Goal: Task Accomplishment & Management: Use online tool/utility

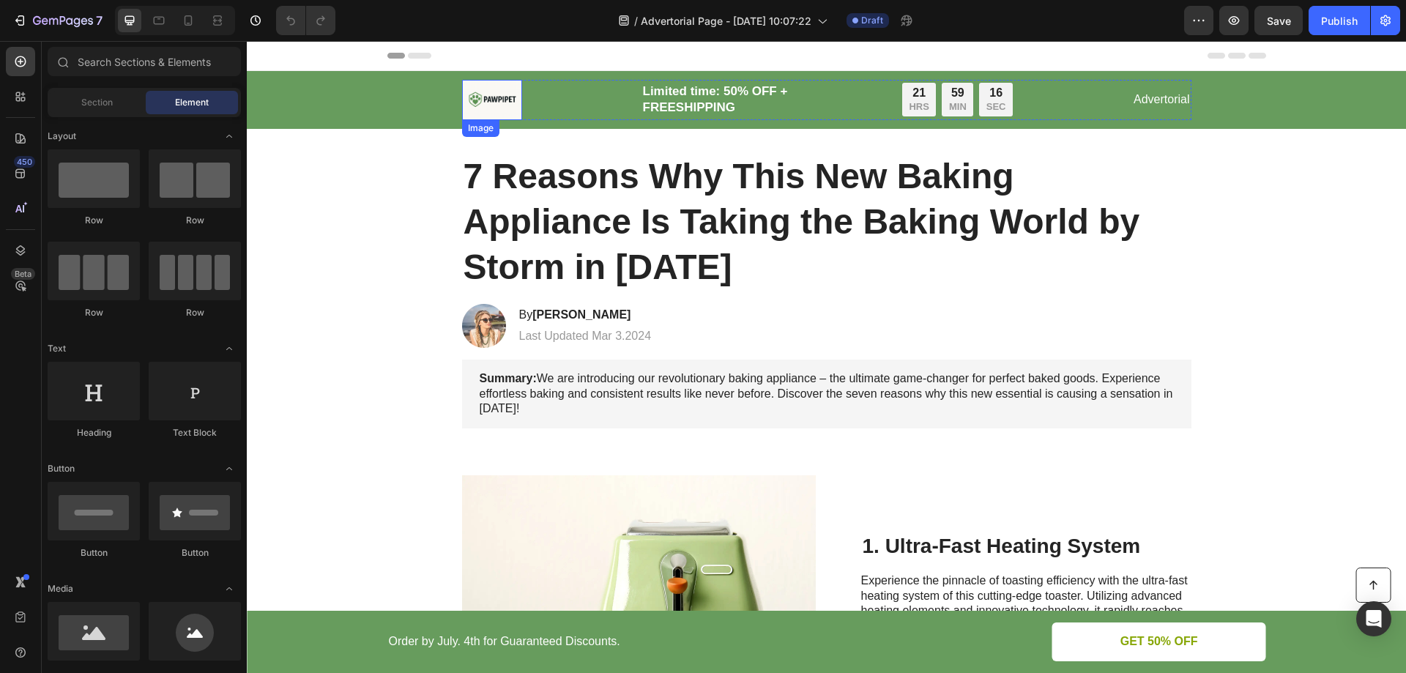
click at [484, 98] on img at bounding box center [492, 100] width 60 height 40
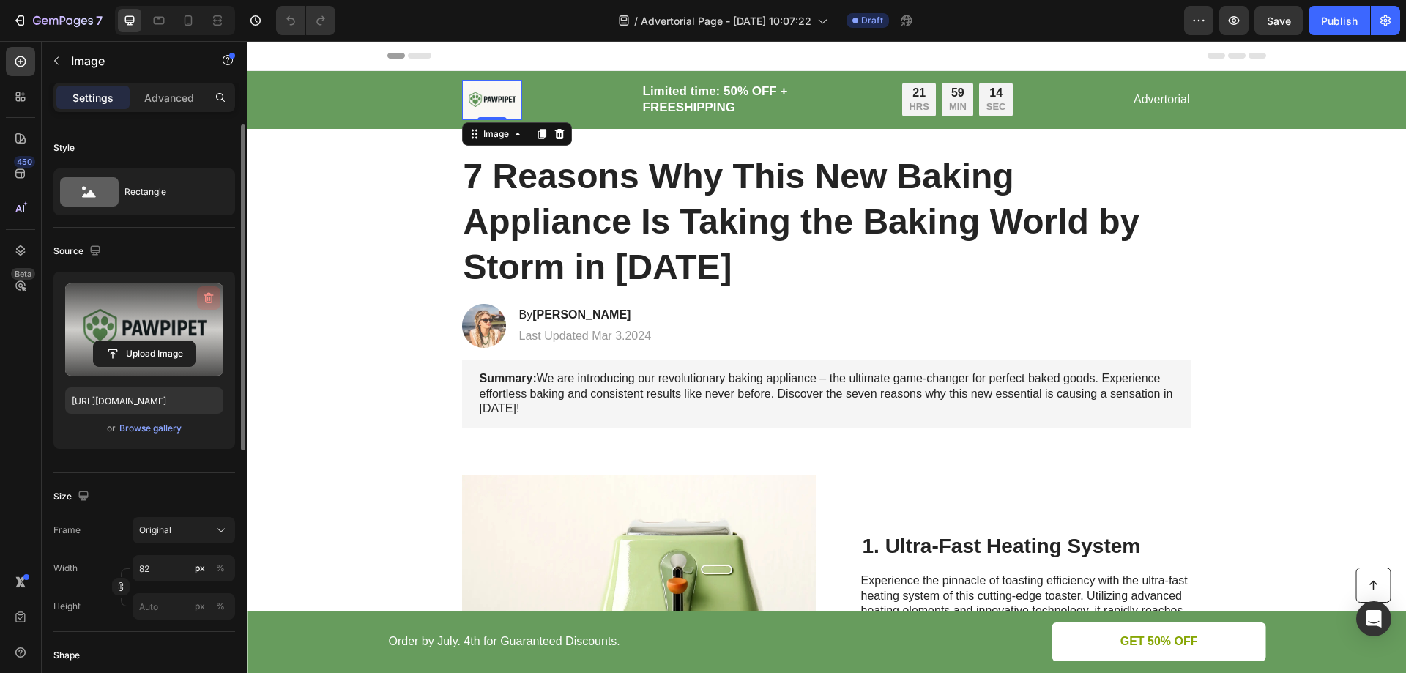
click at [212, 294] on icon "button" at bounding box center [208, 298] width 15 height 15
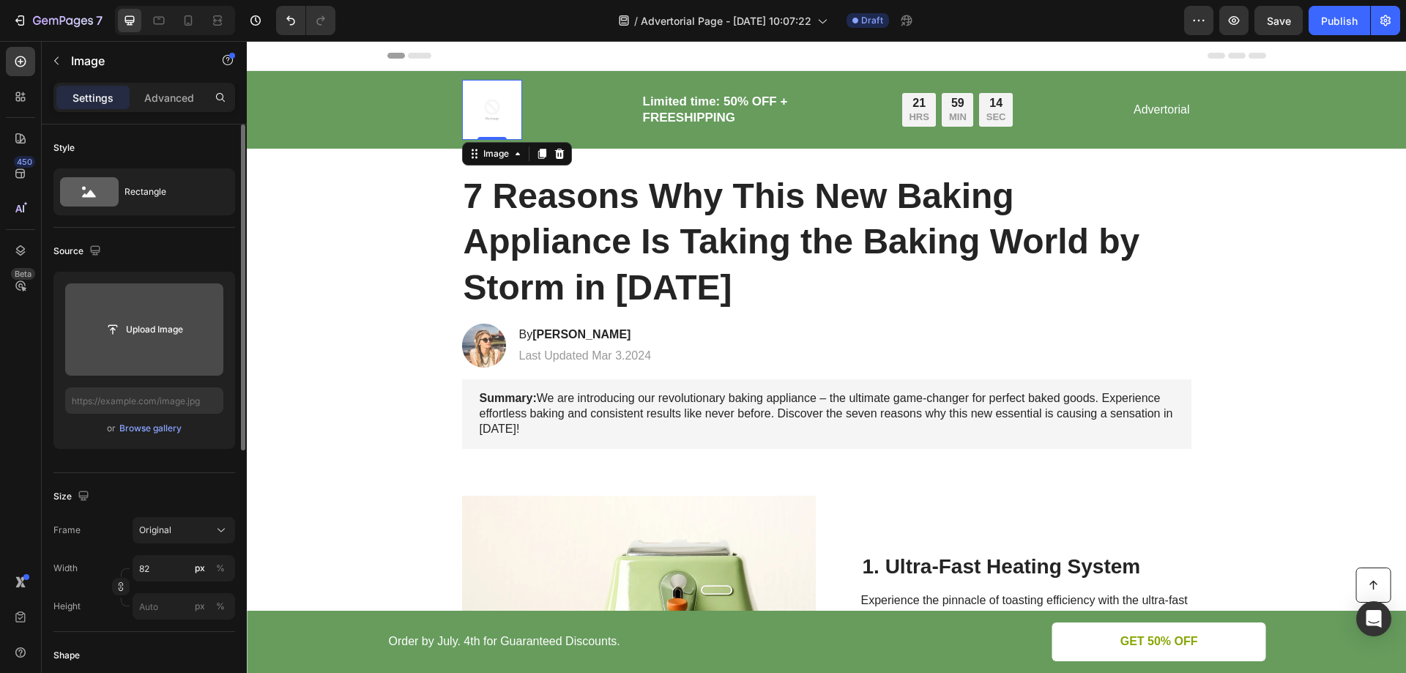
click at [152, 331] on input "file" at bounding box center [144, 329] width 101 height 25
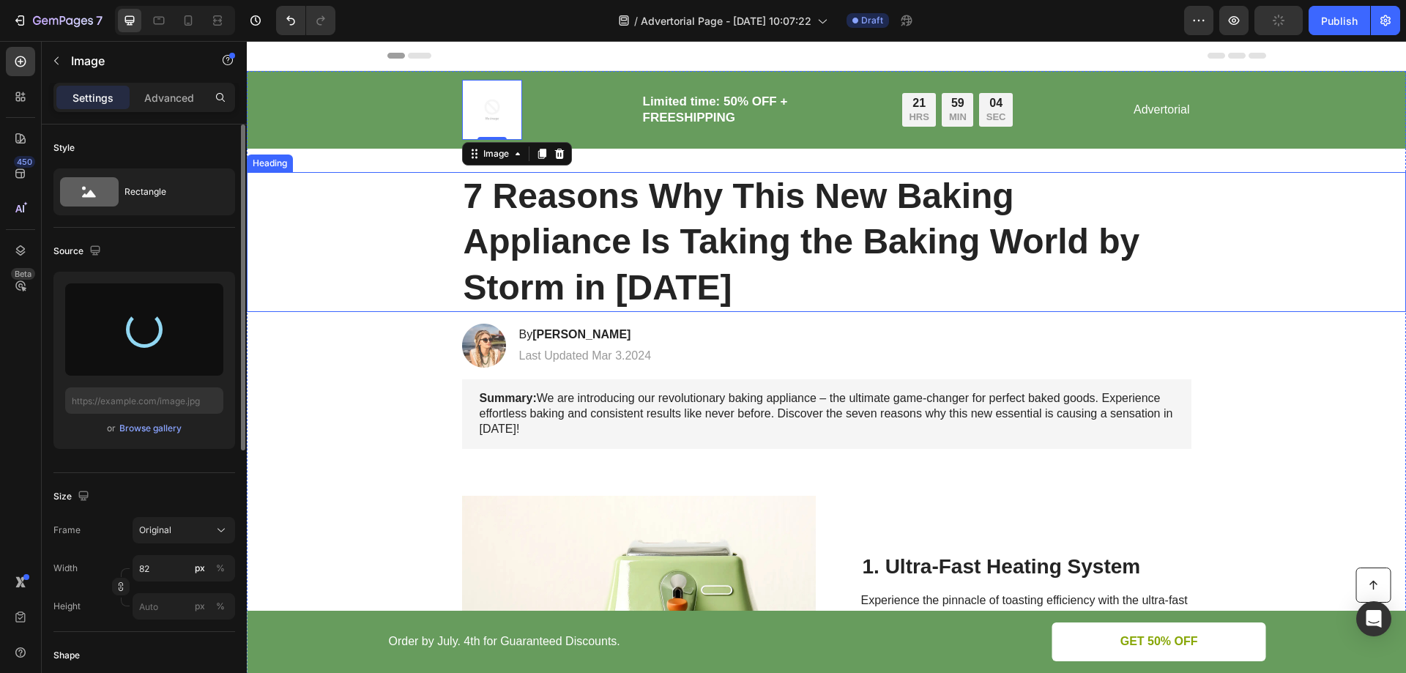
type input "https://cdn.shopify.com/s/files/1/0939/0322/5132/files/gempages_586404213240628…"
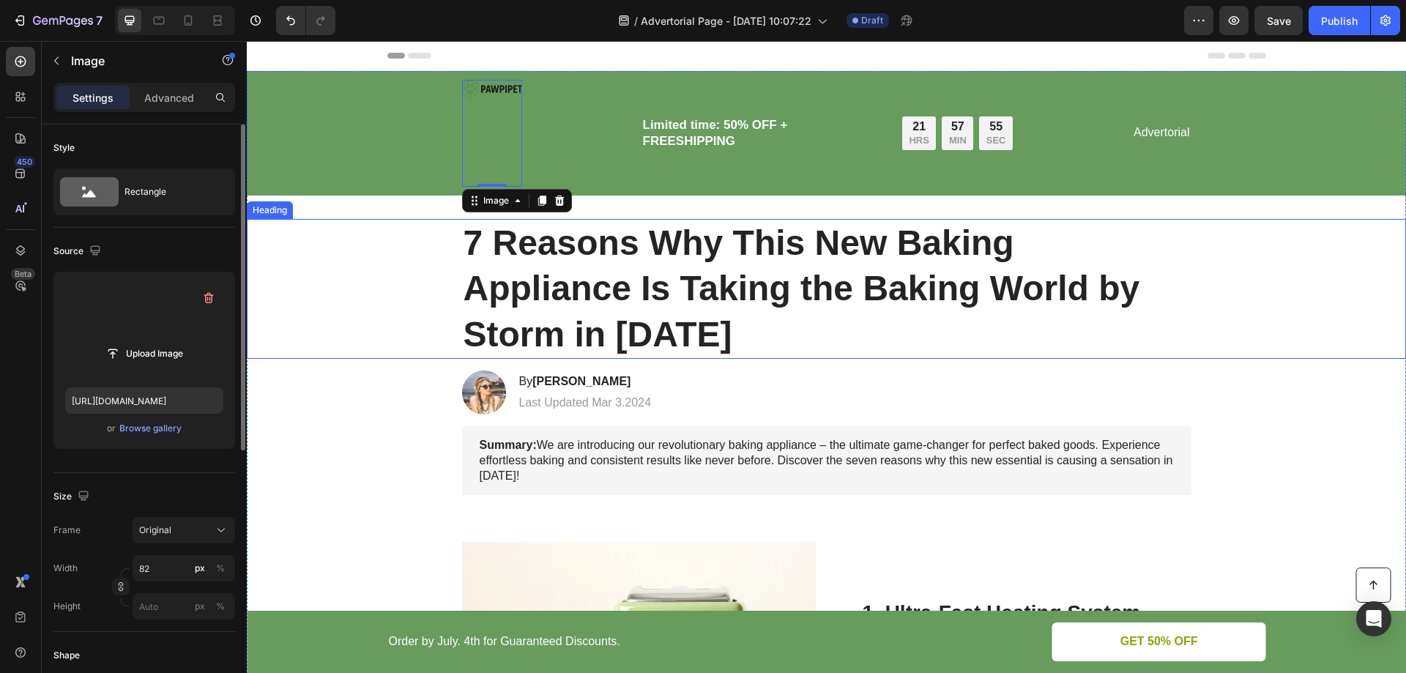
click at [384, 313] on div "7 Reasons Why This New Baking Appliance Is Taking the Baking World by Storm in …" at bounding box center [826, 289] width 1130 height 140
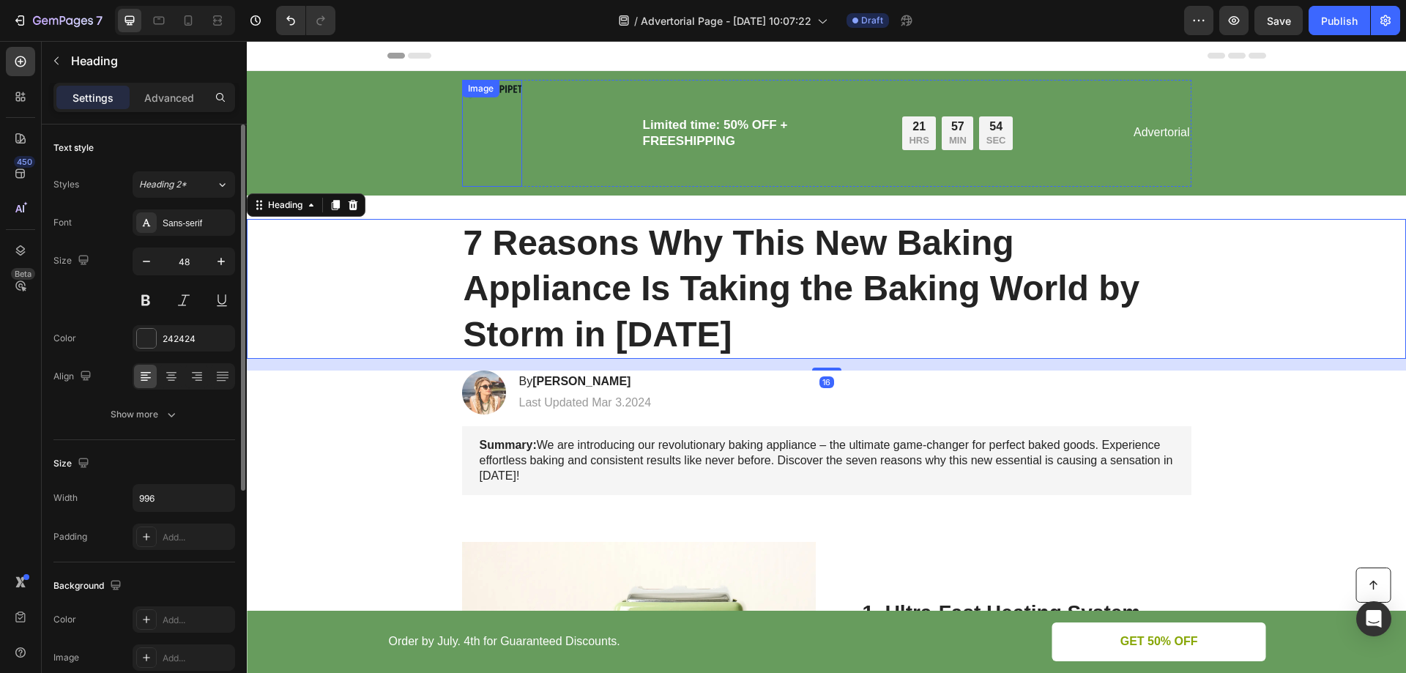
click at [492, 100] on div "Image" at bounding box center [492, 133] width 60 height 107
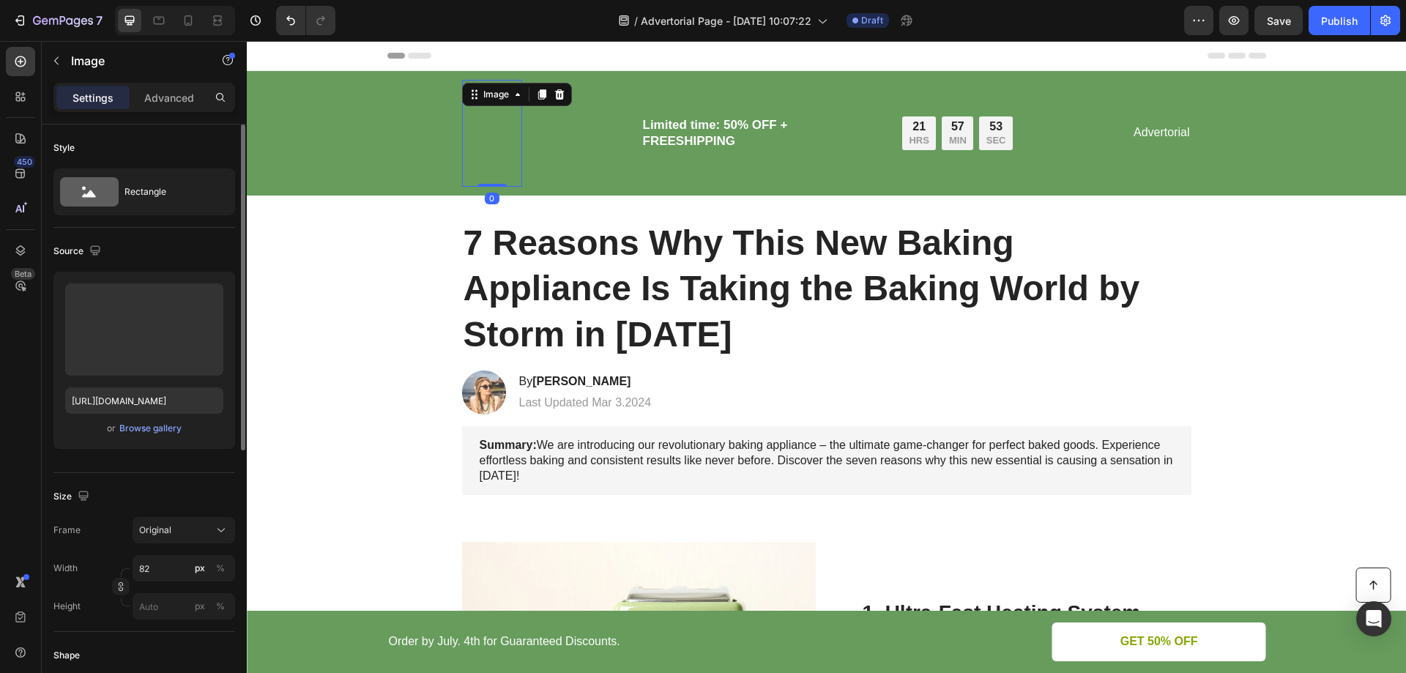
click at [479, 145] on img at bounding box center [492, 133] width 60 height 107
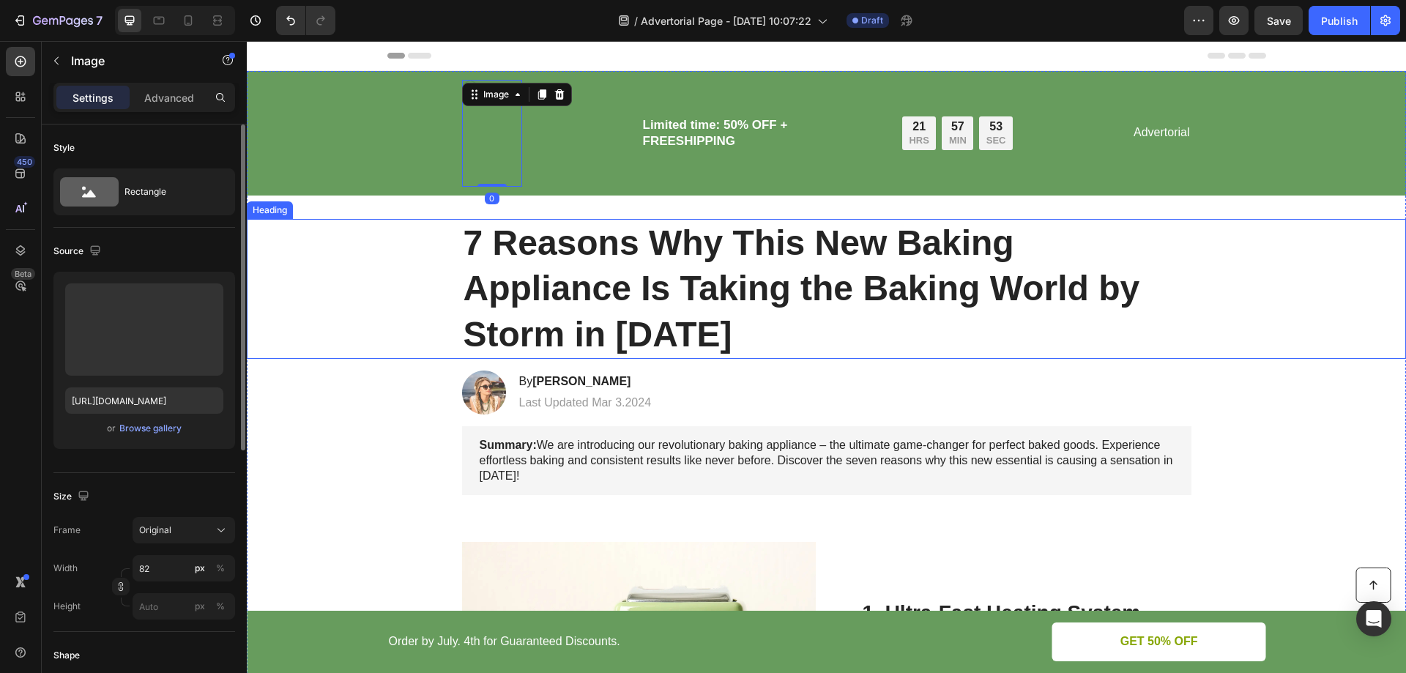
click at [342, 324] on div "7 Reasons Why This New Baking Appliance Is Taking the Baking World by Storm in …" at bounding box center [826, 289] width 1130 height 140
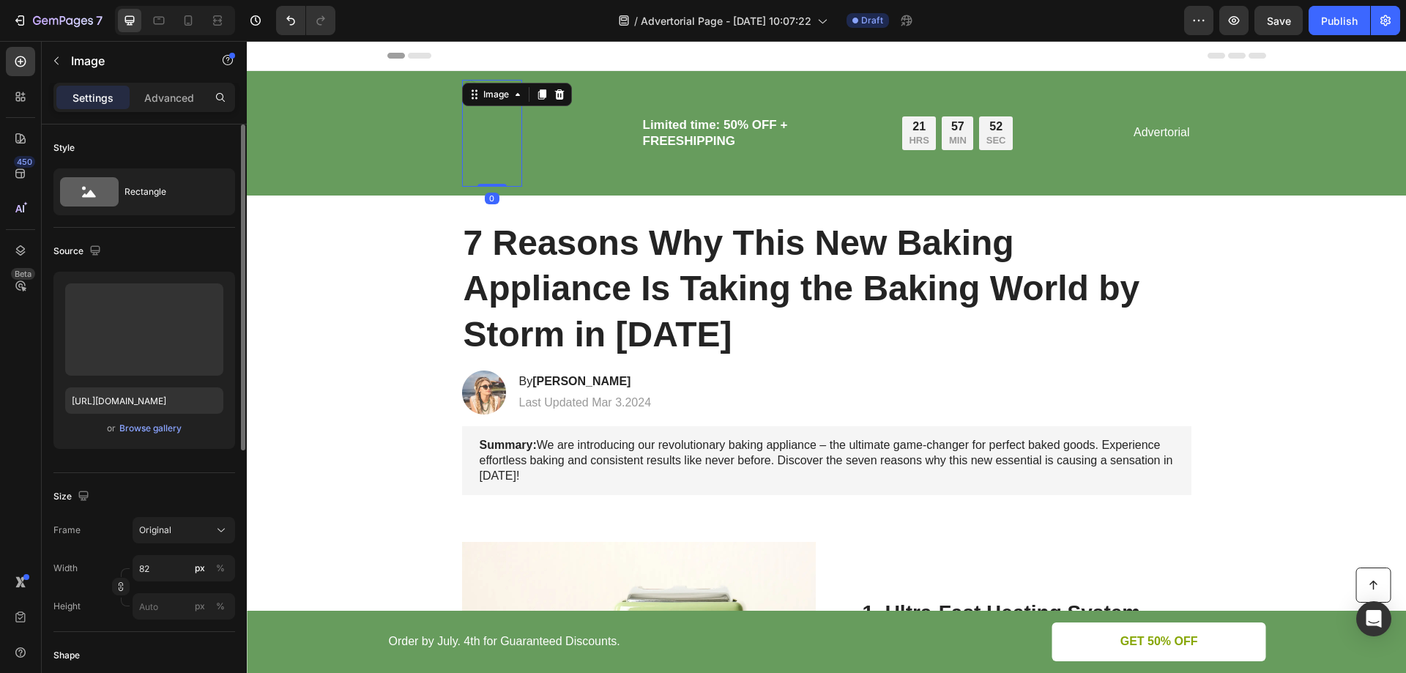
click at [480, 132] on img at bounding box center [492, 133] width 60 height 107
click at [203, 187] on div "Rectangle" at bounding box center [169, 192] width 89 height 34
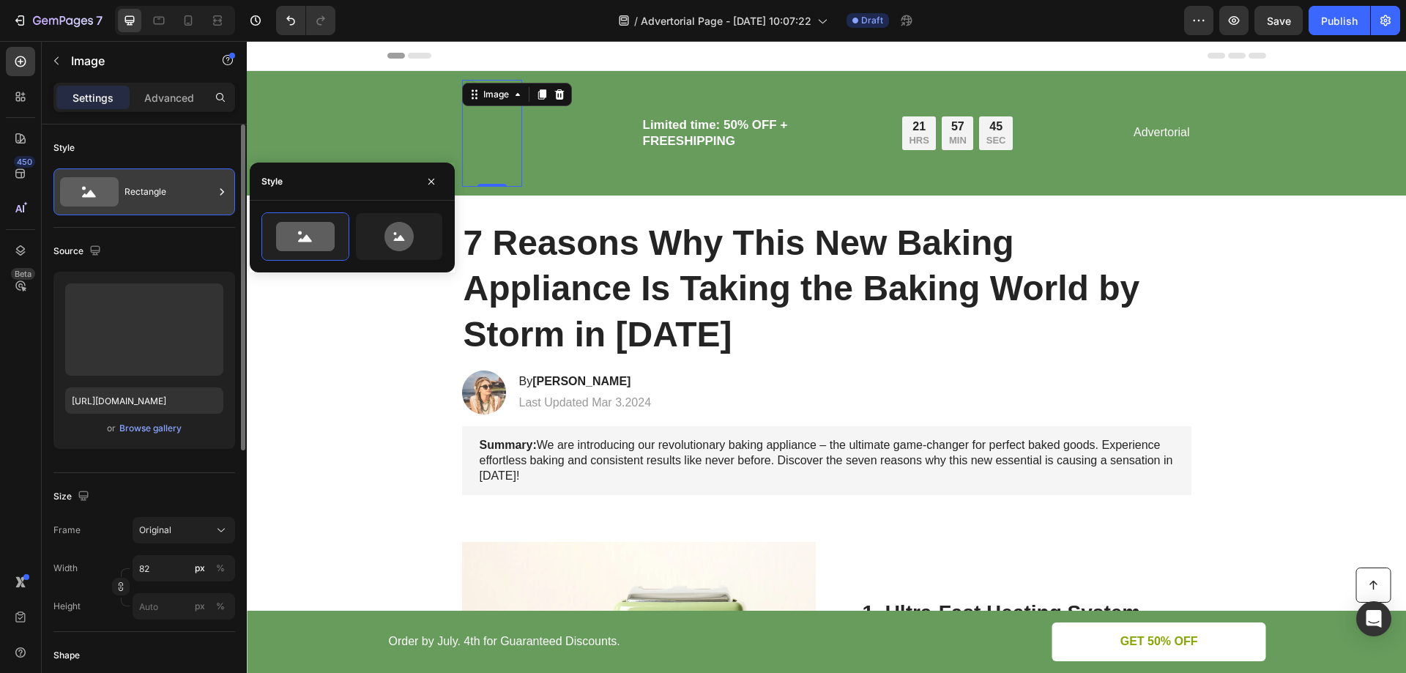
click at [218, 191] on icon at bounding box center [222, 192] width 15 height 15
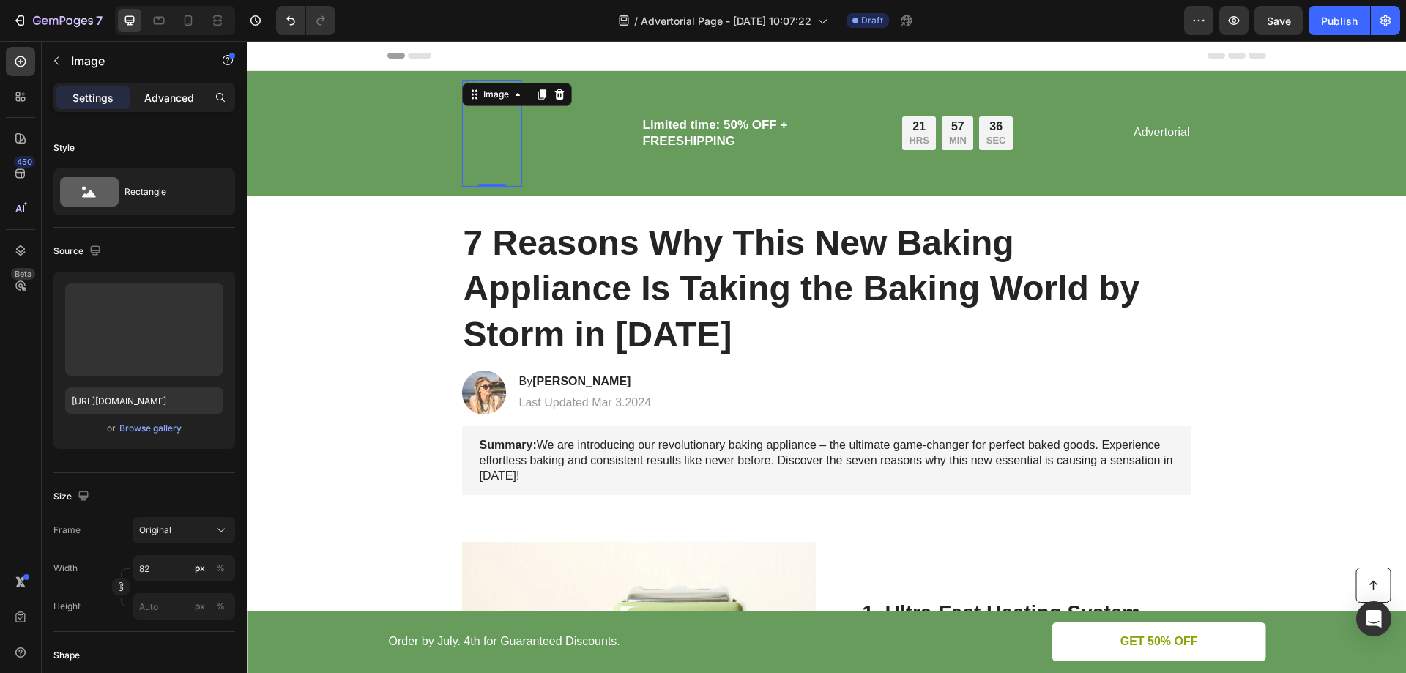
click at [146, 105] on p "Advanced" at bounding box center [169, 97] width 50 height 15
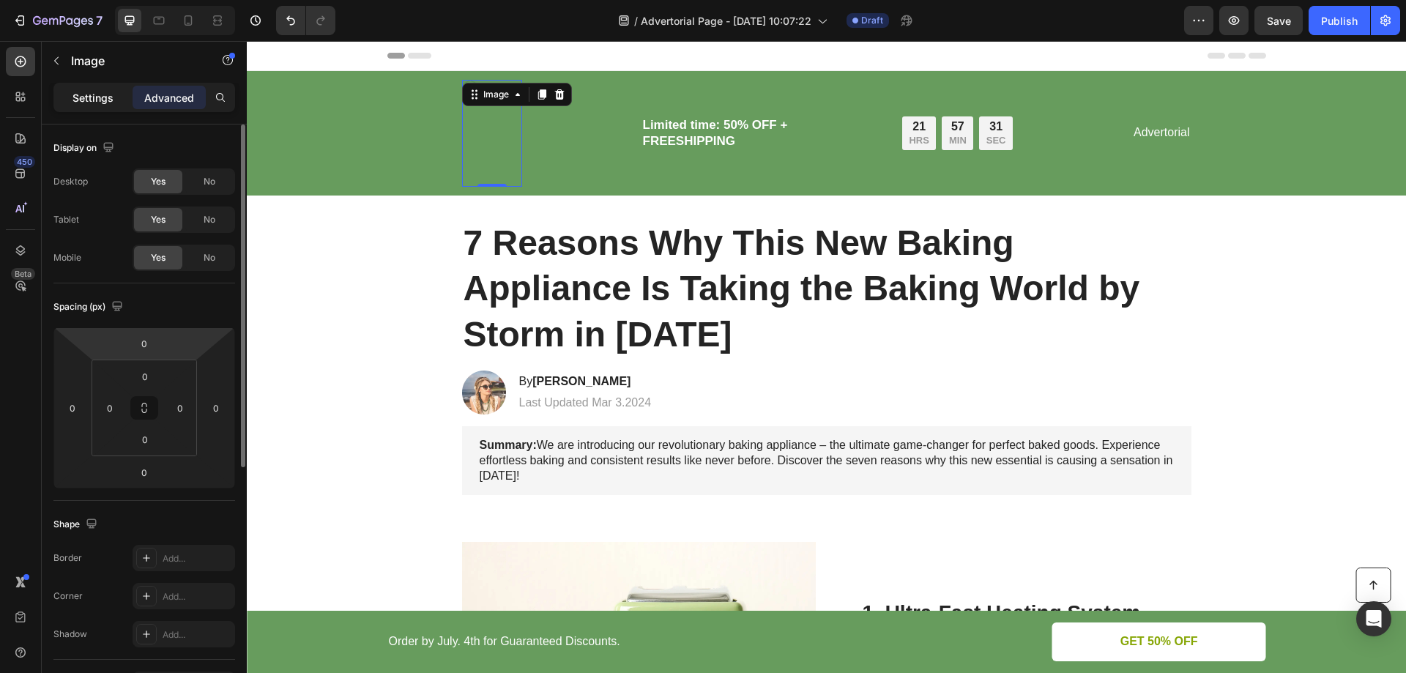
click at [84, 100] on p "Settings" at bounding box center [93, 97] width 41 height 15
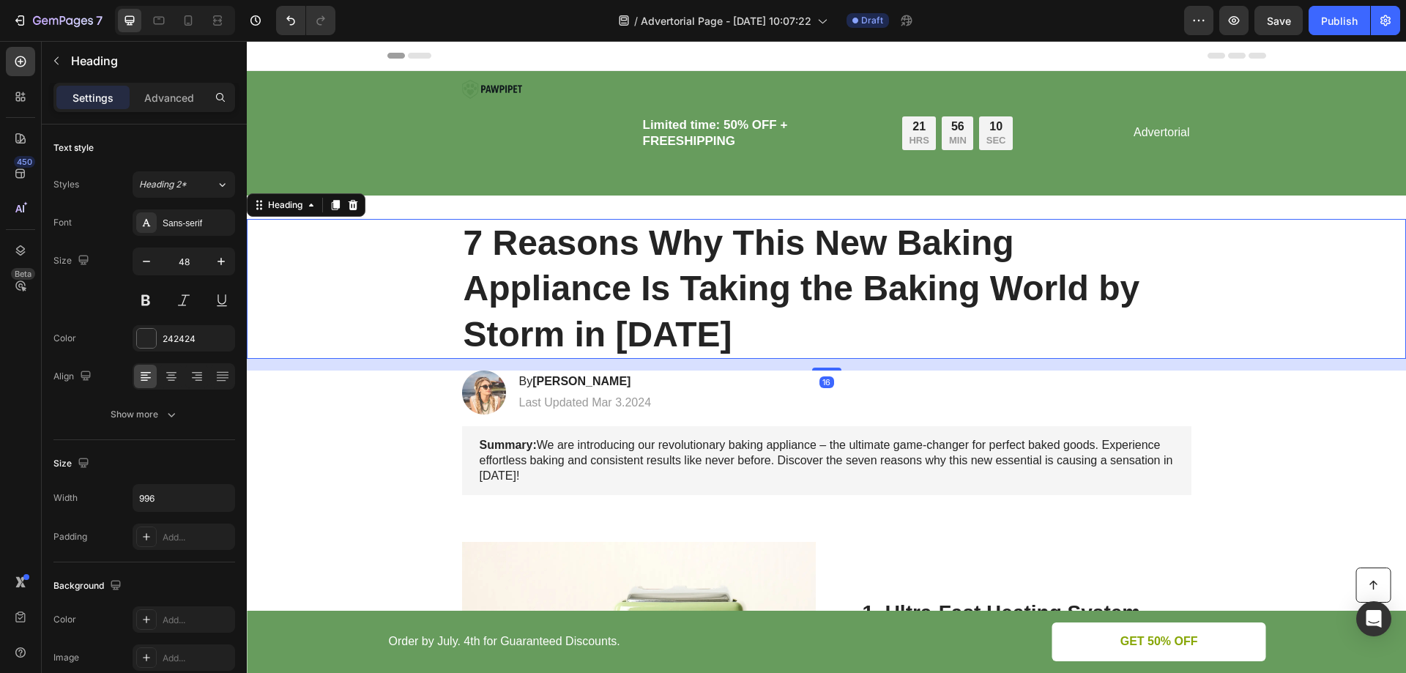
click at [377, 301] on div "7 Reasons Why This New Baking Appliance Is Taking the Baking World by Storm in …" at bounding box center [826, 289] width 1130 height 140
click at [504, 127] on img at bounding box center [492, 133] width 60 height 107
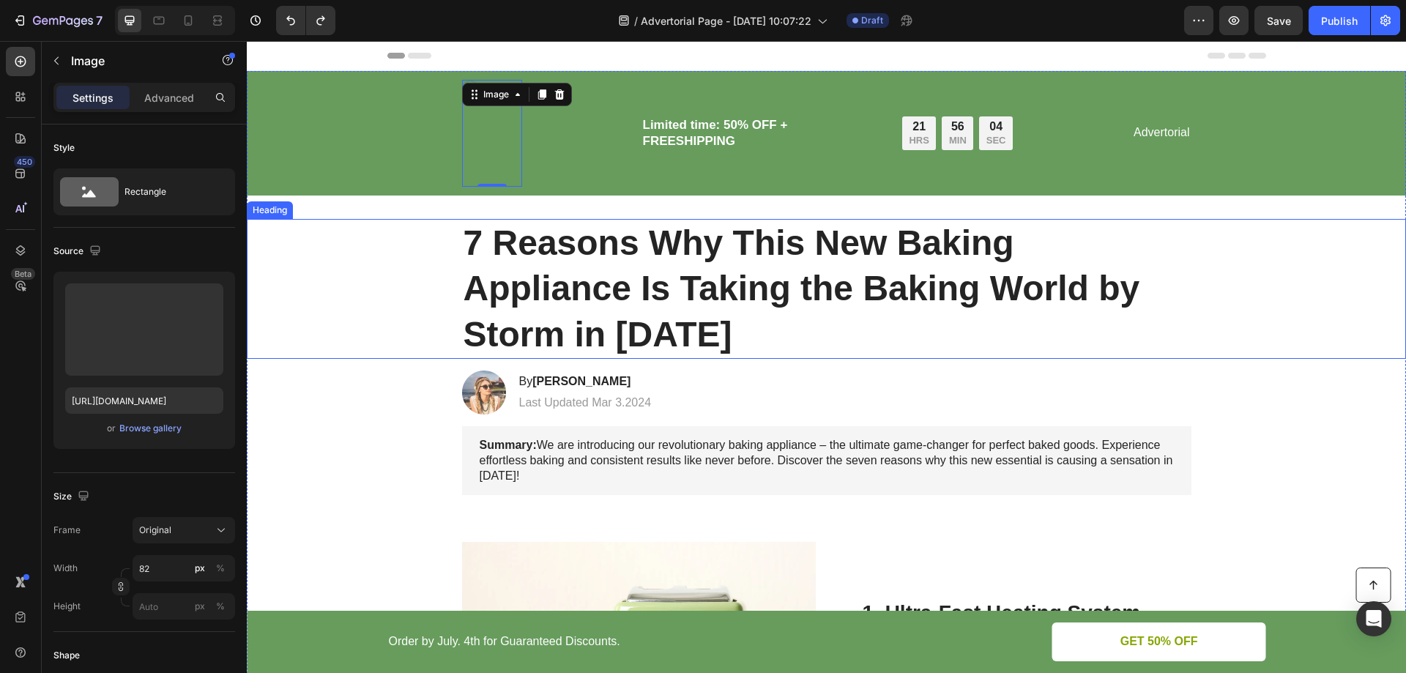
click at [418, 333] on div "7 Reasons Why This New Baking Appliance Is Taking the Baking World by Storm in …" at bounding box center [826, 289] width 1130 height 140
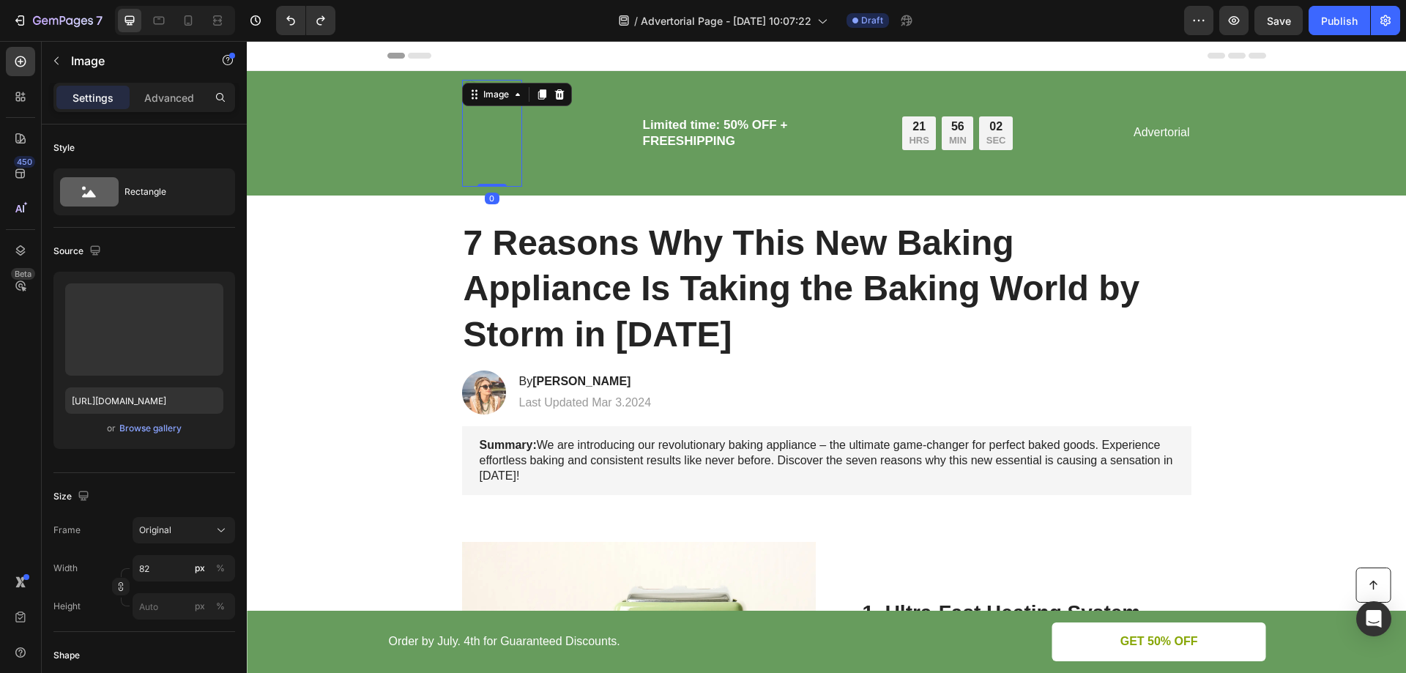
click at [495, 90] on div "Image 0" at bounding box center [492, 133] width 60 height 107
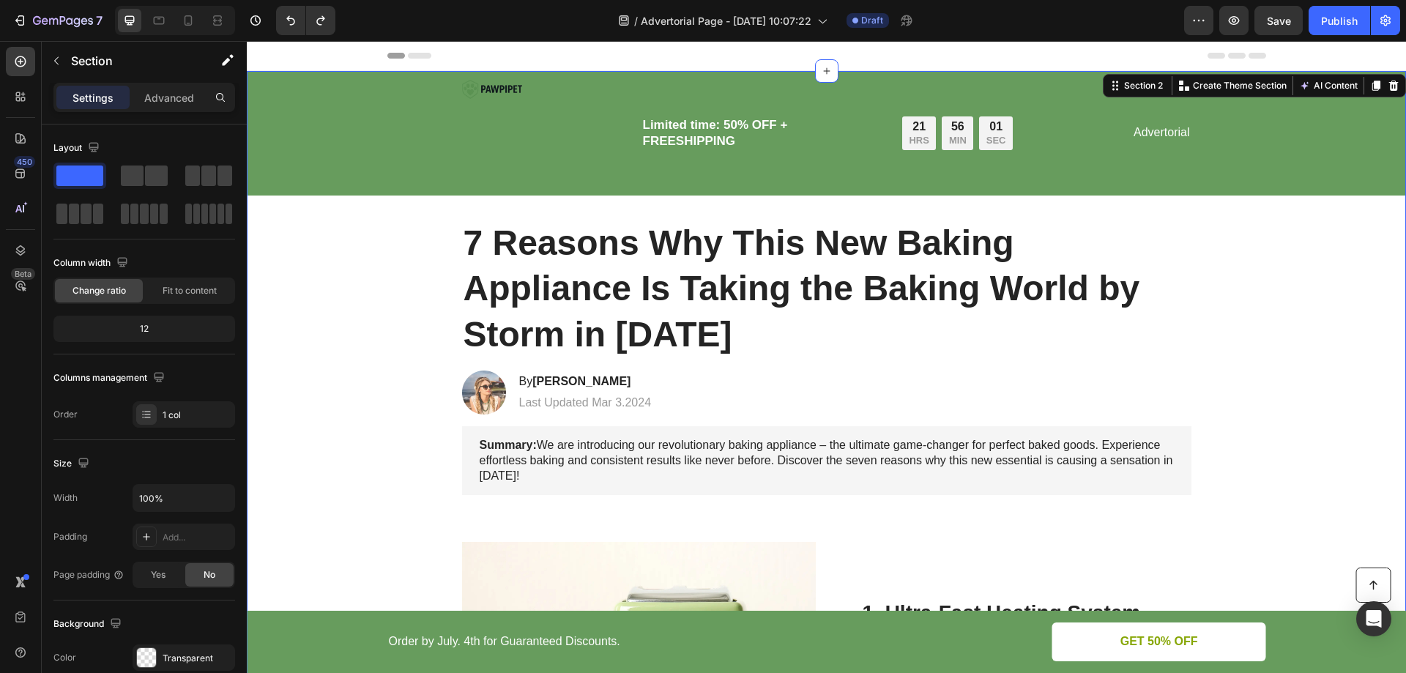
click at [494, 100] on div "Image" at bounding box center [492, 133] width 60 height 107
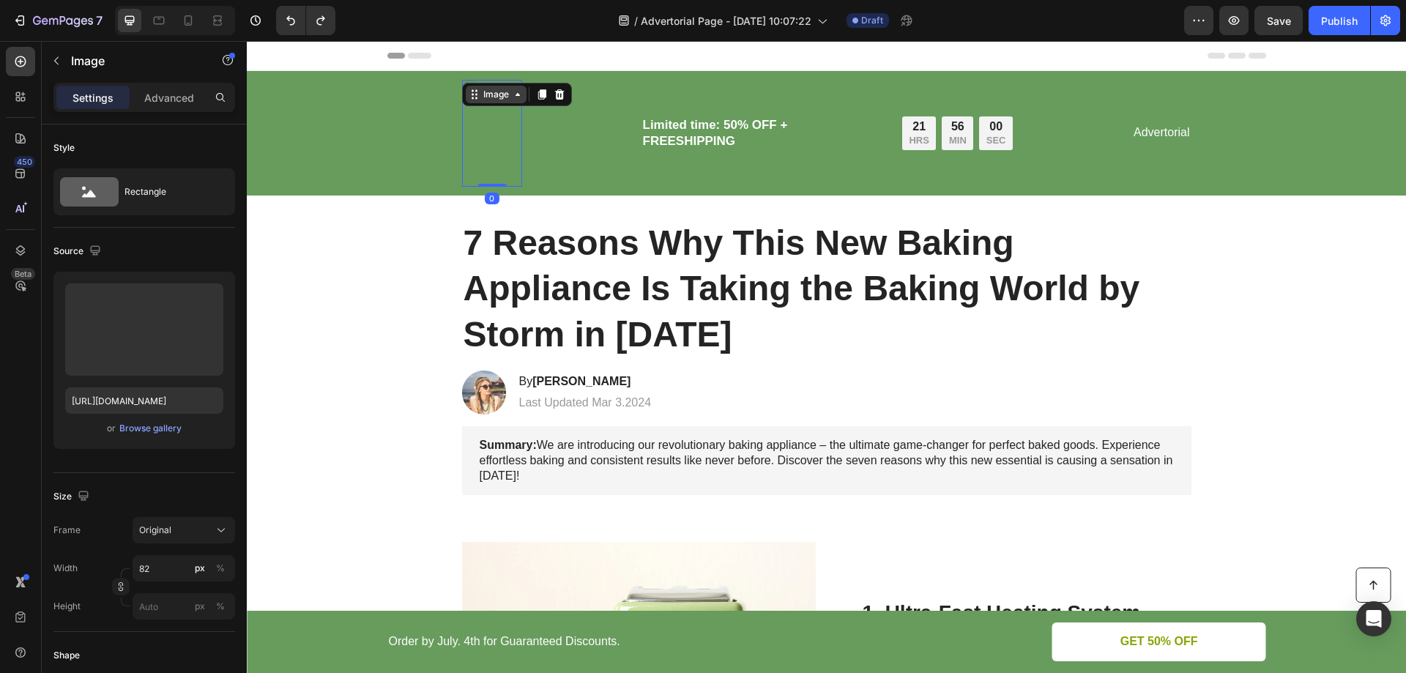
click at [517, 100] on icon at bounding box center [518, 95] width 12 height 12
click at [516, 99] on icon at bounding box center [518, 95] width 12 height 12
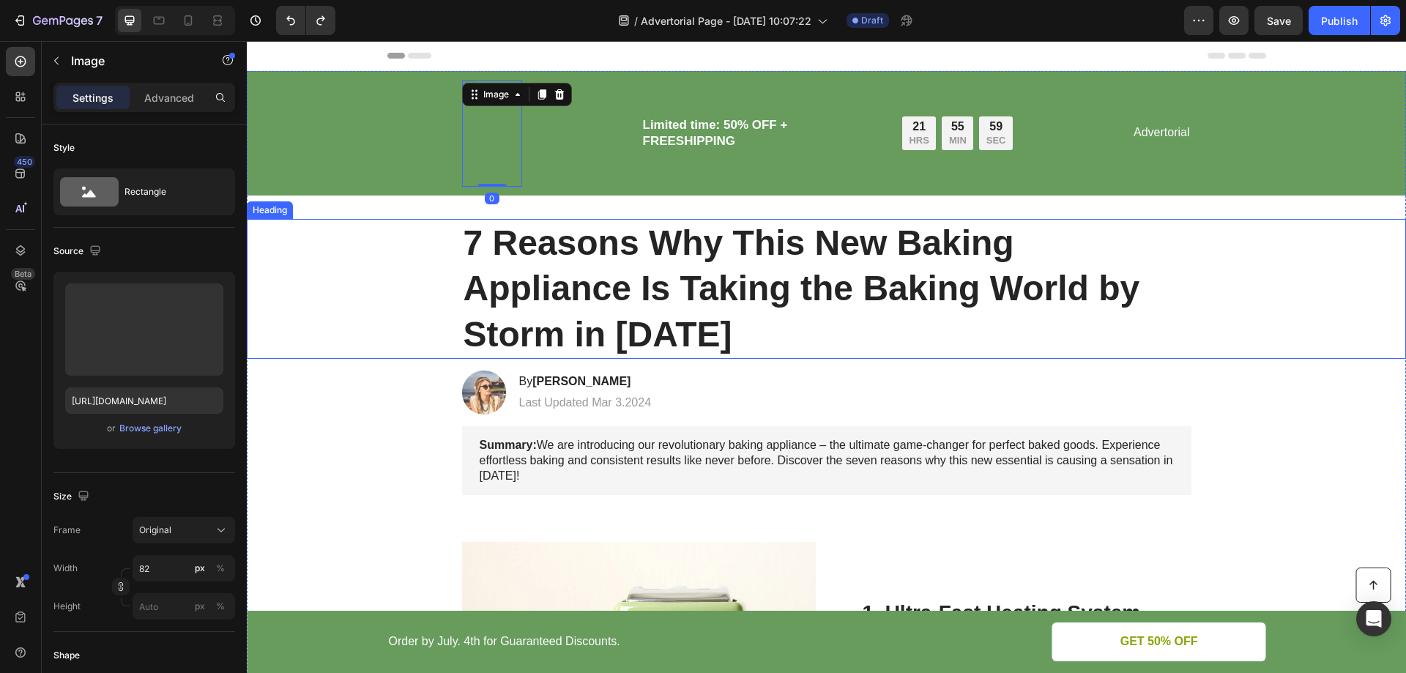
click at [632, 331] on h1 "7 Reasons Why This New Baking Appliance Is Taking the Baking World by Storm in …" at bounding box center [826, 289] width 729 height 140
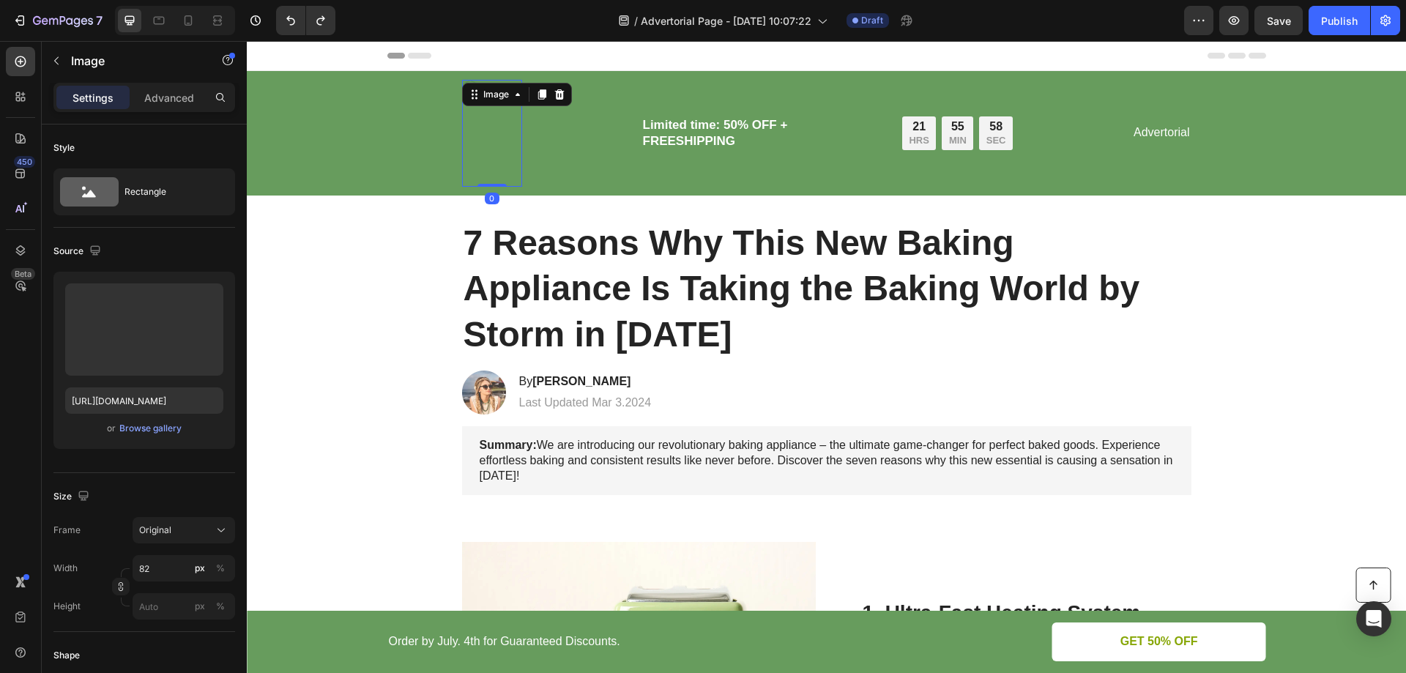
click at [499, 92] on div "Image 0" at bounding box center [492, 133] width 60 height 107
click at [201, 530] on div "Original" at bounding box center [175, 530] width 72 height 13
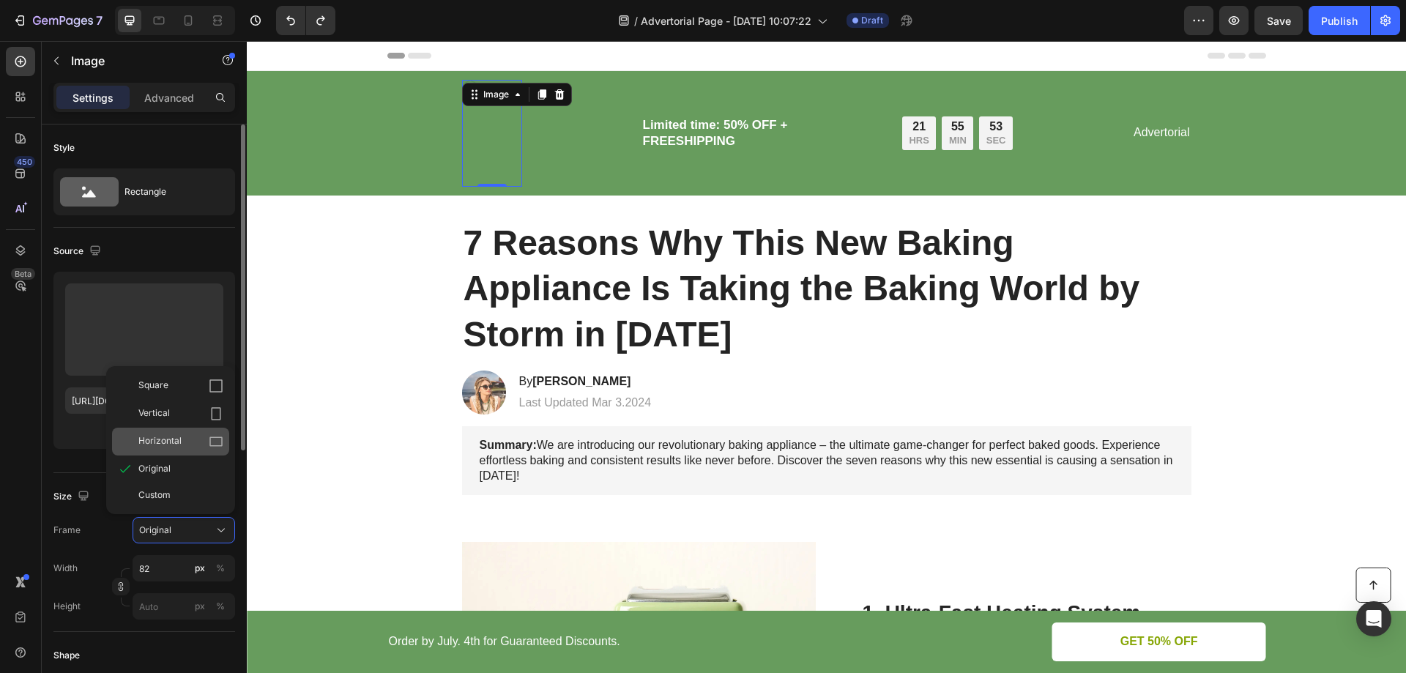
click at [176, 440] on span "Horizontal" at bounding box center [159, 441] width 43 height 15
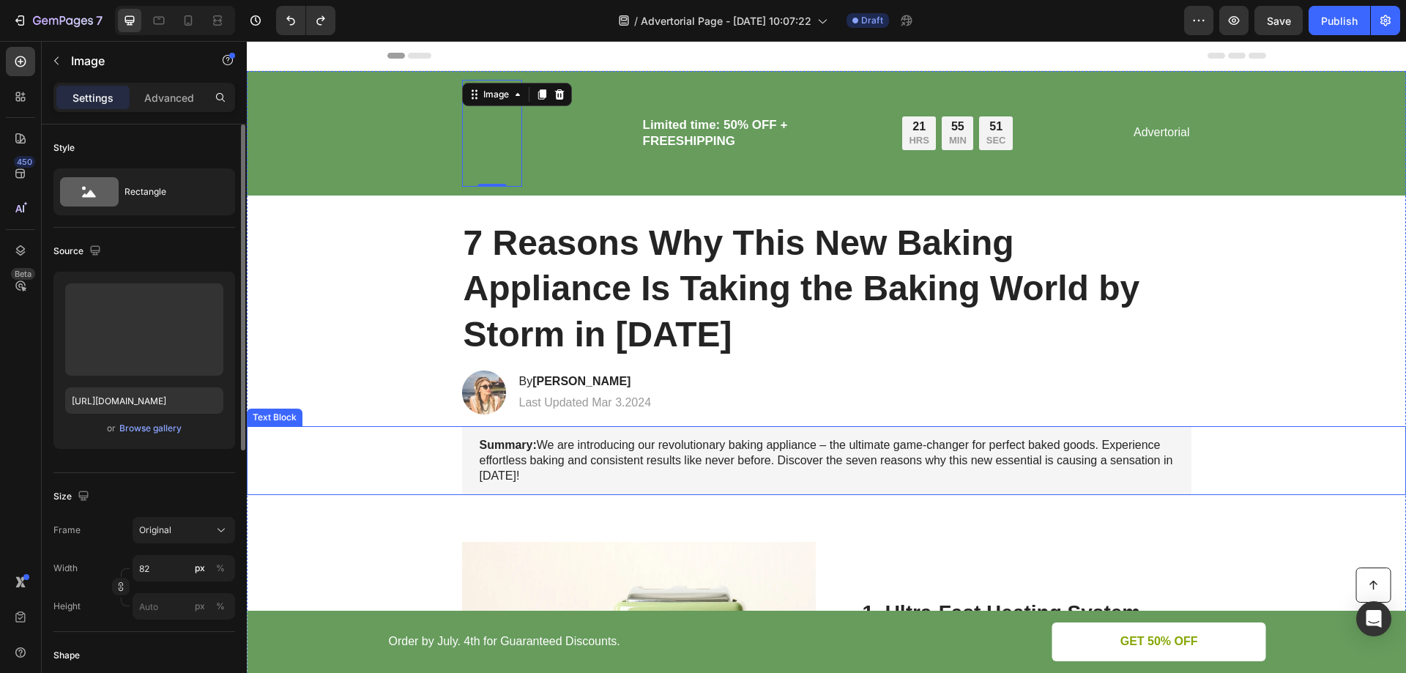
click at [384, 444] on div "Summary: We are introducing our revolutionary baking appliance – the ultimate g…" at bounding box center [826, 460] width 1130 height 69
click at [492, 116] on img at bounding box center [492, 133] width 60 height 107
click at [218, 530] on icon at bounding box center [221, 530] width 15 height 15
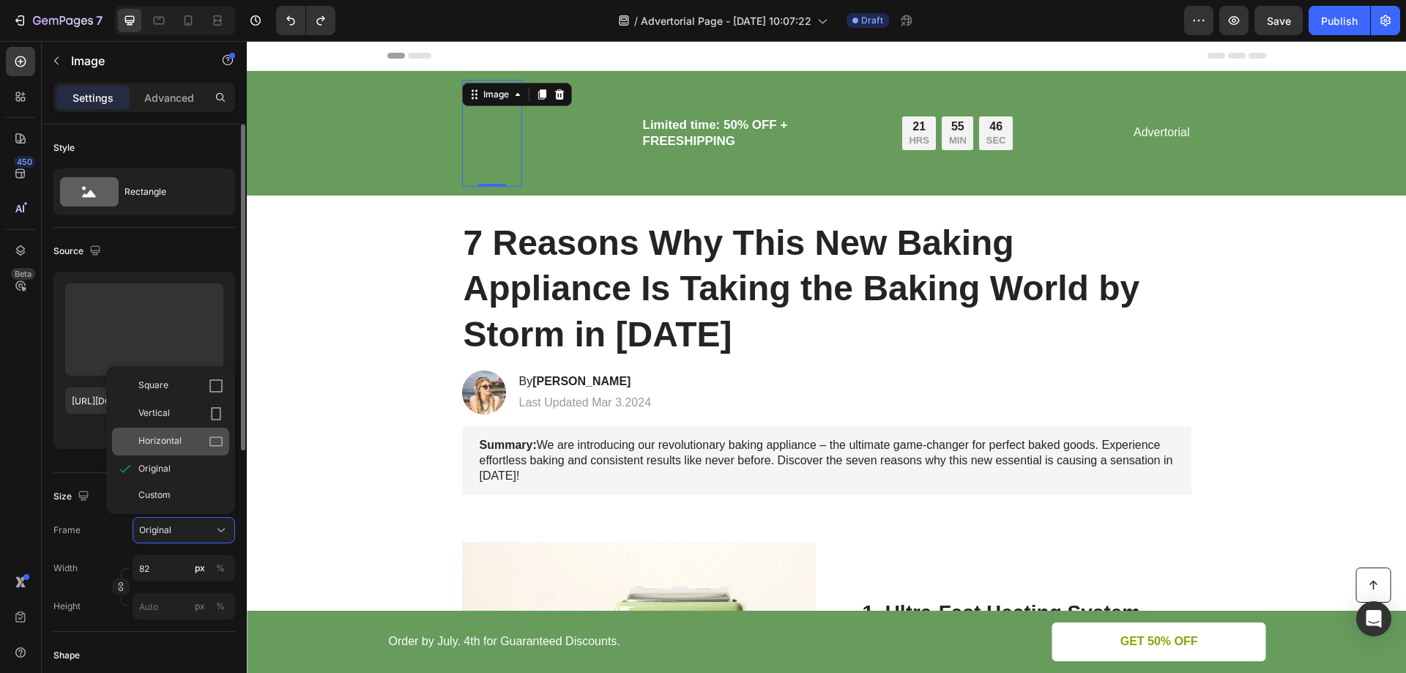
click at [168, 437] on span "Horizontal" at bounding box center [159, 441] width 43 height 15
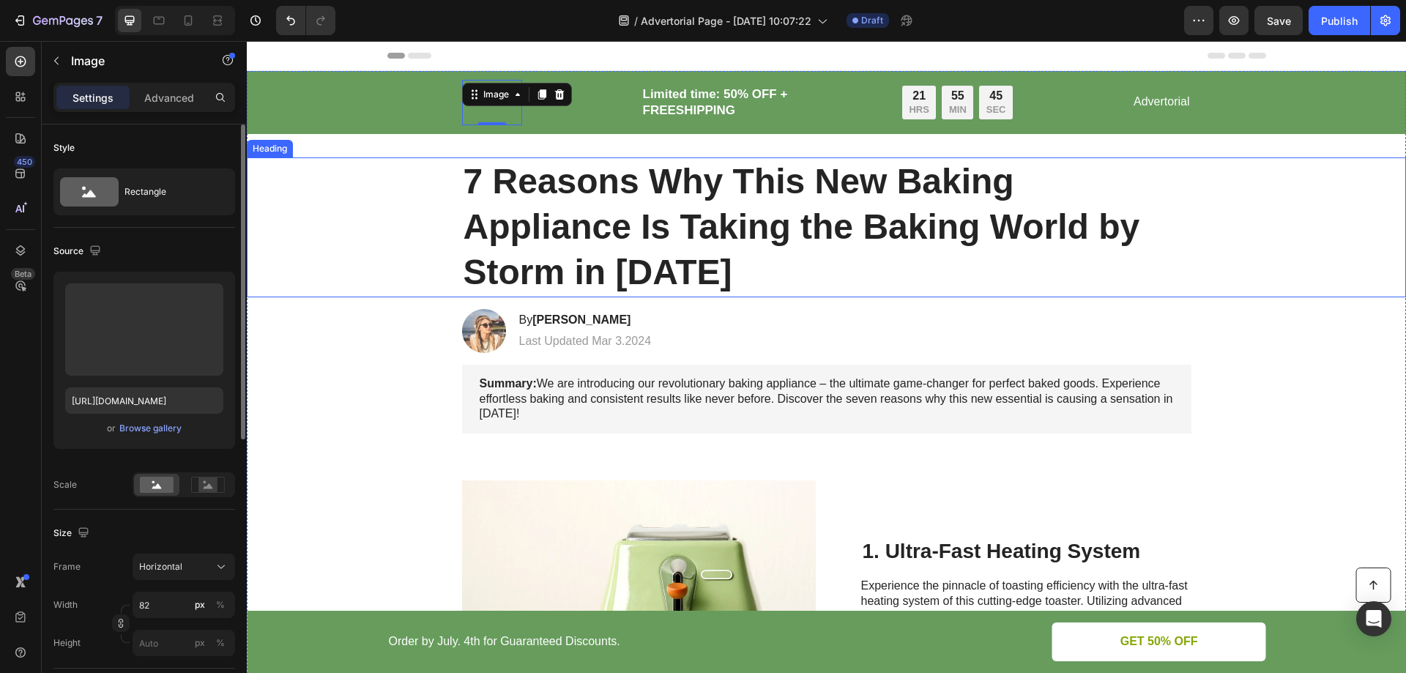
click at [404, 250] on div "7 Reasons Why This New Baking Appliance Is Taking the Baking World by Storm in …" at bounding box center [826, 227] width 1130 height 140
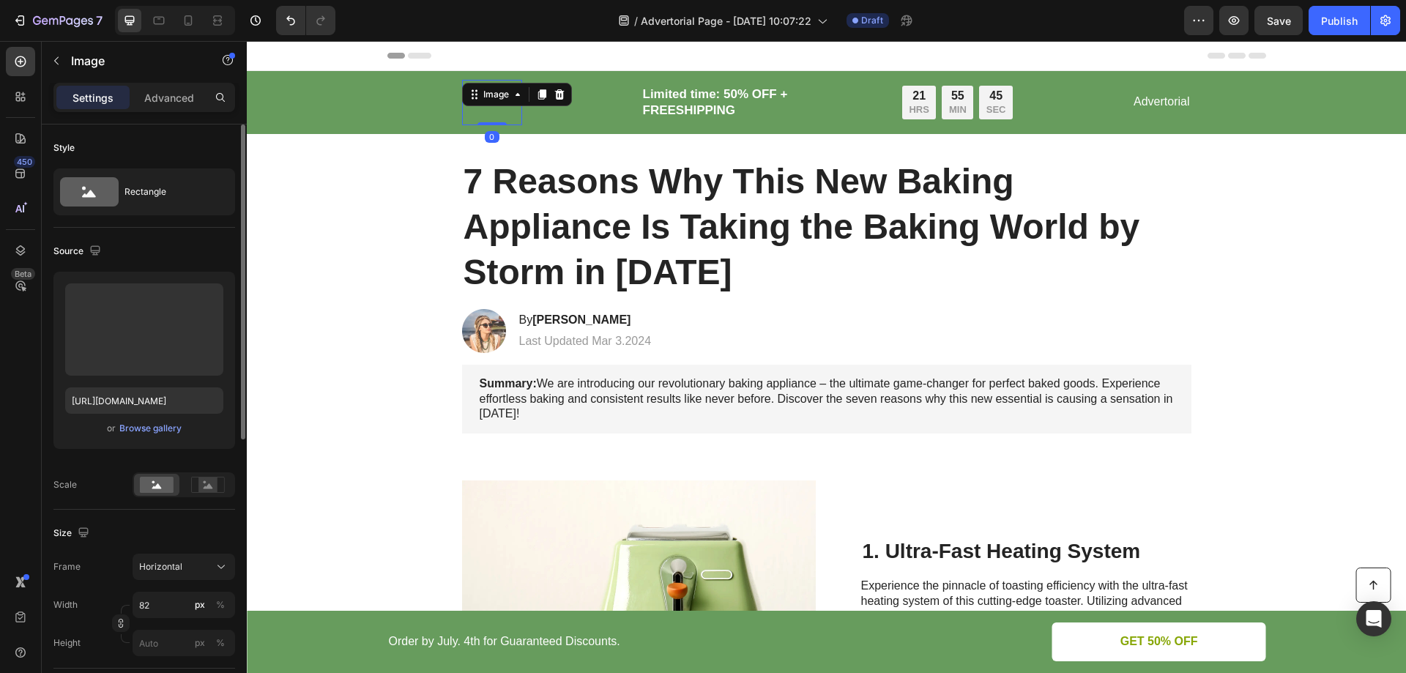
click at [487, 119] on img at bounding box center [492, 102] width 60 height 45
click at [490, 109] on img at bounding box center [492, 102] width 60 height 45
click at [92, 251] on icon "button" at bounding box center [95, 250] width 15 height 15
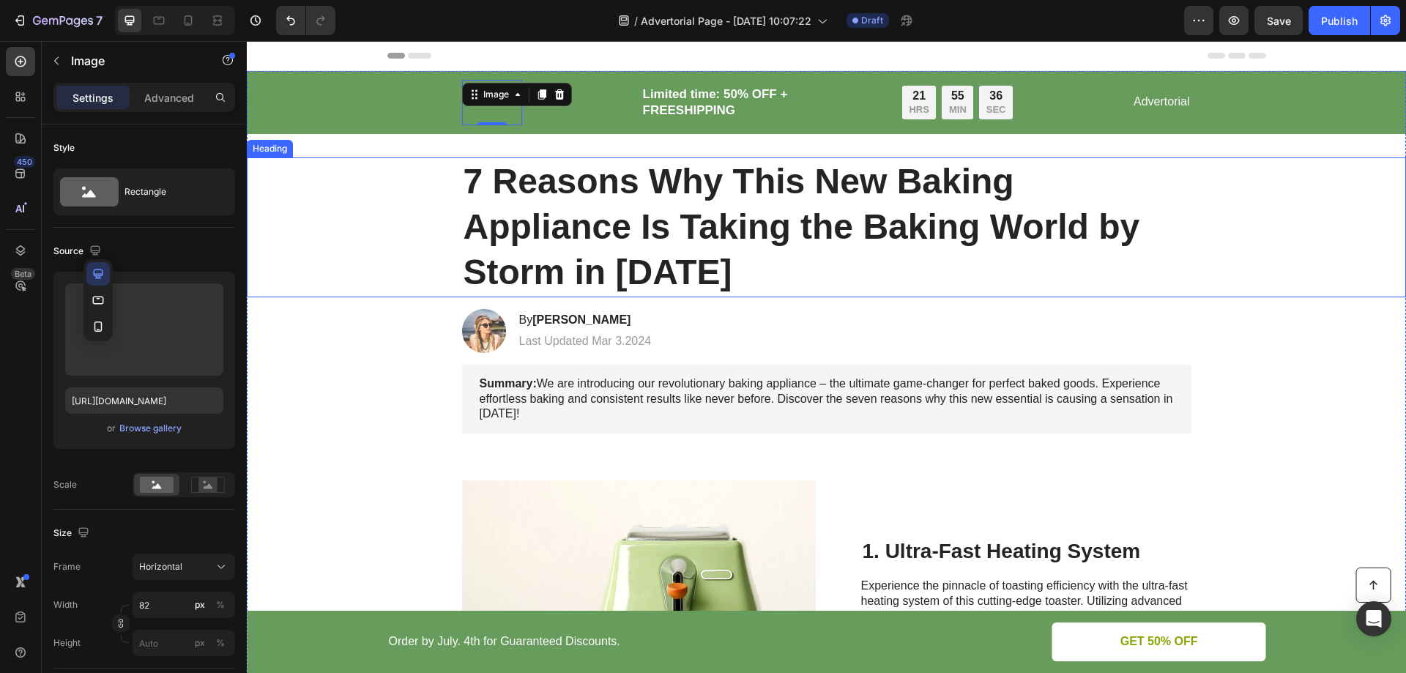
click at [429, 214] on div "7 Reasons Why This New Baking Appliance Is Taking the Baking World by Storm in …" at bounding box center [826, 227] width 1130 height 140
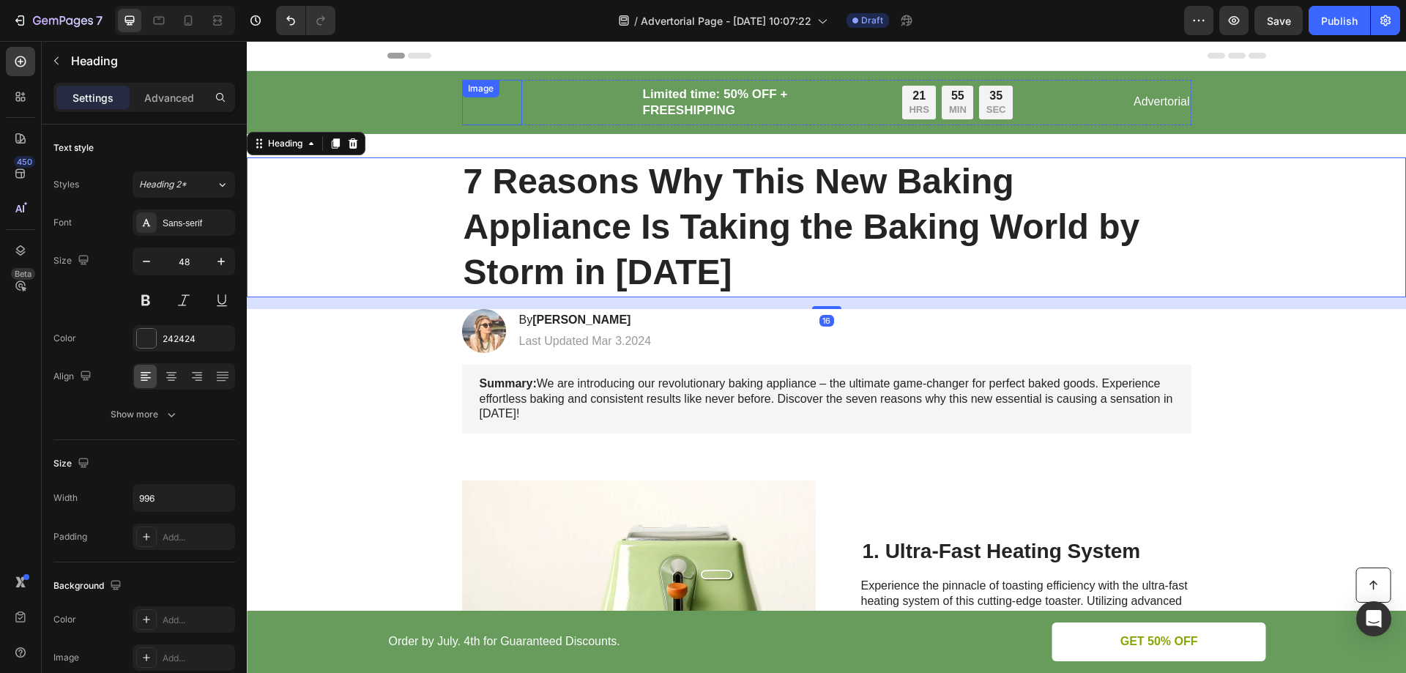
click at [501, 102] on div "Image" at bounding box center [492, 102] width 60 height 45
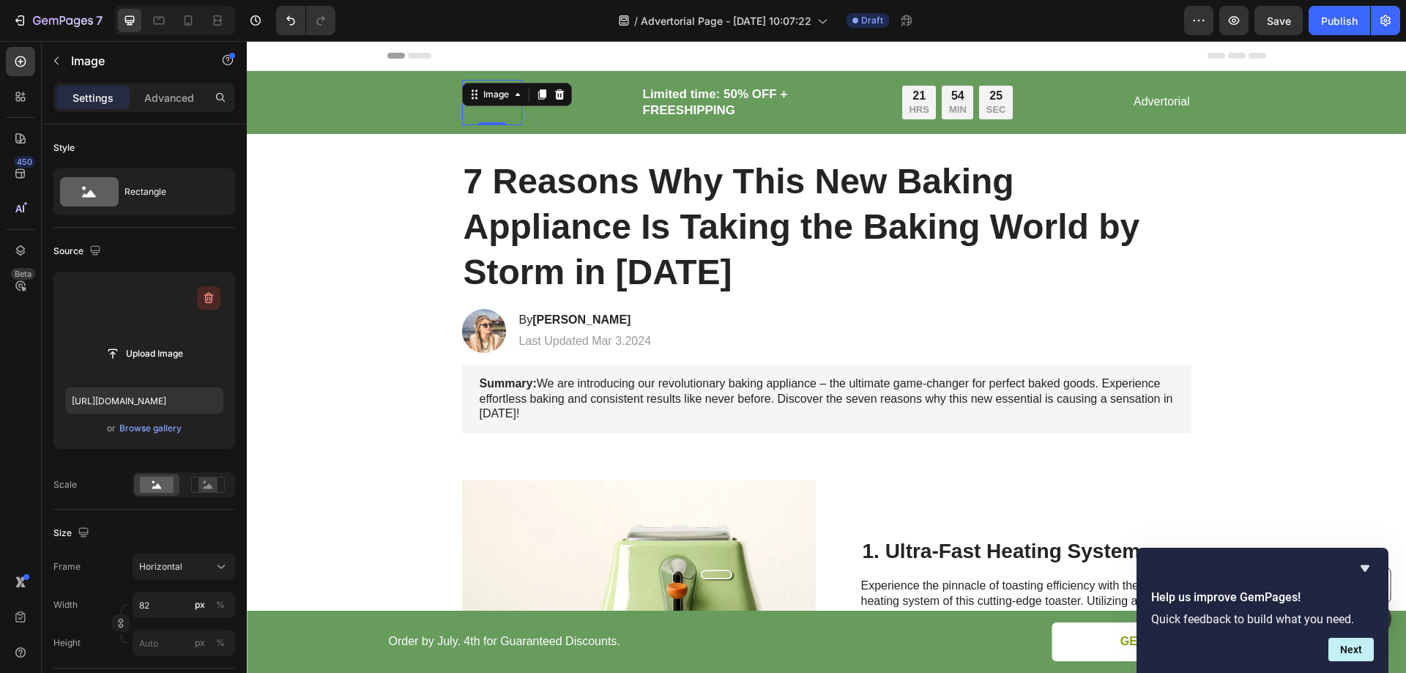
click at [209, 297] on icon "button" at bounding box center [209, 299] width 1 height 4
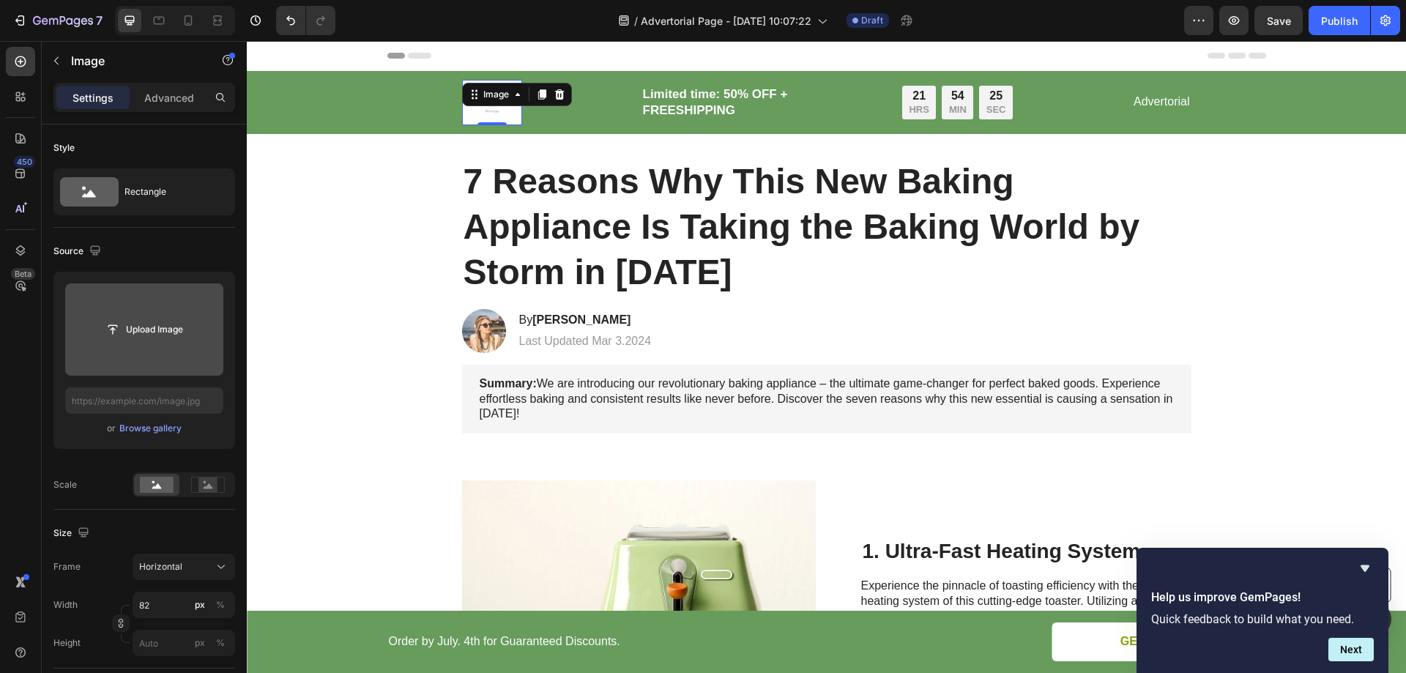
click at [160, 332] on input "file" at bounding box center [144, 329] width 101 height 25
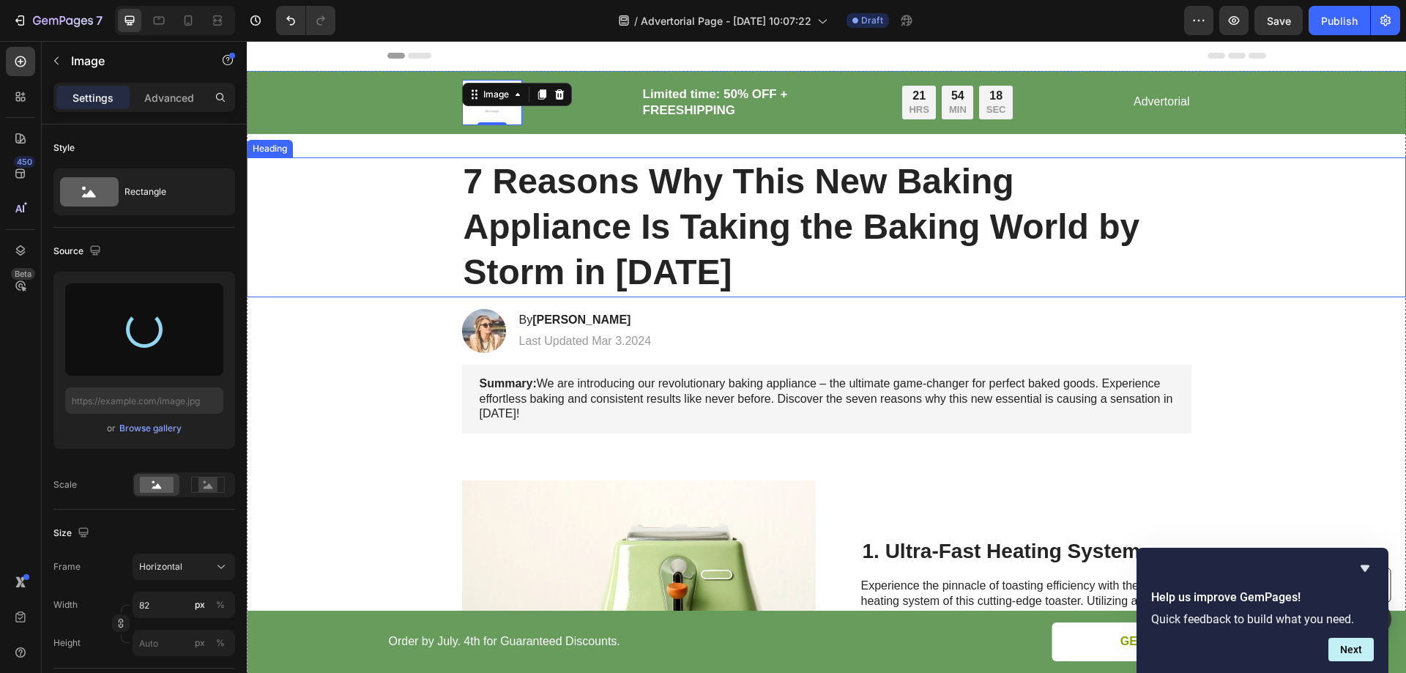
type input "https://cdn.shopify.com/s/files/1/0939/0322/5132/files/gempages_586404213240628…"
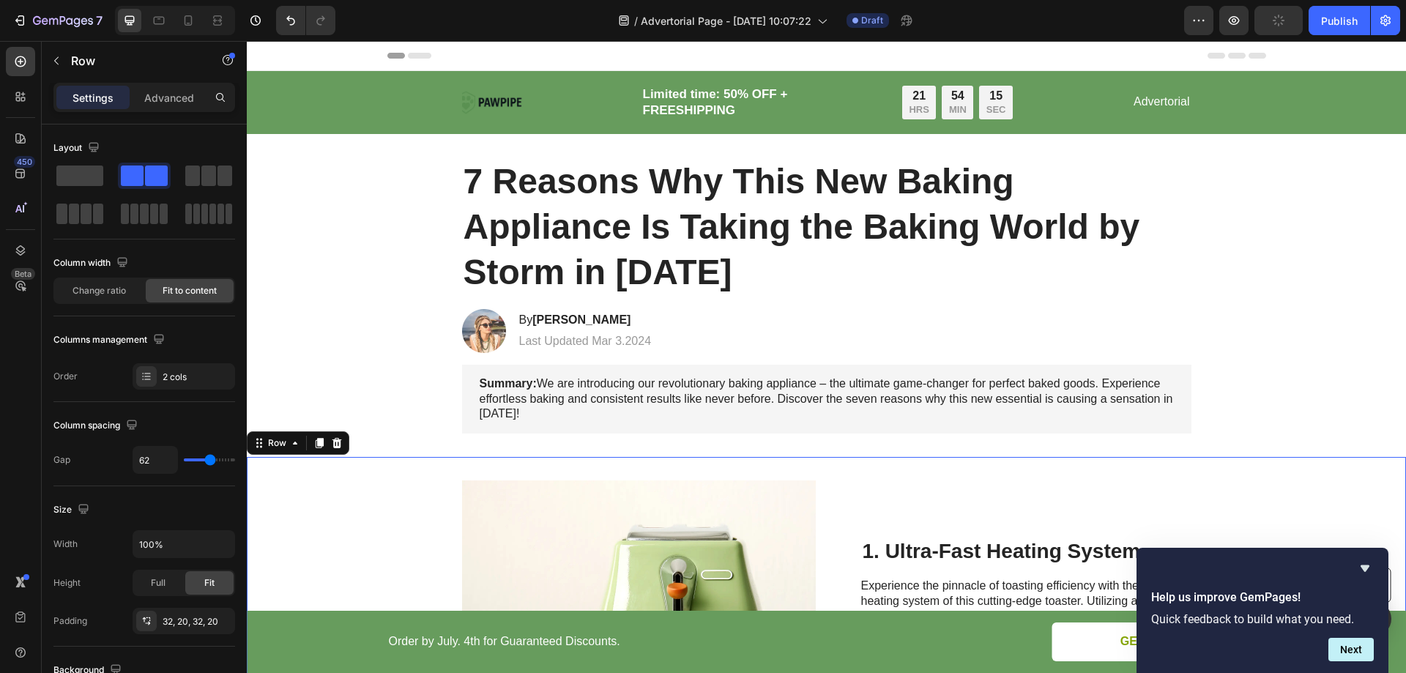
click at [418, 464] on div "Image 1. Ultra-Fast Heating System Heading Experience the pinnacle of toasting …" at bounding box center [826, 619] width 1159 height 325
click at [503, 93] on div "Image" at bounding box center [492, 102] width 60 height 45
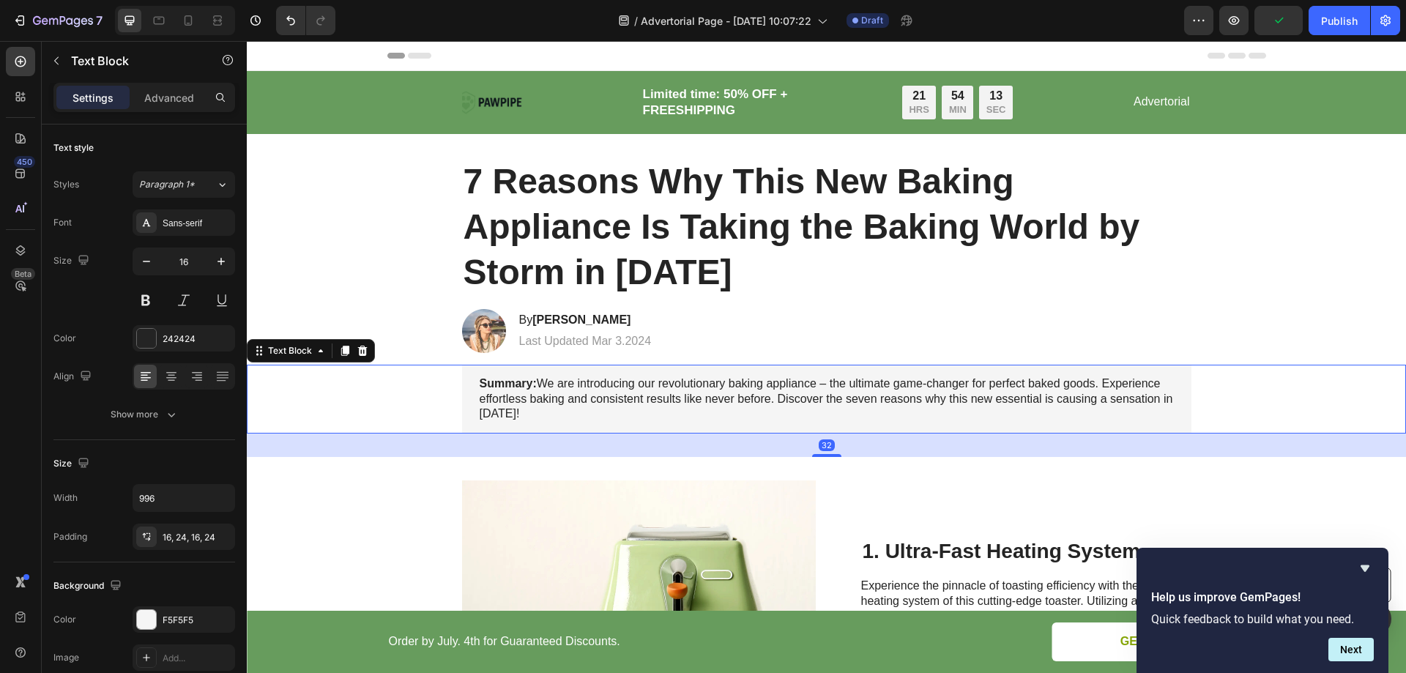
click at [382, 405] on div "Summary: We are introducing our revolutionary baking appliance – the ultimate g…" at bounding box center [826, 399] width 1130 height 69
click at [485, 104] on div "Image" at bounding box center [492, 102] width 60 height 45
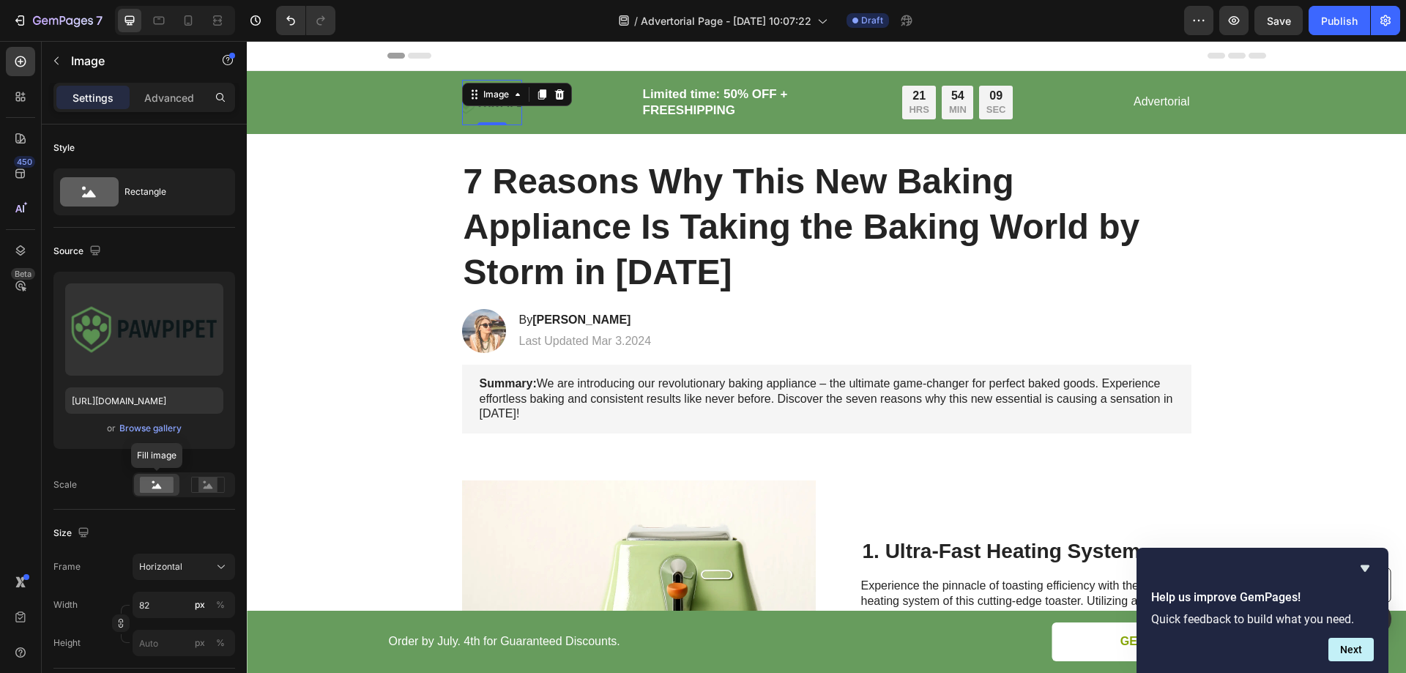
click at [149, 483] on rect at bounding box center [157, 485] width 34 height 16
click at [208, 488] on icon at bounding box center [209, 485] width 10 height 5
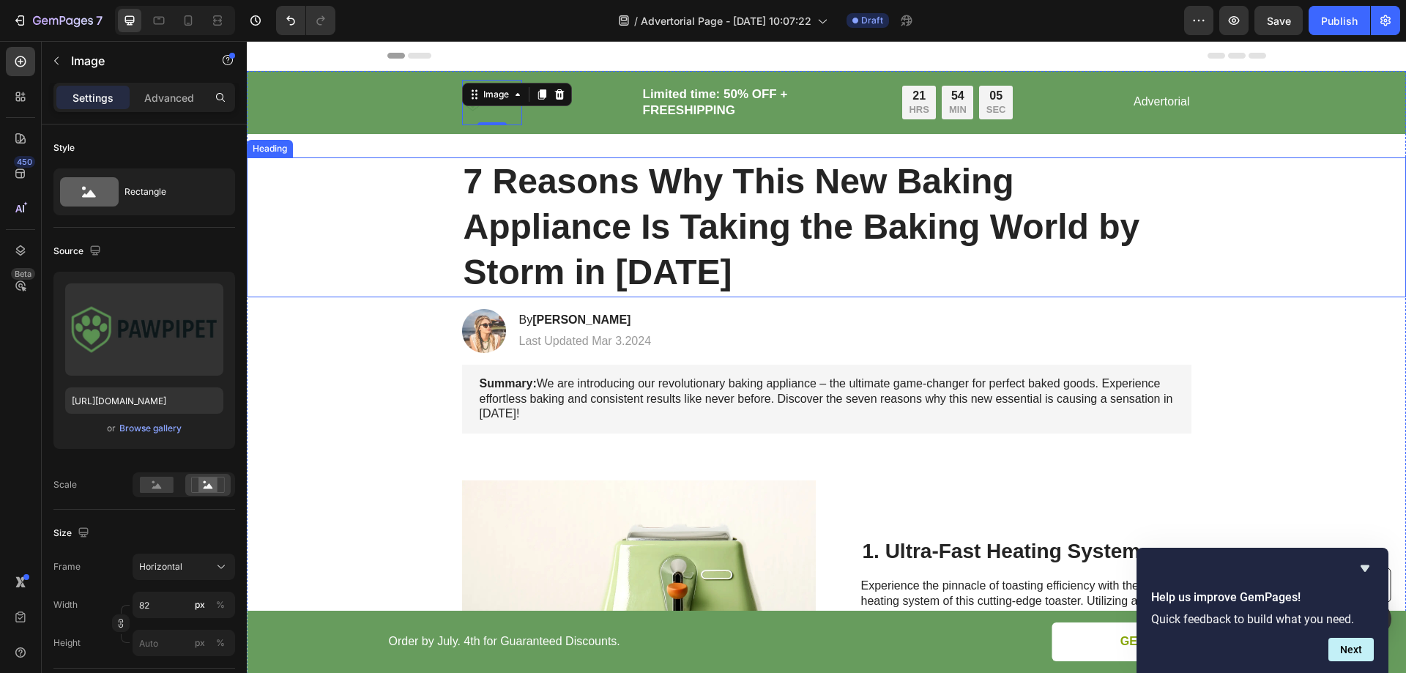
click at [380, 235] on div "7 Reasons Why This New Baking Appliance Is Taking the Baking World by Storm in …" at bounding box center [826, 227] width 1130 height 140
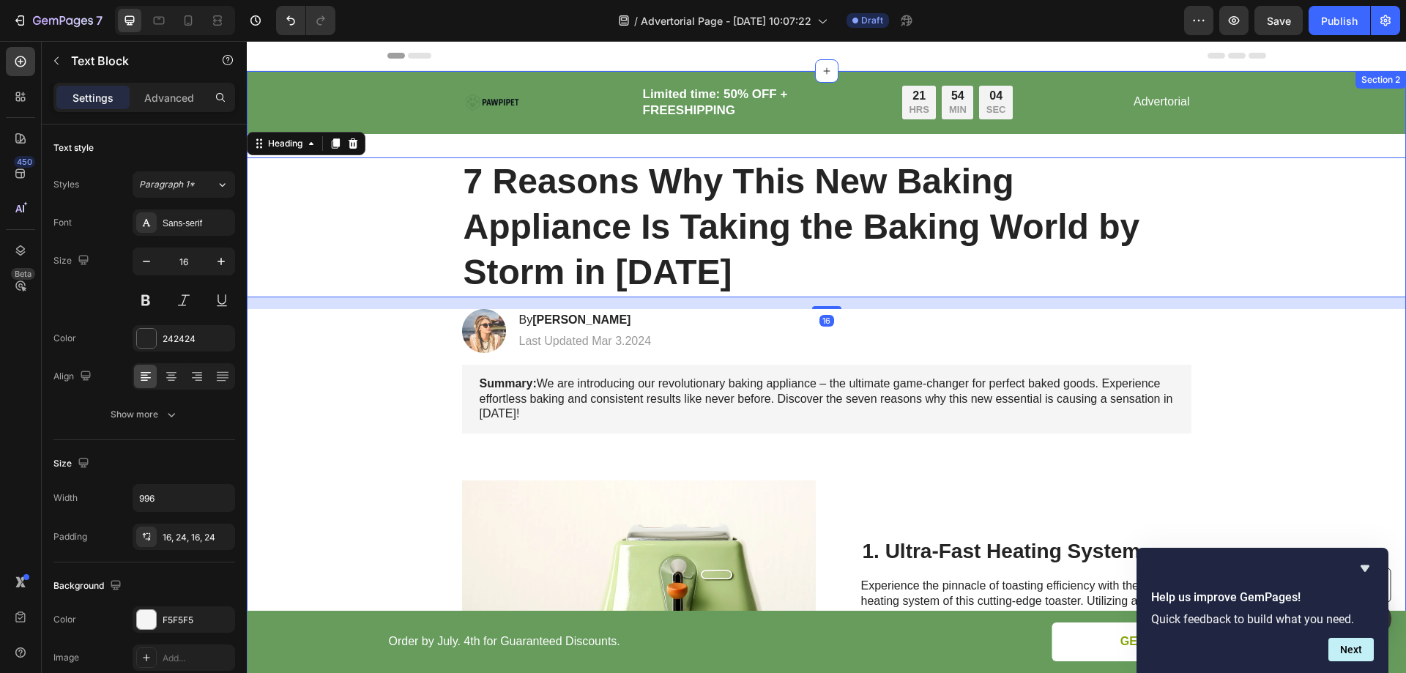
click at [374, 406] on div "Summary: We are introducing our revolutionary baking appliance – the ultimate g…" at bounding box center [826, 399] width 1130 height 69
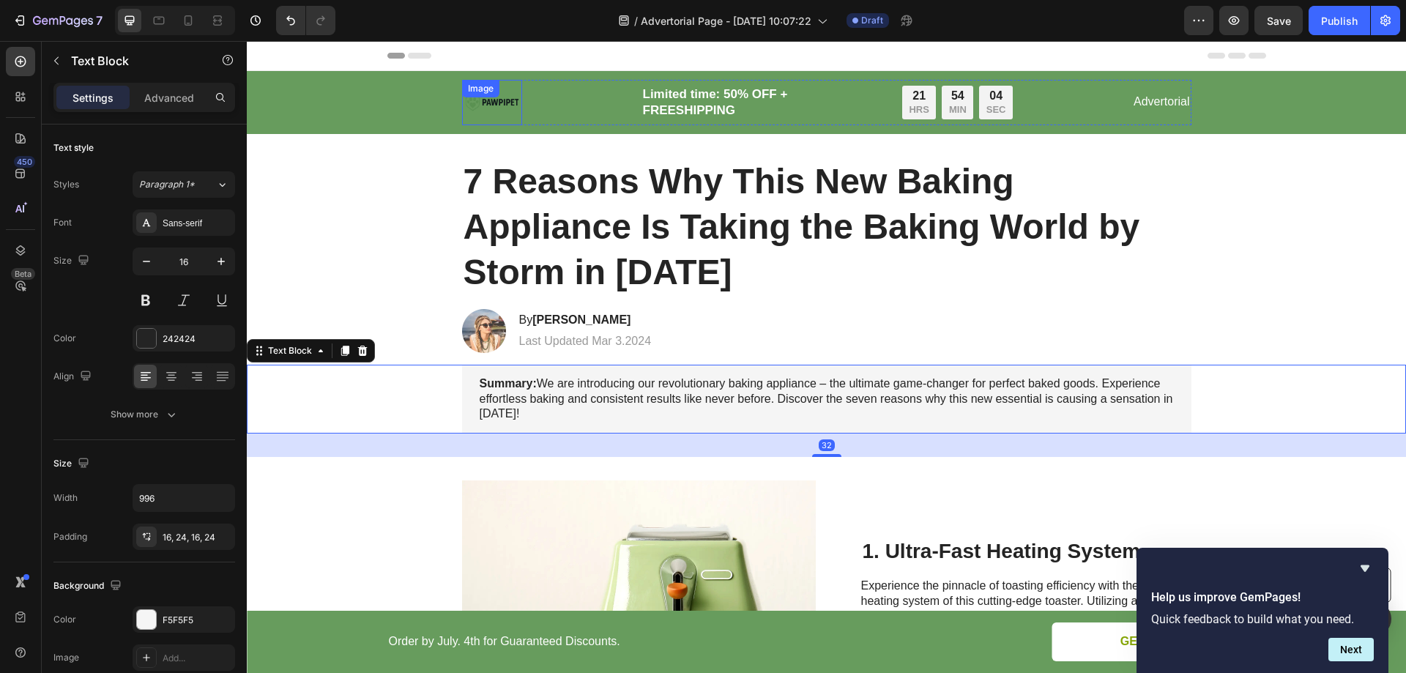
click at [488, 102] on div "Image" at bounding box center [492, 102] width 60 height 45
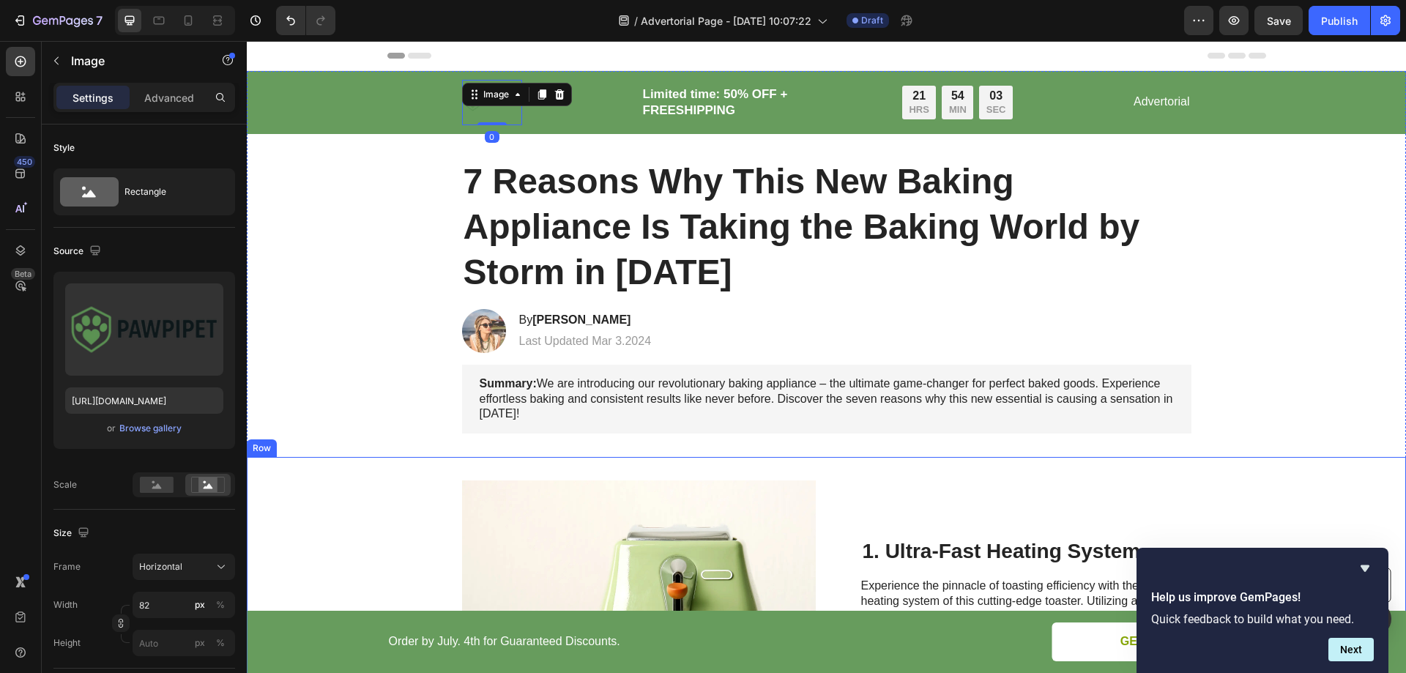
click at [356, 486] on div "Image 1. Ultra-Fast Heating System Heading Experience the pinnacle of toasting …" at bounding box center [826, 619] width 1159 height 325
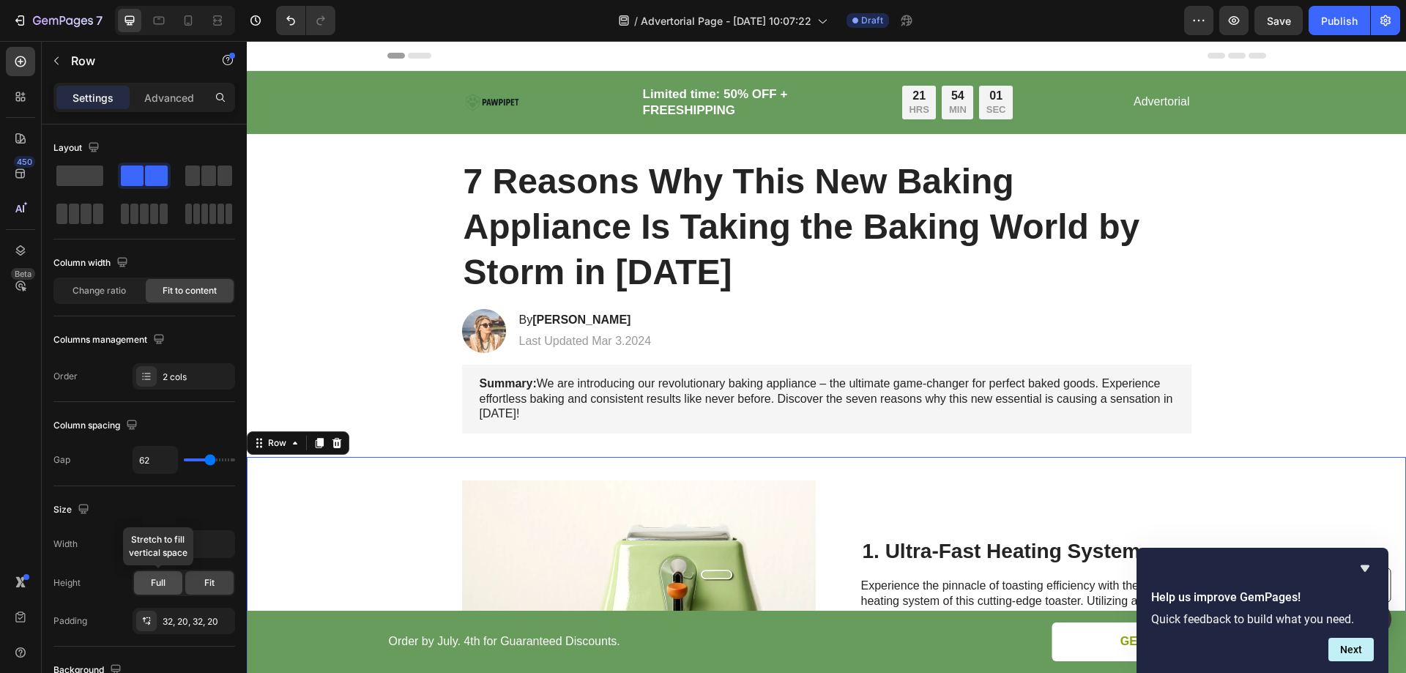
click at [158, 585] on span "Full" at bounding box center [158, 582] width 15 height 13
click at [478, 103] on div "Image" at bounding box center [492, 102] width 60 height 45
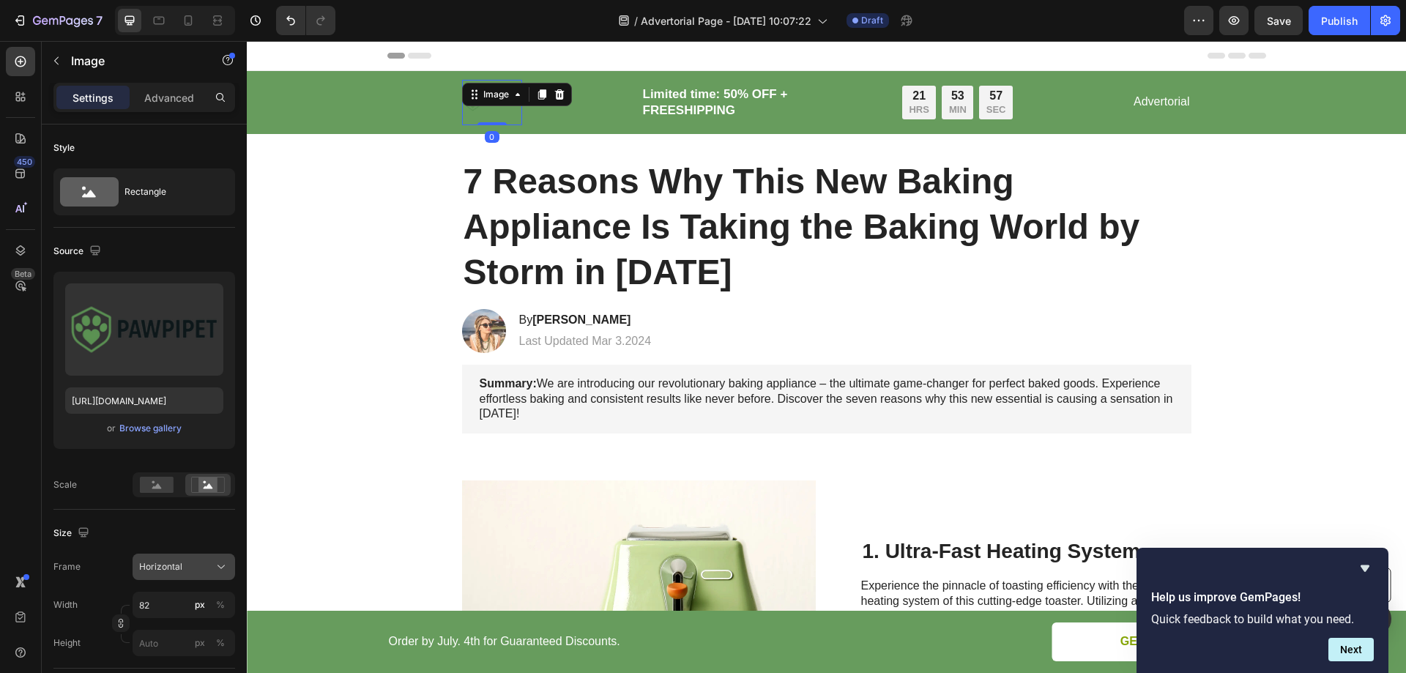
click at [218, 564] on icon at bounding box center [221, 567] width 15 height 15
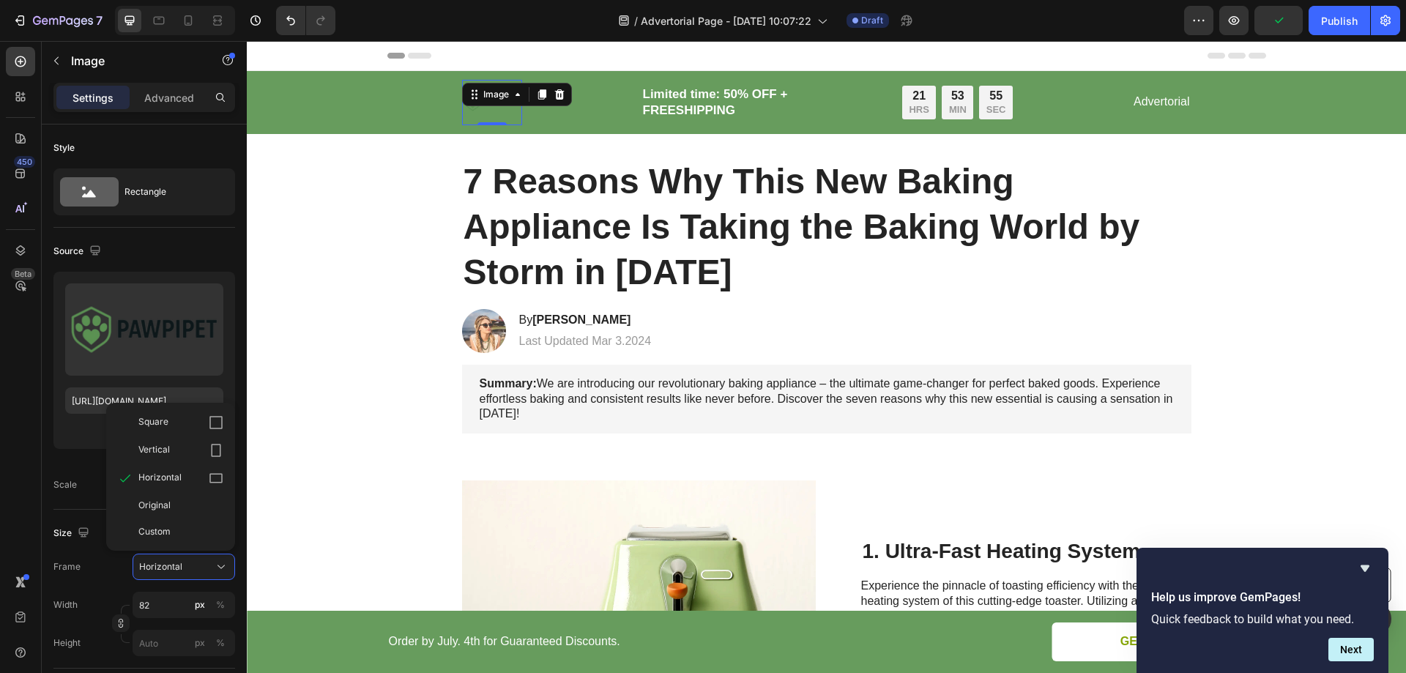
drag, startPoint x: 152, startPoint y: 504, endPoint x: 207, endPoint y: 472, distance: 63.3
click at [152, 504] on span "Original" at bounding box center [154, 505] width 32 height 13
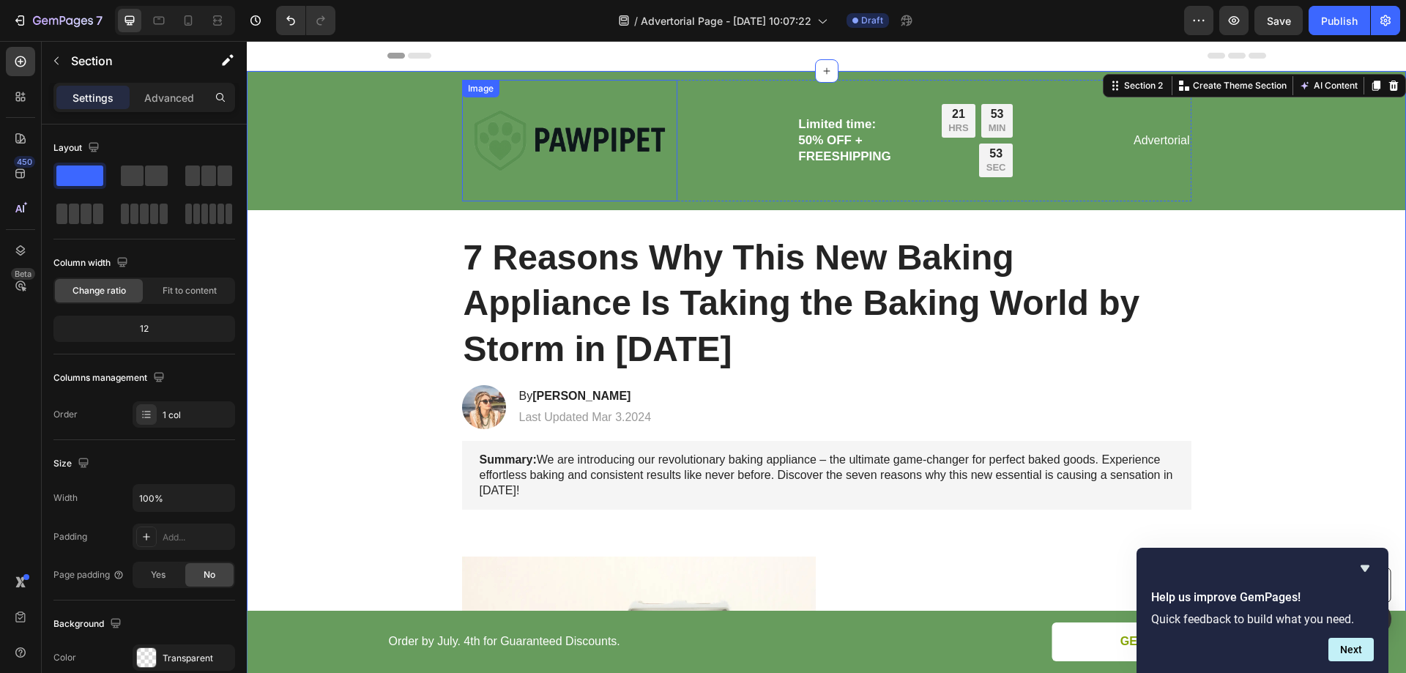
click at [587, 144] on img at bounding box center [570, 141] width 216 height 122
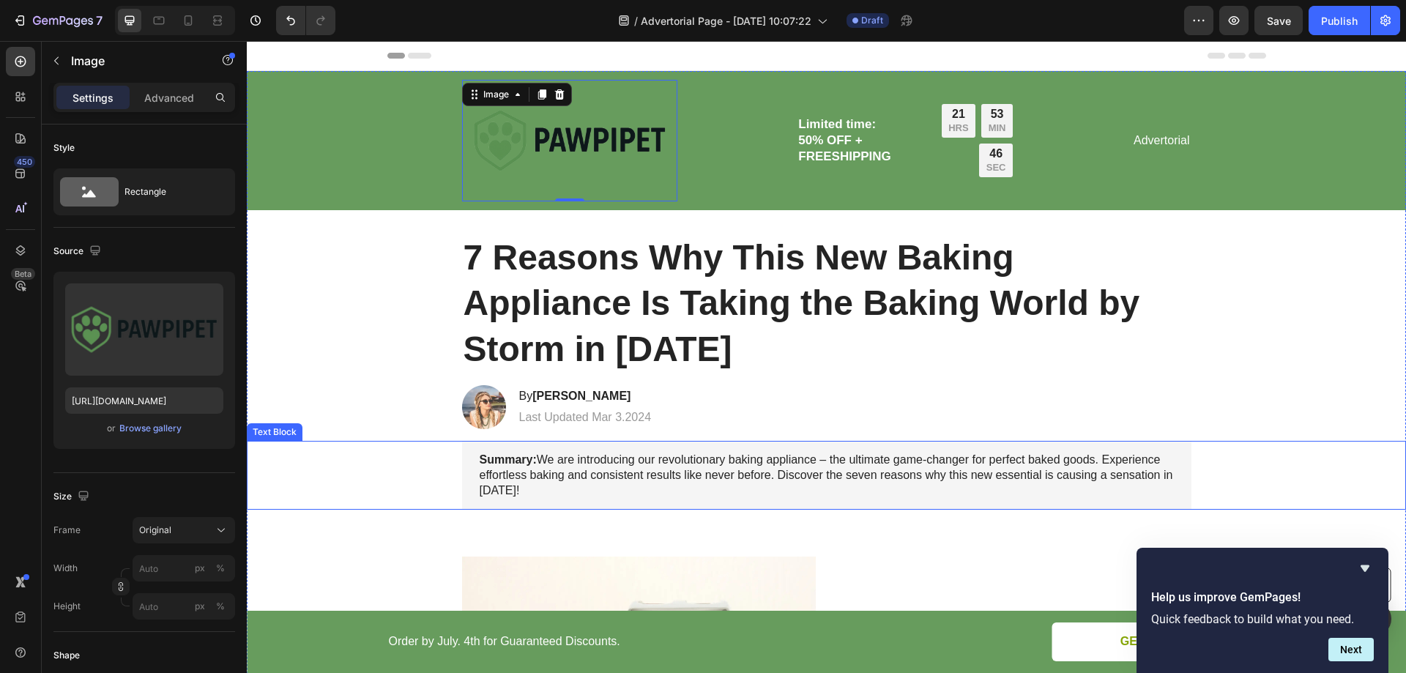
click at [389, 449] on div "Summary: We are introducing our revolutionary baking appliance – the ultimate g…" at bounding box center [826, 475] width 1130 height 69
click at [480, 130] on img at bounding box center [570, 141] width 216 height 122
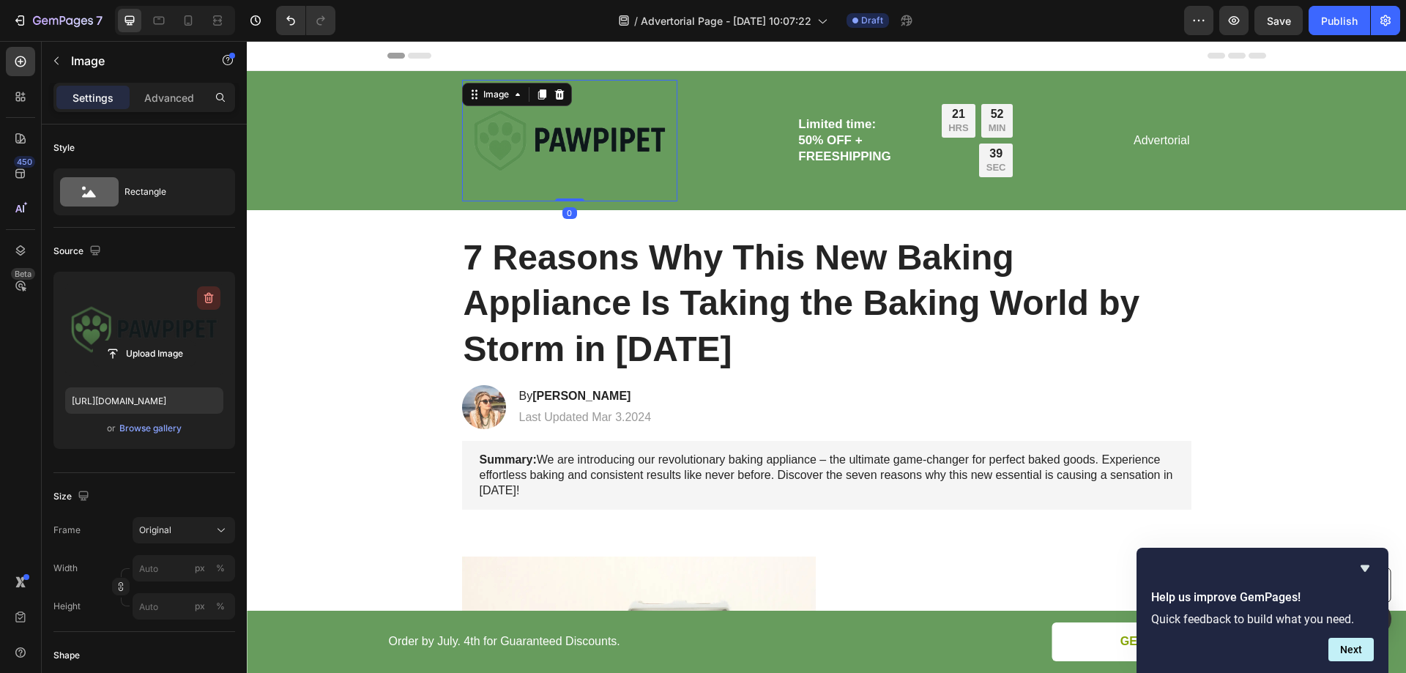
click at [205, 298] on icon "button" at bounding box center [208, 298] width 15 height 15
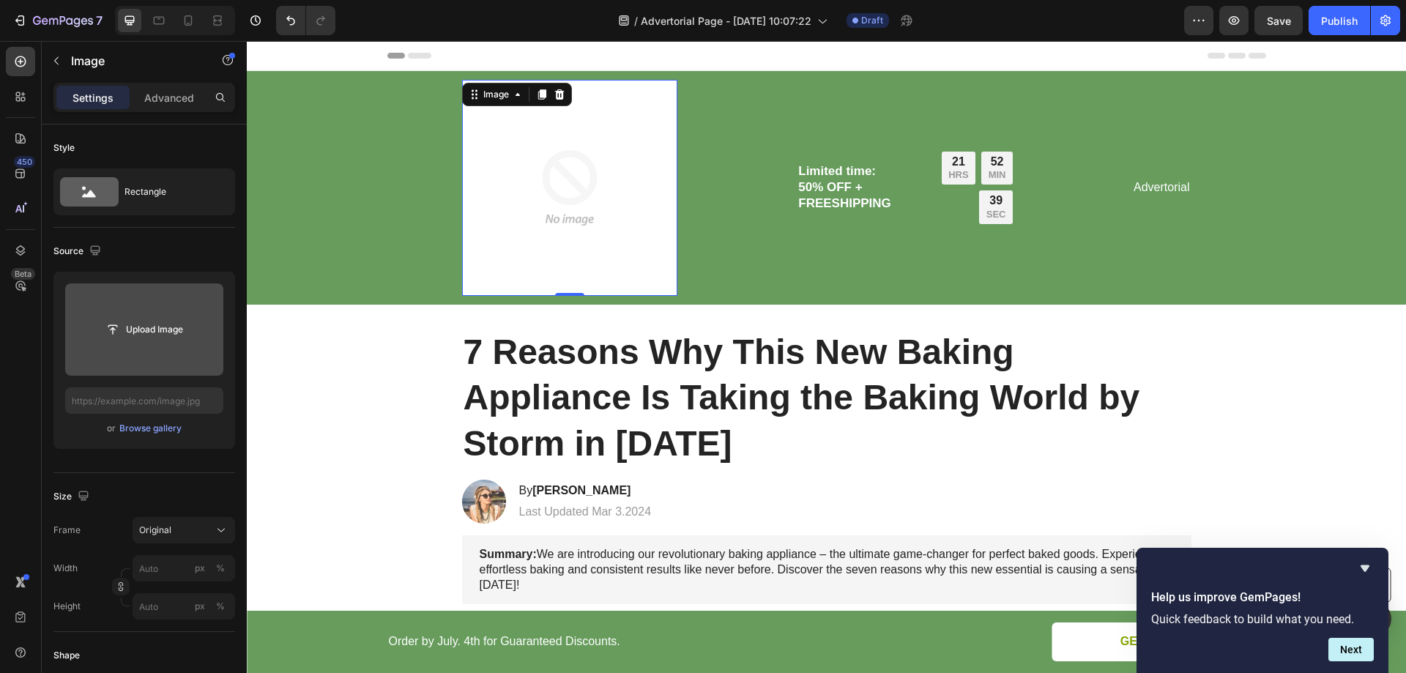
click at [136, 321] on input "file" at bounding box center [144, 329] width 101 height 25
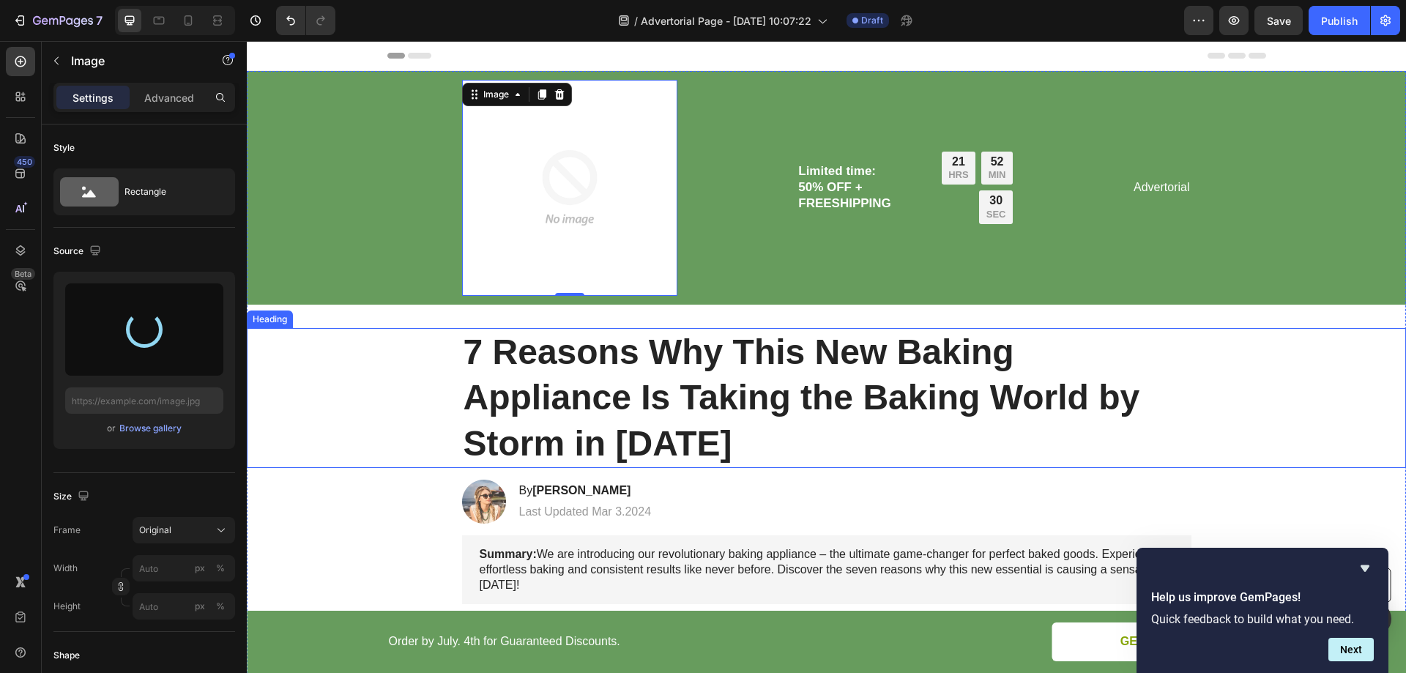
type input "https://cdn.shopify.com/s/files/1/0939/0322/5132/files/gempages_586404213240628…"
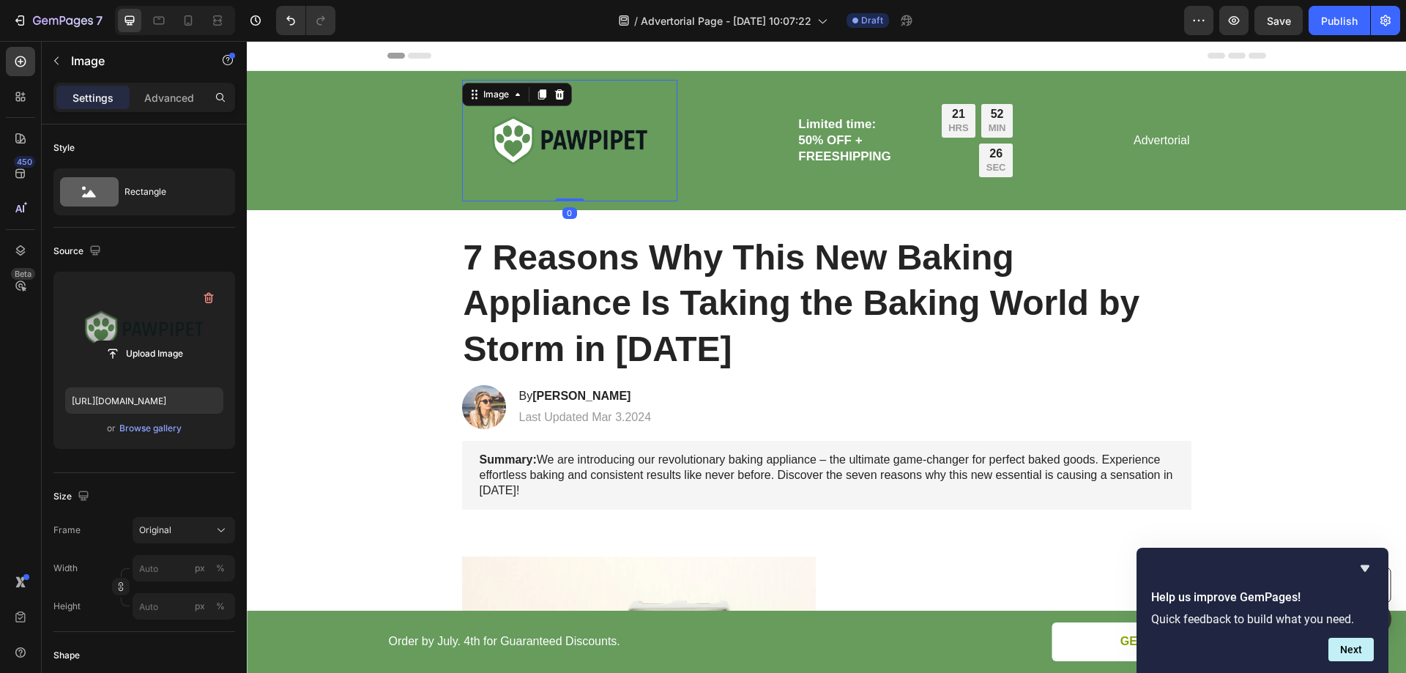
drag, startPoint x: 563, startPoint y: 197, endPoint x: 568, endPoint y: 171, distance: 26.9
click at [568, 171] on div "Image 0" at bounding box center [570, 141] width 216 height 122
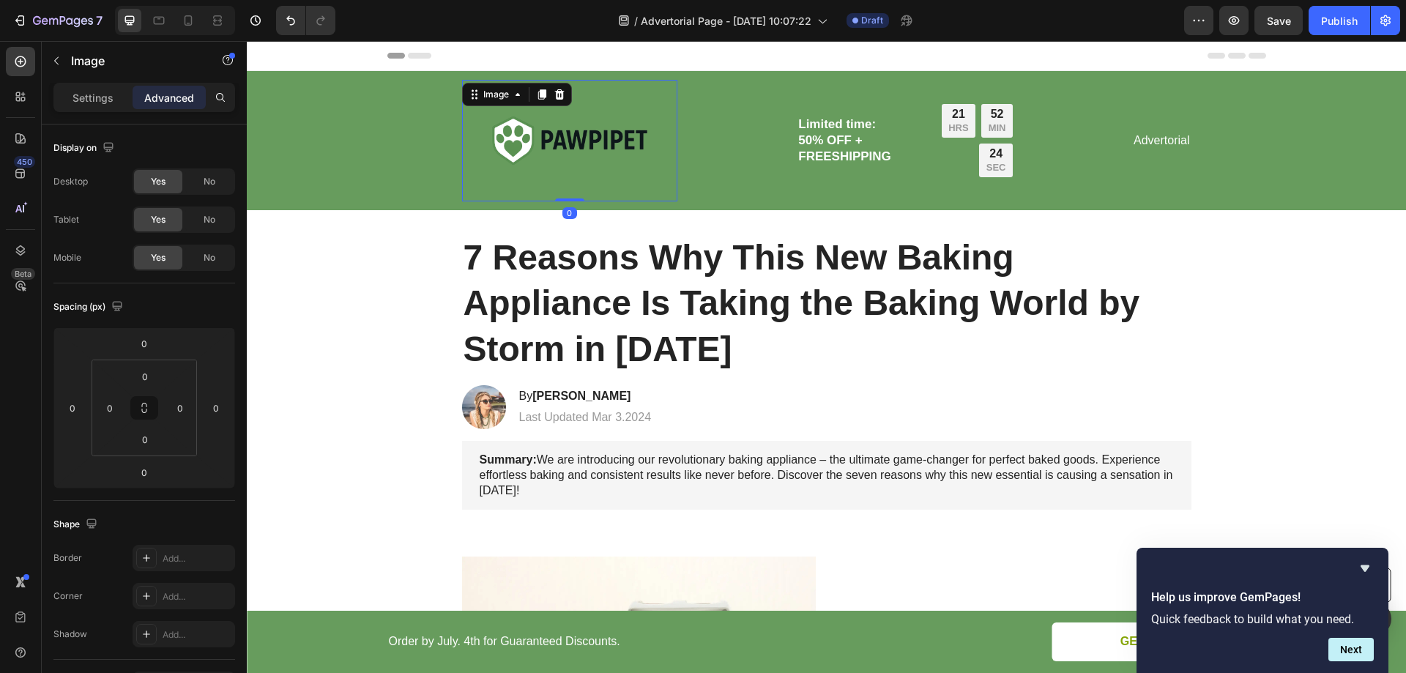
drag, startPoint x: 562, startPoint y: 199, endPoint x: 552, endPoint y: 205, distance: 11.8
click at [565, 188] on div "Image 0" at bounding box center [570, 141] width 216 height 122
click at [92, 92] on p "Settings" at bounding box center [93, 97] width 41 height 15
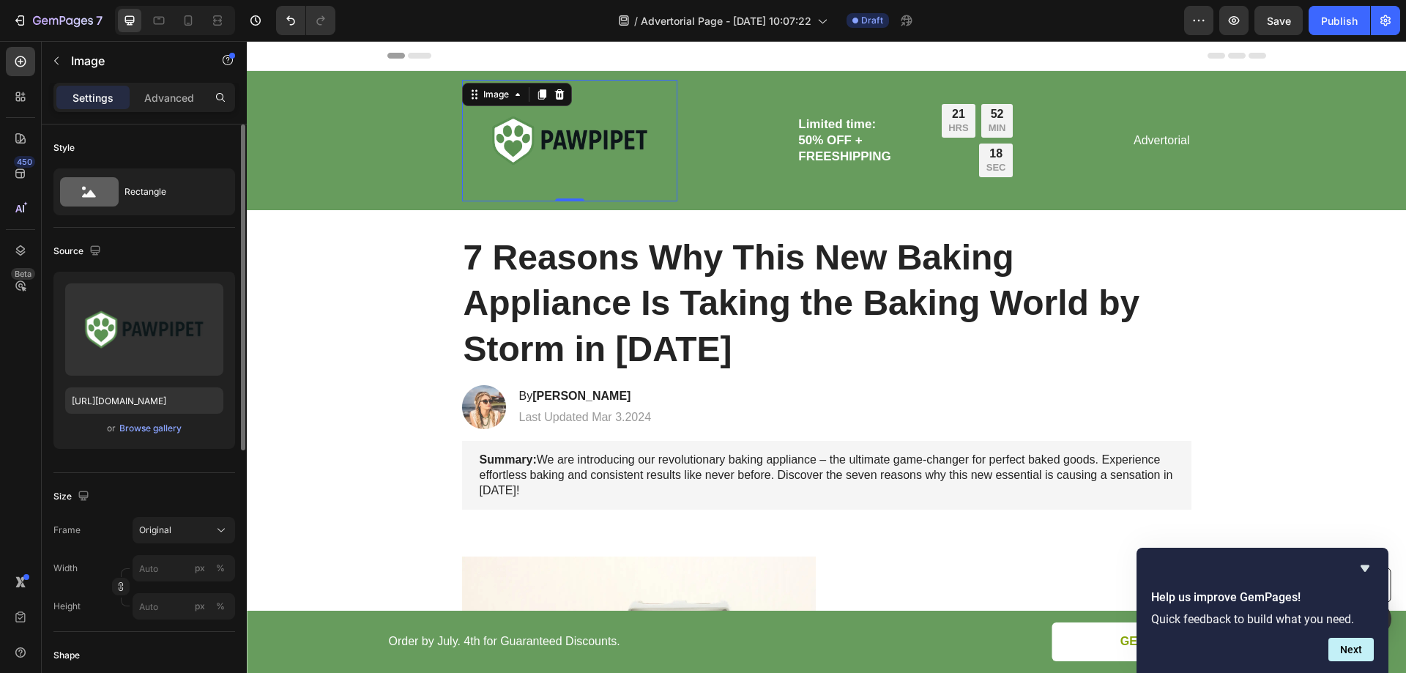
scroll to position [73, 0]
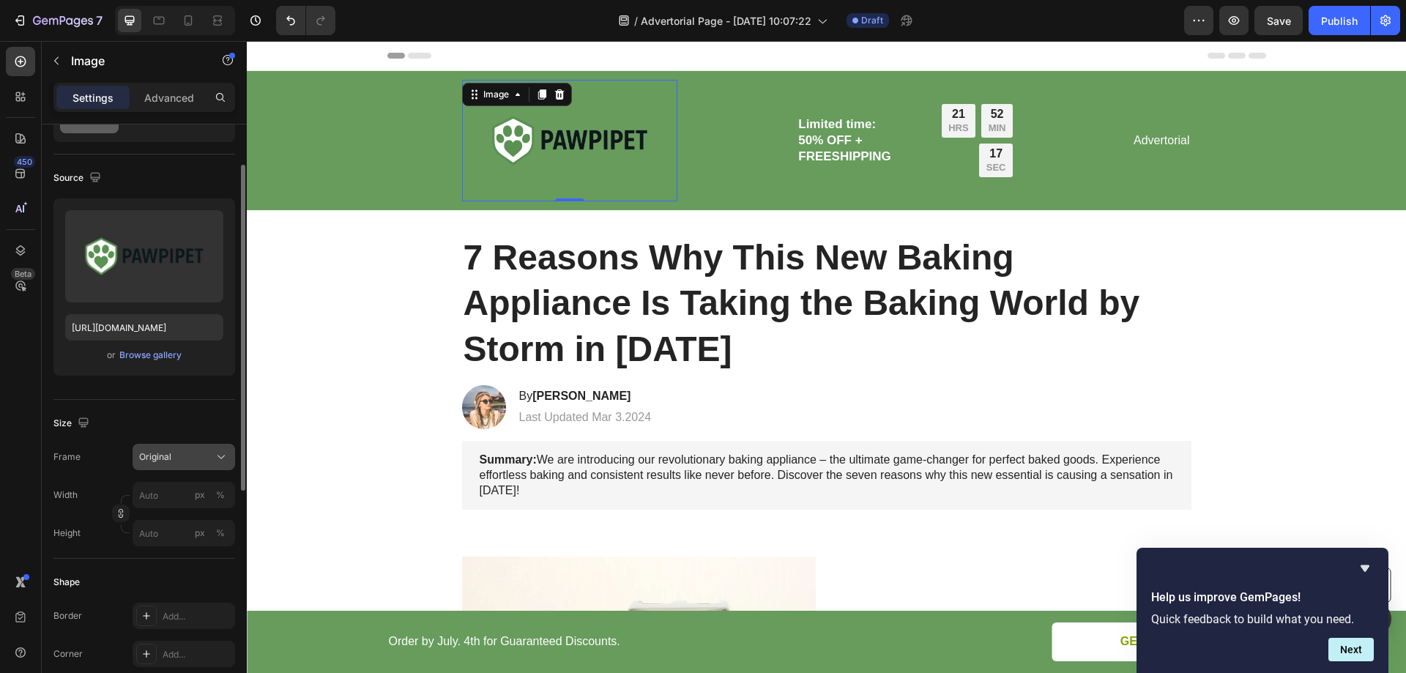
click at [185, 453] on div "Original" at bounding box center [175, 456] width 72 height 13
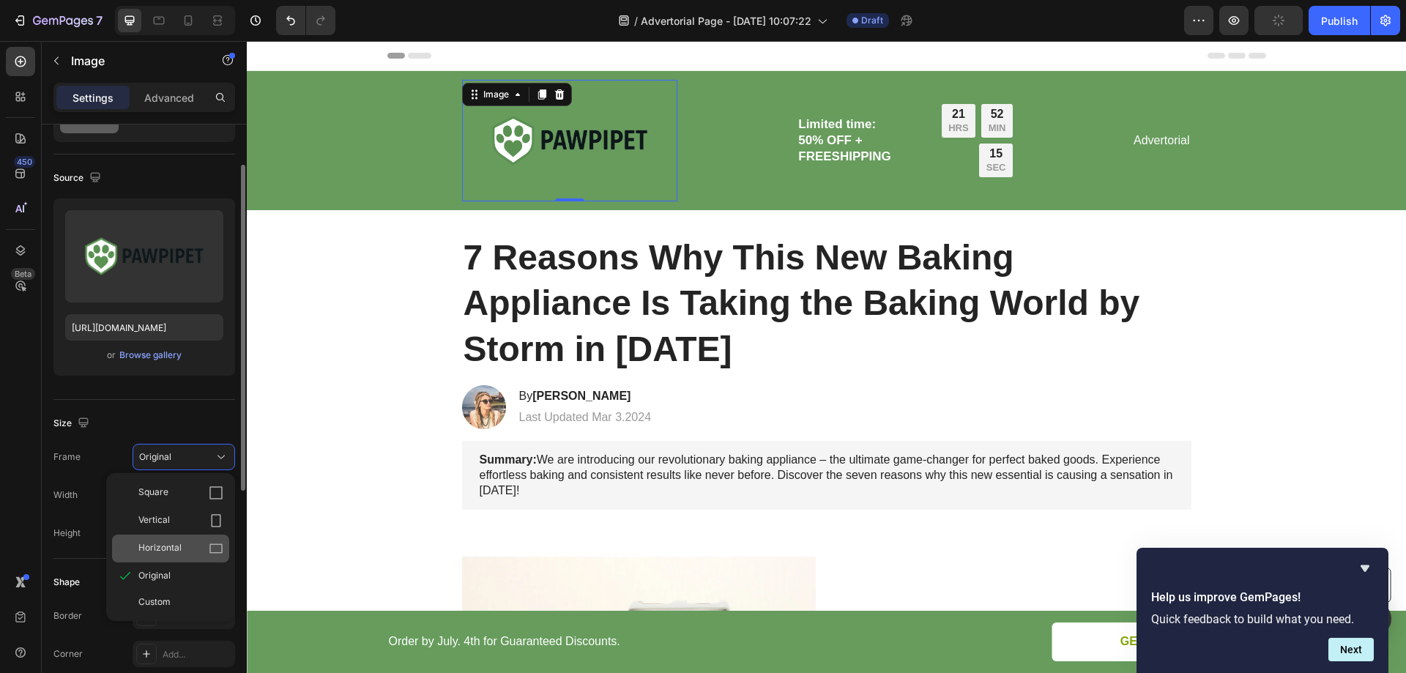
click at [165, 549] on span "Horizontal" at bounding box center [159, 548] width 43 height 15
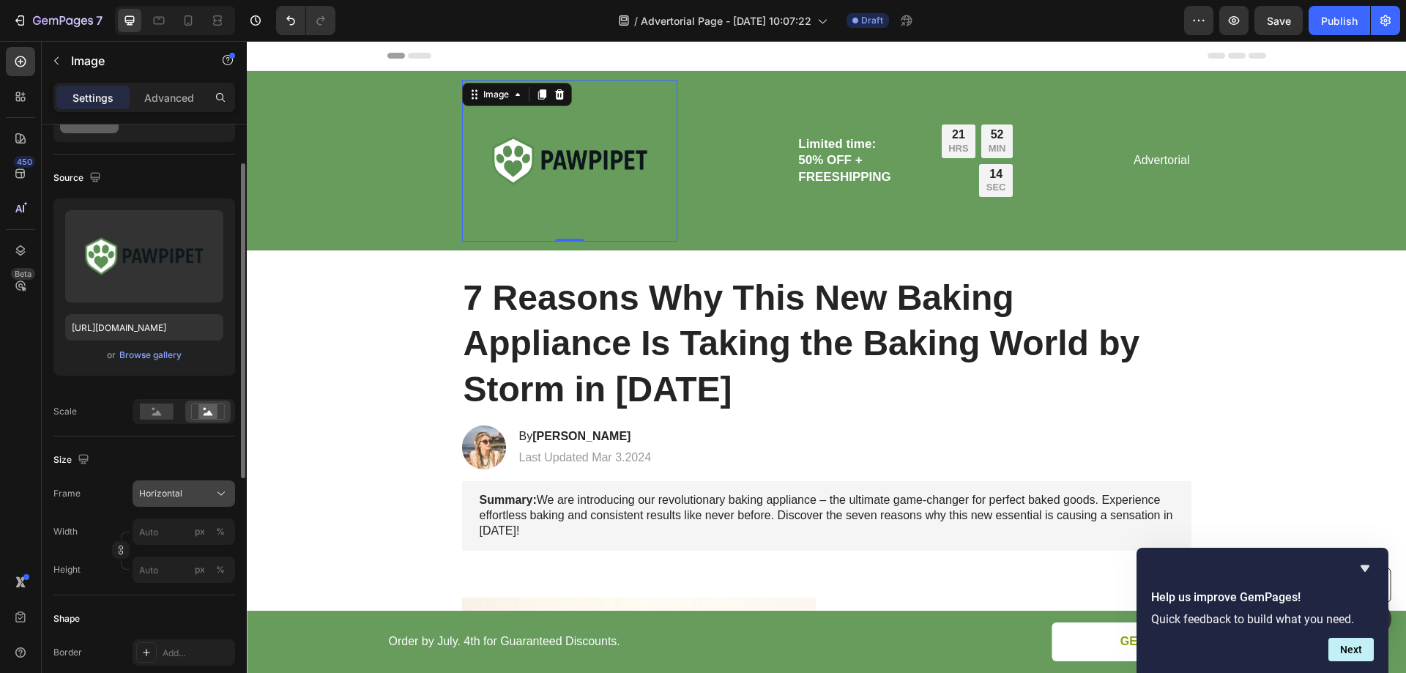
click at [179, 492] on span "Horizontal" at bounding box center [160, 493] width 43 height 13
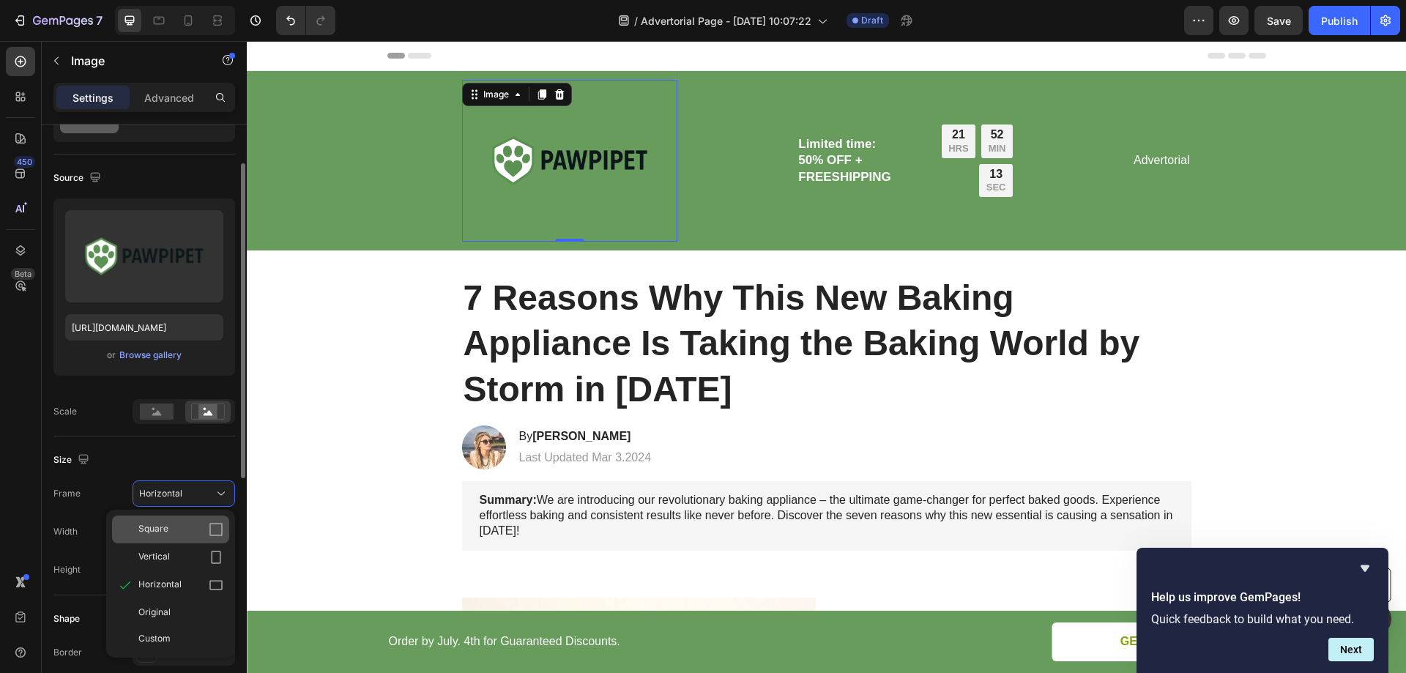
click at [157, 531] on span "Square" at bounding box center [153, 529] width 30 height 15
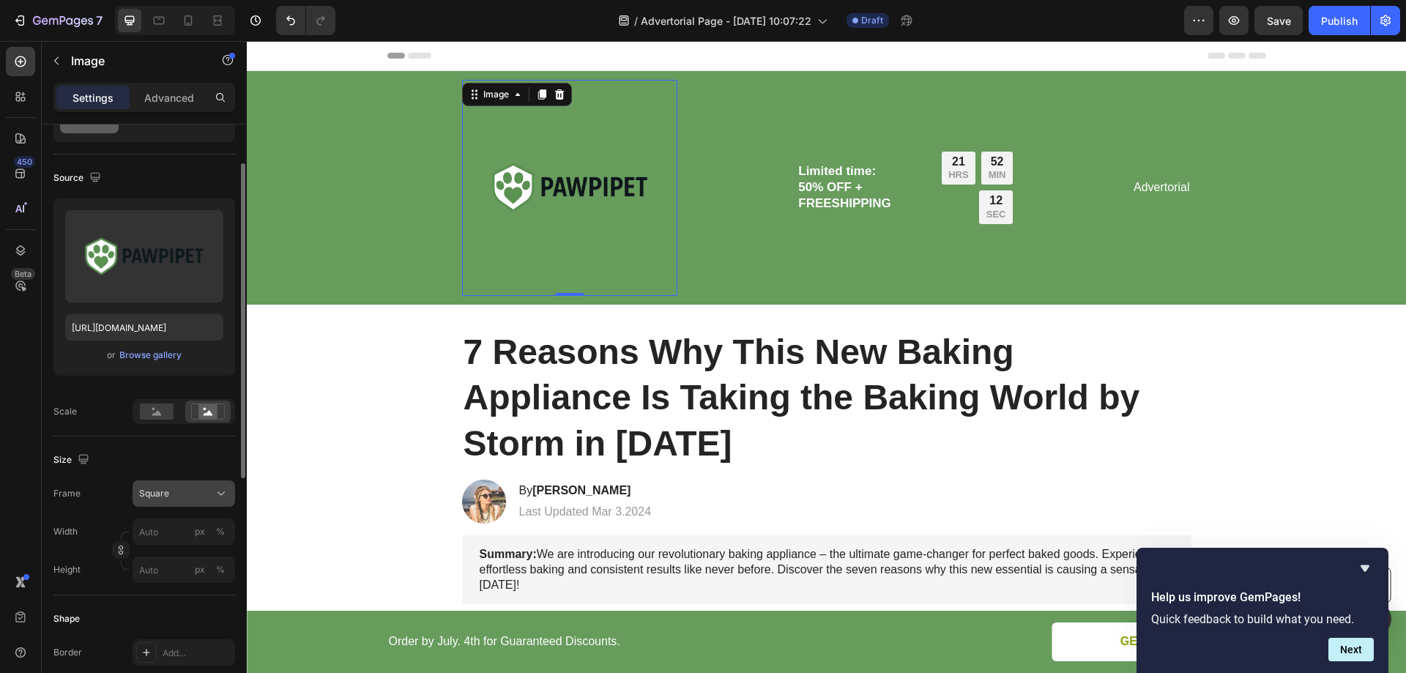
click at [174, 494] on div "Square" at bounding box center [175, 493] width 72 height 13
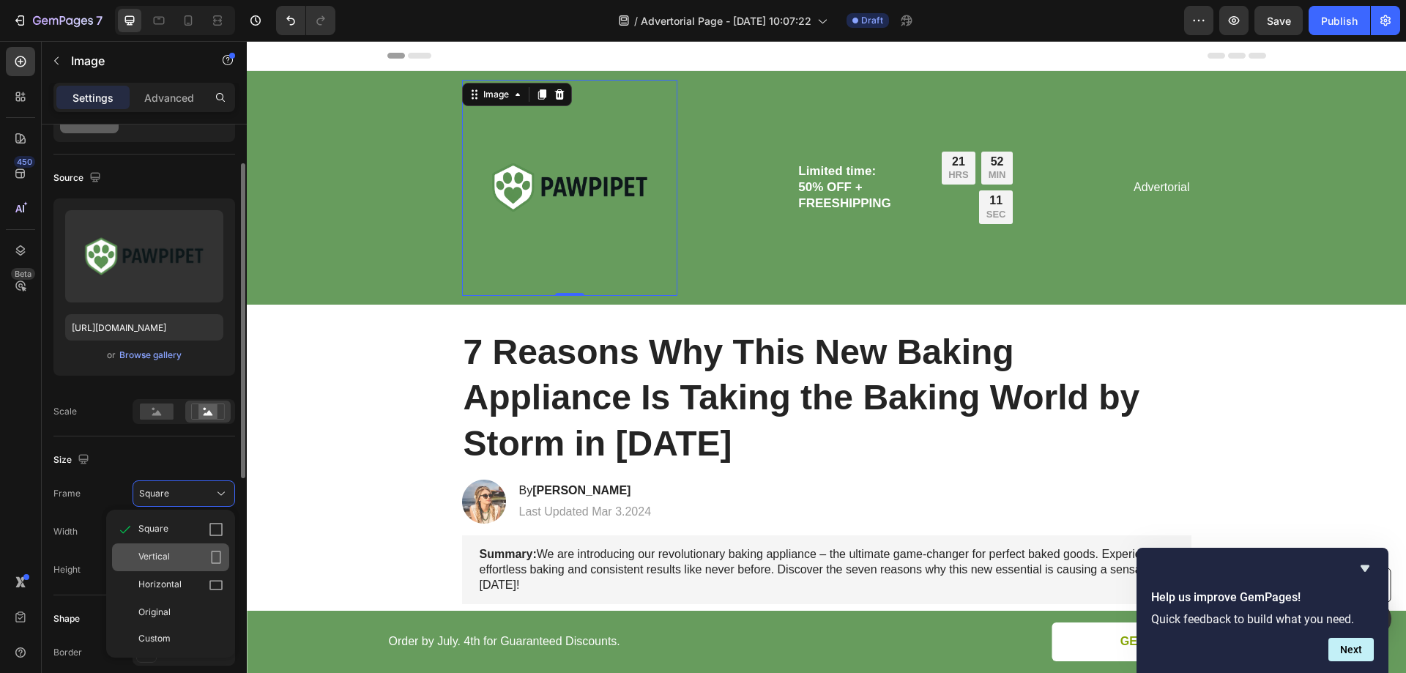
click at [168, 554] on span "Vertical" at bounding box center [153, 557] width 31 height 15
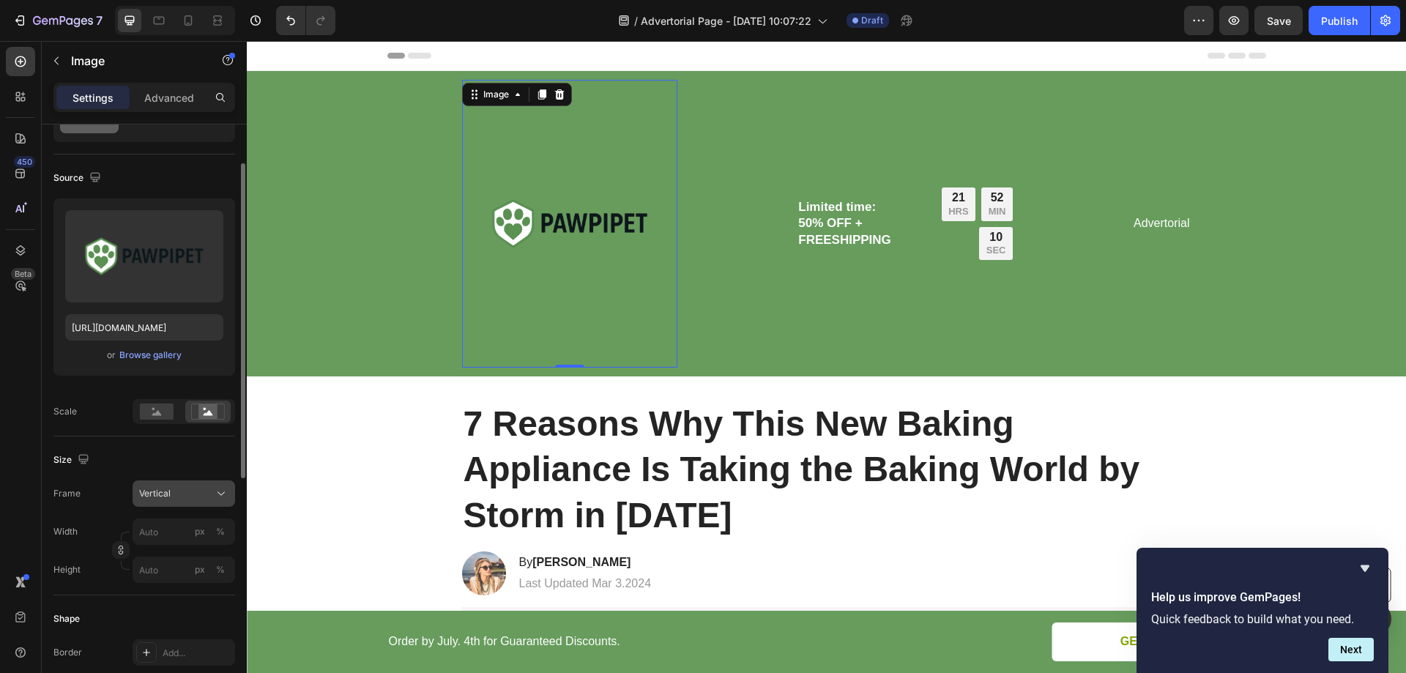
click at [176, 495] on div "Vertical" at bounding box center [175, 493] width 72 height 13
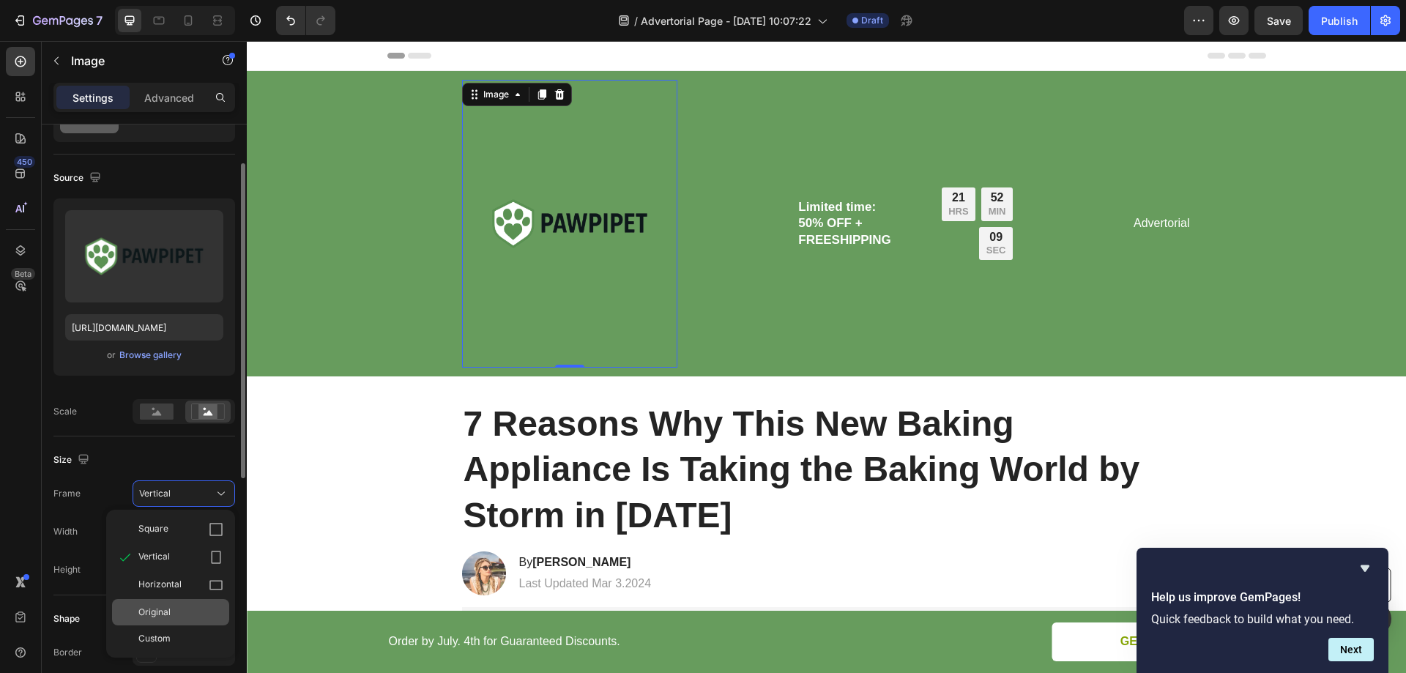
click at [164, 609] on span "Original" at bounding box center [154, 612] width 32 height 13
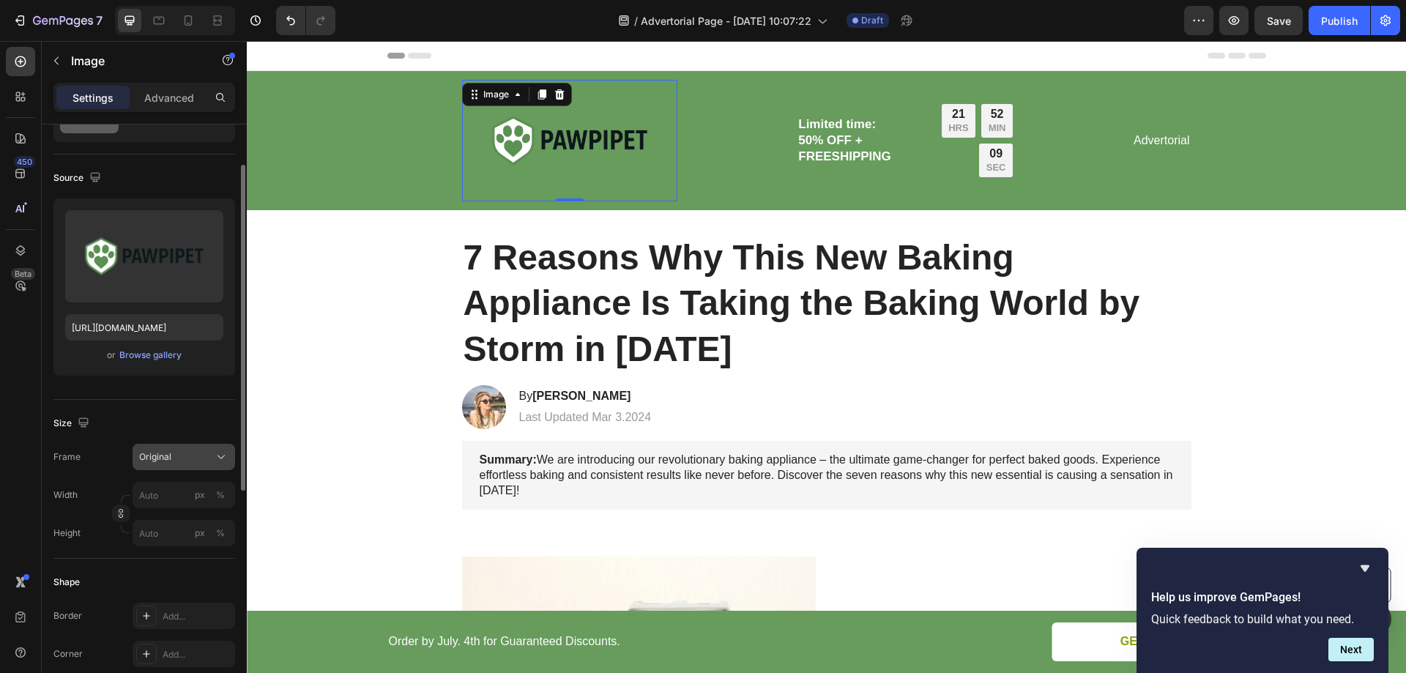
click at [168, 455] on span "Original" at bounding box center [155, 456] width 32 height 13
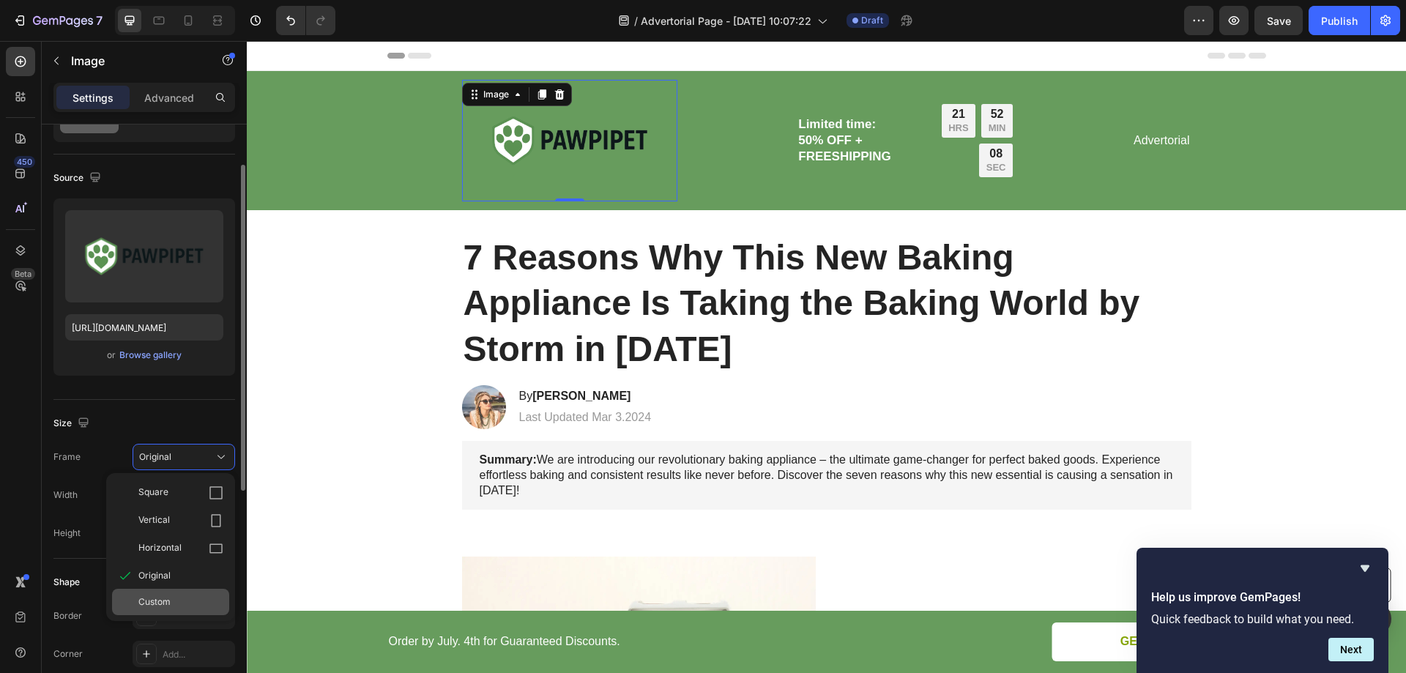
click at [172, 599] on div "Custom" at bounding box center [180, 601] width 85 height 13
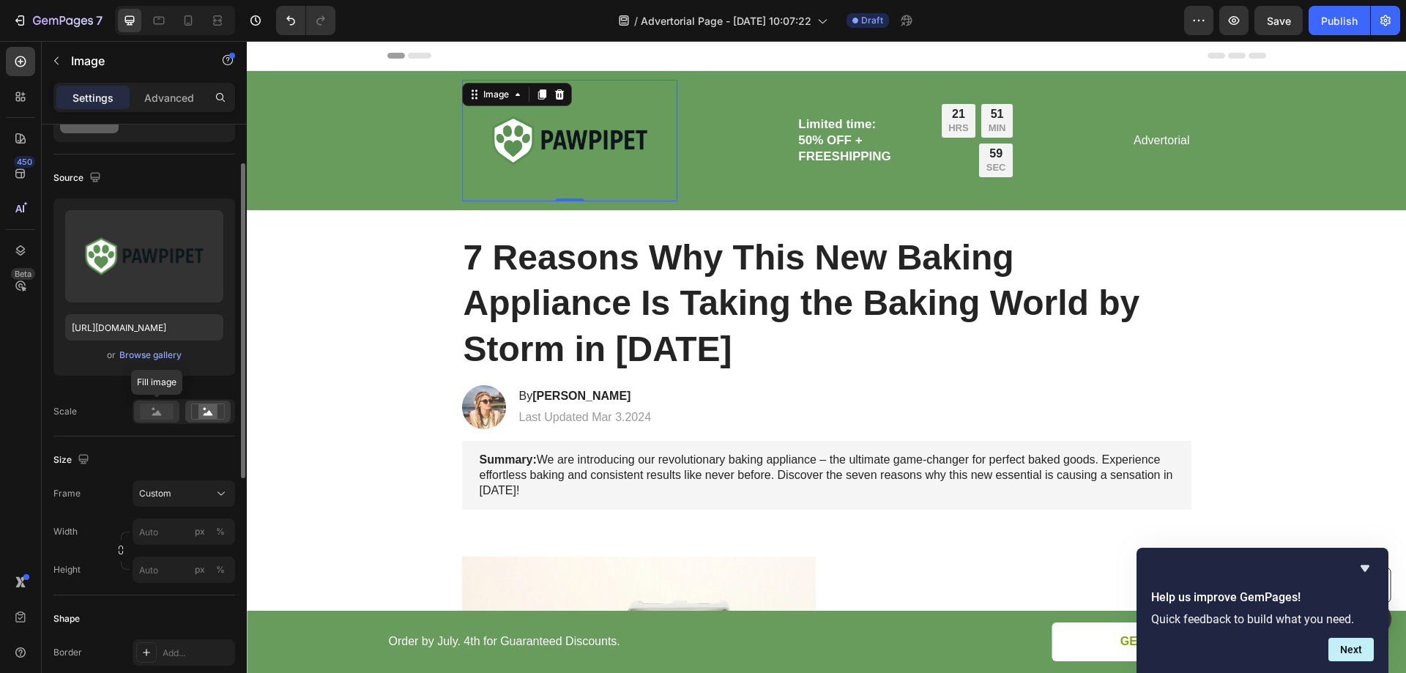
click at [157, 411] on icon at bounding box center [157, 412] width 10 height 5
click at [213, 411] on rect at bounding box center [207, 411] width 19 height 15
click at [166, 409] on rect at bounding box center [157, 412] width 34 height 16
click at [172, 491] on div "Custom" at bounding box center [175, 493] width 72 height 13
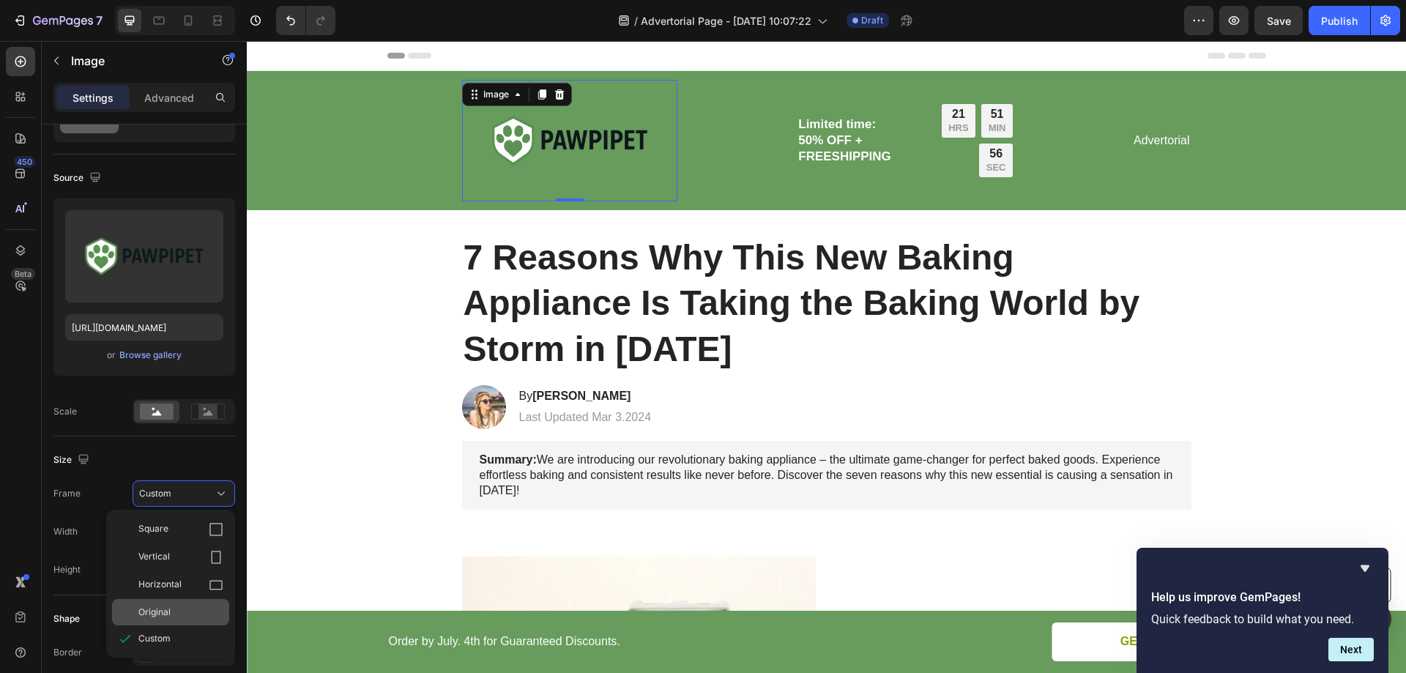
click at [161, 607] on span "Original" at bounding box center [154, 612] width 32 height 13
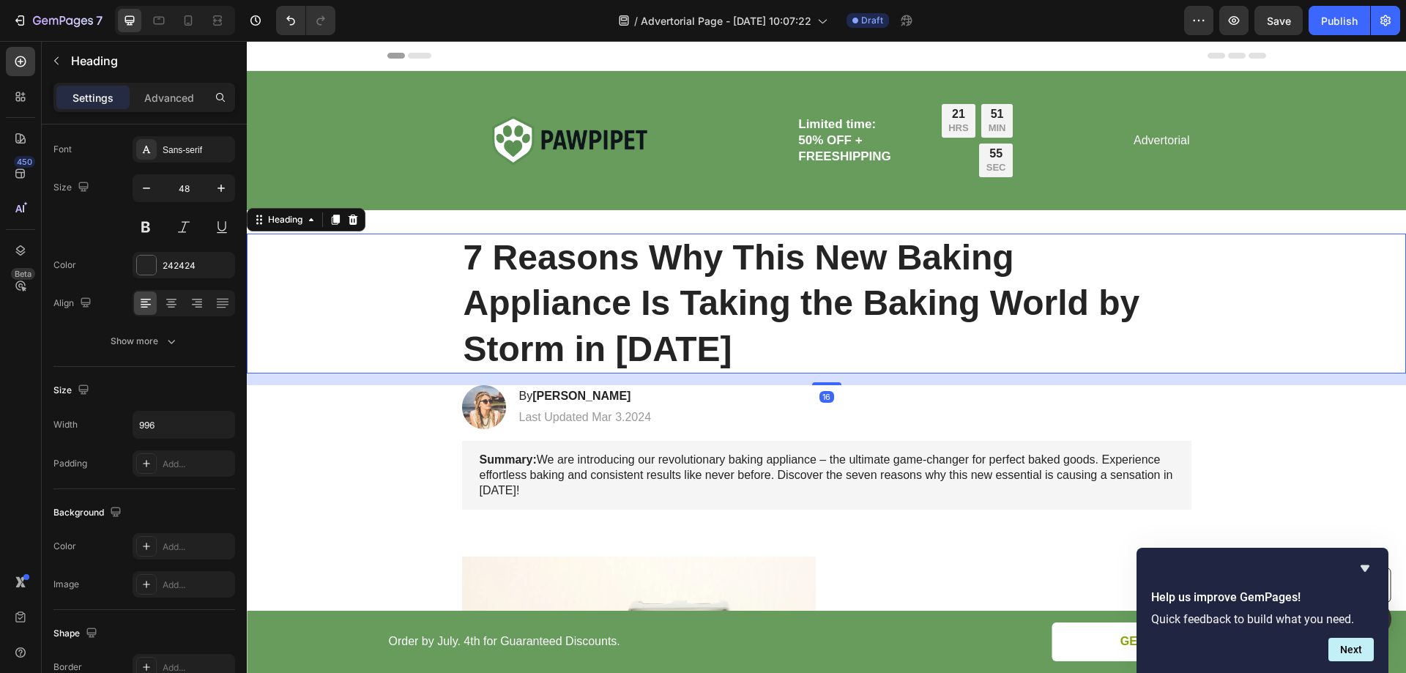
click at [390, 354] on div "7 Reasons Why This New Baking Appliance Is Taking the Baking World by Storm in …" at bounding box center [826, 304] width 1130 height 140
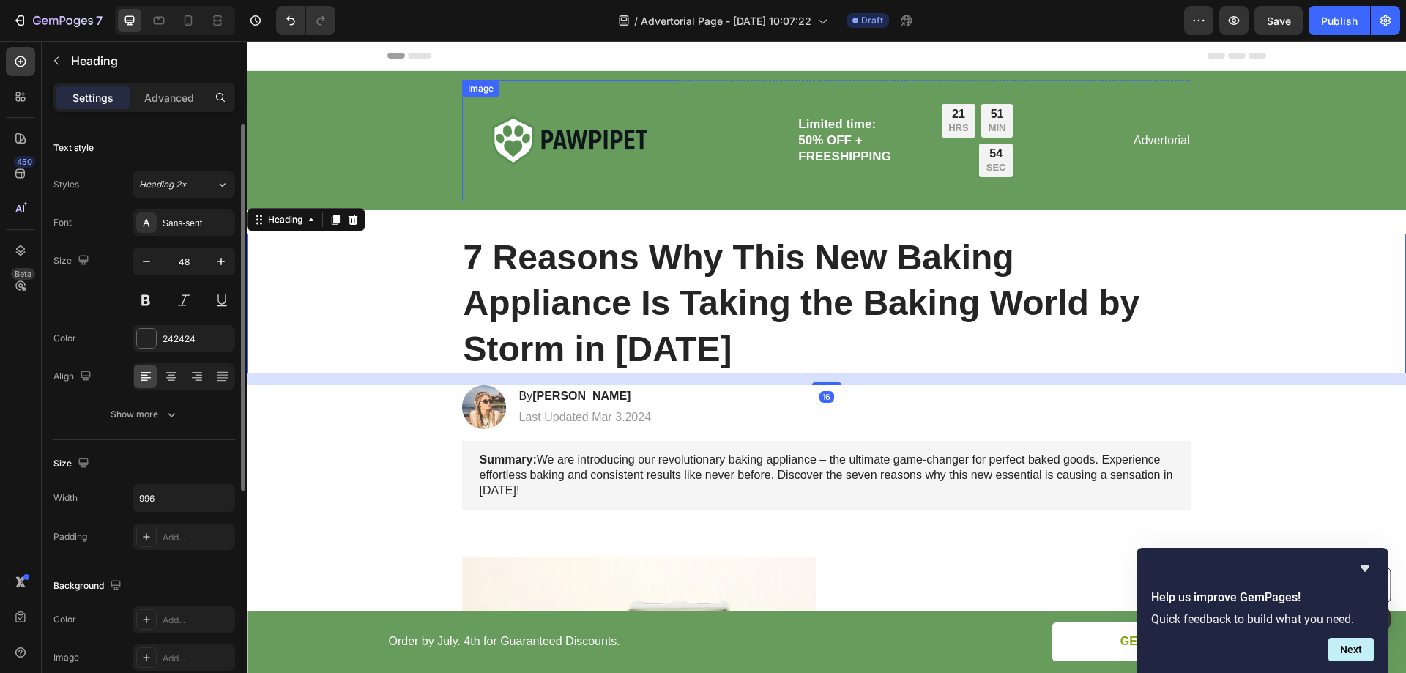
click at [561, 144] on img at bounding box center [570, 141] width 216 height 122
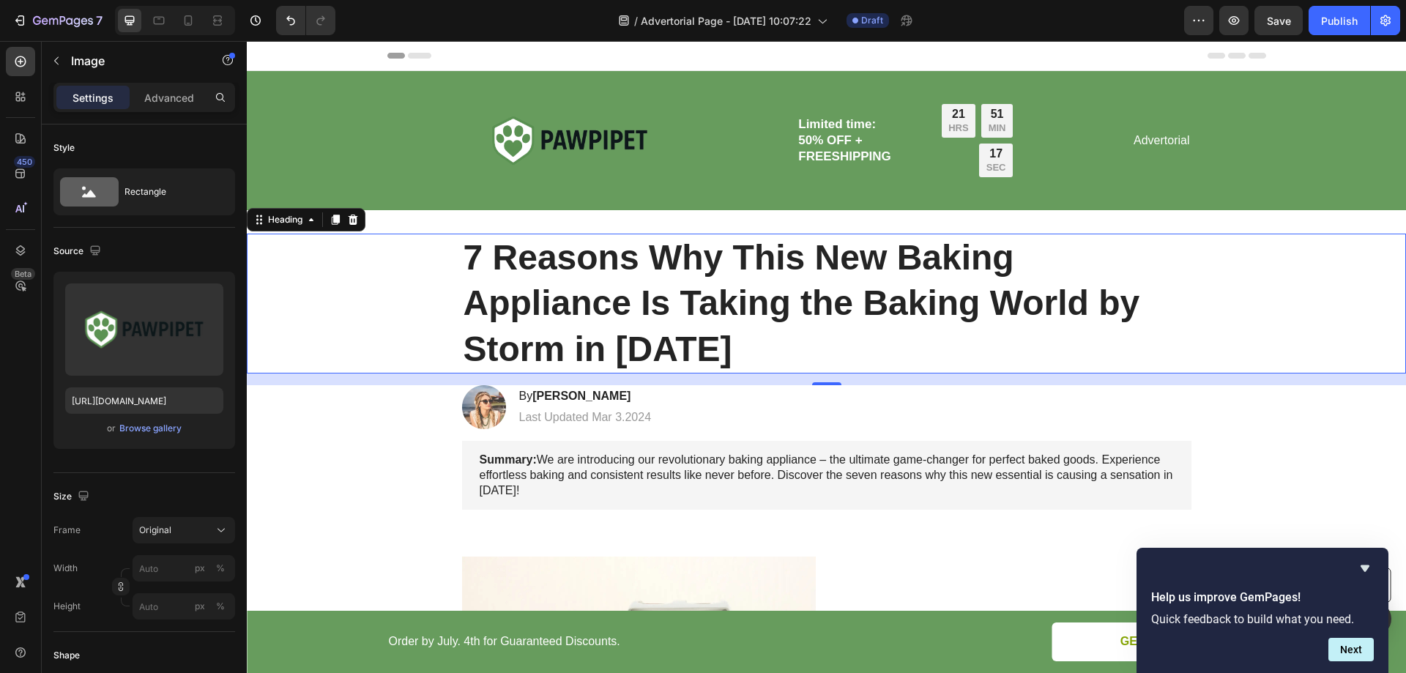
click at [713, 270] on h1 "7 Reasons Why This New Baking Appliance Is Taking the Baking World by Storm in …" at bounding box center [826, 304] width 729 height 140
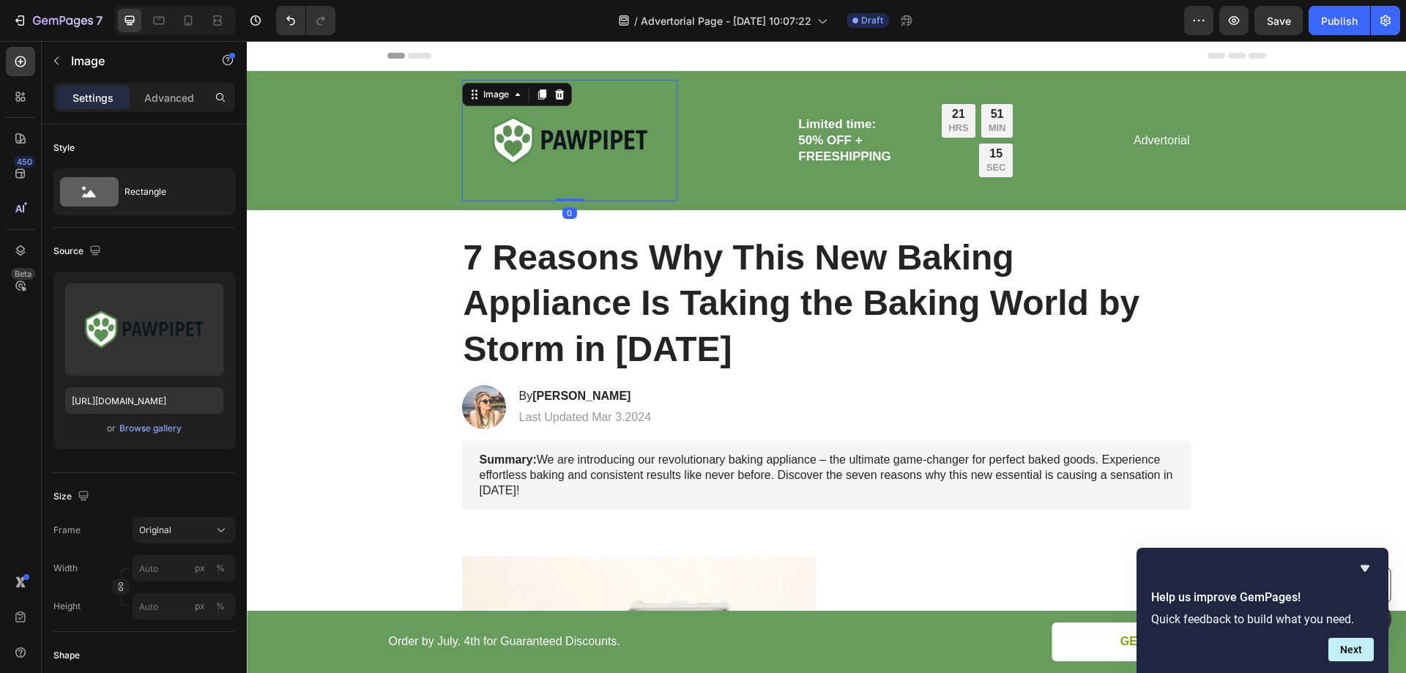
click at [562, 141] on img at bounding box center [570, 141] width 216 height 122
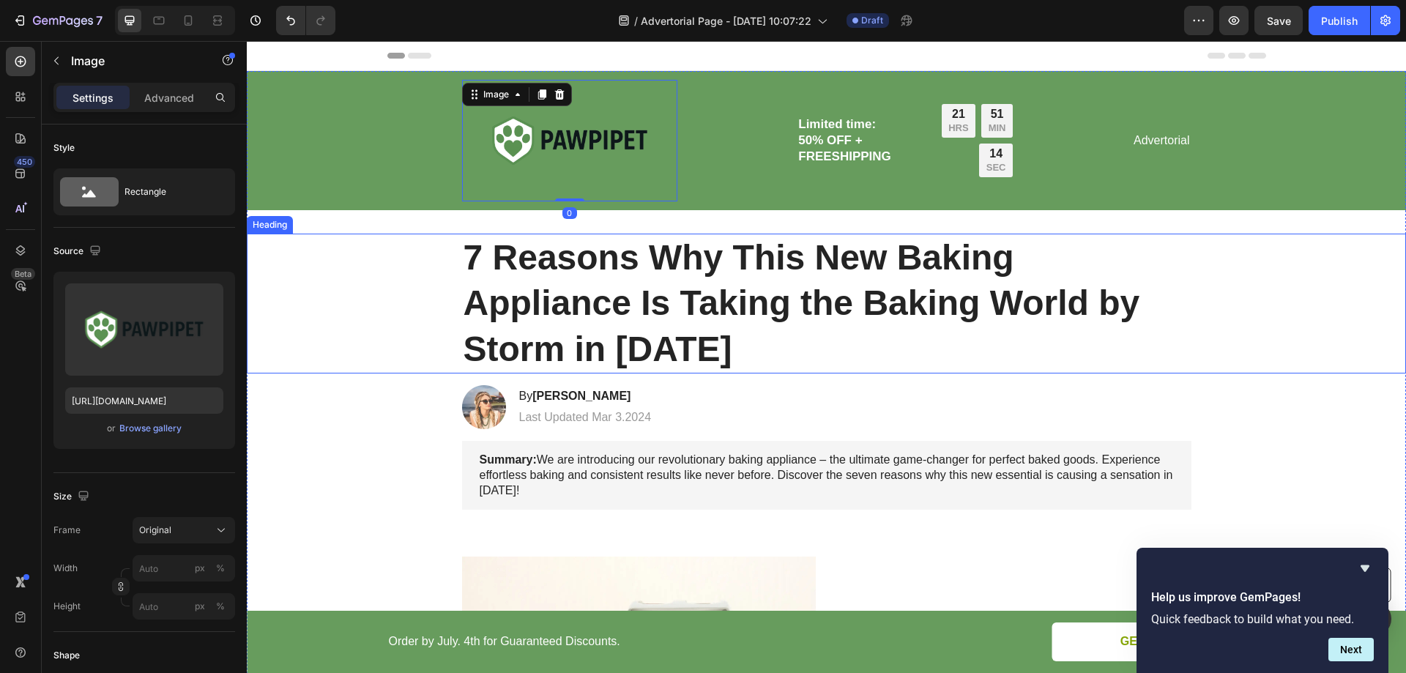
click at [686, 264] on h1 "7 Reasons Why This New Baking Appliance Is Taking the Baking World by Storm in …" at bounding box center [826, 304] width 729 height 140
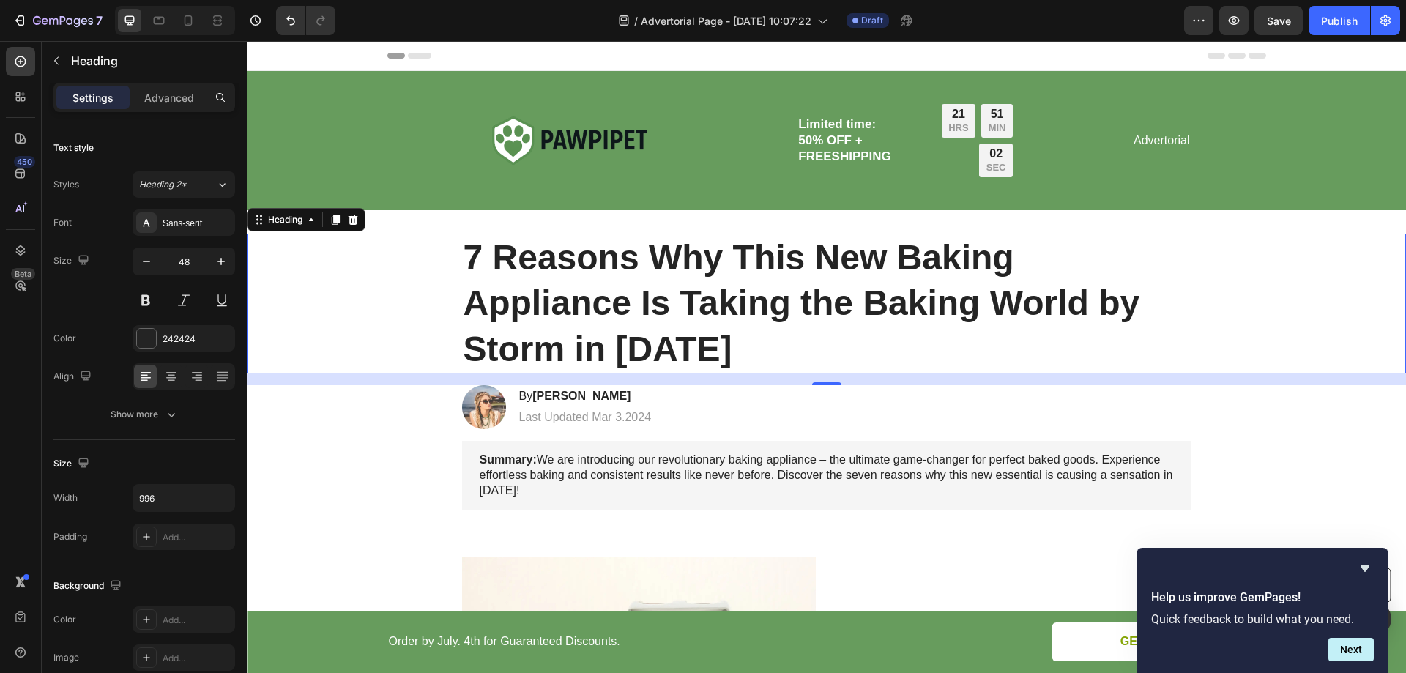
click at [535, 278] on h1 "7 Reasons Why This New Baking Appliance Is Taking the Baking World by Storm in …" at bounding box center [826, 304] width 729 height 140
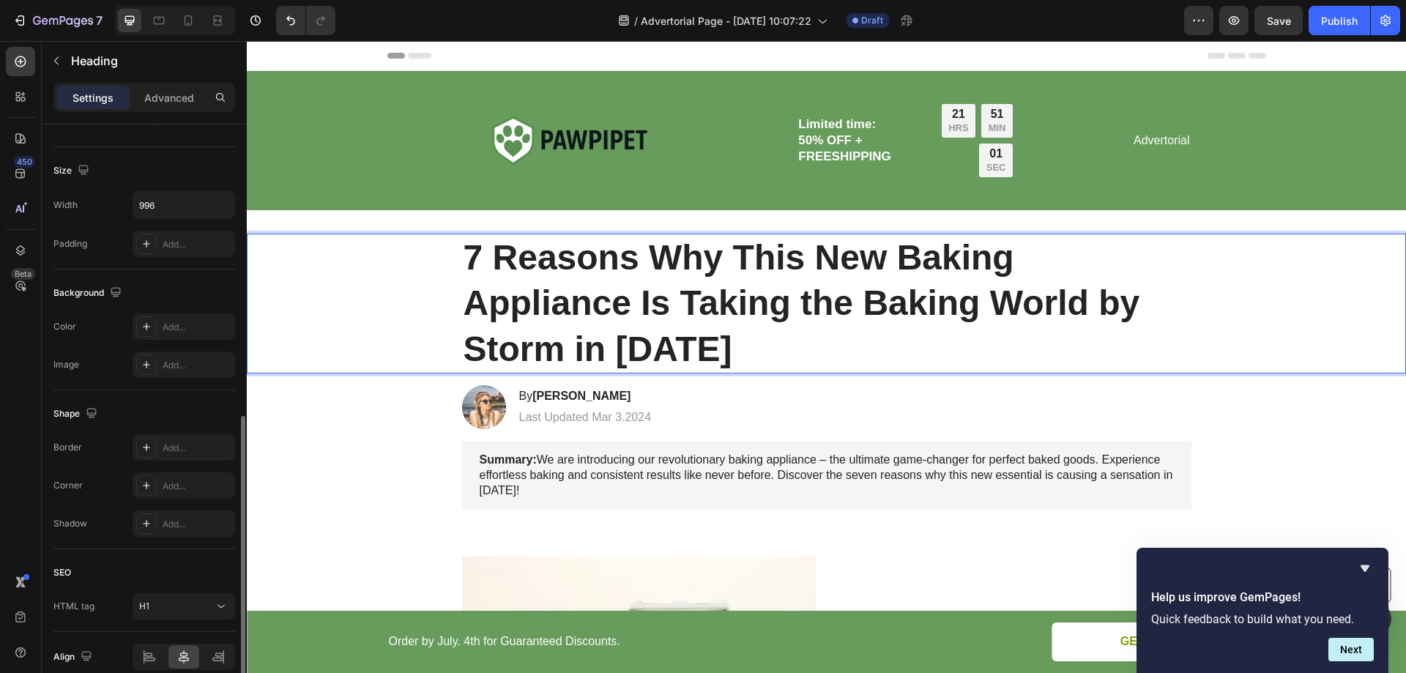
scroll to position [360, 0]
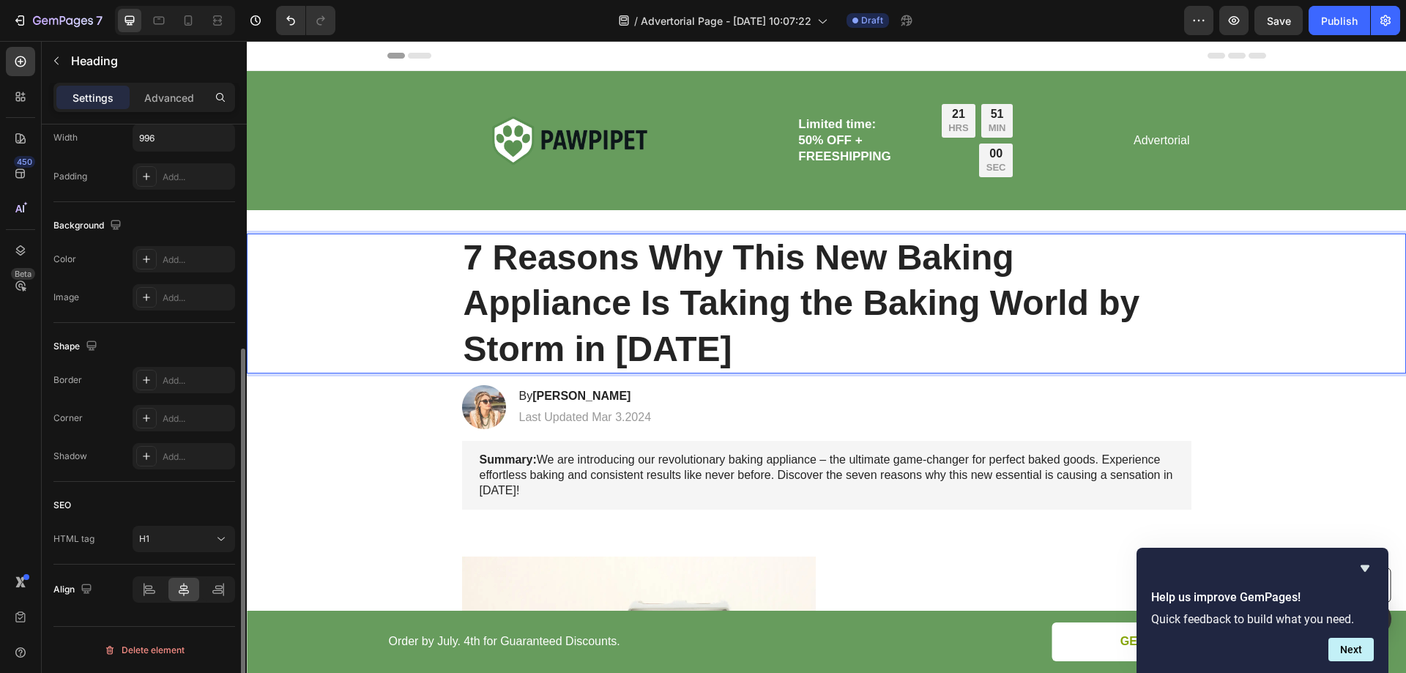
click at [571, 261] on p "7 Reasons Why This New Baking Appliance Is Taking the Baking World by Storm in …" at bounding box center [827, 303] width 727 height 137
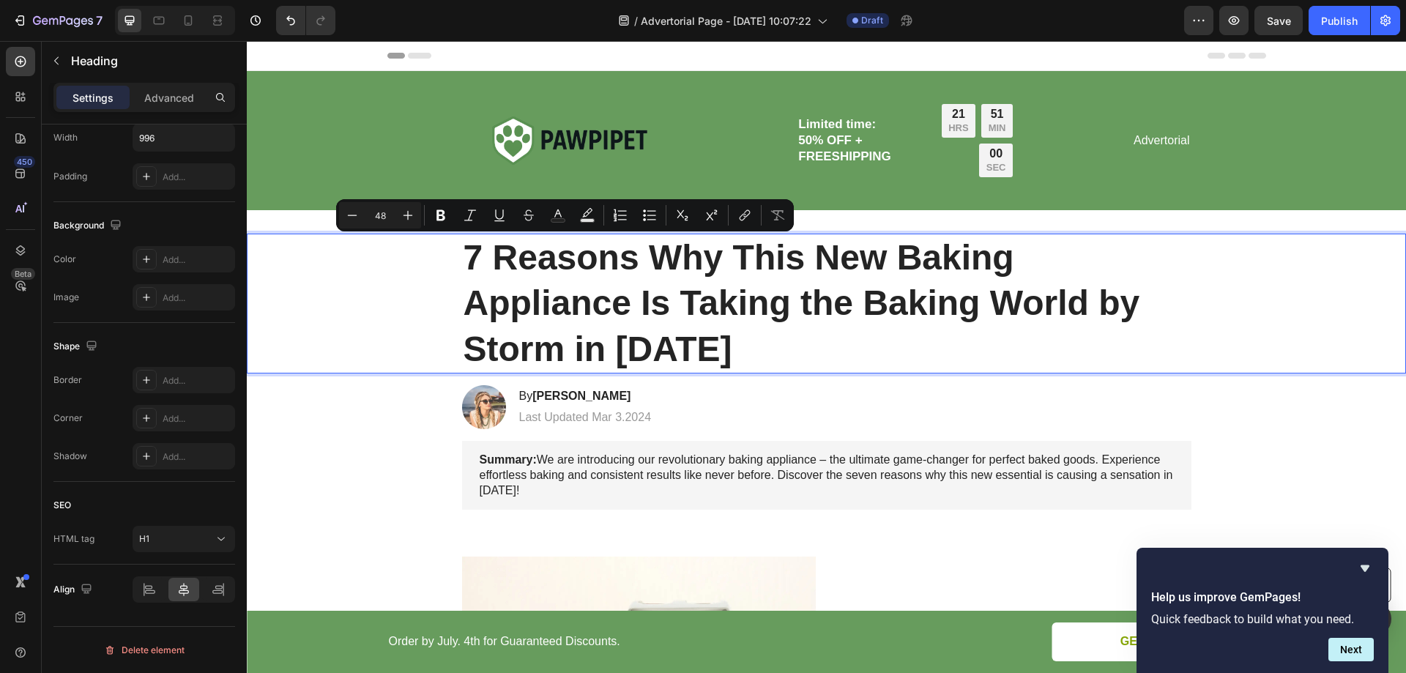
click at [462, 261] on h1 "7 Reasons Why This New Baking Appliance Is Taking the Baking World by Storm in …" at bounding box center [826, 304] width 729 height 140
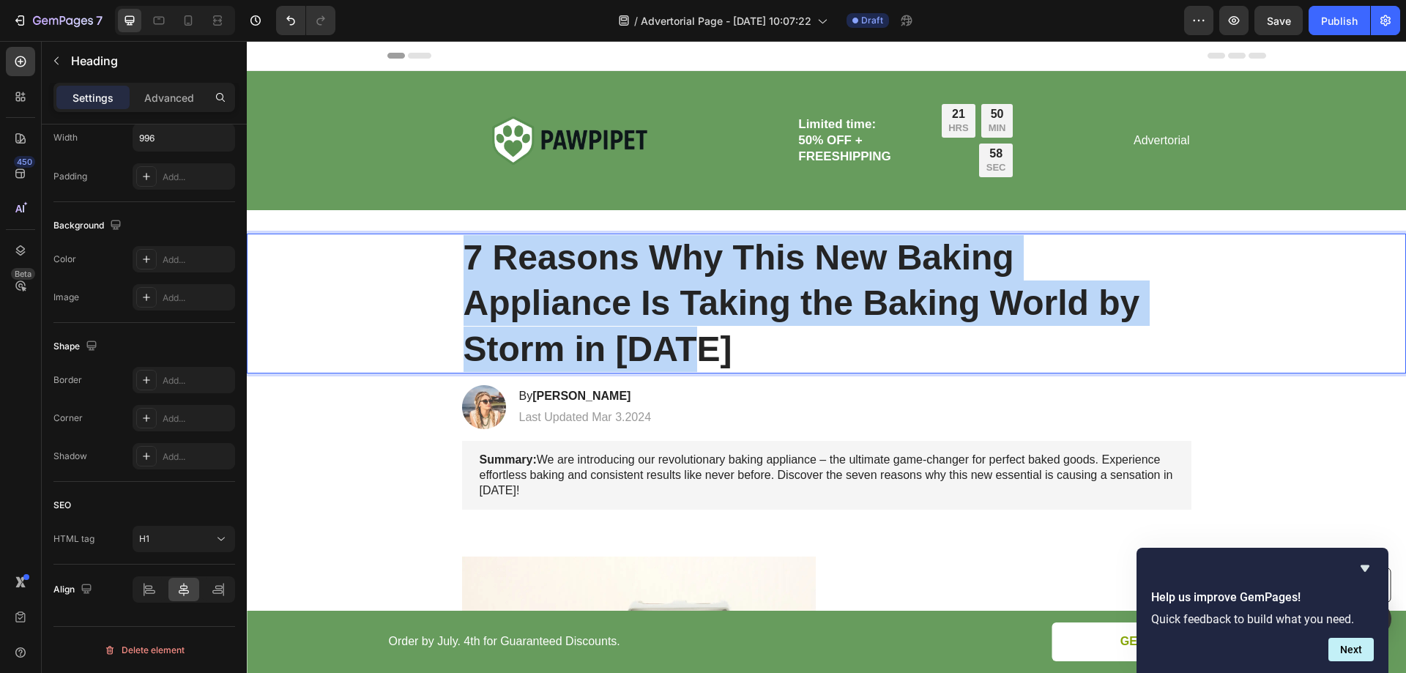
drag, startPoint x: 464, startPoint y: 257, endPoint x: 686, endPoint y: 349, distance: 240.1
click at [686, 349] on p "7 Reasons Why This New Baking Appliance Is Taking the Baking World by Storm in …" at bounding box center [827, 303] width 727 height 137
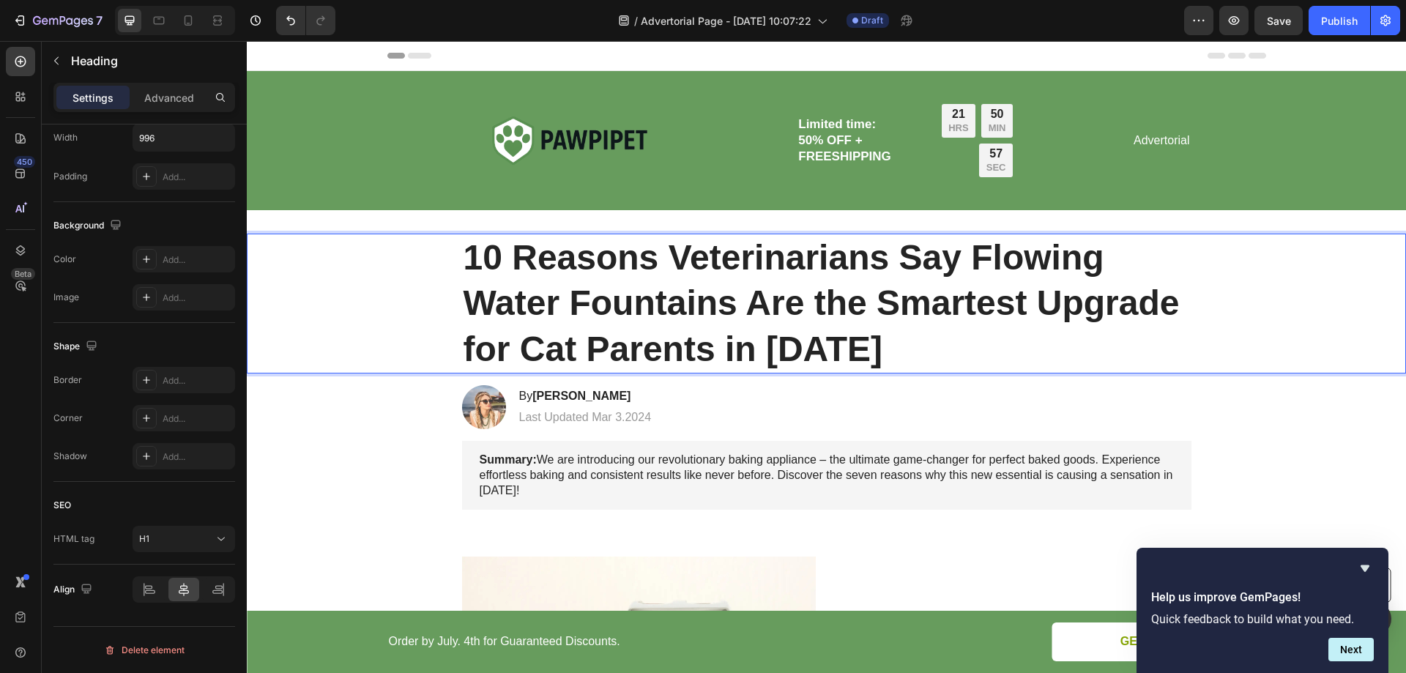
click at [624, 274] on p "10 Reasons Veterinarians Say Flowing Water Fountains Are the Smartest Upgrade f…" at bounding box center [827, 303] width 727 height 137
click at [748, 396] on div "Image By Jessica M. Heading Last Updated Mar 3.2024 Text Block Row" at bounding box center [826, 407] width 759 height 44
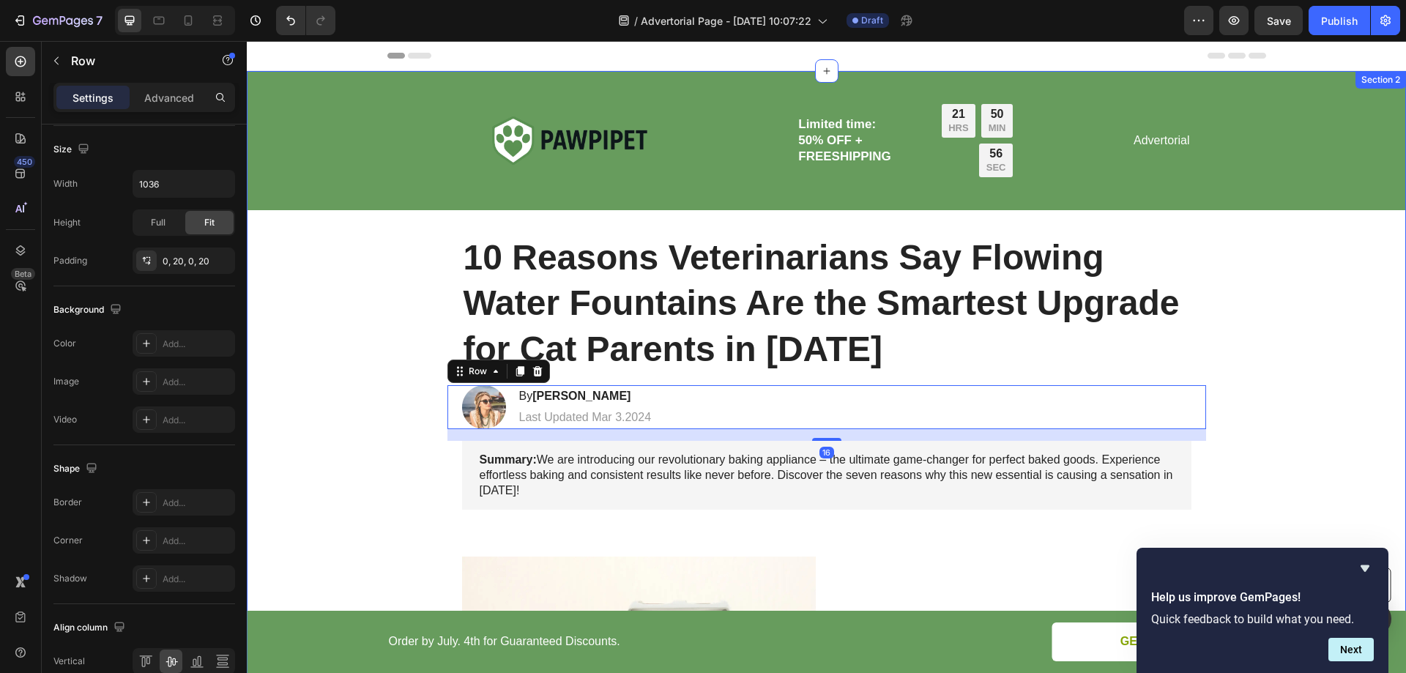
scroll to position [0, 0]
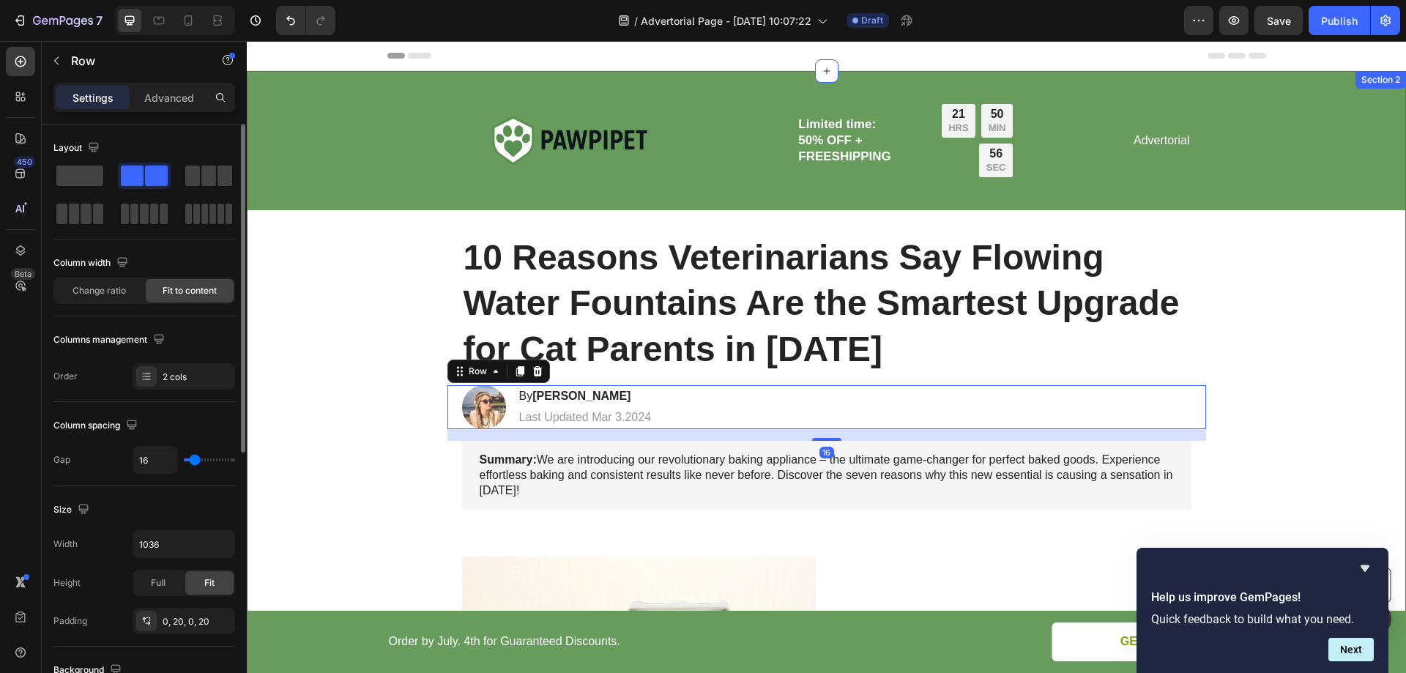
click at [764, 277] on p "10 Reasons Veterinarians Say Flowing Water Fountains Are the Smartest Upgrade f…" at bounding box center [827, 303] width 727 height 137
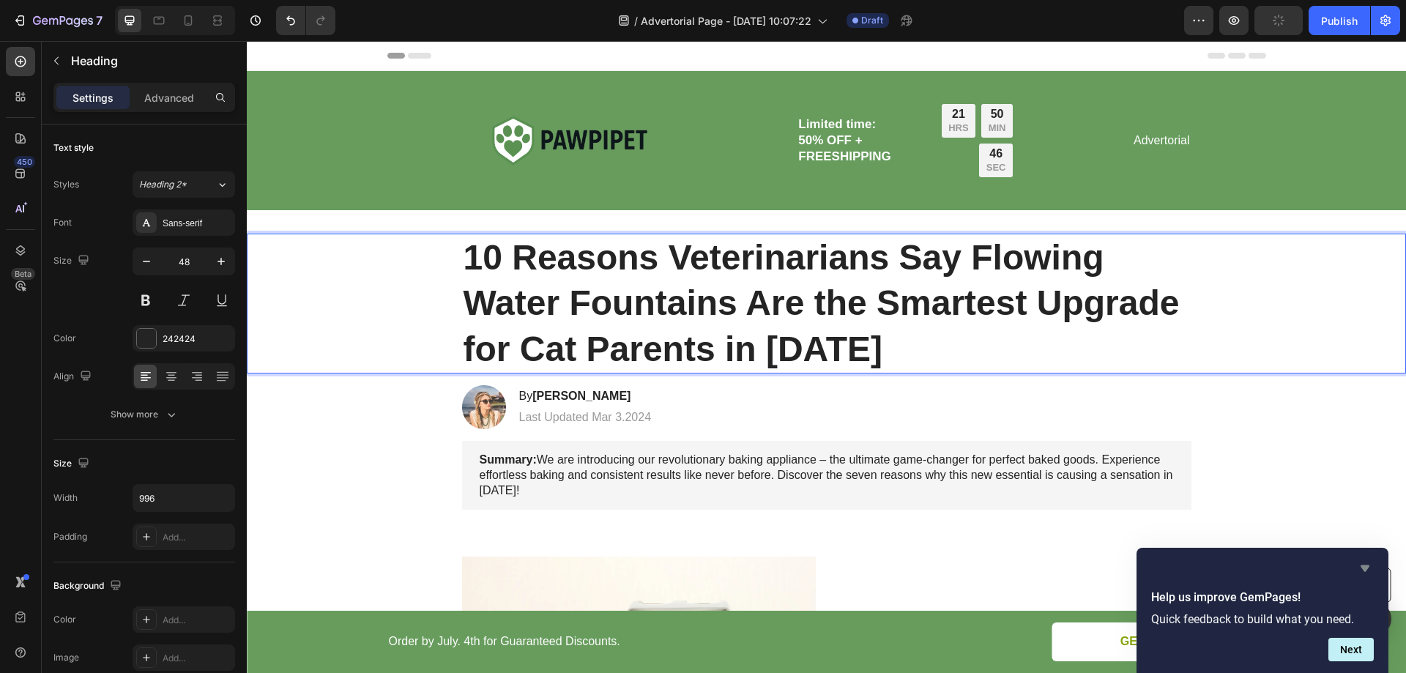
click at [1362, 565] on icon "Hide survey" at bounding box center [1365, 568] width 9 height 7
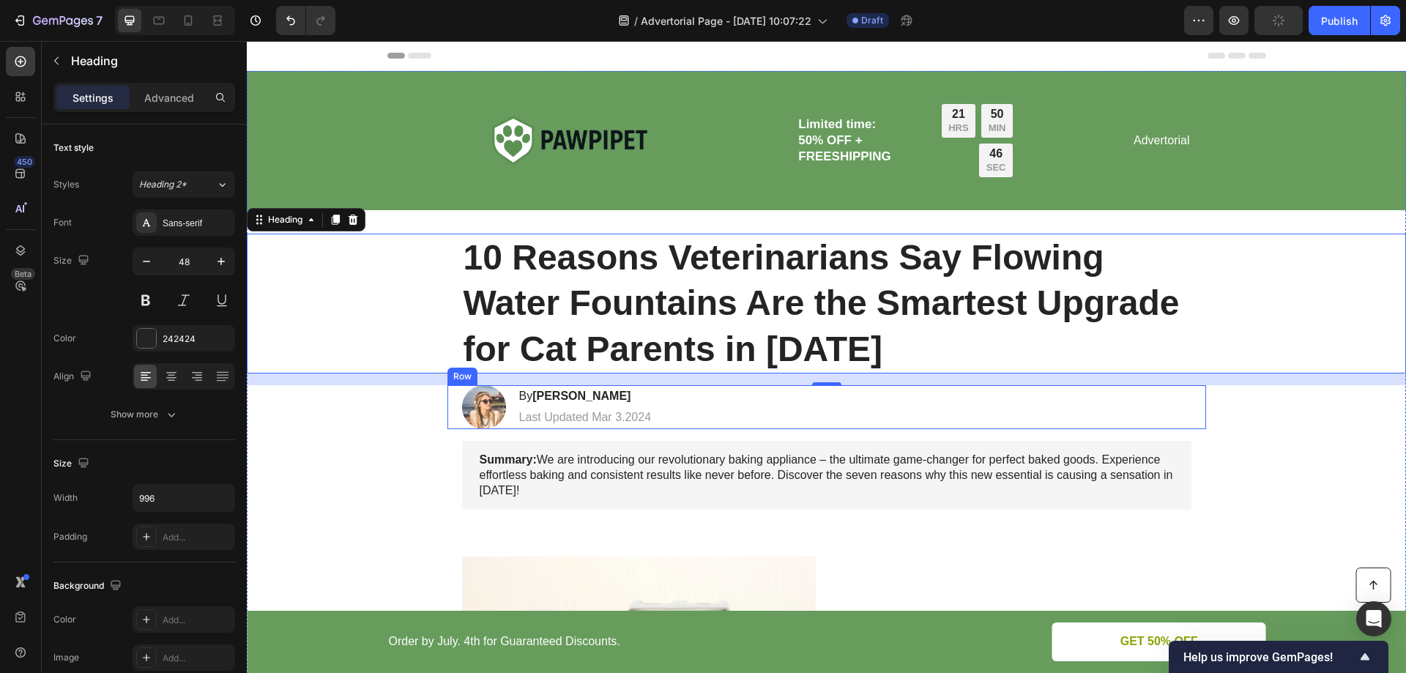
click at [750, 450] on div "Summary: We are introducing our revolutionary baking appliance – the ultimate g…" at bounding box center [826, 475] width 729 height 69
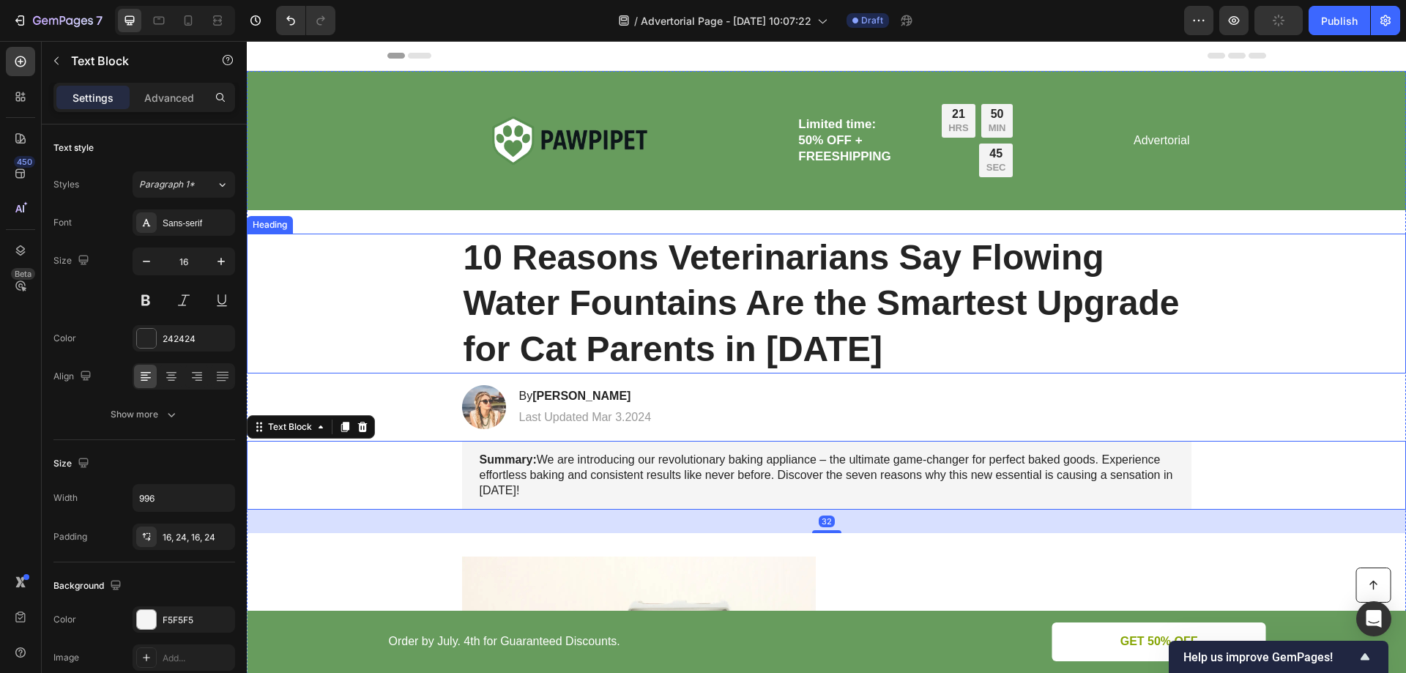
click at [762, 296] on p "10 Reasons Veterinarians Say Flowing Water Fountains Are the Smartest Upgrade f…" at bounding box center [827, 303] width 727 height 137
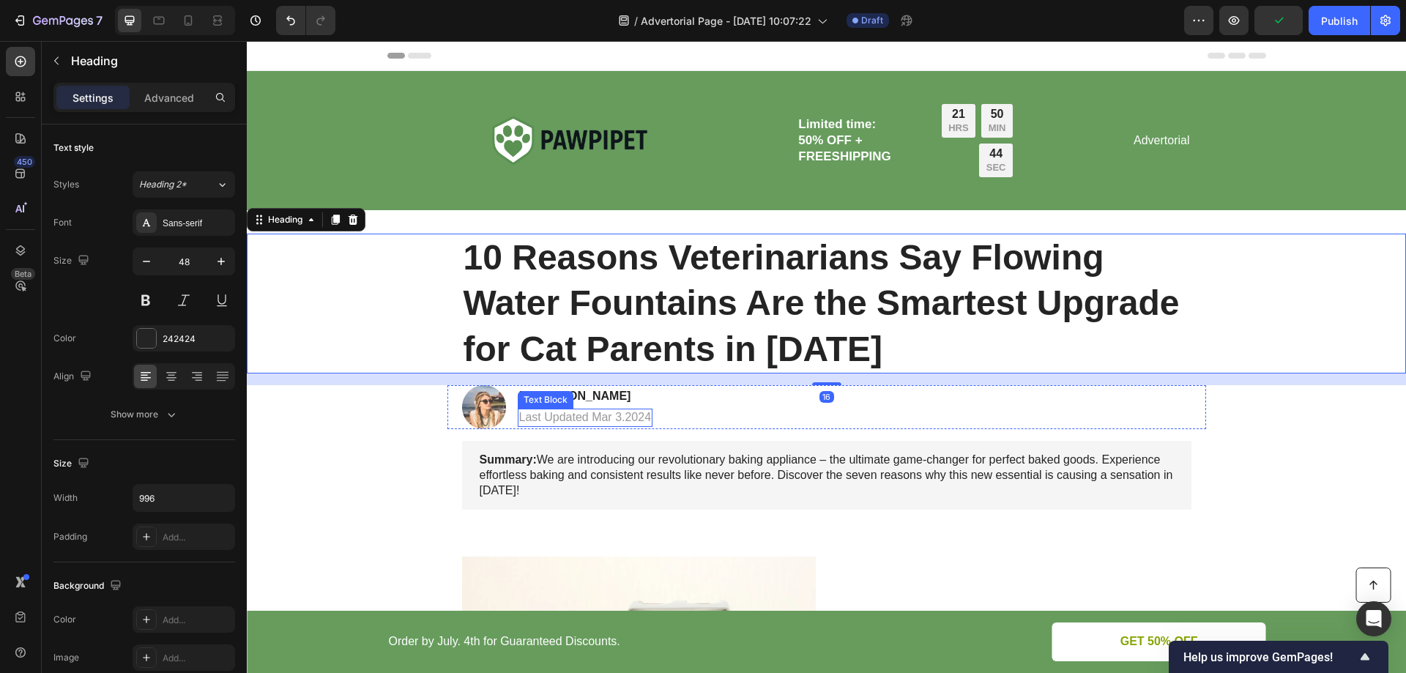
click at [531, 409] on div "Last Updated Mar 3.2024" at bounding box center [585, 418] width 135 height 18
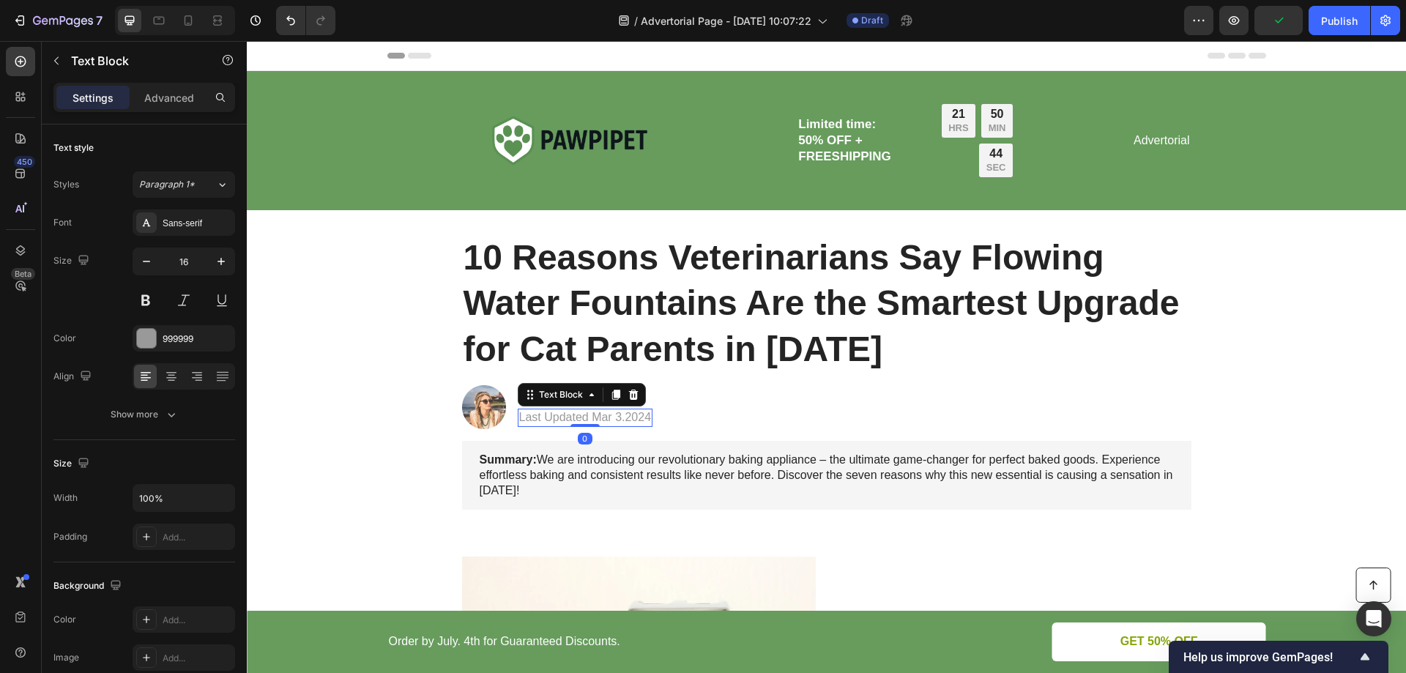
click at [733, 299] on p "10 Reasons Veterinarians Say Flowing Water Fountains Are the Smartest Upgrade f…" at bounding box center [827, 303] width 727 height 137
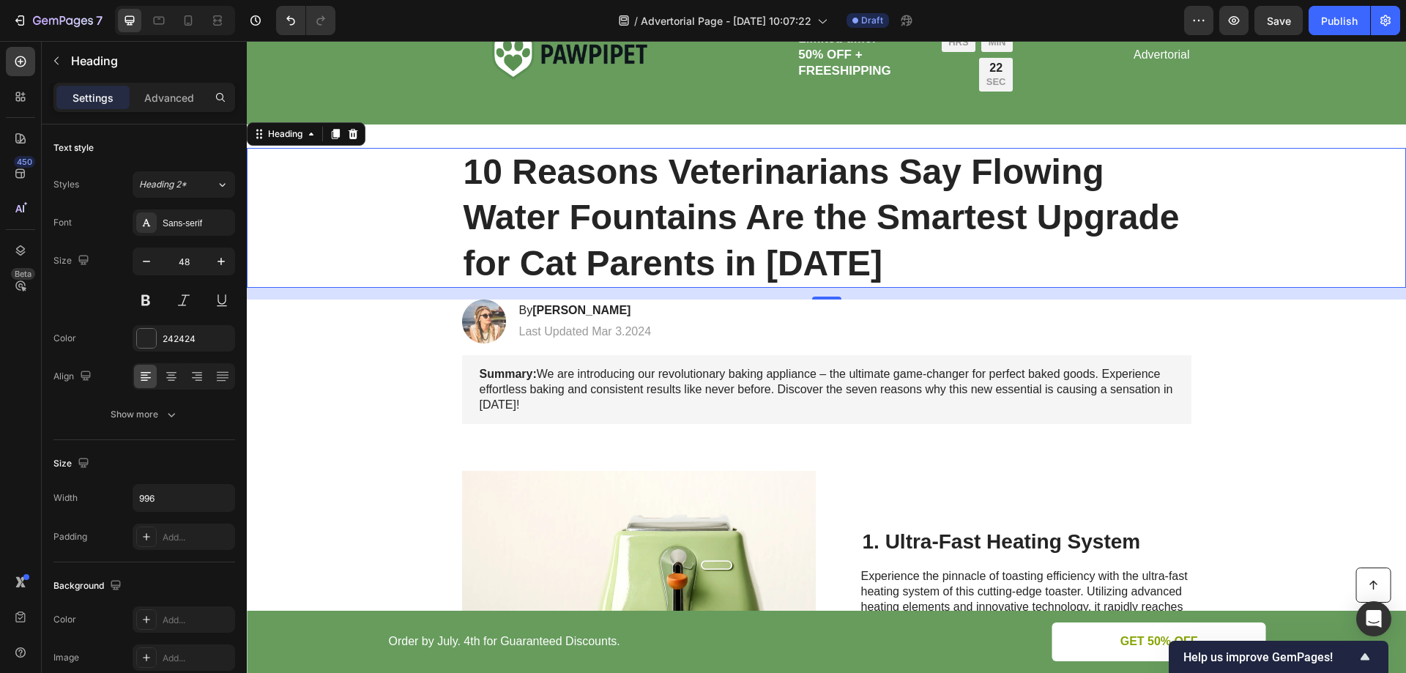
scroll to position [73, 0]
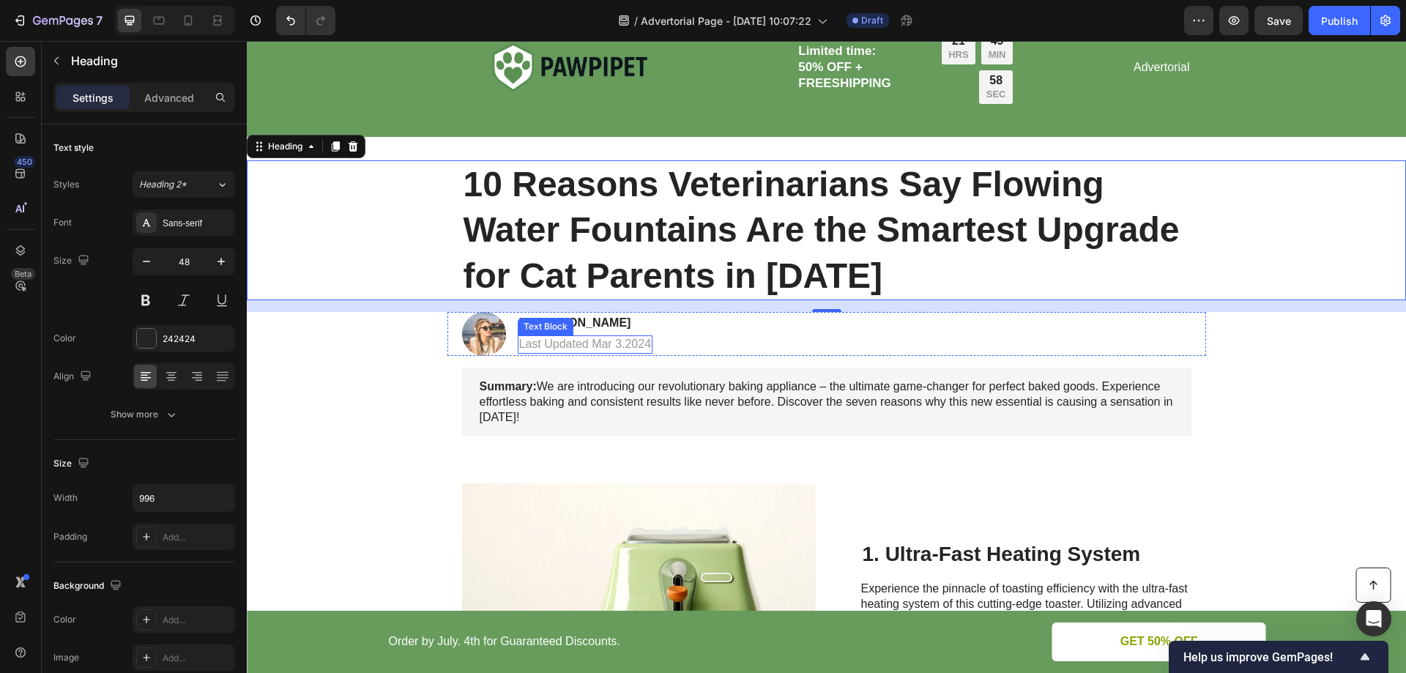
click at [565, 339] on p "Last Updated Mar 3.2024" at bounding box center [585, 344] width 133 height 15
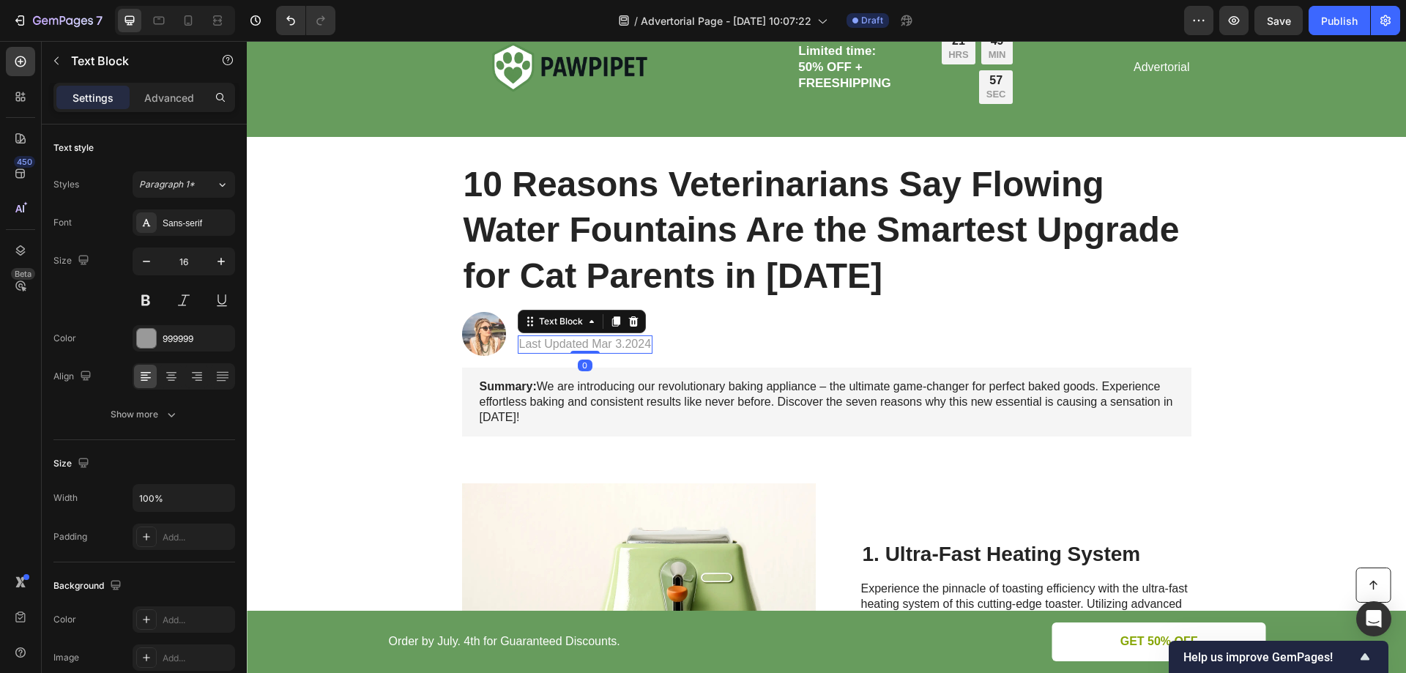
click at [555, 346] on p "Last Updated Mar 3.2024" at bounding box center [585, 344] width 133 height 15
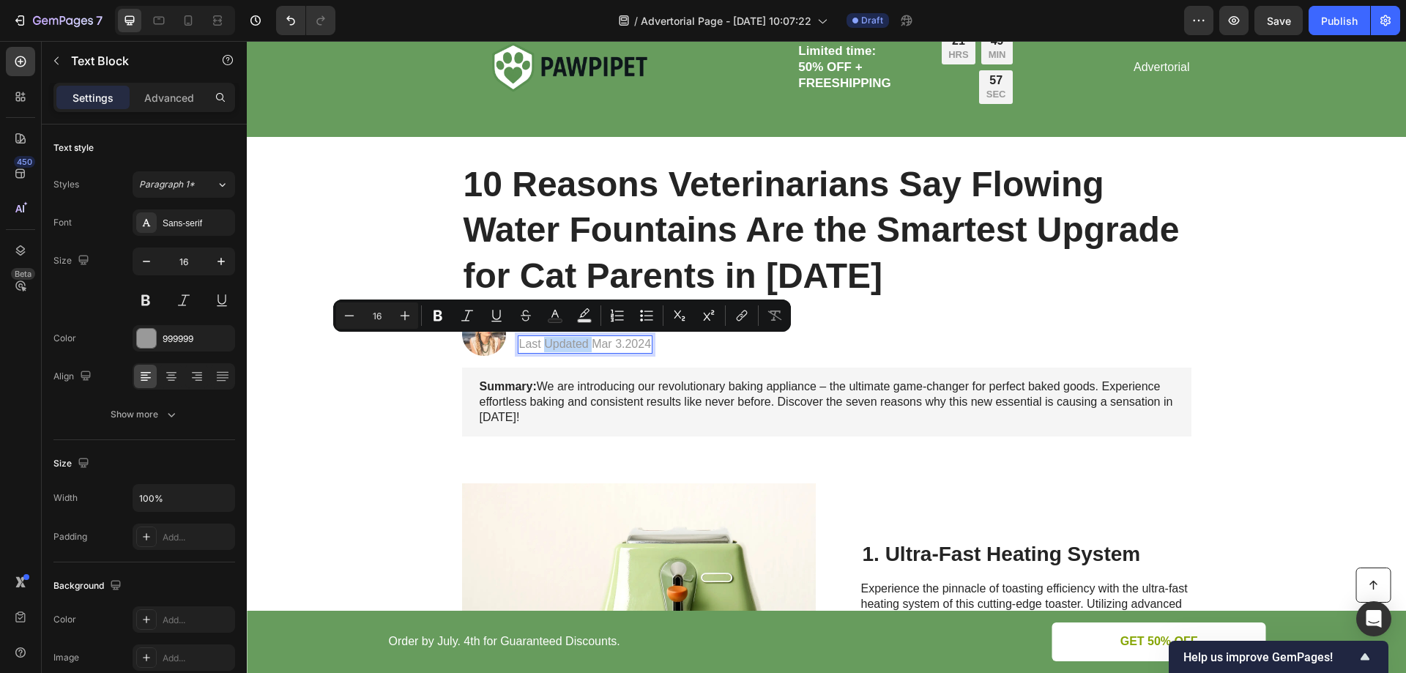
click at [556, 345] on p "Last Updated Mar 3.2024" at bounding box center [585, 344] width 133 height 15
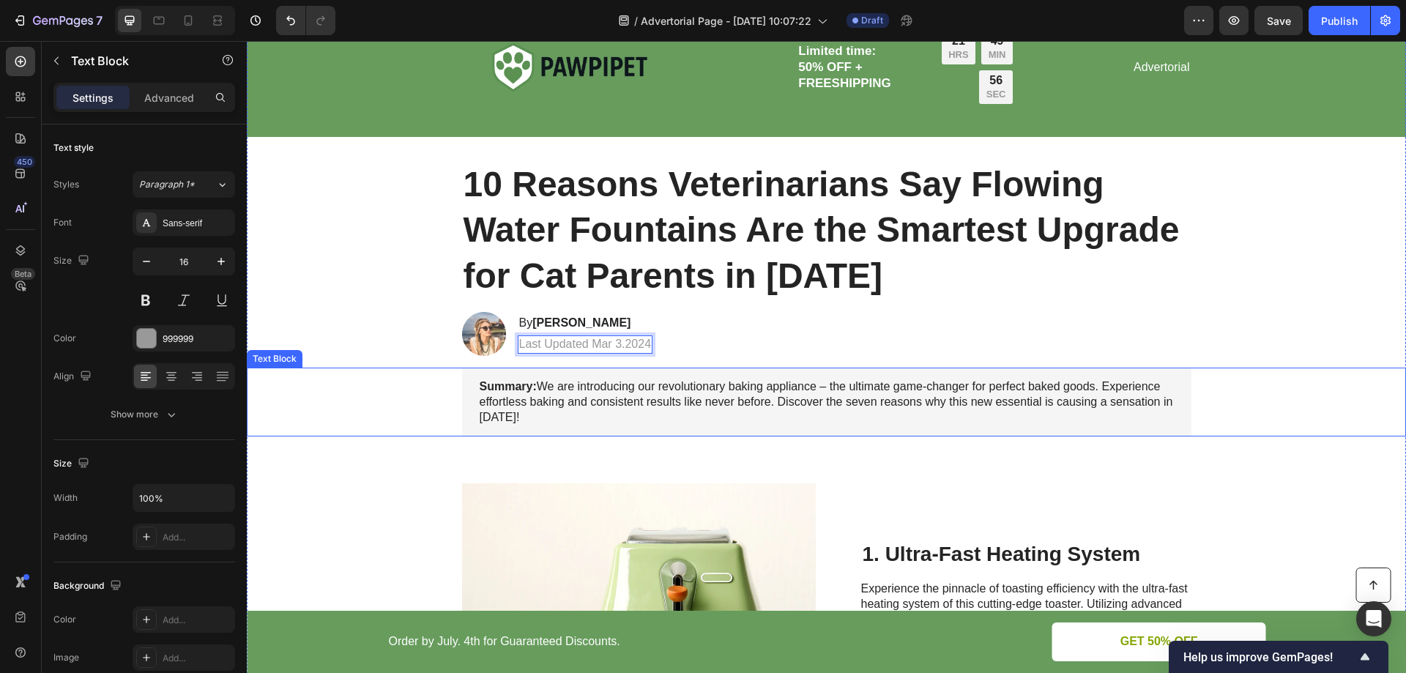
click at [664, 402] on p "Summary: We are introducing our revolutionary baking appliance – the ultimate g…" at bounding box center [827, 401] width 694 height 45
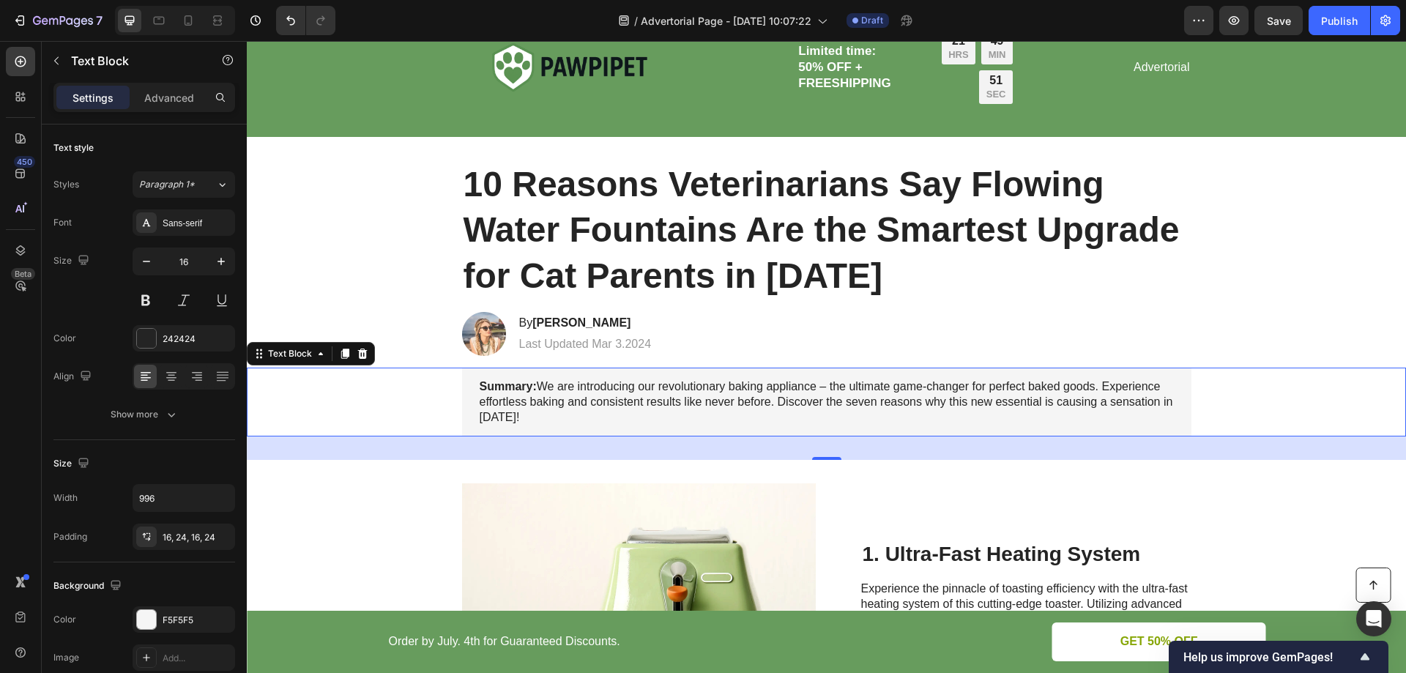
click at [565, 401] on p "Summary: We are introducing our revolutionary baking appliance – the ultimate g…" at bounding box center [827, 401] width 694 height 45
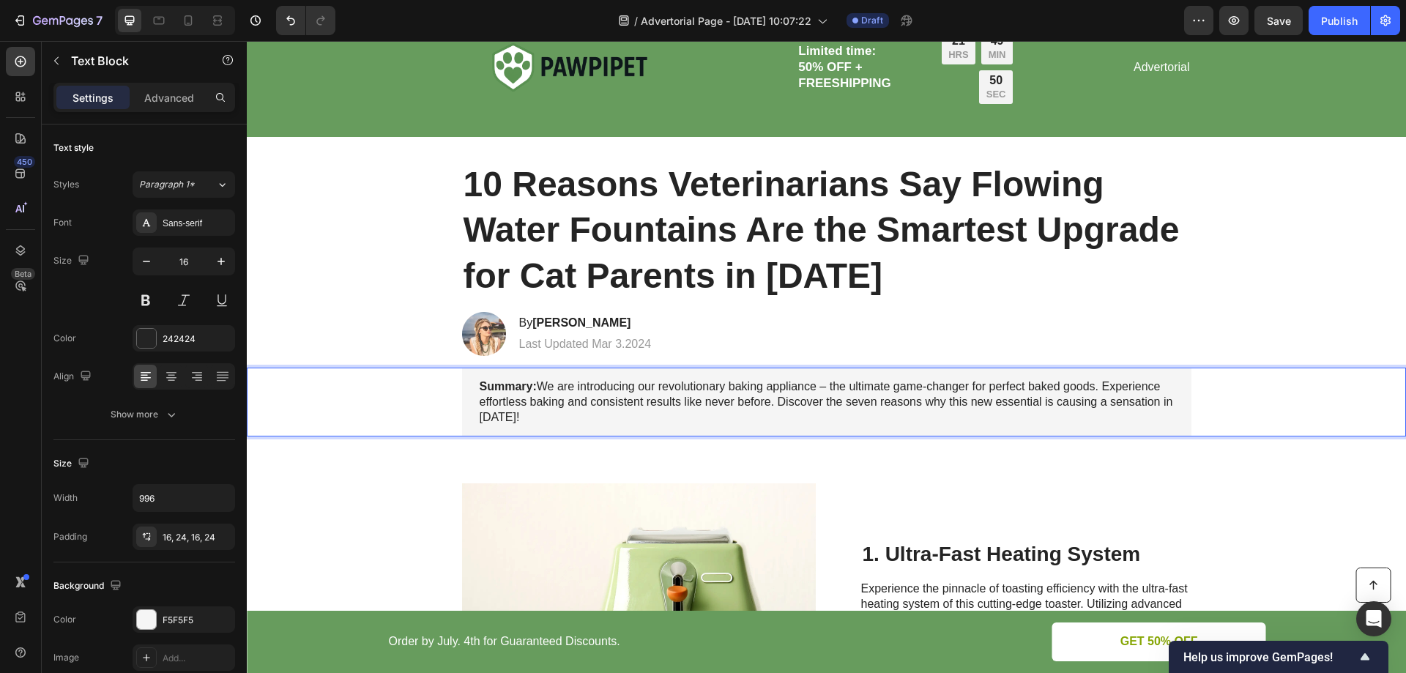
click at [480, 383] on strong "Summary:" at bounding box center [508, 386] width 57 height 12
click at [541, 390] on p "Summary: We are introducing our revolutionary baking appliance – the ultimate g…" at bounding box center [827, 401] width 694 height 45
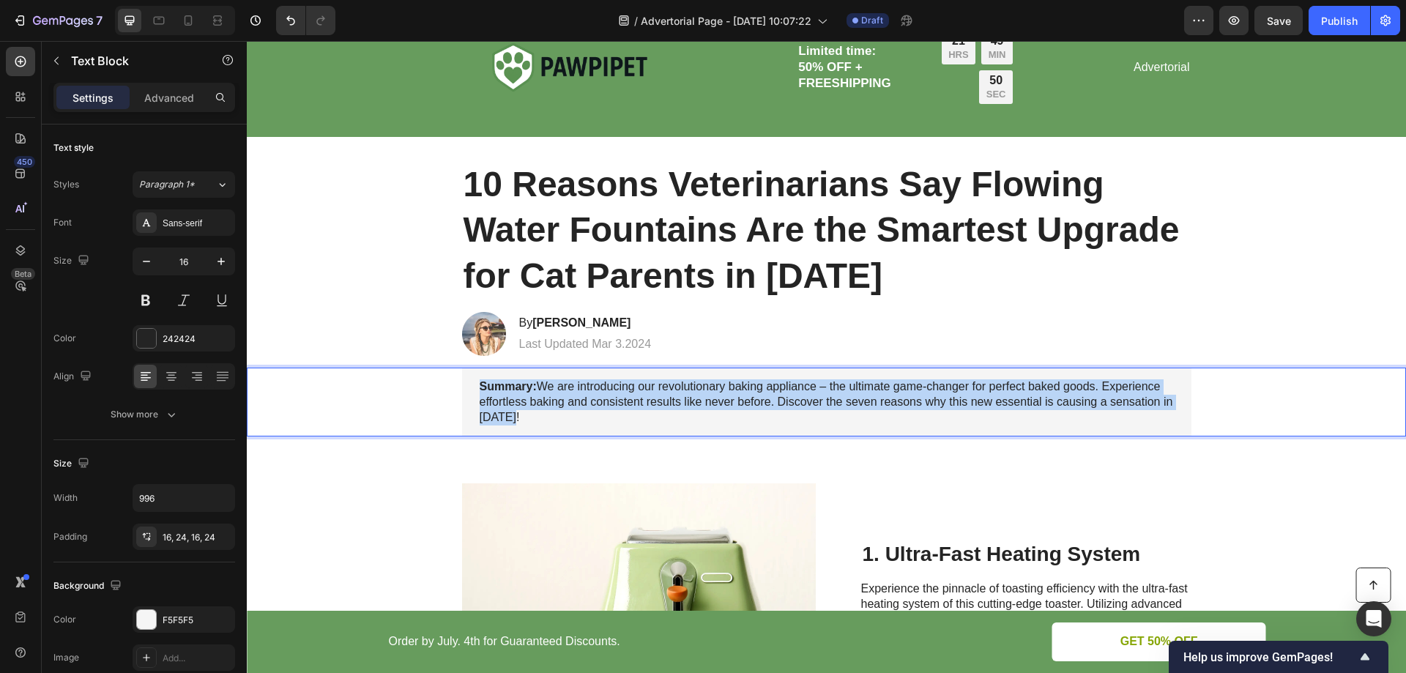
click at [541, 390] on p "Summary: We are introducing our revolutionary baking appliance – the ultimate g…" at bounding box center [827, 401] width 694 height 45
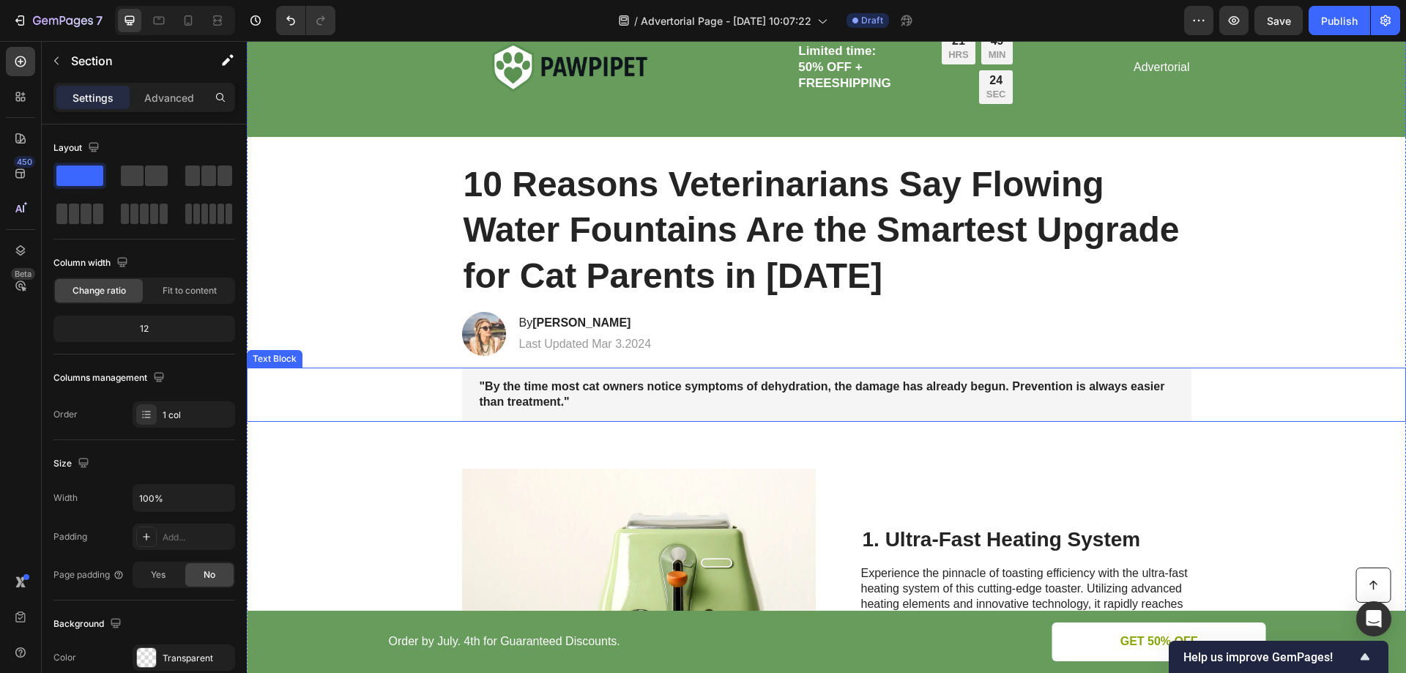
click at [581, 407] on p ""By the time most cat owners notice symptoms of dehydration, the damage has alr…" at bounding box center [827, 394] width 694 height 31
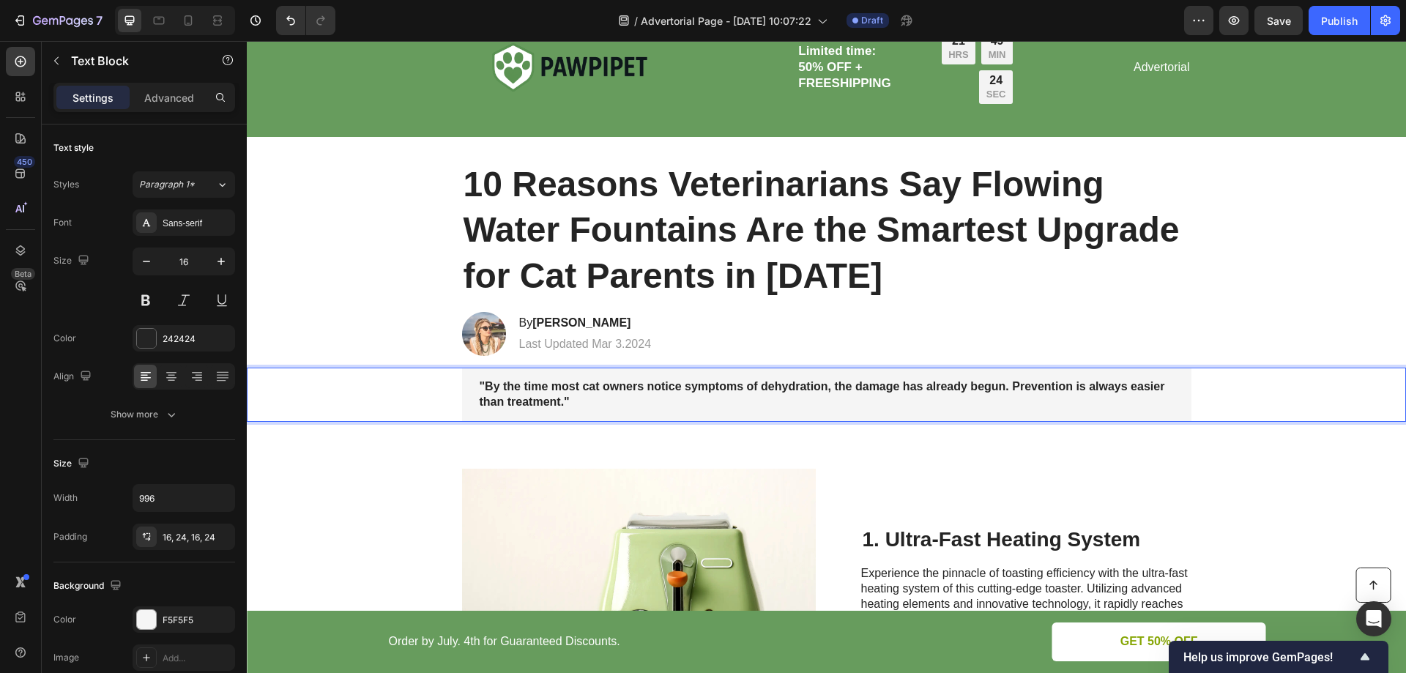
click at [578, 406] on p ""By the time most cat owners notice symptoms of dehydration, the damage has alr…" at bounding box center [827, 394] width 694 height 31
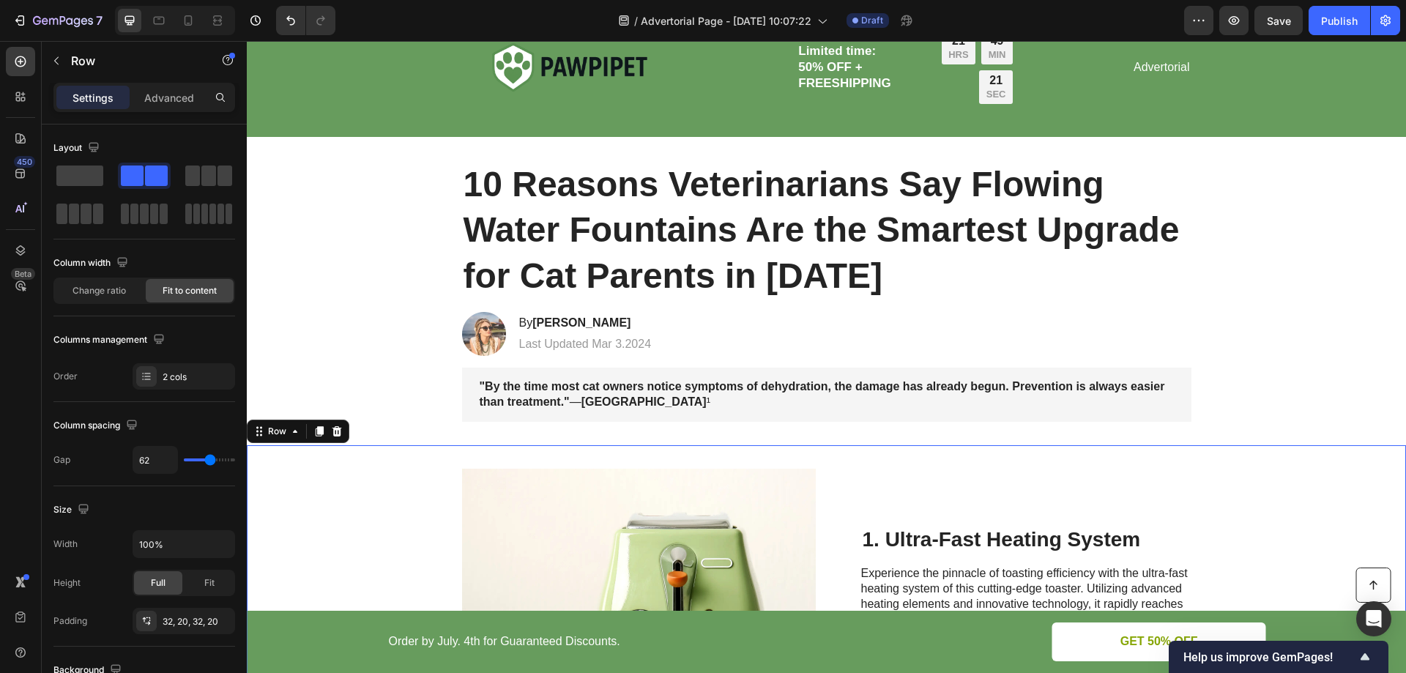
click at [925, 518] on div "1. Ultra-Fast Heating System Heading Experience the pinnacle of toasting effici…" at bounding box center [1026, 608] width 330 height 278
click at [559, 317] on strong "Jessica M." at bounding box center [581, 322] width 98 height 12
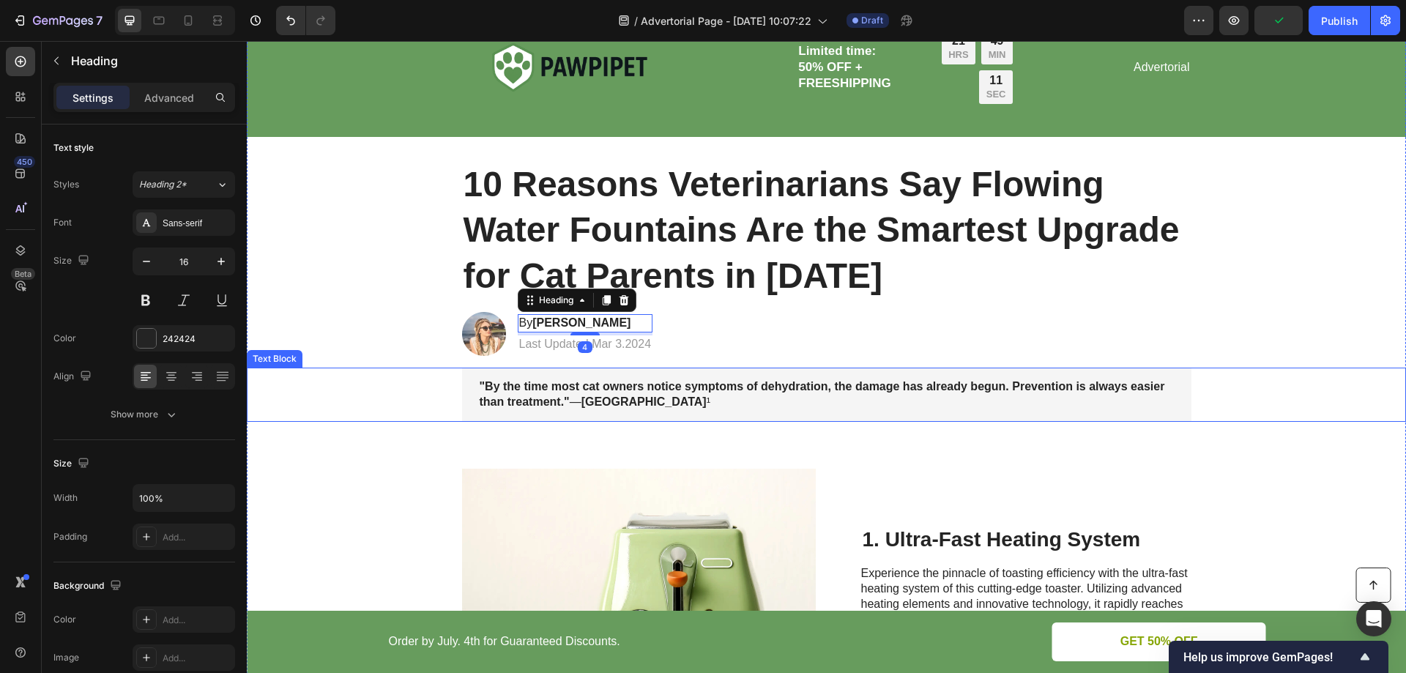
click at [694, 407] on strong "[GEOGRAPHIC_DATA]" at bounding box center [644, 401] width 125 height 12
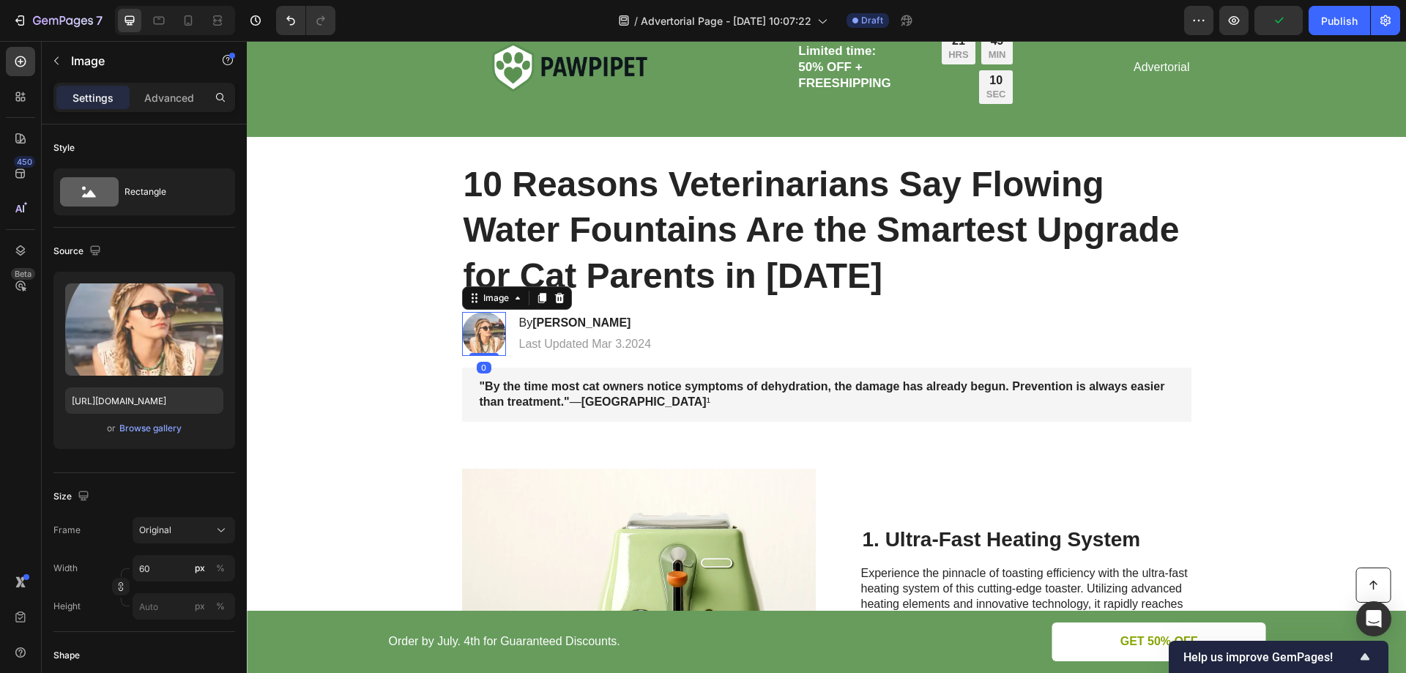
click at [491, 340] on img at bounding box center [484, 334] width 44 height 44
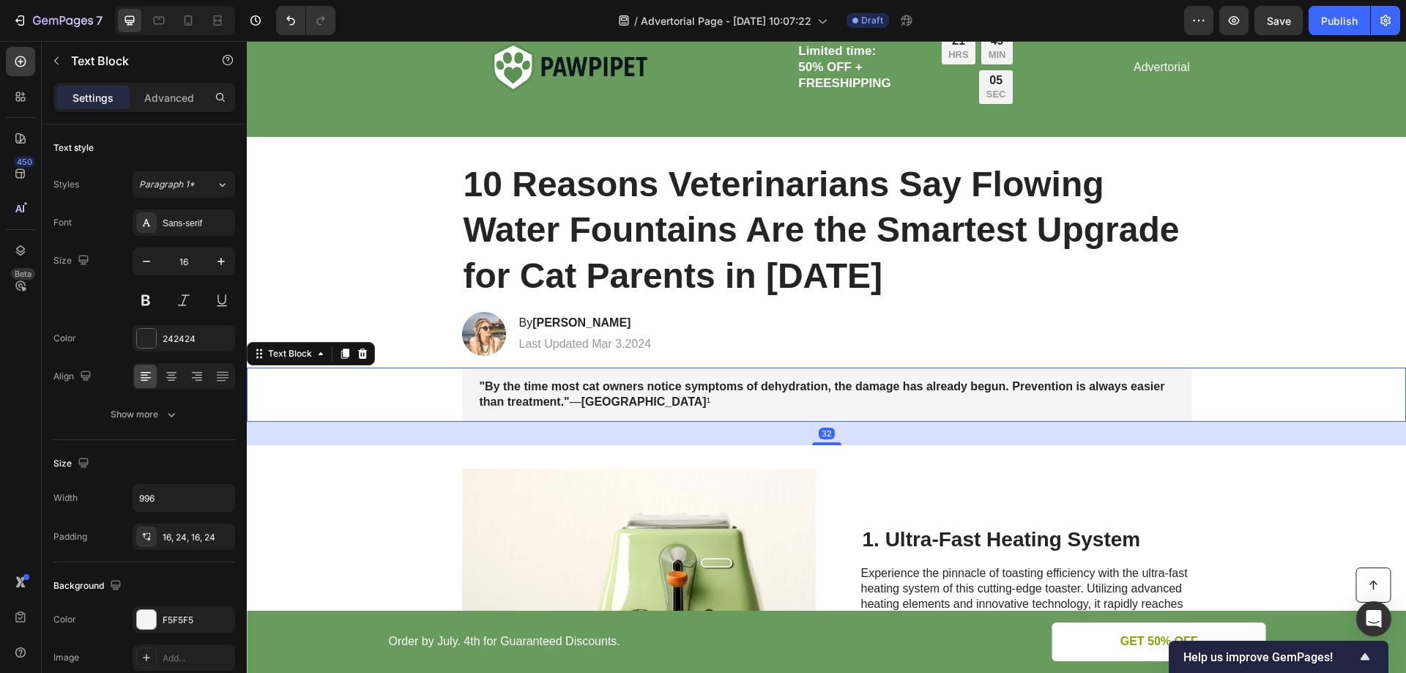
click at [651, 404] on strong "[GEOGRAPHIC_DATA]" at bounding box center [644, 401] width 125 height 12
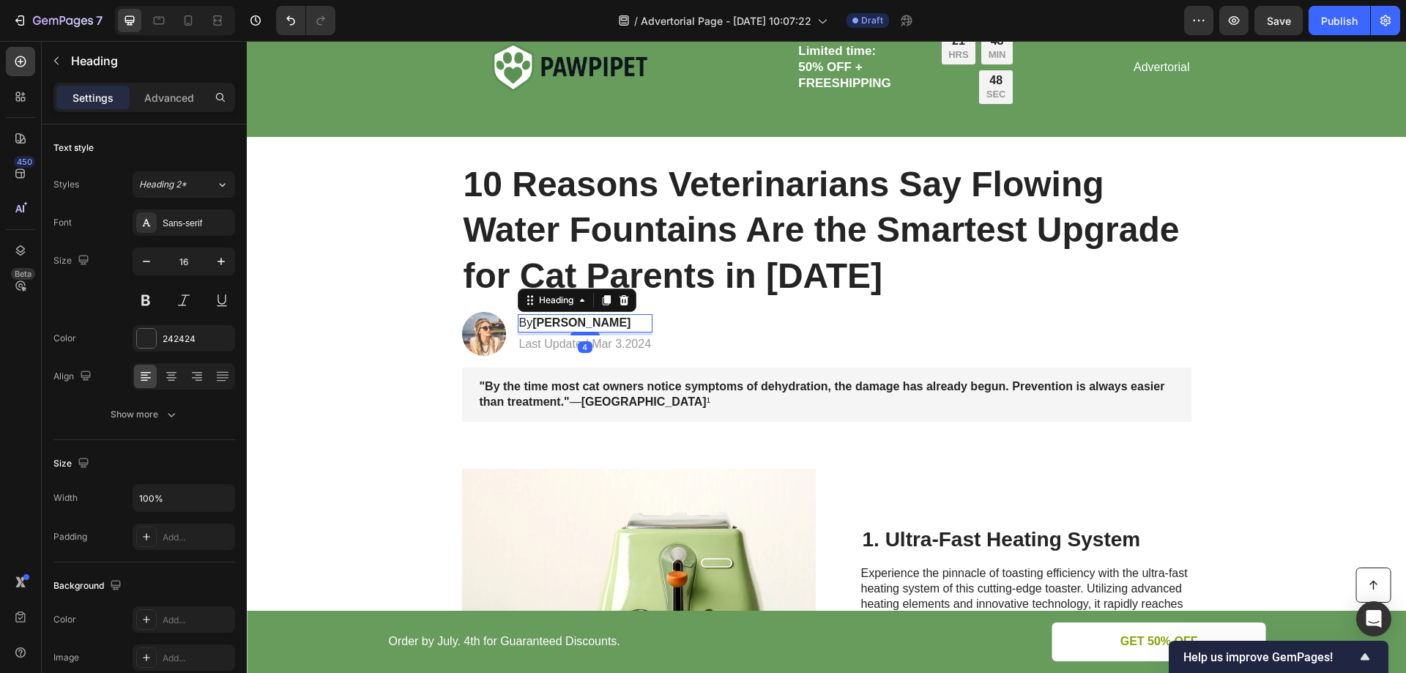
click at [554, 322] on strong "Jessica M." at bounding box center [581, 322] width 98 height 12
click at [603, 324] on h2 "By Jessica M." at bounding box center [585, 323] width 135 height 18
click at [603, 324] on p "By Jessica M." at bounding box center [585, 323] width 133 height 15
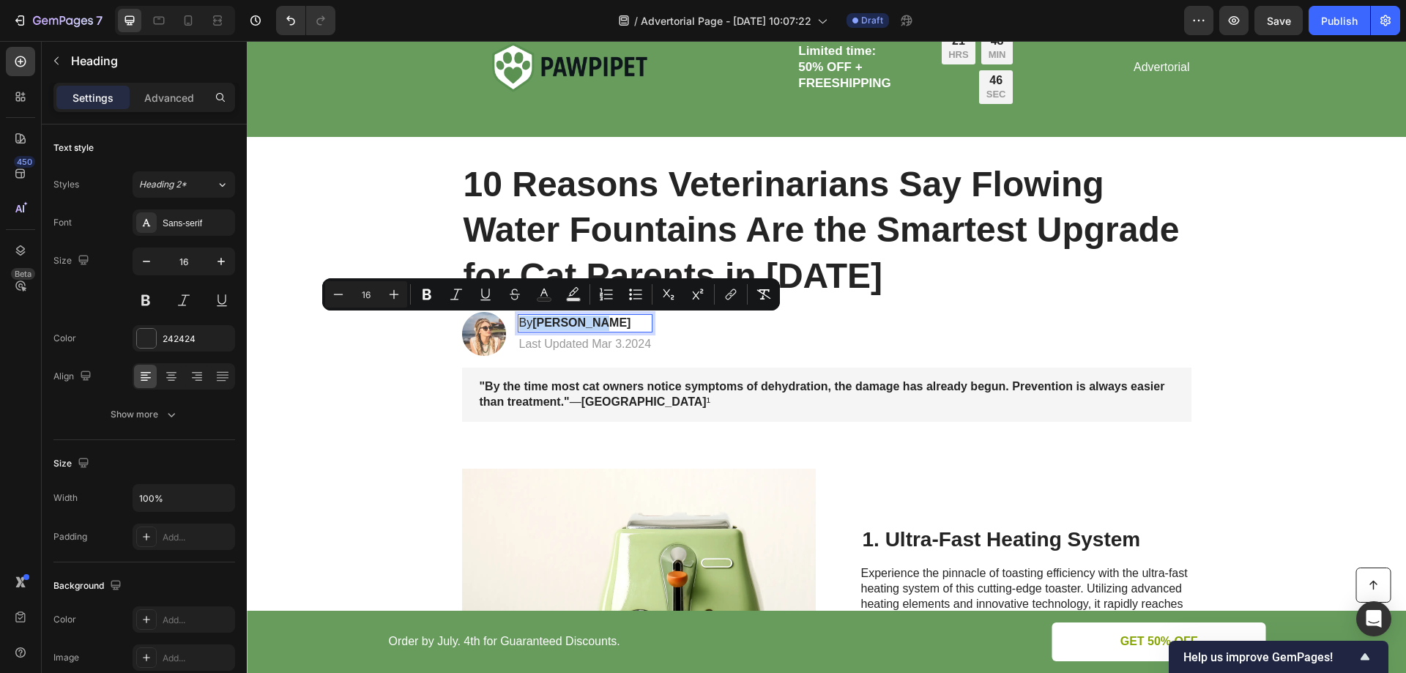
drag, startPoint x: 603, startPoint y: 324, endPoint x: 527, endPoint y: 319, distance: 76.3
click at [527, 319] on p "By Jessica M." at bounding box center [585, 323] width 133 height 15
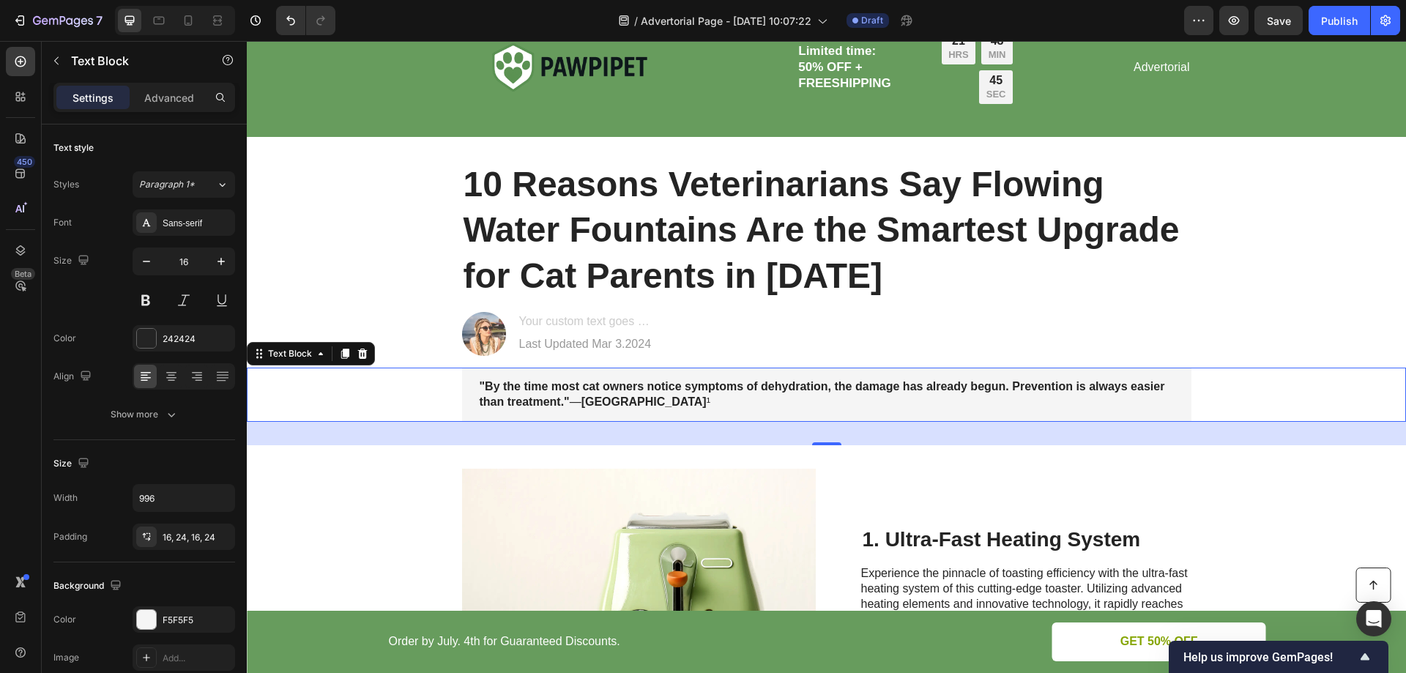
click at [635, 414] on div ""By the time most cat owners notice symptoms of dehydration, the damage has alr…" at bounding box center [826, 395] width 729 height 54
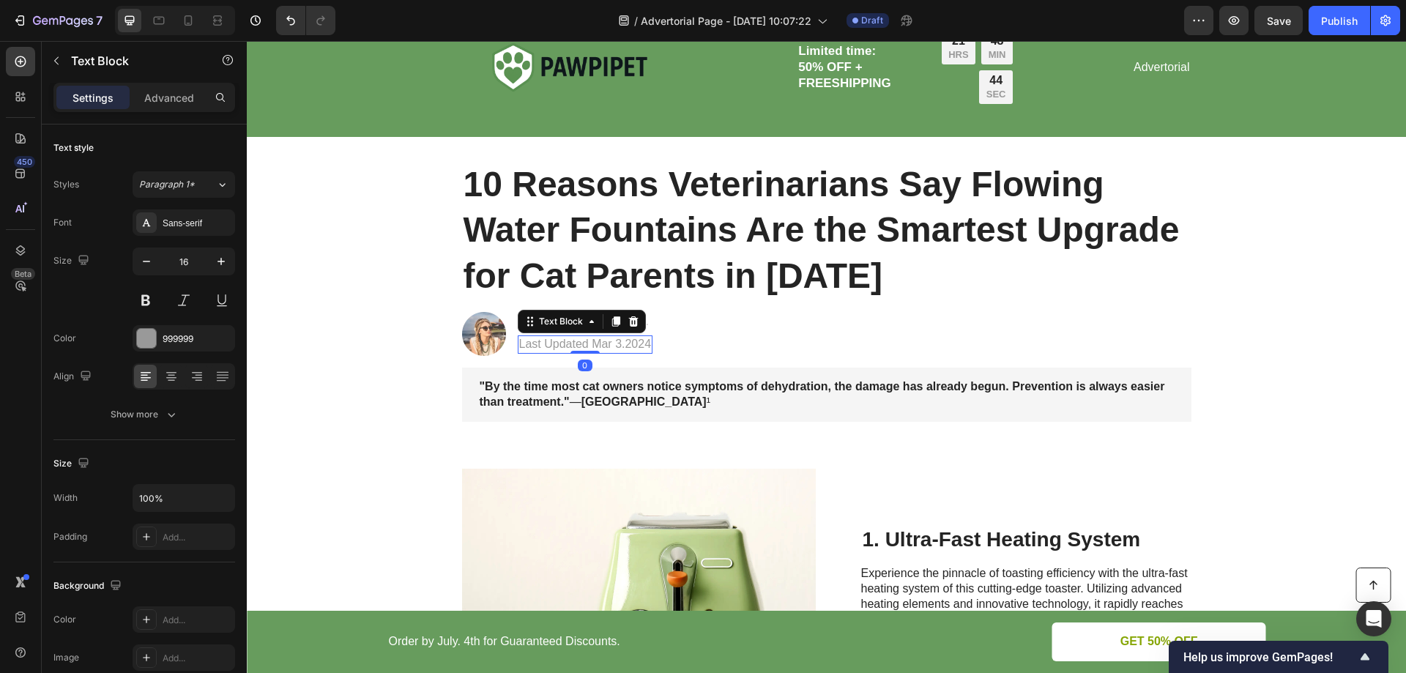
click at [605, 347] on p "Last Updated Mar 3.2024" at bounding box center [585, 344] width 133 height 15
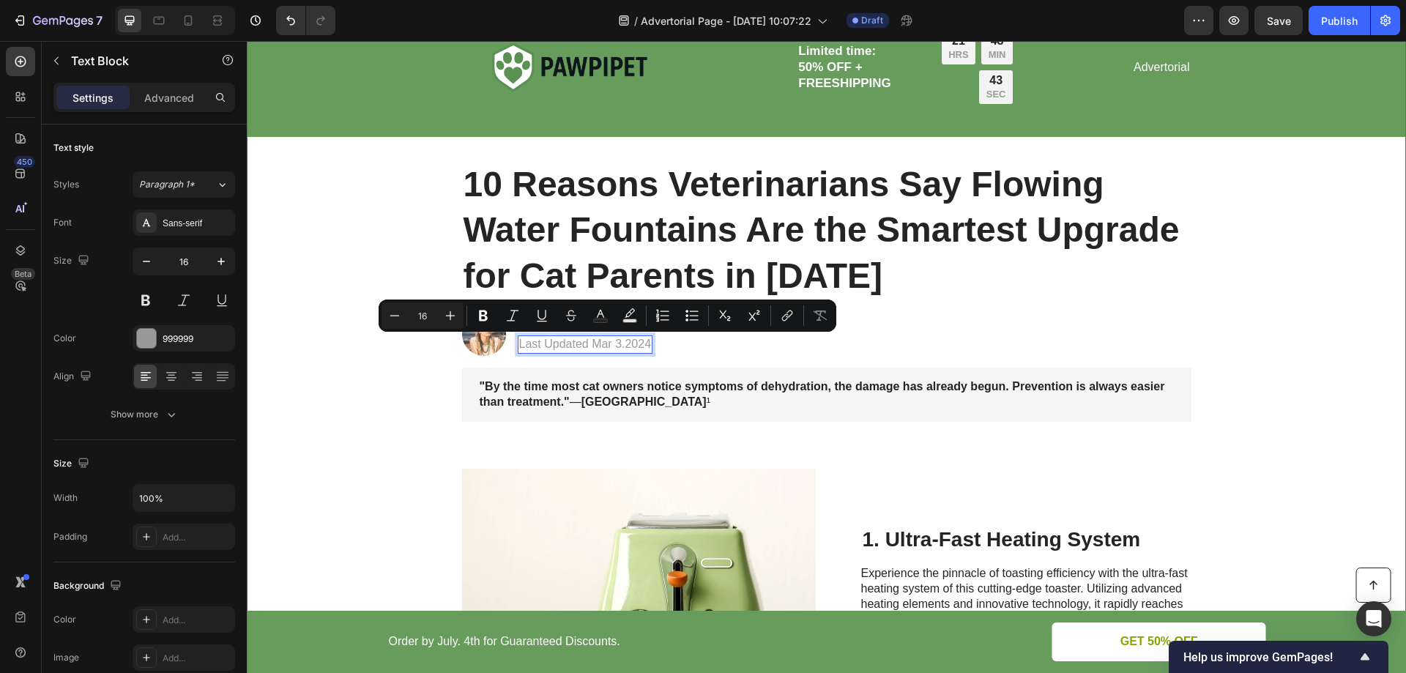
click at [643, 395] on p ""By the time most cat owners notice symptoms of dehydration, the damage has alr…" at bounding box center [827, 394] width 694 height 31
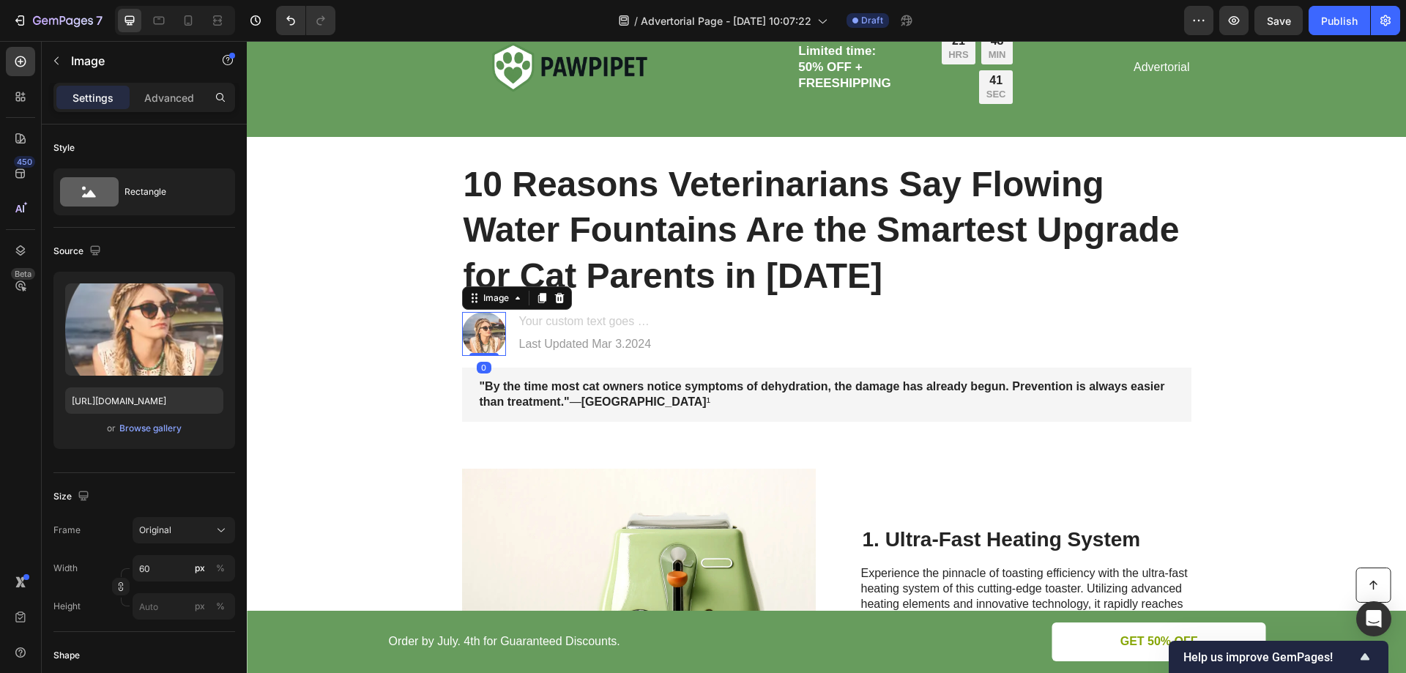
click at [495, 332] on img at bounding box center [484, 334] width 44 height 44
click at [554, 303] on icon at bounding box center [559, 298] width 10 height 10
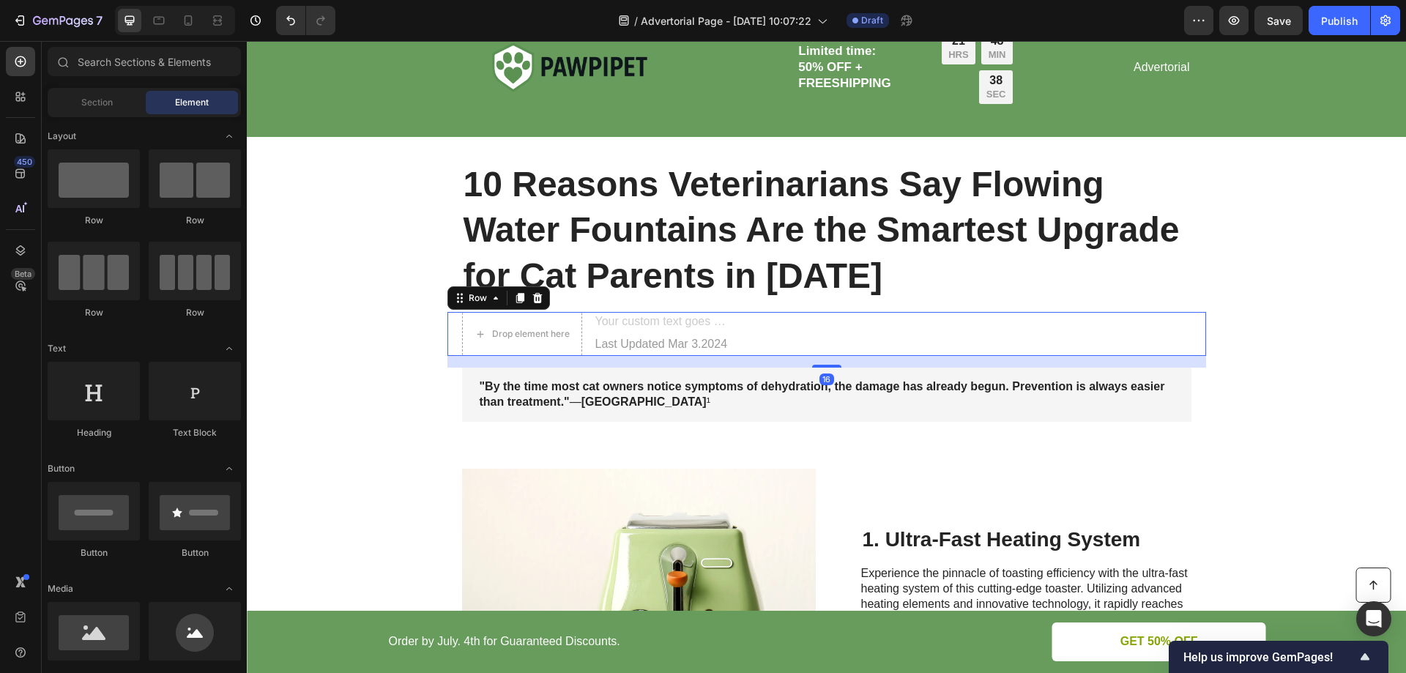
click at [746, 325] on div "Drop element here Heading Last Updated Mar 3.2024 Text Block Row 16" at bounding box center [826, 334] width 759 height 44
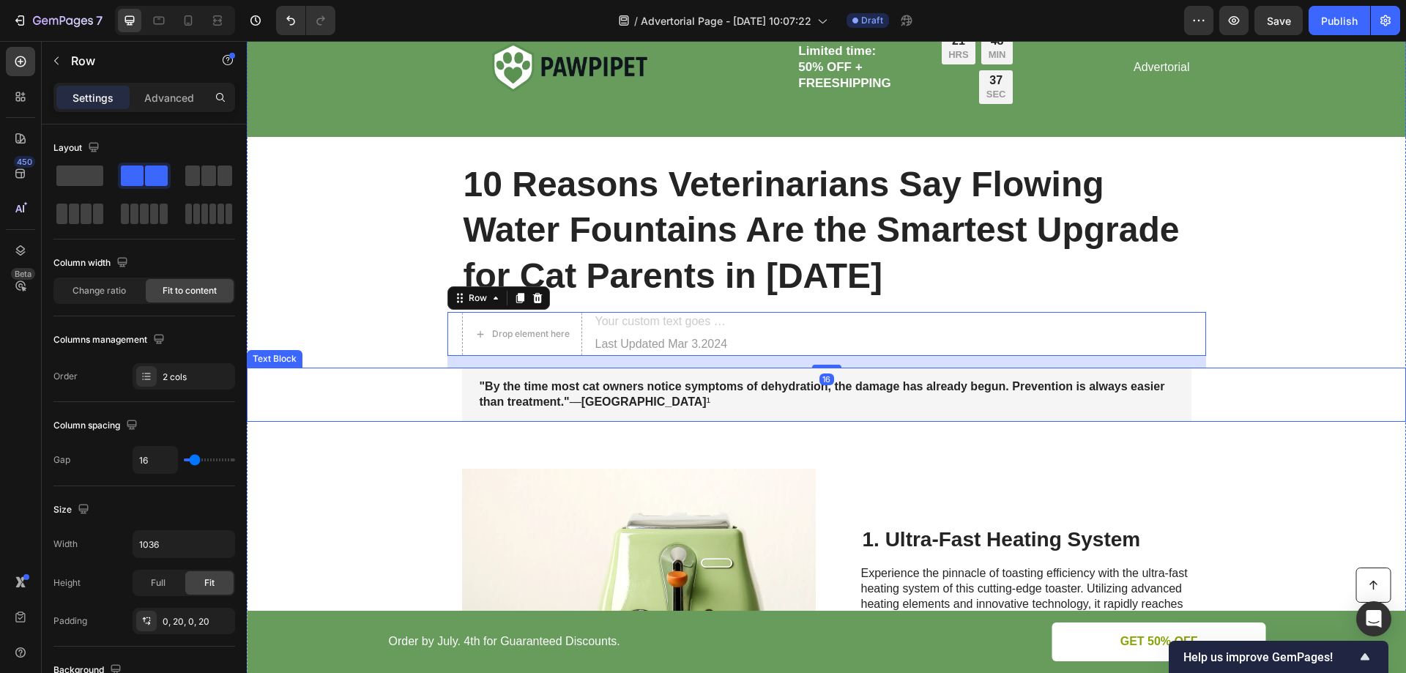
click at [927, 392] on strong ""By the time most cat owners notice symptoms of dehydration, the damage has alr…" at bounding box center [823, 394] width 686 height 28
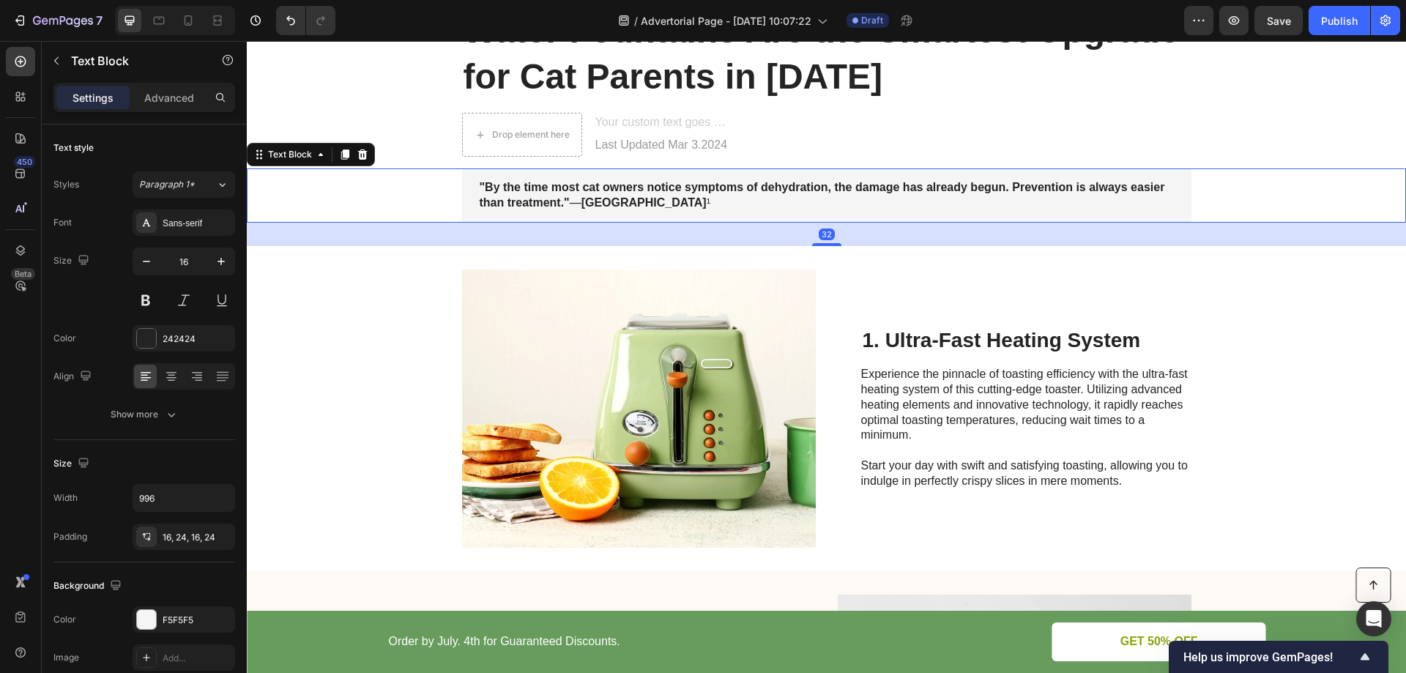
scroll to position [293, 0]
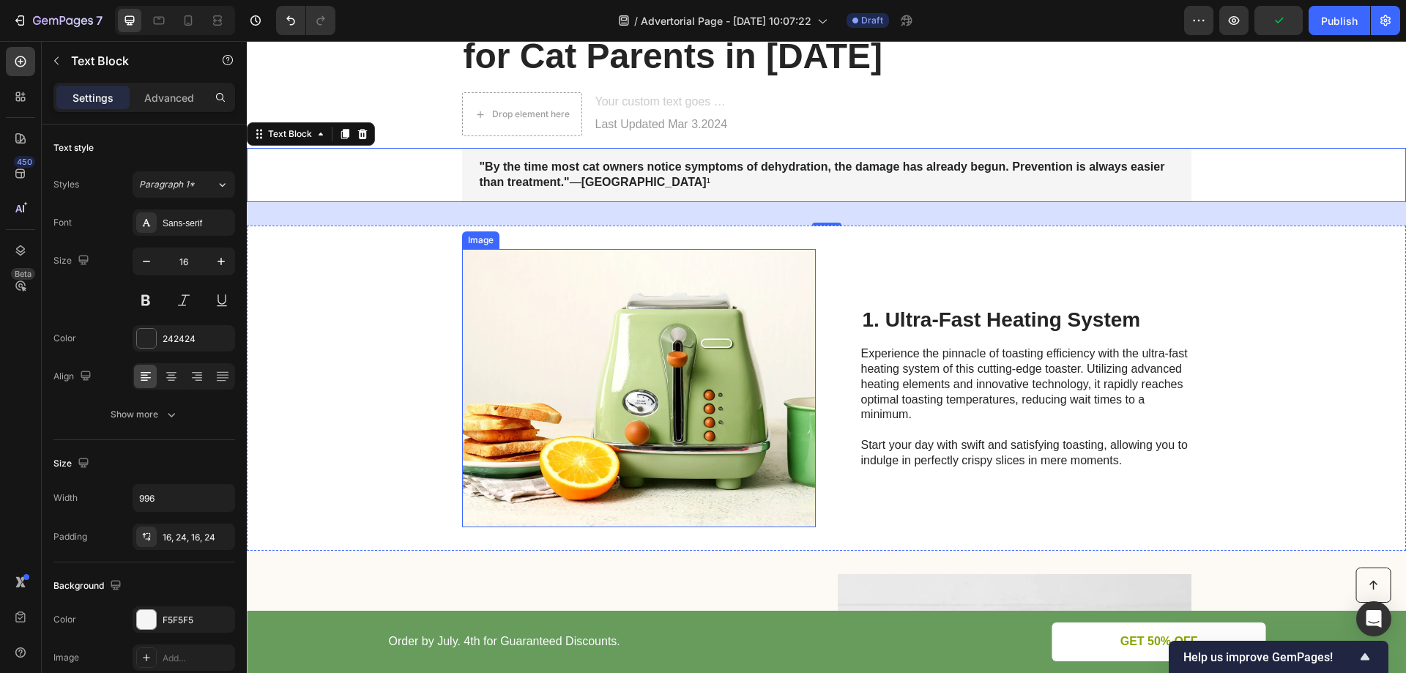
click at [698, 395] on img at bounding box center [639, 388] width 354 height 278
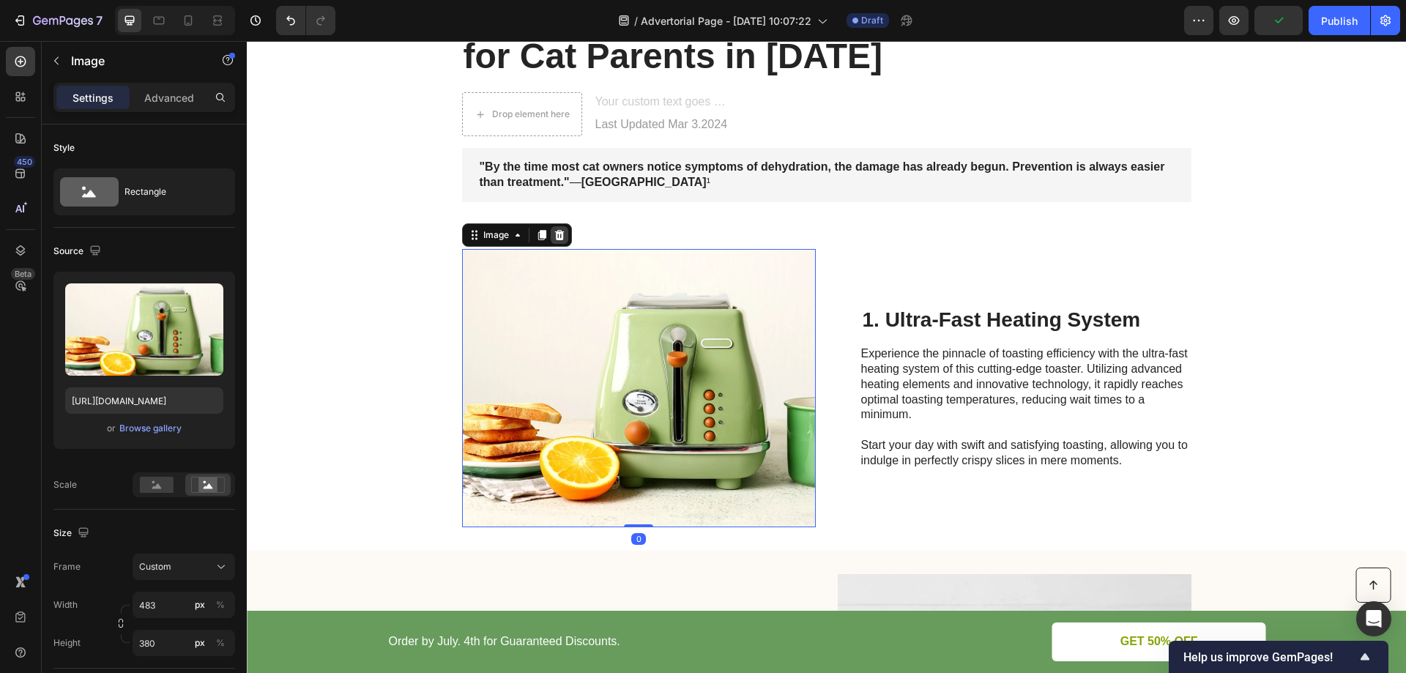
click at [561, 241] on div at bounding box center [560, 235] width 18 height 18
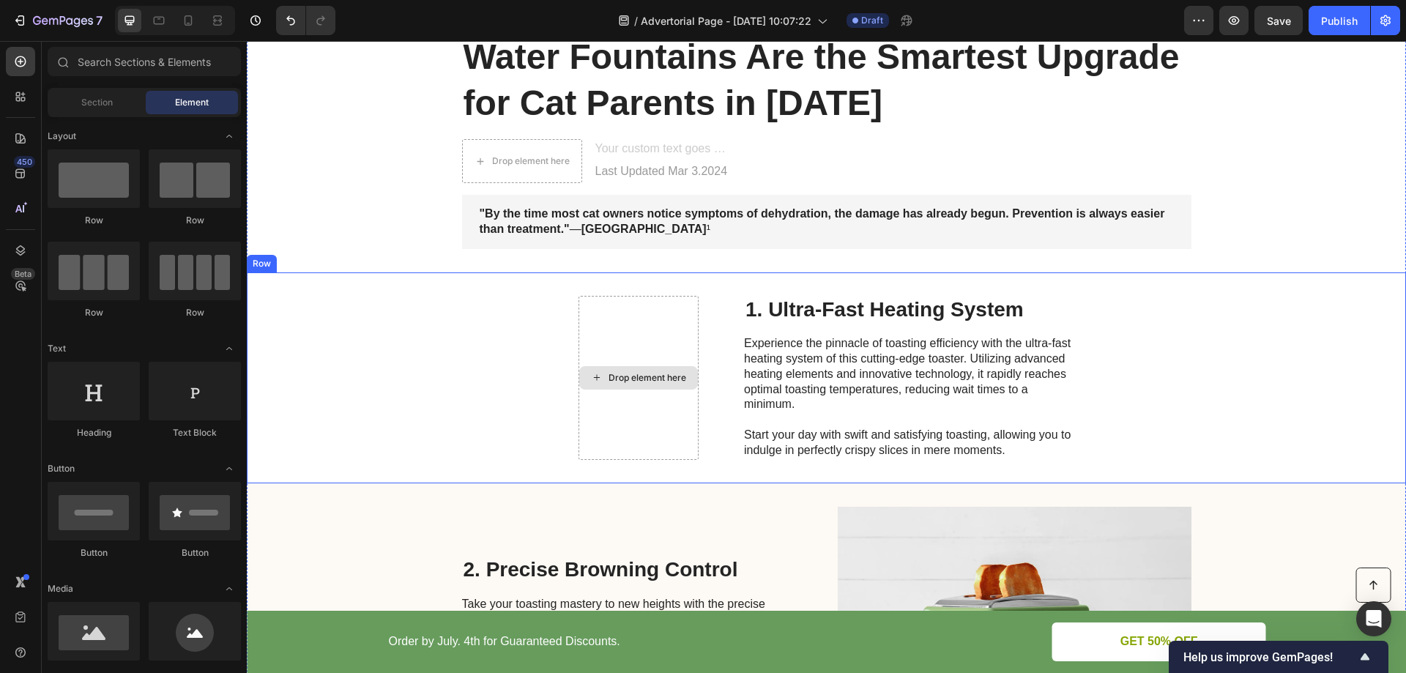
scroll to position [220, 0]
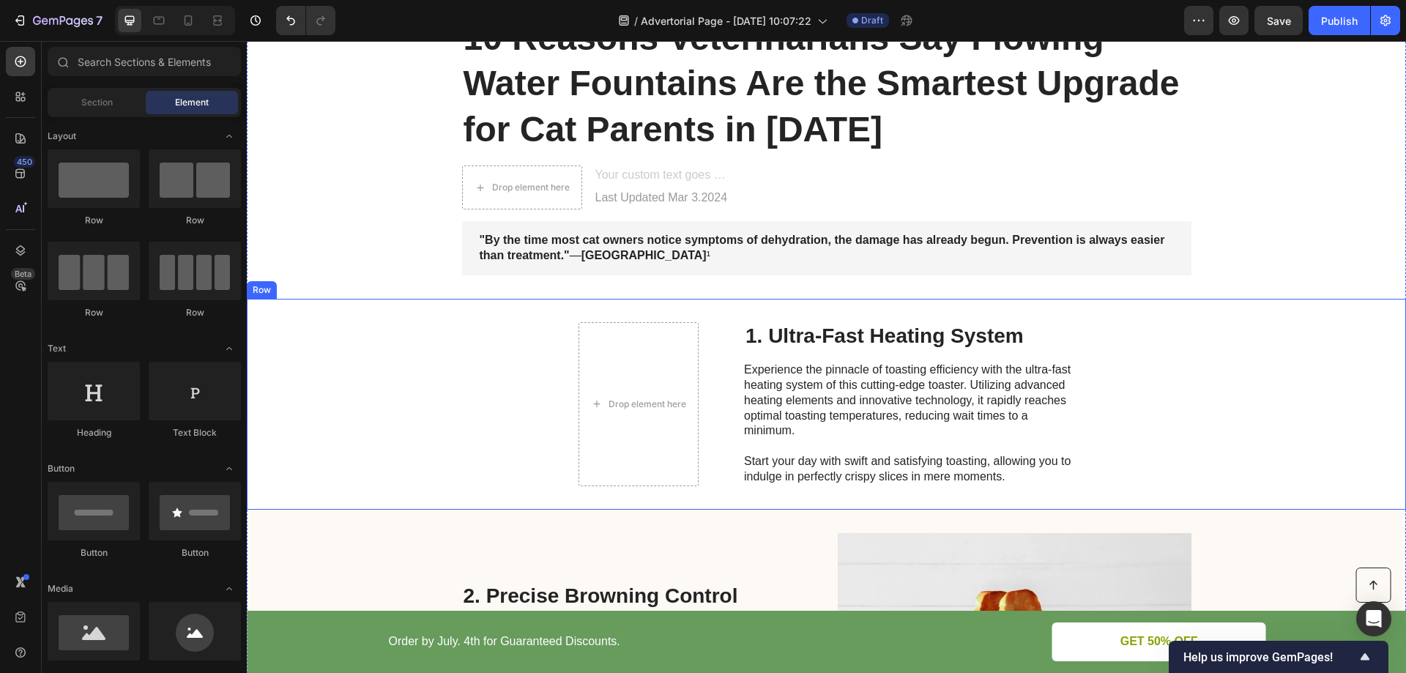
click at [476, 321] on div "Drop element here 1. Ultra-Fast Heating System Heading Experience the pinnacle …" at bounding box center [826, 404] width 1159 height 211
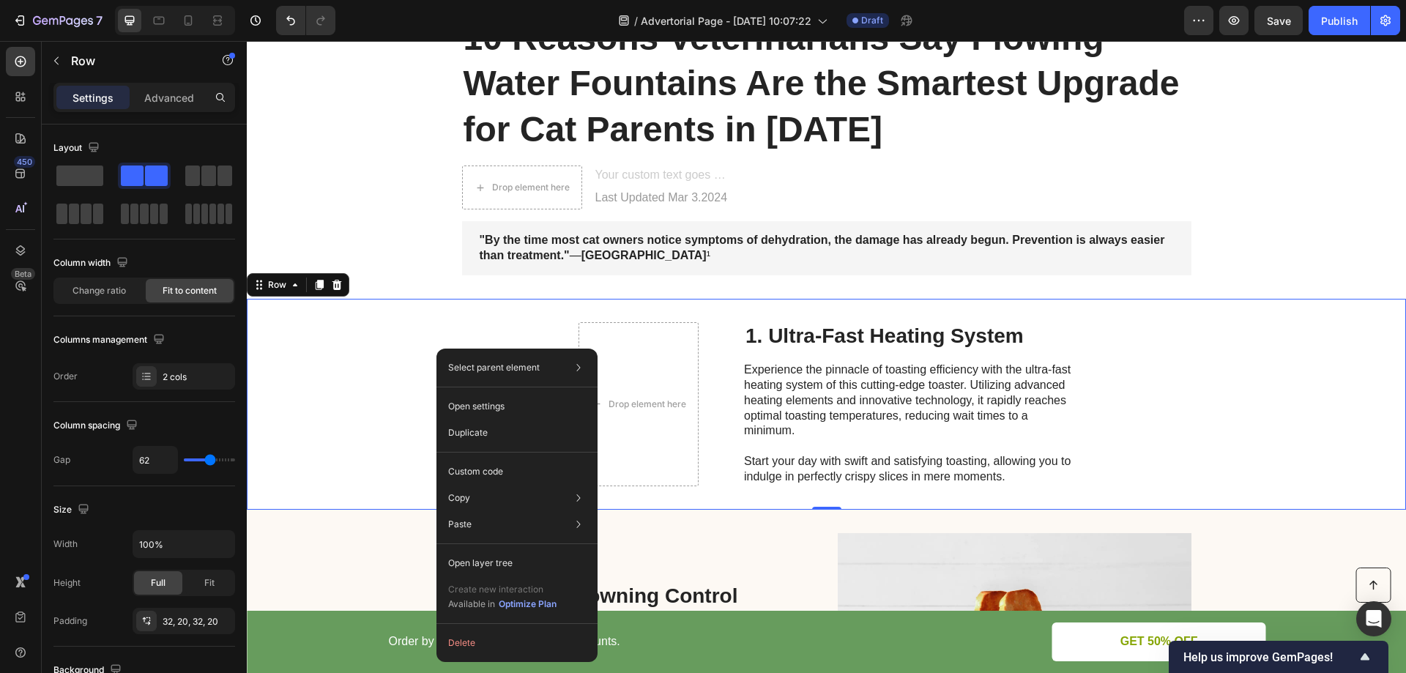
click at [401, 316] on div "Drop element here 1. Ultra-Fast Heating System Heading Experience the pinnacle …" at bounding box center [826, 404] width 1159 height 211
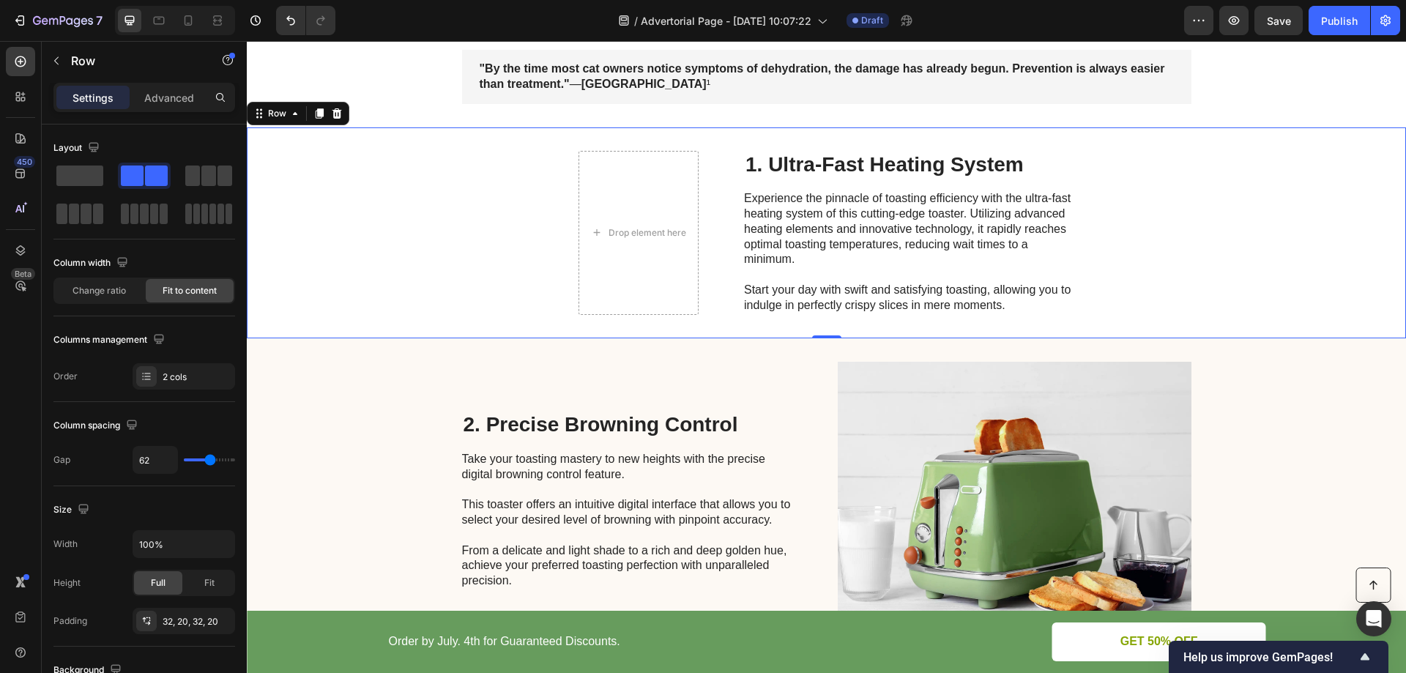
scroll to position [366, 0]
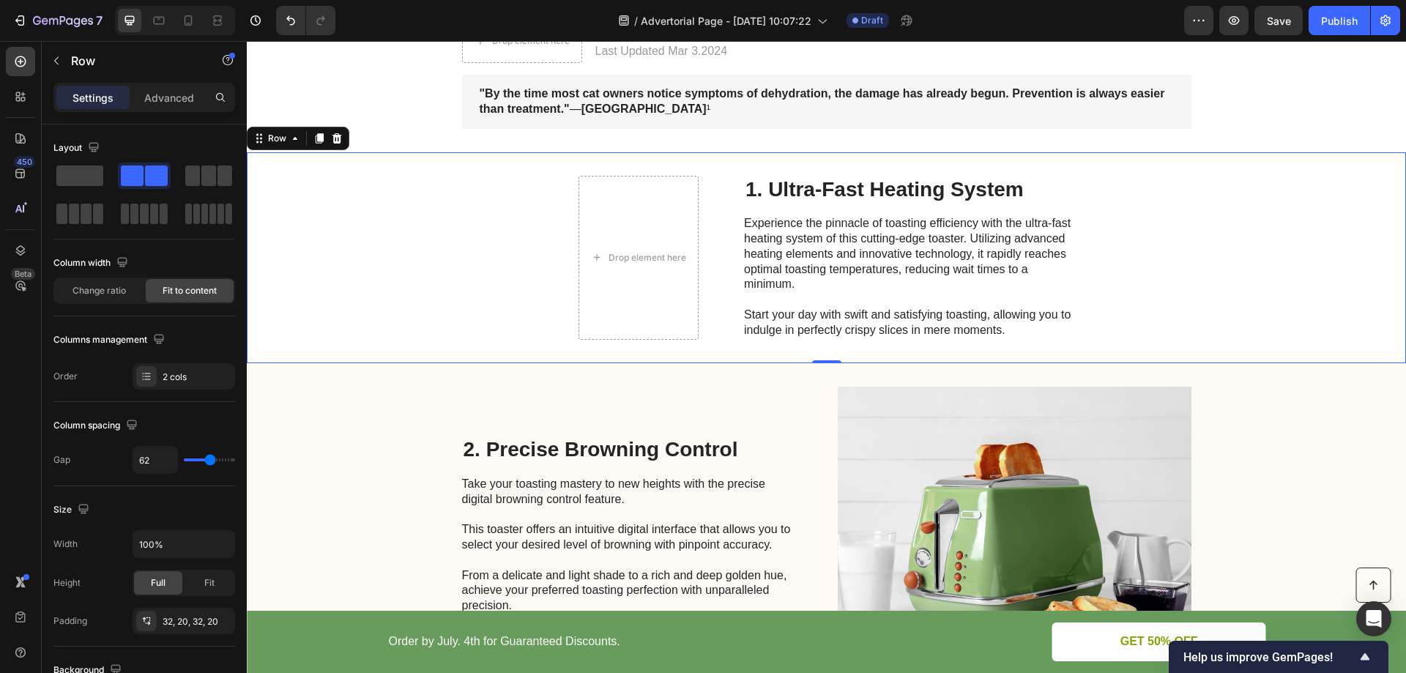
click at [414, 203] on div "Drop element here 1. Ultra-Fast Heating System Heading Experience the pinnacle …" at bounding box center [826, 257] width 1159 height 211
click at [58, 61] on icon "button" at bounding box center [57, 61] width 12 height 12
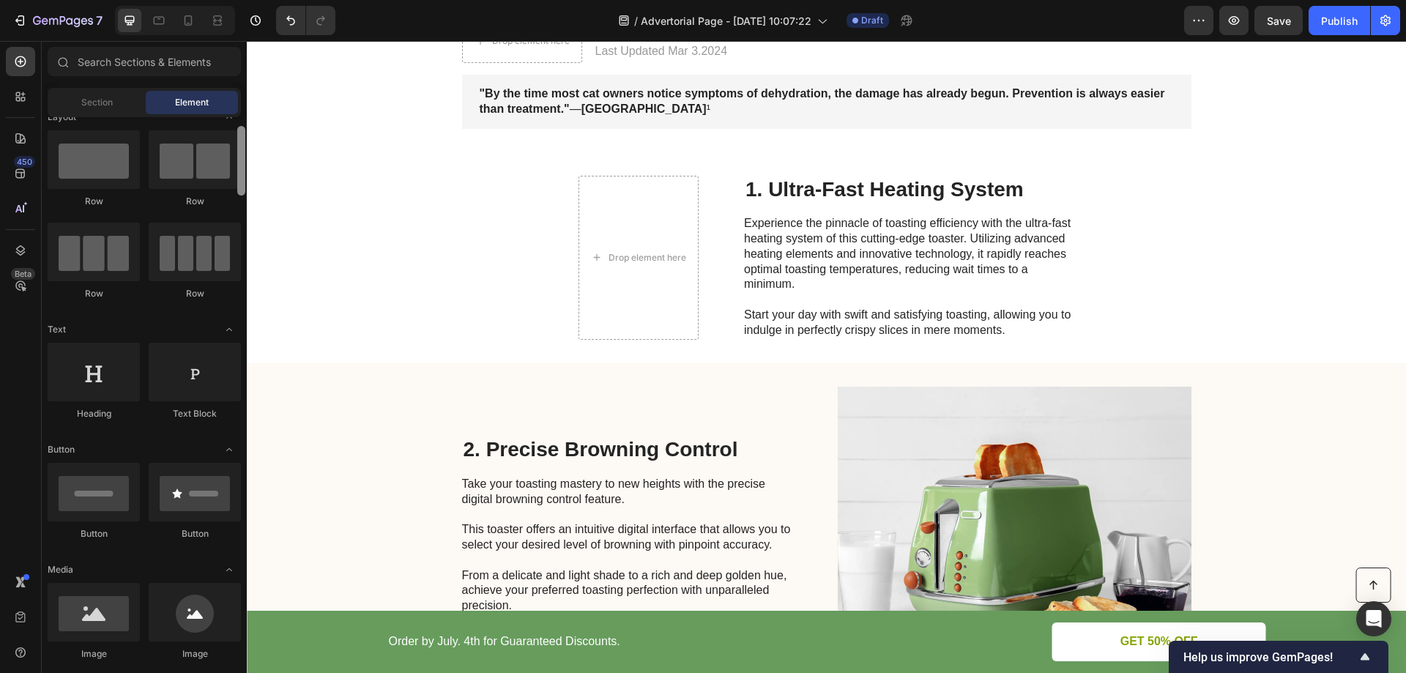
scroll to position [0, 0]
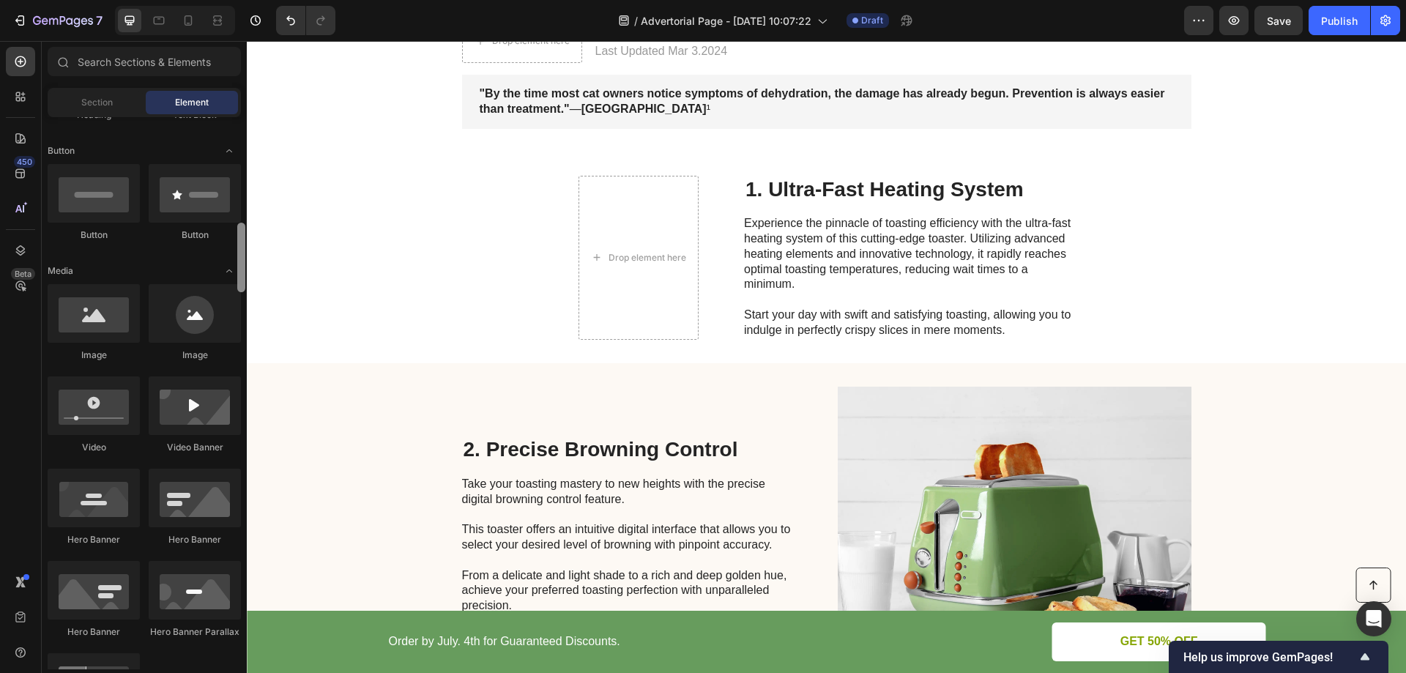
drag, startPoint x: 239, startPoint y: 311, endPoint x: 245, endPoint y: 181, distance: 129.7
click at [245, 223] on div at bounding box center [241, 258] width 8 height 70
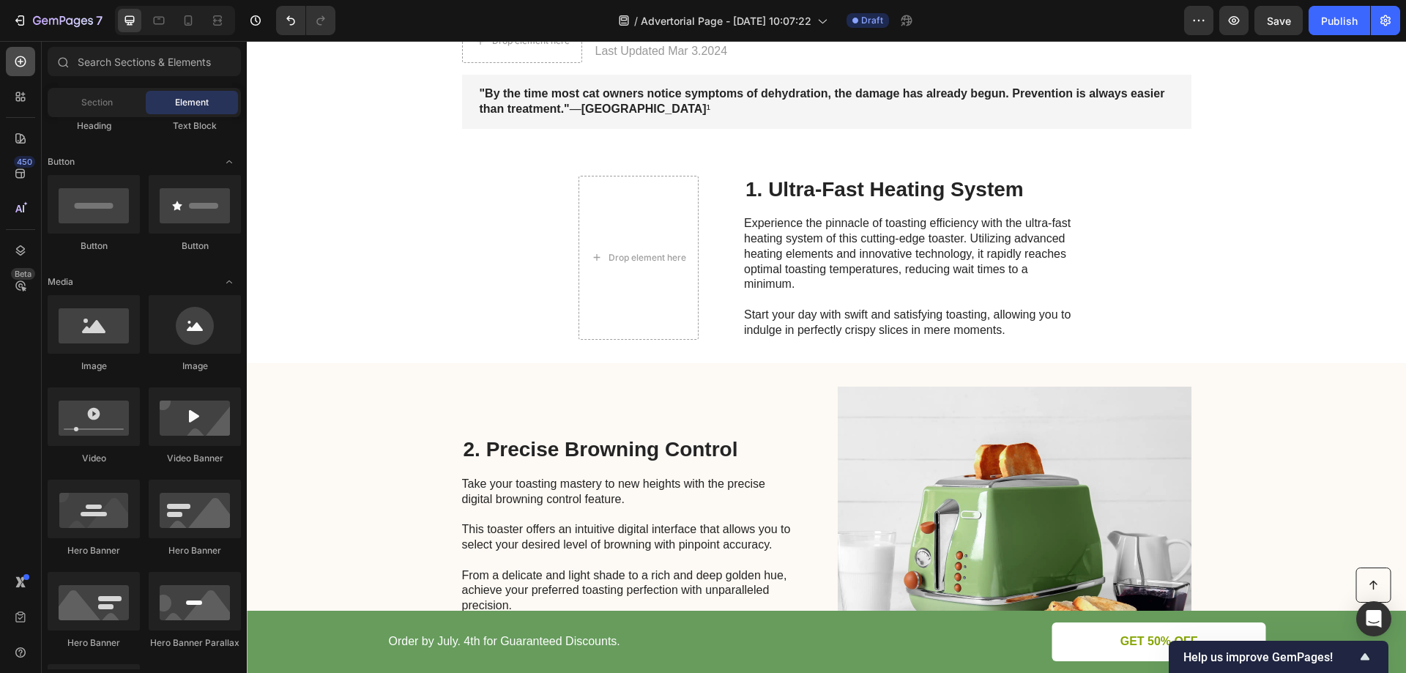
click at [22, 62] on icon at bounding box center [21, 62] width 6 height 6
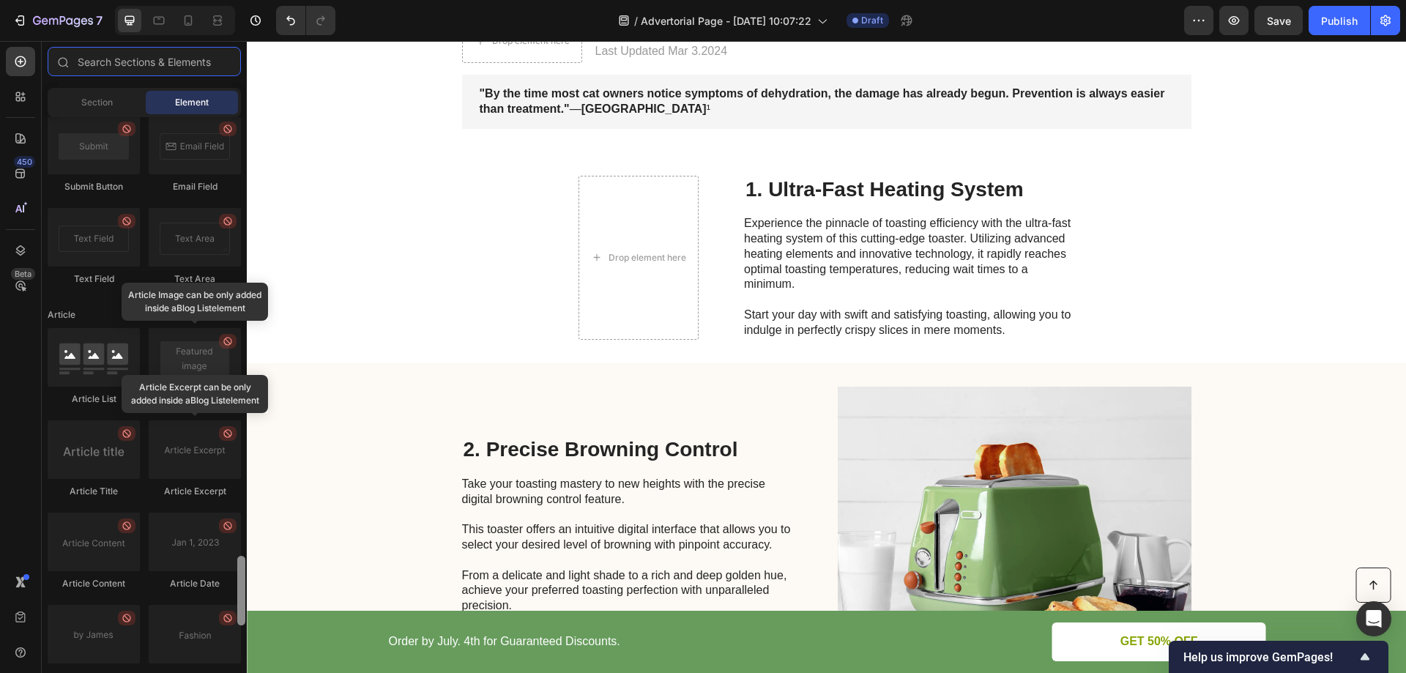
scroll to position [3509, 0]
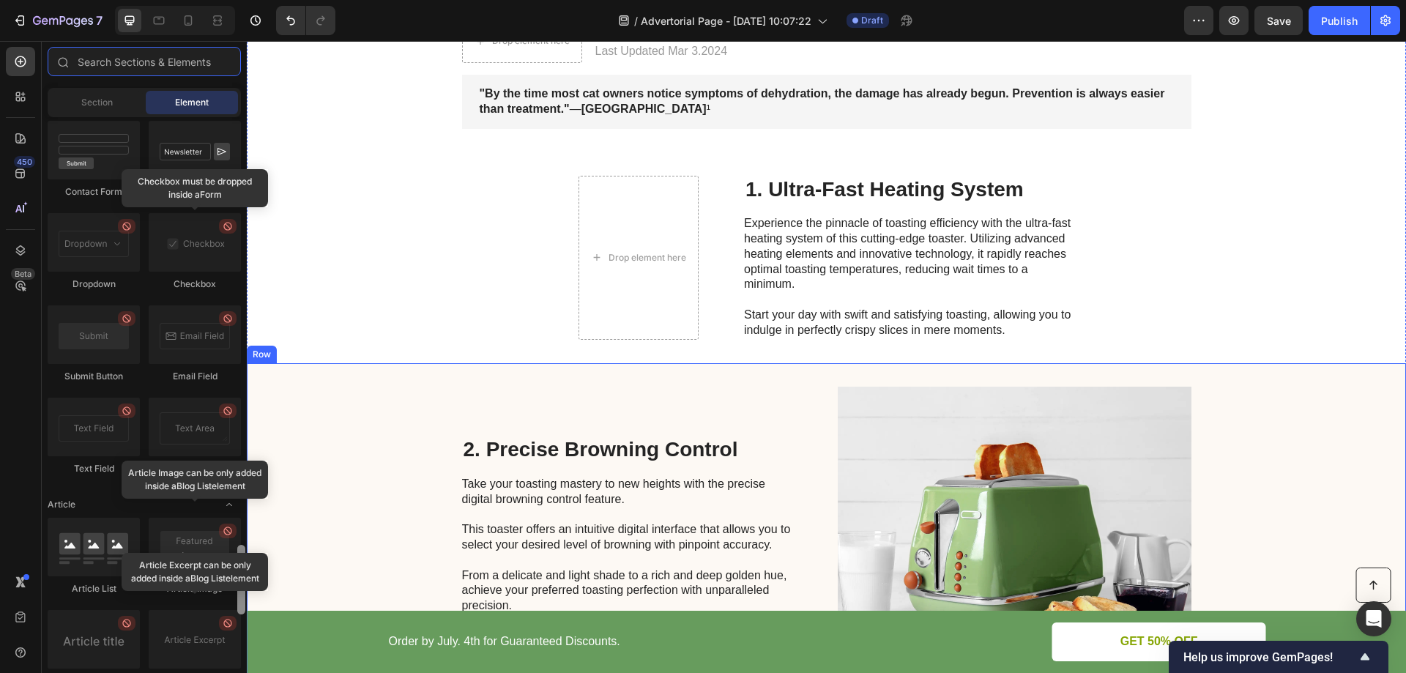
drag, startPoint x: 487, startPoint y: 435, endPoint x: 248, endPoint y: 565, distance: 272.0
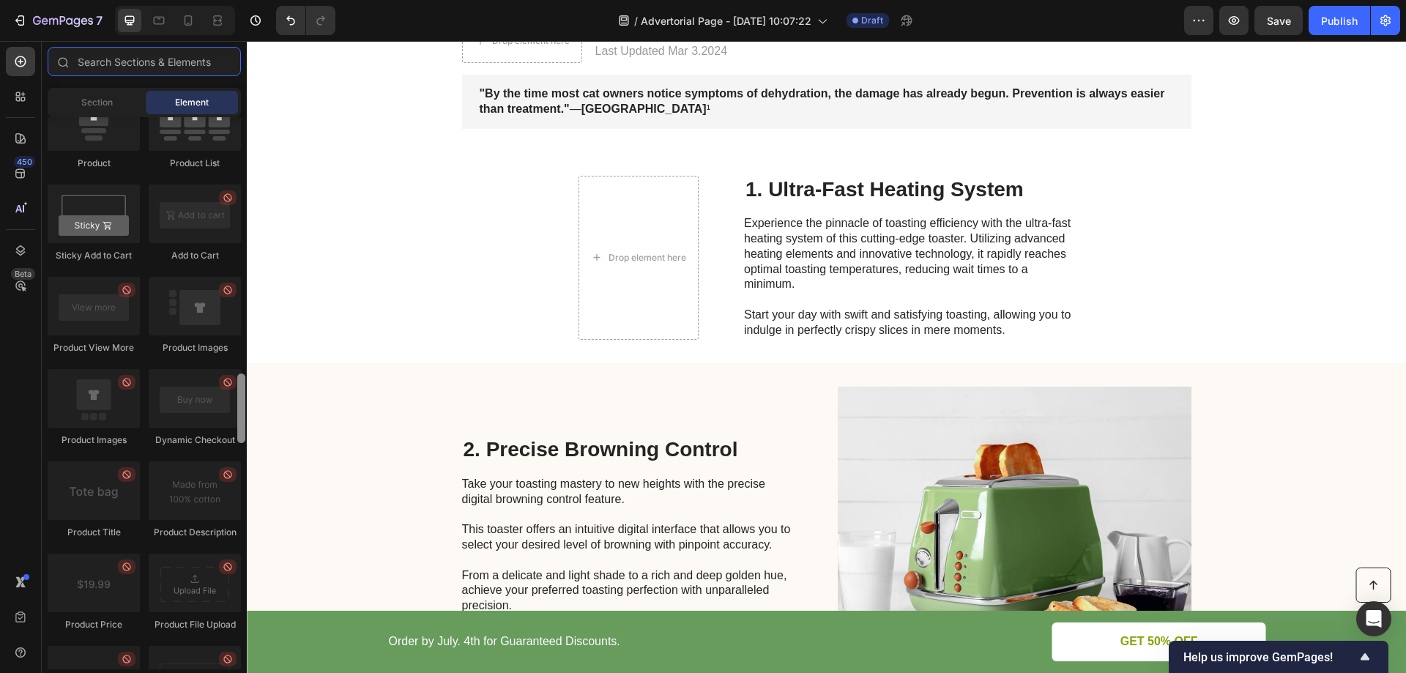
scroll to position [2009, 0]
click at [241, 396] on div at bounding box center [241, 414] width 8 height 70
click at [243, 399] on div at bounding box center [241, 401] width 8 height 70
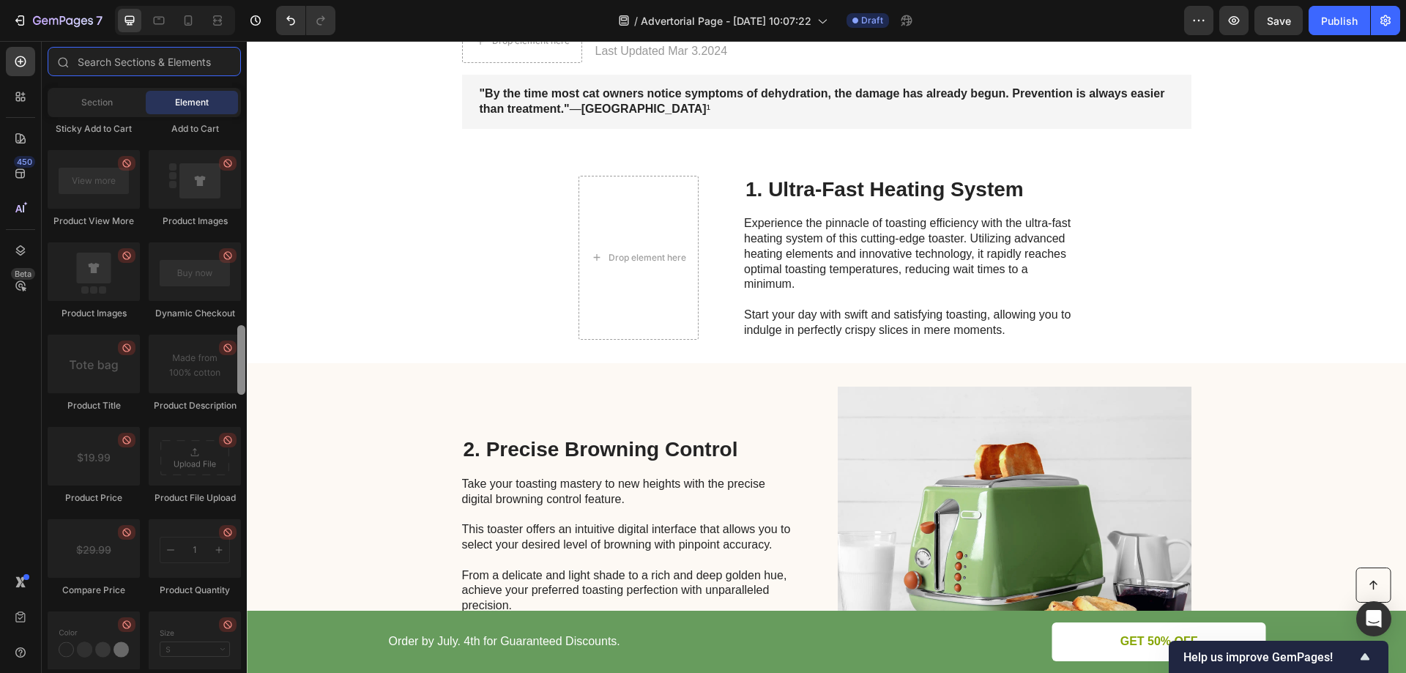
drag, startPoint x: 240, startPoint y: 423, endPoint x: 240, endPoint y: 438, distance: 14.6
click at [240, 395] on div at bounding box center [241, 360] width 8 height 70
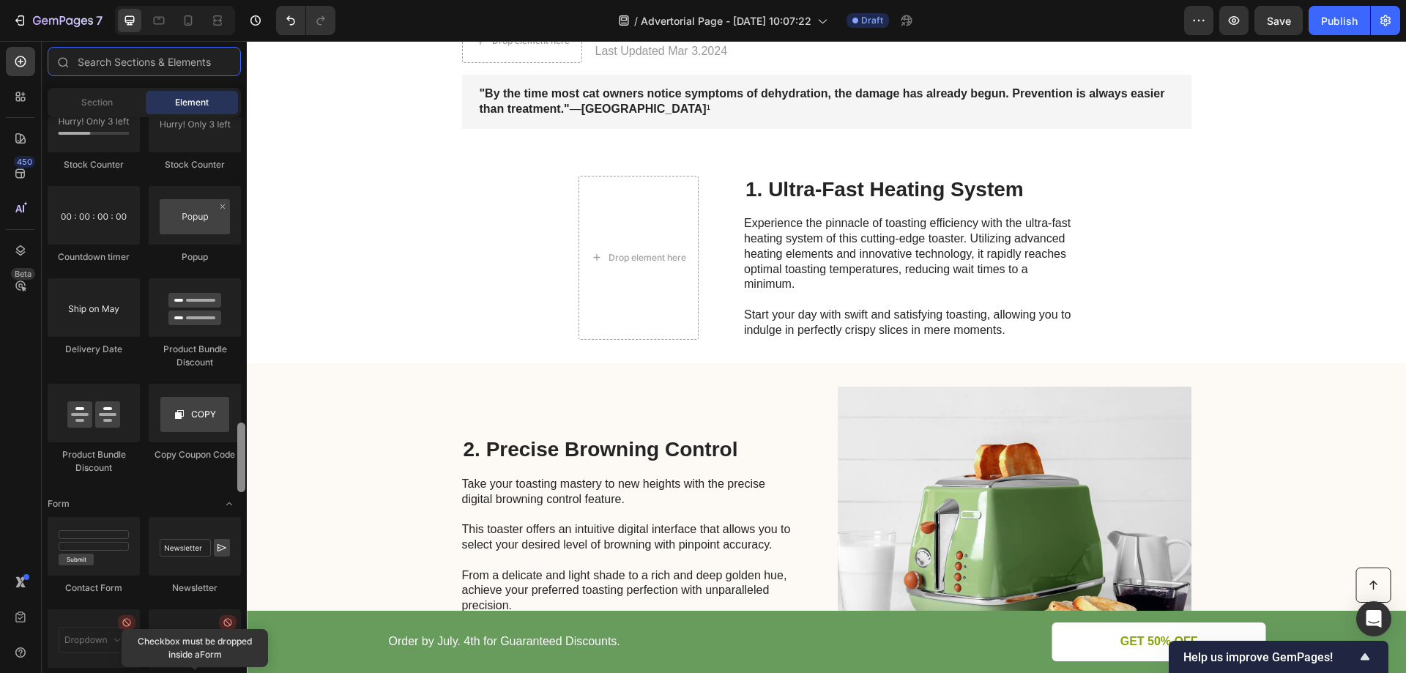
scroll to position [2899, 0]
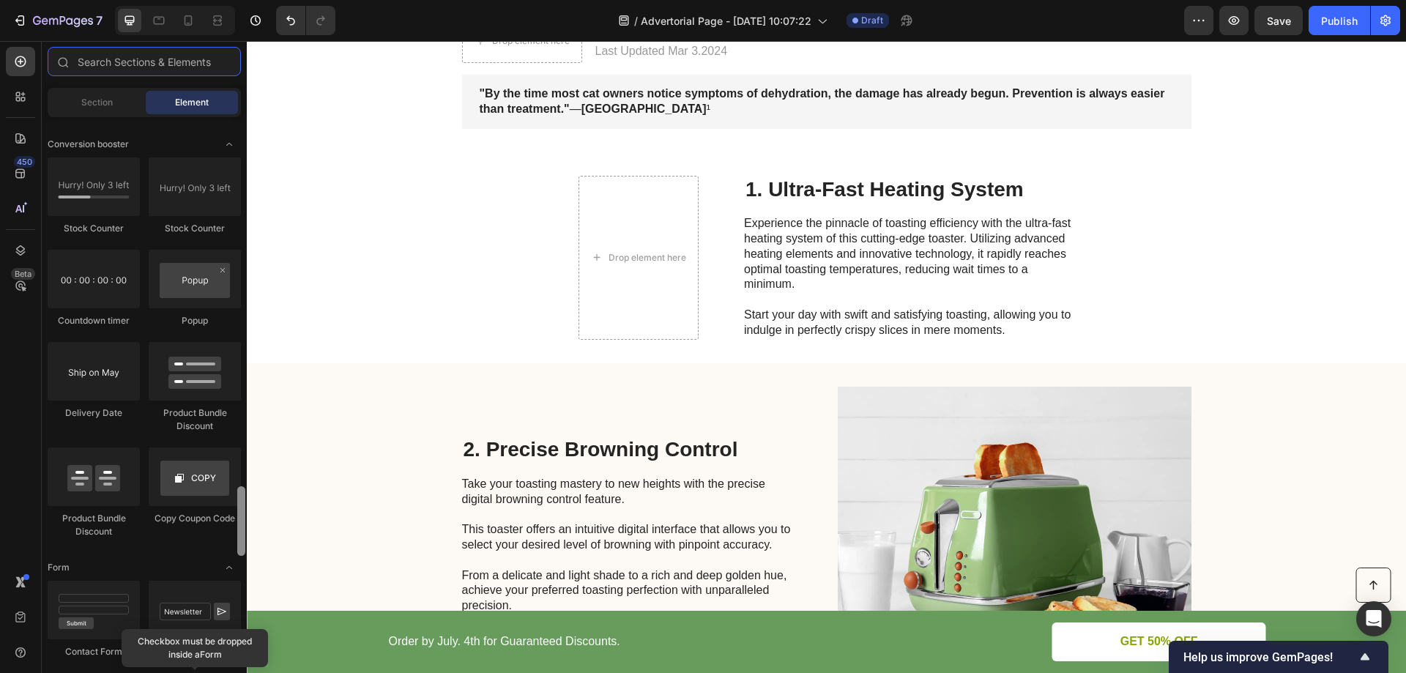
drag, startPoint x: 240, startPoint y: 441, endPoint x: 240, endPoint y: 536, distance: 95.2
click at [240, 536] on div at bounding box center [241, 521] width 8 height 70
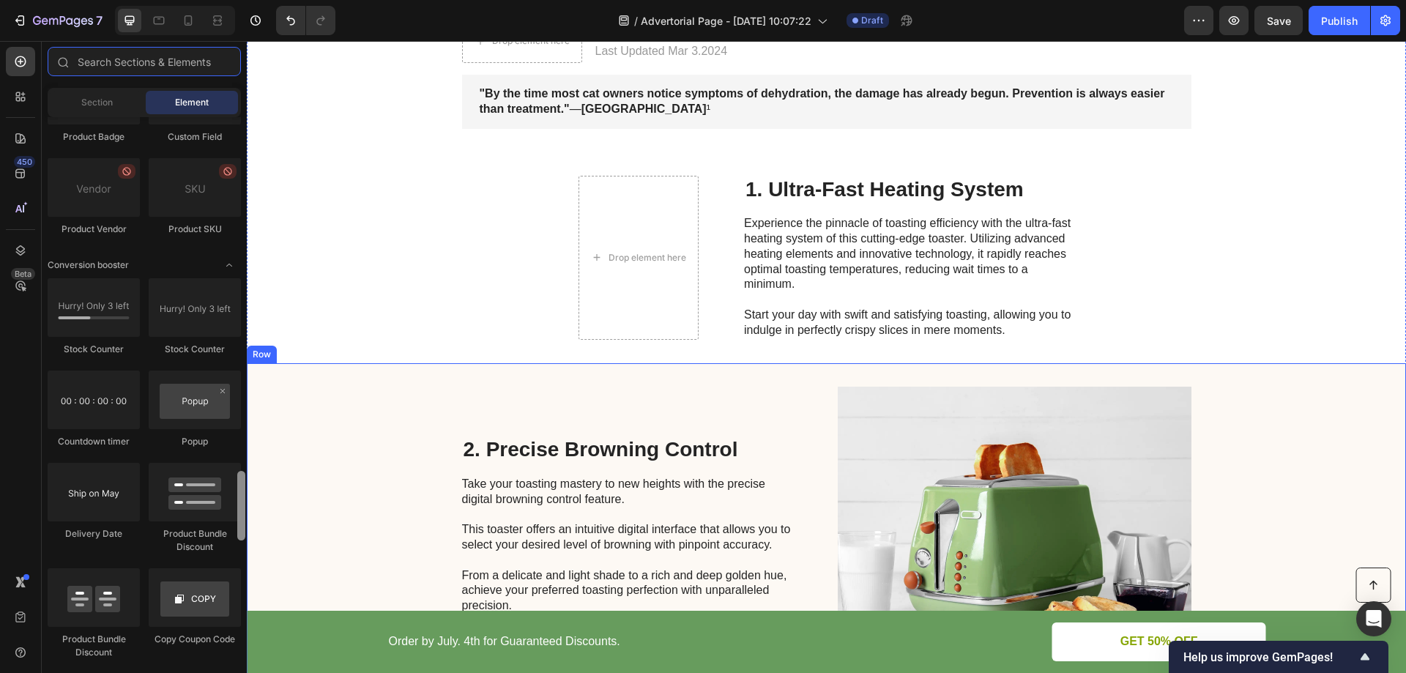
scroll to position [1198, 0]
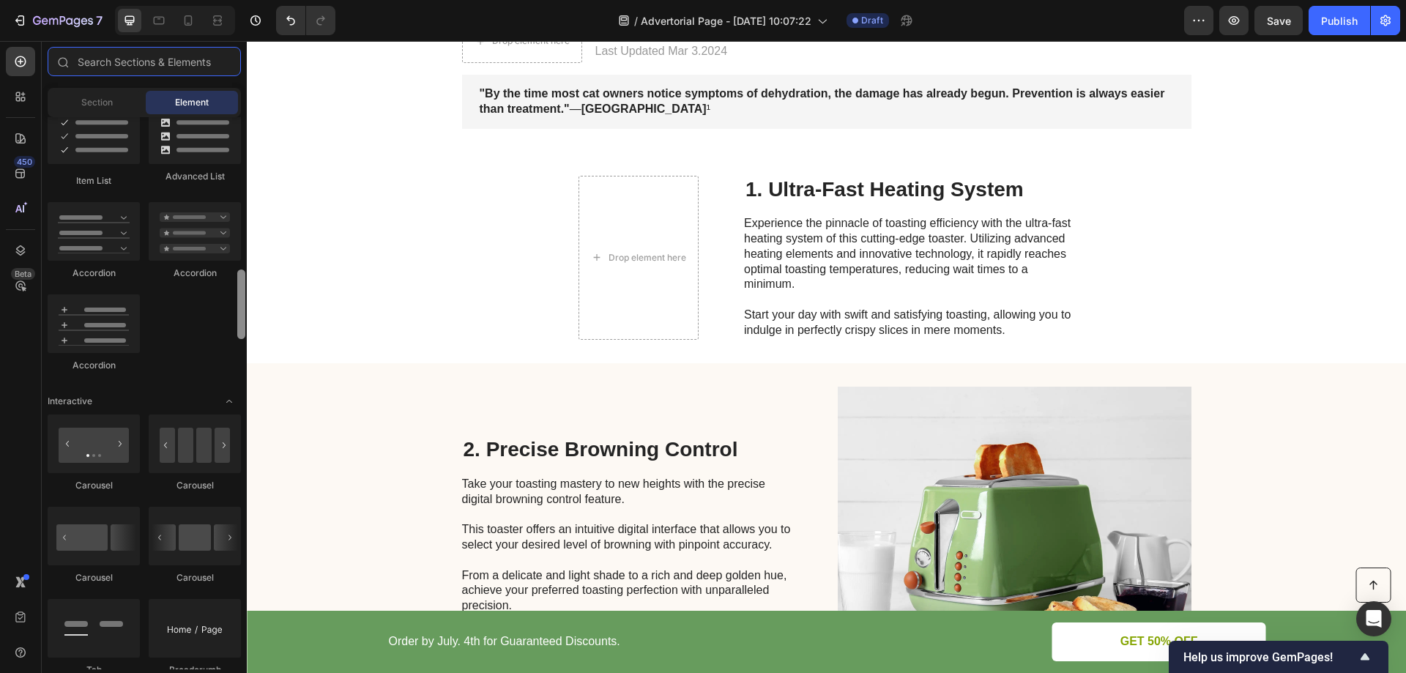
drag, startPoint x: 244, startPoint y: 523, endPoint x: 246, endPoint y: 306, distance: 216.8
click at [246, 306] on div at bounding box center [241, 393] width 11 height 552
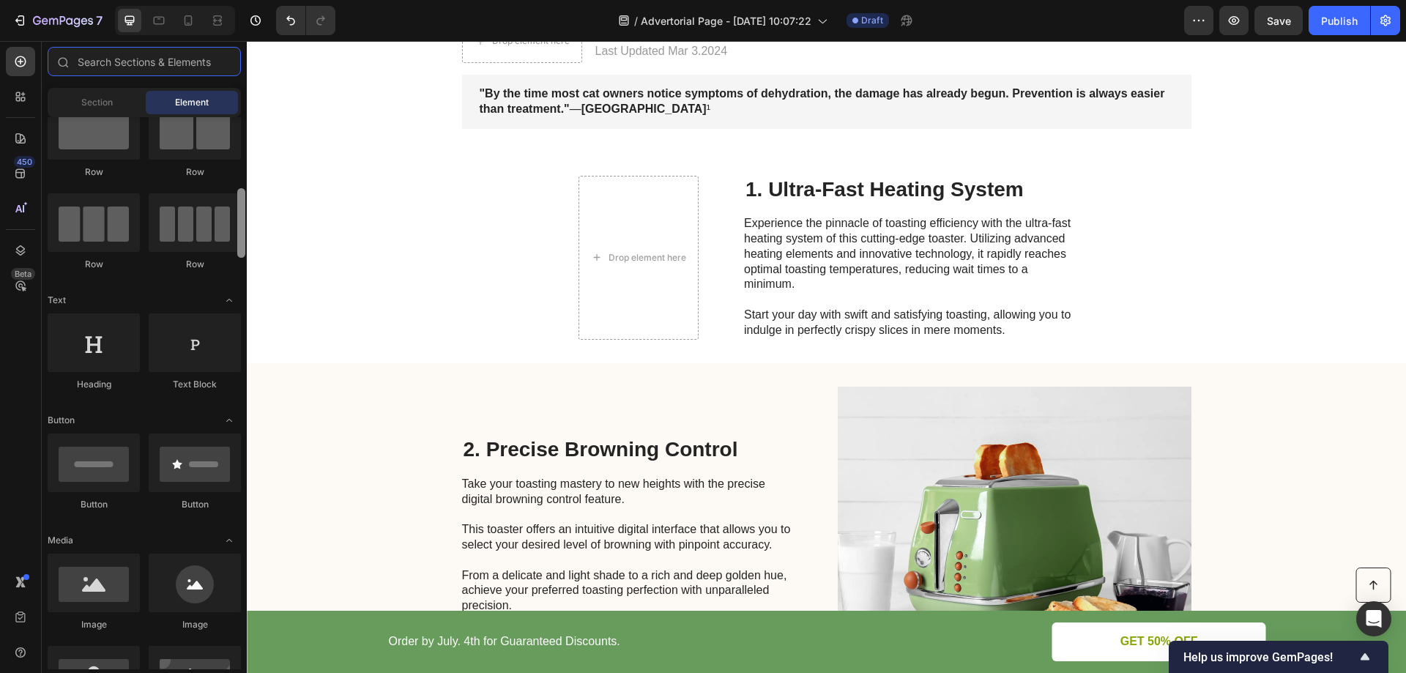
scroll to position [0, 0]
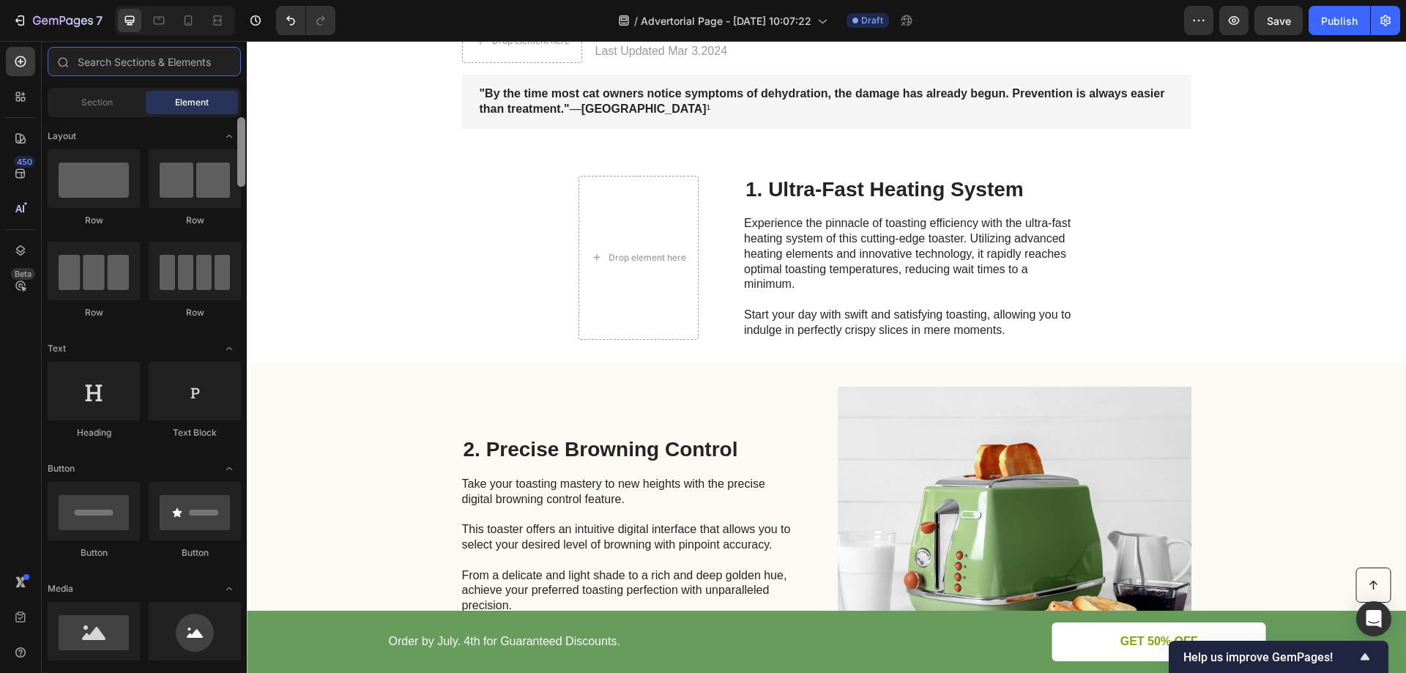
drag, startPoint x: 239, startPoint y: 313, endPoint x: 230, endPoint y: 116, distance: 197.2
click at [230, 116] on div "Sections(18) Elements(83) Section Element Hero Section Product Detail Brands Tr…" at bounding box center [144, 358] width 205 height 623
click at [83, 103] on span "Section" at bounding box center [96, 102] width 31 height 13
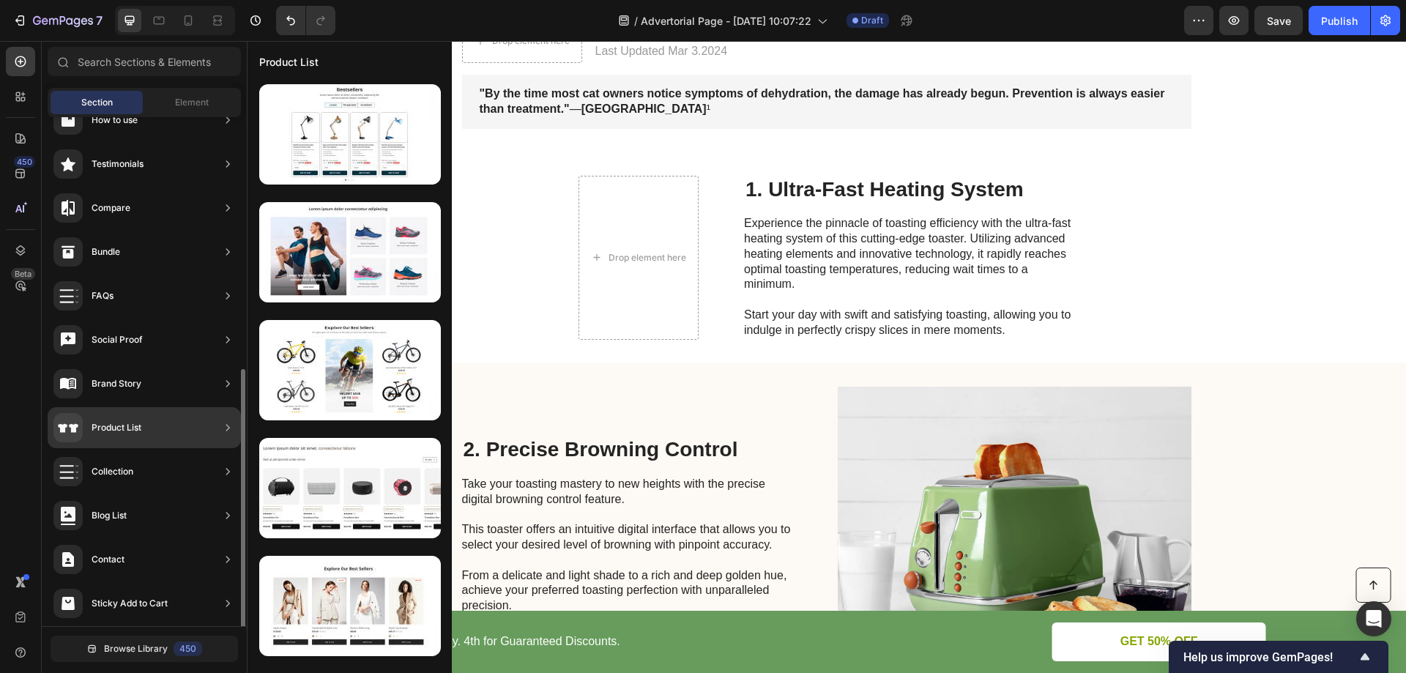
scroll to position [341, 0]
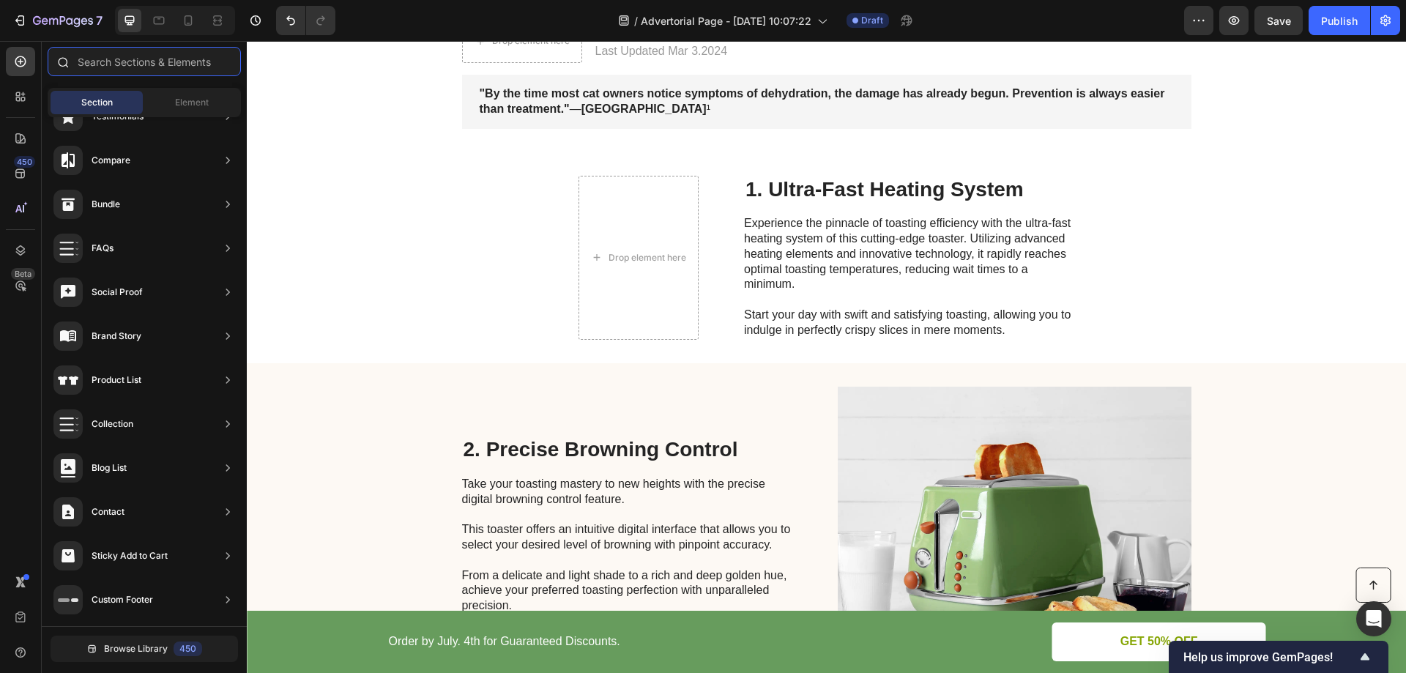
click at [118, 63] on input "text" at bounding box center [144, 61] width 193 height 29
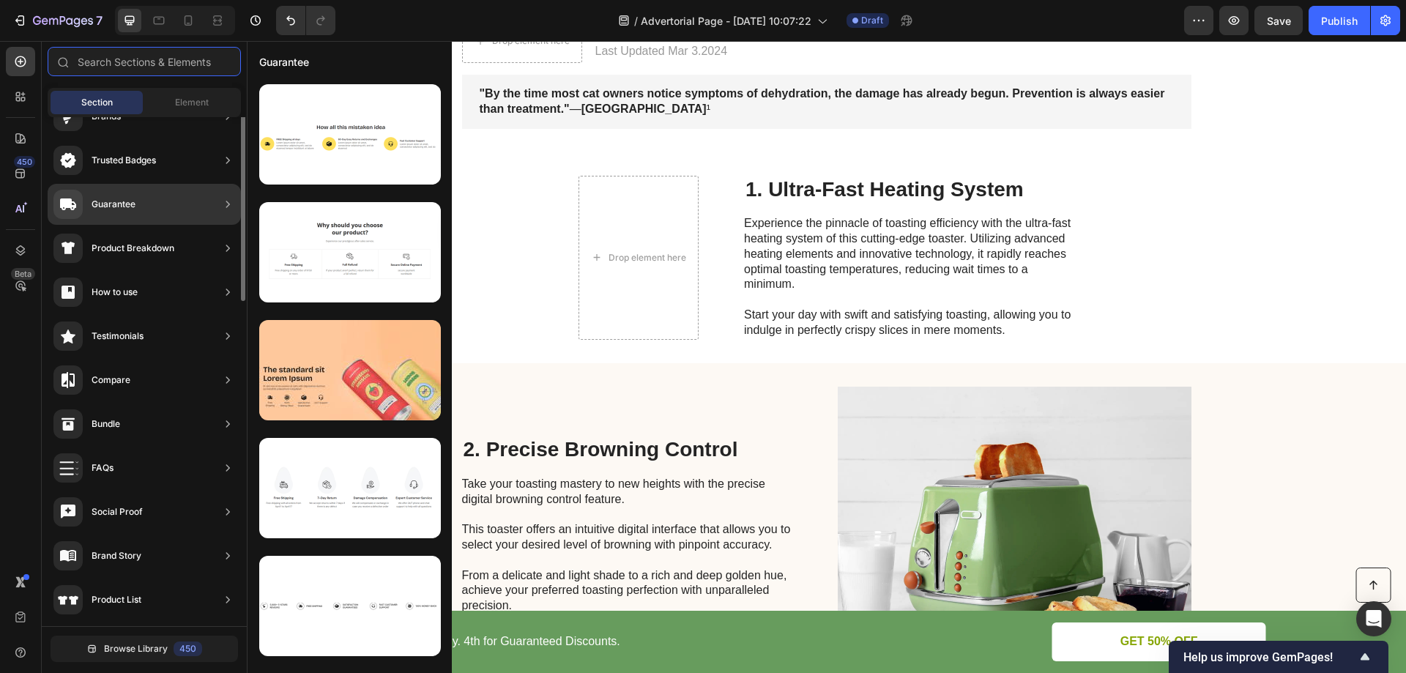
scroll to position [0, 0]
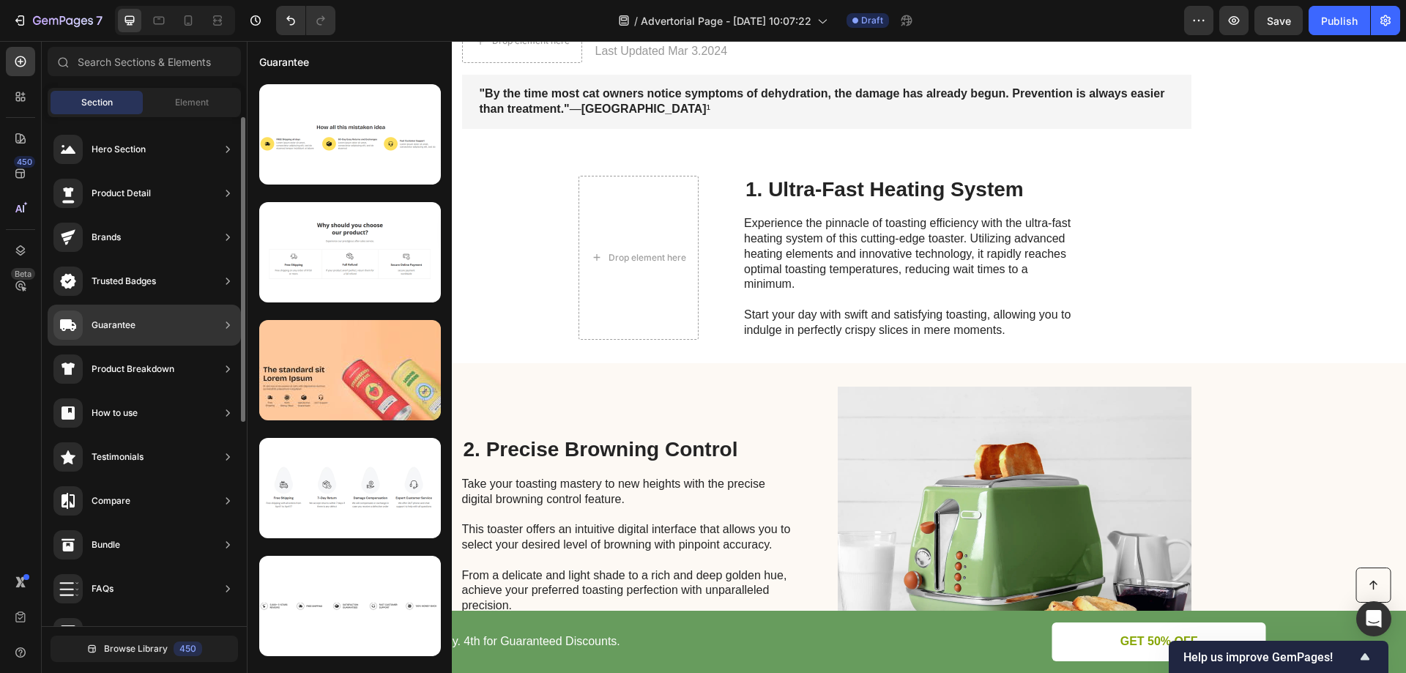
click at [167, 319] on div "Guarantee" at bounding box center [144, 325] width 193 height 41
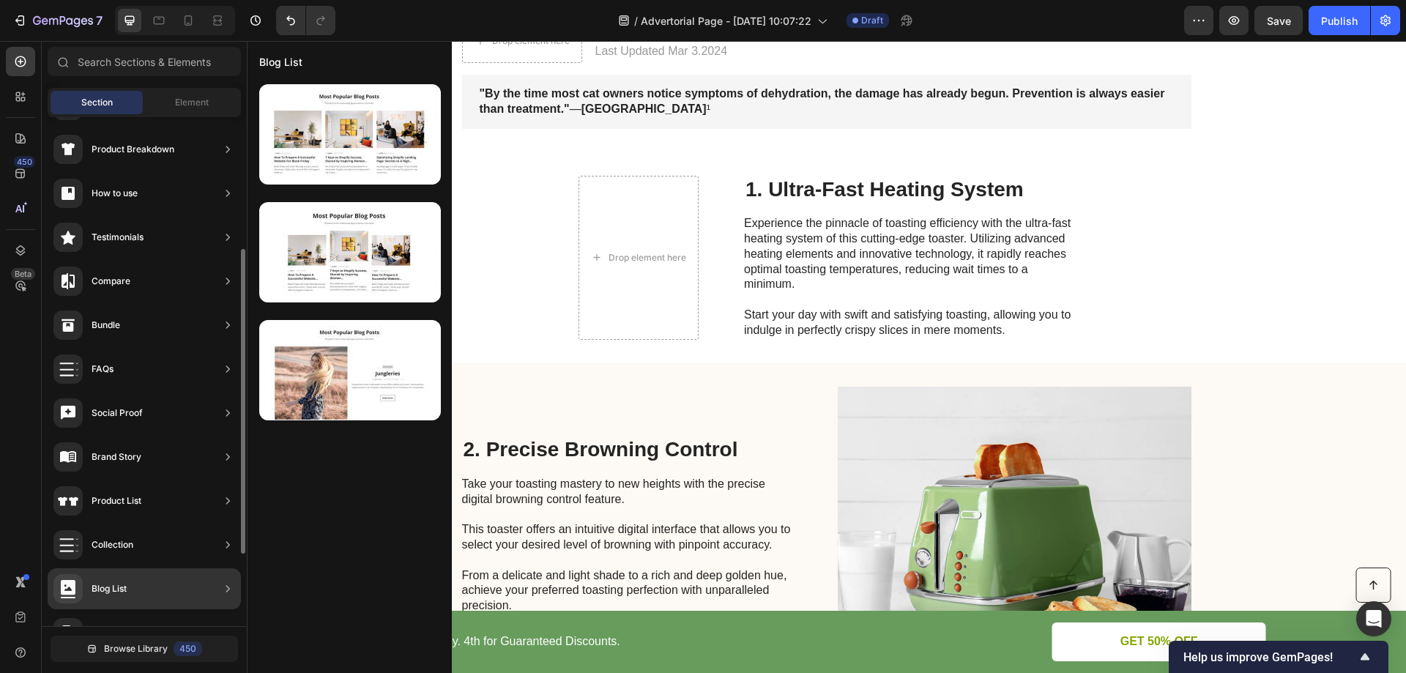
scroll to position [341, 0]
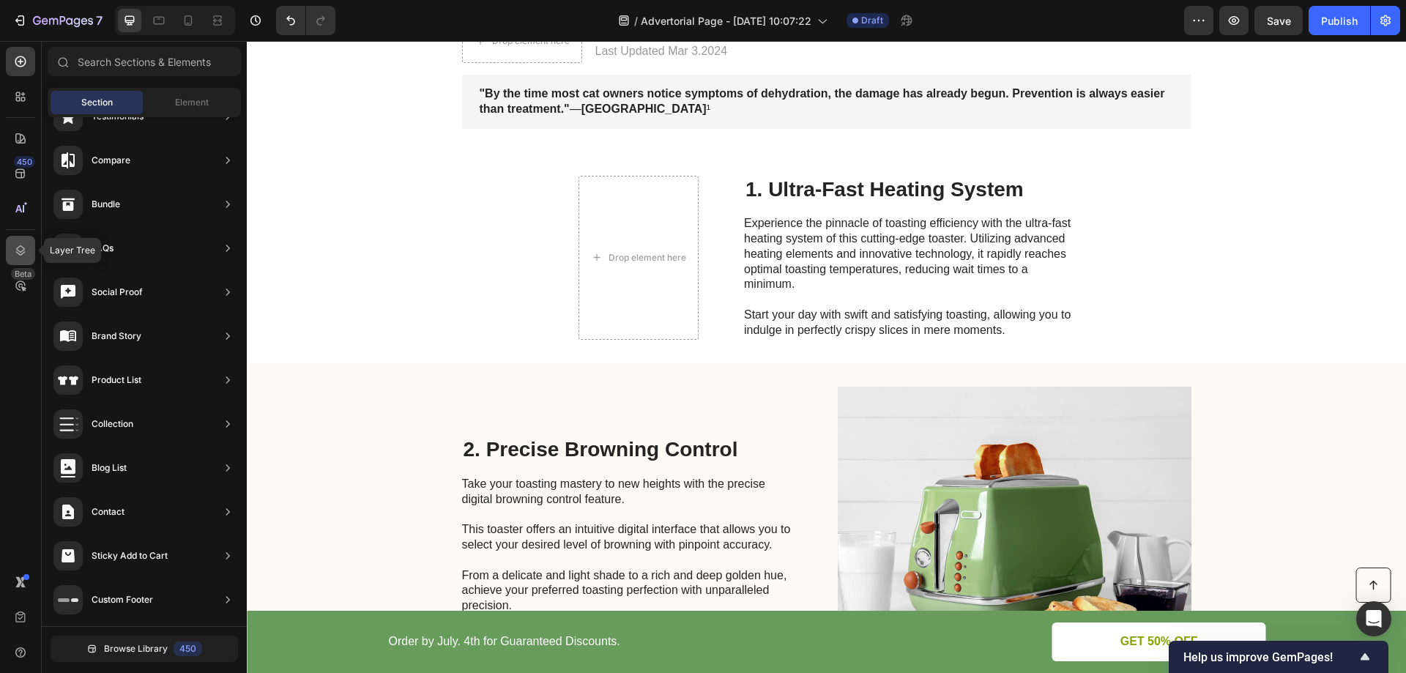
click at [21, 247] on icon at bounding box center [21, 250] width 10 height 10
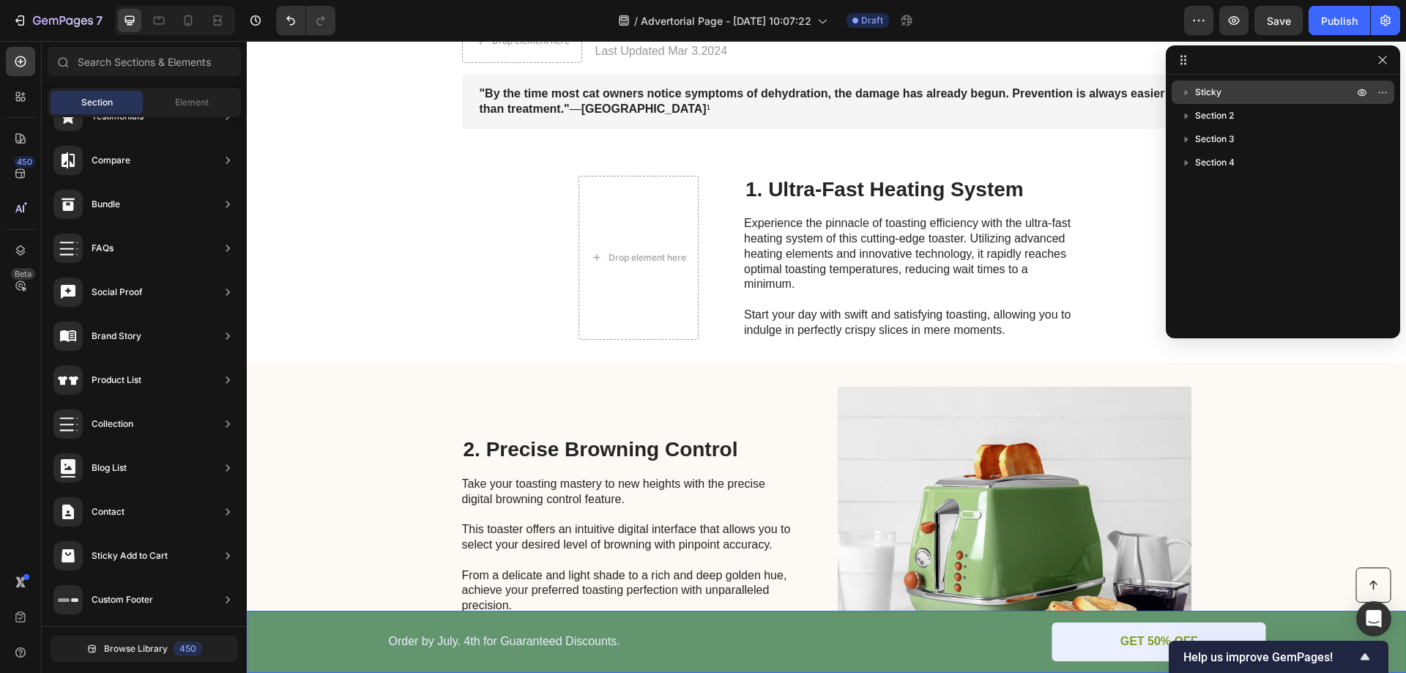
click at [1181, 90] on icon "button" at bounding box center [1186, 92] width 15 height 15
click at [1182, 89] on icon "button" at bounding box center [1186, 92] width 15 height 15
click at [1205, 88] on span "Sticky" at bounding box center [1208, 92] width 26 height 15
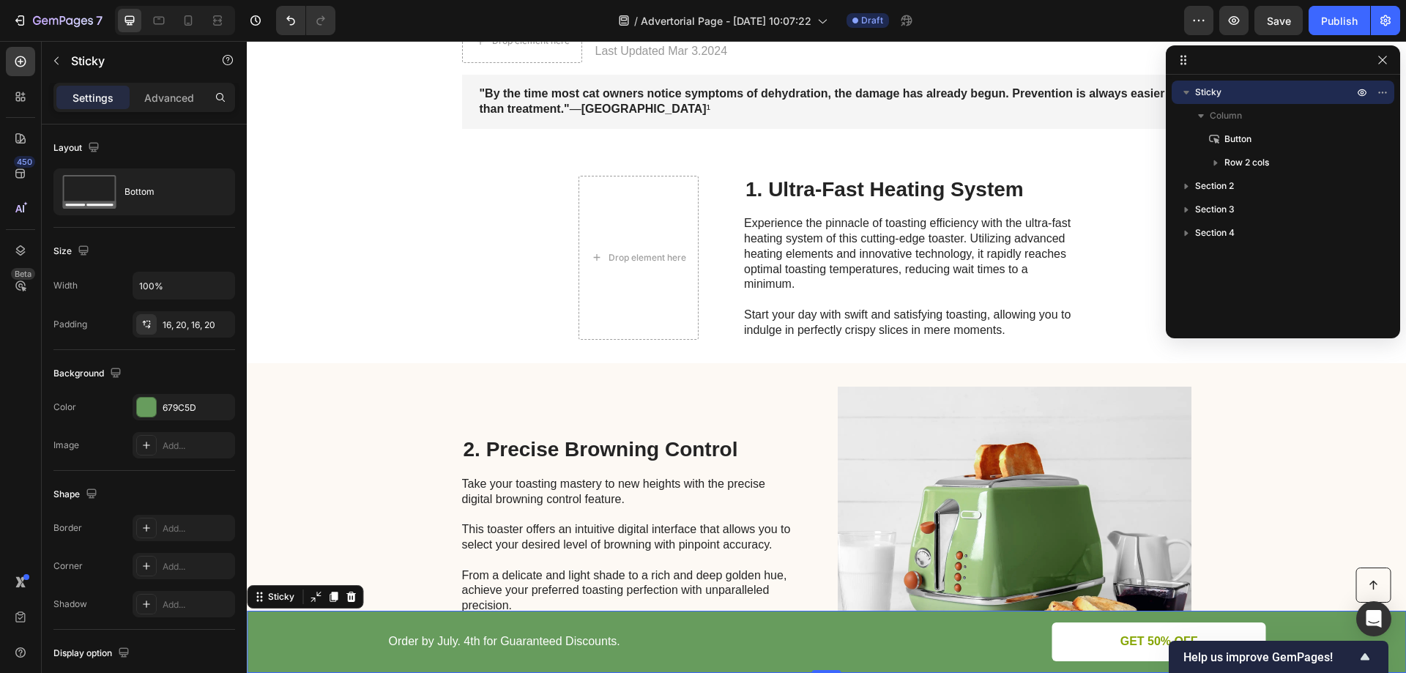
click at [1200, 85] on span "Sticky" at bounding box center [1208, 92] width 26 height 15
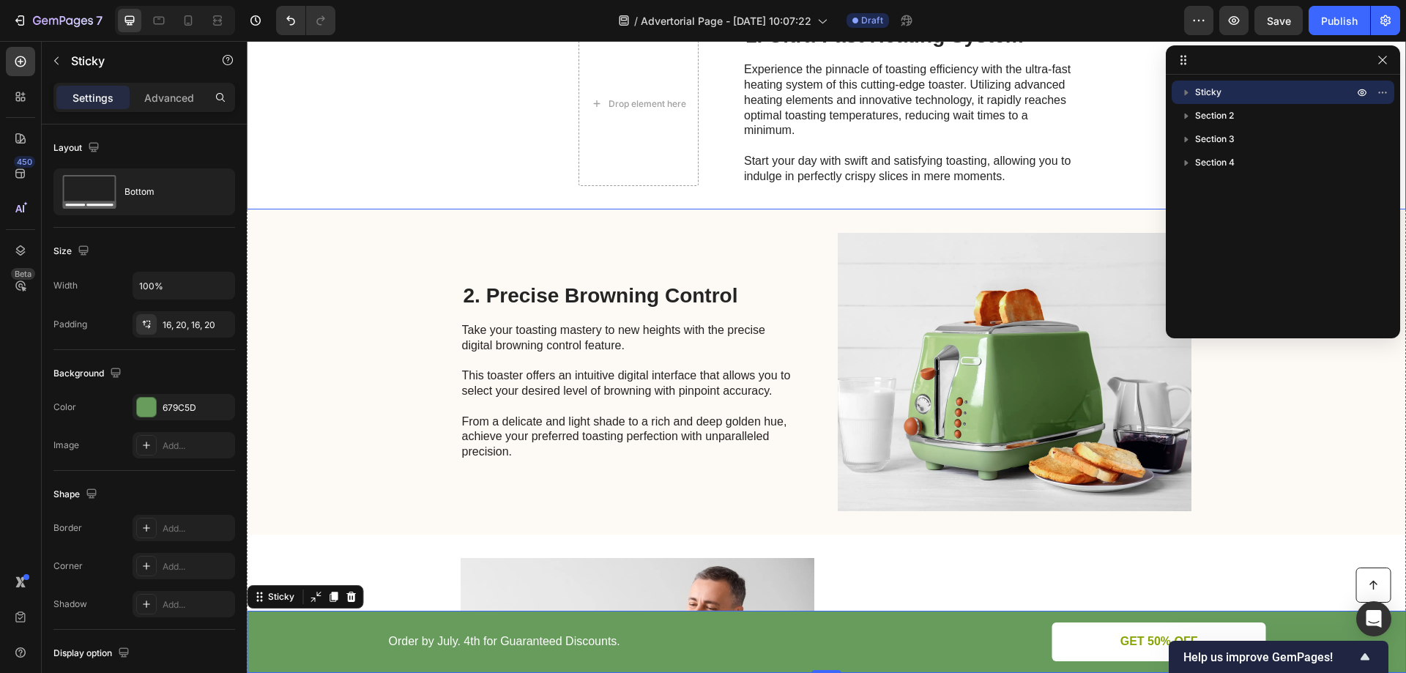
scroll to position [806, 0]
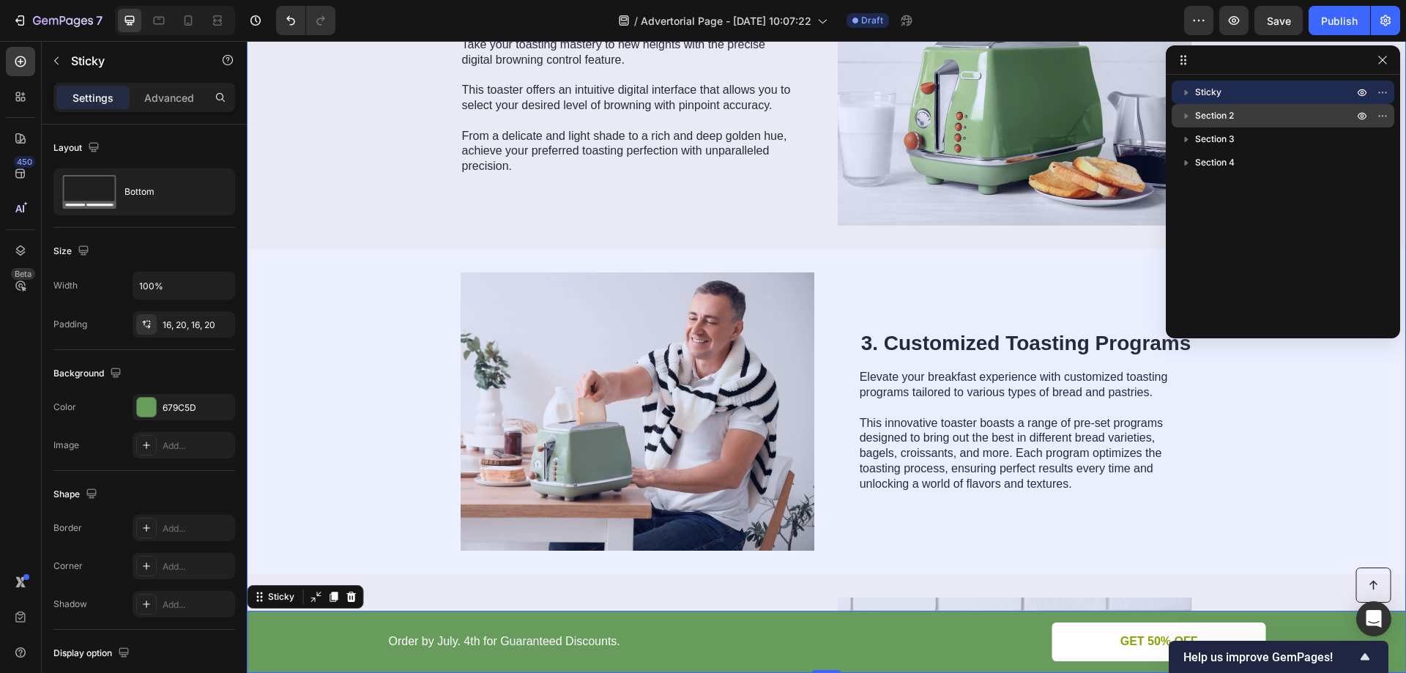
click at [1189, 113] on icon "button" at bounding box center [1186, 115] width 15 height 15
click at [1358, 116] on icon "button" at bounding box center [1362, 116] width 12 height 12
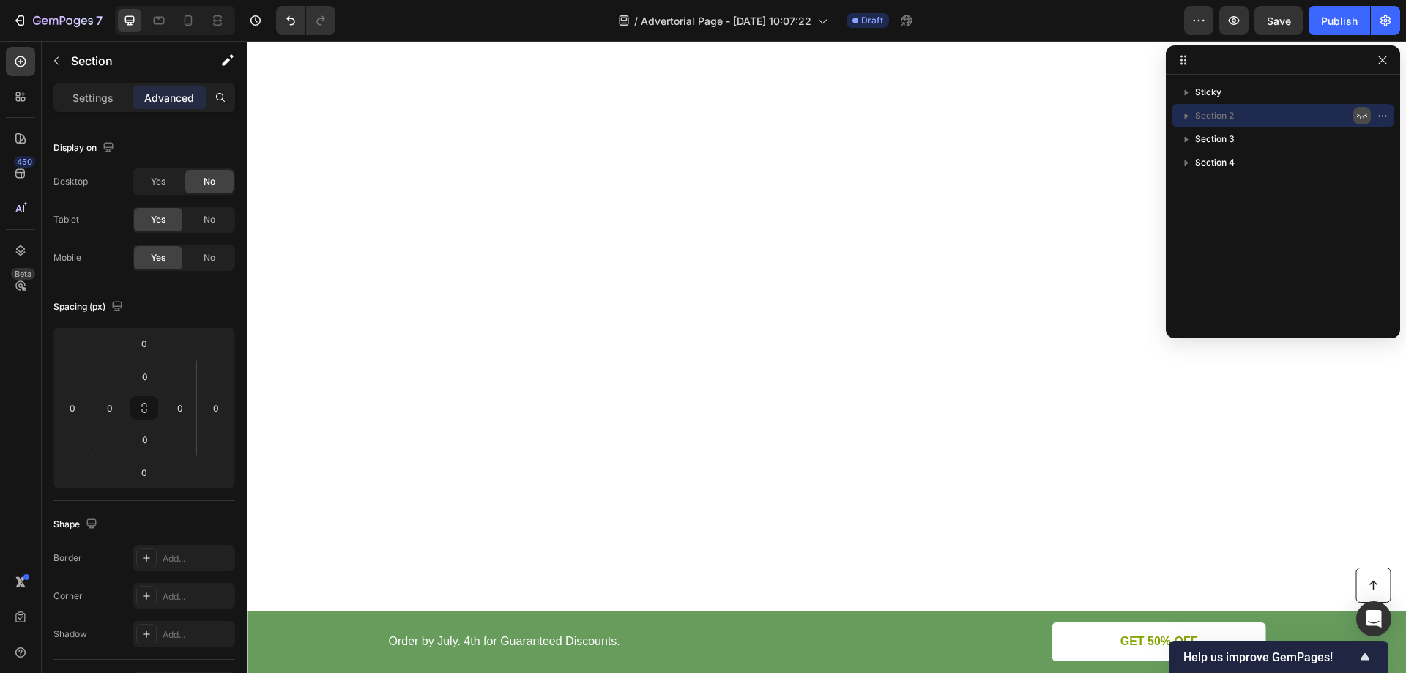
click at [1363, 116] on icon "button" at bounding box center [1362, 116] width 10 height 5
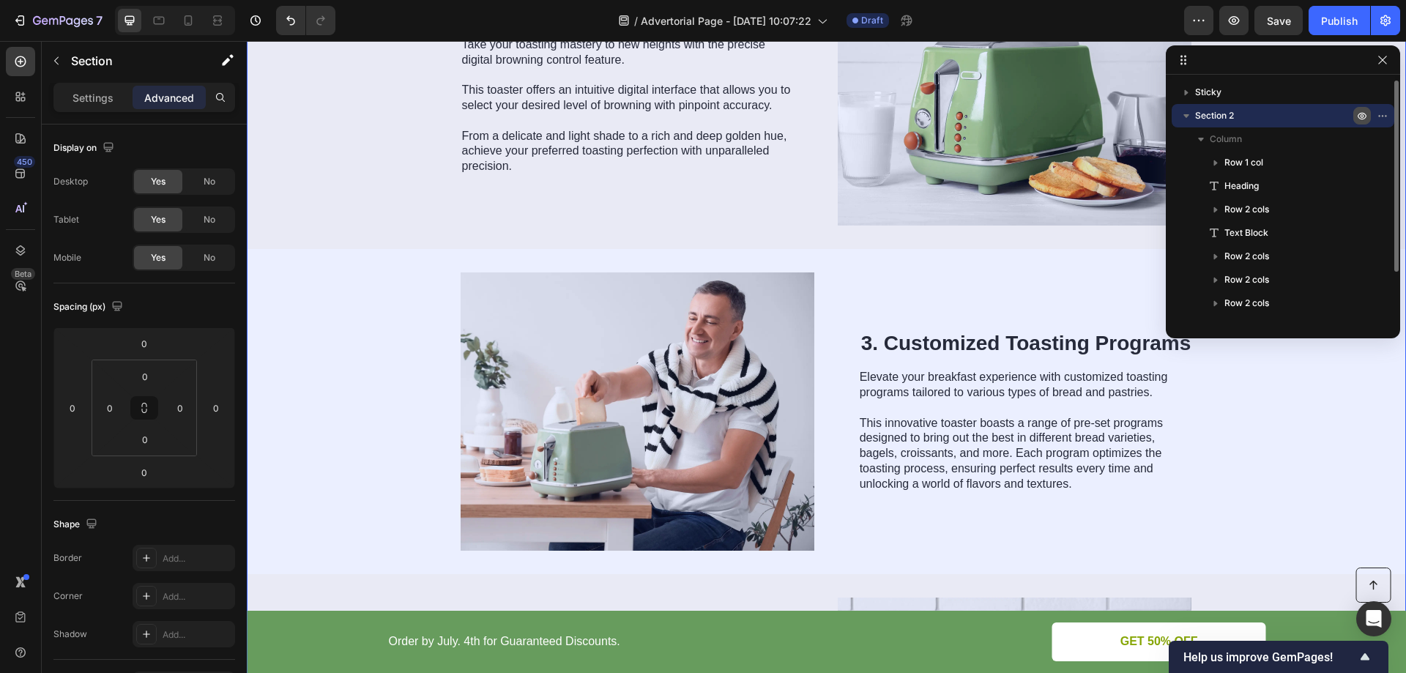
click at [1186, 113] on icon "button" at bounding box center [1186, 115] width 15 height 15
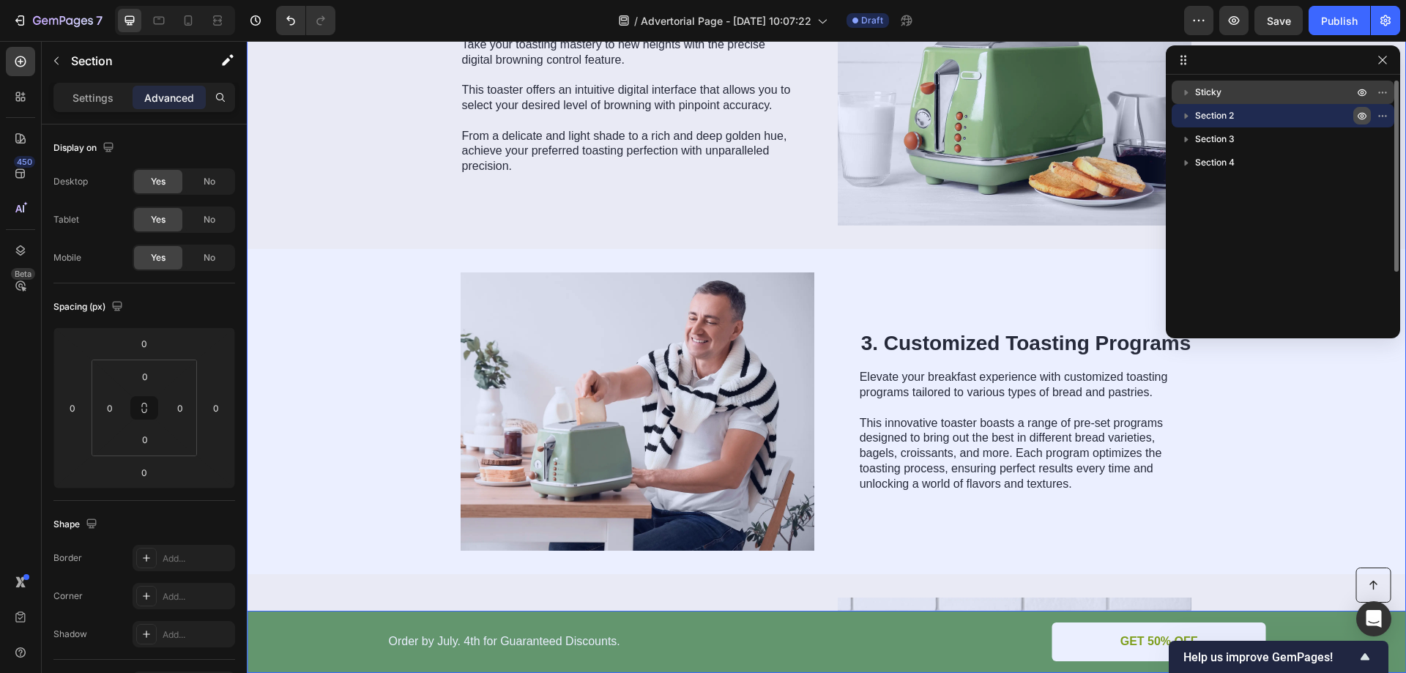
click at [1210, 92] on span "Sticky" at bounding box center [1208, 92] width 26 height 15
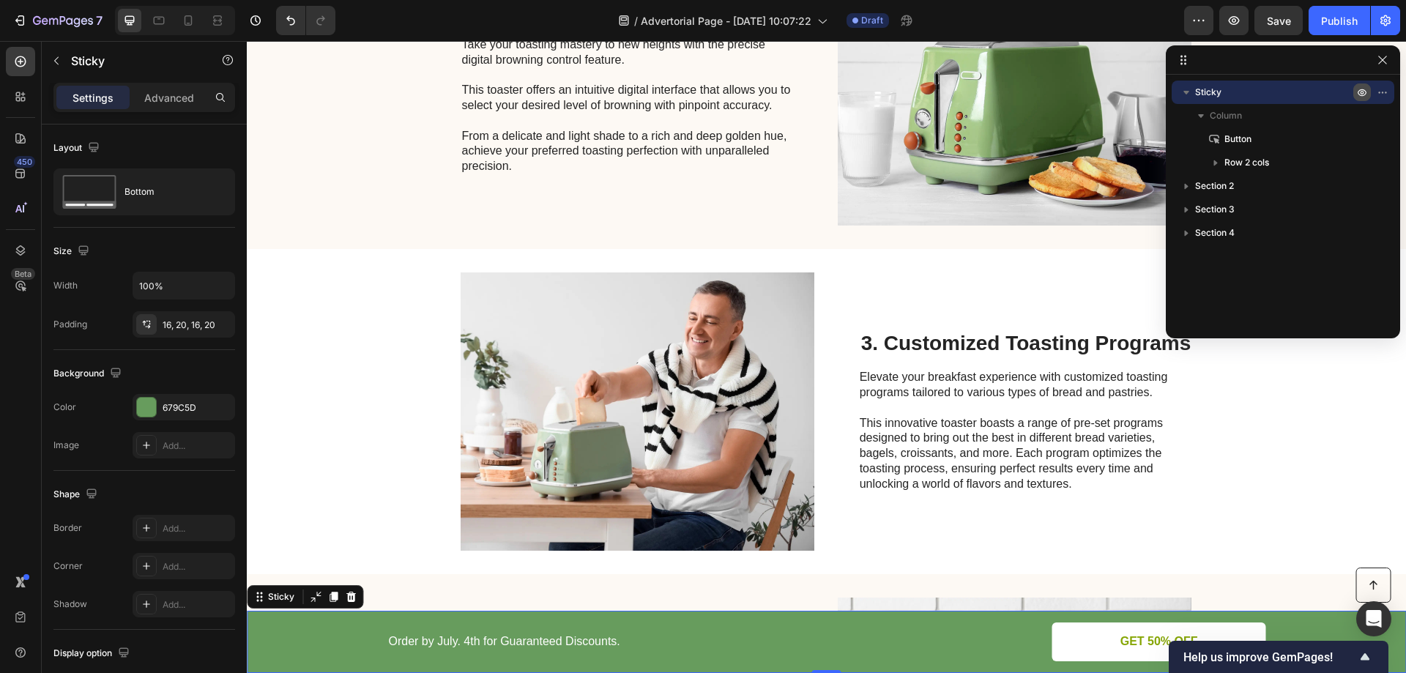
click at [1360, 97] on icon "button" at bounding box center [1362, 92] width 12 height 12
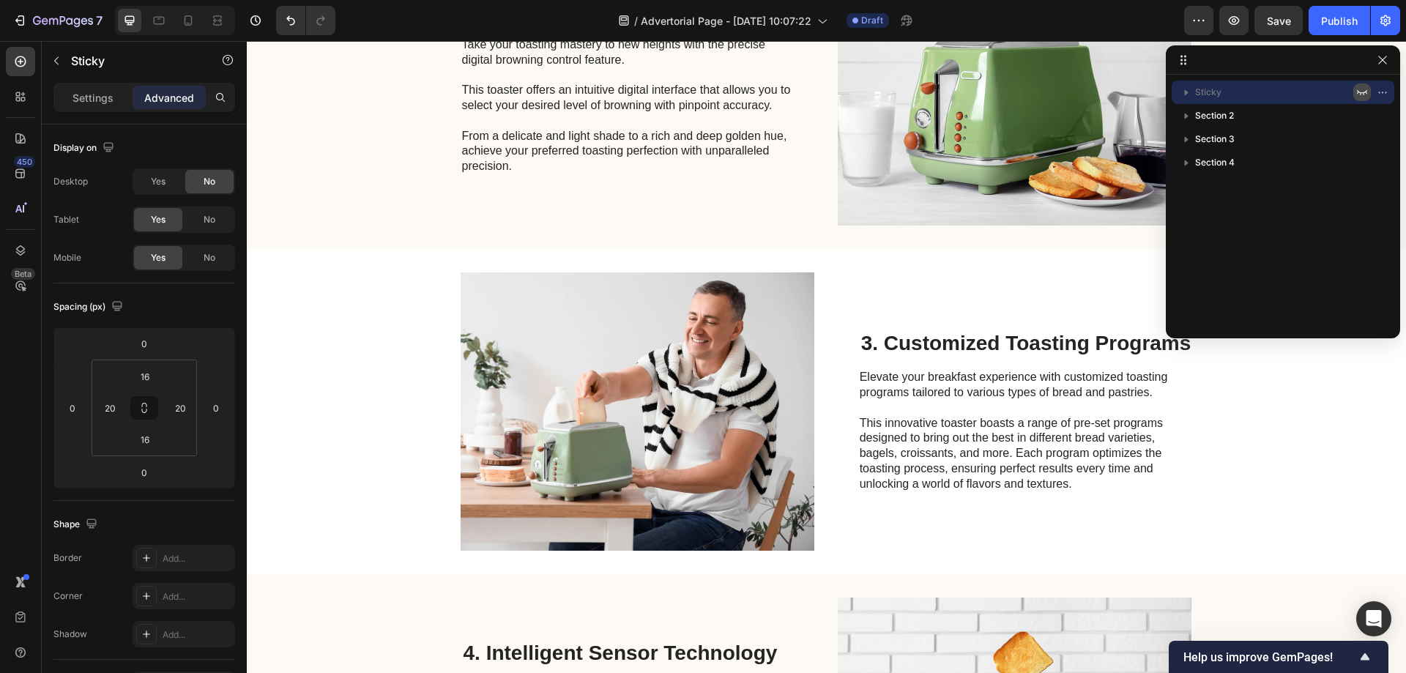
click at [1360, 97] on icon "button" at bounding box center [1362, 92] width 12 height 12
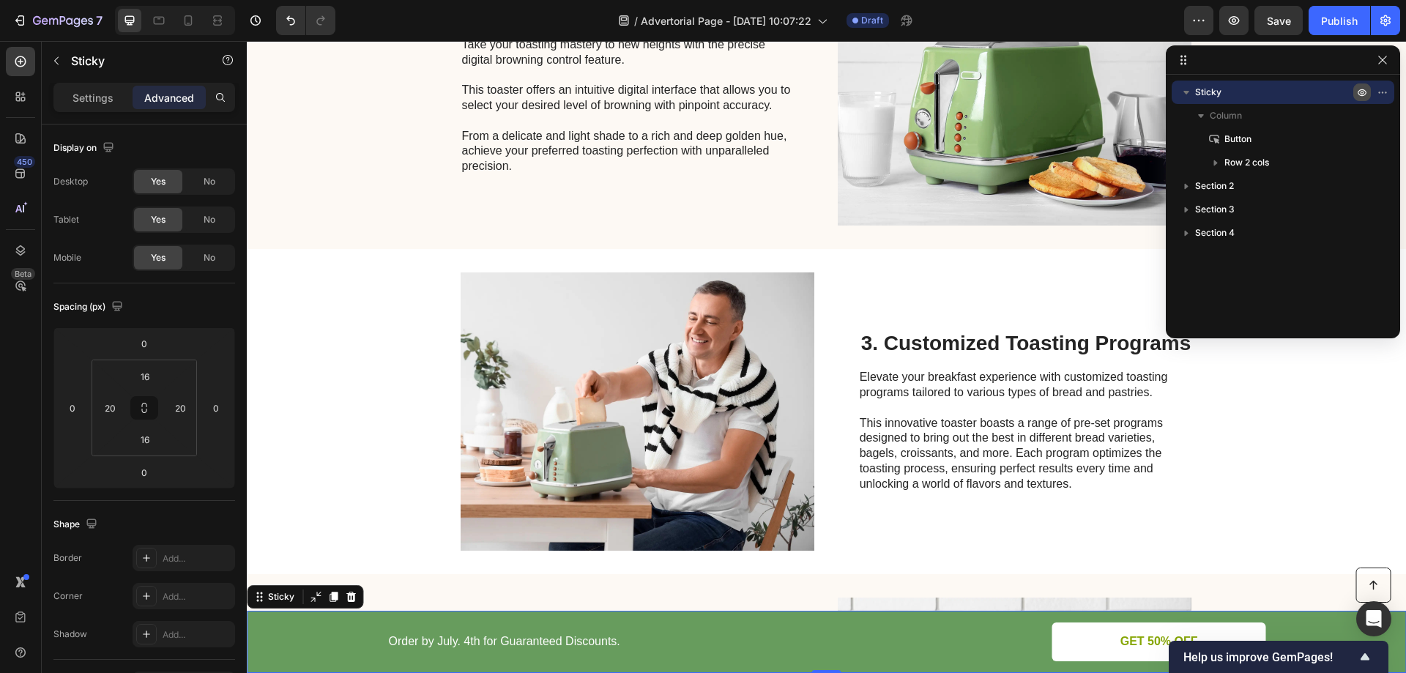
click at [1359, 91] on icon "button" at bounding box center [1362, 92] width 12 height 12
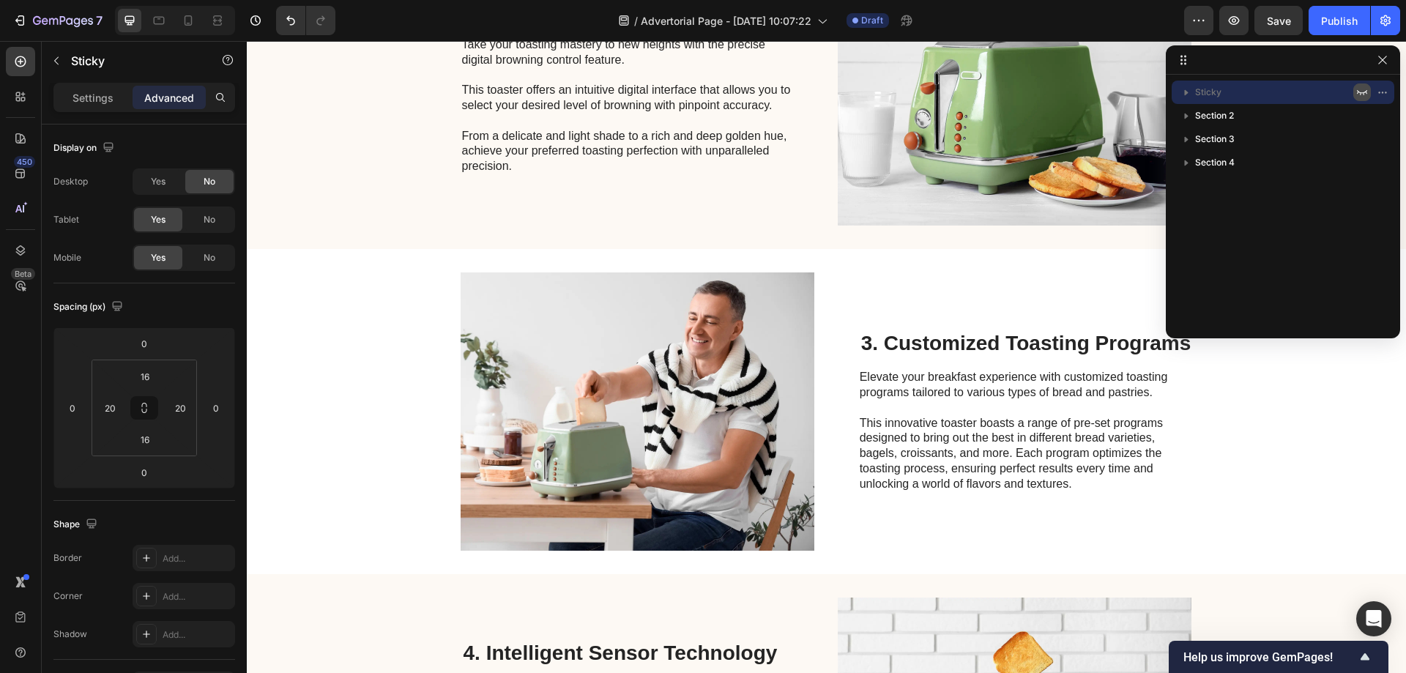
click at [1360, 91] on icon "button" at bounding box center [1362, 92] width 12 height 12
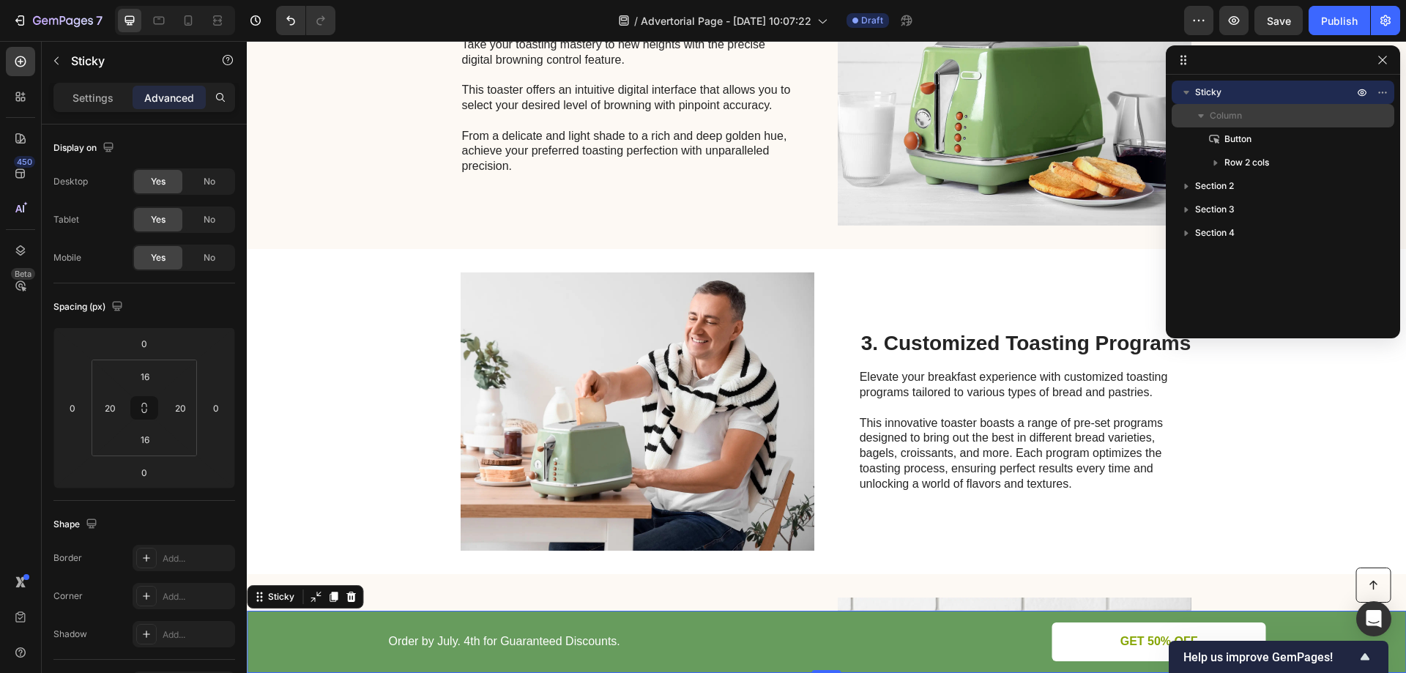
click at [1197, 113] on icon "button" at bounding box center [1201, 115] width 15 height 15
click at [1198, 114] on icon "button" at bounding box center [1201, 115] width 15 height 15
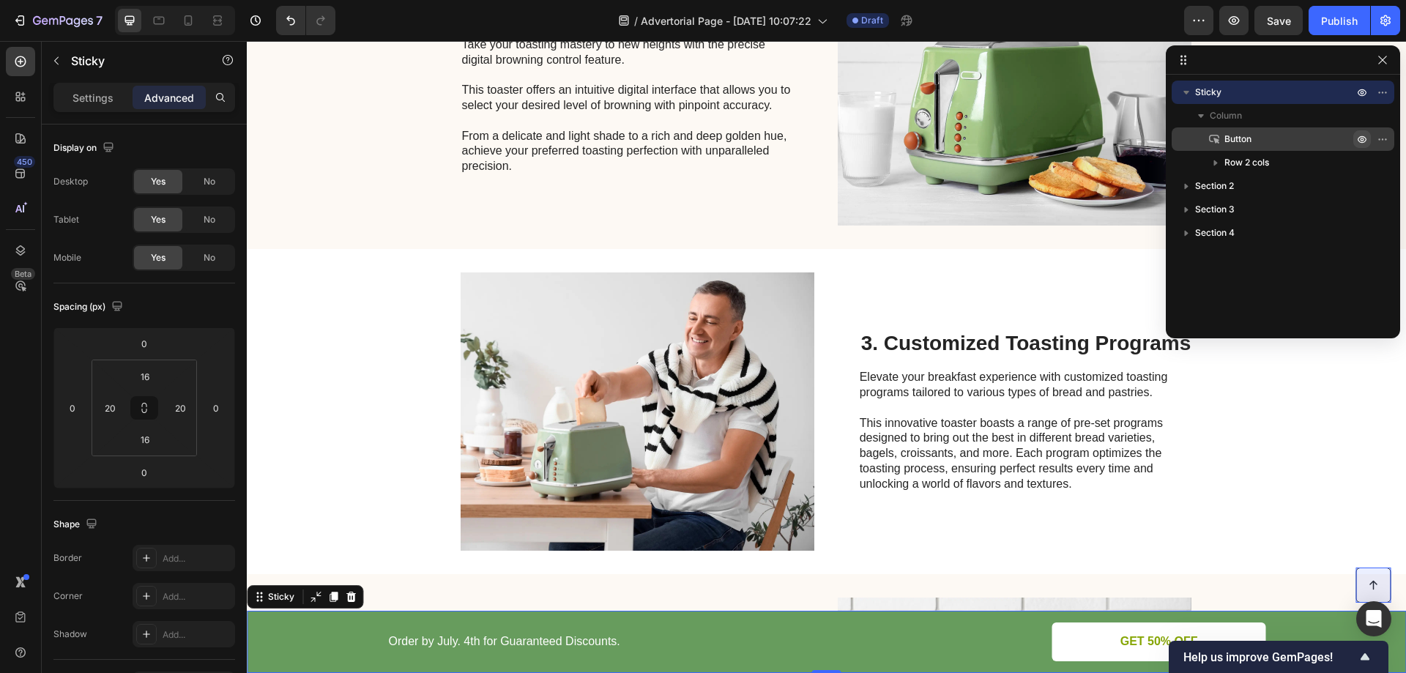
click at [1362, 138] on icon "button" at bounding box center [1363, 140] width 4 height 4
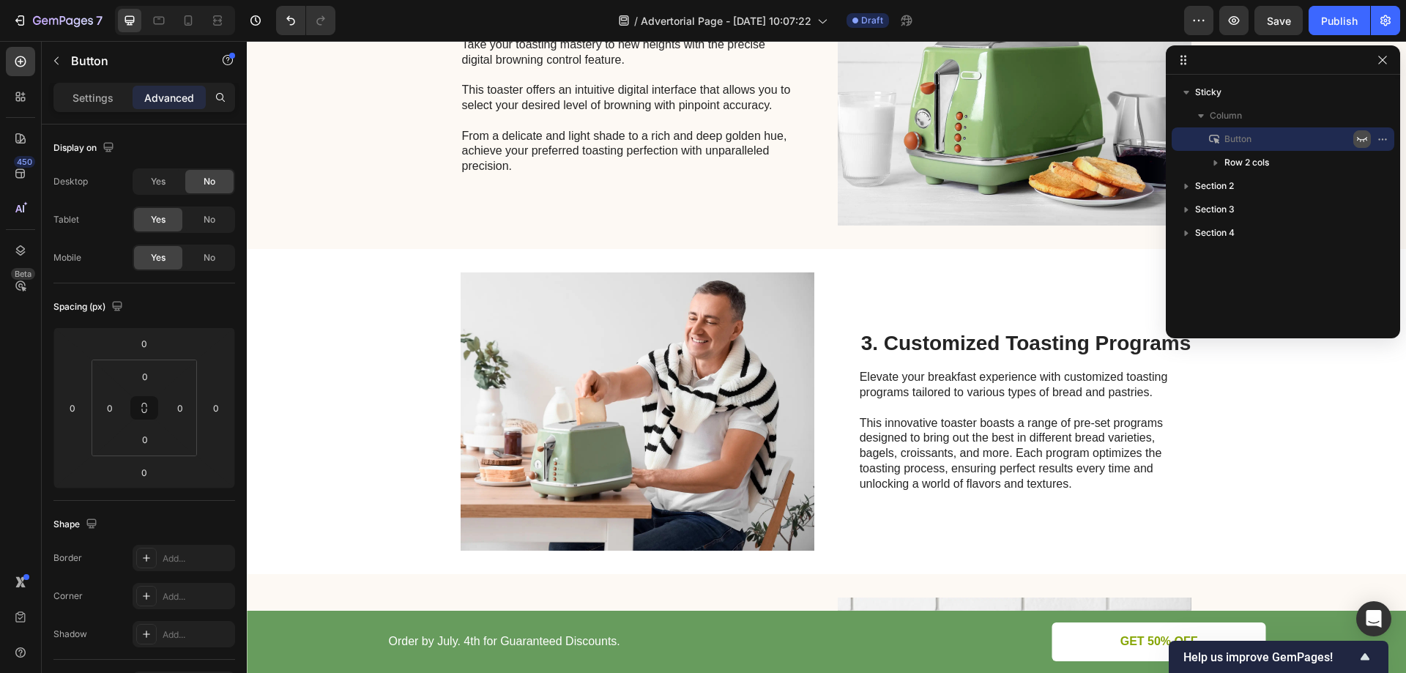
click at [1360, 140] on icon "button" at bounding box center [1362, 139] width 12 height 12
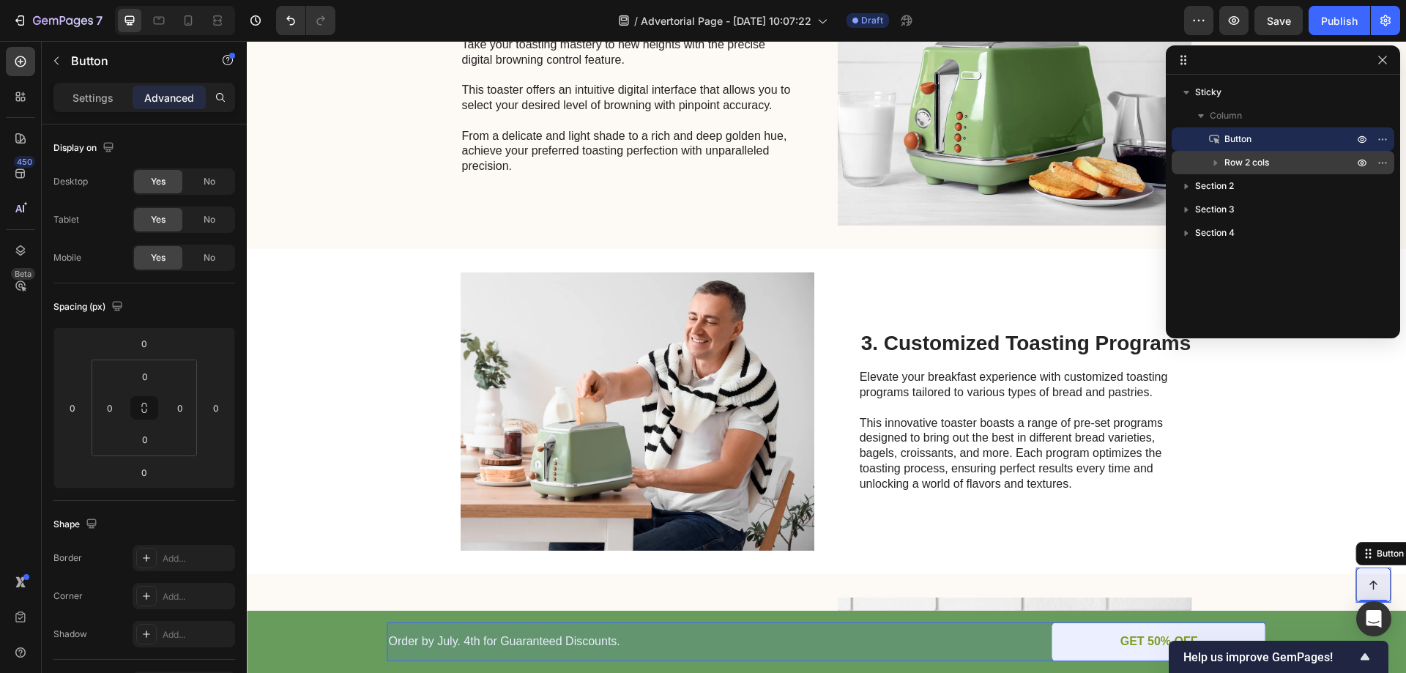
click at [1241, 163] on span "Row 2 cols" at bounding box center [1247, 162] width 45 height 15
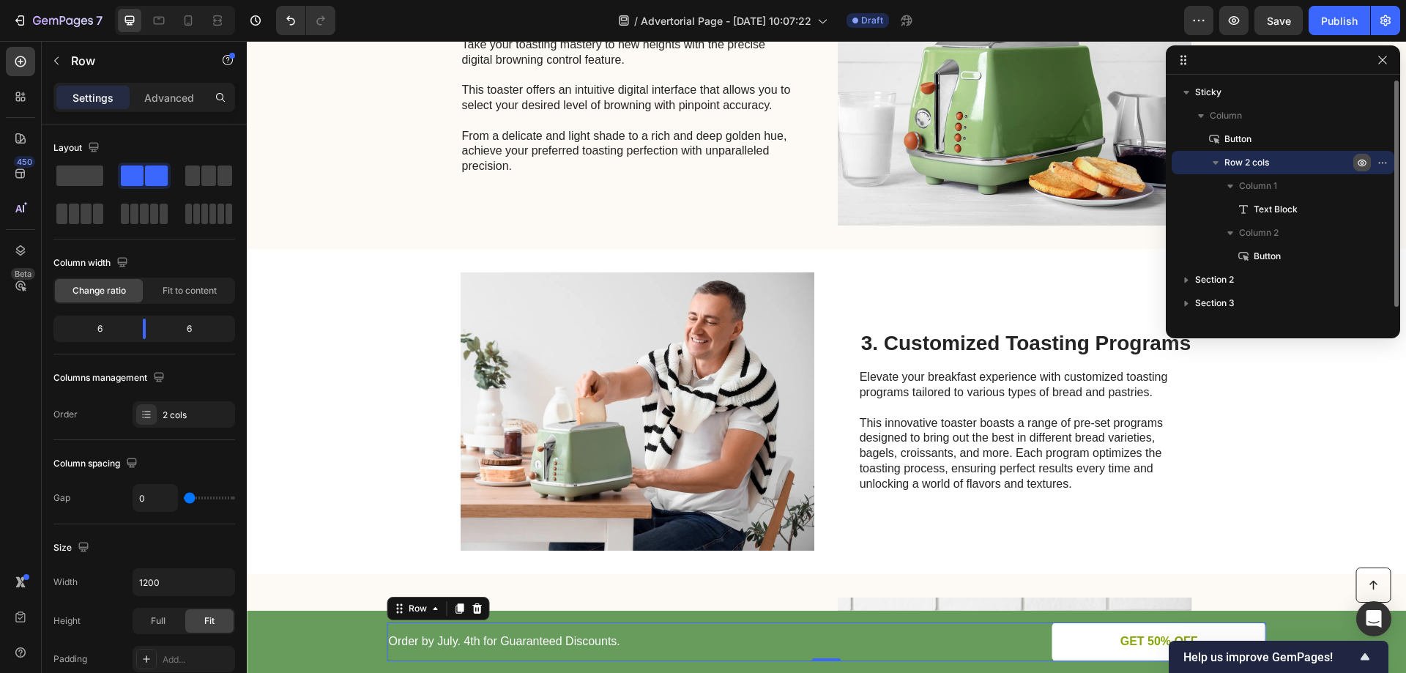
click at [1362, 163] on icon "button" at bounding box center [1362, 163] width 12 height 12
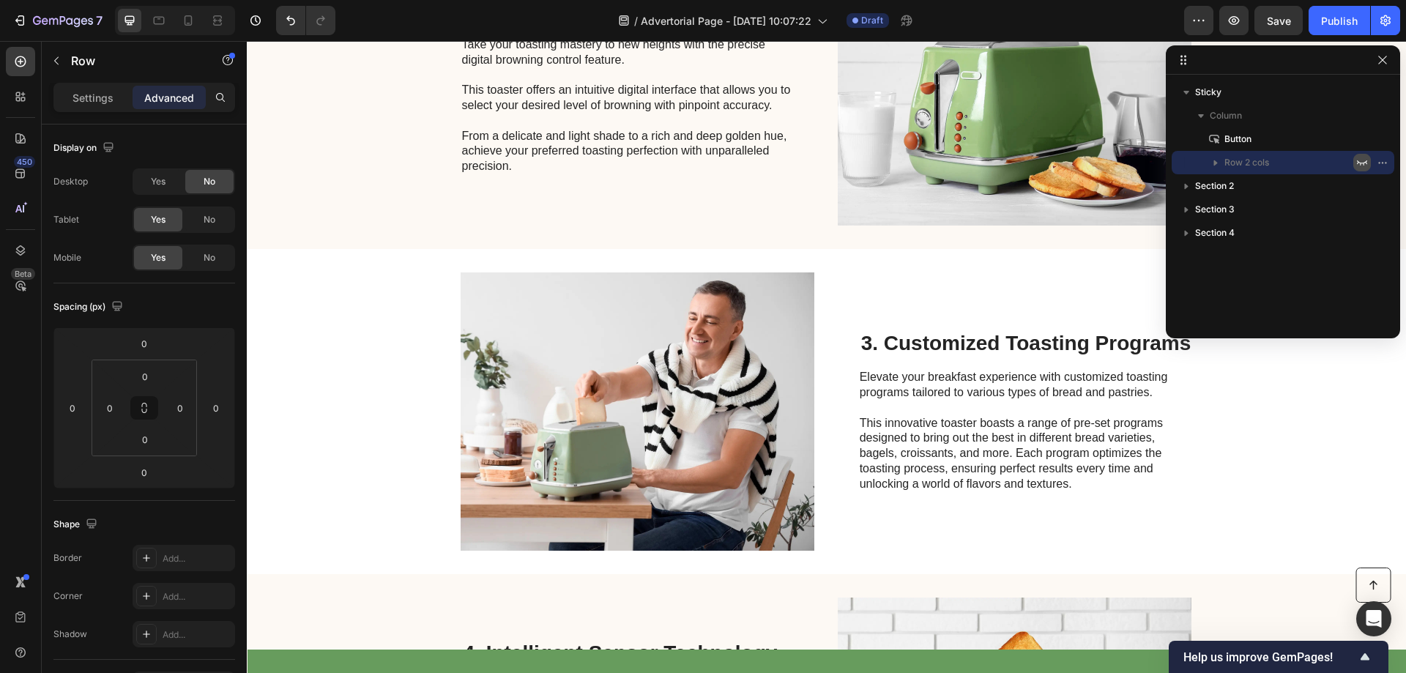
click at [1362, 163] on icon "button" at bounding box center [1362, 162] width 10 height 5
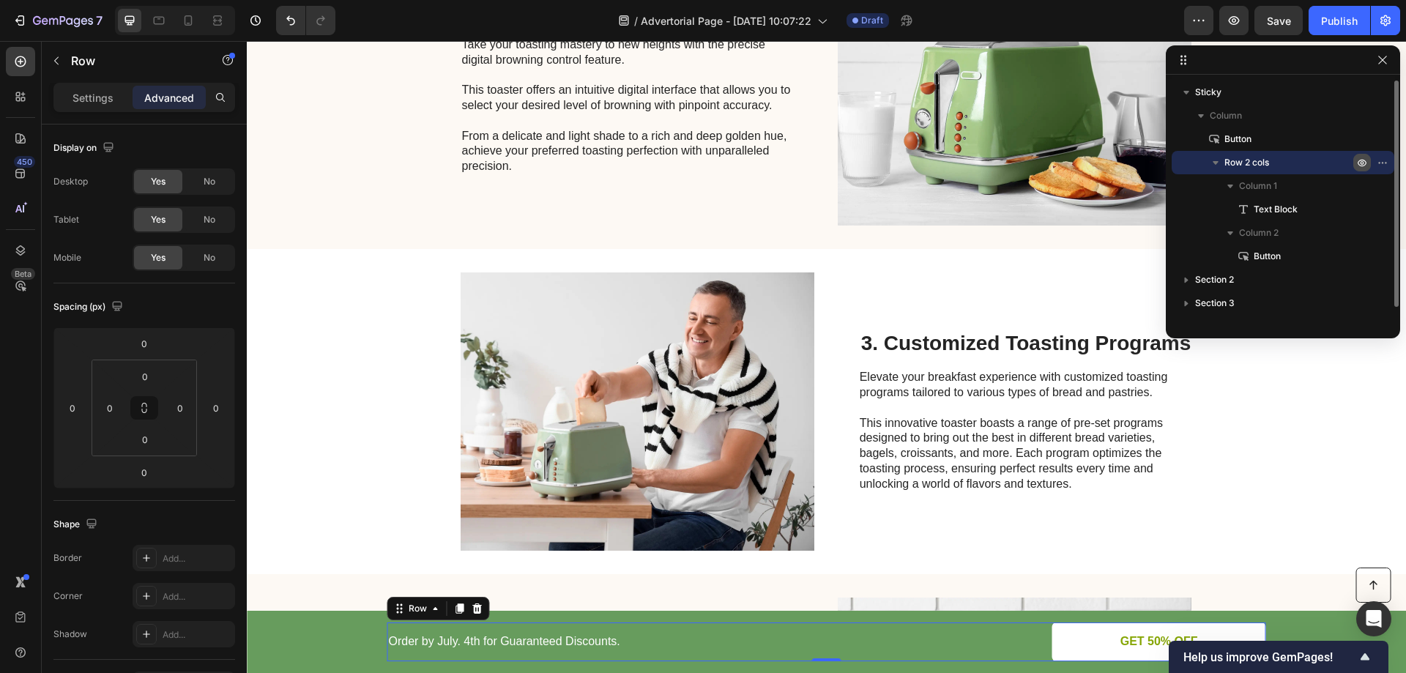
click at [1362, 162] on icon "button" at bounding box center [1363, 163] width 4 height 4
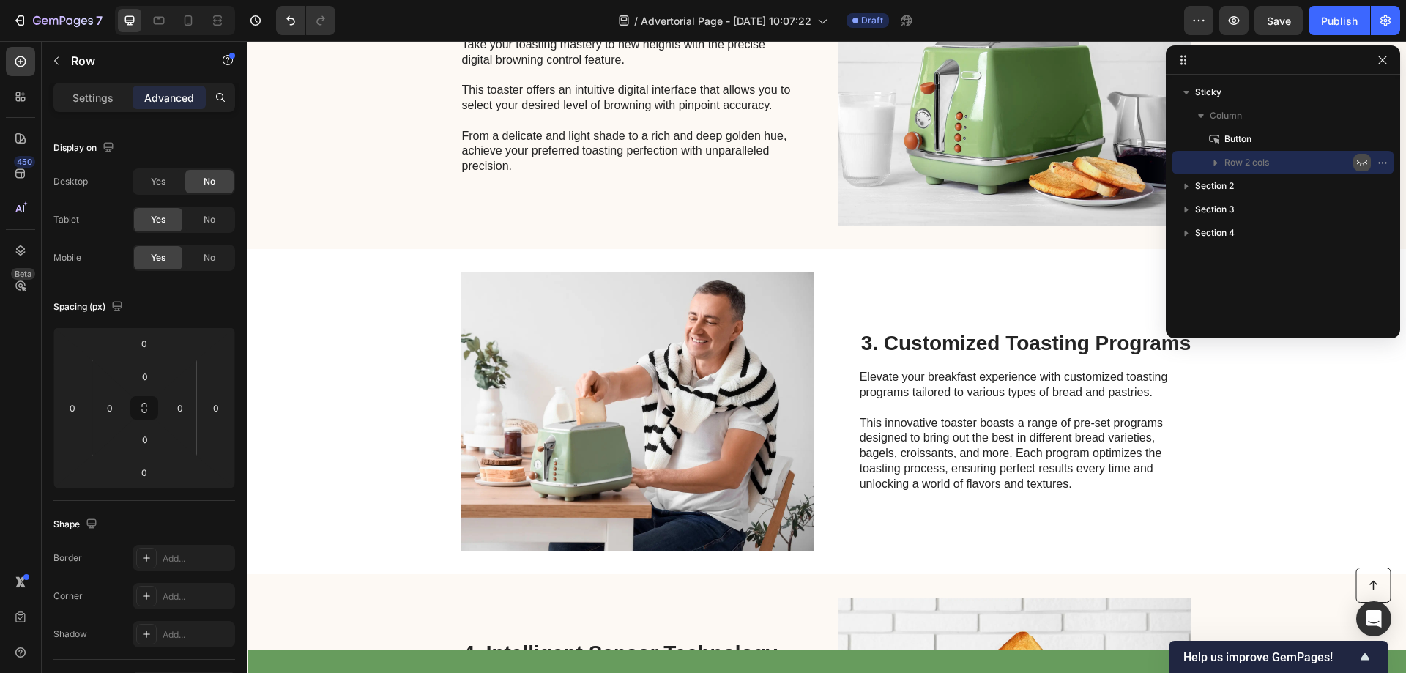
click at [1362, 162] on icon "button" at bounding box center [1362, 163] width 12 height 12
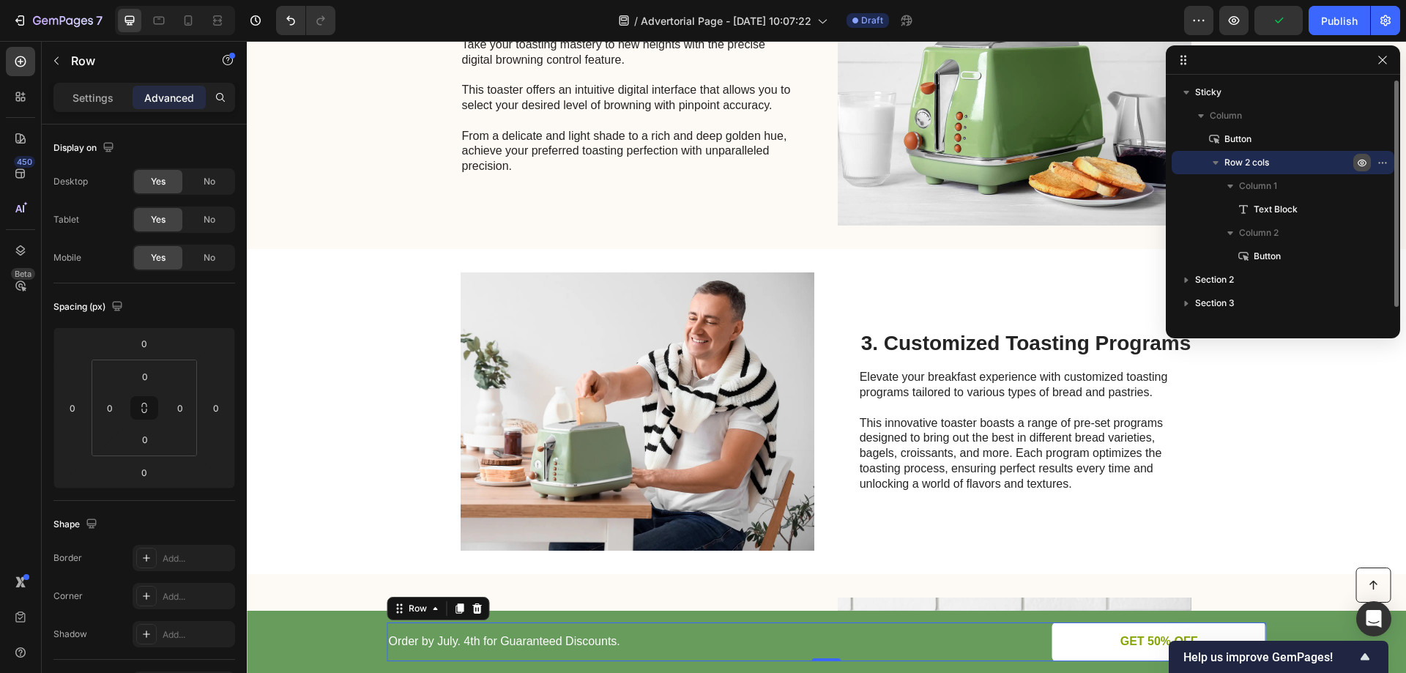
click at [1362, 162] on icon "button" at bounding box center [1363, 163] width 4 height 4
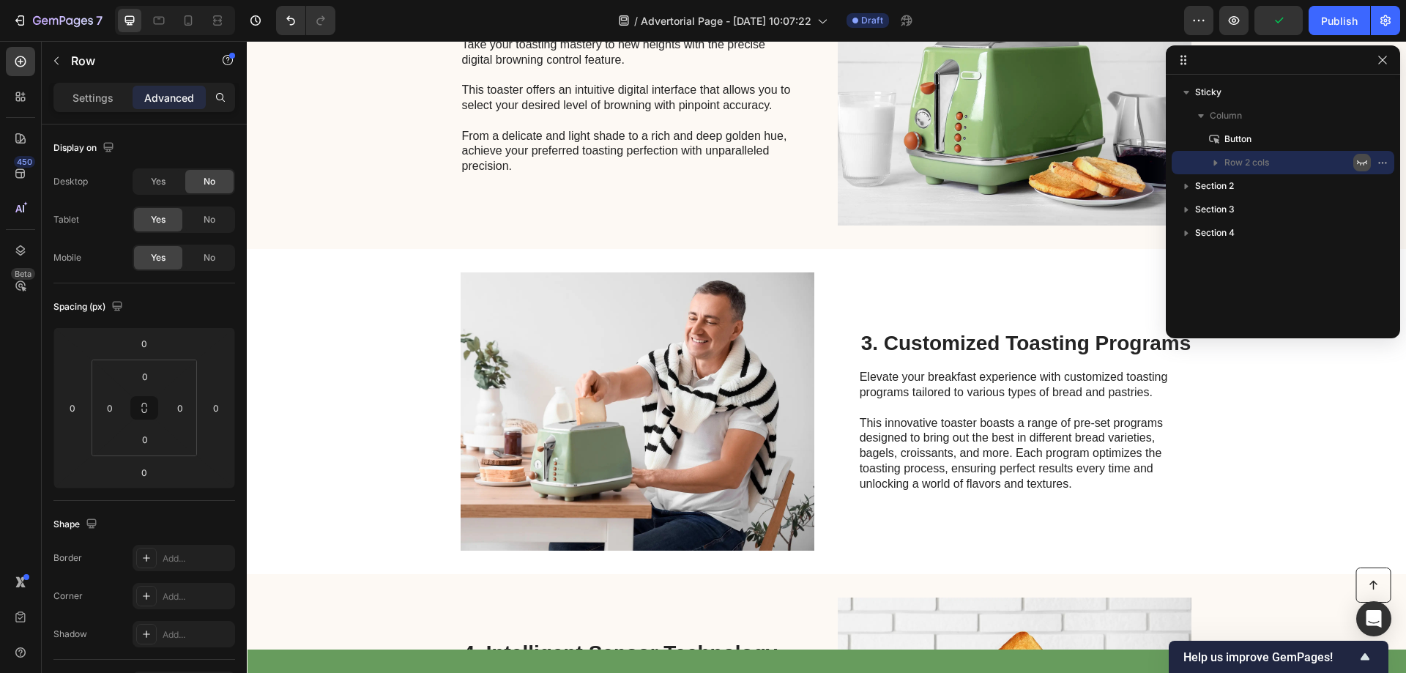
click at [1362, 162] on icon "button" at bounding box center [1362, 163] width 12 height 12
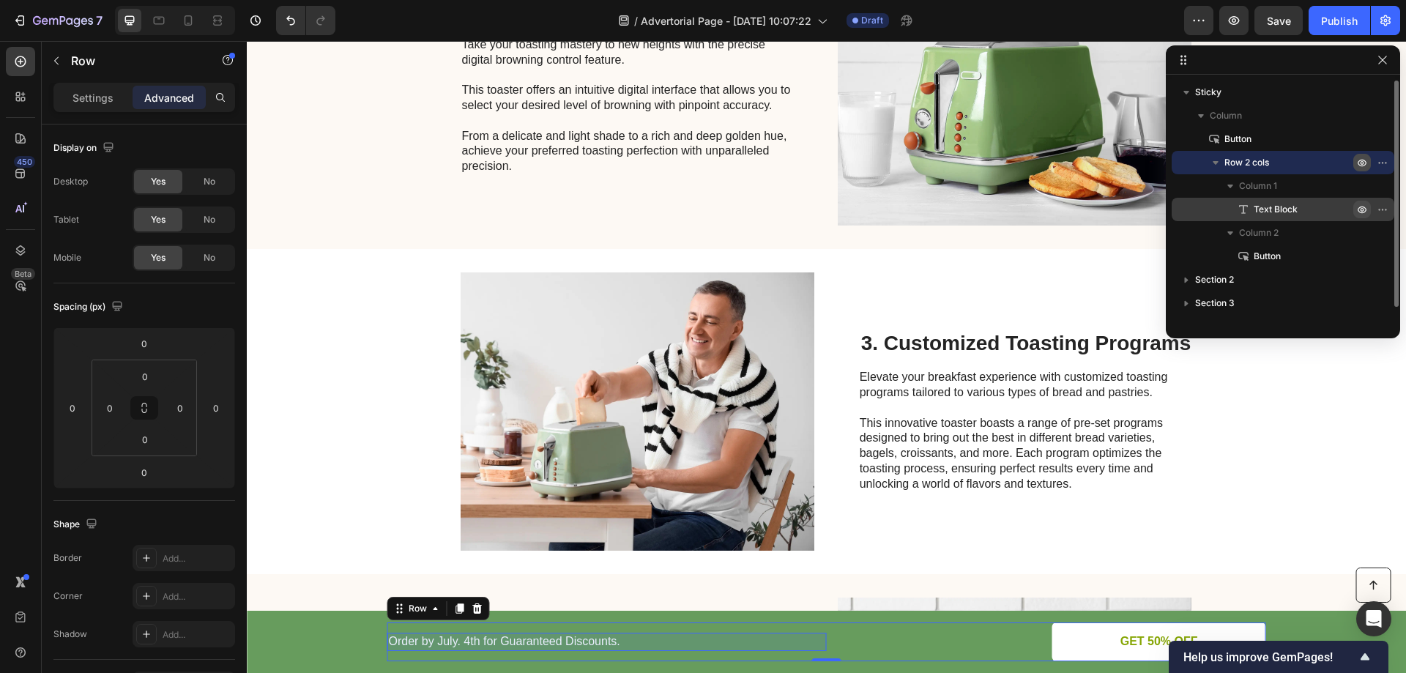
click at [1362, 209] on icon "button" at bounding box center [1363, 210] width 4 height 4
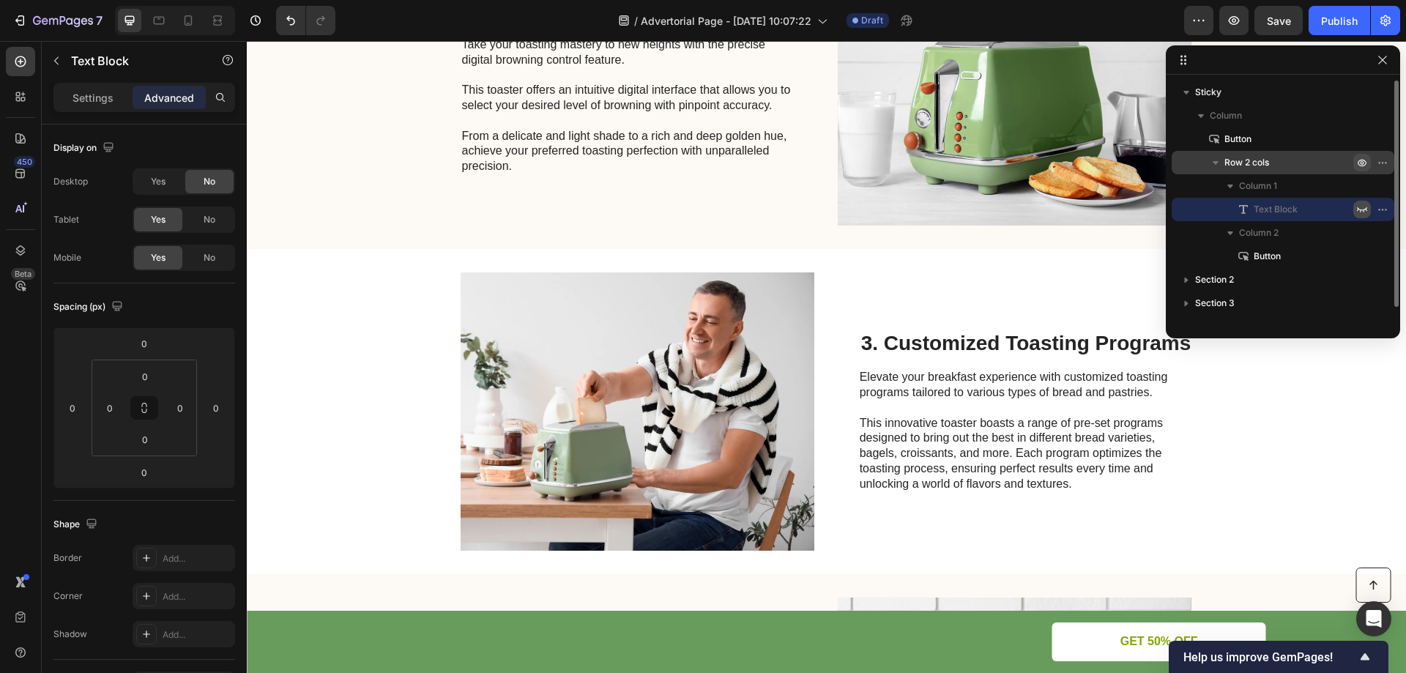
click at [1362, 208] on icon "button" at bounding box center [1362, 210] width 12 height 12
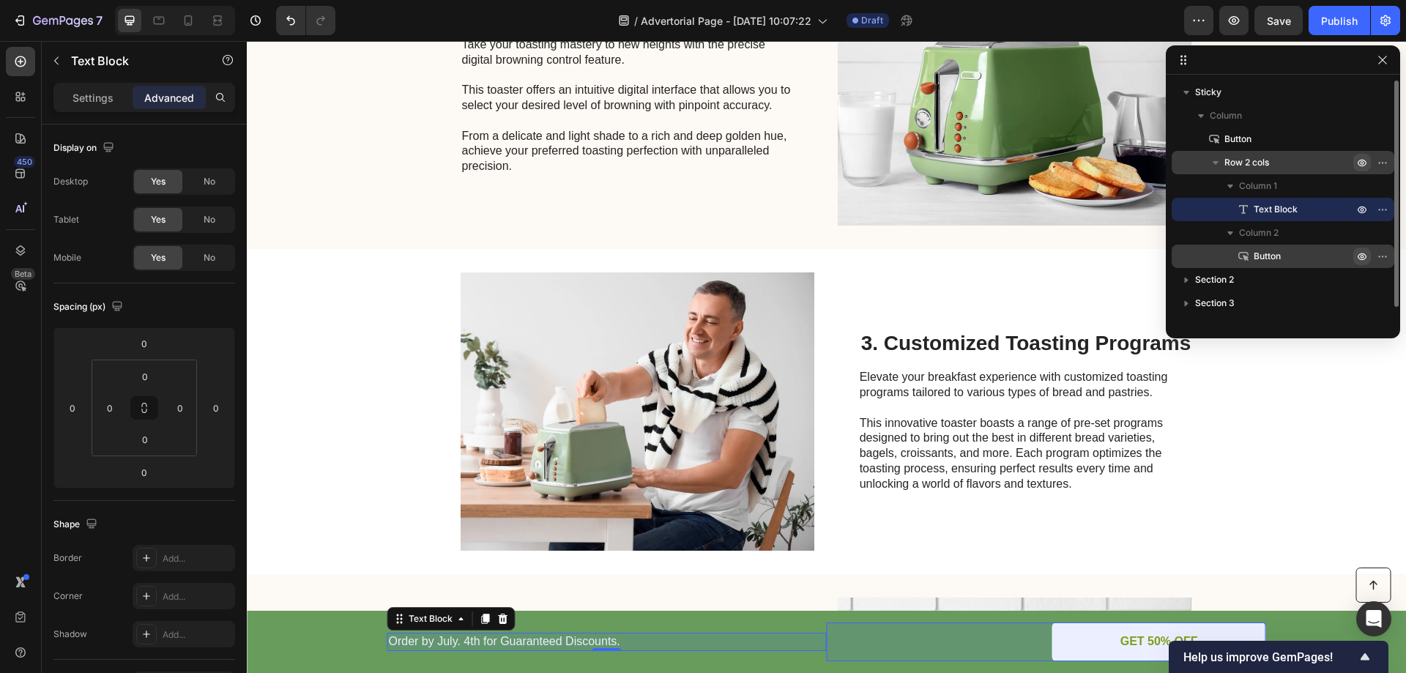
click at [1359, 255] on icon "button" at bounding box center [1362, 256] width 9 height 7
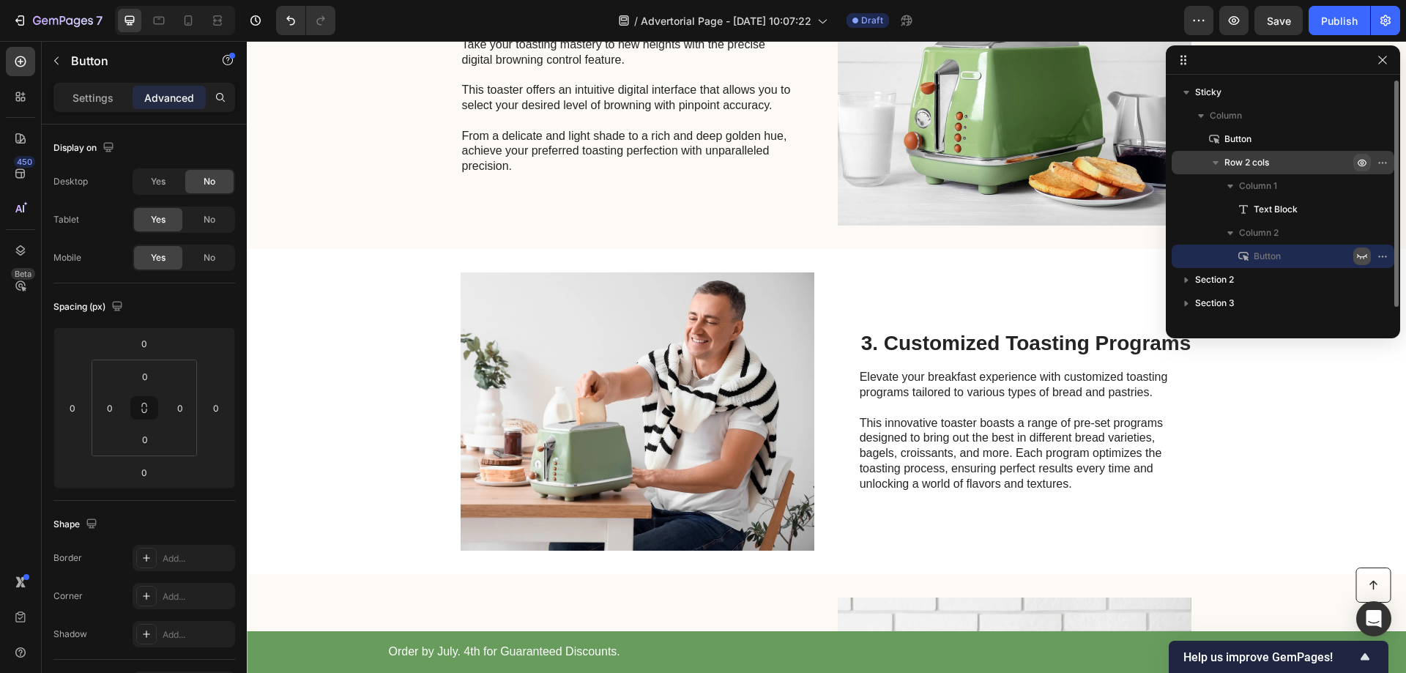
click at [1360, 255] on icon "button" at bounding box center [1362, 256] width 12 height 12
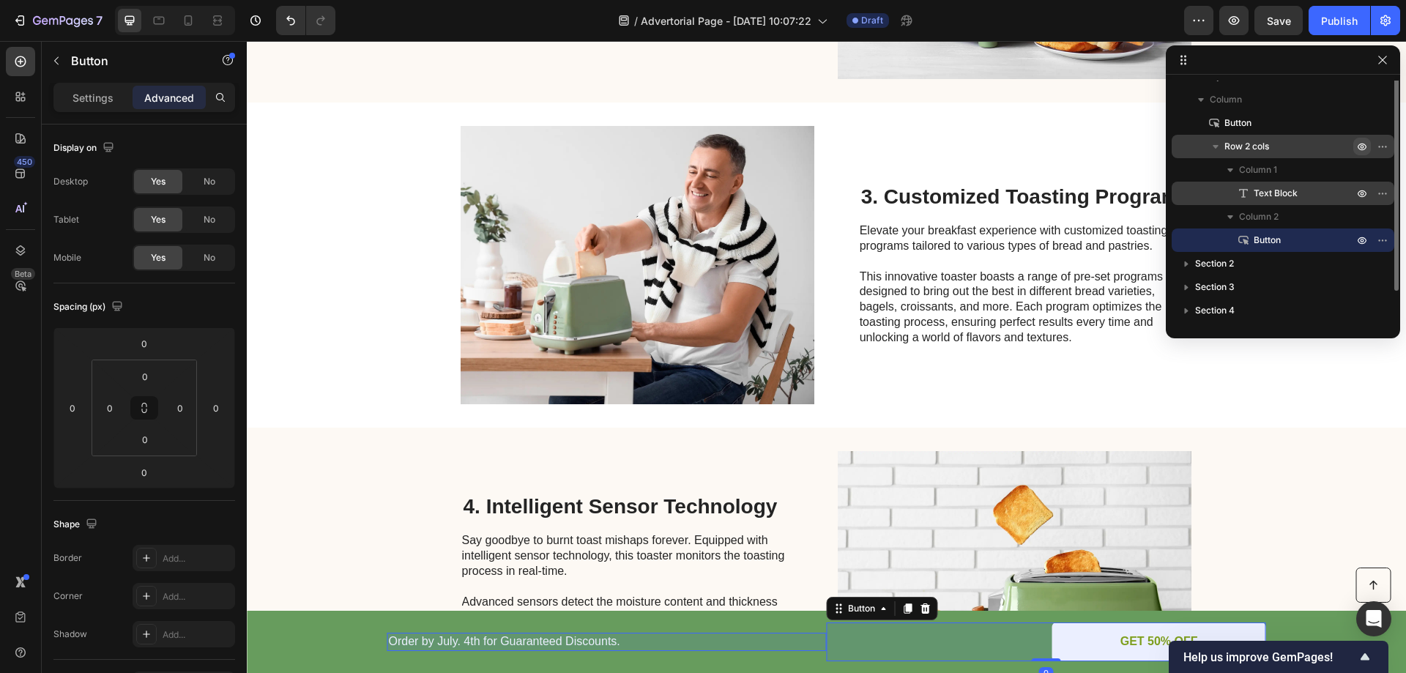
scroll to position [0, 0]
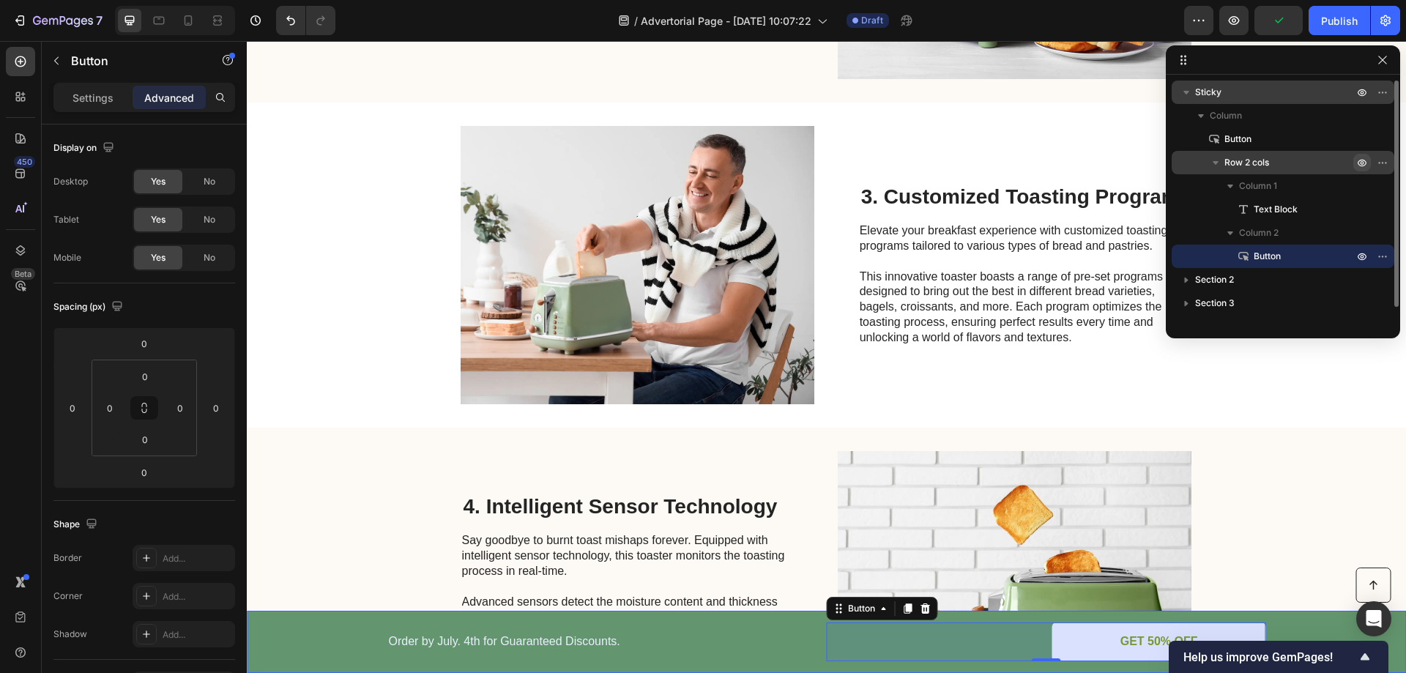
click at [1189, 93] on icon "button" at bounding box center [1186, 92] width 15 height 15
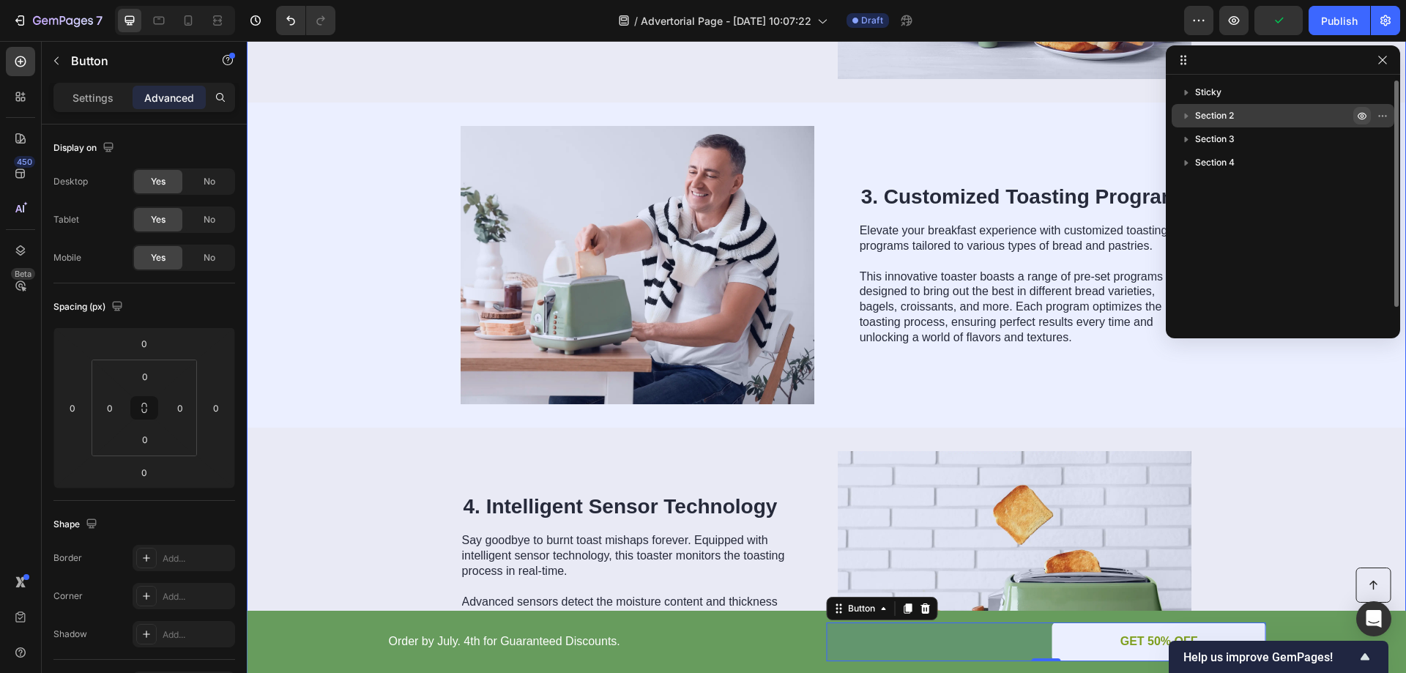
click at [1186, 118] on icon "button" at bounding box center [1186, 115] width 15 height 15
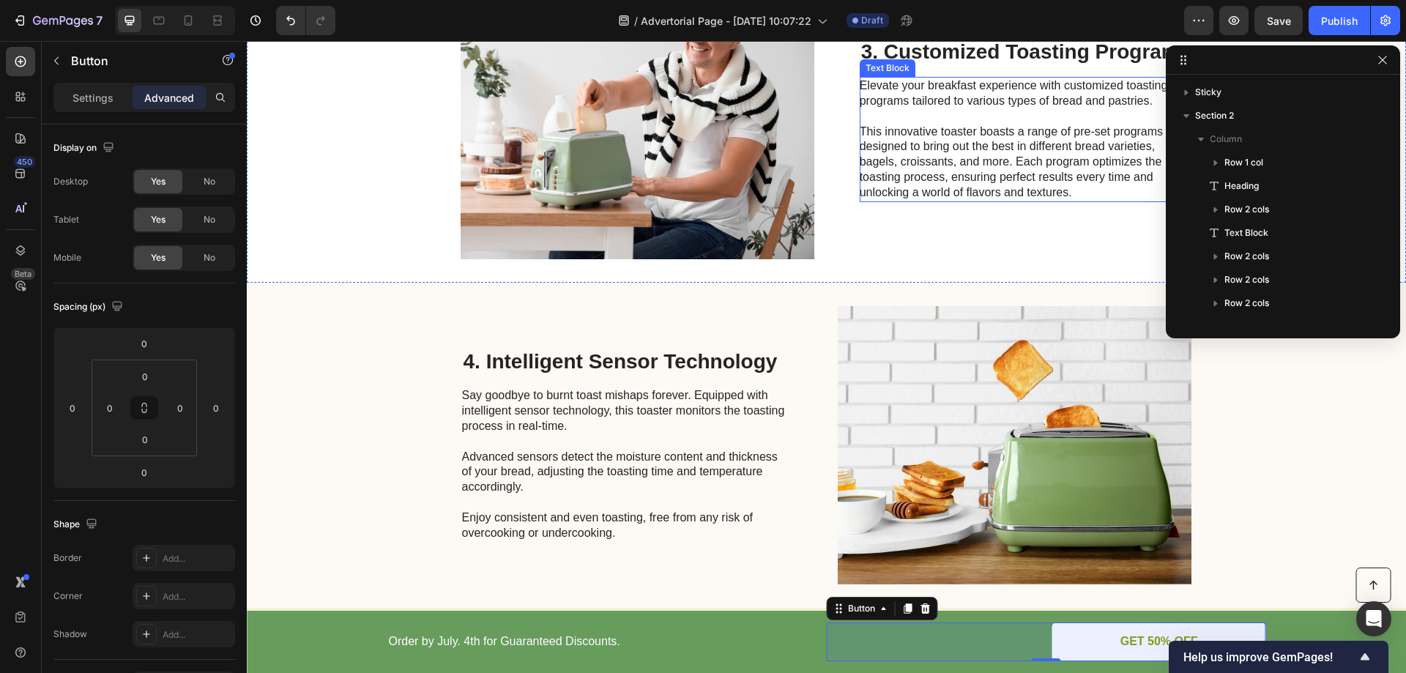
scroll to position [1099, 0]
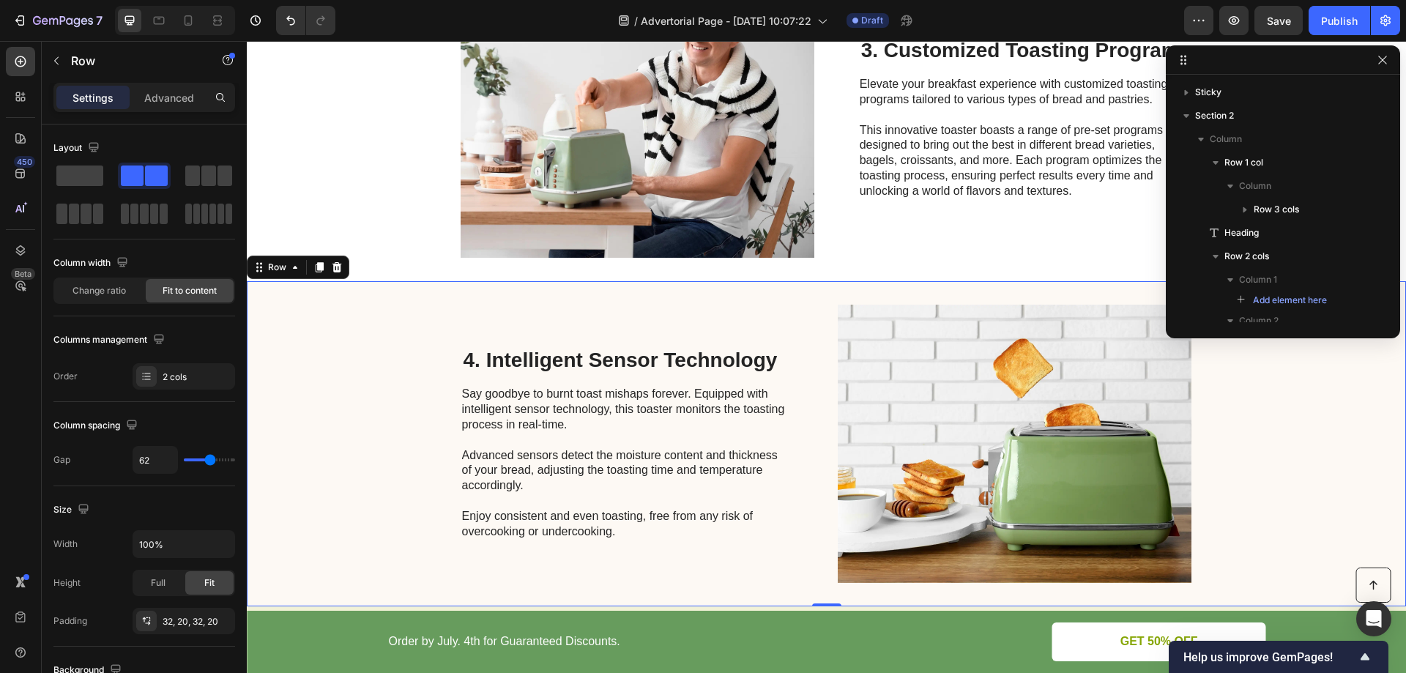
click at [778, 314] on div "4. Intelligent Sensor Technology Heading Say goodbye to burnt toast mishaps for…" at bounding box center [627, 444] width 330 height 278
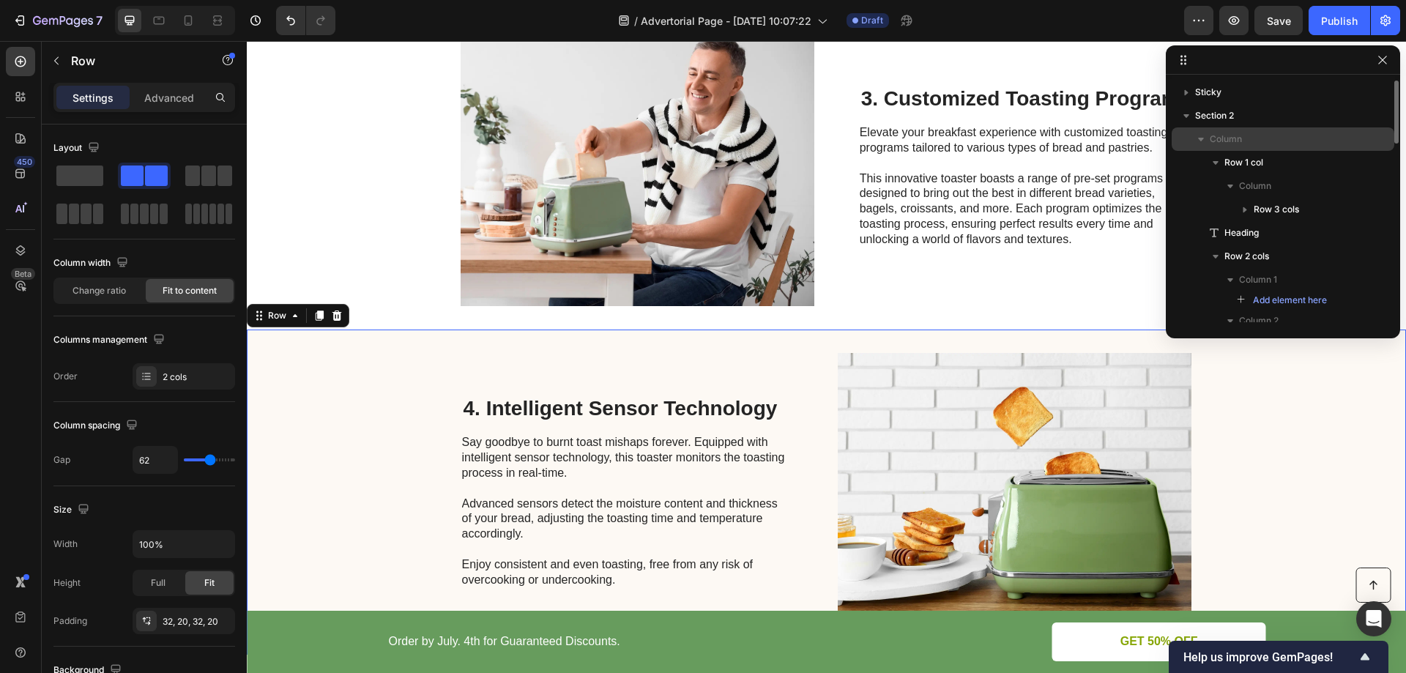
scroll to position [1025, 0]
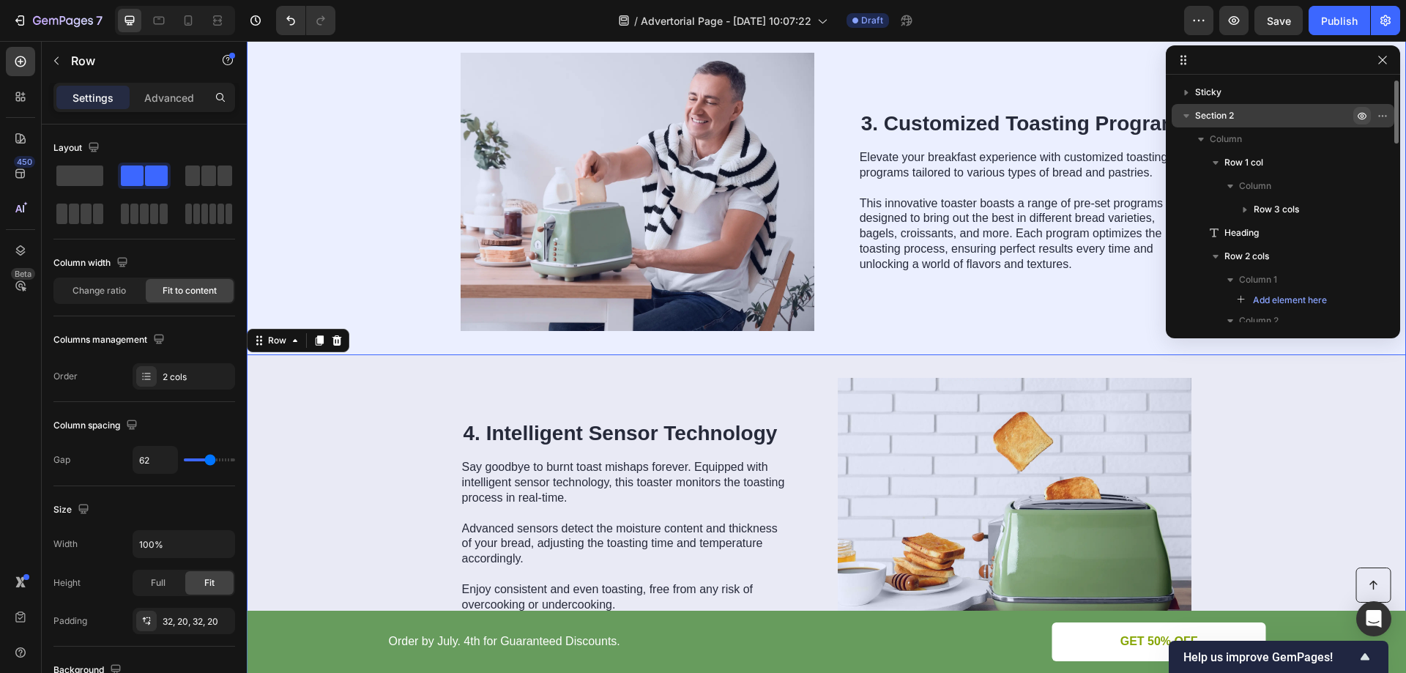
click at [1188, 119] on icon "button" at bounding box center [1186, 115] width 15 height 15
click at [1187, 115] on icon "button" at bounding box center [1187, 117] width 4 height 6
click at [1187, 114] on icon "button" at bounding box center [1187, 116] width 6 height 4
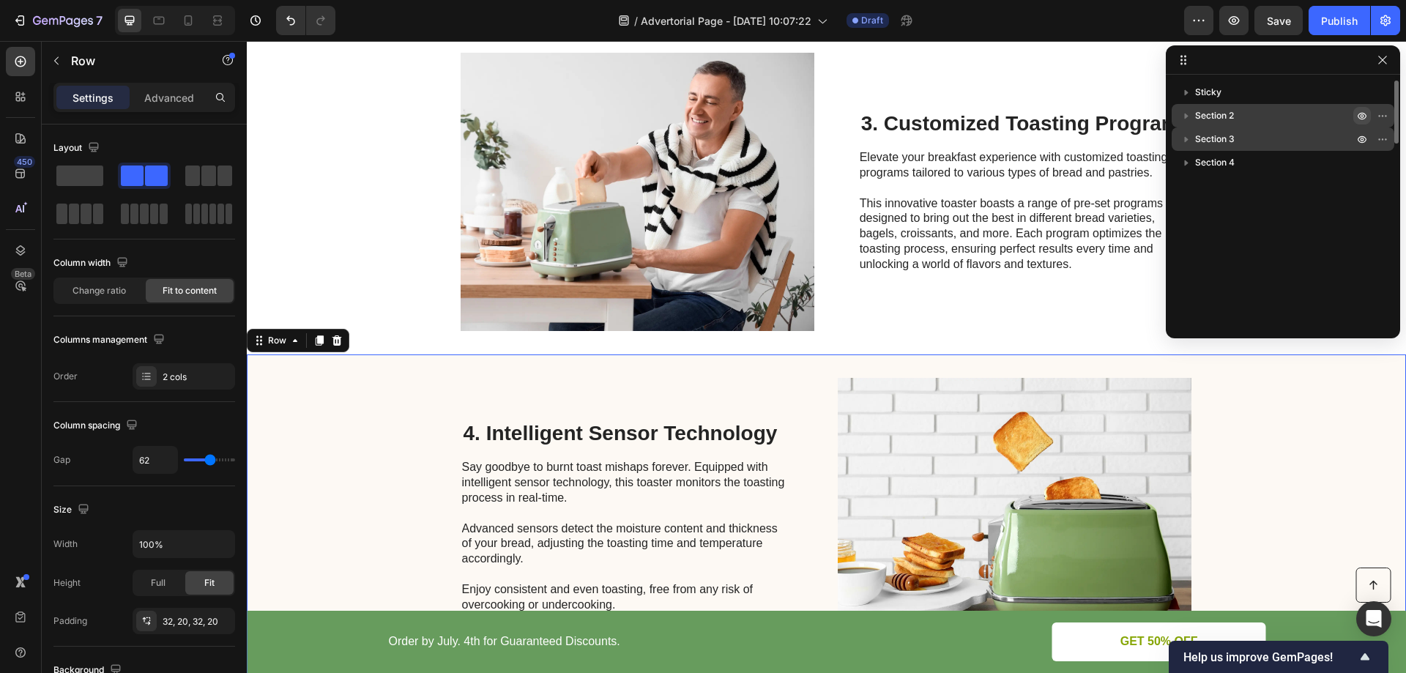
click at [1191, 143] on icon "button" at bounding box center [1186, 139] width 15 height 15
click at [1189, 139] on icon "button" at bounding box center [1186, 139] width 15 height 15
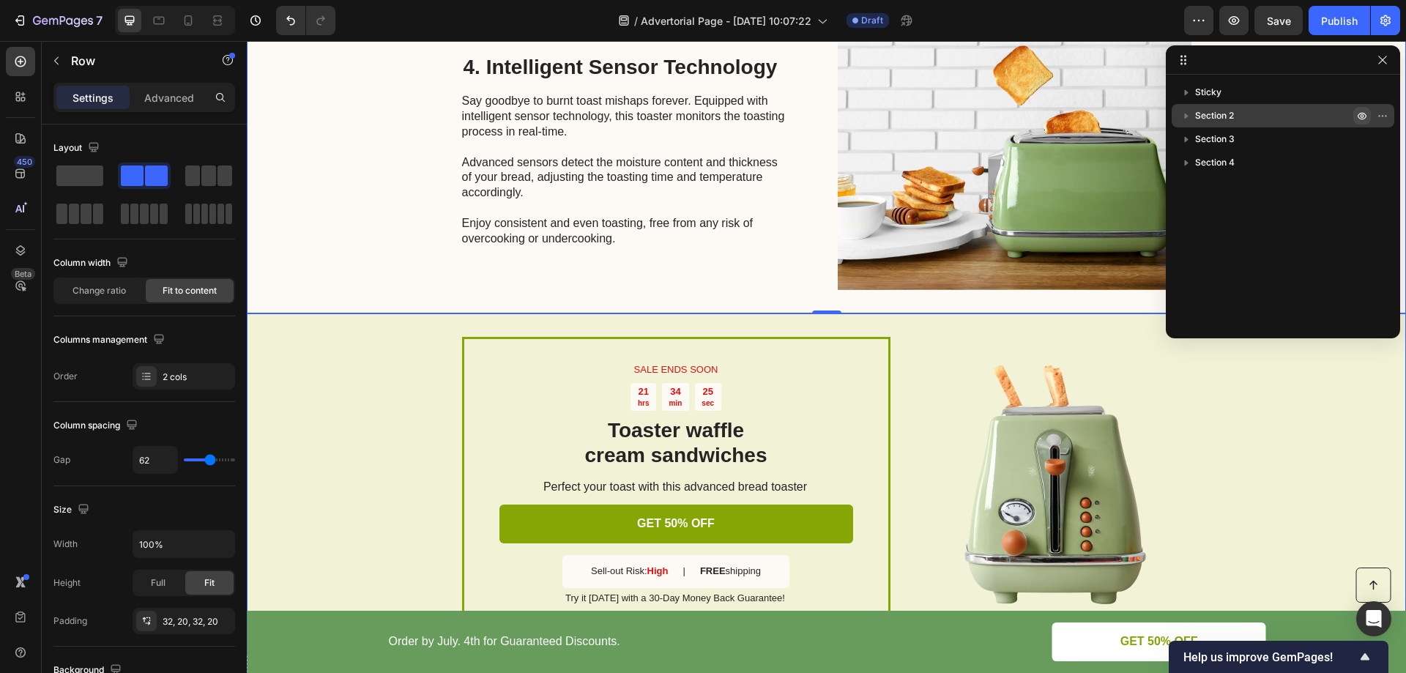
scroll to position [1758, 0]
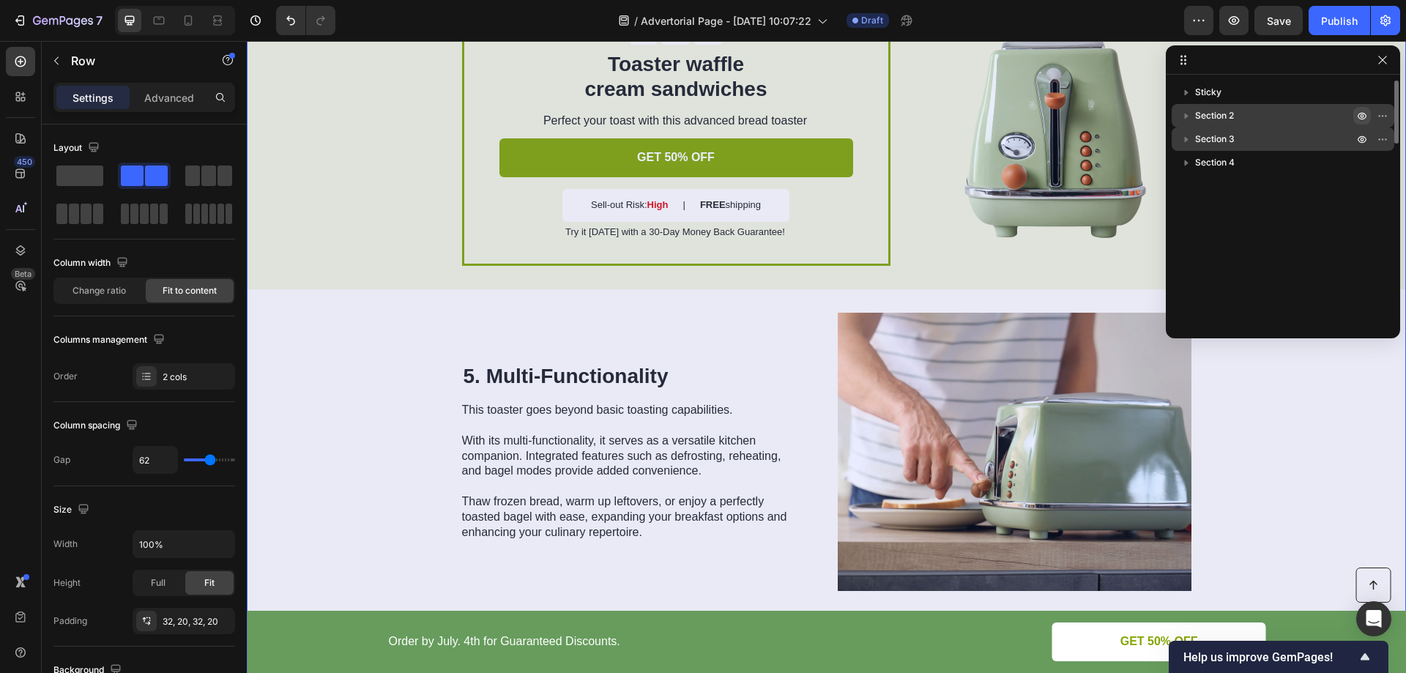
click at [1216, 138] on span "Section 3" at bounding box center [1215, 139] width 40 height 15
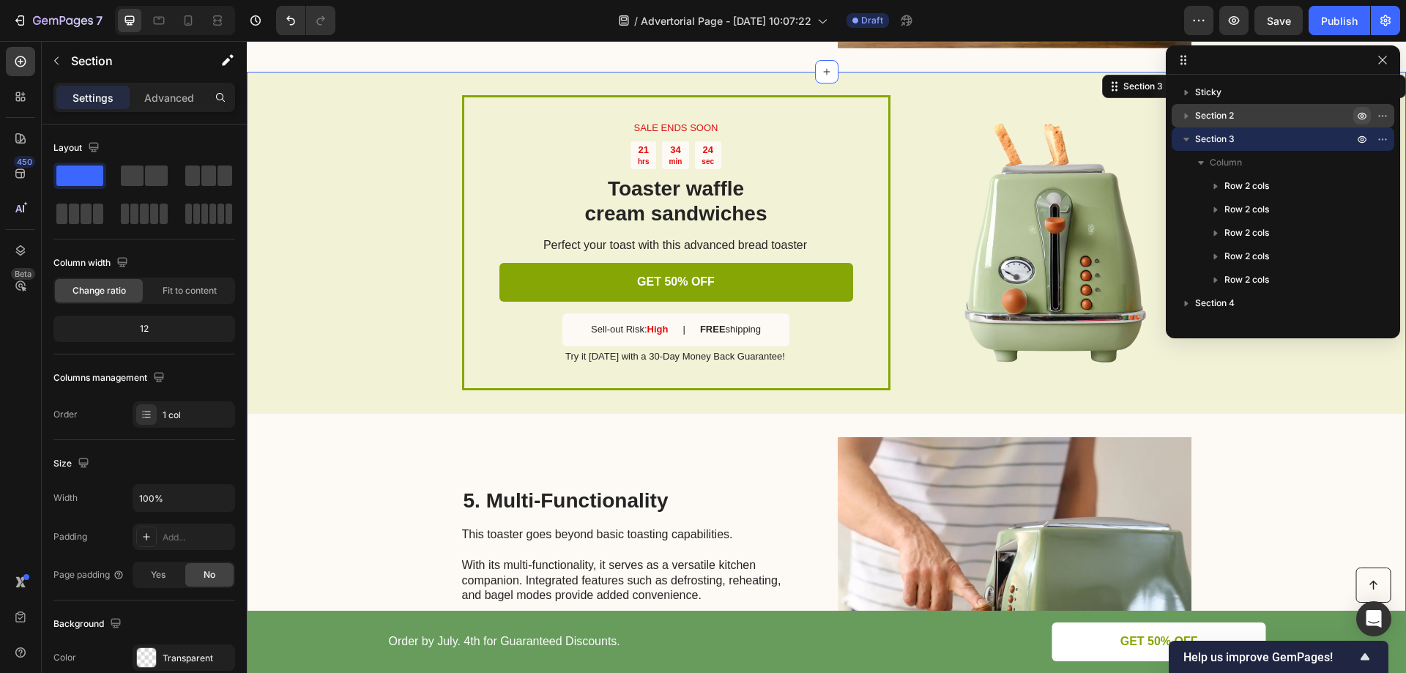
scroll to position [1613, 0]
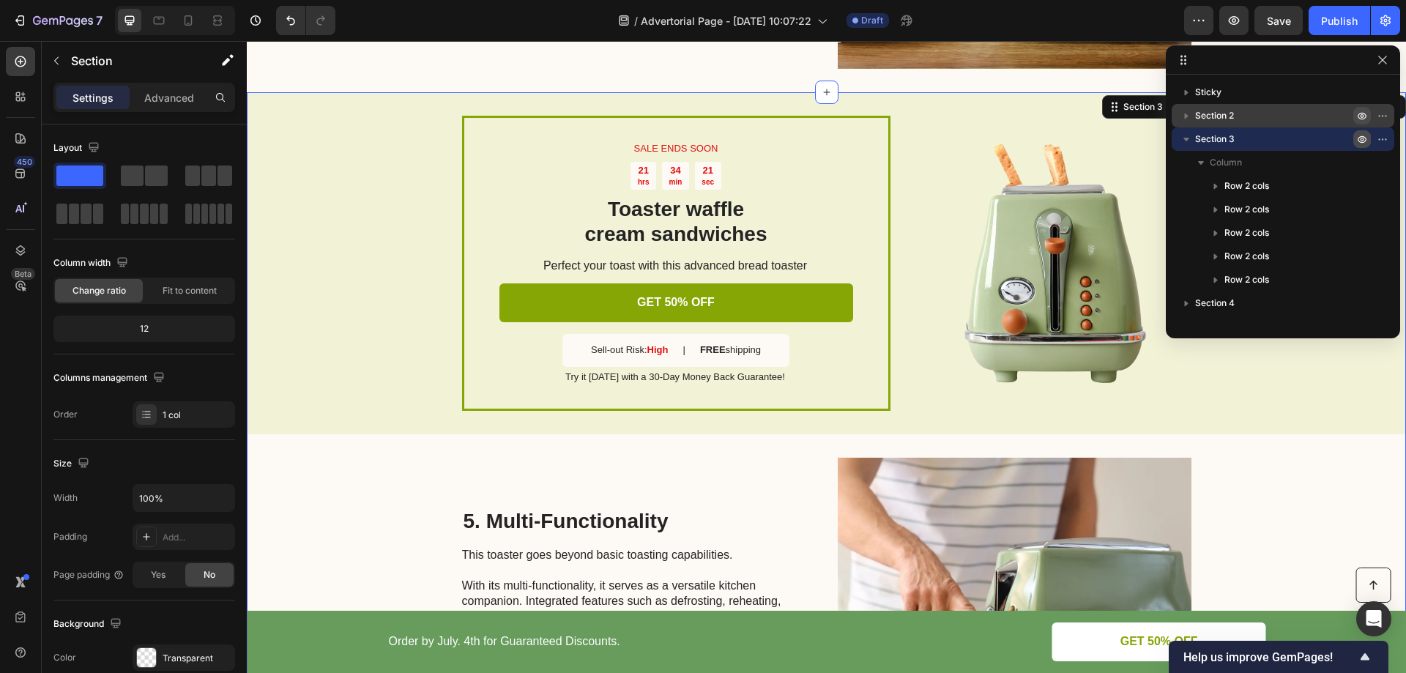
click at [1359, 136] on icon "button" at bounding box center [1362, 139] width 12 height 12
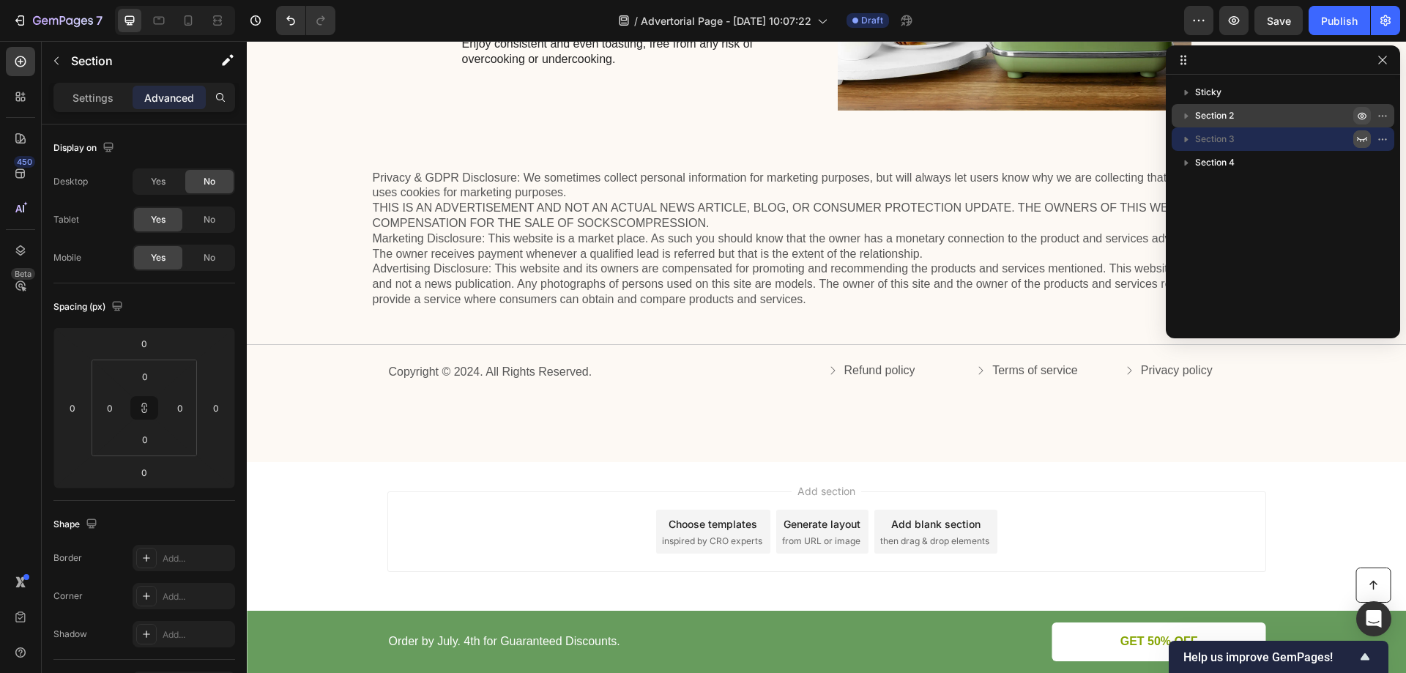
click at [1360, 136] on icon "button" at bounding box center [1362, 139] width 12 height 12
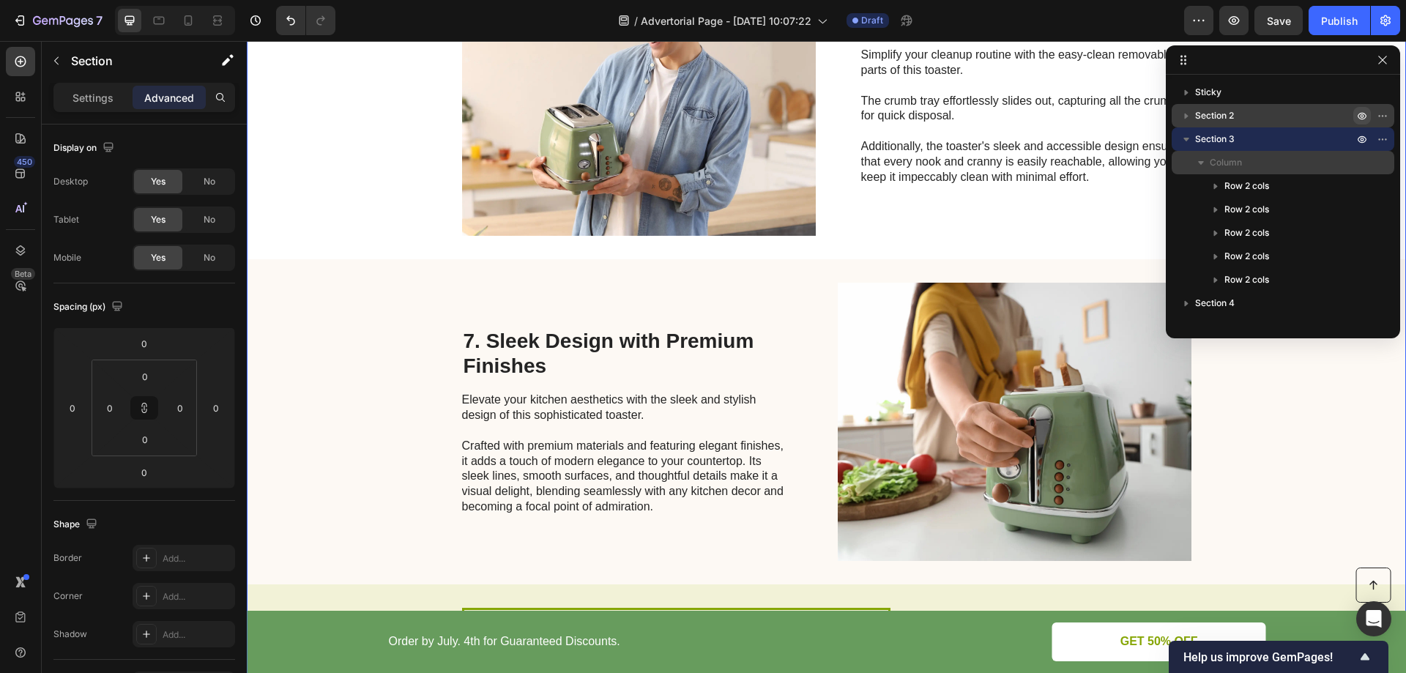
scroll to position [2492, 0]
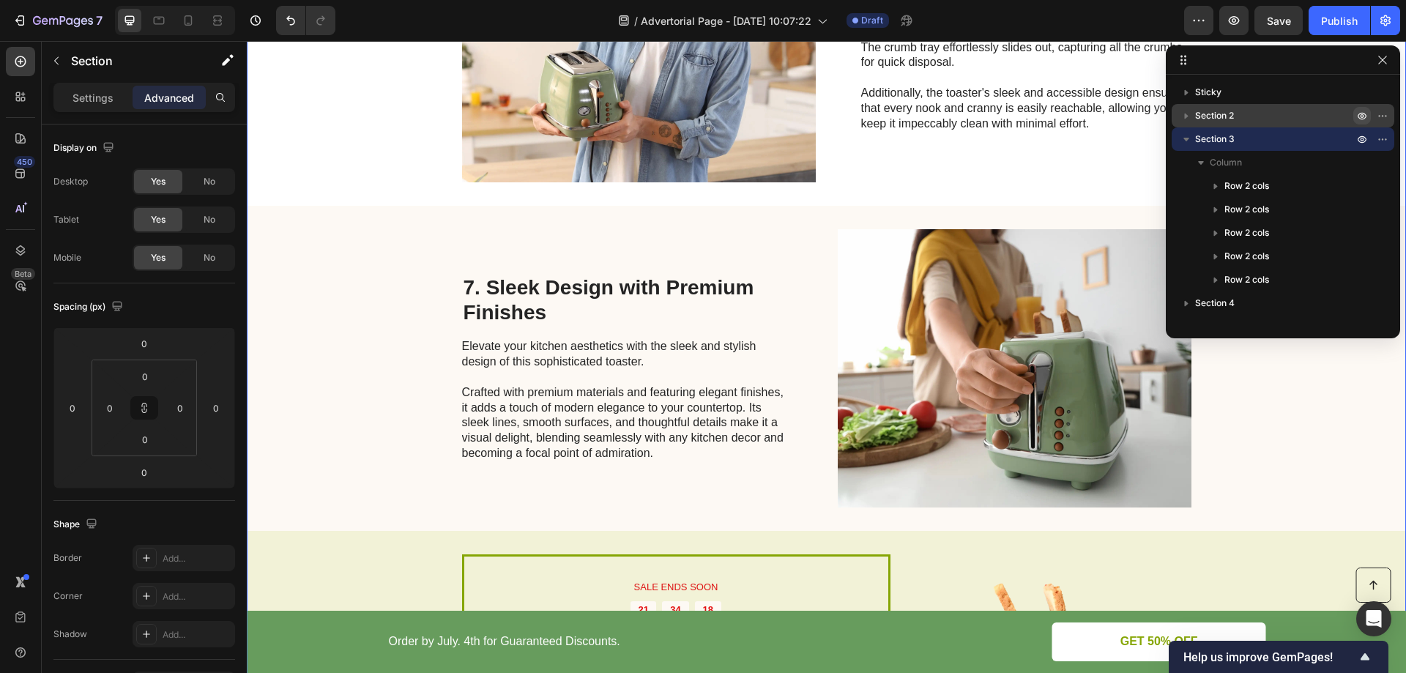
click at [1190, 138] on icon "button" at bounding box center [1186, 139] width 15 height 15
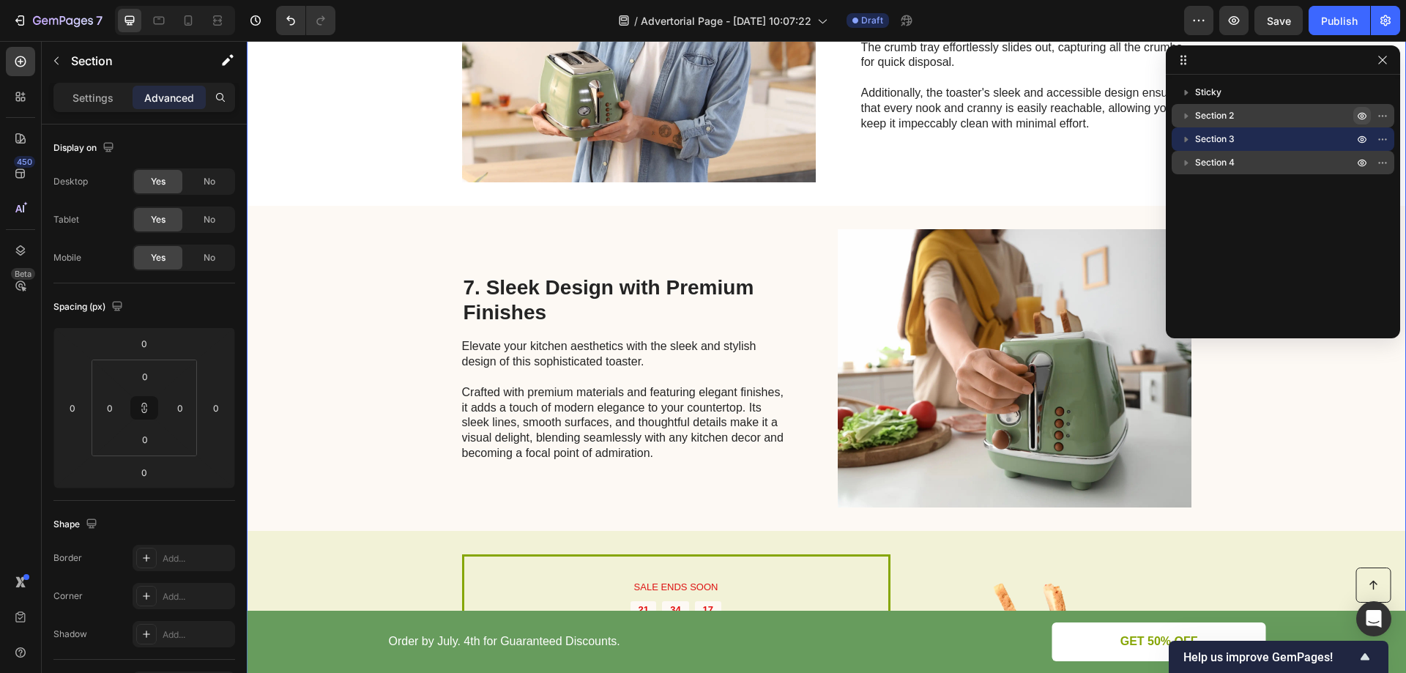
scroll to position [2565, 0]
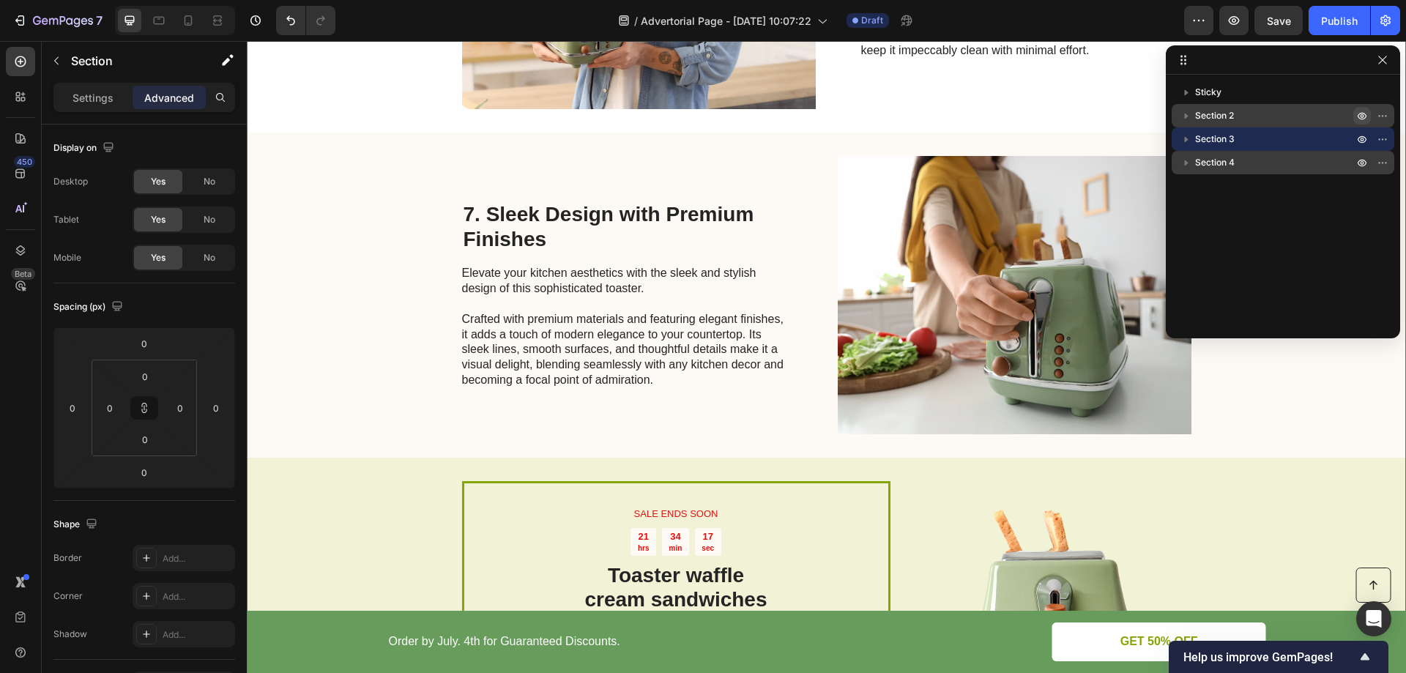
click at [1182, 159] on icon "button" at bounding box center [1186, 162] width 15 height 15
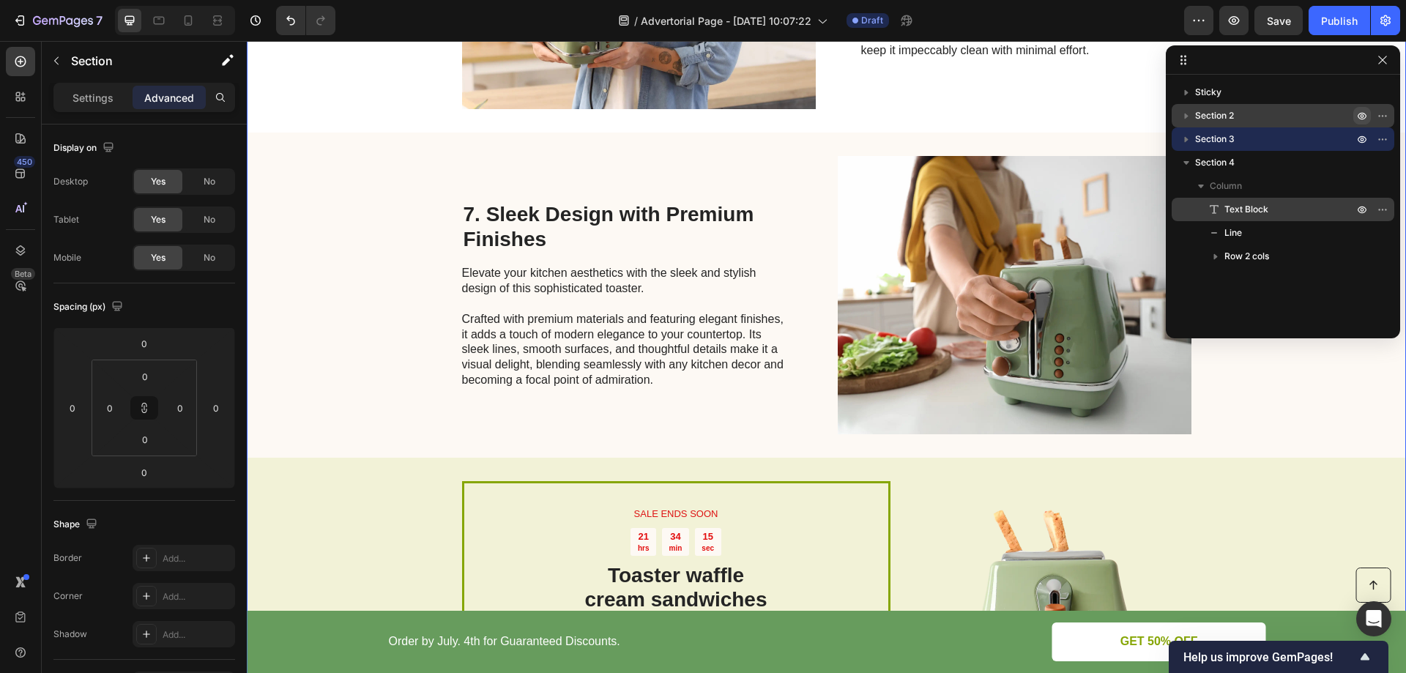
click at [1252, 212] on span "Text Block" at bounding box center [1247, 209] width 44 height 15
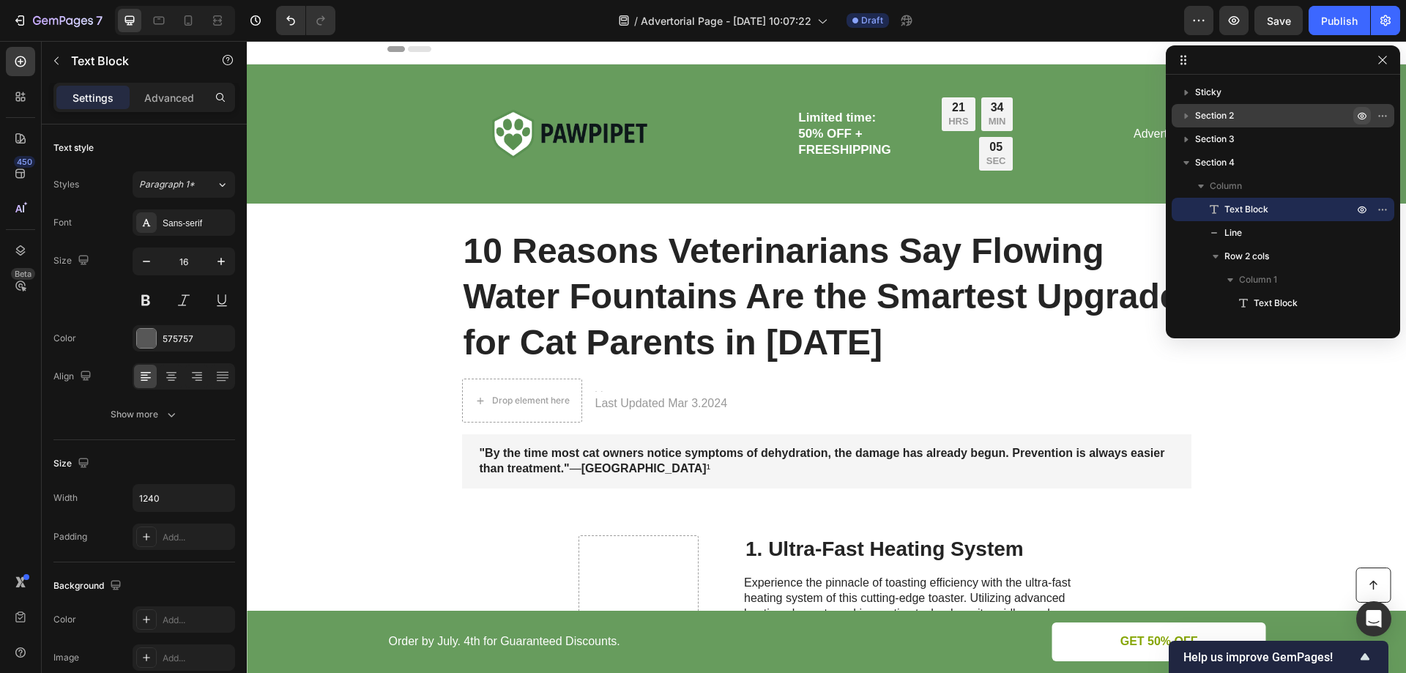
scroll to position [0, 0]
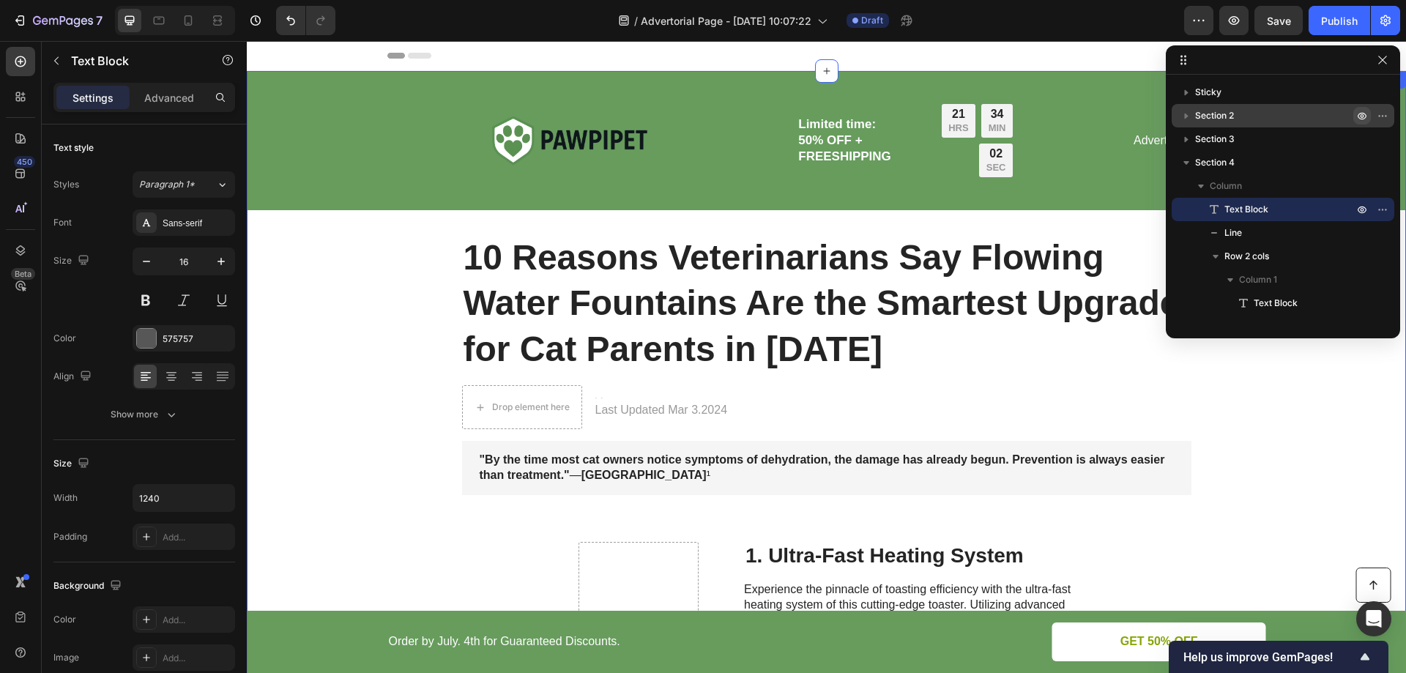
drag, startPoint x: 1332, startPoint y: 409, endPoint x: 1342, endPoint y: 412, distance: 9.8
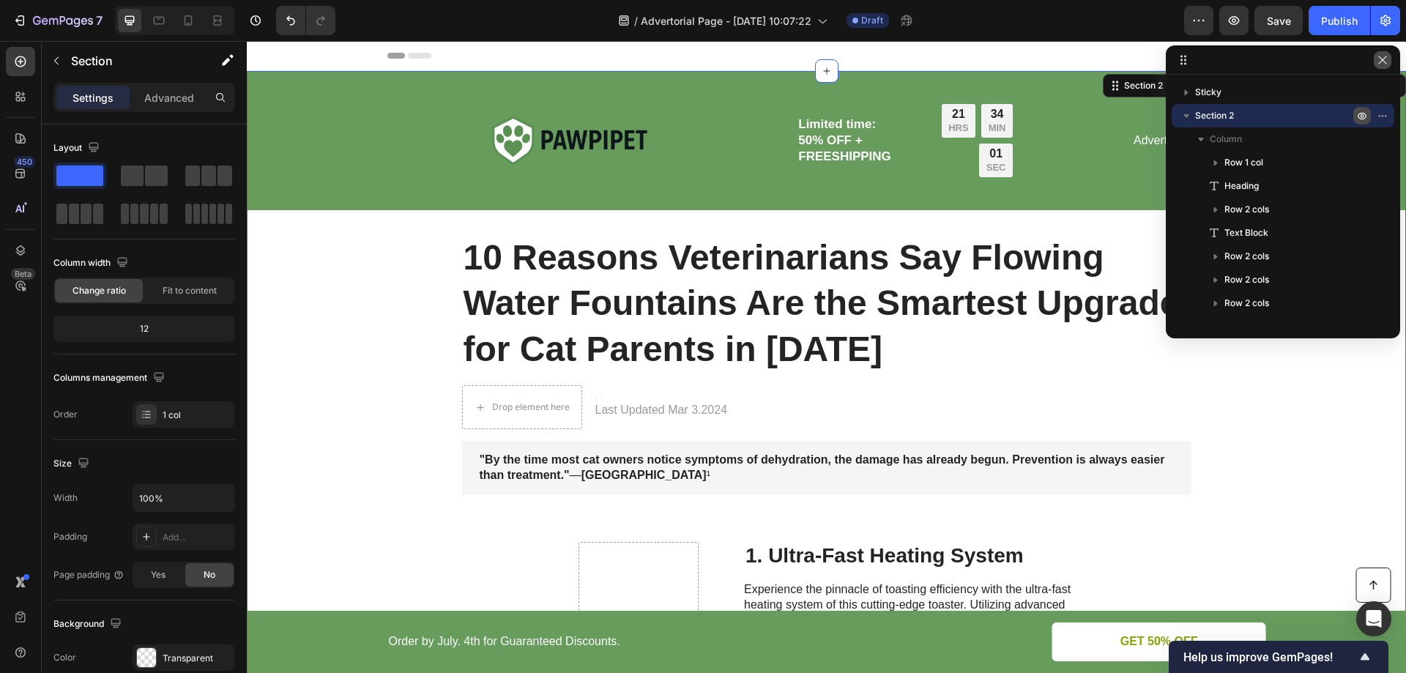
drag, startPoint x: 1383, startPoint y: 59, endPoint x: 981, endPoint y: 209, distance: 428.9
click at [1383, 59] on icon "button" at bounding box center [1383, 60] width 12 height 12
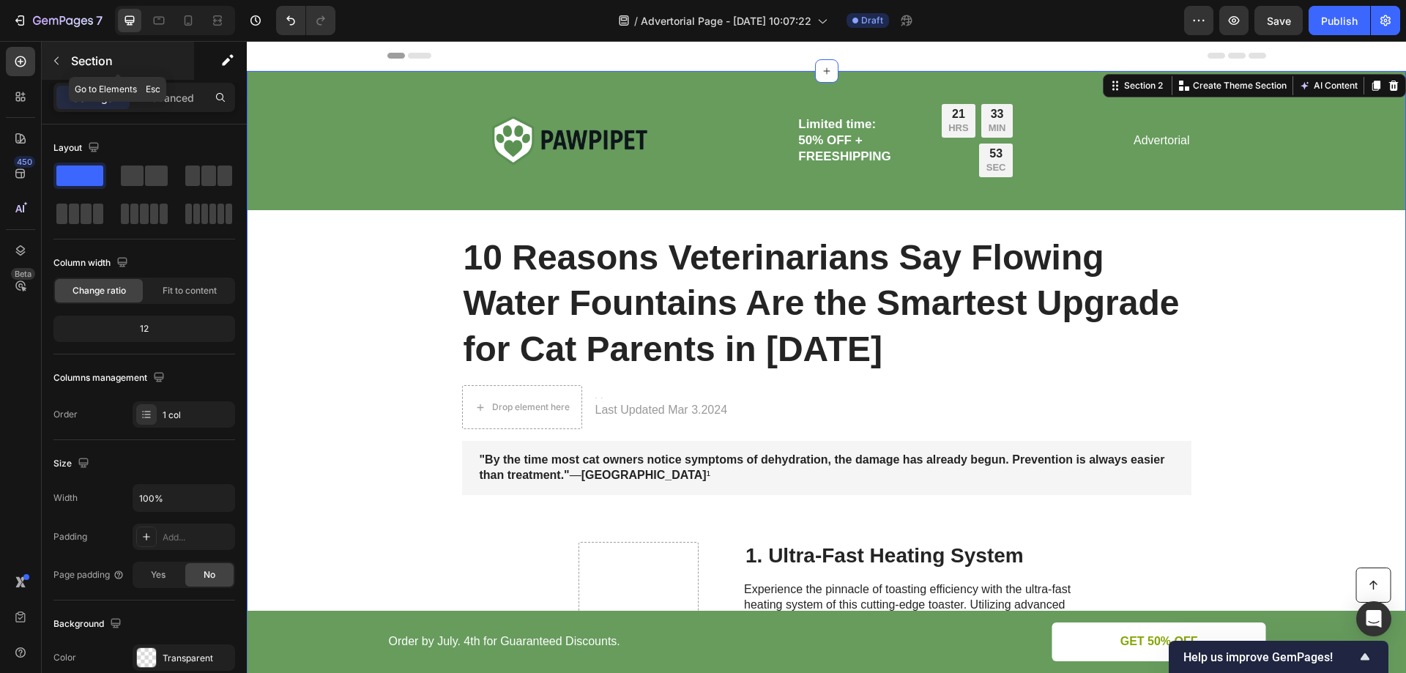
click at [58, 57] on icon "button" at bounding box center [56, 61] width 4 height 8
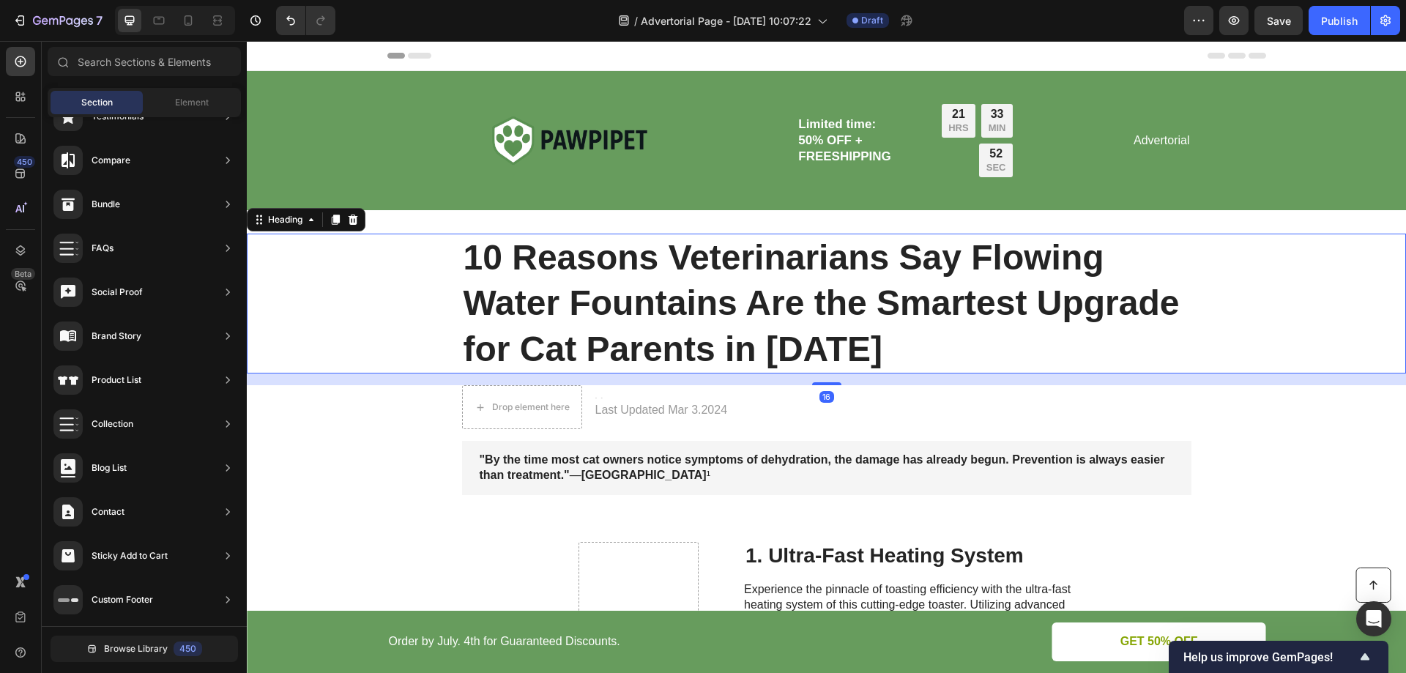
drag, startPoint x: 1028, startPoint y: 285, endPoint x: 1047, endPoint y: 270, distance: 23.4
click at [1028, 284] on h1 "10 Reasons Veterinarians Say Flowing Water Fountains Are the Smartest Upgrade f…" at bounding box center [826, 304] width 729 height 140
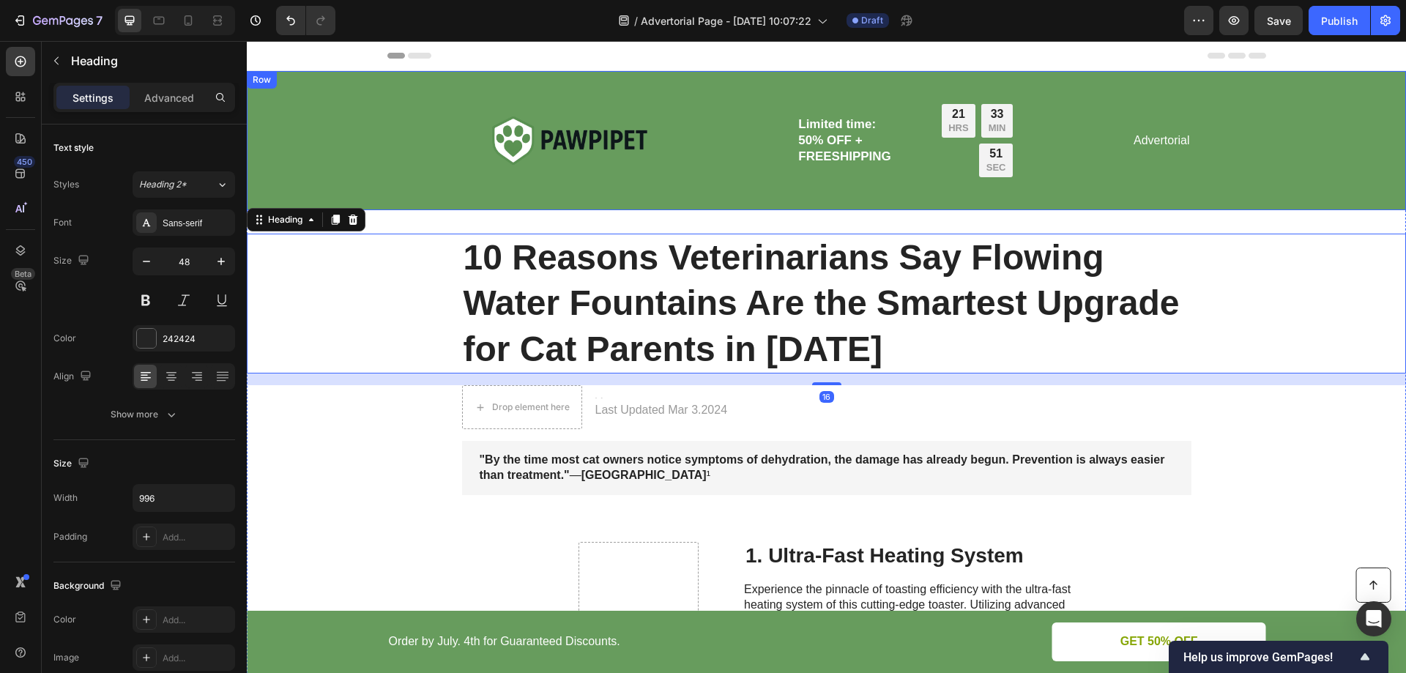
click at [1259, 162] on div "Image Limited time: 50% OFF + FREESHIPPING Text Block 21 HRS 33 MIN 51 SEC Coun…" at bounding box center [826, 141] width 1130 height 122
click at [1247, 331] on div "10 Reasons Veterinarians Say Flowing Water Fountains Are the Smartest Upgrade f…" at bounding box center [826, 304] width 1130 height 140
click at [1219, 55] on icon at bounding box center [1237, 56] width 59 height 6
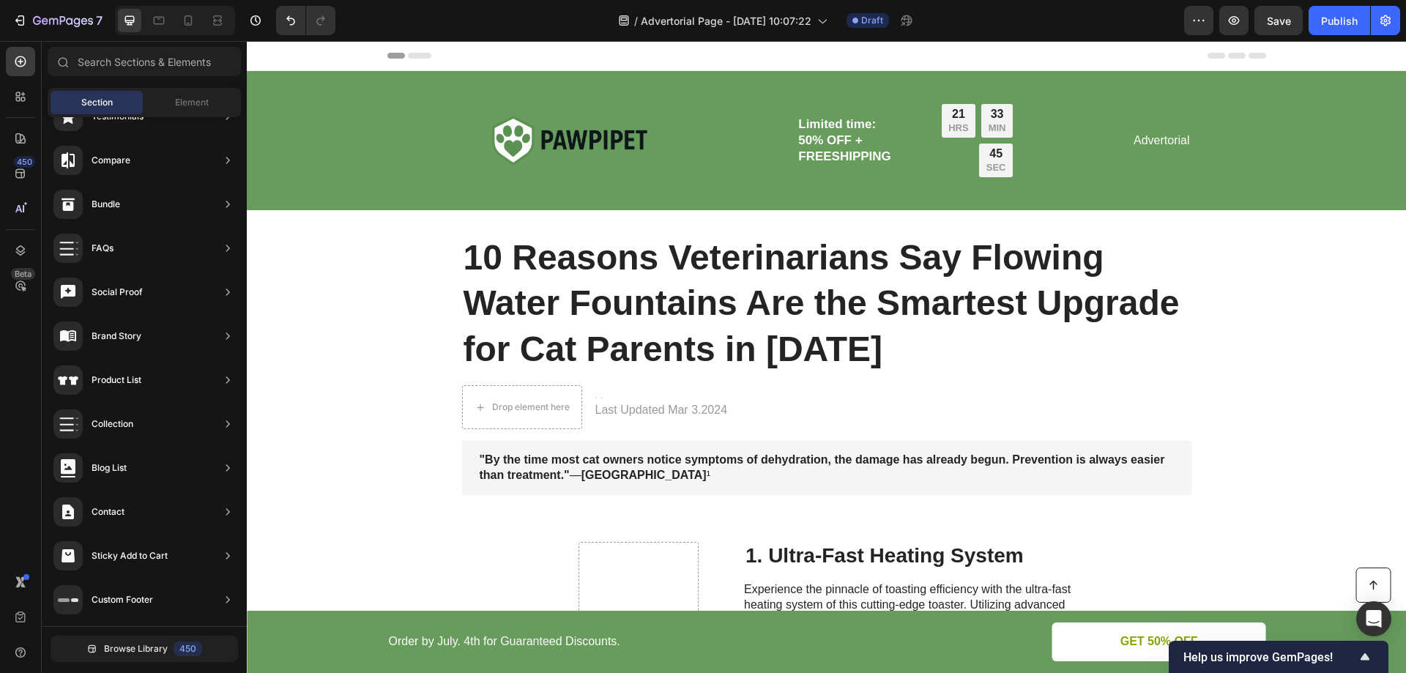
click at [1214, 53] on icon at bounding box center [1217, 56] width 18 height 6
click at [291, 23] on icon "Undo/Redo" at bounding box center [290, 20] width 15 height 15
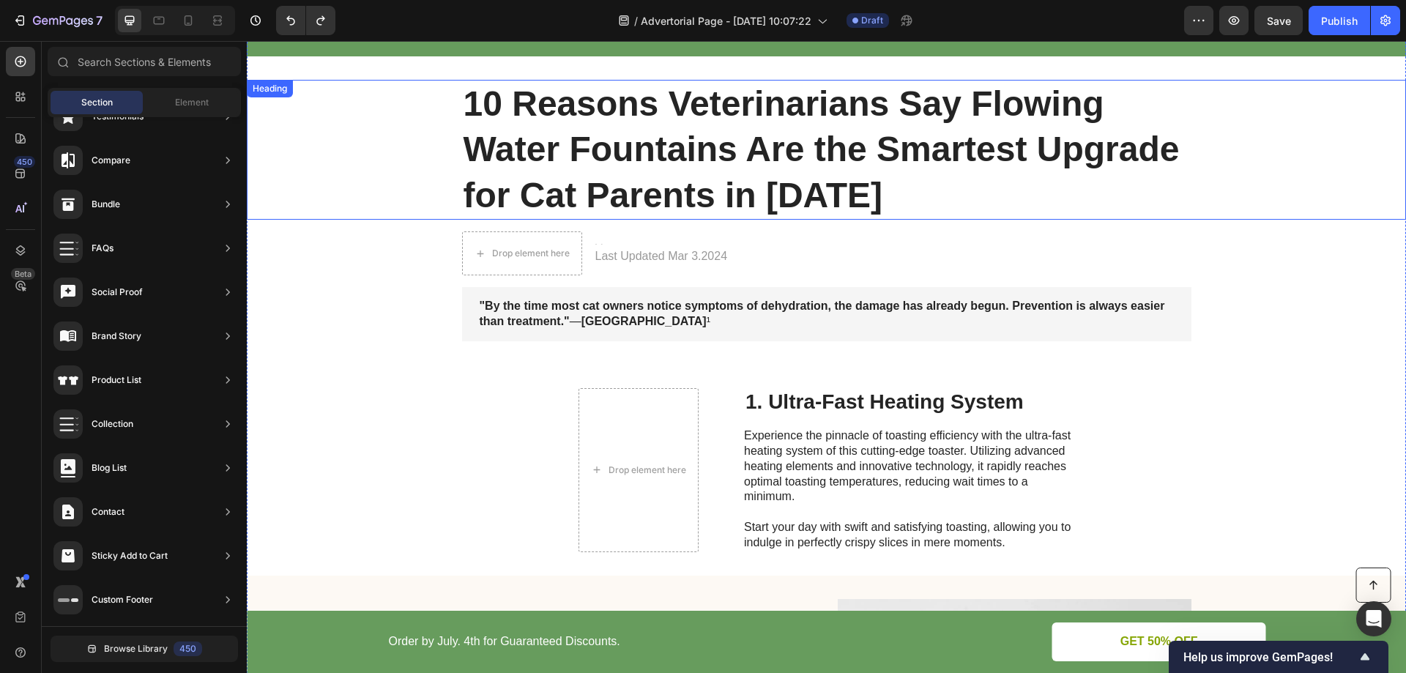
scroll to position [73, 0]
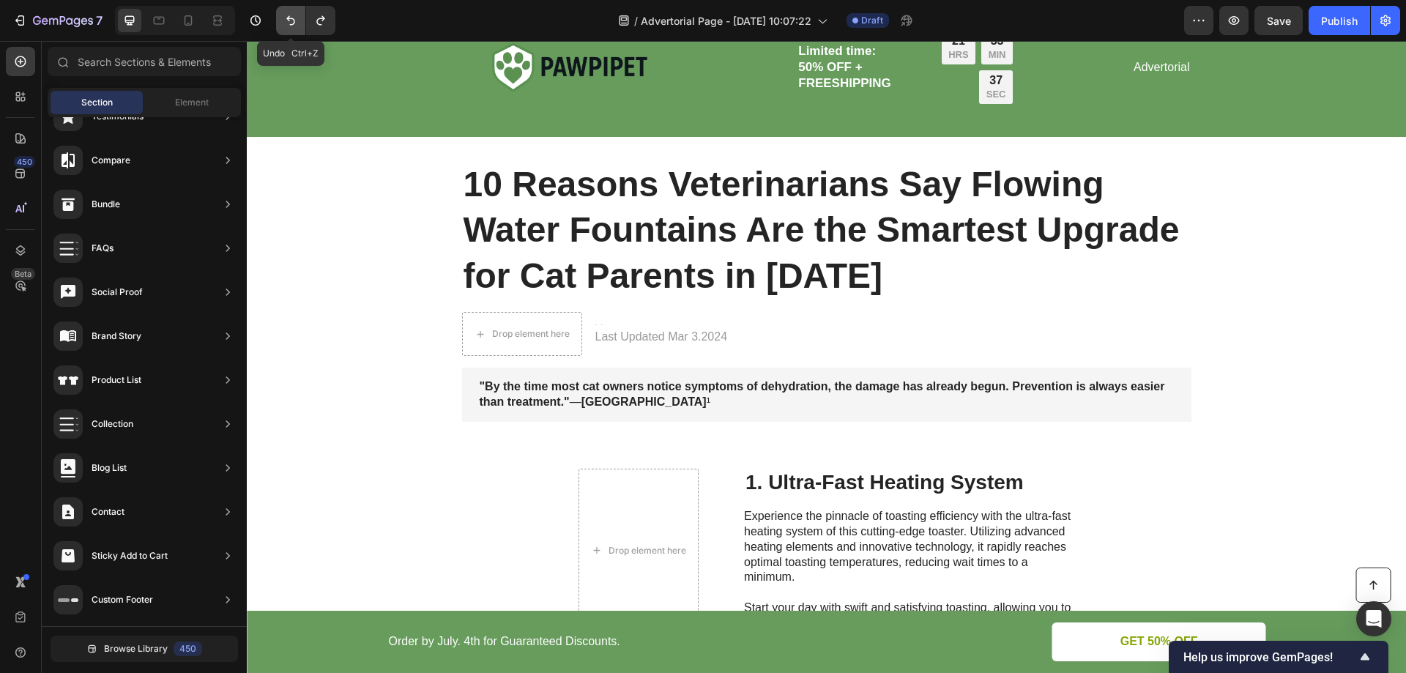
click at [286, 19] on icon "Undo/Redo" at bounding box center [290, 20] width 15 height 15
click at [281, 23] on button "Undo/Redo" at bounding box center [290, 20] width 29 height 29
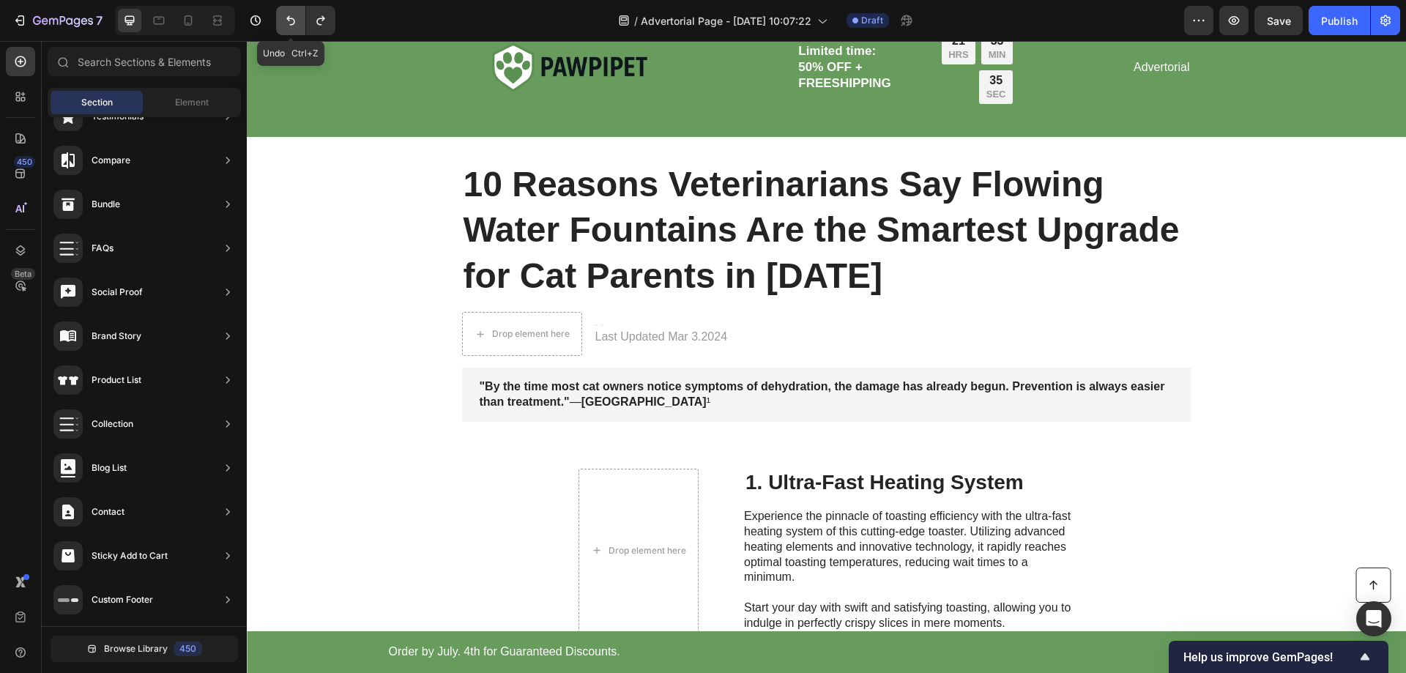
click at [289, 19] on icon "Undo/Redo" at bounding box center [290, 21] width 9 height 10
click at [291, 18] on icon "Undo/Redo" at bounding box center [290, 21] width 9 height 10
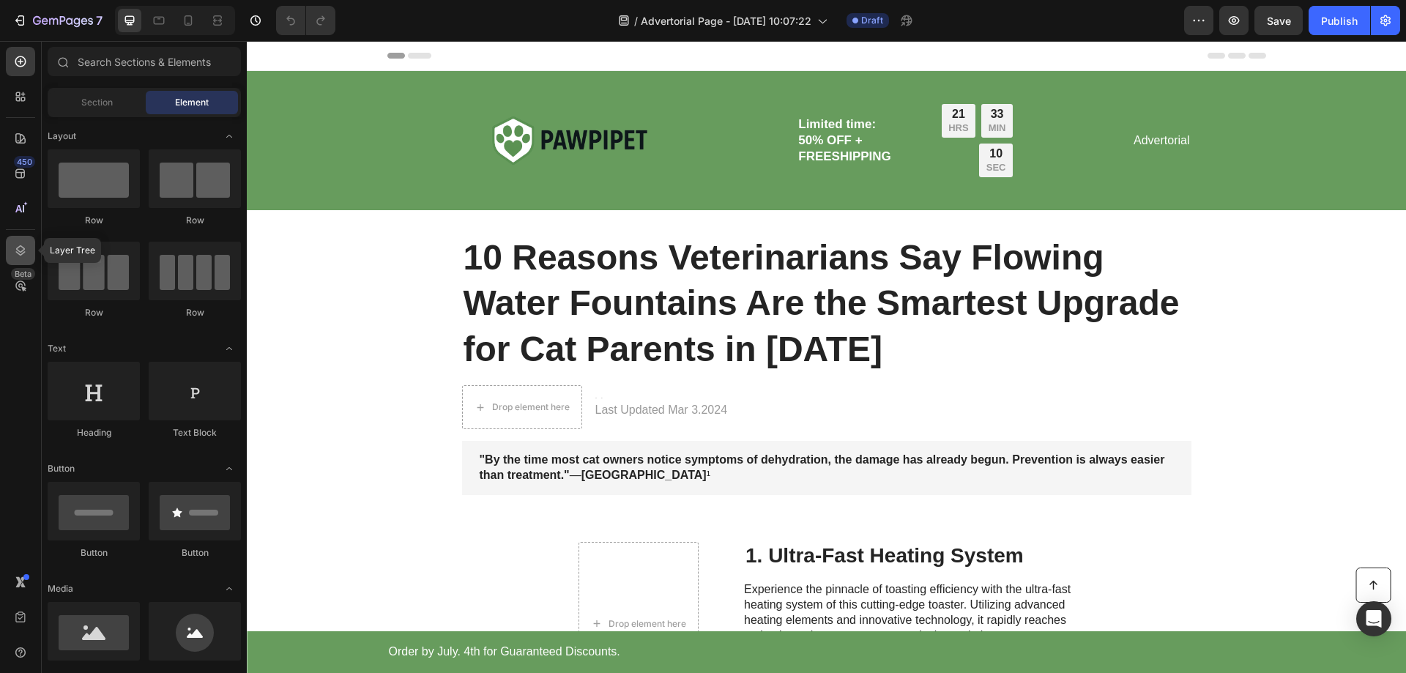
click at [19, 247] on icon at bounding box center [21, 250] width 10 height 10
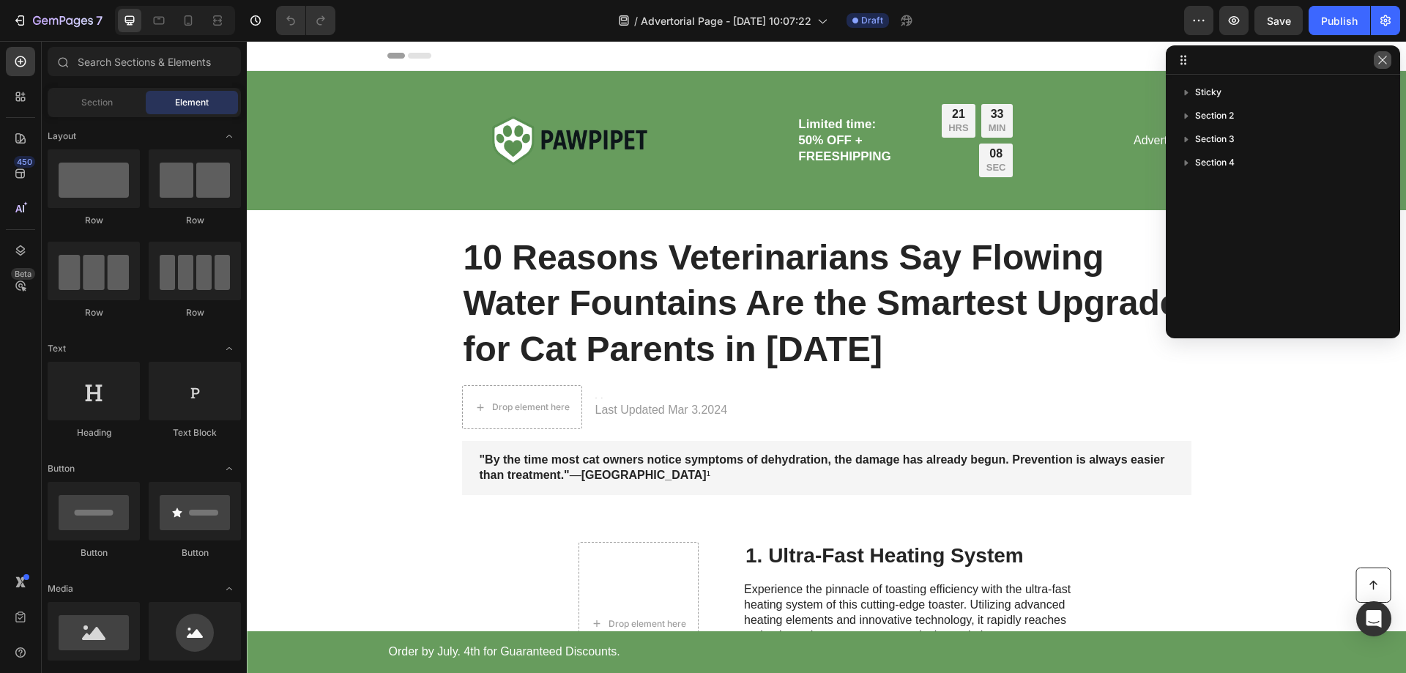
click at [1390, 61] on button "button" at bounding box center [1383, 60] width 18 height 18
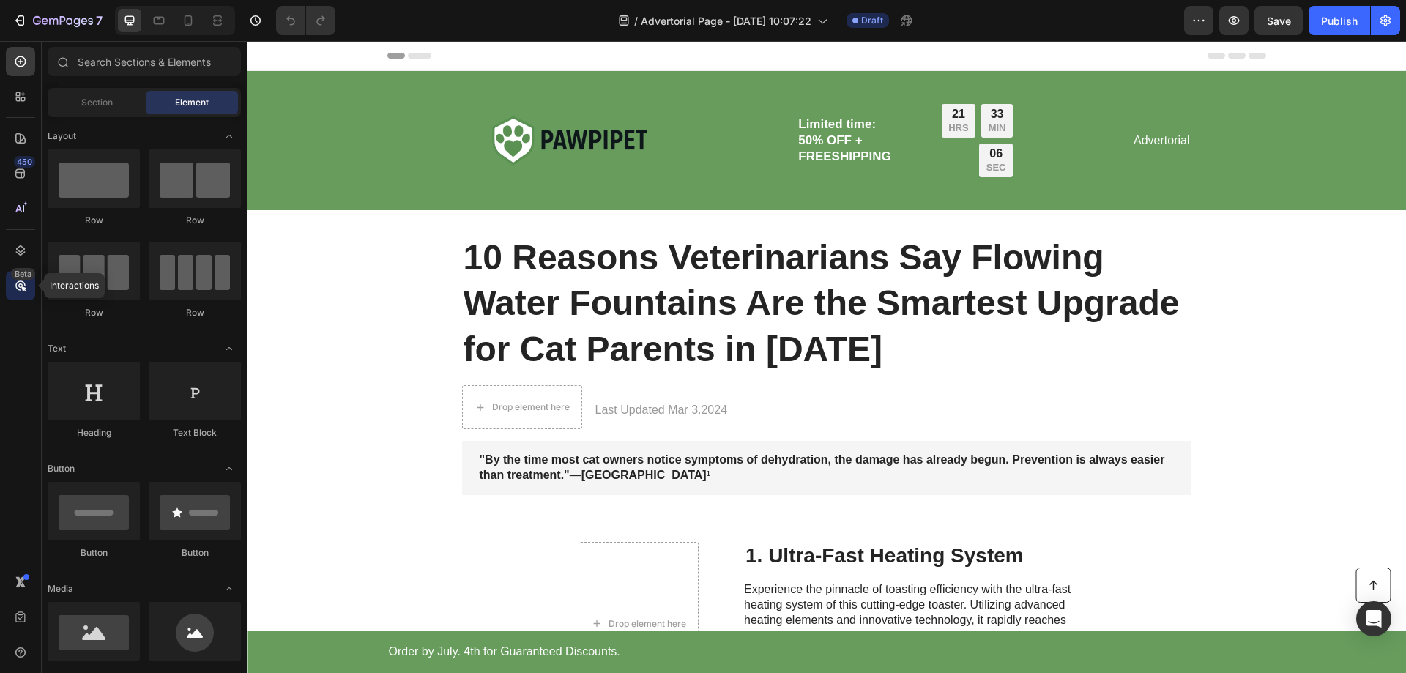
click at [21, 289] on icon at bounding box center [20, 285] width 15 height 15
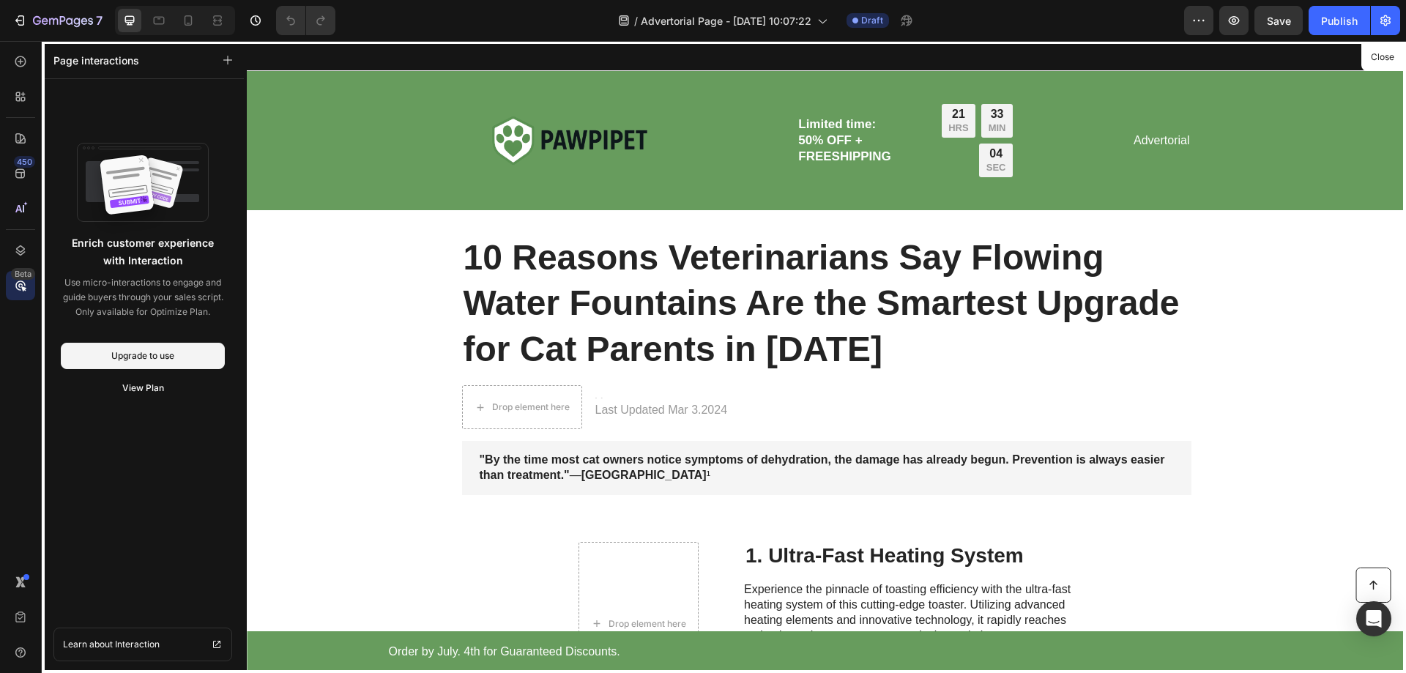
click at [26, 283] on icon at bounding box center [20, 285] width 15 height 15
click at [1374, 52] on button "Close" at bounding box center [1382, 57] width 36 height 21
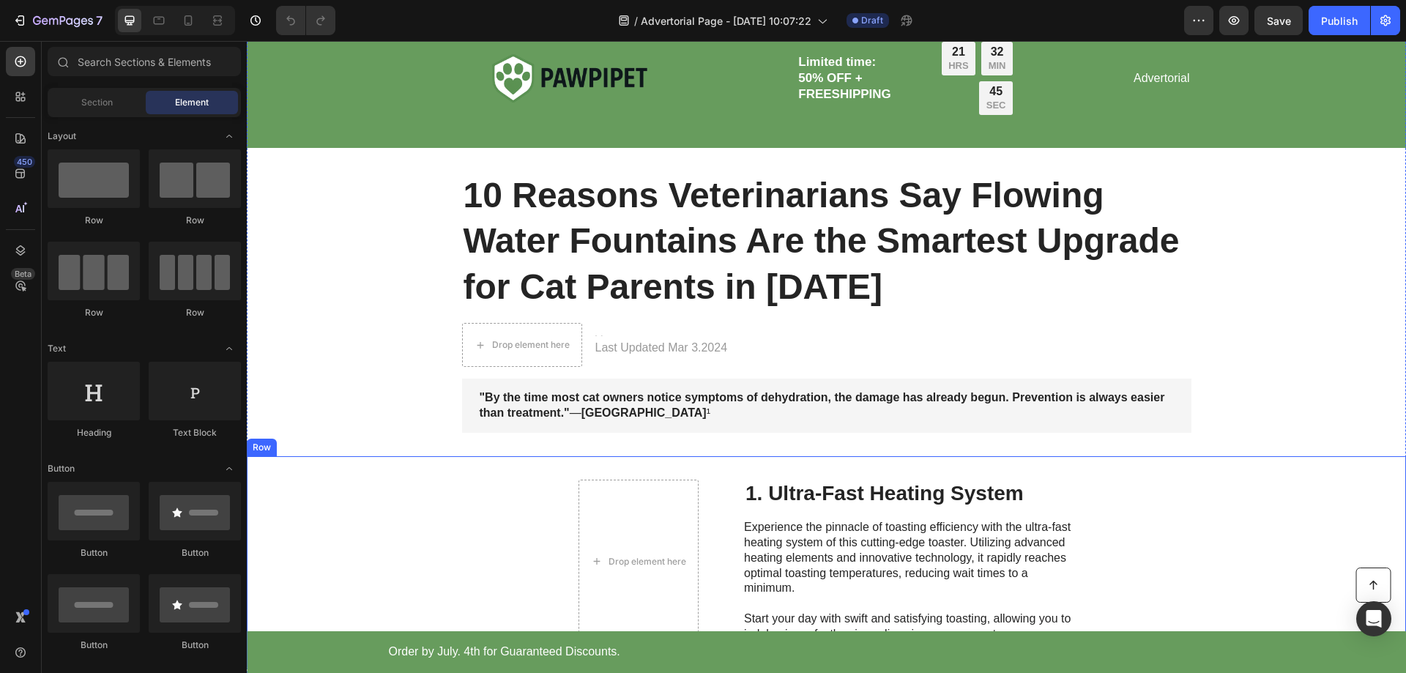
scroll to position [146, 0]
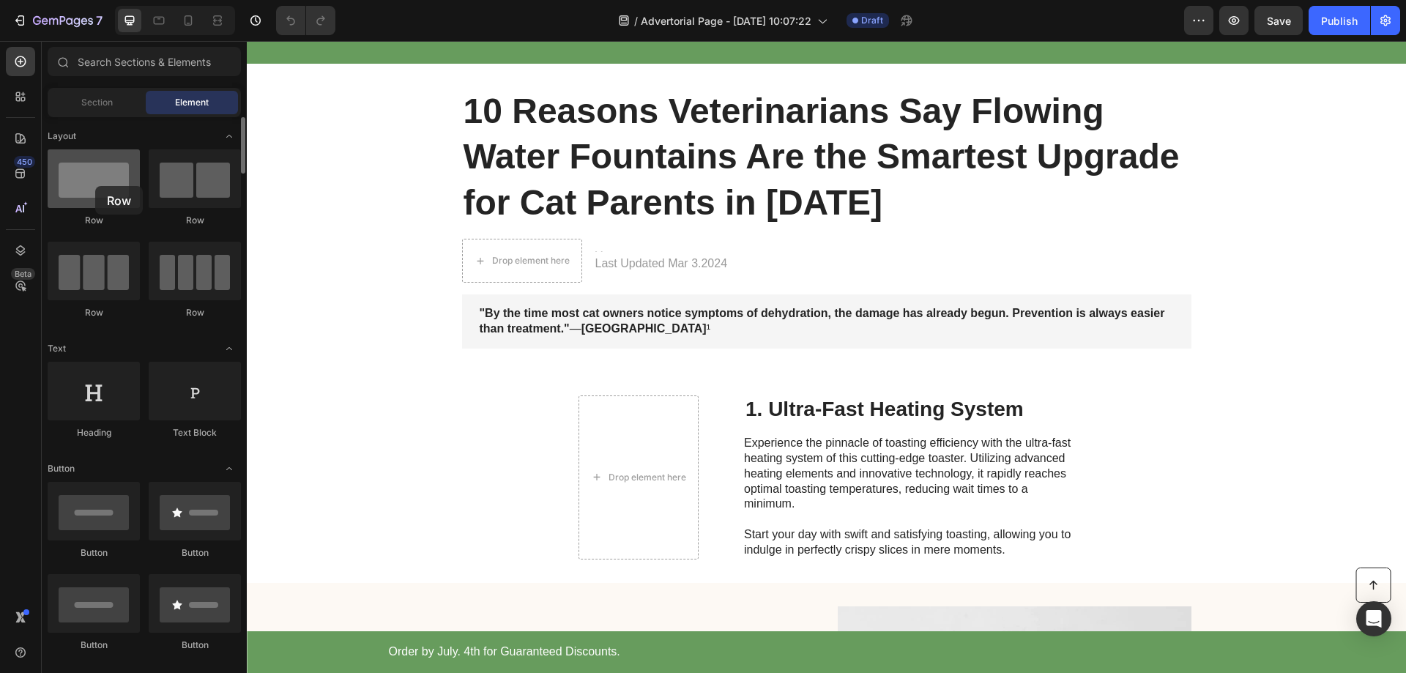
click at [95, 186] on div at bounding box center [94, 178] width 92 height 59
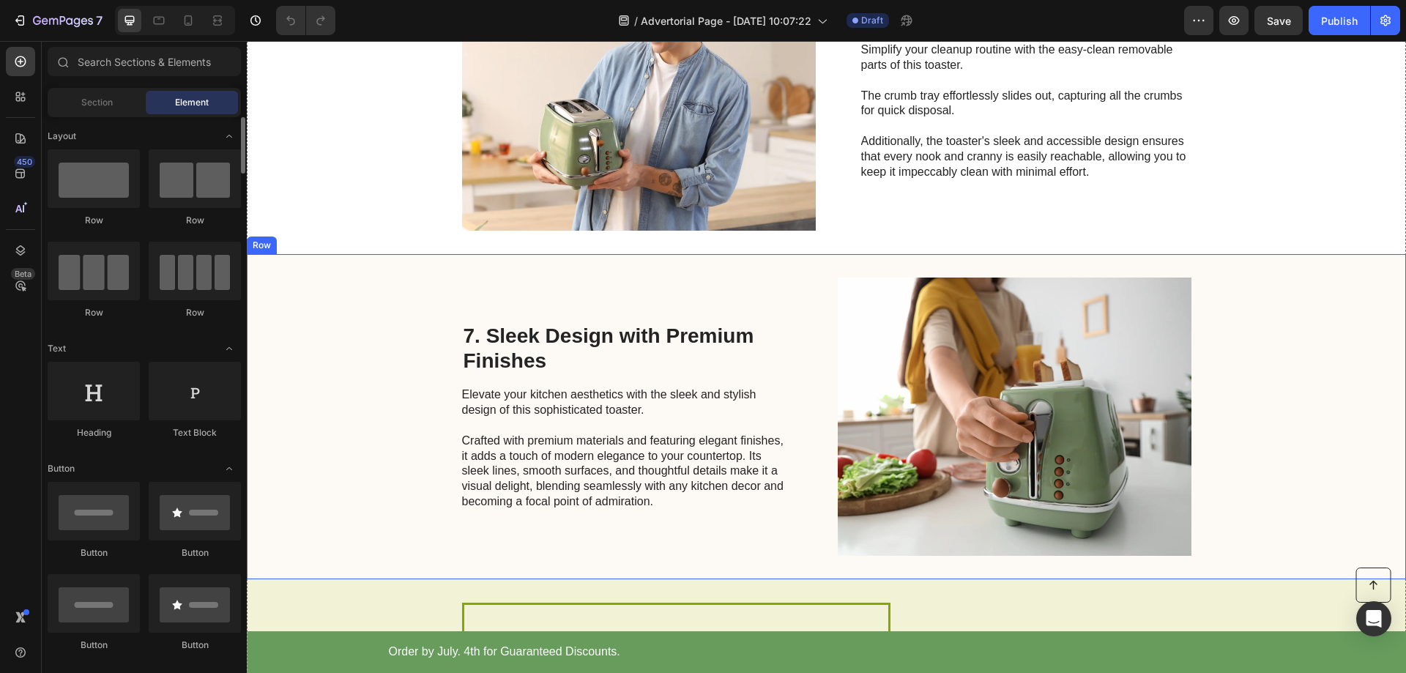
scroll to position [2430, 0]
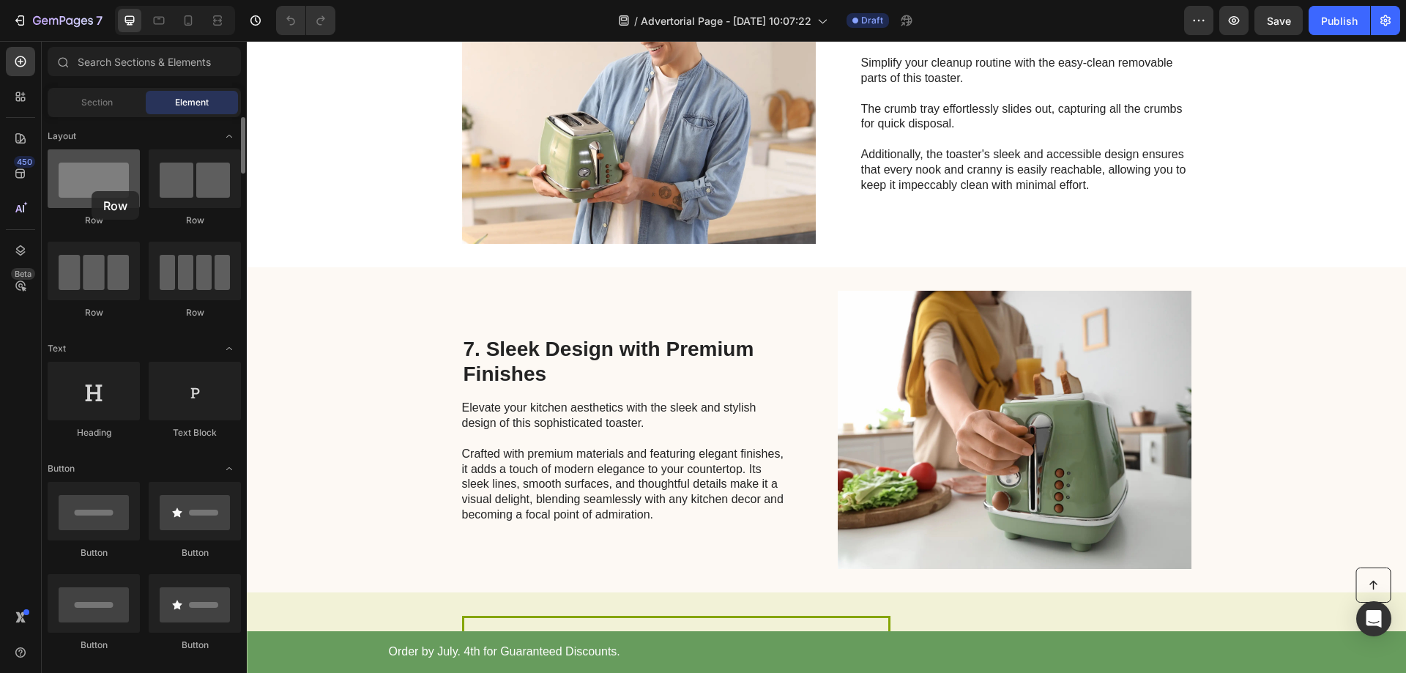
click at [92, 191] on div at bounding box center [94, 178] width 92 height 59
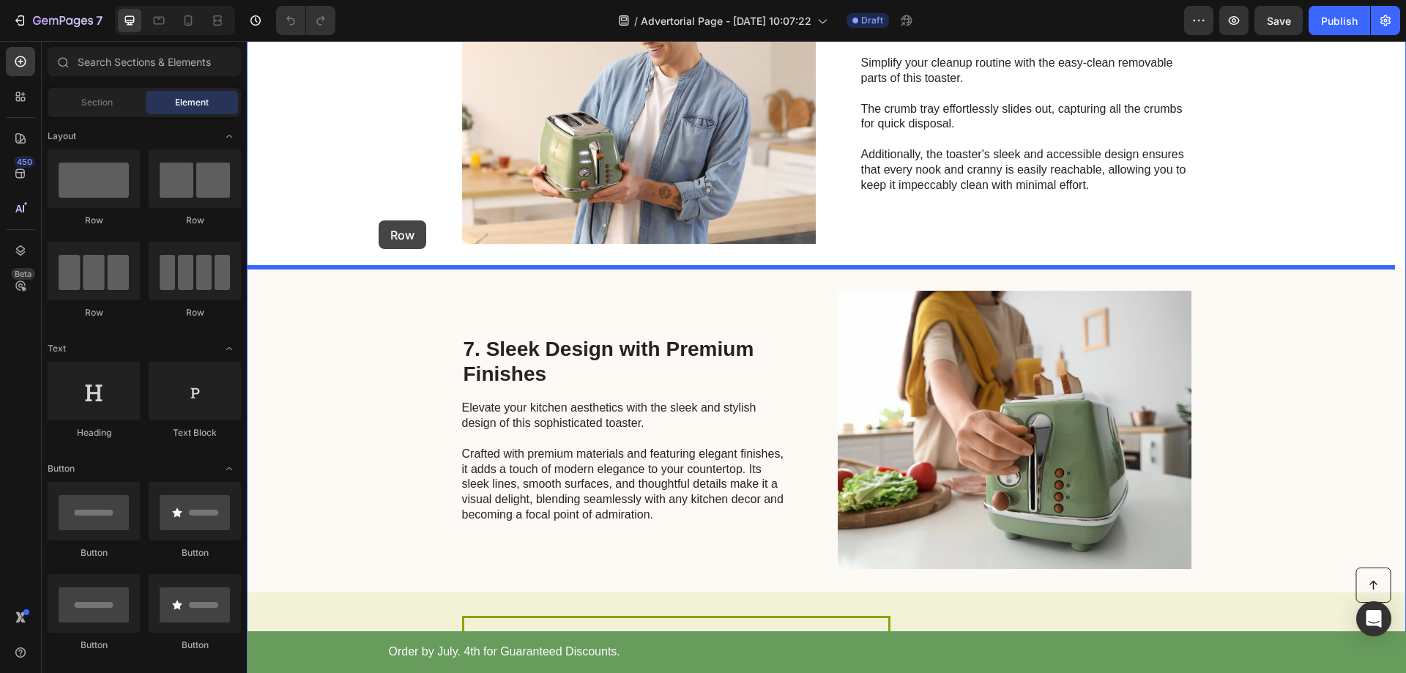
drag, startPoint x: 338, startPoint y: 232, endPoint x: 382, endPoint y: 220, distance: 45.7
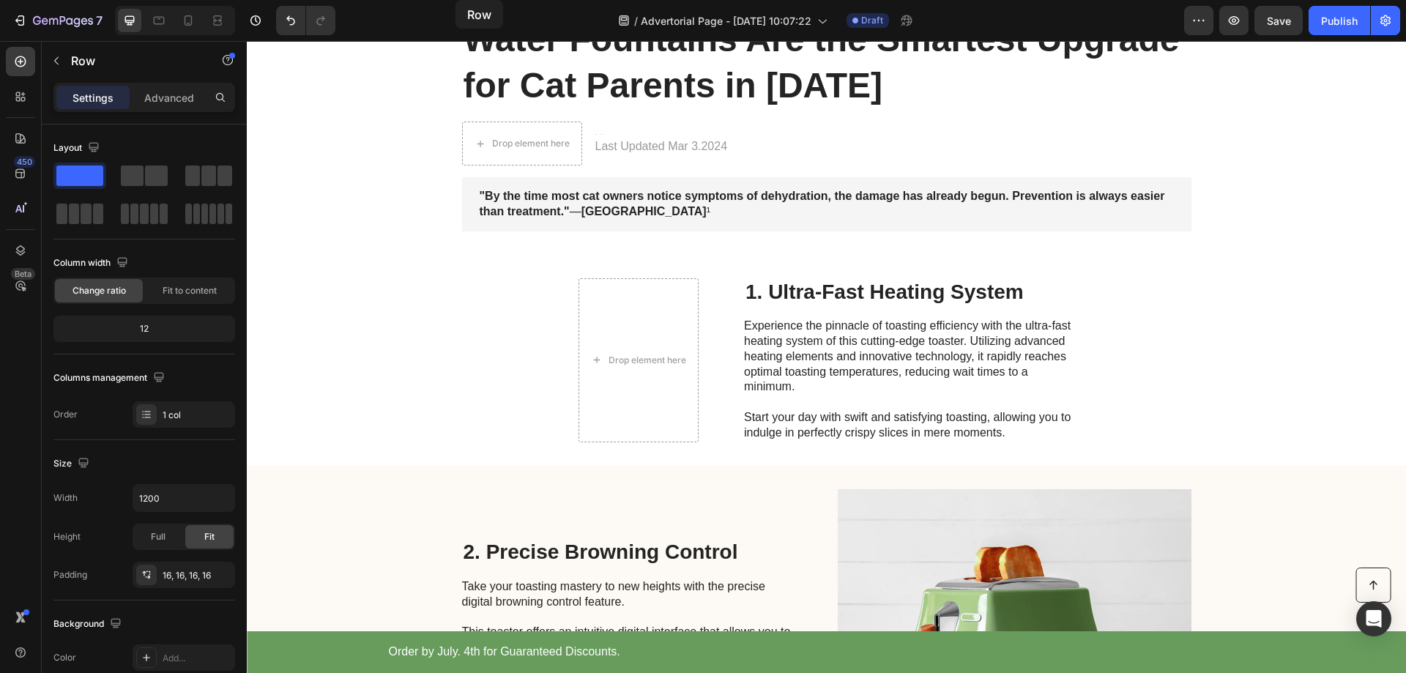
scroll to position [0, 0]
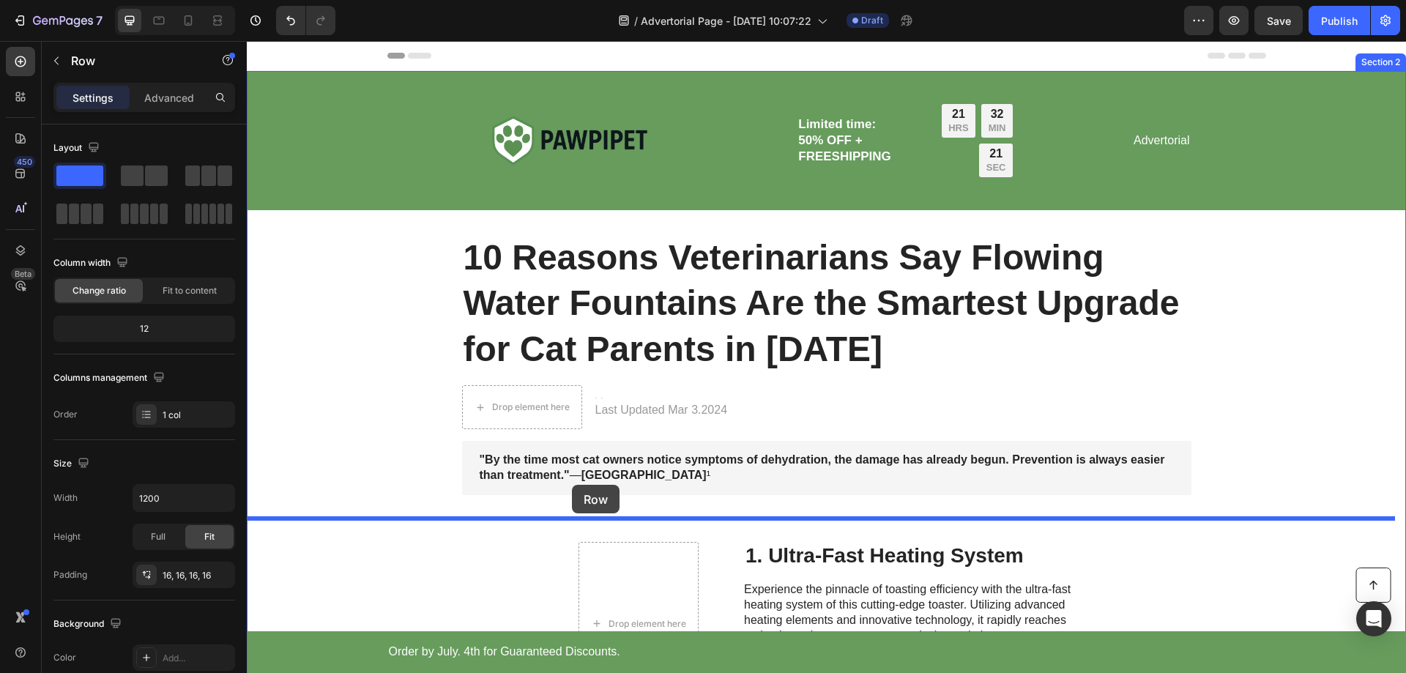
drag, startPoint x: 399, startPoint y: 360, endPoint x: 572, endPoint y: 485, distance: 213.4
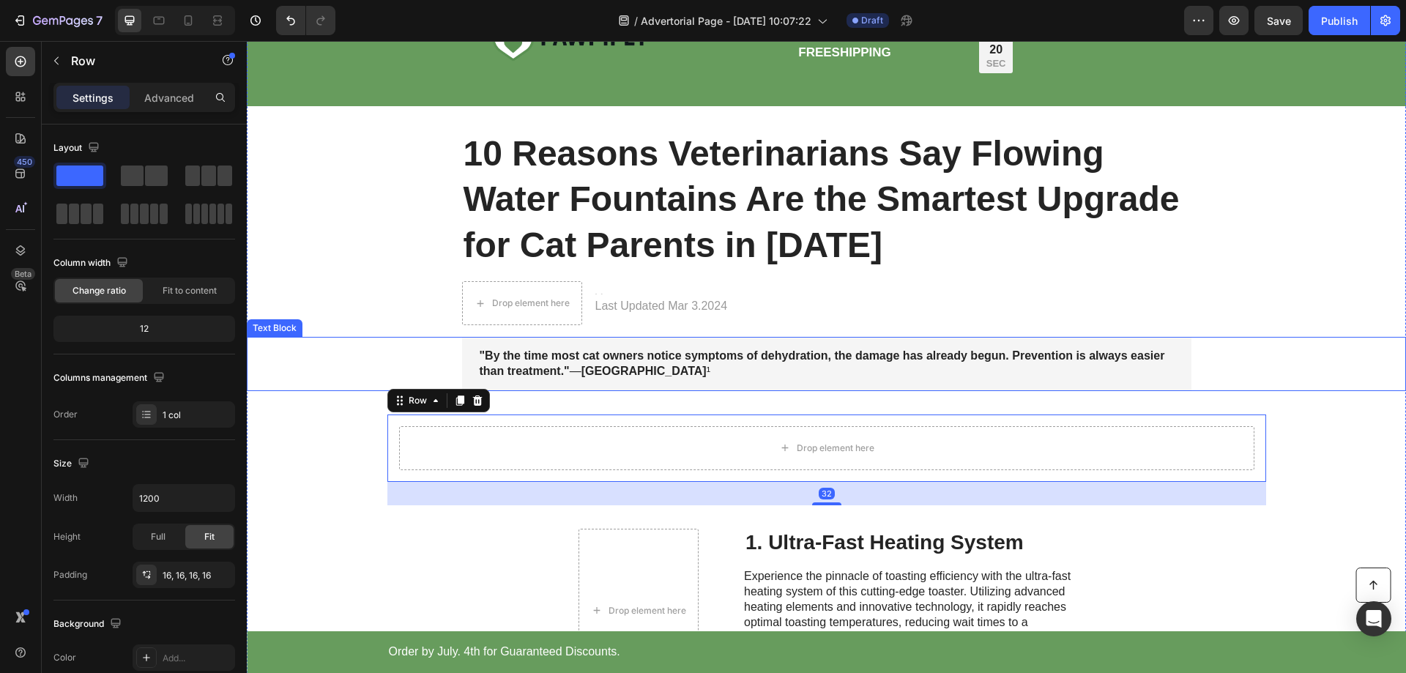
scroll to position [146, 0]
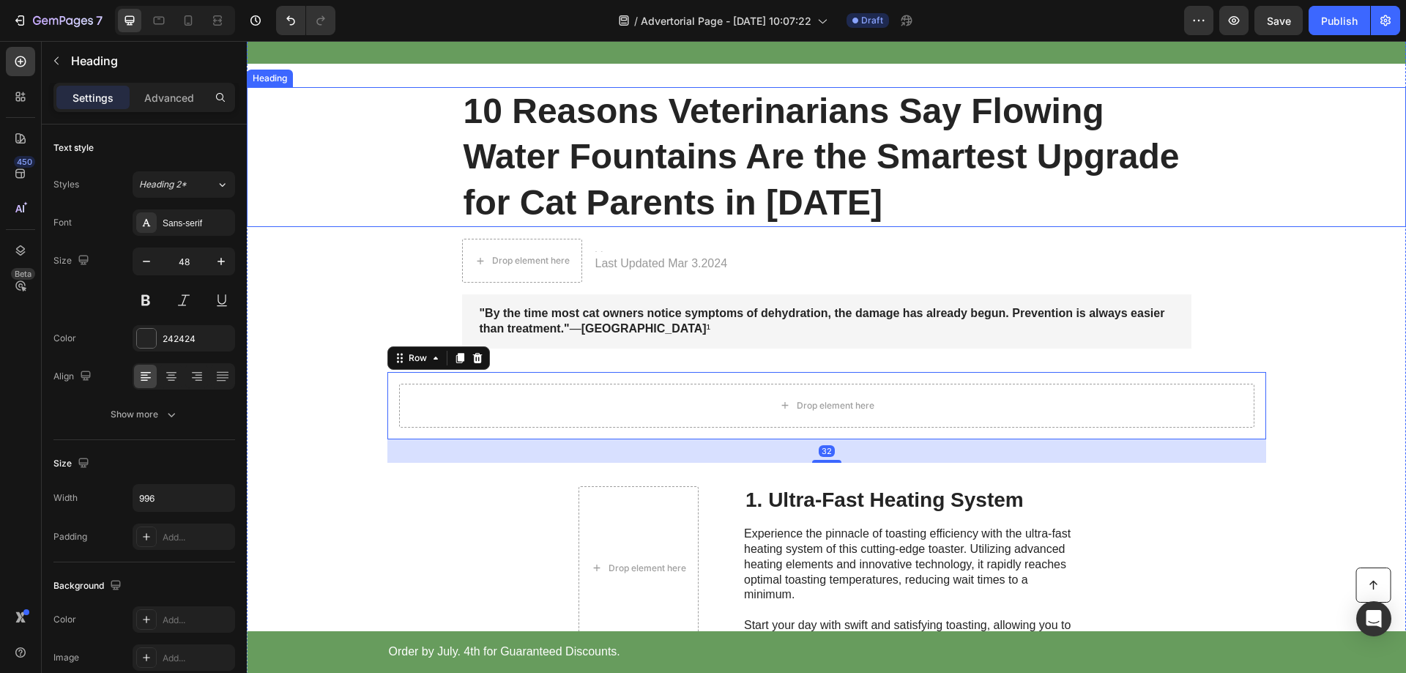
click at [341, 218] on div "10 Reasons Veterinarians Say Flowing Water Fountains Are the Smartest Upgrade f…" at bounding box center [826, 157] width 1130 height 140
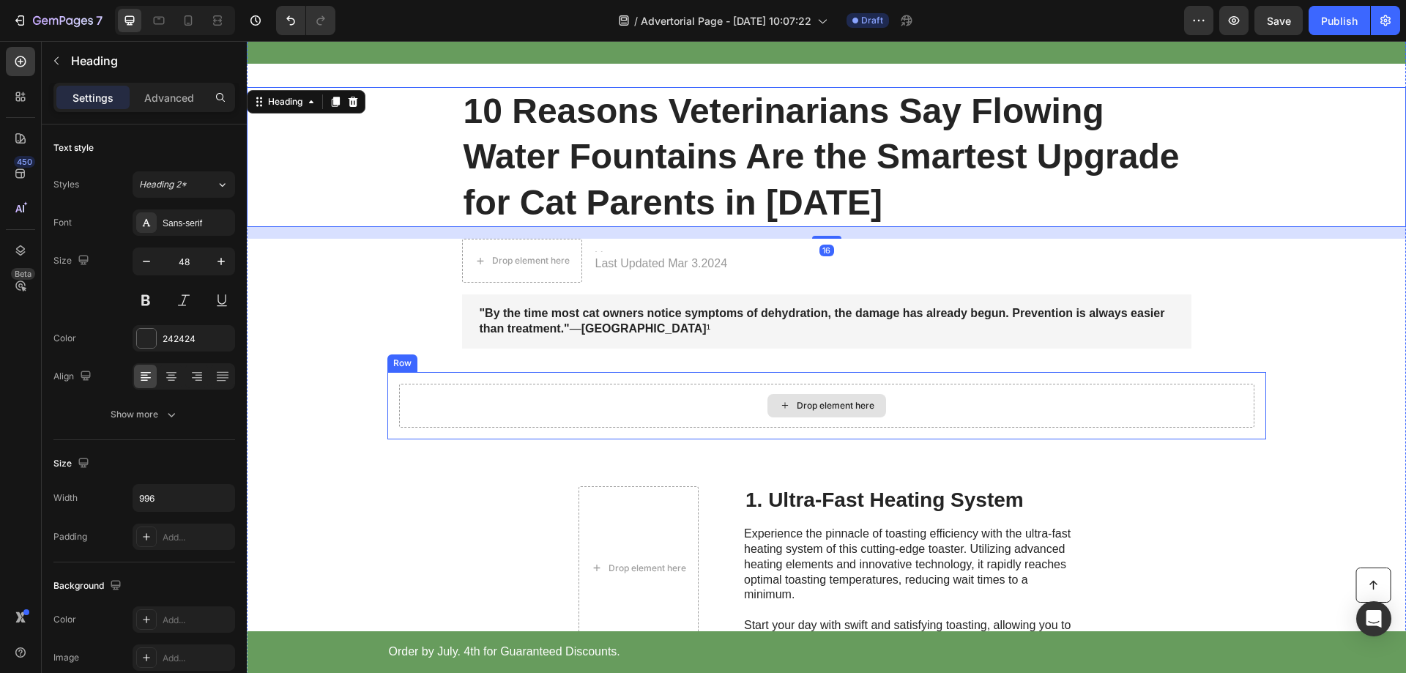
click at [915, 408] on div "Drop element here" at bounding box center [826, 406] width 855 height 44
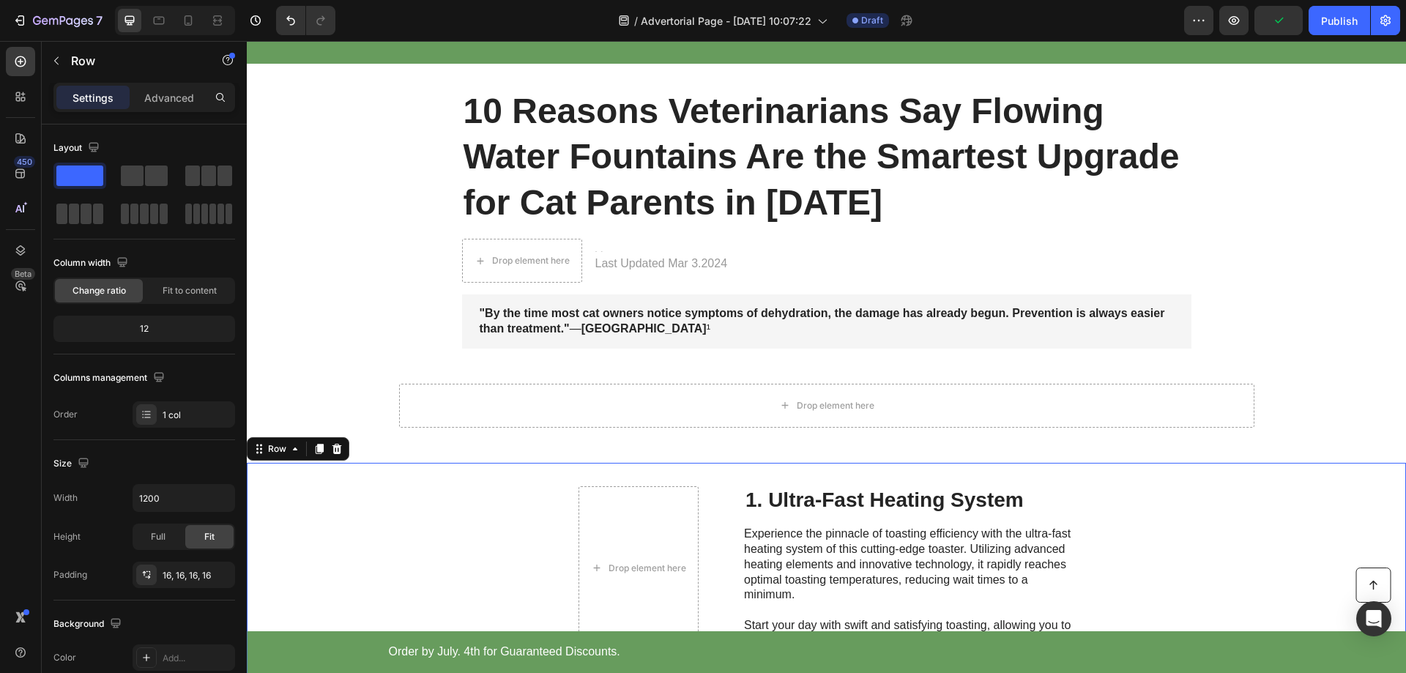
click at [461, 499] on div "Drop element here 1. Ultra-Fast Heating System Heading Experience the pinnacle …" at bounding box center [826, 568] width 1159 height 211
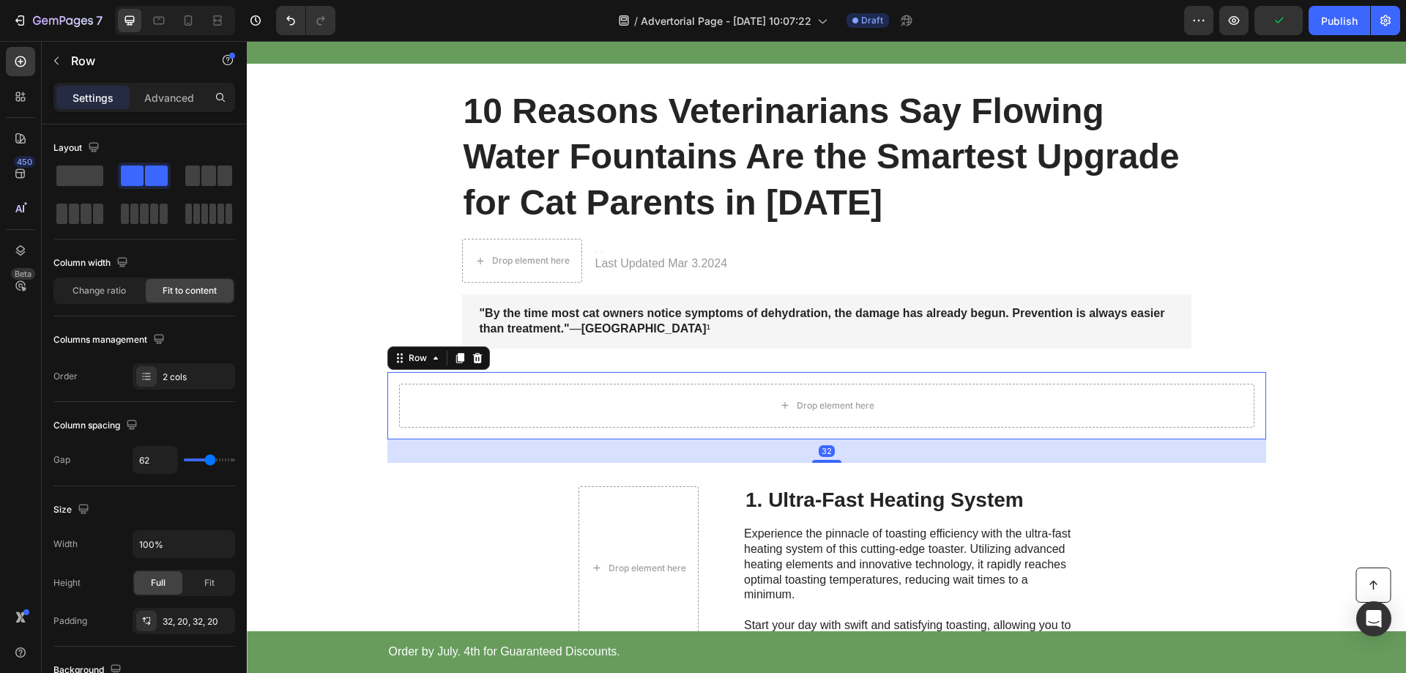
click at [407, 377] on div "Drop element here Row 32" at bounding box center [826, 405] width 879 height 67
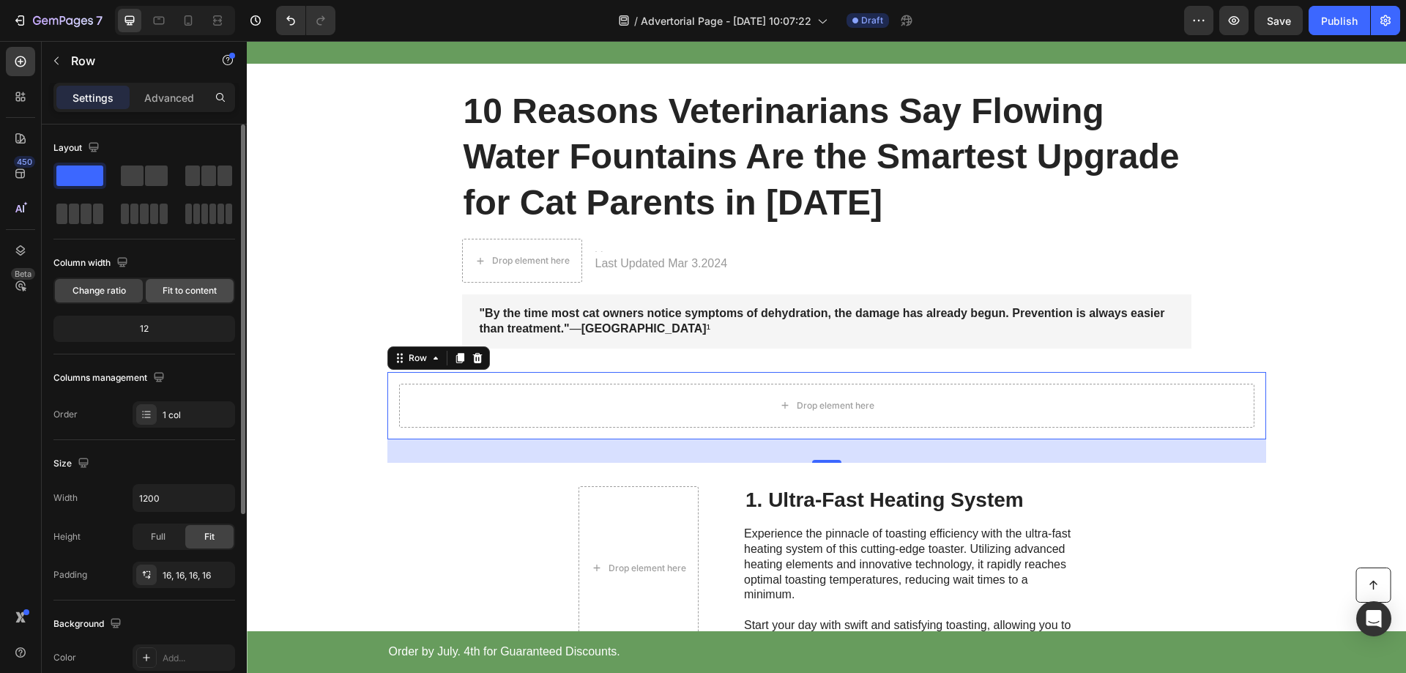
click at [187, 292] on span "Fit to content" at bounding box center [190, 290] width 54 height 13
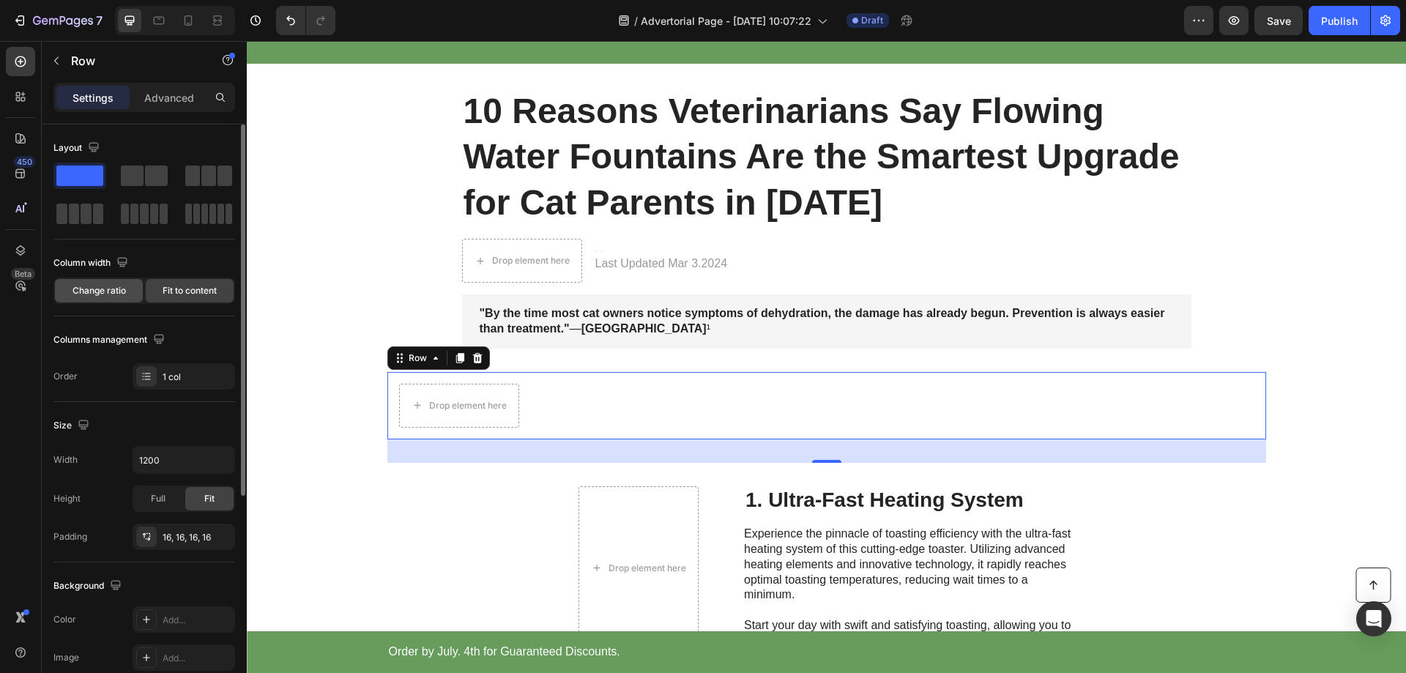
click at [109, 286] on span "Change ratio" at bounding box center [99, 290] width 53 height 13
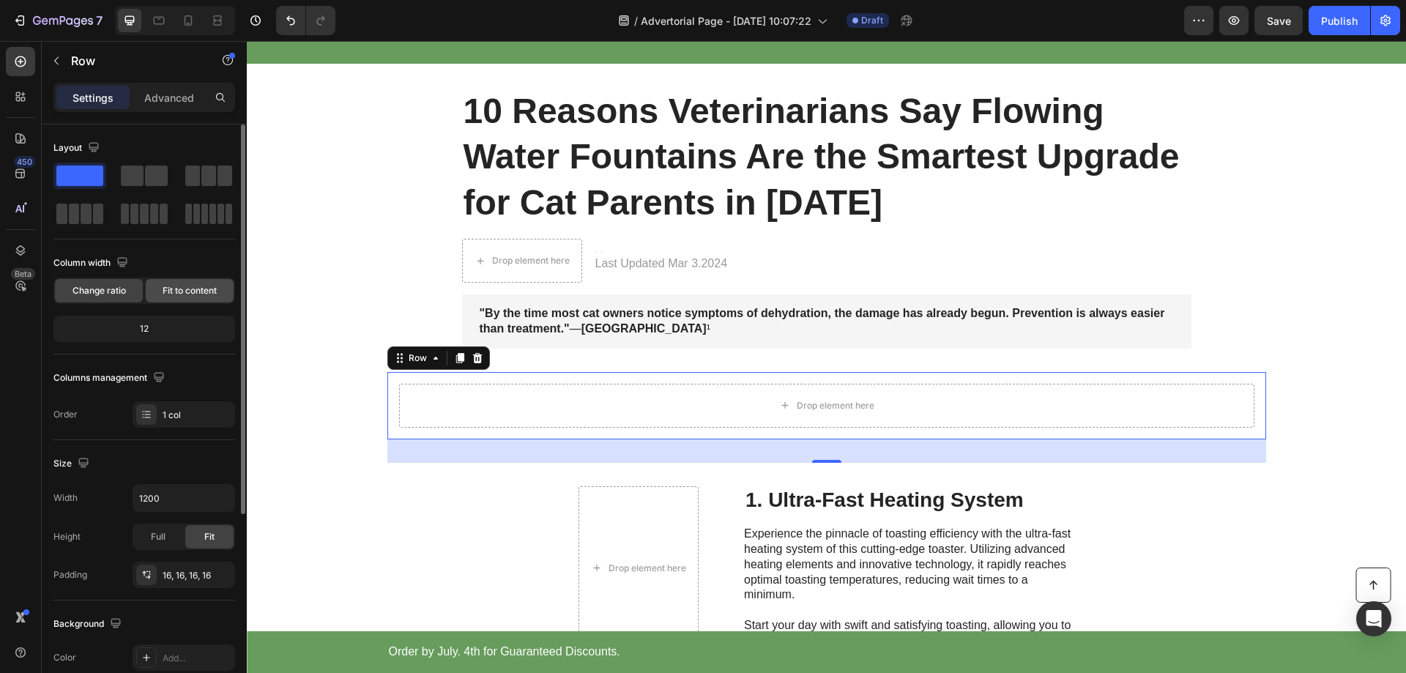
click at [201, 291] on span "Fit to content" at bounding box center [190, 290] width 54 height 13
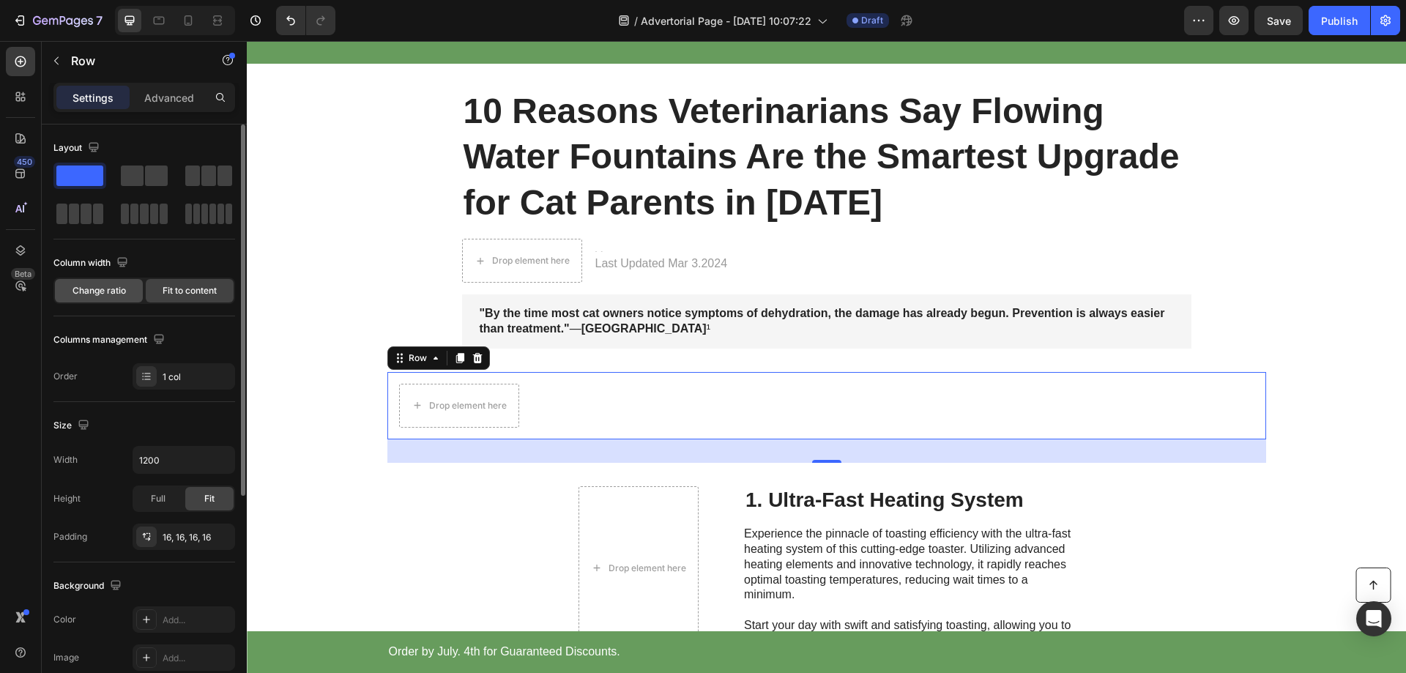
click at [92, 291] on span "Change ratio" at bounding box center [99, 290] width 53 height 13
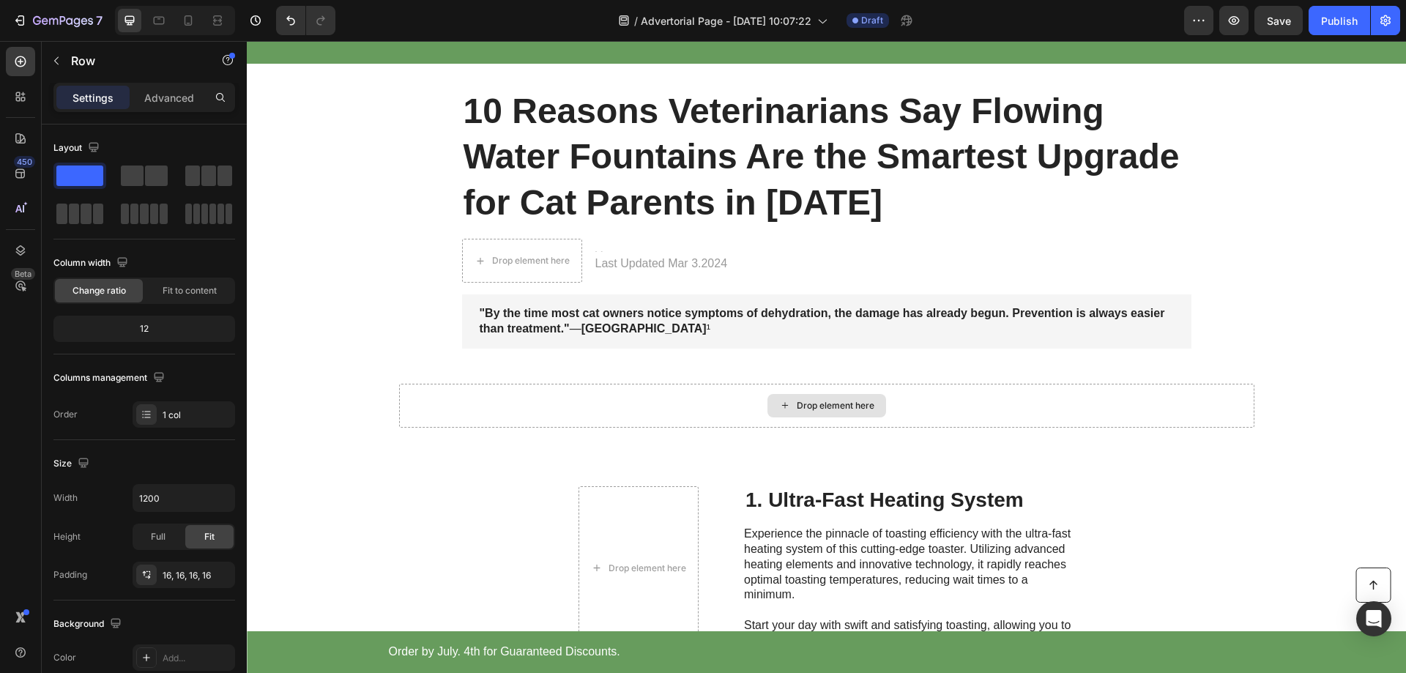
click at [820, 409] on div "Drop element here" at bounding box center [836, 406] width 78 height 12
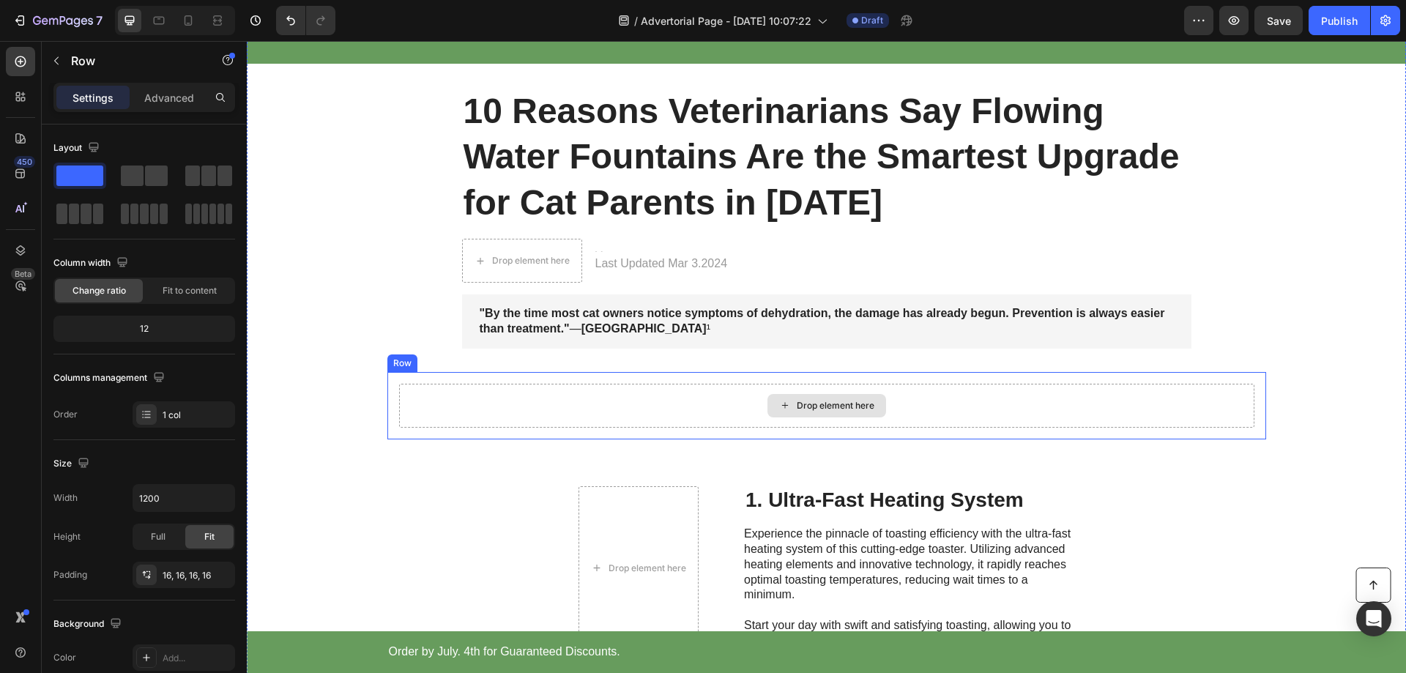
click at [669, 401] on div "Drop element here" at bounding box center [826, 406] width 855 height 44
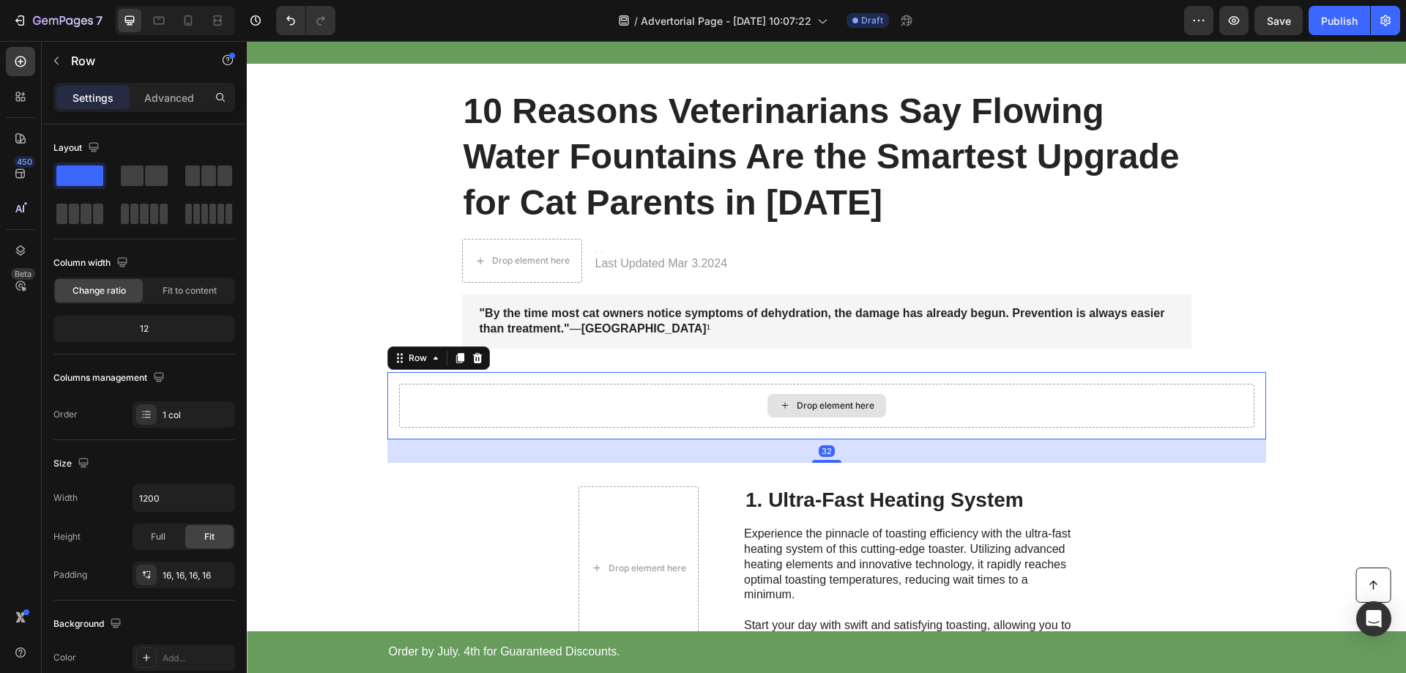
click at [654, 402] on div "Drop element here" at bounding box center [826, 406] width 855 height 44
click at [654, 401] on div "Drop element here" at bounding box center [826, 406] width 855 height 44
click at [683, 405] on div "Drop element here" at bounding box center [826, 406] width 855 height 44
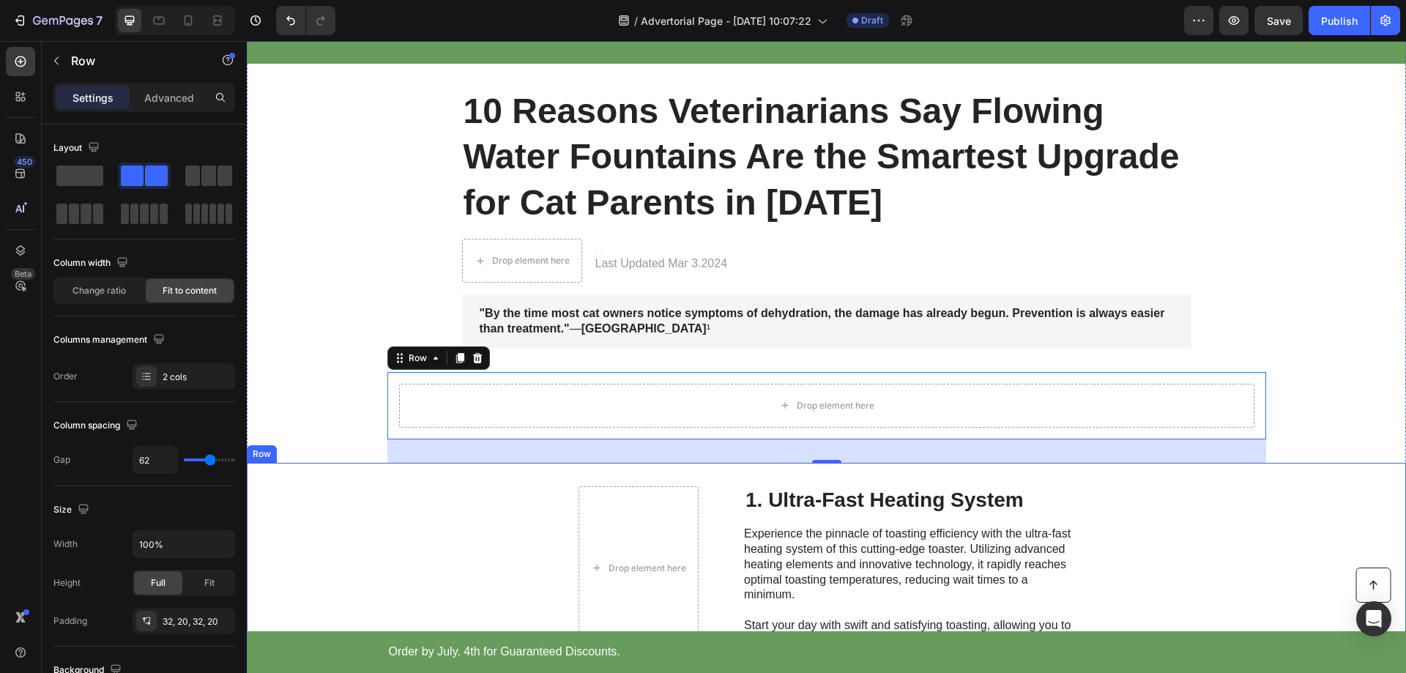
click at [519, 554] on div "Drop element here 1. Ultra-Fast Heating System Heading Experience the pinnacle …" at bounding box center [826, 568] width 1159 height 211
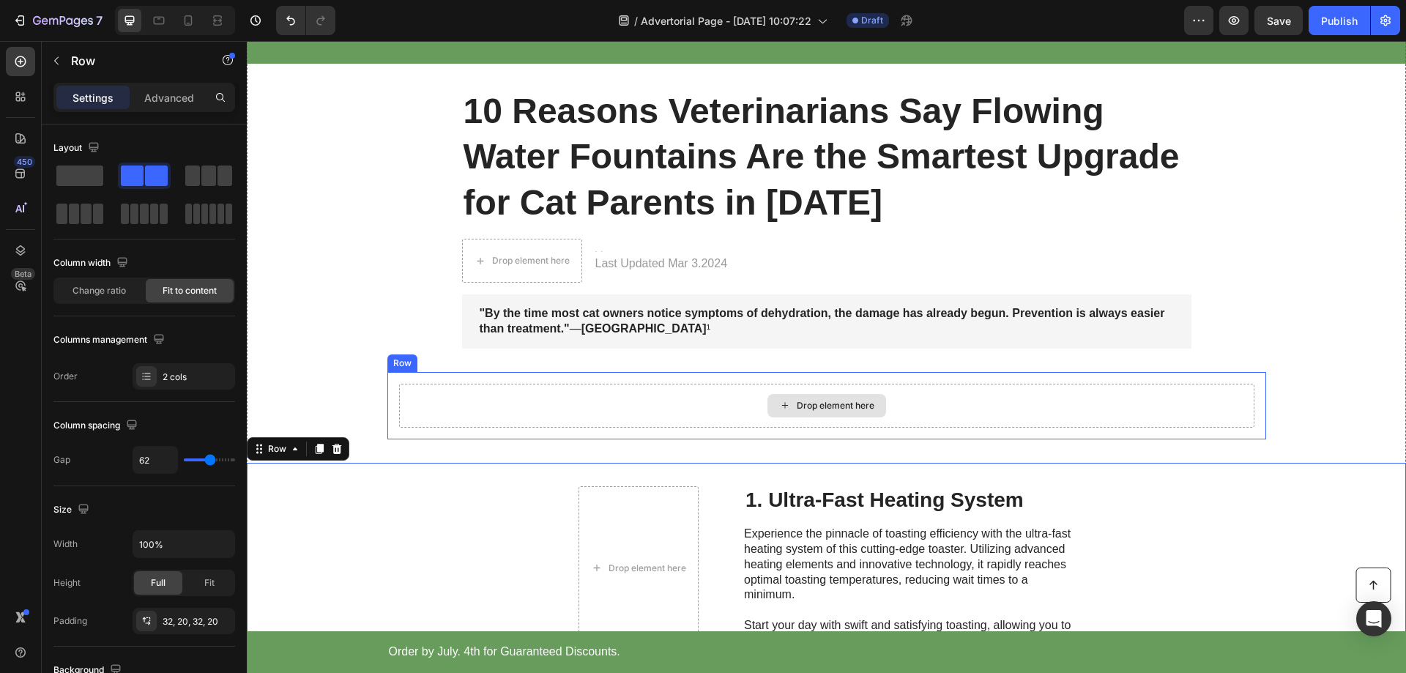
click at [838, 412] on div "Drop element here" at bounding box center [827, 405] width 119 height 23
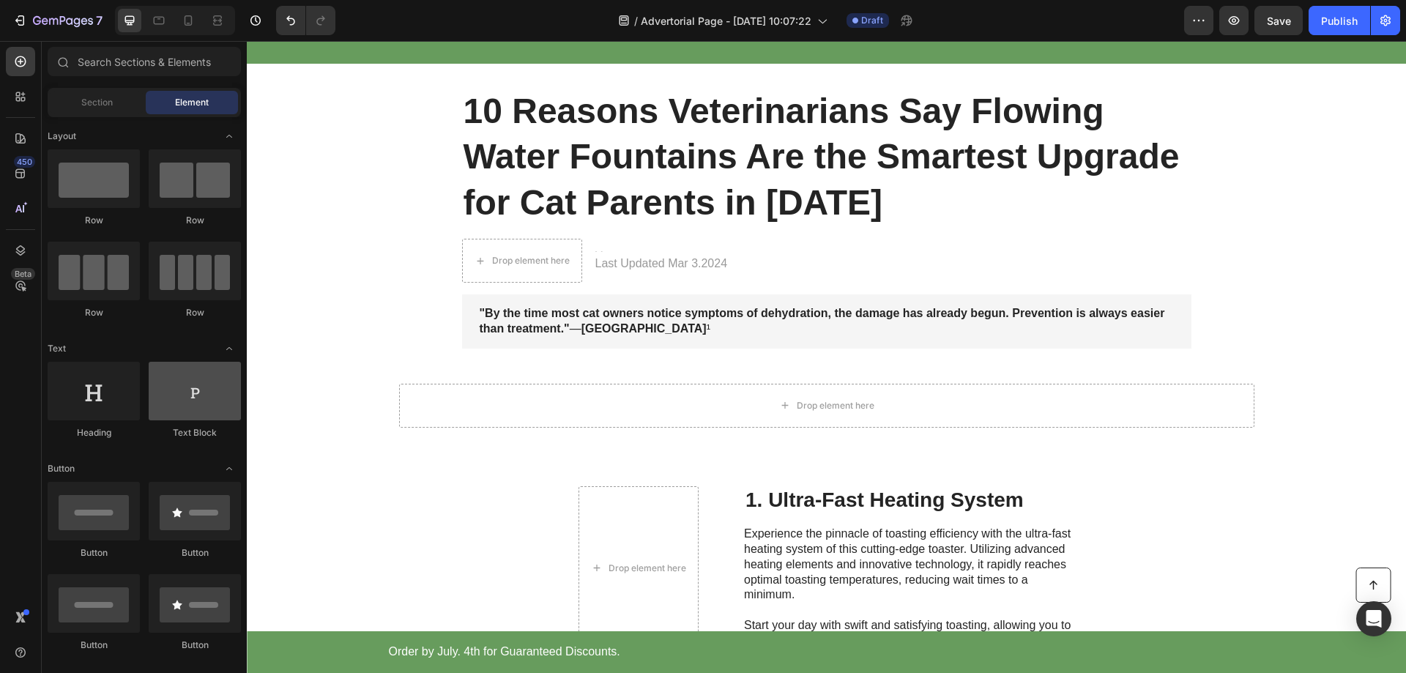
click at [198, 404] on div at bounding box center [195, 391] width 92 height 59
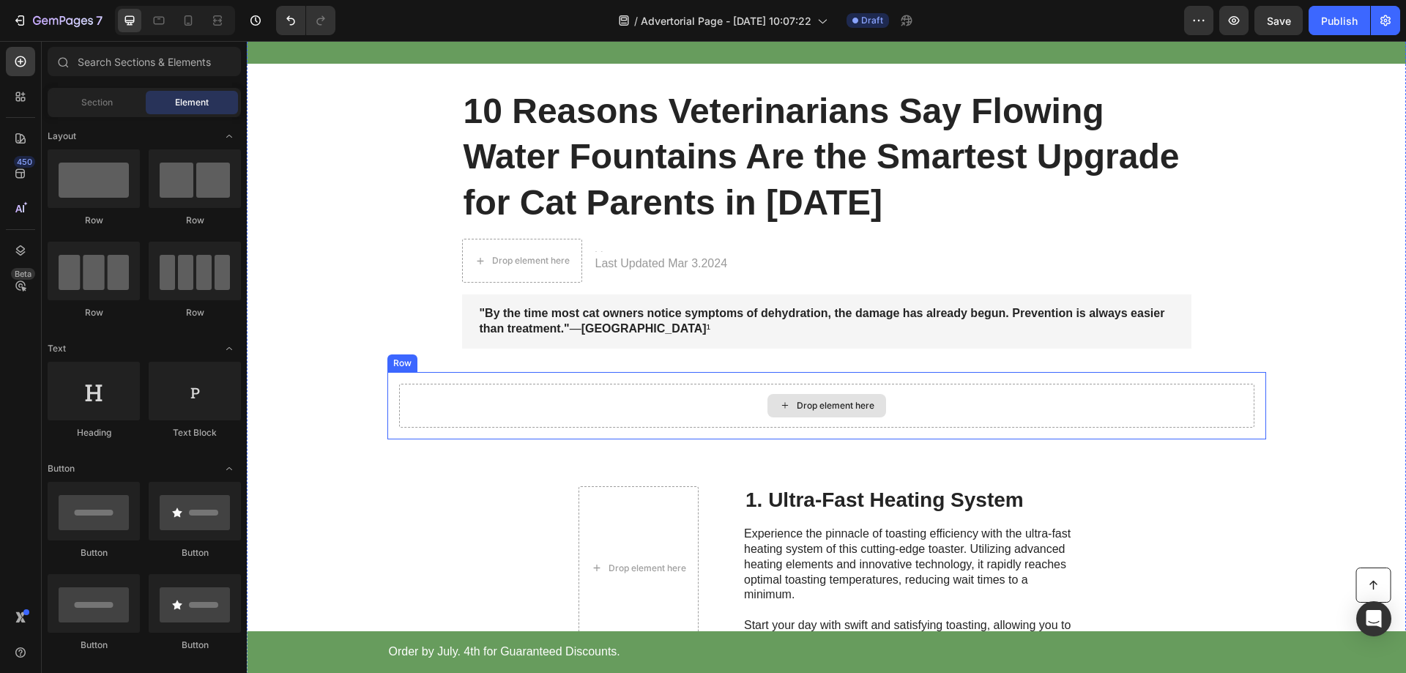
click at [820, 406] on div "Drop element here" at bounding box center [836, 406] width 78 height 12
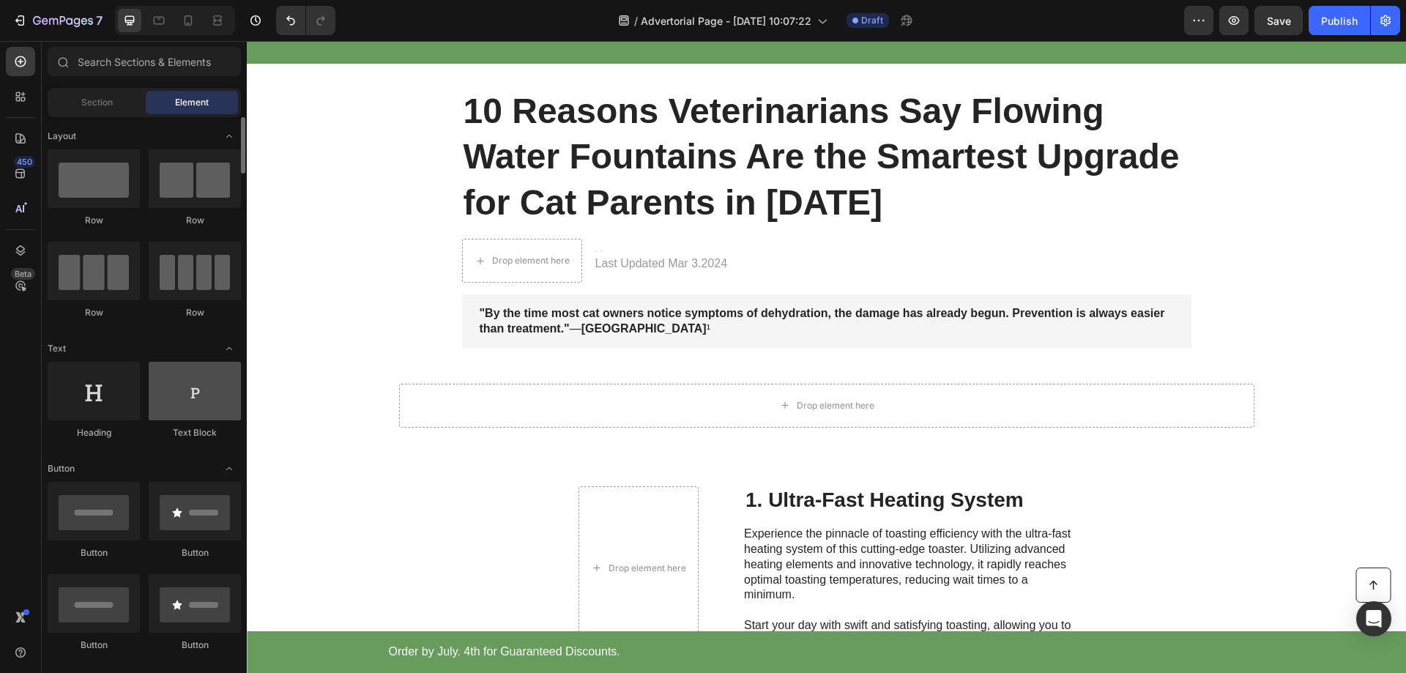
click at [194, 399] on div at bounding box center [195, 391] width 92 height 59
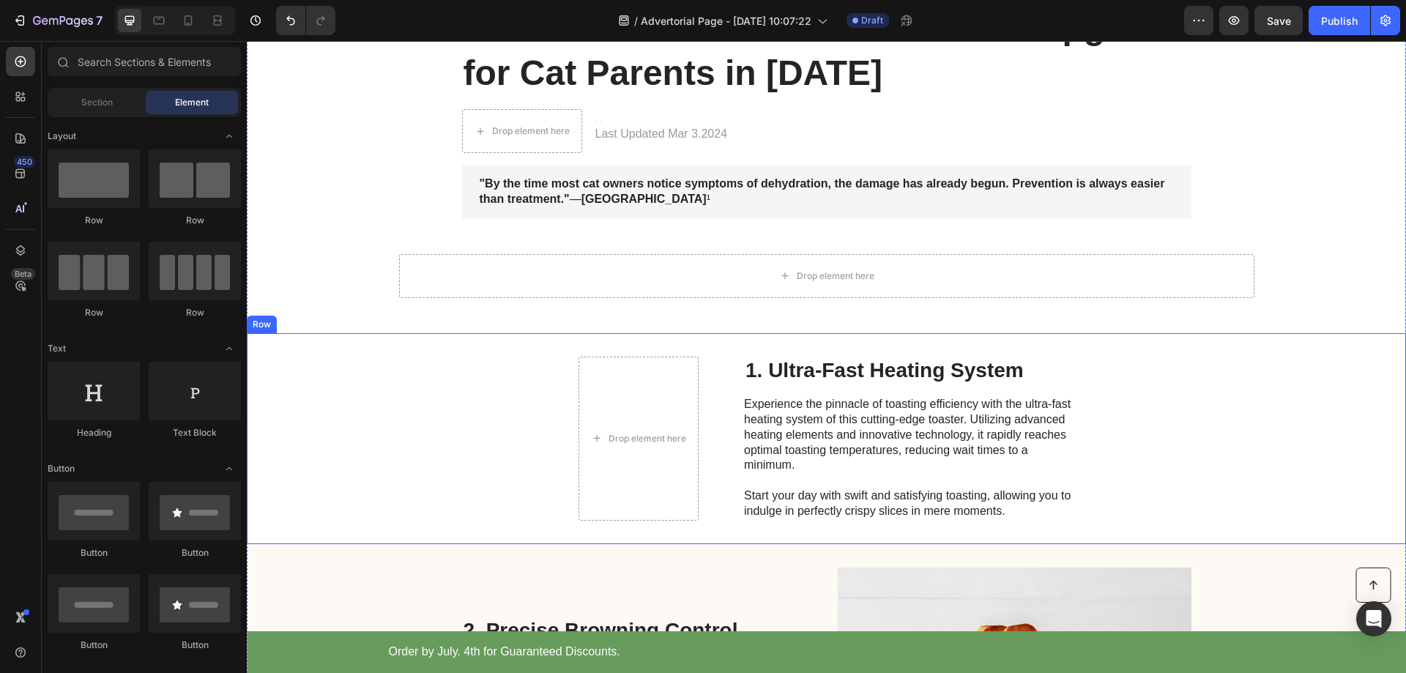
scroll to position [293, 0]
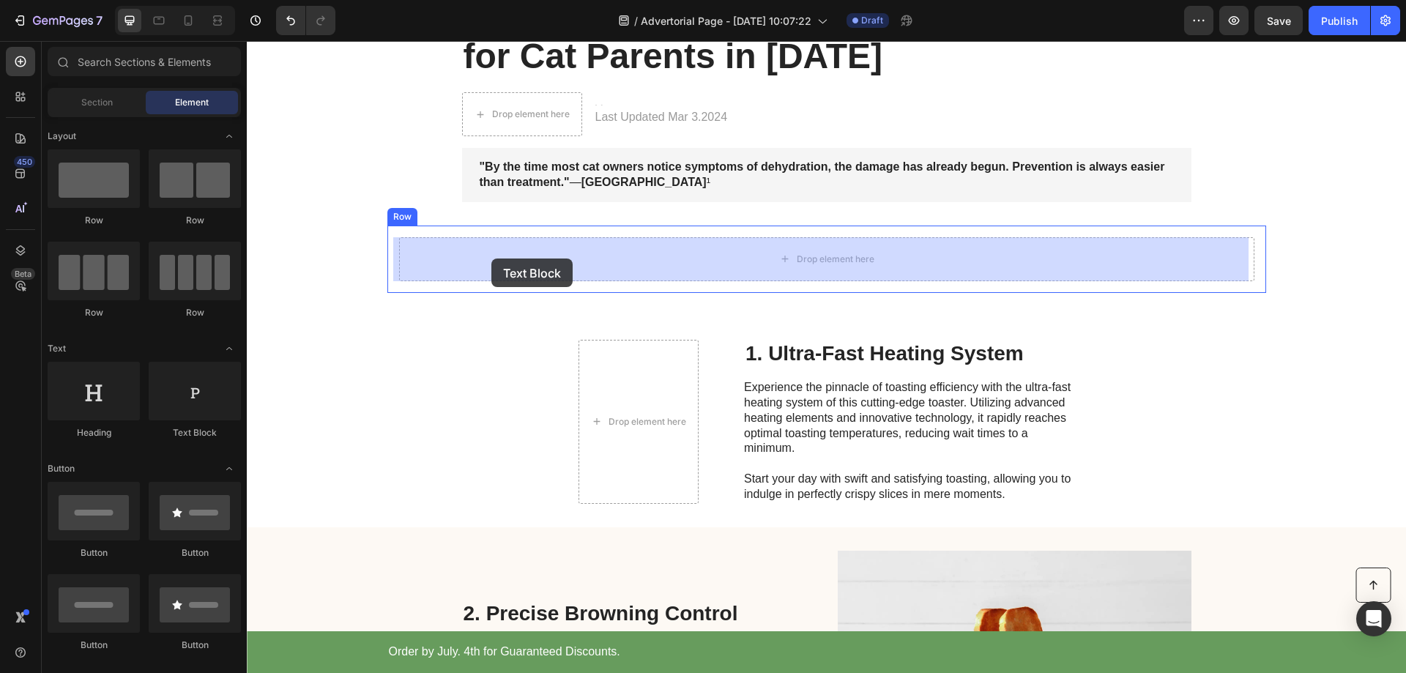
drag, startPoint x: 427, startPoint y: 437, endPoint x: 491, endPoint y: 259, distance: 190.0
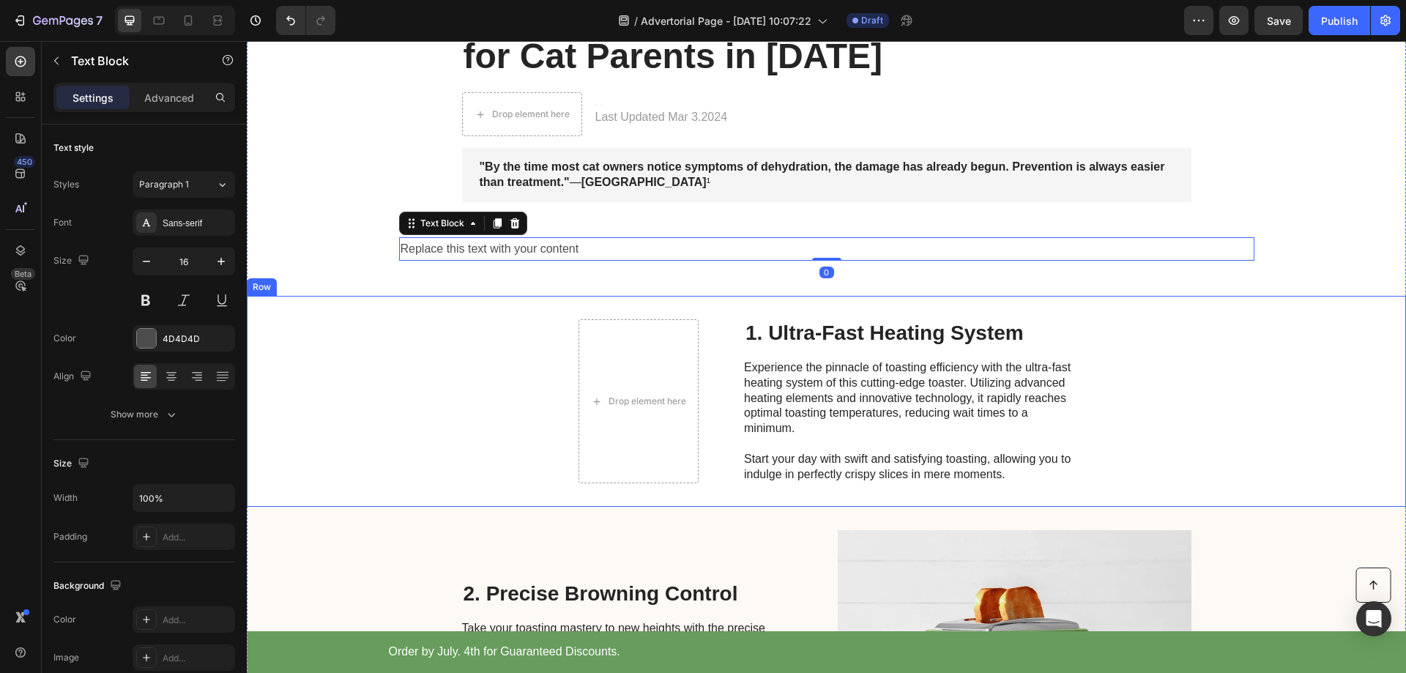
click at [499, 395] on div "Drop element here 1. Ultra-Fast Heating System Heading Experience the pinnacle …" at bounding box center [826, 401] width 1159 height 211
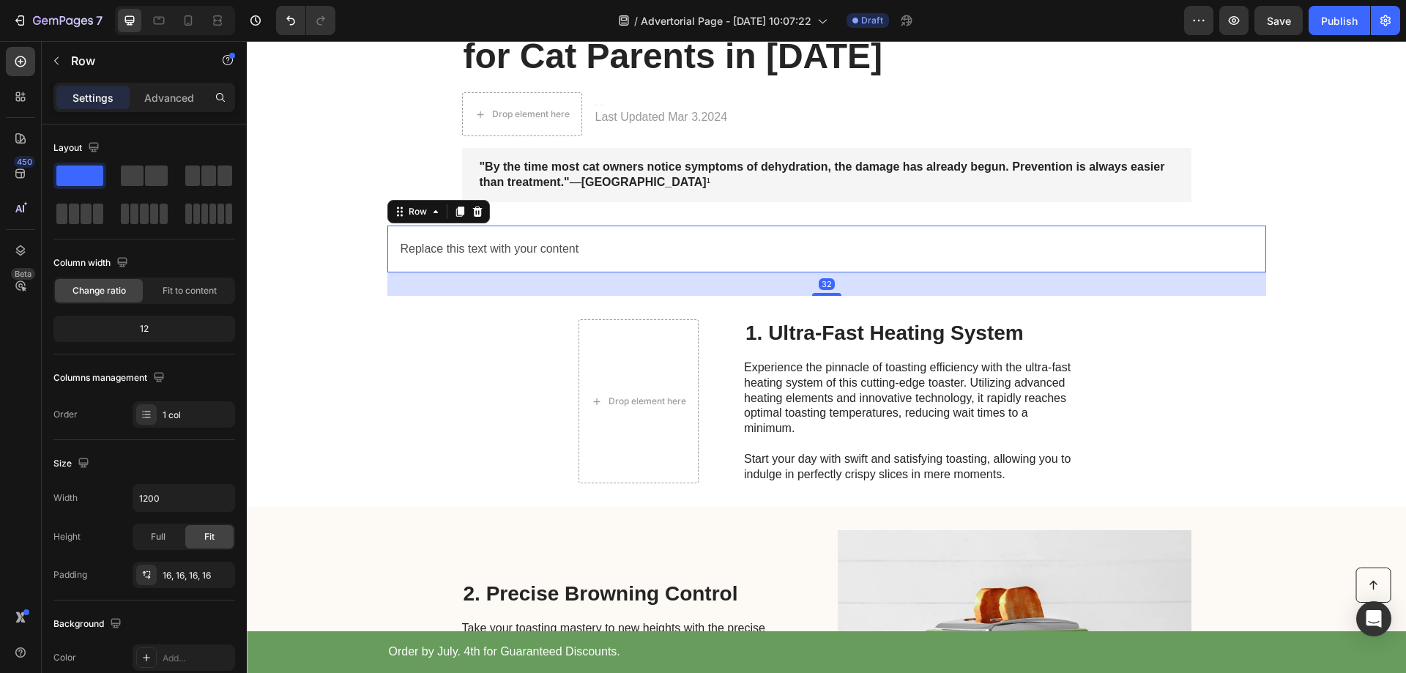
click at [506, 235] on div "Replace this text with your content Text Block Row 32" at bounding box center [826, 250] width 879 height 48
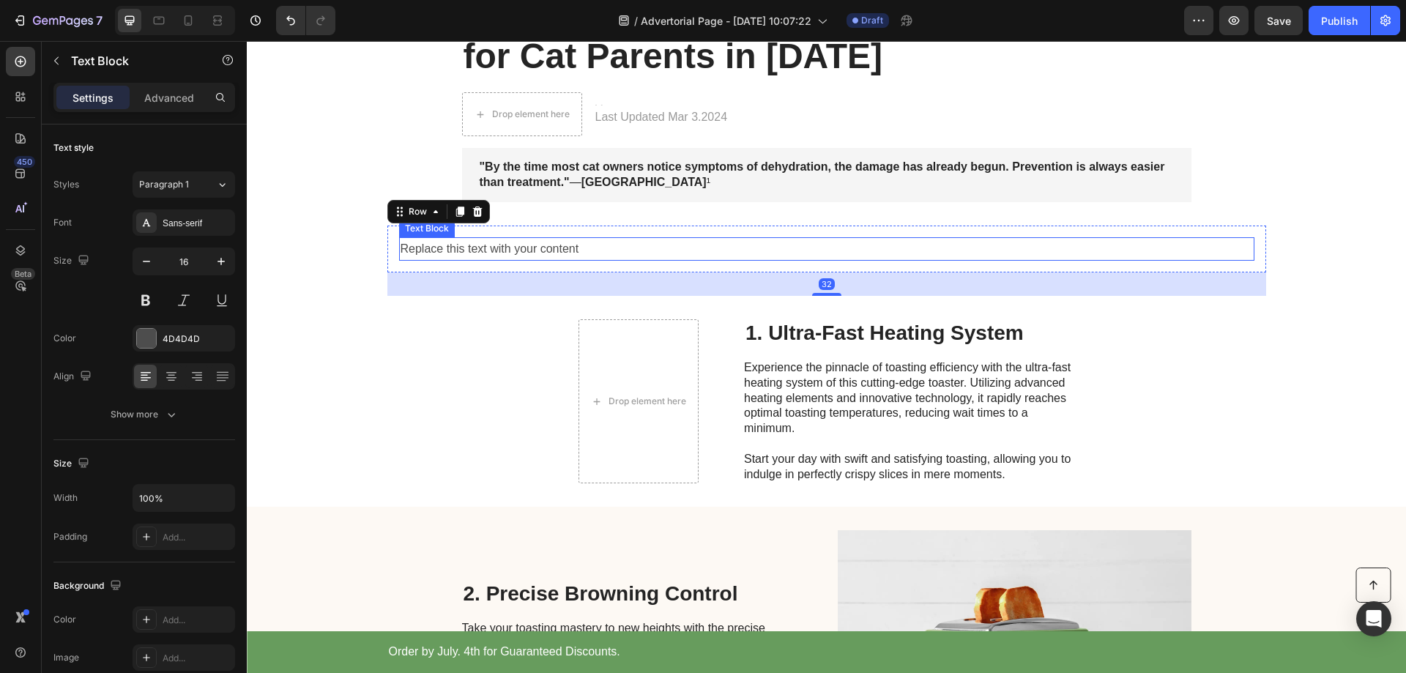
click at [516, 252] on div "Replace this text with your content" at bounding box center [826, 249] width 855 height 24
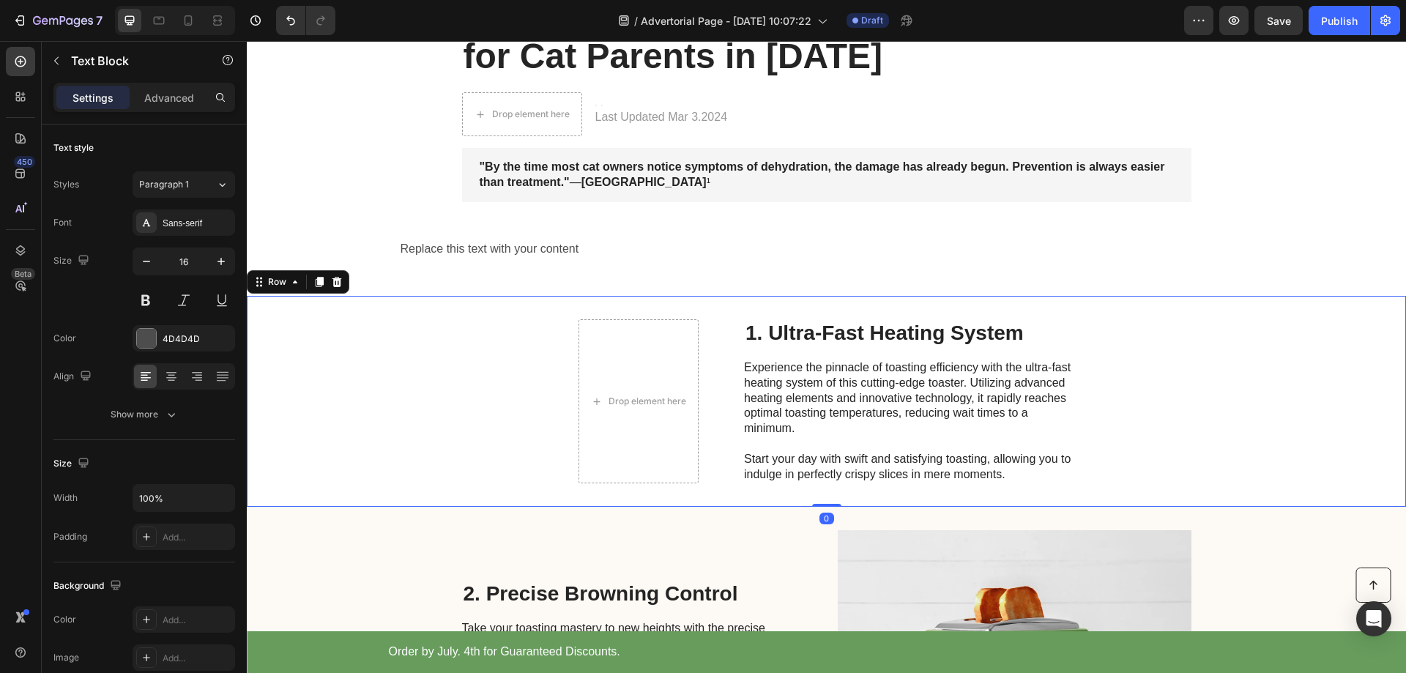
click at [453, 311] on div "Drop element here 1. Ultra-Fast Heating System Heading Experience the pinnacle …" at bounding box center [826, 401] width 1159 height 211
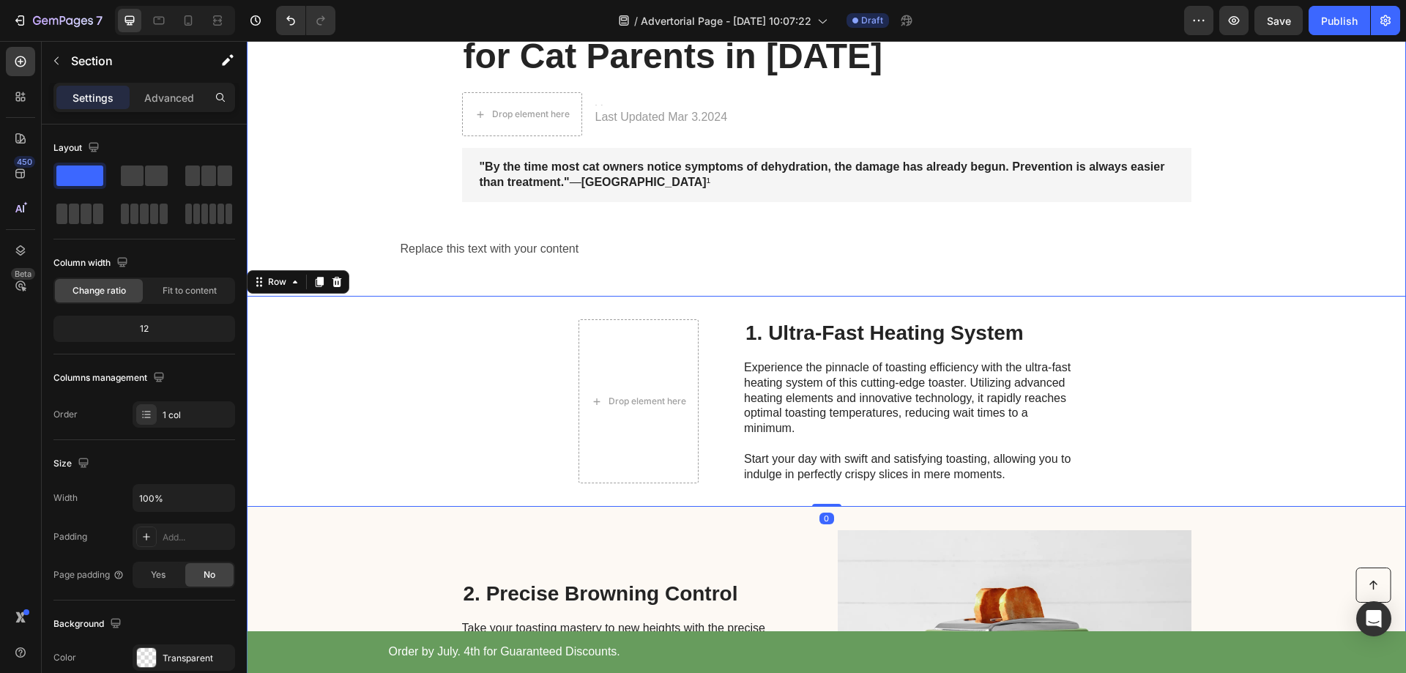
click at [430, 275] on div "Image Limited time: 50% OFF + FREESHIPPING Text Block 21 HRS 31 MIN 32 SEC Coun…" at bounding box center [826, 630] width 1159 height 1704
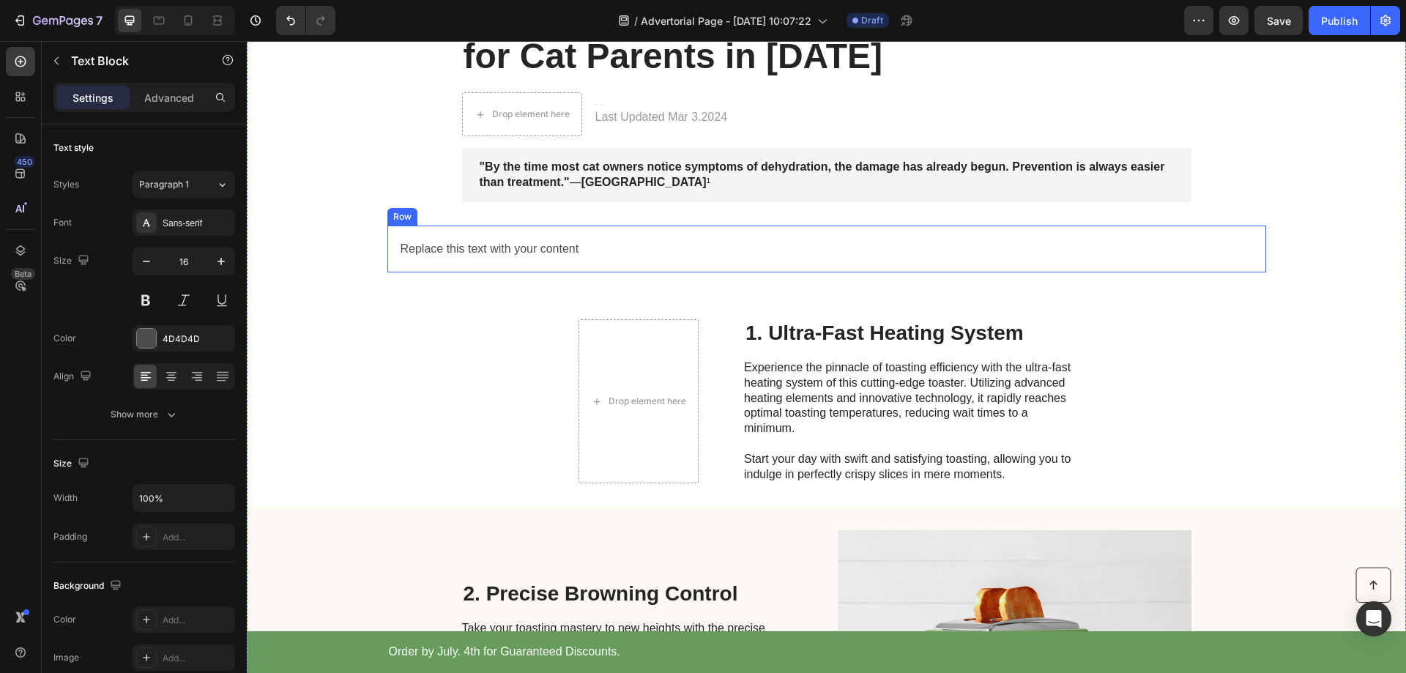
click at [434, 253] on div "Replace this text with your content" at bounding box center [826, 249] width 855 height 24
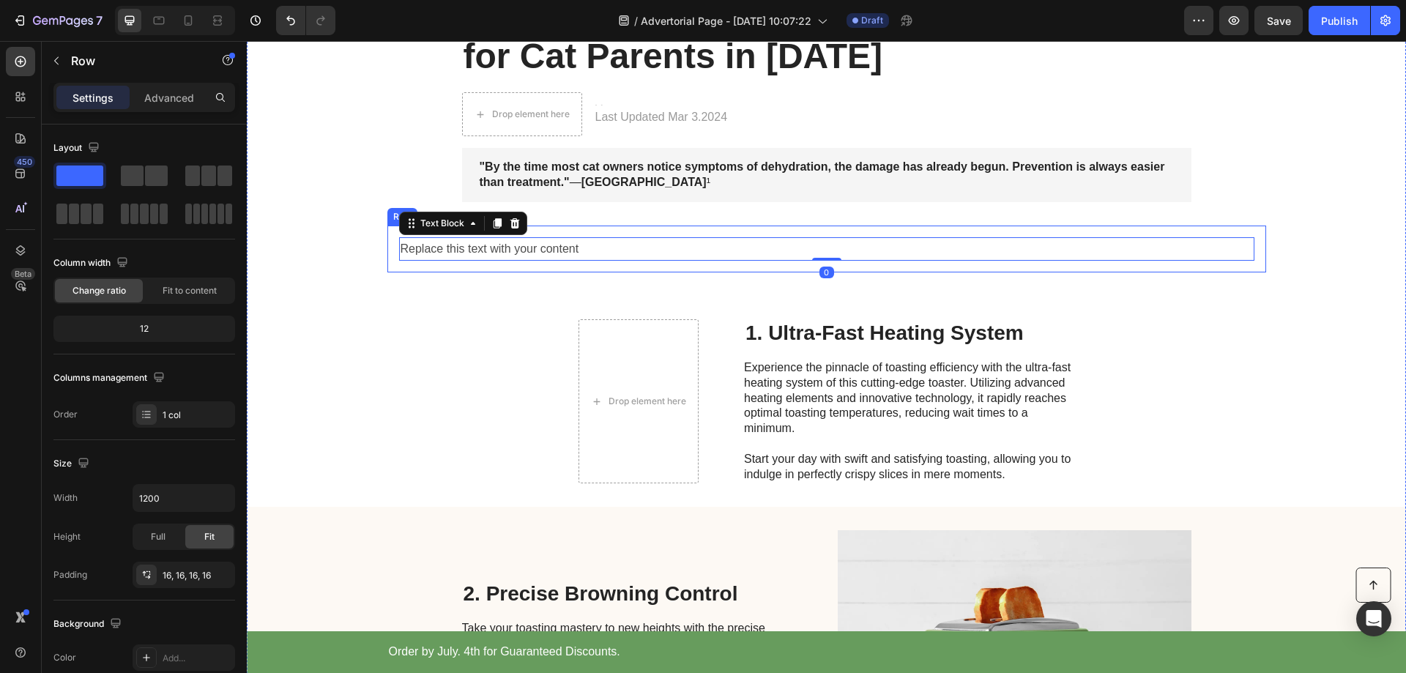
click at [636, 226] on div "Replace this text with your content Text Block 0 Row" at bounding box center [826, 250] width 879 height 48
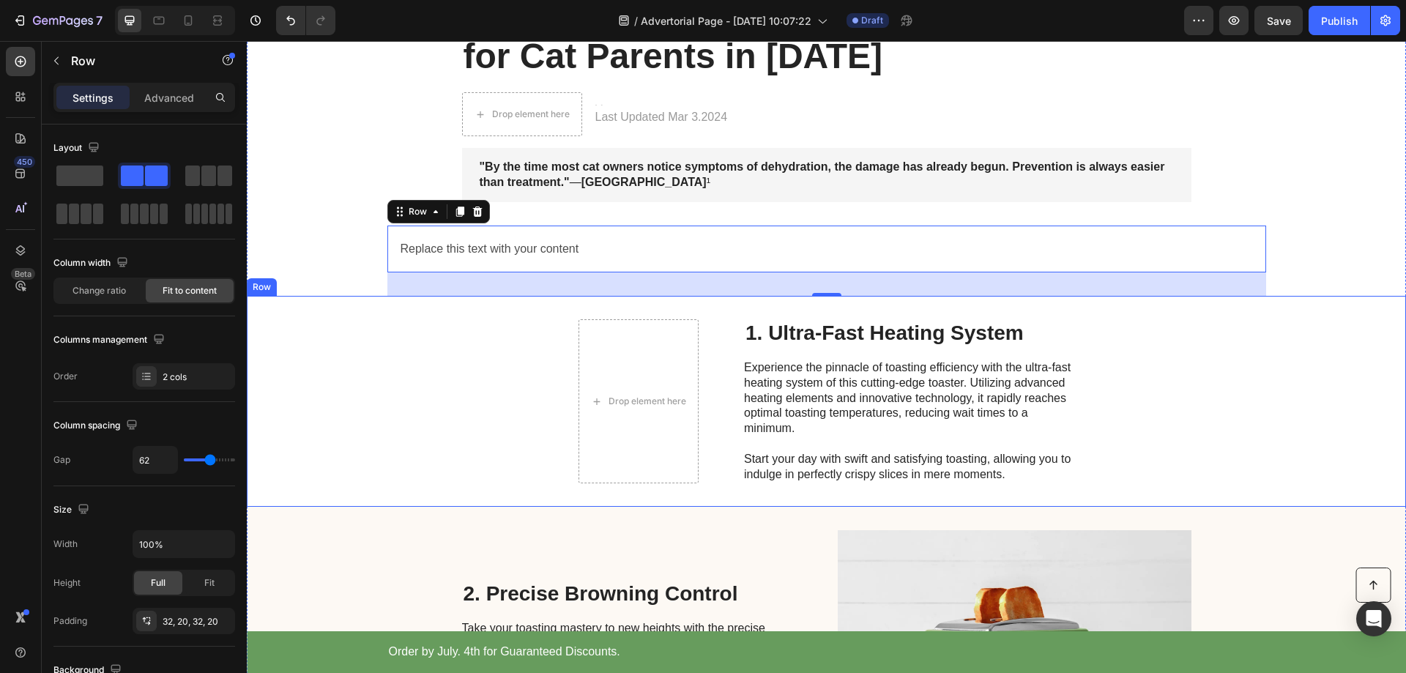
click at [524, 320] on div "Drop element here 1. Ultra-Fast Heating System Heading Experience the pinnacle …" at bounding box center [826, 401] width 1159 height 211
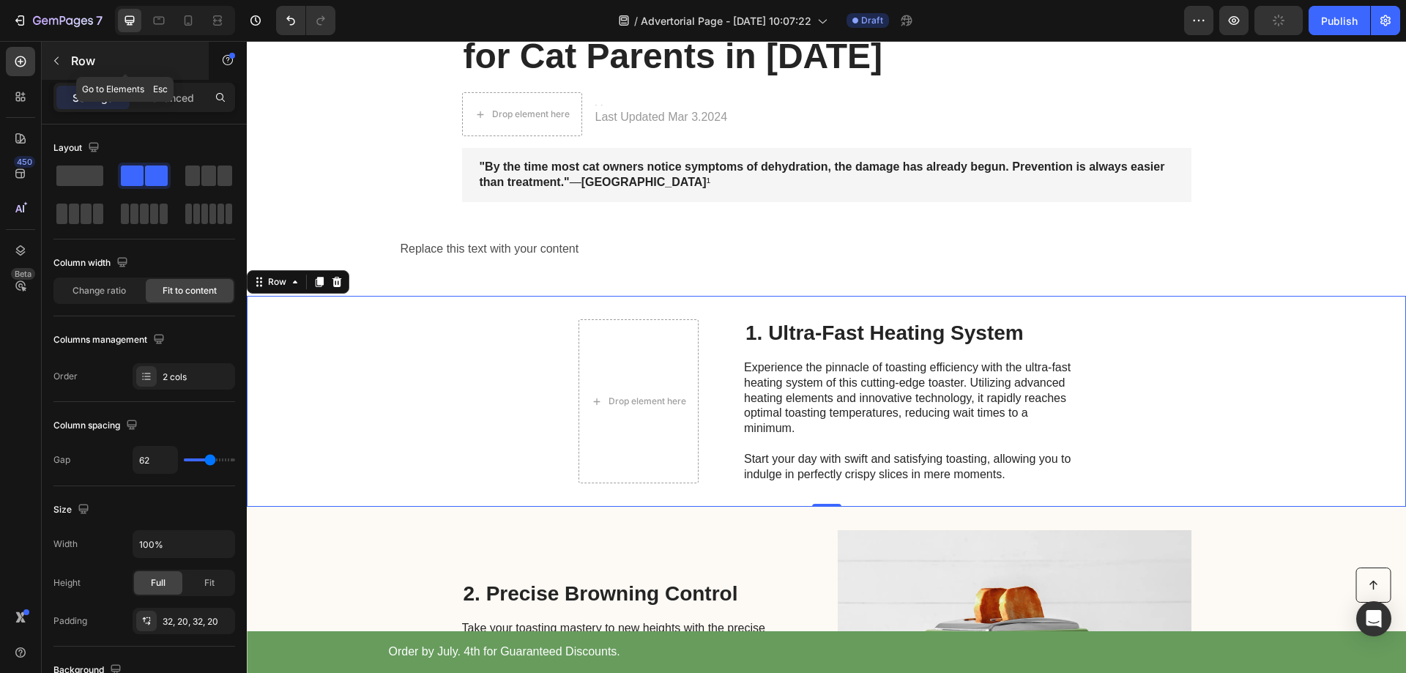
click at [49, 58] on button "button" at bounding box center [56, 60] width 23 height 23
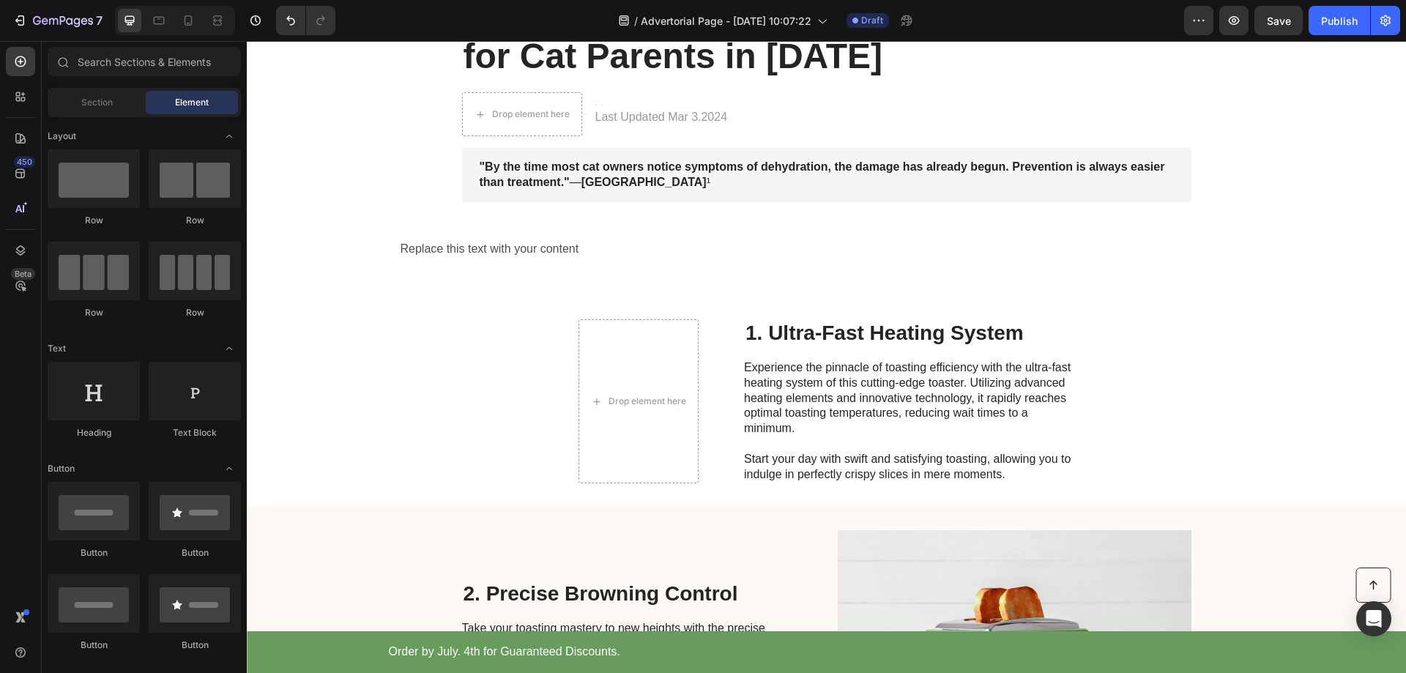
drag, startPoint x: 108, startPoint y: 103, endPoint x: 180, endPoint y: 108, distance: 72.7
click at [108, 103] on span "Section" at bounding box center [96, 102] width 31 height 13
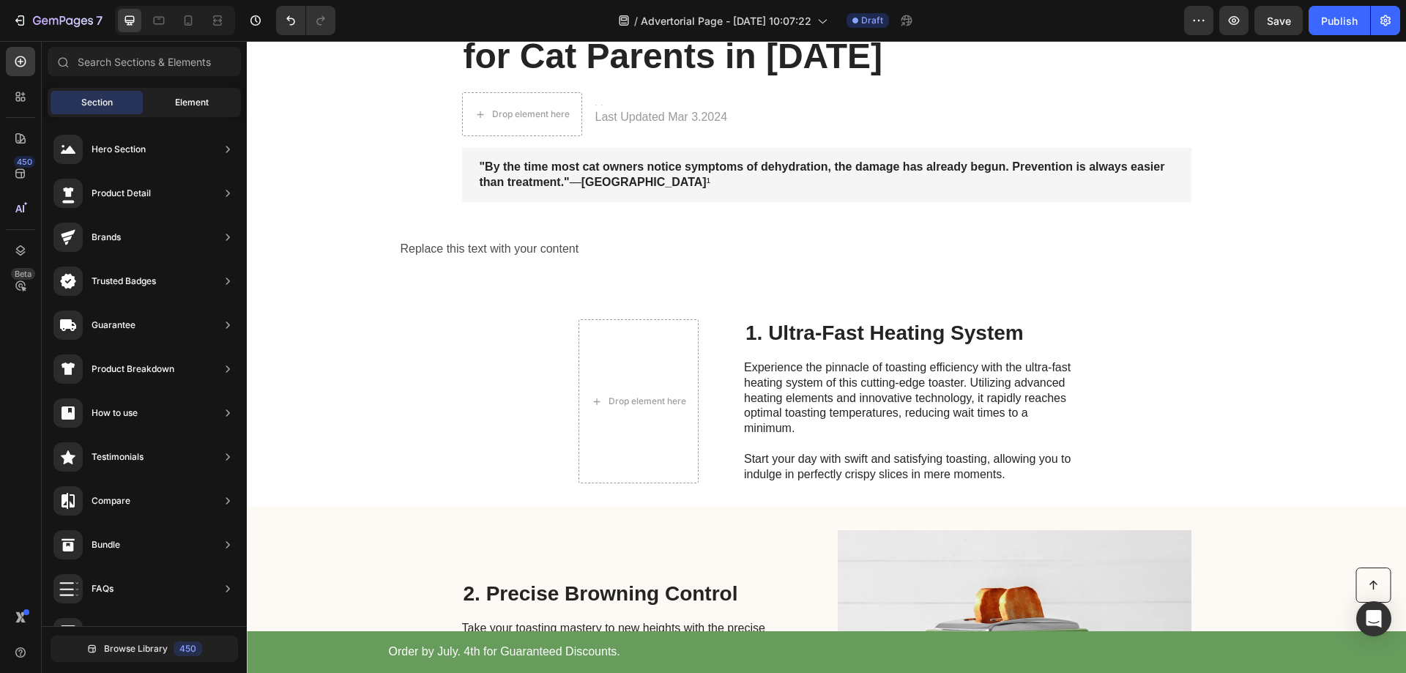
click at [193, 107] on span "Element" at bounding box center [192, 102] width 34 height 13
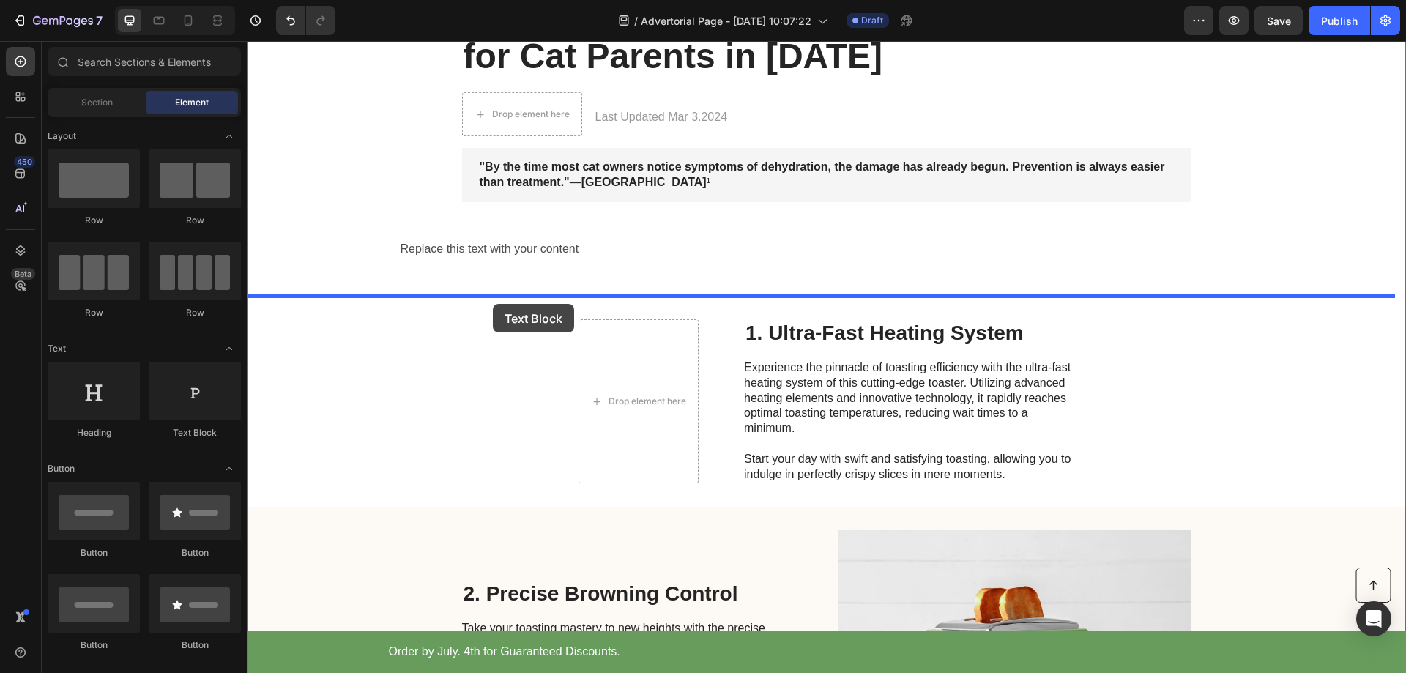
drag, startPoint x: 439, startPoint y: 435, endPoint x: 493, endPoint y: 304, distance: 141.9
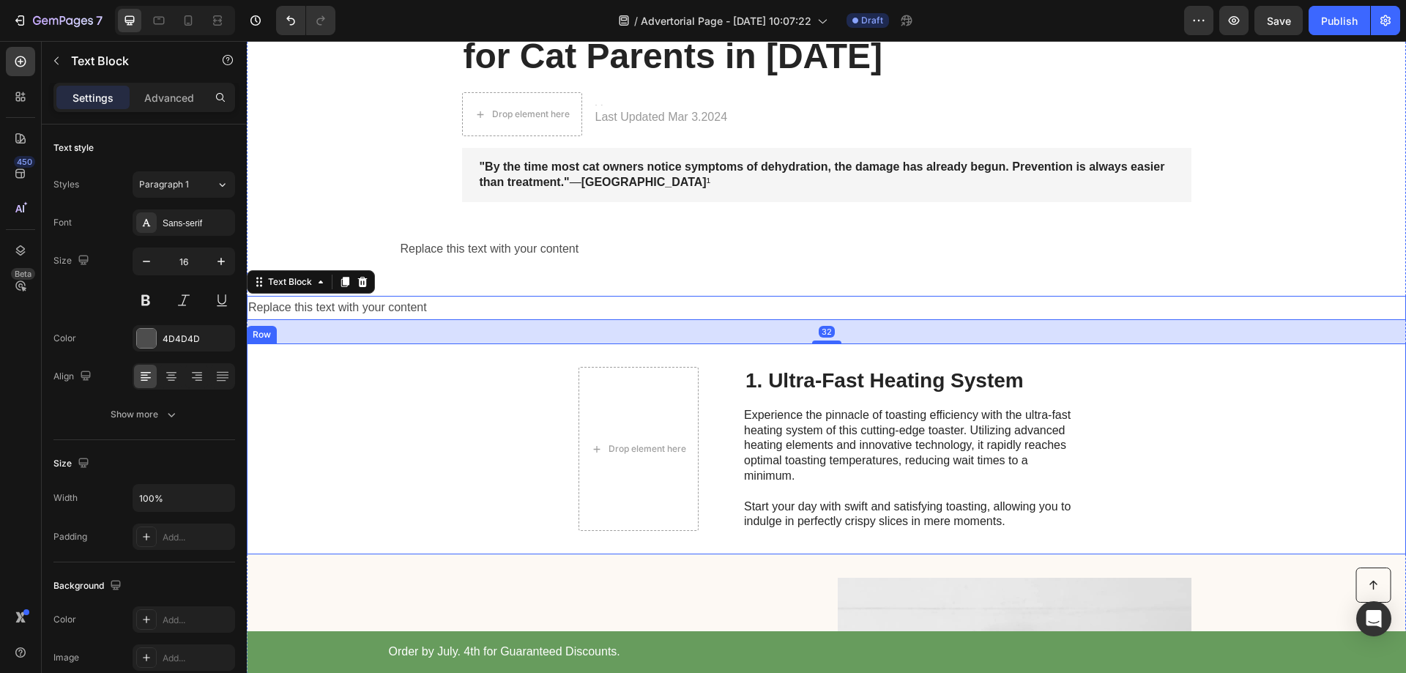
click at [450, 418] on div "Drop element here 1. Ultra-Fast Heating System Heading Experience the pinnacle …" at bounding box center [826, 448] width 1159 height 211
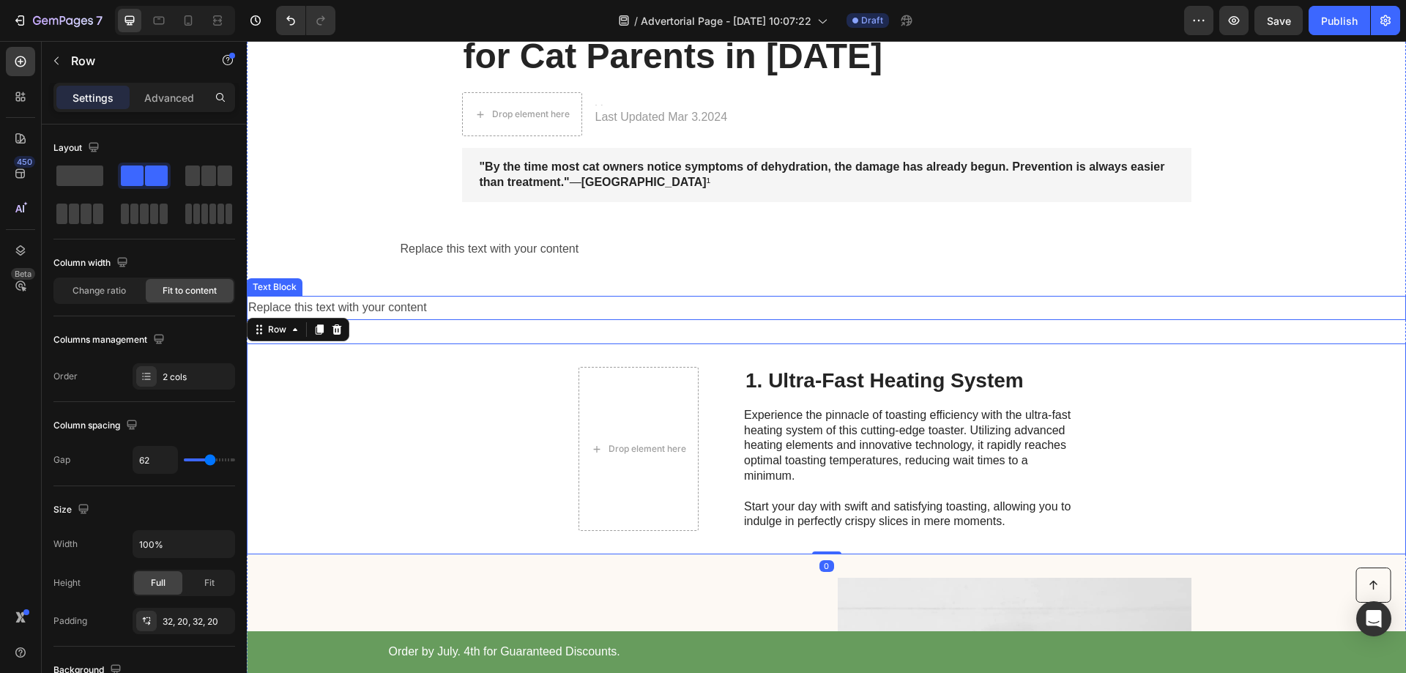
click at [410, 308] on div "Replace this text with your content" at bounding box center [826, 308] width 1159 height 24
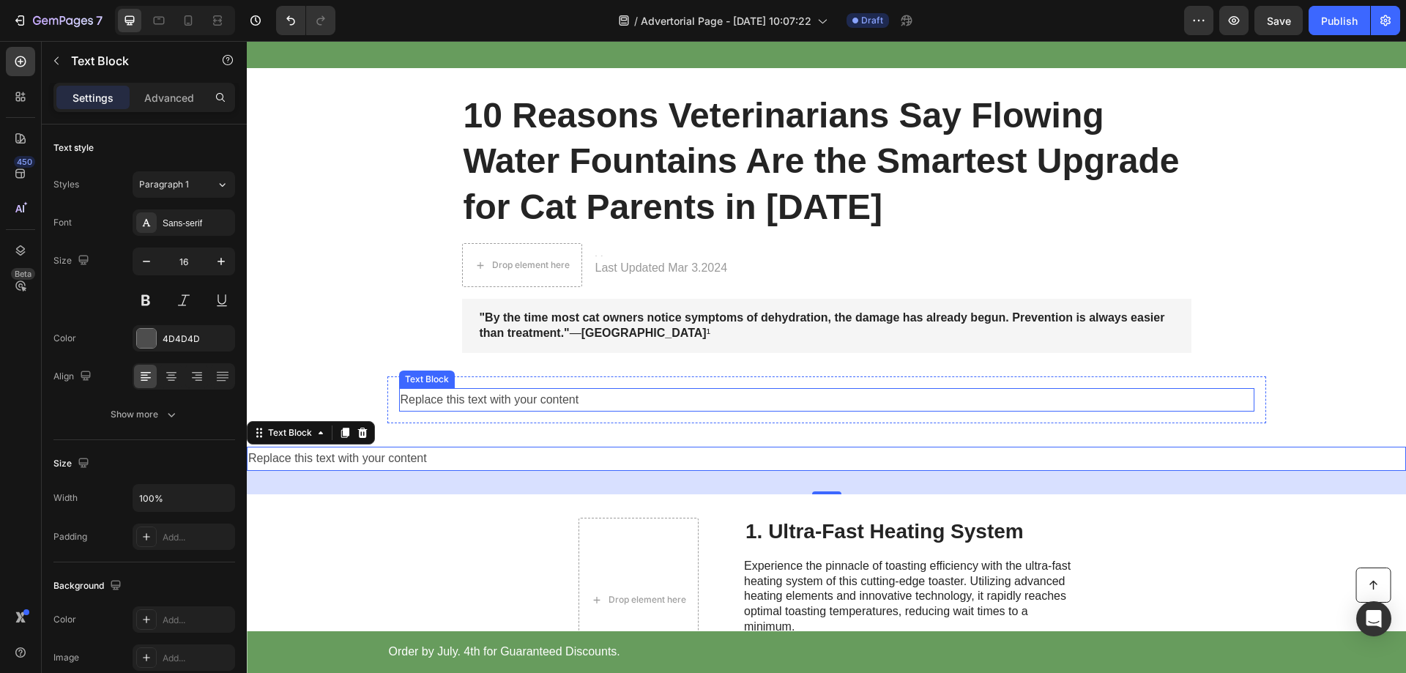
scroll to position [146, 0]
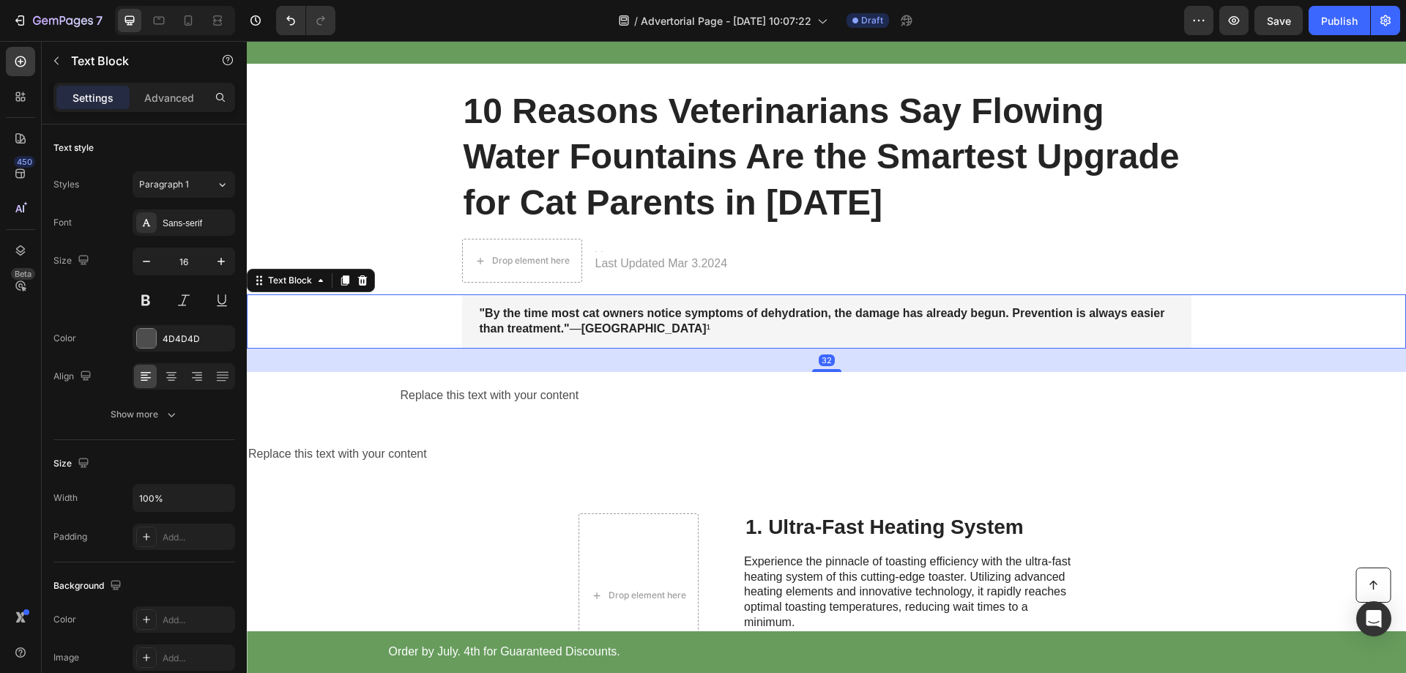
click at [529, 306] on p ""By the time most cat owners notice symptoms of dehydration, the damage has alr…" at bounding box center [827, 321] width 694 height 31
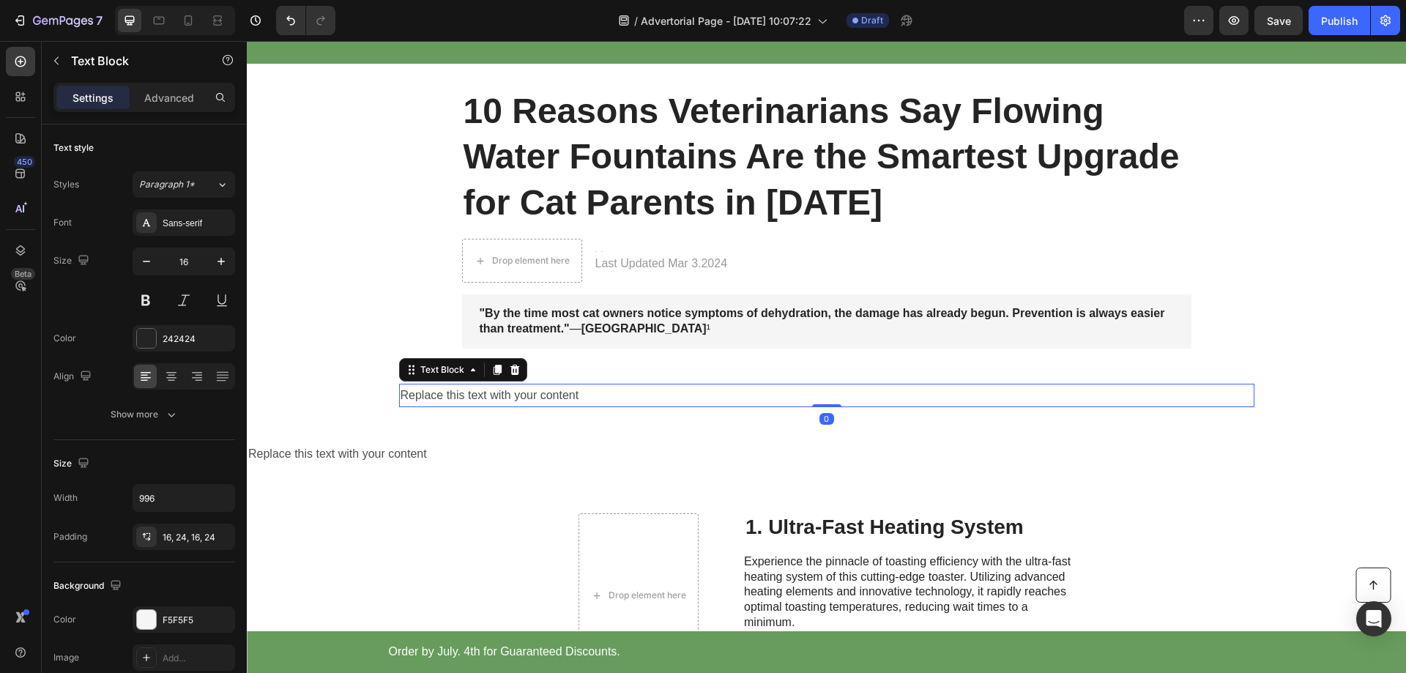
click at [518, 392] on div "Replace this text with your content" at bounding box center [826, 396] width 855 height 24
click at [480, 395] on div "Replace this text with your content" at bounding box center [826, 396] width 855 height 24
click at [480, 395] on p "Replace this text with your content" at bounding box center [827, 395] width 852 height 21
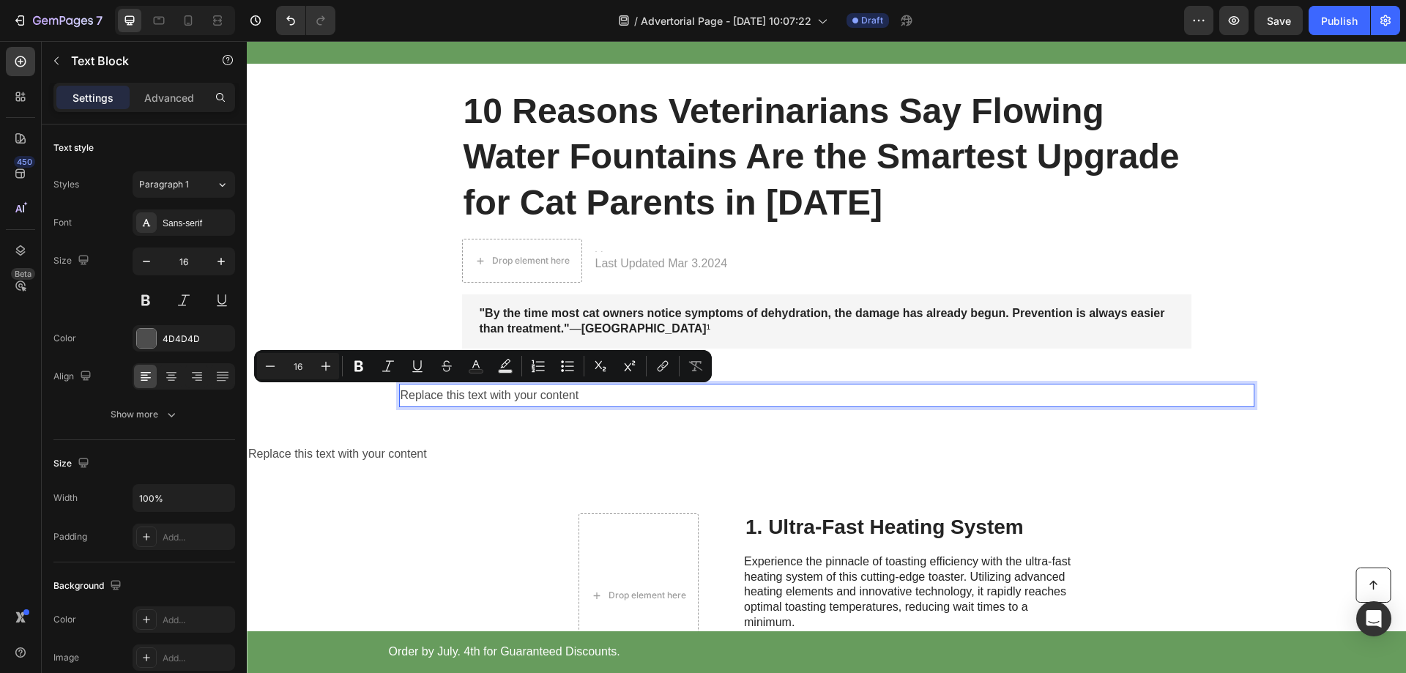
click at [544, 399] on p "Replace this text with your content" at bounding box center [827, 395] width 852 height 21
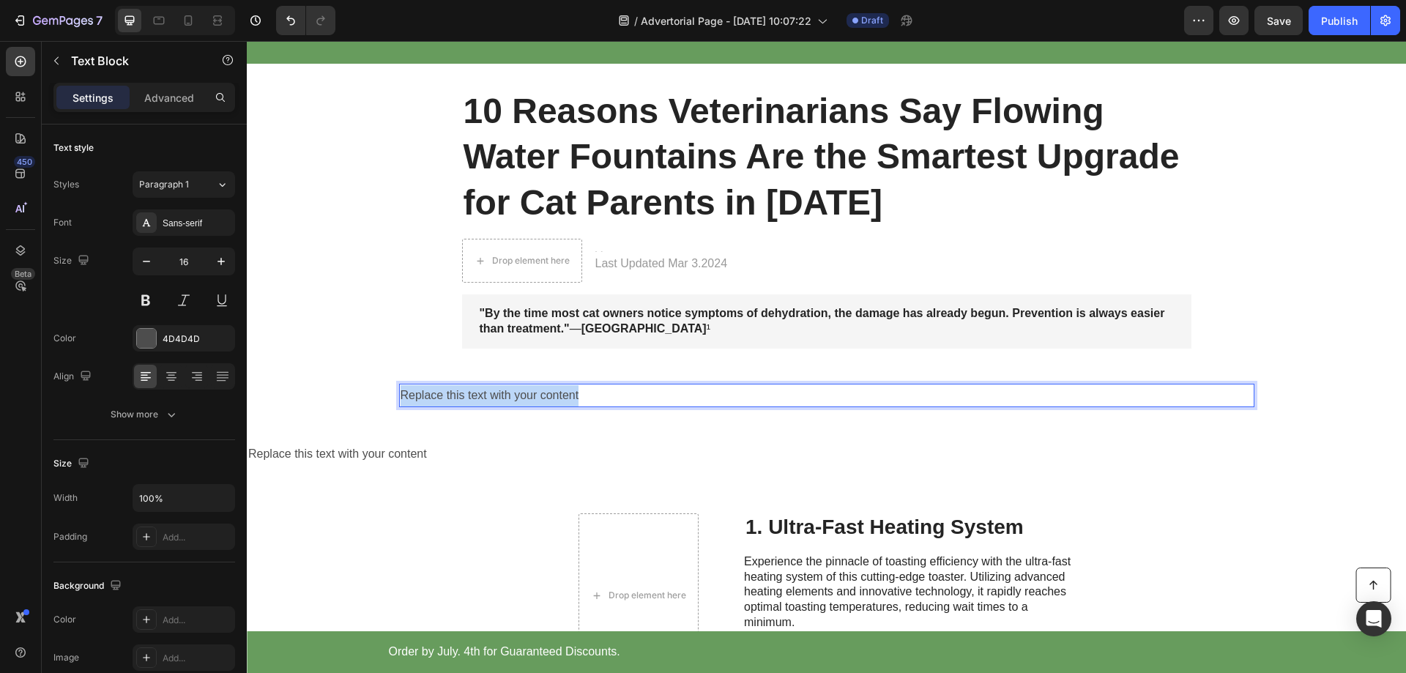
click at [544, 399] on p "Replace this text with your content" at bounding box center [827, 395] width 852 height 21
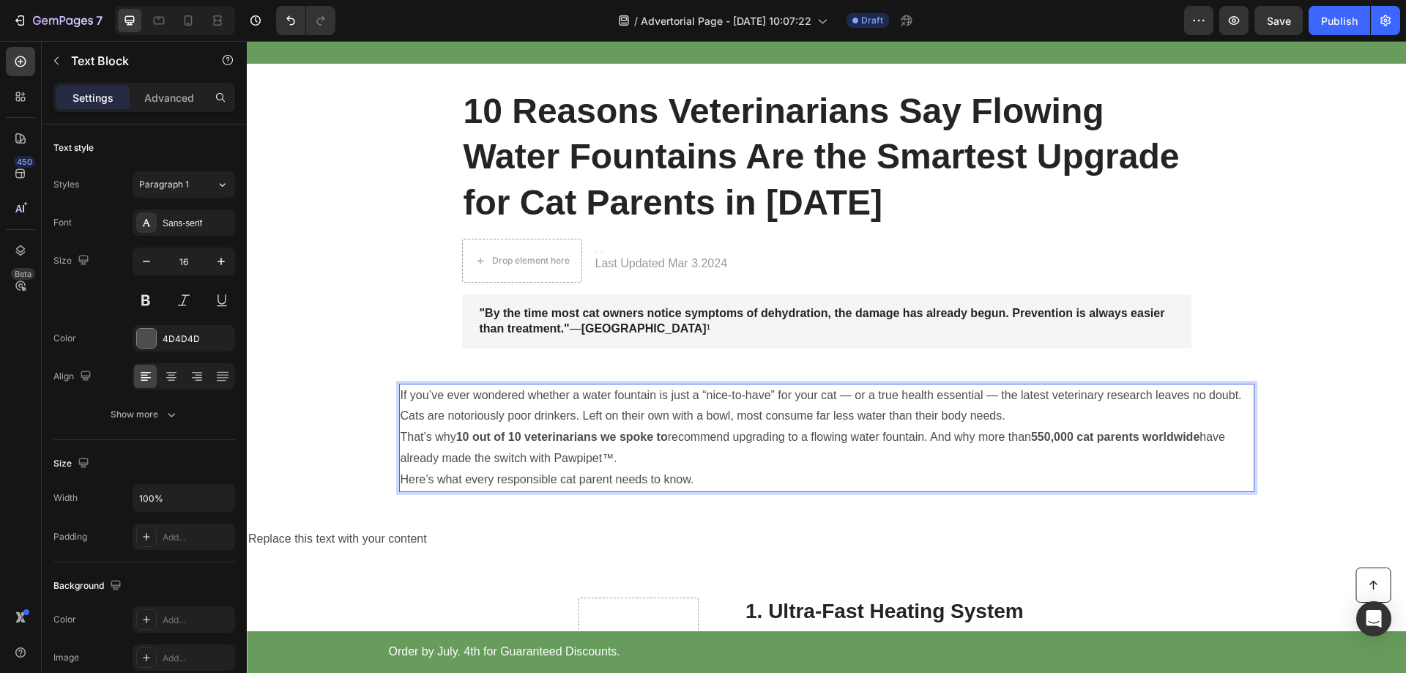
click at [603, 545] on div "Replace this text with your content" at bounding box center [826, 539] width 1159 height 24
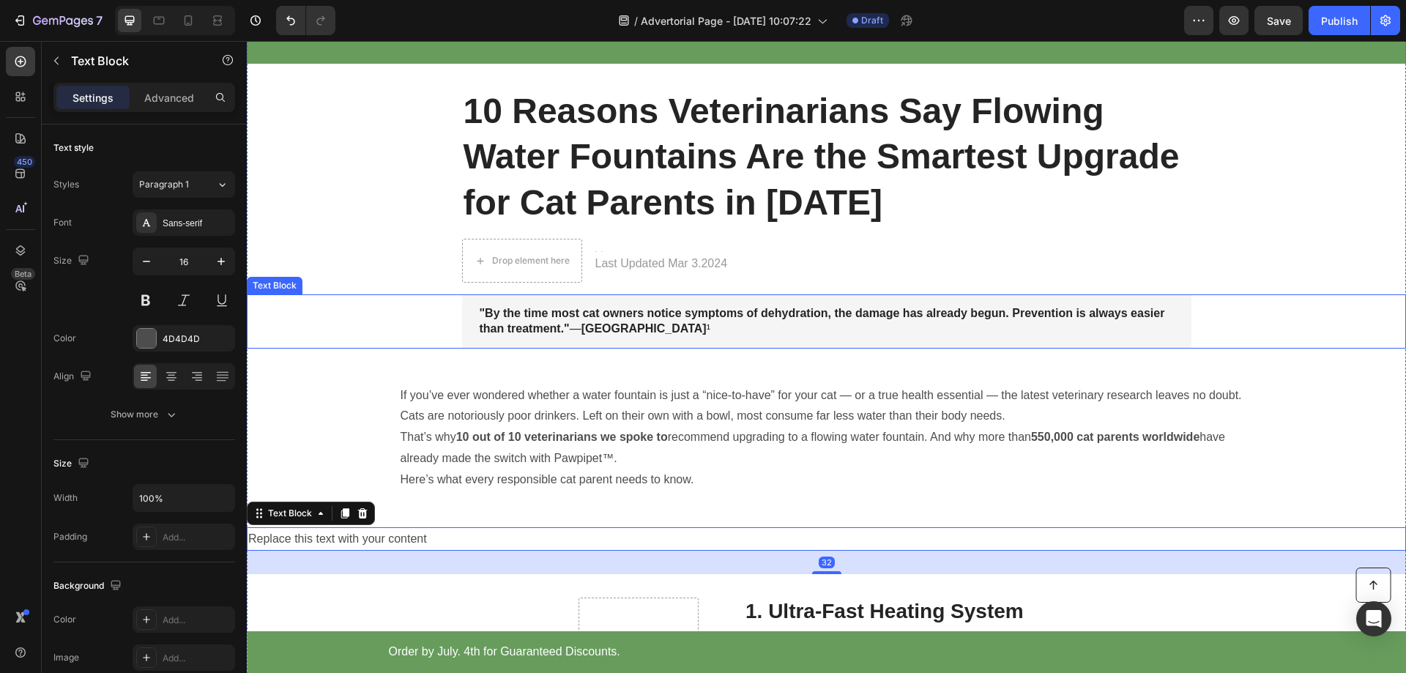
scroll to position [220, 0]
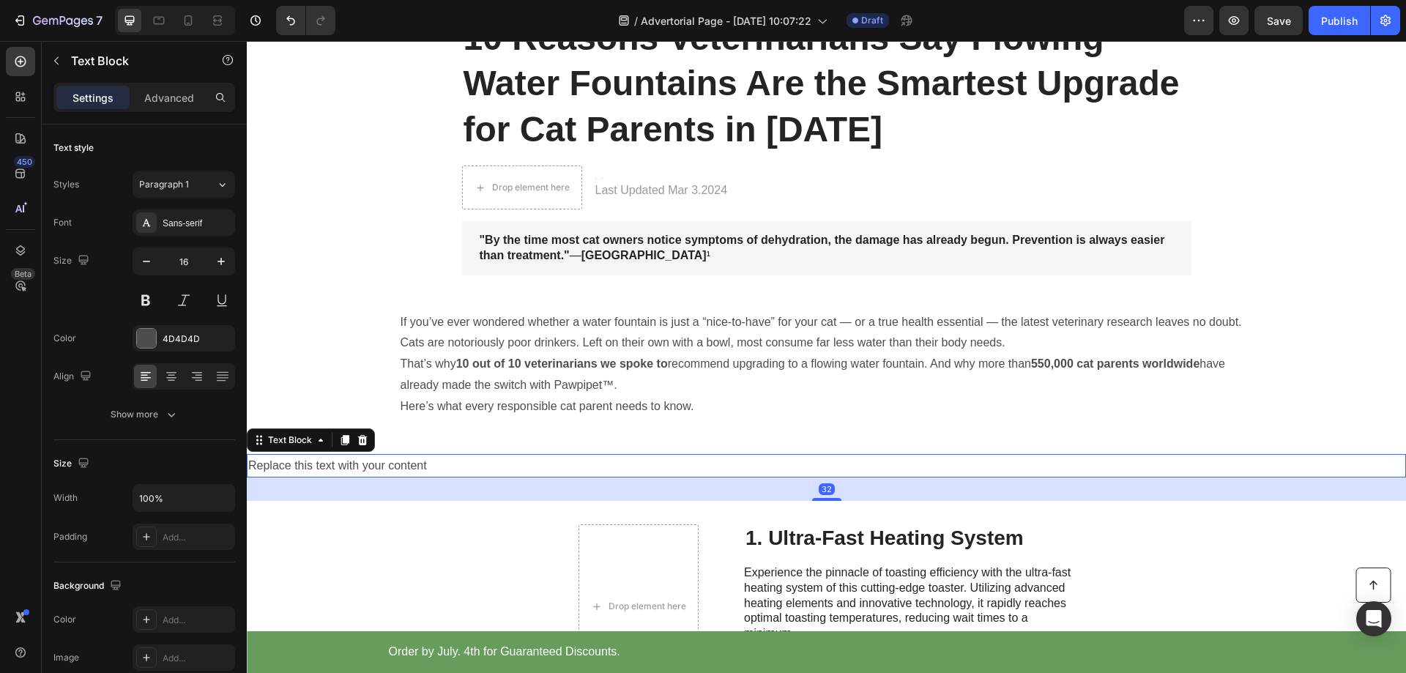
click at [390, 466] on div "Replace this text with your content" at bounding box center [826, 466] width 1159 height 24
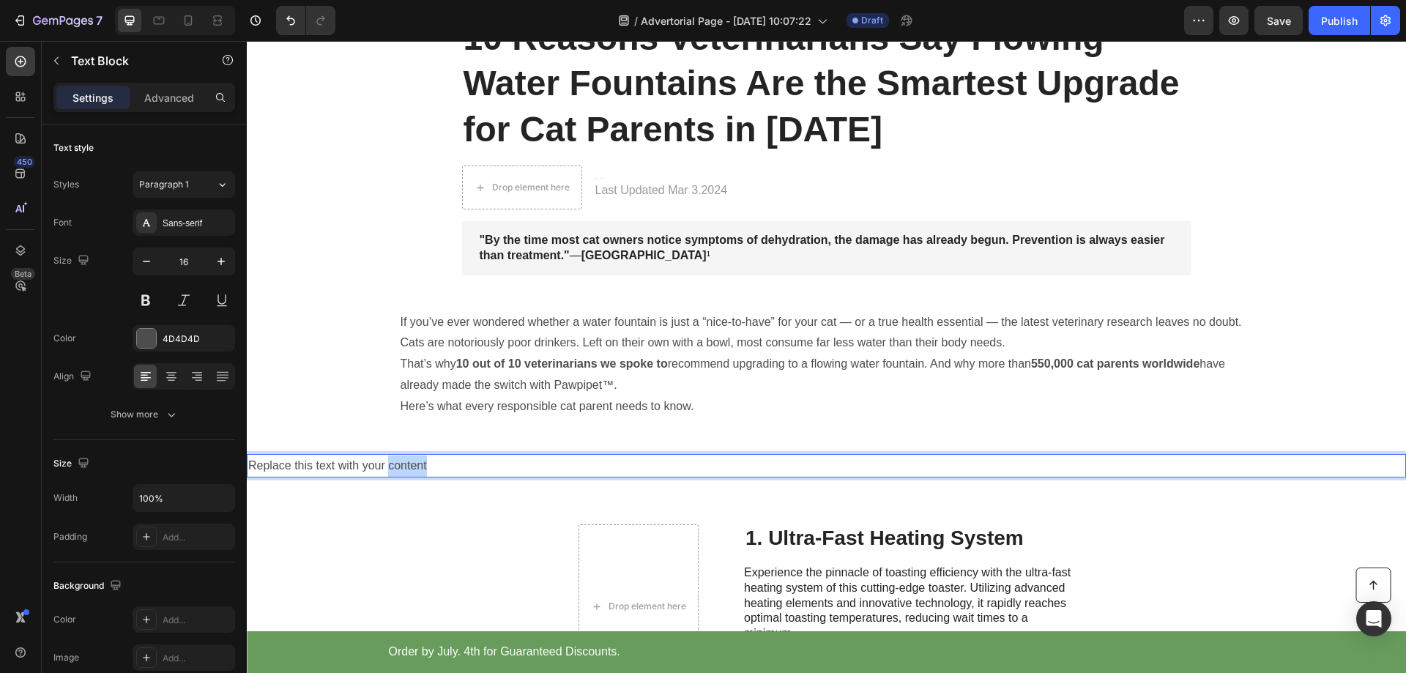
click at [390, 466] on p "Replace this text with your content" at bounding box center [826, 466] width 1156 height 21
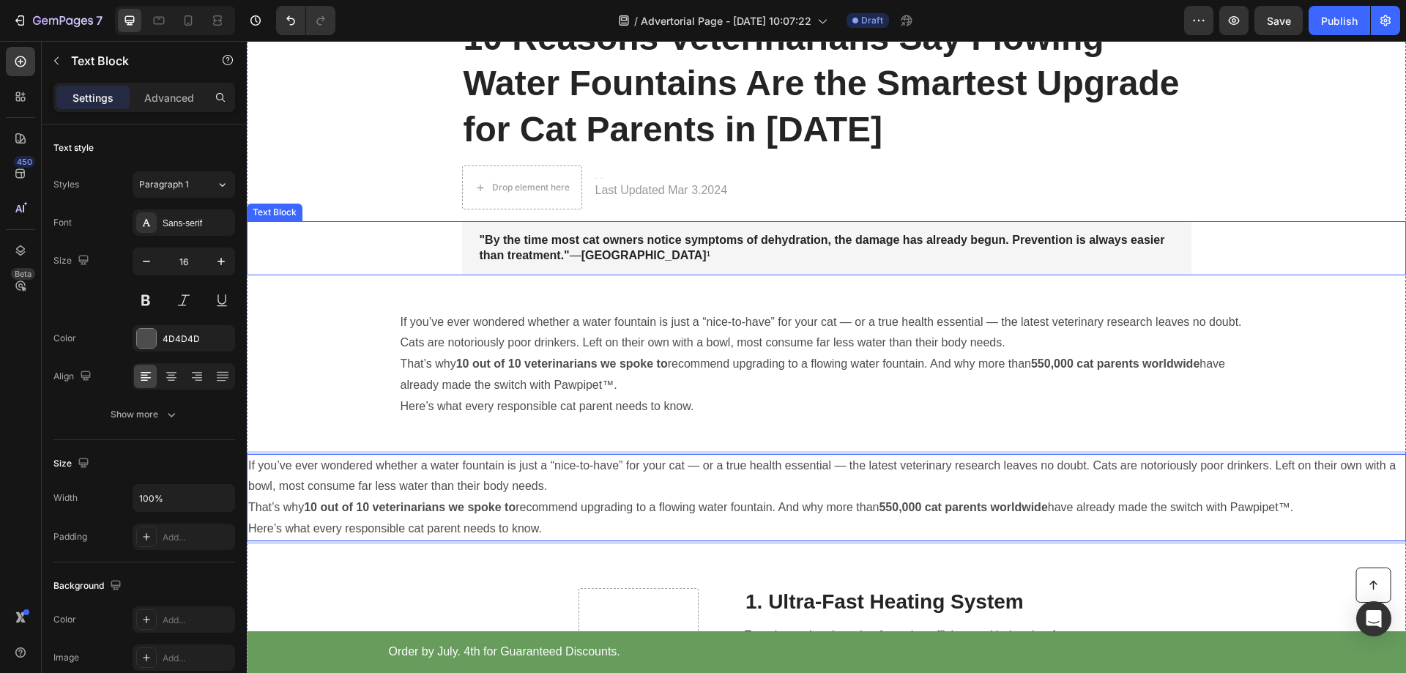
click at [349, 246] on div ""By the time most cat owners notice symptoms of dehydration, the damage has alr…" at bounding box center [826, 248] width 1130 height 54
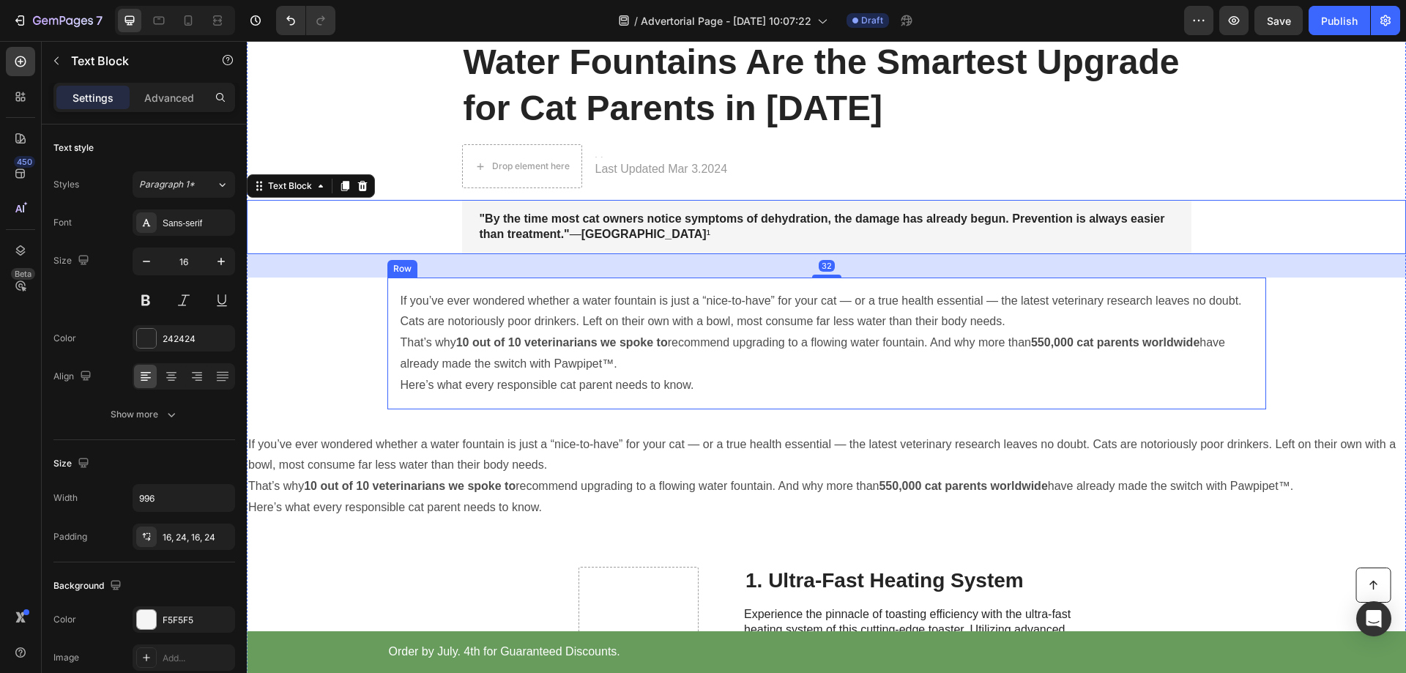
scroll to position [439, 0]
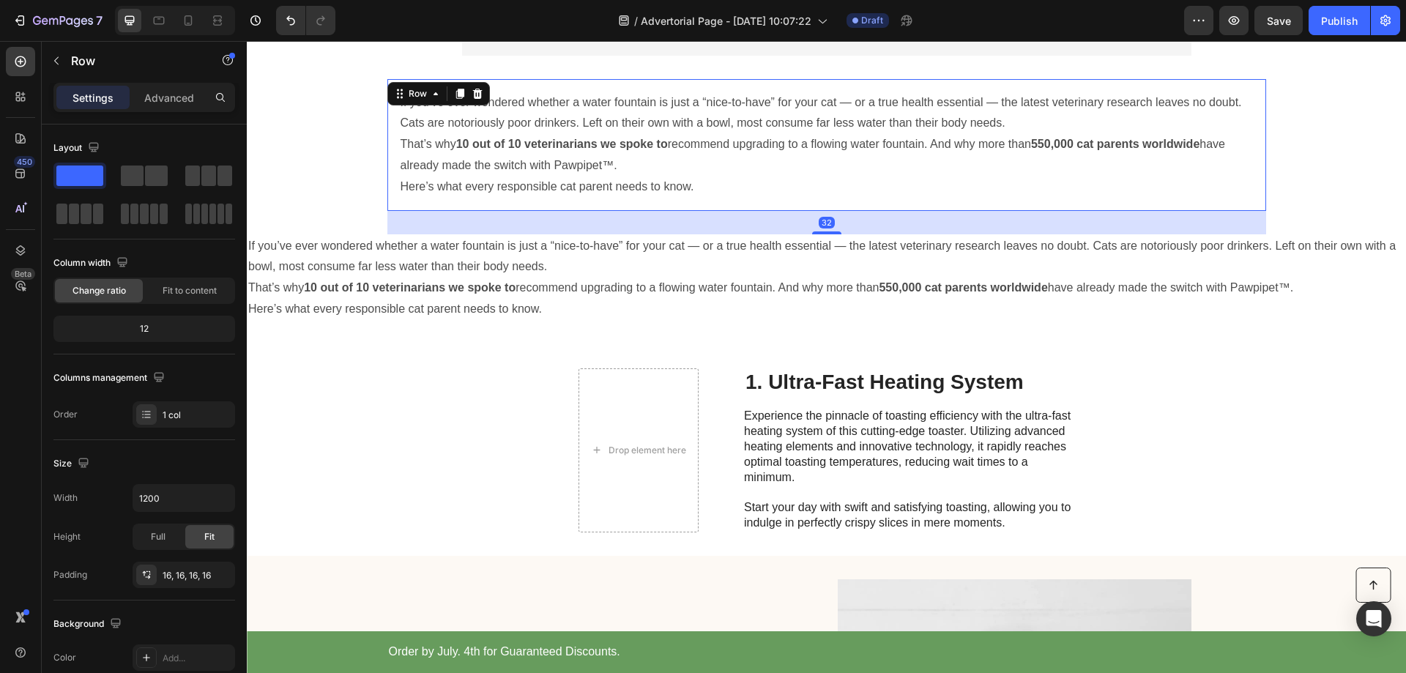
click at [387, 124] on div "If you’ve ever wondered whether a water fountain is just a “nice-to-have” for y…" at bounding box center [826, 145] width 879 height 132
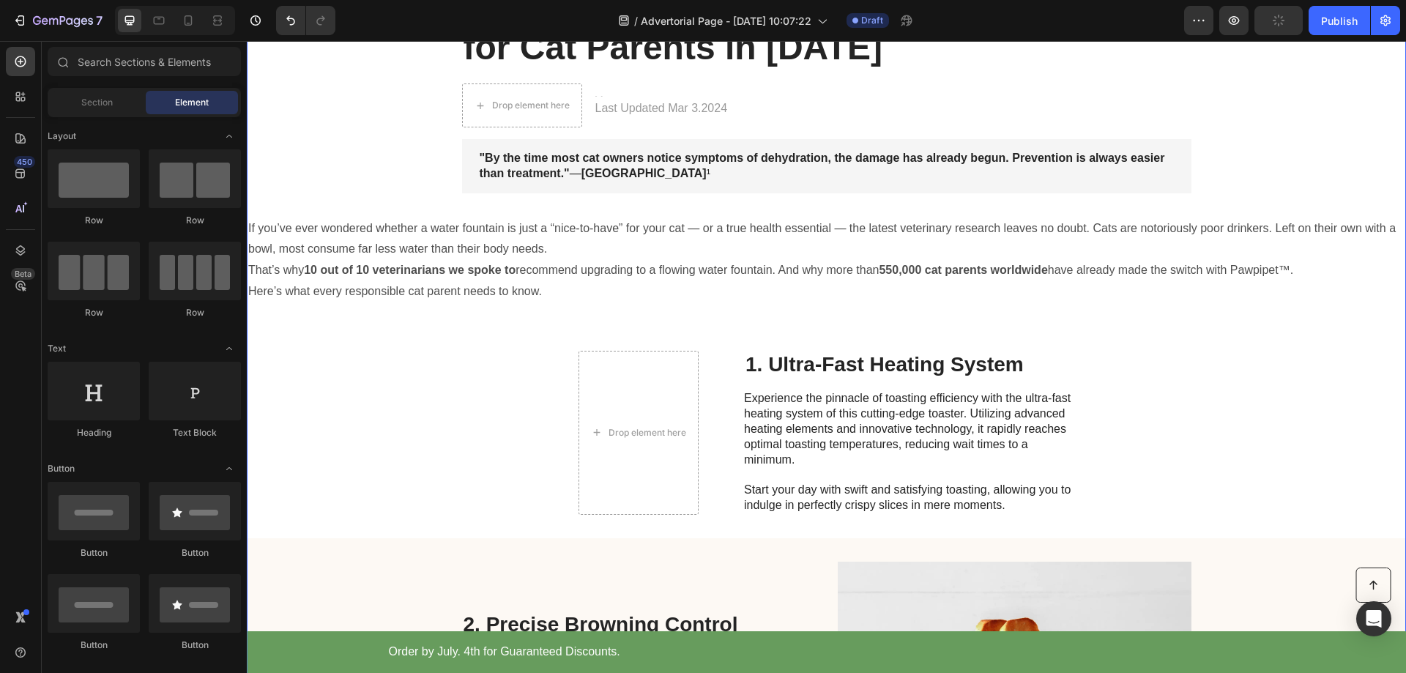
scroll to position [146, 0]
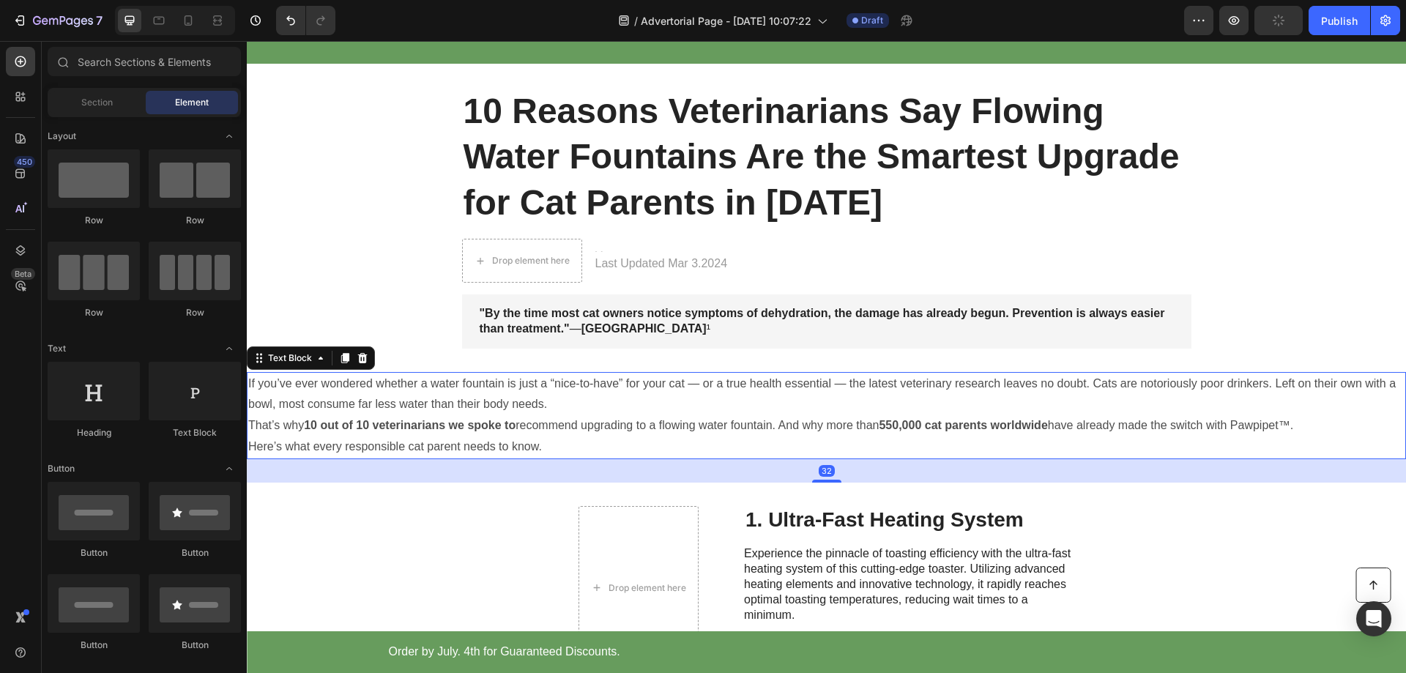
click at [486, 391] on p "If you’ve ever wondered whether a water fountain is just a “nice-to-have” for y…" at bounding box center [826, 395] width 1156 height 42
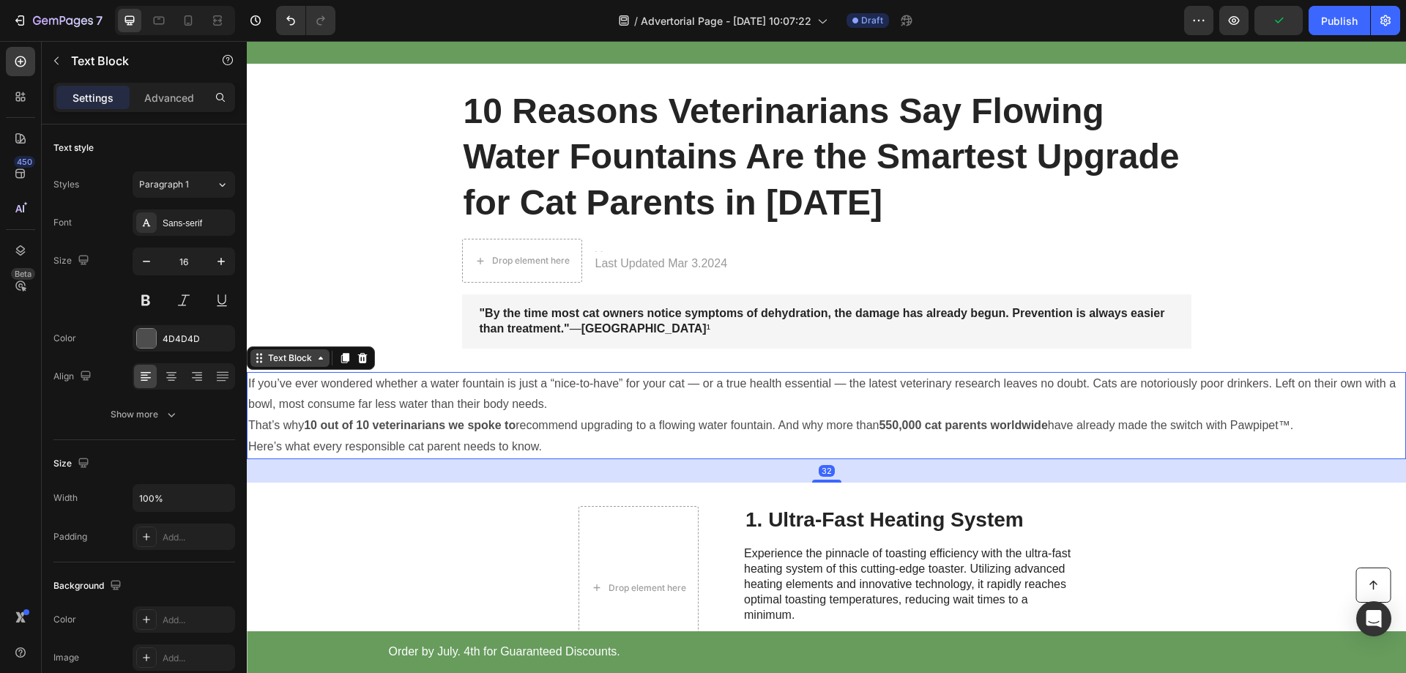
click at [326, 361] on icon at bounding box center [321, 358] width 12 height 12
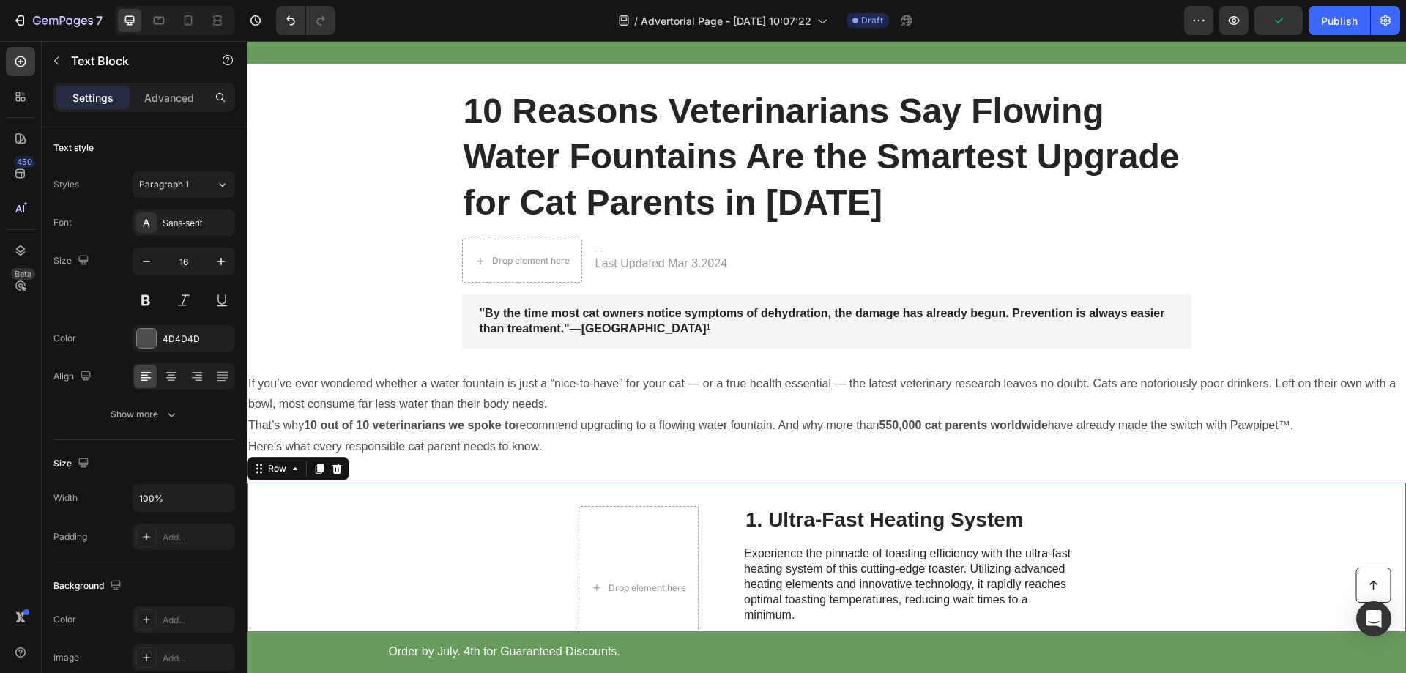
click at [431, 516] on div "Drop element here 1. Ultra-Fast Heating System Heading Experience the pinnacle …" at bounding box center [826, 588] width 1159 height 211
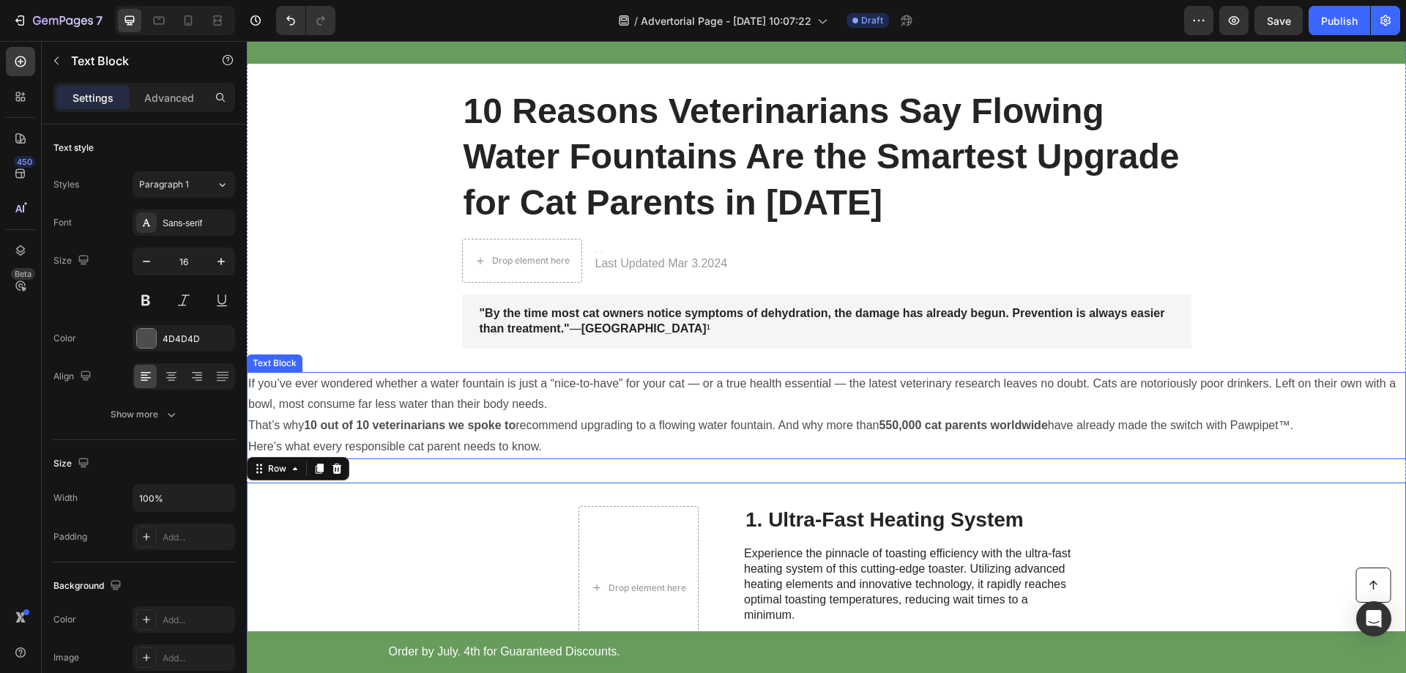
click at [389, 386] on p "If you’ve ever wondered whether a water fountain is just a “nice-to-have” for y…" at bounding box center [826, 395] width 1156 height 42
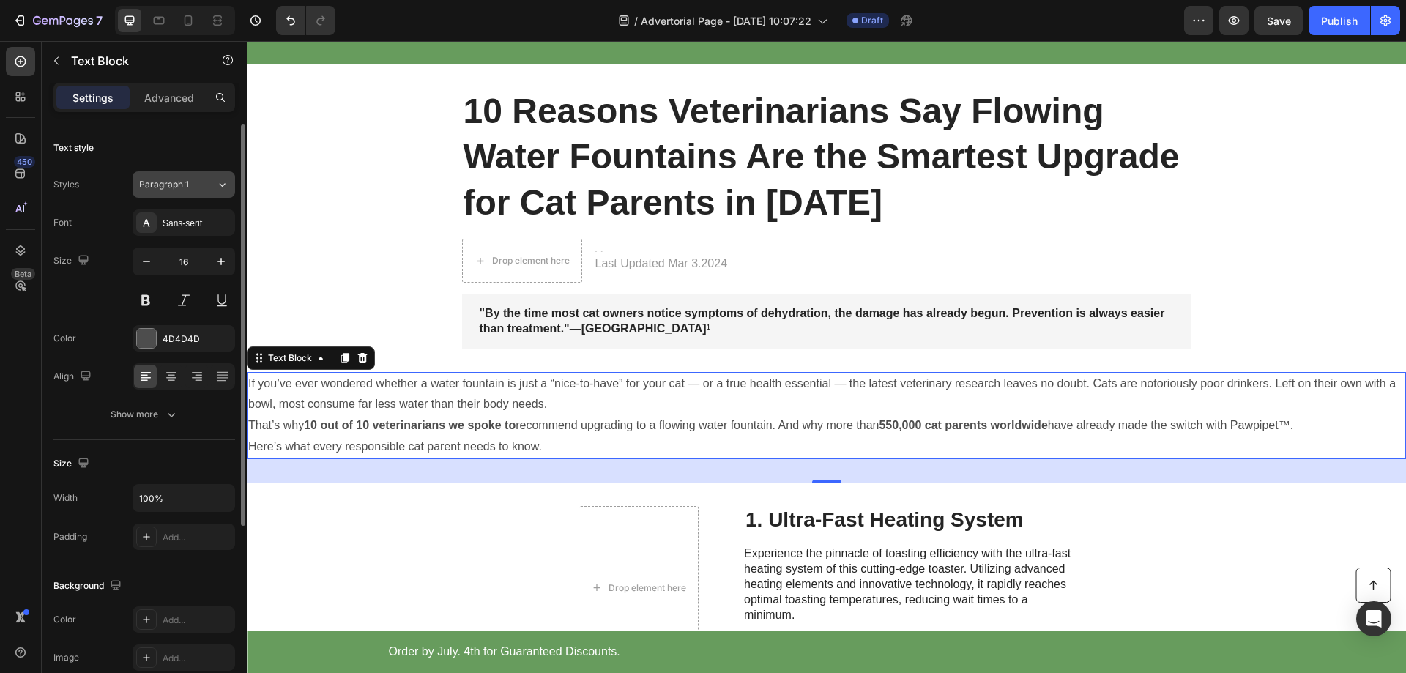
click at [226, 182] on icon at bounding box center [222, 184] width 12 height 15
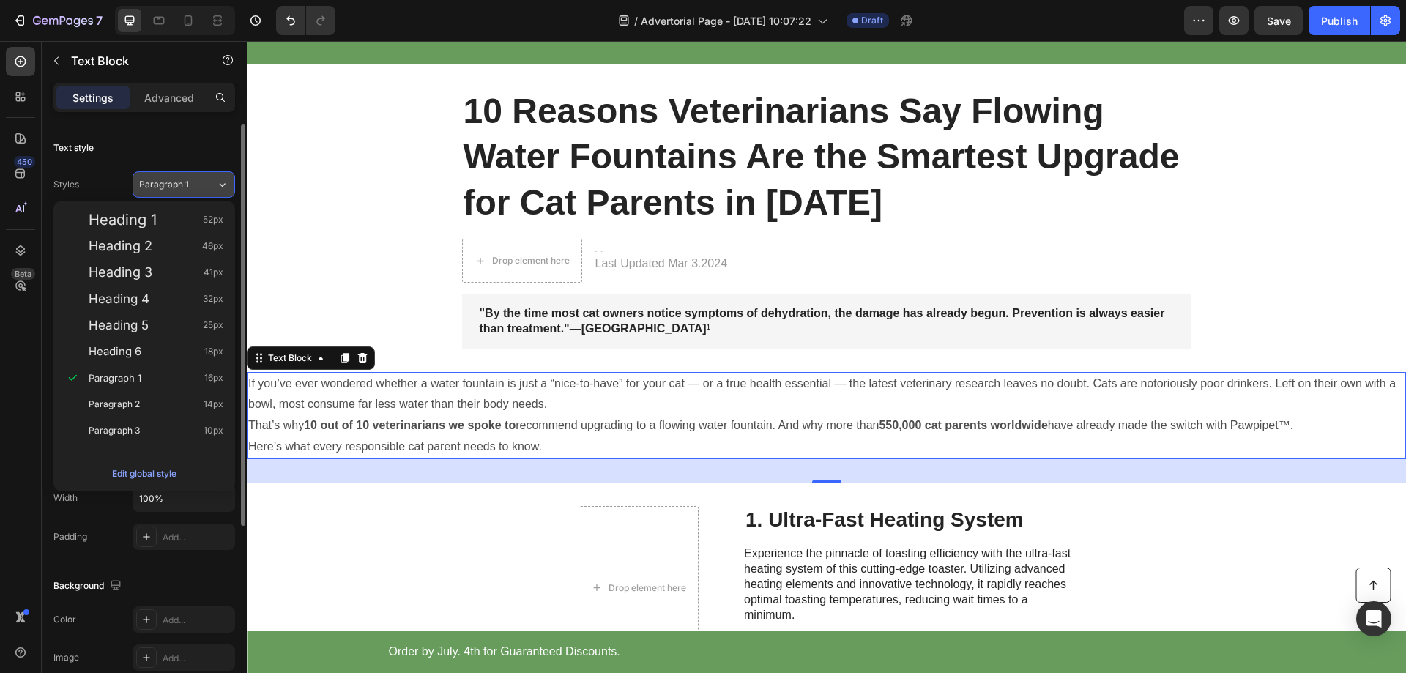
click at [226, 182] on icon at bounding box center [222, 184] width 12 height 15
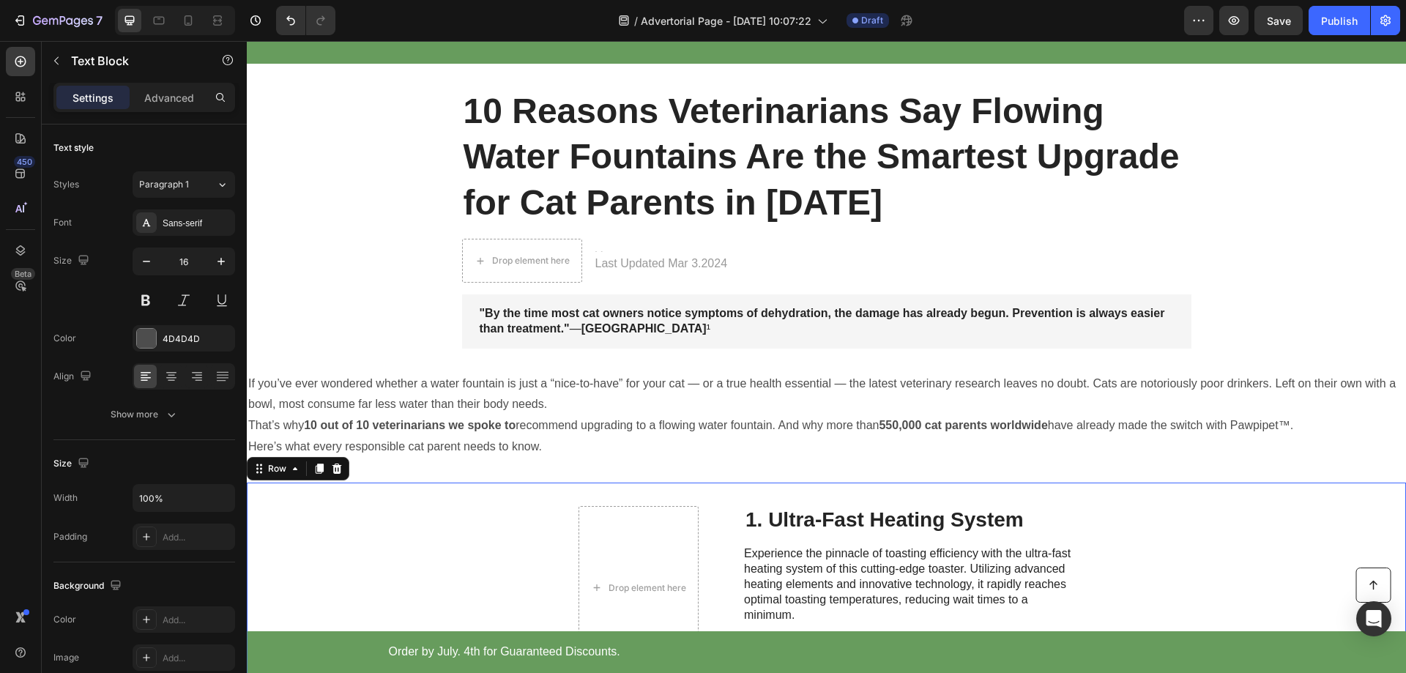
drag, startPoint x: 514, startPoint y: 539, endPoint x: 546, endPoint y: 433, distance: 111.0
click at [515, 538] on div "Drop element here 1. Ultra-Fast Heating System Heading Experience the pinnacle …" at bounding box center [826, 588] width 1159 height 211
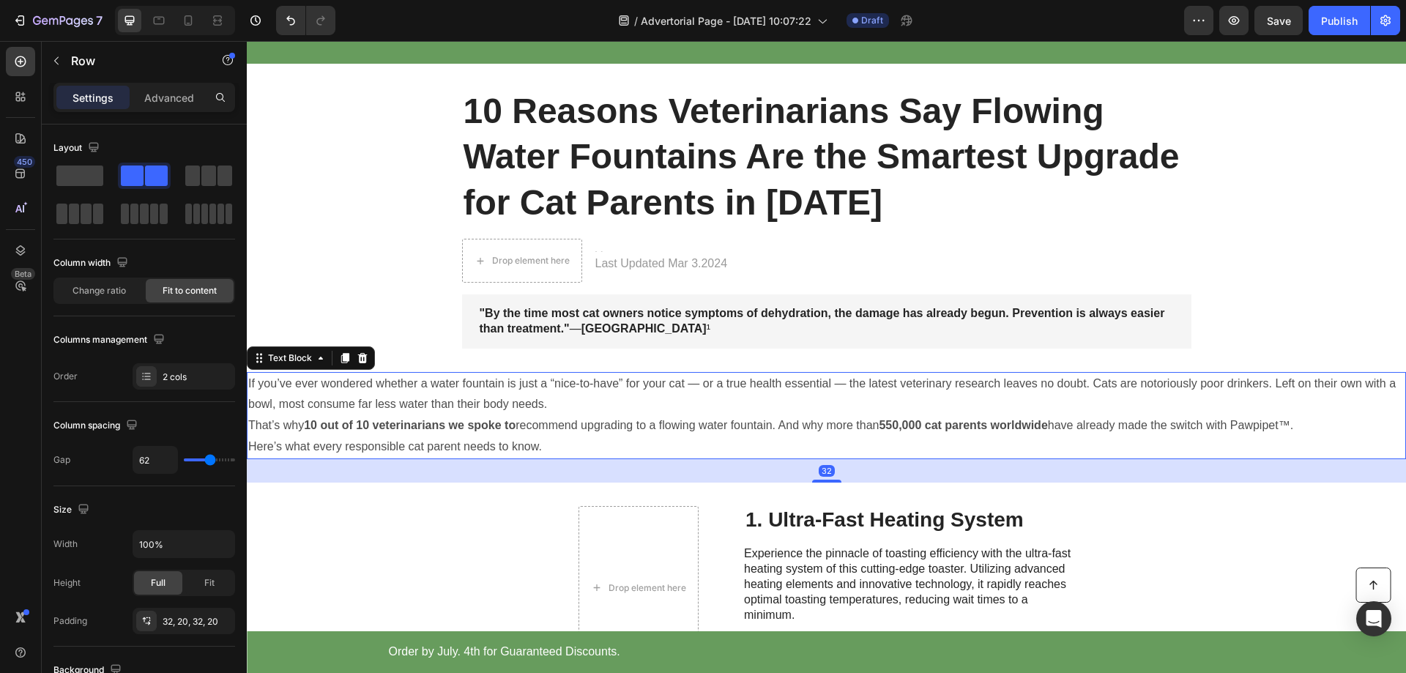
click at [466, 412] on p "If you’ve ever wondered whether a water fountain is just a “nice-to-have” for y…" at bounding box center [826, 395] width 1156 height 42
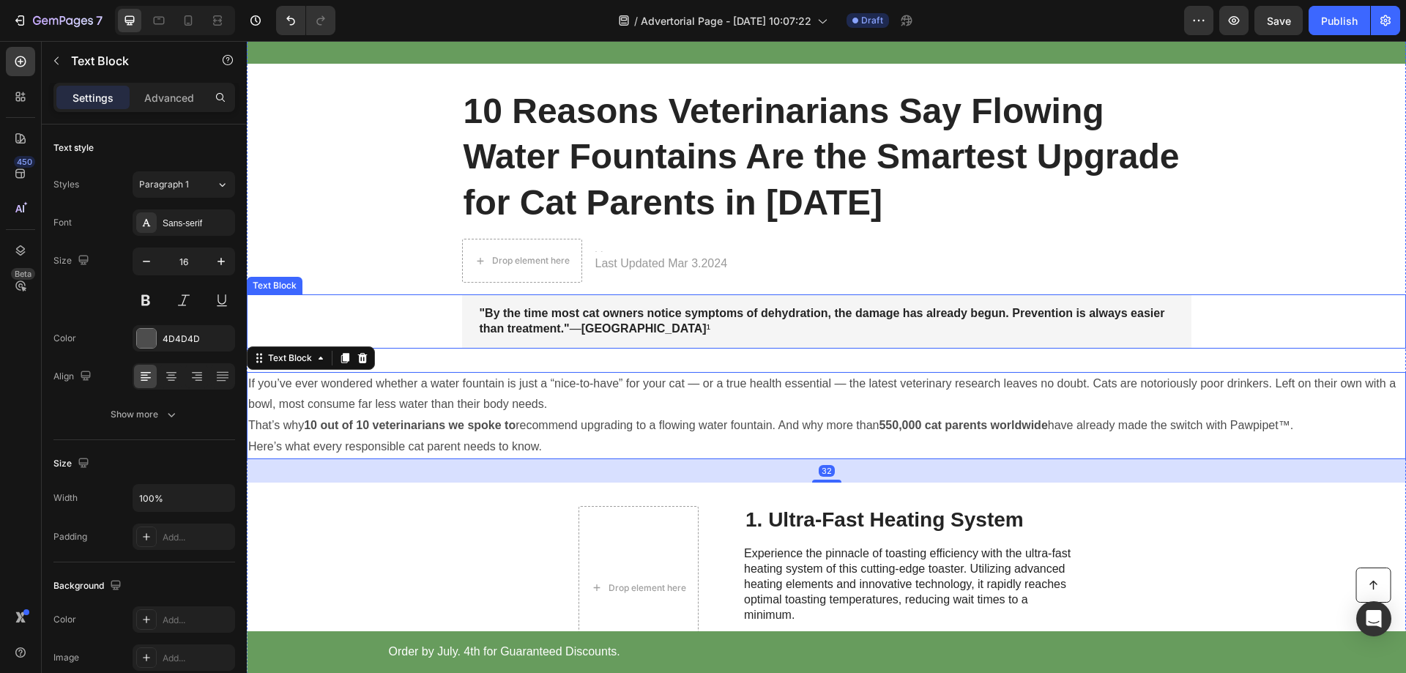
click at [539, 306] on p ""By the time most cat owners notice symptoms of dehydration, the damage has alr…" at bounding box center [827, 321] width 694 height 31
click at [489, 382] on p "If you’ve ever wondered whether a water fountain is just a “nice-to-have” for y…" at bounding box center [826, 395] width 1156 height 42
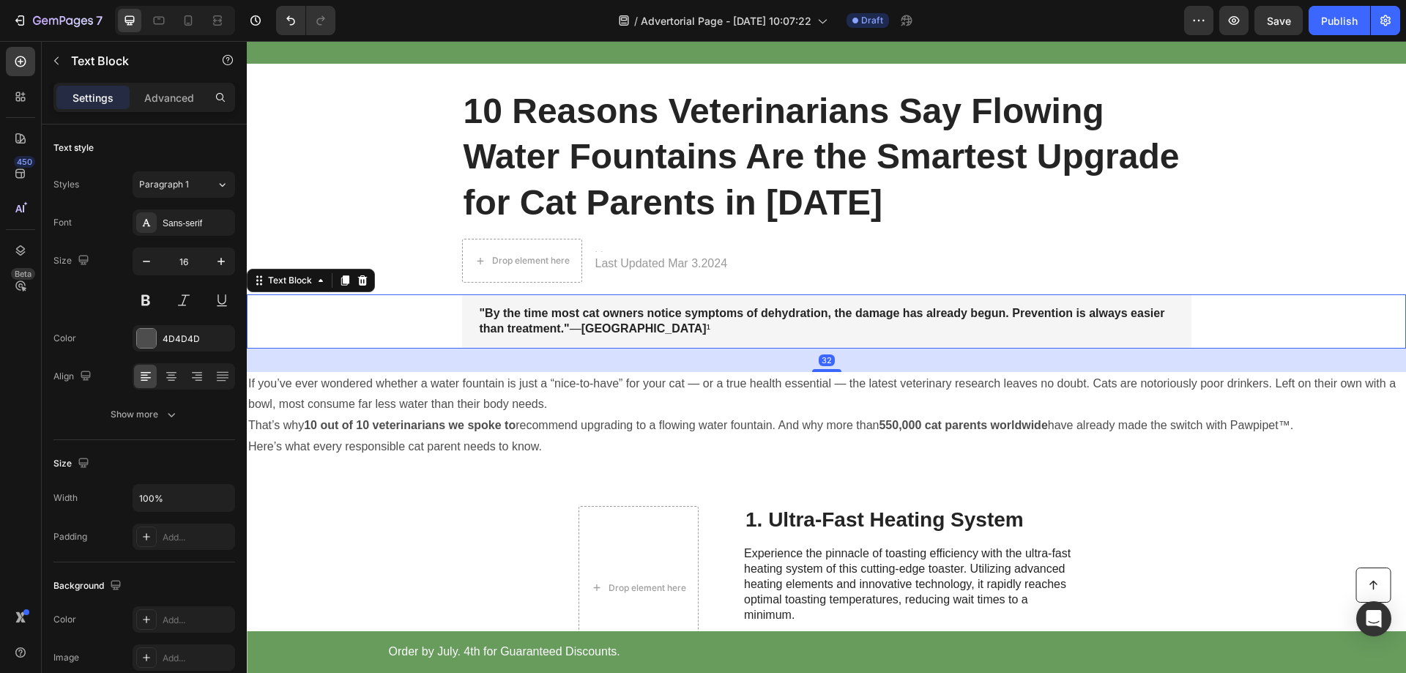
click at [551, 312] on strong ""By the time most cat owners notice symptoms of dehydration, the damage has alr…" at bounding box center [823, 321] width 686 height 28
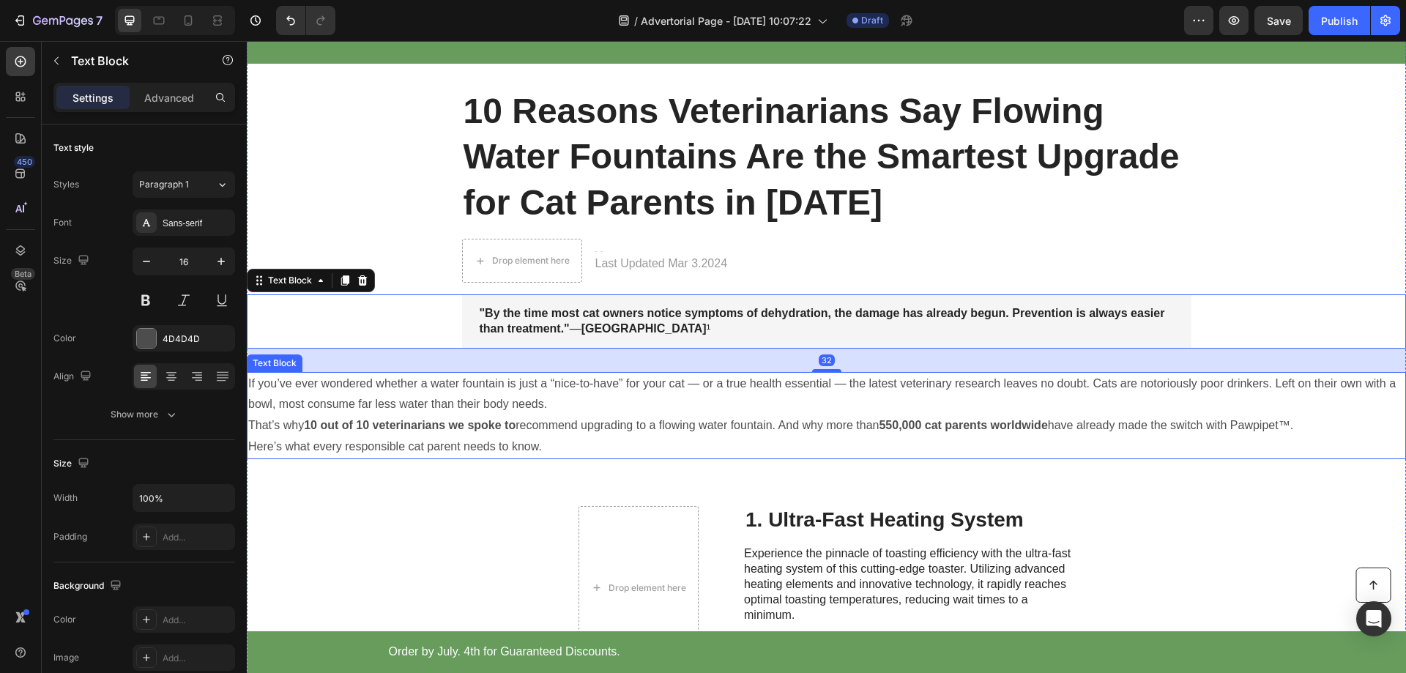
click at [463, 400] on p "If you’ve ever wondered whether a water fountain is just a “nice-to-have” for y…" at bounding box center [826, 395] width 1156 height 42
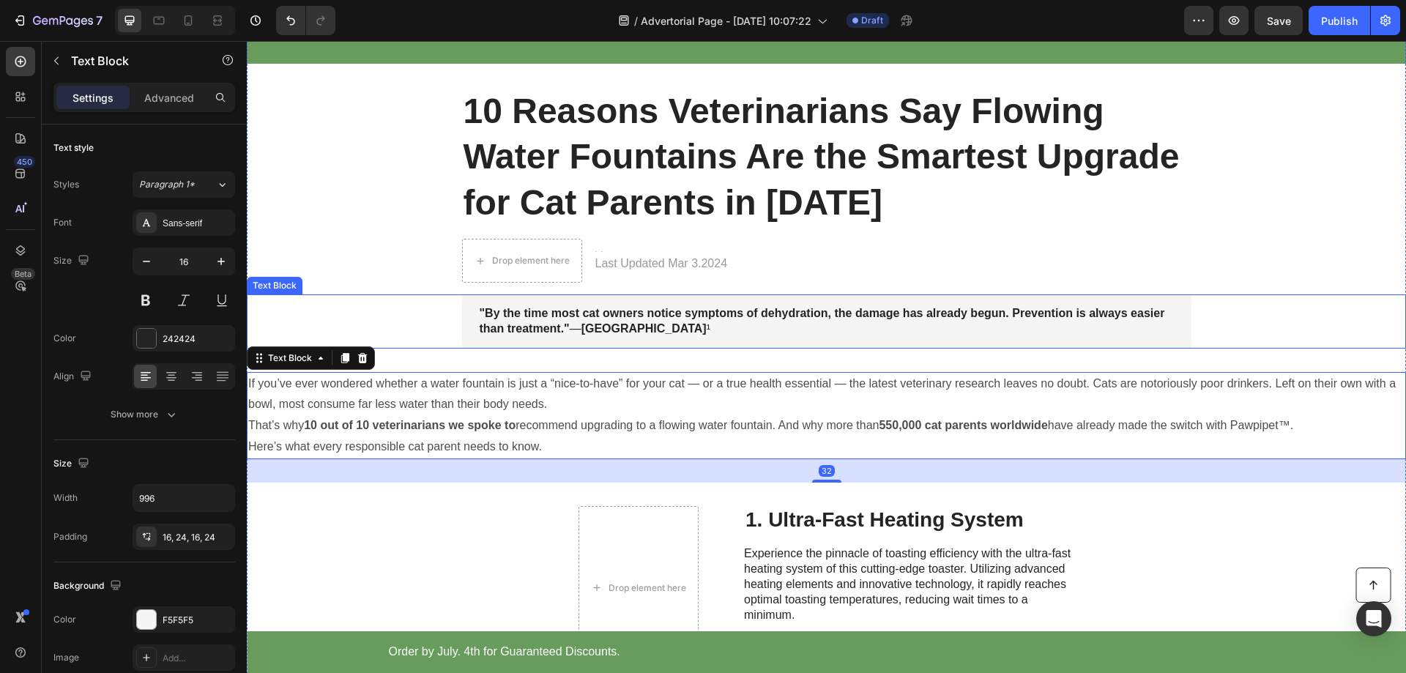
click at [551, 314] on strong ""By the time most cat owners notice symptoms of dehydration, the damage has alr…" at bounding box center [823, 321] width 686 height 28
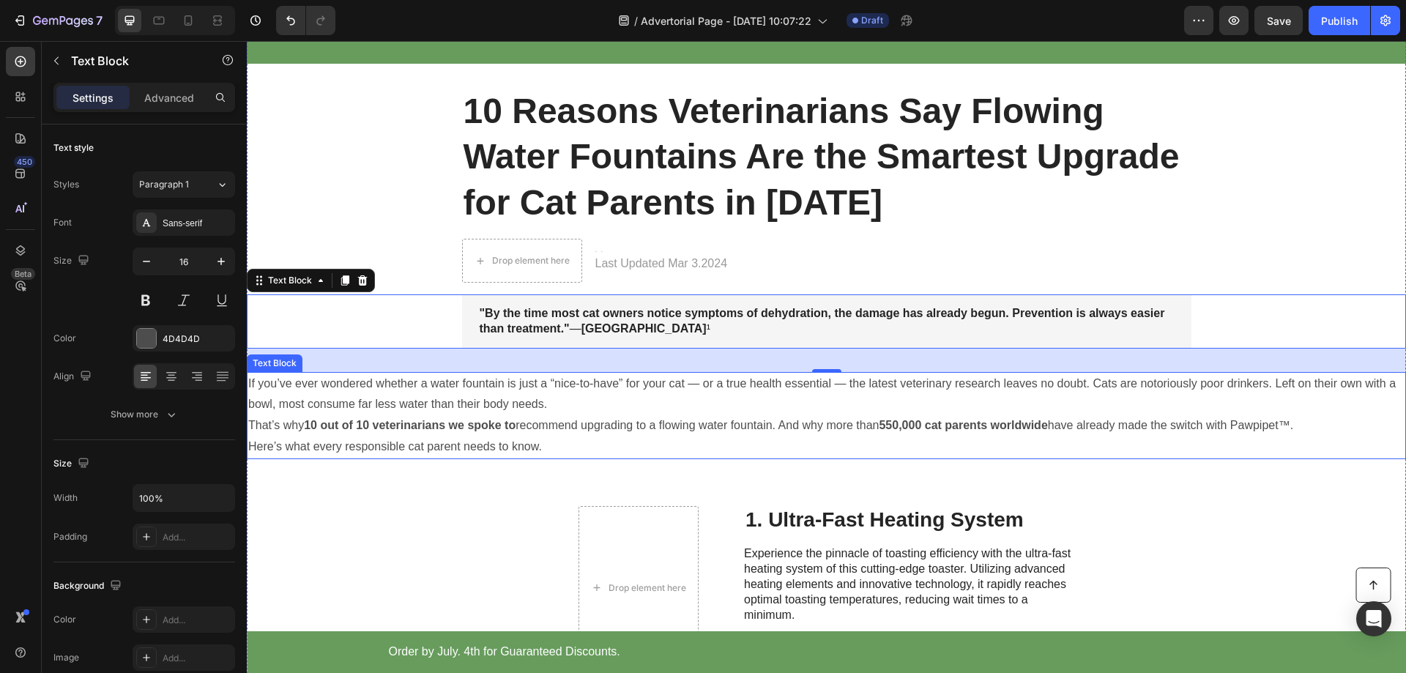
click at [480, 398] on p "If you’ve ever wondered whether a water fountain is just a “nice-to-have” for y…" at bounding box center [826, 395] width 1156 height 42
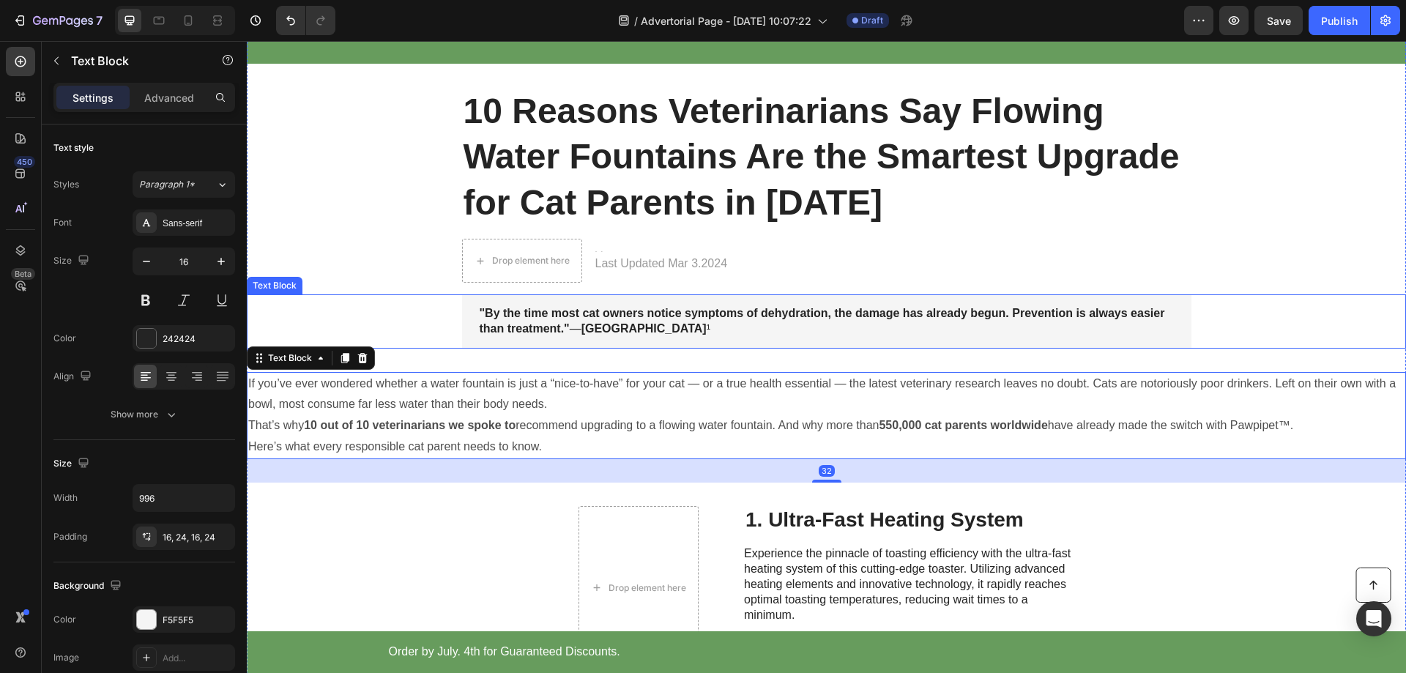
click at [552, 318] on strong ""By the time most cat owners notice symptoms of dehydration, the damage has alr…" at bounding box center [823, 321] width 686 height 28
click at [503, 398] on p "If you’ve ever wondered whether a water fountain is just a “nice-to-have” for y…" at bounding box center [826, 395] width 1156 height 42
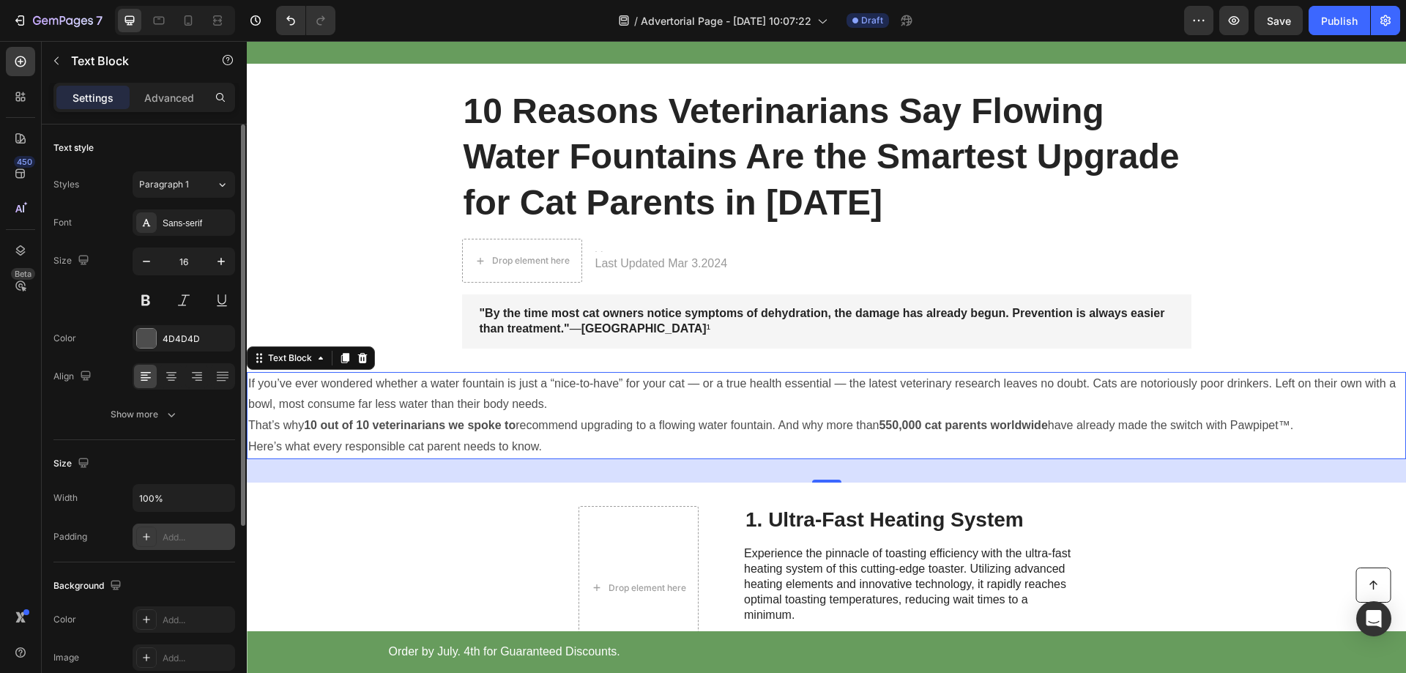
click at [196, 535] on div "Add..." at bounding box center [197, 537] width 69 height 13
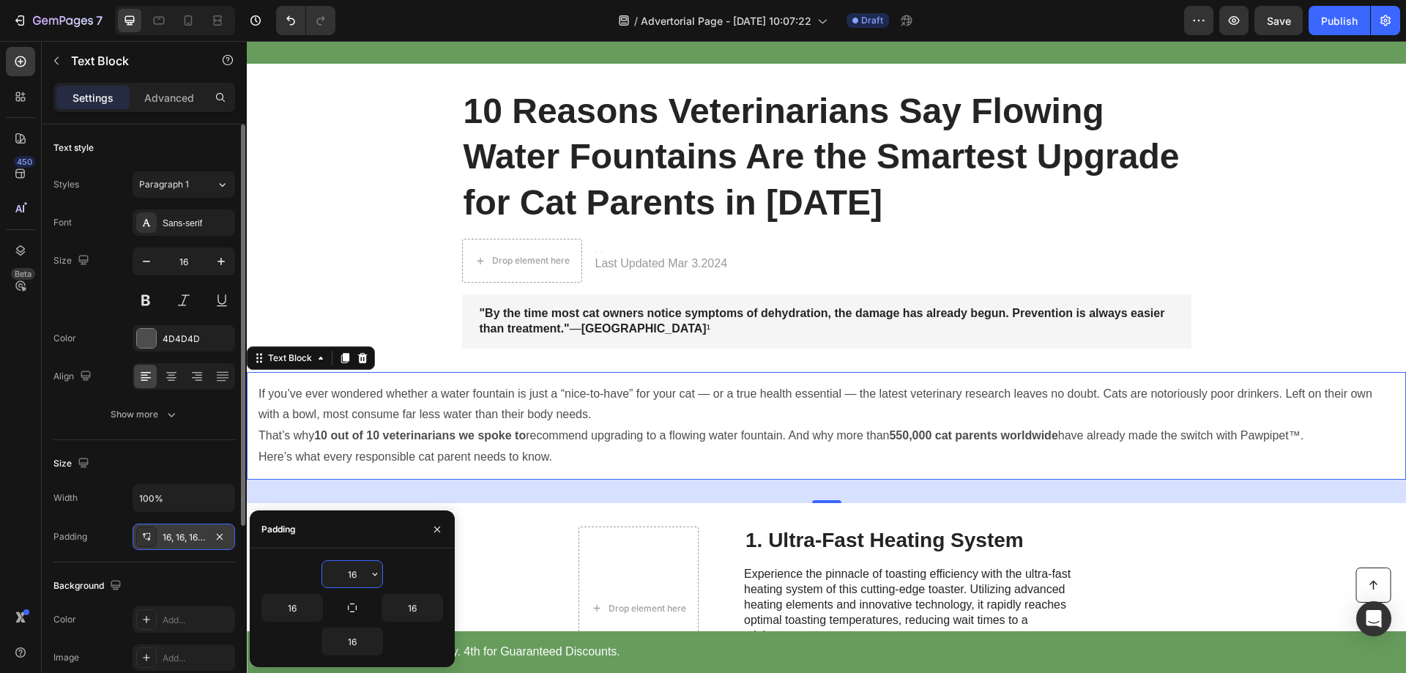
click at [556, 486] on div "32" at bounding box center [826, 491] width 1159 height 23
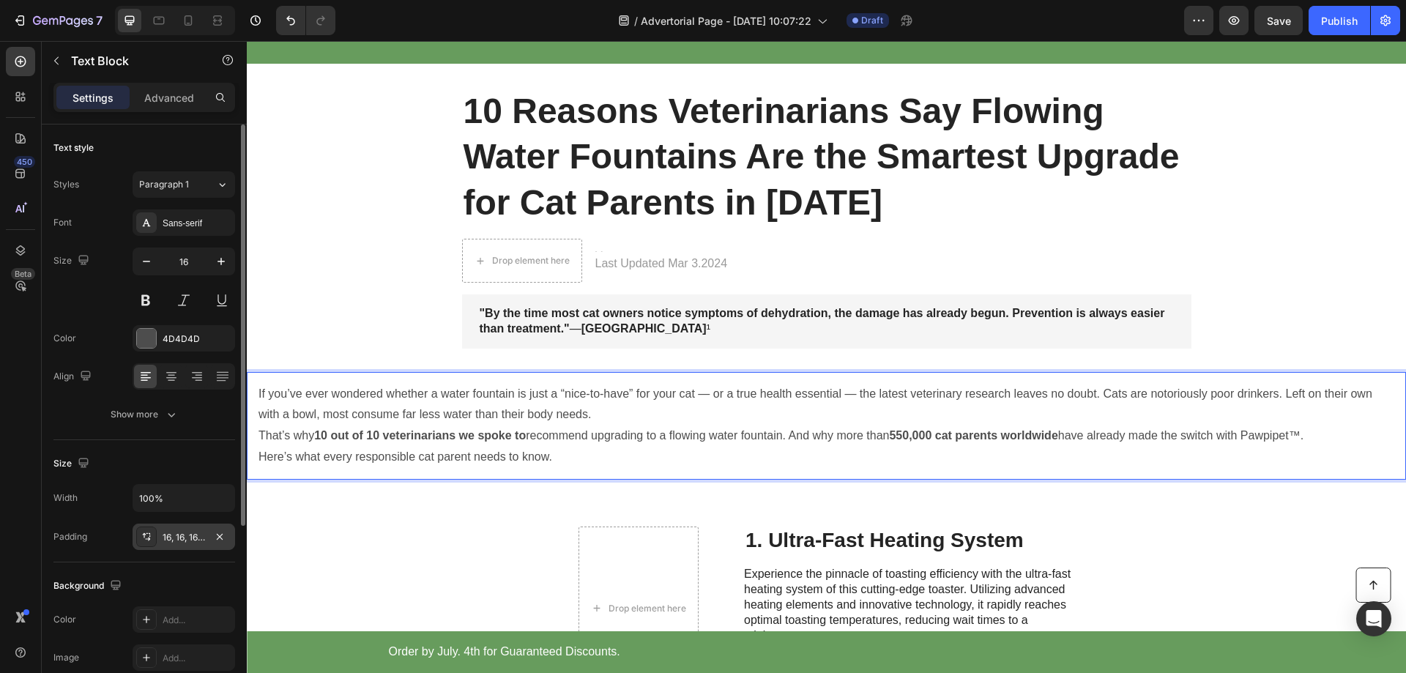
click at [459, 438] on strong "10 out of 10 veterinarians we spoke to" at bounding box center [420, 435] width 212 height 12
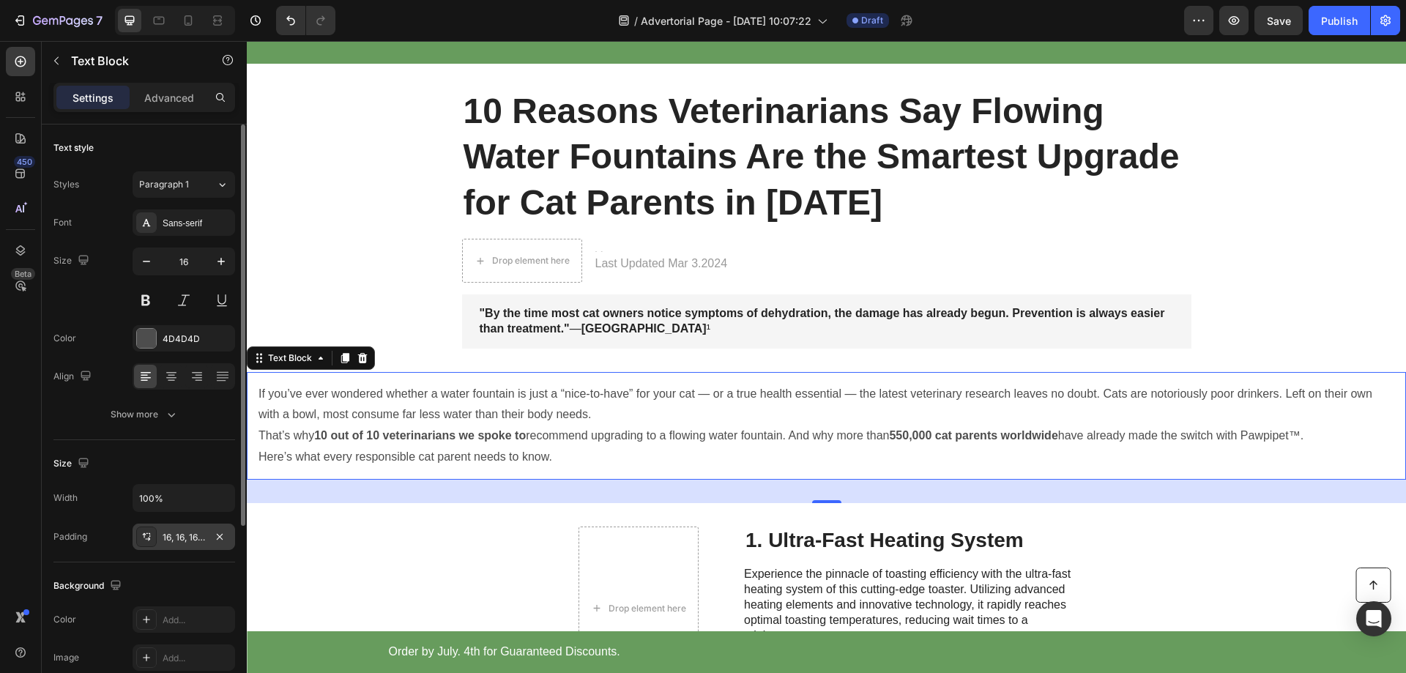
click at [182, 538] on div "16, 16, 16, 16" at bounding box center [184, 537] width 42 height 13
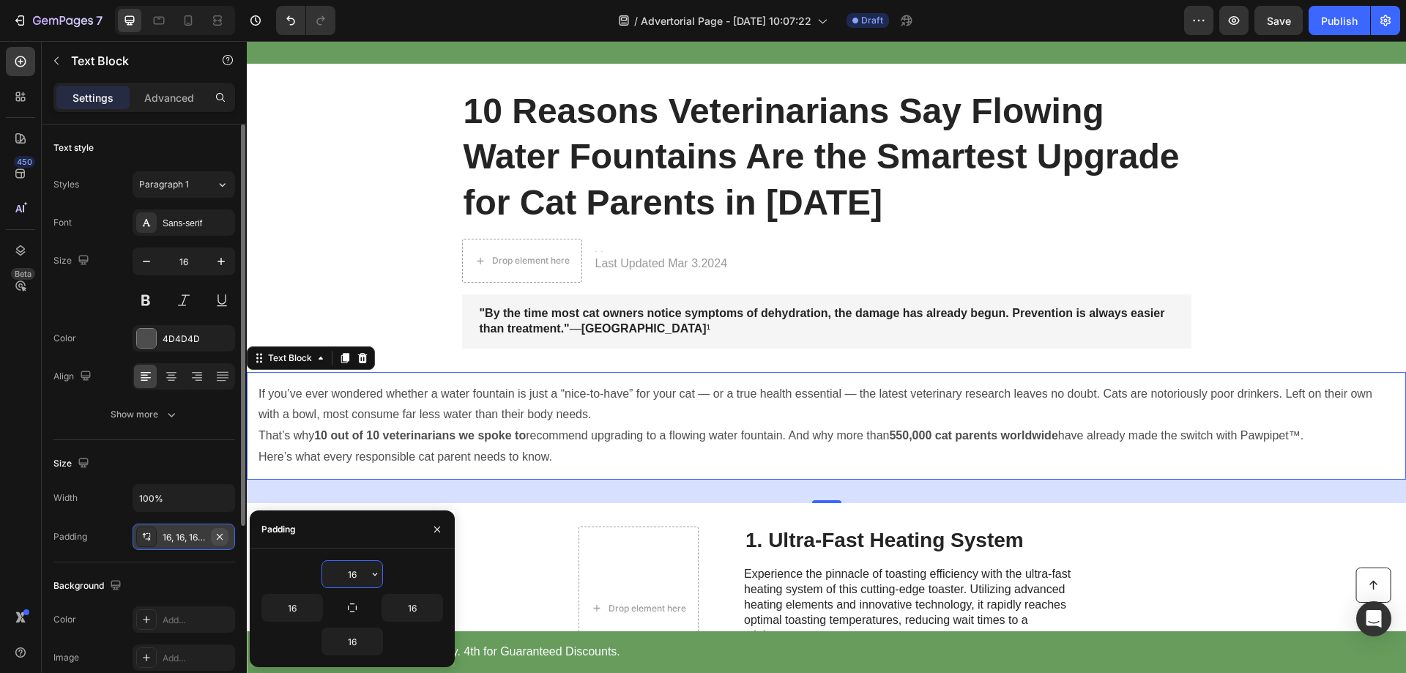
click at [228, 540] on button "button" at bounding box center [220, 537] width 18 height 18
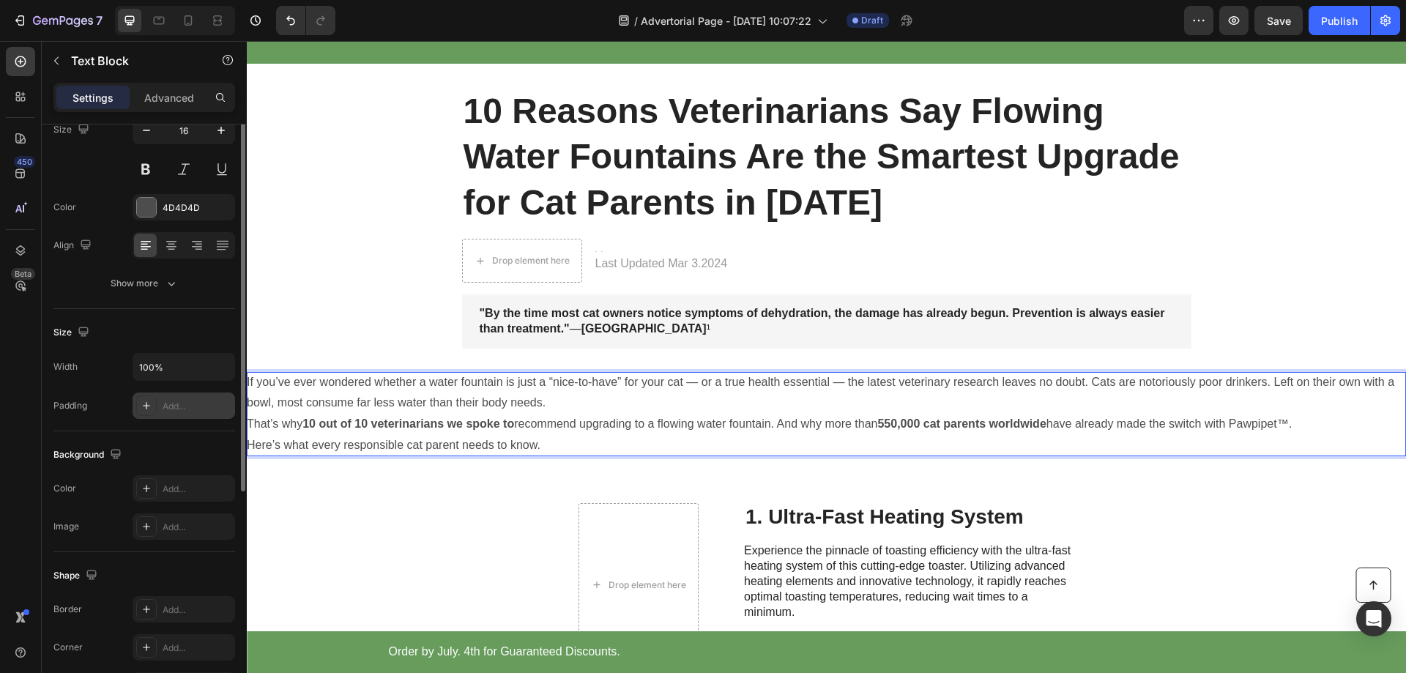
scroll to position [58, 0]
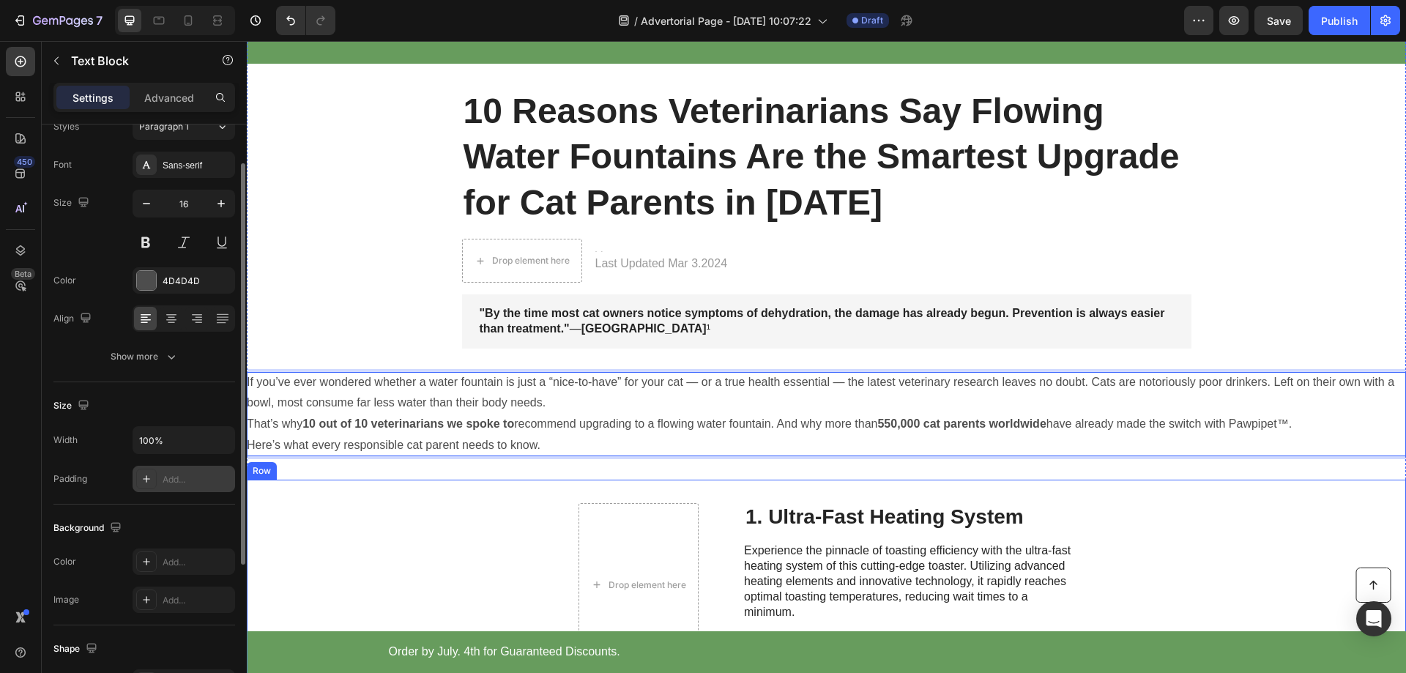
click at [506, 521] on div "Drop element here 1. Ultra-Fast Heating System Heading Experience the pinnacle …" at bounding box center [826, 585] width 1159 height 211
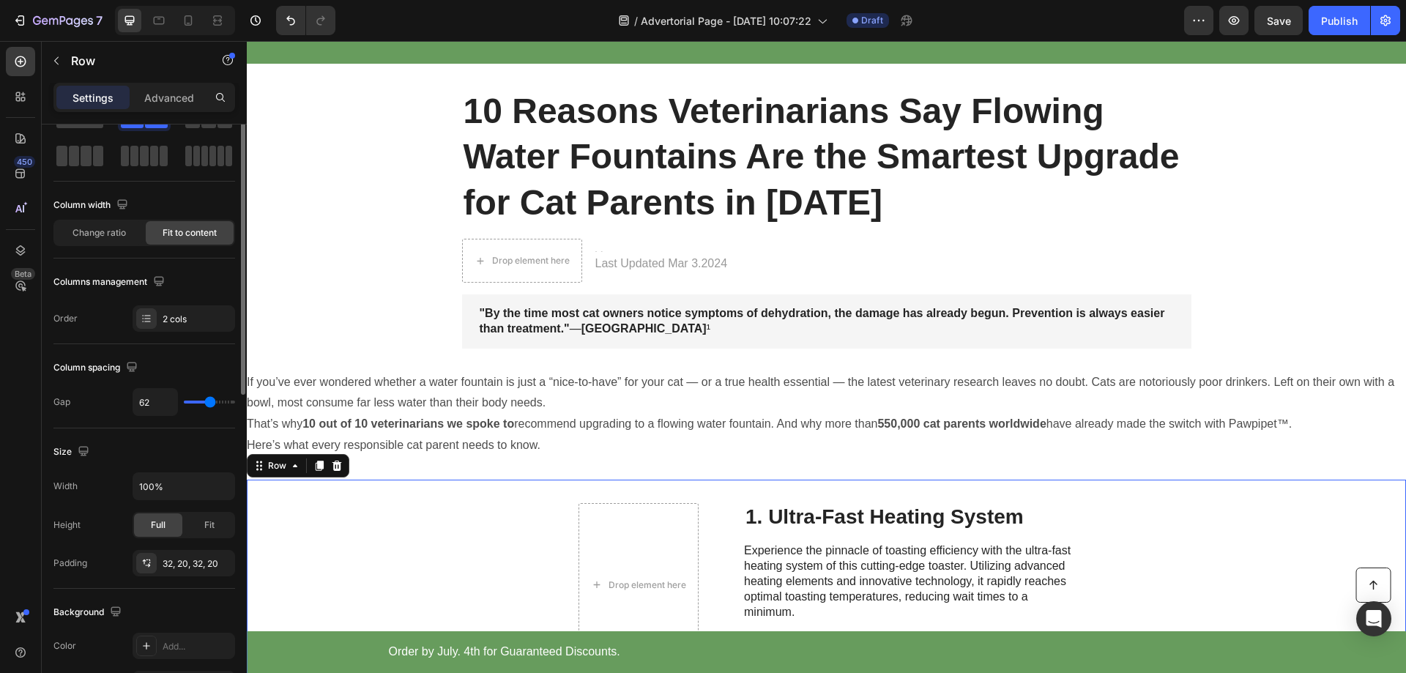
scroll to position [0, 0]
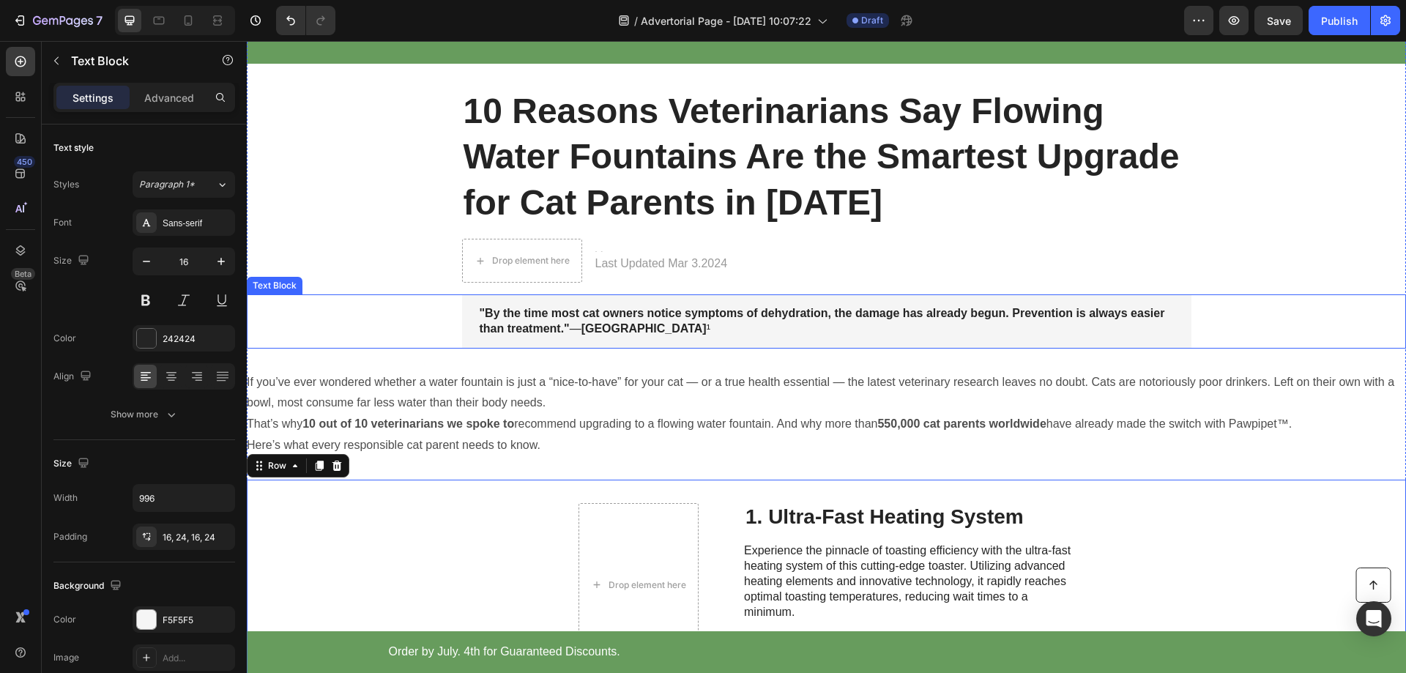
click at [498, 316] on strong ""By the time most cat owners notice symptoms of dehydration, the damage has alr…" at bounding box center [823, 321] width 686 height 28
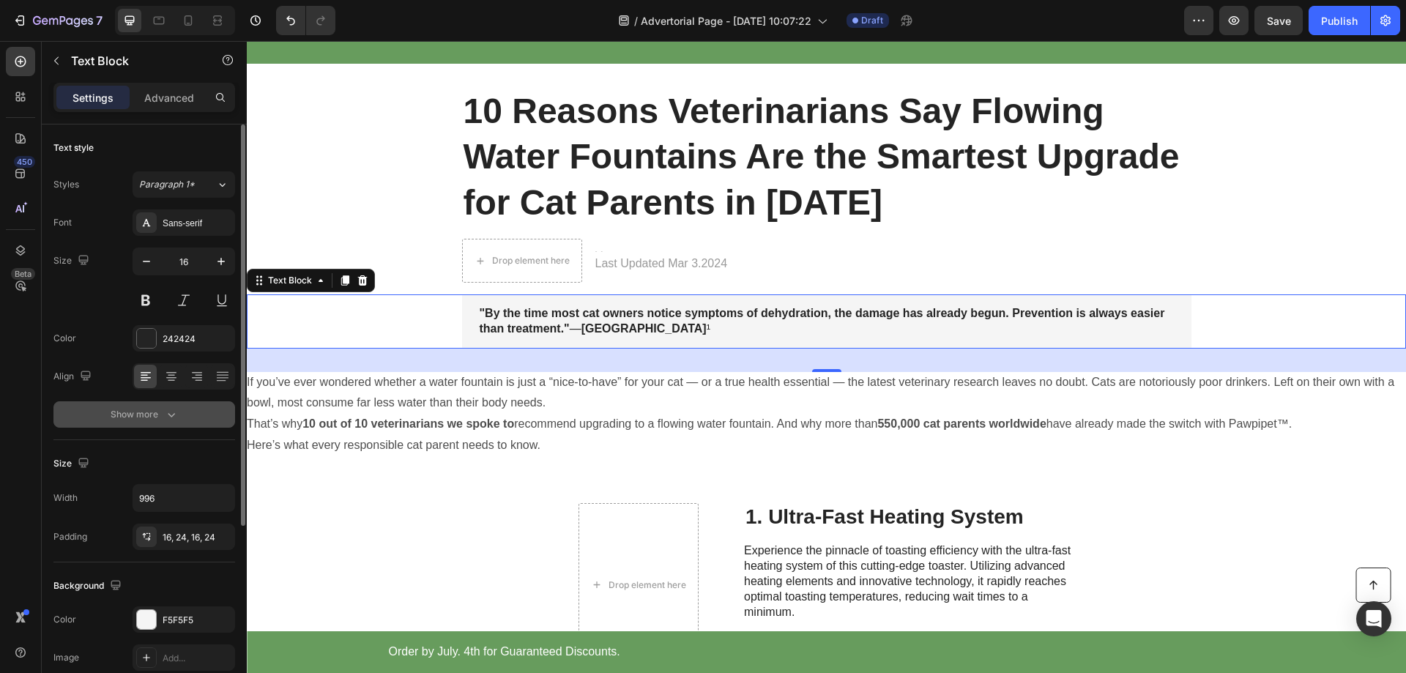
click at [170, 413] on icon "button" at bounding box center [171, 414] width 15 height 15
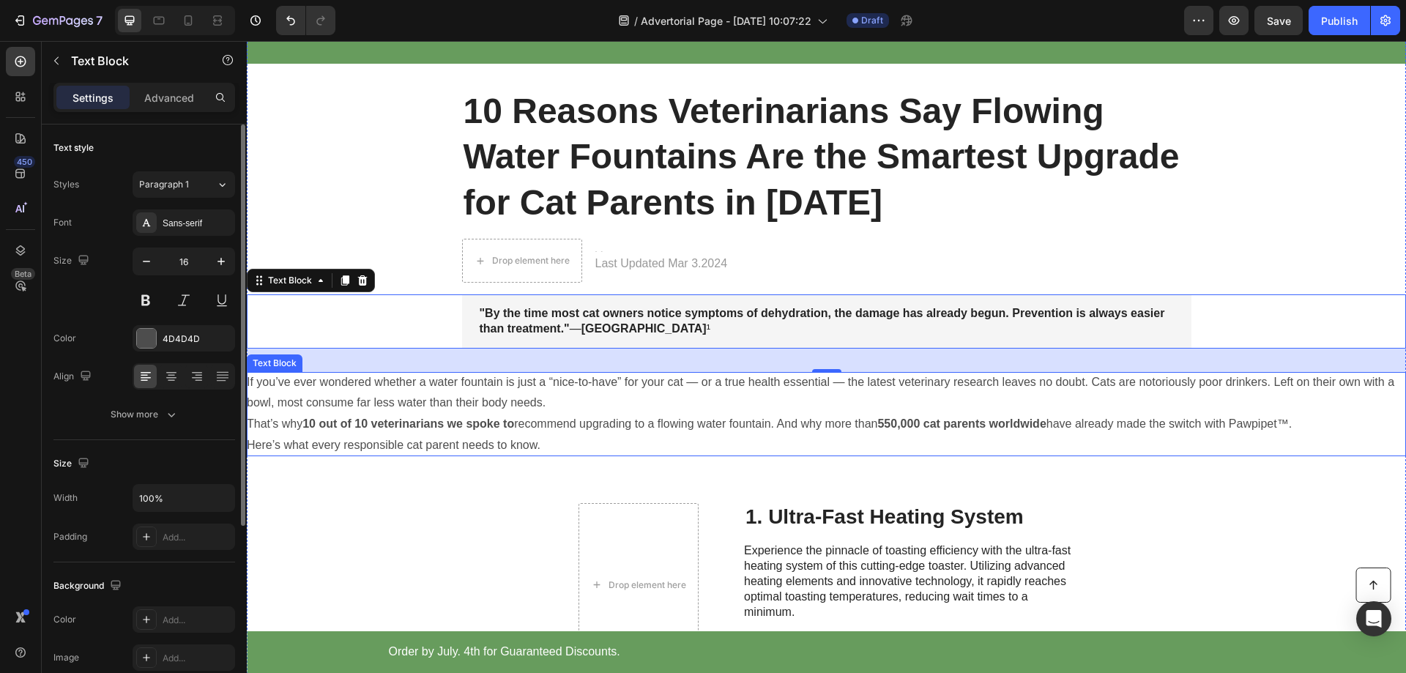
click at [464, 414] on p "That’s why 10 out of 10 veterinarians we spoke to recommend upgrading to a flow…" at bounding box center [826, 424] width 1159 height 21
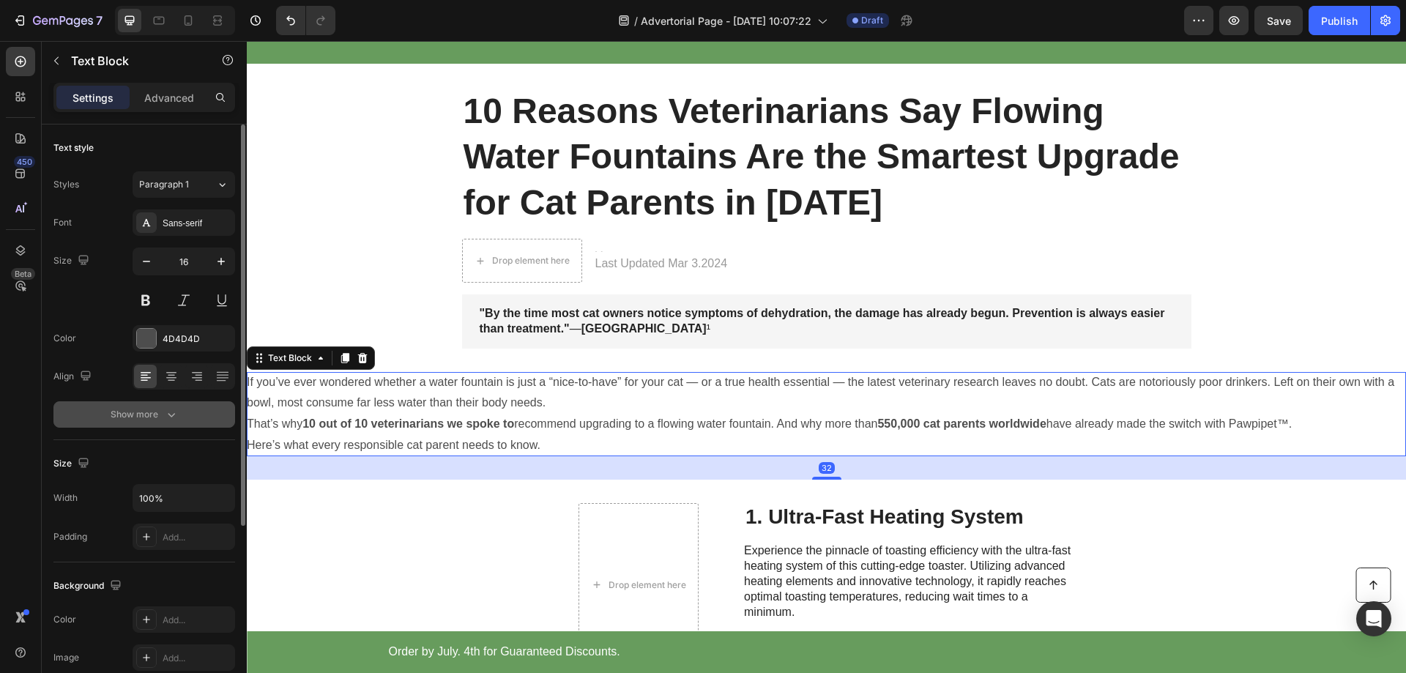
click at [168, 414] on icon "button" at bounding box center [171, 415] width 7 height 4
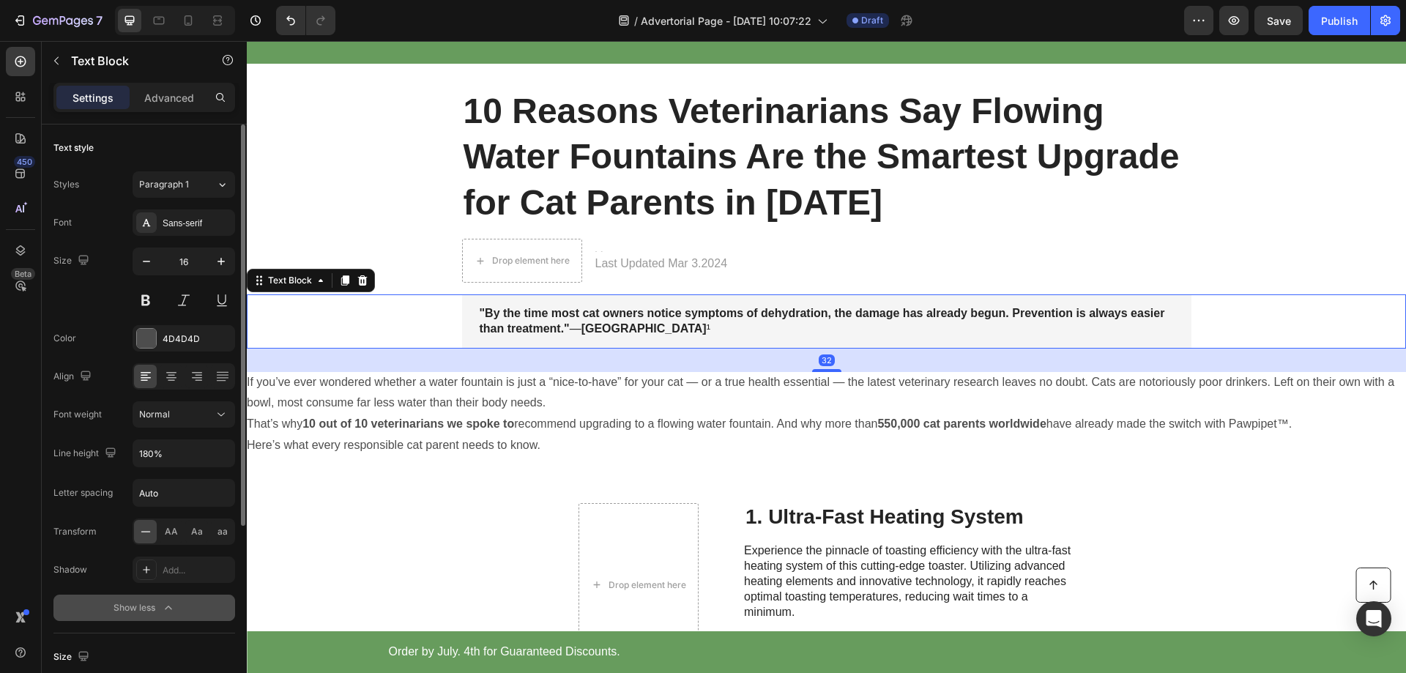
click at [517, 338] on div ""By the time most cat owners notice symptoms of dehydration, the damage has alr…" at bounding box center [826, 321] width 729 height 54
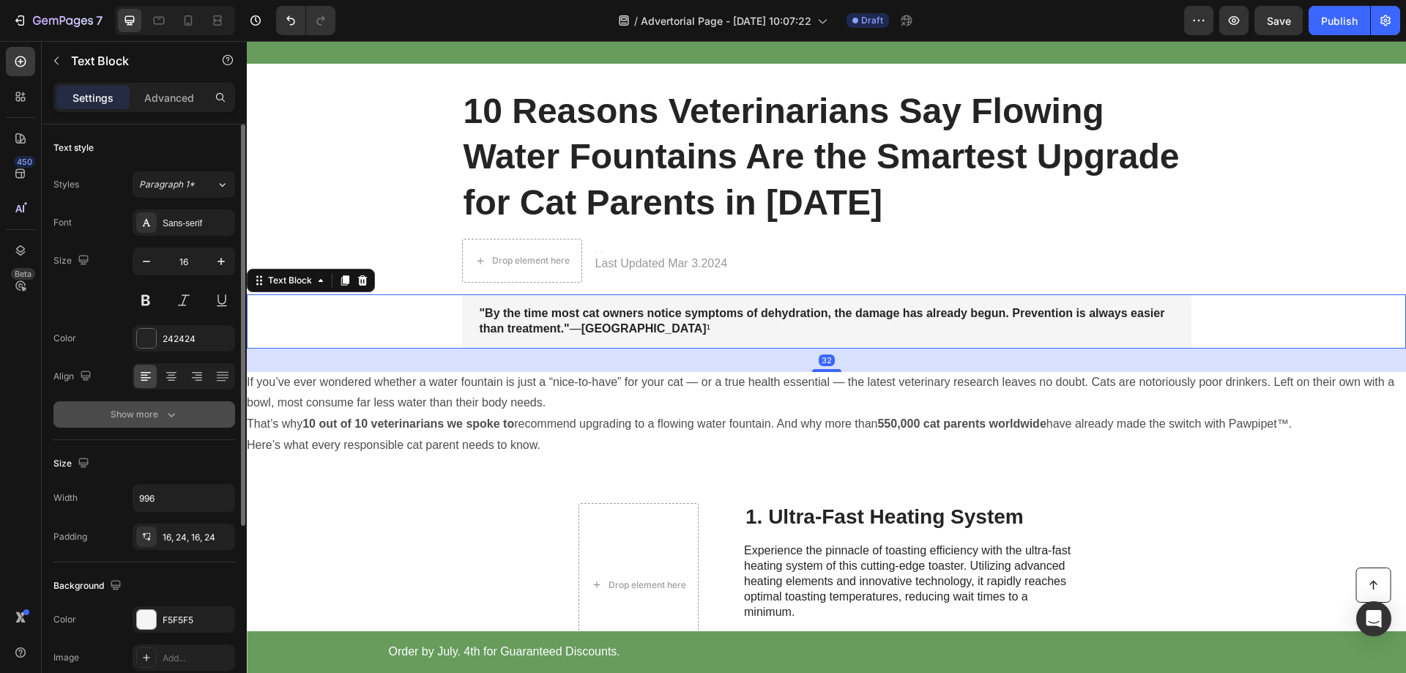
click at [163, 411] on div "Show more" at bounding box center [145, 414] width 68 height 15
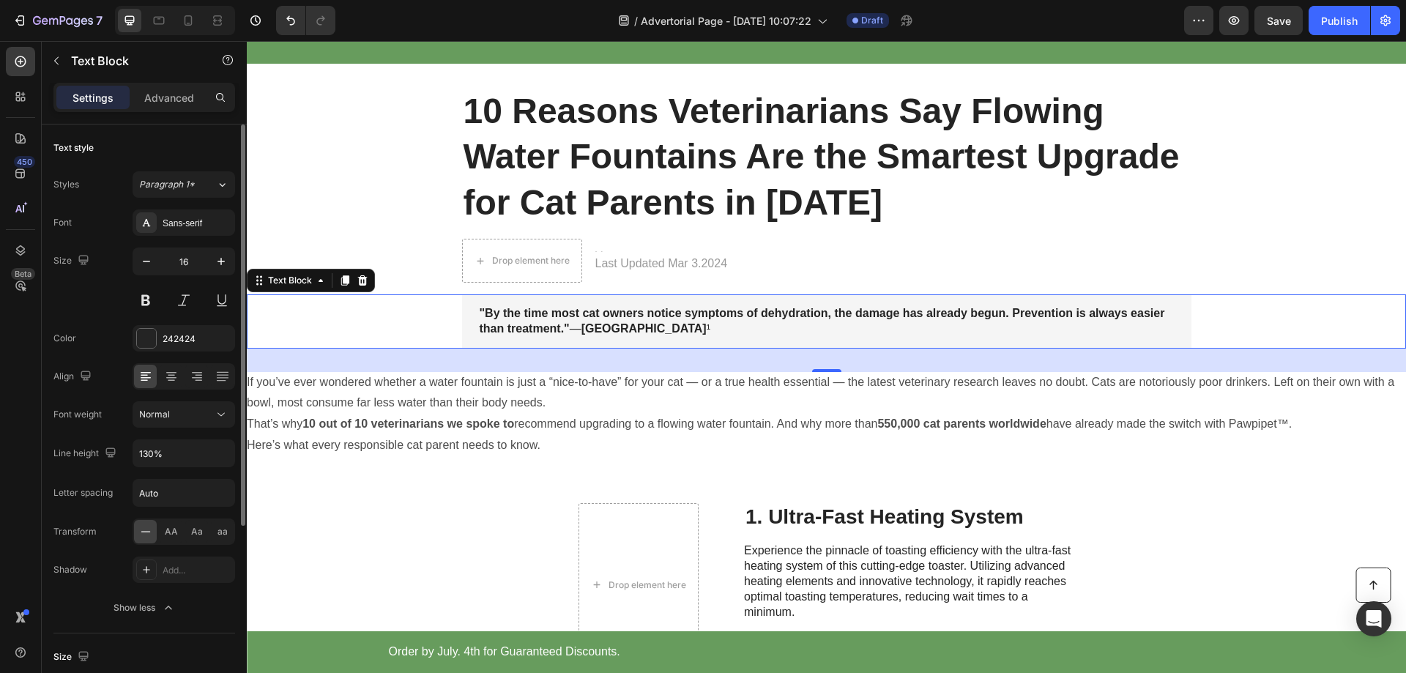
scroll to position [73, 0]
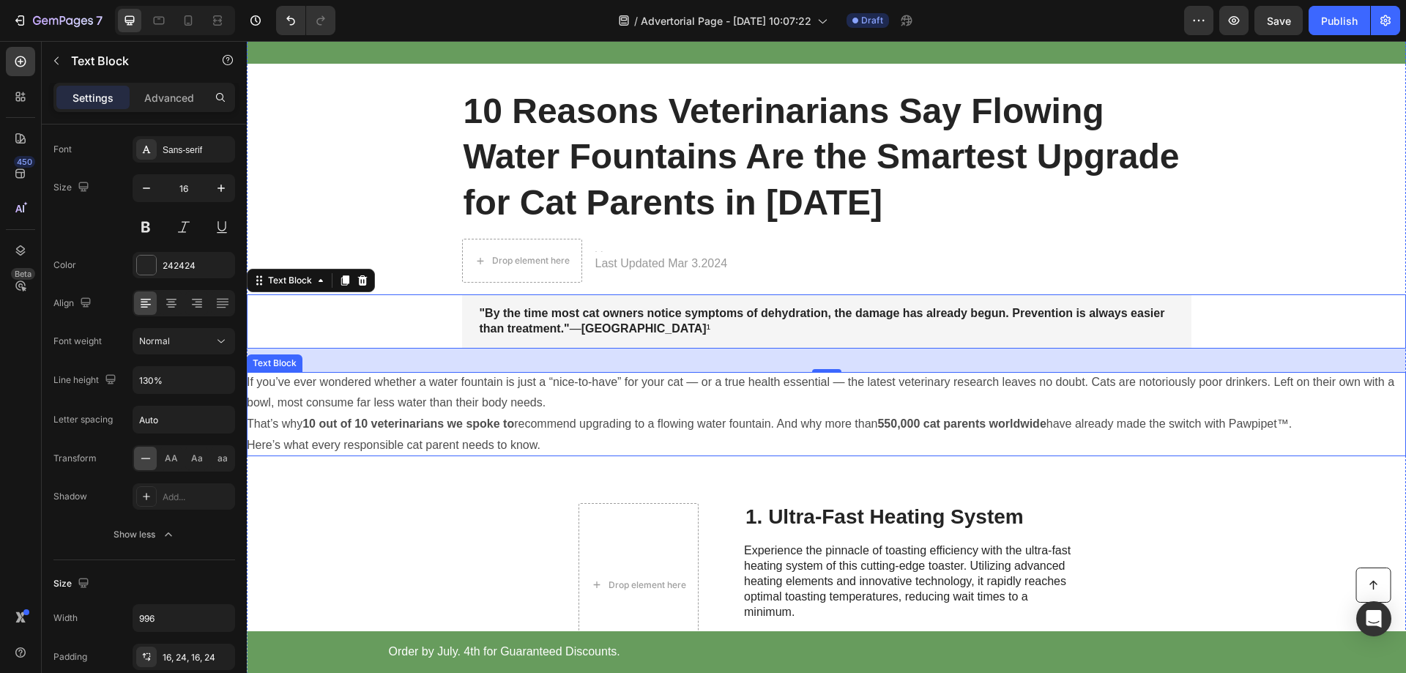
click at [491, 412] on p "If you’ve ever wondered whether a water fountain is just a “nice-to-have” for y…" at bounding box center [826, 393] width 1159 height 42
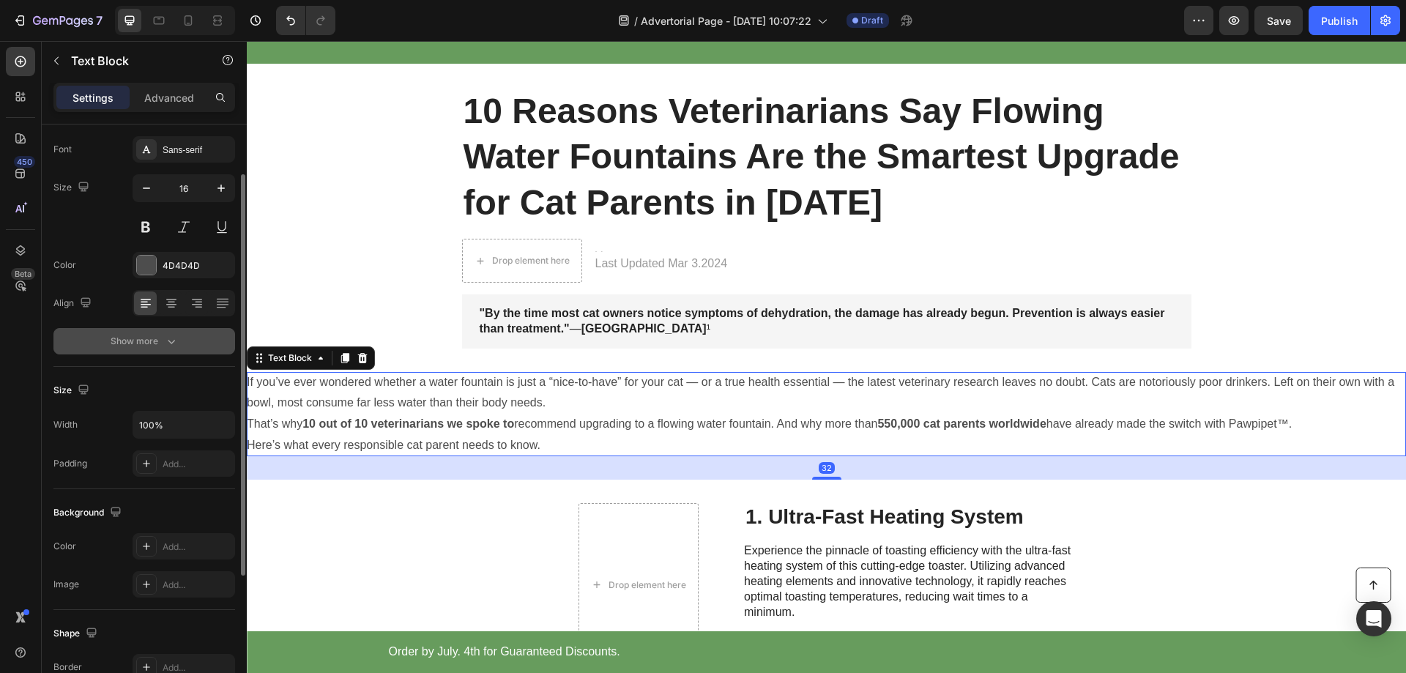
click at [159, 352] on button "Show more" at bounding box center [144, 341] width 182 height 26
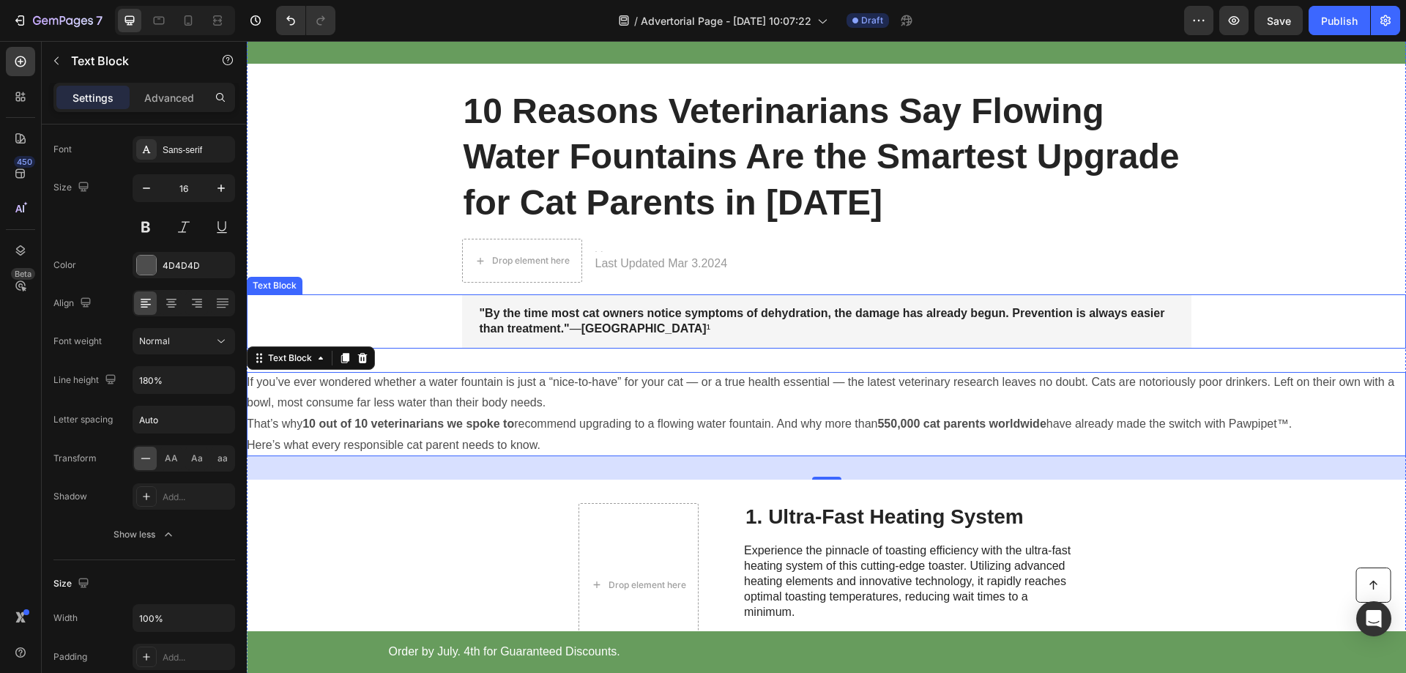
click at [505, 335] on p ""By the time most cat owners notice symptoms of dehydration, the damage has alr…" at bounding box center [827, 321] width 694 height 31
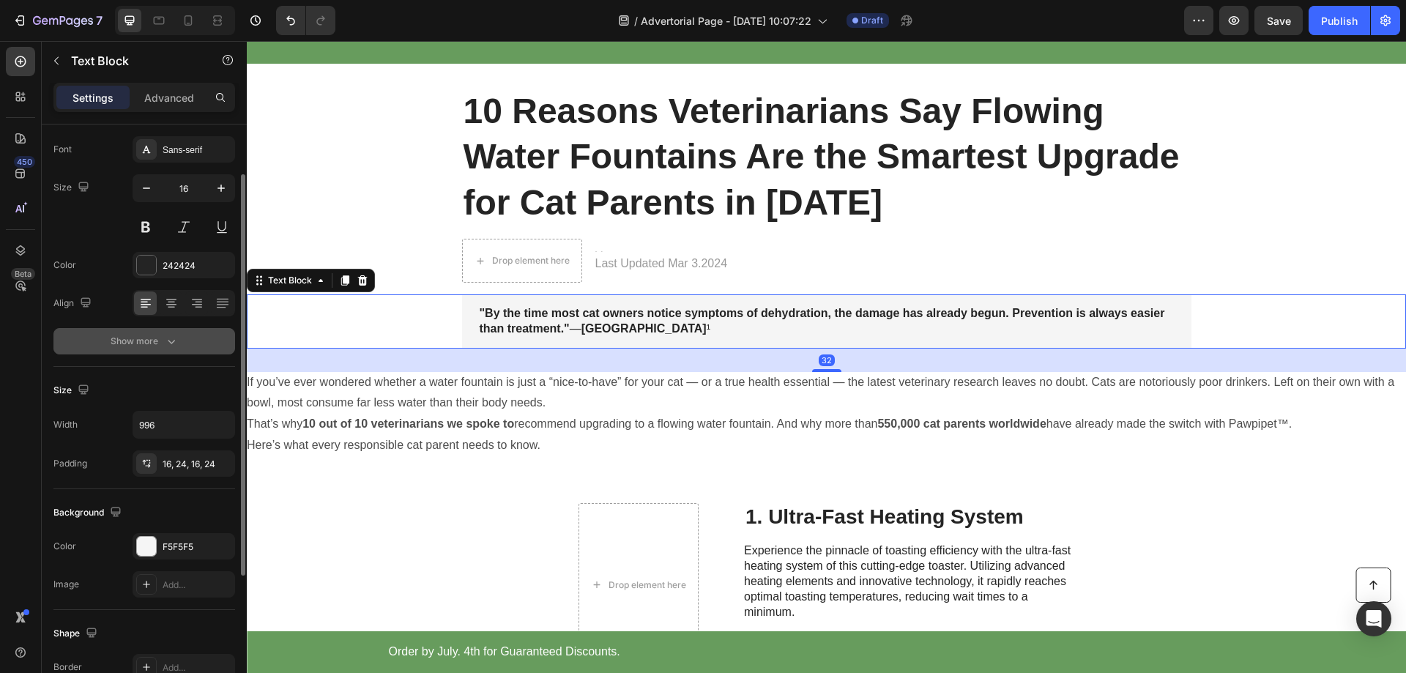
click at [158, 338] on div "Show more" at bounding box center [145, 341] width 68 height 15
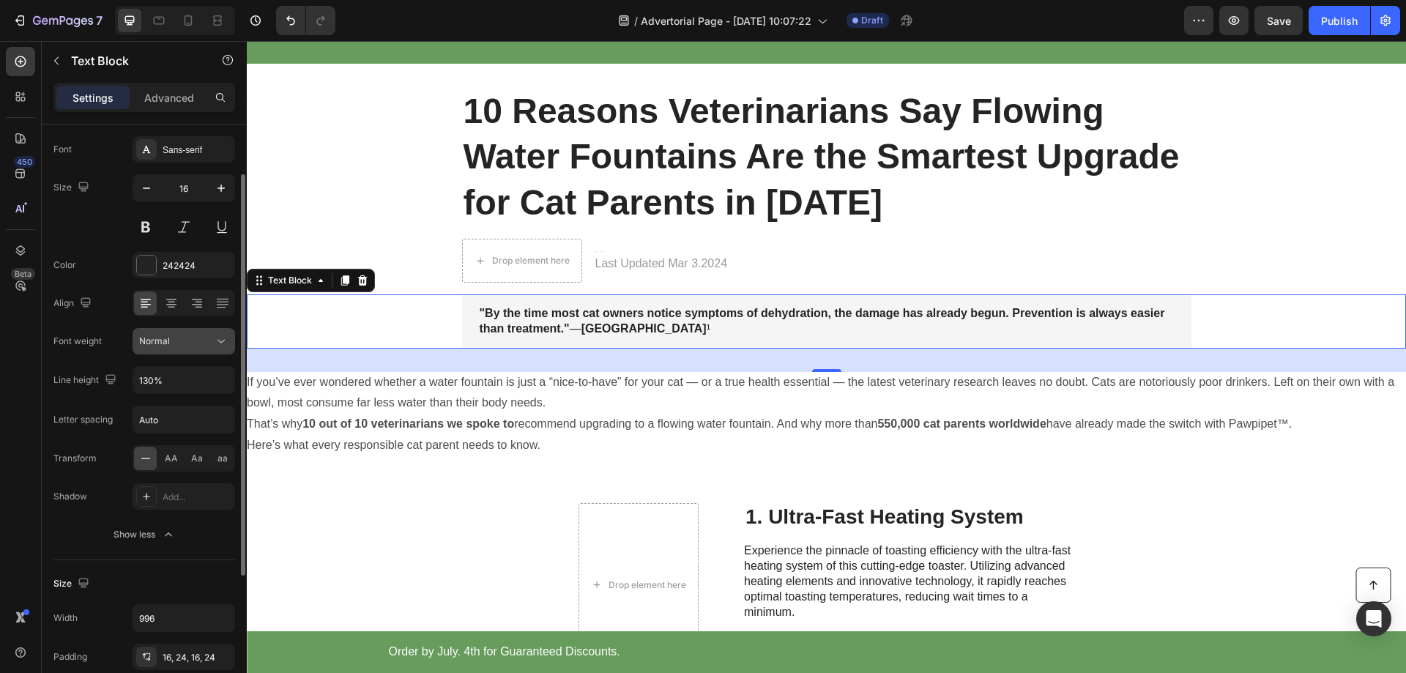
click at [207, 338] on div "Normal" at bounding box center [176, 341] width 75 height 13
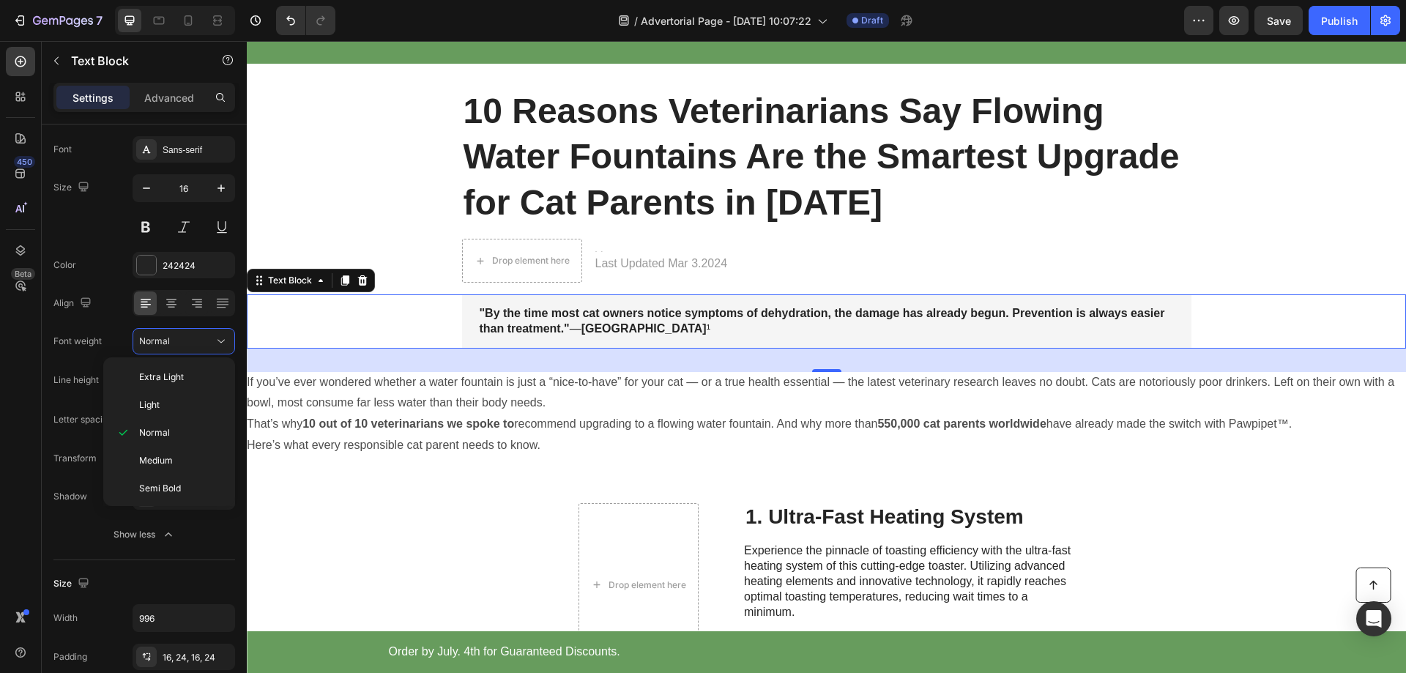
click at [502, 324] on strong ""By the time most cat owners notice symptoms of dehydration, the damage has alr…" at bounding box center [823, 321] width 686 height 28
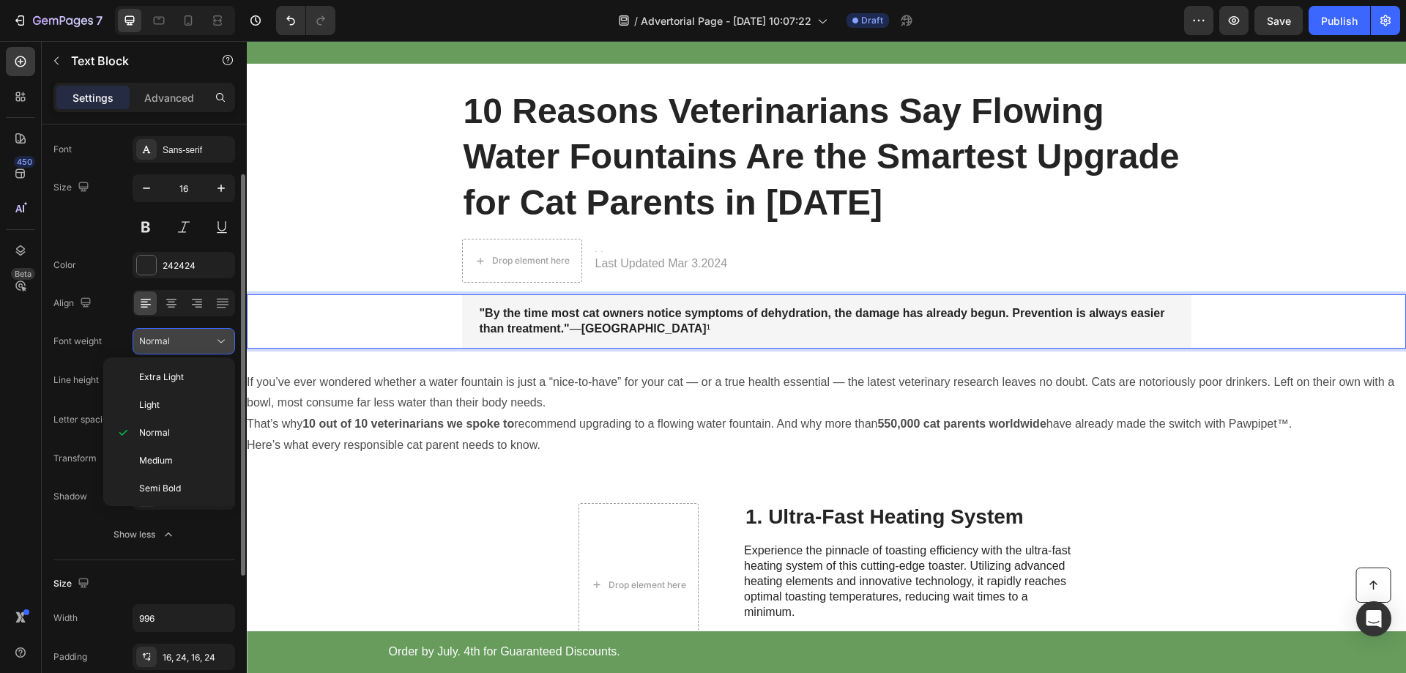
click at [219, 341] on icon at bounding box center [221, 342] width 7 height 4
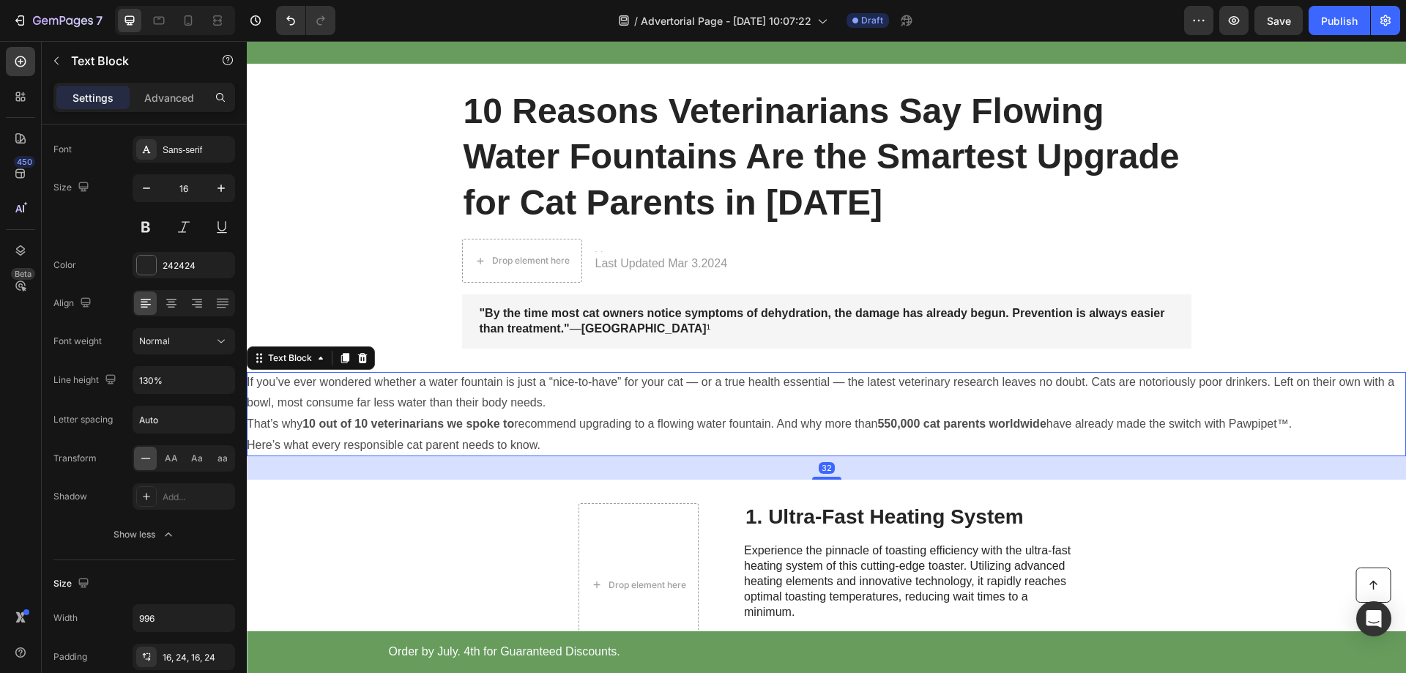
click at [456, 417] on strong "10 out of 10 veterinarians we spoke to" at bounding box center [408, 423] width 212 height 12
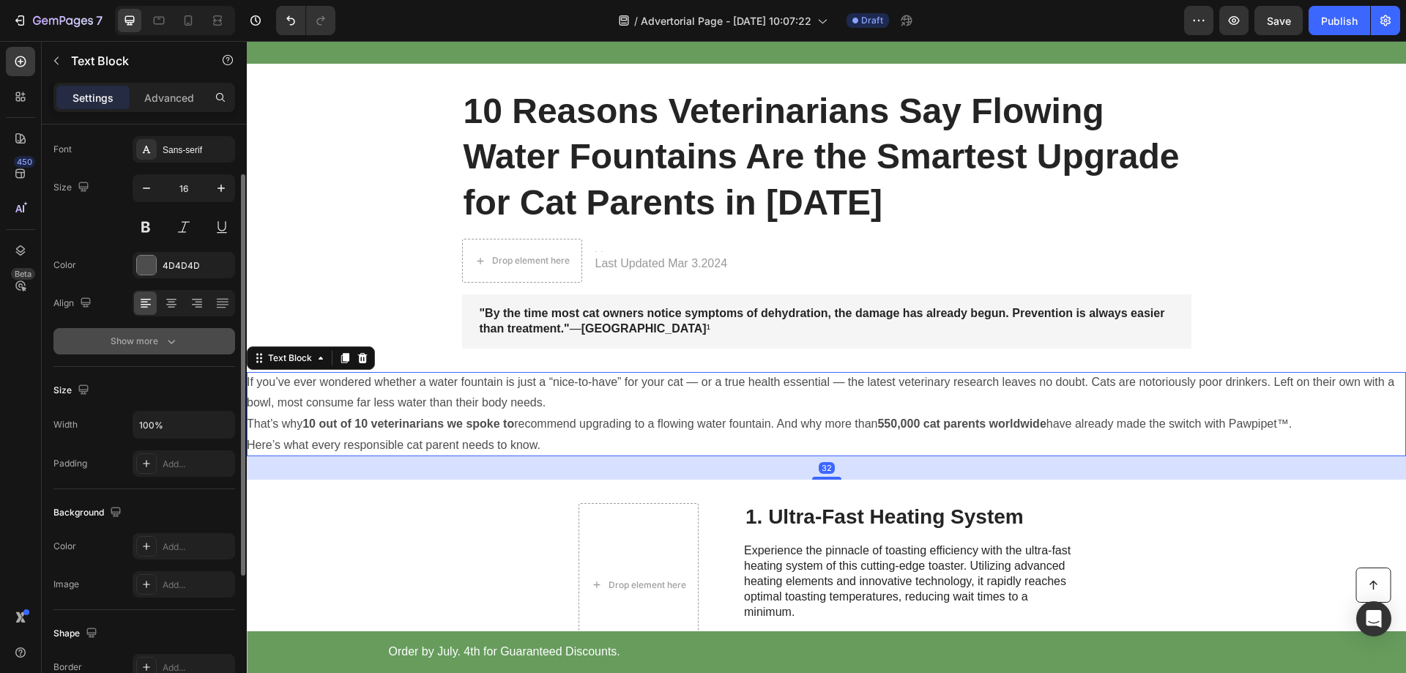
click at [165, 341] on icon "button" at bounding box center [171, 341] width 15 height 15
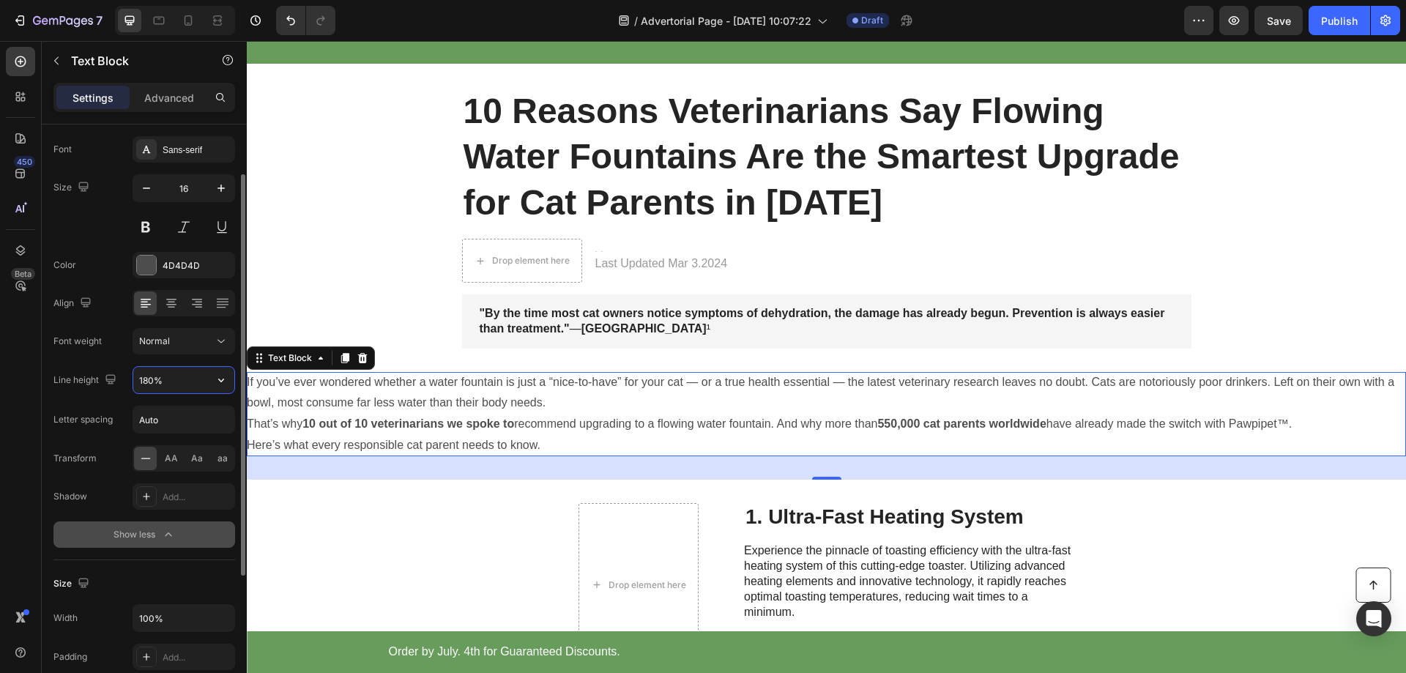
click at [145, 377] on input "180%" at bounding box center [183, 380] width 101 height 26
click at [208, 384] on button "button" at bounding box center [221, 380] width 26 height 26
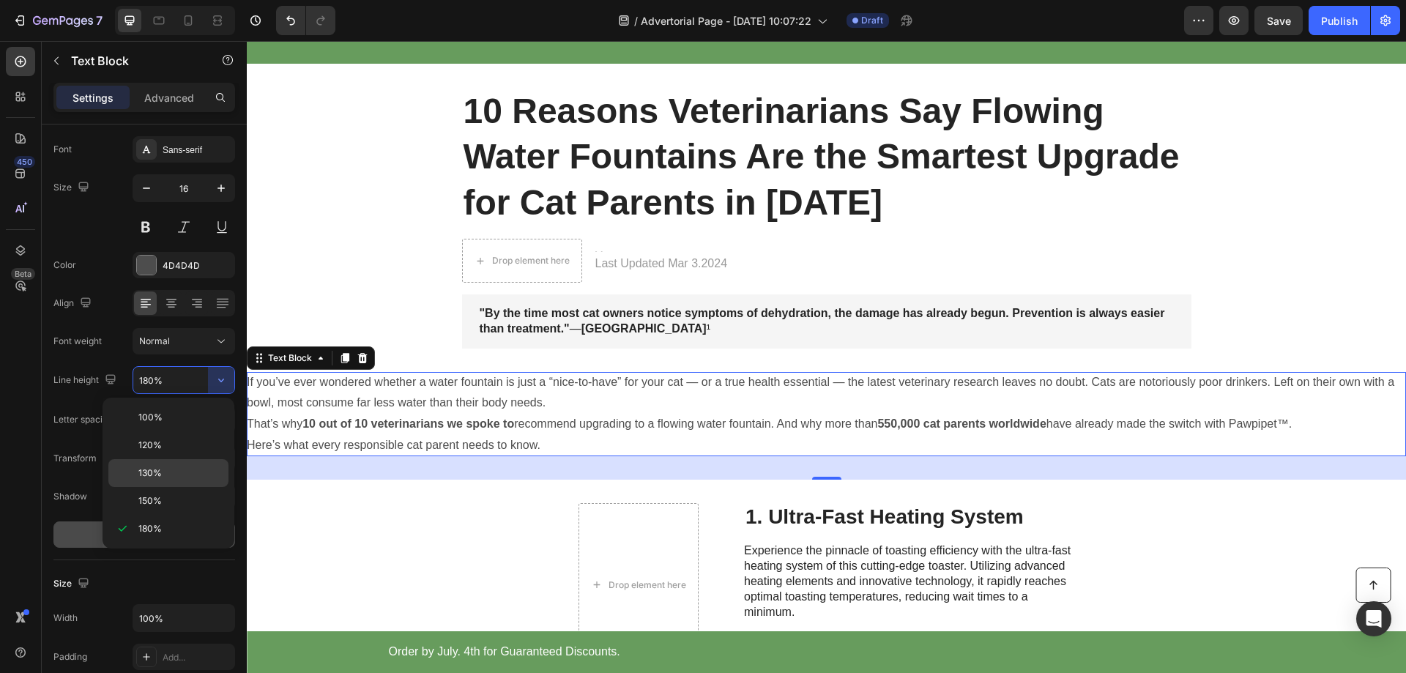
click at [158, 474] on span "130%" at bounding box center [149, 473] width 23 height 13
type input "130%"
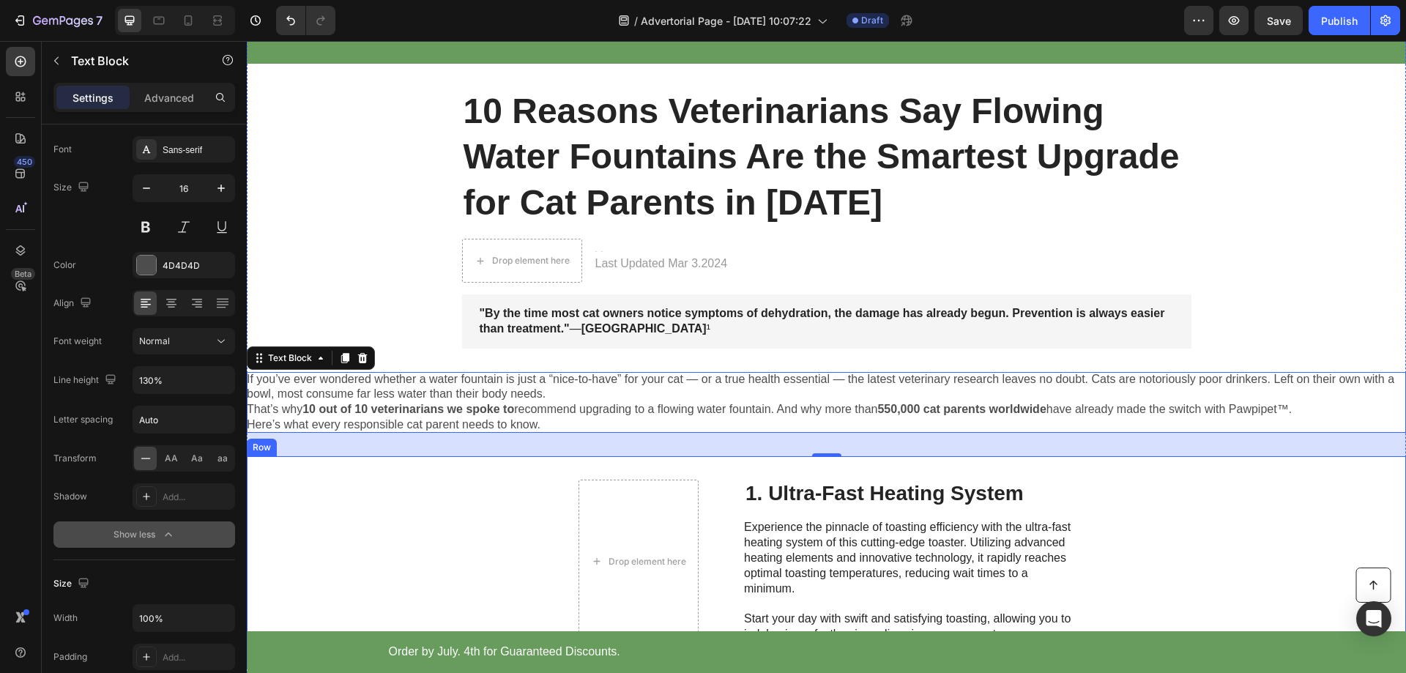
click at [475, 500] on div "Drop element here 1. Ultra-Fast Heating System Heading Experience the pinnacle …" at bounding box center [826, 561] width 1159 height 211
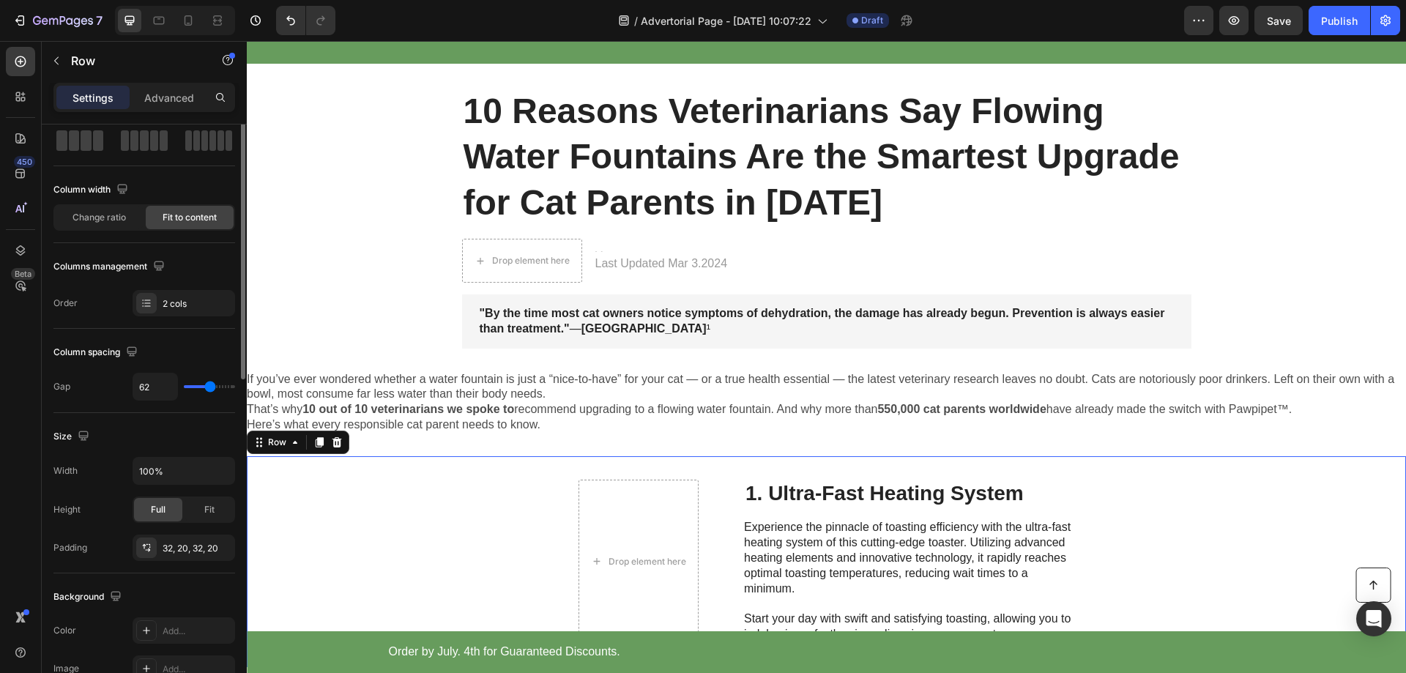
scroll to position [0, 0]
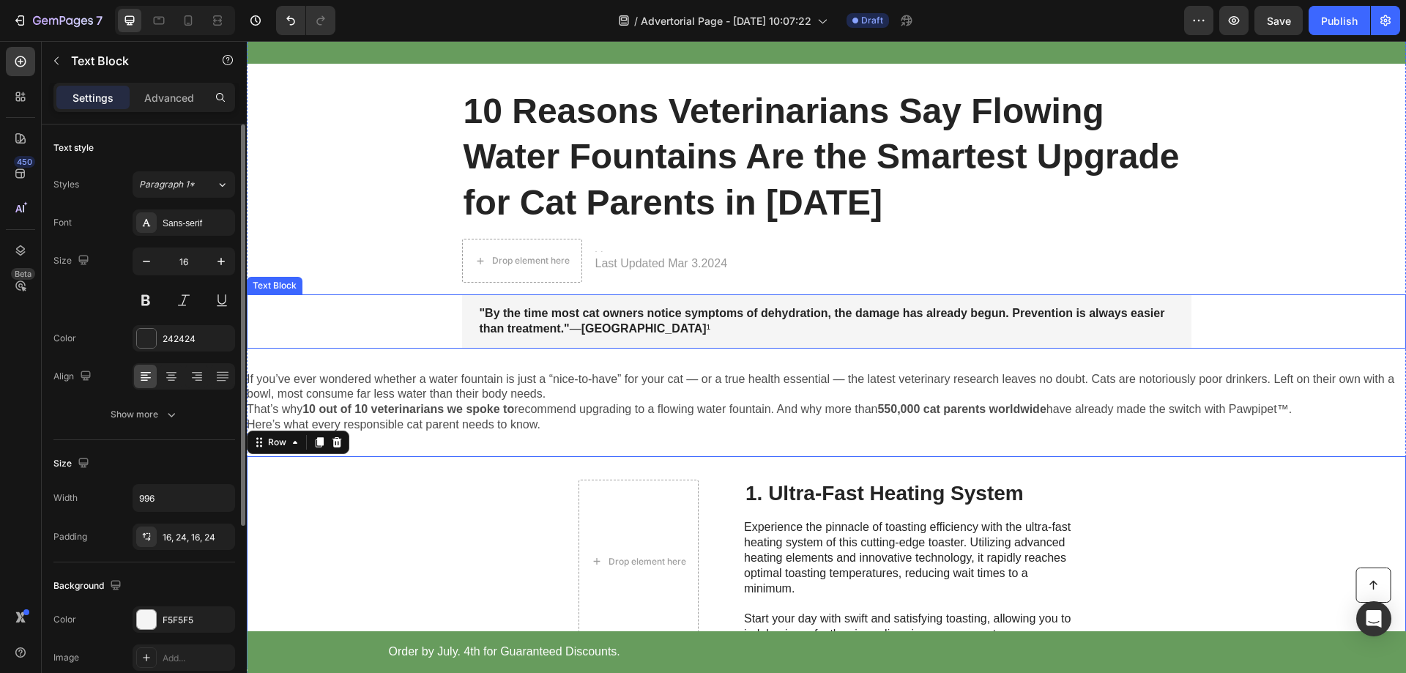
click at [562, 326] on strong ""By the time most cat owners notice symptoms of dehydration, the damage has alr…" at bounding box center [823, 321] width 686 height 28
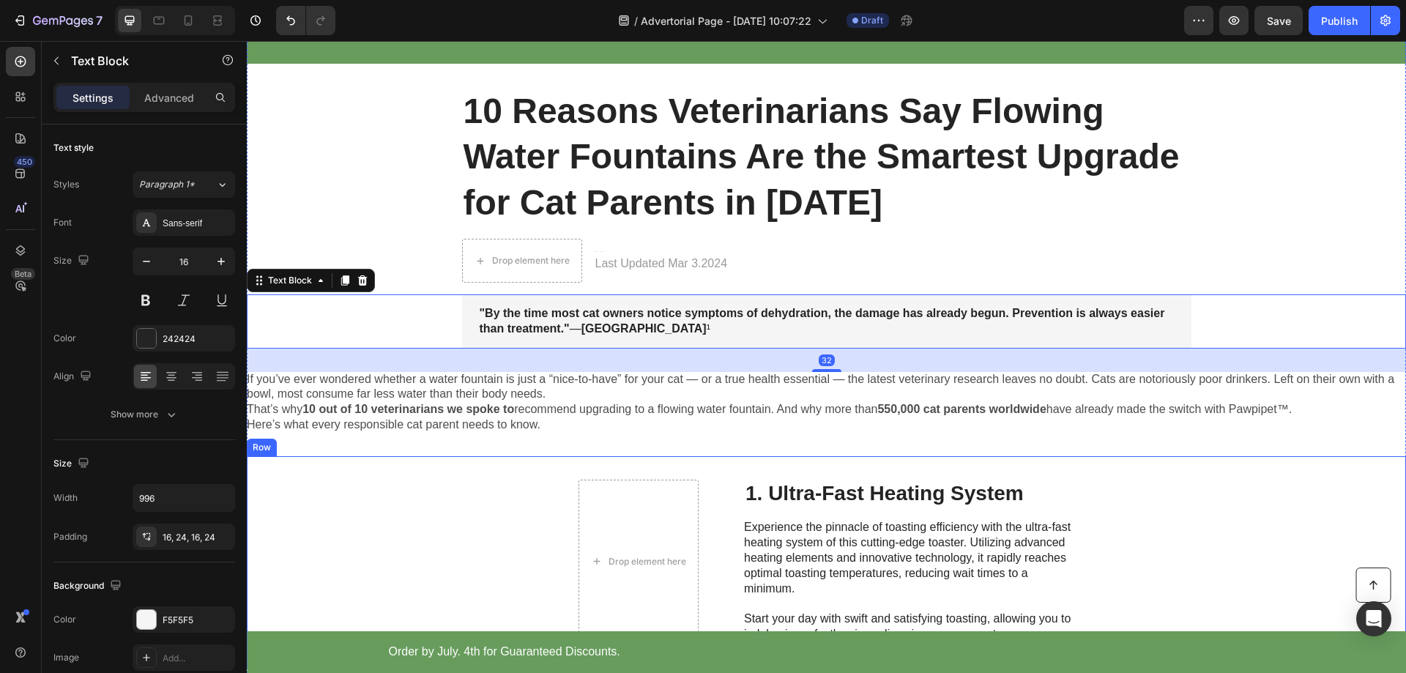
click at [532, 516] on div "Drop element here 1. Ultra-Fast Heating System Heading Experience the pinnacle …" at bounding box center [826, 561] width 1159 height 211
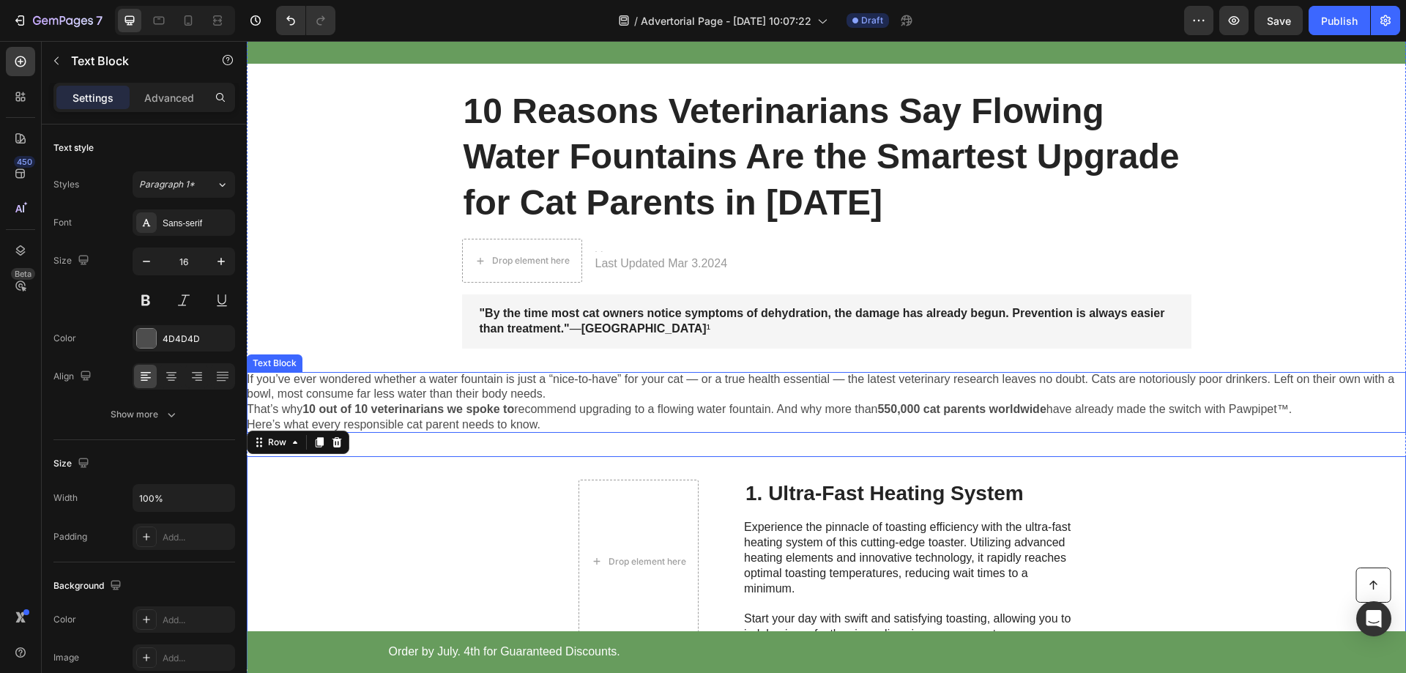
click at [527, 402] on p "That’s why 10 out of 10 veterinarians we spoke to recommend upgrading to a flow…" at bounding box center [826, 409] width 1159 height 15
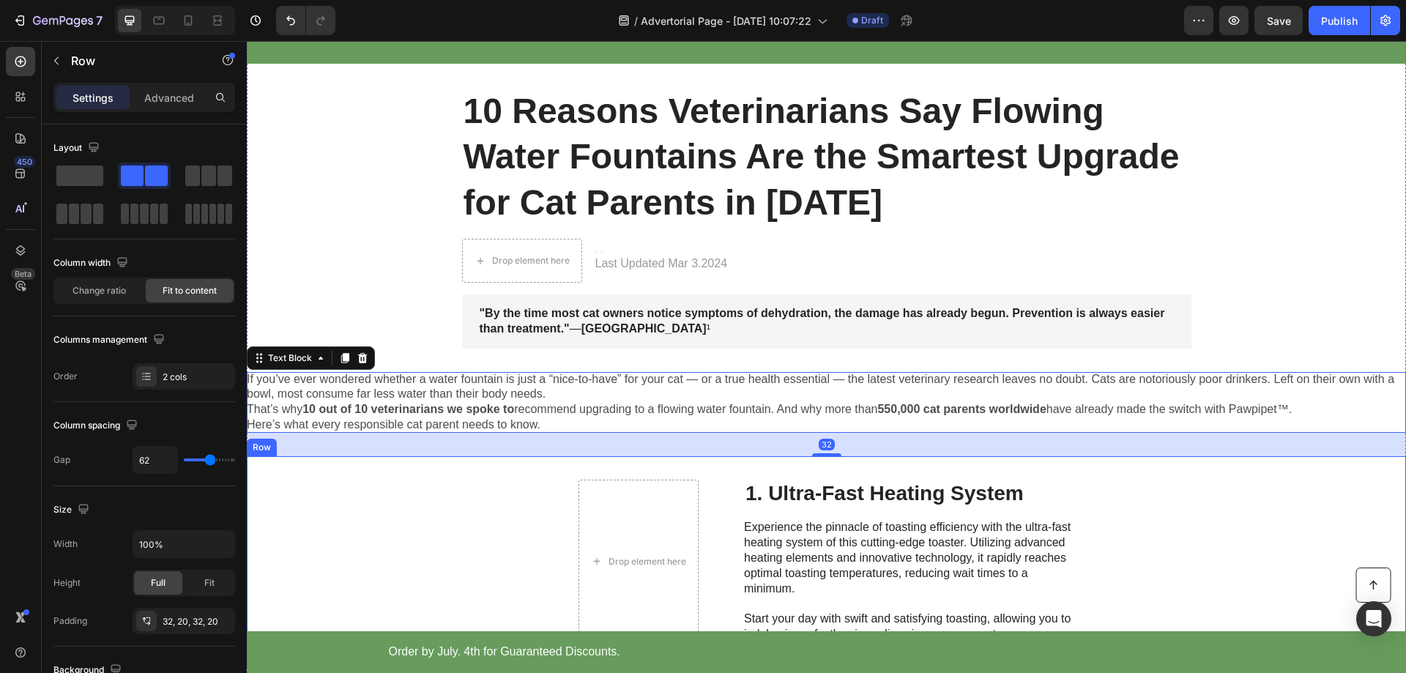
click at [489, 560] on div "Drop element here 1. Ultra-Fast Heating System Heading Experience the pinnacle …" at bounding box center [826, 561] width 1159 height 211
click at [493, 409] on strong "10 out of 10 veterinarians we spoke to" at bounding box center [408, 409] width 212 height 12
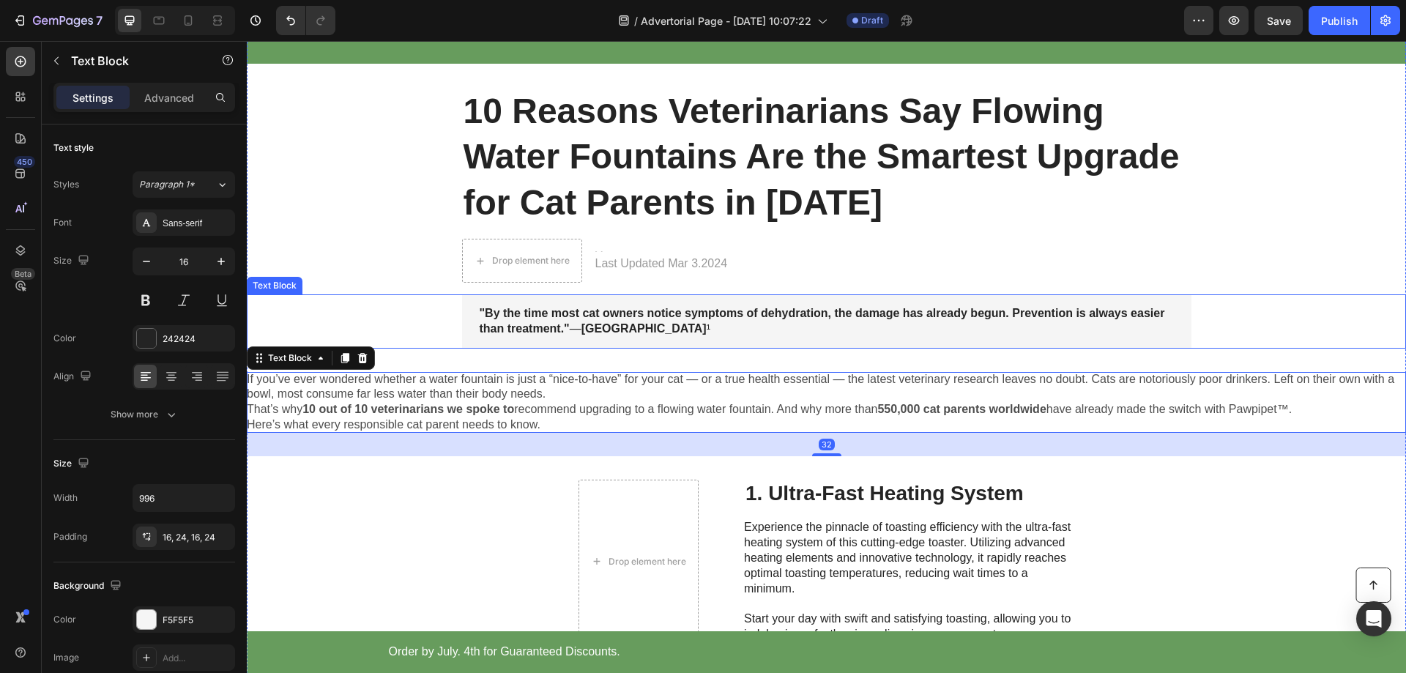
click at [553, 324] on strong ""By the time most cat owners notice symptoms of dehydration, the damage has alr…" at bounding box center [823, 321] width 686 height 28
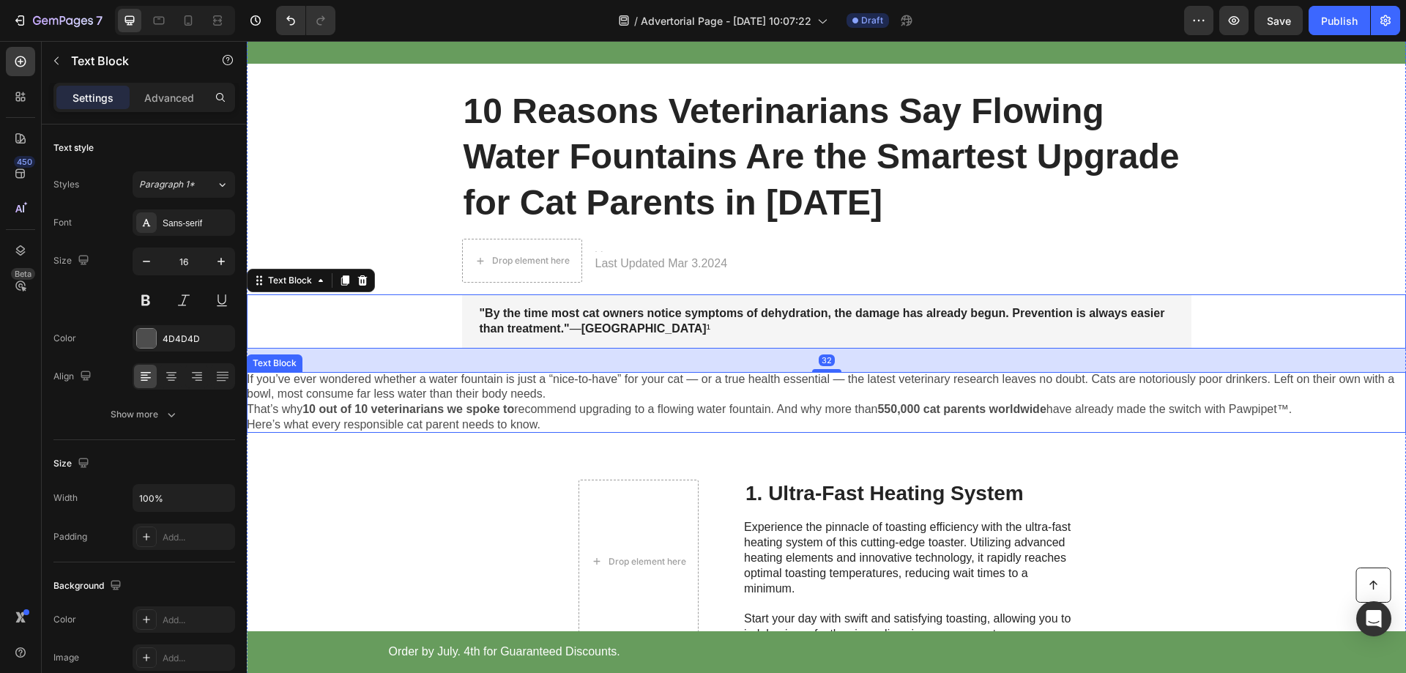
click at [379, 398] on p "If you’ve ever wondered whether a water fountain is just a “nice-to-have” for y…" at bounding box center [826, 387] width 1159 height 31
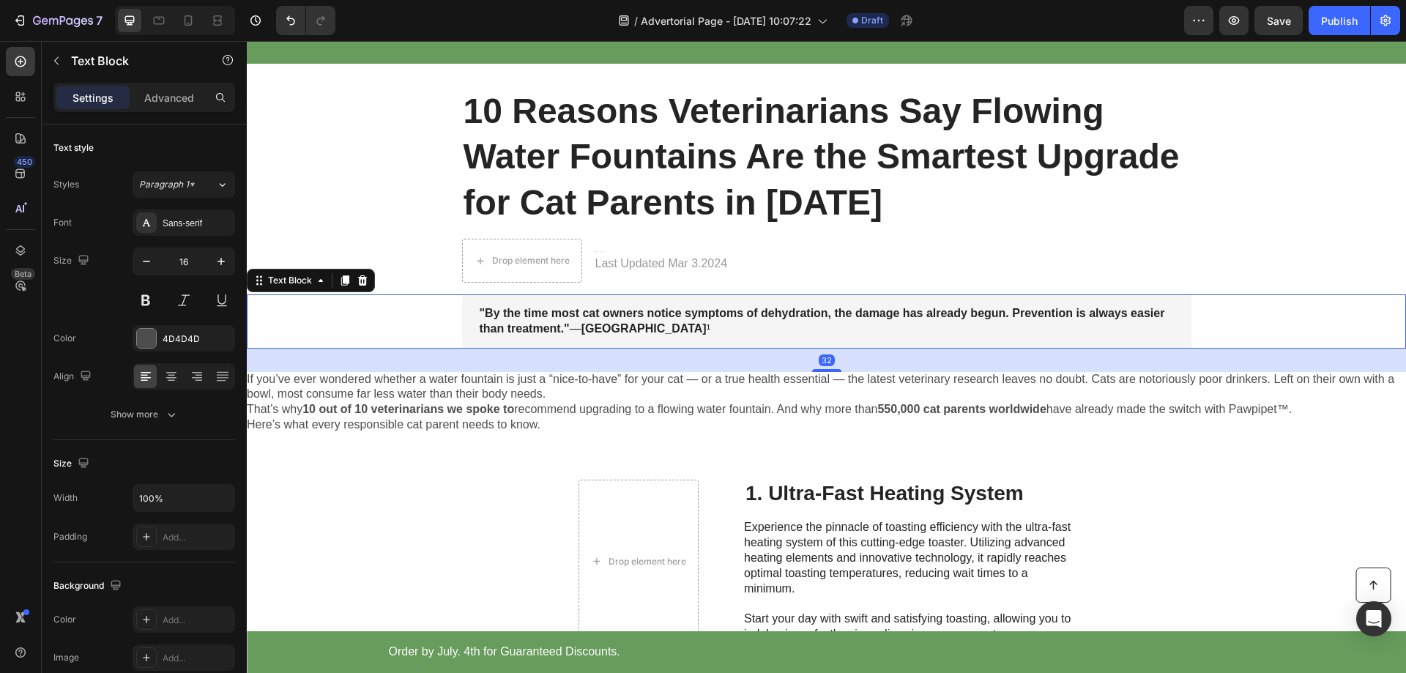
click at [498, 324] on strong ""By the time most cat owners notice symptoms of dehydration, the damage has alr…" at bounding box center [823, 321] width 686 height 28
click at [486, 367] on div "32" at bounding box center [826, 360] width 1159 height 23
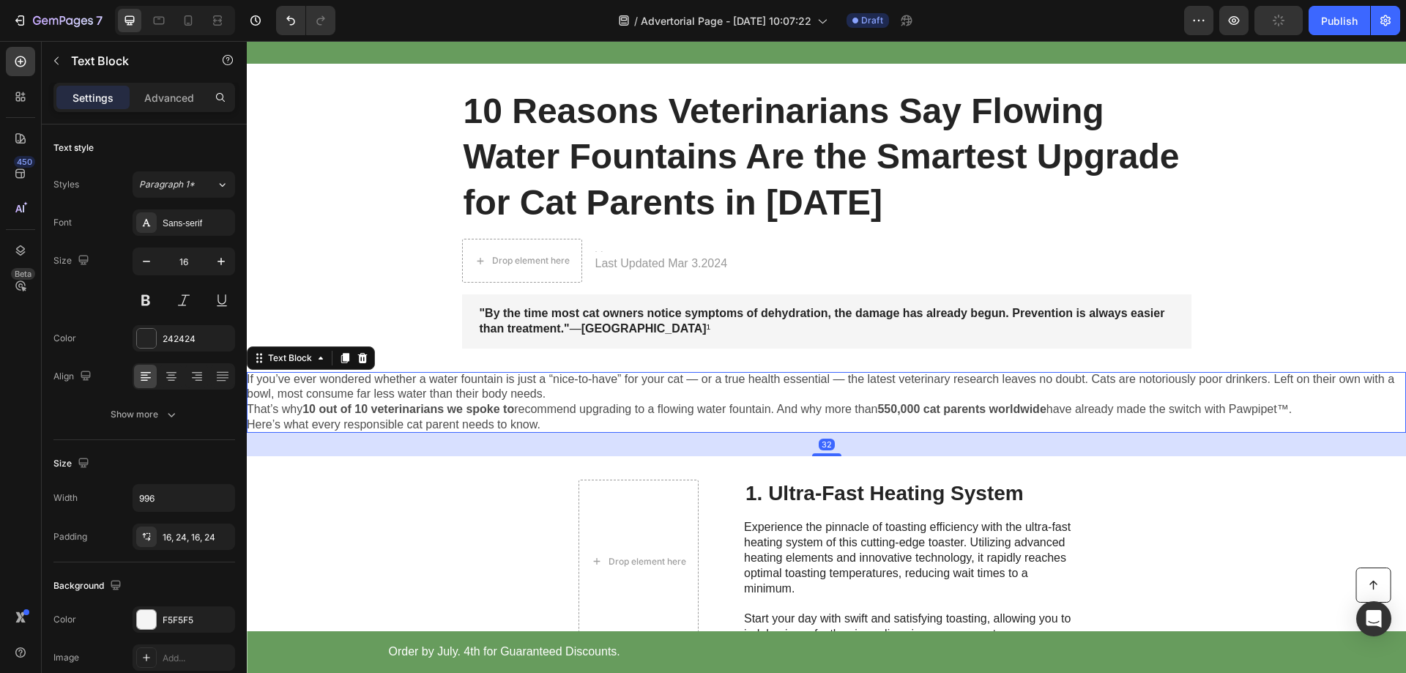
click at [456, 391] on p "If you’ve ever wondered whether a water fountain is just a “nice-to-have” for y…" at bounding box center [826, 387] width 1159 height 31
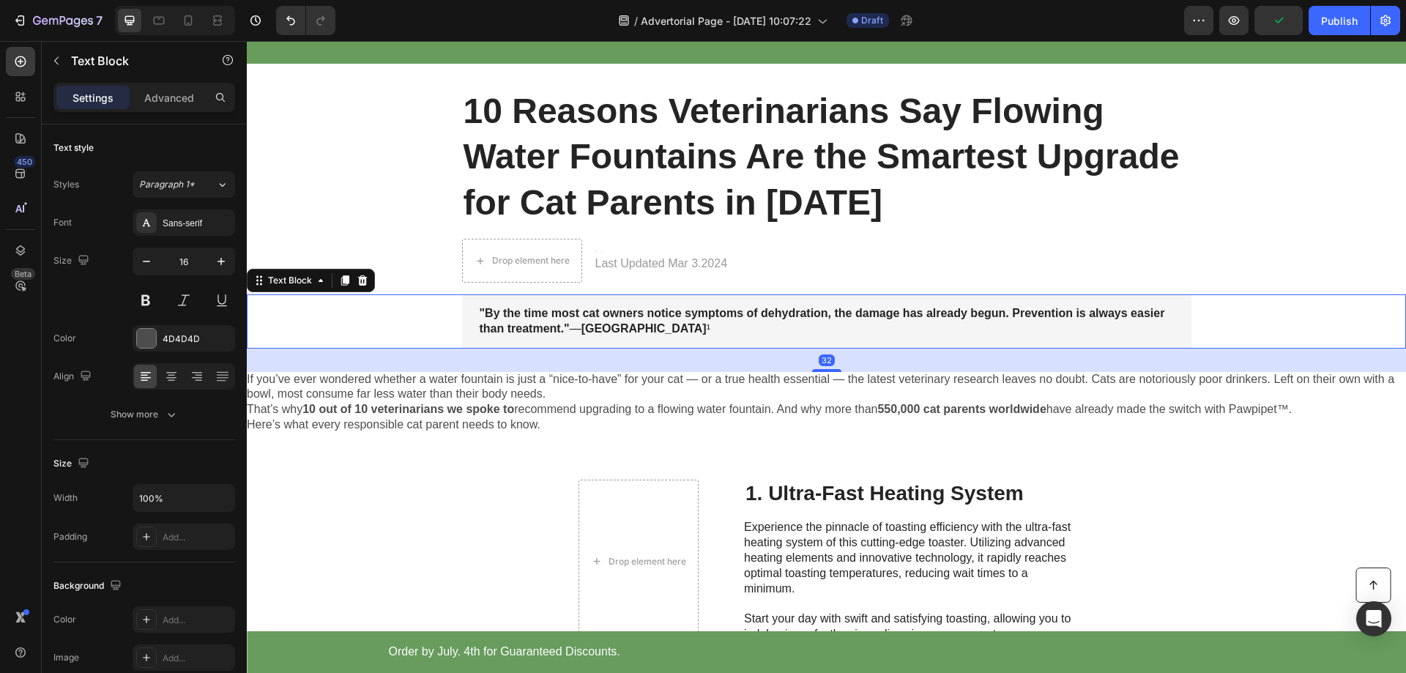
click at [553, 319] on strong ""By the time most cat owners notice symptoms of dehydration, the damage has alr…" at bounding box center [823, 321] width 686 height 28
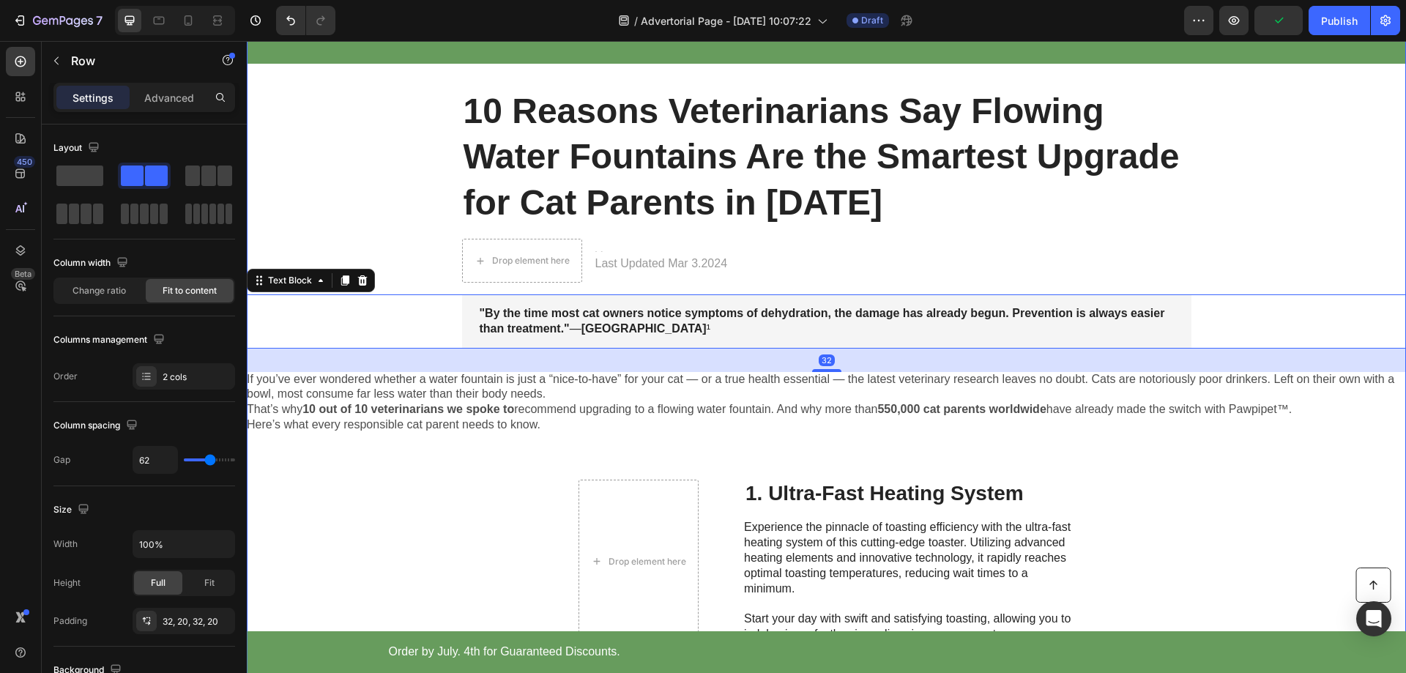
click at [515, 486] on div "Drop element here 1. Ultra-Fast Heating System Heading Experience the pinnacle …" at bounding box center [826, 561] width 1159 height 211
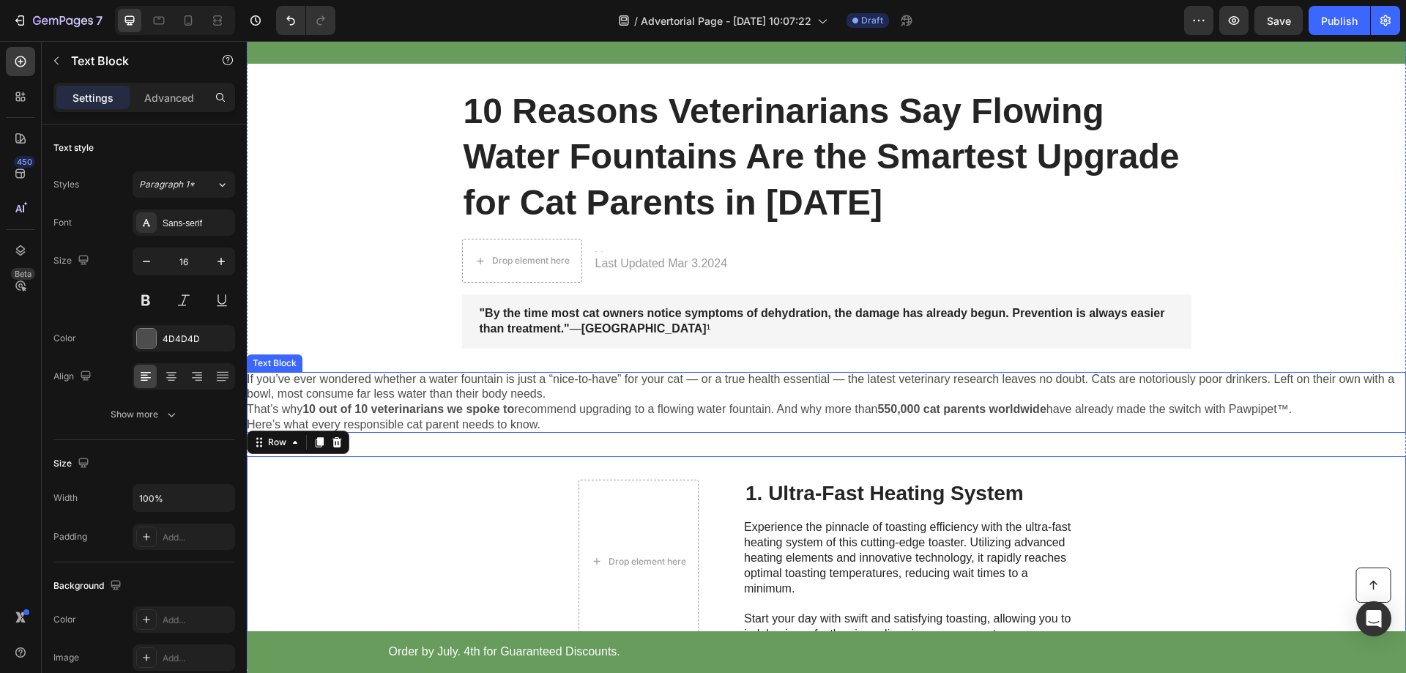
click at [527, 395] on p "If you’ve ever wondered whether a water fountain is just a “nice-to-have” for y…" at bounding box center [826, 387] width 1159 height 31
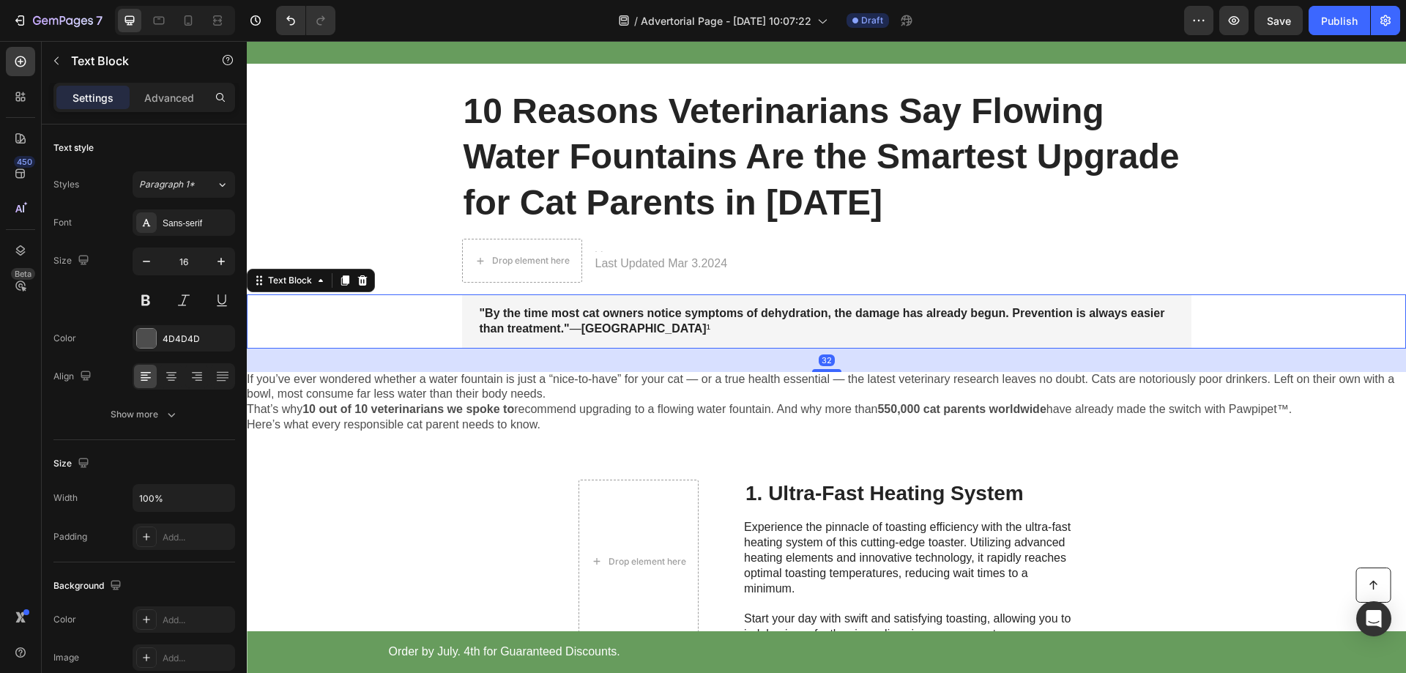
click at [548, 316] on strong ""By the time most cat owners notice symptoms of dehydration, the damage has alr…" at bounding box center [823, 321] width 686 height 28
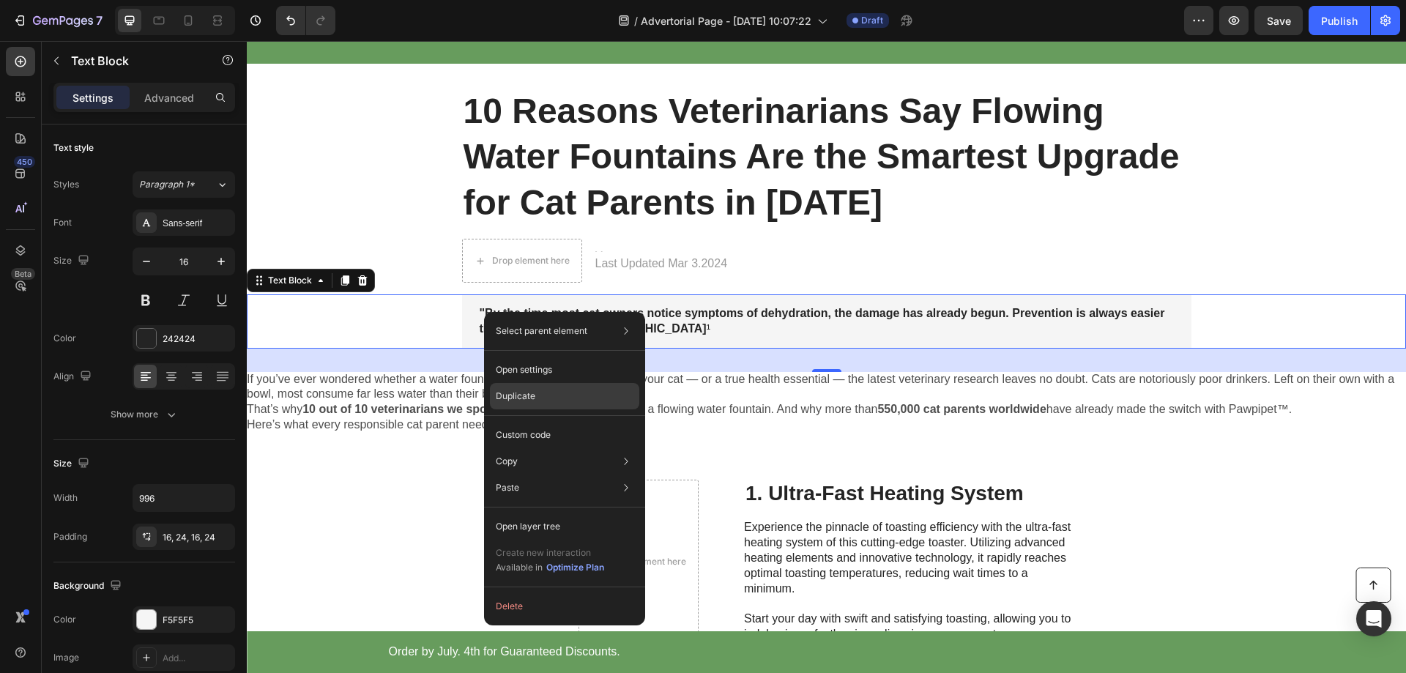
click at [529, 390] on p "Duplicate" at bounding box center [516, 396] width 40 height 13
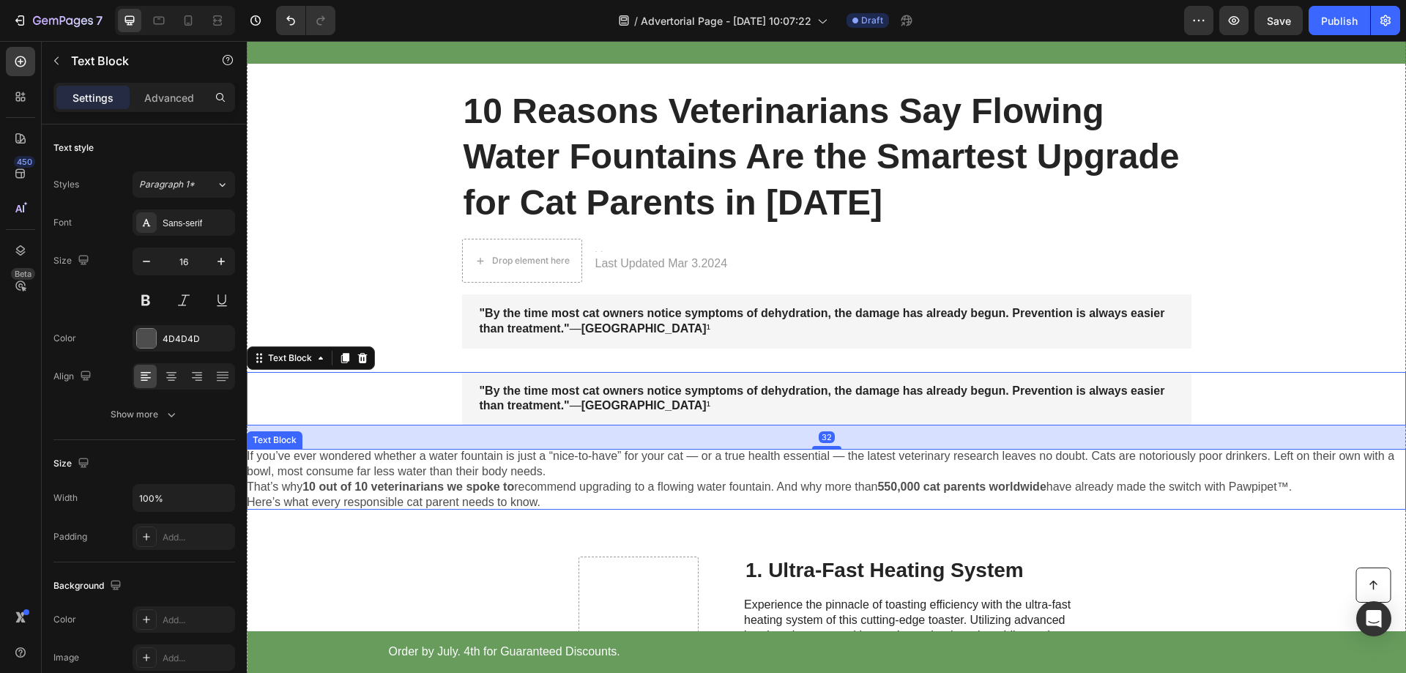
click at [527, 477] on p "If you’ve ever wondered whether a water fountain is just a “nice-to-have” for y…" at bounding box center [826, 464] width 1159 height 31
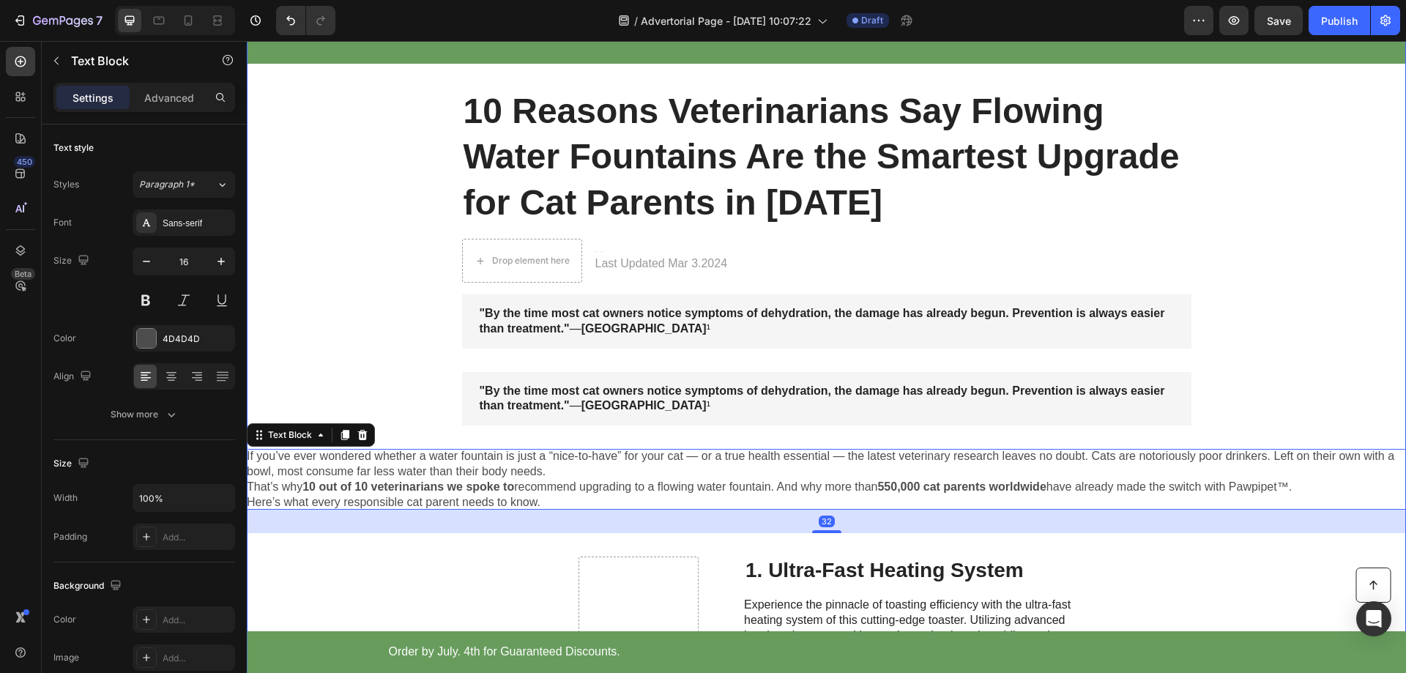
click at [526, 395] on strong ""By the time most cat owners notice symptoms of dehydration, the damage has alr…" at bounding box center [823, 398] width 686 height 28
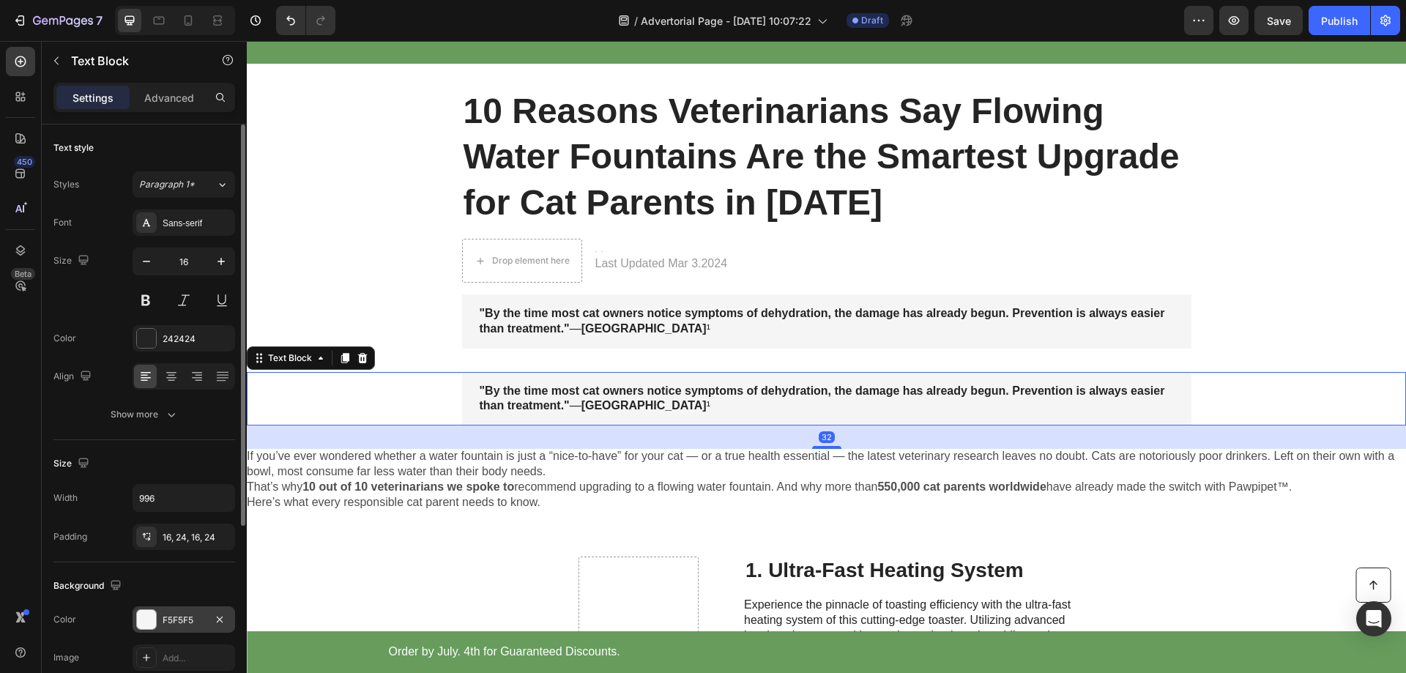
click at [157, 620] on div "F5F5F5" at bounding box center [184, 619] width 103 height 26
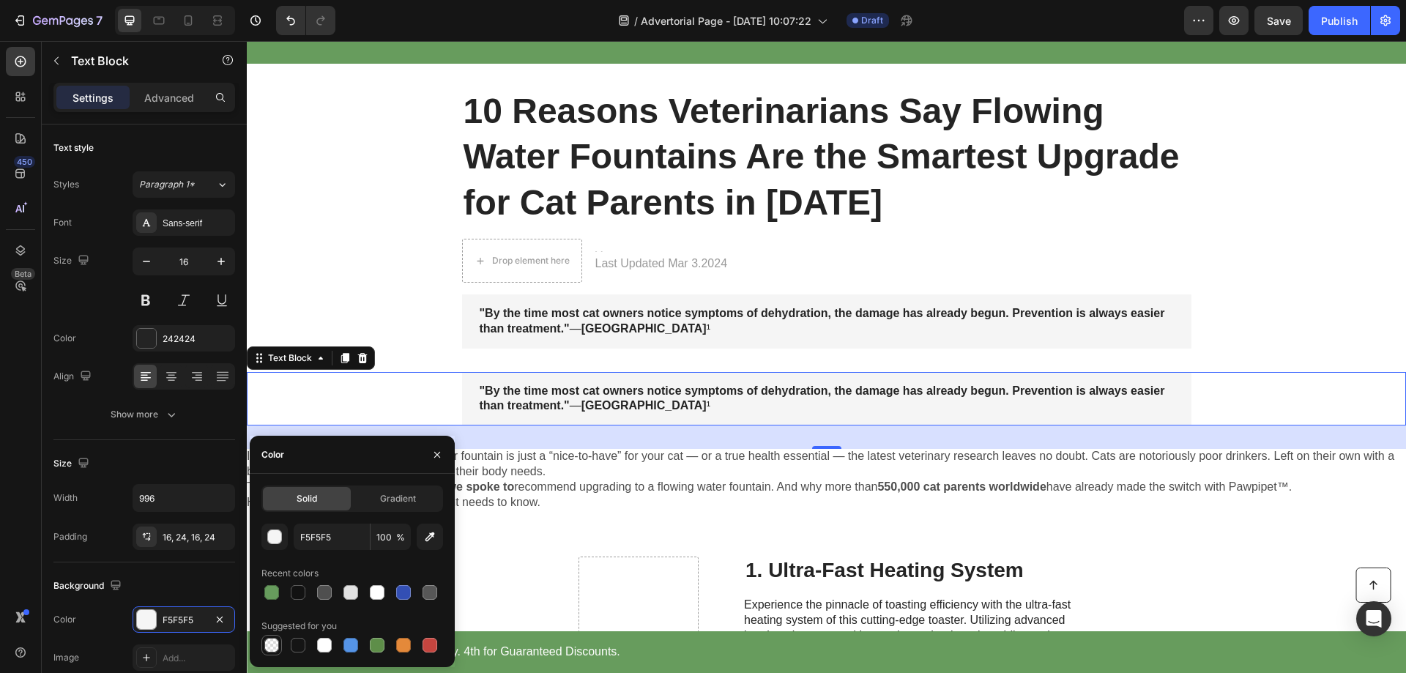
click at [271, 653] on div at bounding box center [272, 645] width 18 height 18
type input "000000"
type input "0"
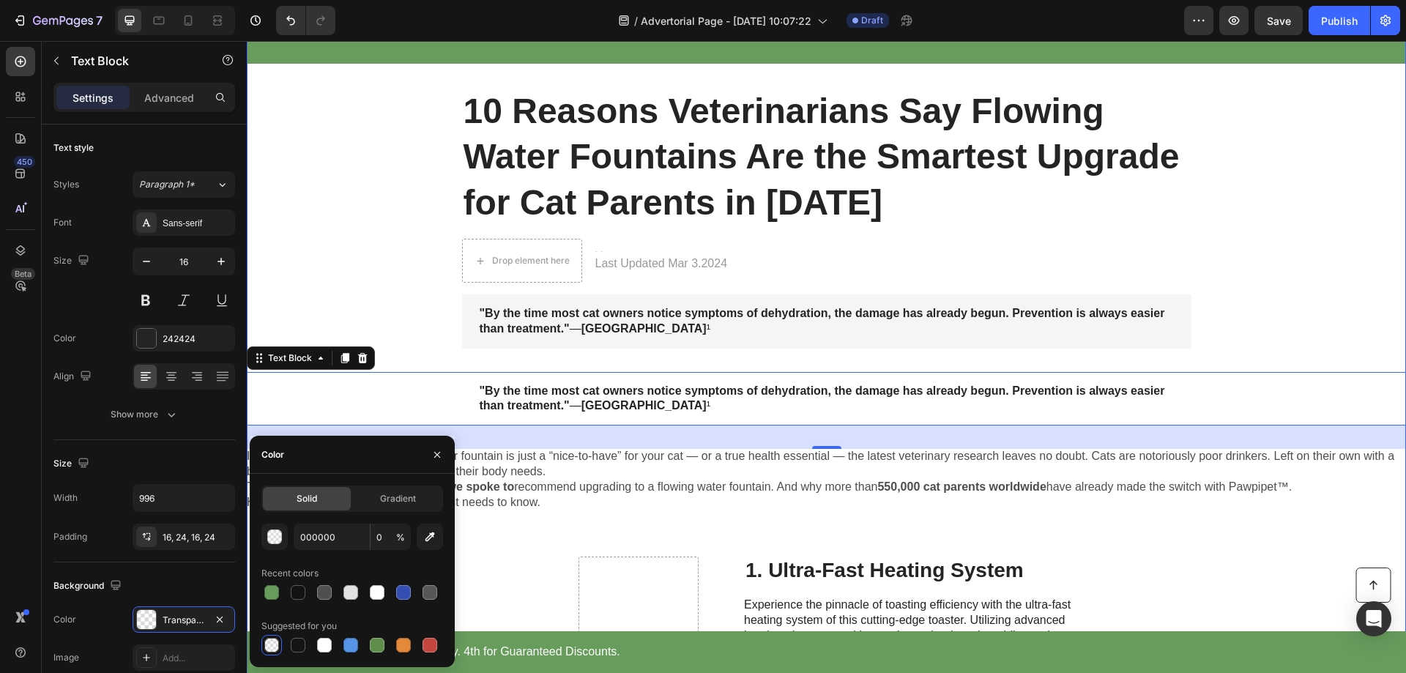
click at [571, 480] on p "That’s why 10 out of 10 veterinarians we spoke to recommend upgrading to a flow…" at bounding box center [826, 487] width 1159 height 15
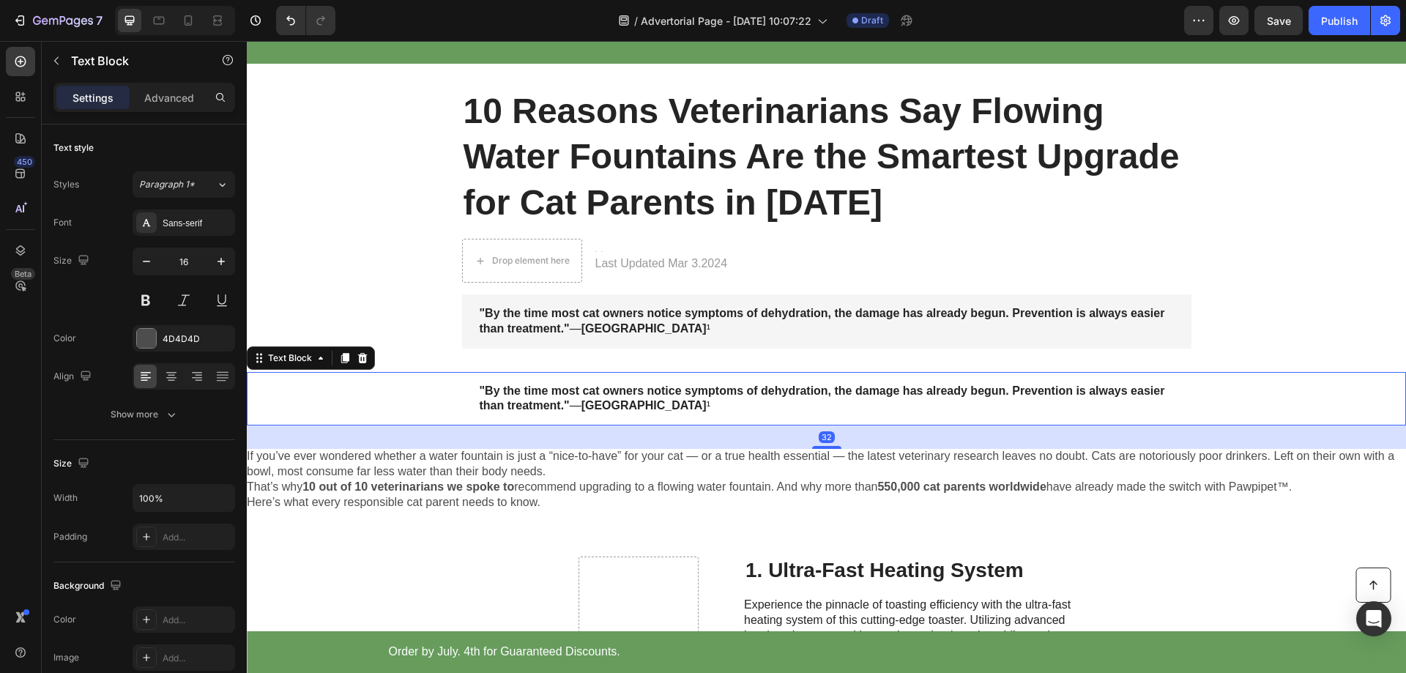
click at [540, 409] on strong ""By the time most cat owners notice symptoms of dehydration, the damage has alr…" at bounding box center [823, 398] width 686 height 28
click at [459, 499] on p "Here’s what every responsible cat parent needs to know." at bounding box center [826, 502] width 1159 height 15
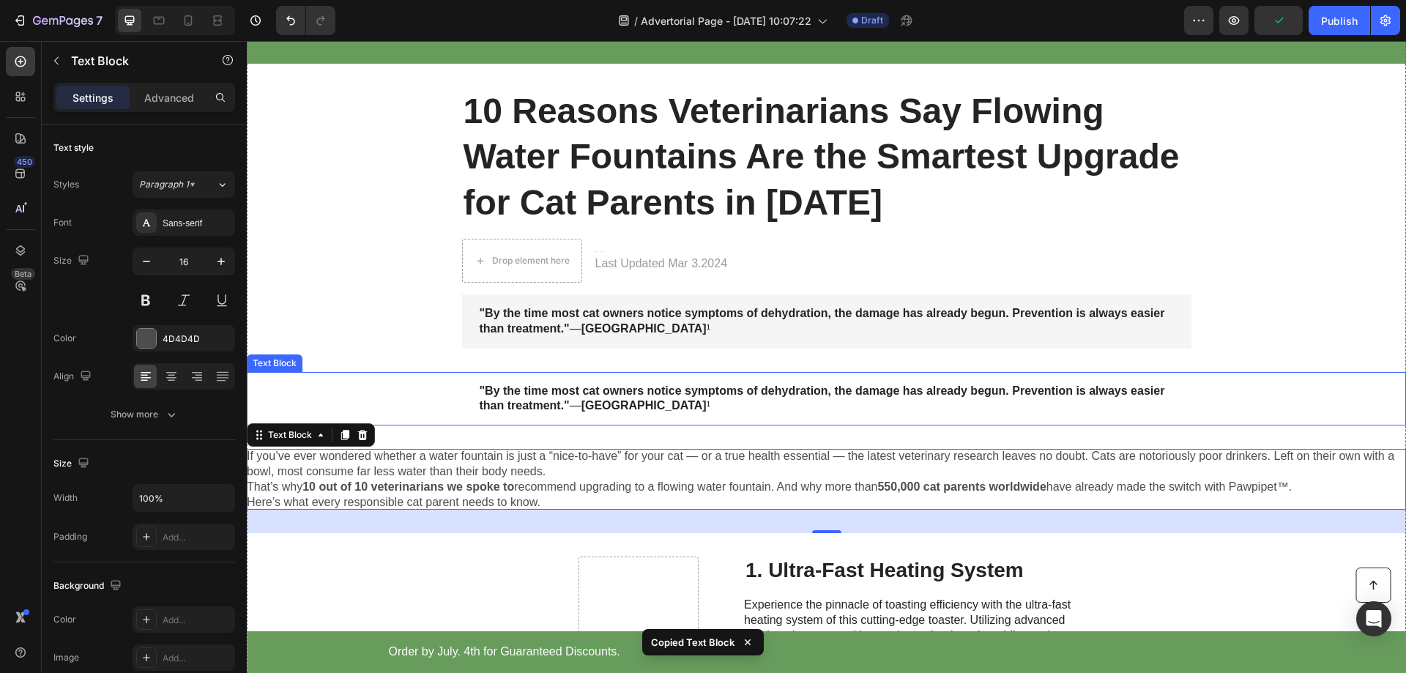
click at [540, 390] on strong ""By the time most cat owners notice symptoms of dehydration, the damage has alr…" at bounding box center [823, 398] width 686 height 28
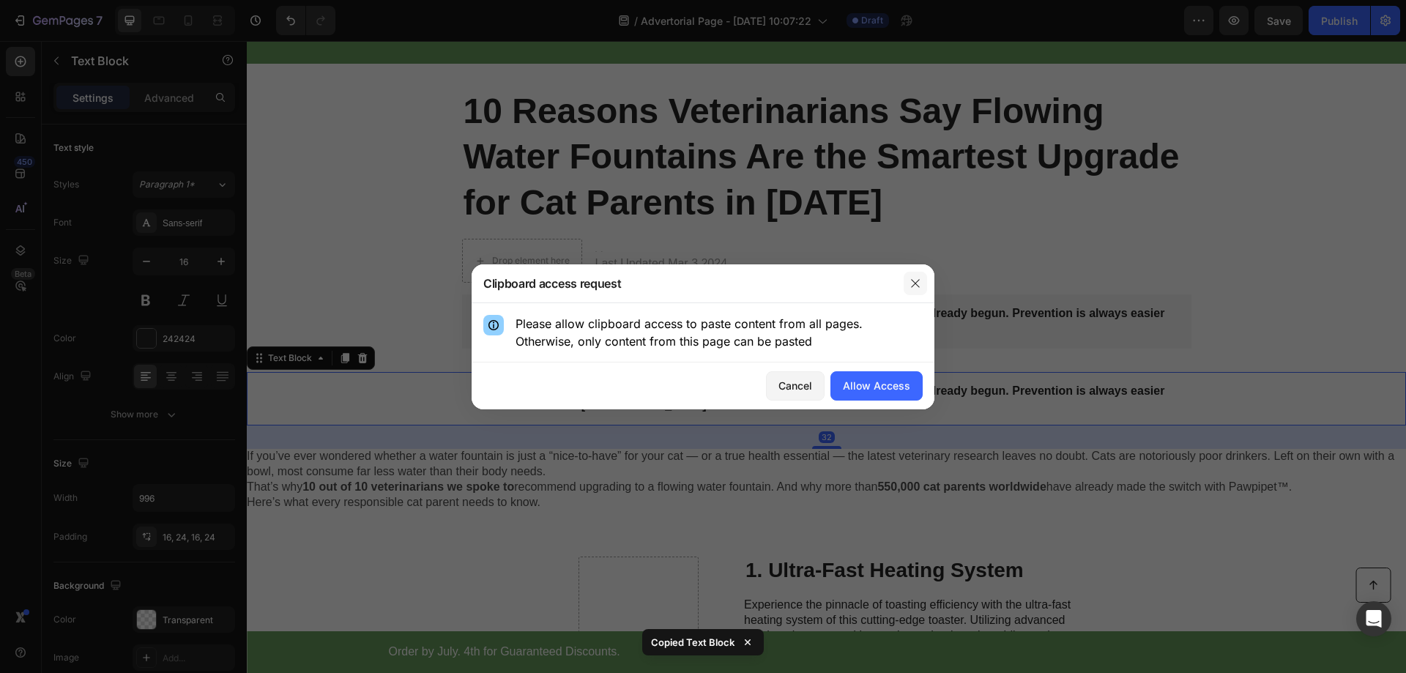
click at [919, 286] on icon "button" at bounding box center [916, 284] width 12 height 12
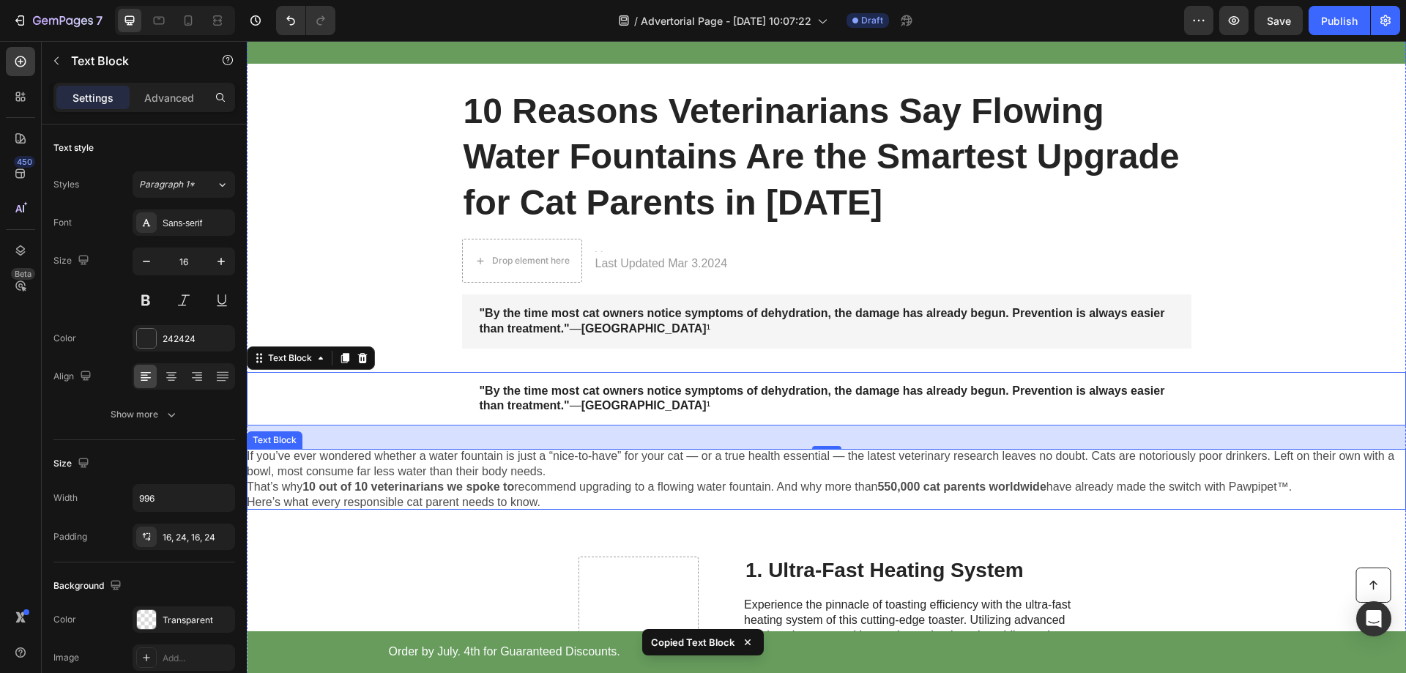
click at [453, 474] on p "If you’ve ever wondered whether a water fountain is just a “nice-to-have” for y…" at bounding box center [826, 464] width 1159 height 31
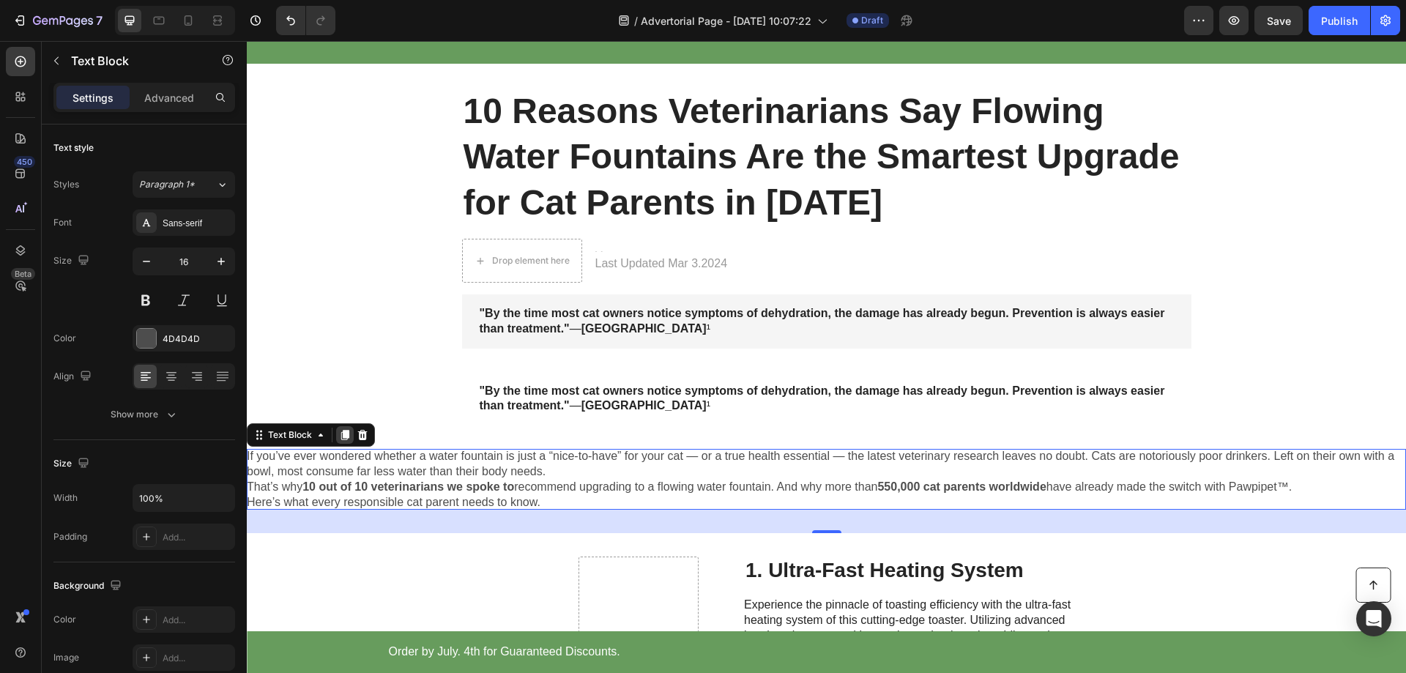
click at [345, 434] on icon at bounding box center [345, 435] width 8 height 10
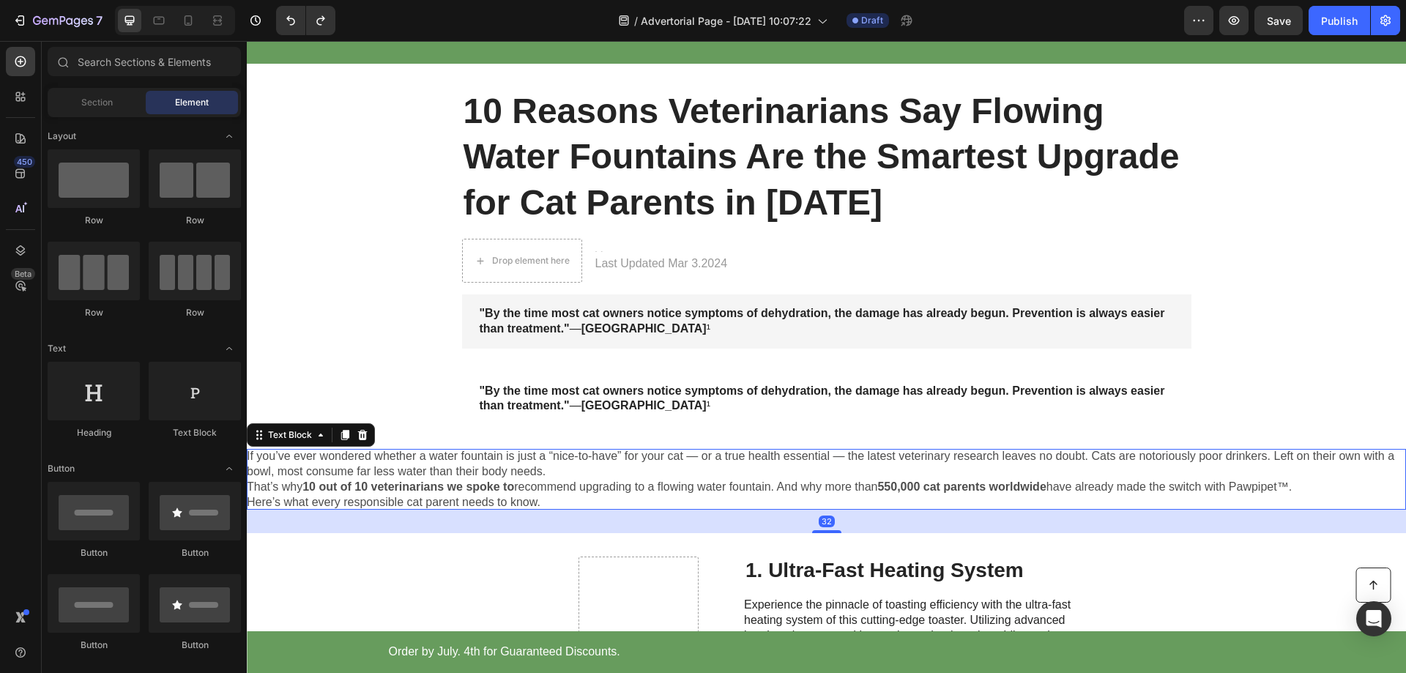
click at [485, 480] on strong "10 out of 10 veterinarians we spoke to" at bounding box center [408, 486] width 212 height 12
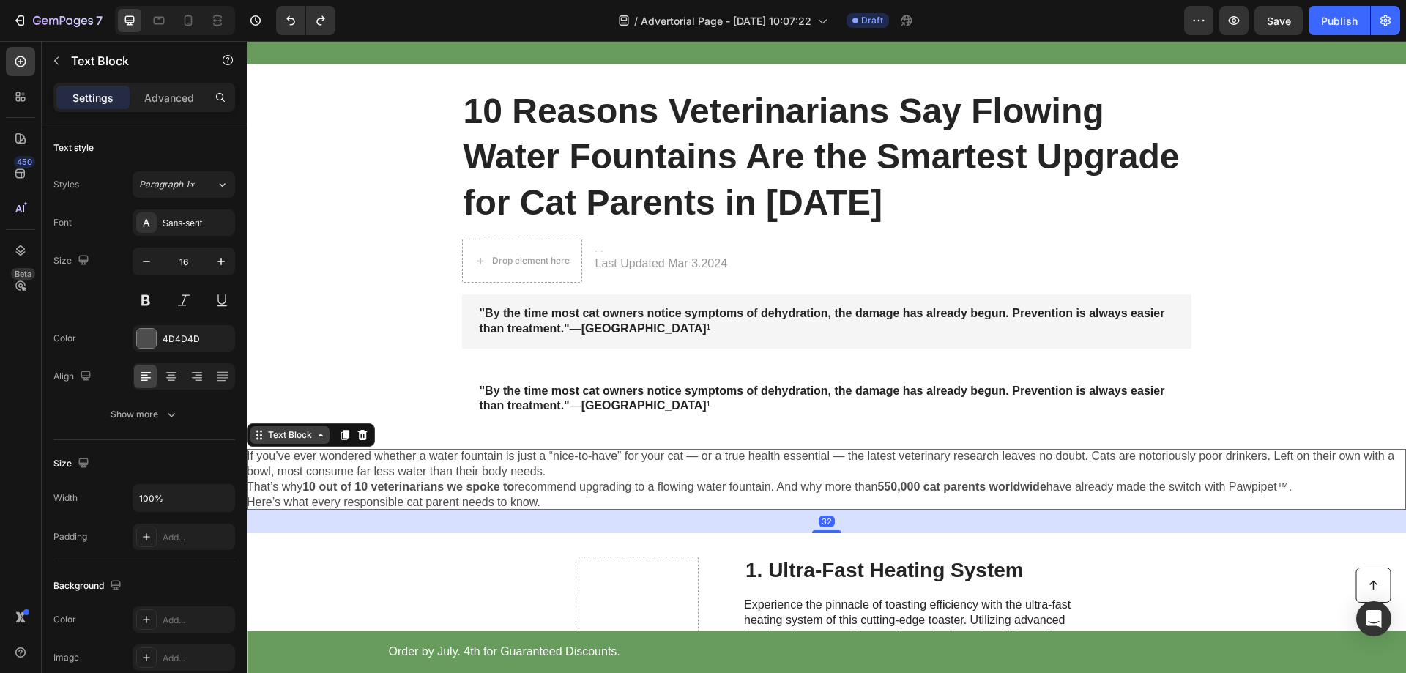
click at [322, 437] on icon at bounding box center [321, 435] width 12 height 12
click at [324, 431] on icon at bounding box center [321, 435] width 12 height 12
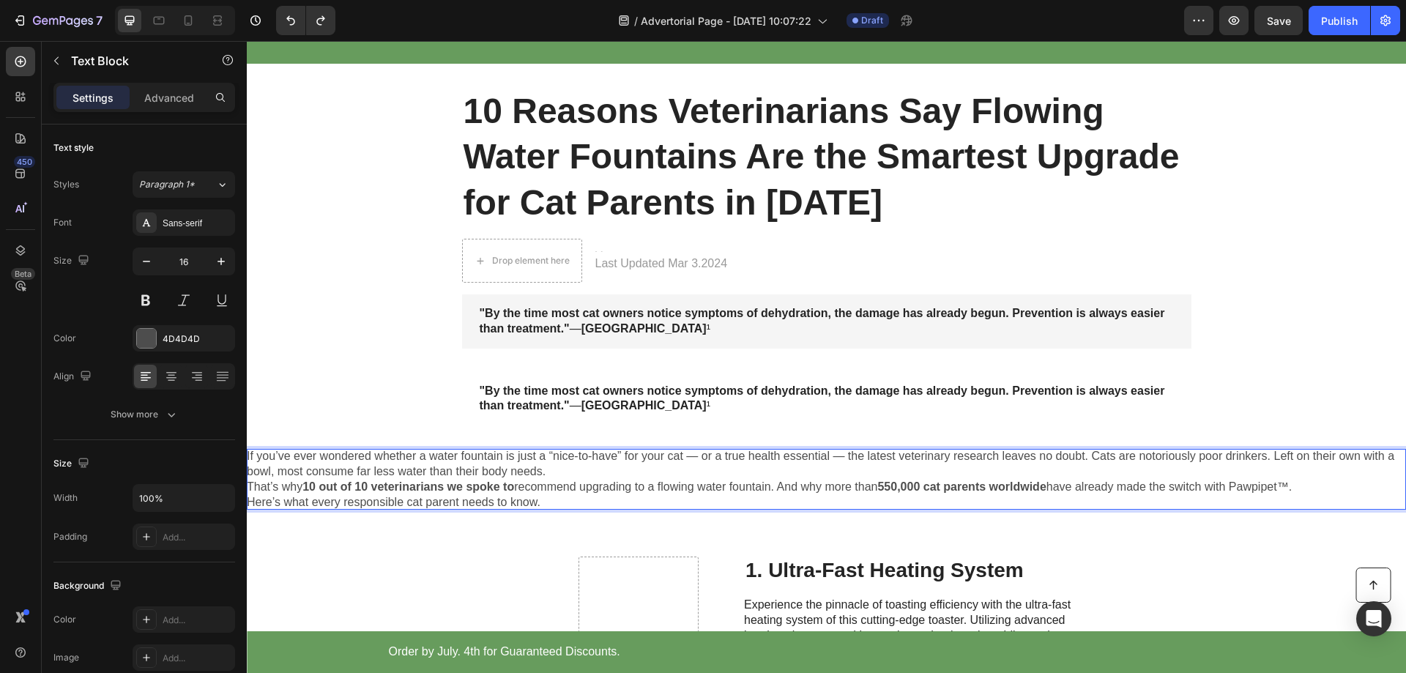
click at [476, 474] on p "If you’ve ever wondered whether a water fountain is just a “nice-to-have” for y…" at bounding box center [826, 464] width 1159 height 31
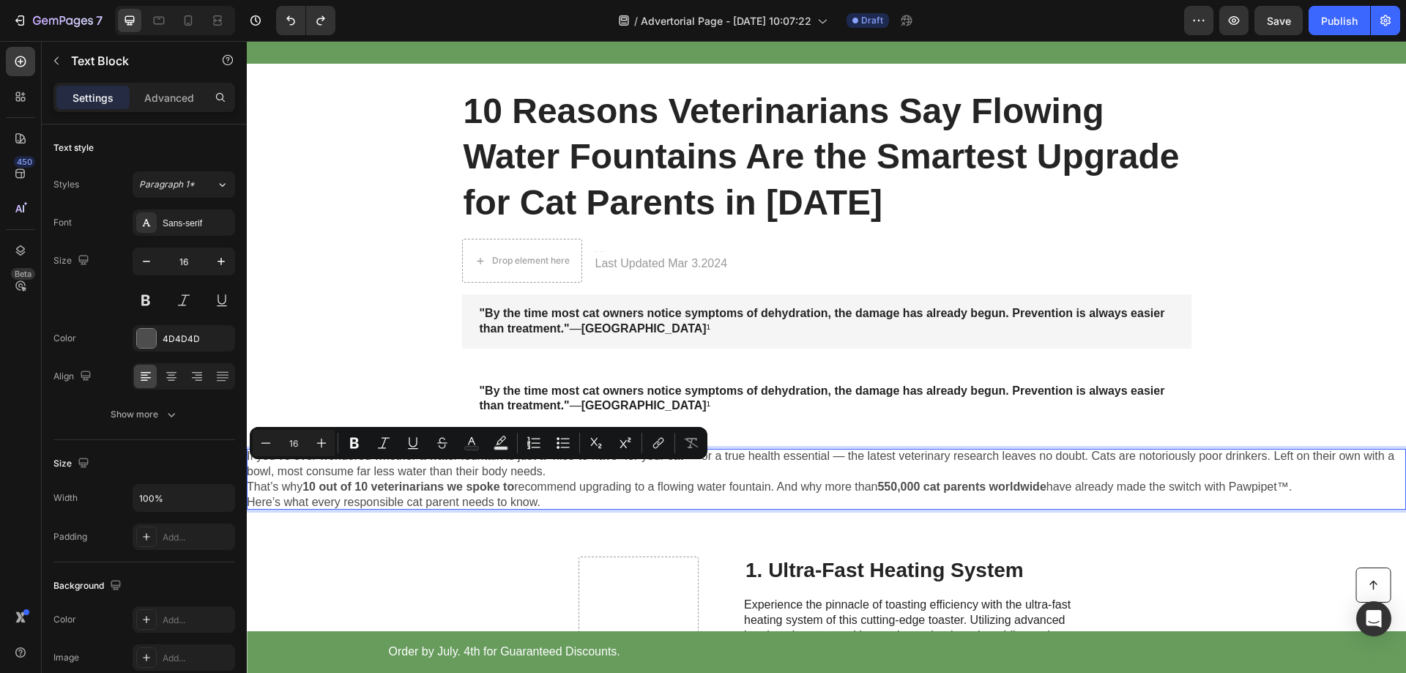
click at [526, 478] on p "If you’ve ever wondered whether a water fountain is just a “nice-to-have” for y…" at bounding box center [826, 464] width 1159 height 31
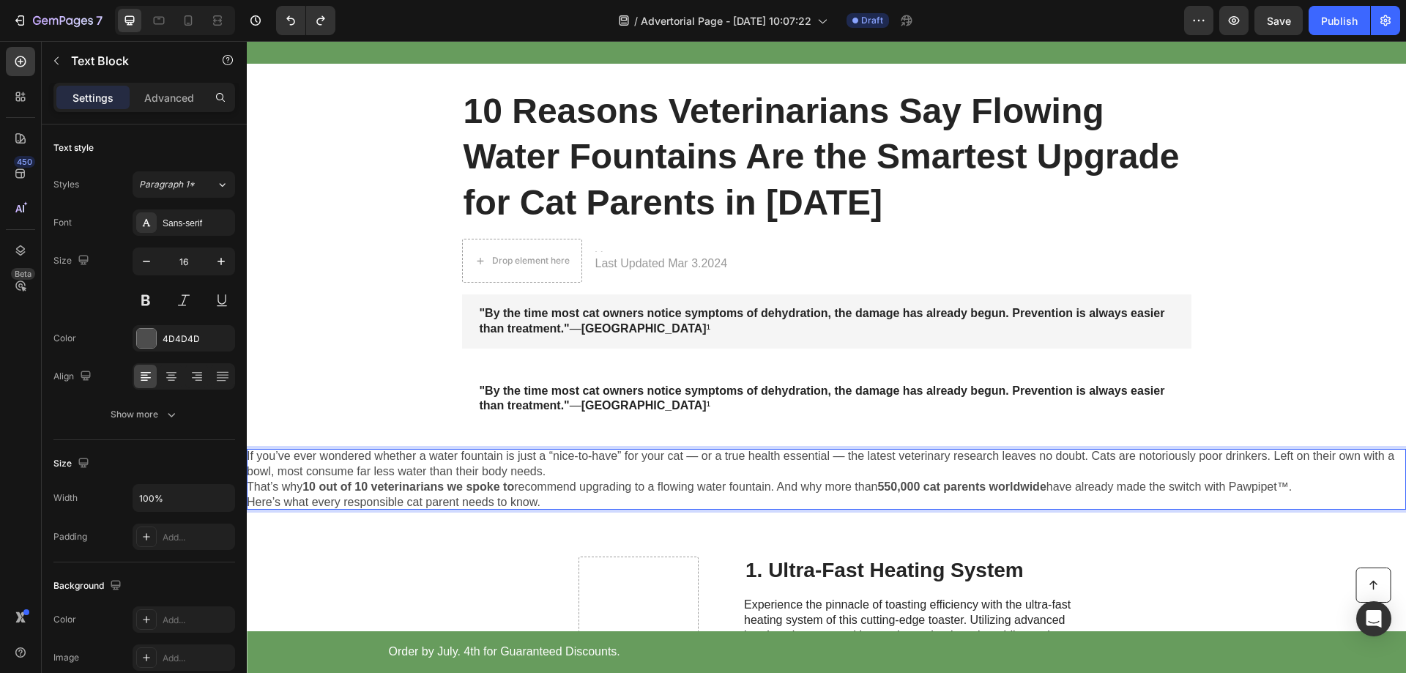
click at [494, 484] on strong "10 out of 10 veterinarians we spoke to" at bounding box center [408, 486] width 212 height 12
click at [459, 475] on p "If you’ve ever wondered whether a water fountain is just a “nice-to-have” for y…" at bounding box center [826, 464] width 1159 height 31
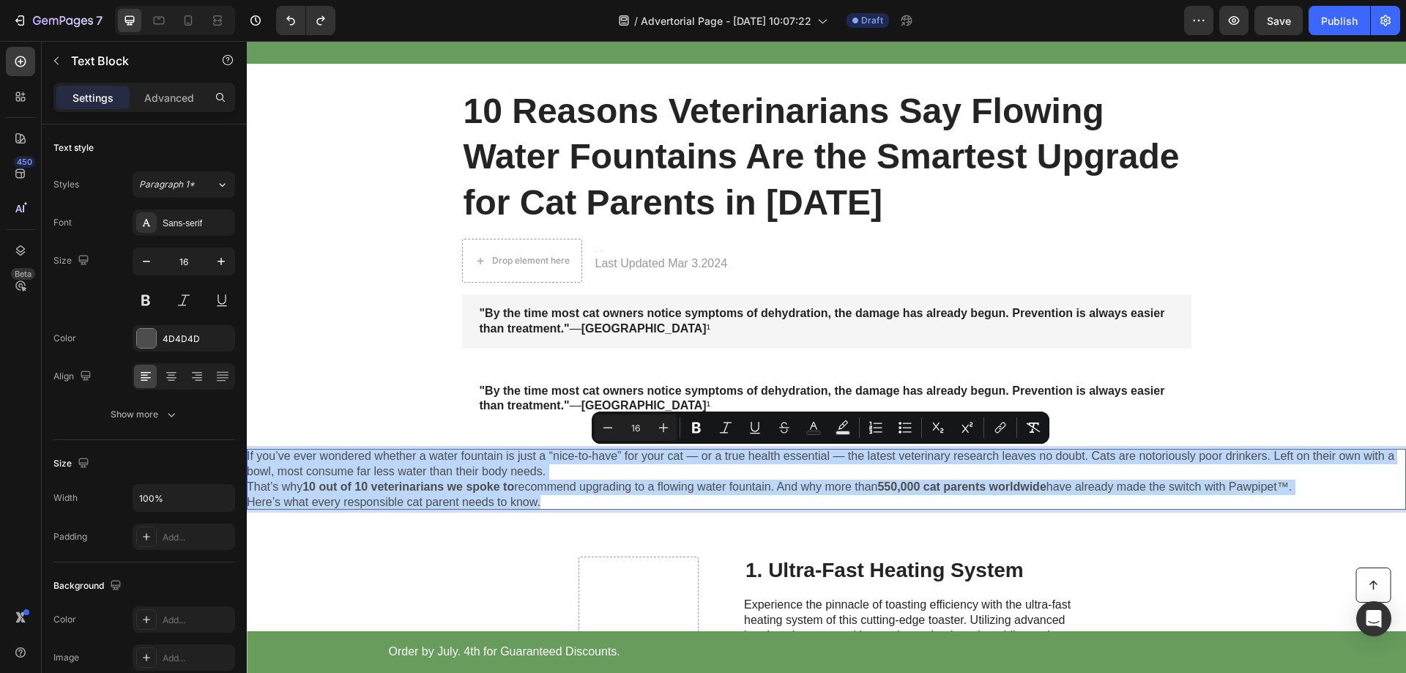
copy div "If you’ve ever wondered whether a water fountain is just a “nice-to-have” for y…"
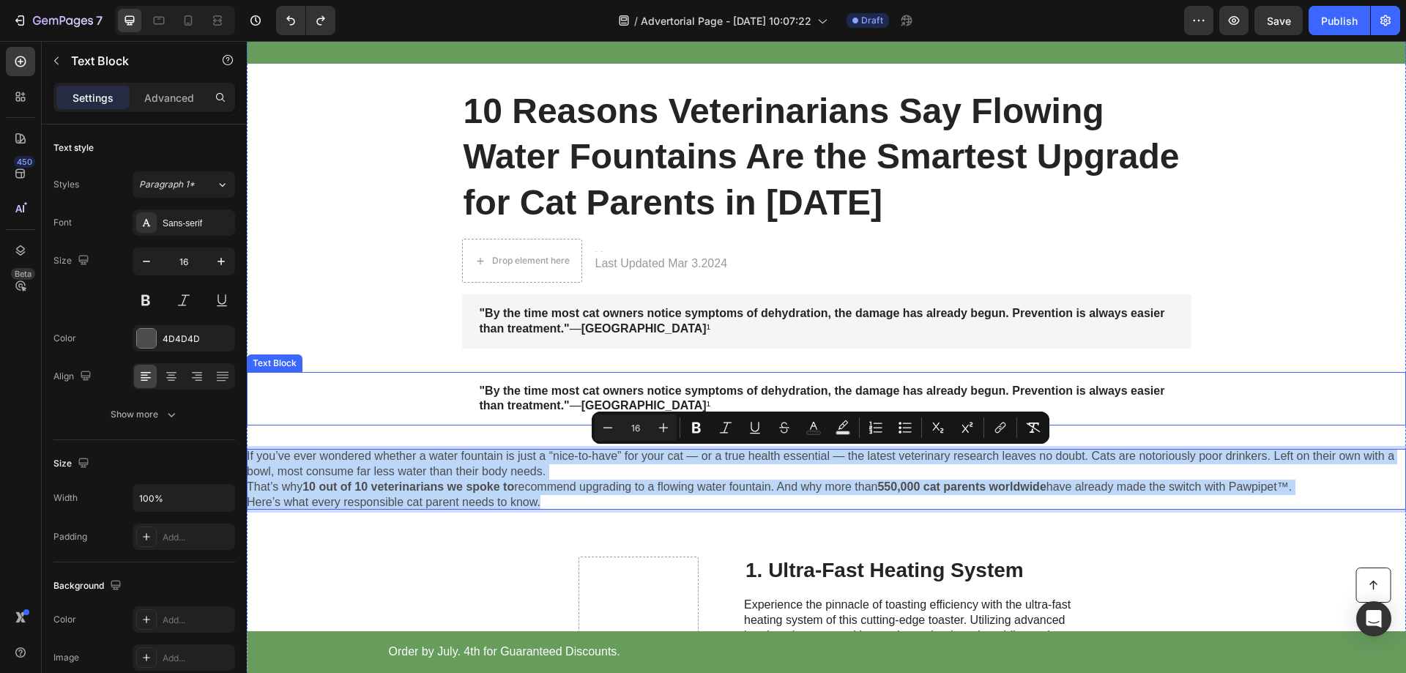
click at [541, 392] on strong ""By the time most cat owners notice symptoms of dehydration, the damage has alr…" at bounding box center [823, 398] width 686 height 28
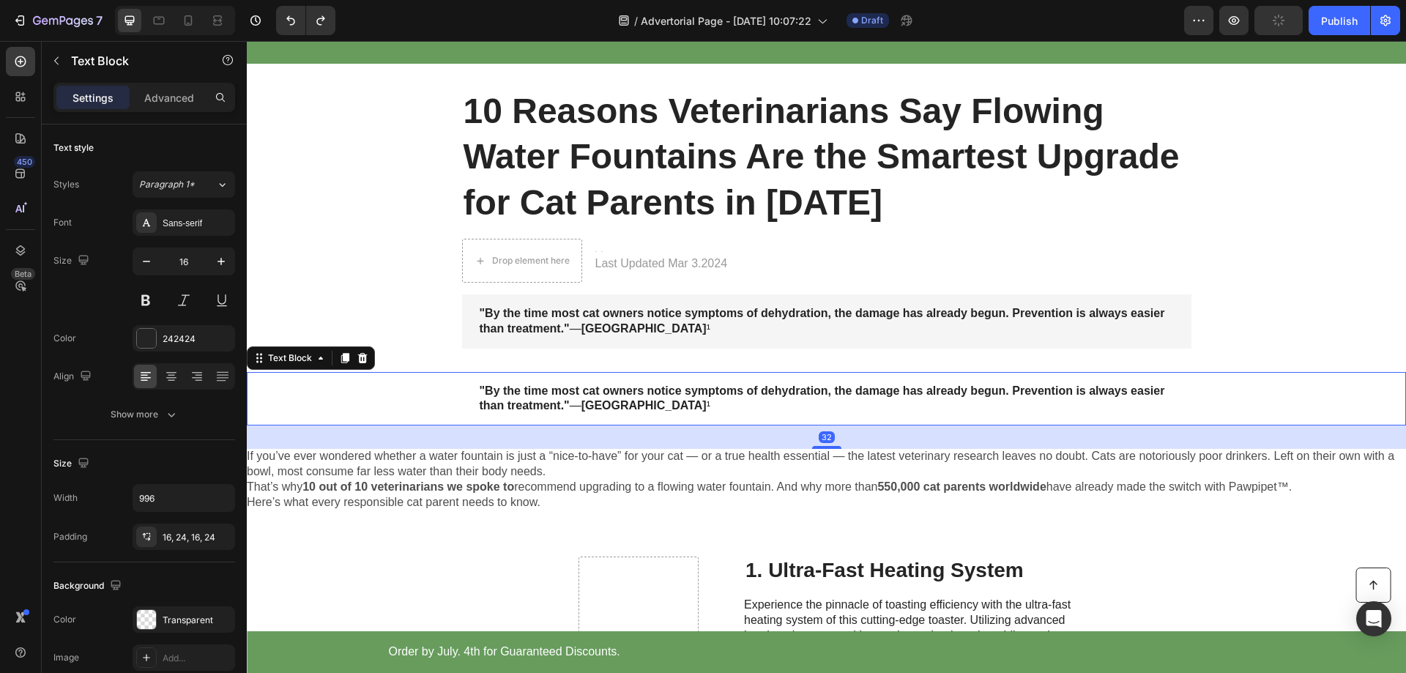
click at [555, 393] on strong ""By the time most cat owners notice symptoms of dehydration, the damage has alr…" at bounding box center [823, 398] width 686 height 28
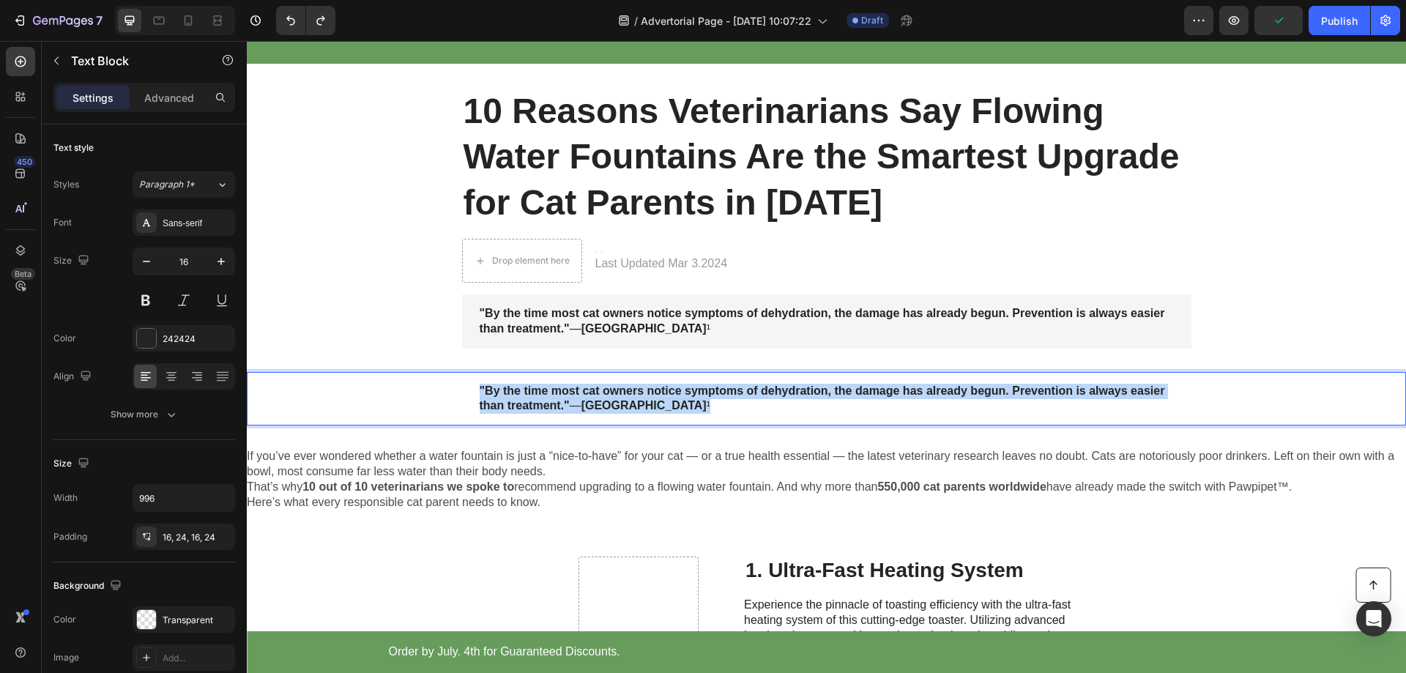
click at [555, 393] on strong ""By the time most cat owners notice symptoms of dehydration, the damage has alr…" at bounding box center [823, 398] width 686 height 28
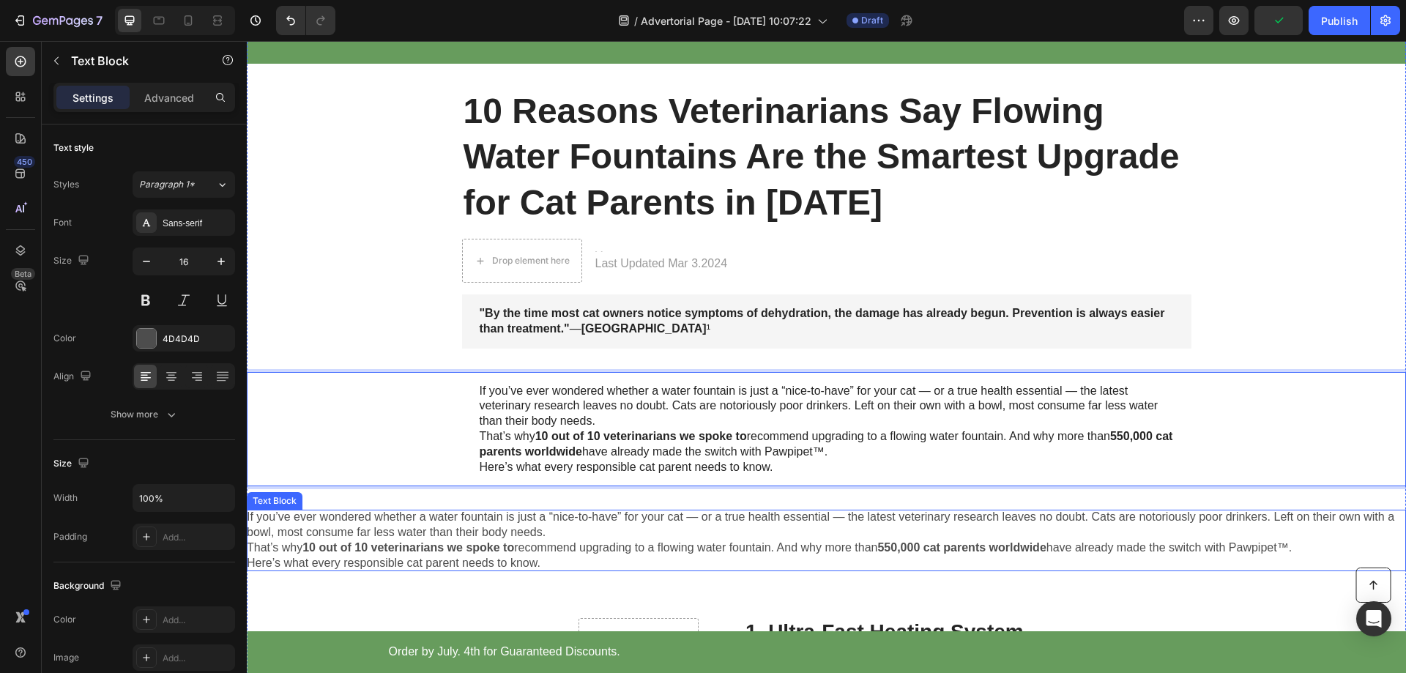
click at [528, 520] on p "If you’ve ever wondered whether a water fountain is just a “nice-to-have” for y…" at bounding box center [826, 525] width 1159 height 31
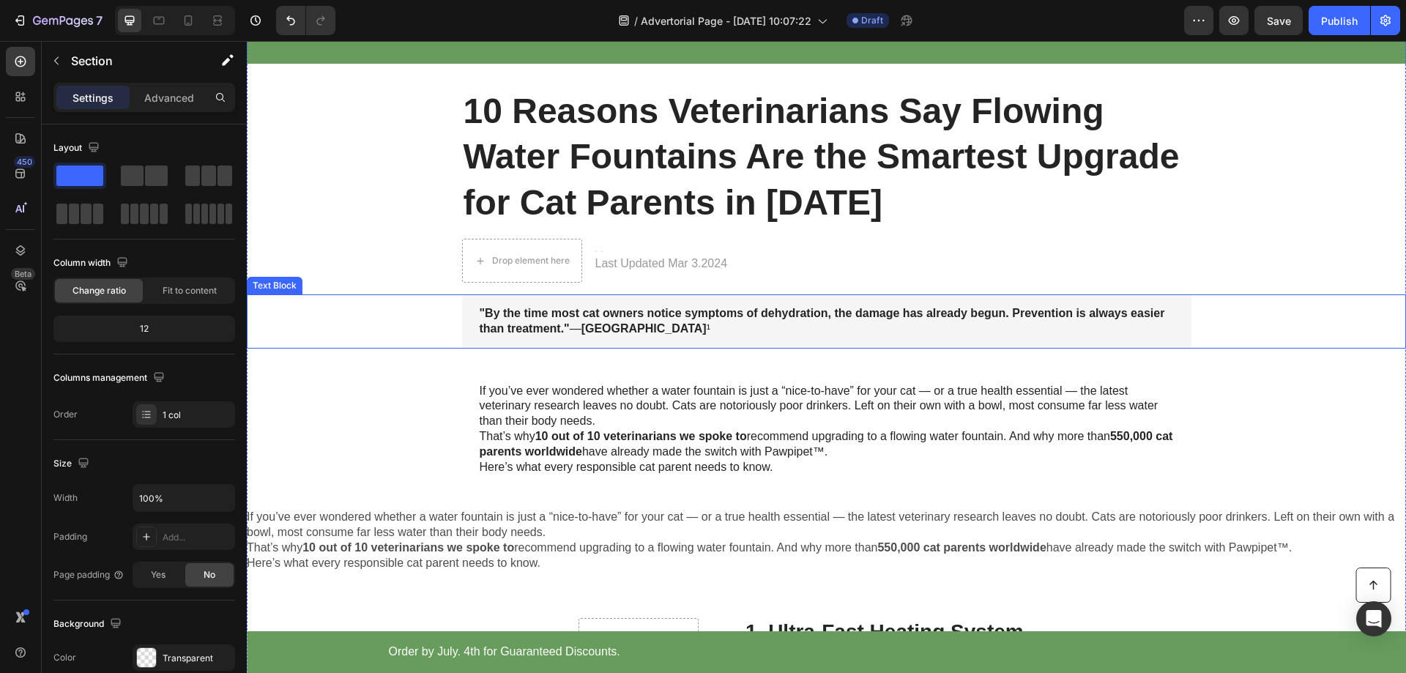
click at [1241, 296] on div ""By the time most cat owners notice symptoms of dehydration, the damage has alr…" at bounding box center [826, 321] width 1130 height 54
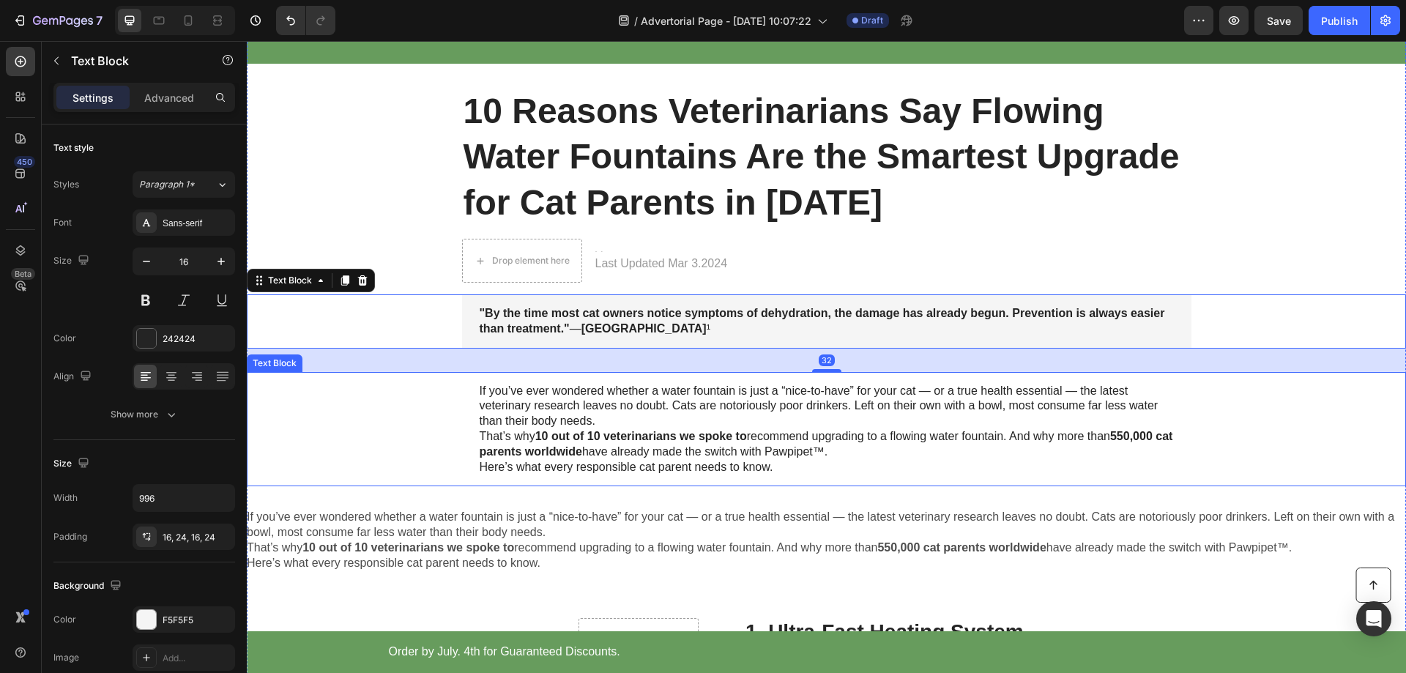
click at [1261, 438] on div "If you’ve ever wondered whether a water fountain is just a “nice-to-have” for y…" at bounding box center [826, 429] width 1130 height 115
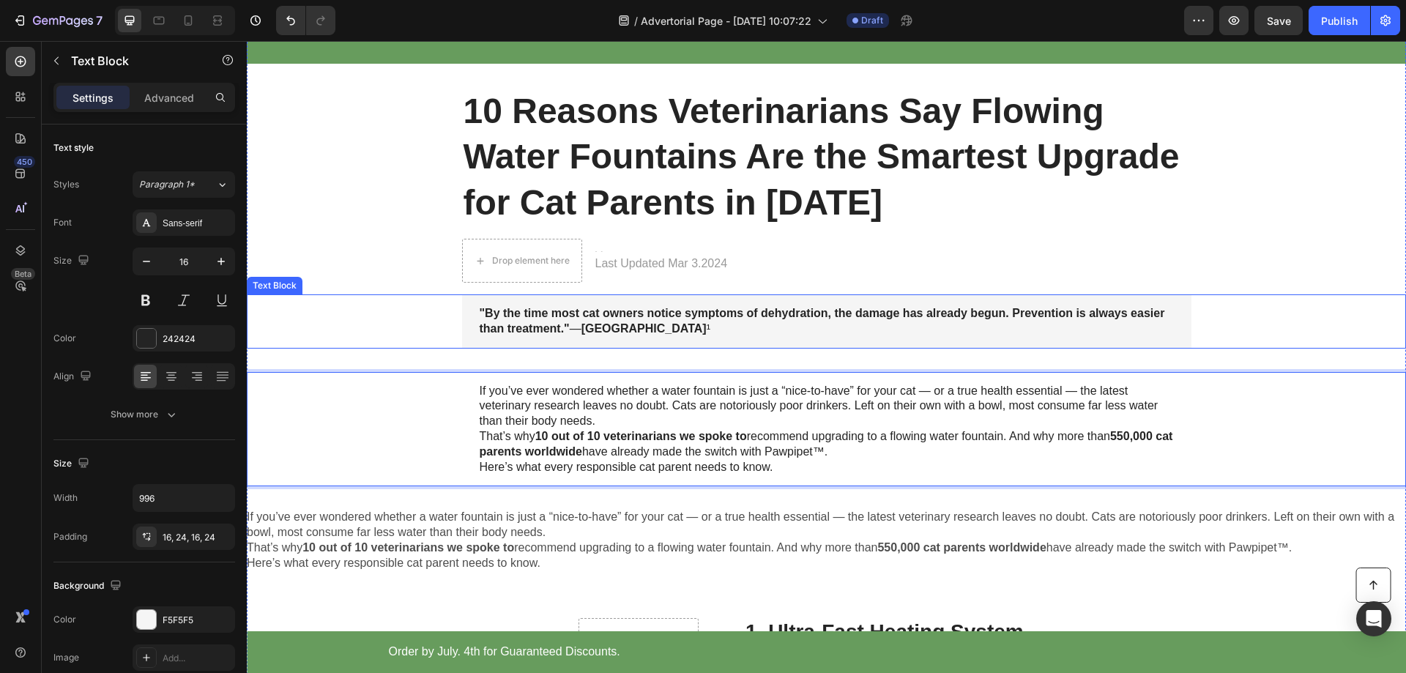
click at [549, 313] on strong ""By the time most cat owners notice symptoms of dehydration, the damage has alr…" at bounding box center [823, 321] width 686 height 28
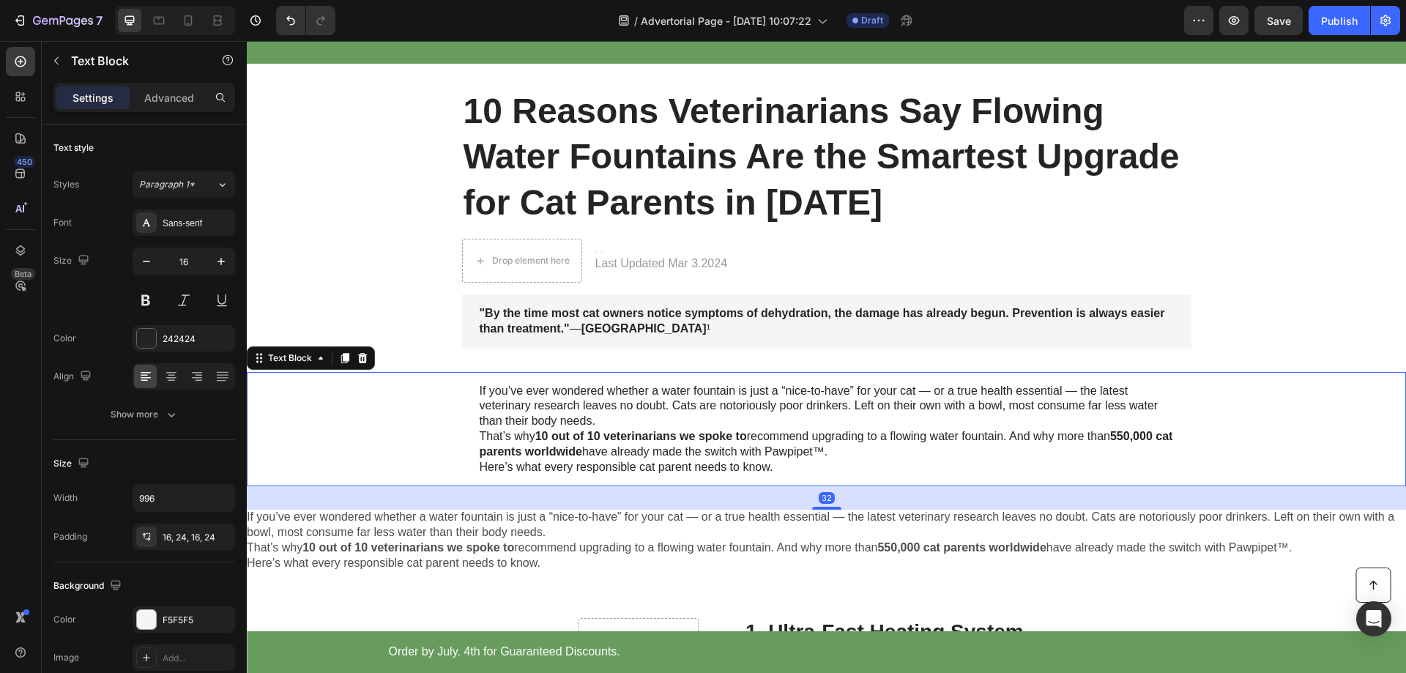
click at [491, 413] on p "If you’ve ever wondered whether a water fountain is just a “nice-to-have” for y…" at bounding box center [827, 406] width 694 height 45
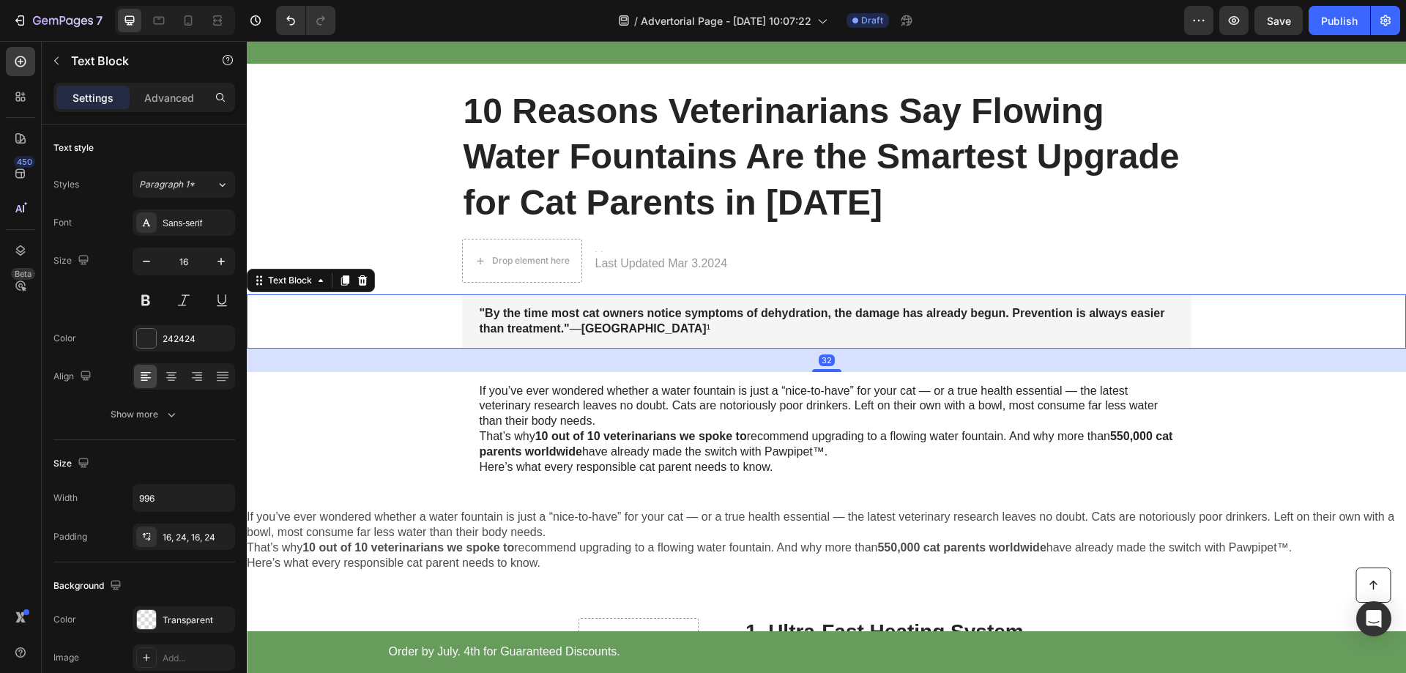
click at [564, 326] on p ""By the time most cat owners notice symptoms of dehydration, the damage has alr…" at bounding box center [827, 321] width 694 height 31
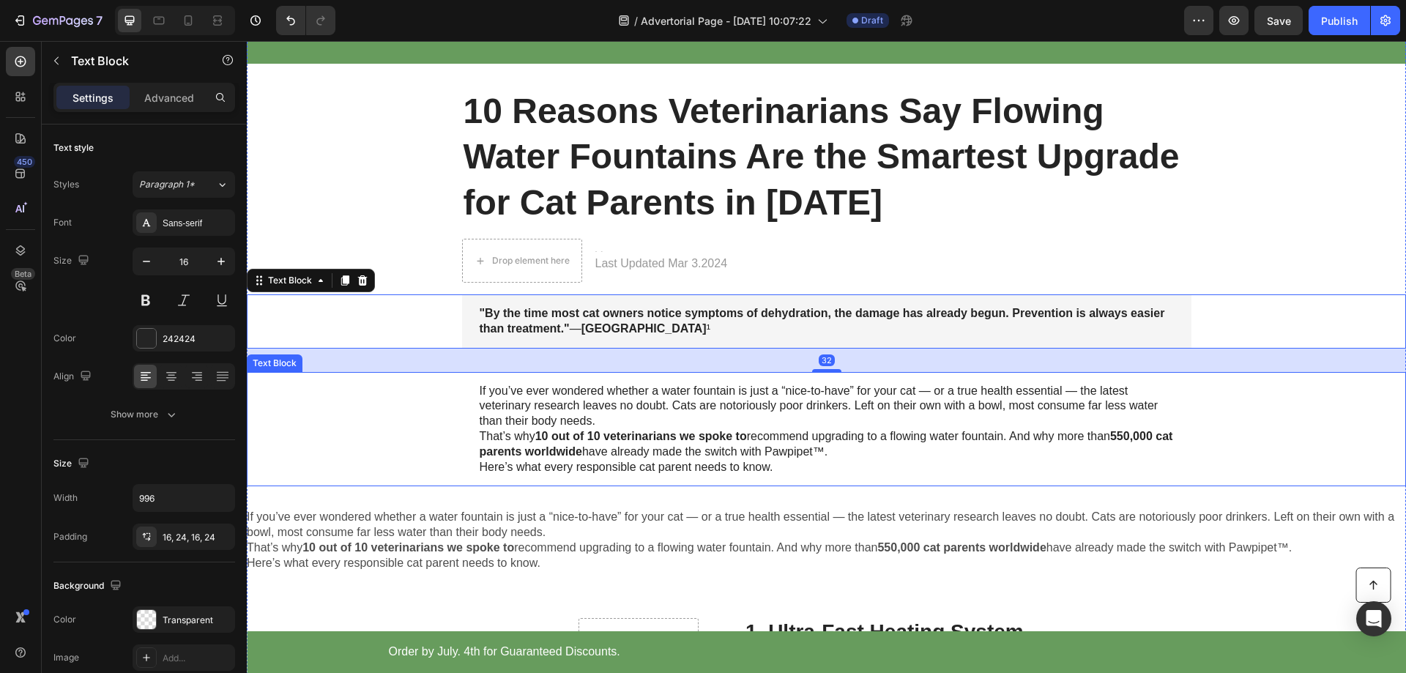
click at [538, 412] on p "If you’ve ever wondered whether a water fountain is just a “nice-to-have” for y…" at bounding box center [827, 406] width 694 height 45
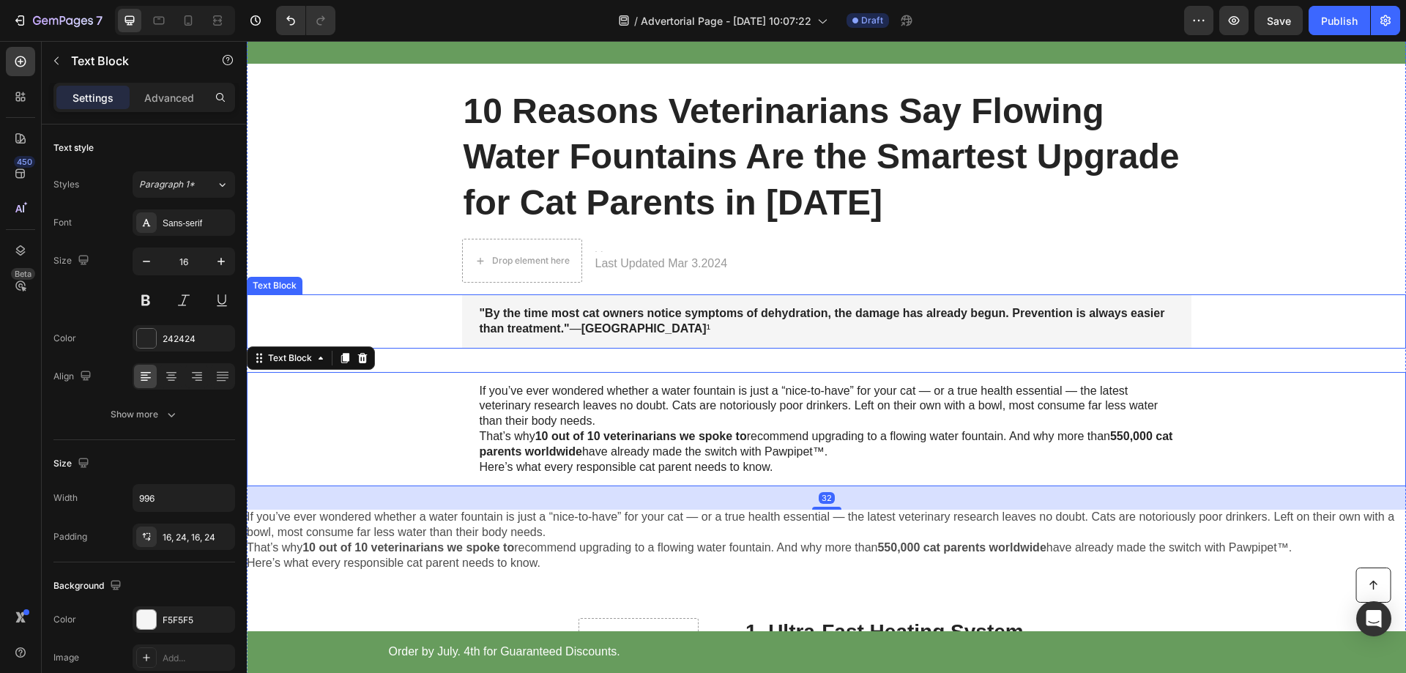
click at [467, 313] on div ""By the time most cat owners notice symptoms of dehydration, the damage has alr…" at bounding box center [826, 321] width 729 height 54
click at [450, 404] on div "If you’ve ever wondered whether a water fountain is just a “nice-to-have” for y…" at bounding box center [826, 429] width 1130 height 115
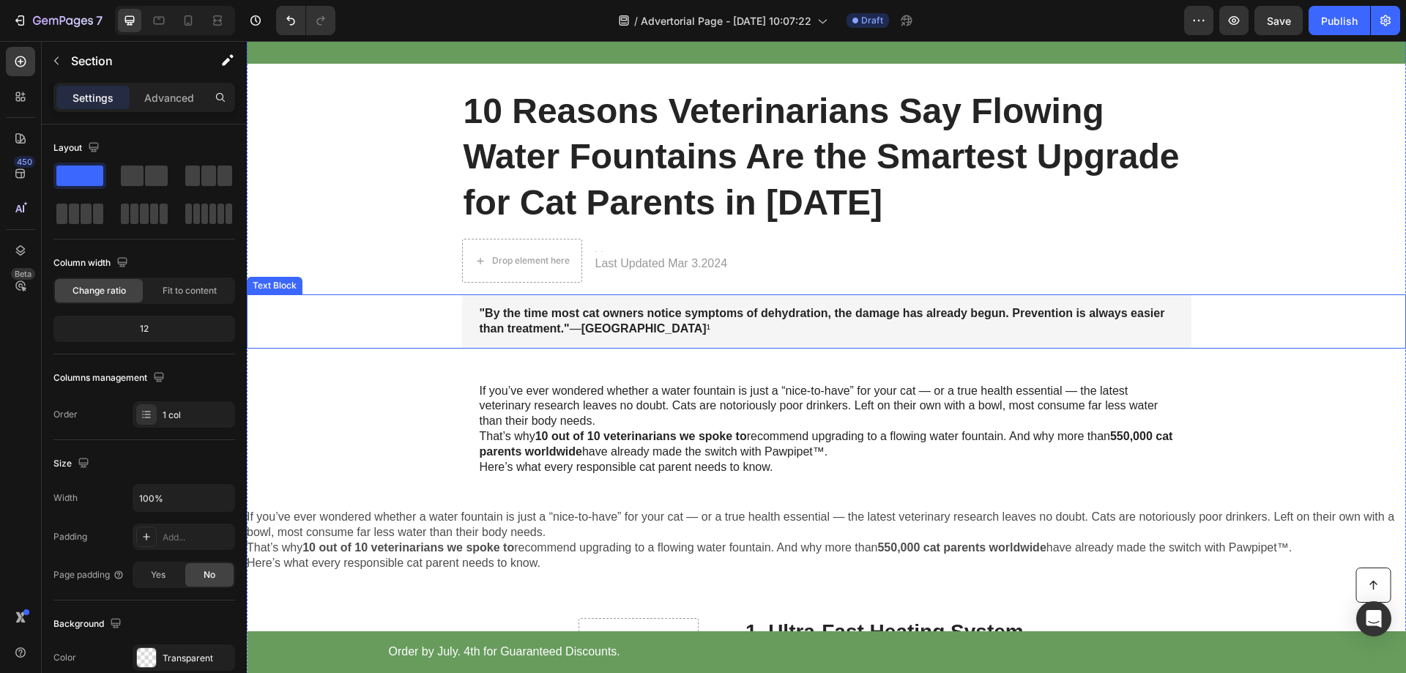
click at [455, 324] on div ""By the time most cat owners notice symptoms of dehydration, the damage has alr…" at bounding box center [826, 321] width 1130 height 54
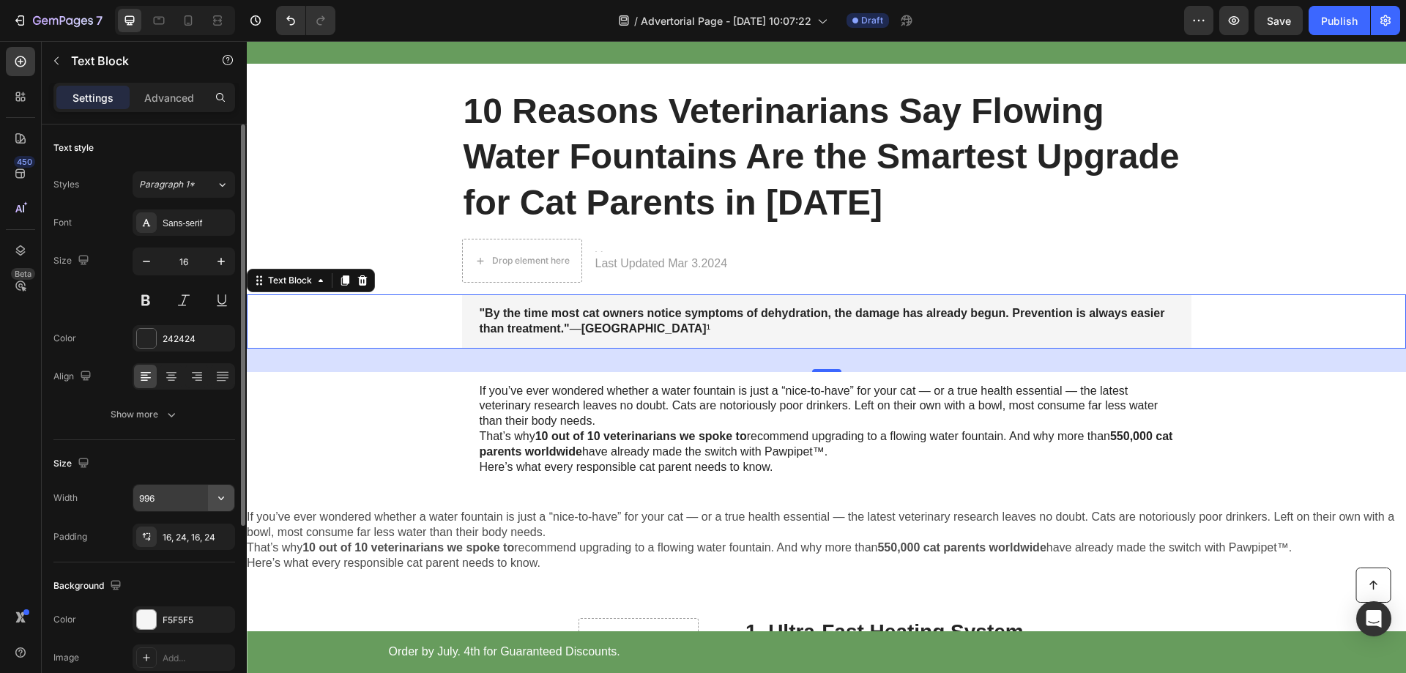
click at [224, 497] on icon "button" at bounding box center [221, 498] width 15 height 15
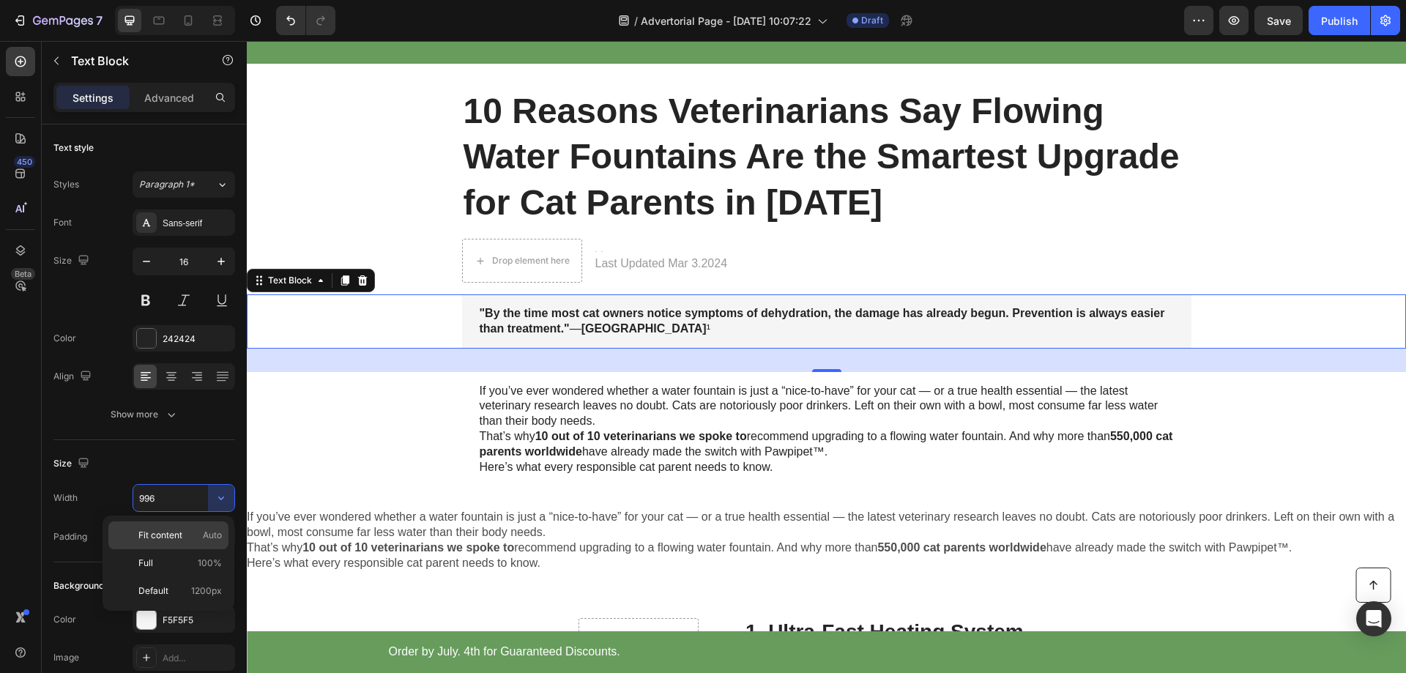
click at [163, 536] on span "Fit content" at bounding box center [160, 535] width 44 height 13
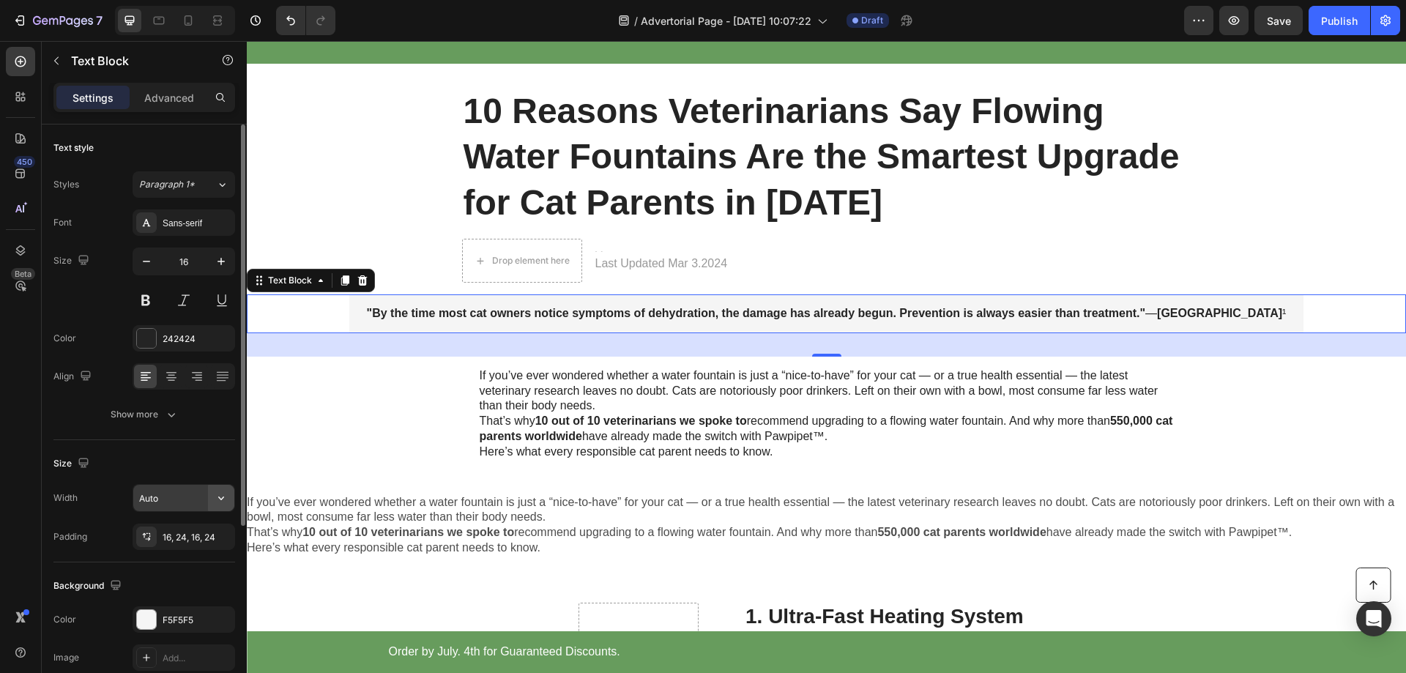
click at [223, 499] on icon "button" at bounding box center [221, 498] width 15 height 15
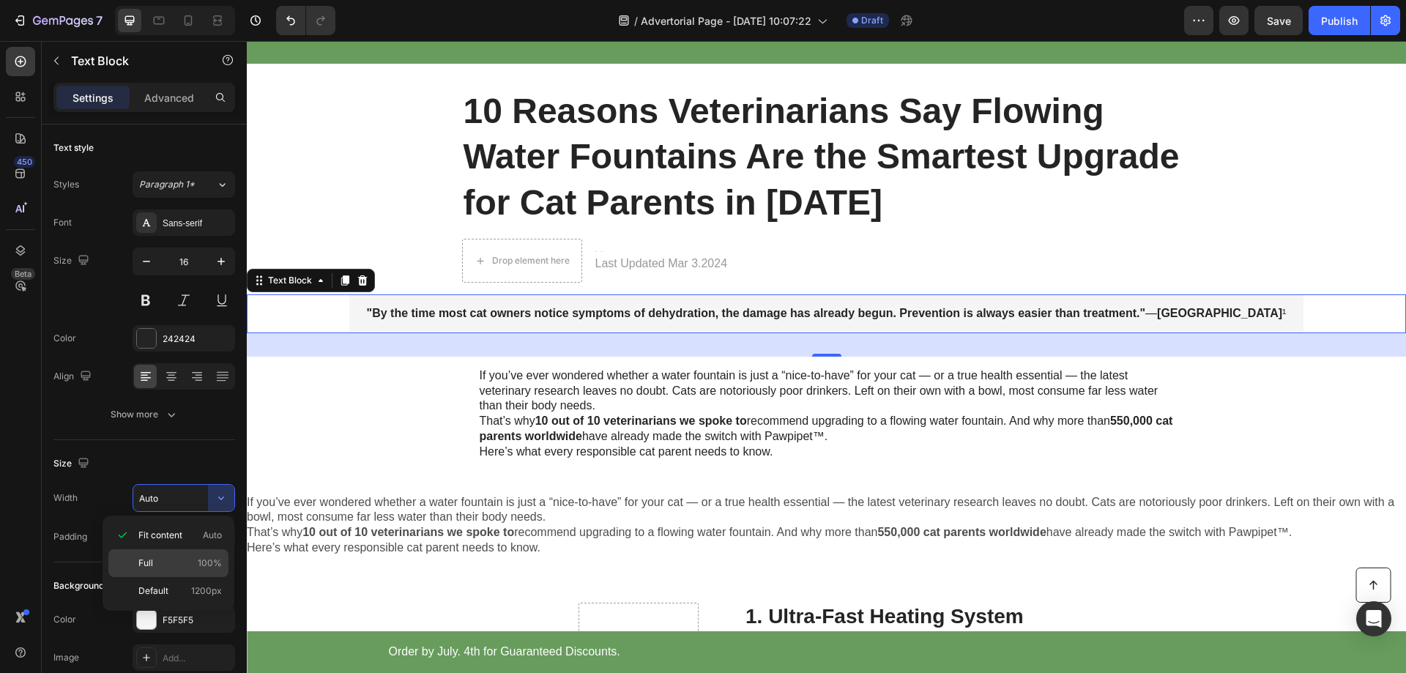
click at [146, 566] on span "Full" at bounding box center [145, 563] width 15 height 13
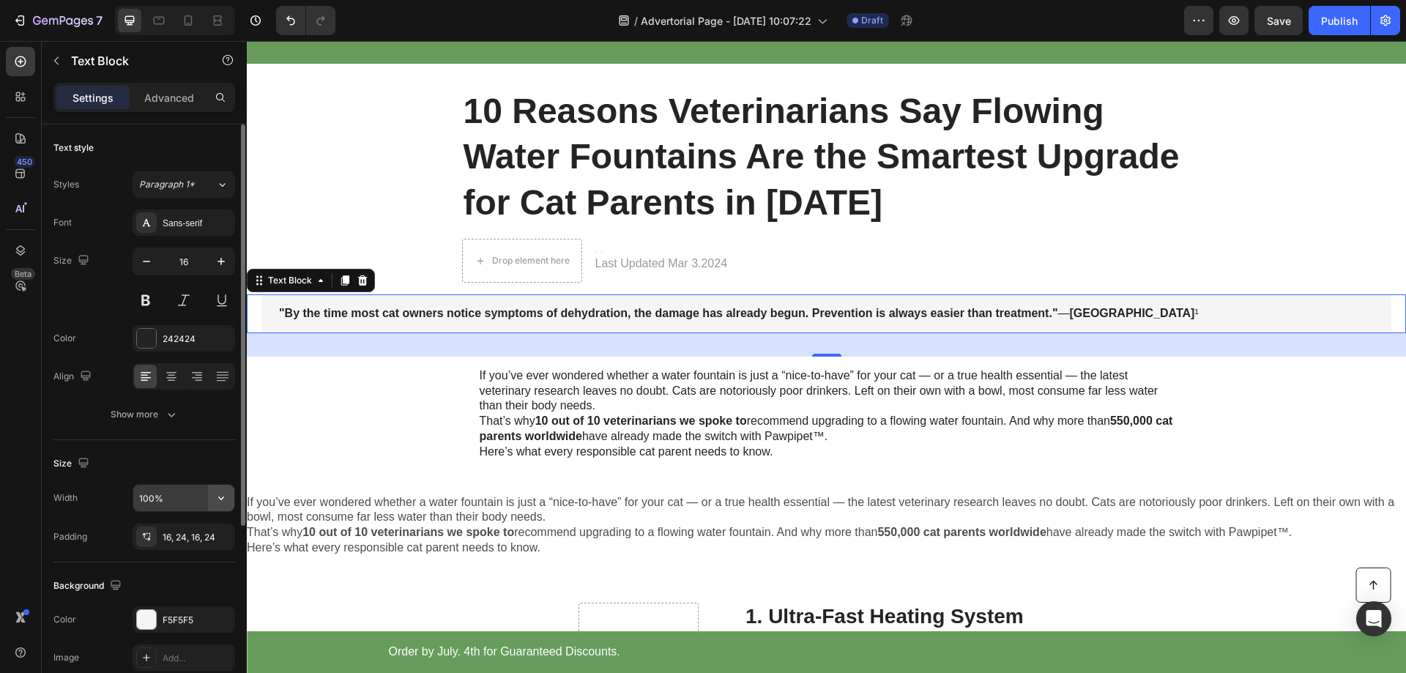
click at [221, 502] on icon "button" at bounding box center [221, 498] width 15 height 15
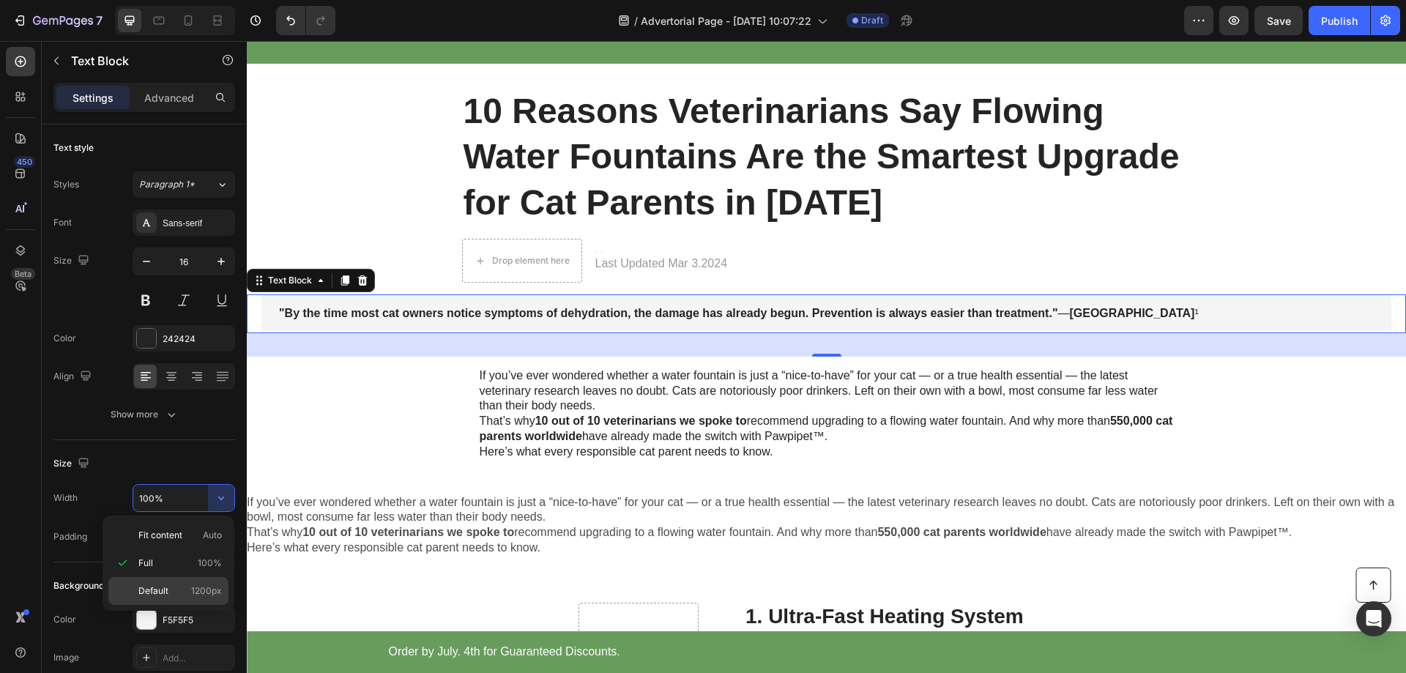
click at [156, 584] on div "Default 1200px" at bounding box center [168, 591] width 120 height 28
type input "1200"
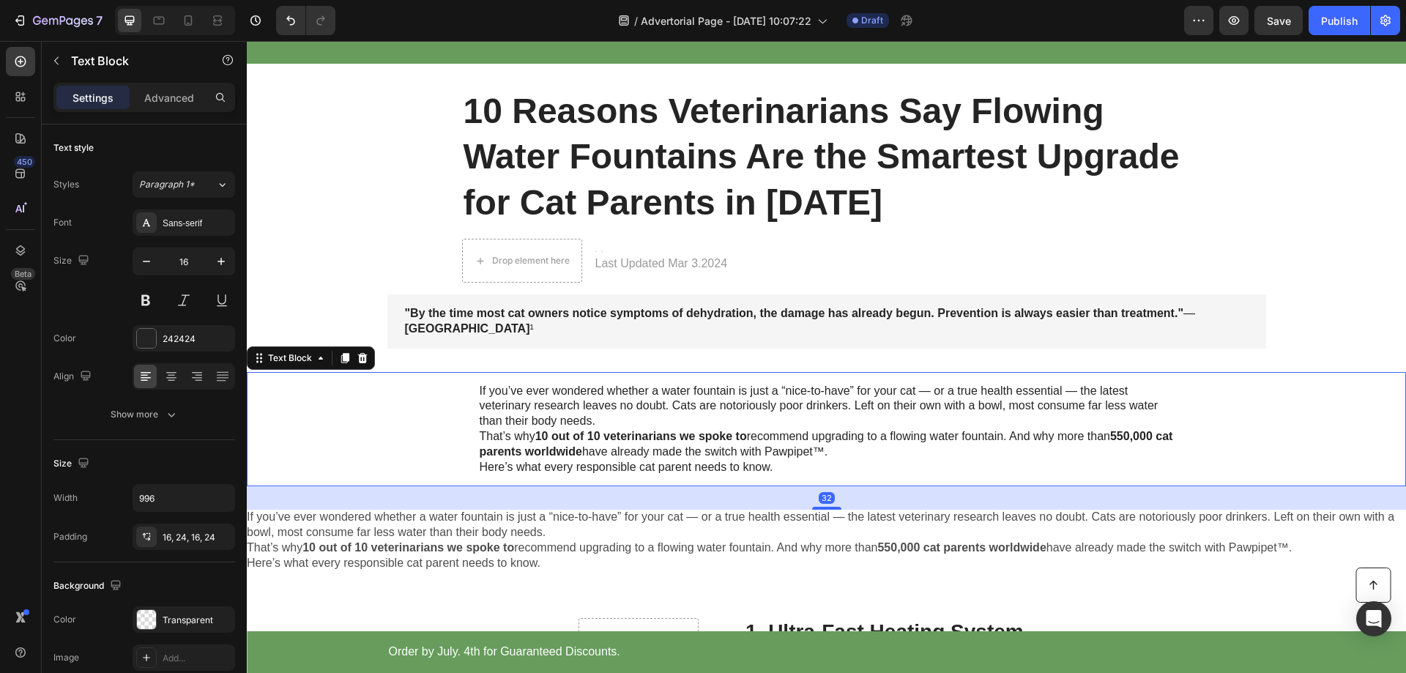
click at [521, 400] on p "If you’ve ever wondered whether a water fountain is just a “nice-to-have” for y…" at bounding box center [827, 406] width 694 height 45
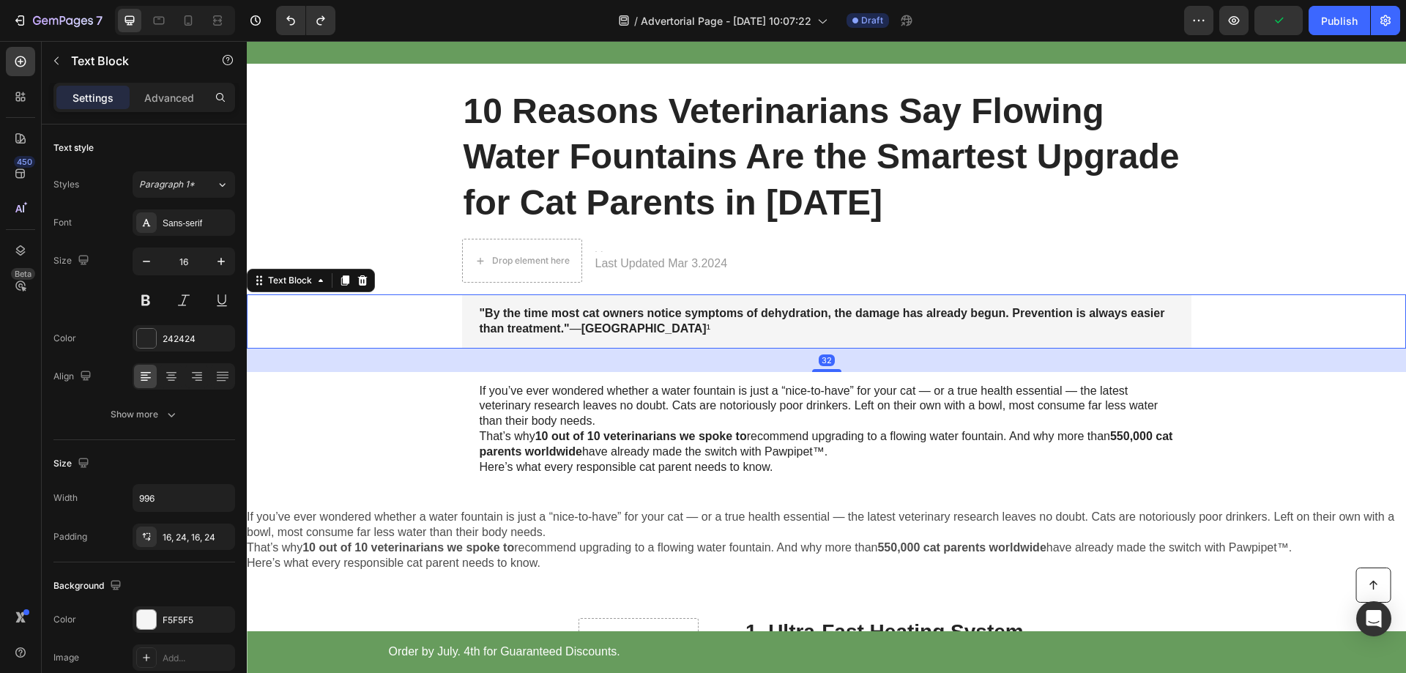
click at [485, 318] on strong ""By the time most cat owners notice symptoms of dehydration, the damage has alr…" at bounding box center [823, 321] width 686 height 28
click at [223, 501] on icon "button" at bounding box center [221, 498] width 15 height 15
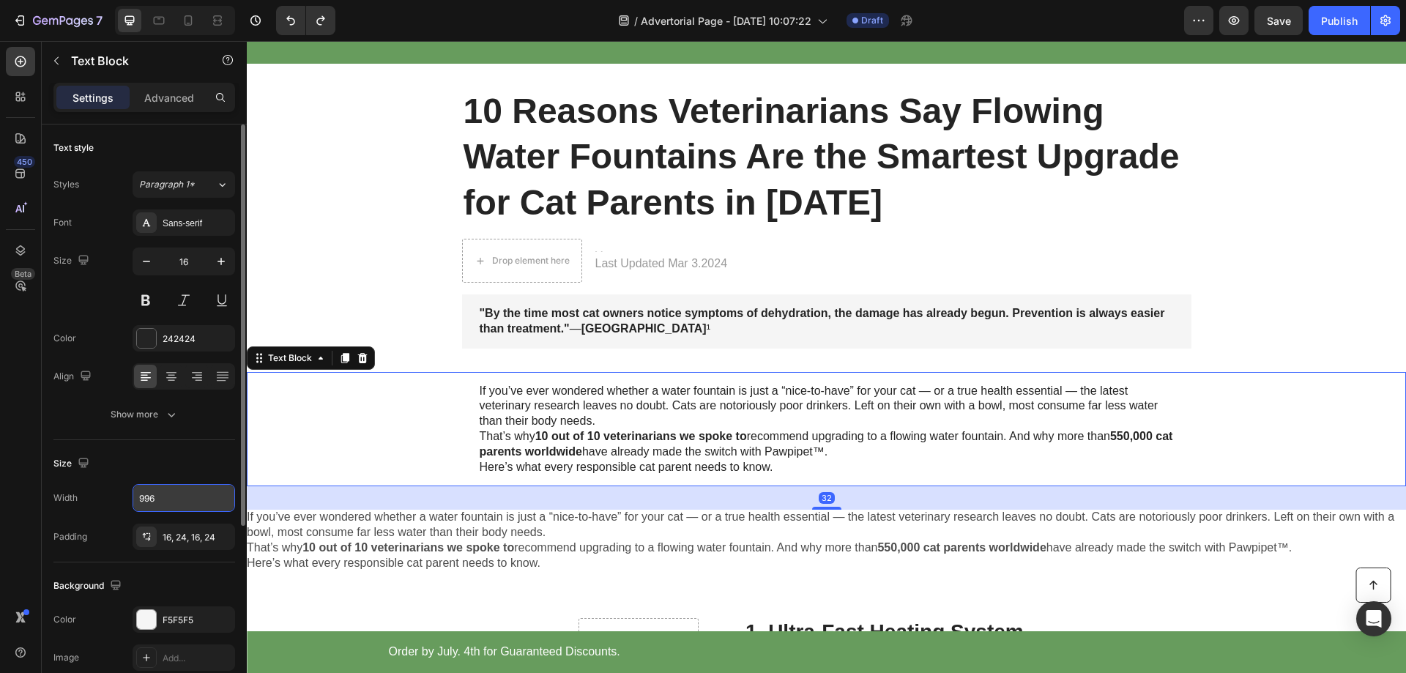
click at [504, 411] on p "If you’ve ever wondered whether a water fountain is just a “nice-to-have” for y…" at bounding box center [827, 406] width 694 height 45
click at [535, 329] on strong ""By the time most cat owners notice symptoms of dehydration, the damage has alr…" at bounding box center [823, 321] width 686 height 28
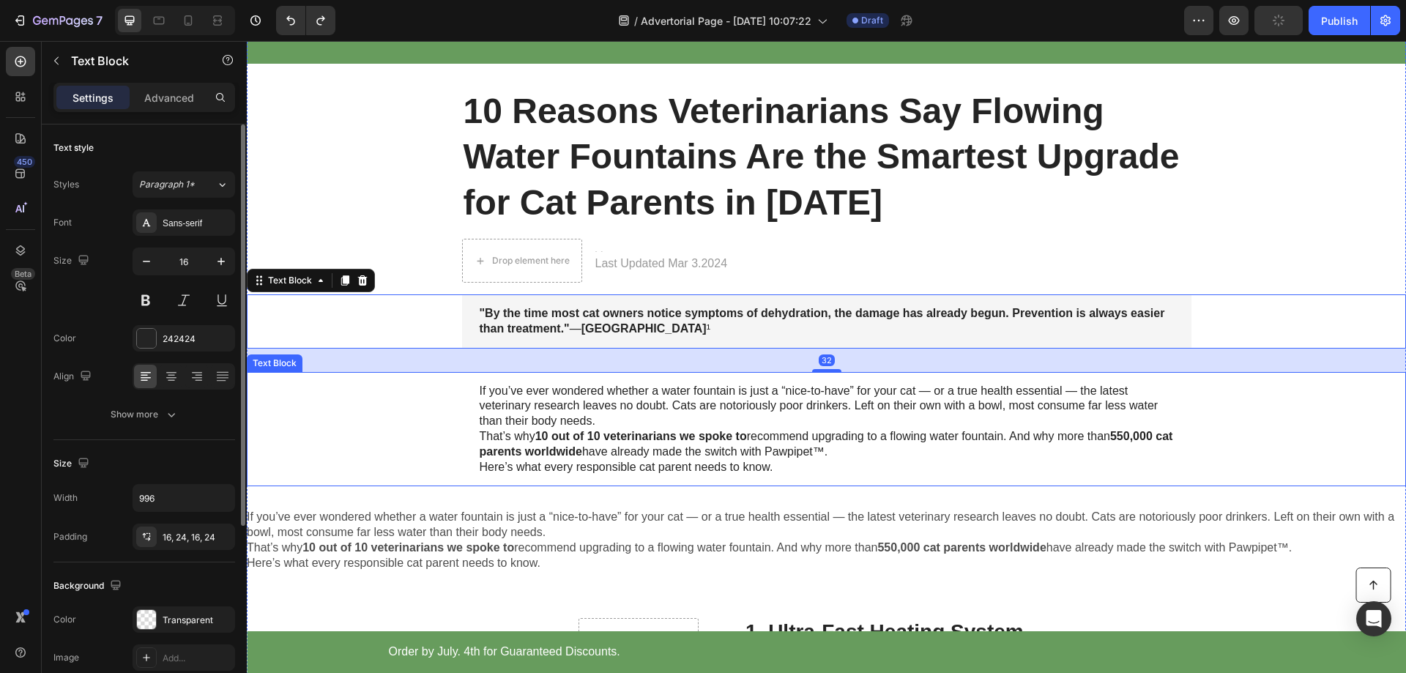
click at [540, 412] on p "If you’ve ever wondered whether a water fountain is just a “nice-to-have” for y…" at bounding box center [827, 406] width 694 height 45
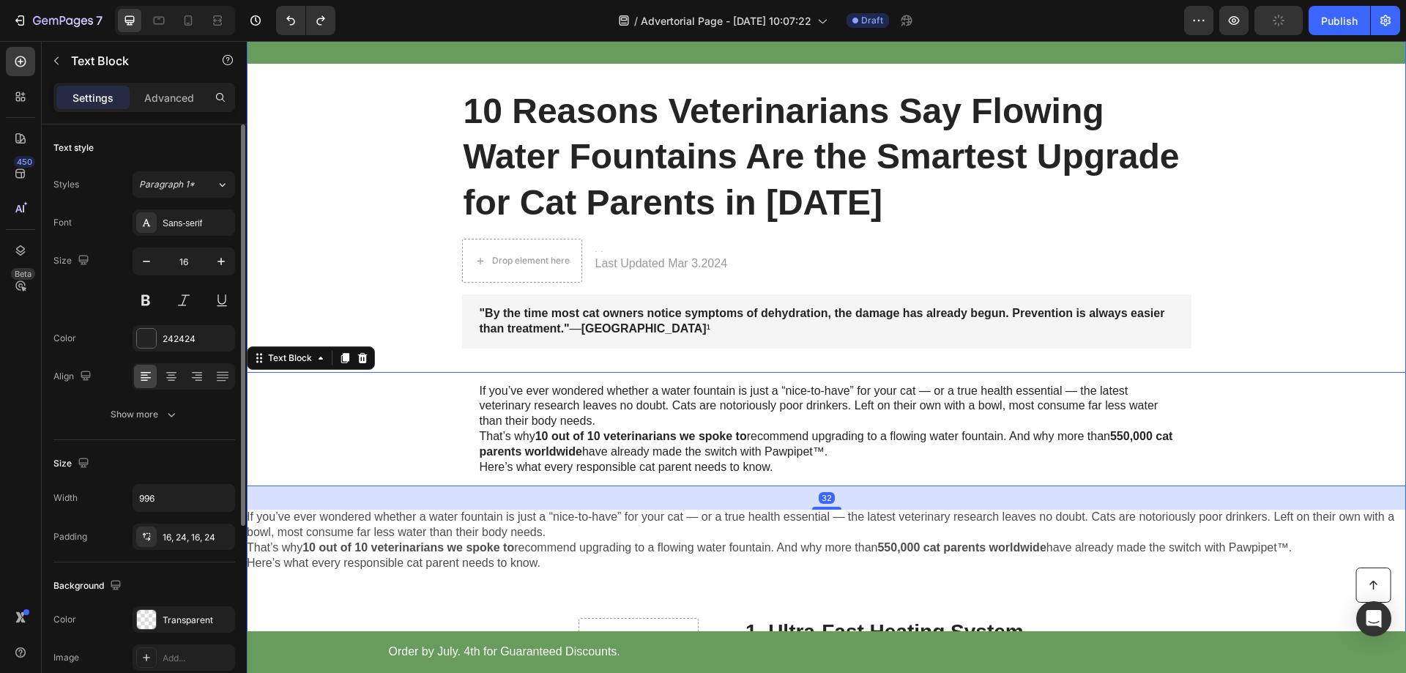
click at [560, 319] on strong ""By the time most cat owners notice symptoms of dehydration, the damage has alr…" at bounding box center [823, 321] width 686 height 28
click at [553, 406] on p "If you’ve ever wondered whether a water fountain is just a “nice-to-have” for y…" at bounding box center [827, 406] width 694 height 45
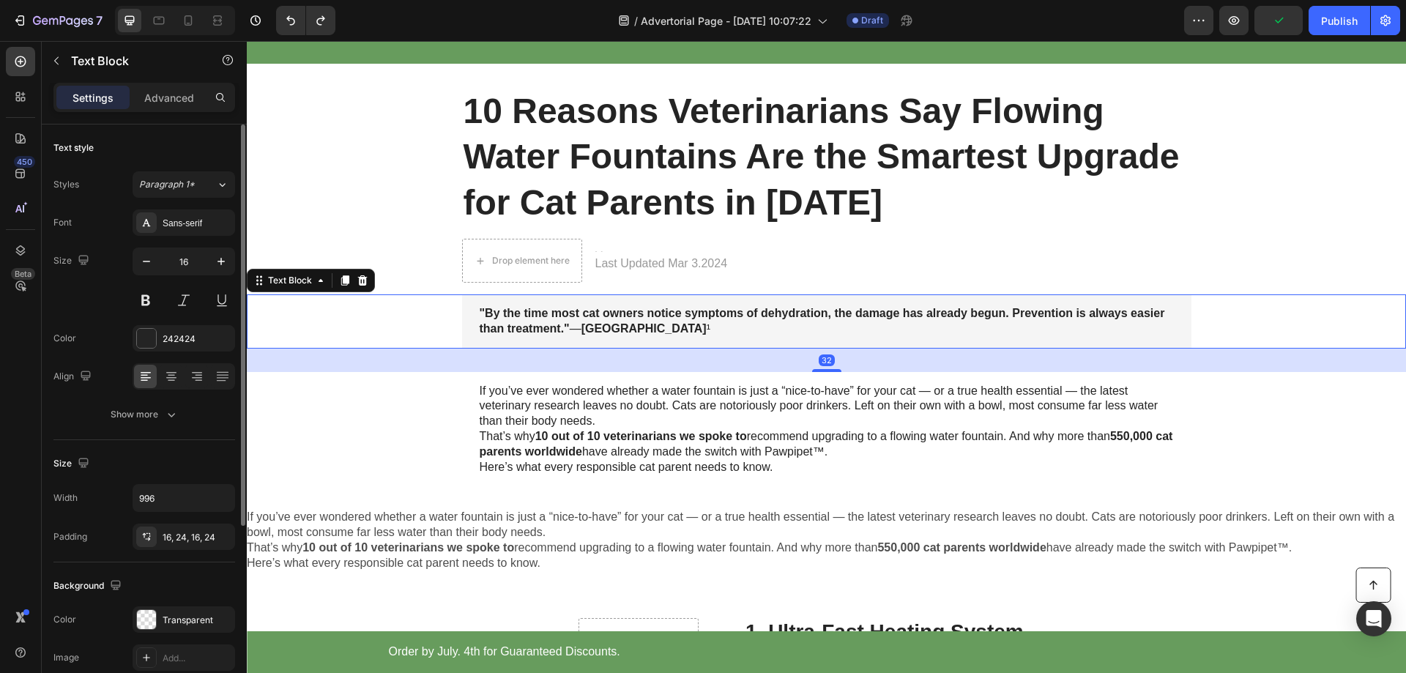
click at [536, 305] on div ""By the time most cat owners notice symptoms of dehydration, the damage has alr…" at bounding box center [826, 321] width 729 height 54
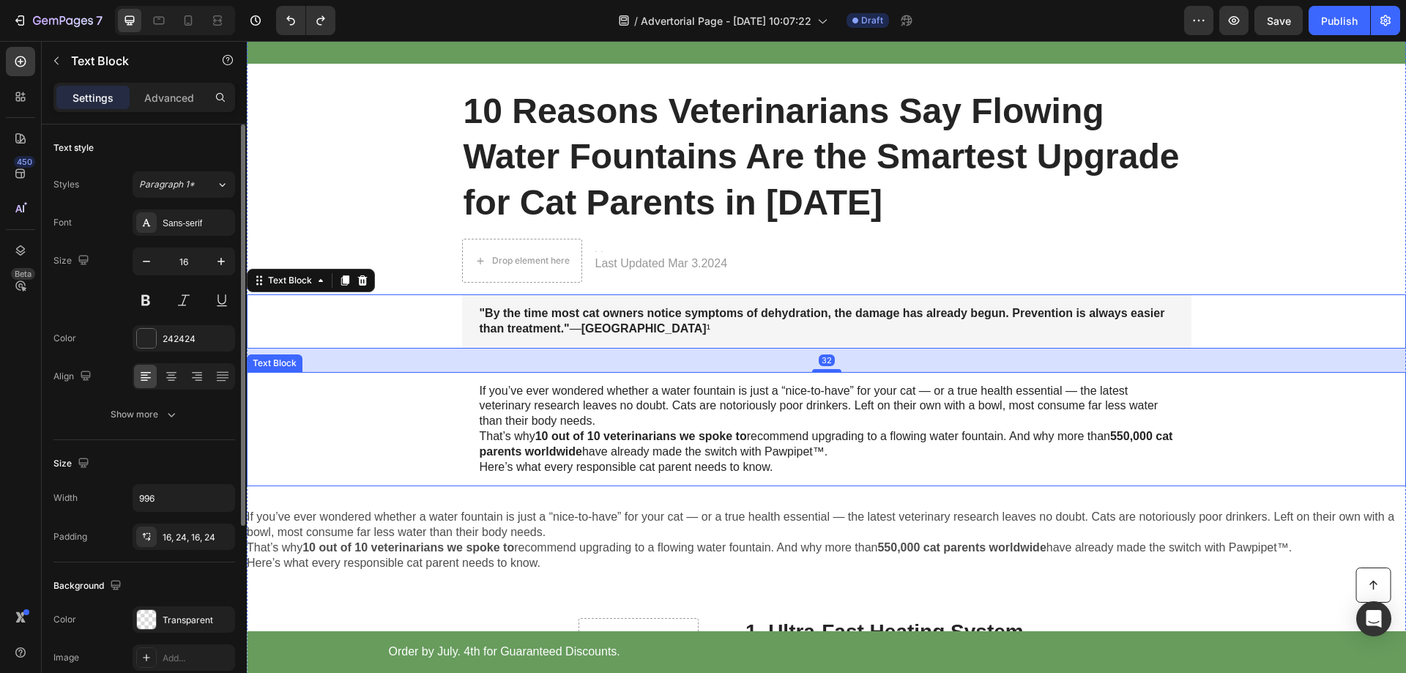
click at [558, 422] on p "If you’ve ever wondered whether a water fountain is just a “nice-to-have” for y…" at bounding box center [827, 406] width 694 height 45
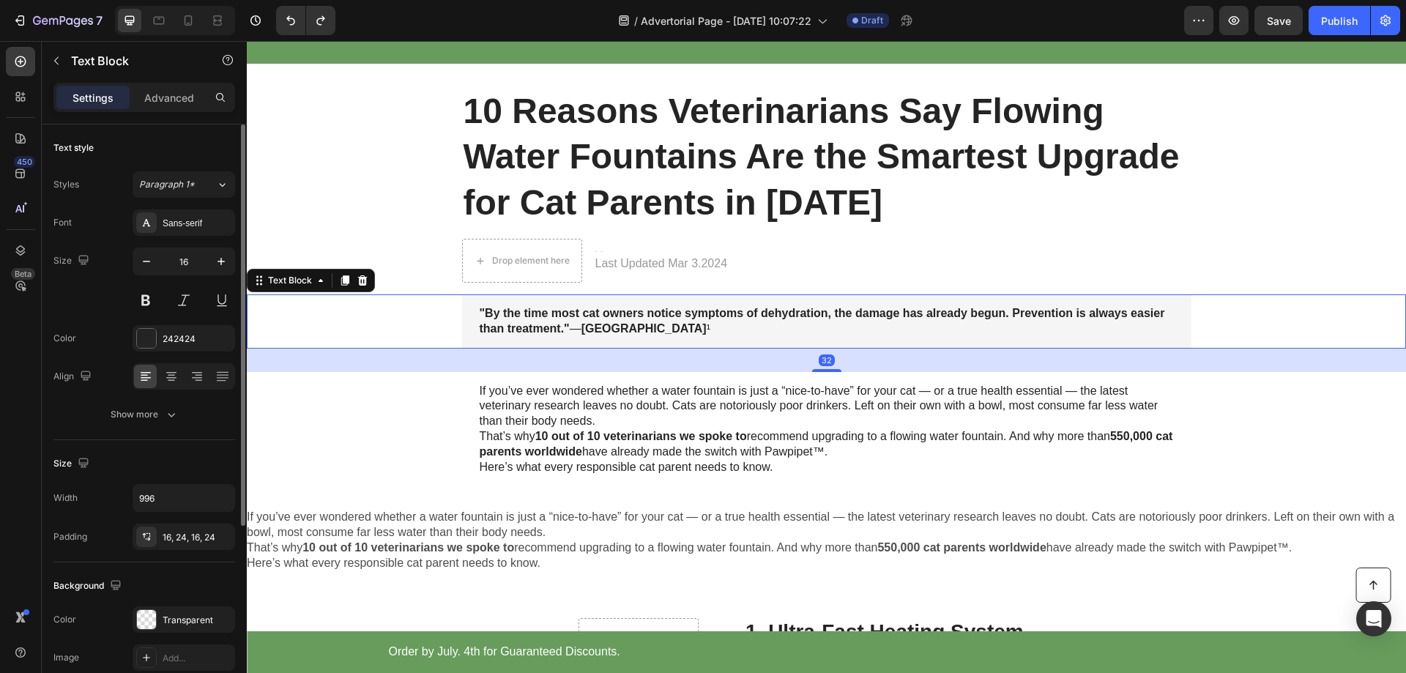
click at [621, 313] on strong ""By the time most cat owners notice symptoms of dehydration, the damage has alr…" at bounding box center [823, 321] width 686 height 28
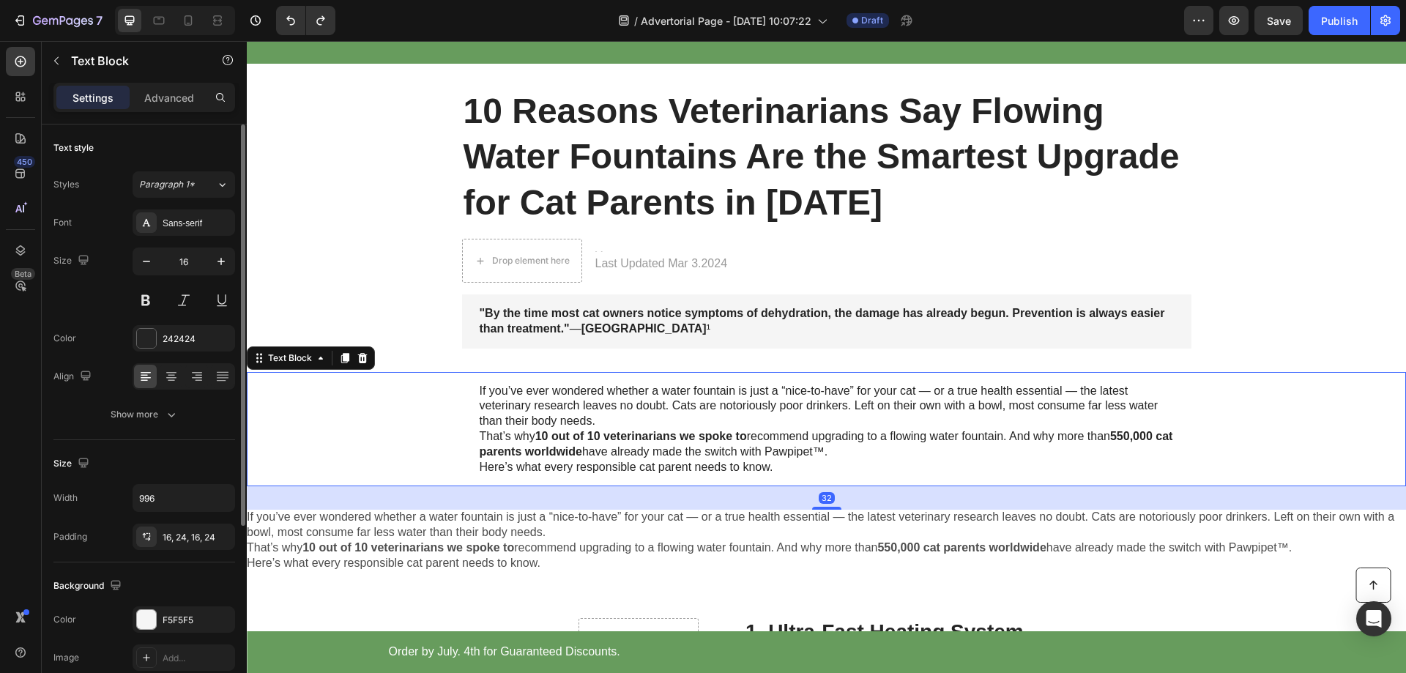
click at [598, 398] on p "If you’ve ever wondered whether a water fountain is just a “nice-to-have” for y…" at bounding box center [827, 406] width 694 height 45
click at [193, 542] on div "16, 24, 16, 24" at bounding box center [184, 537] width 42 height 13
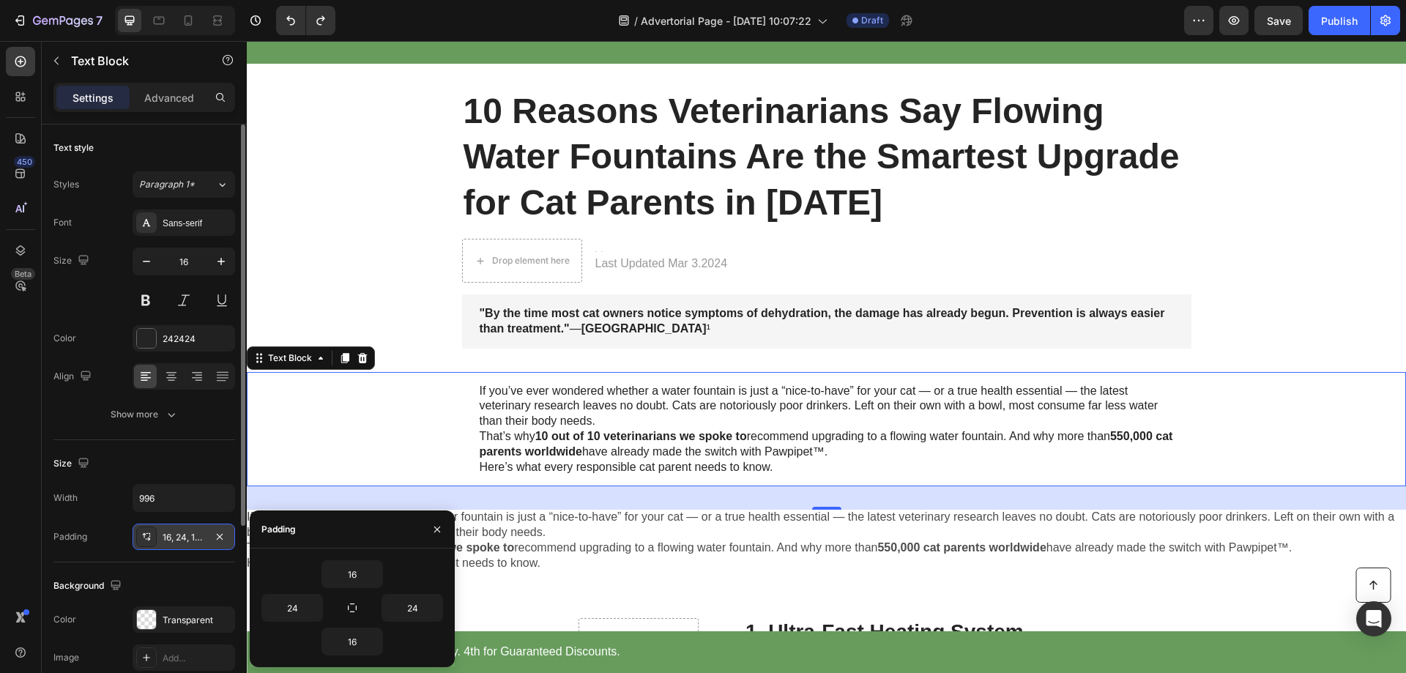
click at [198, 534] on div "16, 24, 16, 24" at bounding box center [184, 537] width 42 height 13
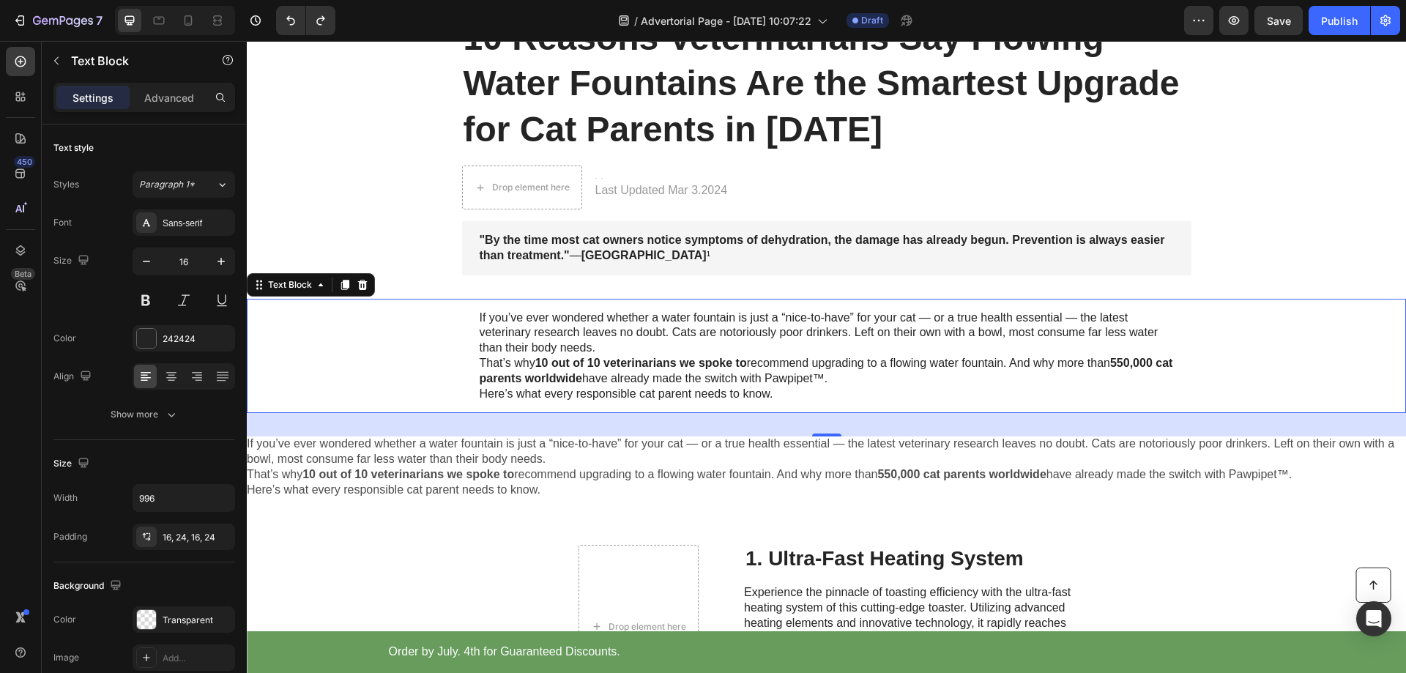
scroll to position [293, 0]
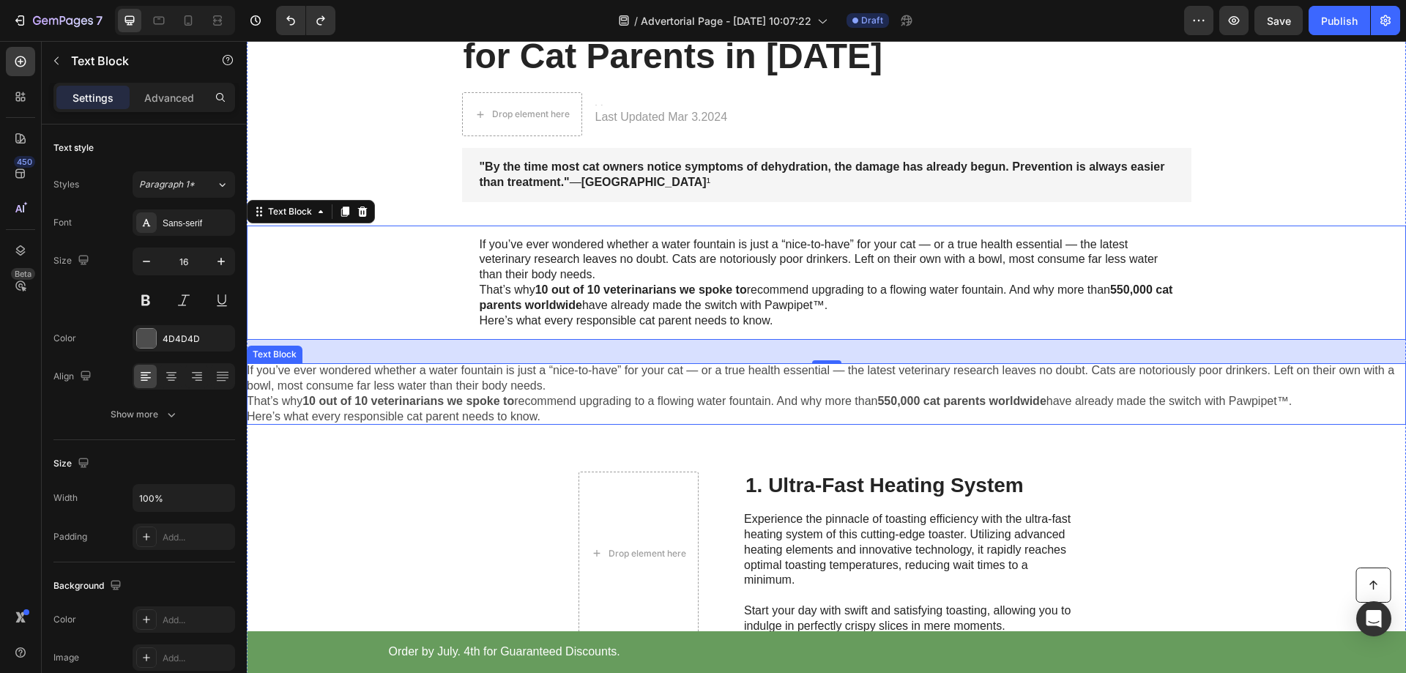
click at [387, 393] on p "If you’ve ever wondered whether a water fountain is just a “nice-to-have” for y…" at bounding box center [826, 378] width 1159 height 31
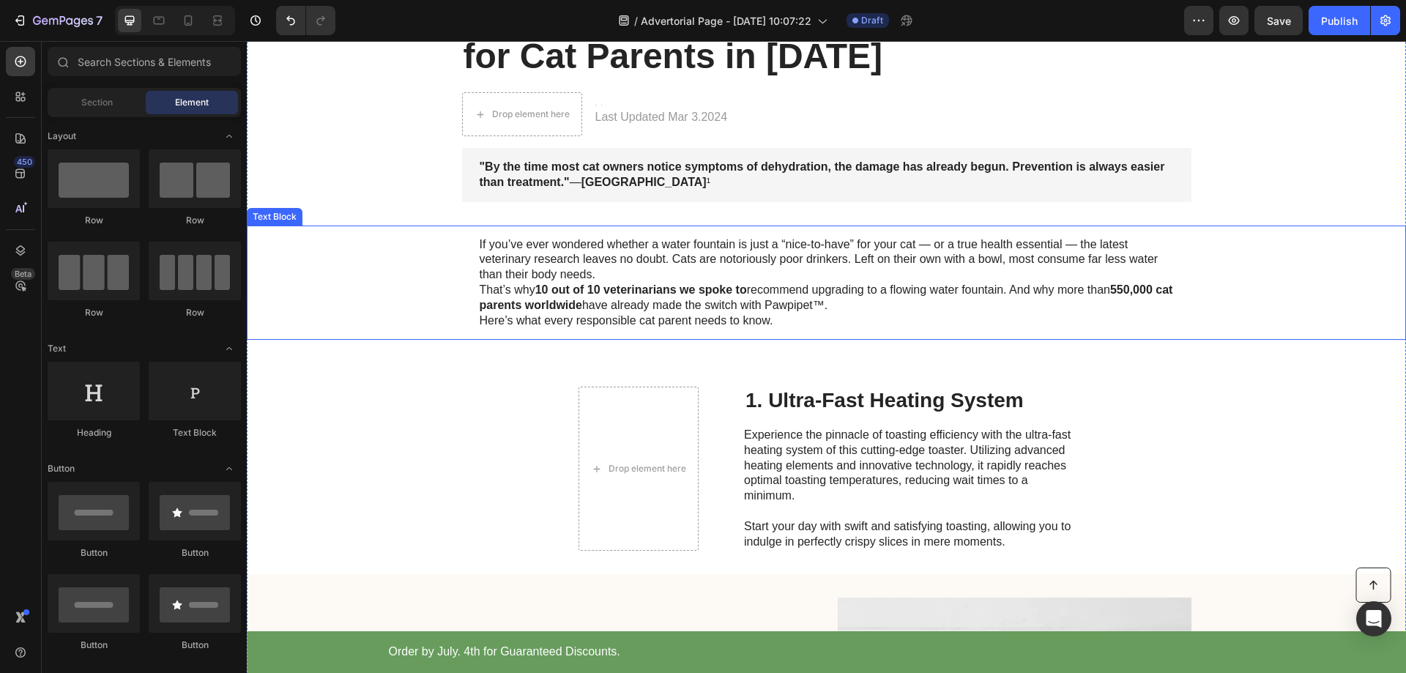
scroll to position [220, 0]
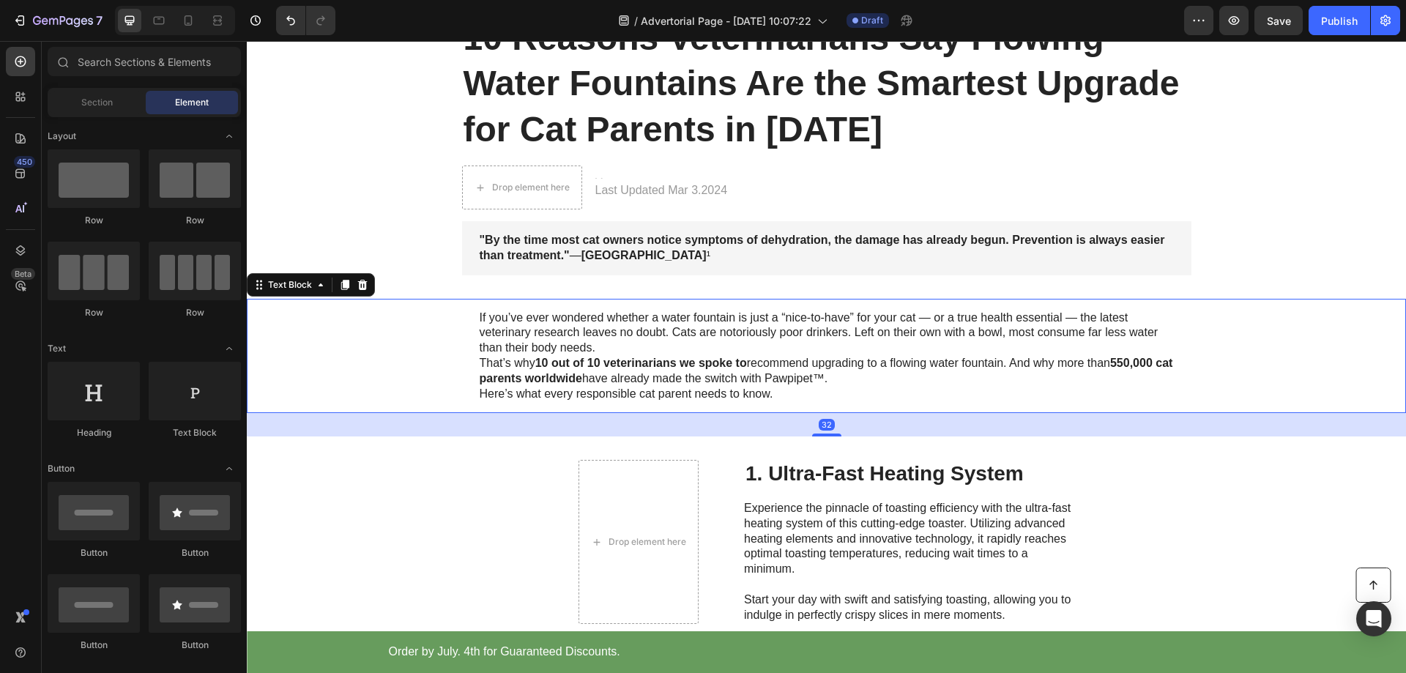
click at [599, 341] on p "If you’ve ever wondered whether a water fountain is just a “nice-to-have” for y…" at bounding box center [827, 333] width 694 height 45
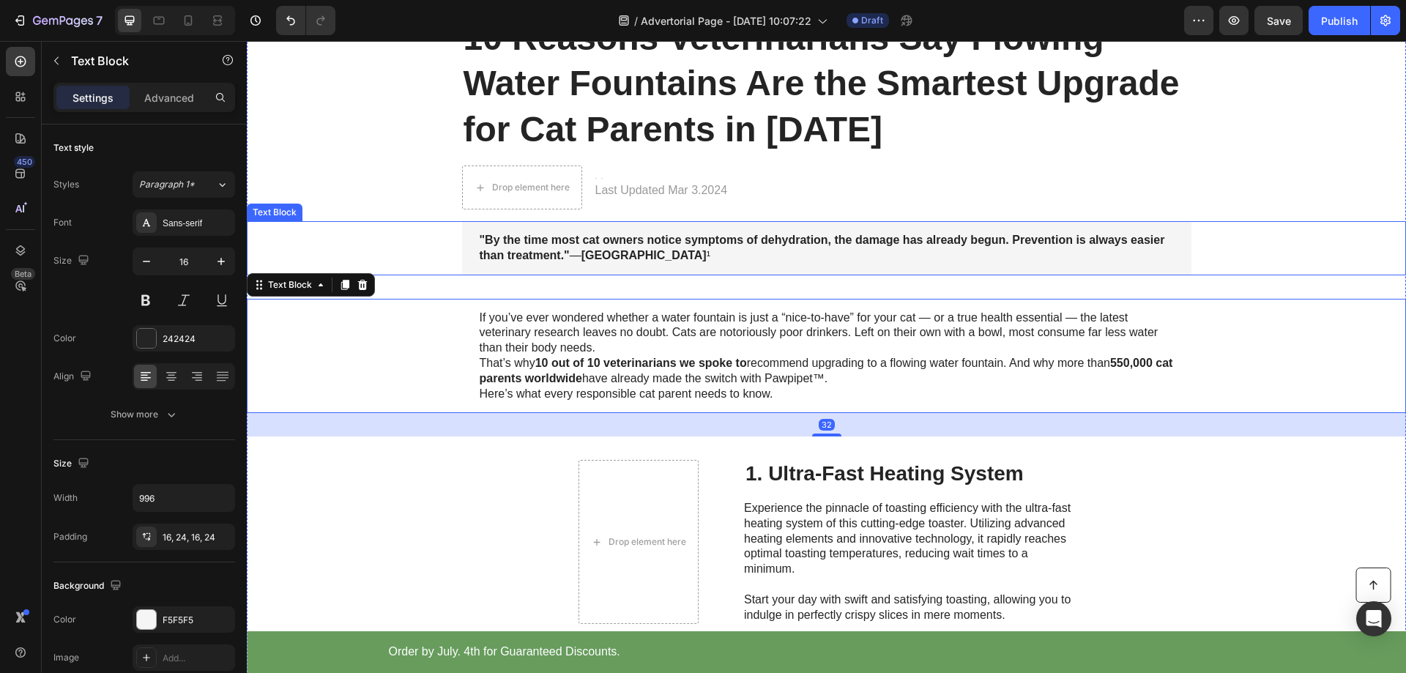
click at [628, 254] on strong "[GEOGRAPHIC_DATA]" at bounding box center [644, 255] width 125 height 12
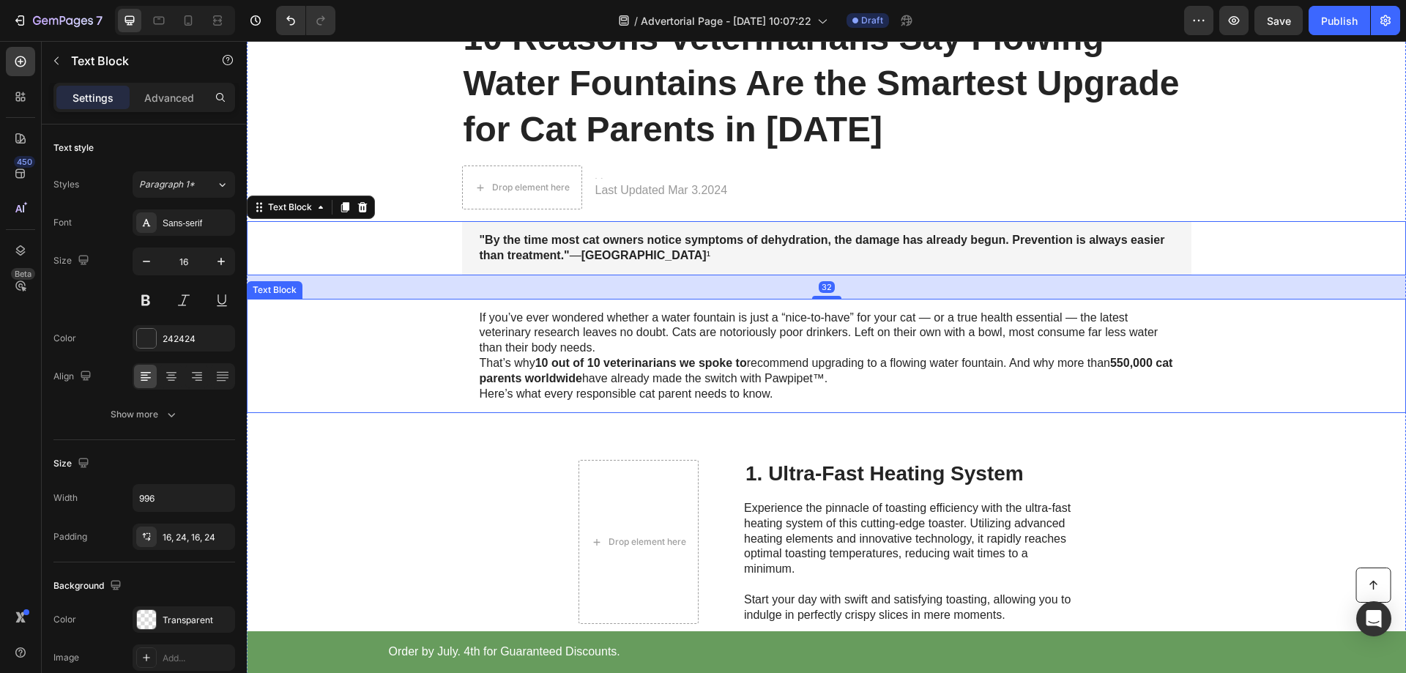
click at [590, 351] on p "If you’ve ever wondered whether a water fountain is just a “nice-to-have” for y…" at bounding box center [827, 333] width 694 height 45
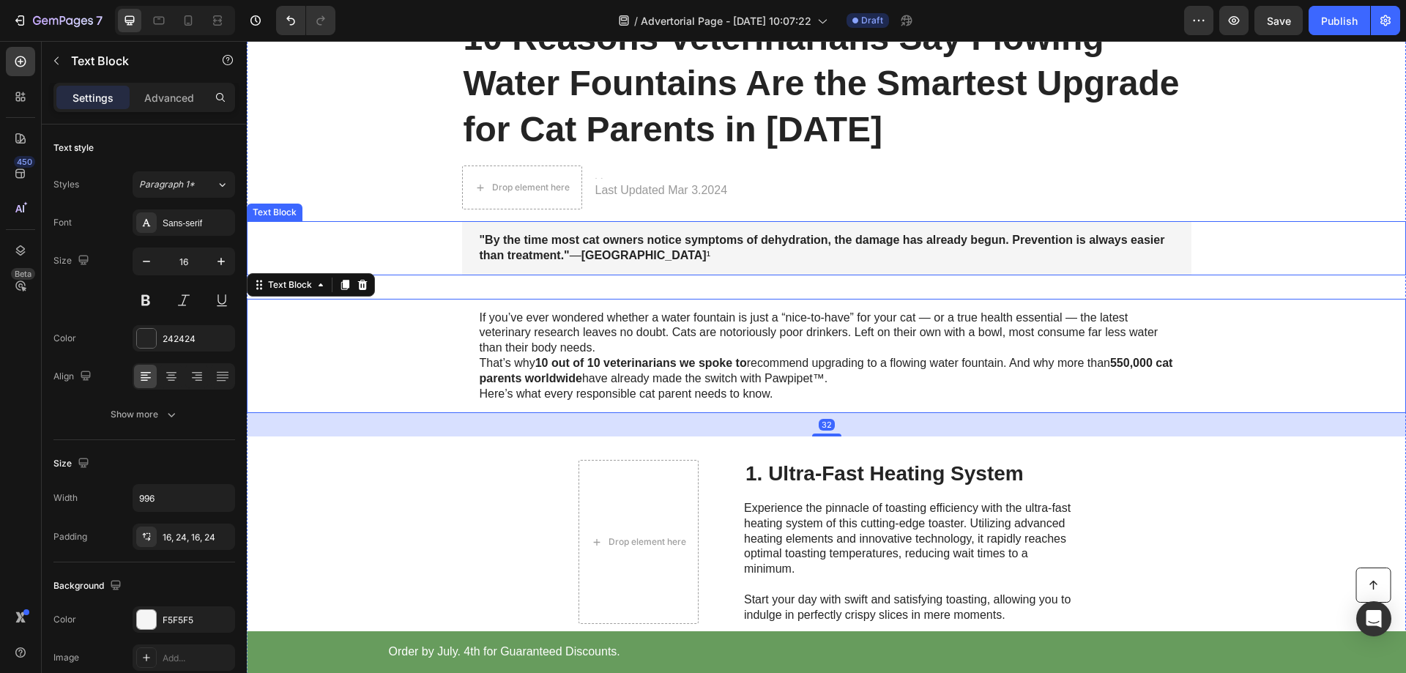
click at [650, 253] on strong "[GEOGRAPHIC_DATA]" at bounding box center [644, 255] width 125 height 12
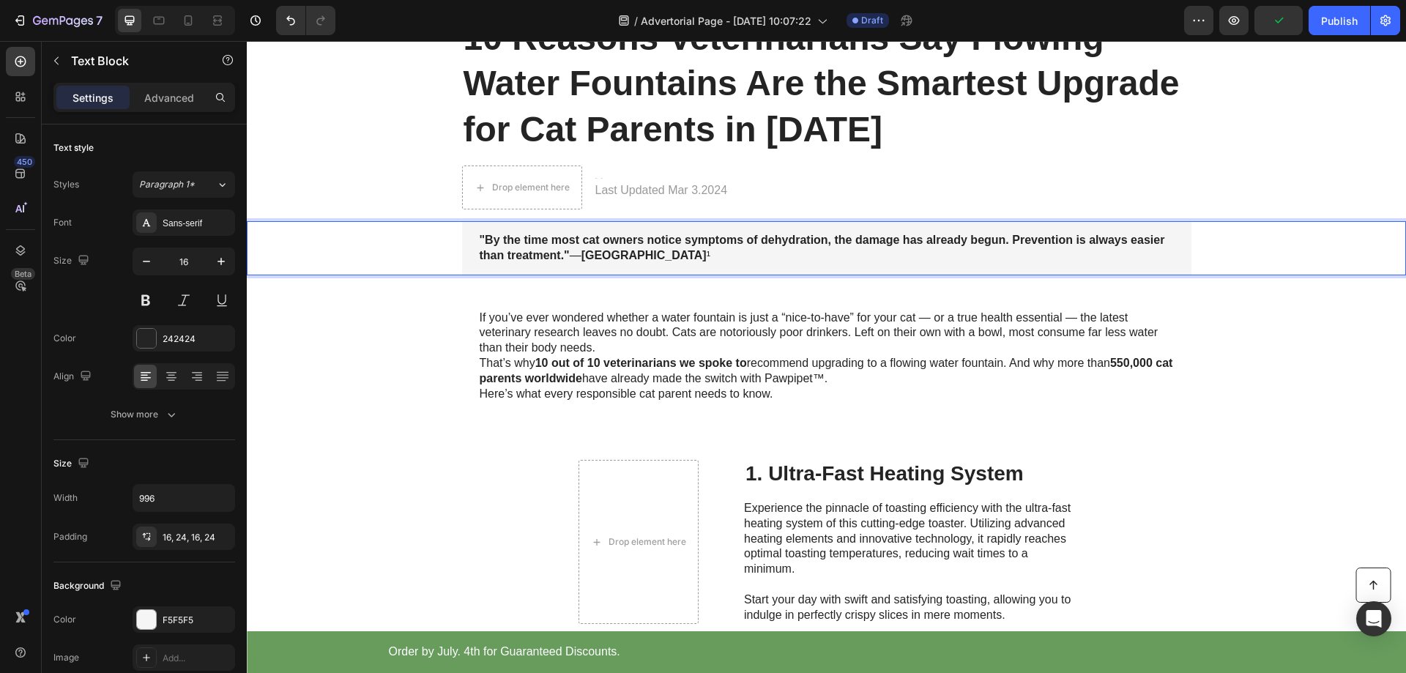
click at [780, 258] on p ""By the time most cat owners notice symptoms of dehydration, the damage has alr…" at bounding box center [827, 248] width 694 height 31
click at [759, 257] on p ""By the time most cat owners notice symptoms of dehydration, the damage has alr…" at bounding box center [827, 248] width 694 height 31
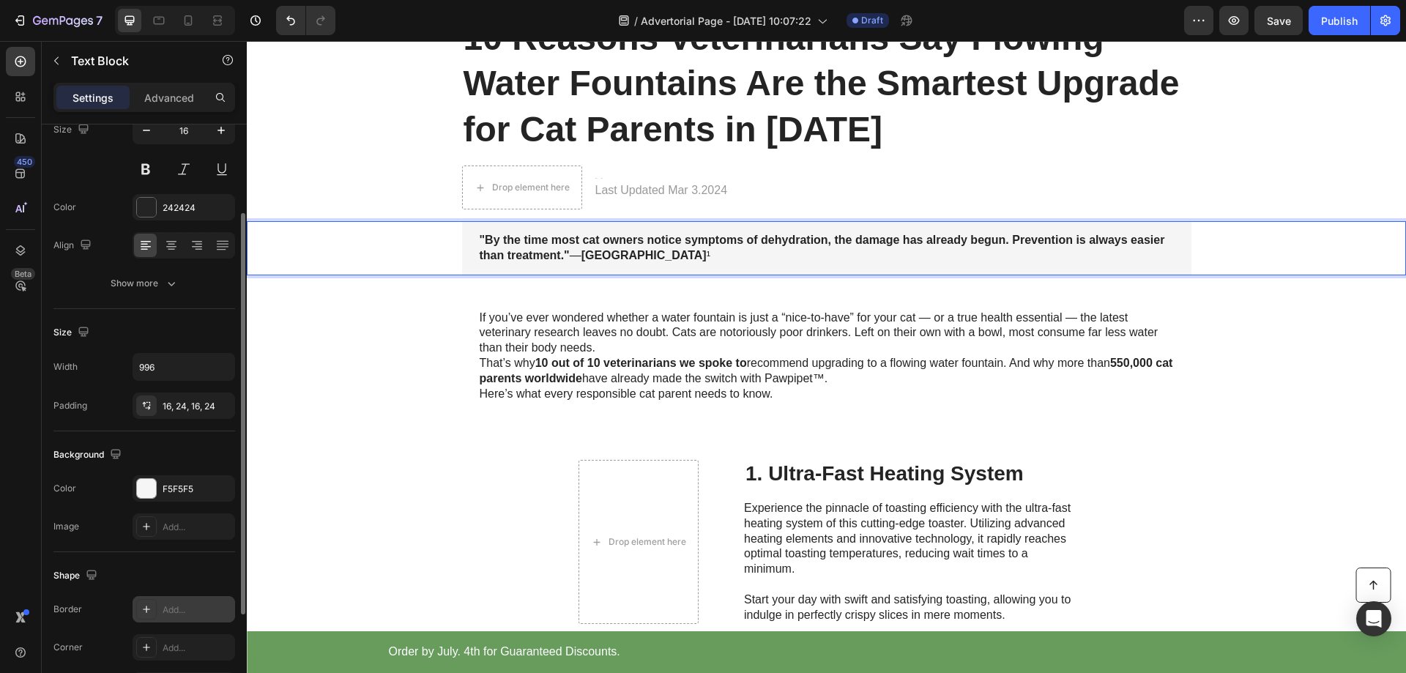
scroll to position [58, 0]
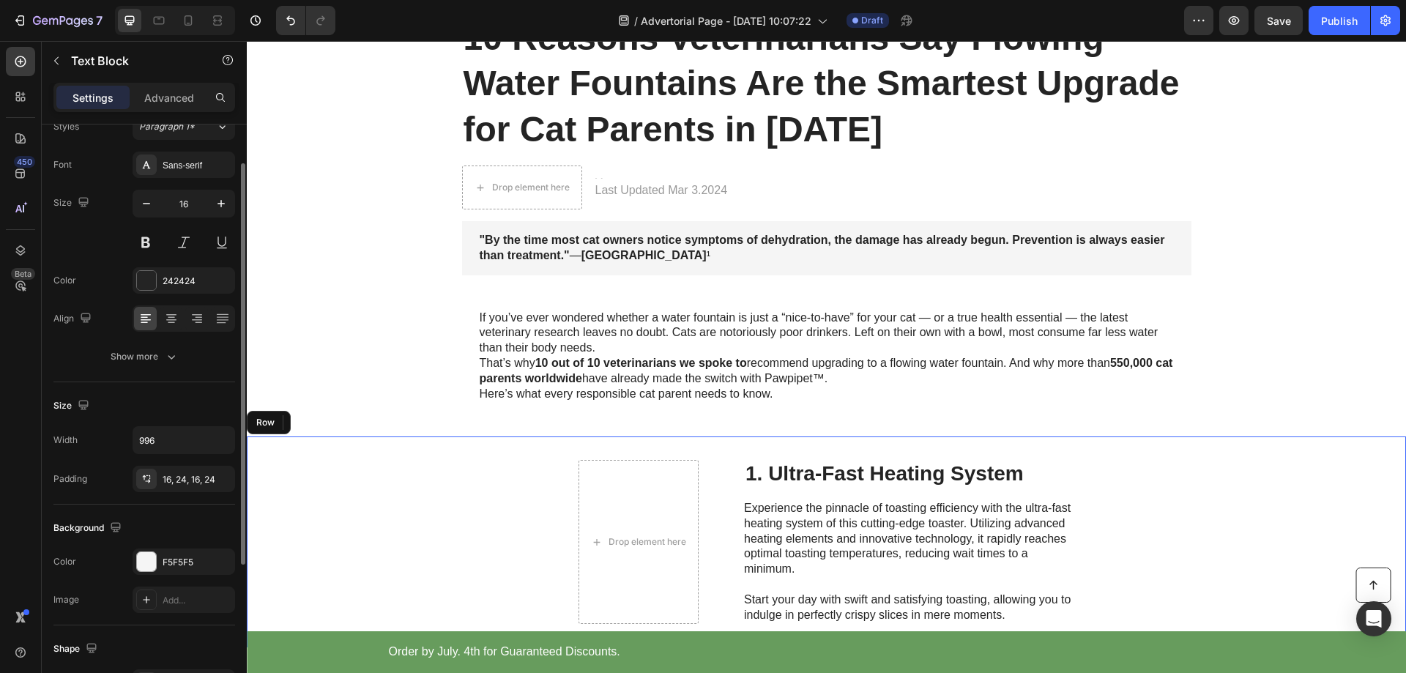
drag, startPoint x: 653, startPoint y: 444, endPoint x: 724, endPoint y: 427, distance: 72.3
click at [655, 444] on div "Drop element here 1. Ultra-Fast Heating System Heading Experience the pinnacle …" at bounding box center [826, 541] width 1159 height 211
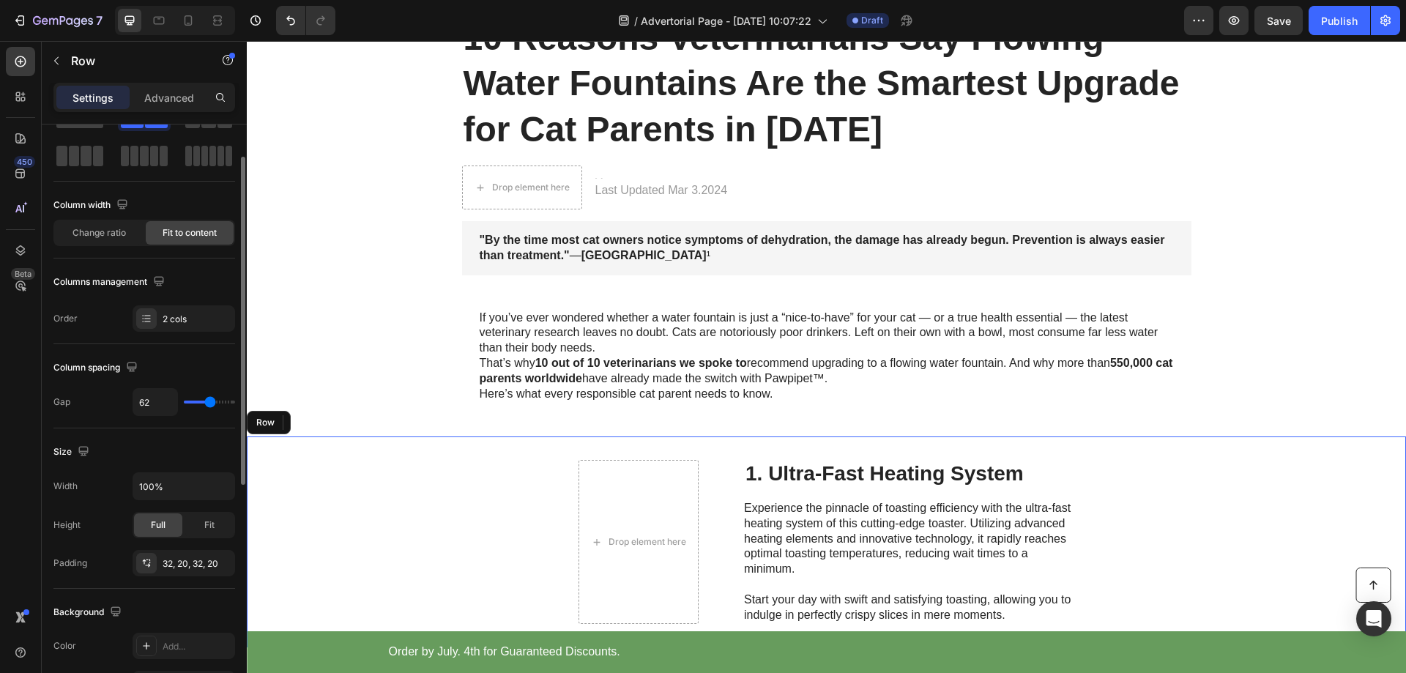
scroll to position [0, 0]
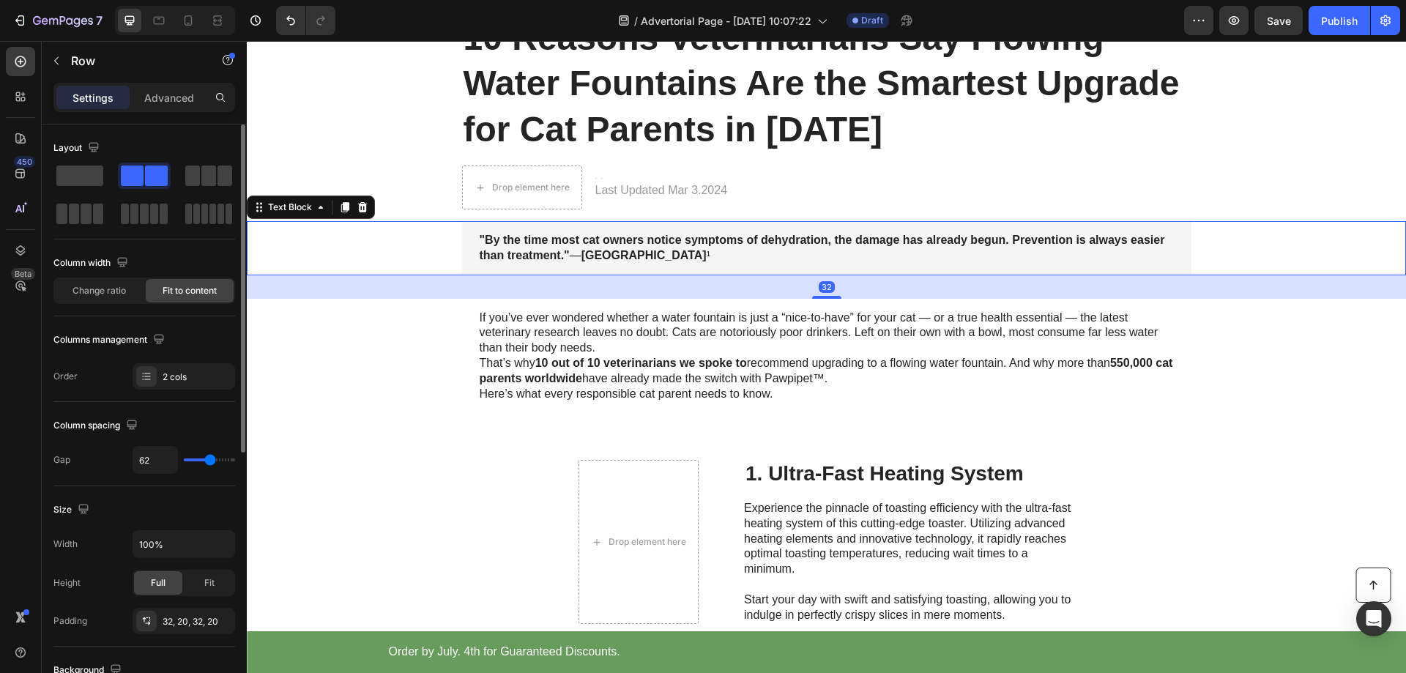
click at [1294, 247] on div ""By the time most cat owners notice symptoms of dehydration, the damage has alr…" at bounding box center [826, 248] width 1130 height 54
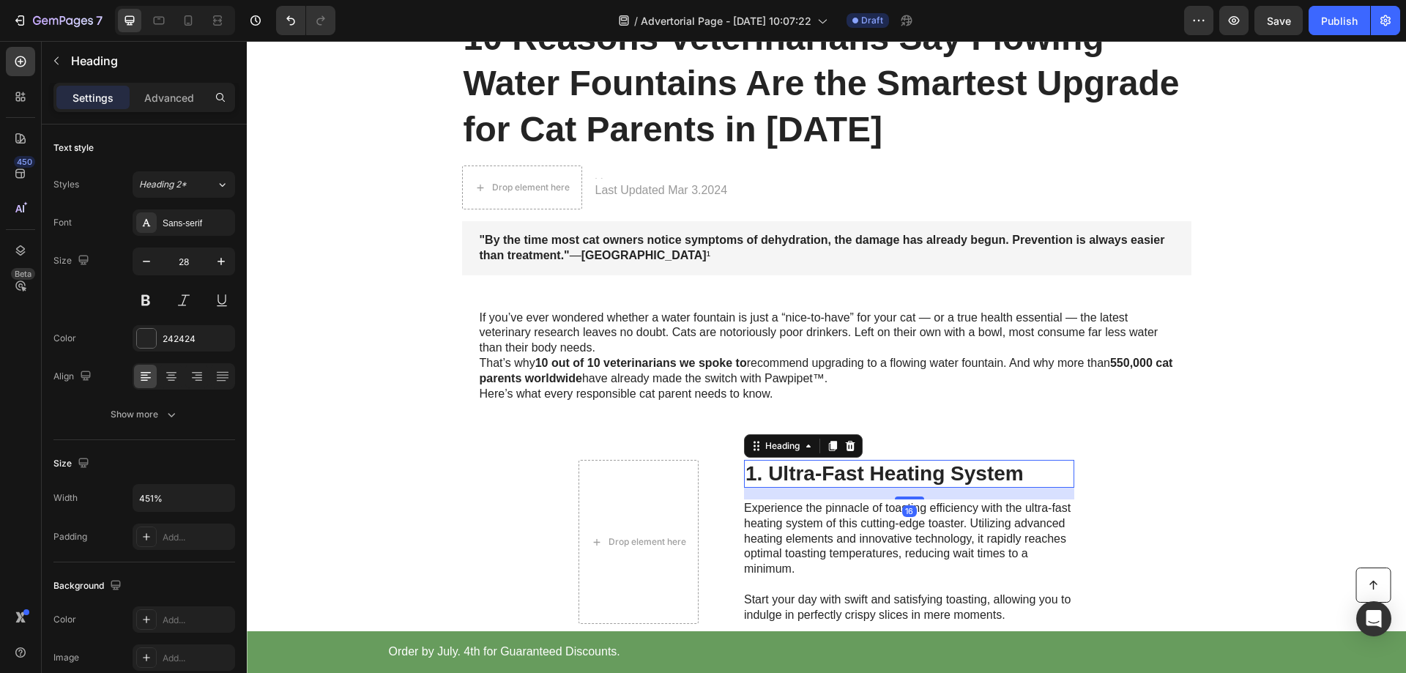
click at [798, 475] on h2 "1. Ultra-Fast Heating System" at bounding box center [909, 474] width 330 height 28
click at [850, 481] on h2 "1. Ultra-Fast Heating System" at bounding box center [909, 474] width 330 height 28
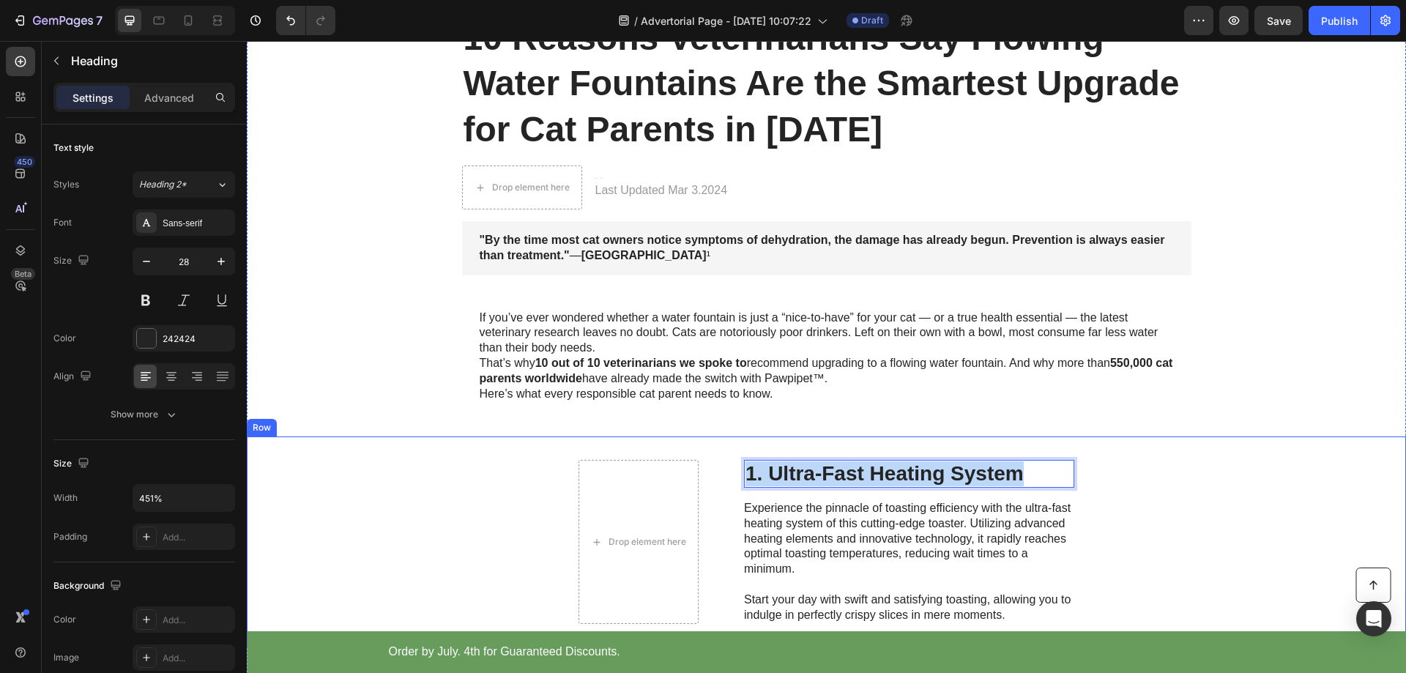
drag, startPoint x: 1040, startPoint y: 475, endPoint x: 721, endPoint y: 469, distance: 318.6
click at [696, 467] on div "Drop element here 1. Ultra-Fast Heating System Heading 16 Experience the pinnac…" at bounding box center [826, 541] width 1159 height 211
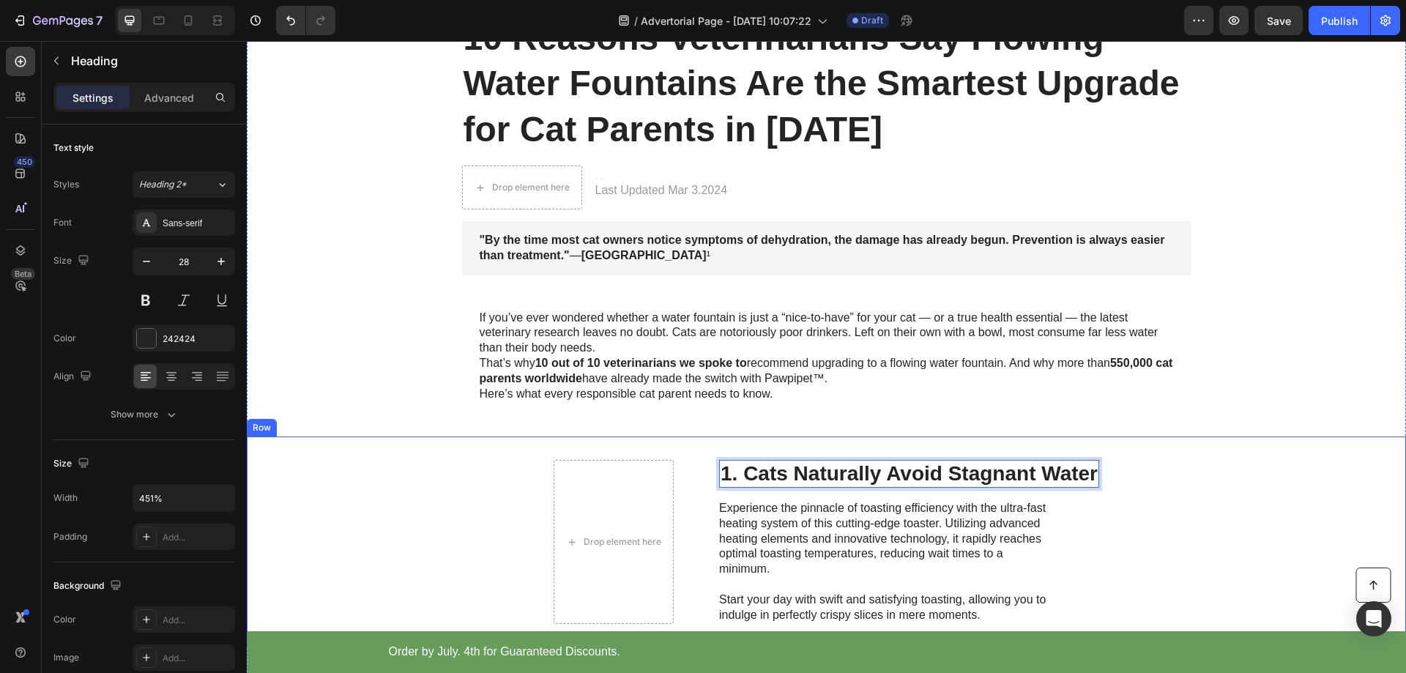
click at [1149, 489] on div "Drop element here 1. Cats Naturally Avoid Stagnant Water Heading 16 Experience …" at bounding box center [826, 541] width 1159 height 211
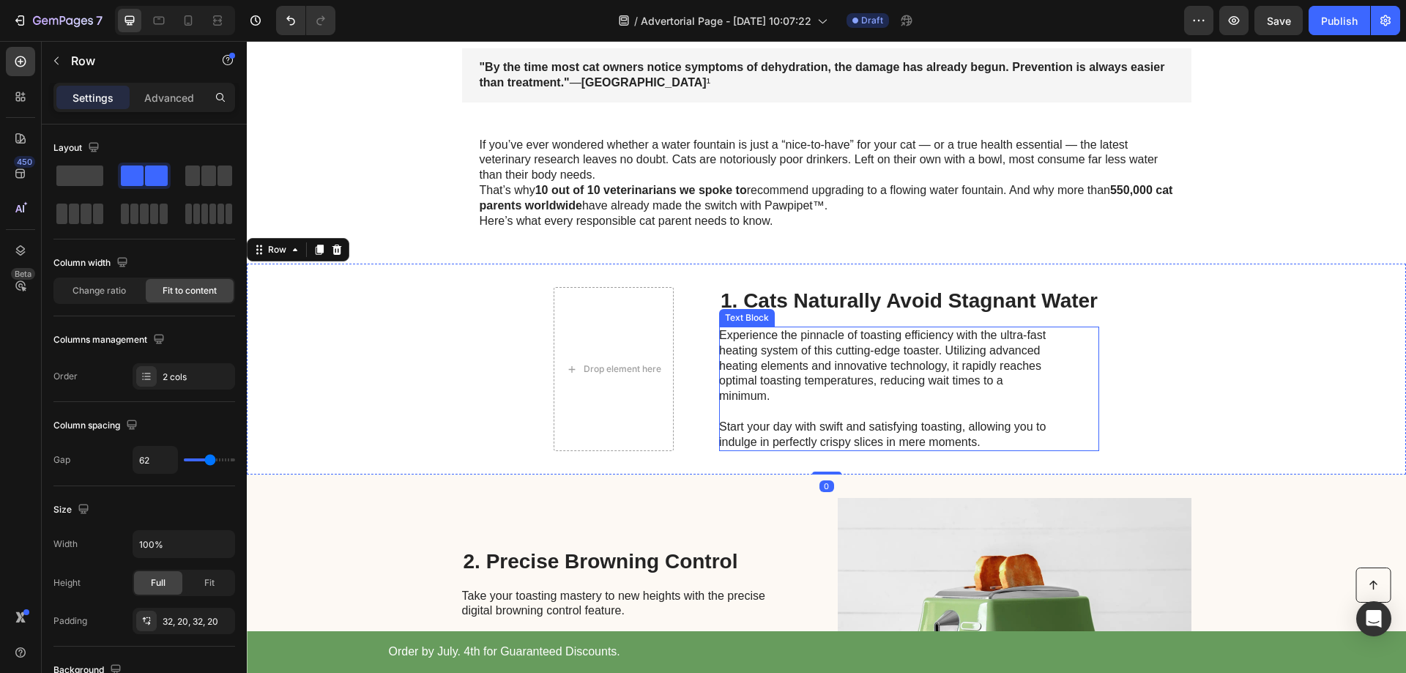
scroll to position [439, 0]
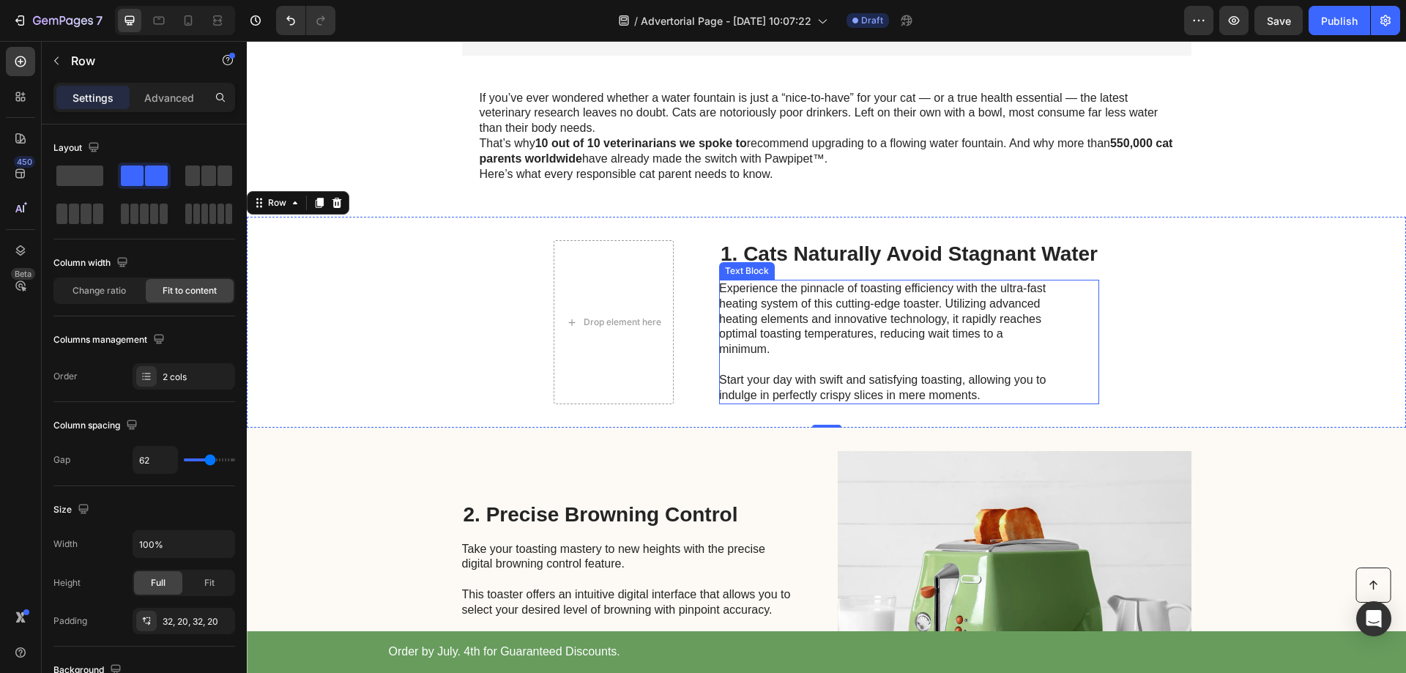
click at [780, 294] on p "Experience the pinnacle of toasting efficiency with the ultra-fast heating syst…" at bounding box center [883, 342] width 329 height 122
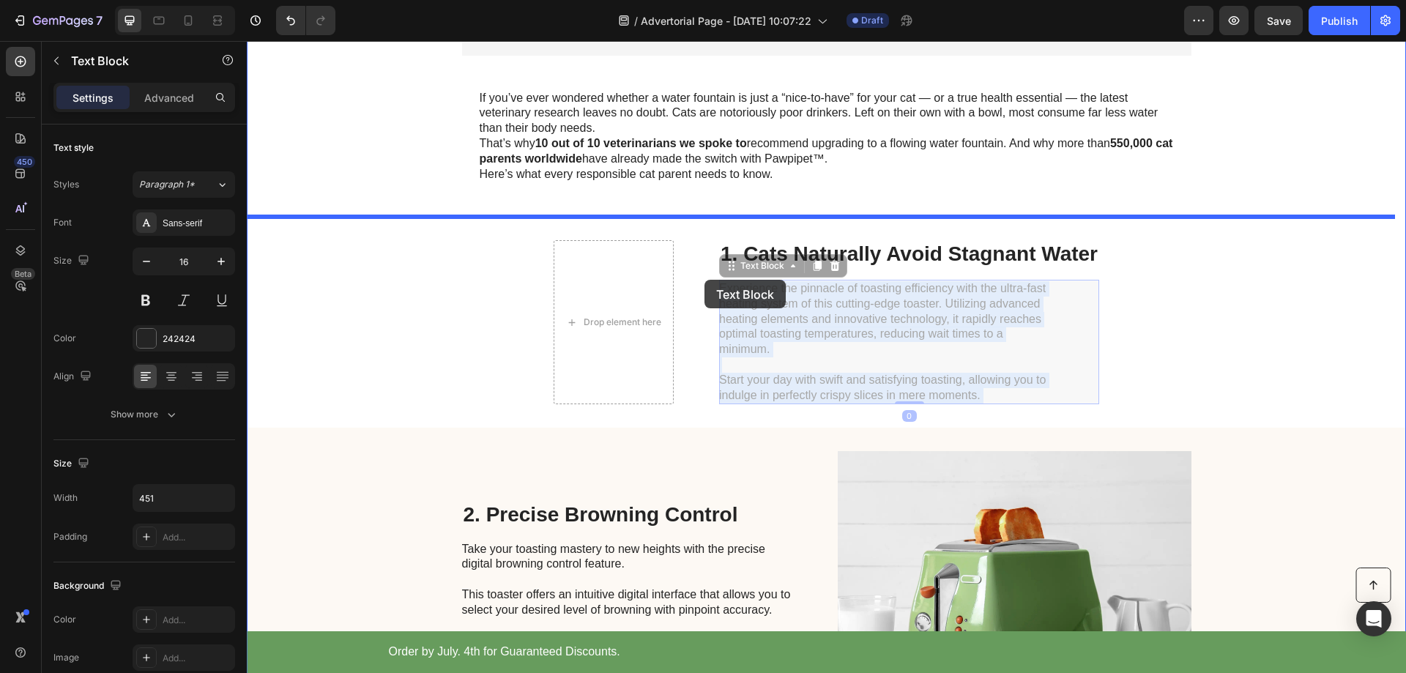
drag, startPoint x: 1008, startPoint y: 395, endPoint x: 702, endPoint y: 283, distance: 326.0
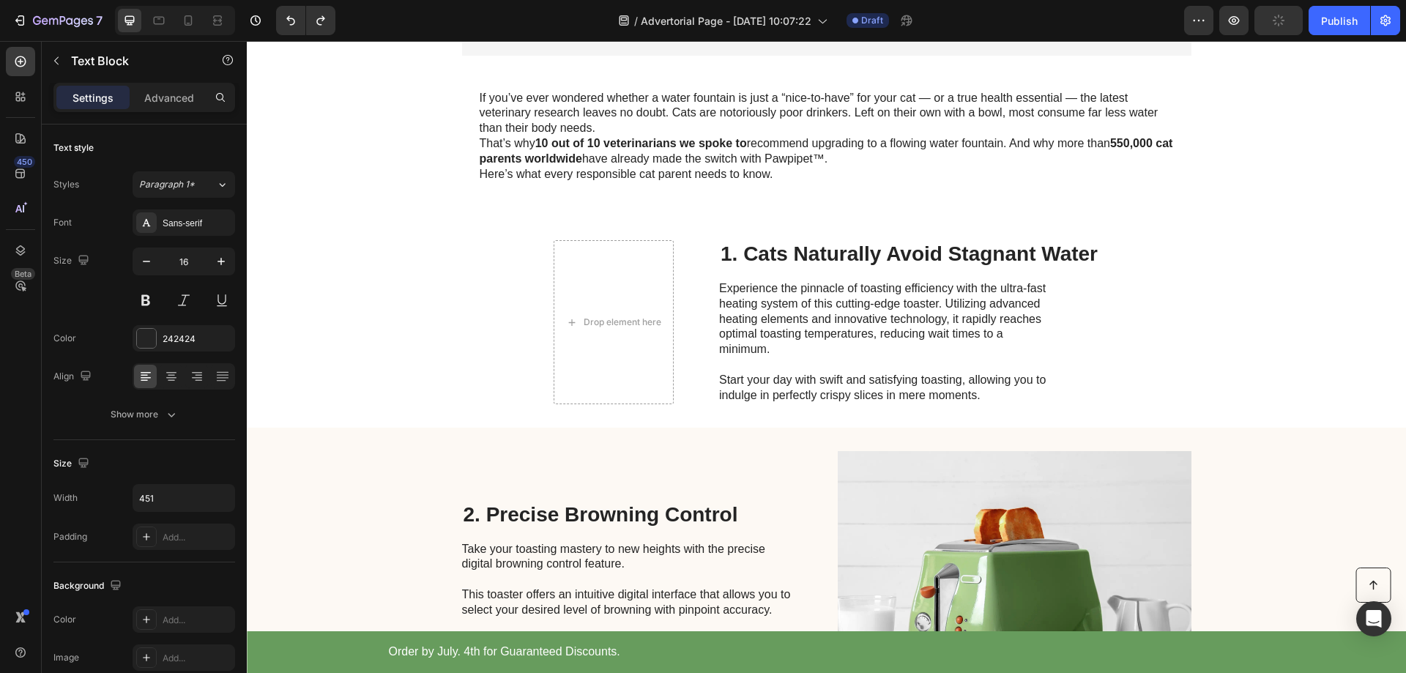
click at [851, 319] on p "Experience the pinnacle of toasting efficiency with the ultra-fast heating syst…" at bounding box center [883, 342] width 329 height 122
click at [846, 306] on p "Experience the pinnacle of toasting efficiency with the ultra-fast heating syst…" at bounding box center [883, 342] width 329 height 122
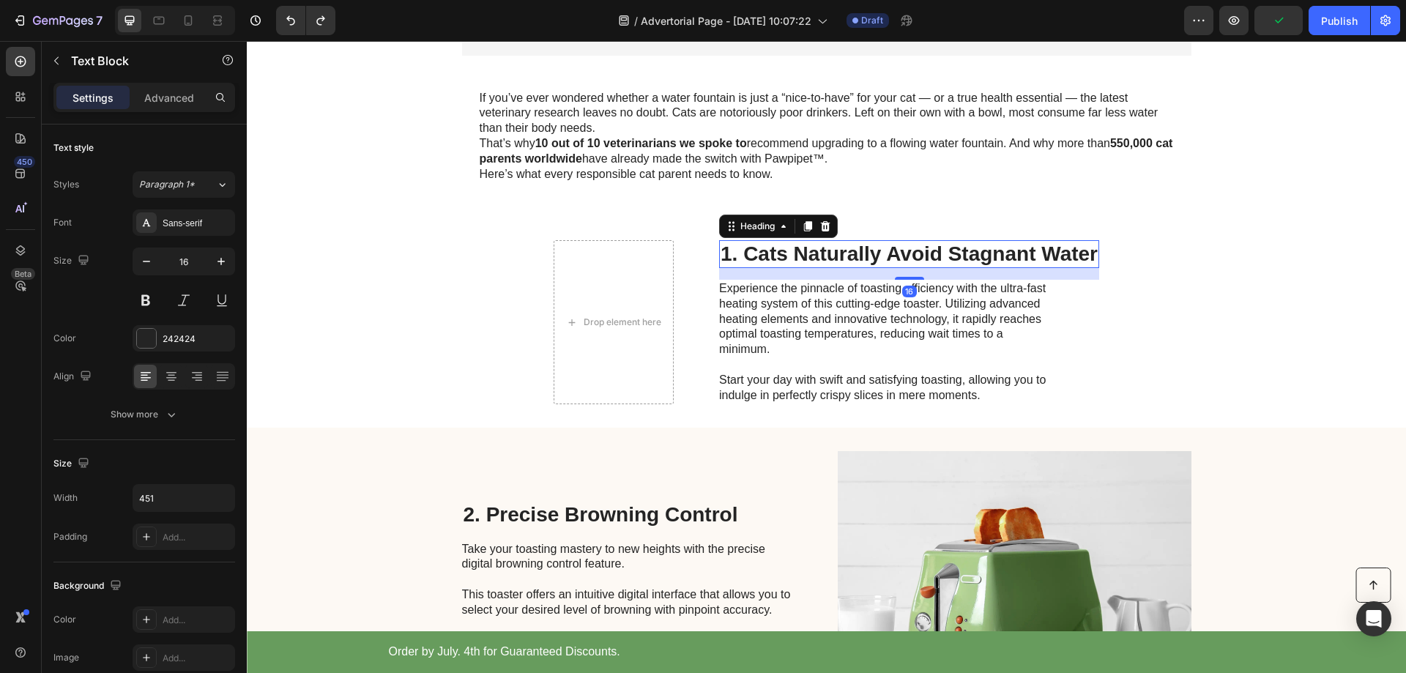
click at [746, 264] on p "1. Cats Naturally Avoid Stagnant Water" at bounding box center [909, 254] width 377 height 25
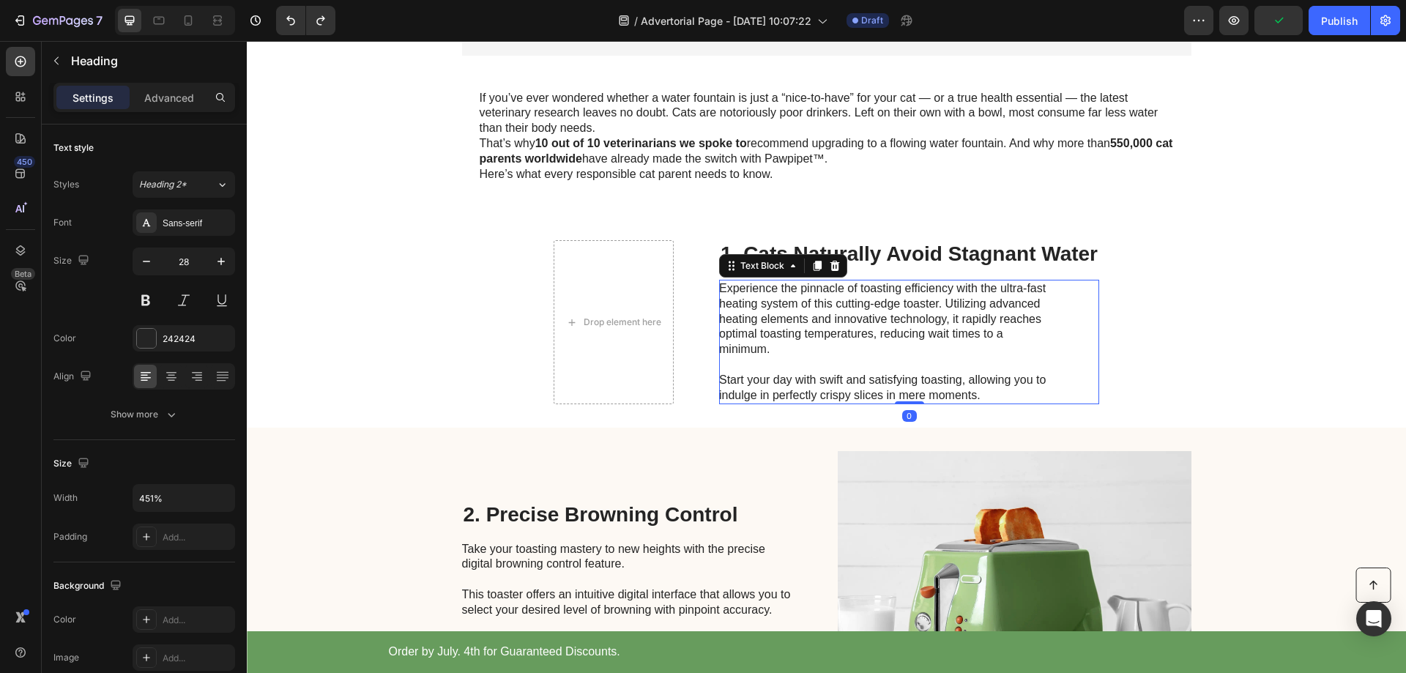
click at [756, 292] on p "Experience the pinnacle of toasting efficiency with the ultra-fast heating syst…" at bounding box center [883, 342] width 329 height 122
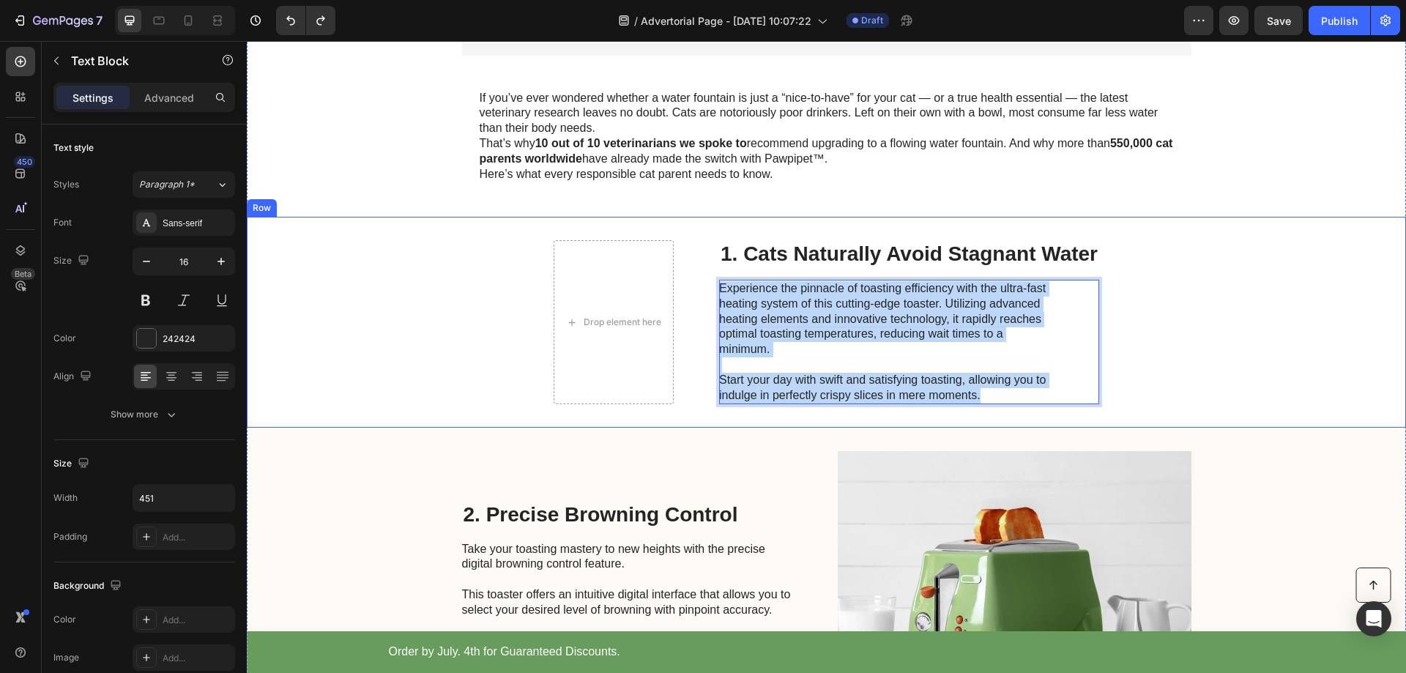
drag, startPoint x: 987, startPoint y: 392, endPoint x: 700, endPoint y: 281, distance: 307.0
click at [700, 281] on div "Drop element here 1. Cats Naturally Avoid Stagnant Water Heading Experience the…" at bounding box center [826, 322] width 1159 height 211
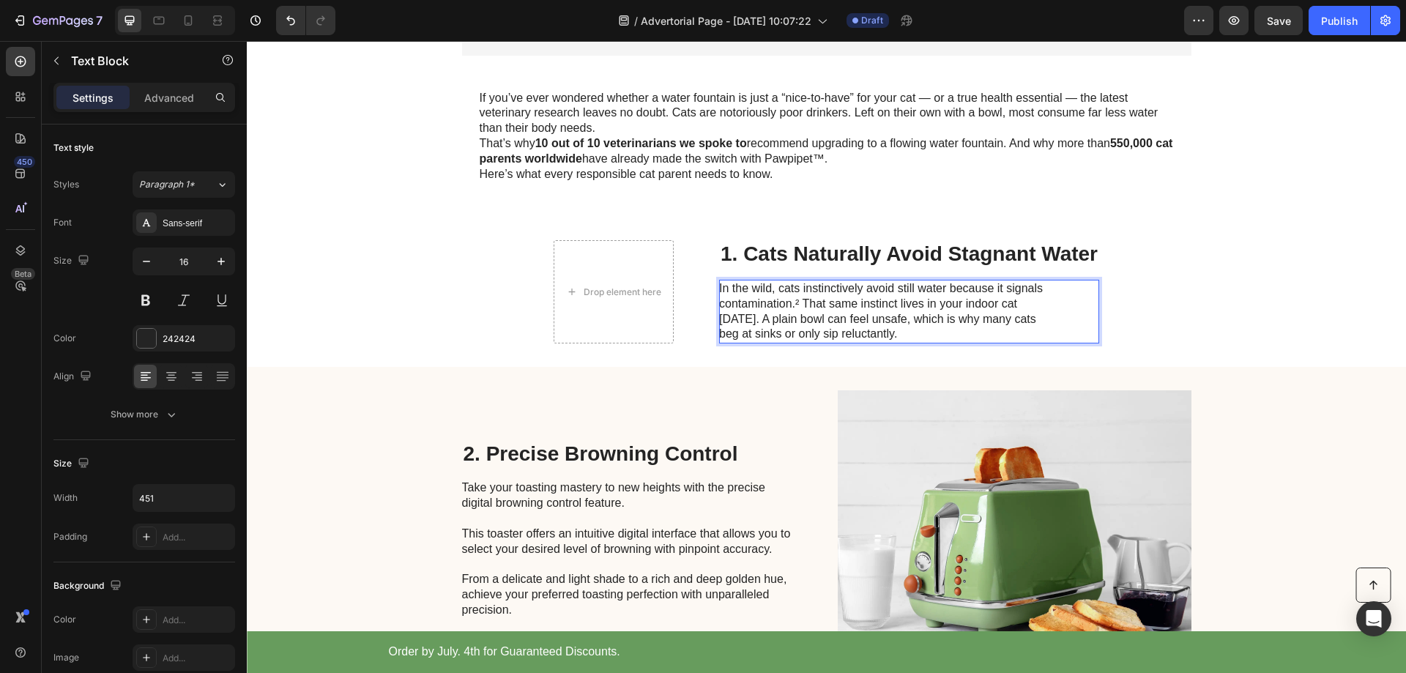
click at [940, 304] on p "In the wild, cats instinctively avoid still water because it signals contaminat…" at bounding box center [883, 311] width 329 height 61
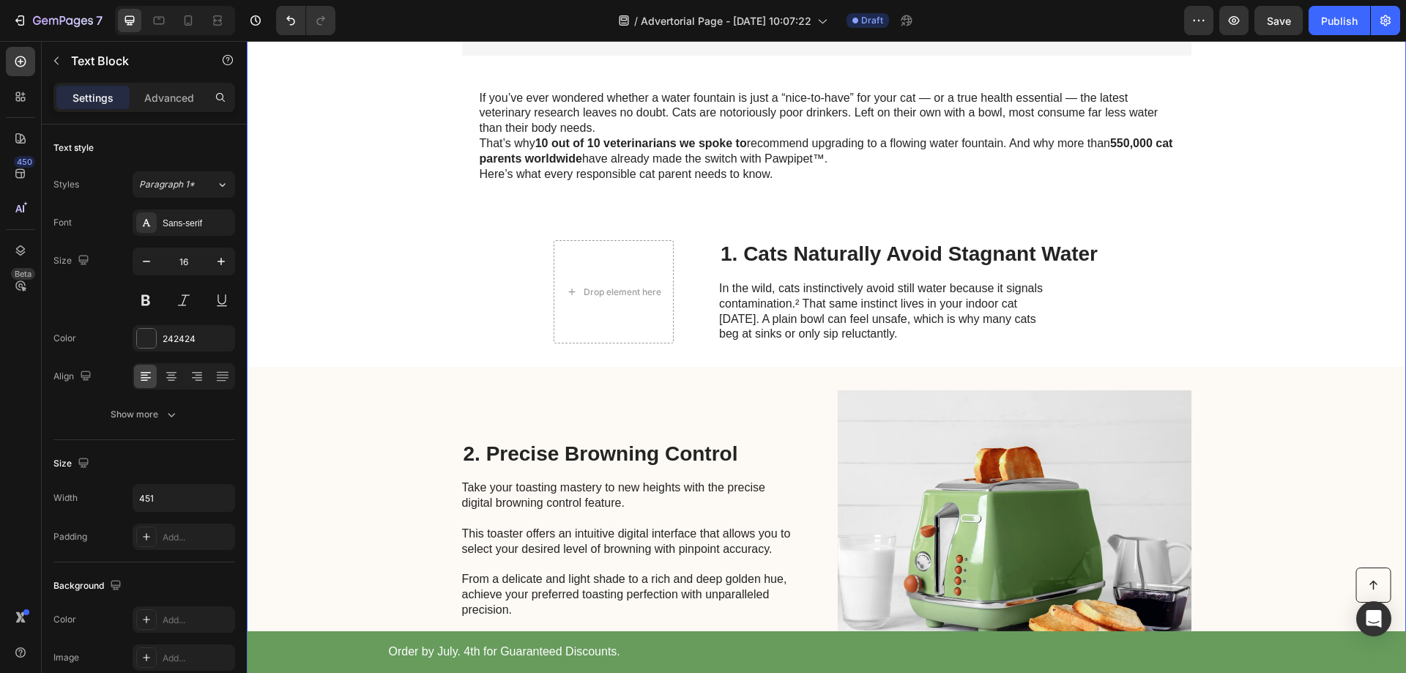
click at [1096, 205] on div "Image Limited time: 50% OFF + FREESHIPPING Text Block 21 HRS 26 MIN 31 SEC Coun…" at bounding box center [826, 487] width 1159 height 1711
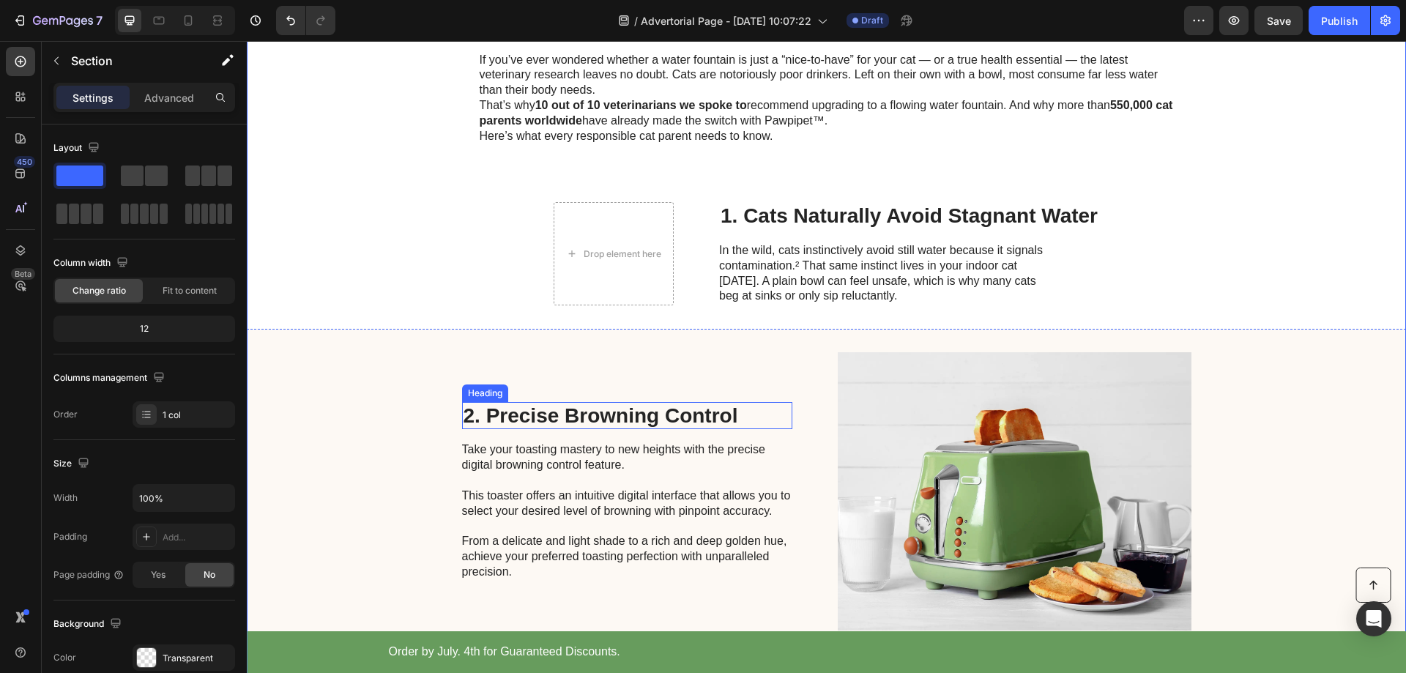
scroll to position [513, 0]
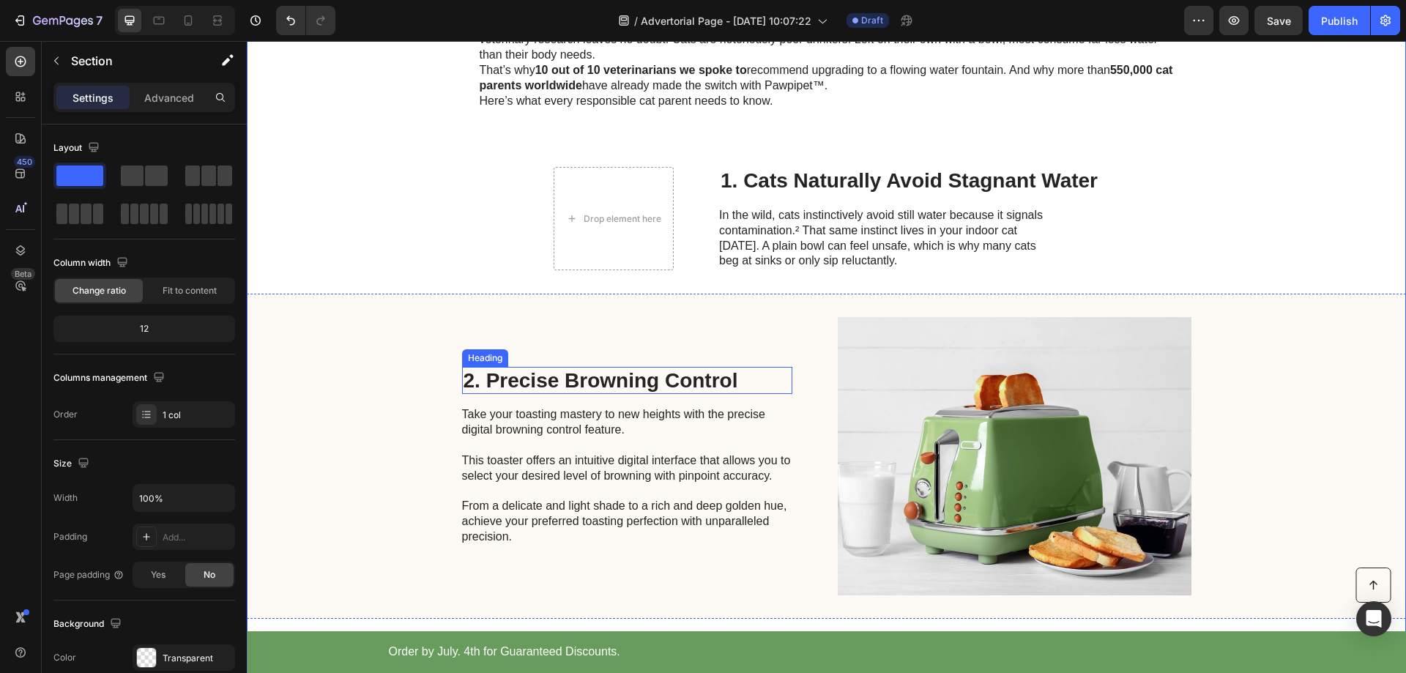
click at [541, 379] on h2 "2. Precise Browning Control" at bounding box center [627, 381] width 330 height 28
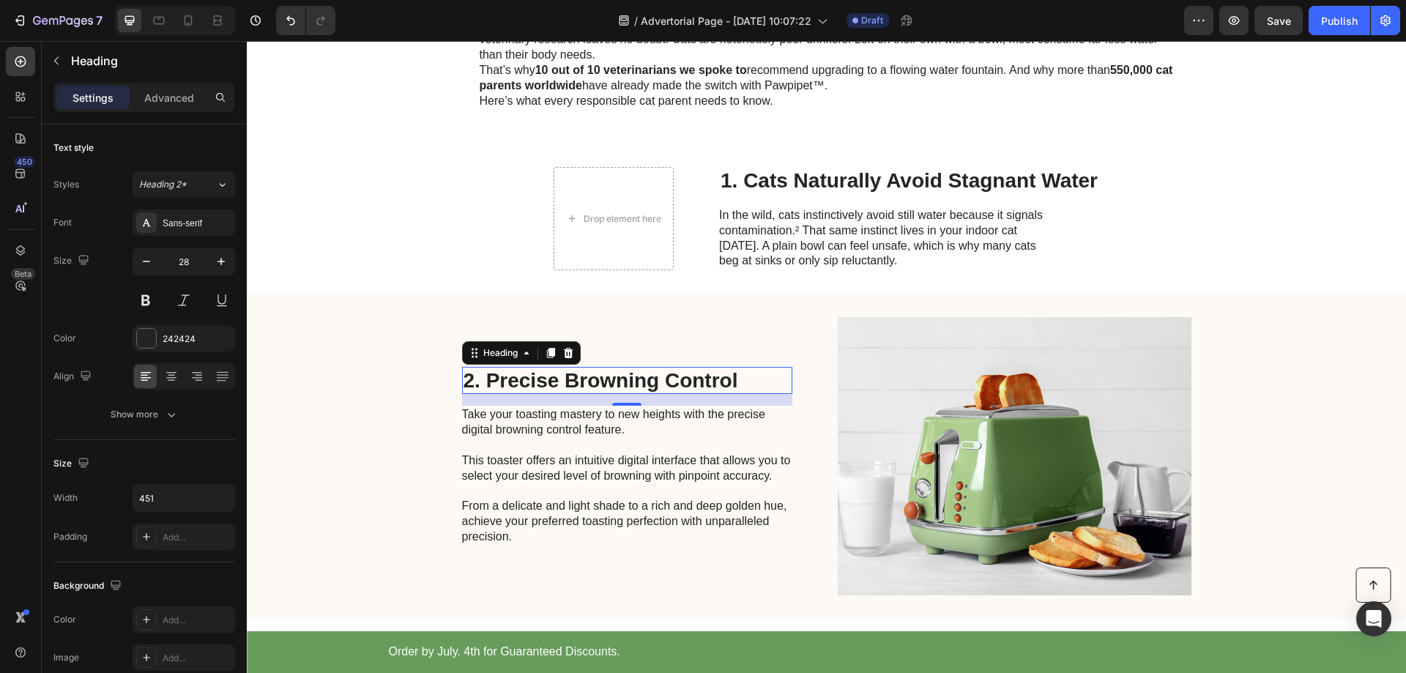
click at [712, 378] on h2 "2. Precise Browning Control" at bounding box center [627, 381] width 330 height 28
click at [712, 378] on p "2. Precise Browning Control" at bounding box center [627, 380] width 327 height 25
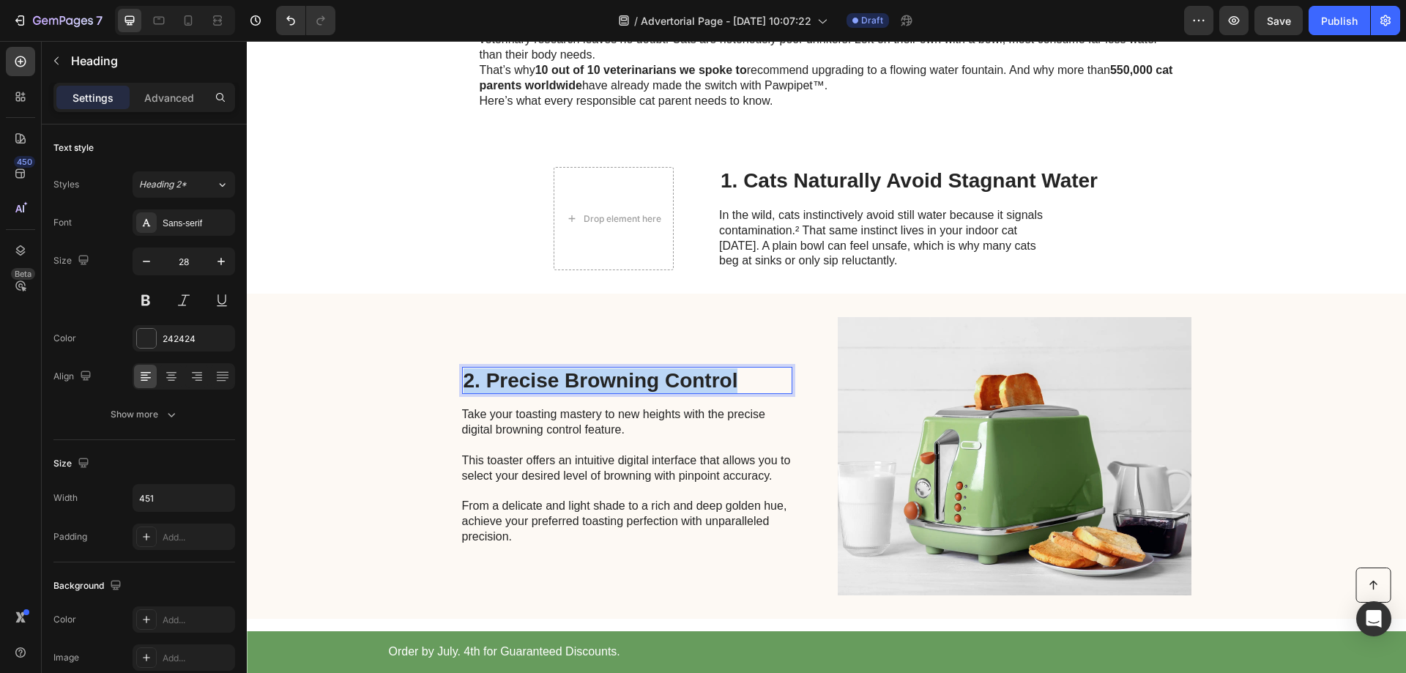
click at [712, 378] on p "2. Precise Browning Control" at bounding box center [627, 380] width 327 height 25
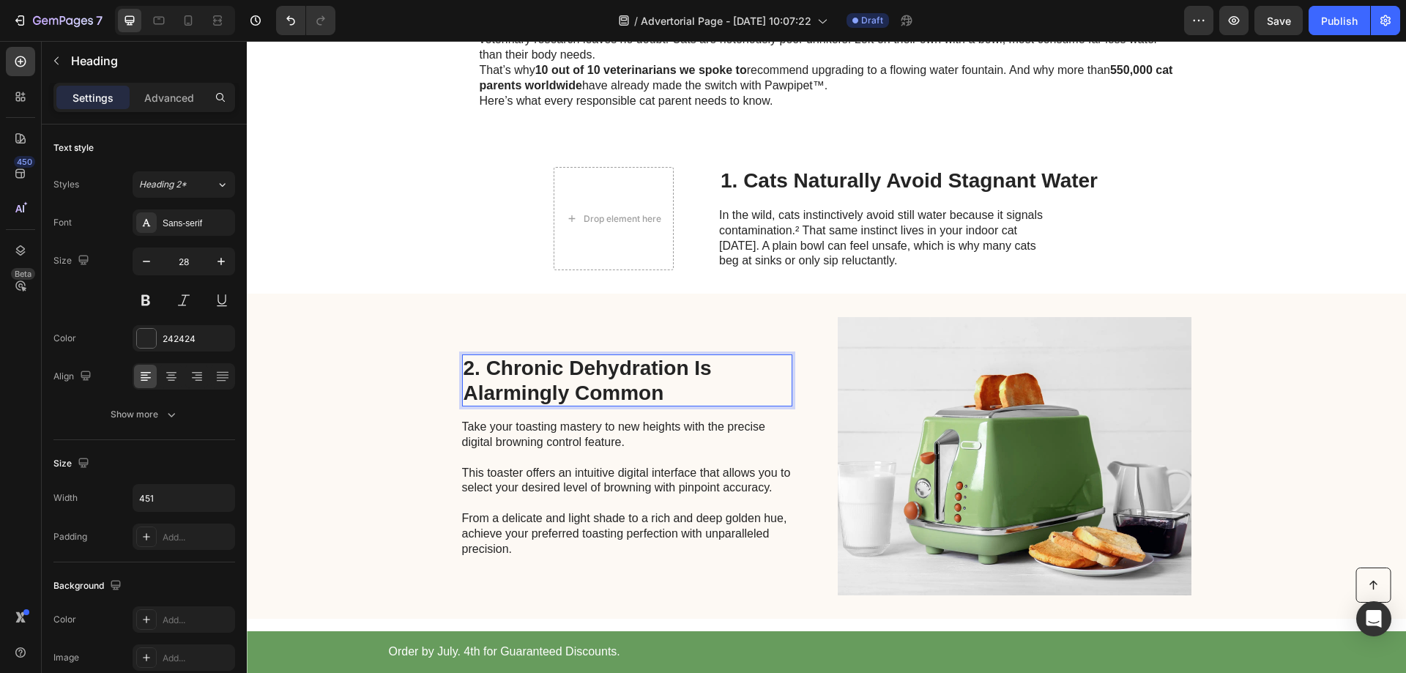
scroll to position [500, 0]
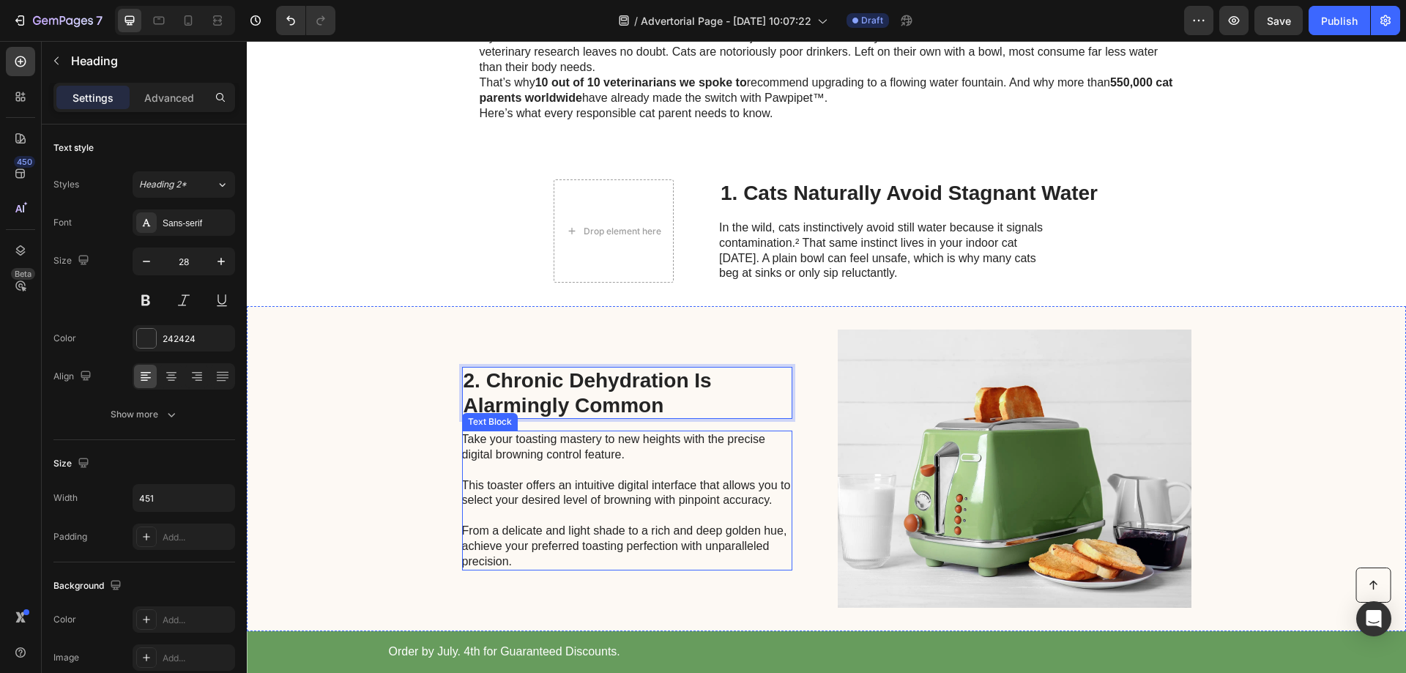
click at [713, 489] on p "Take your toasting mastery to new heights with the precise digital browning con…" at bounding box center [626, 500] width 329 height 137
click at [644, 380] on p "2. Chronic Dehydration Is Alarmingly Common" at bounding box center [627, 392] width 327 height 49
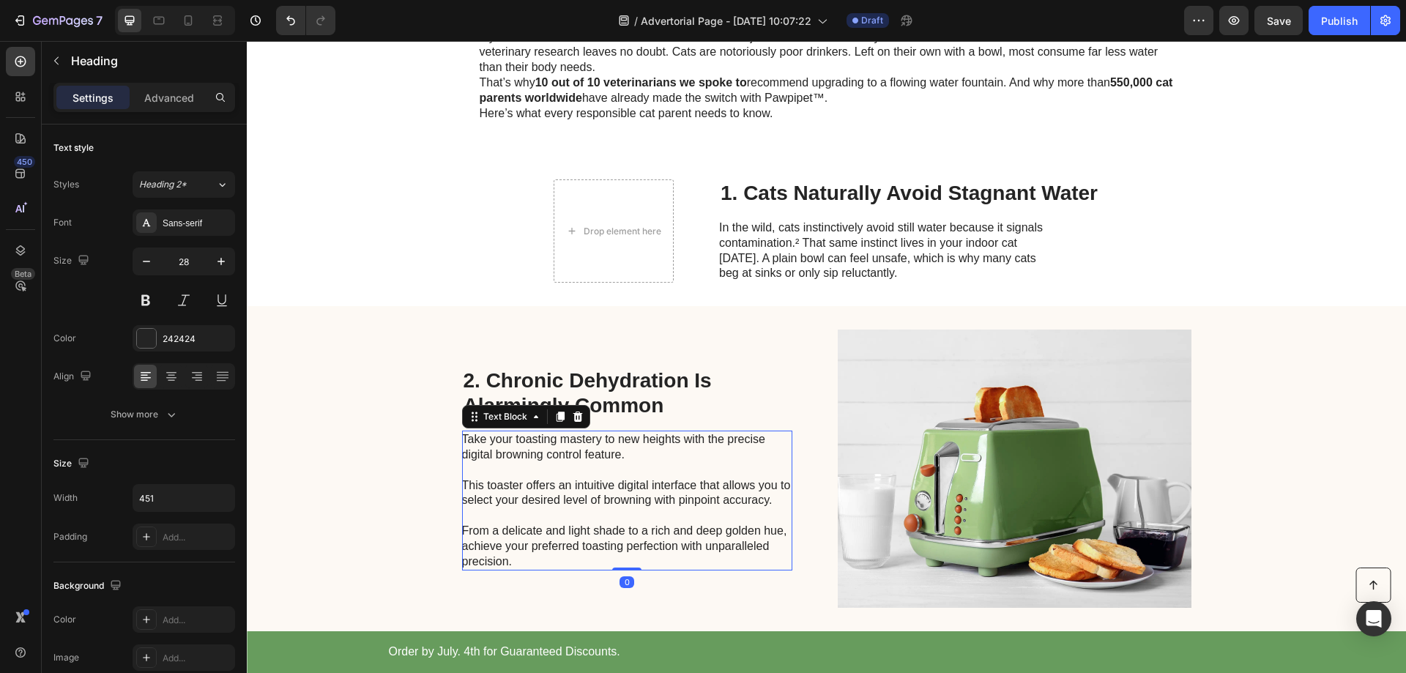
drag, startPoint x: 653, startPoint y: 507, endPoint x: 668, endPoint y: 505, distance: 15.4
click at [653, 507] on p "Take your toasting mastery to new heights with the precise digital browning con…" at bounding box center [626, 500] width 329 height 137
click at [577, 540] on p "Take your toasting mastery to new heights with the precise digital browning con…" at bounding box center [626, 500] width 329 height 137
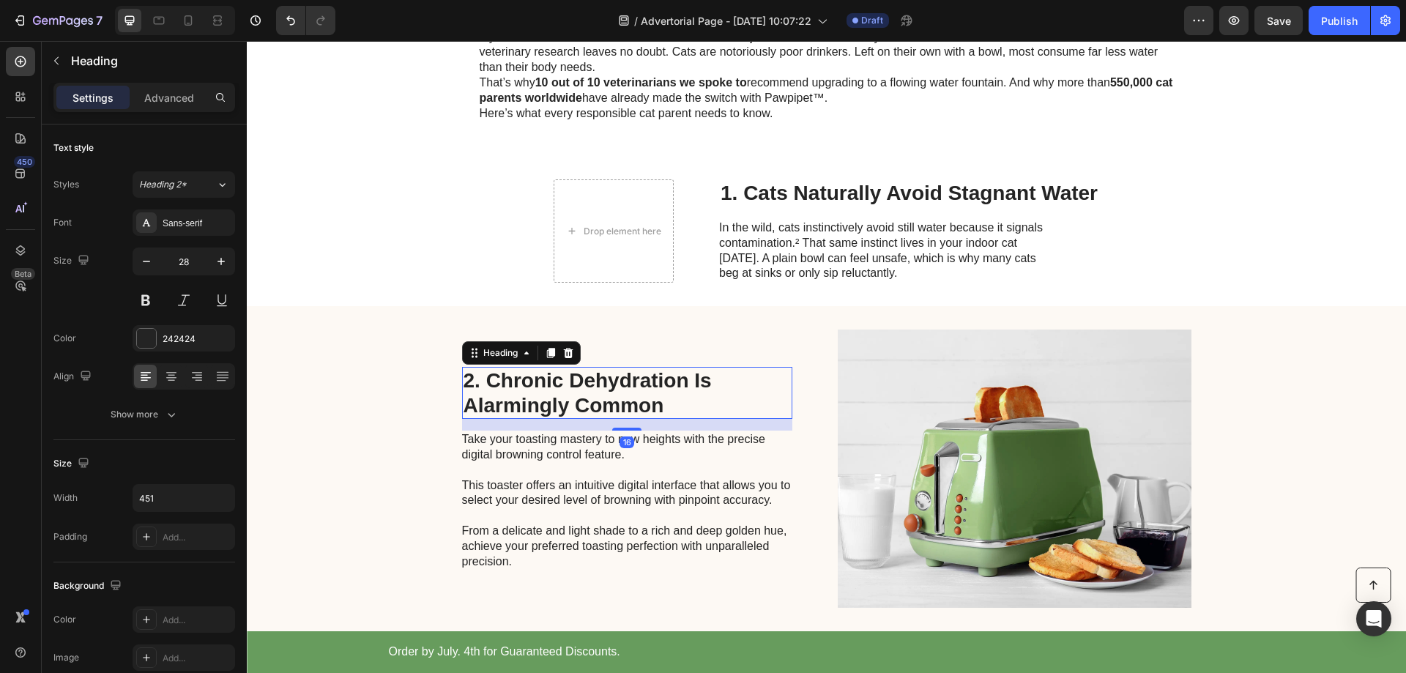
click at [609, 397] on p "2. Chronic Dehydration Is Alarmingly Common" at bounding box center [627, 392] width 327 height 49
click at [538, 483] on p "Take your toasting mastery to new heights with the precise digital browning con…" at bounding box center [626, 500] width 329 height 137
click at [654, 392] on p "2. Chronic Dehydration Is Alarmingly Common" at bounding box center [627, 392] width 327 height 49
click at [527, 445] on p "Take your toasting mastery to new heights with the precise digital browning con…" at bounding box center [626, 500] width 329 height 137
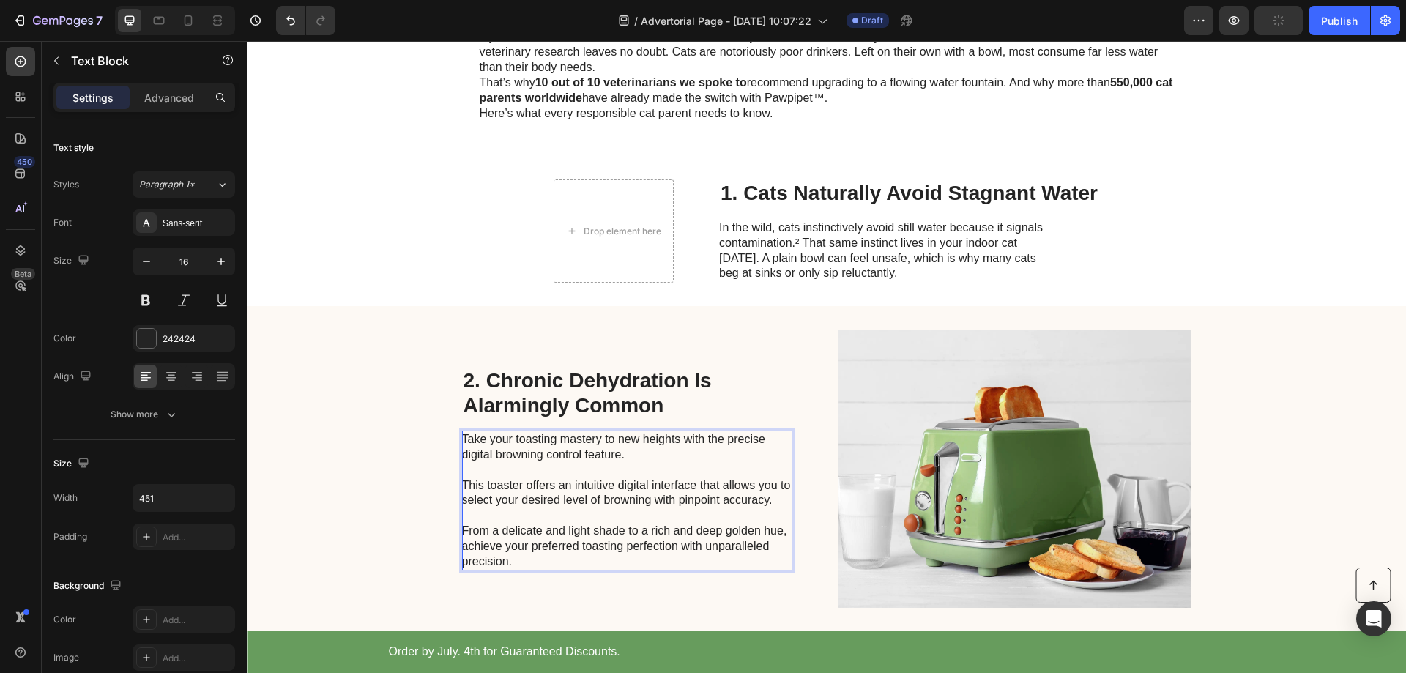
click at [527, 445] on p "Take your toasting mastery to new heights with the precise digital browning con…" at bounding box center [626, 500] width 329 height 137
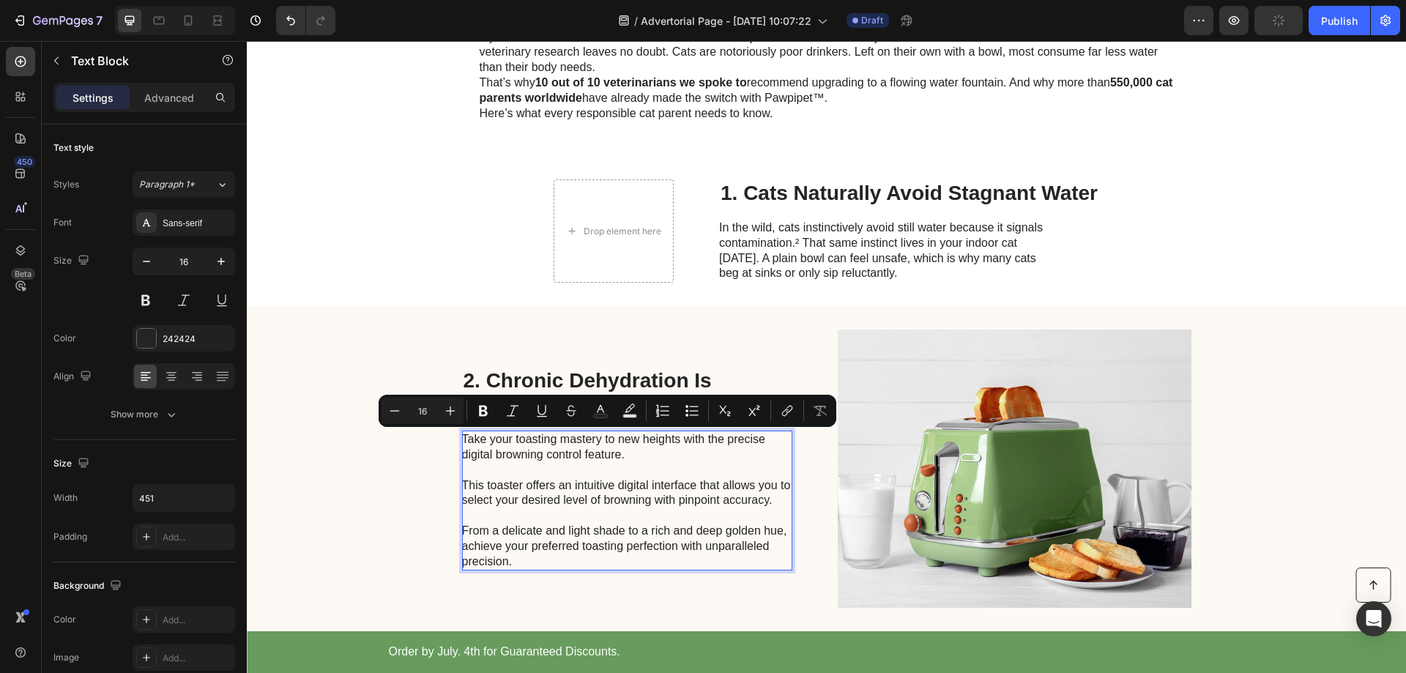
click at [551, 456] on p "Take your toasting mastery to new heights with the precise digital browning con…" at bounding box center [626, 500] width 329 height 137
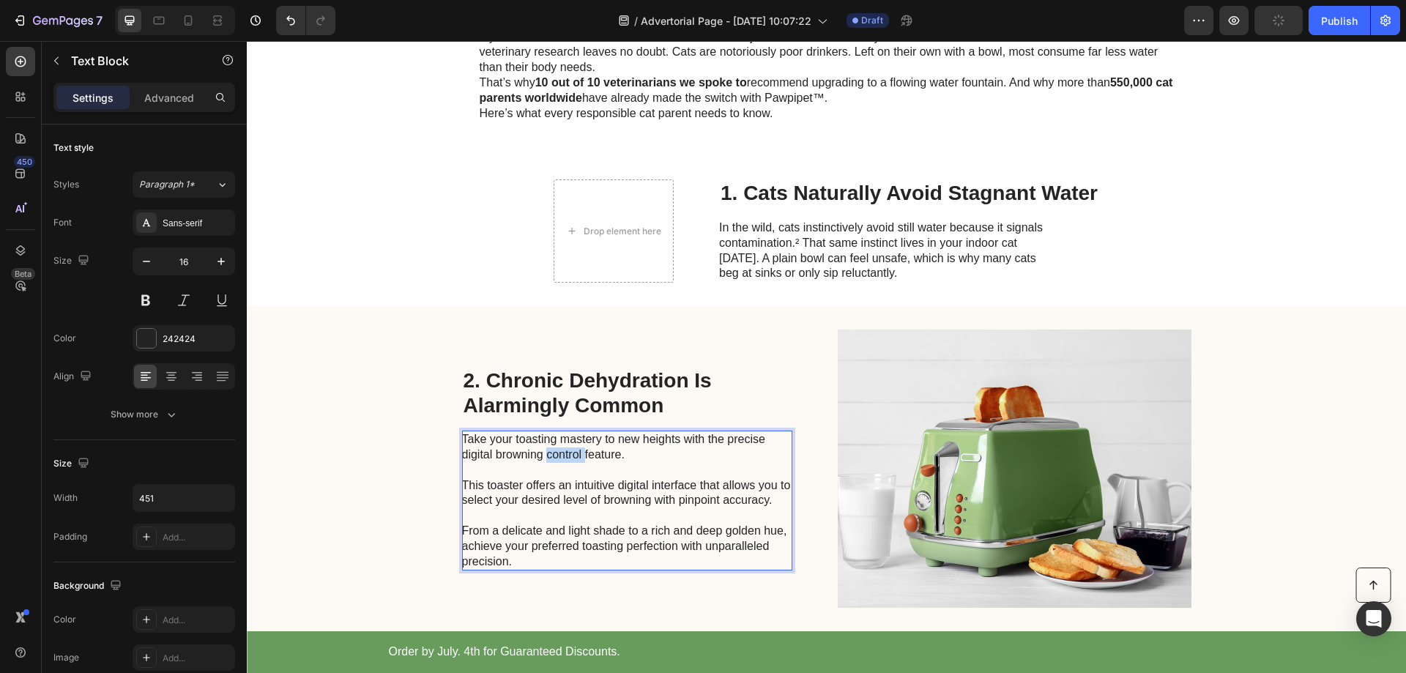
click at [551, 456] on p "Take your toasting mastery to new heights with the precise digital browning con…" at bounding box center [626, 500] width 329 height 137
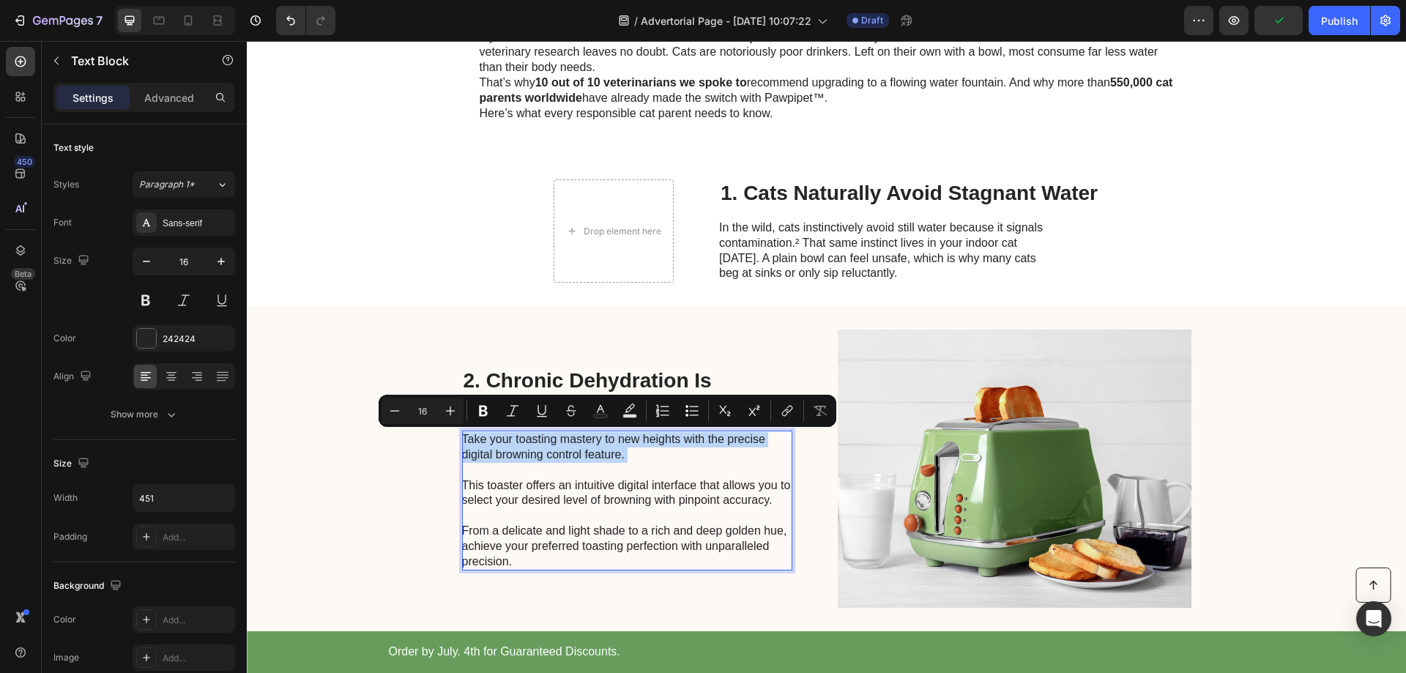
click at [551, 456] on p "Take your toasting mastery to new heights with the precise digital browning con…" at bounding box center [626, 500] width 329 height 137
click at [521, 537] on p "Take your toasting mastery to new heights with the precise digital browning con…" at bounding box center [626, 500] width 329 height 137
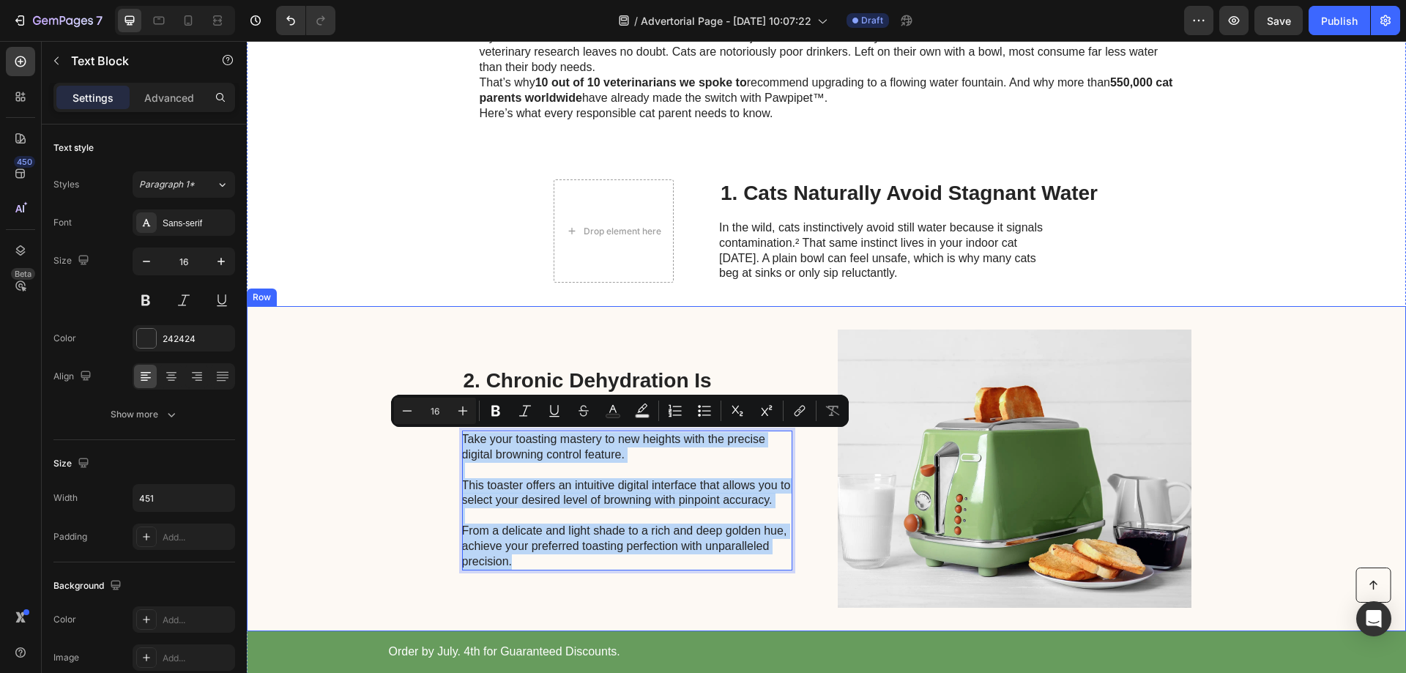
drag, startPoint x: 517, startPoint y: 563, endPoint x: 452, endPoint y: 431, distance: 147.1
click at [452, 431] on div "2. Chronic Dehydration Is Alarmingly Common Heading Take your toasting mastery …" at bounding box center [826, 468] width 1159 height 325
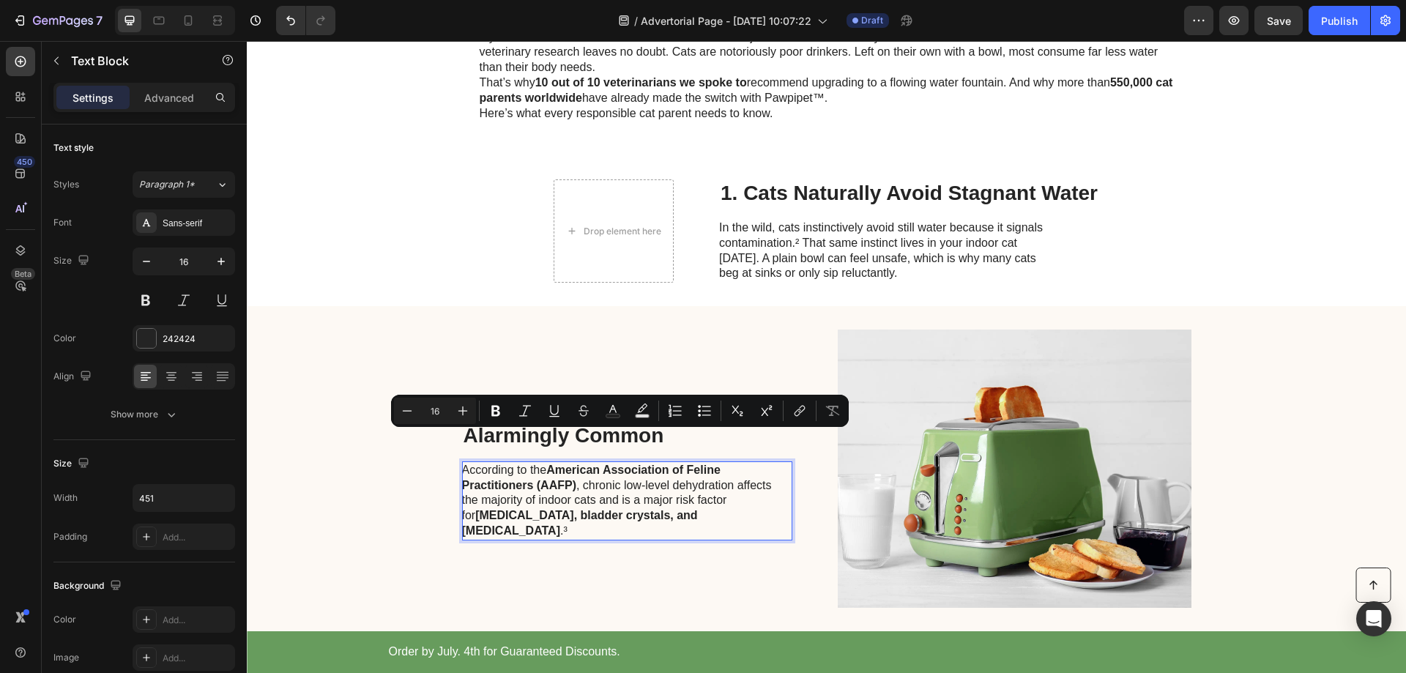
scroll to position [538, 0]
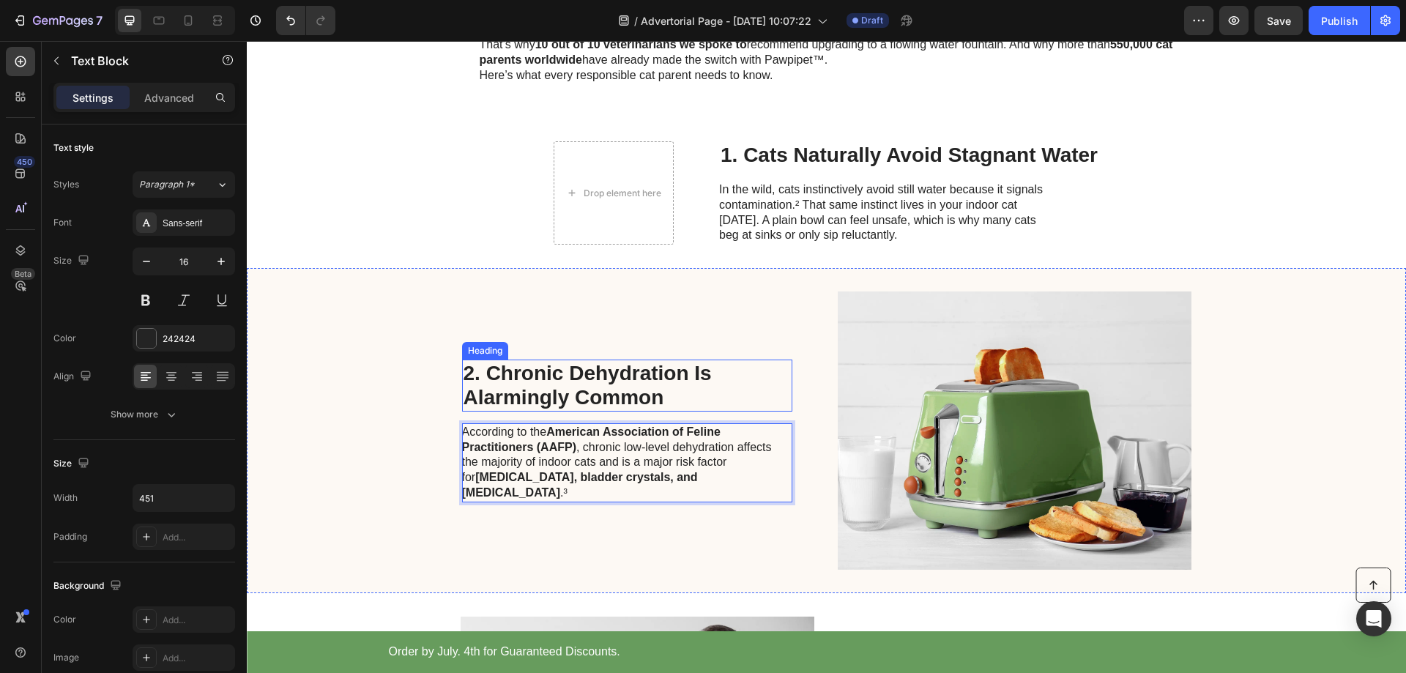
click at [617, 381] on p "2. Chronic Dehydration Is Alarmingly Common" at bounding box center [627, 385] width 327 height 49
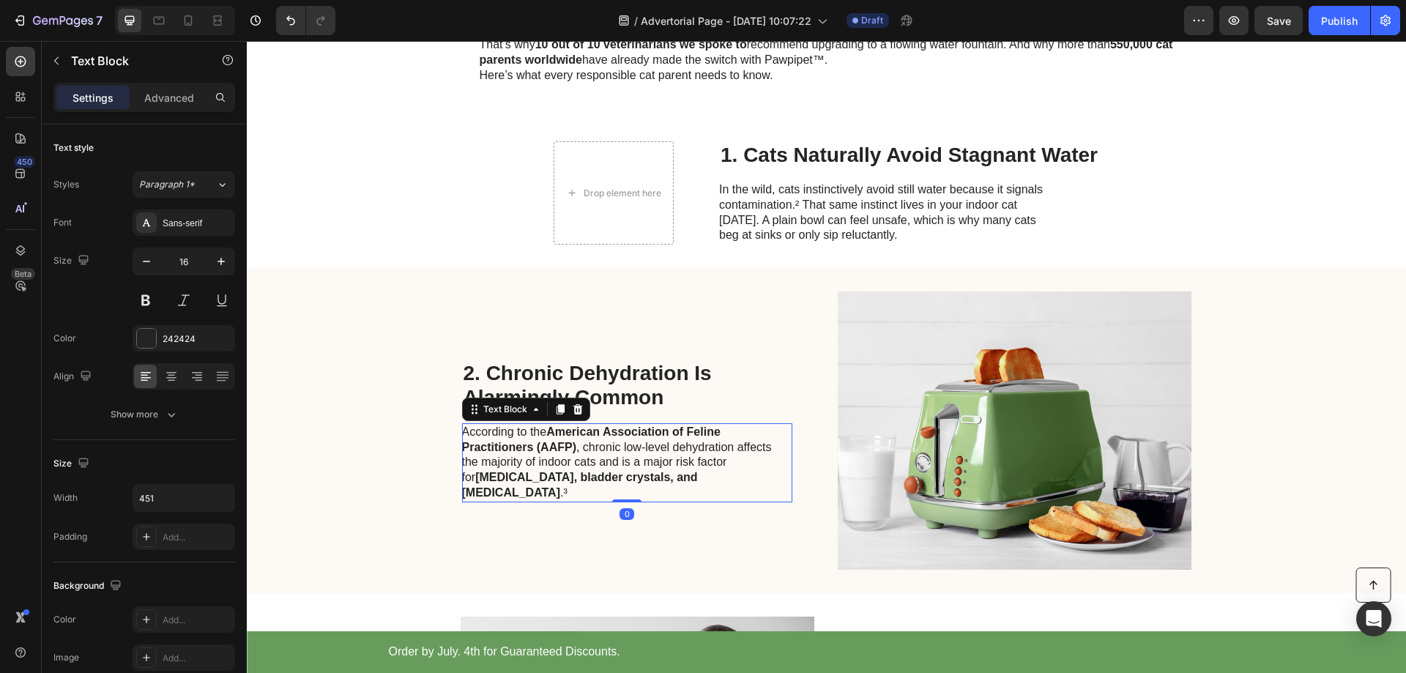
click at [705, 458] on p "According to the American Association of Feline Practitioners (AAFP) , chronic …" at bounding box center [626, 463] width 329 height 76
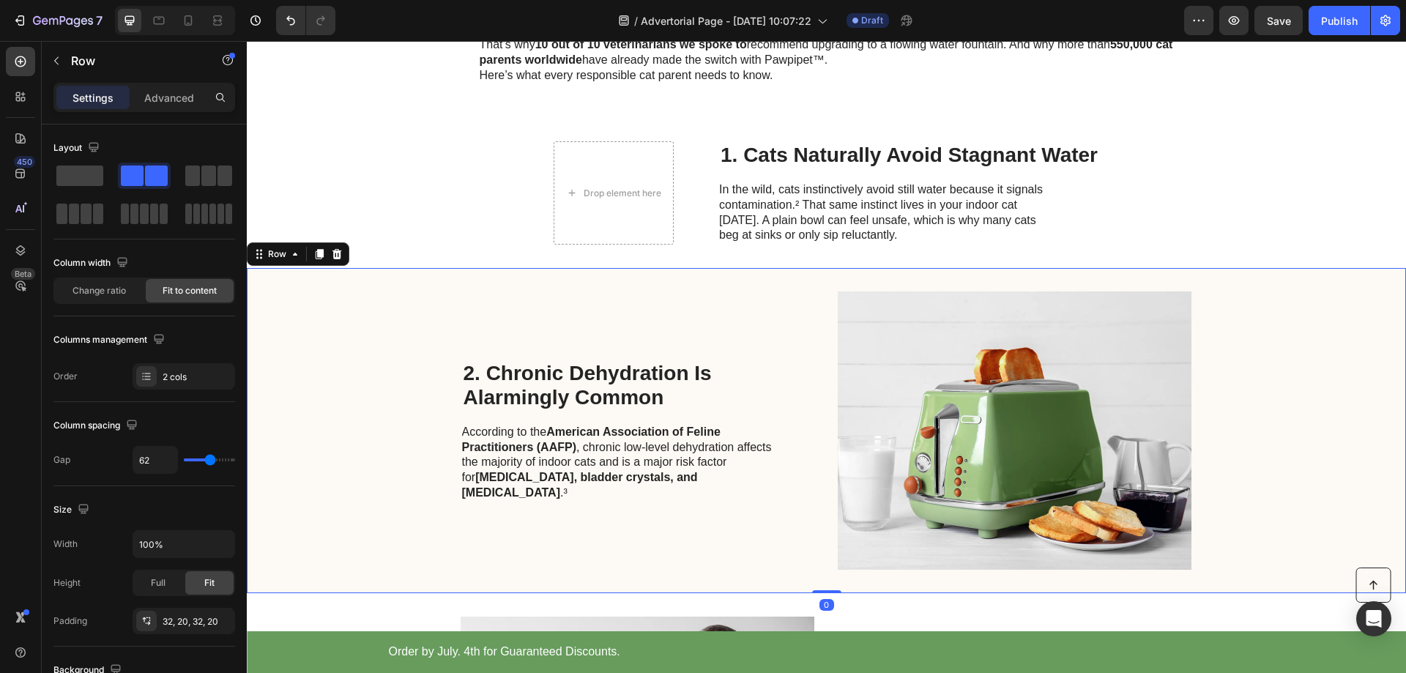
click at [671, 357] on div "2. Chronic Dehydration Is Alarmingly Common Heading According to the American A…" at bounding box center [627, 430] width 330 height 278
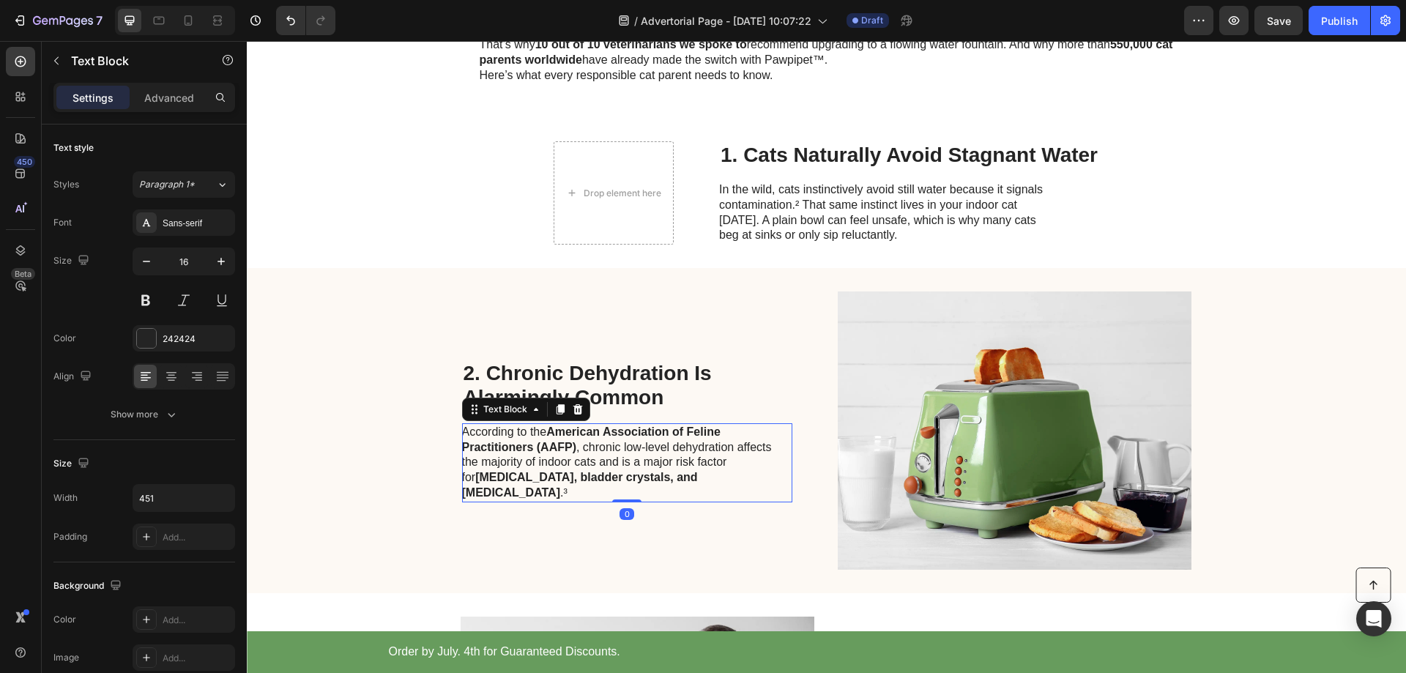
click at [657, 473] on p "According to the American Association of Feline Practitioners (AAFP) , chronic …" at bounding box center [626, 463] width 329 height 76
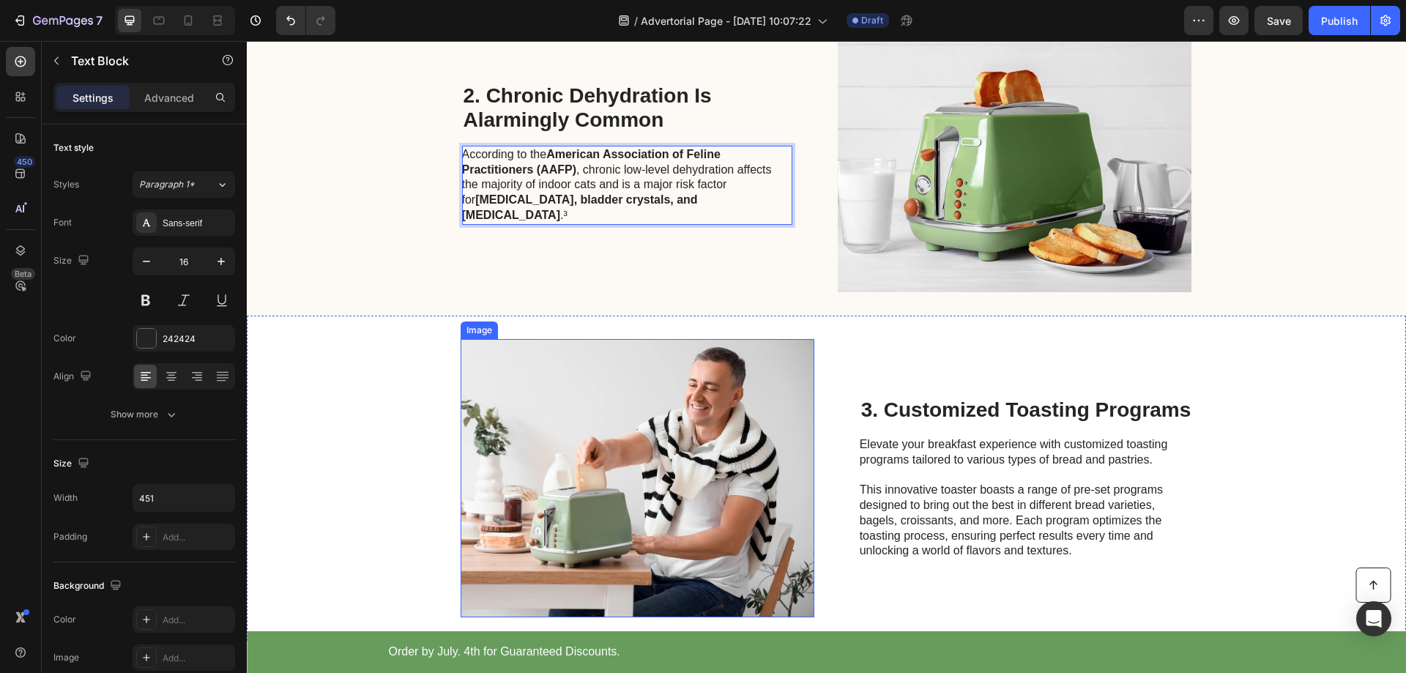
scroll to position [904, 0]
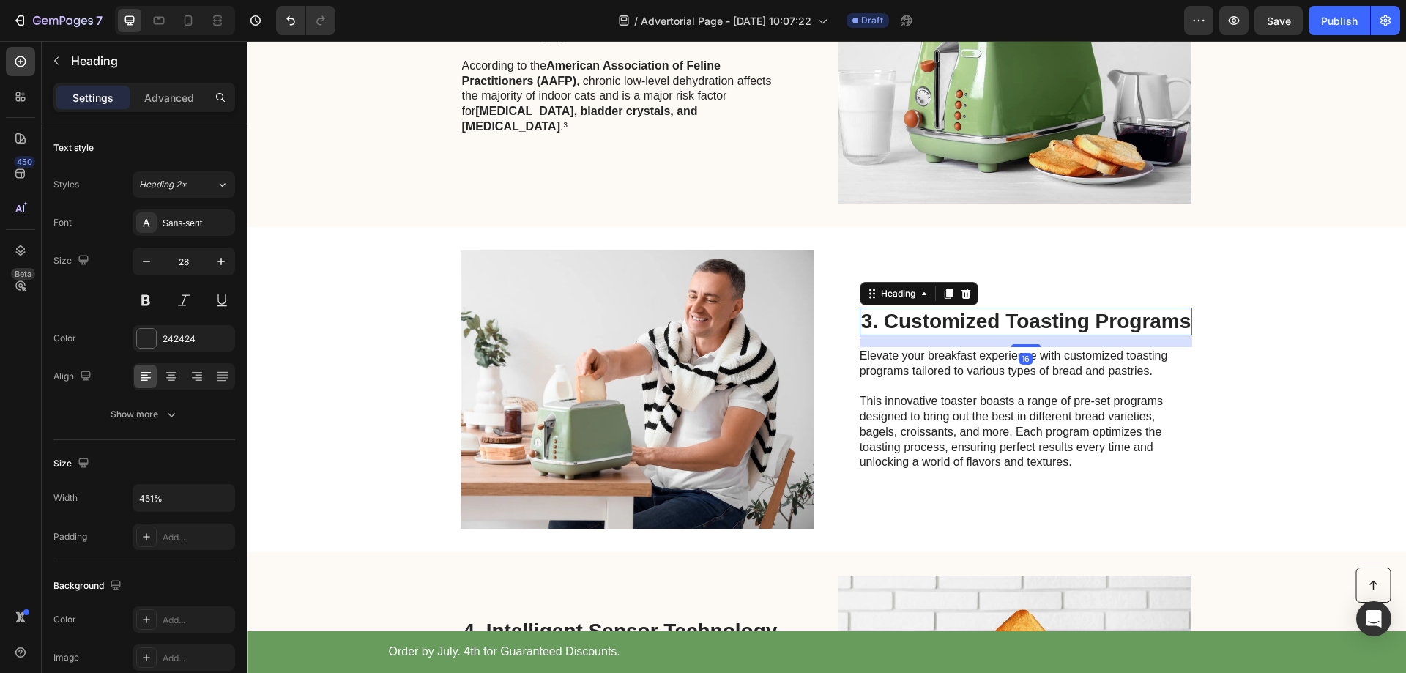
drag, startPoint x: 924, startPoint y: 313, endPoint x: 933, endPoint y: 322, distance: 11.9
click at [925, 313] on h2 "3. Customized Toasting Programs" at bounding box center [1026, 322] width 333 height 28
click at [945, 317] on h2 "3. Customized Toasting Programs" at bounding box center [1026, 322] width 333 height 28
click at [945, 317] on p "3. Customized Toasting Programs" at bounding box center [1026, 321] width 330 height 25
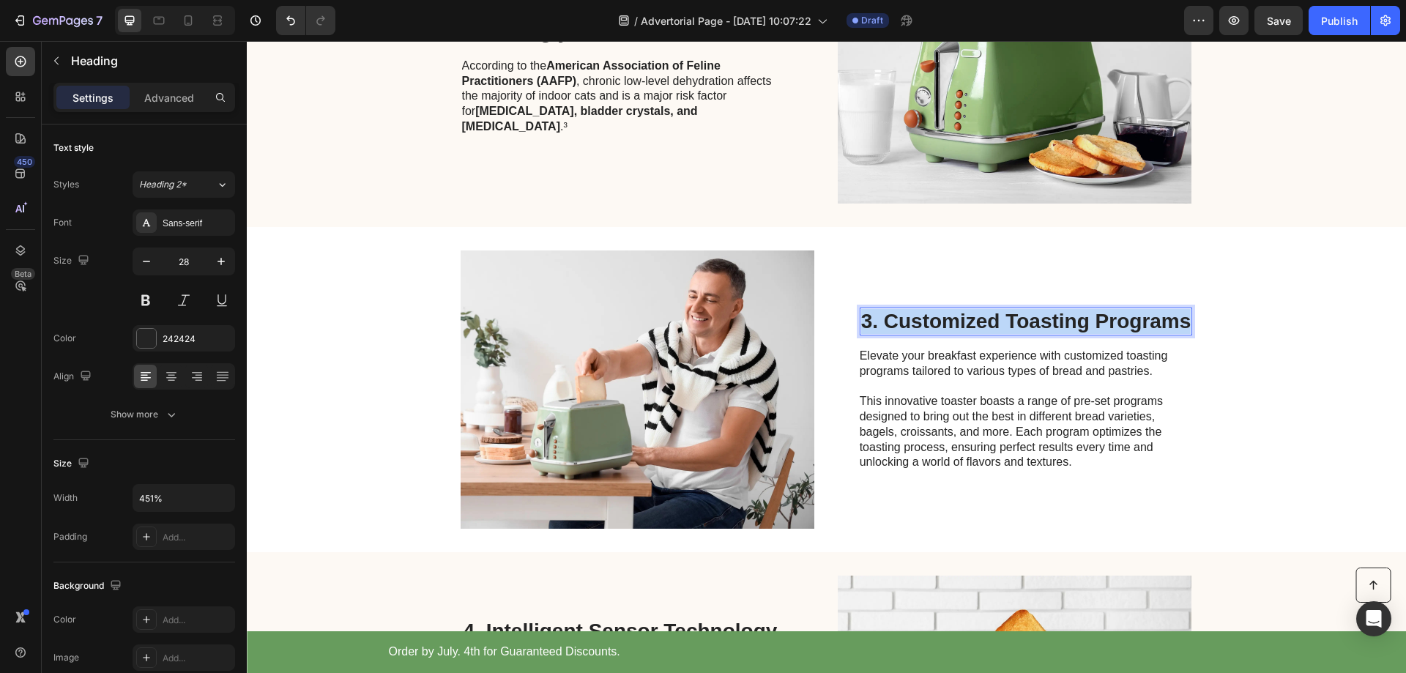
click at [945, 317] on p "3. Customized Toasting Programs" at bounding box center [1026, 321] width 330 height 25
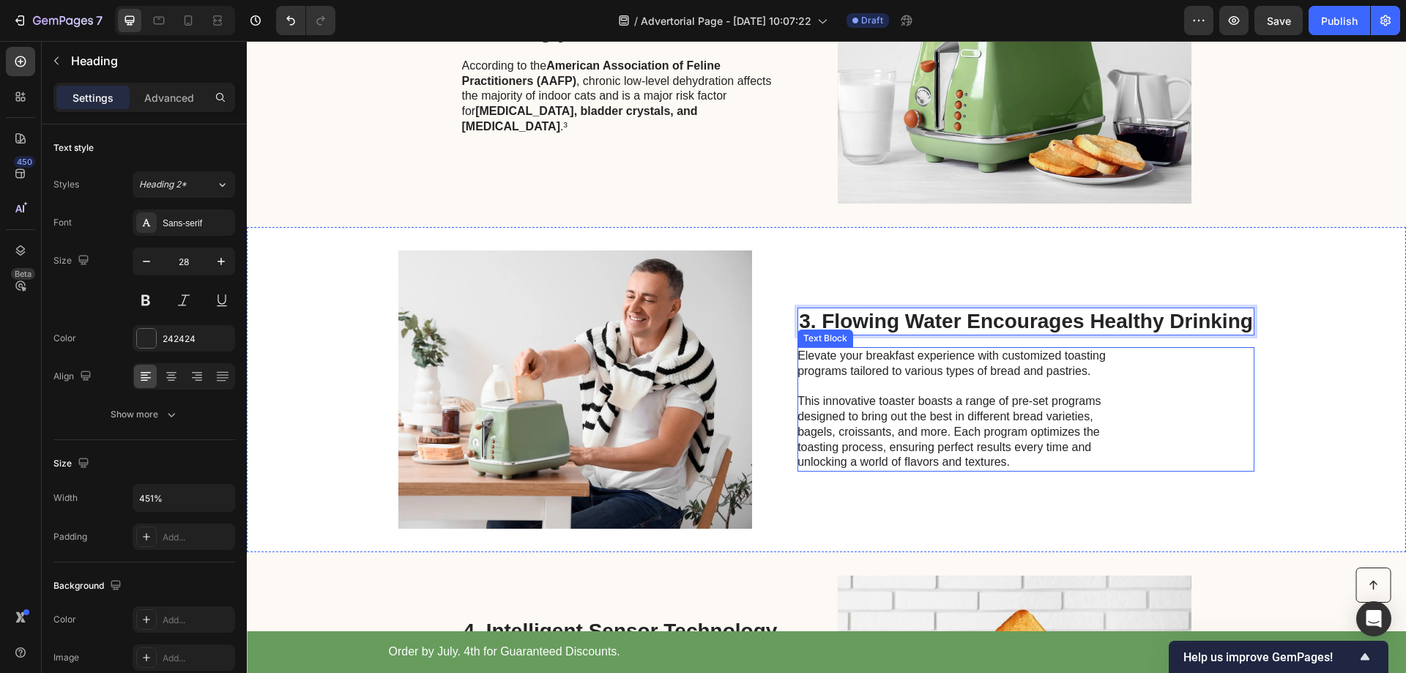
drag, startPoint x: 855, startPoint y: 404, endPoint x: 875, endPoint y: 413, distance: 21.6
click at [856, 404] on p "This innovative toaster boasts a range of pre-set programs designed to bring ou…" at bounding box center [962, 432] width 329 height 76
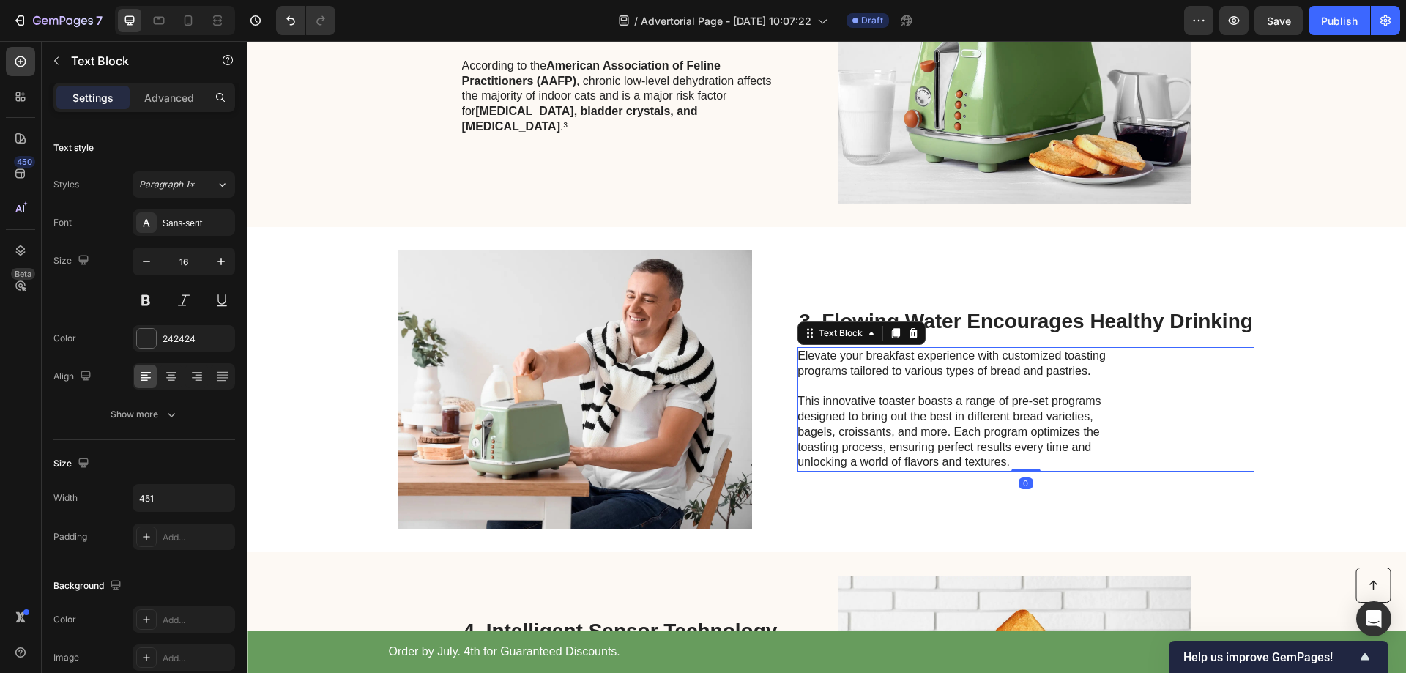
click at [1010, 451] on p "This innovative toaster boasts a range of pre-set programs designed to bring ou…" at bounding box center [962, 432] width 329 height 76
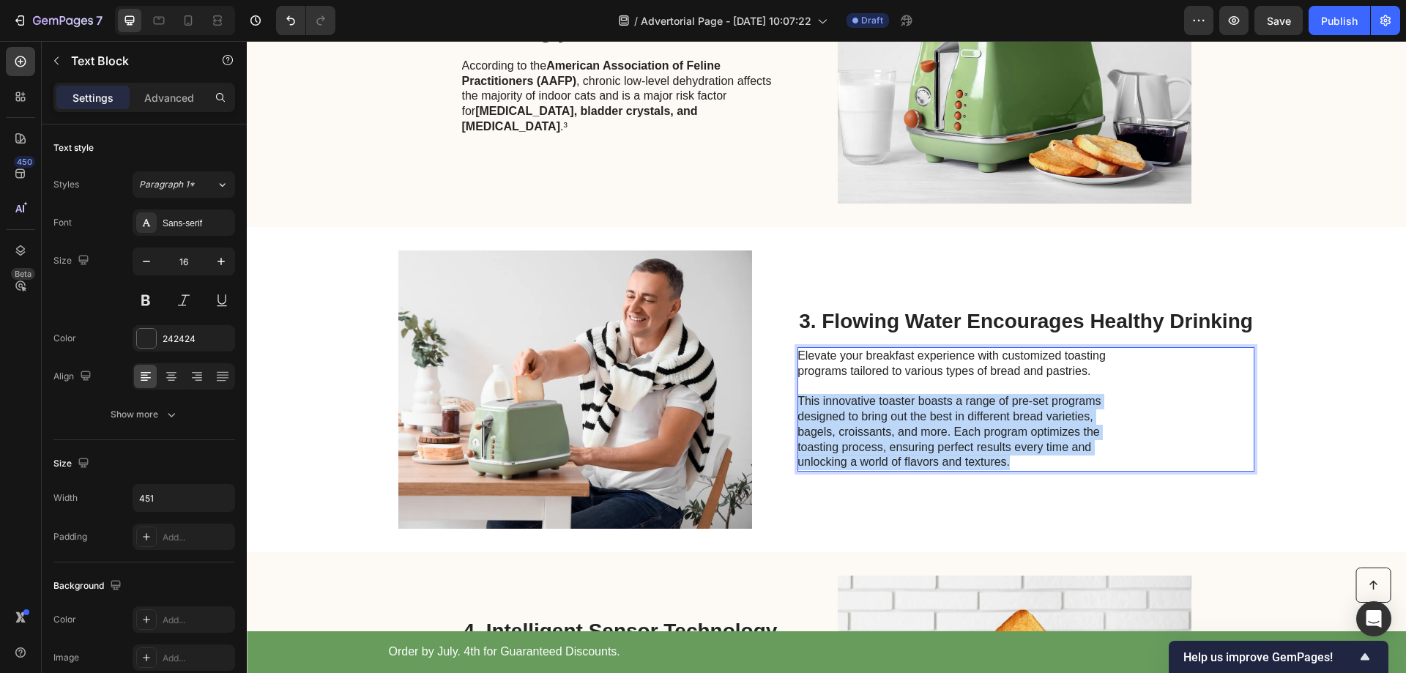
click at [1010, 451] on p "This innovative toaster boasts a range of pre-set programs designed to bring ou…" at bounding box center [962, 432] width 329 height 76
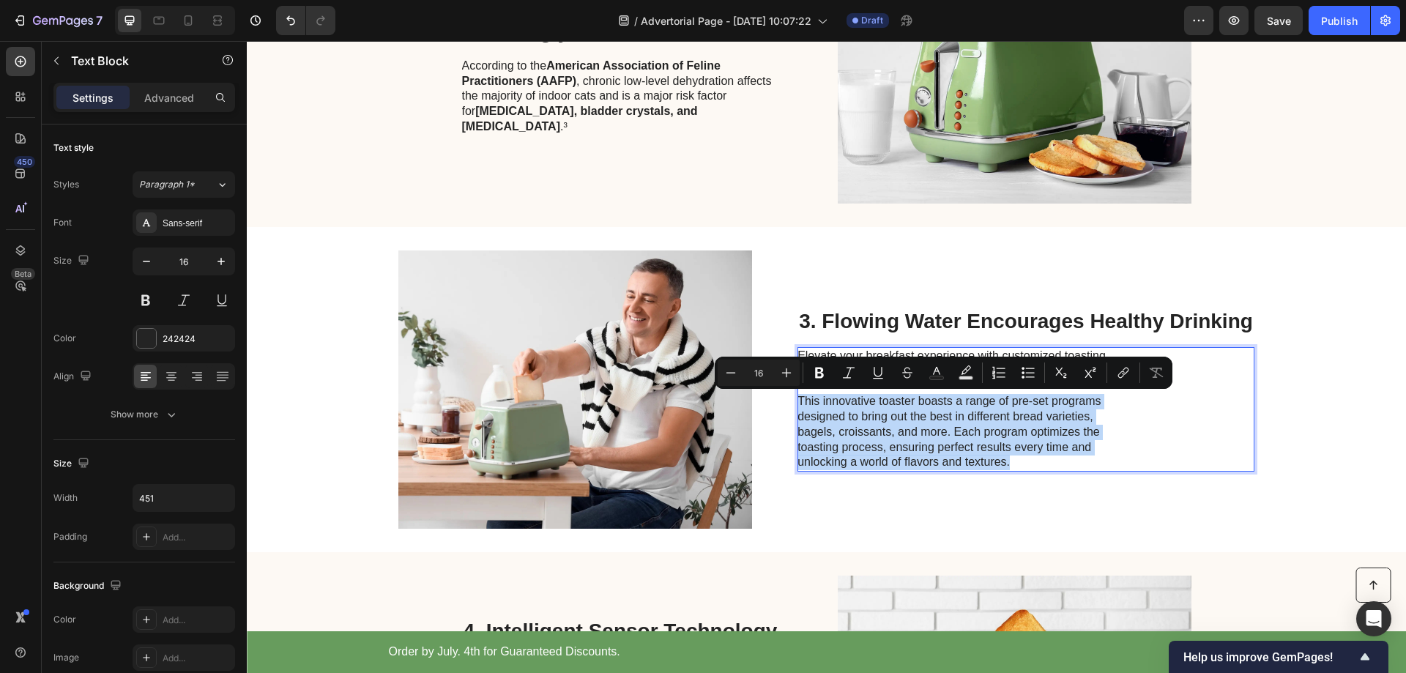
click at [1021, 464] on p "This innovative toaster boasts a range of pre-set programs designed to bring ou…" at bounding box center [962, 432] width 329 height 76
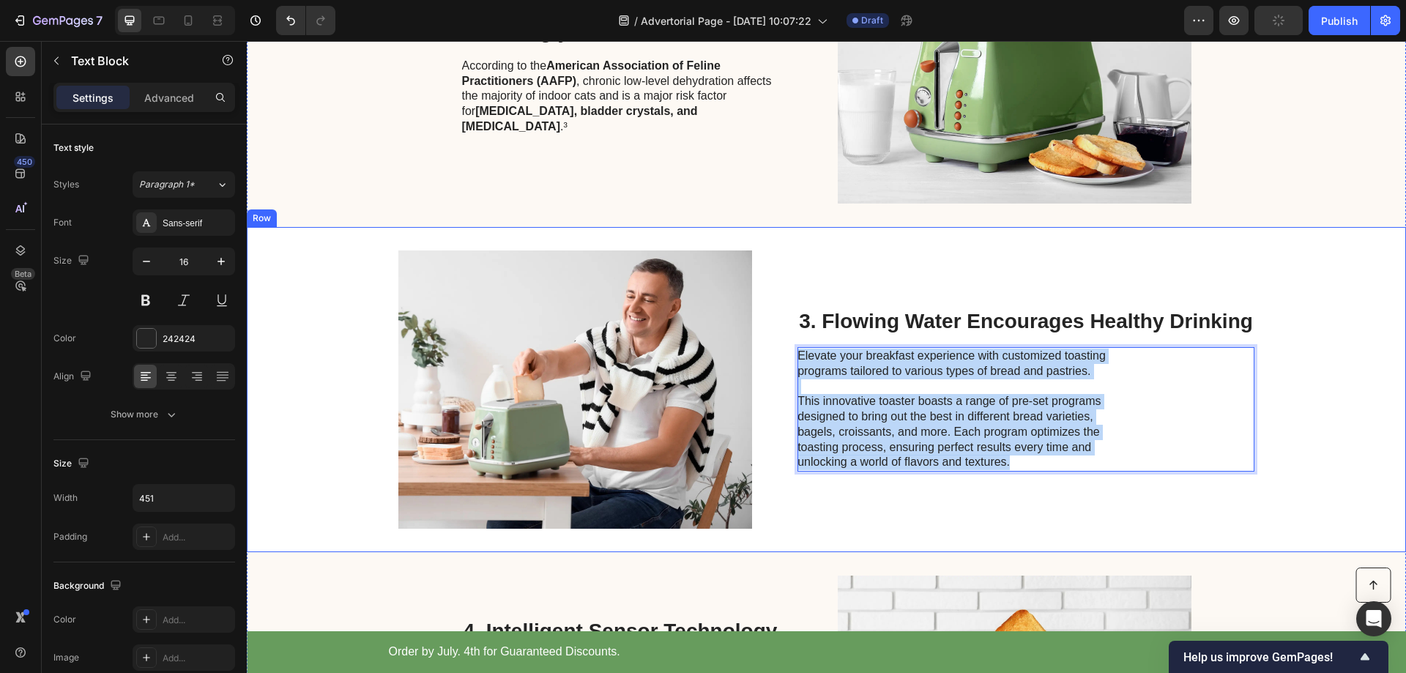
drag, startPoint x: 1017, startPoint y: 462, endPoint x: 789, endPoint y: 354, distance: 251.9
click at [789, 354] on div "Image 3. Flowing Water Encourages Healthy Drinking Heading Elevate your breakfa…" at bounding box center [826, 389] width 1159 height 325
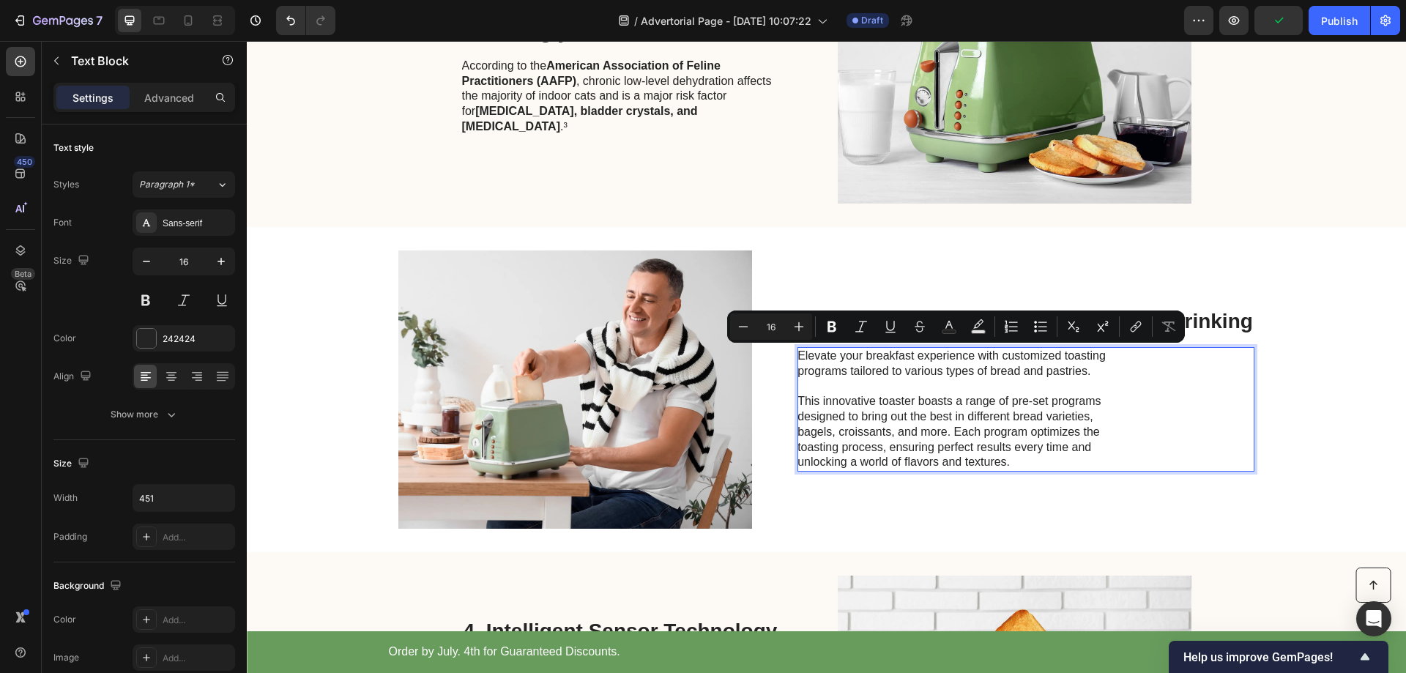
scroll to position [943, 0]
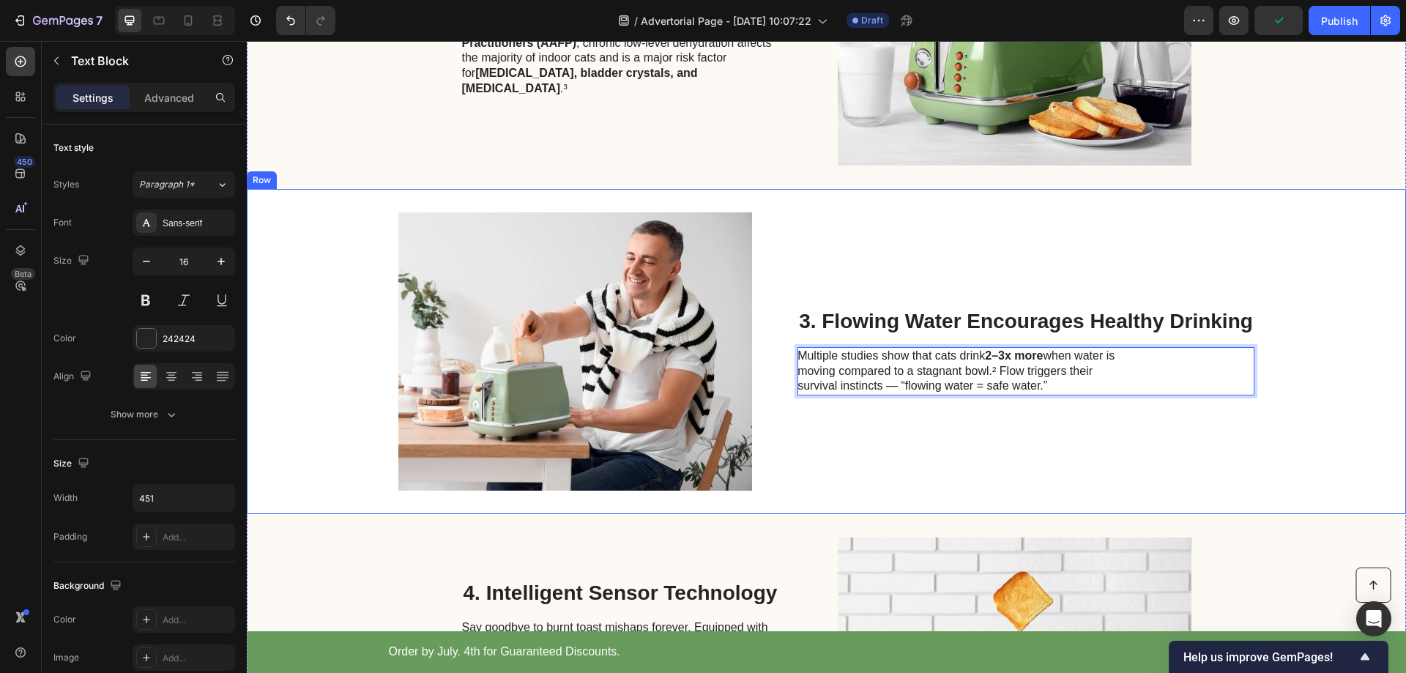
click at [1022, 454] on div "3. Flowing Water Encourages Healthy Drinking Heading Multiple studies show that…" at bounding box center [1026, 351] width 457 height 278
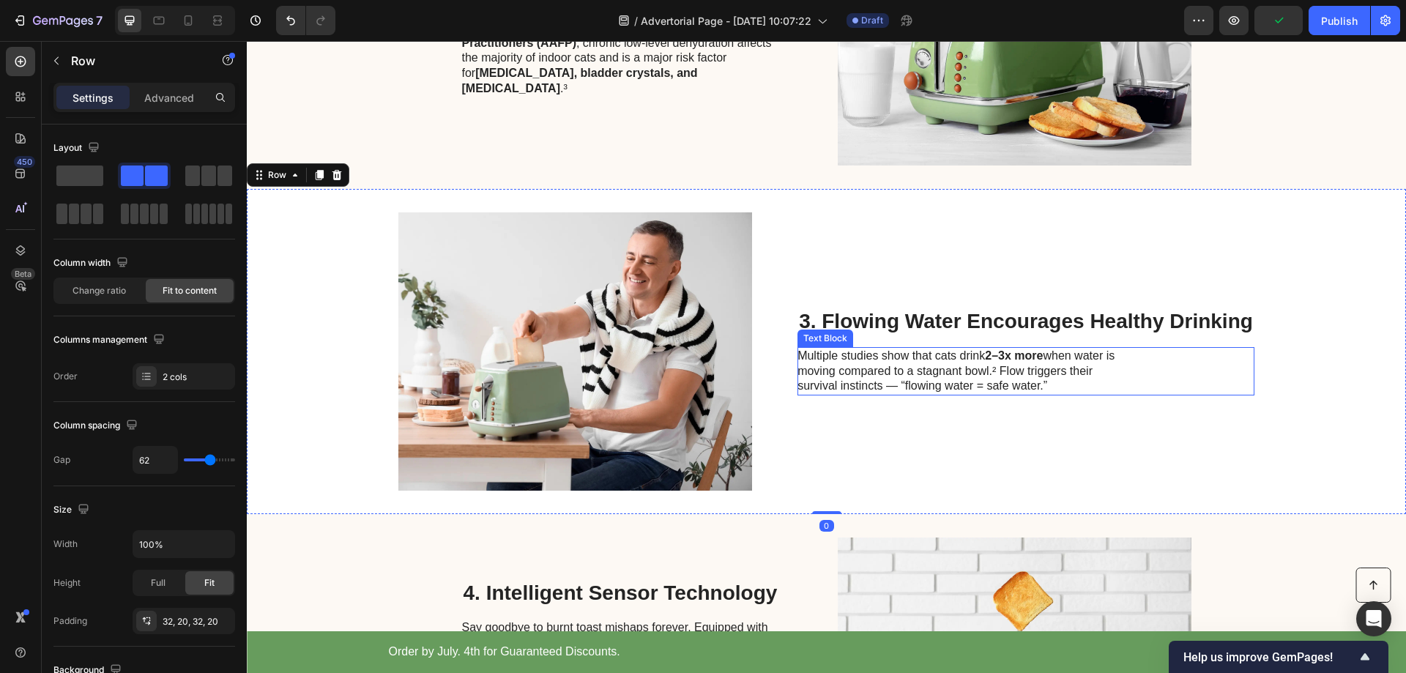
click at [1018, 357] on strong "2–3x more" at bounding box center [1014, 355] width 58 height 12
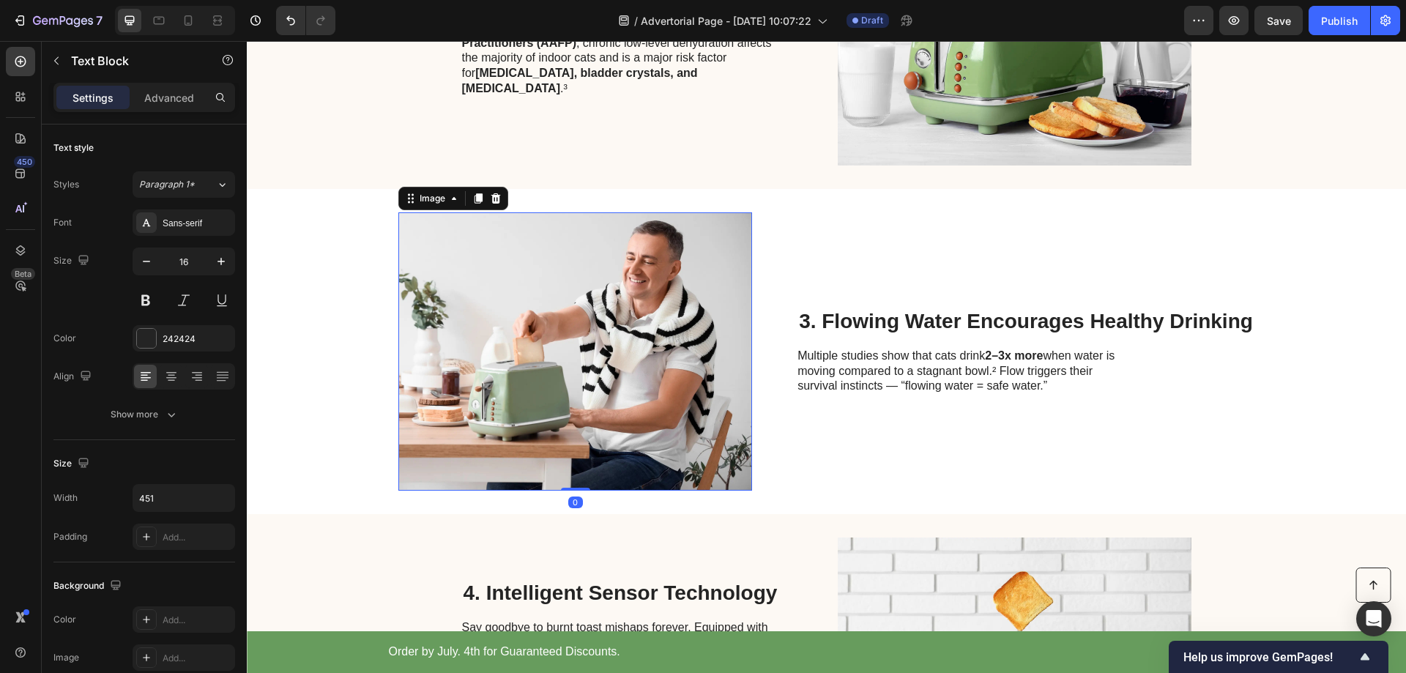
click at [643, 316] on img at bounding box center [575, 351] width 354 height 278
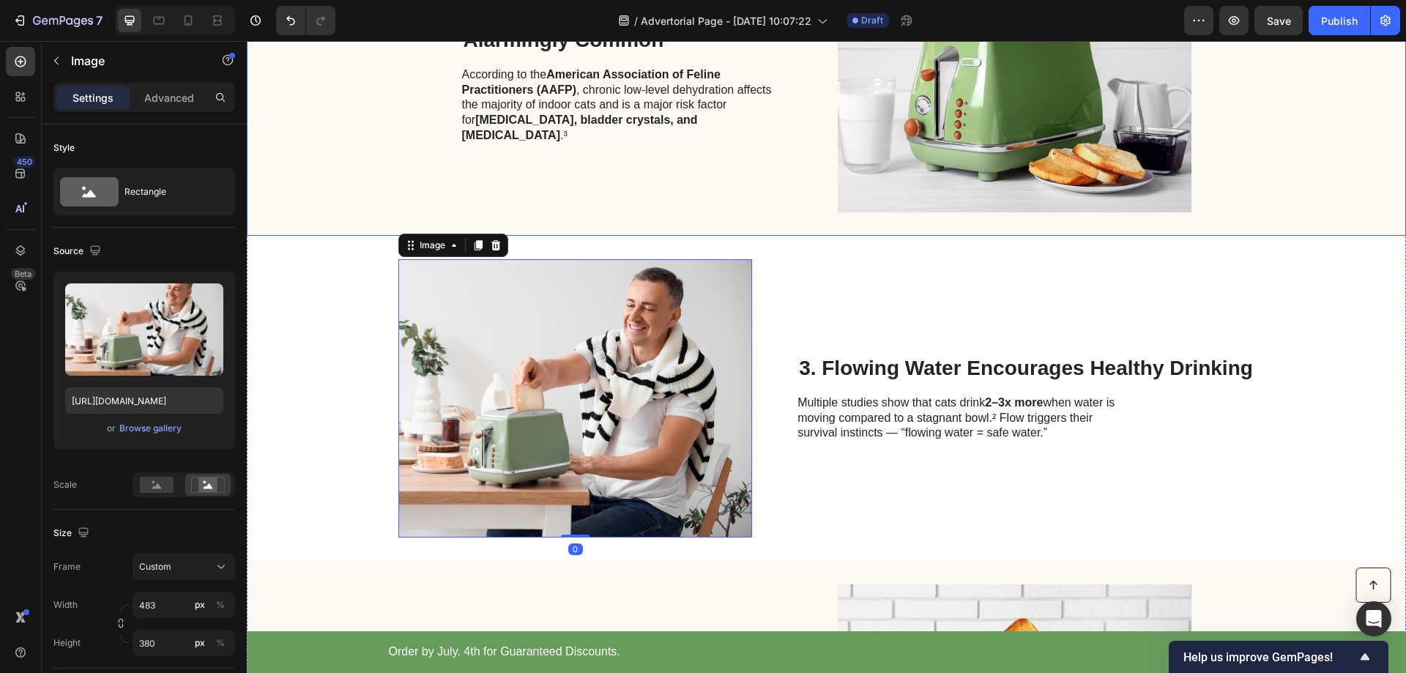
scroll to position [869, 0]
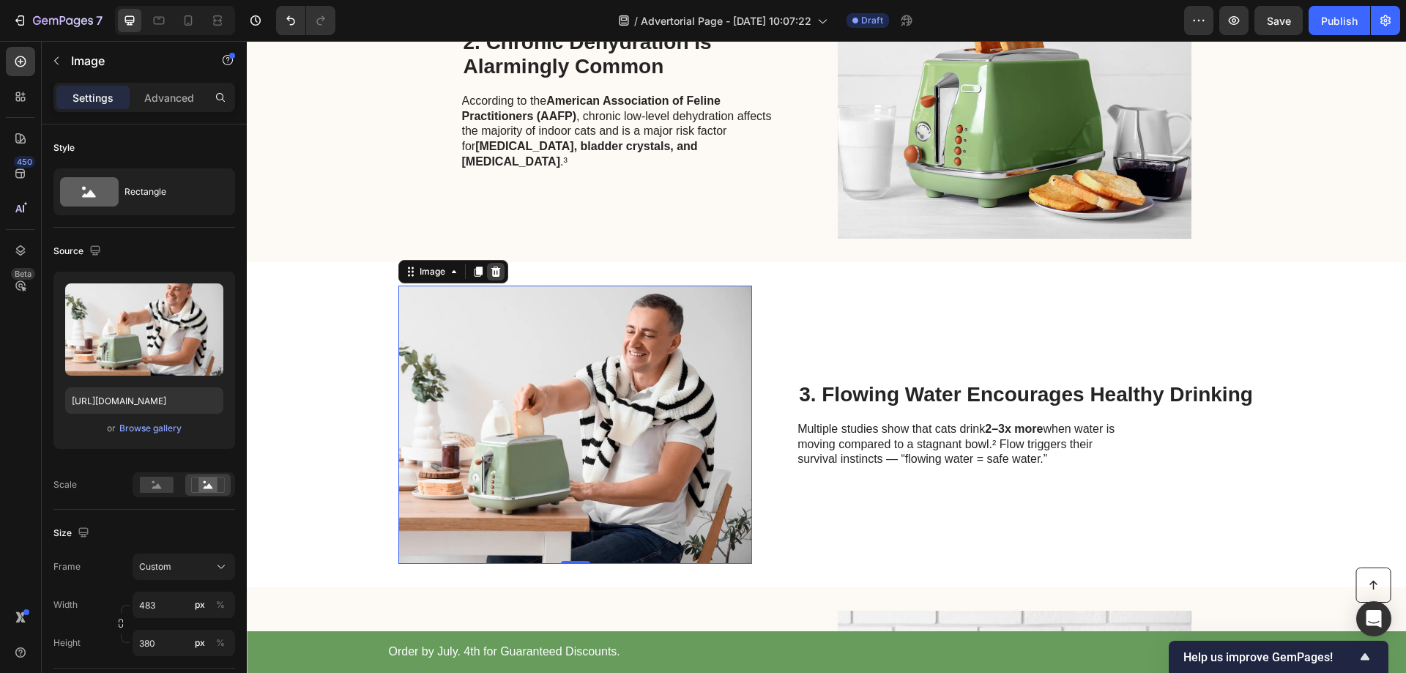
click at [493, 273] on icon at bounding box center [496, 272] width 10 height 10
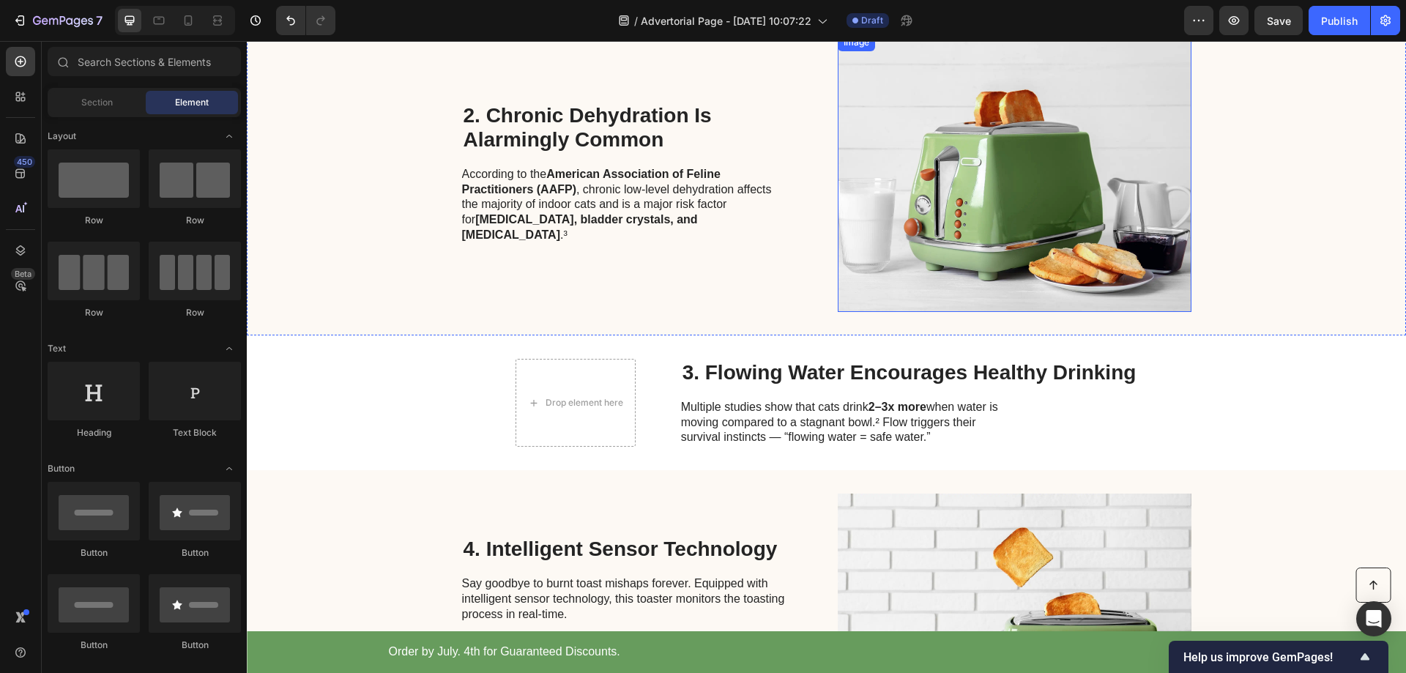
click at [987, 226] on img at bounding box center [1015, 173] width 354 height 278
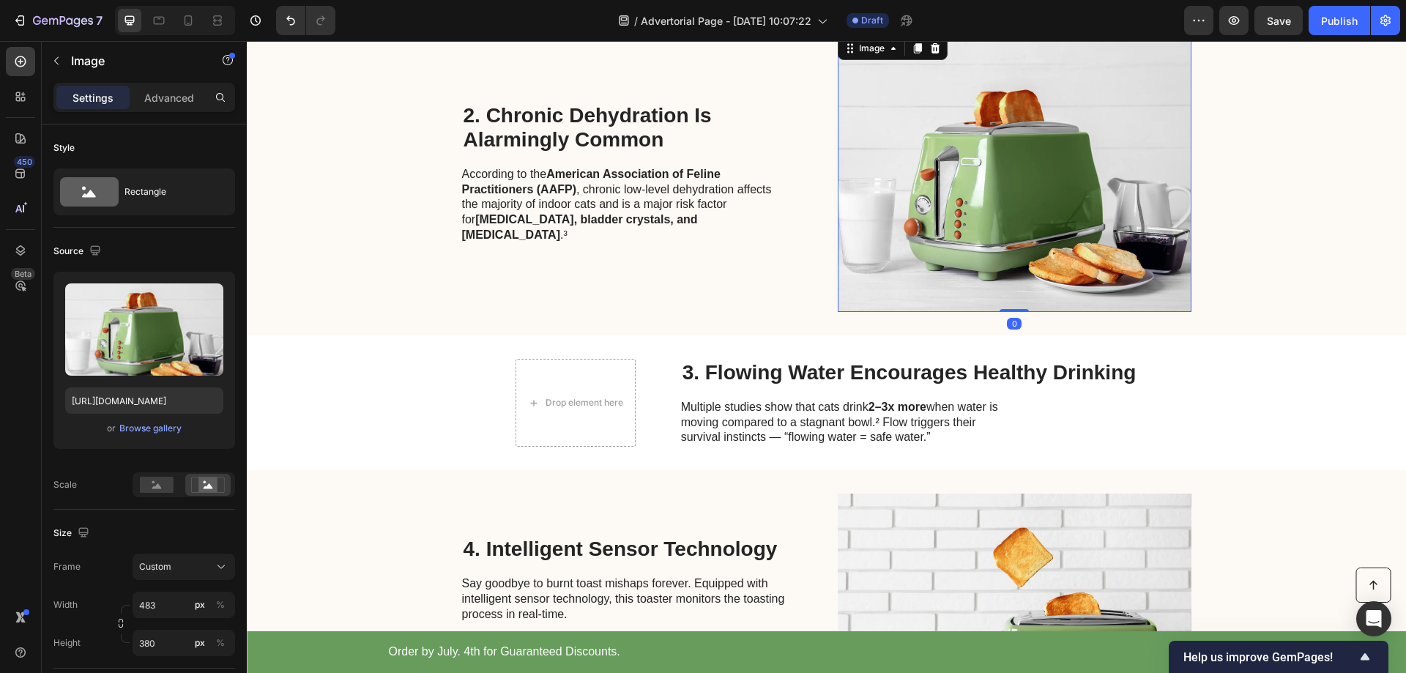
scroll to position [650, 0]
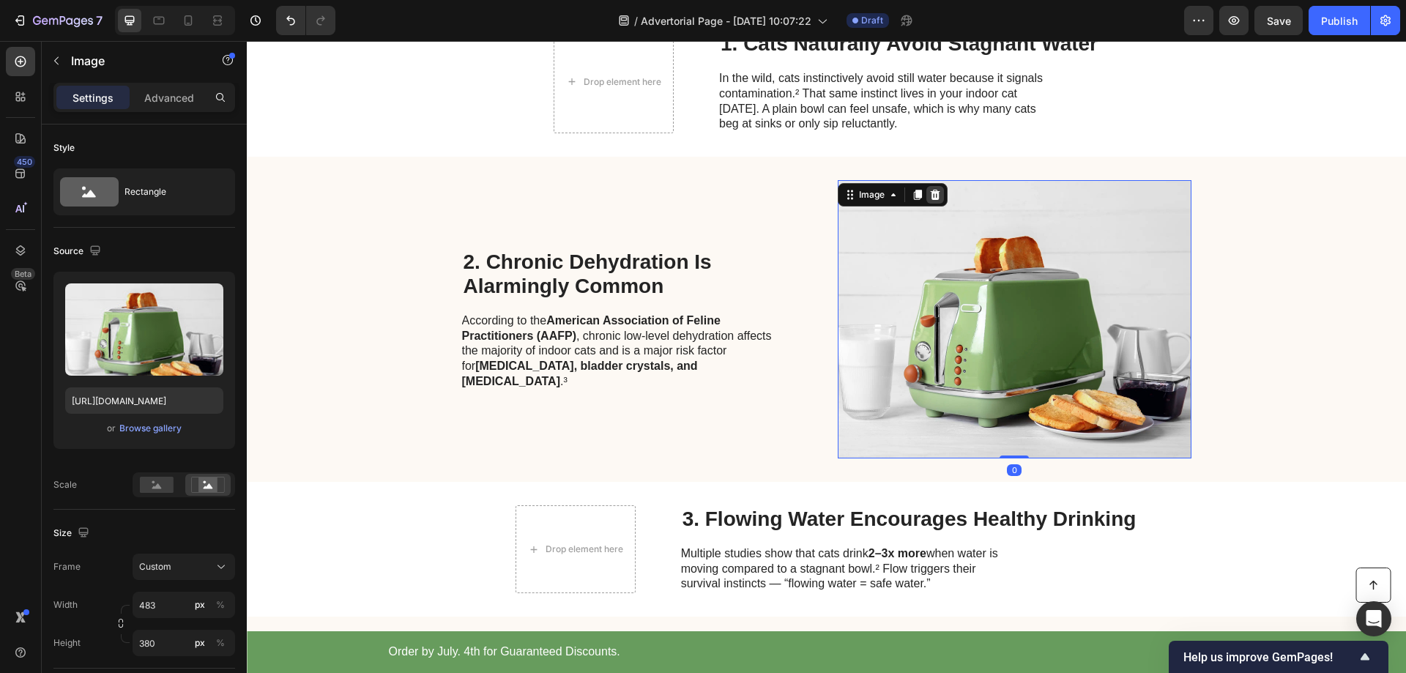
click at [930, 198] on icon at bounding box center [935, 195] width 10 height 10
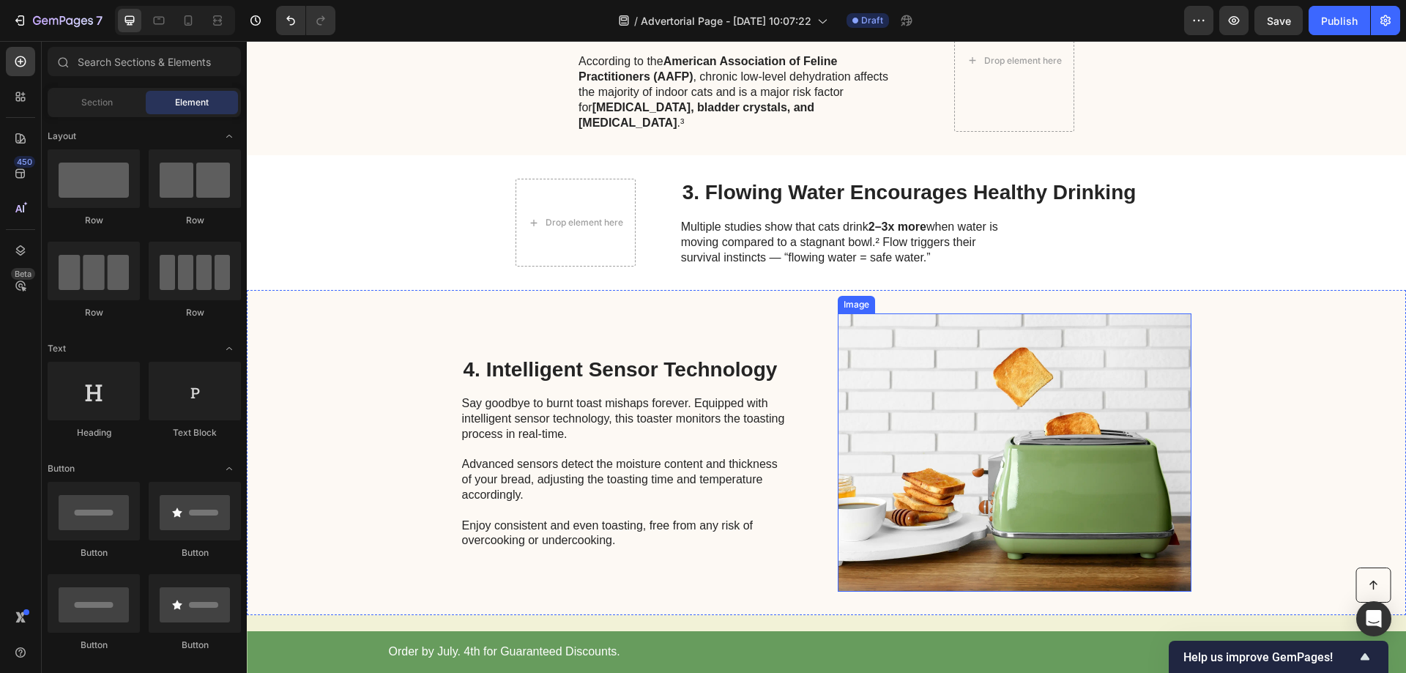
scroll to position [869, 0]
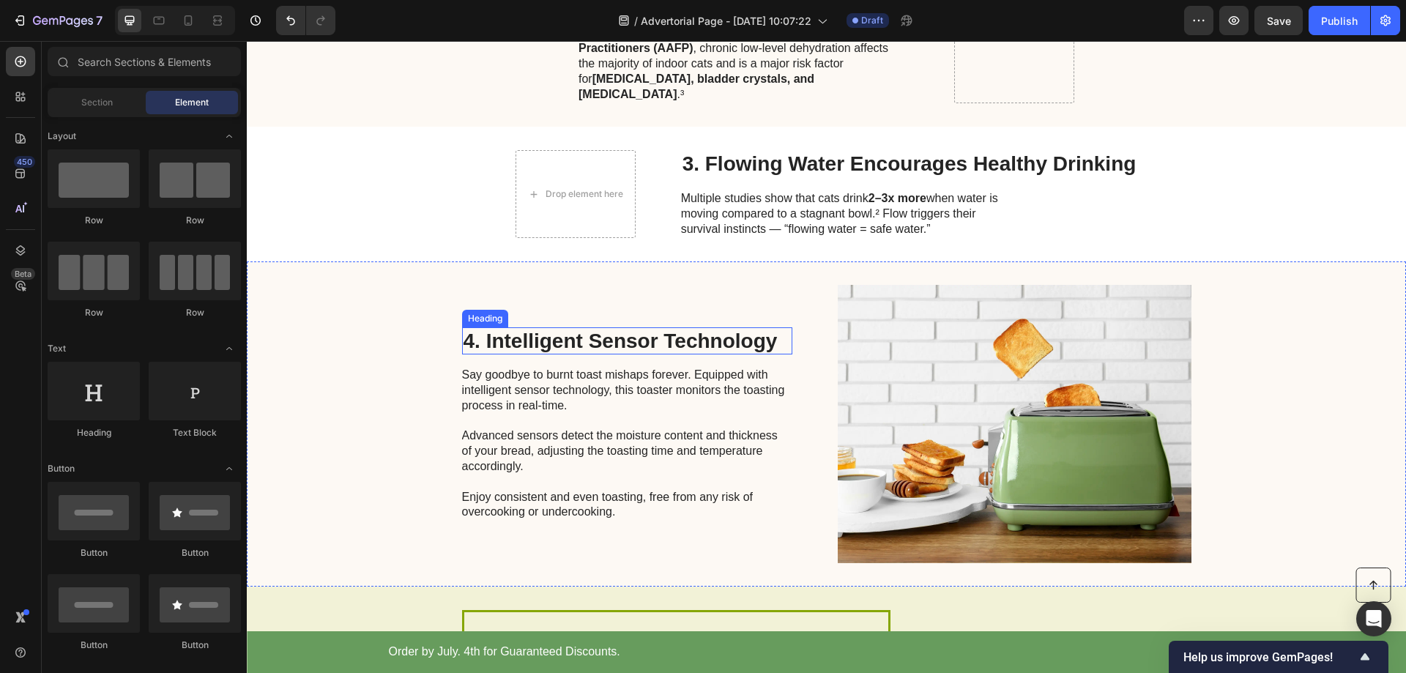
click at [609, 327] on h2 "4. Intelligent Sensor Technology" at bounding box center [627, 341] width 330 height 28
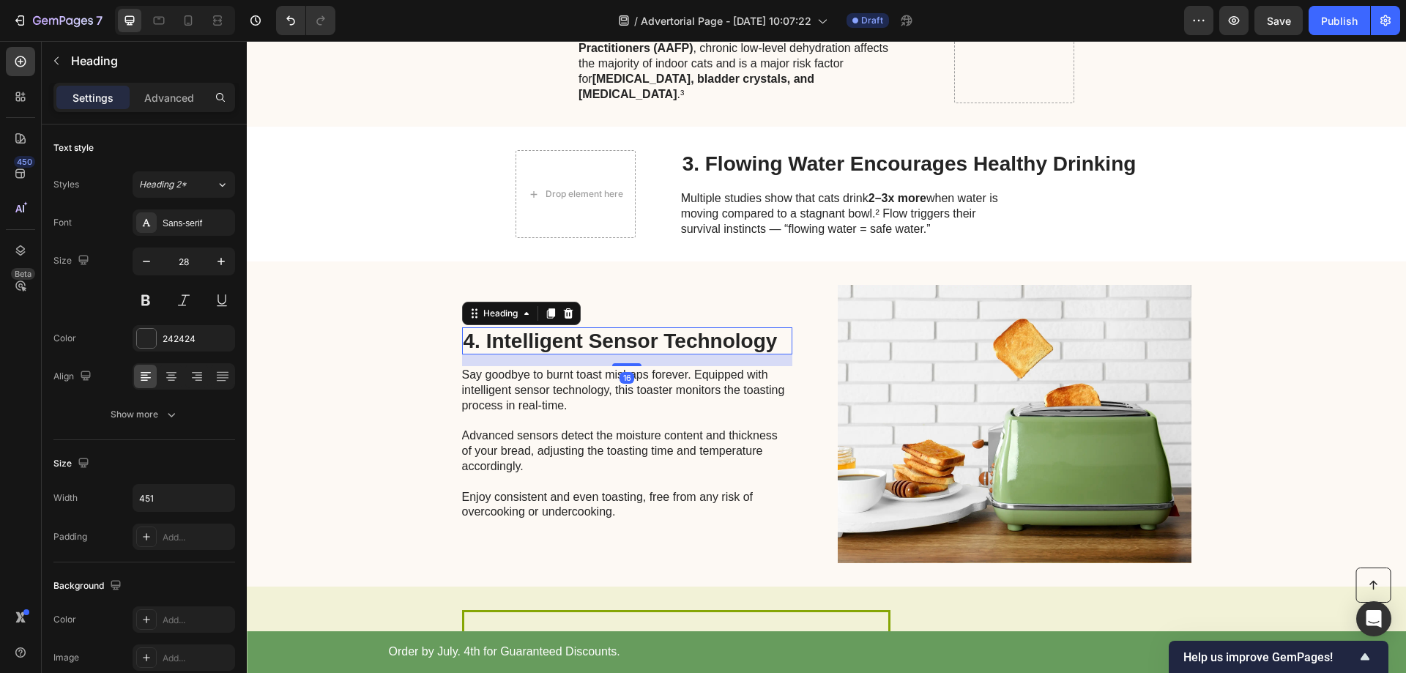
click at [657, 327] on h2 "4. Intelligent Sensor Technology" at bounding box center [627, 341] width 330 height 28
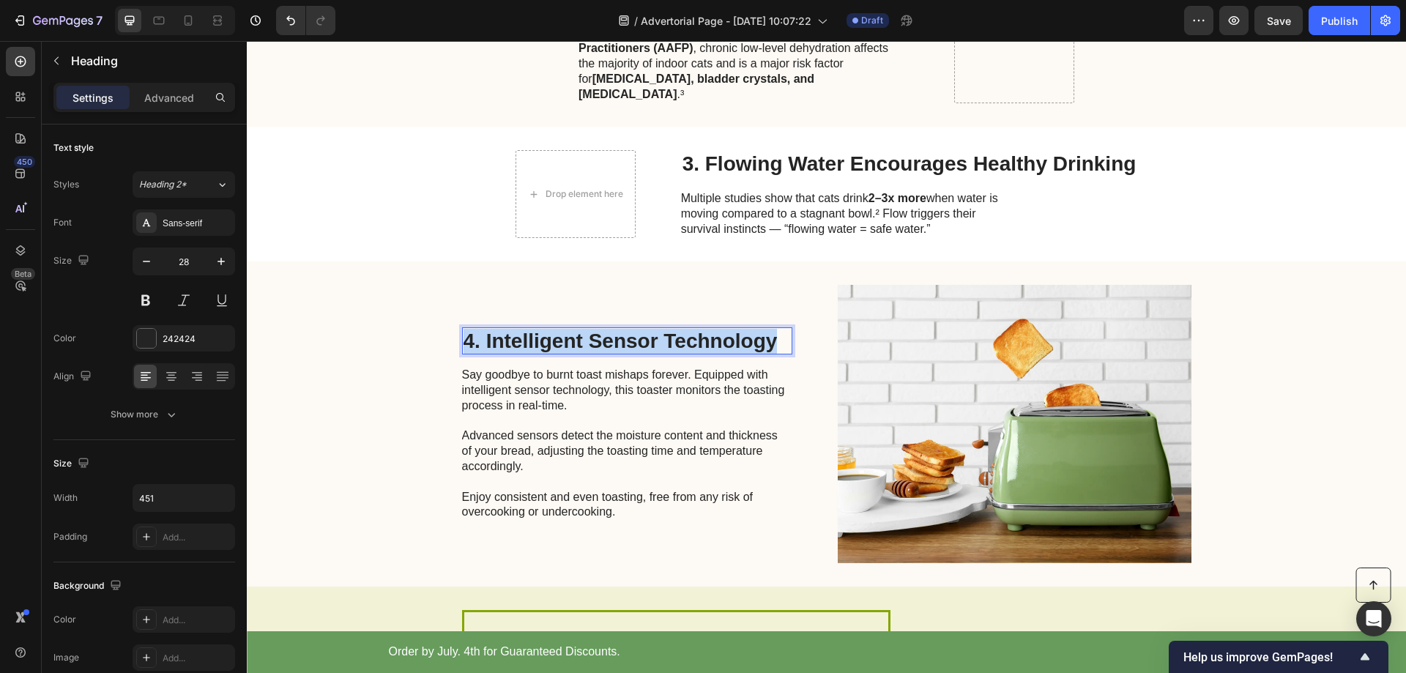
click at [657, 329] on p "4. Intelligent Sensor Technology" at bounding box center [627, 341] width 327 height 25
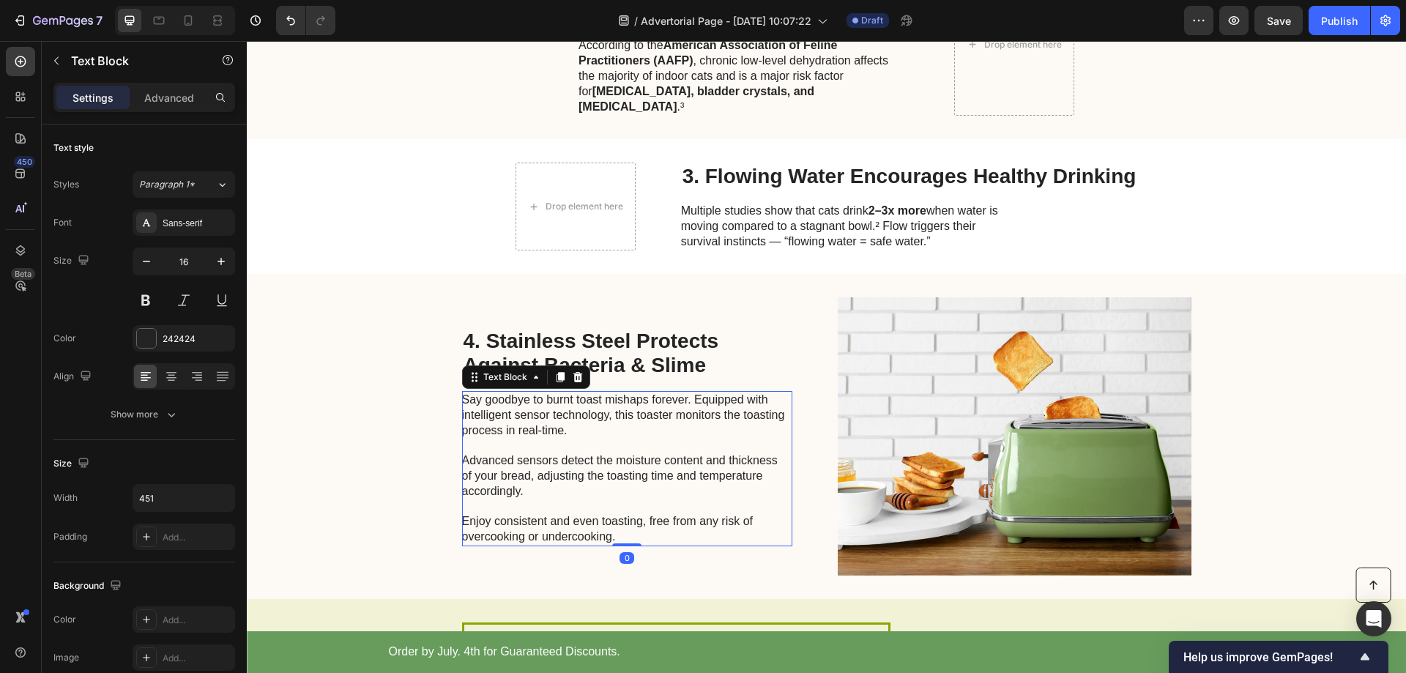
click at [576, 427] on p "Say goodbye to burnt toast mishaps forever. Equipped with intelligent sensor te…" at bounding box center [626, 469] width 329 height 152
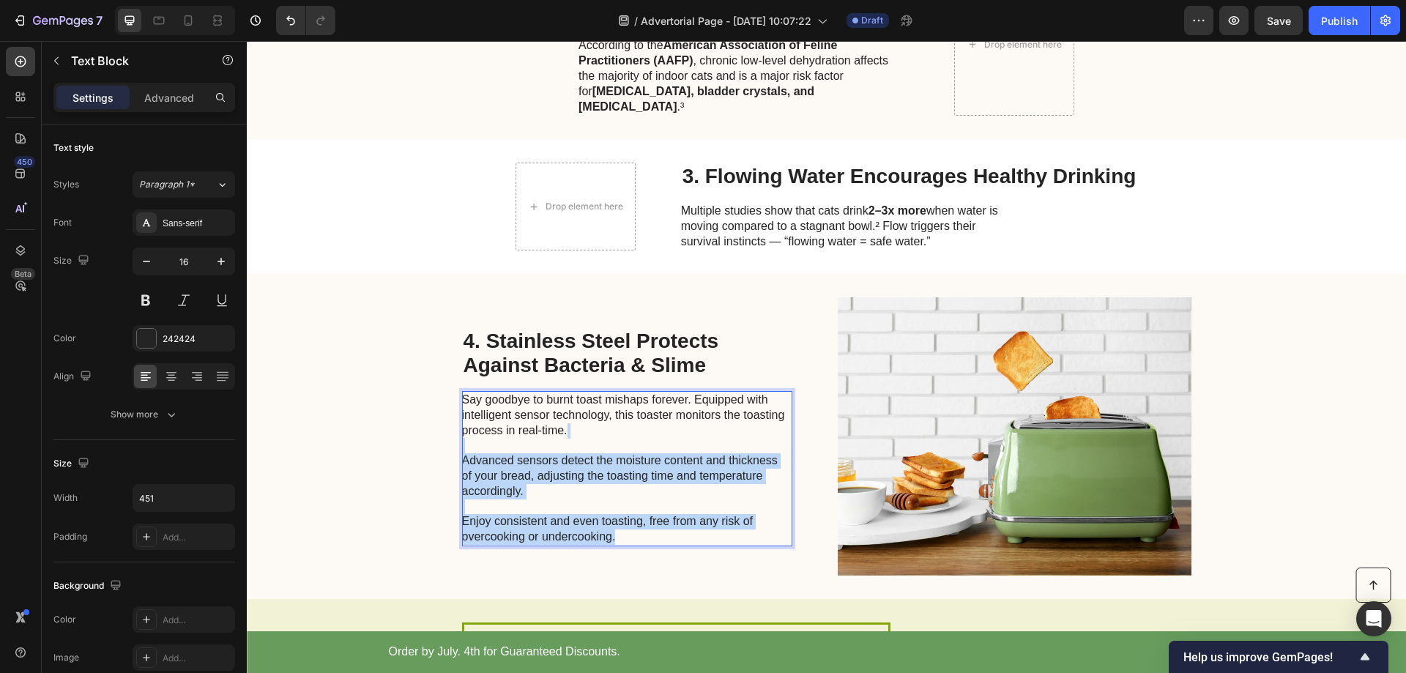
scroll to position [828, 0]
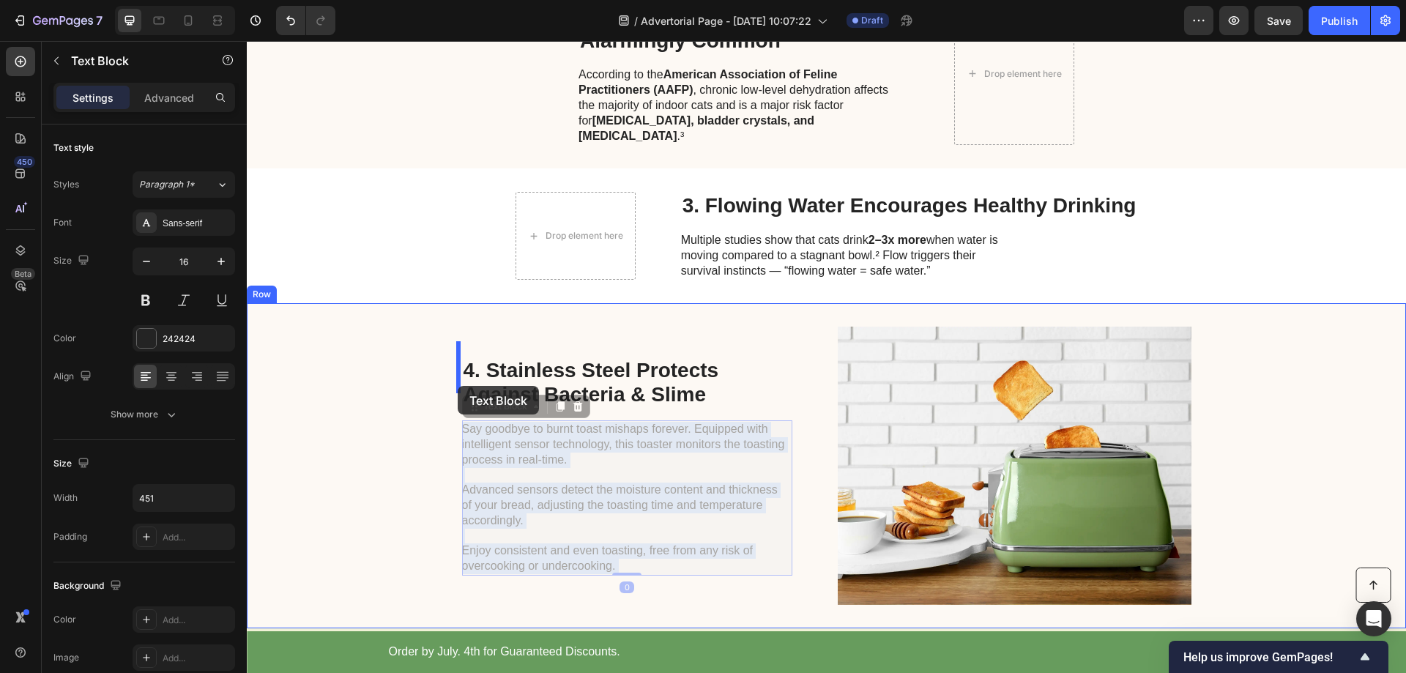
drag, startPoint x: 645, startPoint y: 517, endPoint x: 458, endPoint y: 386, distance: 228.8
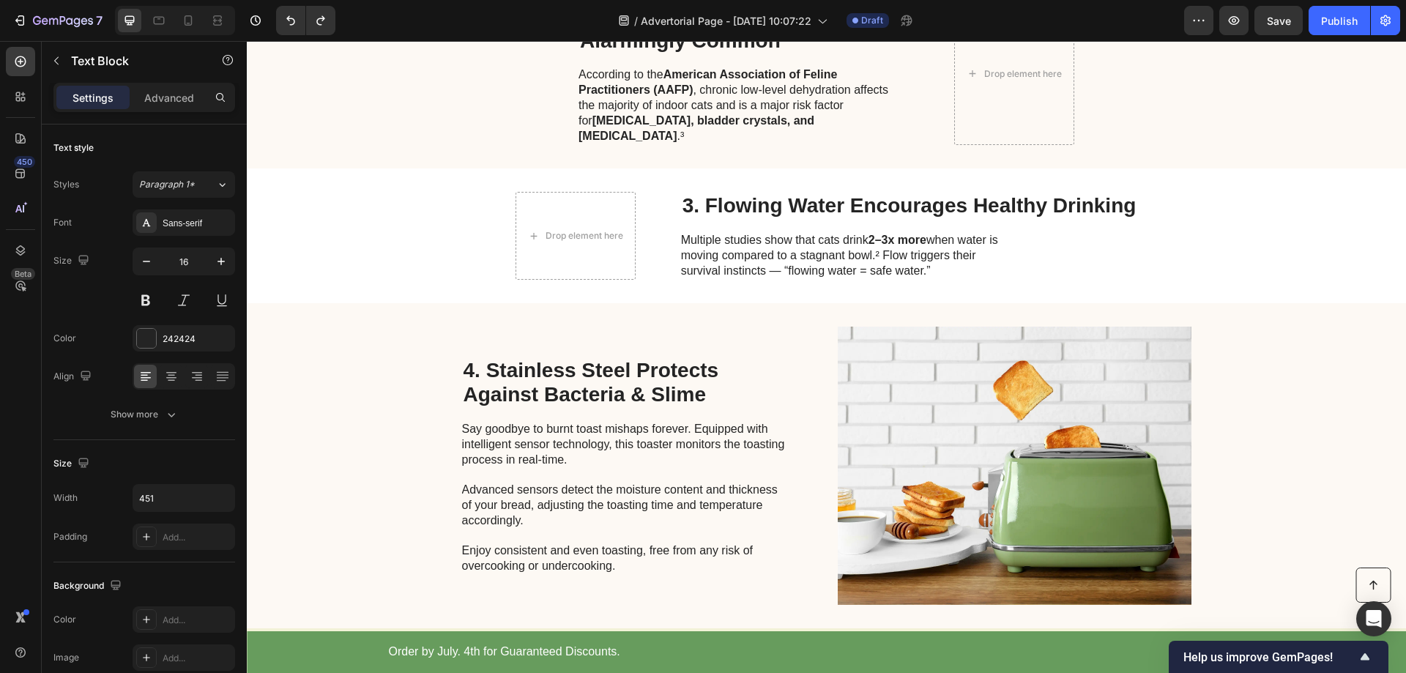
click at [620, 520] on p "Say goodbye to burnt toast mishaps forever. Equipped with intelligent sensor te…" at bounding box center [626, 498] width 329 height 152
click at [615, 539] on p "Say goodbye to burnt toast mishaps forever. Equipped with intelligent sensor te…" at bounding box center [626, 498] width 329 height 152
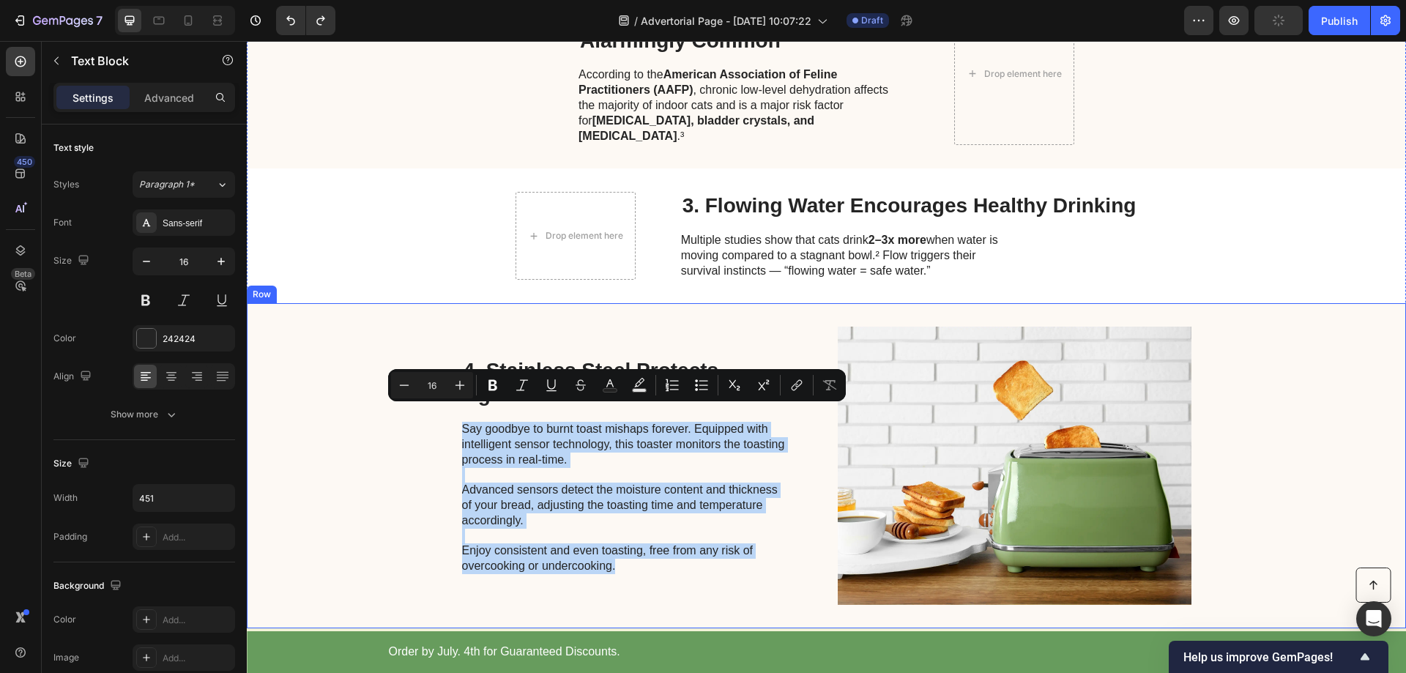
drag, startPoint x: 617, startPoint y: 554, endPoint x: 456, endPoint y: 409, distance: 216.8
click at [456, 409] on div "4. Stainless Steel Protects Against Bacteria & Slime Heading Say goodbye to bur…" at bounding box center [826, 465] width 1159 height 325
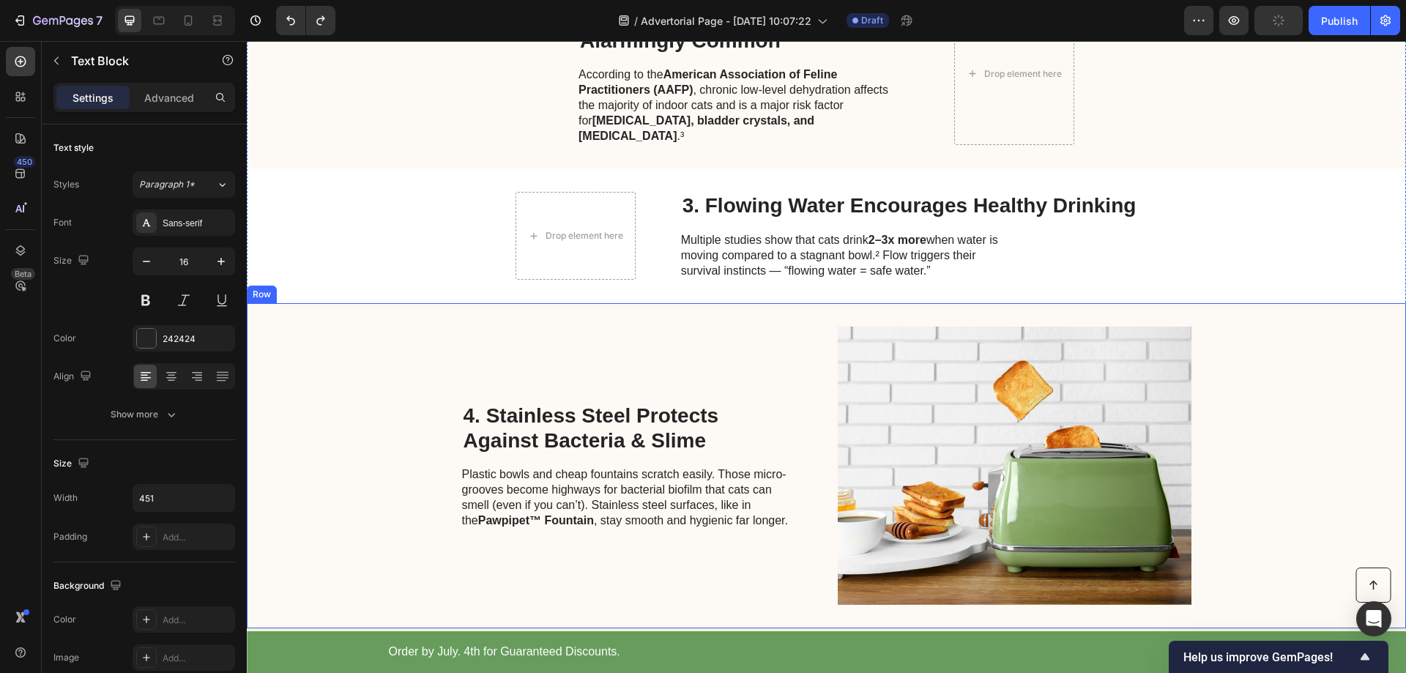
scroll to position [874, 0]
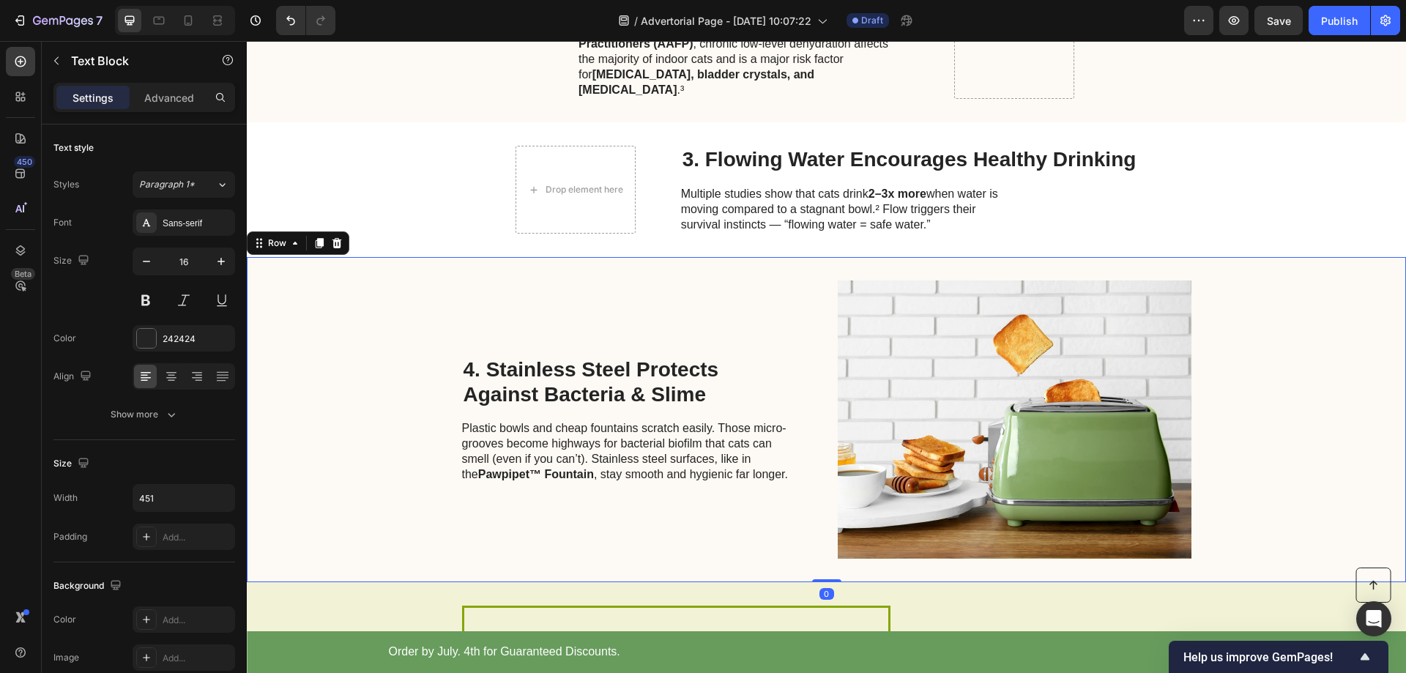
click at [623, 504] on div "4. Stainless Steel Protects Against Bacteria & Slime Heading Plastic bowls and …" at bounding box center [627, 420] width 330 height 278
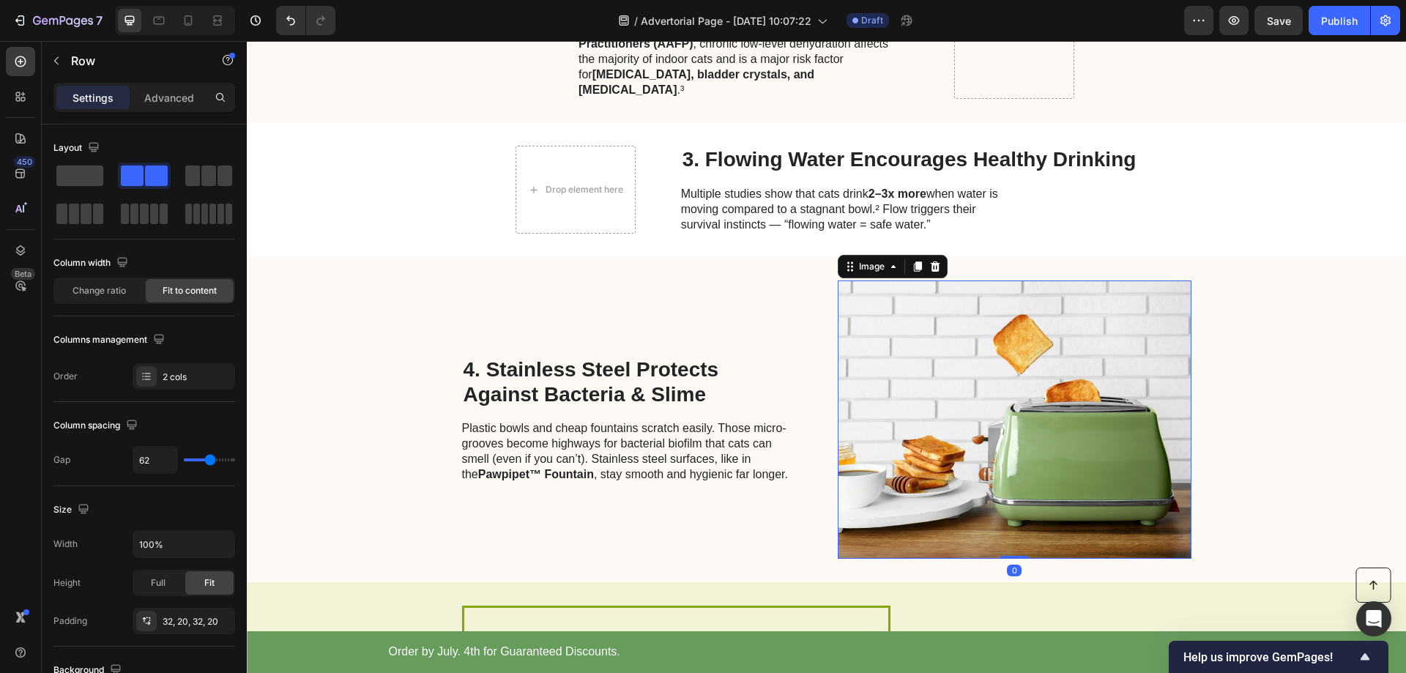
click at [880, 398] on img at bounding box center [1015, 420] width 354 height 278
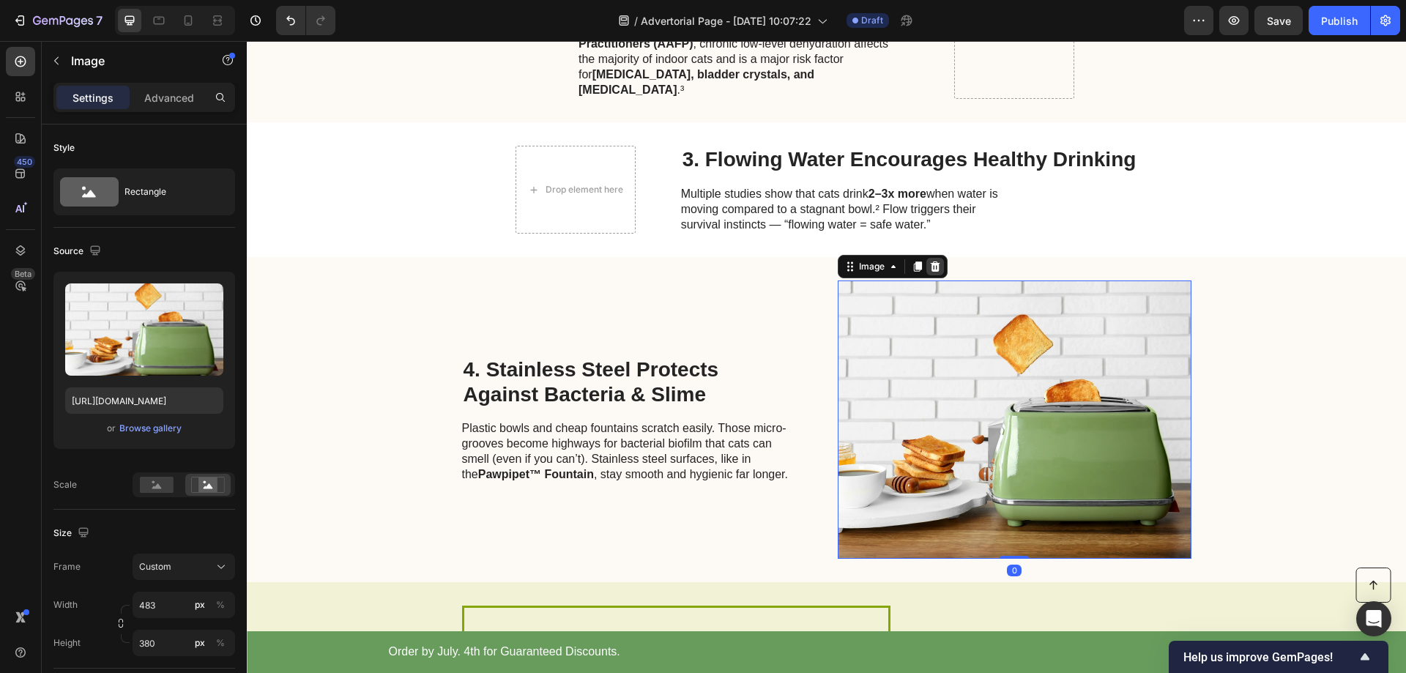
click at [932, 261] on icon at bounding box center [935, 267] width 12 height 12
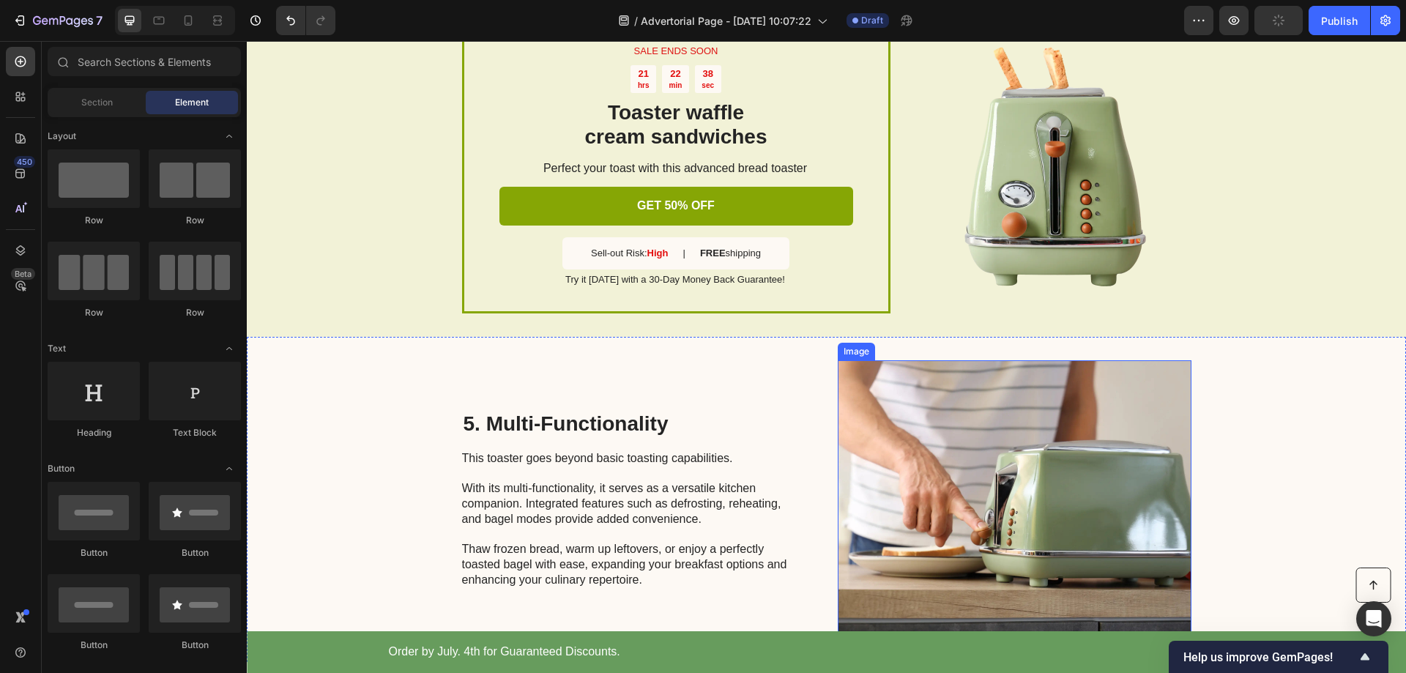
scroll to position [1093, 0]
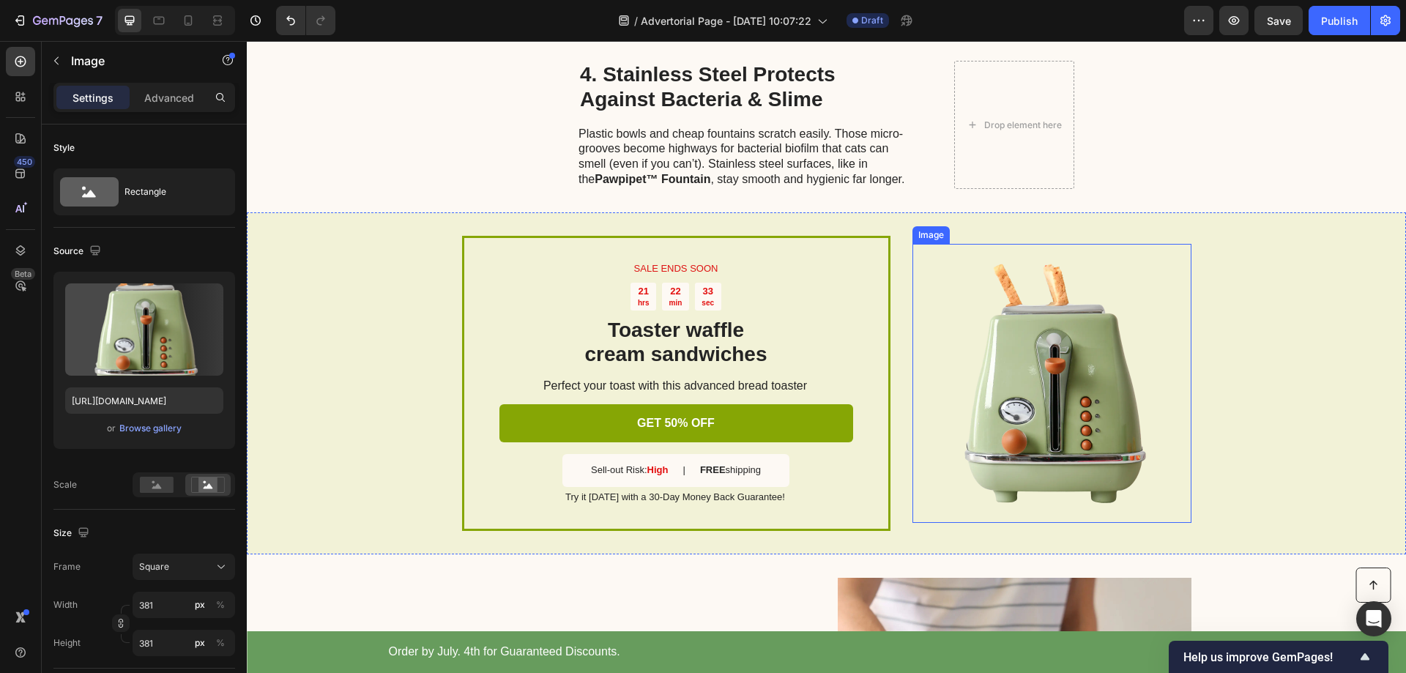
click at [1035, 374] on img at bounding box center [1052, 383] width 279 height 279
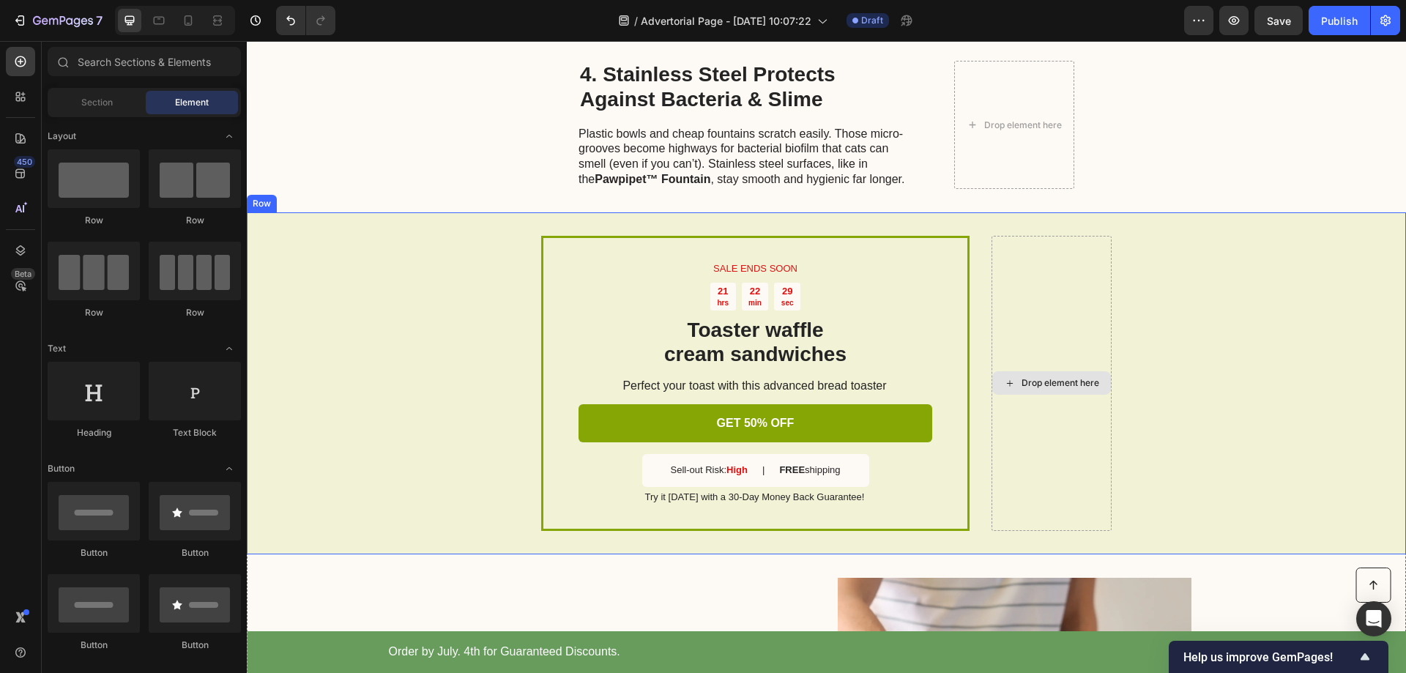
click at [1049, 377] on div "Drop element here" at bounding box center [1061, 383] width 78 height 12
click at [1065, 428] on div "Drop element here" at bounding box center [1052, 383] width 120 height 295
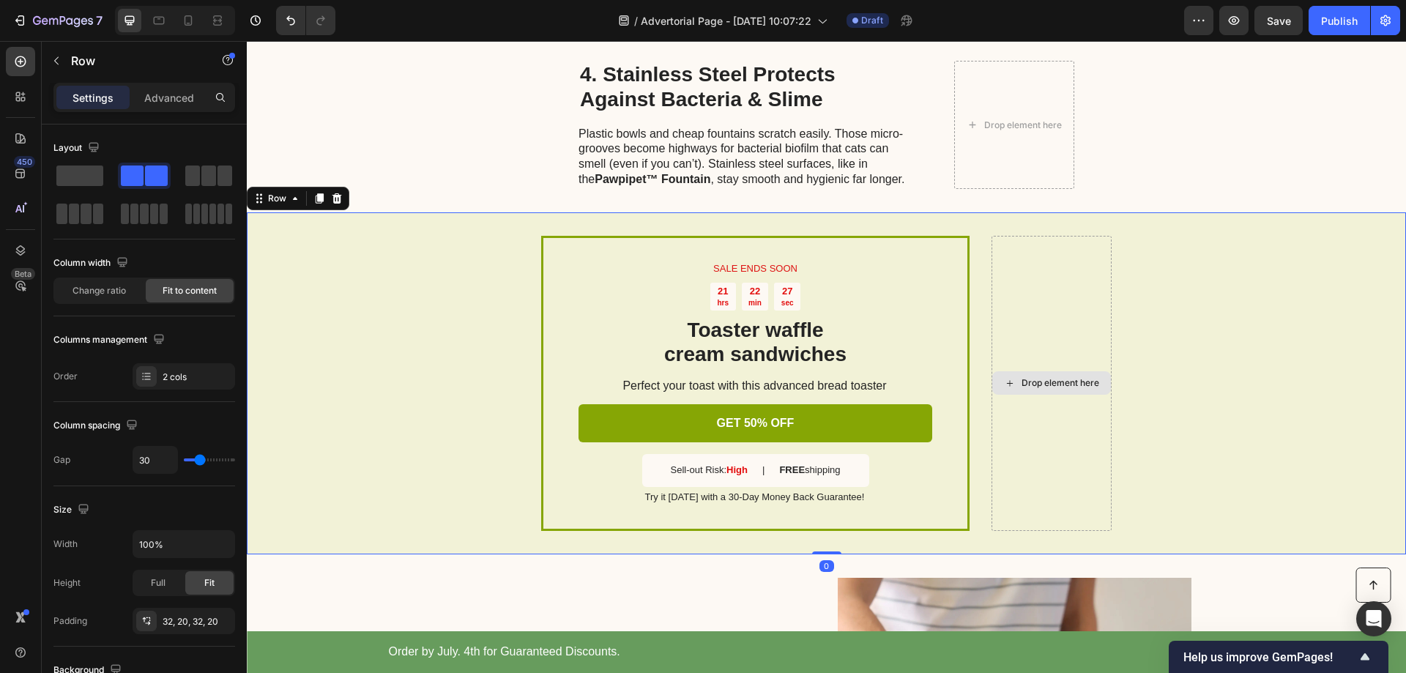
click at [1047, 300] on div "Drop element here" at bounding box center [1052, 383] width 120 height 295
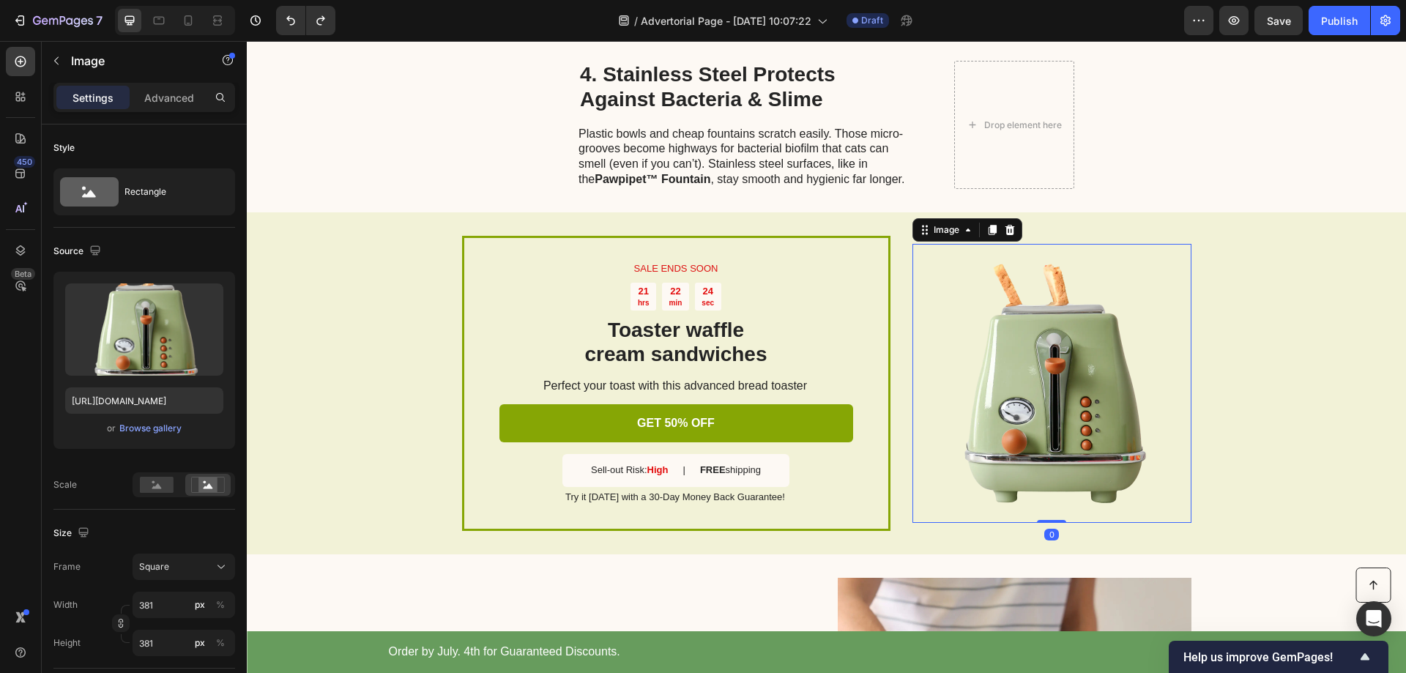
click at [1058, 374] on img at bounding box center [1052, 383] width 279 height 279
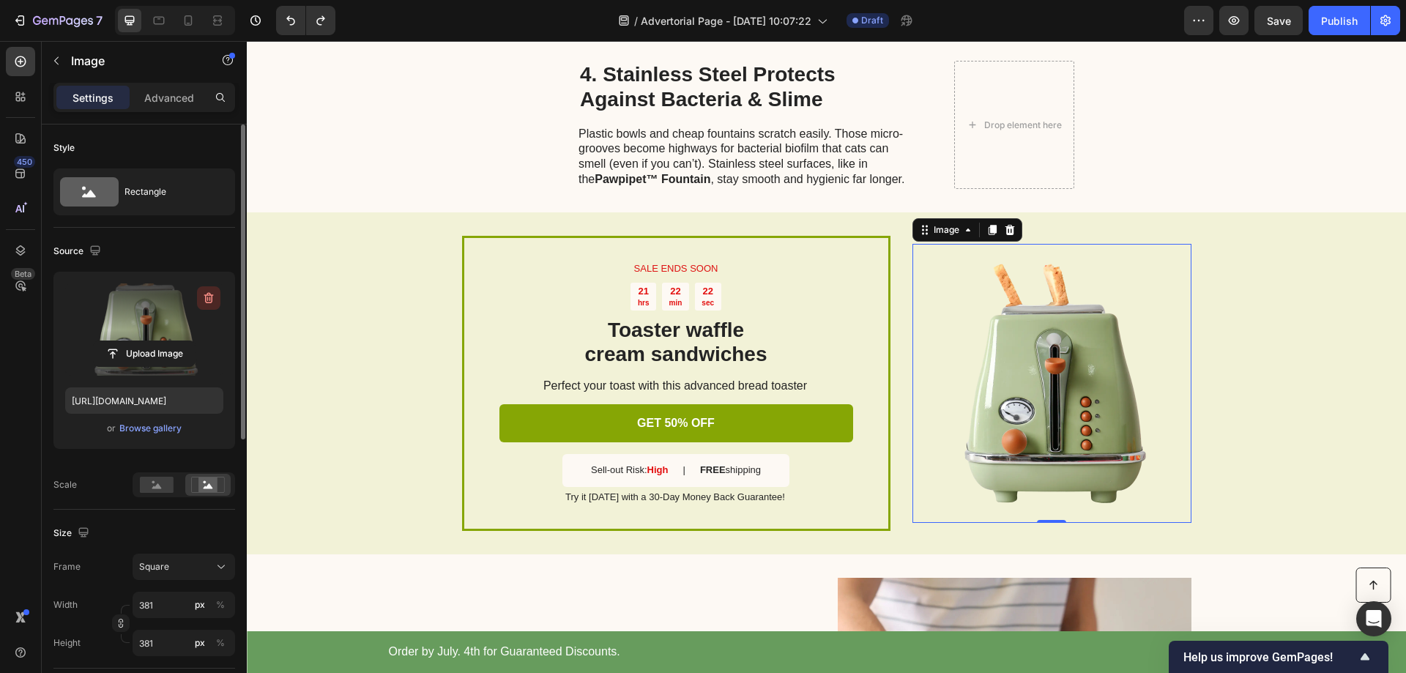
click at [207, 297] on icon "button" at bounding box center [208, 298] width 15 height 15
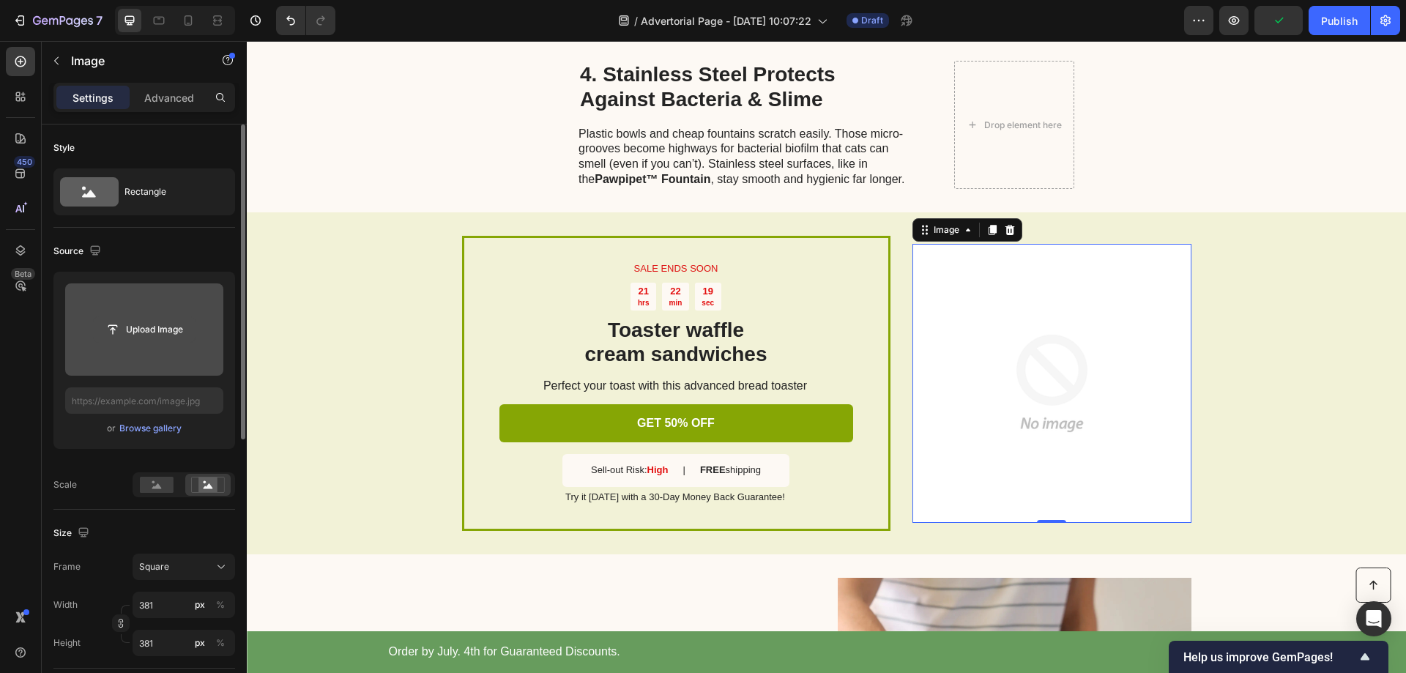
click at [148, 334] on input "file" at bounding box center [144, 329] width 101 height 25
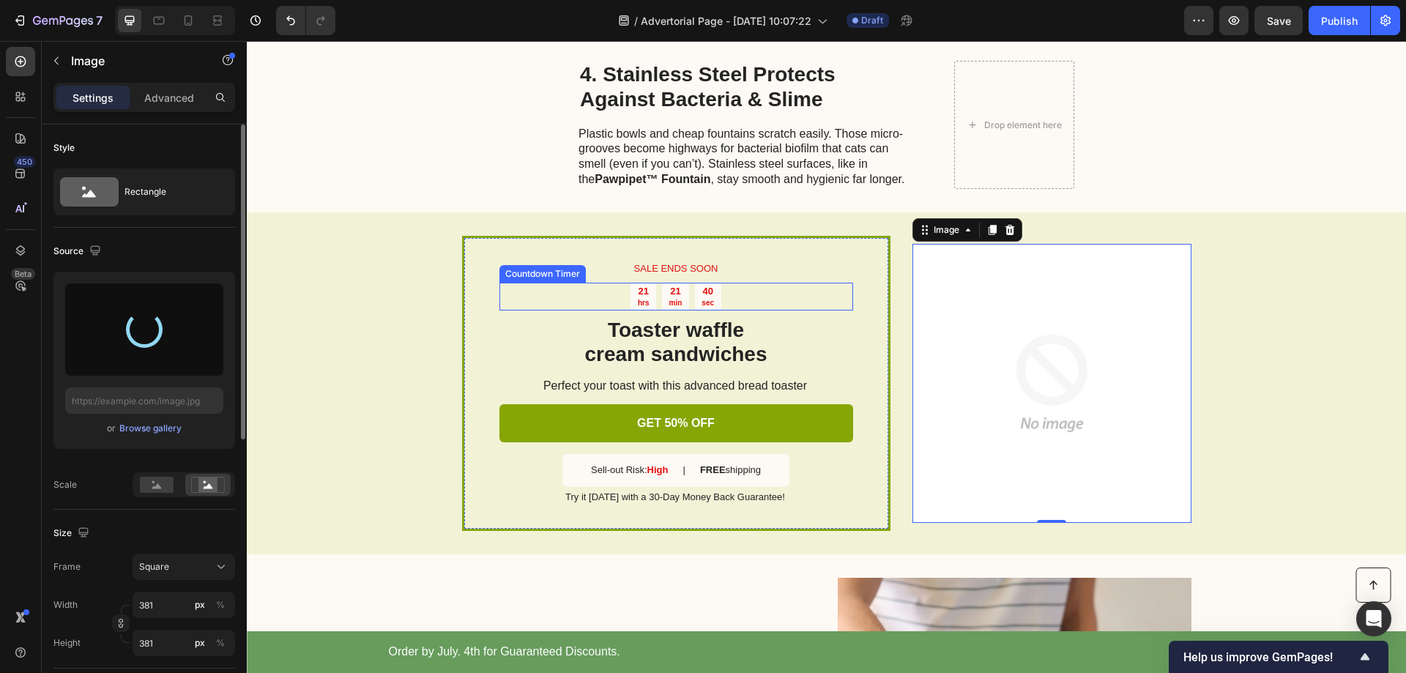
type input "https://cdn.shopify.com/s/files/1/0939/0322/5132/files/gempages_586404213240628…"
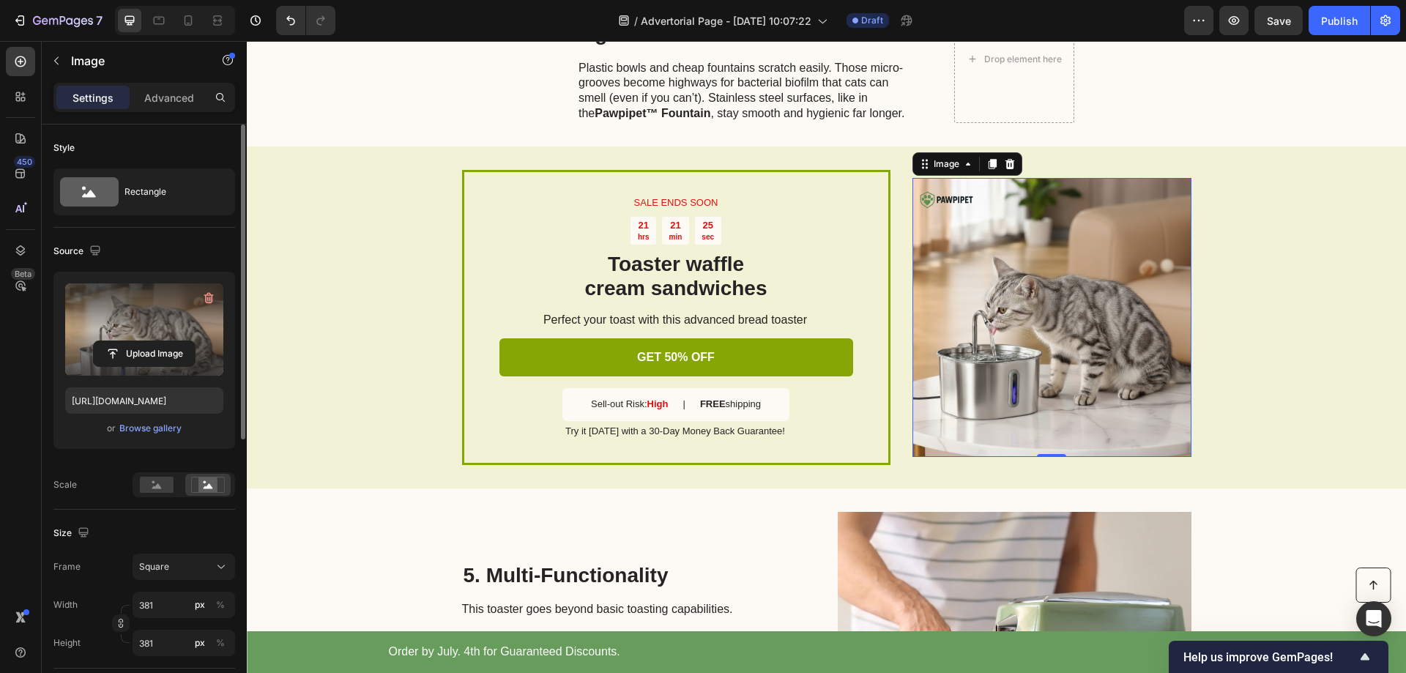
scroll to position [1167, 0]
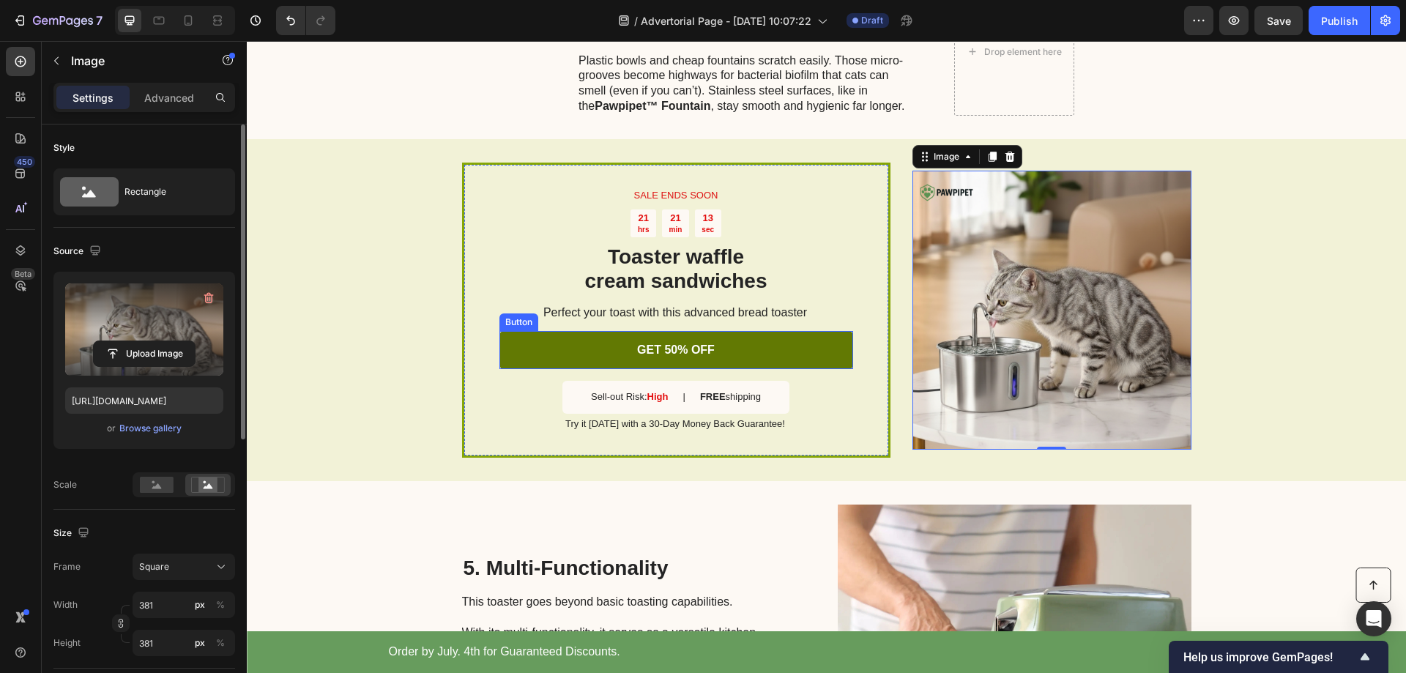
click at [744, 332] on link "GET 50% OFF" at bounding box center [676, 350] width 354 height 39
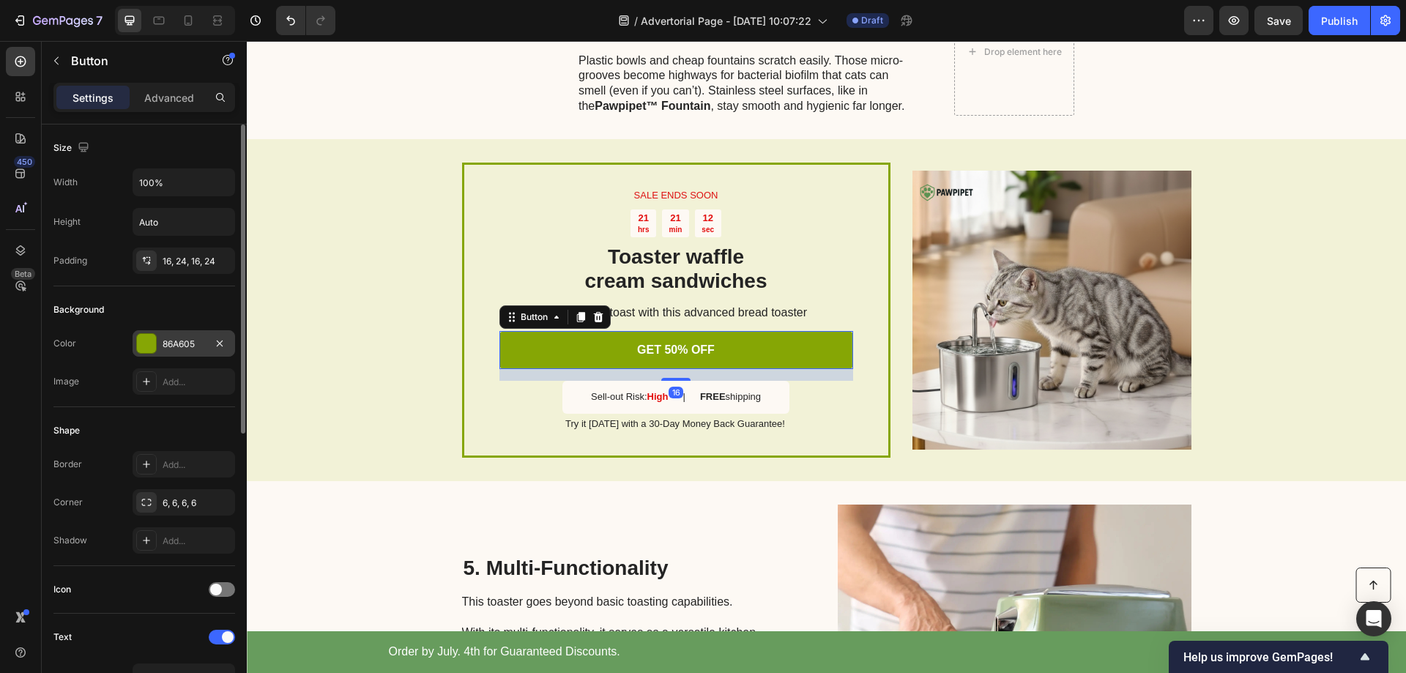
click at [189, 340] on div "86A605" at bounding box center [184, 344] width 42 height 13
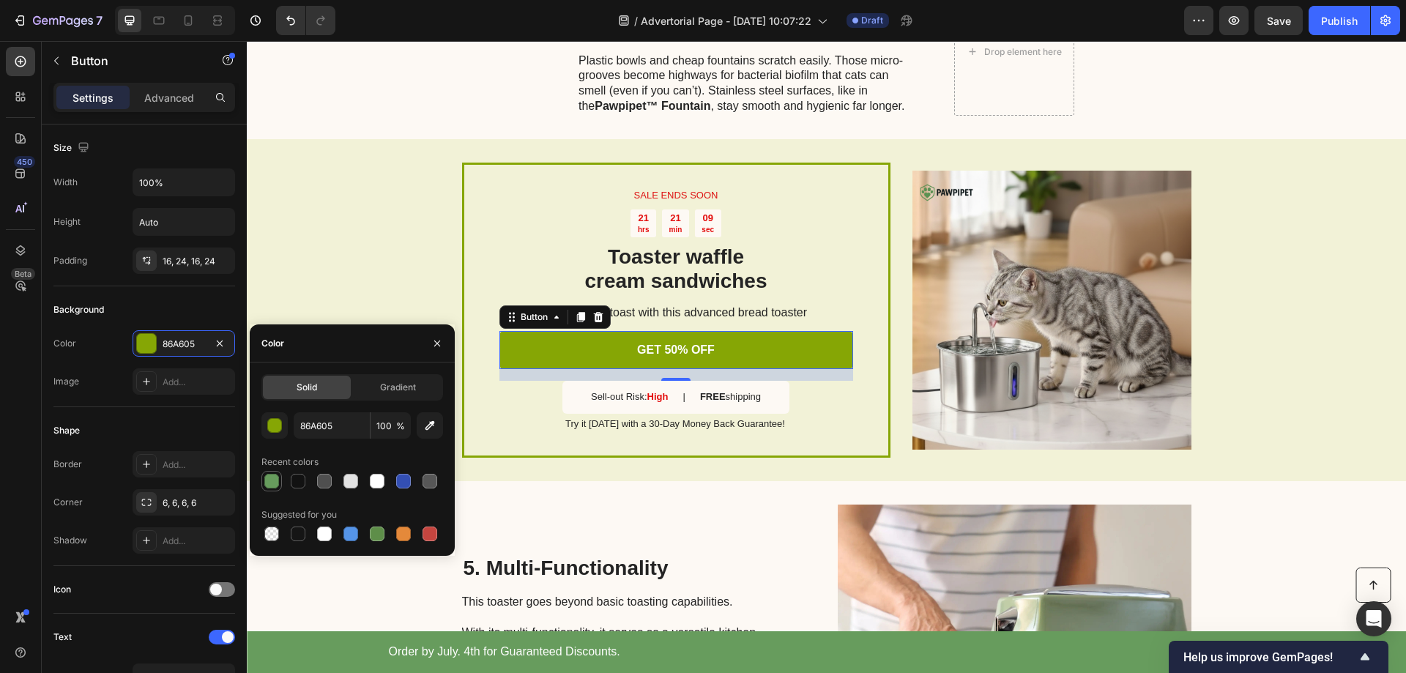
click at [272, 480] on div at bounding box center [271, 481] width 15 height 15
type input "679C5D"
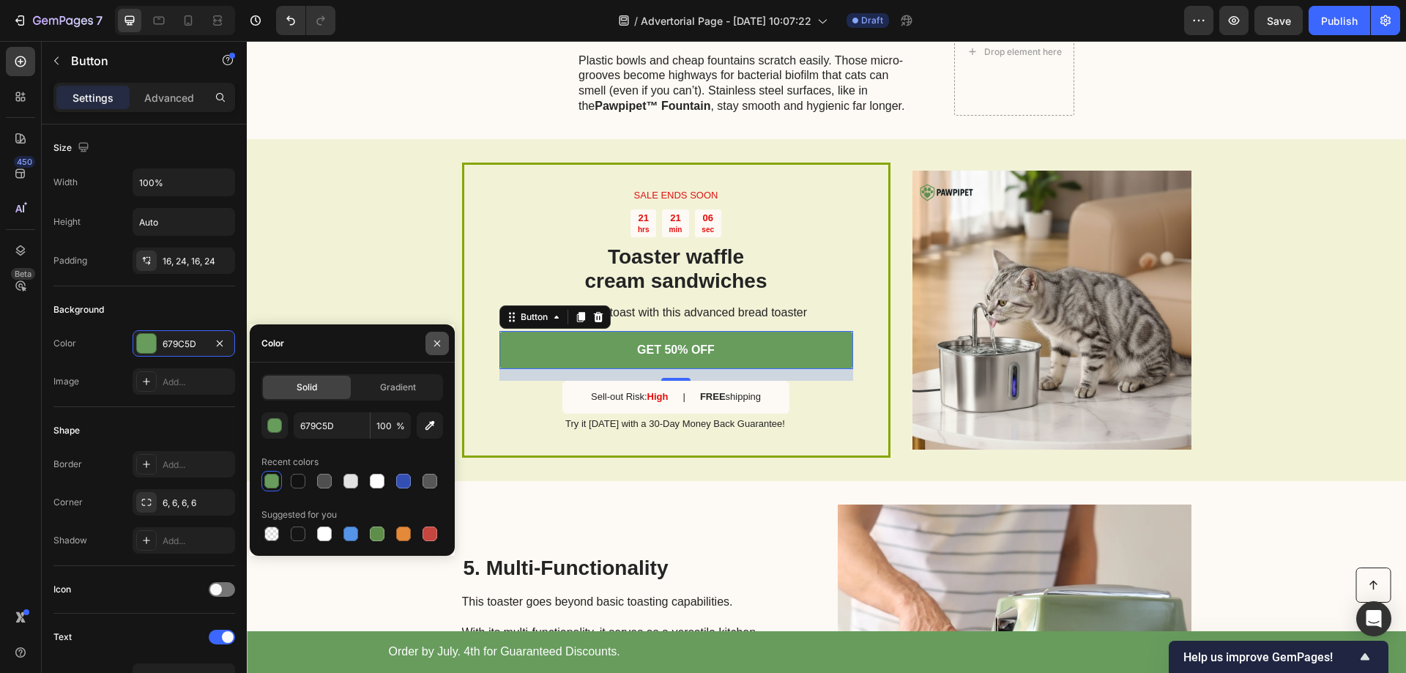
click at [431, 341] on icon "button" at bounding box center [437, 344] width 12 height 12
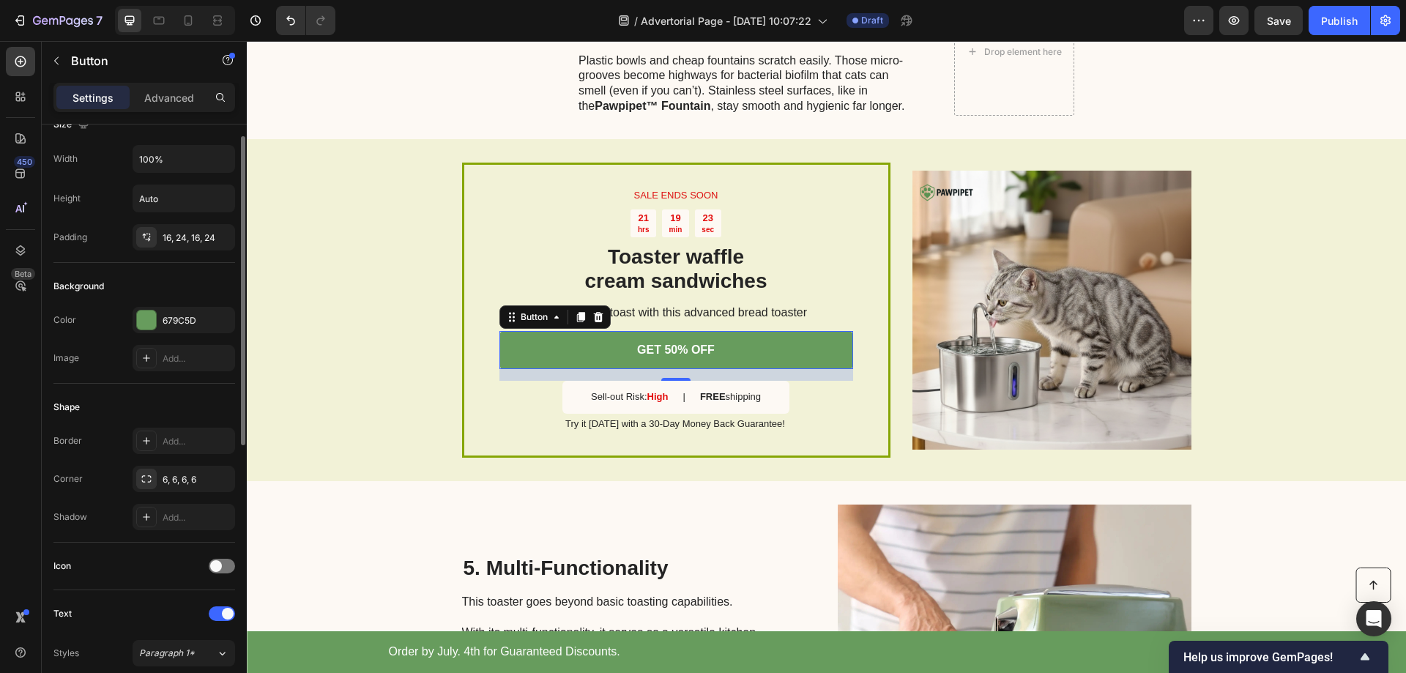
scroll to position [0, 0]
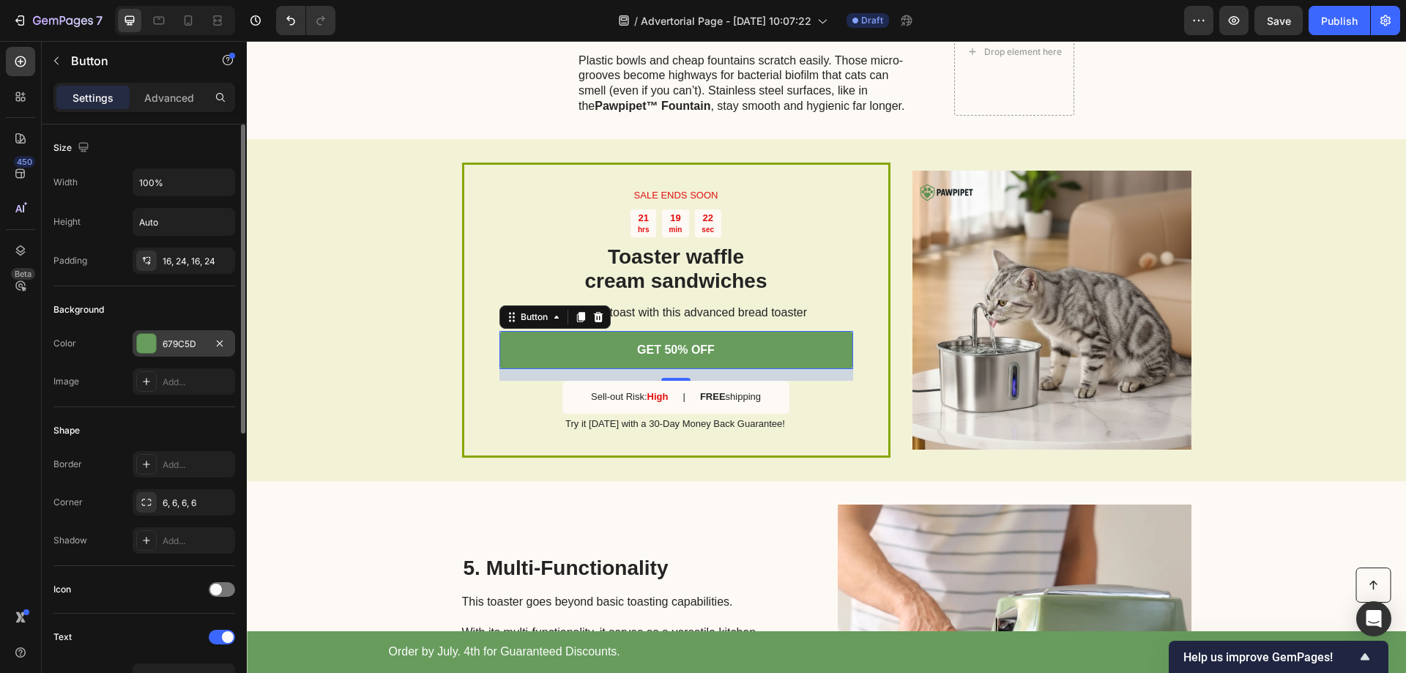
click at [182, 343] on div "679C5D" at bounding box center [184, 344] width 42 height 13
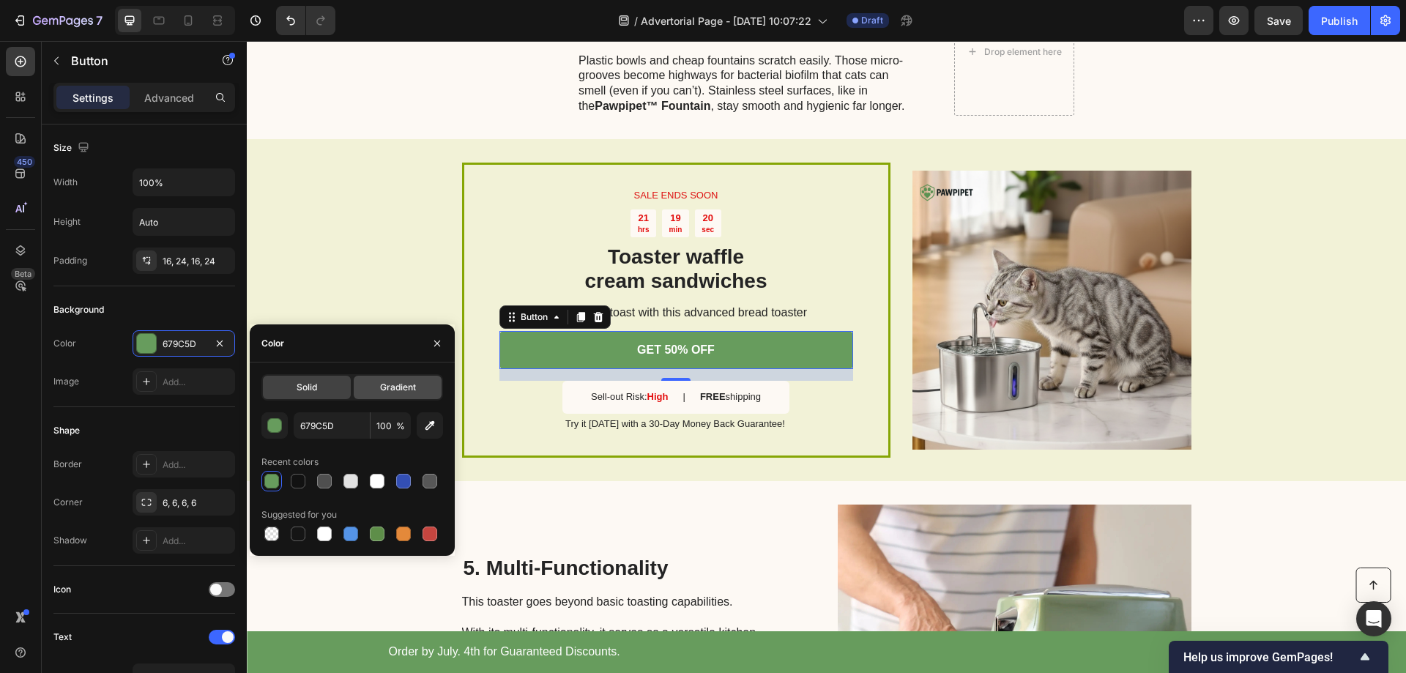
click at [388, 391] on span "Gradient" at bounding box center [398, 387] width 36 height 13
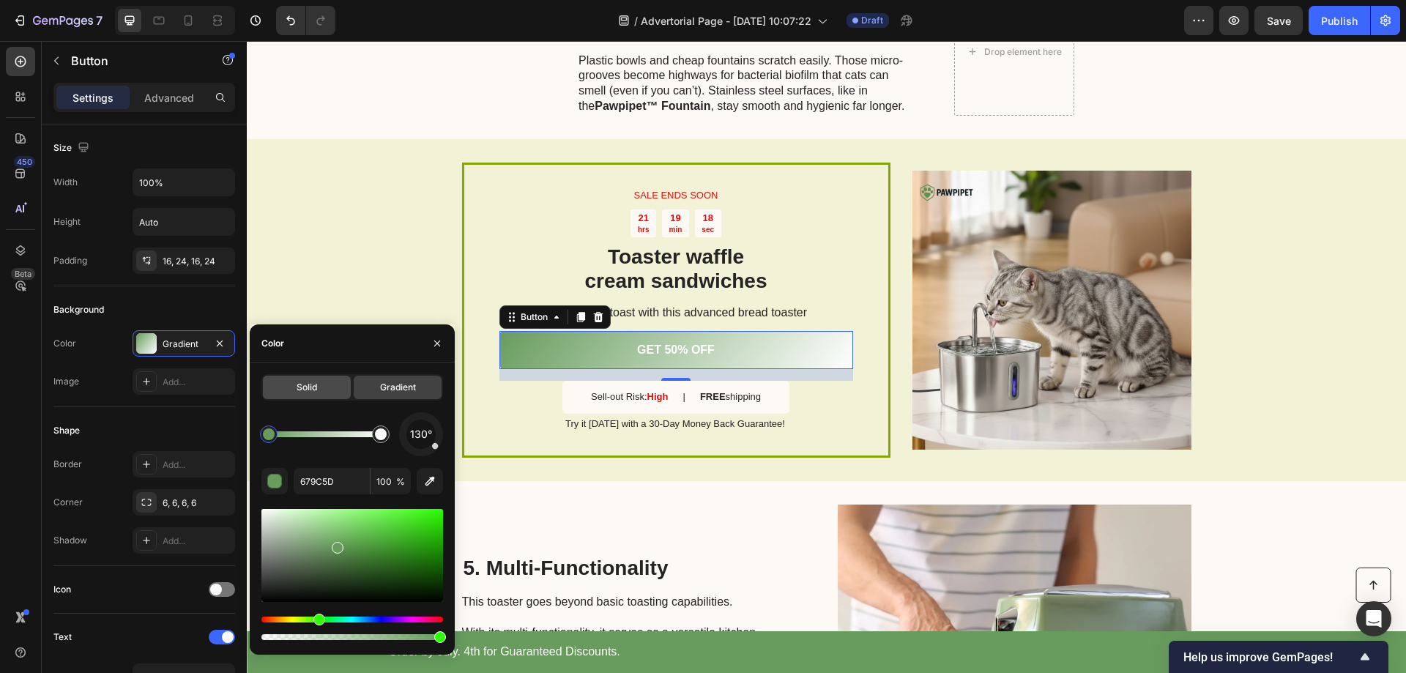
click at [311, 389] on span "Solid" at bounding box center [307, 387] width 21 height 13
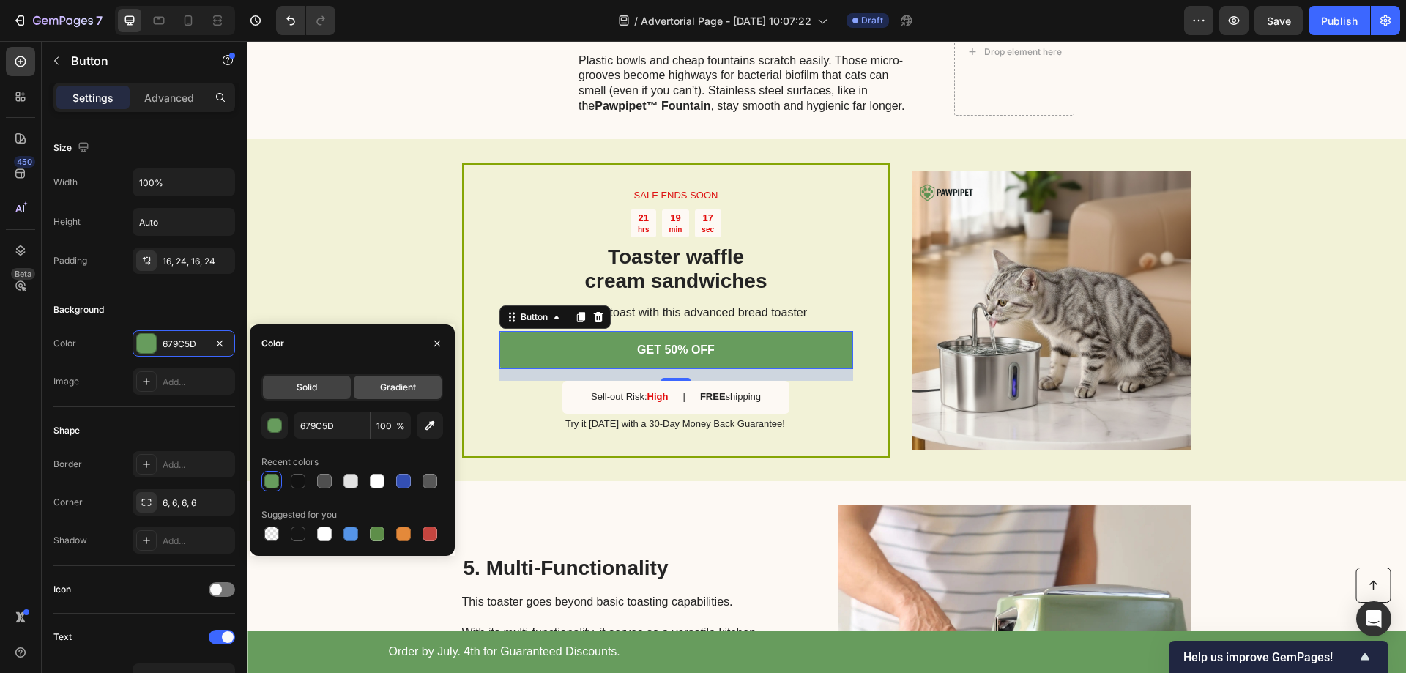
click at [389, 383] on span "Gradient" at bounding box center [398, 387] width 36 height 13
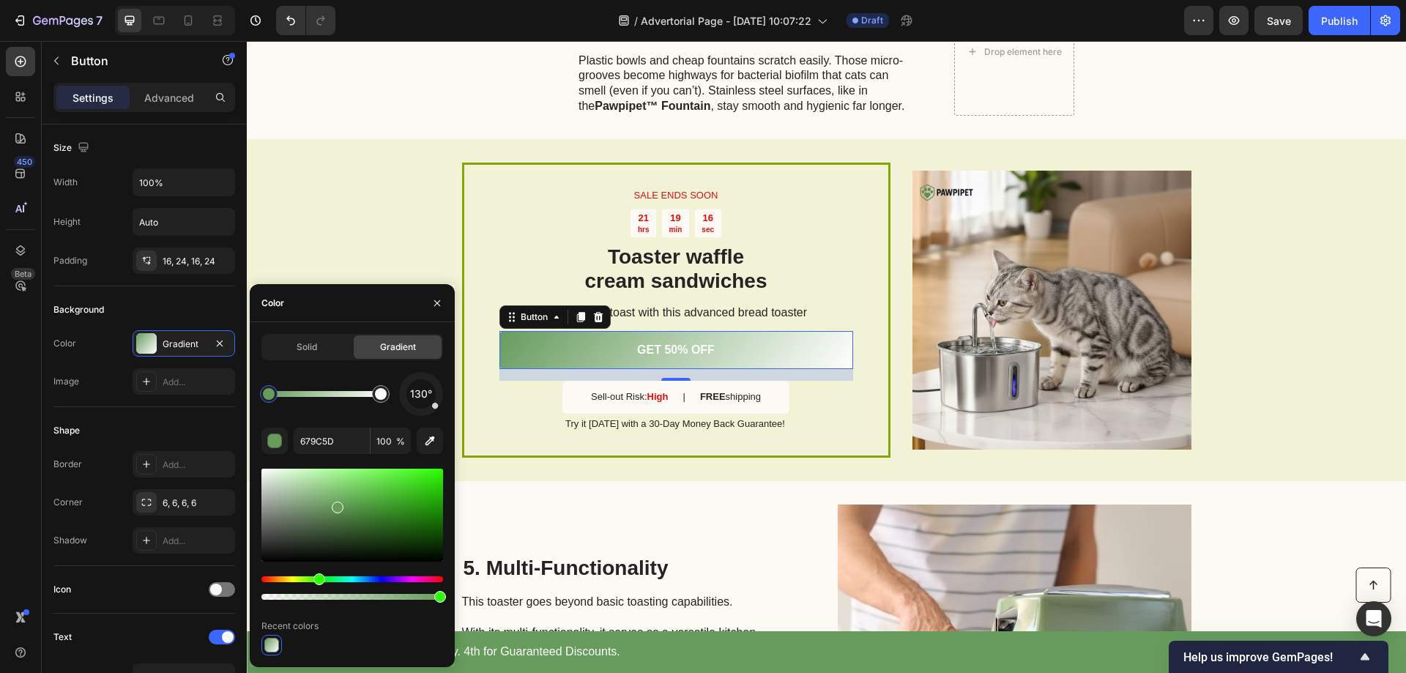
click at [326, 381] on div "130°" at bounding box center [352, 394] width 182 height 44
click at [322, 355] on div "Solid" at bounding box center [307, 346] width 88 height 23
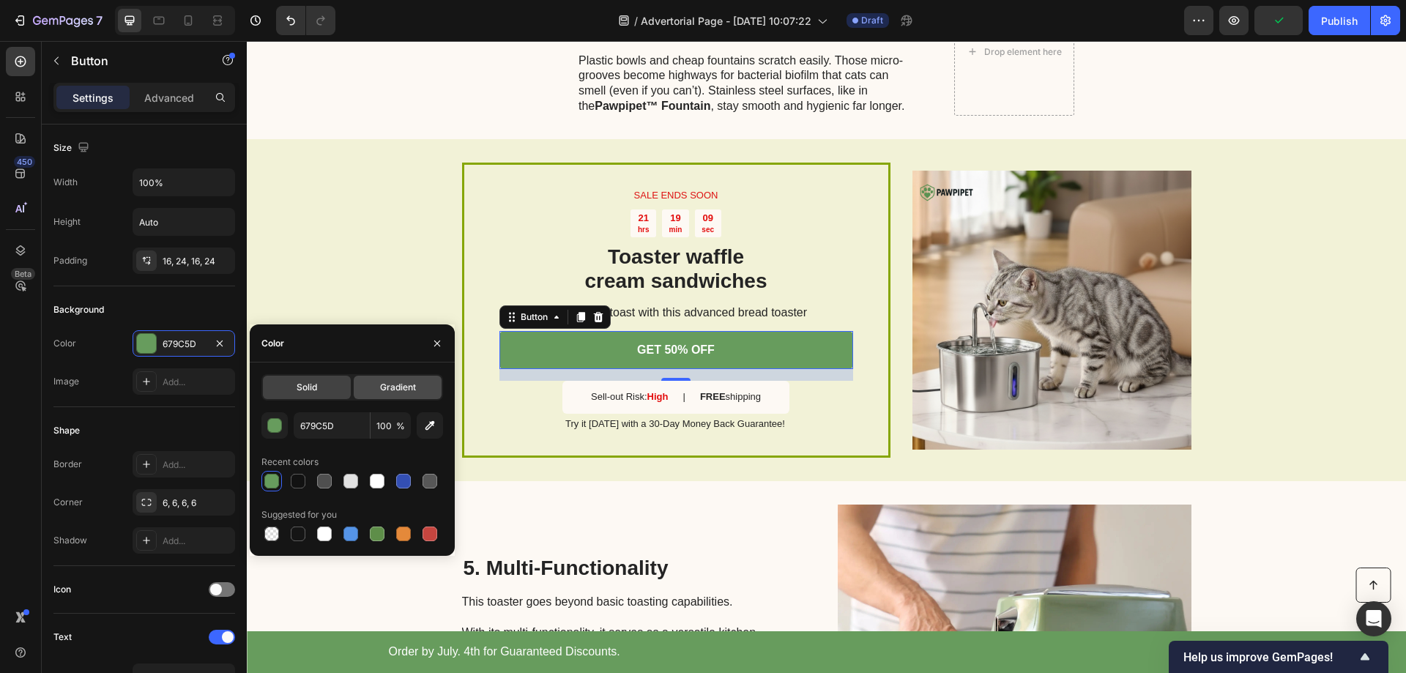
click at [410, 397] on div "Gradient" at bounding box center [398, 387] width 88 height 23
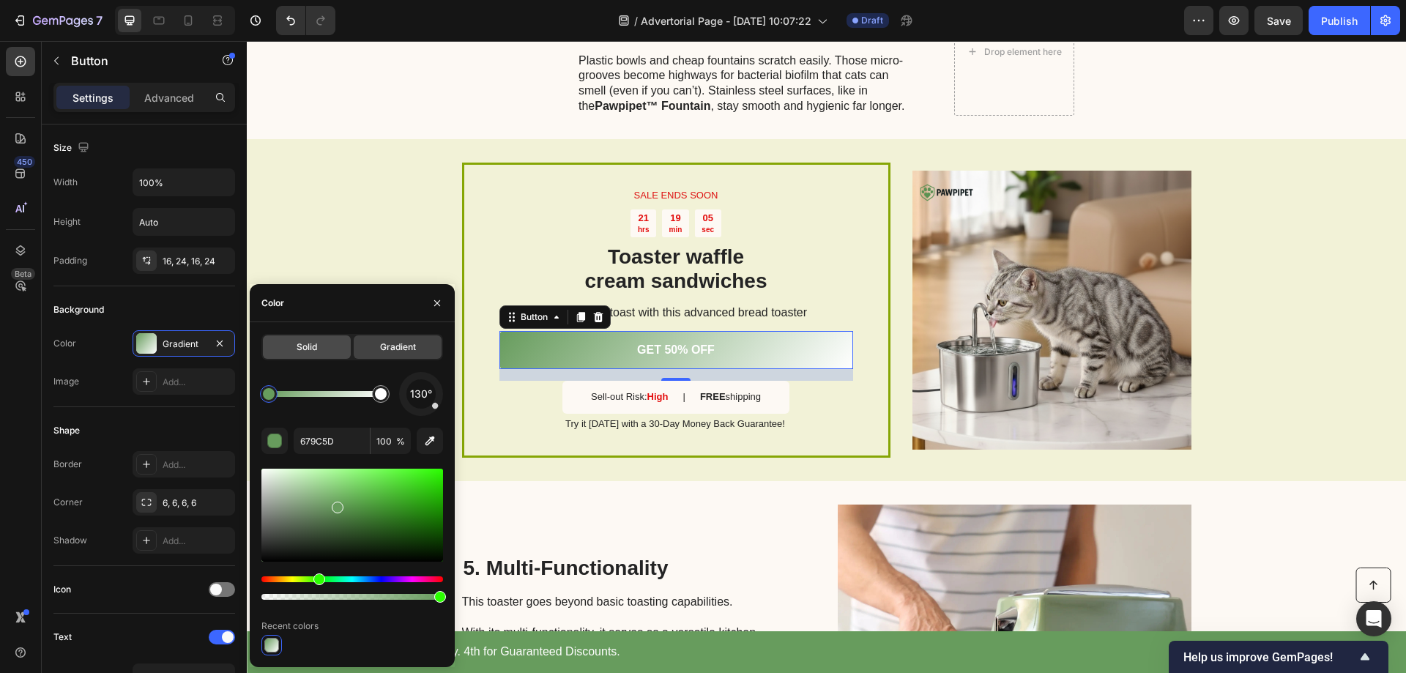
click at [308, 346] on span "Solid" at bounding box center [307, 347] width 21 height 13
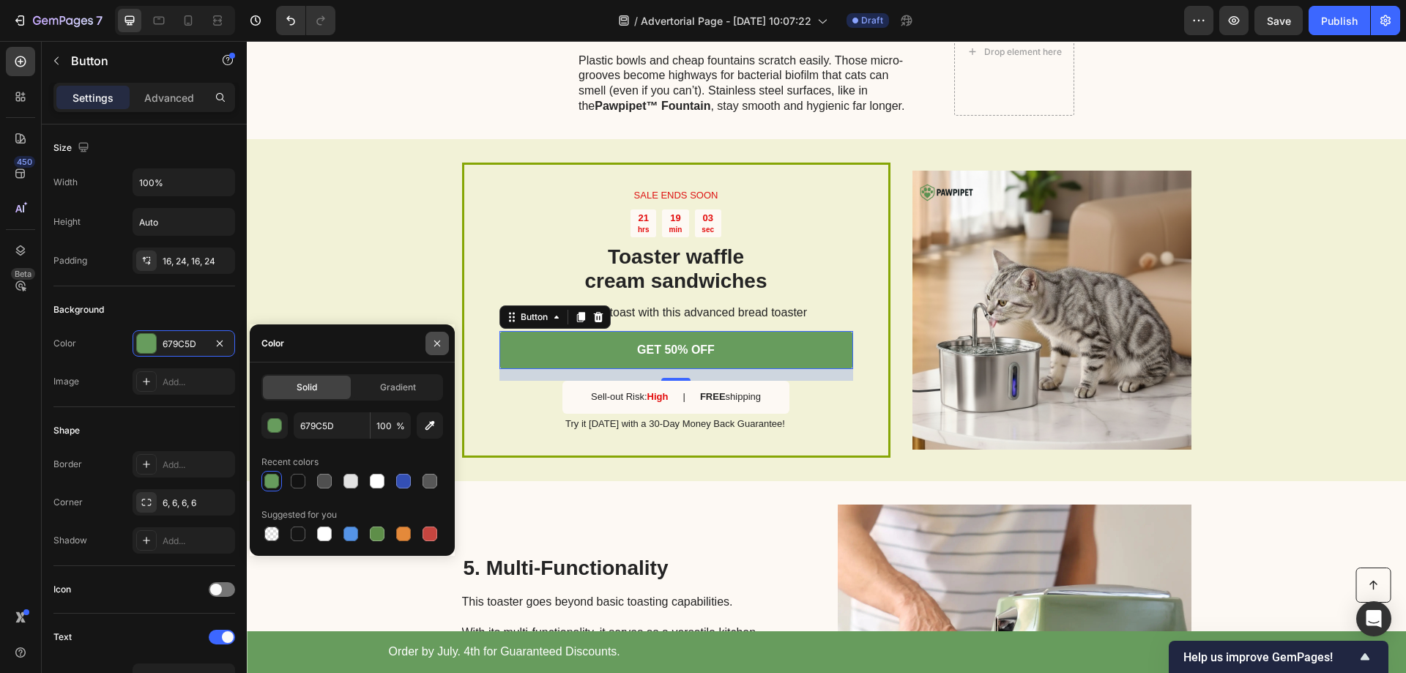
click at [439, 343] on icon "button" at bounding box center [437, 344] width 12 height 12
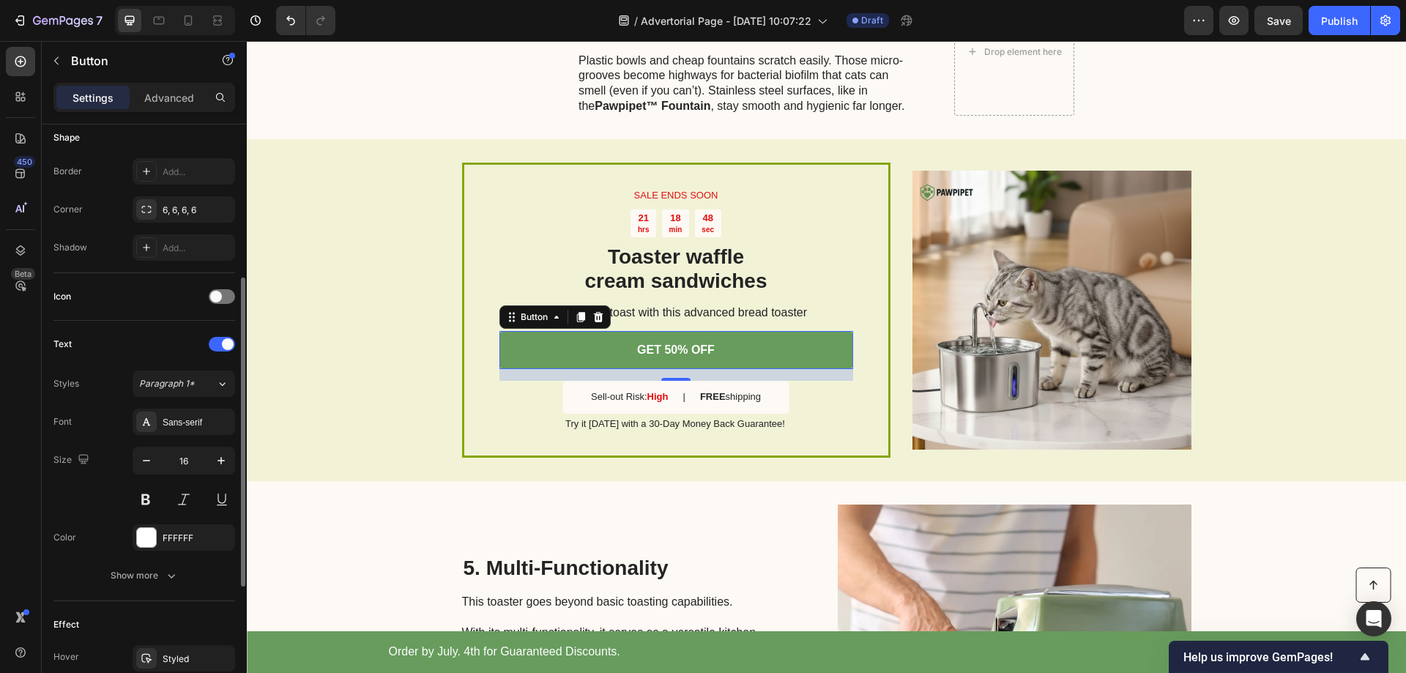
scroll to position [439, 0]
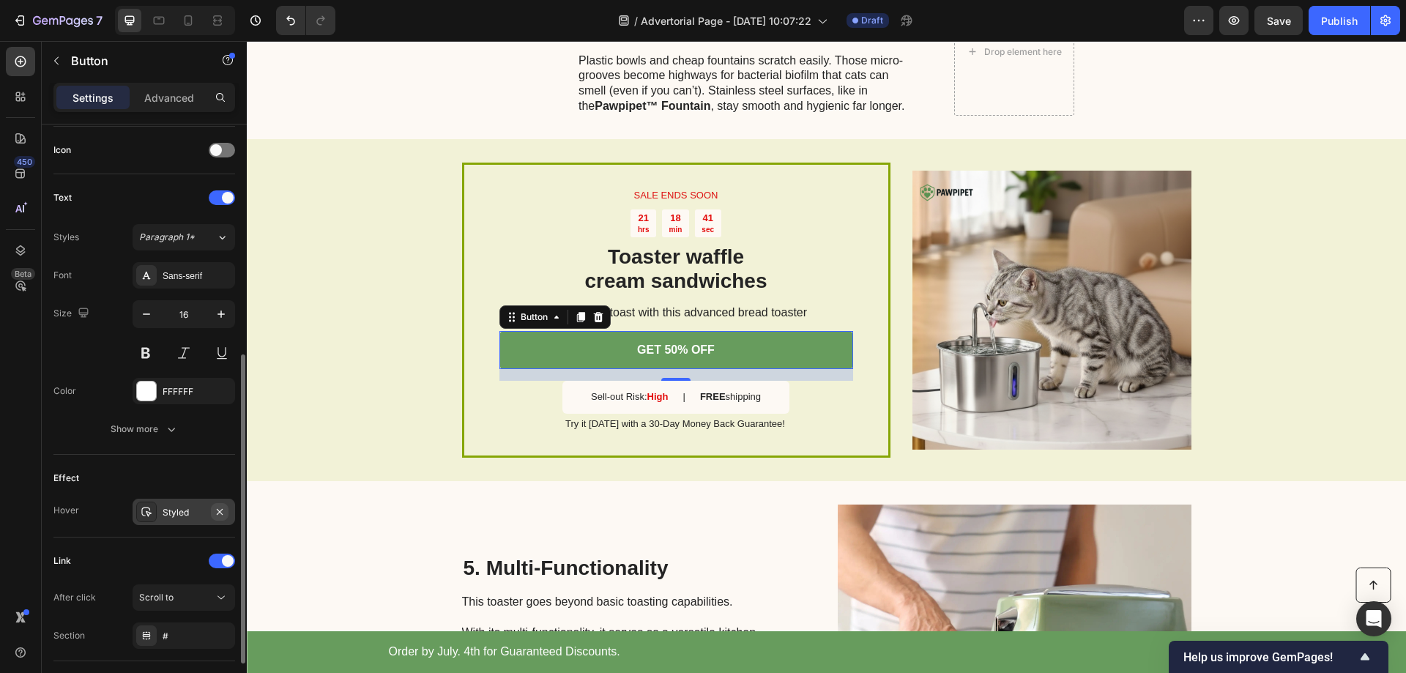
click at [215, 515] on icon "button" at bounding box center [220, 512] width 12 height 12
click at [171, 509] on div "Styled" at bounding box center [184, 512] width 42 height 13
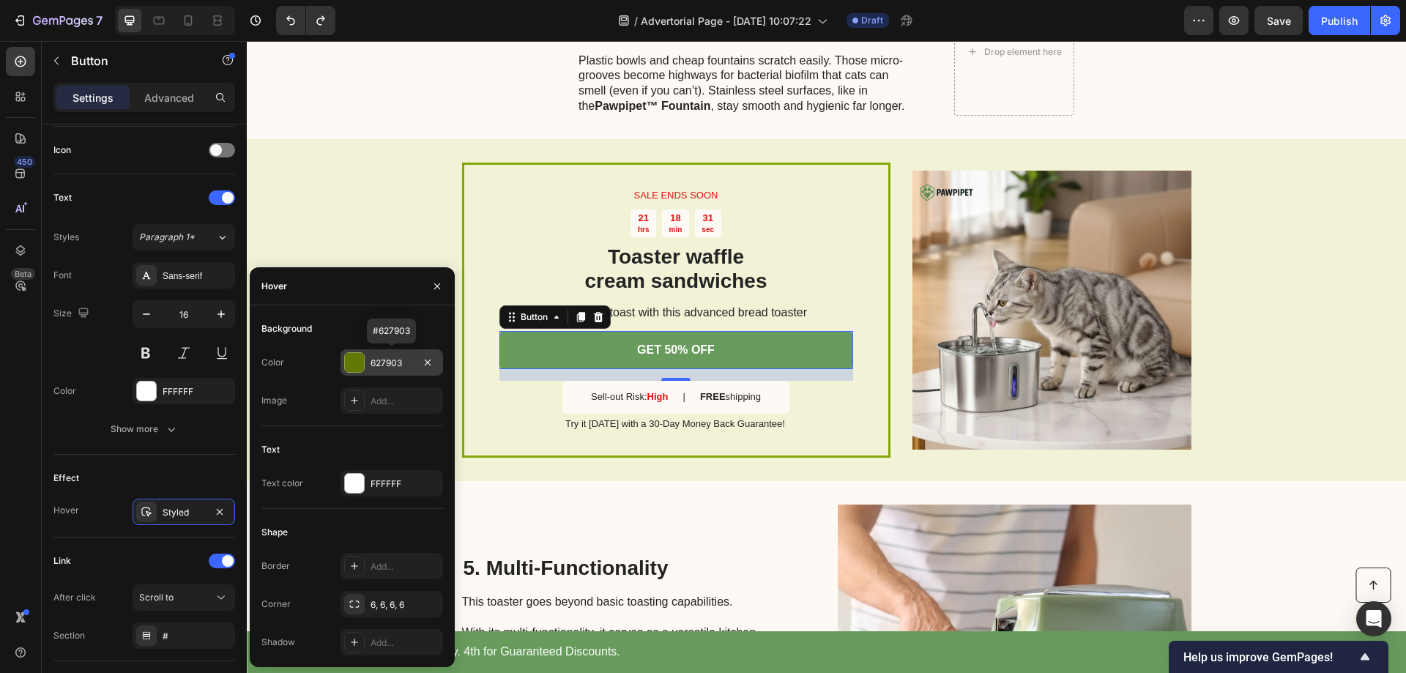
click at [382, 358] on div "627903" at bounding box center [392, 363] width 42 height 13
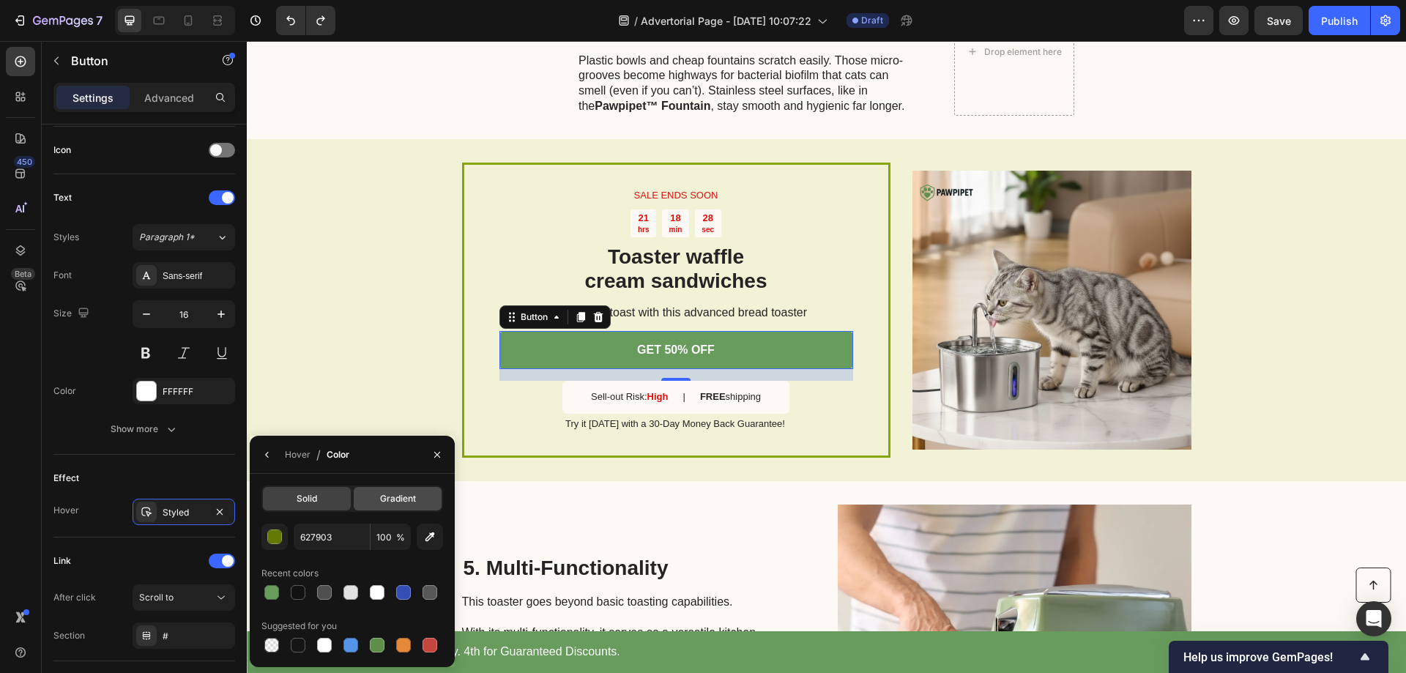
click at [382, 507] on div "Gradient" at bounding box center [398, 498] width 88 height 23
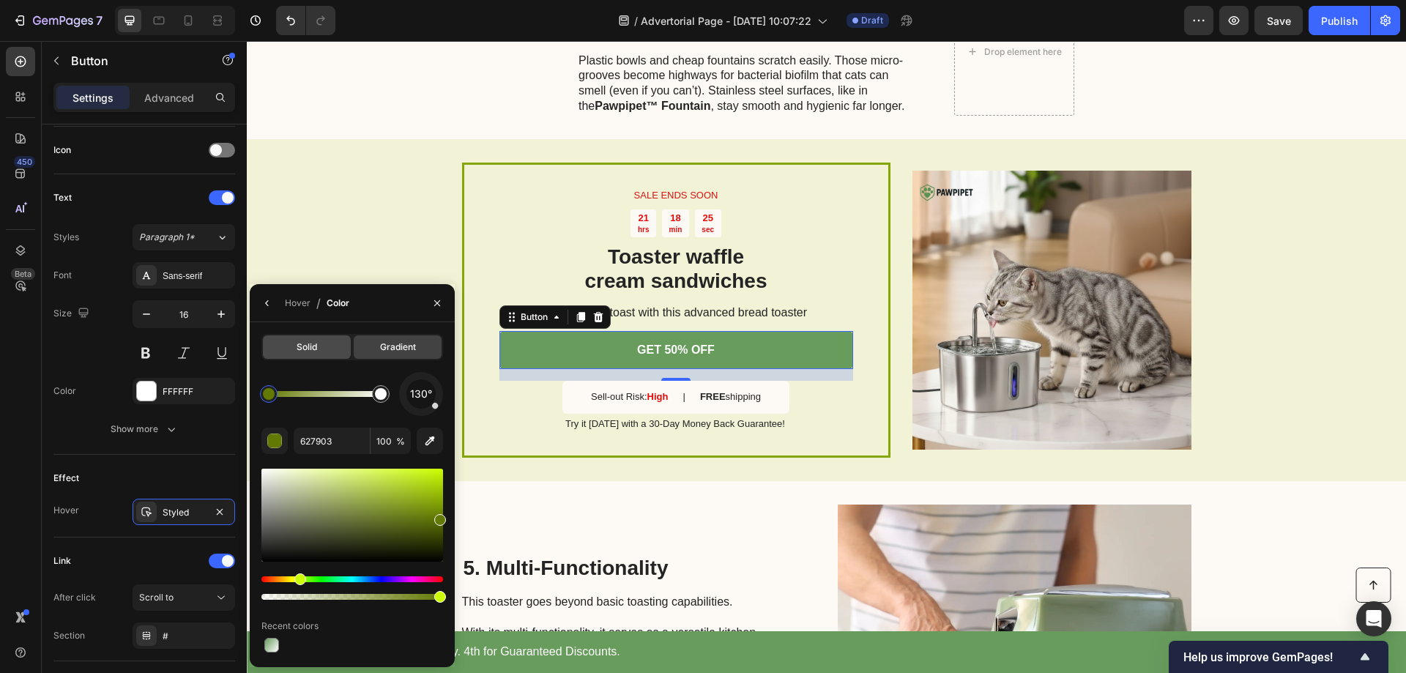
click at [311, 352] on span "Solid" at bounding box center [307, 347] width 21 height 13
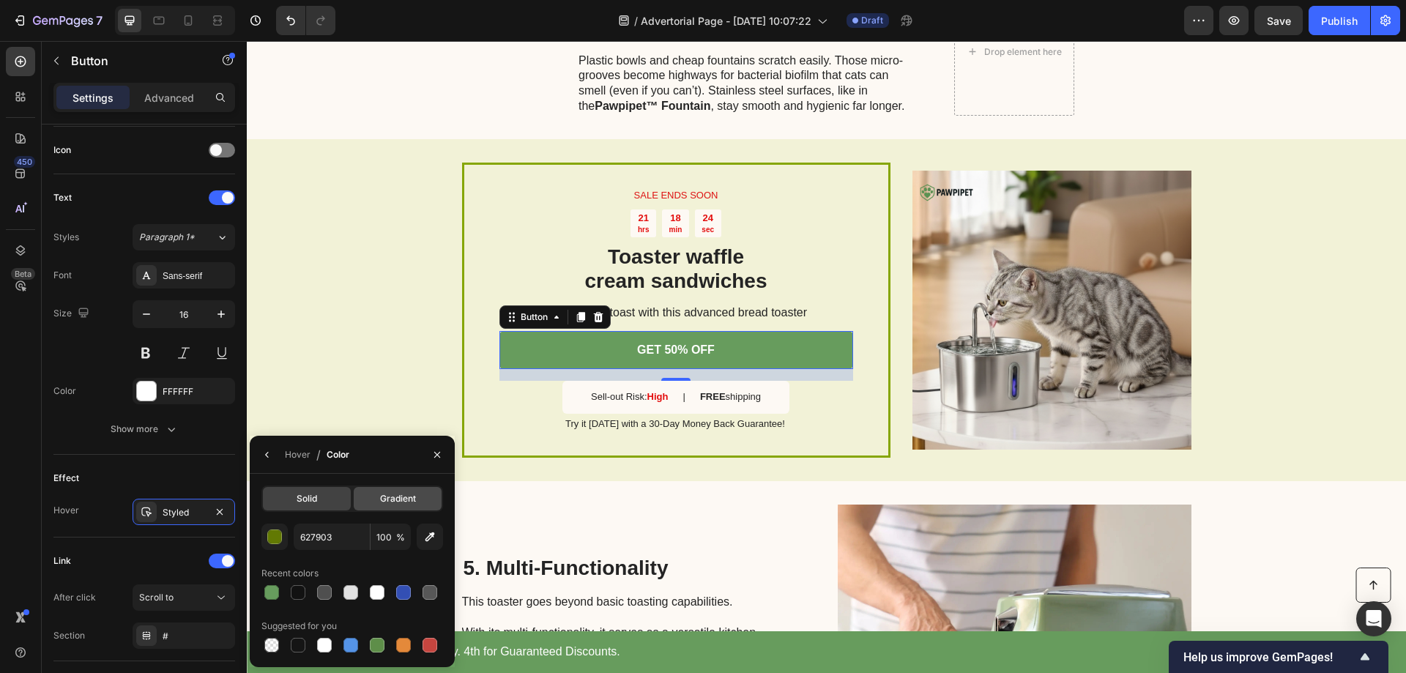
click at [391, 497] on span "Gradient" at bounding box center [398, 498] width 36 height 13
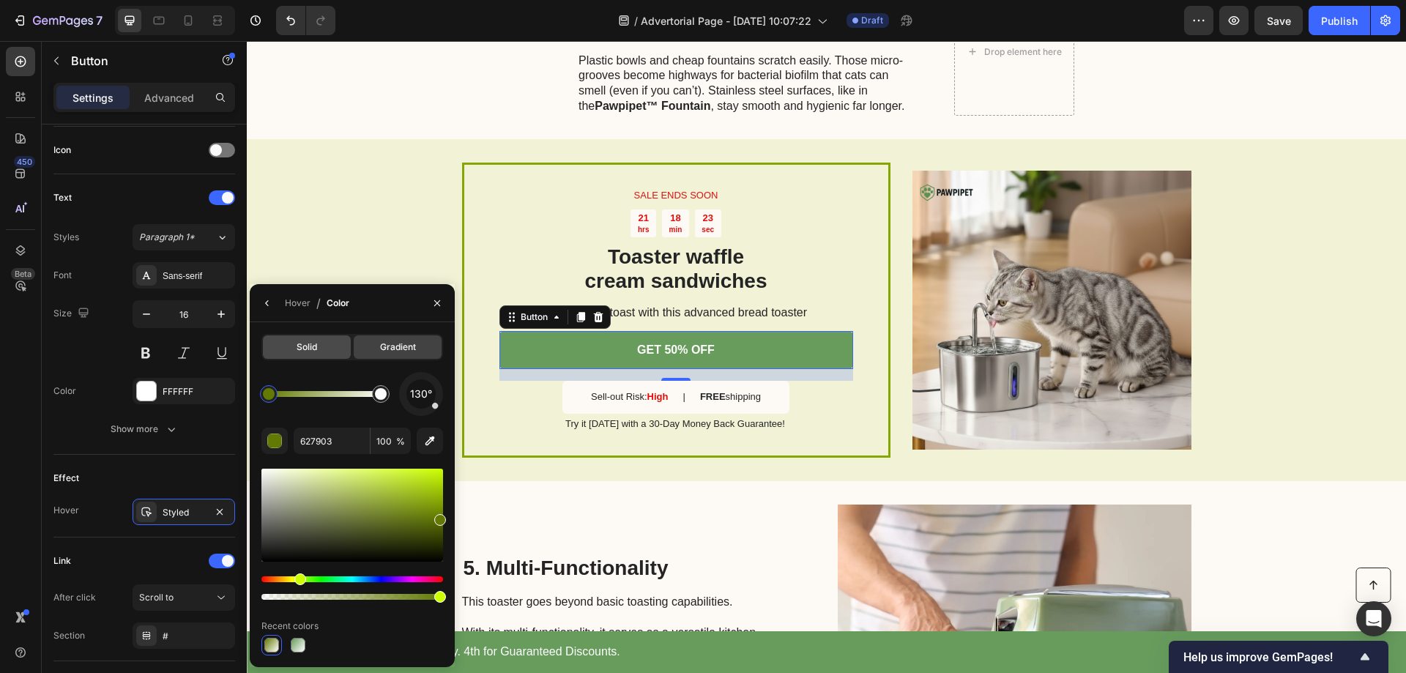
click at [310, 343] on span "Solid" at bounding box center [307, 347] width 21 height 13
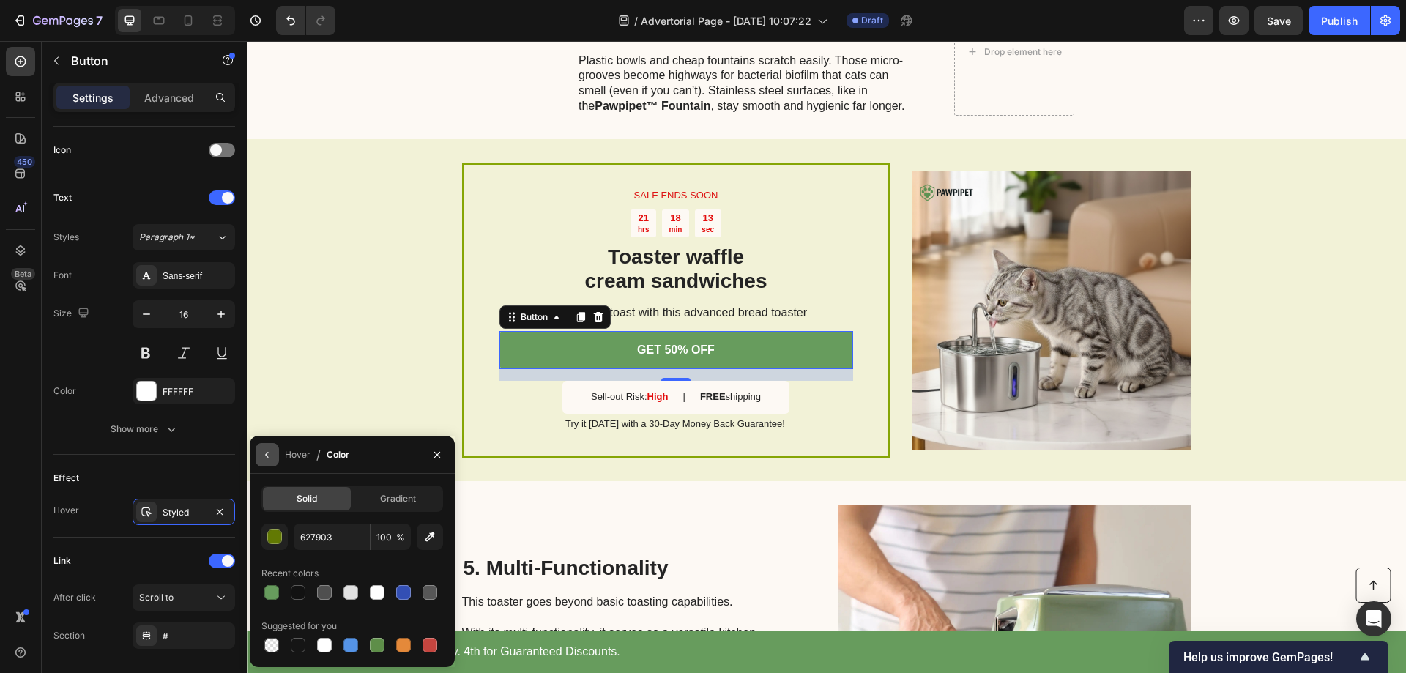
click at [266, 454] on icon "button" at bounding box center [266, 455] width 3 height 6
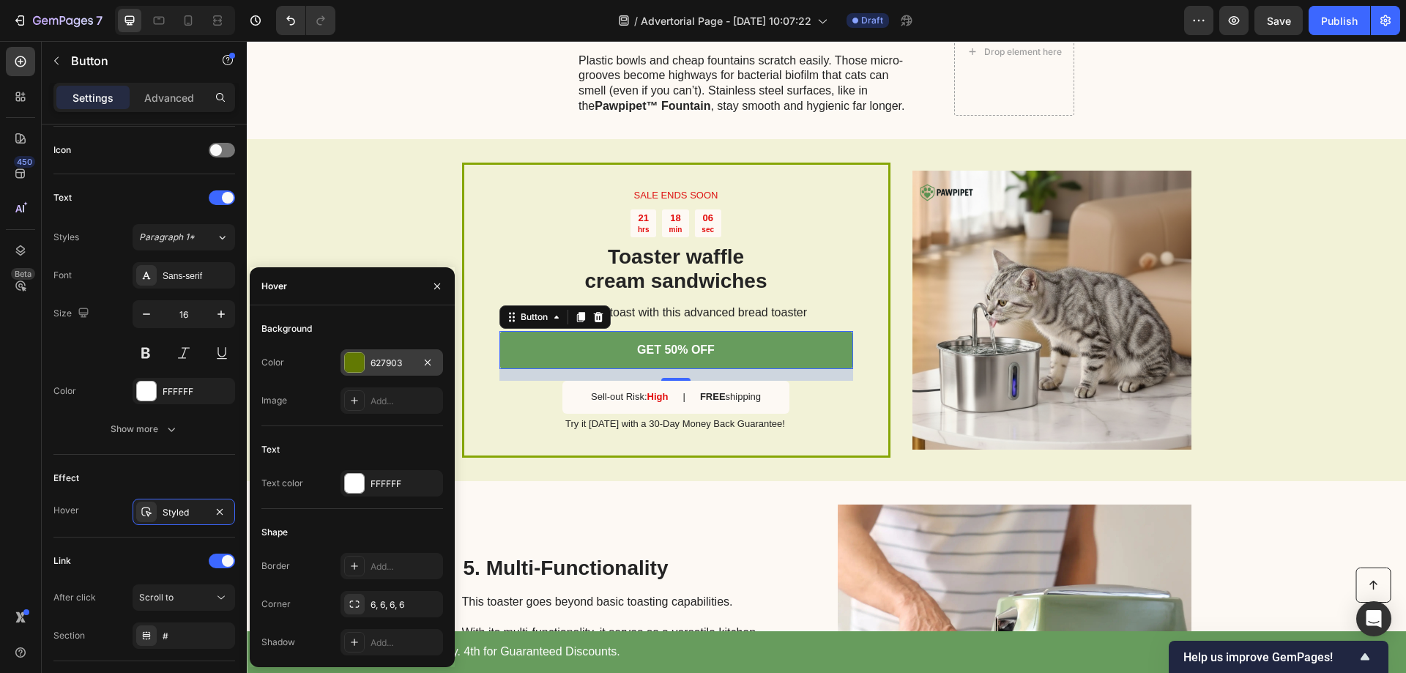
click at [380, 362] on div "627903" at bounding box center [392, 363] width 42 height 13
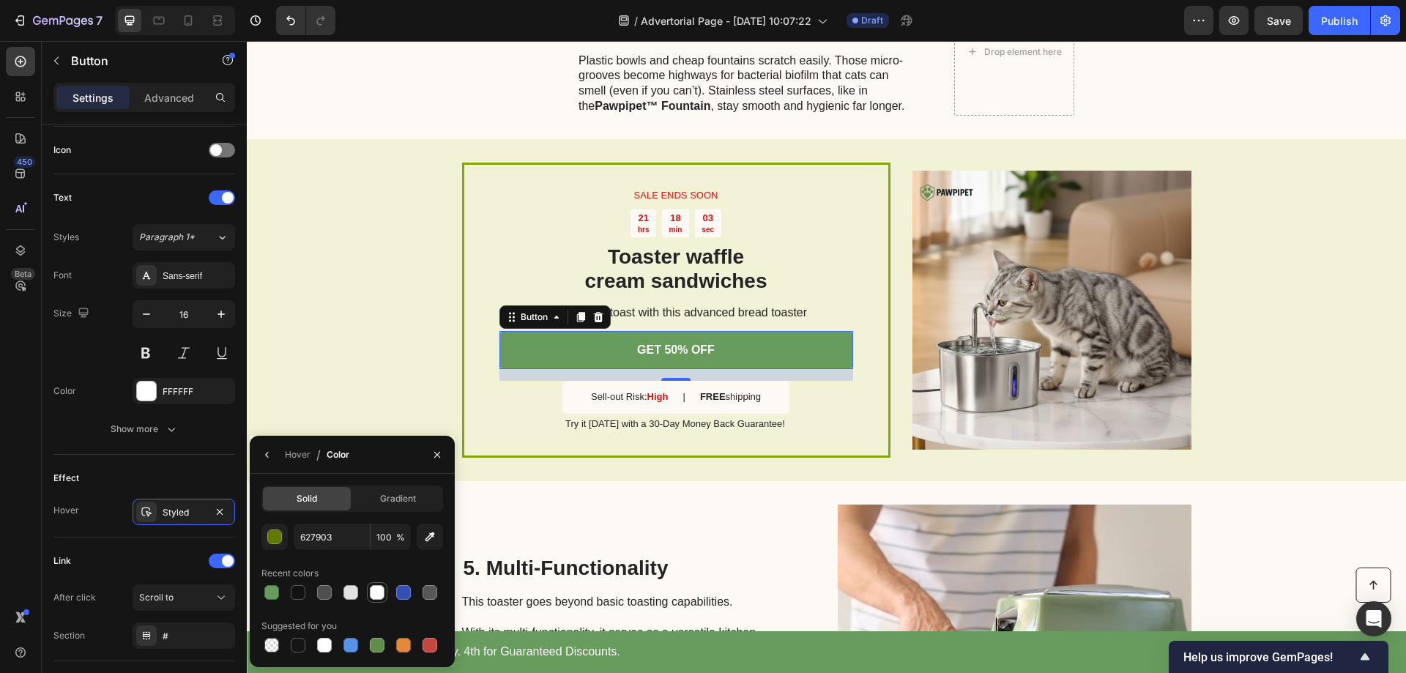
click at [381, 592] on div at bounding box center [377, 592] width 15 height 15
type input "FFFFFF"
click at [270, 455] on icon "button" at bounding box center [267, 455] width 12 height 12
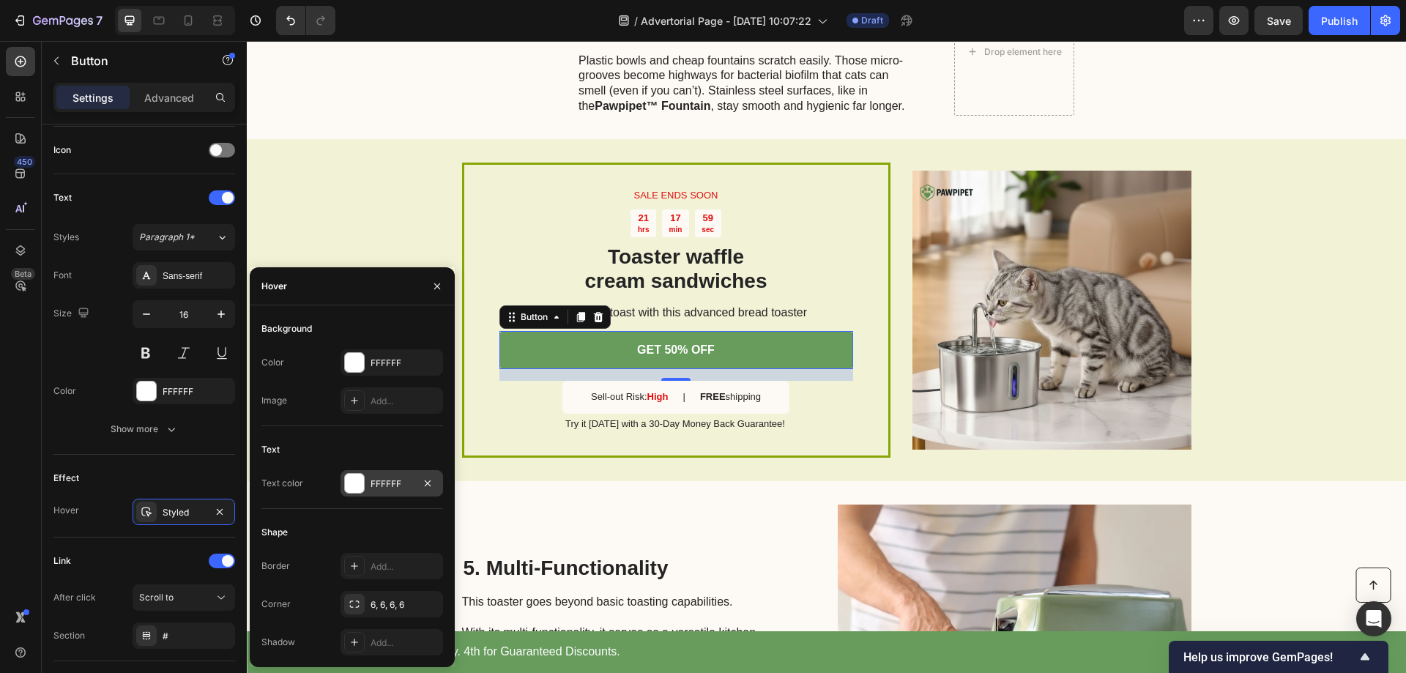
click at [371, 488] on div "FFFFFF" at bounding box center [392, 484] width 42 height 13
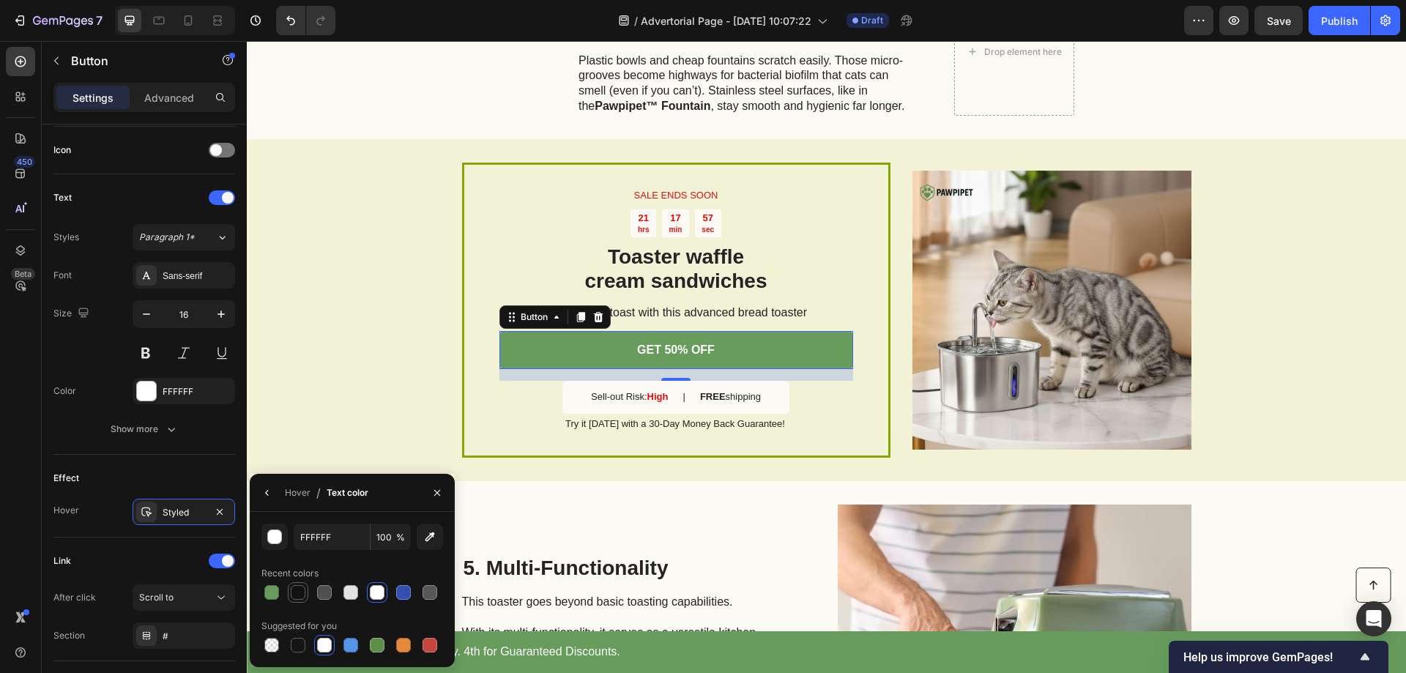
click at [297, 595] on div at bounding box center [298, 592] width 15 height 15
type input "121212"
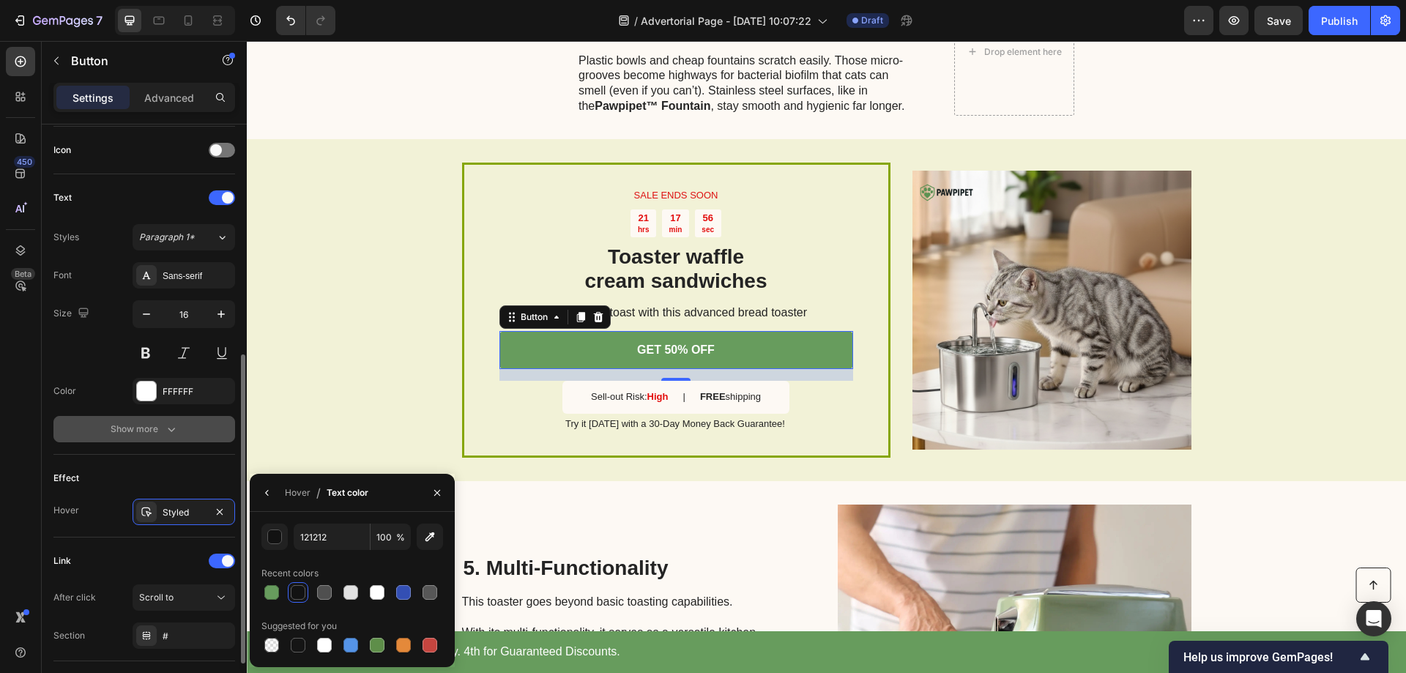
click at [215, 426] on button "Show more" at bounding box center [144, 429] width 182 height 26
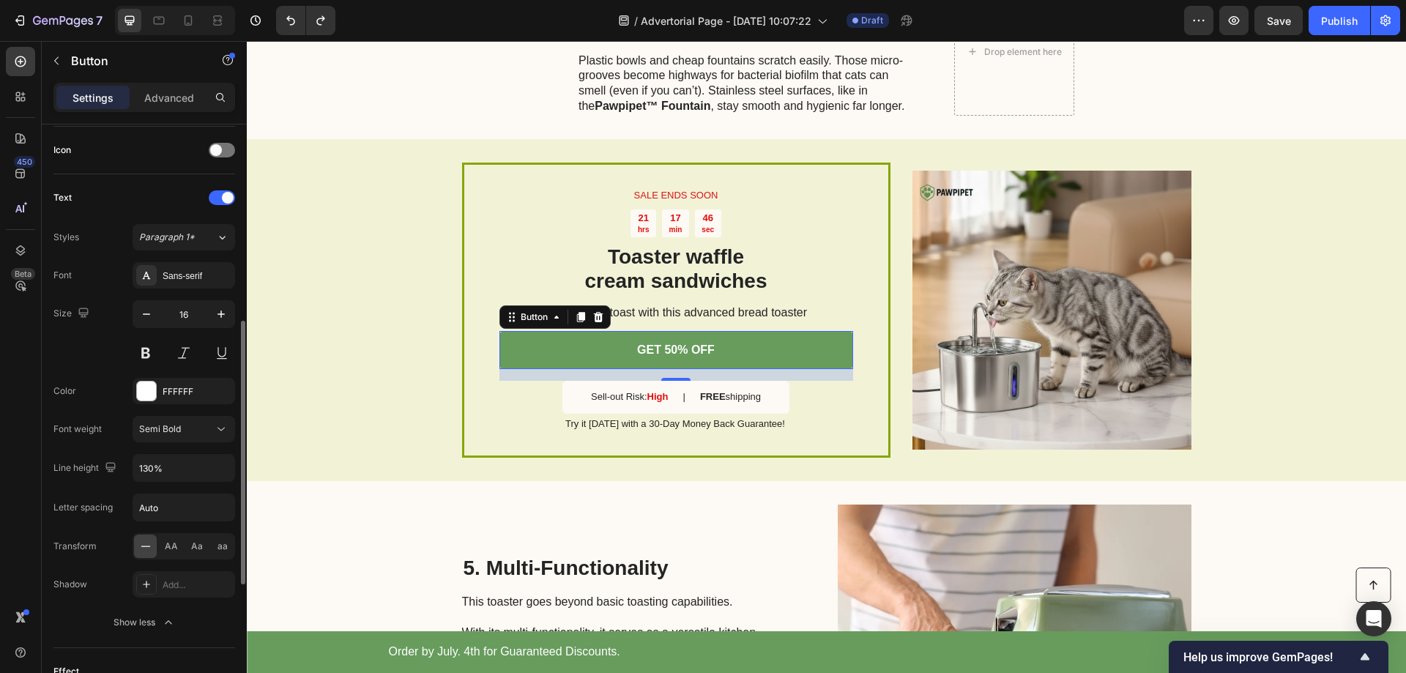
click at [93, 354] on div "Size 16" at bounding box center [144, 333] width 182 height 66
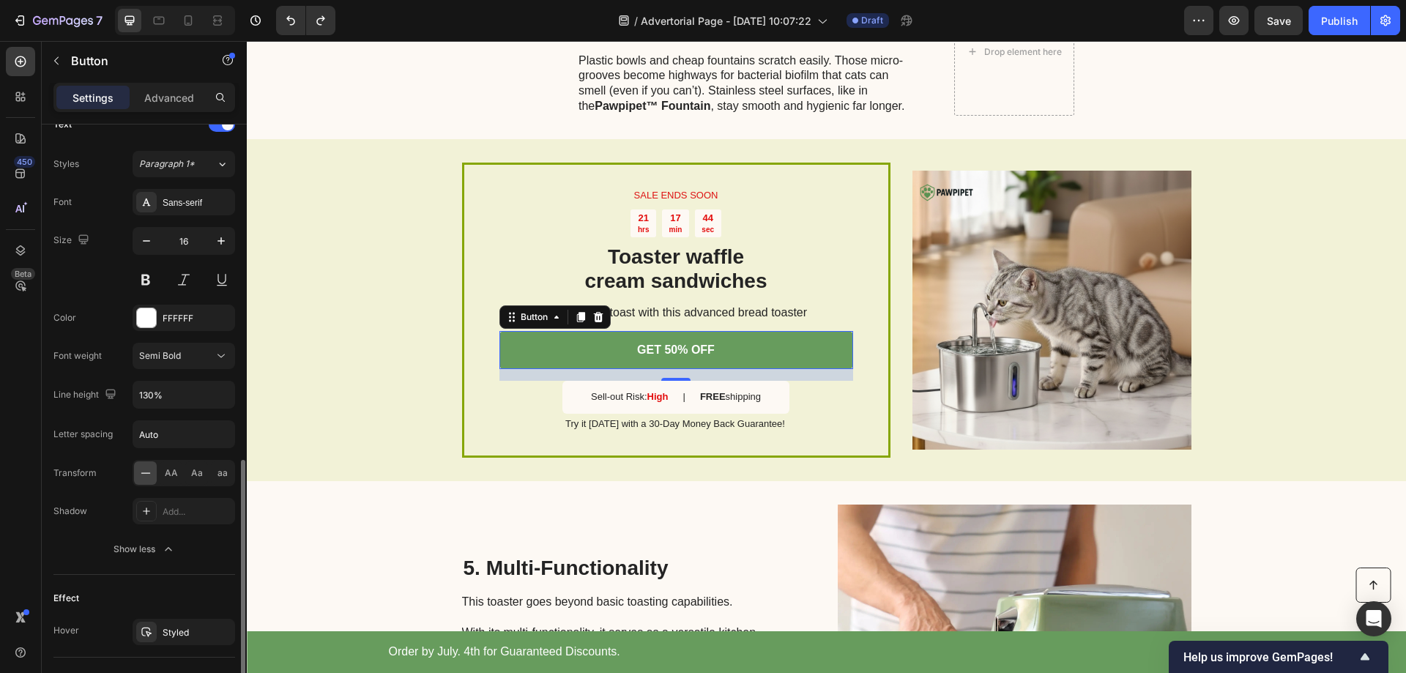
scroll to position [659, 0]
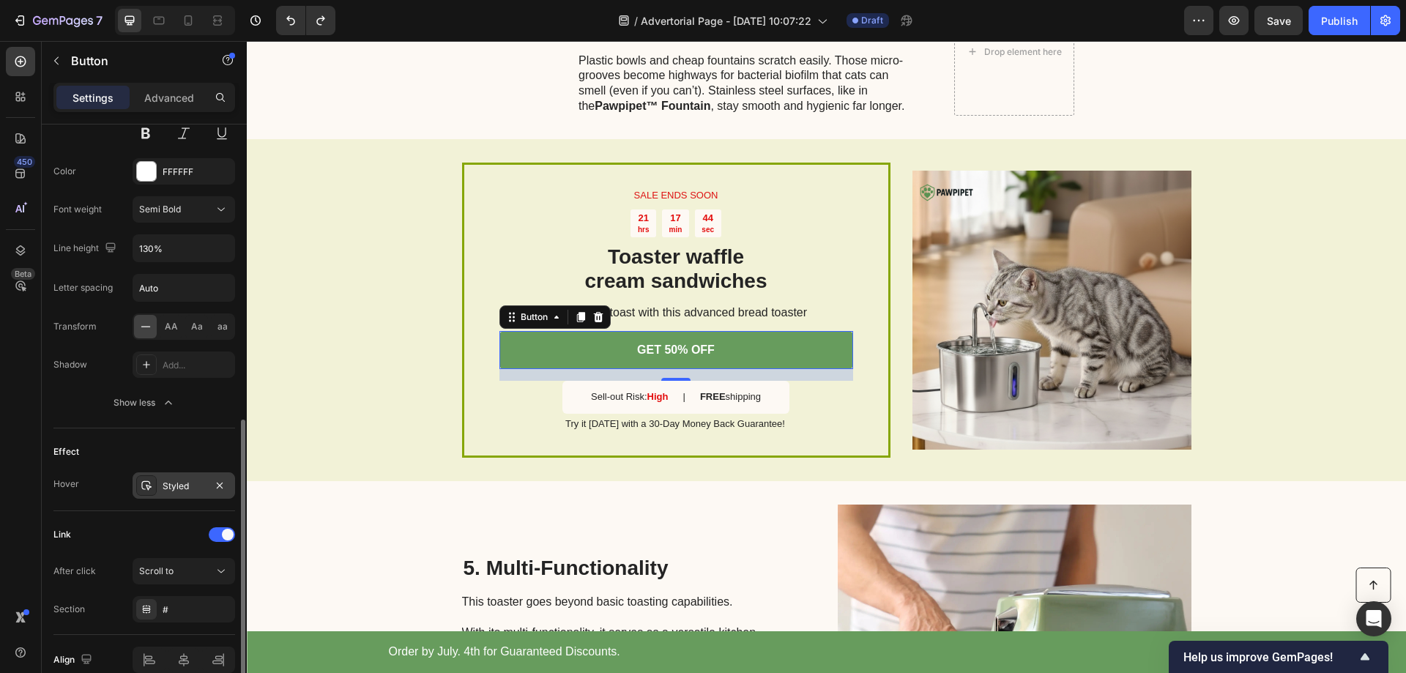
click at [185, 484] on div "Styled" at bounding box center [184, 486] width 42 height 13
click at [60, 428] on div "Text Styles Paragraph 1* Font Sans-serif Size 16 Color FFFFFF Font weight Semi …" at bounding box center [144, 192] width 182 height 474
click at [179, 486] on div "Styled" at bounding box center [184, 486] width 42 height 13
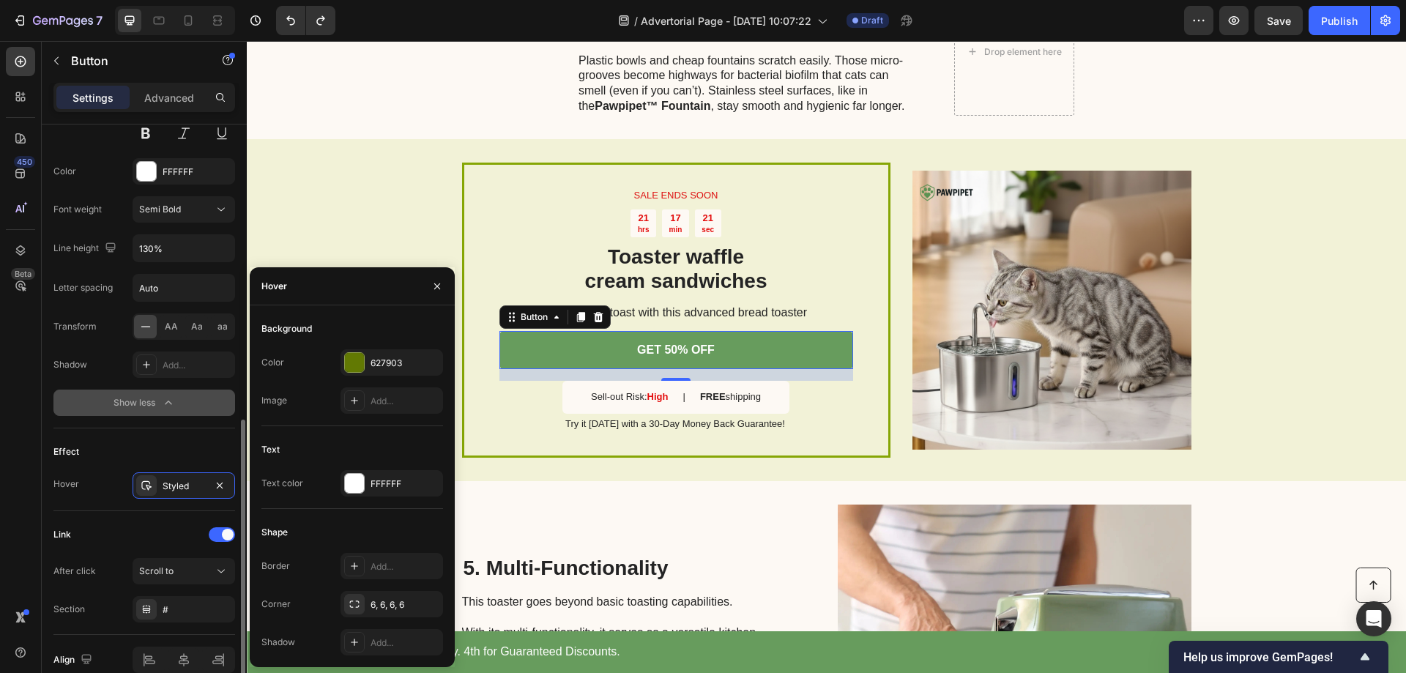
click at [178, 402] on button "Show less" at bounding box center [144, 403] width 182 height 26
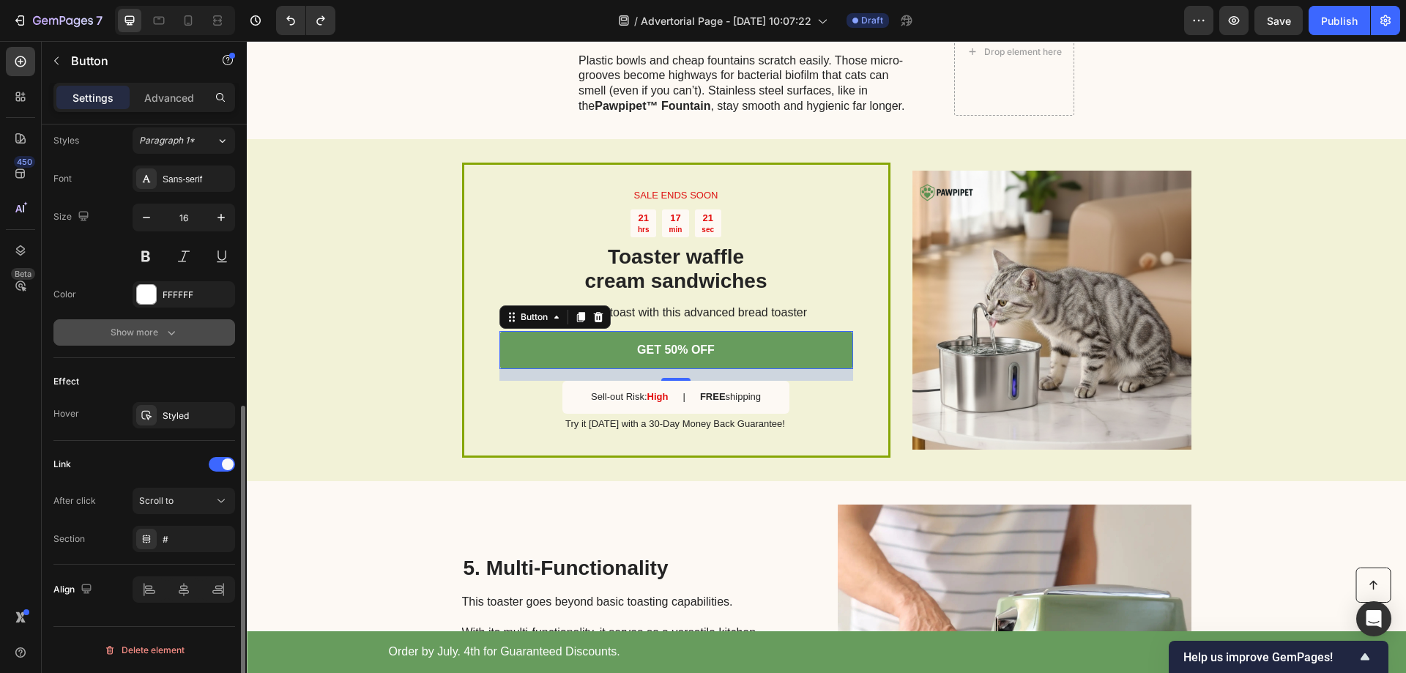
scroll to position [536, 0]
click at [171, 330] on icon "button" at bounding box center [171, 332] width 15 height 15
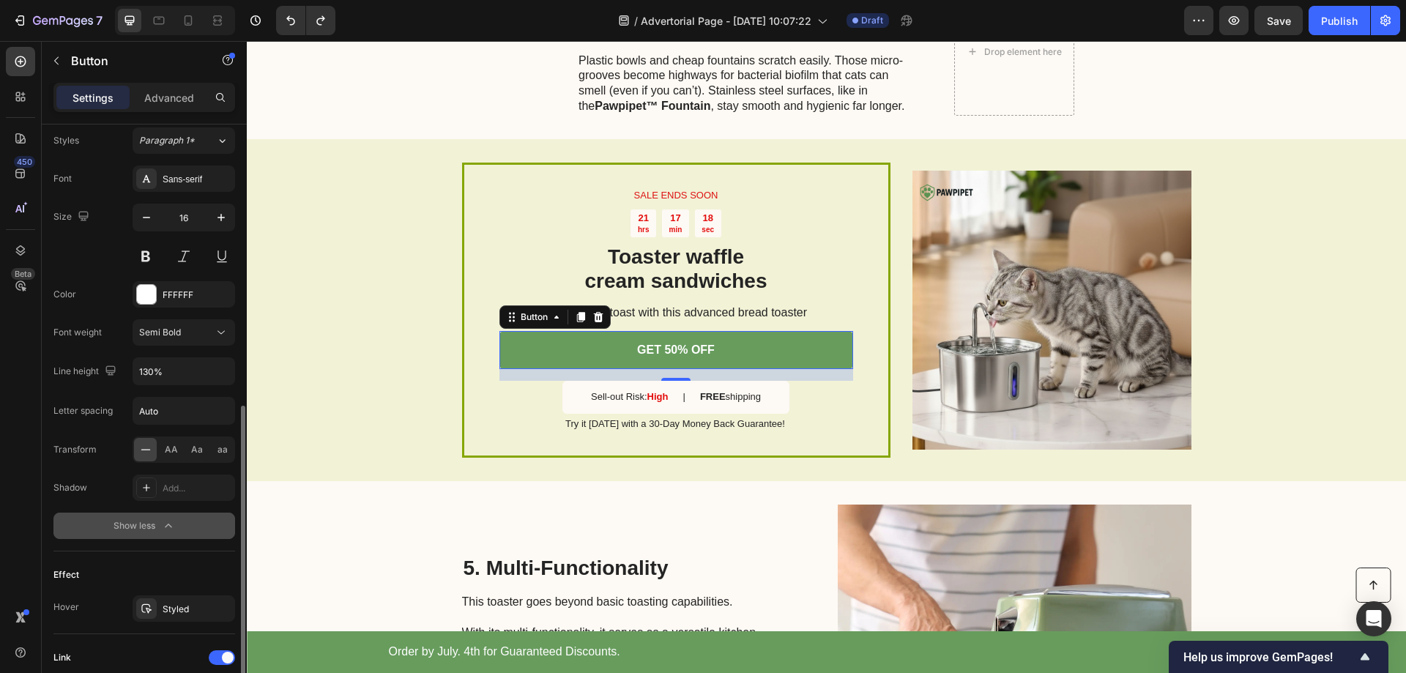
click at [160, 527] on div "Show less" at bounding box center [145, 526] width 62 height 15
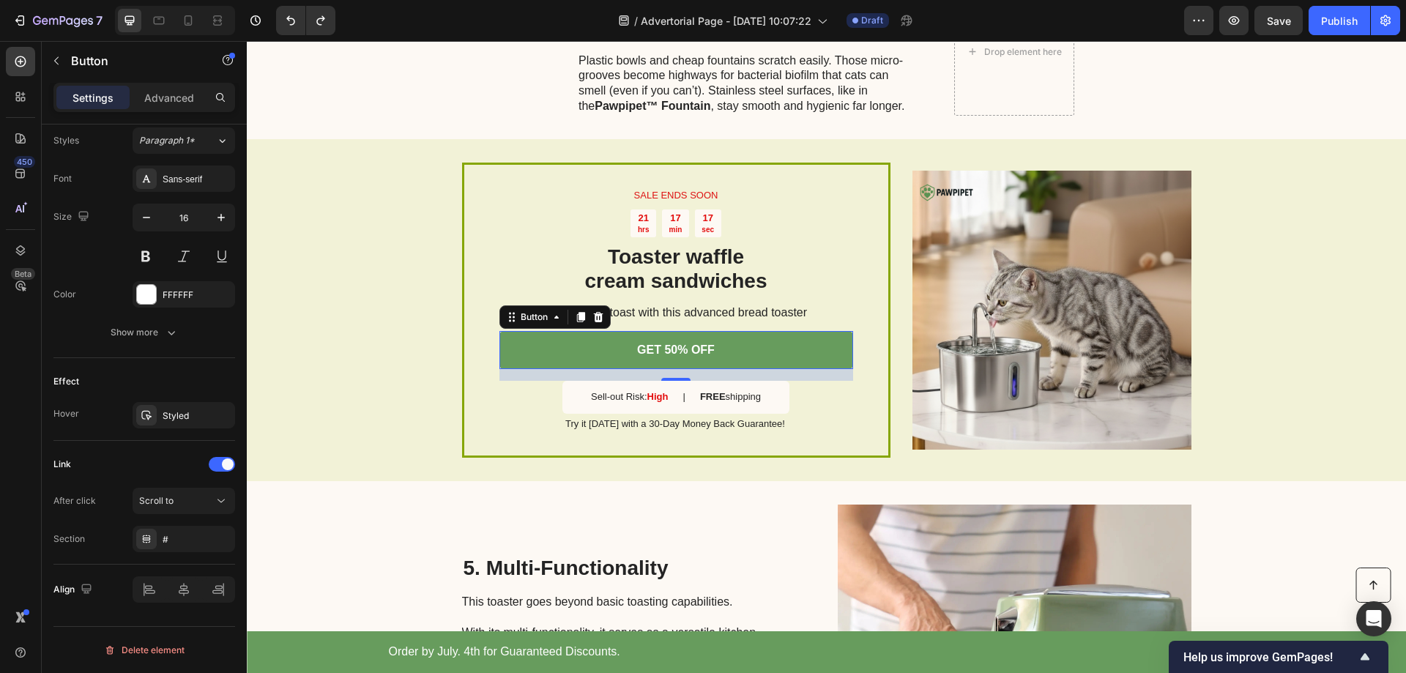
click at [168, 334] on icon "button" at bounding box center [171, 332] width 15 height 15
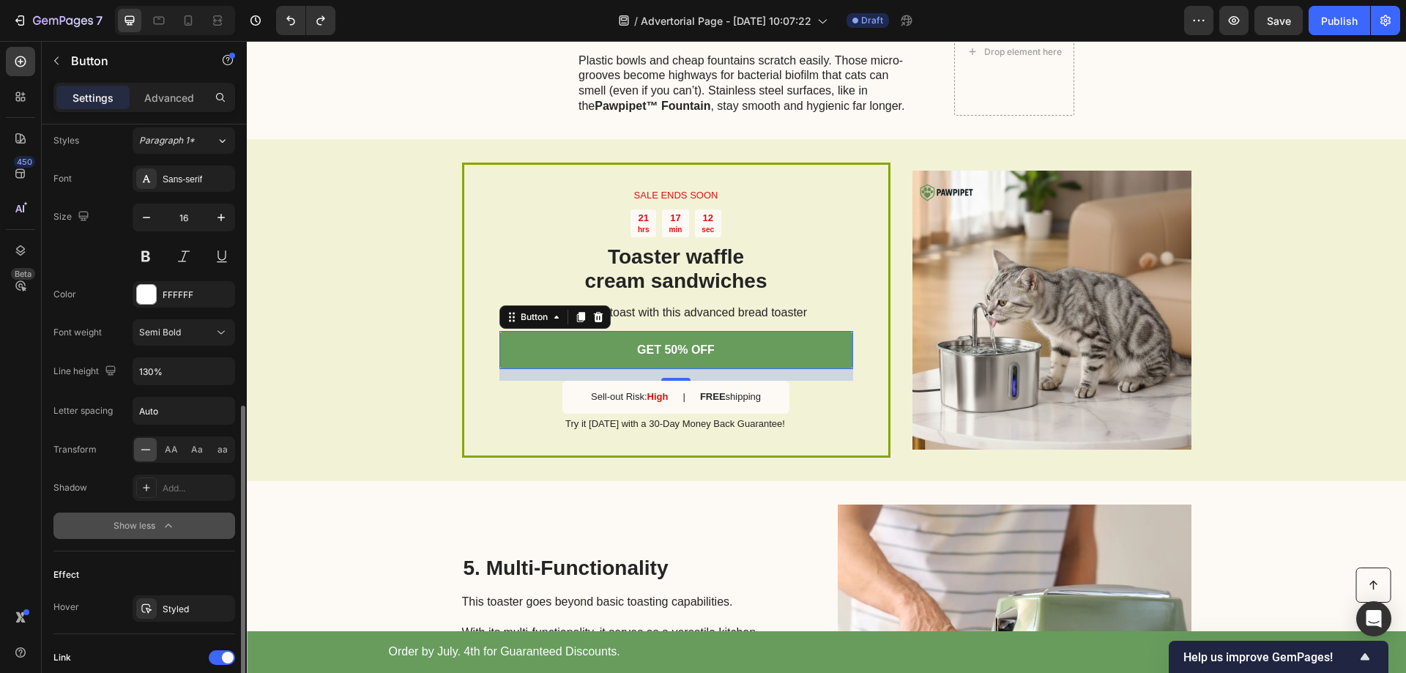
click at [150, 530] on div "Show less" at bounding box center [145, 526] width 62 height 15
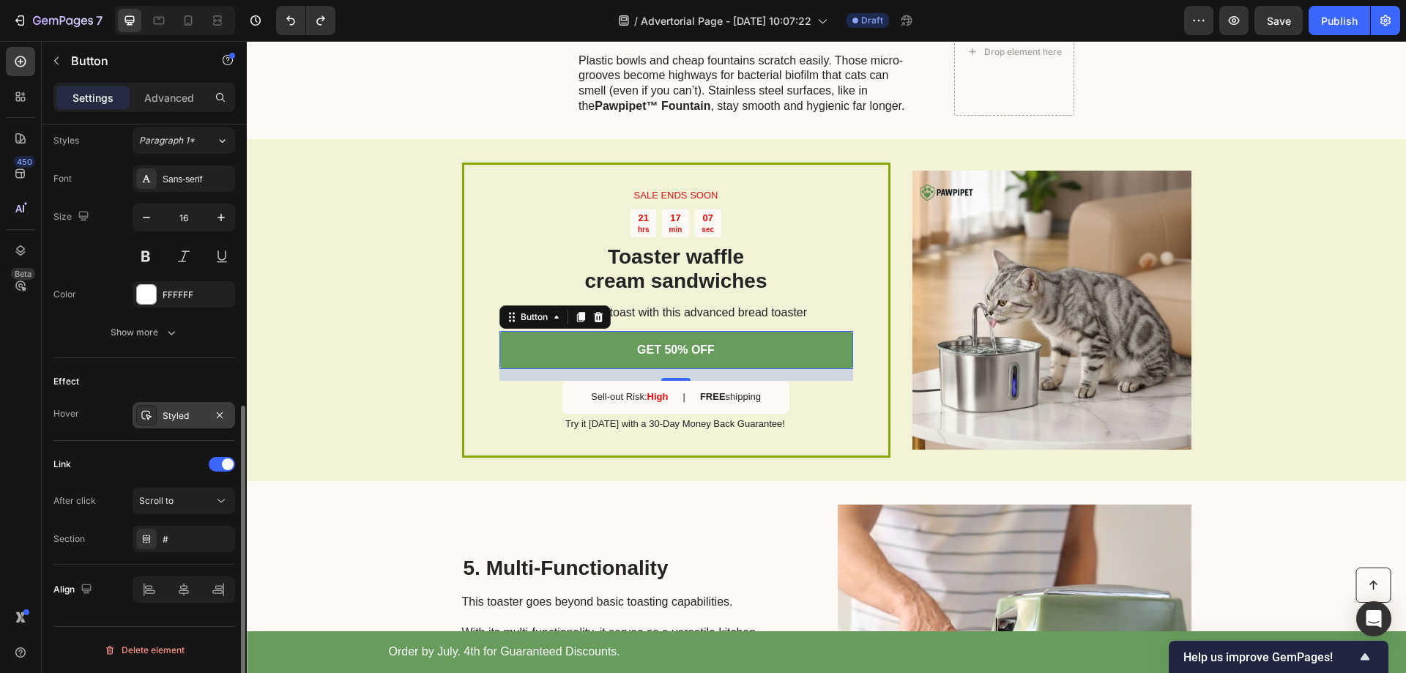
click at [178, 417] on div "Styled" at bounding box center [184, 415] width 42 height 13
click at [50, 363] on div "Size Width 100% Height Auto Padding 16, 24, 16, 24 Background Color 679C5D Imag…" at bounding box center [144, 151] width 205 height 1126
click at [173, 416] on div "Styled" at bounding box center [184, 415] width 42 height 13
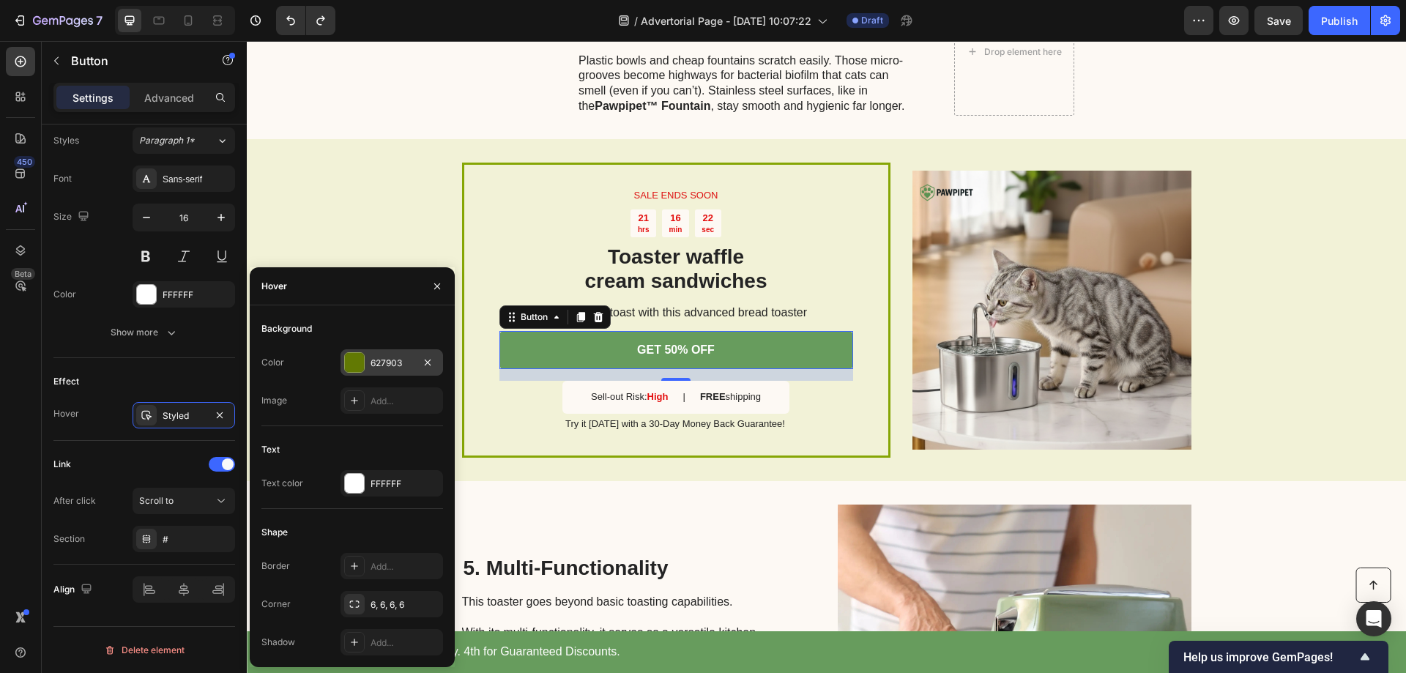
click at [377, 364] on div "627903" at bounding box center [392, 363] width 42 height 13
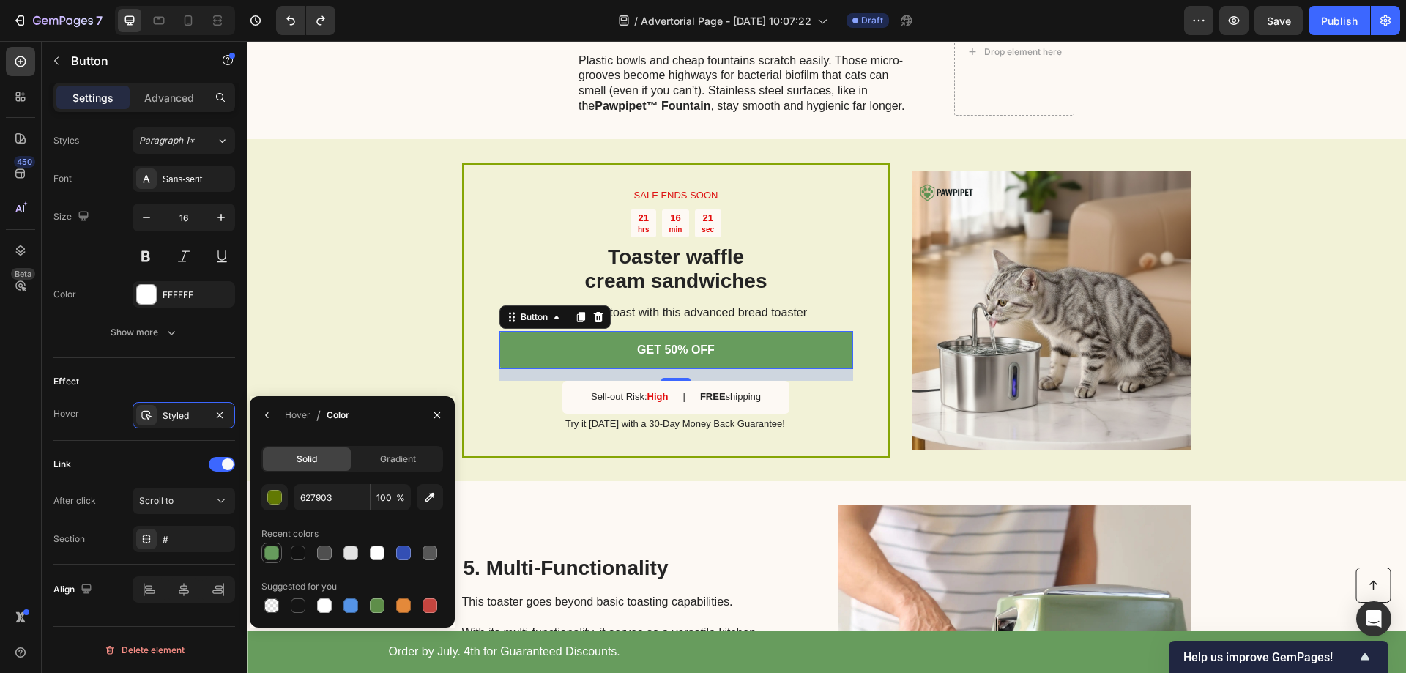
click at [271, 551] on div at bounding box center [271, 553] width 15 height 15
type input "679C5D"
click at [393, 457] on span "Gradient" at bounding box center [398, 459] width 36 height 13
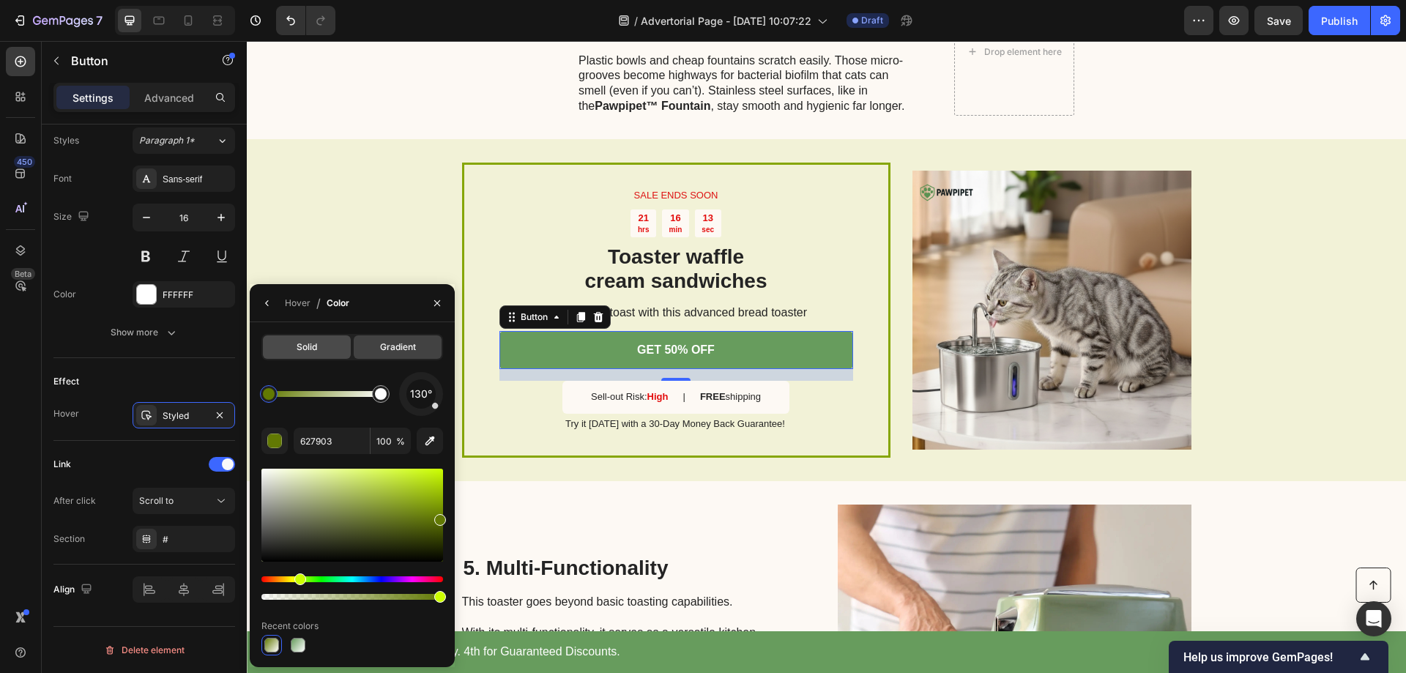
click at [327, 348] on div "Solid" at bounding box center [307, 346] width 88 height 23
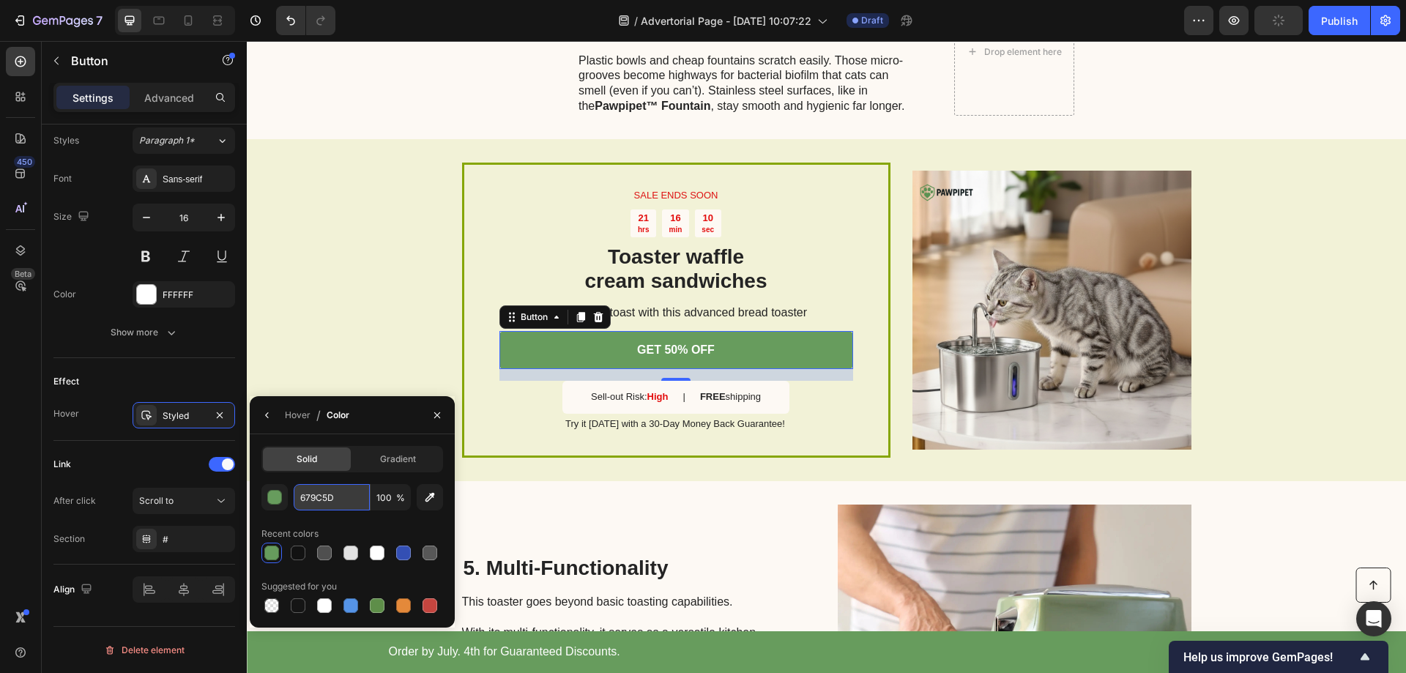
click at [330, 502] on input "679C5D" at bounding box center [332, 497] width 76 height 26
click at [405, 461] on span "Gradient" at bounding box center [398, 459] width 36 height 13
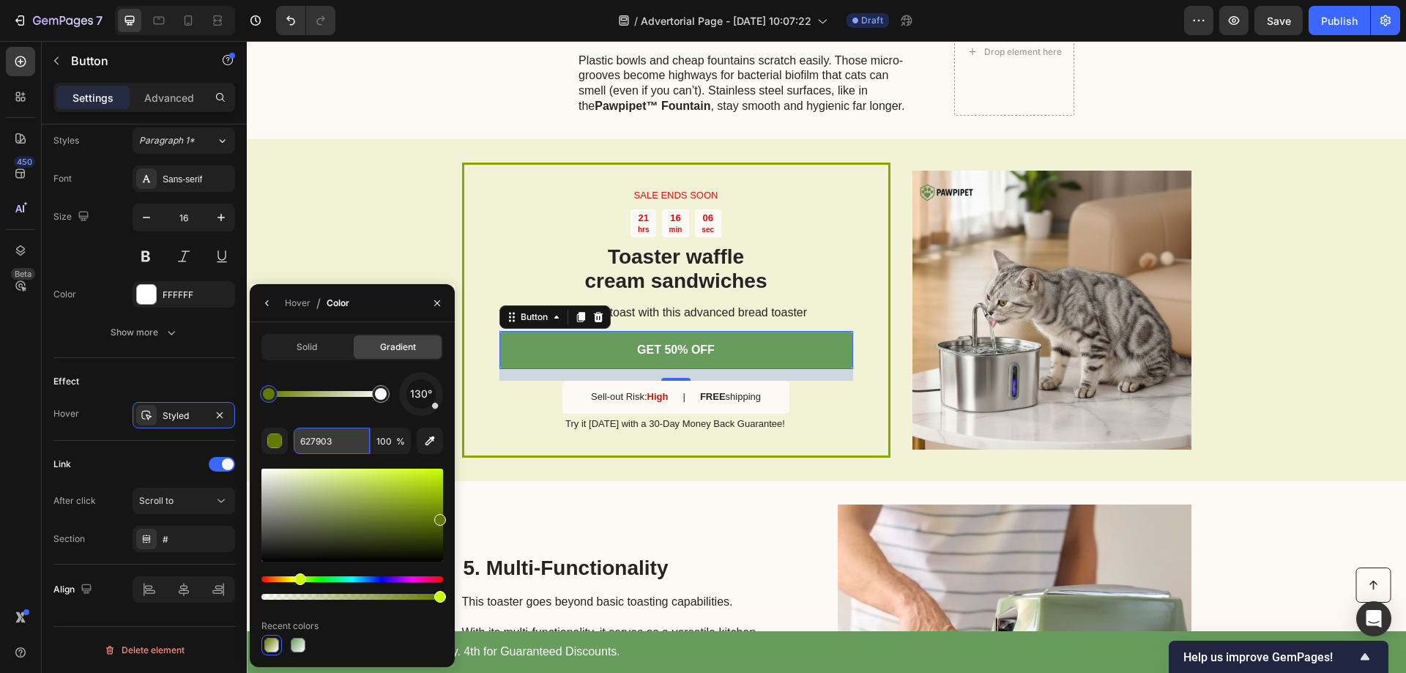
paste input "79C5D"
click at [77, 433] on div "Effect Hover Styled" at bounding box center [144, 399] width 182 height 83
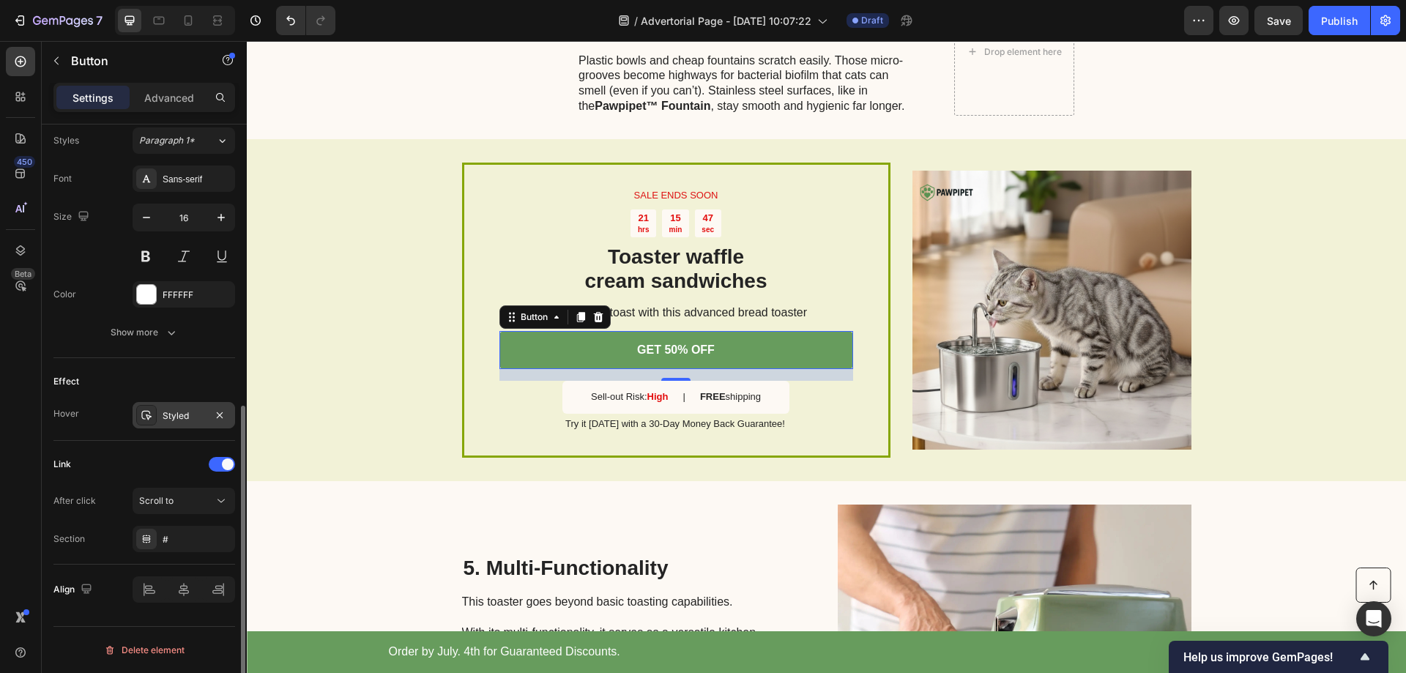
click at [174, 412] on div "Styled" at bounding box center [184, 415] width 42 height 13
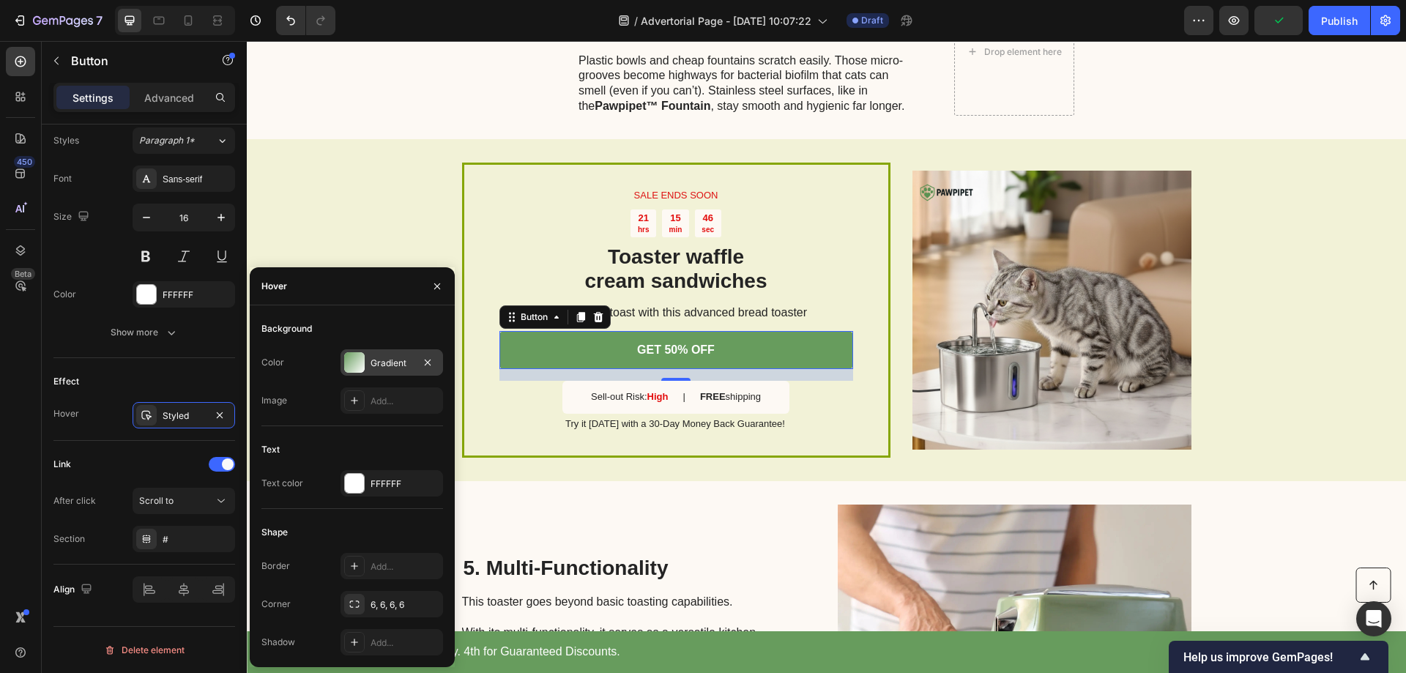
click at [390, 359] on div "Gradient" at bounding box center [392, 363] width 42 height 13
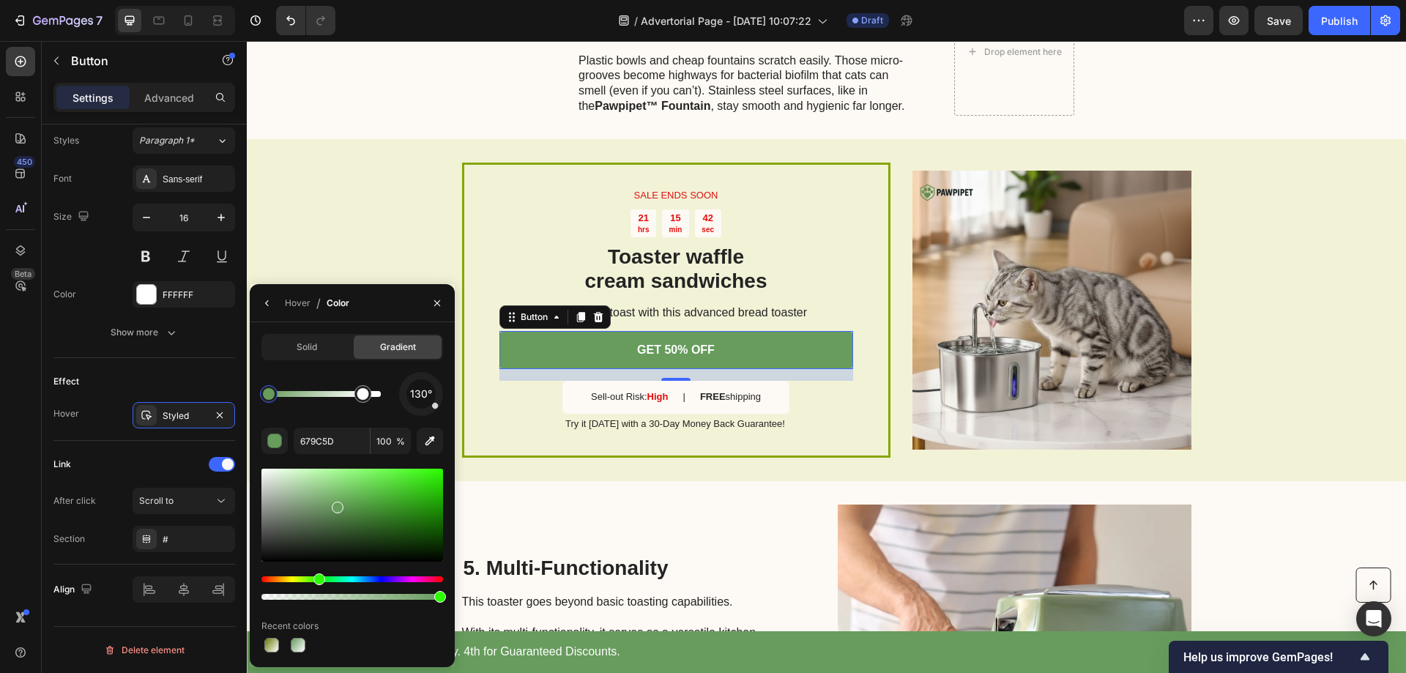
drag, startPoint x: 378, startPoint y: 400, endPoint x: 319, endPoint y: 399, distance: 58.6
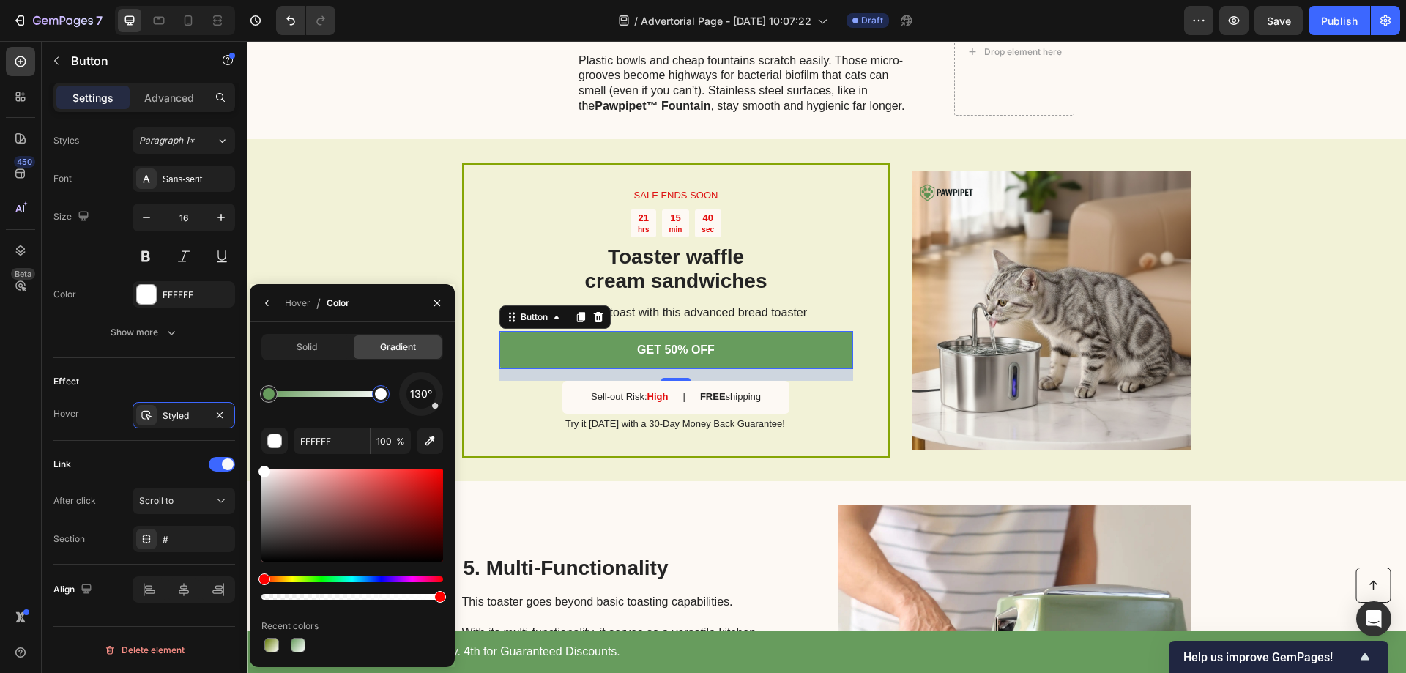
drag, startPoint x: 365, startPoint y: 399, endPoint x: 393, endPoint y: 404, distance: 28.3
click at [387, 400] on div at bounding box center [381, 394] width 12 height 12
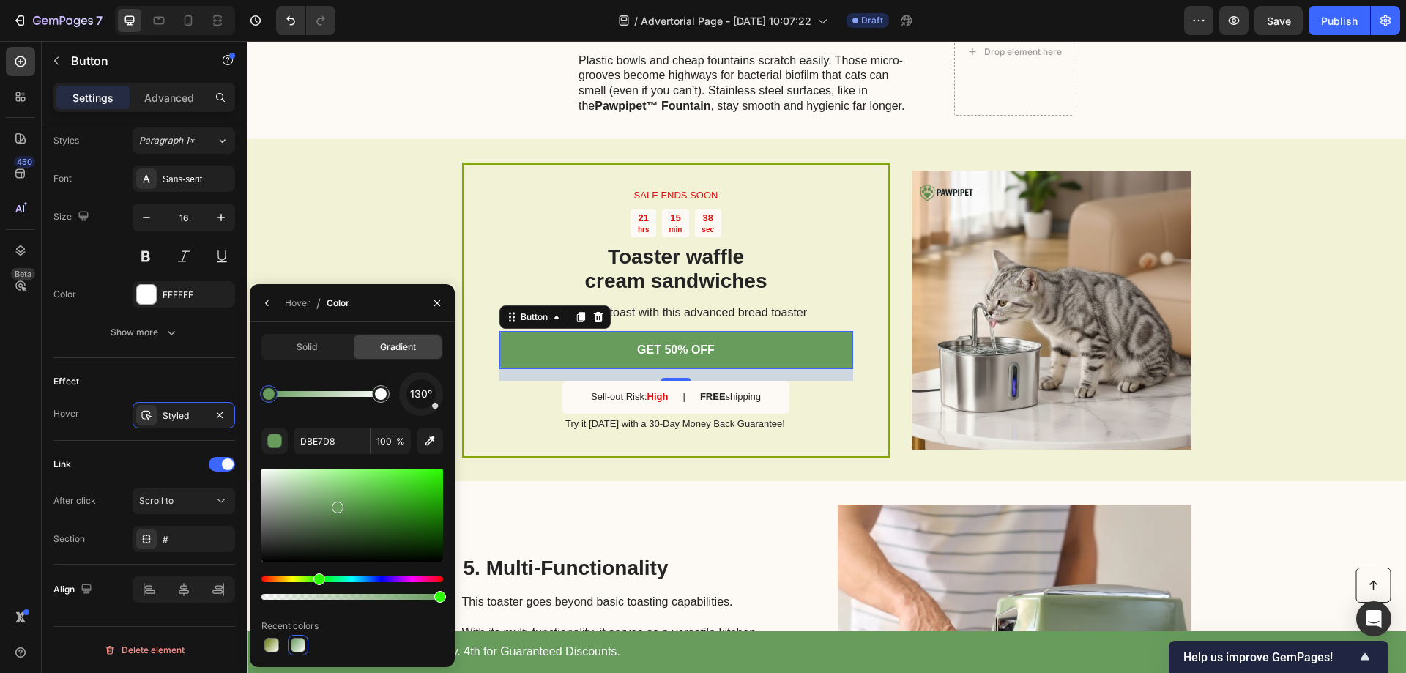
click at [354, 397] on div at bounding box center [325, 394] width 112 height 6
click at [332, 396] on div at bounding box center [325, 394] width 112 height 6
type input "9DBF96"
click at [308, 397] on div at bounding box center [325, 394] width 112 height 6
click at [295, 393] on div at bounding box center [308, 394] width 26 height 26
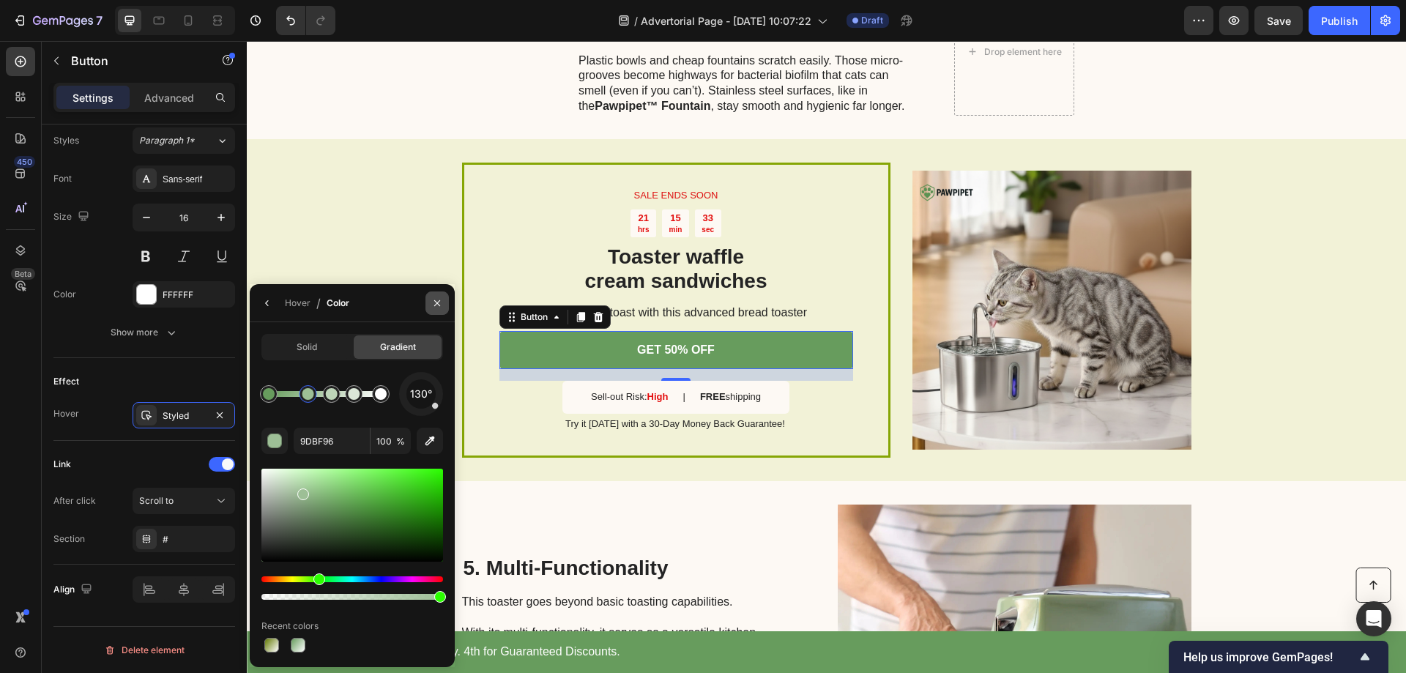
click at [438, 301] on icon "button" at bounding box center [437, 303] width 12 height 12
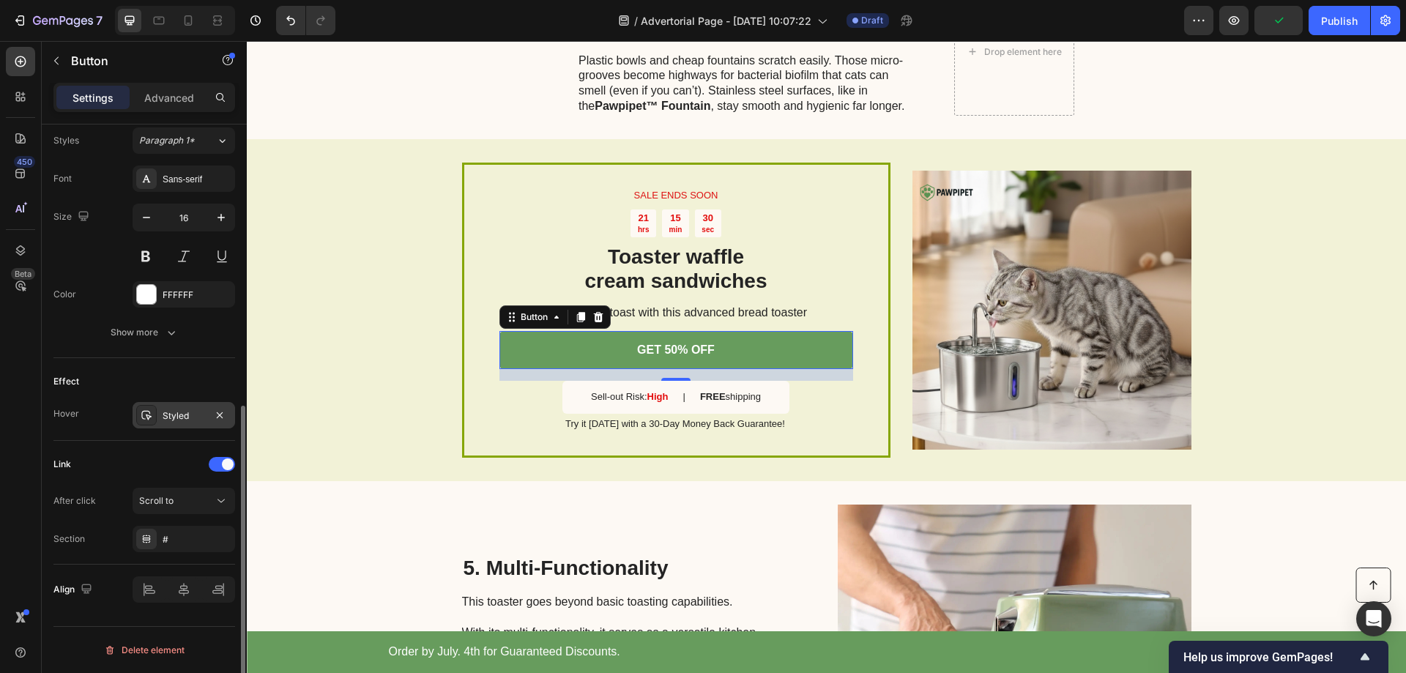
click at [197, 421] on div "Styled" at bounding box center [184, 415] width 42 height 13
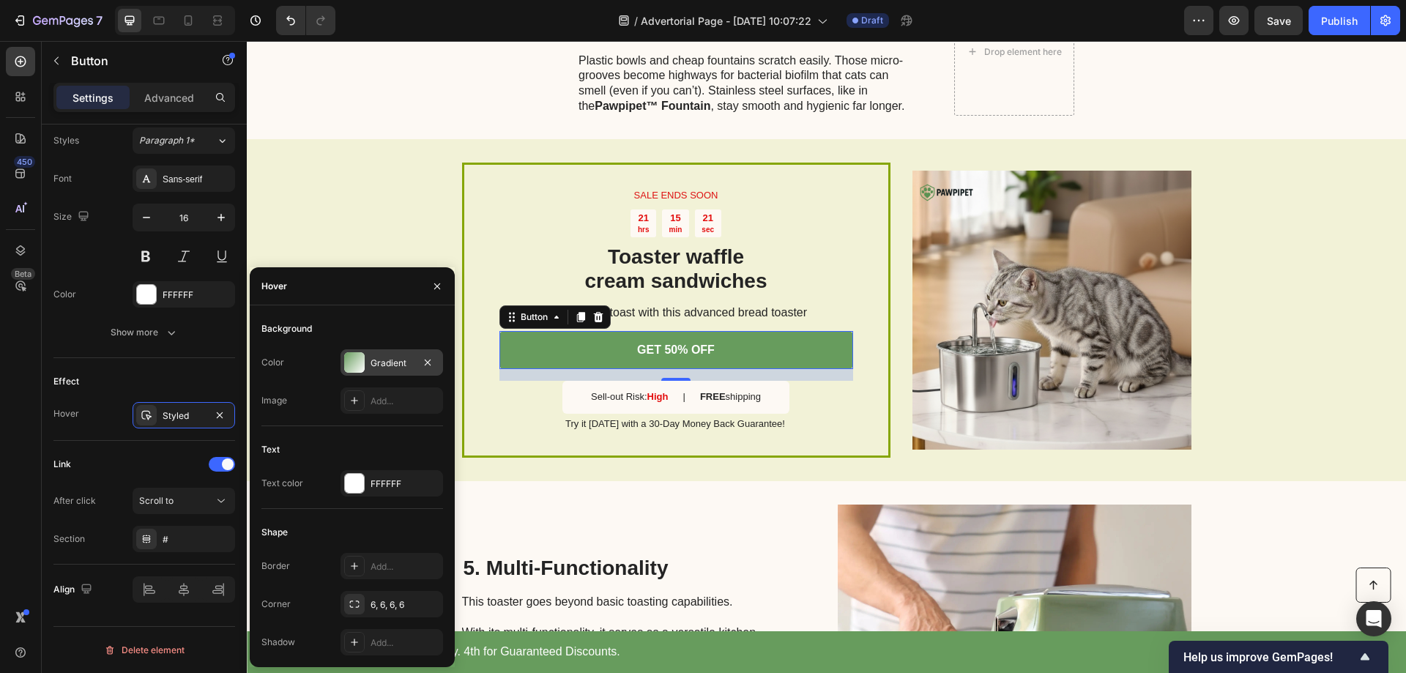
click at [388, 365] on div "Gradient" at bounding box center [392, 363] width 42 height 13
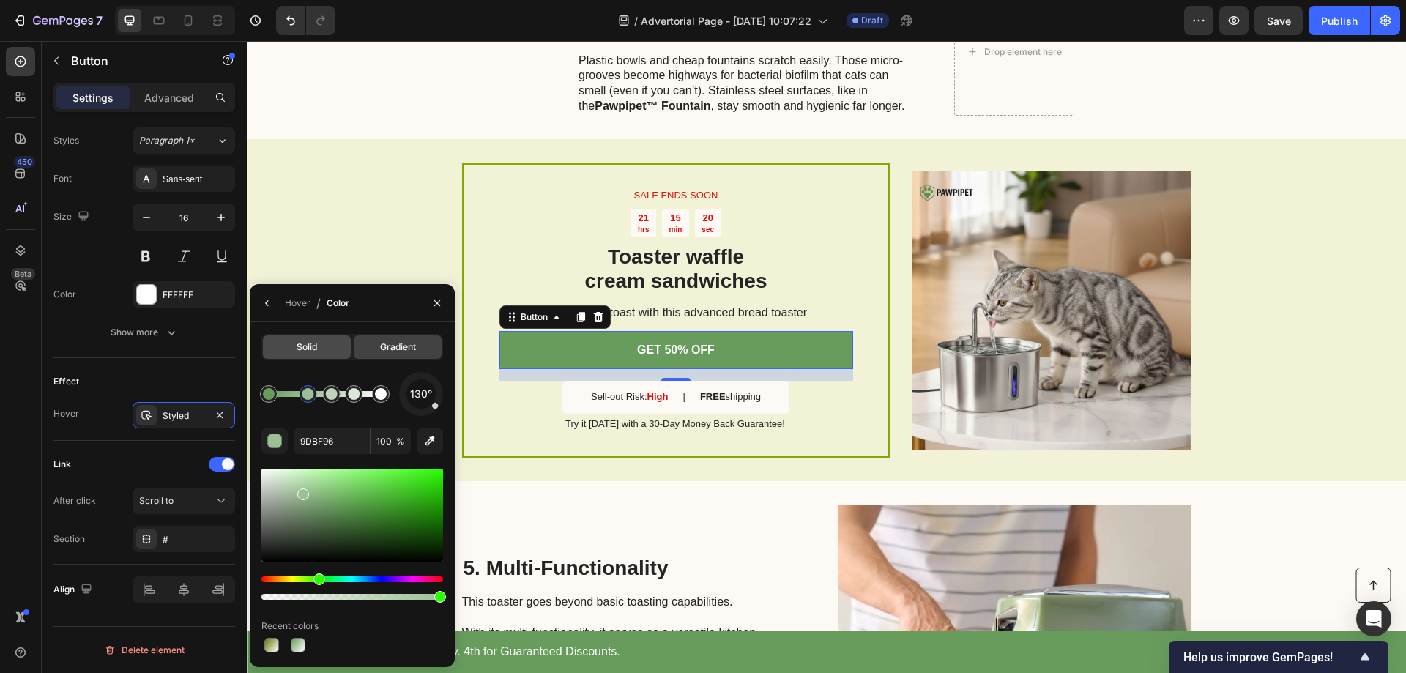
click at [312, 350] on span "Solid" at bounding box center [307, 347] width 21 height 13
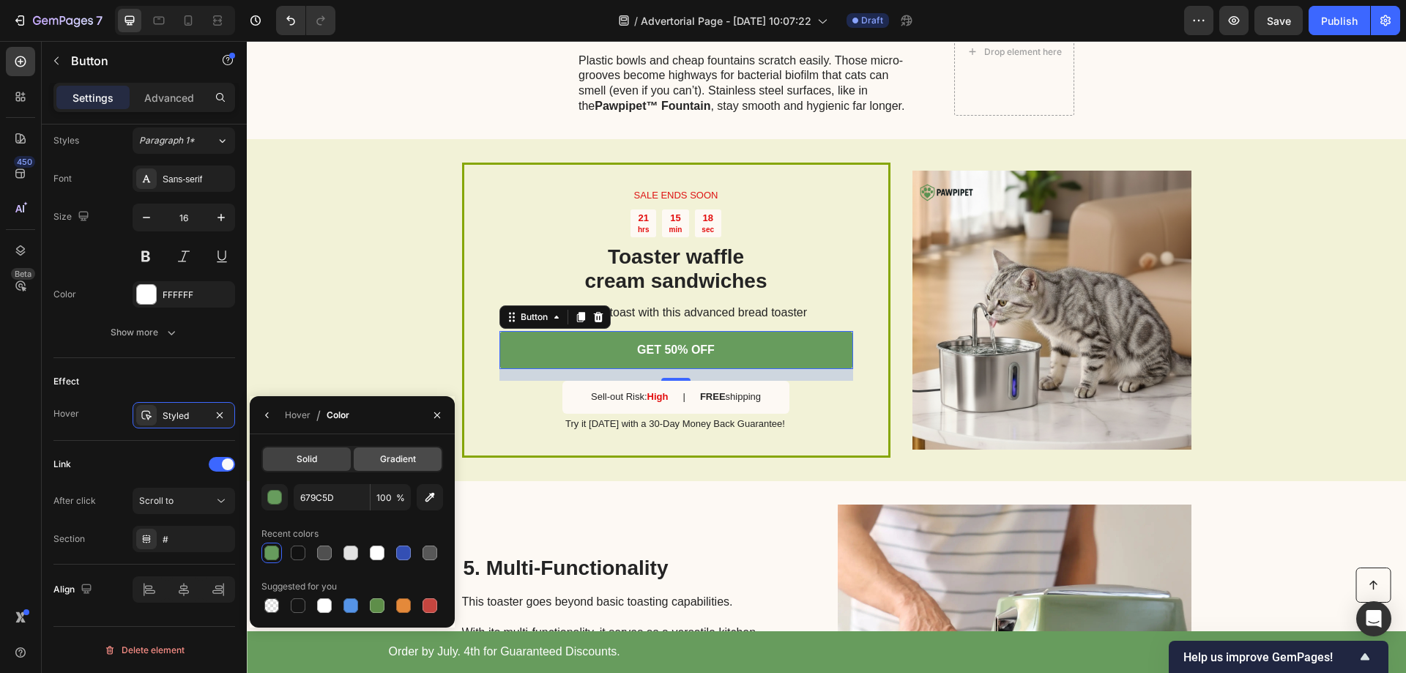
click at [396, 456] on span "Gradient" at bounding box center [398, 459] width 36 height 13
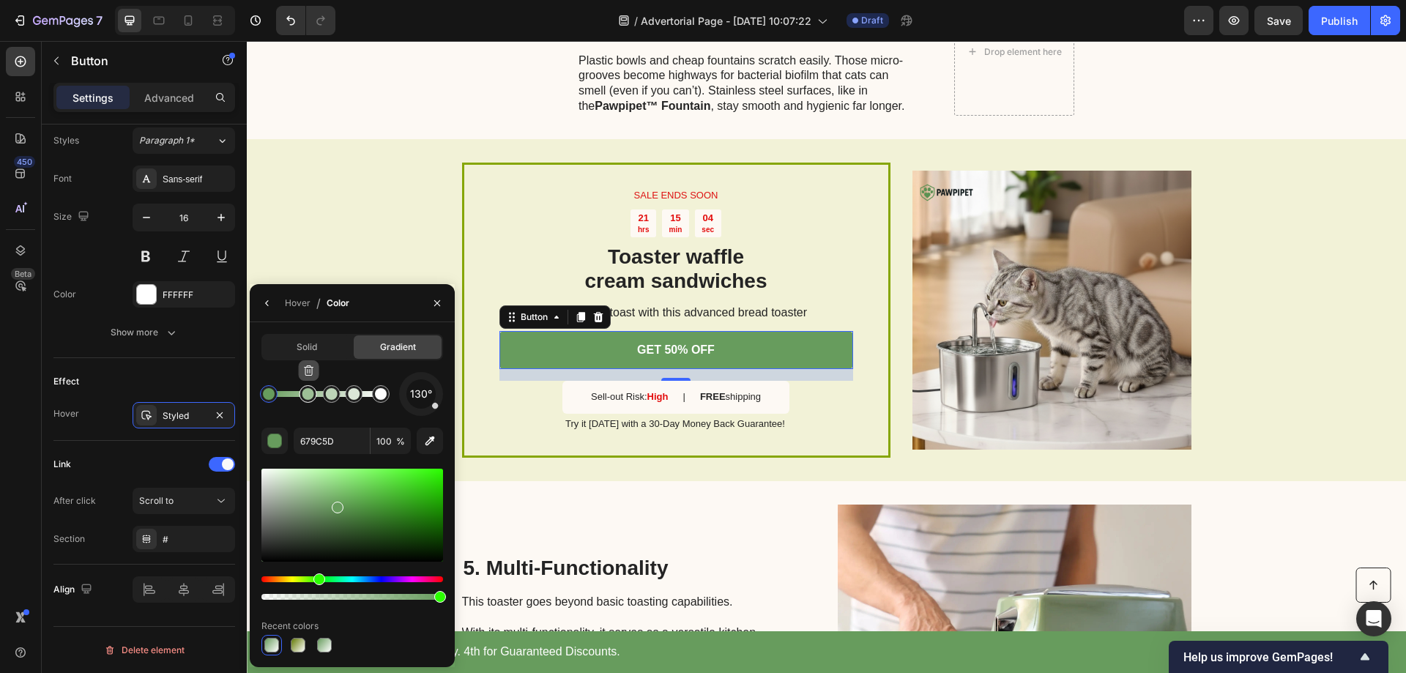
click at [313, 376] on icon "button" at bounding box center [309, 371] width 12 height 12
click at [333, 374] on icon "button" at bounding box center [333, 371] width 12 height 12
click at [354, 373] on icon "button" at bounding box center [353, 371] width 1 height 4
click at [312, 354] on div "Solid" at bounding box center [307, 346] width 88 height 23
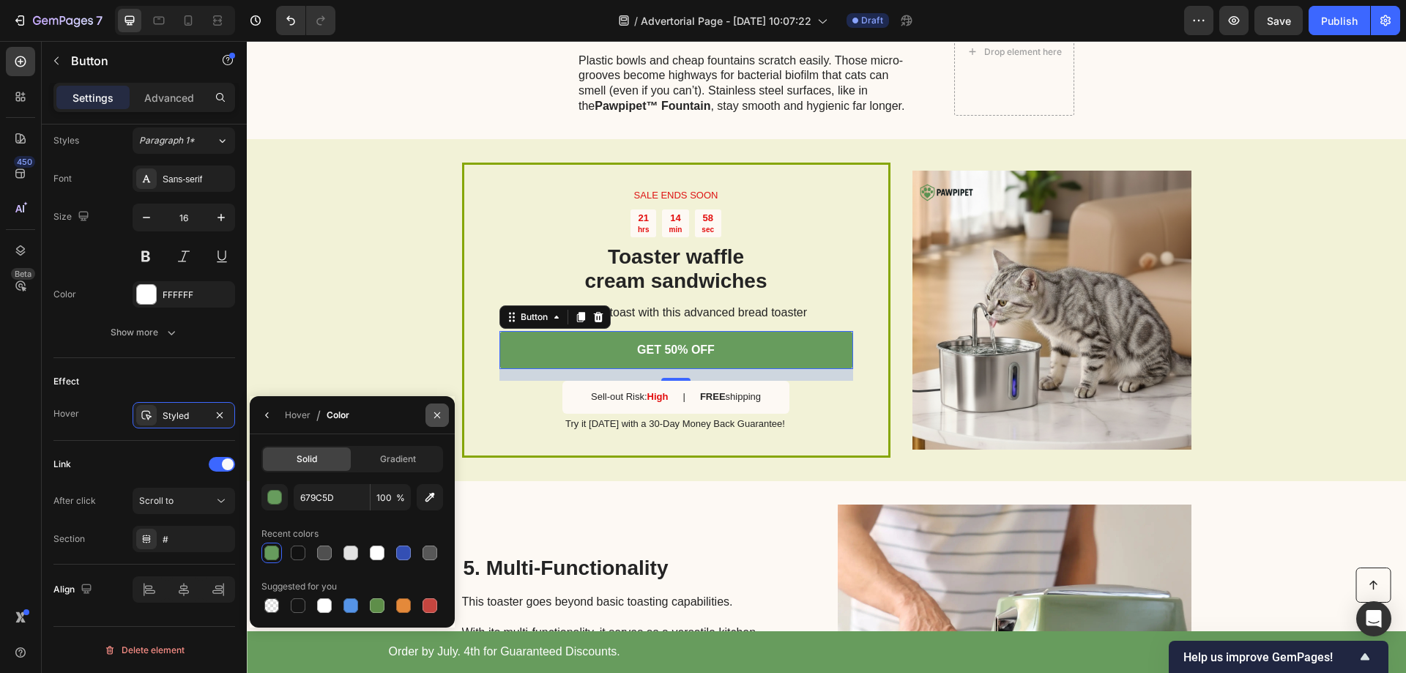
click at [438, 414] on icon "button" at bounding box center [437, 415] width 6 height 6
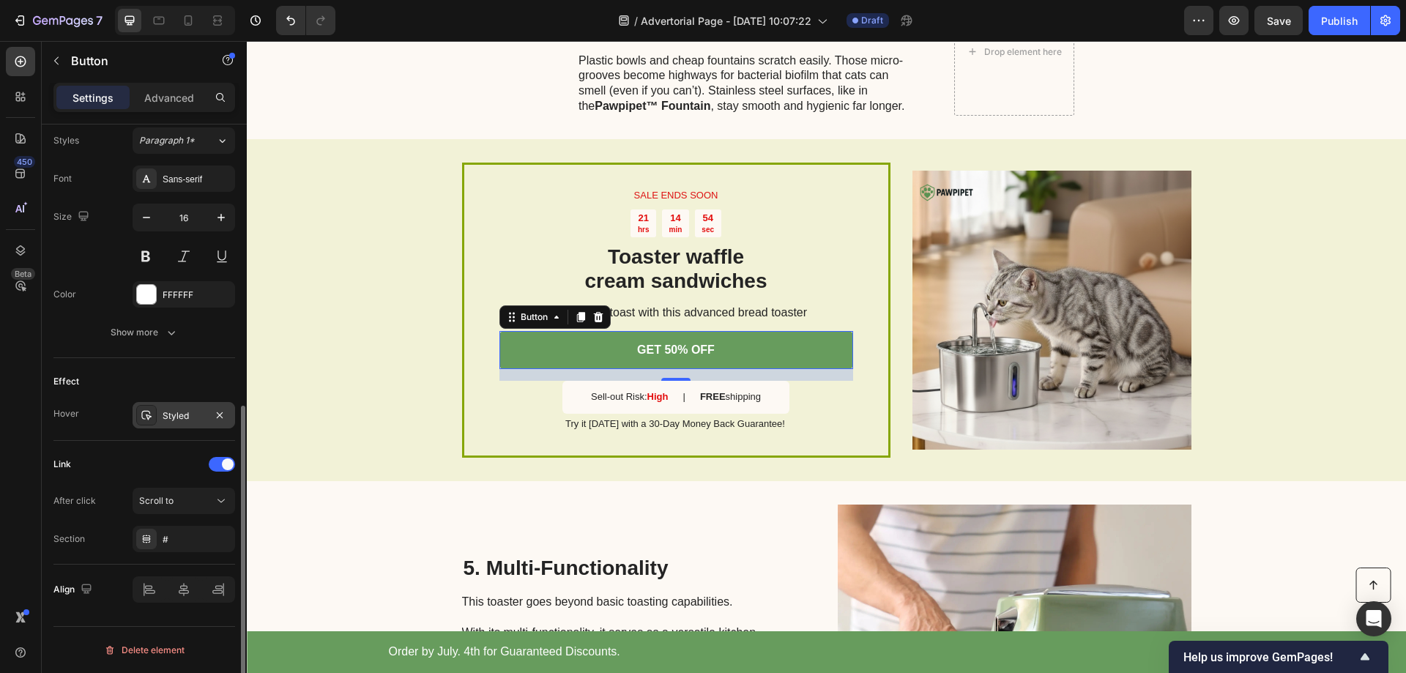
click at [187, 419] on div "Styled" at bounding box center [184, 415] width 42 height 13
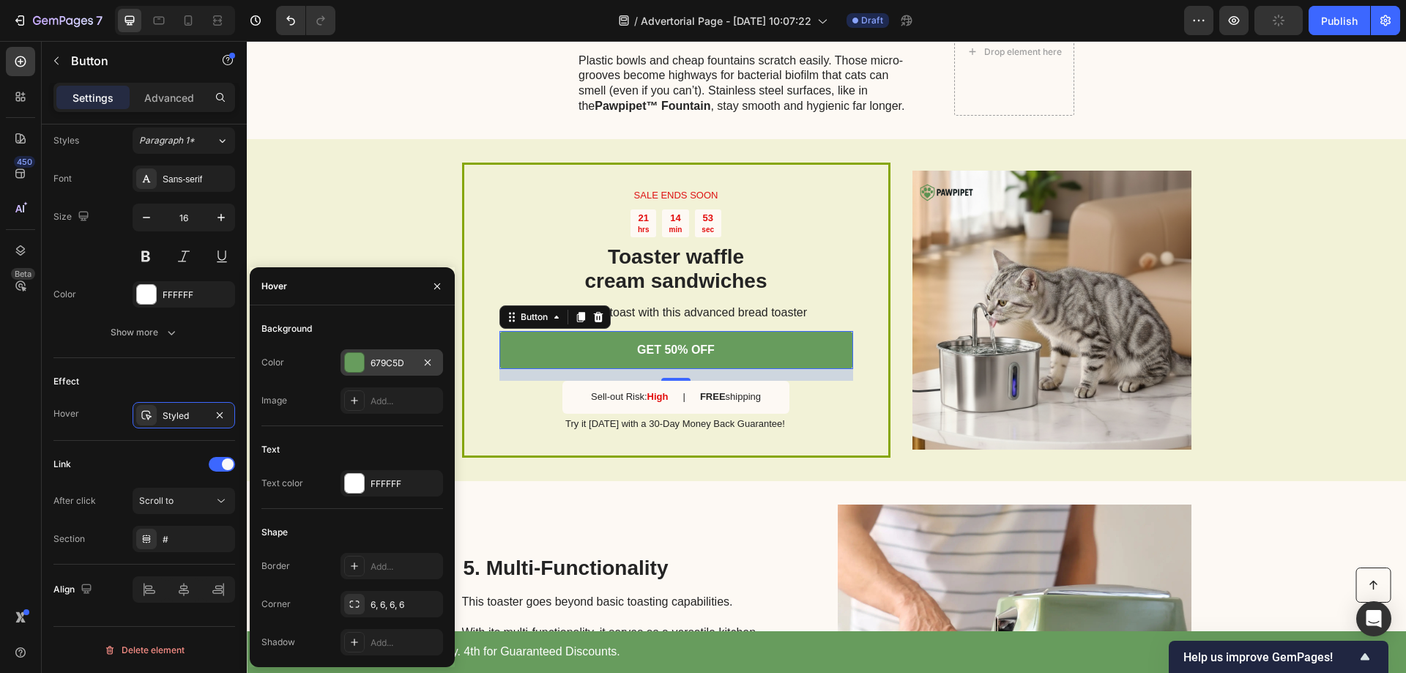
click at [367, 364] on div "679C5D" at bounding box center [392, 362] width 103 height 26
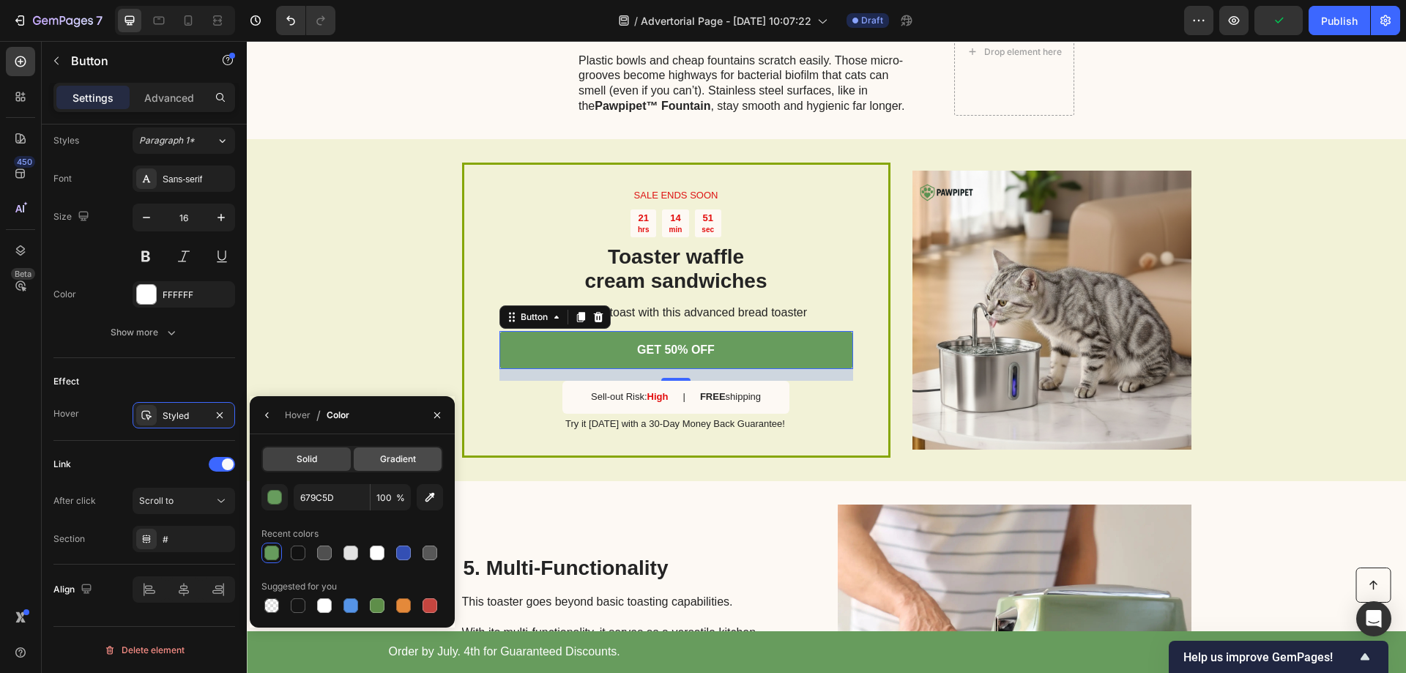
click at [387, 456] on span "Gradient" at bounding box center [398, 459] width 36 height 13
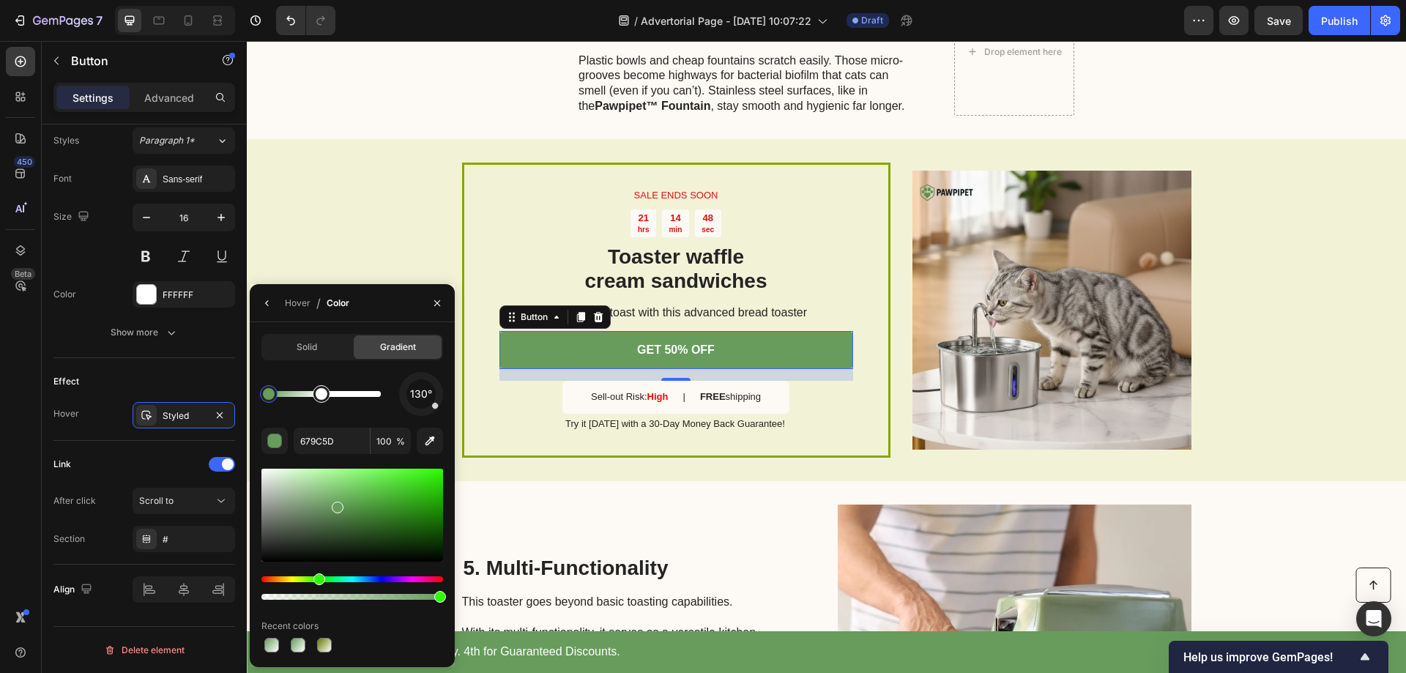
drag, startPoint x: 377, startPoint y: 401, endPoint x: 312, endPoint y: 404, distance: 65.2
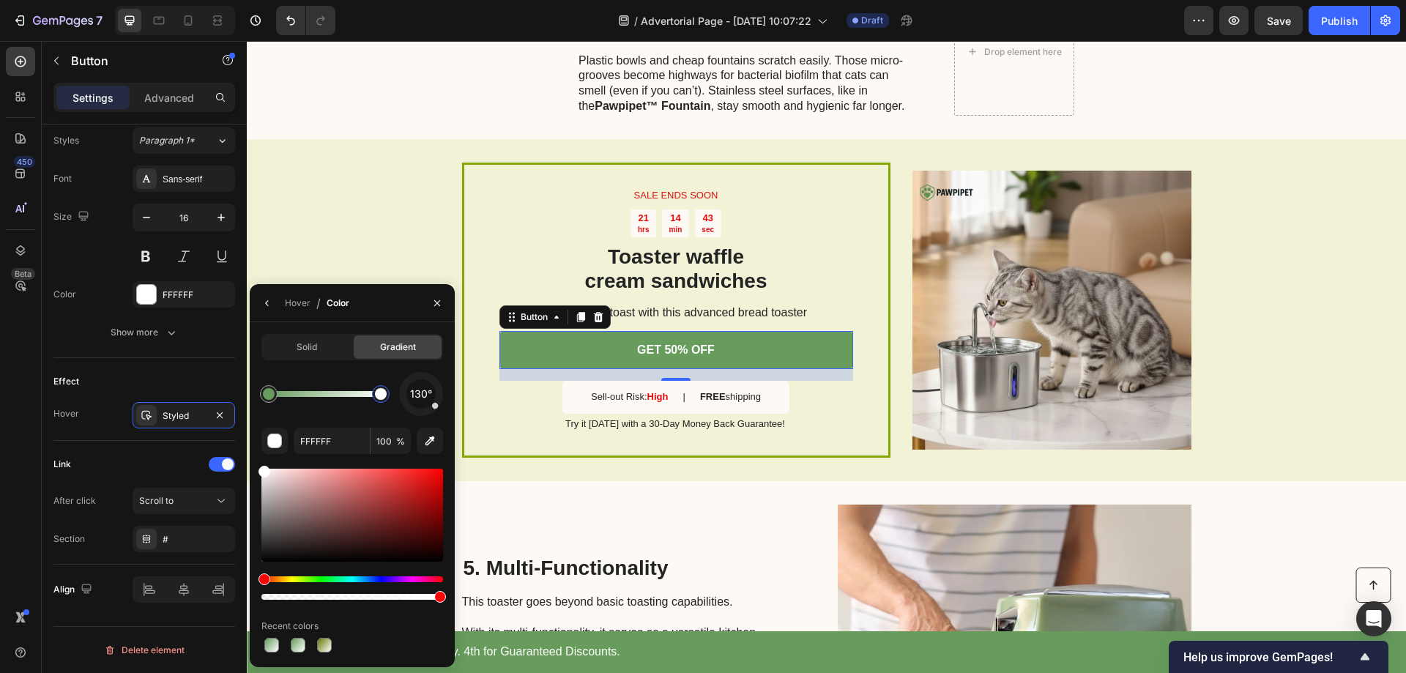
drag, startPoint x: 327, startPoint y: 390, endPoint x: 396, endPoint y: 392, distance: 69.6
click at [396, 392] on div "130°" at bounding box center [352, 394] width 182 height 44
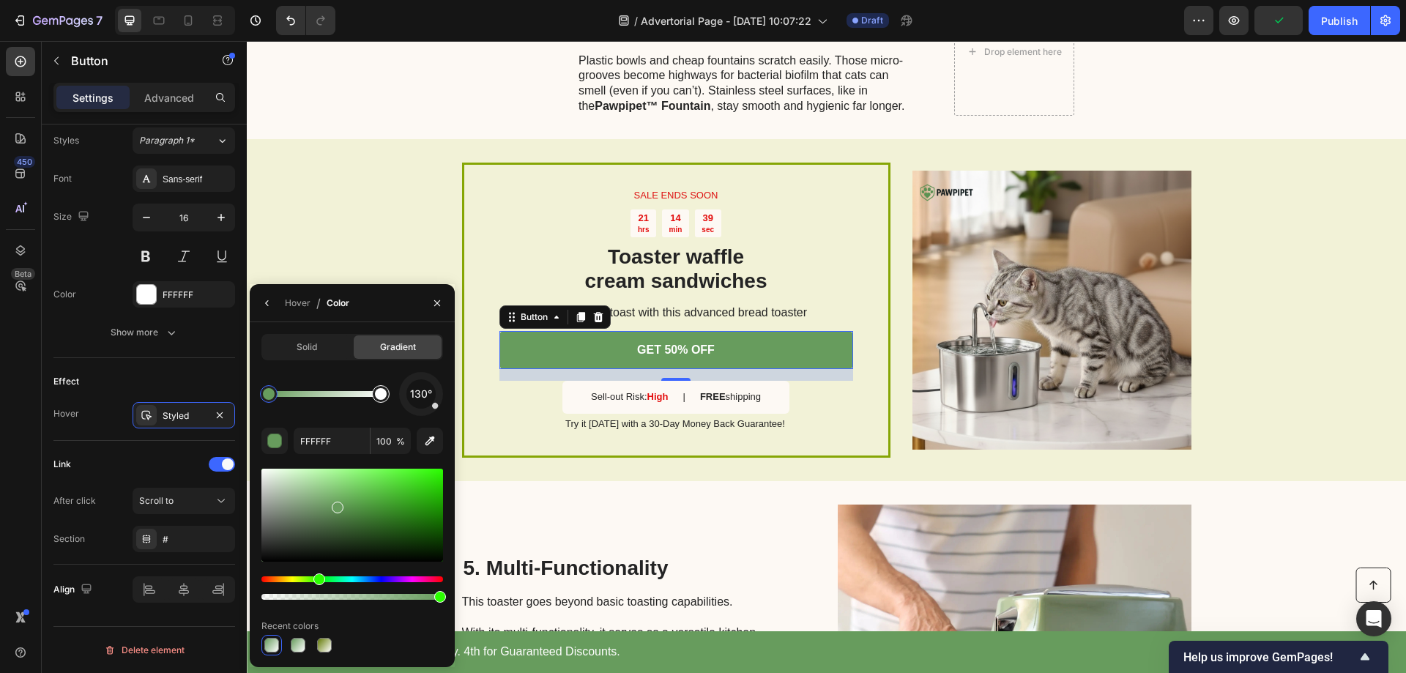
click at [384, 394] on div at bounding box center [381, 394] width 12 height 12
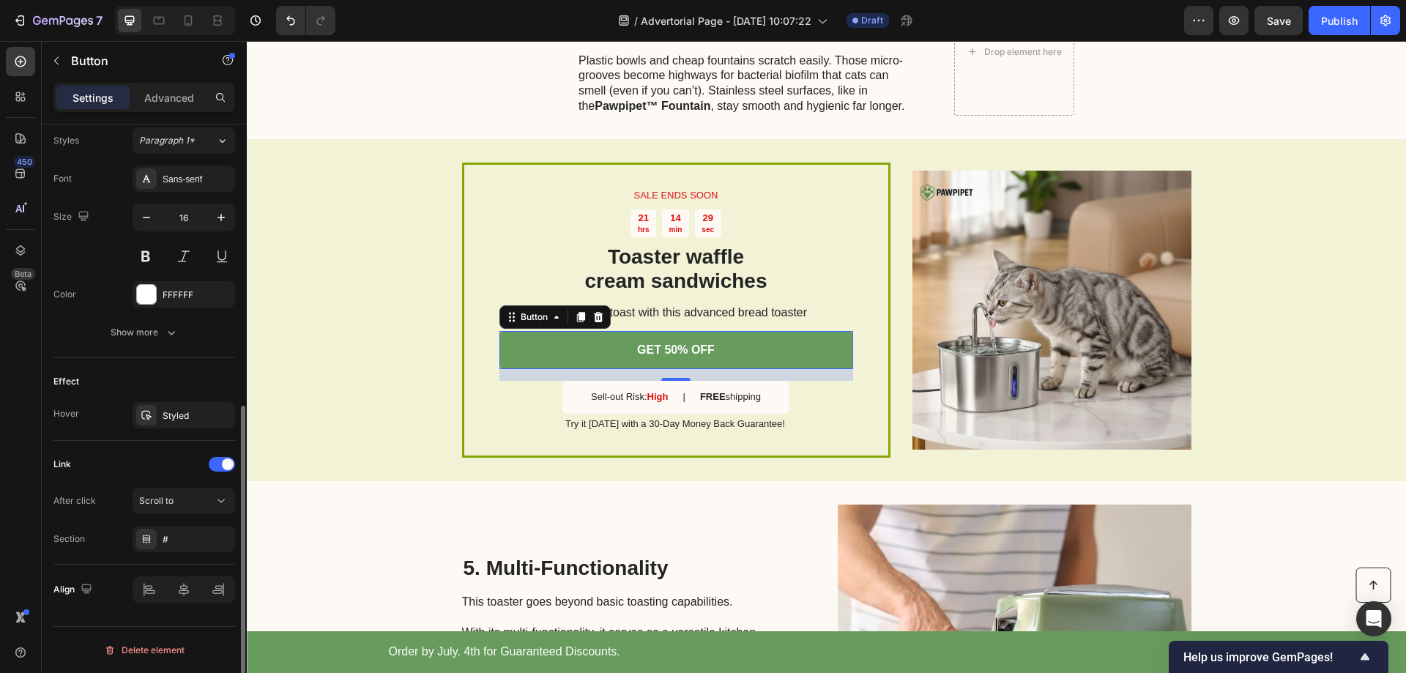
click at [129, 377] on div "Effect" at bounding box center [144, 381] width 182 height 23
click at [184, 416] on div "Styled" at bounding box center [184, 415] width 42 height 13
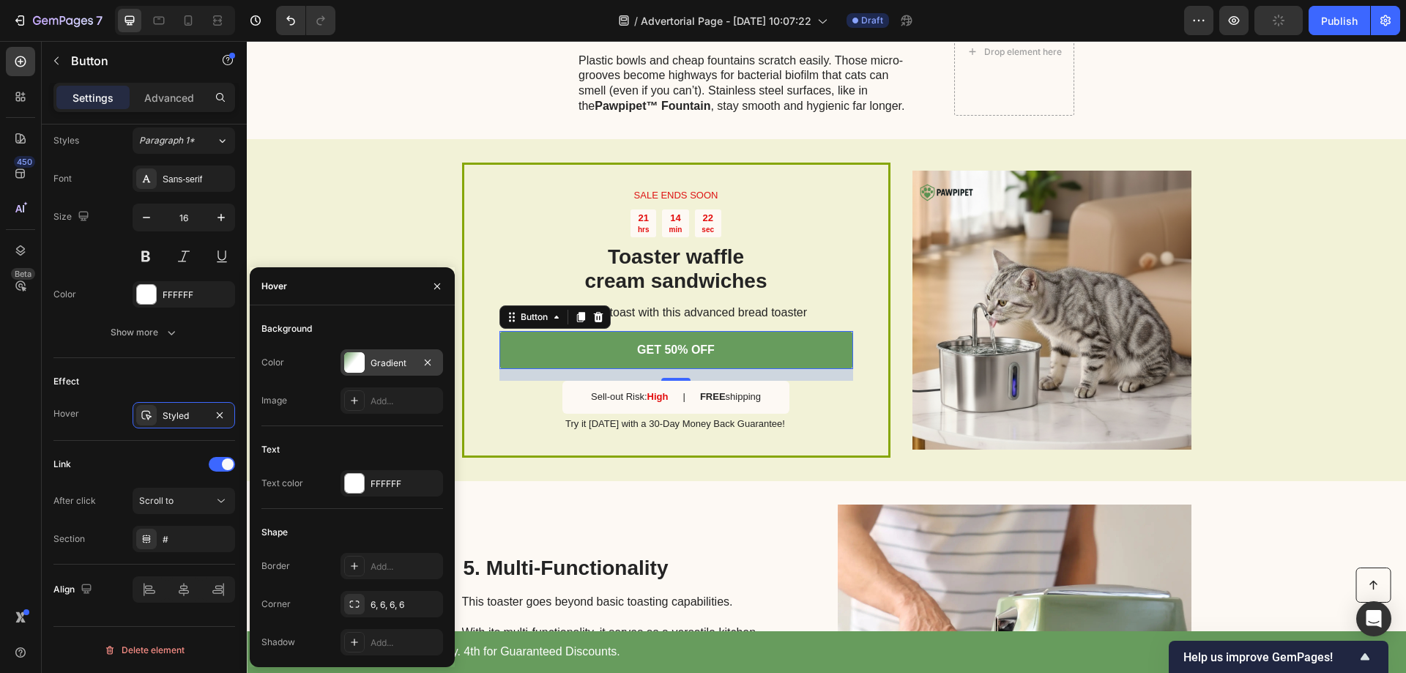
click at [393, 359] on div "Gradient" at bounding box center [392, 363] width 42 height 13
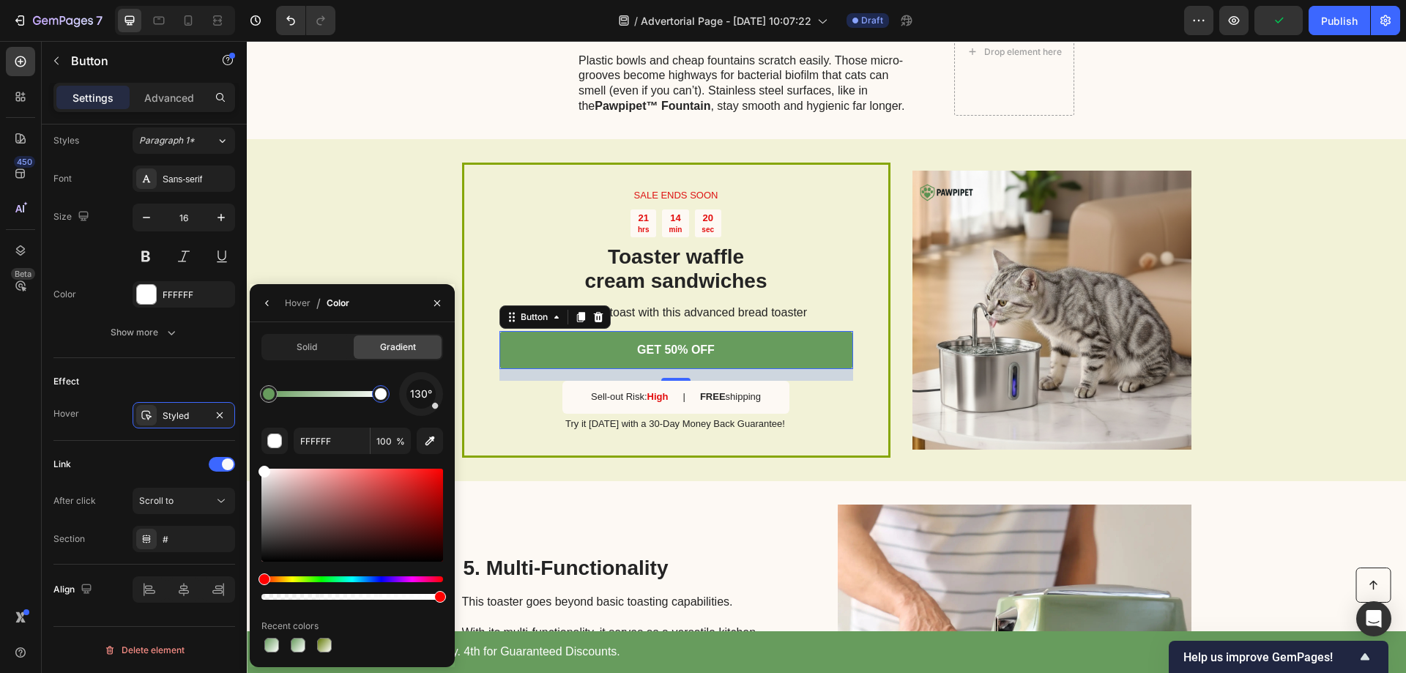
drag, startPoint x: 352, startPoint y: 392, endPoint x: 404, endPoint y: 391, distance: 51.3
click at [404, 391] on div "130°" at bounding box center [352, 394] width 182 height 44
type input "679C5D"
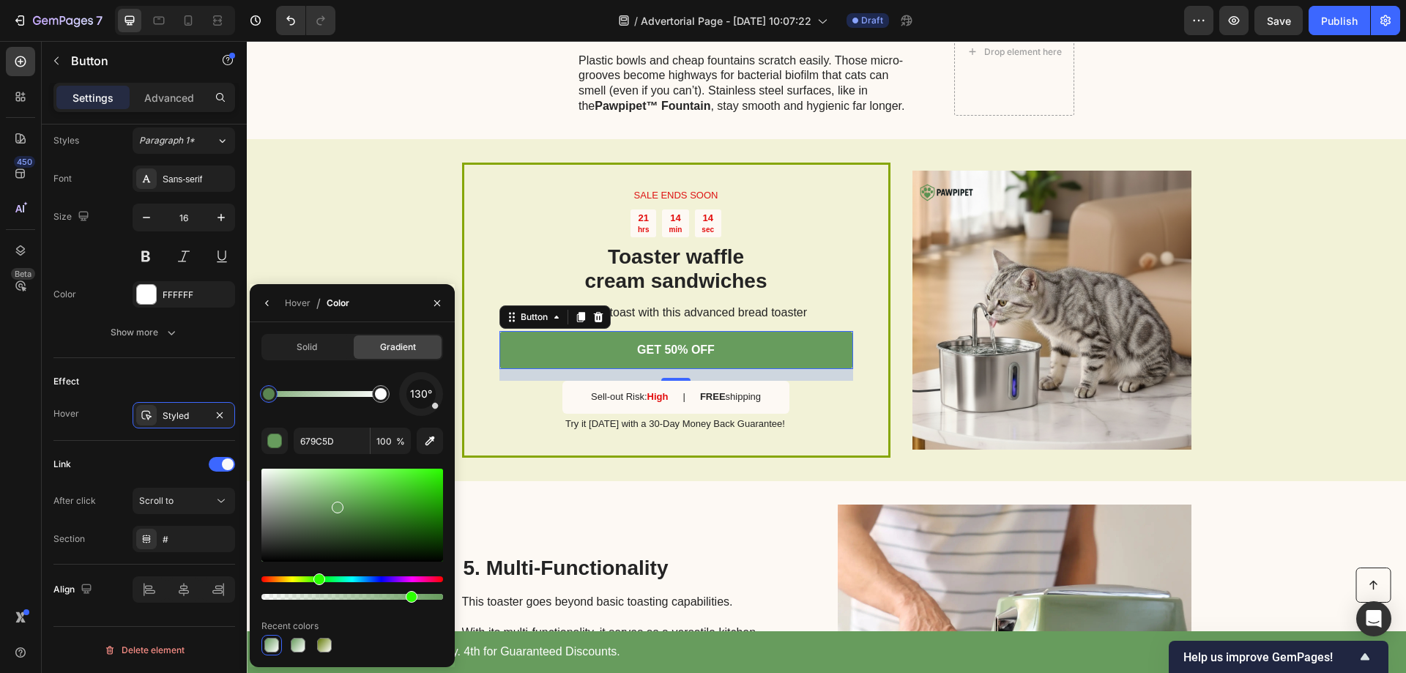
drag, startPoint x: 439, startPoint y: 598, endPoint x: 397, endPoint y: 601, distance: 41.8
click at [406, 601] on div at bounding box center [412, 597] width 12 height 12
drag, startPoint x: 644, startPoint y: 642, endPoint x: 467, endPoint y: 612, distance: 179.8
drag, startPoint x: 437, startPoint y: 412, endPoint x: 417, endPoint y: 415, distance: 20.0
click at [418, 415] on div "130°" at bounding box center [421, 394] width 44 height 44
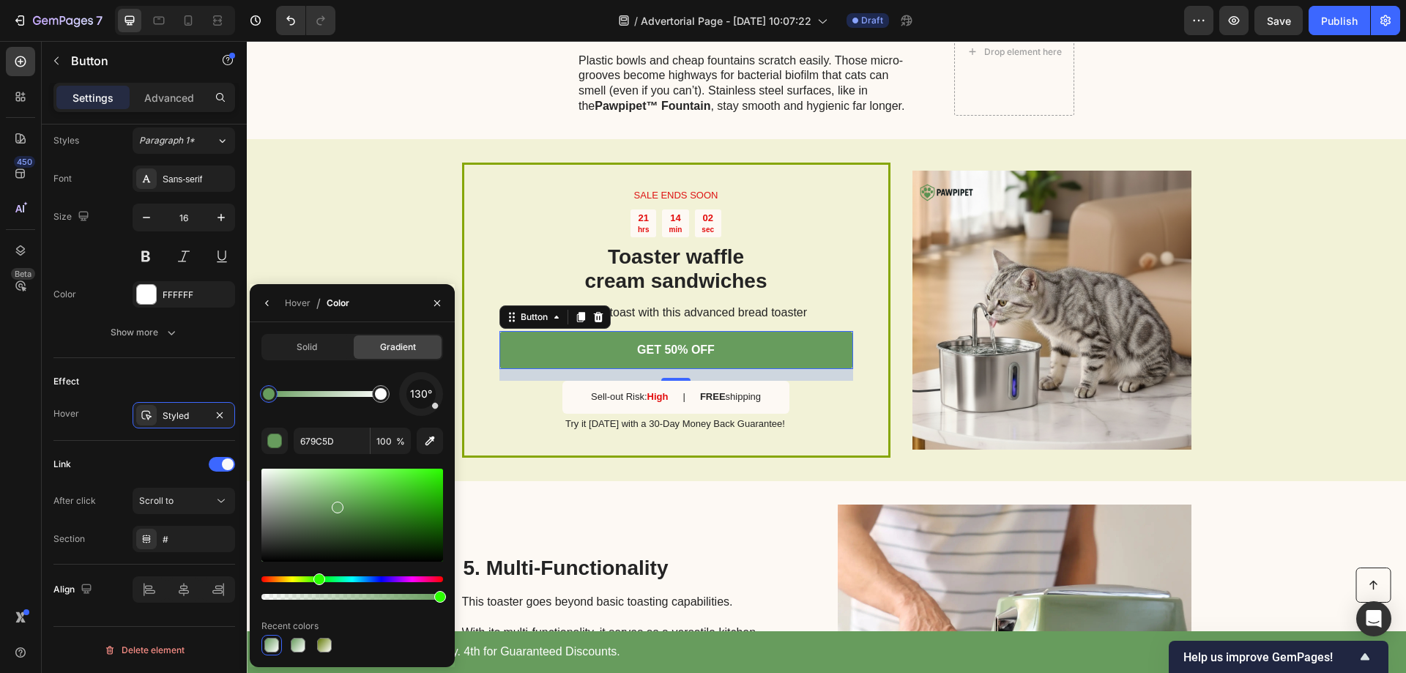
click at [423, 415] on div at bounding box center [421, 394] width 62 height 62
click at [425, 399] on span "176°" at bounding box center [421, 394] width 21 height 18
click at [426, 397] on span "144°" at bounding box center [421, 394] width 22 height 18
click at [436, 413] on div "120°" at bounding box center [421, 394] width 44 height 44
click at [435, 413] on div "120°" at bounding box center [421, 394] width 44 height 44
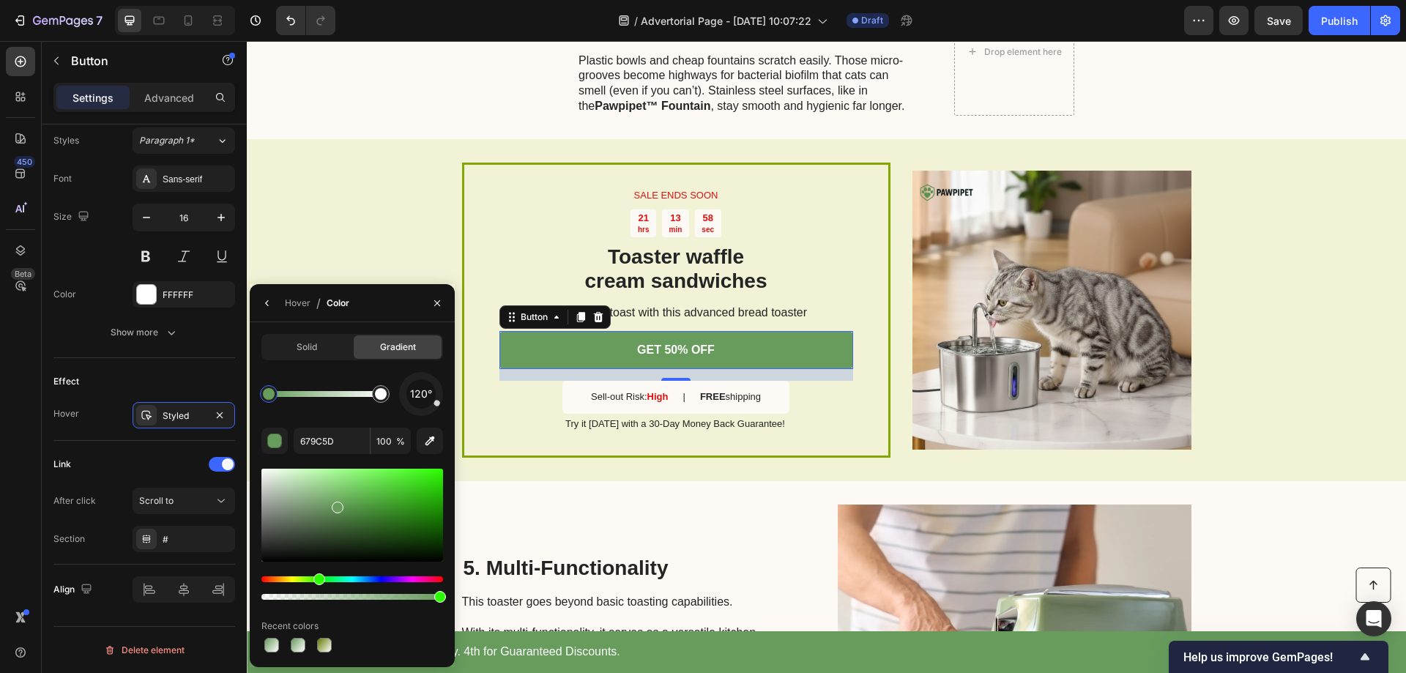
click at [432, 415] on div "120°" at bounding box center [421, 394] width 44 height 44
click at [426, 422] on div "120° 679C5D 100 % Recent colors" at bounding box center [352, 513] width 182 height 283
click at [427, 410] on div at bounding box center [421, 394] width 60 height 60
click at [433, 410] on div at bounding box center [420, 393] width 61 height 61
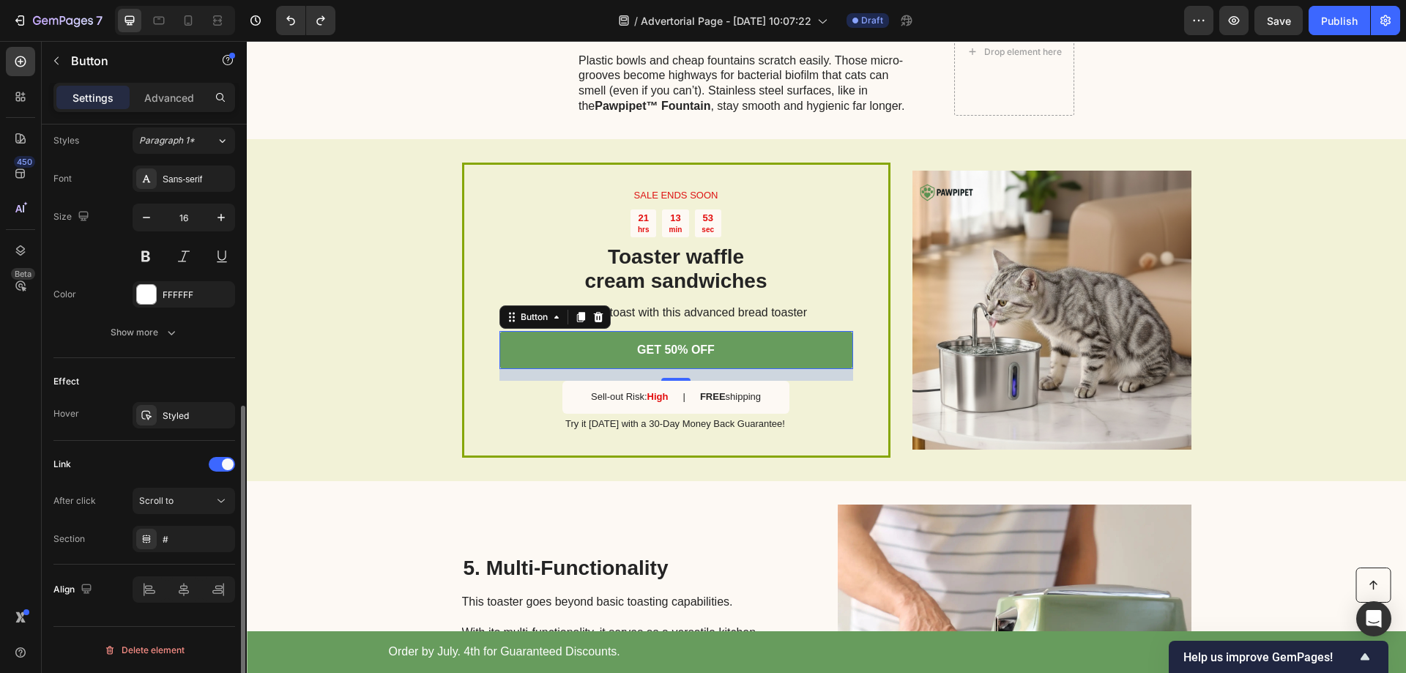
click at [108, 377] on div "Effect" at bounding box center [144, 381] width 182 height 23
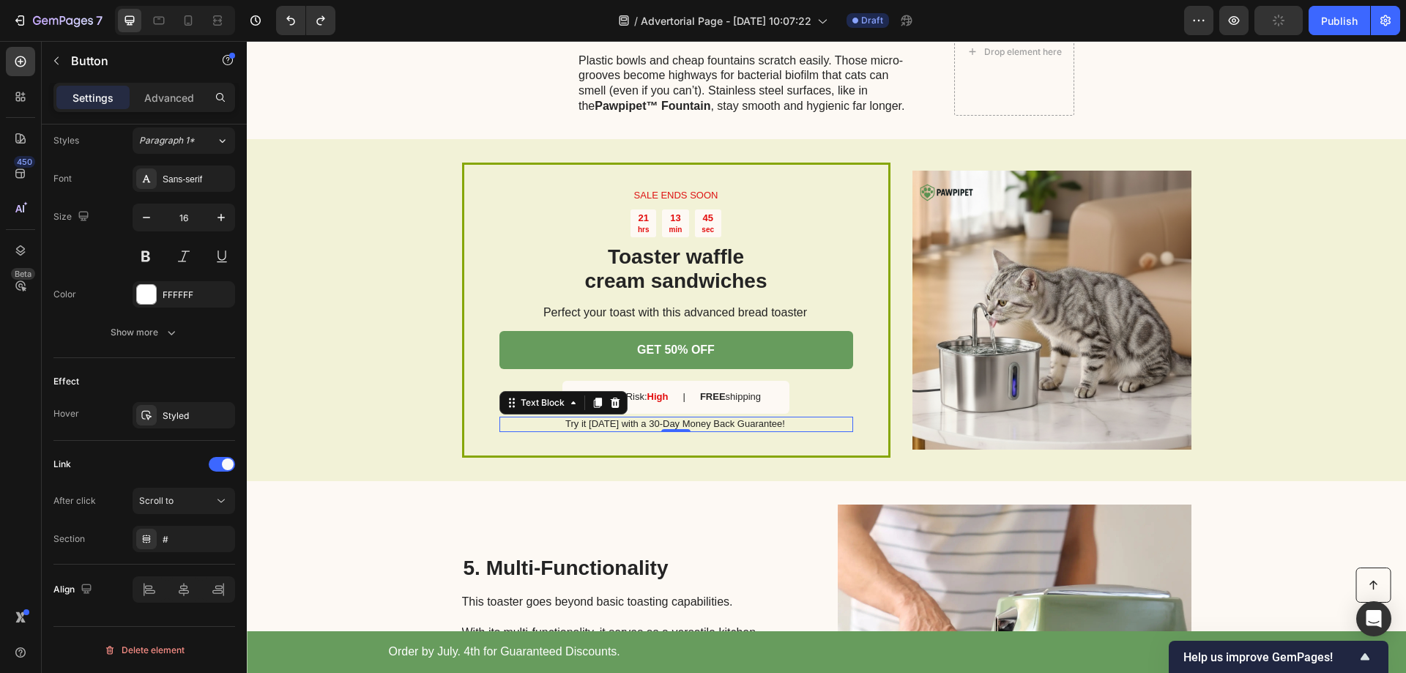
click at [669, 418] on p "Try it today with a 30-Day Money Back Guarantee!" at bounding box center [675, 424] width 352 height 12
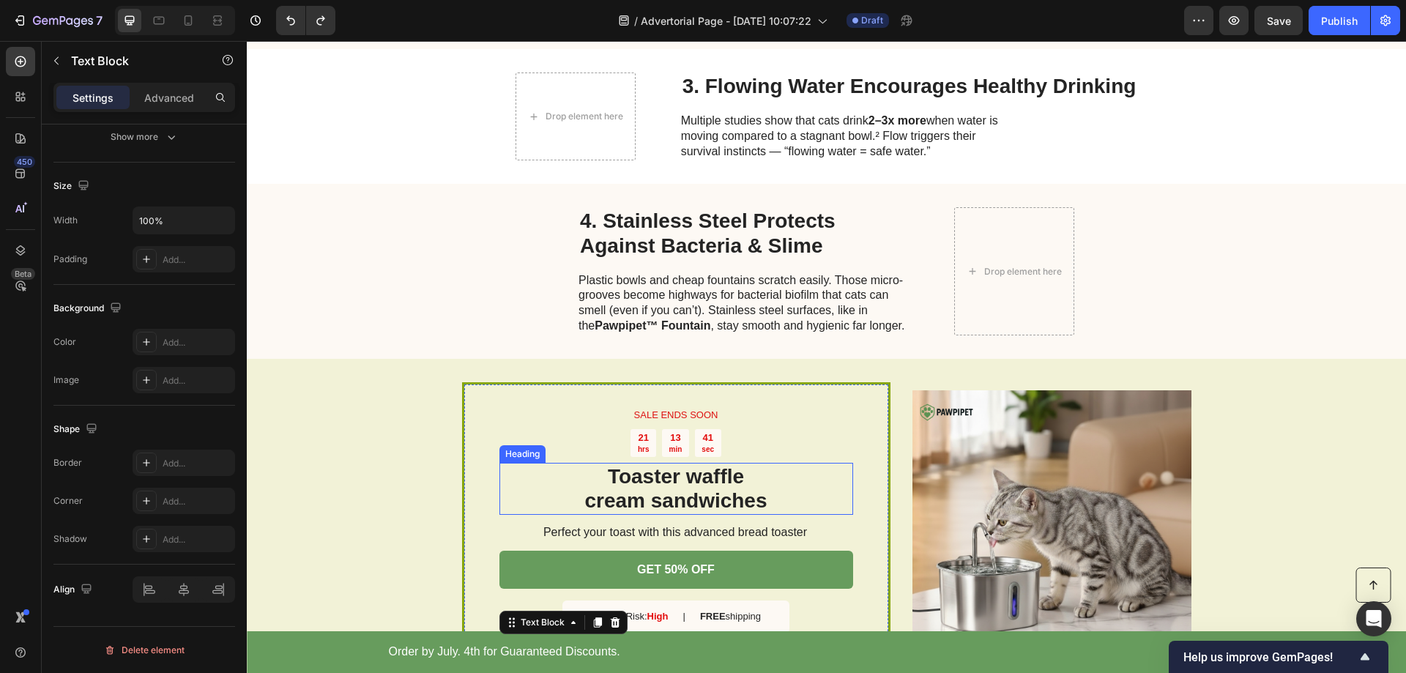
scroll to position [1093, 0]
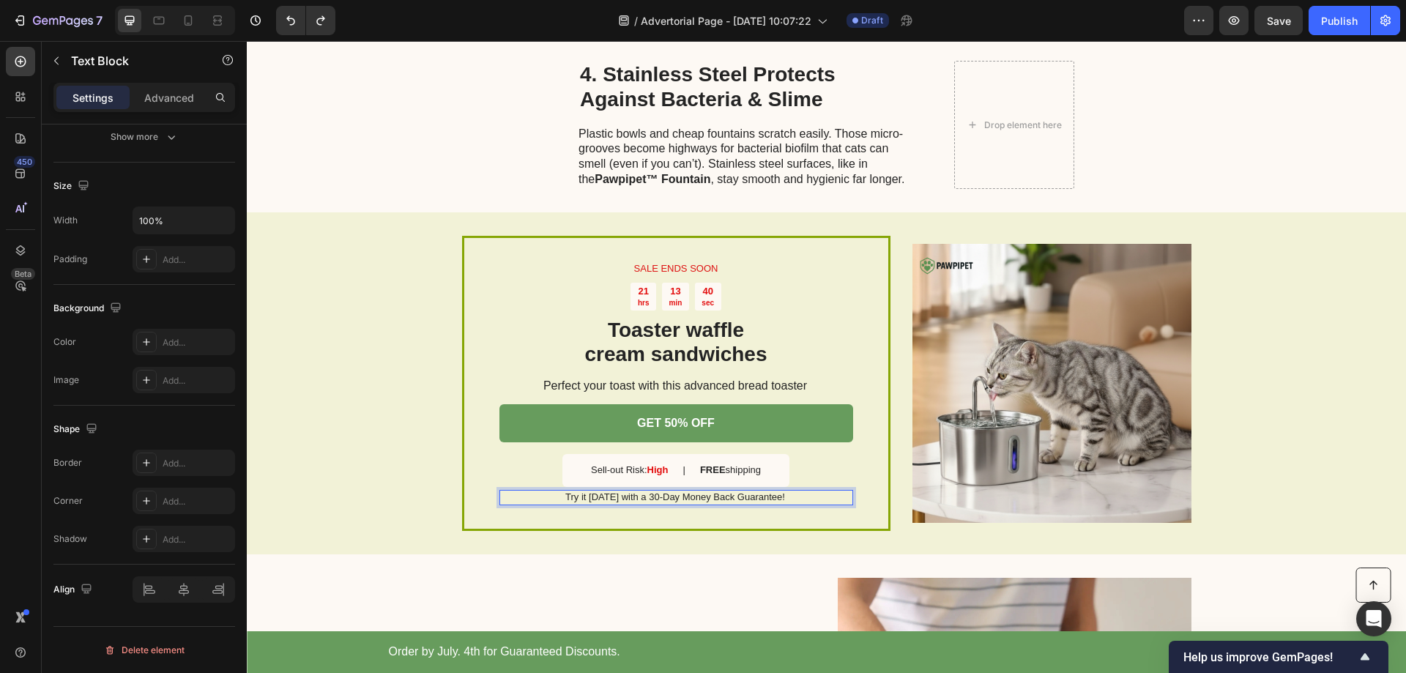
click at [625, 491] on p "Try it today with a 30-Day Money Back Guarantee!" at bounding box center [675, 497] width 352 height 12
click at [651, 491] on p "Try it today with a 30-Day Money Back Guarantee!" at bounding box center [675, 497] width 352 height 12
click at [648, 491] on p "Try it today with a 30-Day Money Back Guarantee!" at bounding box center [675, 497] width 352 height 12
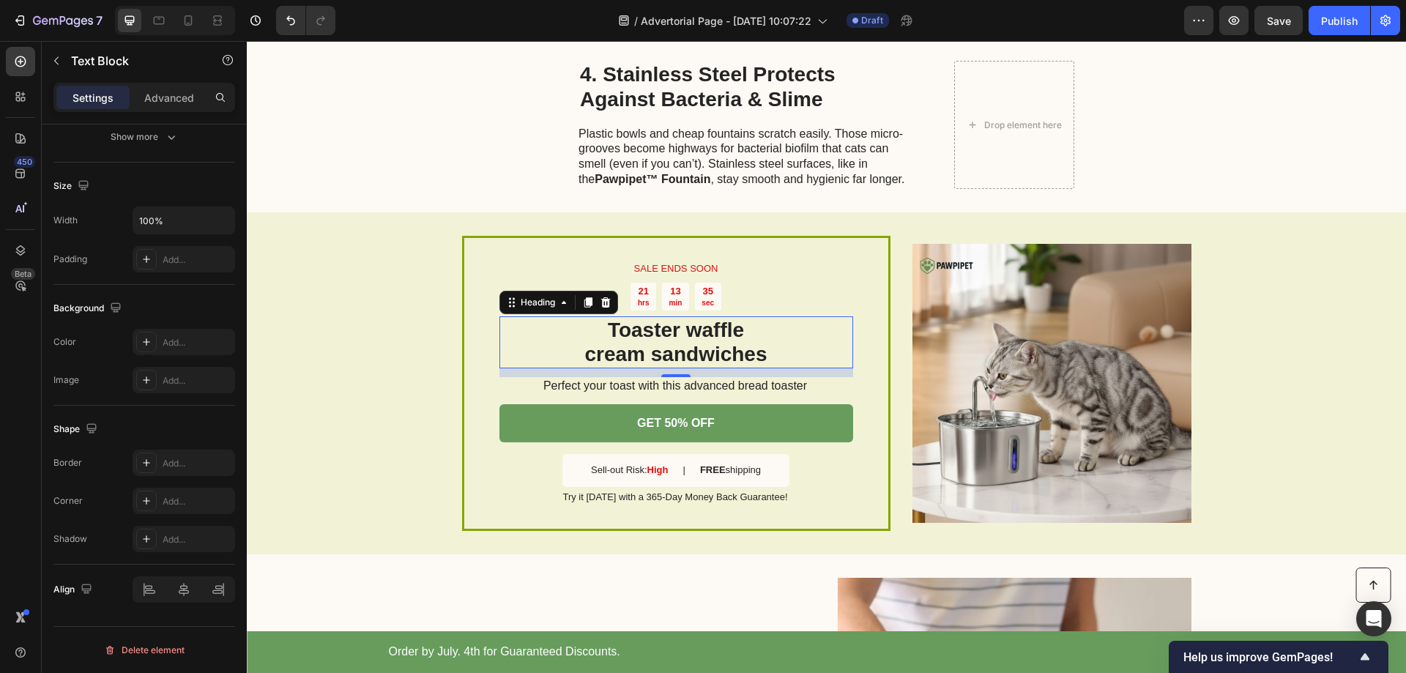
click at [678, 327] on h2 "Toaster waffle cream sandwiches" at bounding box center [676, 342] width 354 height 52
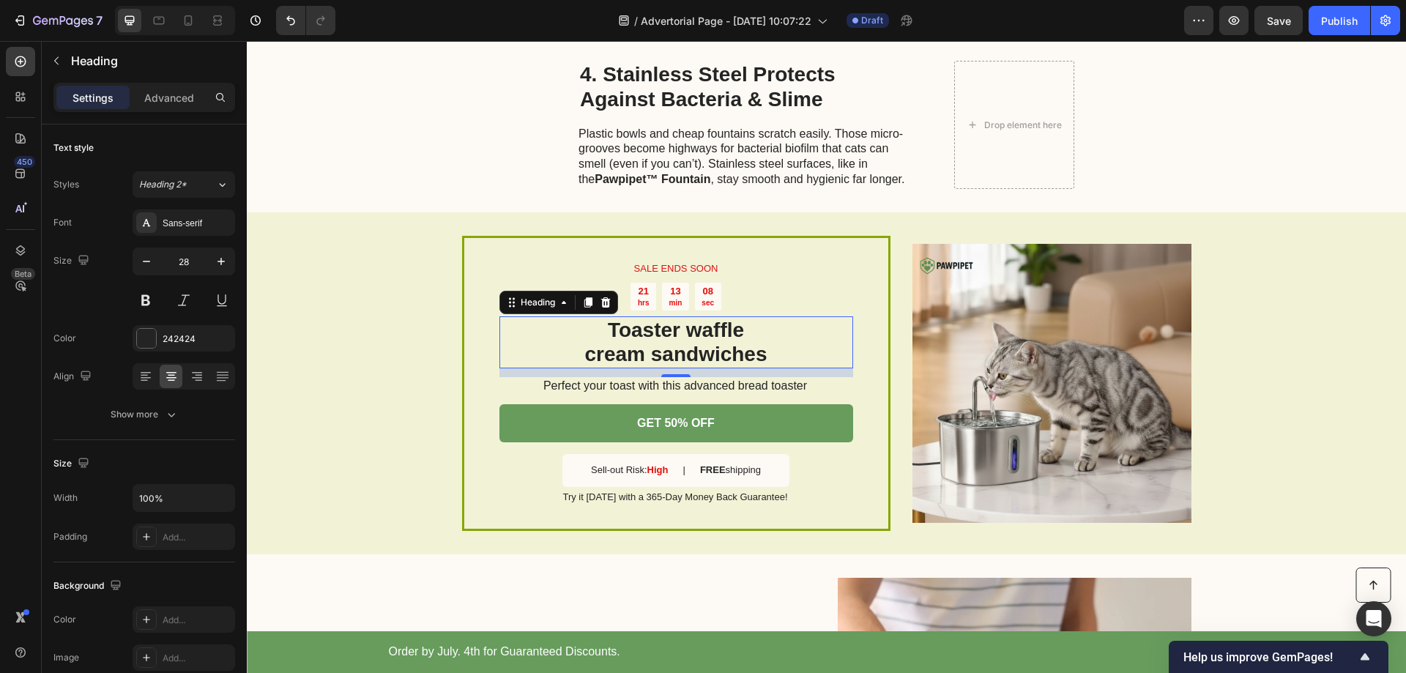
click at [661, 319] on h2 "Toaster waffle cream sandwiches" at bounding box center [676, 342] width 354 height 52
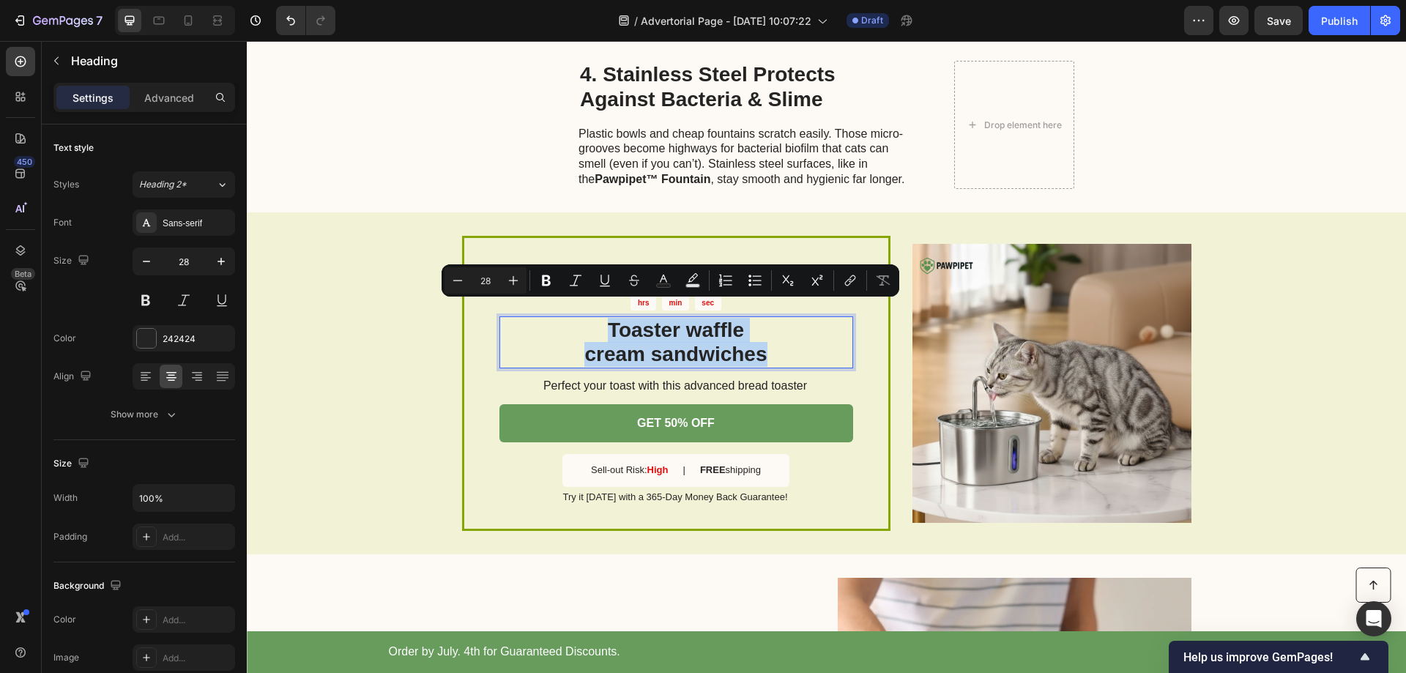
drag, startPoint x: 761, startPoint y: 341, endPoint x: 605, endPoint y: 321, distance: 157.3
click at [605, 321] on p "Toaster waffle cream sandwiches" at bounding box center [676, 342] width 351 height 49
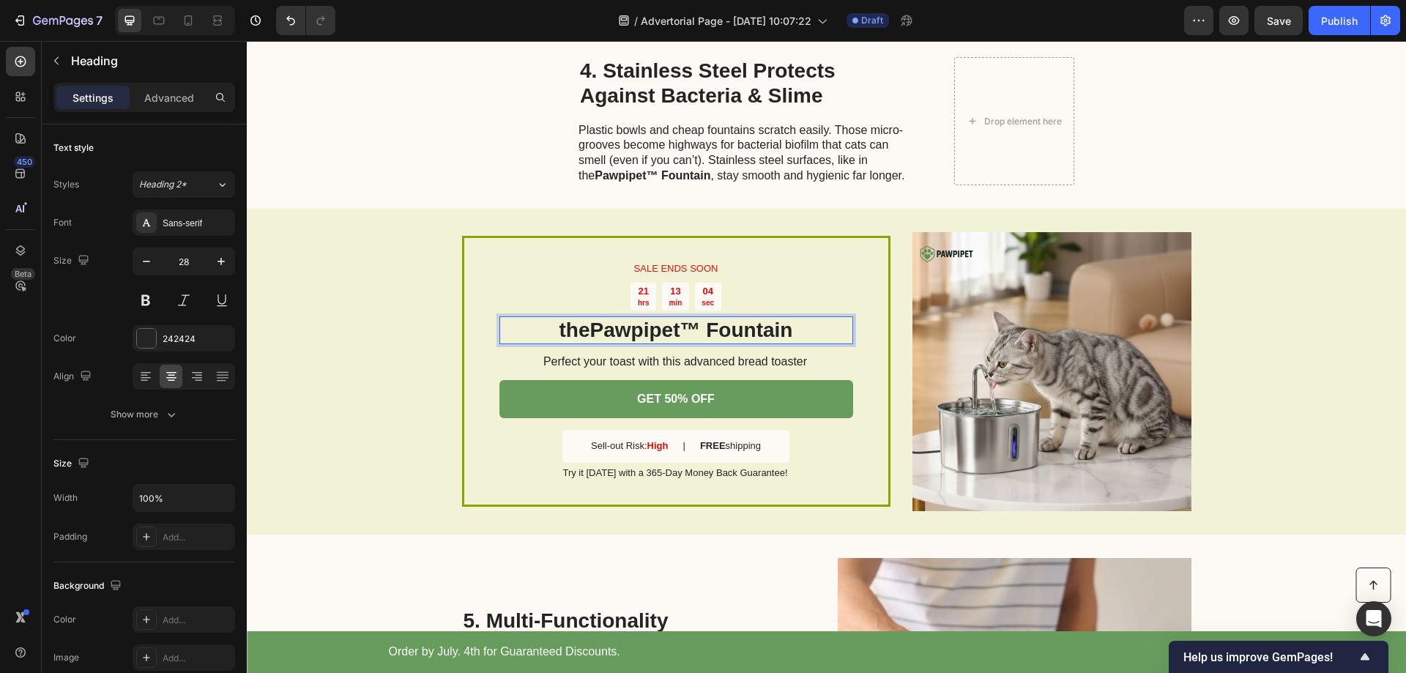
click at [559, 318] on p "the Pawpipet™ Fountain" at bounding box center [676, 330] width 351 height 25
click at [598, 354] on p "Perfect your toast with this advanced bread toaster" at bounding box center [675, 361] width 352 height 15
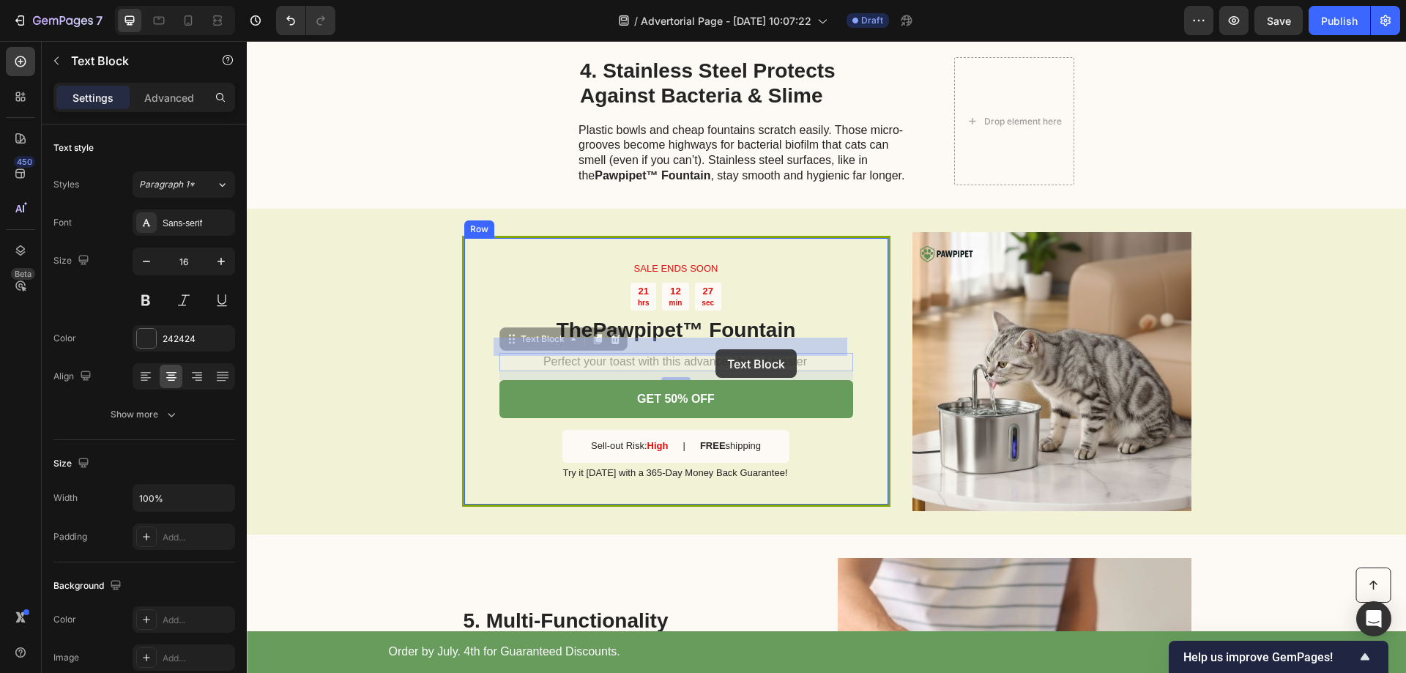
scroll to position [1093, 0]
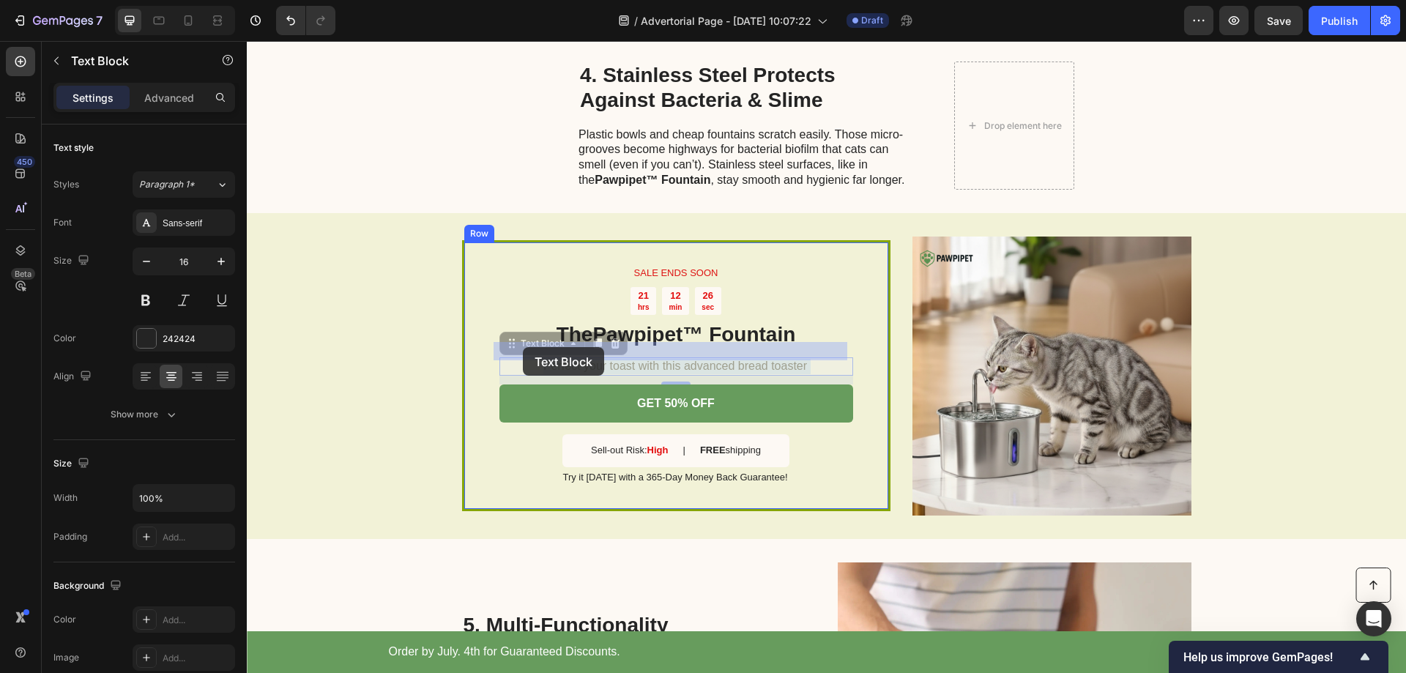
drag, startPoint x: 814, startPoint y: 350, endPoint x: 532, endPoint y: 349, distance: 282.0
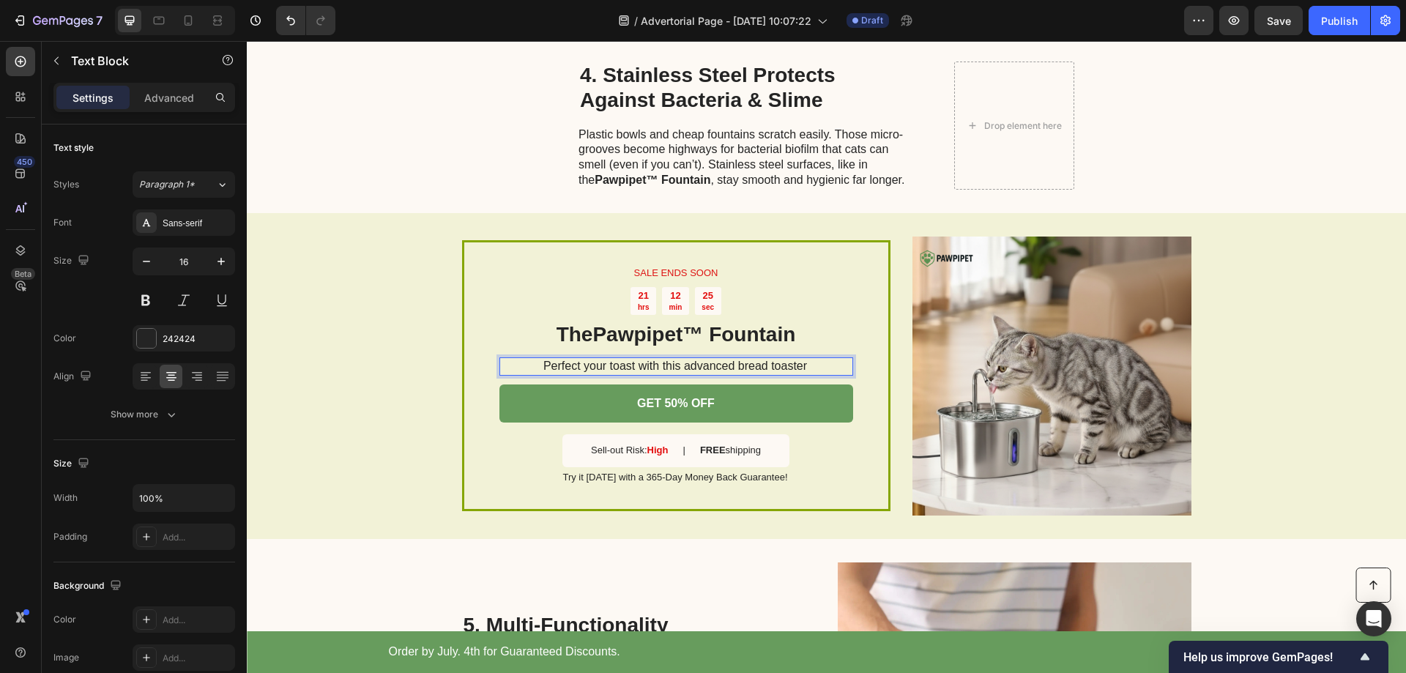
click at [798, 359] on p "Perfect your toast with this advanced bread toaster" at bounding box center [675, 366] width 352 height 15
click at [783, 360] on strong "Effortless Hydration, Lifelong Wellness for Your Cat" at bounding box center [676, 366] width 288 height 12
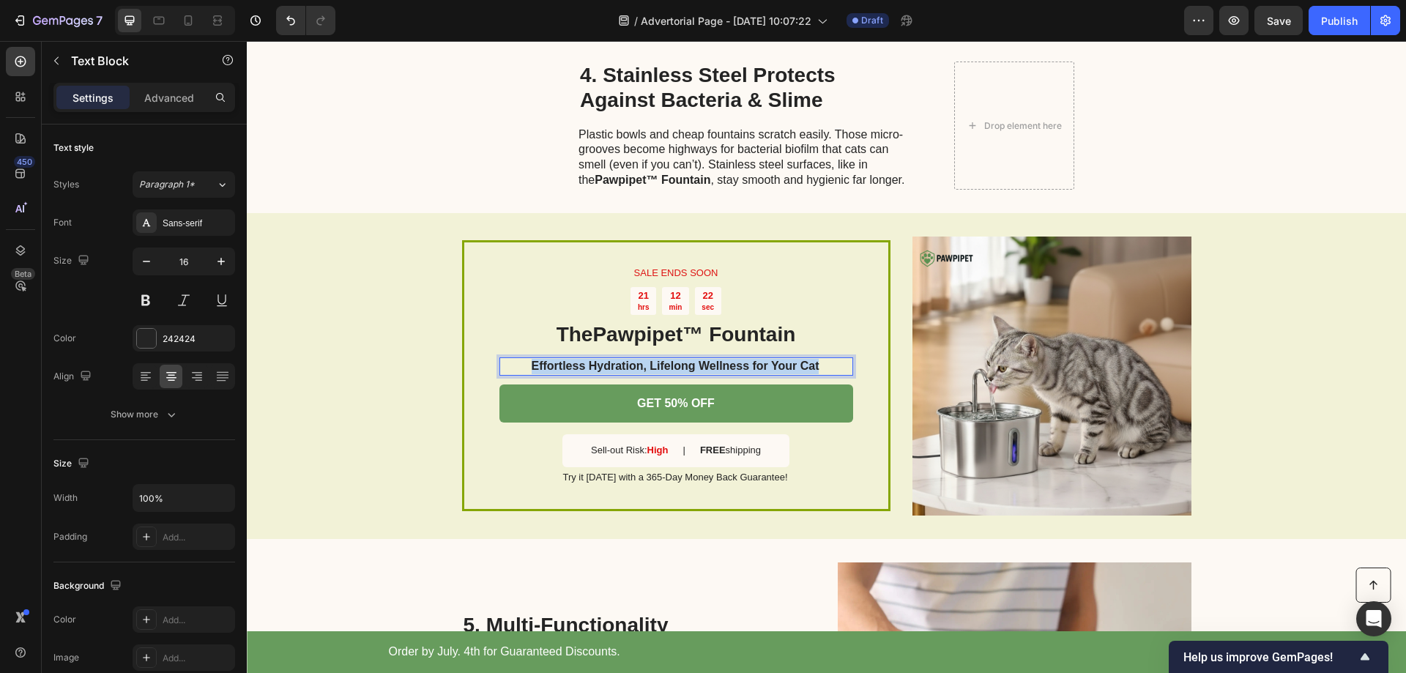
click at [783, 360] on strong "Effortless Hydration, Lifelong Wellness for Your Cat" at bounding box center [676, 366] width 288 height 12
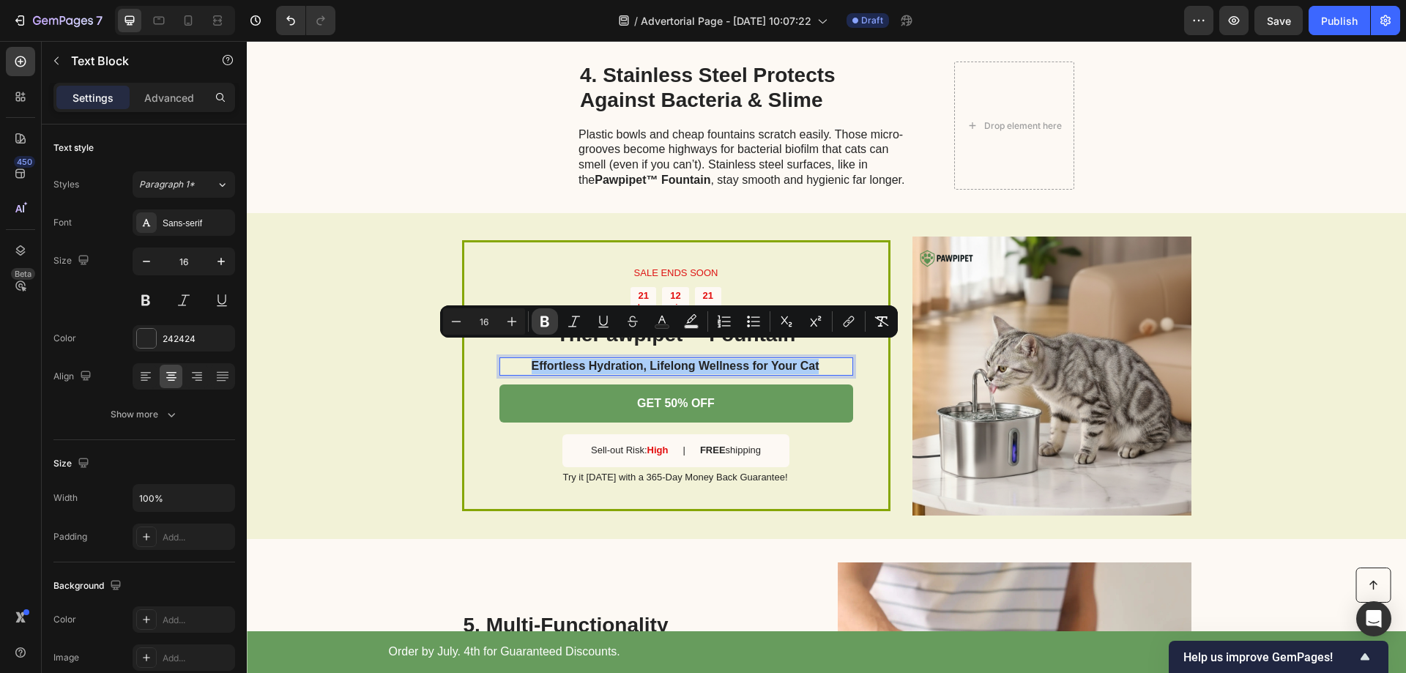
click at [538, 317] on icon "Editor contextual toolbar" at bounding box center [545, 321] width 15 height 15
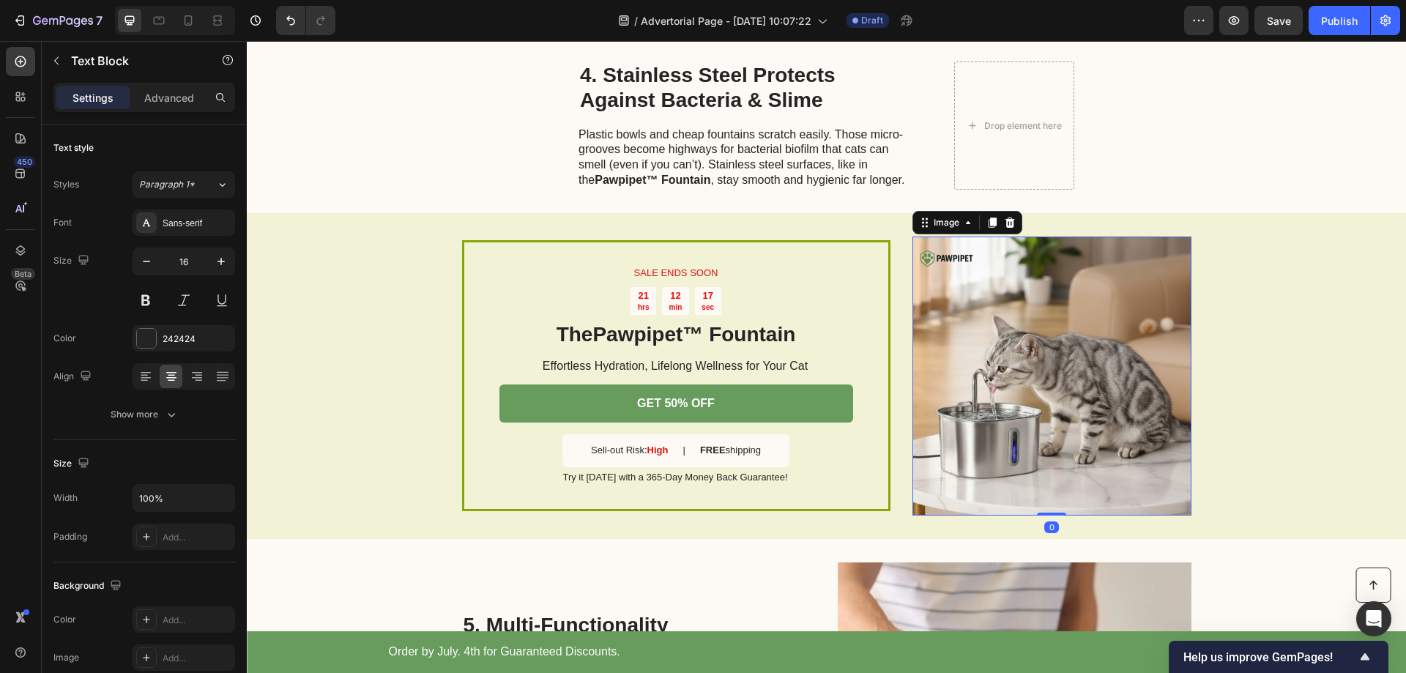
click at [1044, 368] on img at bounding box center [1052, 376] width 279 height 279
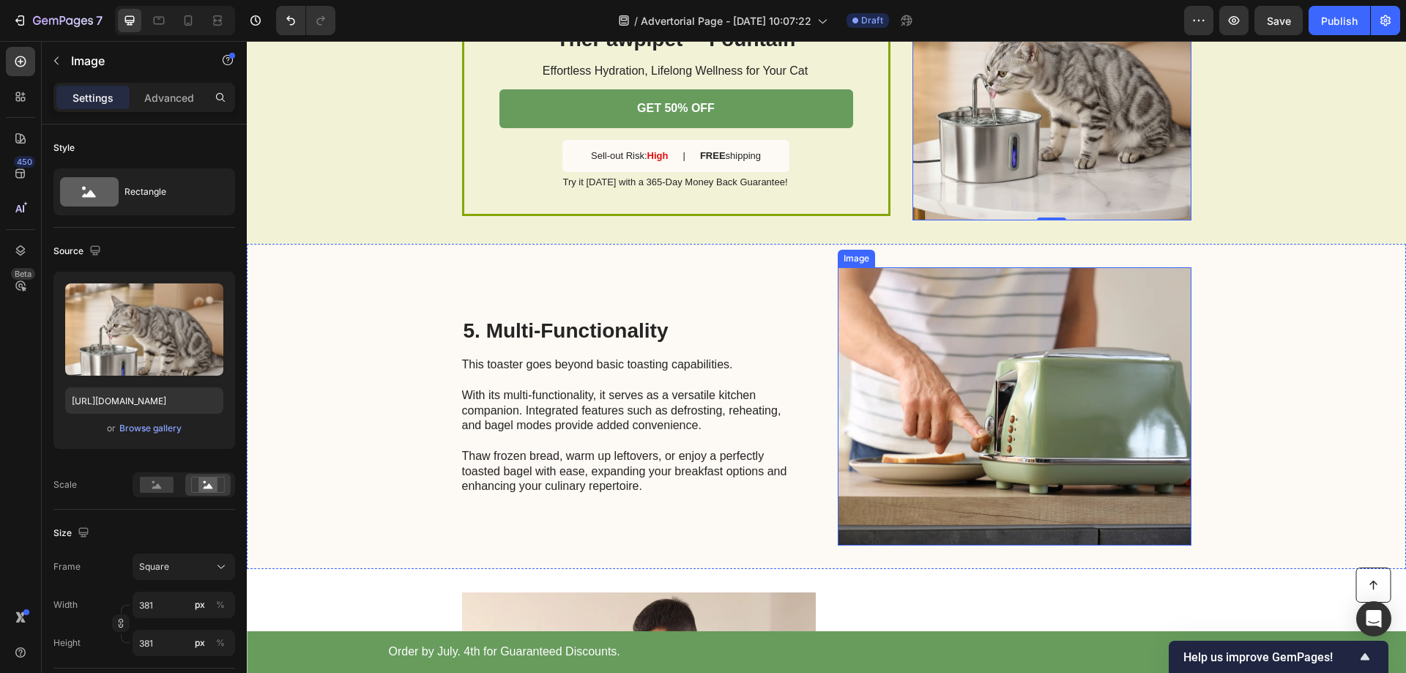
scroll to position [1386, 0]
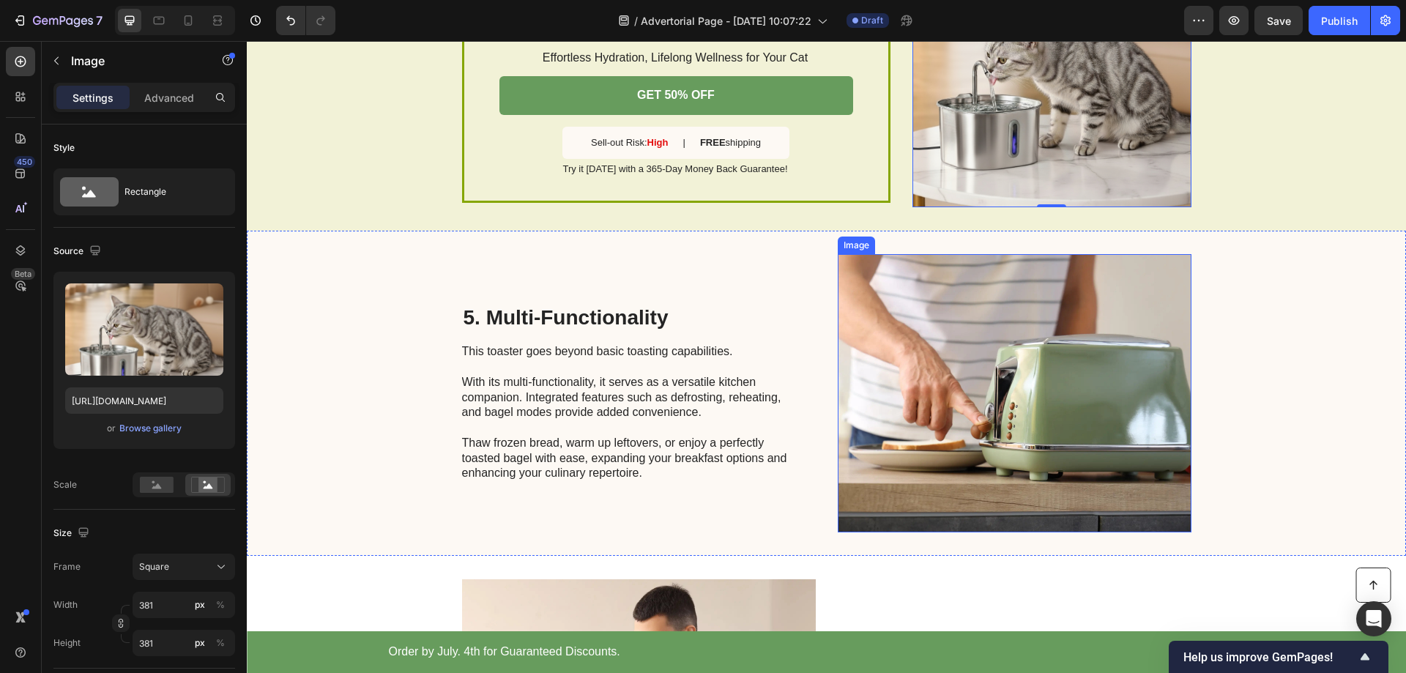
click at [999, 389] on img at bounding box center [1015, 393] width 354 height 278
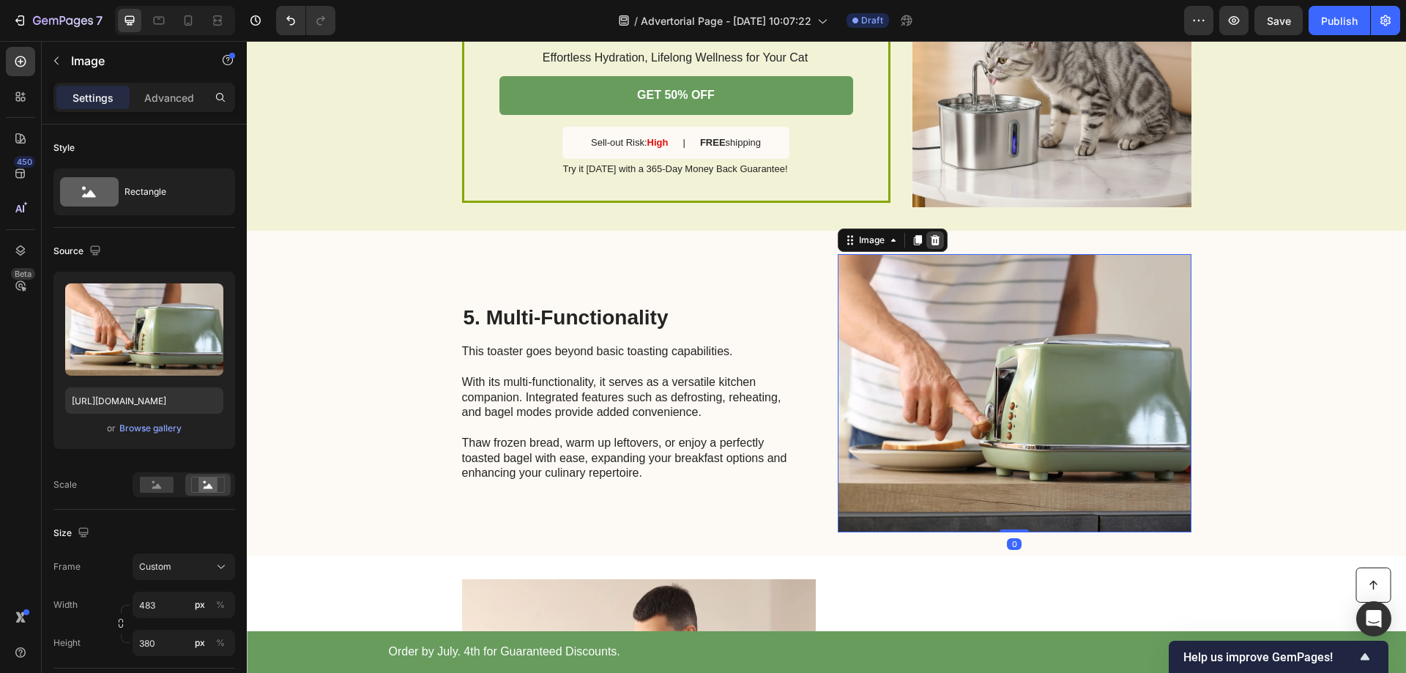
click at [932, 241] on icon at bounding box center [935, 240] width 10 height 10
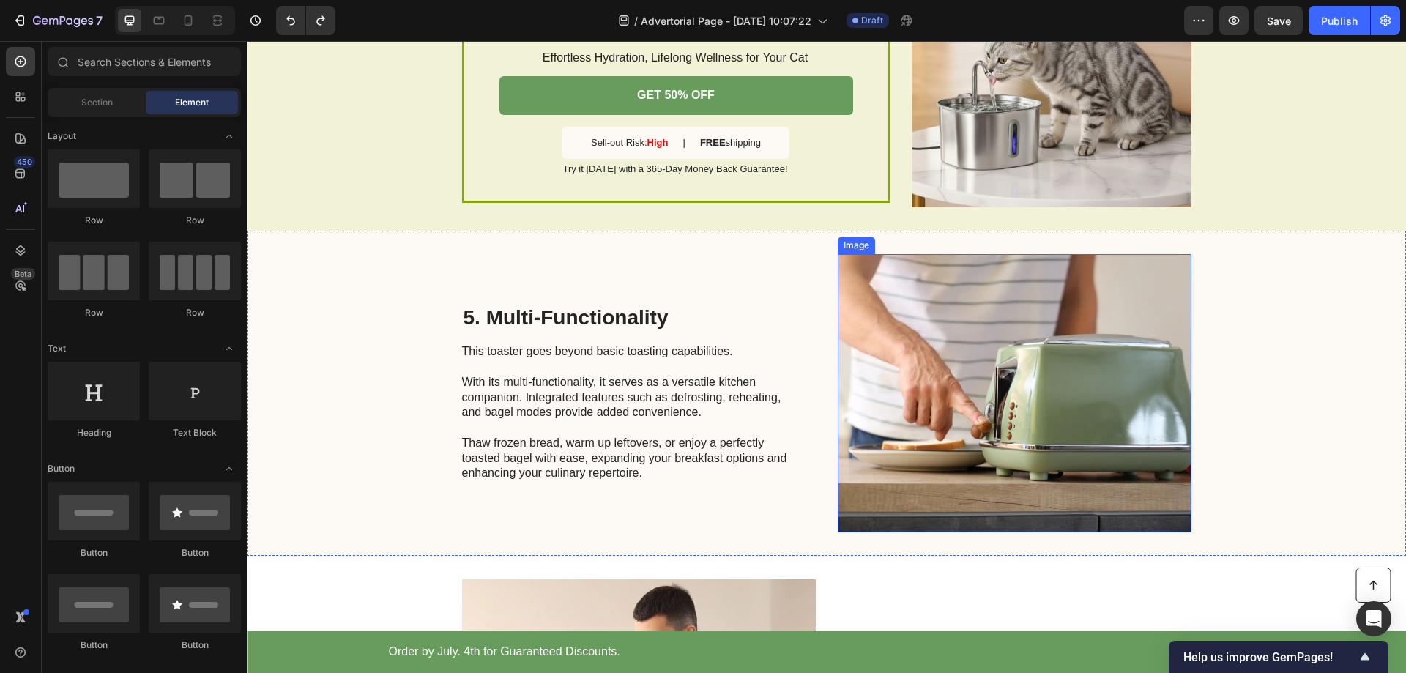
click at [959, 384] on img at bounding box center [1015, 393] width 354 height 278
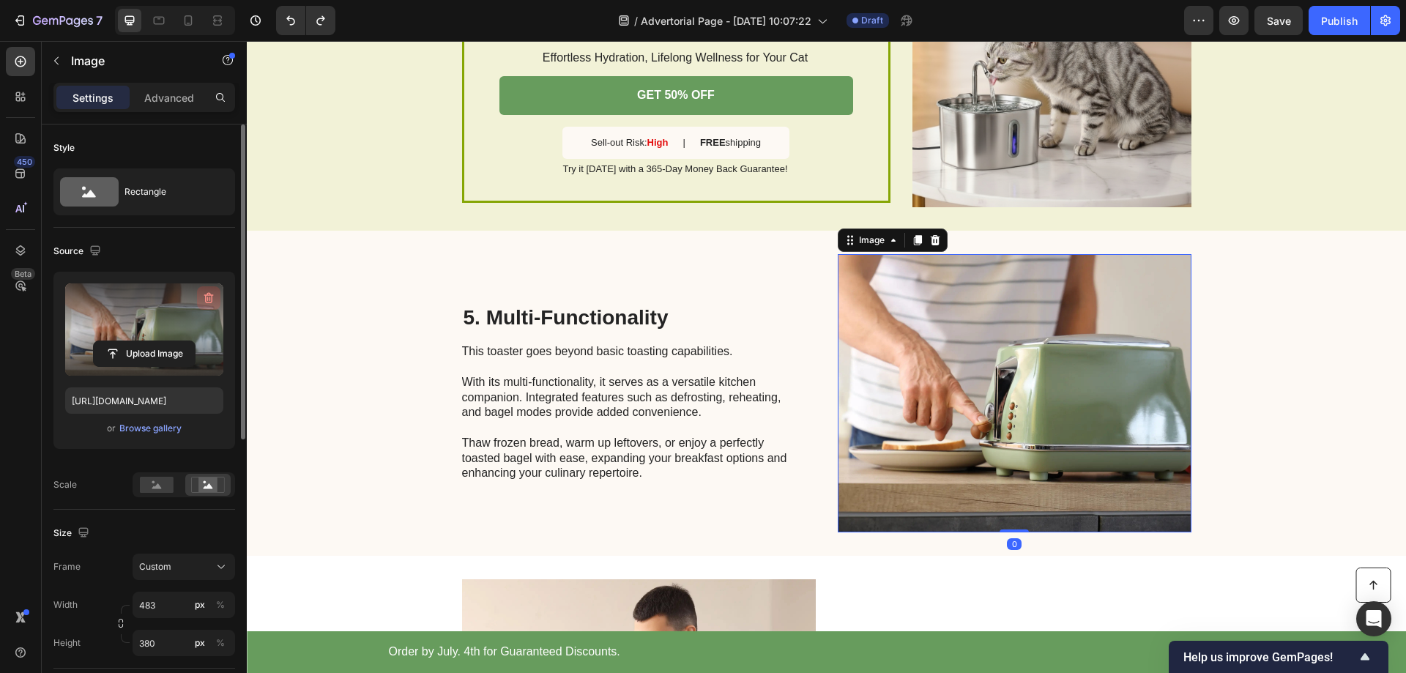
click at [207, 292] on icon "button" at bounding box center [208, 298] width 15 height 15
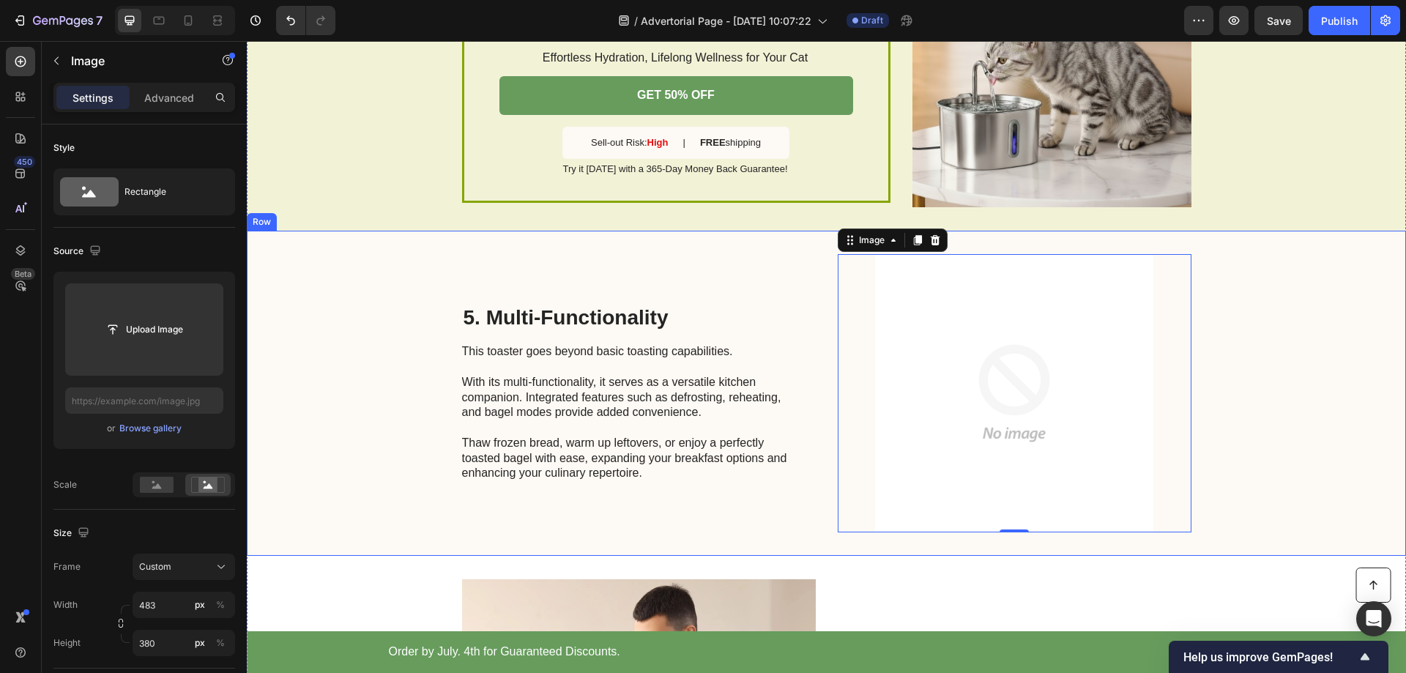
click at [1331, 341] on div "5. Multi-Functionality Heading This toaster goes beyond basic toasting capabili…" at bounding box center [826, 393] width 1159 height 325
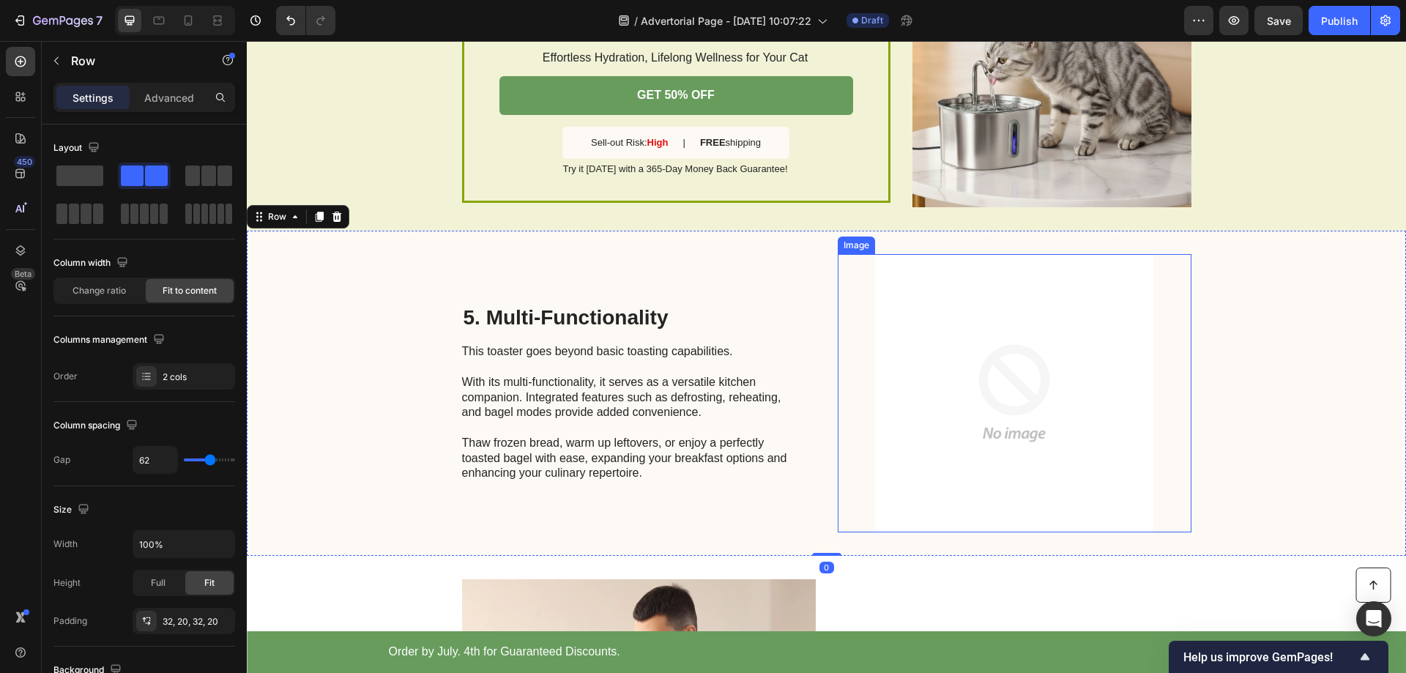
click at [976, 395] on img at bounding box center [1015, 393] width 354 height 278
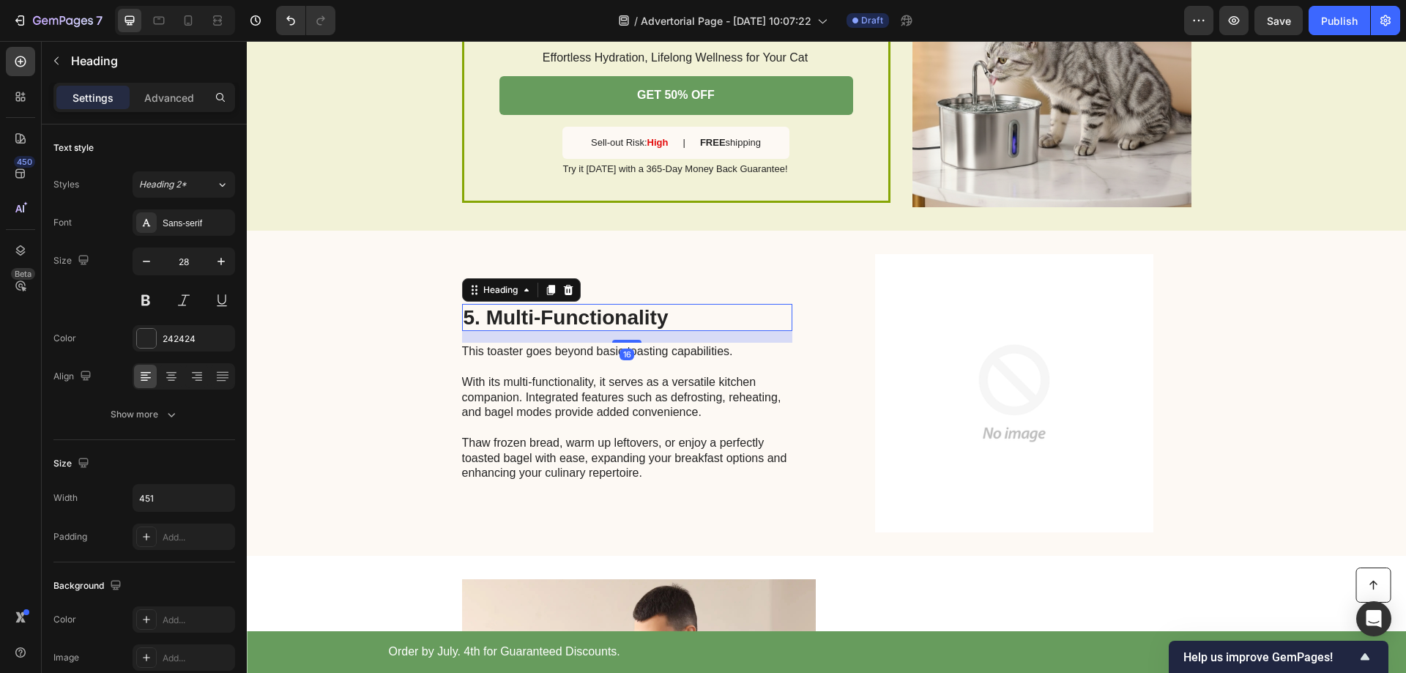
click at [584, 327] on h2 "5. Multi-Functionality" at bounding box center [627, 318] width 330 height 28
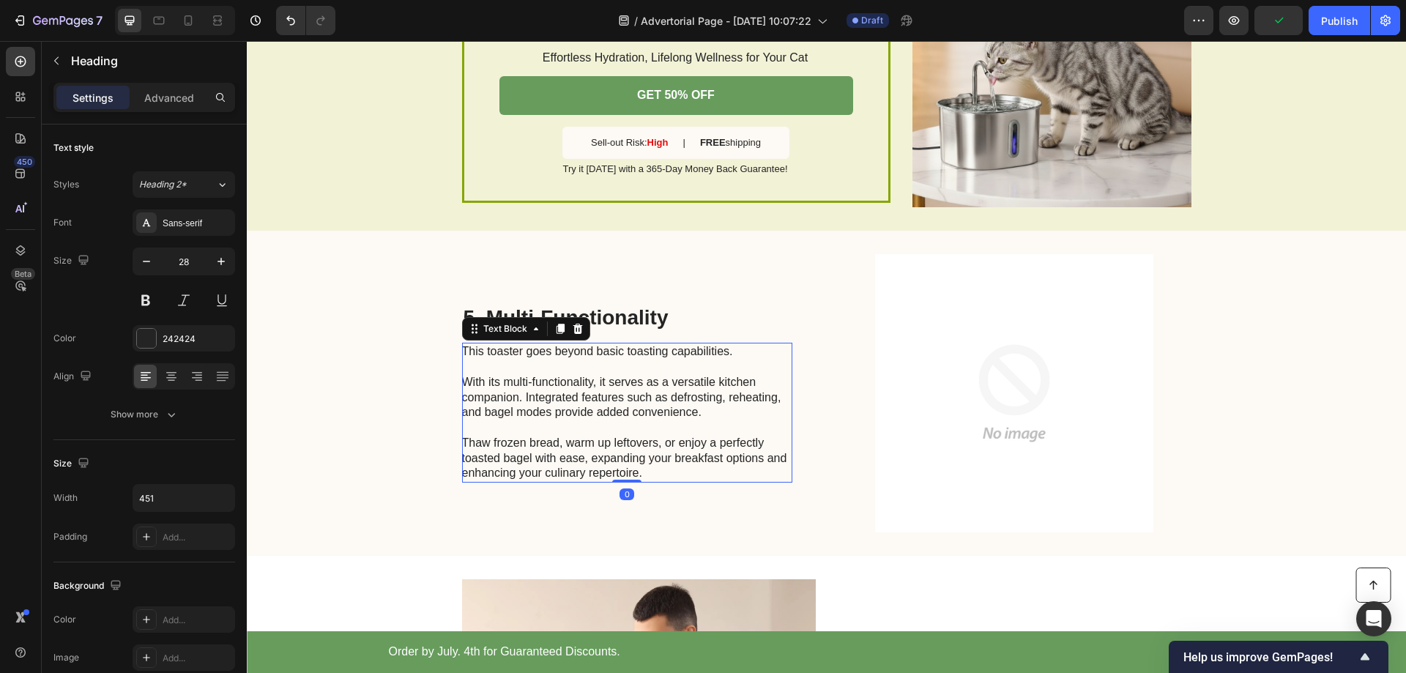
click at [537, 370] on p "This toaster goes beyond basic toasting capabilities. With its multi-functional…" at bounding box center [626, 412] width 329 height 137
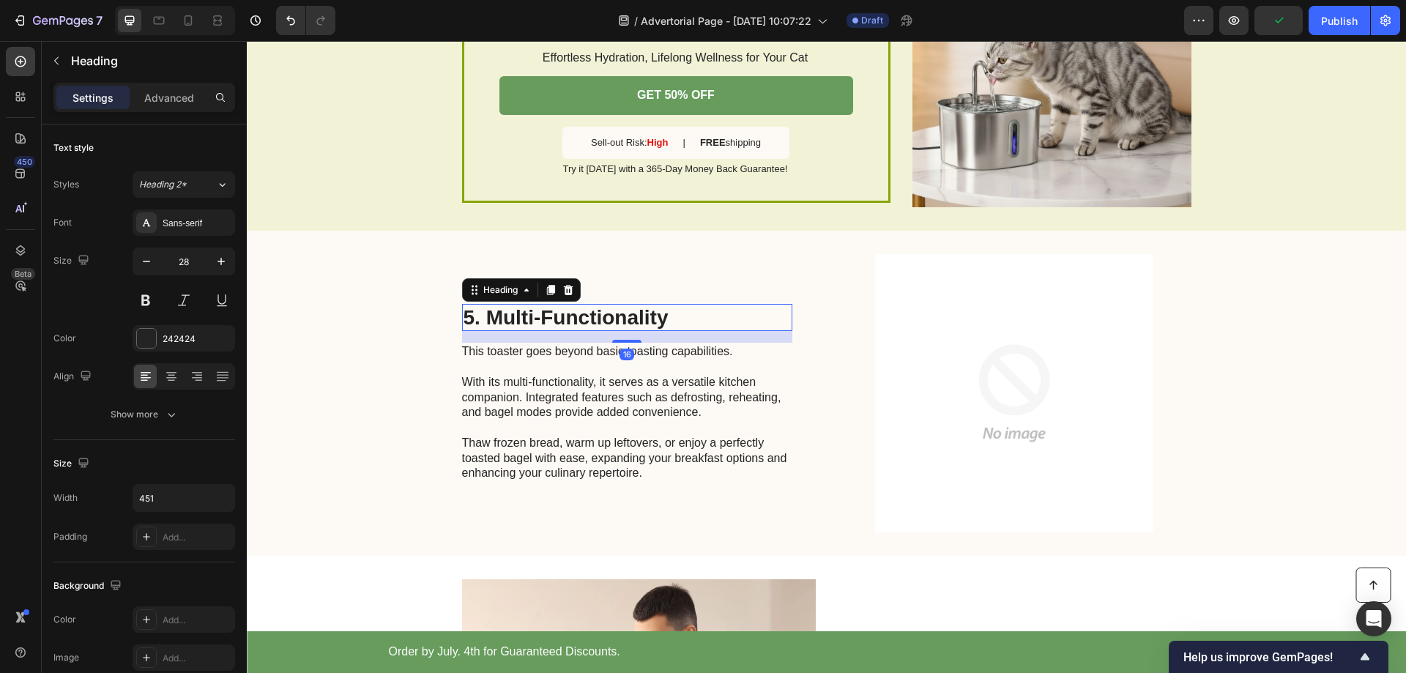
click at [612, 318] on h2 "5. Multi-Functionality" at bounding box center [627, 318] width 330 height 28
click at [627, 313] on h2 "5. Multi-Functionality" at bounding box center [627, 318] width 330 height 28
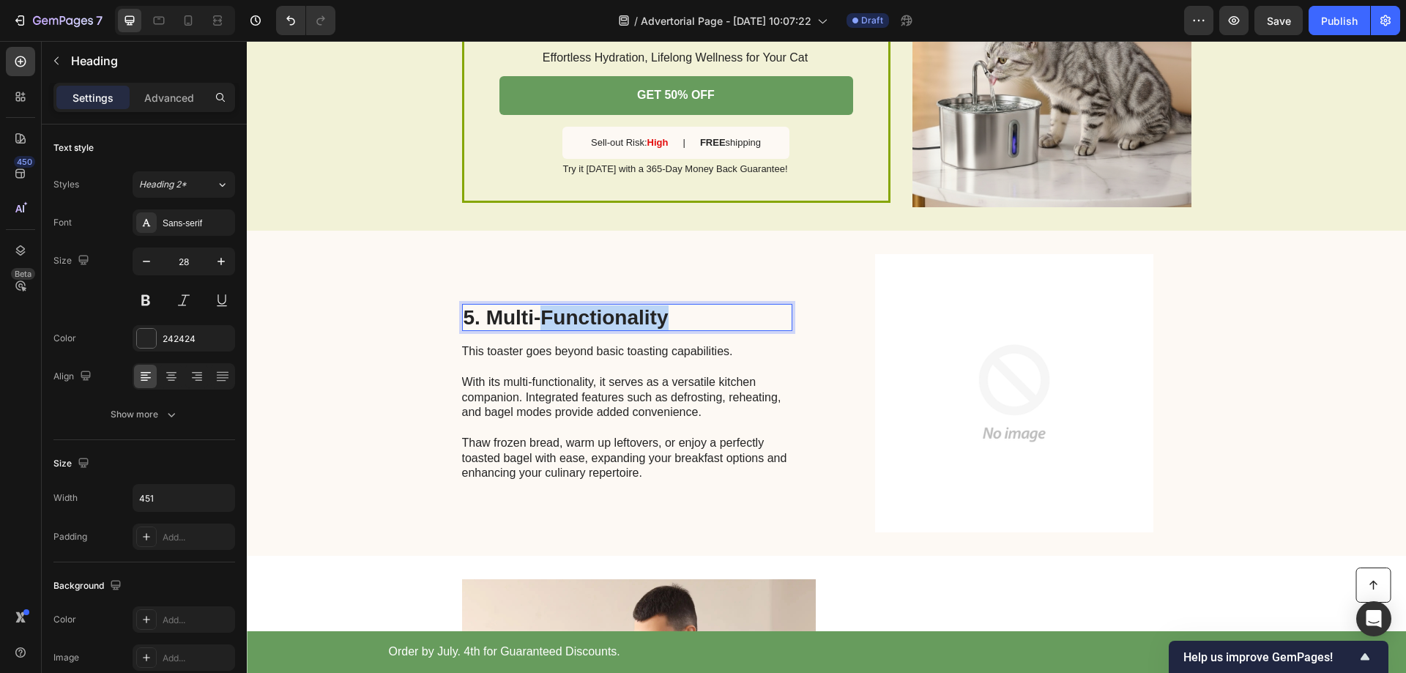
click at [627, 313] on p "5. Multi-Functionality" at bounding box center [627, 317] width 327 height 25
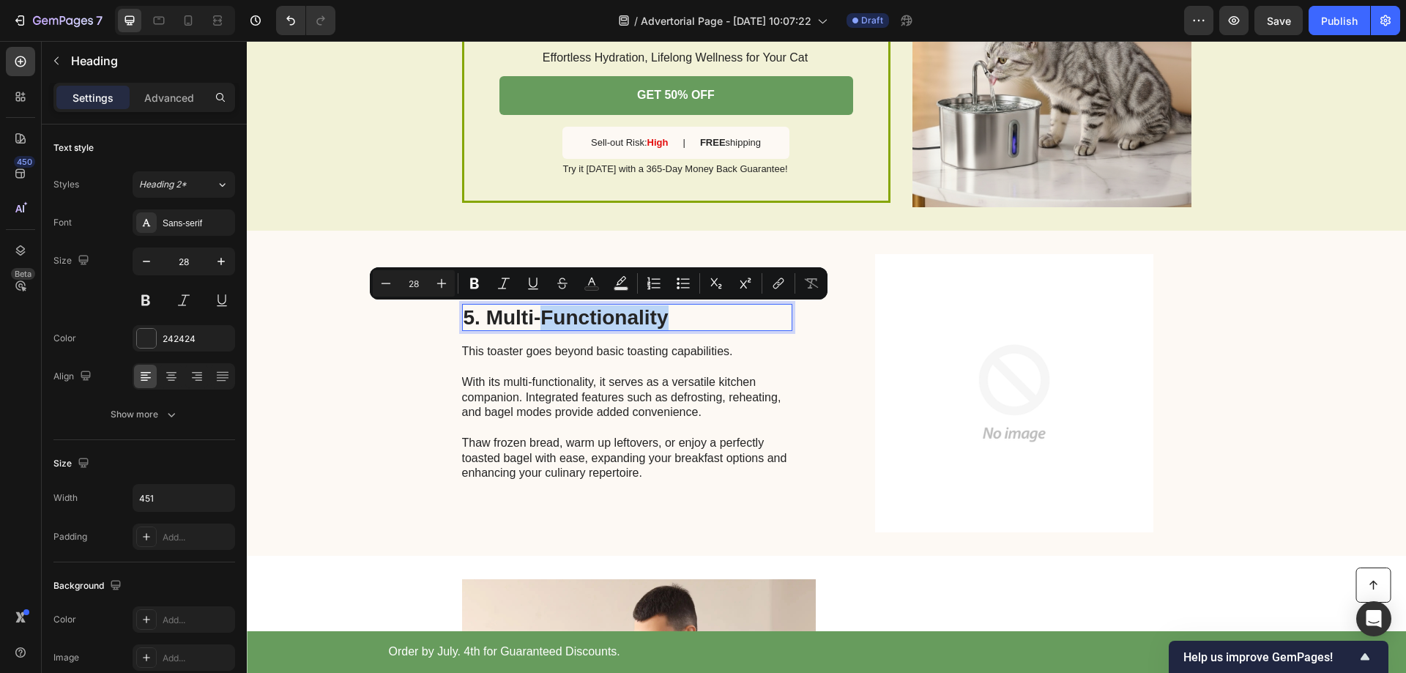
click at [630, 313] on p "5. Multi-Functionality" at bounding box center [627, 317] width 327 height 25
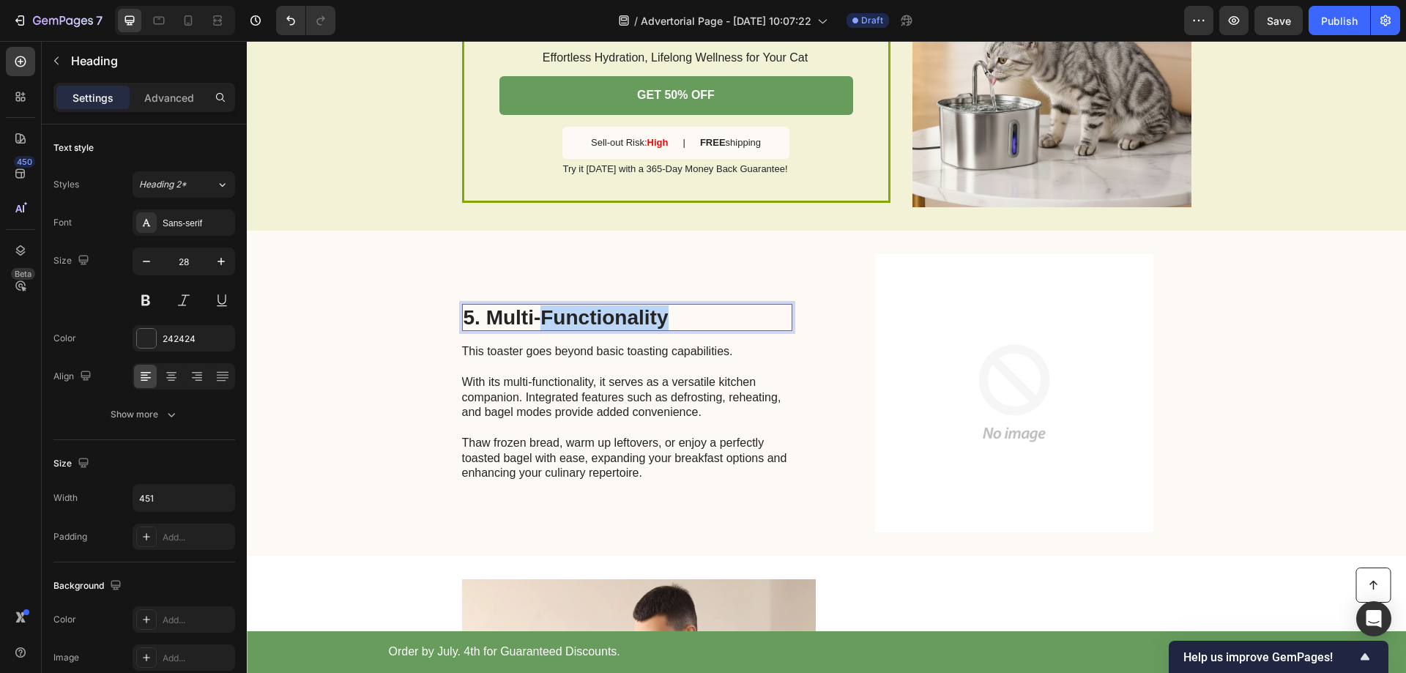
click at [630, 313] on p "5. Multi-Functionality" at bounding box center [627, 317] width 327 height 25
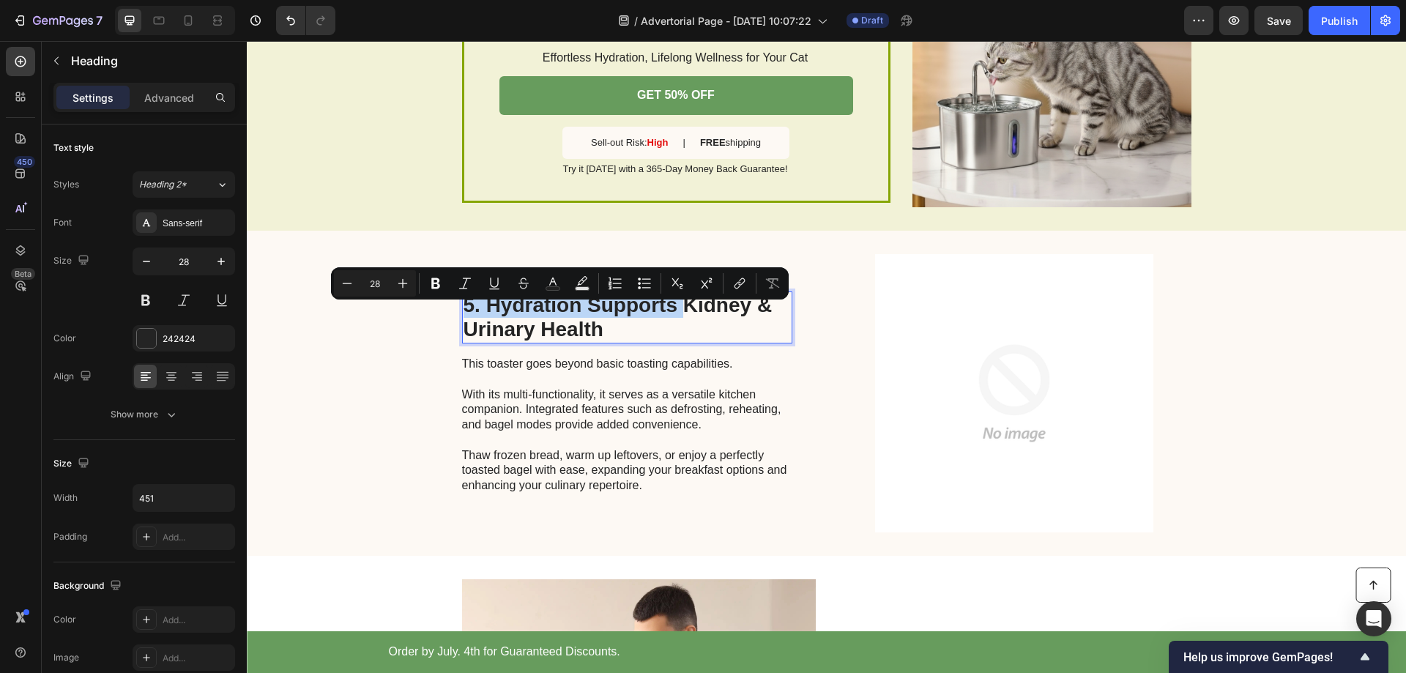
scroll to position [1373, 0]
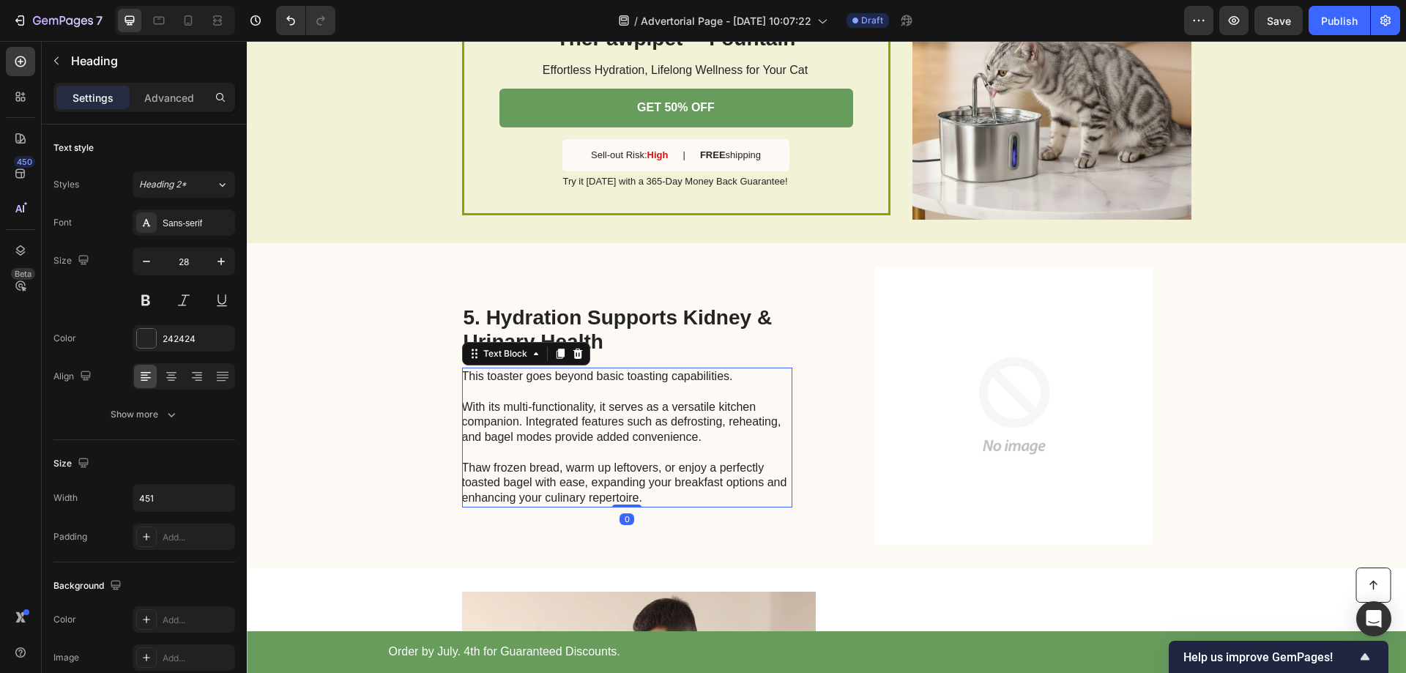
click at [623, 455] on p "This toaster goes beyond basic toasting capabilities. With its multi-functional…" at bounding box center [626, 437] width 329 height 137
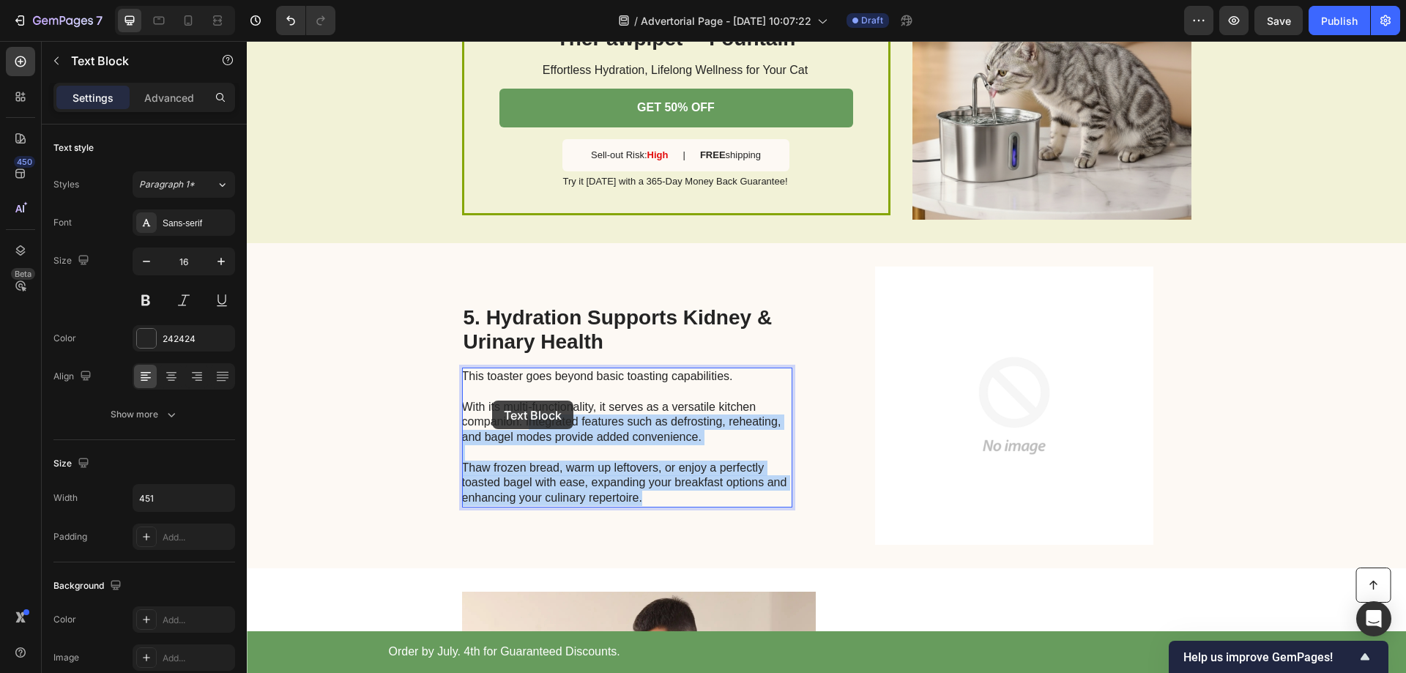
scroll to position [1336, 0]
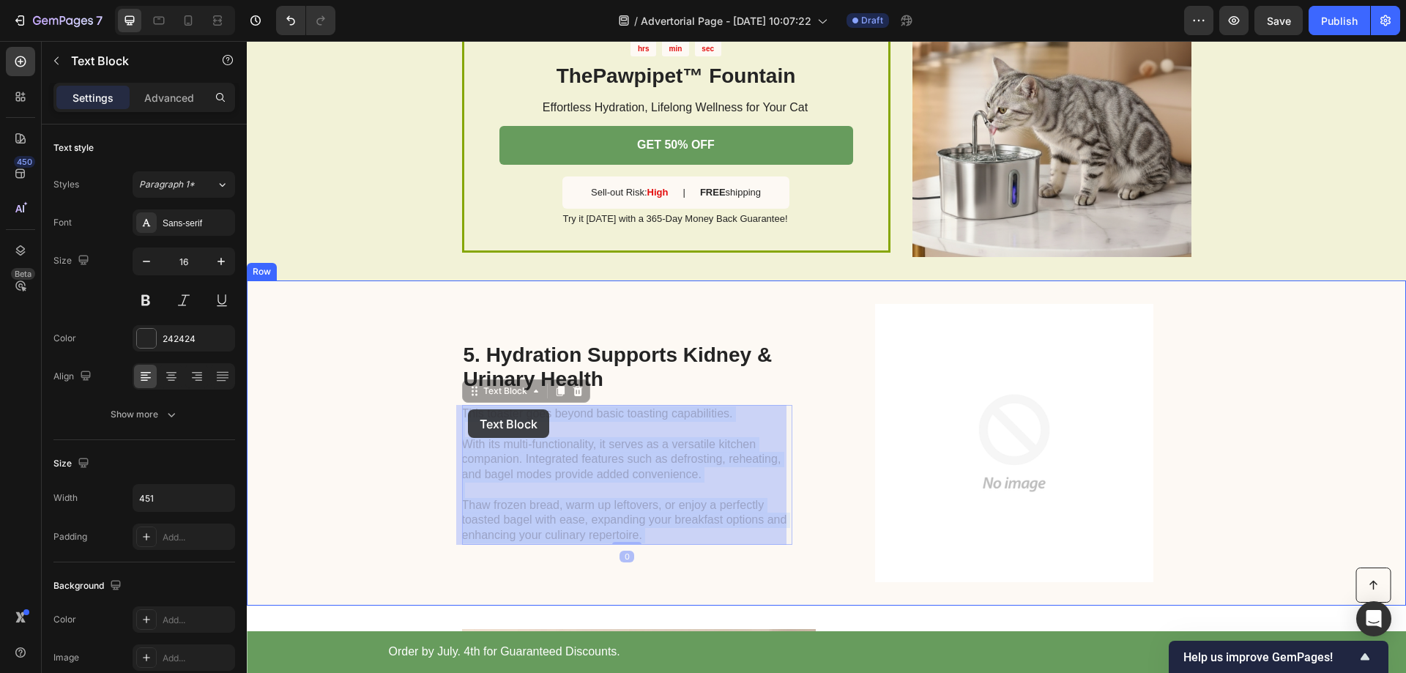
drag, startPoint x: 652, startPoint y: 497, endPoint x: 468, endPoint y: 409, distance: 203.8
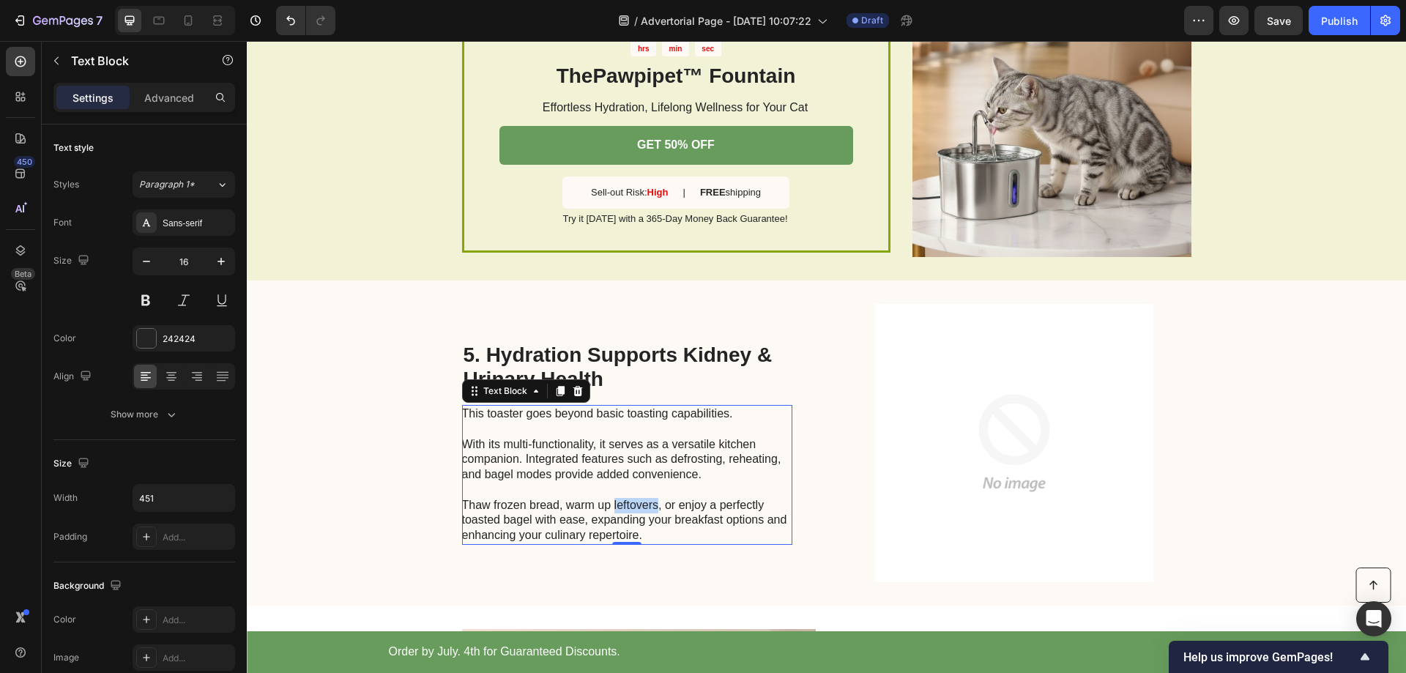
click at [633, 503] on p "This toaster goes beyond basic toasting capabilities. With its multi-functional…" at bounding box center [626, 474] width 329 height 137
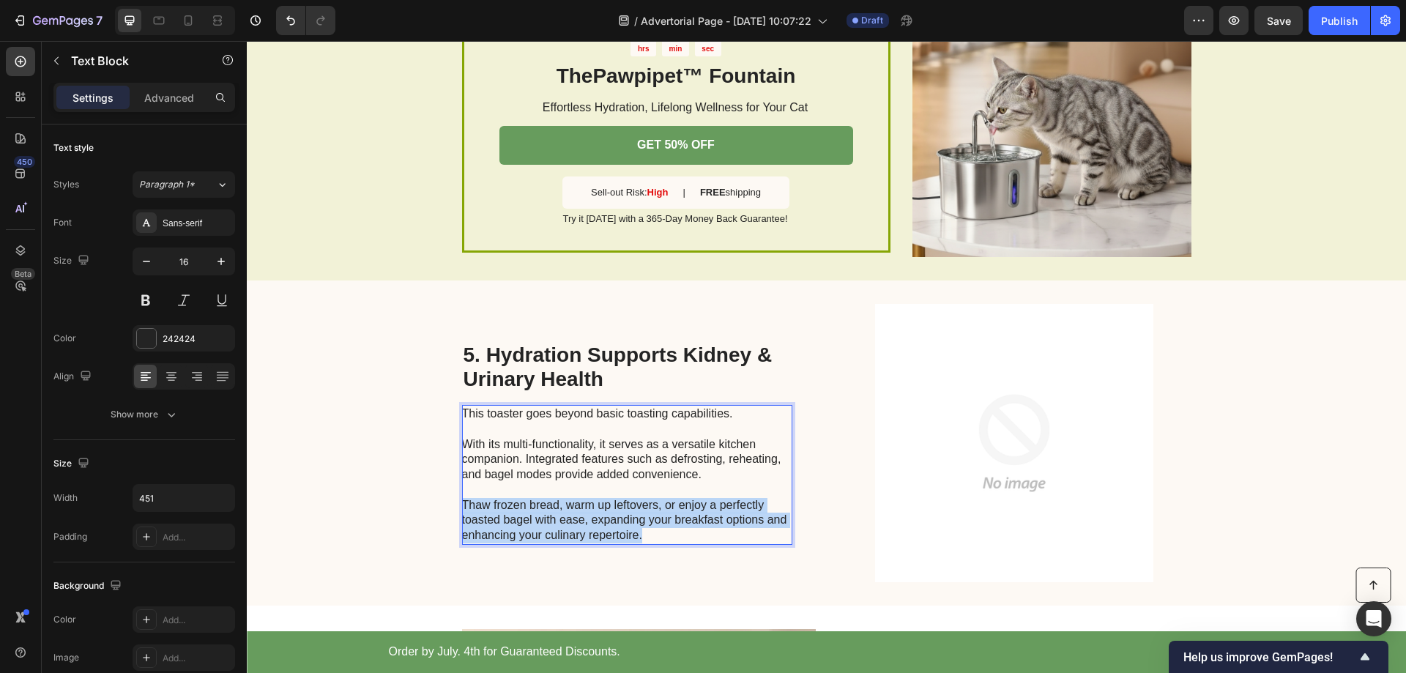
click at [633, 503] on p "This toaster goes beyond basic toasting capabilities. With its multi-functional…" at bounding box center [626, 474] width 329 height 137
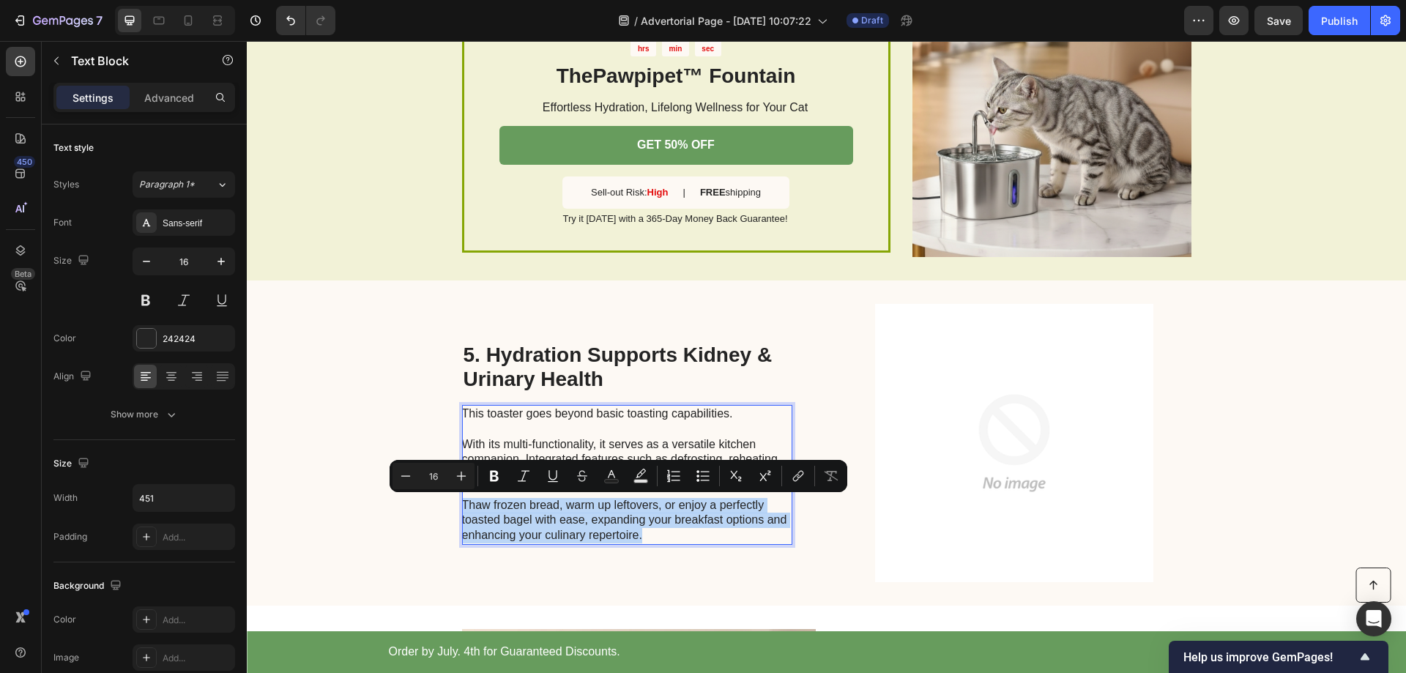
click at [647, 516] on p "This toaster goes beyond basic toasting capabilities. With its multi-functional…" at bounding box center [626, 474] width 329 height 137
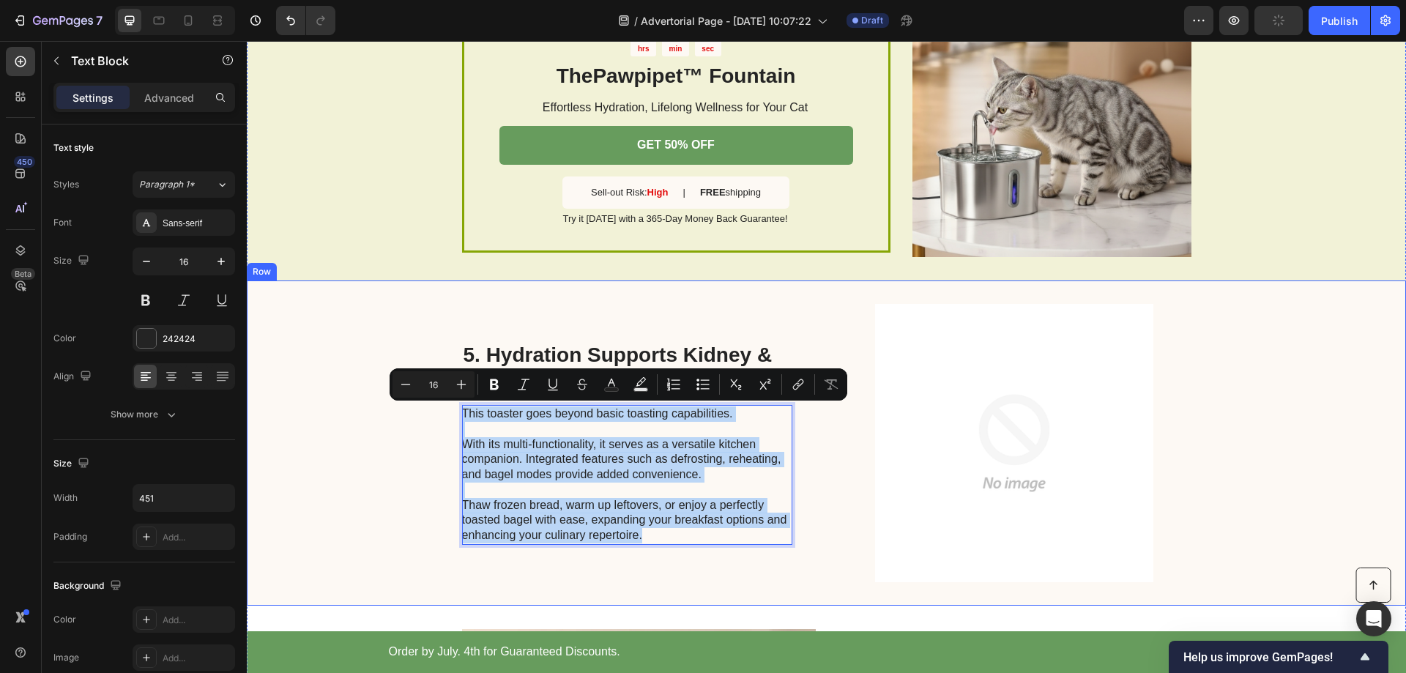
drag, startPoint x: 650, startPoint y: 536, endPoint x: 452, endPoint y: 409, distance: 235.2
click at [452, 409] on div "5. Hydration Supports Kidney & Urinary Health Heading This toaster goes beyond …" at bounding box center [826, 443] width 1159 height 325
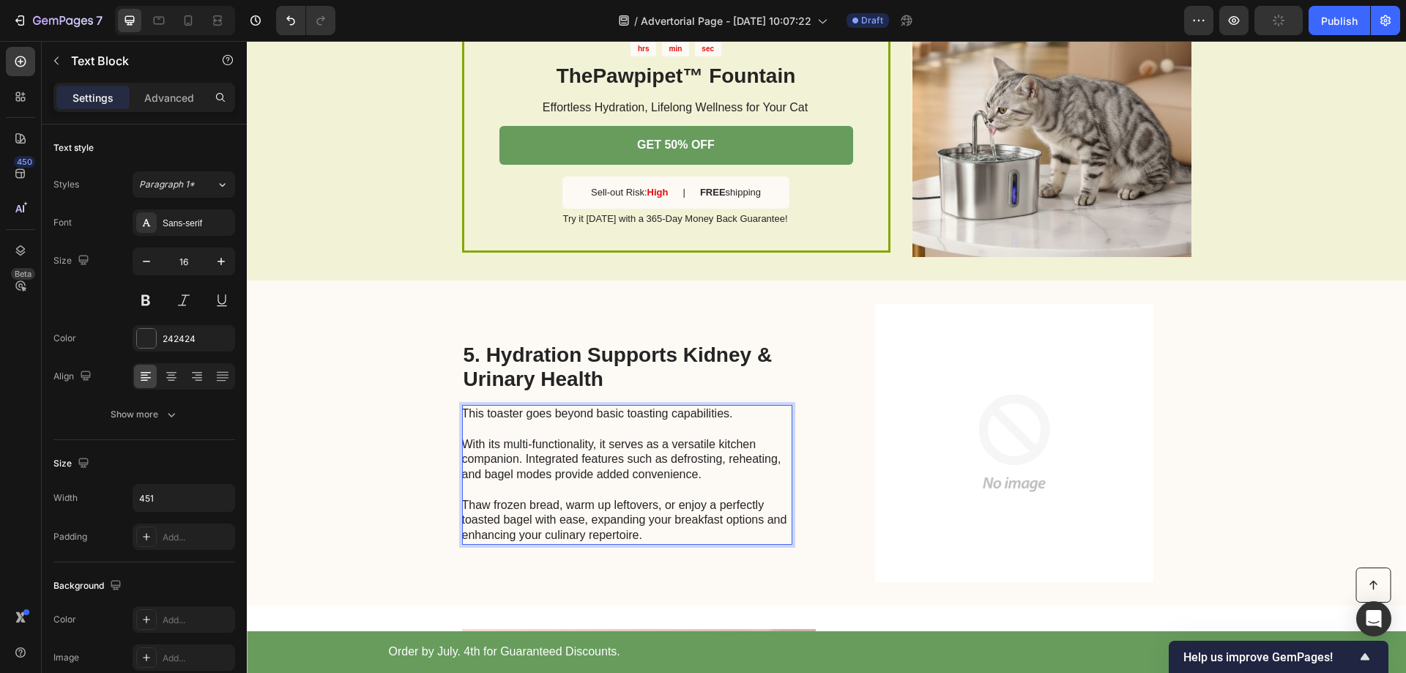
scroll to position [1374, 0]
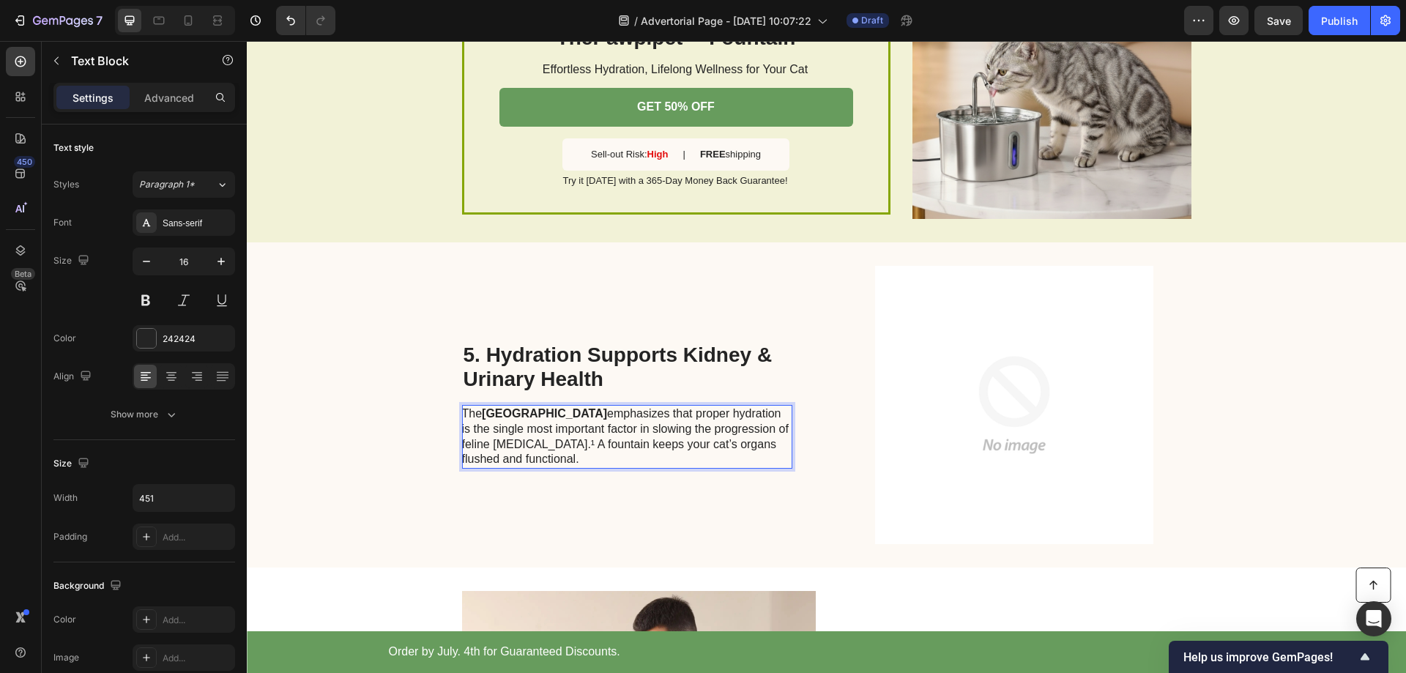
click at [639, 426] on p "The Cornell Feline Health Center emphasizes that proper hydration is the single…" at bounding box center [626, 436] width 329 height 61
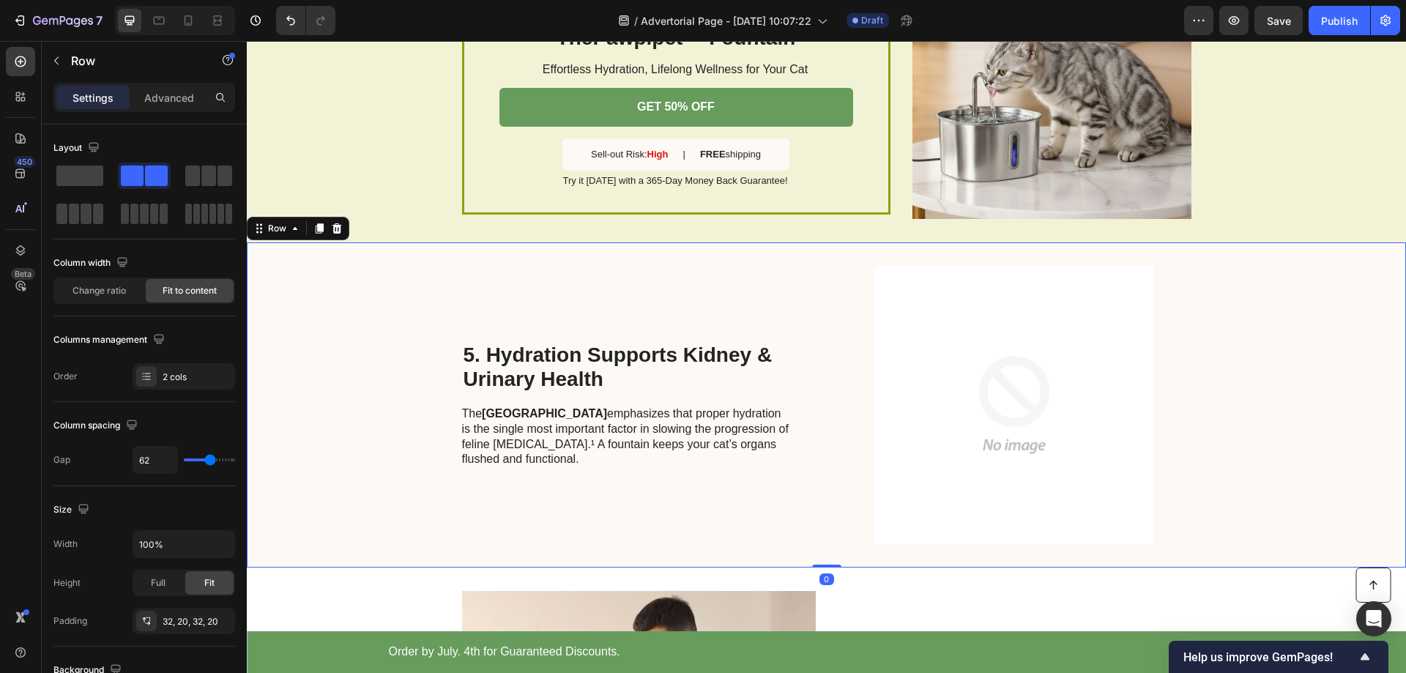
drag, startPoint x: 635, startPoint y: 516, endPoint x: 655, endPoint y: 480, distance: 40.3
click at [636, 516] on div "5. Hydration Supports Kidney & Urinary Health Heading The Cornell Feline Health…" at bounding box center [627, 405] width 330 height 278
drag, startPoint x: 673, startPoint y: 432, endPoint x: 696, endPoint y: 421, distance: 25.9
click at [678, 427] on p "The Cornell Feline Health Center emphasizes that proper hydration is the single…" at bounding box center [626, 436] width 329 height 61
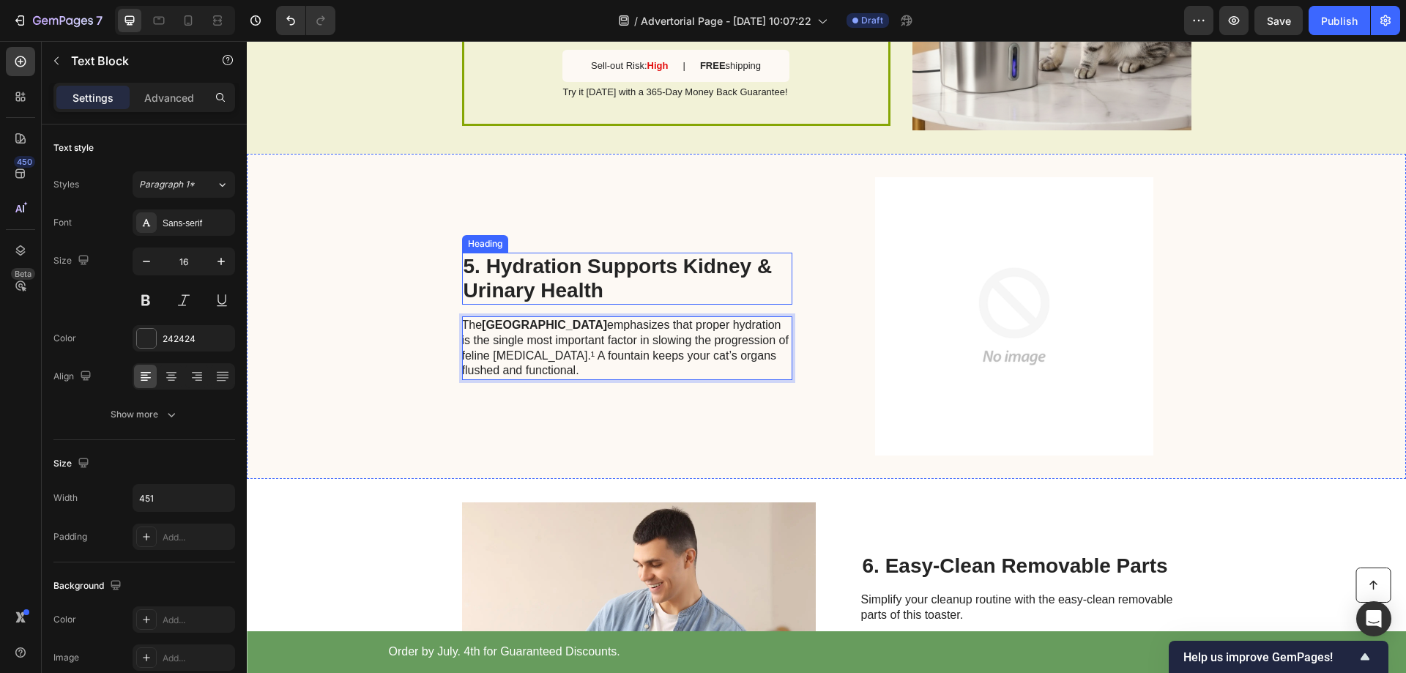
scroll to position [1667, 0]
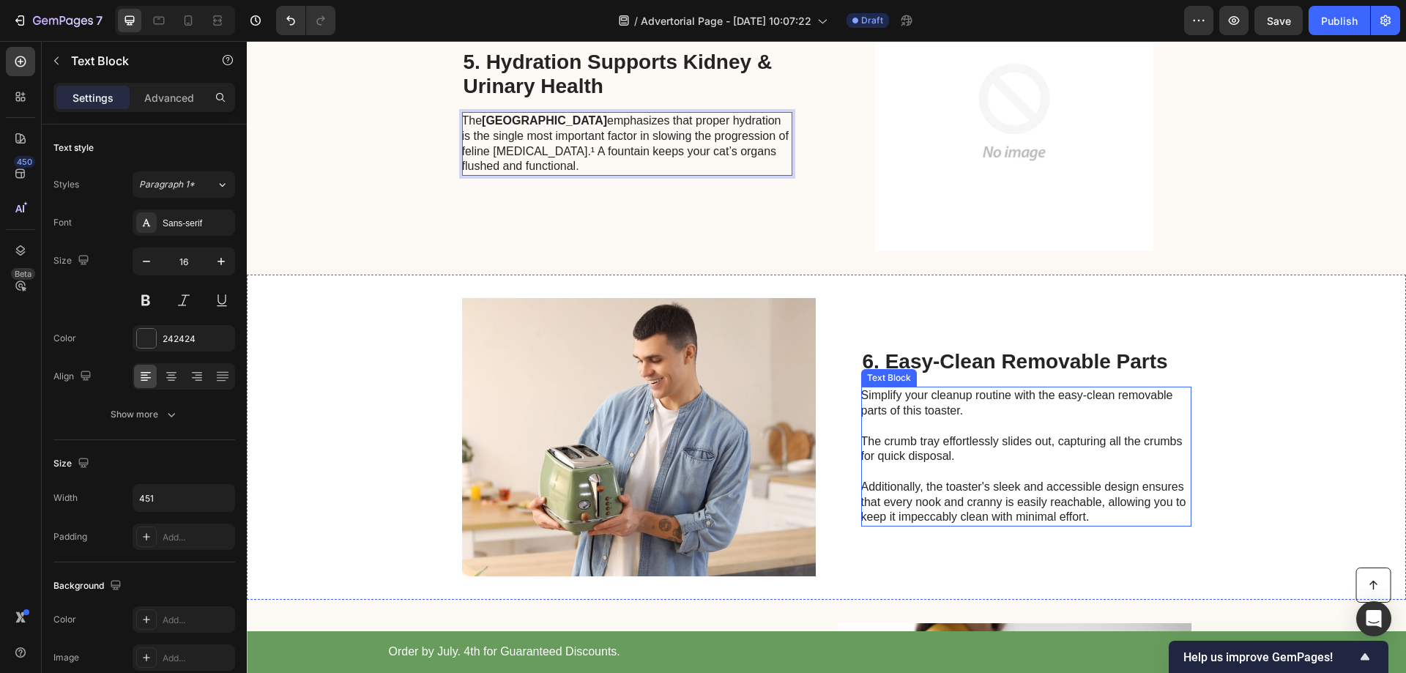
click at [991, 407] on p "Simplify your cleanup routine with the easy-clean removable parts of this toast…" at bounding box center [1025, 456] width 329 height 137
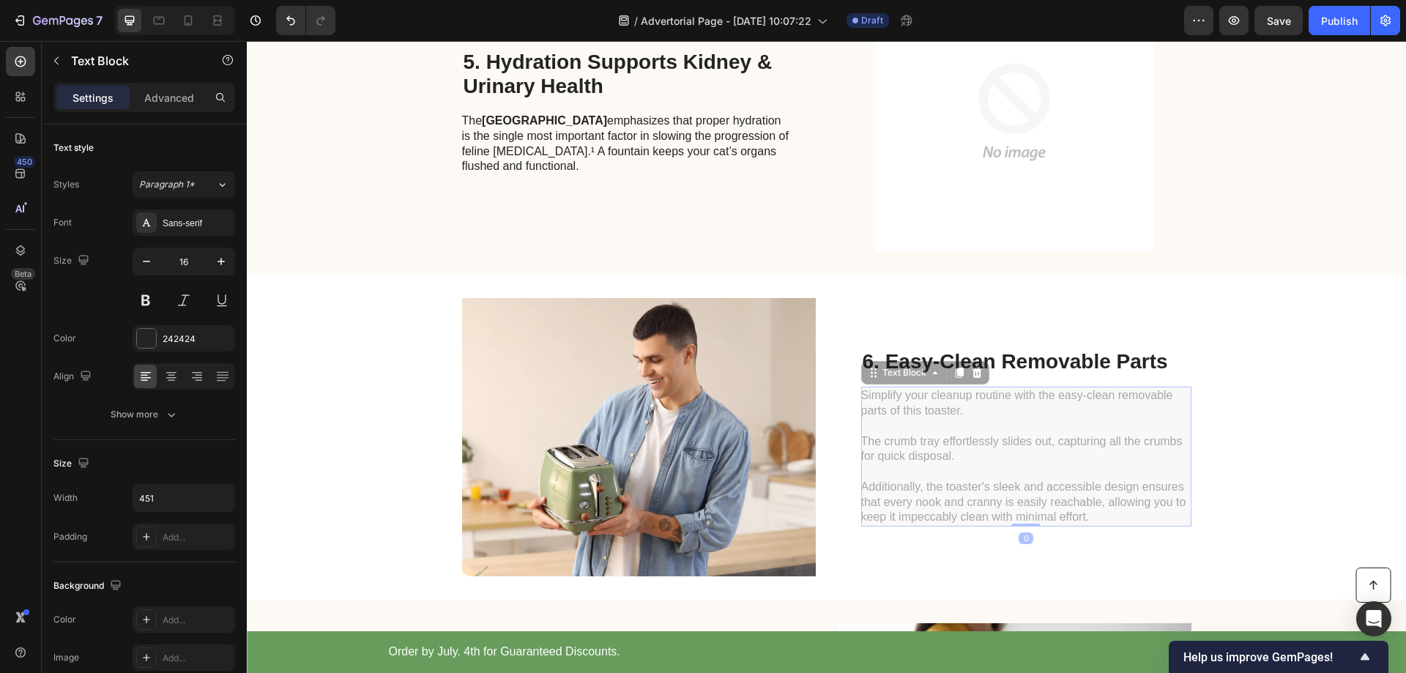
scroll to position [1618, 0]
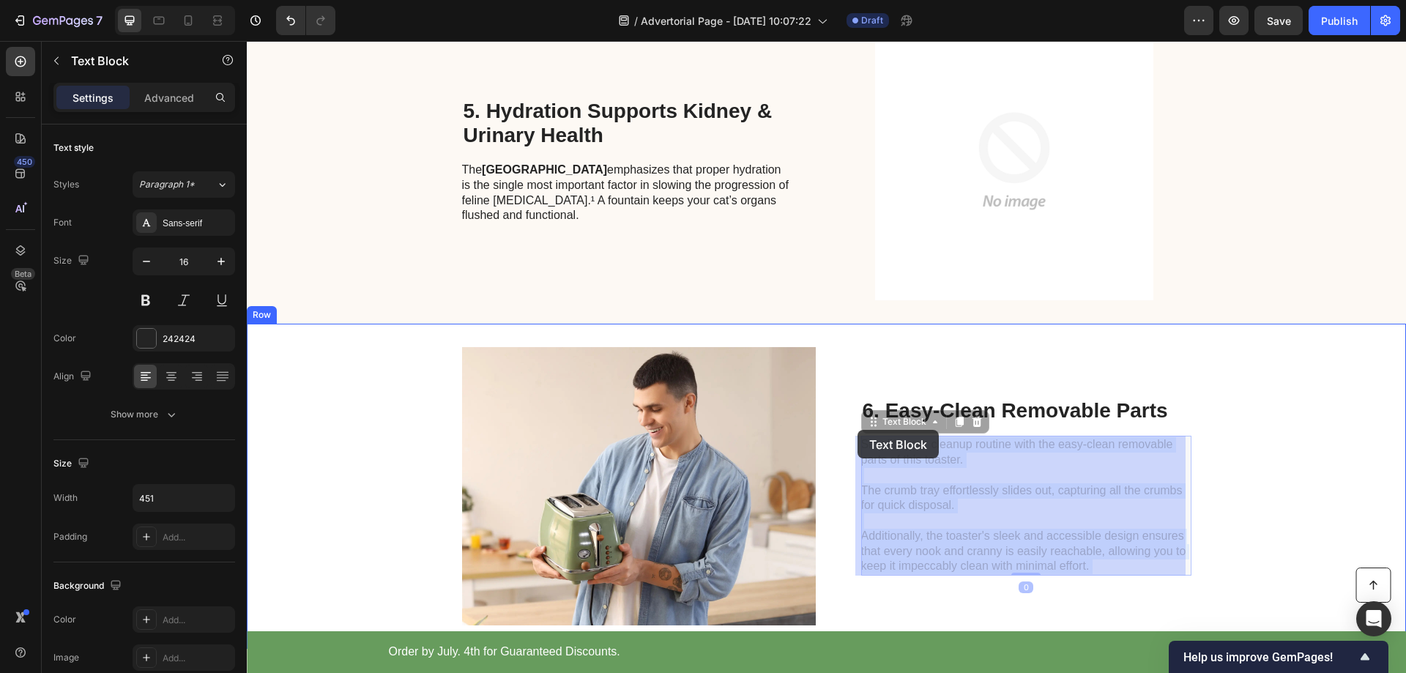
drag, startPoint x: 1096, startPoint y: 515, endPoint x: 855, endPoint y: 439, distance: 253.2
click at [855, 437] on div "Header Button Order by July. 4th for Guaranteed Discounts. Text Block GET 50% O…" at bounding box center [826, 139] width 1159 height 3433
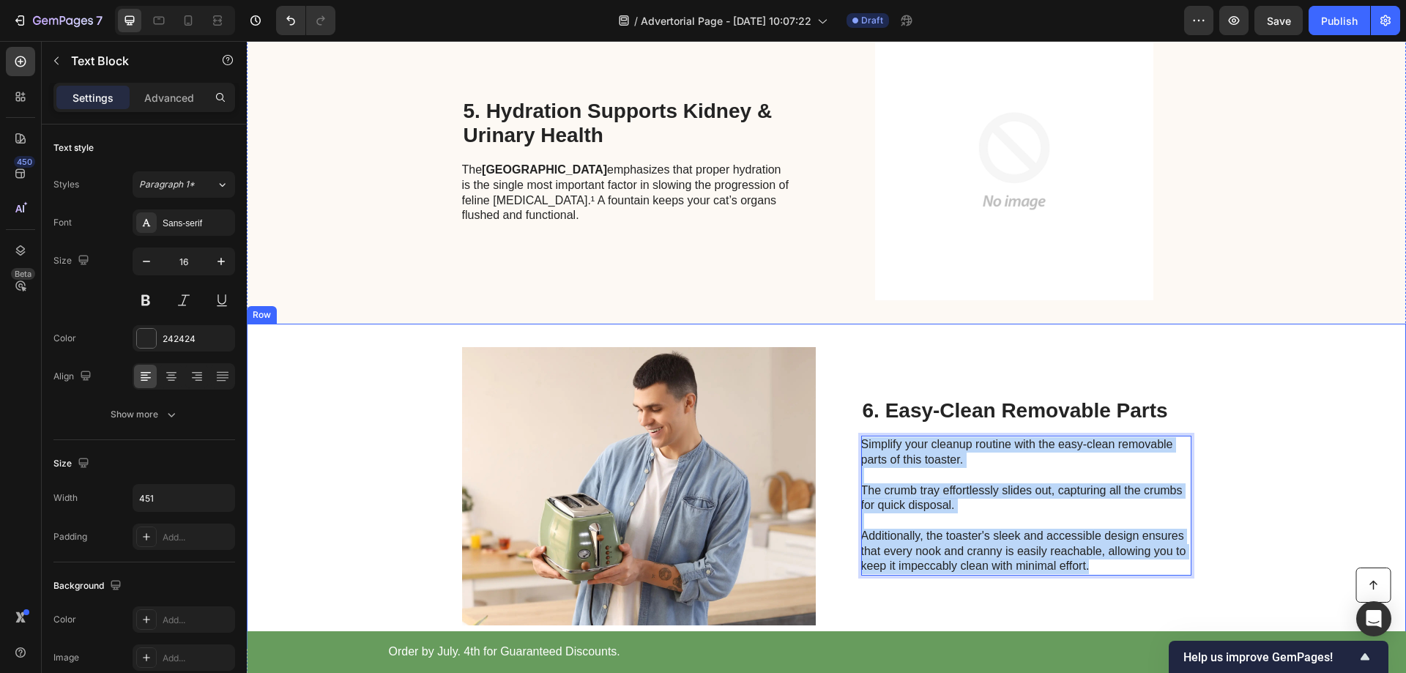
drag, startPoint x: 1096, startPoint y: 565, endPoint x: 853, endPoint y: 442, distance: 272.5
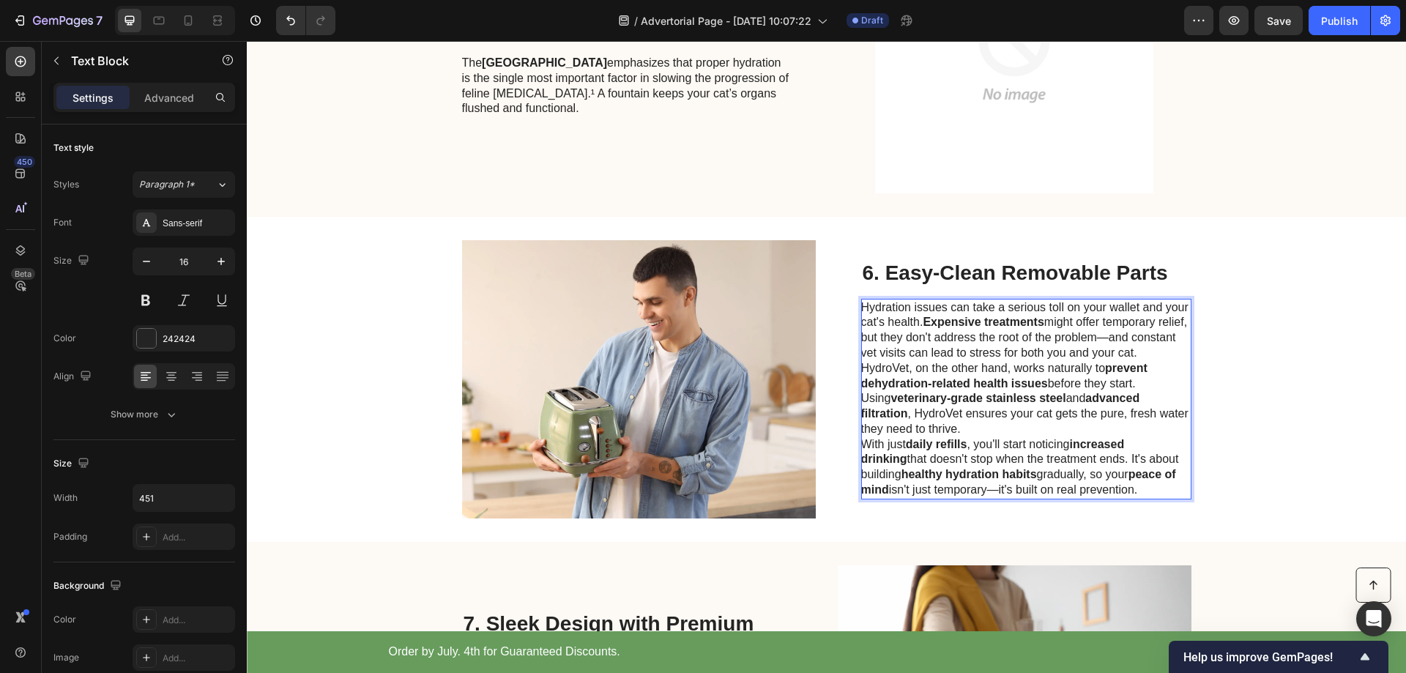
scroll to position [1808, 0]
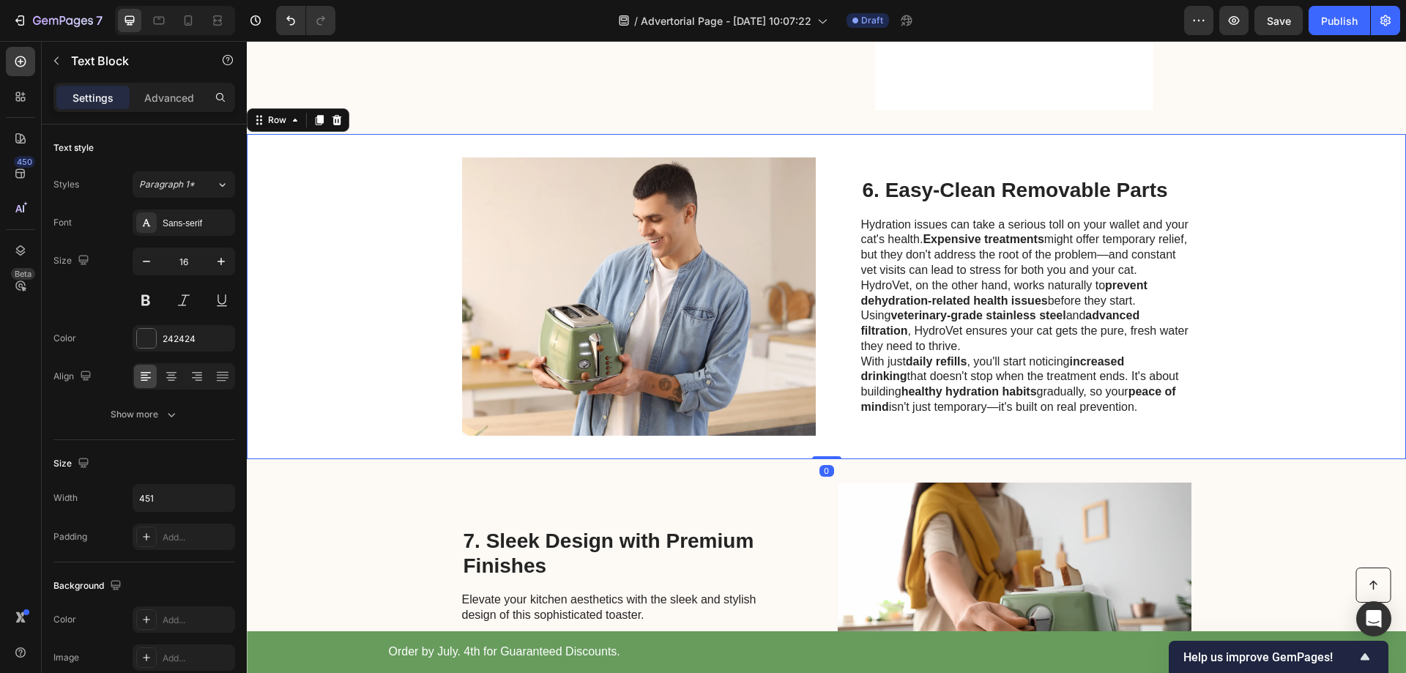
click at [1326, 310] on div "Image 6. Easy-Clean Removable Parts Heading Hydration issues can take a serious…" at bounding box center [826, 296] width 1159 height 325
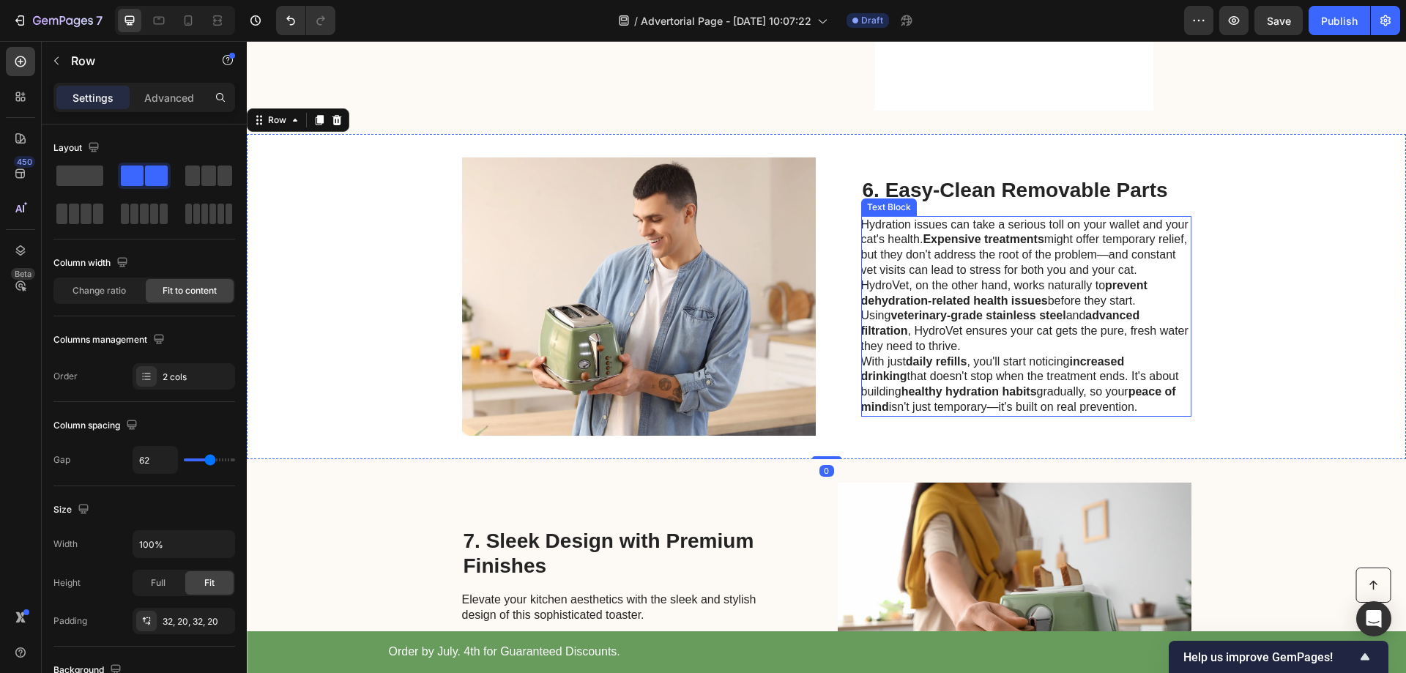
click at [1132, 308] on p "HydroVet, on the other hand, works naturally to prevent dehydration-related hea…" at bounding box center [1025, 316] width 329 height 76
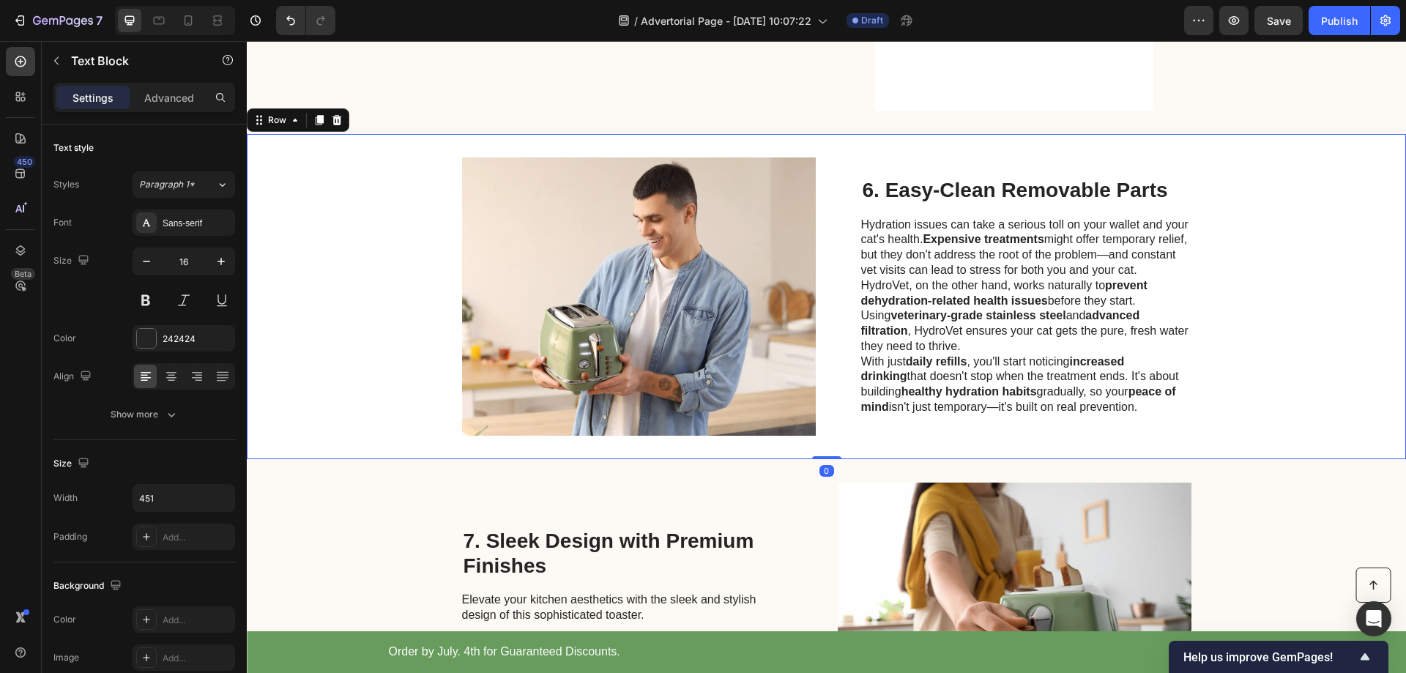
click at [1312, 269] on div "Image 6. Easy-Clean Removable Parts Heading Hydration issues can take a serious…" at bounding box center [826, 296] width 1159 height 325
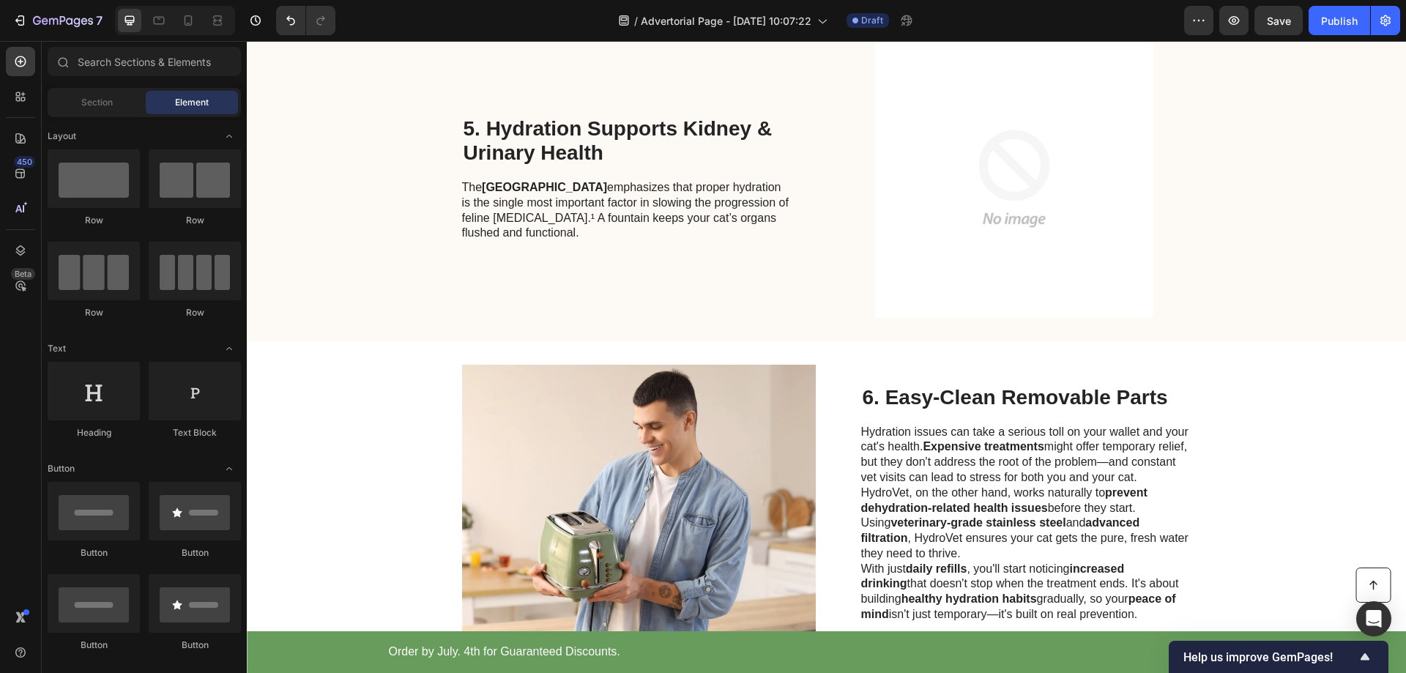
scroll to position [1753, 0]
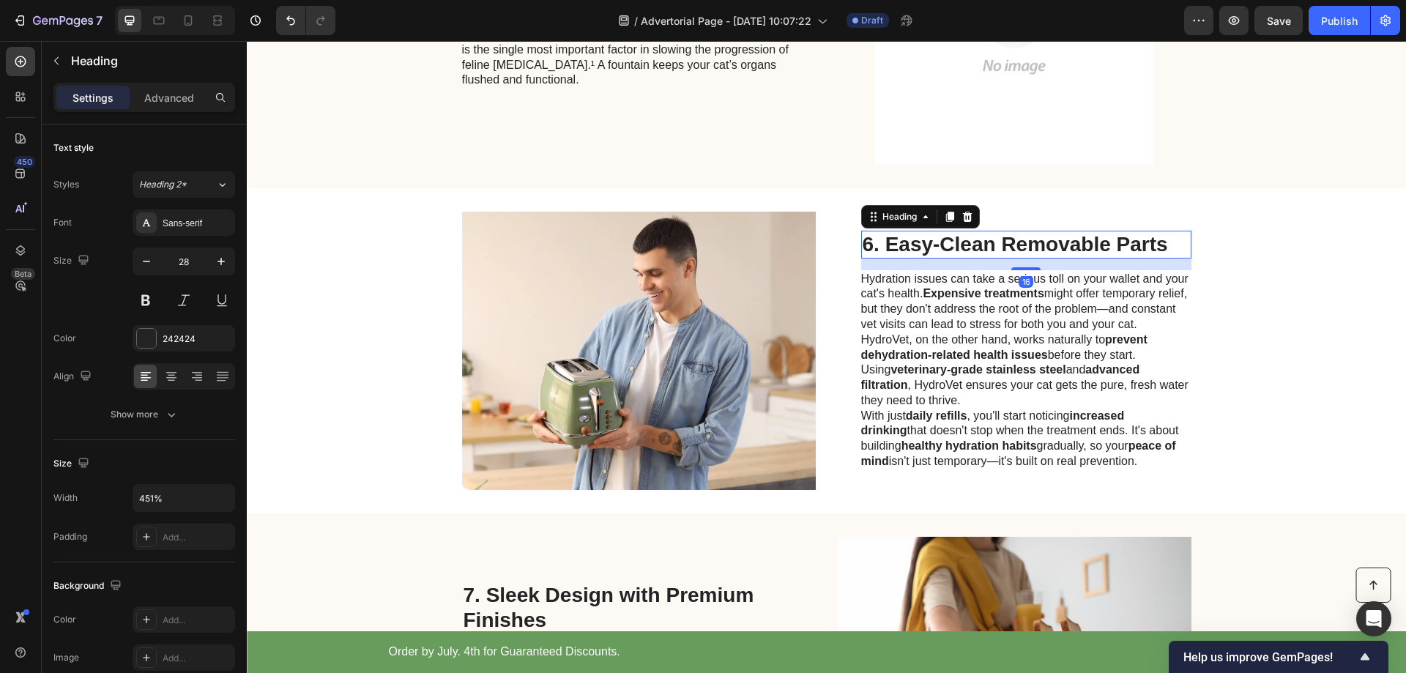
click at [908, 237] on h2 "6. Easy-Clean Removable Parts" at bounding box center [1026, 245] width 330 height 28
click at [1129, 241] on h2 "6. Easy-Clean Removable Parts" at bounding box center [1026, 245] width 330 height 28
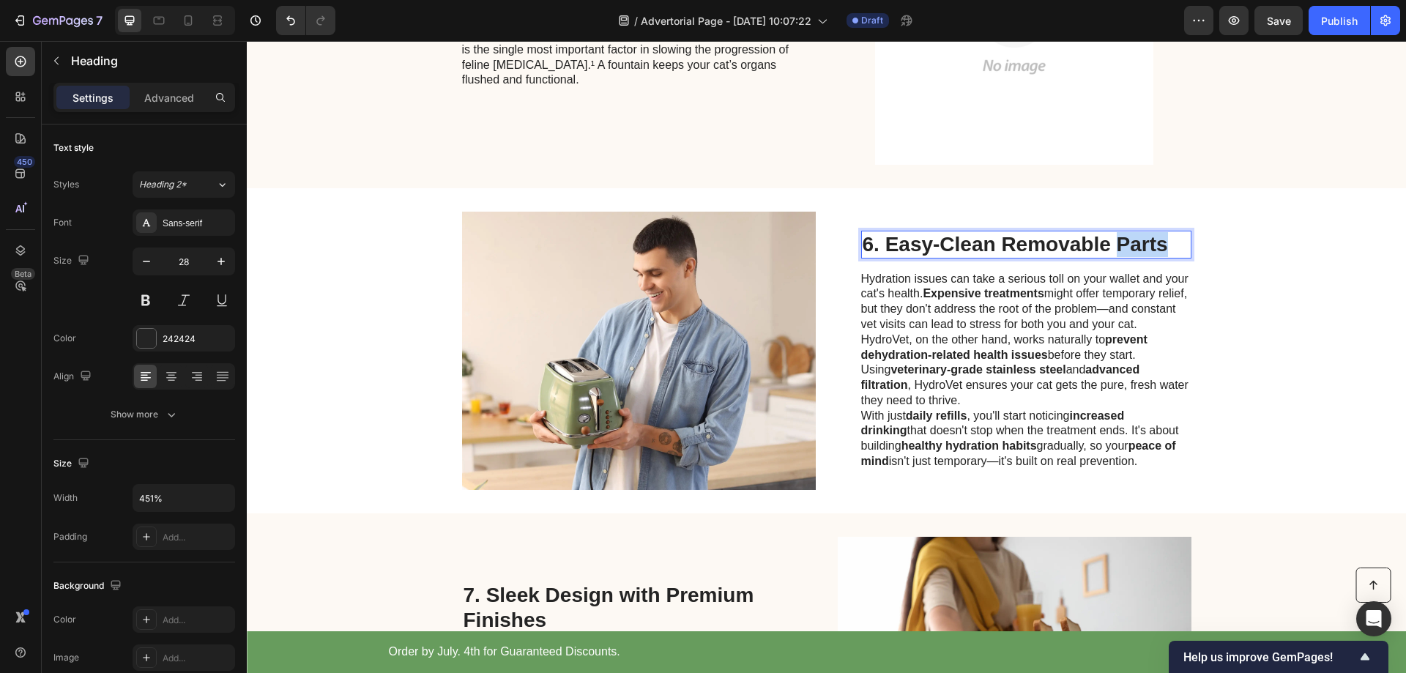
click at [1129, 241] on p "6. Easy-Clean Removable Parts" at bounding box center [1026, 244] width 327 height 25
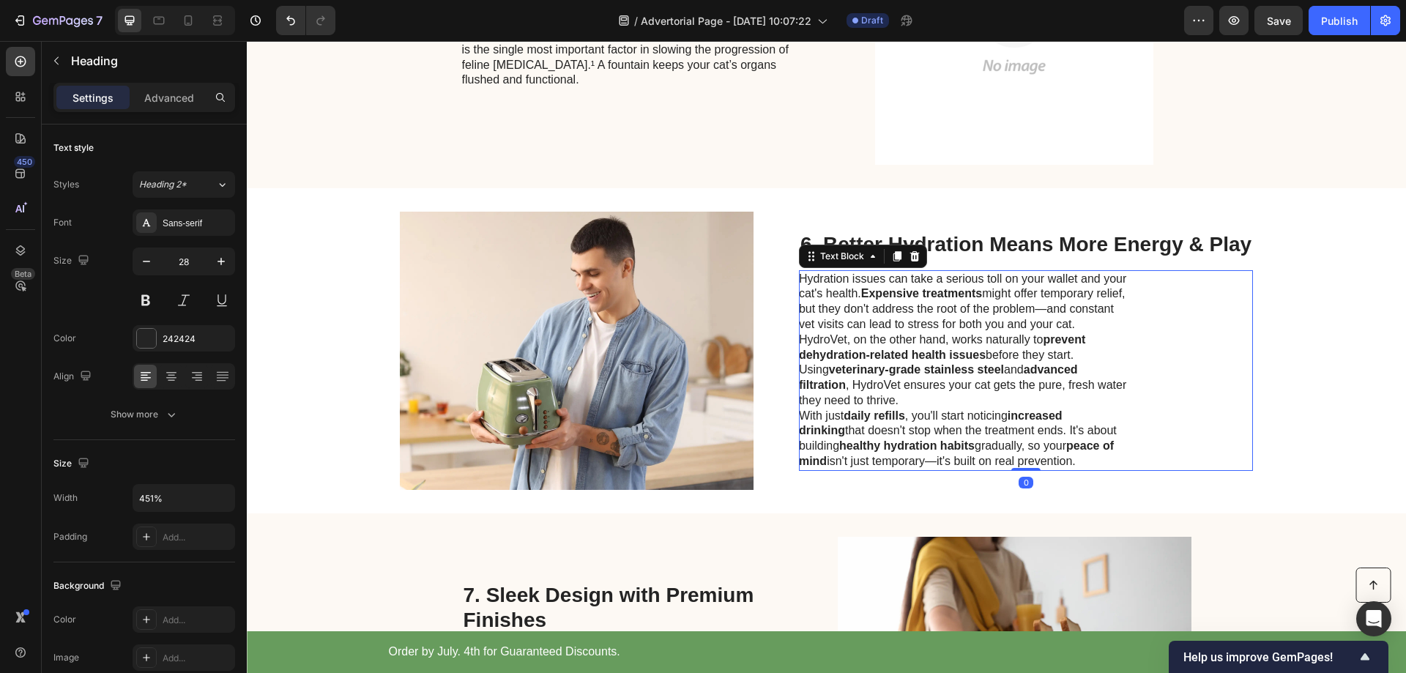
click at [887, 347] on p "HydroVet, on the other hand, works naturally to prevent dehydration-related hea…" at bounding box center [963, 370] width 329 height 76
click at [913, 339] on p "HydroVet, on the other hand, works naturally to prevent dehydration-related hea…" at bounding box center [963, 370] width 329 height 76
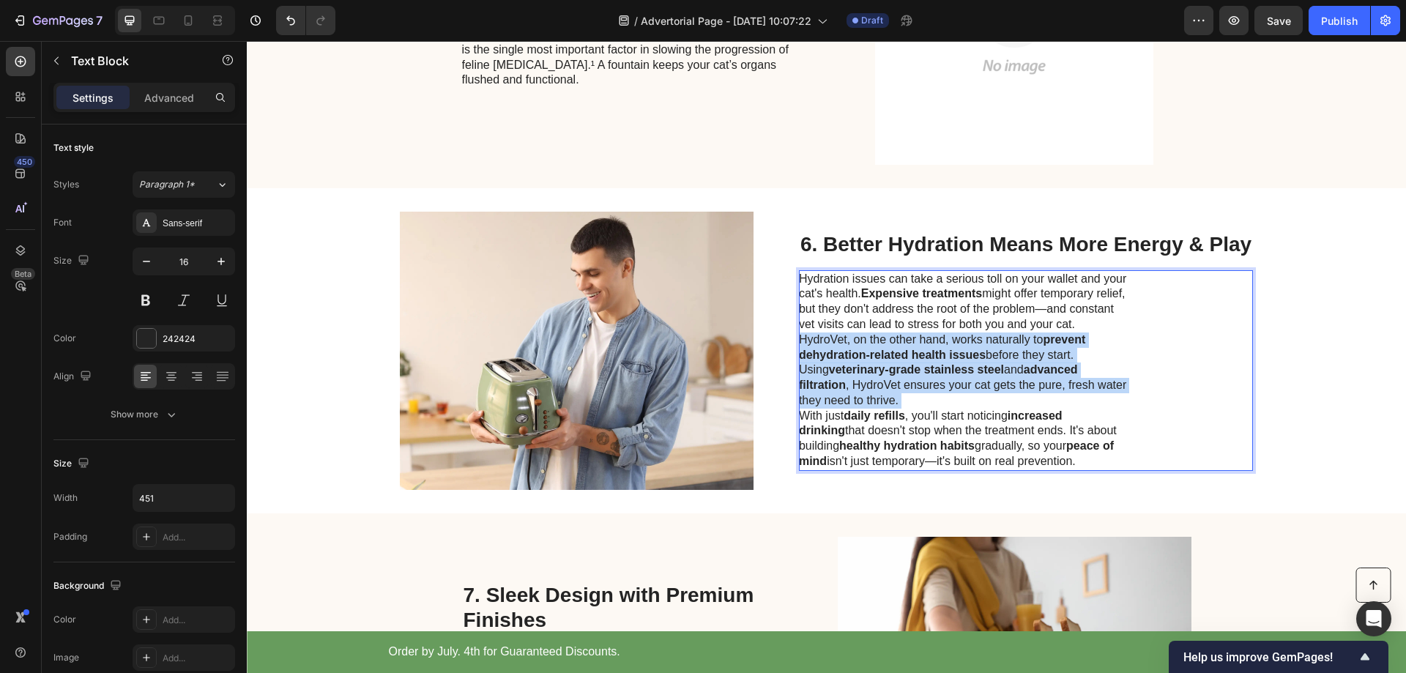
click at [913, 339] on p "HydroVet, on the other hand, works naturally to prevent dehydration-related hea…" at bounding box center [963, 370] width 329 height 76
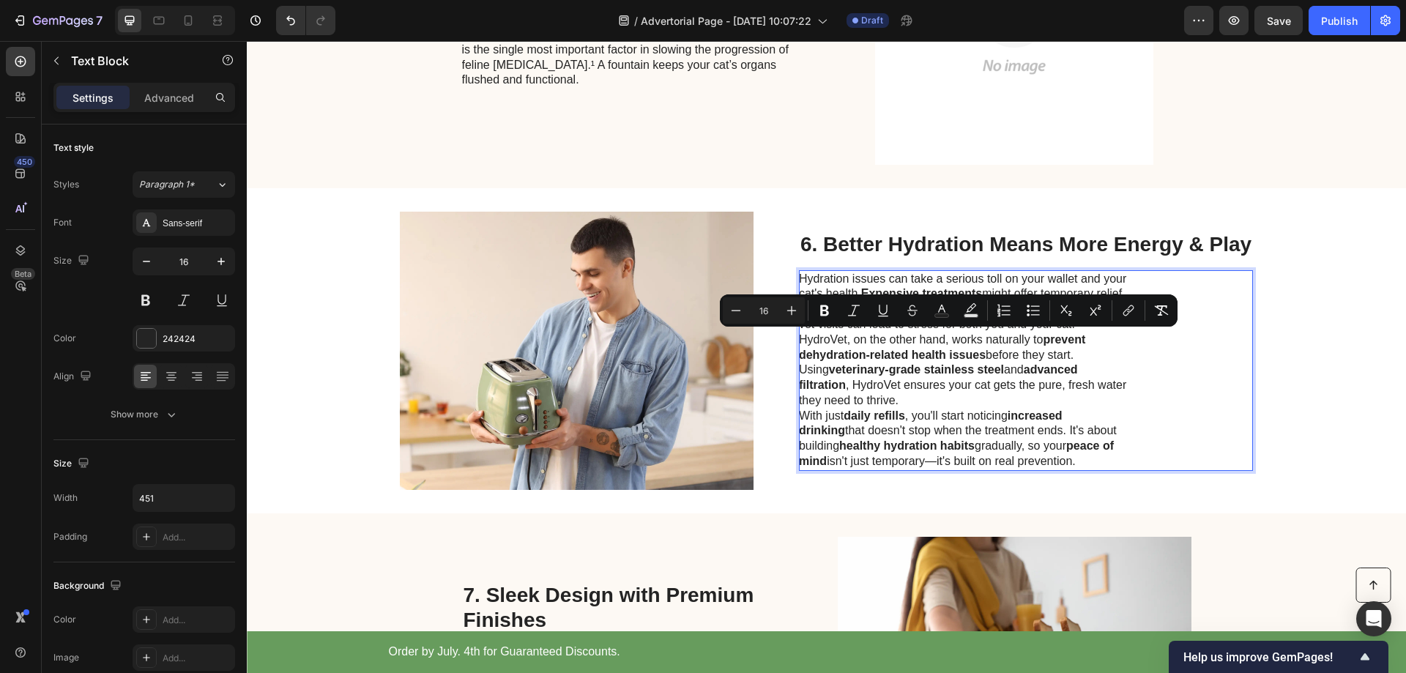
click at [1085, 457] on p "With just daily refills , you'll start noticing increased drinking that doesn't…" at bounding box center [963, 439] width 329 height 61
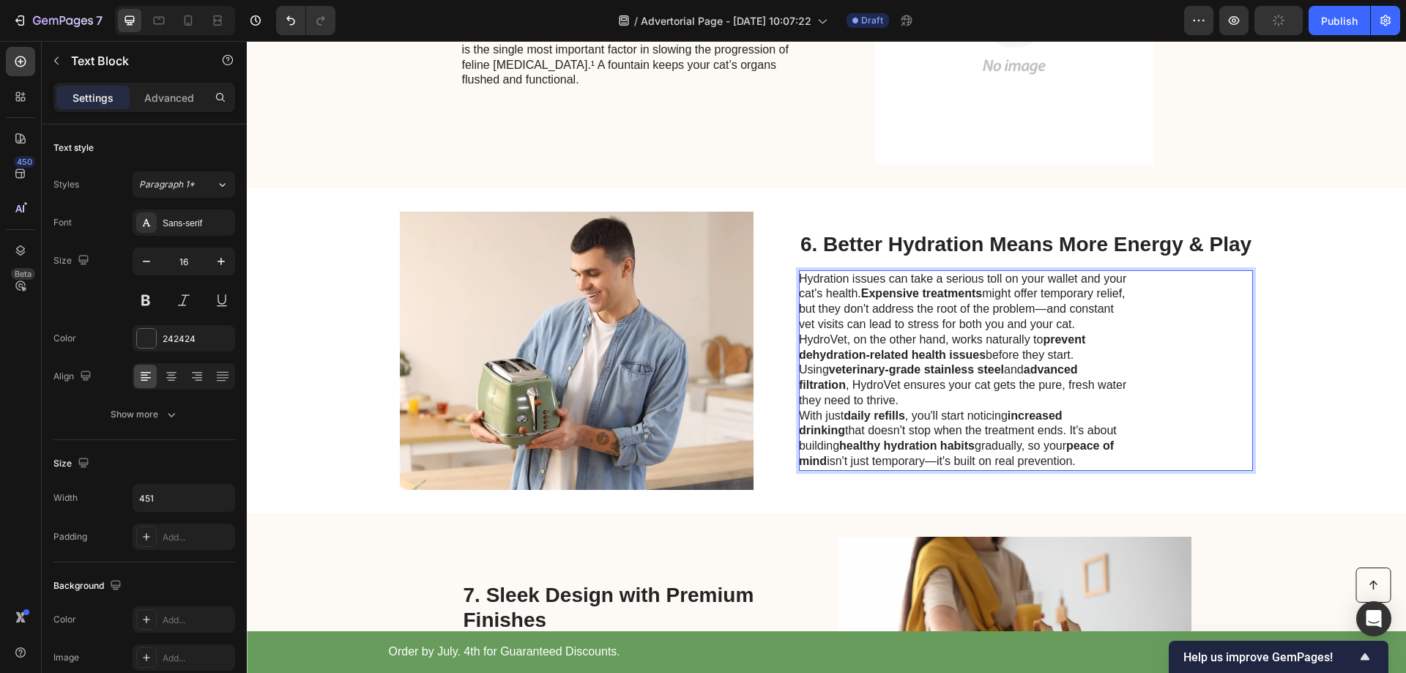
drag, startPoint x: 1053, startPoint y: 460, endPoint x: 795, endPoint y: 283, distance: 312.4
click at [799, 283] on div "Hydration issues can take a serious toll on your wallet and your cat's health. …" at bounding box center [964, 370] width 330 height 201
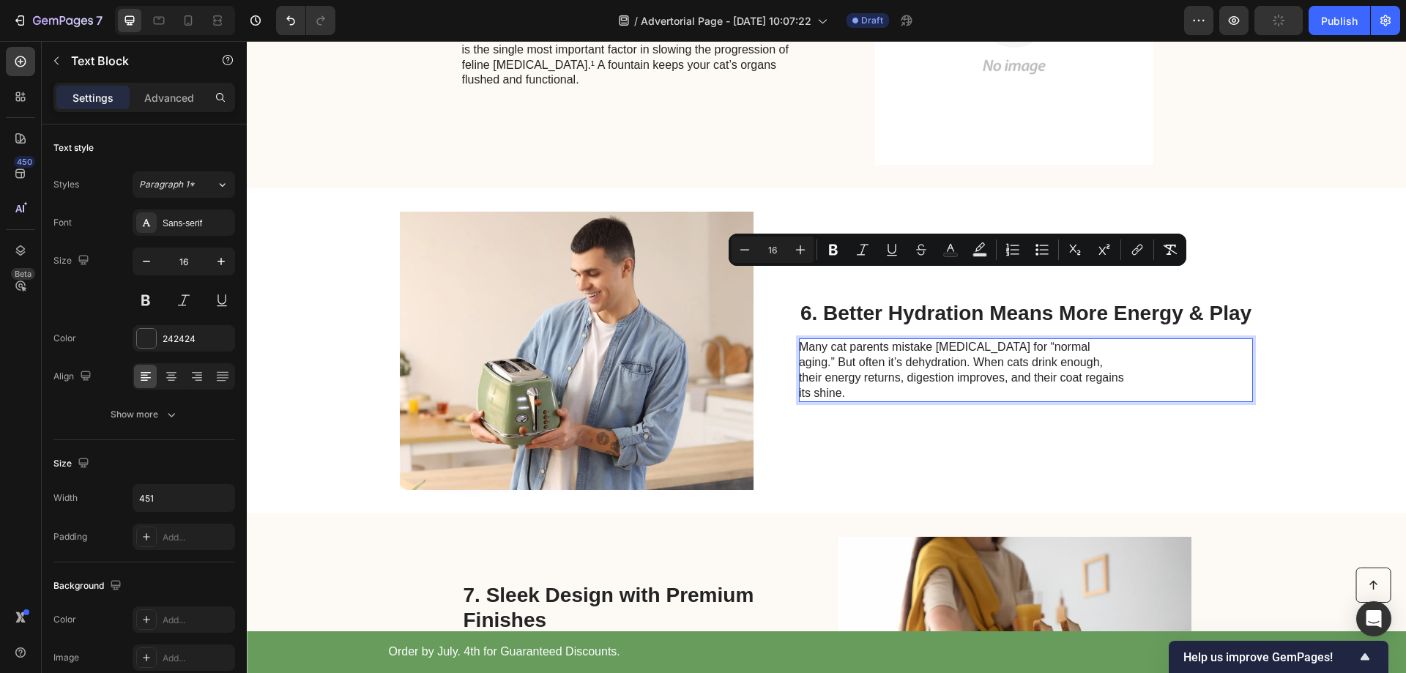
scroll to position [1829, 0]
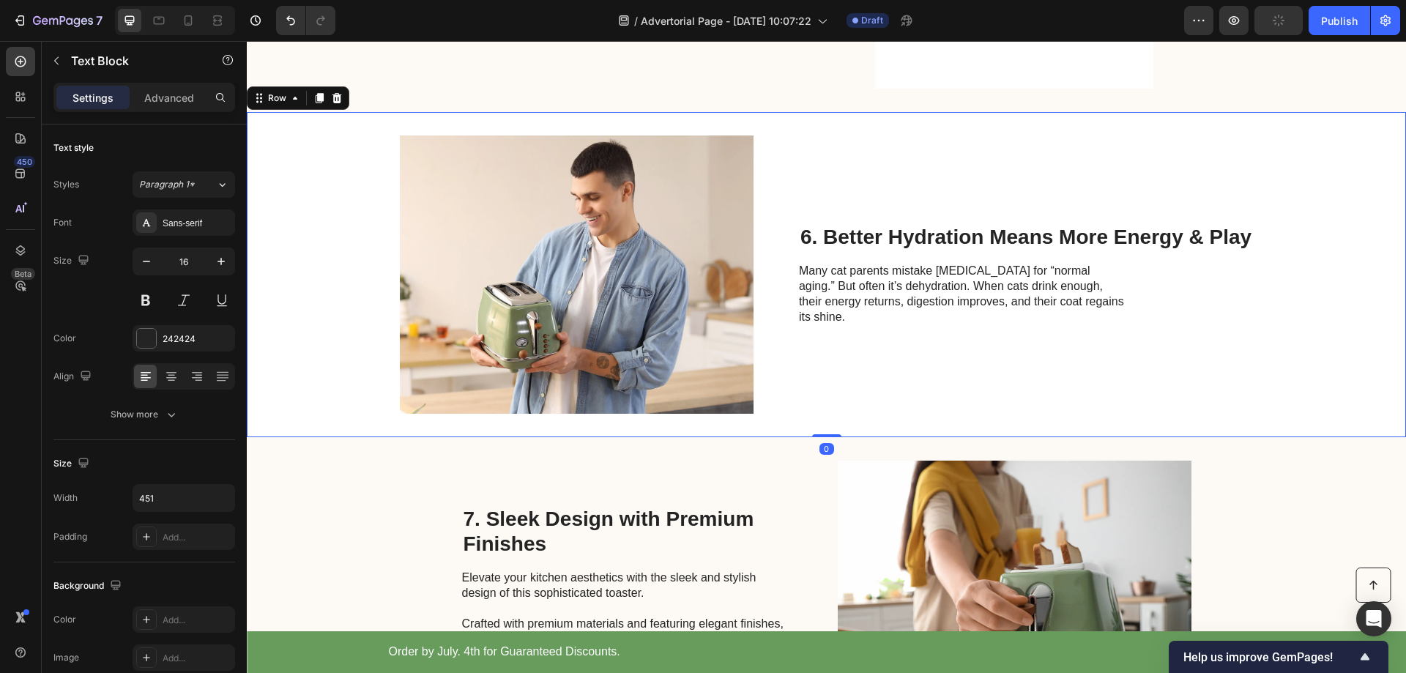
click at [903, 363] on div "6. Better Hydration Means More Energy & Play Heading Many cat parents mistake l…" at bounding box center [1026, 274] width 454 height 278
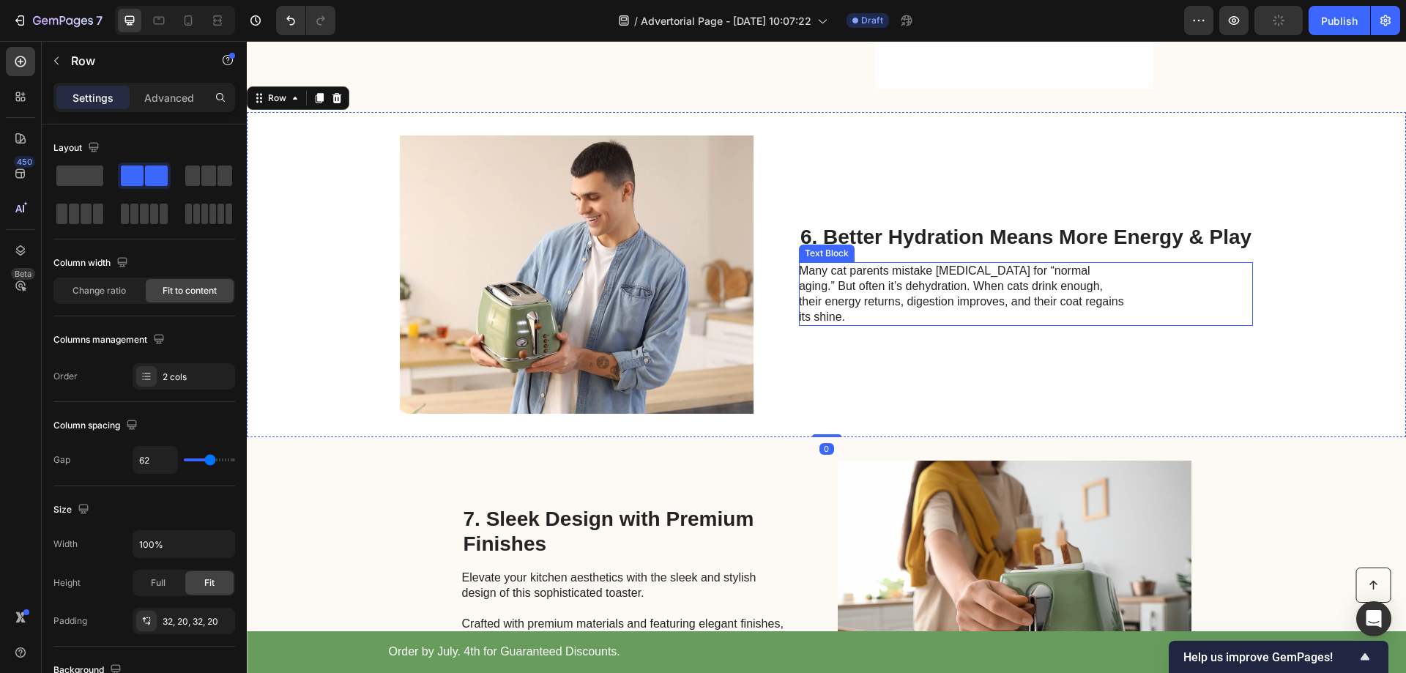
click at [937, 286] on p "Many cat parents mistake [MEDICAL_DATA] for “normal aging.” But often it’s dehy…" at bounding box center [963, 294] width 329 height 61
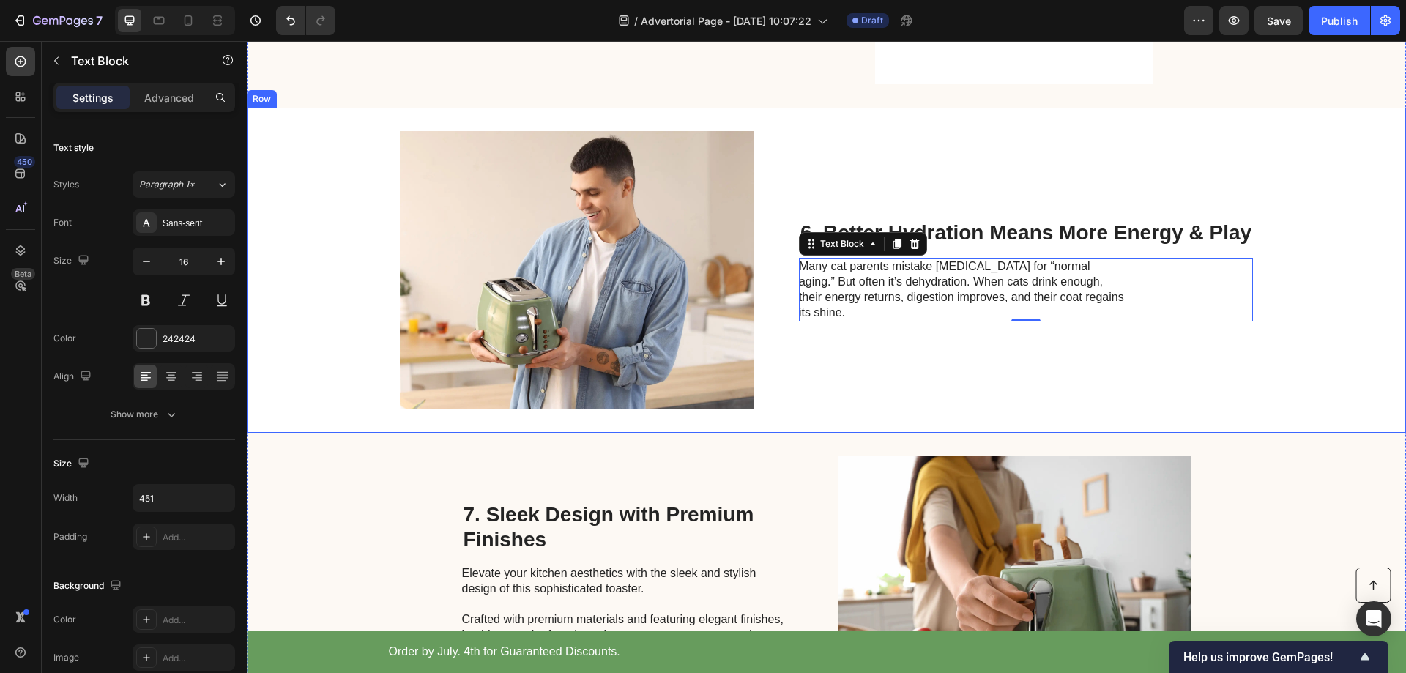
scroll to position [1976, 0]
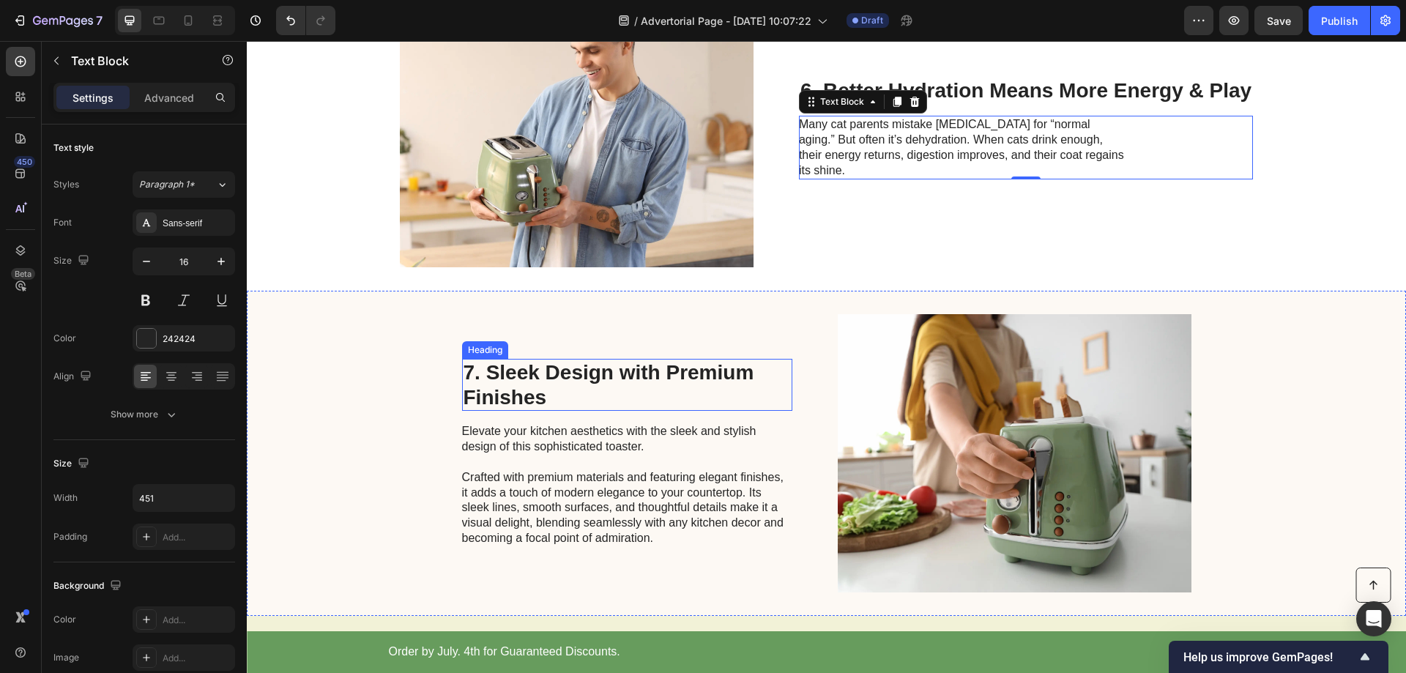
click at [538, 382] on h2 "7. Sleek Design with Premium Finishes" at bounding box center [627, 385] width 330 height 52
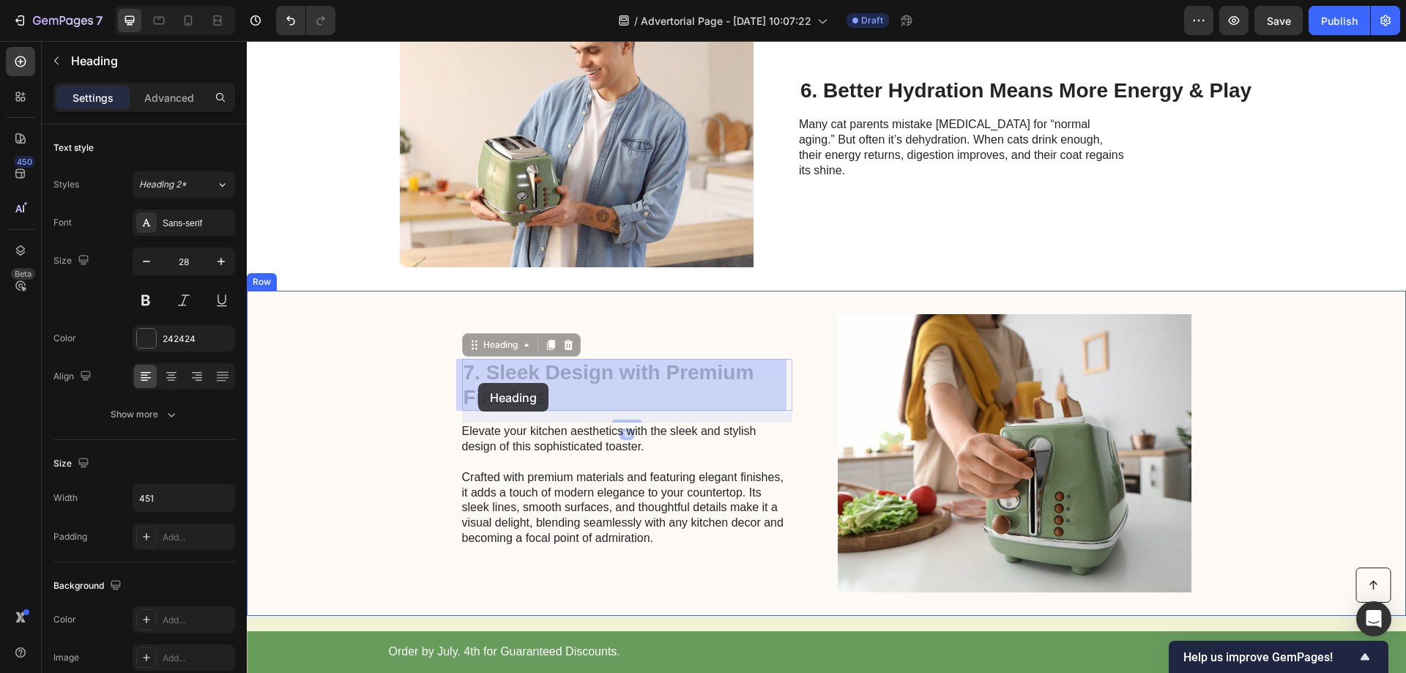
scroll to position [1944, 0]
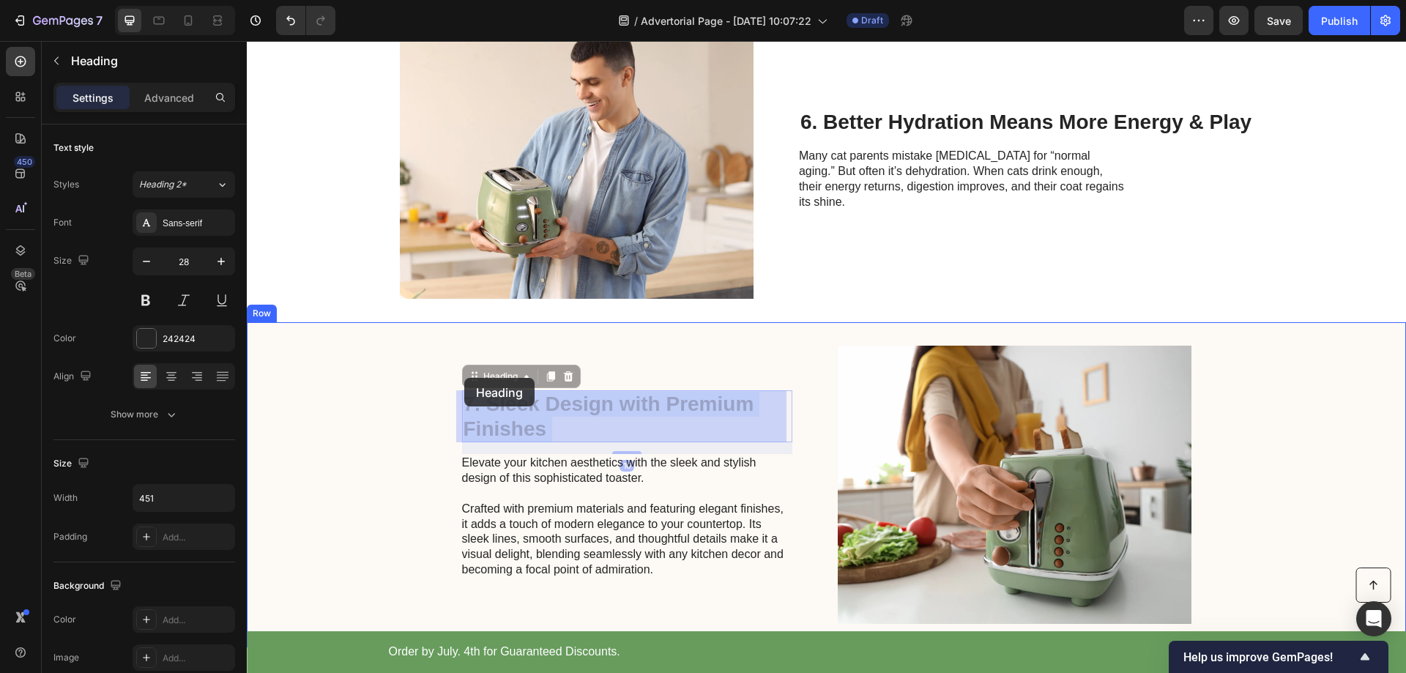
drag, startPoint x: 554, startPoint y: 401, endPoint x: 461, endPoint y: 379, distance: 95.4
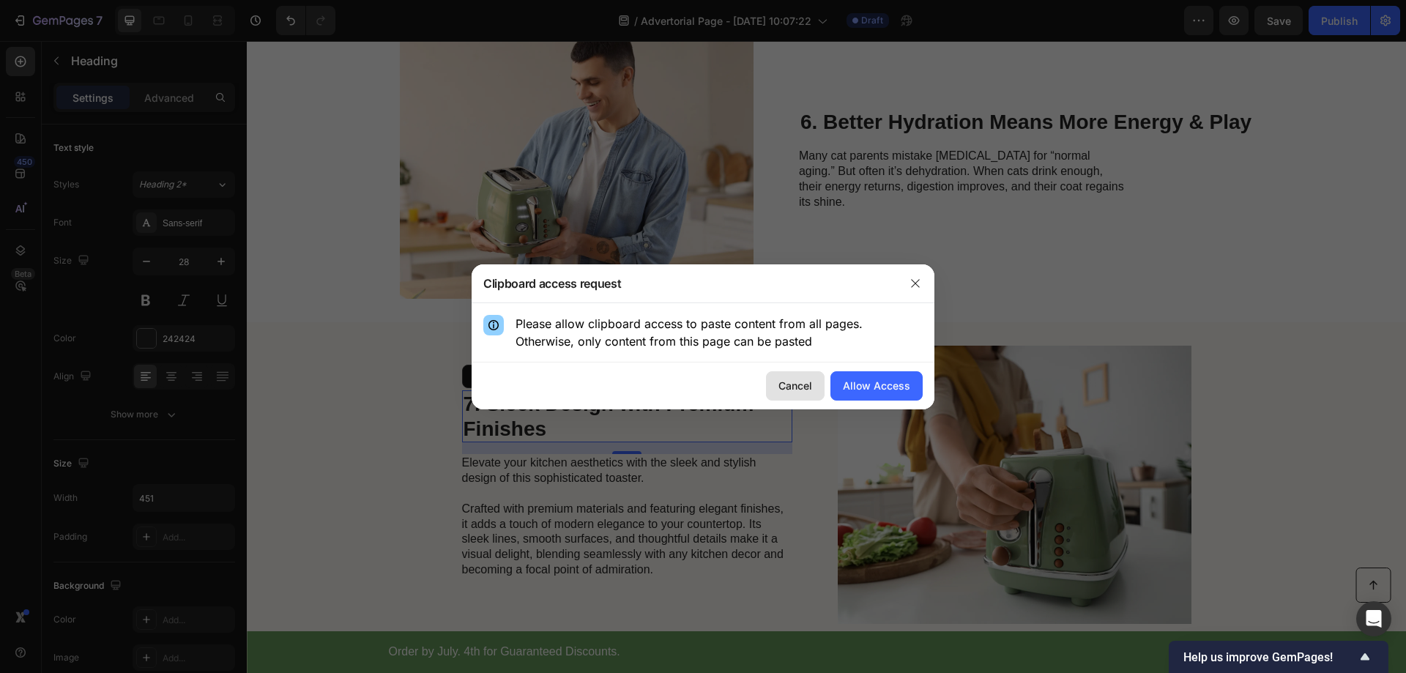
click at [803, 383] on div "Cancel" at bounding box center [796, 385] width 34 height 15
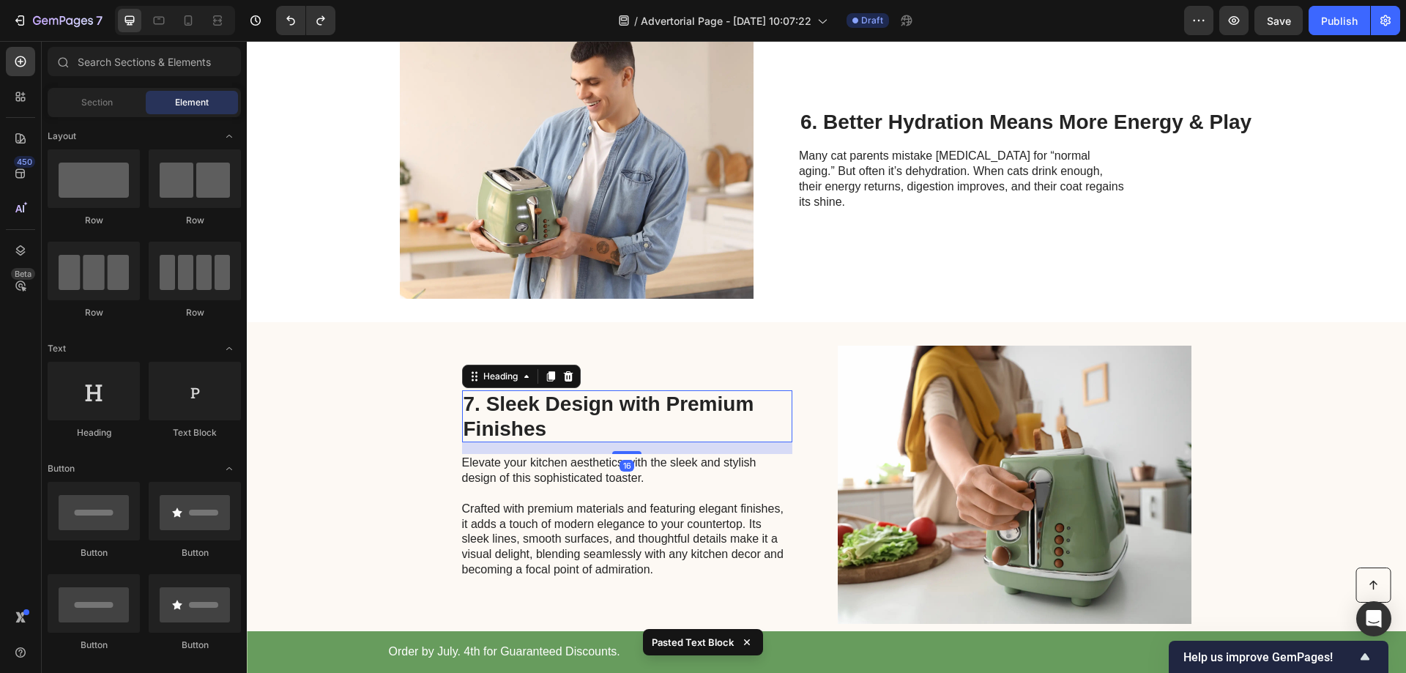
click at [543, 421] on p "7. Sleek Design with Premium Finishes" at bounding box center [627, 416] width 327 height 49
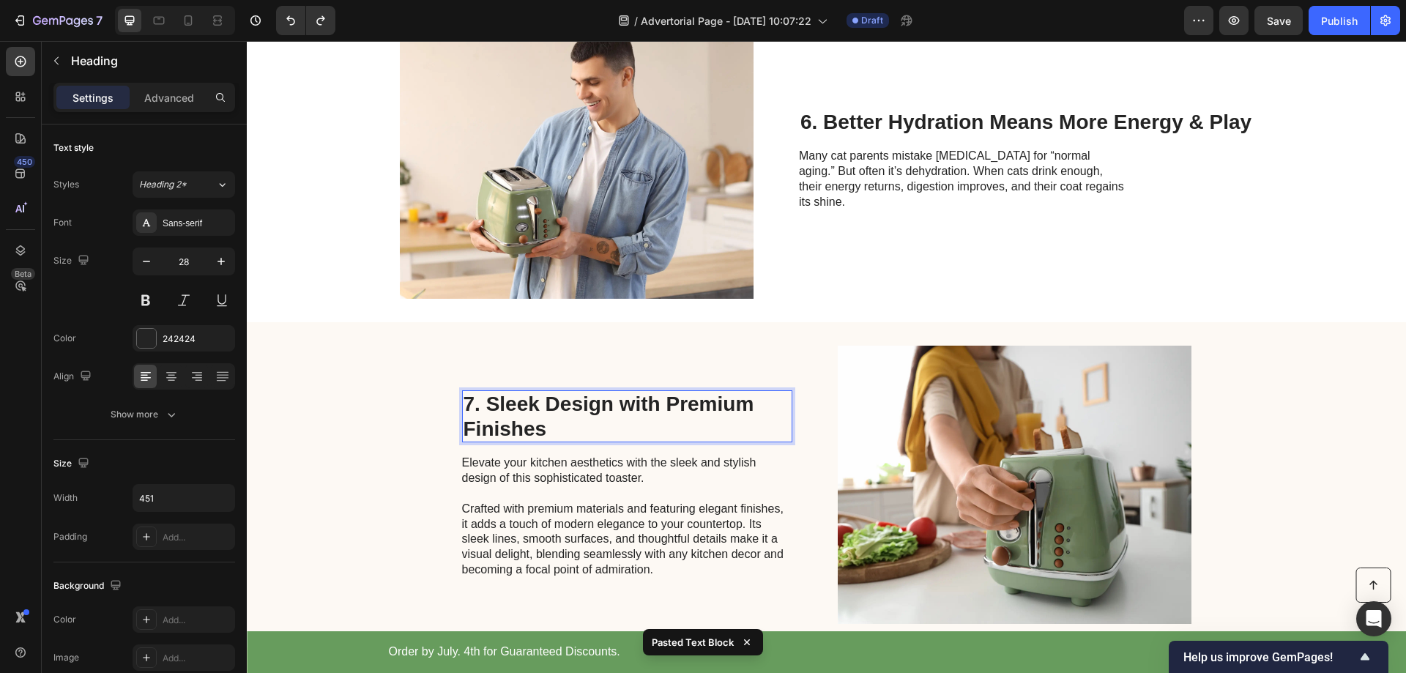
click at [513, 426] on p "7. Sleek Design with Premium Finishes" at bounding box center [627, 416] width 327 height 49
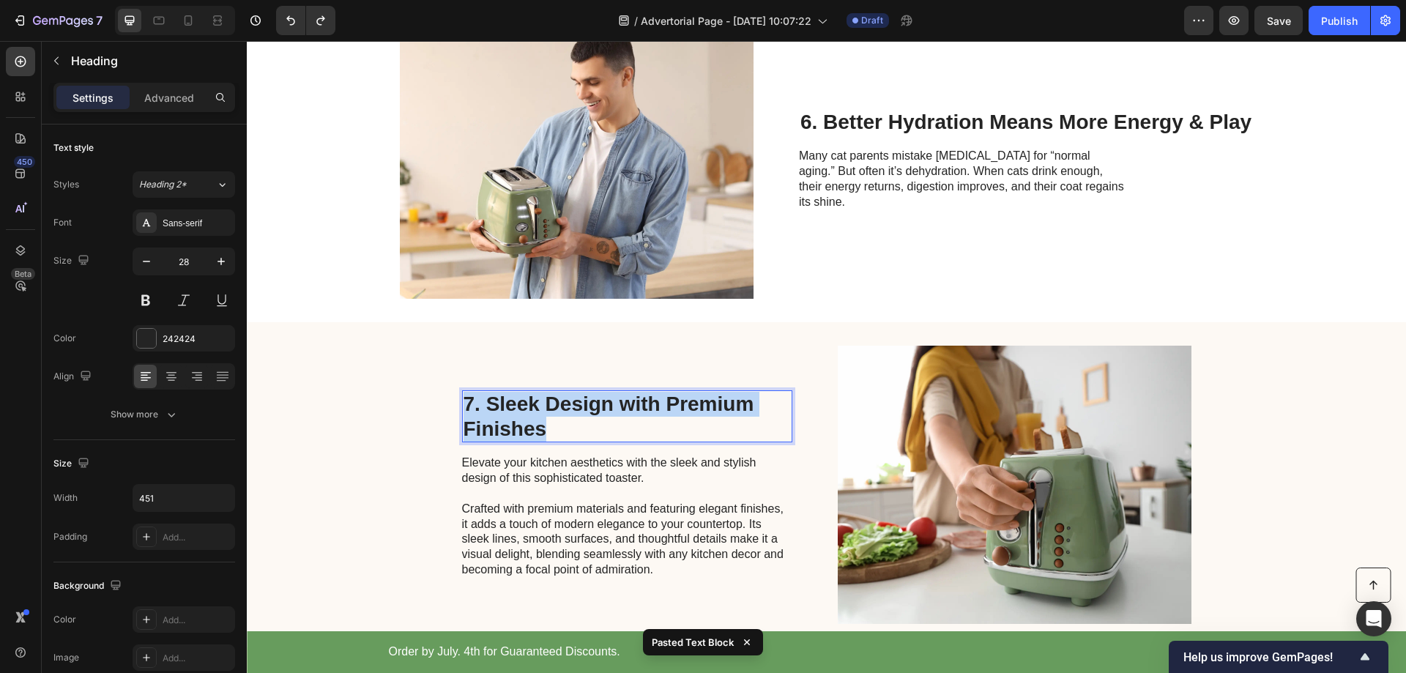
click at [513, 426] on p "7. Sleek Design with Premium Finishes" at bounding box center [627, 416] width 327 height 49
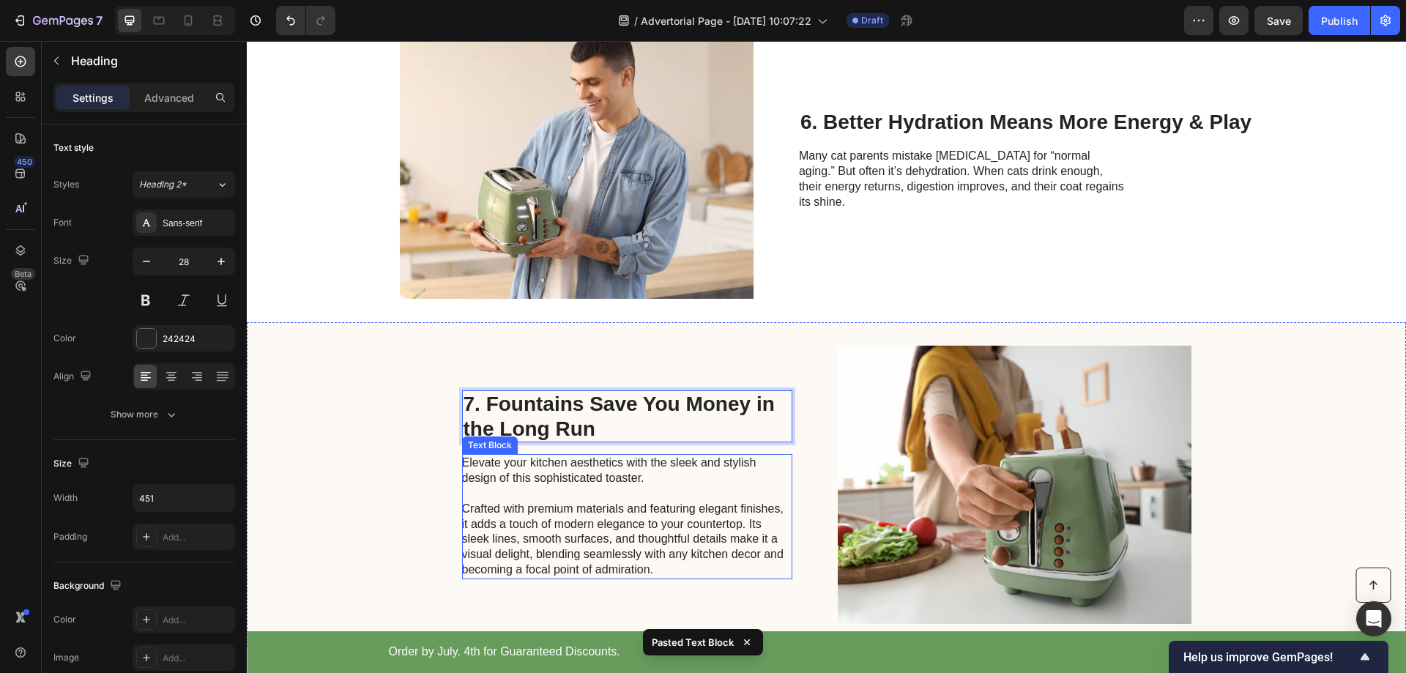
click at [521, 474] on p "Elevate your kitchen aesthetics with the sleek and stylish design of this sophi…" at bounding box center [626, 517] width 329 height 122
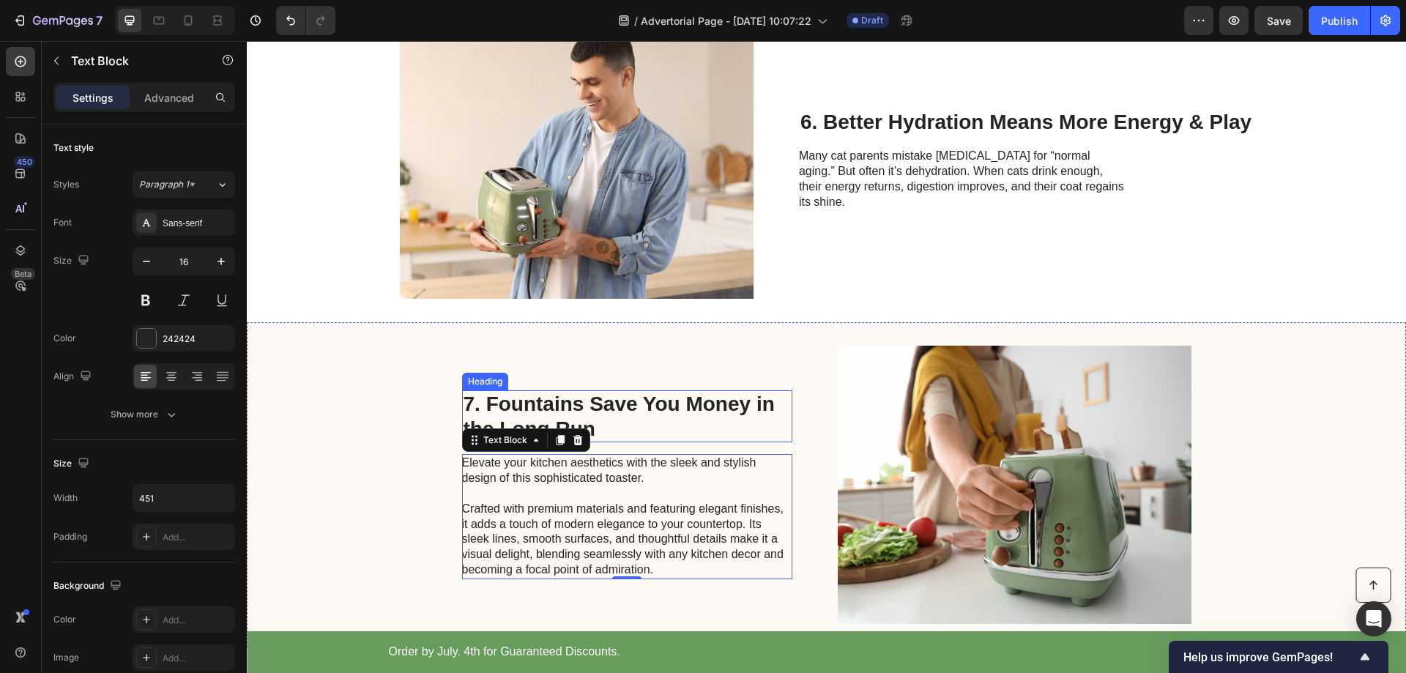
click at [681, 428] on p "7. Fountains Save You Money in the Long Run" at bounding box center [627, 416] width 327 height 49
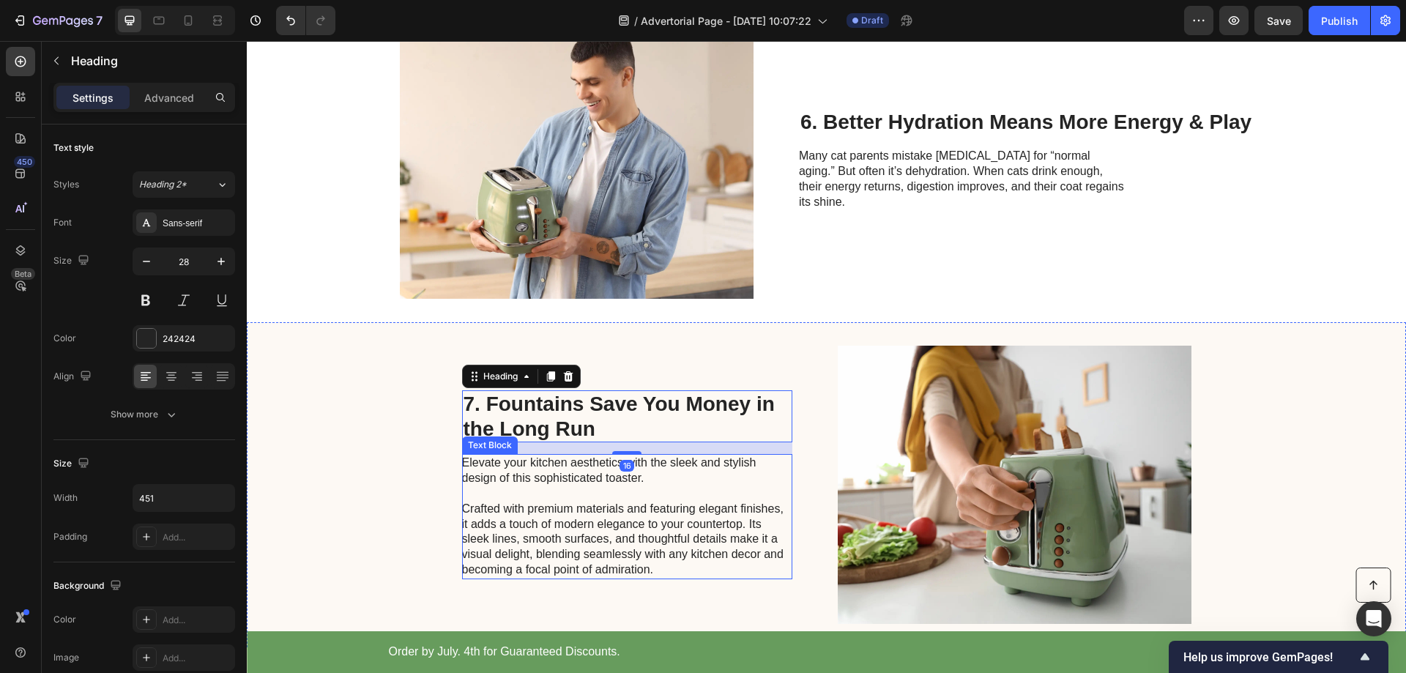
click at [606, 474] on p "Elevate your kitchen aesthetics with the sleek and stylish design of this sophi…" at bounding box center [626, 517] width 329 height 122
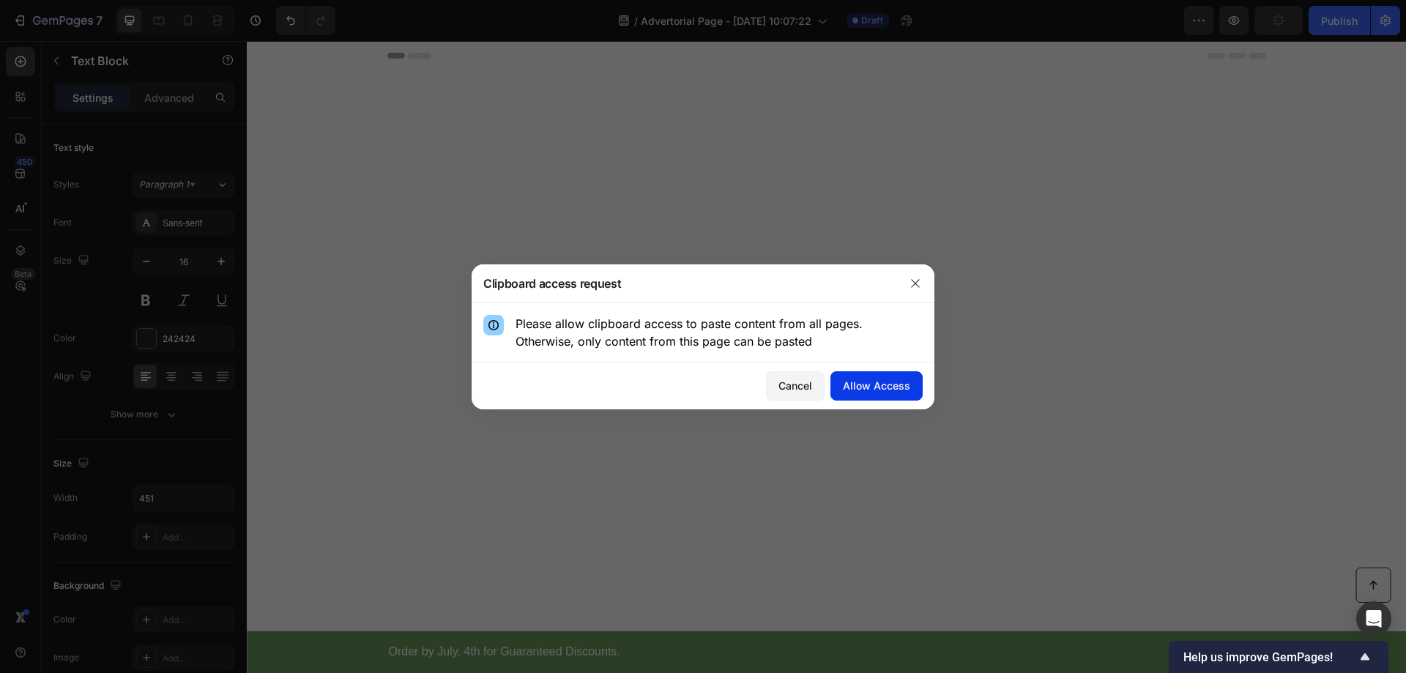
scroll to position [1944, 0]
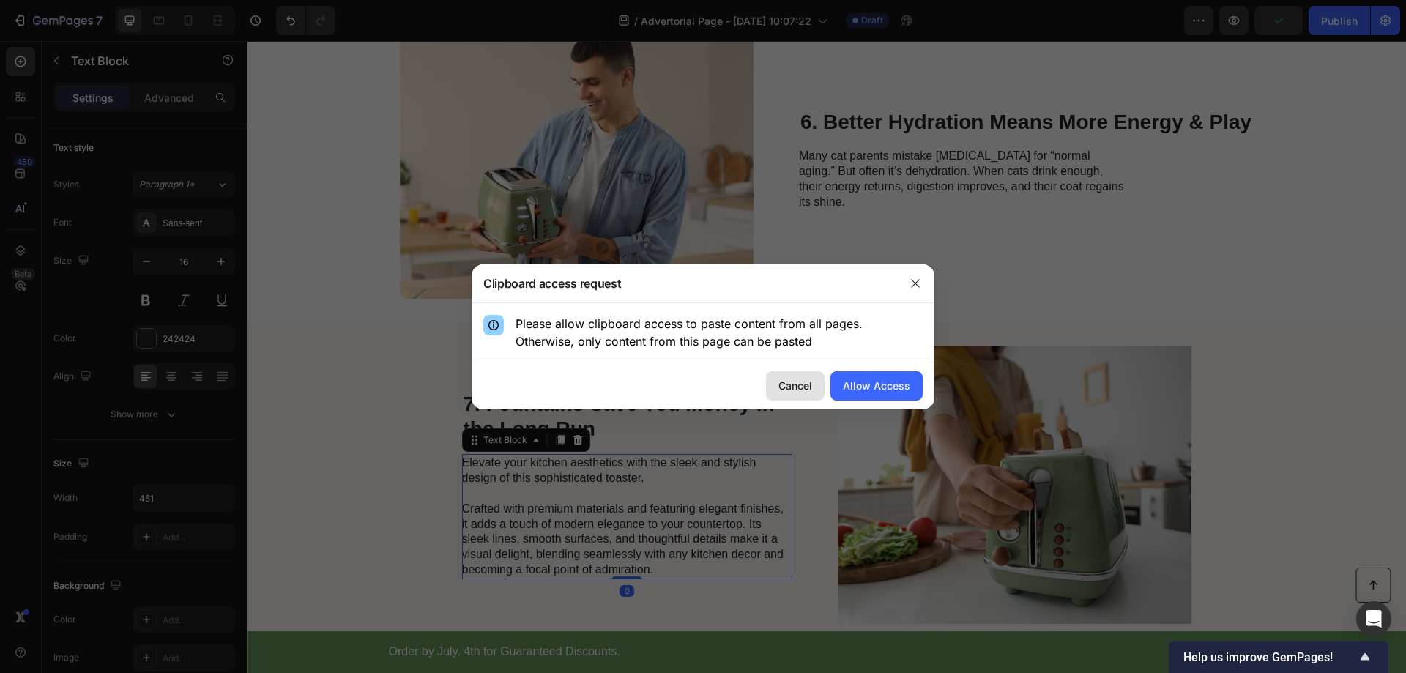
click at [814, 384] on button "Cancel" at bounding box center [795, 385] width 59 height 29
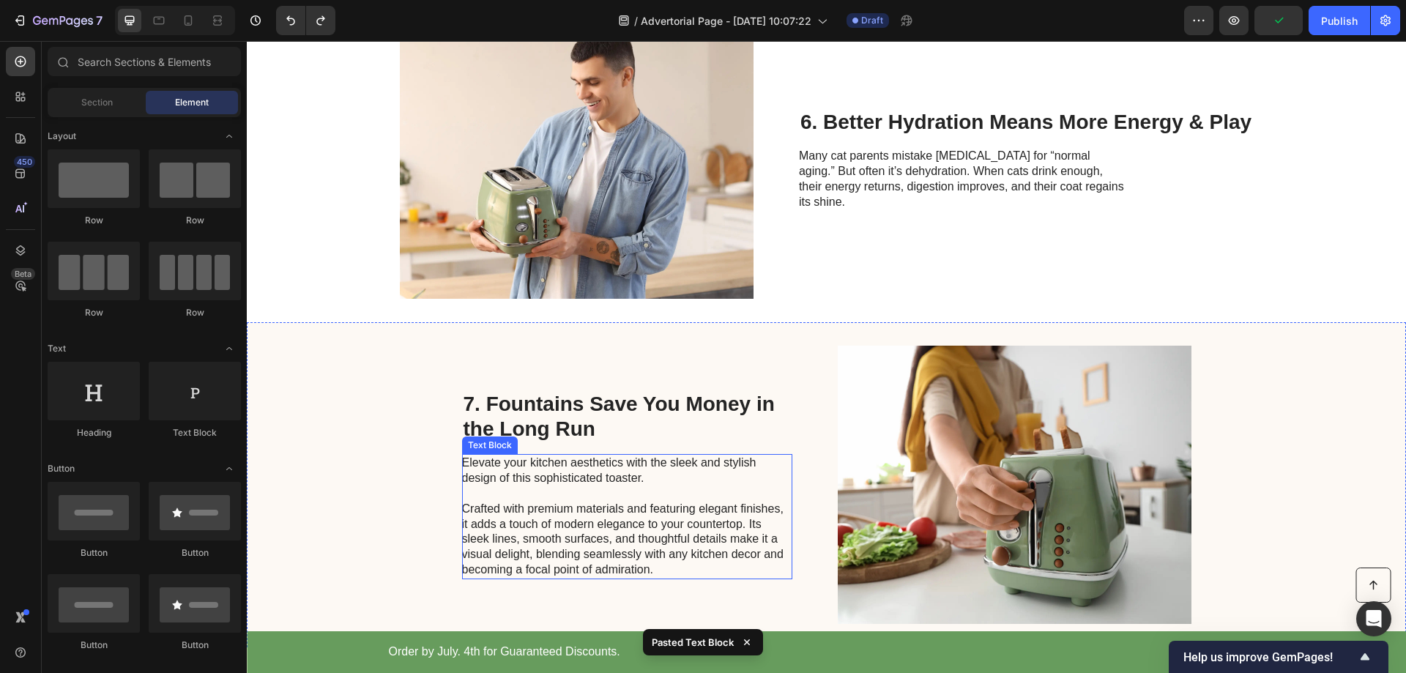
click at [563, 509] on p "Elevate your kitchen aesthetics with the sleek and stylish design of this sophi…" at bounding box center [626, 517] width 329 height 122
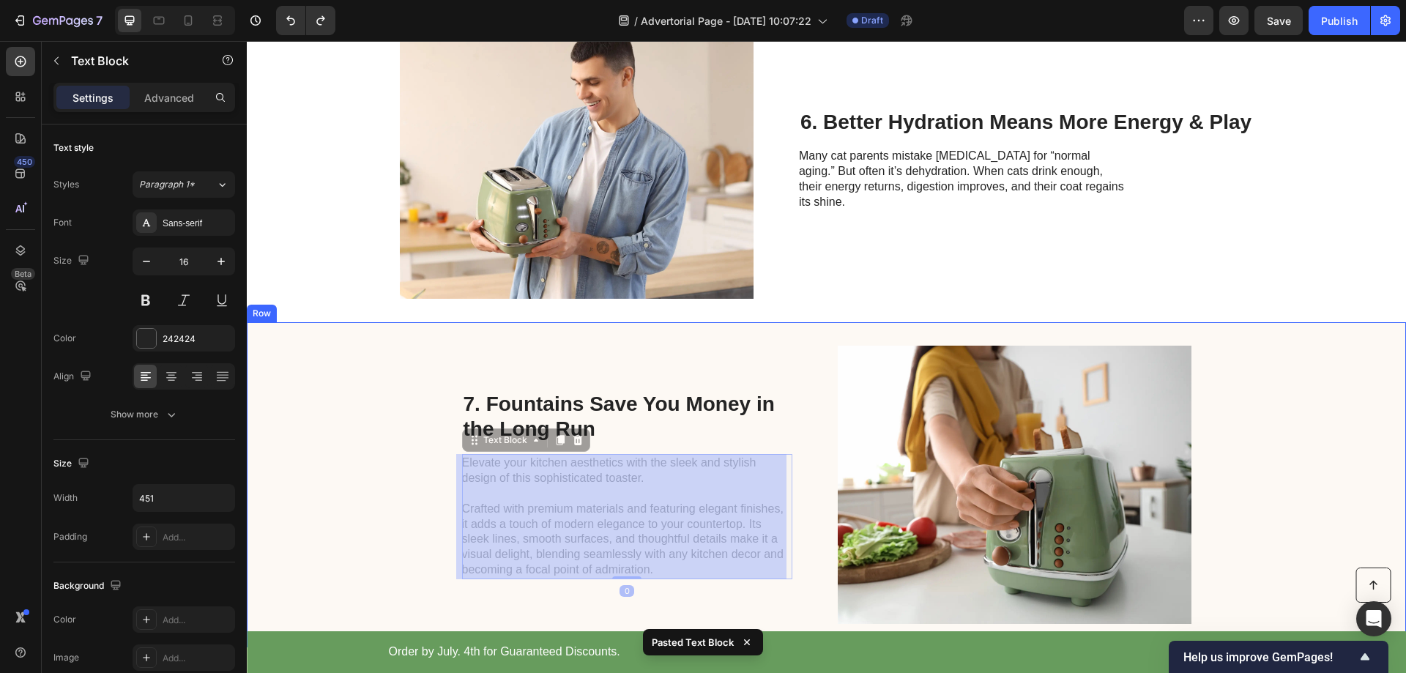
scroll to position [1900, 0]
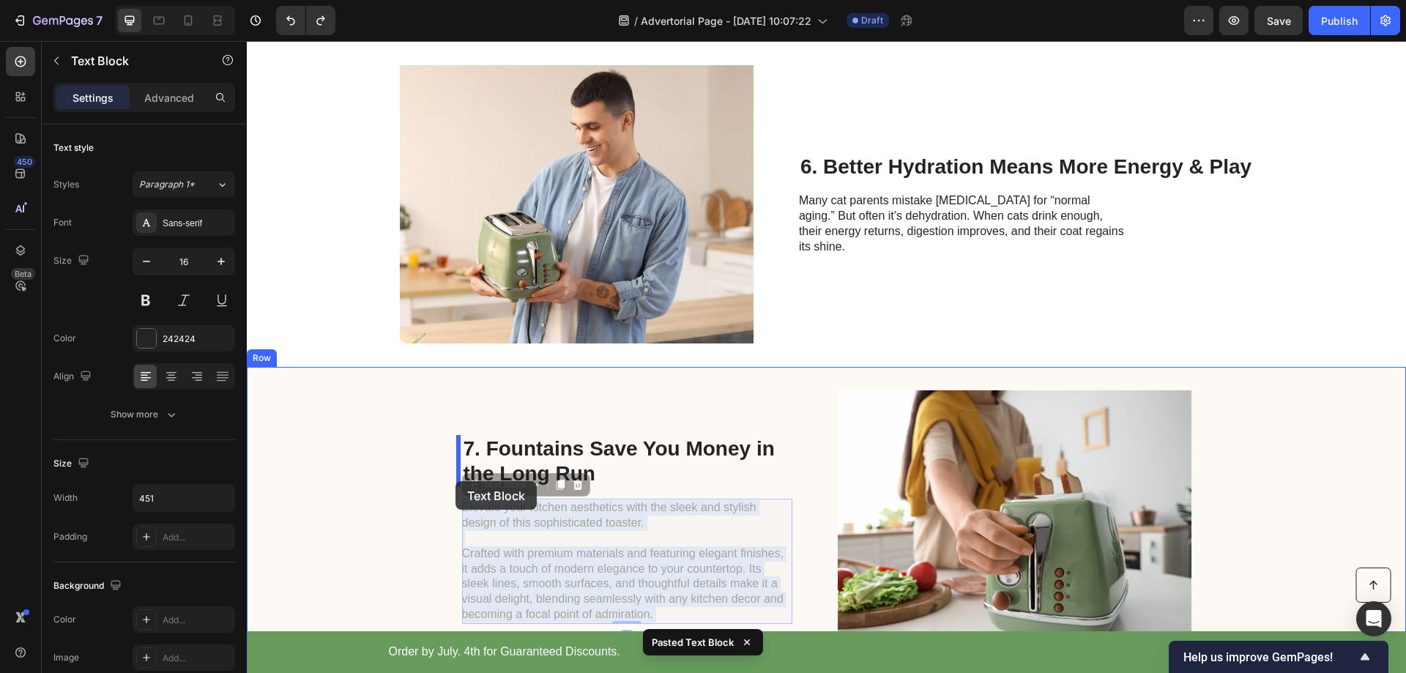
drag, startPoint x: 657, startPoint y: 571, endPoint x: 456, endPoint y: 481, distance: 220.6
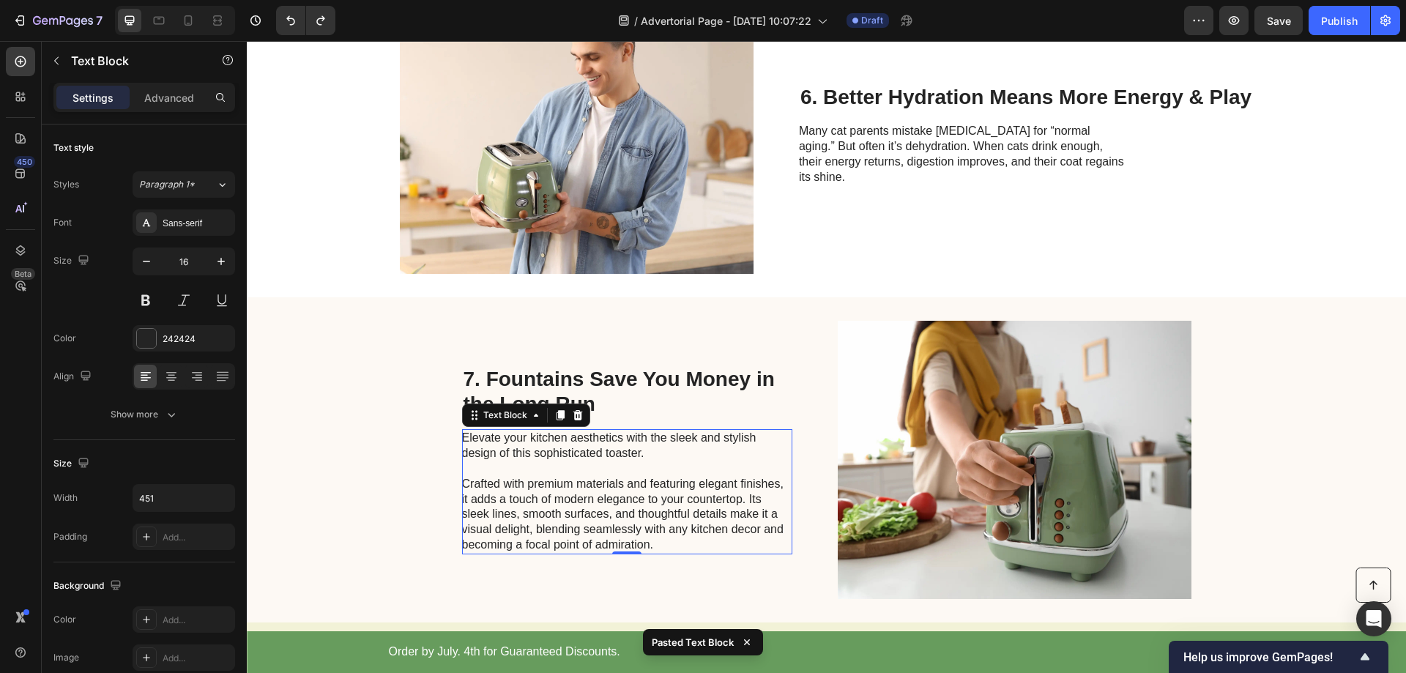
scroll to position [2046, 0]
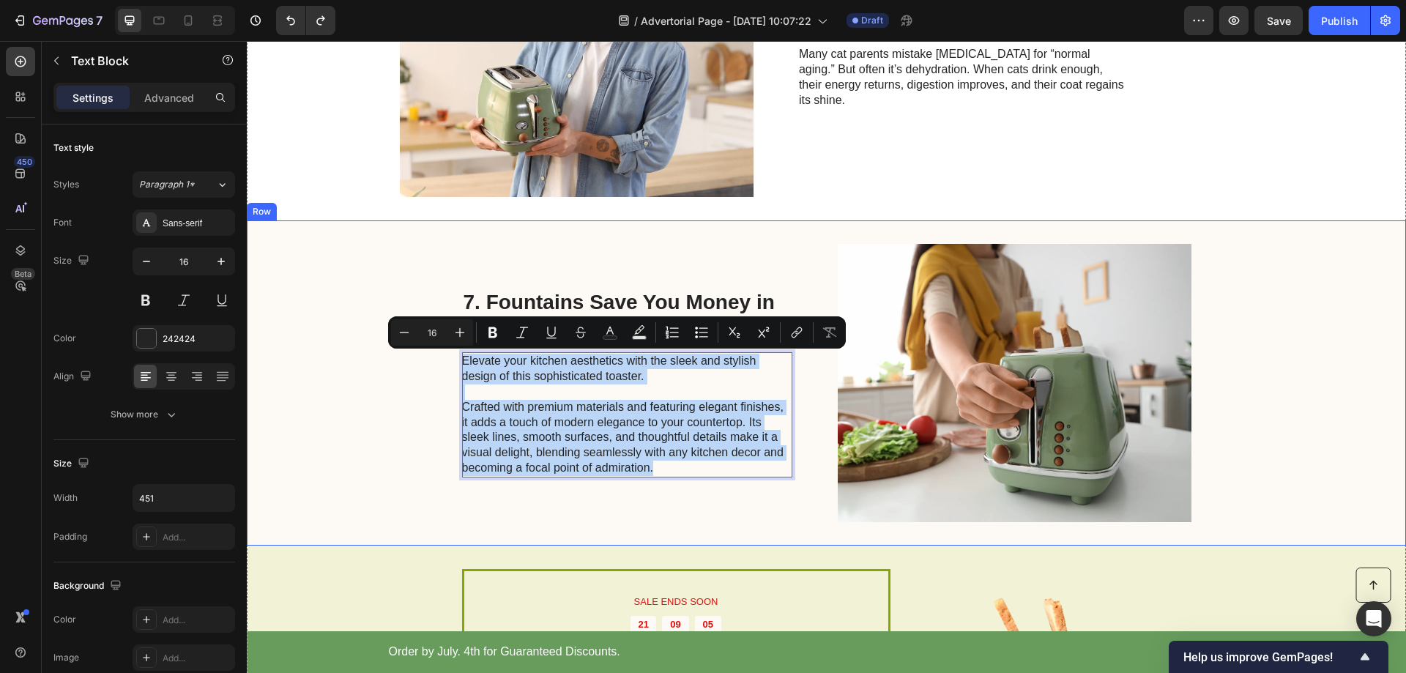
drag, startPoint x: 672, startPoint y: 470, endPoint x: 453, endPoint y: 361, distance: 245.3
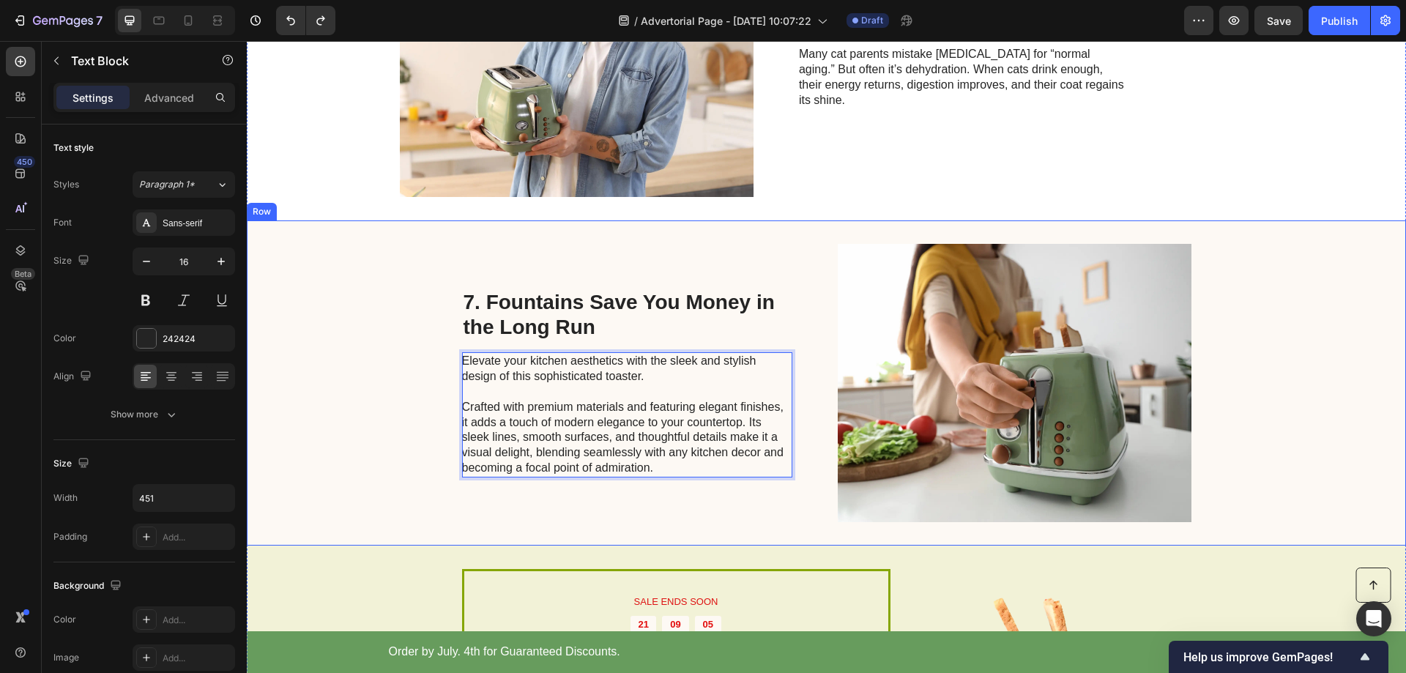
scroll to position [2084, 0]
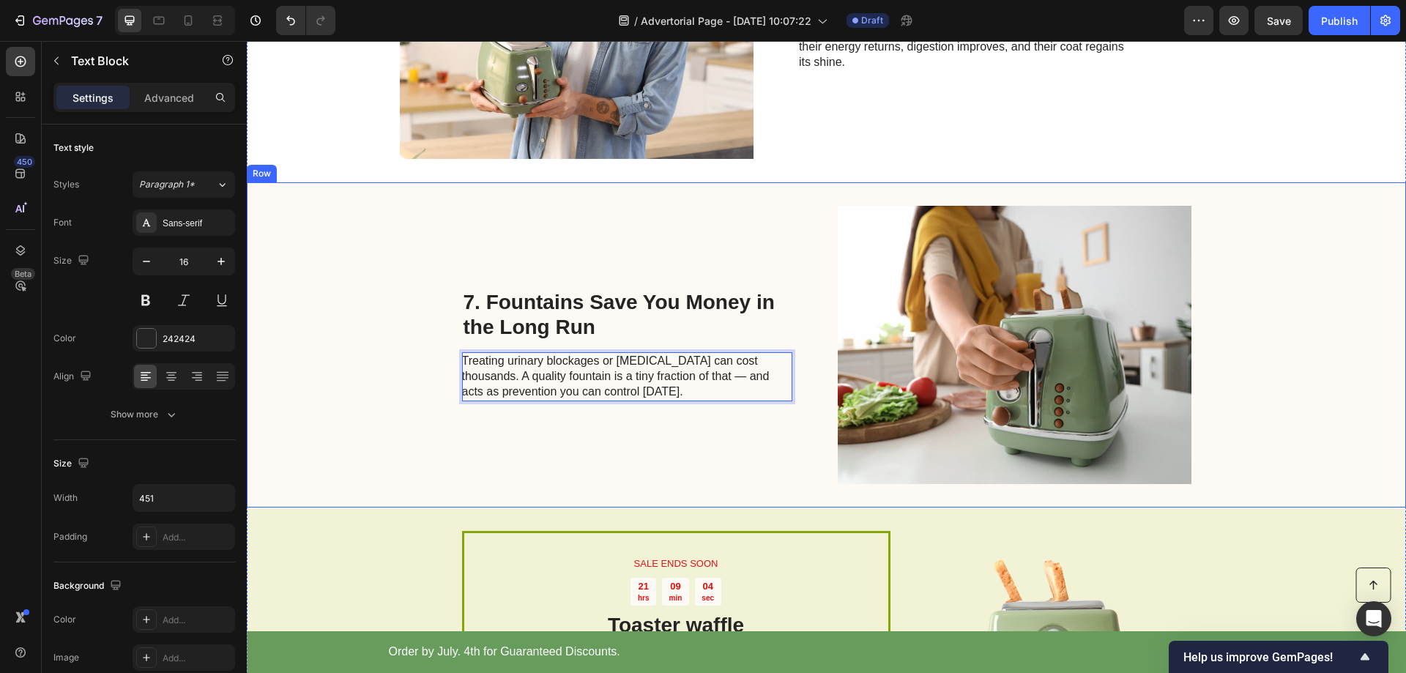
click at [551, 442] on div "7. Fountains Save You Money in the Long Run Heading Treating urinary blockages …" at bounding box center [627, 345] width 330 height 278
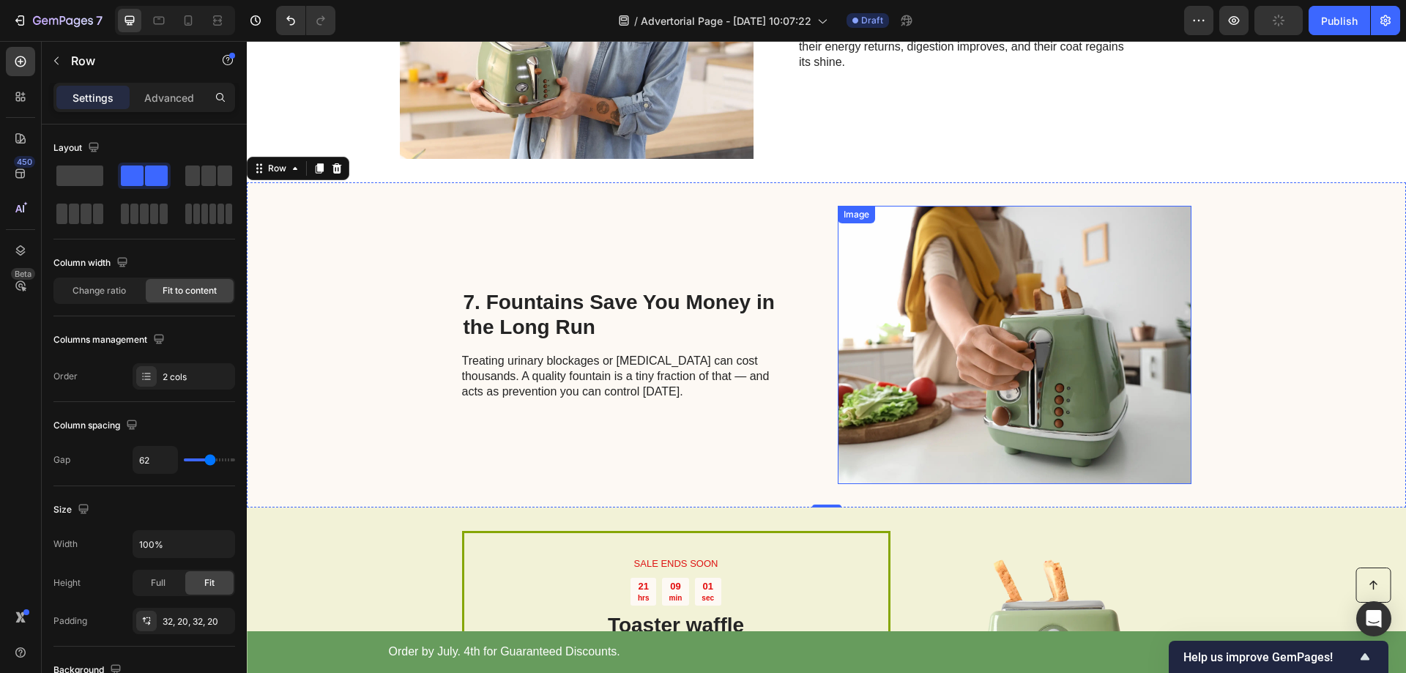
scroll to position [1938, 0]
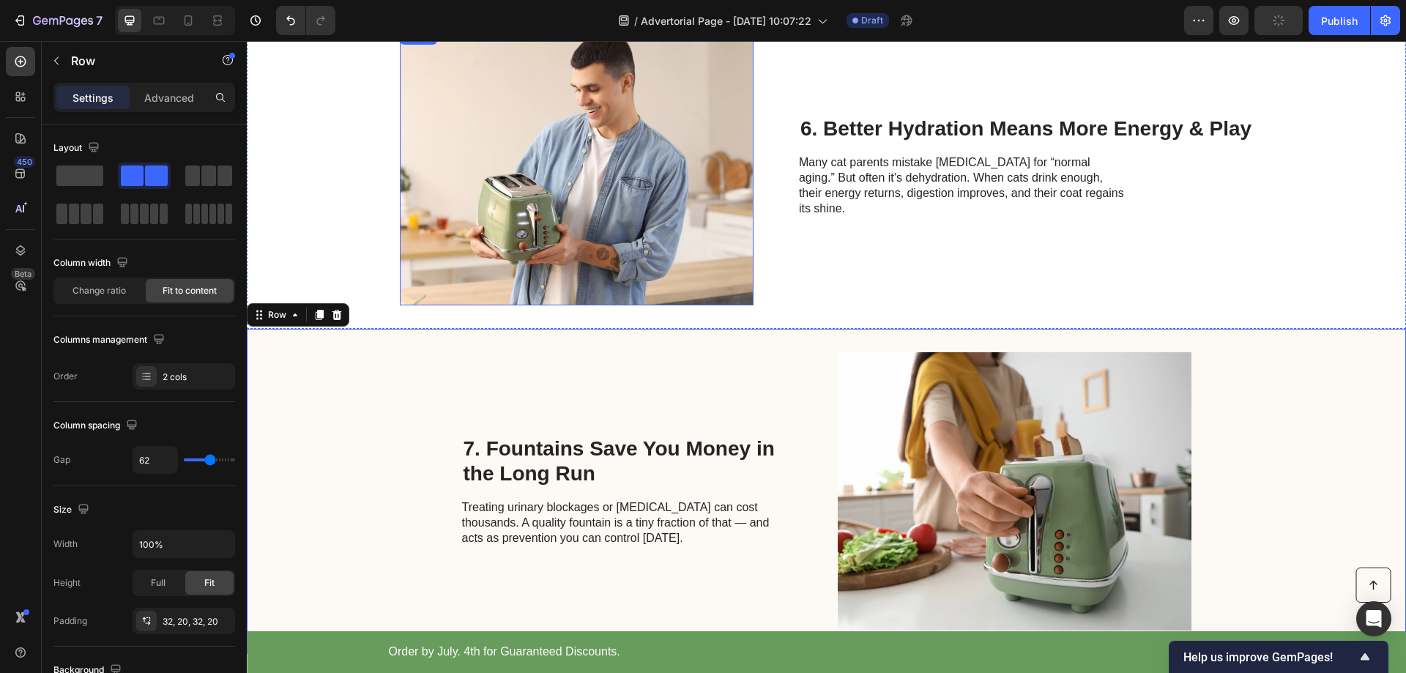
click at [626, 198] on img at bounding box center [577, 166] width 354 height 278
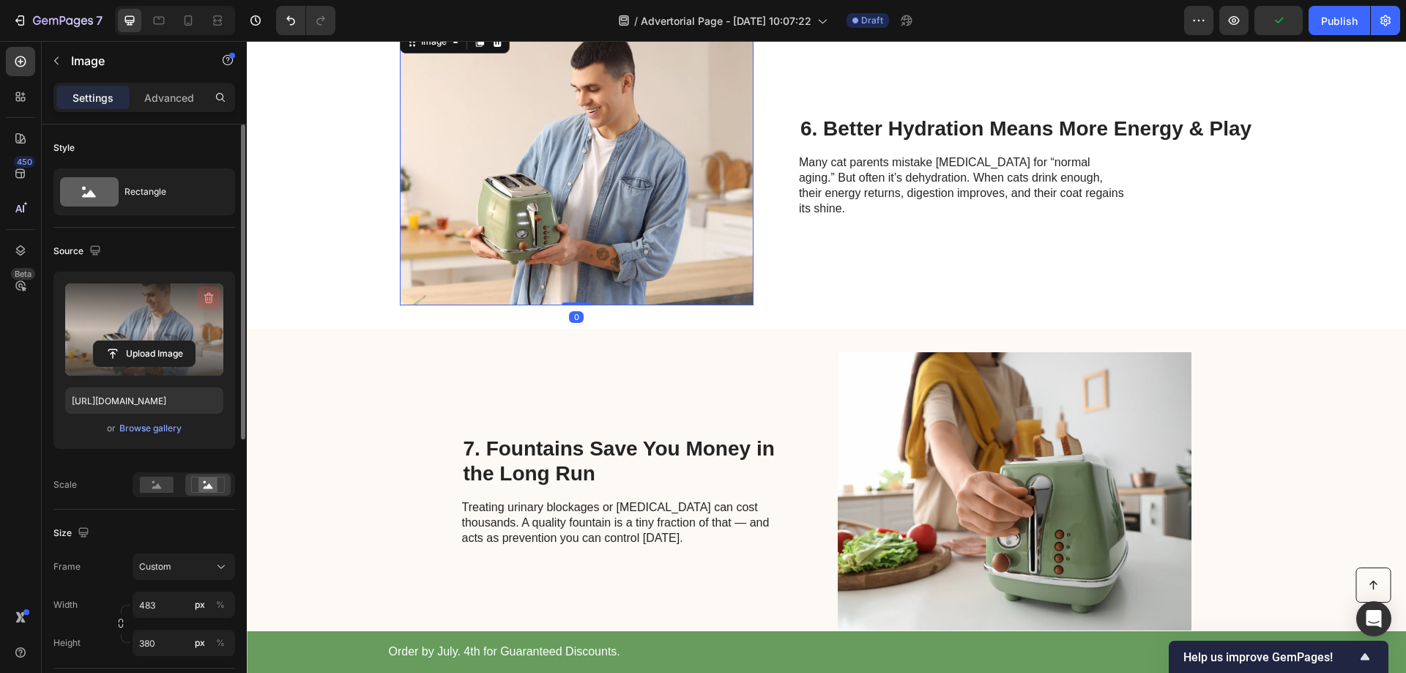
click at [207, 297] on icon "button" at bounding box center [208, 298] width 15 height 15
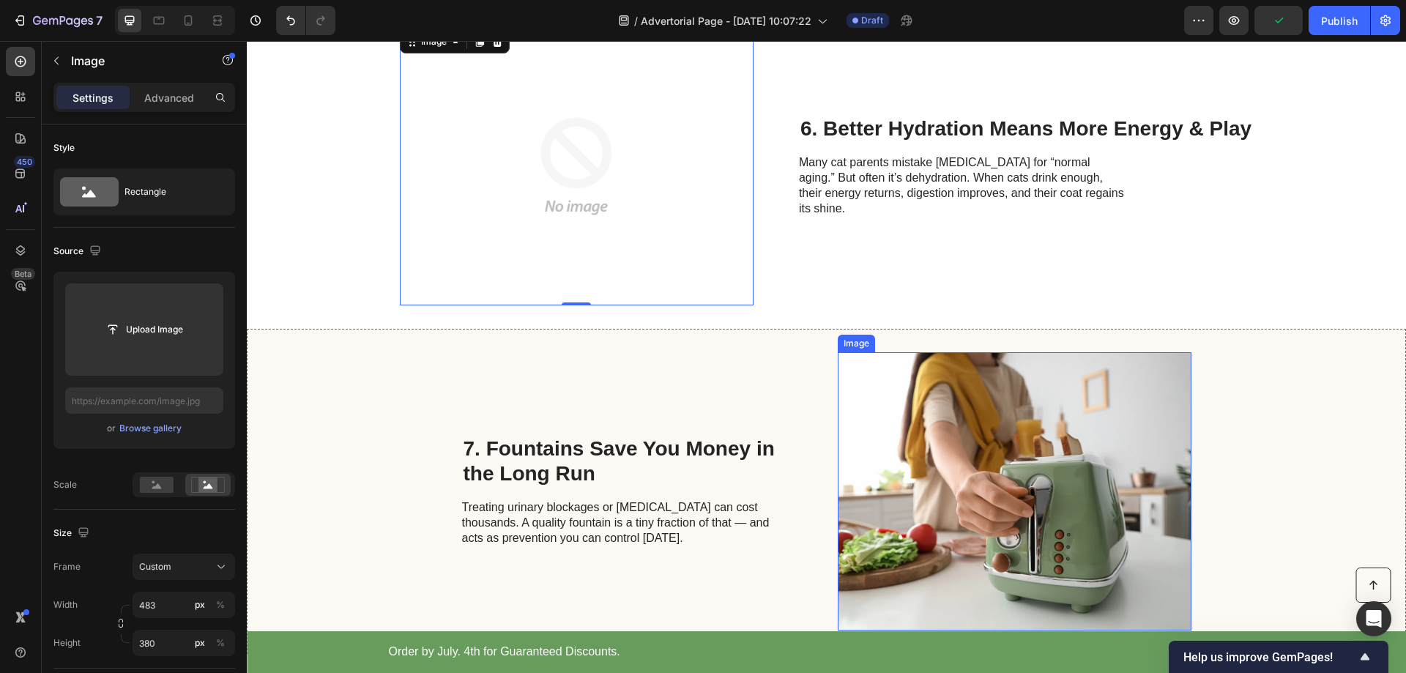
click at [937, 474] on img at bounding box center [1015, 491] width 354 height 278
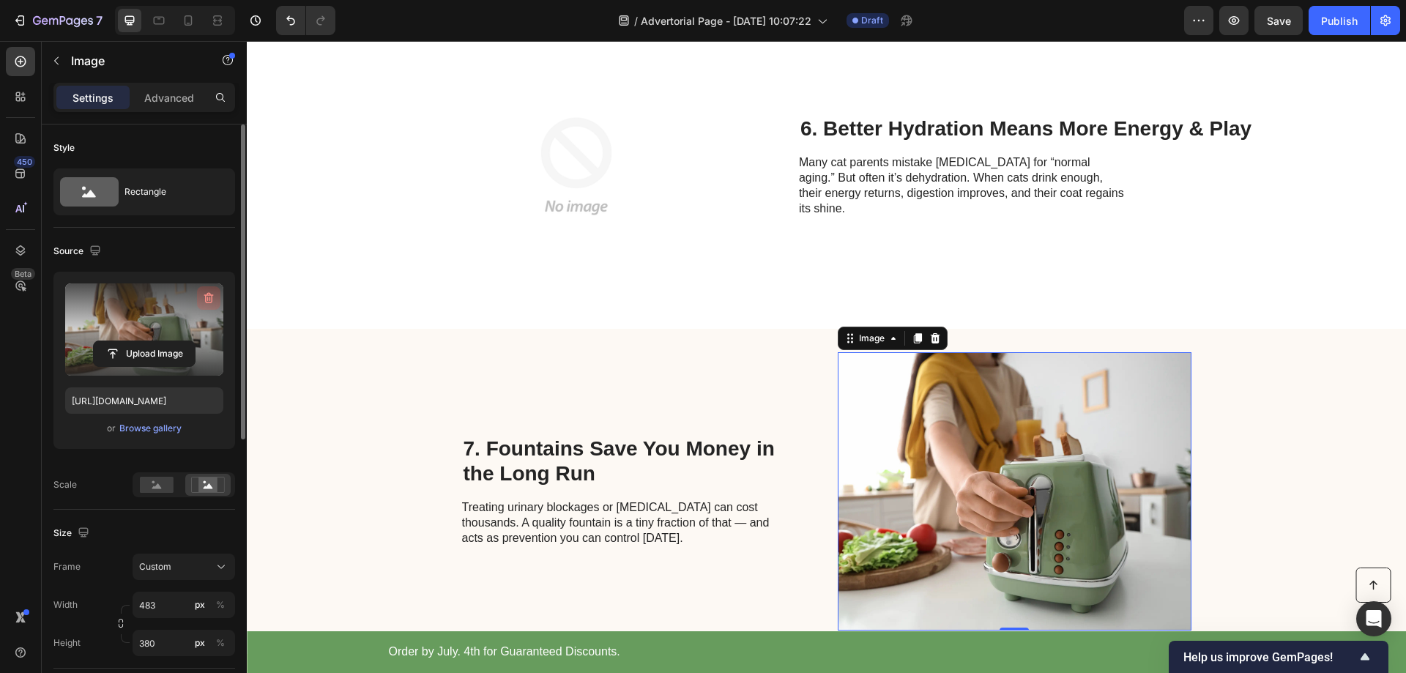
click at [212, 295] on icon "button" at bounding box center [209, 298] width 10 height 11
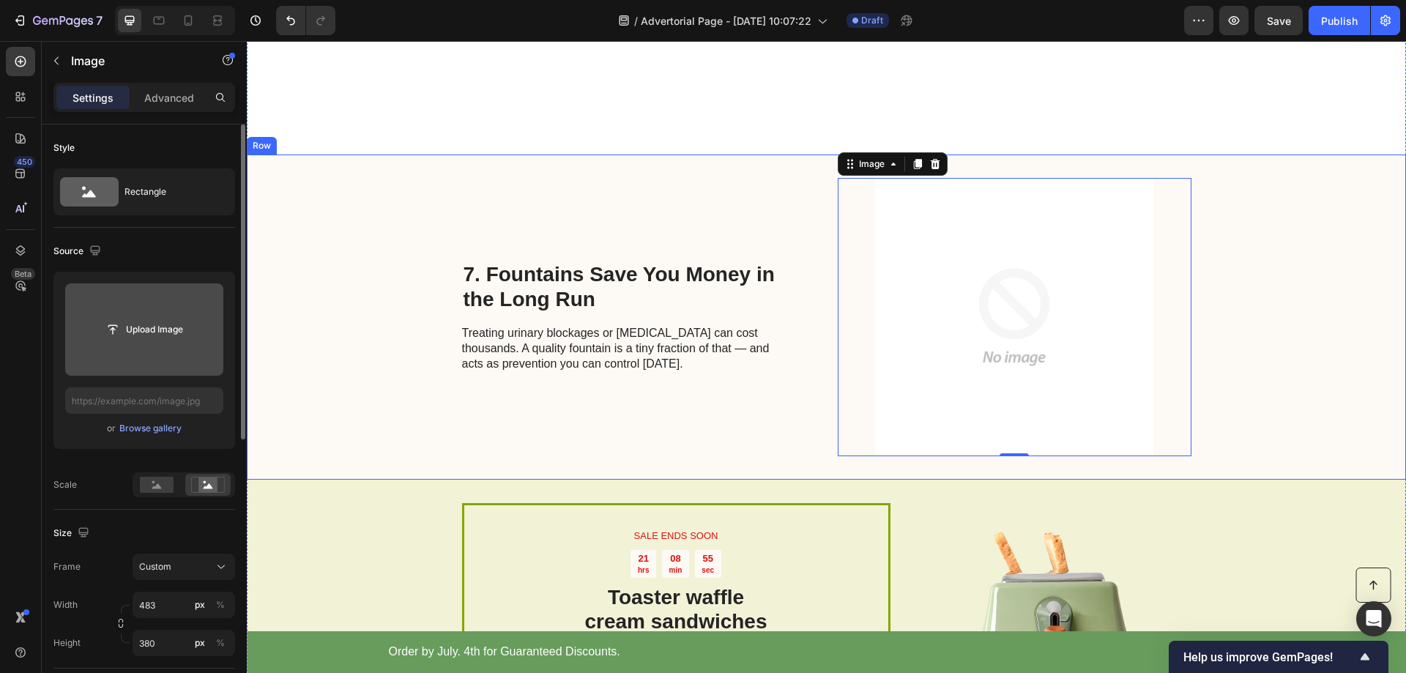
scroll to position [2158, 0]
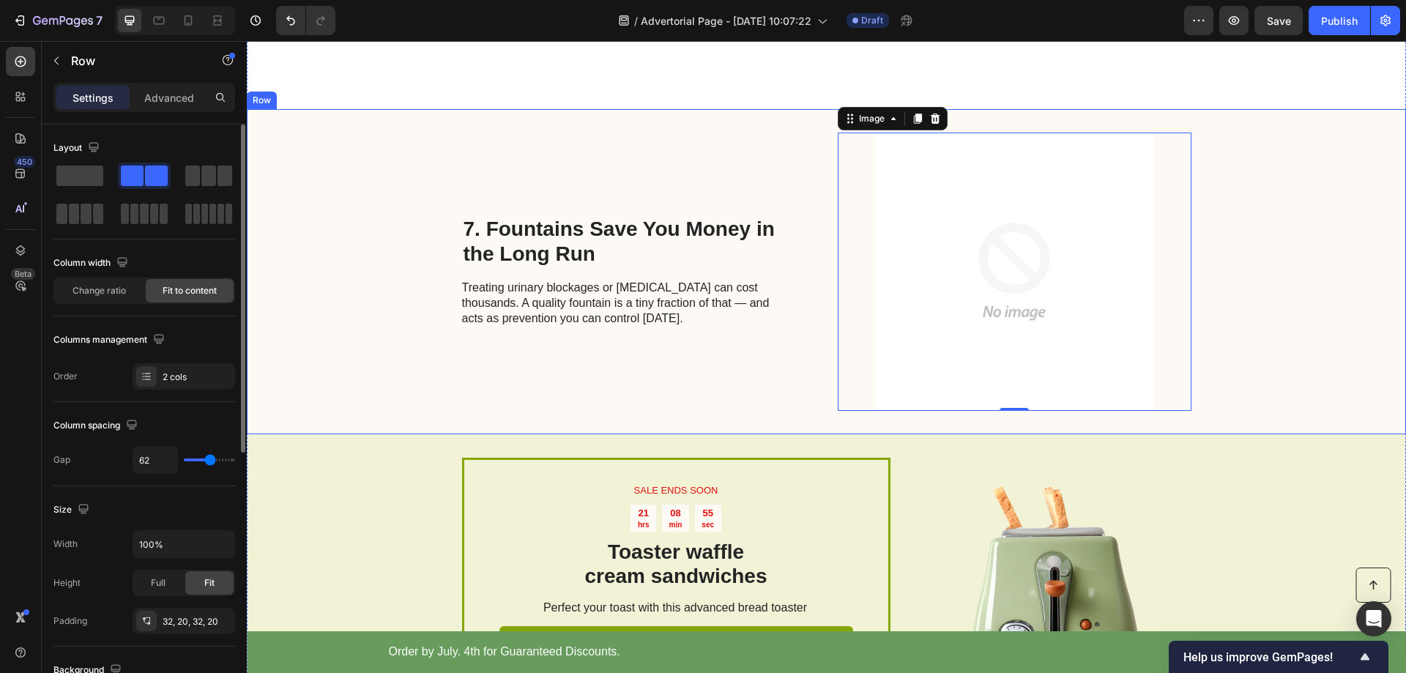
click at [648, 383] on div "7. Fountains Save You Money in the Long Run Heading Treating urinary blockages …" at bounding box center [627, 272] width 330 height 278
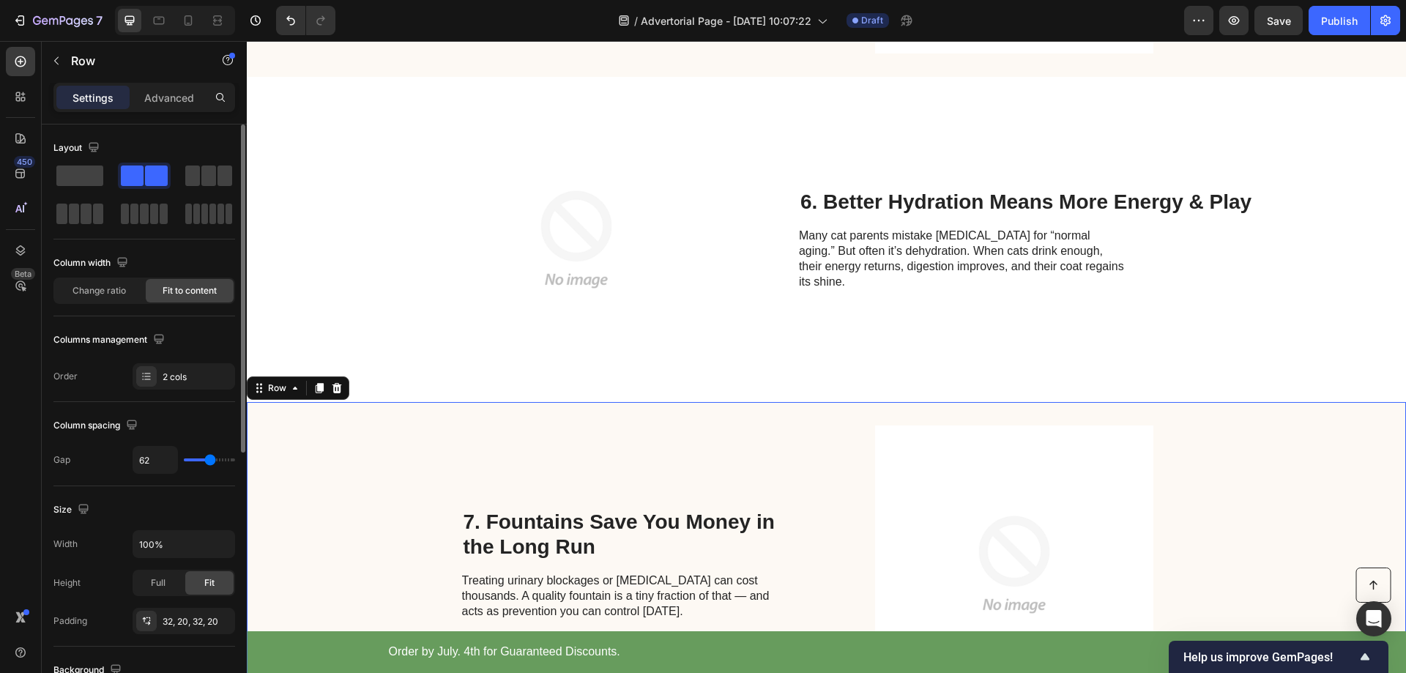
scroll to position [2011, 0]
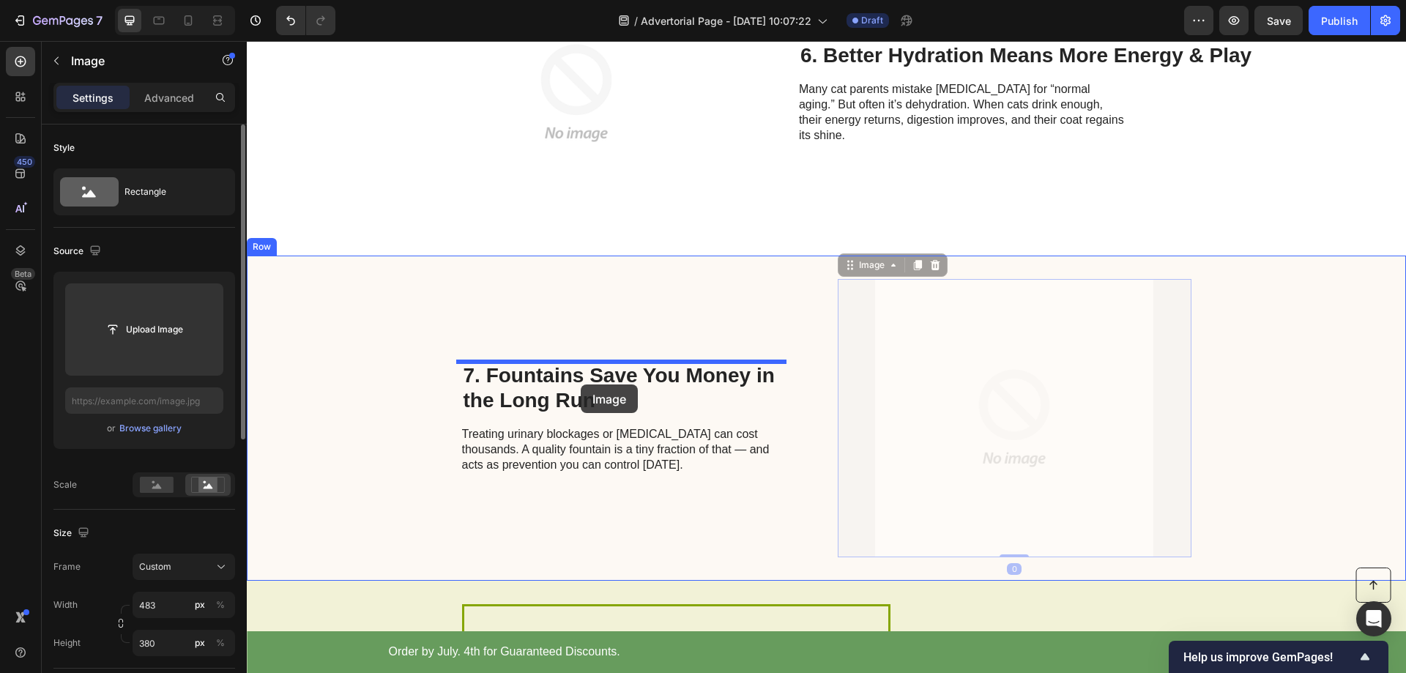
drag, startPoint x: 954, startPoint y: 401, endPoint x: 581, endPoint y: 384, distance: 373.1
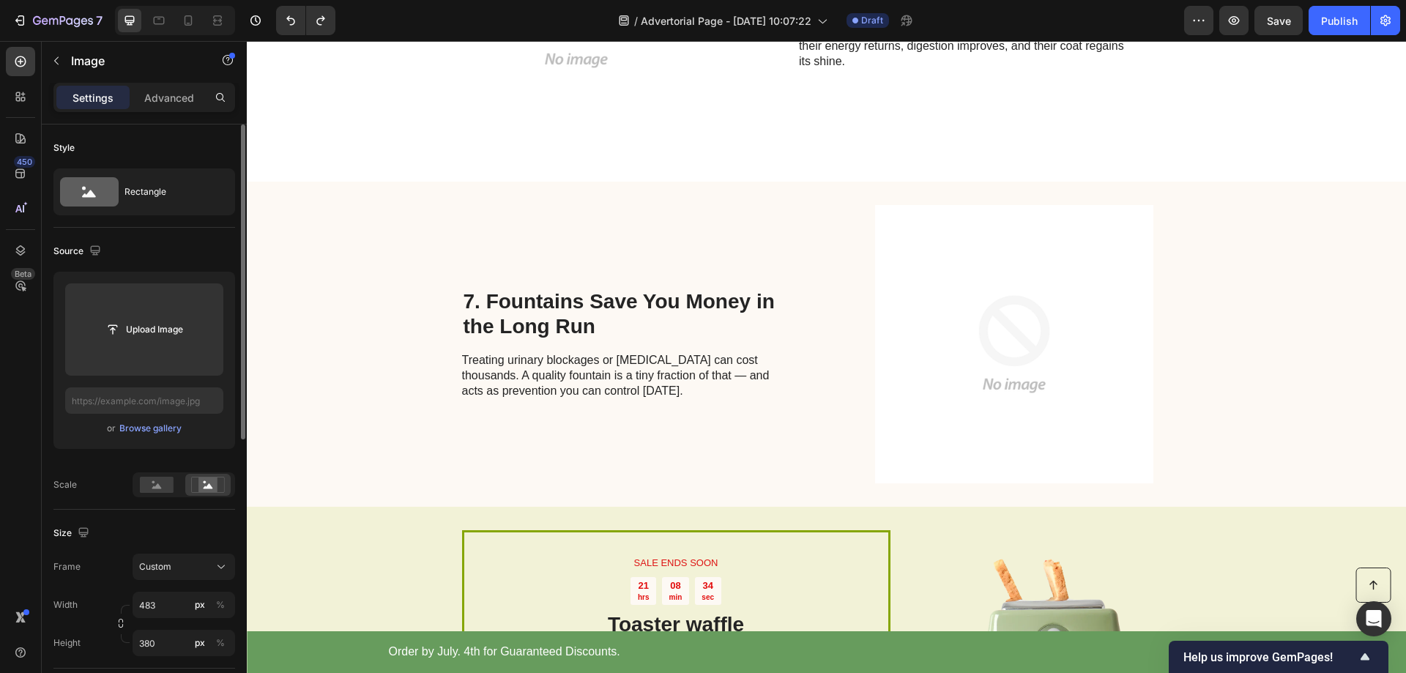
scroll to position [2084, 0]
click at [1003, 343] on img at bounding box center [1015, 345] width 354 height 278
drag, startPoint x: 891, startPoint y: 276, endPoint x: 922, endPoint y: 263, distance: 34.1
click at [891, 275] on img at bounding box center [1015, 345] width 354 height 278
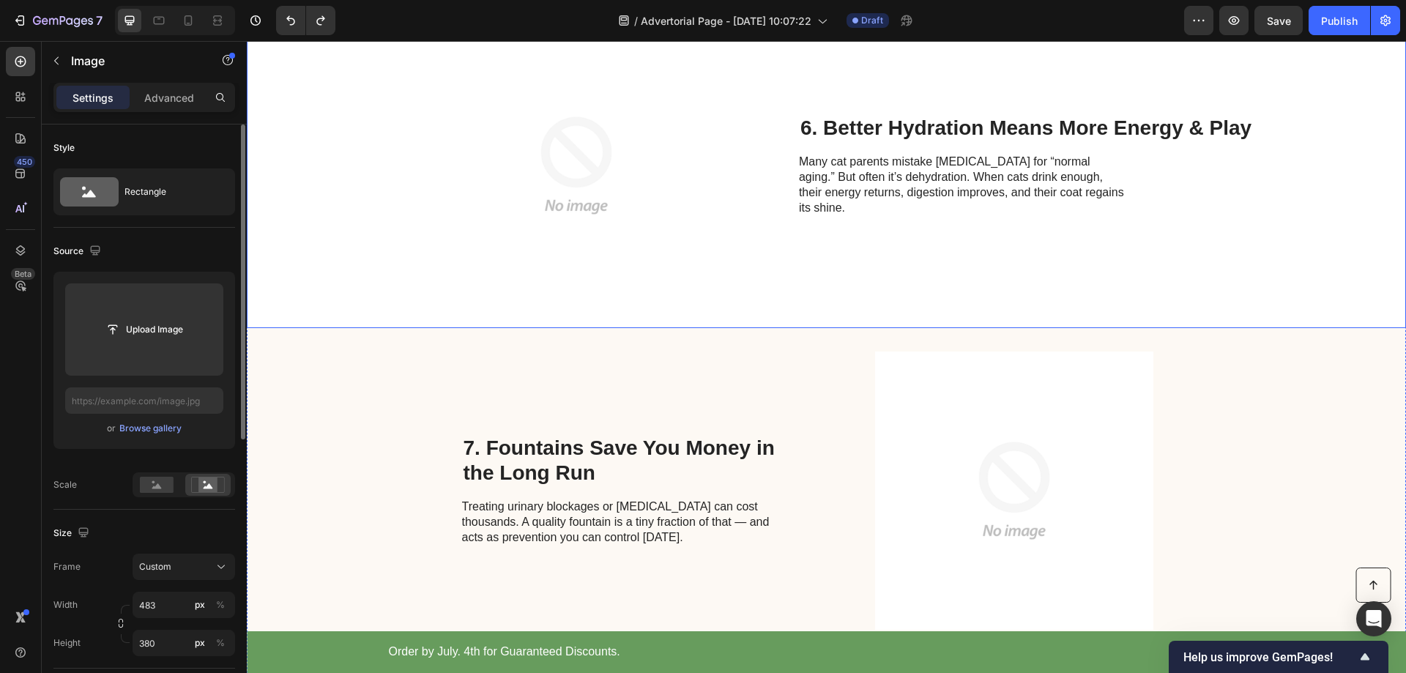
scroll to position [1938, 0]
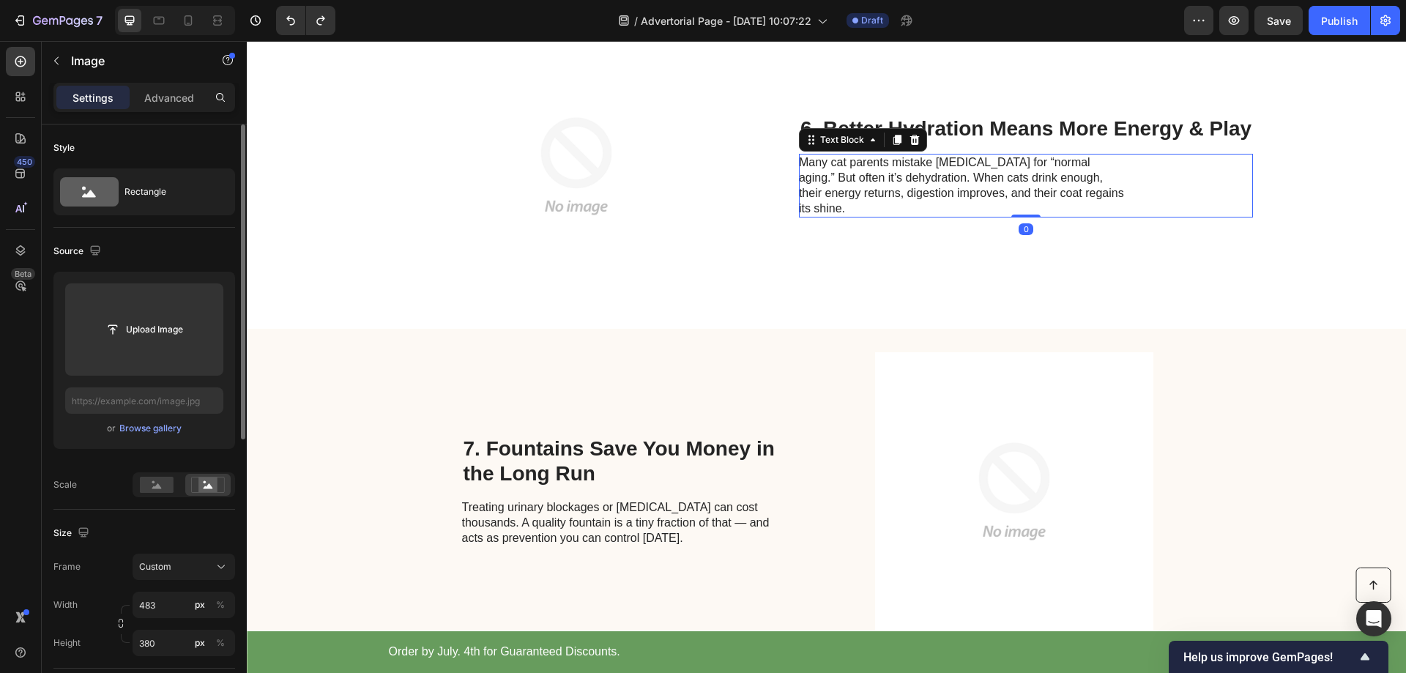
click at [1000, 201] on p "Many cat parents mistake [MEDICAL_DATA] for “normal aging.” But often it’s dehy…" at bounding box center [963, 185] width 329 height 61
click at [954, 428] on img at bounding box center [1015, 491] width 354 height 278
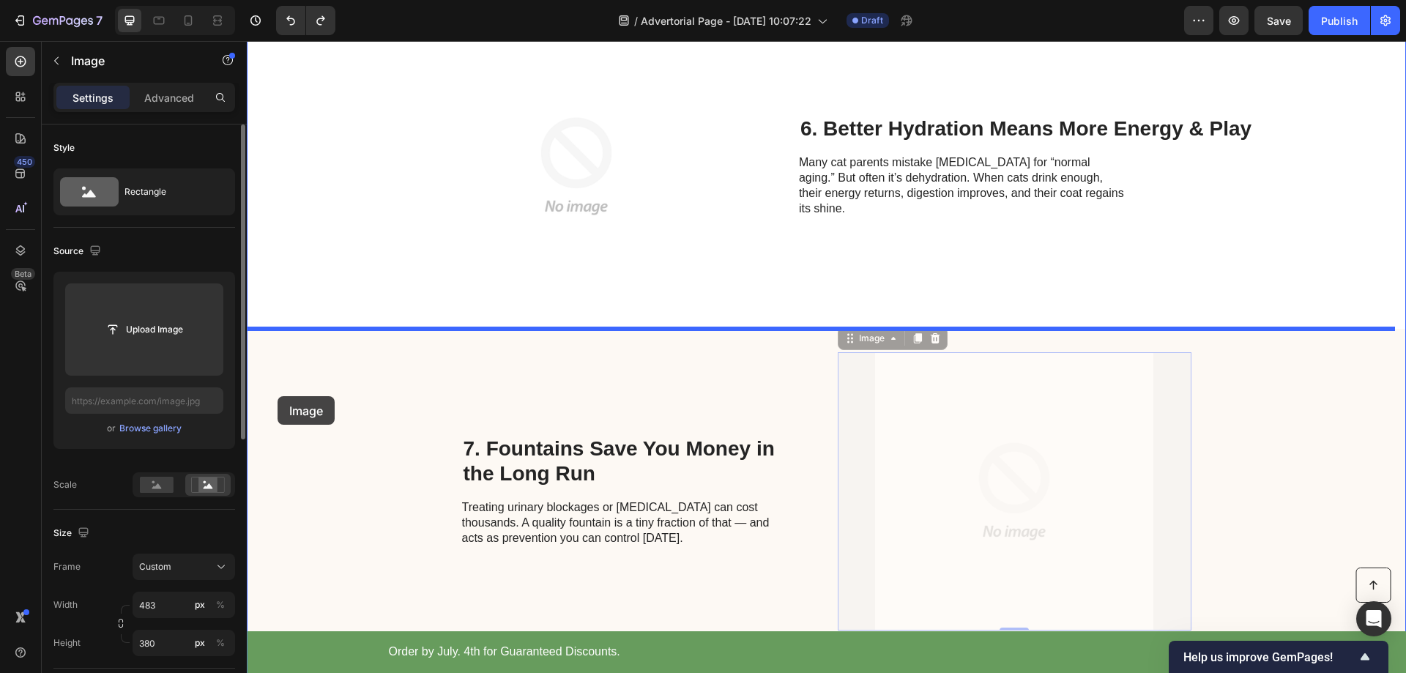
drag, startPoint x: 940, startPoint y: 400, endPoint x: 278, endPoint y: 396, distance: 662.8
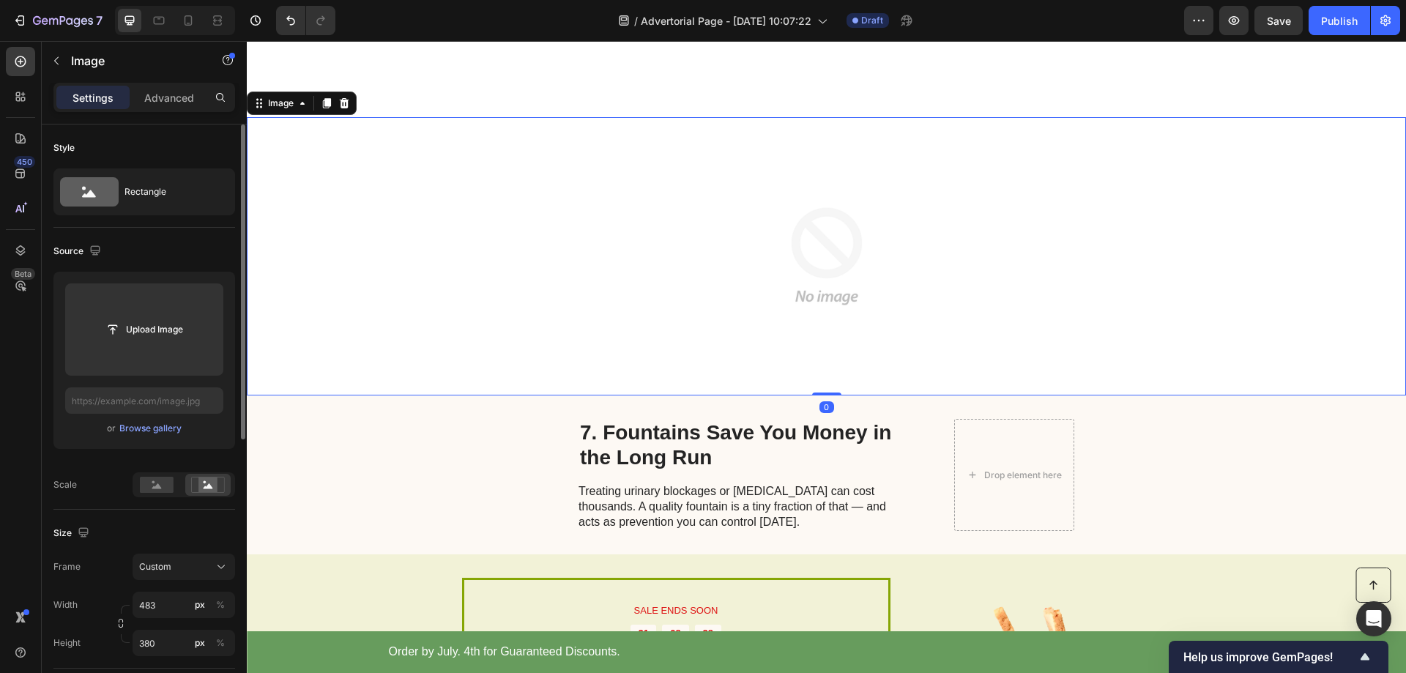
scroll to position [2158, 0]
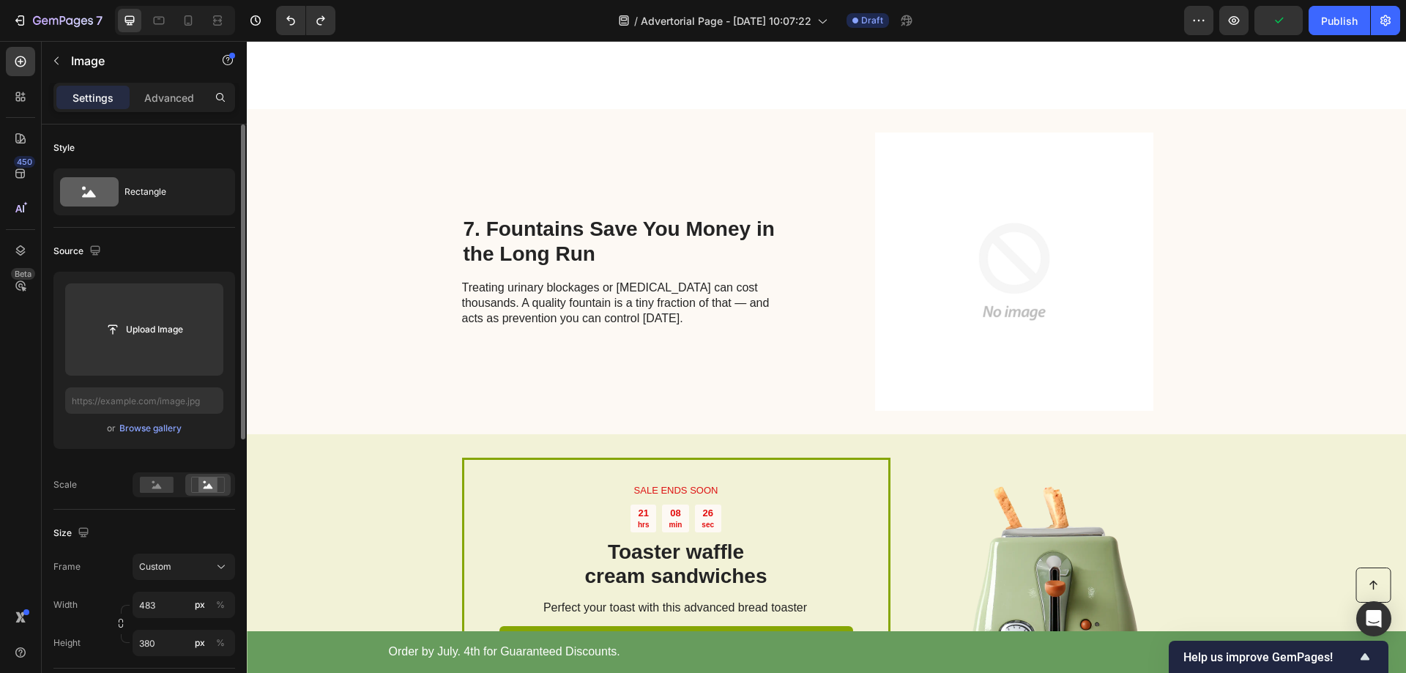
click at [937, 220] on img at bounding box center [1015, 272] width 354 height 278
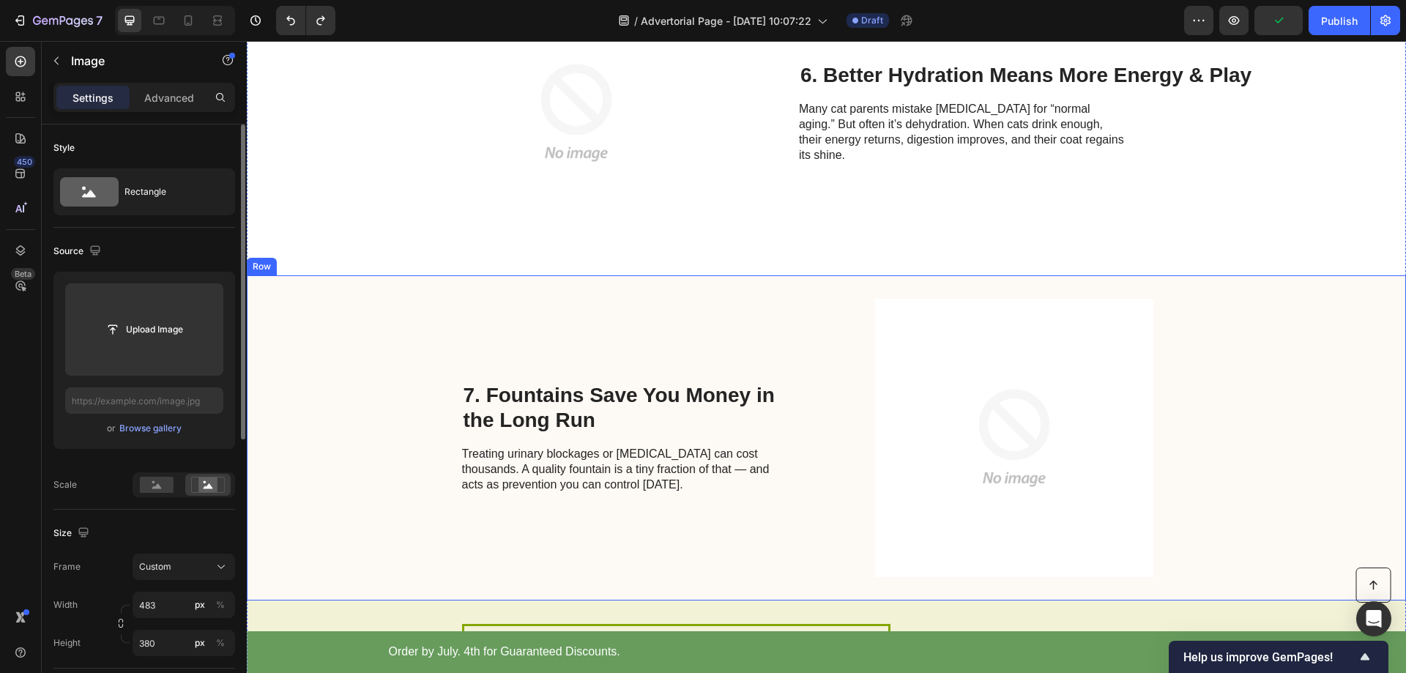
scroll to position [1938, 0]
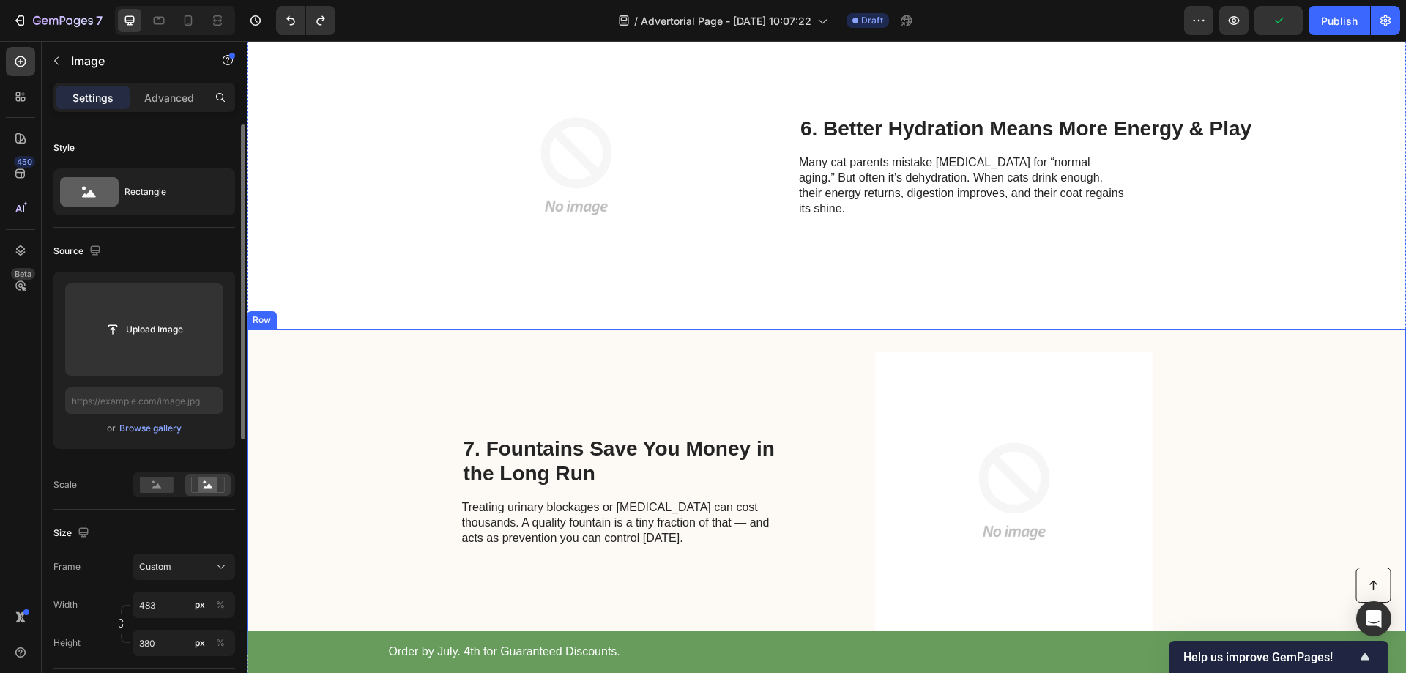
click at [978, 339] on div "7. Fountains Save You Money in the Long Run Heading Treating urinary blockages …" at bounding box center [826, 491] width 1159 height 325
click at [929, 434] on img at bounding box center [1015, 491] width 354 height 278
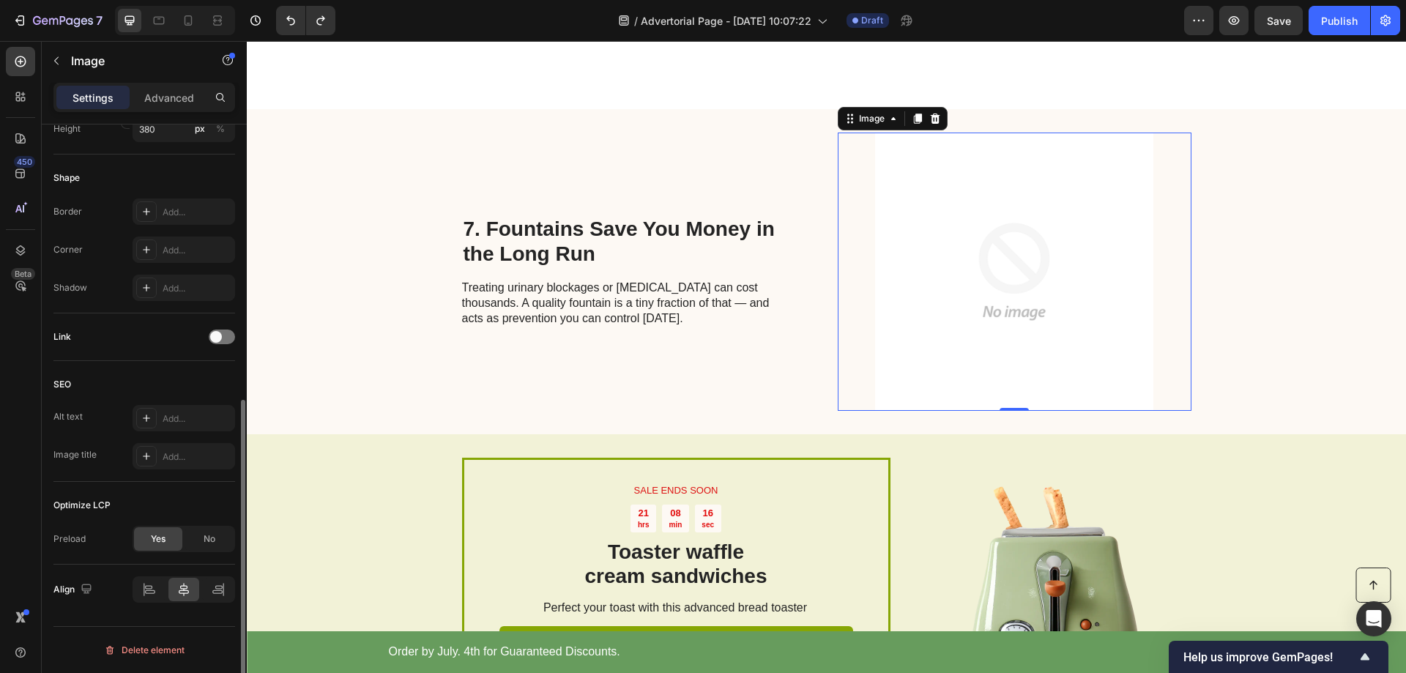
scroll to position [221, 0]
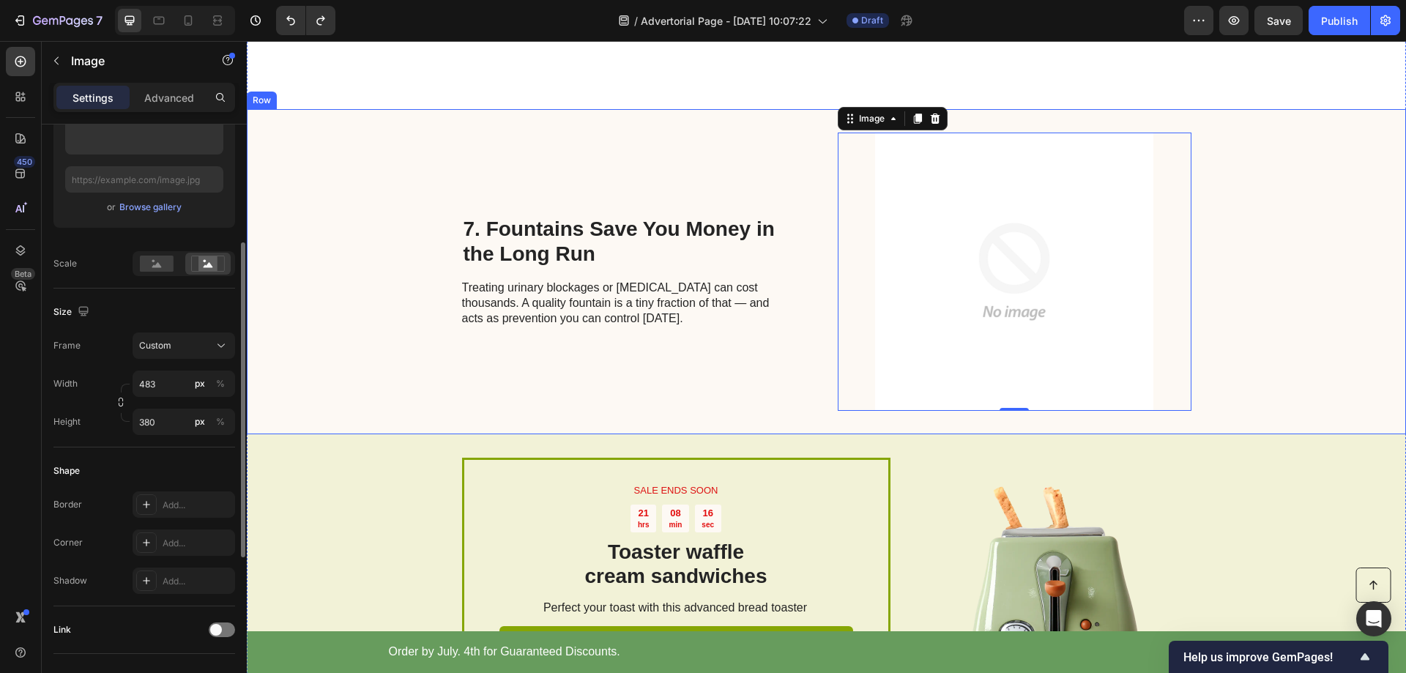
click at [332, 228] on div "7. Fountains Save You Money in the Long Run Heading Treating urinary blockages …" at bounding box center [826, 271] width 1159 height 325
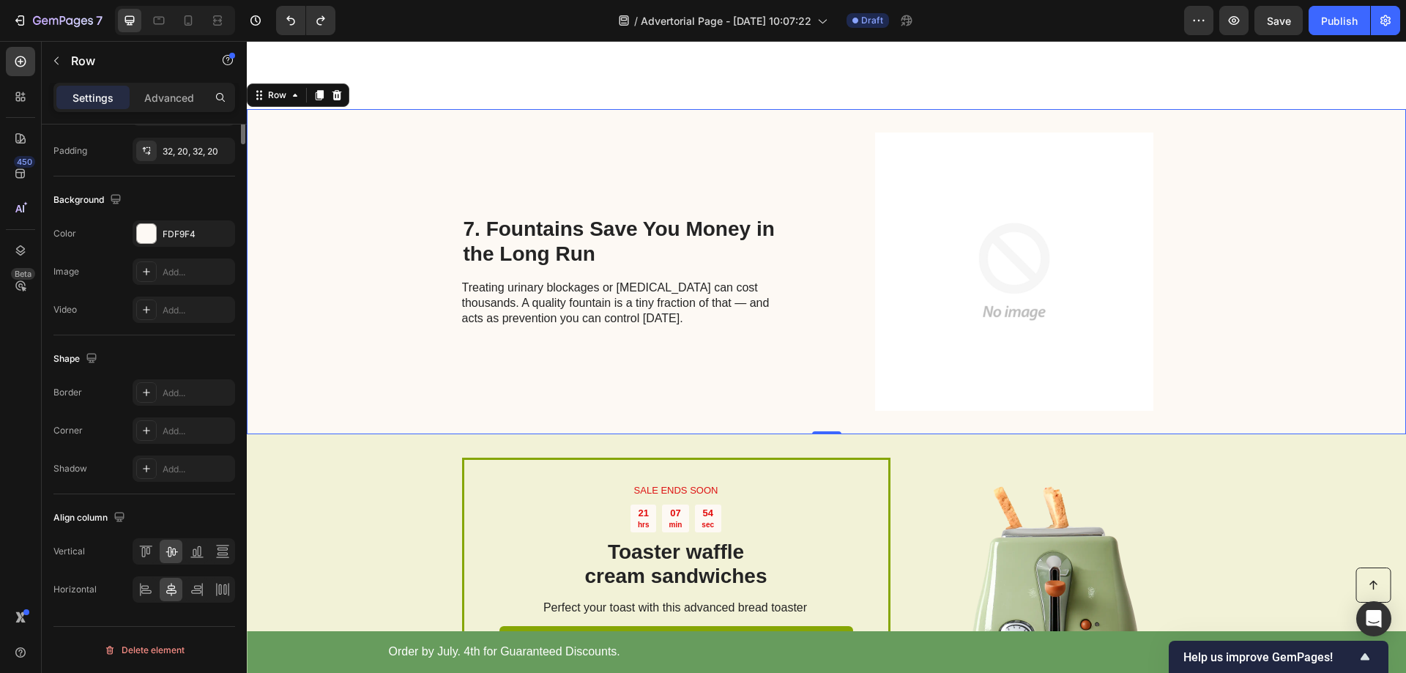
scroll to position [104, 0]
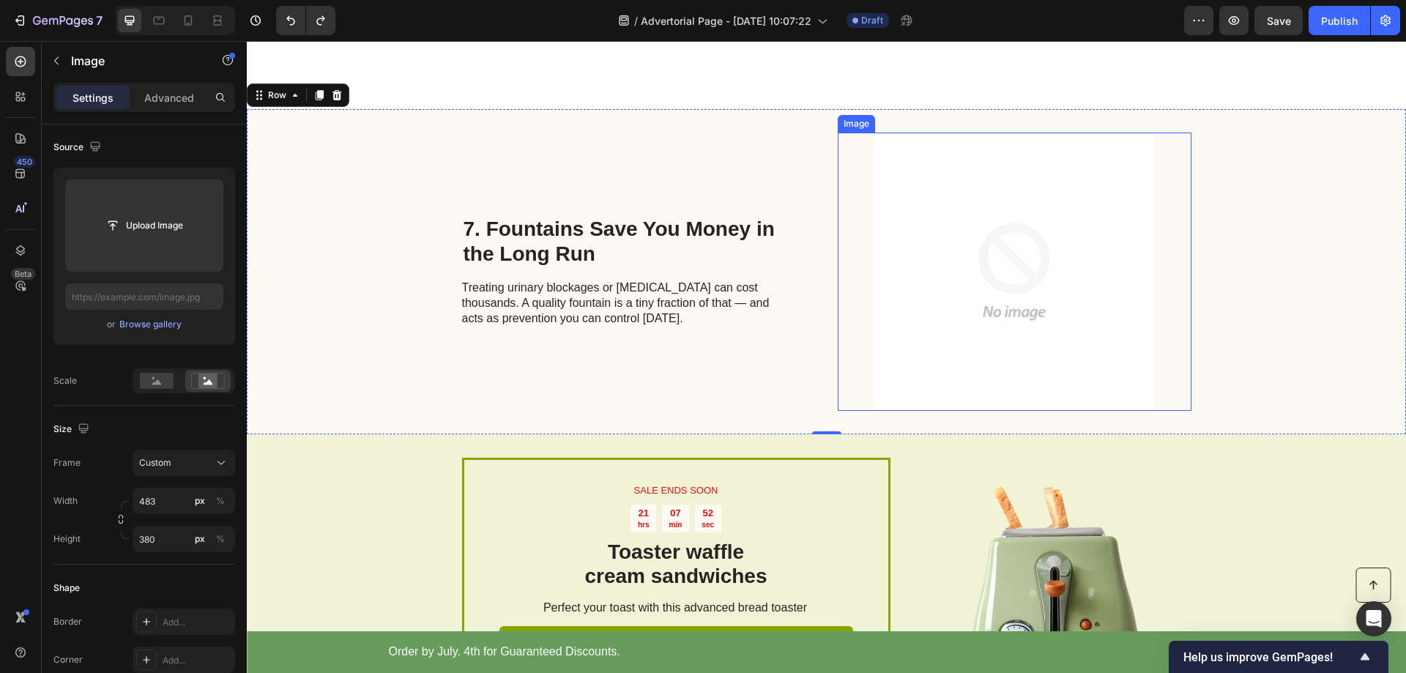
click at [953, 210] on img at bounding box center [1015, 272] width 354 height 278
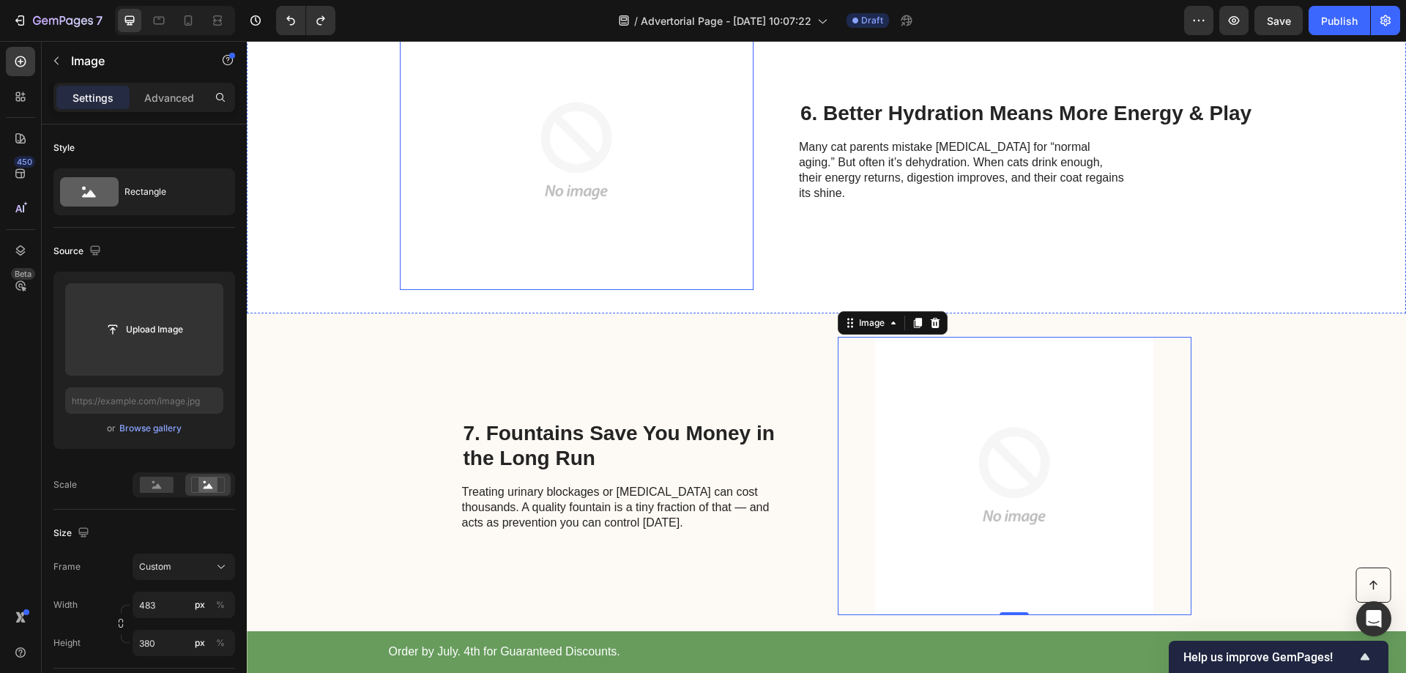
scroll to position [1865, 0]
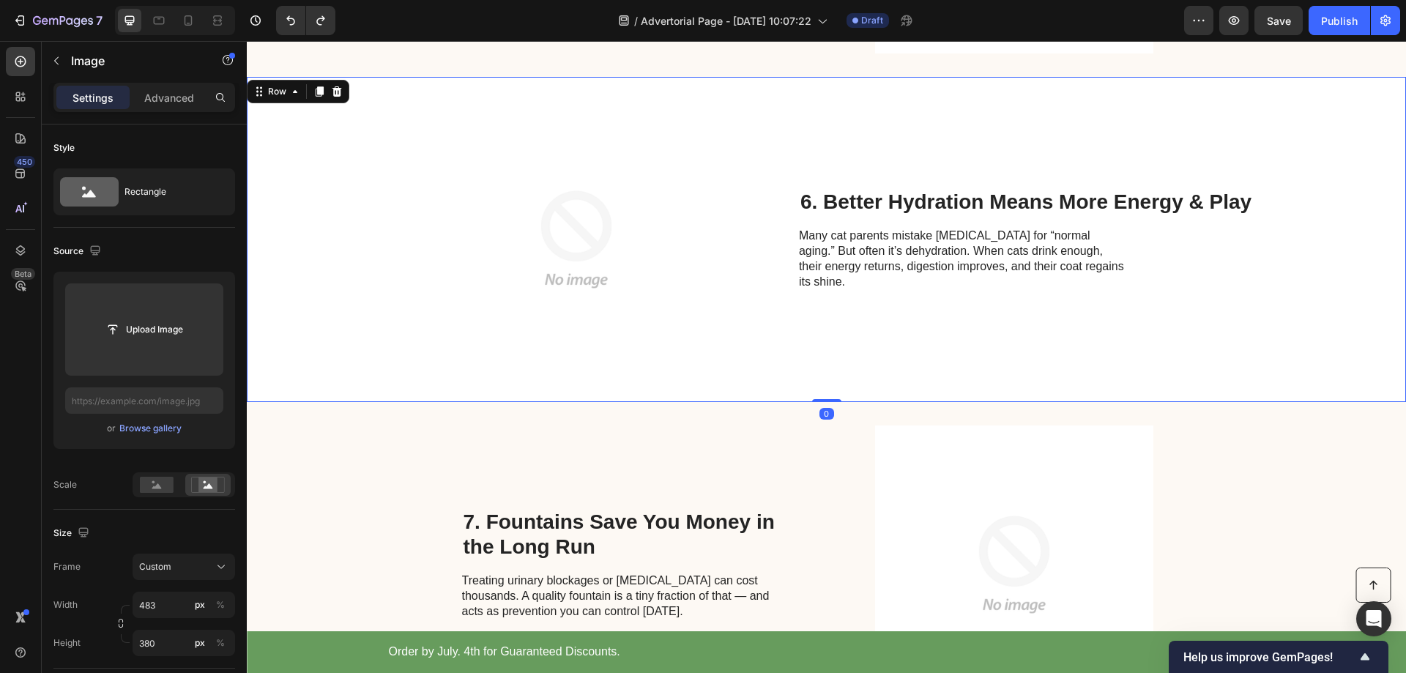
click at [326, 207] on div "Image 6. Better Hydration Means More Energy & Play Heading Many cat parents mis…" at bounding box center [826, 239] width 1159 height 325
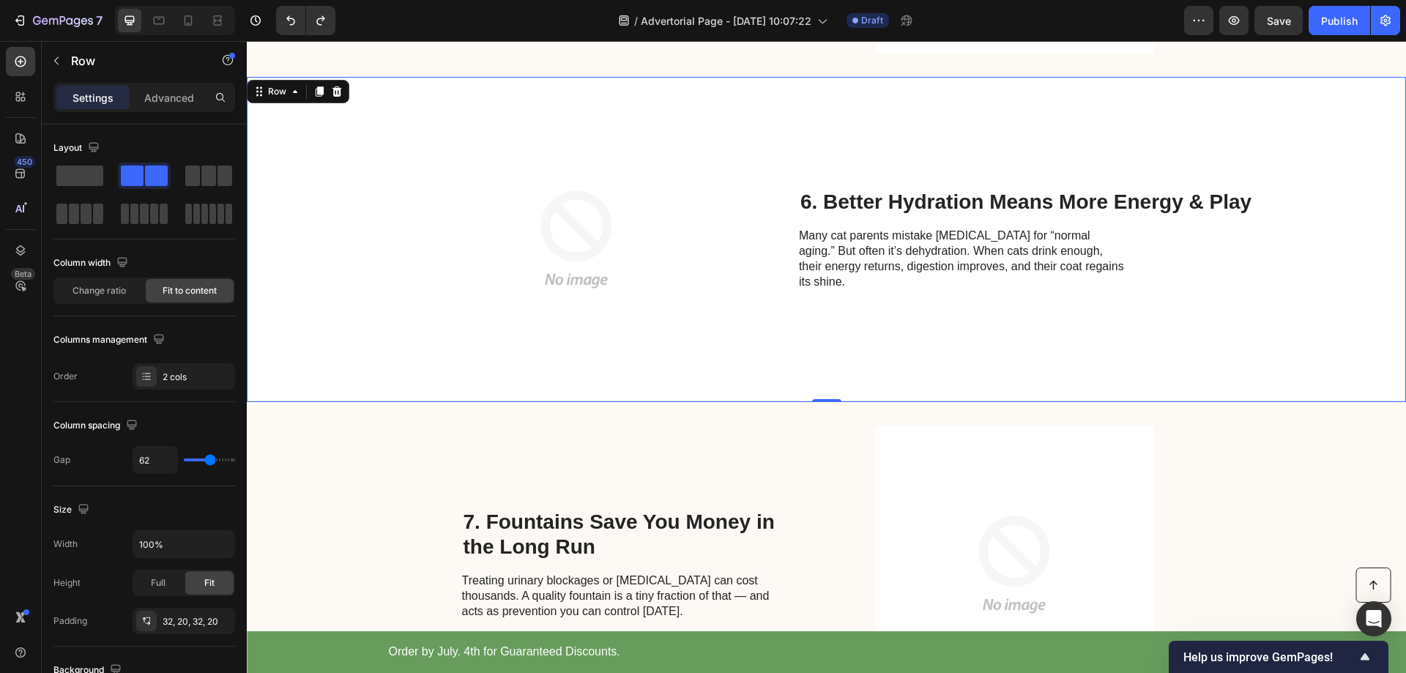
click at [317, 193] on div "Image 6. Better Hydration Means More Energy & Play Heading Many cat parents mis…" at bounding box center [826, 239] width 1159 height 325
click at [319, 94] on icon at bounding box center [320, 91] width 8 height 10
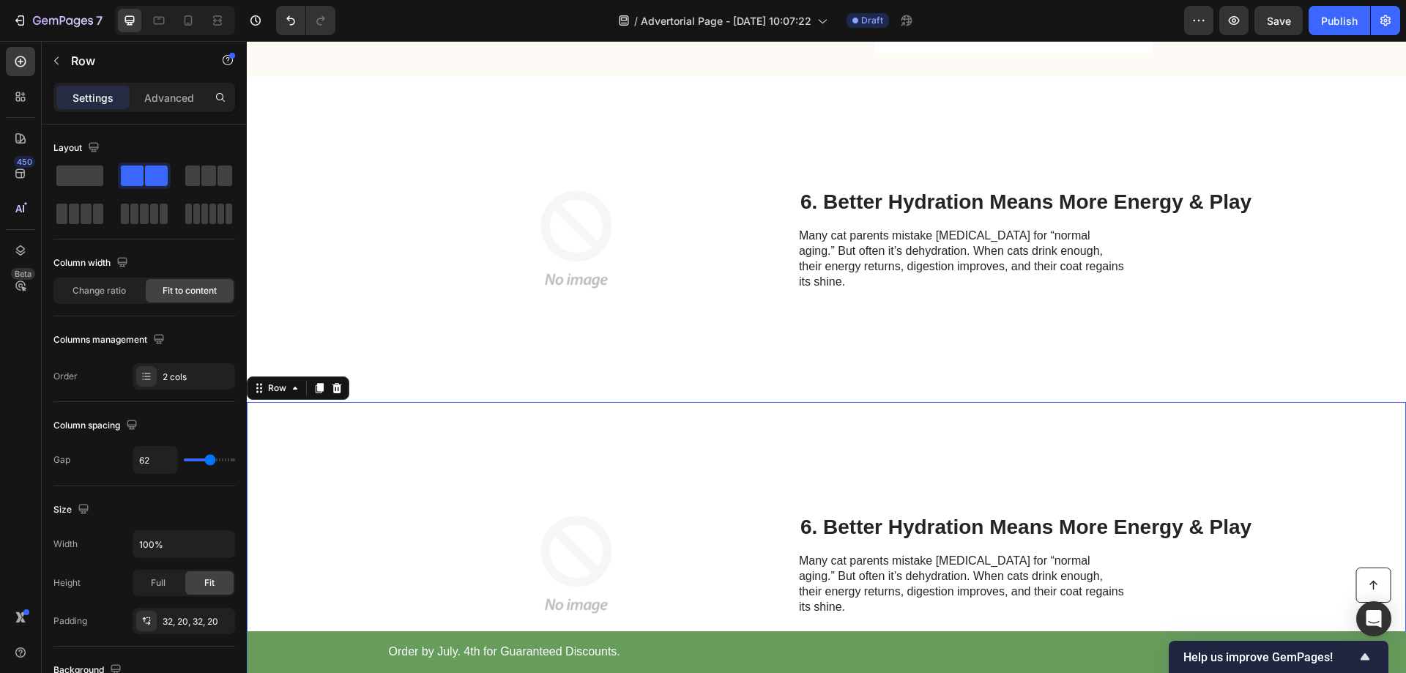
click at [322, 457] on div "Image 6. Better Hydration Means More Energy & Play Heading Many cat parents mis…" at bounding box center [826, 564] width 1159 height 325
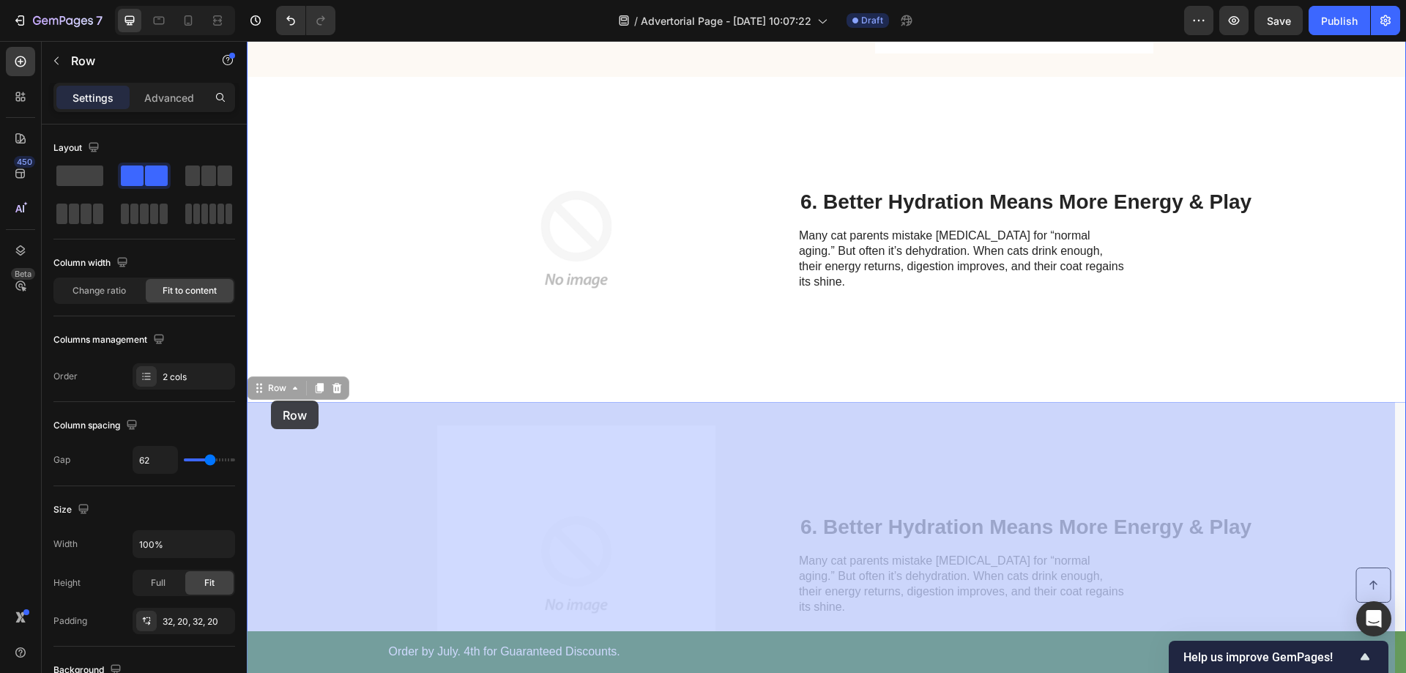
drag, startPoint x: 259, startPoint y: 387, endPoint x: 270, endPoint y: 398, distance: 15.0
click at [270, 400] on div "Header Button Order by July. 4th for Guaranteed Discounts. Text Block GET 50% O…" at bounding box center [826, 55] width 1159 height 3758
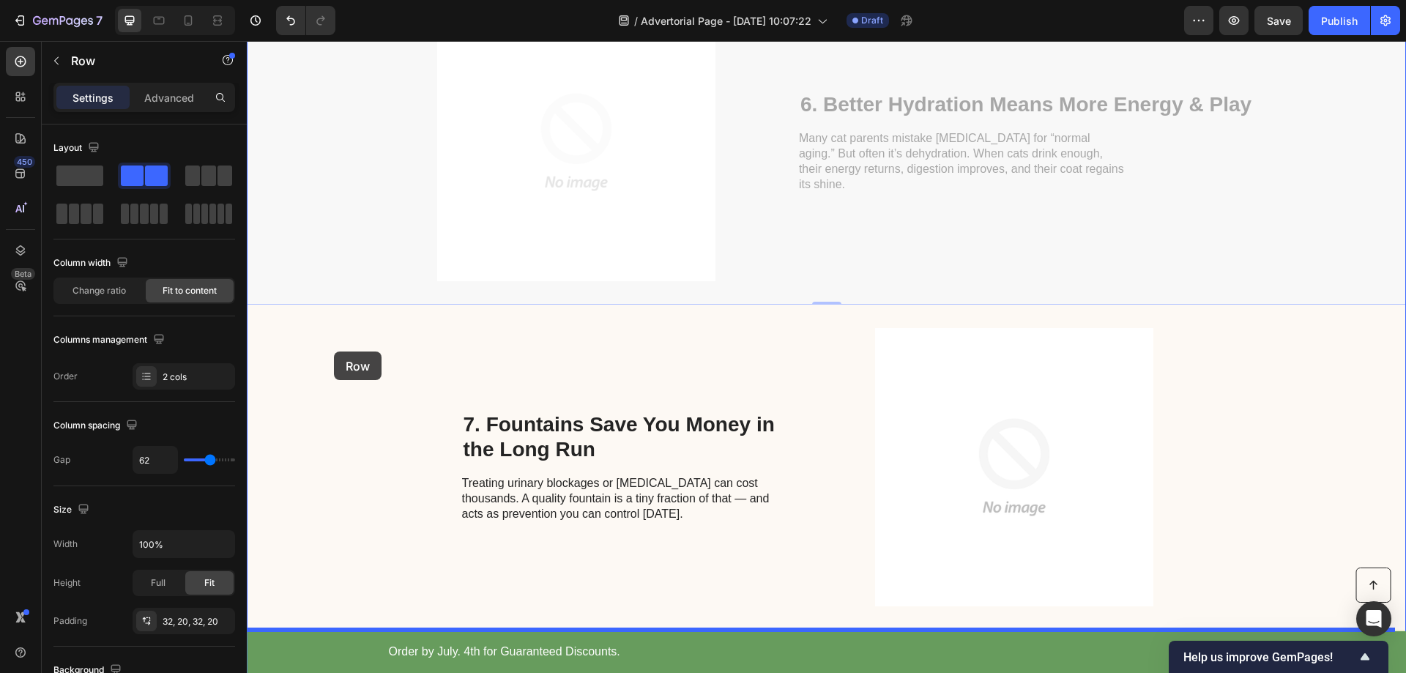
scroll to position [2304, 0]
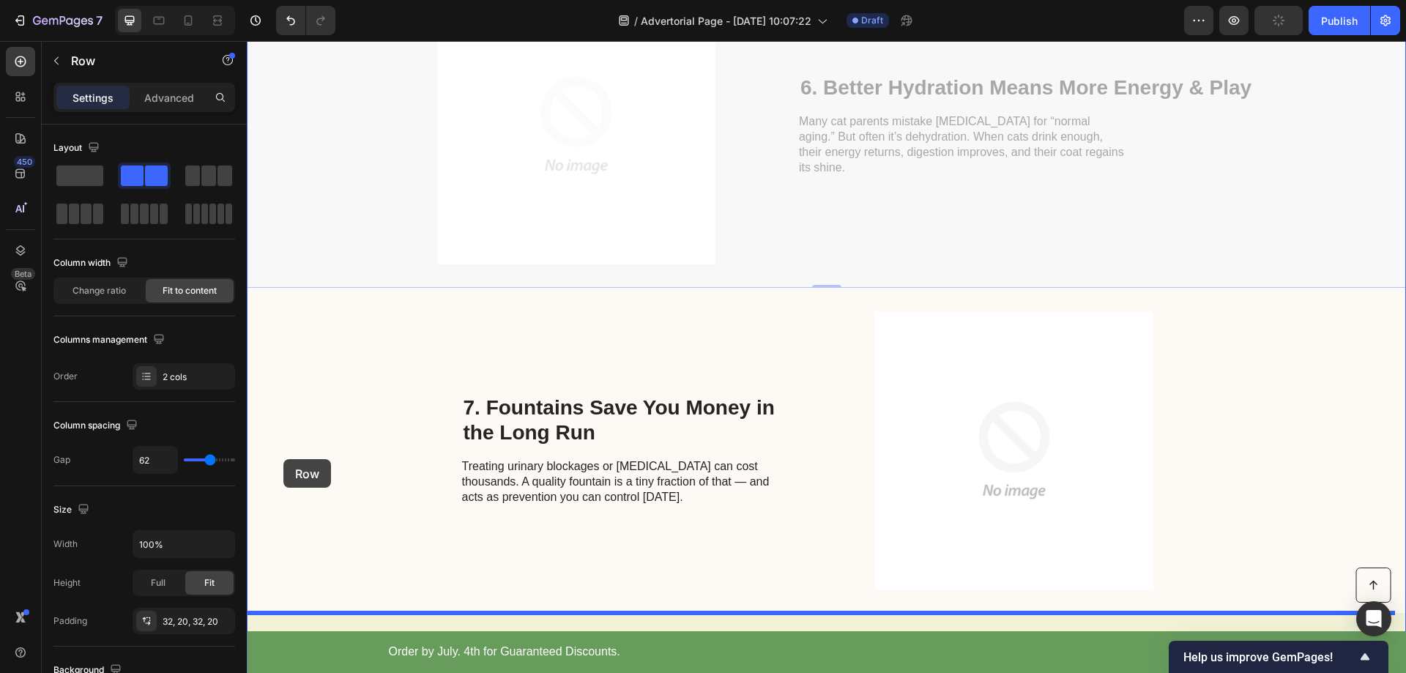
drag, startPoint x: 257, startPoint y: 171, endPoint x: 283, endPoint y: 473, distance: 302.9
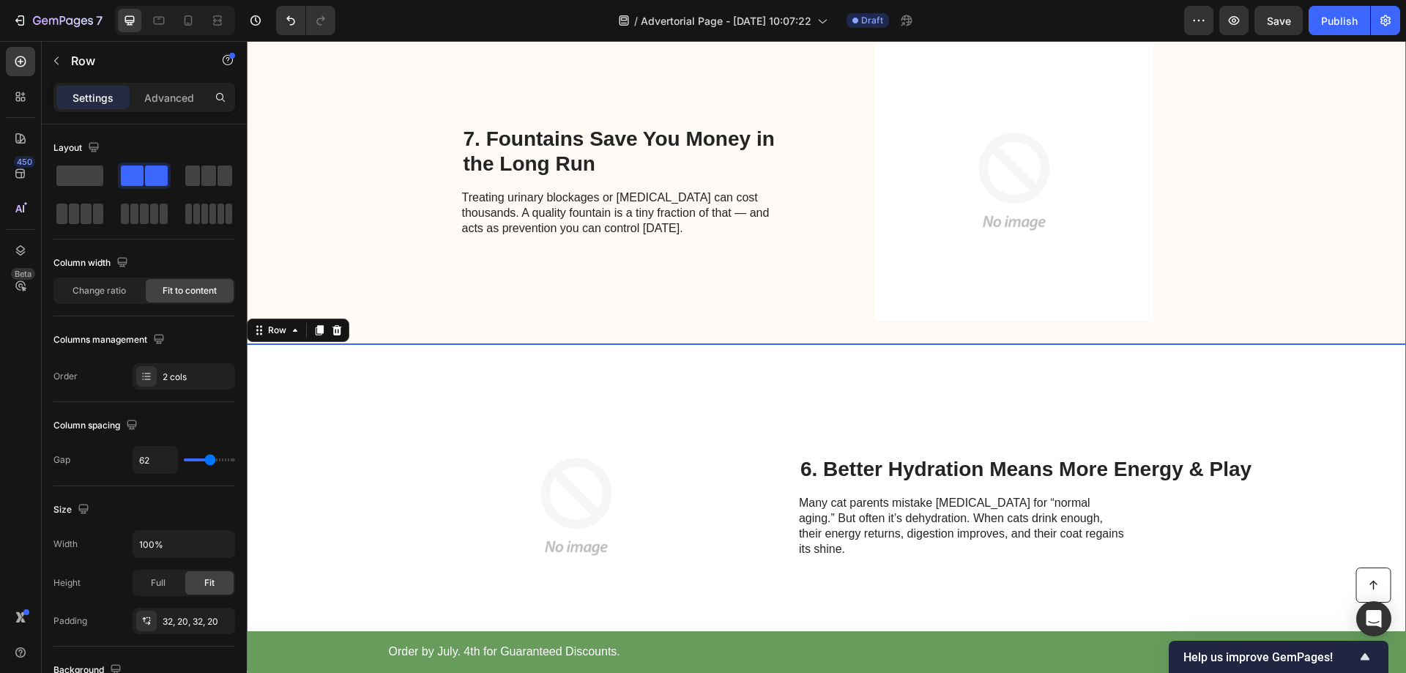
scroll to position [2345, 0]
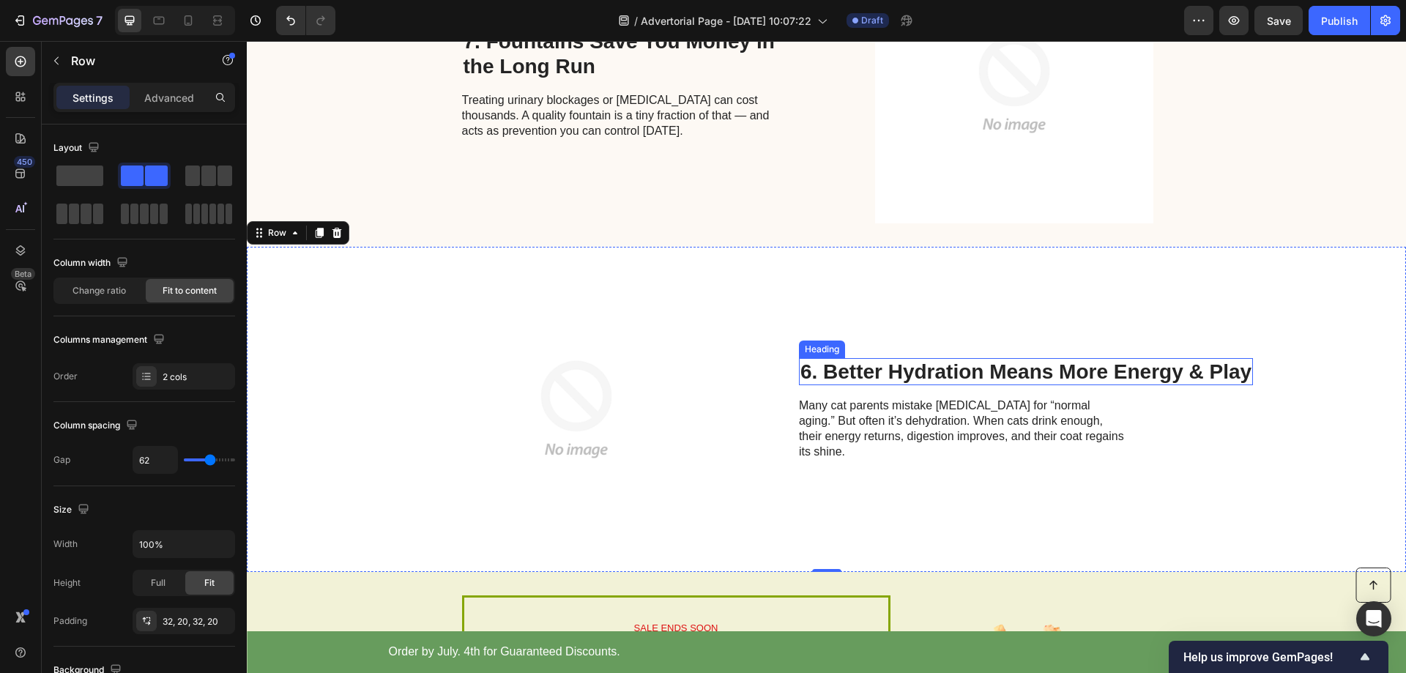
click at [858, 374] on h2 "6. Better Hydration Means More Energy & Play" at bounding box center [1026, 372] width 454 height 28
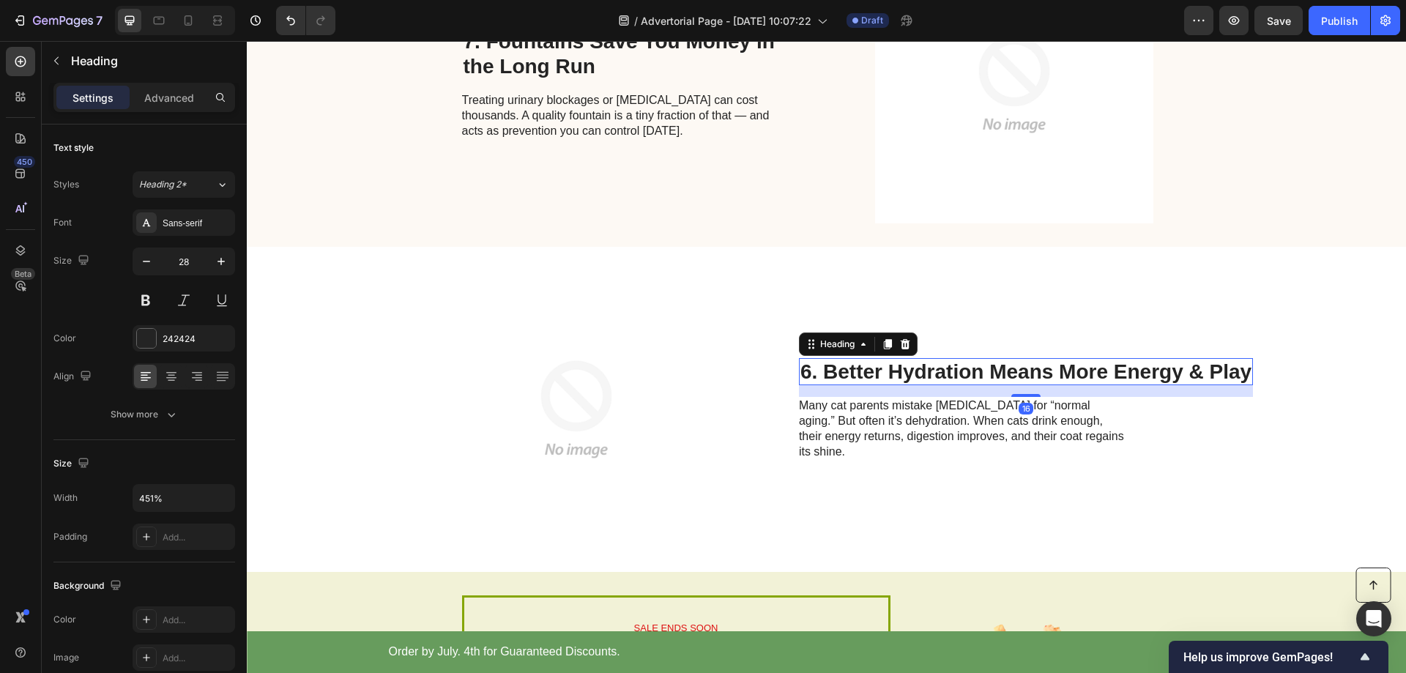
click at [983, 386] on h2 "6. Better Hydration Means More Energy & Play" at bounding box center [1026, 372] width 454 height 28
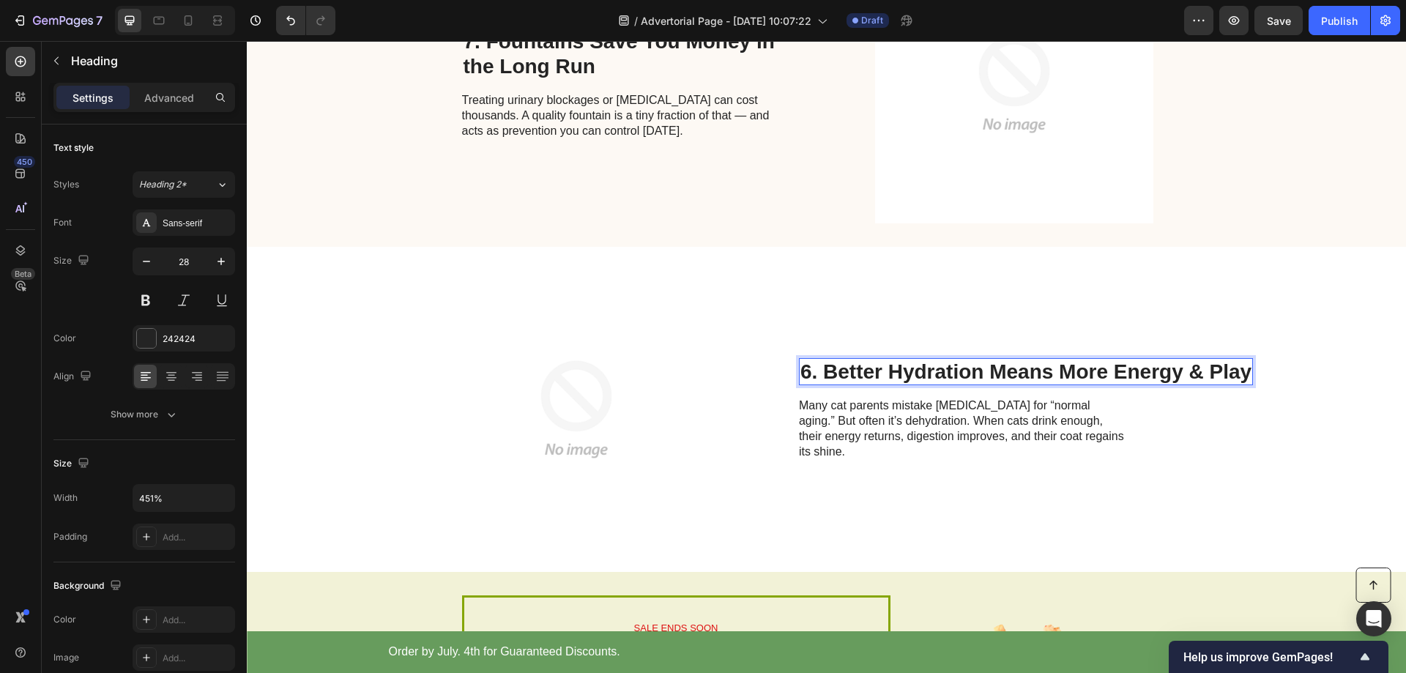
click at [989, 384] on p "6. Better Hydration Means More Energy & Play" at bounding box center [1025, 372] width 451 height 25
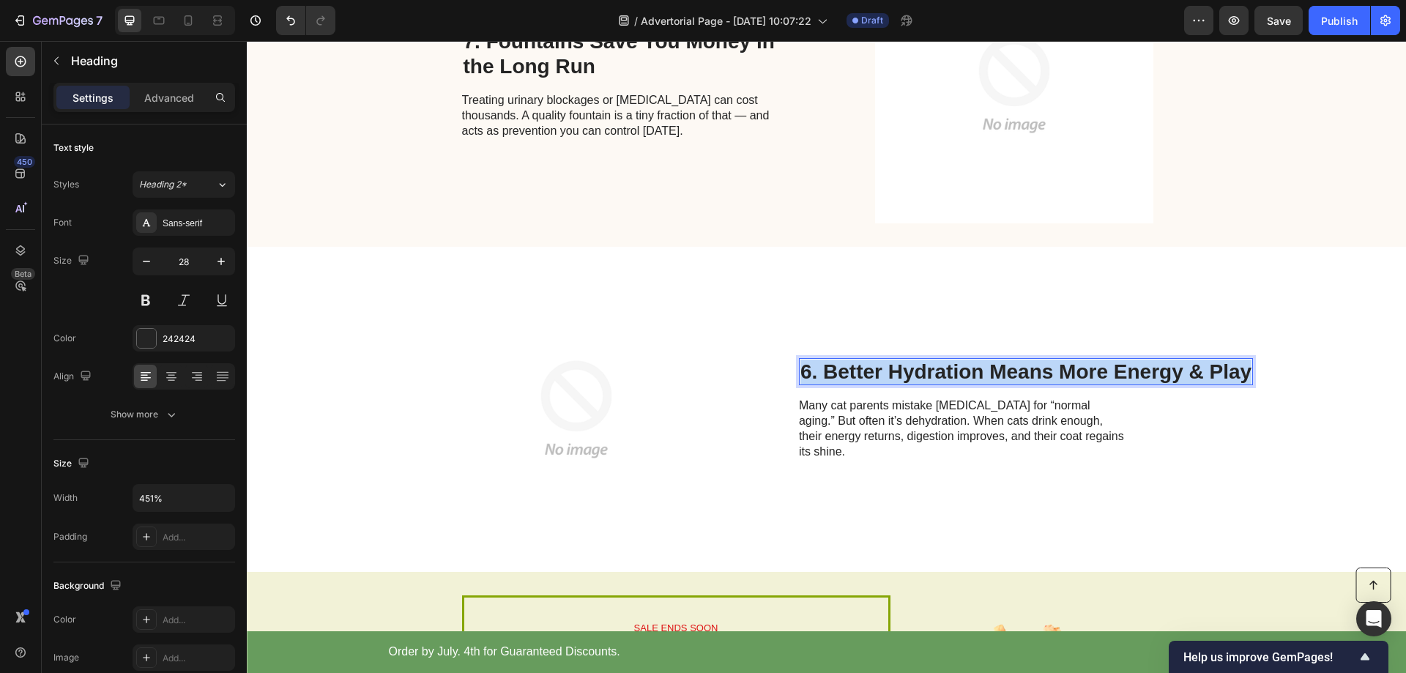
click at [989, 384] on p "6. Better Hydration Means More Energy & Play" at bounding box center [1025, 372] width 451 height 25
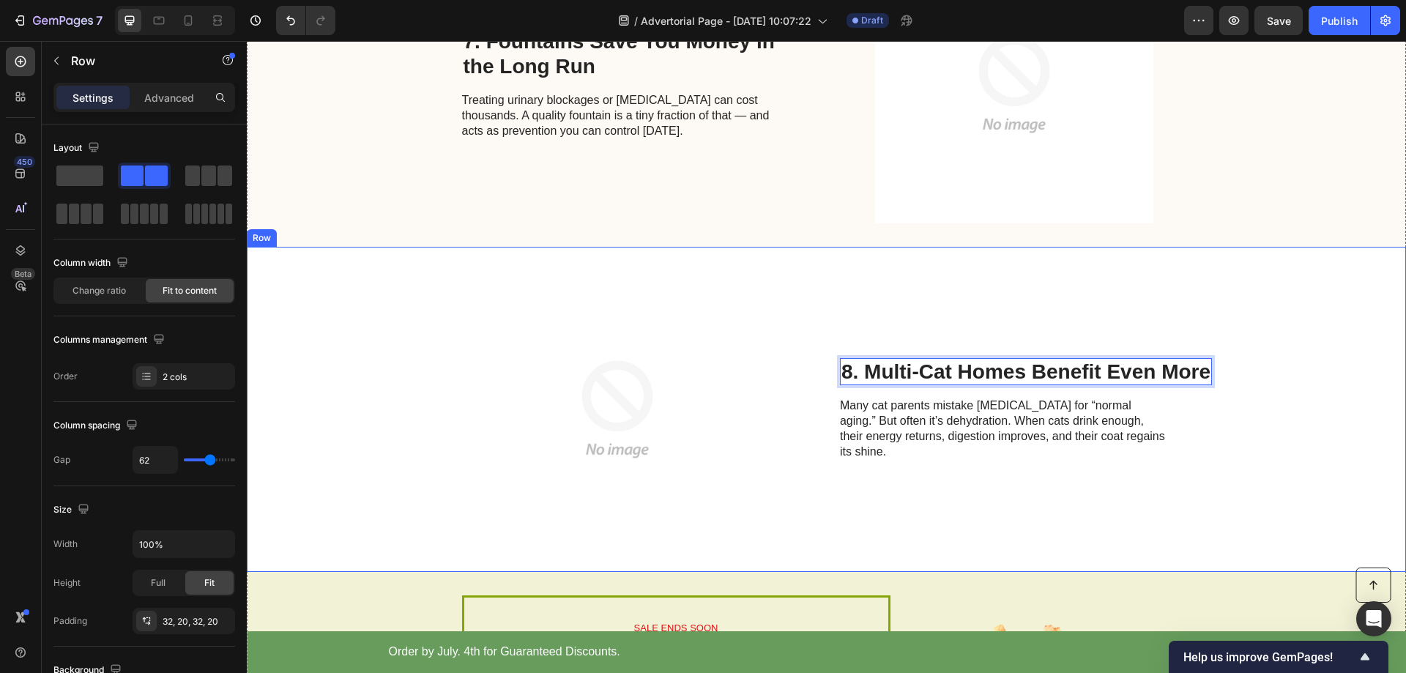
click at [812, 277] on div "Image 8. Multi-Cat Homes Benefit Even More Heading 16 Many cat parents mistake …" at bounding box center [826, 409] width 1159 height 325
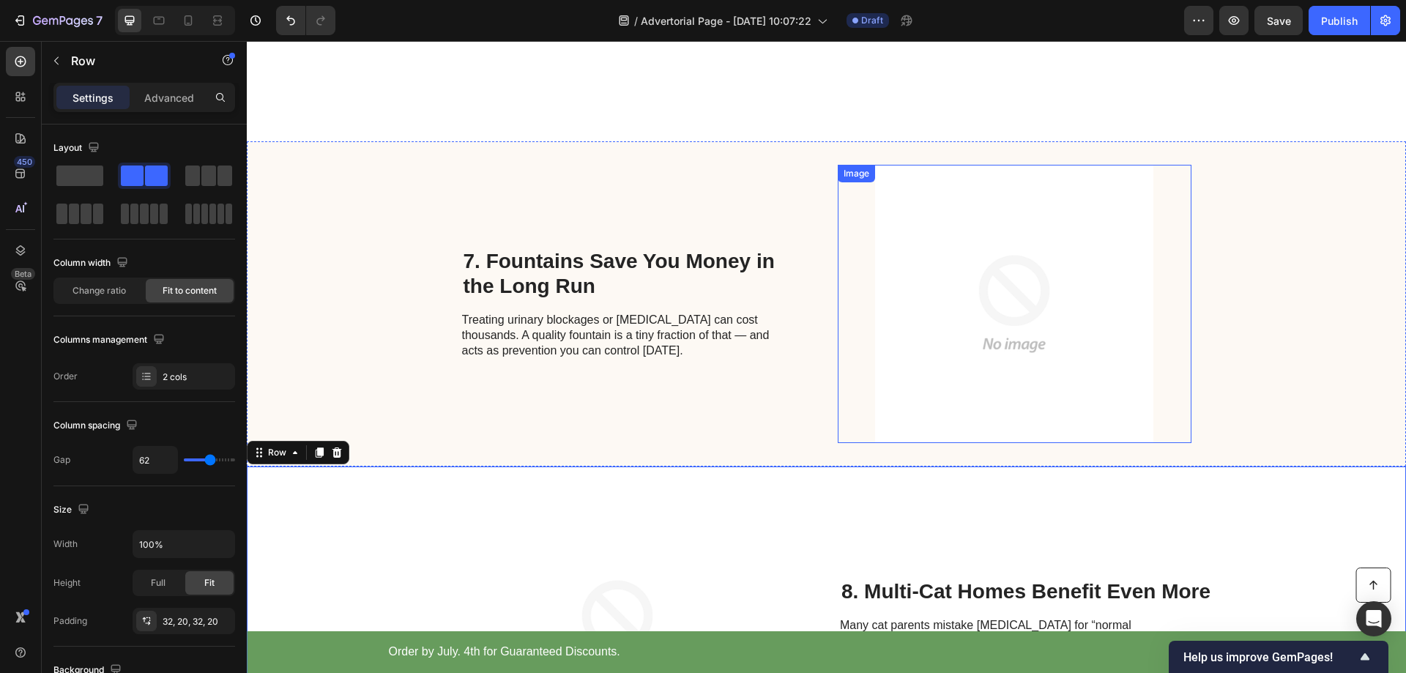
scroll to position [2492, 0]
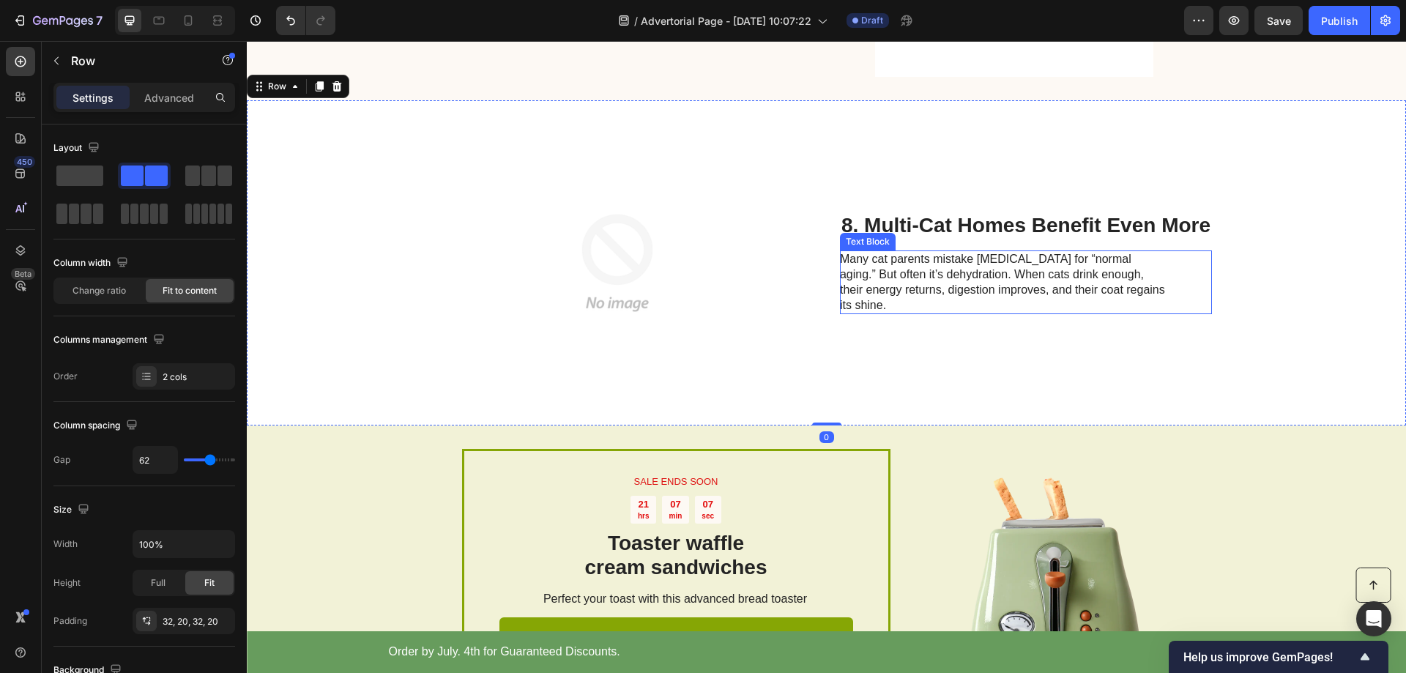
click at [957, 291] on p "Many cat parents mistake [MEDICAL_DATA] for “normal aging.” But often it’s dehy…" at bounding box center [1004, 282] width 329 height 61
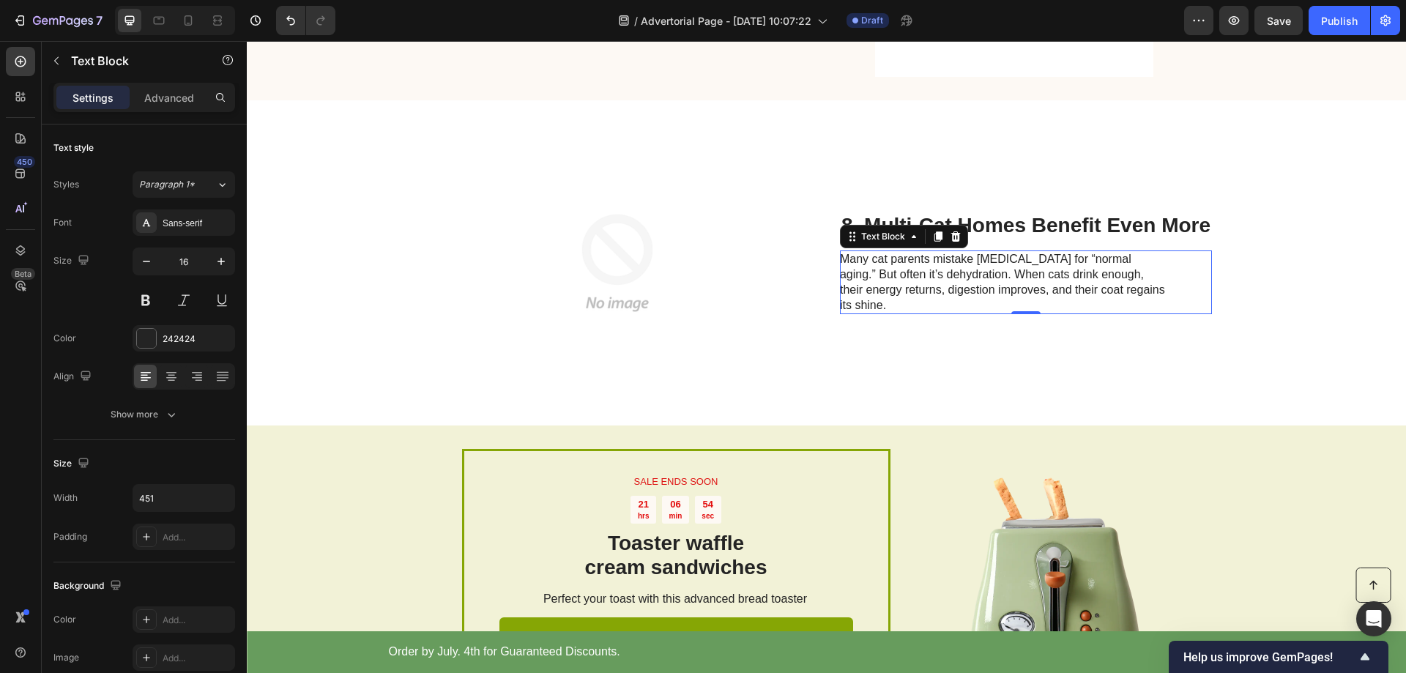
click at [1108, 299] on p "Many cat parents mistake [MEDICAL_DATA] for “normal aging.” But often it’s dehy…" at bounding box center [1004, 282] width 329 height 61
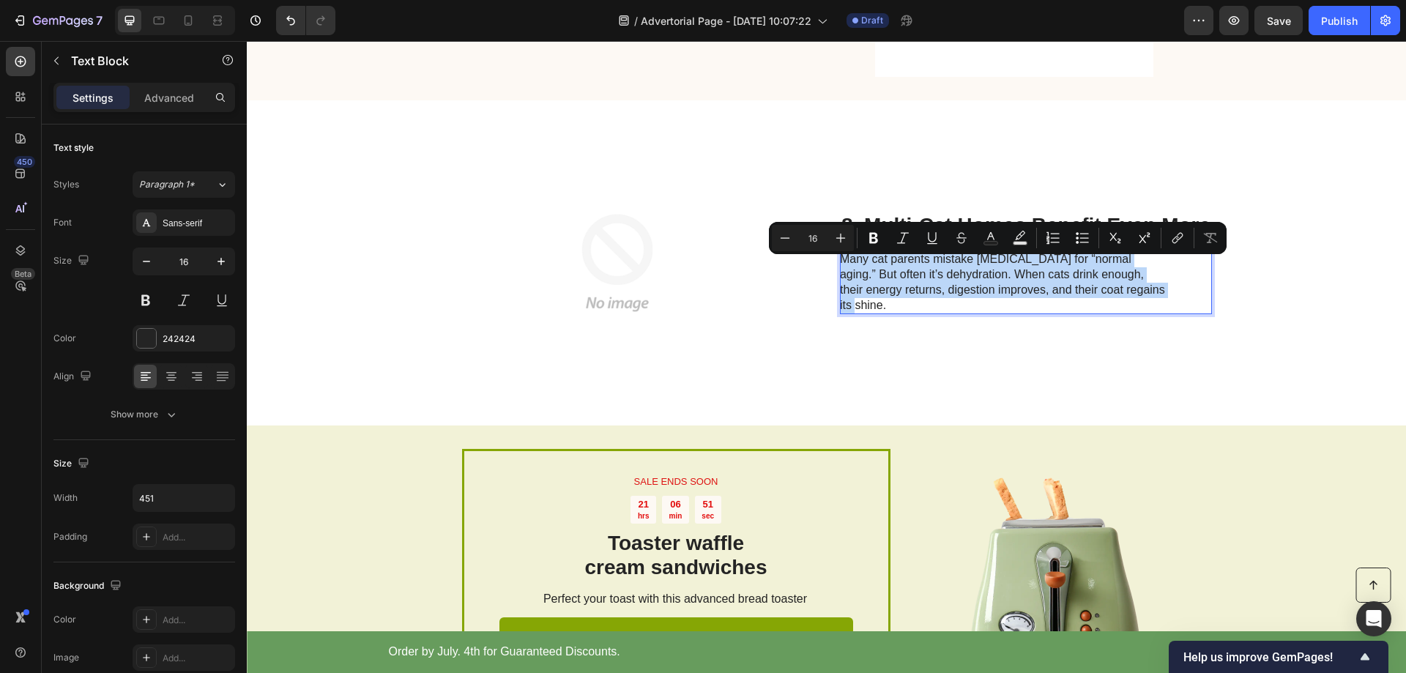
drag, startPoint x: 1107, startPoint y: 299, endPoint x: 837, endPoint y: 267, distance: 271.3
click at [840, 270] on p "Many cat parents mistake [MEDICAL_DATA] for “normal aging.” But often it’s dehy…" at bounding box center [1004, 282] width 329 height 61
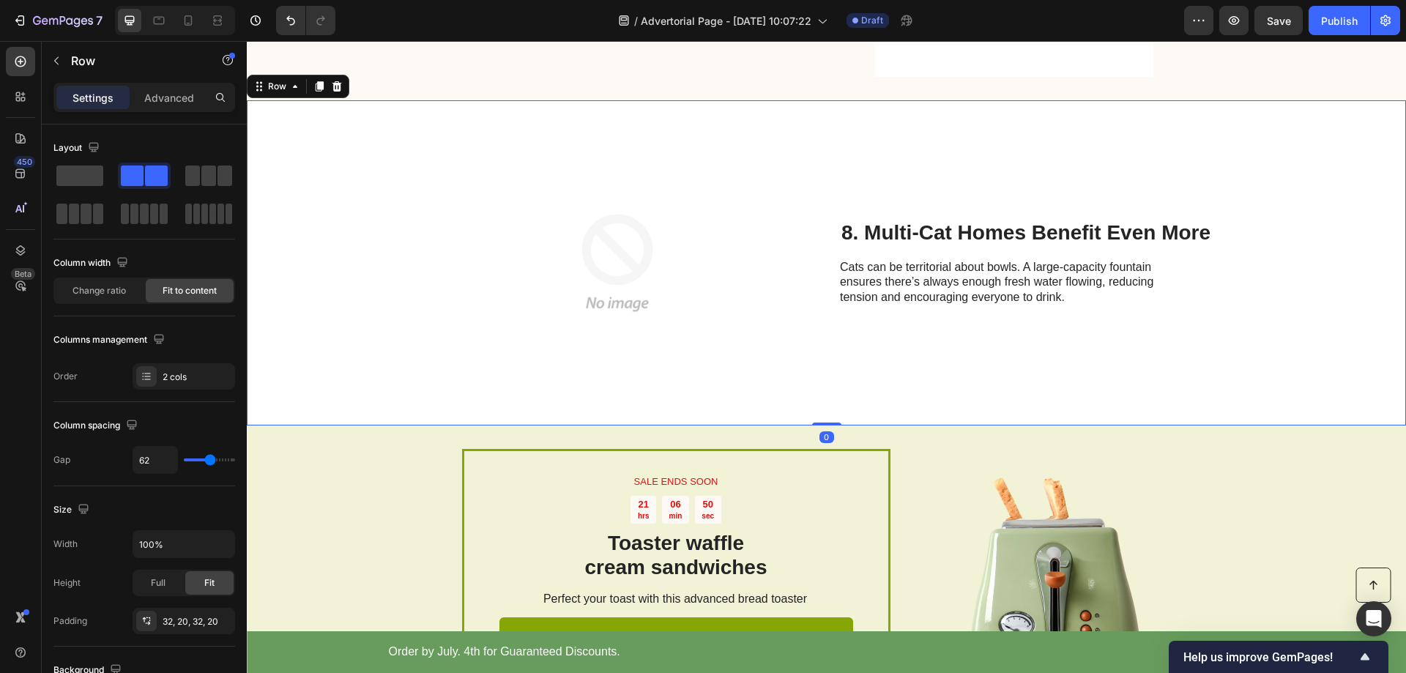
click at [876, 352] on div "8. Multi-Cat Homes Benefit Even More Heading Cats can be territorial about bowl…" at bounding box center [1026, 263] width 372 height 278
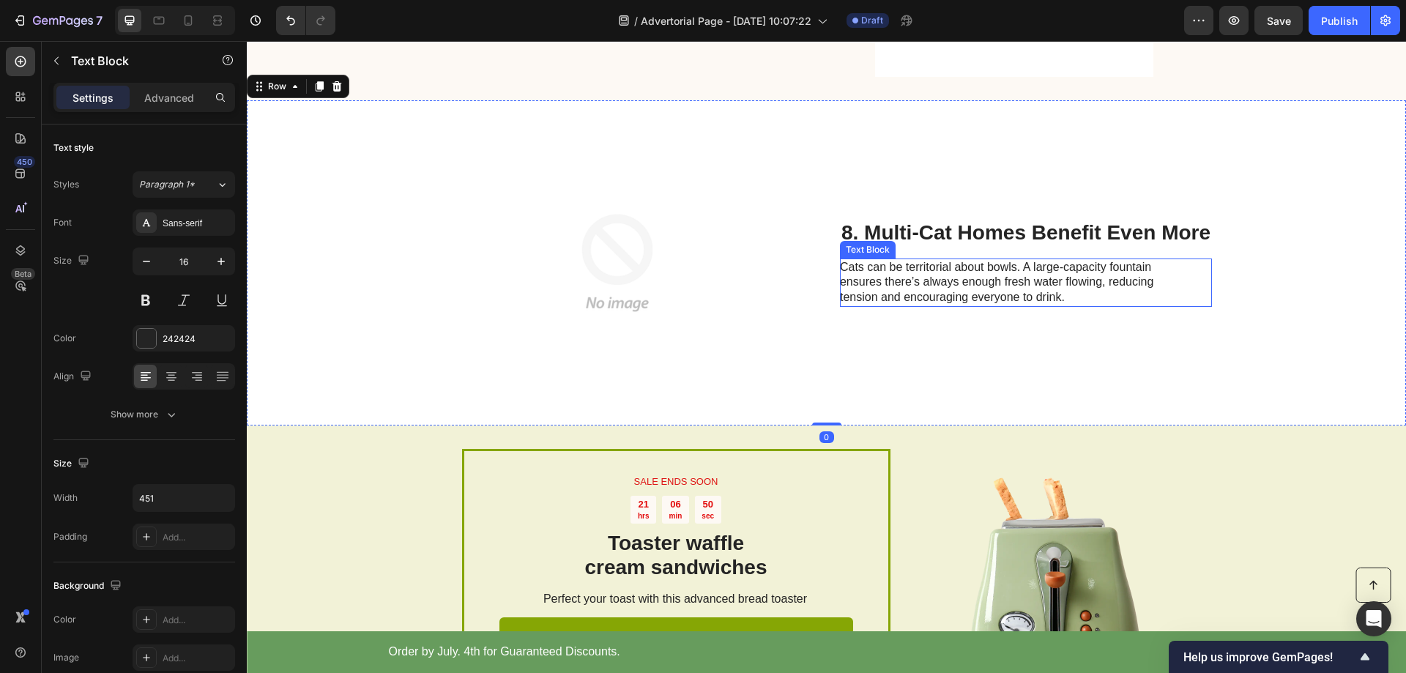
click at [896, 282] on p "Cats can be territorial about bowls. A large-capacity fountain ensures there’s …" at bounding box center [1004, 282] width 329 height 45
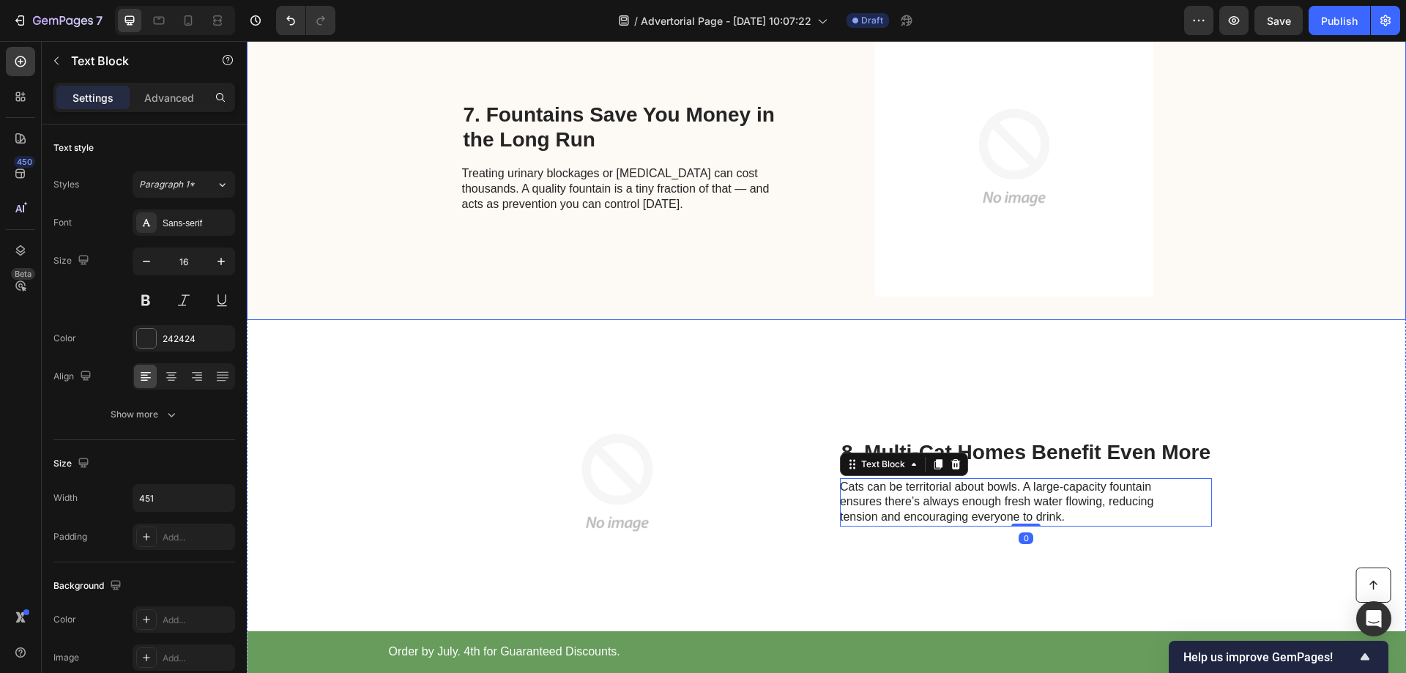
scroll to position [2199, 0]
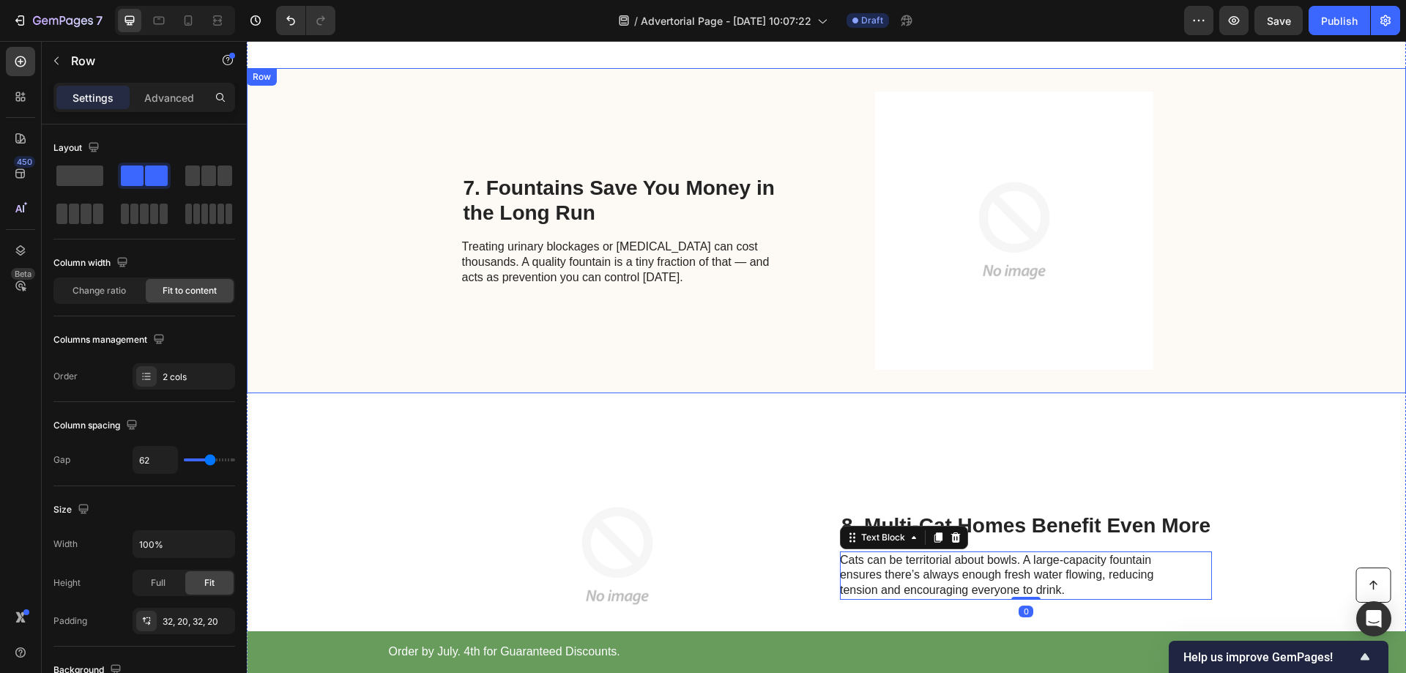
click at [372, 248] on div "7. Fountains Save You Money in the Long Run Heading Treating urinary blockages …" at bounding box center [826, 230] width 1159 height 325
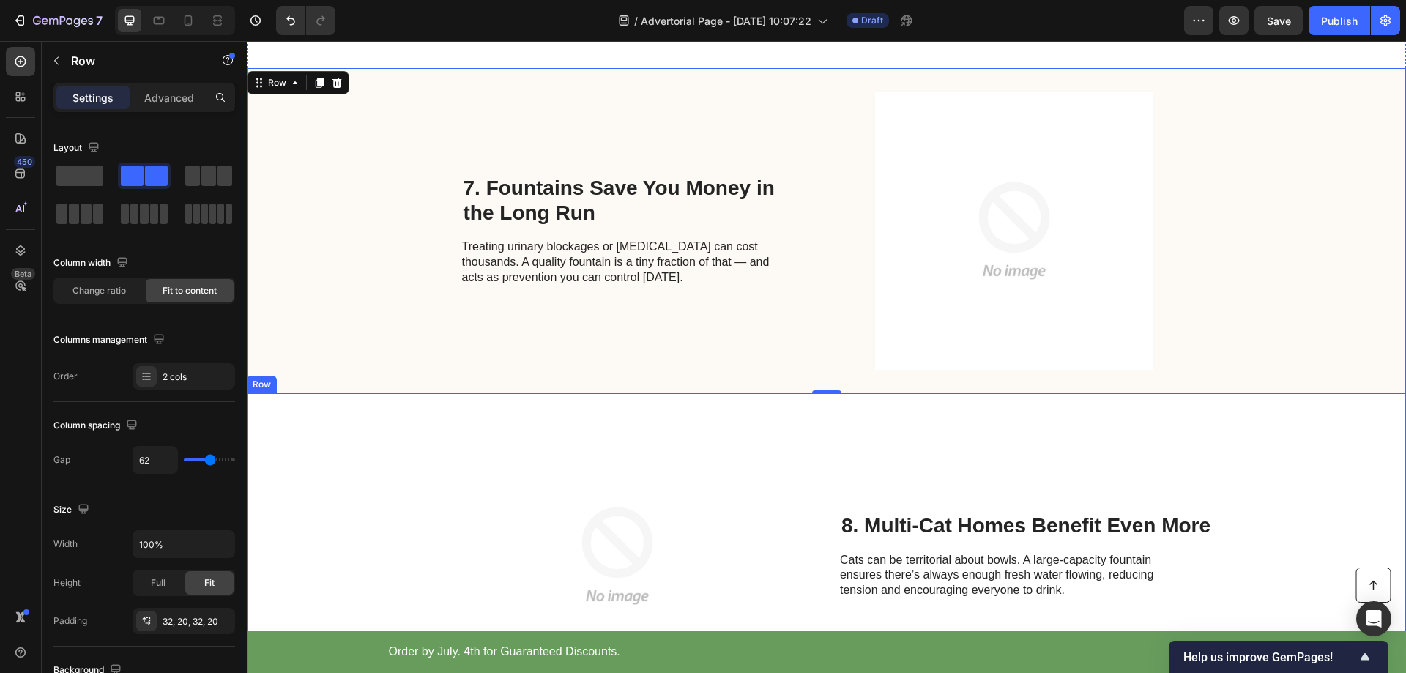
click at [790, 483] on div "Image 8. Multi-Cat Homes Benefit Even More Heading Cats can be territorial abou…" at bounding box center [826, 555] width 1159 height 325
click at [323, 382] on icon at bounding box center [320, 379] width 8 height 10
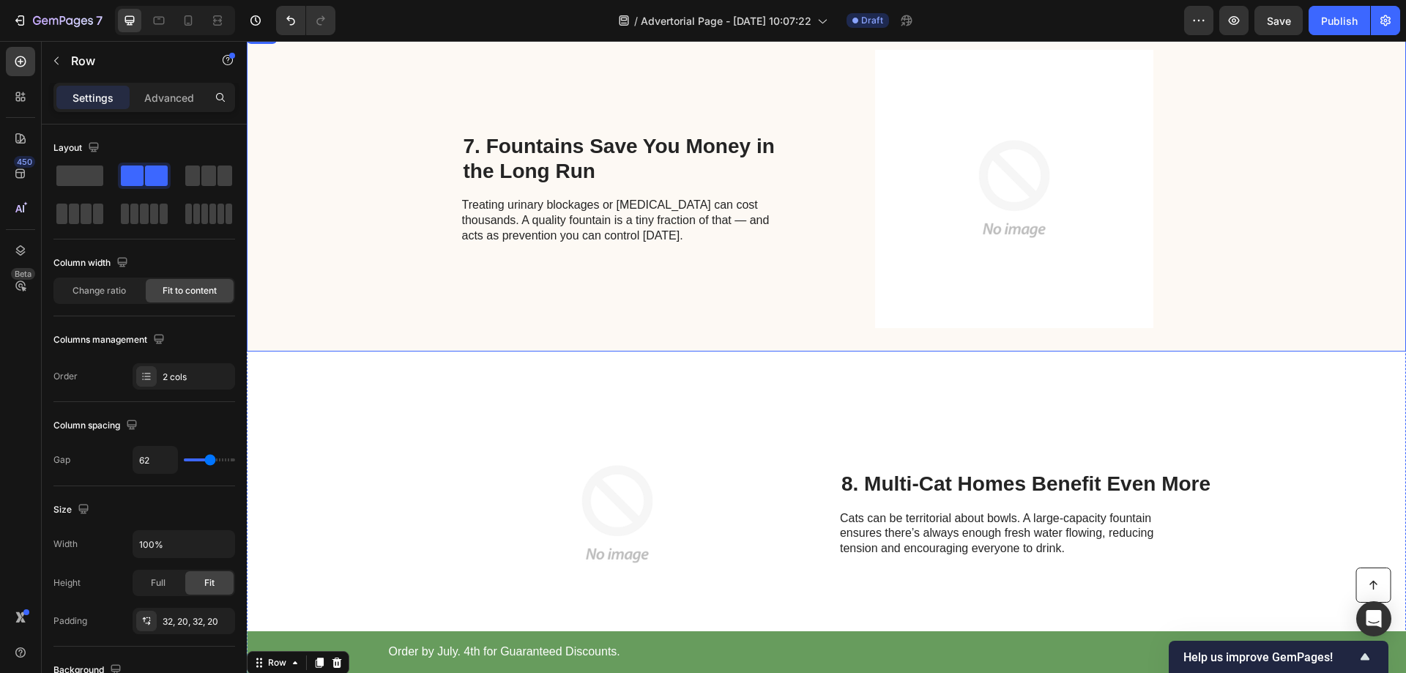
scroll to position [2239, 0]
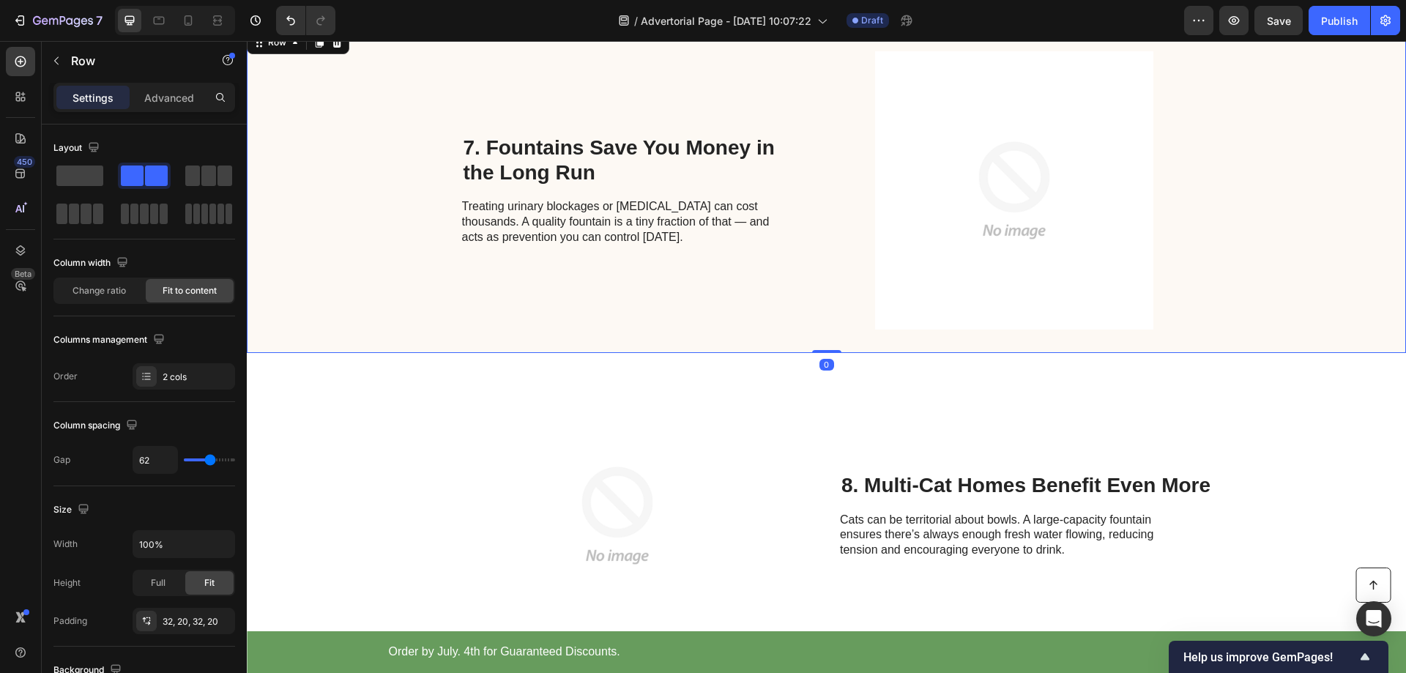
click at [372, 169] on div "7. Fountains Save You Money in the Long Run Heading Treating urinary blockages …" at bounding box center [826, 190] width 1159 height 325
click at [317, 50] on div at bounding box center [320, 43] width 18 height 18
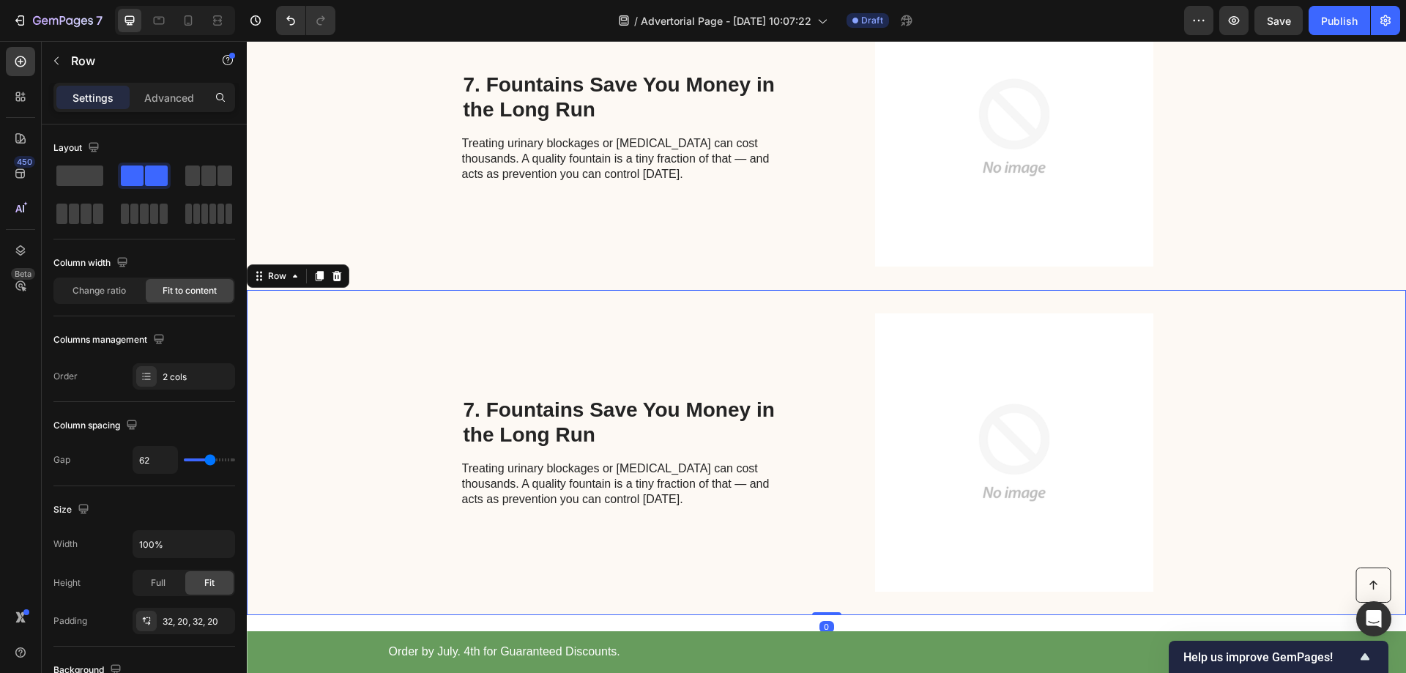
scroll to position [2385, 0]
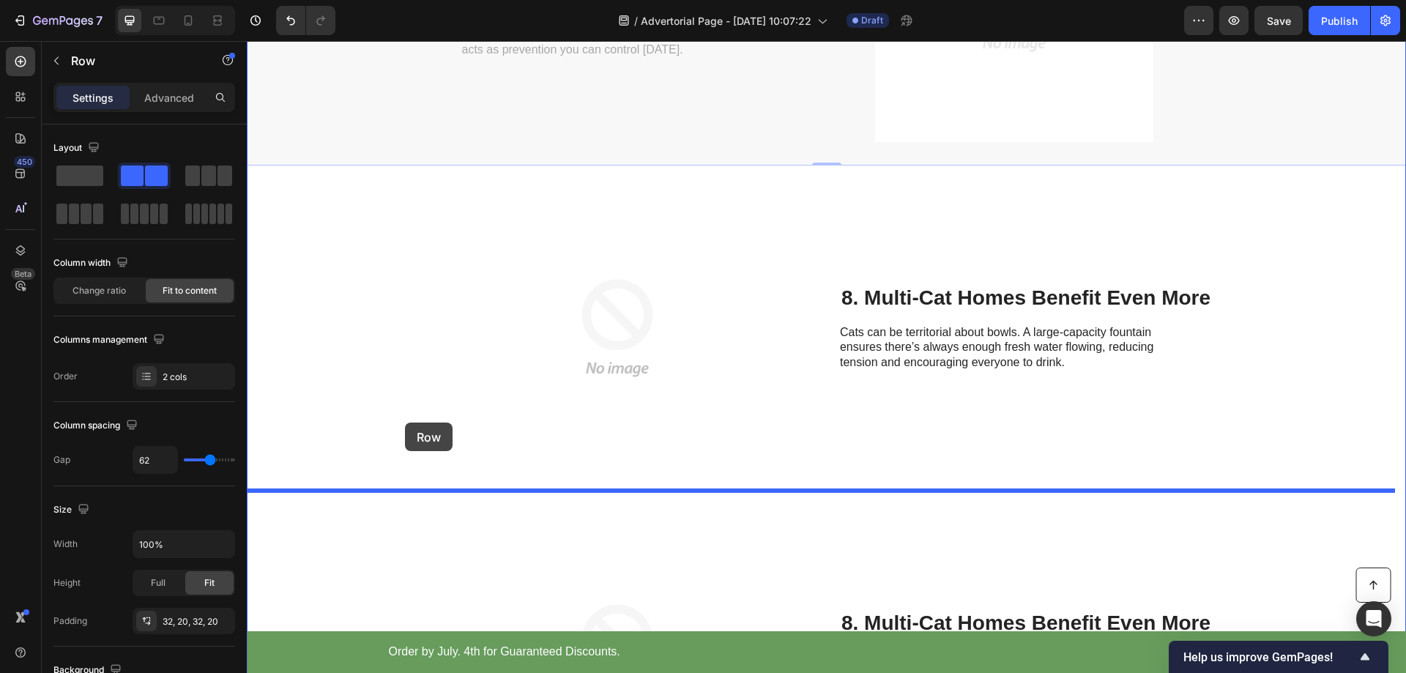
drag, startPoint x: 256, startPoint y: 195, endPoint x: 400, endPoint y: 420, distance: 267.4
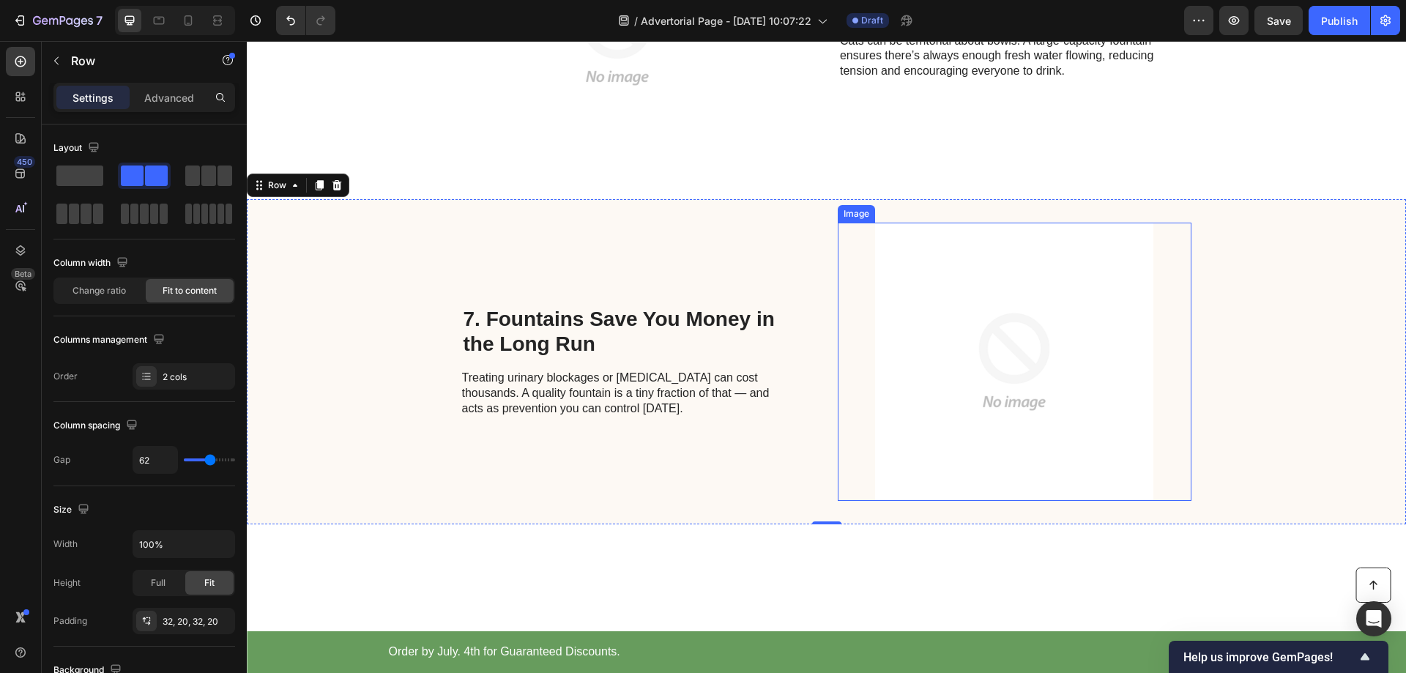
scroll to position [2719, 0]
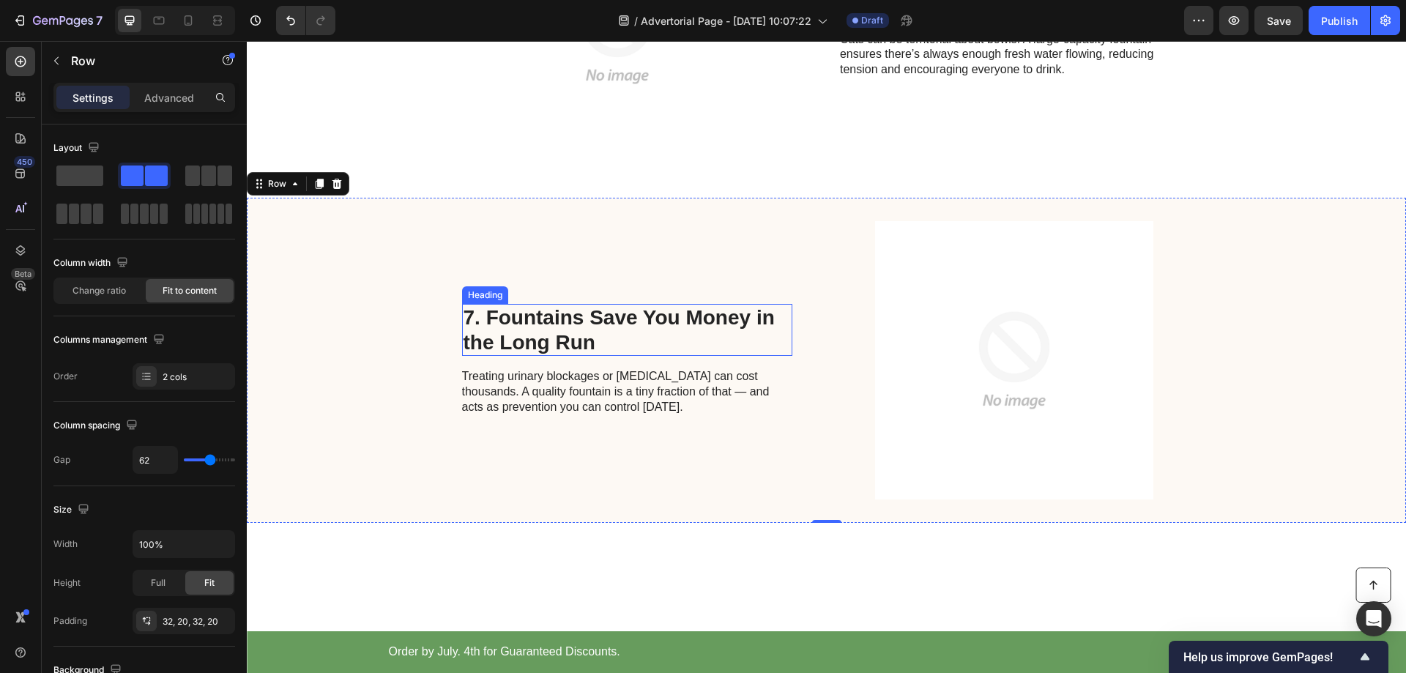
click at [602, 322] on h2 "7. Fountains Save You Money in the Long Run" at bounding box center [627, 330] width 330 height 52
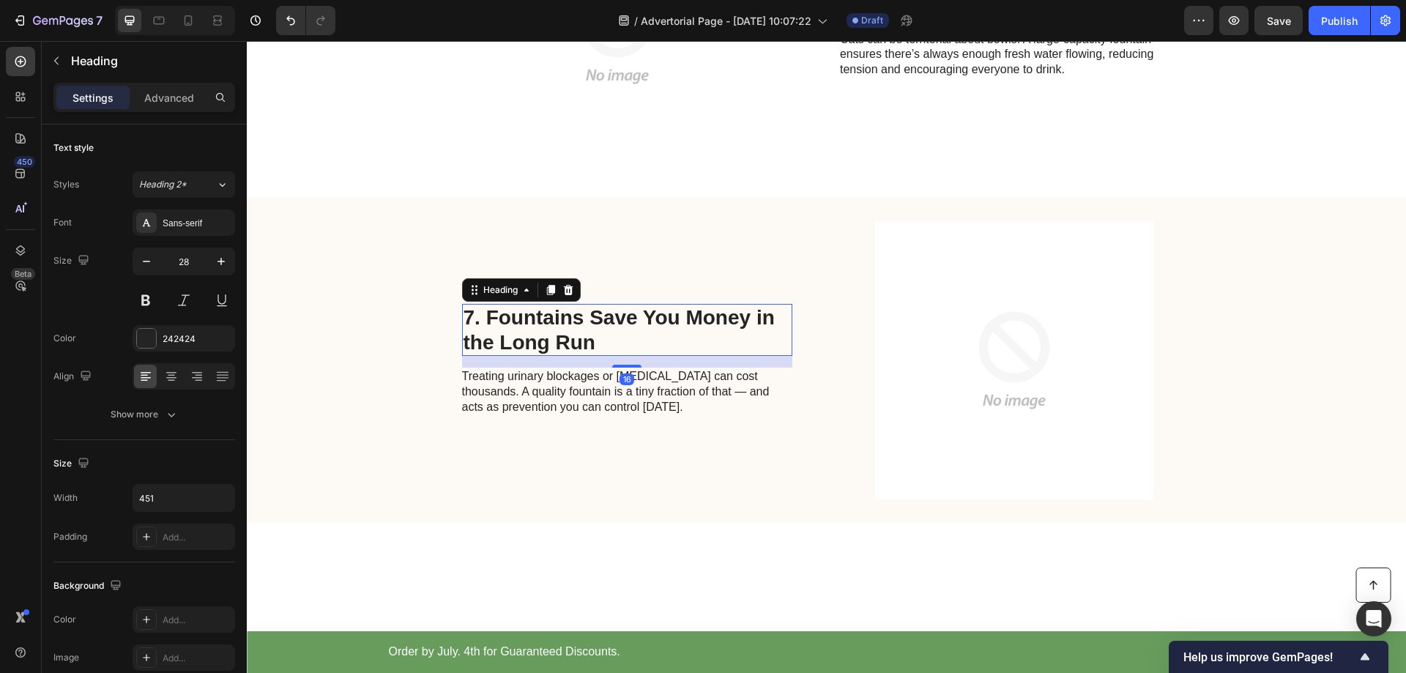
click at [537, 318] on h2 "7. Fountains Save You Money in the Long Run" at bounding box center [627, 330] width 330 height 52
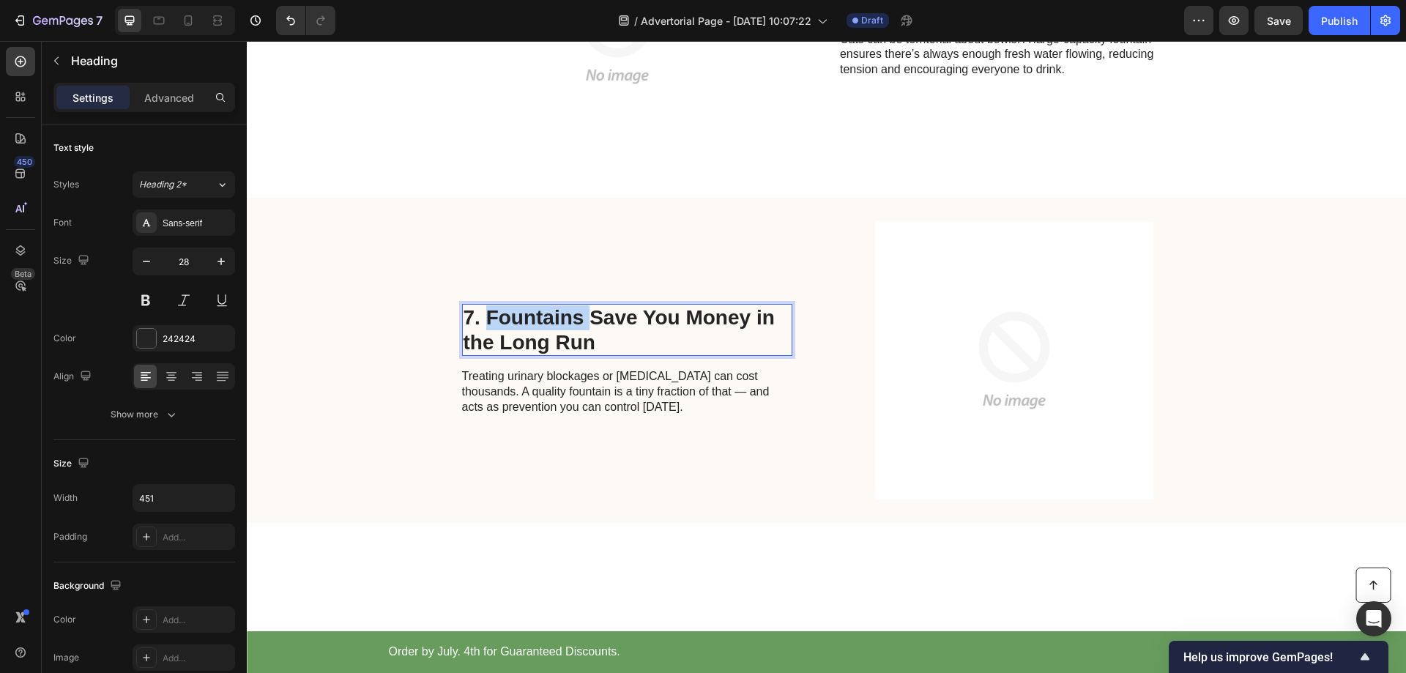
click at [537, 318] on p "7. Fountains Save You Money in the Long Run" at bounding box center [627, 329] width 327 height 49
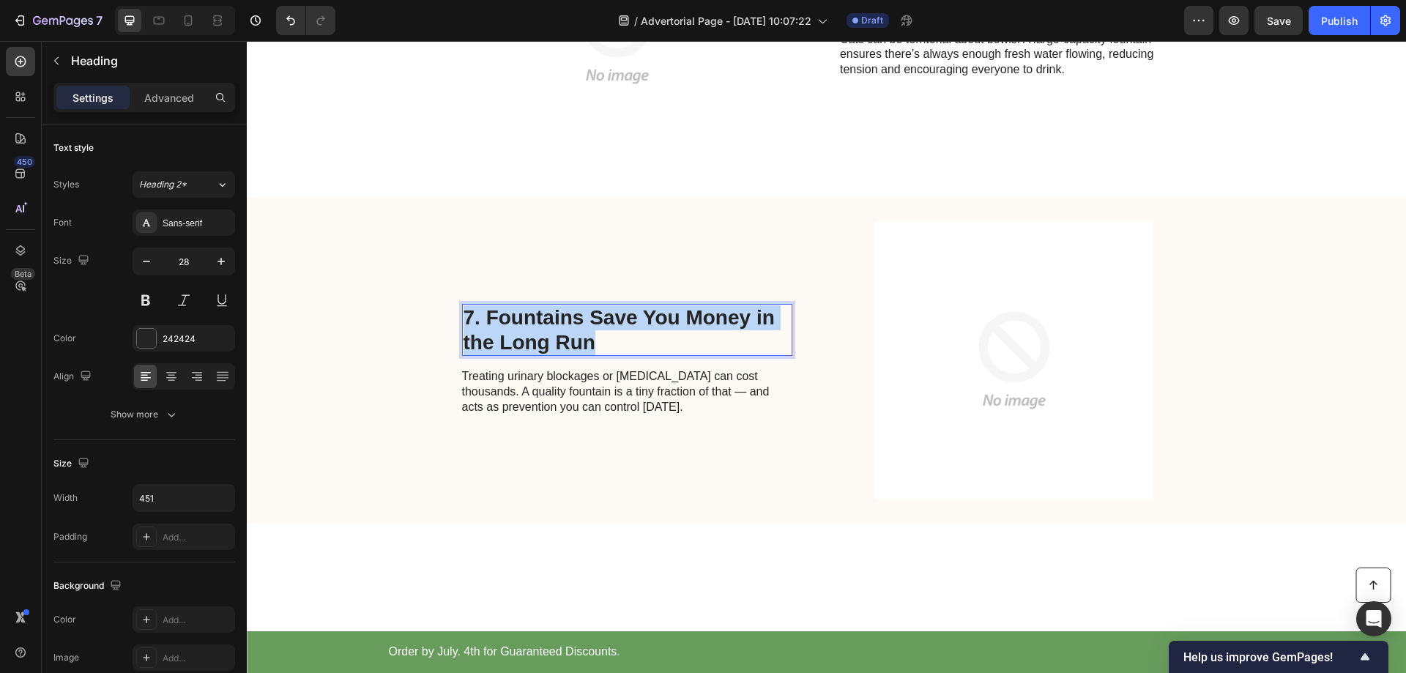
click at [537, 318] on p "7. Fountains Save You Money in the Long Run" at bounding box center [627, 329] width 327 height 49
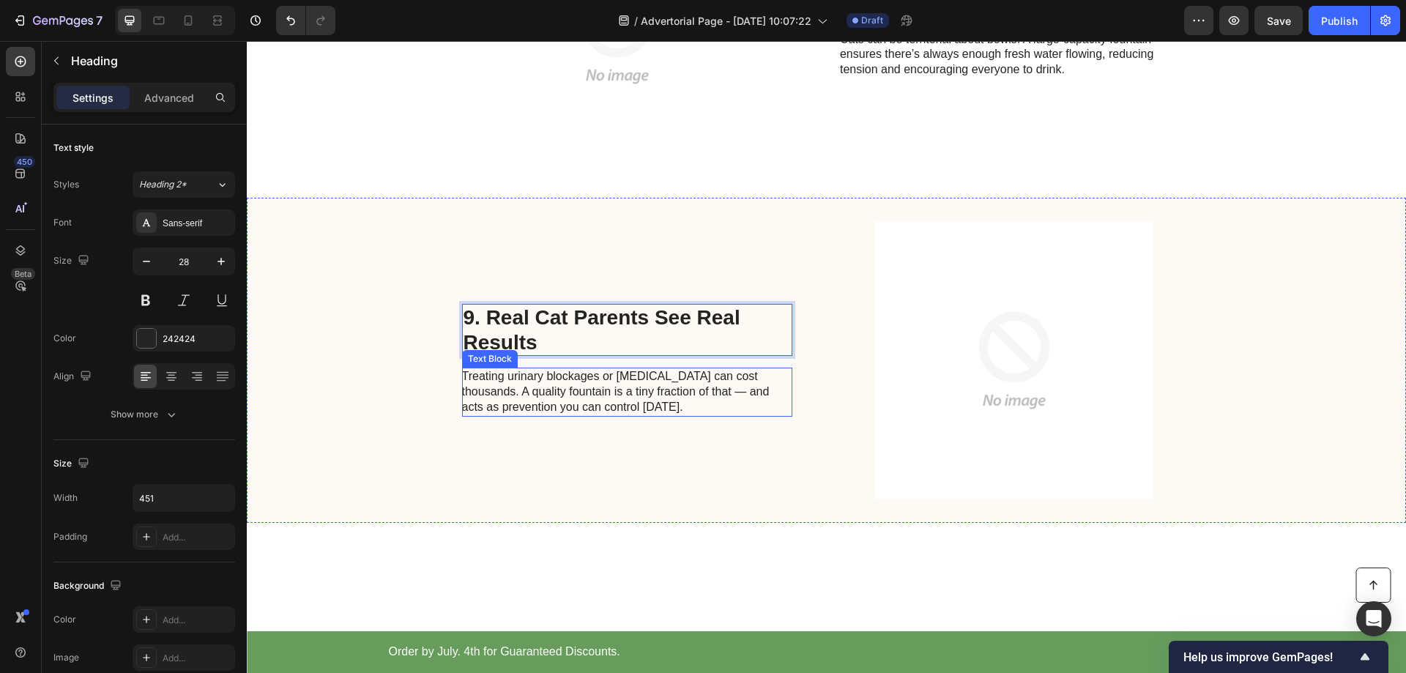
click at [562, 384] on p "Treating urinary blockages or chronic kidney disease can cost thousands. A qual…" at bounding box center [626, 391] width 329 height 45
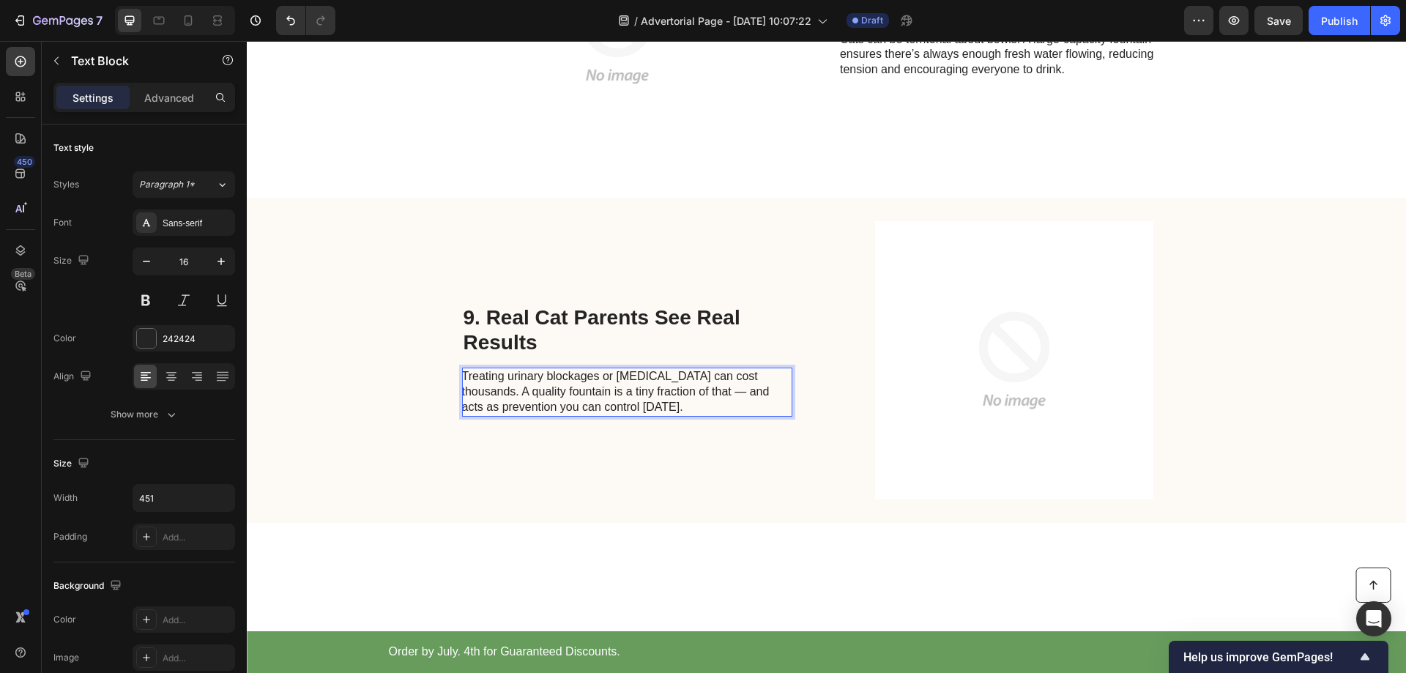
click at [562, 397] on p "Treating urinary blockages or chronic kidney disease can cost thousands. A qual…" at bounding box center [626, 391] width 329 height 45
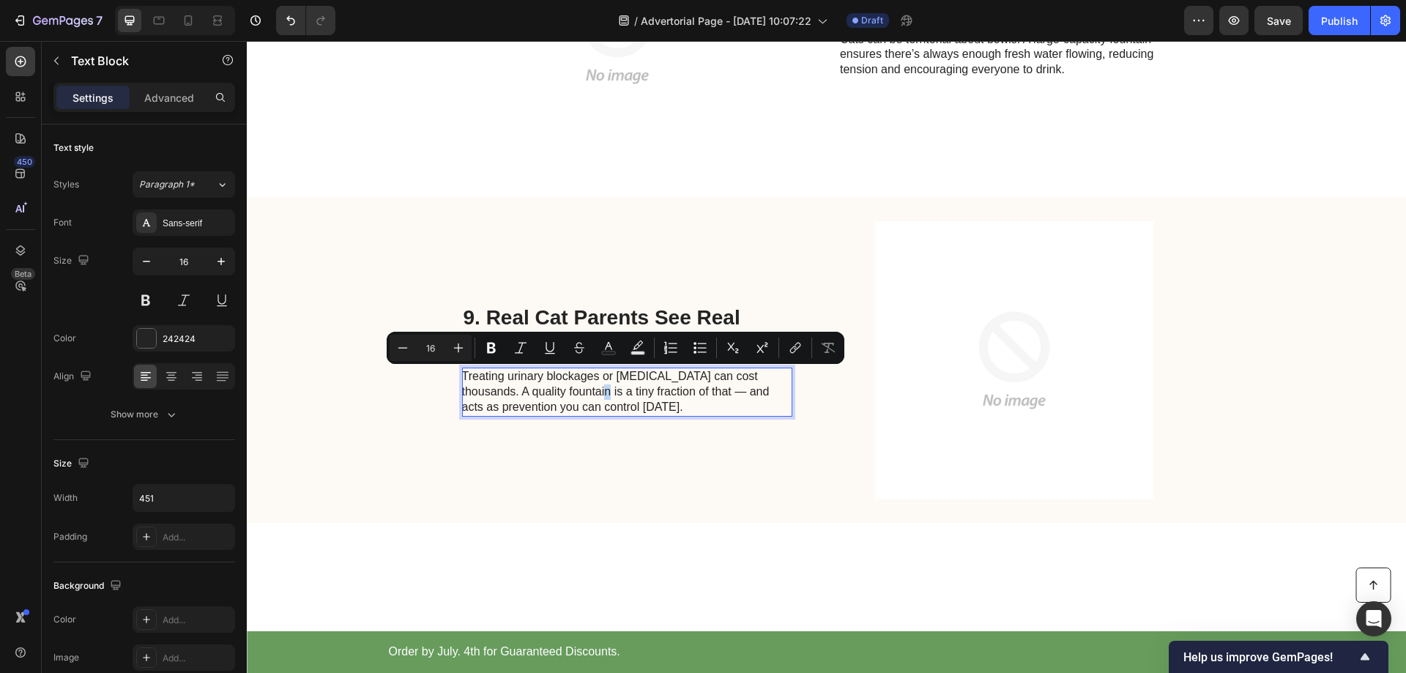
scroll to position [2689, 0]
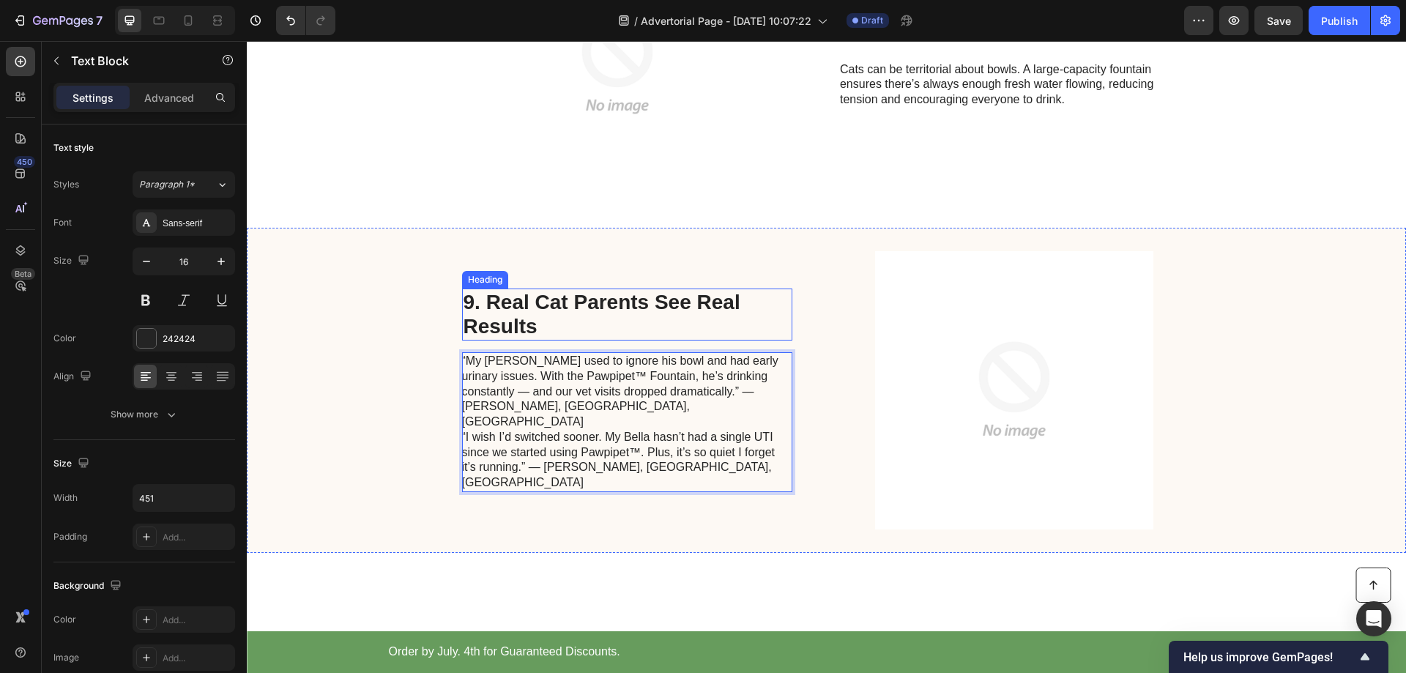
click at [644, 261] on div "9. Real Cat Parents See Real Results Heading “My Bruno used to ignore his bowl …" at bounding box center [627, 390] width 330 height 278
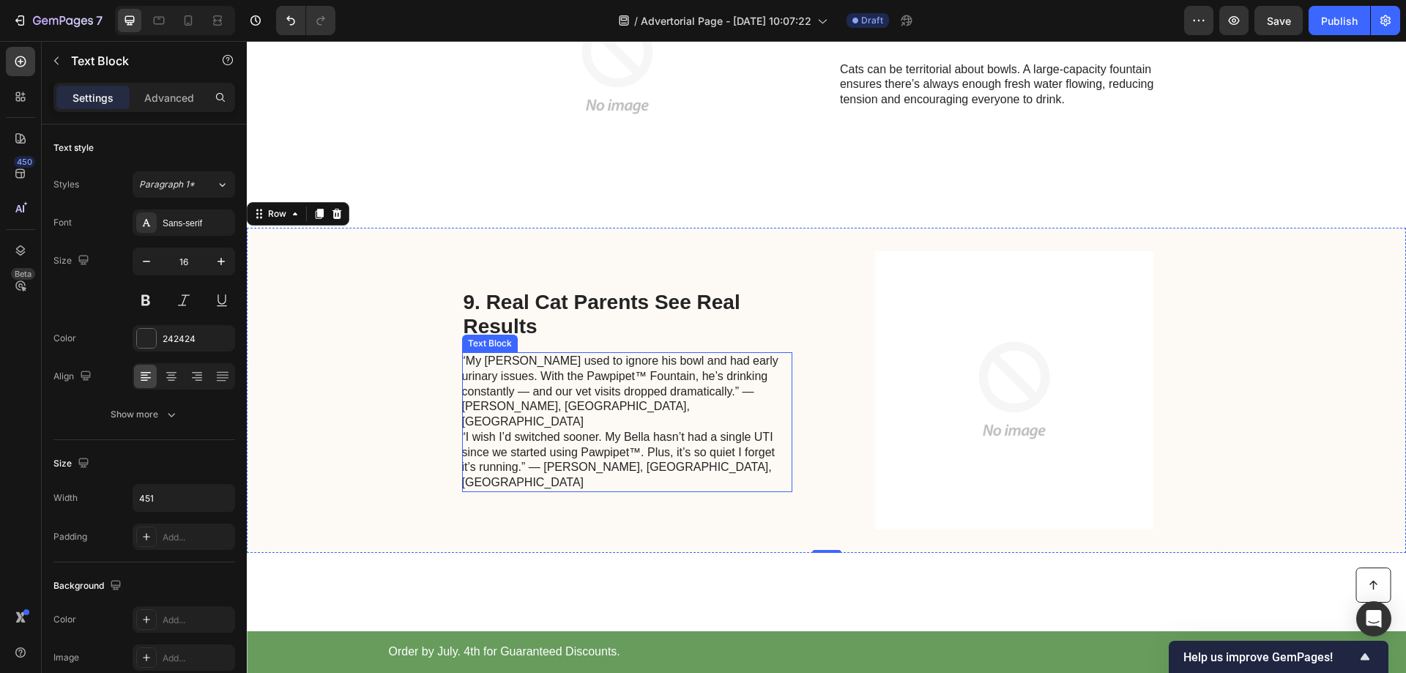
click at [666, 426] on p "“My Bruno used to ignore his bowl and had early urinary issues. With the Pawpip…" at bounding box center [626, 392] width 329 height 76
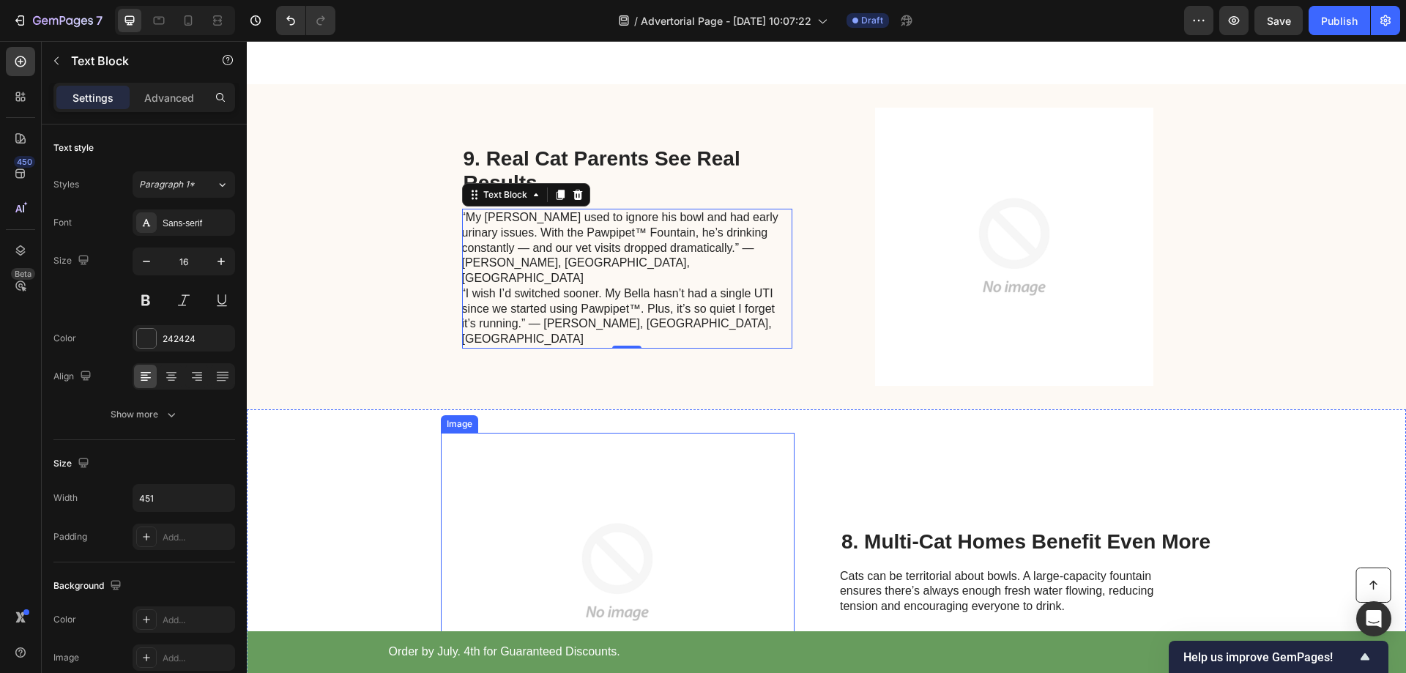
scroll to position [3055, 0]
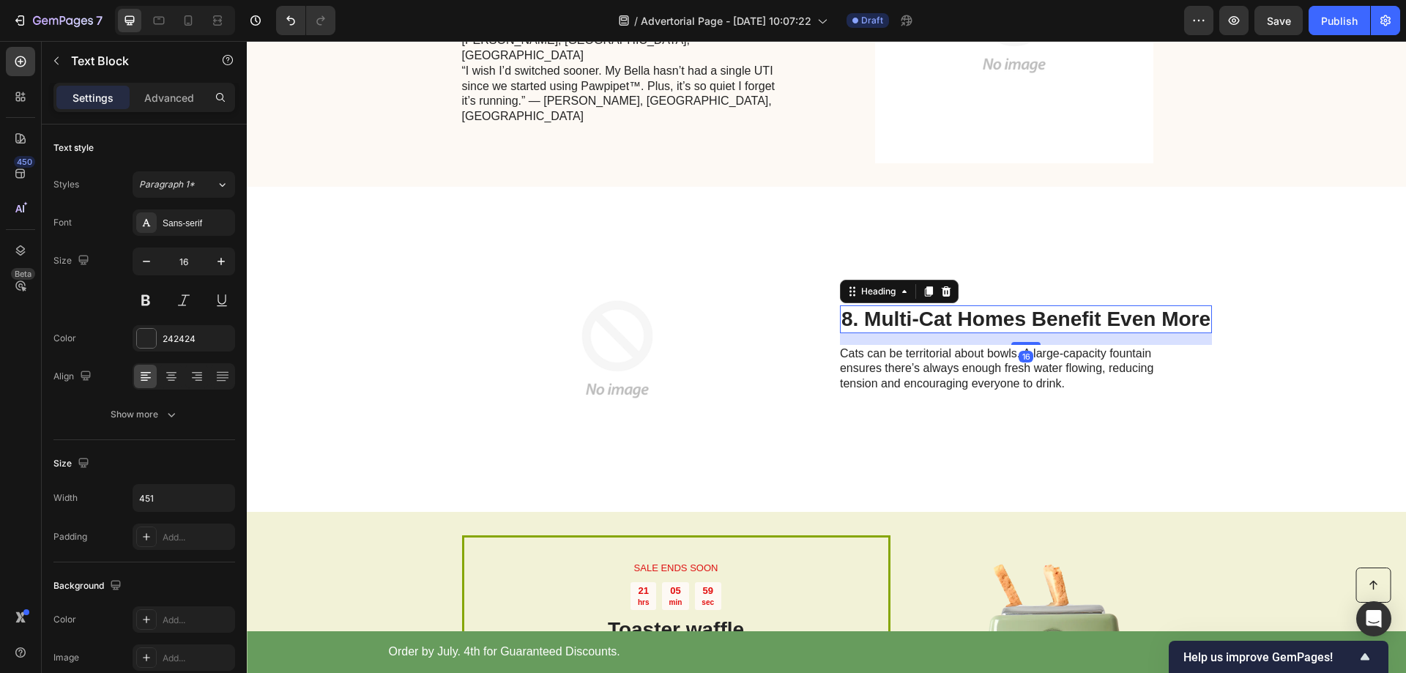
drag, startPoint x: 935, startPoint y: 307, endPoint x: 944, endPoint y: 310, distance: 9.3
click at [936, 307] on h2 "8. Multi-Cat Homes Benefit Even More" at bounding box center [1026, 319] width 372 height 28
click at [942, 311] on h2 "8. Multi-Cat Homes Benefit Even More" at bounding box center [1026, 319] width 372 height 28
click at [942, 311] on p "8. Multi-Cat Homes Benefit Even More" at bounding box center [1026, 319] width 369 height 25
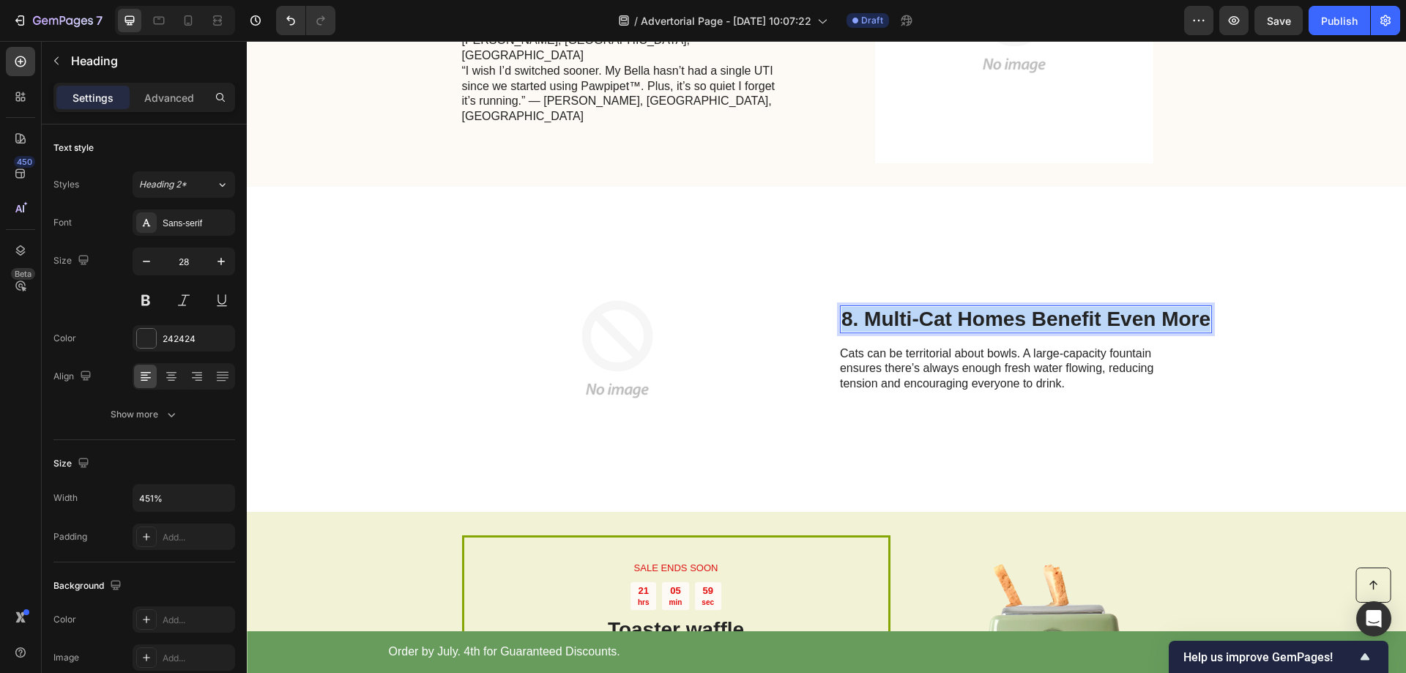
click at [942, 311] on p "8. Multi-Cat Homes Benefit Even More" at bounding box center [1026, 319] width 369 height 25
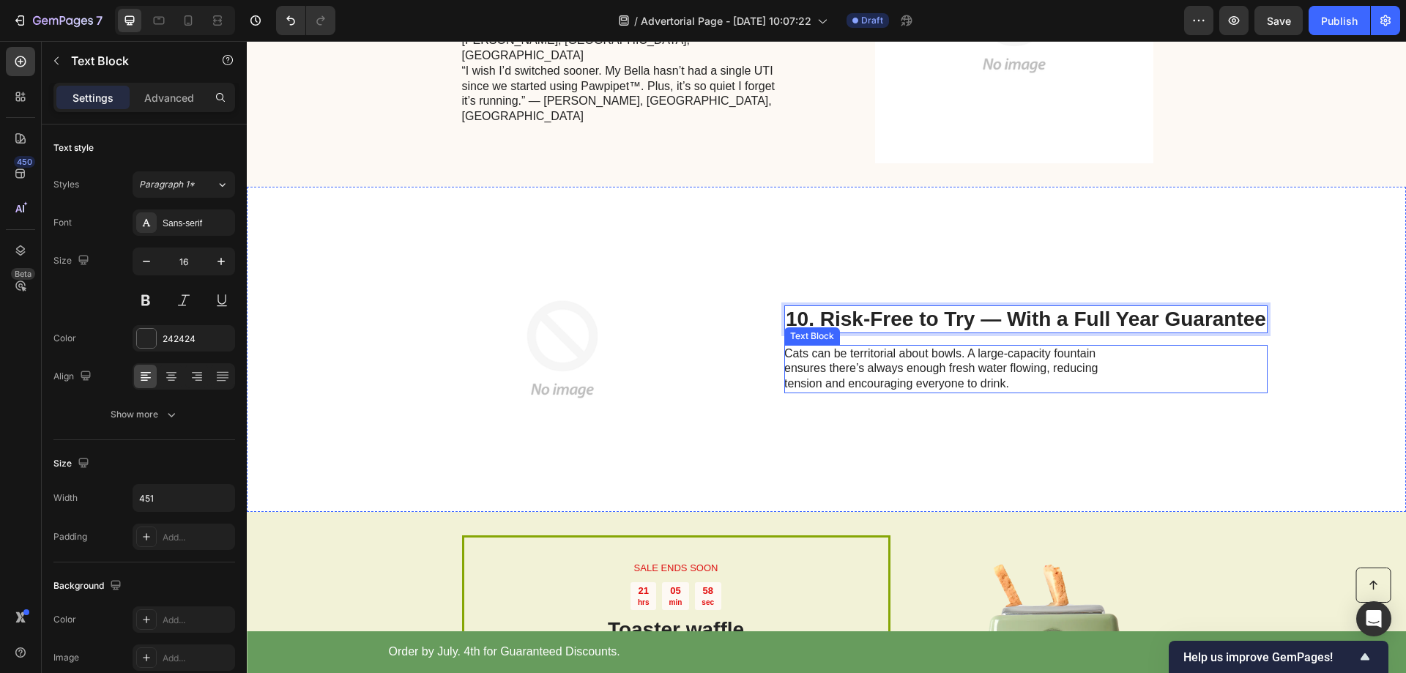
click at [913, 364] on p "Cats can be territorial about bowls. A large-capacity fountain ensures there’s …" at bounding box center [948, 368] width 329 height 45
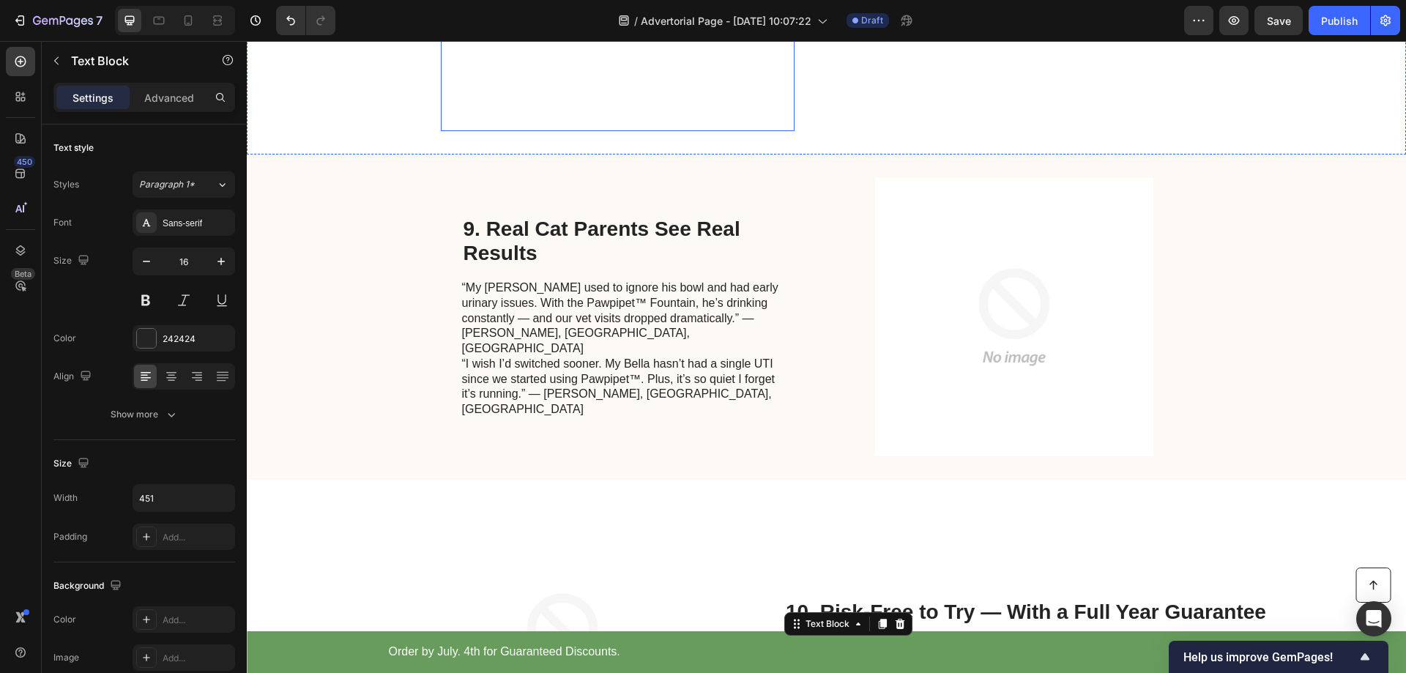
scroll to position [2982, 0]
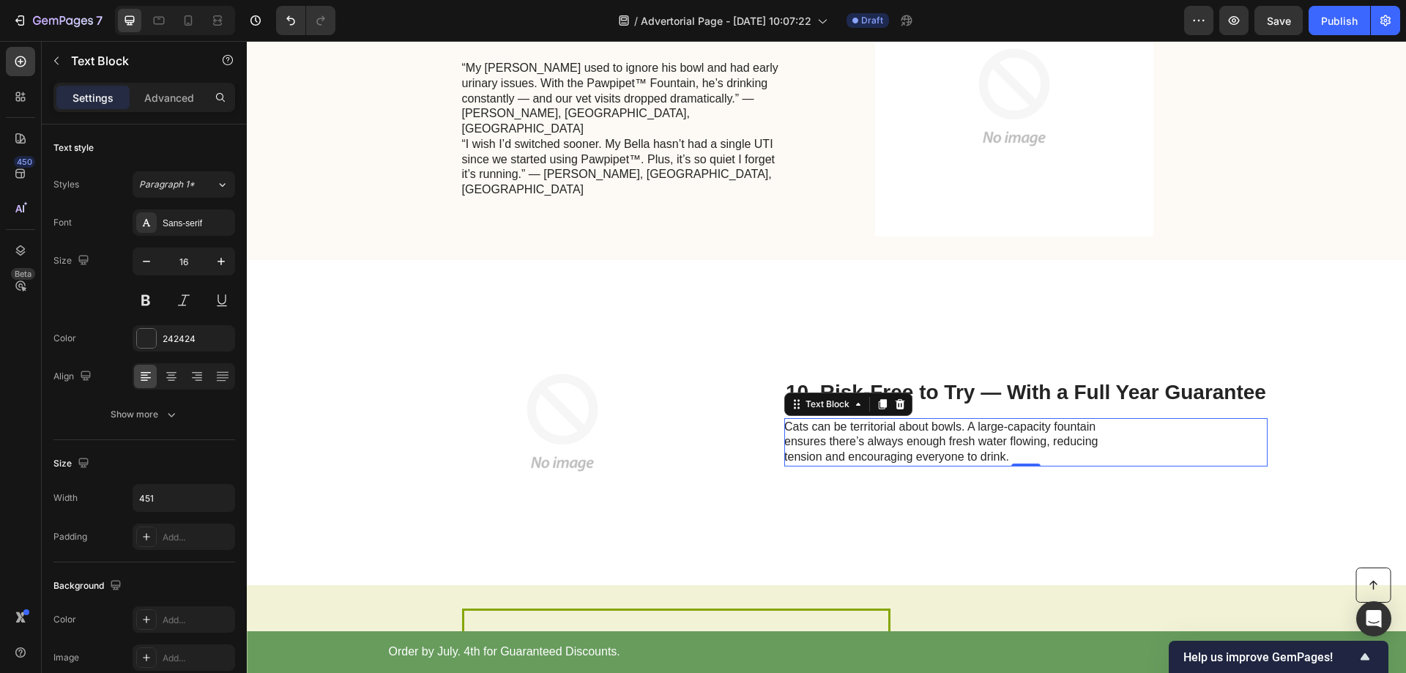
click at [848, 448] on p "Cats can be territorial about bowls. A large-capacity fountain ensures there’s …" at bounding box center [948, 442] width 329 height 45
click at [854, 445] on p "Cats can be territorial about bowls. A large-capacity fountain ensures there’s …" at bounding box center [948, 442] width 329 height 45
click at [855, 445] on p "Cats can be territorial about bowls. A large-capacity fountain ensures there’s …" at bounding box center [948, 442] width 329 height 45
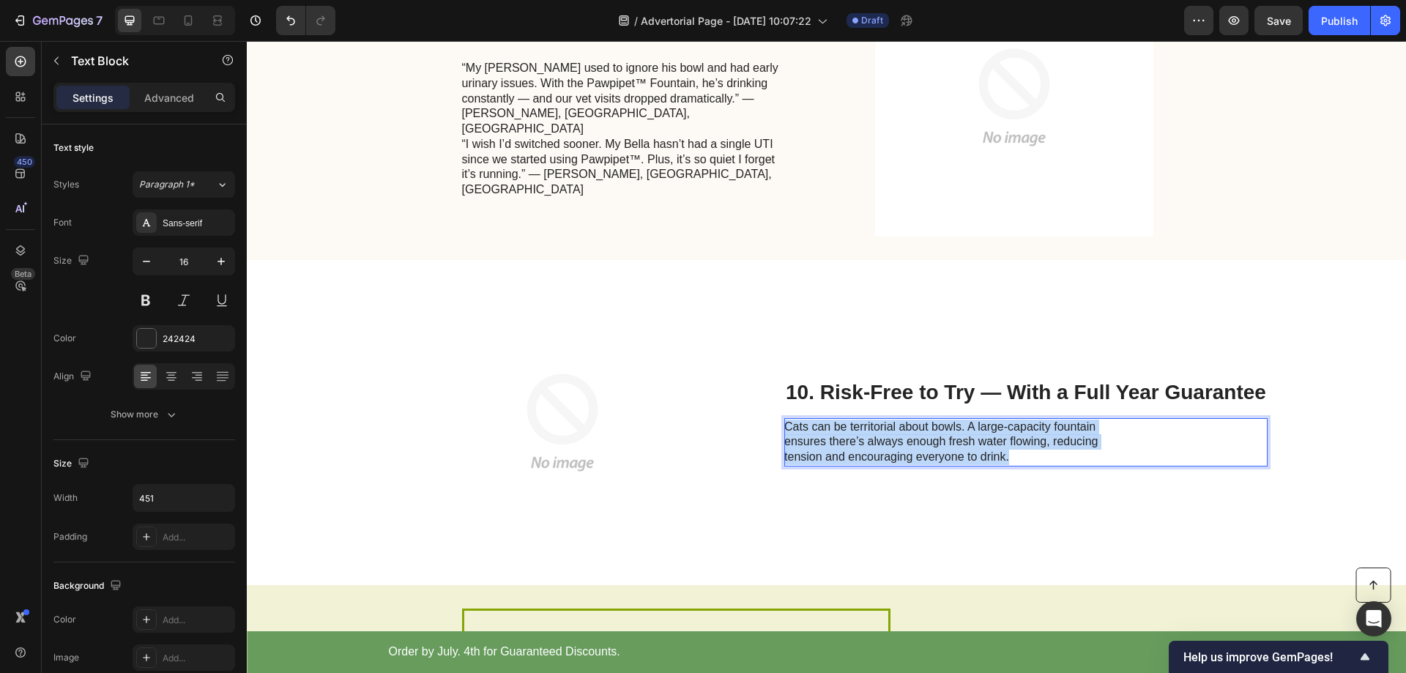
drag, startPoint x: 855, startPoint y: 445, endPoint x: 1014, endPoint y: 475, distance: 162.5
click at [859, 445] on p "Cats can be territorial about bowls. A large-capacity fountain ensures there’s …" at bounding box center [948, 442] width 329 height 45
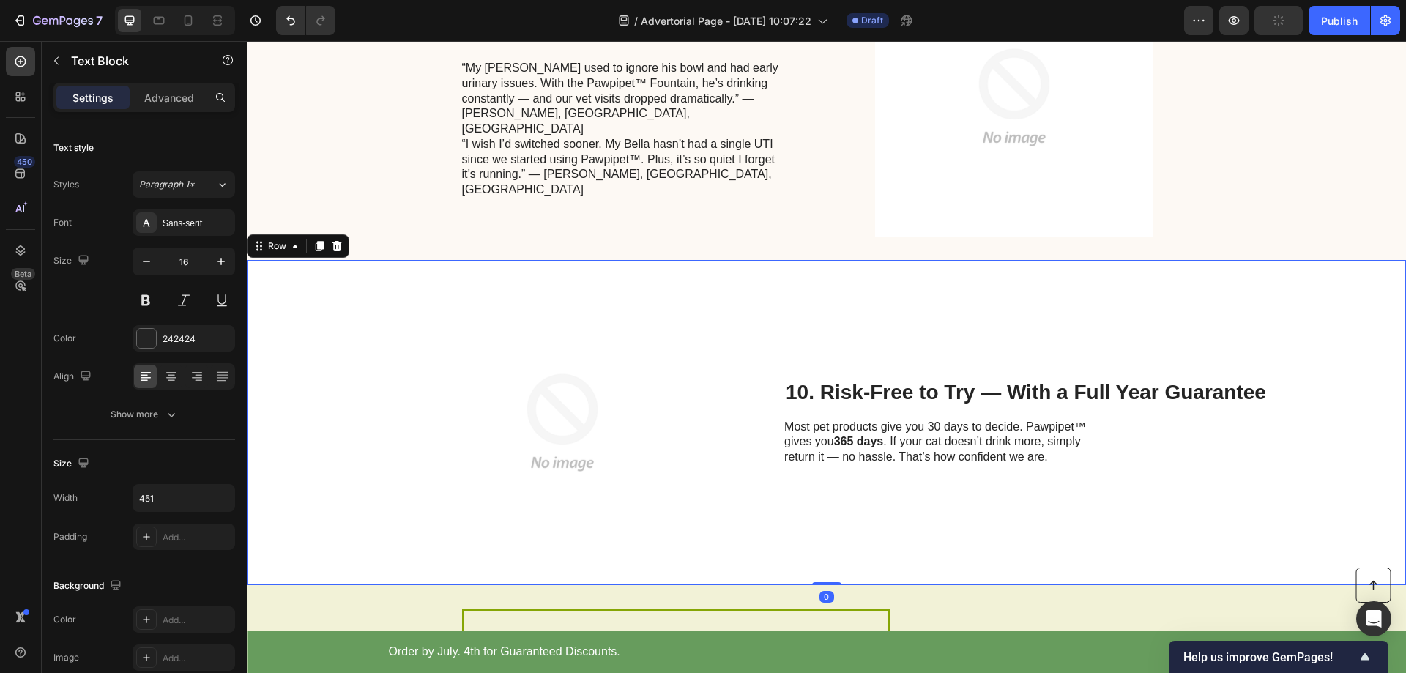
click at [926, 283] on div "10. Risk-Free to Try — With a Full Year Guarantee Heading Most pet products giv…" at bounding box center [1025, 422] width 483 height 278
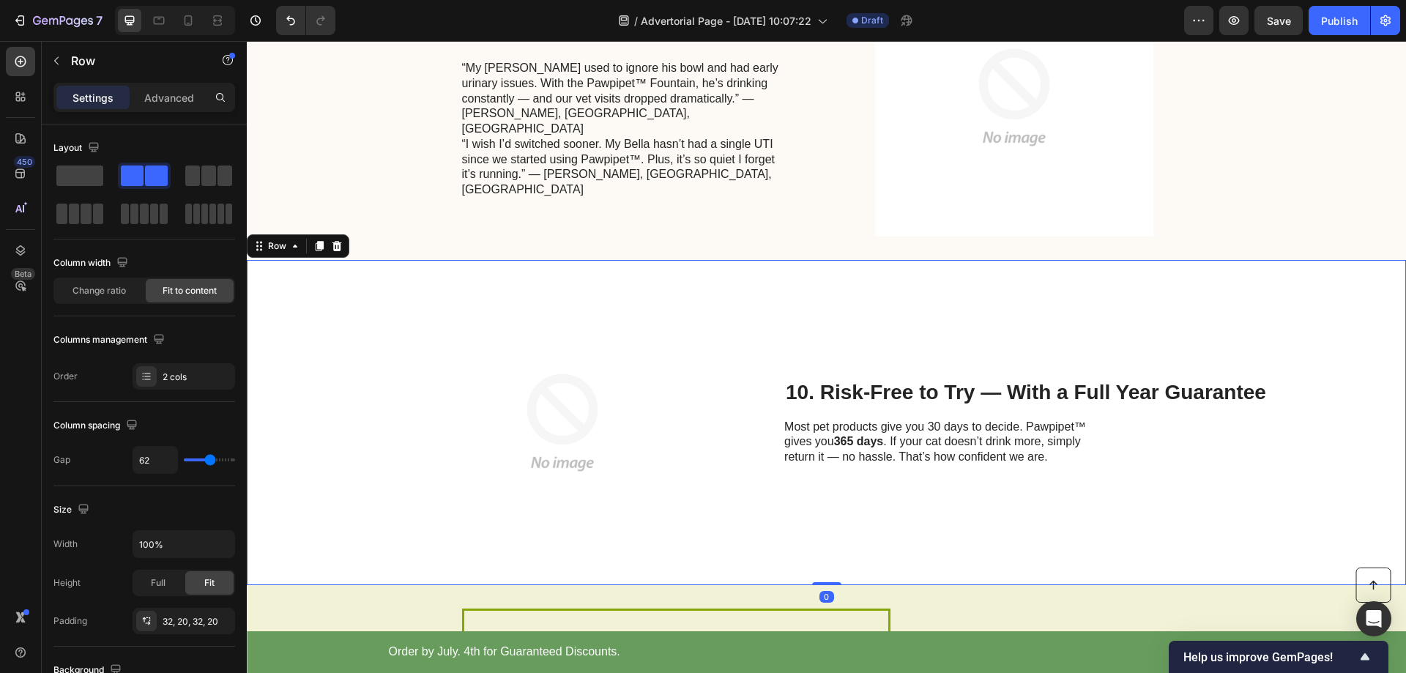
click at [940, 376] on div "10. Risk-Free to Try — With a Full Year Guarantee Heading Most pet products giv…" at bounding box center [1025, 422] width 483 height 278
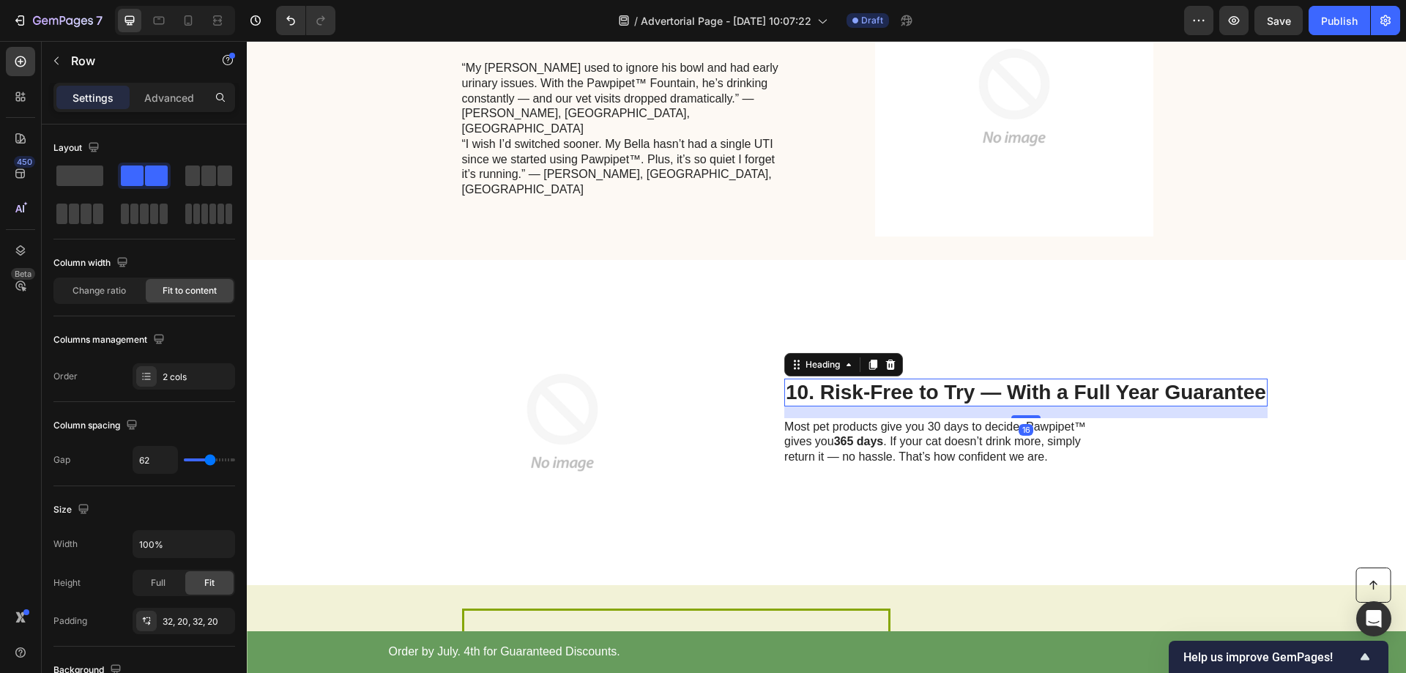
click at [942, 392] on p "10. Risk-Free to Try — With a Full Year Guarantee" at bounding box center [1026, 392] width 480 height 25
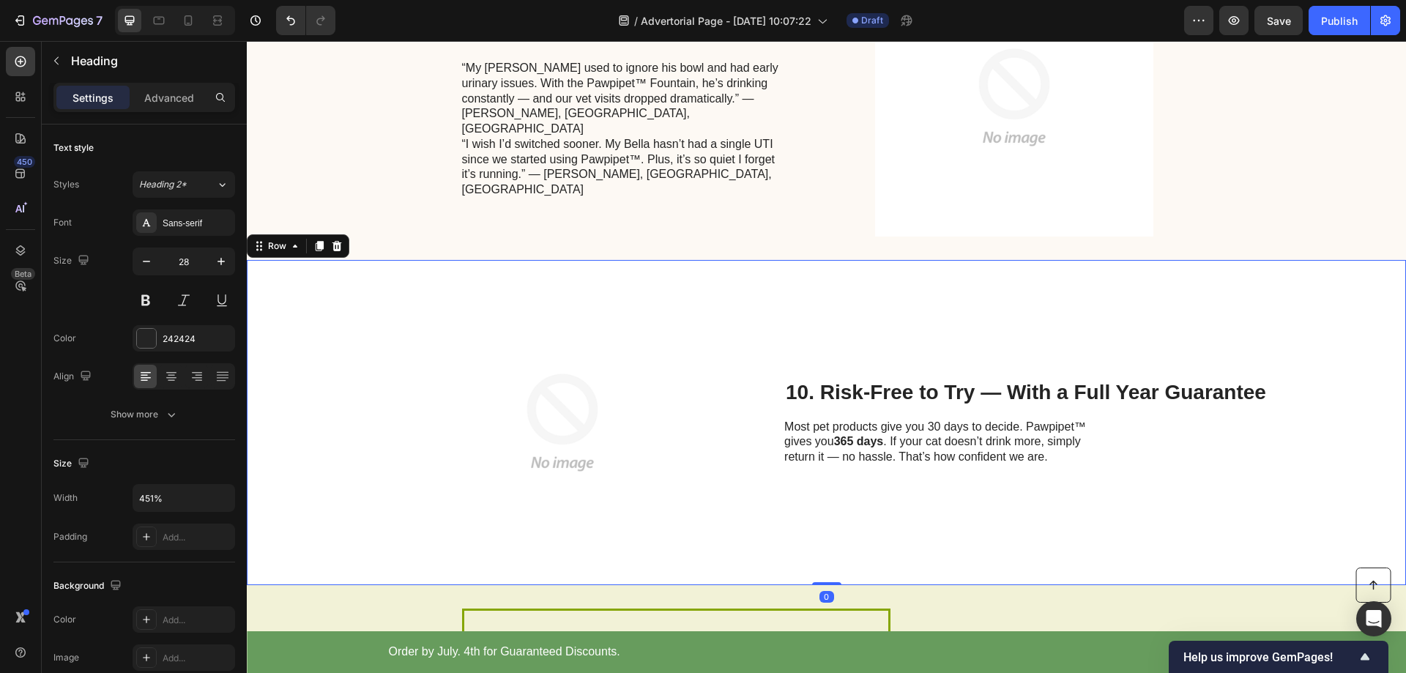
drag, startPoint x: 1020, startPoint y: 510, endPoint x: 1030, endPoint y: 502, distance: 12.5
click at [1025, 506] on div "10. Risk-Free to Try — With a Full Year Guarantee Heading Most pet products giv…" at bounding box center [1025, 422] width 483 height 278
click at [1054, 397] on p "10. Risk-Free to Try — With a Full Year Guarantee" at bounding box center [1026, 392] width 480 height 25
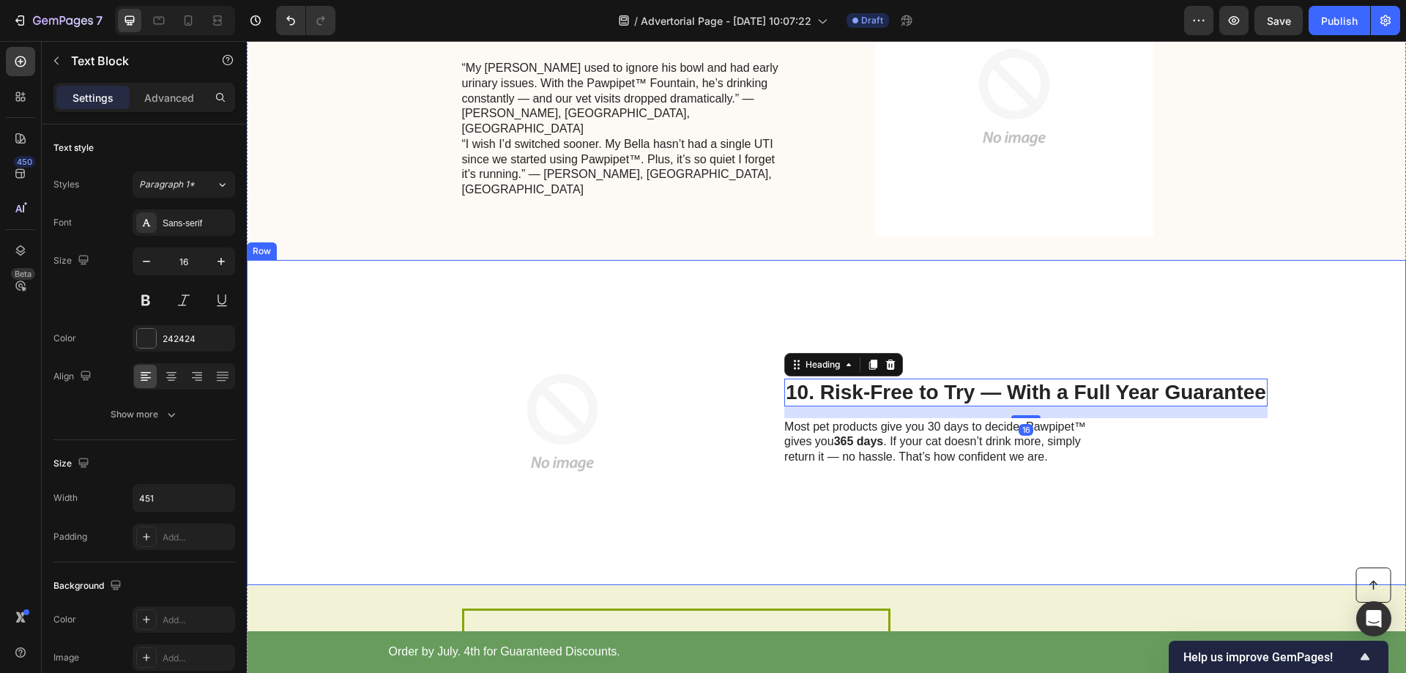
click at [871, 466] on div "Most pet products give you 30 days to decide. Pawpipet™ gives you 365 days . If…" at bounding box center [949, 442] width 330 height 48
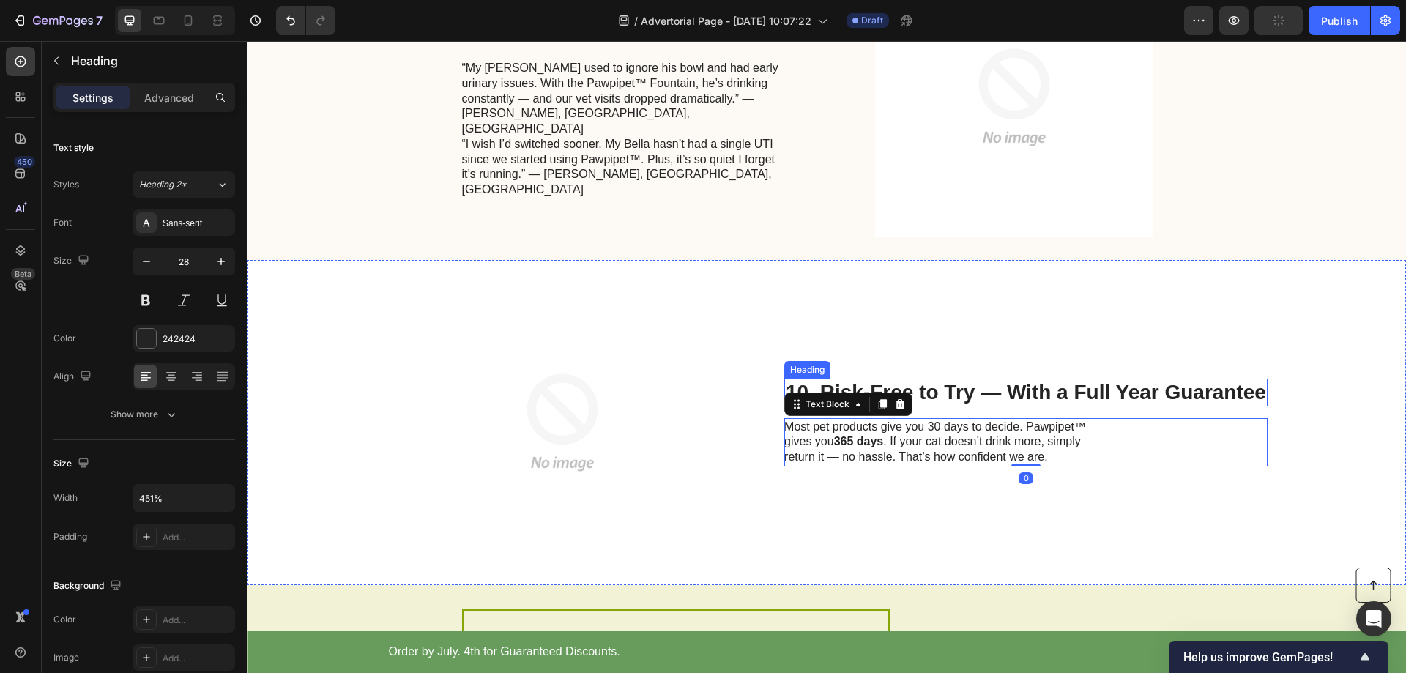
click at [959, 401] on p "10. Risk-Free to Try — With a Full Year Guarantee" at bounding box center [1026, 392] width 480 height 25
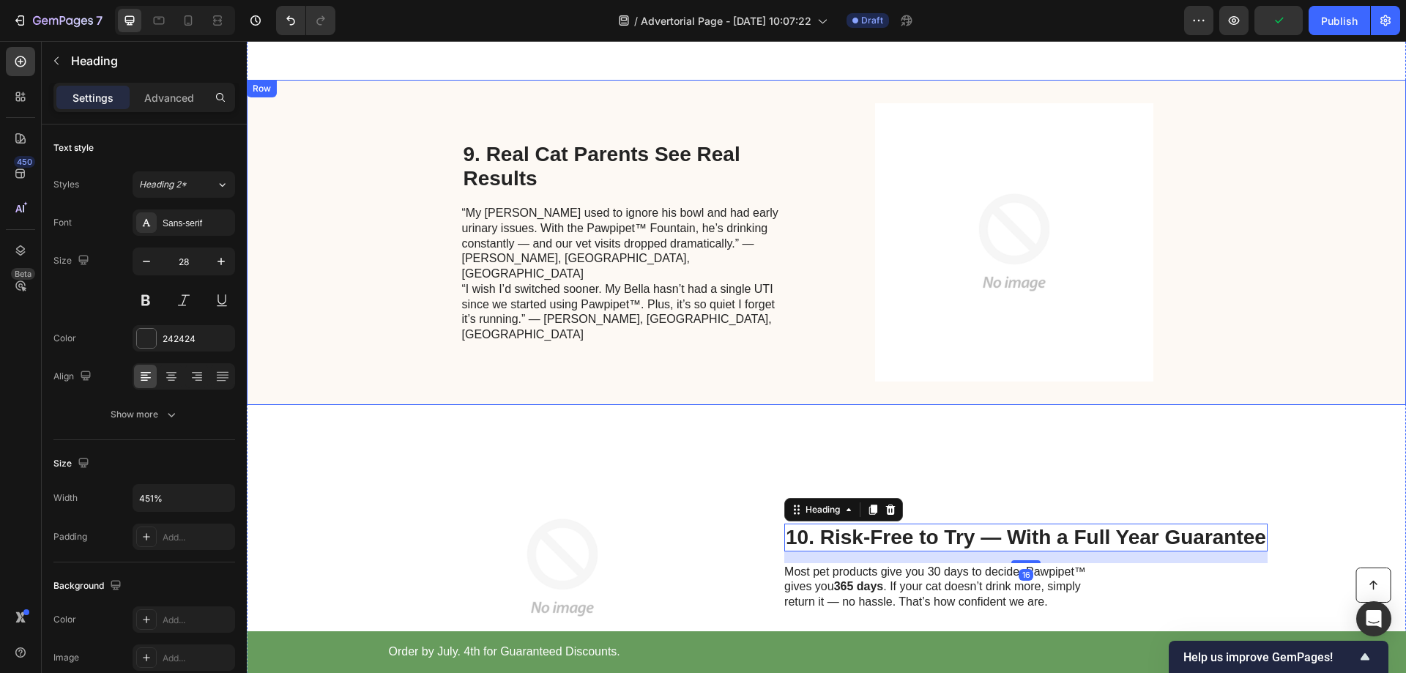
scroll to position [2836, 0]
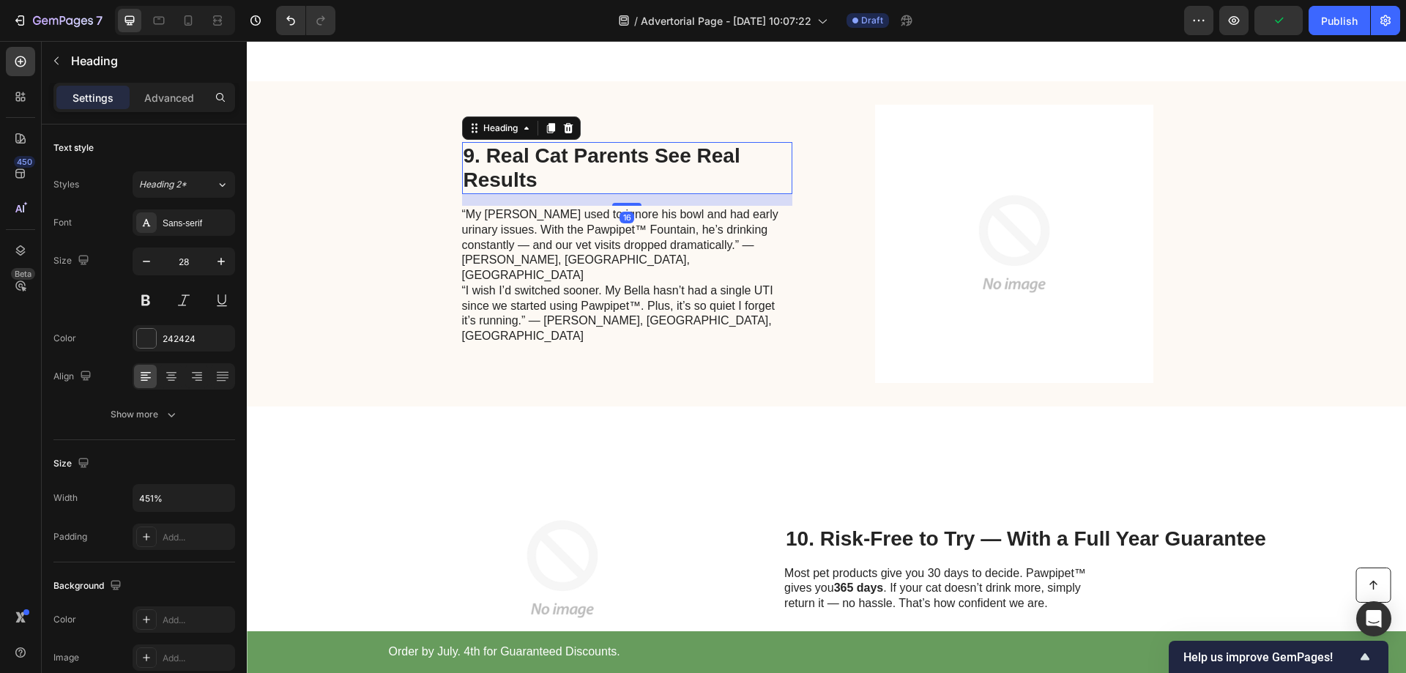
click at [553, 164] on p "9. Real Cat Parents See Real Results" at bounding box center [627, 168] width 327 height 49
click at [981, 540] on p "10. Risk-Free to Try — With a Full Year Guarantee" at bounding box center [1026, 539] width 480 height 25
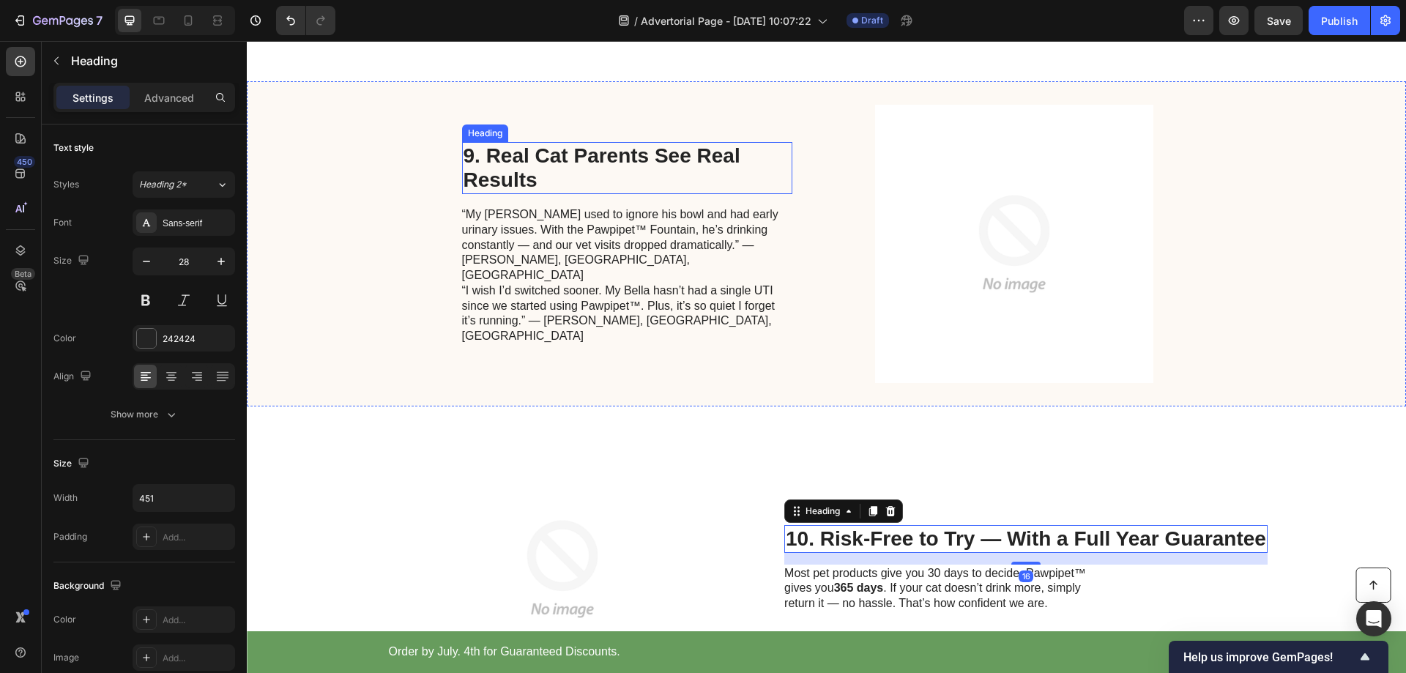
click at [694, 160] on p "9. Real Cat Parents See Real Results" at bounding box center [627, 168] width 327 height 49
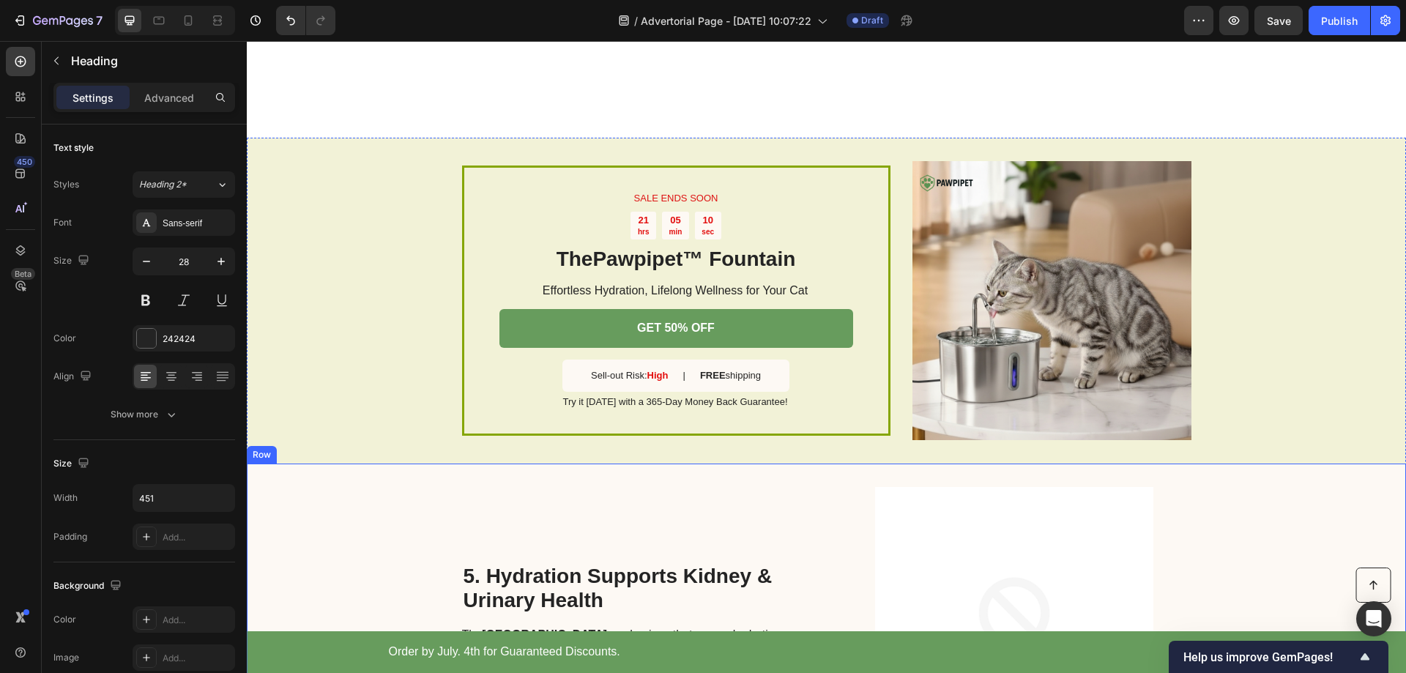
scroll to position [993, 0]
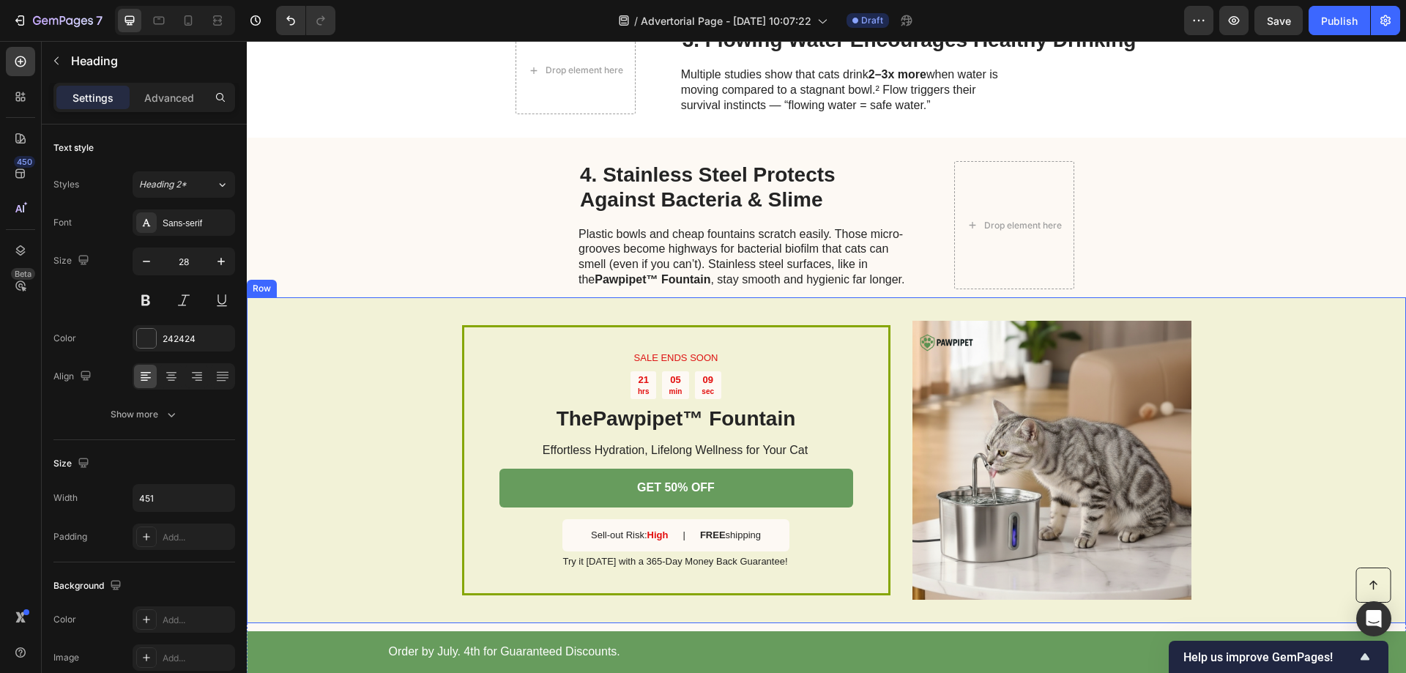
click at [379, 339] on div "SALE ENDS SOON Text Block 21 hrs 05 min 09 sec Countdown Timer The Pawpipet™ Fo…" at bounding box center [826, 460] width 1159 height 326
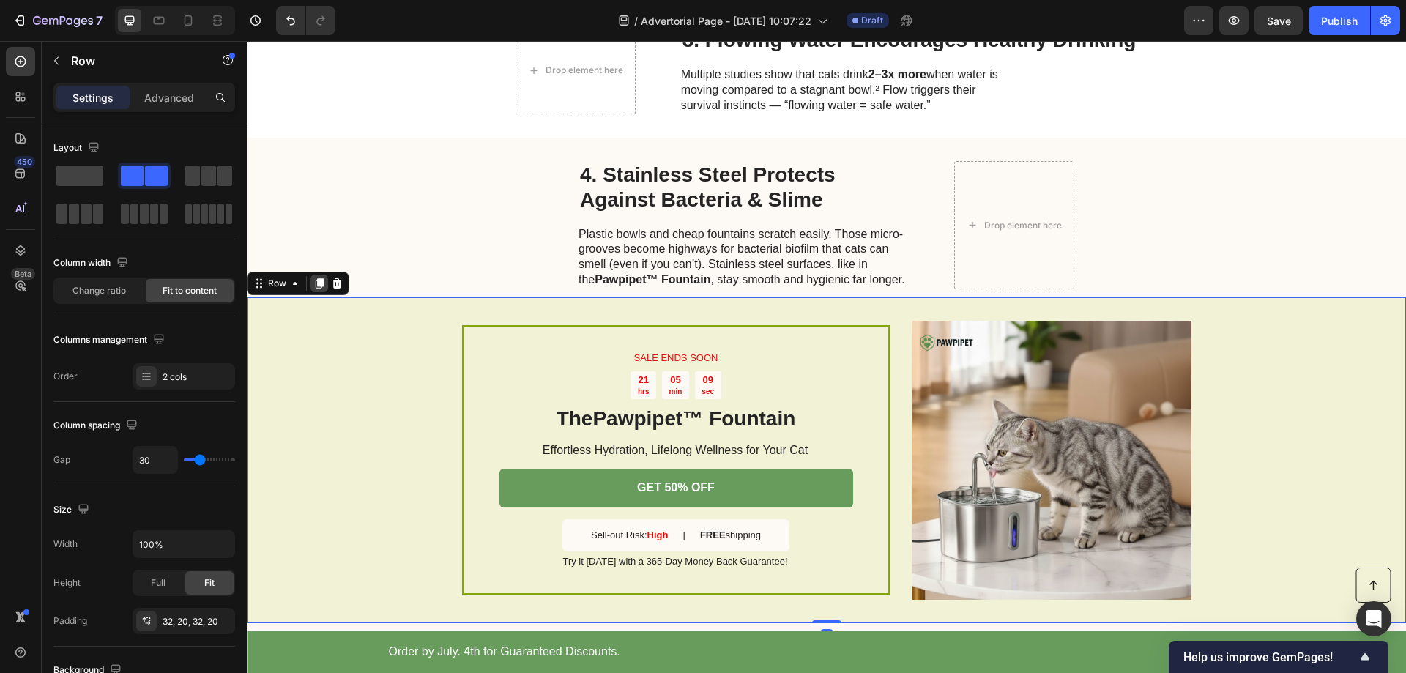
click at [318, 289] on icon at bounding box center [319, 284] width 12 height 12
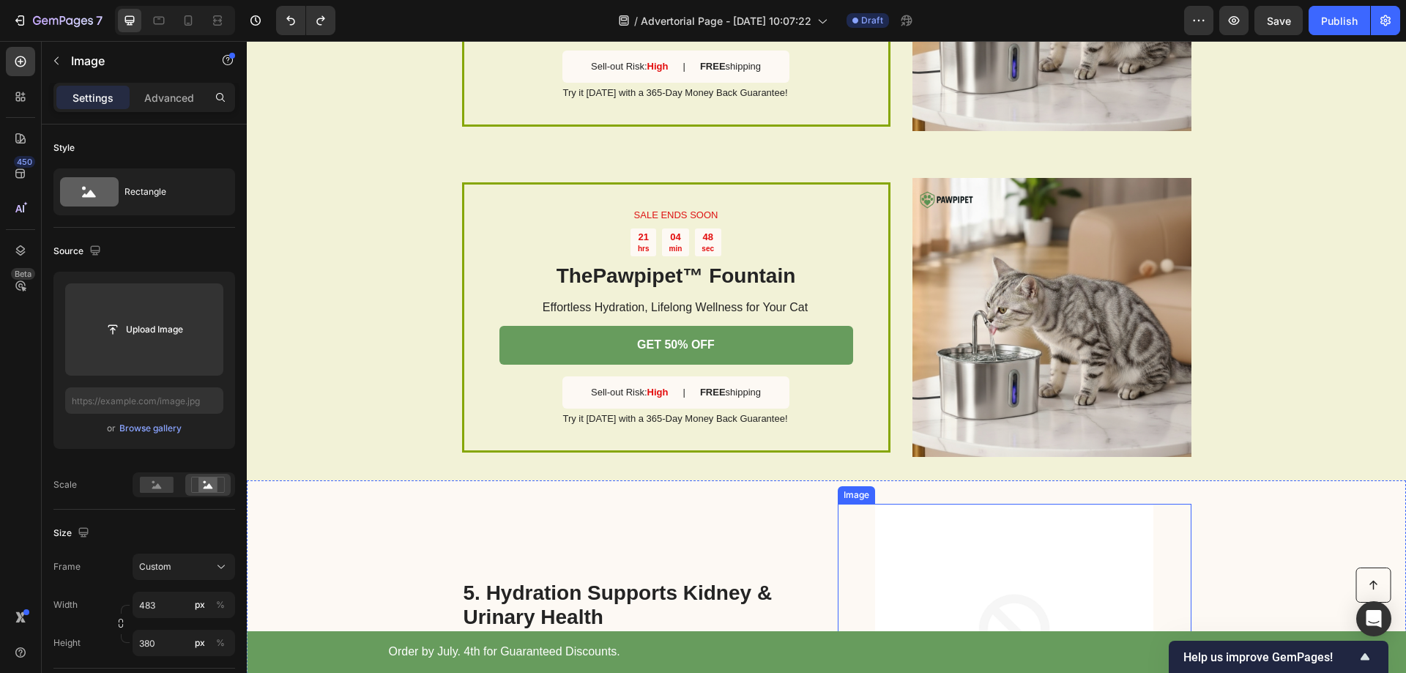
scroll to position [1379, 0]
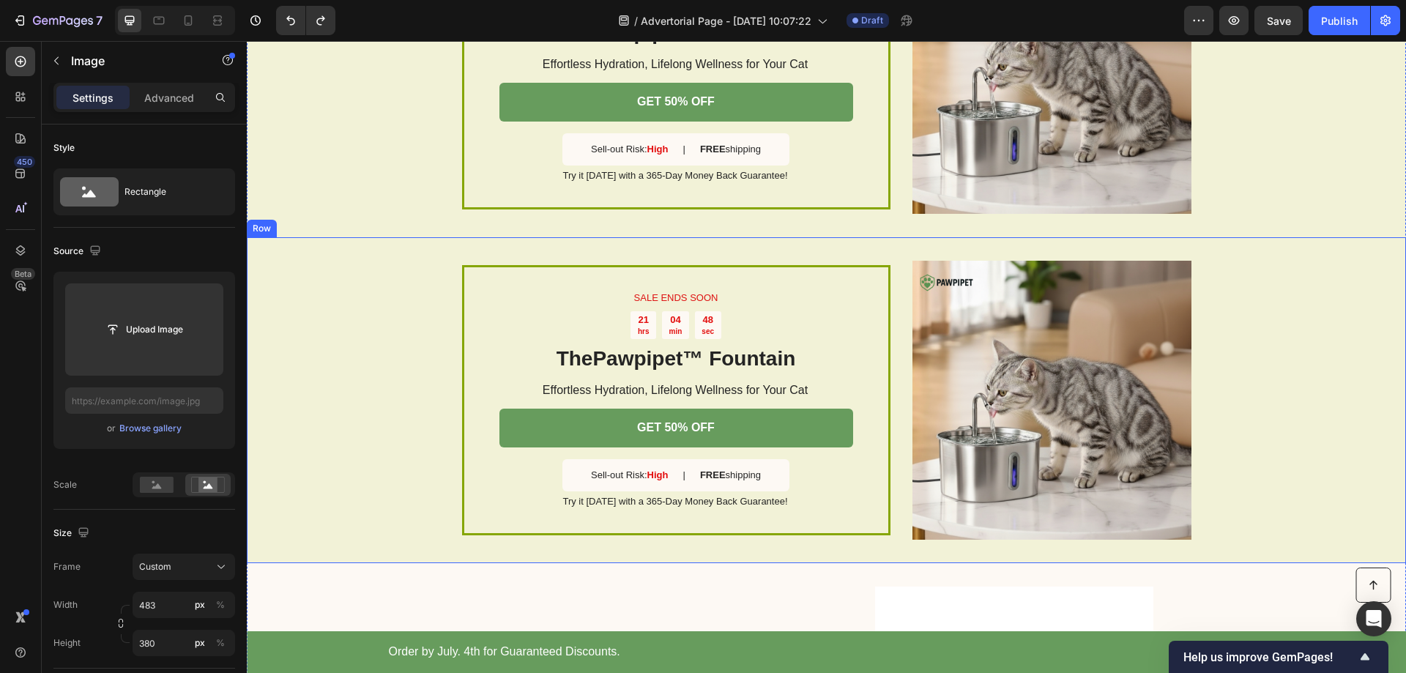
click at [338, 333] on div "SALE ENDS SOON Text Block 21 hrs 04 min 48 sec Countdown Timer The Pawpipet™ Fo…" at bounding box center [826, 400] width 1159 height 326
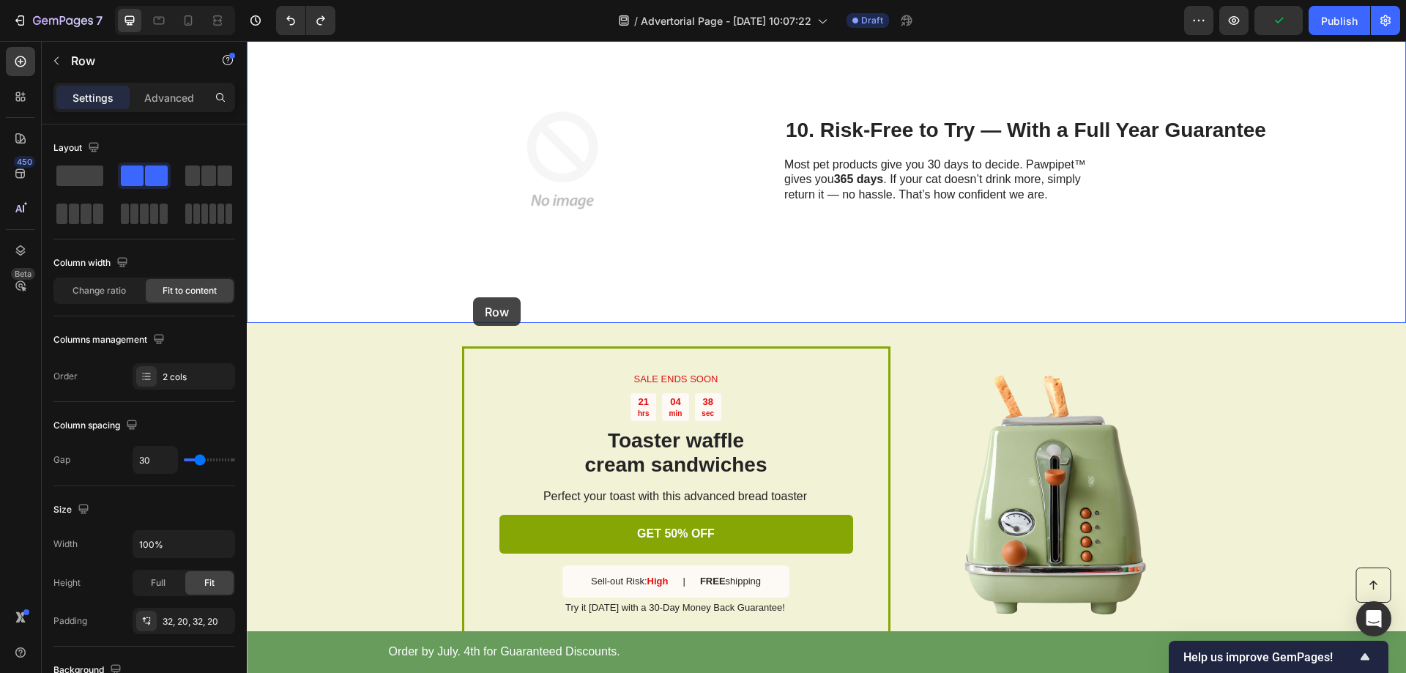
scroll to position [3576, 0]
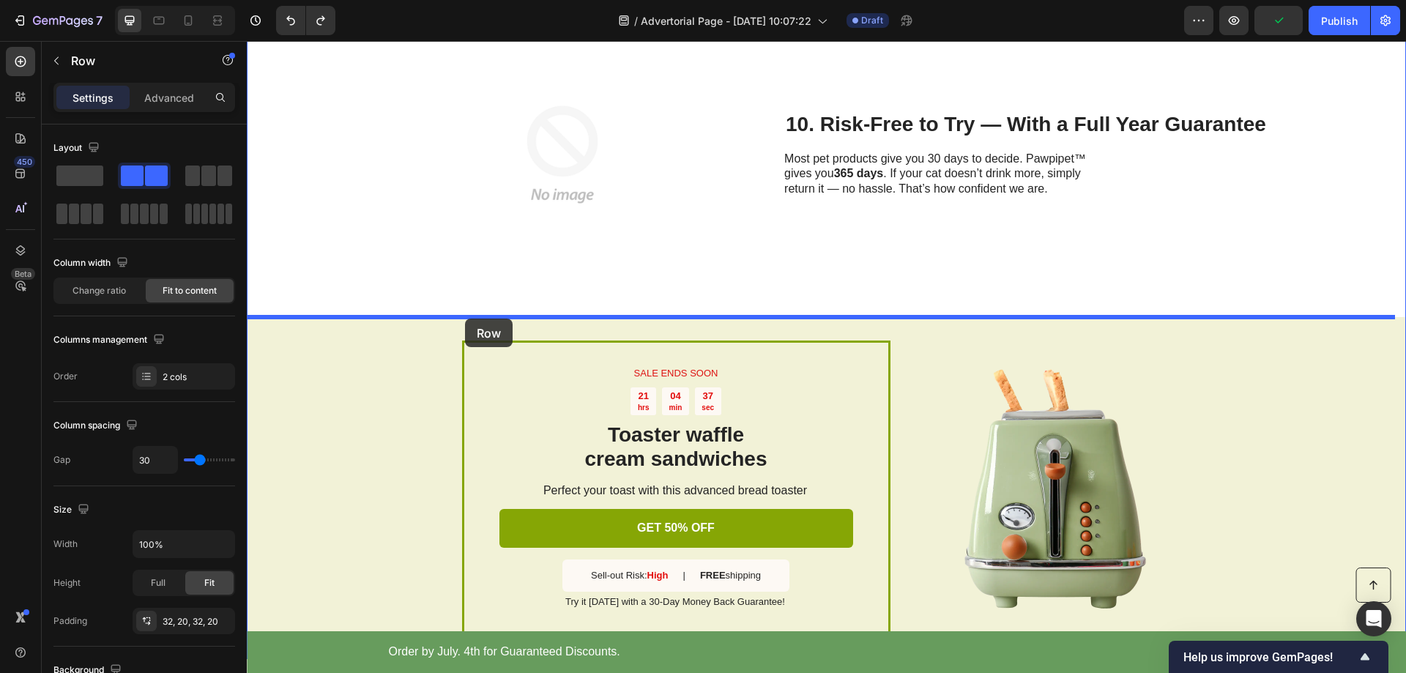
drag, startPoint x: 260, startPoint y: 80, endPoint x: 465, endPoint y: 314, distance: 311.4
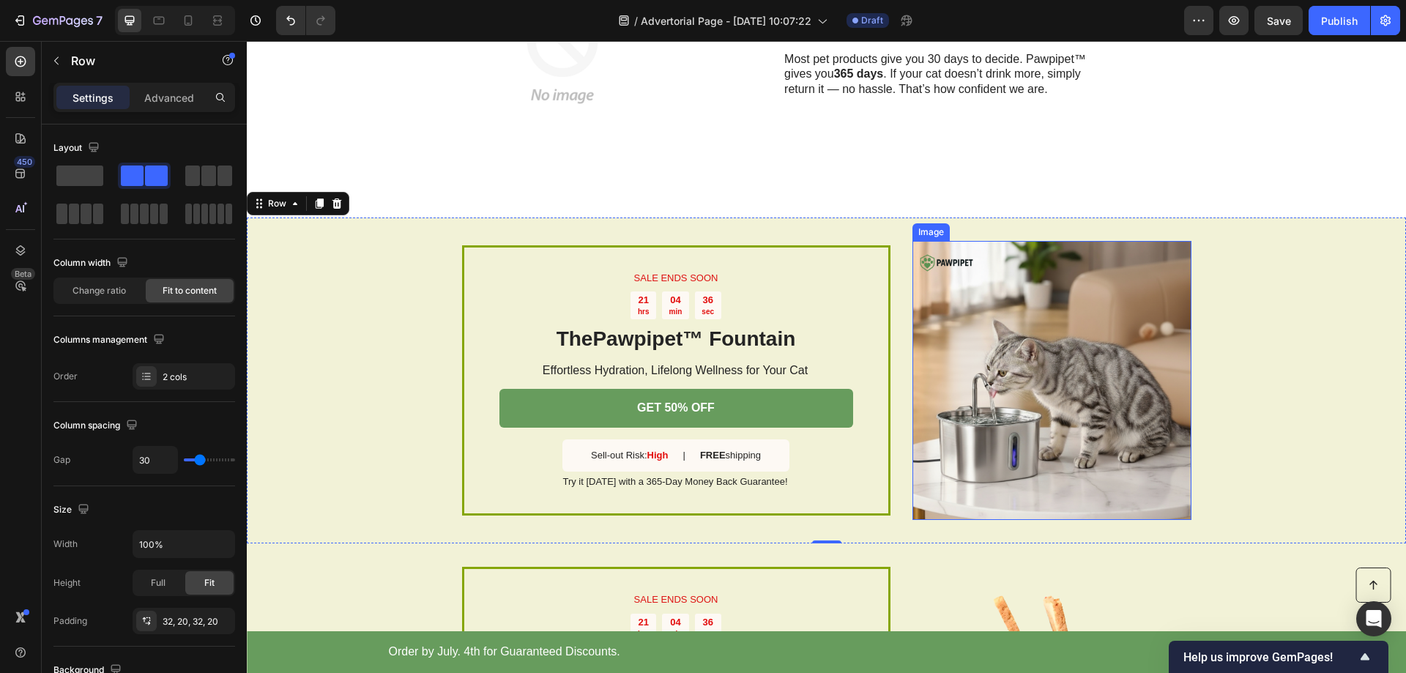
scroll to position [3543, 0]
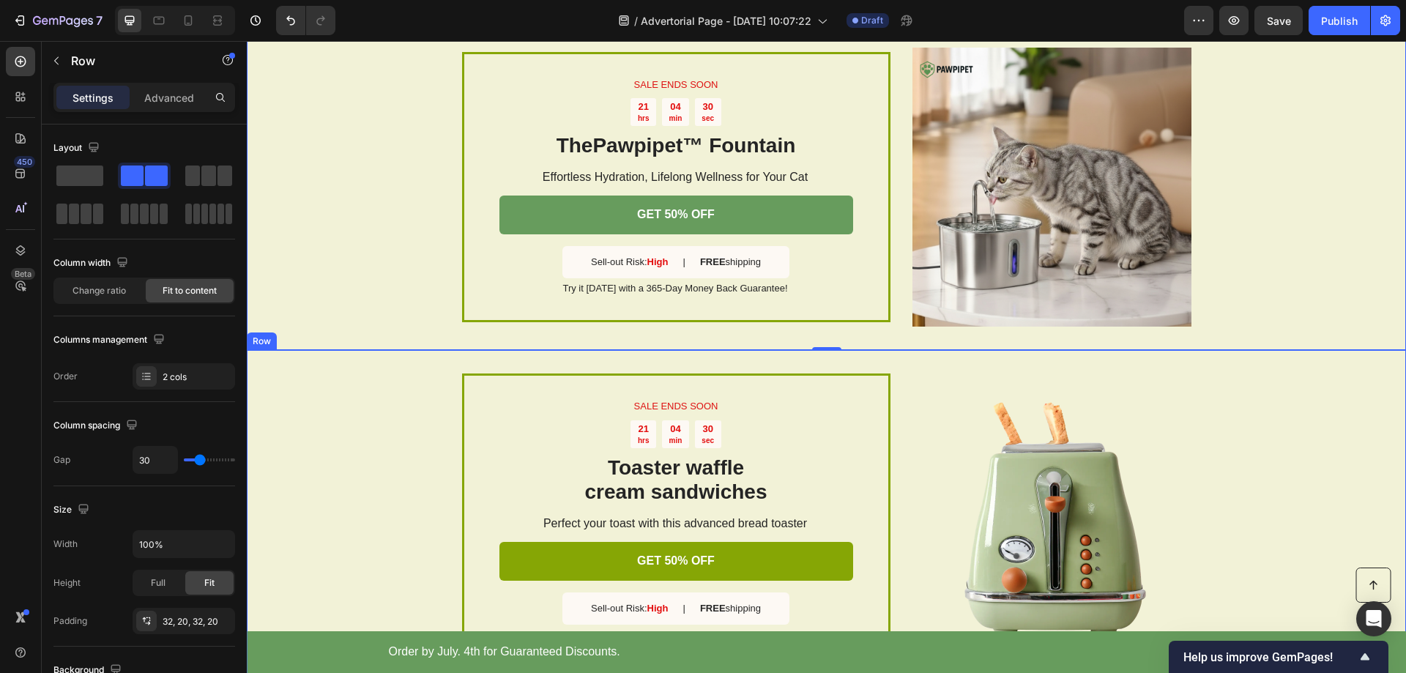
click at [355, 447] on div "SALE ENDS SOON Text Block 21 hrs 04 min 30 sec Countdown Timer Toaster waffle c…" at bounding box center [826, 521] width 1159 height 342
click at [338, 336] on icon at bounding box center [337, 336] width 12 height 12
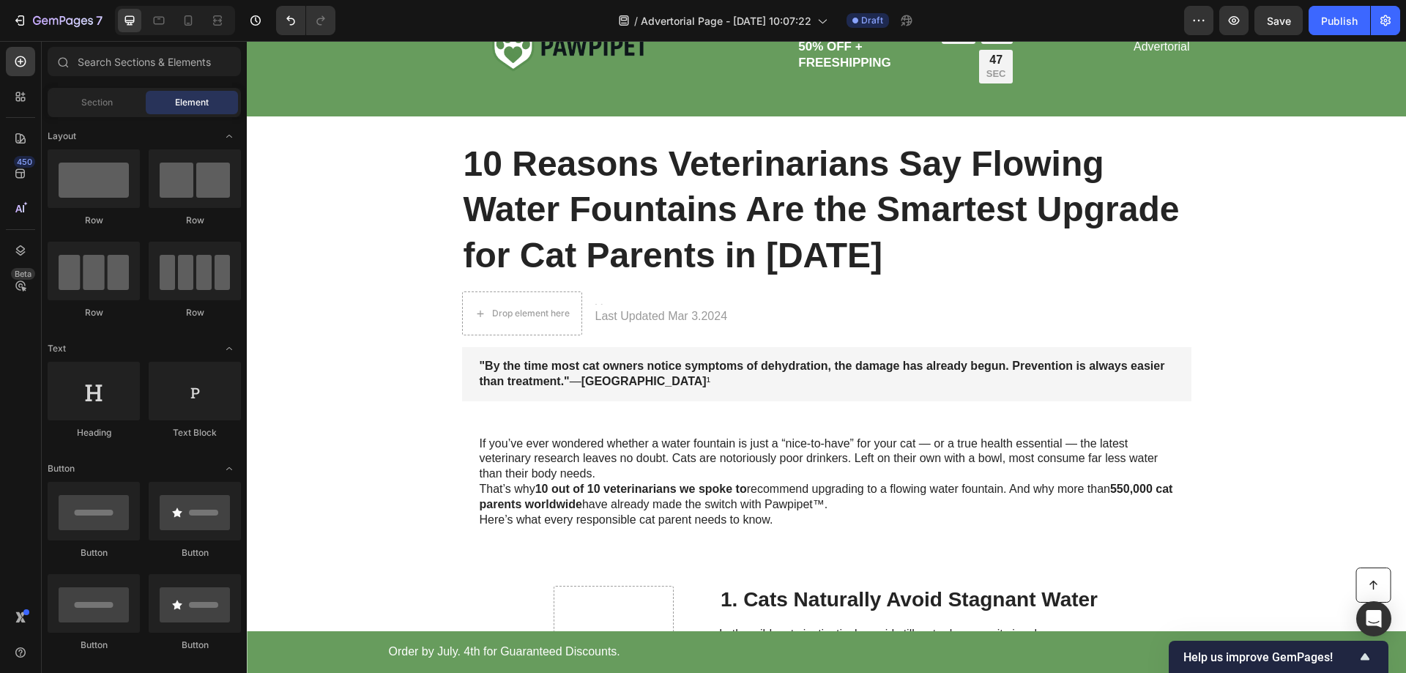
scroll to position [0, 0]
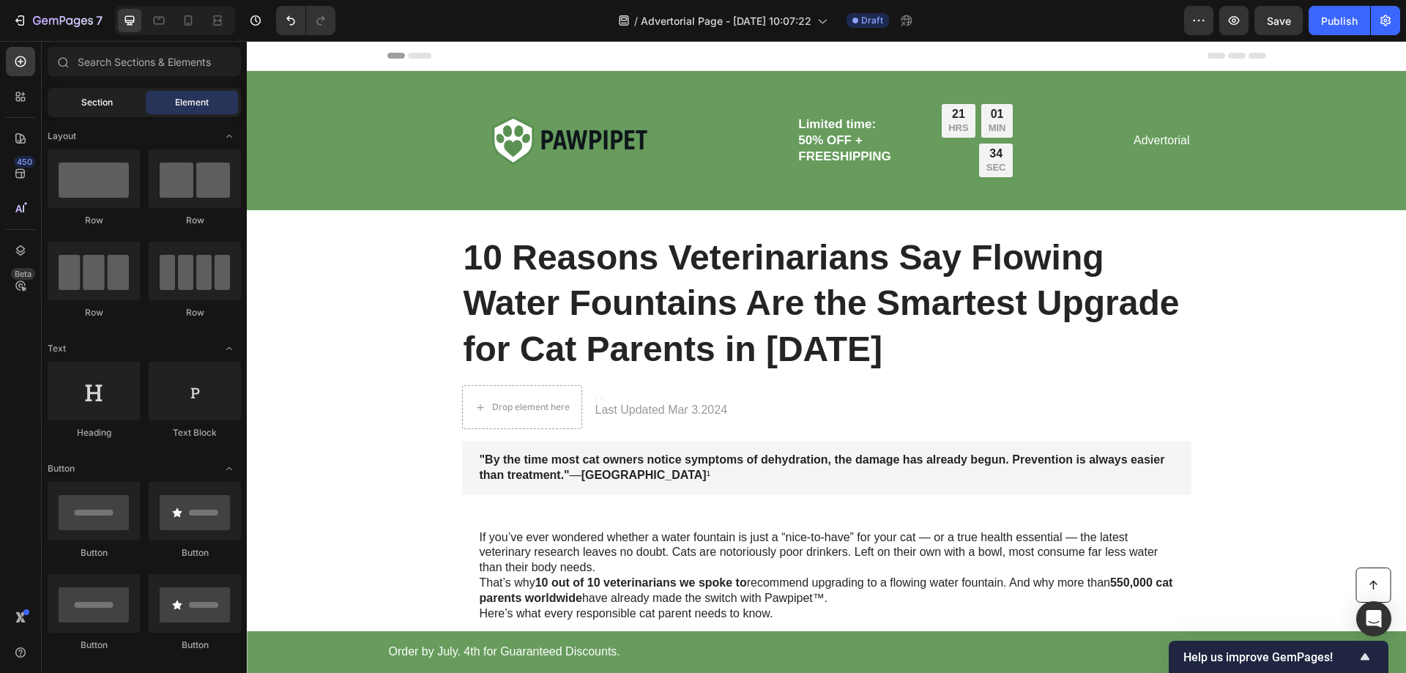
click at [89, 102] on span "Section" at bounding box center [96, 102] width 31 height 13
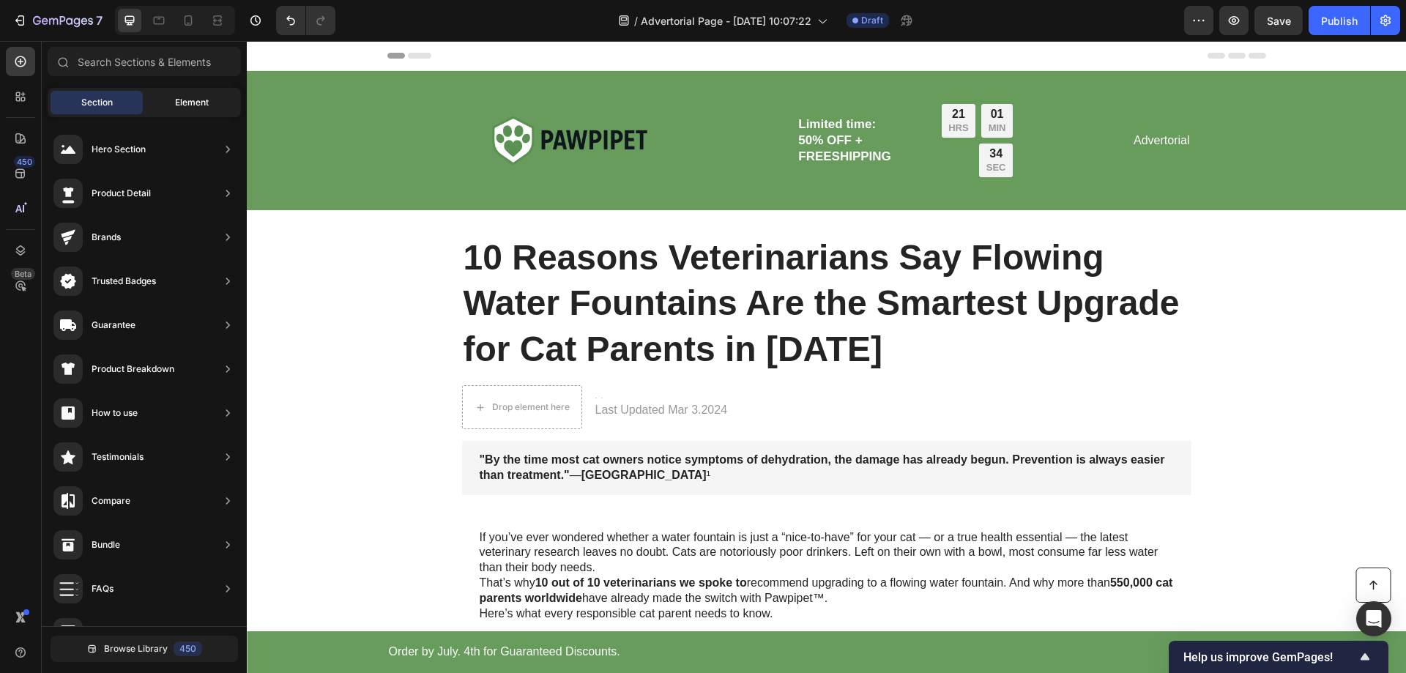
click at [166, 97] on div "Element" at bounding box center [192, 102] width 92 height 23
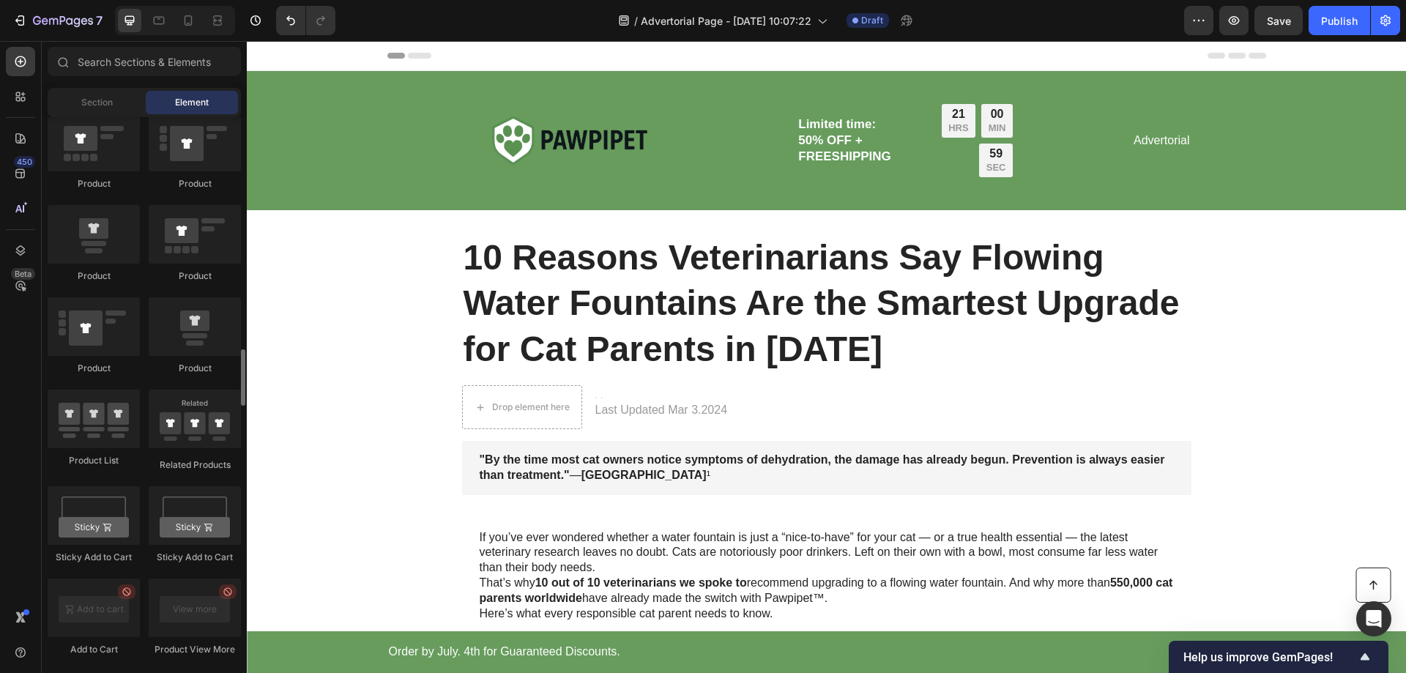
scroll to position [2417, 0]
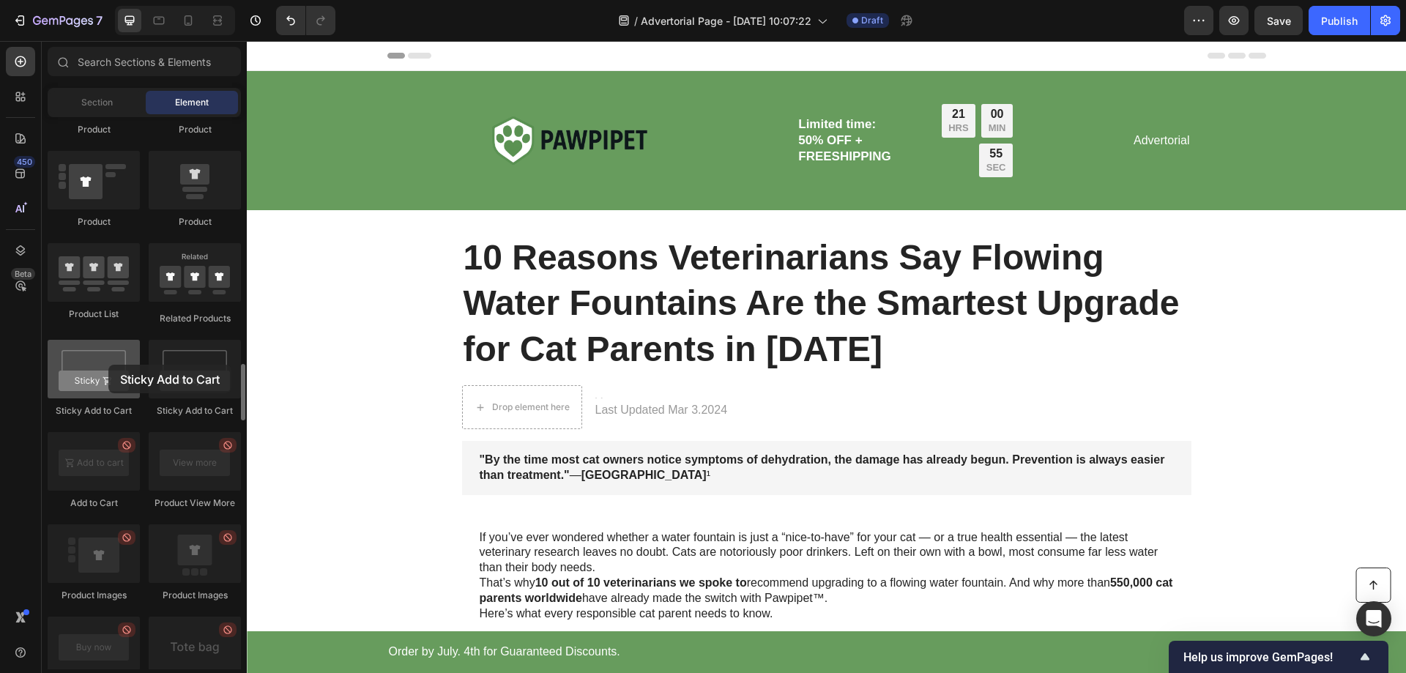
click at [108, 365] on div at bounding box center [94, 369] width 92 height 59
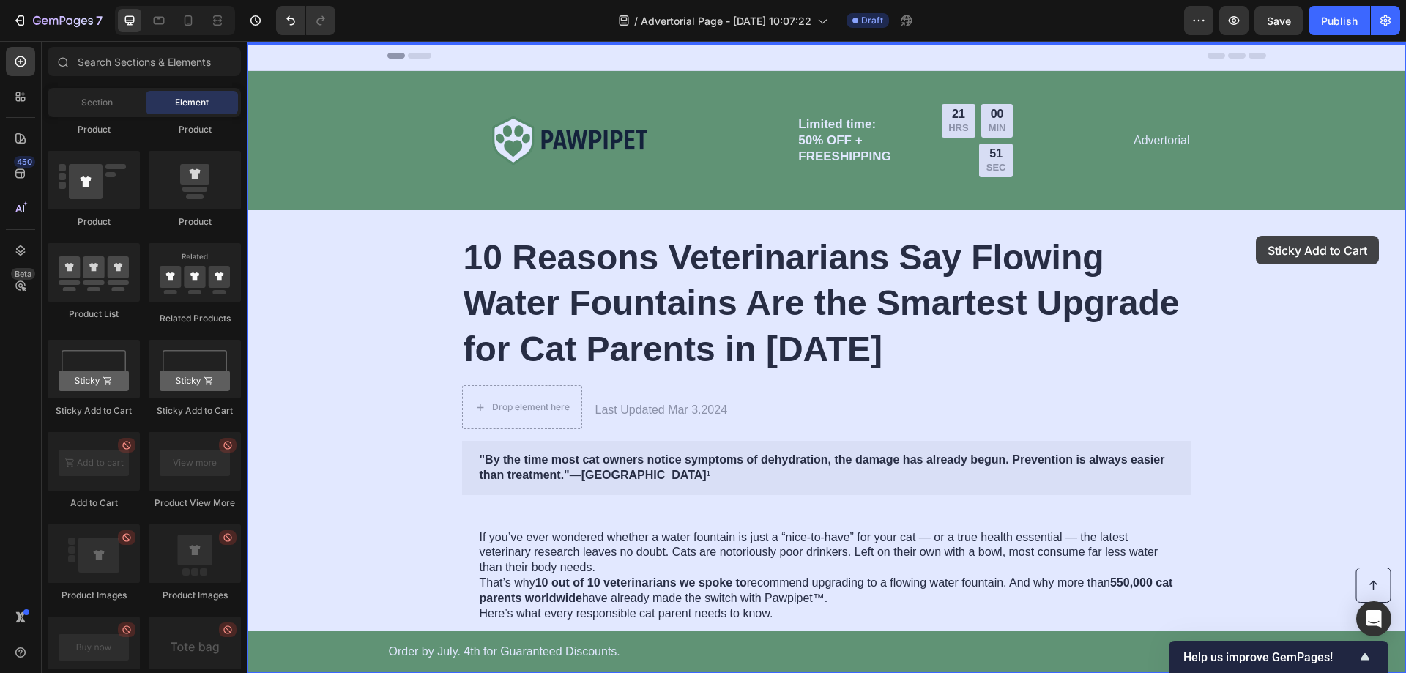
drag, startPoint x: 343, startPoint y: 398, endPoint x: 1257, endPoint y: 235, distance: 927.6
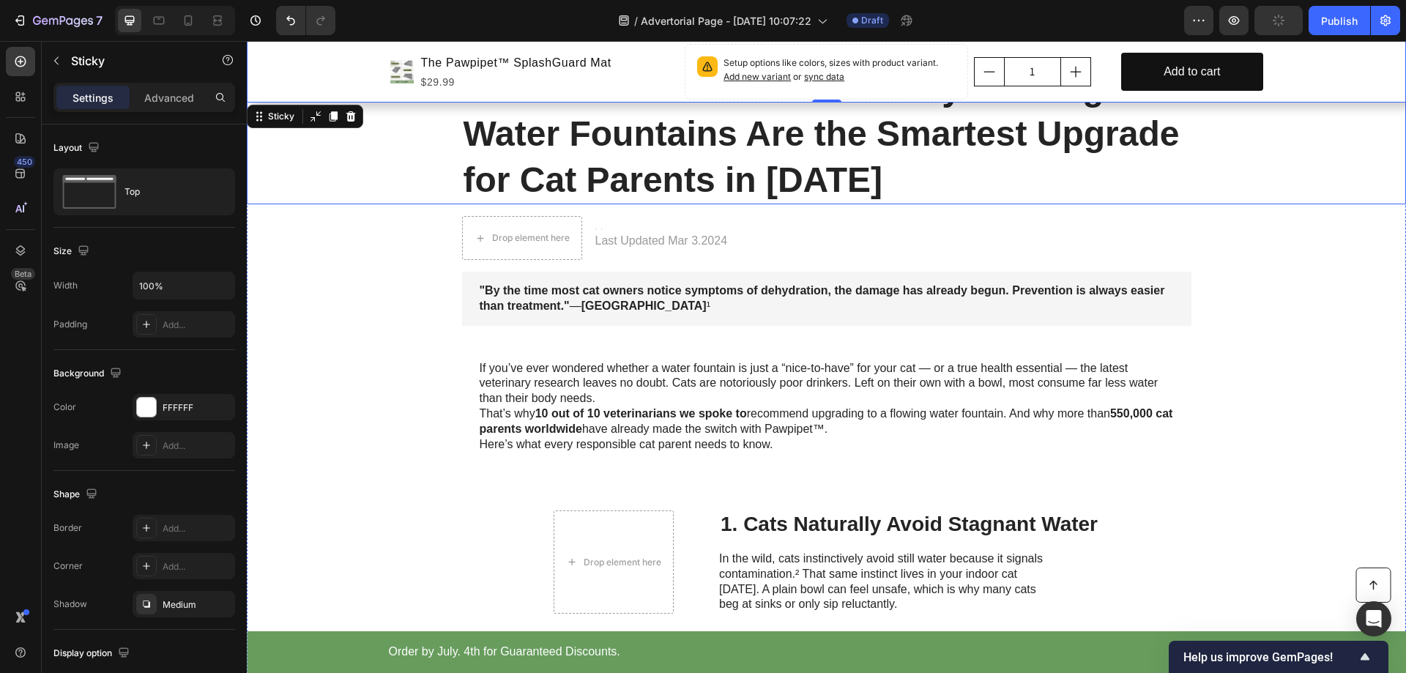
scroll to position [293, 0]
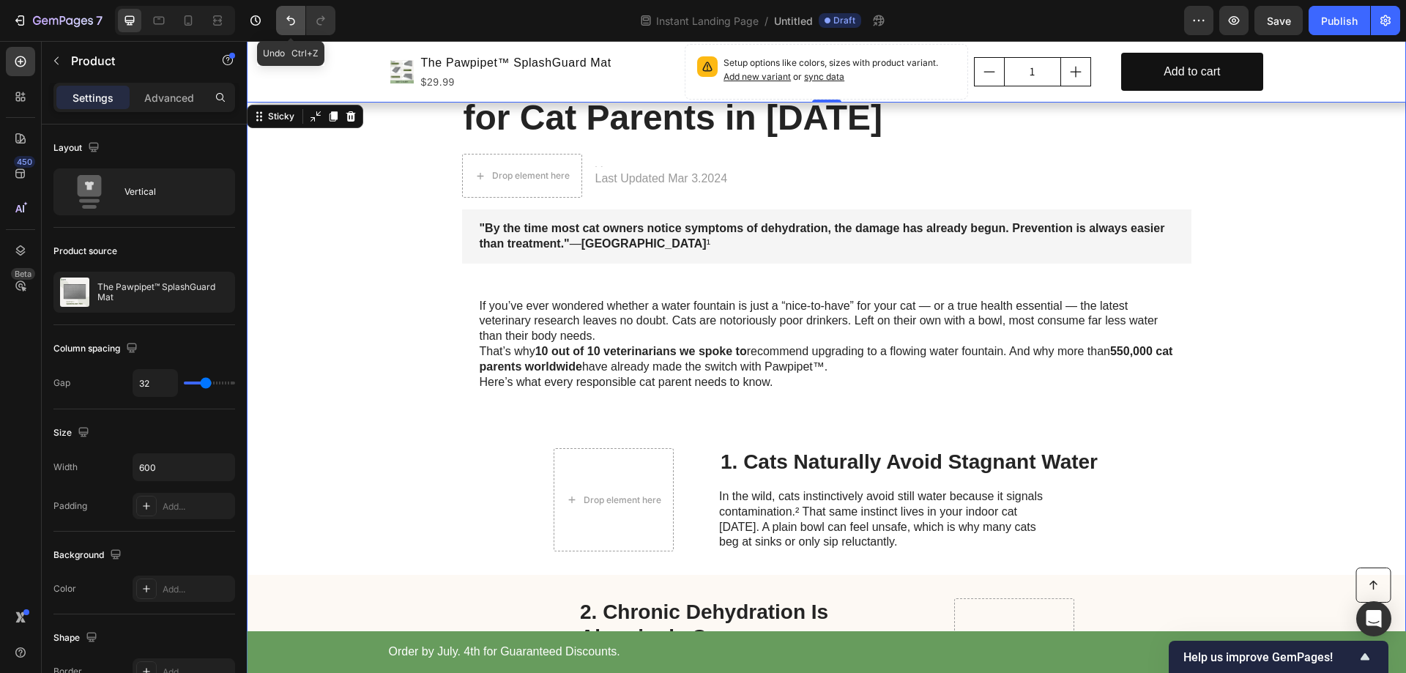
click at [291, 21] on icon "Undo/Redo" at bounding box center [290, 20] width 15 height 15
click at [282, 22] on button "Undo/Redo" at bounding box center [290, 20] width 29 height 29
click at [293, 28] on button "Undo/Redo" at bounding box center [290, 20] width 29 height 29
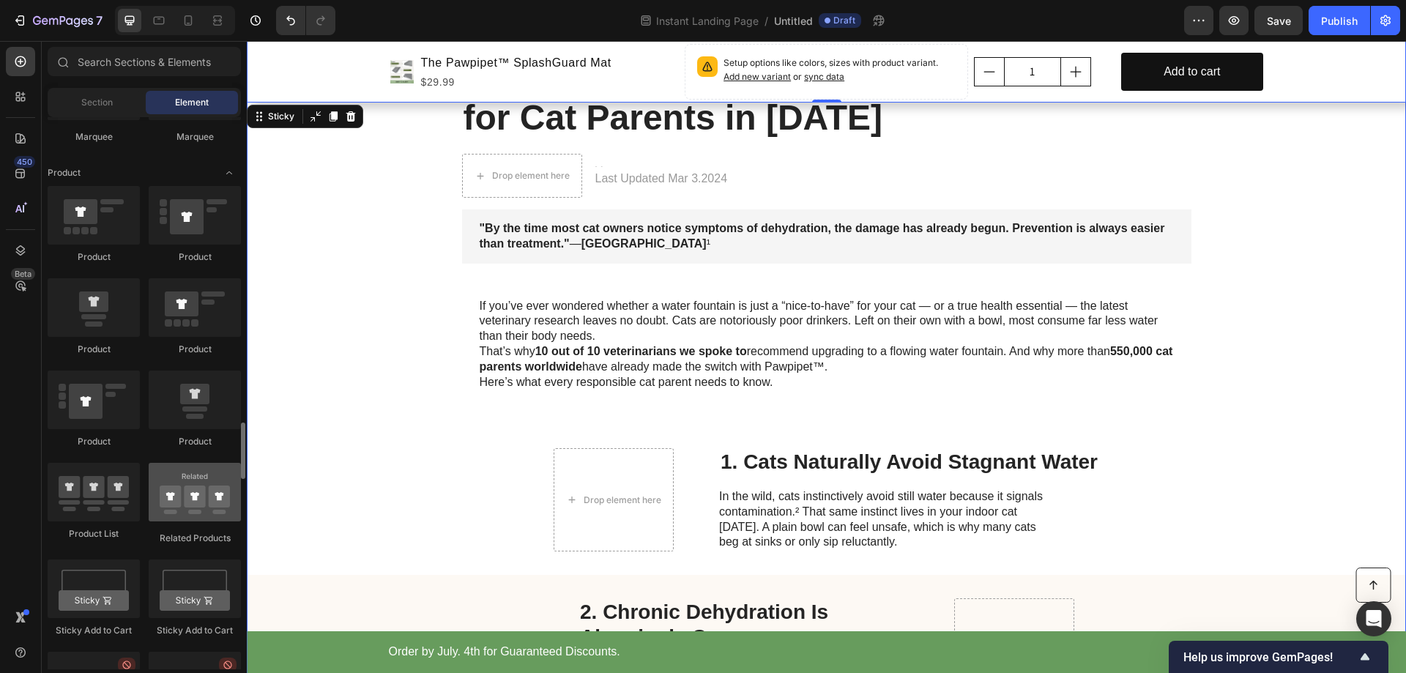
scroll to position [2270, 0]
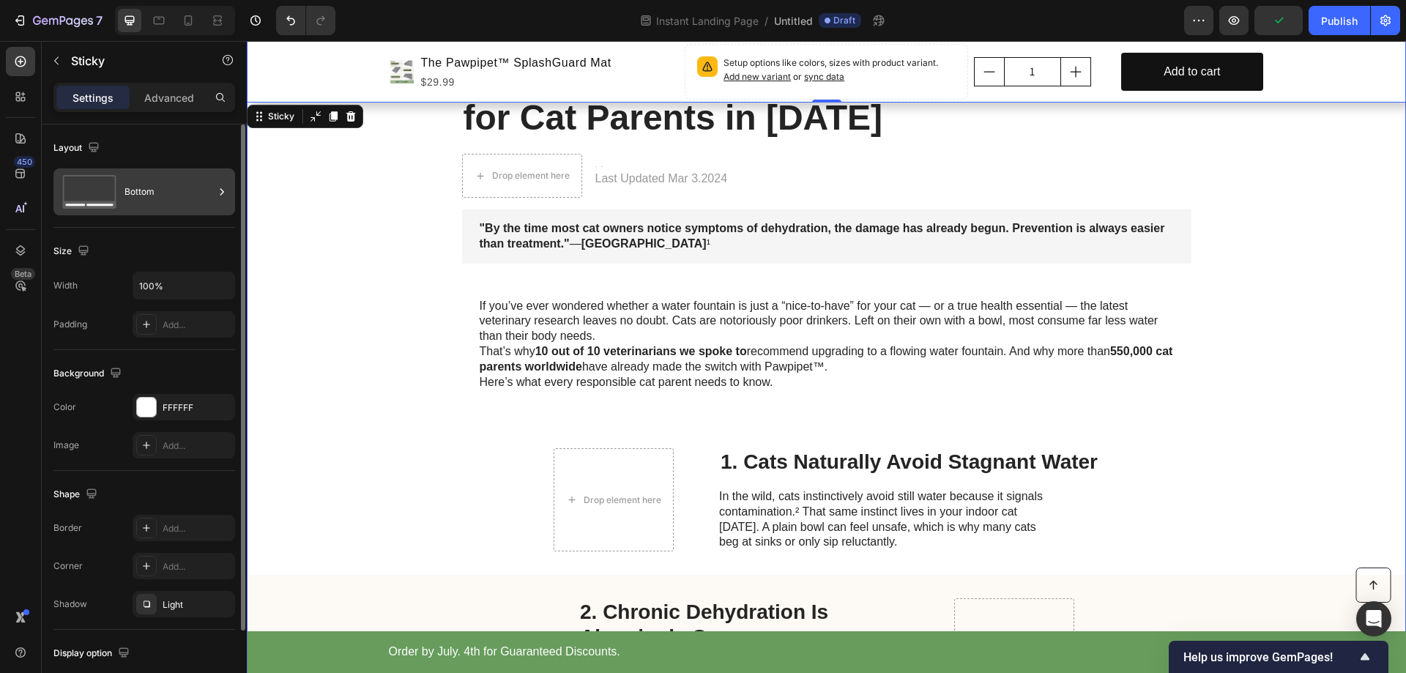
click at [222, 190] on icon at bounding box center [222, 191] width 4 height 7
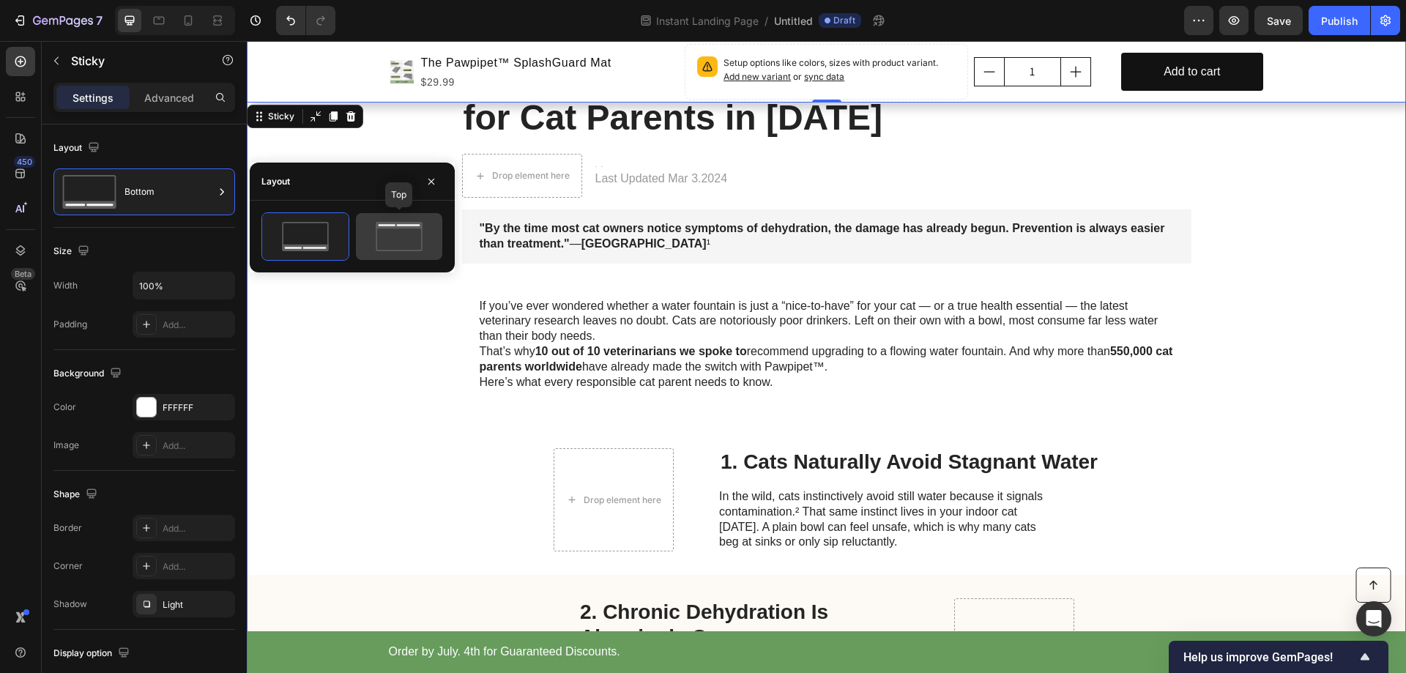
click at [413, 239] on icon at bounding box center [399, 236] width 69 height 29
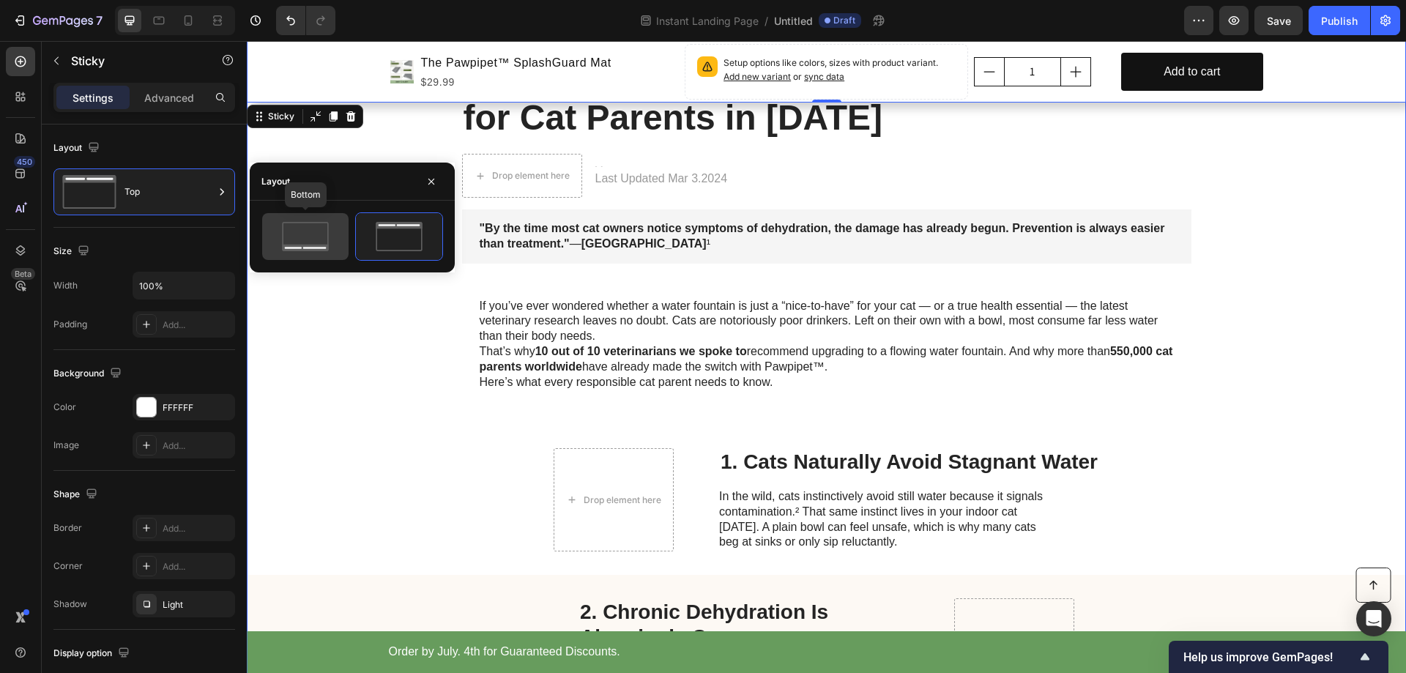
click at [303, 242] on icon at bounding box center [305, 236] width 69 height 29
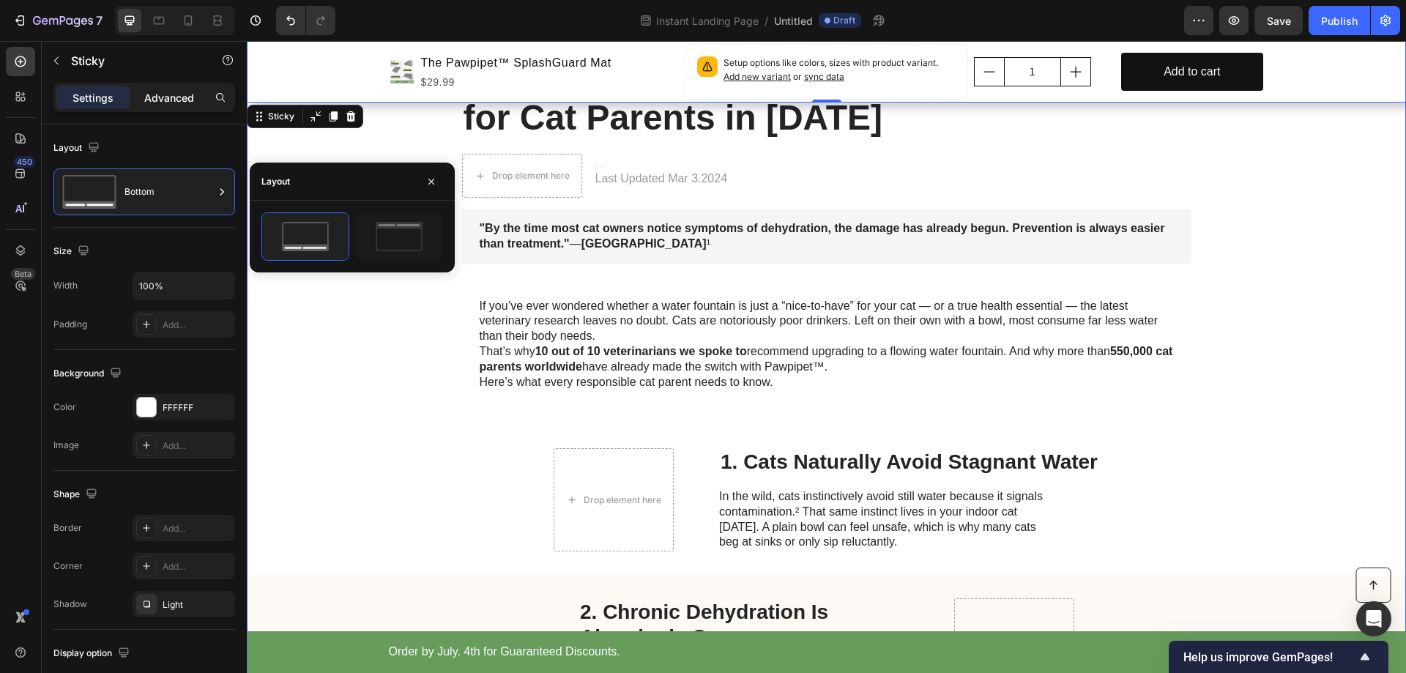
click at [177, 108] on div "Advanced" at bounding box center [169, 97] width 73 height 23
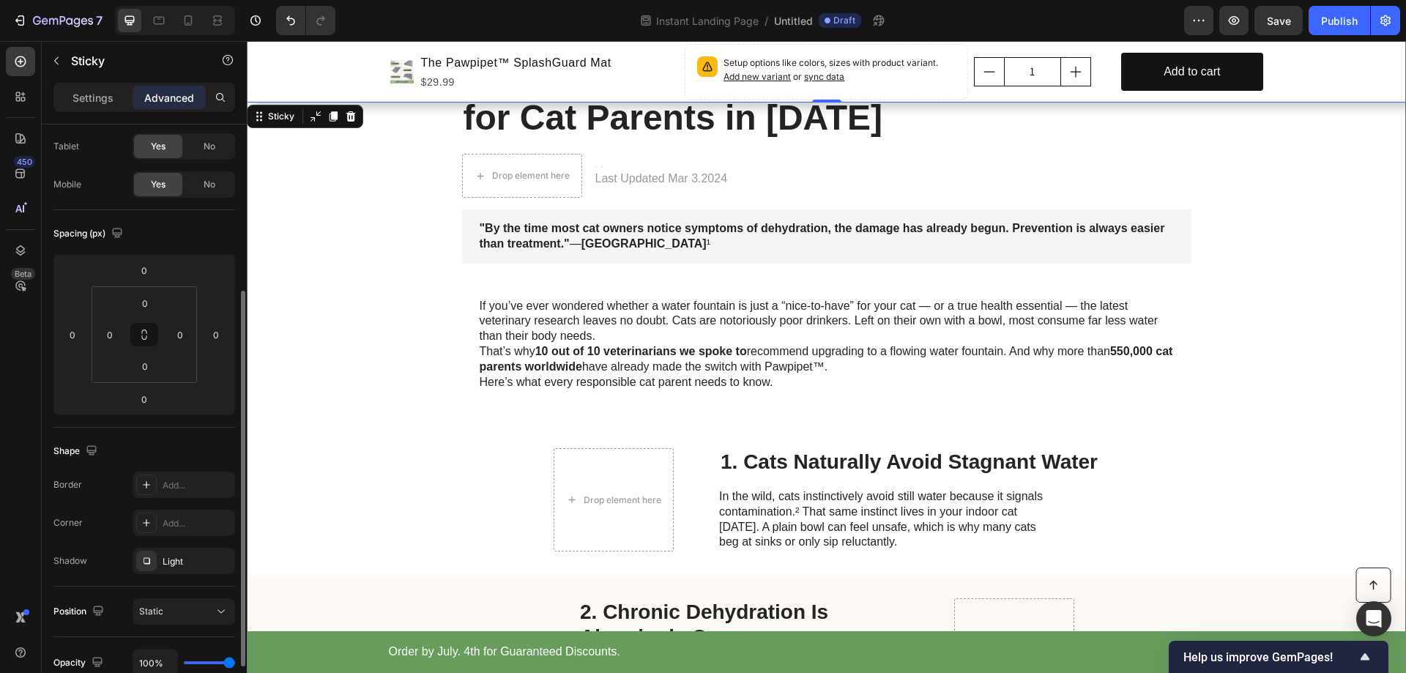
scroll to position [146, 0]
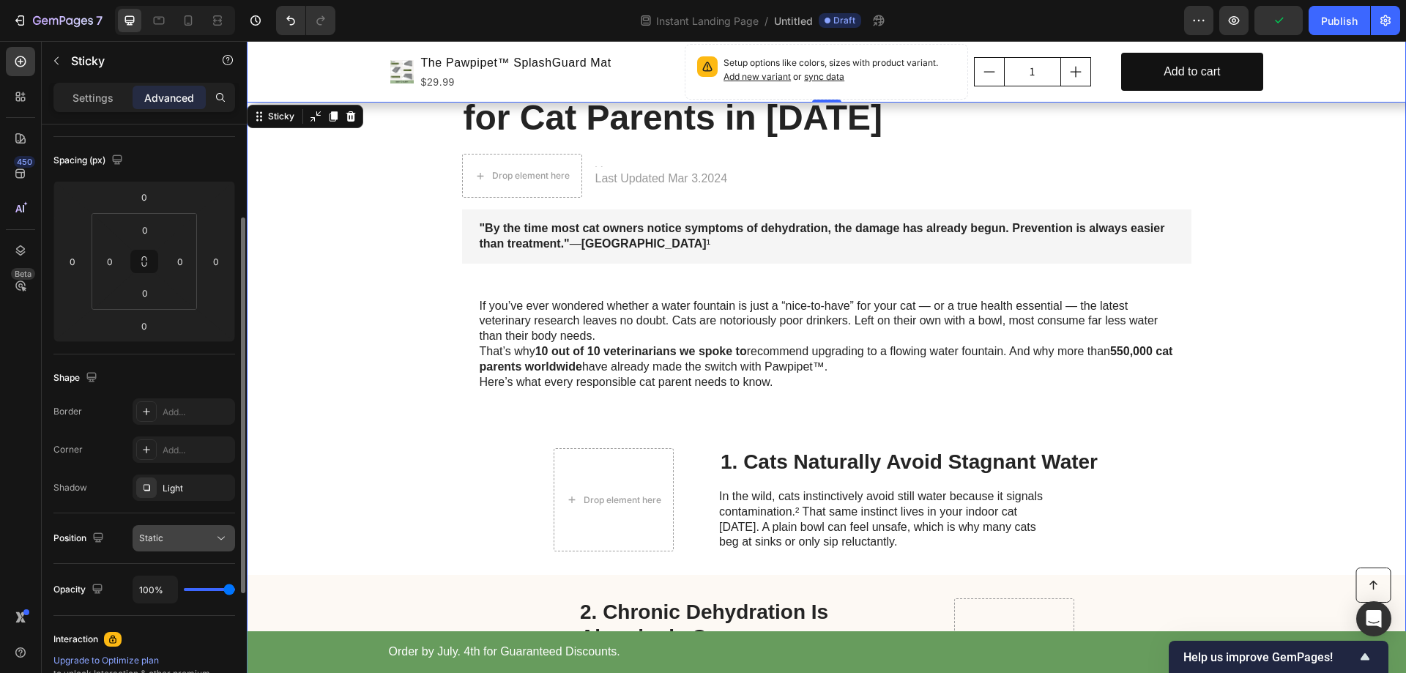
click at [193, 535] on div "Static" at bounding box center [176, 538] width 75 height 13
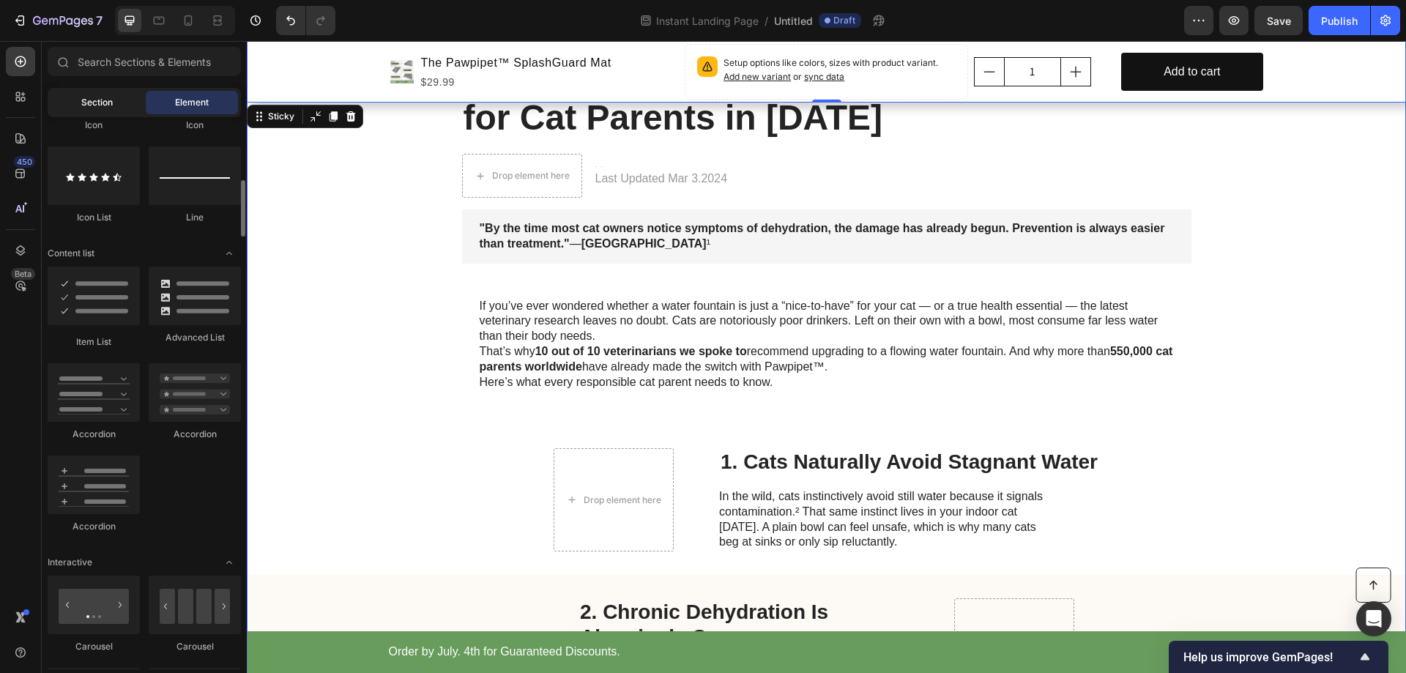
scroll to position [1260, 0]
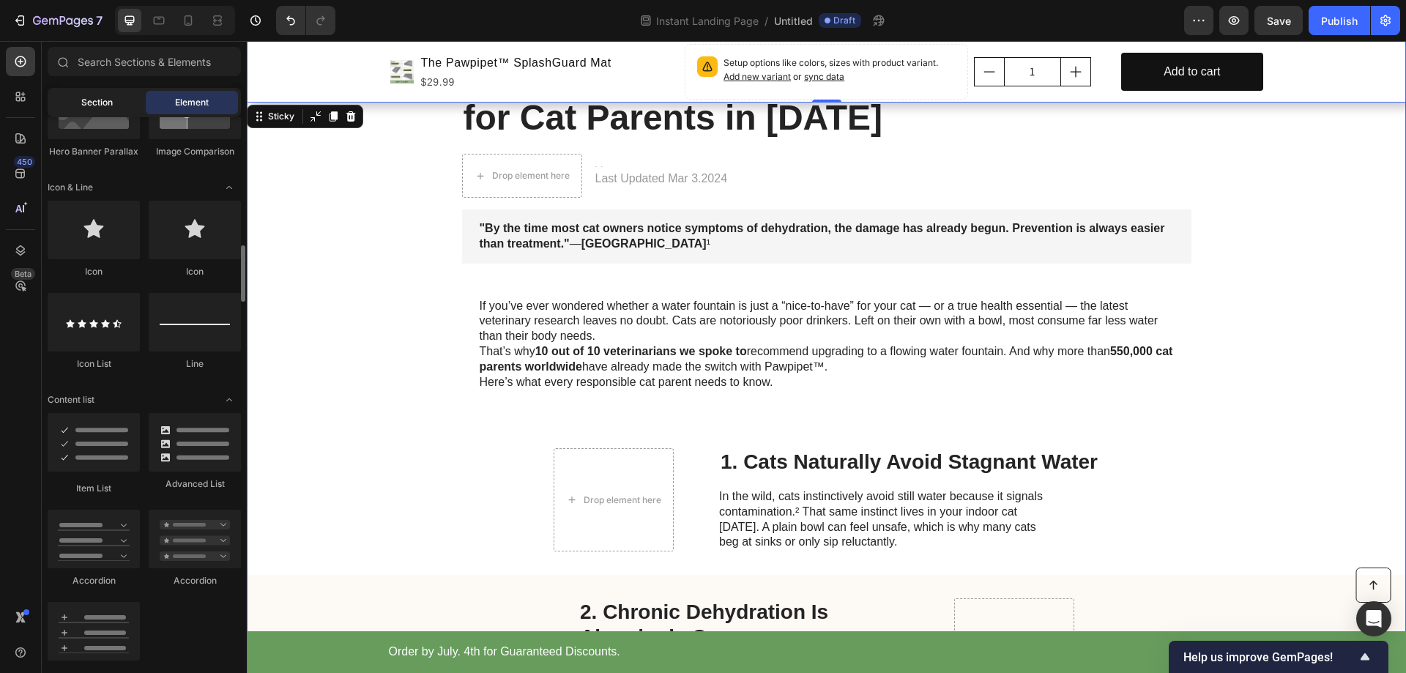
click at [96, 96] on span "Section" at bounding box center [96, 102] width 31 height 13
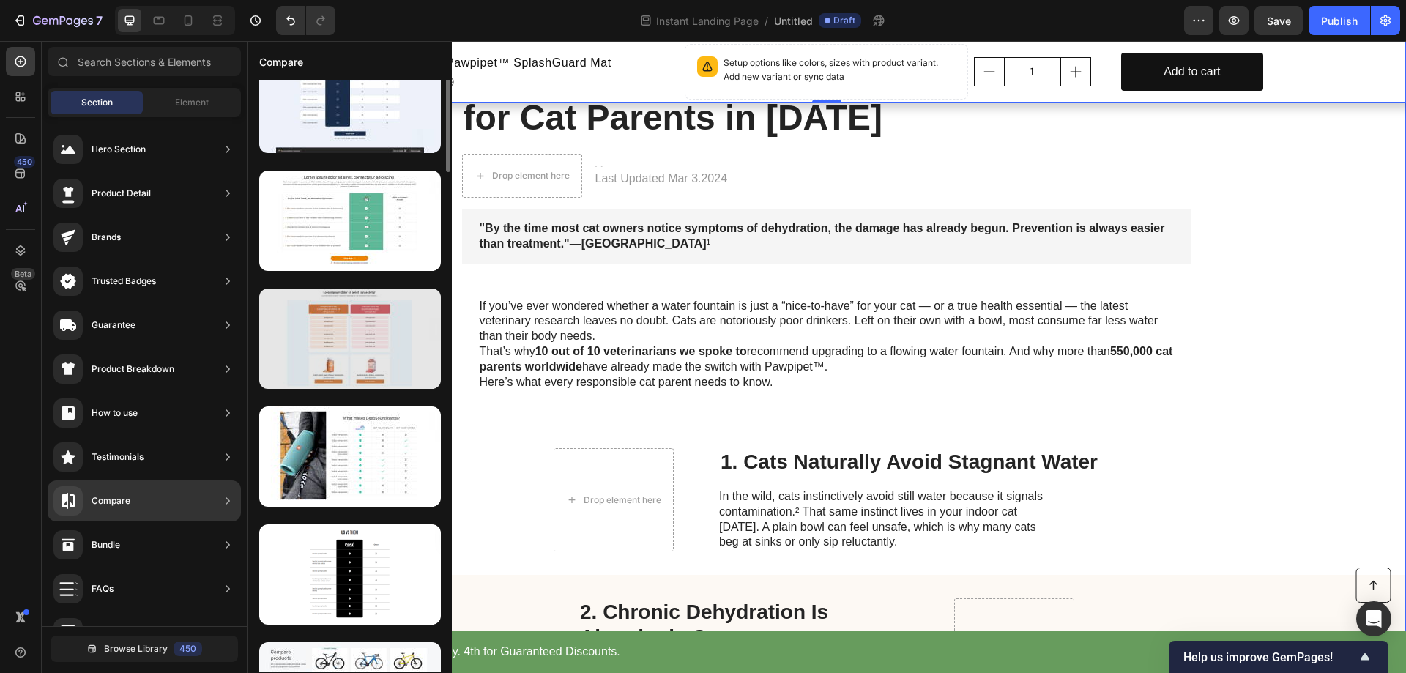
scroll to position [0, 0]
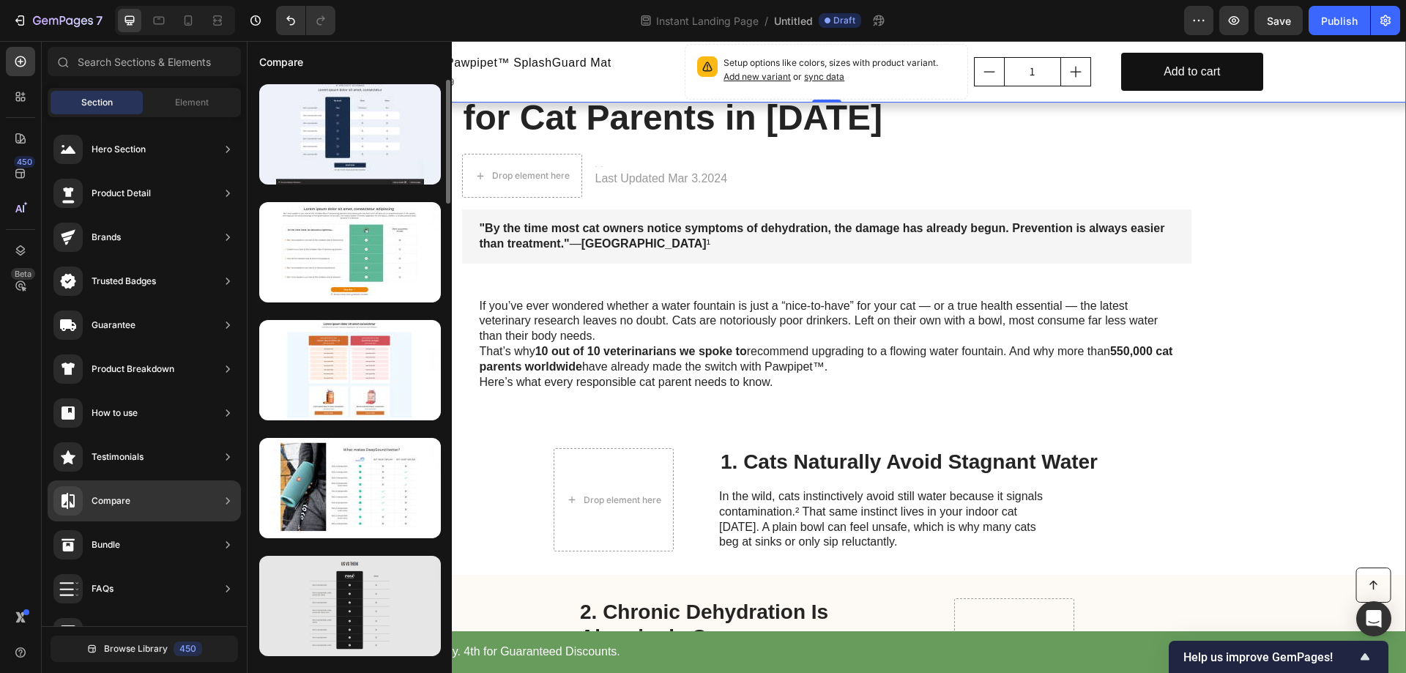
click at [391, 625] on div at bounding box center [350, 606] width 182 height 100
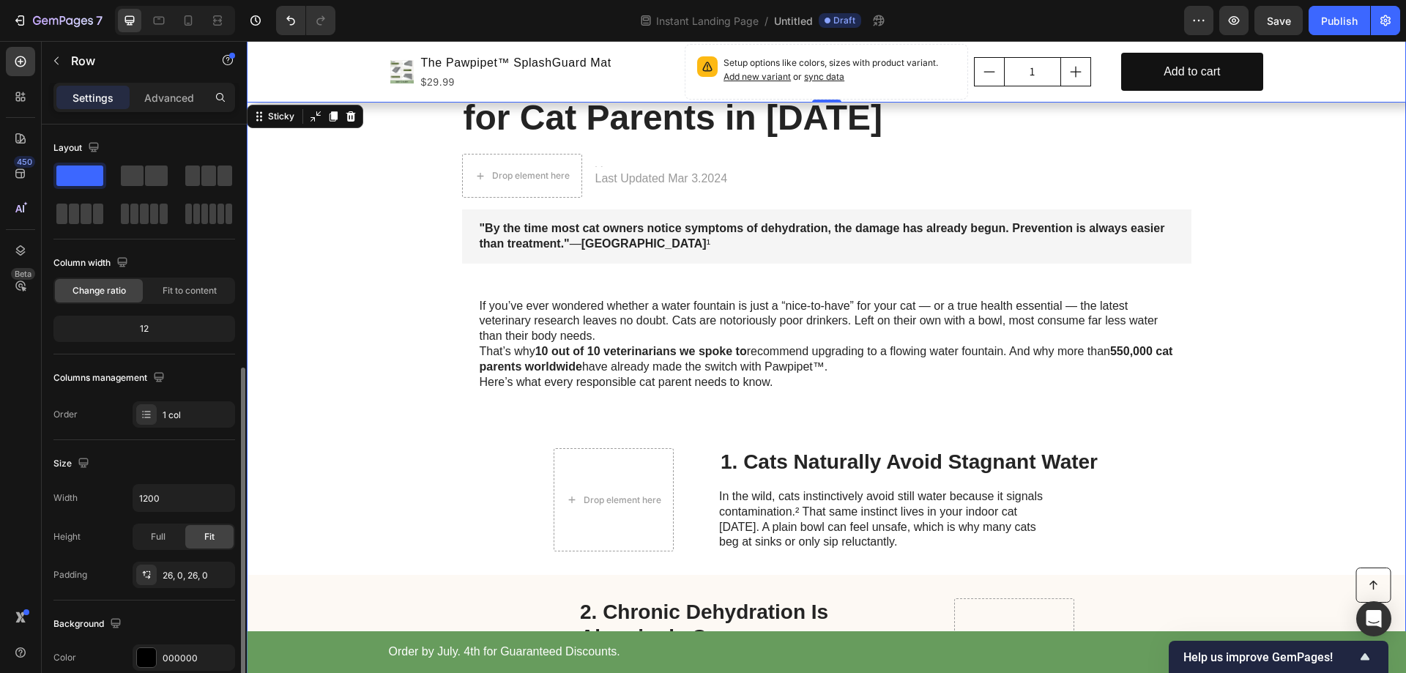
scroll to position [146, 0]
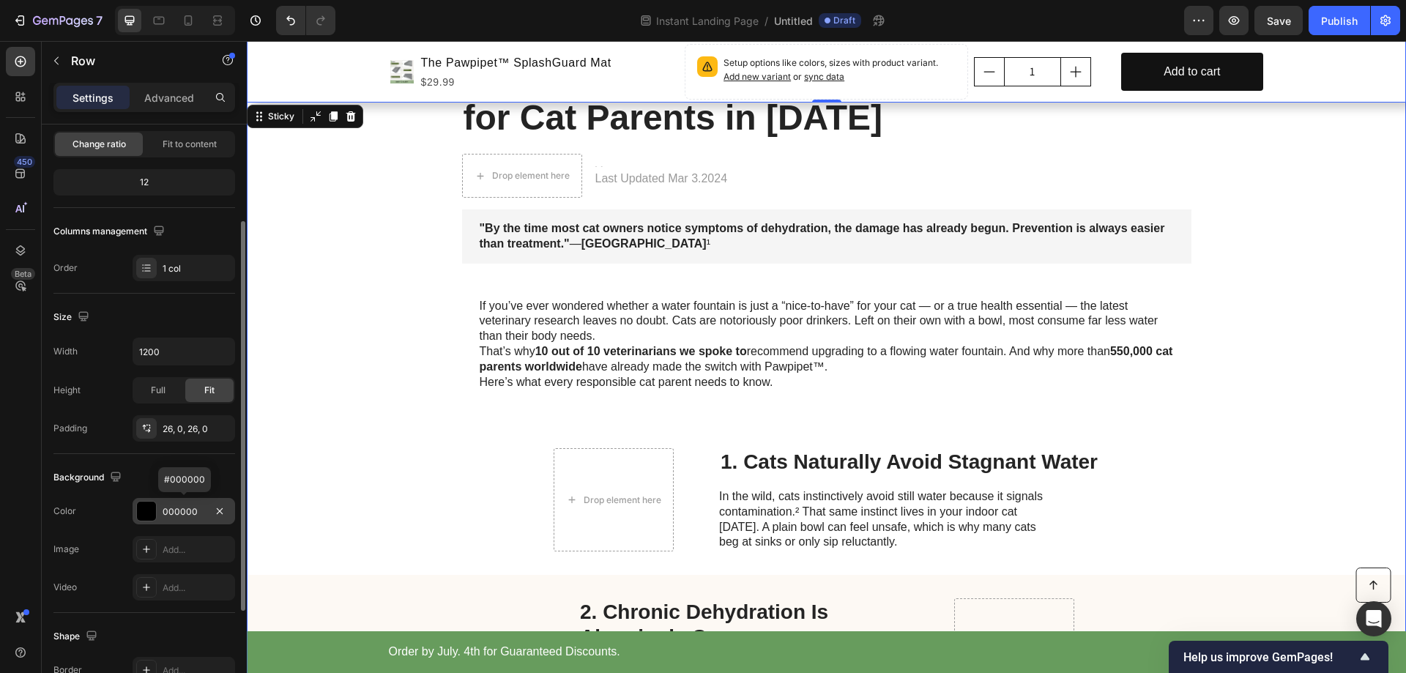
click at [171, 505] on div "000000" at bounding box center [184, 511] width 42 height 13
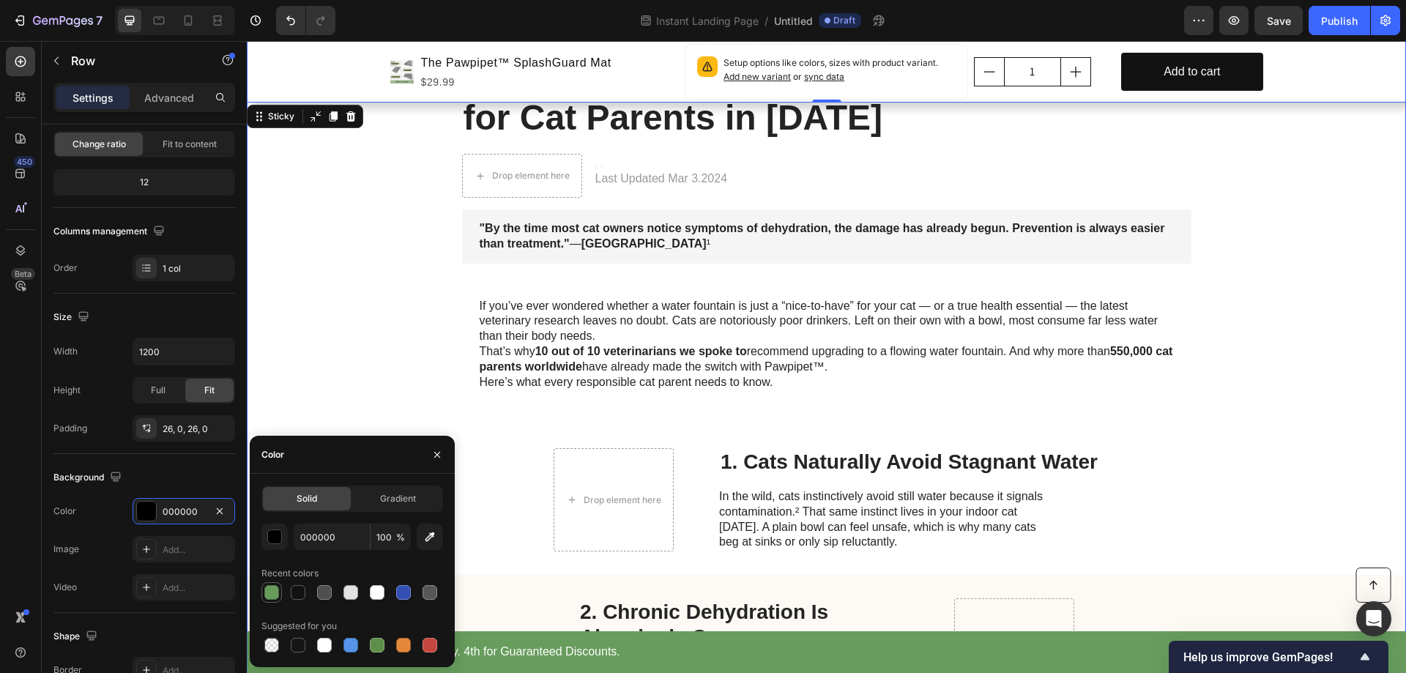
click at [278, 595] on div at bounding box center [271, 592] width 15 height 15
type input "679C5D"
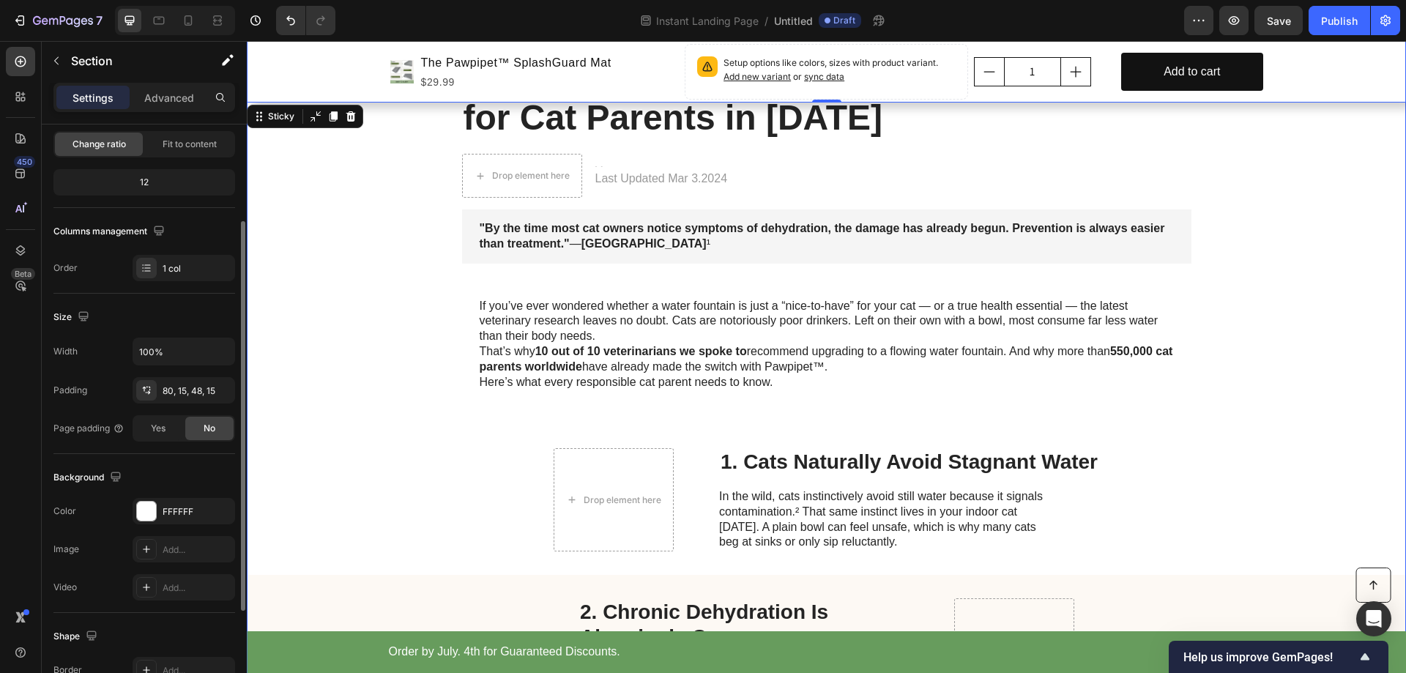
scroll to position [0, 0]
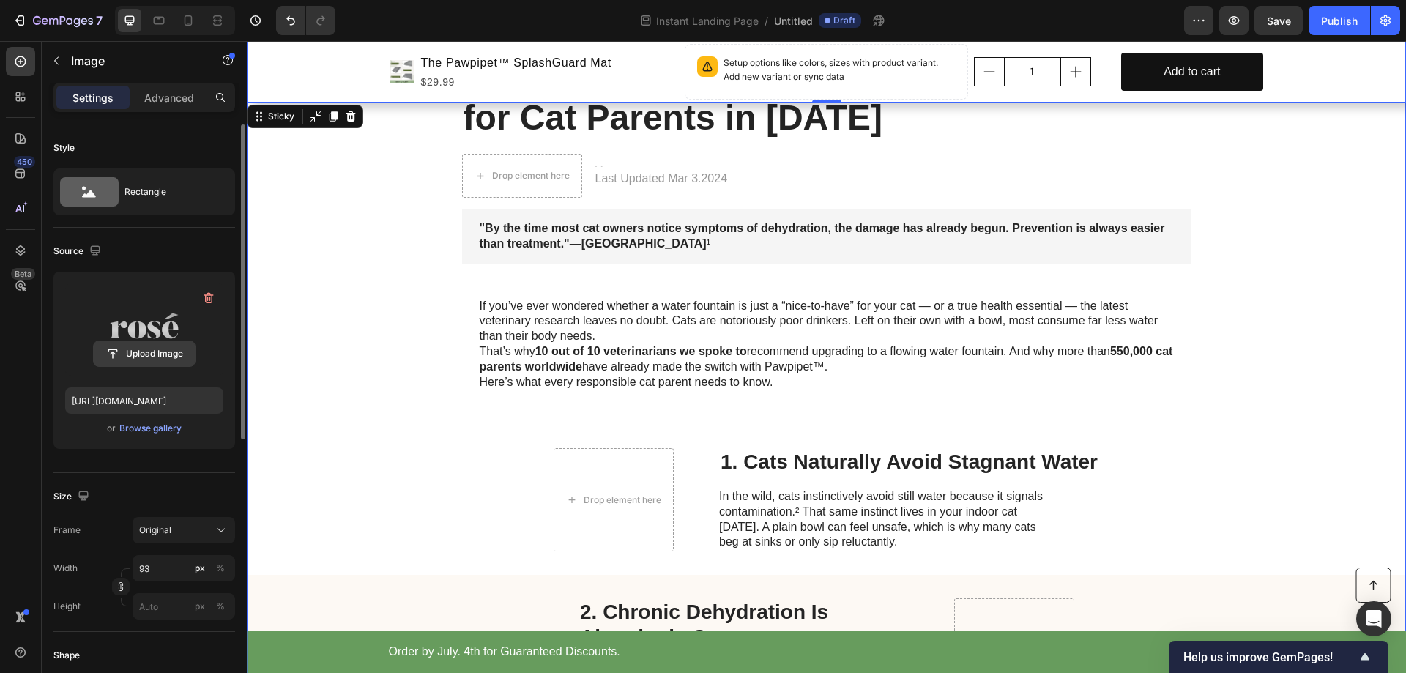
click at [153, 353] on input "file" at bounding box center [144, 353] width 101 height 25
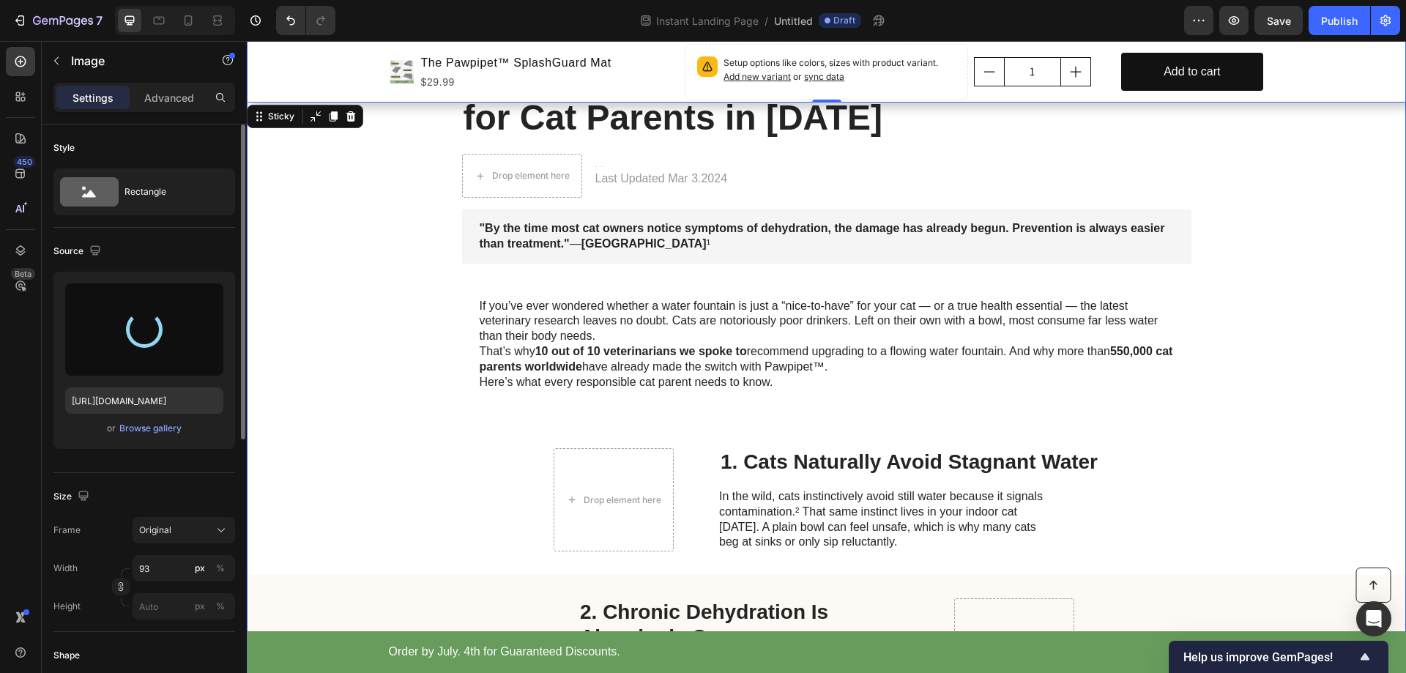
type input "https://cdn.shopify.com/s/files/1/0939/0322/5132/files/gempages_586404213240628…"
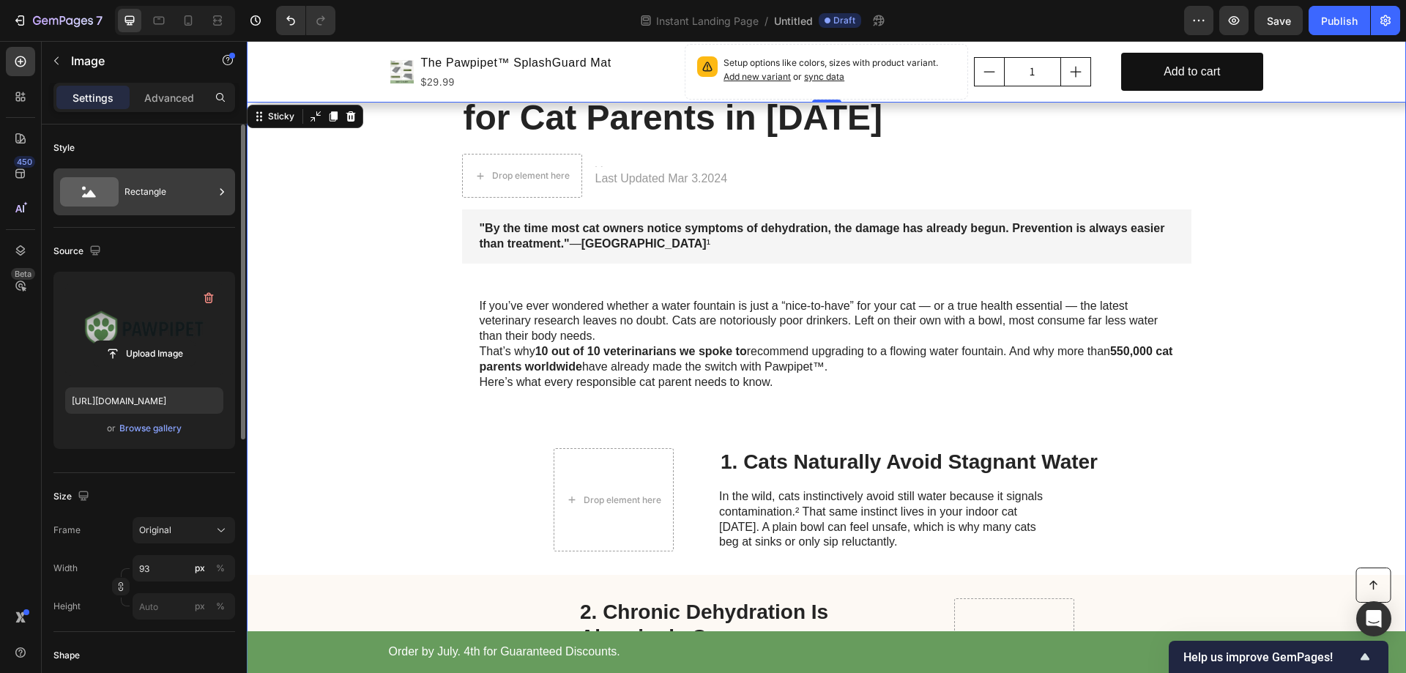
click at [151, 196] on div "Rectangle" at bounding box center [169, 192] width 89 height 34
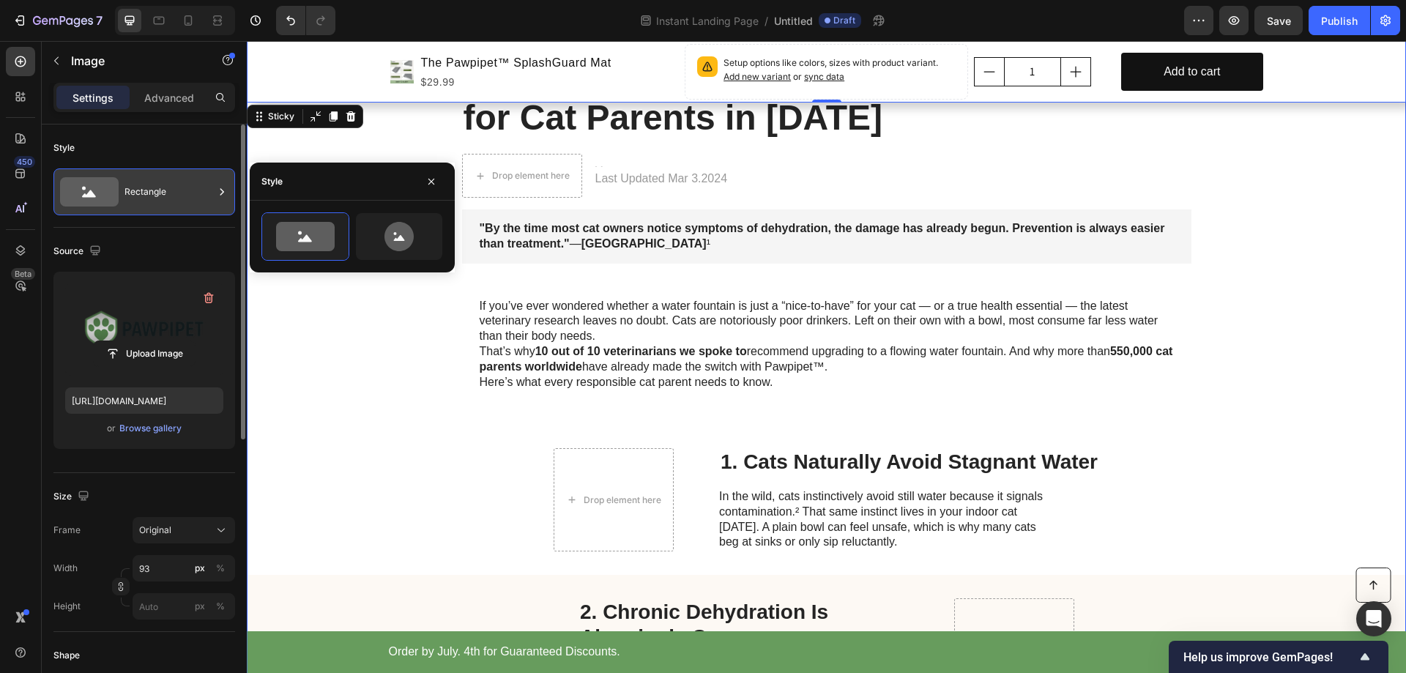
click at [158, 192] on div "Rectangle" at bounding box center [169, 192] width 89 height 34
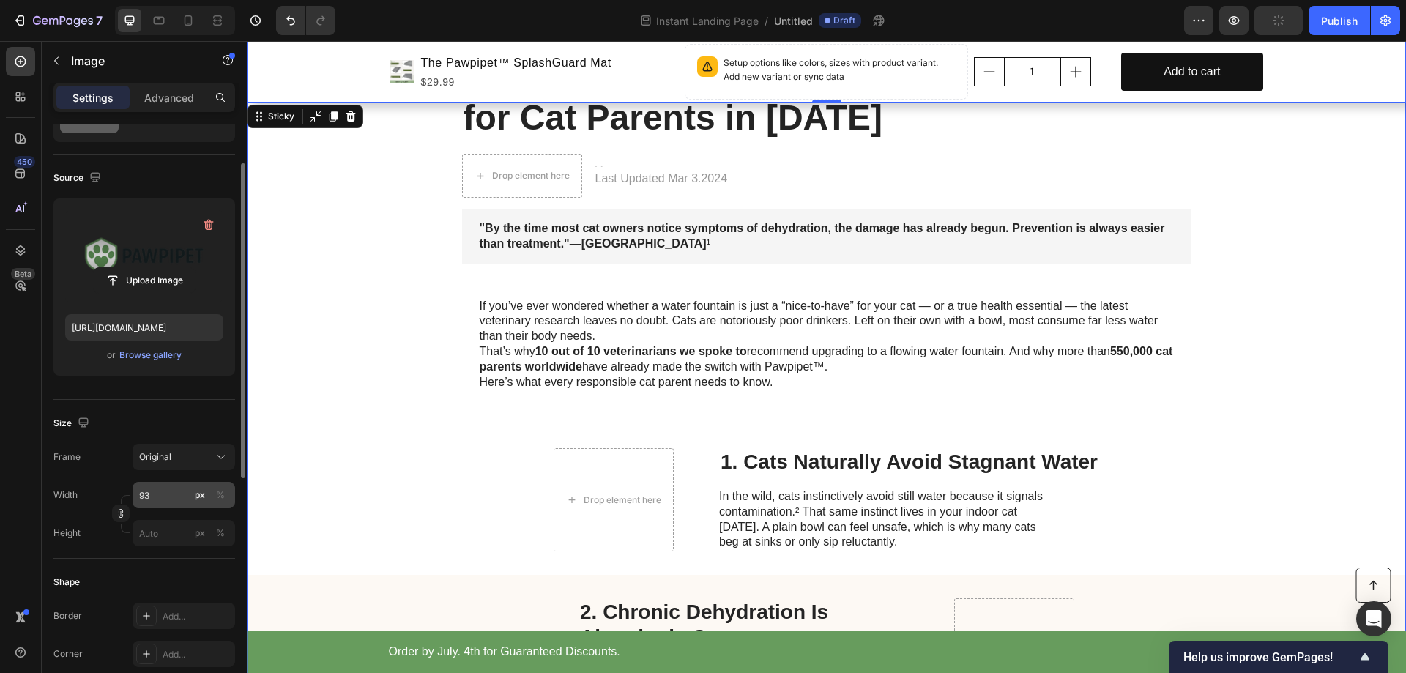
scroll to position [146, 0]
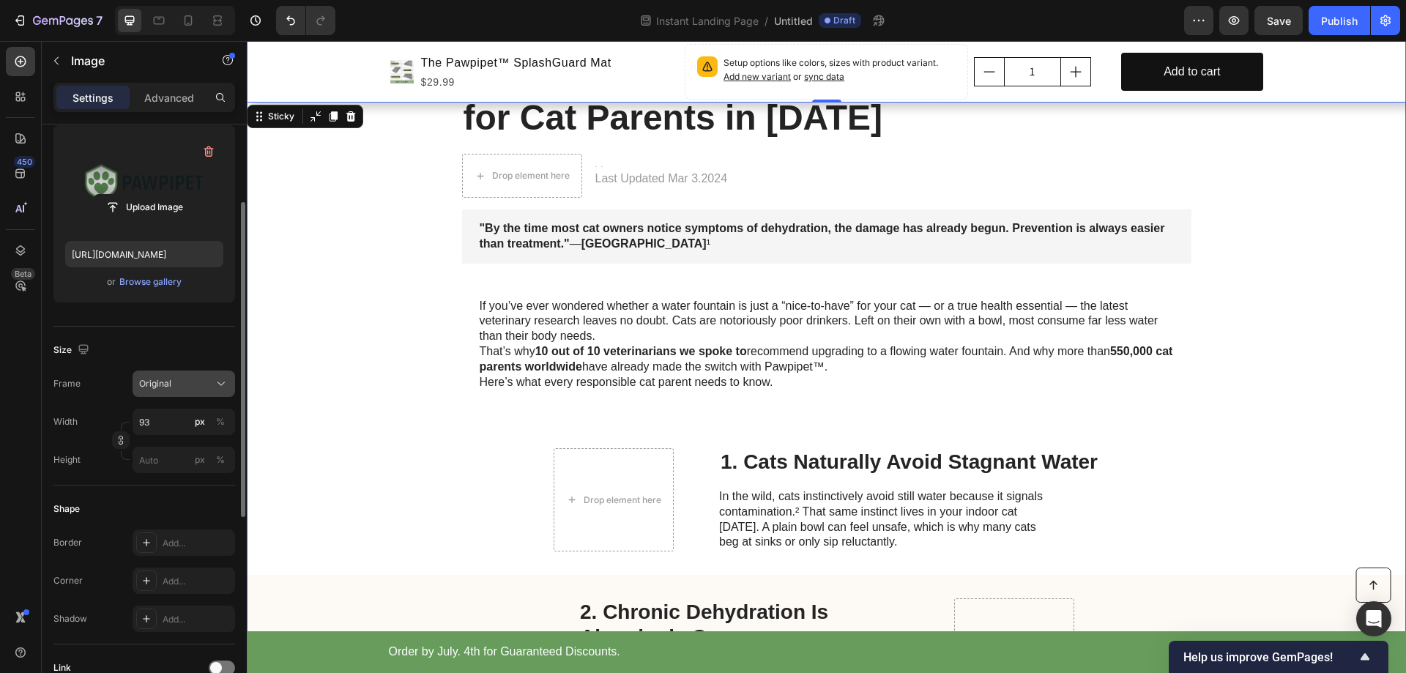
click at [193, 382] on div "Original" at bounding box center [175, 383] width 72 height 13
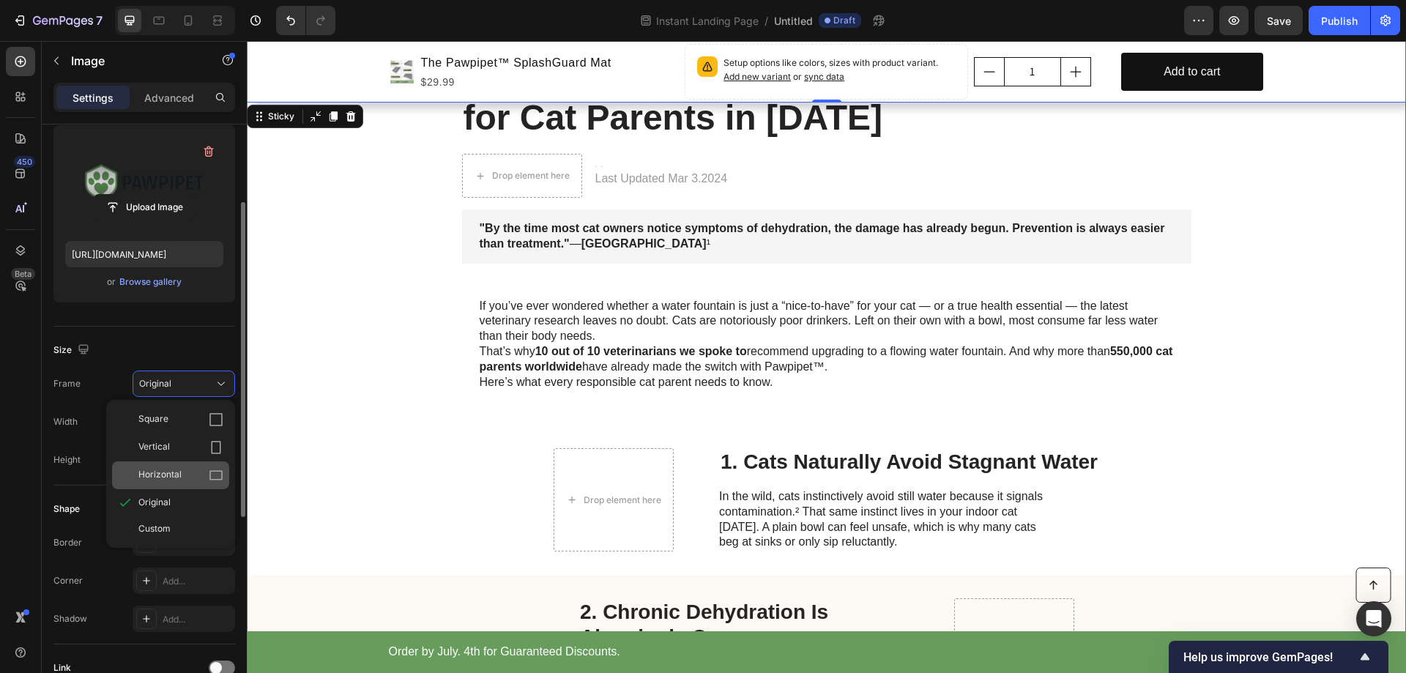
click at [154, 478] on span "Horizontal" at bounding box center [159, 475] width 43 height 15
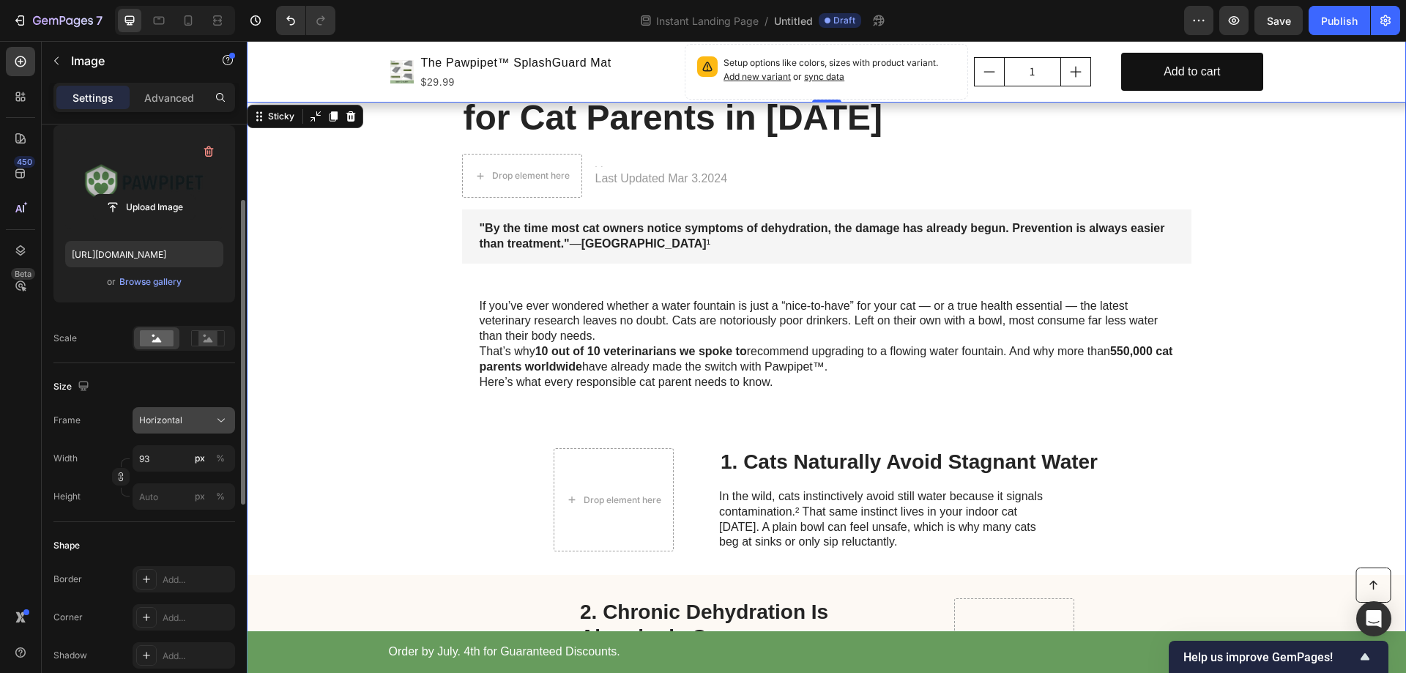
click at [185, 422] on div "Horizontal" at bounding box center [175, 420] width 72 height 13
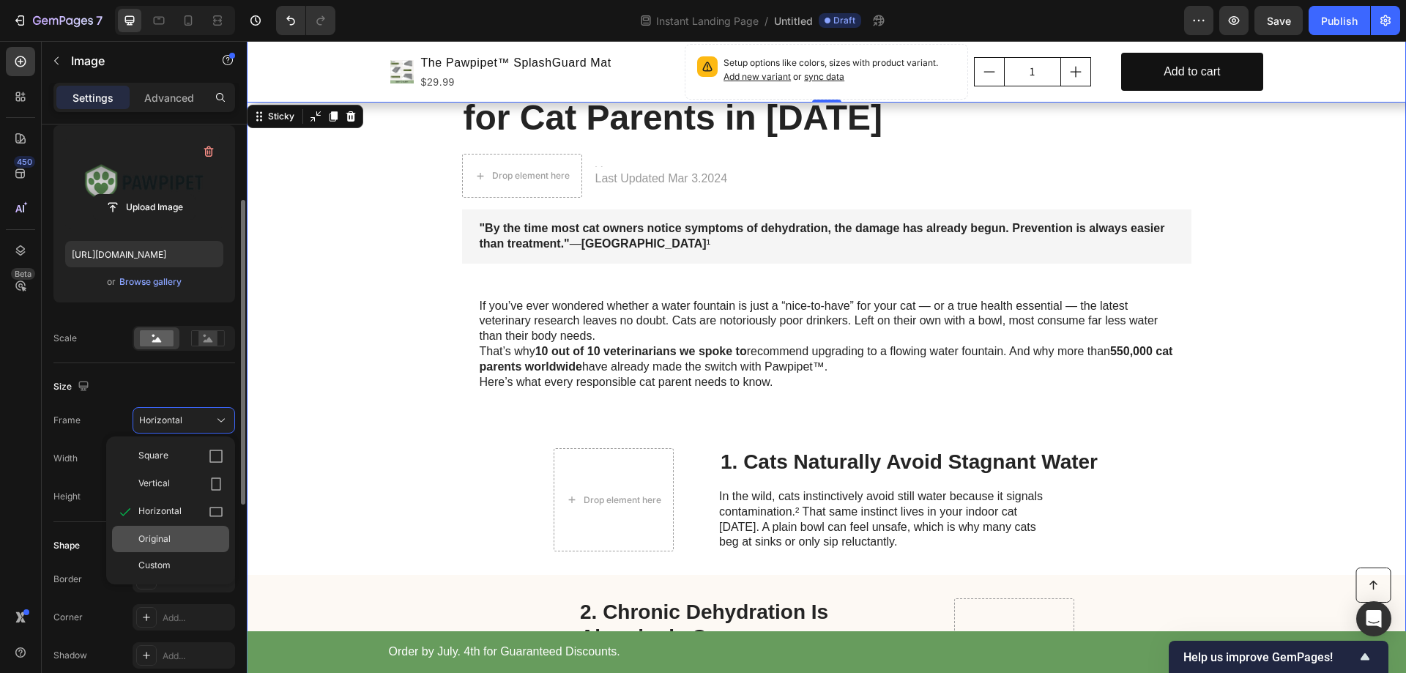
click at [160, 539] on span "Original" at bounding box center [154, 538] width 32 height 13
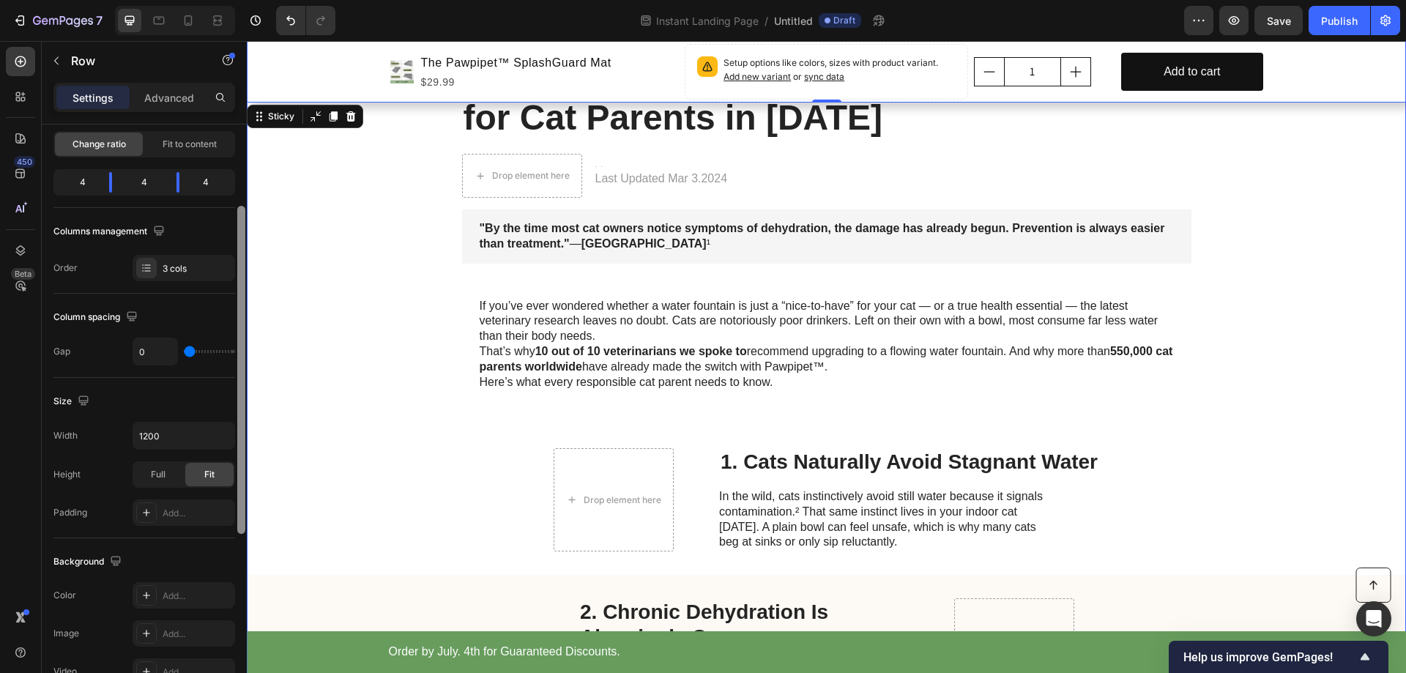
scroll to position [0, 0]
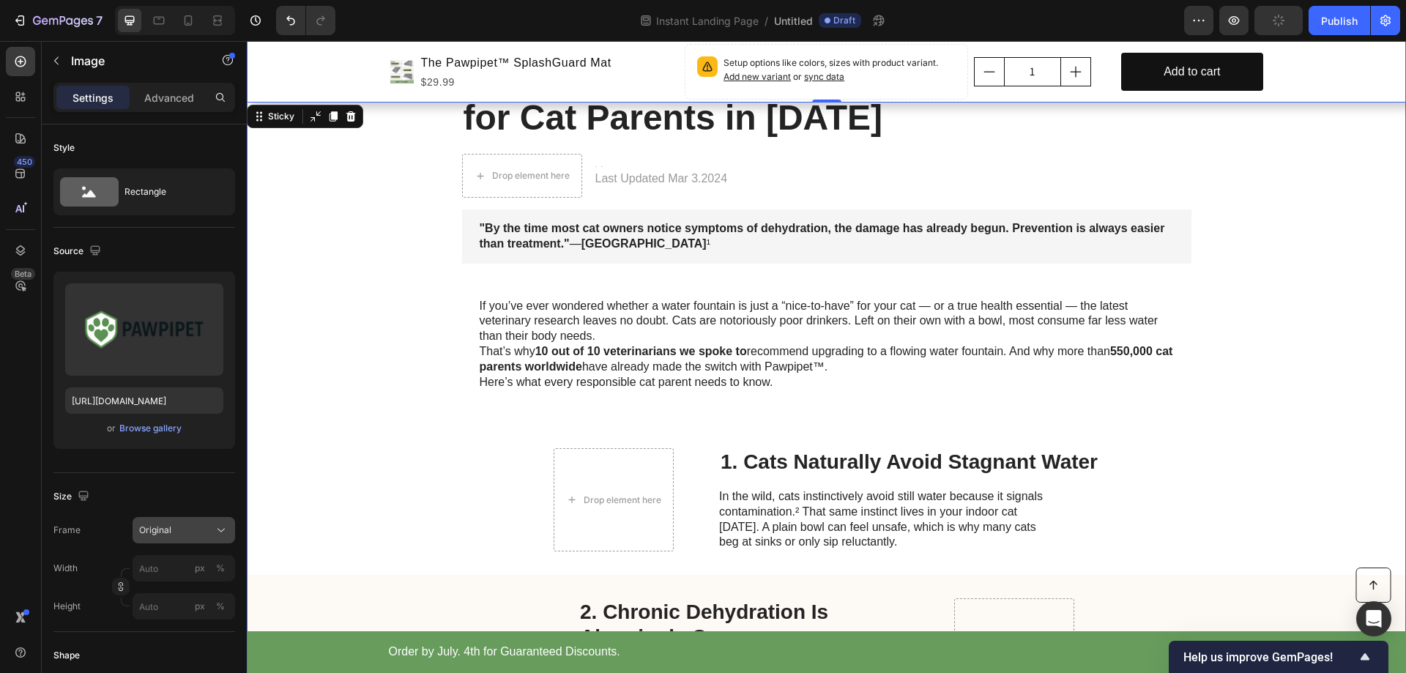
click at [174, 529] on div "Original" at bounding box center [175, 530] width 72 height 13
click at [198, 535] on div "Original" at bounding box center [175, 530] width 72 height 13
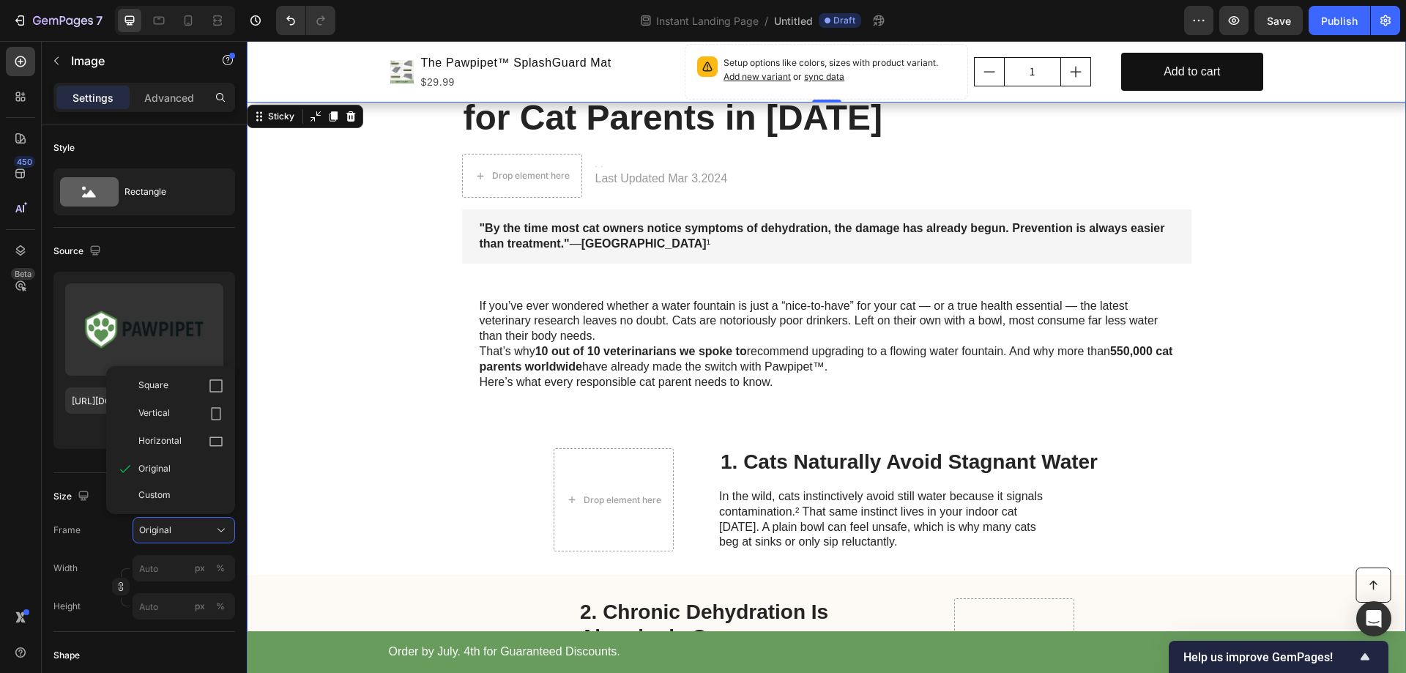
click at [170, 439] on span "Horizontal" at bounding box center [159, 441] width 43 height 15
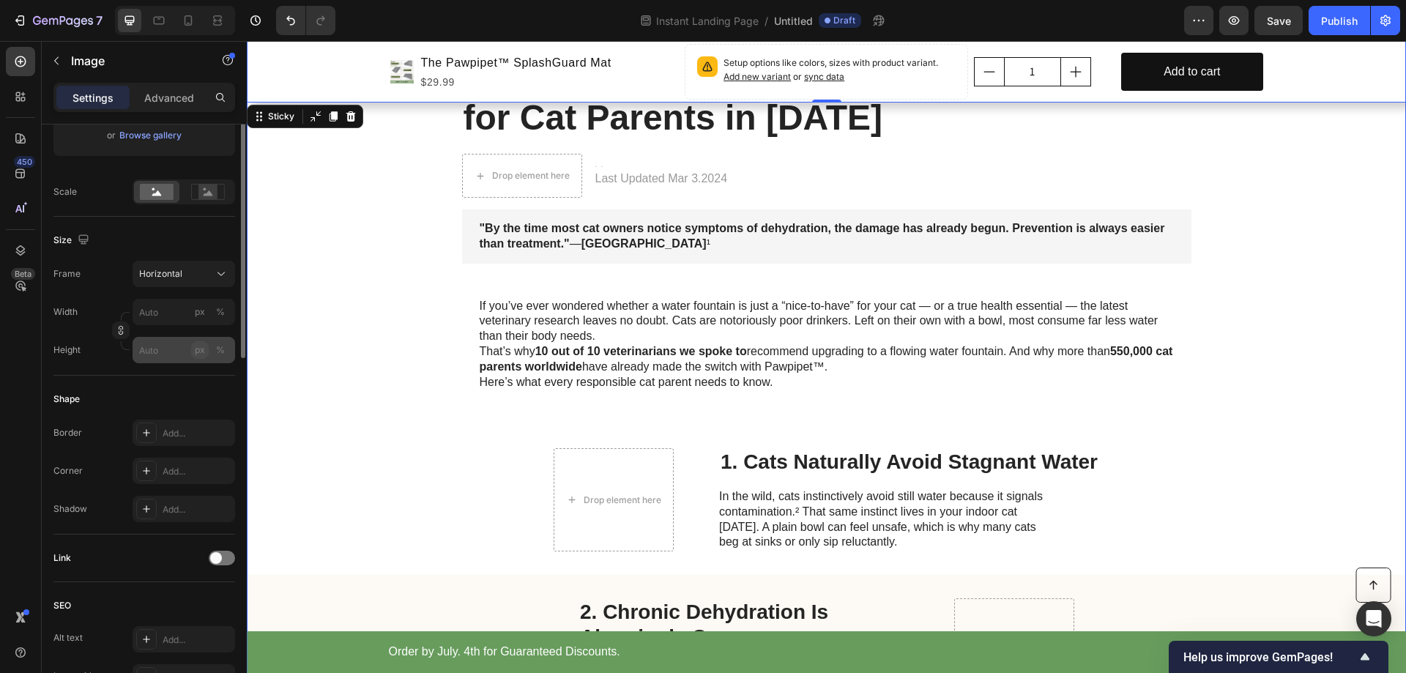
scroll to position [146, 0]
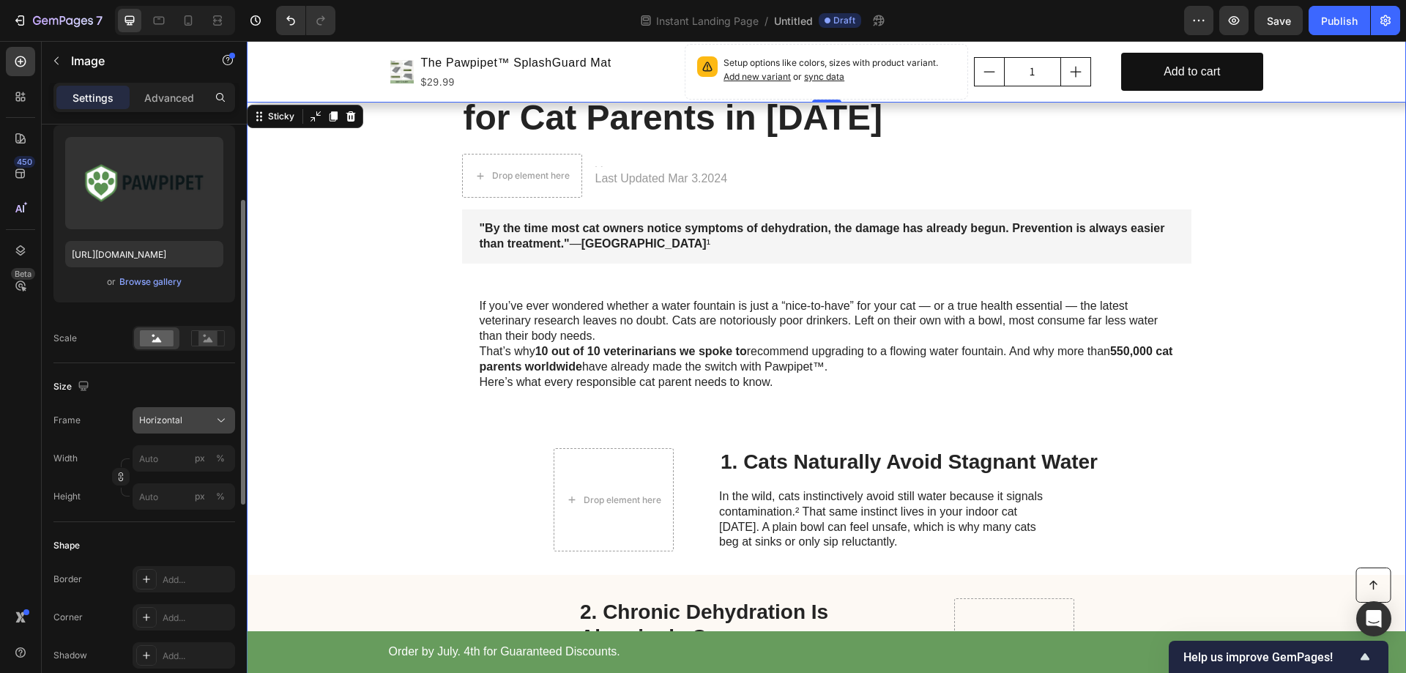
click at [188, 426] on div "Horizontal" at bounding box center [175, 420] width 72 height 13
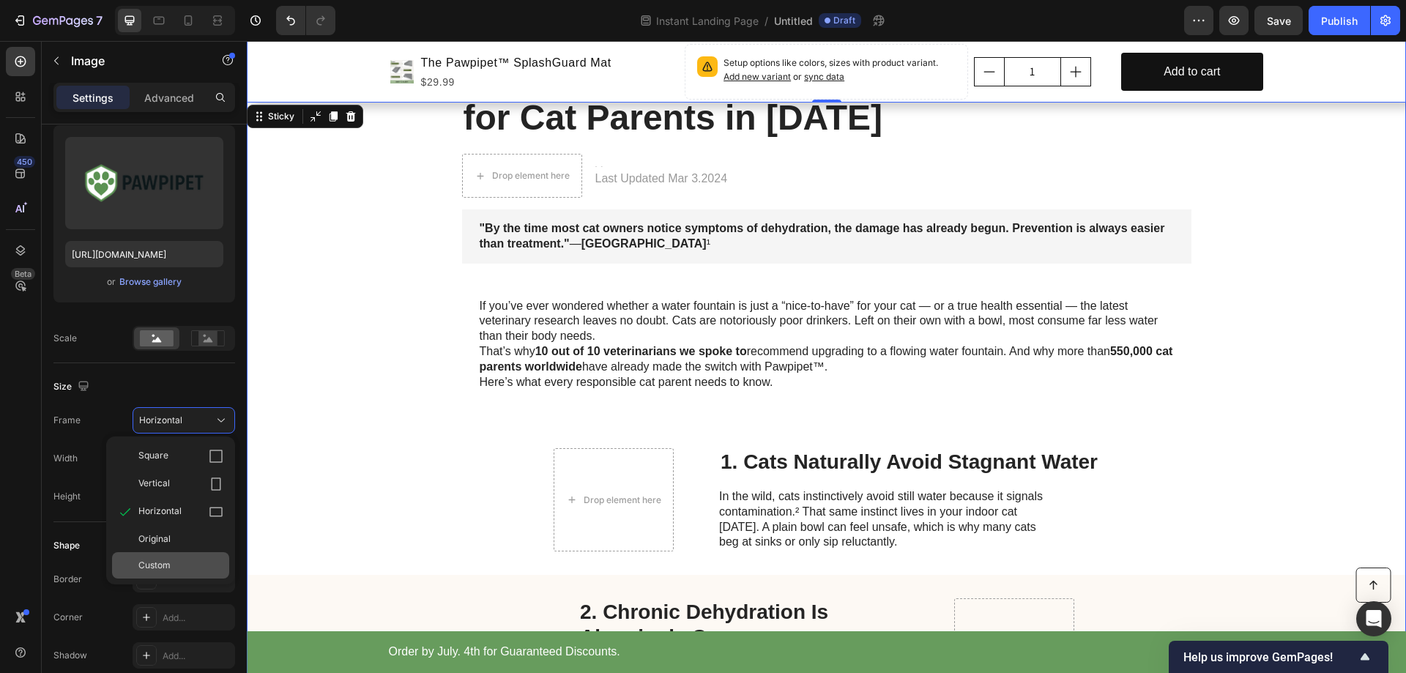
click at [155, 563] on span "Custom" at bounding box center [154, 565] width 32 height 13
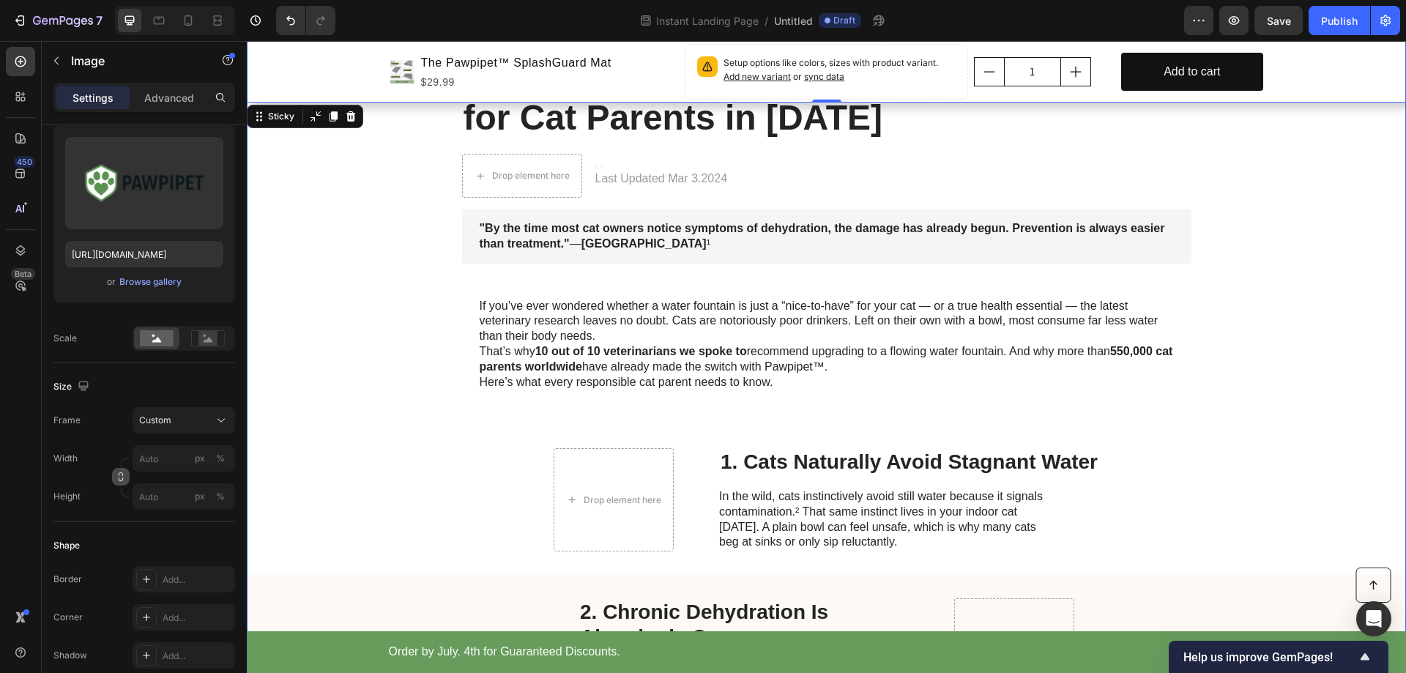
click at [121, 478] on icon "button" at bounding box center [121, 477] width 10 height 10
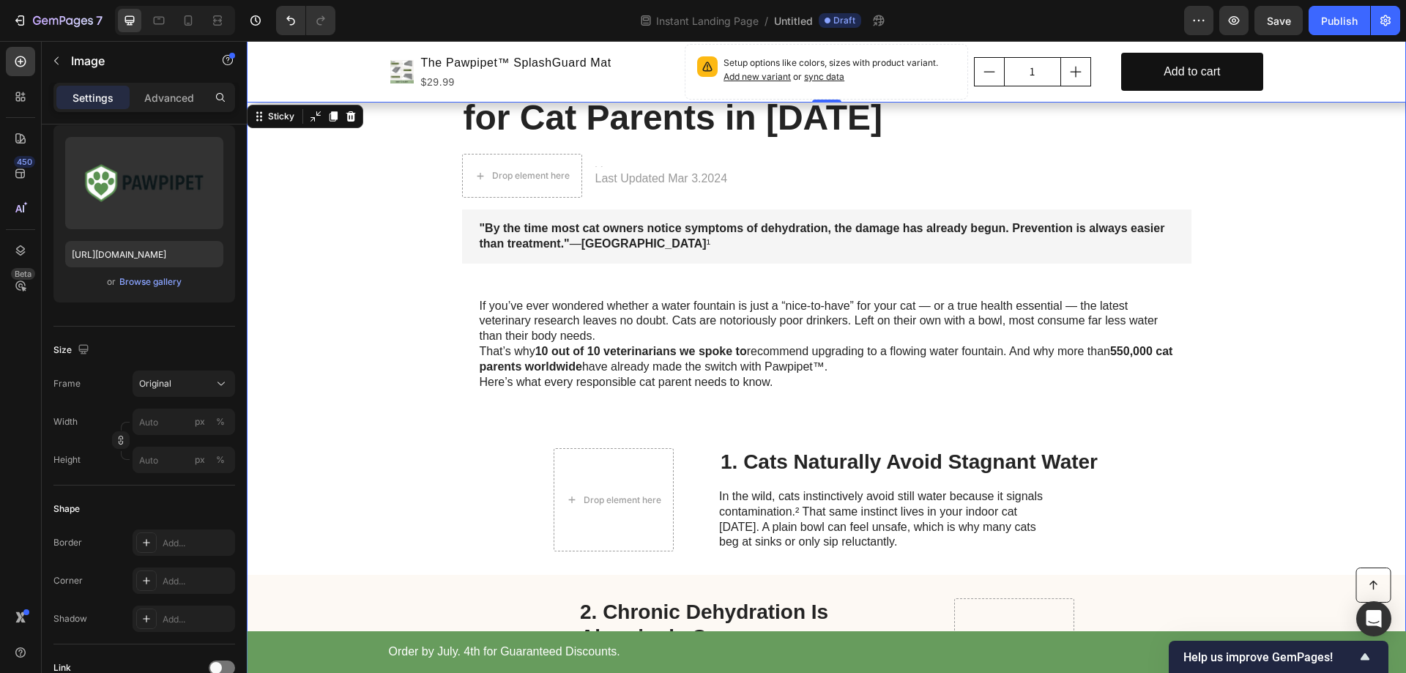
click at [128, 445] on button "button" at bounding box center [121, 440] width 18 height 18
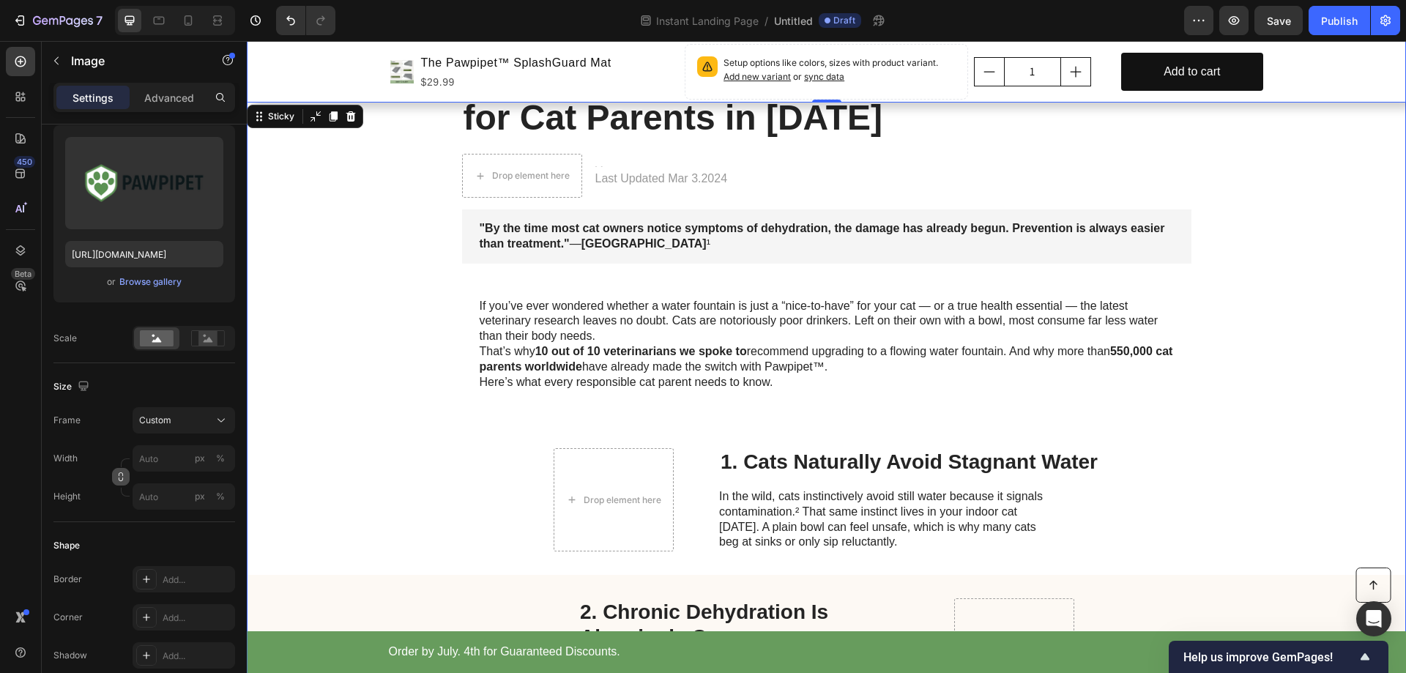
click at [121, 475] on icon "button" at bounding box center [121, 477] width 10 height 10
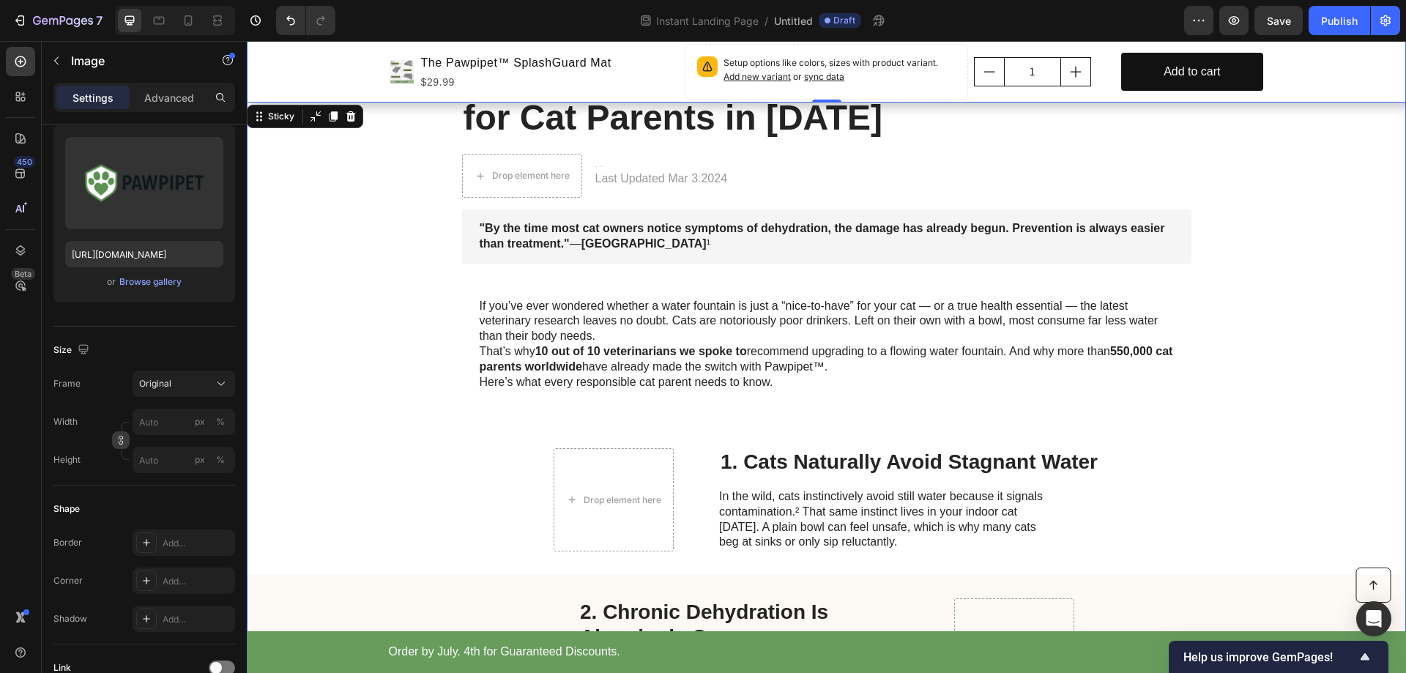
click at [122, 436] on icon "button" at bounding box center [121, 438] width 4 height 4
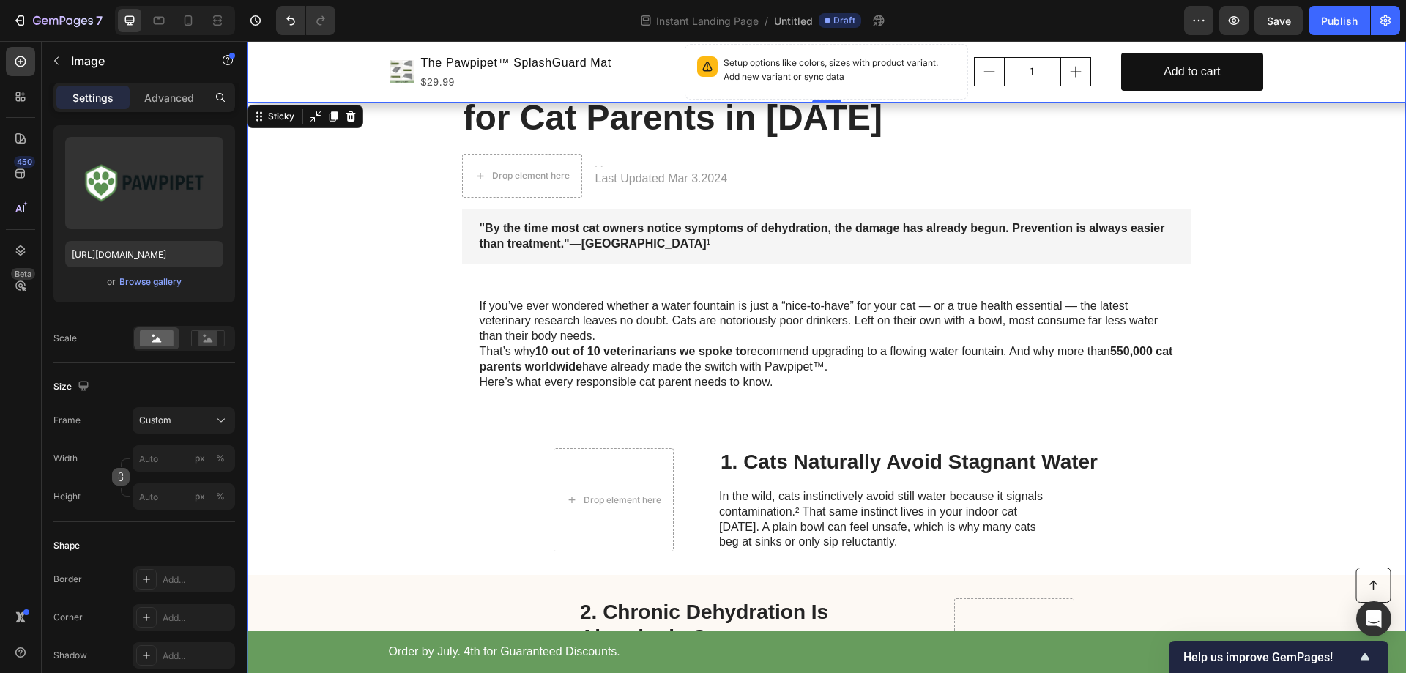
click at [119, 480] on icon "button" at bounding box center [121, 480] width 4 height 4
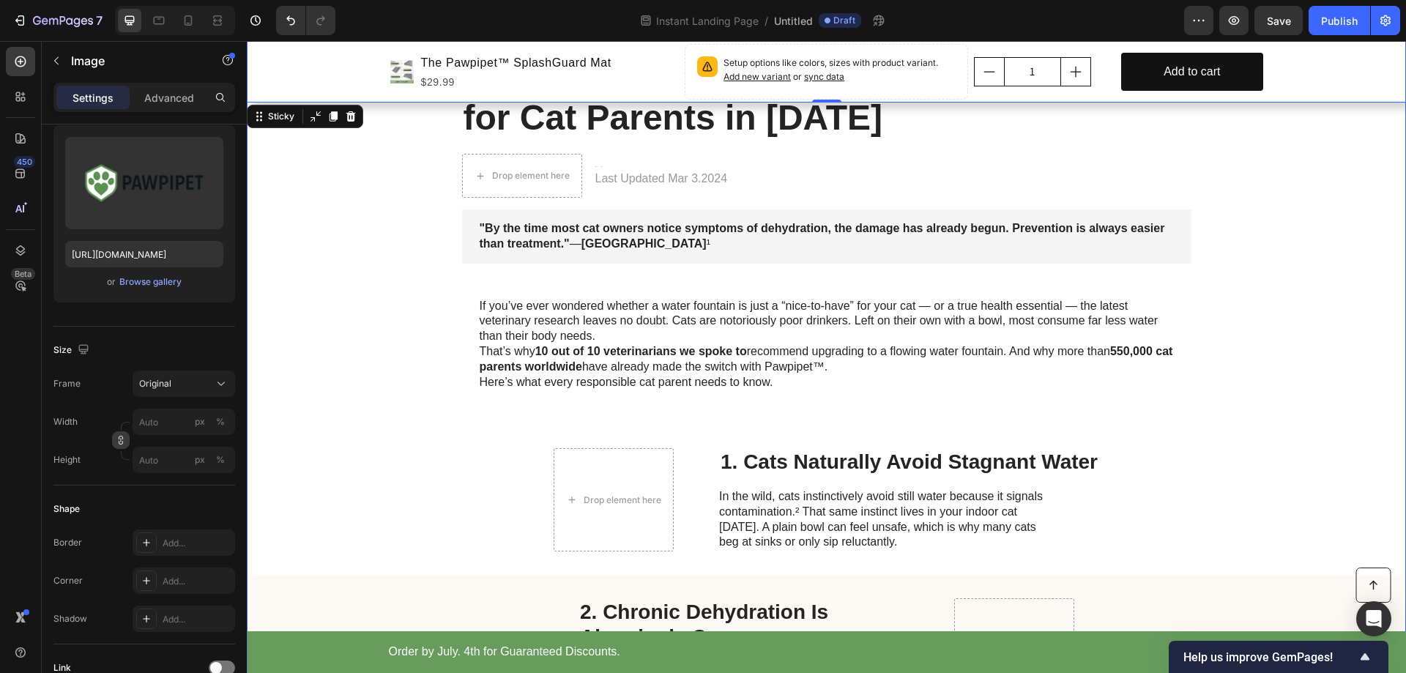
click at [122, 440] on icon "button" at bounding box center [121, 440] width 10 height 10
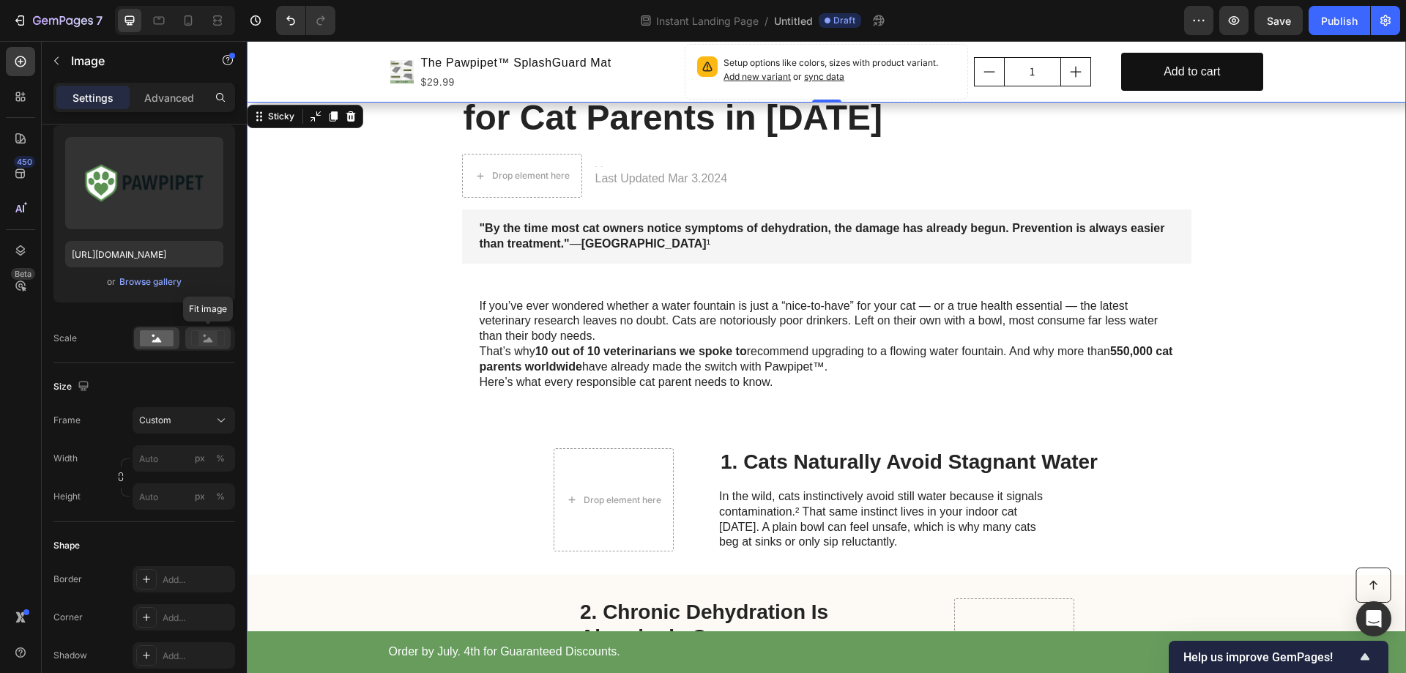
click at [210, 341] on icon at bounding box center [209, 339] width 10 height 5
click at [162, 342] on rect at bounding box center [157, 338] width 34 height 16
click at [174, 419] on div "Custom" at bounding box center [175, 420] width 72 height 13
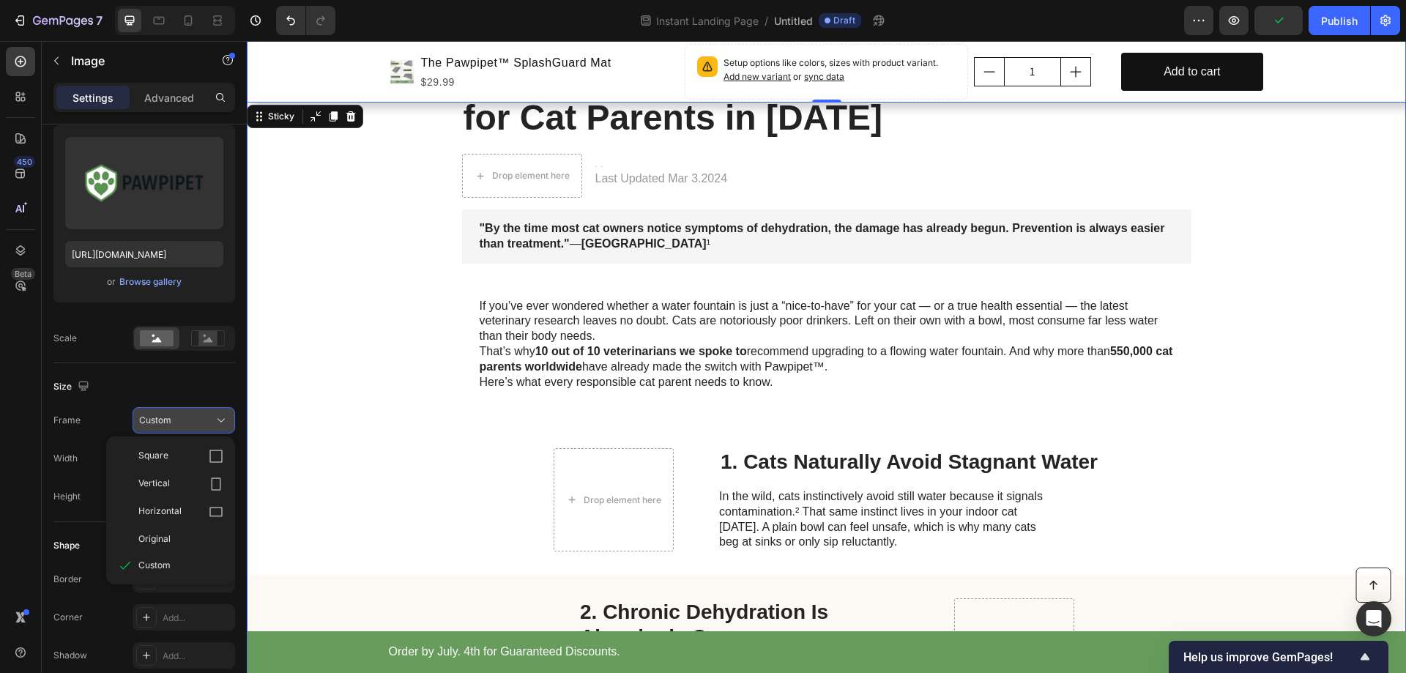
click at [194, 412] on button "Custom" at bounding box center [184, 420] width 103 height 26
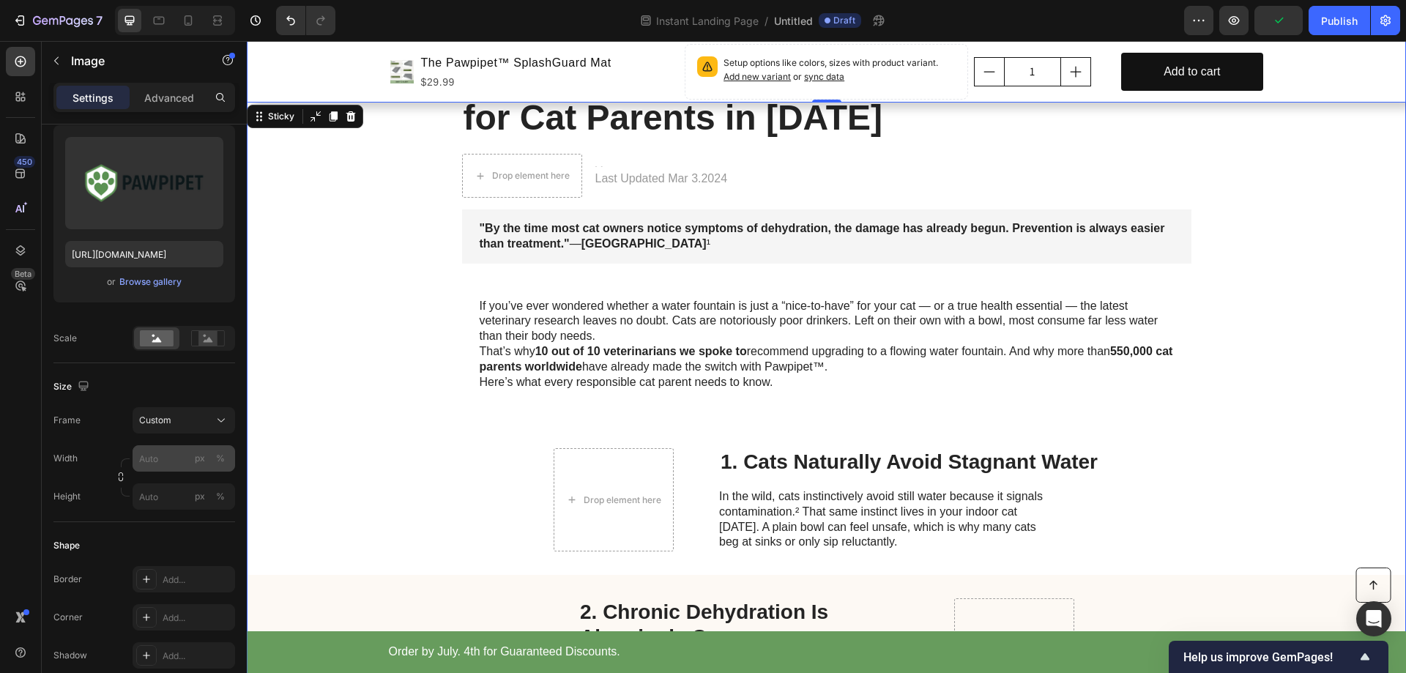
click at [211, 457] on div "px %" at bounding box center [210, 458] width 38 height 26
click at [211, 457] on input "px %" at bounding box center [184, 458] width 103 height 26
click at [105, 475] on div "Width px % Height px %" at bounding box center [144, 477] width 182 height 64
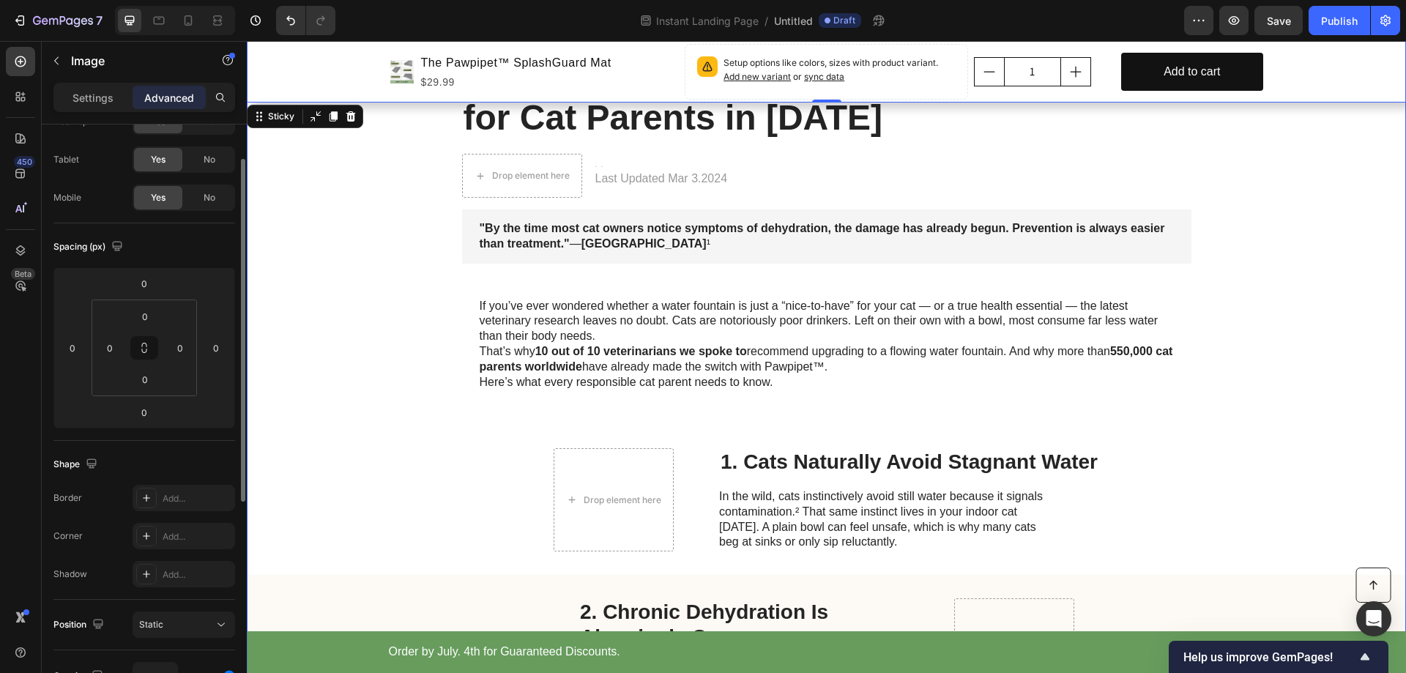
scroll to position [0, 0]
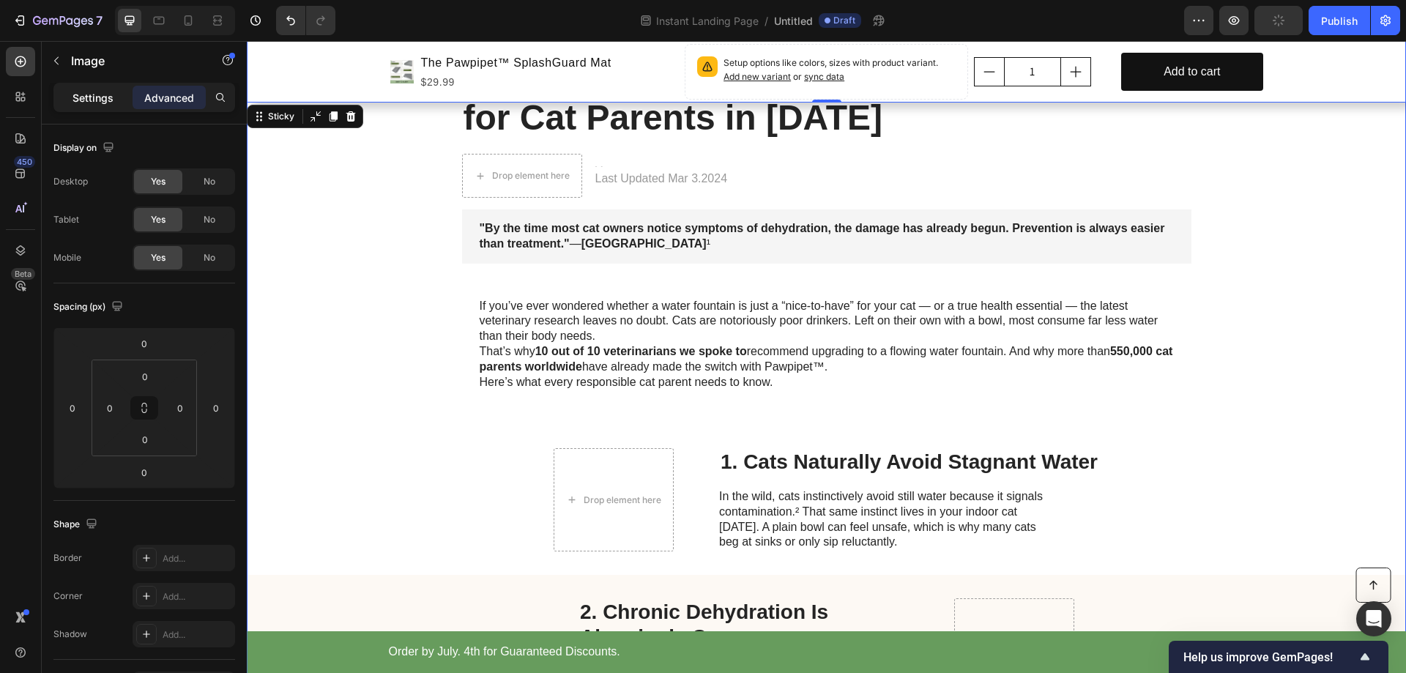
click at [94, 102] on p "Settings" at bounding box center [93, 97] width 41 height 15
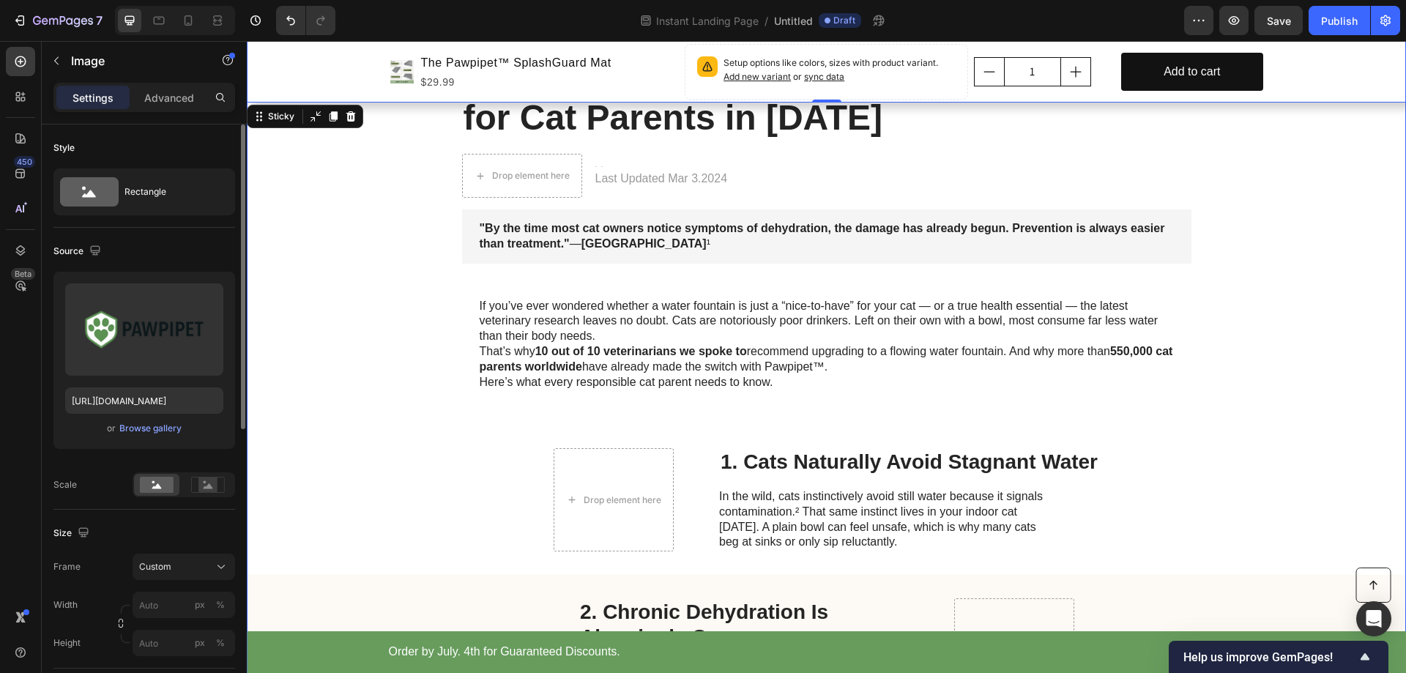
scroll to position [146, 0]
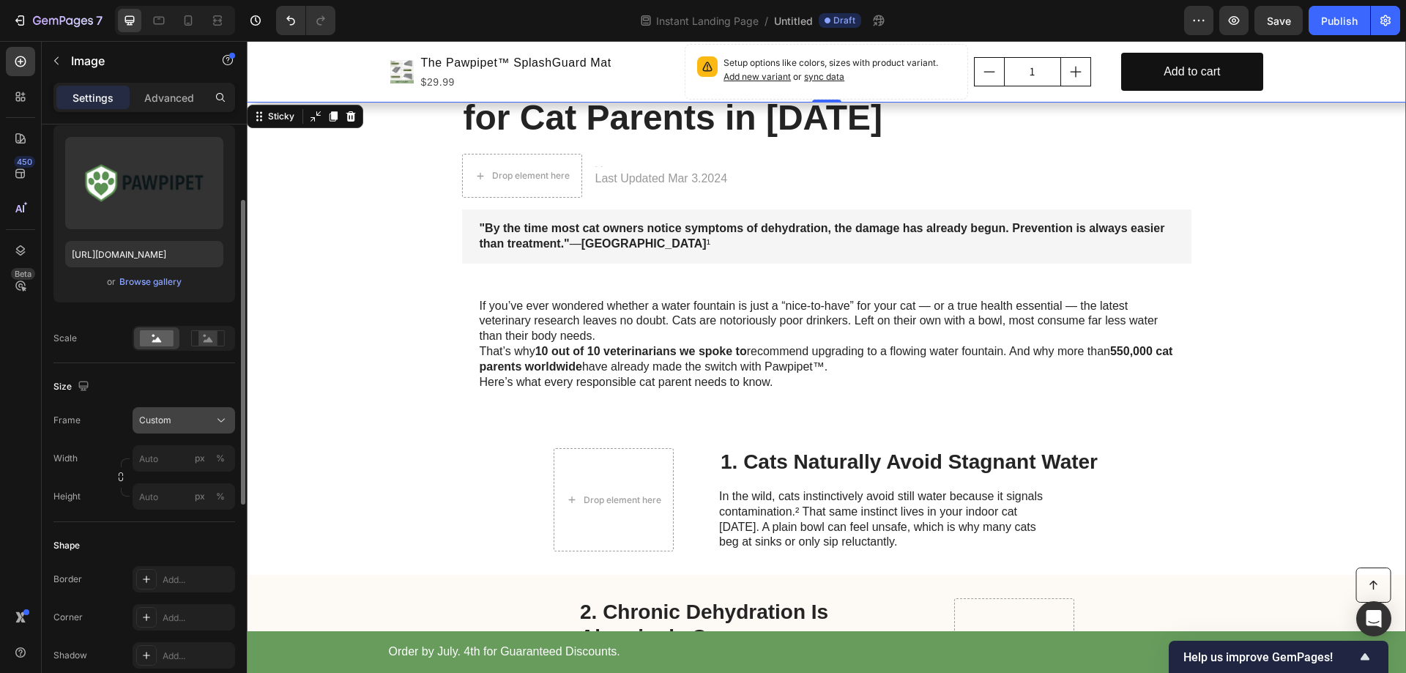
click at [219, 418] on icon at bounding box center [221, 420] width 15 height 15
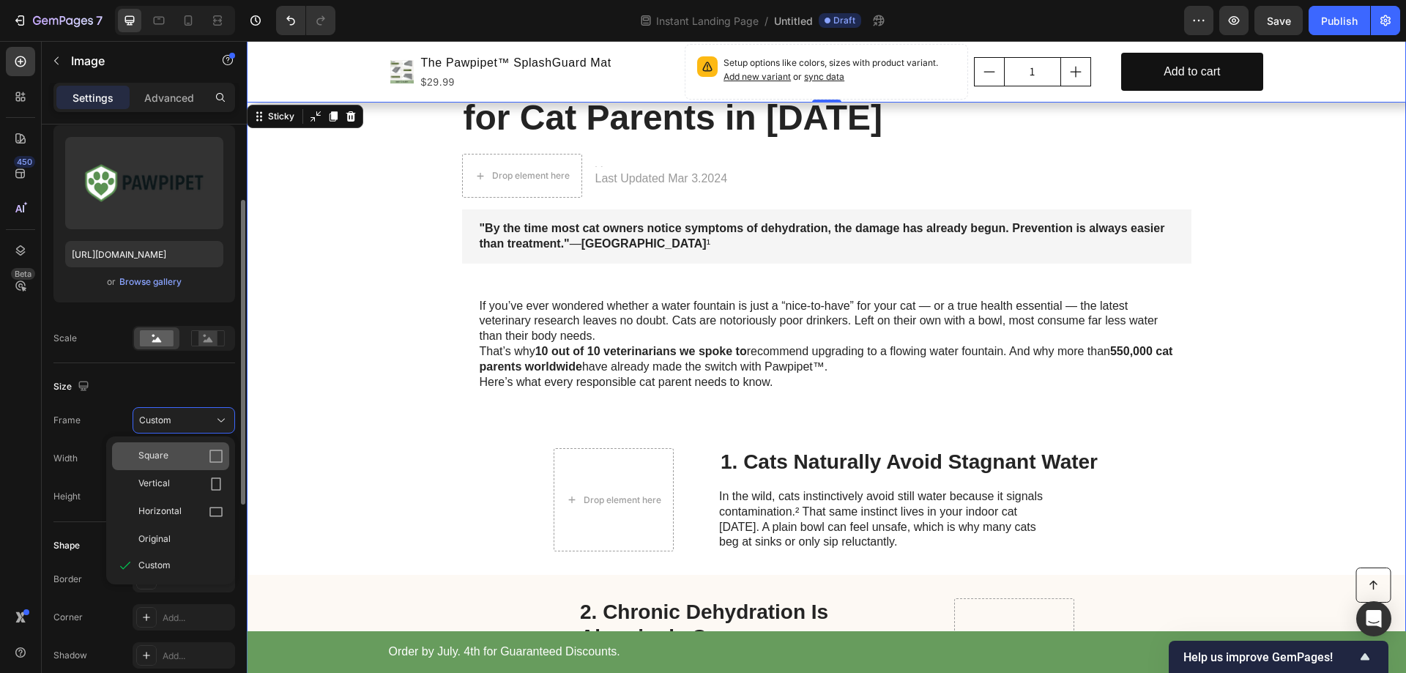
click at [158, 453] on span "Square" at bounding box center [153, 456] width 30 height 15
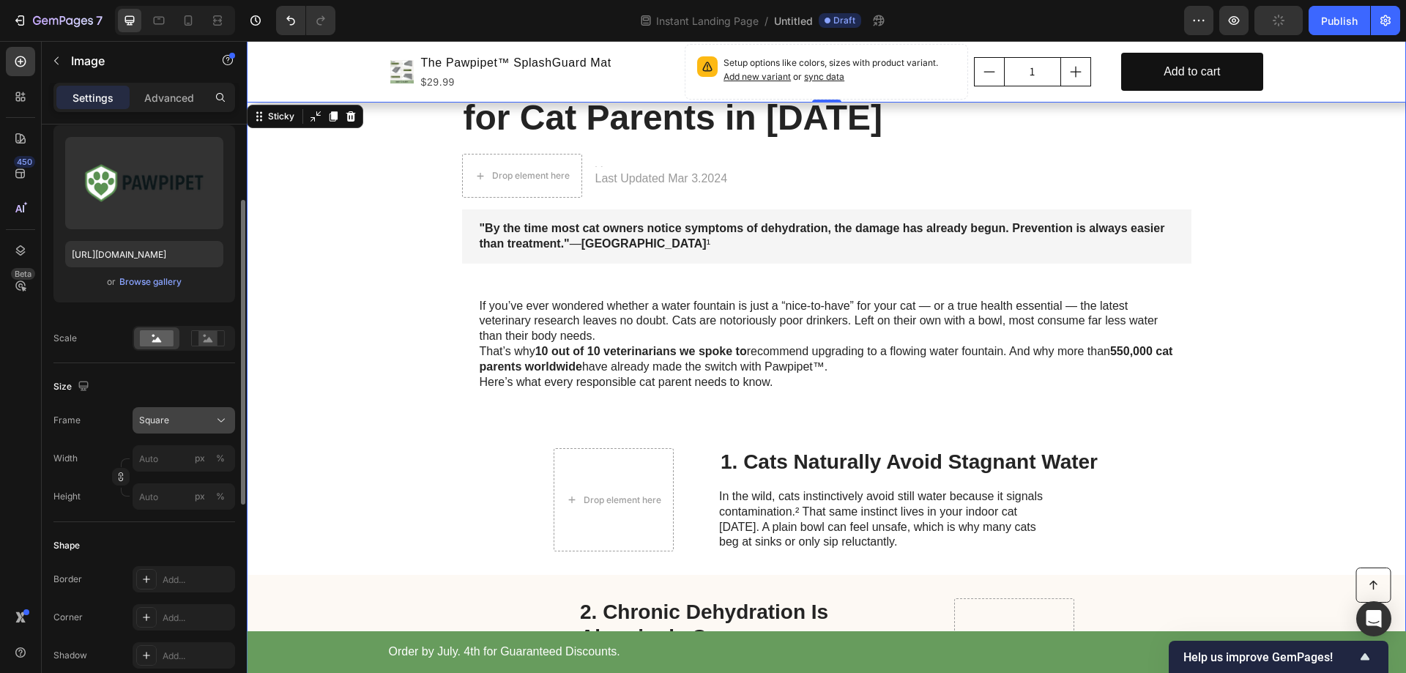
click at [213, 423] on div "Square" at bounding box center [183, 420] width 89 height 15
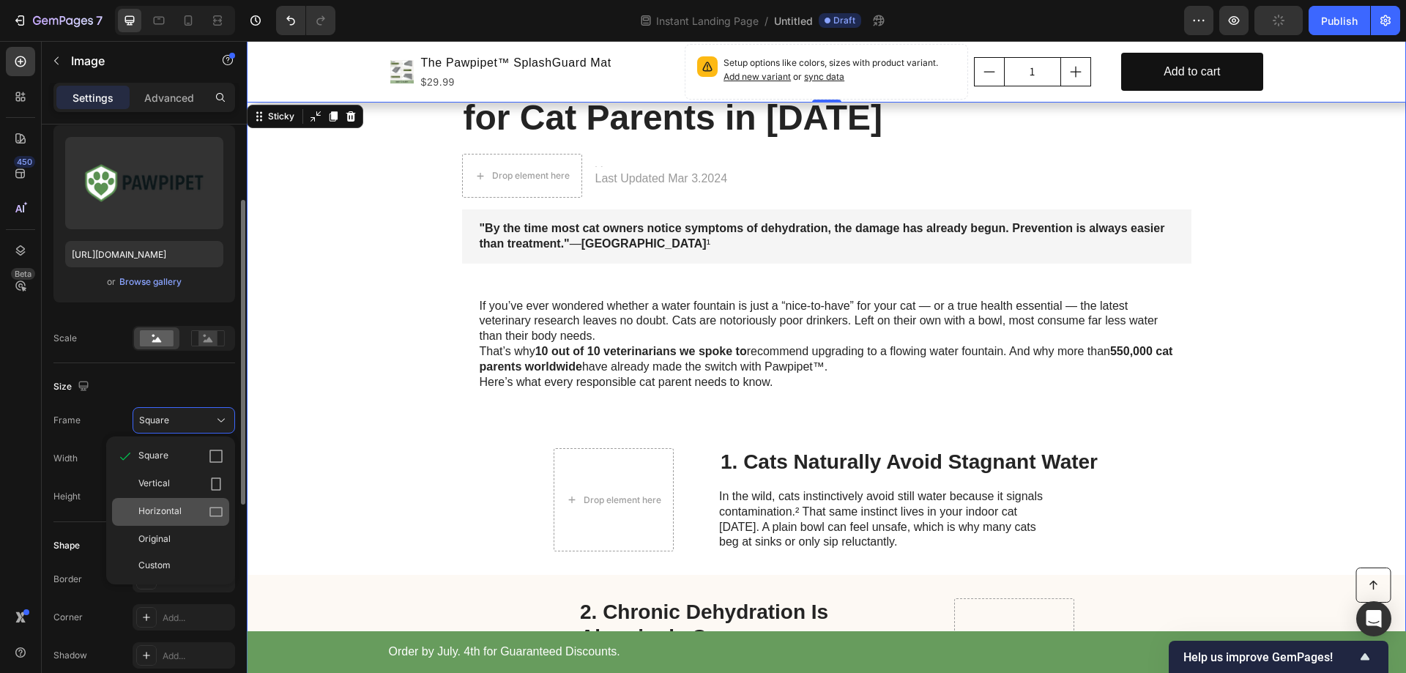
click at [148, 511] on span "Horizontal" at bounding box center [159, 512] width 43 height 15
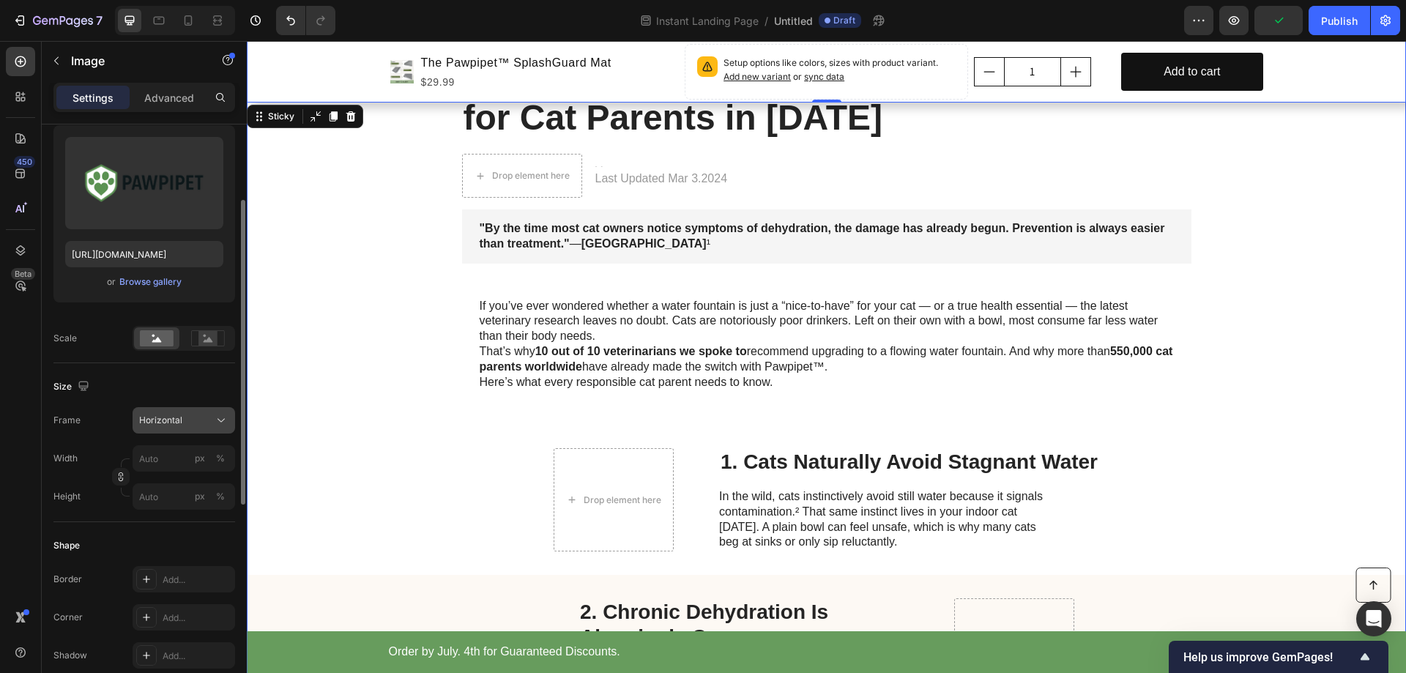
click at [204, 422] on div "Horizontal" at bounding box center [175, 420] width 72 height 13
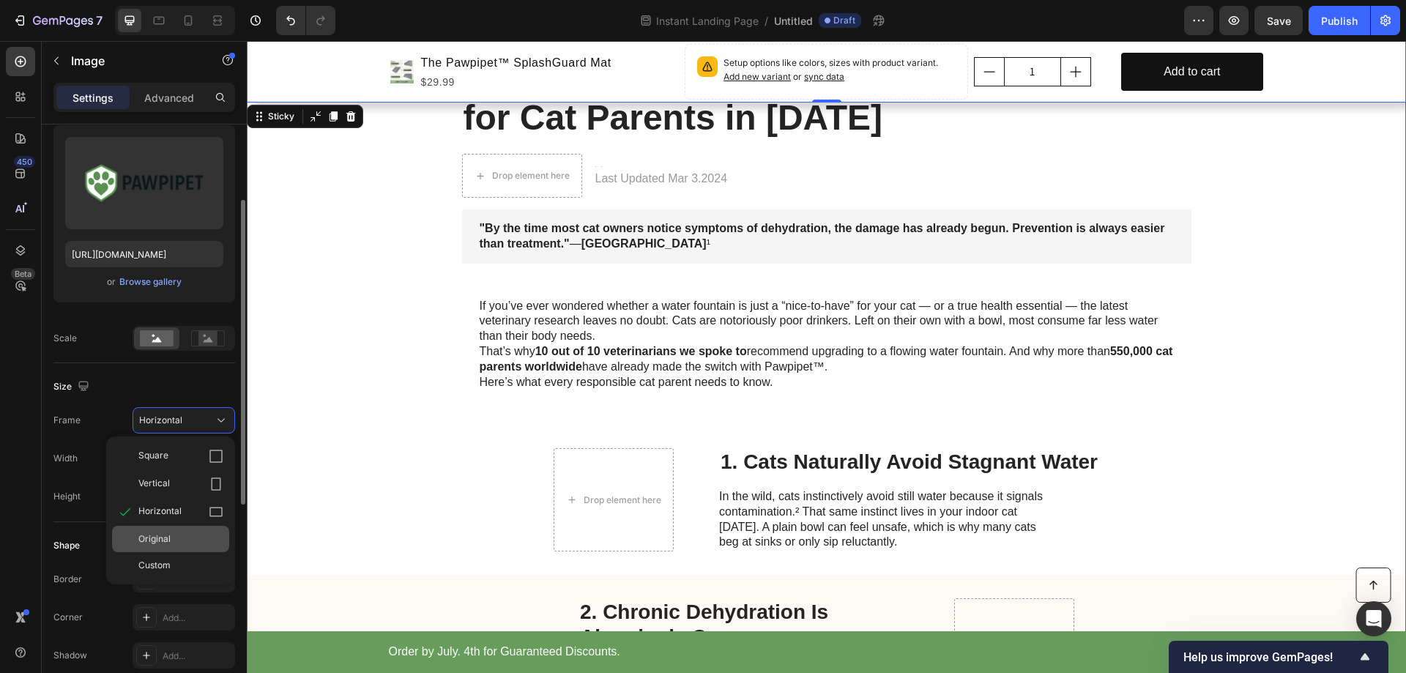
click at [160, 538] on span "Original" at bounding box center [154, 538] width 32 height 13
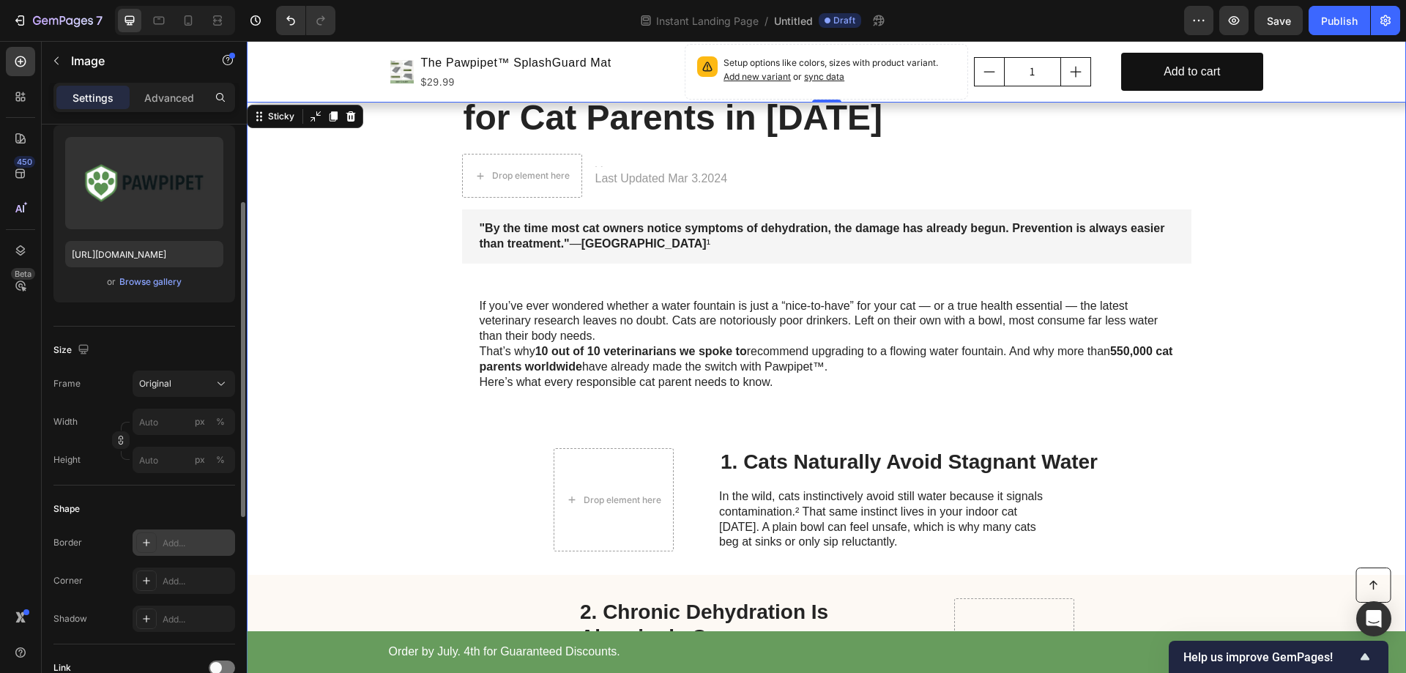
scroll to position [220, 0]
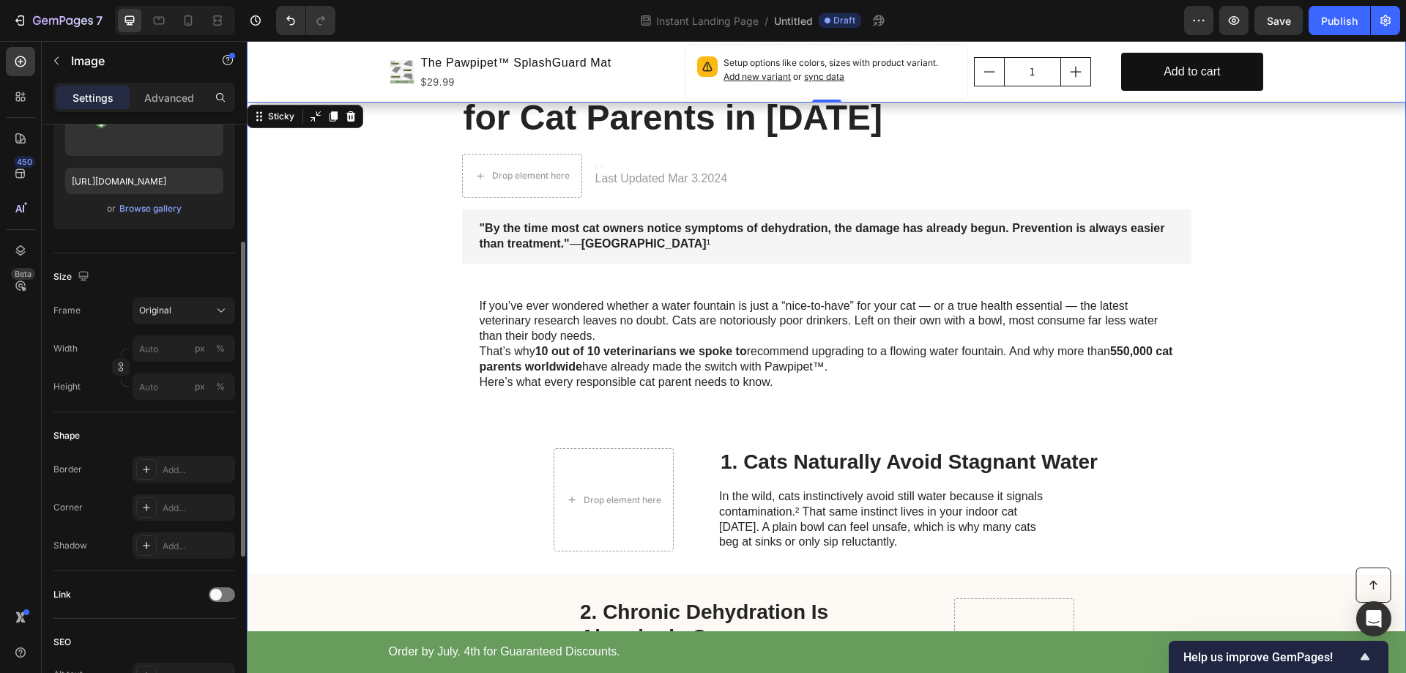
click at [138, 424] on div "Shape" at bounding box center [144, 435] width 182 height 23
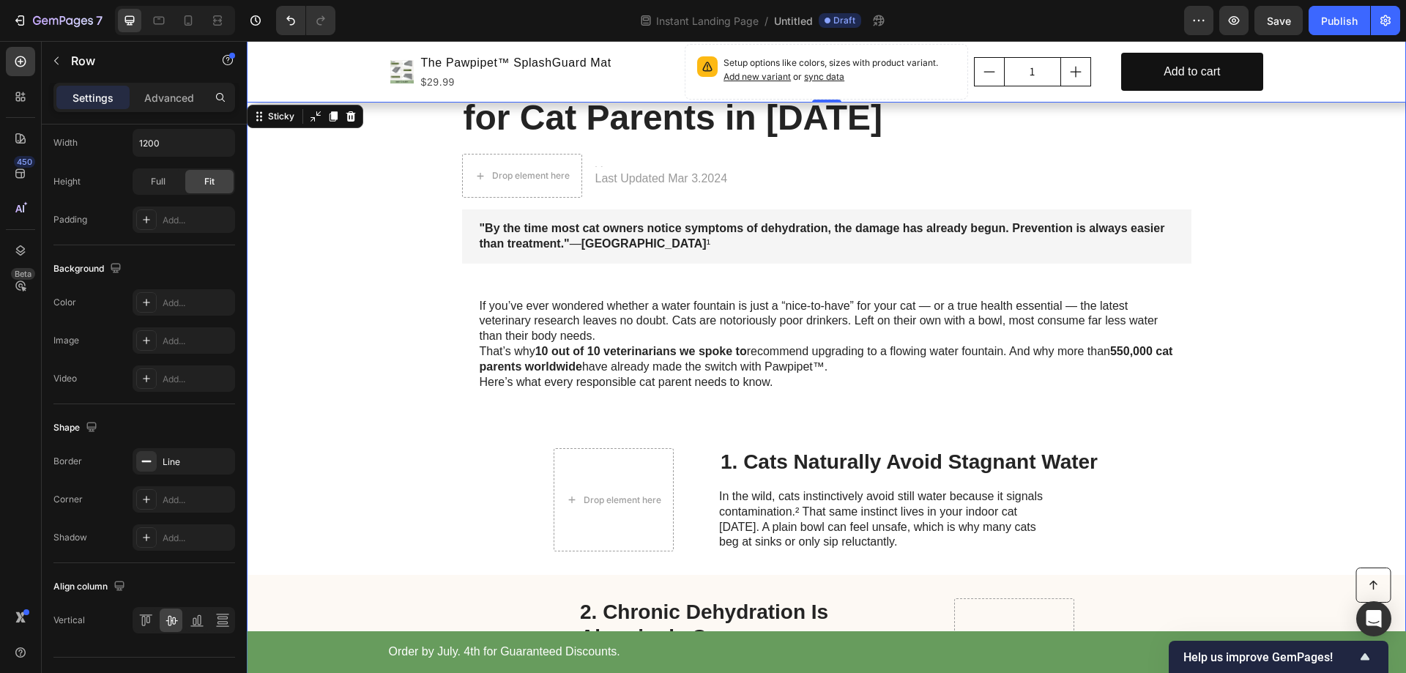
scroll to position [0, 0]
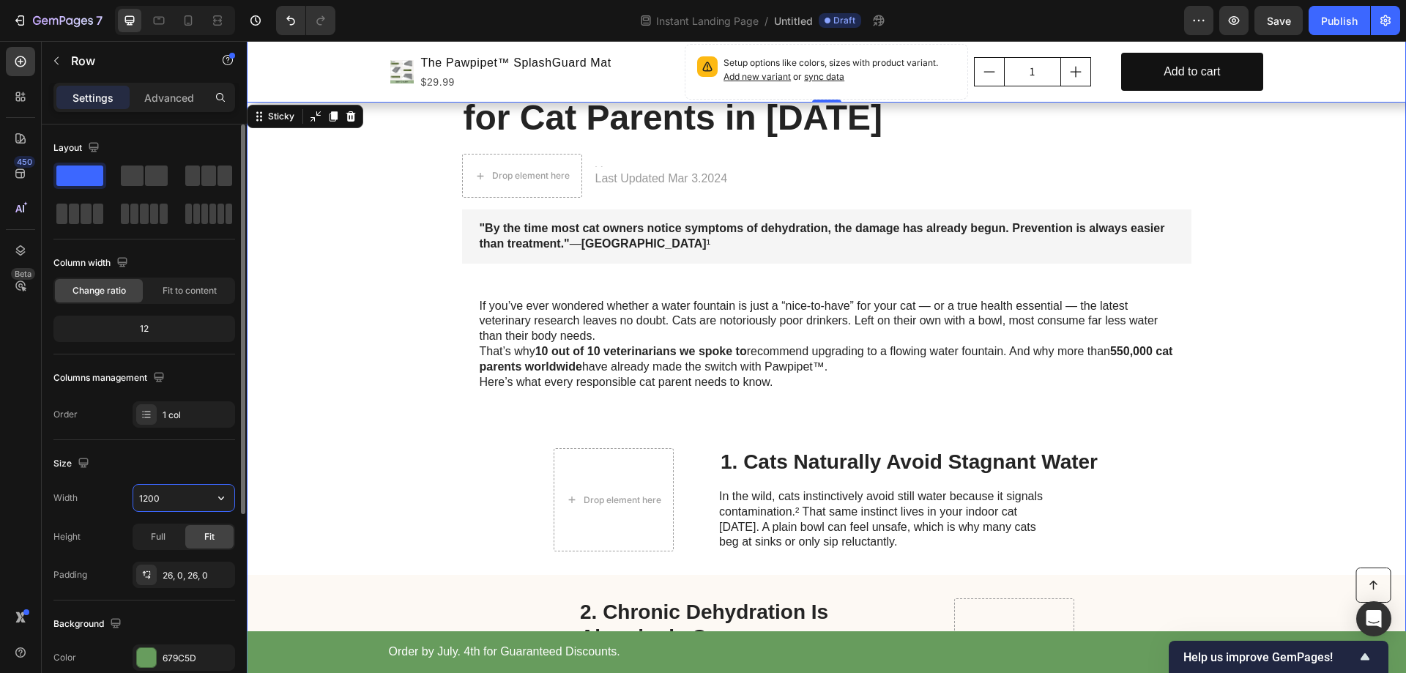
click at [144, 499] on input "1200" at bounding box center [183, 498] width 101 height 26
click at [220, 498] on icon "button" at bounding box center [221, 498] width 15 height 15
click at [141, 559] on span "Full" at bounding box center [145, 563] width 15 height 13
type input "100%"
click at [223, 498] on icon "button" at bounding box center [221, 499] width 6 height 4
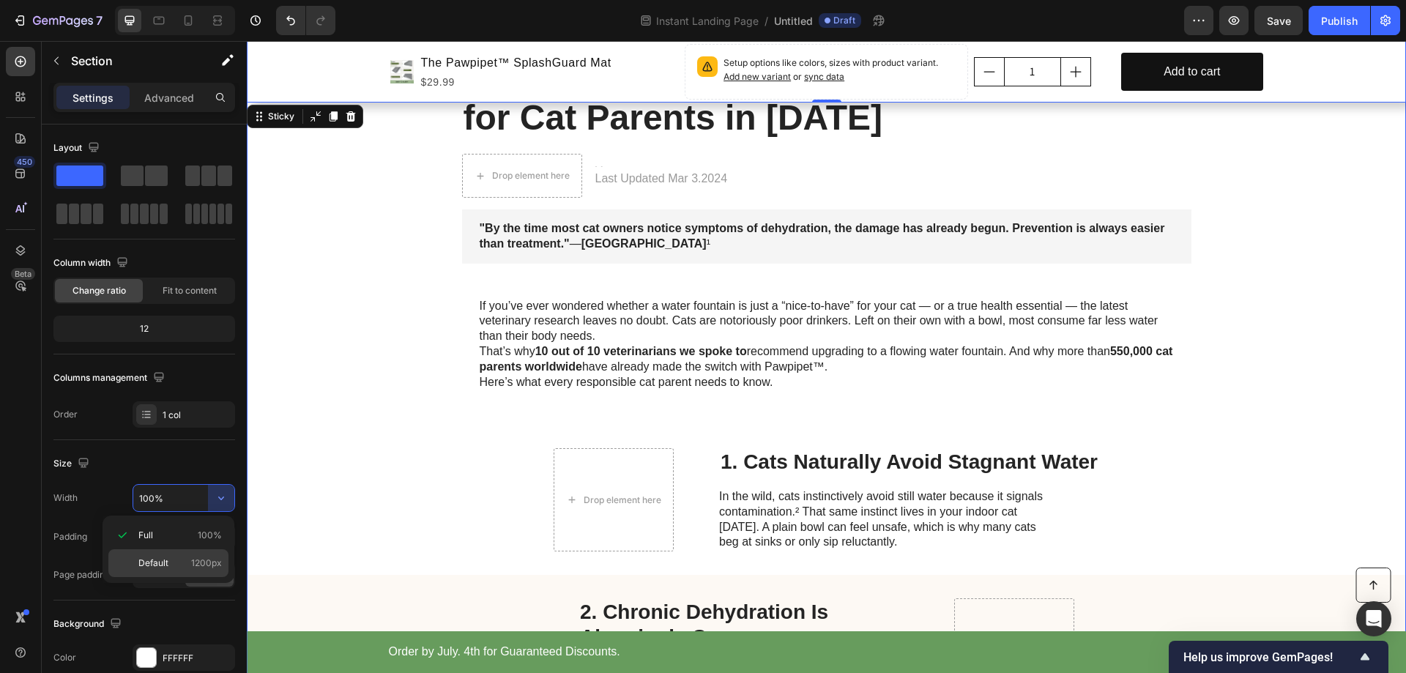
click at [152, 565] on span "Default" at bounding box center [153, 563] width 30 height 13
type input "1200"
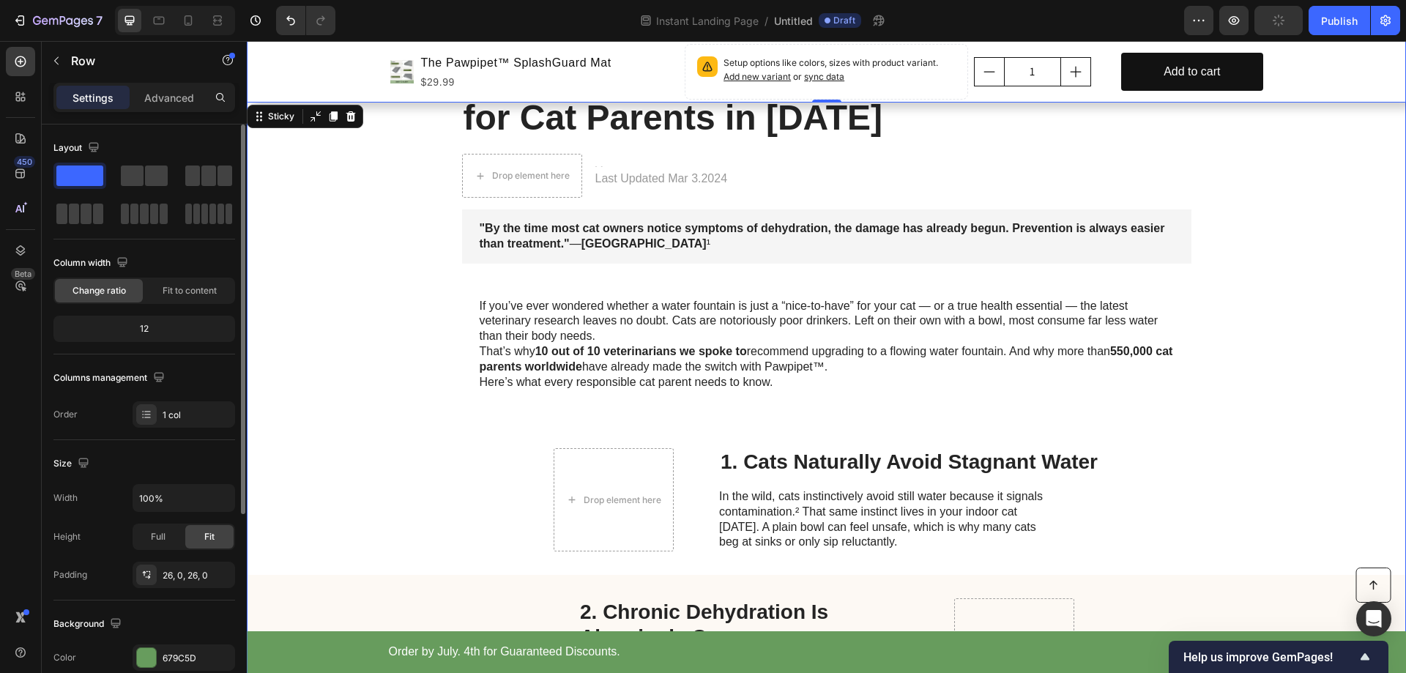
scroll to position [73, 0]
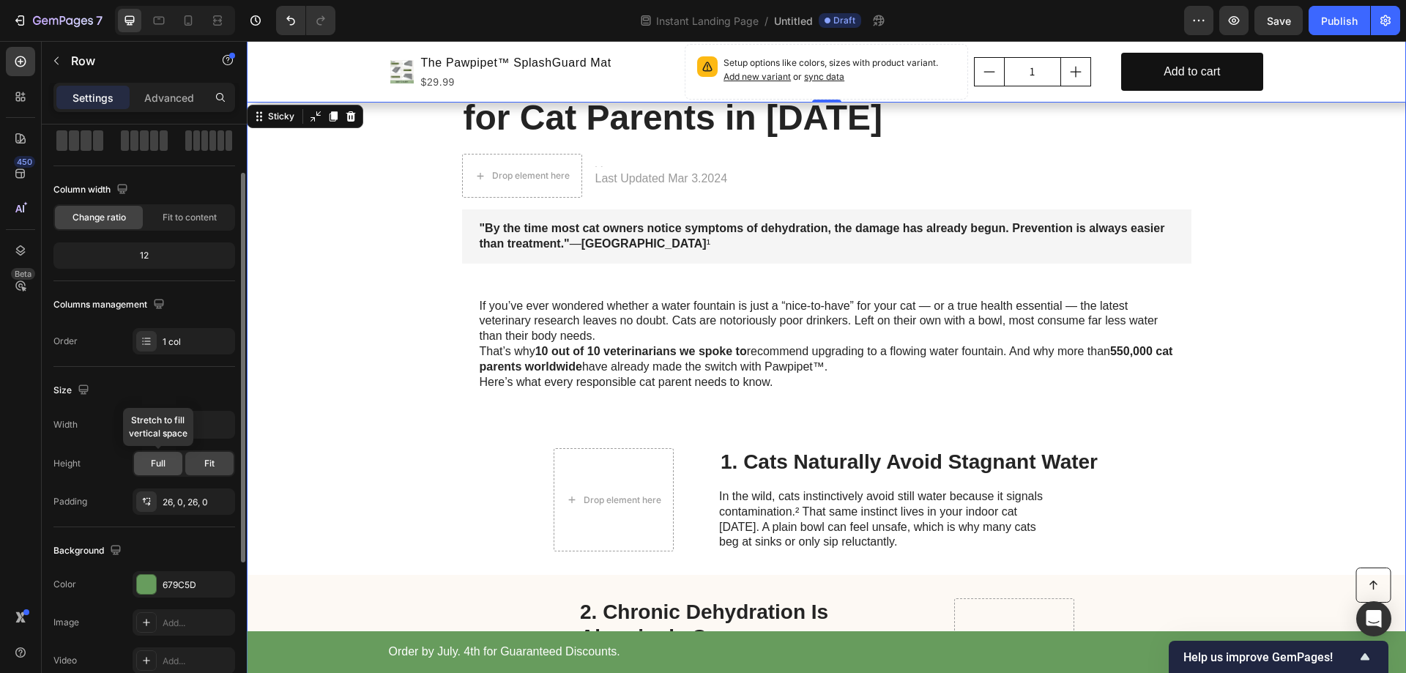
click at [162, 459] on span "Full" at bounding box center [158, 463] width 15 height 13
click at [205, 456] on div "Fit" at bounding box center [209, 463] width 48 height 23
click at [190, 368] on div "Size Width 100% Height Full Fit Padding 26, 0, 26, 0" at bounding box center [144, 447] width 182 height 160
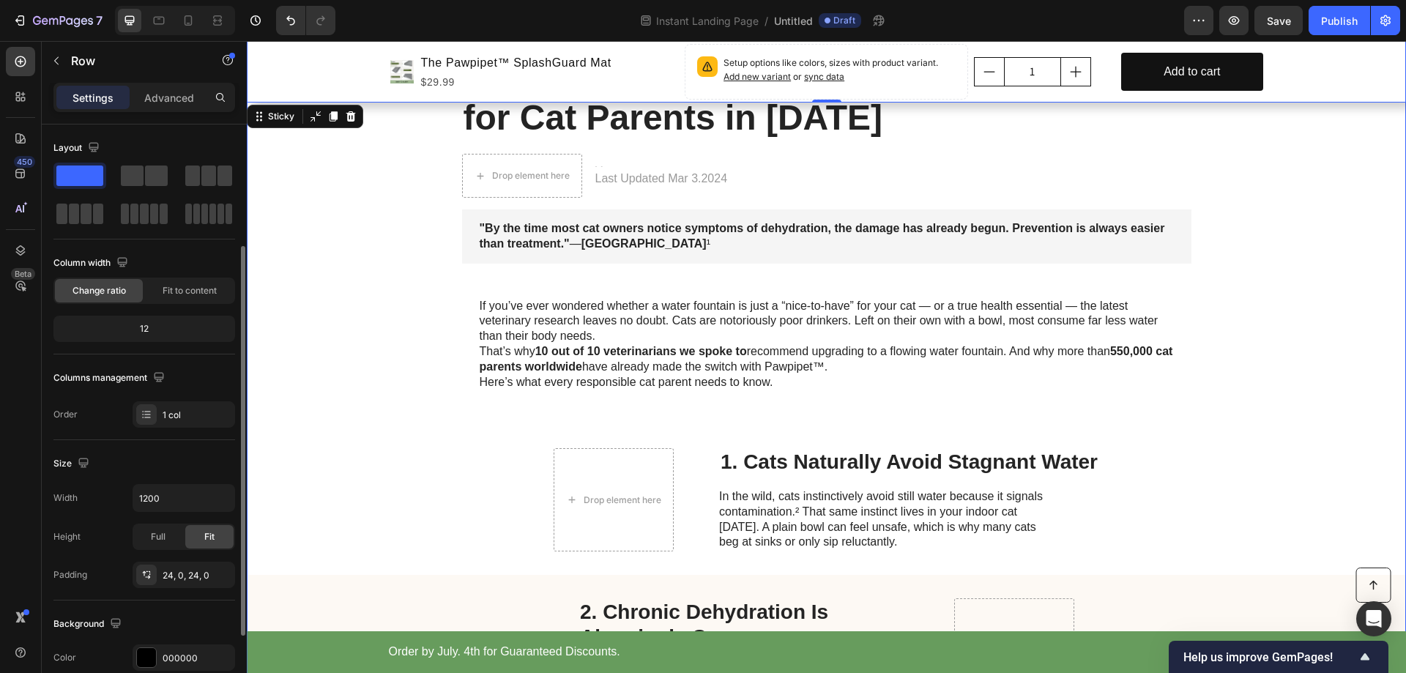
scroll to position [220, 0]
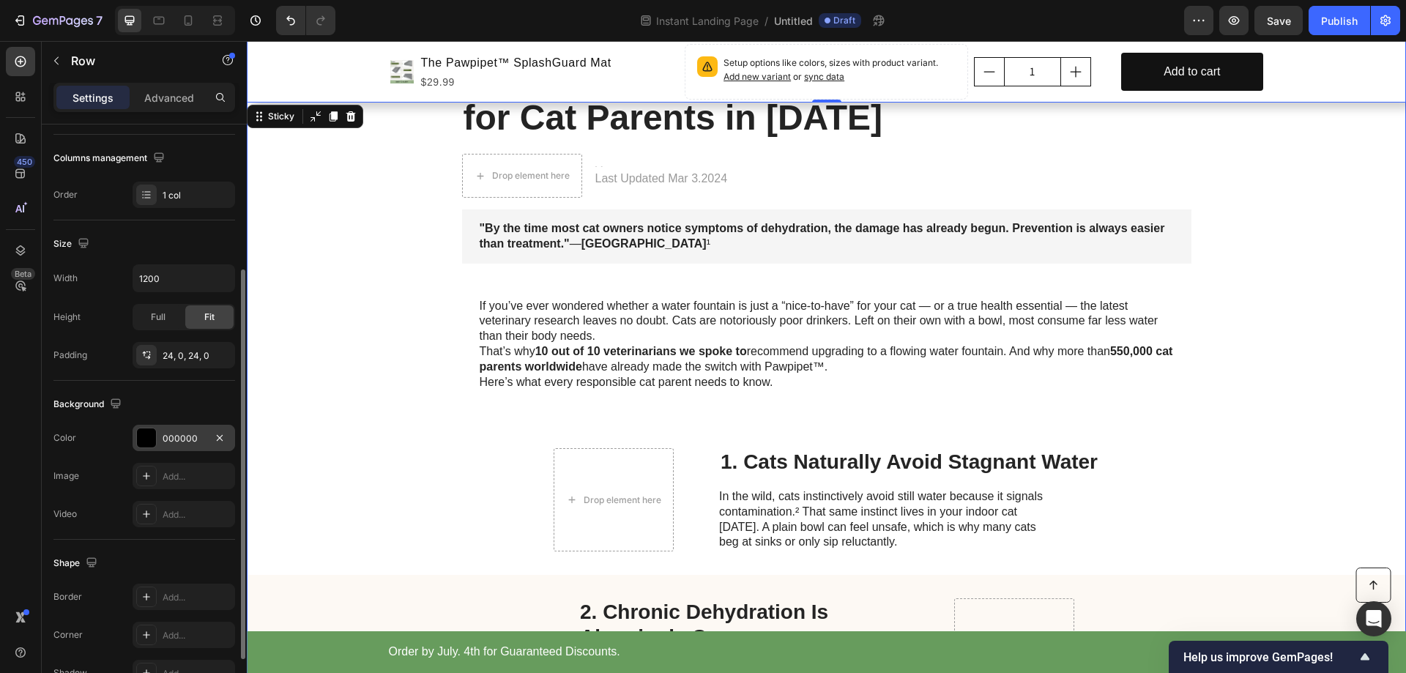
click at [202, 433] on div "000000" at bounding box center [184, 438] width 42 height 13
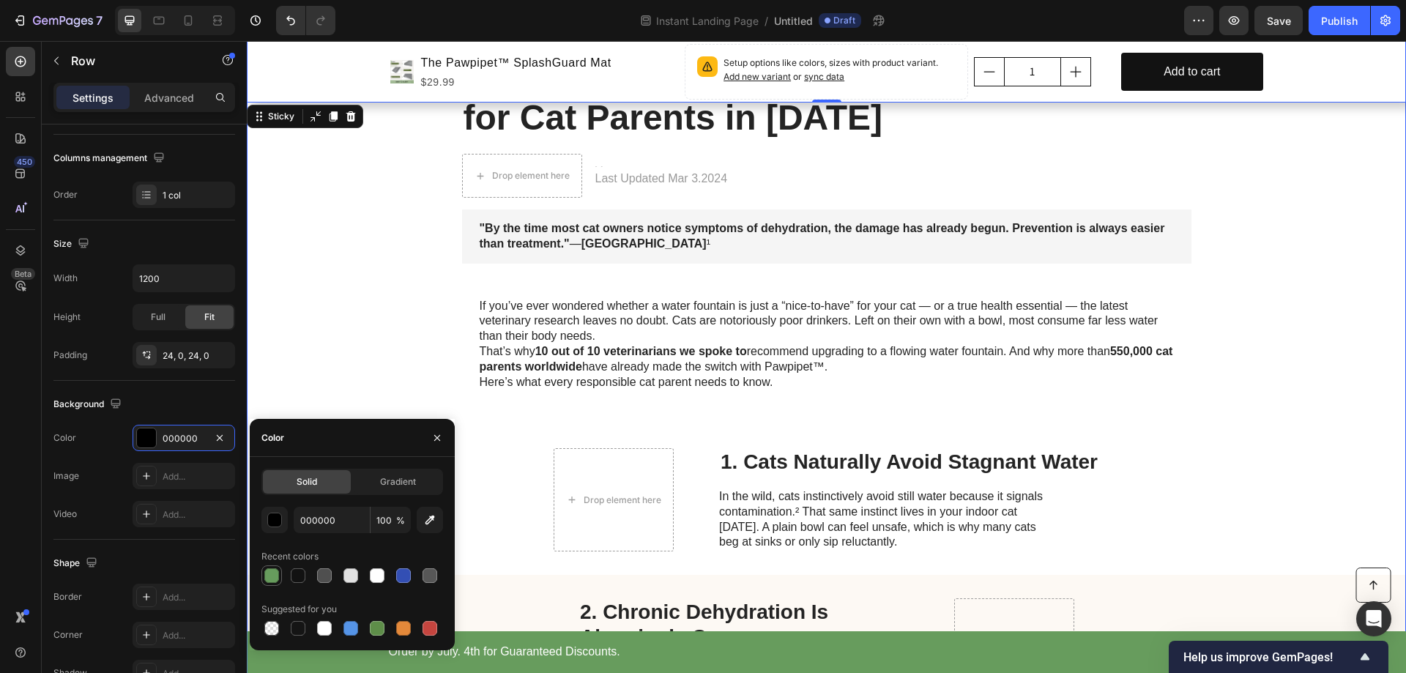
click at [276, 582] on div at bounding box center [271, 575] width 15 height 15
type input "679C5D"
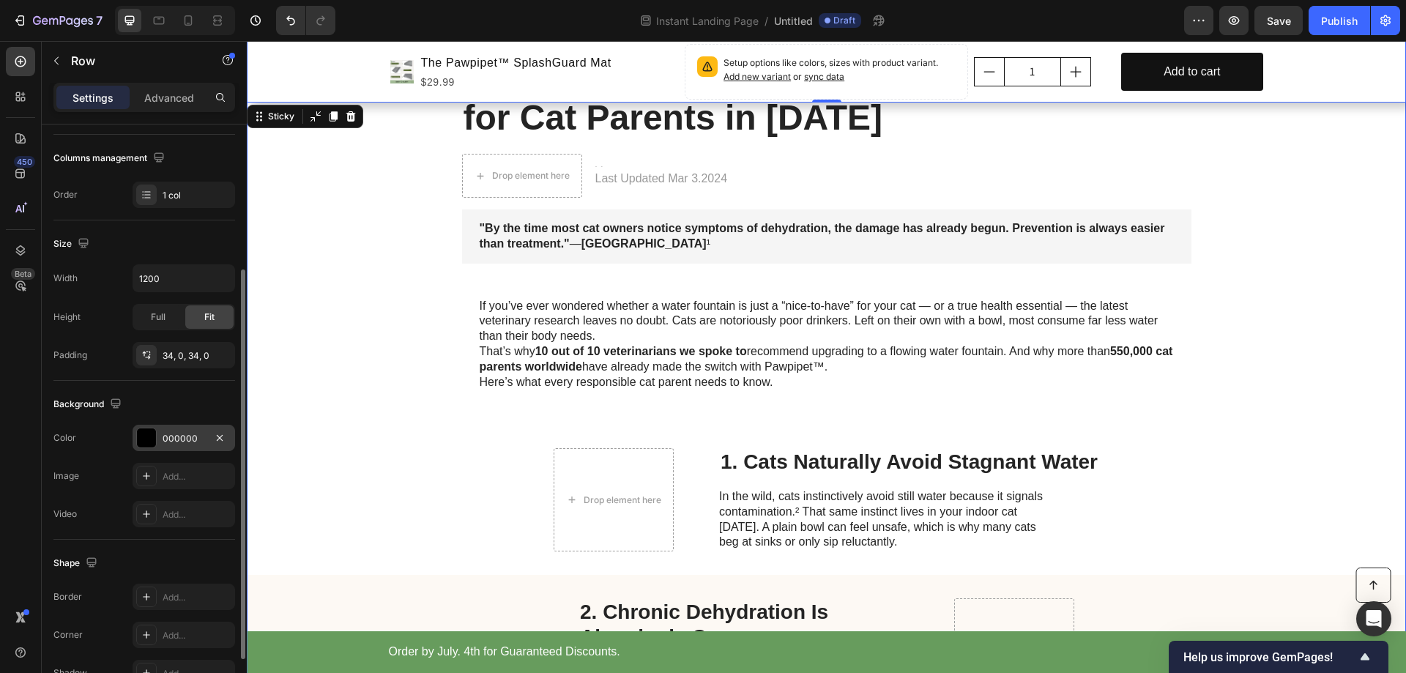
click at [166, 440] on div "000000" at bounding box center [184, 438] width 42 height 13
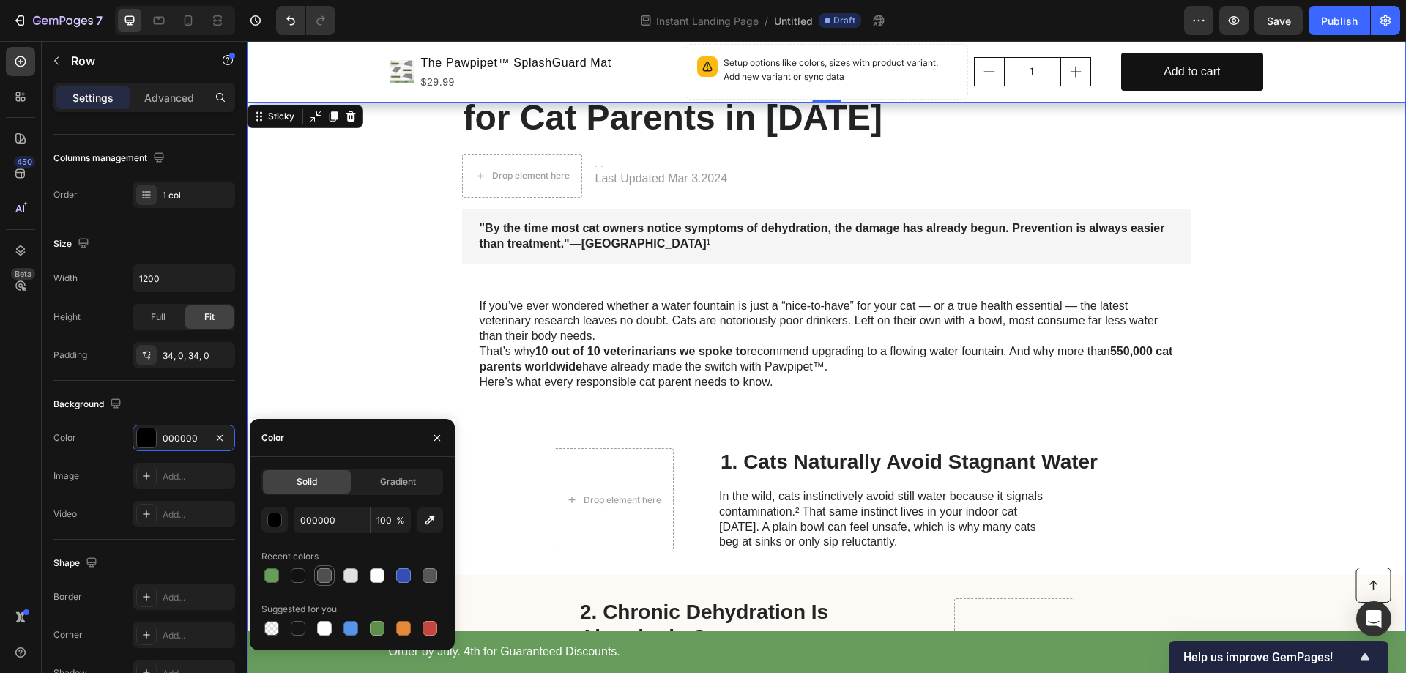
click at [270, 581] on div at bounding box center [271, 575] width 15 height 15
type input "679C5D"
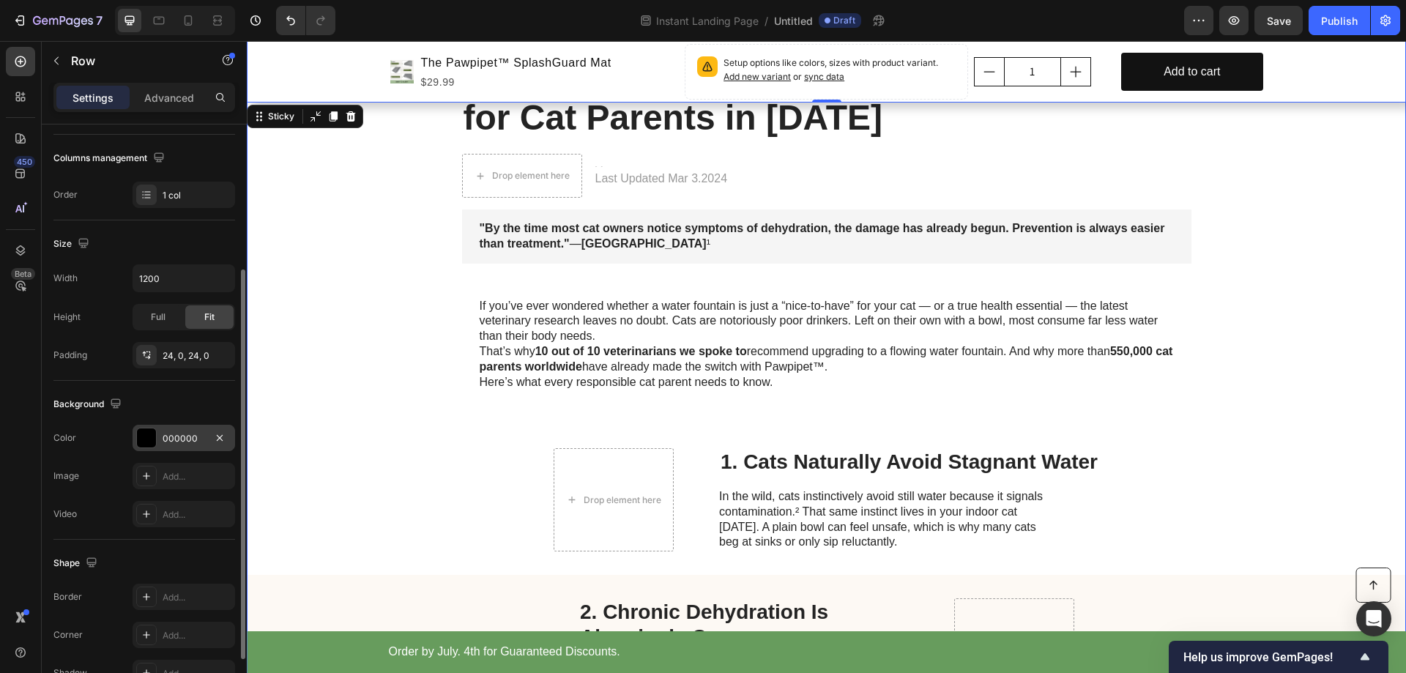
click at [176, 439] on div "000000" at bounding box center [184, 438] width 42 height 13
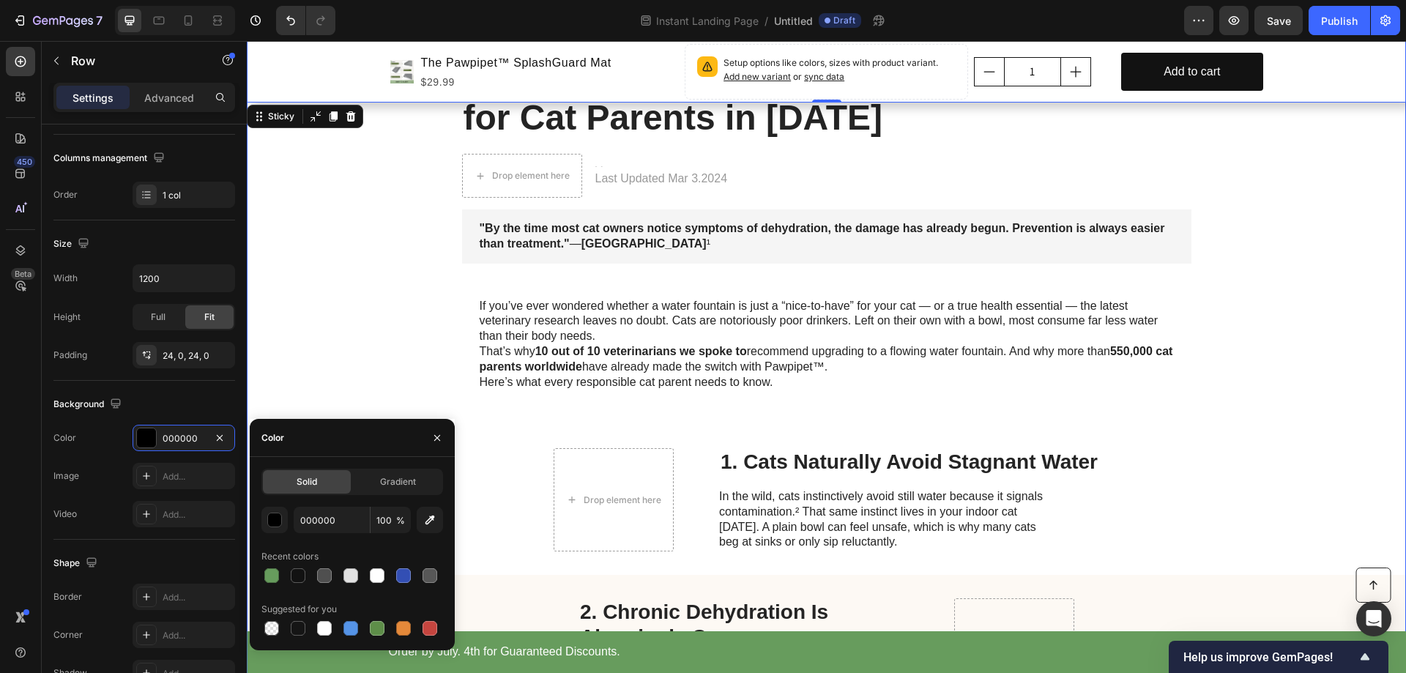
drag, startPoint x: 278, startPoint y: 569, endPoint x: 332, endPoint y: 548, distance: 57.5
click at [278, 570] on div at bounding box center [272, 576] width 18 height 18
type input "679C5D"
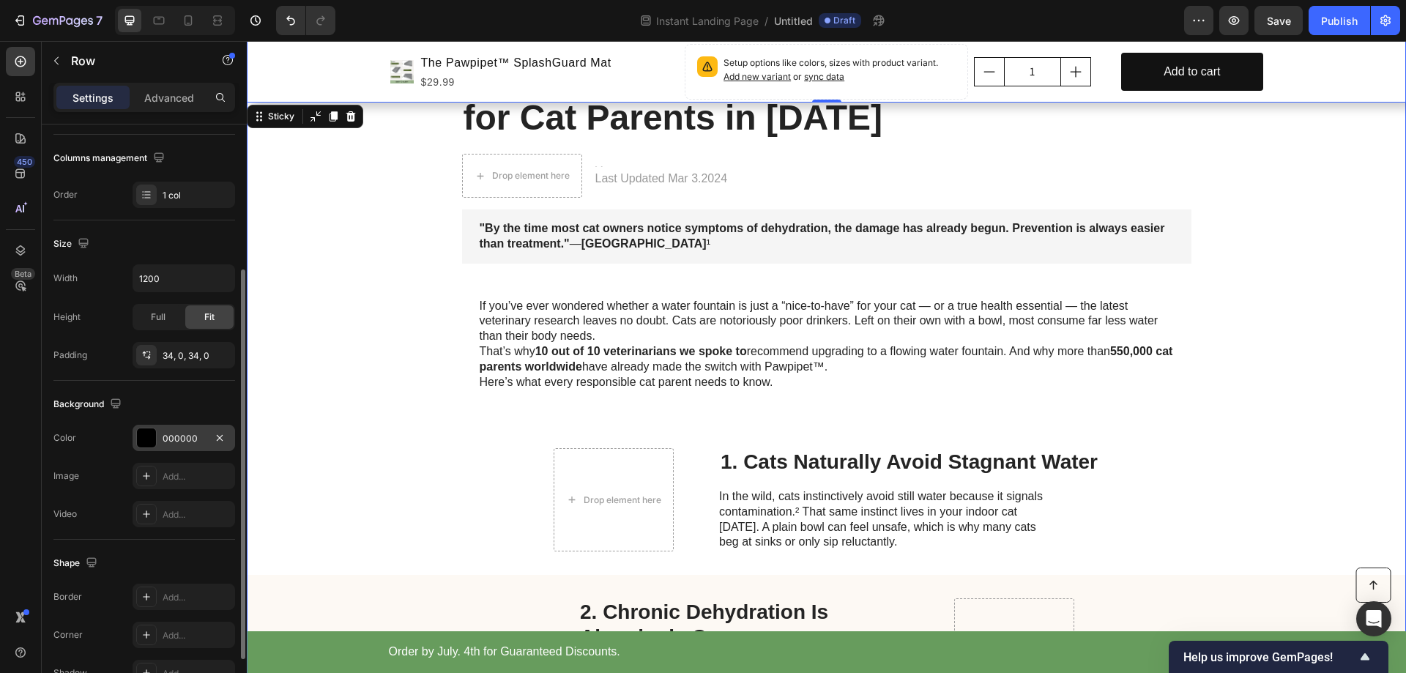
click at [163, 439] on div "000000" at bounding box center [184, 438] width 42 height 13
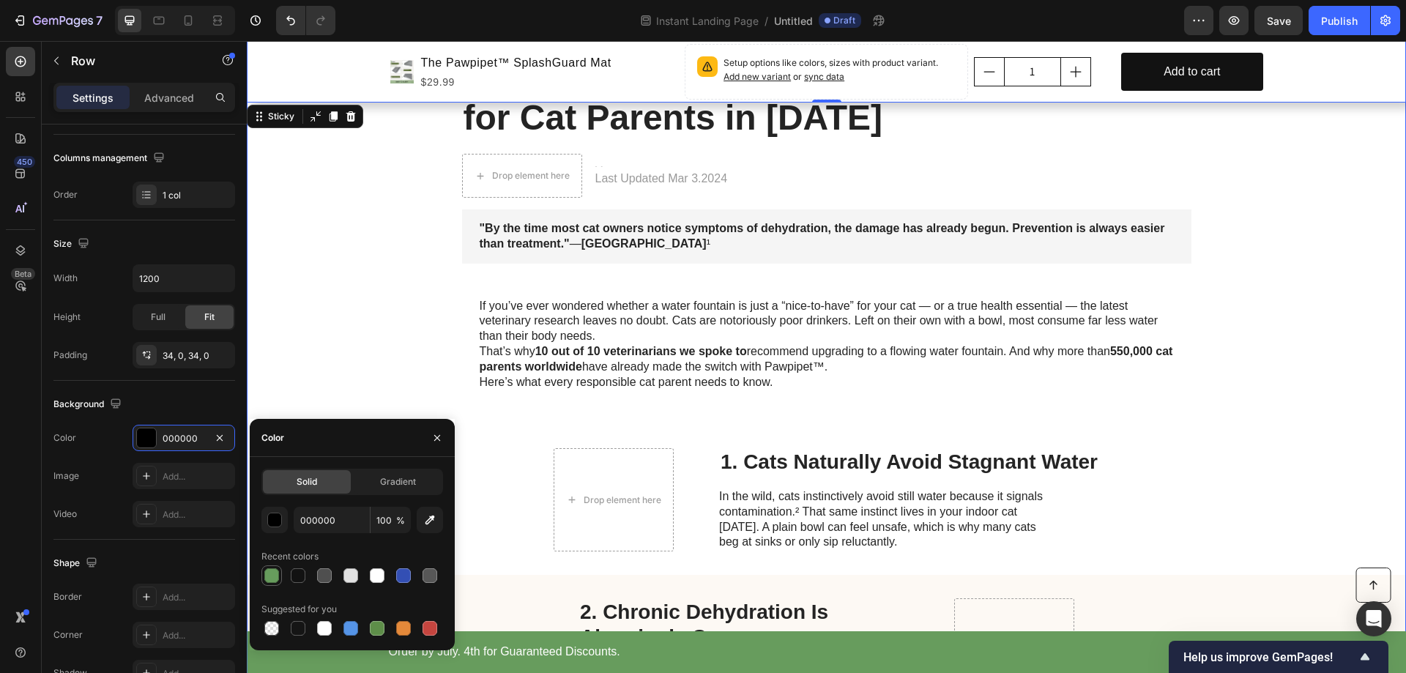
click at [272, 571] on div at bounding box center [271, 575] width 15 height 15
type input "679C5D"
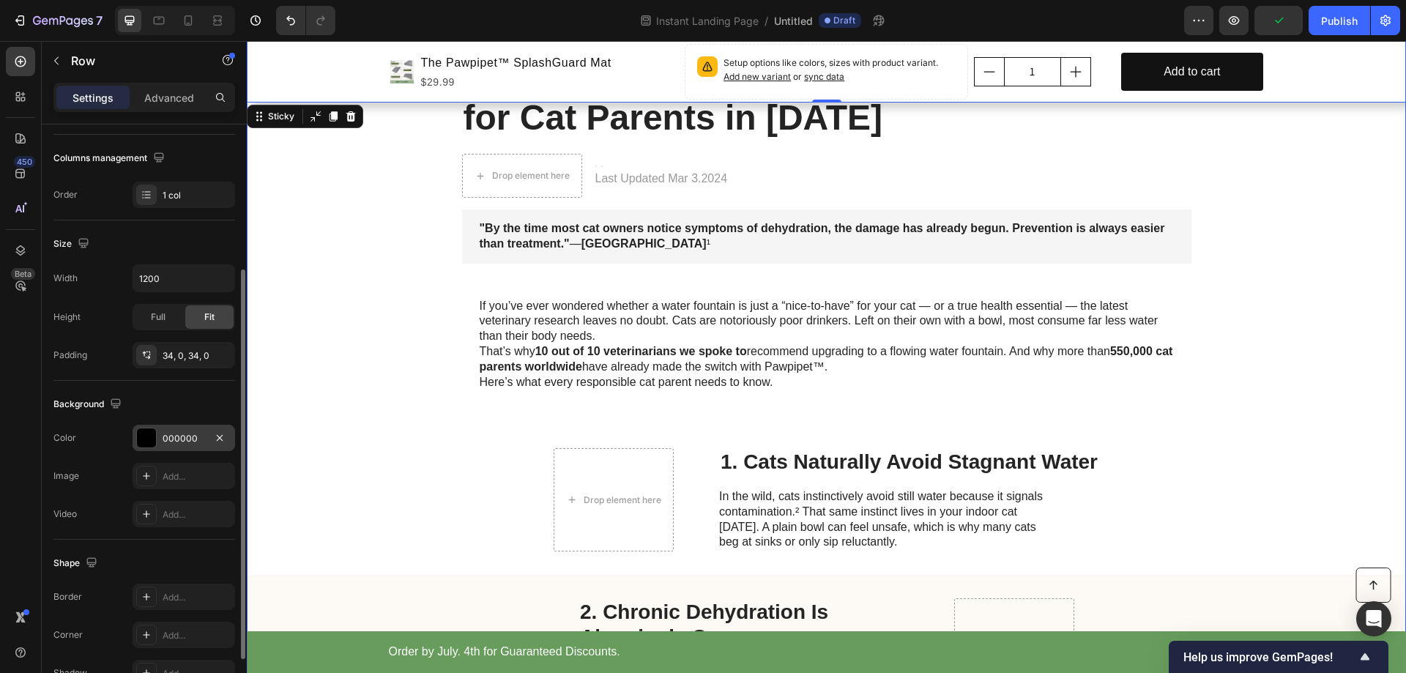
click at [179, 445] on div "000000" at bounding box center [184, 438] width 42 height 13
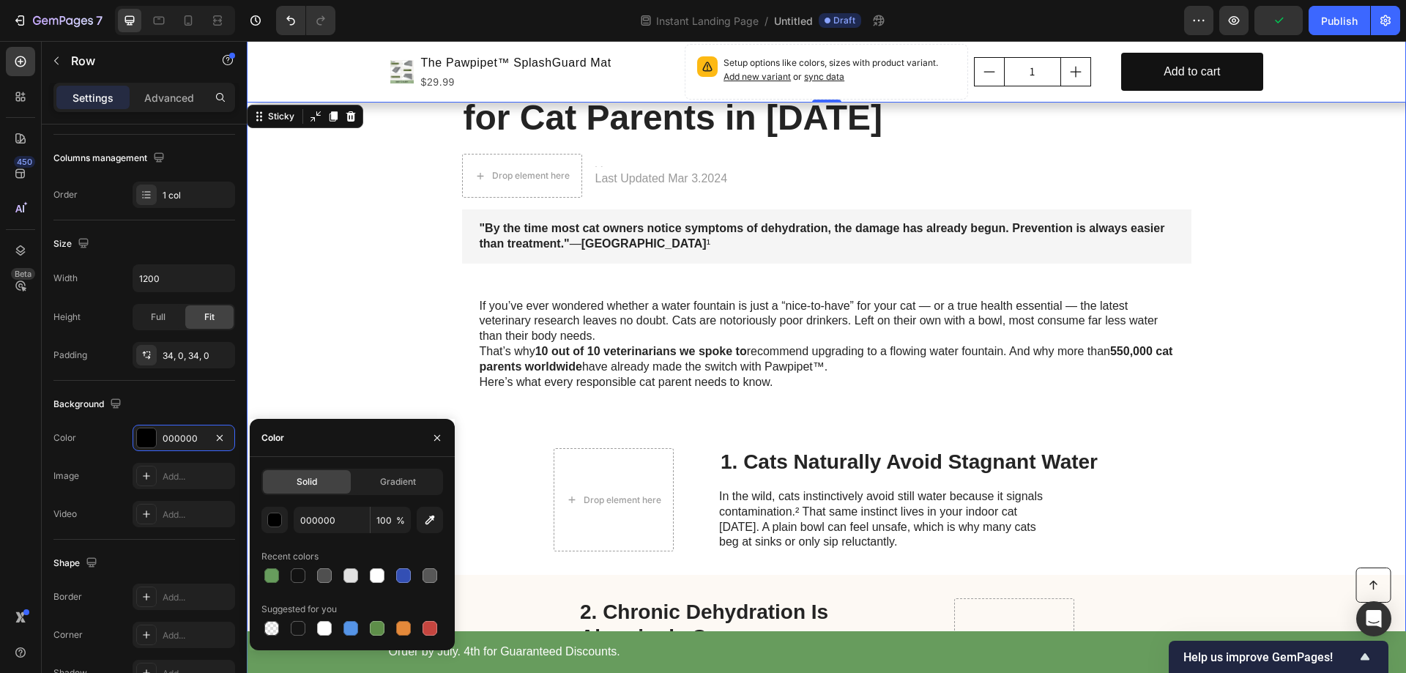
click at [286, 574] on div at bounding box center [352, 575] width 182 height 21
click at [270, 574] on div at bounding box center [271, 575] width 15 height 15
type input "679C5D"
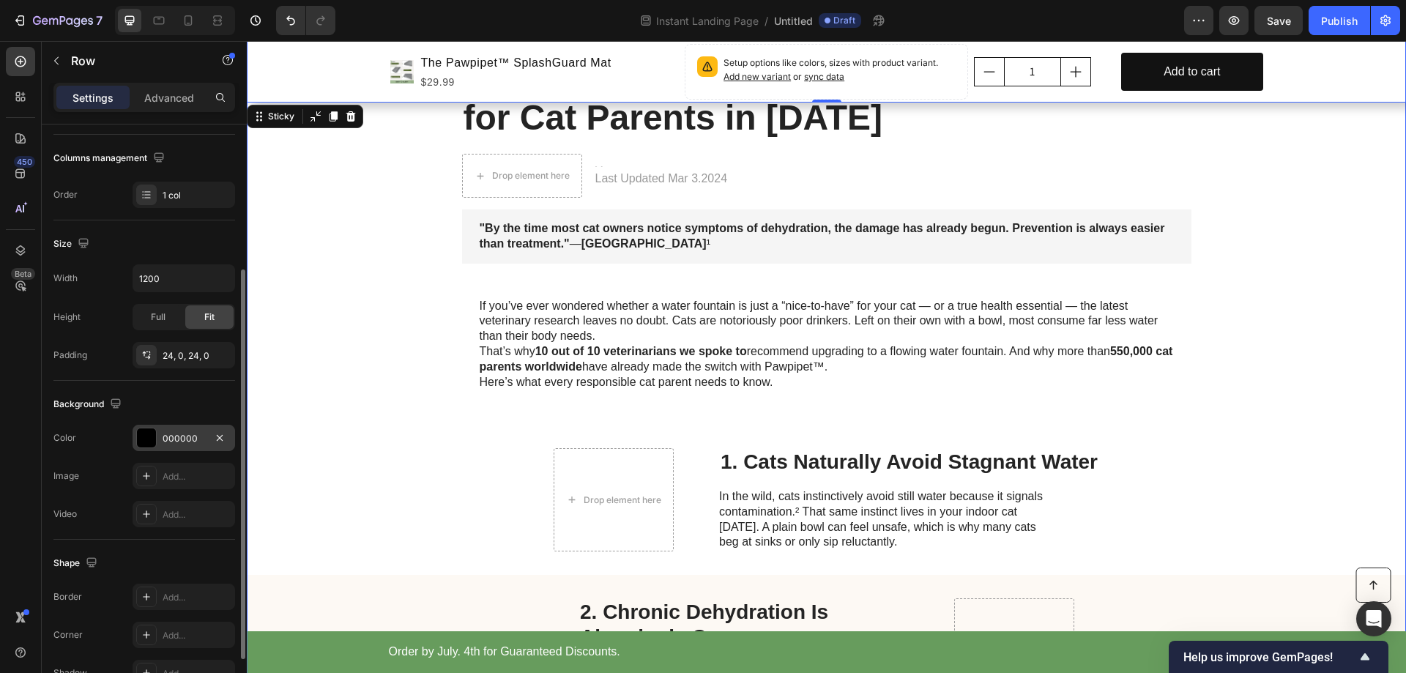
click at [166, 435] on div "000000" at bounding box center [184, 438] width 42 height 13
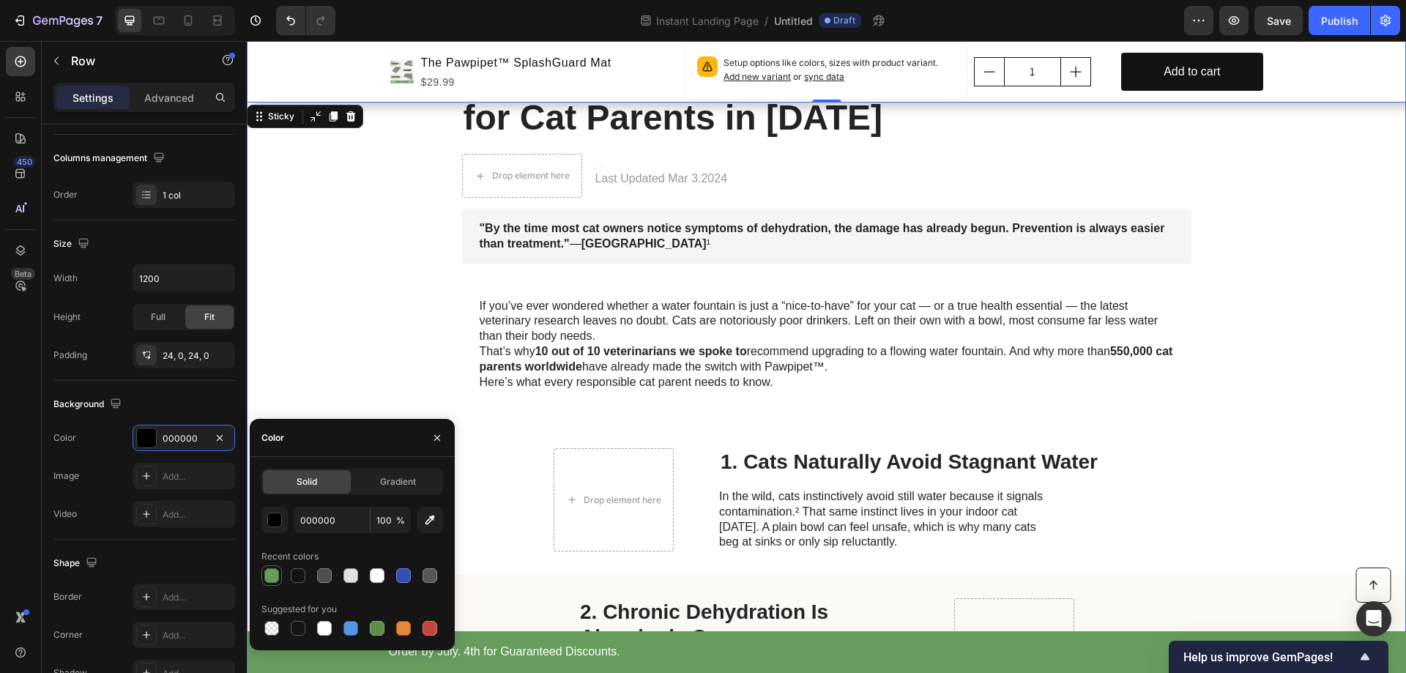
click at [272, 577] on div at bounding box center [271, 575] width 15 height 15
type input "679C5D"
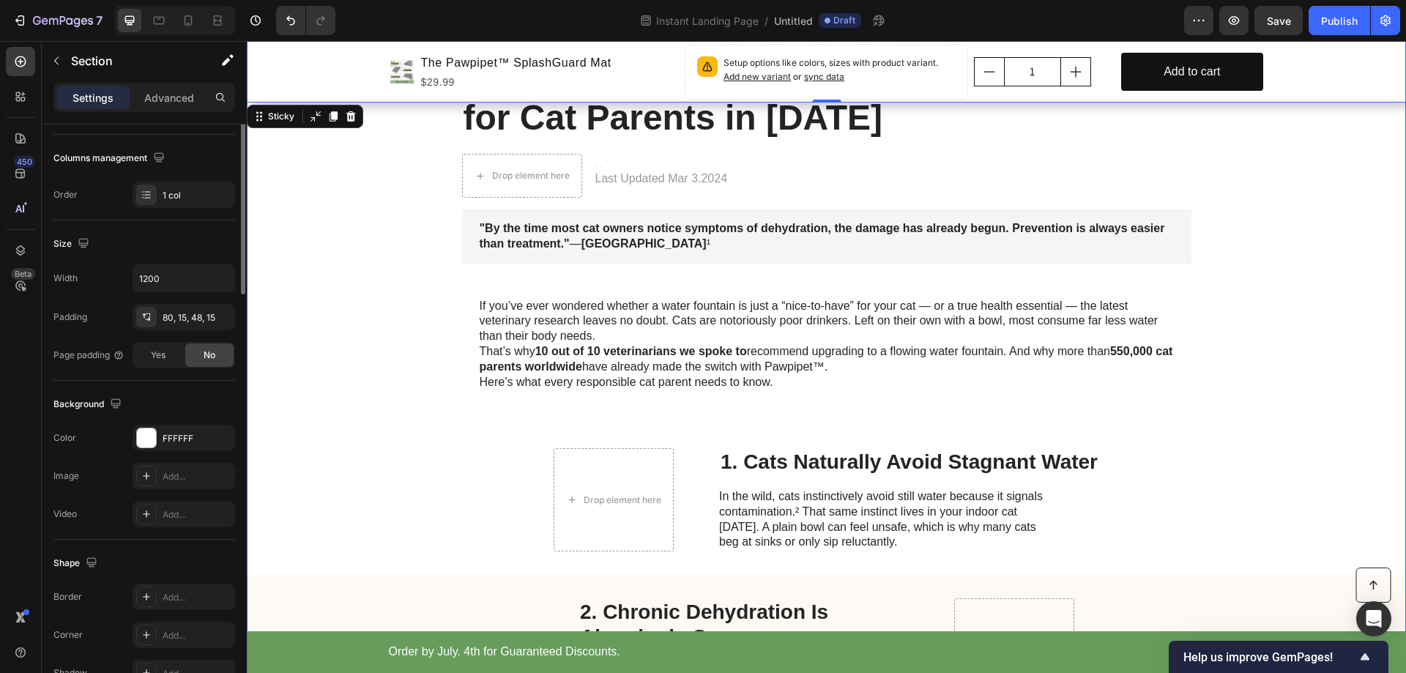
scroll to position [0, 0]
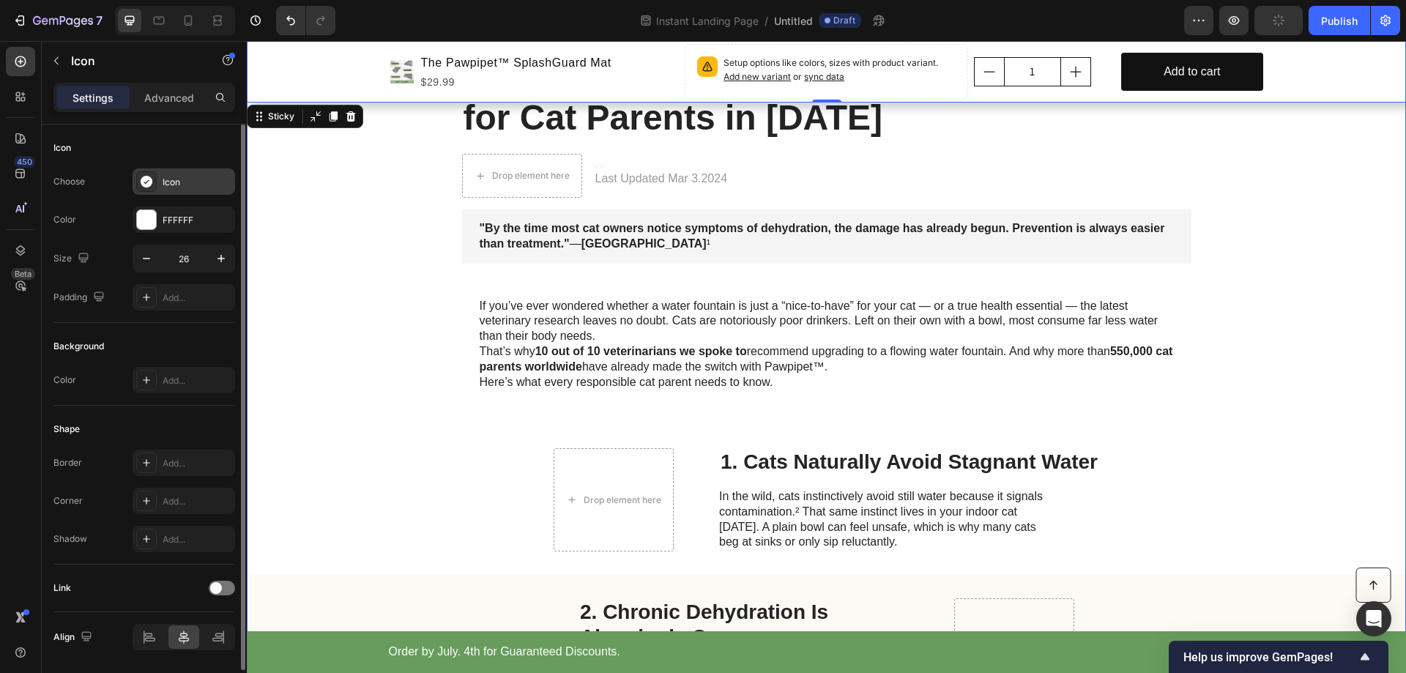
click at [186, 185] on div "Icon" at bounding box center [197, 182] width 69 height 13
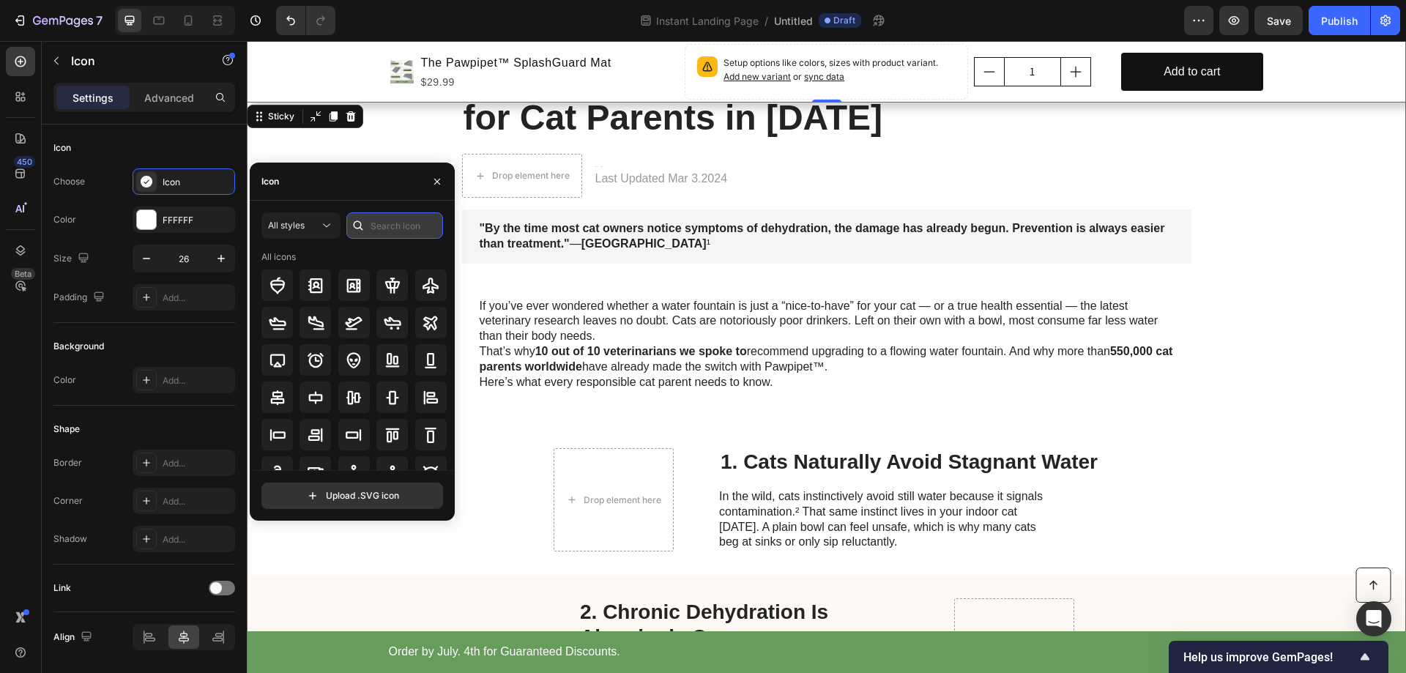
click at [382, 228] on input "text" at bounding box center [394, 225] width 97 height 26
type input "check"
click at [387, 289] on icon at bounding box center [393, 286] width 18 height 18
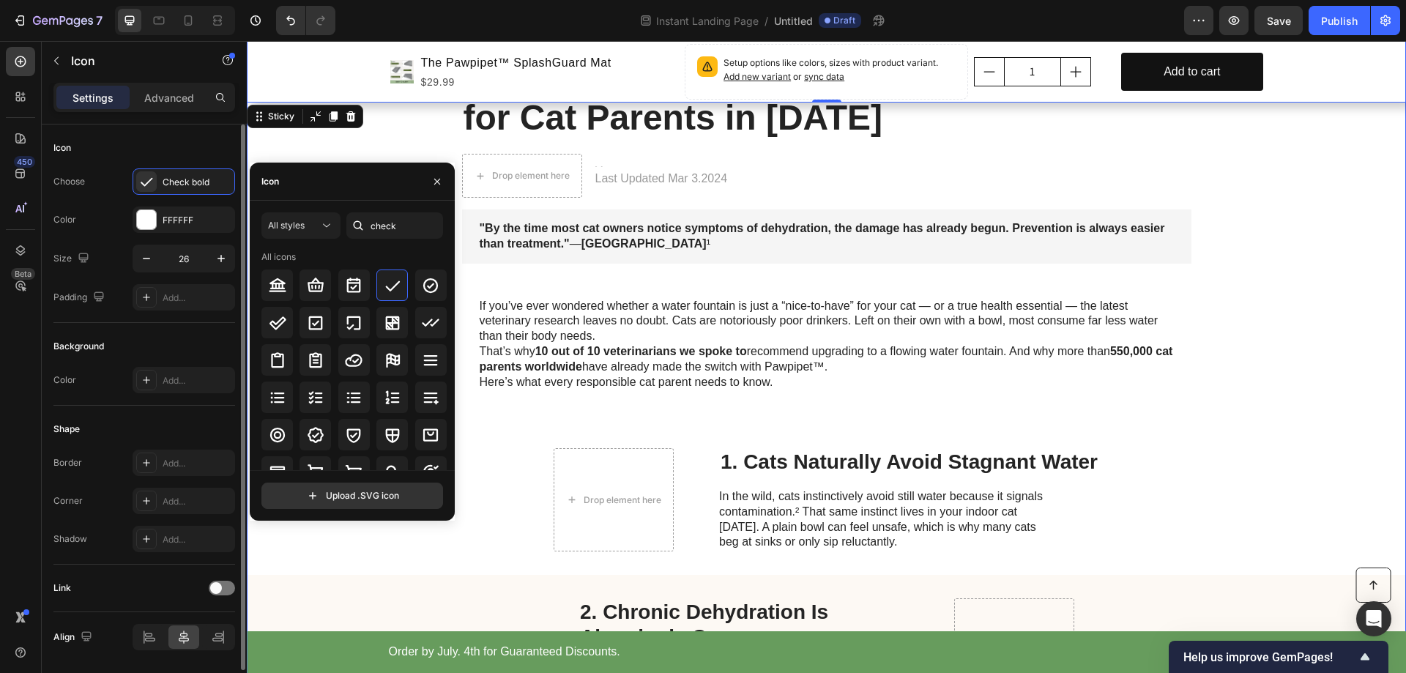
click at [204, 149] on div "Icon" at bounding box center [144, 147] width 182 height 23
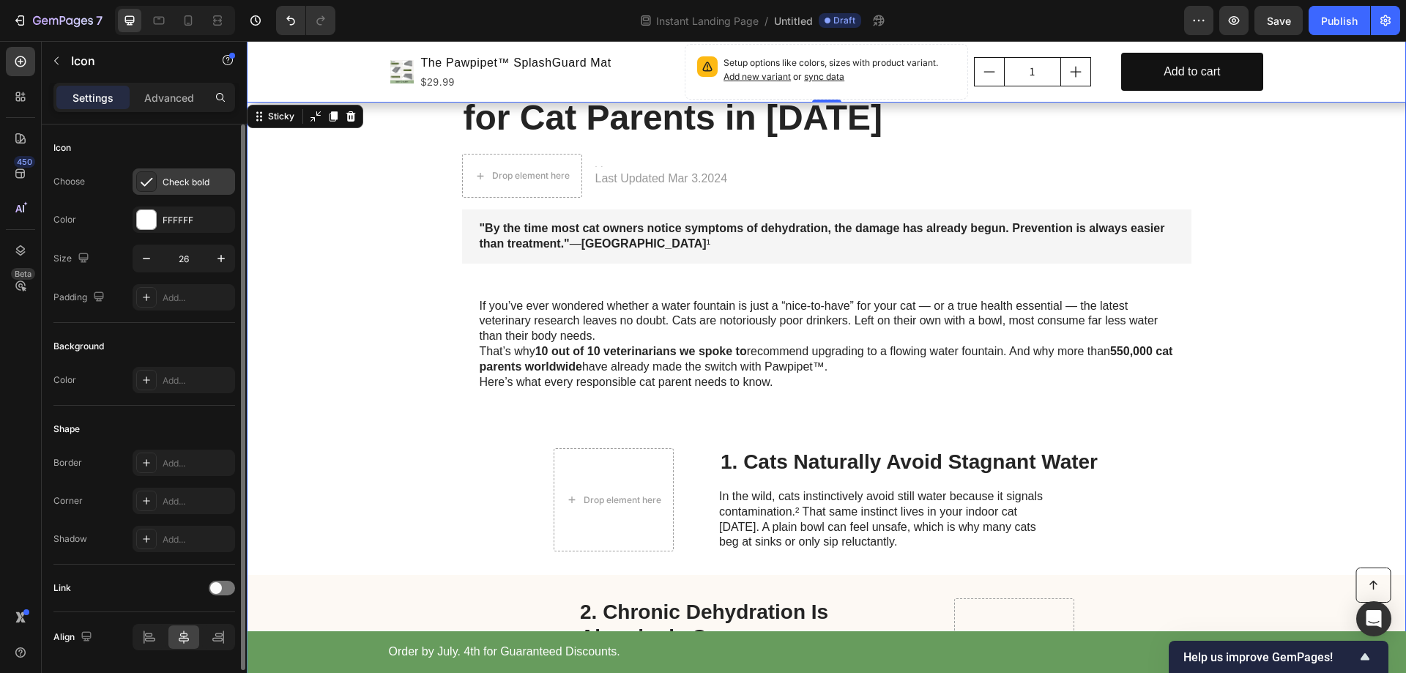
click at [194, 184] on div "Check bold" at bounding box center [197, 182] width 69 height 13
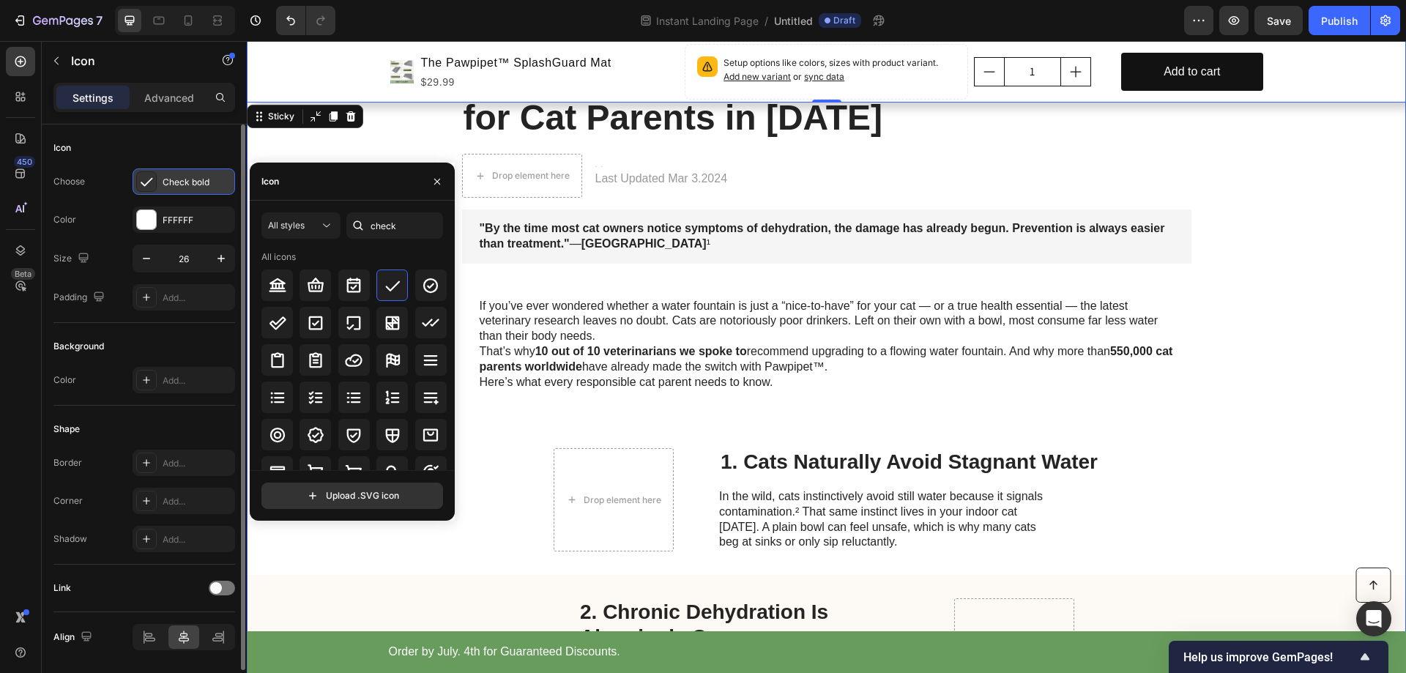
click at [206, 182] on div "Check bold" at bounding box center [197, 182] width 69 height 13
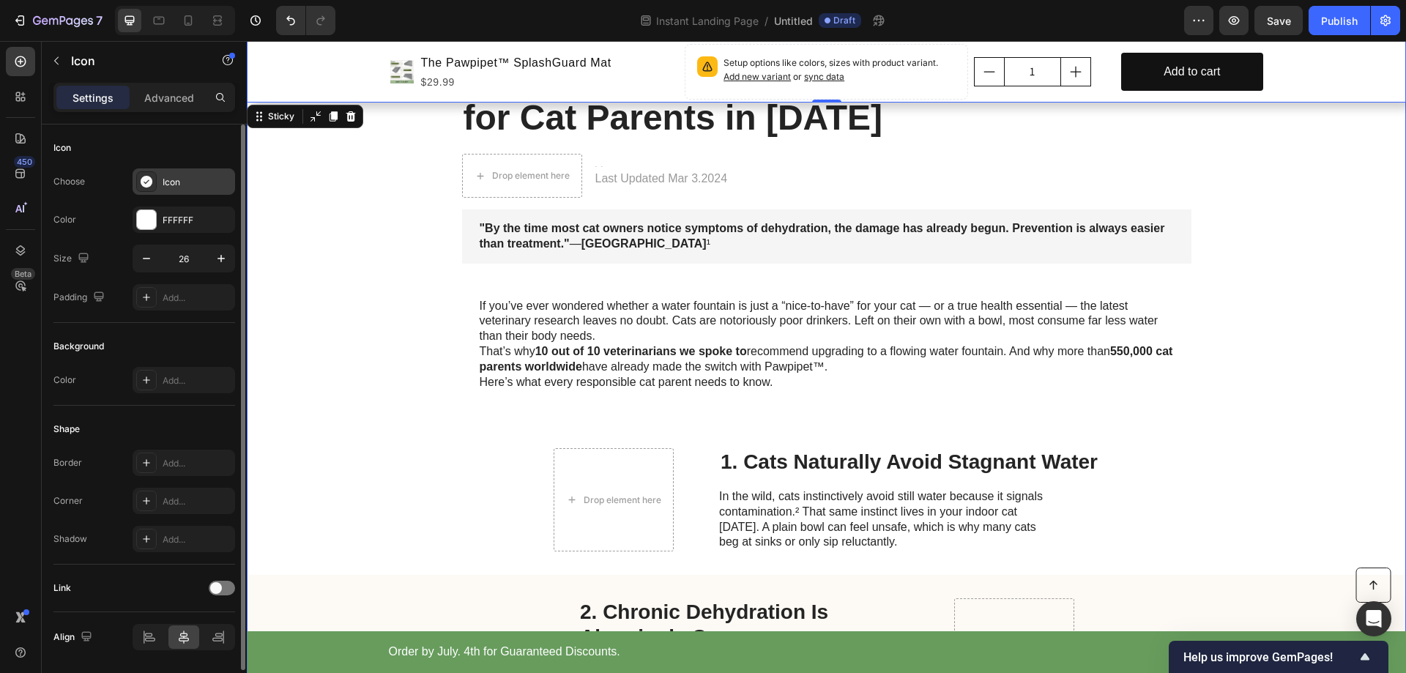
click at [187, 178] on div "Icon" at bounding box center [197, 182] width 69 height 13
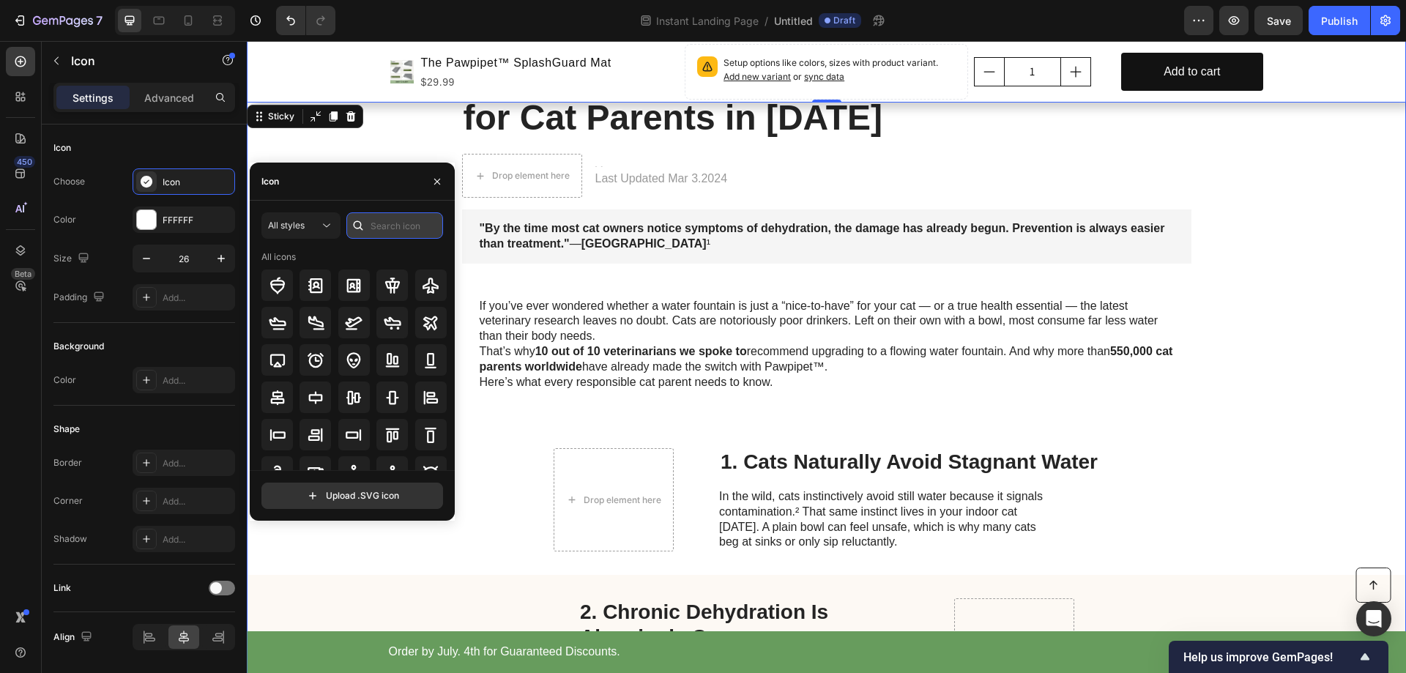
click at [393, 226] on input "text" at bounding box center [394, 225] width 97 height 26
type input "check"
click at [390, 291] on icon at bounding box center [393, 286] width 18 height 18
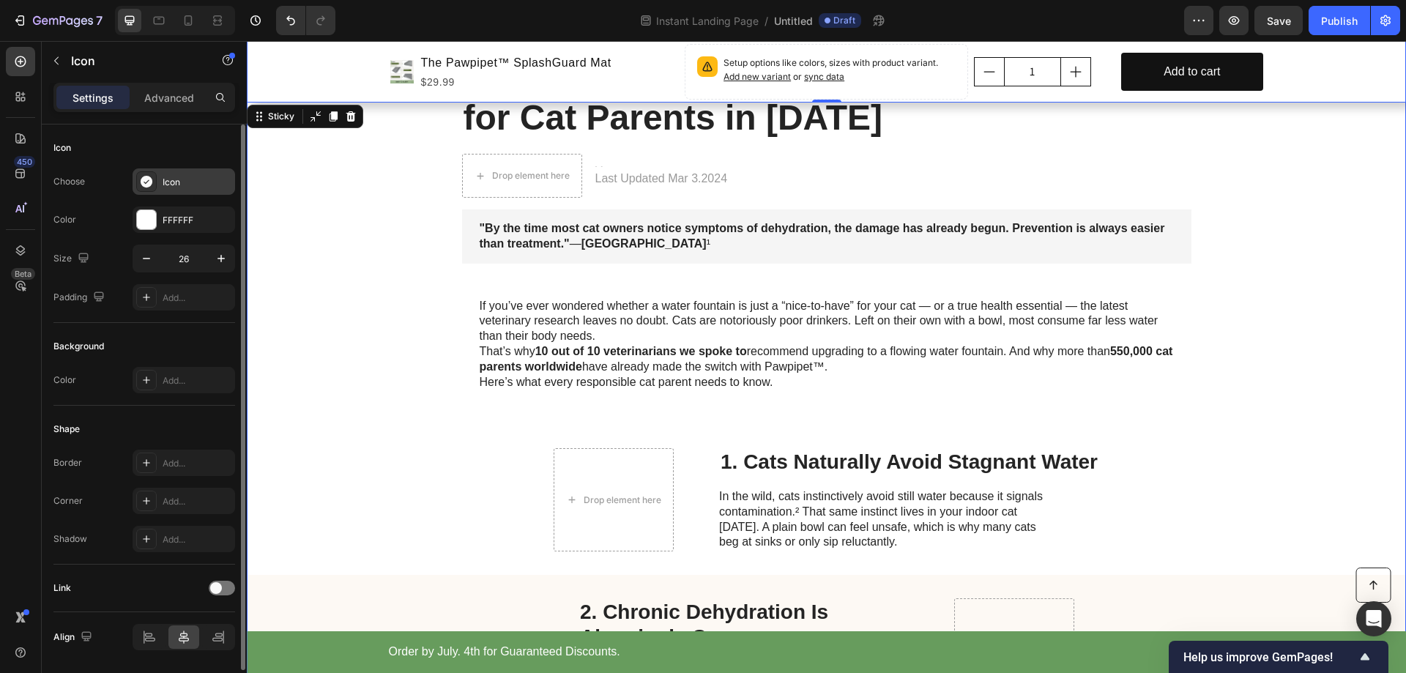
click at [188, 179] on div "Icon" at bounding box center [197, 182] width 69 height 13
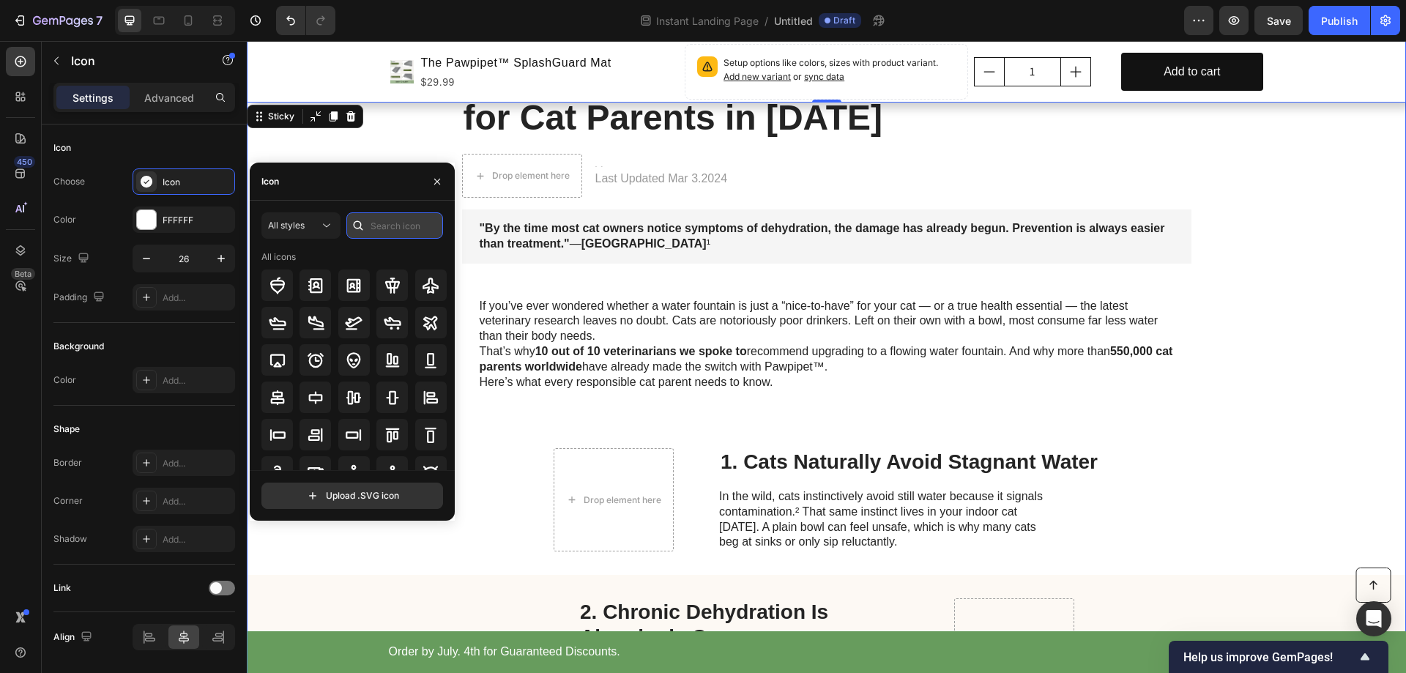
click at [375, 226] on input "text" at bounding box center [394, 225] width 97 height 26
drag, startPoint x: 403, startPoint y: 231, endPoint x: 349, endPoint y: 229, distance: 54.2
click at [349, 229] on div "check" at bounding box center [394, 225] width 97 height 26
paste input "text"
type input "check"
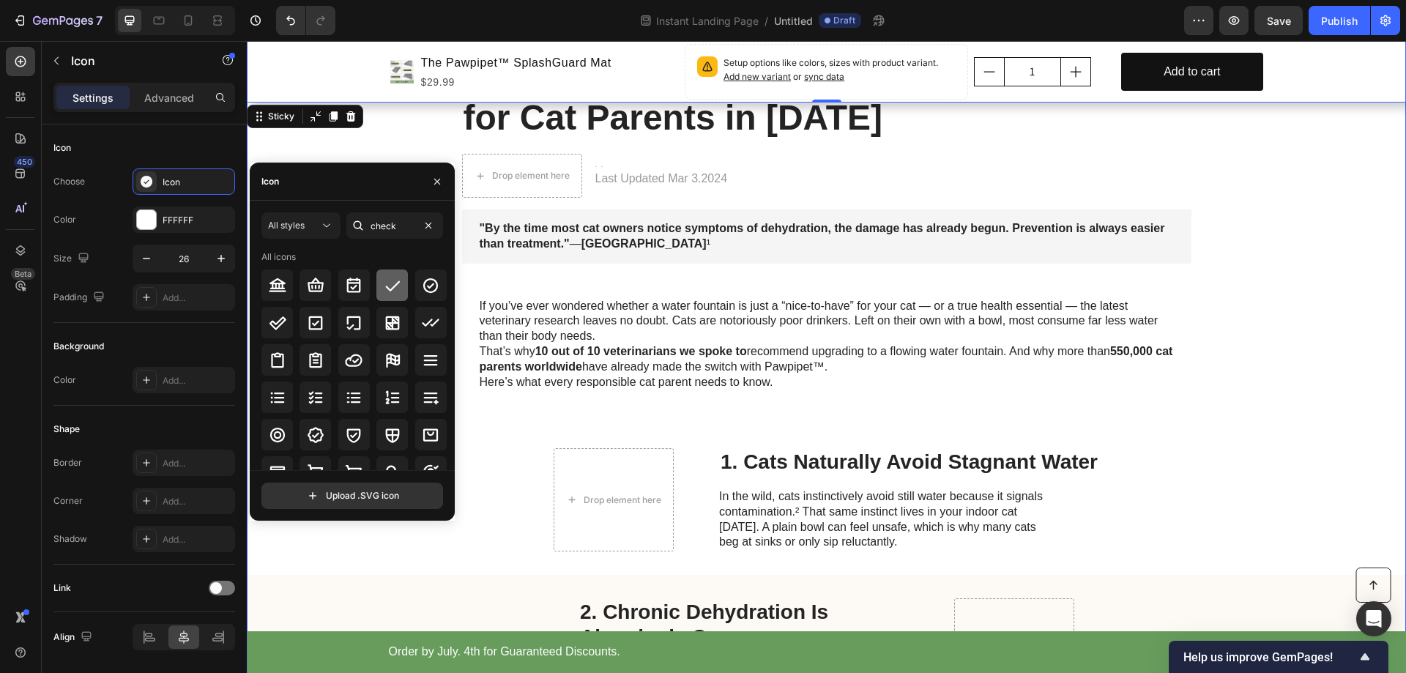
click at [397, 287] on icon at bounding box center [393, 286] width 18 height 18
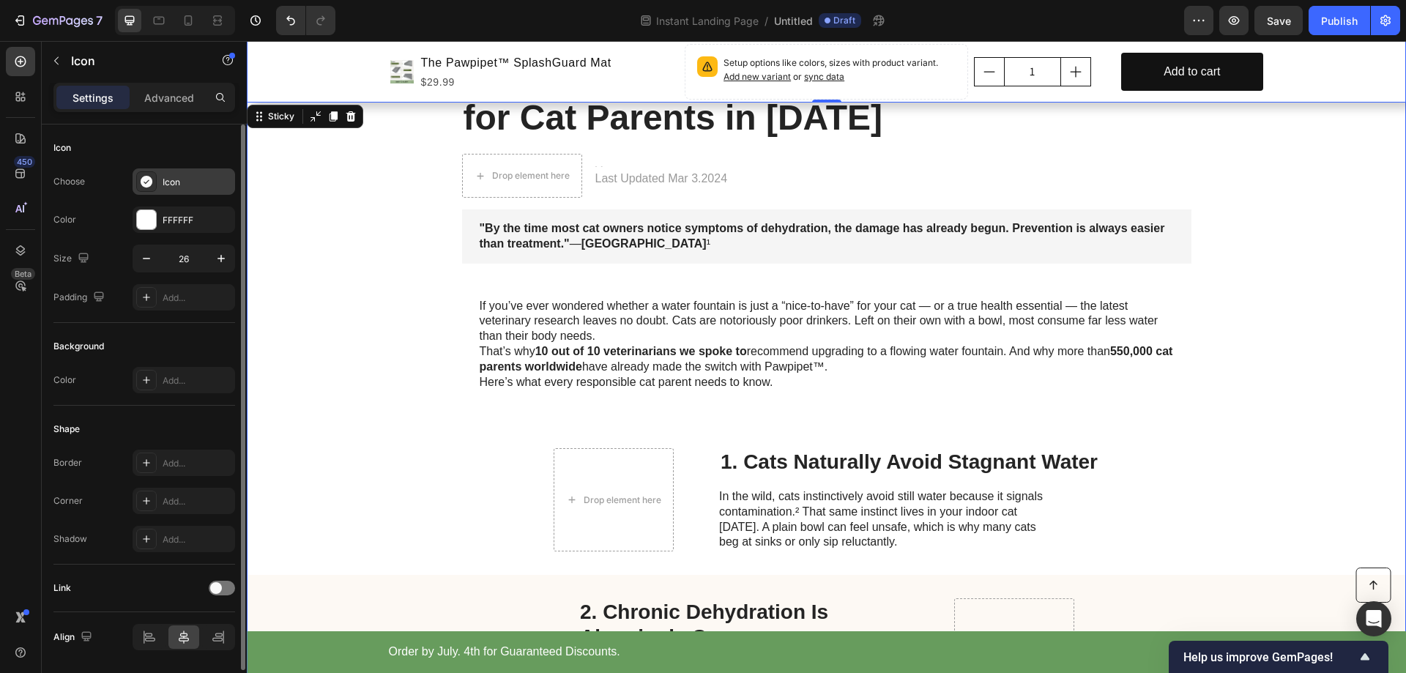
click at [182, 185] on div "Icon" at bounding box center [197, 182] width 69 height 13
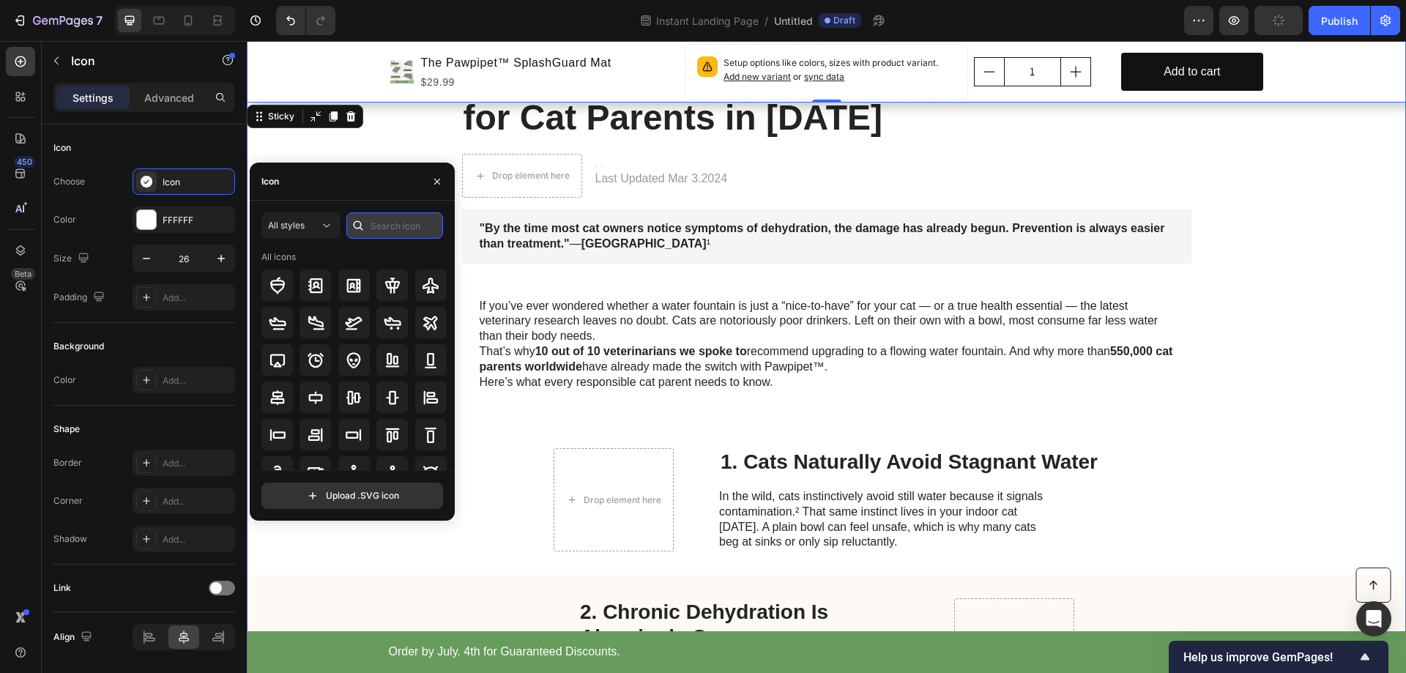
click at [408, 229] on input "text" at bounding box center [394, 225] width 97 height 26
paste input "check"
type input "check"
click at [393, 286] on icon at bounding box center [393, 286] width 18 height 18
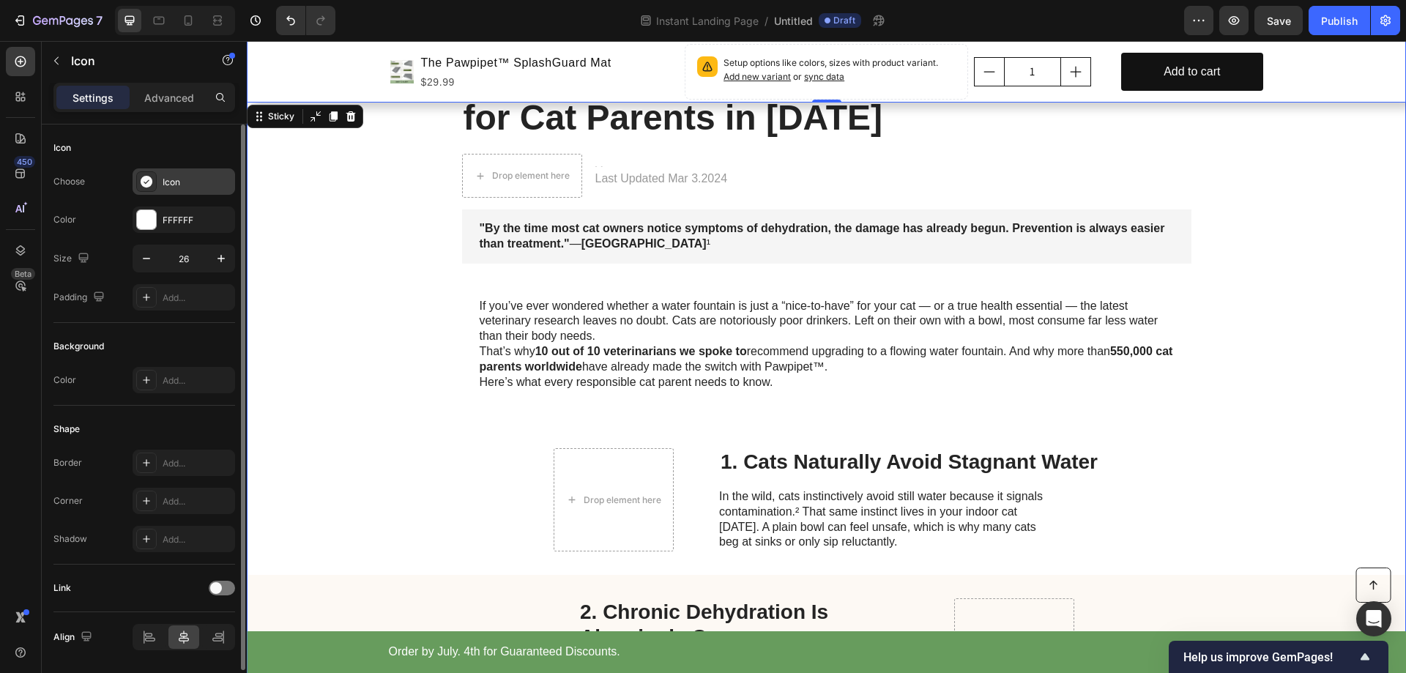
click at [187, 189] on div "Icon" at bounding box center [184, 181] width 103 height 26
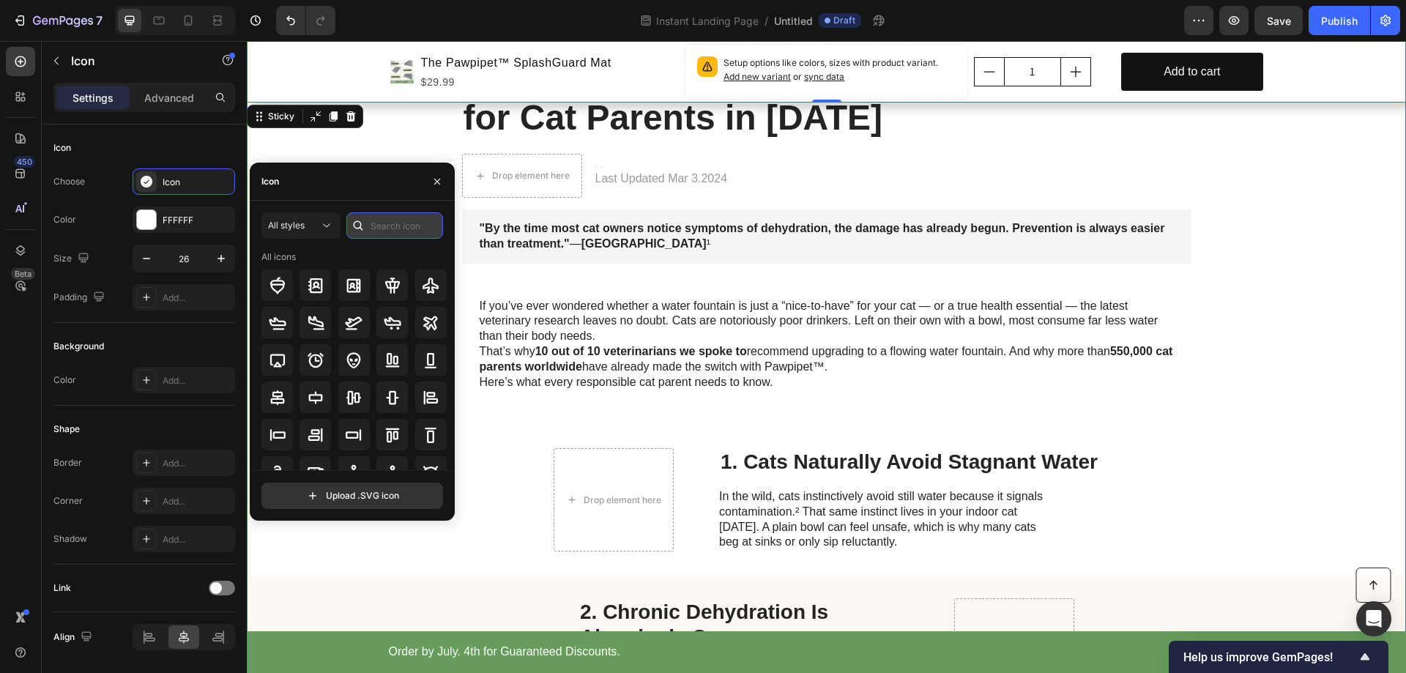
click at [386, 229] on input "text" at bounding box center [394, 225] width 97 height 26
paste input "check"
type input "check"
click at [384, 289] on icon at bounding box center [393, 286] width 18 height 18
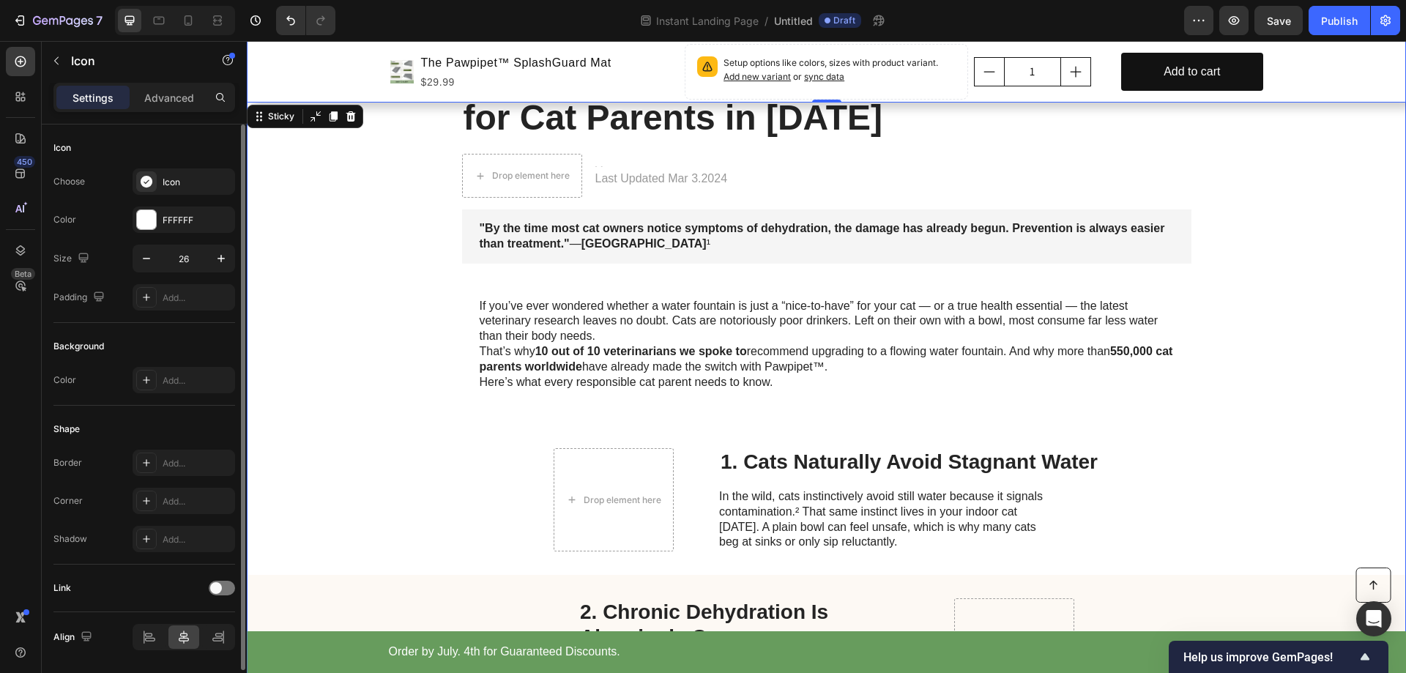
click at [148, 168] on div "Icon Choose Icon Color FFFFFF Size 26 Padding Add..." at bounding box center [144, 224] width 182 height 198
click at [174, 182] on div "Icon" at bounding box center [197, 182] width 69 height 13
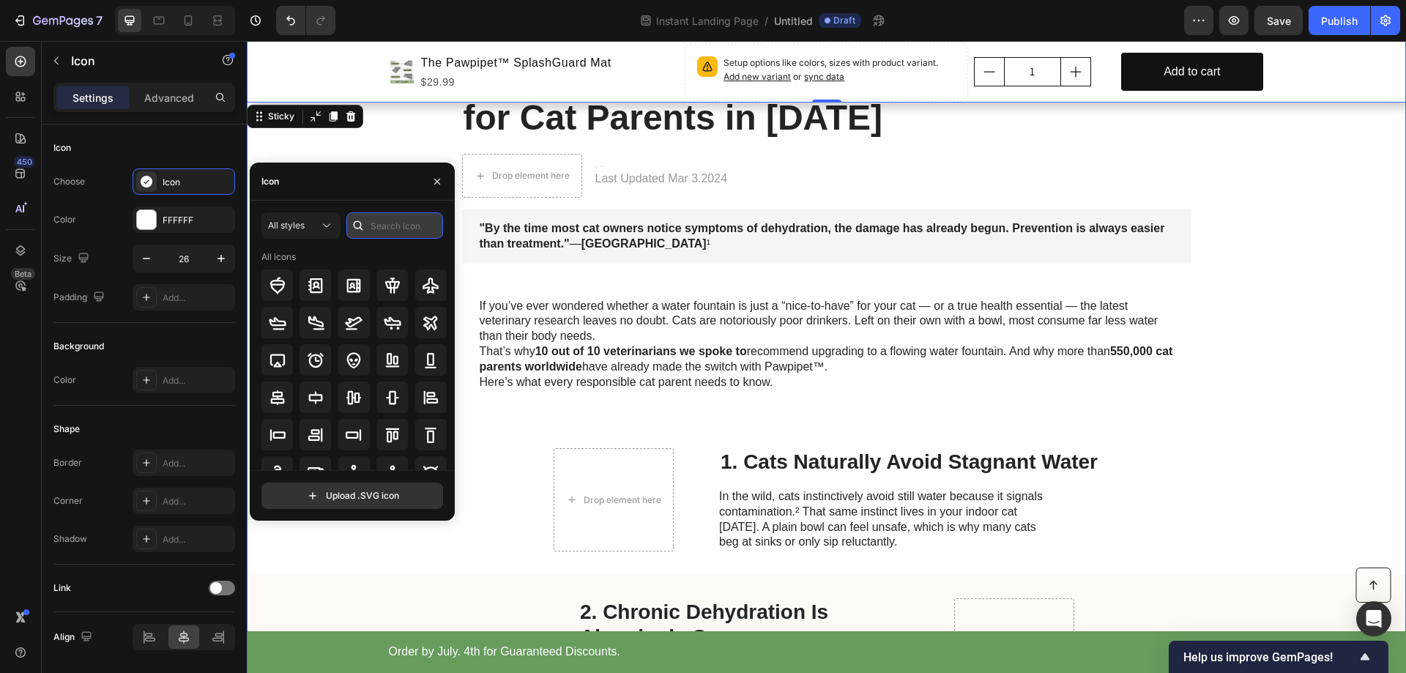
click at [387, 227] on input "text" at bounding box center [394, 225] width 97 height 26
paste input "check"
type input "check"
click at [387, 283] on icon at bounding box center [393, 286] width 18 height 18
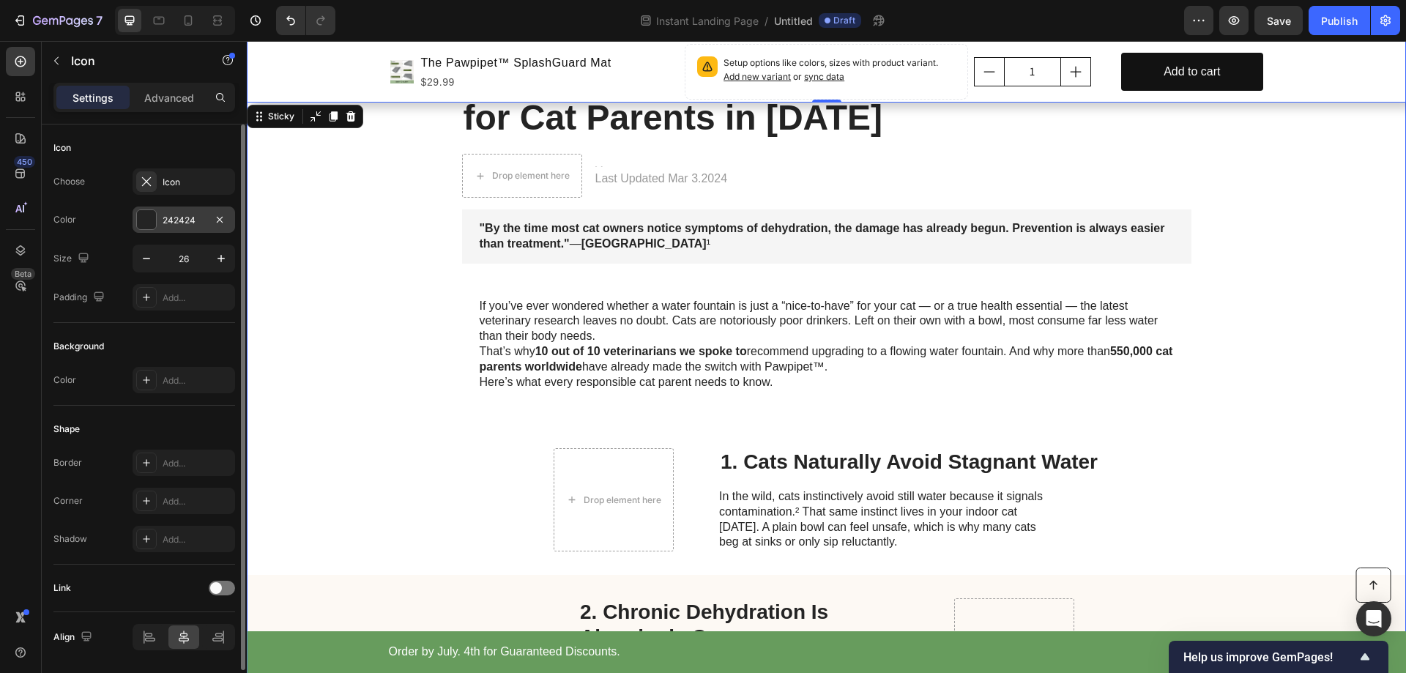
click at [184, 215] on div "242424" at bounding box center [184, 220] width 42 height 13
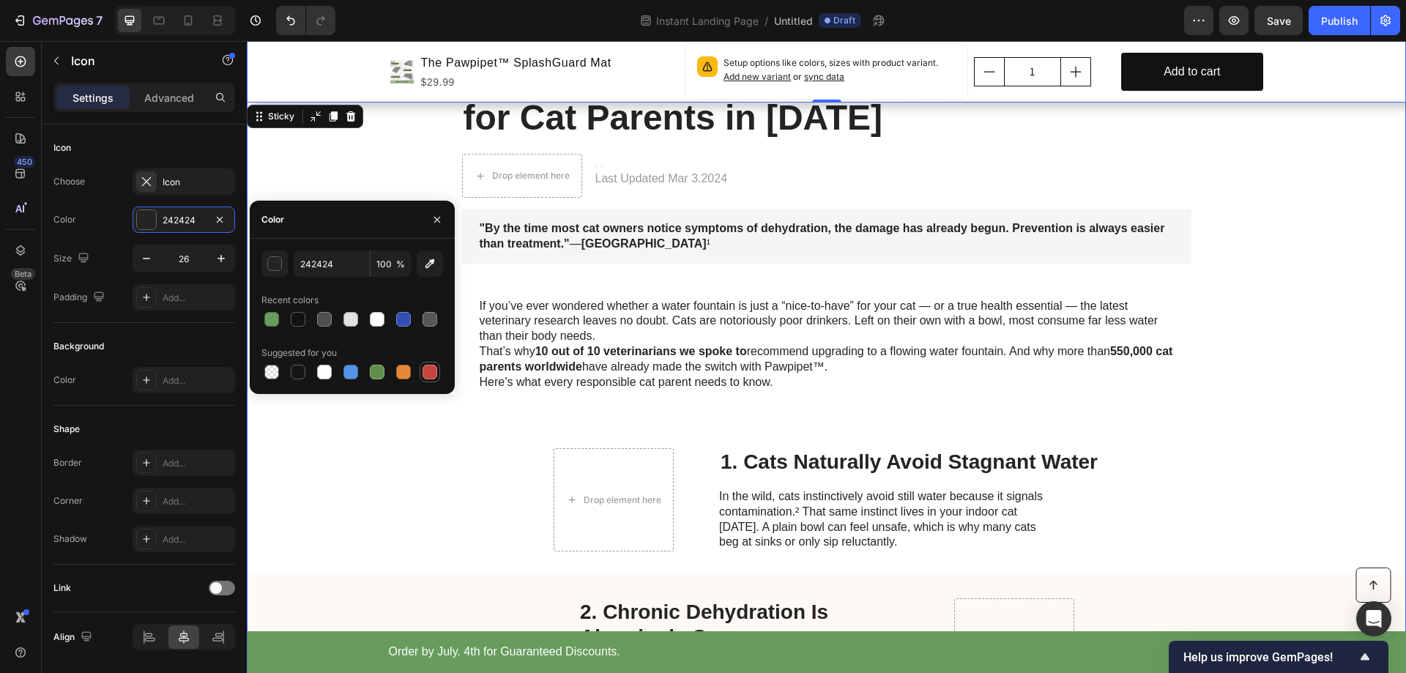
click at [429, 376] on div at bounding box center [430, 372] width 15 height 15
type input "C5453F"
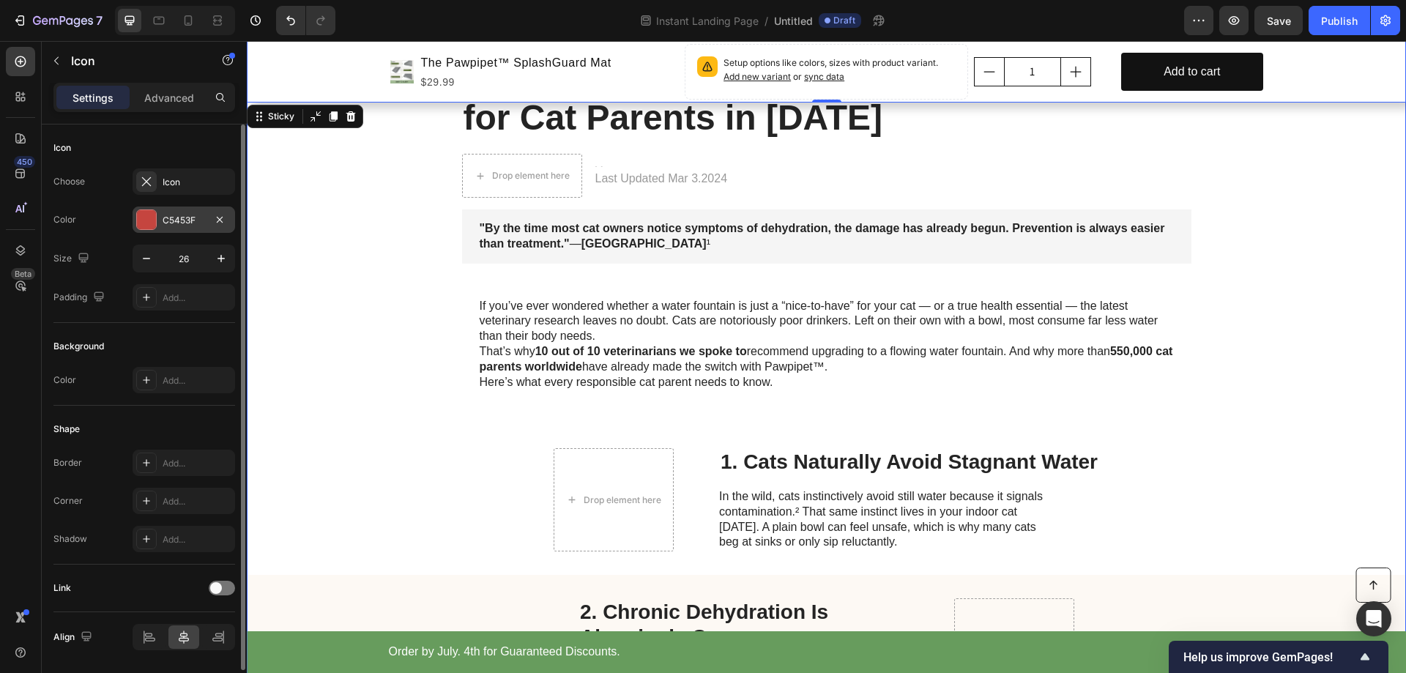
click at [173, 220] on div "C5453F" at bounding box center [184, 220] width 42 height 13
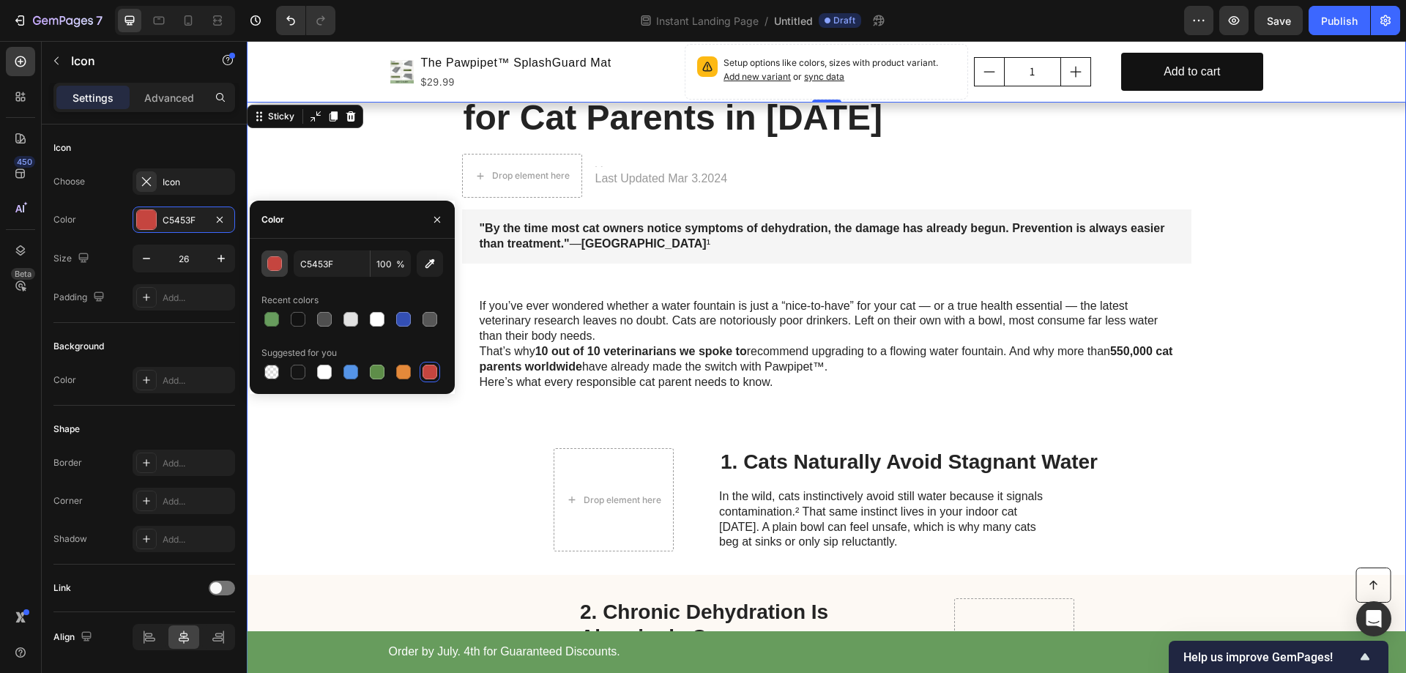
click at [270, 264] on div "button" at bounding box center [275, 264] width 15 height 15
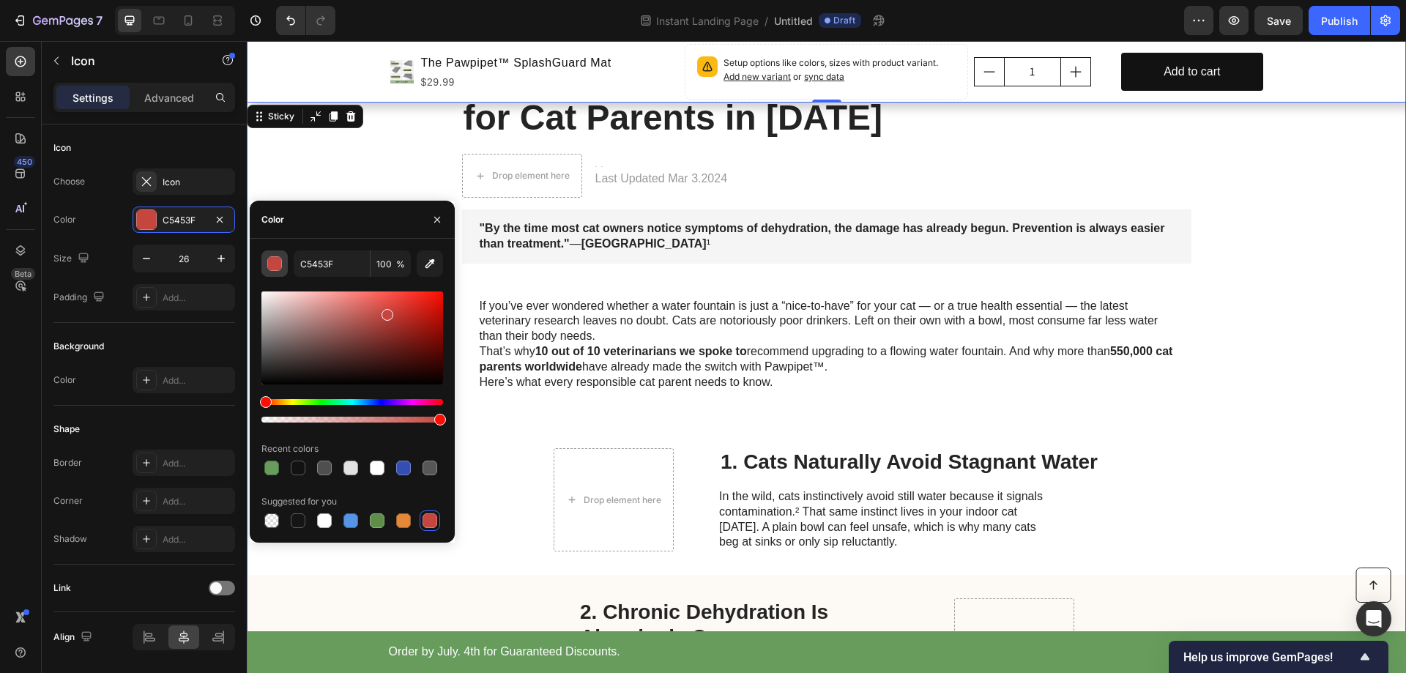
click at [270, 264] on div "button" at bounding box center [275, 264] width 15 height 15
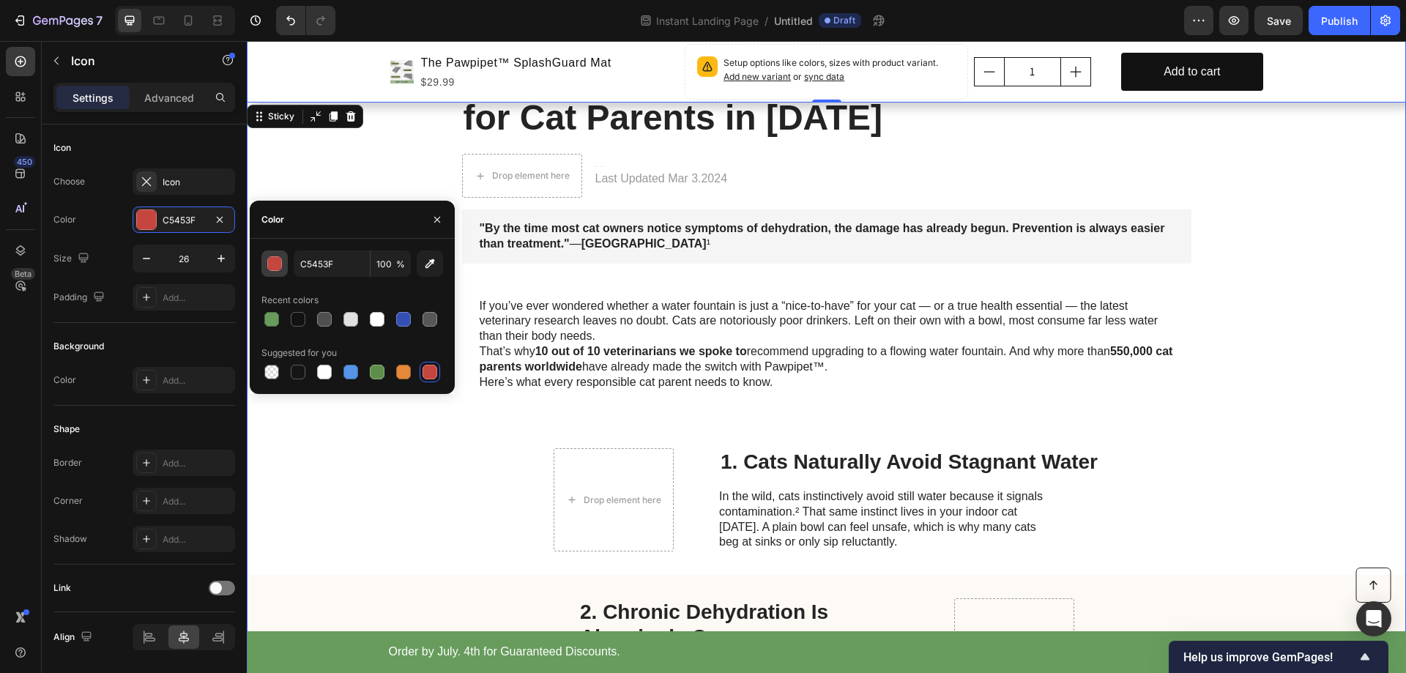
click at [274, 264] on div "button" at bounding box center [275, 264] width 15 height 15
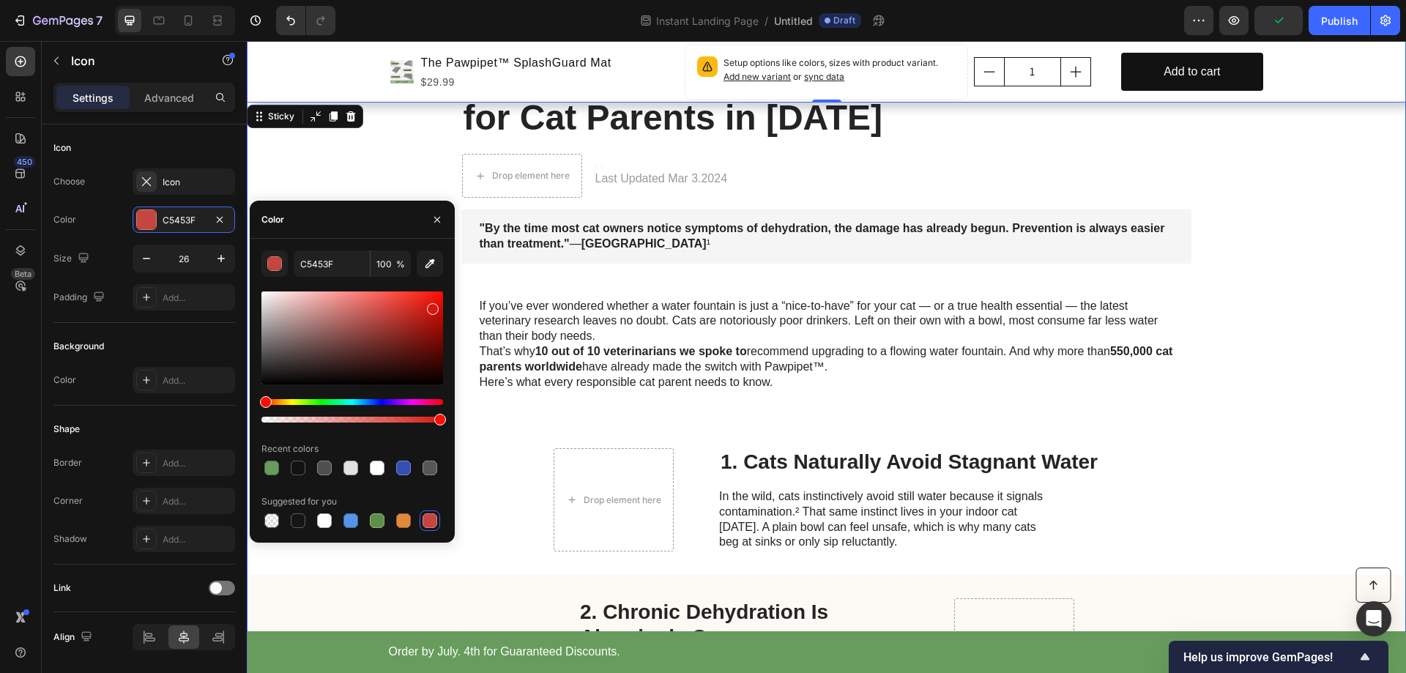
drag, startPoint x: 390, startPoint y: 318, endPoint x: 432, endPoint y: 304, distance: 44.7
click at [432, 304] on div at bounding box center [433, 309] width 12 height 12
type input "DB190F"
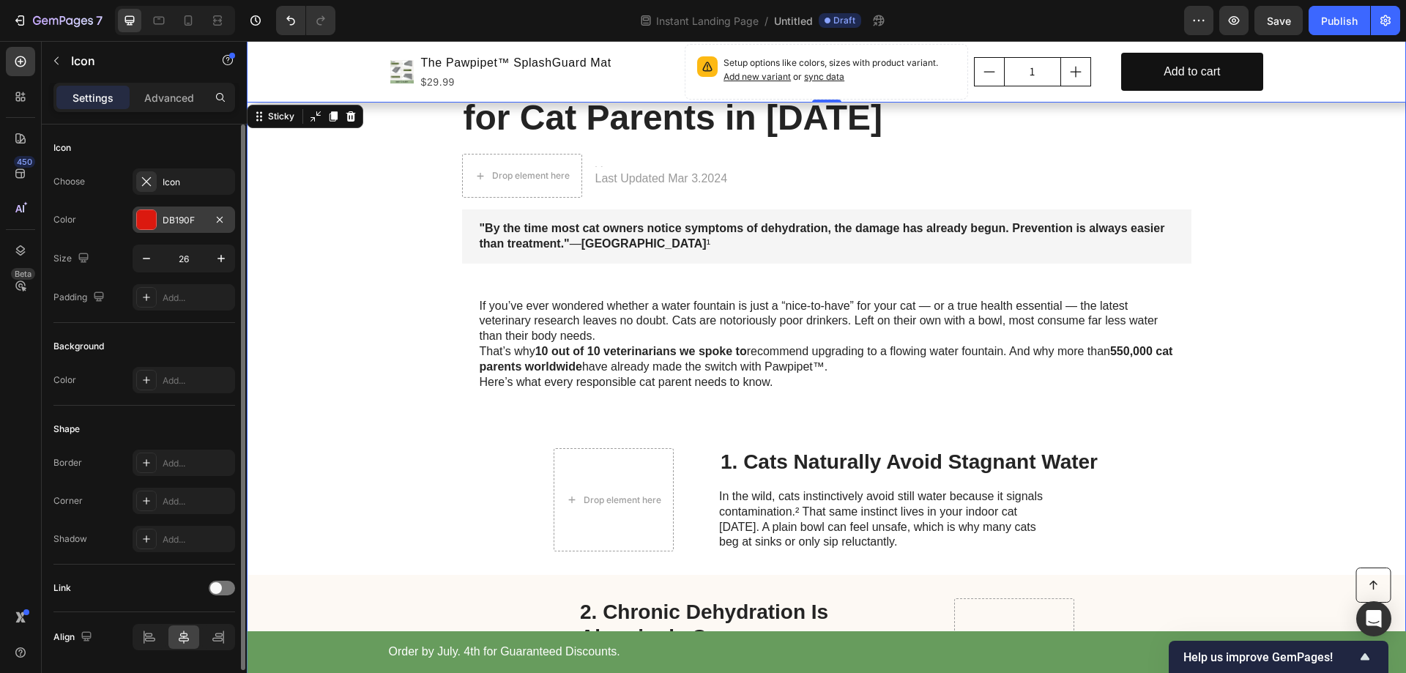
click at [175, 218] on div "DB190F" at bounding box center [184, 220] width 42 height 13
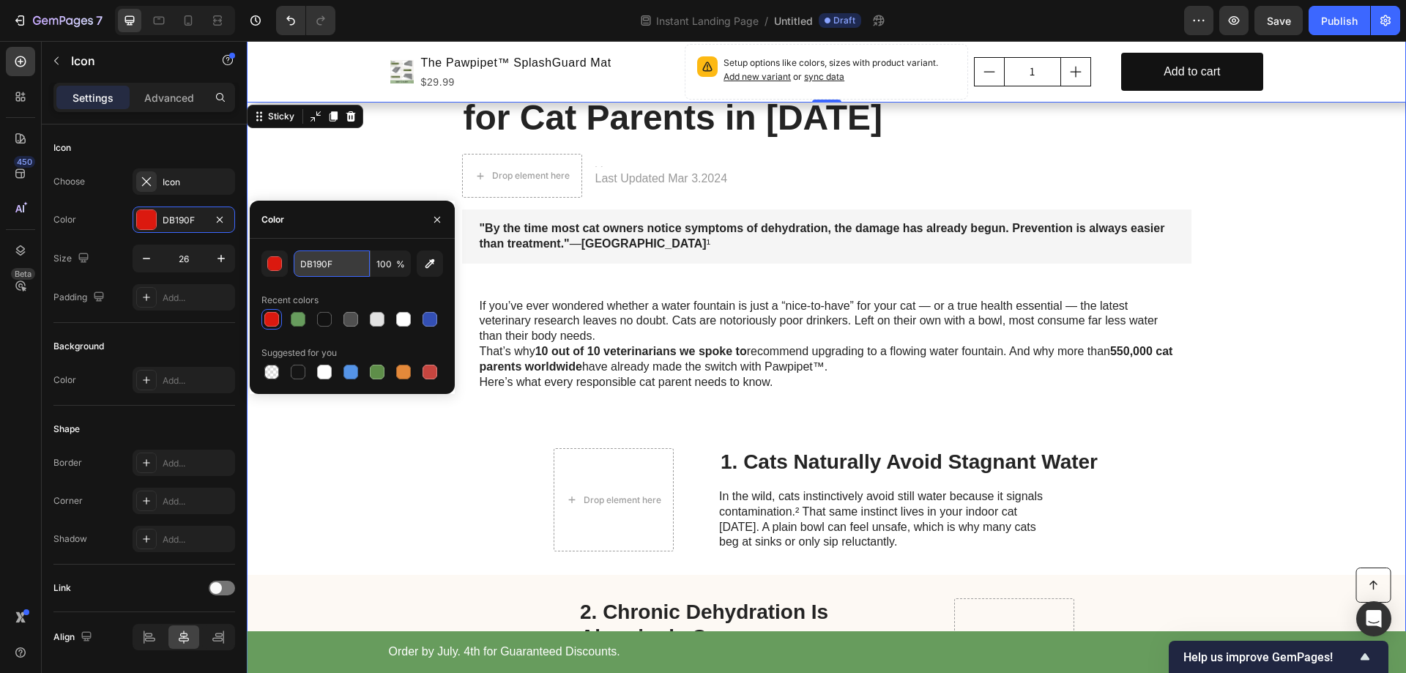
click at [330, 267] on input "DB190F" at bounding box center [332, 263] width 76 height 26
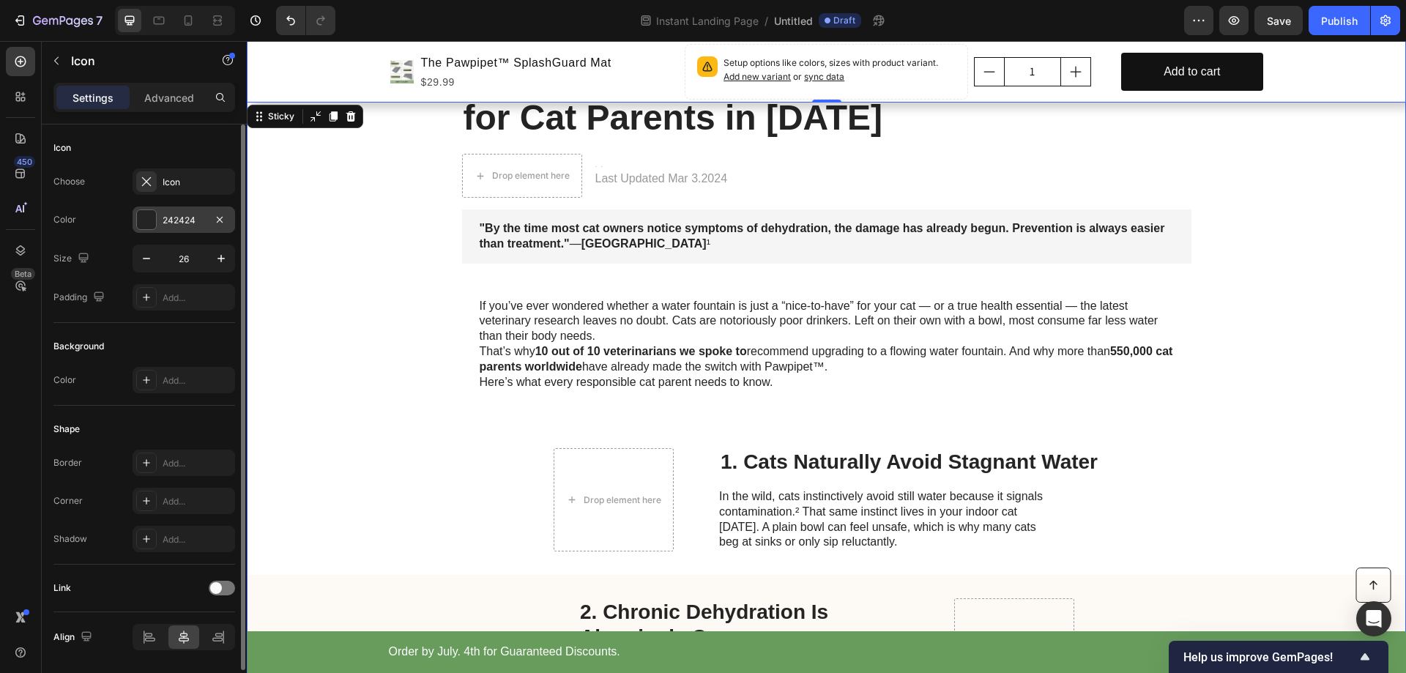
click at [187, 226] on div "242424" at bounding box center [184, 220] width 42 height 13
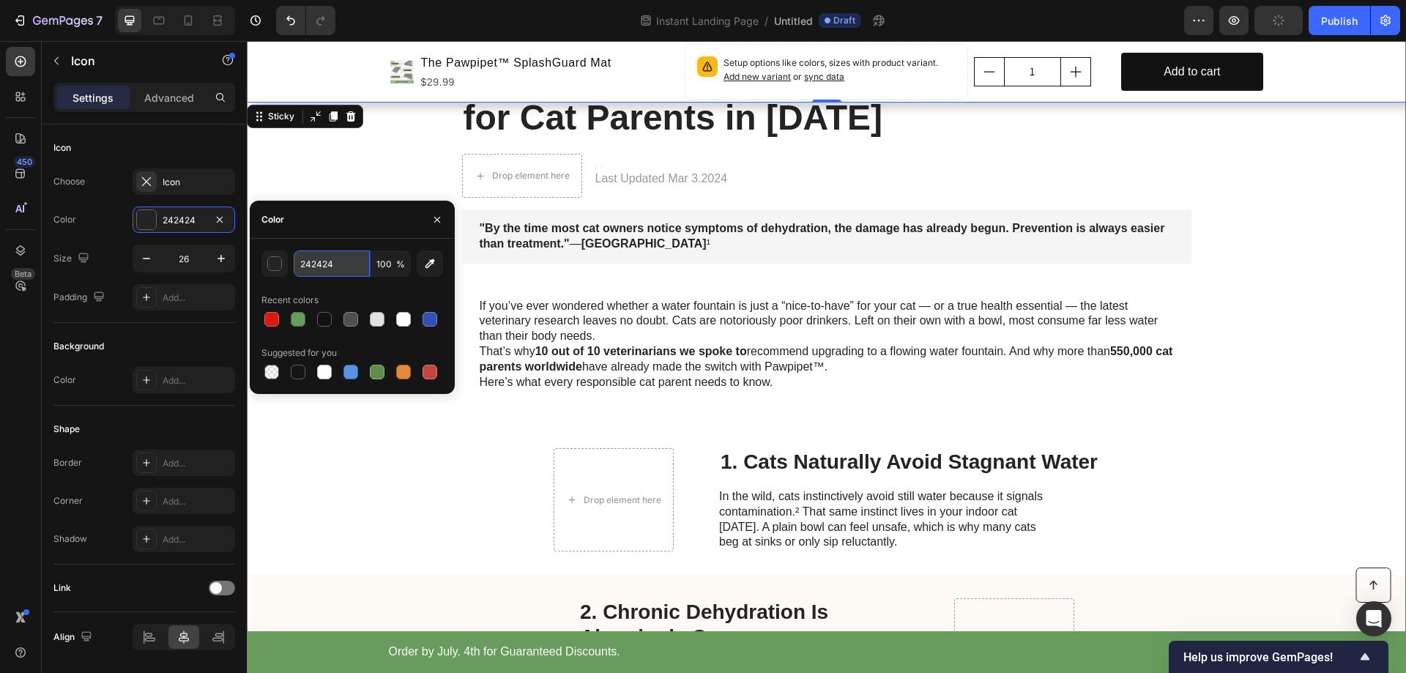
click at [335, 267] on input "242424" at bounding box center [332, 263] width 76 height 26
paste input "DB190F"
type input "DB190F"
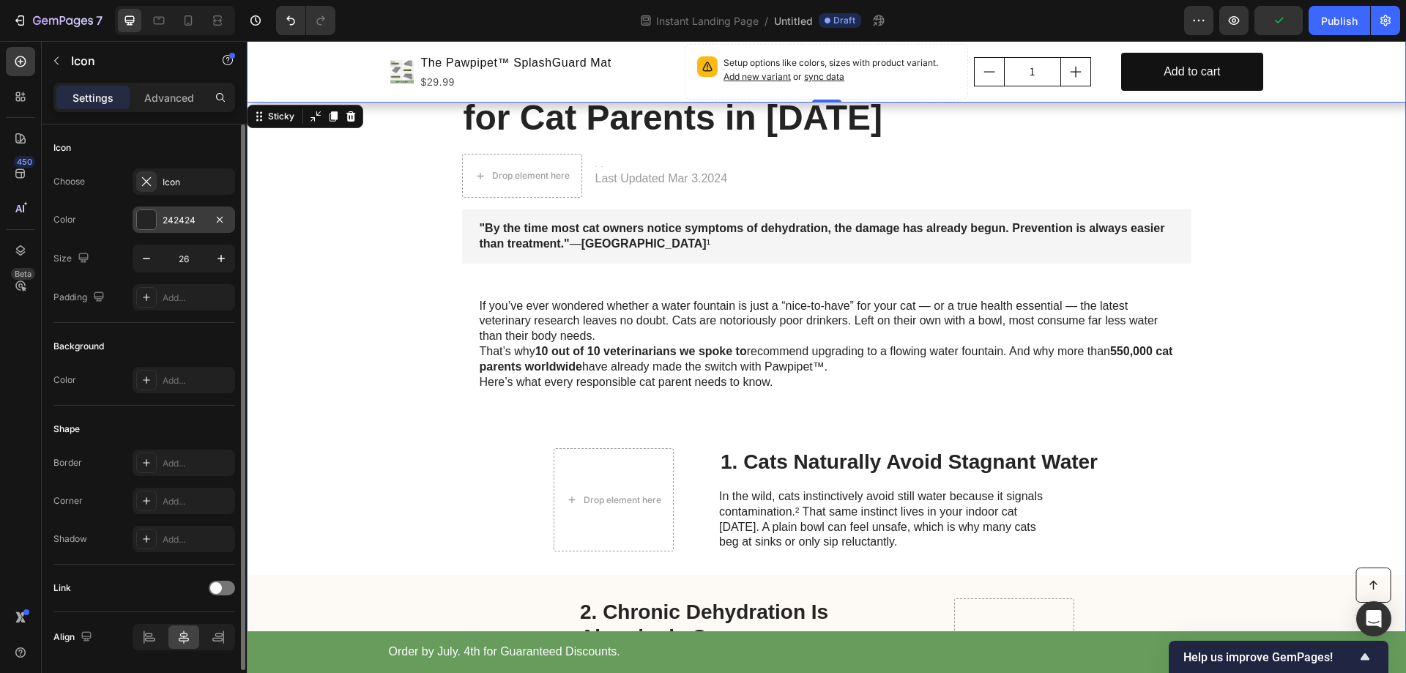
click at [170, 218] on div "242424" at bounding box center [184, 220] width 42 height 13
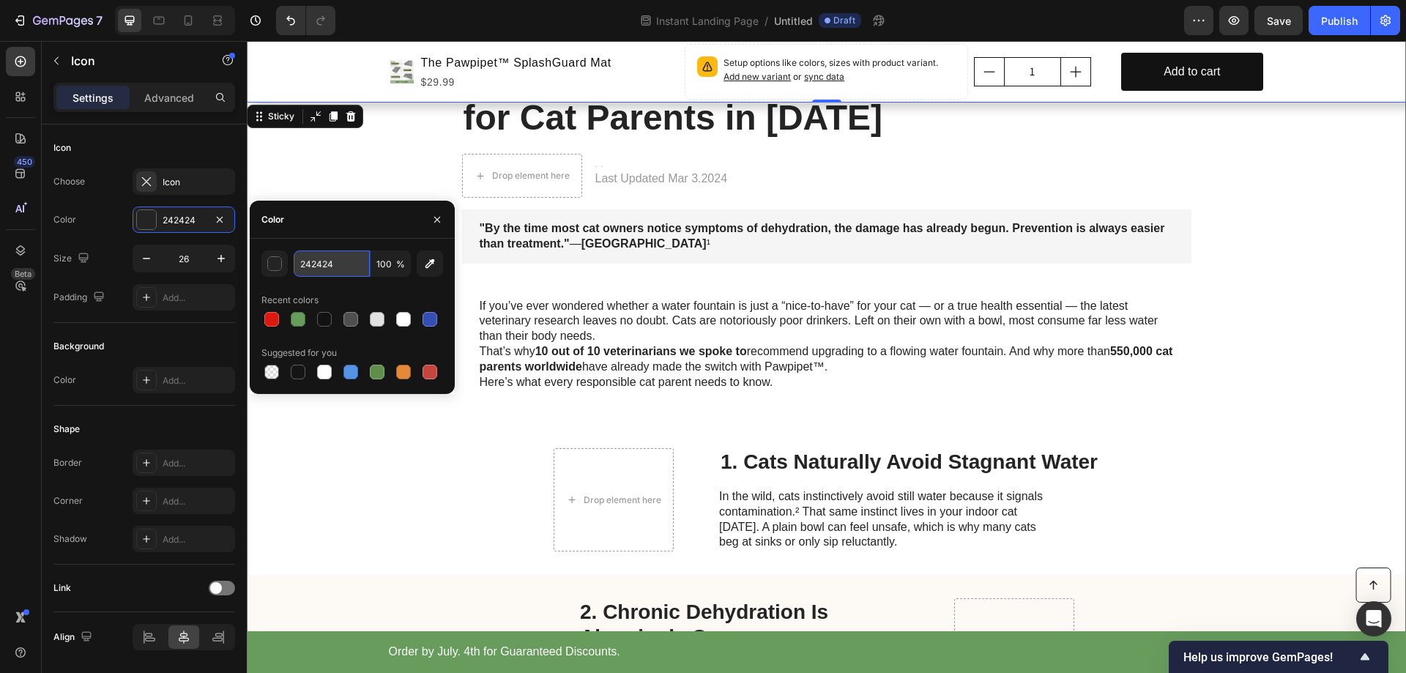
click at [332, 264] on input "242424" at bounding box center [332, 263] width 76 height 26
paste input "DB190F"
type input "DB190F"
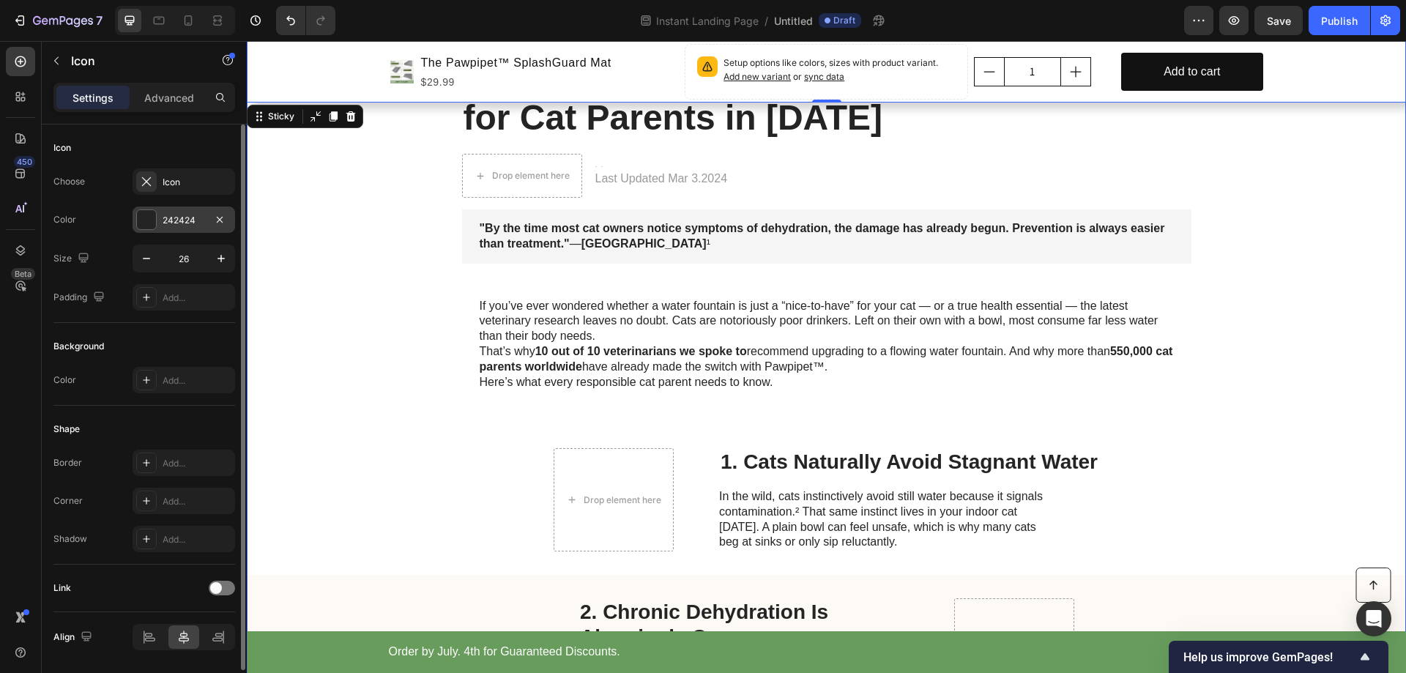
click at [191, 220] on div "242424" at bounding box center [184, 220] width 42 height 13
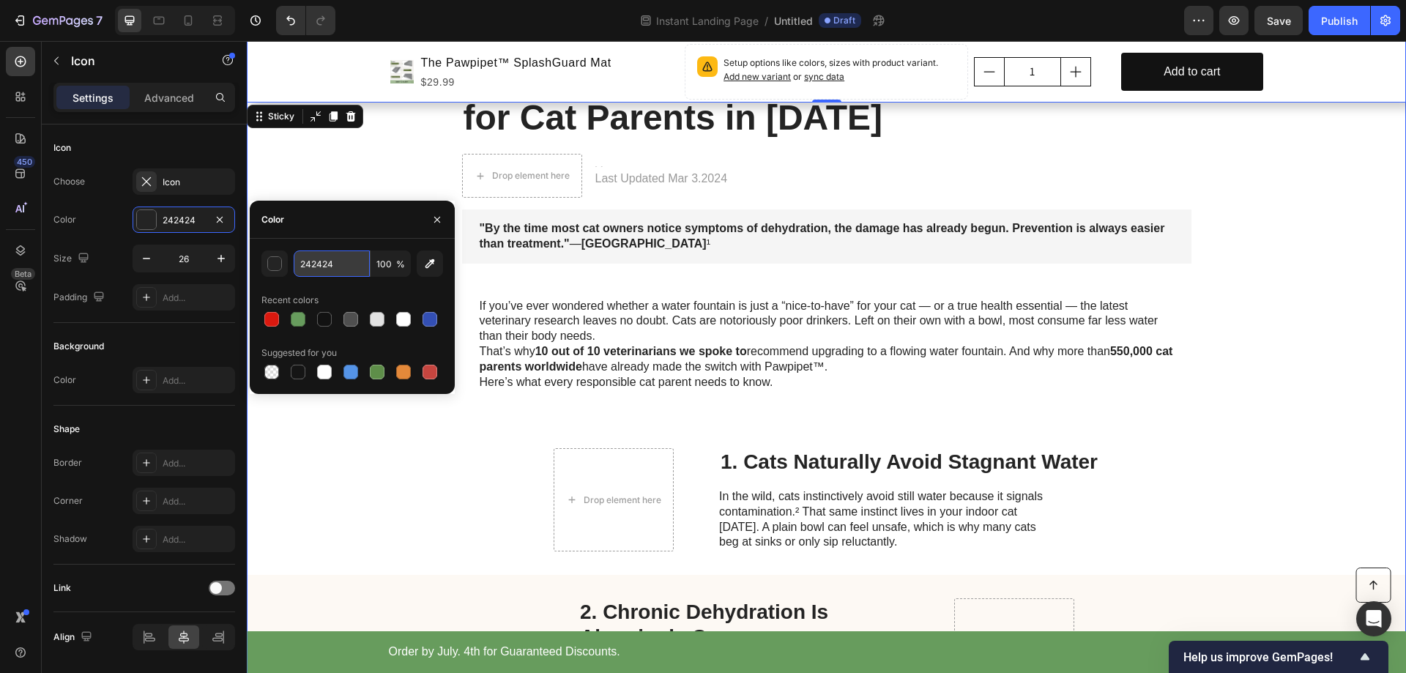
click at [314, 265] on input "242424" at bounding box center [332, 263] width 76 height 26
paste input "DB190F"
type input "DB190F"
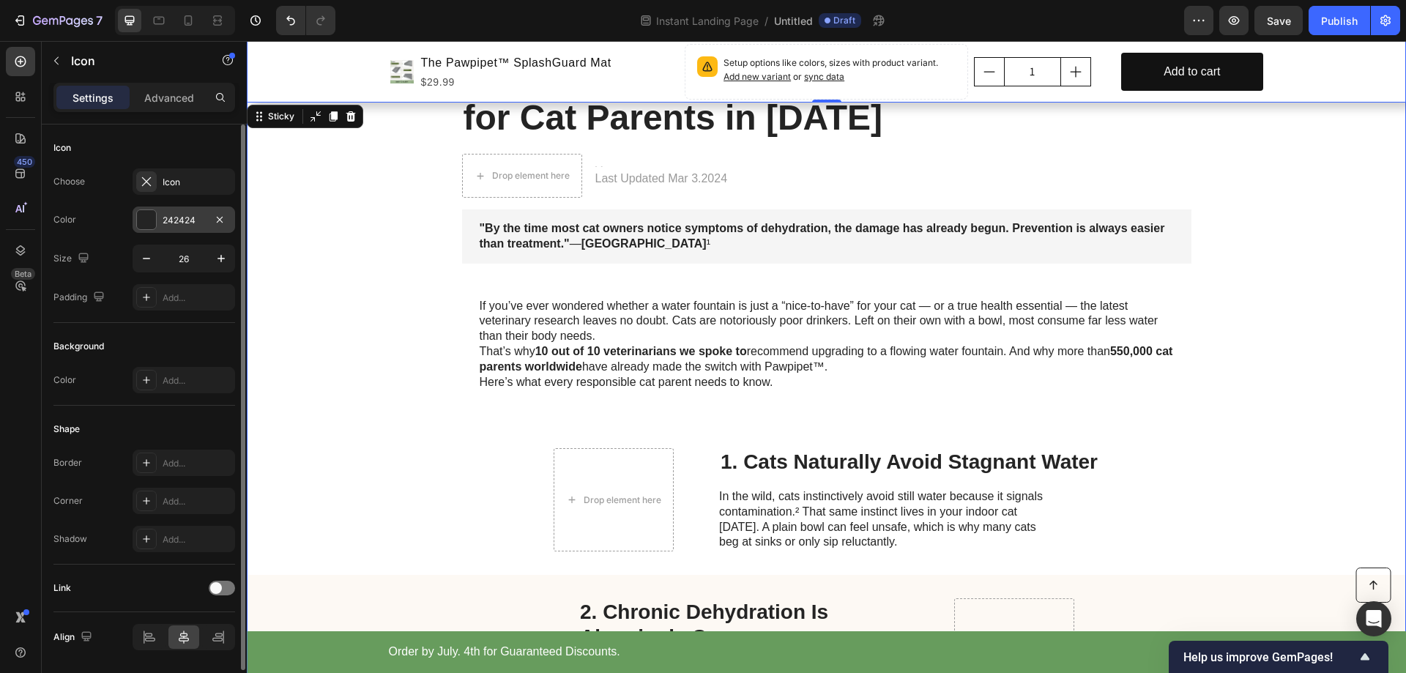
click at [188, 220] on div "242424" at bounding box center [184, 220] width 42 height 13
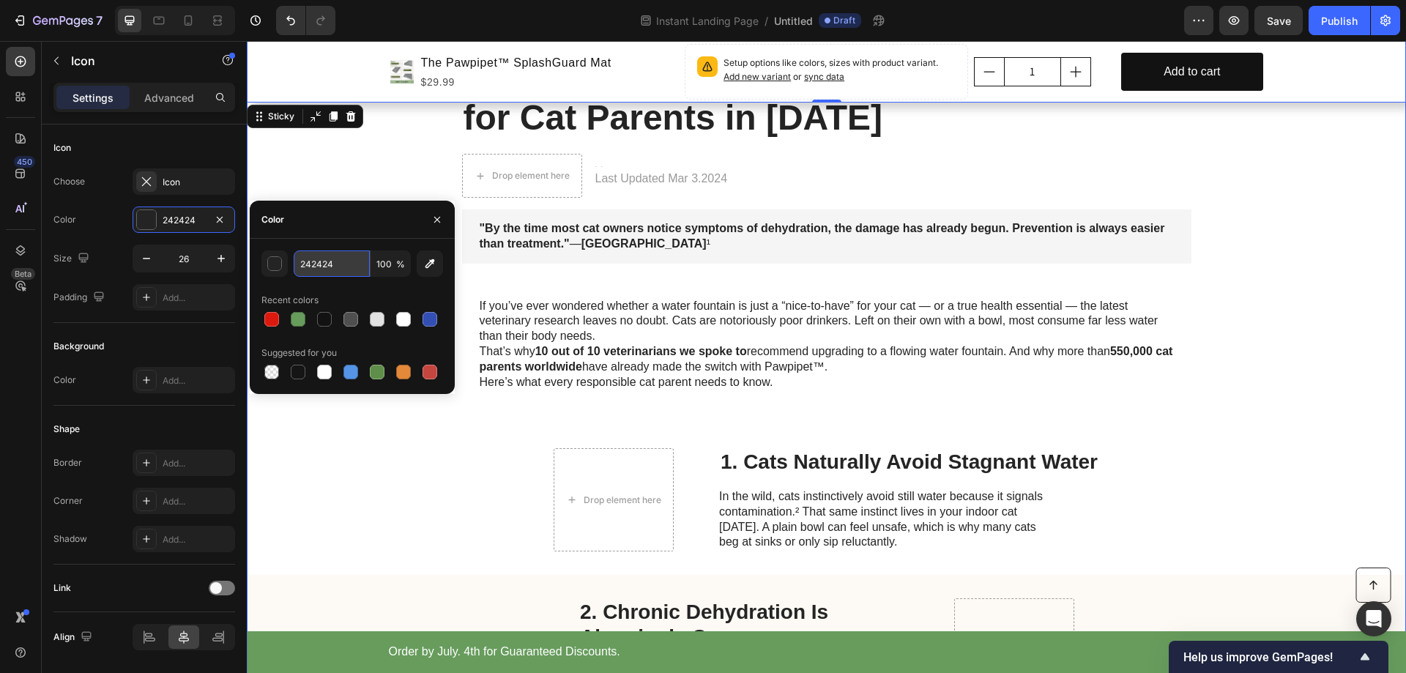
click at [311, 272] on input "242424" at bounding box center [332, 263] width 76 height 26
paste input "DB190F"
type input "DB190F"
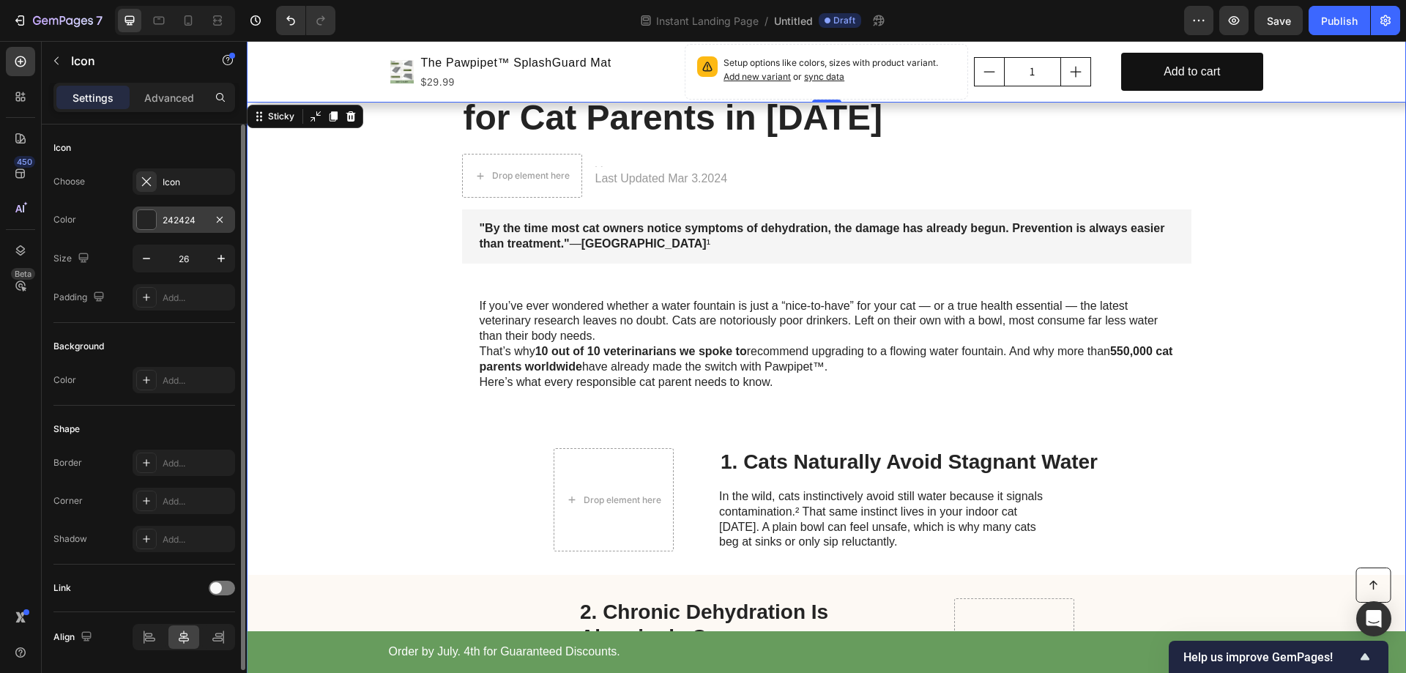
drag, startPoint x: 205, startPoint y: 219, endPoint x: 238, endPoint y: 314, distance: 100.8
click at [204, 219] on div "242424" at bounding box center [184, 220] width 103 height 26
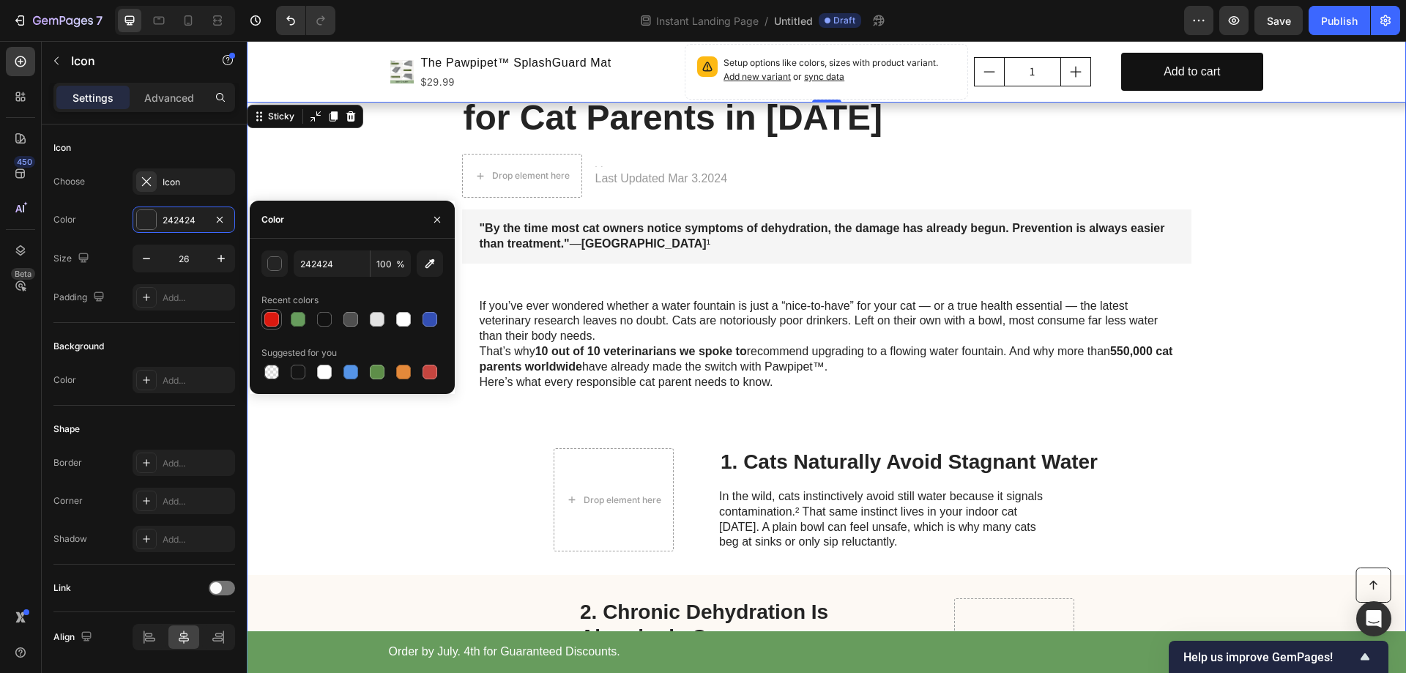
click at [270, 314] on div at bounding box center [271, 319] width 15 height 15
type input "DB190F"
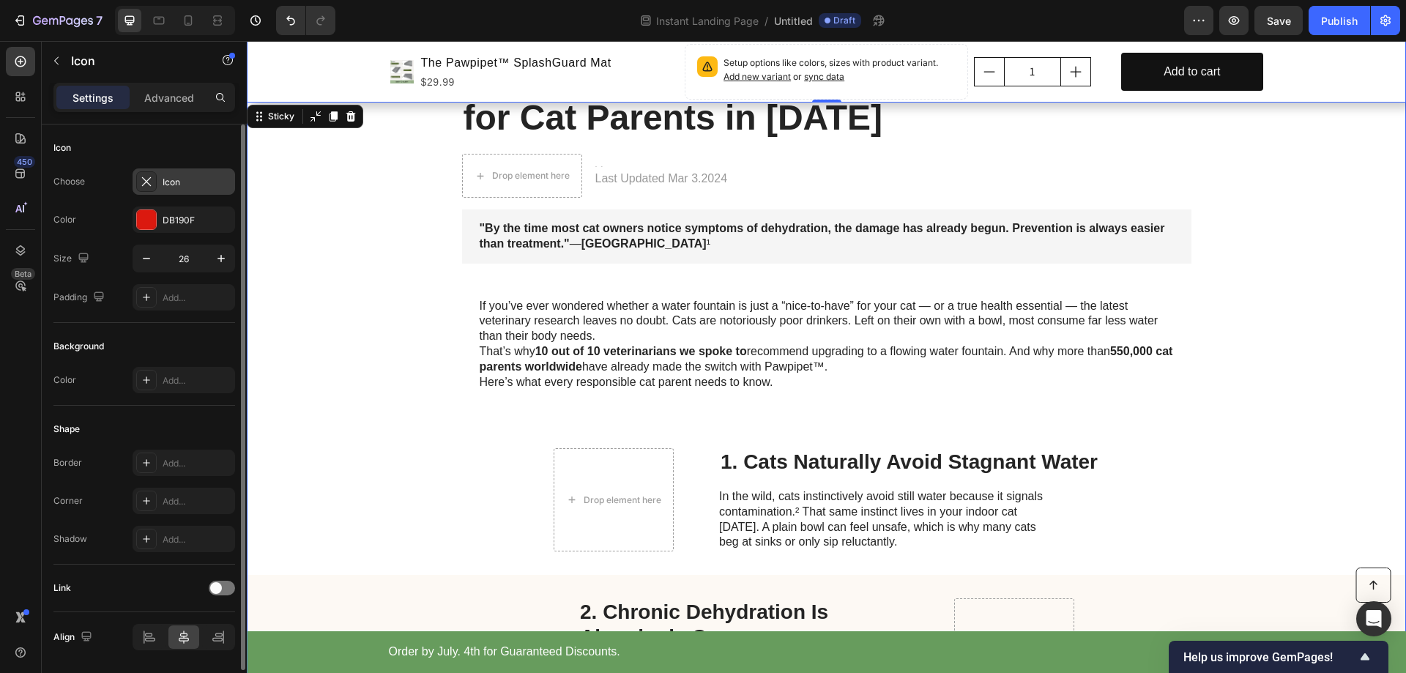
click at [173, 186] on div "Icon" at bounding box center [197, 182] width 69 height 13
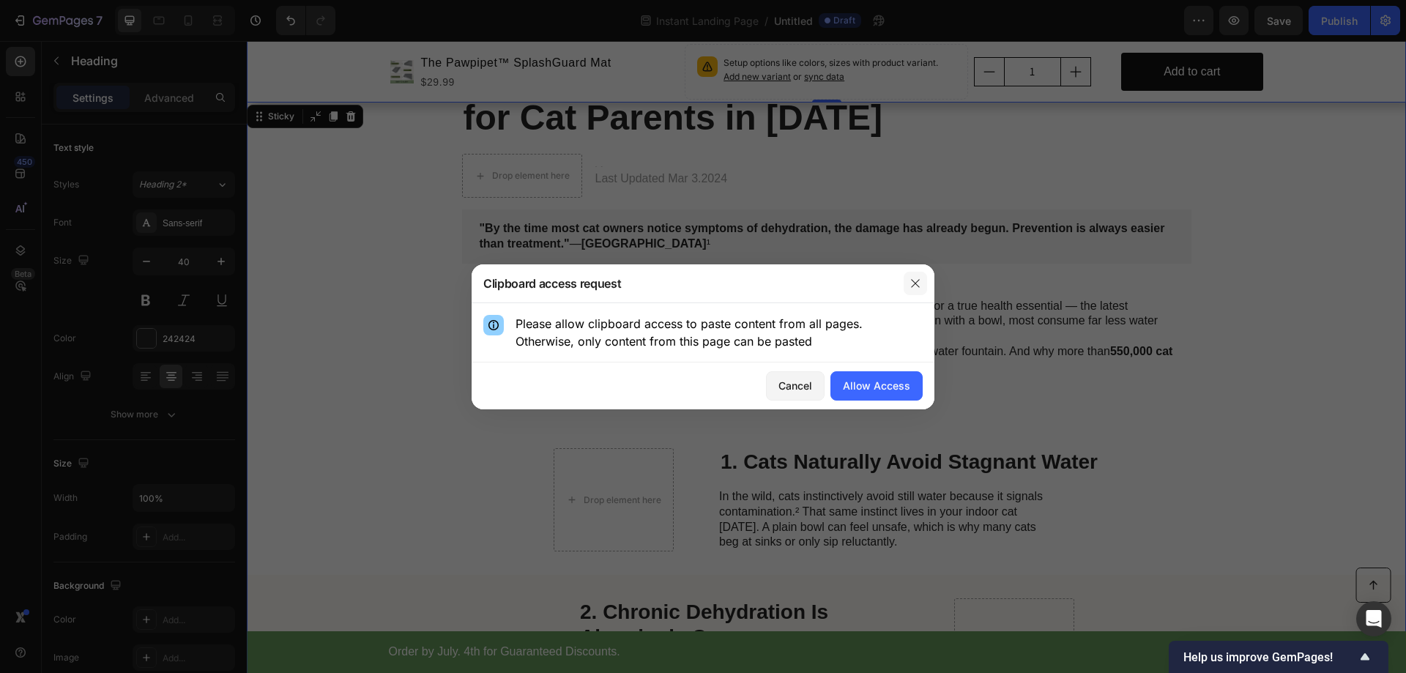
click at [912, 283] on icon "button" at bounding box center [916, 284] width 12 height 12
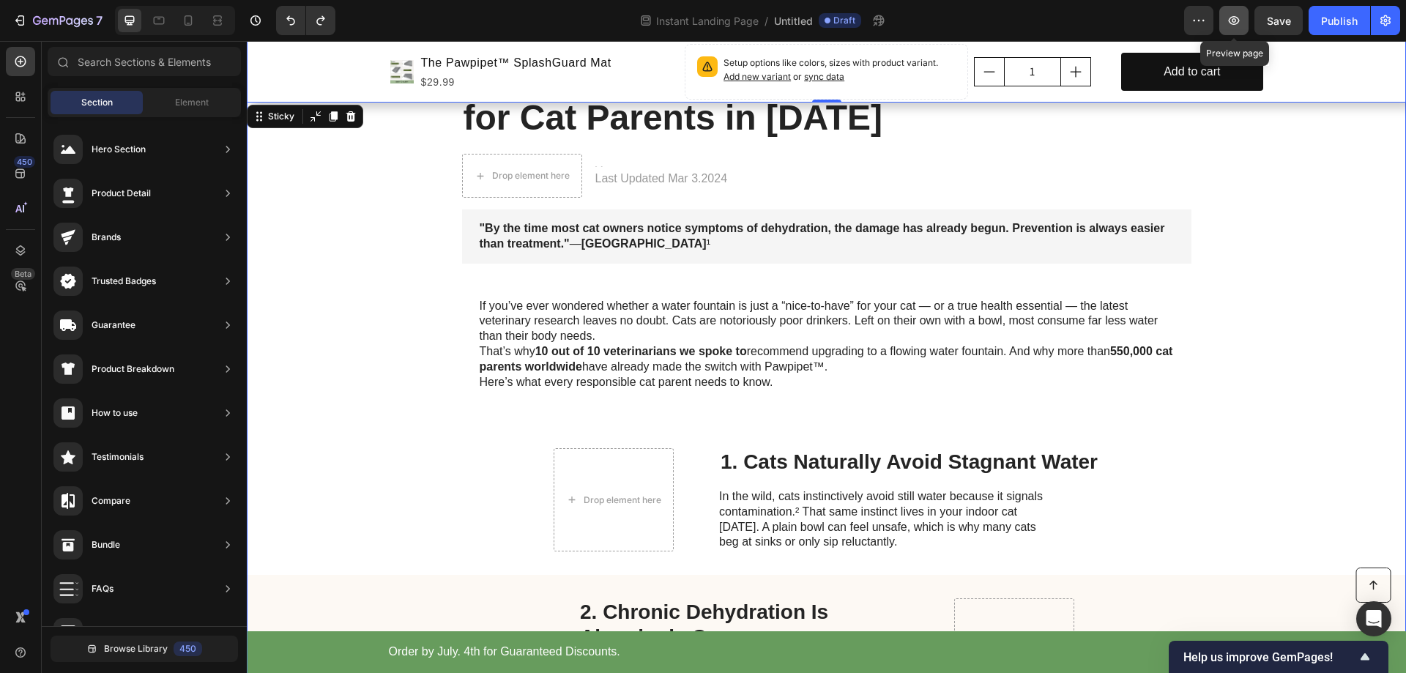
click at [1236, 21] on icon "button" at bounding box center [1234, 20] width 15 height 15
click at [1282, 18] on span "Save" at bounding box center [1279, 21] width 24 height 12
click at [1231, 23] on icon "button" at bounding box center [1234, 20] width 11 height 9
click at [842, 18] on span "Draft" at bounding box center [844, 20] width 22 height 13
click at [793, 23] on span "Untitled" at bounding box center [793, 20] width 39 height 15
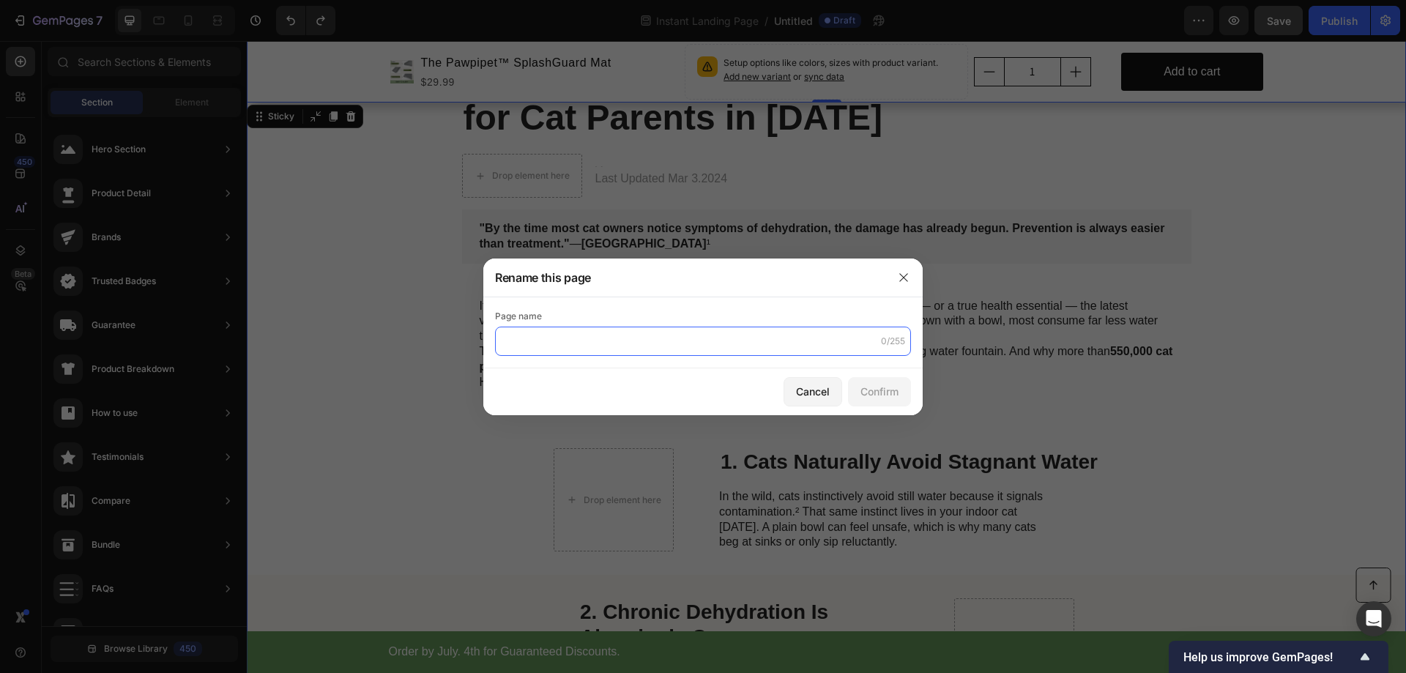
click at [541, 340] on input "text" at bounding box center [703, 341] width 416 height 29
type input "10 reasons"
click at [630, 336] on input "10 reasons" at bounding box center [703, 341] width 416 height 29
click at [585, 341] on input "10 reasons" at bounding box center [703, 341] width 416 height 29
click at [872, 399] on button "Confirm" at bounding box center [879, 391] width 63 height 29
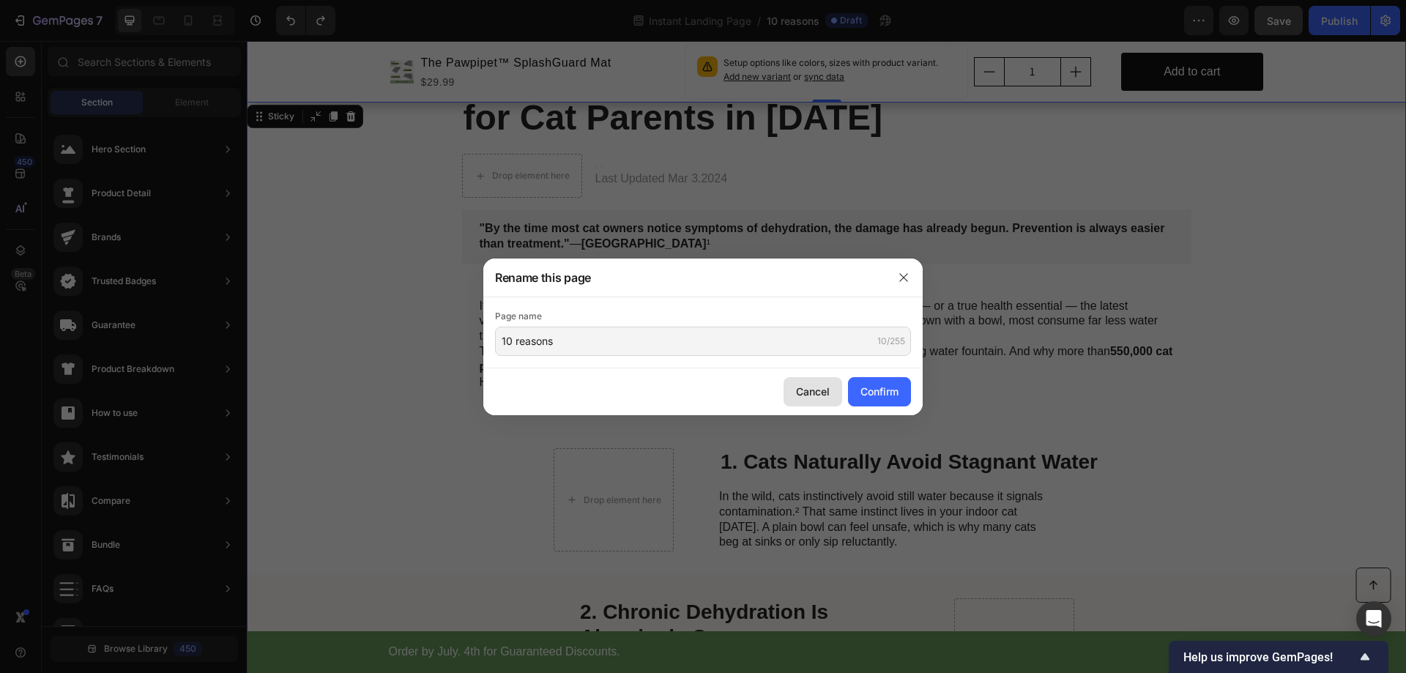
click at [810, 391] on div "Cancel" at bounding box center [813, 391] width 34 height 15
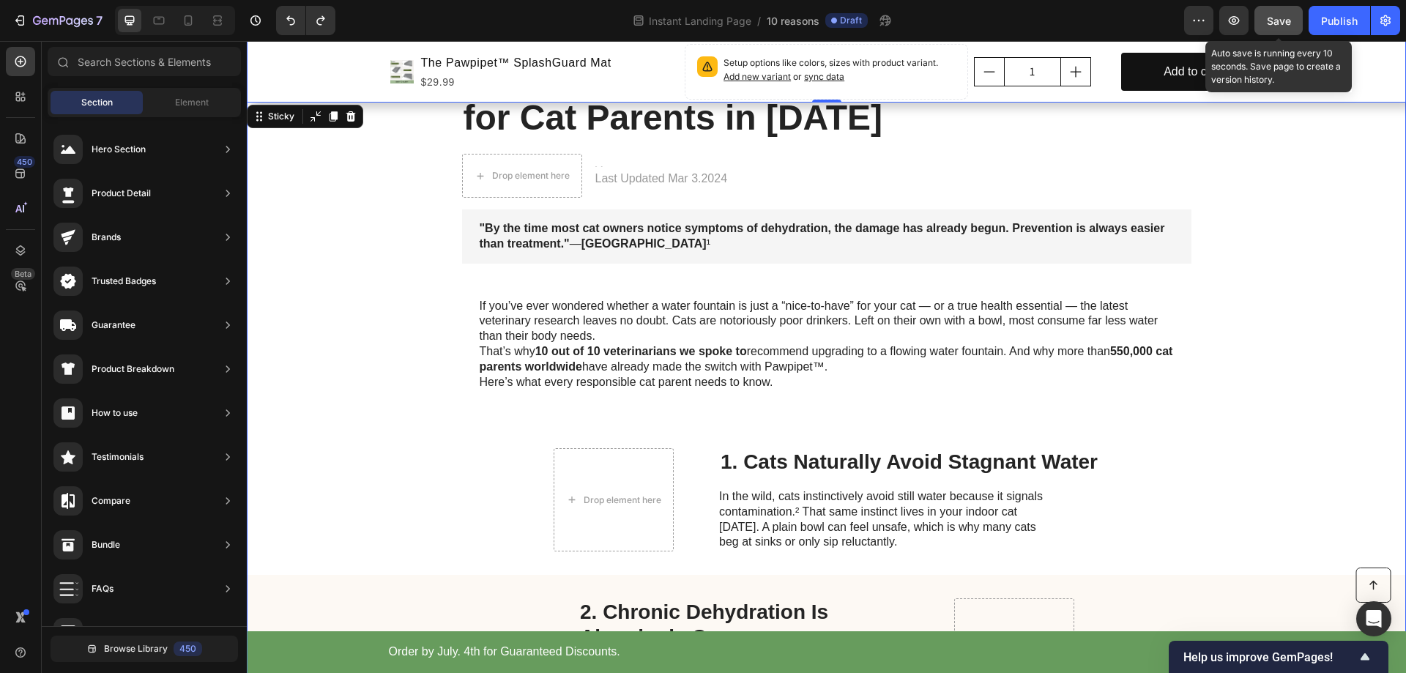
click at [1280, 21] on span "Save" at bounding box center [1279, 21] width 24 height 12
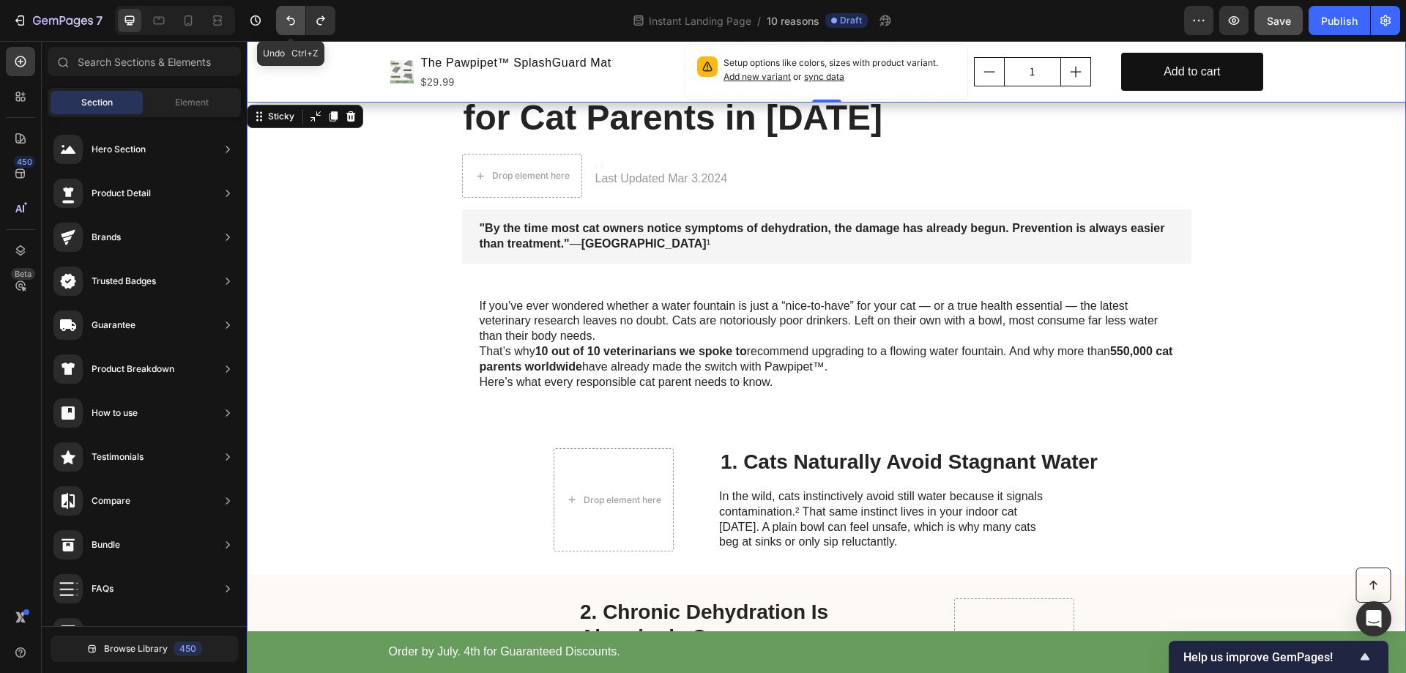
click at [284, 25] on icon "Undo/Redo" at bounding box center [290, 20] width 15 height 15
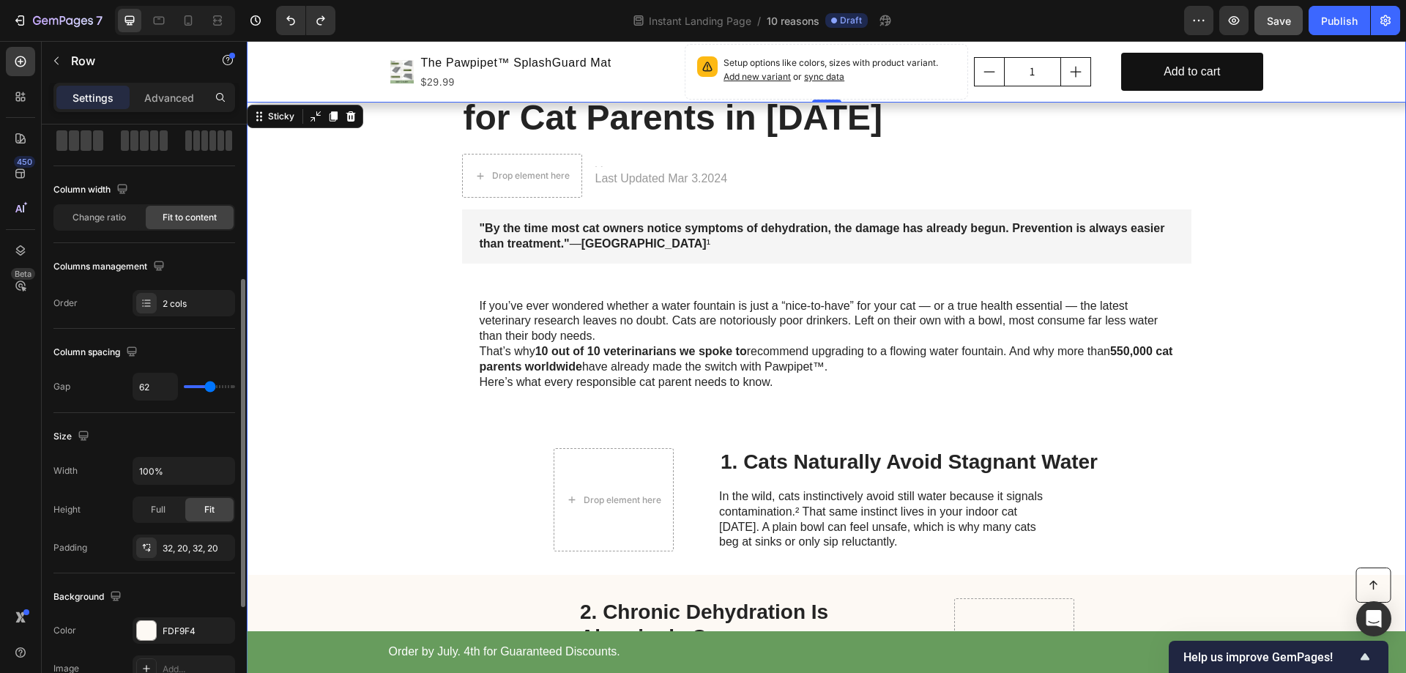
scroll to position [146, 0]
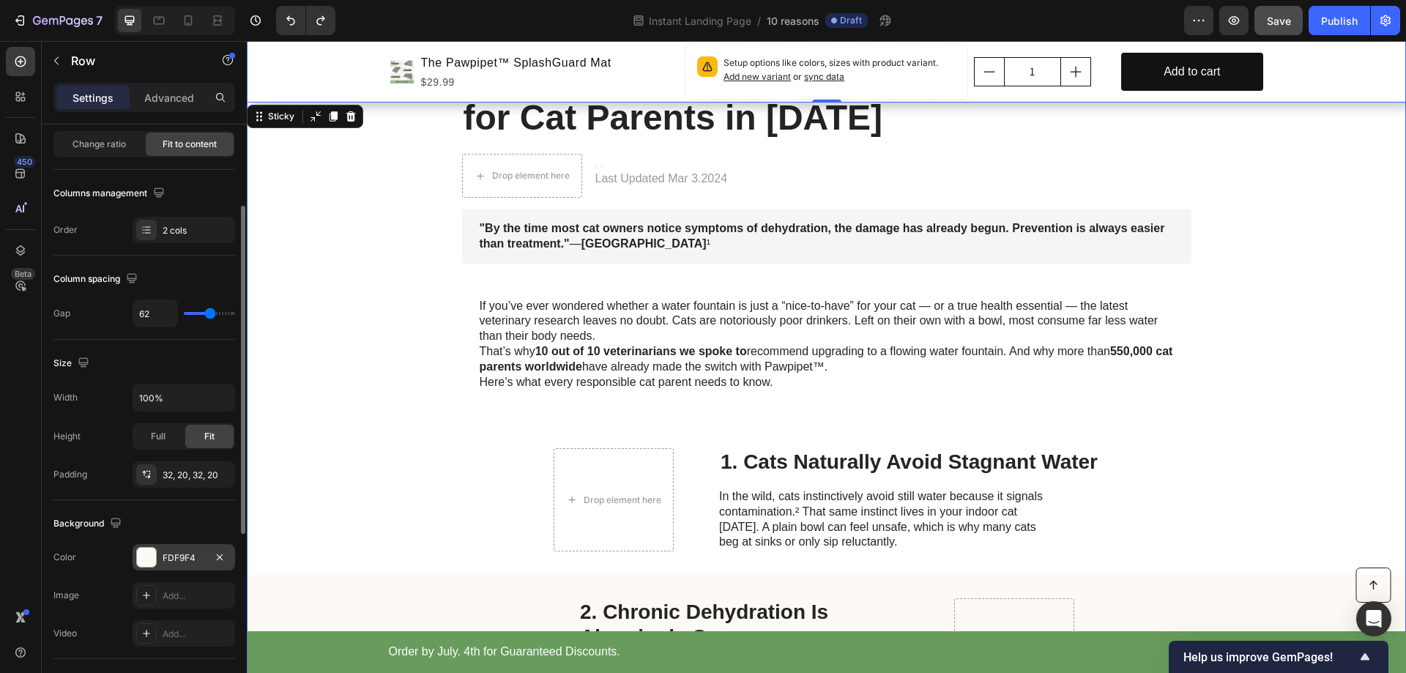
click at [181, 562] on div "FDF9F4" at bounding box center [184, 557] width 42 height 13
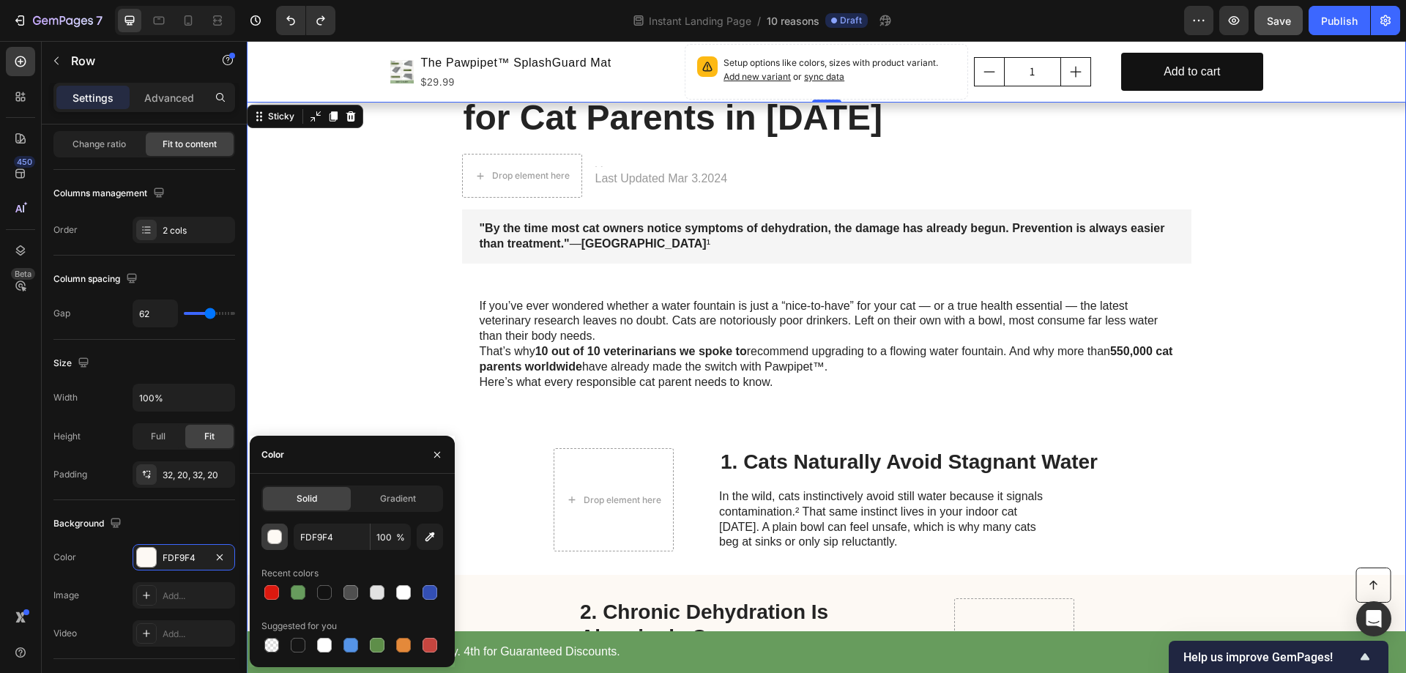
click at [275, 542] on div "button" at bounding box center [275, 537] width 15 height 15
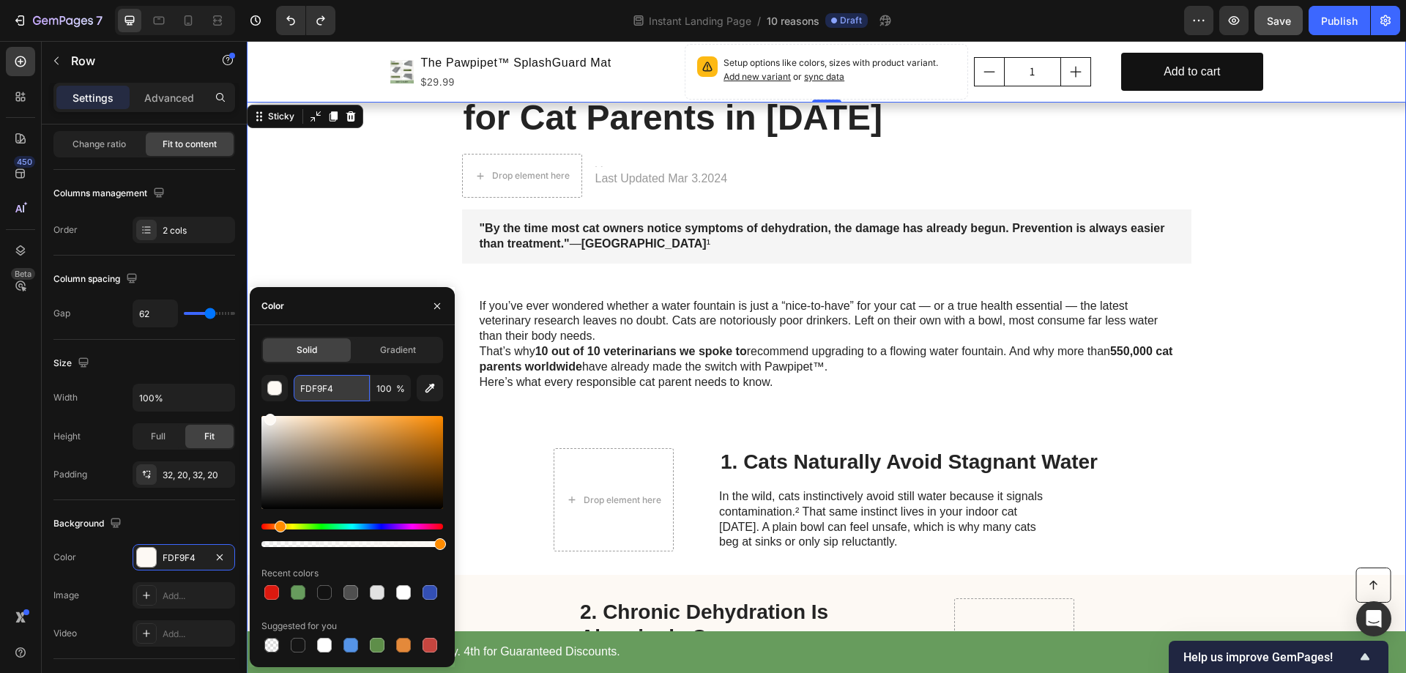
click at [337, 387] on input "FDF9F4" at bounding box center [332, 388] width 76 height 26
paste input "#f5f3f1"
type input "#f5f3f1"
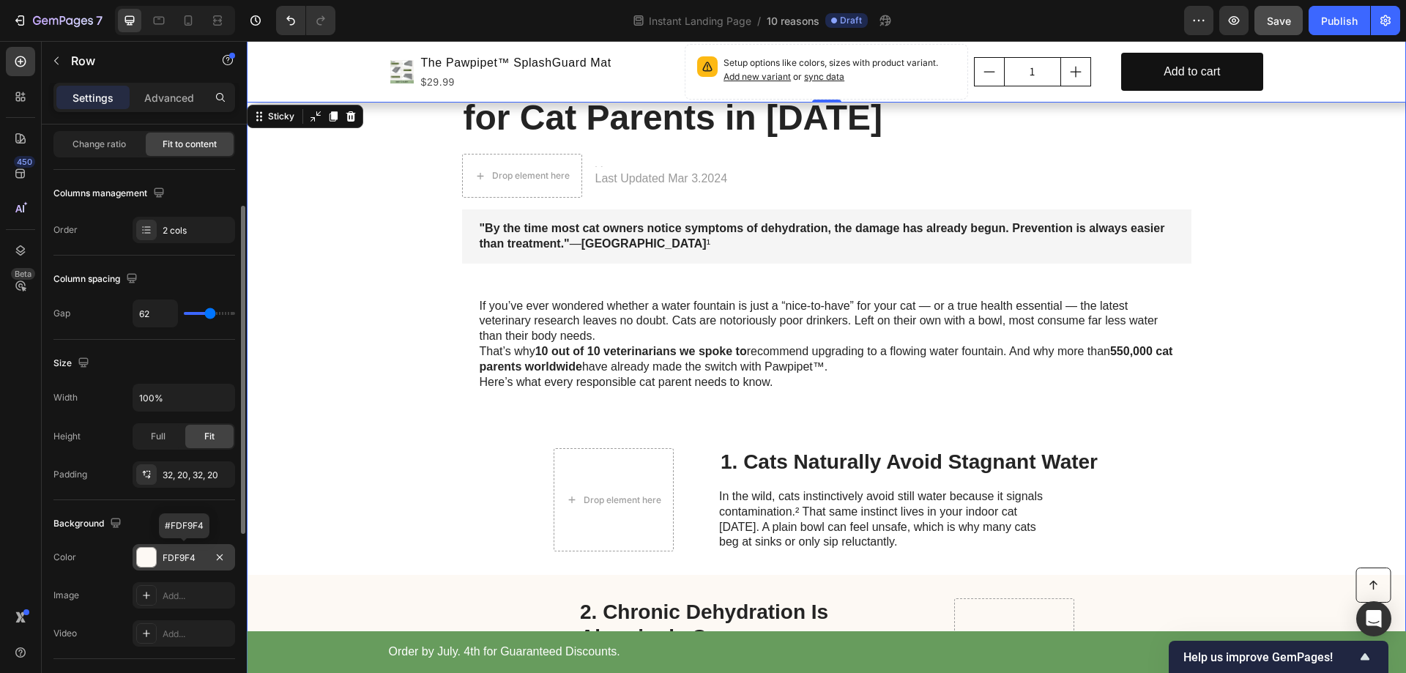
click at [186, 559] on div "FDF9F4" at bounding box center [184, 557] width 42 height 13
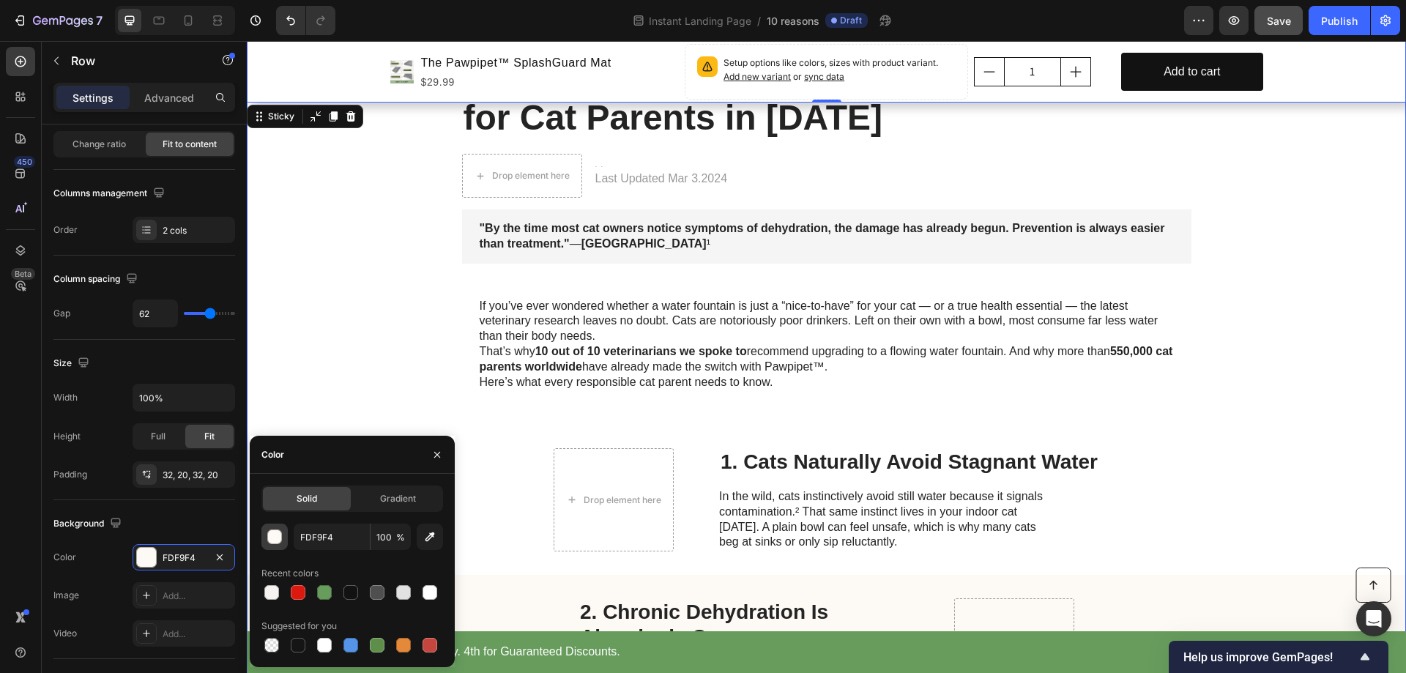
click at [278, 539] on div "button" at bounding box center [275, 537] width 15 height 15
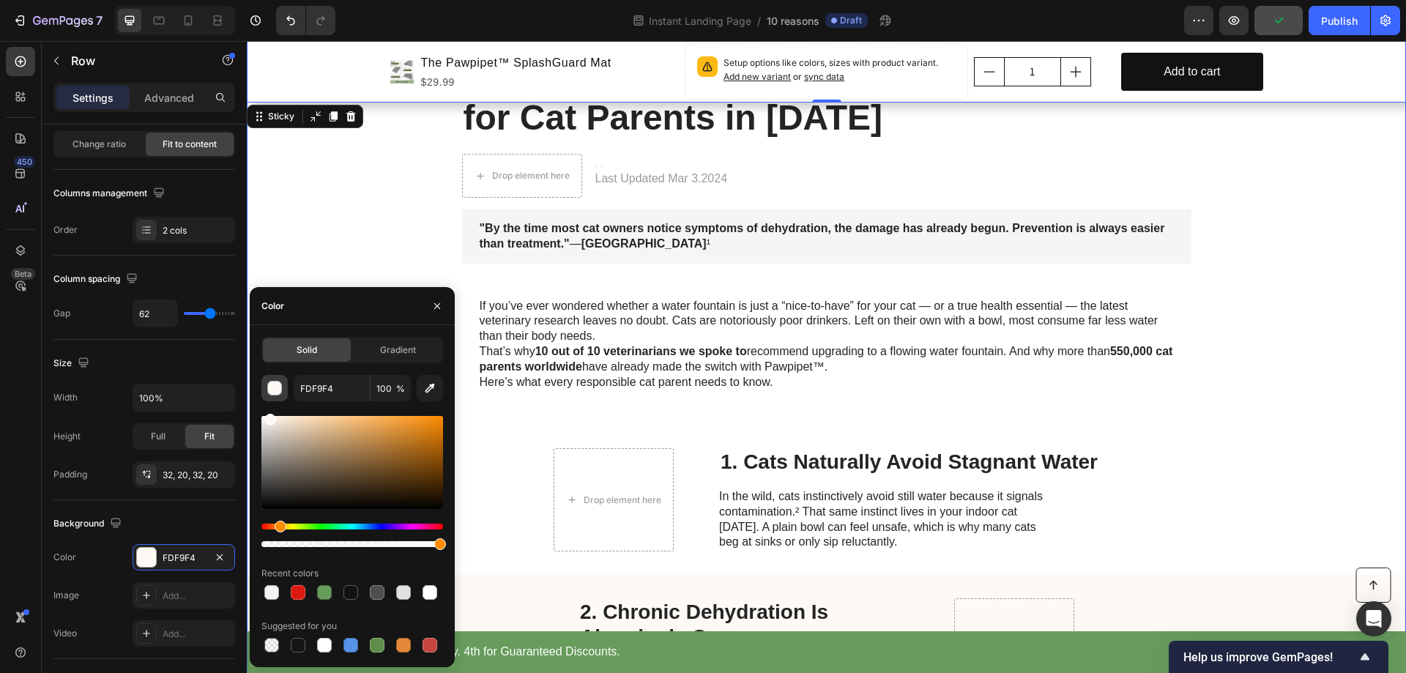
click at [278, 386] on div "button" at bounding box center [275, 389] width 15 height 15
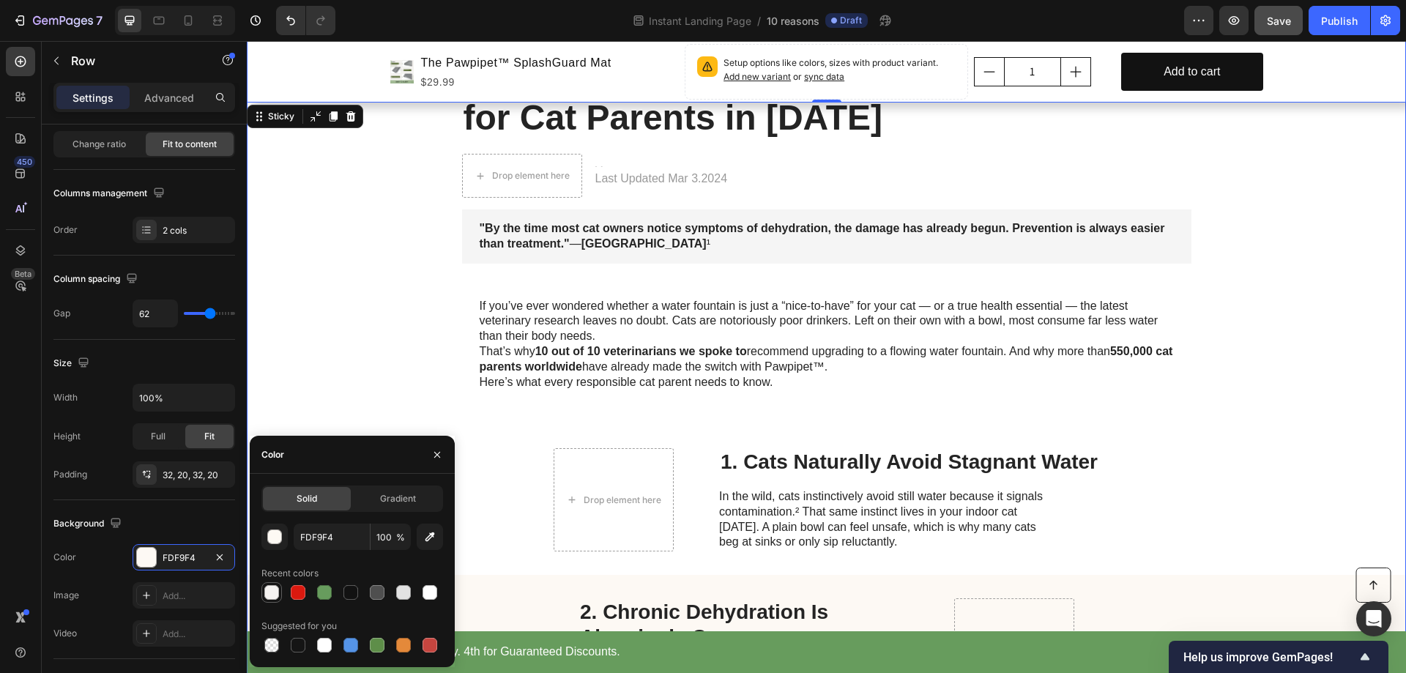
click at [272, 595] on div at bounding box center [271, 592] width 15 height 15
type input "F5F3F1"
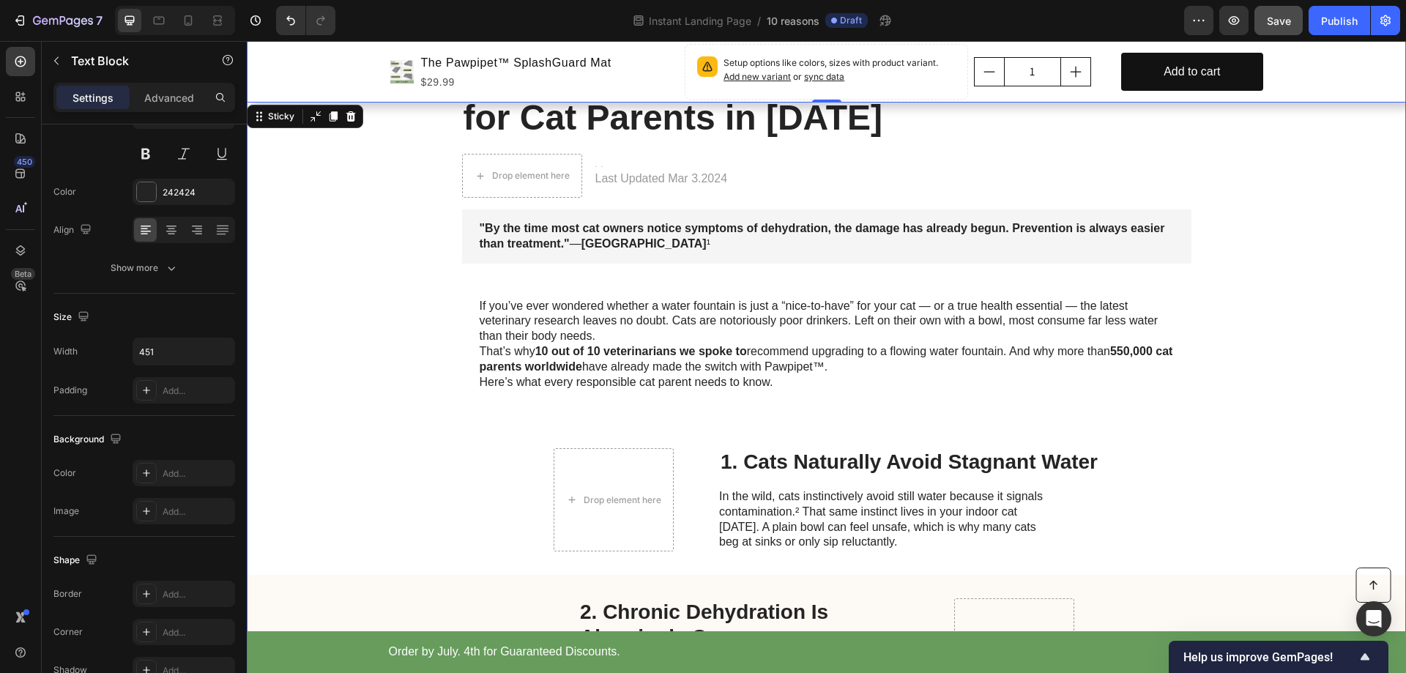
scroll to position [0, 0]
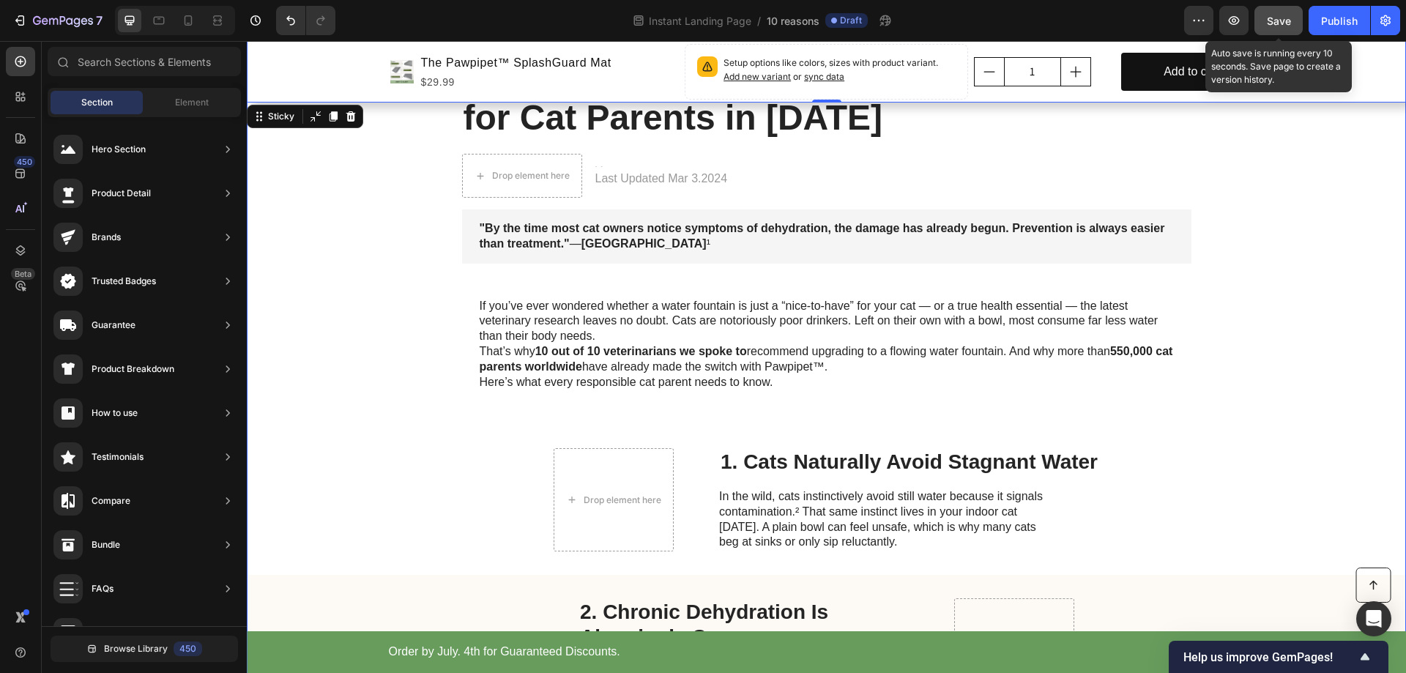
click at [1279, 31] on button "Save" at bounding box center [1279, 20] width 48 height 29
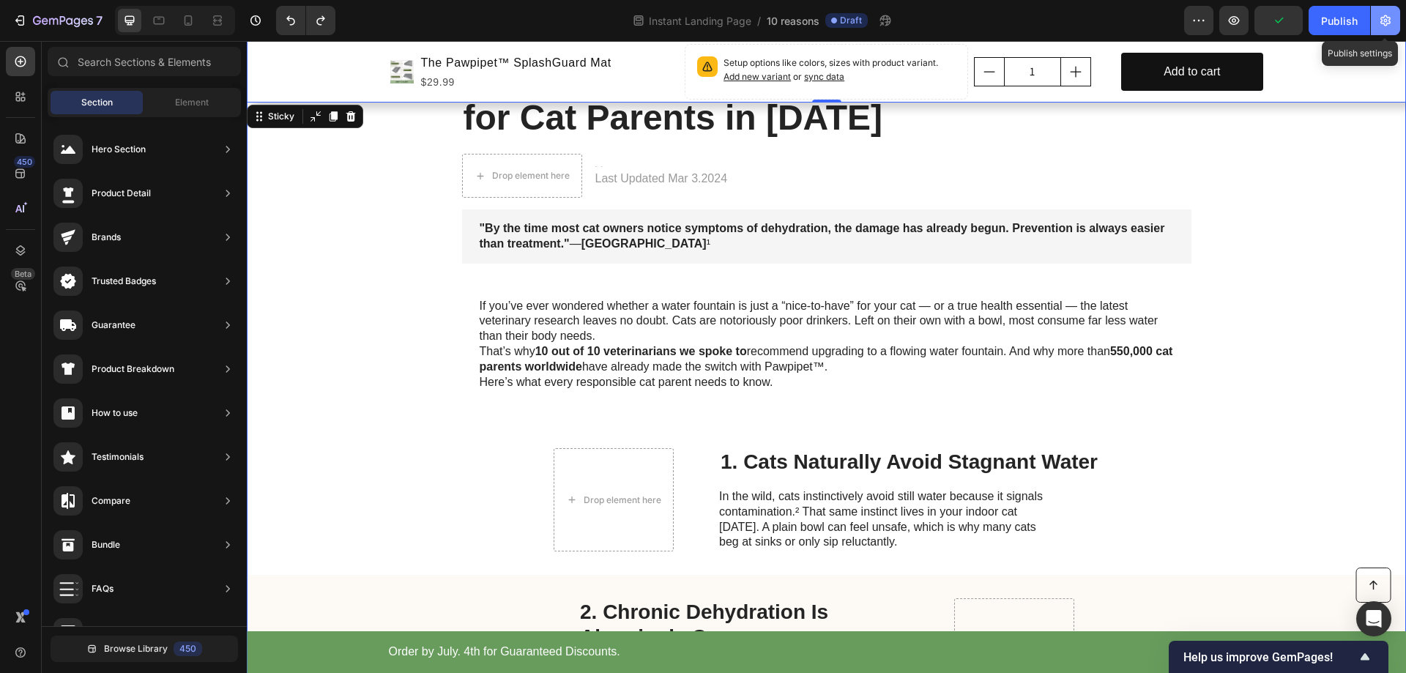
click at [1389, 16] on icon "button" at bounding box center [1385, 20] width 15 height 15
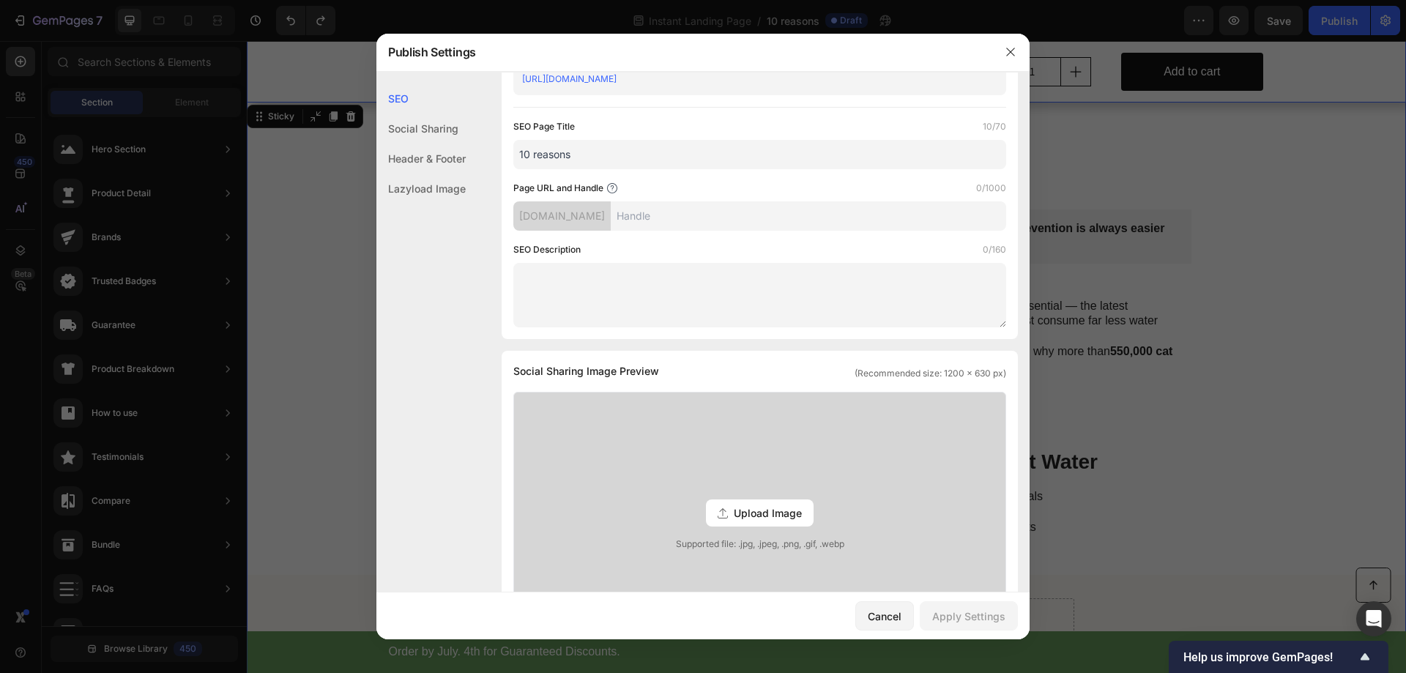
scroll to position [35, 0]
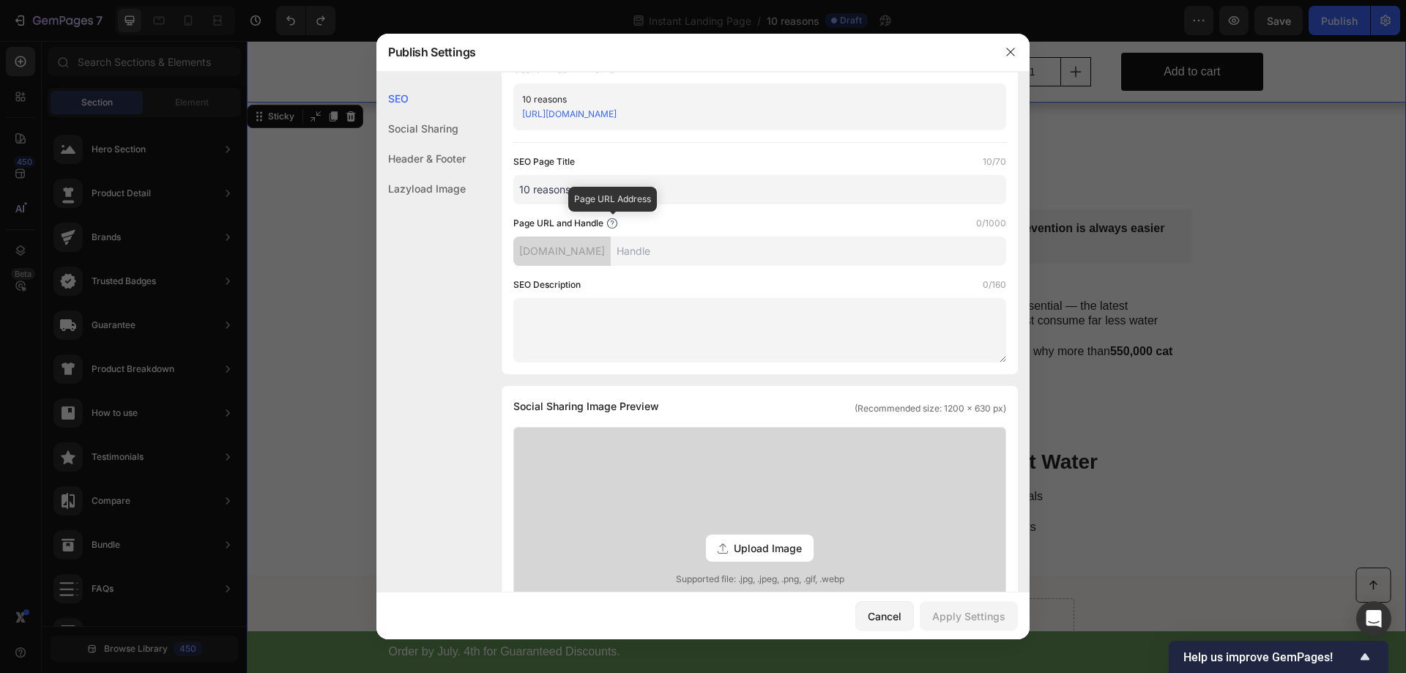
click at [612, 221] on icon at bounding box center [612, 222] width 3 height 4
click at [555, 256] on div "udid0y-u5.myshopify.com" at bounding box center [561, 251] width 97 height 29
click at [685, 263] on input "text" at bounding box center [808, 251] width 395 height 29
click at [587, 247] on div "udid0y-u5.myshopify.com" at bounding box center [561, 251] width 97 height 29
click at [719, 255] on input "text" at bounding box center [808, 251] width 395 height 29
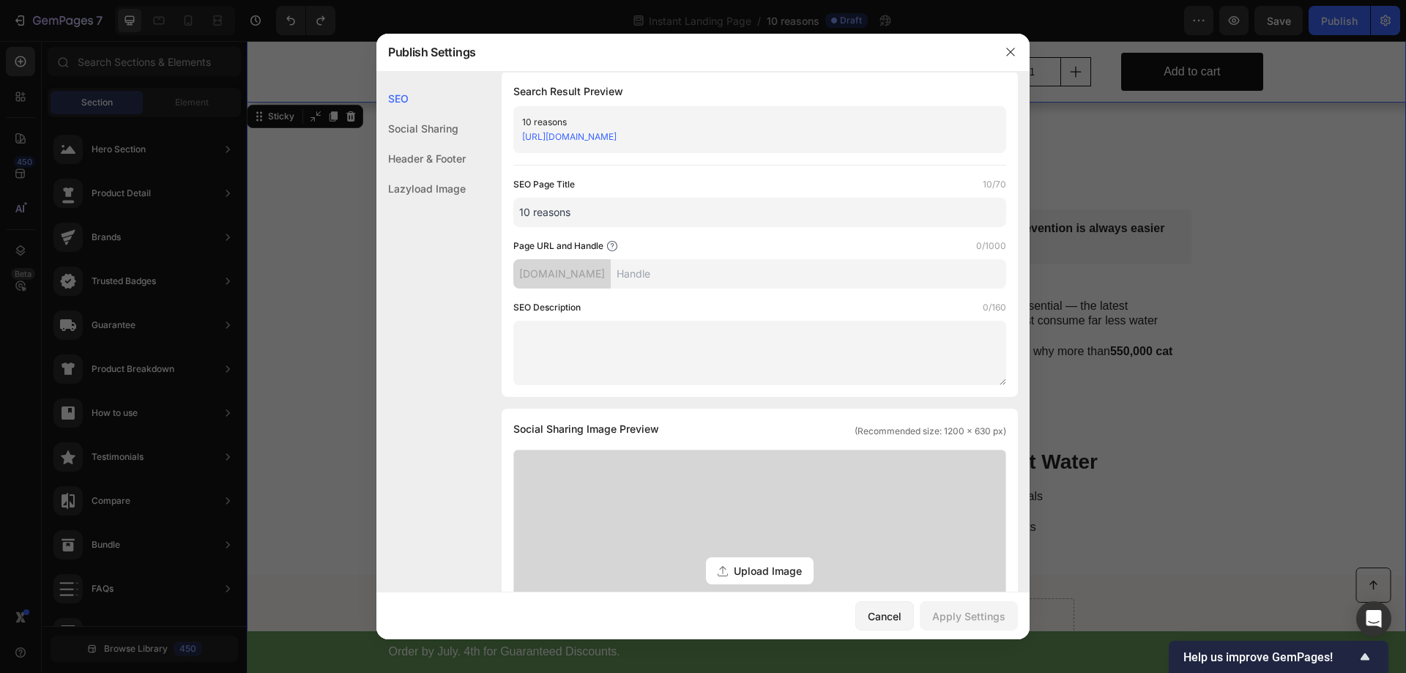
scroll to position [0, 0]
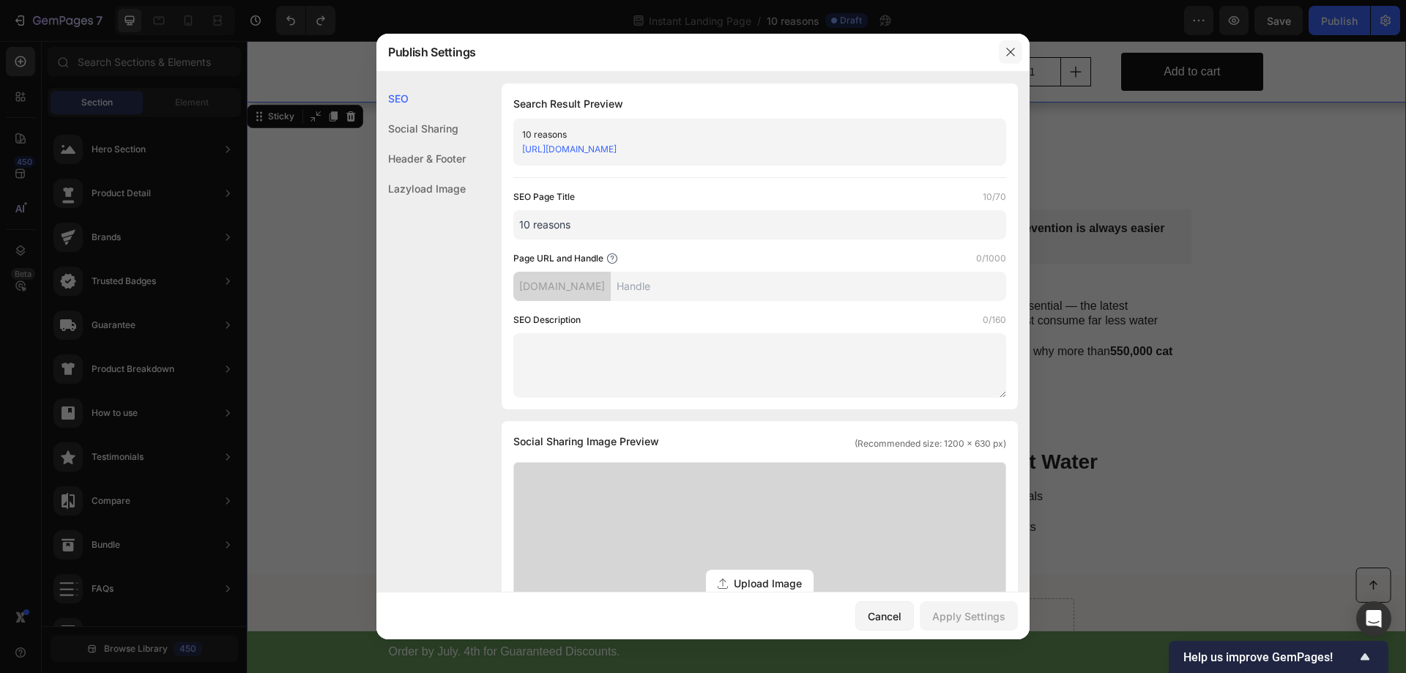
click at [1005, 51] on button "button" at bounding box center [1010, 51] width 23 height 23
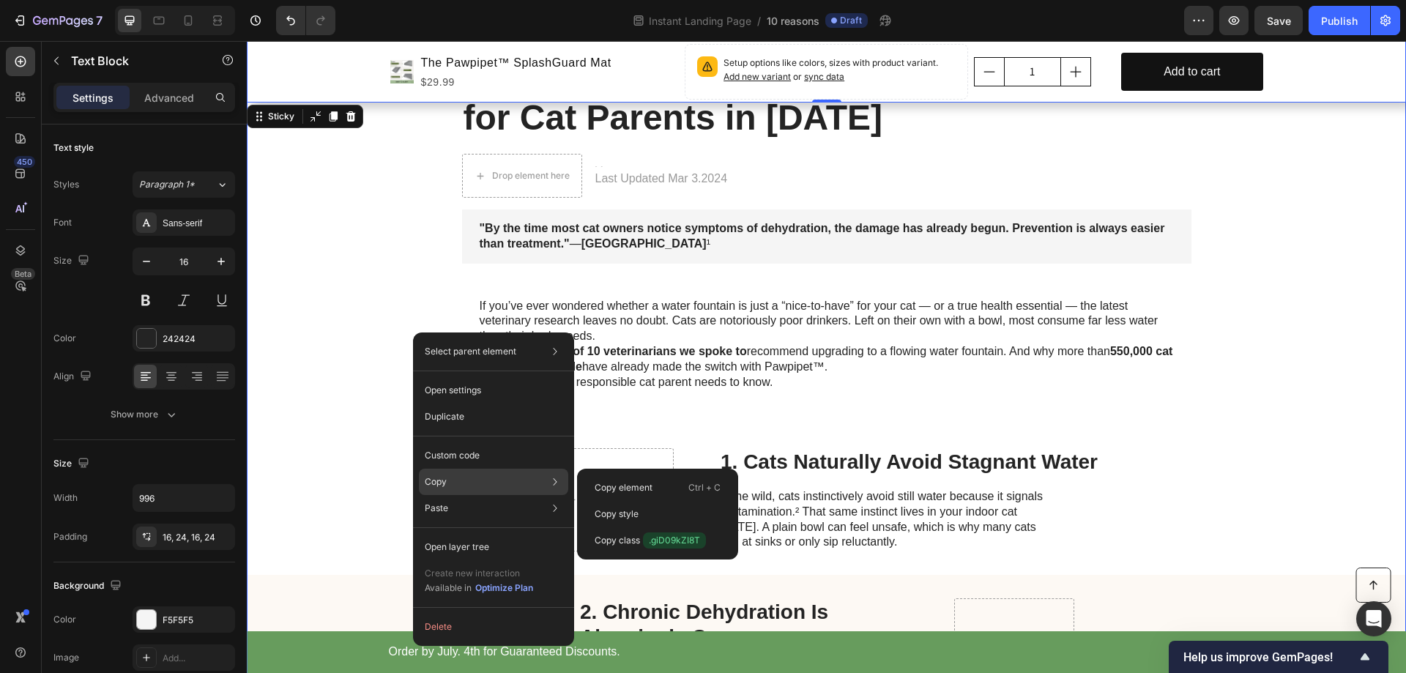
click at [444, 481] on p "Copy" at bounding box center [436, 481] width 22 height 13
click at [625, 483] on p "Copy element" at bounding box center [624, 487] width 58 height 13
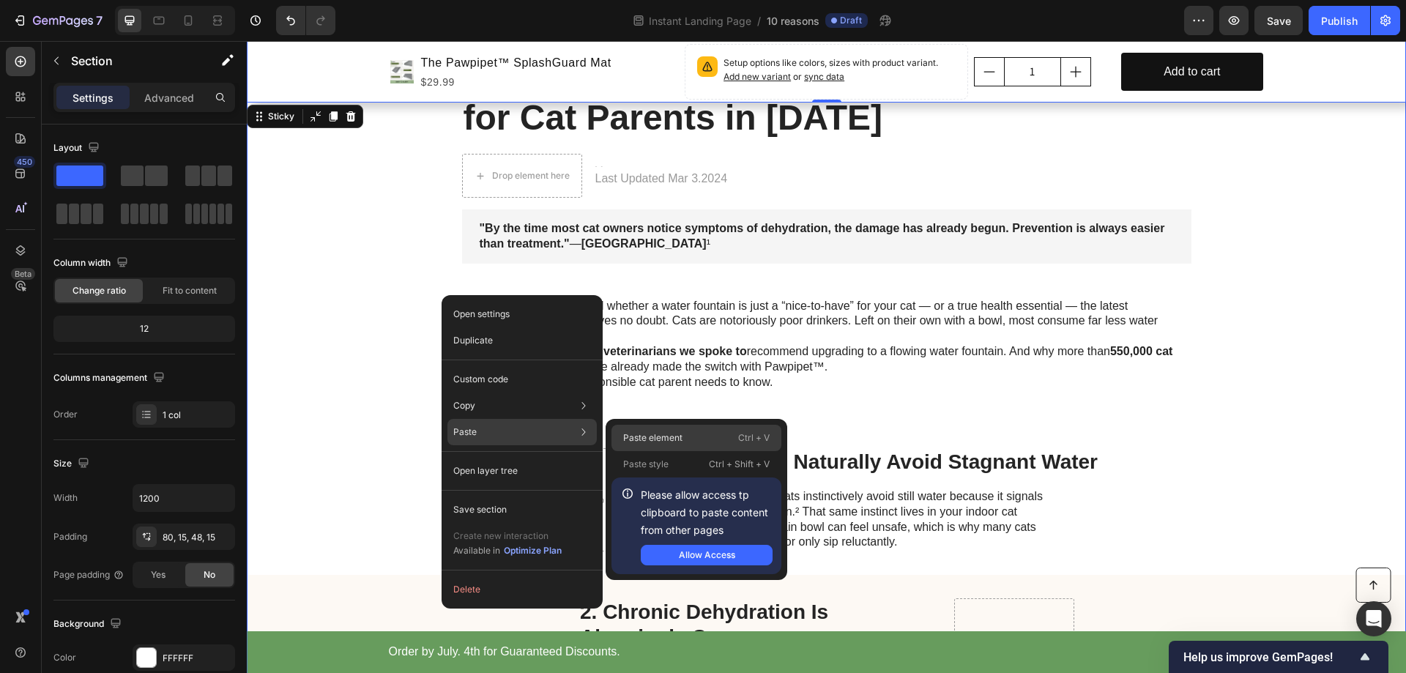
click at [667, 436] on p "Paste element" at bounding box center [652, 437] width 59 height 13
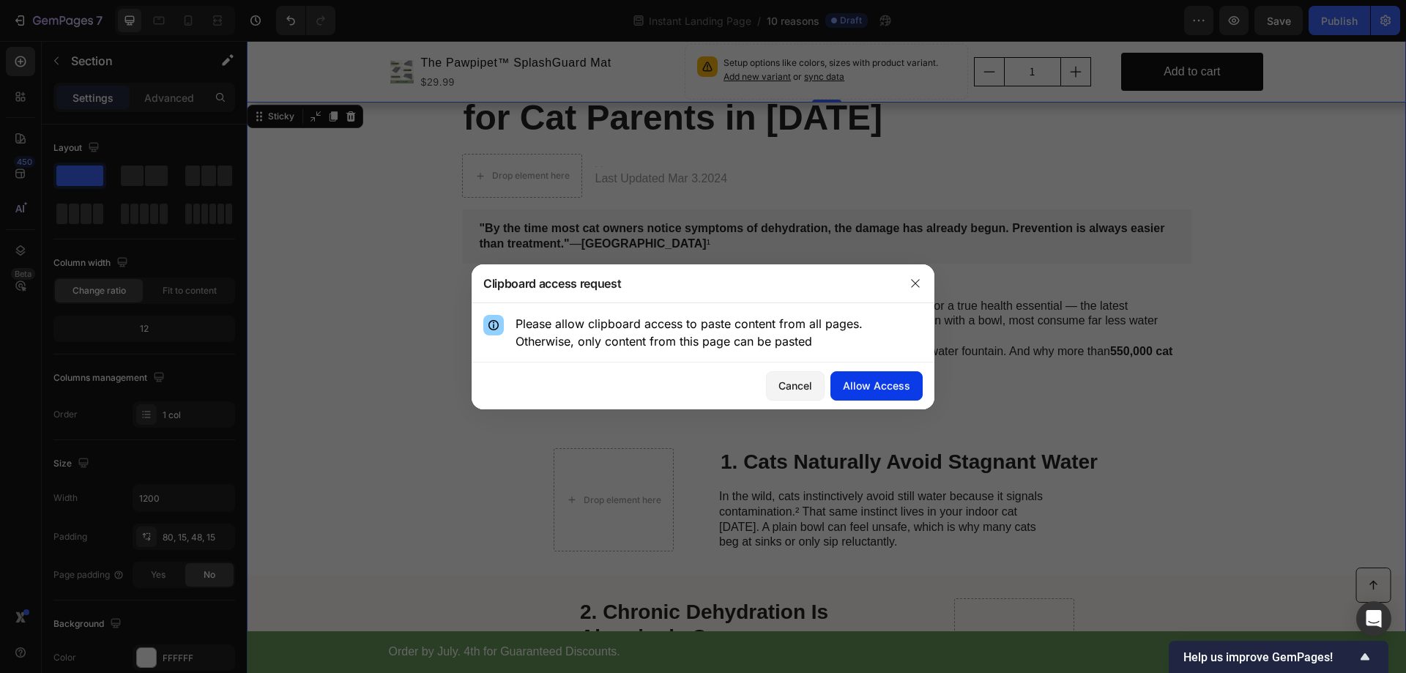
click at [872, 384] on div "Allow Access" at bounding box center [876, 385] width 67 height 15
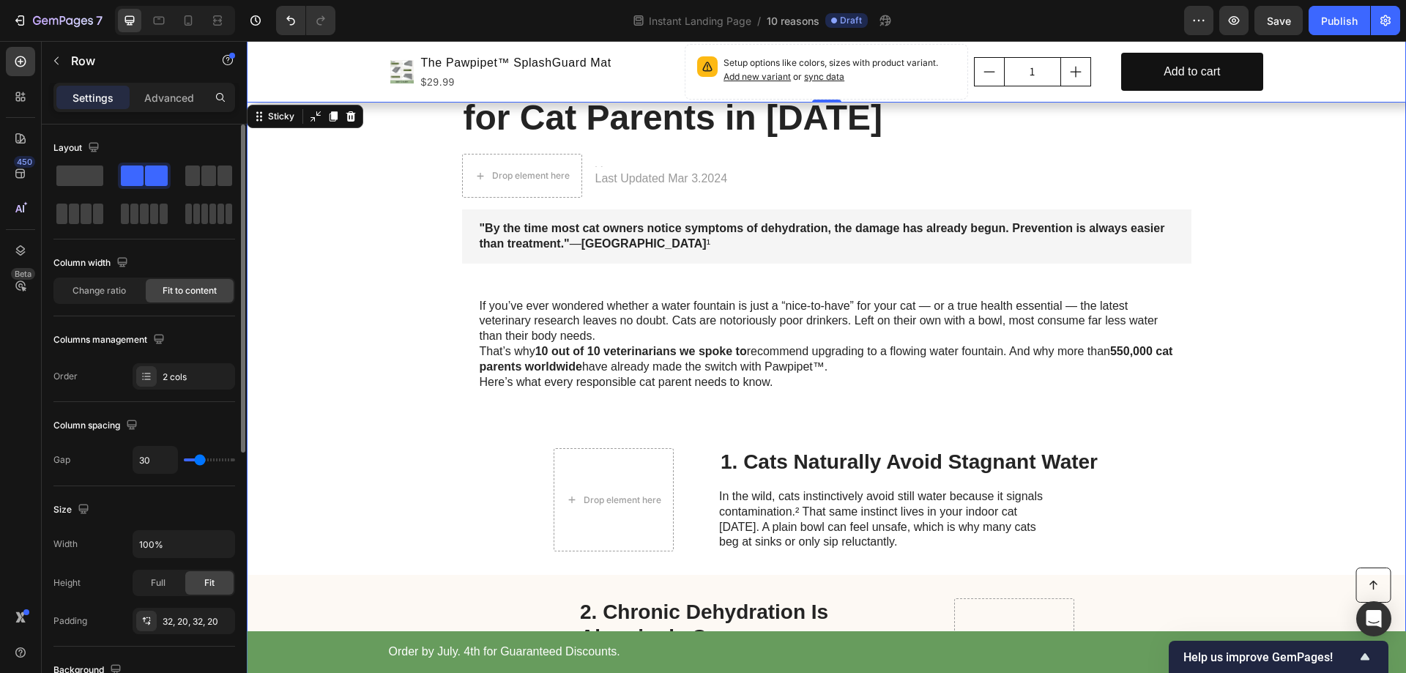
scroll to position [293, 0]
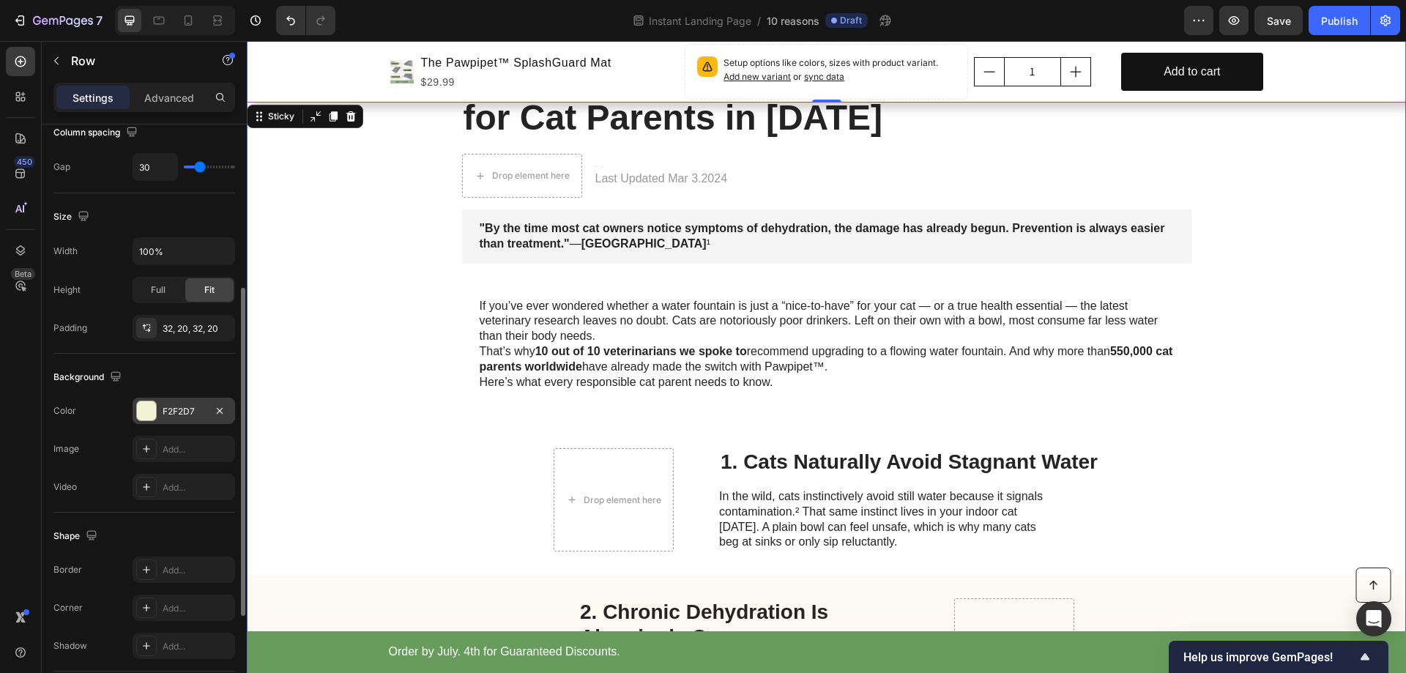
click at [177, 412] on div "F2F2D7" at bounding box center [184, 411] width 42 height 13
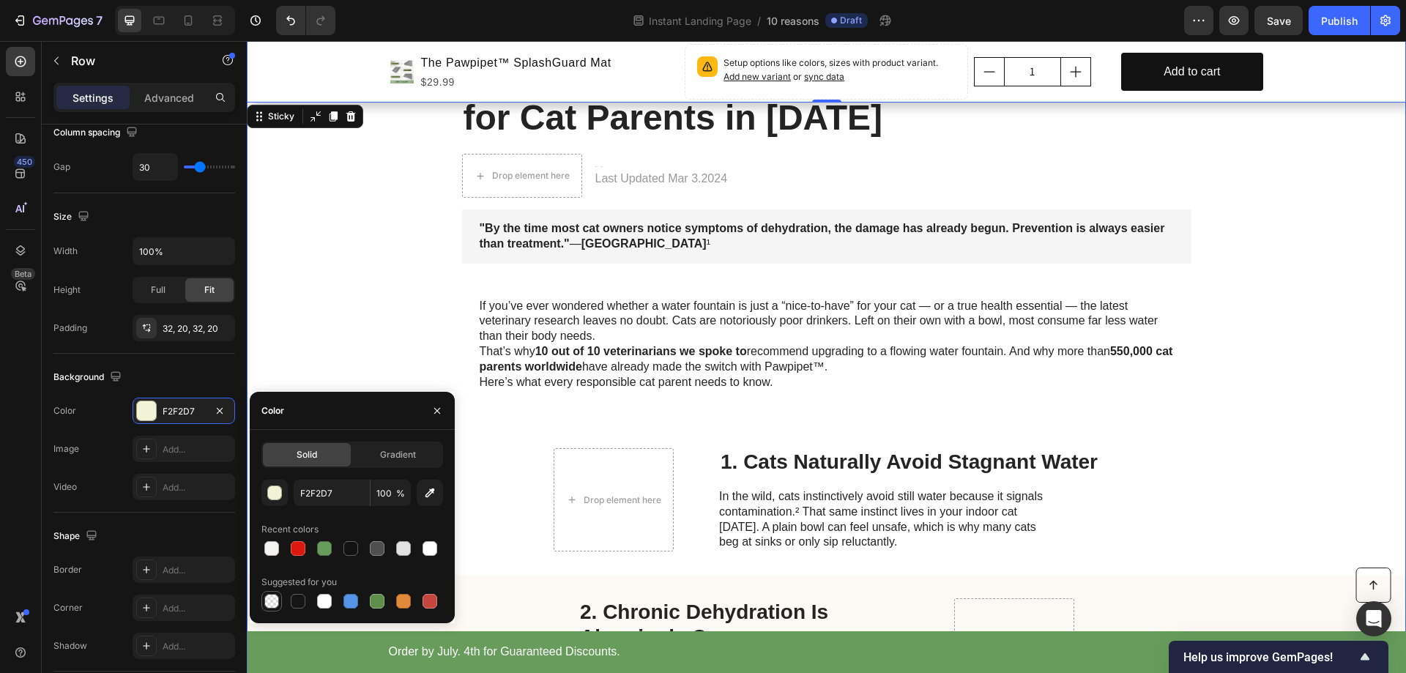
click at [274, 603] on div at bounding box center [271, 601] width 15 height 15
type input "000000"
type input "0"
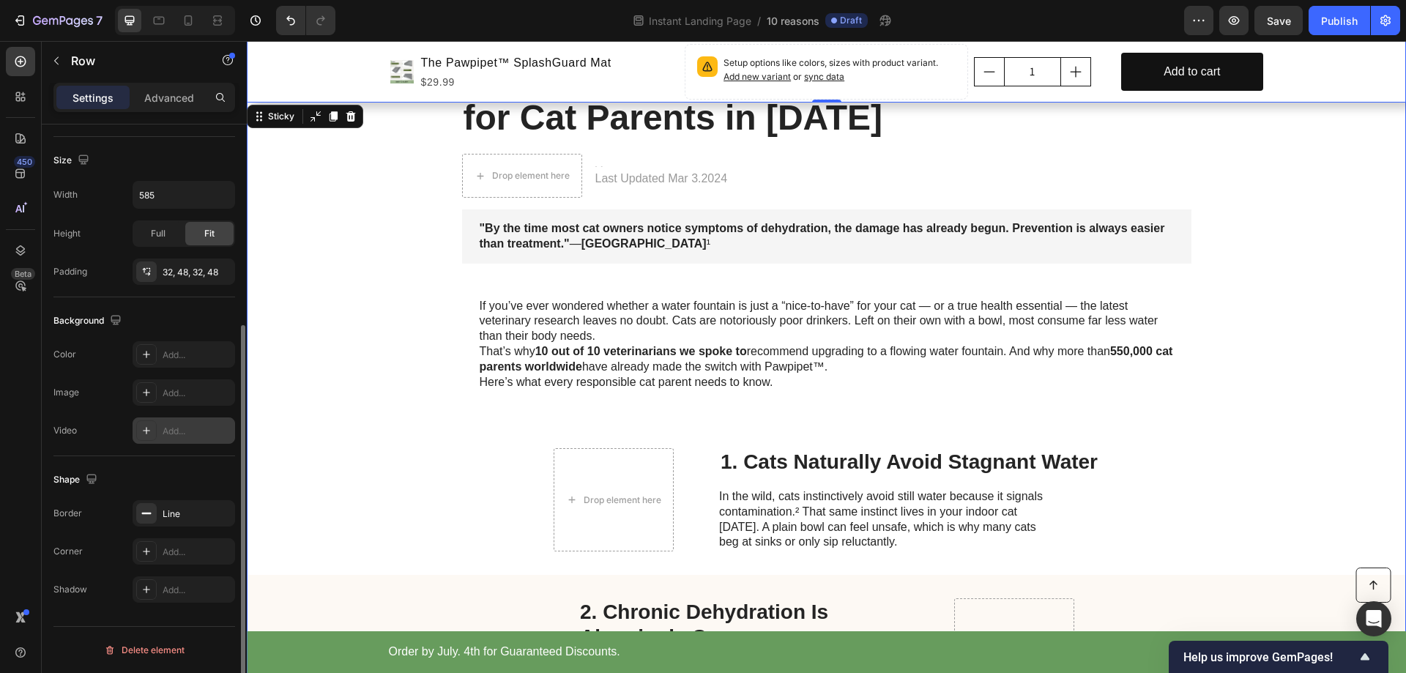
scroll to position [0, 0]
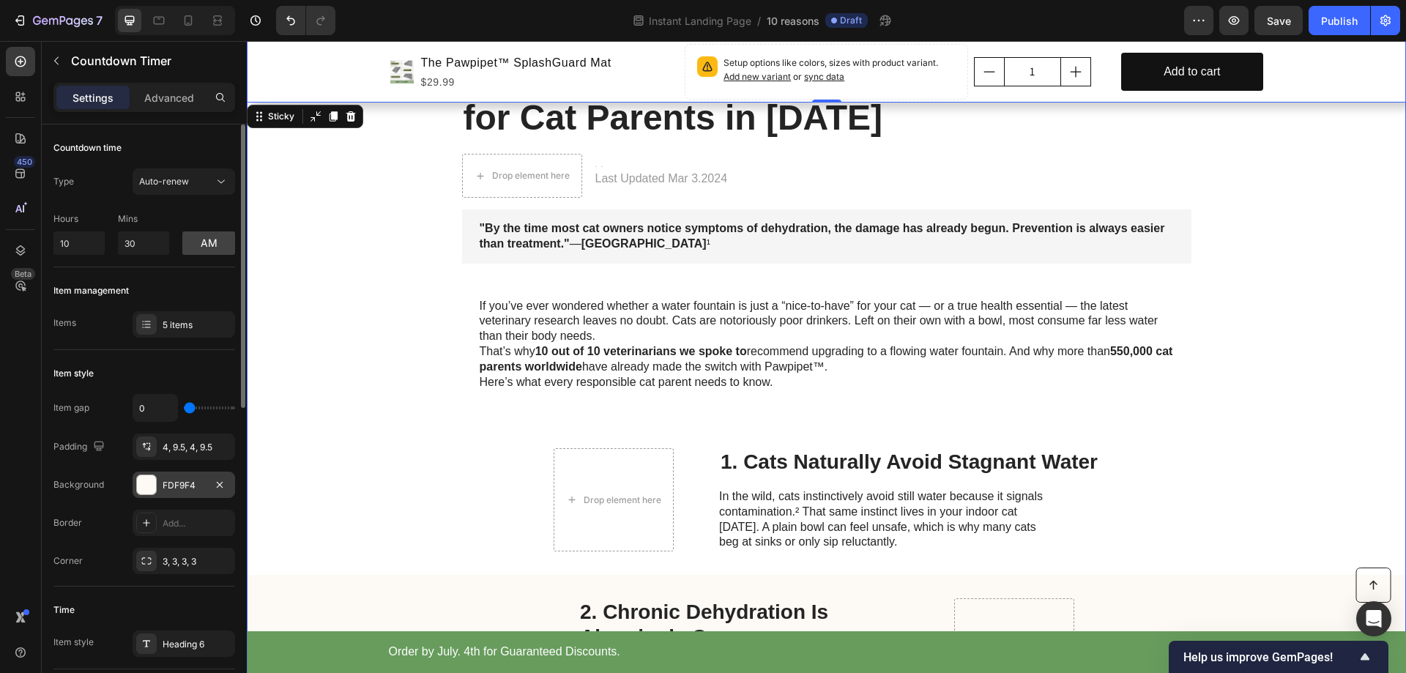
click at [195, 485] on div "FDF9F4" at bounding box center [184, 485] width 42 height 13
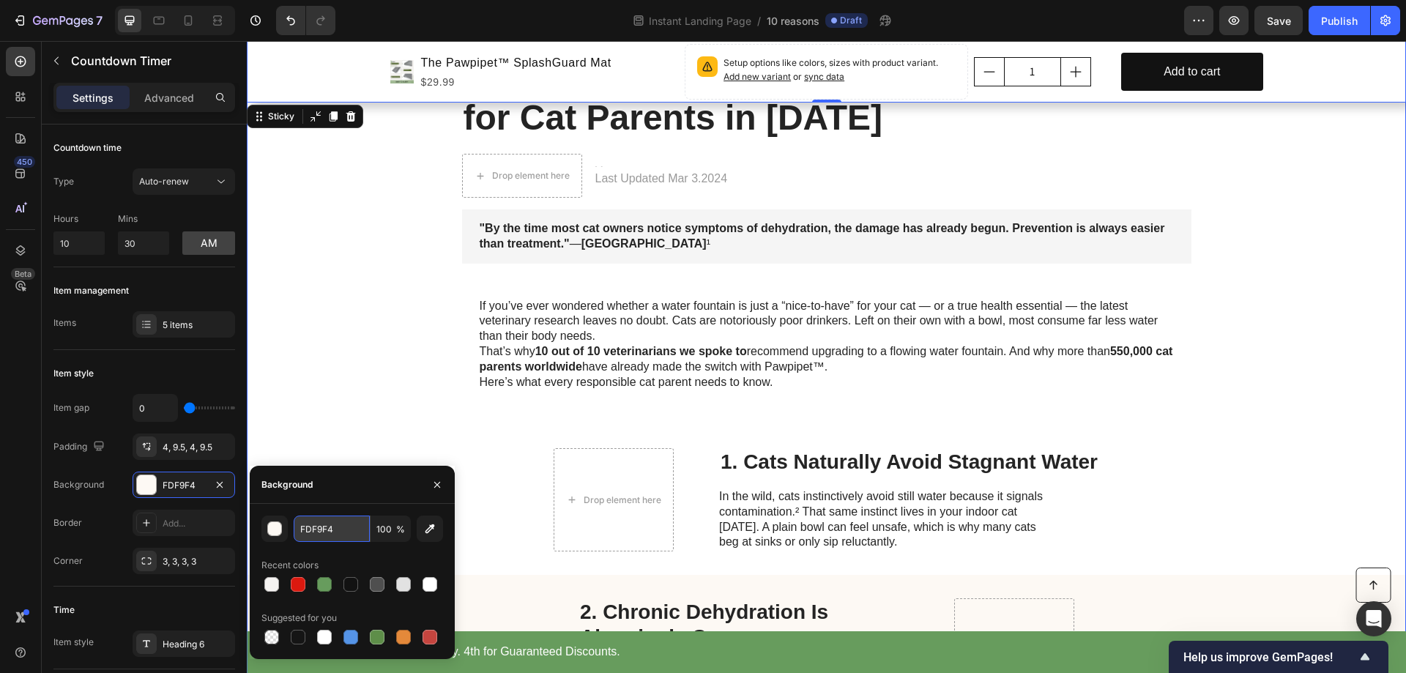
click at [342, 532] on input "FDF9F4" at bounding box center [332, 529] width 76 height 26
paste input "#f5f3f1"
type input "#f5f3f1"
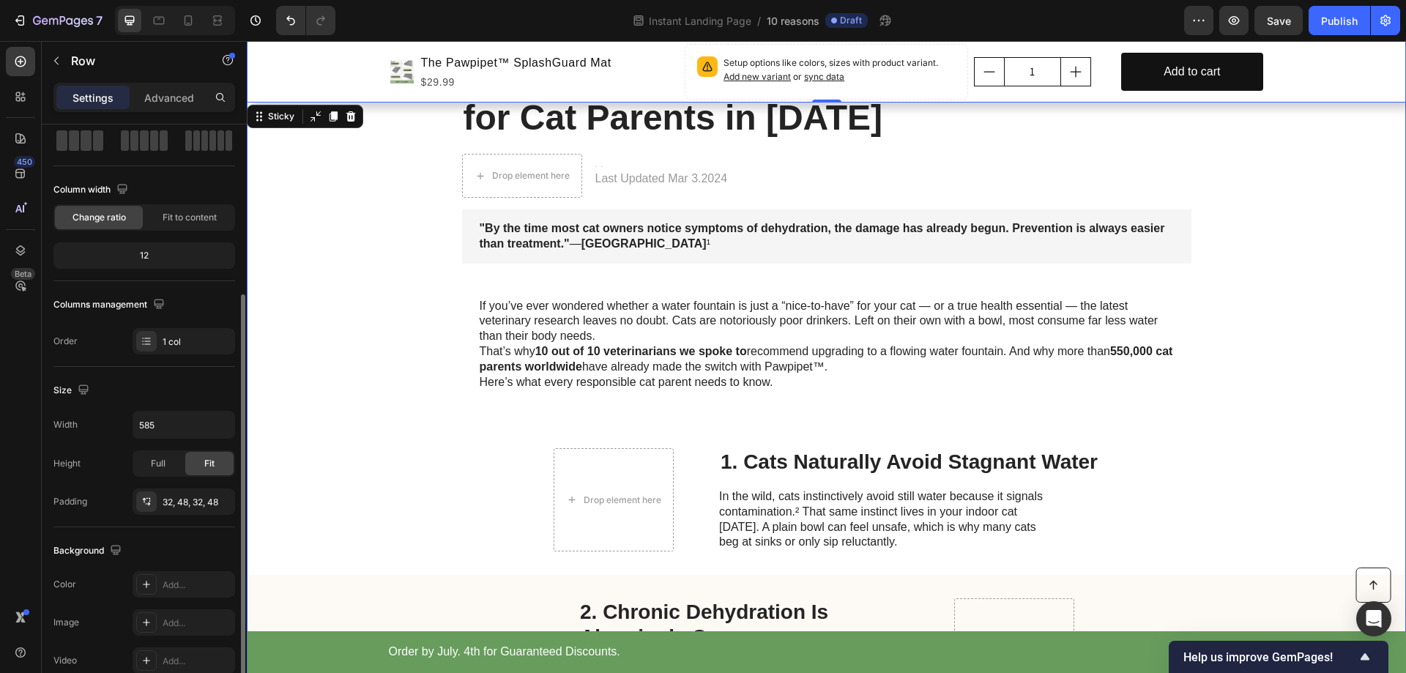
scroll to position [220, 0]
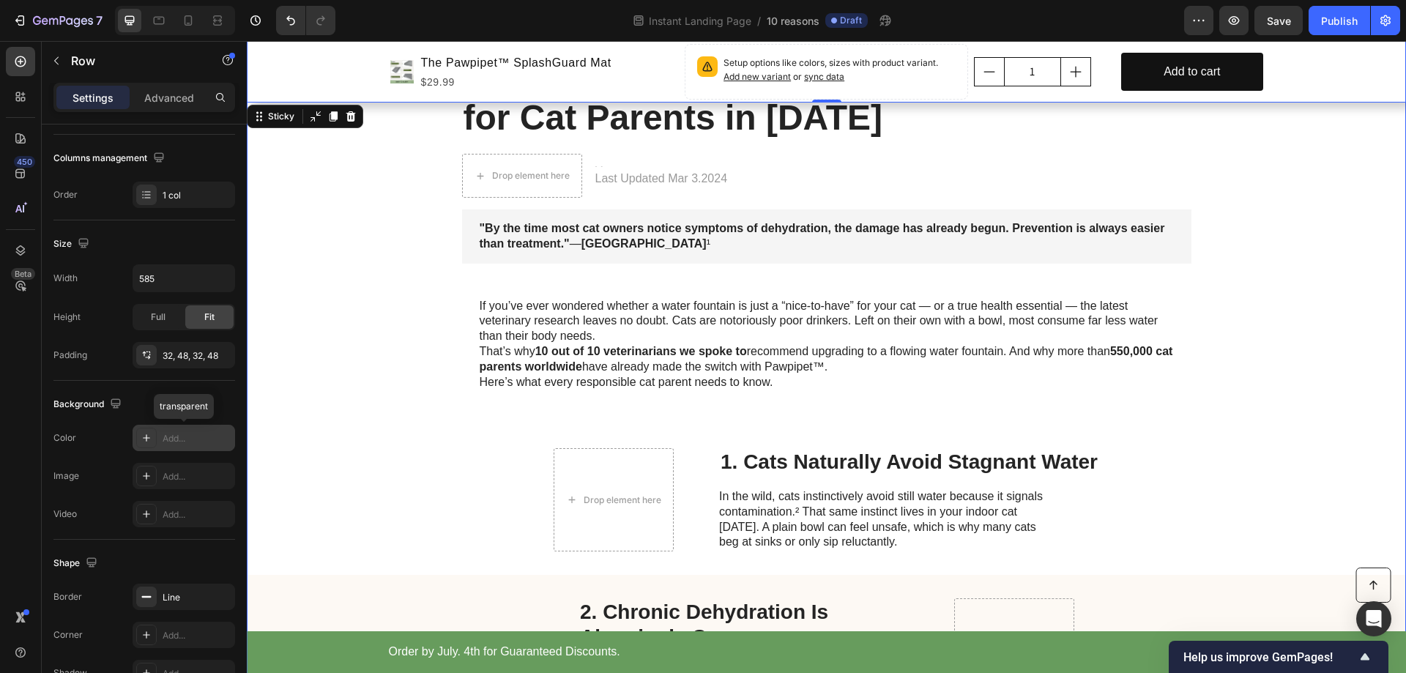
click at [177, 439] on div "Add..." at bounding box center [197, 438] width 69 height 13
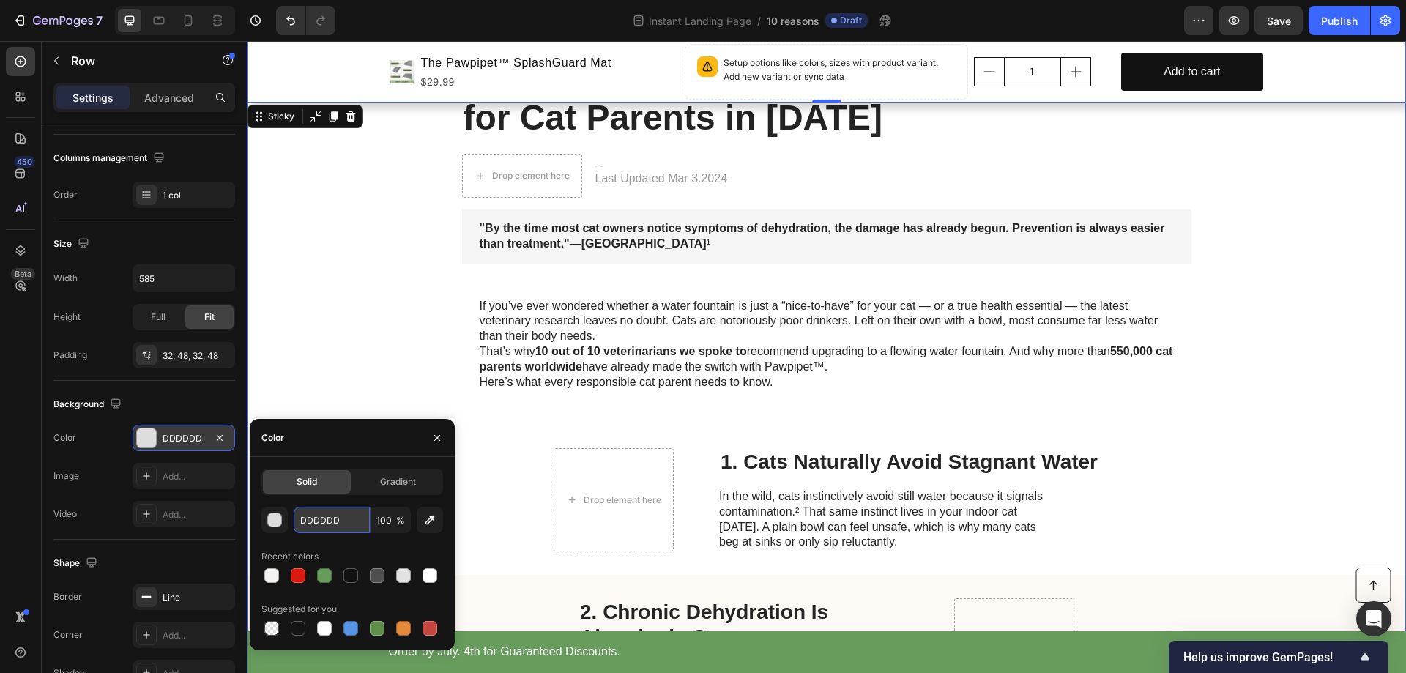
click at [324, 519] on input "DDDDDD" at bounding box center [332, 520] width 76 height 26
paste input "#f5f3f1"
type input "#f5f3f1"
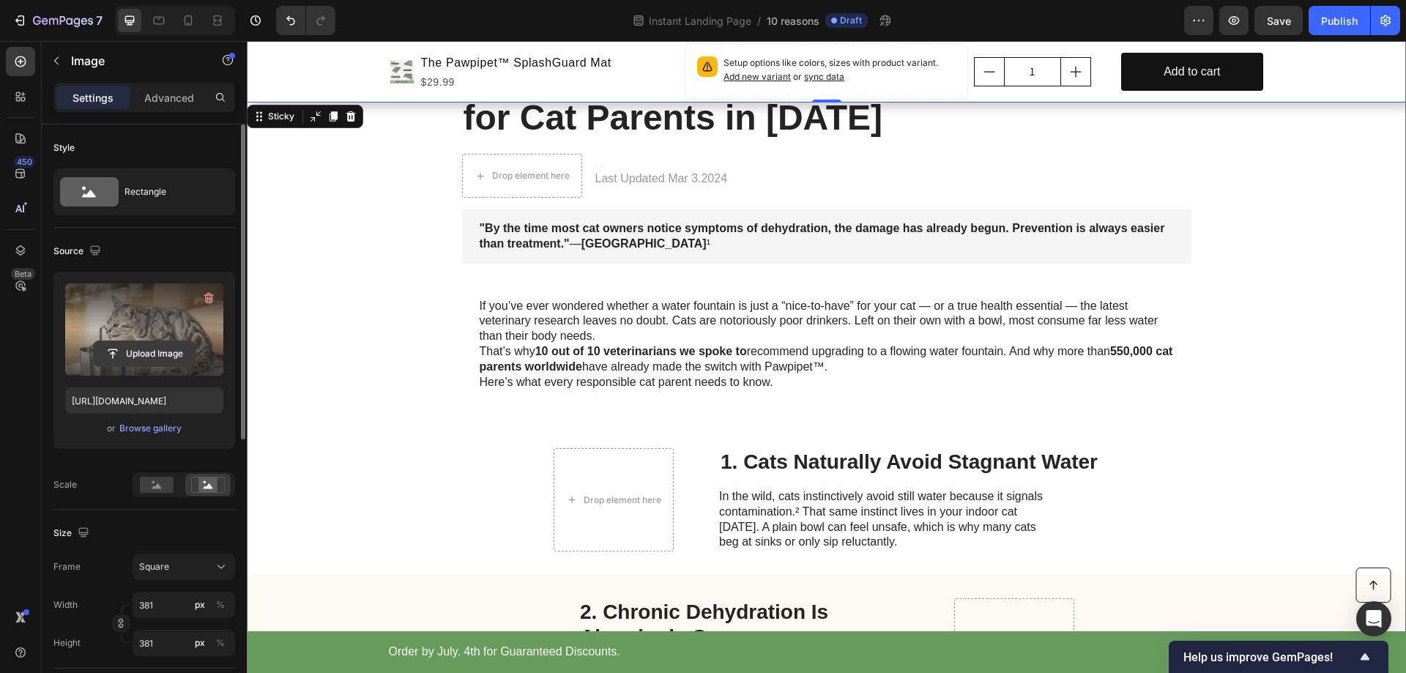
click at [146, 351] on input "file" at bounding box center [144, 353] width 101 height 25
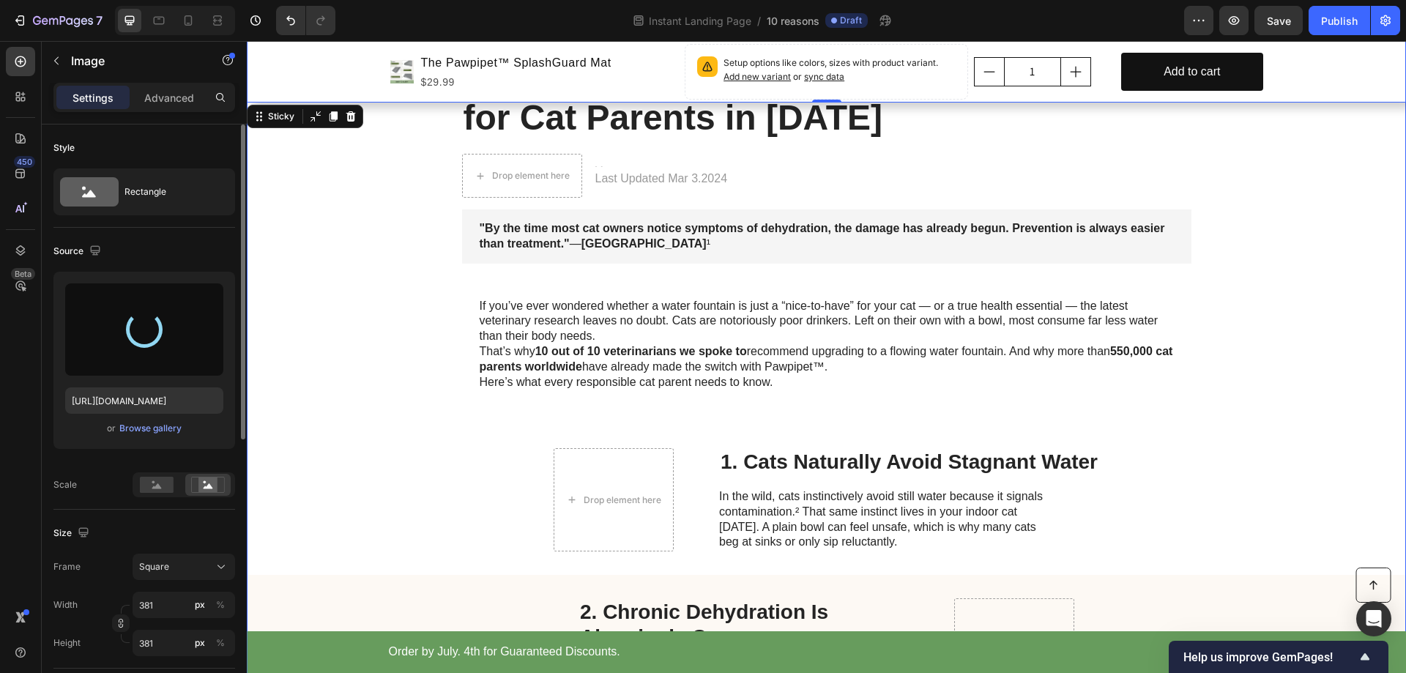
type input "[URL][DOMAIN_NAME]"
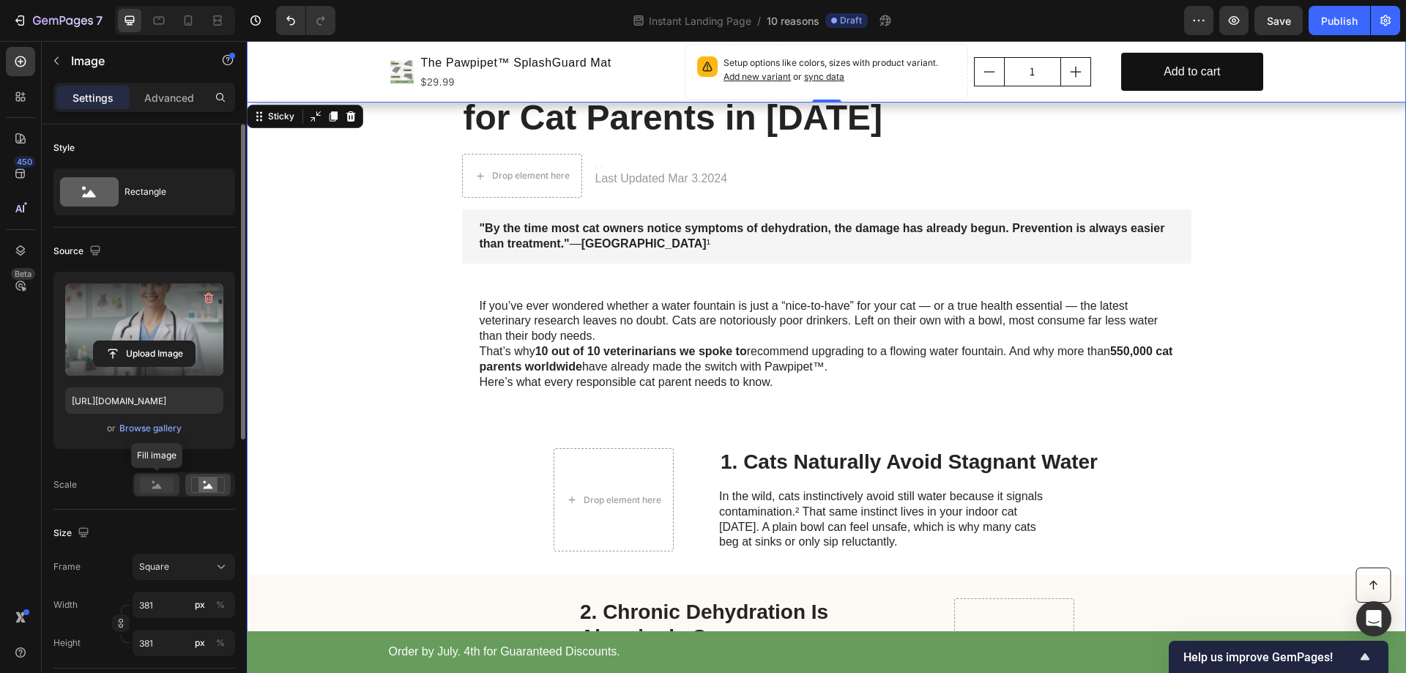
click at [161, 481] on rect at bounding box center [157, 485] width 34 height 16
click at [209, 489] on rect at bounding box center [207, 485] width 19 height 15
click at [209, 565] on div "Square" at bounding box center [175, 566] width 72 height 13
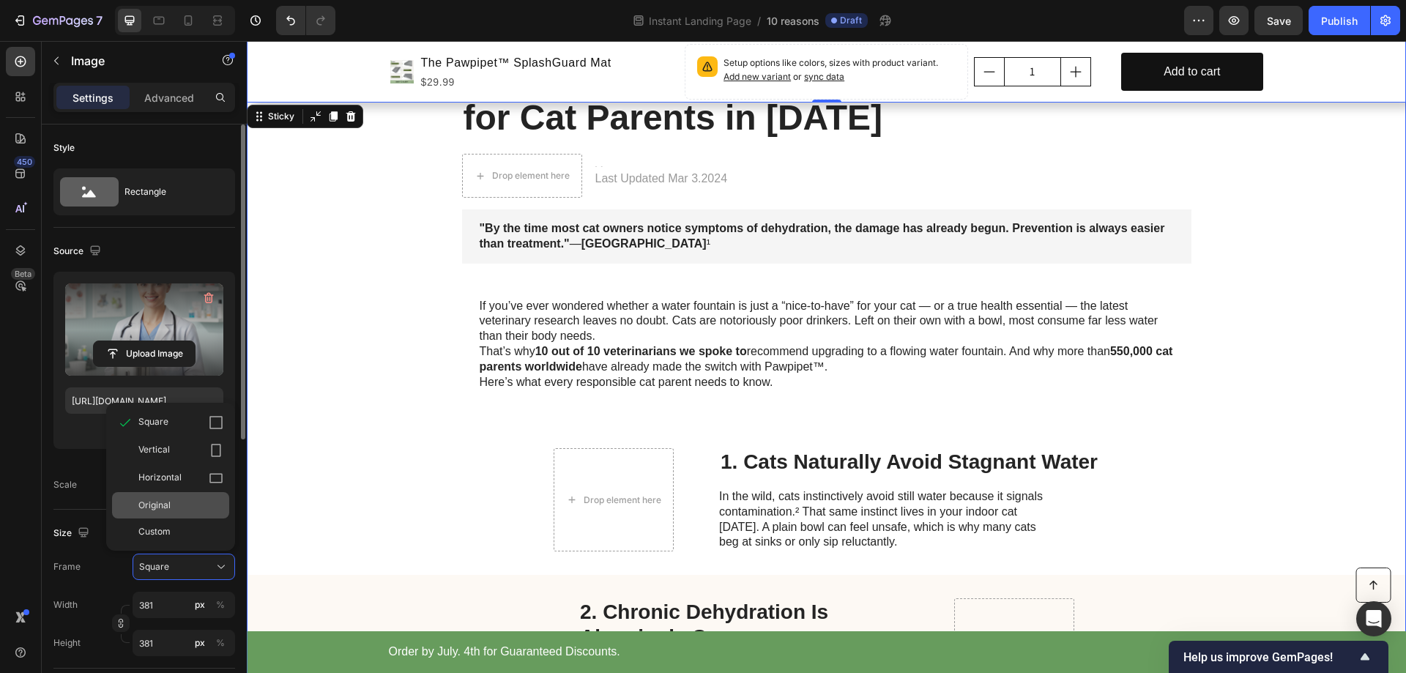
click at [163, 508] on span "Original" at bounding box center [154, 505] width 32 height 13
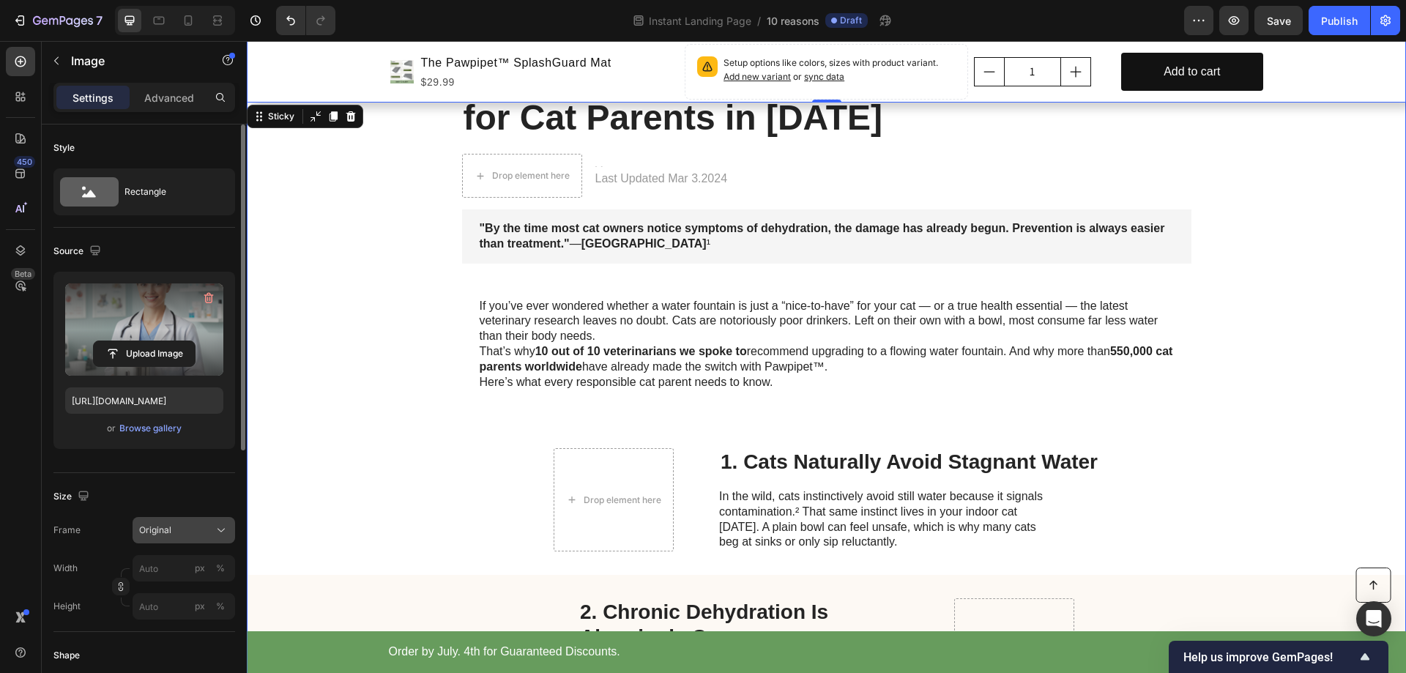
click at [184, 531] on div "Original" at bounding box center [175, 530] width 72 height 13
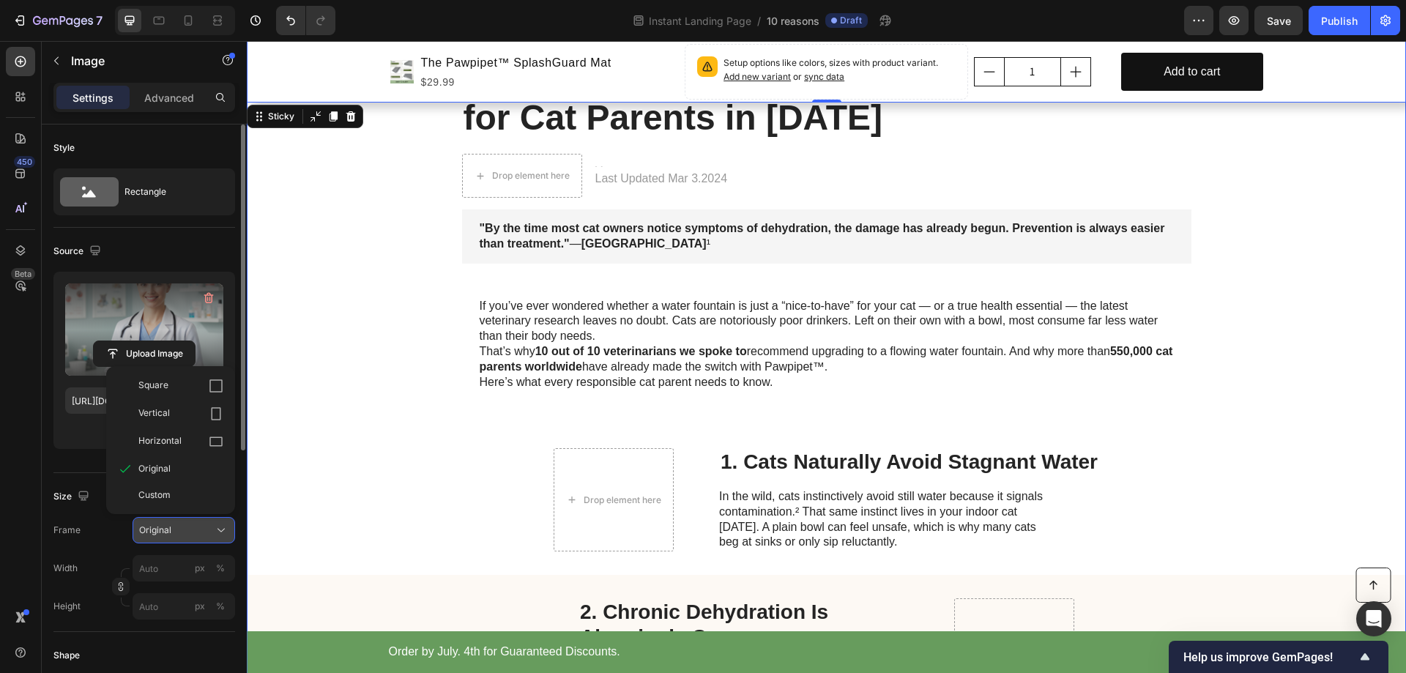
click at [185, 531] on div "Original" at bounding box center [175, 530] width 72 height 13
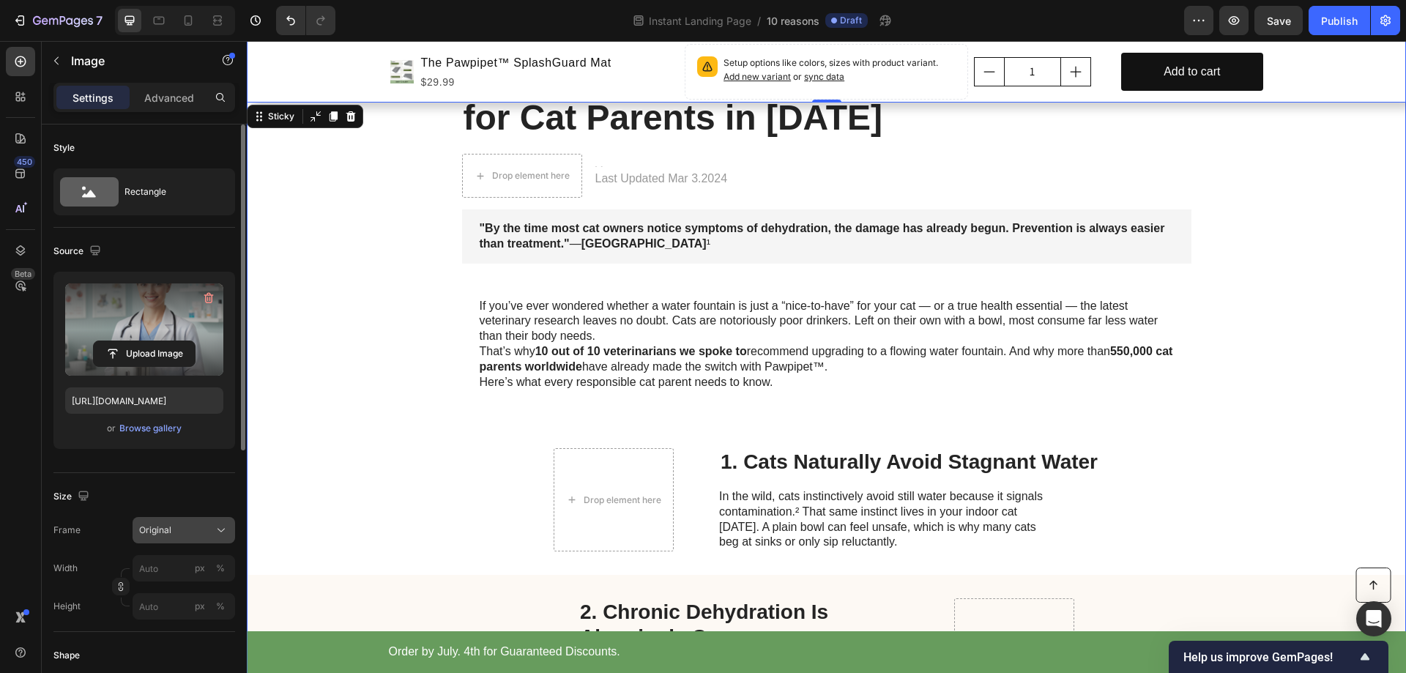
click at [179, 520] on button "Original" at bounding box center [184, 530] width 103 height 26
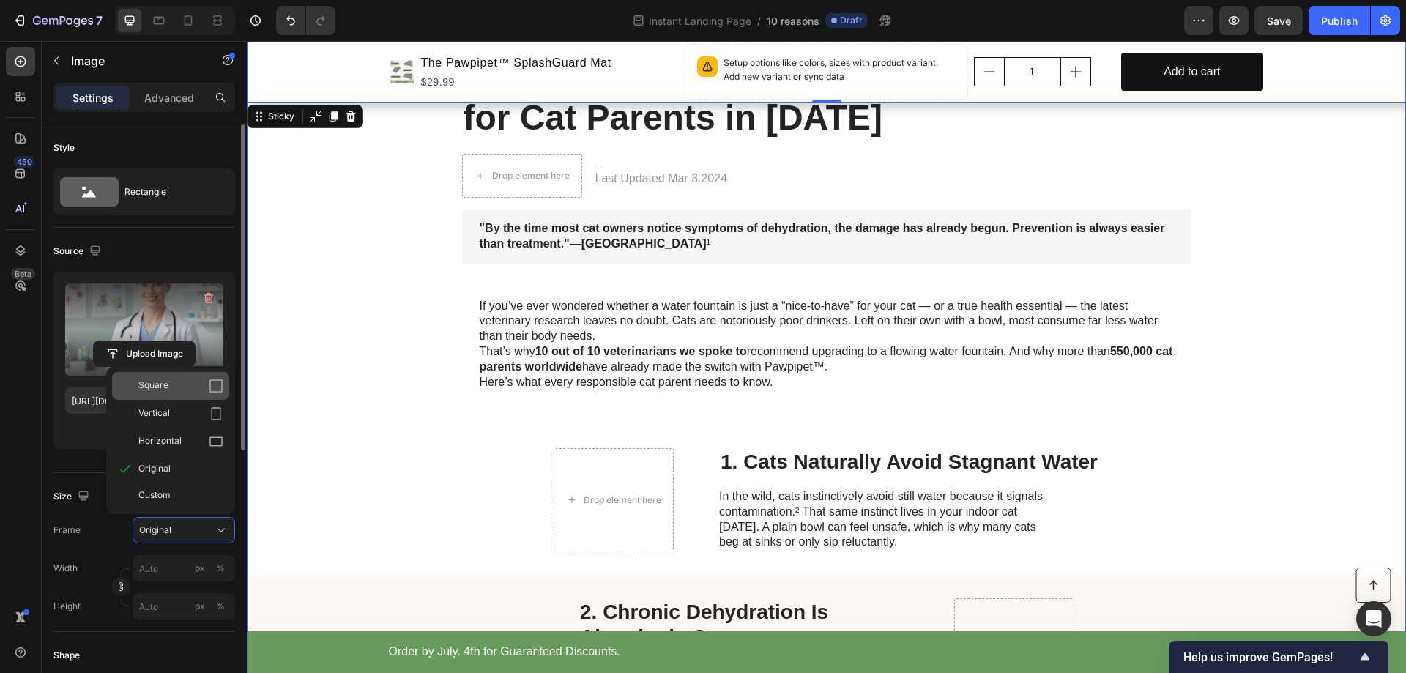
click at [160, 384] on span "Square" at bounding box center [153, 386] width 30 height 15
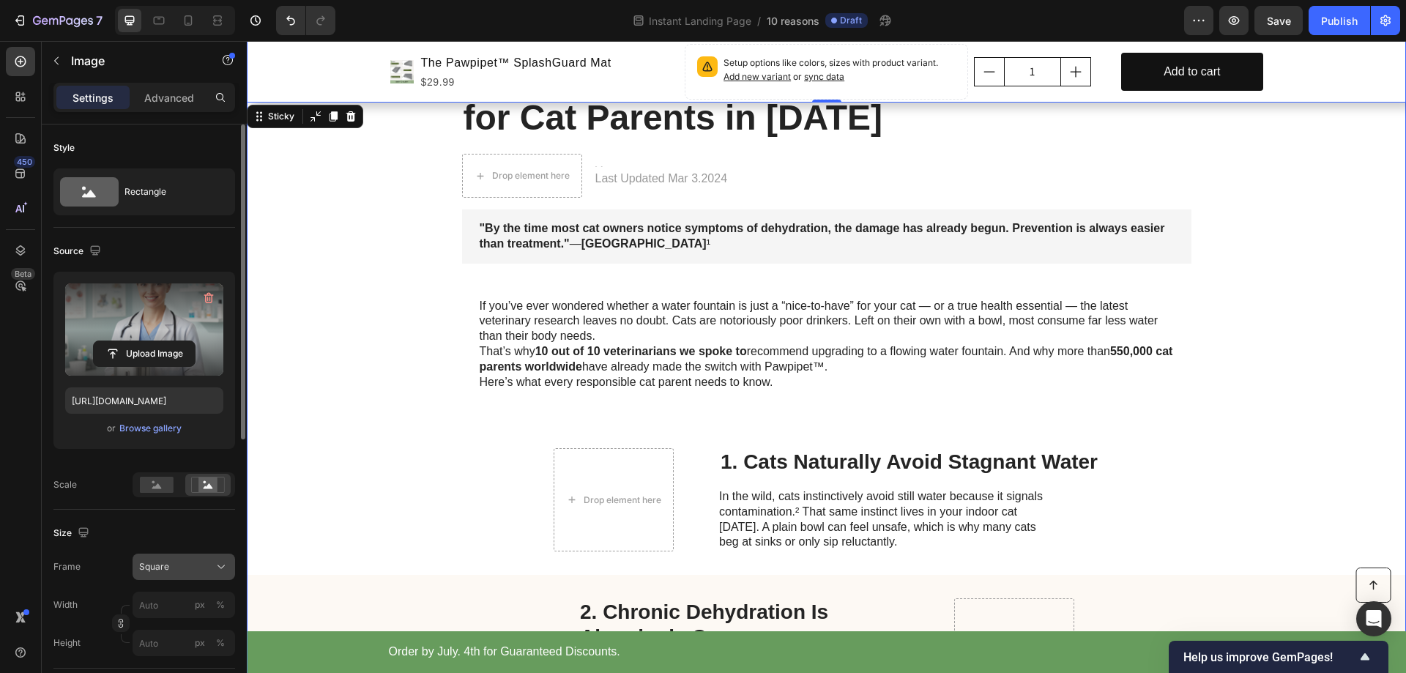
click at [186, 568] on div "Square" at bounding box center [175, 566] width 72 height 13
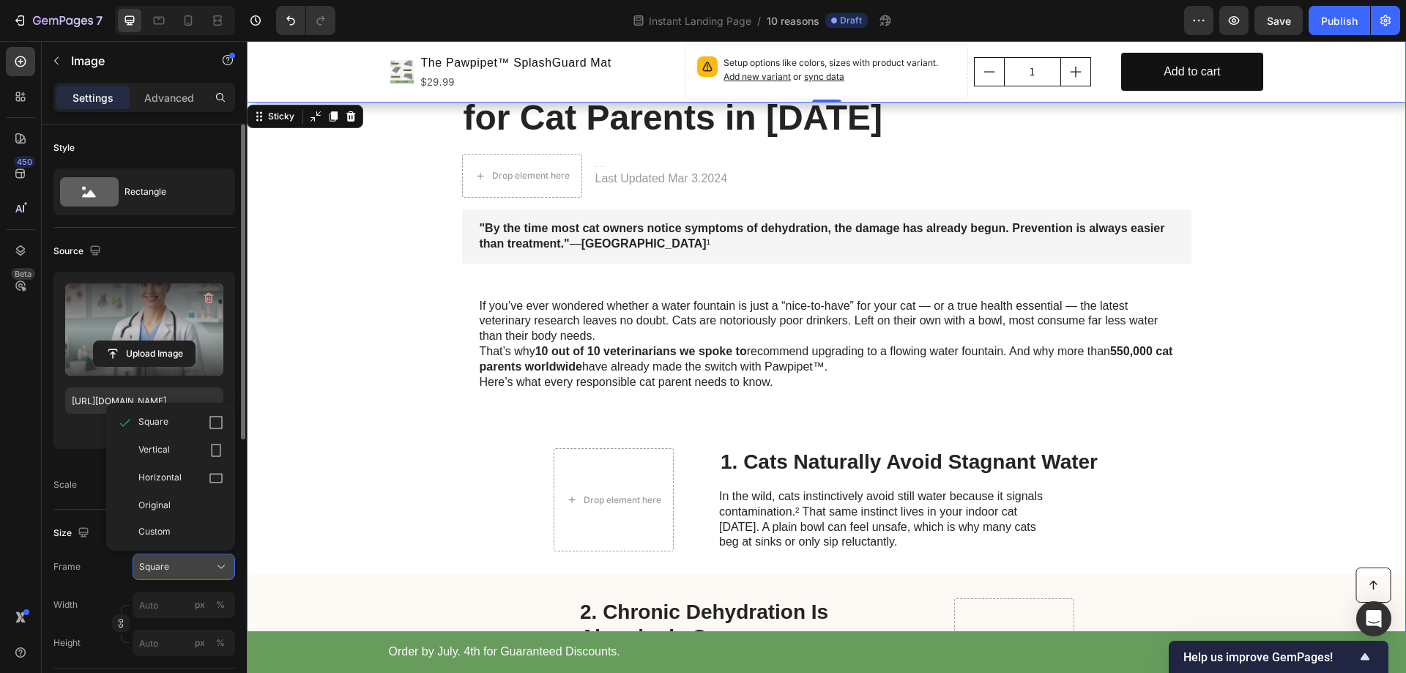
click at [186, 568] on div "Square" at bounding box center [175, 566] width 72 height 13
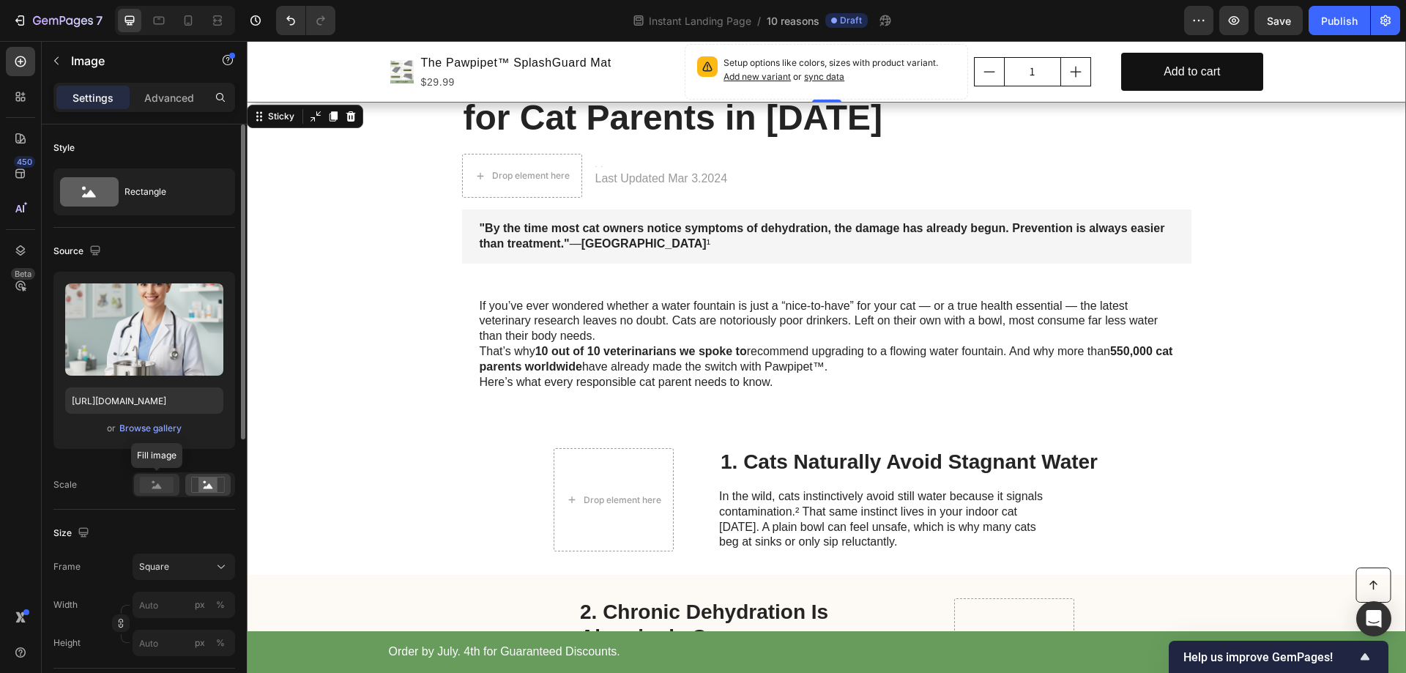
click at [159, 488] on icon at bounding box center [157, 485] width 10 height 5
click at [223, 483] on icon at bounding box center [208, 485] width 34 height 16
click at [187, 568] on div "Square" at bounding box center [175, 566] width 72 height 13
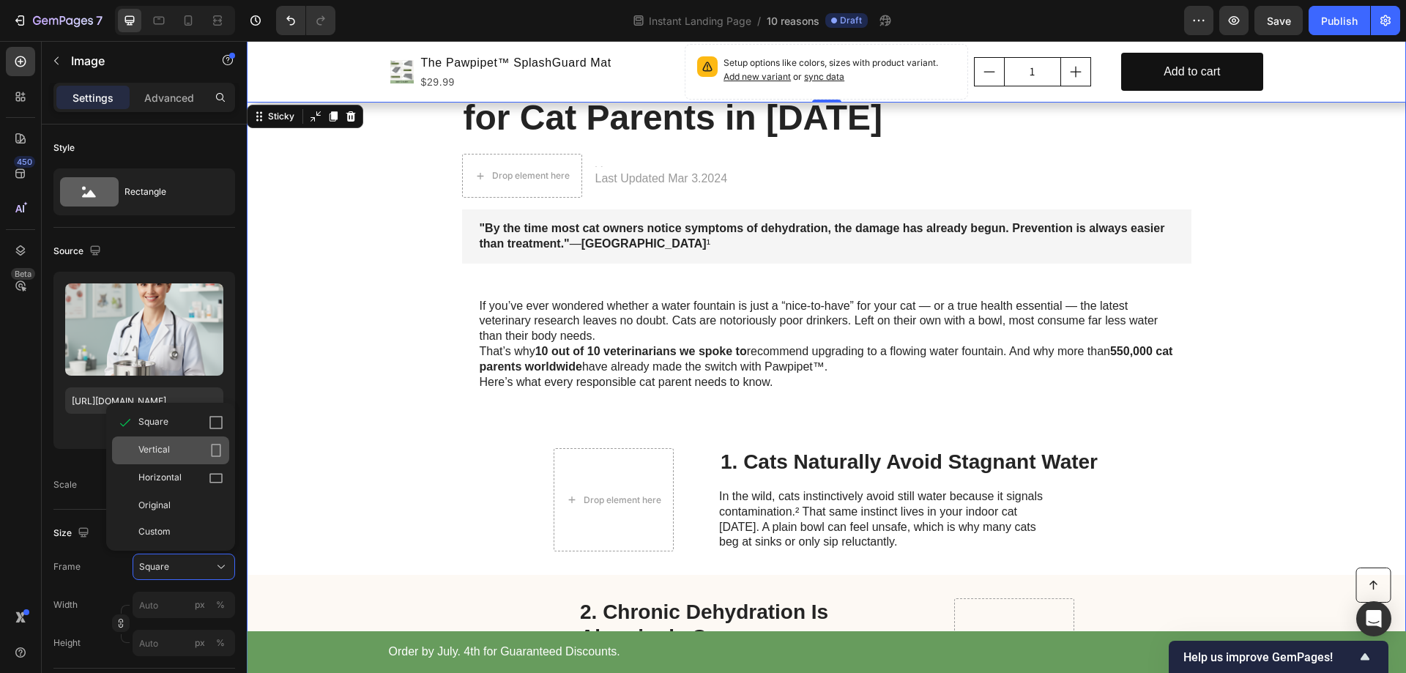
click at [157, 450] on span "Vertical" at bounding box center [153, 450] width 31 height 15
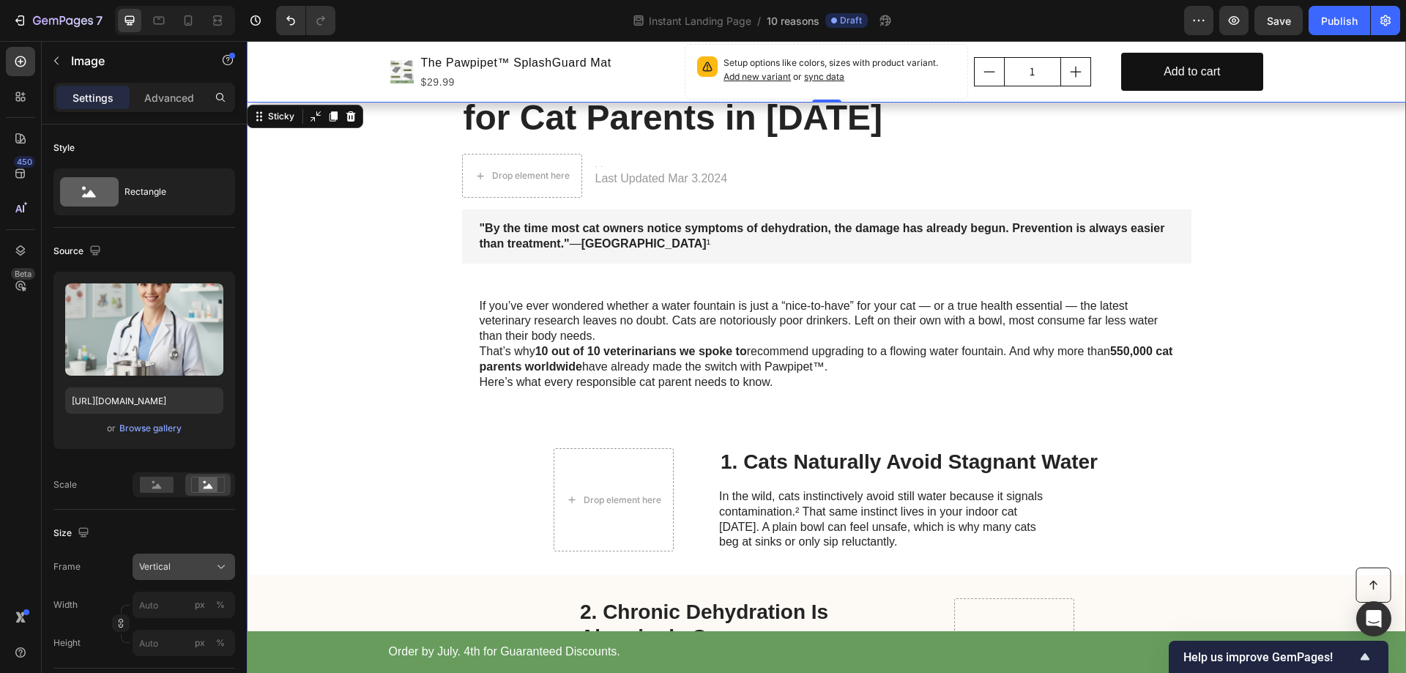
click at [176, 571] on div "Vertical" at bounding box center [175, 566] width 72 height 13
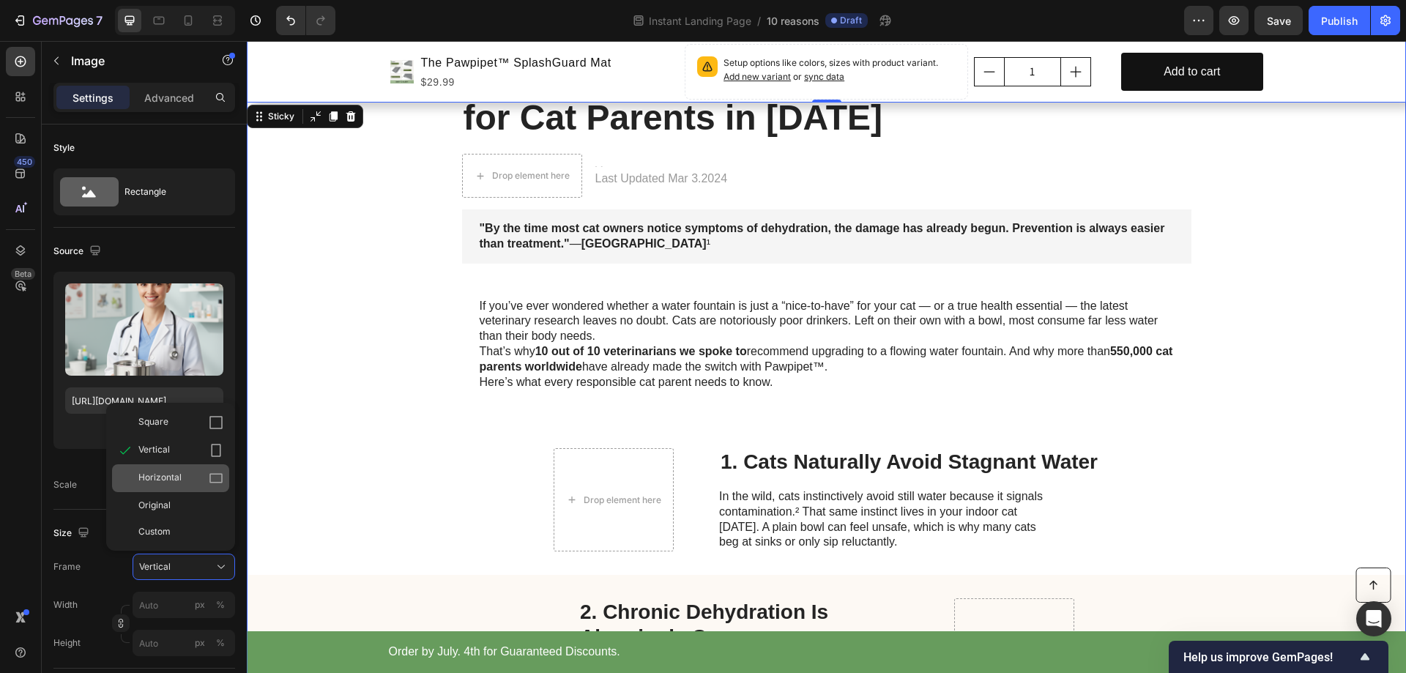
click at [166, 475] on span "Horizontal" at bounding box center [159, 478] width 43 height 15
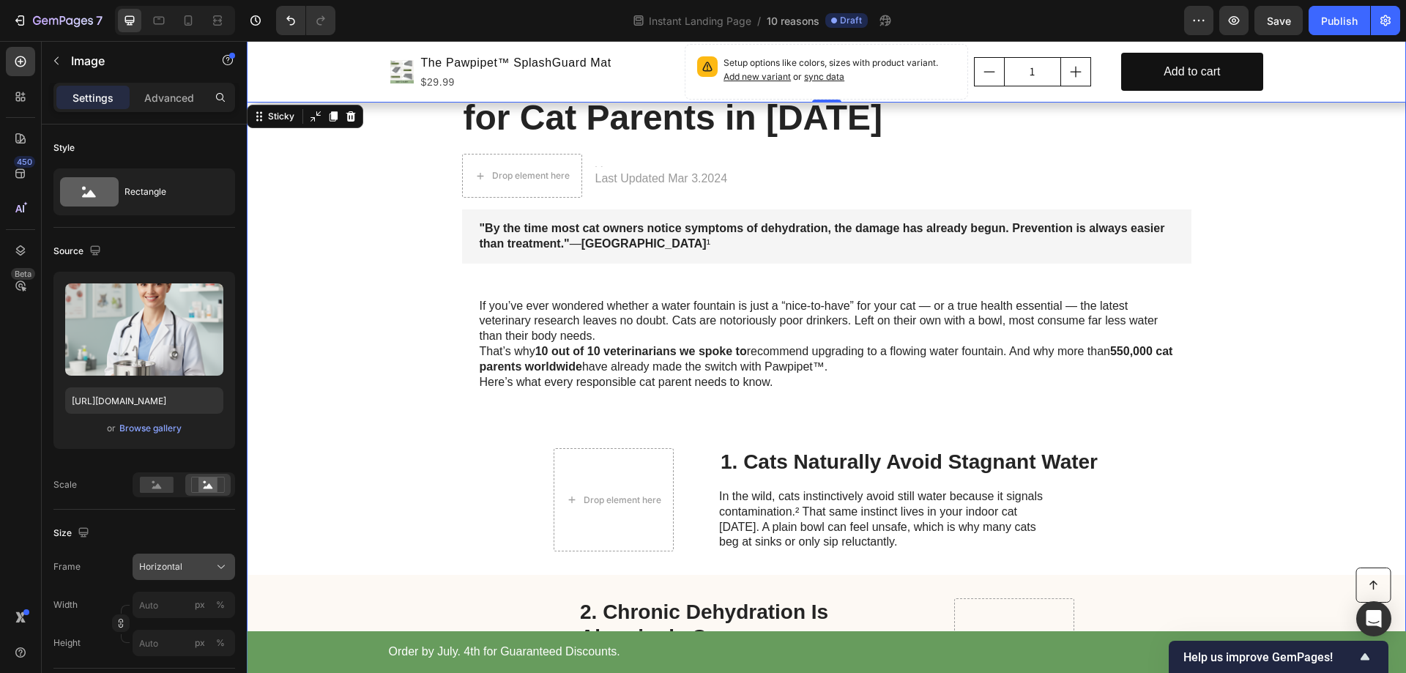
click at [185, 570] on div "Horizontal" at bounding box center [175, 566] width 72 height 13
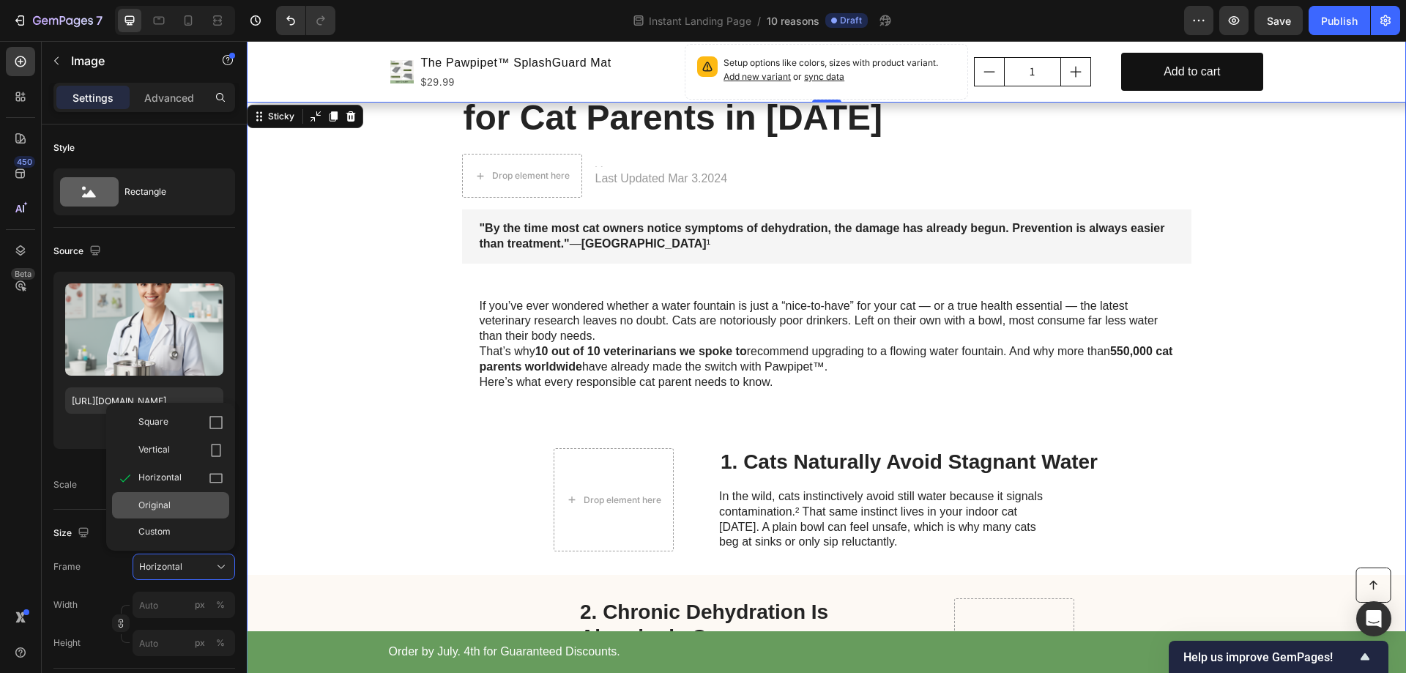
click at [166, 500] on span "Original" at bounding box center [154, 505] width 32 height 13
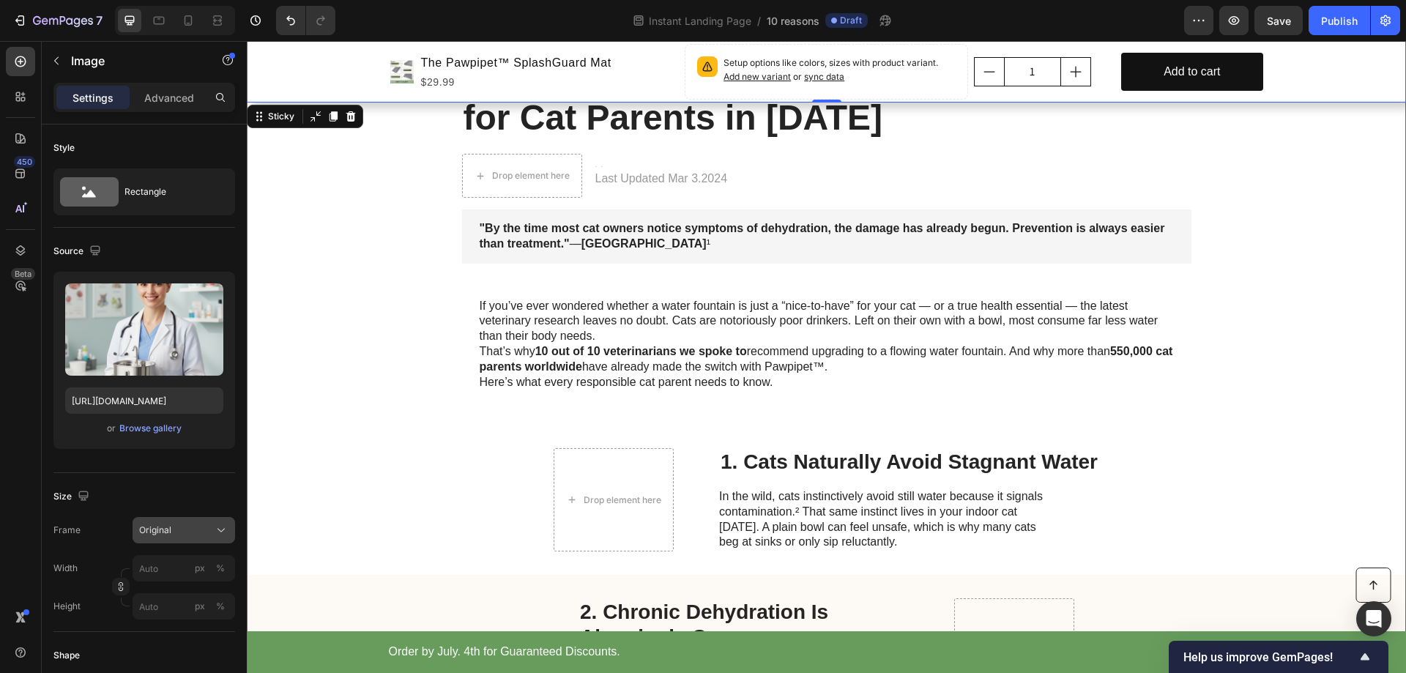
click at [185, 528] on div "Original" at bounding box center [175, 530] width 72 height 13
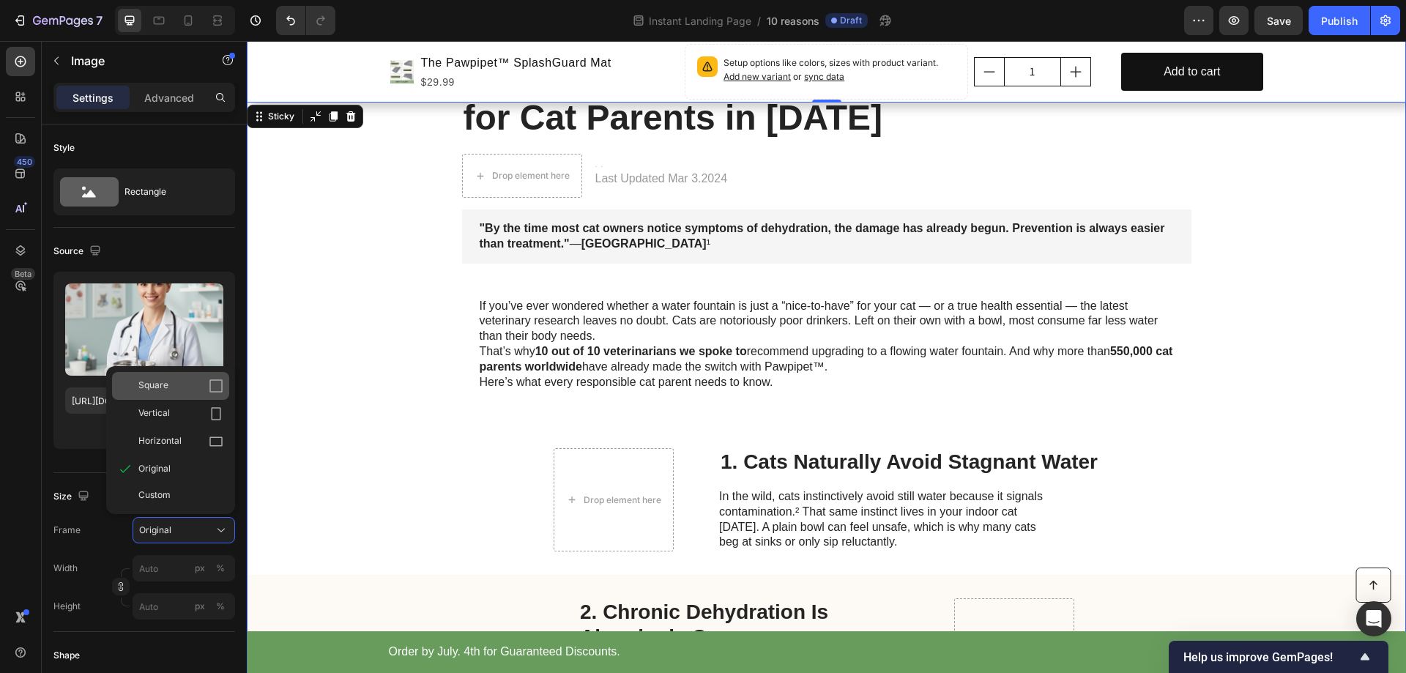
click at [163, 385] on span "Square" at bounding box center [153, 386] width 30 height 15
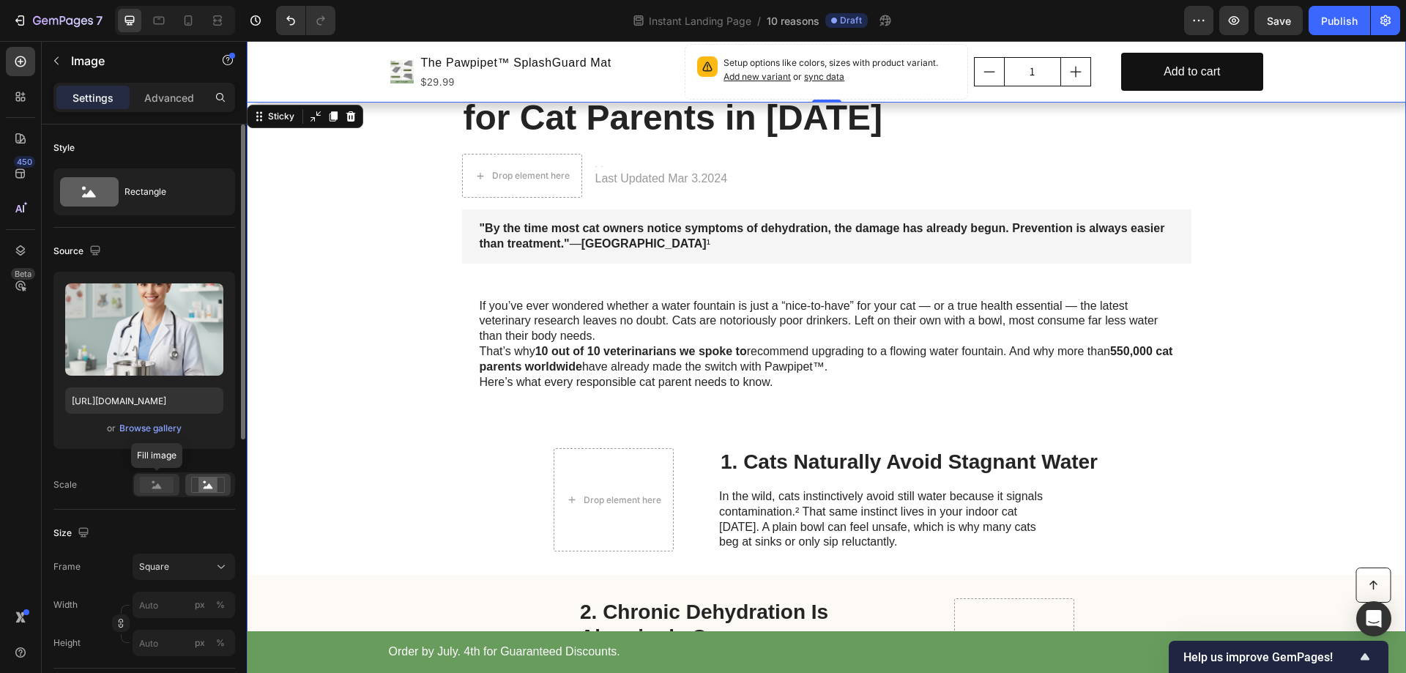
click at [163, 491] on rect at bounding box center [157, 485] width 34 height 16
click at [223, 490] on icon at bounding box center [208, 485] width 34 height 16
click at [1279, 25] on span "Save" at bounding box center [1279, 21] width 24 height 12
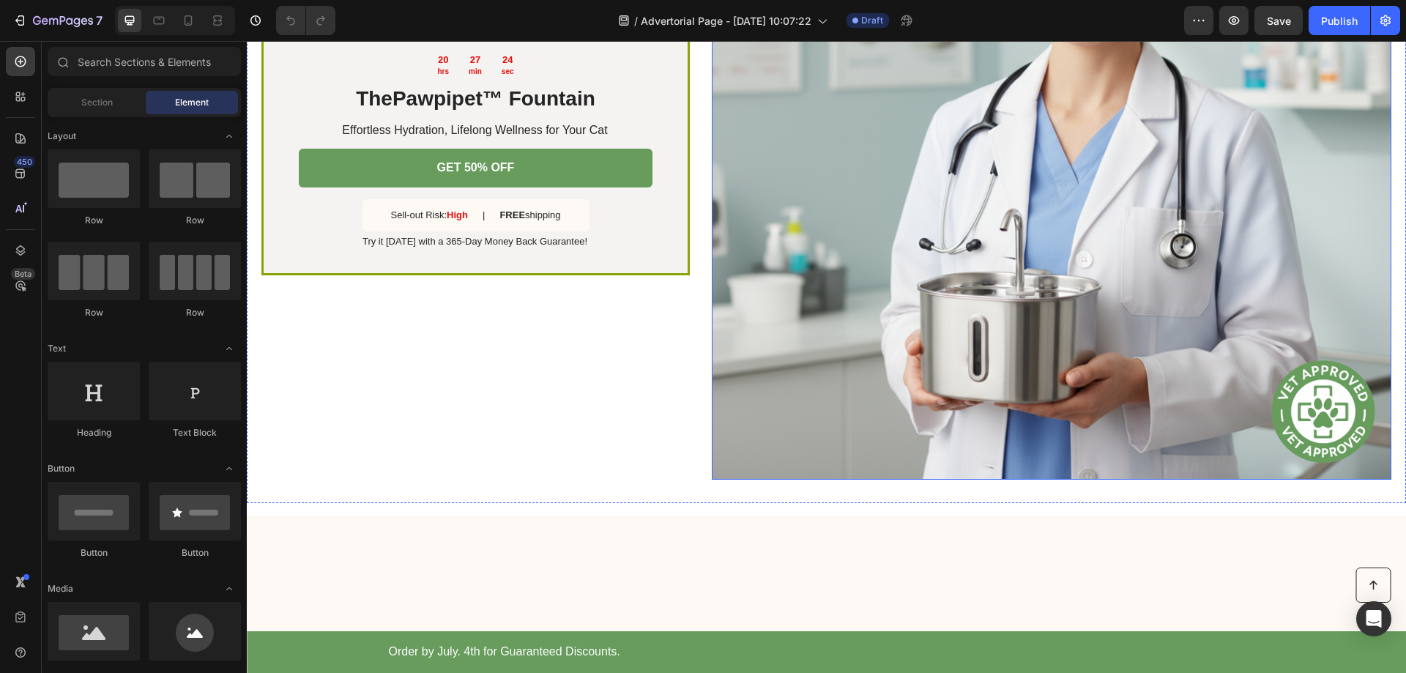
scroll to position [4687, 0]
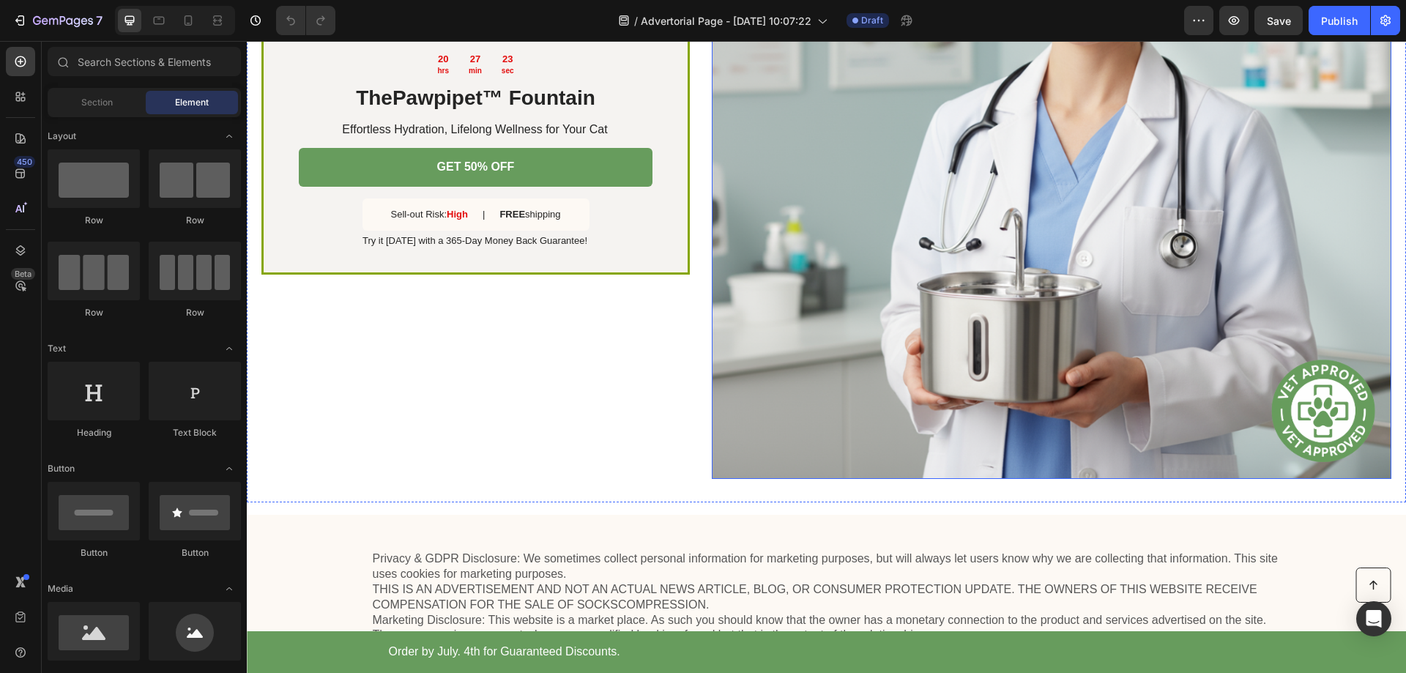
click at [1032, 262] on img at bounding box center [1052, 139] width 680 height 680
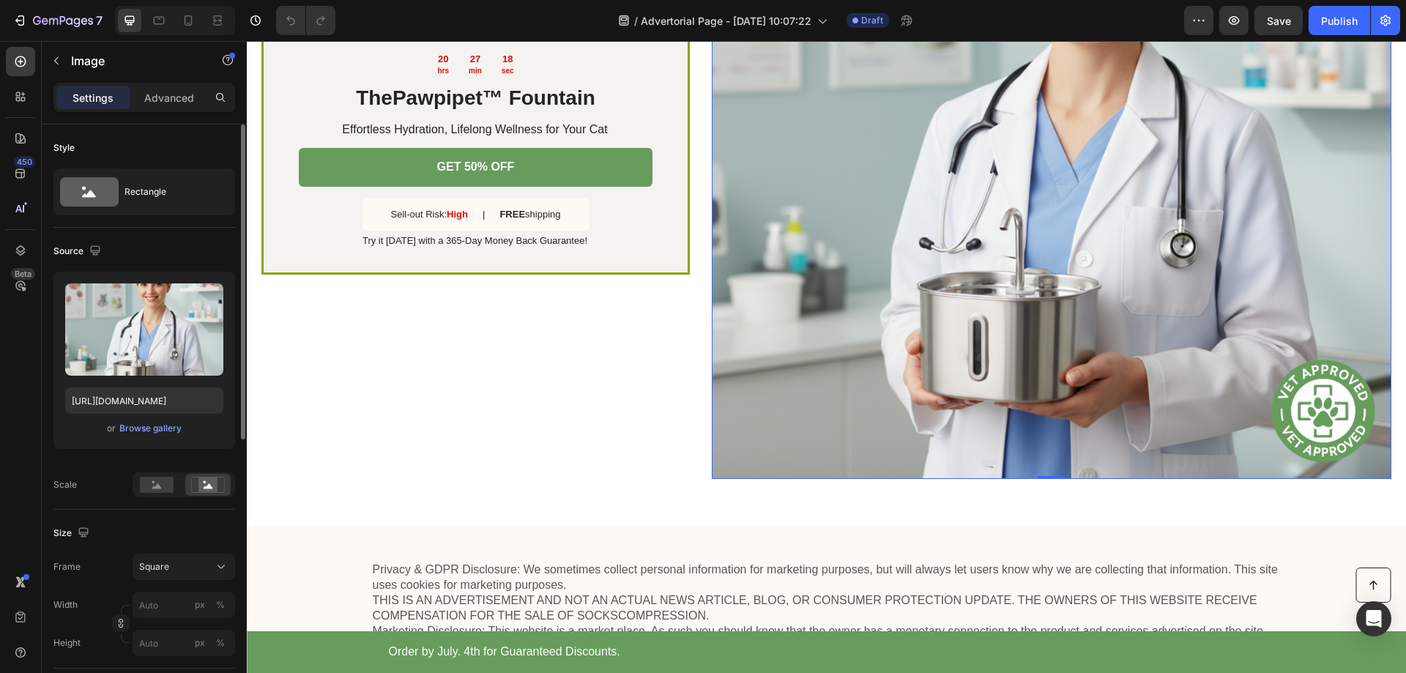
click at [59, 483] on div "Scale" at bounding box center [64, 484] width 23 height 13
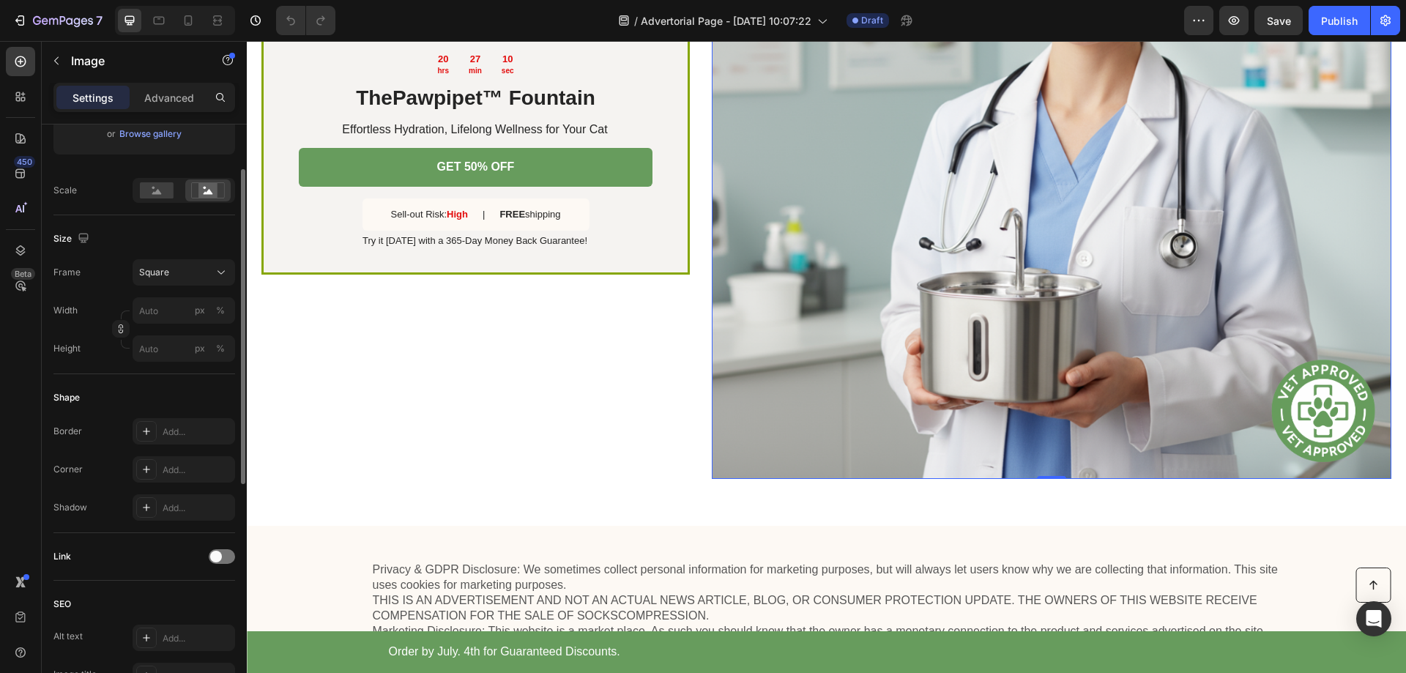
scroll to position [221, 0]
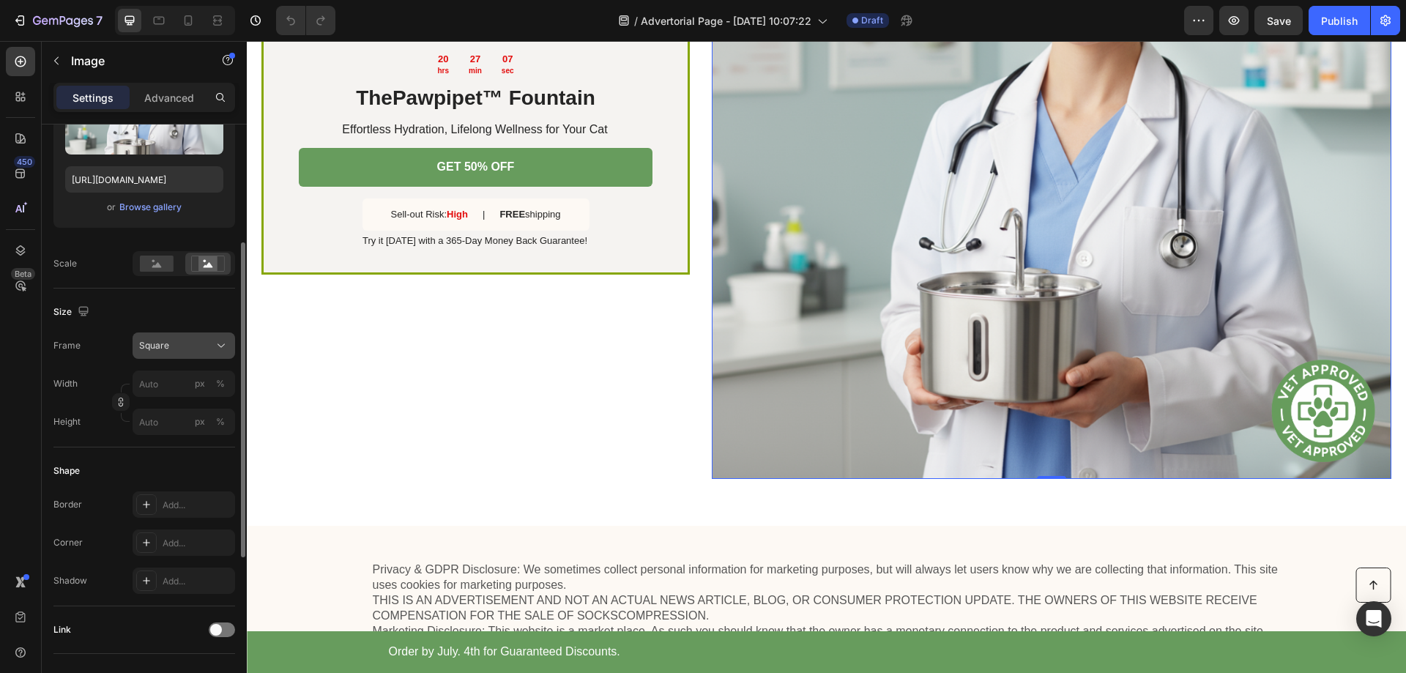
click at [179, 343] on div "Square" at bounding box center [175, 345] width 72 height 13
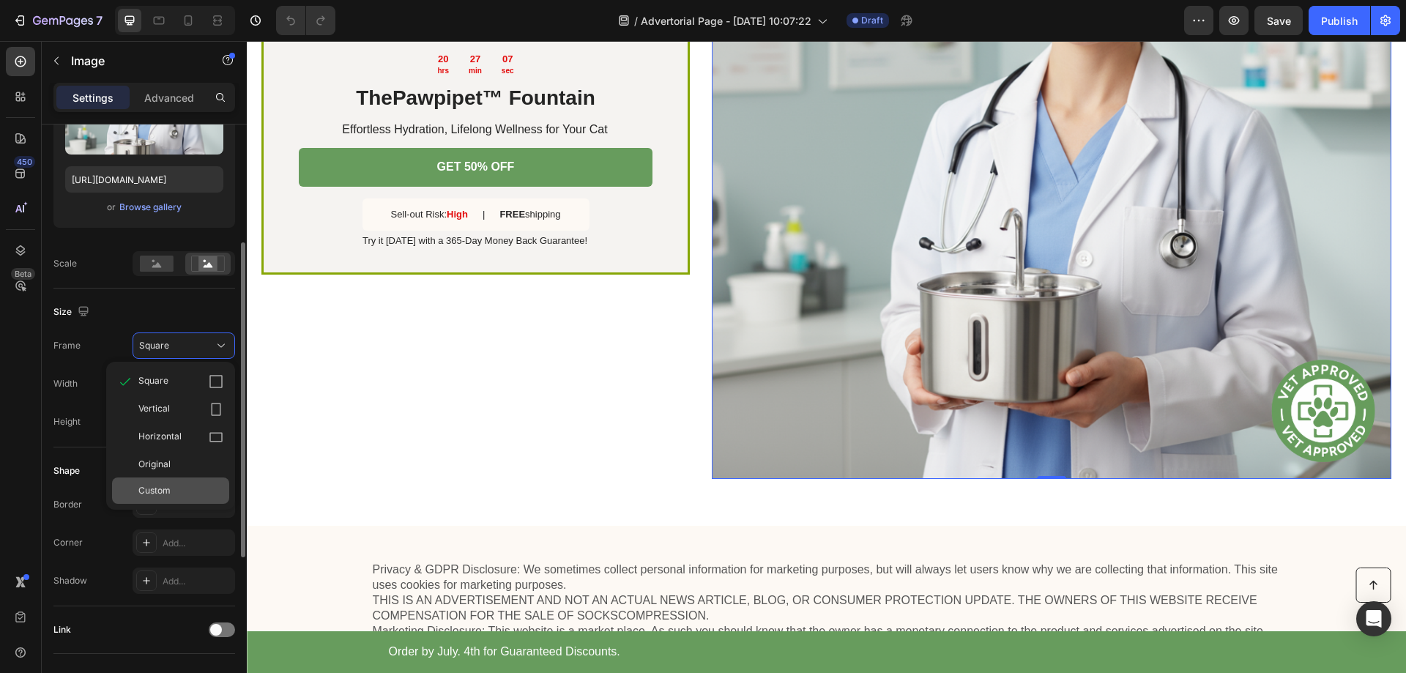
click at [157, 487] on span "Custom" at bounding box center [154, 490] width 32 height 13
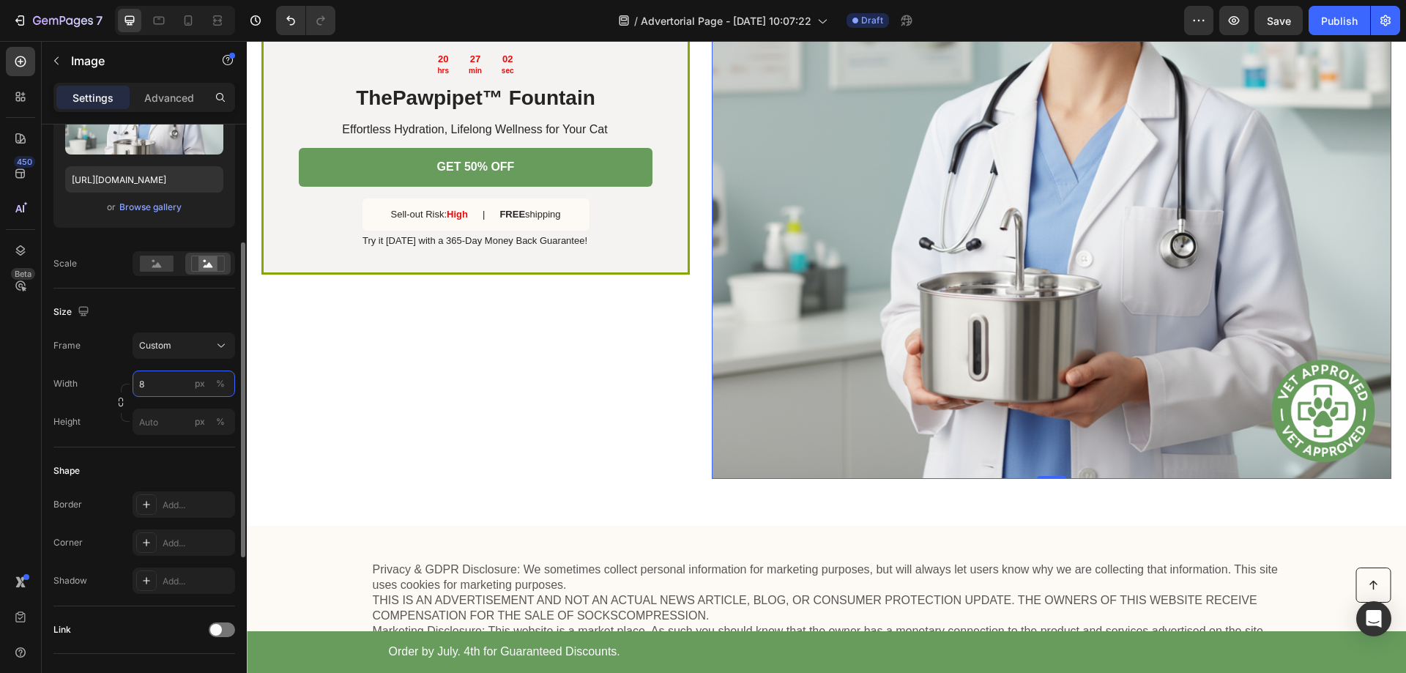
scroll to position [4488, 0]
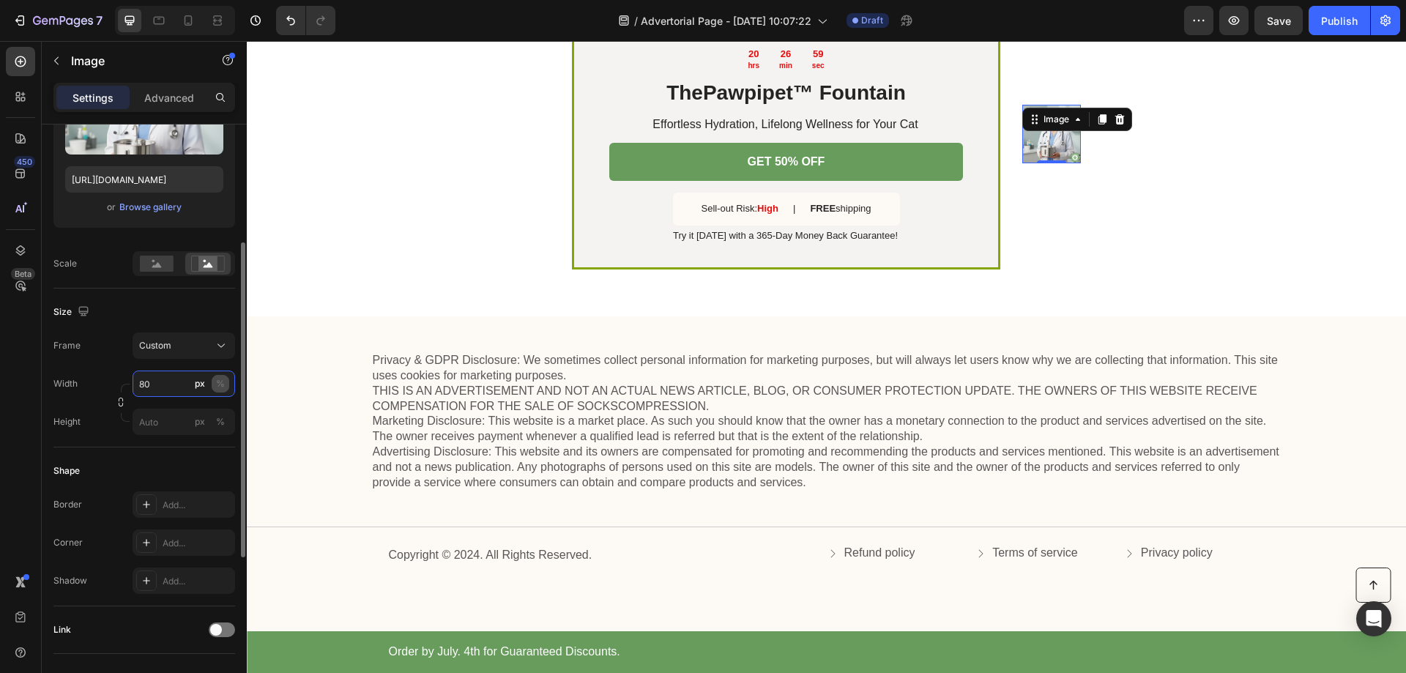
type input "80"
click at [222, 384] on div "%" at bounding box center [220, 383] width 9 height 13
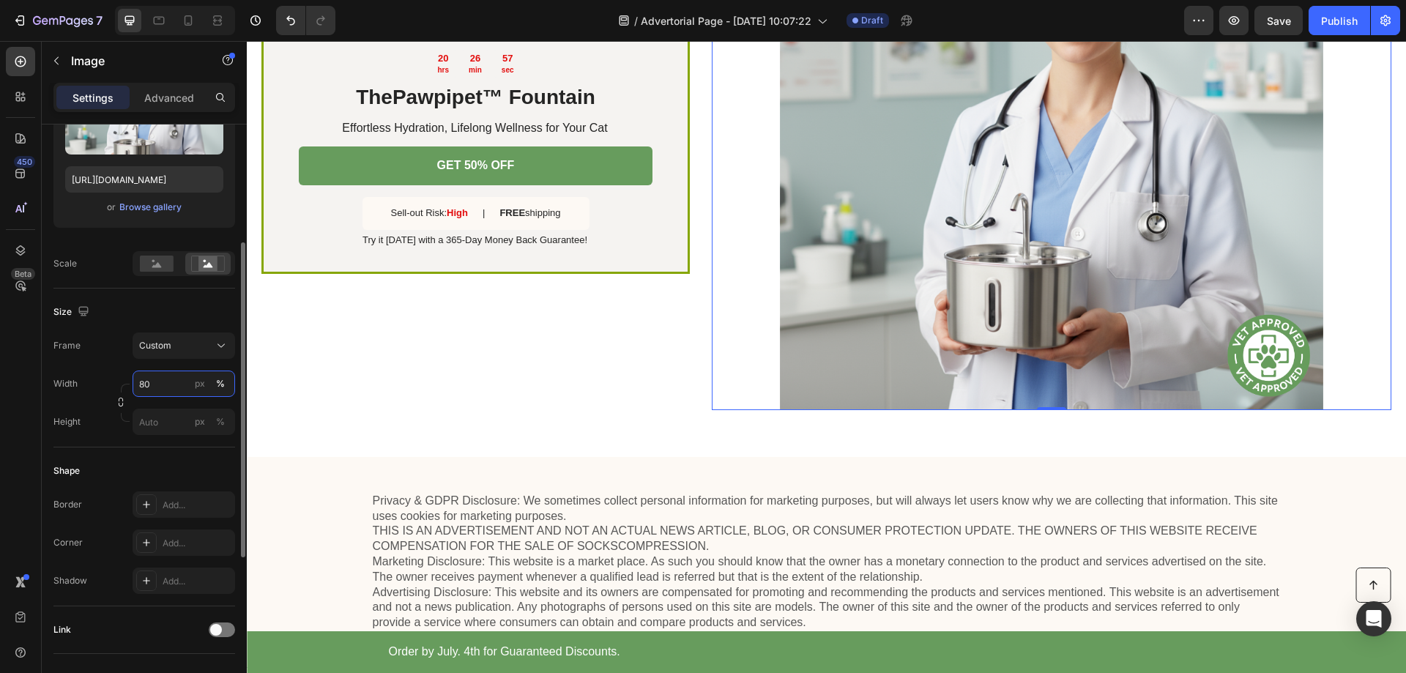
scroll to position [148, 0]
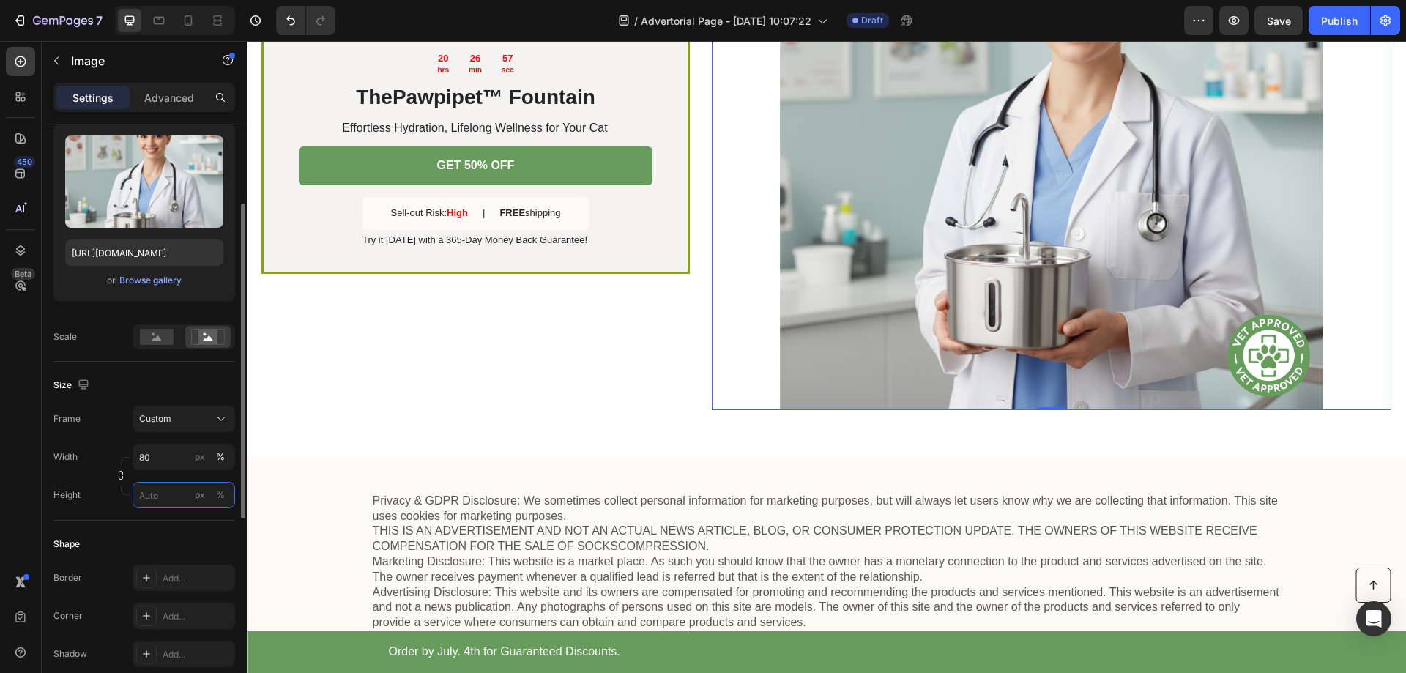
click at [166, 499] on input "px %" at bounding box center [184, 495] width 103 height 26
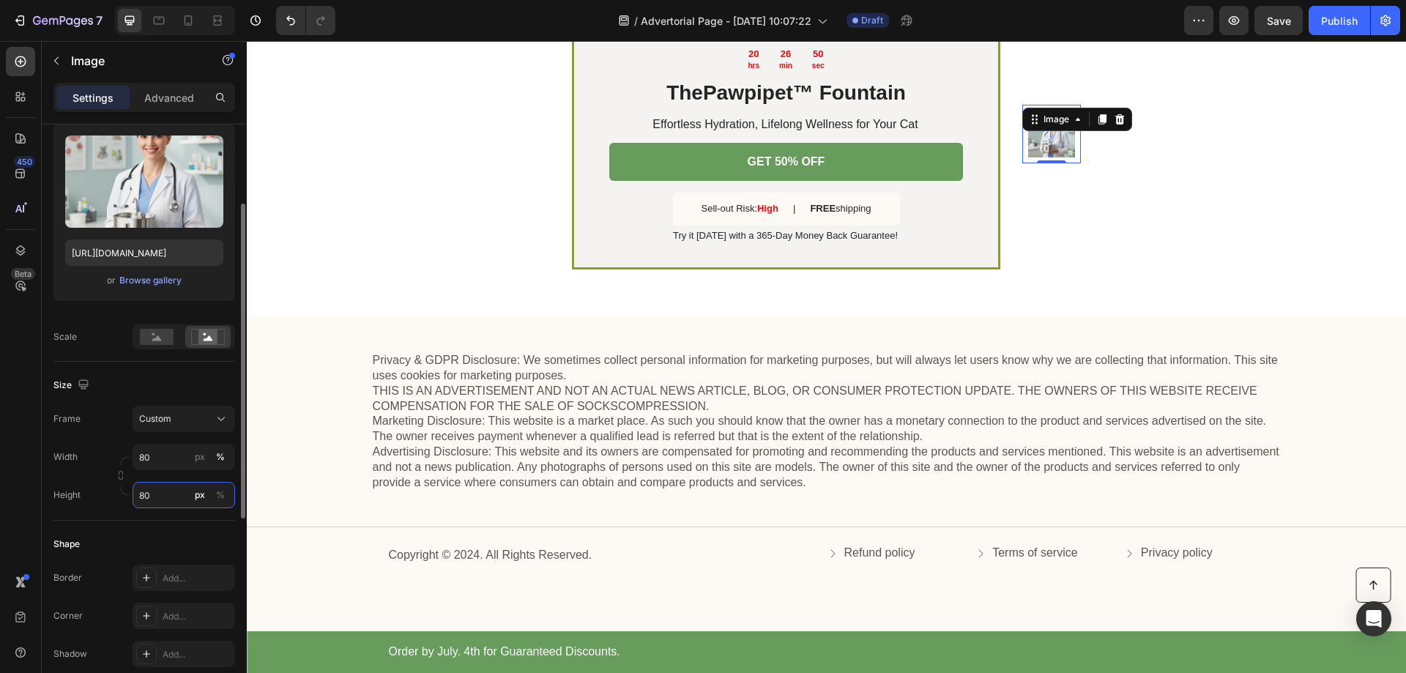
type input "80"
click at [130, 532] on div "Shape Border Add... Corner Add... Shadow Add..." at bounding box center [144, 600] width 182 height 159
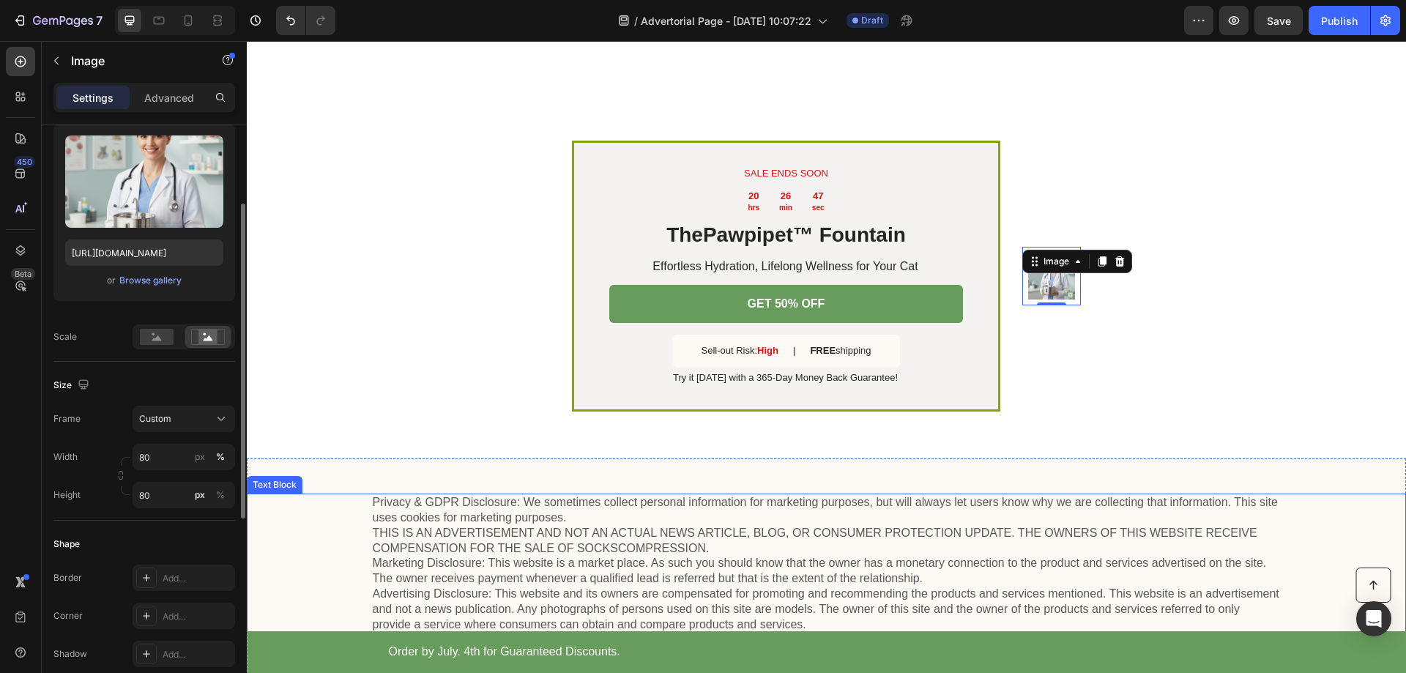
scroll to position [4415, 0]
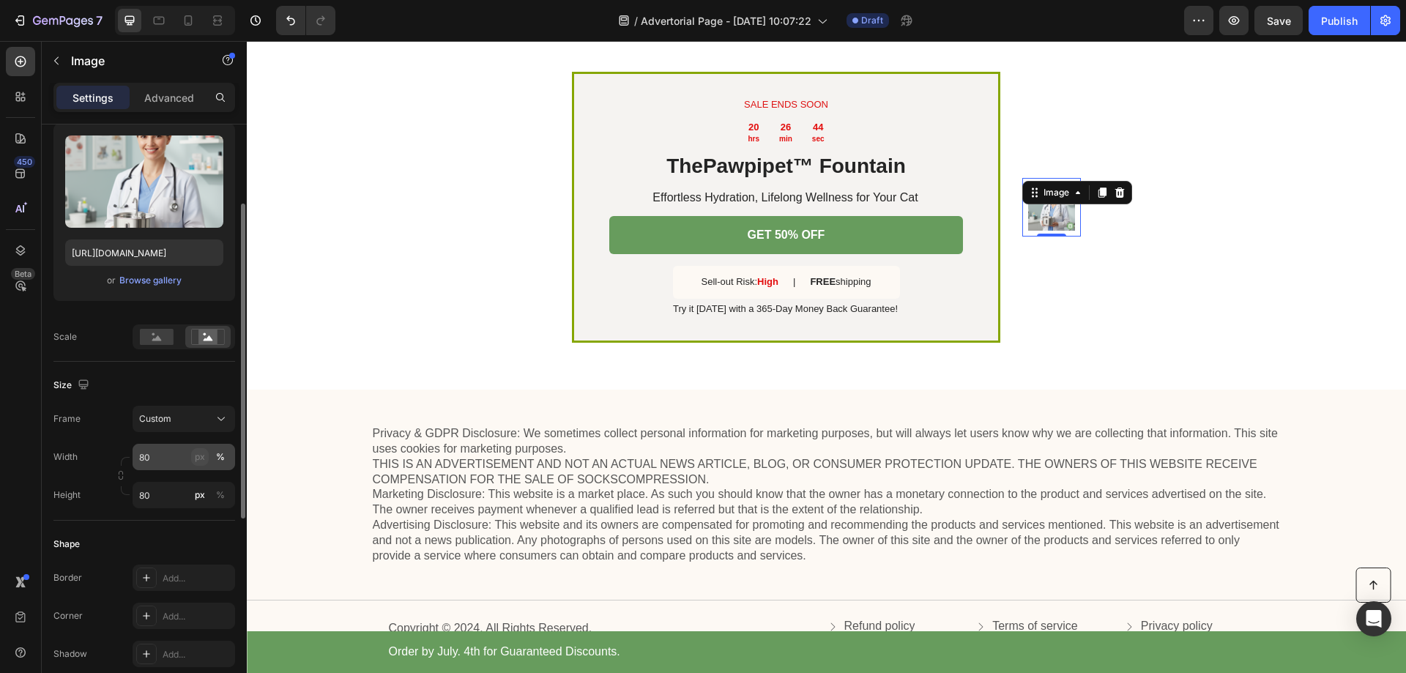
click at [203, 461] on div "px" at bounding box center [200, 456] width 10 height 13
click at [122, 474] on icon "button" at bounding box center [121, 475] width 10 height 10
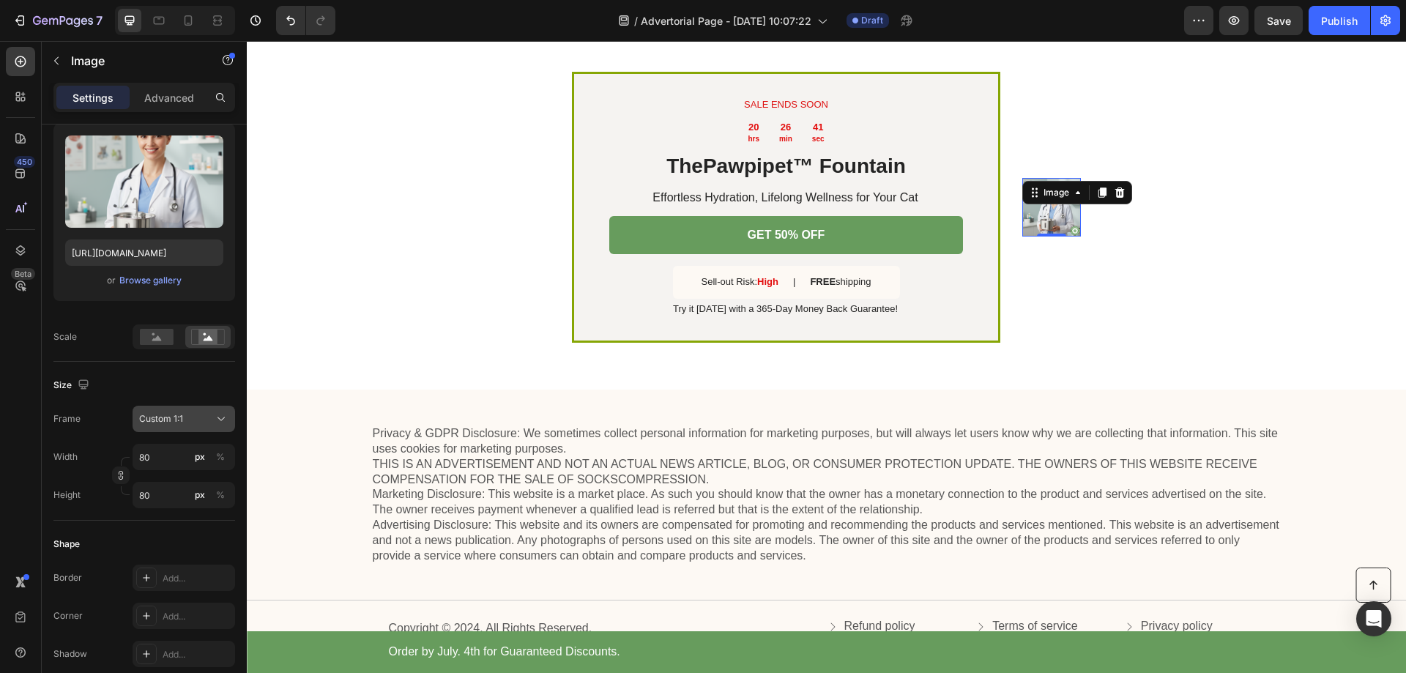
click at [215, 422] on icon at bounding box center [221, 419] width 15 height 15
click at [218, 417] on icon at bounding box center [221, 419] width 7 height 4
type input "1"
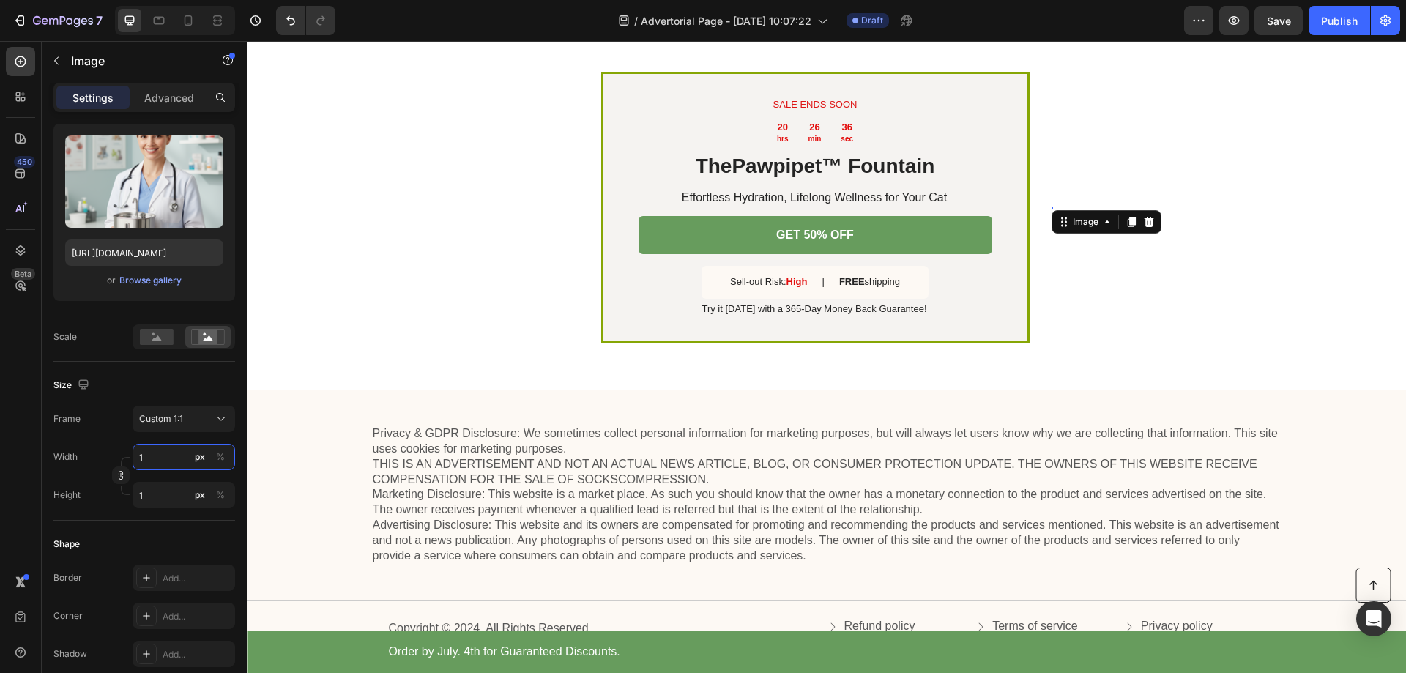
type input "10"
type input "102"
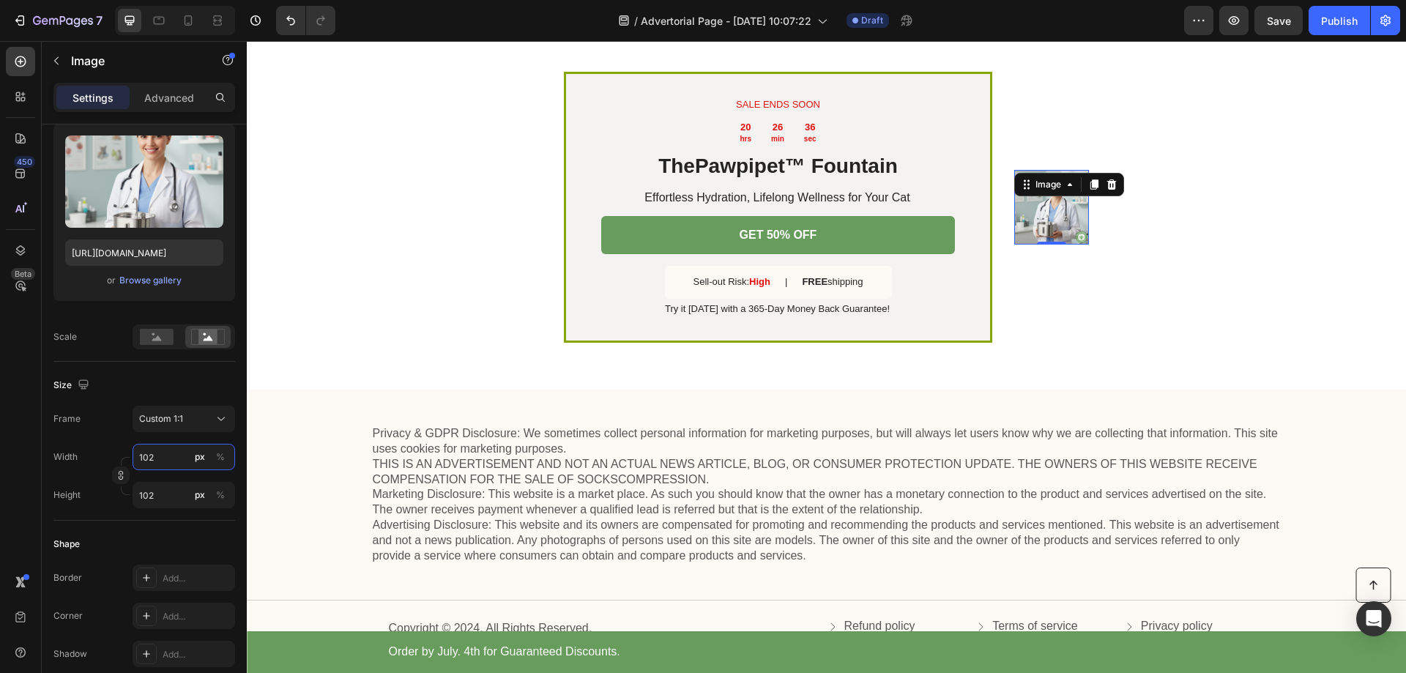
type input "1024"
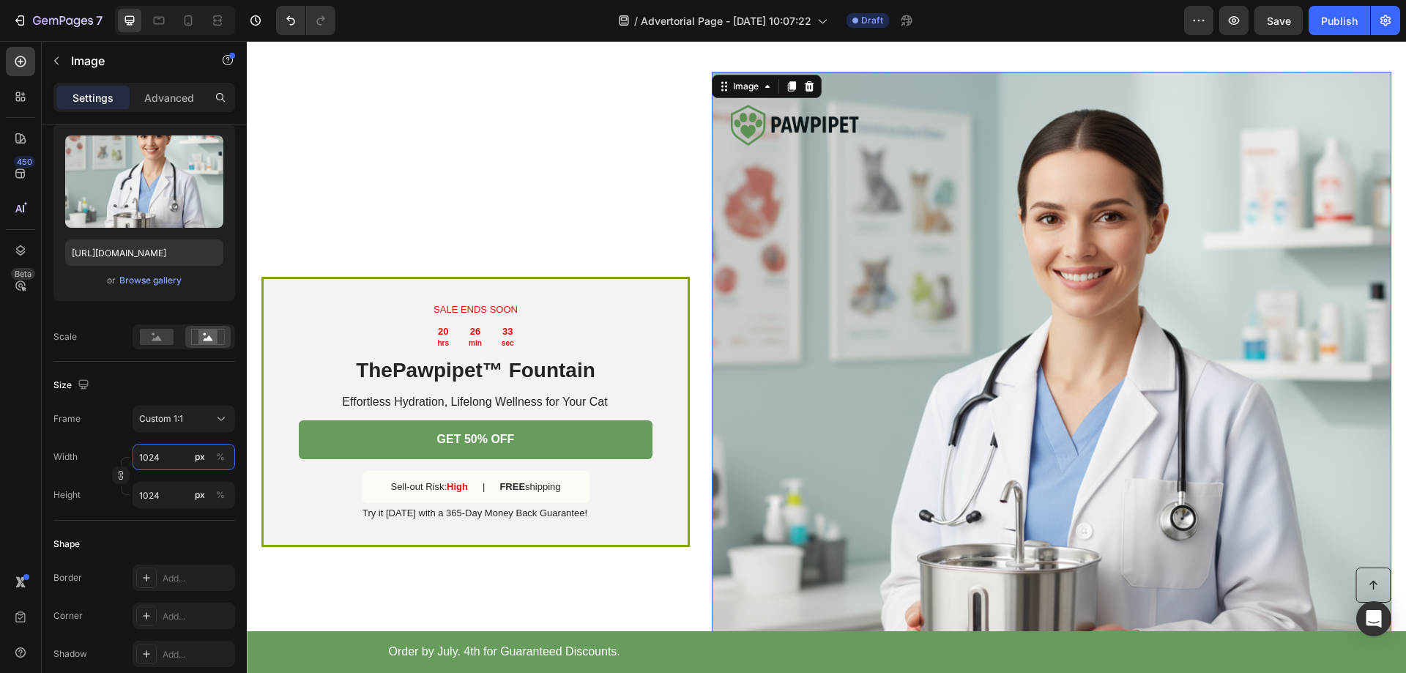
drag, startPoint x: 165, startPoint y: 459, endPoint x: 138, endPoint y: 458, distance: 27.1
click at [138, 458] on input "1024" at bounding box center [184, 457] width 103 height 26
type input "5"
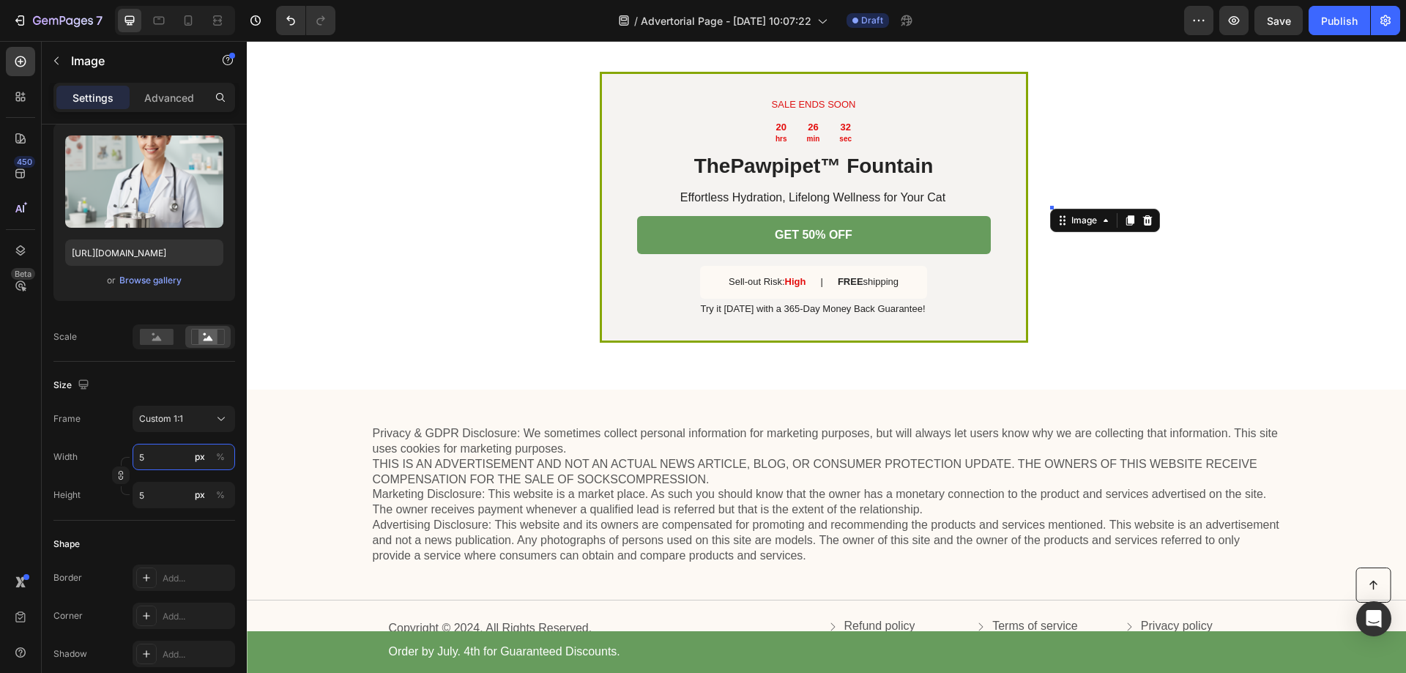
type input "50"
type input "500"
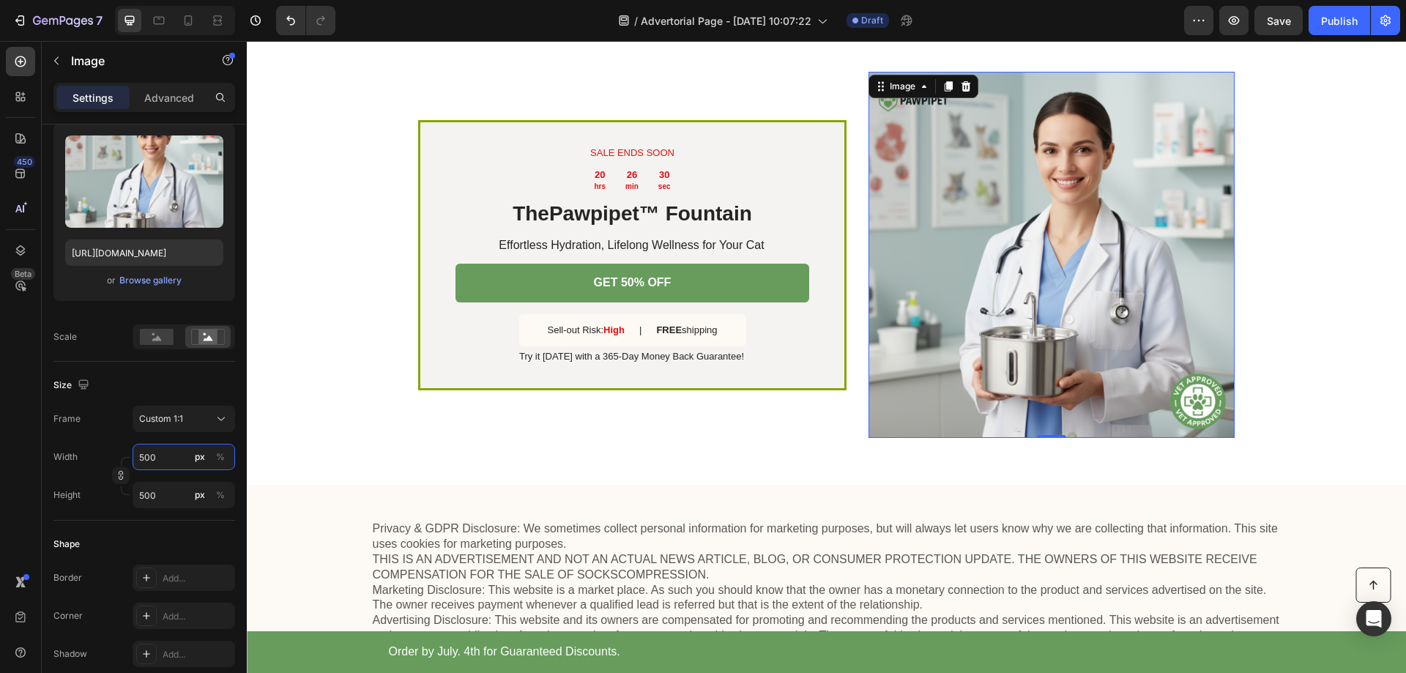
type input "500"
click at [142, 375] on div "Size" at bounding box center [144, 385] width 182 height 23
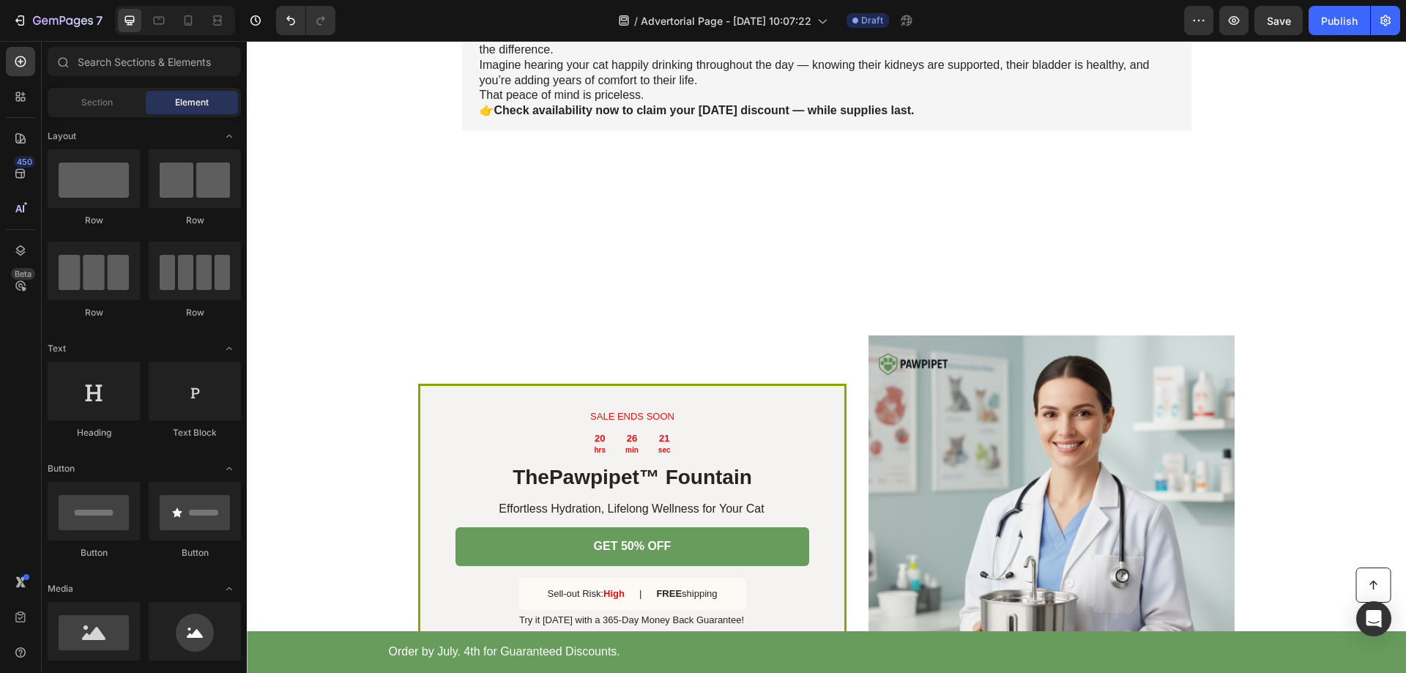
scroll to position [4366, 0]
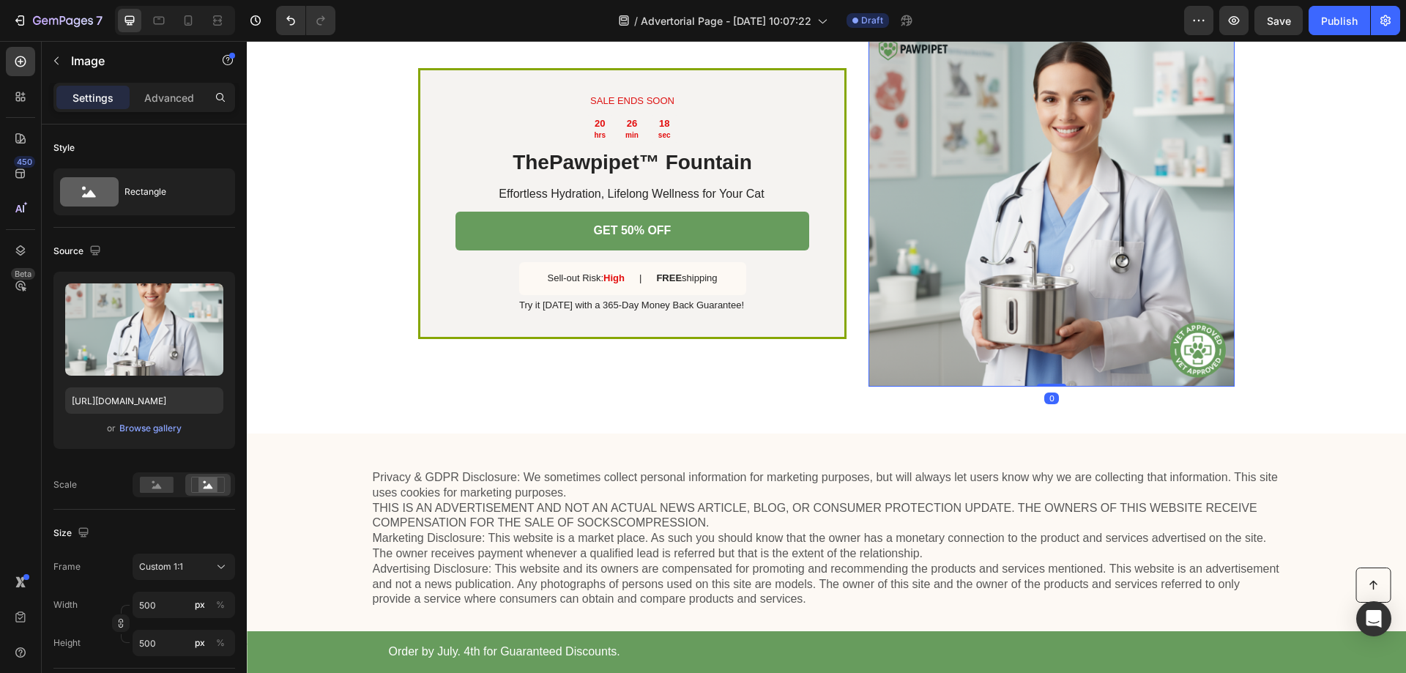
click at [989, 276] on img at bounding box center [1052, 204] width 366 height 366
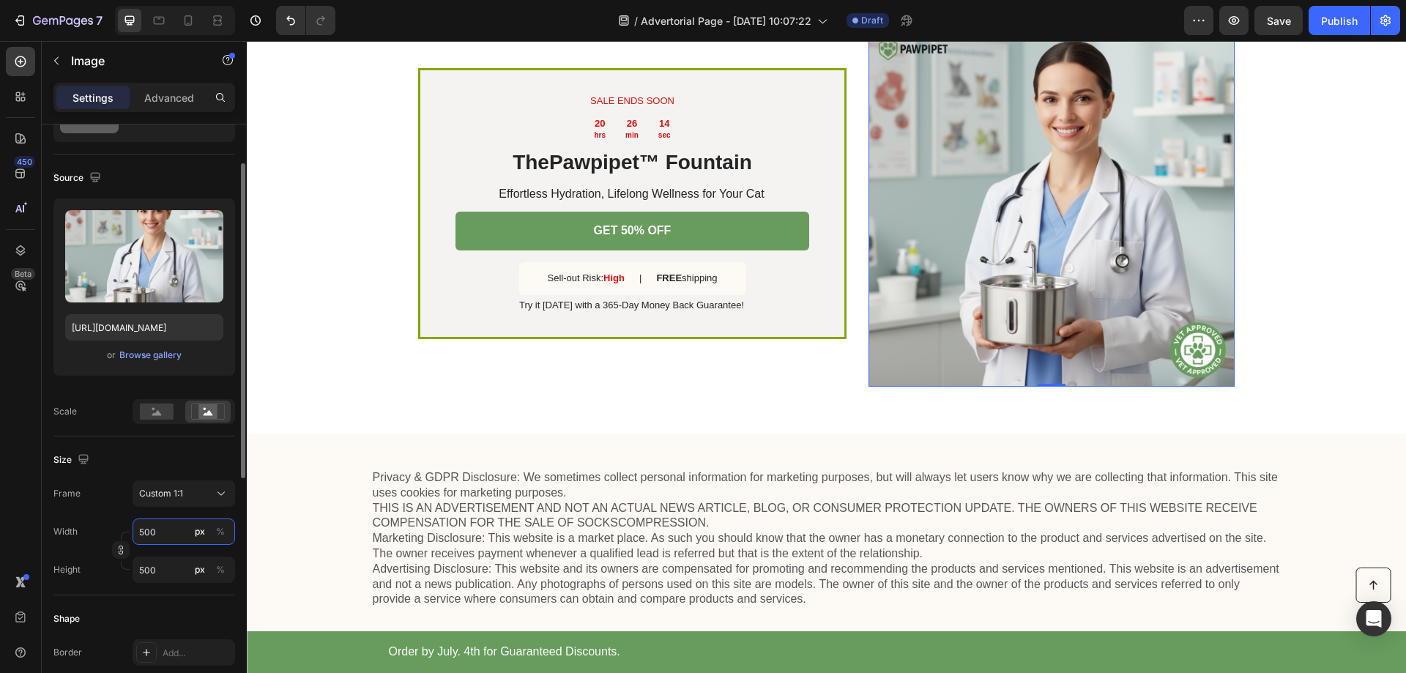
type input "1"
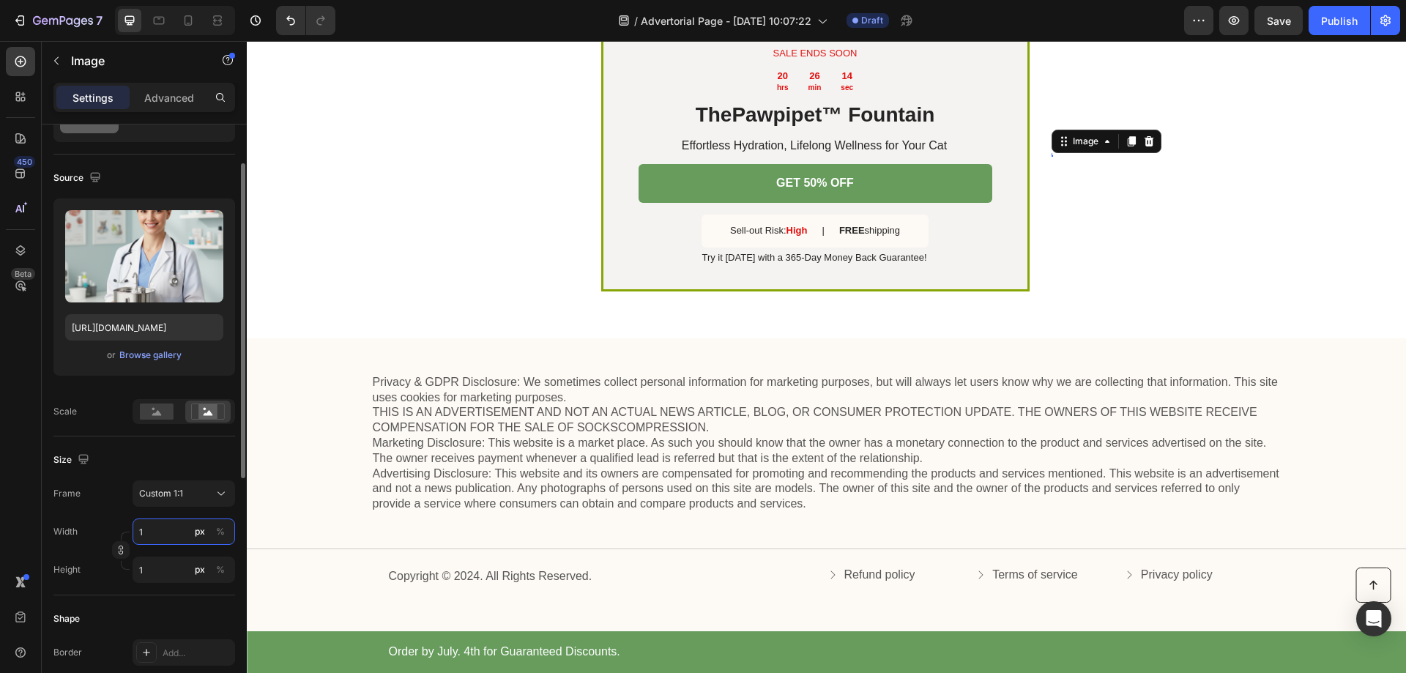
type input "10"
type input "100"
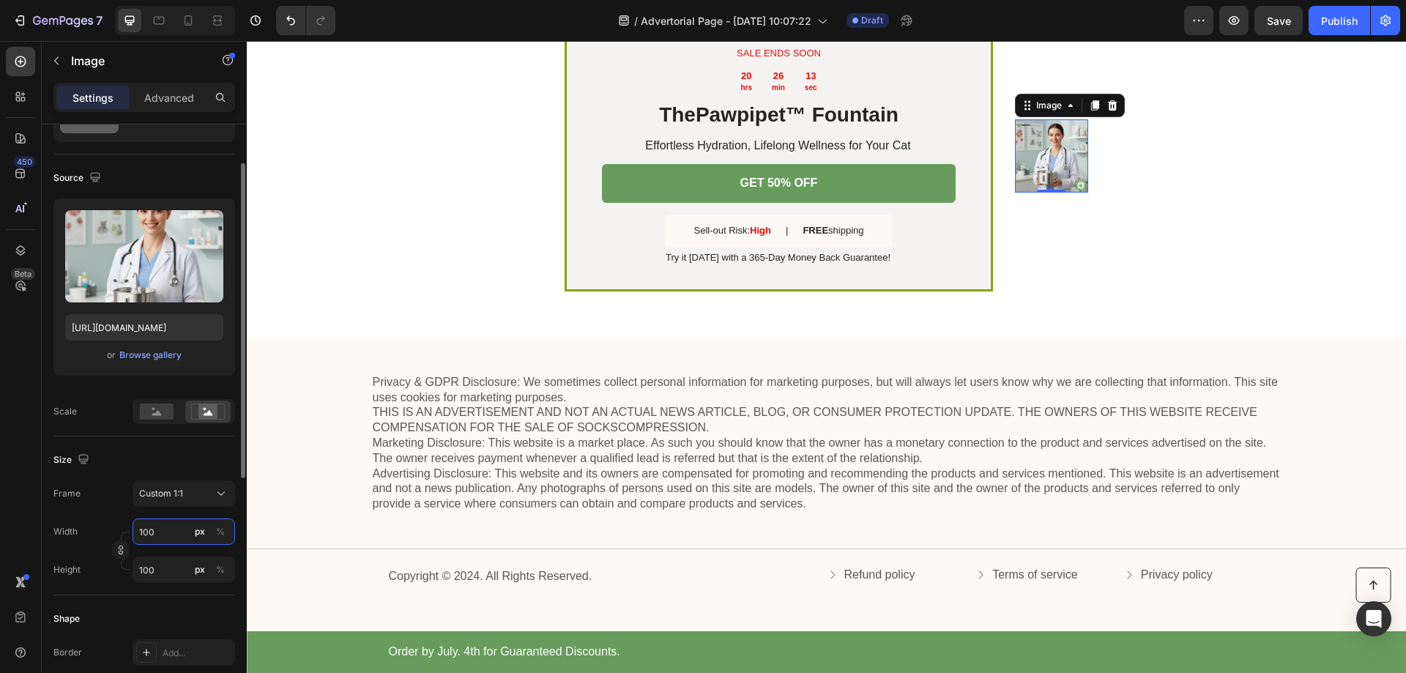
type input "1000"
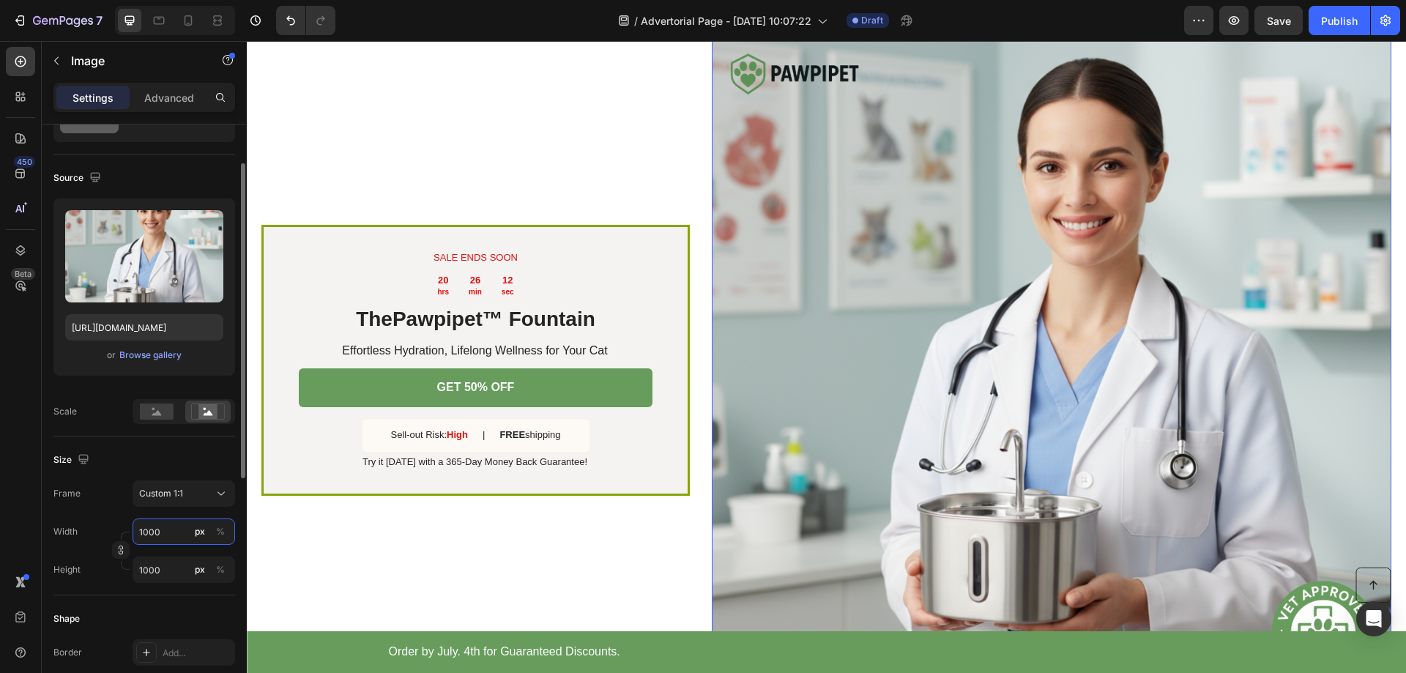
type input "100"
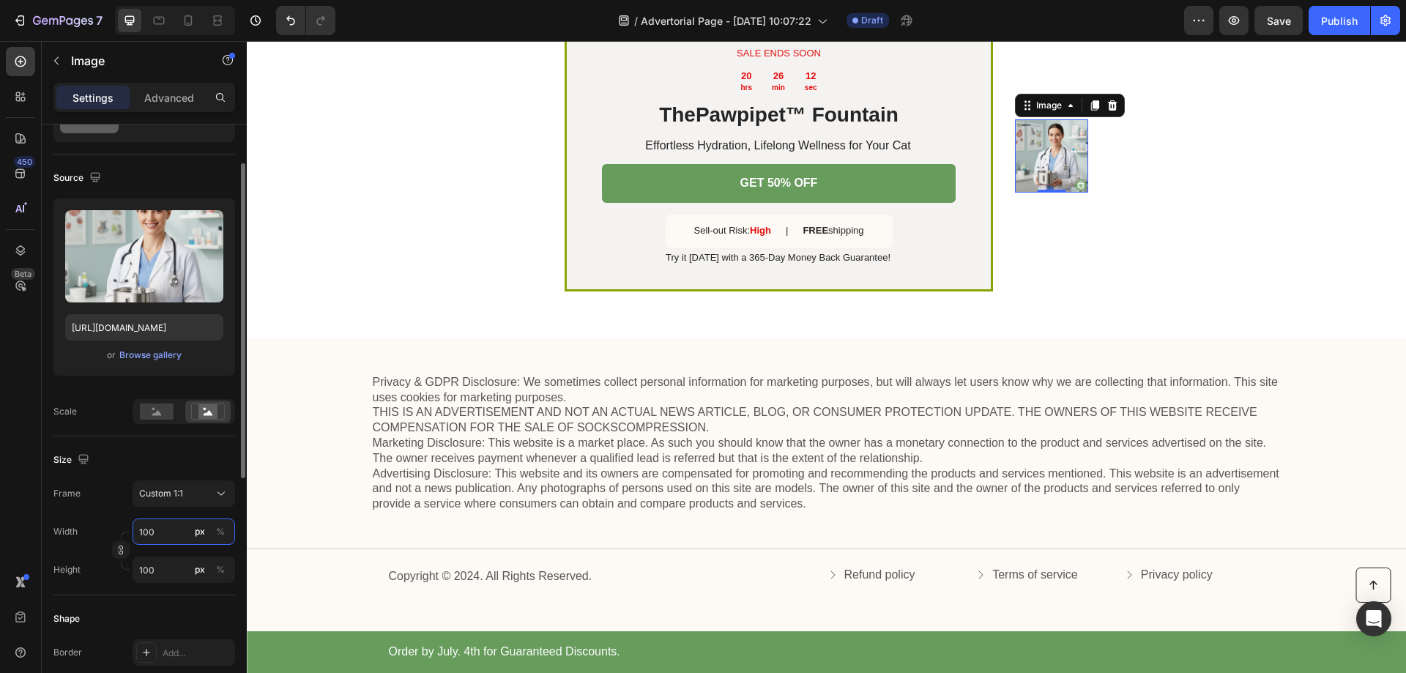
type input "10"
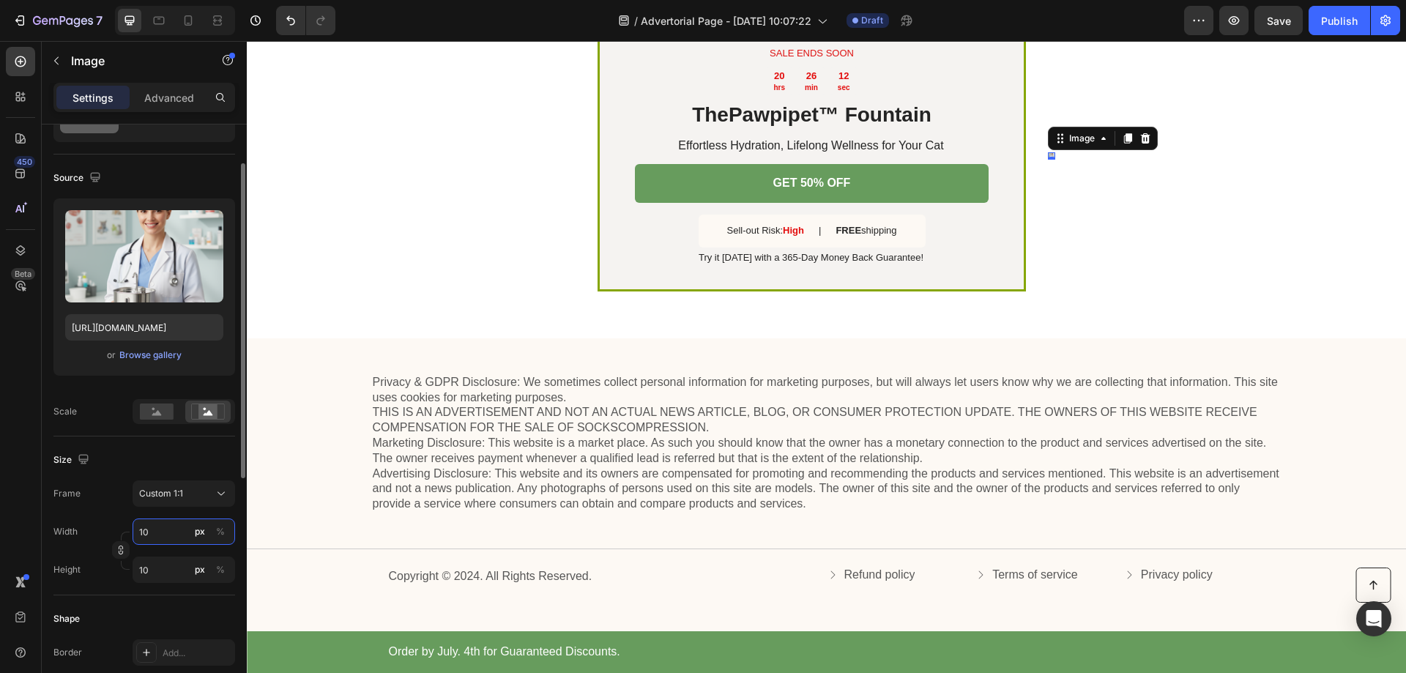
type input "1"
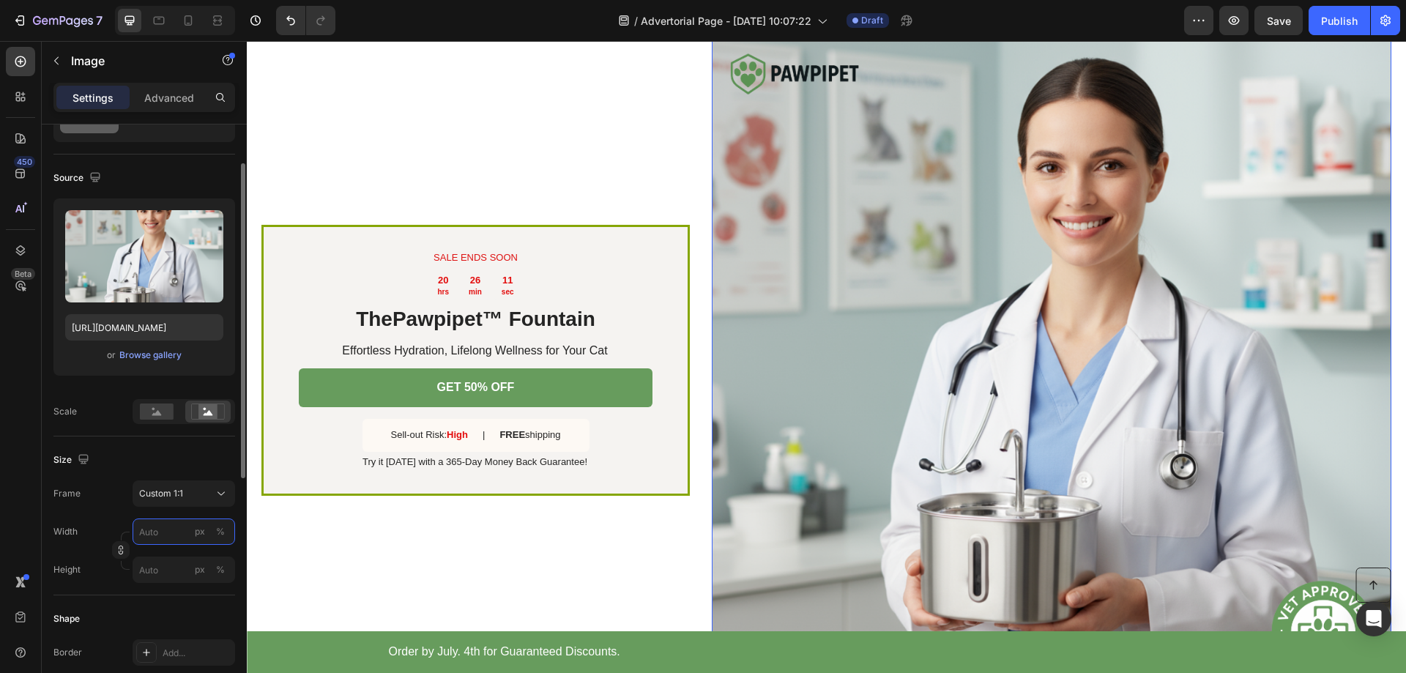
type input "8"
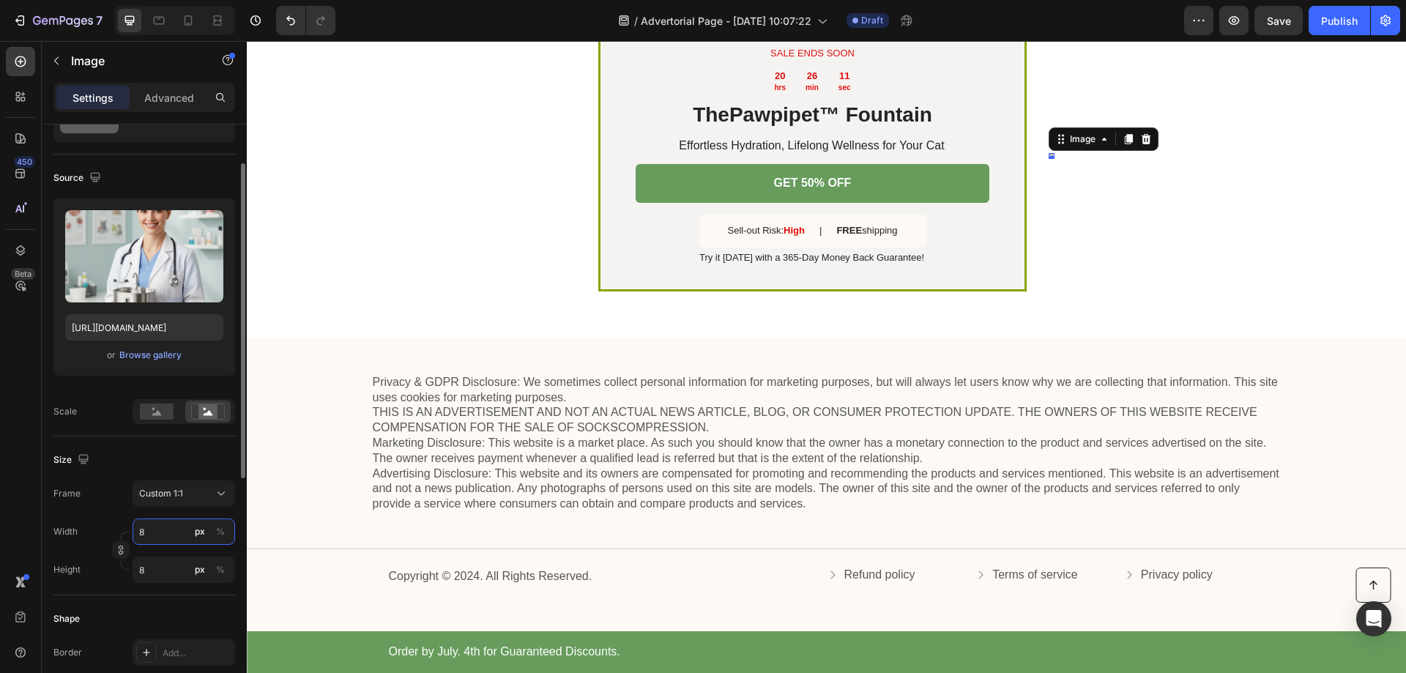
type input "80"
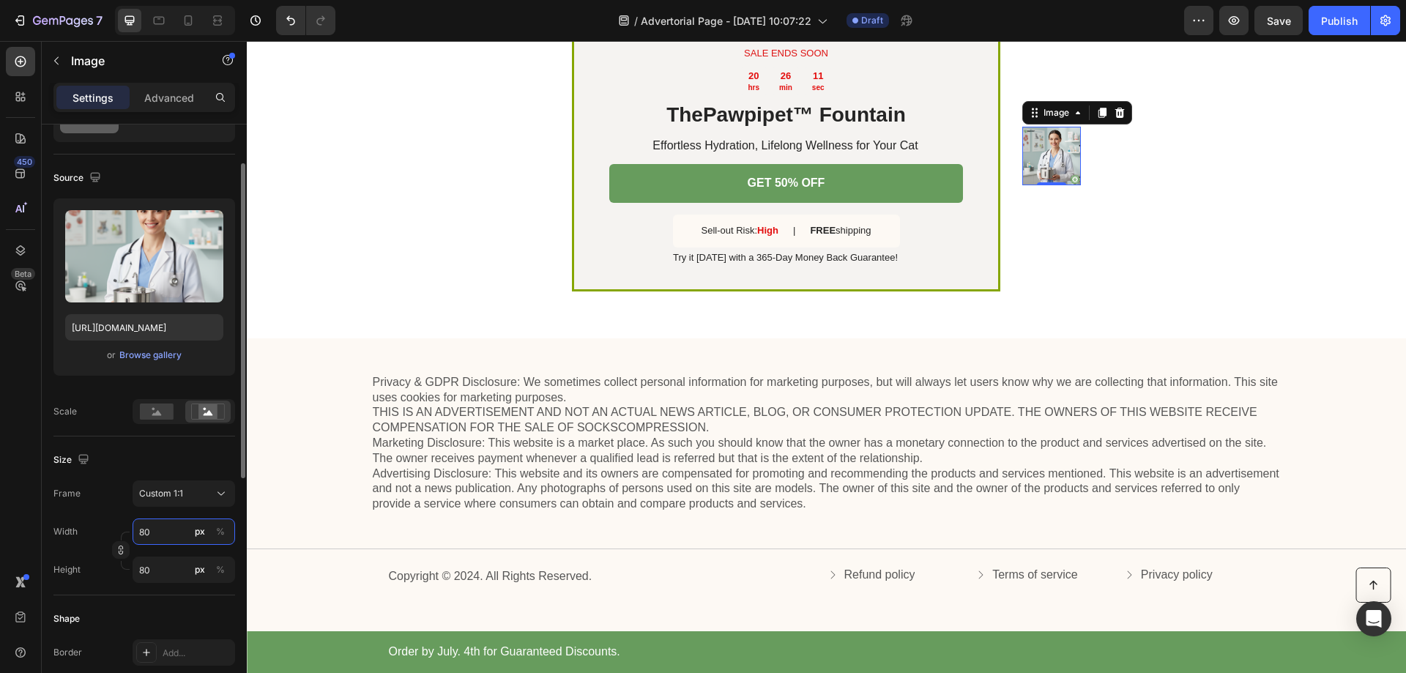
type input "800"
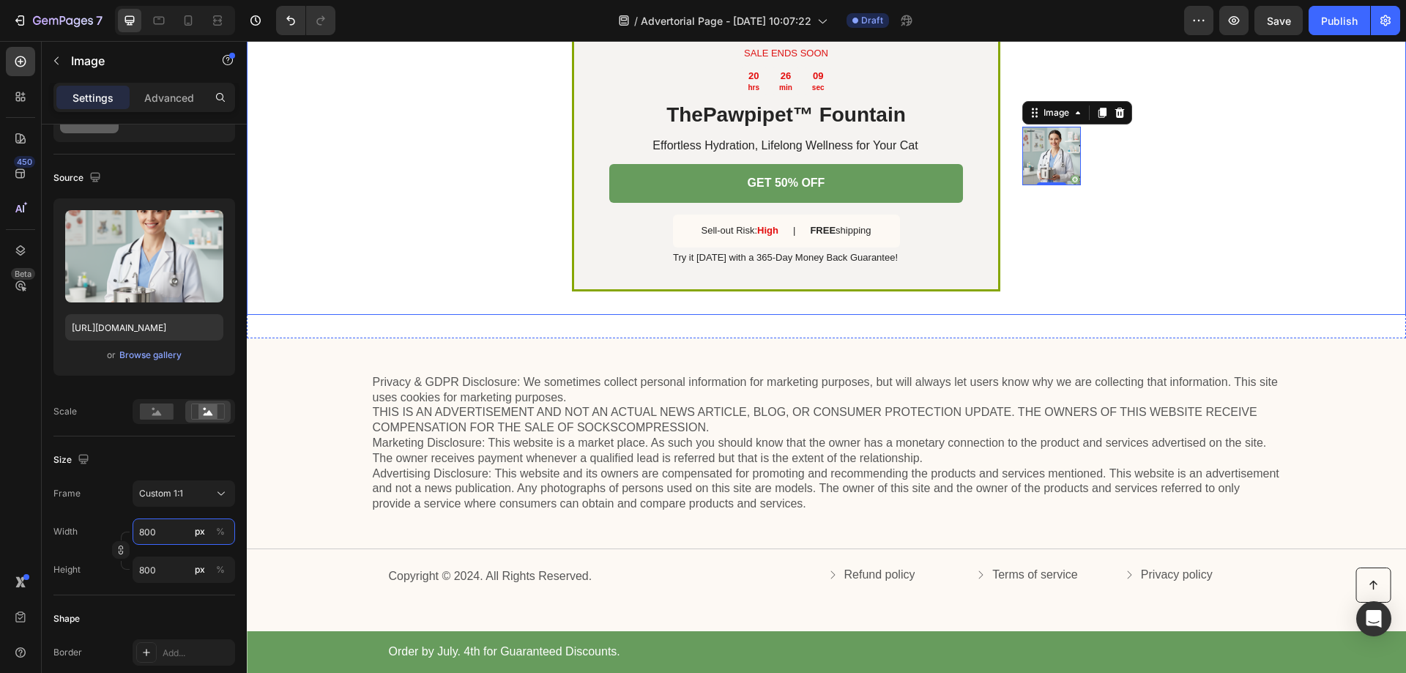
type input "80"
type input "8"
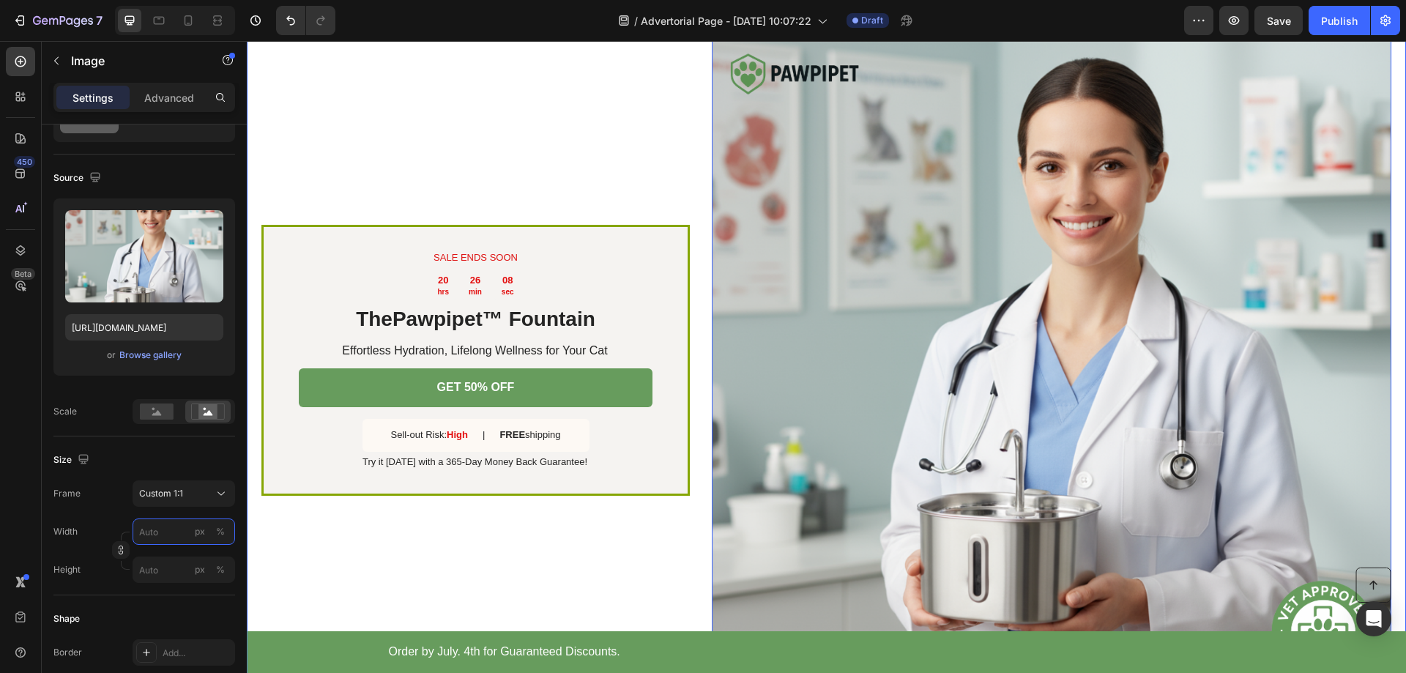
type input "6"
type input "60"
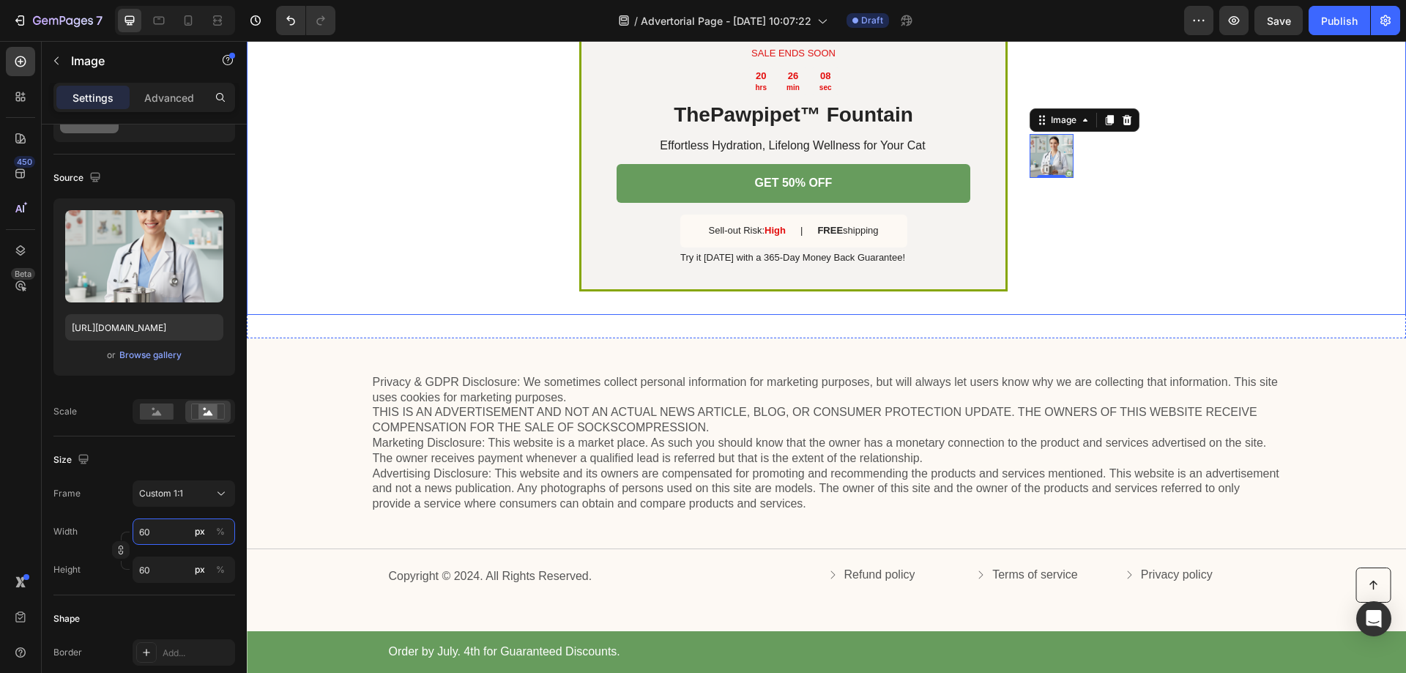
type input "600"
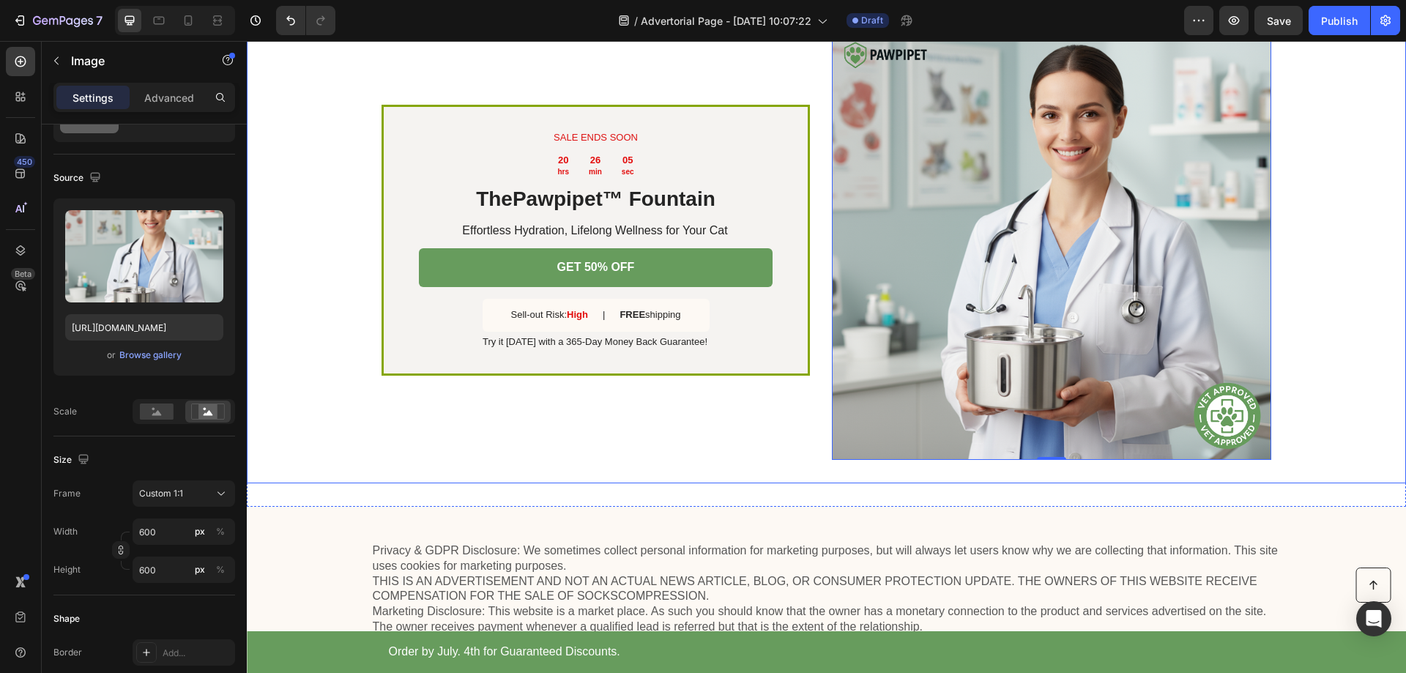
click at [538, 127] on div "SALE ENDS SOON Text Block 20 hrs 26 min 05 sec Countdown Timer The Pawpipet™ Fo…" at bounding box center [596, 240] width 428 height 439
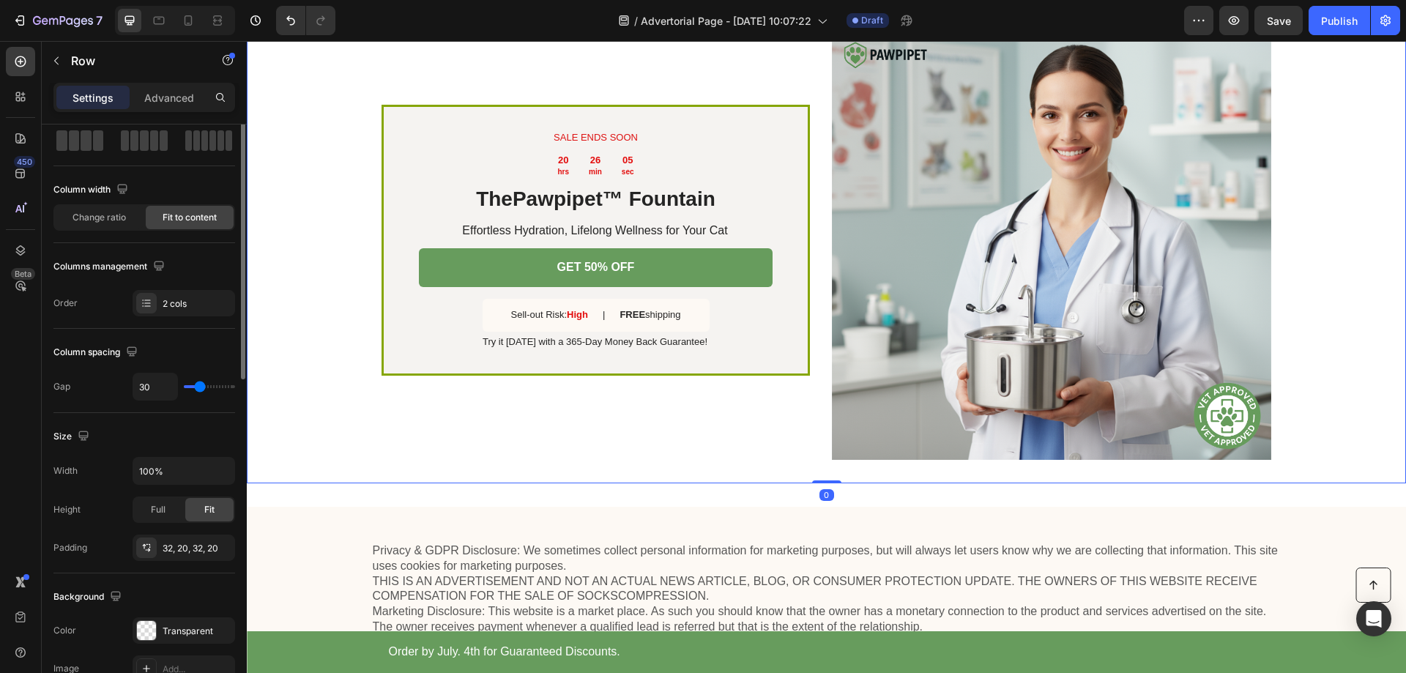
scroll to position [0, 0]
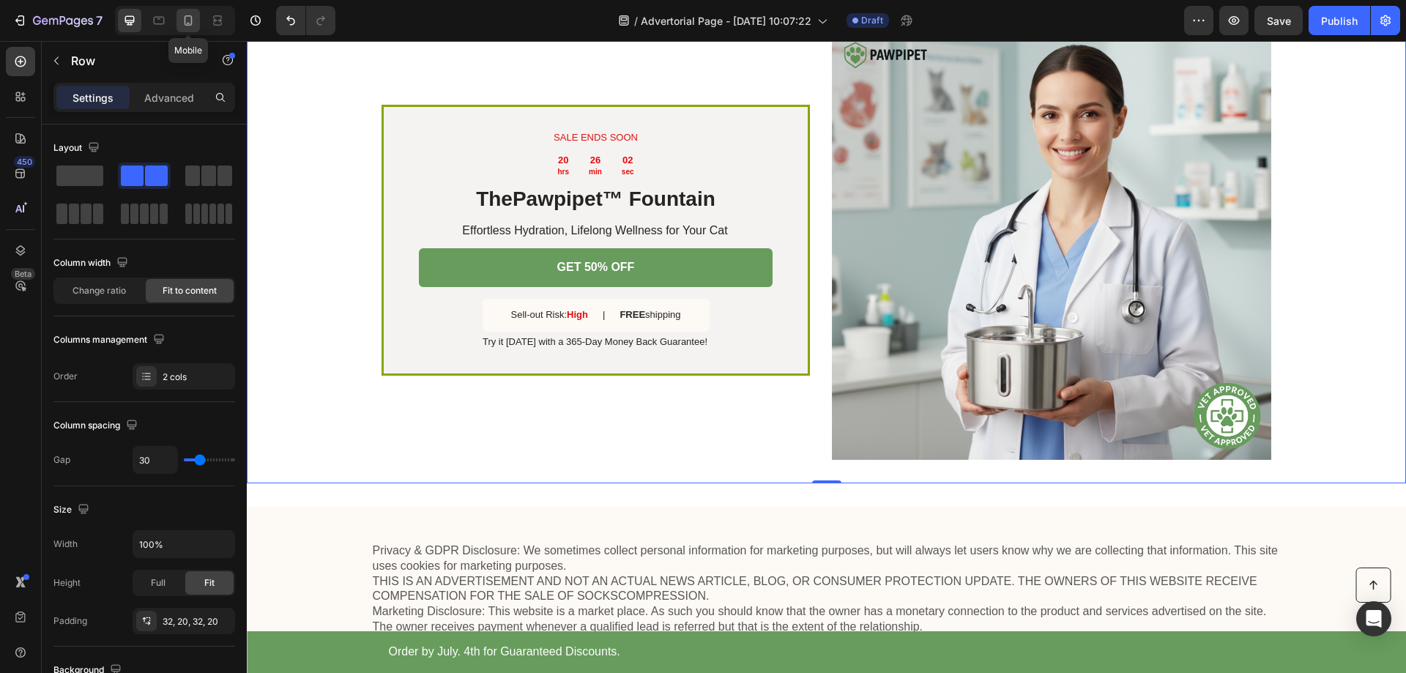
click at [189, 19] on icon at bounding box center [188, 20] width 15 height 15
type input "0"
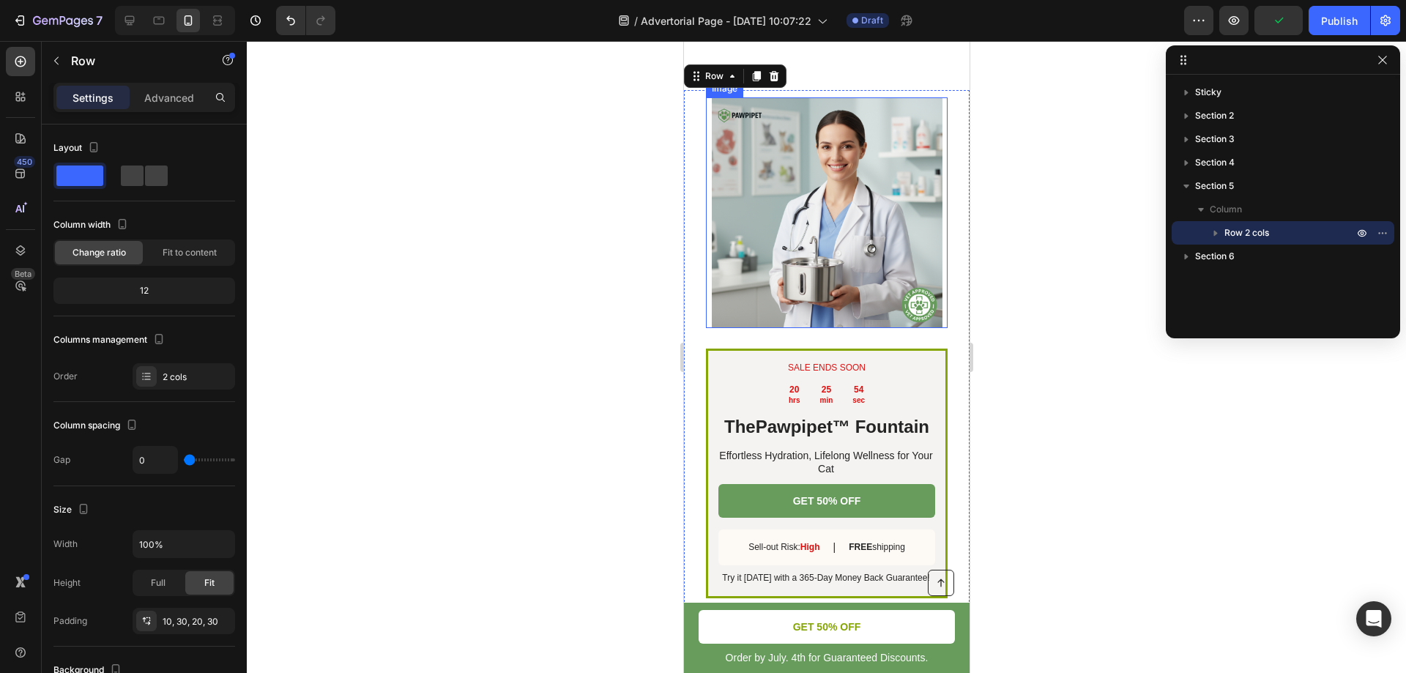
scroll to position [4312, 0]
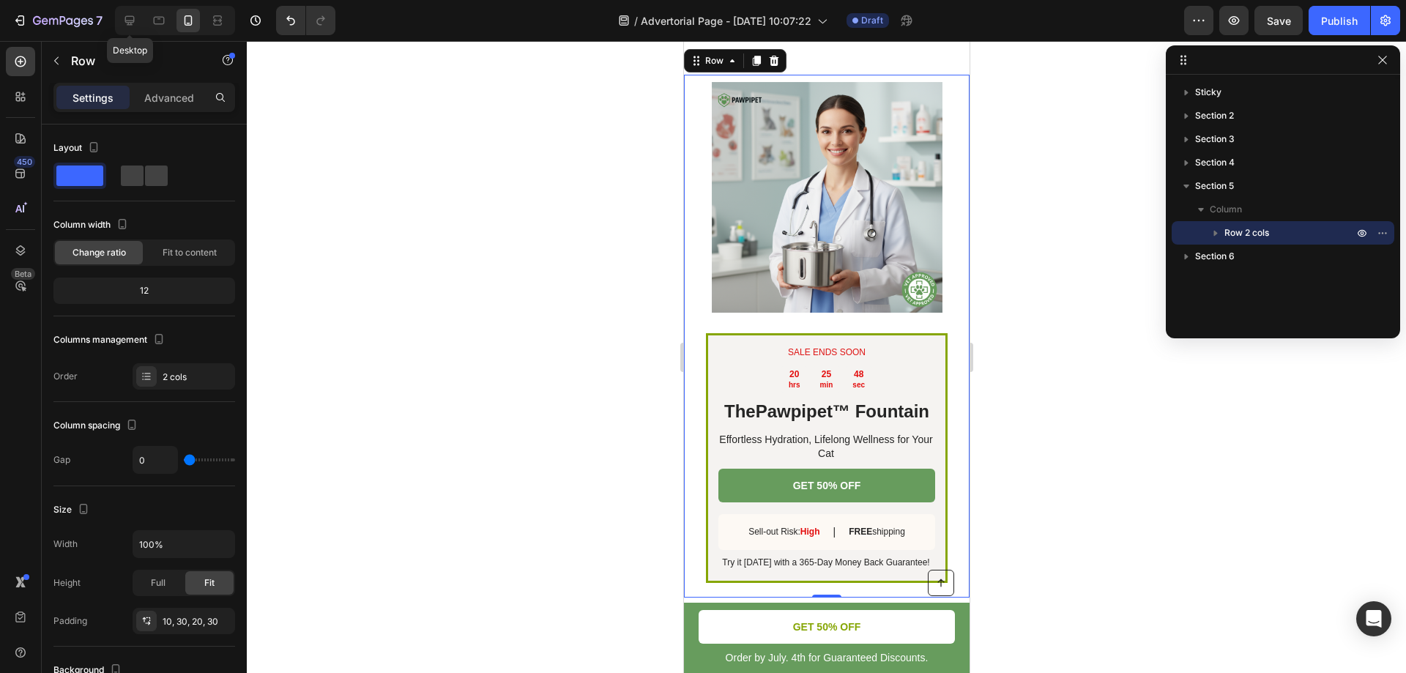
drag, startPoint x: 130, startPoint y: 21, endPoint x: 156, endPoint y: 40, distance: 31.5
click at [130, 21] on icon at bounding box center [130, 21] width 10 height 10
type input "30"
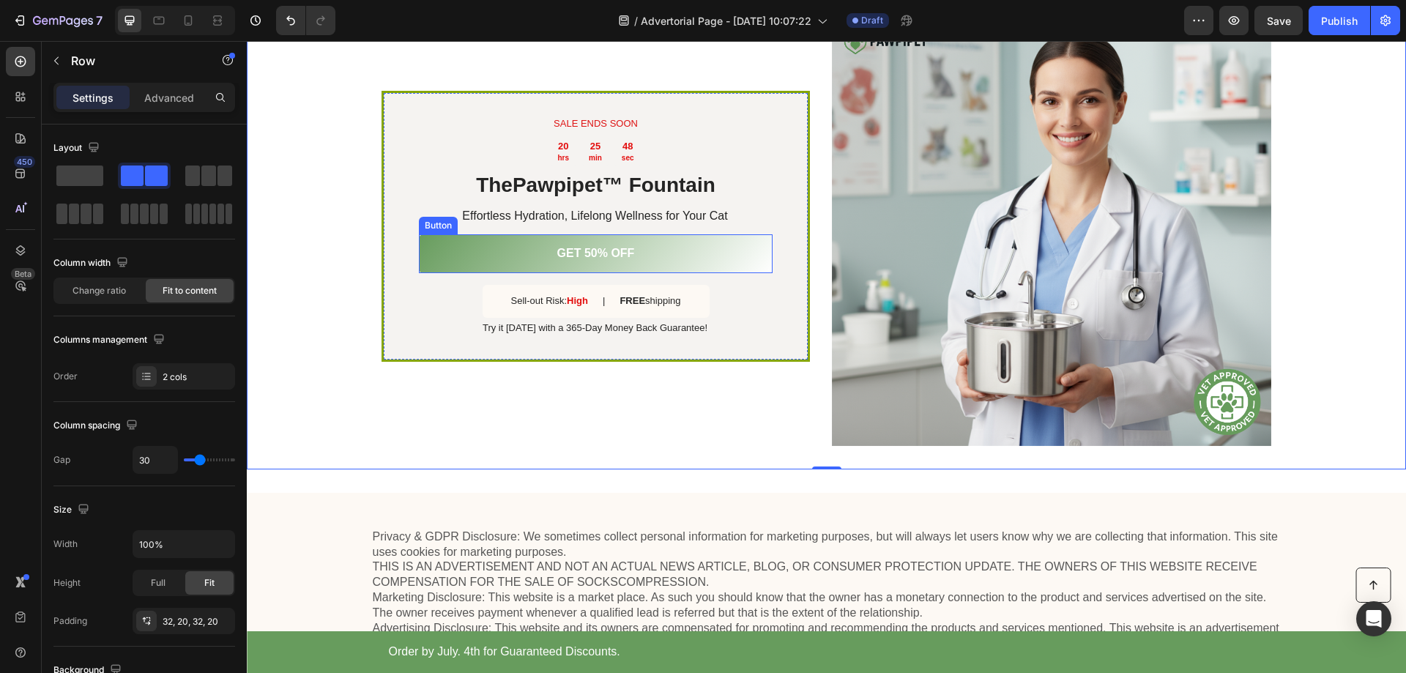
scroll to position [4217, 0]
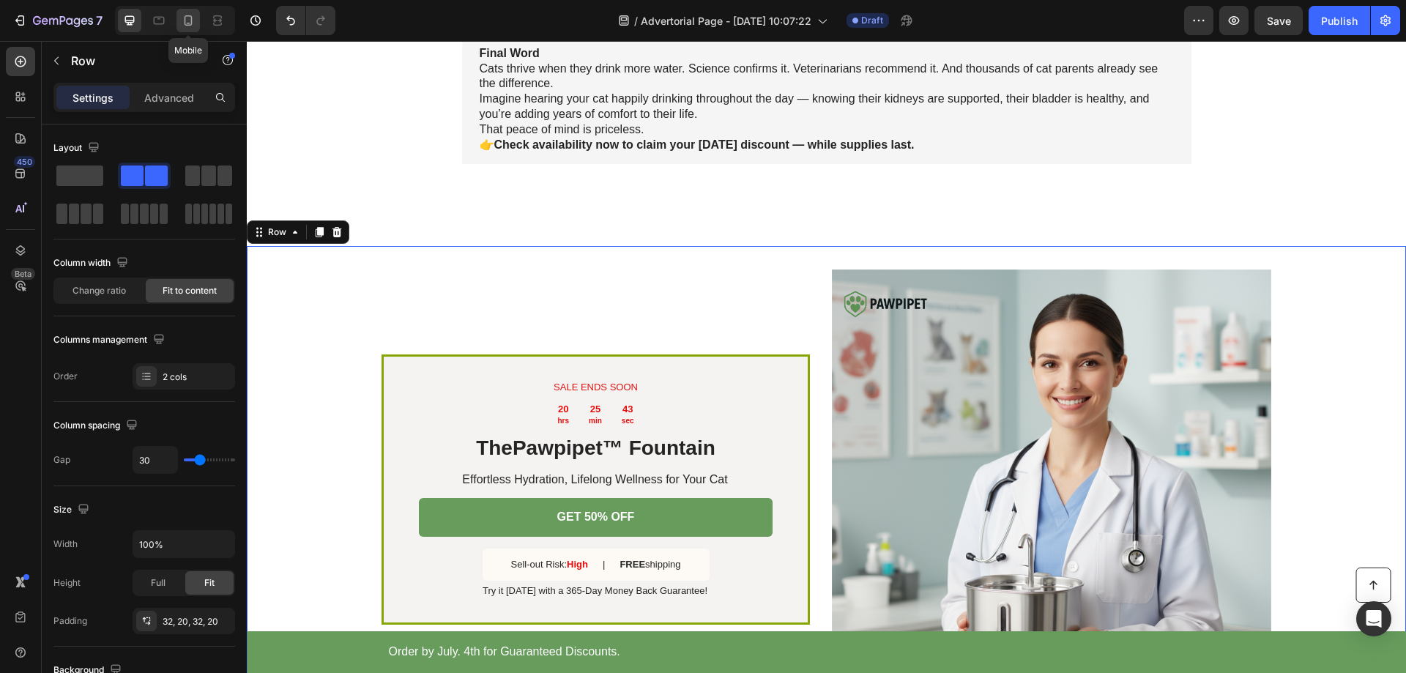
click at [185, 26] on icon at bounding box center [188, 20] width 15 height 15
type input "0"
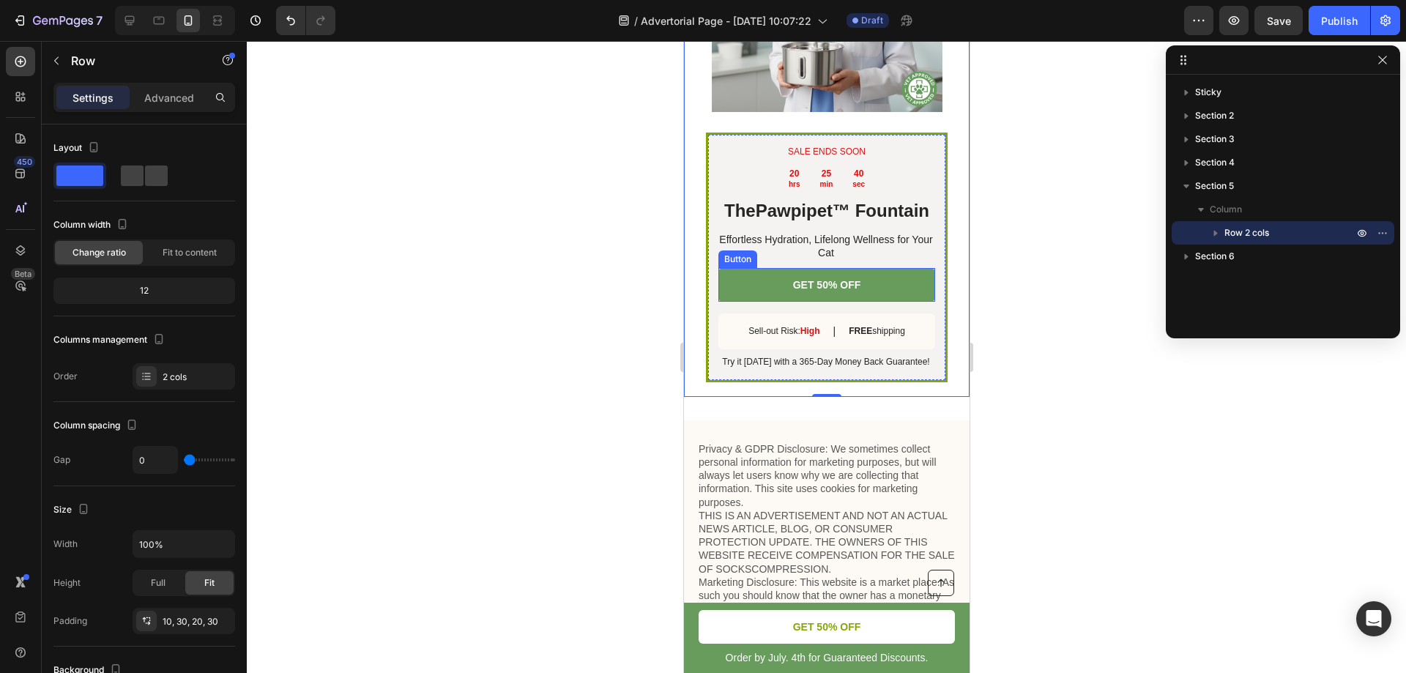
scroll to position [4536, 0]
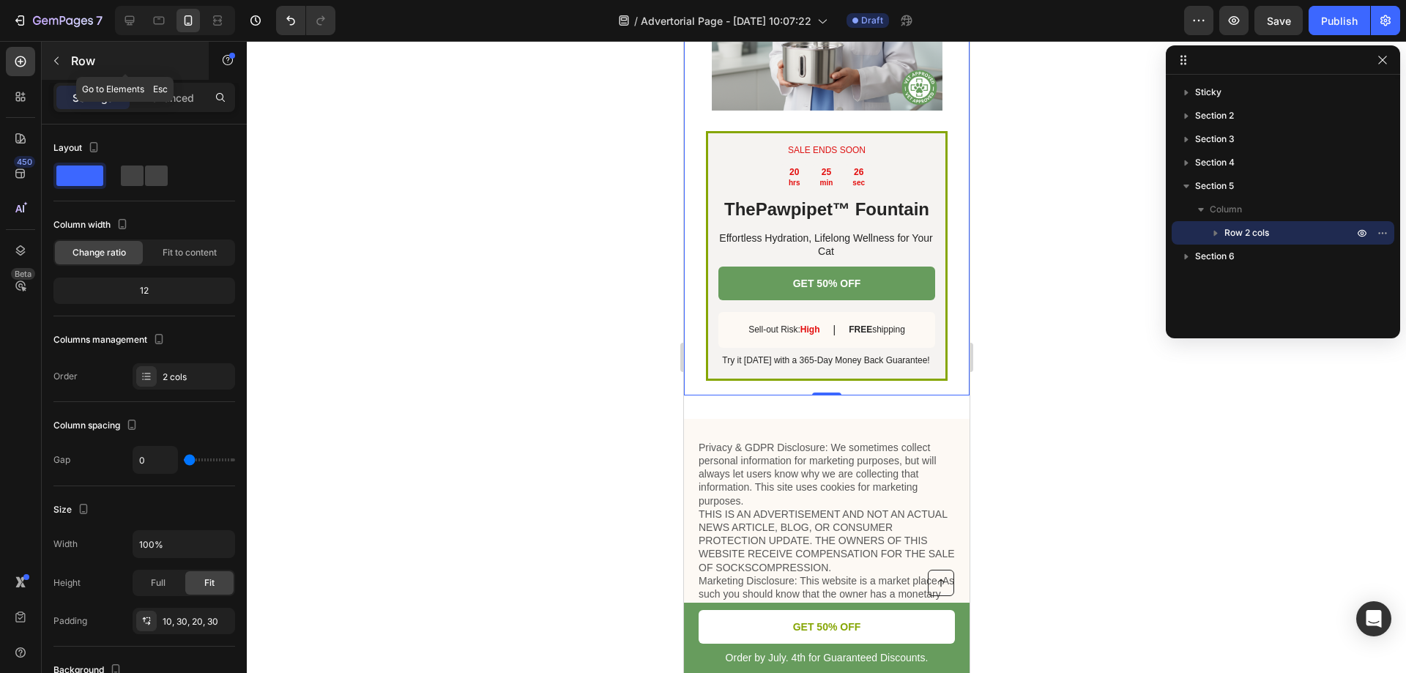
click at [58, 66] on icon "button" at bounding box center [57, 61] width 12 height 12
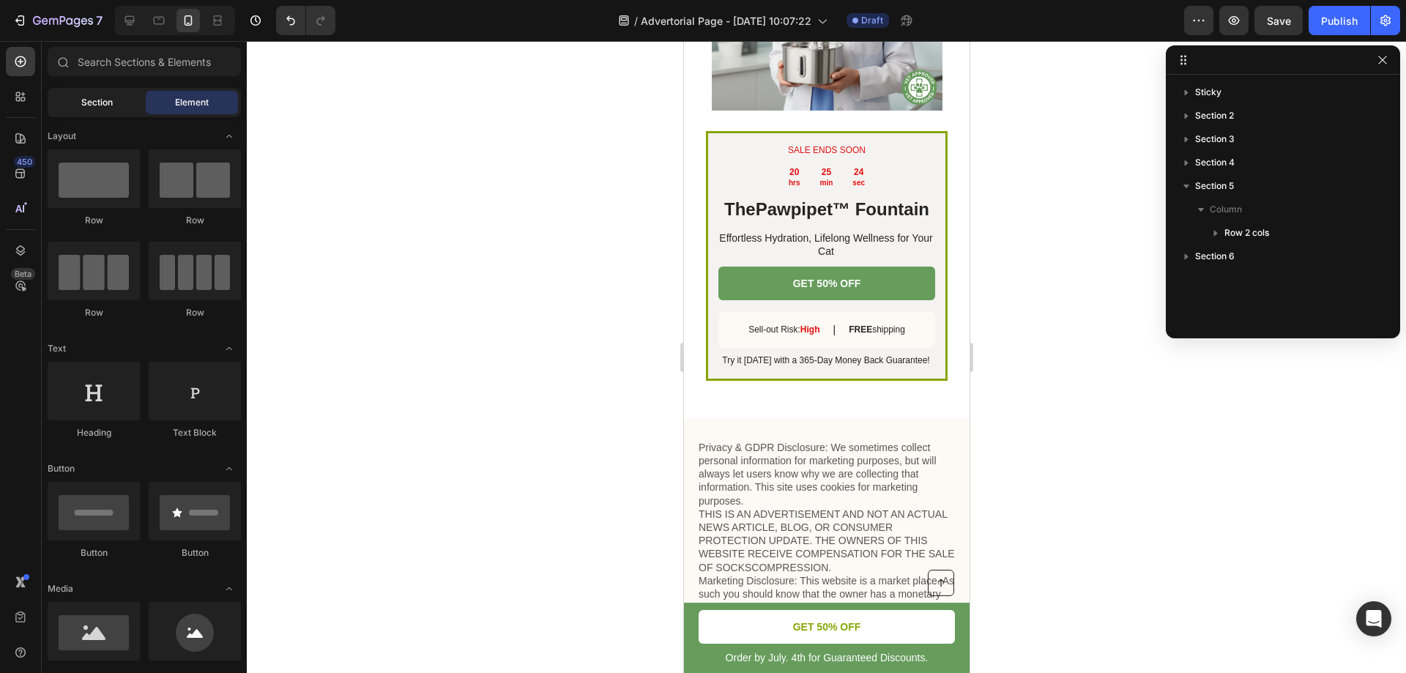
click at [87, 111] on div "Section" at bounding box center [97, 102] width 92 height 23
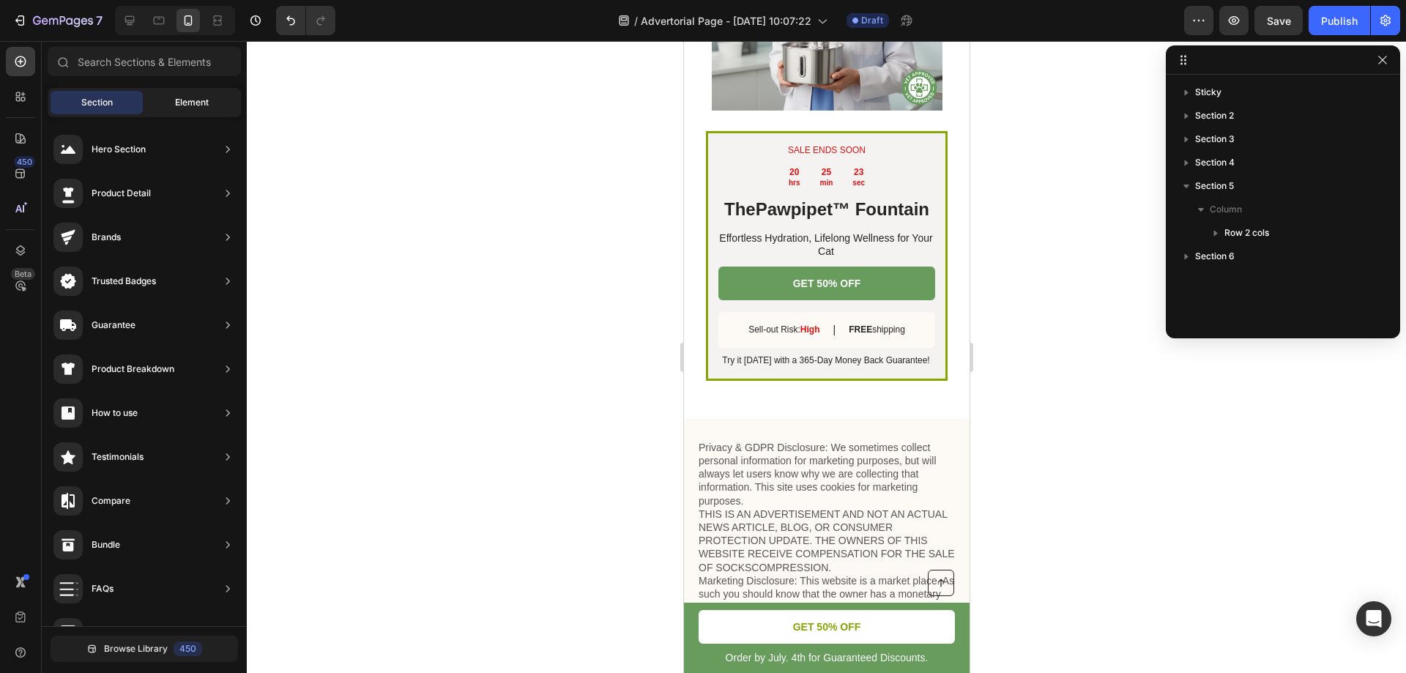
click at [185, 103] on span "Element" at bounding box center [192, 102] width 34 height 13
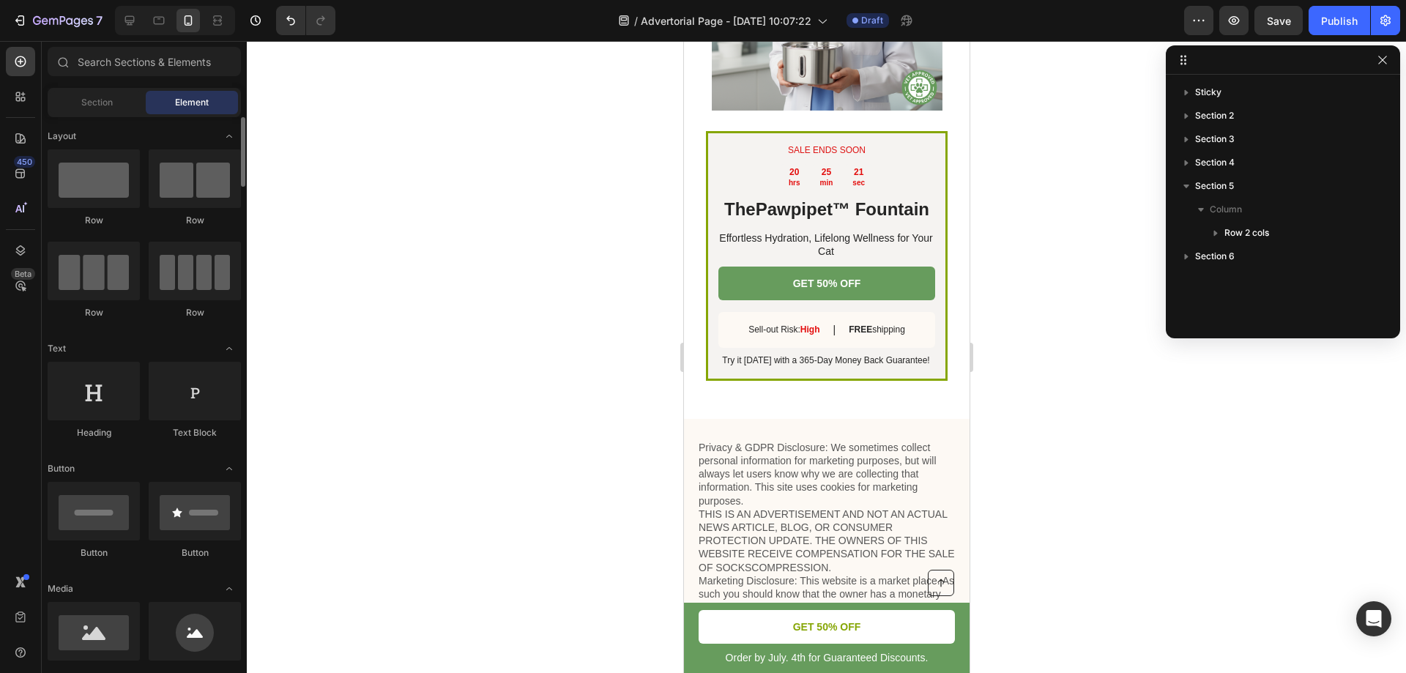
scroll to position [146, 0]
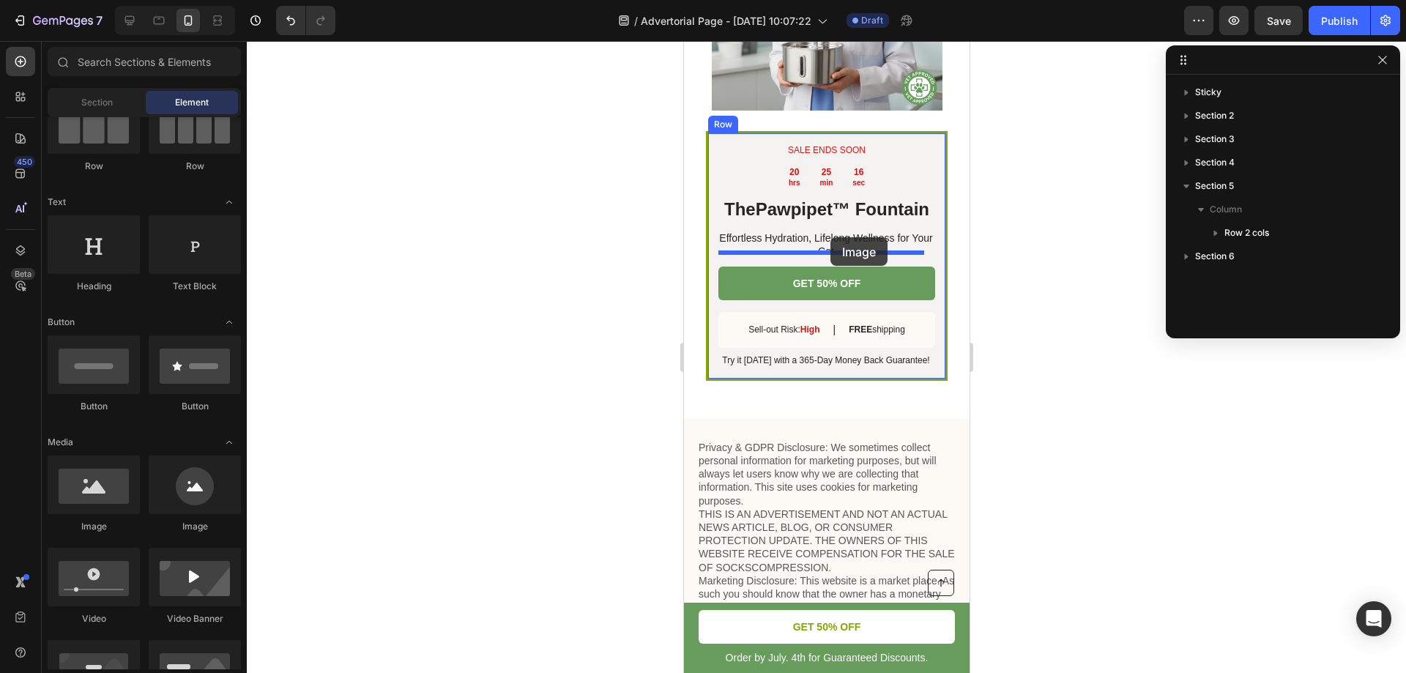
drag, startPoint x: 786, startPoint y: 538, endPoint x: 829, endPoint y: 241, distance: 299.7
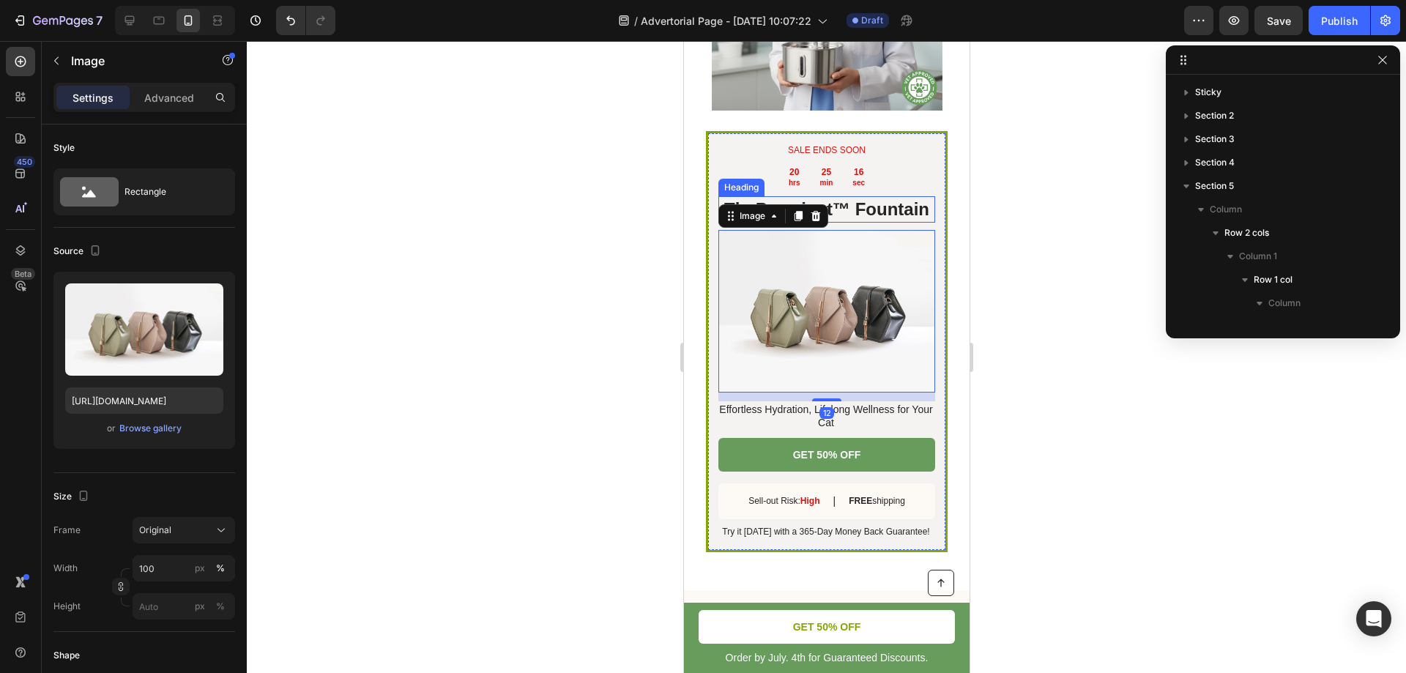
scroll to position [207, 0]
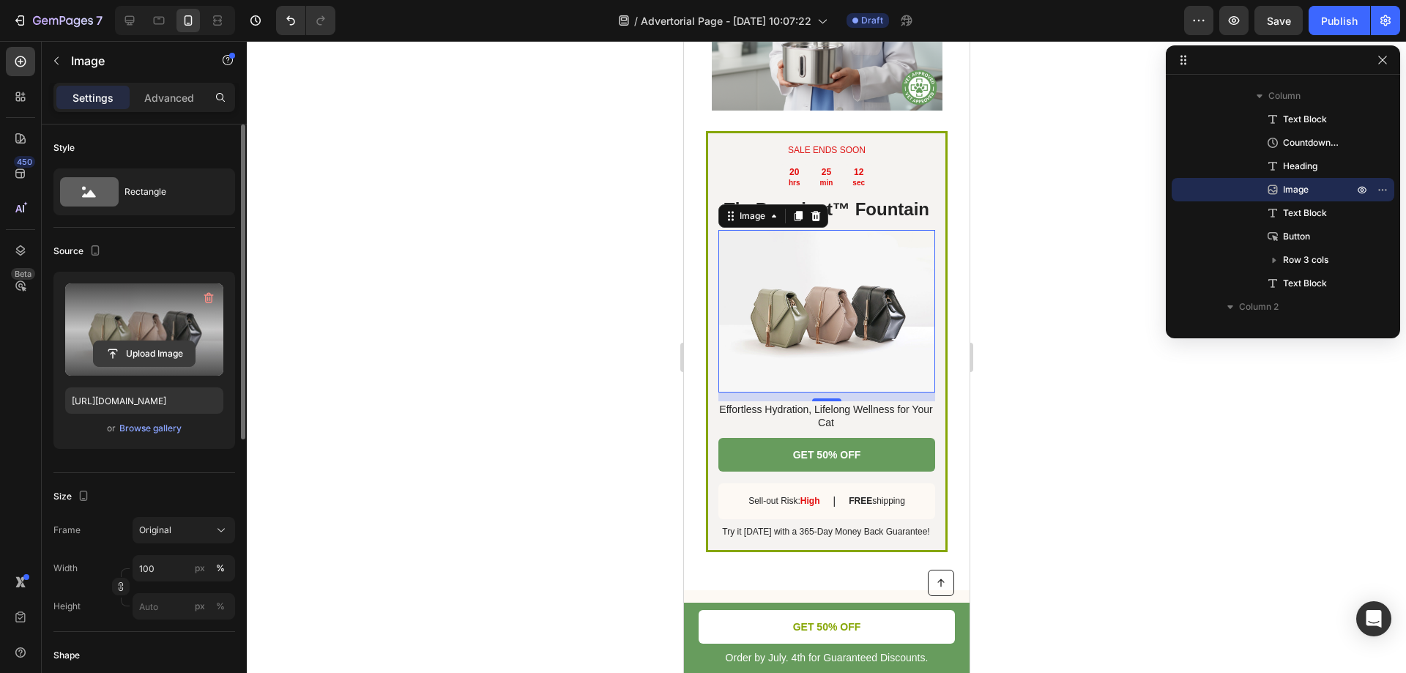
click at [141, 352] on input "file" at bounding box center [144, 353] width 101 height 25
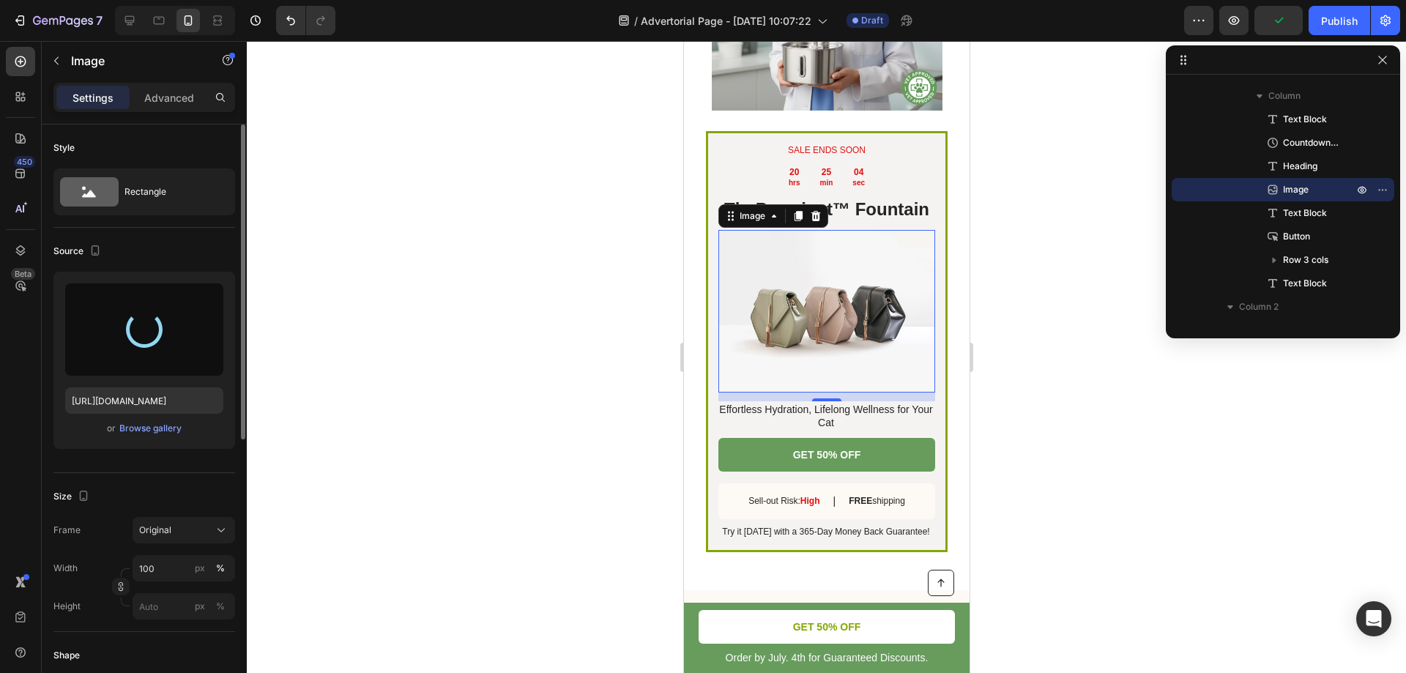
type input "[URL][DOMAIN_NAME]"
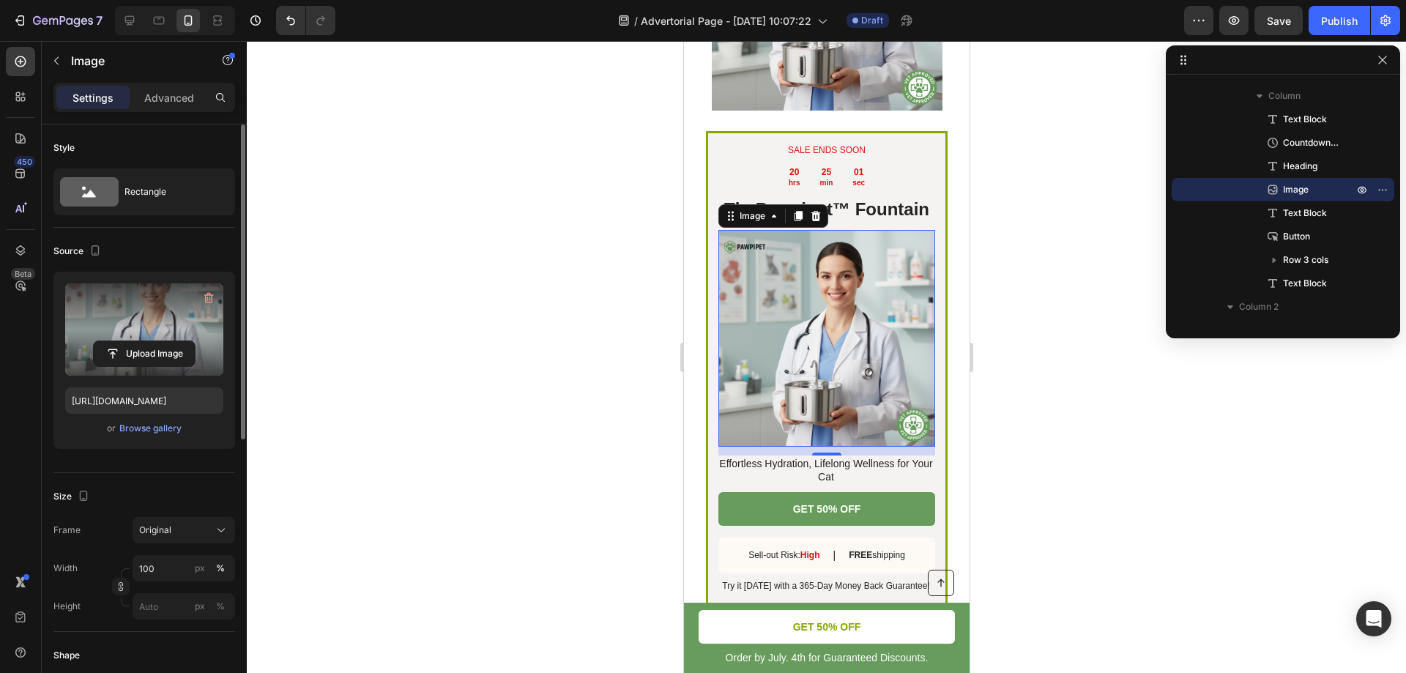
click at [497, 273] on div at bounding box center [826, 357] width 1159 height 632
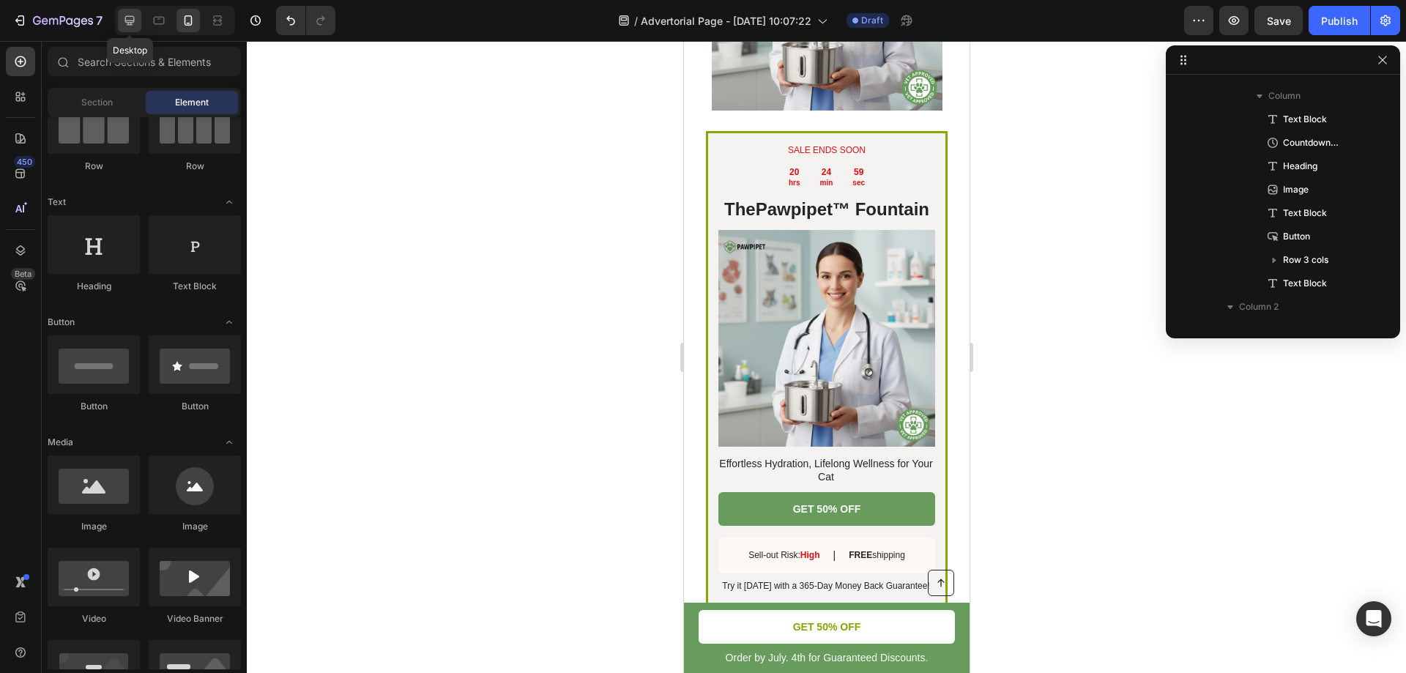
click at [133, 26] on icon at bounding box center [129, 20] width 15 height 15
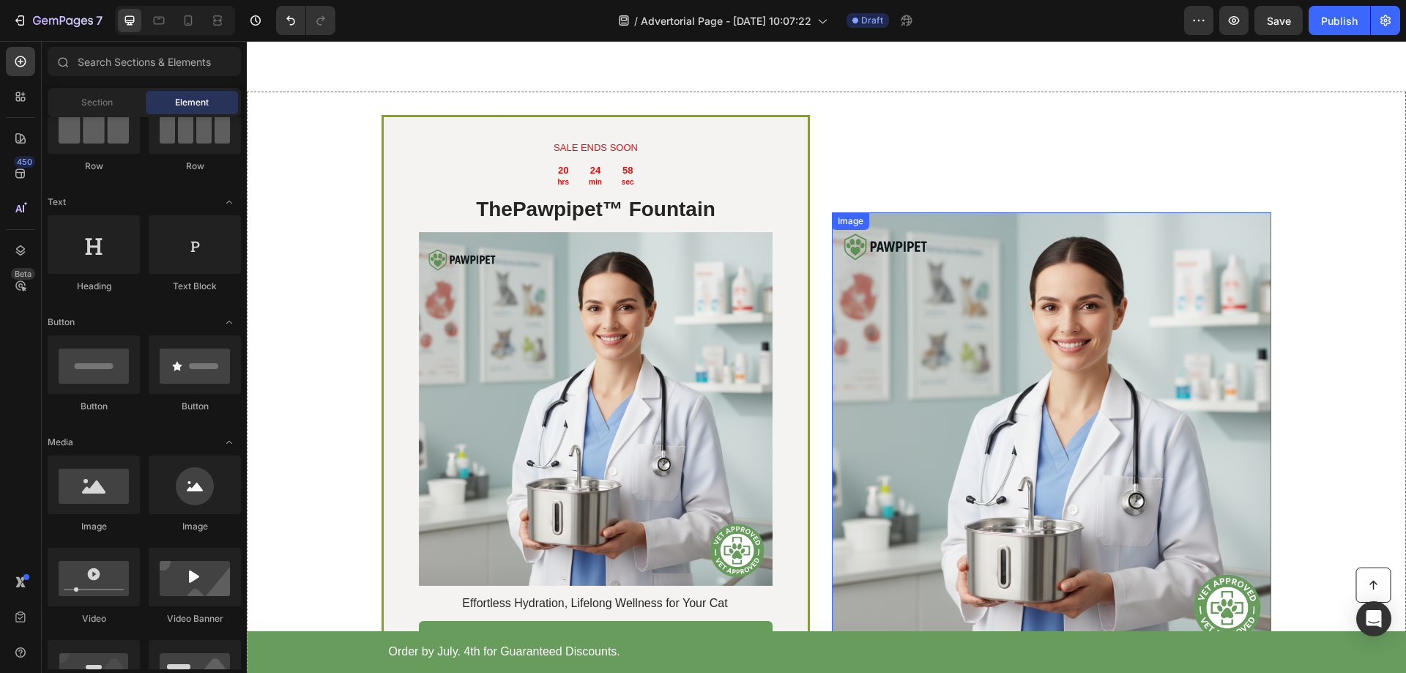
scroll to position [4317, 0]
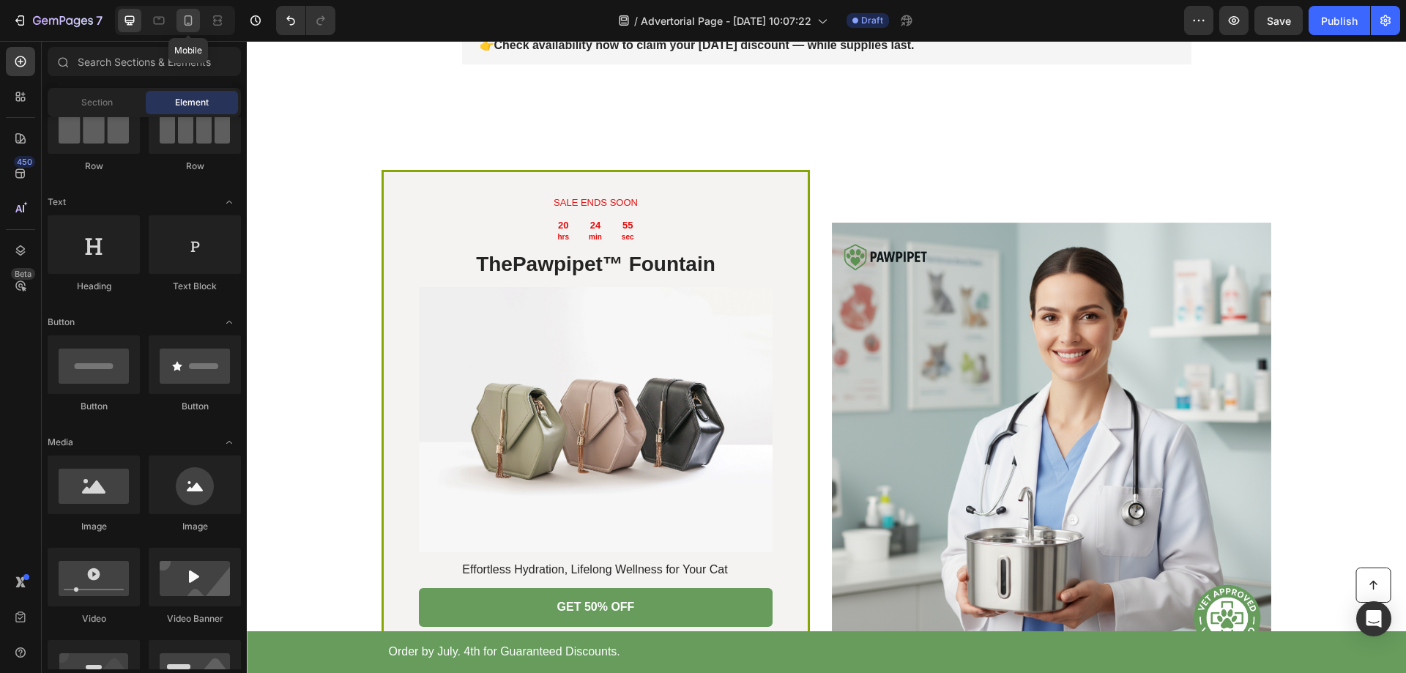
click at [186, 21] on icon at bounding box center [188, 20] width 15 height 15
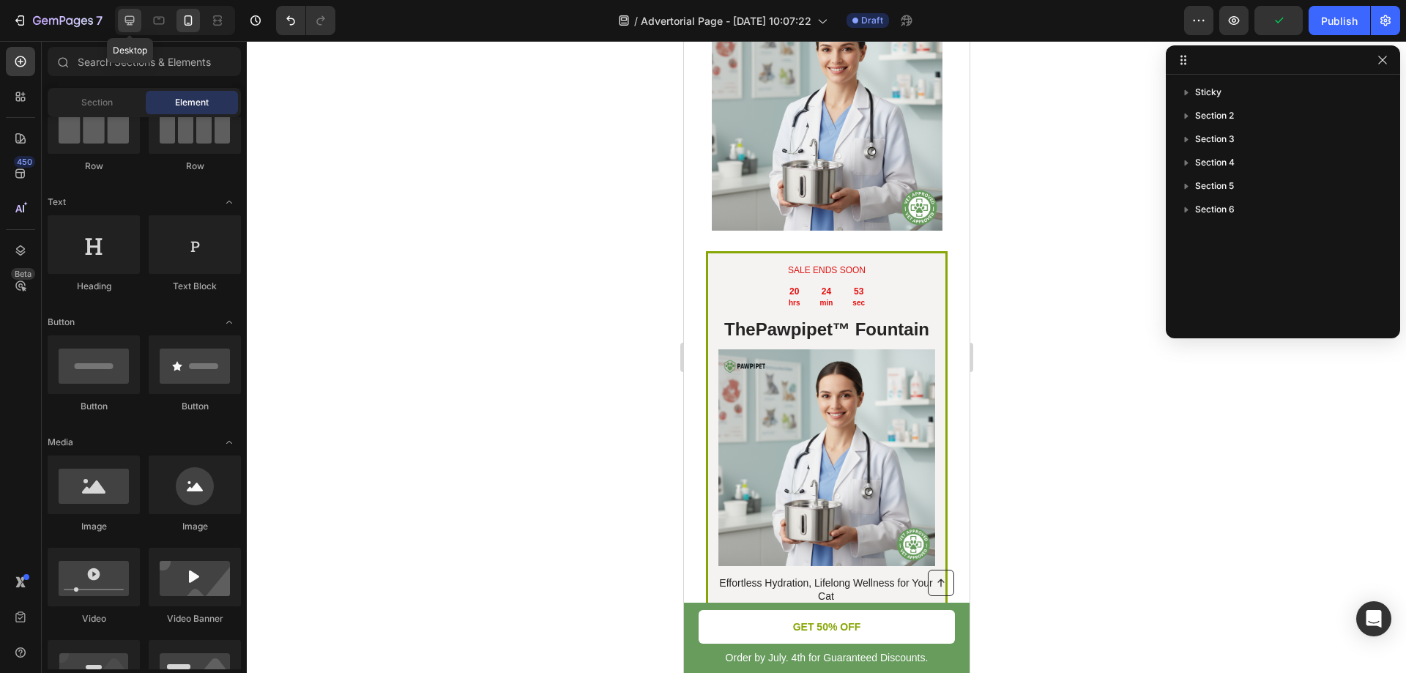
click at [129, 19] on icon at bounding box center [129, 20] width 15 height 15
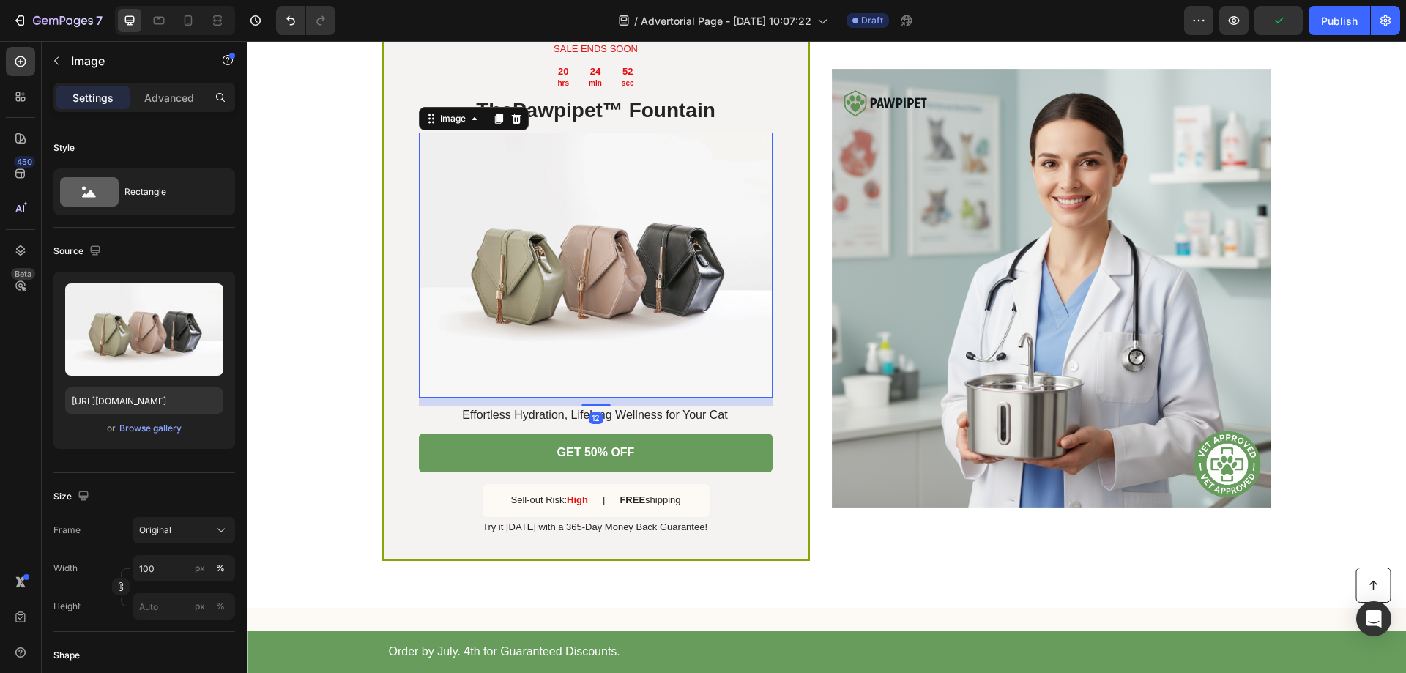
click at [590, 266] on img at bounding box center [596, 265] width 354 height 265
click at [953, 267] on img at bounding box center [1051, 288] width 439 height 439
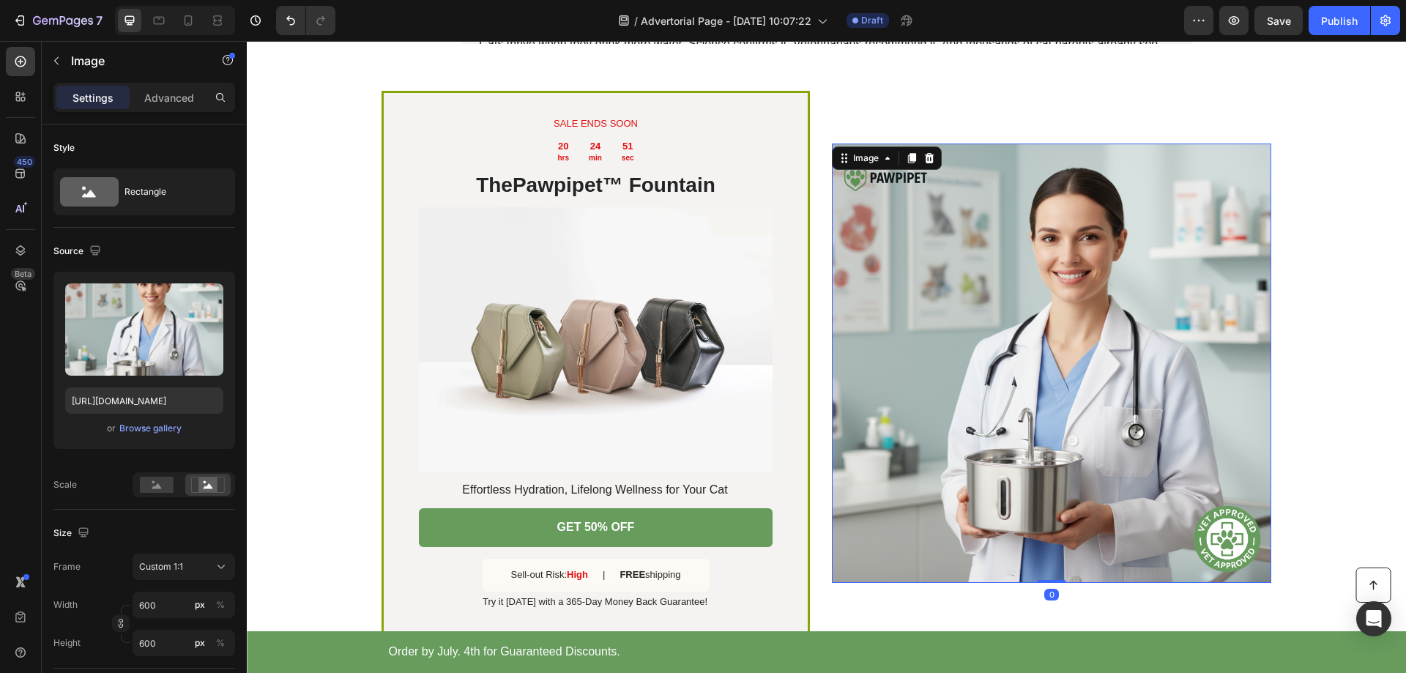
scroll to position [4270, 0]
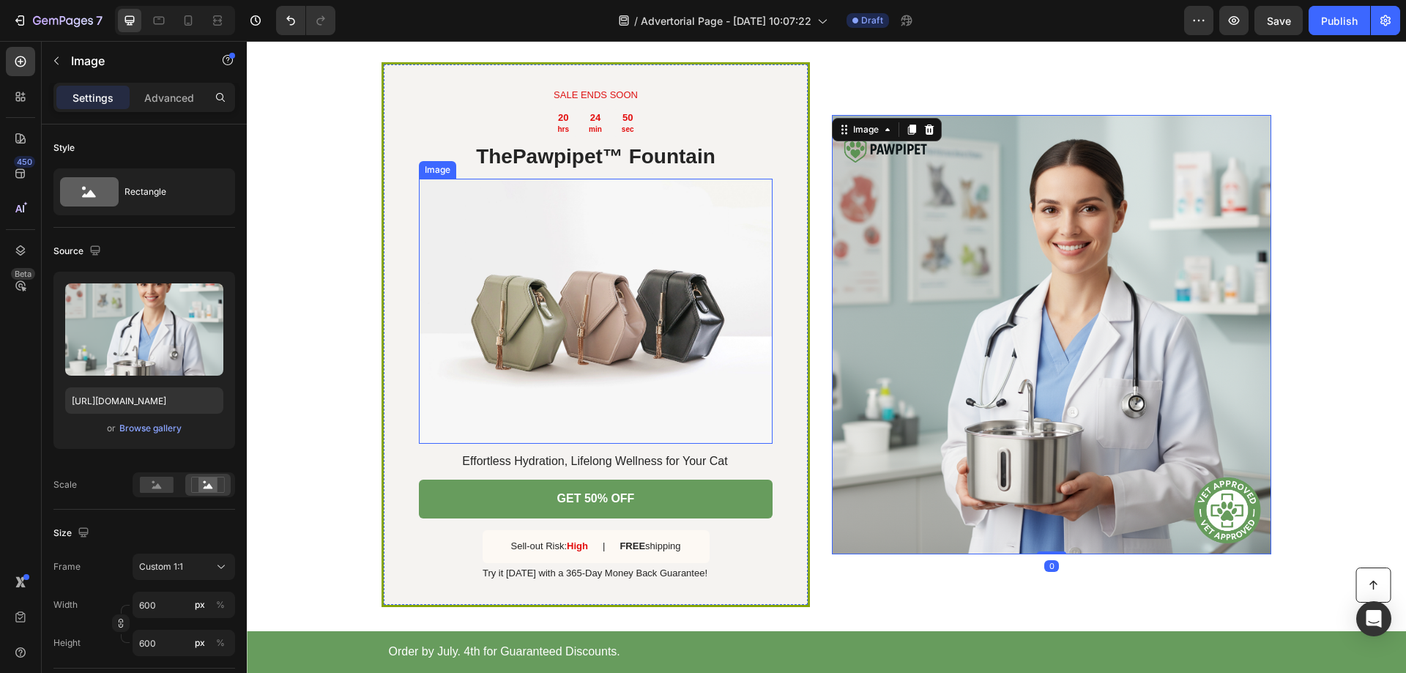
click at [653, 335] on img at bounding box center [596, 311] width 354 height 265
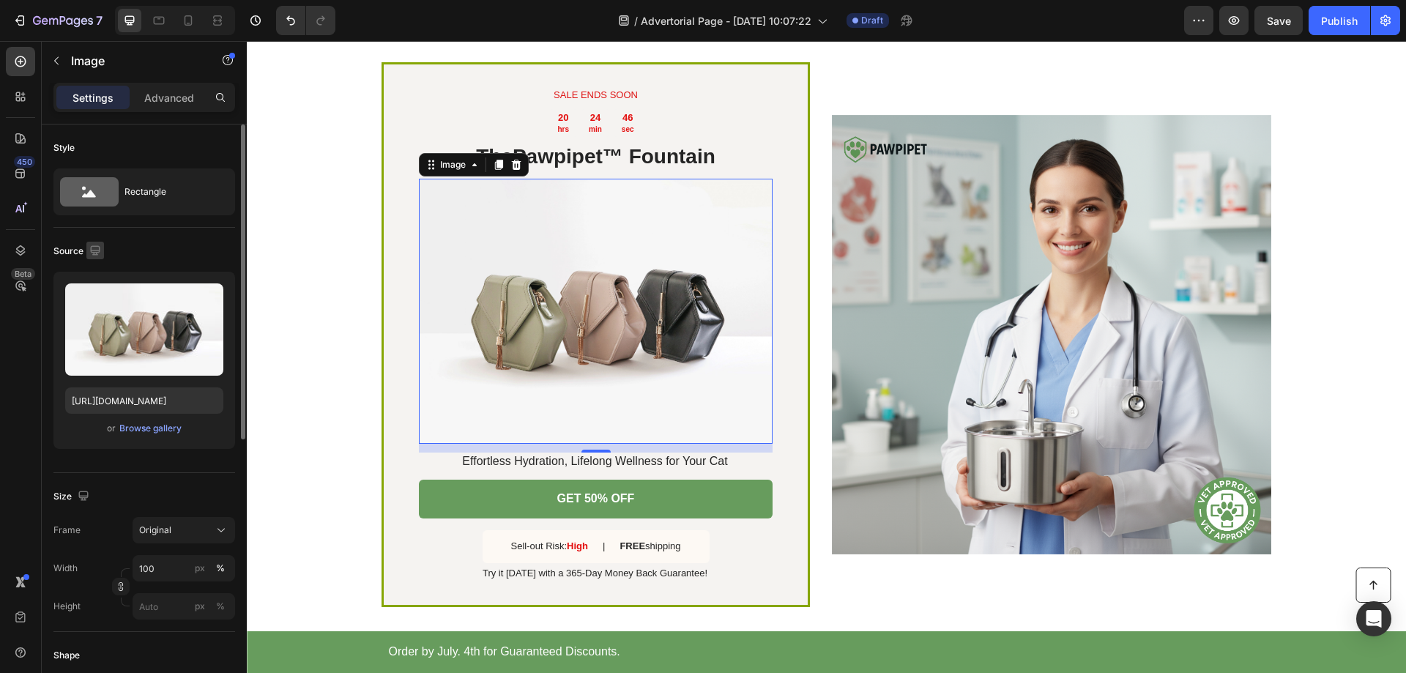
click at [94, 251] on icon "button" at bounding box center [95, 250] width 15 height 15
click at [95, 322] on icon "button" at bounding box center [98, 327] width 8 height 10
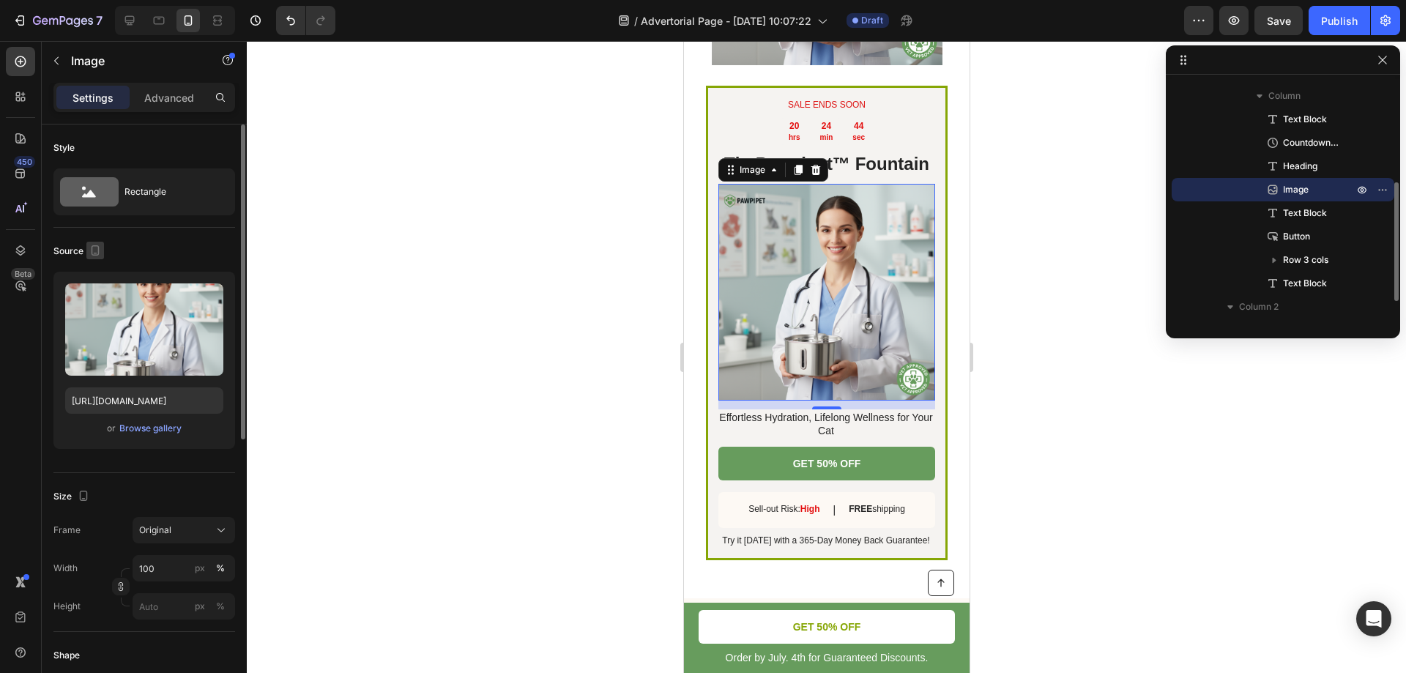
scroll to position [4596, 0]
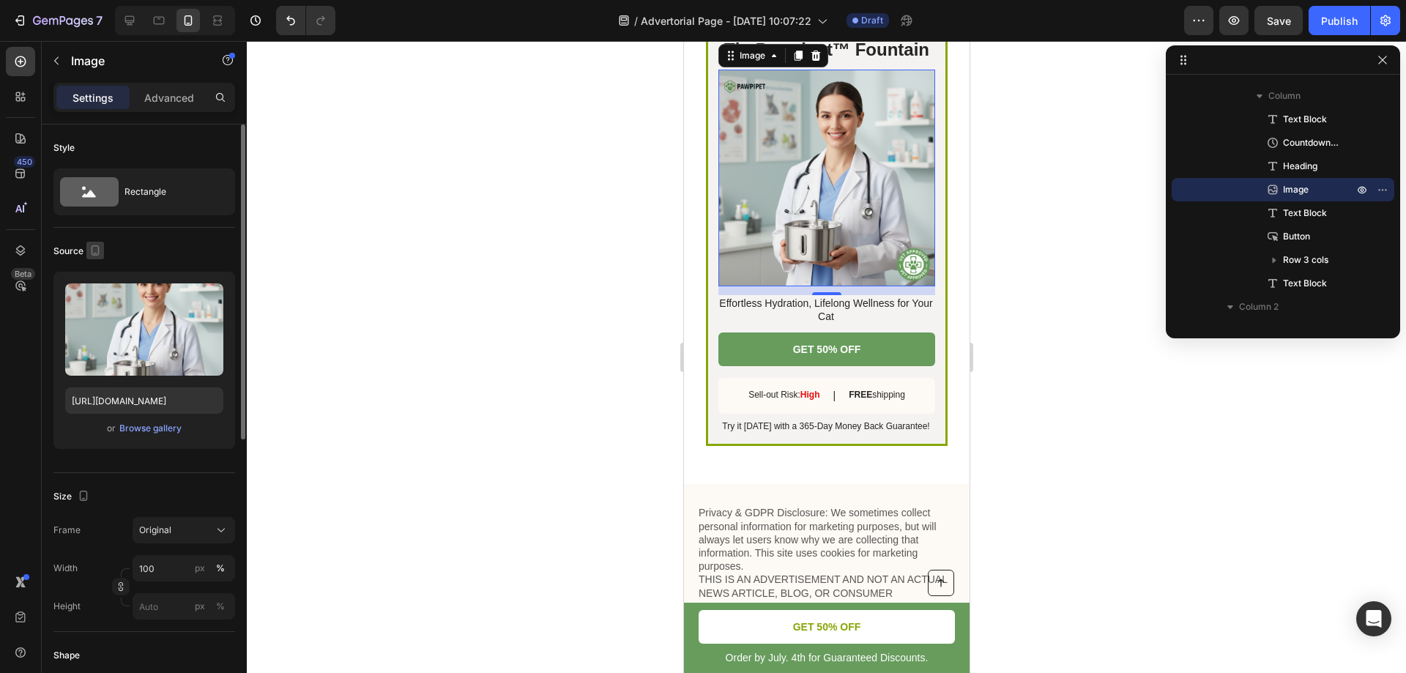
click at [97, 246] on icon "button" at bounding box center [96, 250] width 8 height 10
click at [98, 272] on icon "button" at bounding box center [98, 274] width 15 height 15
type input "[URL][DOMAIN_NAME]"
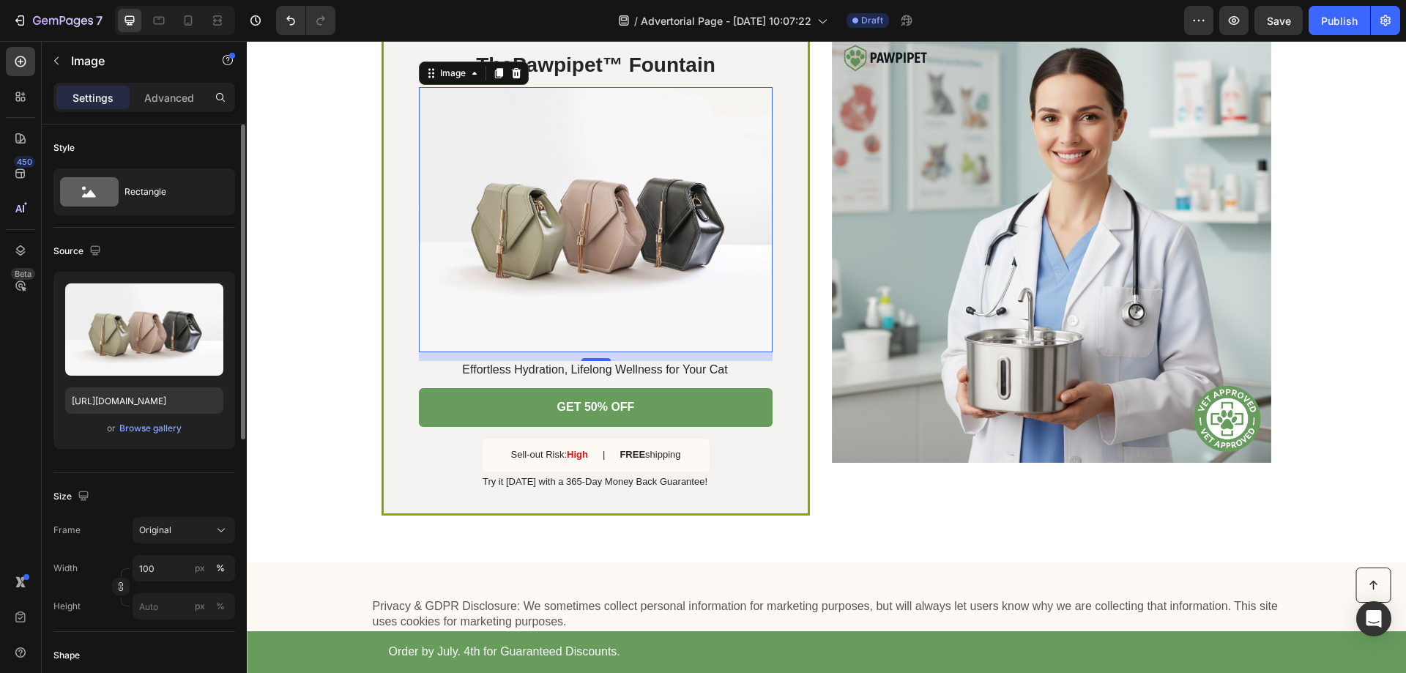
scroll to position [4357, 0]
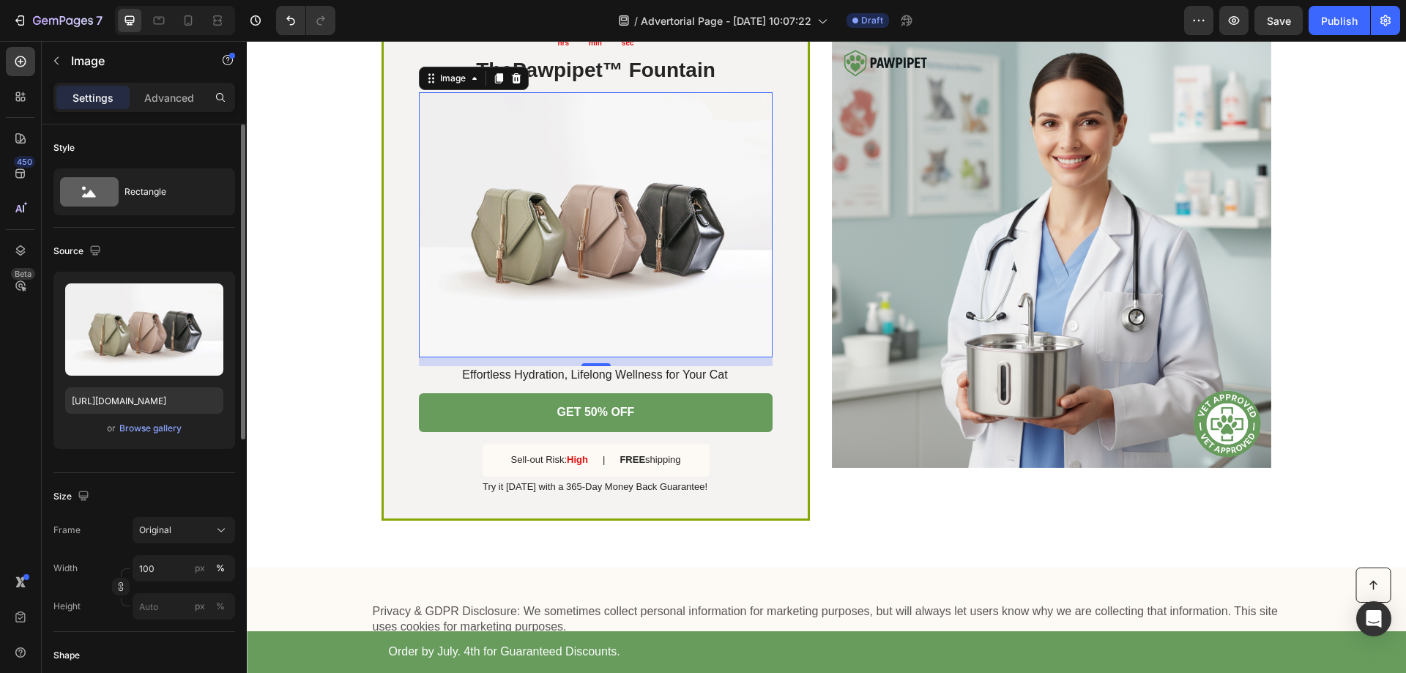
click at [647, 254] on img at bounding box center [596, 224] width 354 height 265
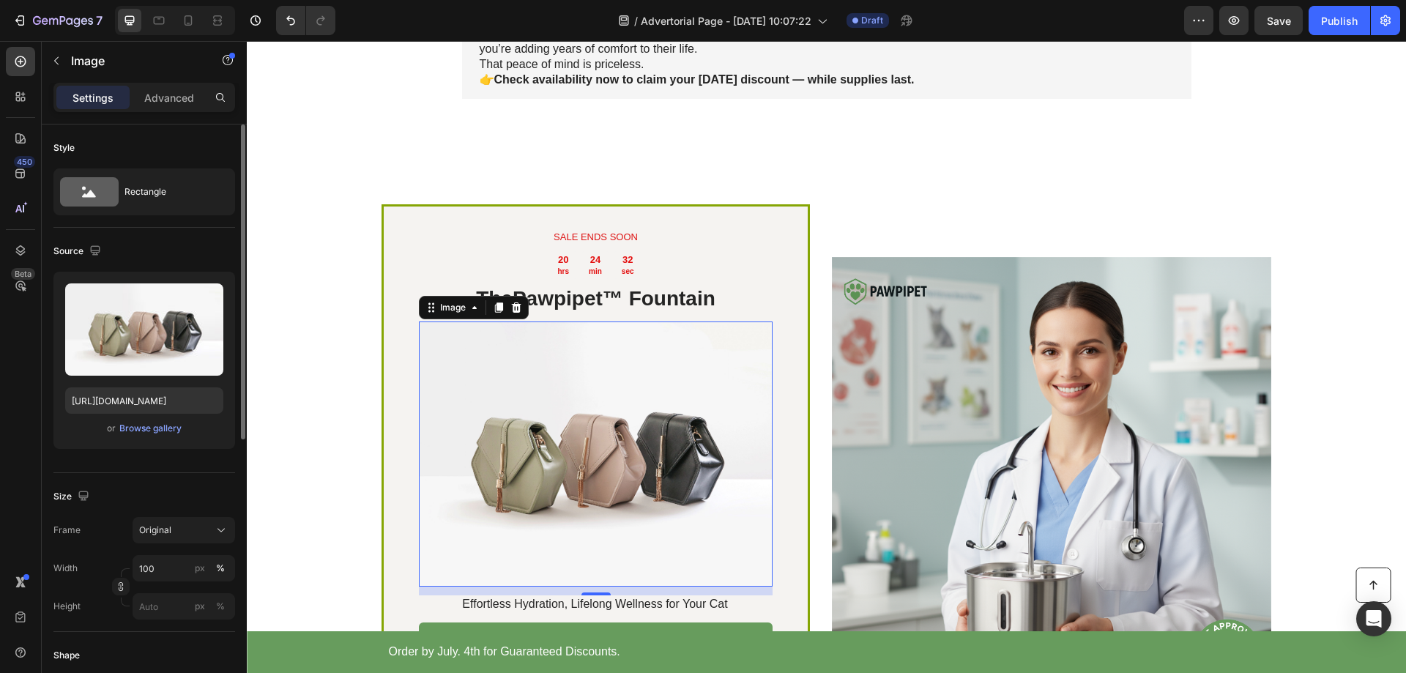
scroll to position [4284, 0]
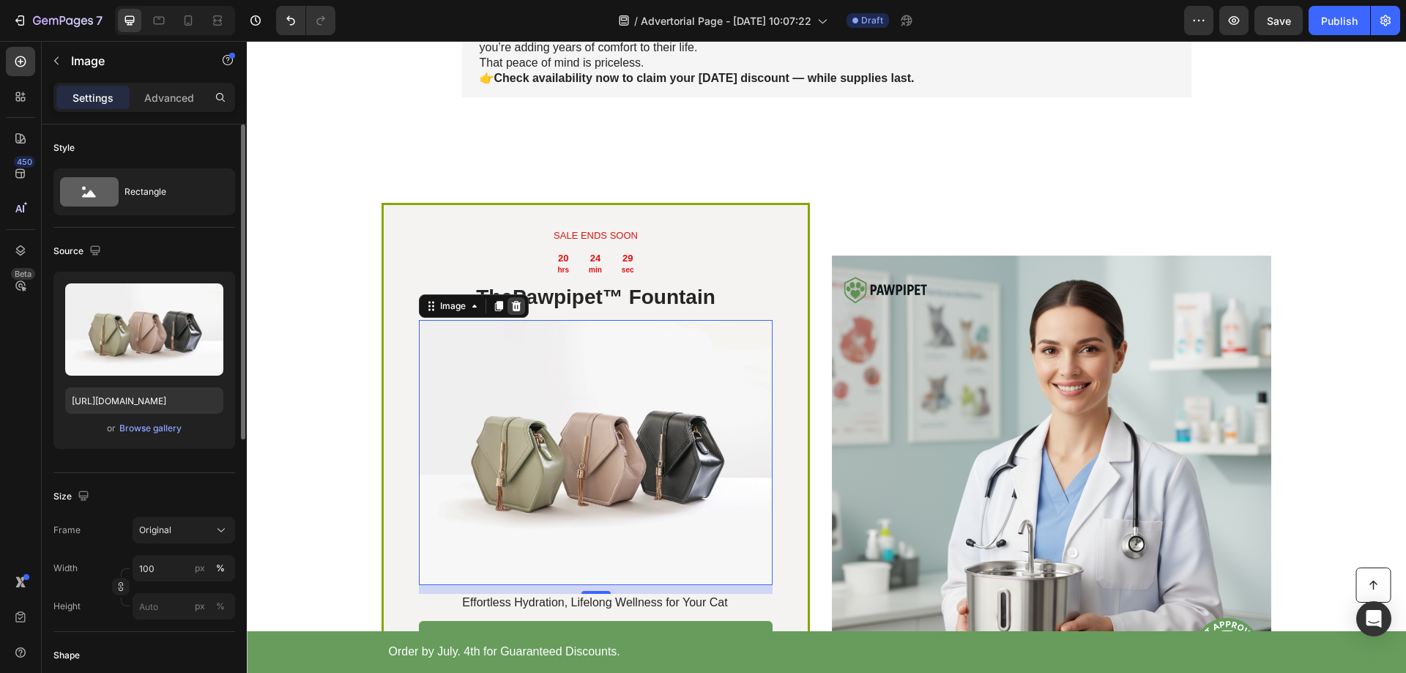
click at [512, 308] on icon at bounding box center [516, 306] width 12 height 12
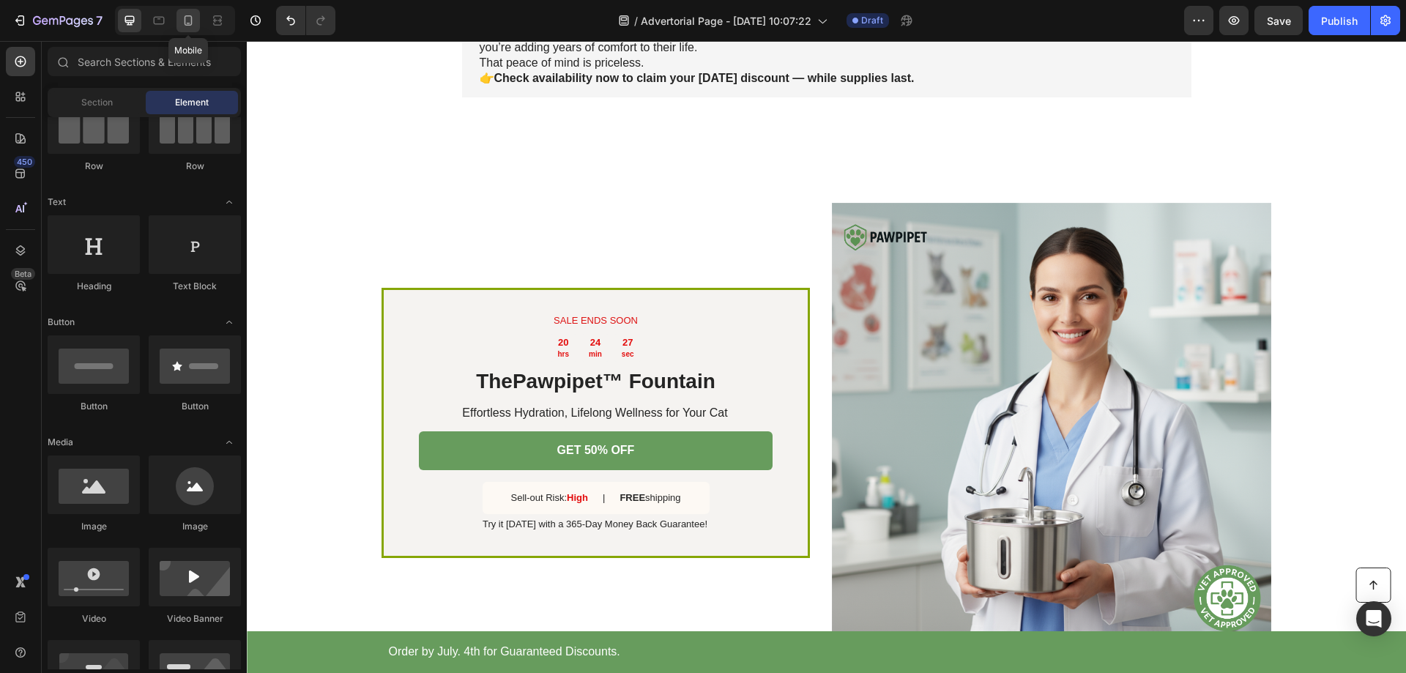
click at [188, 23] on icon at bounding box center [189, 23] width 4 height 1
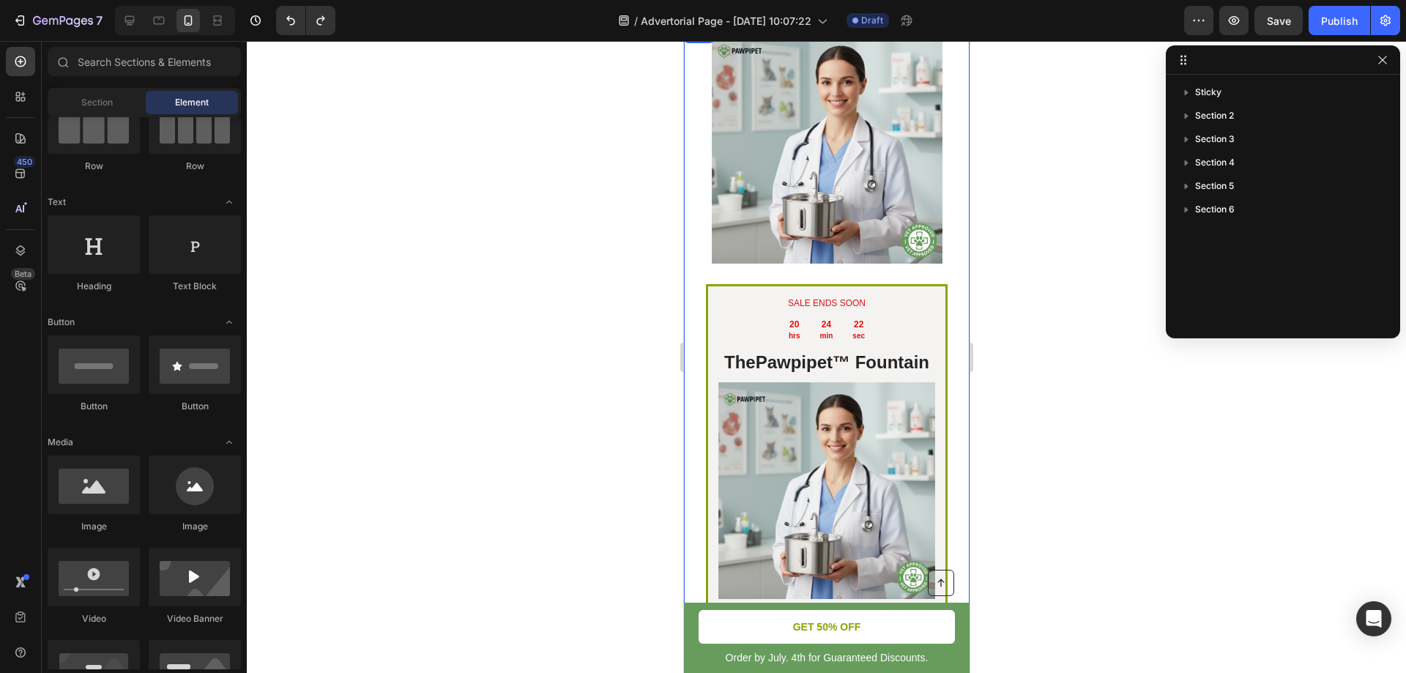
click at [1110, 384] on div at bounding box center [826, 357] width 1159 height 632
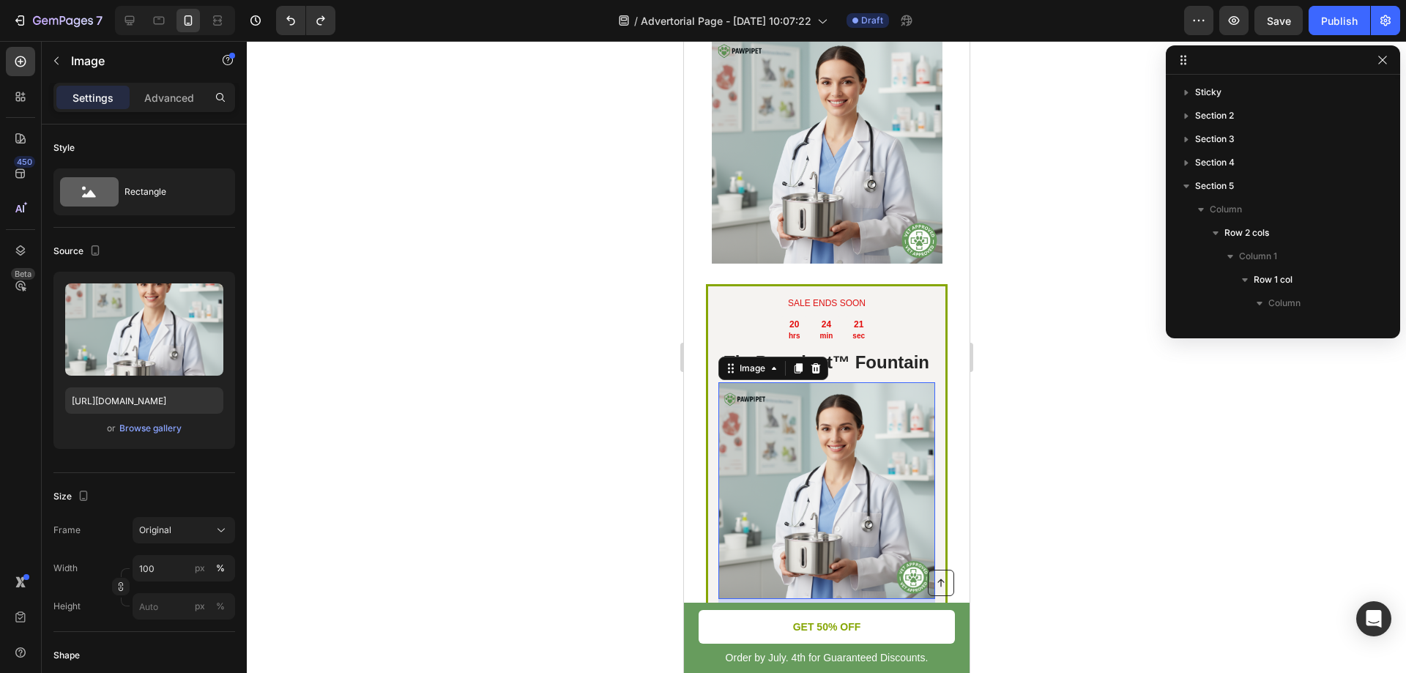
click at [819, 479] on img at bounding box center [826, 490] width 217 height 217
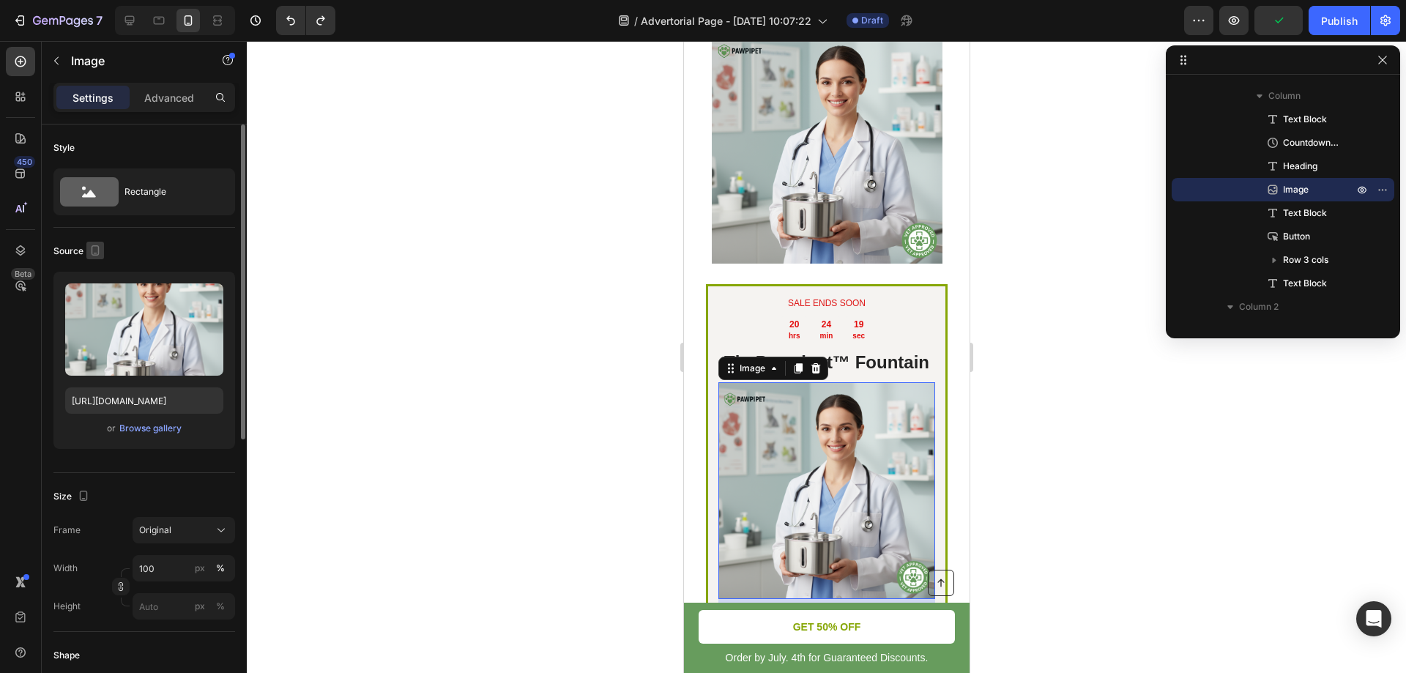
click at [96, 249] on icon "button" at bounding box center [95, 250] width 15 height 15
click at [98, 274] on icon "button" at bounding box center [99, 274] width 10 height 10
type input "[URL][DOMAIN_NAME]"
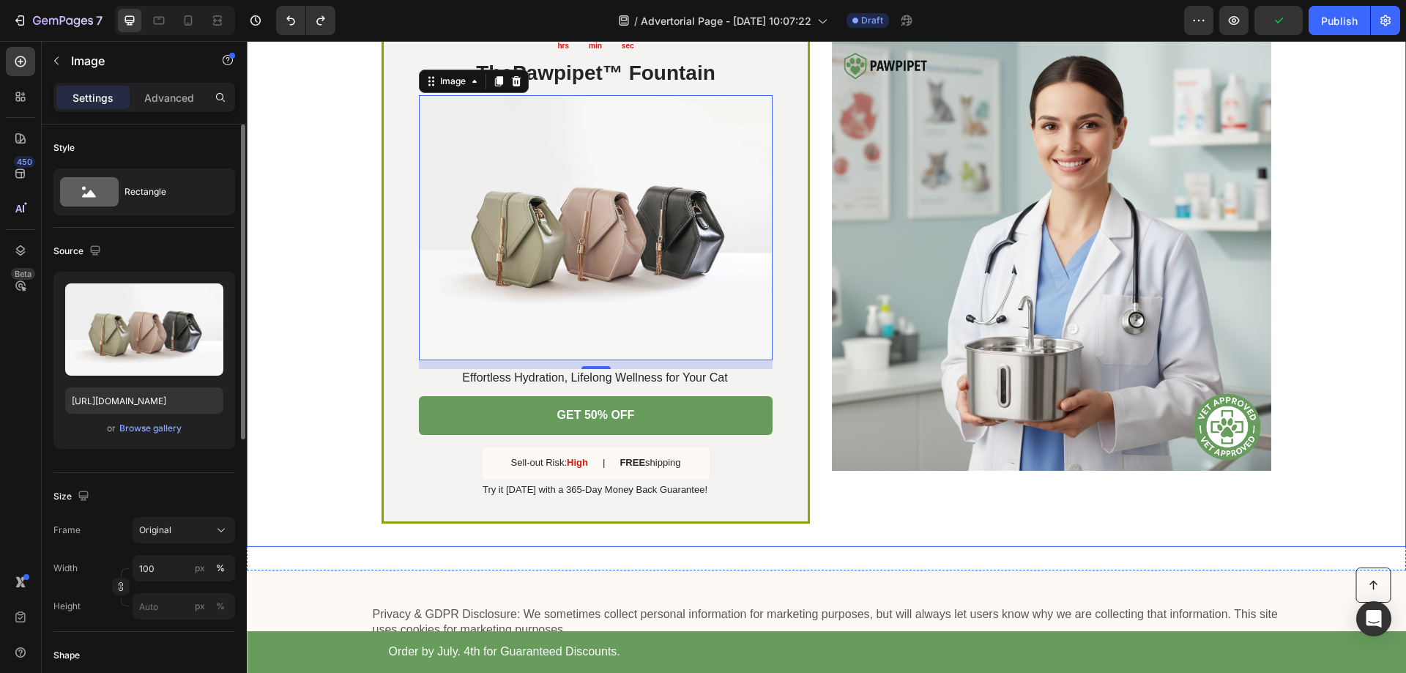
scroll to position [4357, 0]
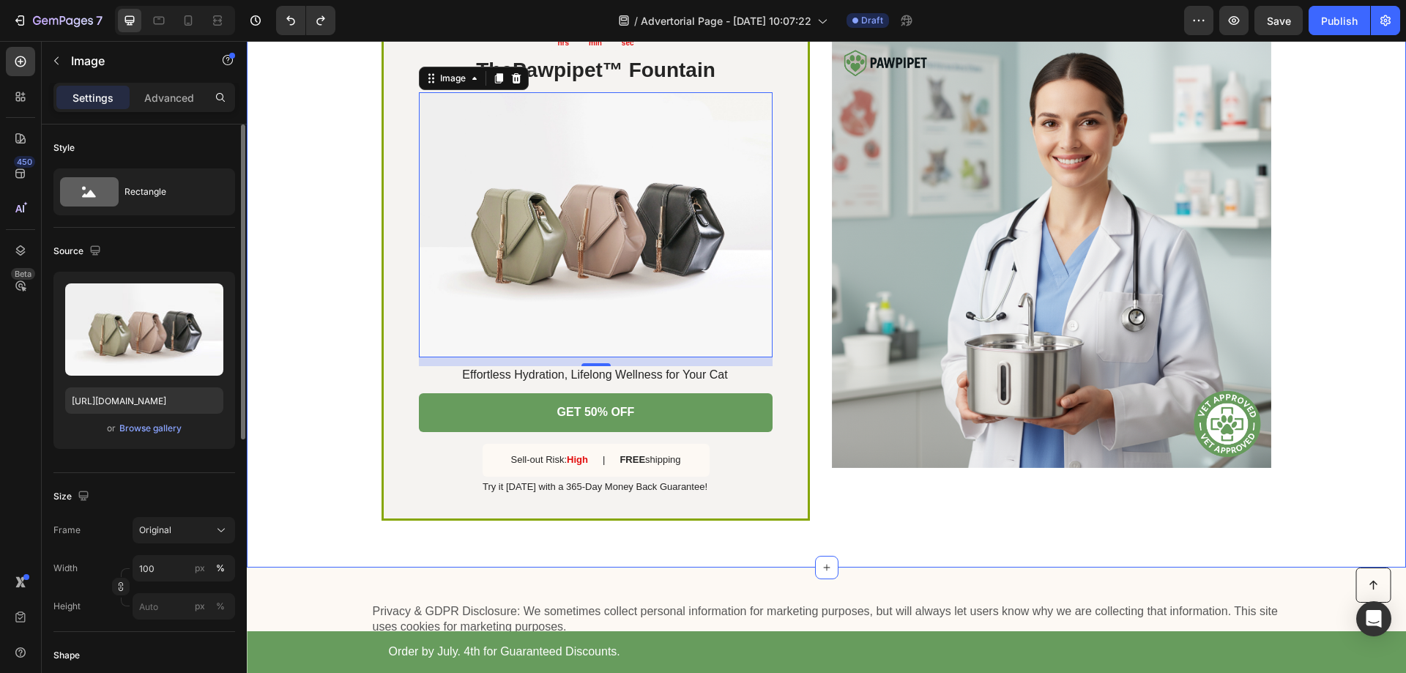
click at [967, 559] on div "SALE ENDS SOON Text Block 20 hrs 24 min 16 sec Countdown Timer The Pawpipet™ Fo…" at bounding box center [826, 248] width 1159 height 639
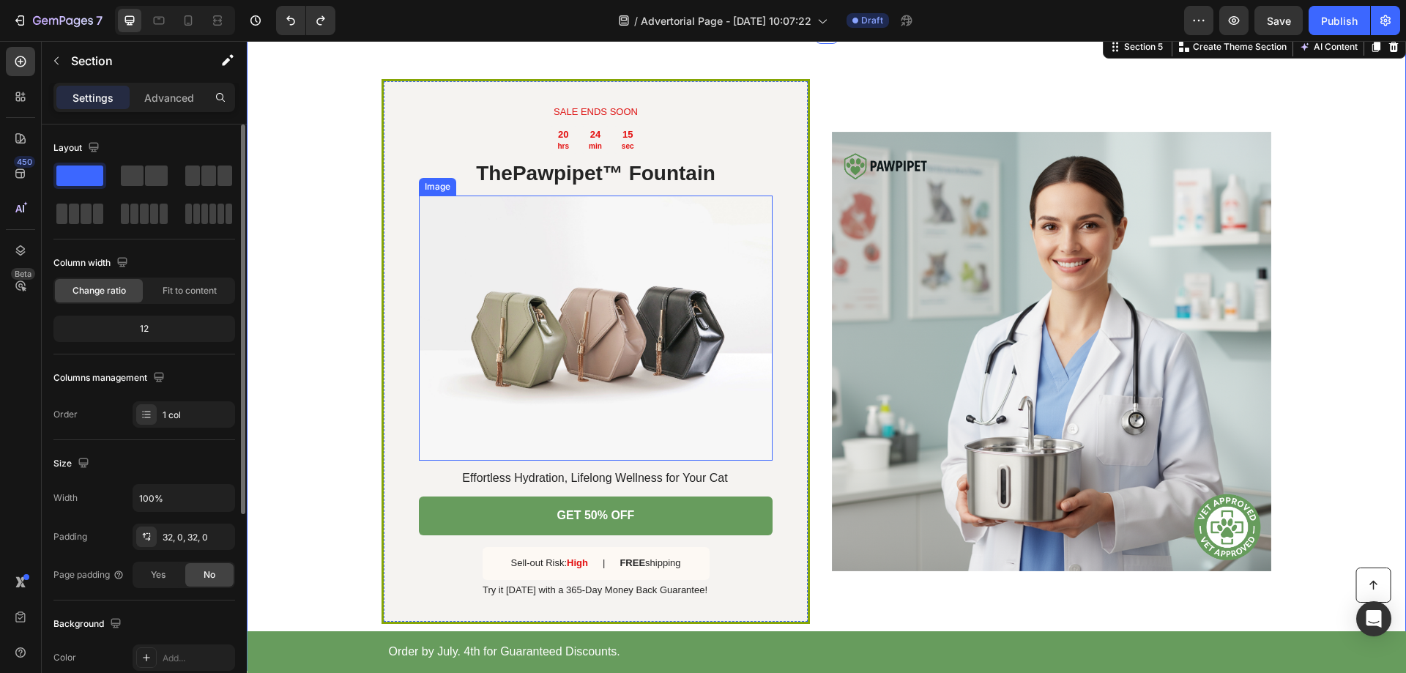
scroll to position [4237, 0]
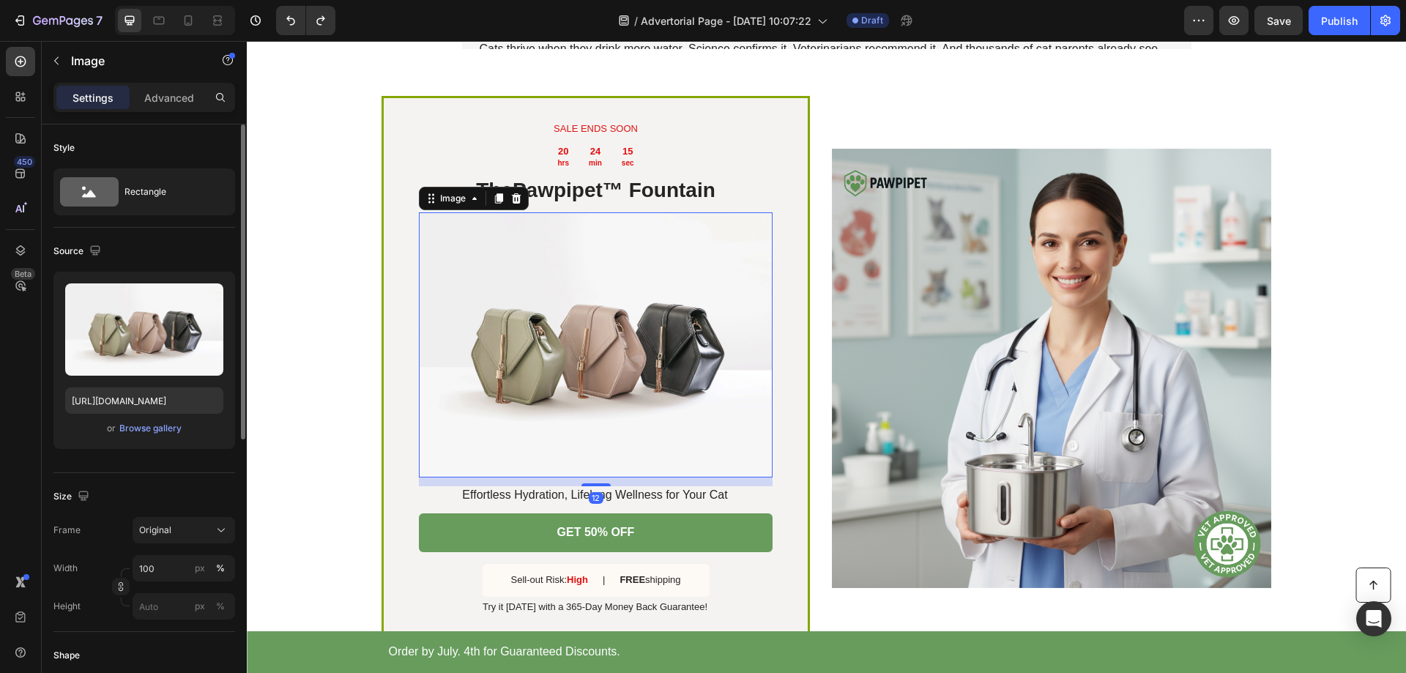
click at [634, 349] on img at bounding box center [596, 344] width 354 height 265
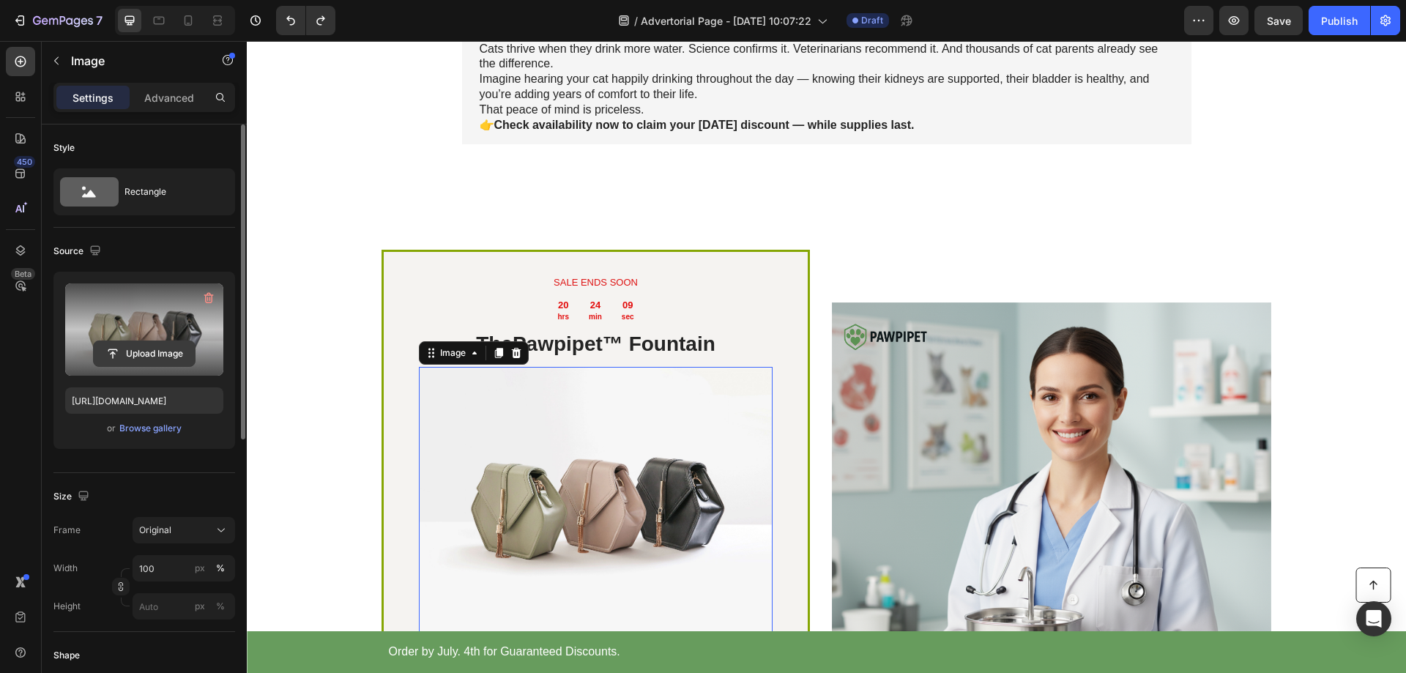
click at [140, 353] on input "file" at bounding box center [144, 353] width 101 height 25
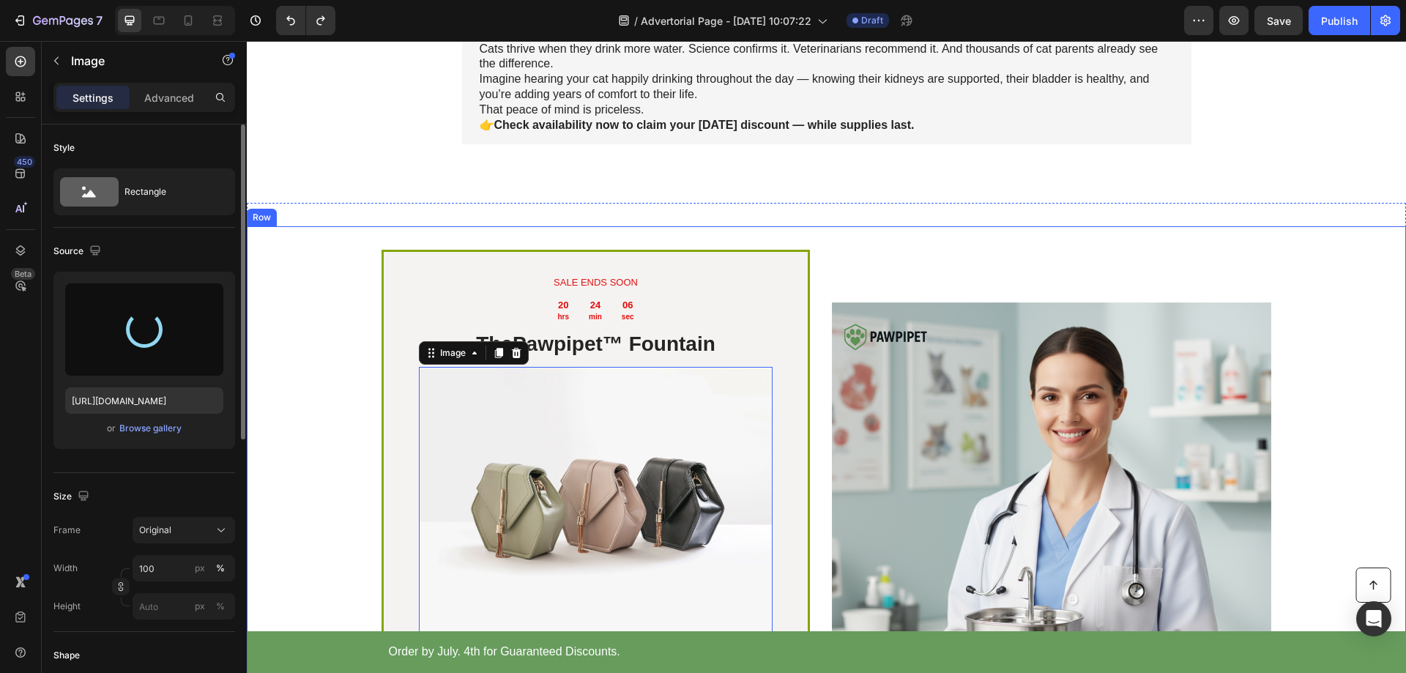
type input "[URL][DOMAIN_NAME]"
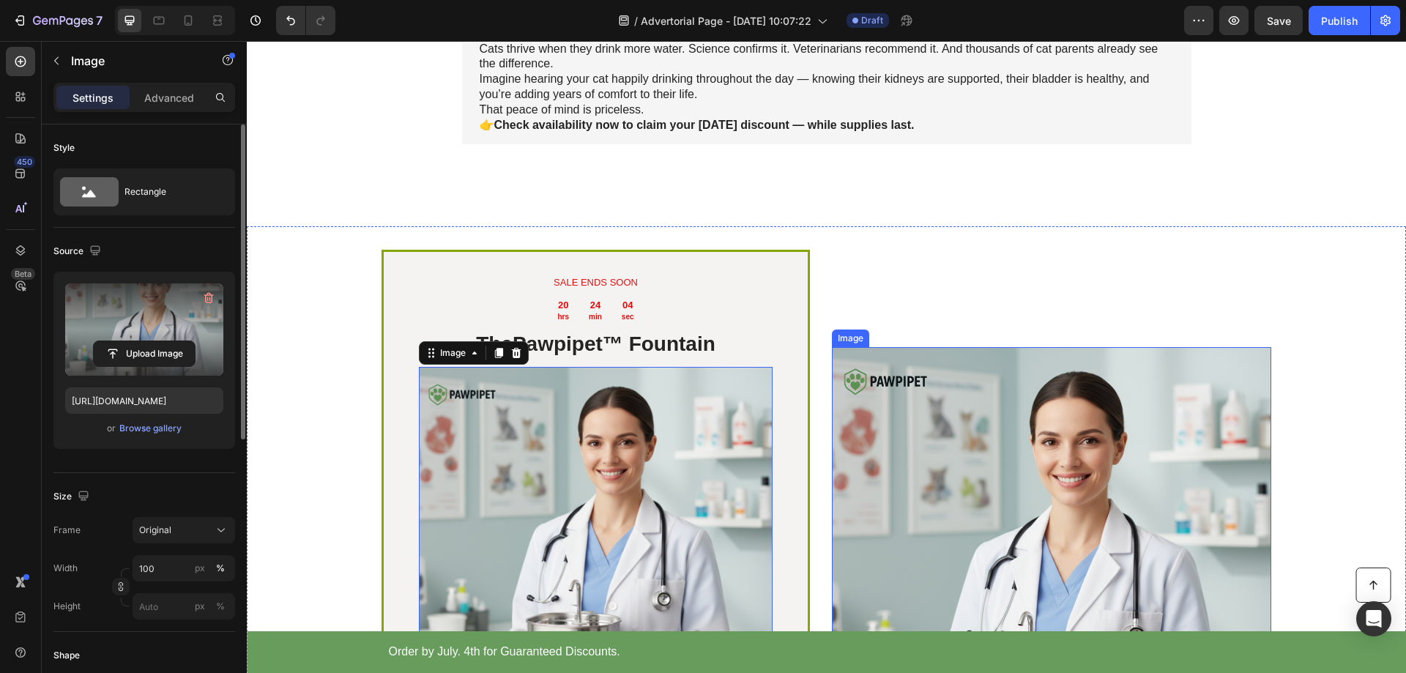
click at [940, 425] on img at bounding box center [1051, 566] width 439 height 439
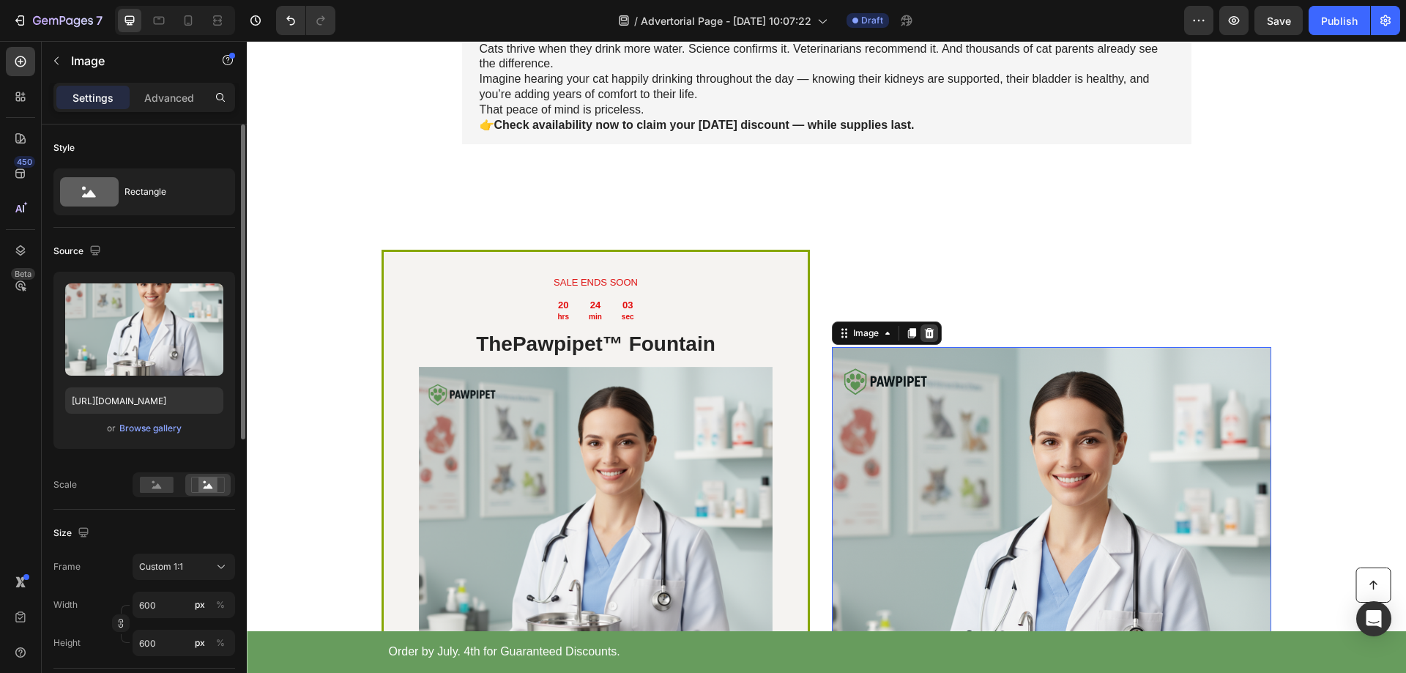
click at [931, 329] on div at bounding box center [930, 333] width 18 height 18
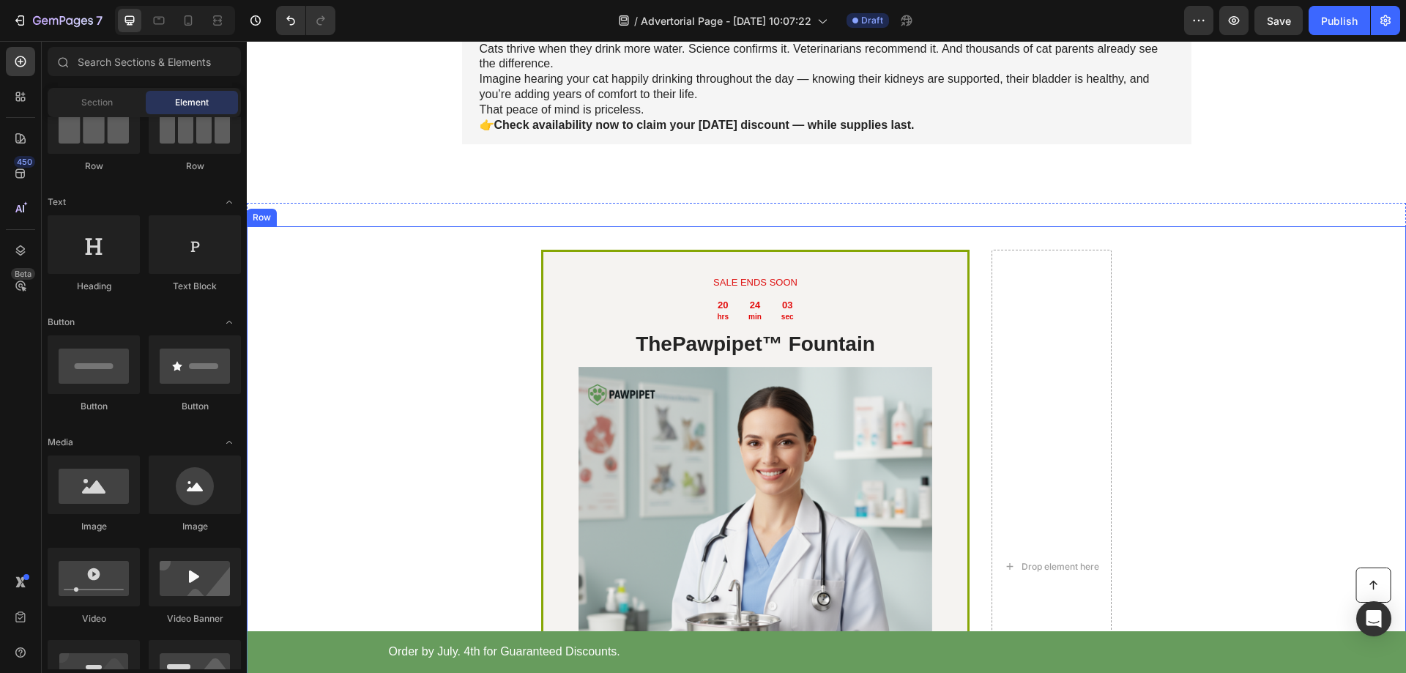
click at [1227, 322] on div "SALE ENDS SOON Text Block 20 hrs 24 min 03 sec Countdown Timer The Pawpipet™ Fo…" at bounding box center [826, 566] width 1159 height 680
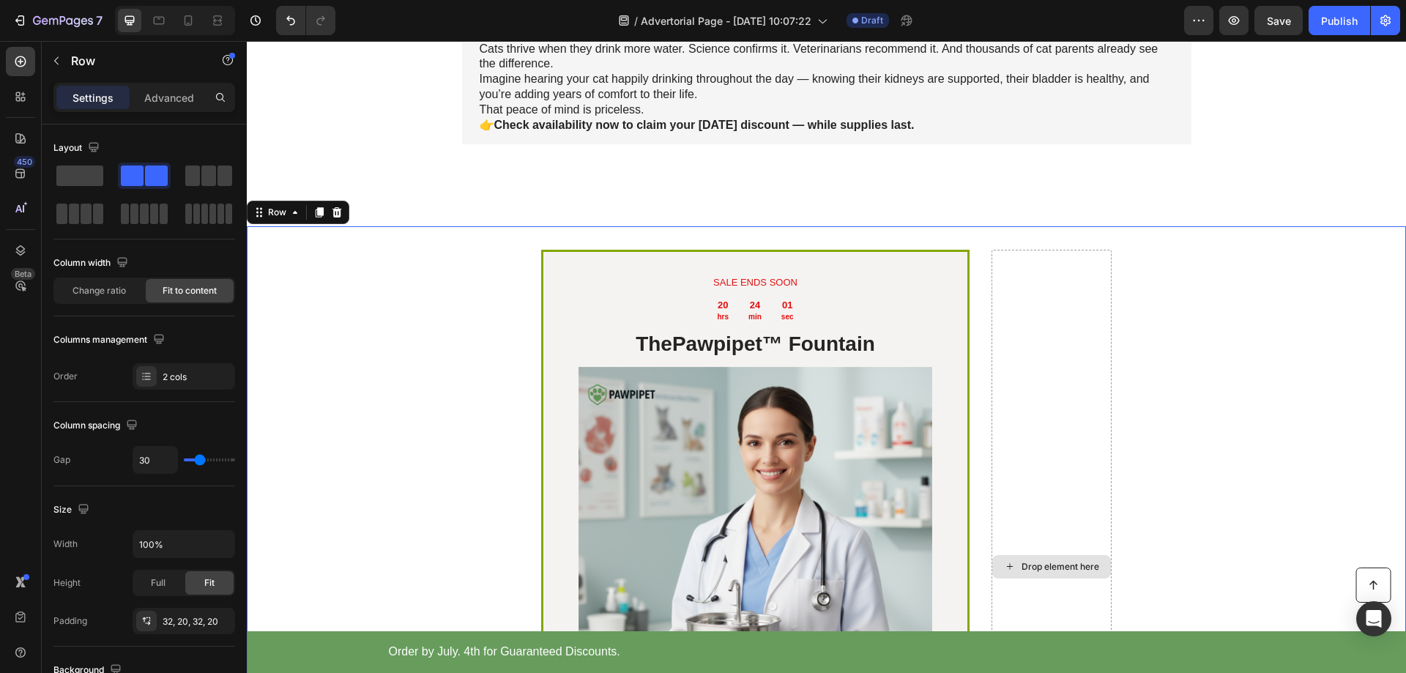
click at [1104, 412] on div "Drop element here" at bounding box center [1052, 567] width 120 height 634
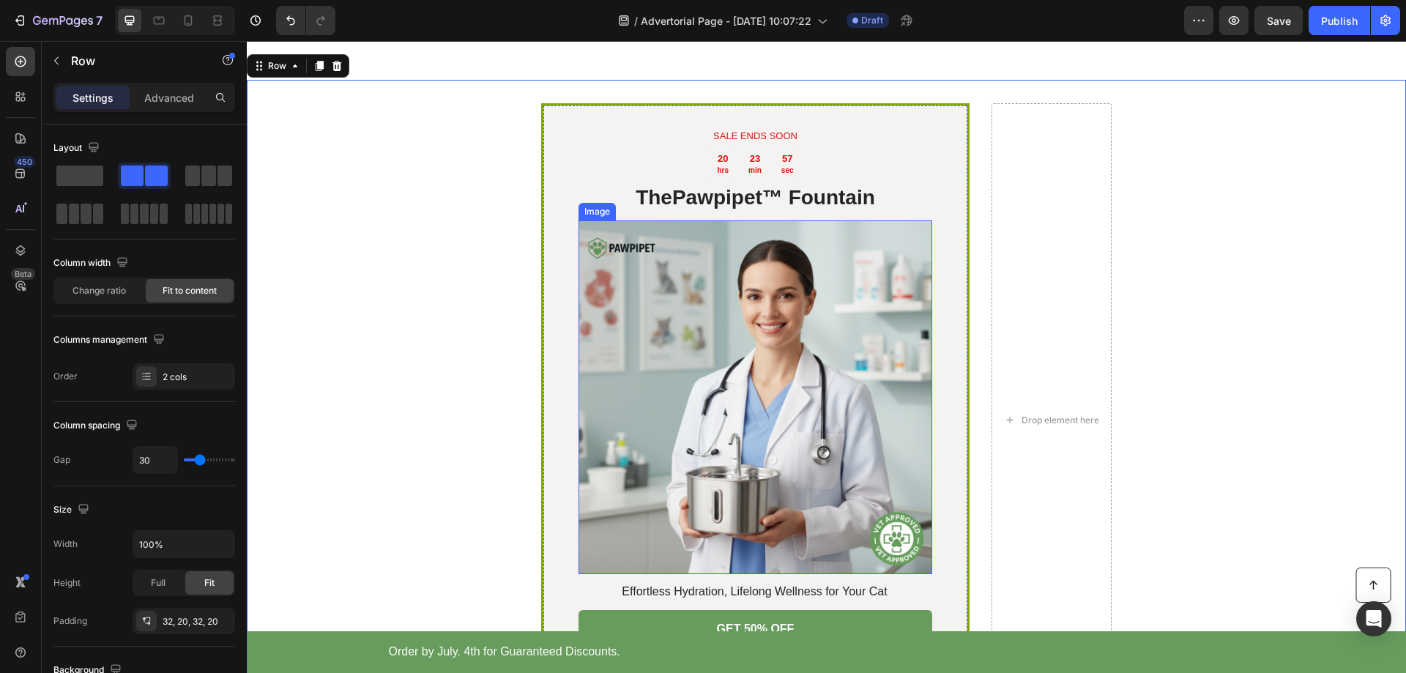
scroll to position [4090, 0]
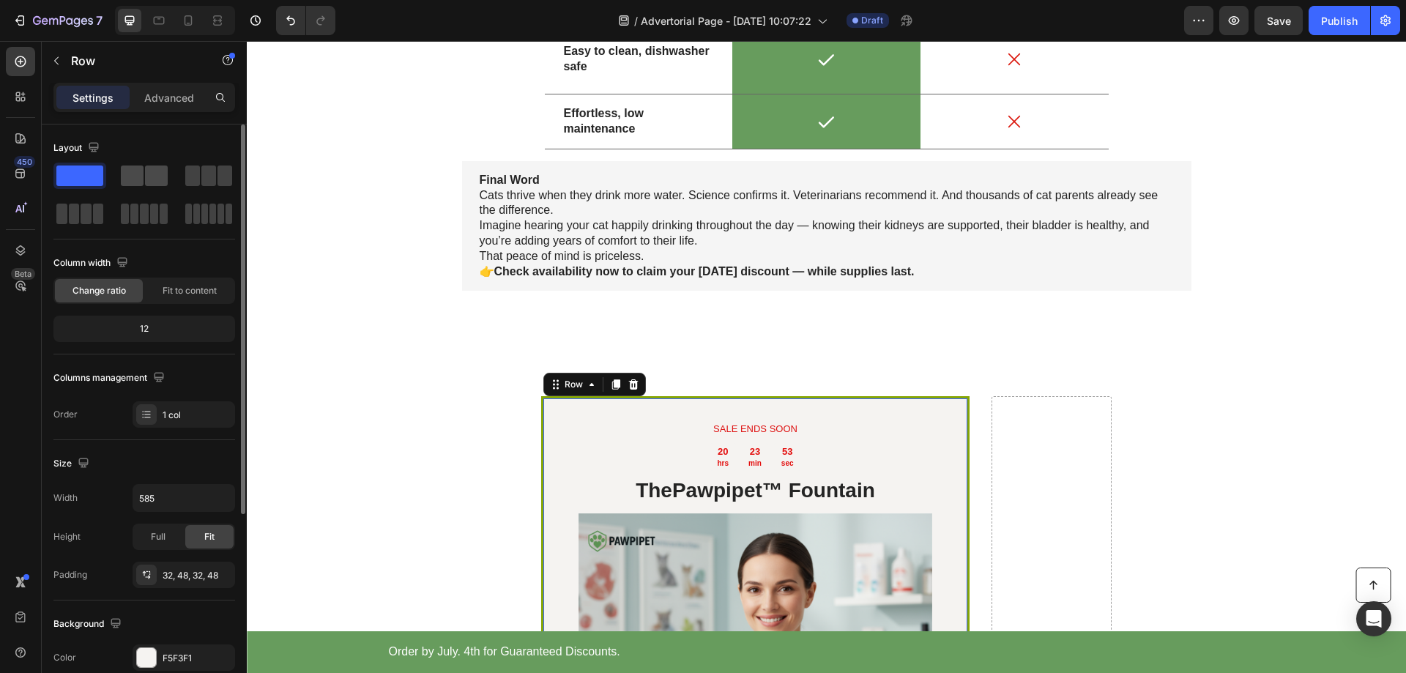
click at [142, 177] on span at bounding box center [132, 176] width 23 height 21
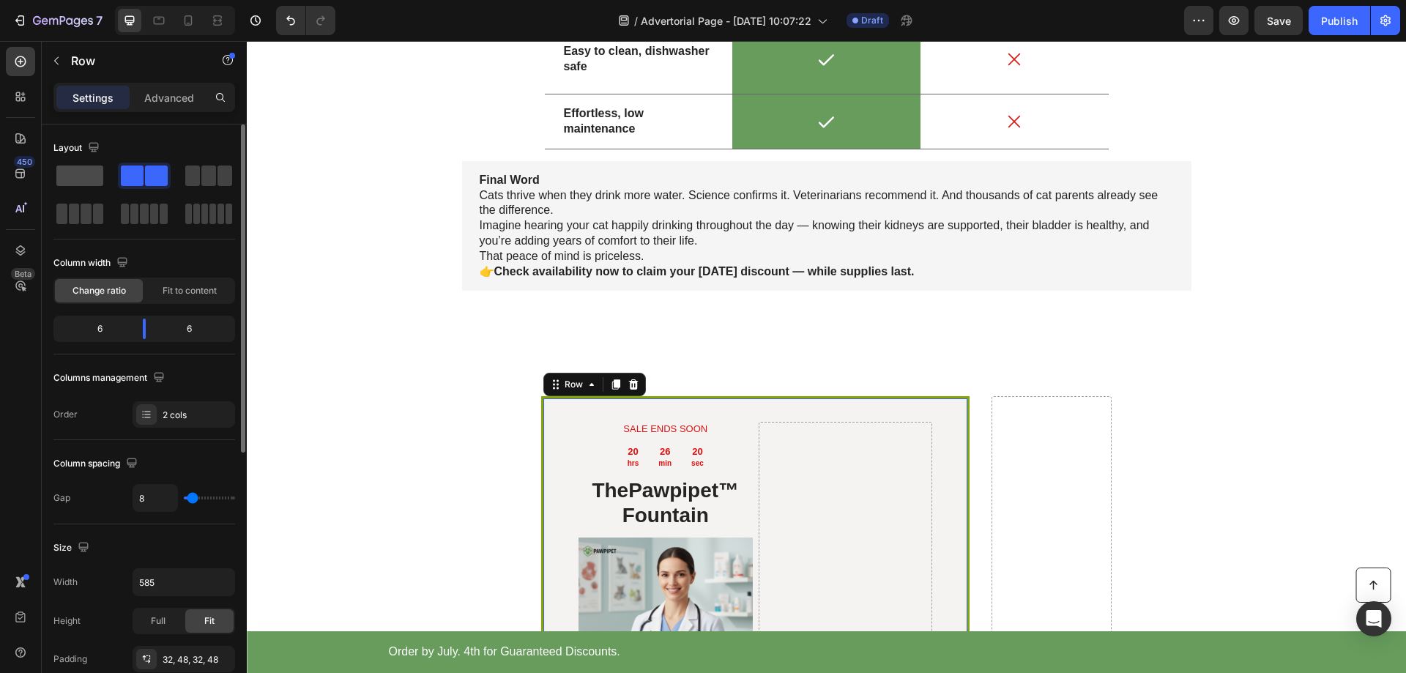
click at [79, 178] on span at bounding box center [79, 176] width 47 height 21
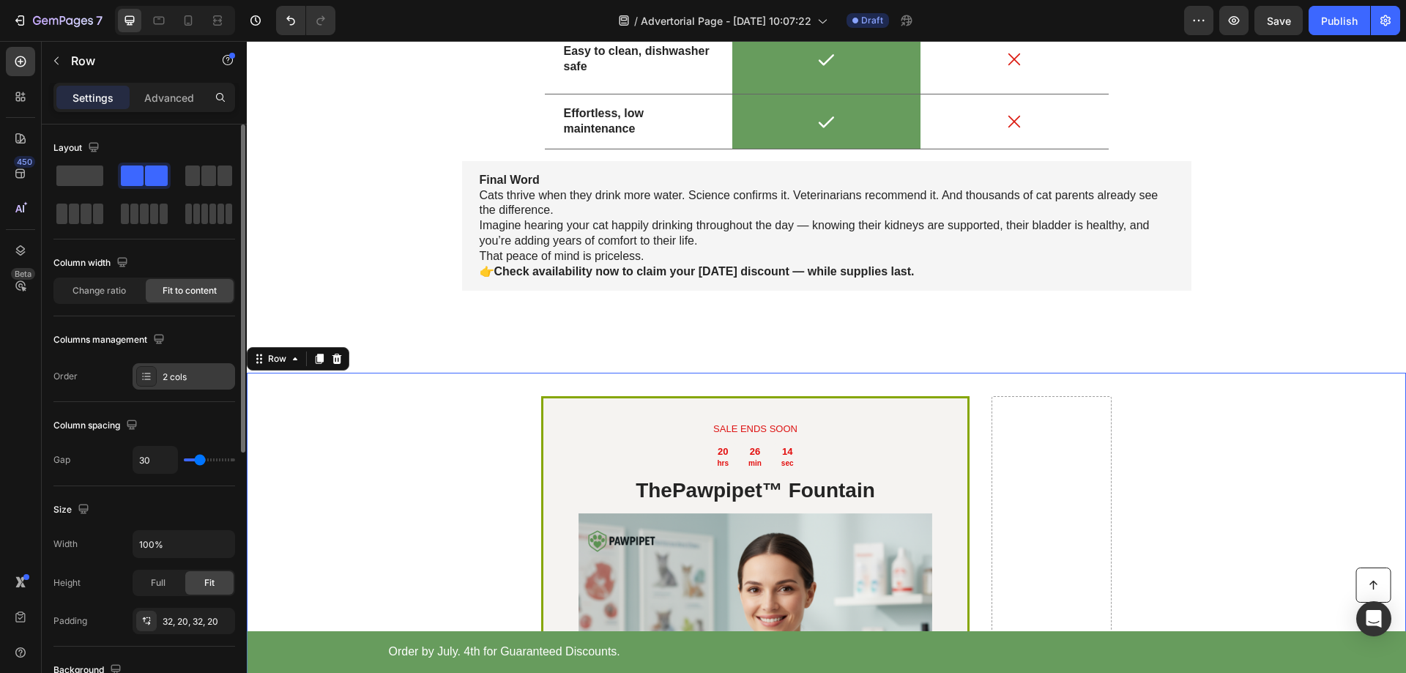
click at [184, 374] on div "2 cols" at bounding box center [197, 377] width 69 height 13
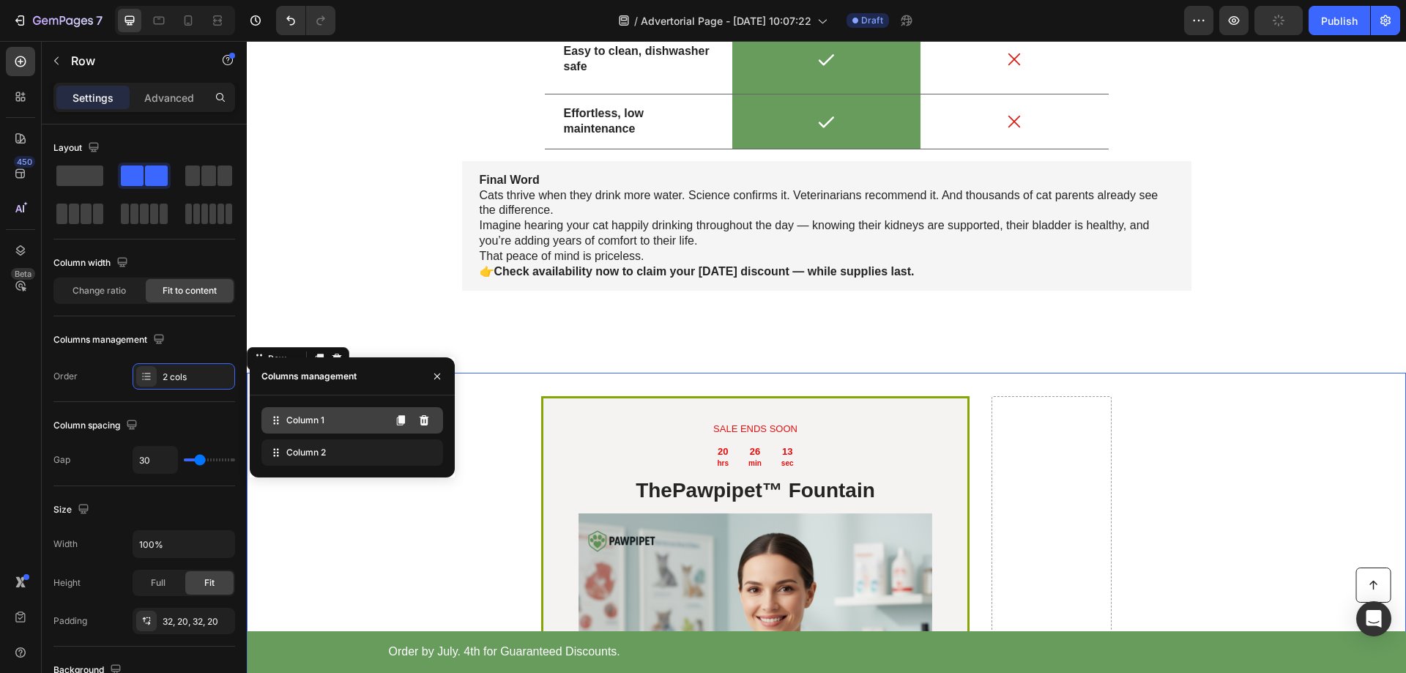
click at [302, 419] on span "Column 1" at bounding box center [305, 420] width 38 height 13
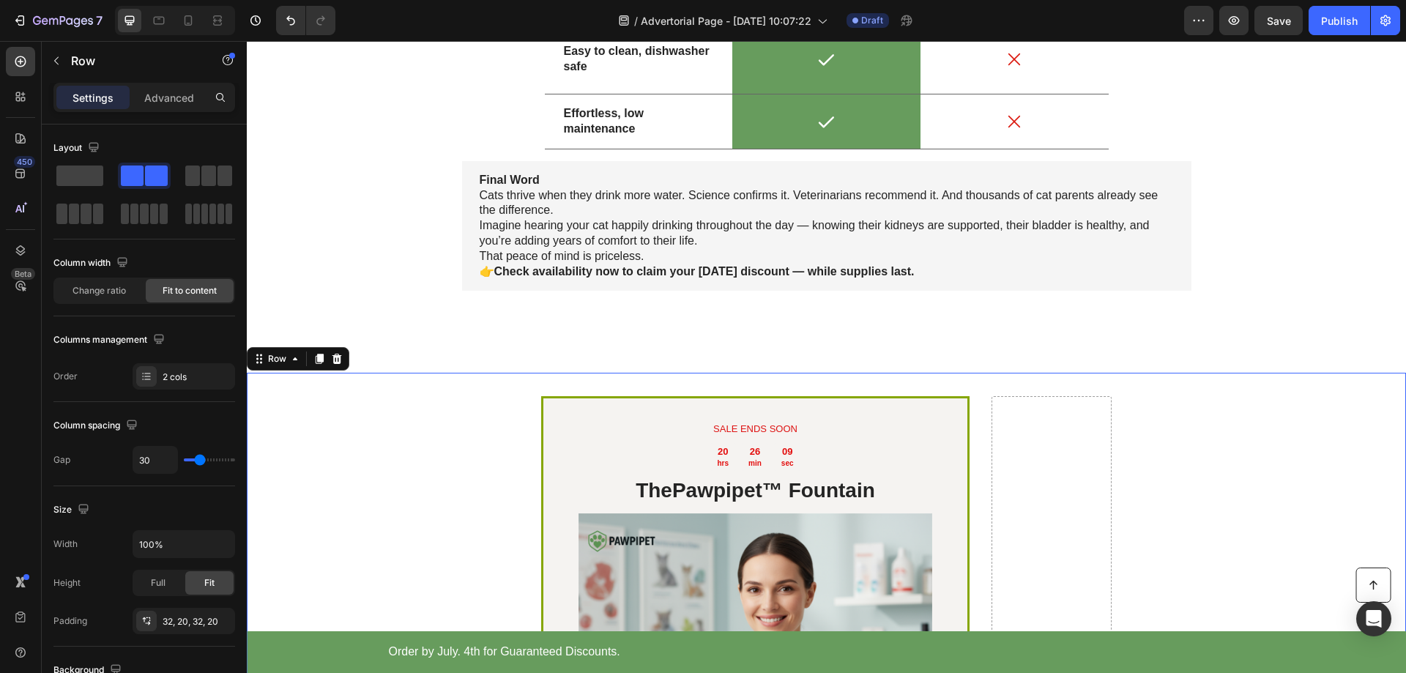
click at [186, 379] on div "2 cols" at bounding box center [197, 377] width 69 height 13
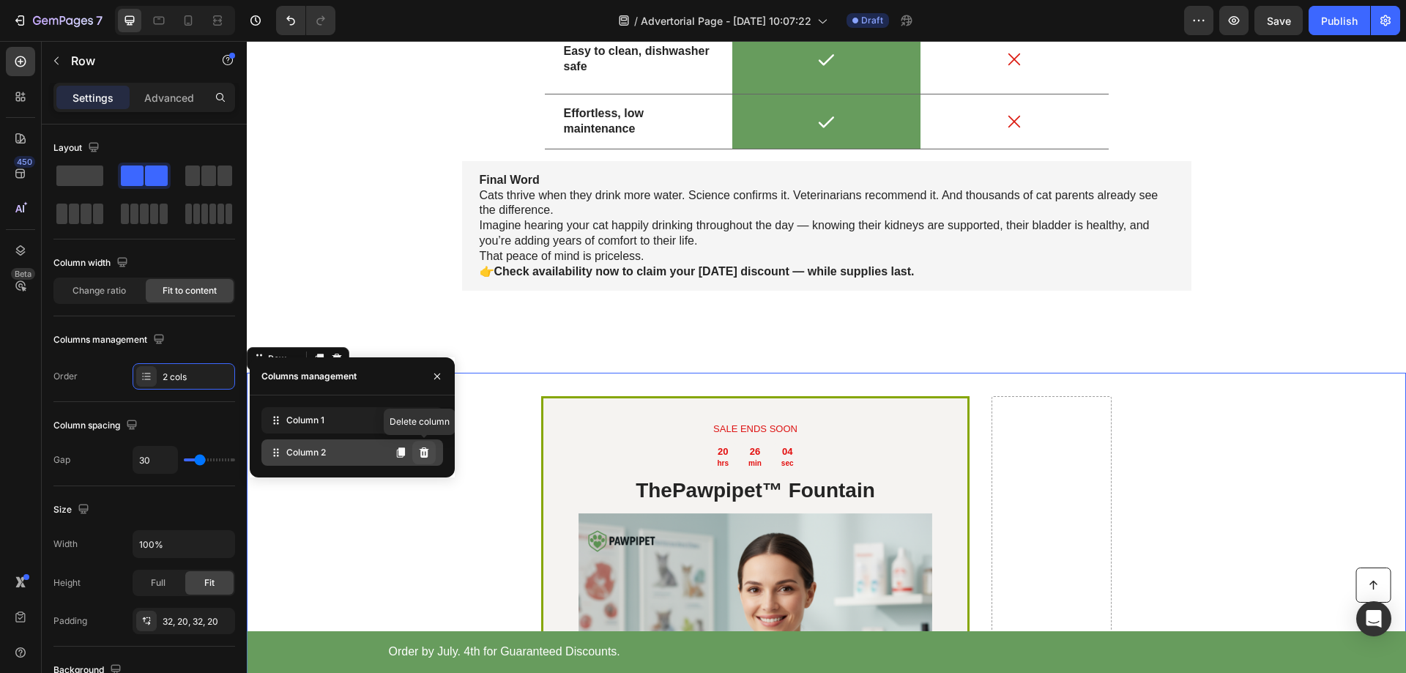
click at [430, 454] on button at bounding box center [423, 452] width 23 height 23
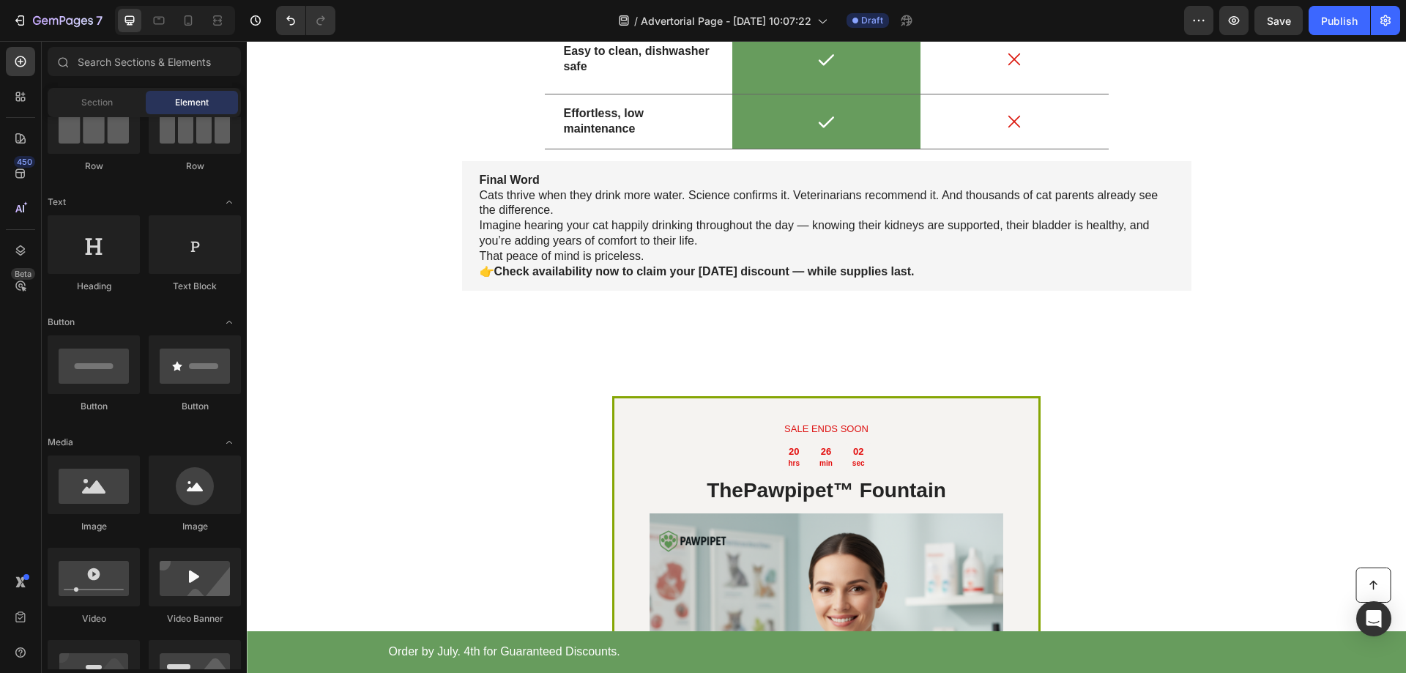
click at [193, 23] on icon at bounding box center [188, 20] width 15 height 15
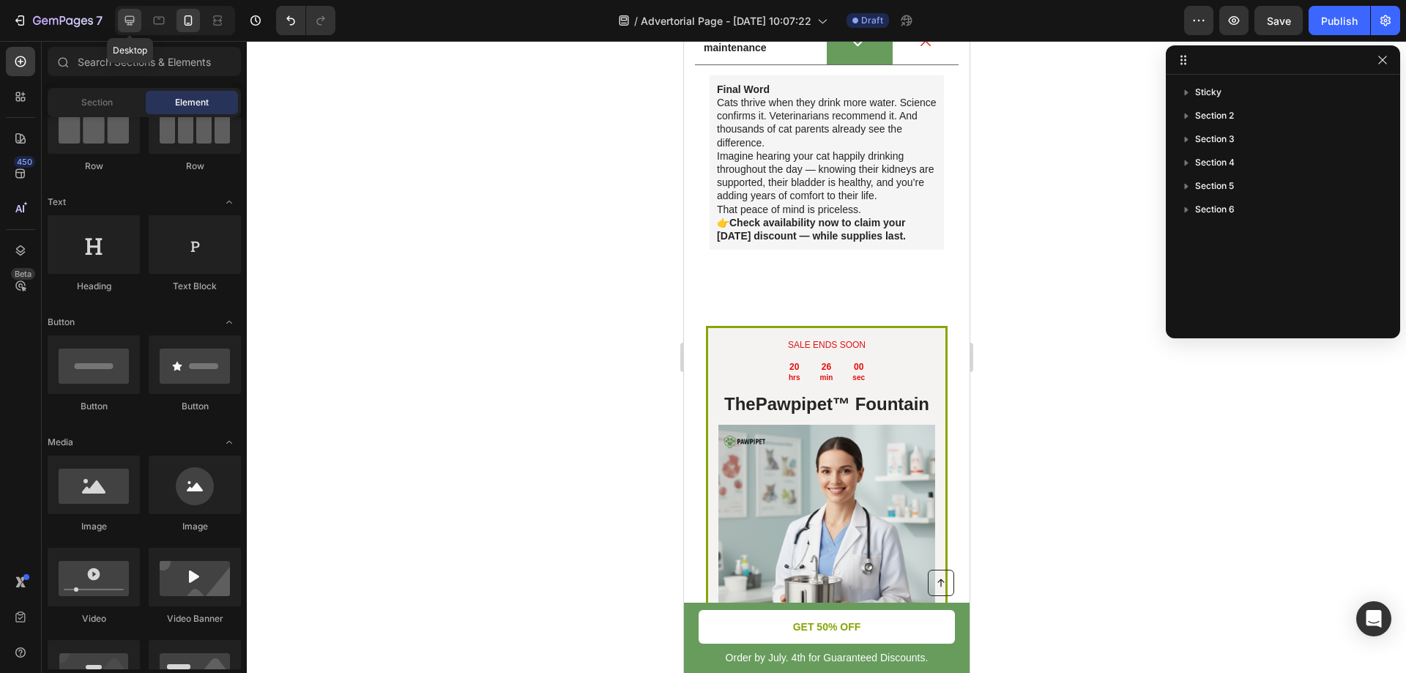
scroll to position [4124, 0]
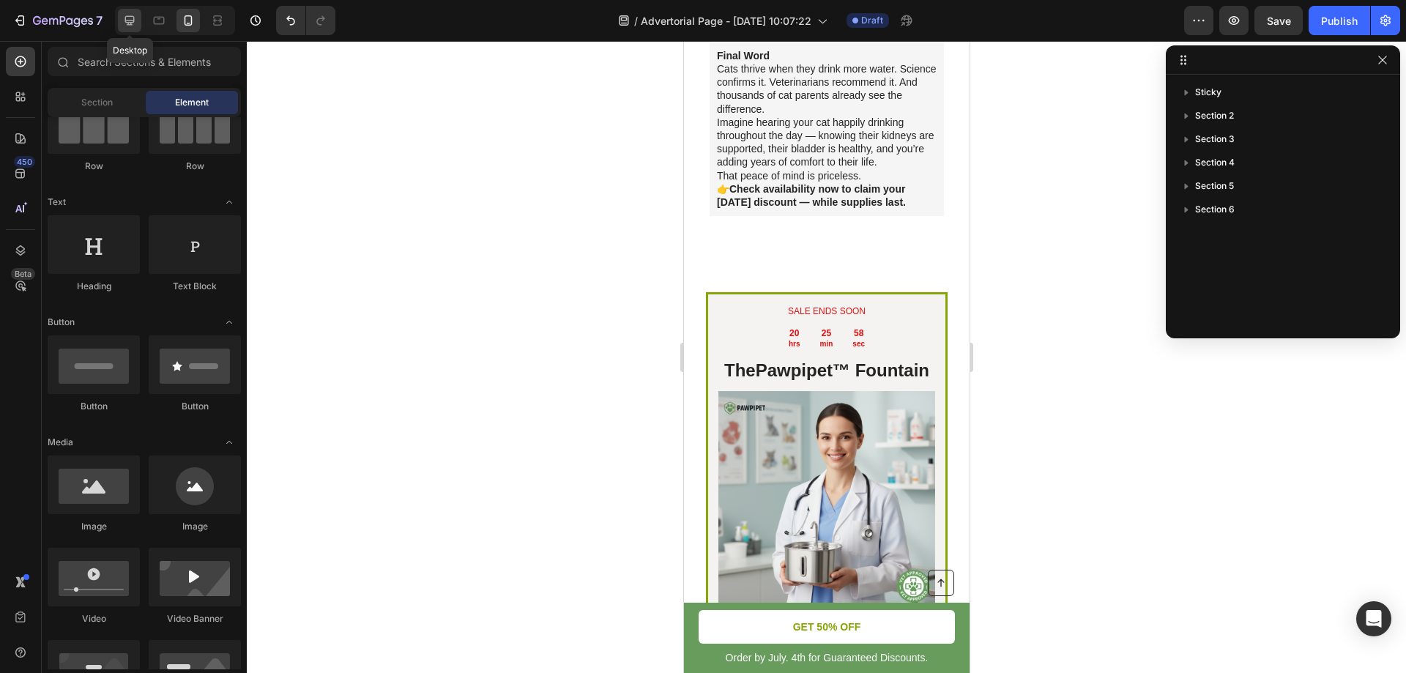
click at [133, 21] on icon at bounding box center [130, 21] width 10 height 10
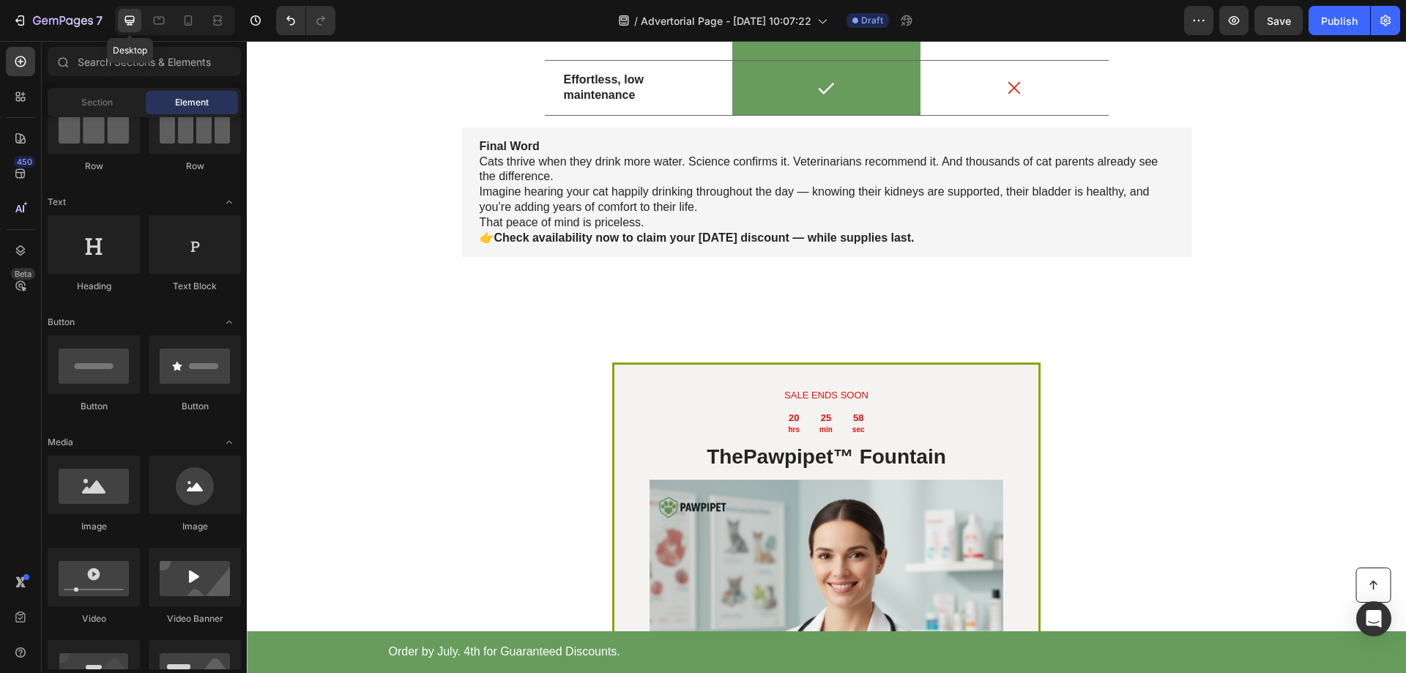
scroll to position [4090, 0]
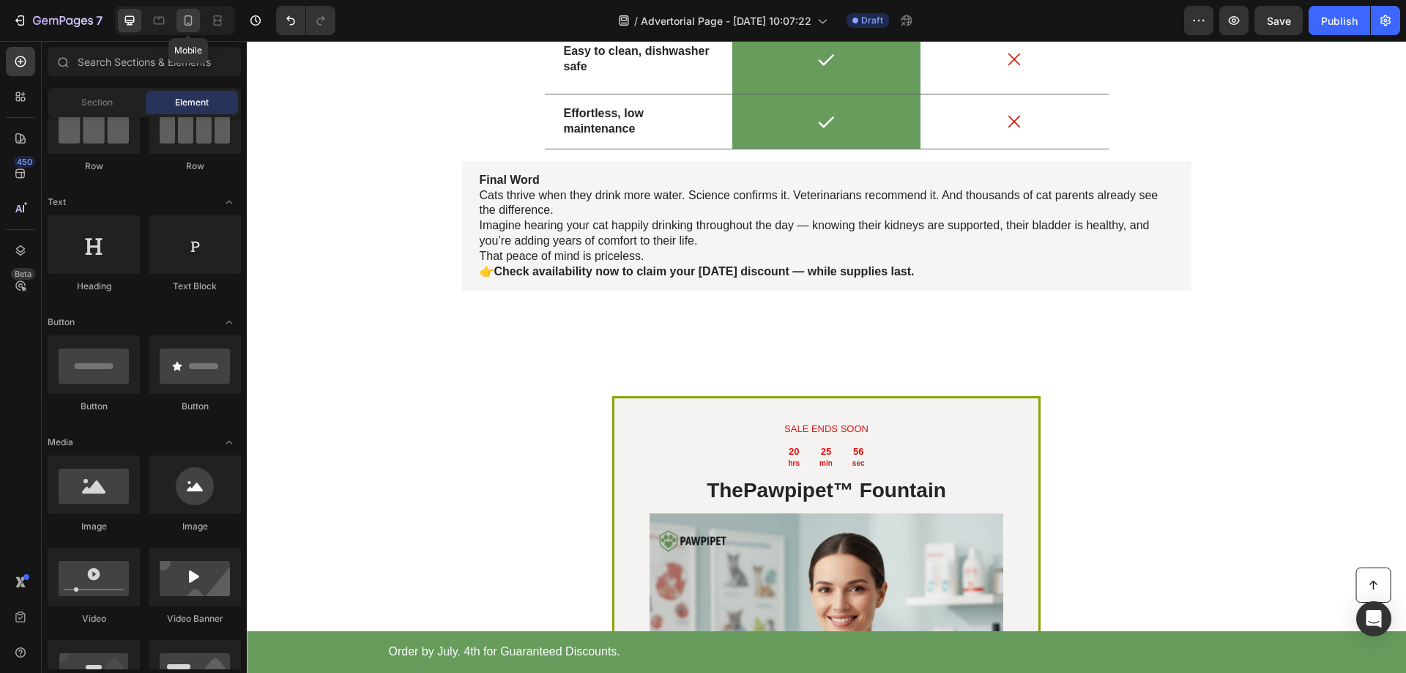
click at [187, 23] on icon at bounding box center [189, 23] width 4 height 1
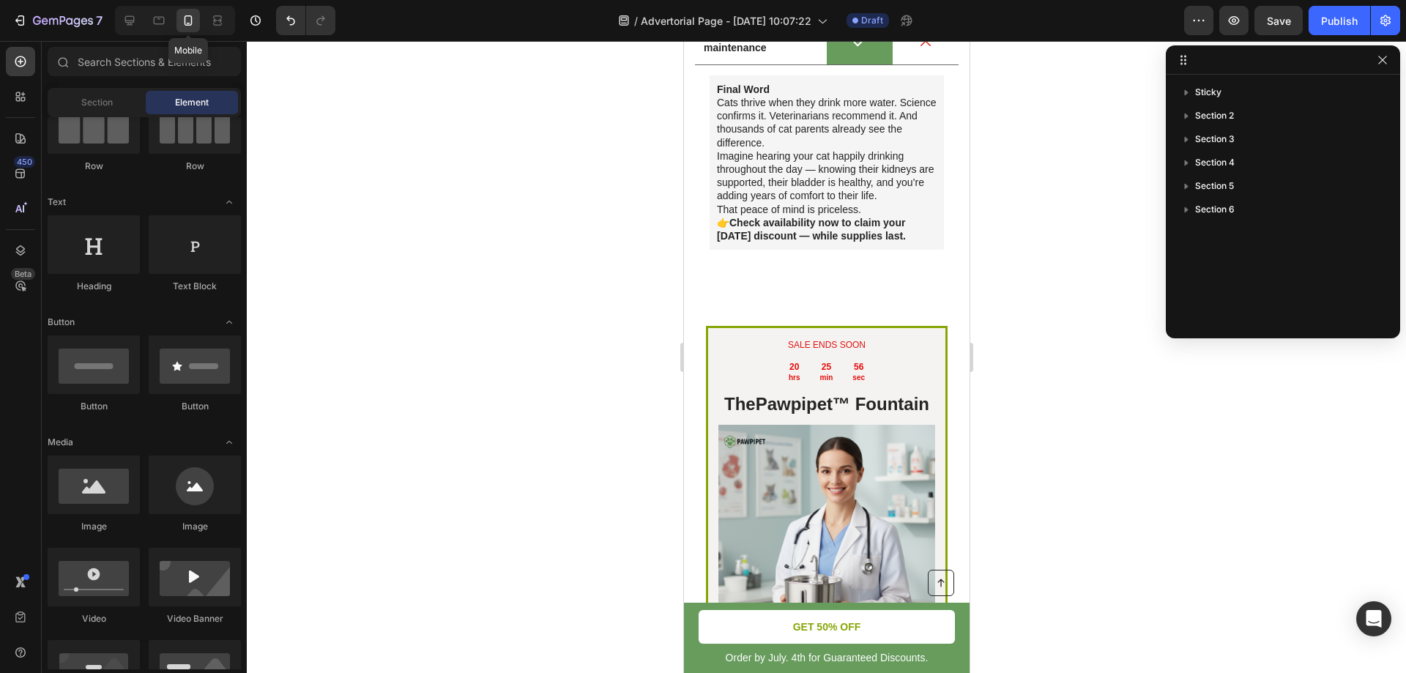
scroll to position [4124, 0]
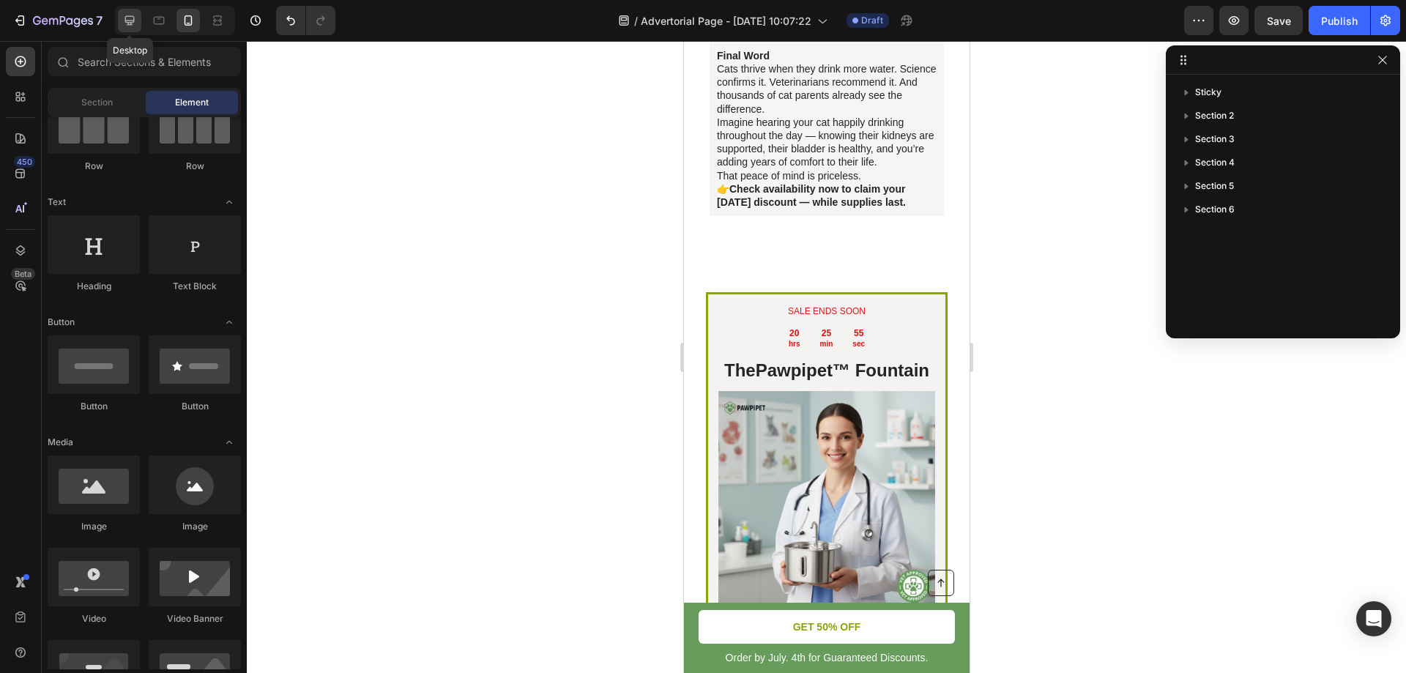
click at [125, 21] on icon at bounding box center [129, 20] width 15 height 15
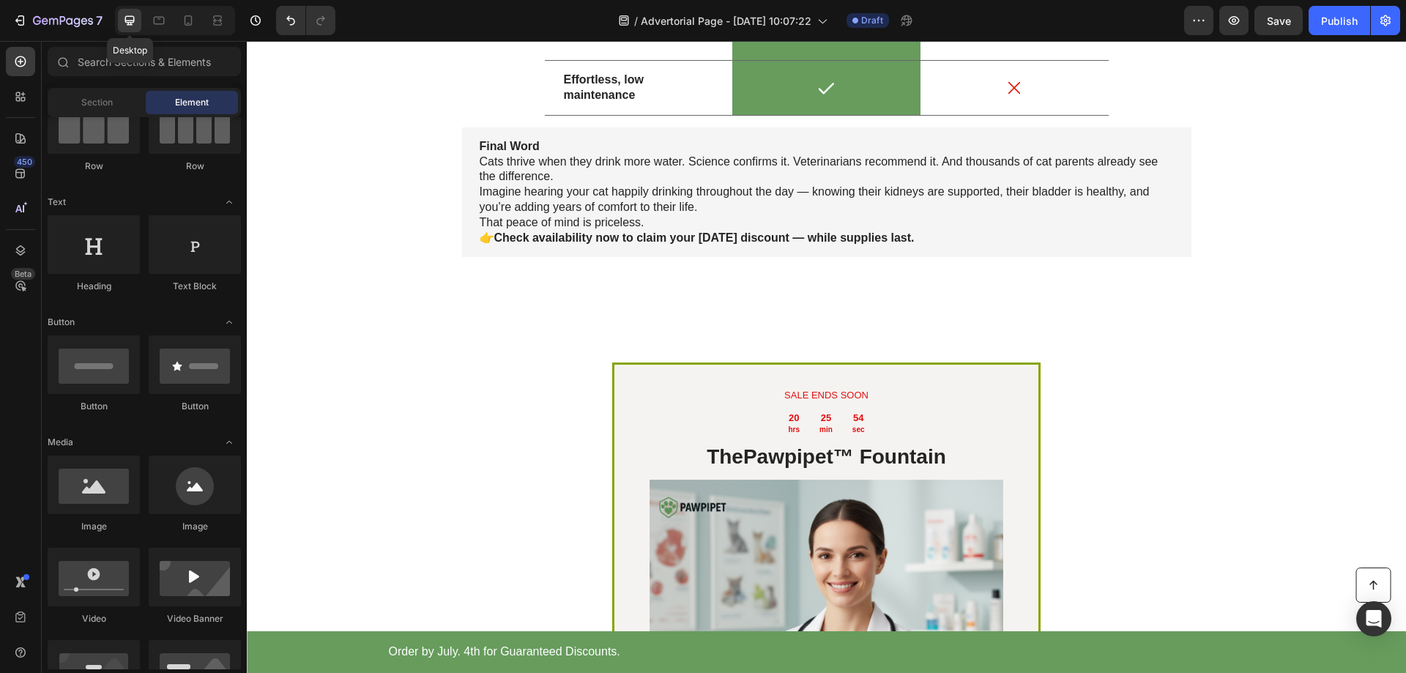
scroll to position [4090, 0]
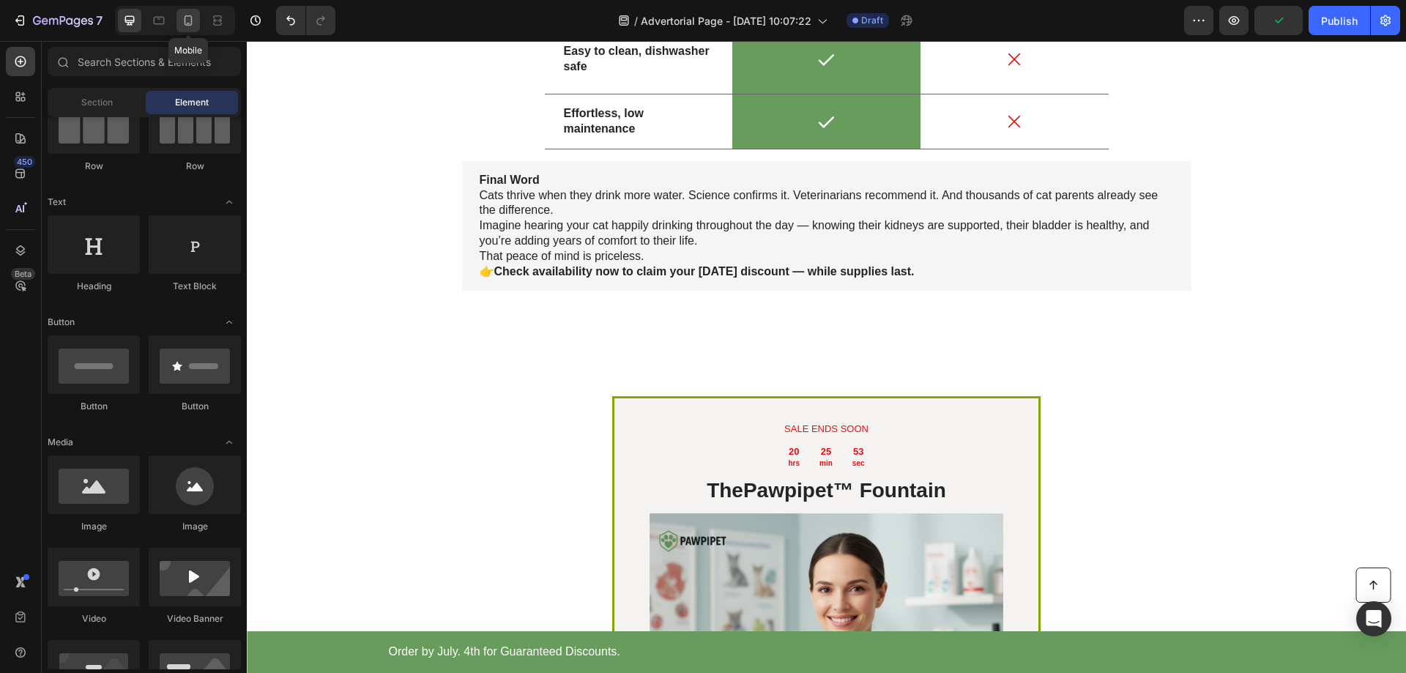
click at [193, 23] on icon at bounding box center [188, 20] width 15 height 15
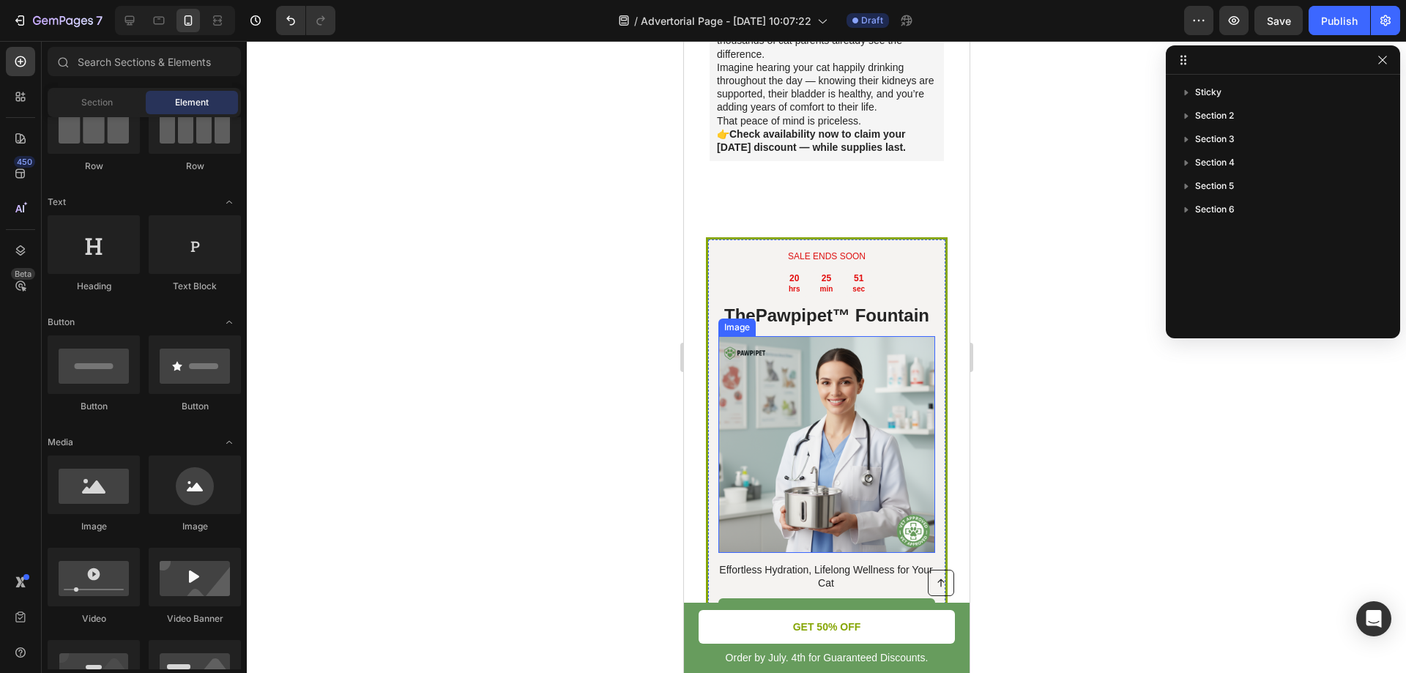
scroll to position [4344, 0]
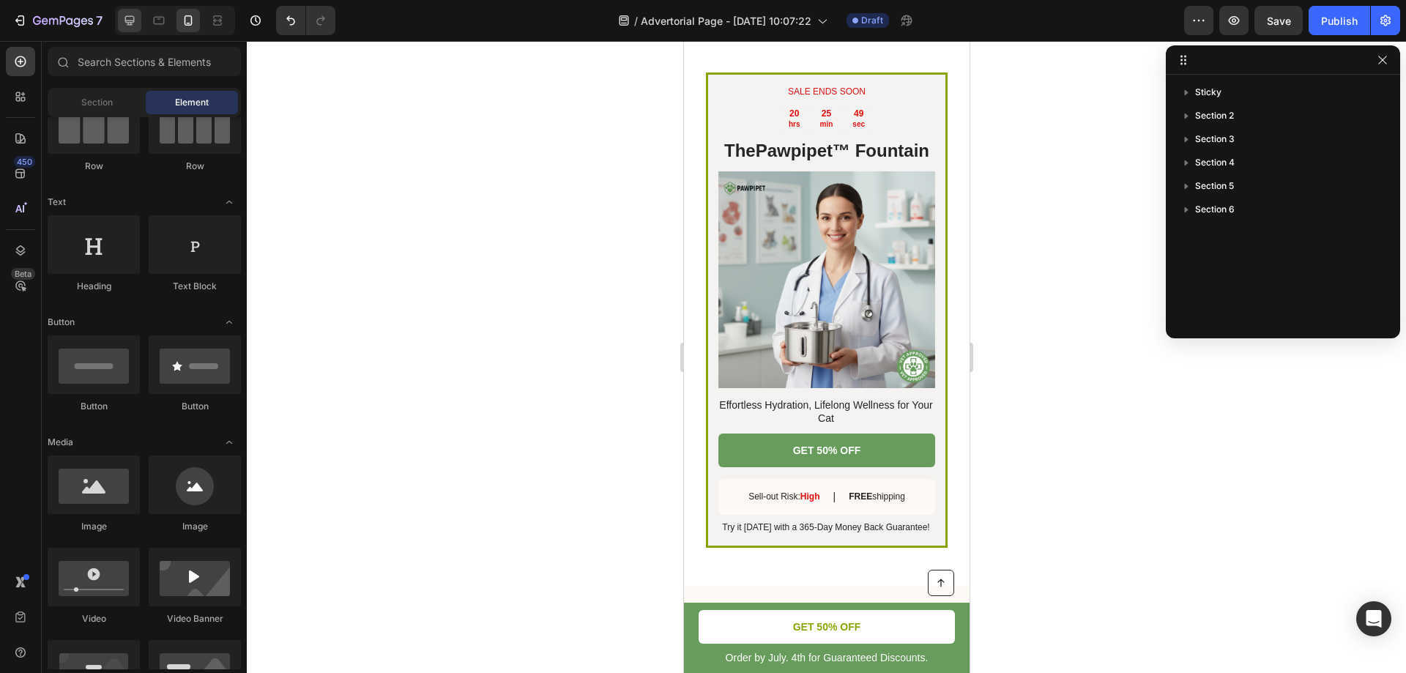
click at [135, 30] on div at bounding box center [129, 20] width 23 height 23
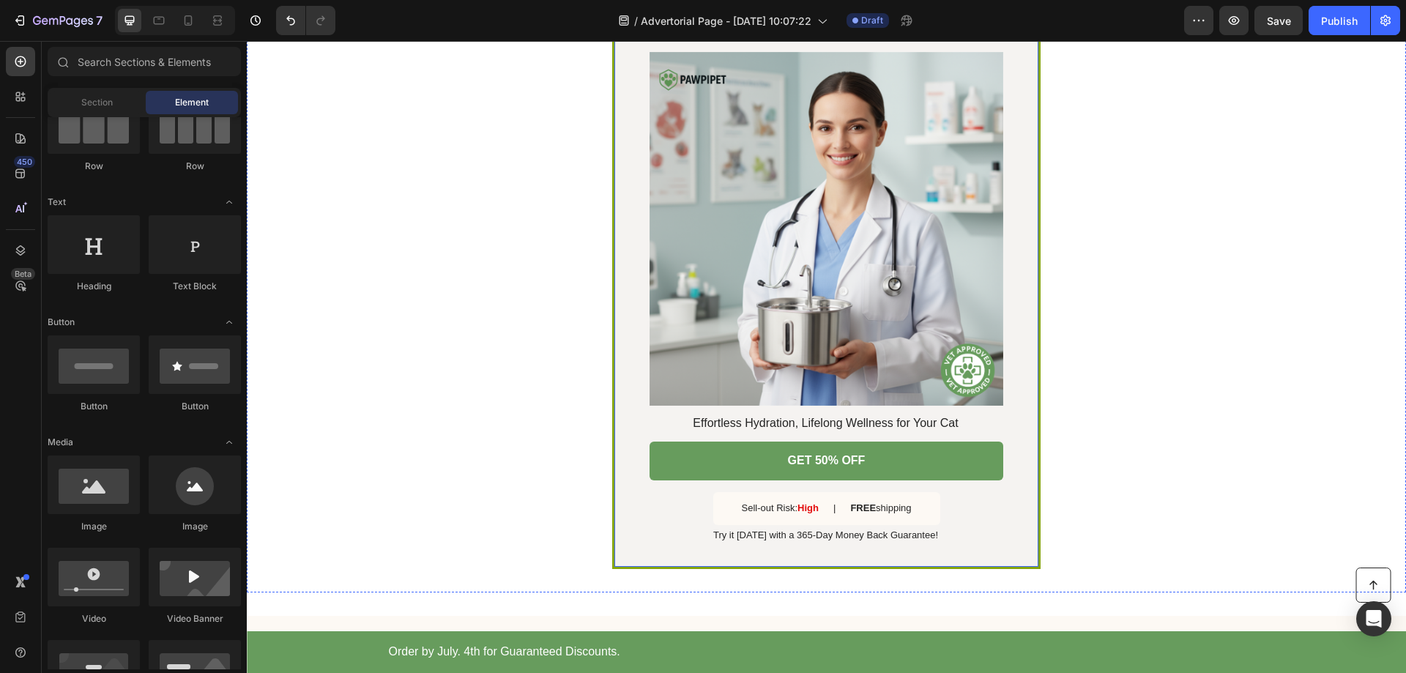
scroll to position [4563, 0]
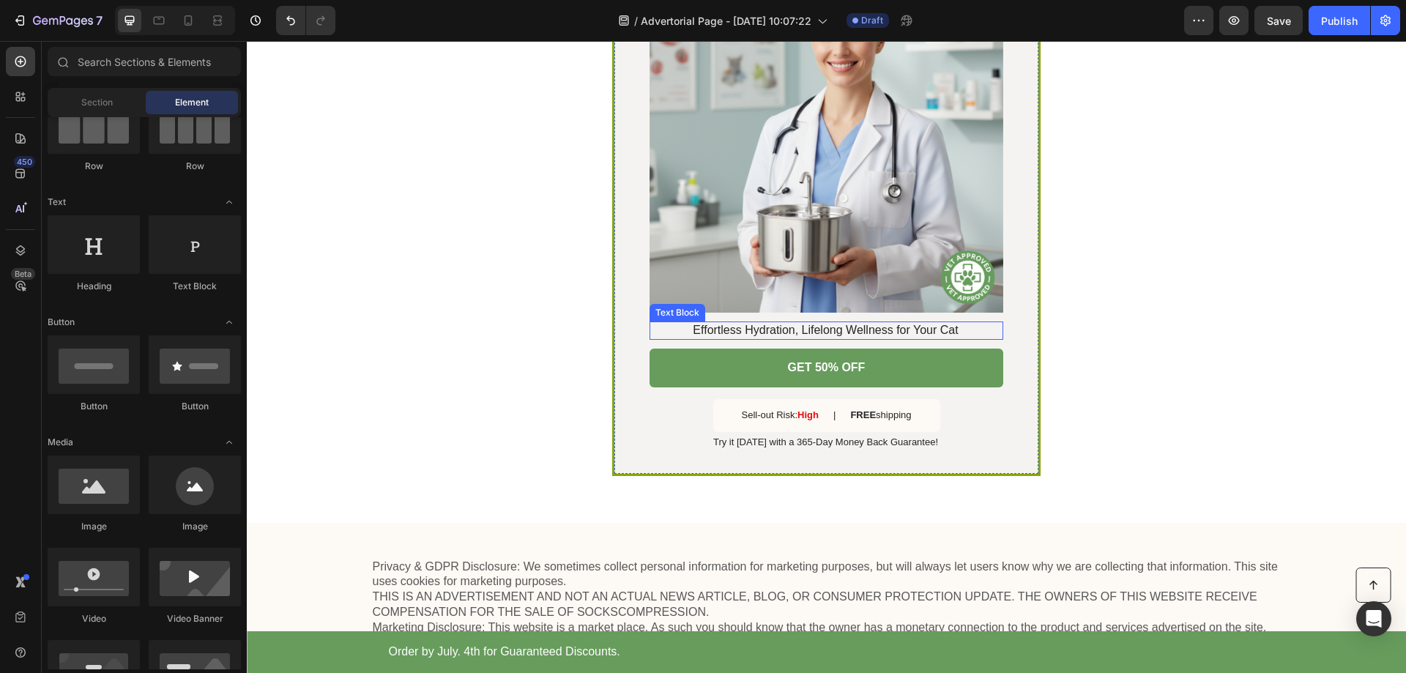
click at [842, 332] on p "Effortless Hydration, Lifelong Wellness for Your Cat" at bounding box center [826, 330] width 352 height 15
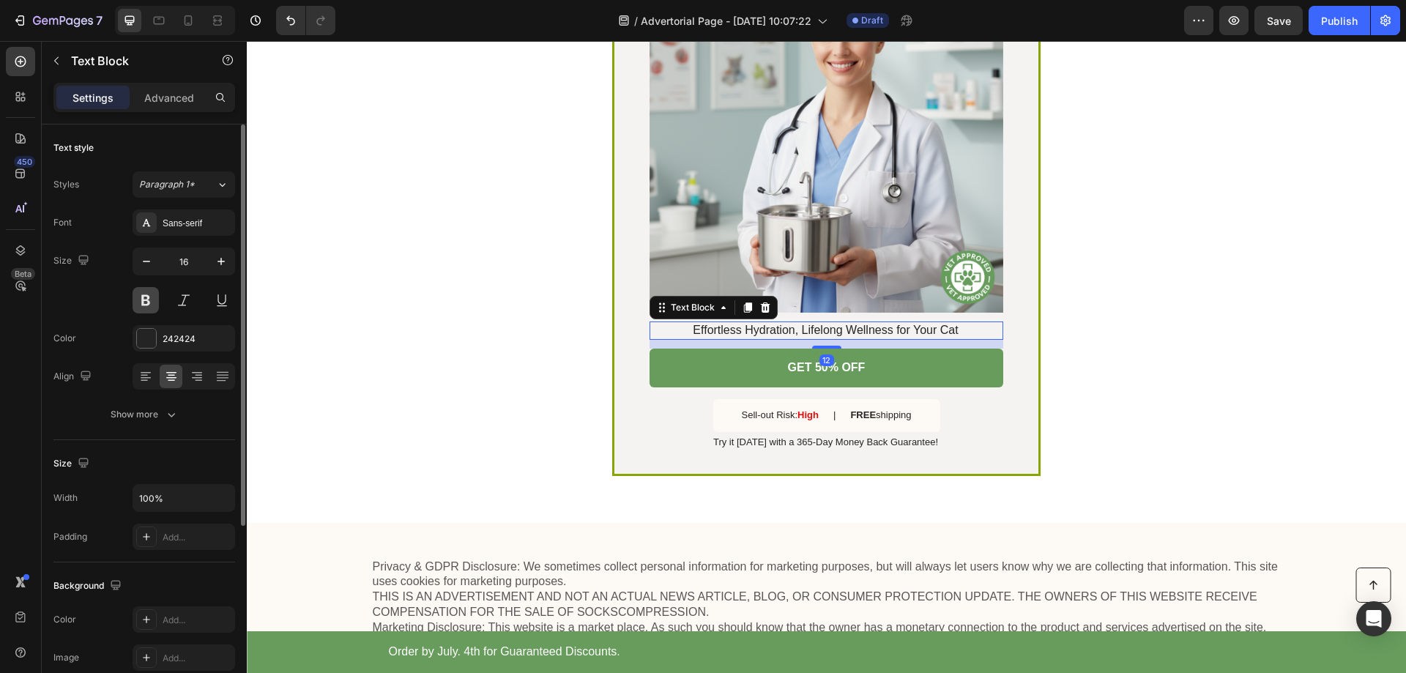
click at [149, 300] on button at bounding box center [146, 300] width 26 height 26
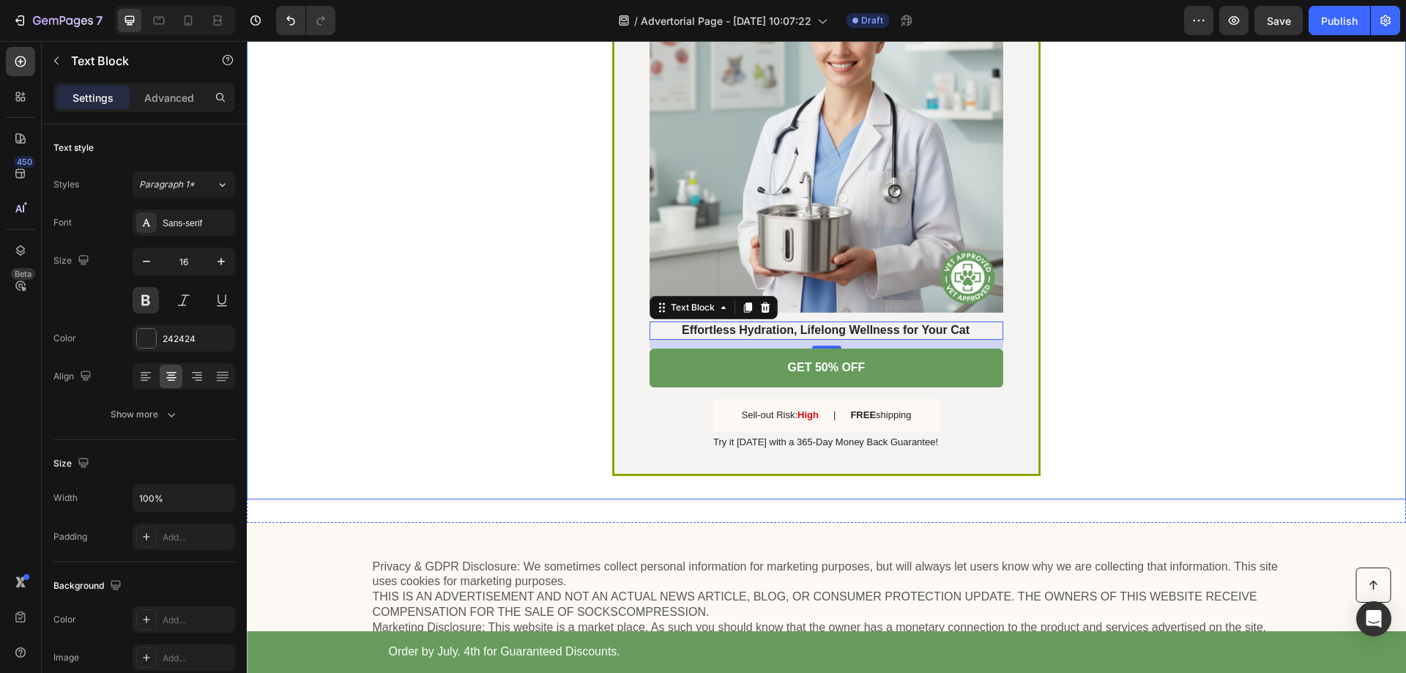
click at [1185, 261] on div "SALE ENDS SOON Text Block 20 hrs 25 min 44 sec Countdown Timer The Pawpipet™ Fo…" at bounding box center [826, 159] width 1159 height 680
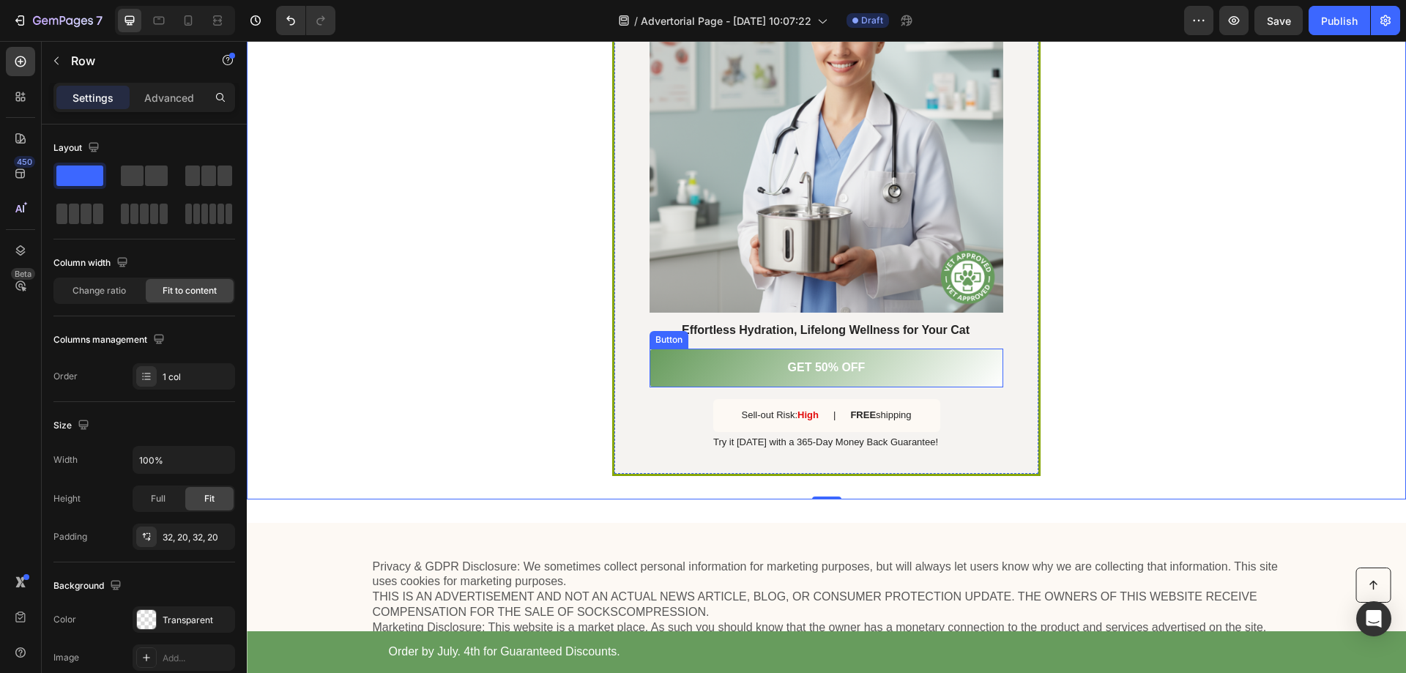
click at [812, 378] on link "GET 50% OFF" at bounding box center [827, 368] width 354 height 39
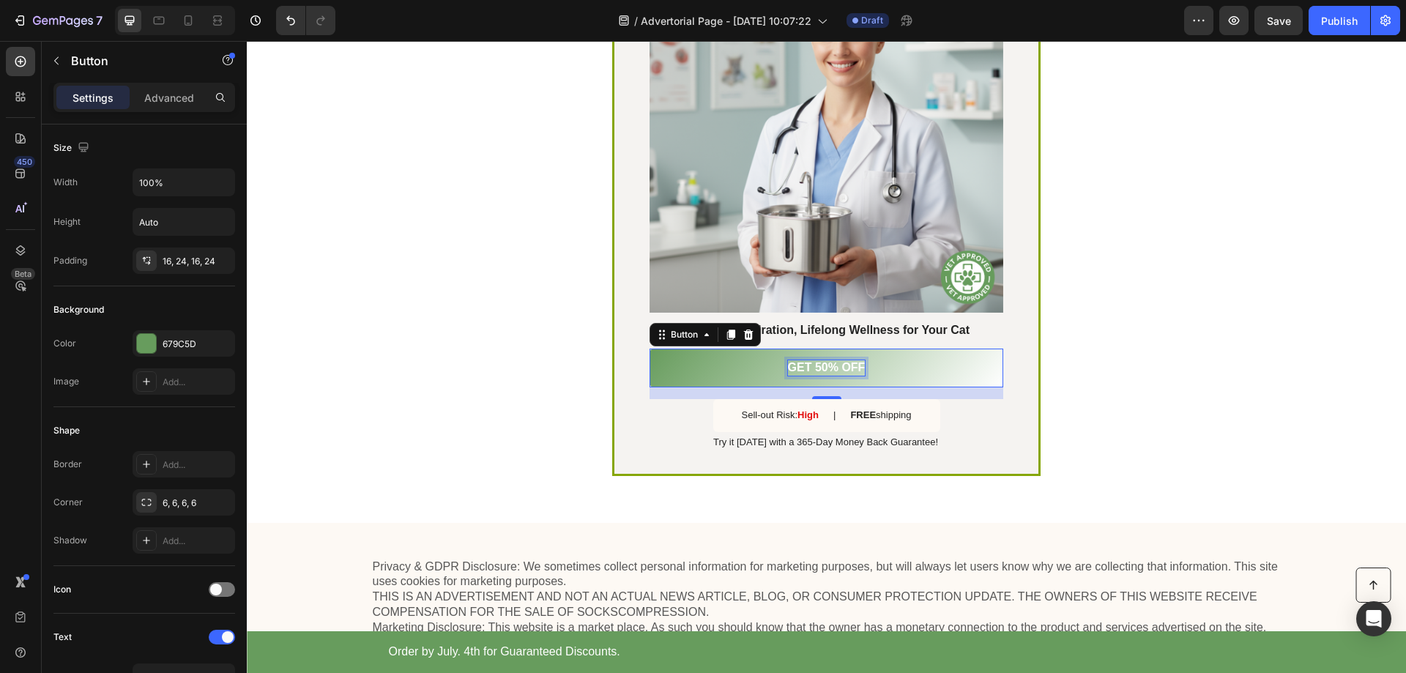
click at [823, 368] on p "GET 50% OFF" at bounding box center [827, 367] width 78 height 15
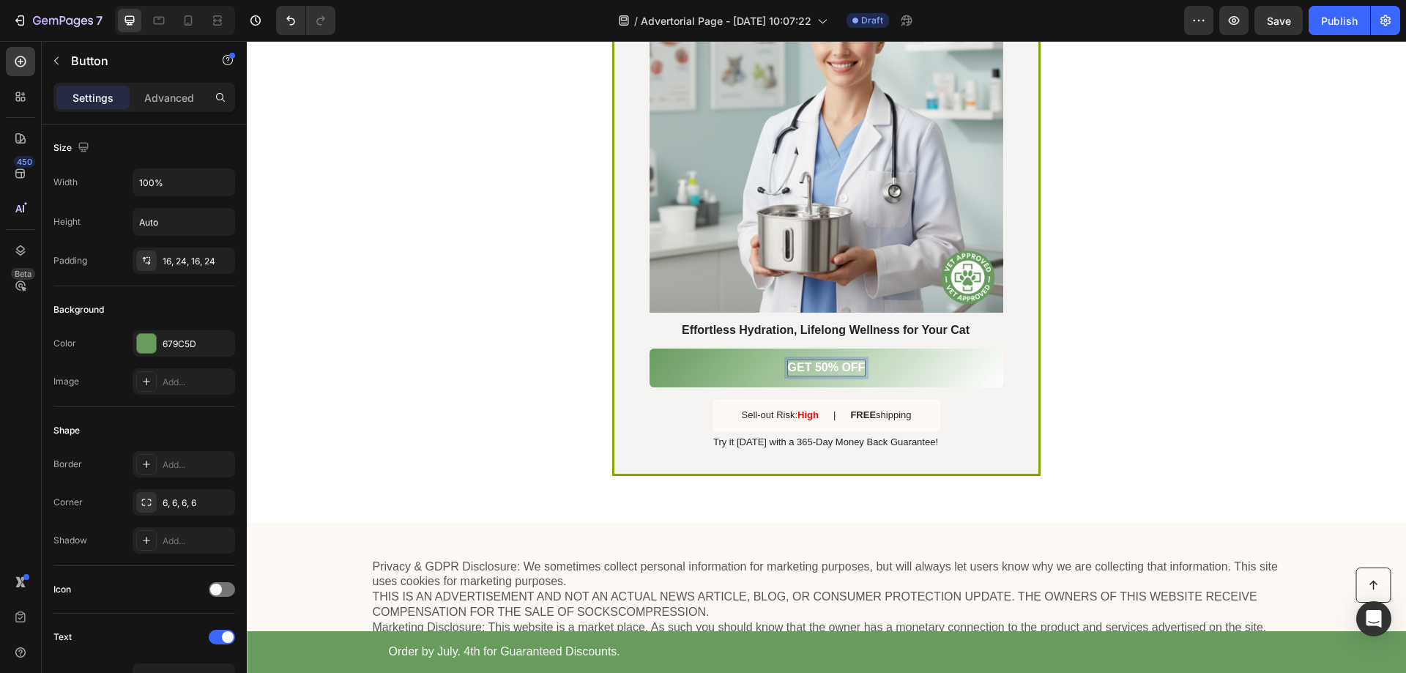
click at [853, 367] on p "GET 50% OFF" at bounding box center [827, 367] width 78 height 15
click at [887, 368] on link "GET 50% OFF" at bounding box center [827, 368] width 354 height 39
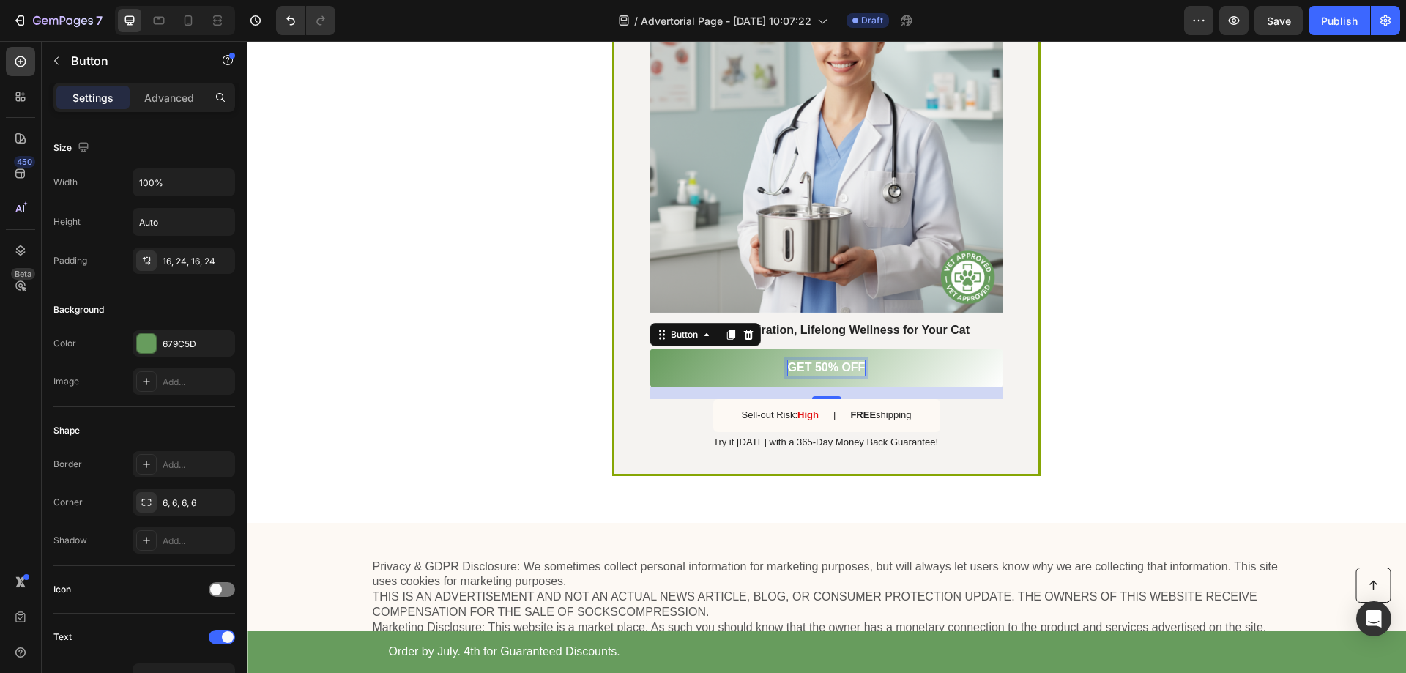
click at [853, 364] on p "GET 50% OFF" at bounding box center [827, 367] width 78 height 15
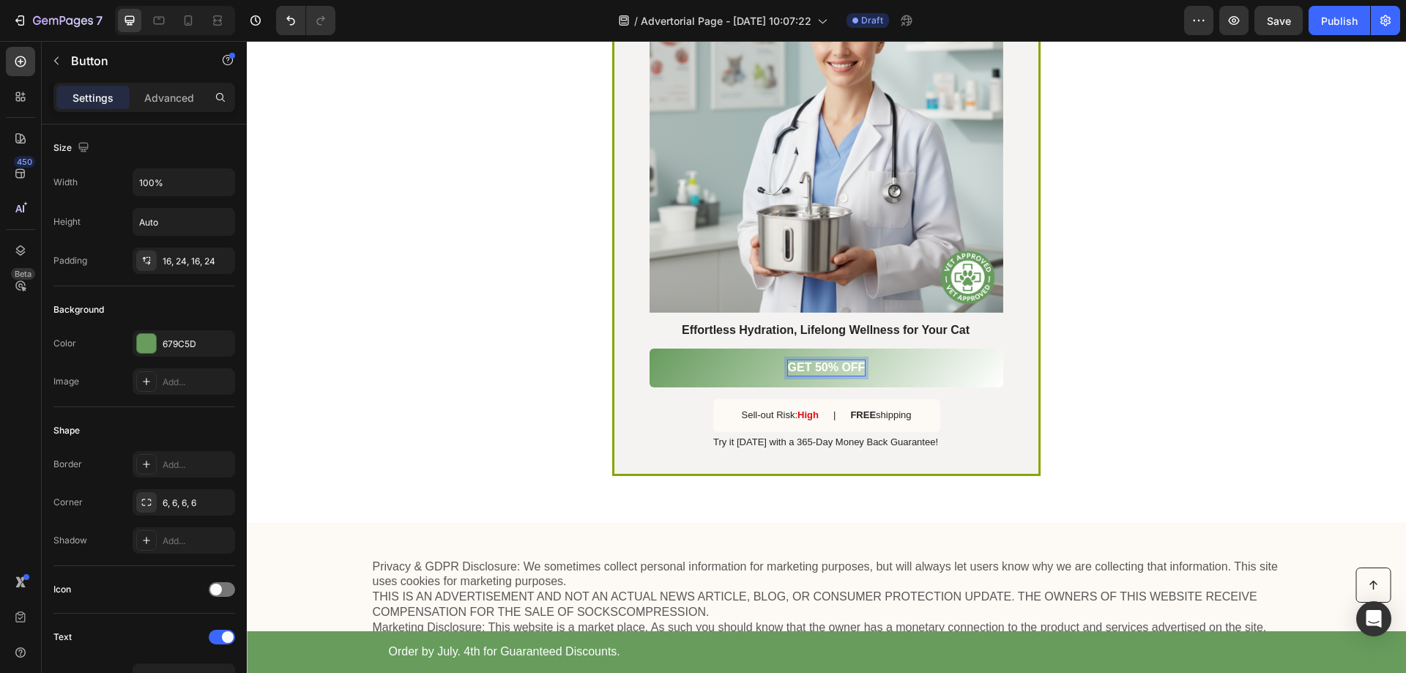
click at [858, 371] on p "GET 50% OFF" at bounding box center [827, 367] width 78 height 15
click at [857, 371] on p "GET 50% OFF" at bounding box center [827, 367] width 78 height 15
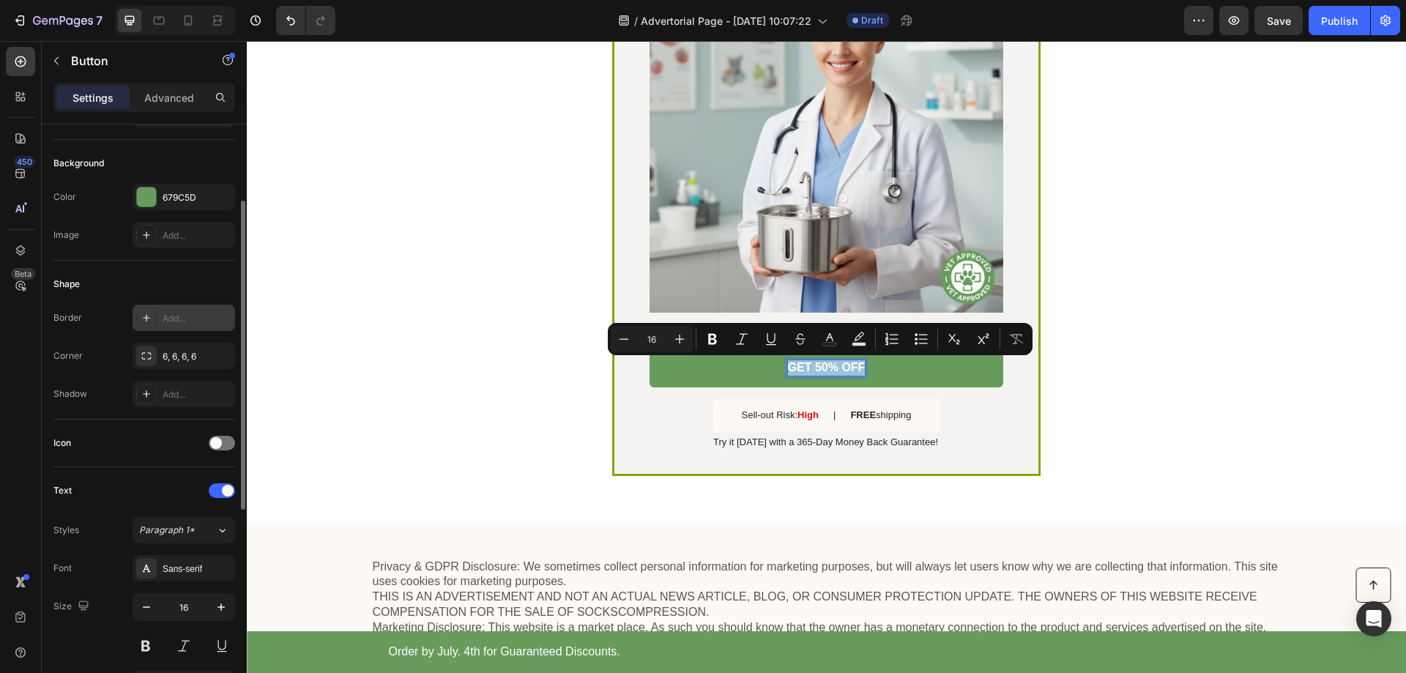
scroll to position [293, 0]
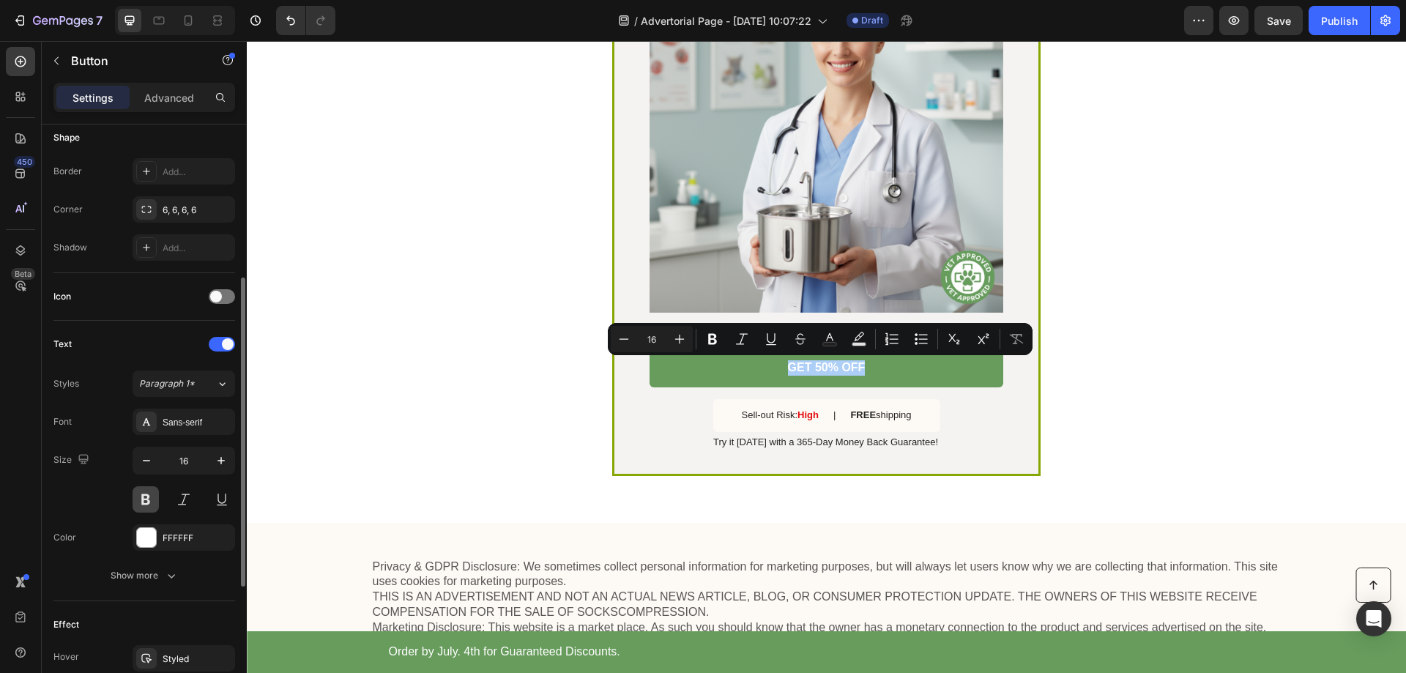
click at [149, 492] on button at bounding box center [146, 499] width 26 height 26
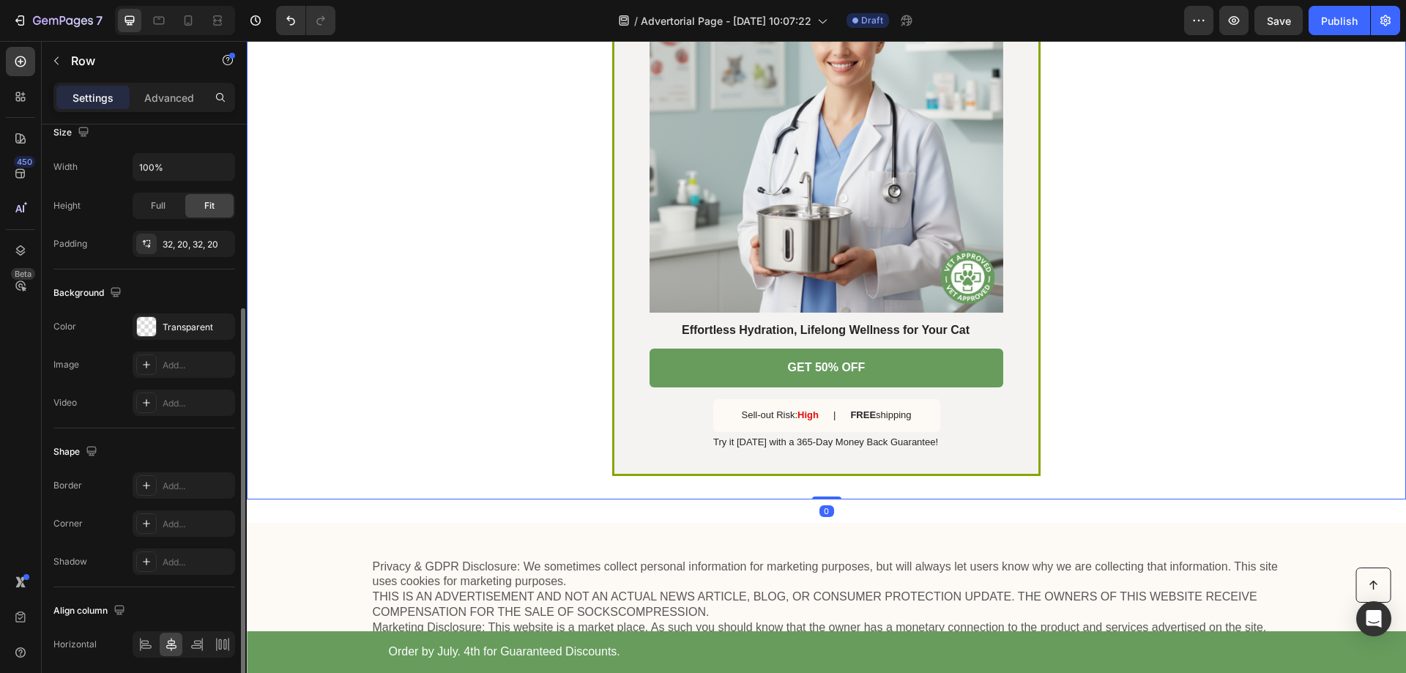
click at [349, 291] on div "SALE ENDS SOON Text Block 20 hrs 25 min 30 sec Countdown Timer The Pawpipet™ Fo…" at bounding box center [826, 159] width 1159 height 680
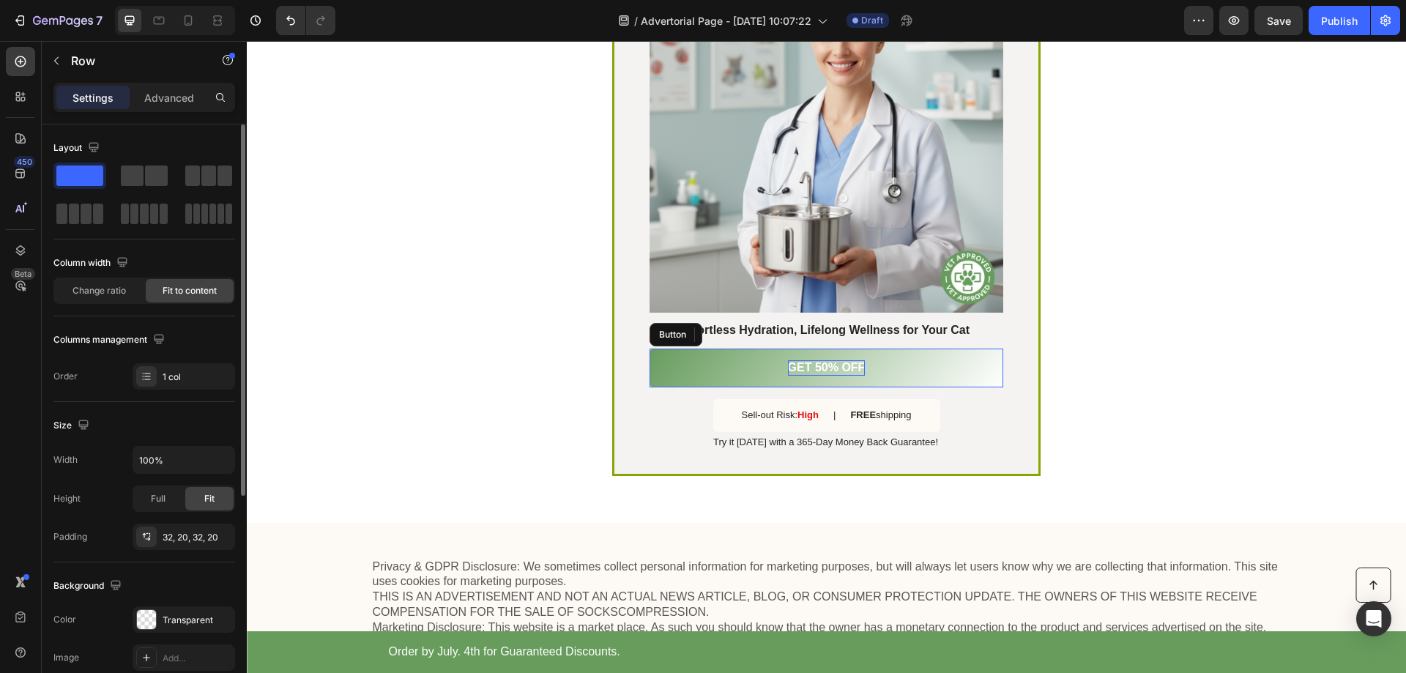
click at [843, 369] on p "GET 50% OFF" at bounding box center [827, 367] width 78 height 15
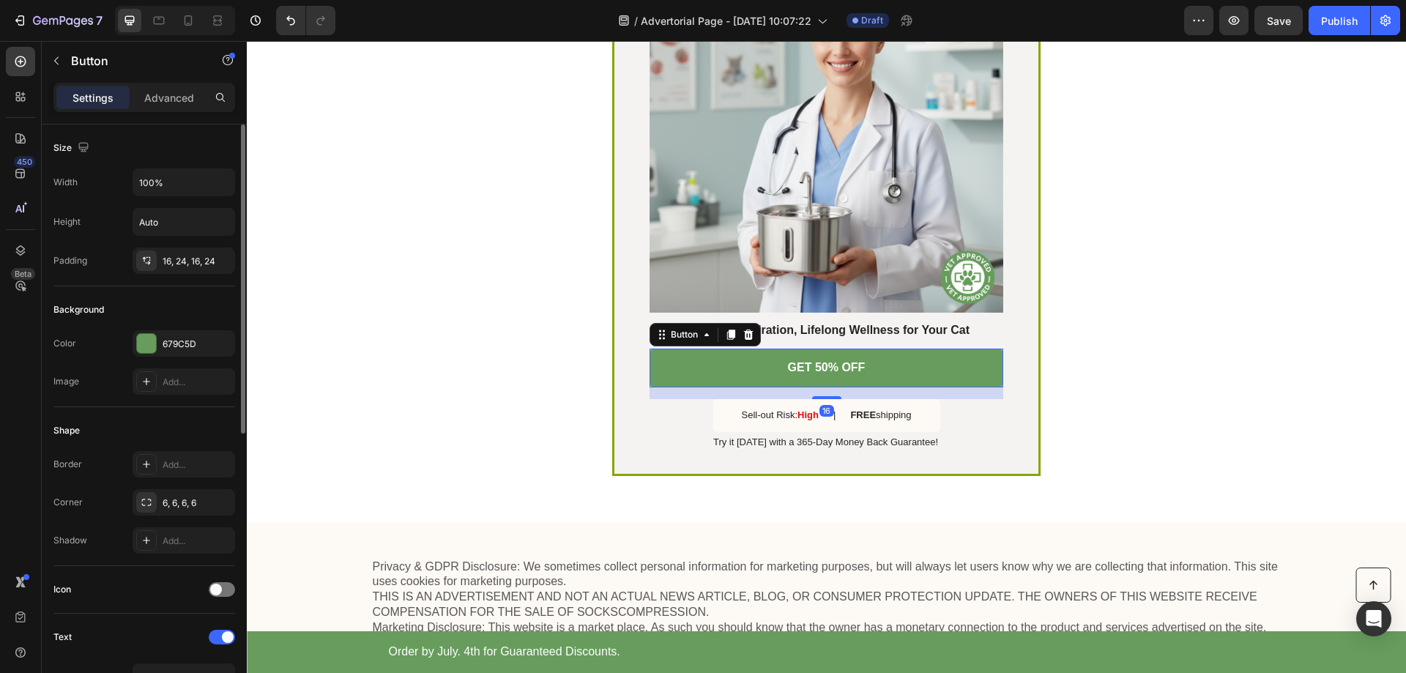
scroll to position [220, 0]
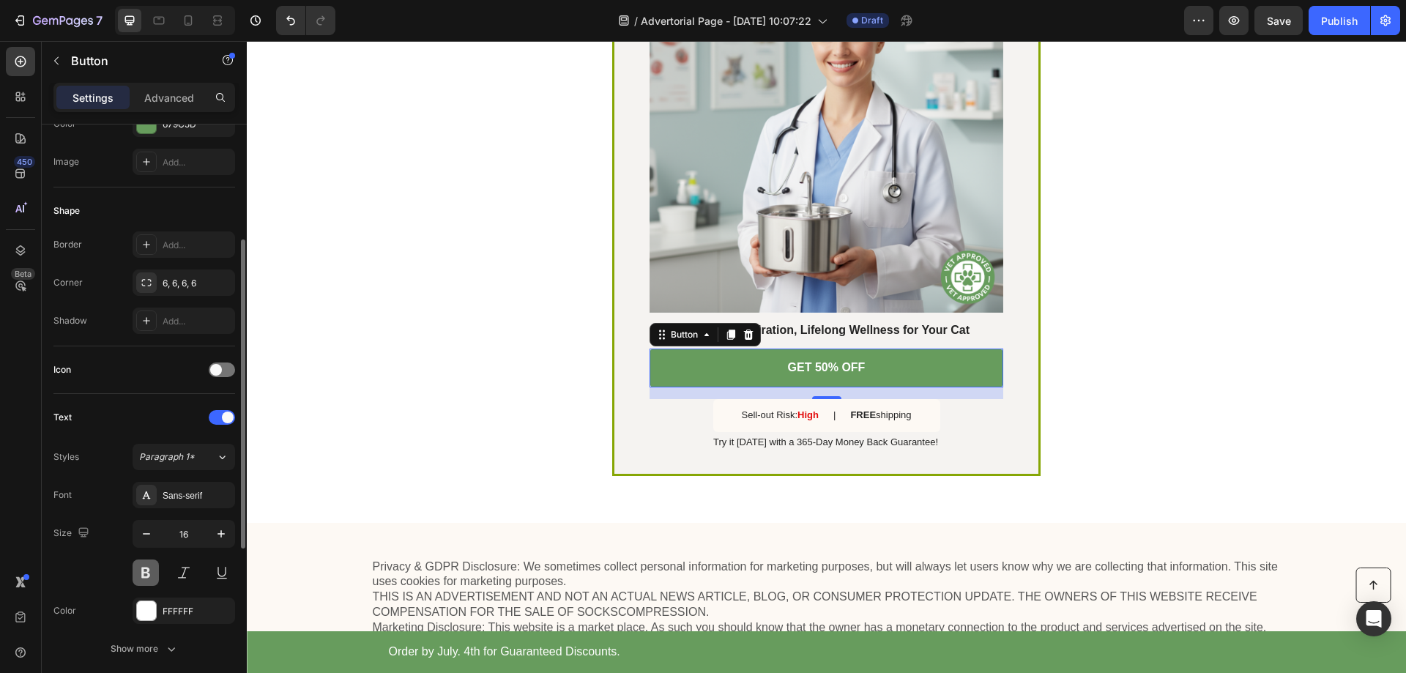
click at [139, 576] on button at bounding box center [146, 573] width 26 height 26
click at [154, 577] on button at bounding box center [146, 573] width 26 height 26
click at [445, 326] on div "SALE ENDS SOON Text Block 20 hrs 25 min 21 sec Countdown Timer The Pawpipet™ Fo…" at bounding box center [826, 159] width 1159 height 680
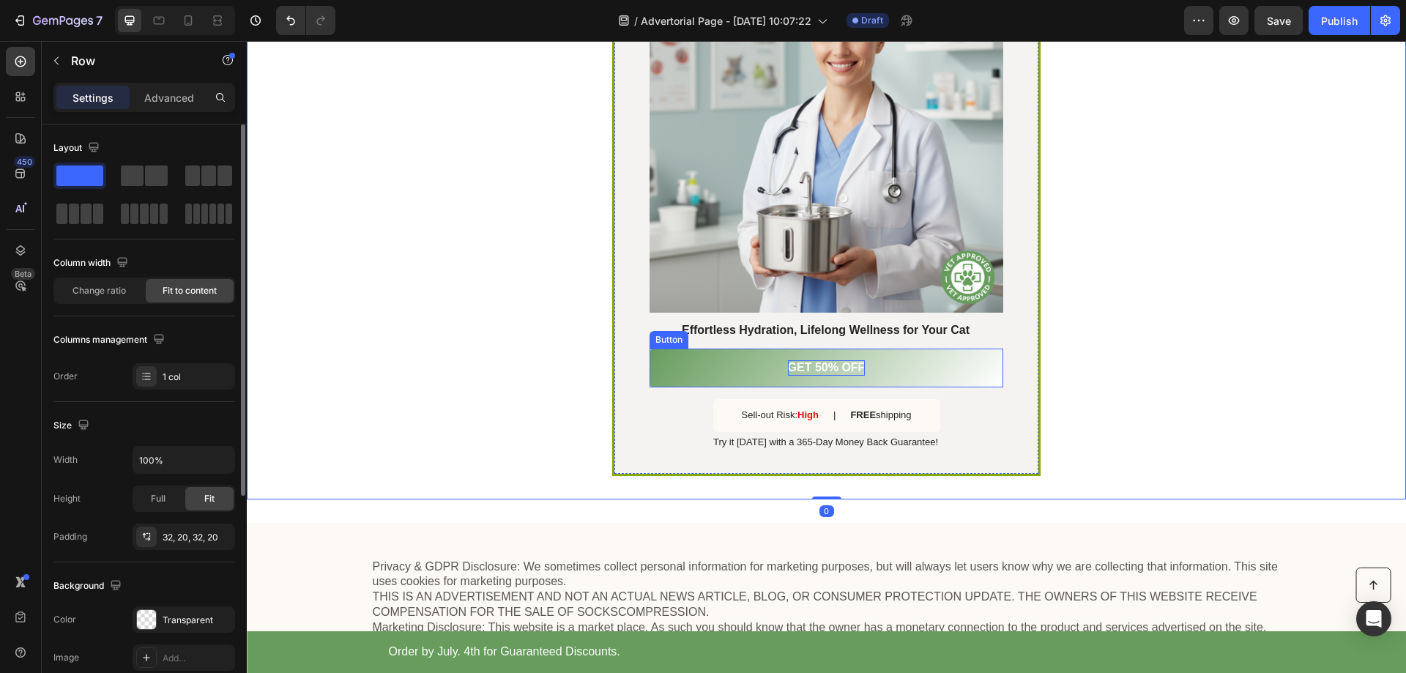
click at [817, 368] on p "GET 50% OFF" at bounding box center [827, 367] width 78 height 15
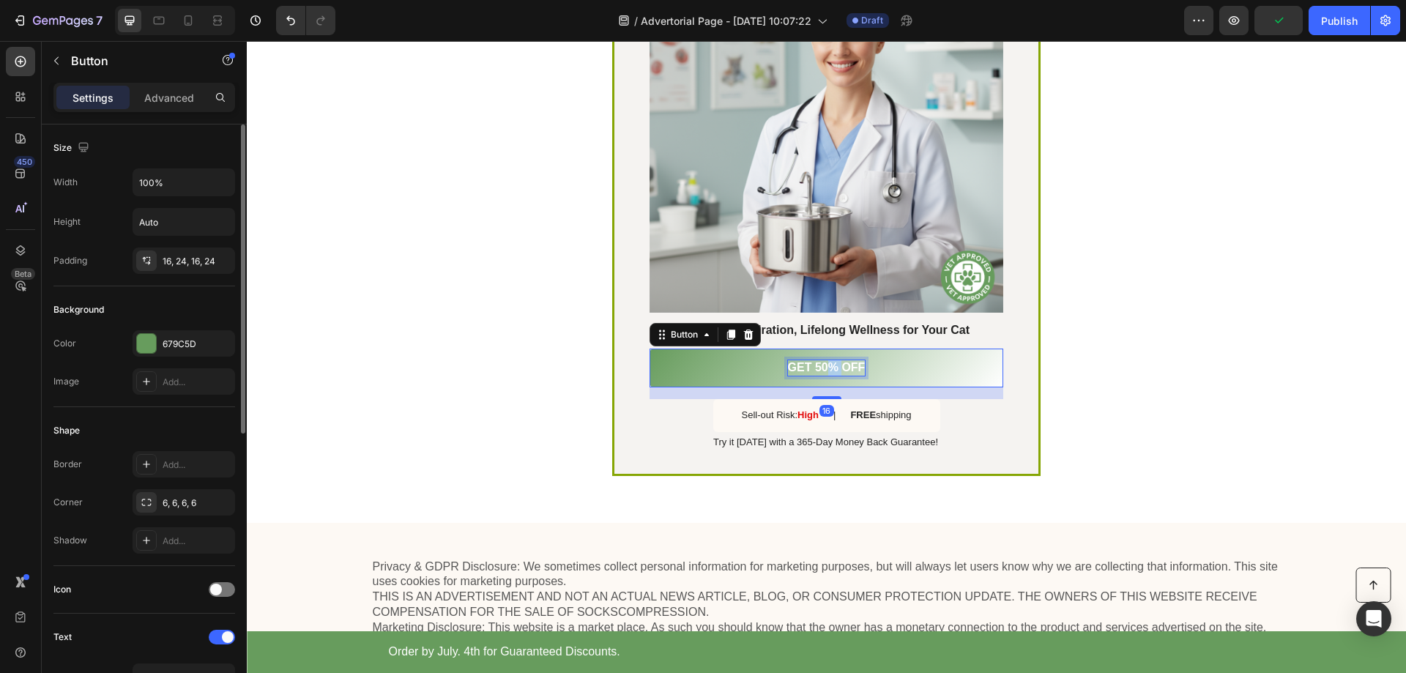
click at [822, 366] on p "GET 50% OFF" at bounding box center [827, 367] width 78 height 15
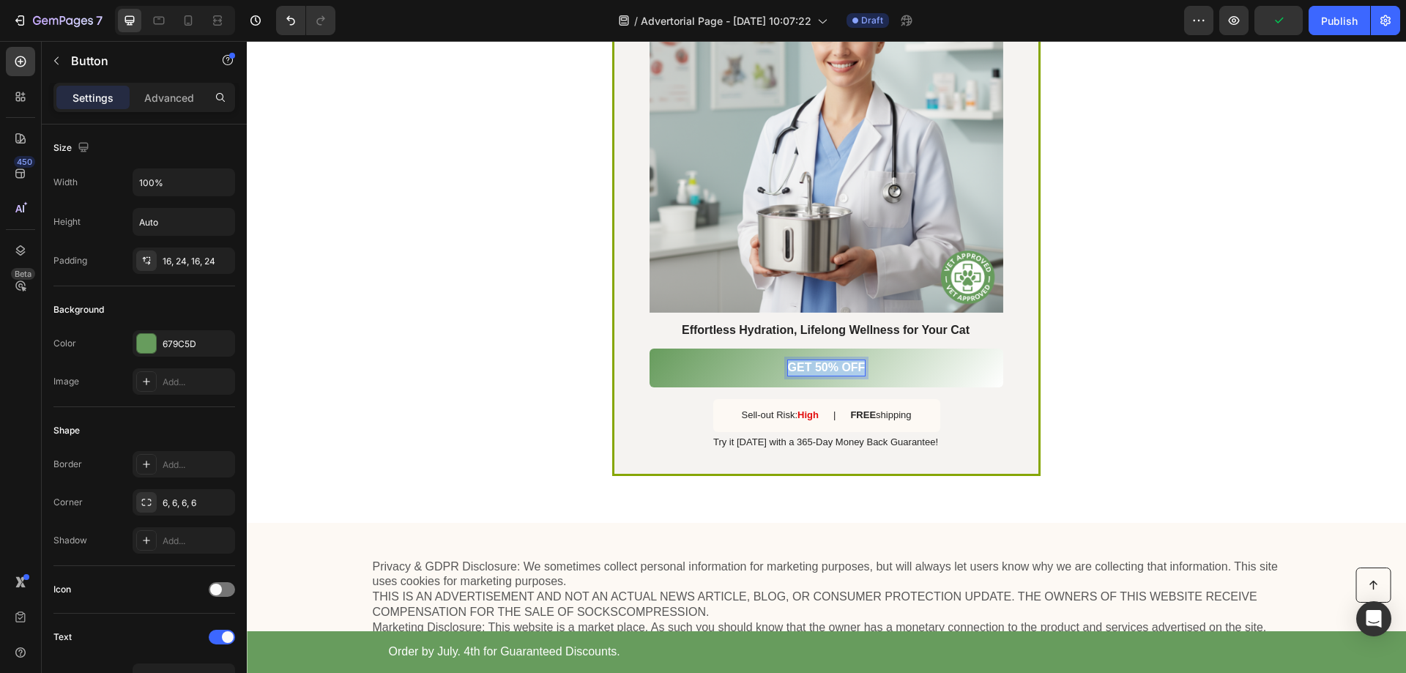
click at [822, 366] on p "GET 50% OFF" at bounding box center [827, 367] width 78 height 15
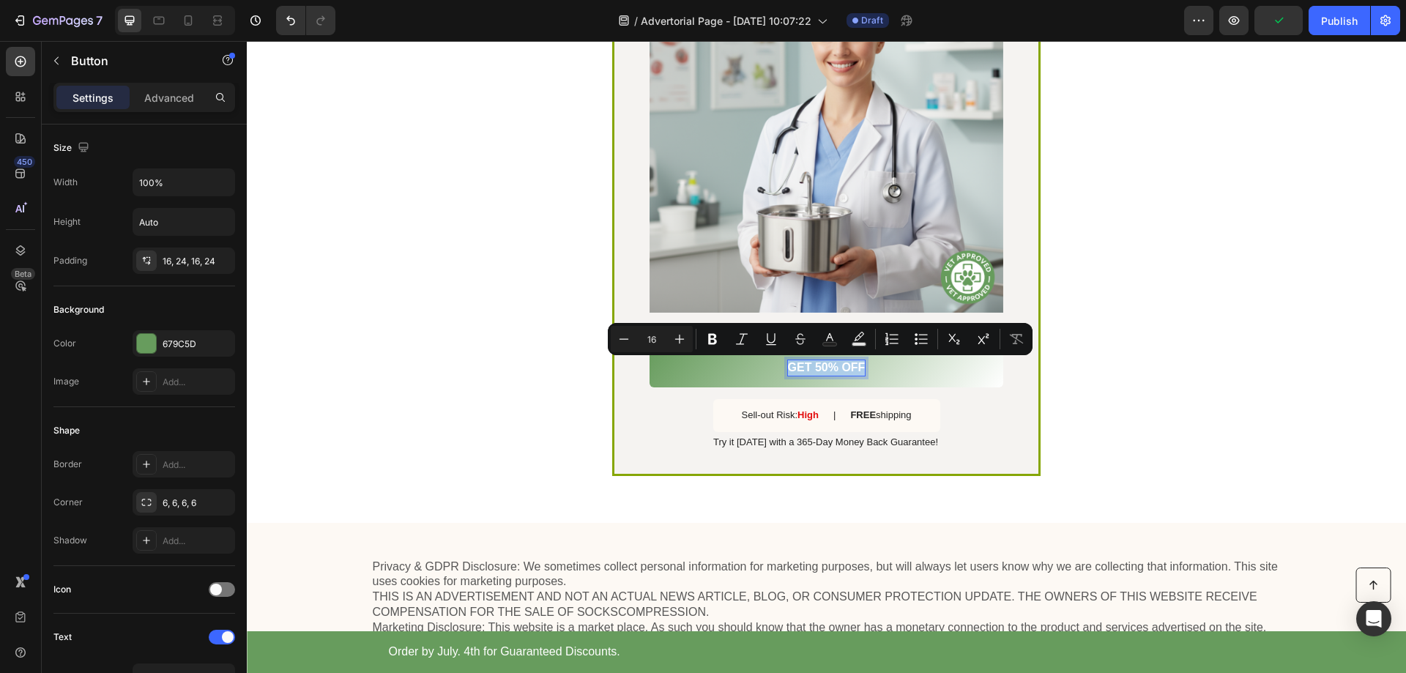
click at [822, 366] on p "GET 50% OFF" at bounding box center [827, 367] width 78 height 15
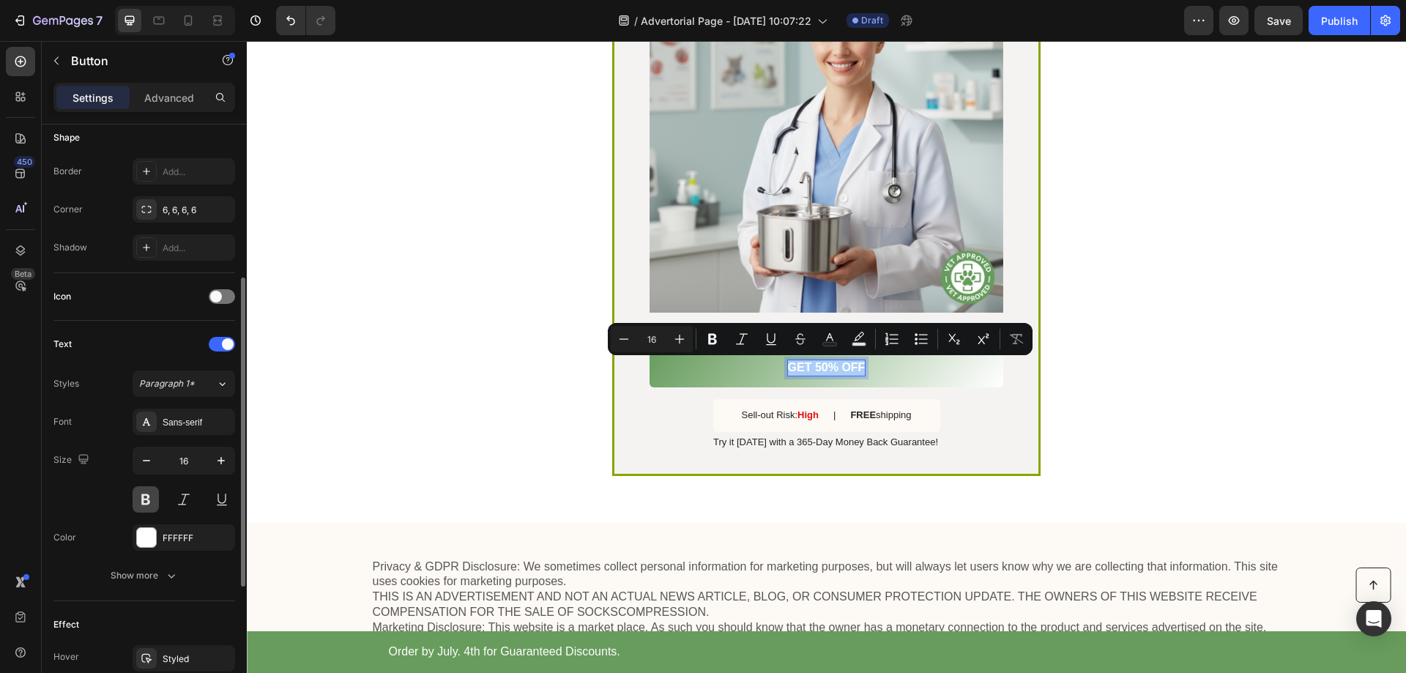
click at [148, 506] on button at bounding box center [146, 499] width 26 height 26
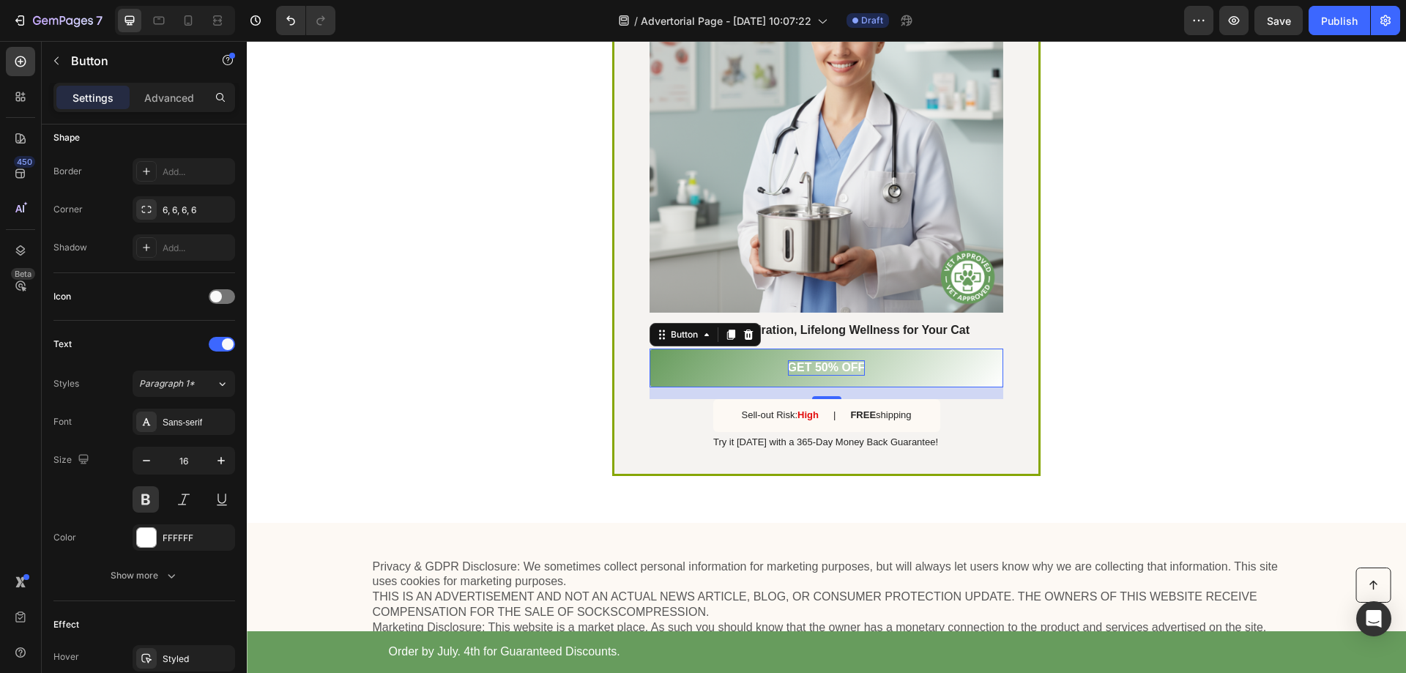
drag, startPoint x: 394, startPoint y: 325, endPoint x: 401, endPoint y: 321, distance: 8.5
click at [395, 324] on div "SALE ENDS SOON Text Block 20 hrs 25 min 17 sec Countdown Timer The Pawpipet™ Fo…" at bounding box center [826, 159] width 1159 height 680
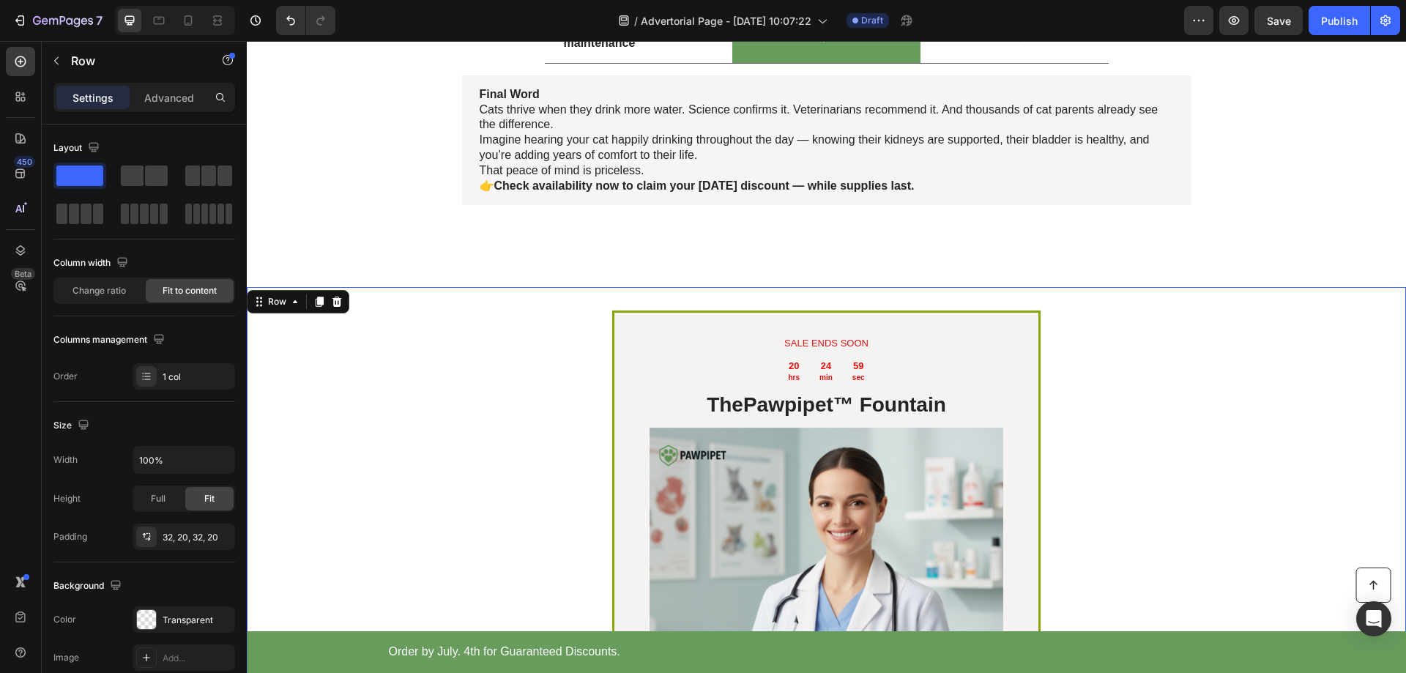
scroll to position [4124, 0]
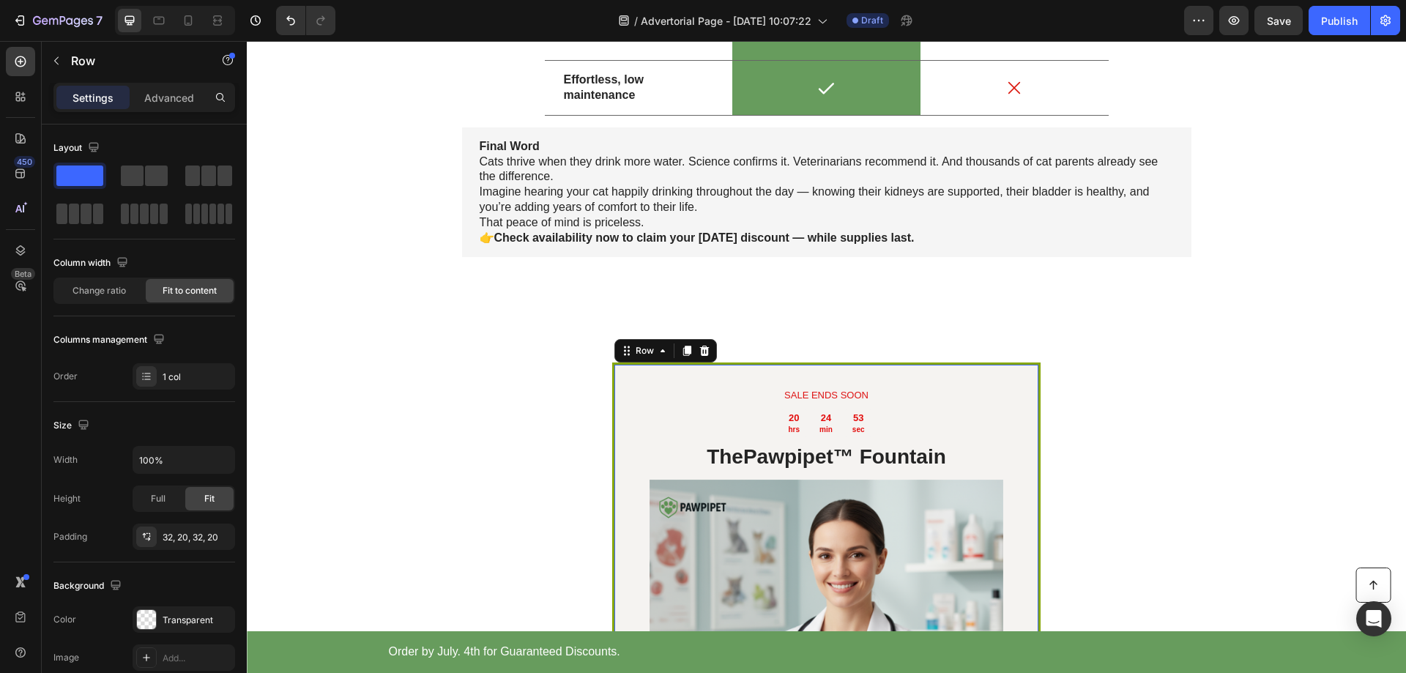
click at [623, 393] on div "SALE ENDS SOON Text Block 20 hrs 24 min 53 sec Countdown Timer The Pawpipet™ Fo…" at bounding box center [826, 680] width 428 height 634
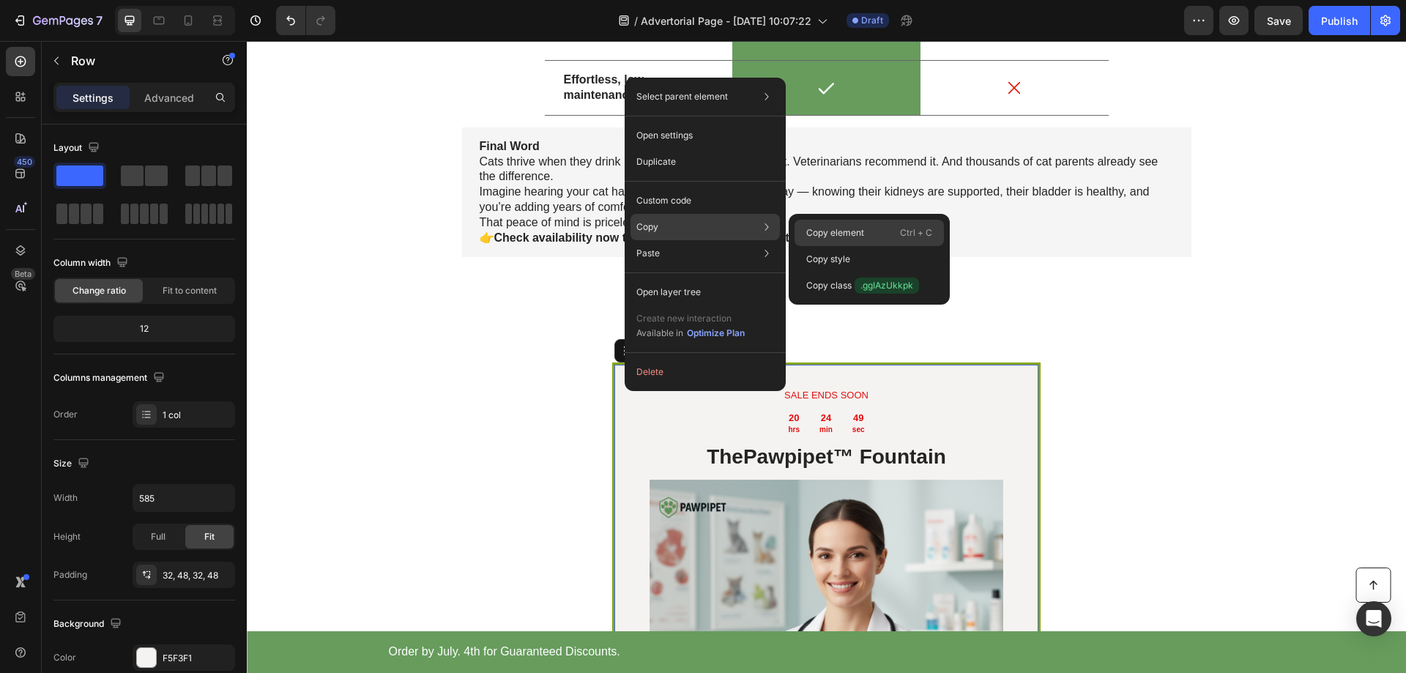
click at [822, 229] on p "Copy element" at bounding box center [835, 232] width 58 height 13
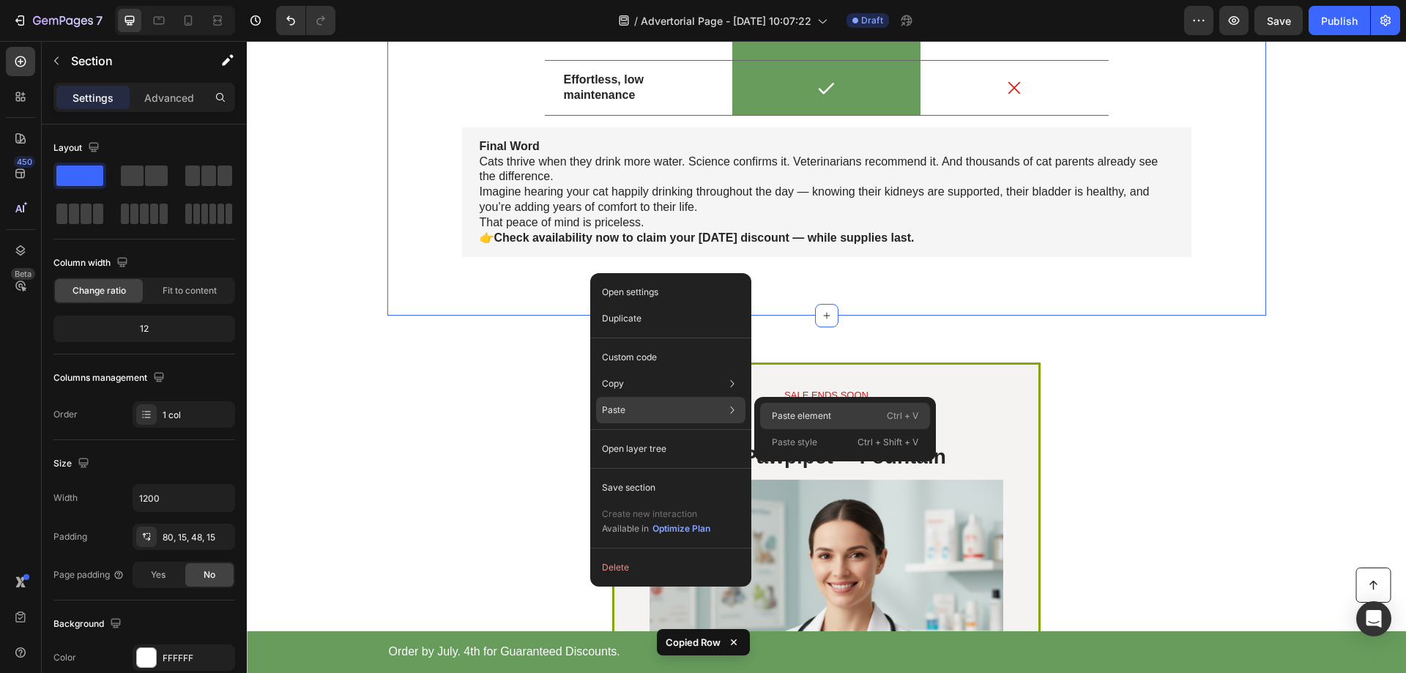
click at [802, 409] on p "Paste element" at bounding box center [801, 415] width 59 height 13
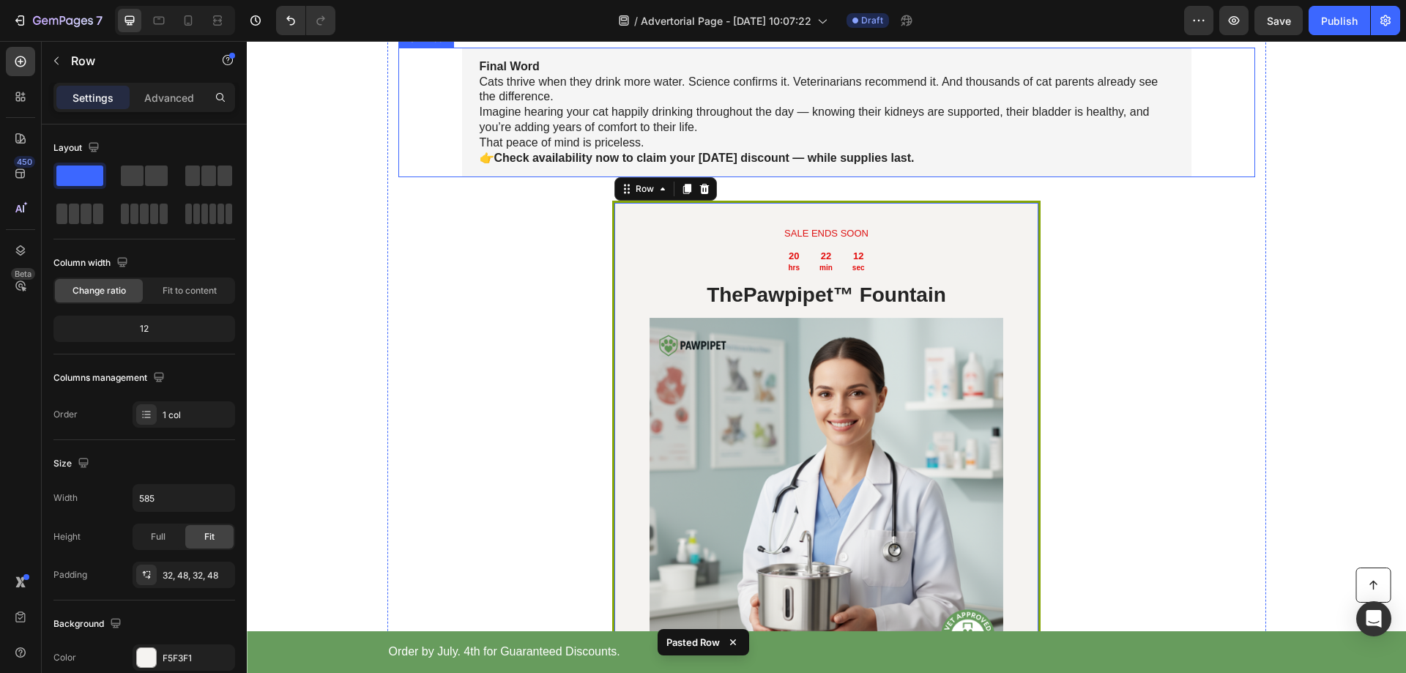
scroll to position [4093, 0]
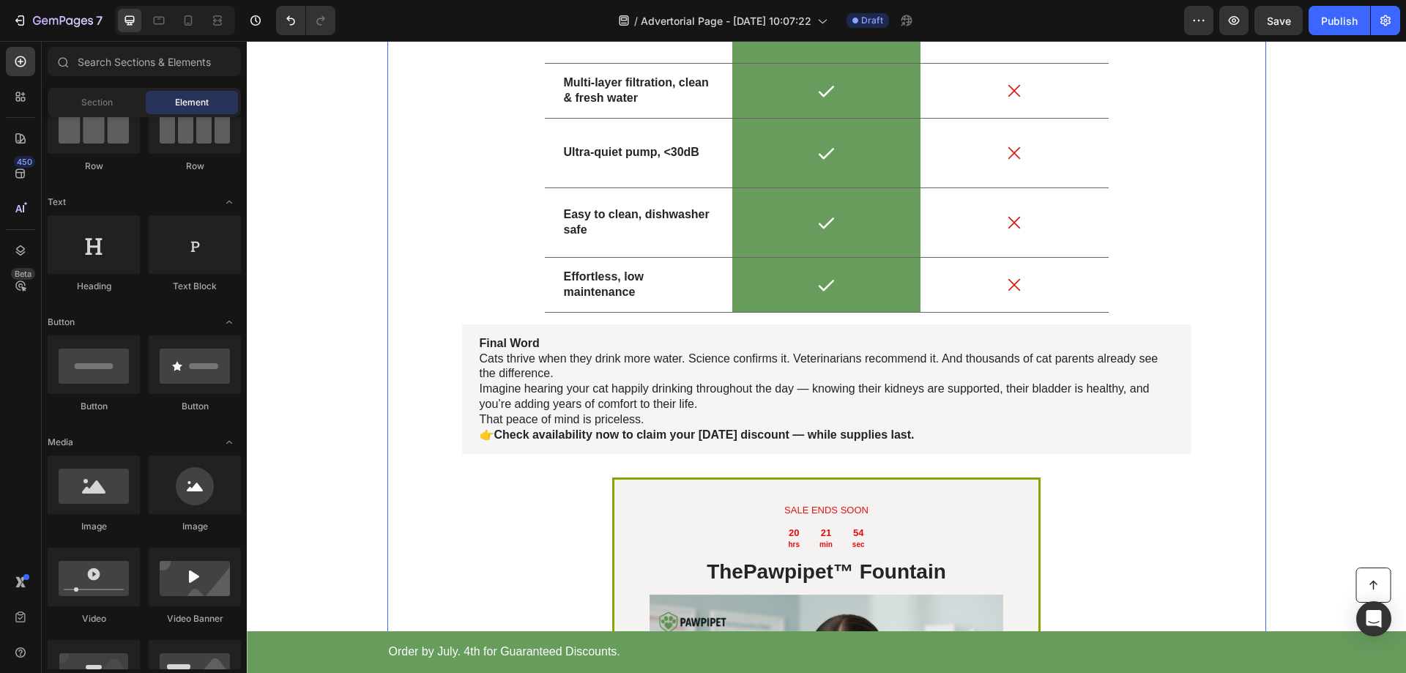
scroll to position [4019, 0]
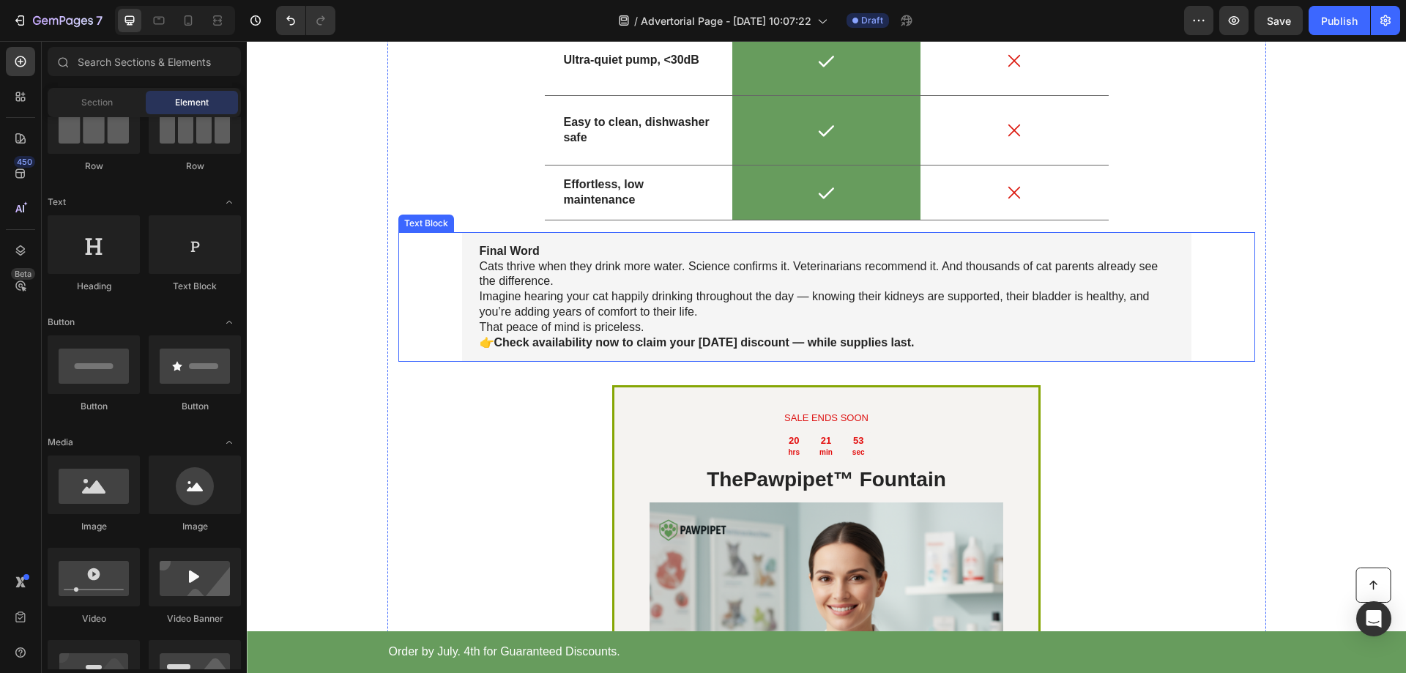
click at [486, 245] on strong "Final Word" at bounding box center [510, 251] width 60 height 12
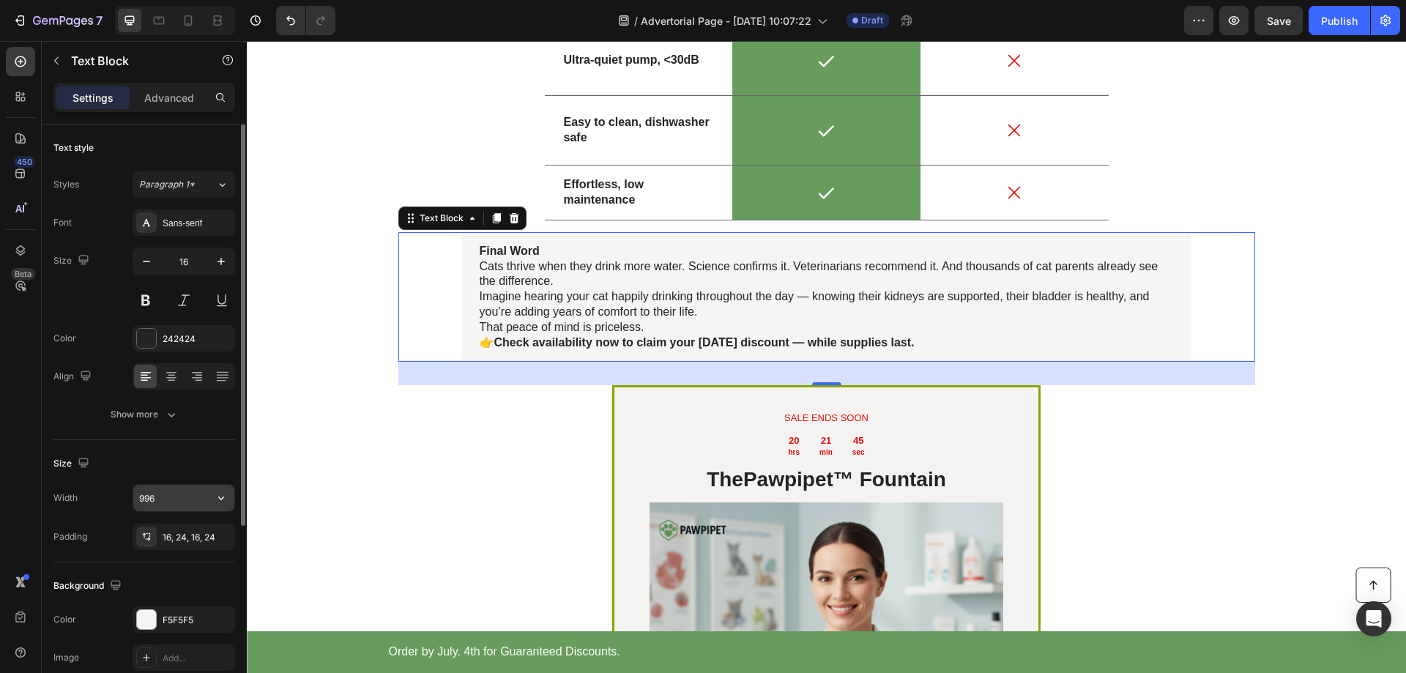
click at [160, 499] on input "996" at bounding box center [183, 498] width 101 height 26
click at [218, 503] on icon "button" at bounding box center [221, 498] width 15 height 15
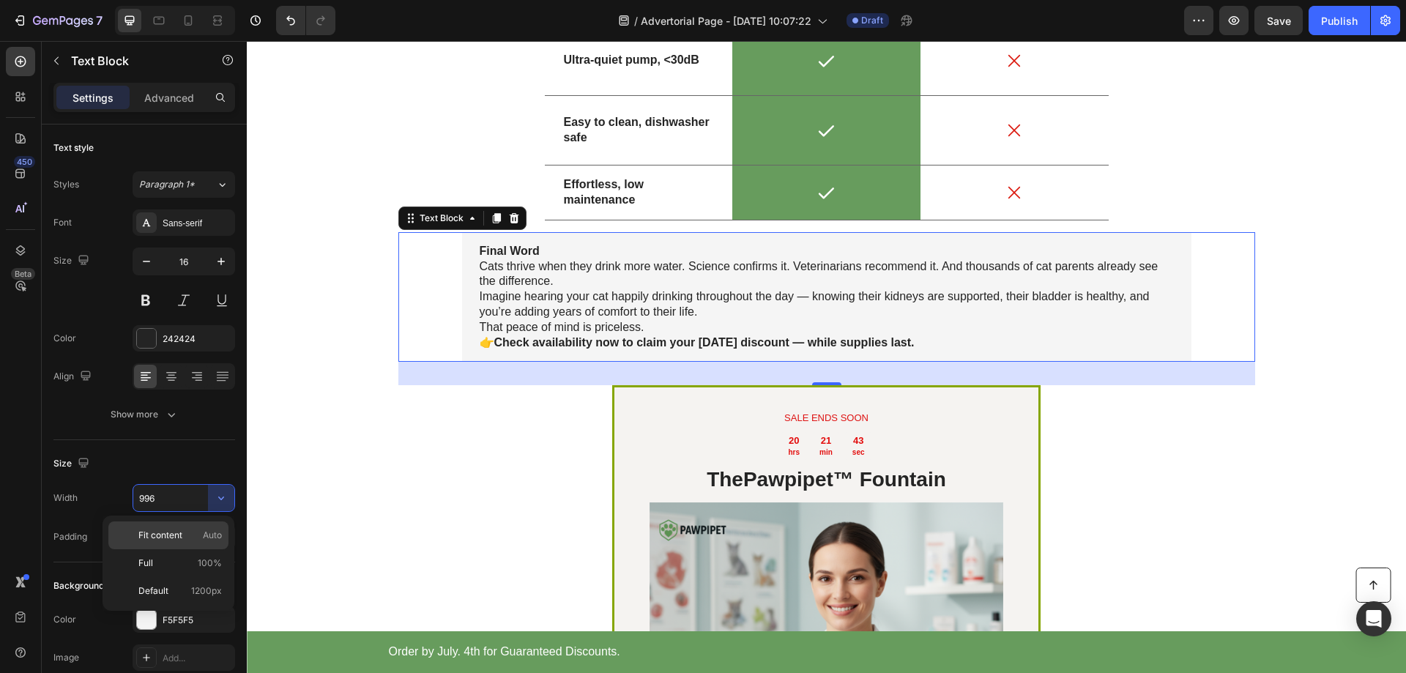
click at [166, 539] on span "Fit content" at bounding box center [160, 535] width 44 height 13
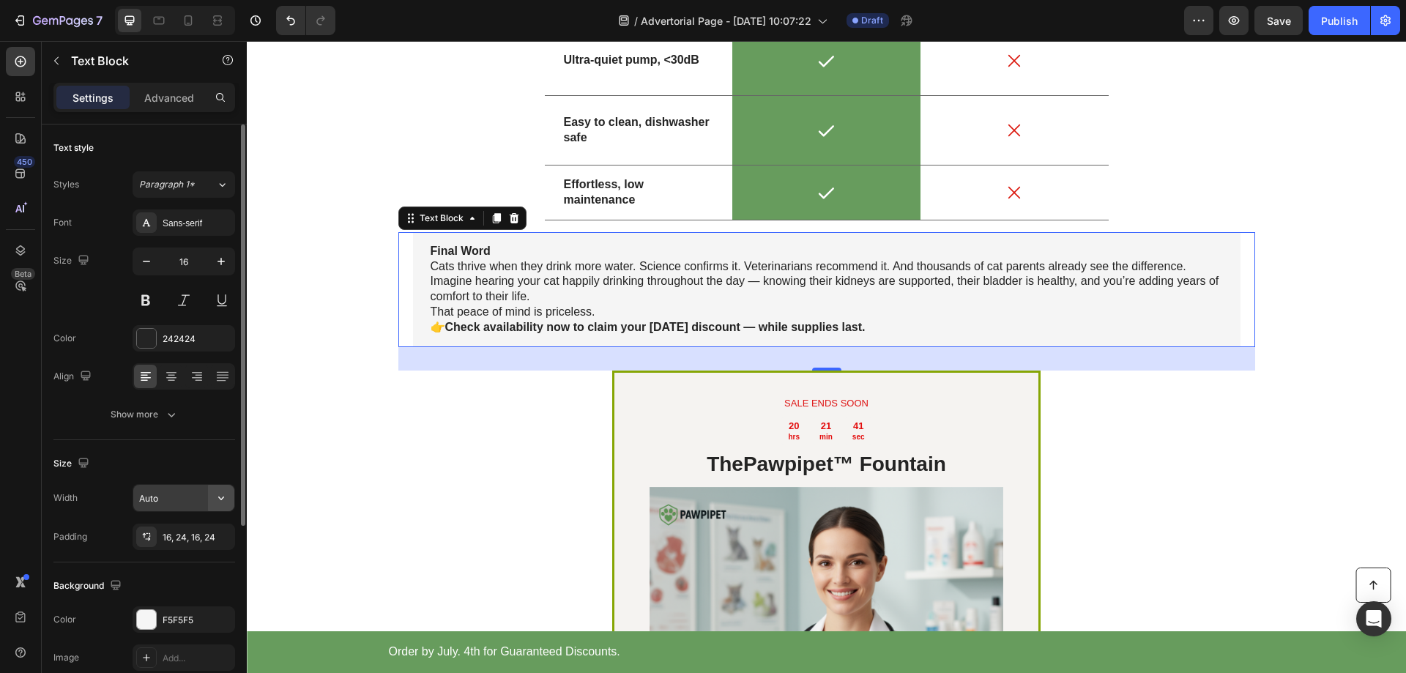
click at [229, 502] on button "button" at bounding box center [221, 498] width 26 height 26
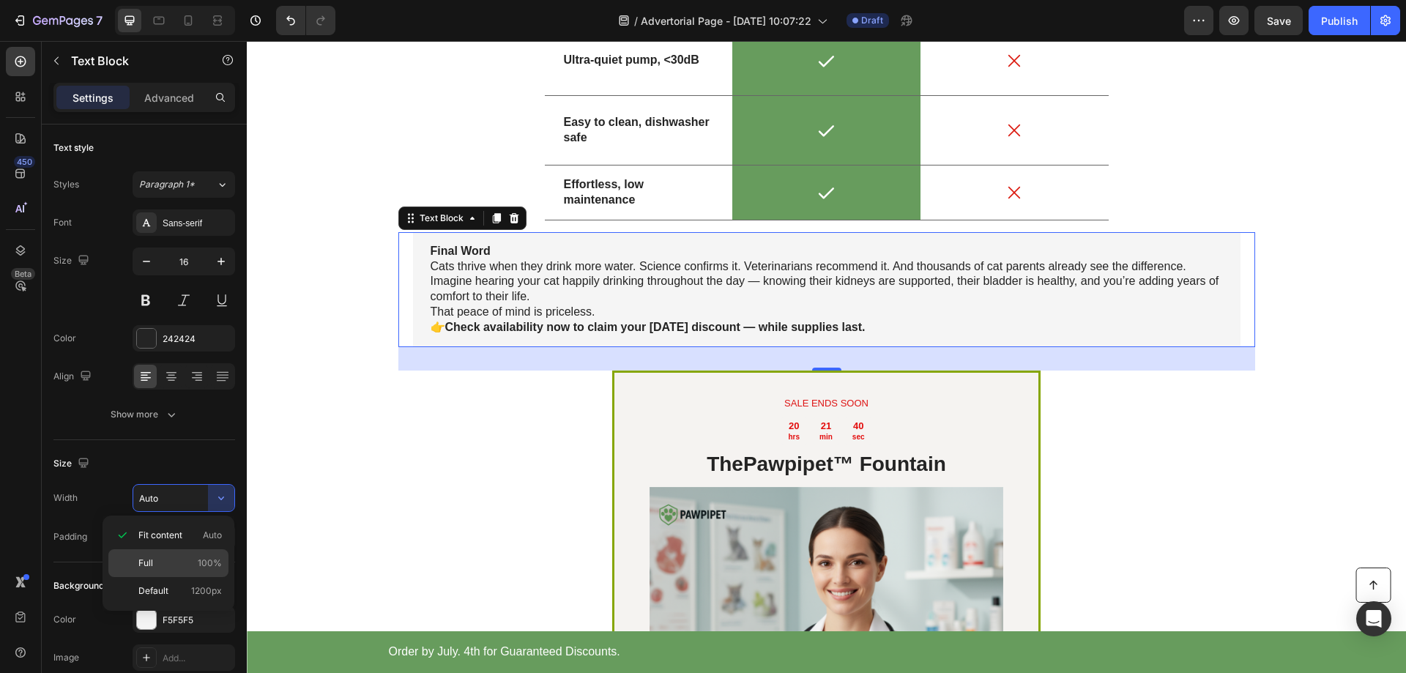
click at [177, 557] on p "Full 100%" at bounding box center [179, 563] width 83 height 13
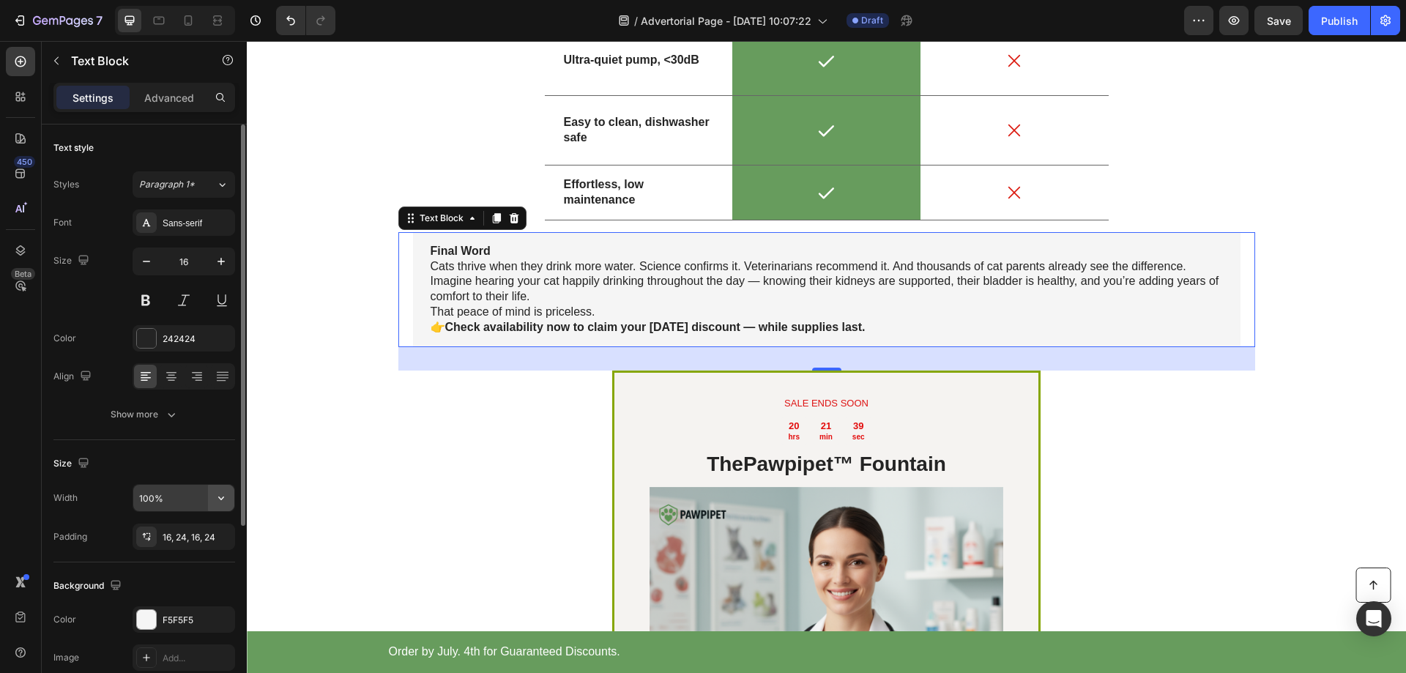
click at [219, 498] on icon "button" at bounding box center [221, 499] width 6 height 4
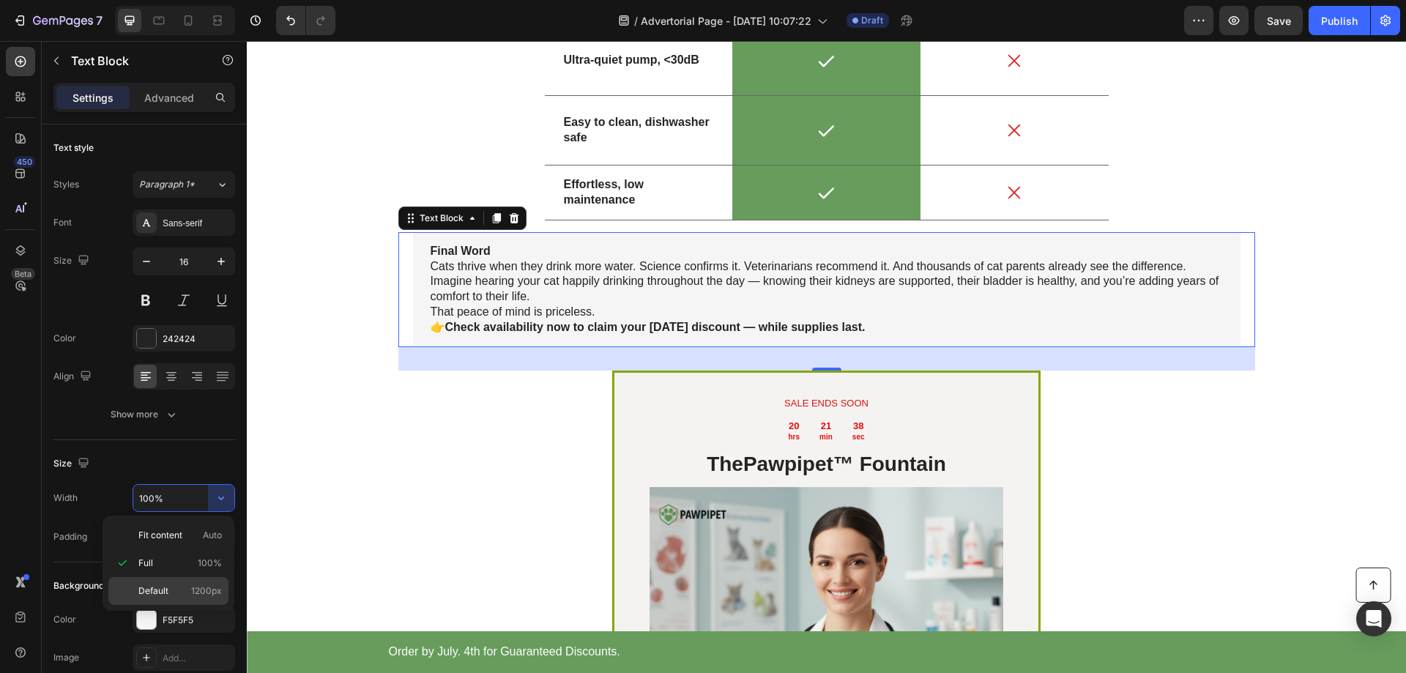
click at [167, 587] on span "Default" at bounding box center [153, 590] width 30 height 13
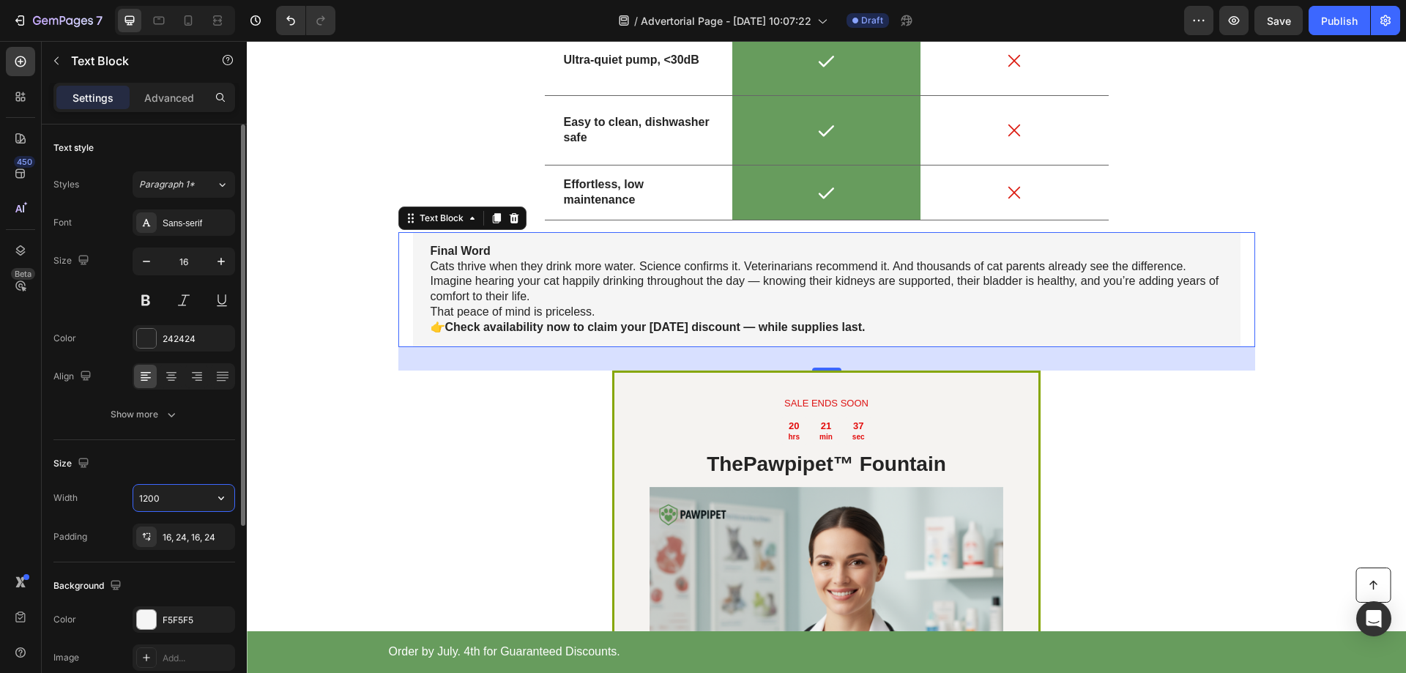
click at [168, 502] on input "1200" at bounding box center [183, 498] width 101 height 26
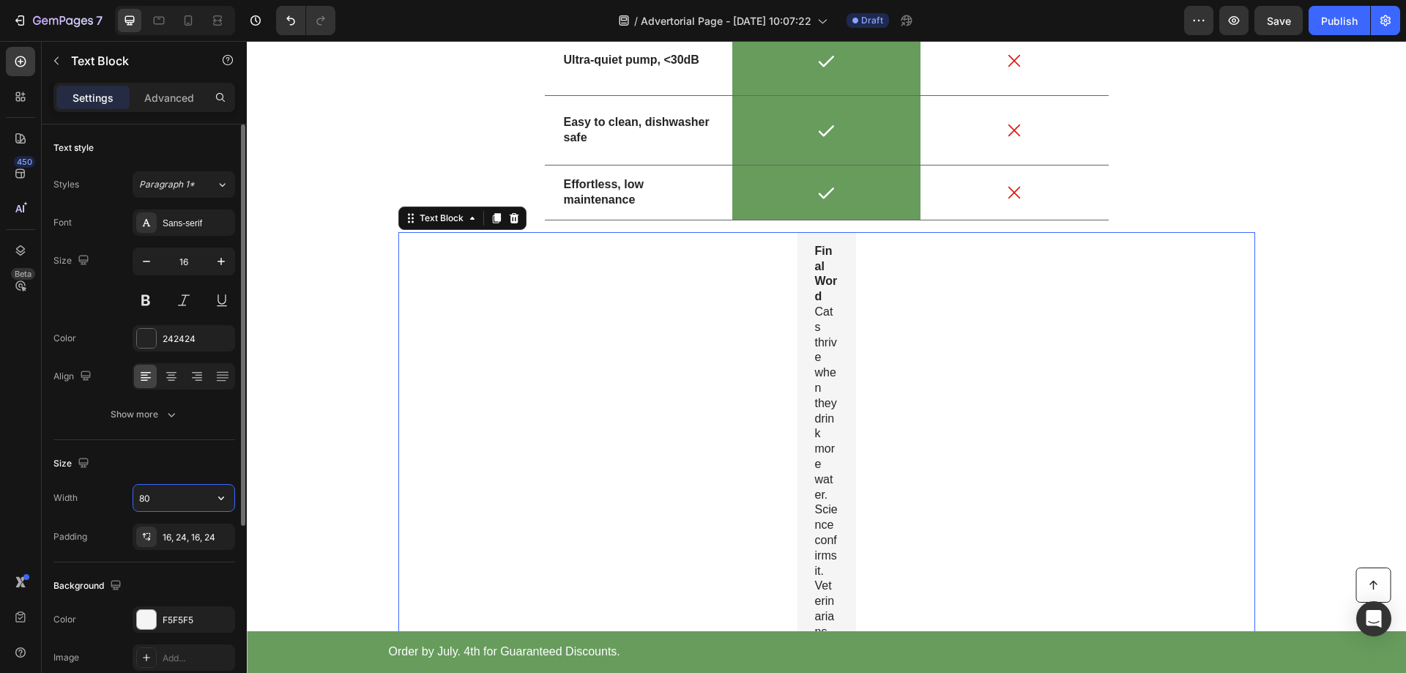
type input "800"
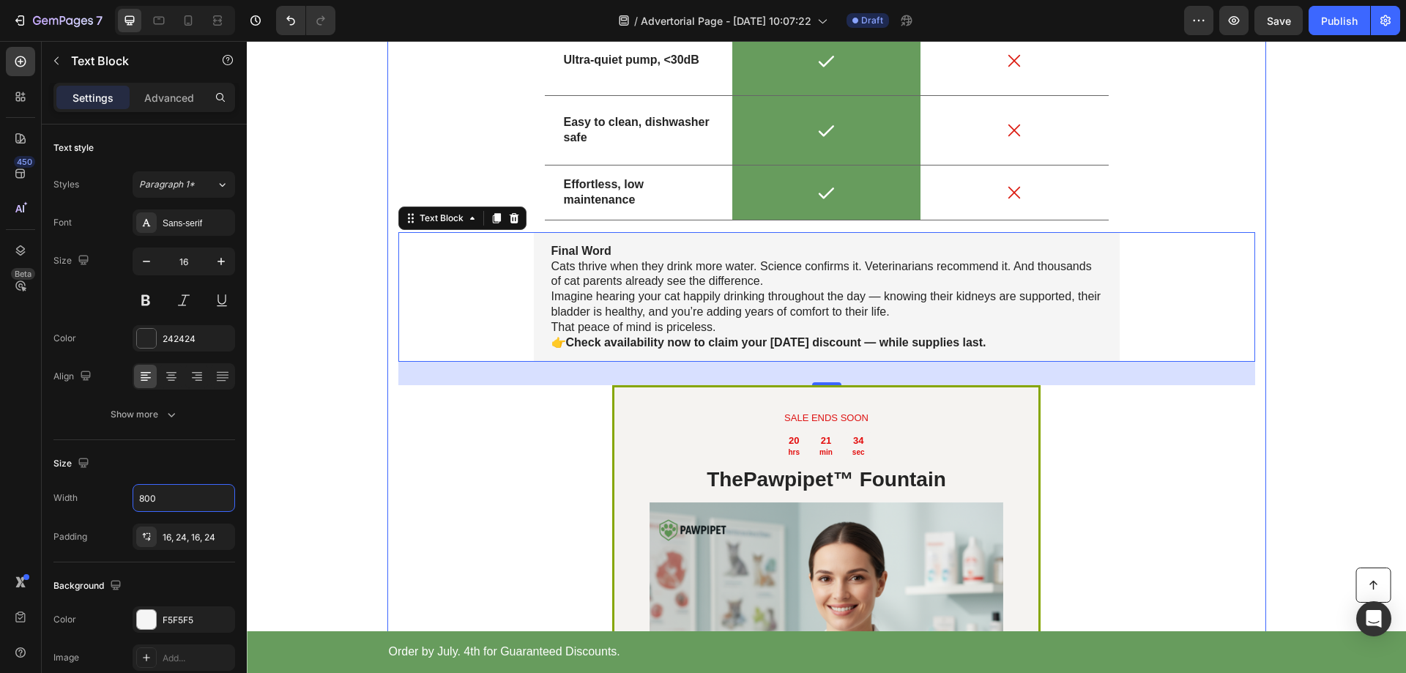
click at [483, 491] on div "Why Pawpipet™ Stands Out Heading Drop element here Image Row Others Text Block …" at bounding box center [826, 322] width 857 height 1393
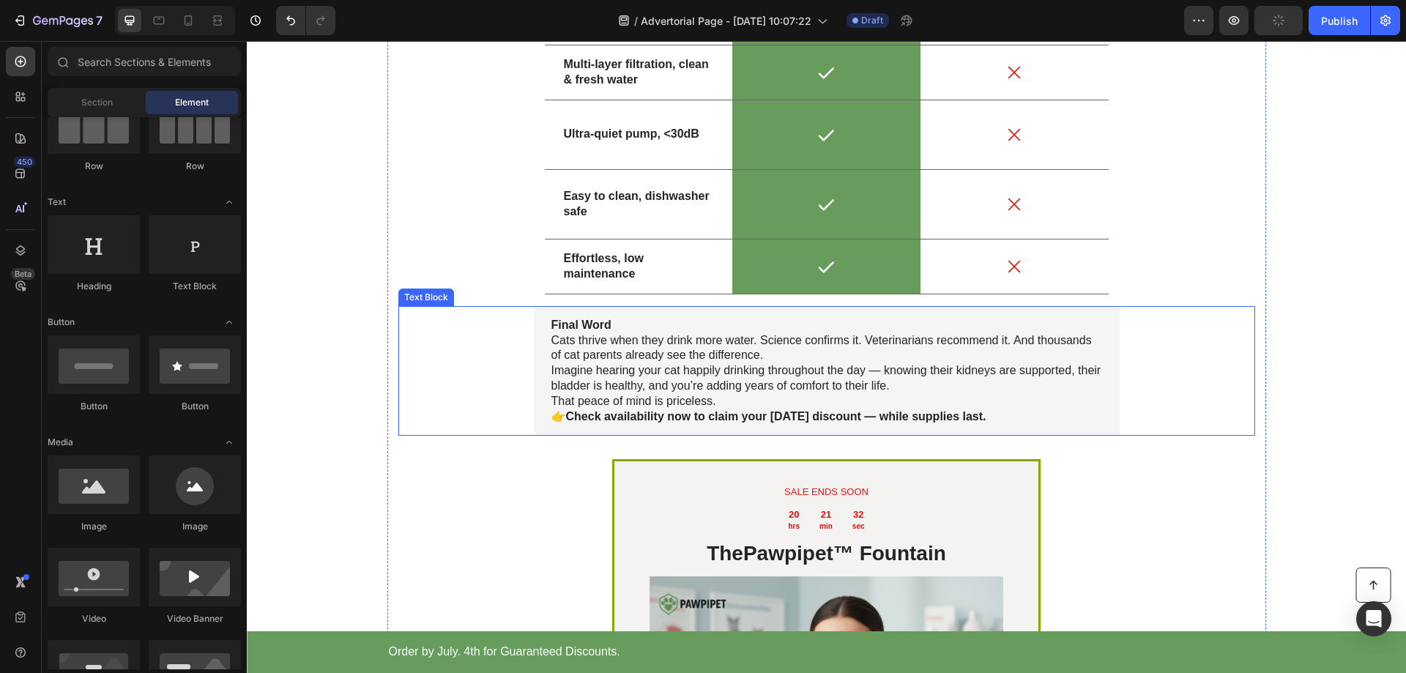
scroll to position [3873, 0]
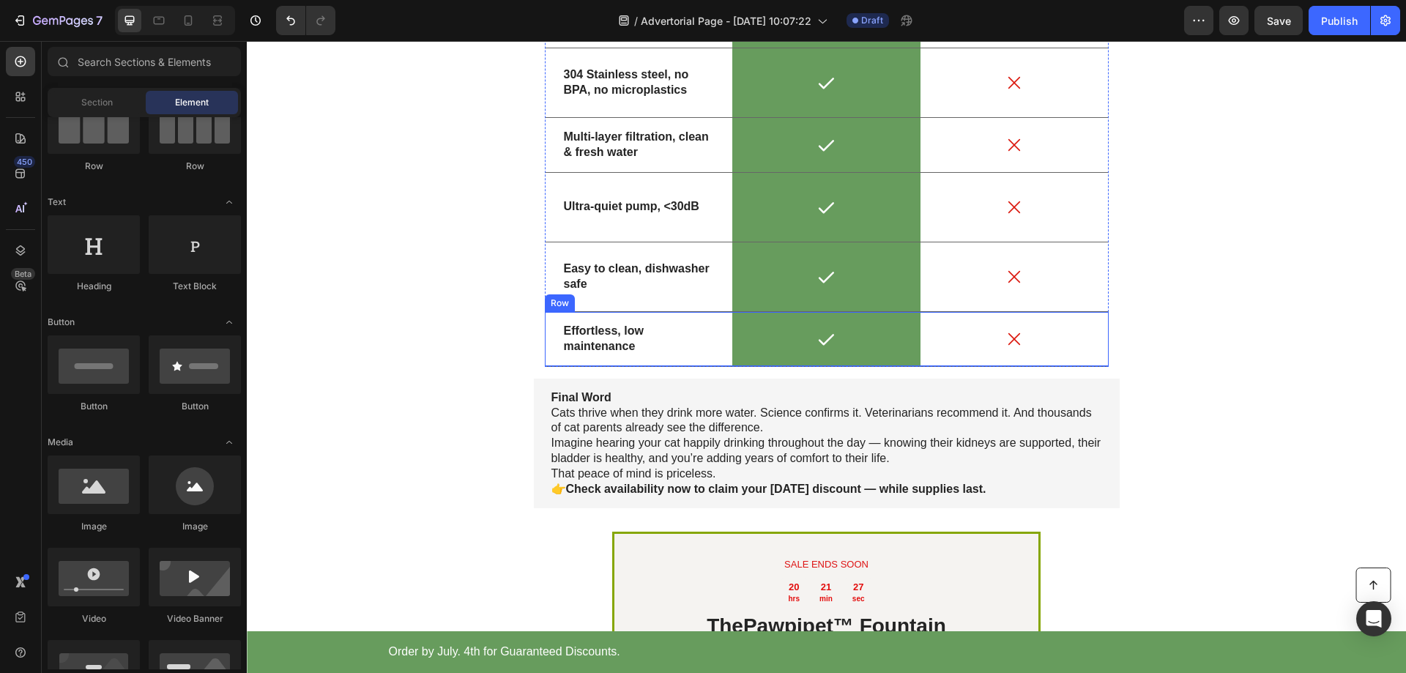
click at [1095, 362] on div "Icon" at bounding box center [1015, 339] width 188 height 54
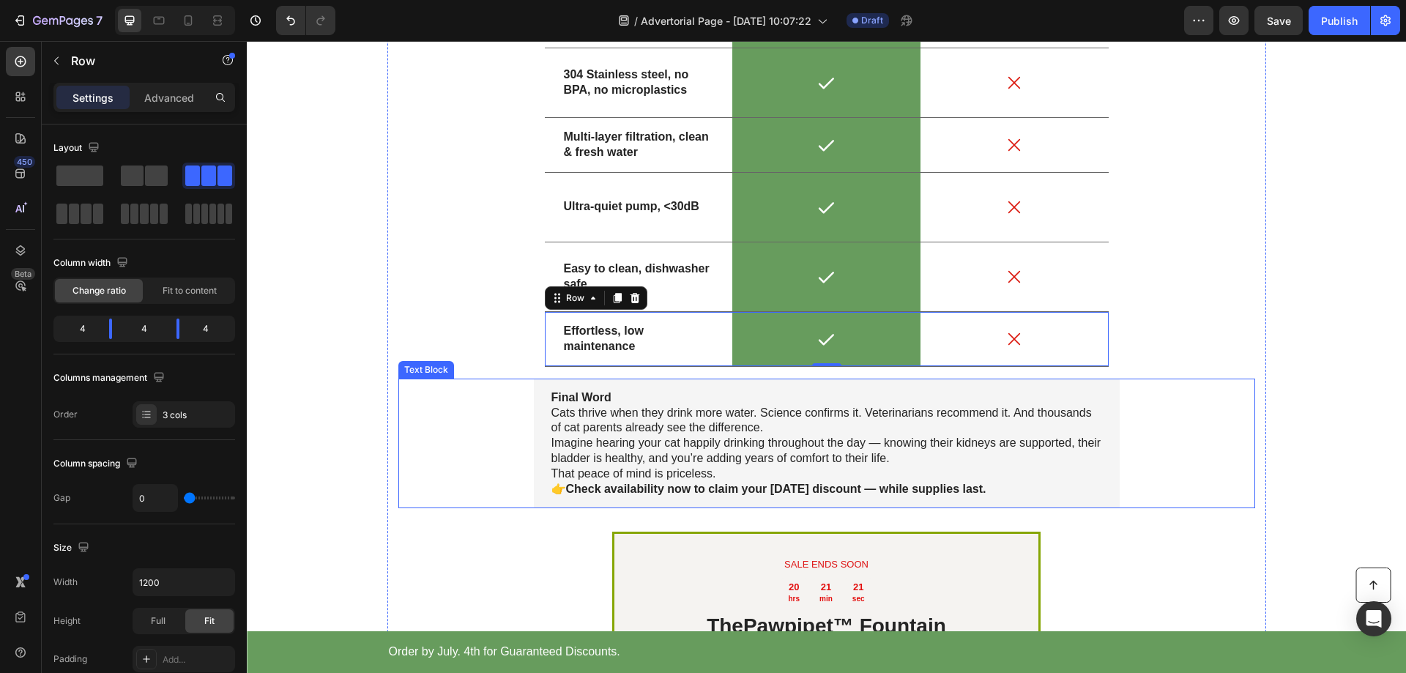
click at [609, 447] on p "Imagine hearing your cat happily drinking throughout the day — knowing their ki…" at bounding box center [826, 451] width 551 height 31
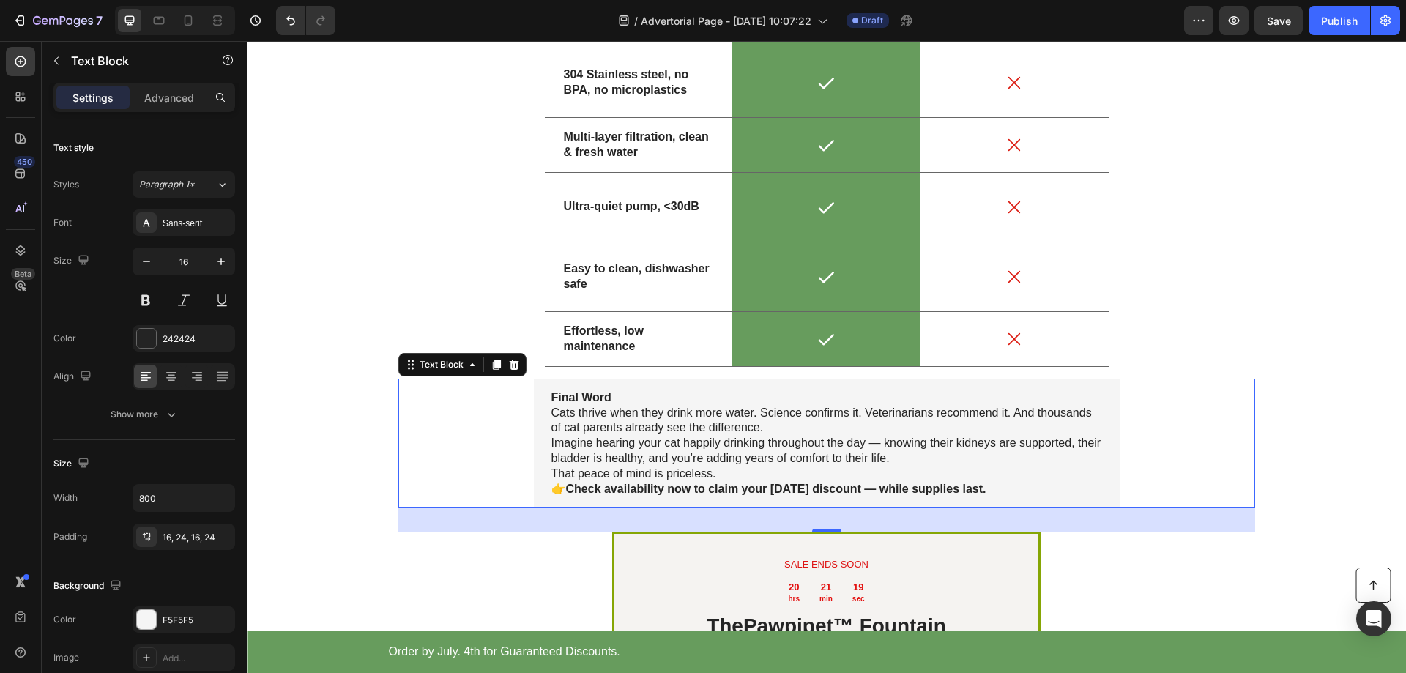
click at [782, 428] on p "Cats thrive when they drink more water. Science confirms it. Veterinarians reco…" at bounding box center [826, 421] width 551 height 31
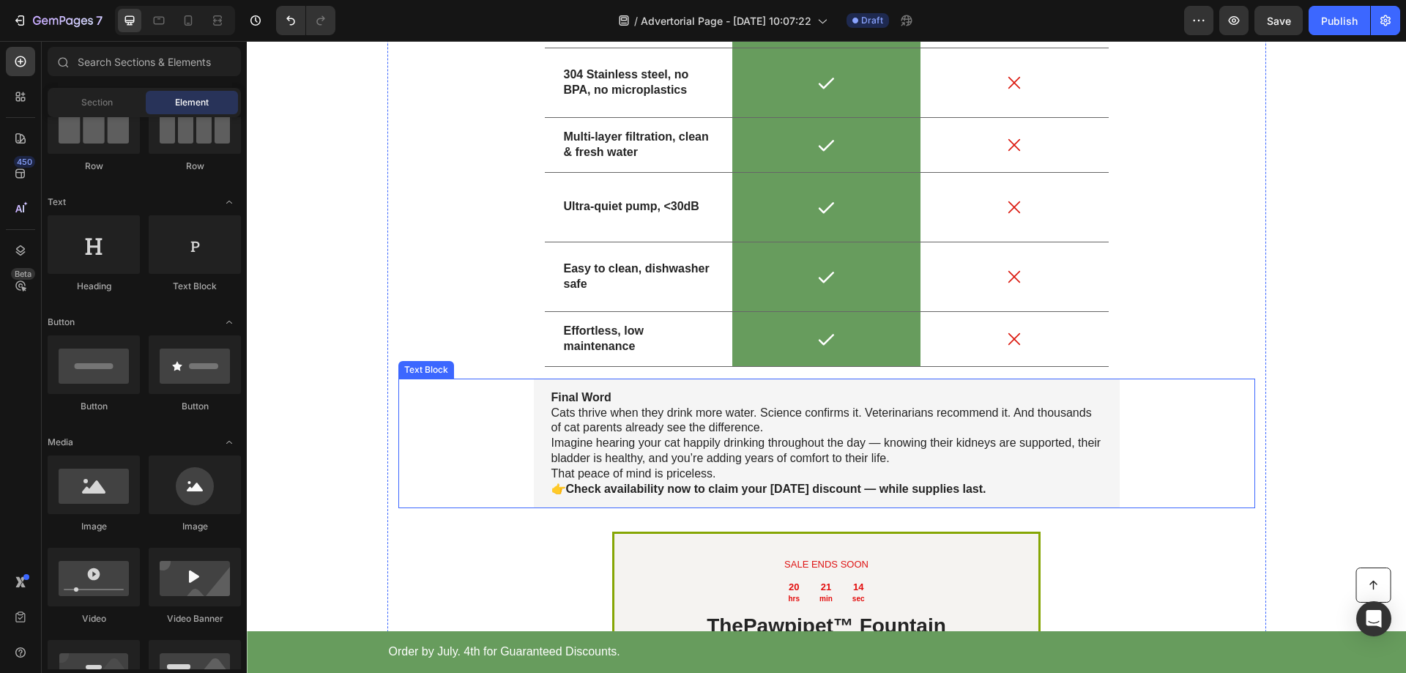
click at [534, 432] on div "Final Word Cats thrive when they drink more water. Science confirms it. Veterin…" at bounding box center [827, 444] width 586 height 130
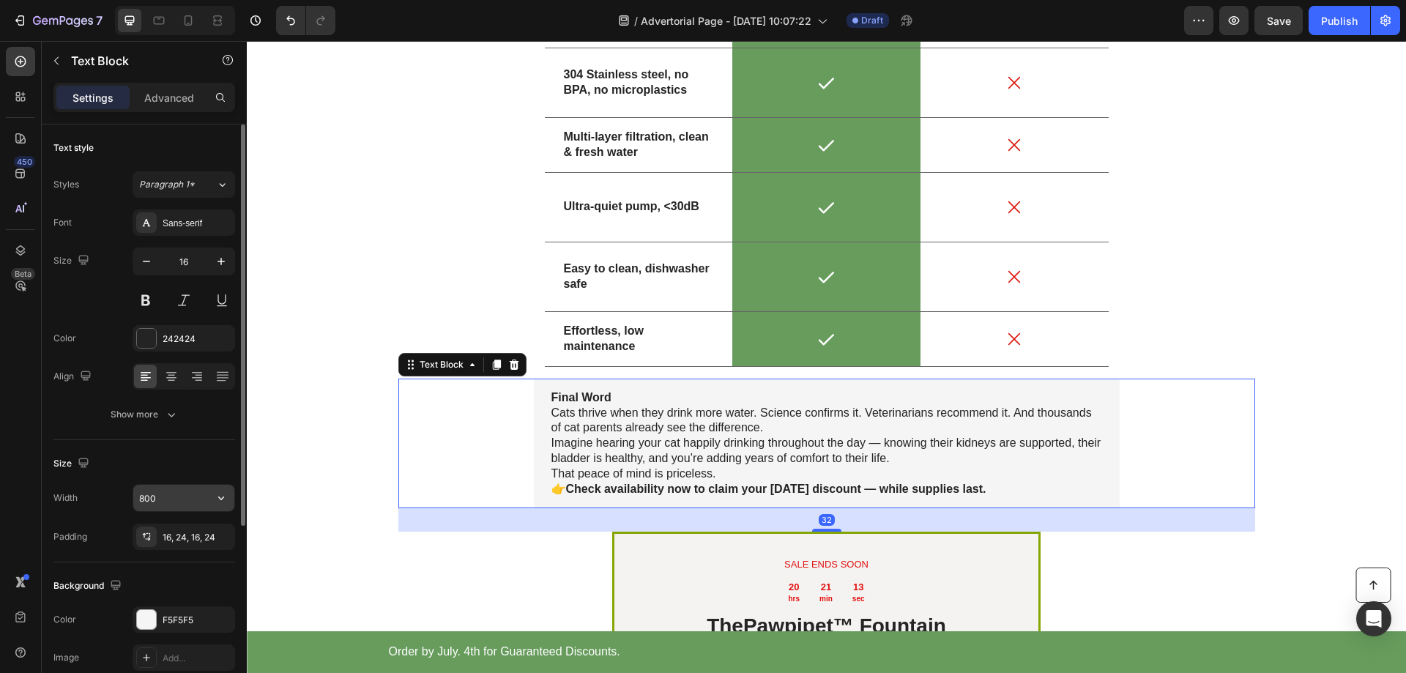
click at [179, 501] on input "800" at bounding box center [183, 498] width 101 height 26
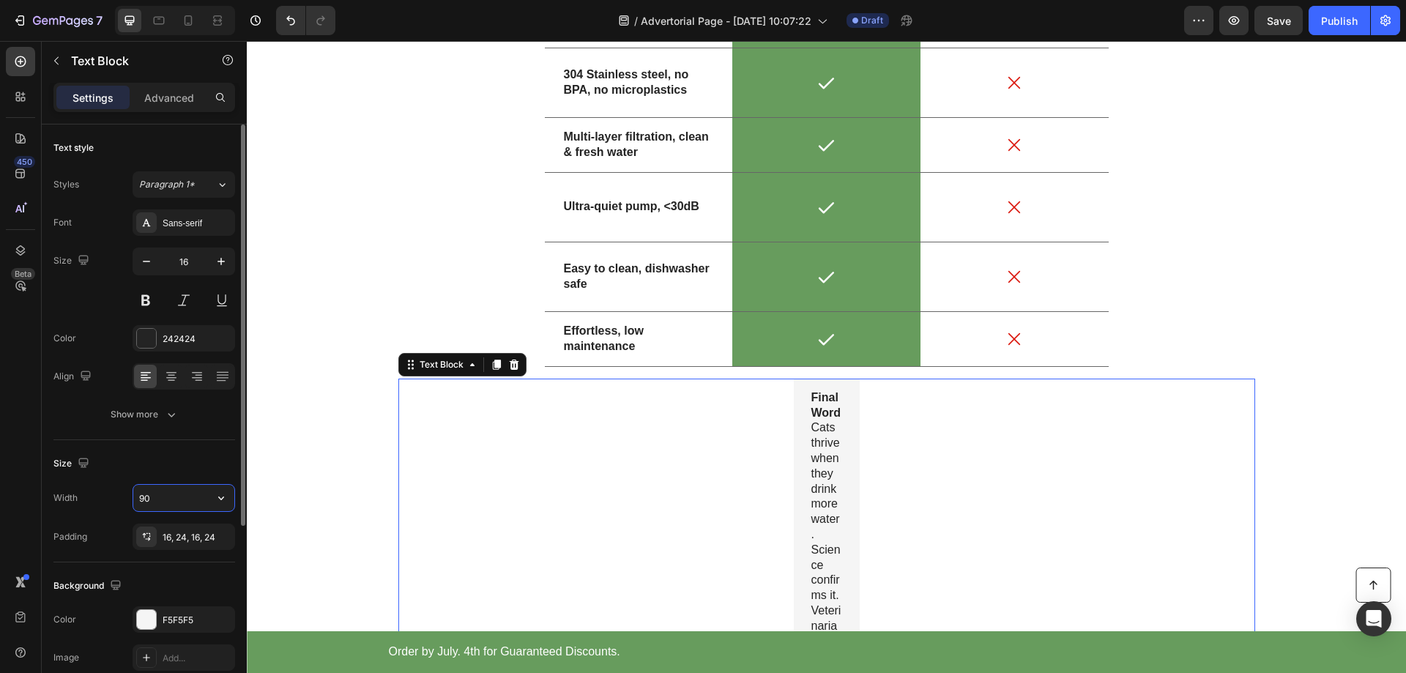
type input "900"
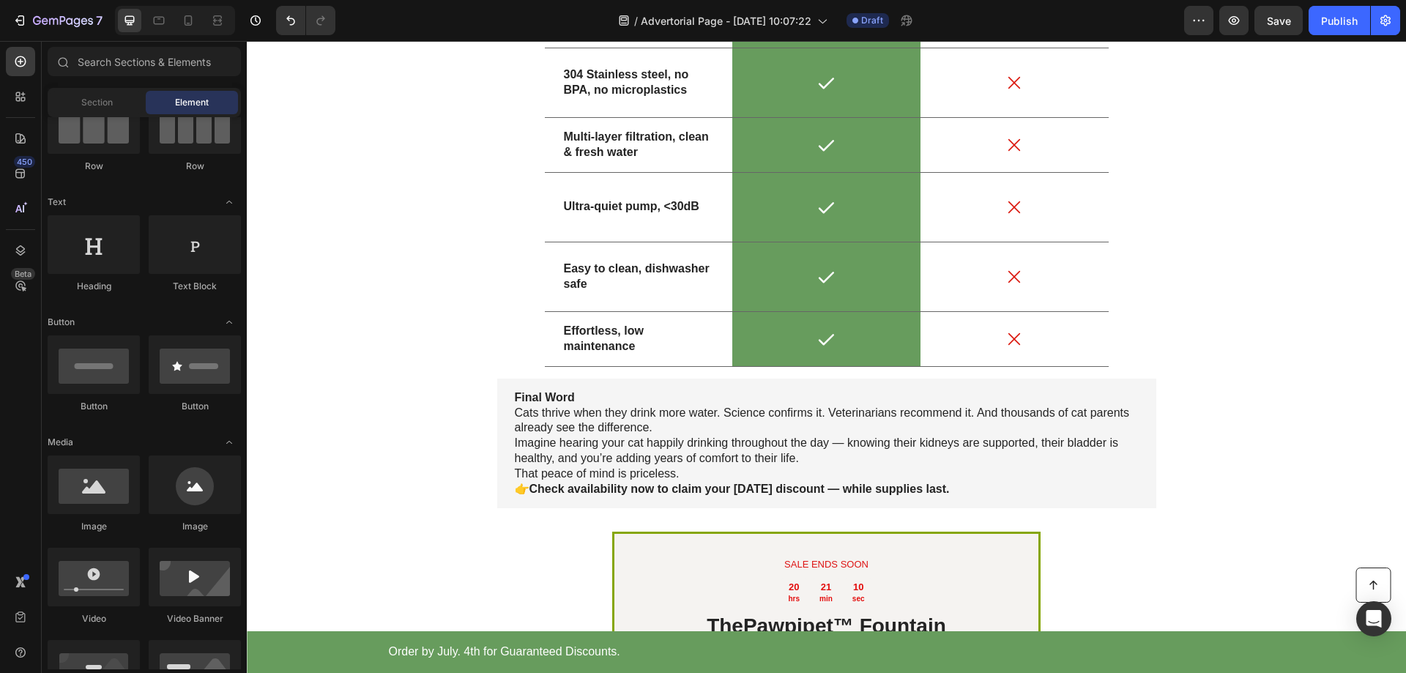
click at [184, 21] on icon at bounding box center [188, 20] width 15 height 15
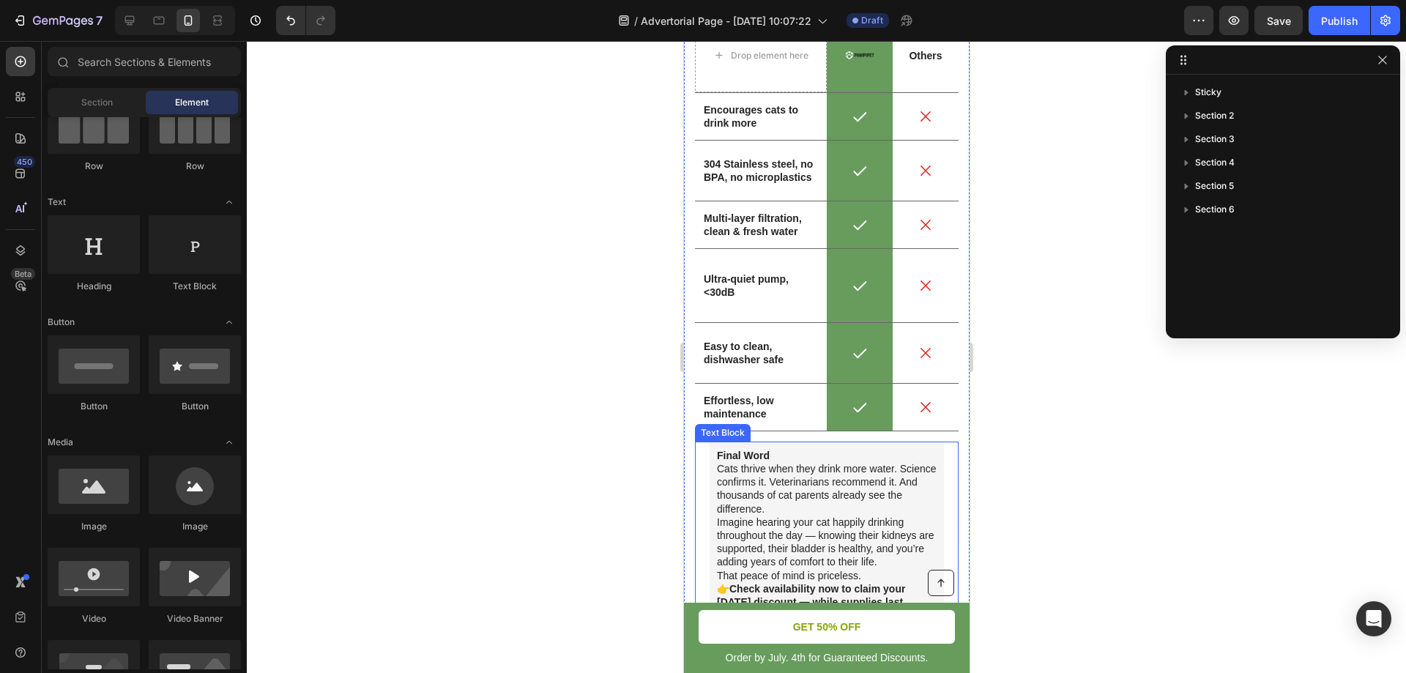
scroll to position [3680, 0]
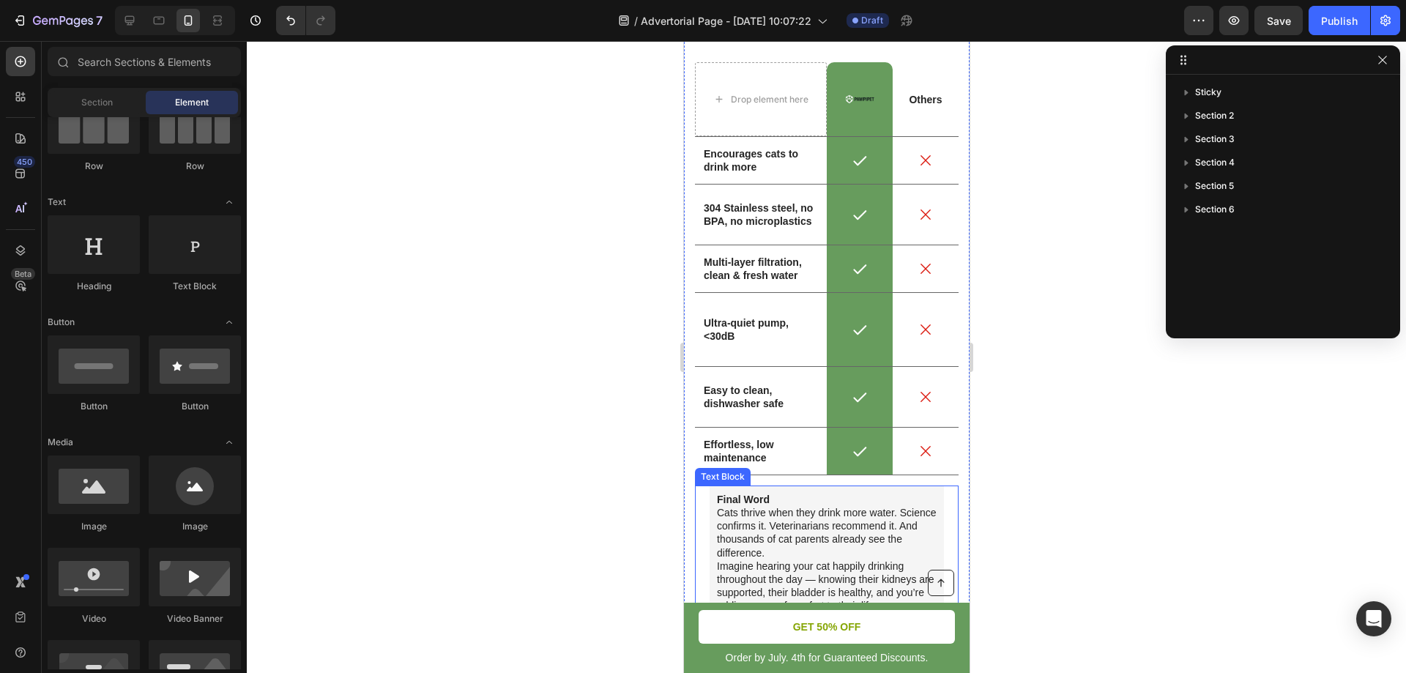
click at [741, 534] on p "Cats thrive when they drink more water. Science confirms it. Veterinarians reco…" at bounding box center [826, 532] width 220 height 53
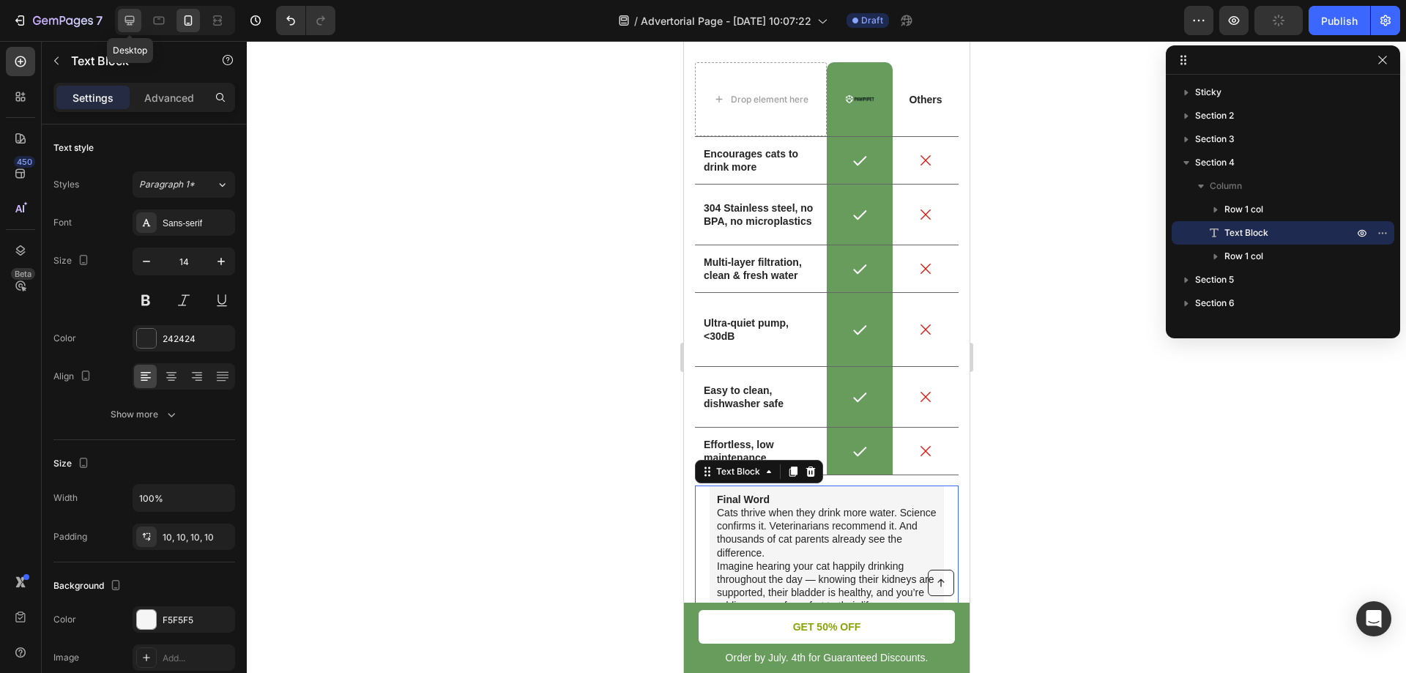
drag, startPoint x: 133, startPoint y: 20, endPoint x: 322, endPoint y: 276, distance: 318.4
click at [133, 20] on icon at bounding box center [129, 20] width 15 height 15
type input "16"
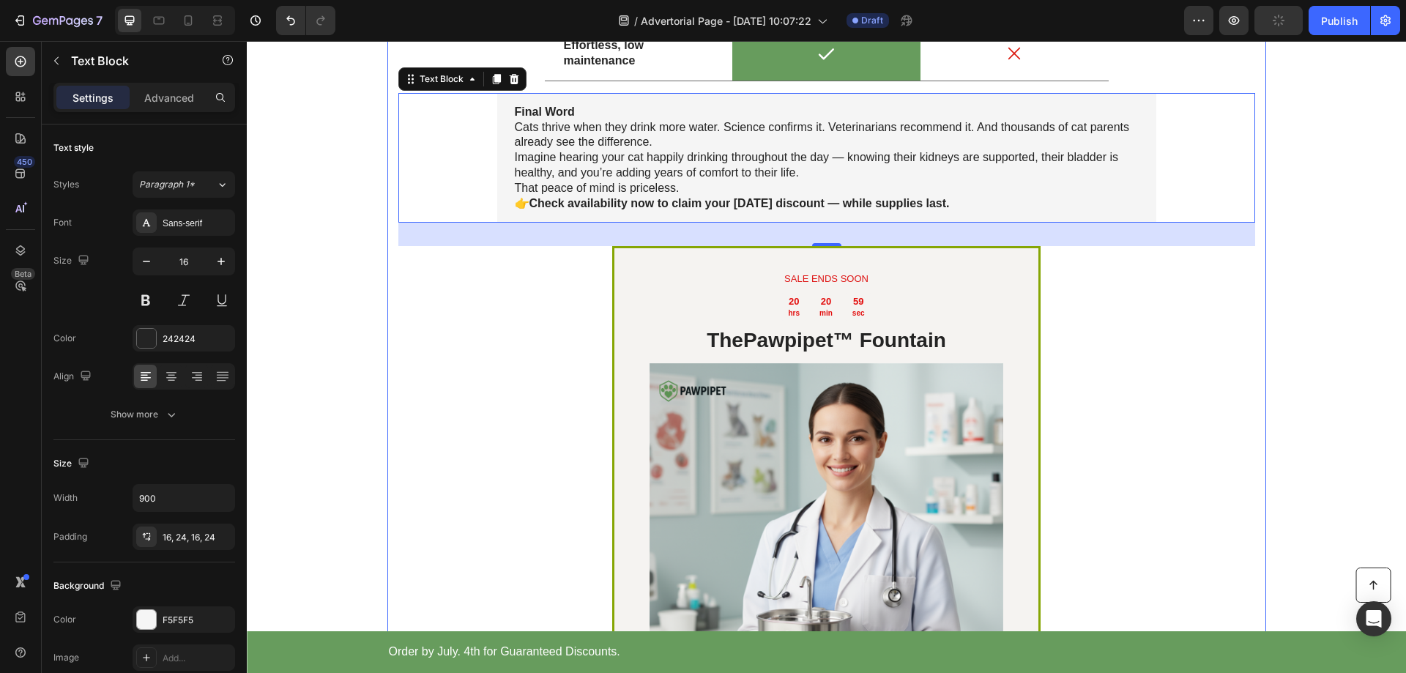
scroll to position [4159, 0]
click at [555, 138] on p "Cats thrive when they drink more water. Science confirms it. Veterinarians reco…" at bounding box center [827, 134] width 624 height 31
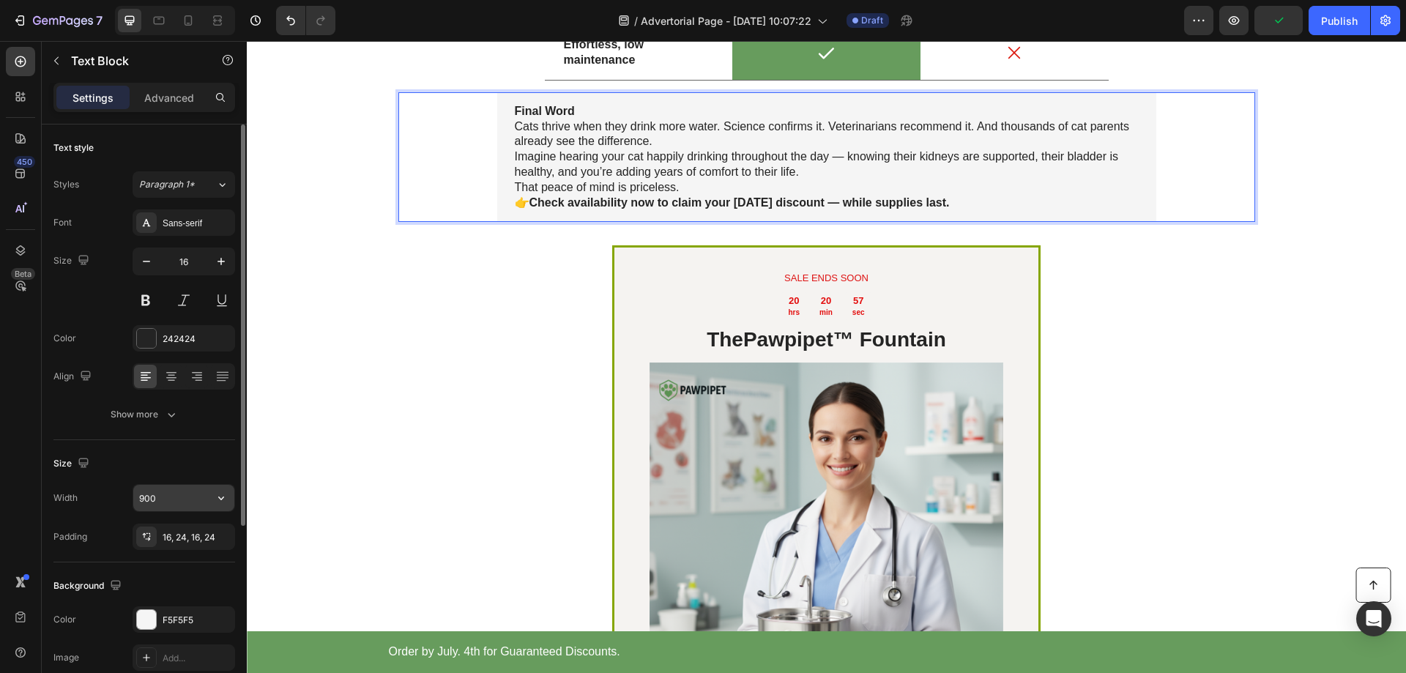
click at [190, 494] on input "900" at bounding box center [183, 498] width 101 height 26
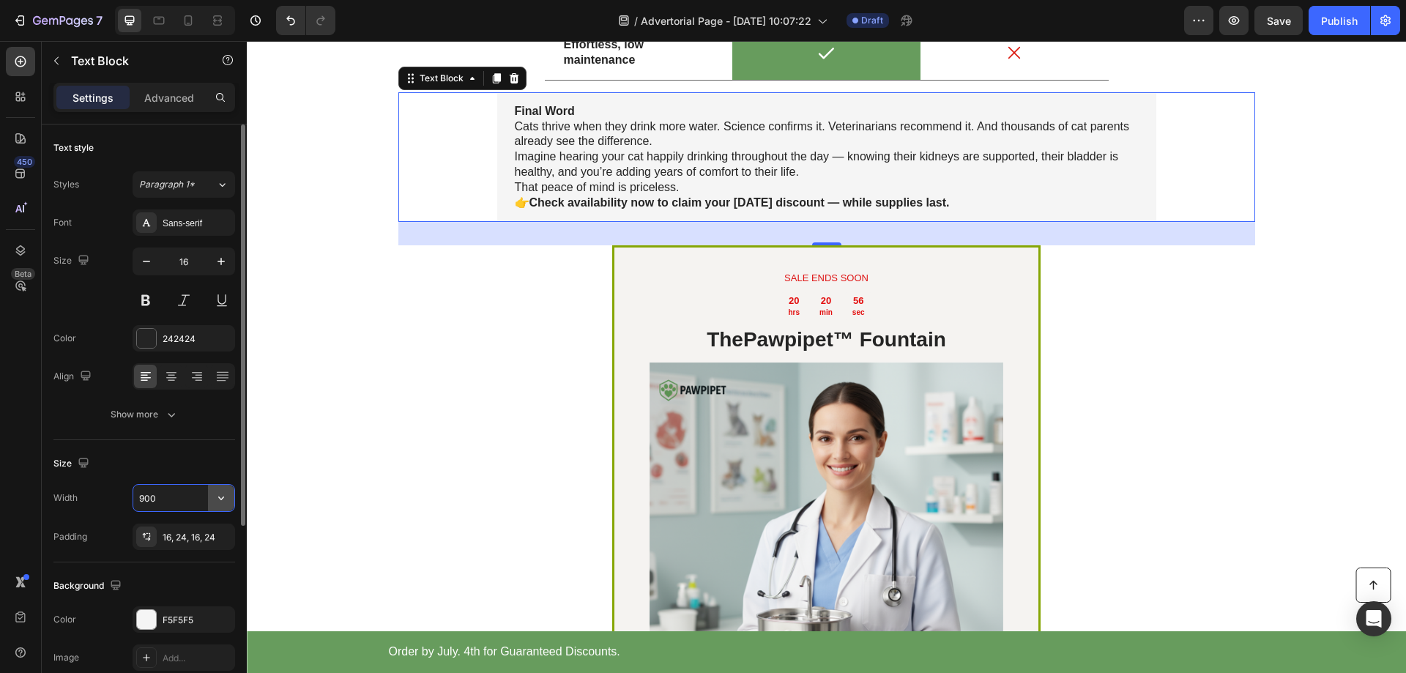
click at [218, 499] on icon "button" at bounding box center [221, 498] width 15 height 15
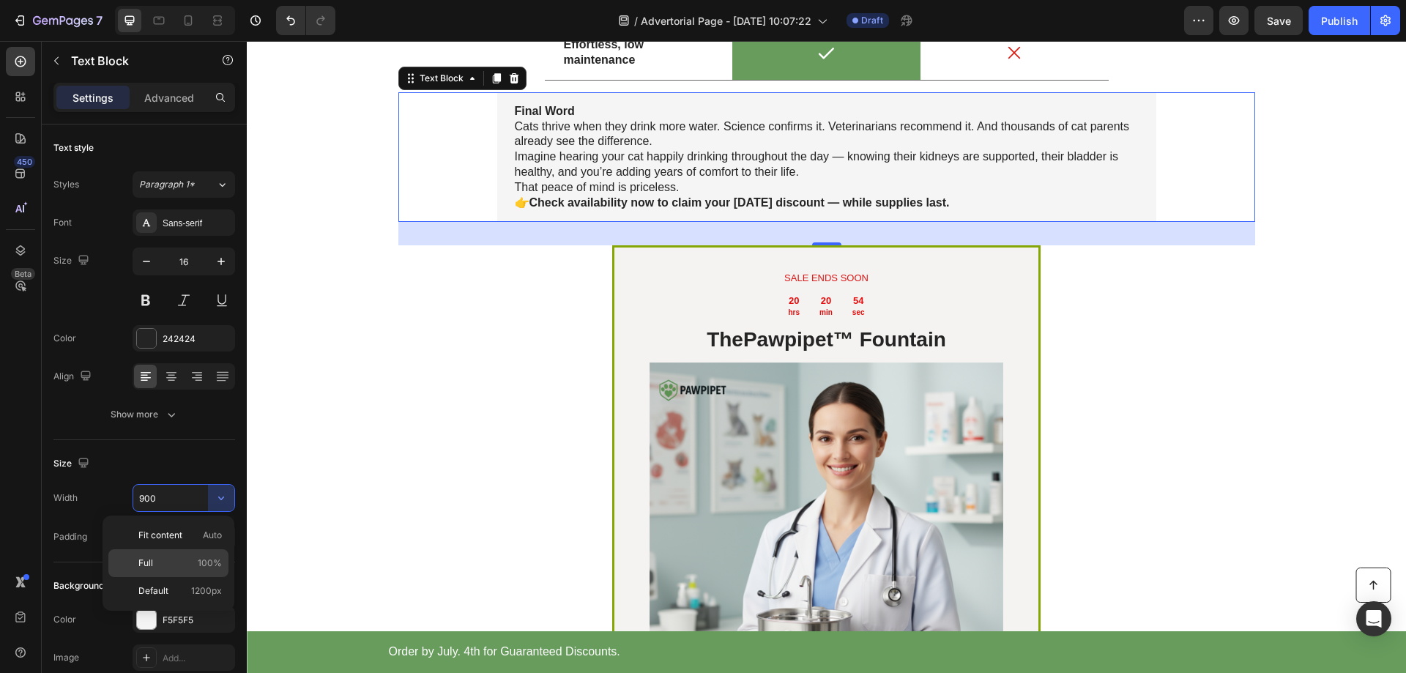
click at [153, 562] on p "Full 100%" at bounding box center [179, 563] width 83 height 13
type input "100%"
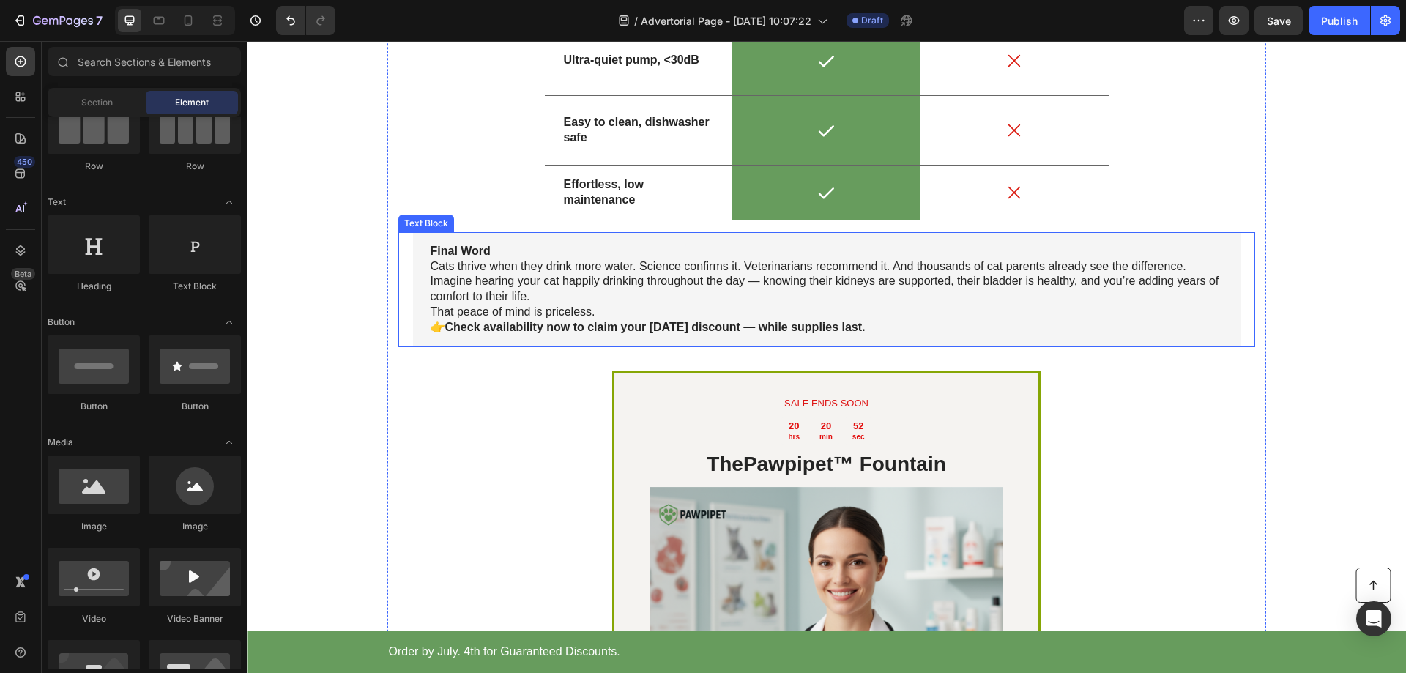
scroll to position [4013, 0]
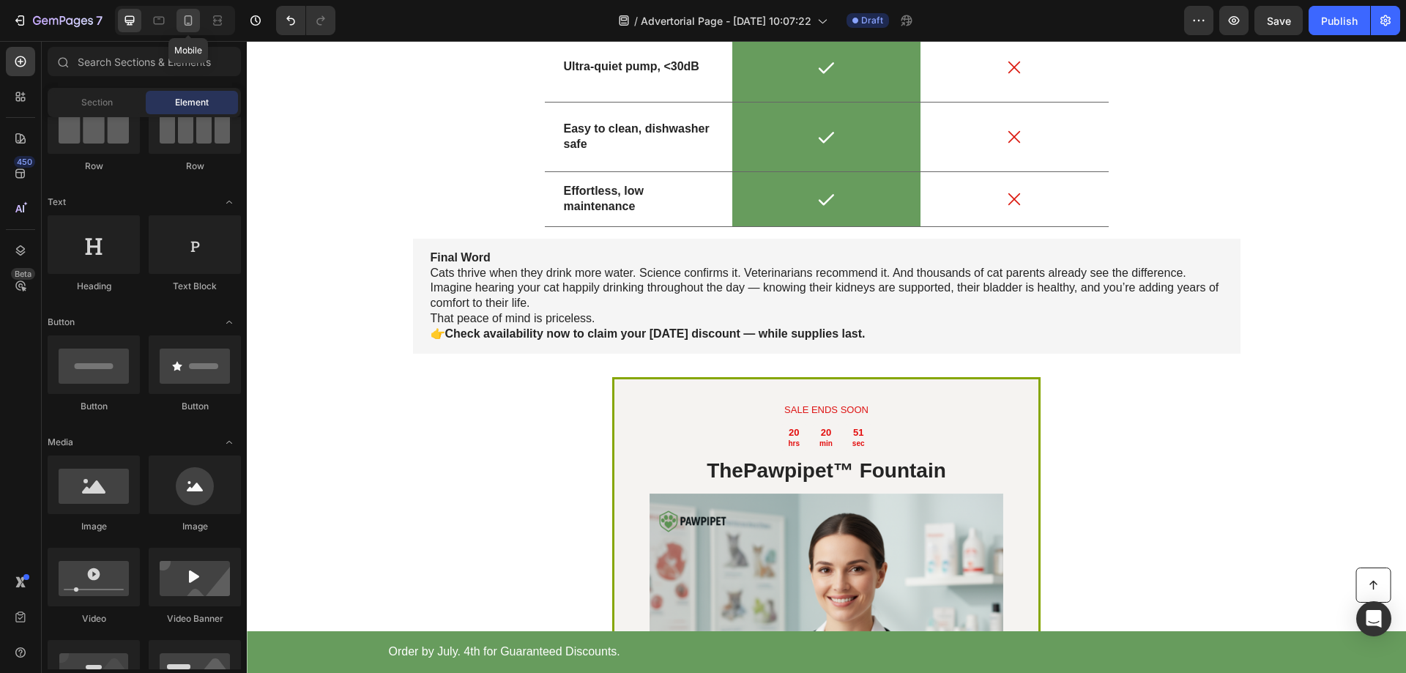
click at [193, 21] on icon at bounding box center [188, 20] width 15 height 15
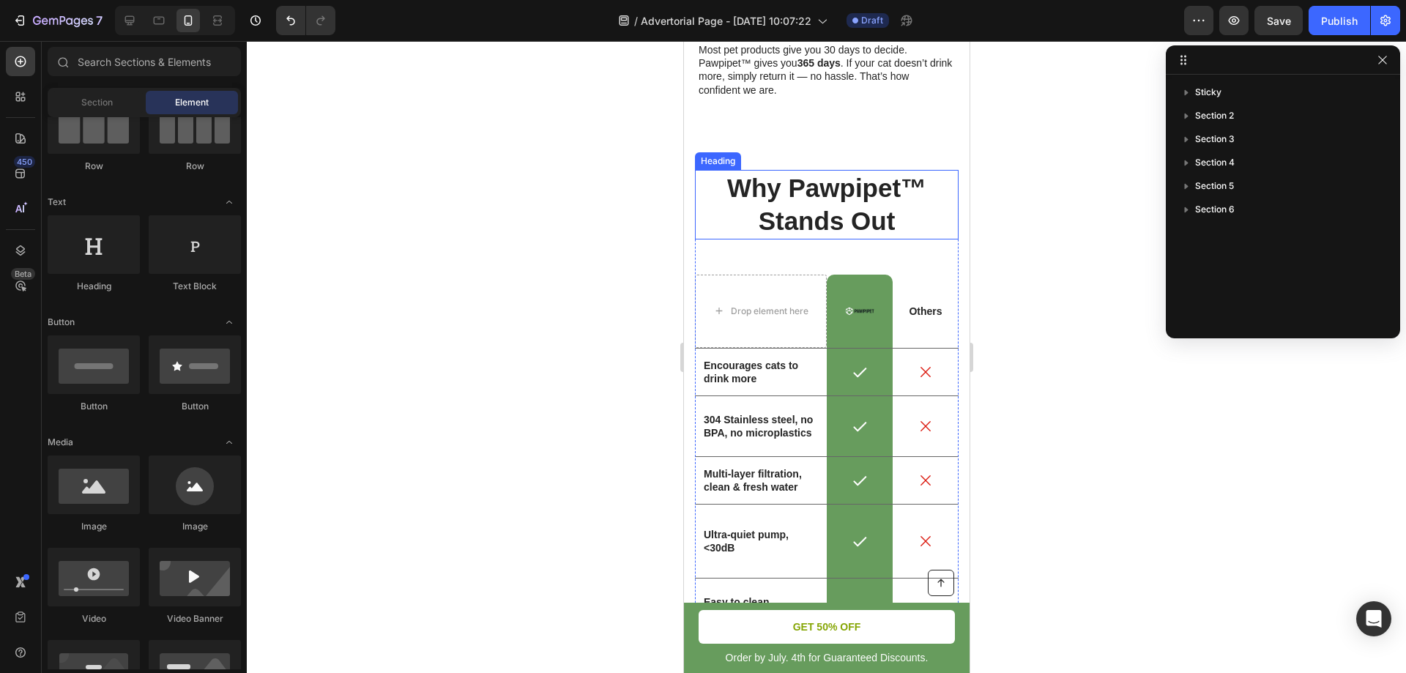
scroll to position [4193, 0]
click at [851, 322] on img at bounding box center [859, 311] width 40 height 22
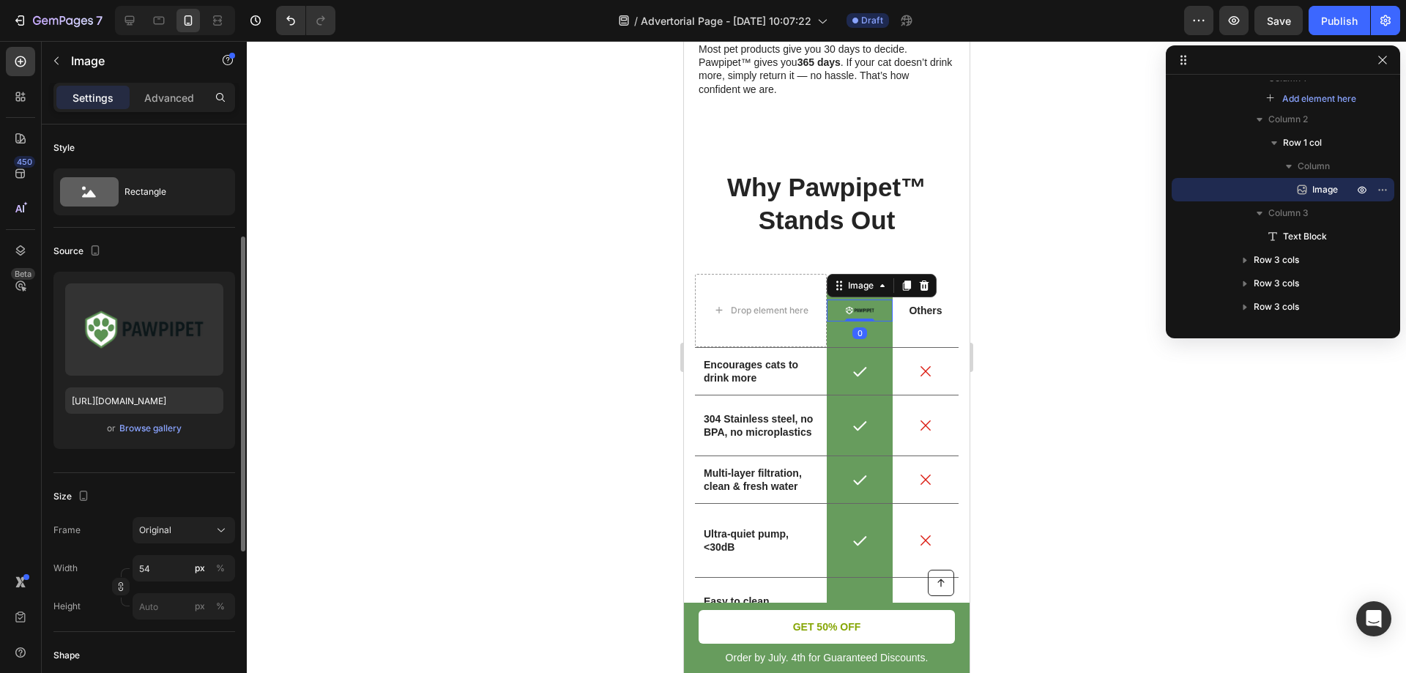
scroll to position [73, 0]
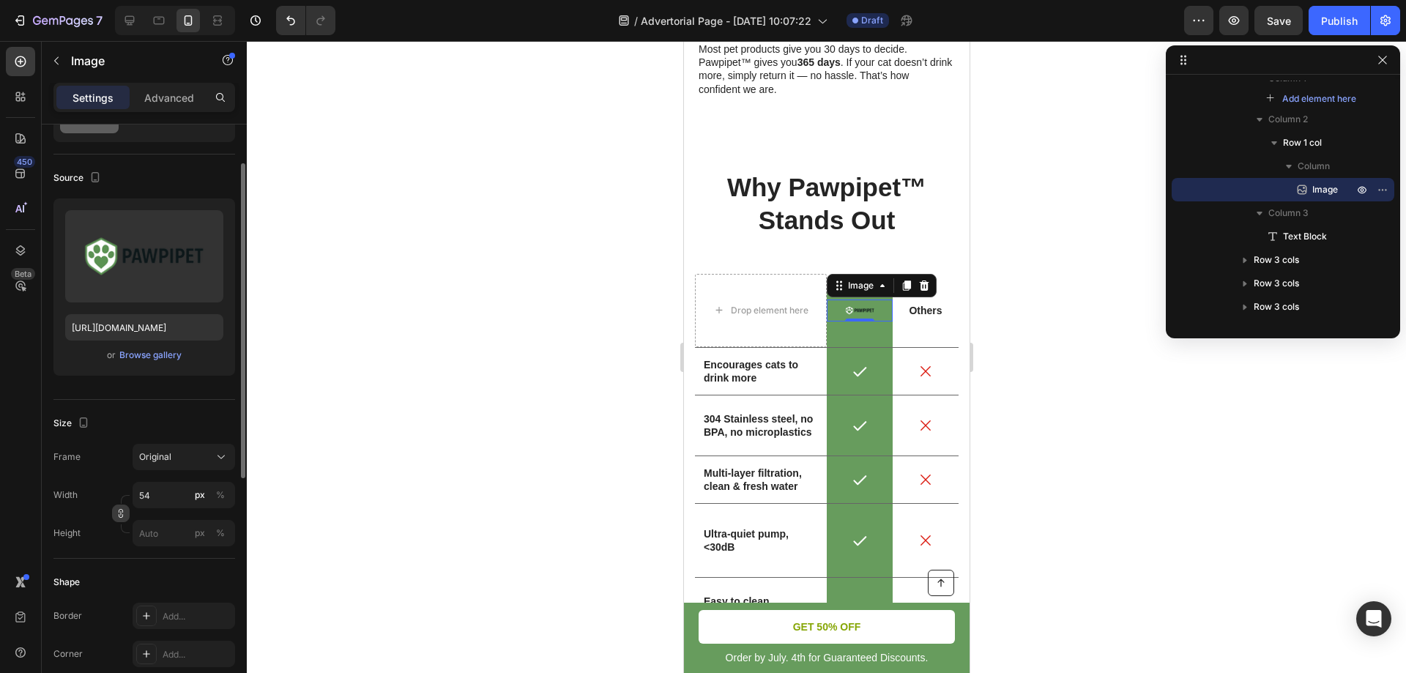
click at [115, 515] on button "button" at bounding box center [121, 514] width 18 height 18
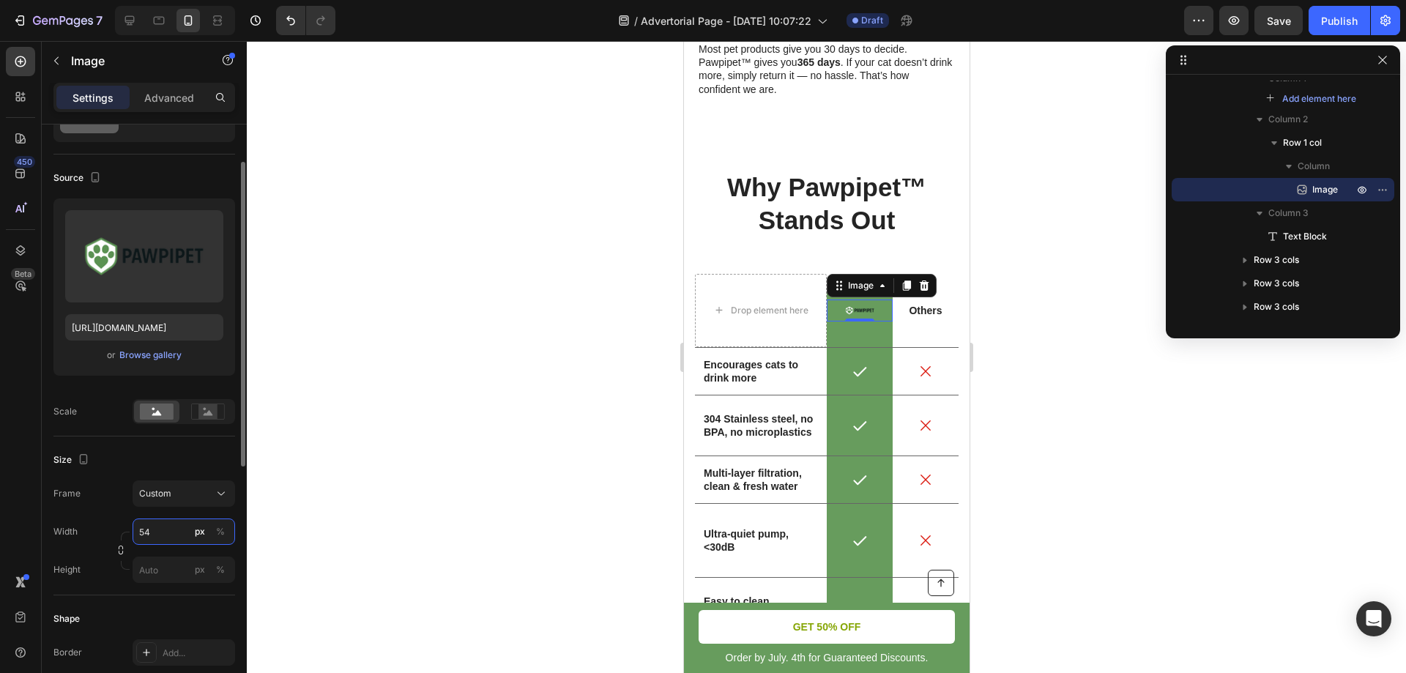
click at [160, 535] on input "54" at bounding box center [184, 532] width 103 height 26
click at [162, 534] on input "54" at bounding box center [184, 532] width 103 height 26
click at [111, 526] on div "Width 54 px %" at bounding box center [144, 532] width 182 height 26
click at [120, 545] on icon "button" at bounding box center [121, 550] width 10 height 10
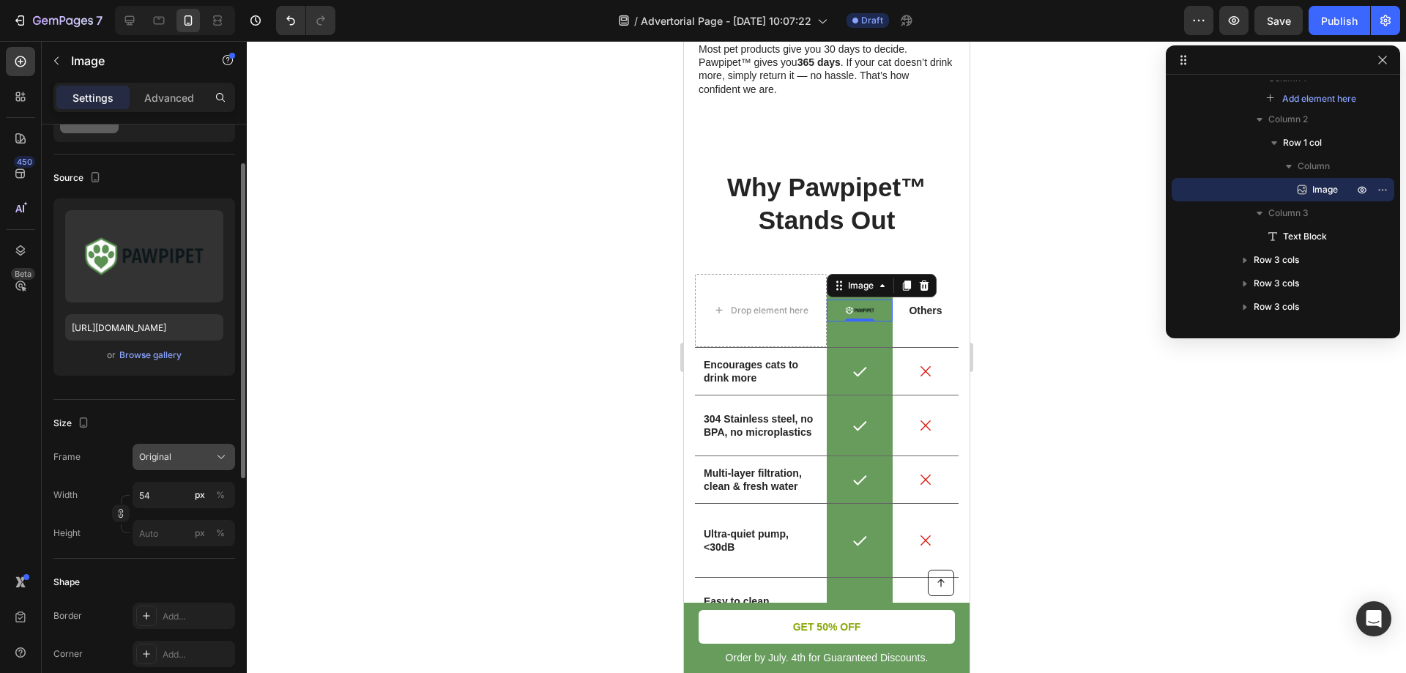
click at [214, 456] on div "Original" at bounding box center [183, 457] width 89 height 15
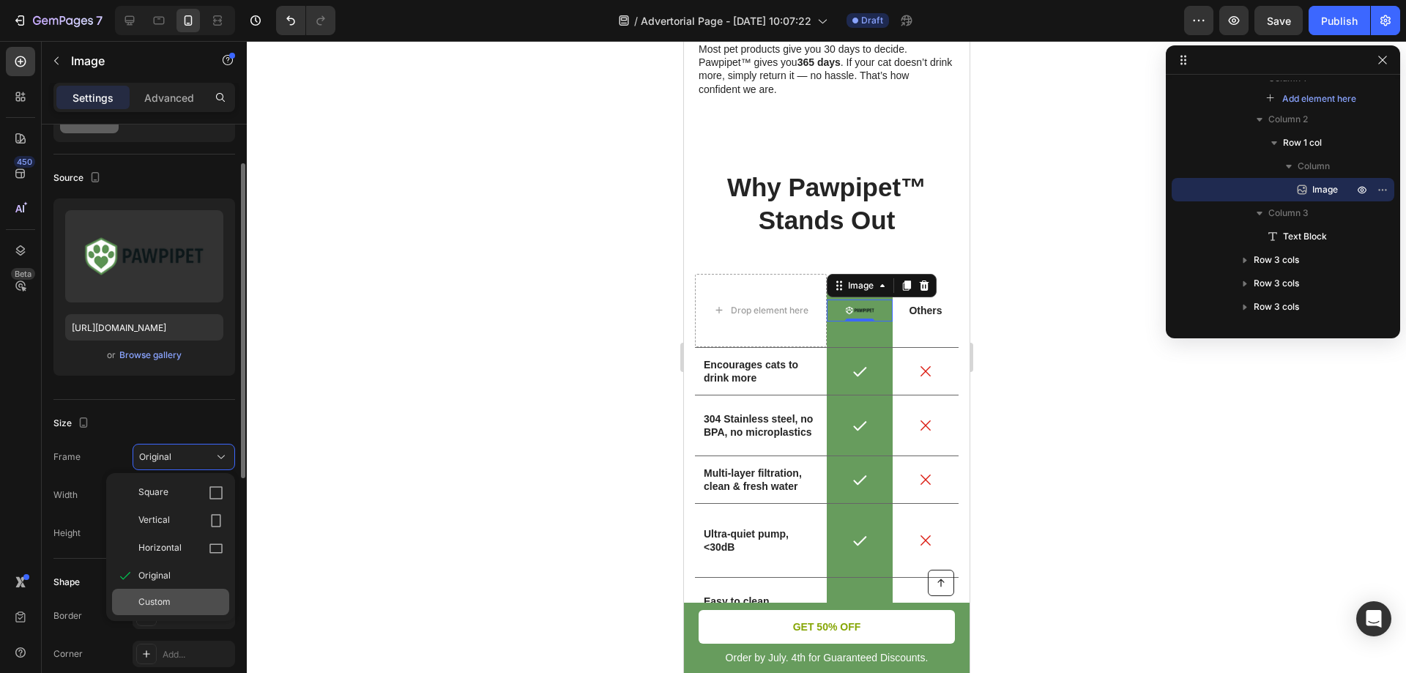
click at [147, 601] on span "Custom" at bounding box center [154, 601] width 32 height 13
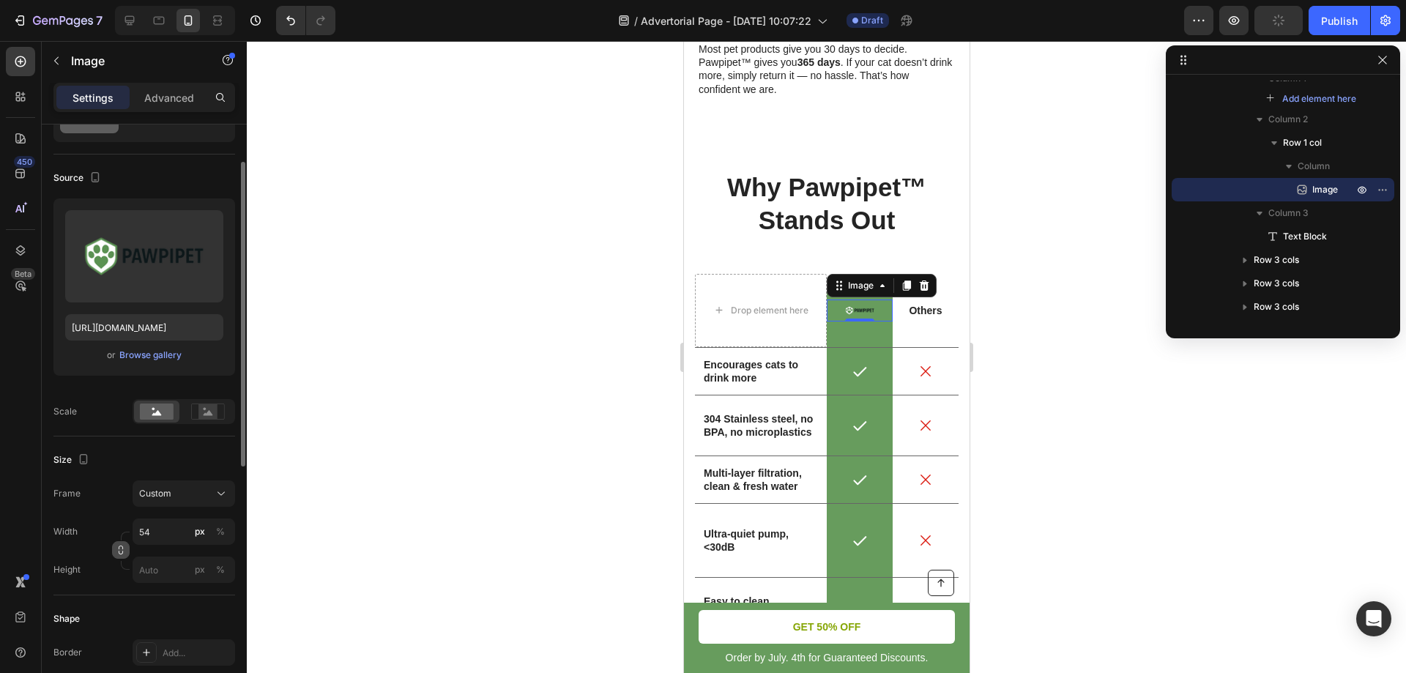
click at [122, 553] on icon "button" at bounding box center [121, 550] width 10 height 10
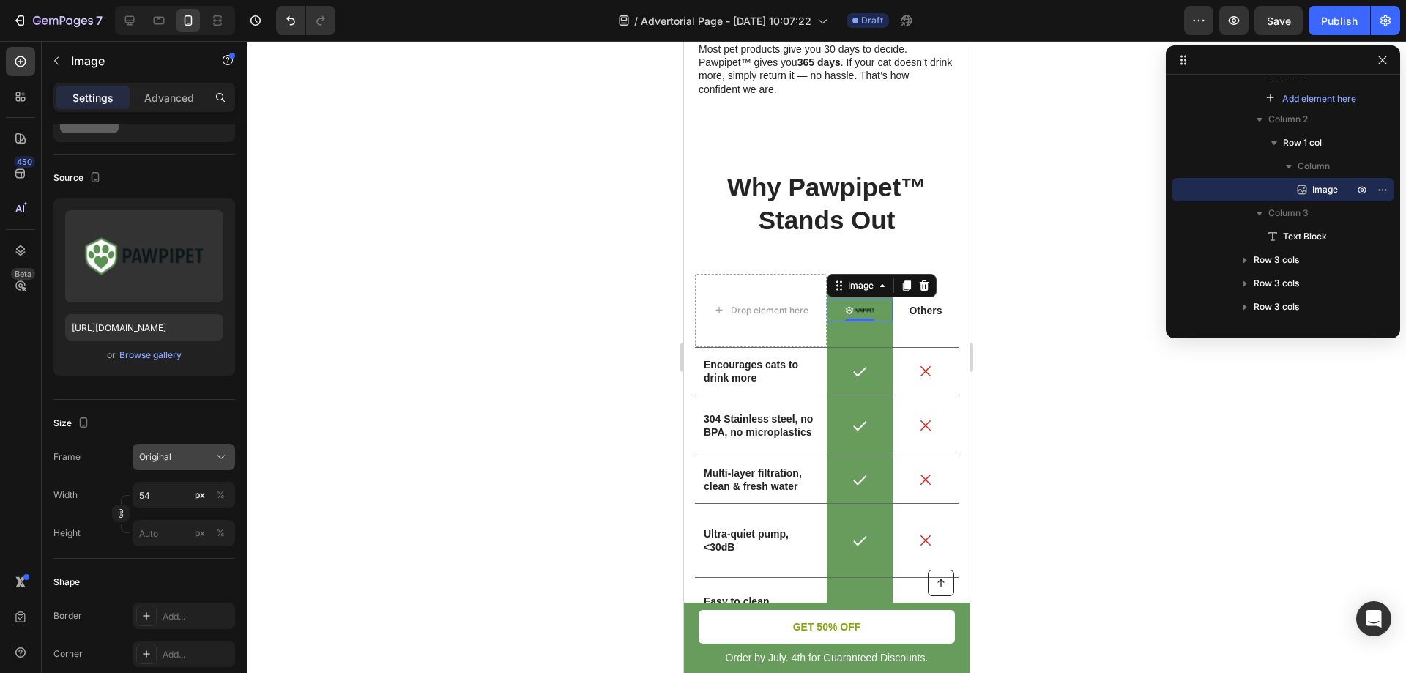
click at [226, 457] on icon at bounding box center [221, 457] width 15 height 15
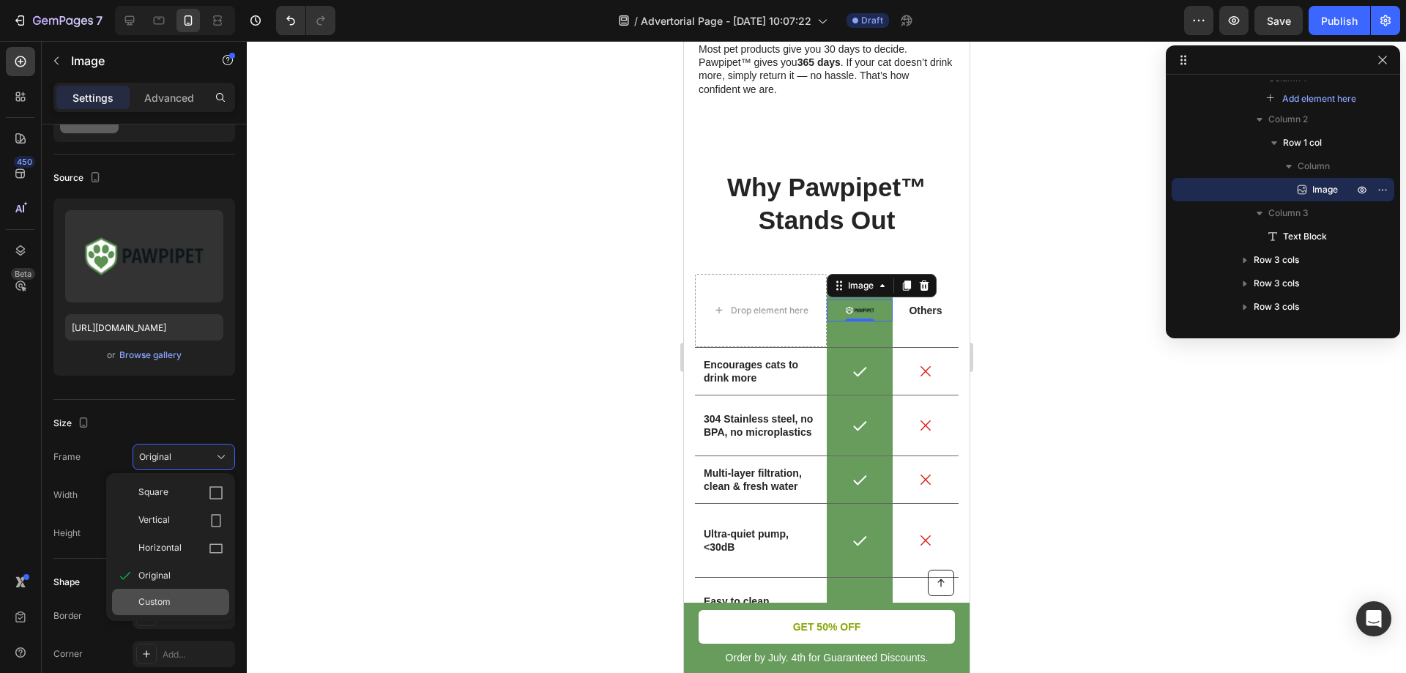
click at [153, 599] on span "Custom" at bounding box center [154, 601] width 32 height 13
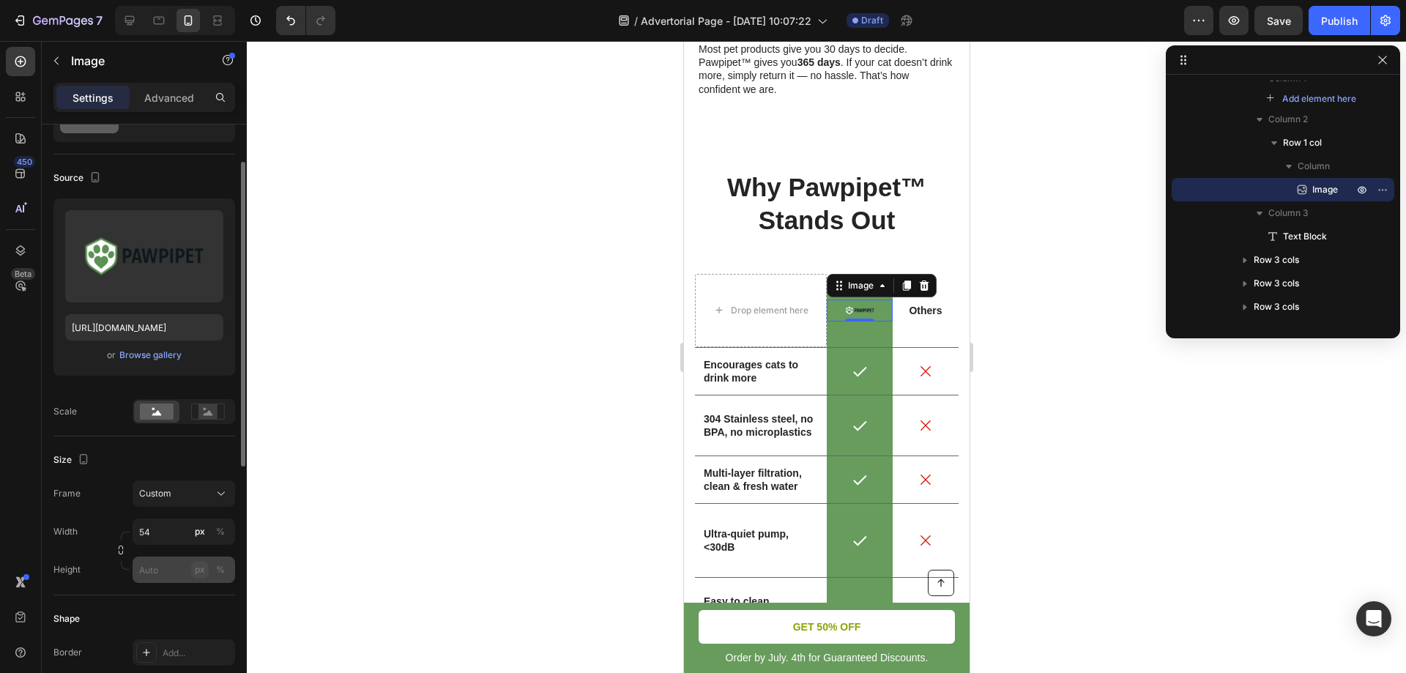
click at [200, 575] on div "px" at bounding box center [200, 569] width 10 height 13
click at [119, 553] on icon "button" at bounding box center [121, 550] width 10 height 10
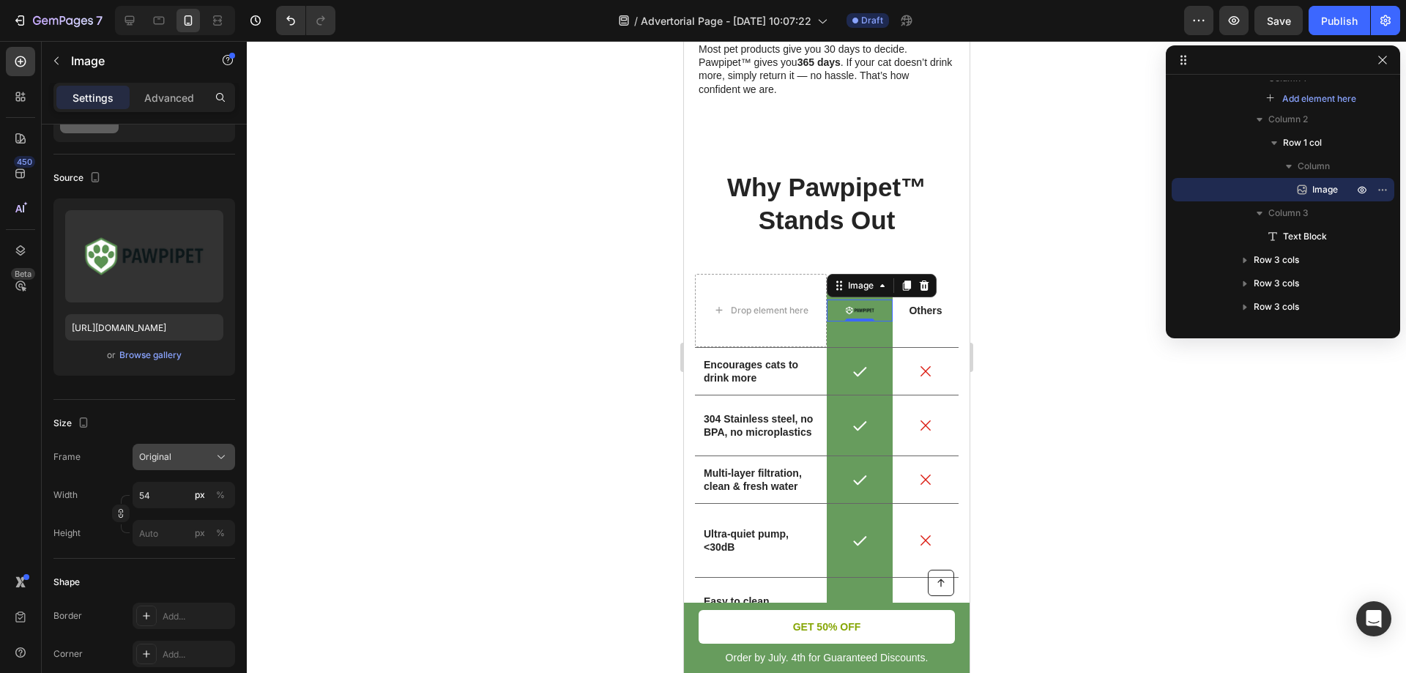
click at [181, 454] on div "Original" at bounding box center [175, 456] width 72 height 13
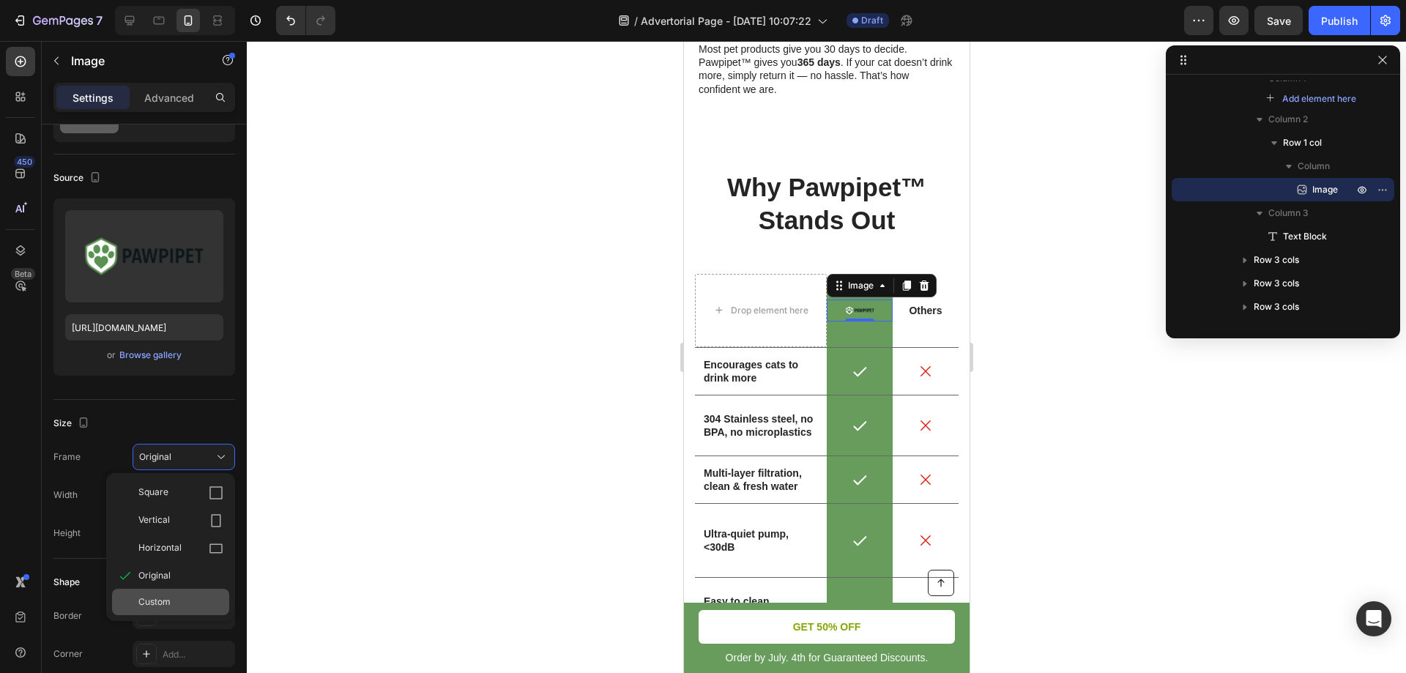
click at [153, 599] on span "Custom" at bounding box center [154, 601] width 32 height 13
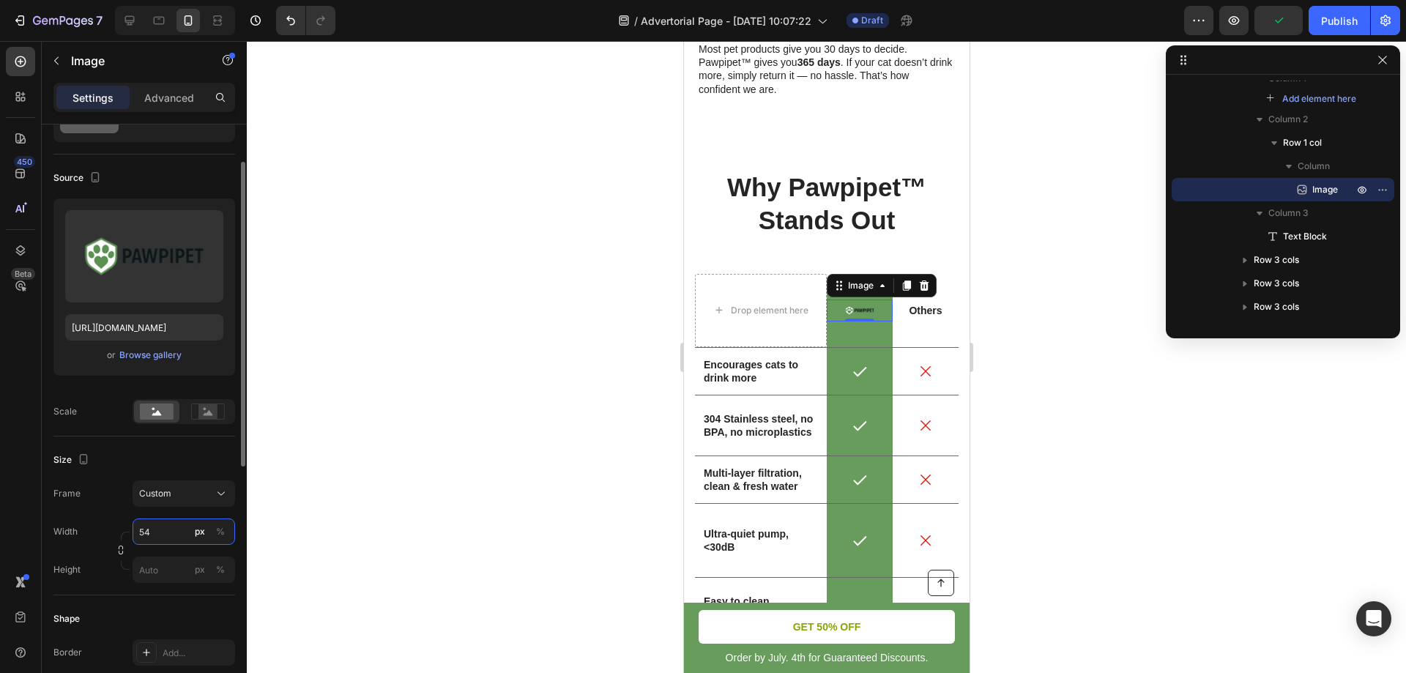
click at [157, 539] on input "54" at bounding box center [184, 532] width 103 height 26
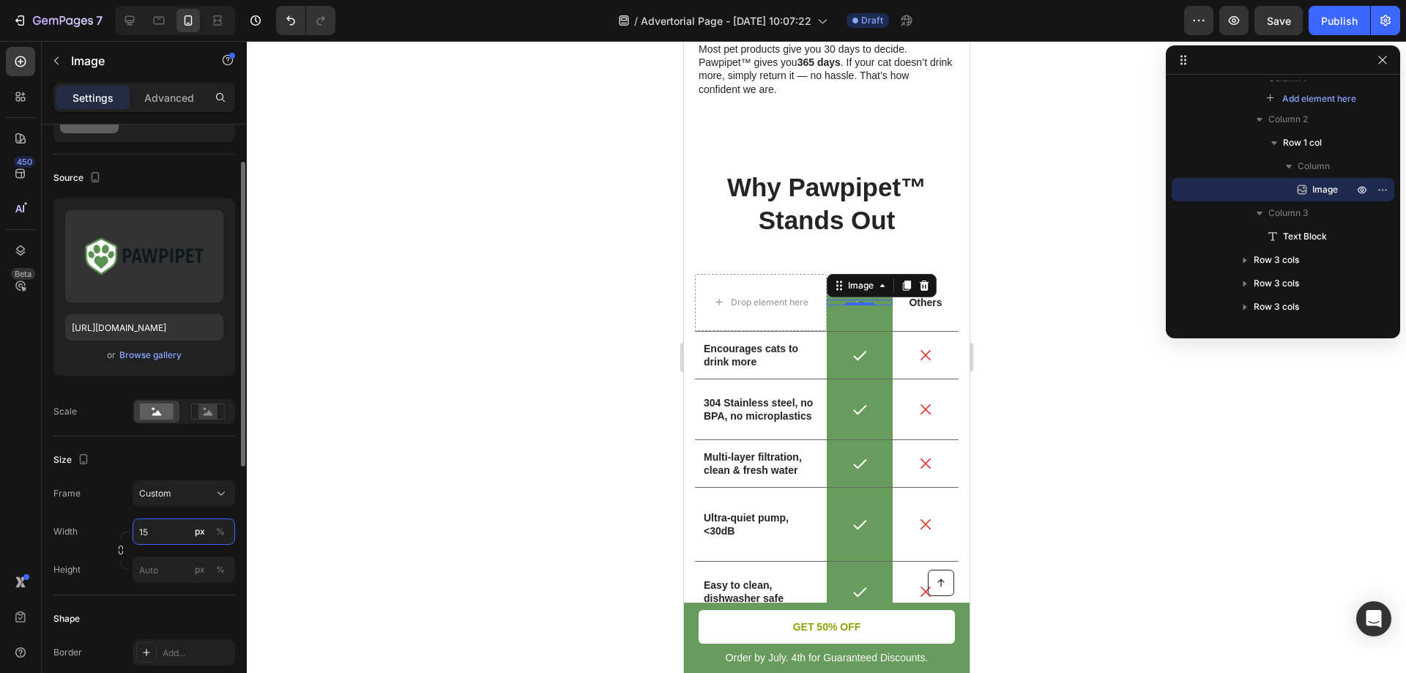
type input "150"
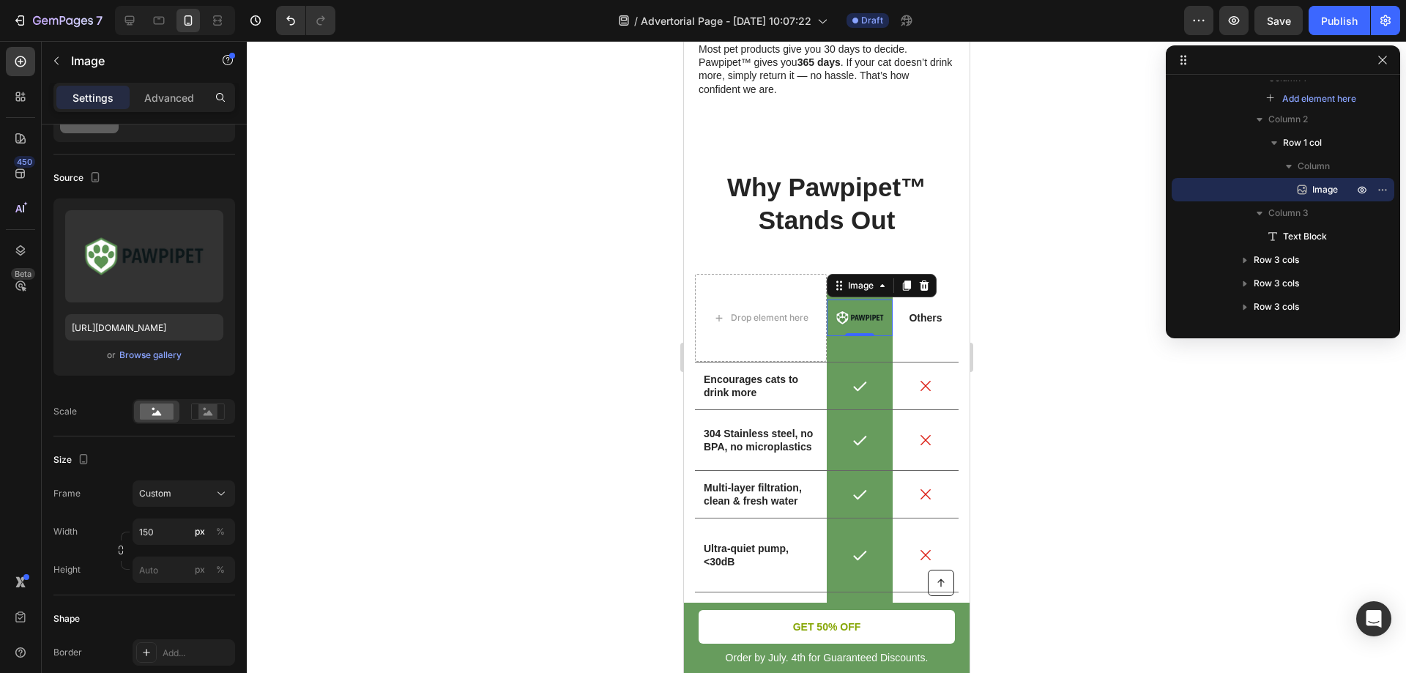
click at [330, 489] on div at bounding box center [826, 357] width 1159 height 632
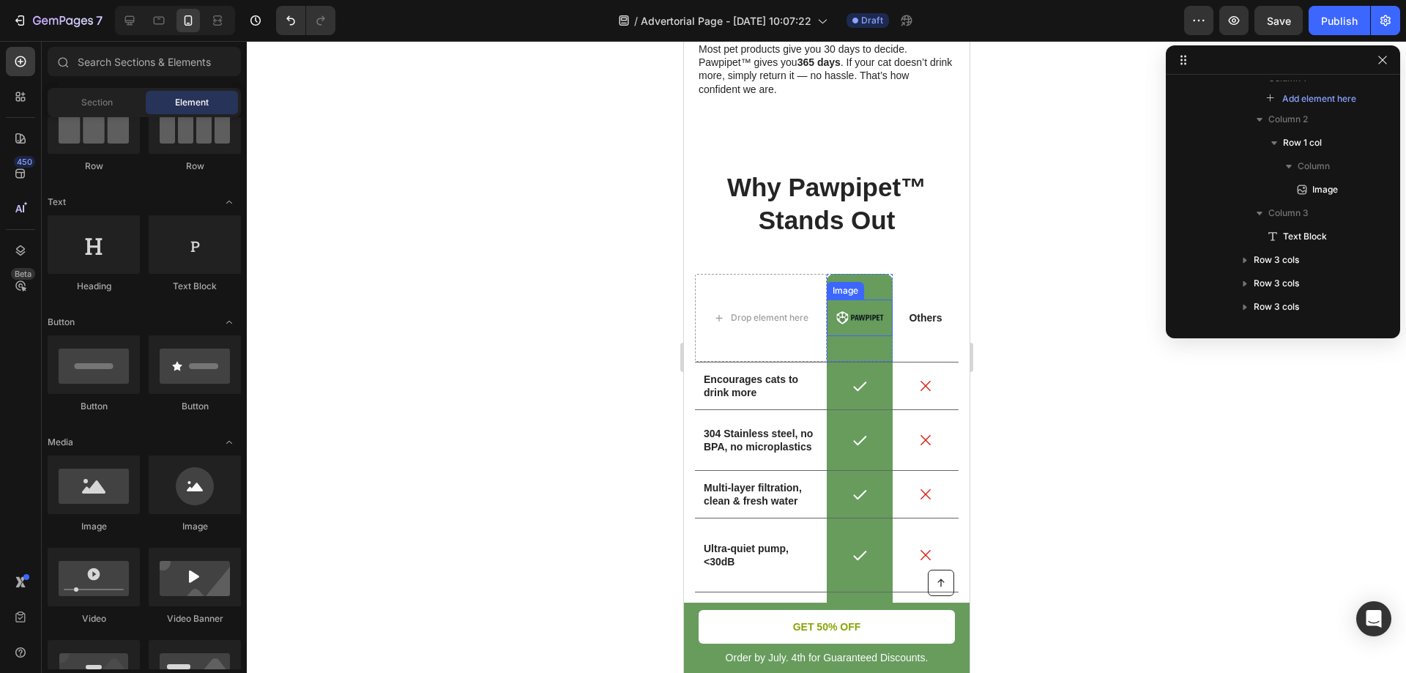
click at [843, 337] on img at bounding box center [859, 318] width 66 height 37
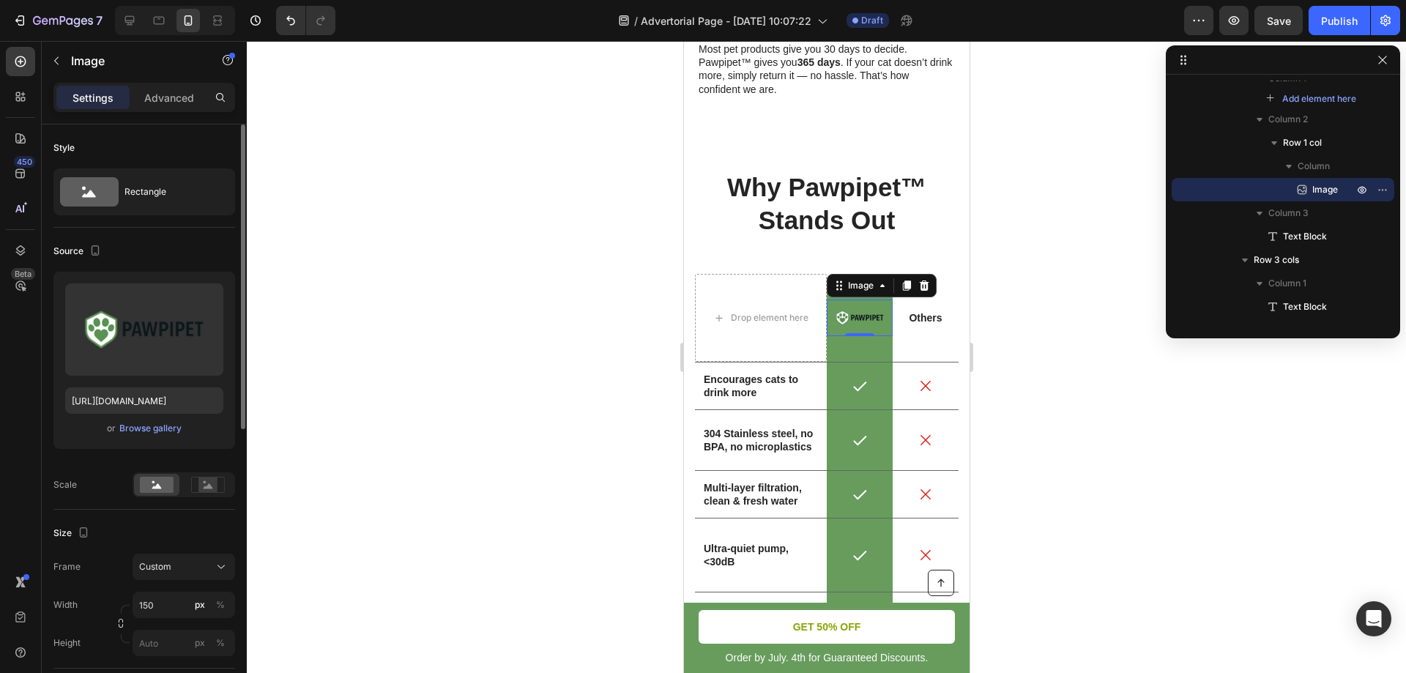
scroll to position [146, 0]
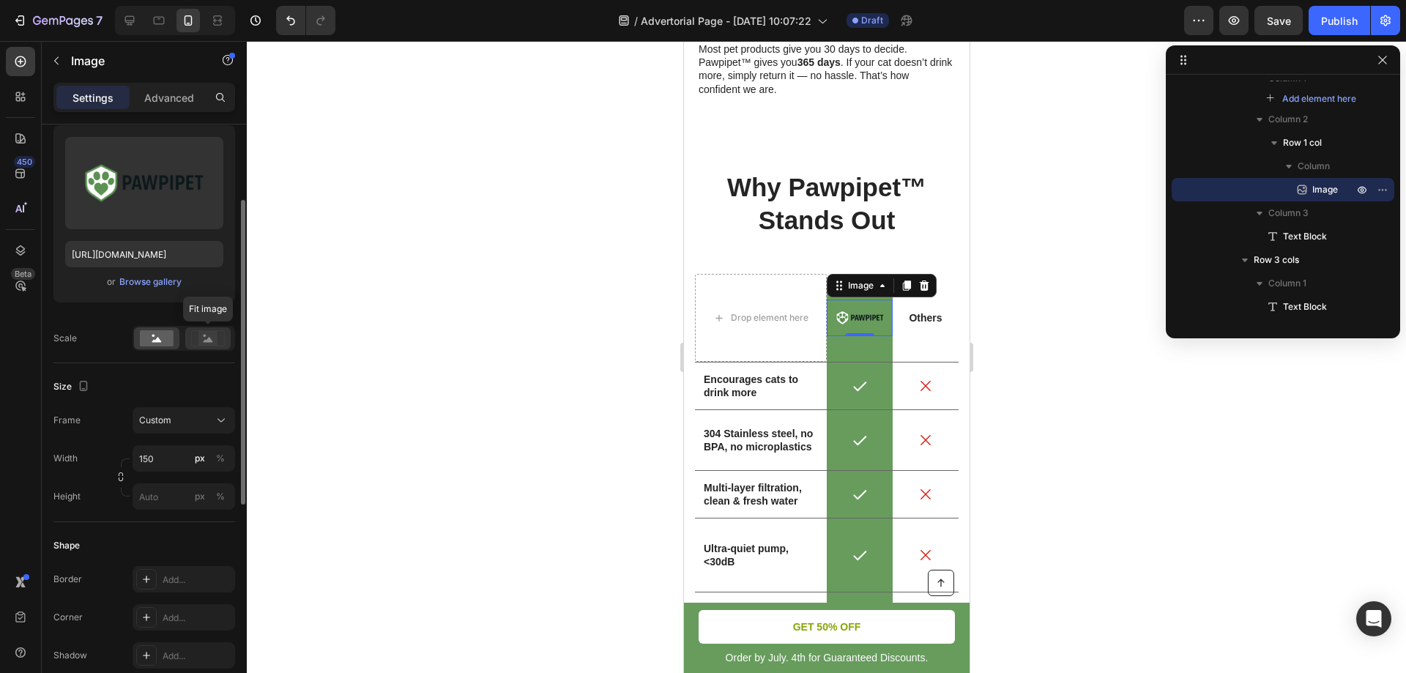
click at [216, 338] on rect at bounding box center [207, 338] width 19 height 15
click at [160, 340] on icon at bounding box center [157, 339] width 10 height 5
click at [117, 480] on icon "button" at bounding box center [121, 477] width 10 height 10
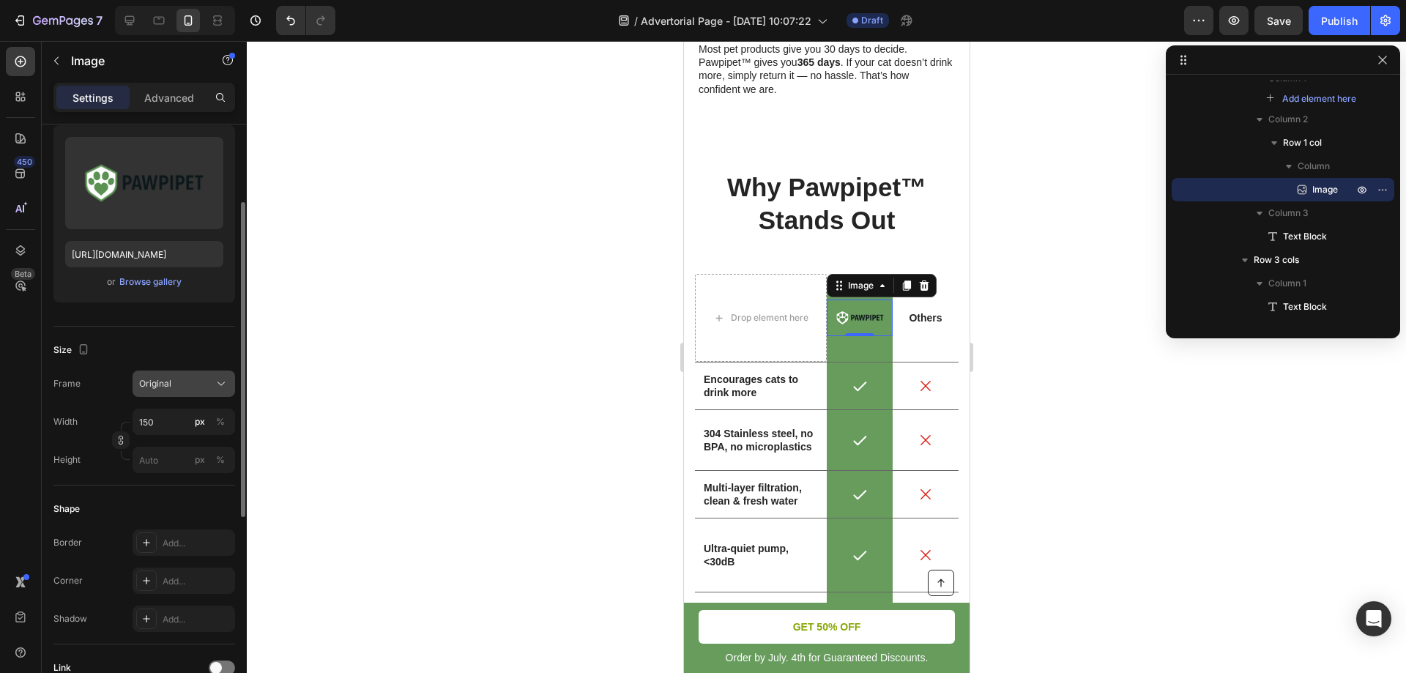
click at [186, 393] on button "Original" at bounding box center [184, 384] width 103 height 26
click at [151, 527] on span "Custom" at bounding box center [154, 528] width 32 height 13
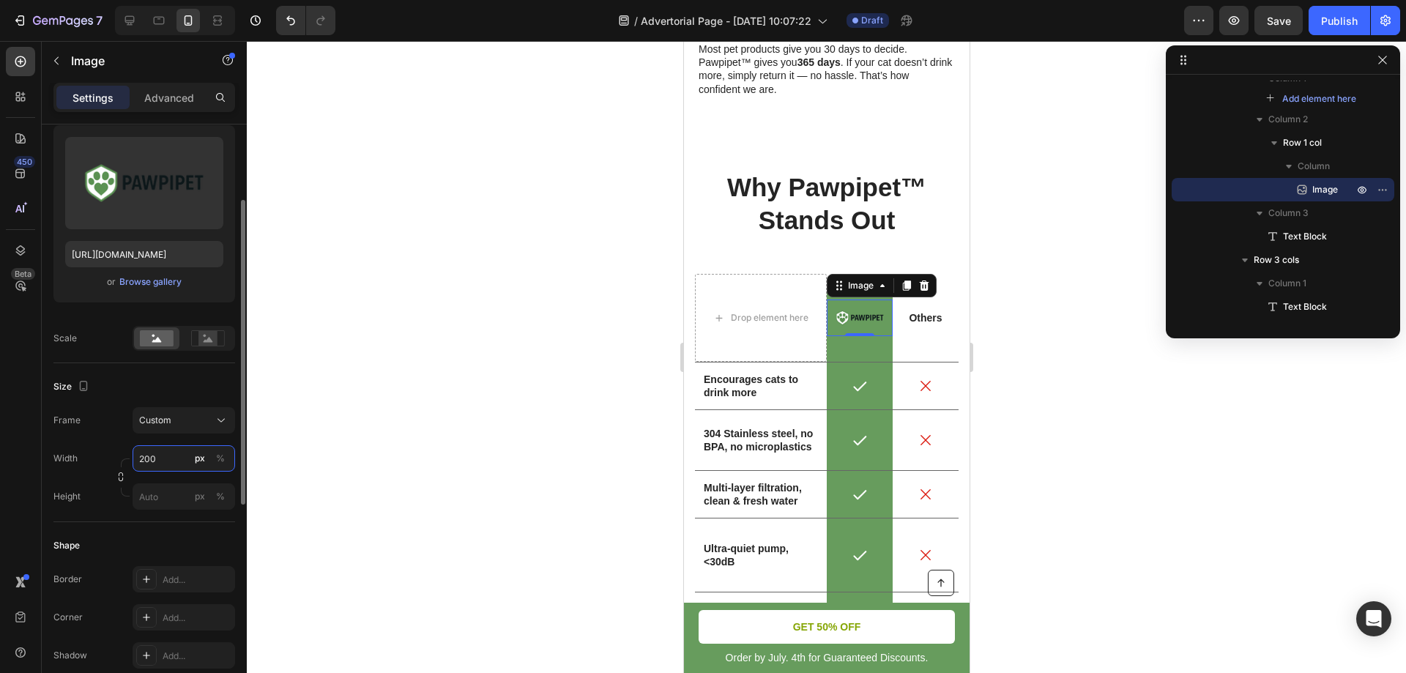
drag, startPoint x: 161, startPoint y: 462, endPoint x: 128, endPoint y: 469, distance: 33.6
click at [128, 469] on div "Width 200 px % Height px %" at bounding box center [144, 477] width 182 height 64
type input "500"
click at [392, 395] on div at bounding box center [826, 357] width 1159 height 632
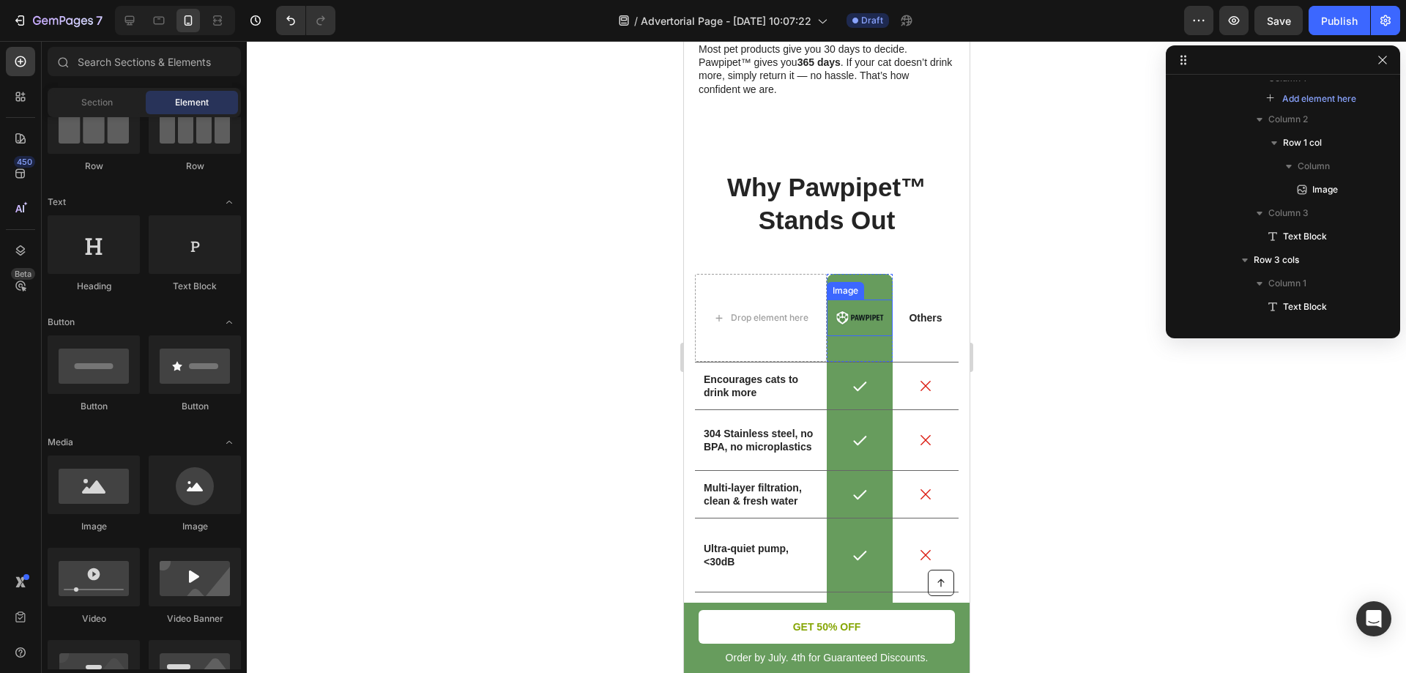
click at [862, 337] on img at bounding box center [859, 318] width 66 height 37
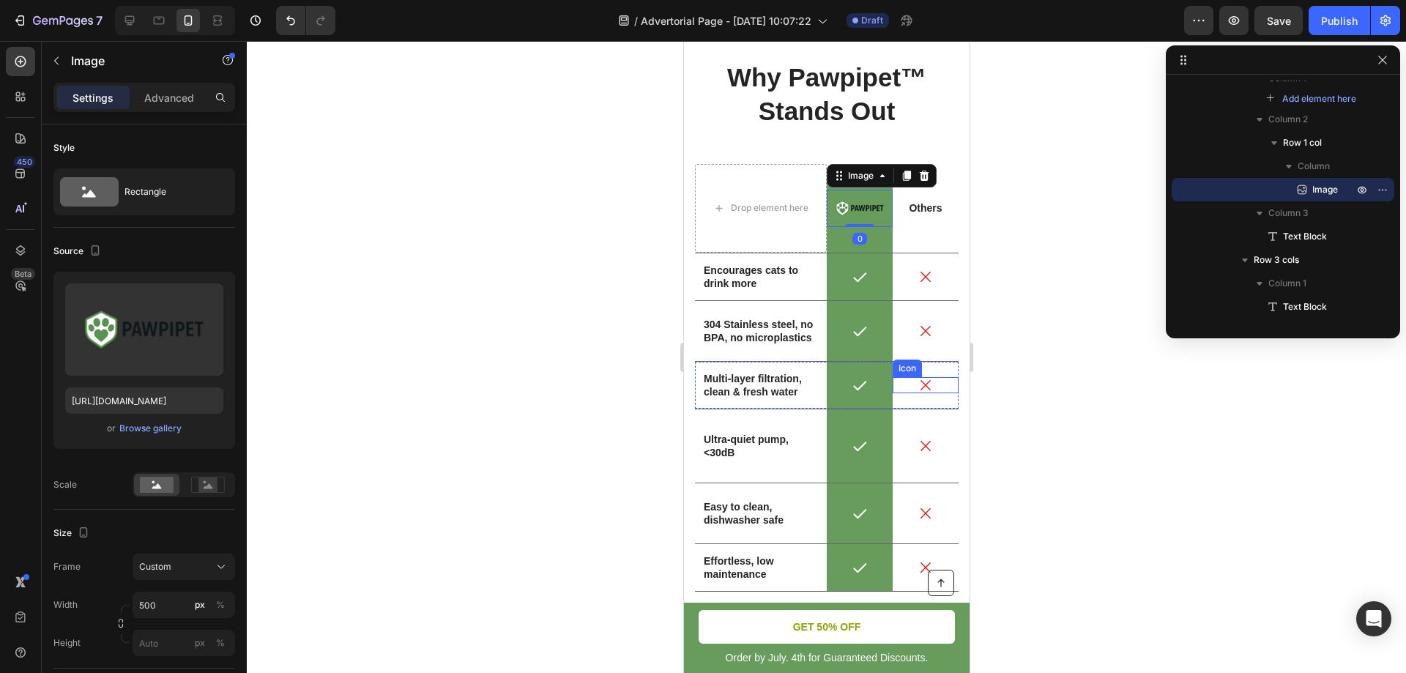
scroll to position [4339, 0]
click at [201, 574] on div "Custom" at bounding box center [183, 567] width 89 height 15
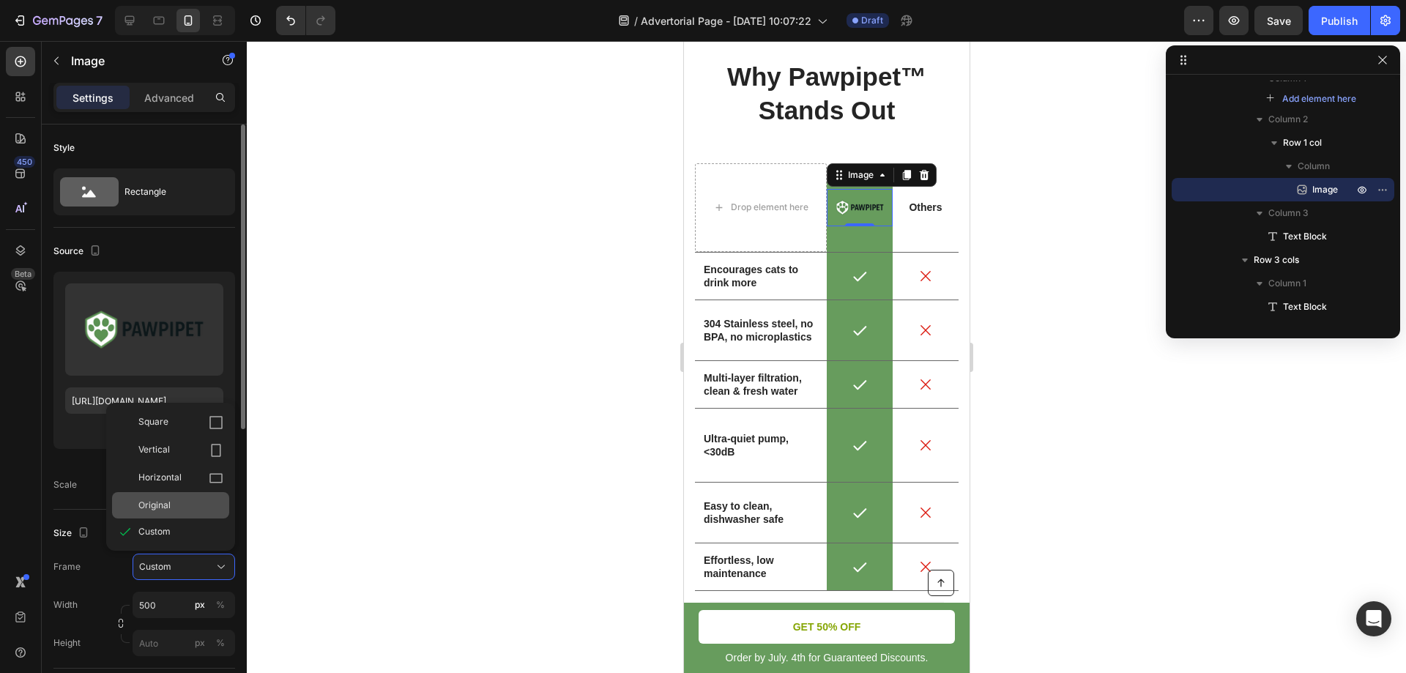
click at [152, 502] on span "Original" at bounding box center [154, 505] width 32 height 13
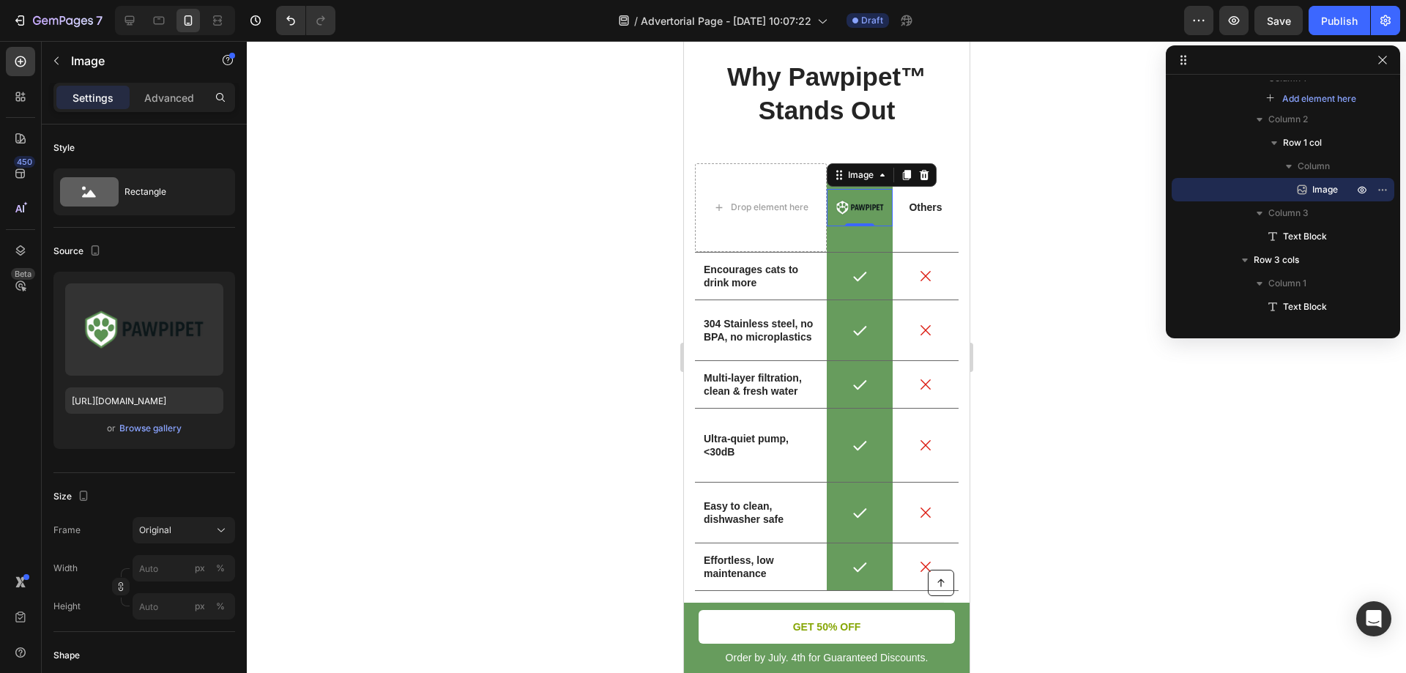
click at [507, 347] on div at bounding box center [826, 357] width 1159 height 632
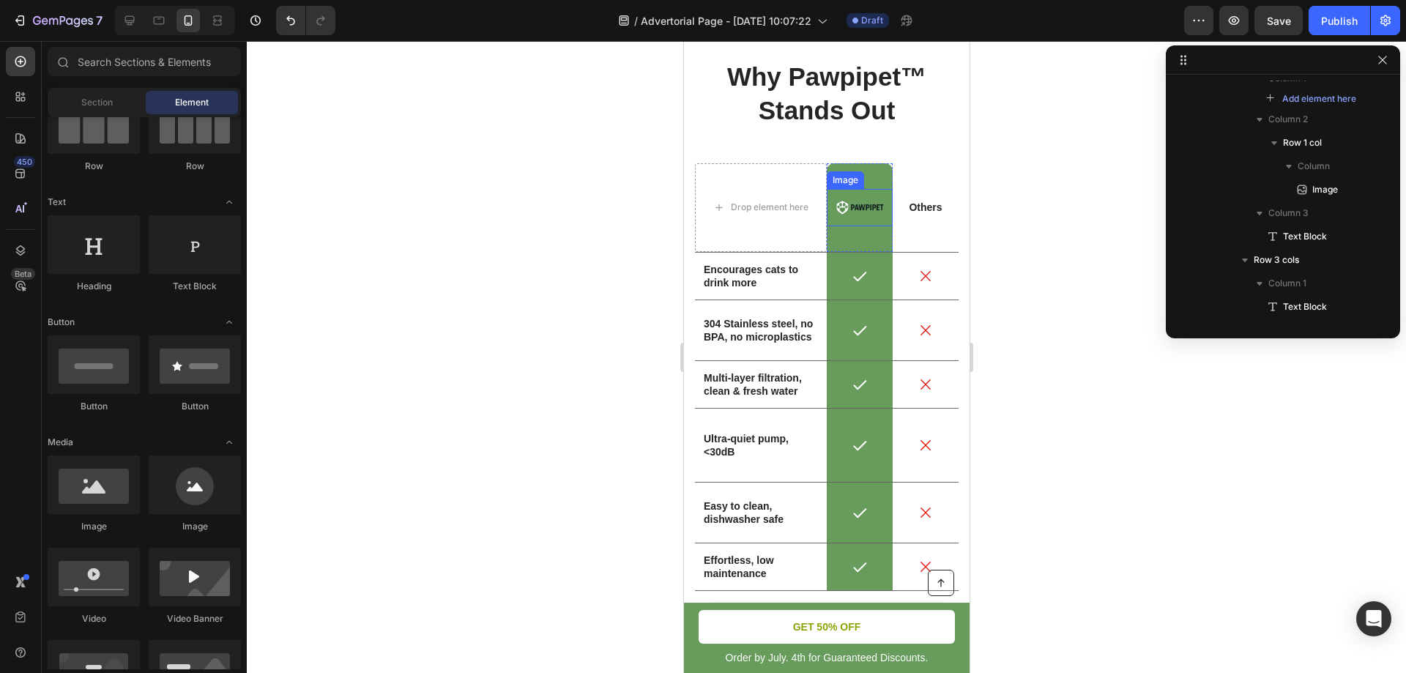
click at [847, 204] on img at bounding box center [859, 207] width 66 height 37
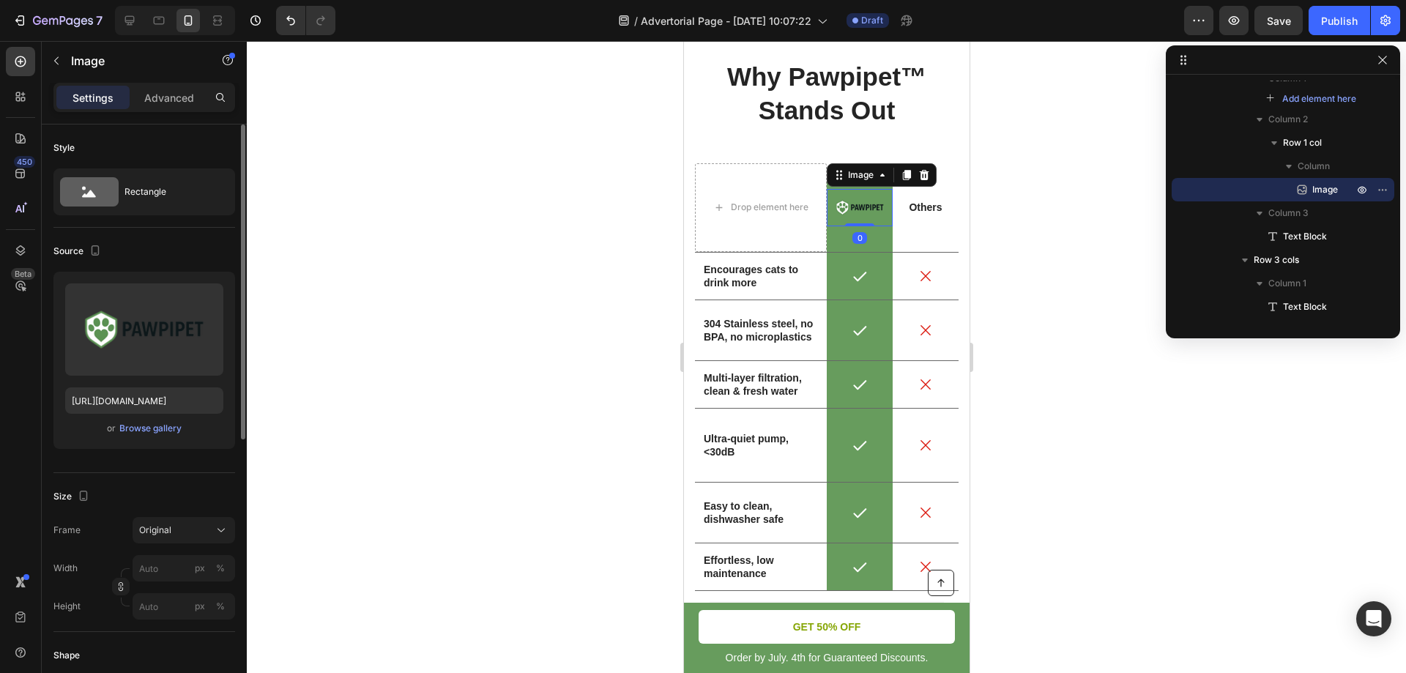
scroll to position [146, 0]
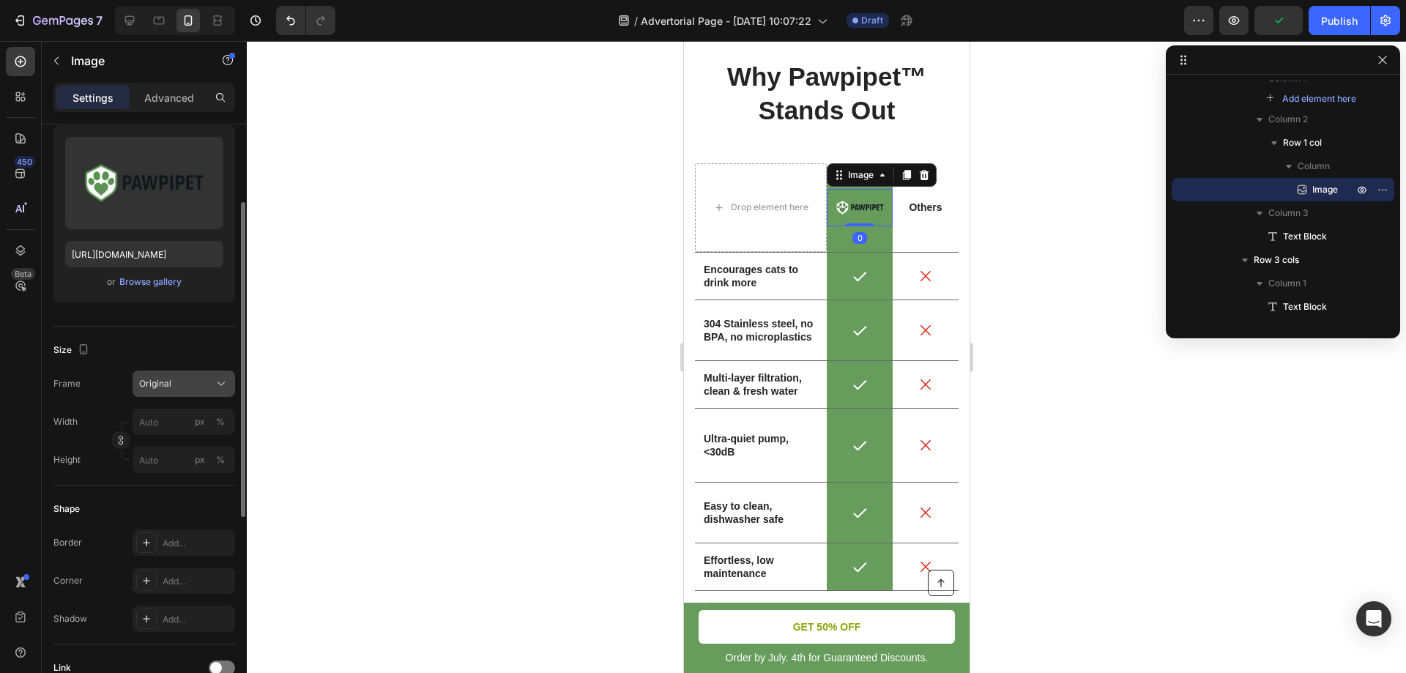
click at [222, 385] on icon at bounding box center [221, 383] width 15 height 15
click at [902, 202] on p "Others" at bounding box center [924, 207] width 63 height 13
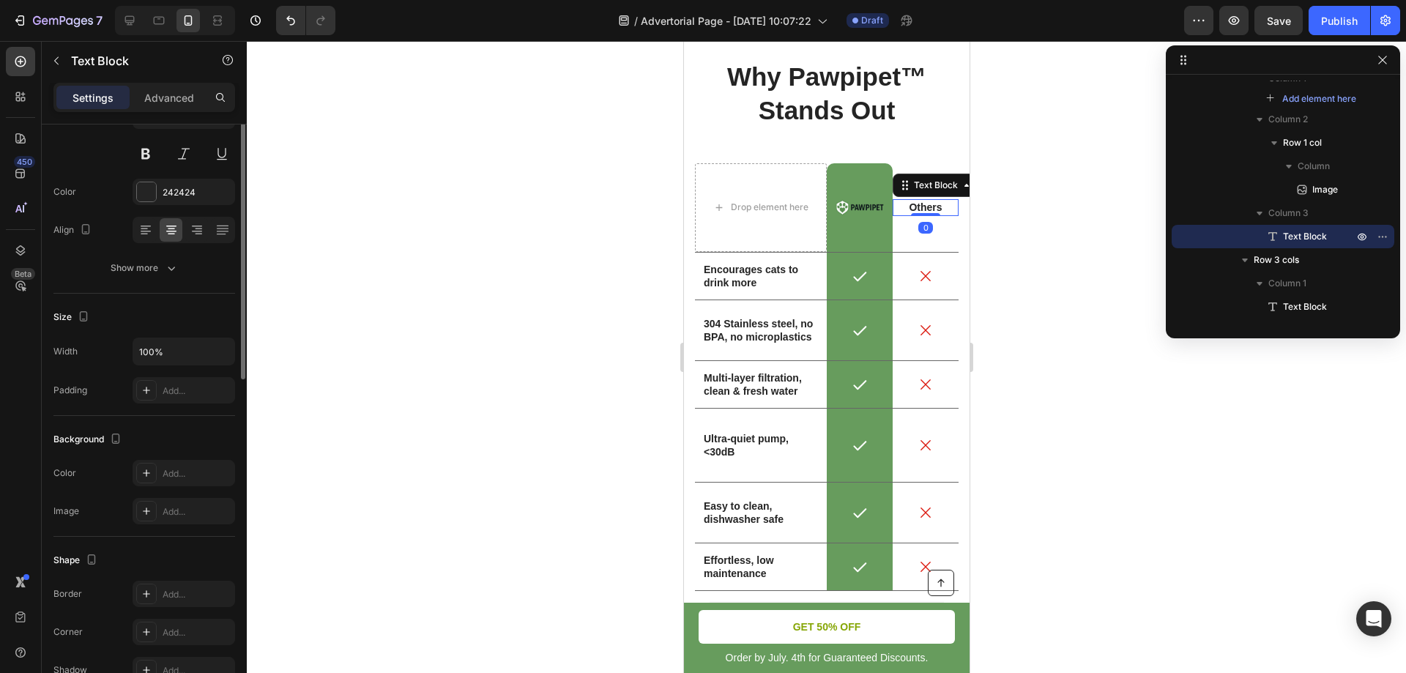
scroll to position [0, 0]
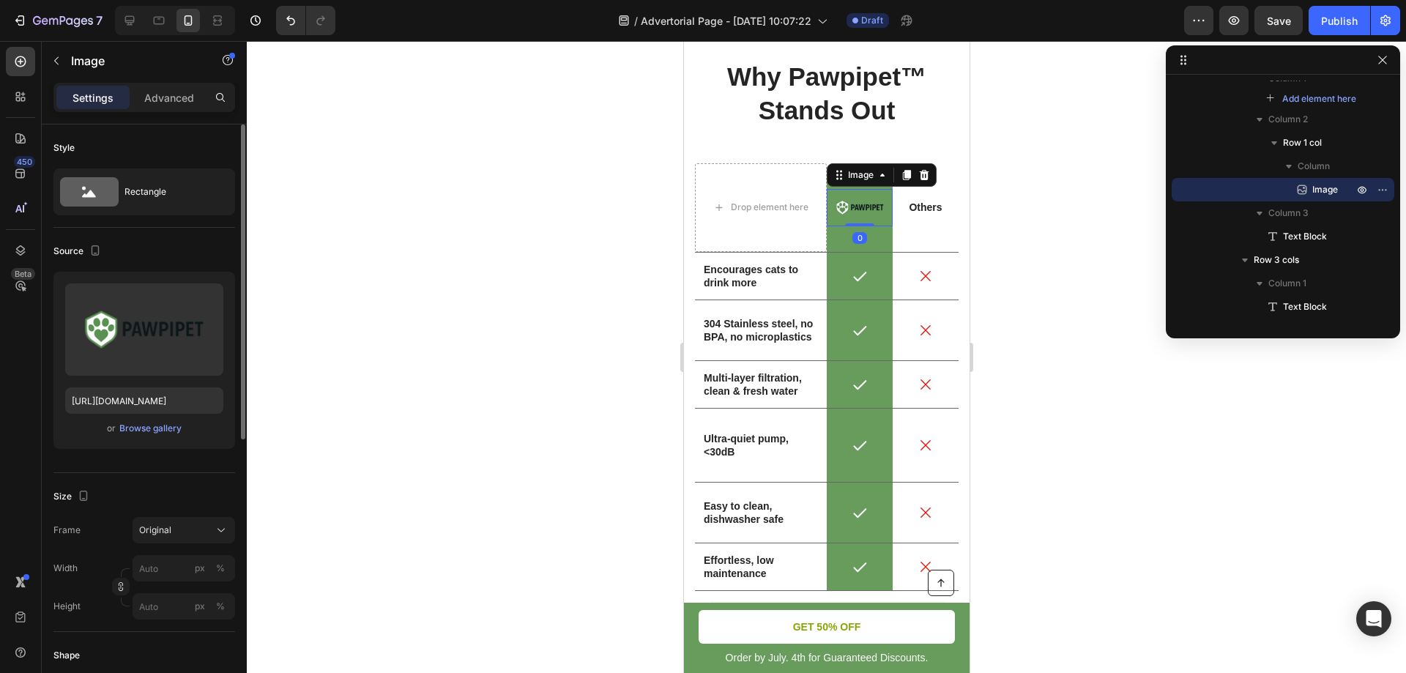
click at [843, 207] on img at bounding box center [859, 207] width 66 height 37
click at [135, 22] on icon at bounding box center [129, 20] width 15 height 15
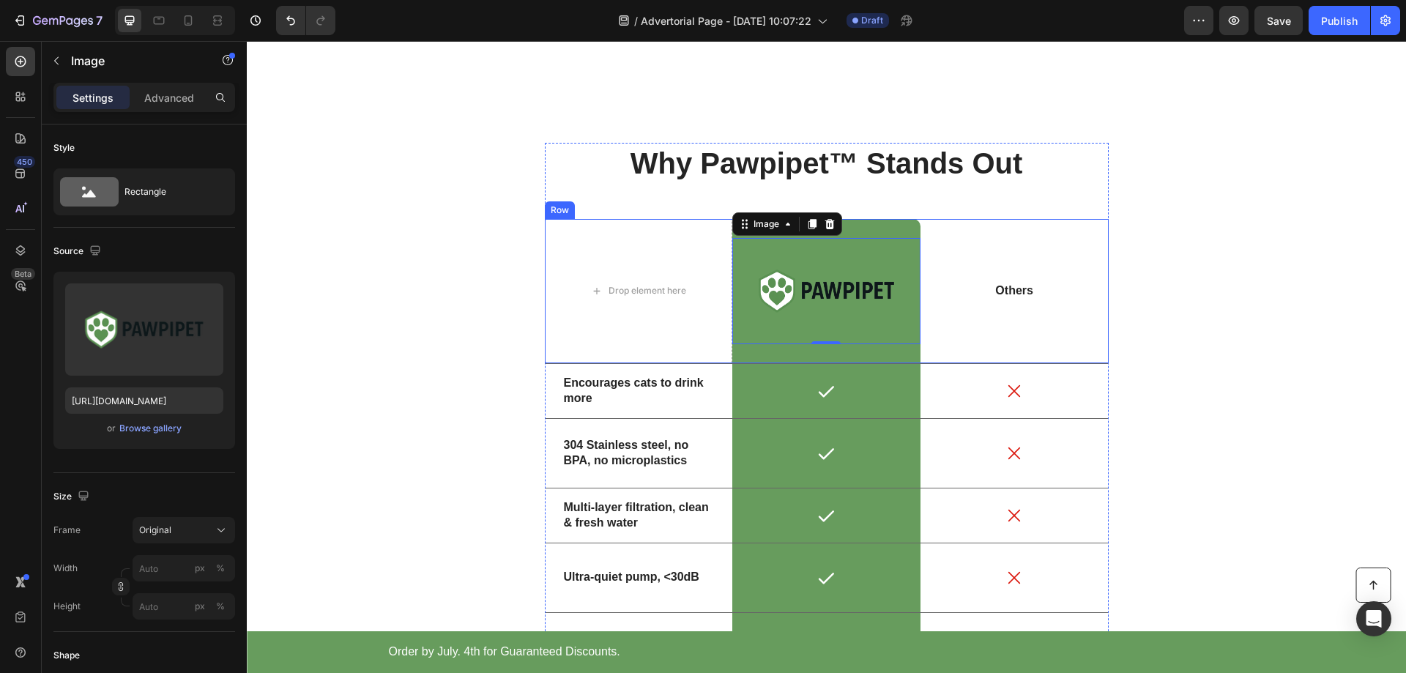
scroll to position [4262, 0]
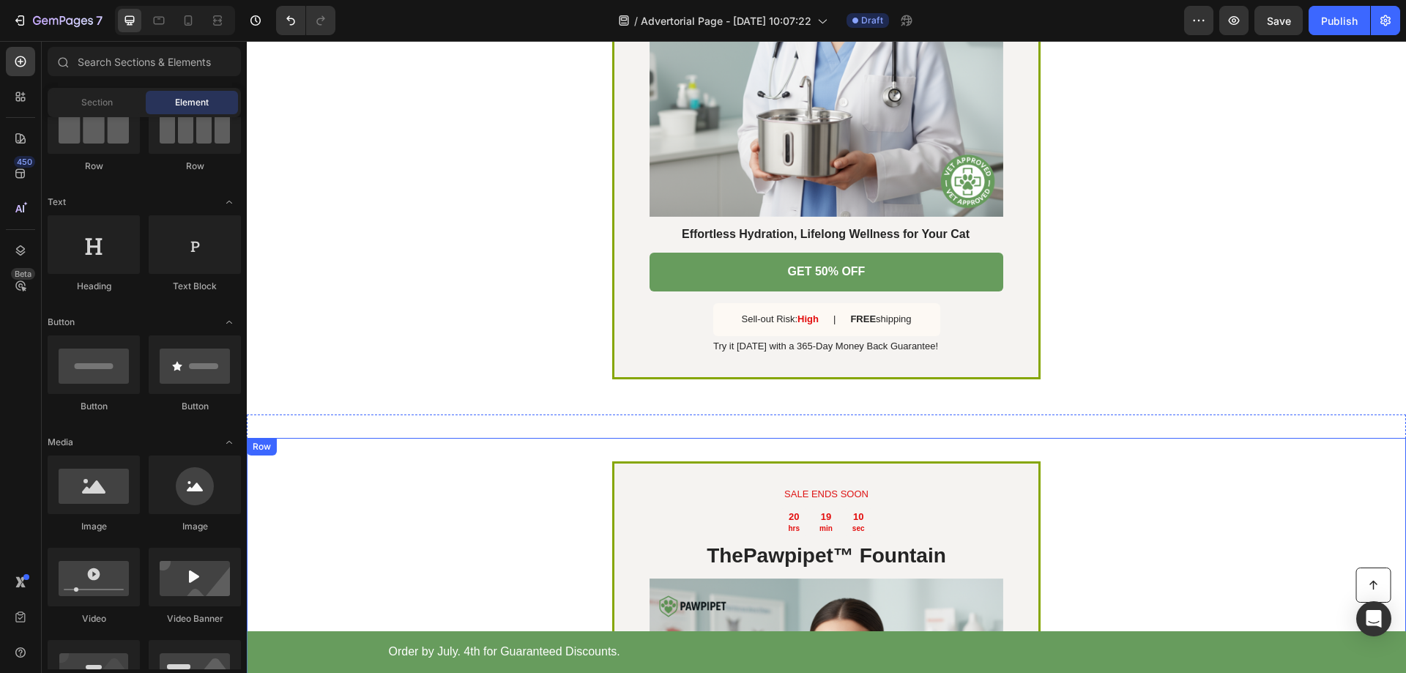
scroll to position [4628, 0]
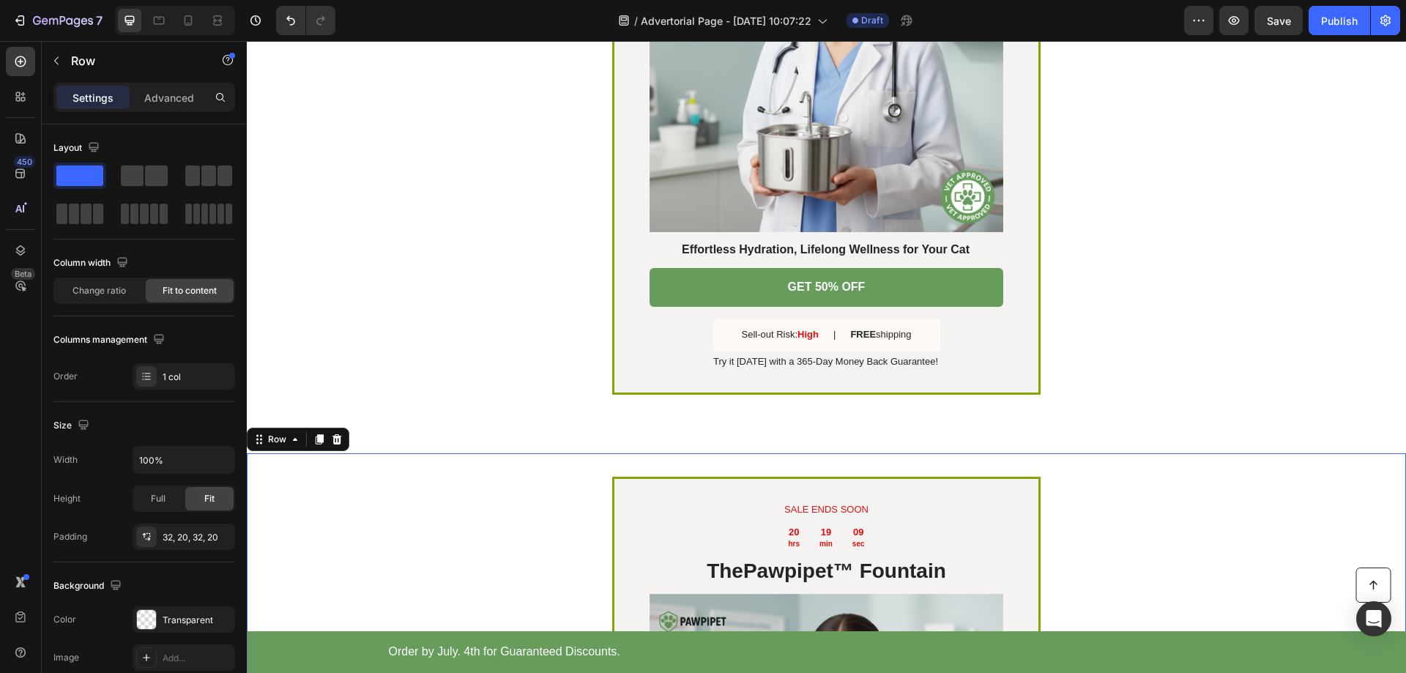
click at [335, 439] on icon at bounding box center [337, 439] width 10 height 10
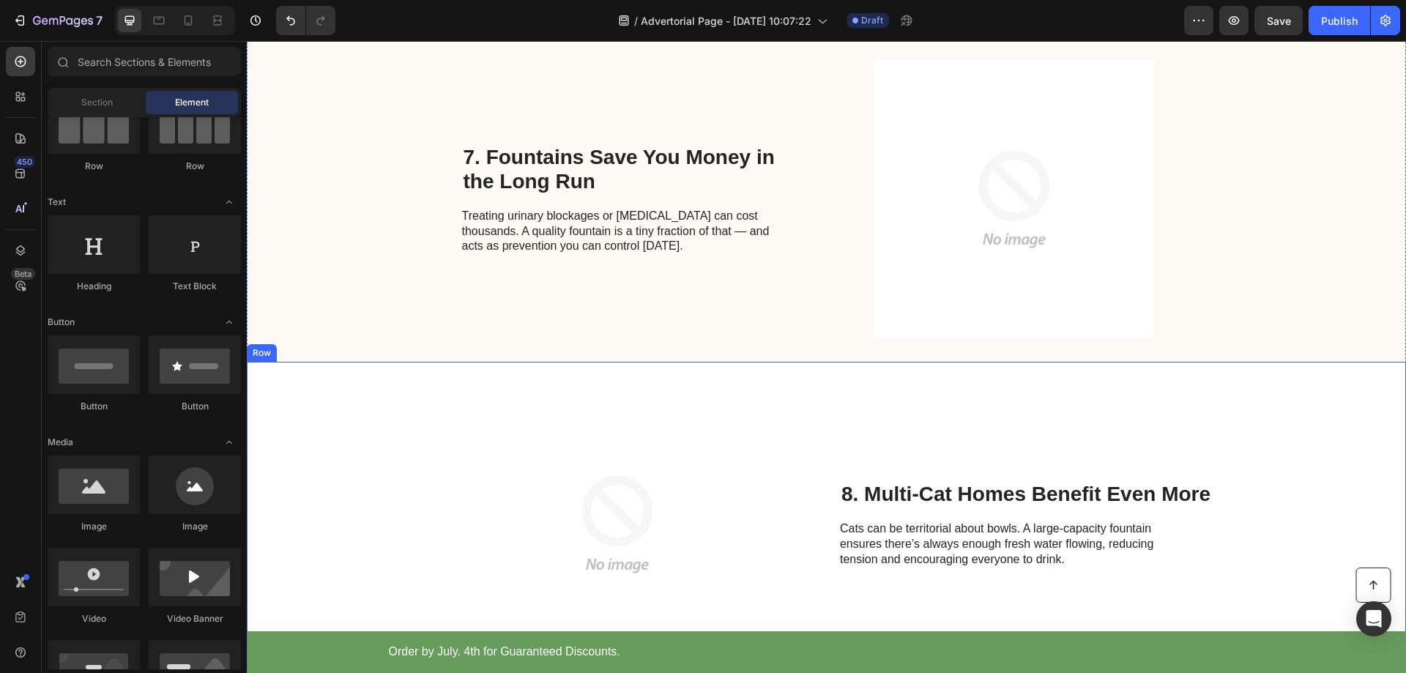
scroll to position [2284, 0]
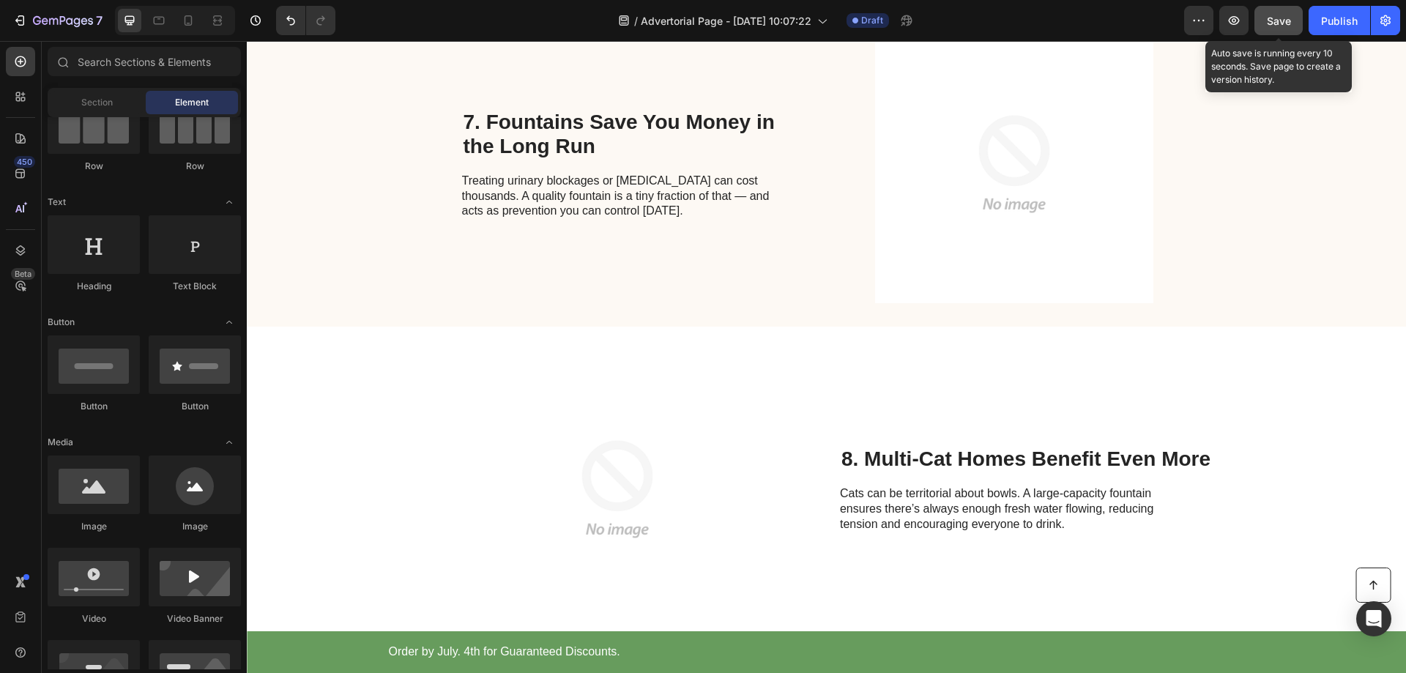
click at [1274, 23] on span "Save" at bounding box center [1279, 21] width 24 height 12
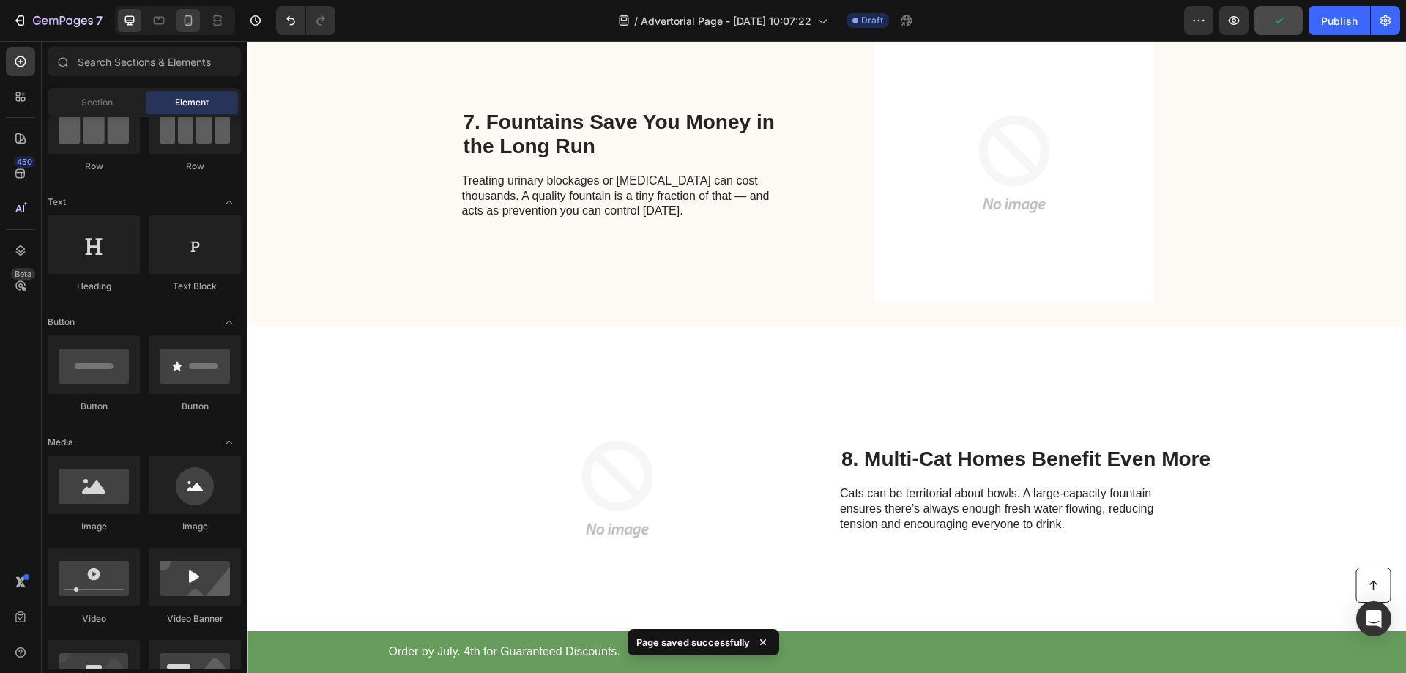
click at [190, 23] on icon at bounding box center [188, 20] width 15 height 15
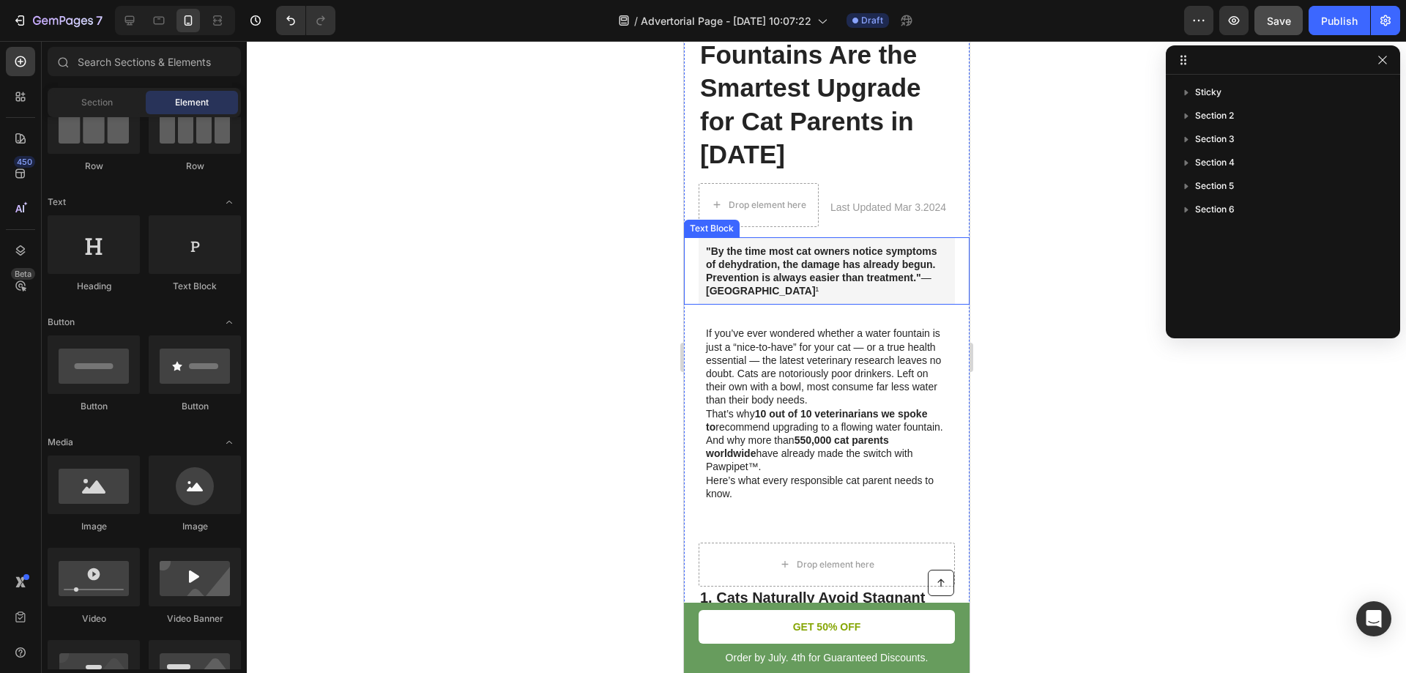
scroll to position [220, 0]
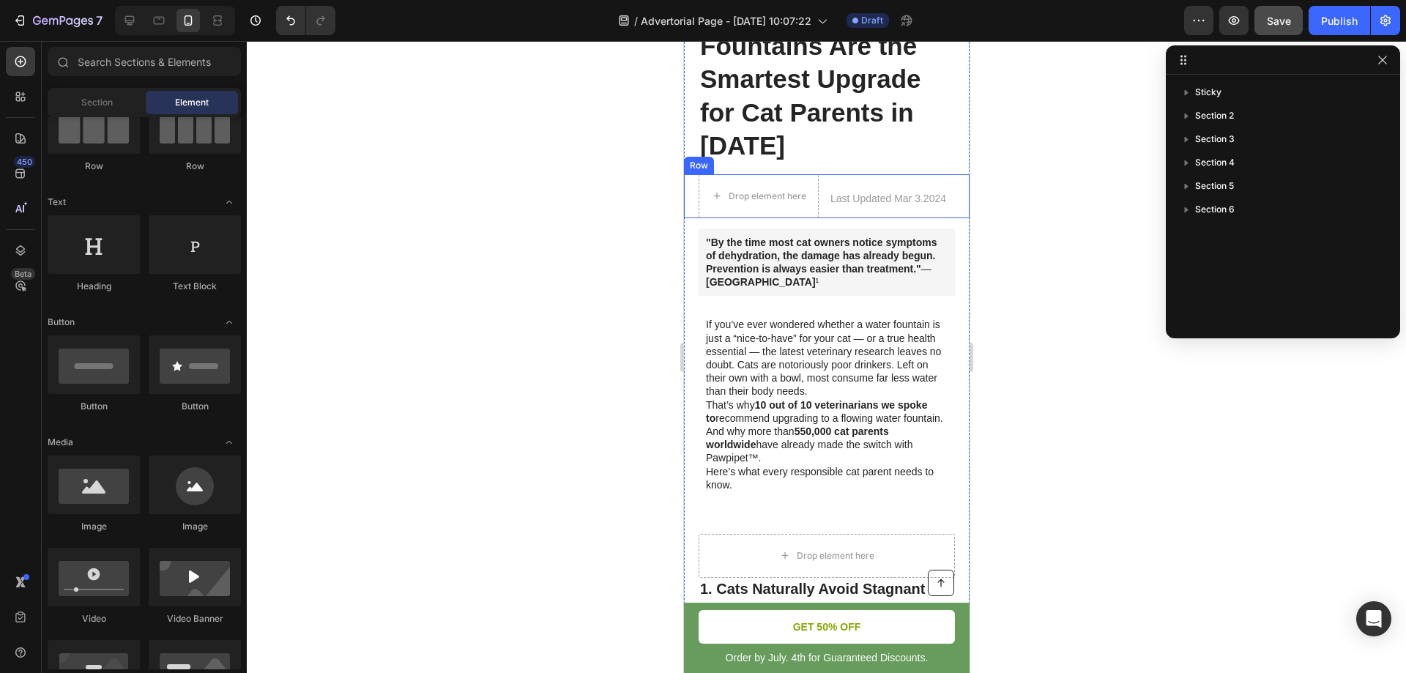
click at [691, 187] on div "Drop element here Heading Last Updated Mar 3.2024 Text Block Row" at bounding box center [826, 196] width 286 height 44
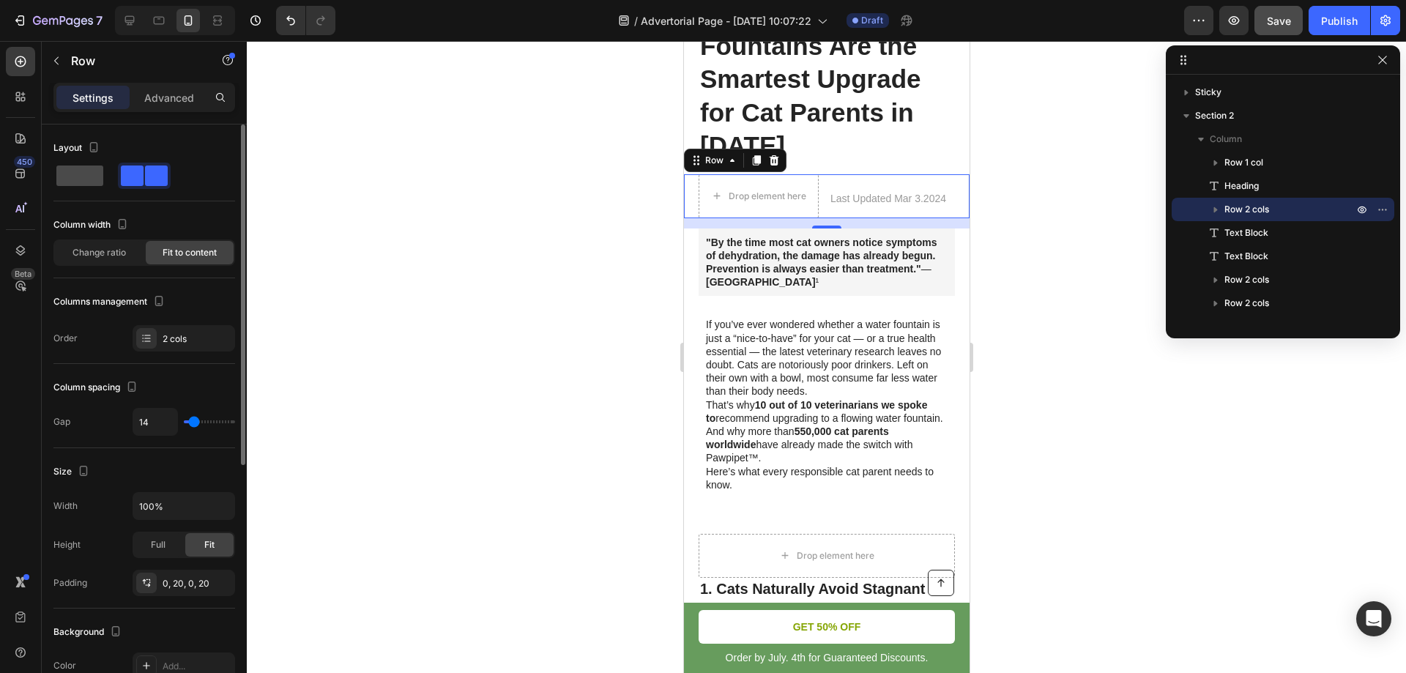
click at [73, 181] on span at bounding box center [79, 176] width 47 height 21
type input "0"
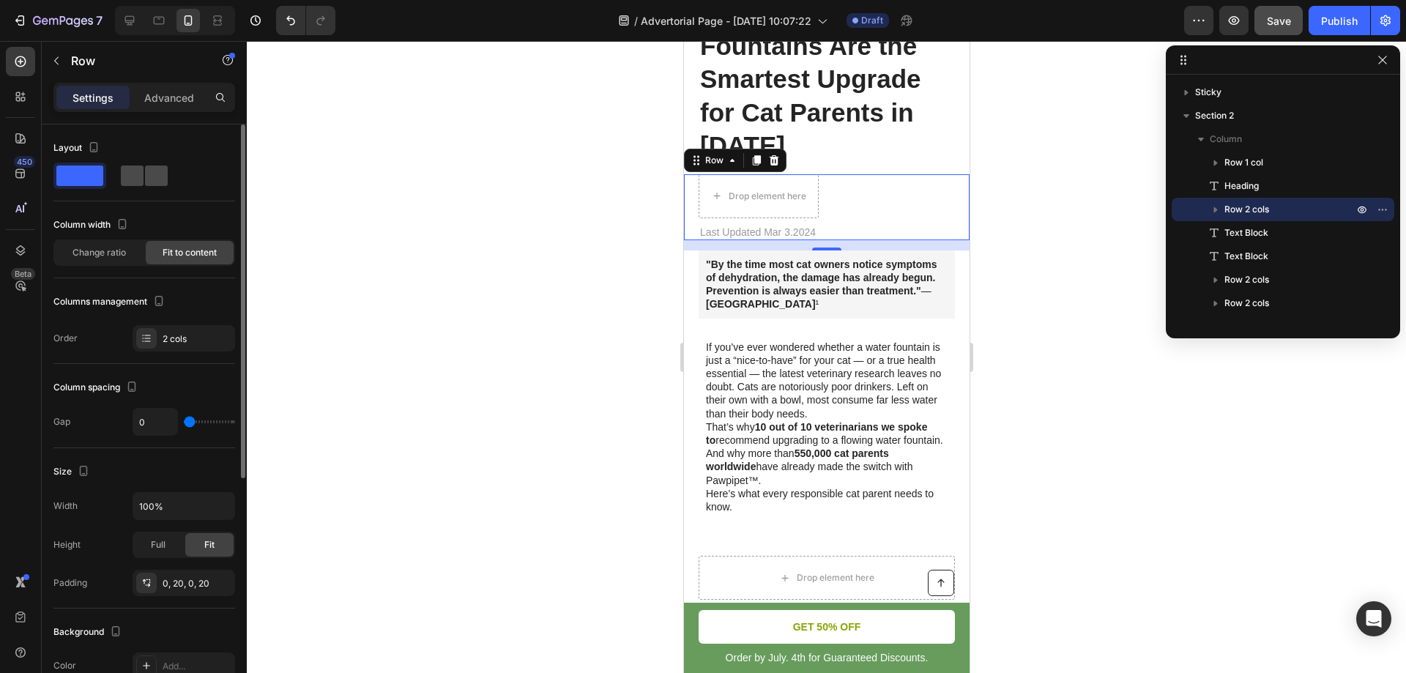
click at [141, 173] on span at bounding box center [132, 176] width 23 height 21
type input "14"
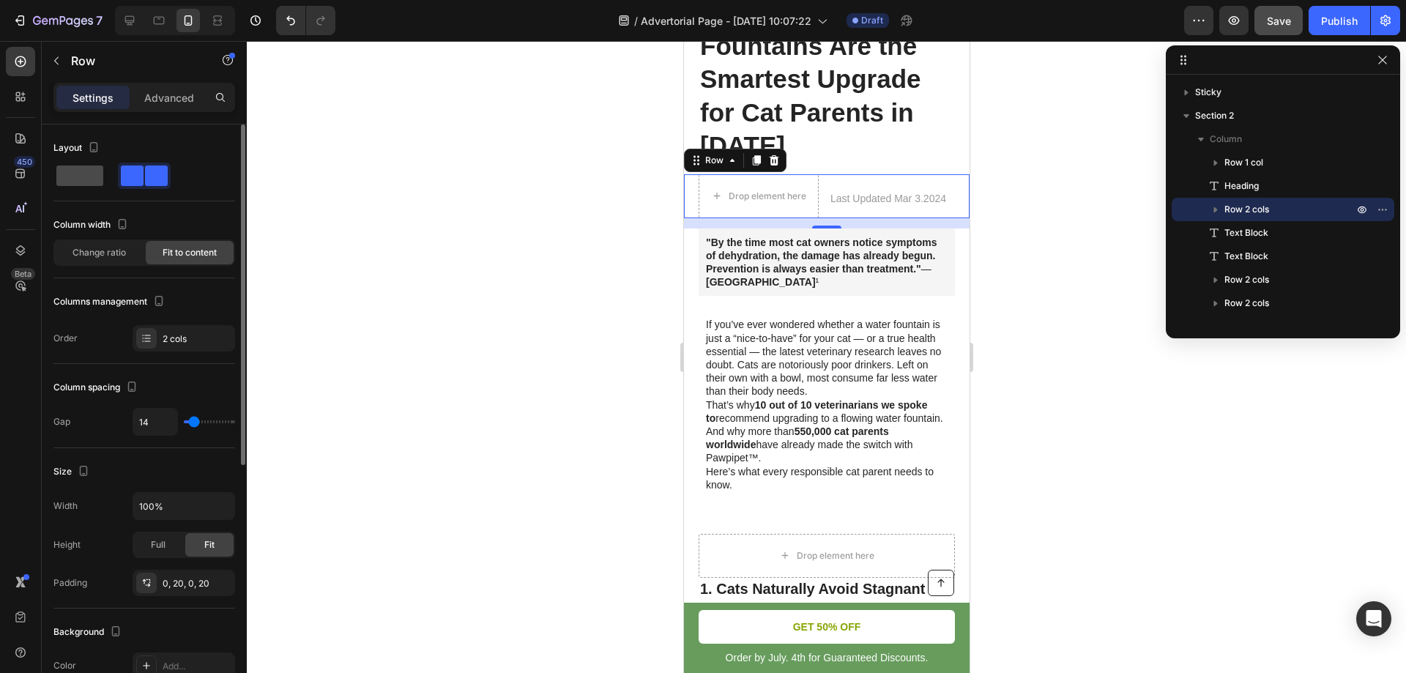
click at [81, 167] on span at bounding box center [79, 176] width 47 height 21
type input "0"
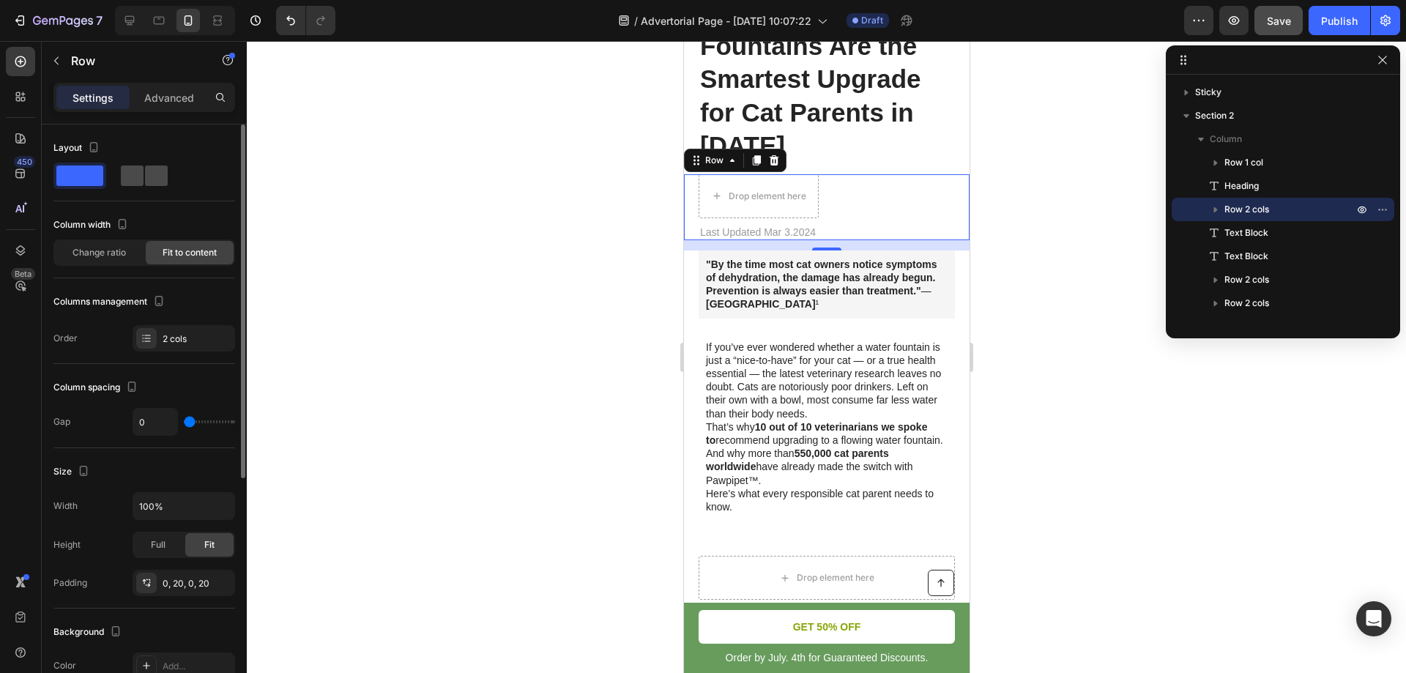
click at [157, 173] on span at bounding box center [156, 176] width 23 height 21
type input "14"
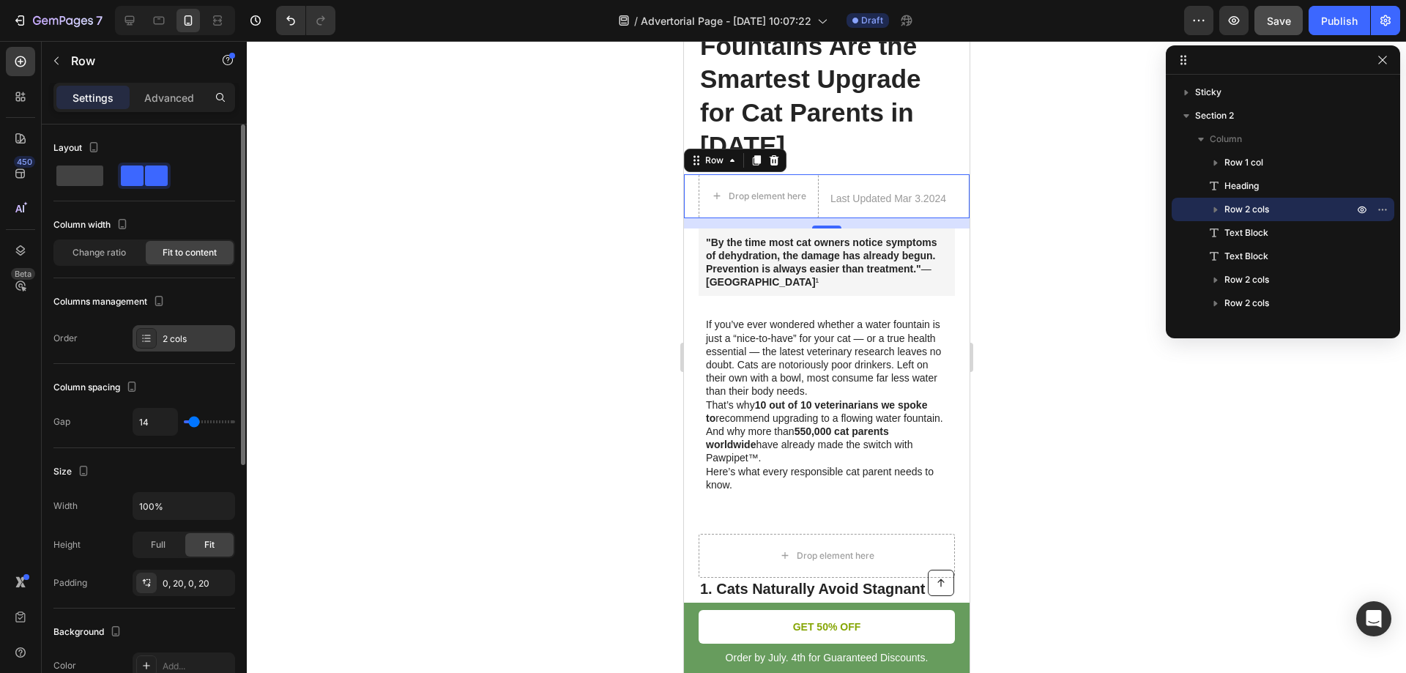
click at [209, 348] on div "2 cols" at bounding box center [184, 338] width 103 height 26
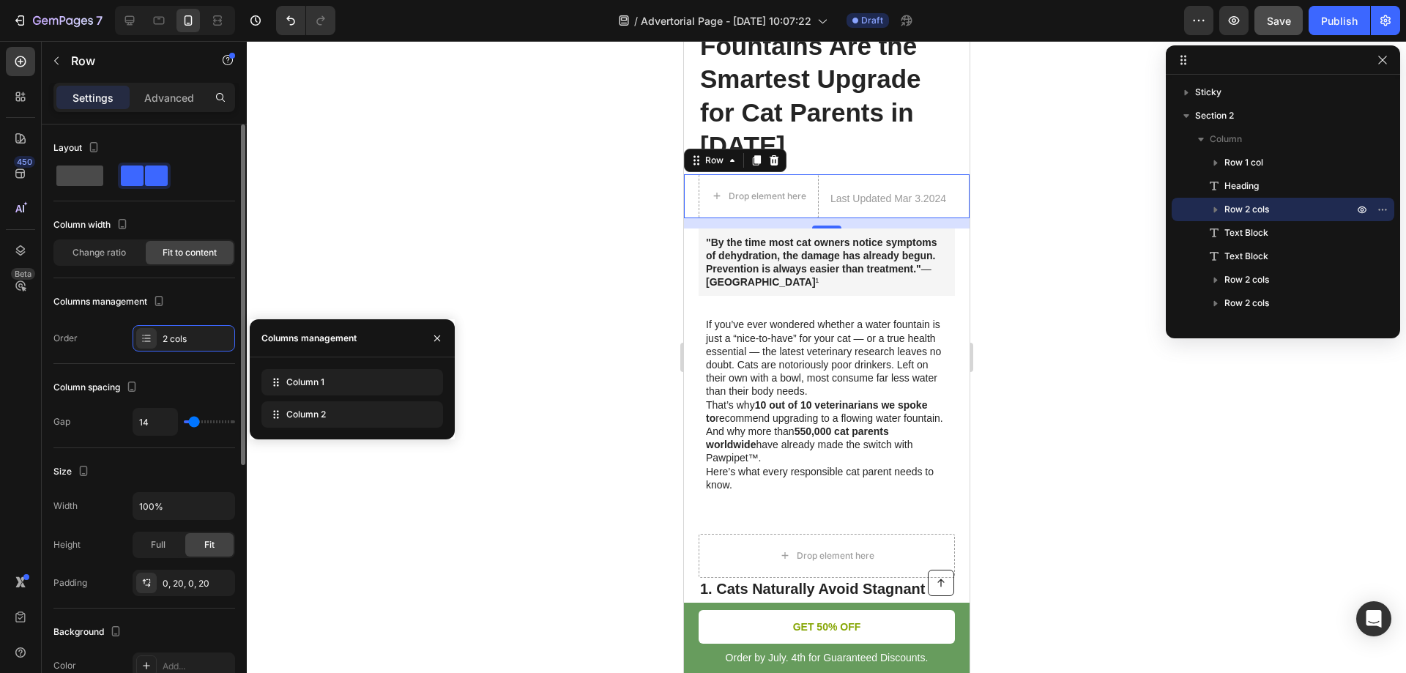
click at [84, 174] on span at bounding box center [79, 176] width 47 height 21
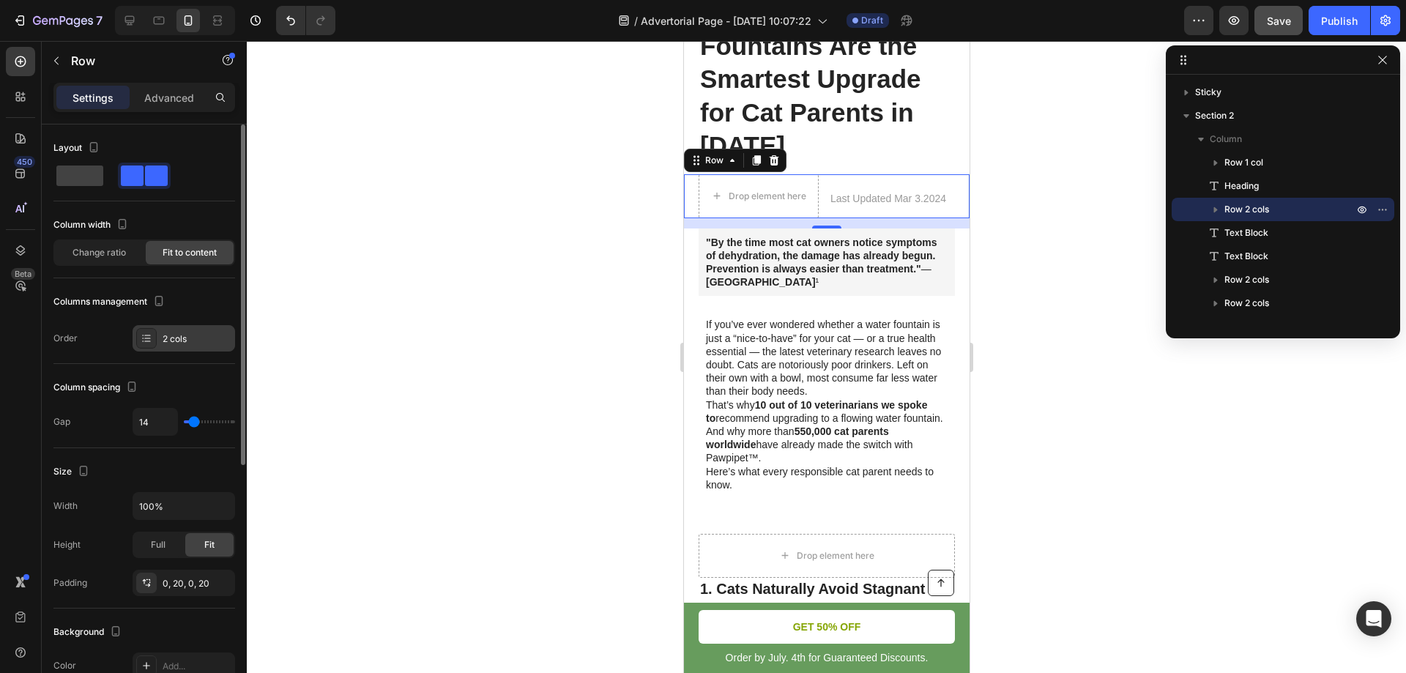
click at [182, 341] on div "2 cols" at bounding box center [197, 338] width 69 height 13
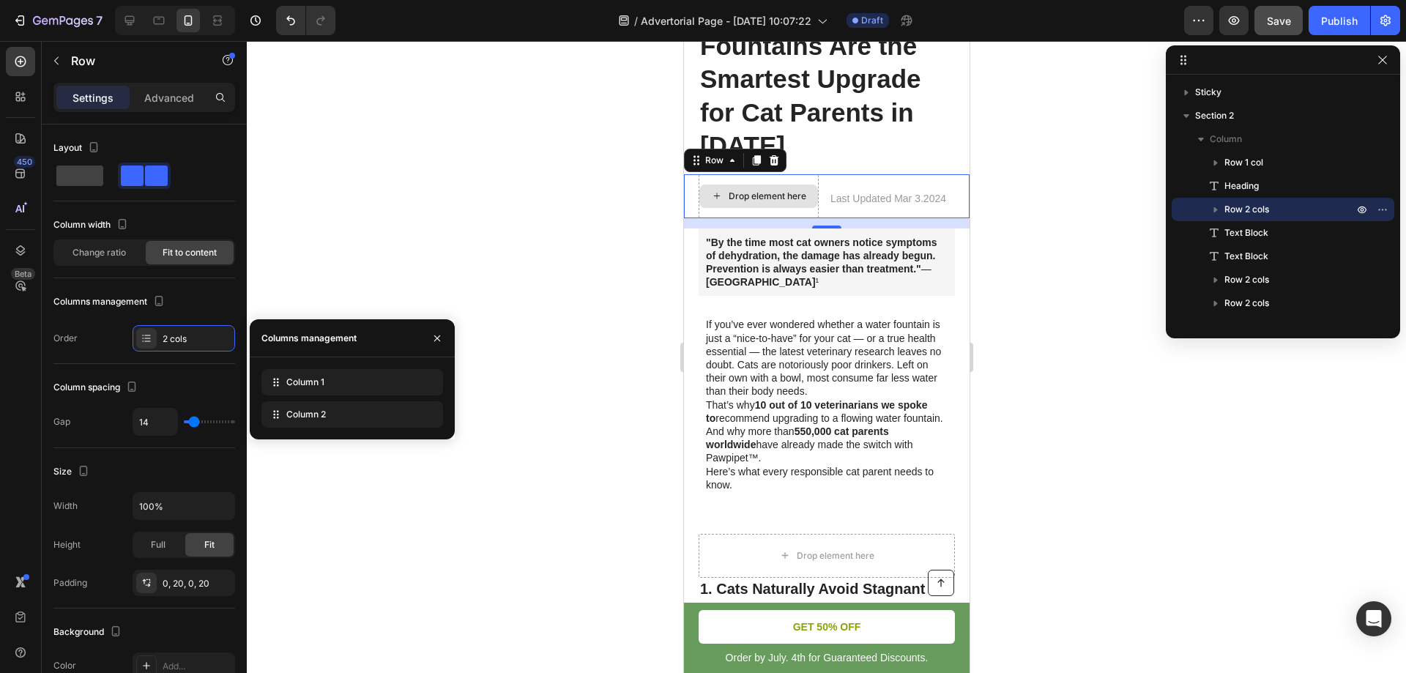
click at [755, 199] on div "Drop element here" at bounding box center [767, 196] width 78 height 12
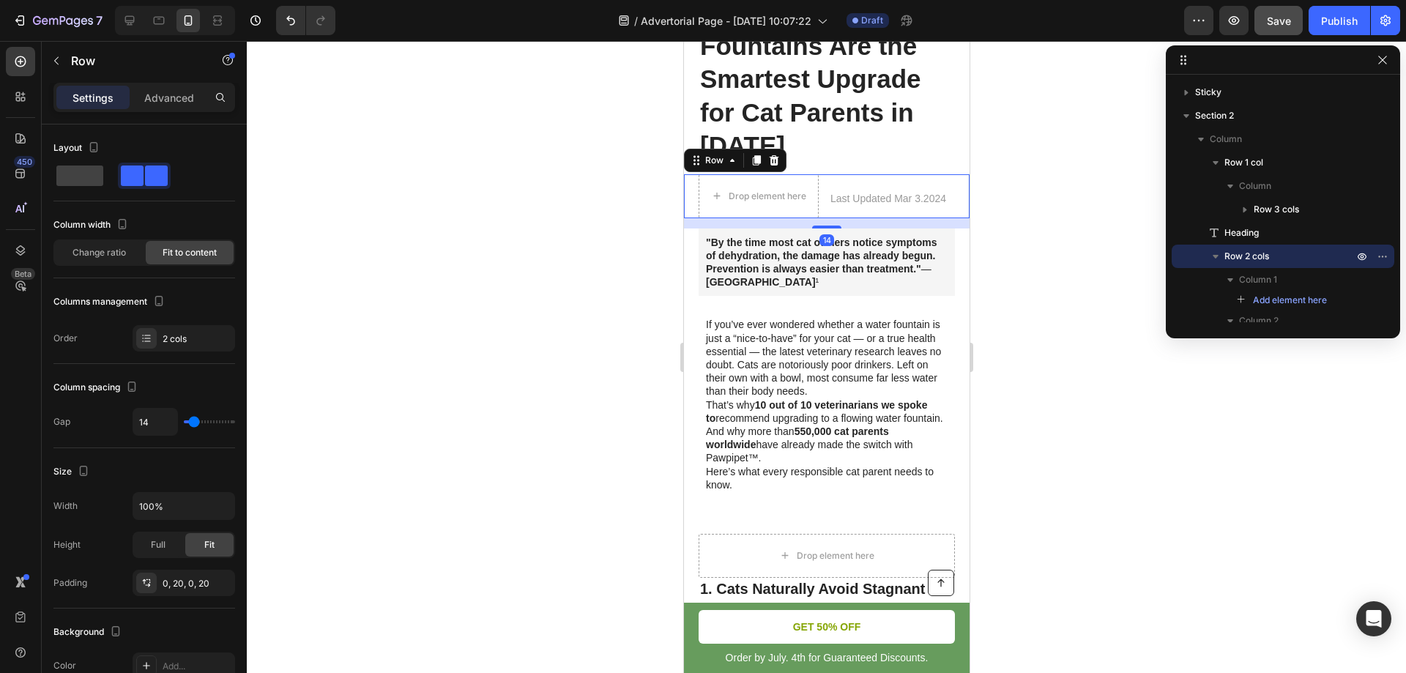
click at [688, 198] on div "Drop element here Heading Last Updated Mar 3.2024 Text Block Row 14" at bounding box center [826, 196] width 286 height 44
click at [191, 330] on div "2 cols" at bounding box center [184, 338] width 103 height 26
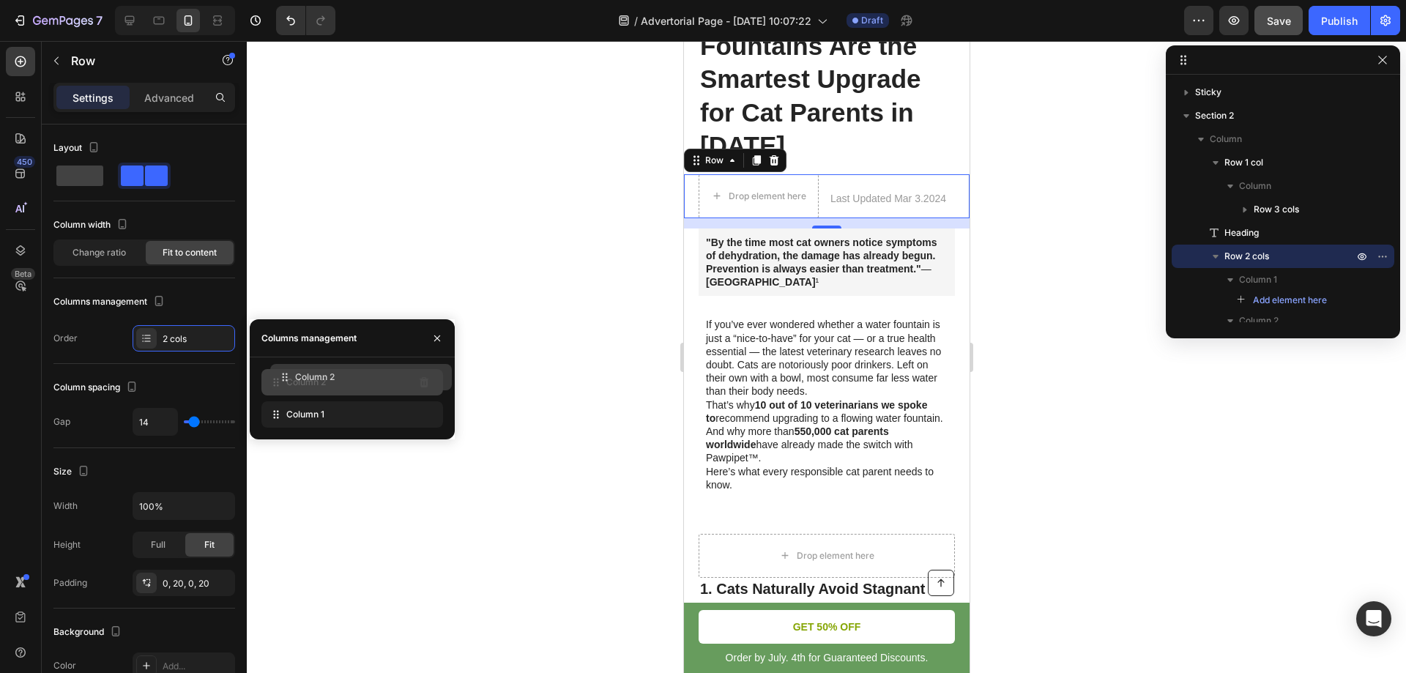
drag, startPoint x: 275, startPoint y: 416, endPoint x: 284, endPoint y: 379, distance: 38.4
click at [439, 268] on div at bounding box center [826, 357] width 1159 height 632
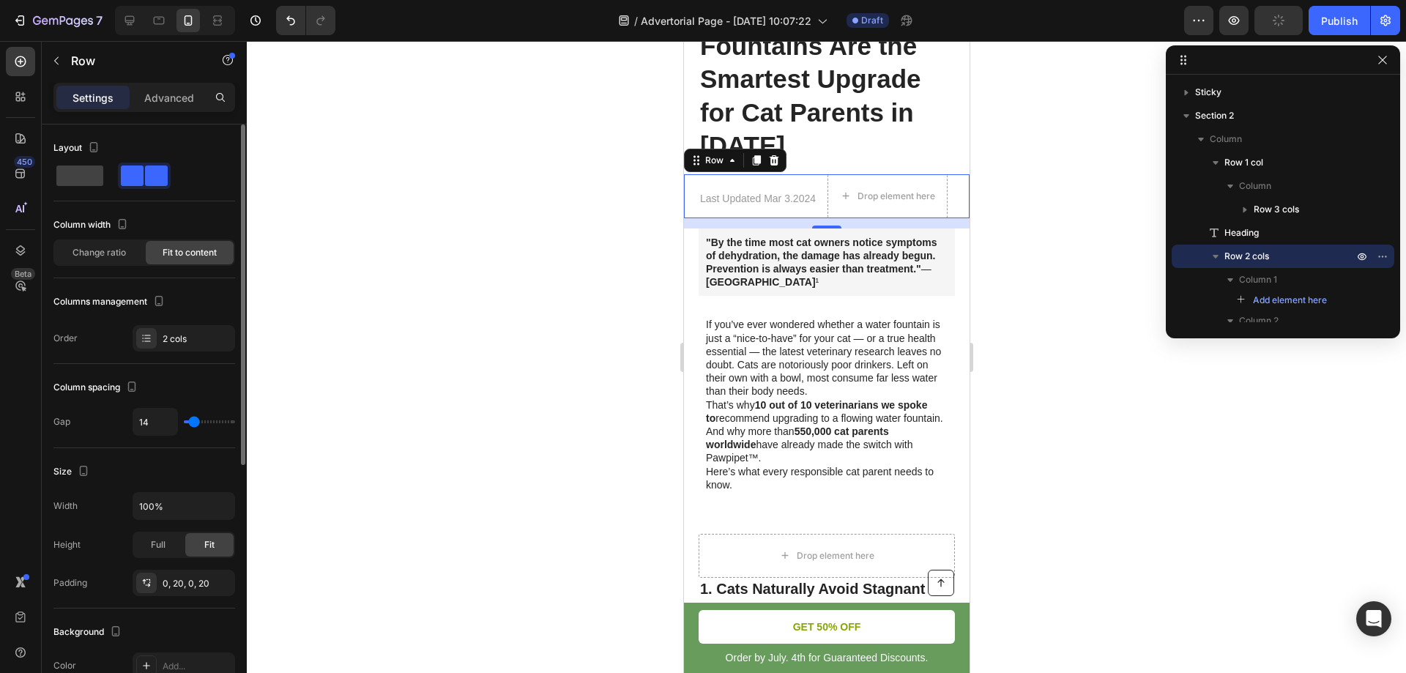
click at [152, 181] on span at bounding box center [156, 176] width 23 height 21
click at [94, 177] on span at bounding box center [79, 176] width 47 height 21
type input "0"
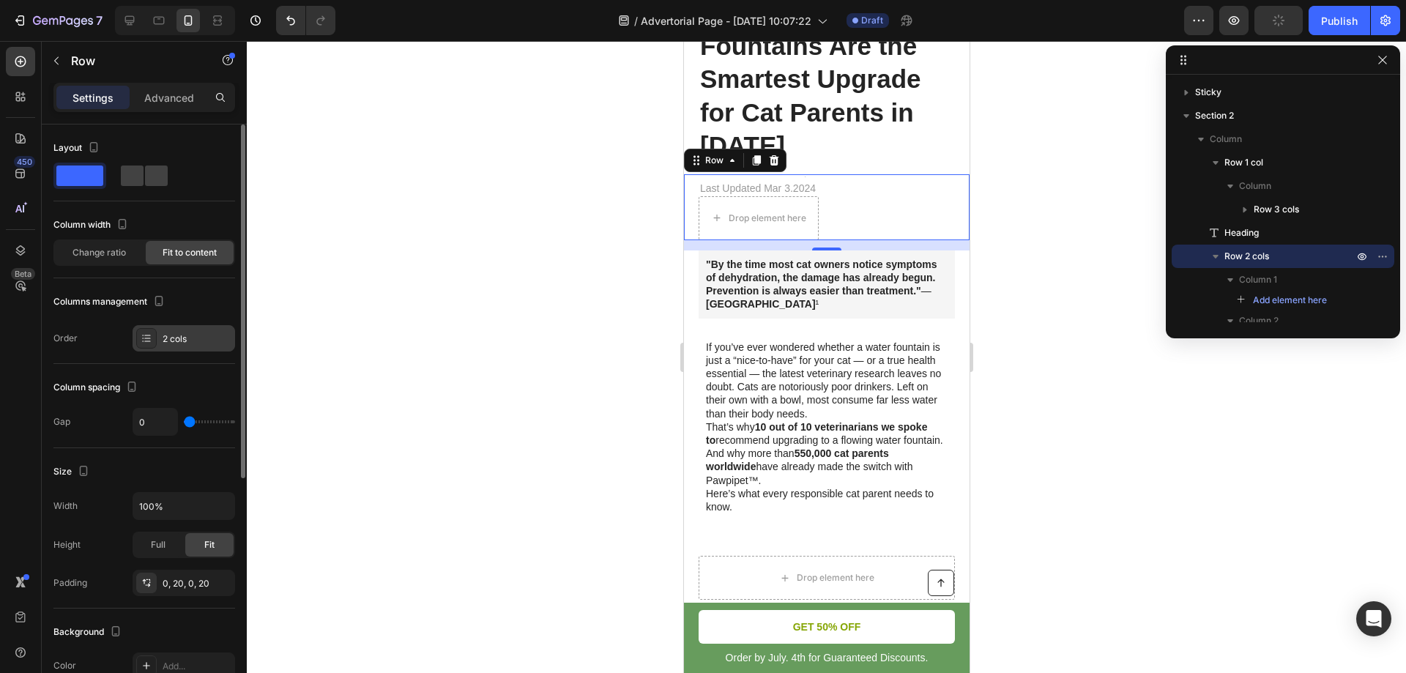
click at [190, 349] on div "2 cols" at bounding box center [184, 338] width 103 height 26
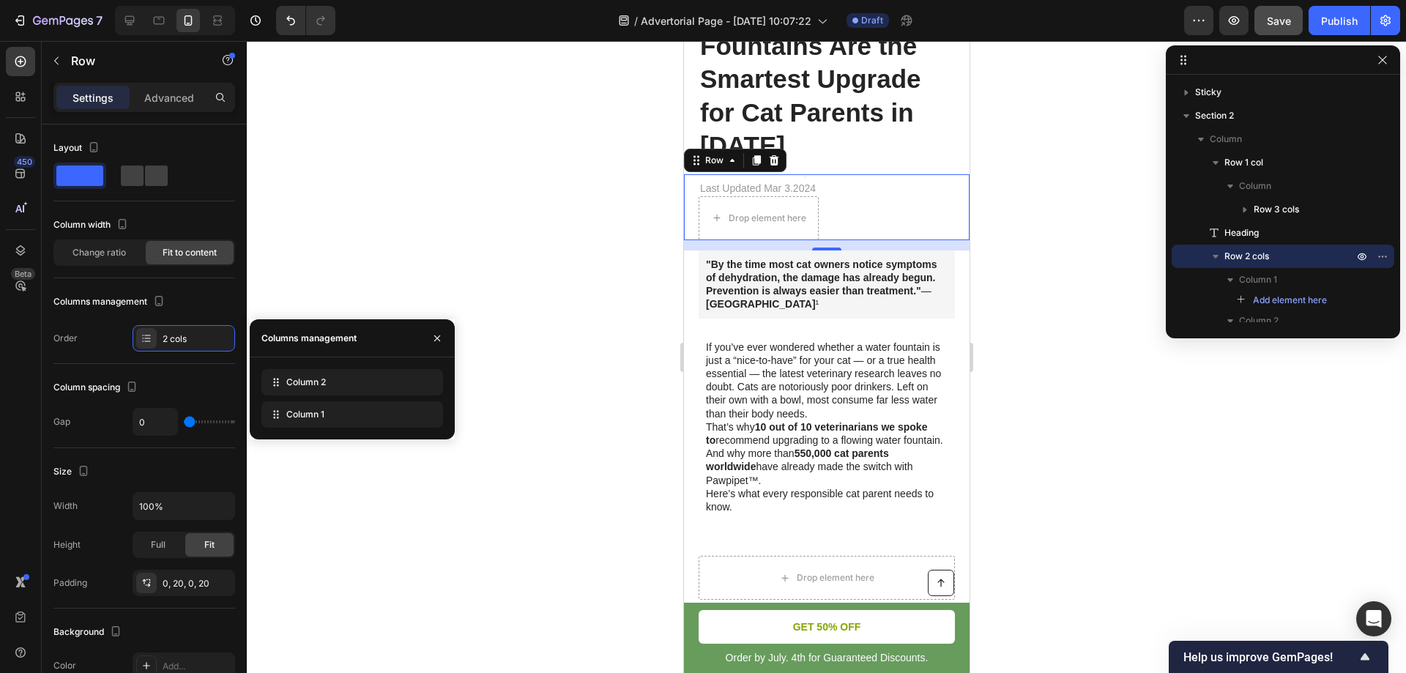
click at [421, 257] on div at bounding box center [826, 357] width 1159 height 632
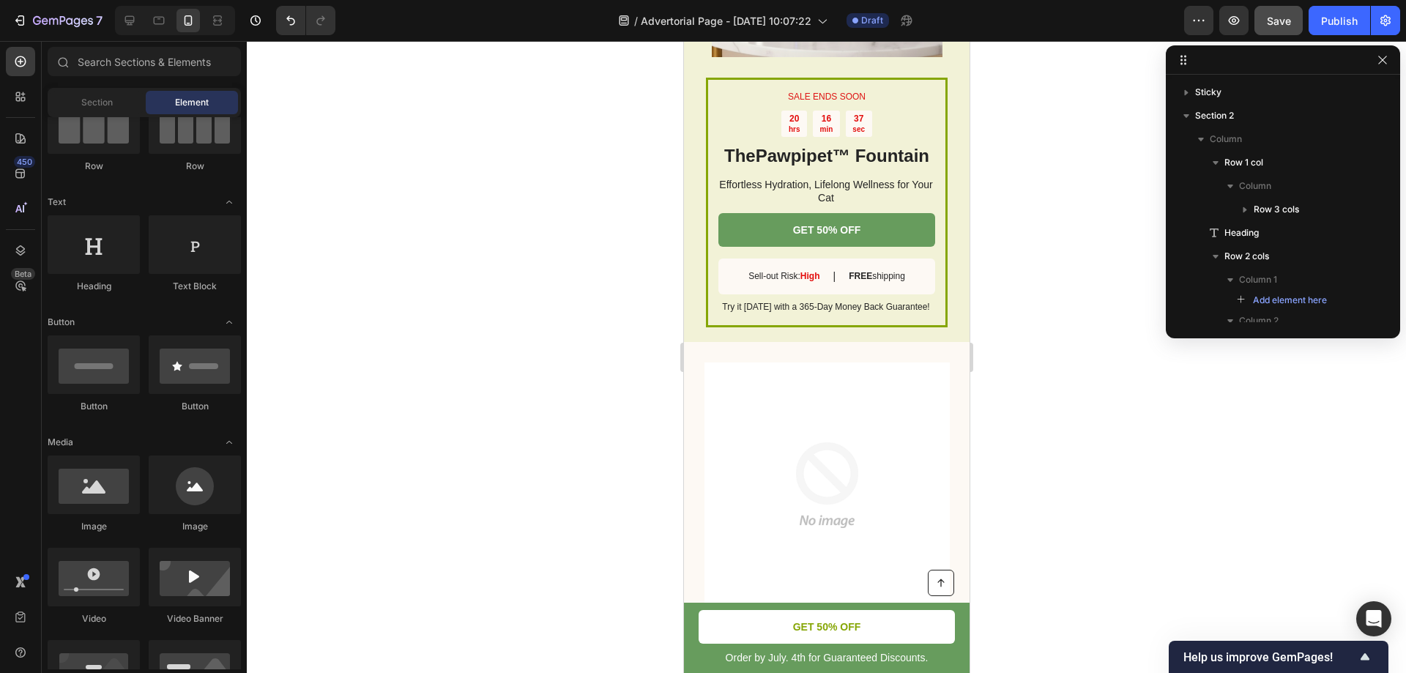
scroll to position [1335, 0]
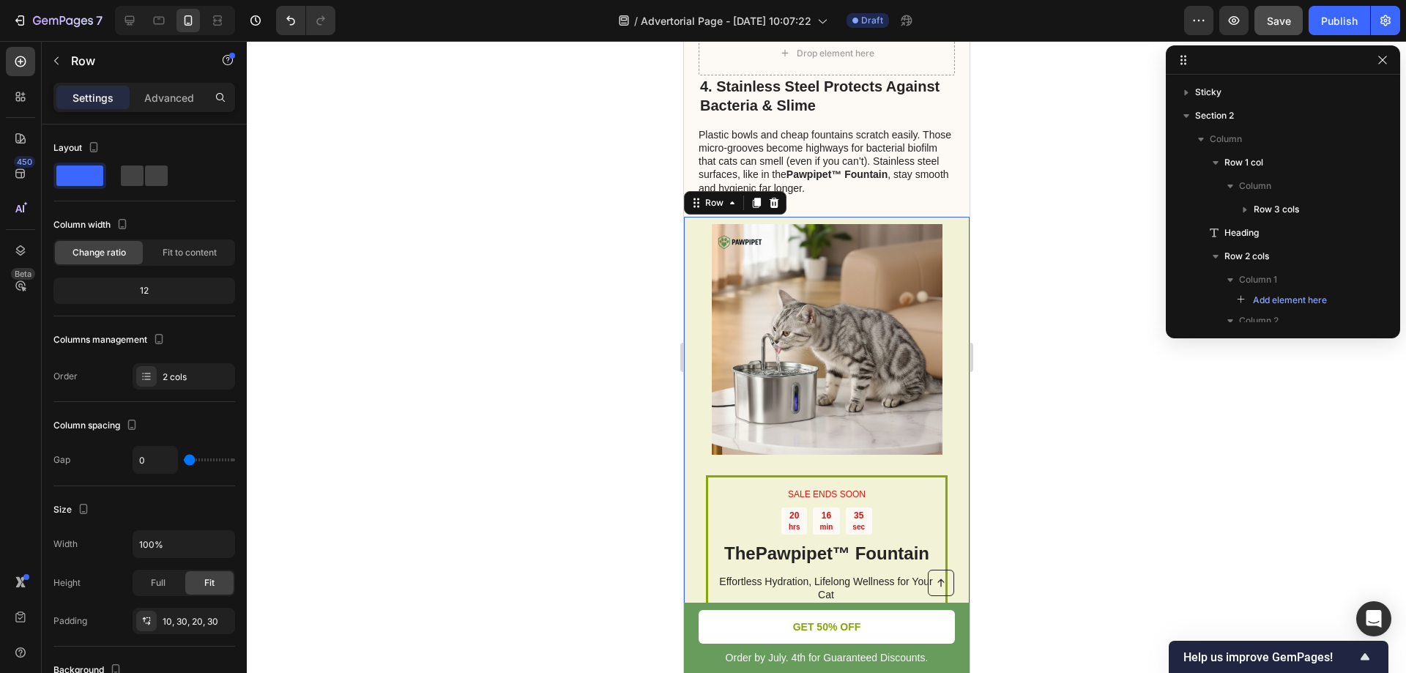
click at [690, 265] on div "SALE ENDS SOON Text Block 20 hrs 16 min 35 sec Countdown Timer The Pawpipet™ Fo…" at bounding box center [826, 478] width 286 height 523
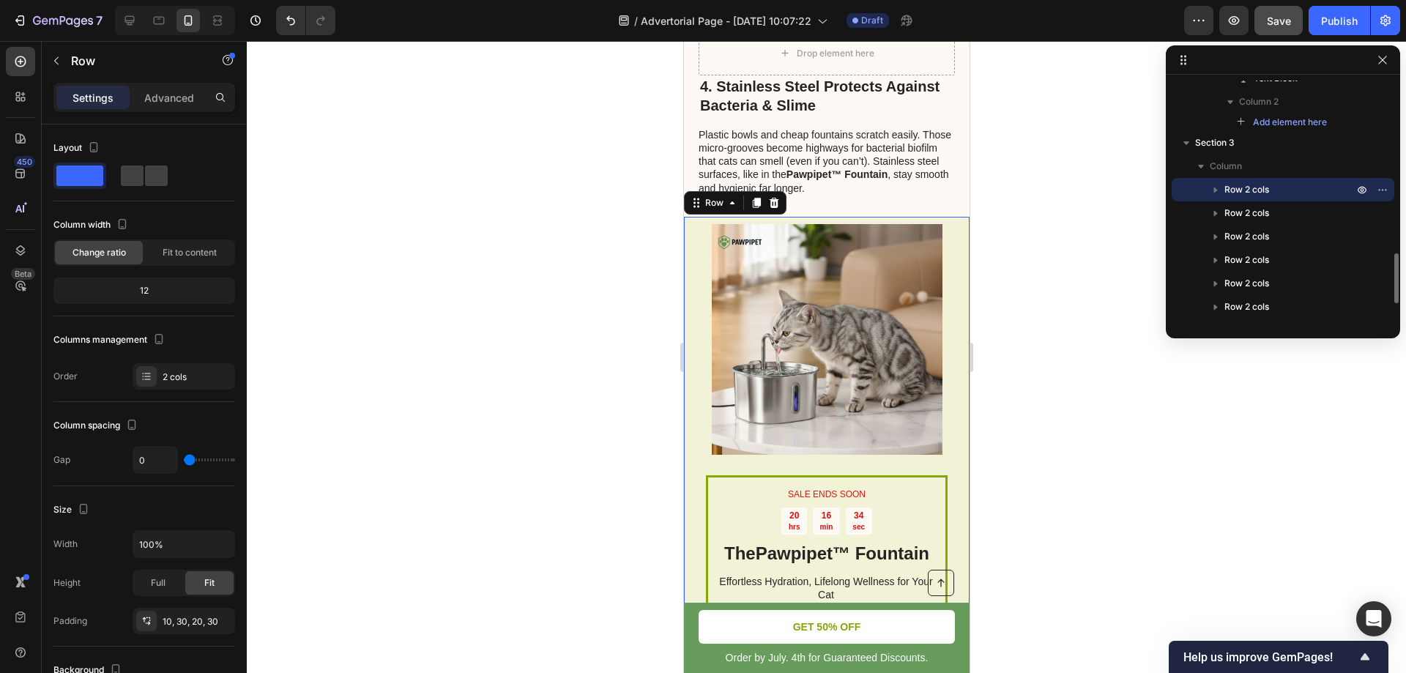
click at [775, 212] on div at bounding box center [774, 203] width 18 height 18
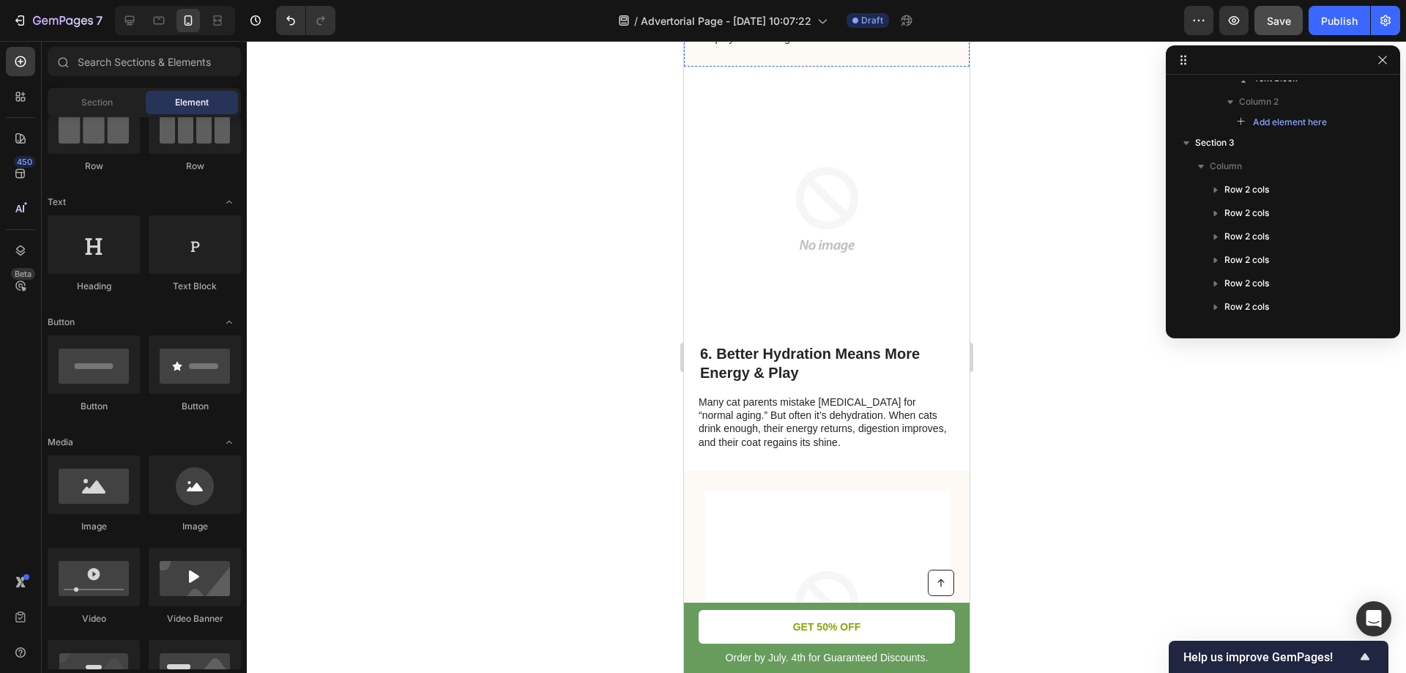
scroll to position [1921, 0]
click at [1381, 62] on icon "button" at bounding box center [1383, 60] width 12 height 12
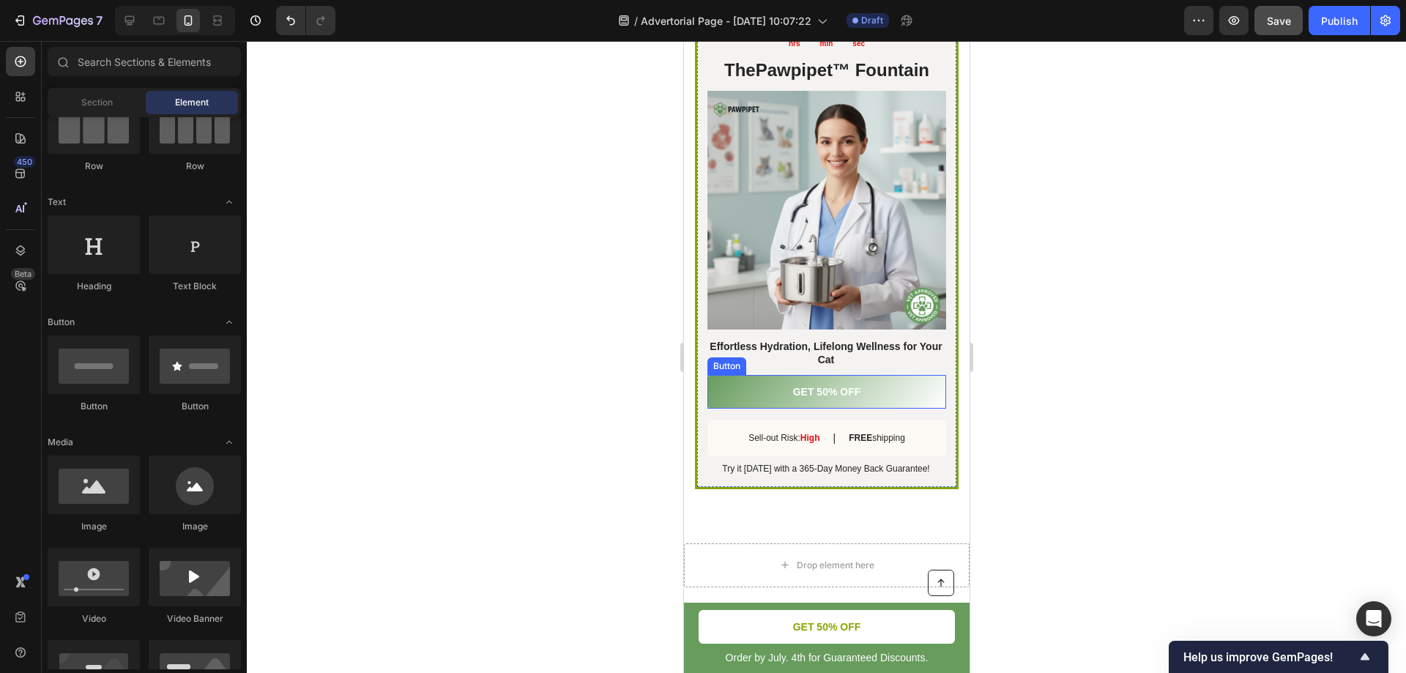
scroll to position [4777, 0]
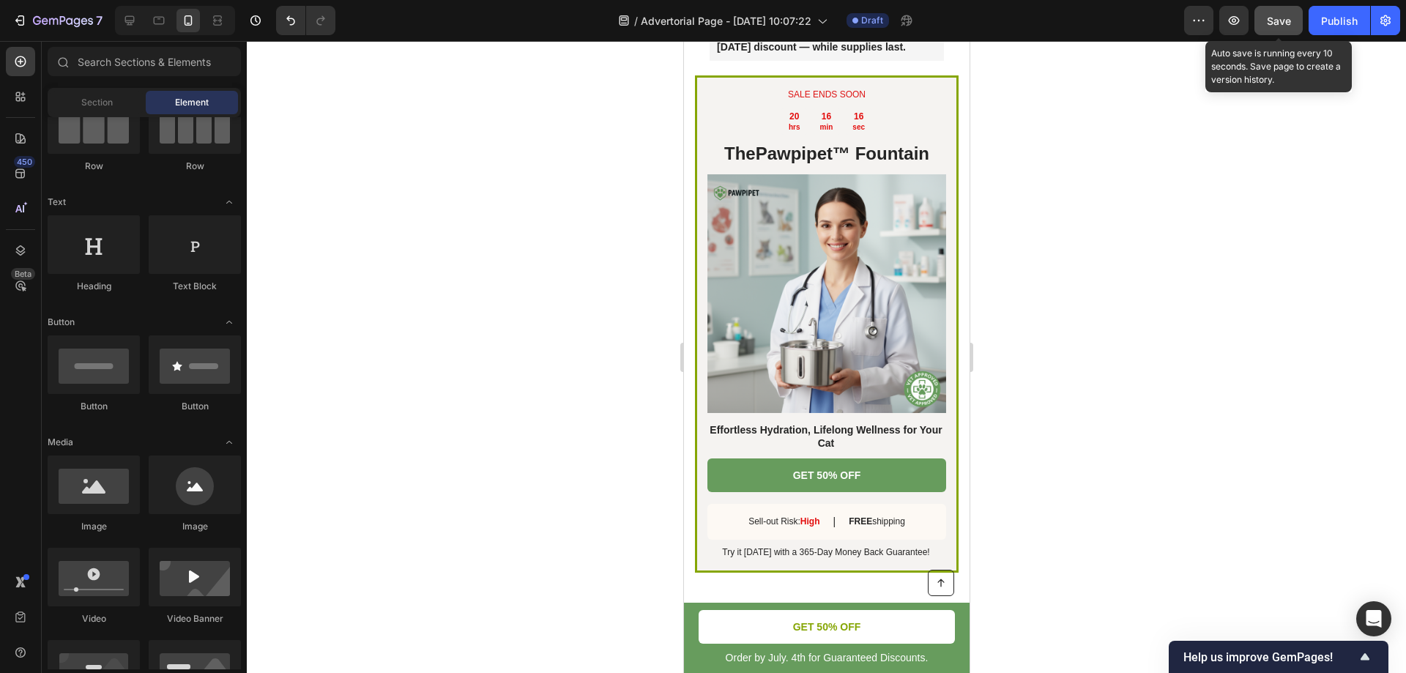
click at [1284, 22] on span "Save" at bounding box center [1279, 21] width 24 height 12
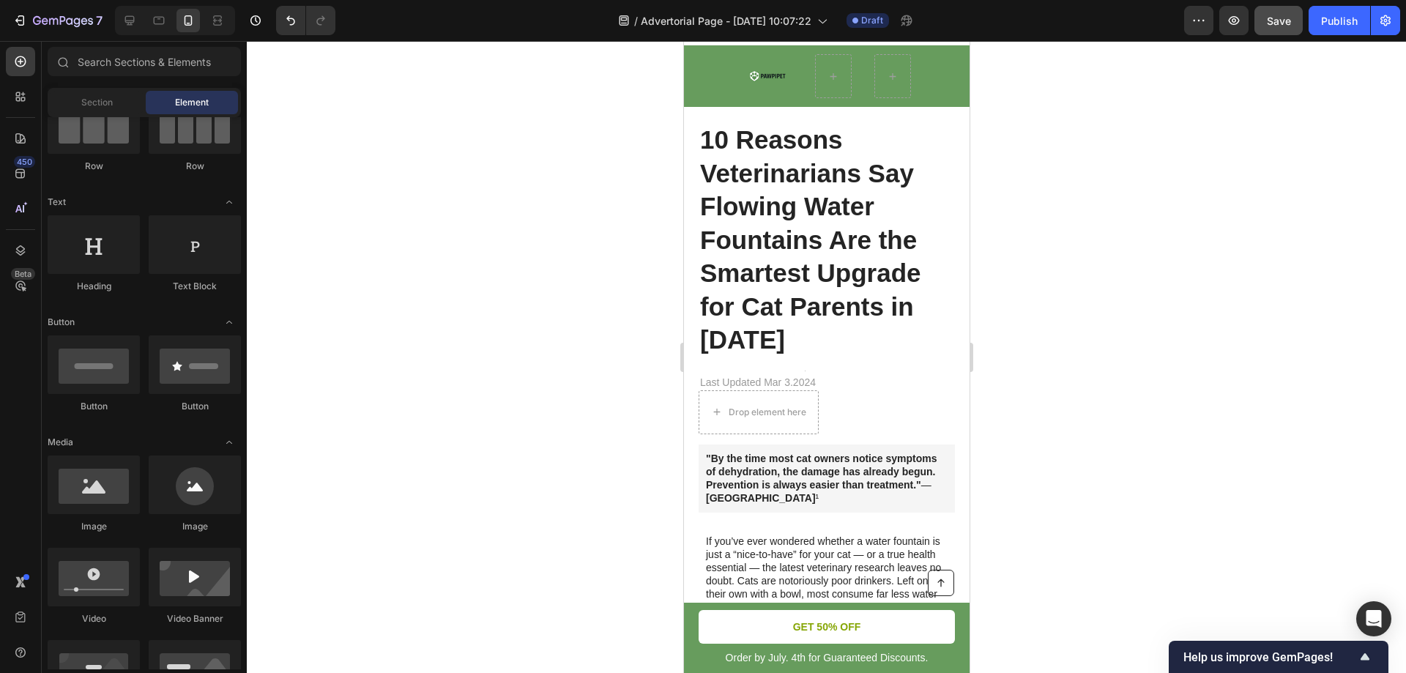
scroll to position [0, 0]
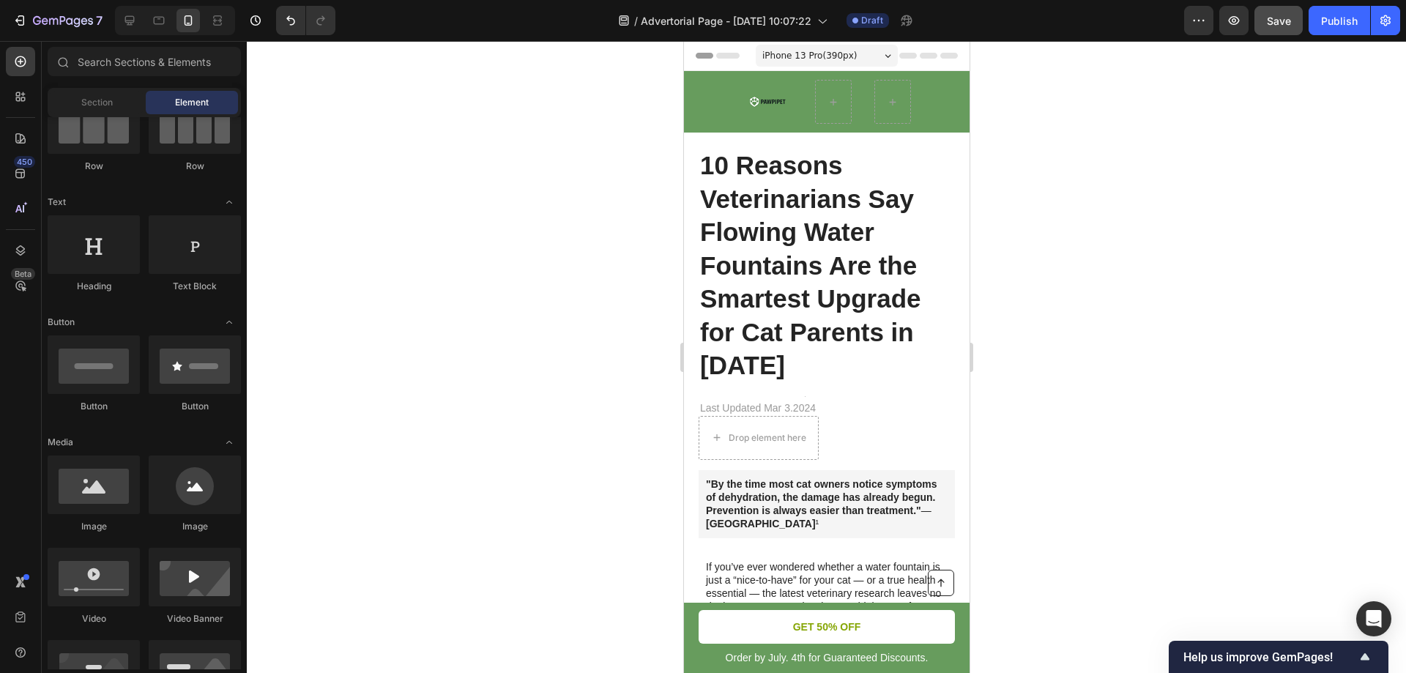
drag, startPoint x: 966, startPoint y: 487, endPoint x: 1695, endPoint y: 130, distance: 812.0
drag, startPoint x: 808, startPoint y: 308, endPoint x: 745, endPoint y: 95, distance: 222.2
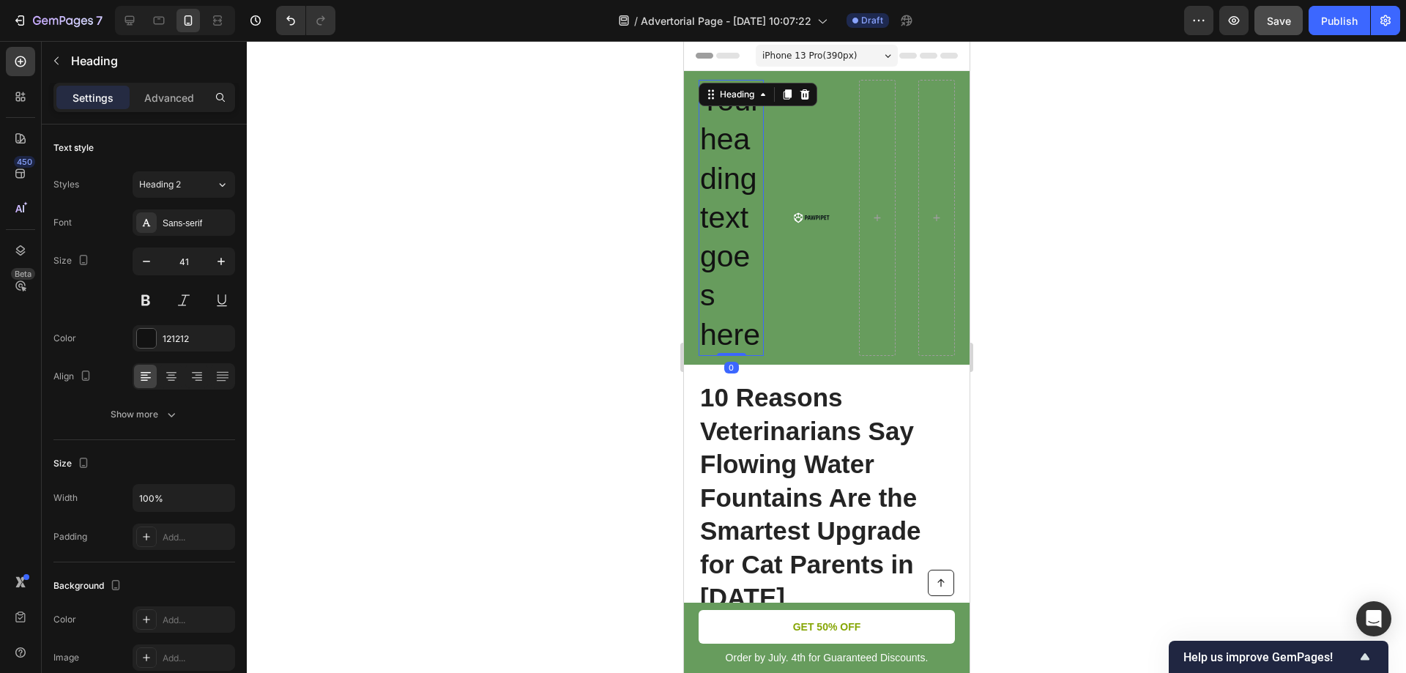
drag, startPoint x: 1134, startPoint y: 160, endPoint x: 1084, endPoint y: 191, distance: 59.2
click at [1135, 160] on div at bounding box center [826, 357] width 1159 height 632
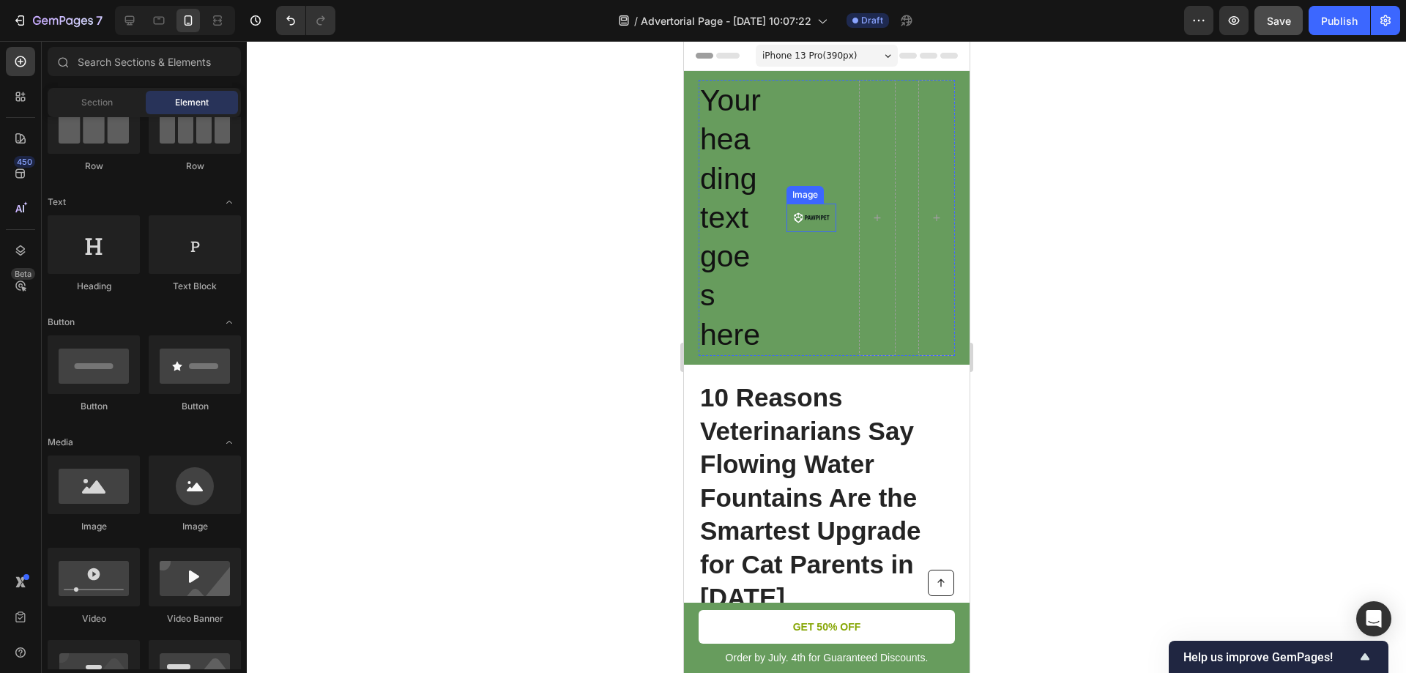
click at [793, 231] on img at bounding box center [811, 218] width 50 height 28
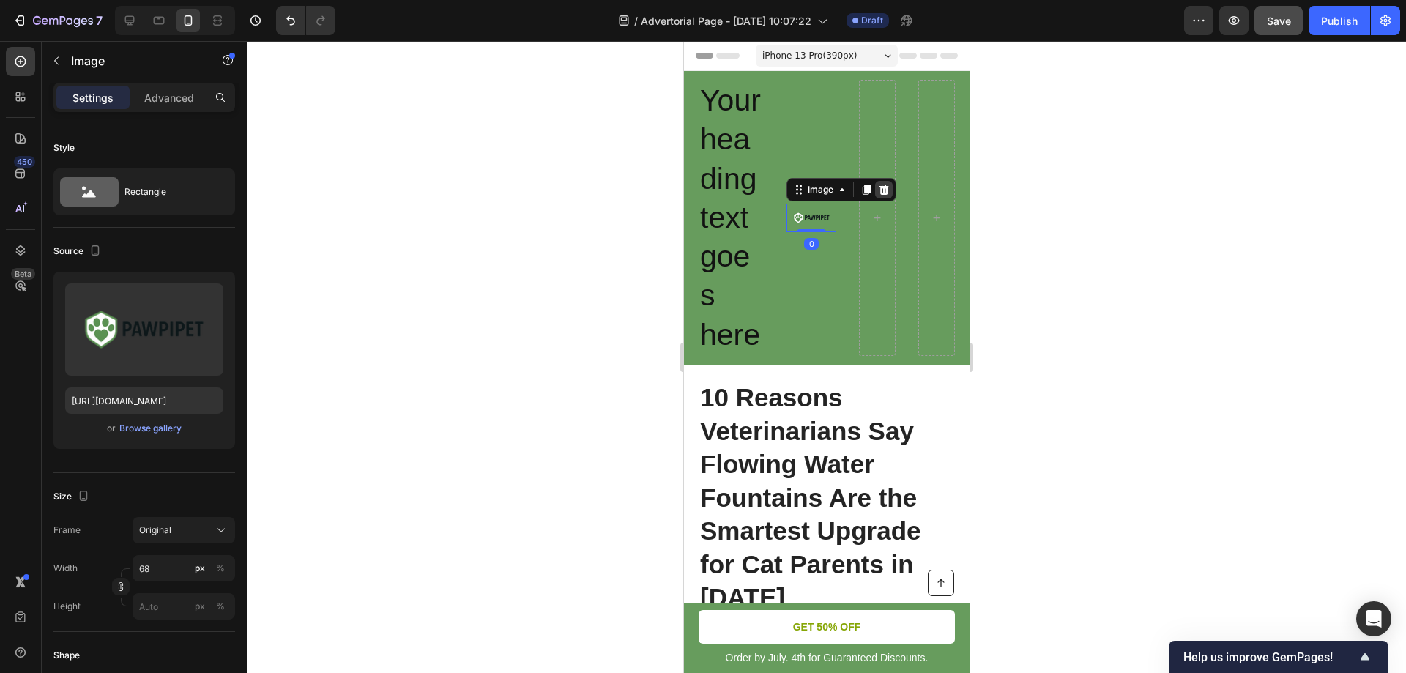
click at [879, 198] on div at bounding box center [883, 190] width 18 height 18
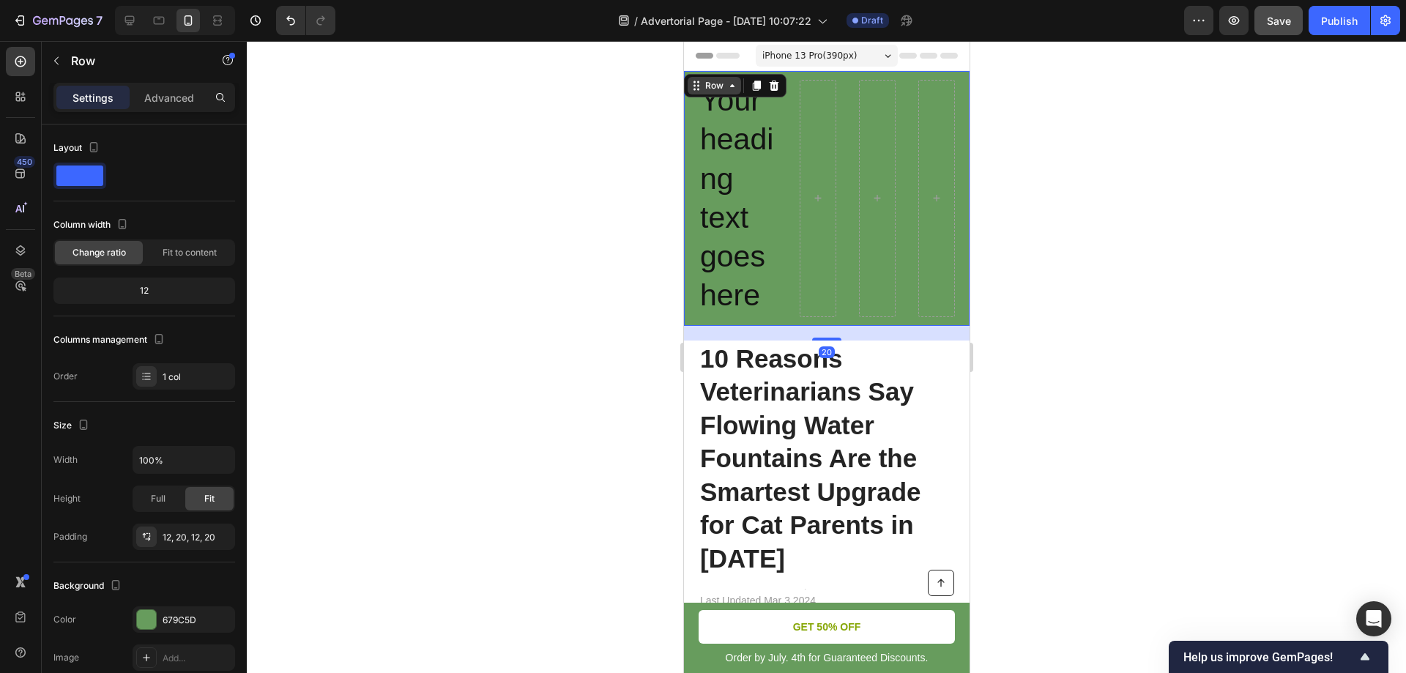
click at [691, 82] on div "Row" at bounding box center [713, 86] width 53 height 18
click at [1108, 137] on div at bounding box center [826, 357] width 1159 height 632
click at [686, 119] on div "Your heading text goes here Heading Row Row 20" at bounding box center [826, 198] width 286 height 255
click at [174, 254] on span "Fit to content" at bounding box center [190, 252] width 54 height 13
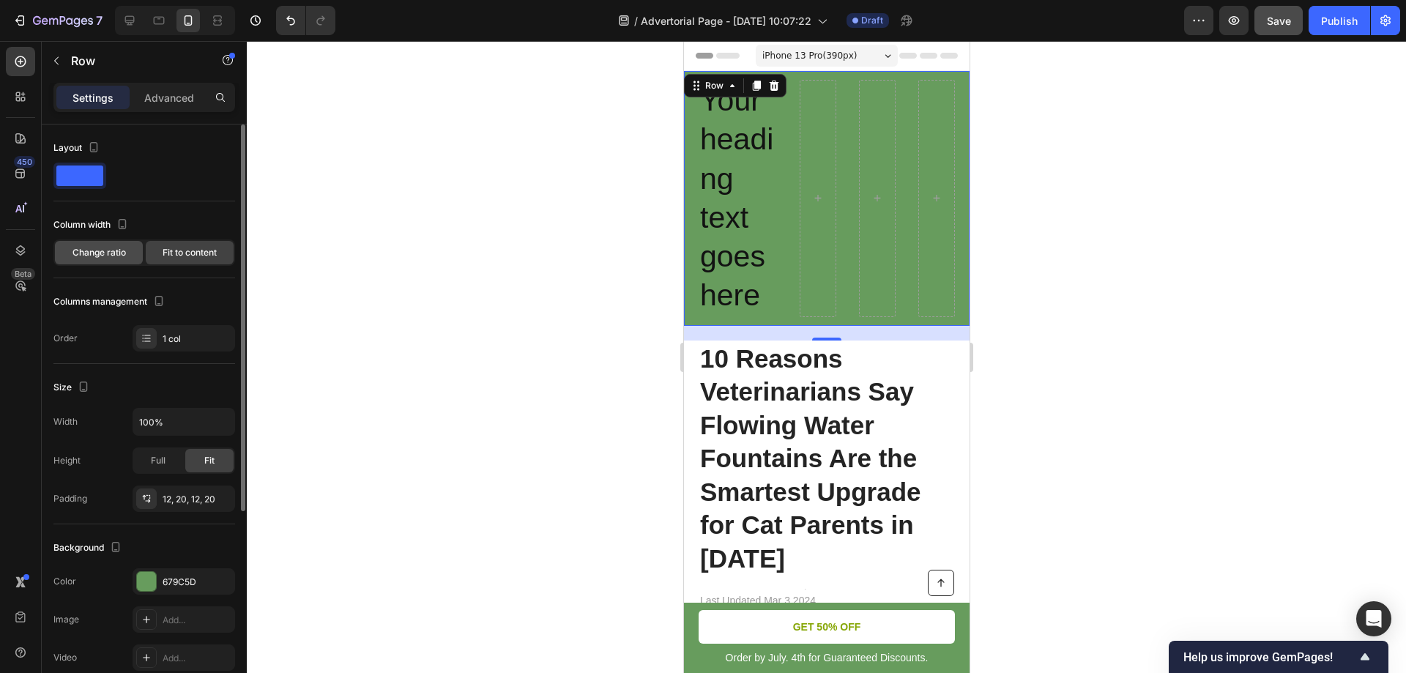
click at [119, 256] on span "Change ratio" at bounding box center [99, 252] width 53 height 13
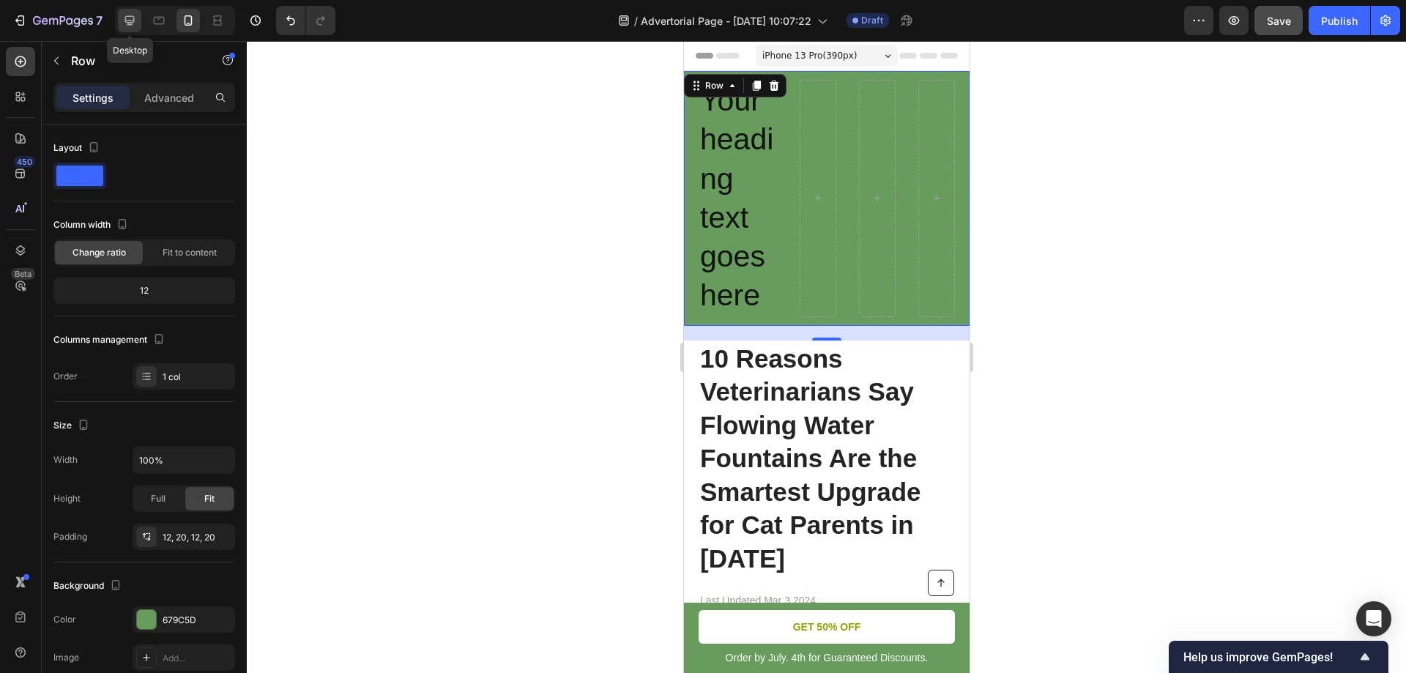
click at [130, 19] on icon at bounding box center [129, 20] width 15 height 15
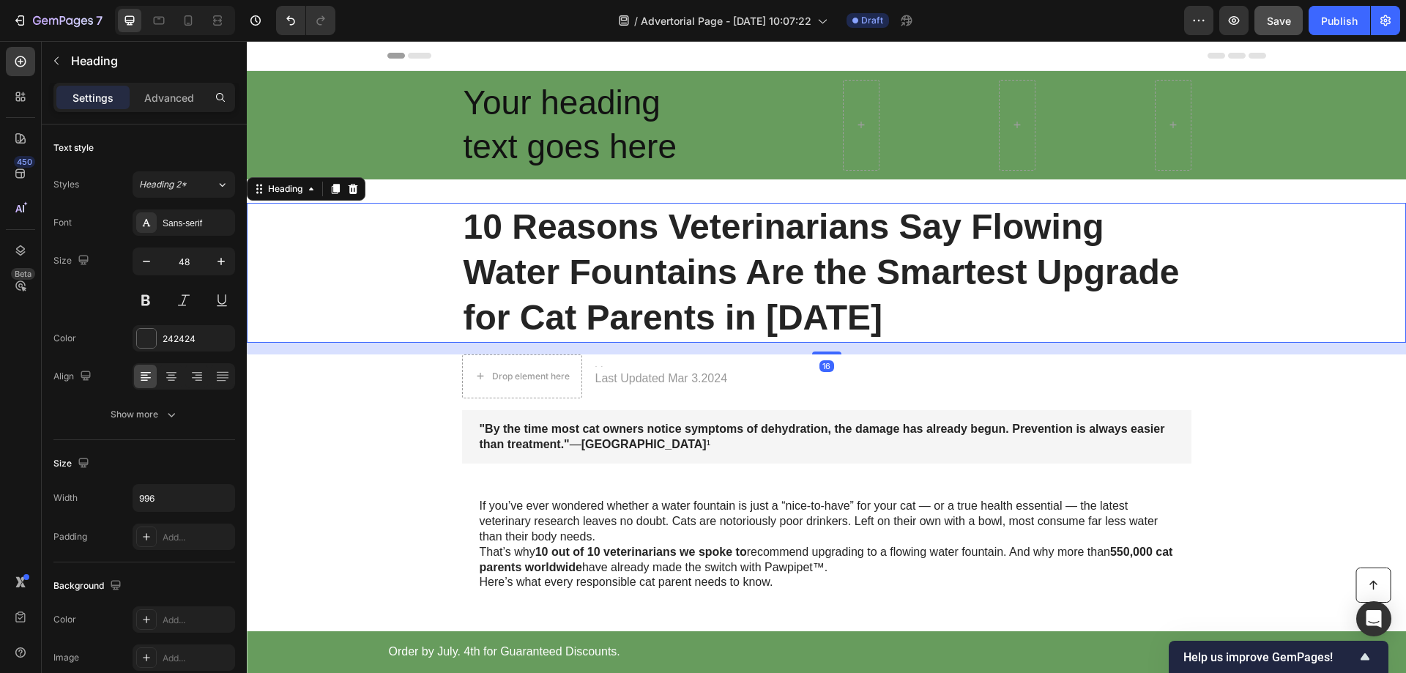
drag, startPoint x: 343, startPoint y: 283, endPoint x: 417, endPoint y: 225, distance: 93.3
click at [345, 283] on div "10 Reasons Veterinarians Say Flowing Water Fountains Are the Smartest Upgrade f…" at bounding box center [826, 273] width 1130 height 140
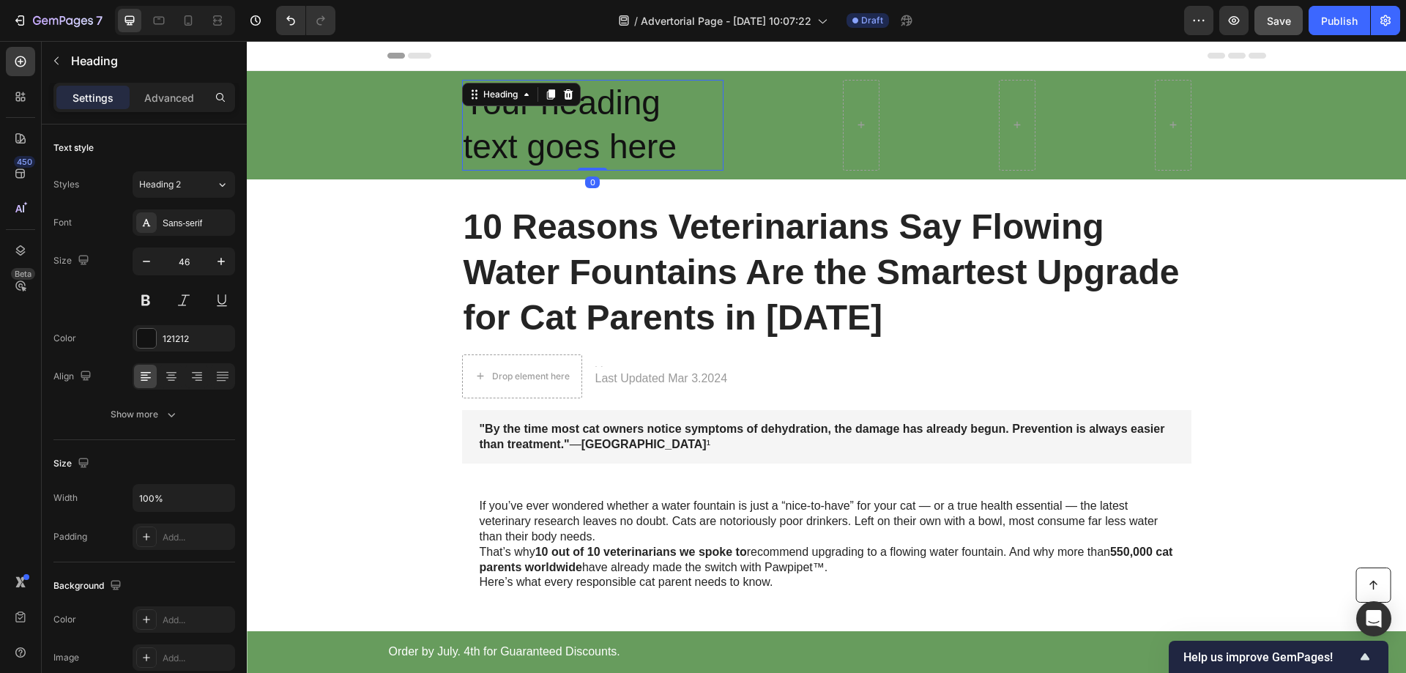
click at [558, 117] on h2 "Your heading text goes here" at bounding box center [592, 125] width 261 height 91
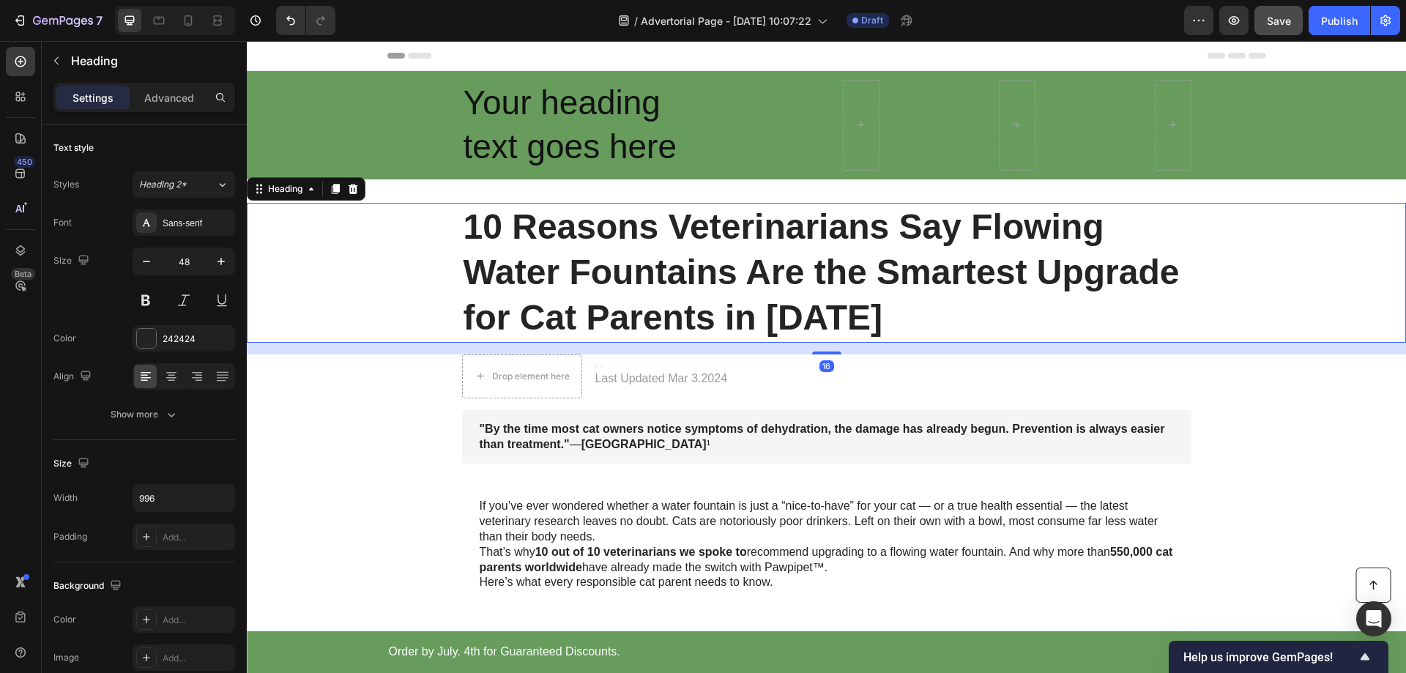
click at [390, 327] on div "10 Reasons Veterinarians Say Flowing Water Fountains Are the Smartest Upgrade f…" at bounding box center [826, 273] width 1130 height 140
click at [383, 415] on div ""By the time most cat owners notice symptoms of dehydration, the damage has alr…" at bounding box center [826, 437] width 1130 height 54
click at [700, 277] on h1 "10 Reasons Veterinarians Say Flowing Water Fountains Are the Smartest Upgrade f…" at bounding box center [826, 273] width 729 height 140
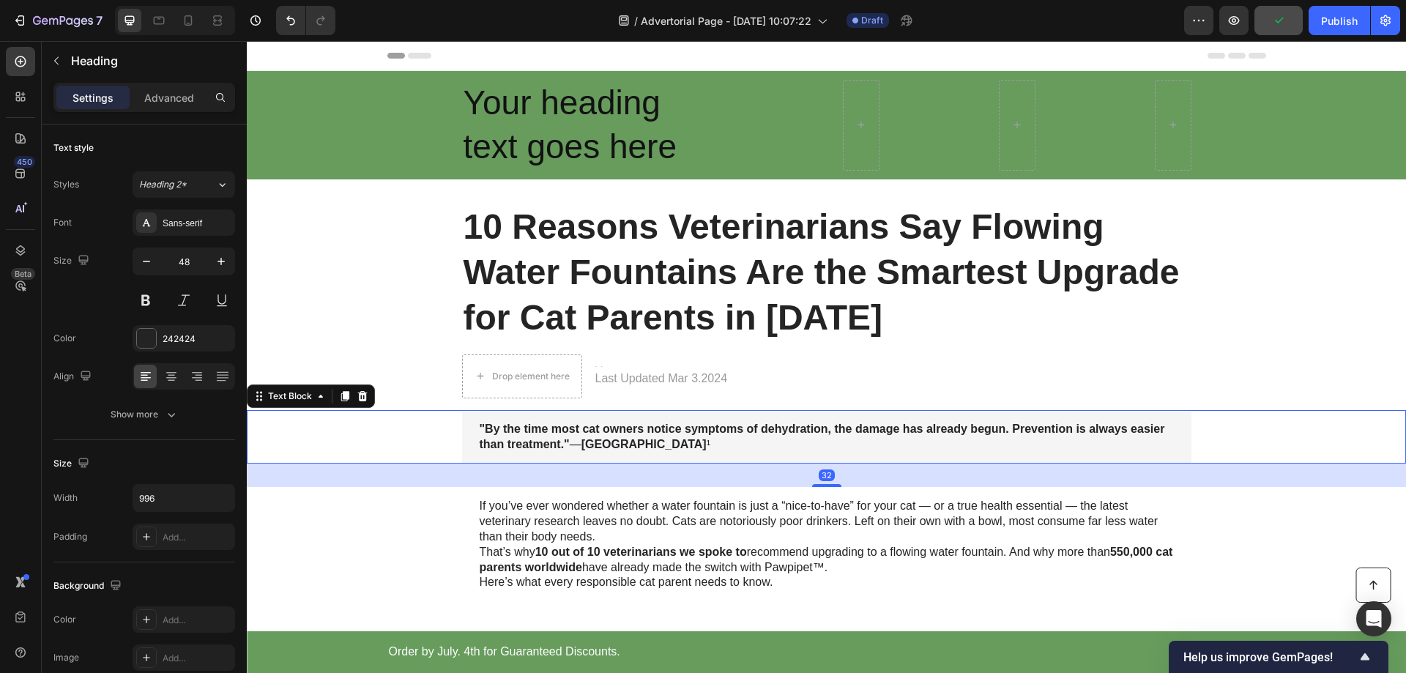
click at [656, 436] on p ""By the time most cat owners notice symptoms of dehydration, the damage has alr…" at bounding box center [827, 437] width 694 height 31
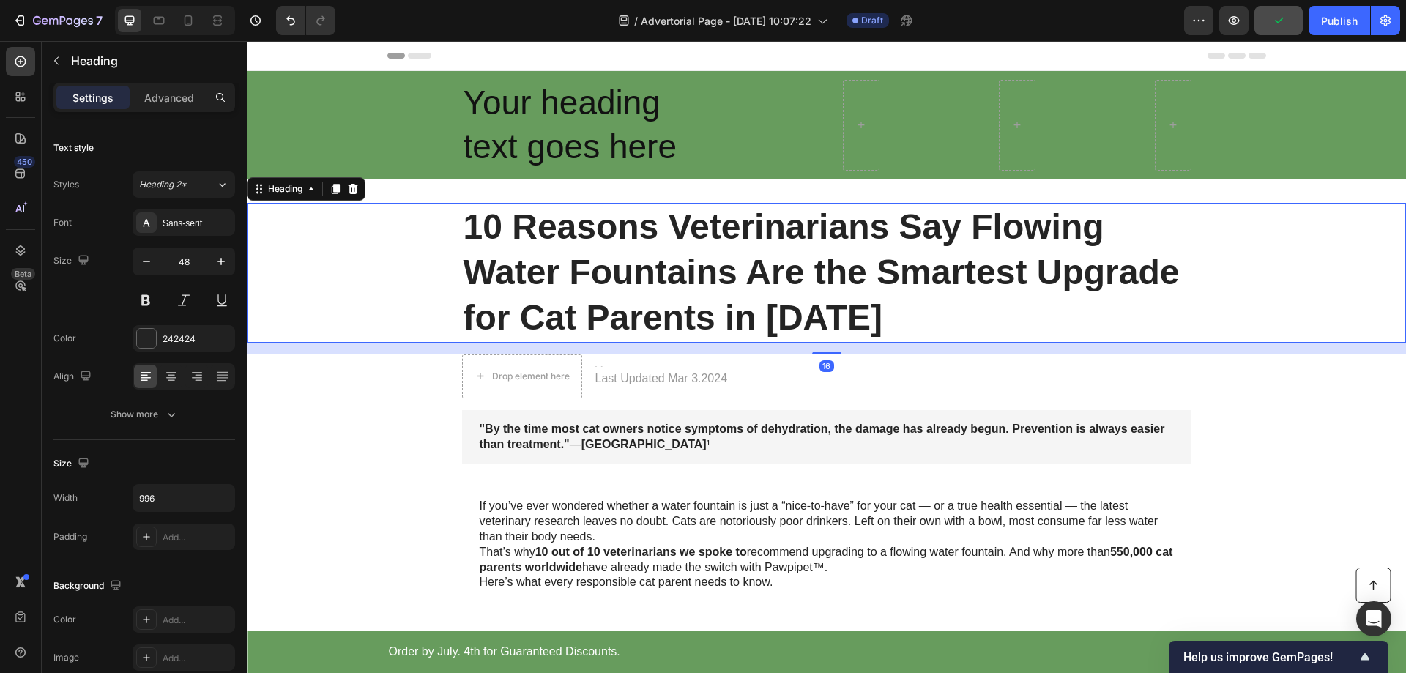
click at [692, 263] on h1 "10 Reasons Veterinarians Say Flowing Water Fountains Are the Smartest Upgrade f…" at bounding box center [826, 273] width 729 height 140
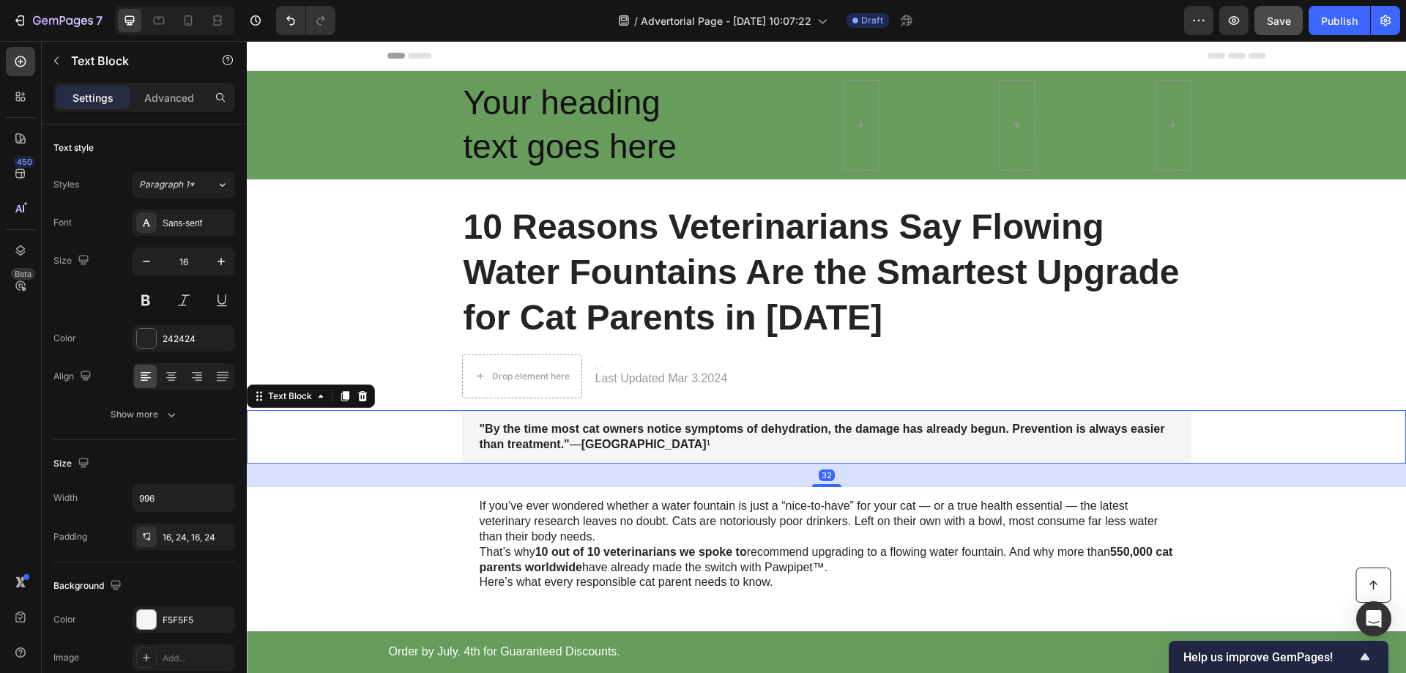
click at [639, 429] on strong ""By the time most cat owners notice symptoms of dehydration, the damage has alr…" at bounding box center [823, 437] width 686 height 28
click at [680, 270] on h1 "10 Reasons Veterinarians Say Flowing Water Fountains Are the Smartest Upgrade f…" at bounding box center [826, 273] width 729 height 140
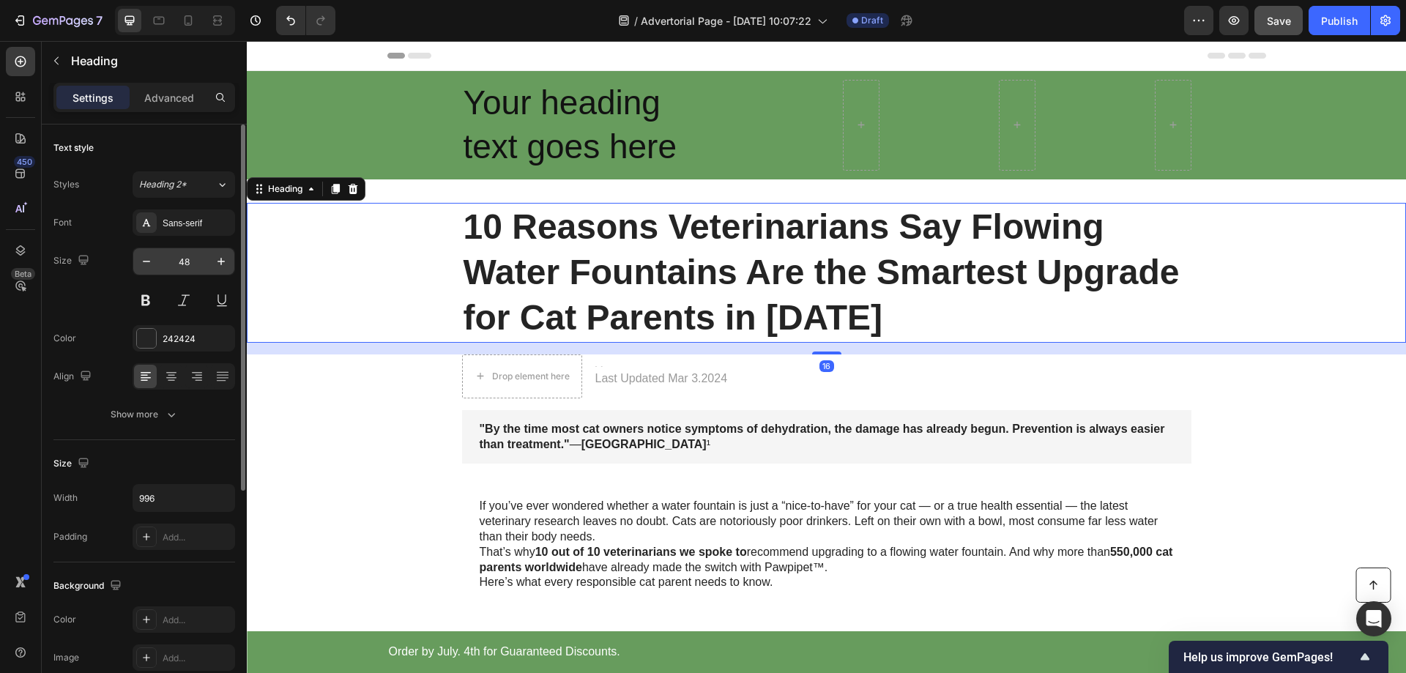
click at [182, 260] on input "48" at bounding box center [184, 261] width 48 height 26
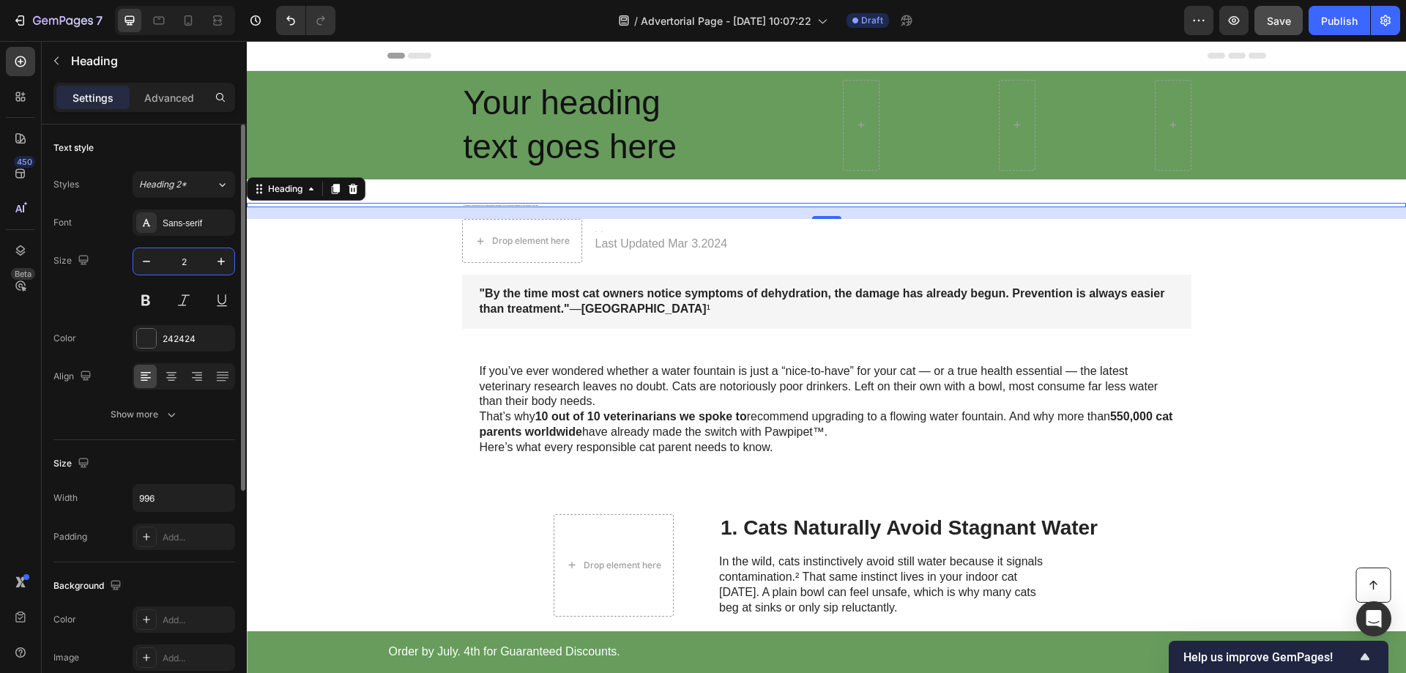
type input "24"
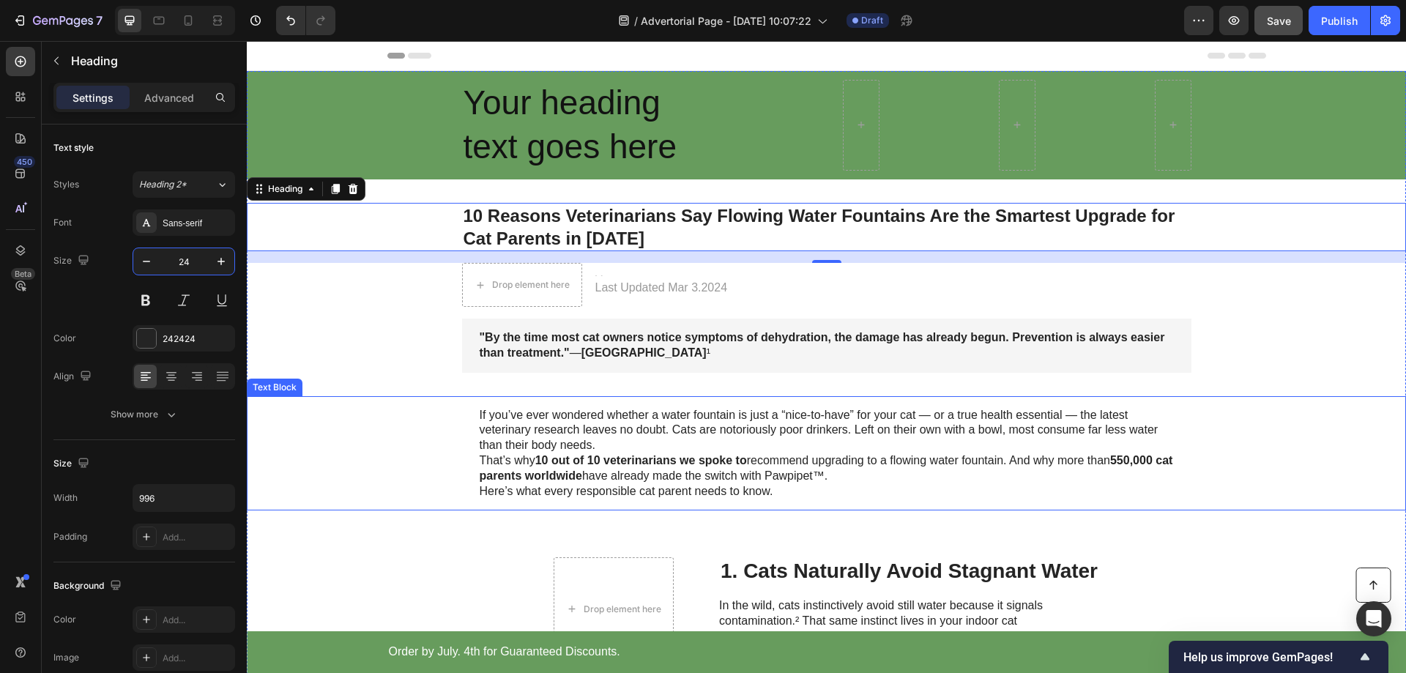
click at [640, 406] on div "If you’ve ever wondered whether a water fountain is just a “nice-to-have” for y…" at bounding box center [826, 453] width 729 height 115
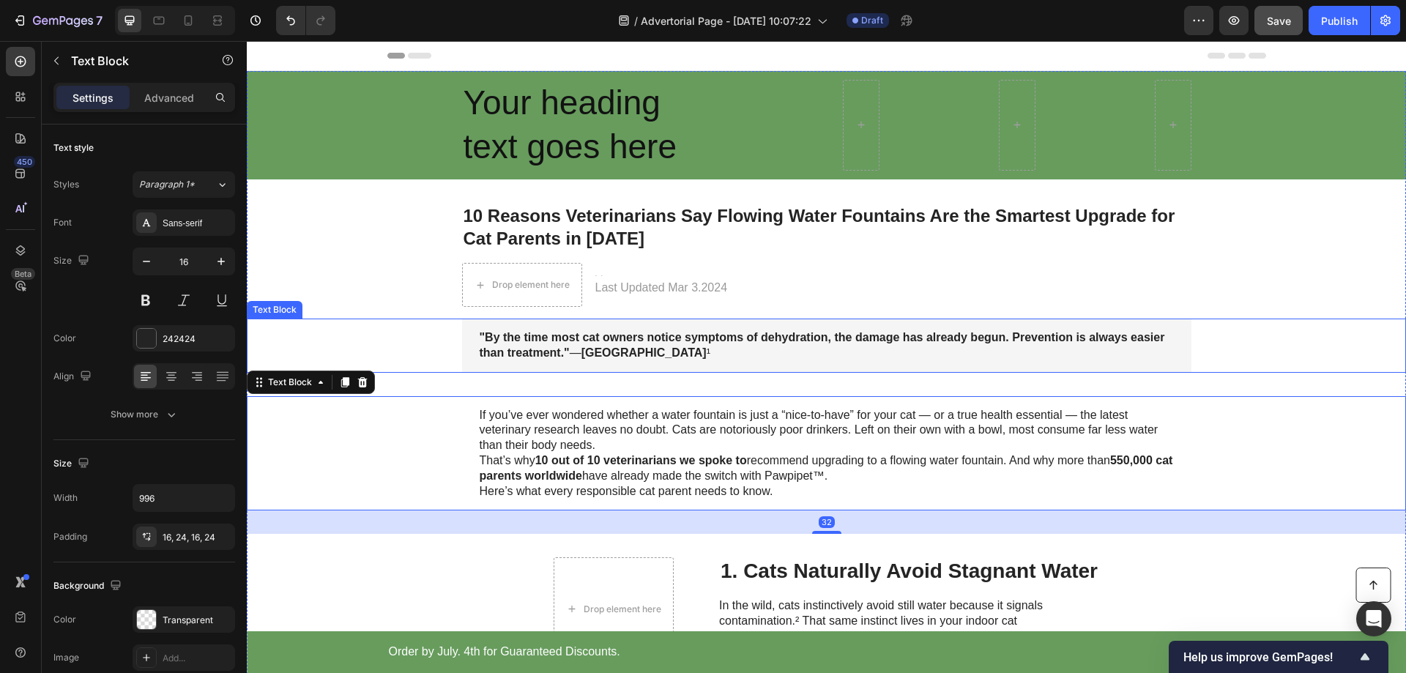
click at [1021, 331] on strong ""By the time most cat owners notice symptoms of dehydration, the damage has alr…" at bounding box center [823, 345] width 686 height 28
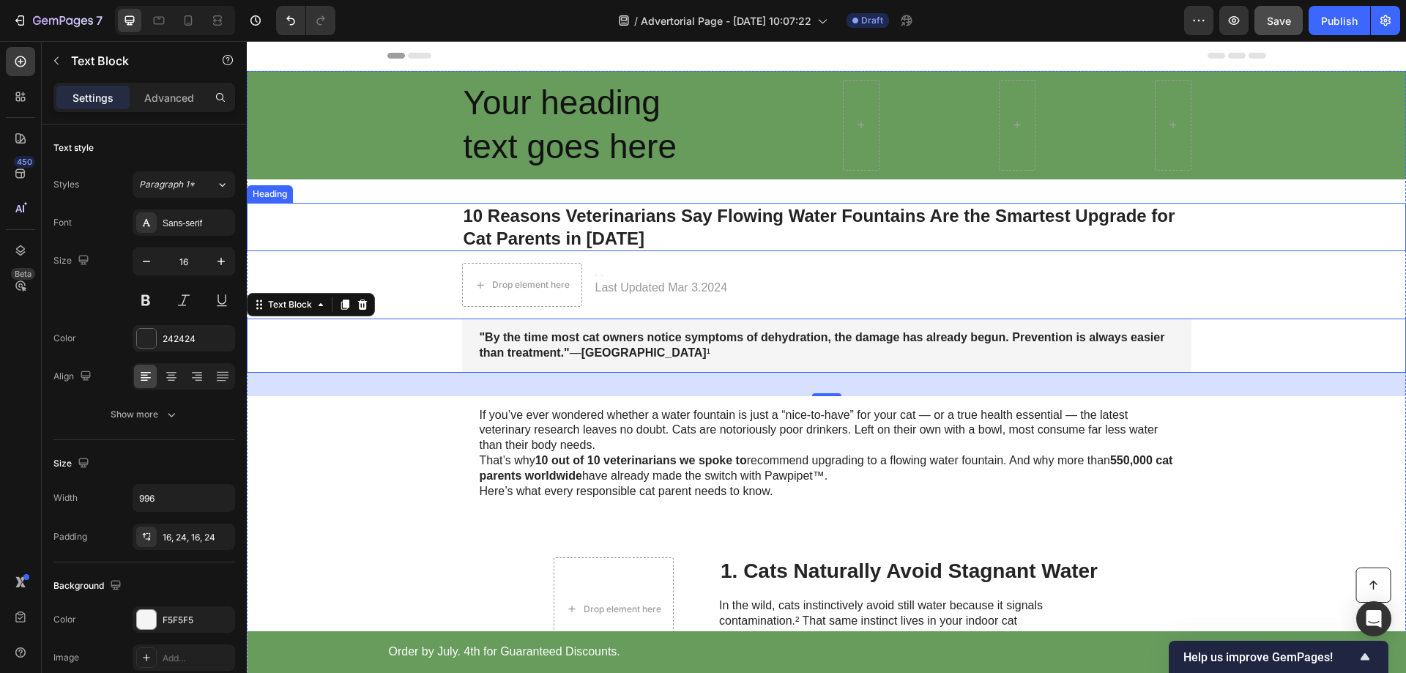
click at [582, 218] on h1 "10 Reasons Veterinarians Say Flowing Water Fountains Are the Smartest Upgrade f…" at bounding box center [826, 227] width 729 height 48
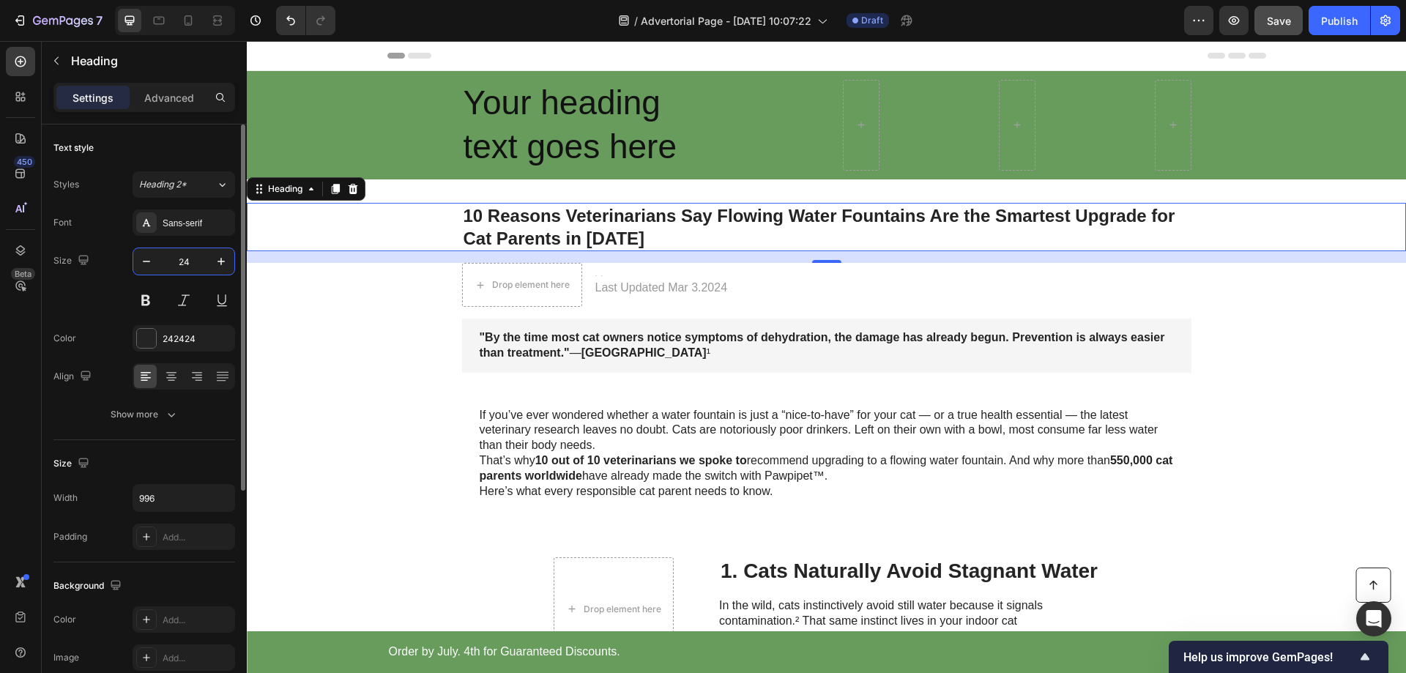
click at [190, 265] on input "24" at bounding box center [184, 261] width 48 height 26
type input "30"
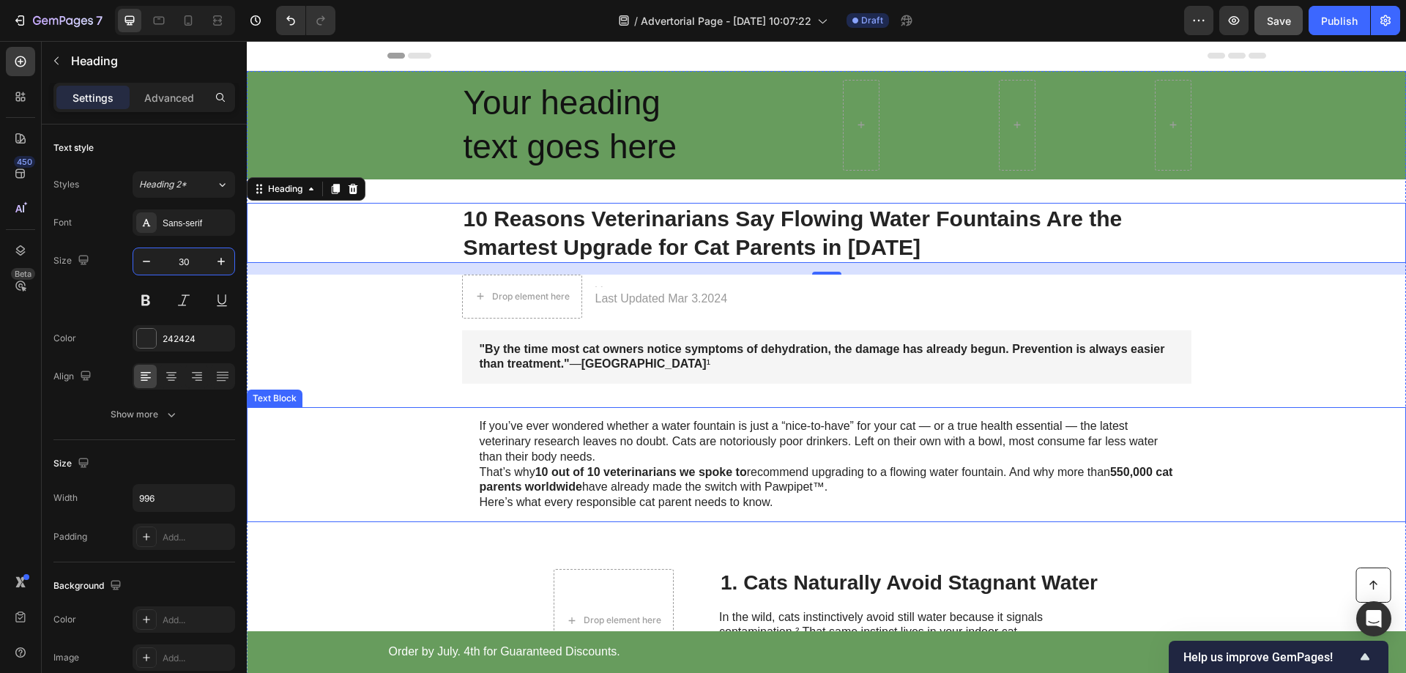
click at [655, 404] on div "Your heading text goes here Heading Row Row 10 Reasons Veterinarians Say Flowin…" at bounding box center [826, 632] width 1159 height 1123
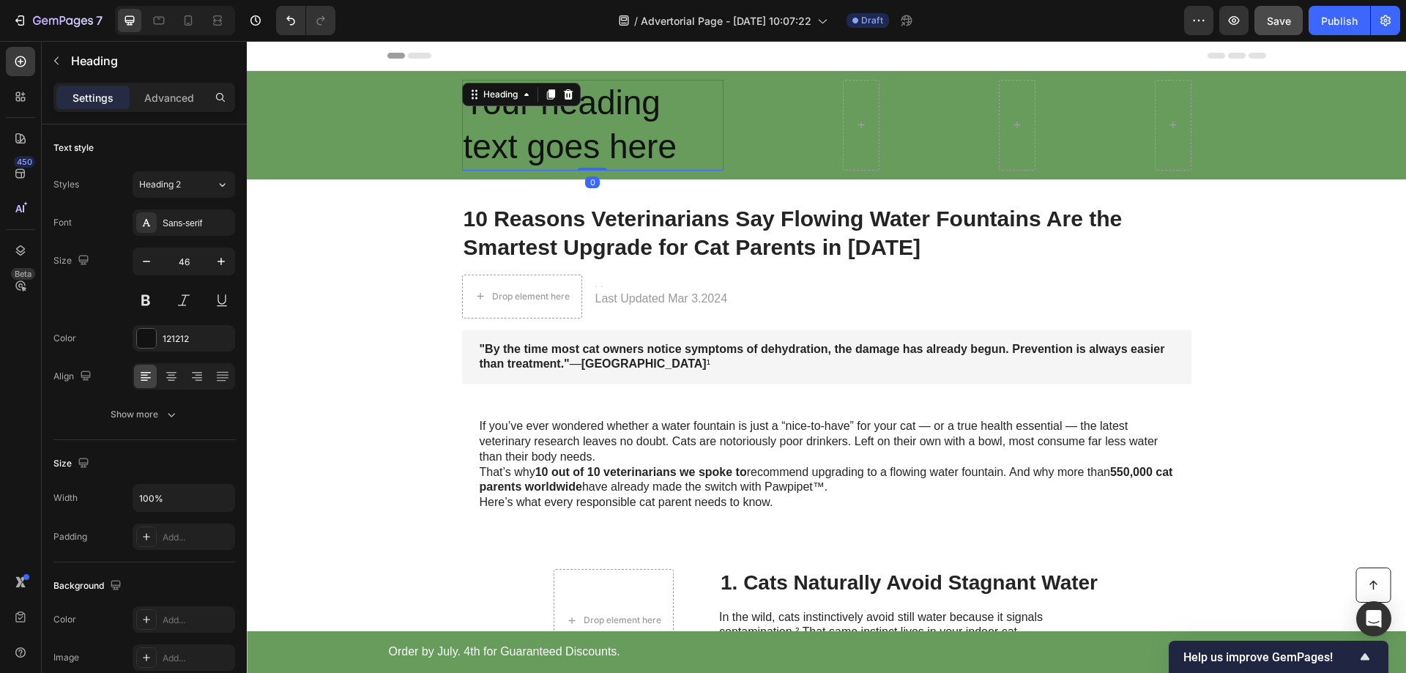
click at [557, 107] on h2 "Your heading text goes here" at bounding box center [592, 125] width 261 height 91
click at [223, 185] on icon at bounding box center [222, 184] width 12 height 15
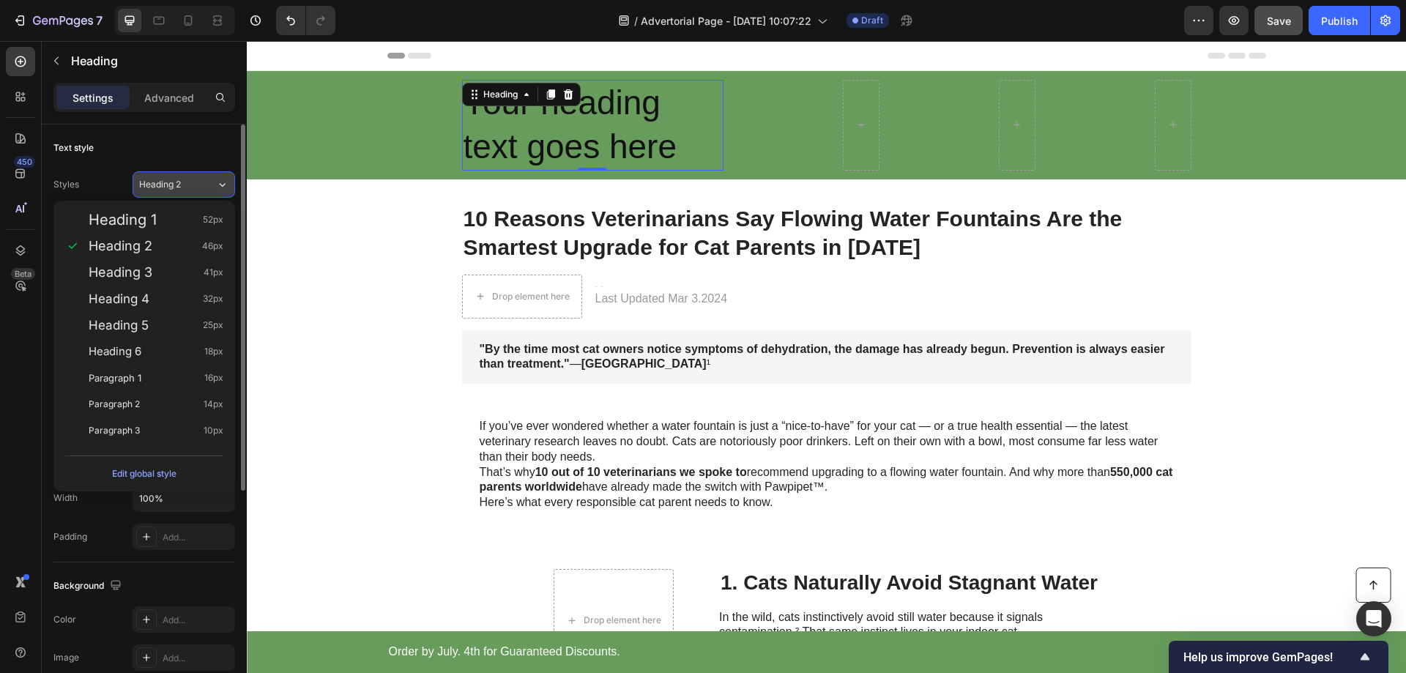
click at [223, 185] on icon at bounding box center [222, 184] width 12 height 15
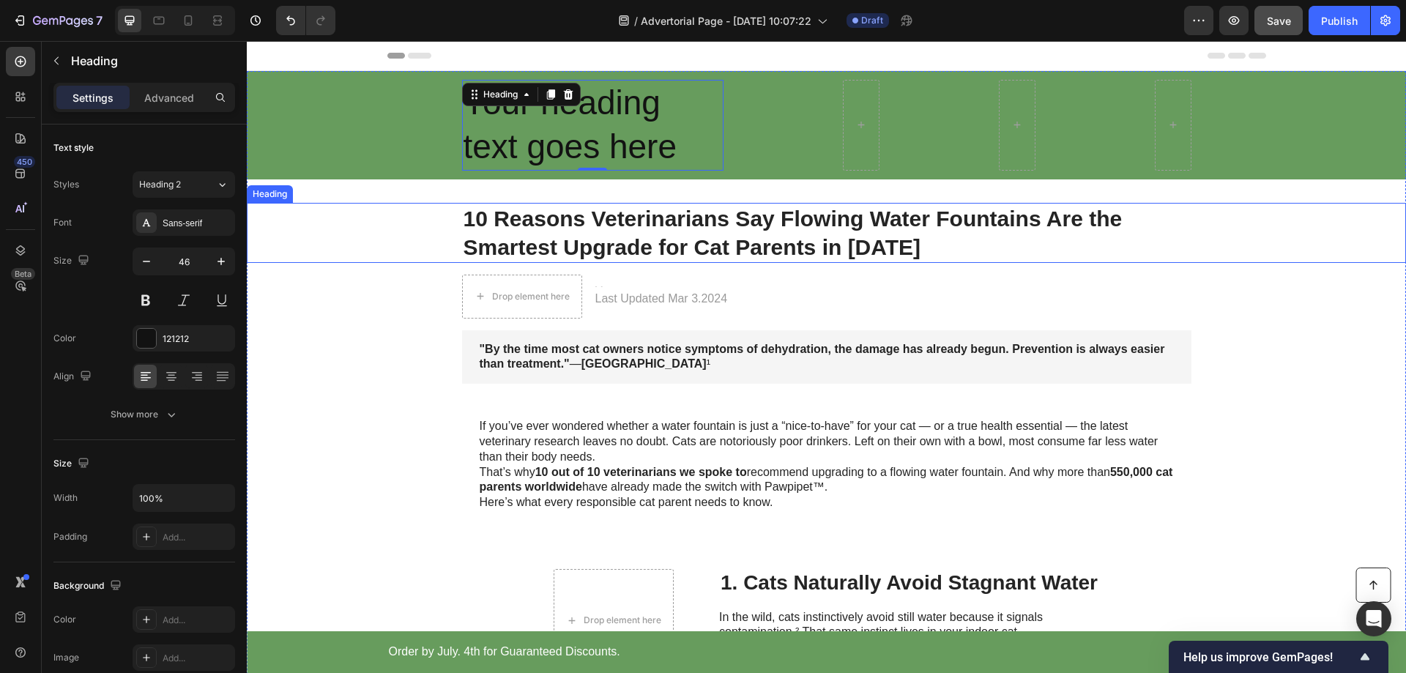
click at [552, 221] on h1 "10 Reasons Veterinarians Say Flowing Water Fountains Are the Smartest Upgrade f…" at bounding box center [826, 233] width 729 height 60
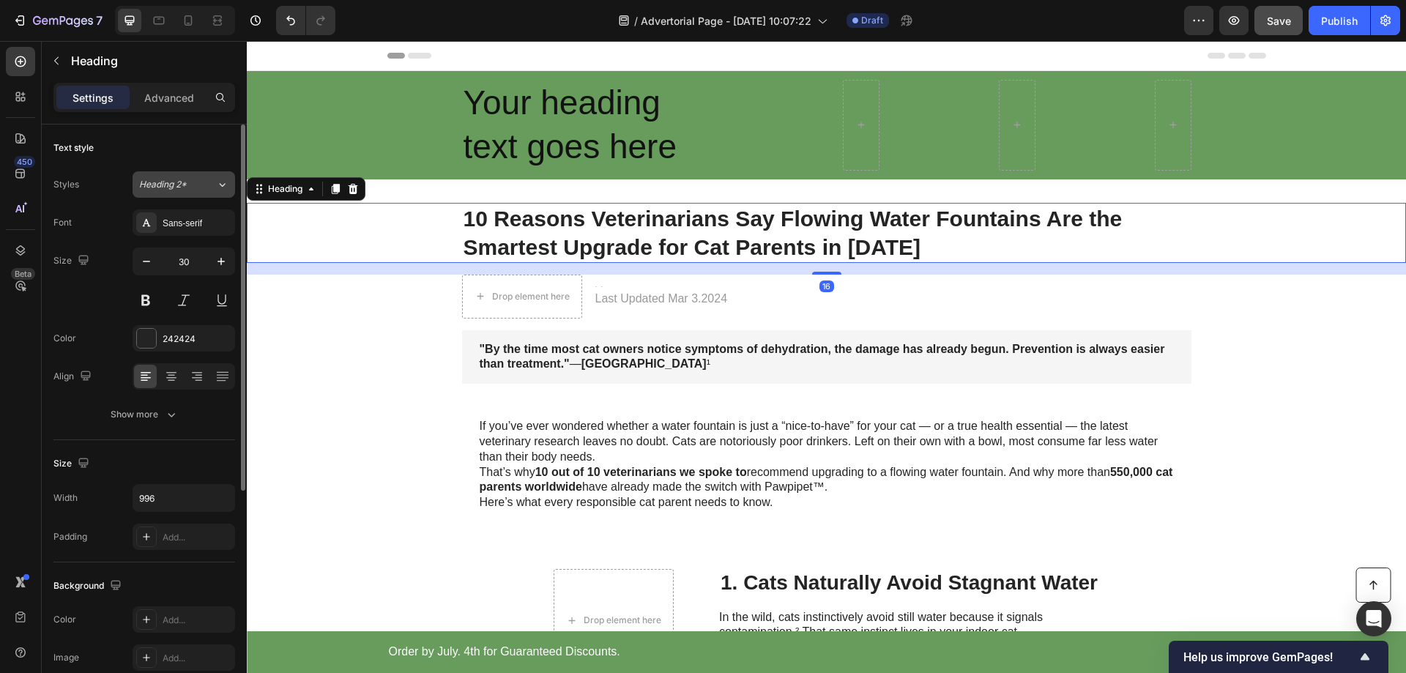
click at [227, 184] on icon at bounding box center [222, 184] width 12 height 15
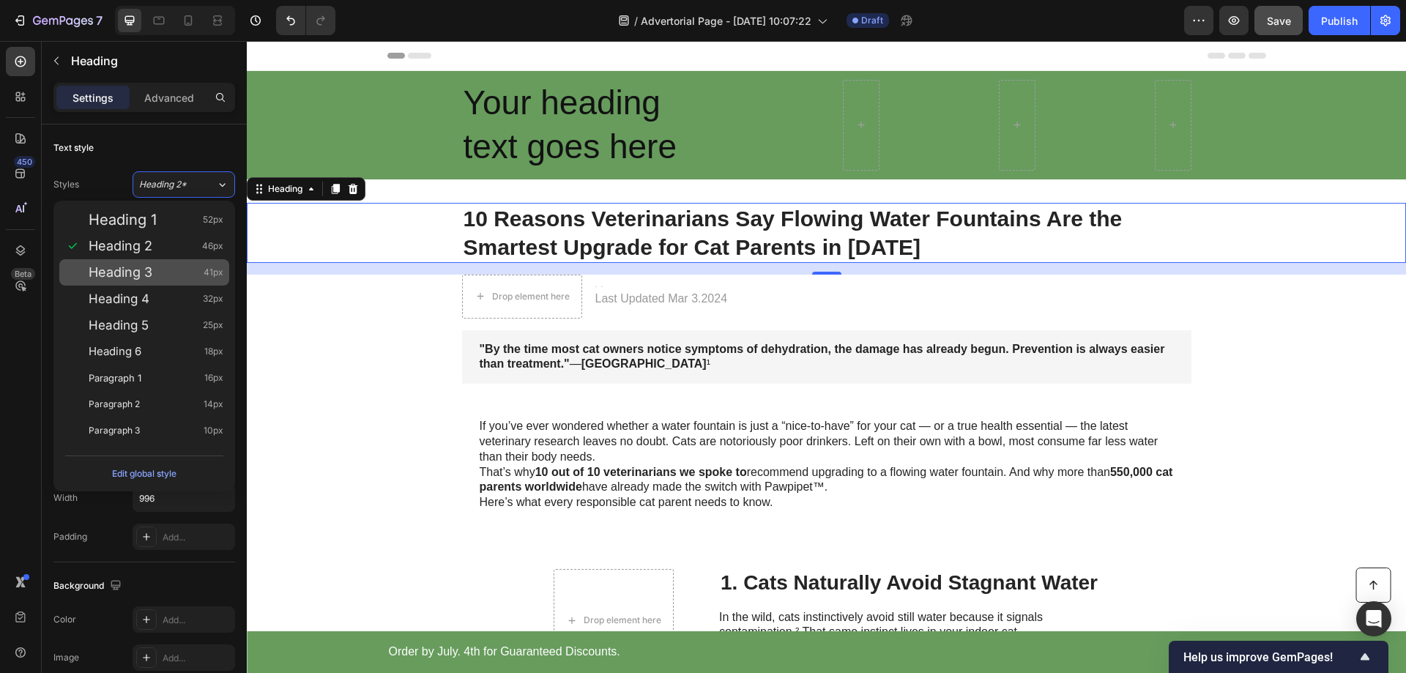
click at [134, 270] on span "Heading 3" at bounding box center [121, 272] width 64 height 15
type input "41"
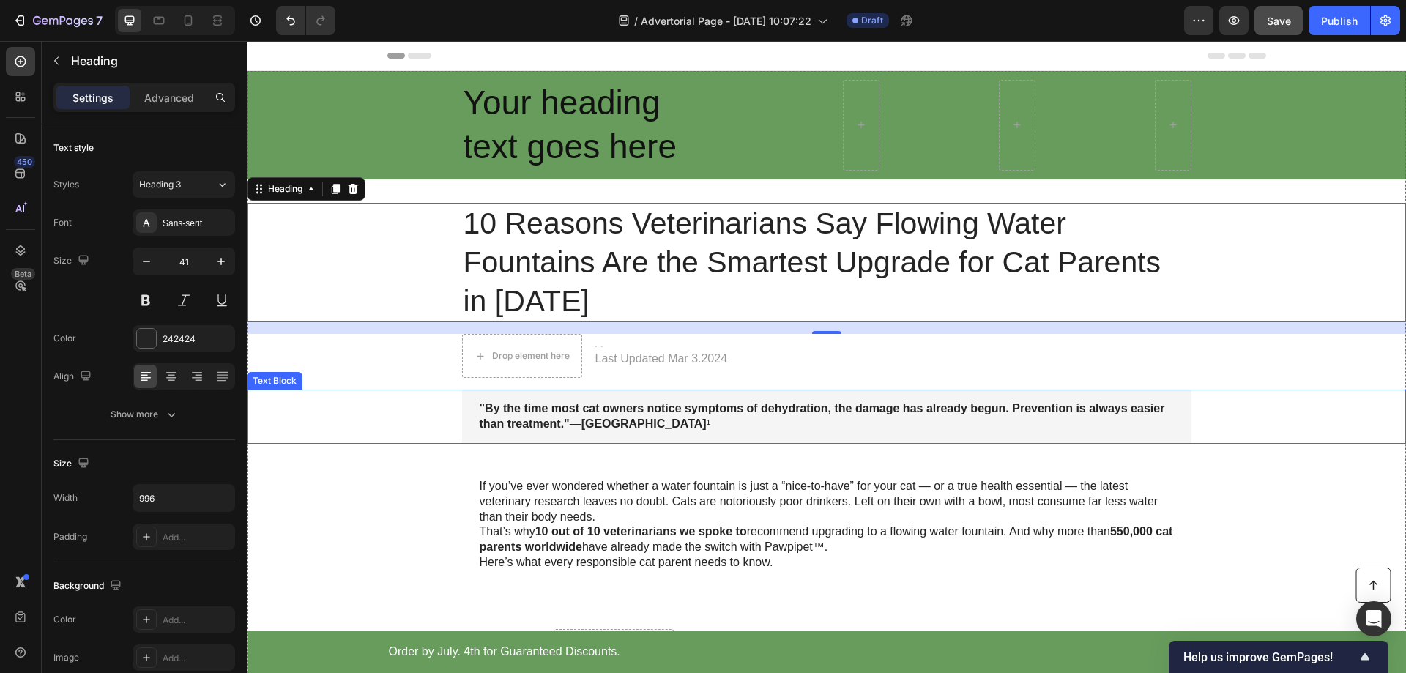
click at [606, 404] on strong ""By the time most cat owners notice symptoms of dehydration, the damage has alr…" at bounding box center [823, 416] width 686 height 28
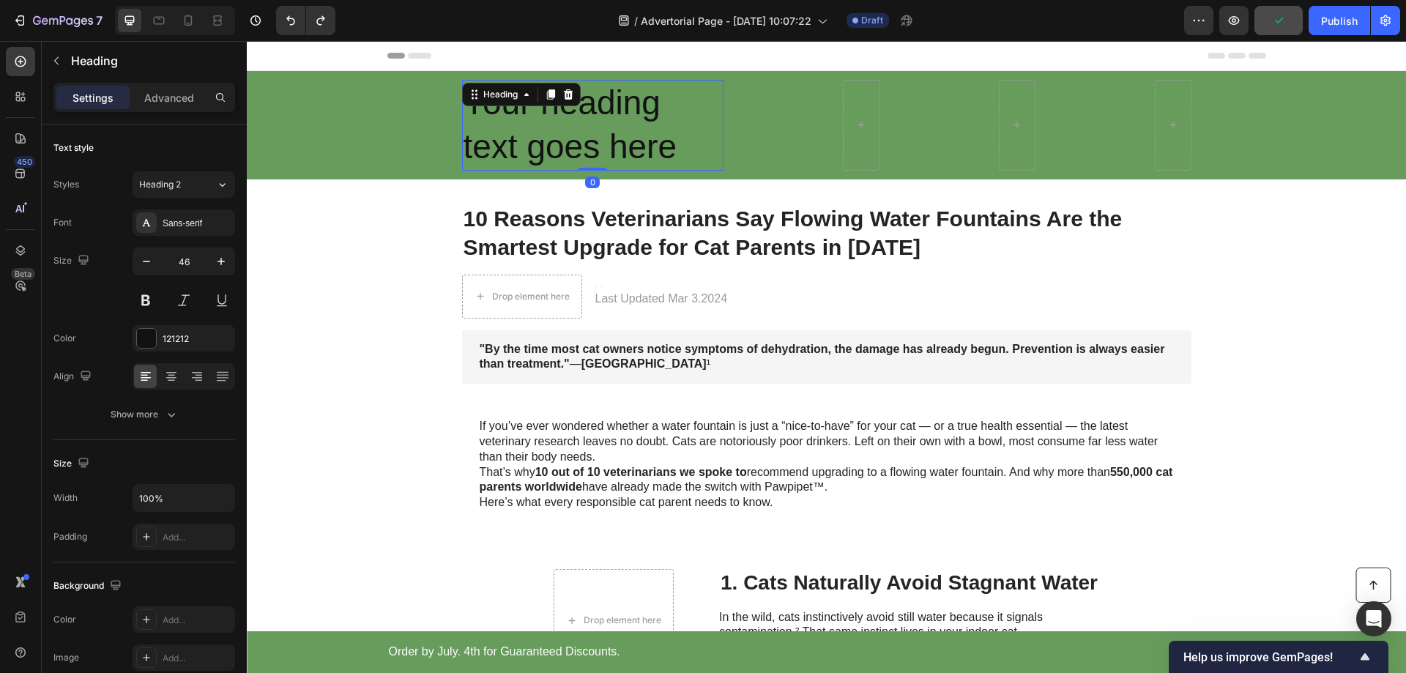
click at [605, 150] on h2 "Your heading text goes here" at bounding box center [592, 125] width 261 height 91
click at [599, 220] on h1 "10 Reasons Veterinarians Say Flowing Water Fountains Are the Smartest Upgrade f…" at bounding box center [826, 233] width 729 height 60
click at [629, 147] on h2 "Your heading text goes here" at bounding box center [592, 125] width 261 height 91
click at [634, 213] on h1 "10 Reasons Veterinarians Say Flowing Water Fountains Are the Smartest Upgrade f…" at bounding box center [826, 233] width 729 height 60
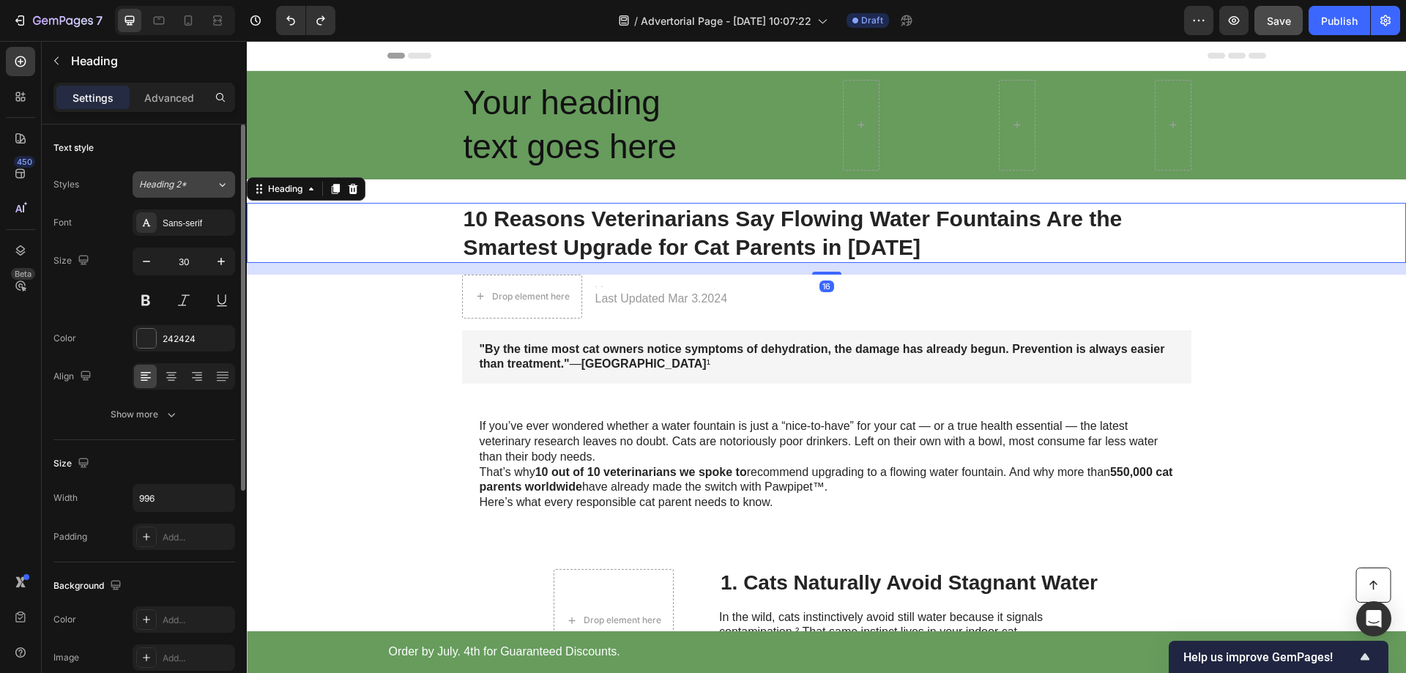
click at [221, 183] on icon at bounding box center [222, 184] width 12 height 15
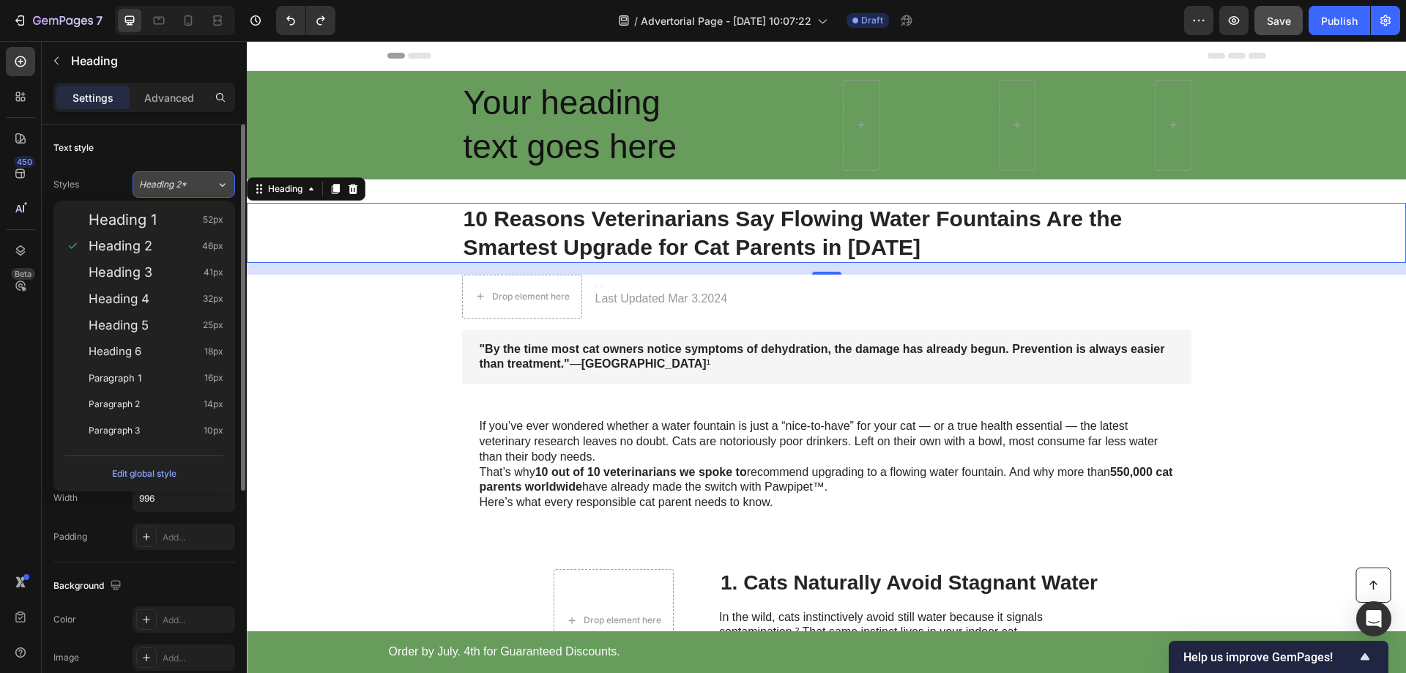
click at [224, 182] on icon at bounding box center [222, 184] width 12 height 15
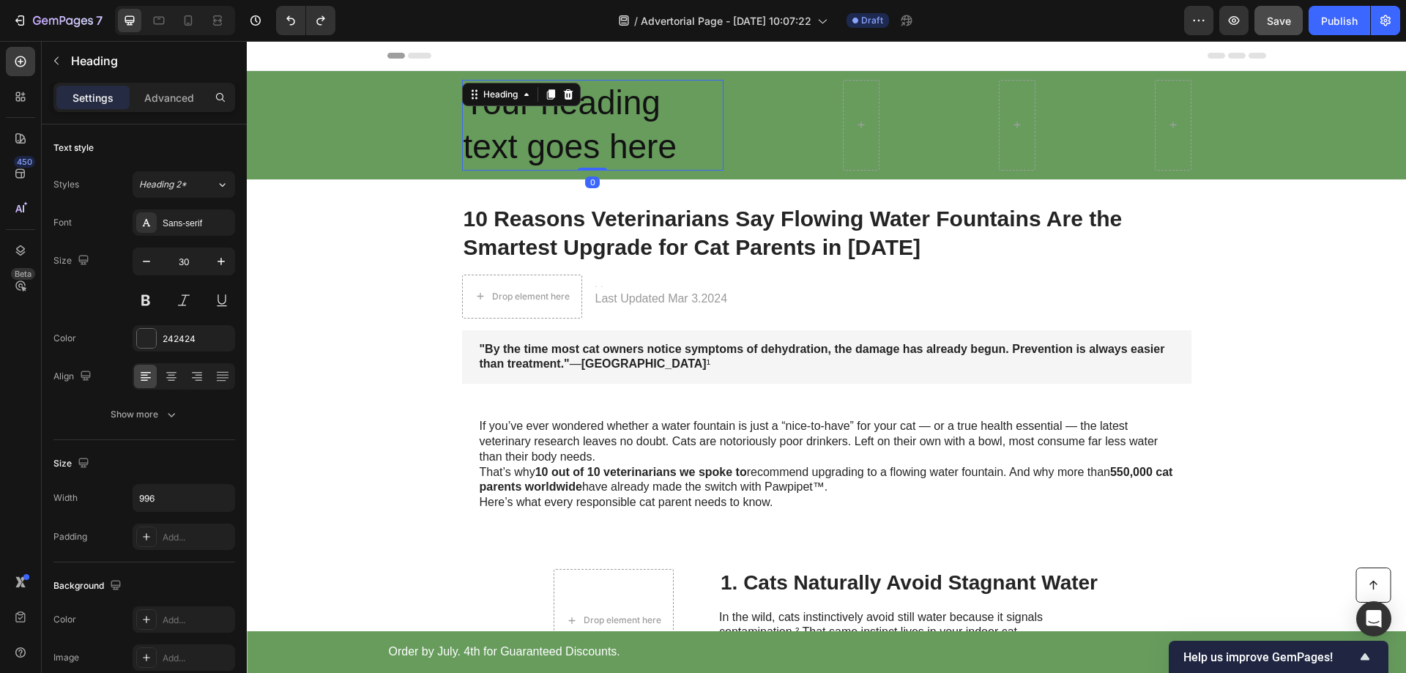
click at [614, 147] on h2 "Your heading text goes here" at bounding box center [592, 125] width 261 height 91
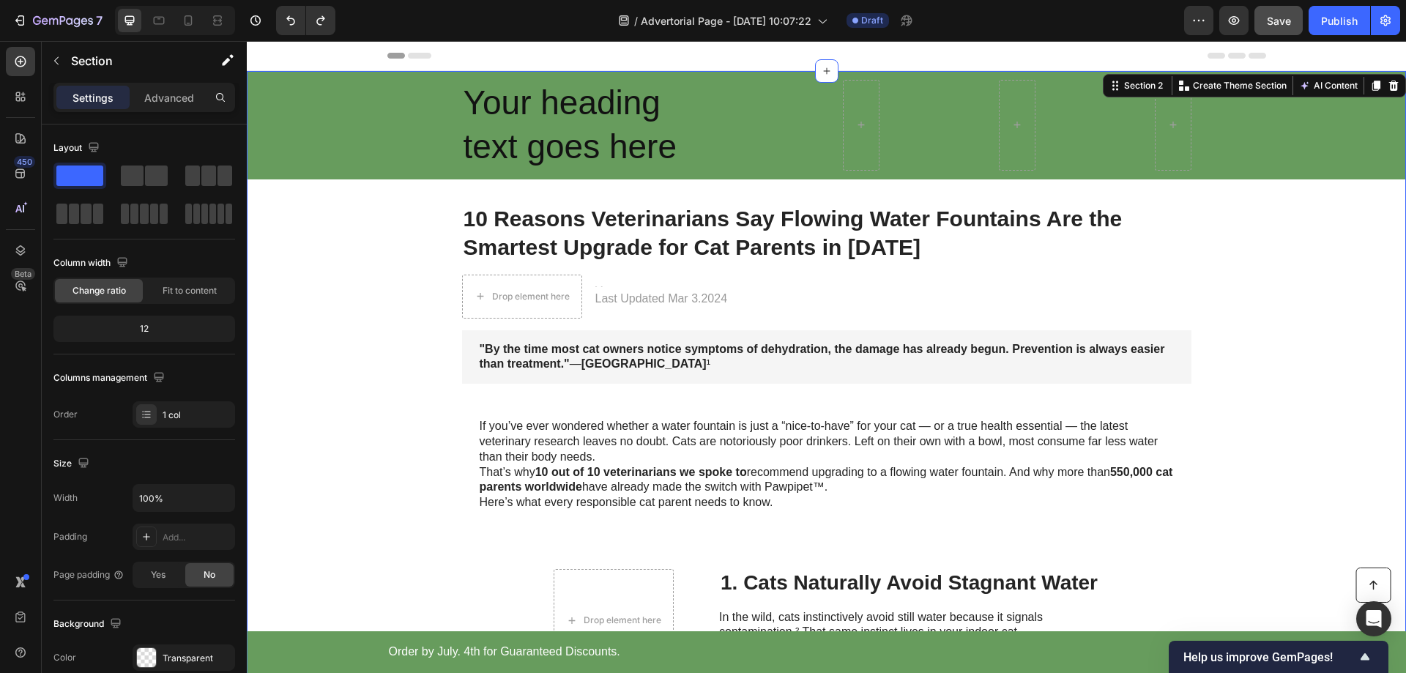
click at [607, 201] on div "Your heading text goes here Heading Row Row 10 Reasons Veterinarians Say Flowin…" at bounding box center [826, 632] width 1159 height 1123
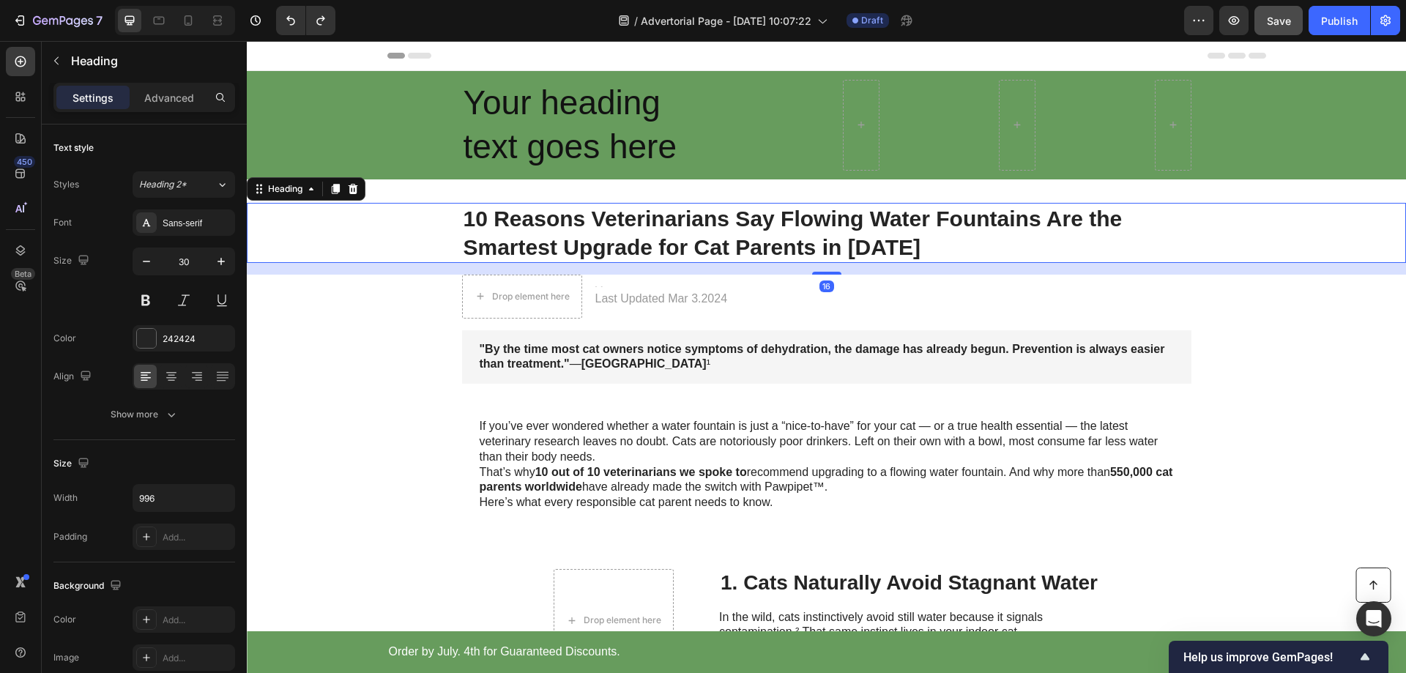
click at [614, 222] on h1 "10 Reasons Veterinarians Say Flowing Water Fountains Are the Smartest Upgrade f…" at bounding box center [826, 233] width 729 height 60
click at [628, 146] on h2 "Your heading text goes here" at bounding box center [592, 125] width 261 height 91
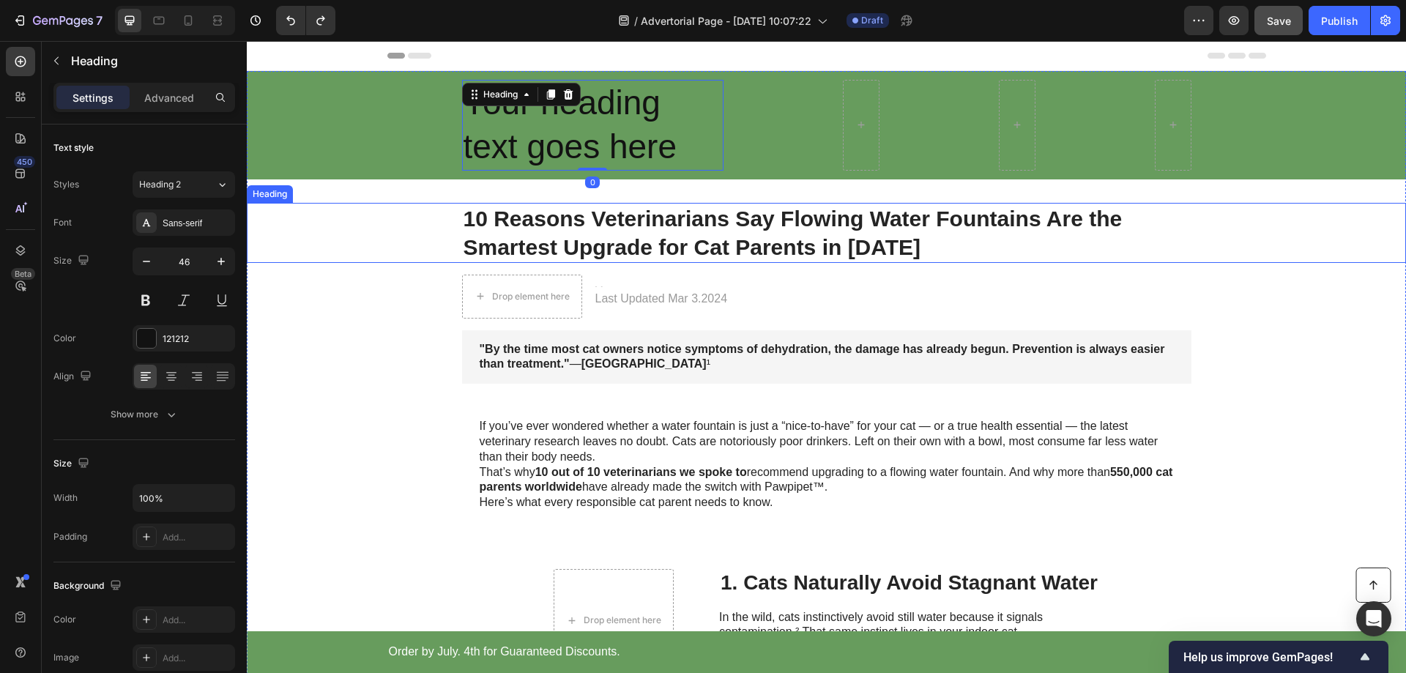
click at [642, 218] on h1 "10 Reasons Veterinarians Say Flowing Water Fountains Are the Smartest Upgrade f…" at bounding box center [826, 233] width 729 height 60
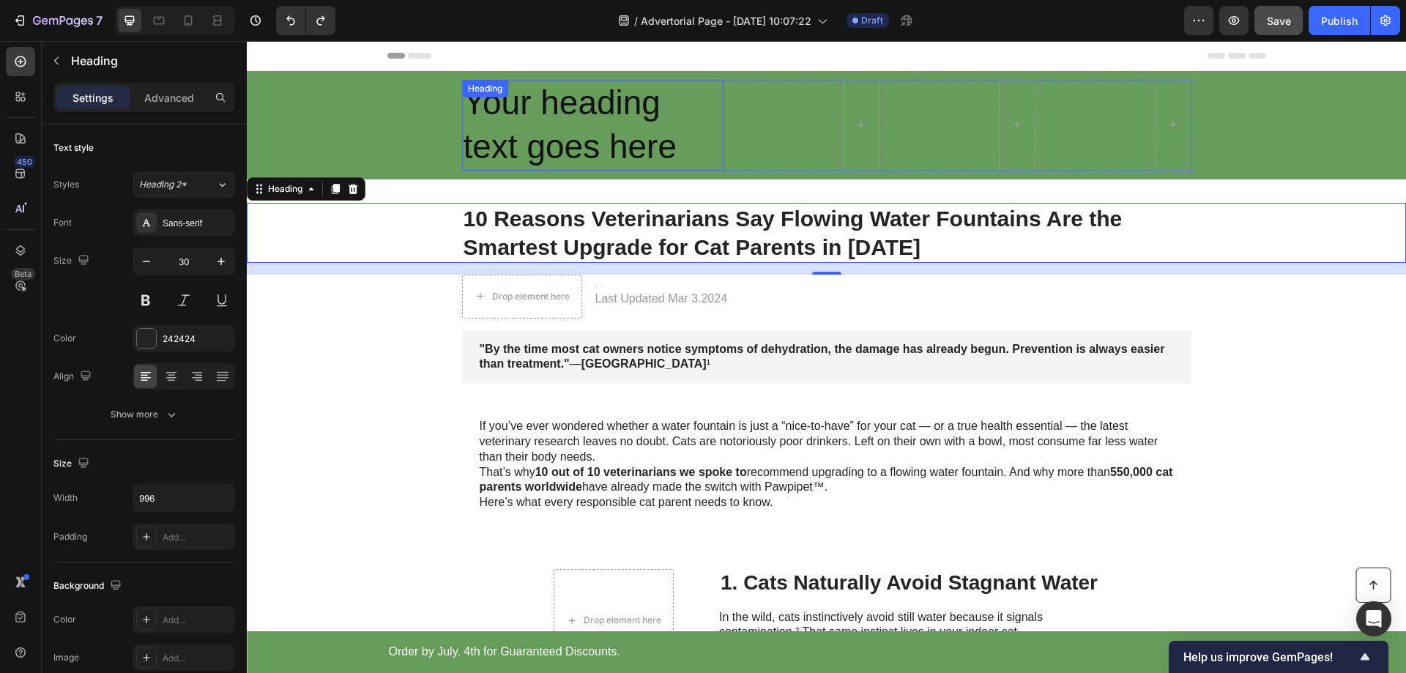
click at [634, 148] on h2 "Your heading text goes here" at bounding box center [592, 125] width 261 height 91
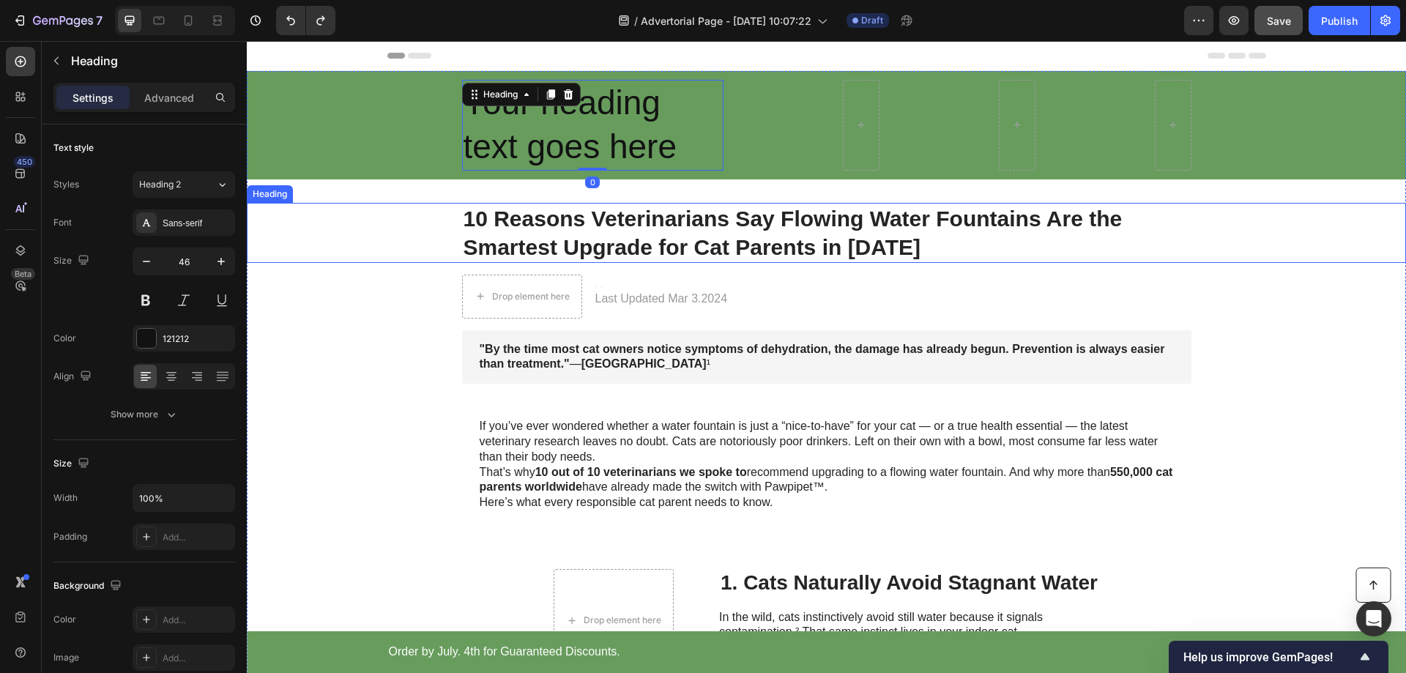
click at [634, 217] on h1 "10 Reasons Veterinarians Say Flowing Water Fountains Are the Smartest Upgrade f…" at bounding box center [826, 233] width 729 height 60
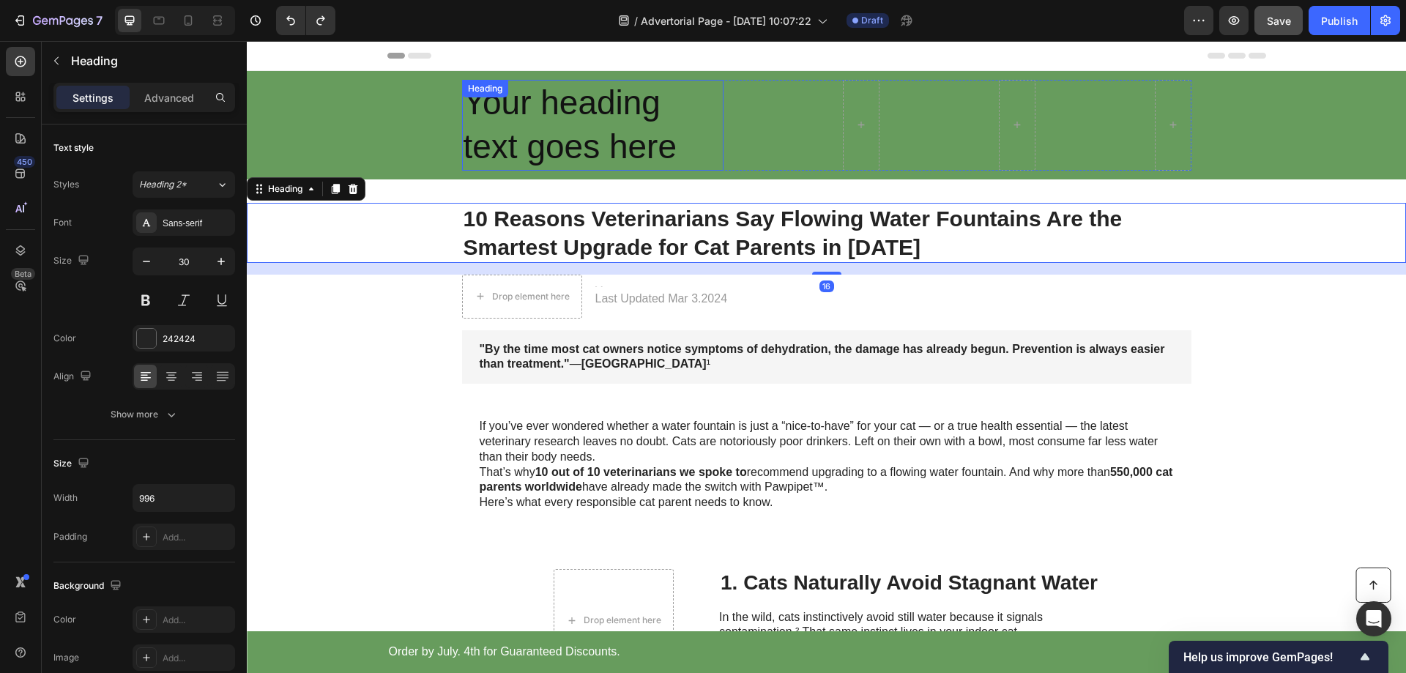
click at [634, 144] on h2 "Your heading text goes here" at bounding box center [592, 125] width 261 height 91
click at [620, 225] on h1 "10 Reasons Veterinarians Say Flowing Water Fountains Are the Smartest Upgrade f…" at bounding box center [826, 233] width 729 height 60
click at [629, 144] on h2 "Your heading text goes here" at bounding box center [592, 125] width 261 height 91
click at [644, 221] on h1 "10 Reasons Veterinarians Say Flowing Water Fountains Are the Smartest Upgrade f…" at bounding box center [826, 233] width 729 height 60
click at [646, 220] on h1 "10 Reasons Veterinarians Say Flowing Water Fountains Are the Smartest Upgrade f…" at bounding box center [826, 233] width 729 height 60
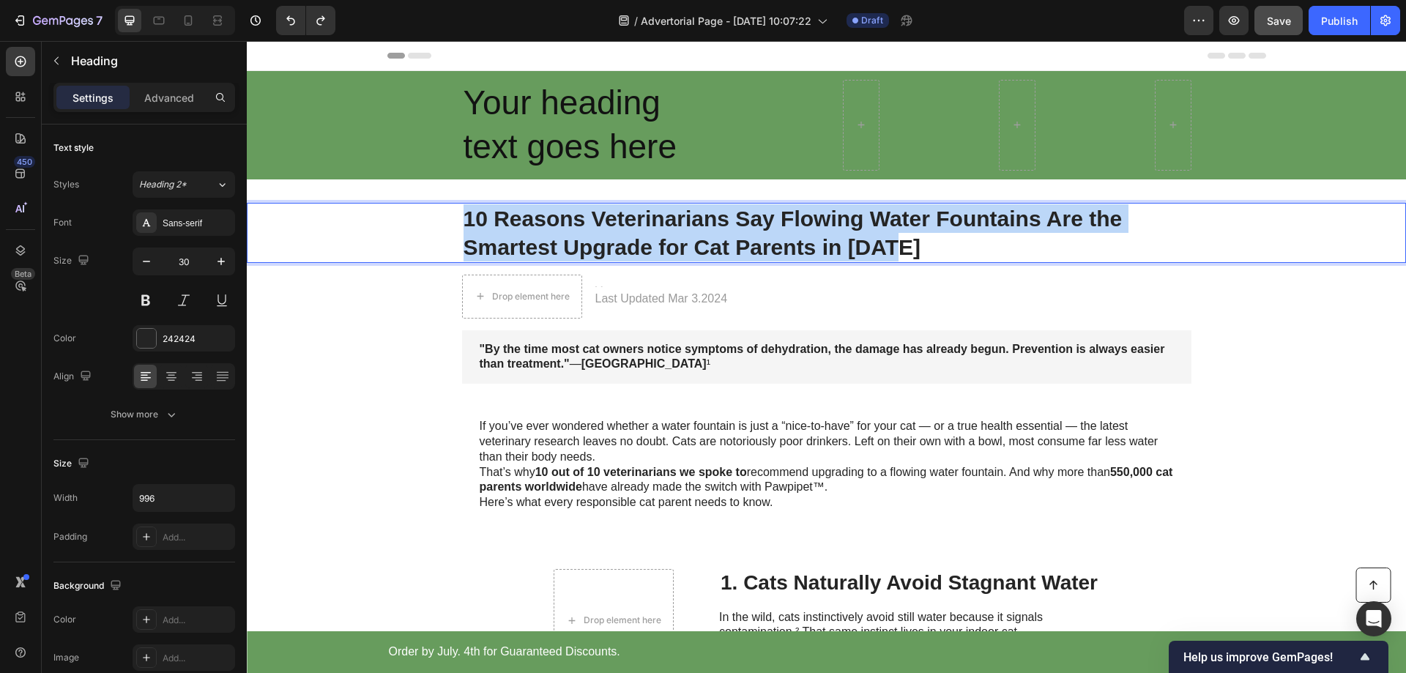
click at [646, 220] on p "10 Reasons Veterinarians Say Flowing Water Fountains Are the Smartest Upgrade f…" at bounding box center [827, 232] width 727 height 57
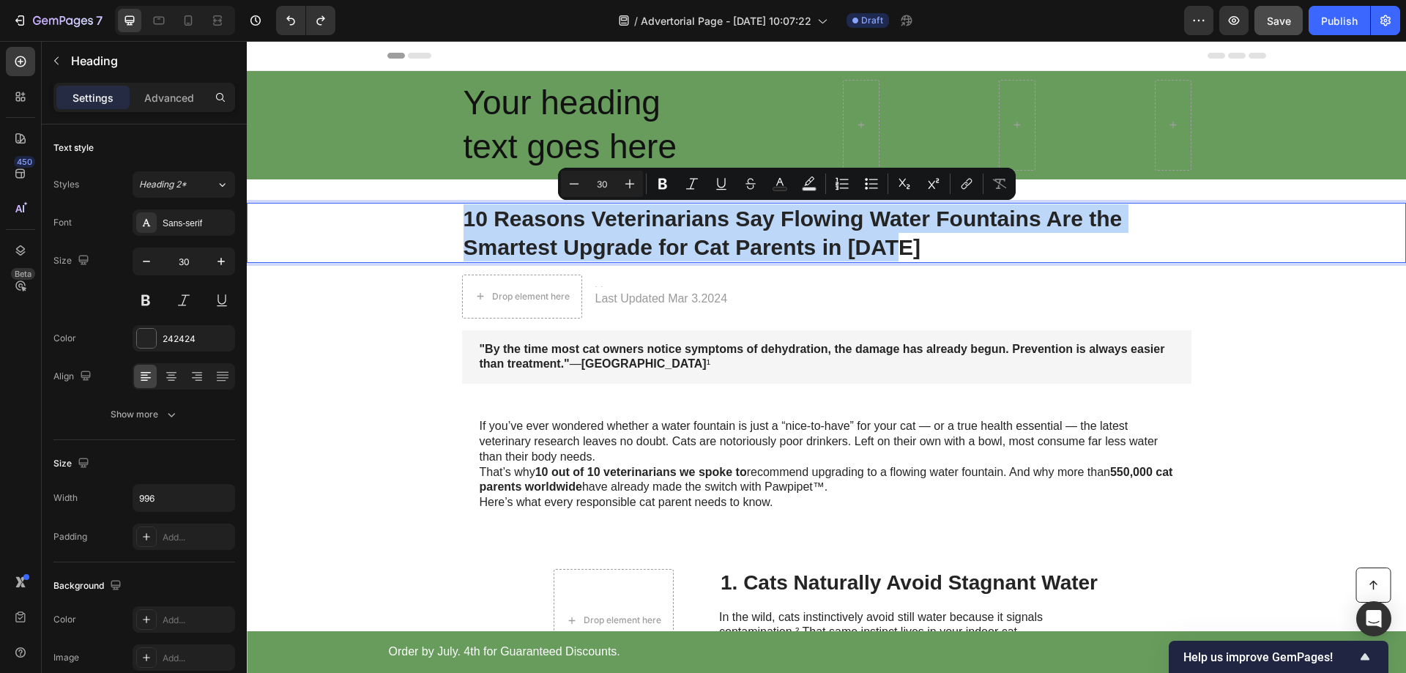
copy p "10 Reasons Veterinarians Say Flowing Water Fountains Are the Smartest Upgrade f…"
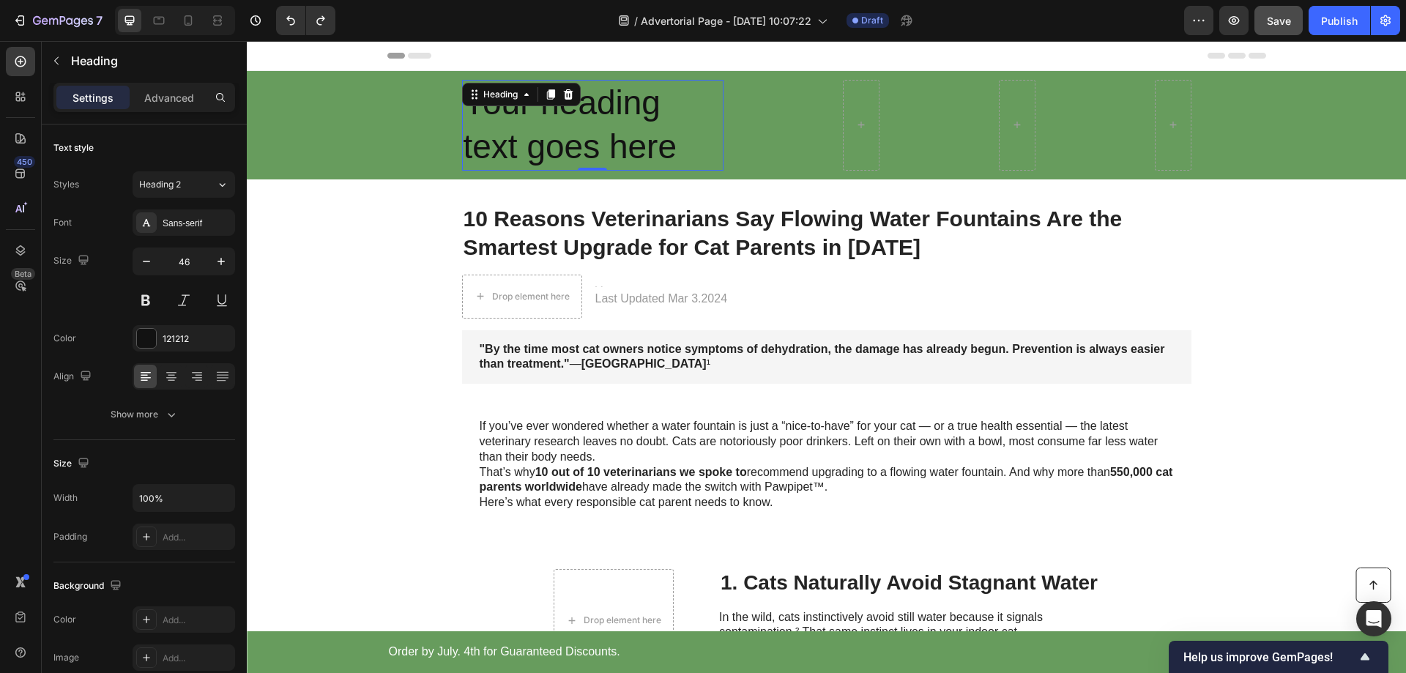
click at [589, 107] on h2 "Your heading text goes here" at bounding box center [592, 125] width 261 height 91
click at [599, 104] on h2 "Your heading text goes here" at bounding box center [592, 125] width 261 height 91
click at [599, 104] on p "Your heading text goes here" at bounding box center [593, 125] width 259 height 88
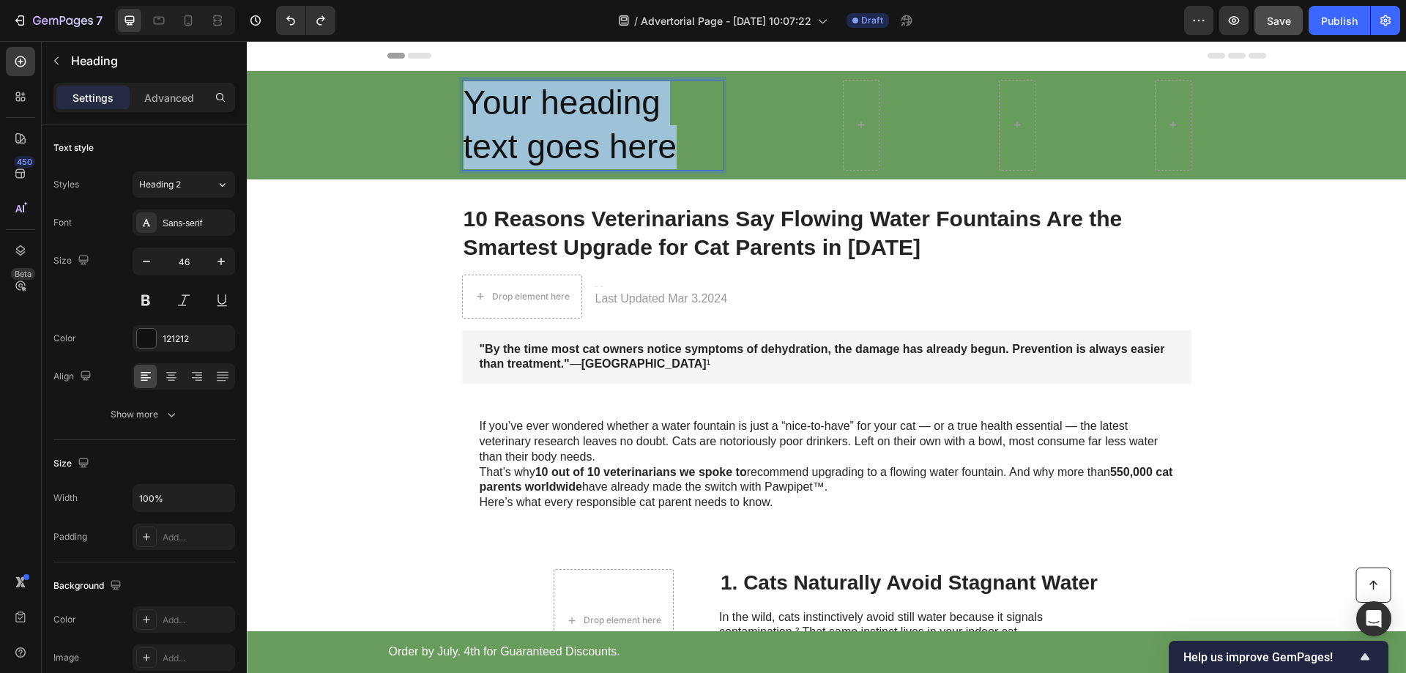
click at [599, 104] on p "Your heading text goes here" at bounding box center [593, 125] width 259 height 88
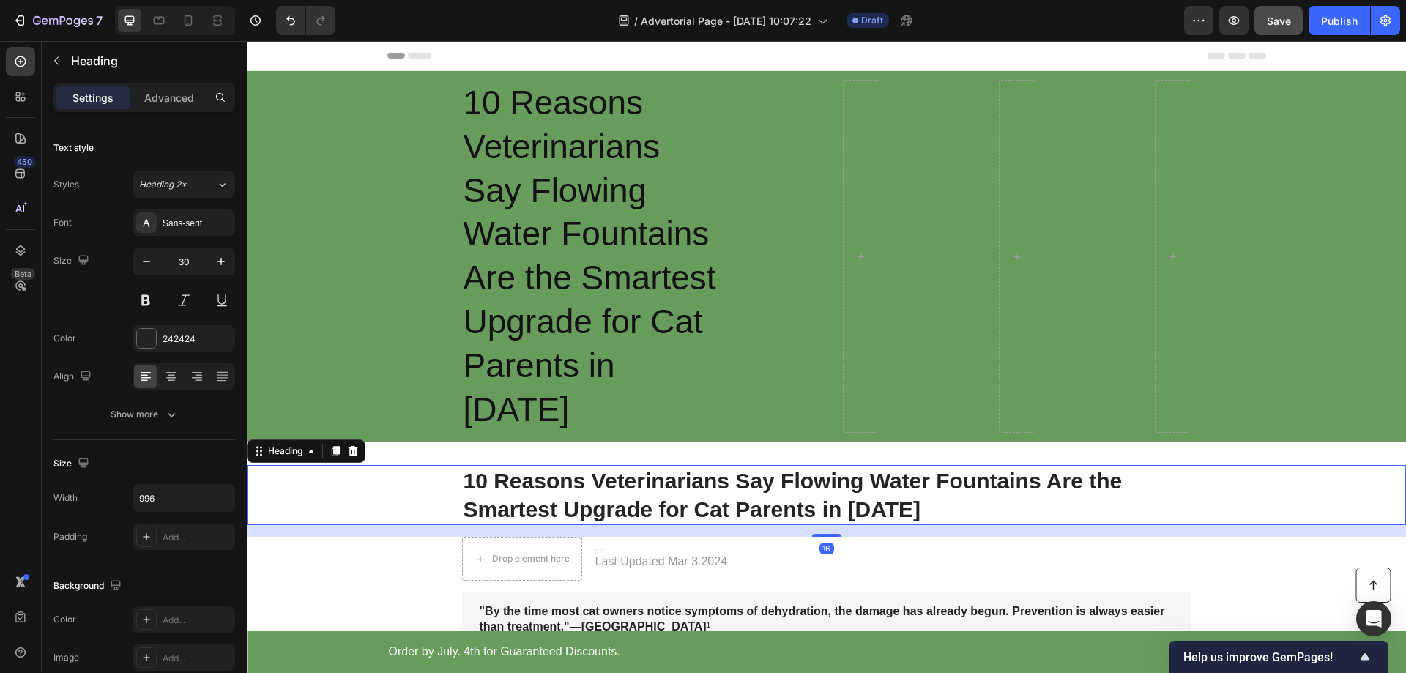
click at [820, 467] on p "10 Reasons Veterinarians Say Flowing Water Fountains Are the Smartest Upgrade f…" at bounding box center [827, 495] width 727 height 57
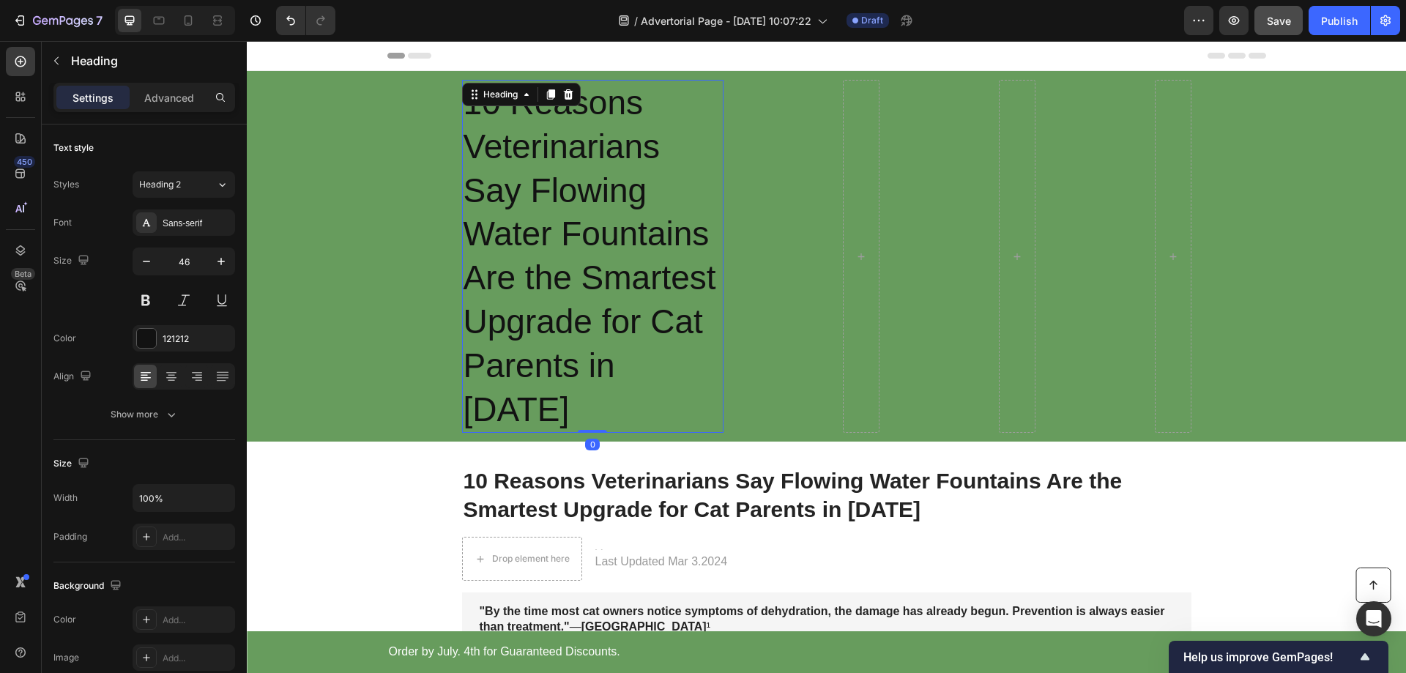
click at [651, 286] on p "10 Reasons Veterinarians Say Flowing Water Fountains Are the Smartest Upgrade f…" at bounding box center [593, 256] width 259 height 350
click at [652, 280] on p "10 Reasons Veterinarians Say Flowing Water Fountains Are the Smartest Upgrade f…" at bounding box center [593, 256] width 259 height 350
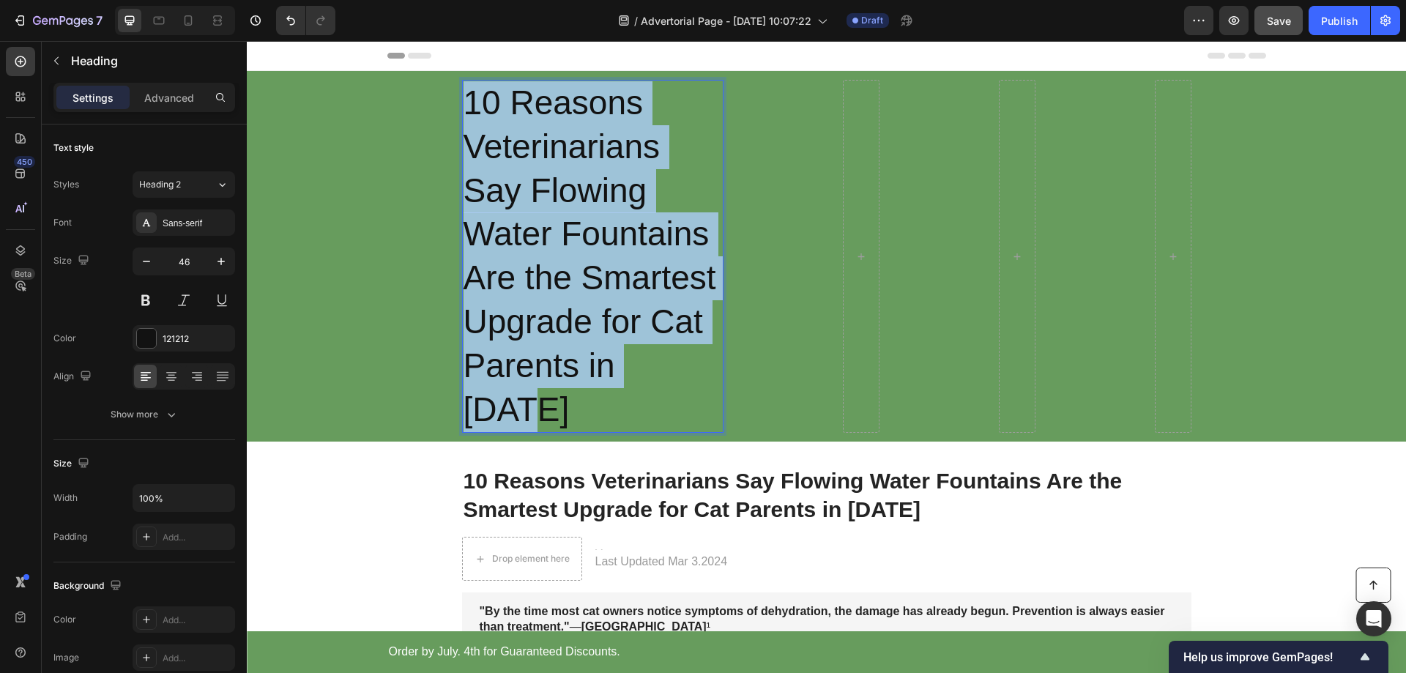
click at [652, 280] on p "10 Reasons Veterinarians Say Flowing Water Fountains Are the Smartest Upgrade f…" at bounding box center [593, 256] width 259 height 350
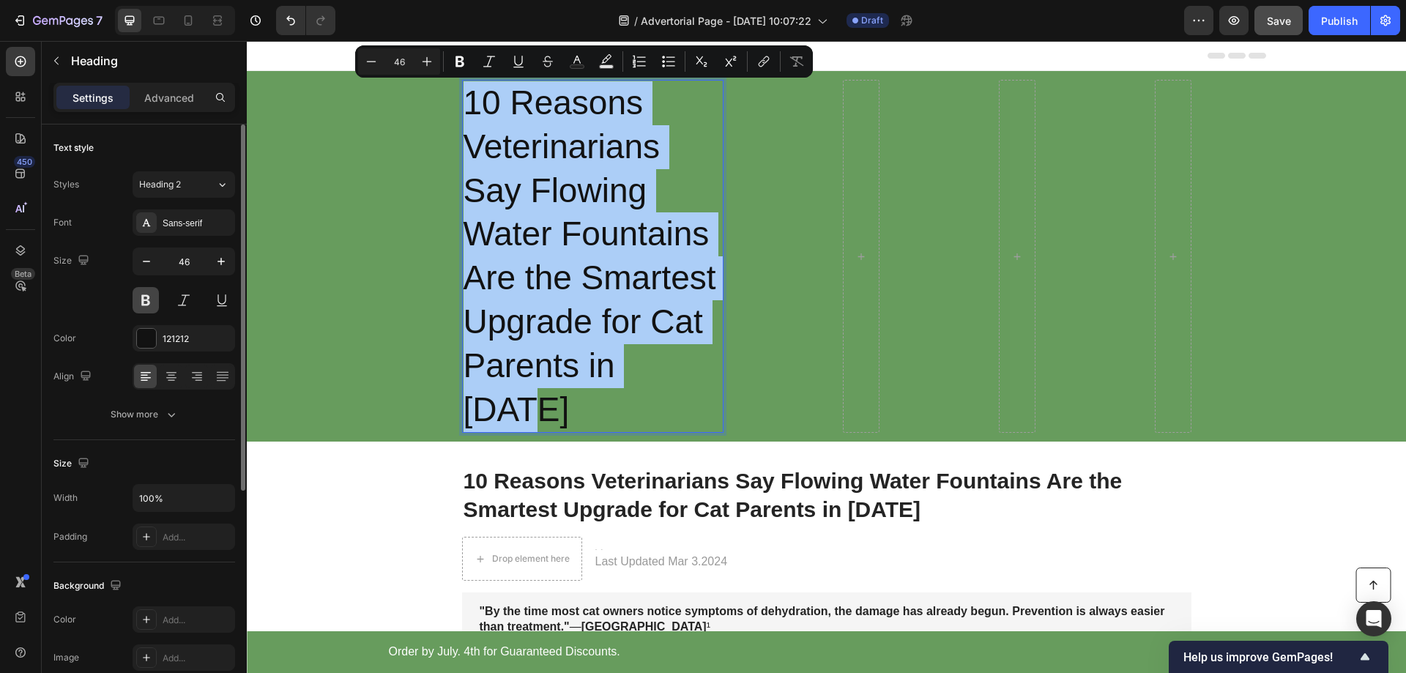
click at [148, 301] on button at bounding box center [146, 300] width 26 height 26
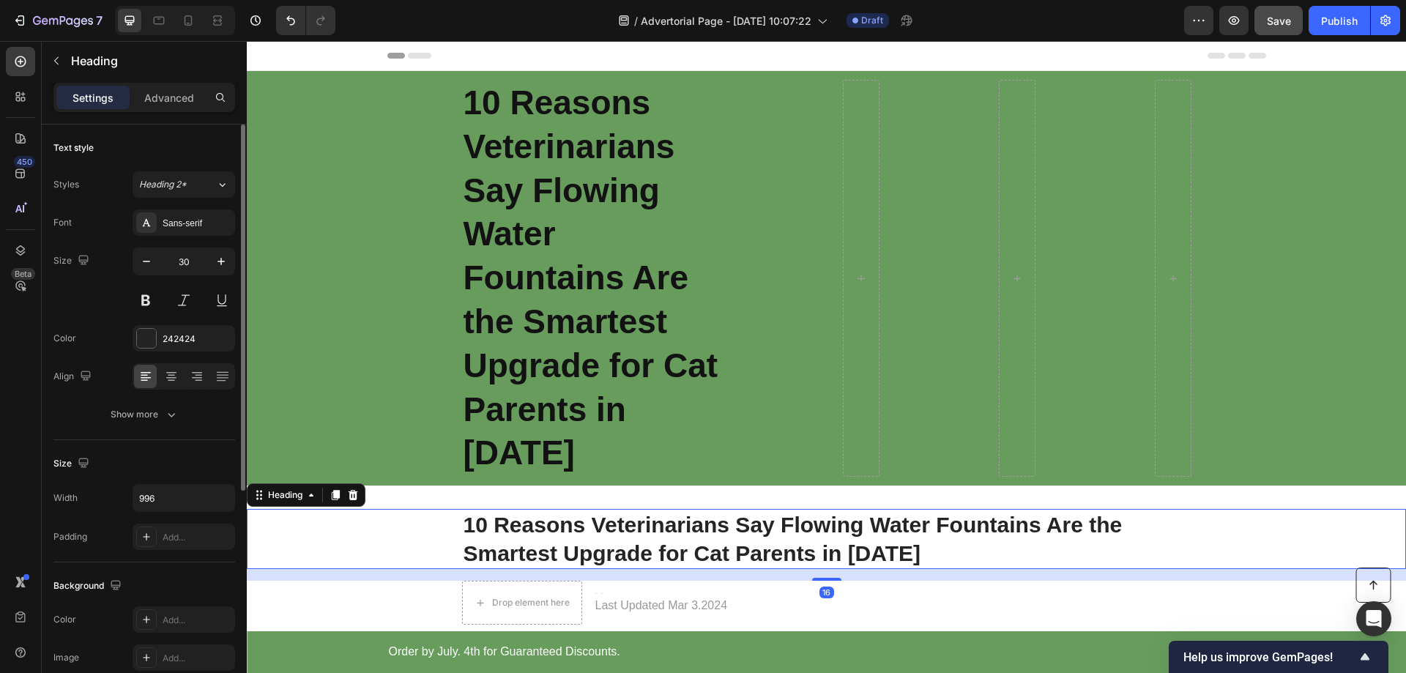
drag, startPoint x: 747, startPoint y: 482, endPoint x: 657, endPoint y: 400, distance: 121.8
click at [748, 510] on p "10 Reasons Veterinarians Say Flowing Water Fountains Are the Smartest Upgrade f…" at bounding box center [827, 538] width 727 height 57
click at [608, 327] on p "10 Reasons Veterinarians Say Flowing Water Fountains Are the Smartest Upgrade f…" at bounding box center [593, 278] width 259 height 394
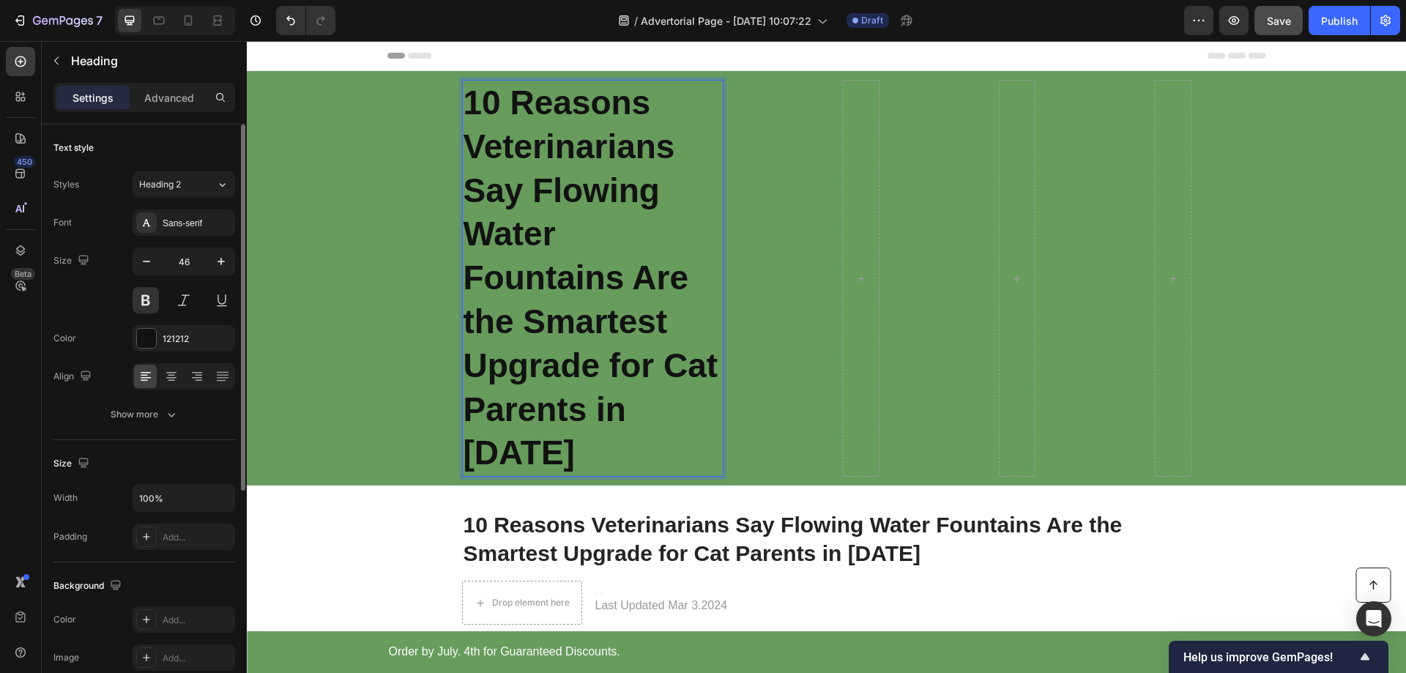
click at [623, 331] on p "10 Reasons Veterinarians Say Flowing Water Fountains Are the Smartest Upgrade f…" at bounding box center [593, 278] width 259 height 394
click at [620, 324] on p "10 Reasons Veterinarians Say Flowing Water Fountains Are the Smartest Upgrade f…" at bounding box center [593, 278] width 259 height 394
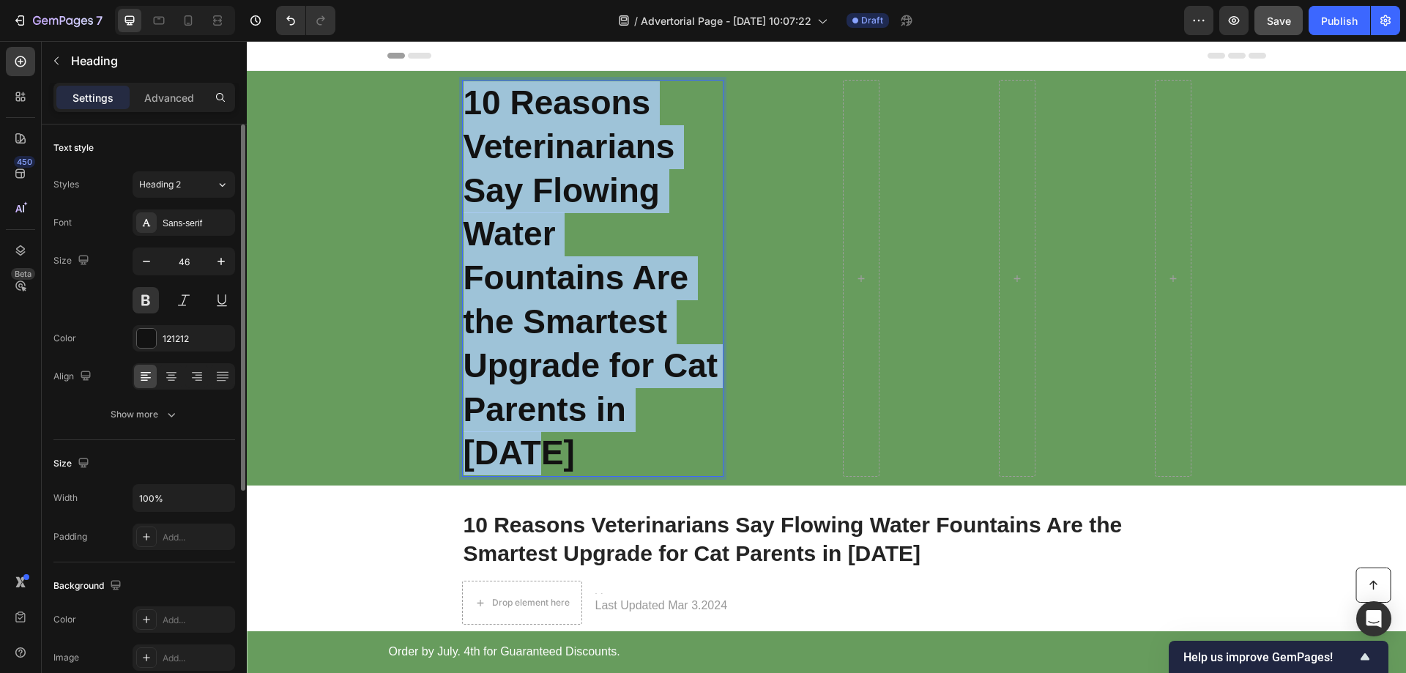
click at [620, 324] on p "10 Reasons Veterinarians Say Flowing Water Fountains Are the Smartest Upgrade f…" at bounding box center [593, 278] width 259 height 394
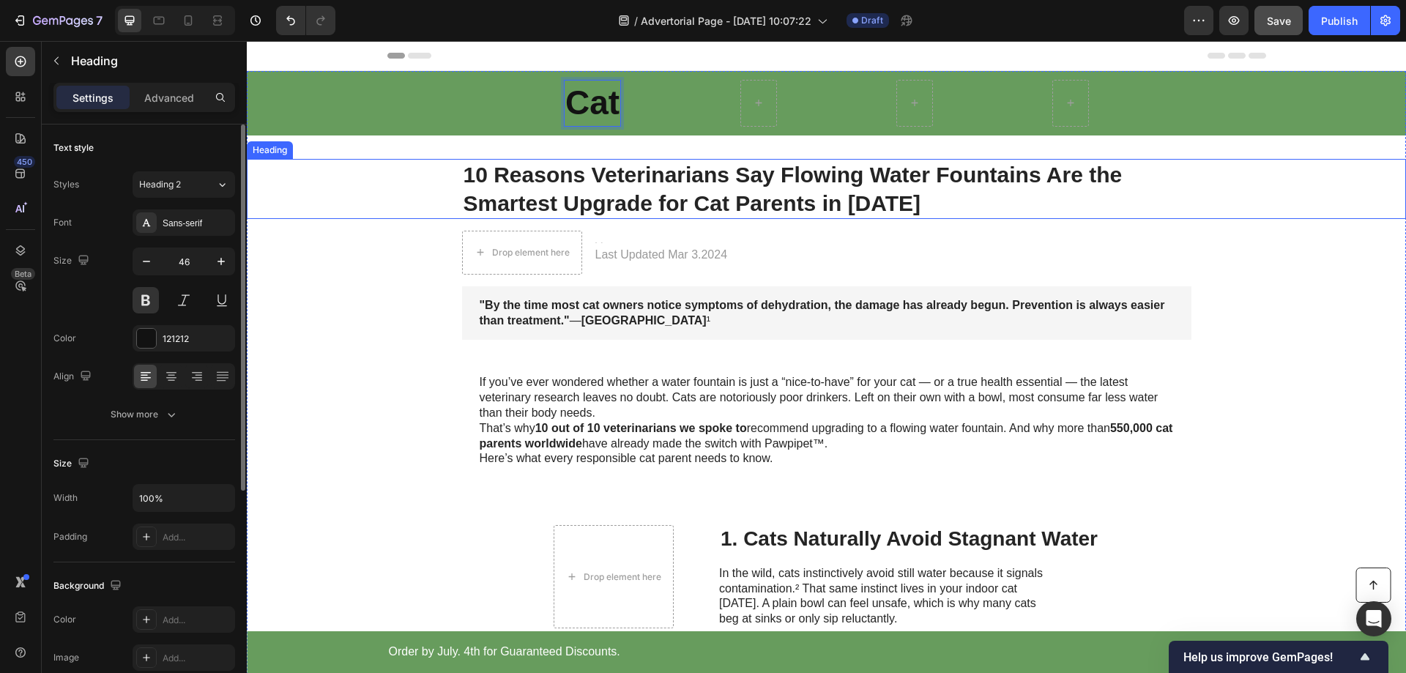
click at [439, 197] on div "10 Reasons Veterinarians Say Flowing Water Fountains Are the Smartest Upgrade f…" at bounding box center [826, 189] width 1130 height 60
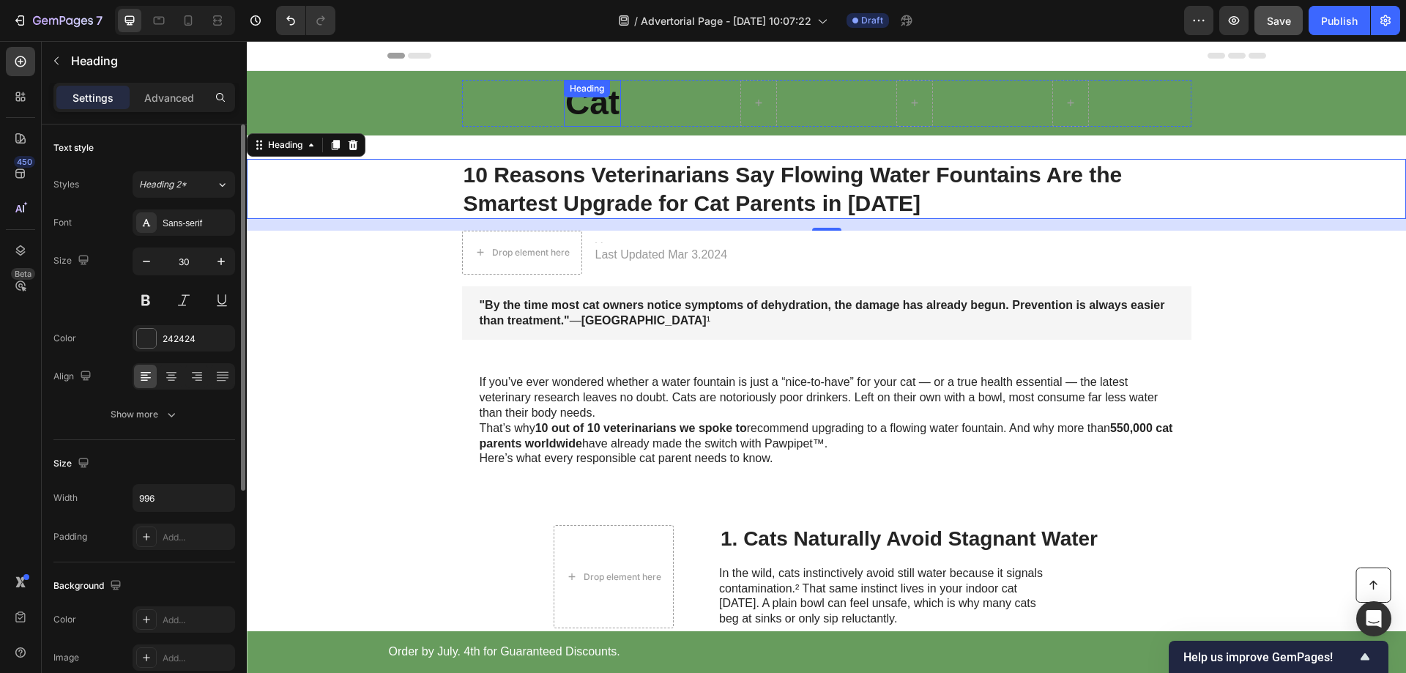
click at [573, 100] on div "Cat Heading" at bounding box center [592, 103] width 57 height 47
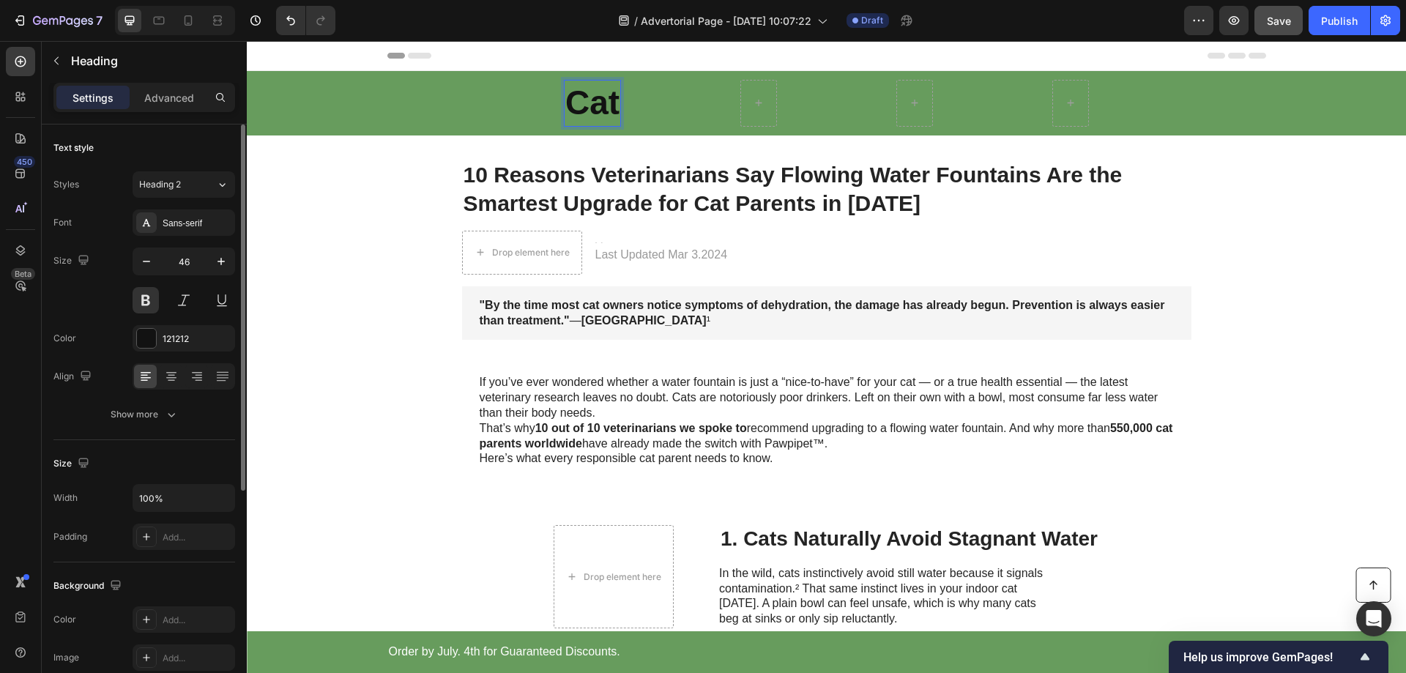
click at [604, 112] on p "Cat" at bounding box center [592, 103] width 54 height 44
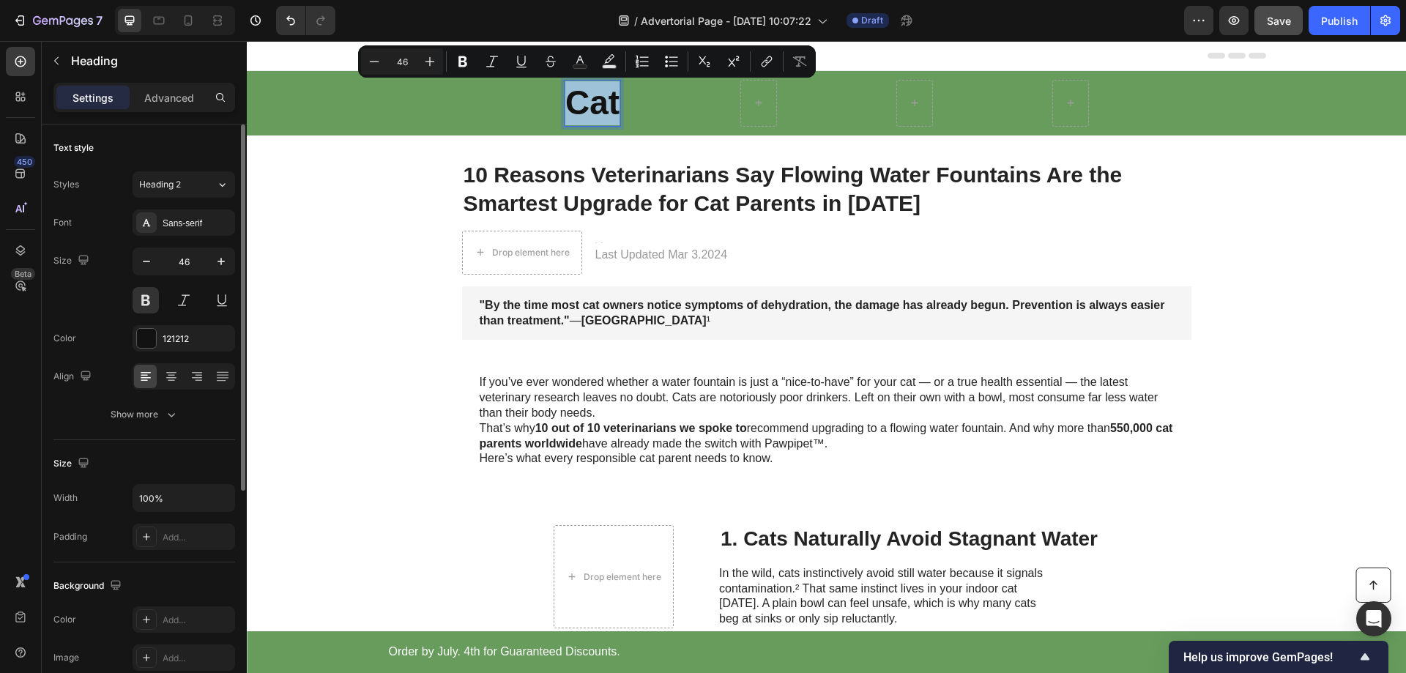
click at [609, 110] on p "Cat" at bounding box center [592, 103] width 54 height 44
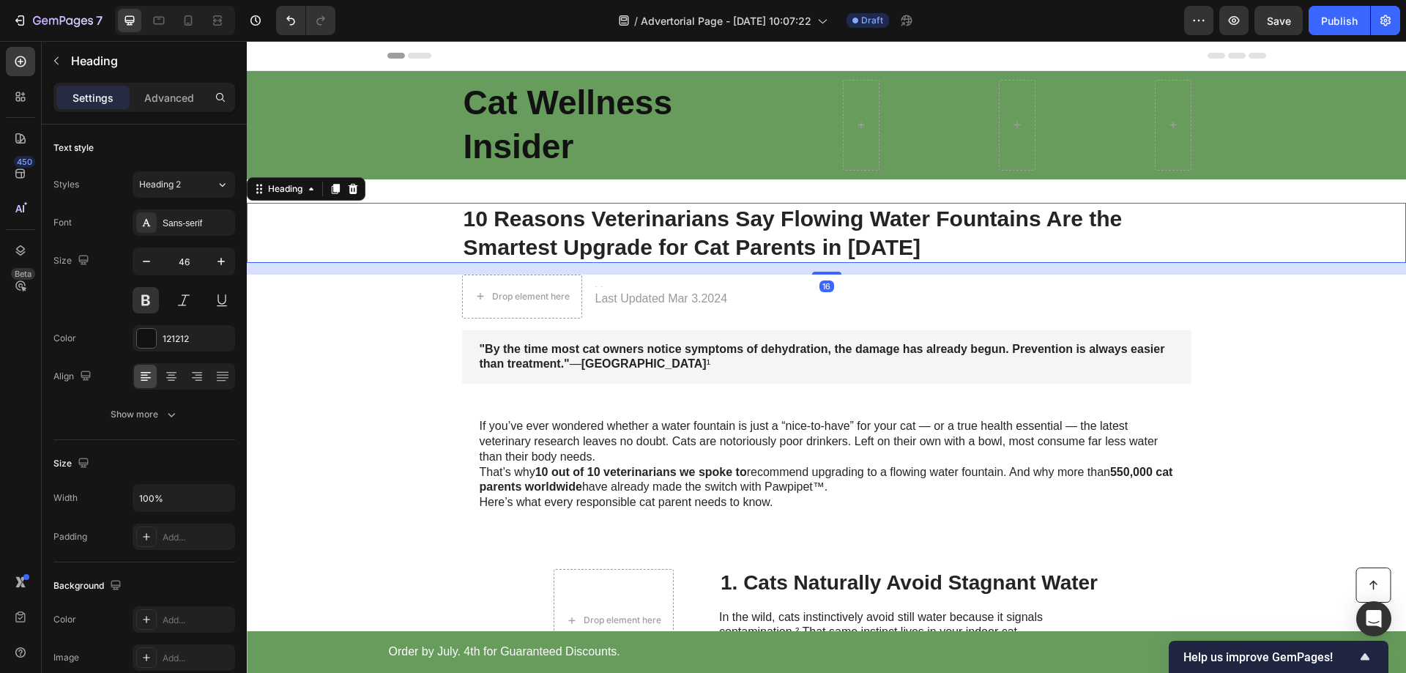
click at [346, 230] on div "10 Reasons Veterinarians Say Flowing Water Fountains Are the Smartest Upgrade f…" at bounding box center [826, 233] width 1130 height 60
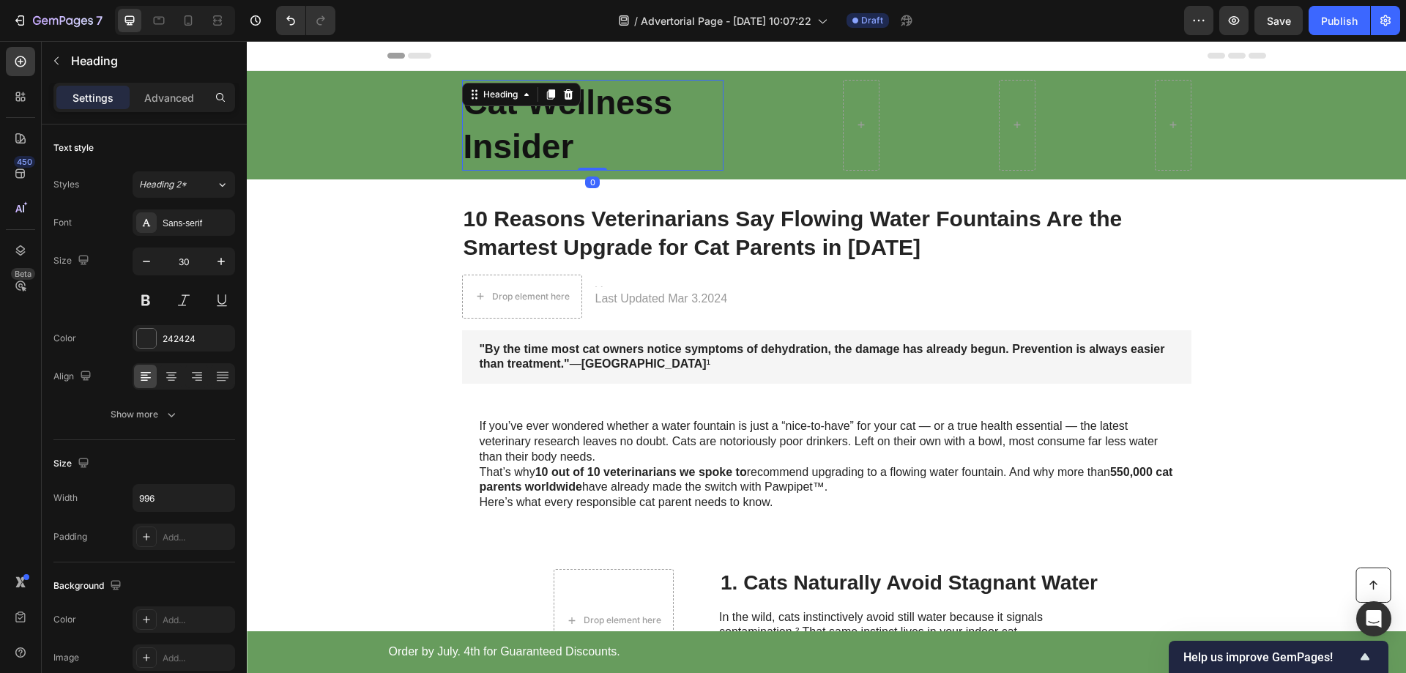
click at [554, 100] on div "Cat Wellness Insider Heading 0" at bounding box center [592, 125] width 261 height 91
click at [587, 214] on p "10 Reasons Veterinarians Say Flowing Water Fountains Are the Smartest Upgrade f…" at bounding box center [827, 232] width 727 height 57
click at [578, 102] on p "Cat Wellness Insider" at bounding box center [593, 125] width 259 height 88
click at [760, 97] on div "Cat Wellness Insider Heading 0 Row" at bounding box center [826, 125] width 729 height 91
click at [653, 103] on p "Cat Wellness Insider" at bounding box center [593, 125] width 259 height 88
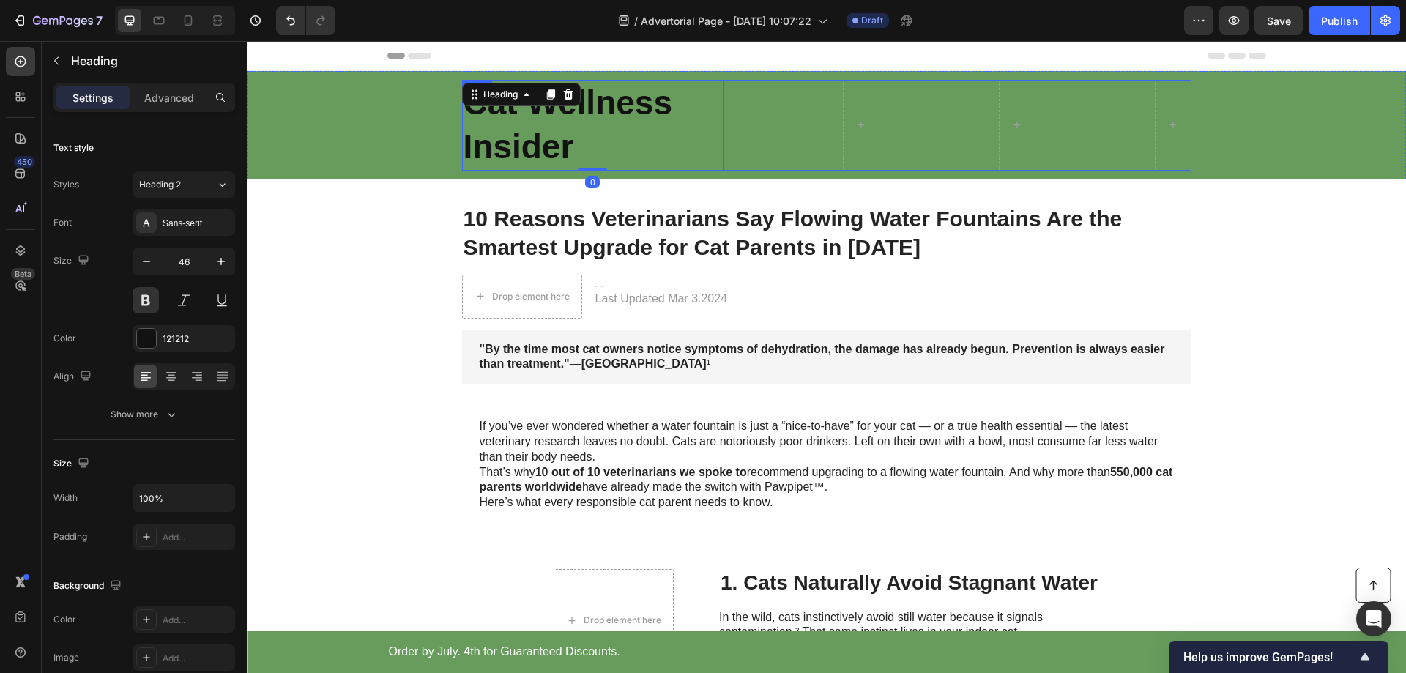
click at [746, 86] on div "Cat Wellness Insider Heading 0 Row" at bounding box center [826, 125] width 729 height 91
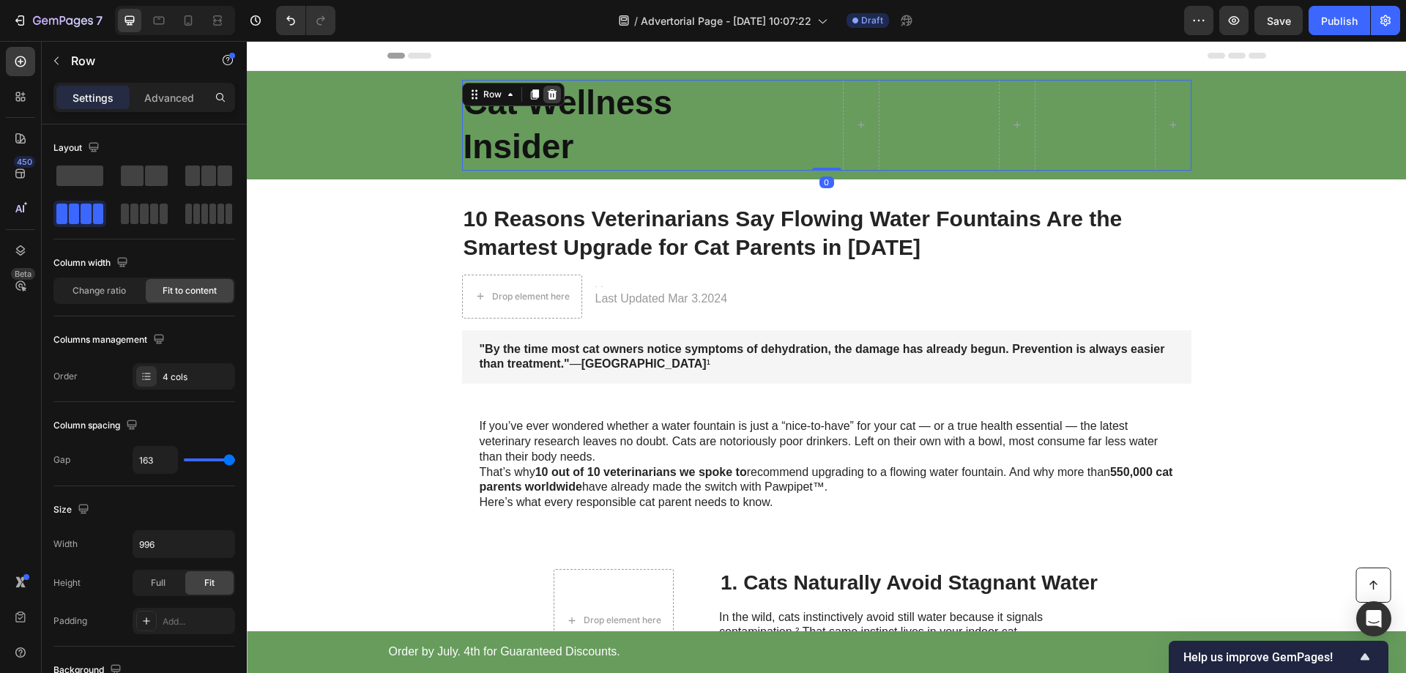
click at [548, 92] on icon at bounding box center [552, 94] width 10 height 10
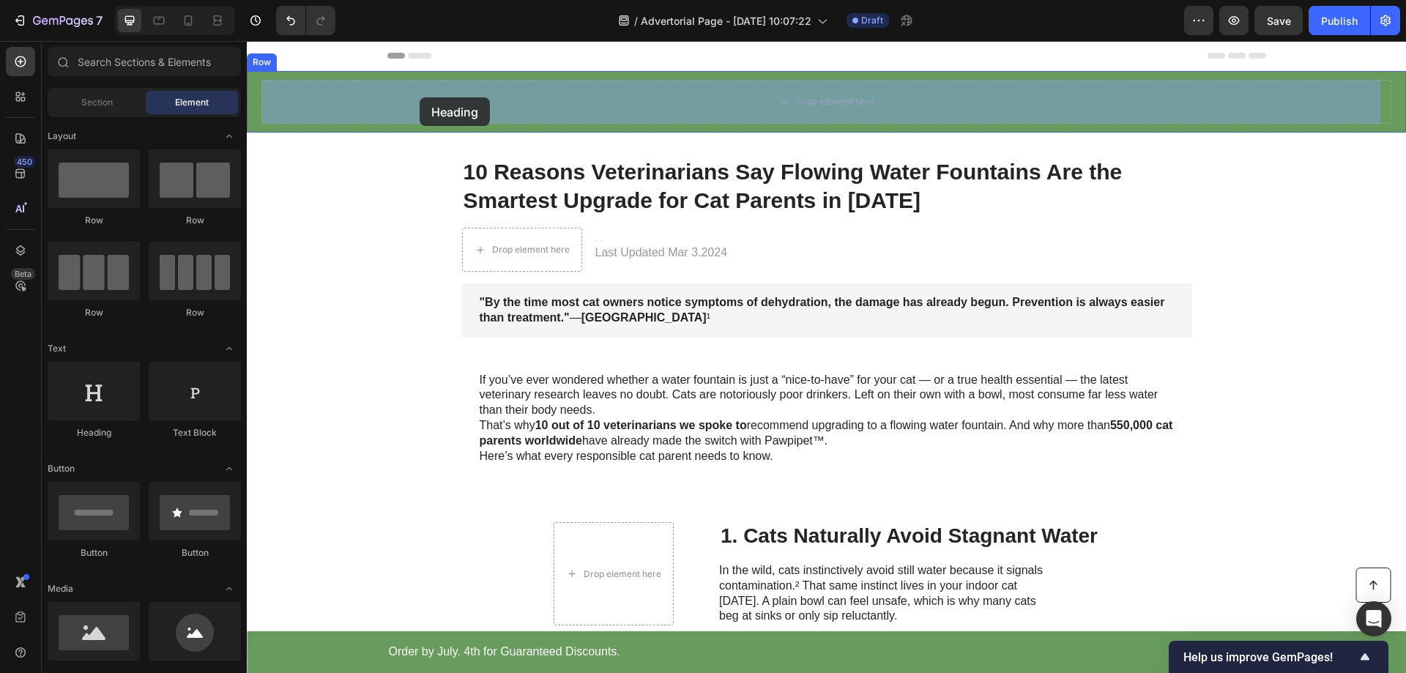
drag, startPoint x: 347, startPoint y: 295, endPoint x: 420, endPoint y: 97, distance: 211.3
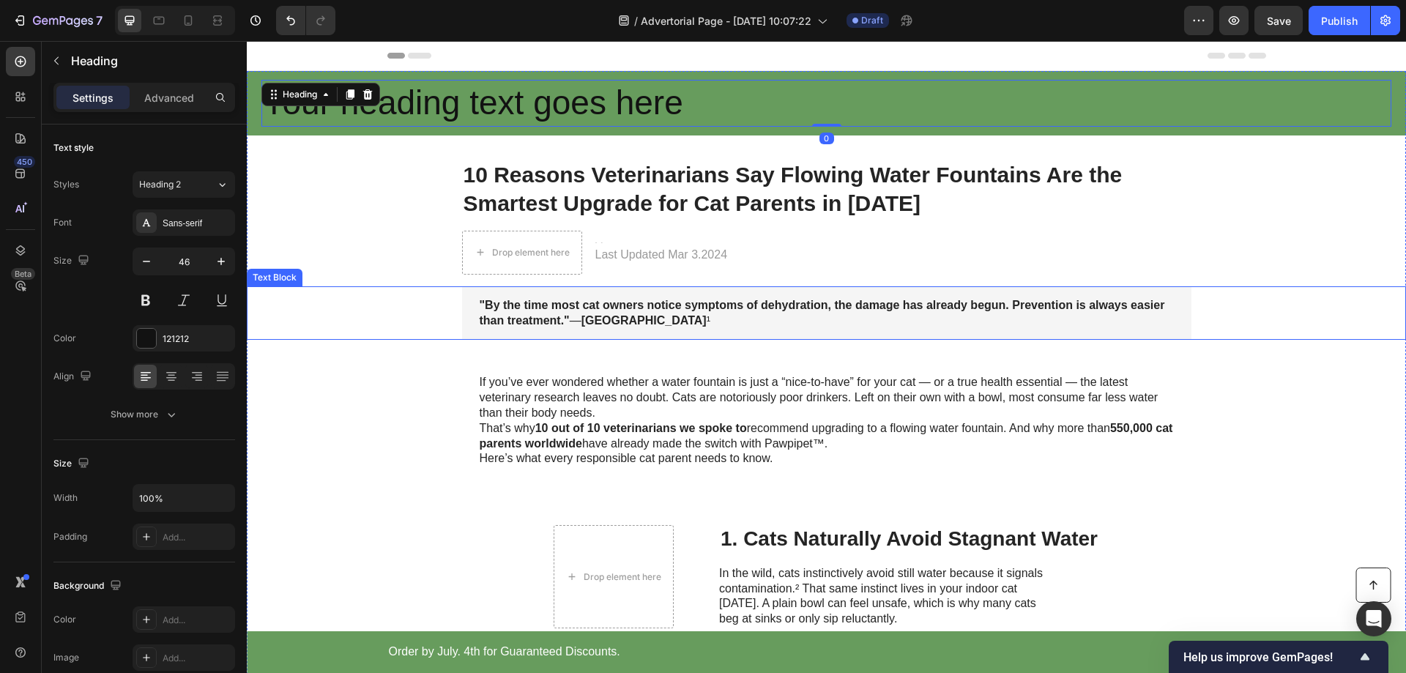
click at [319, 294] on div ""By the time most cat owners notice symptoms of dehydration, the damage has alr…" at bounding box center [826, 313] width 1130 height 54
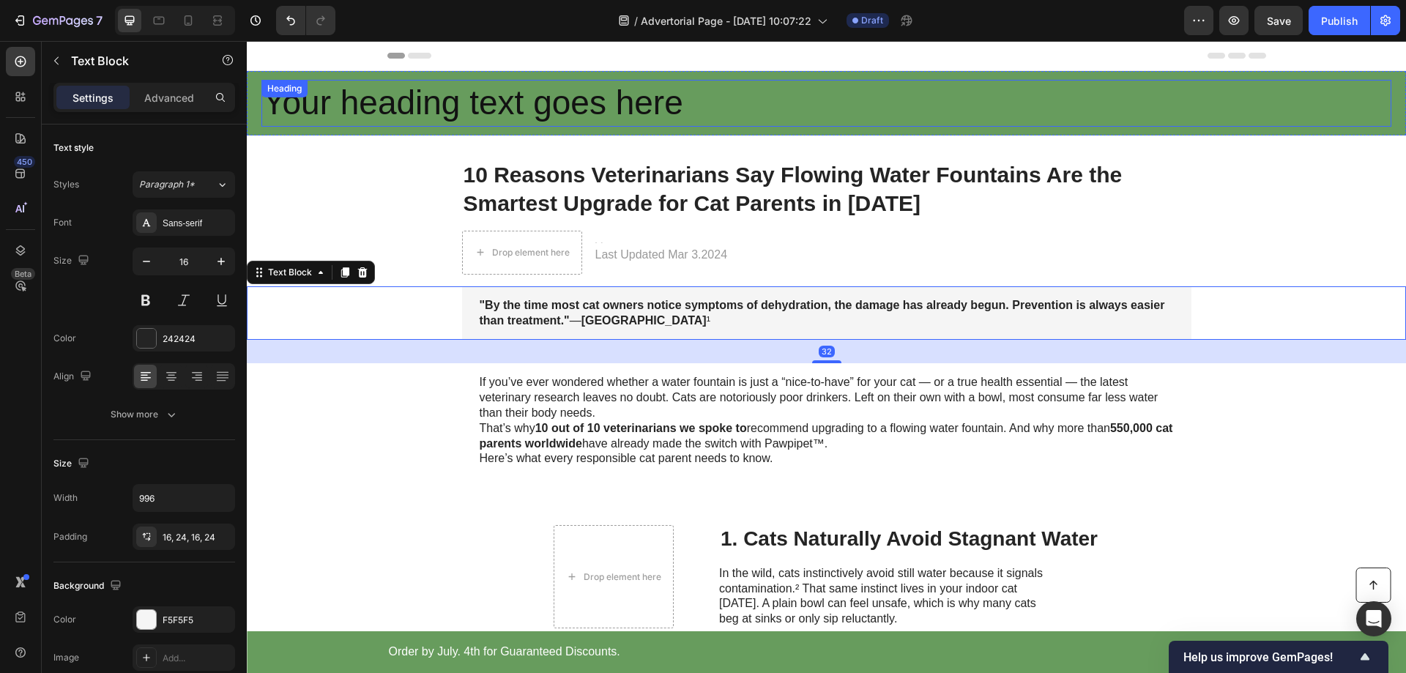
click at [442, 101] on h2 "Your heading text goes here" at bounding box center [826, 103] width 1130 height 47
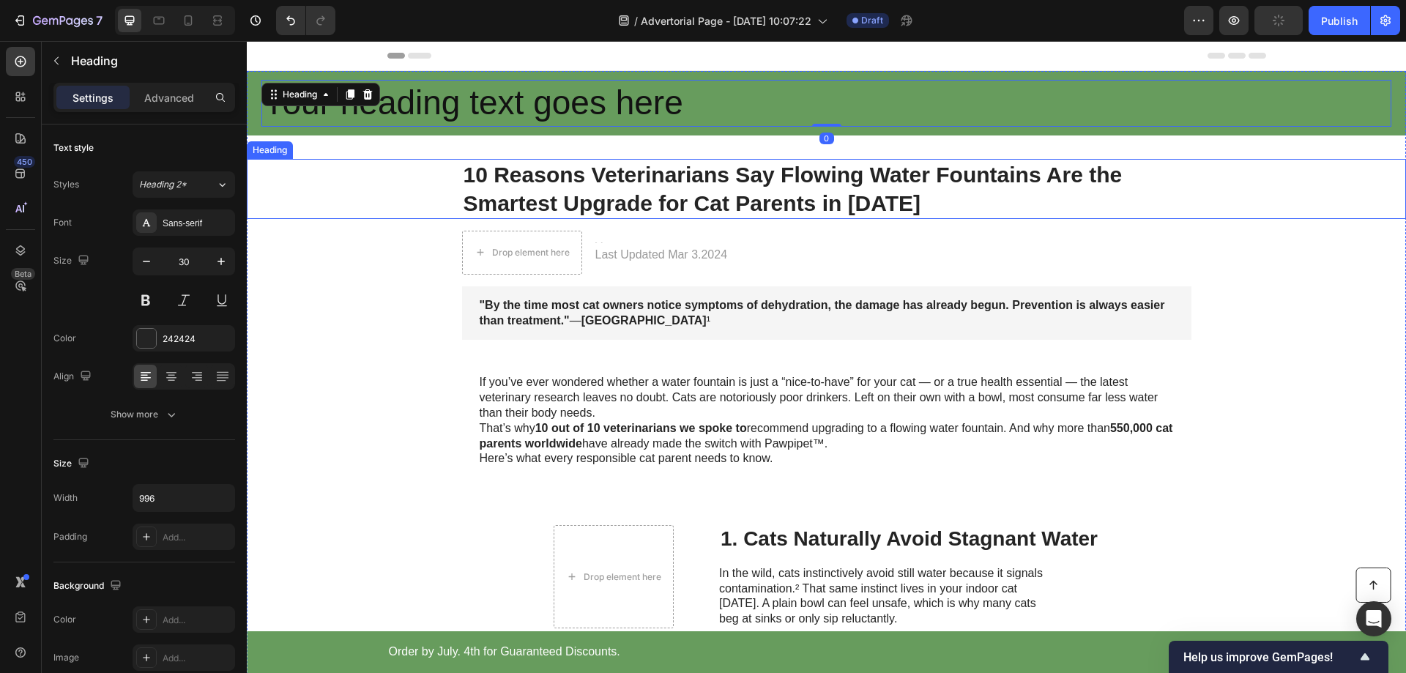
click at [347, 216] on div "10 Reasons Veterinarians Say Flowing Water Fountains Are the Smartest Upgrade f…" at bounding box center [826, 189] width 1130 height 60
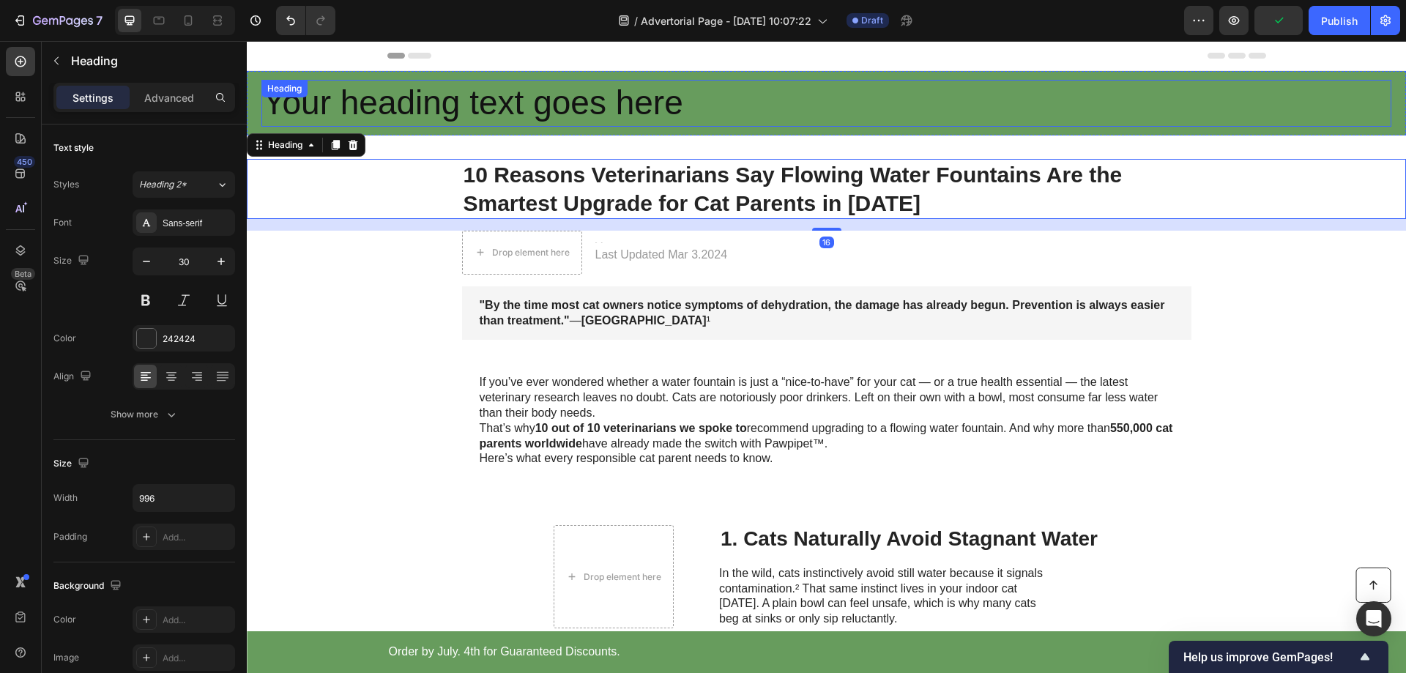
click at [521, 114] on h2 "Your heading text goes here" at bounding box center [826, 103] width 1130 height 47
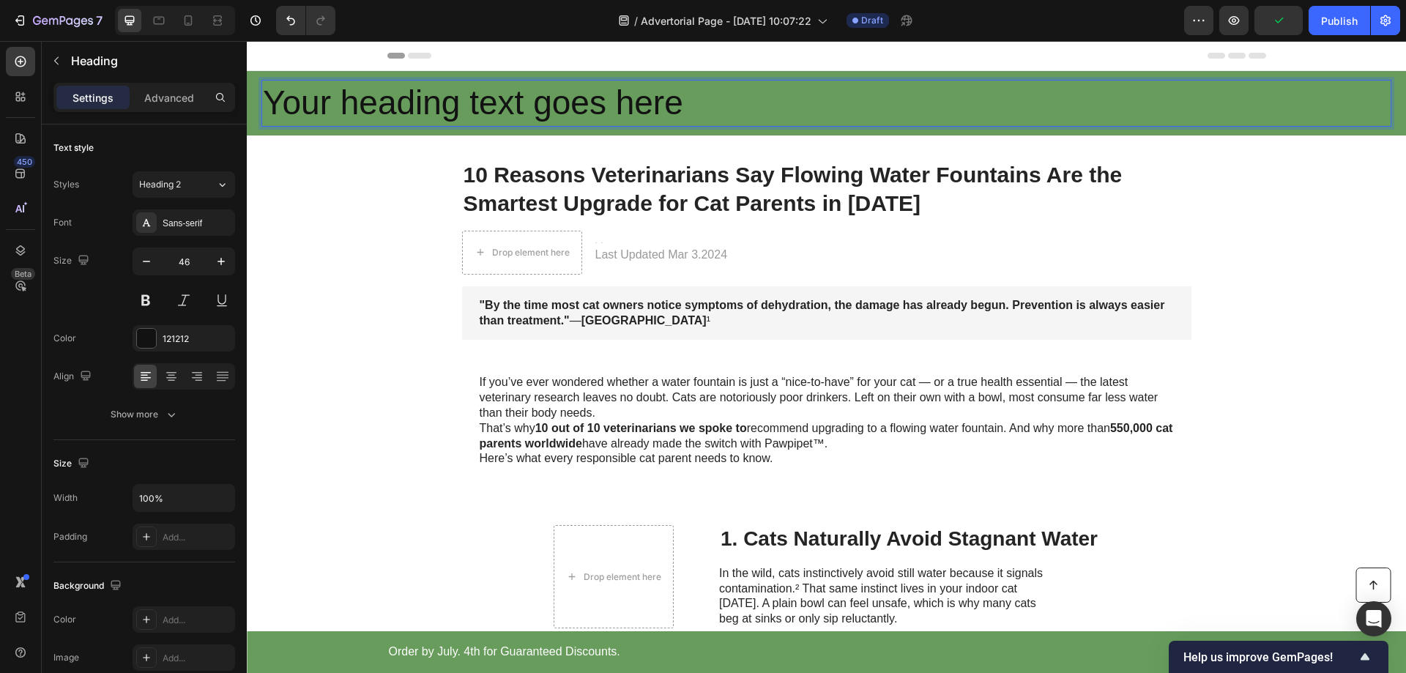
click at [530, 109] on h2 "Your heading text goes here" at bounding box center [826, 103] width 1130 height 47
click at [530, 109] on p "Your heading text goes here" at bounding box center [826, 103] width 1127 height 44
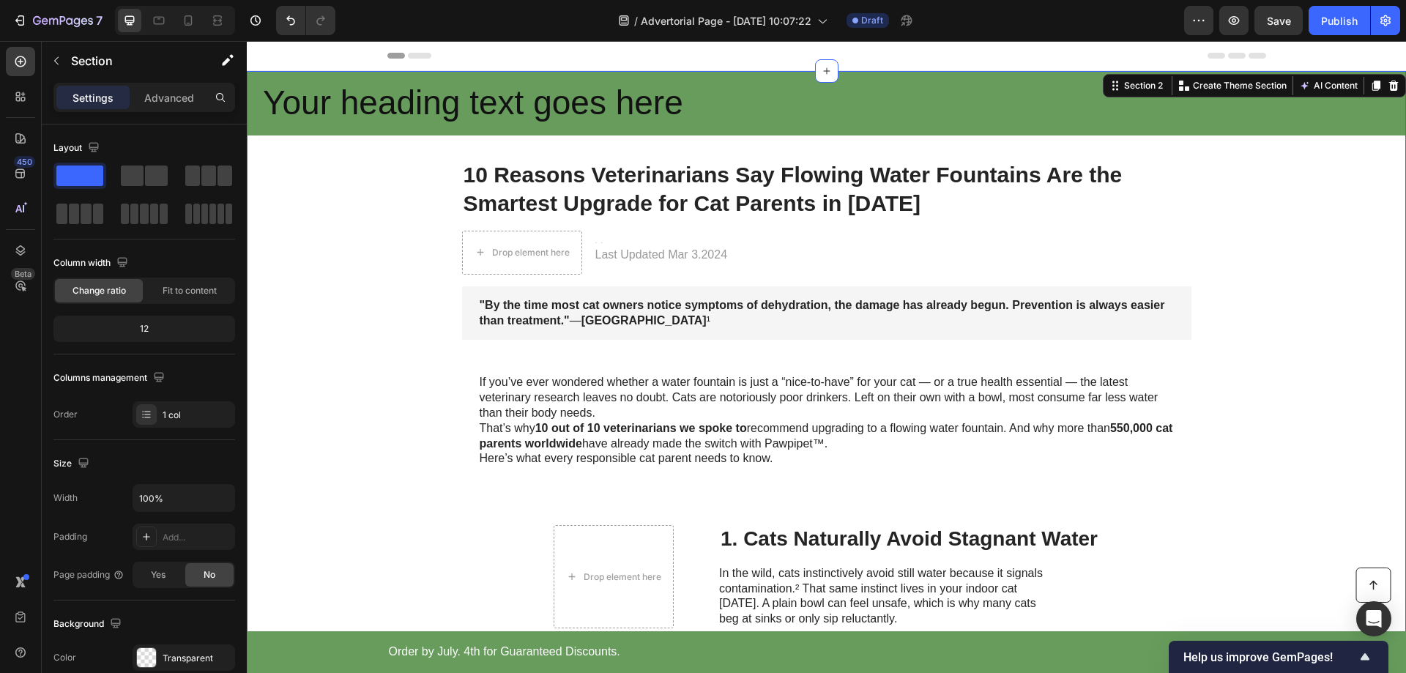
click at [406, 223] on div "Your heading text goes here Heading Row 10 Reasons Veterinarians Say Flowing Wa…" at bounding box center [826, 611] width 1159 height 1080
click at [493, 108] on p "Your heading text goes here" at bounding box center [826, 103] width 1127 height 44
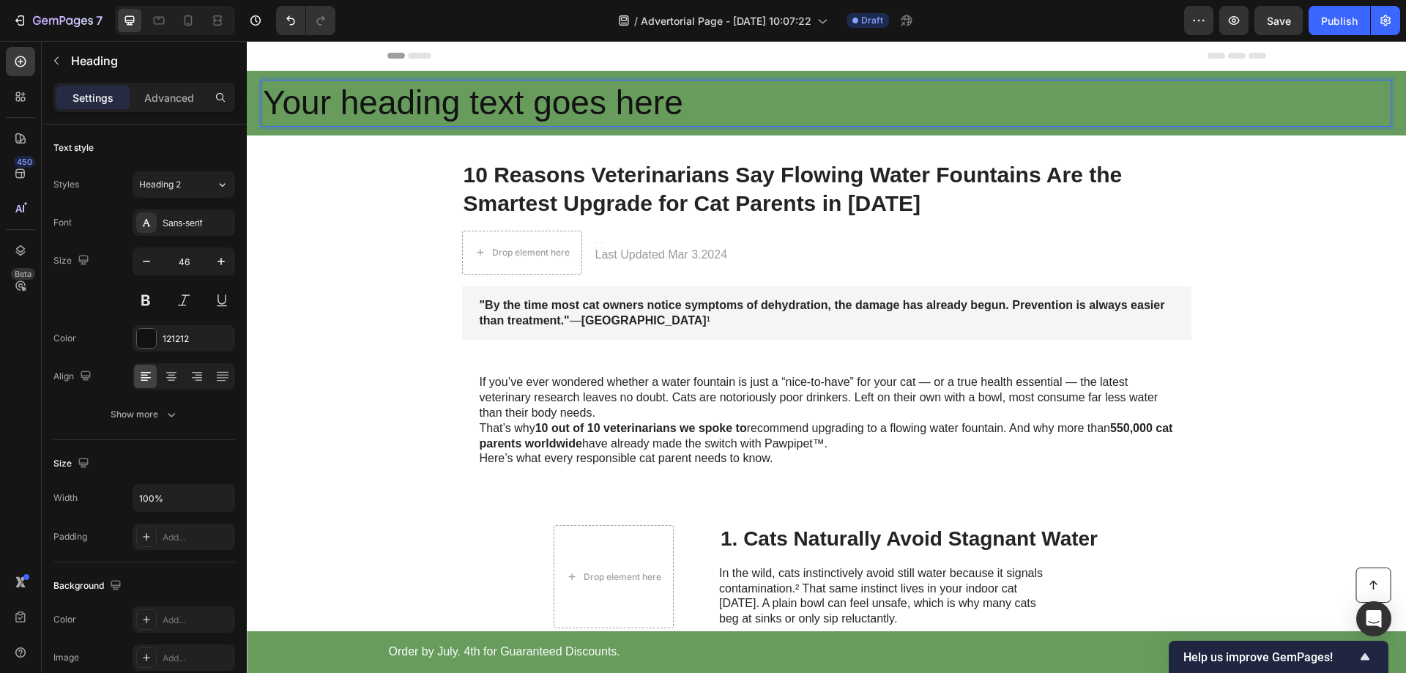
click at [493, 108] on p "Your heading text goes here" at bounding box center [826, 103] width 1127 height 44
click at [635, 163] on p "10 Reasons Veterinarians Say Flowing Water Fountains Are the Smartest Upgrade f…" at bounding box center [827, 188] width 727 height 57
click at [453, 98] on p "Cat Wellness Insider" at bounding box center [826, 103] width 1127 height 44
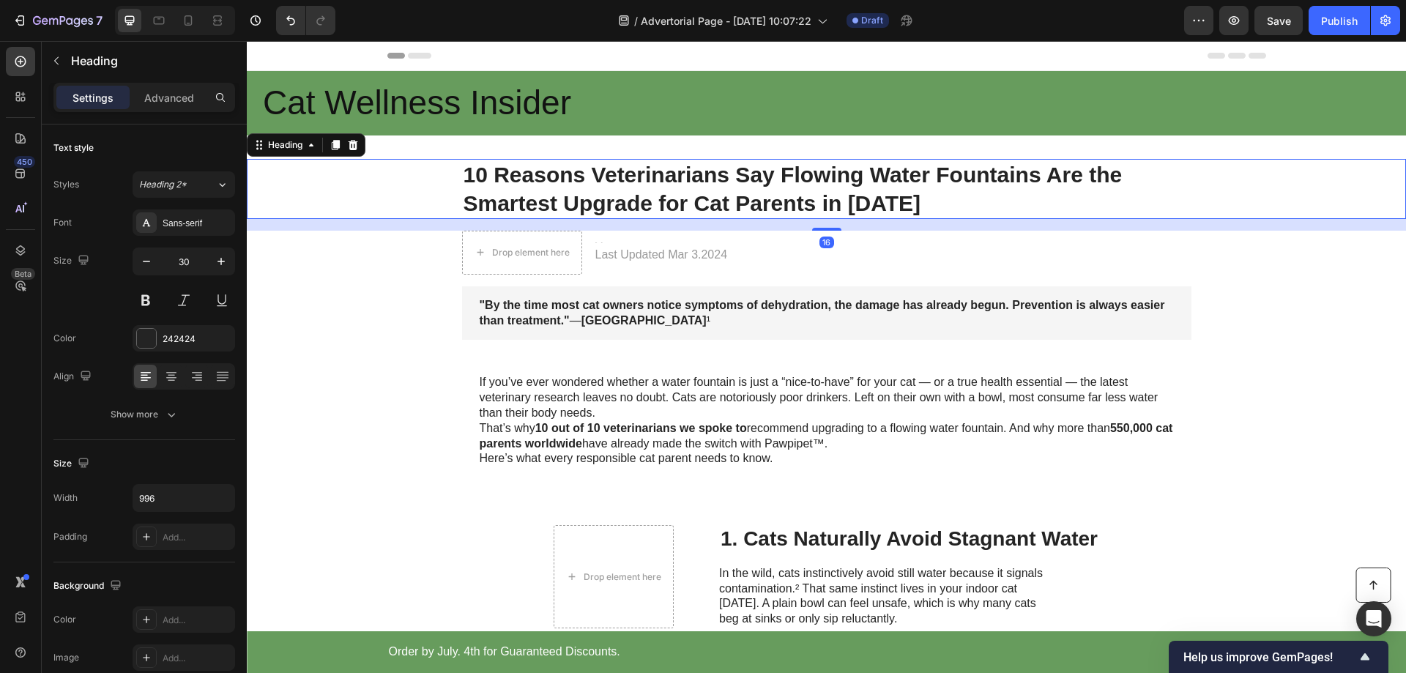
click at [491, 179] on p "10 Reasons Veterinarians Say Flowing Water Fountains Are the Smartest Upgrade f…" at bounding box center [827, 188] width 727 height 57
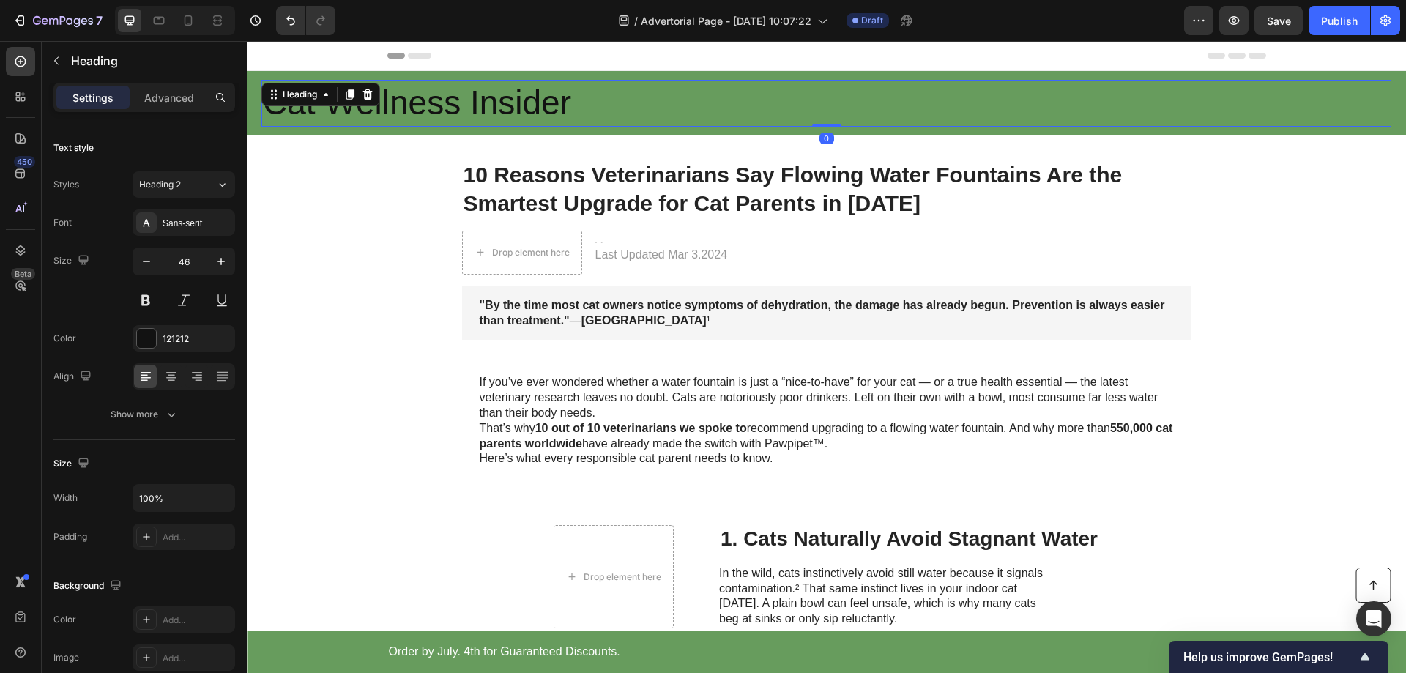
click at [478, 104] on p "Cat Wellness Insider" at bounding box center [826, 103] width 1127 height 44
click at [149, 298] on button at bounding box center [146, 300] width 26 height 26
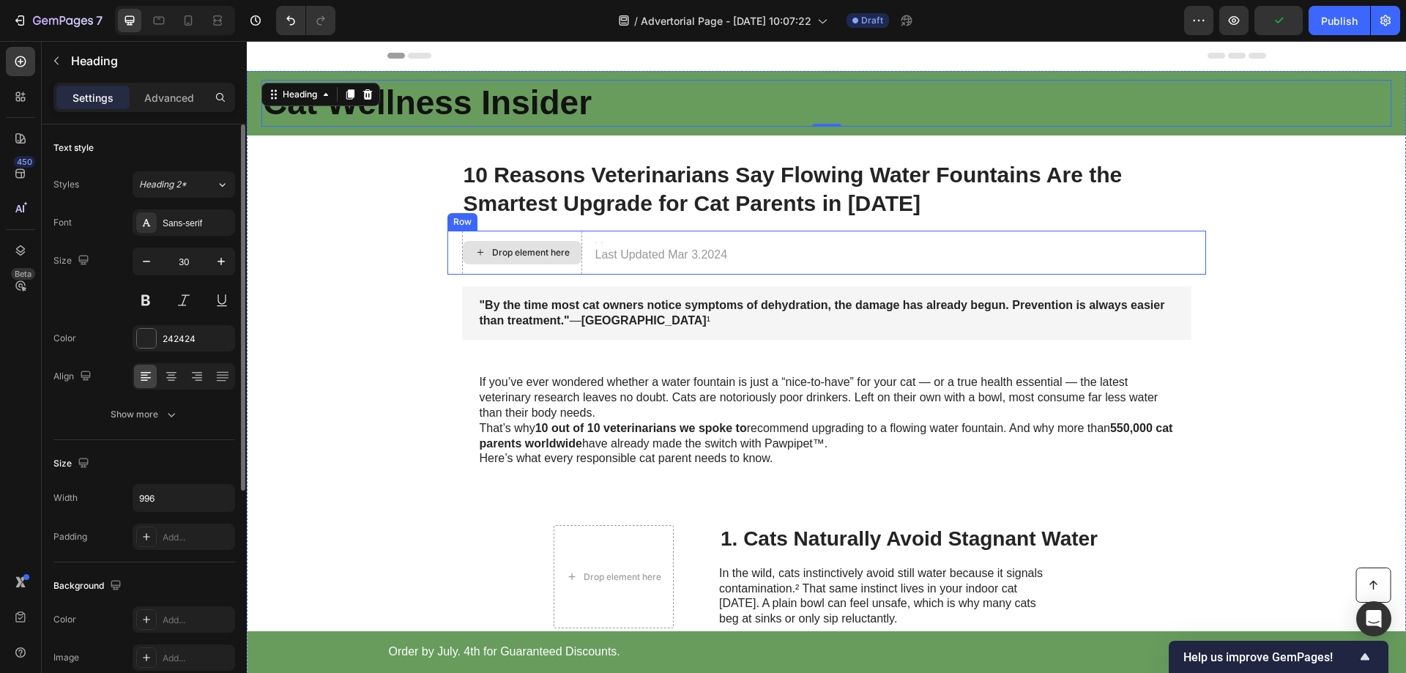
click at [560, 218] on div "10 Reasons Veterinarians Say Flowing Water Fountains Are the Smartest Upgrade f…" at bounding box center [826, 189] width 1159 height 60
click at [559, 115] on p "Cat Wellness Insider" at bounding box center [826, 103] width 1127 height 44
click at [582, 170] on p "10 Reasons Veterinarians Say Flowing Water Fountains Are the Smartest Upgrade f…" at bounding box center [827, 188] width 727 height 57
click at [576, 97] on p "Cat Wellness Insider" at bounding box center [826, 103] width 1127 height 44
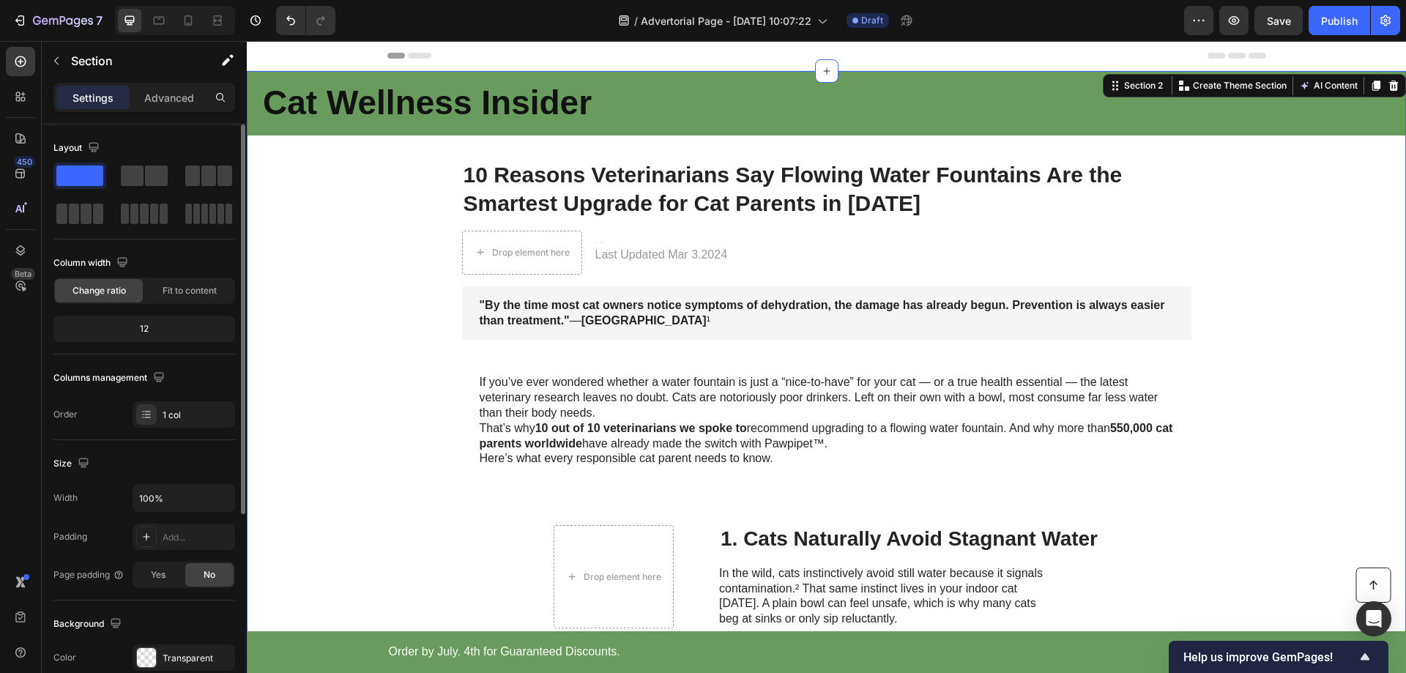
click at [327, 233] on div "Cat Wellness Insider Heading Row 10 Reasons Veterinarians Say Flowing Water Fou…" at bounding box center [826, 611] width 1159 height 1080
click at [515, 111] on p "Cat Wellness Insider" at bounding box center [826, 103] width 1127 height 44
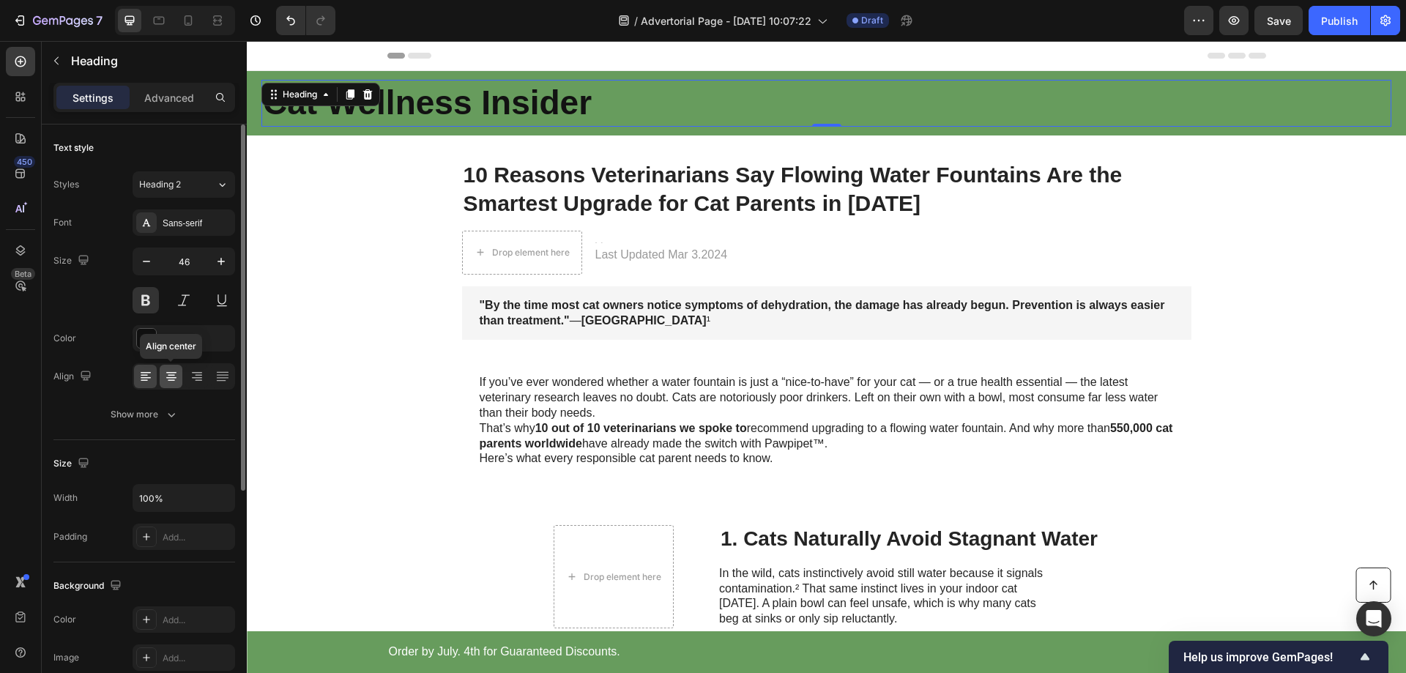
click at [168, 374] on icon at bounding box center [171, 376] width 15 height 15
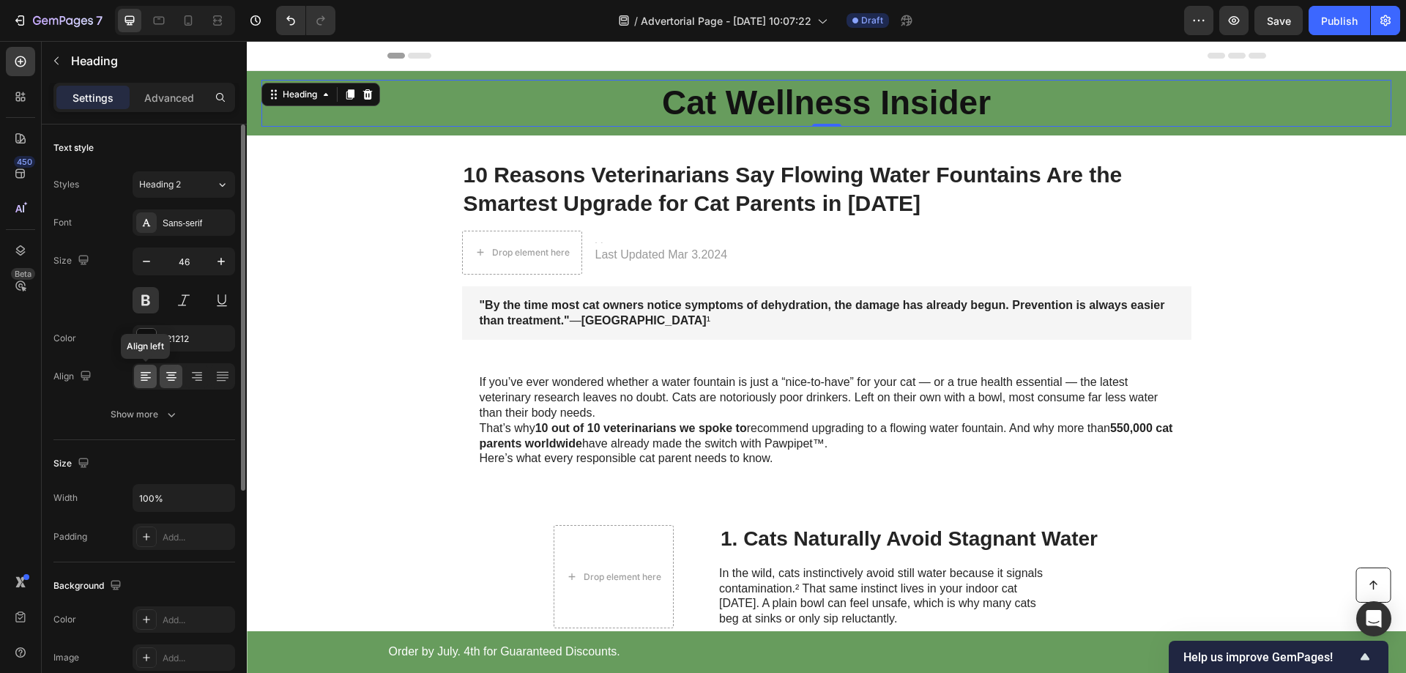
click at [141, 376] on icon at bounding box center [145, 376] width 15 height 15
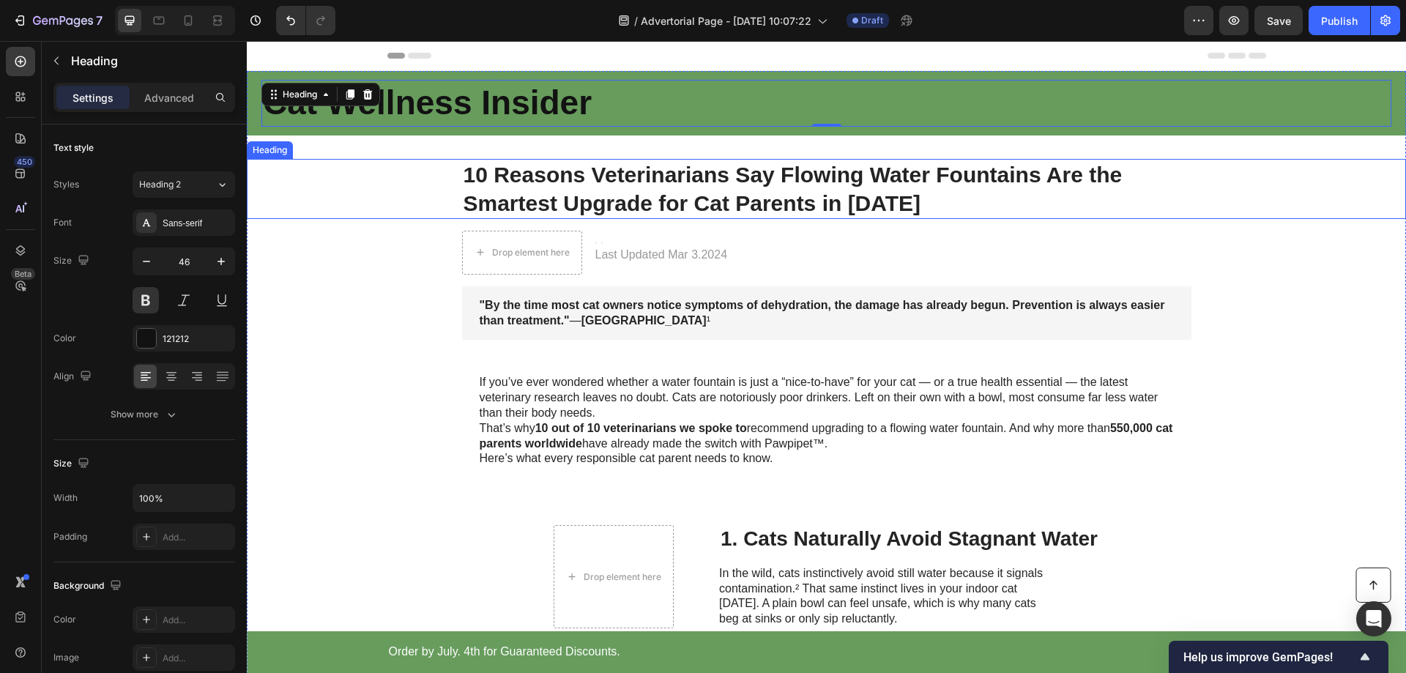
click at [672, 183] on p "10 Reasons Veterinarians Say Flowing Water Fountains Are the Smartest Upgrade f…" at bounding box center [827, 188] width 727 height 57
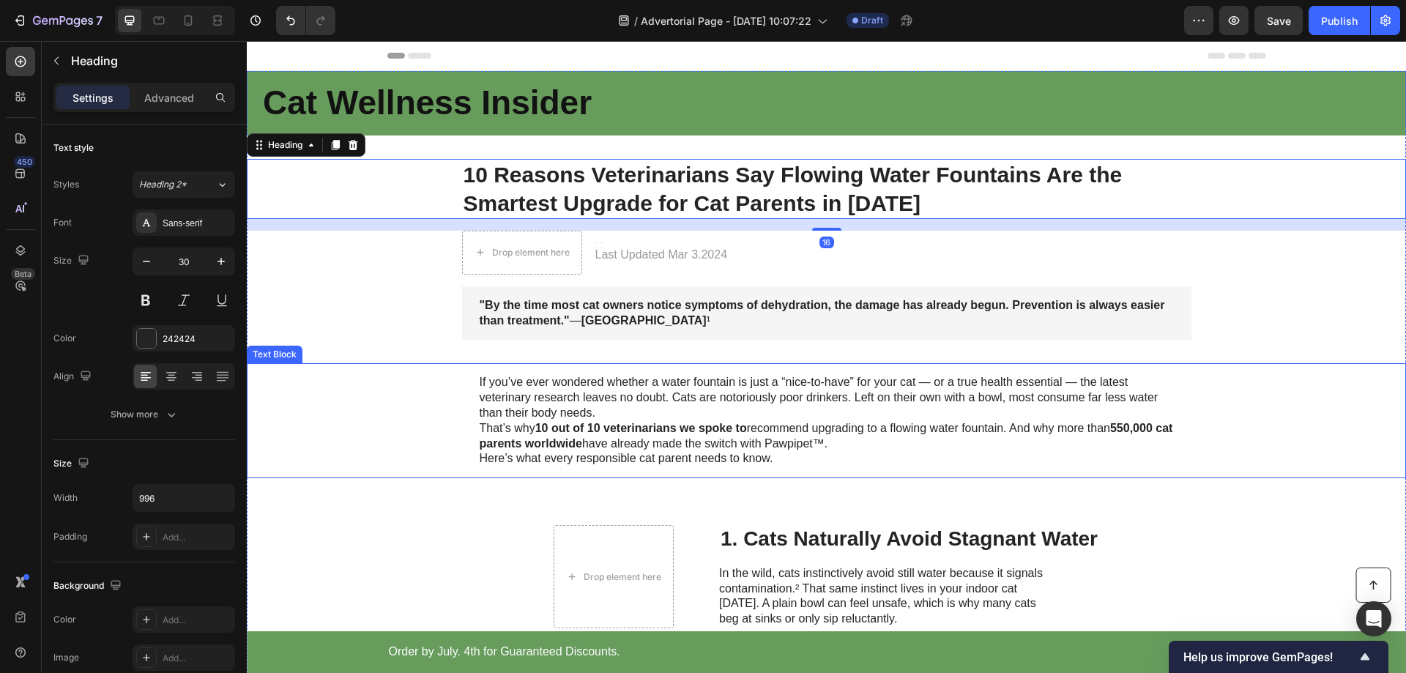
click at [1328, 405] on div "If you’ve ever wondered whether a water fountain is just a “nice-to-have” for y…" at bounding box center [826, 420] width 1130 height 115
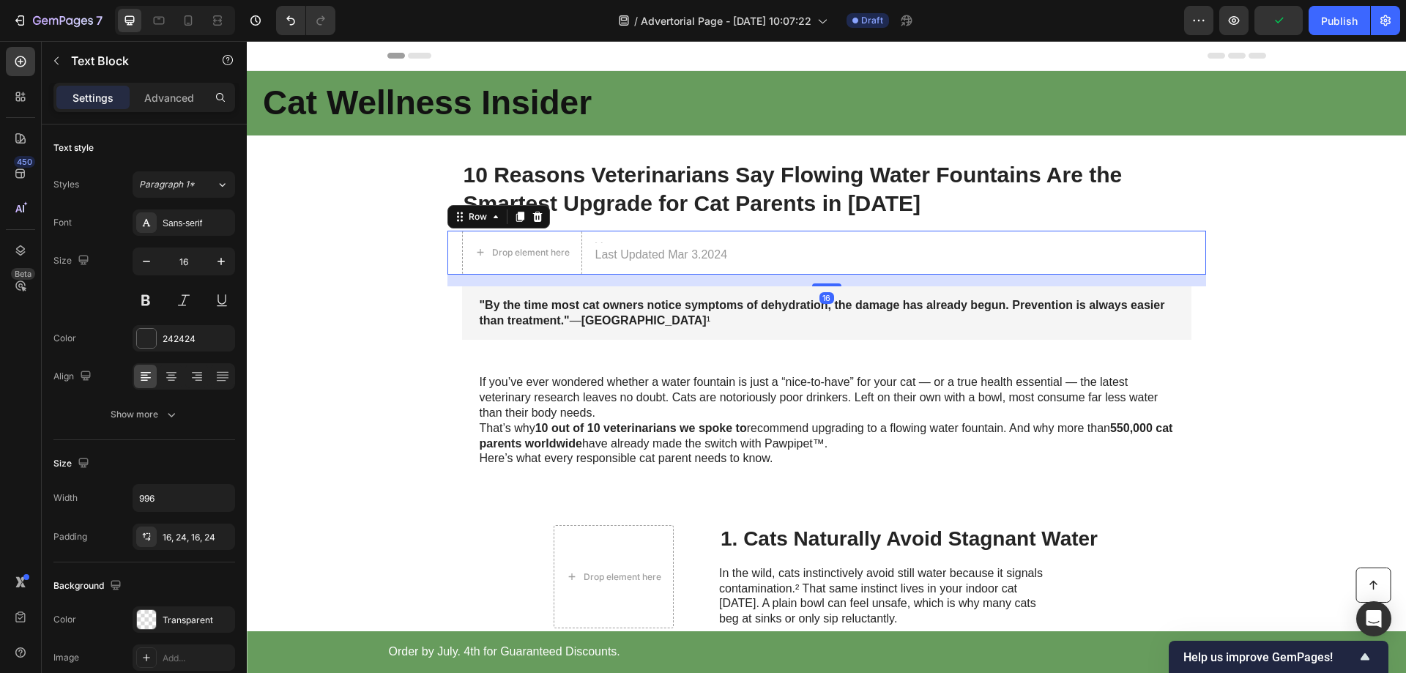
click at [617, 237] on div "Heading Last Updated Mar 3.2024 Text Block" at bounding box center [661, 253] width 135 height 44
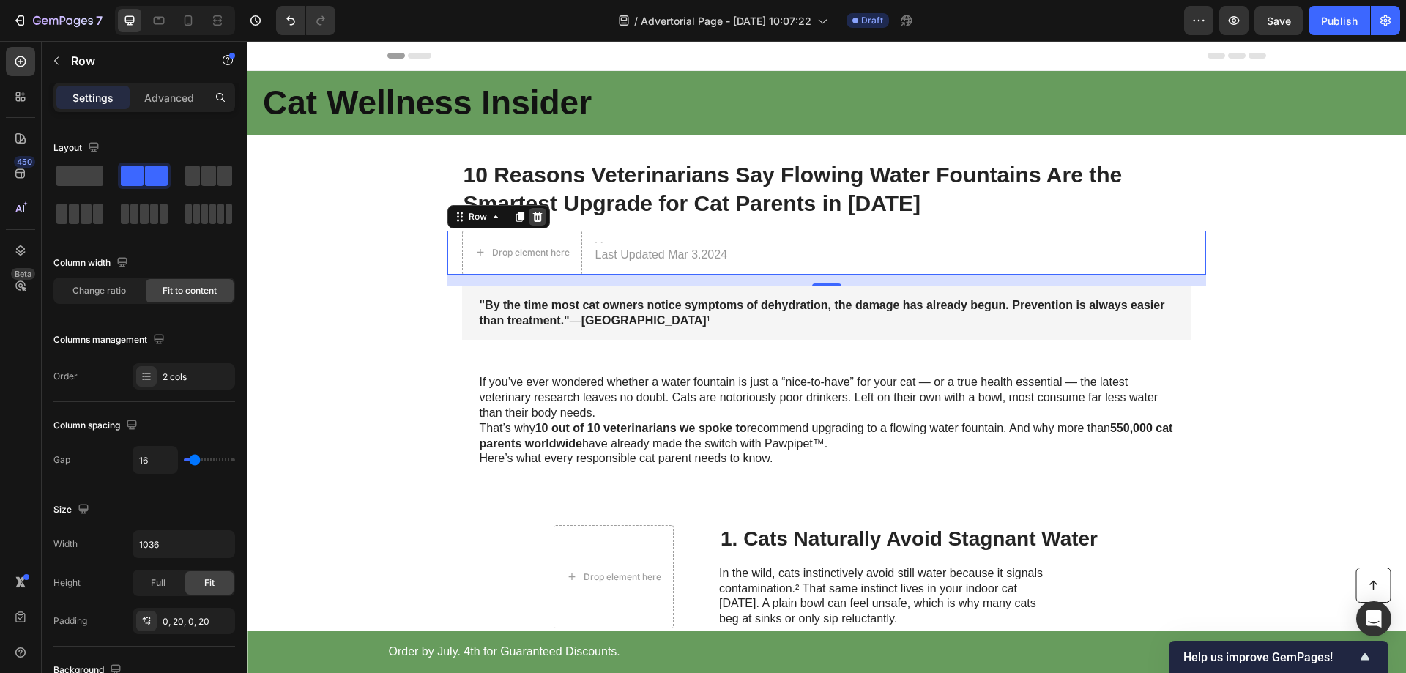
click at [535, 219] on icon at bounding box center [537, 217] width 10 height 10
click at [705, 231] on div "Heading Last Updated Mar 3.2024 Text Block" at bounding box center [661, 253] width 135 height 44
click at [211, 181] on span at bounding box center [208, 176] width 15 height 21
click at [78, 179] on span at bounding box center [79, 176] width 47 height 21
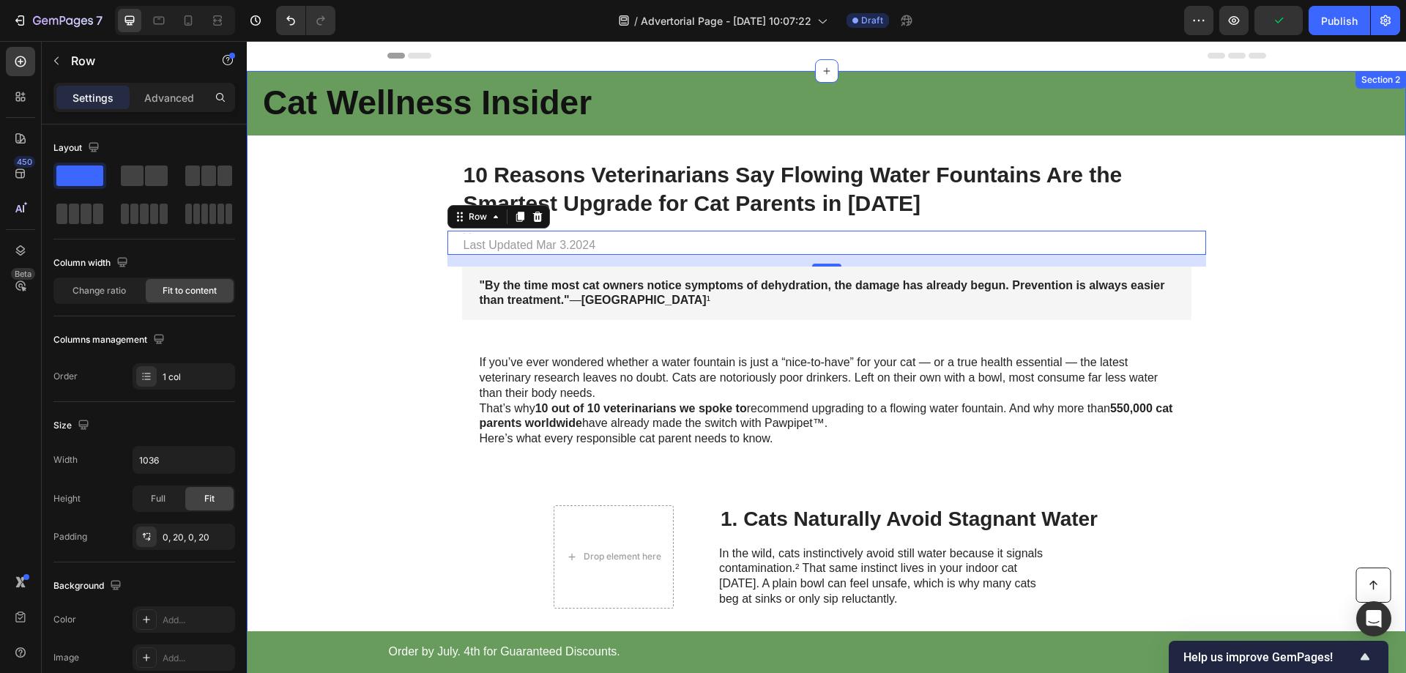
click at [376, 335] on div "Cat Wellness Insider Heading Row 10 Reasons Veterinarians Say Flowing Water Fou…" at bounding box center [826, 601] width 1159 height 1060
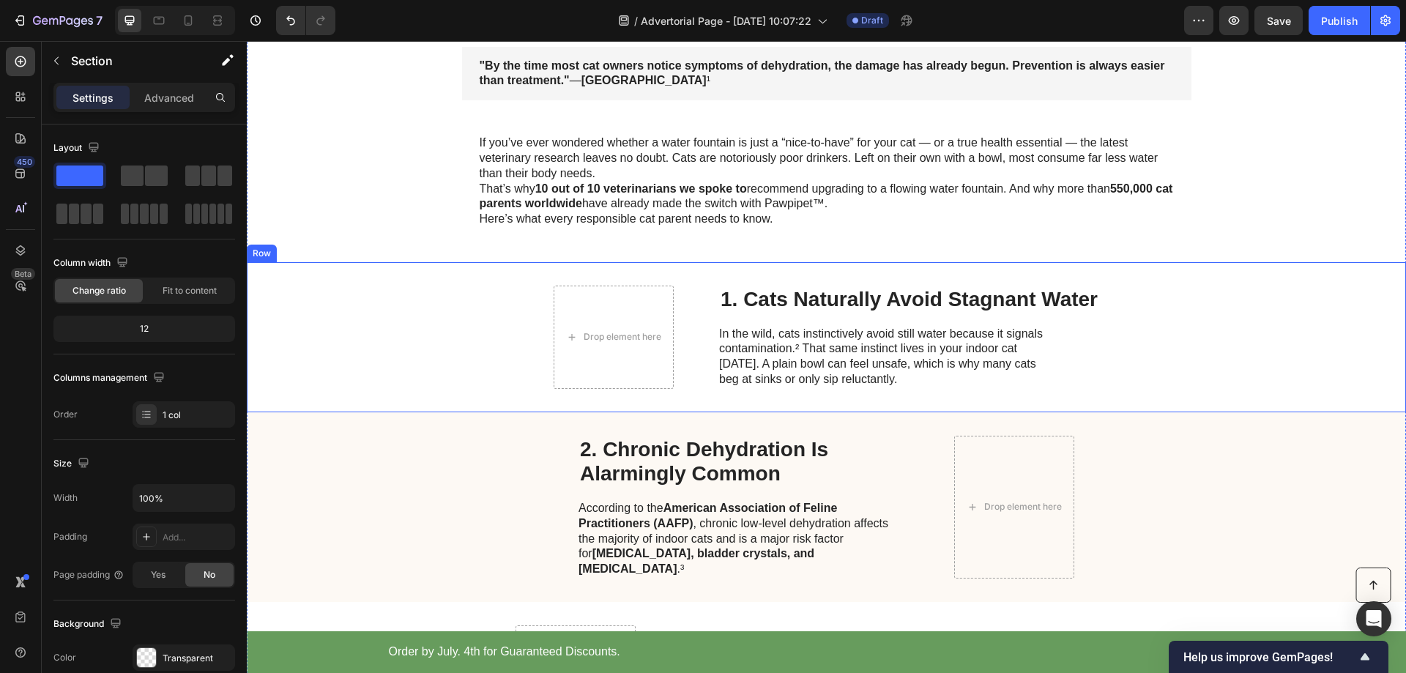
scroll to position [293, 0]
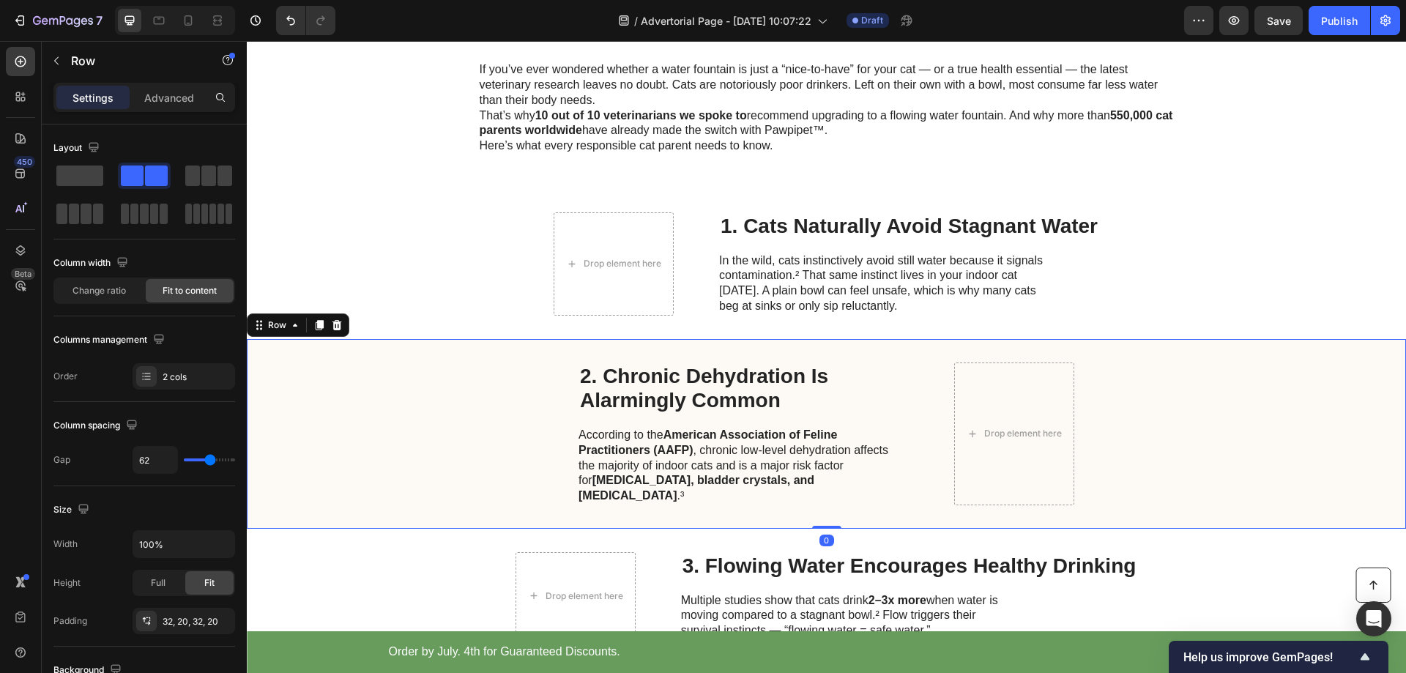
drag, startPoint x: 395, startPoint y: 376, endPoint x: 437, endPoint y: 363, distance: 44.7
click at [395, 376] on div "2. Chronic Dehydration Is Alarmingly Common Heading According to the American A…" at bounding box center [826, 434] width 1159 height 190
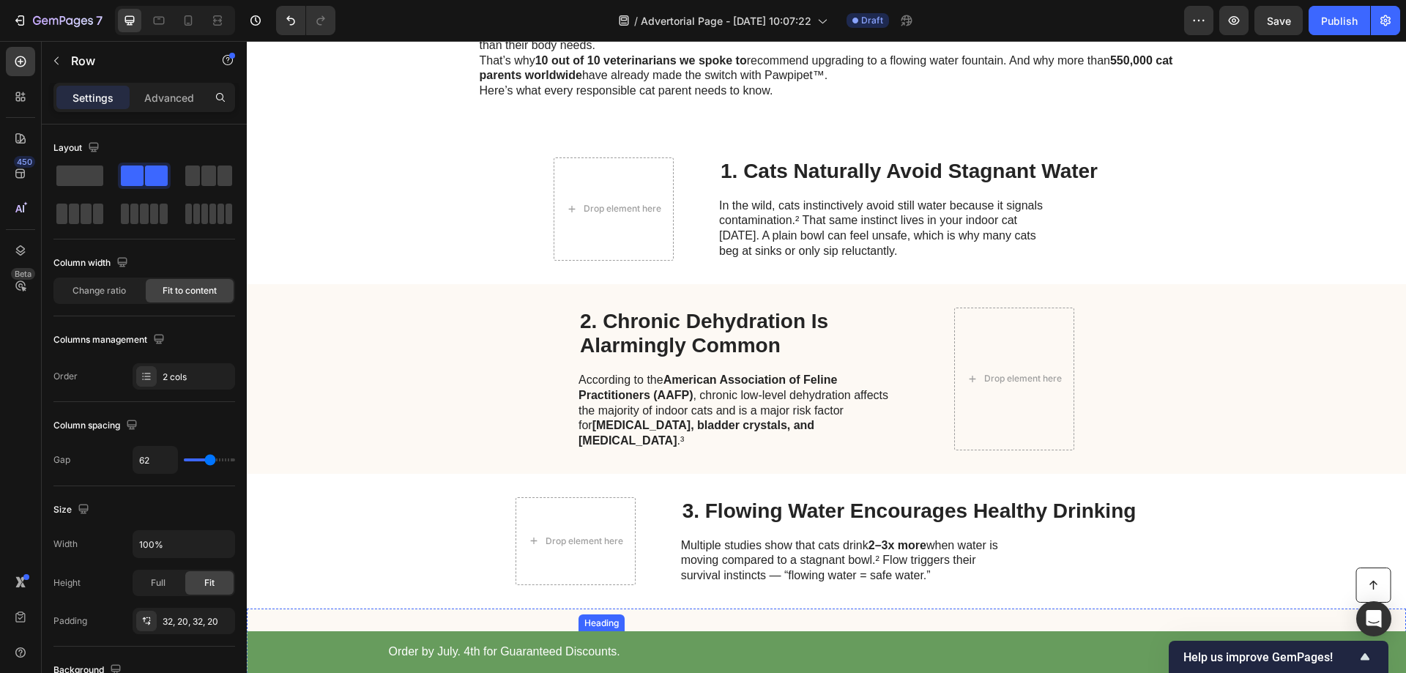
scroll to position [220, 0]
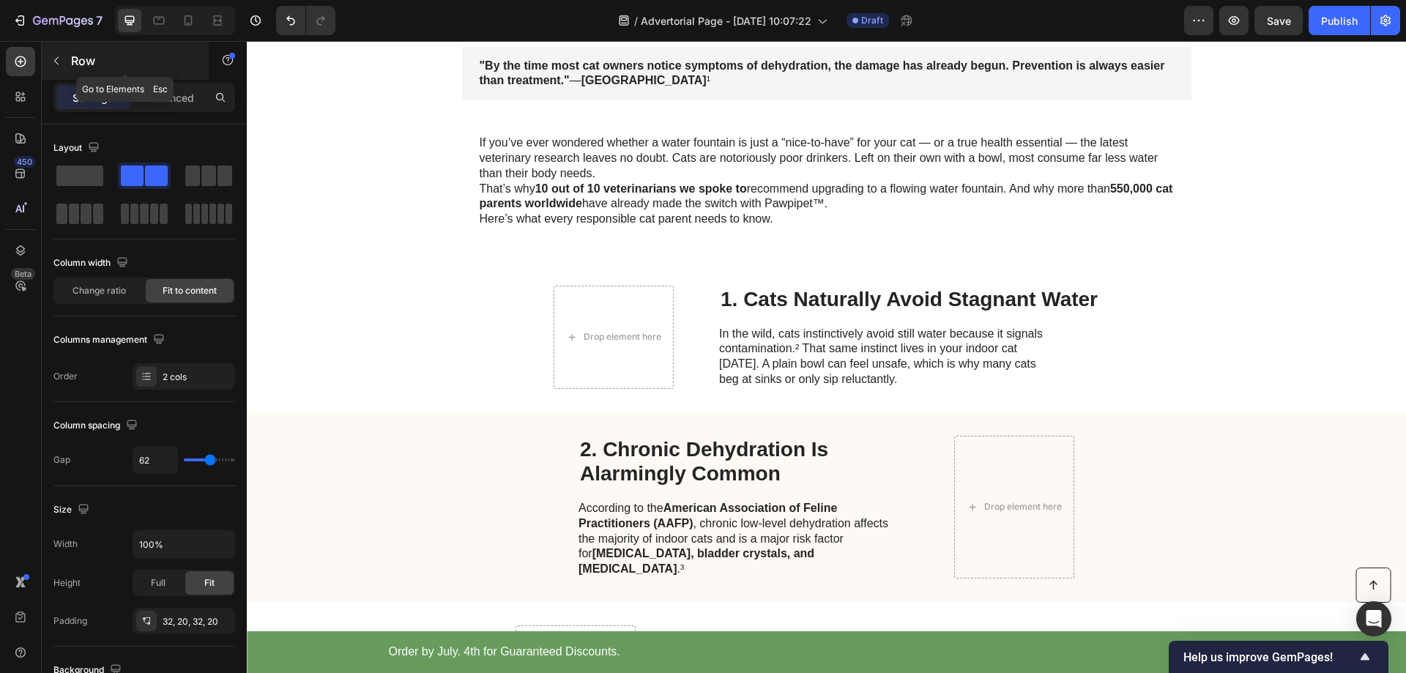
click at [53, 63] on icon "button" at bounding box center [57, 61] width 12 height 12
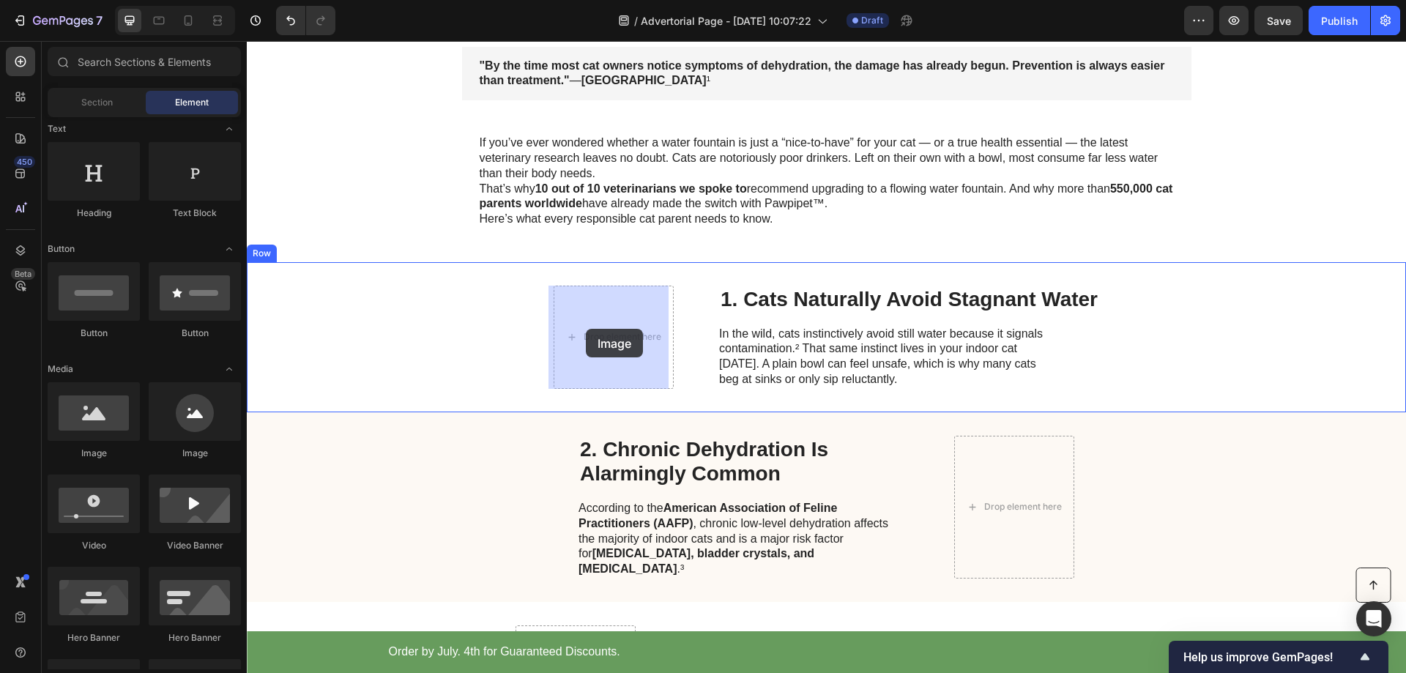
drag, startPoint x: 349, startPoint y: 446, endPoint x: 571, endPoint y: 374, distance: 233.2
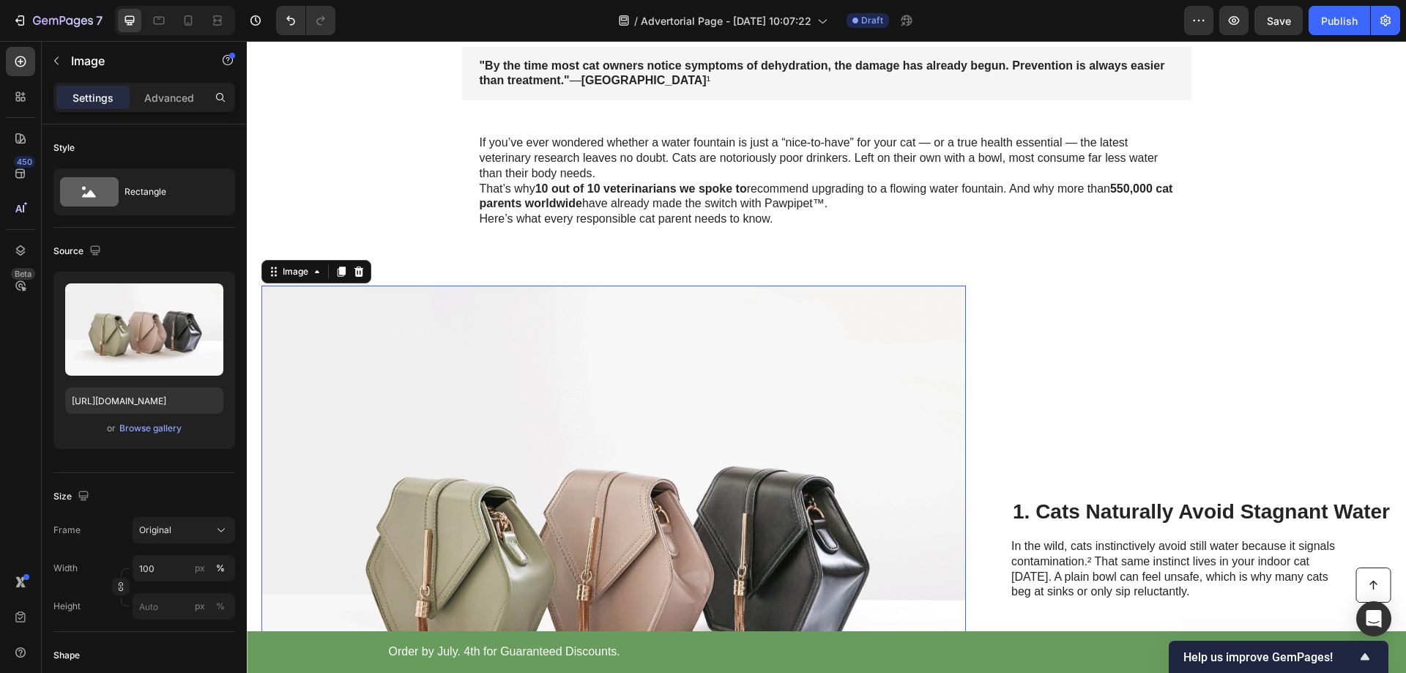
click at [564, 524] on img at bounding box center [613, 550] width 705 height 529
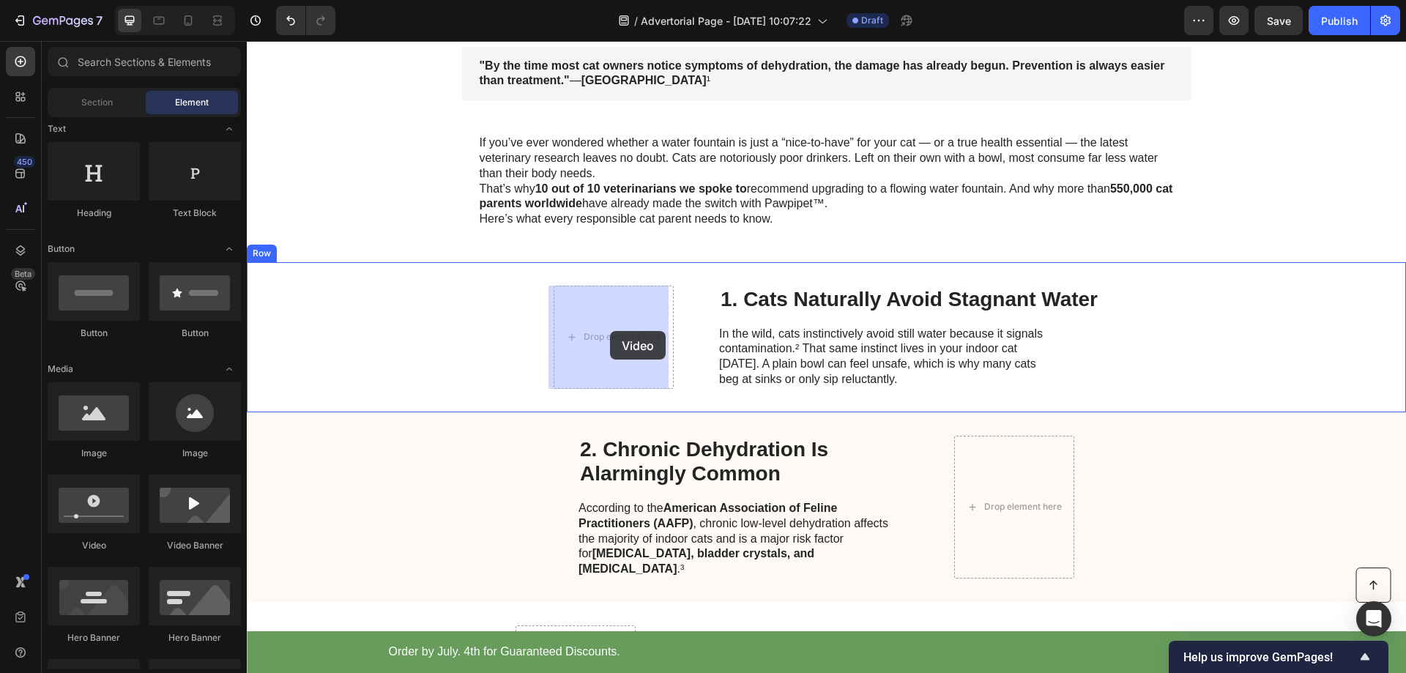
drag, startPoint x: 349, startPoint y: 548, endPoint x: 610, endPoint y: 331, distance: 339.6
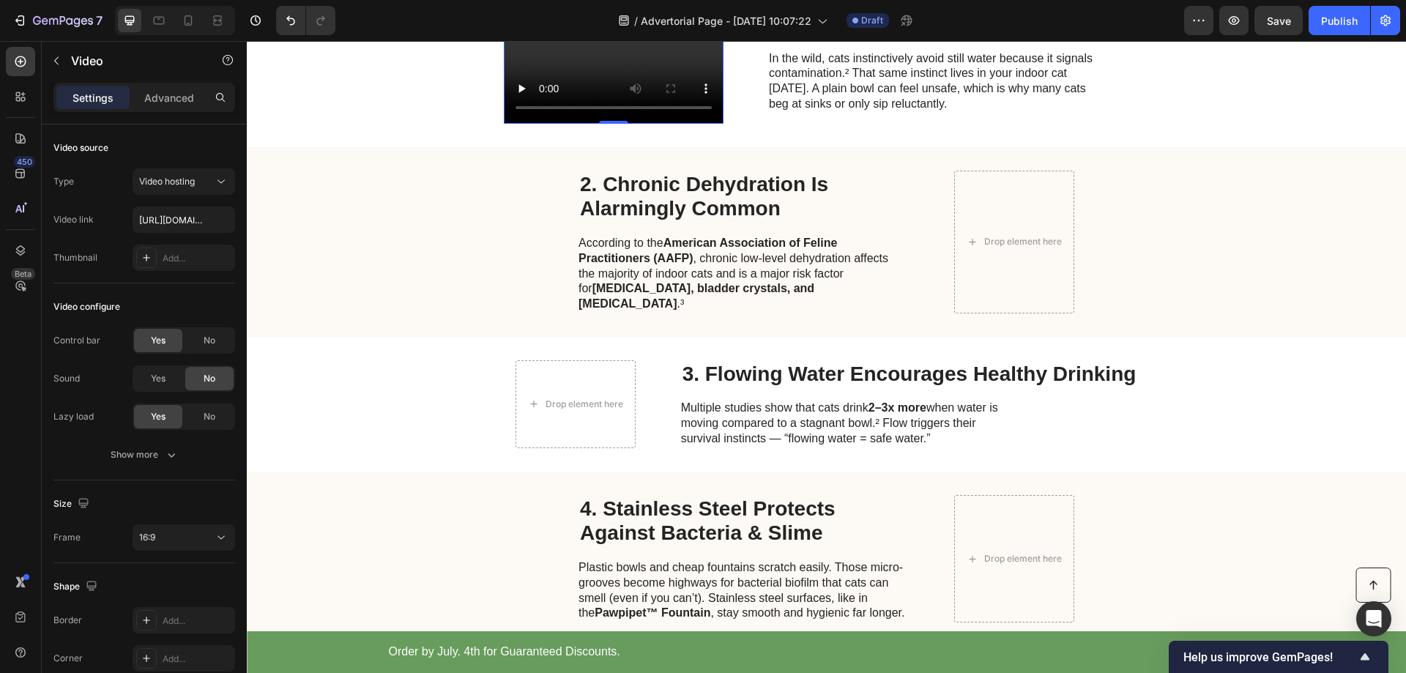
scroll to position [513, 0]
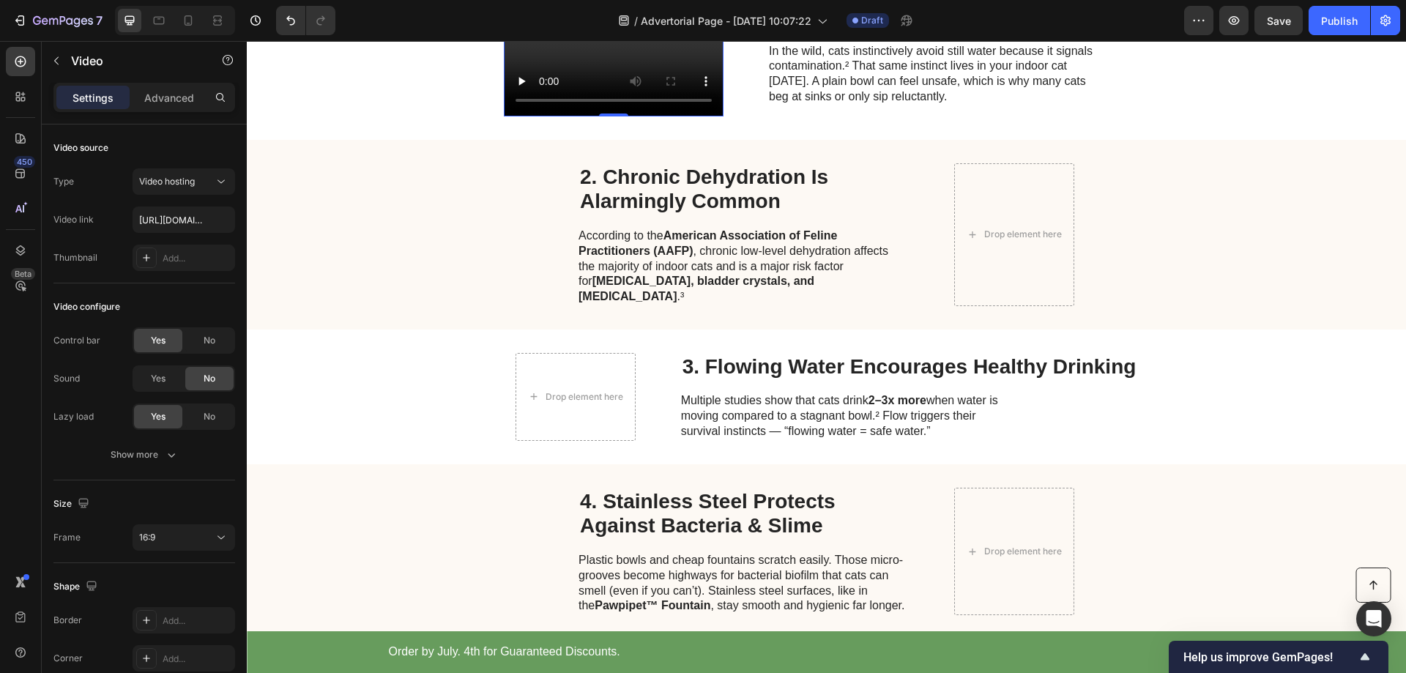
click at [724, 116] on video at bounding box center [614, 55] width 220 height 124
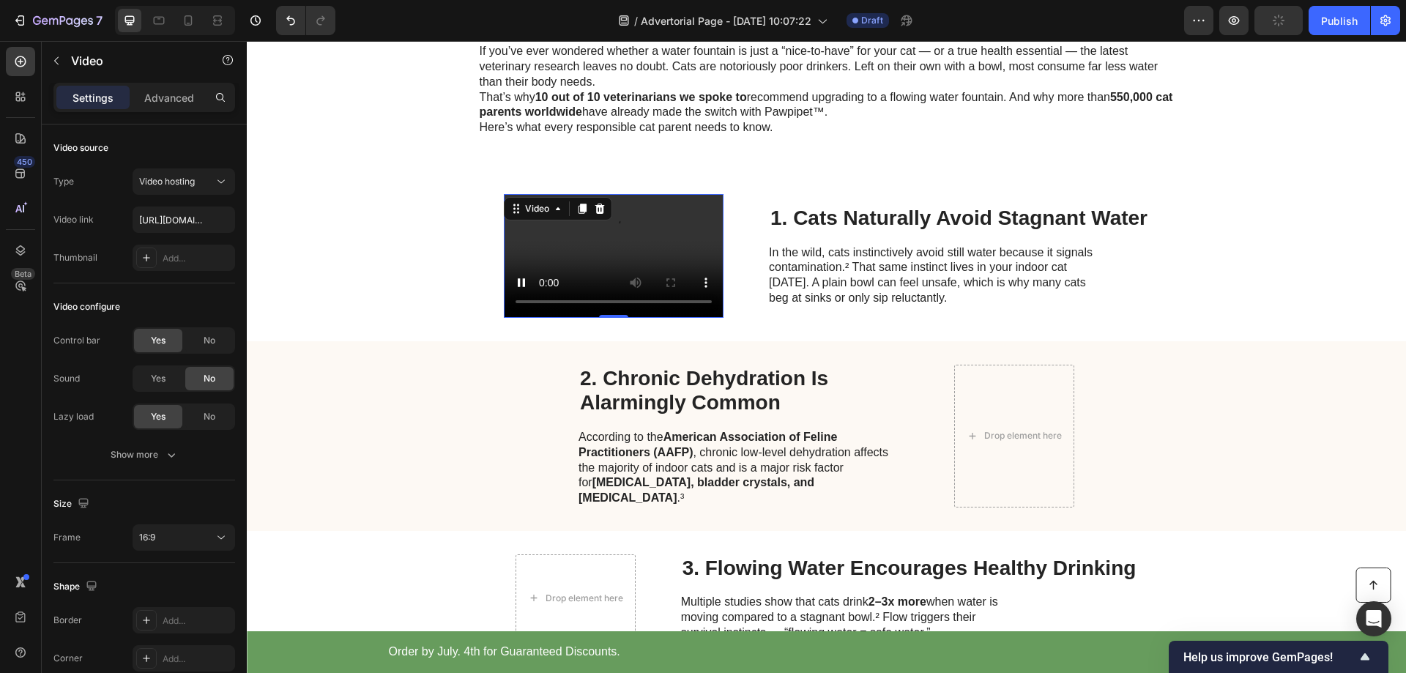
scroll to position [293, 0]
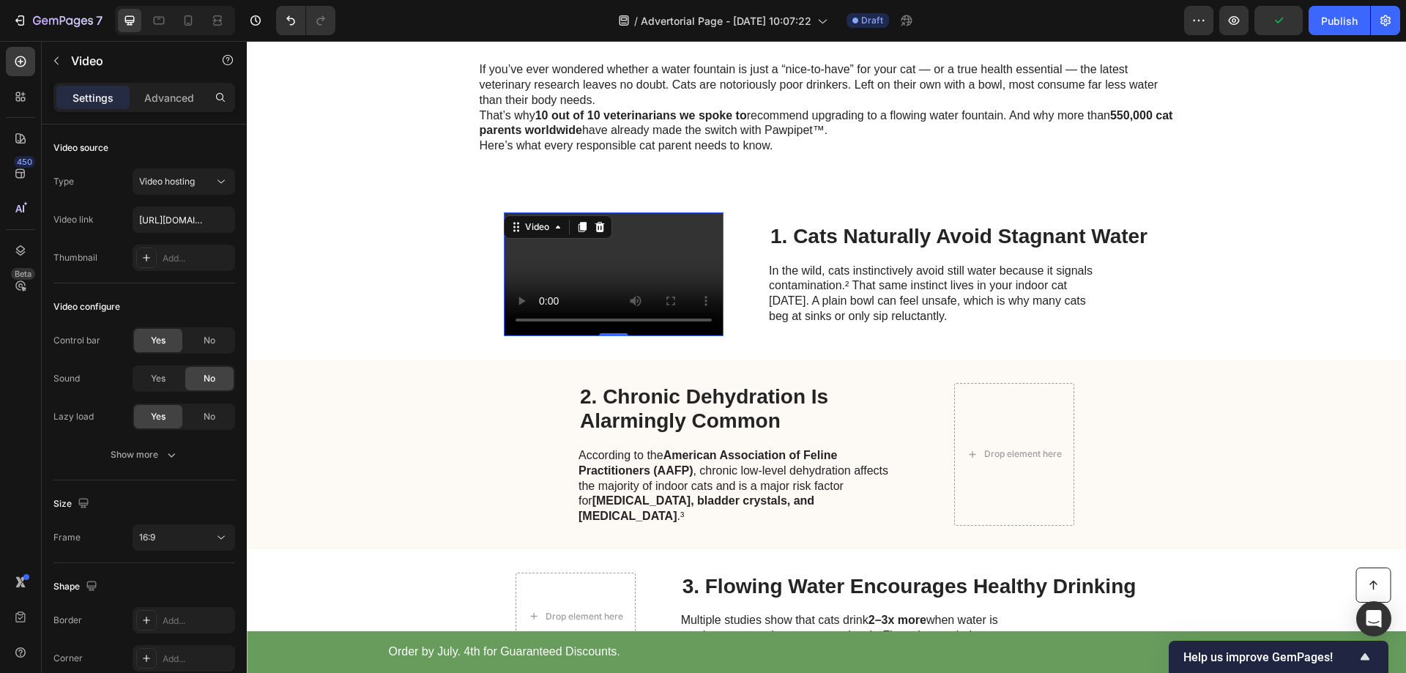
click at [595, 226] on icon at bounding box center [600, 227] width 10 height 10
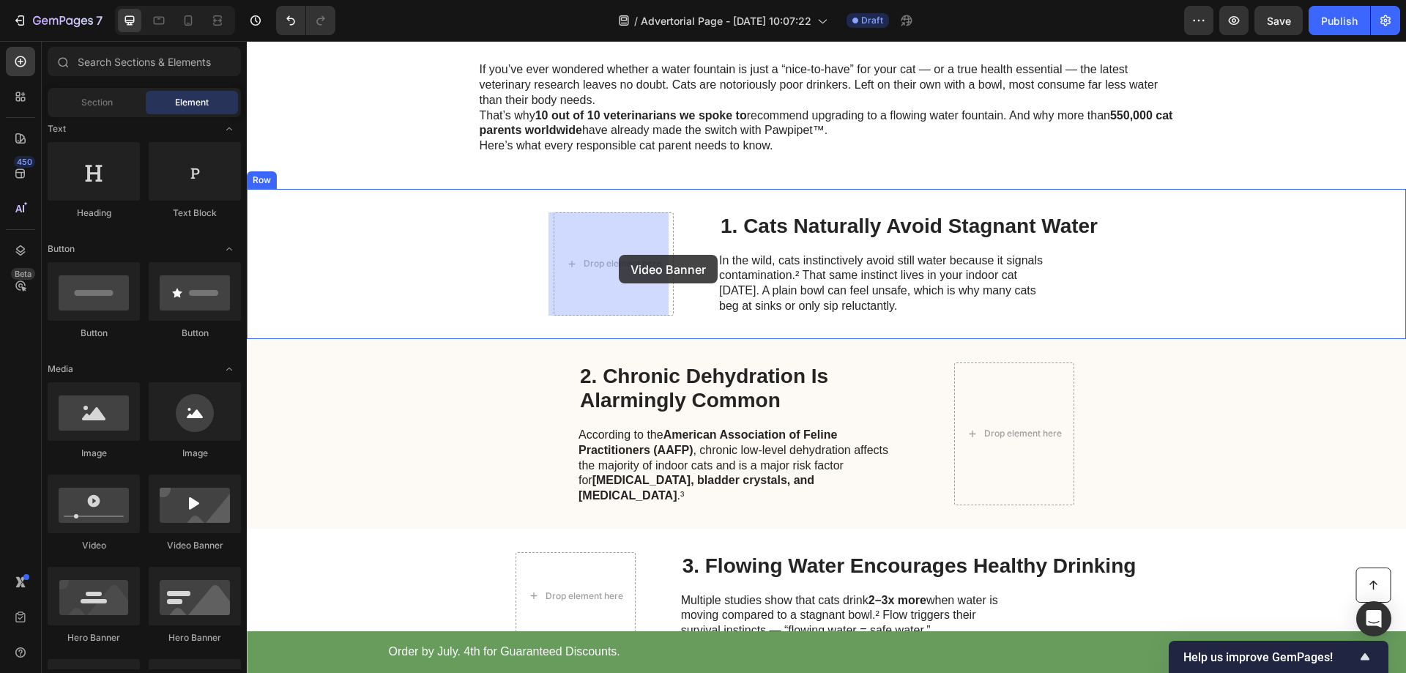
drag, startPoint x: 442, startPoint y: 551, endPoint x: 621, endPoint y: 254, distance: 346.9
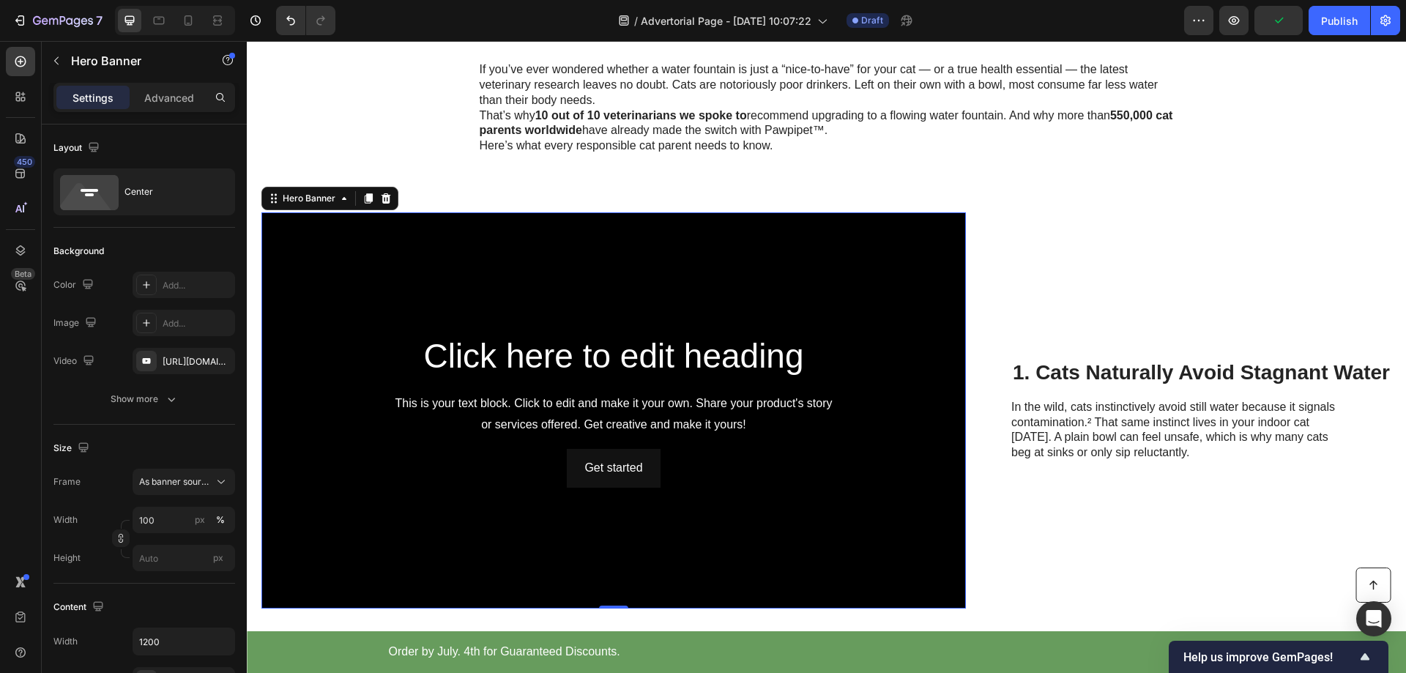
click at [386, 201] on icon at bounding box center [387, 198] width 10 height 10
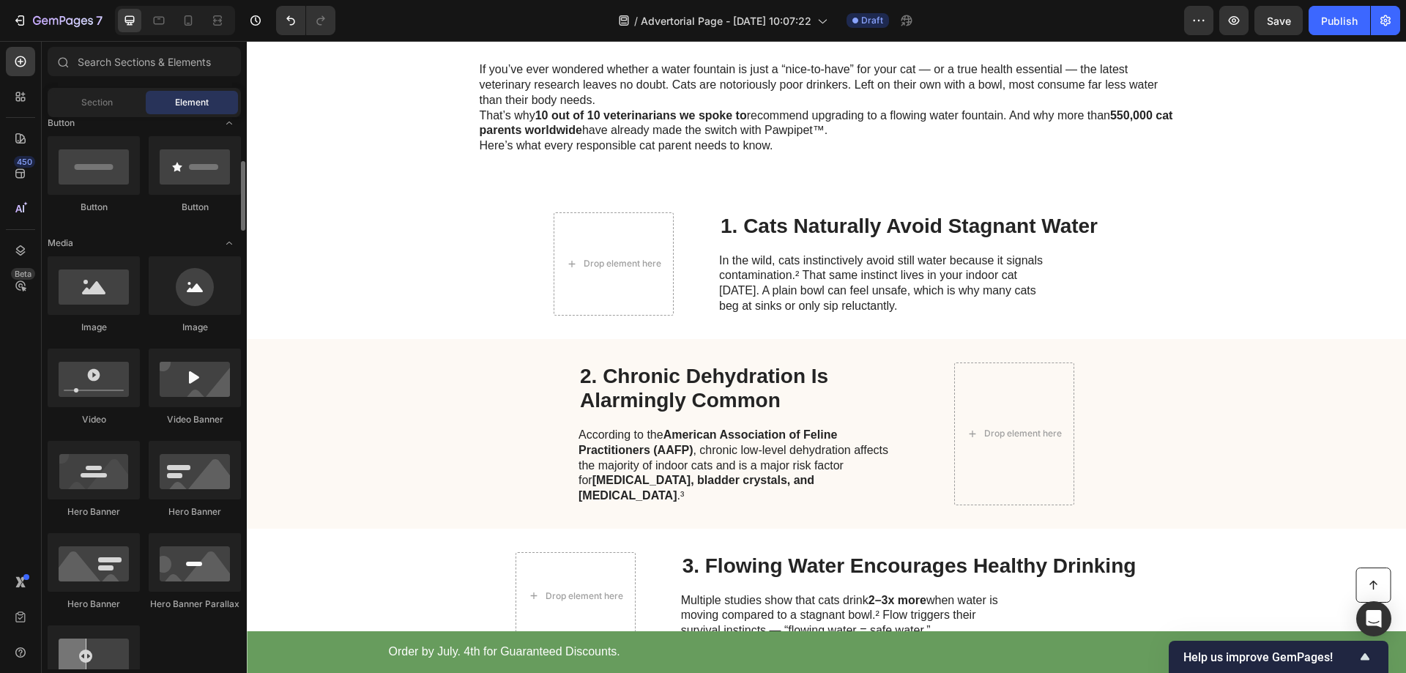
scroll to position [272, 0]
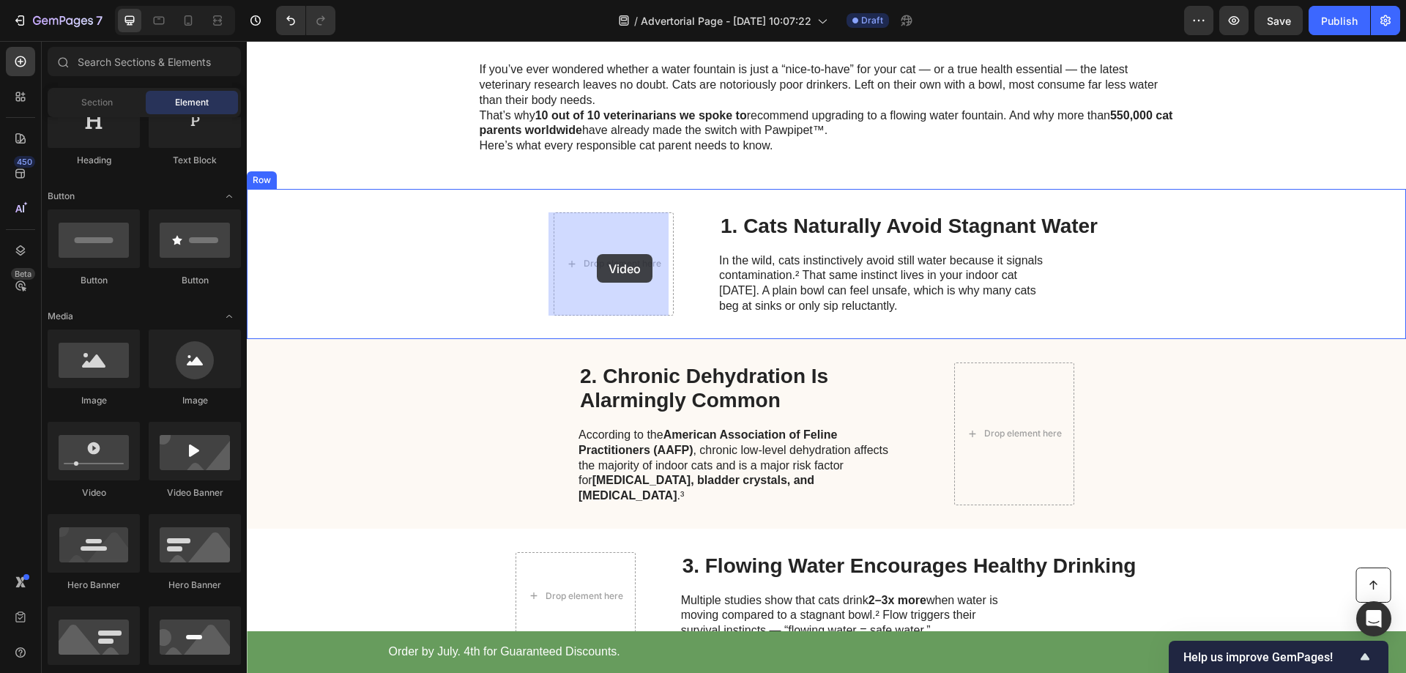
drag, startPoint x: 349, startPoint y: 494, endPoint x: 597, endPoint y: 254, distance: 344.9
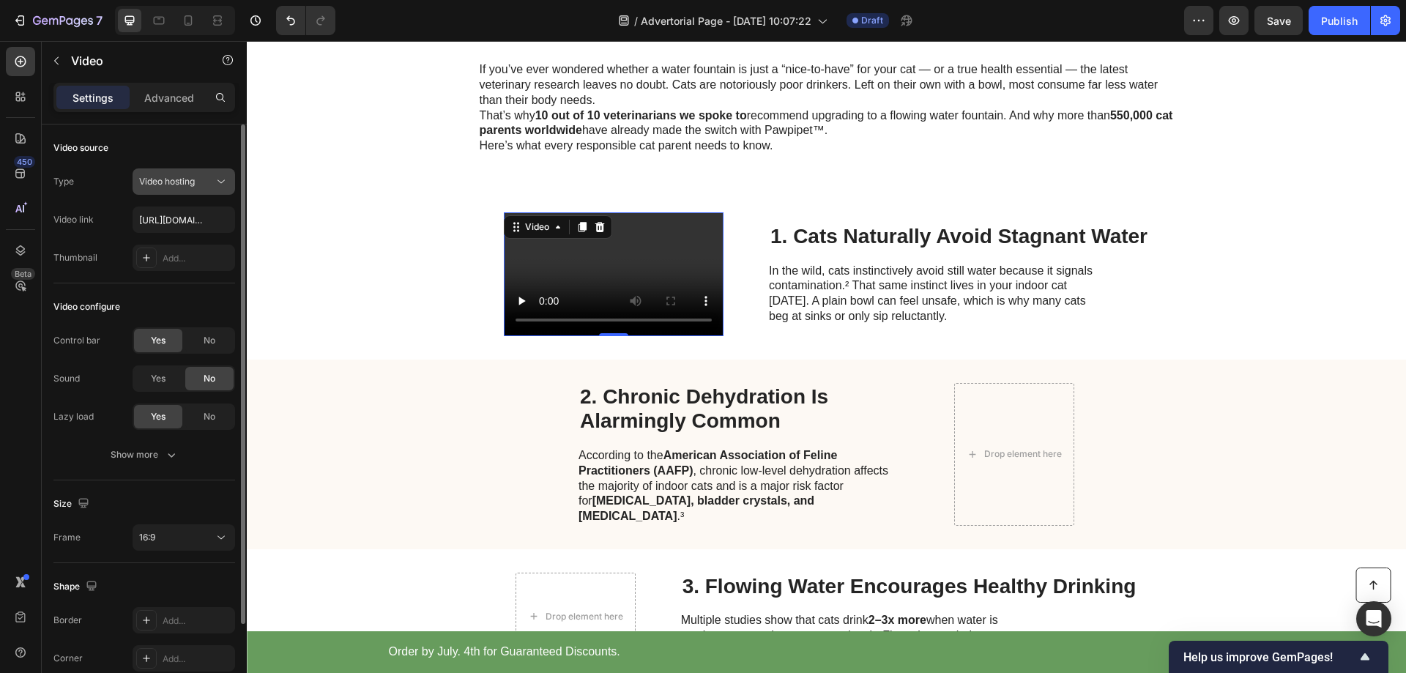
click at [208, 180] on div "Video hosting" at bounding box center [176, 181] width 75 height 13
click at [209, 177] on div "Video hosting" at bounding box center [176, 181] width 75 height 13
click at [207, 176] on div "Video hosting" at bounding box center [176, 181] width 75 height 13
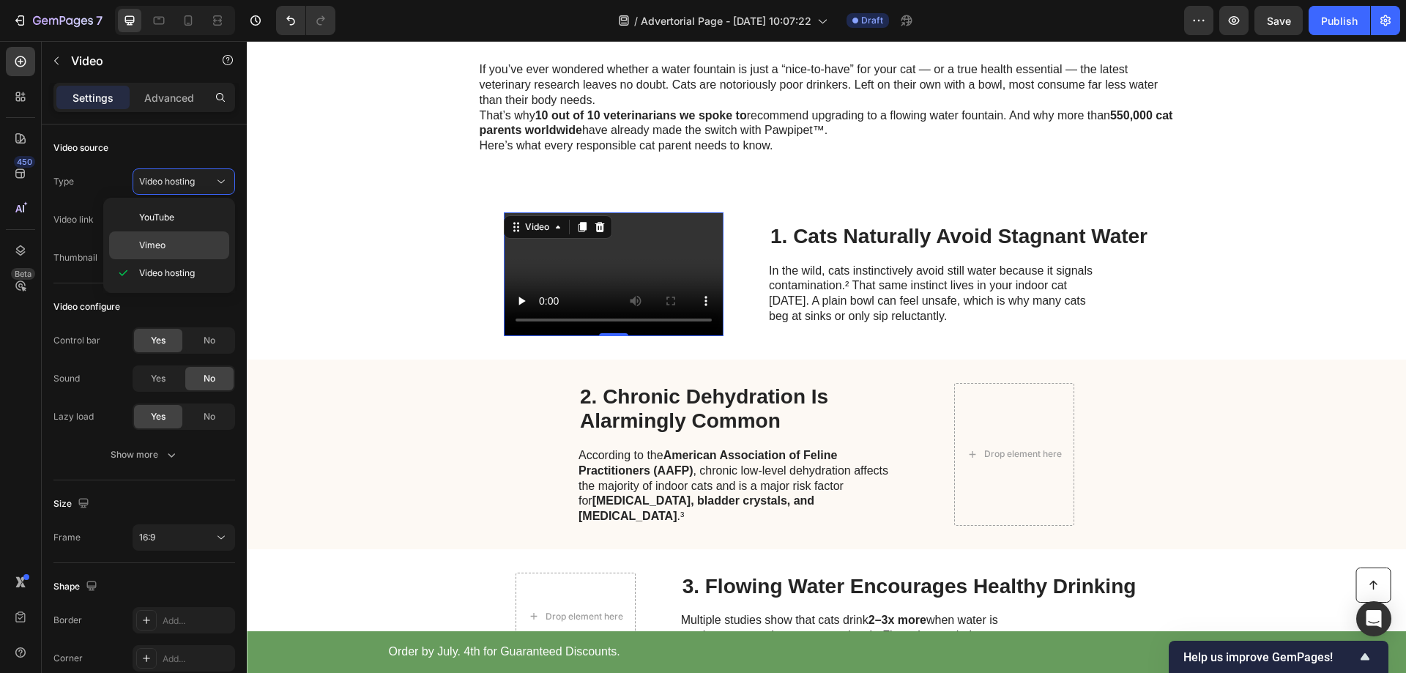
click at [159, 242] on span "Vimeo" at bounding box center [152, 245] width 26 height 13
type input "[URL][DOMAIN_NAME]"
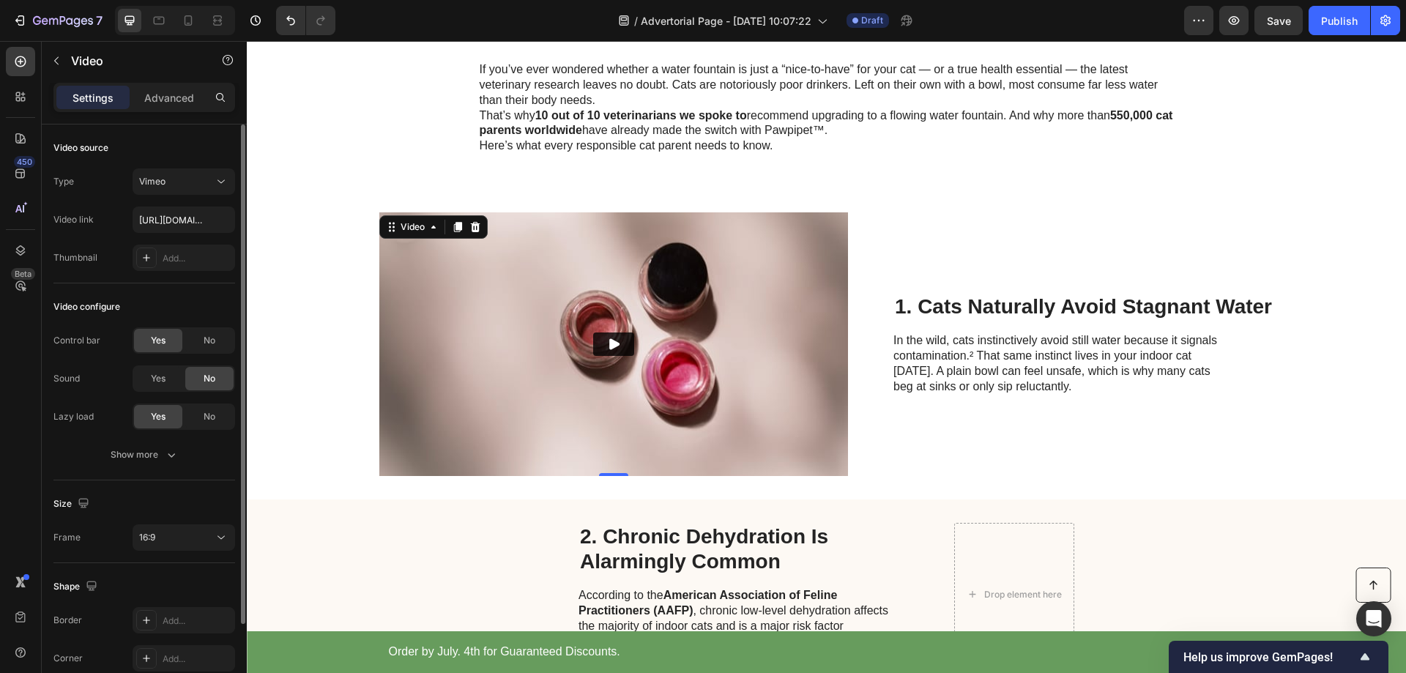
click at [193, 234] on div "Type Vimeo Video link [URL][DOMAIN_NAME] Thumbnail Add..." at bounding box center [144, 219] width 182 height 103
click at [193, 227] on input "[URL][DOMAIN_NAME]" at bounding box center [184, 220] width 103 height 26
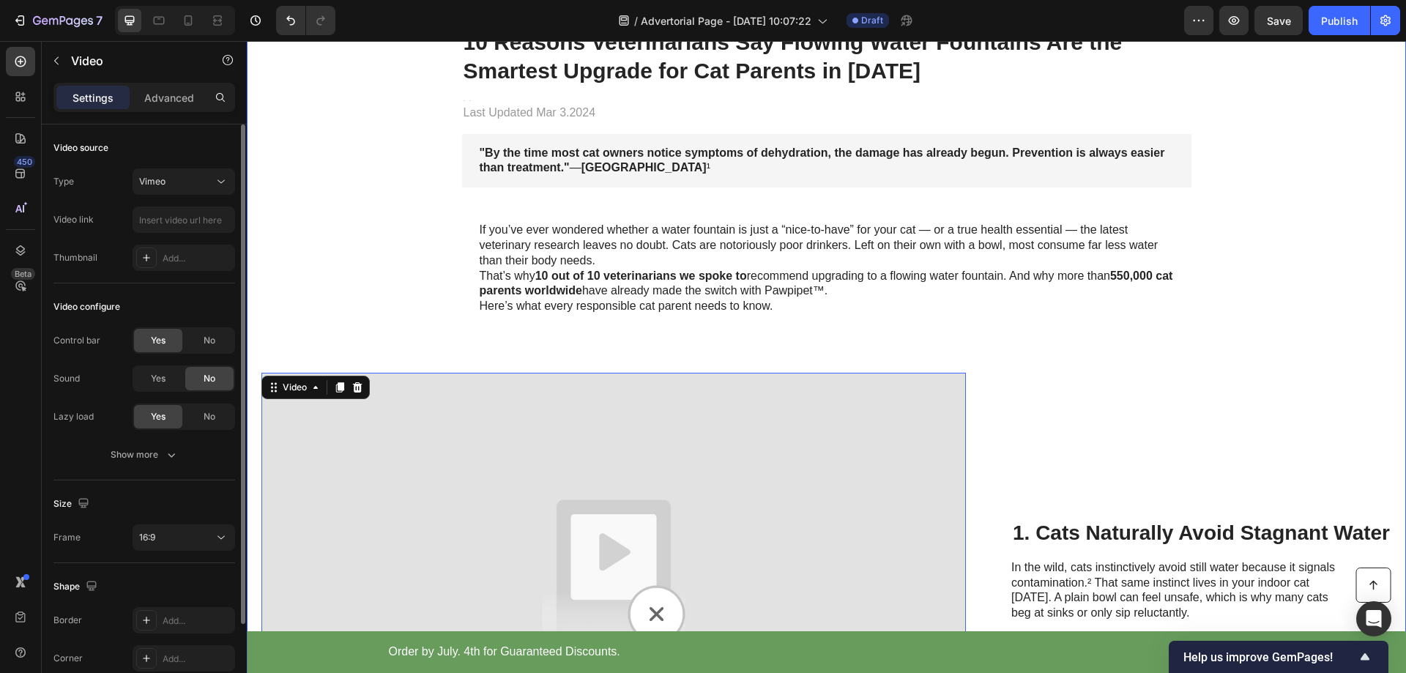
scroll to position [366, 0]
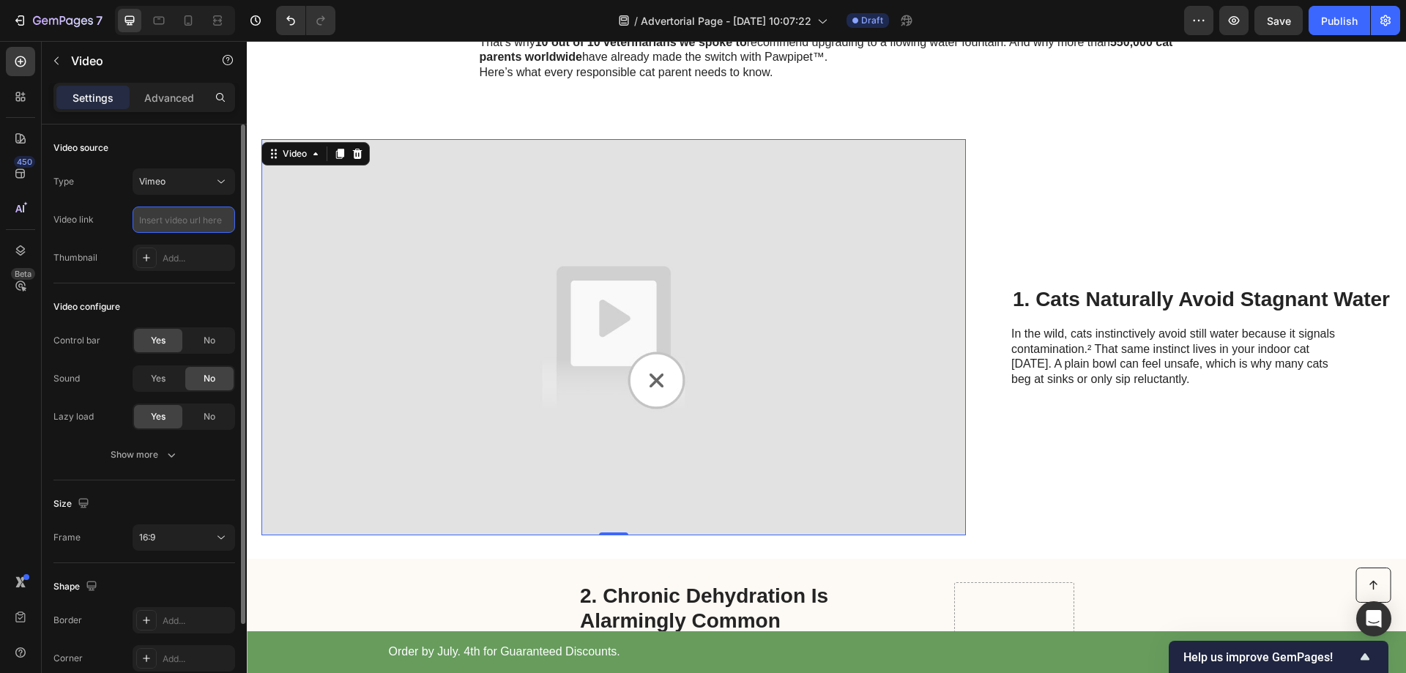
click at [192, 223] on input "text" at bounding box center [184, 220] width 103 height 26
paste input "file:///G:/My%20Drive/01.%20WORKING%20PLAN/01.%20DROPSHIPPING/Website/Dropship-…"
type input "file:///G:/My%20Drive/01.%20WORKING%20PLAN/01.%20DROPSHIPPING/Website/Dropship-…"
click at [155, 136] on div "Video source" at bounding box center [144, 147] width 182 height 23
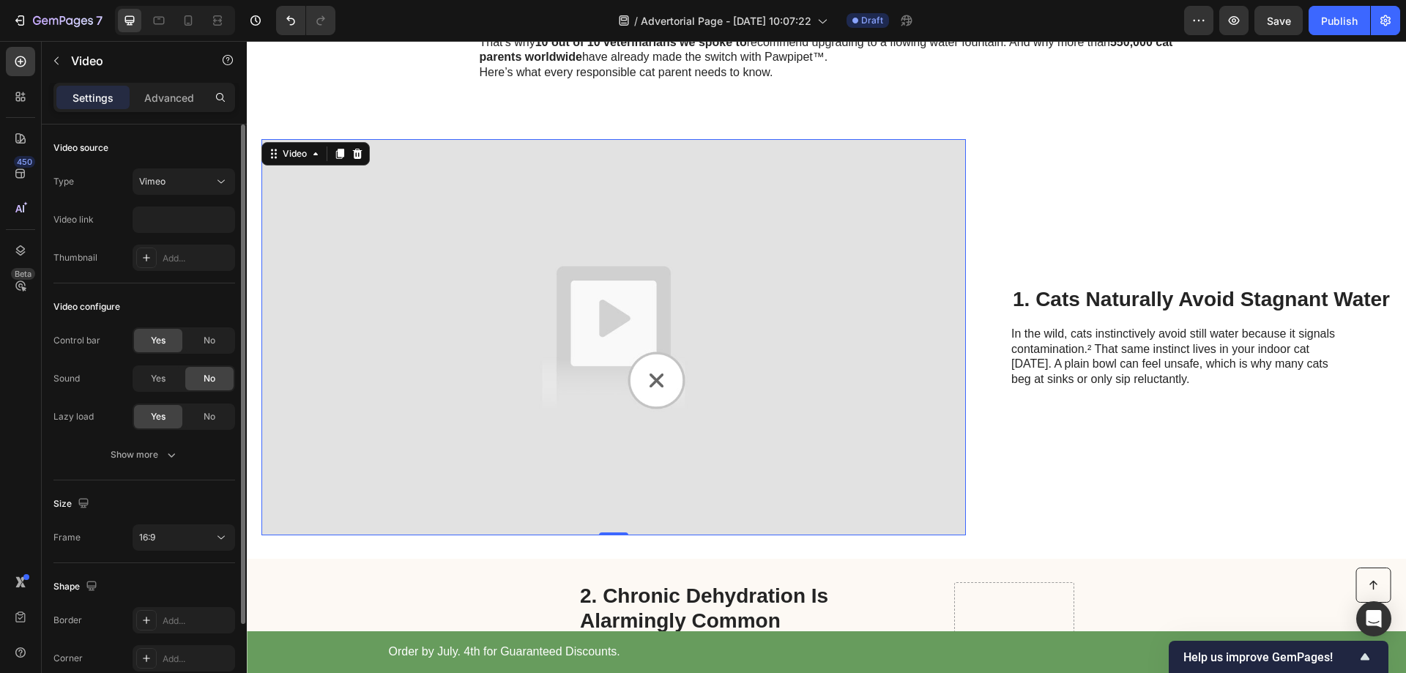
scroll to position [0, 0]
click at [659, 382] on img at bounding box center [613, 337] width 705 height 396
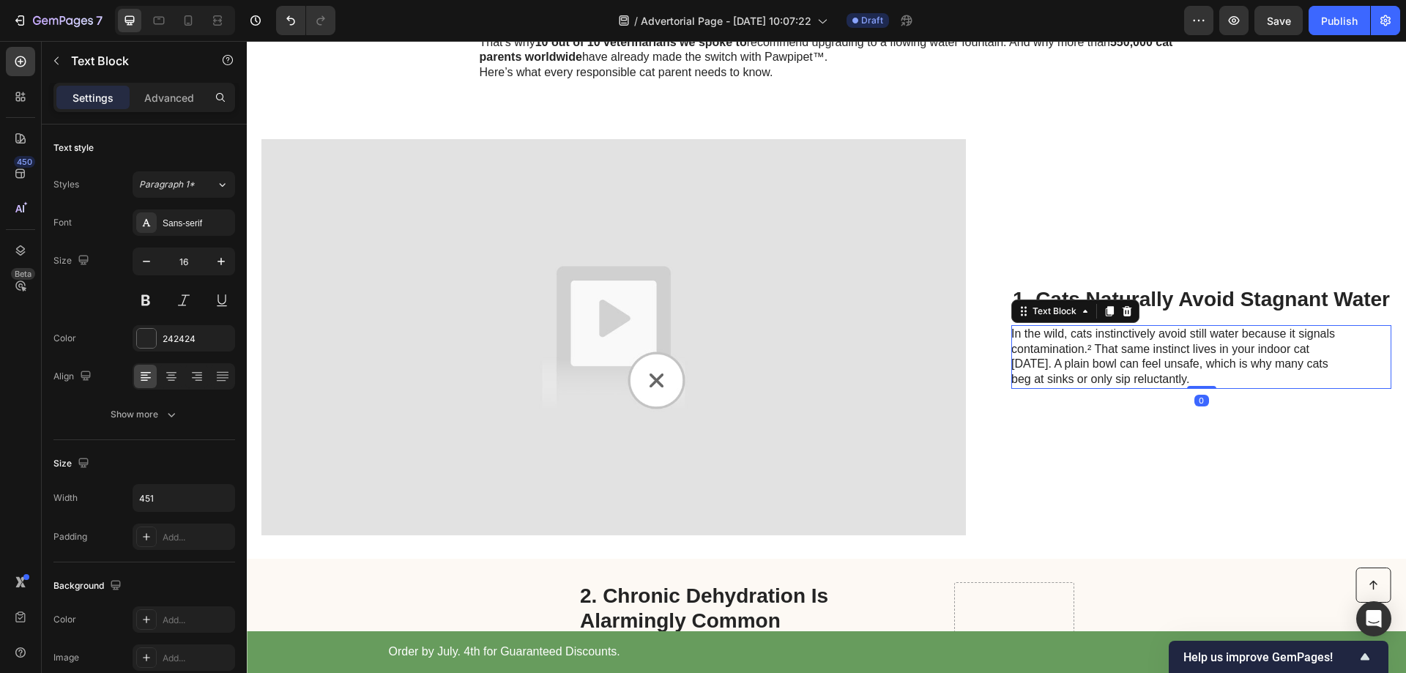
click at [1106, 325] on div "In the wild, cats instinctively avoid still water because it signals contaminat…" at bounding box center [1176, 357] width 330 height 64
click at [669, 286] on img at bounding box center [613, 337] width 705 height 396
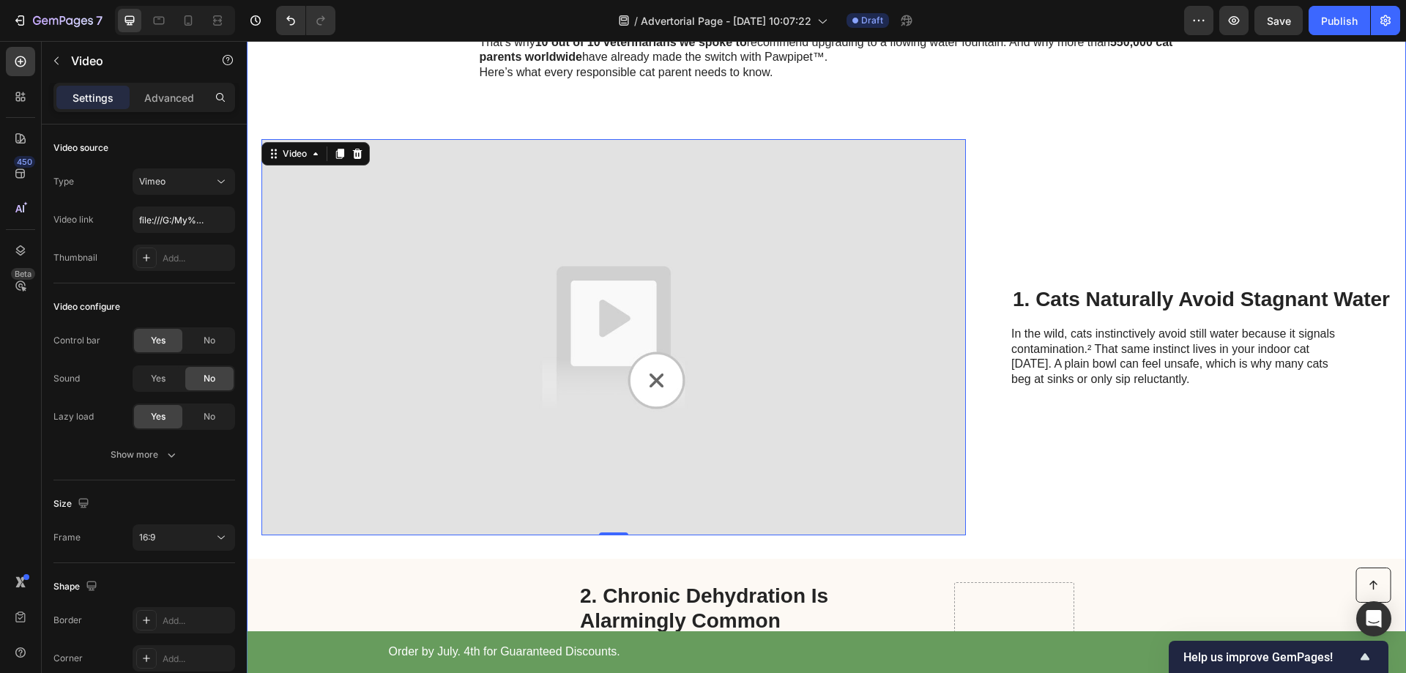
click at [381, 93] on div "Cat Wellness Insider Heading Row 10 Reasons Veterinarians Say Flowing Water Fou…" at bounding box center [826, 381] width 1159 height 1353
click at [493, 224] on img at bounding box center [613, 337] width 705 height 396
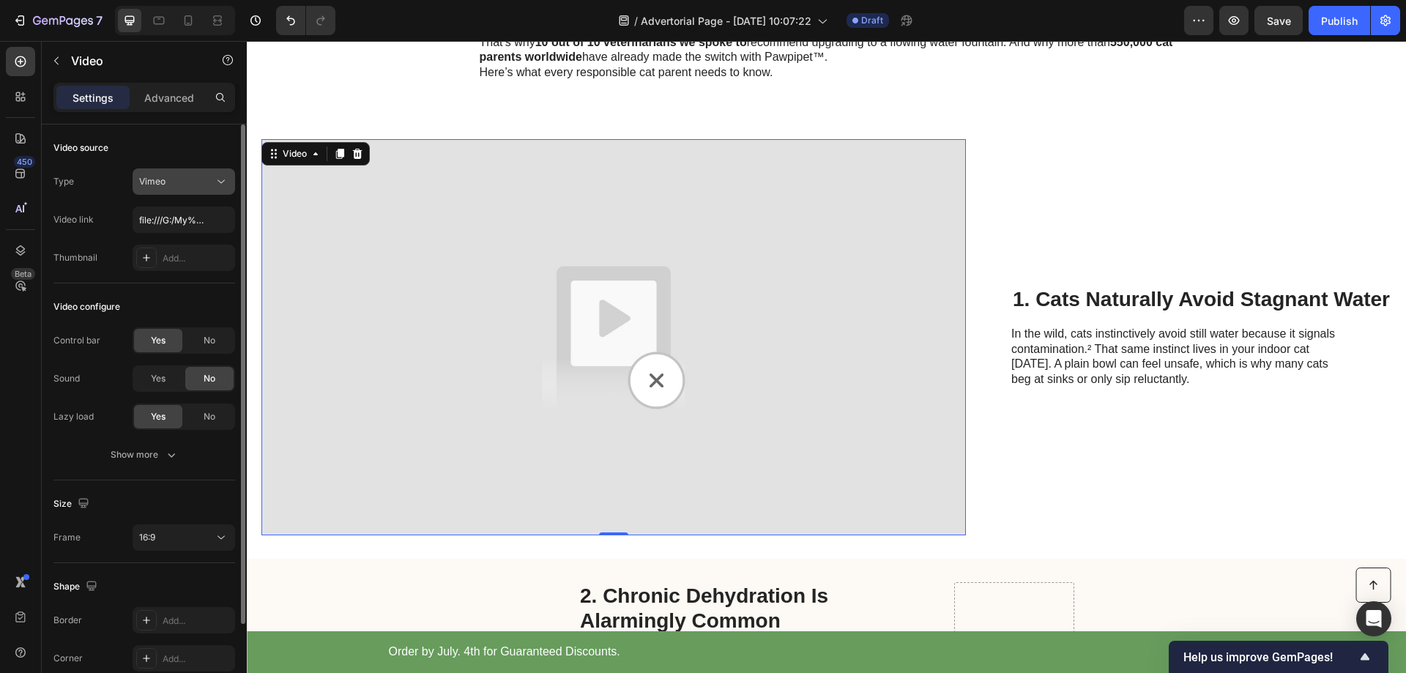
click at [190, 181] on div "Vimeo" at bounding box center [176, 181] width 75 height 13
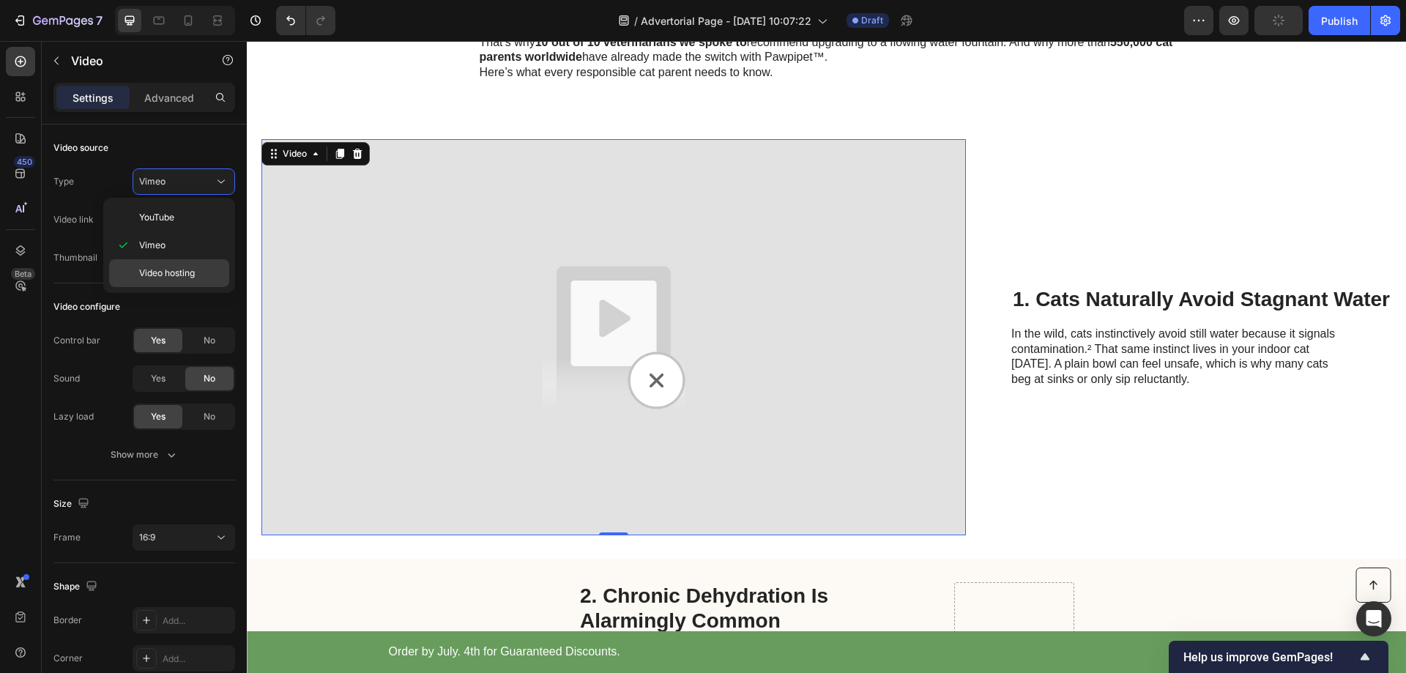
click at [171, 270] on span "Video hosting" at bounding box center [167, 273] width 56 height 13
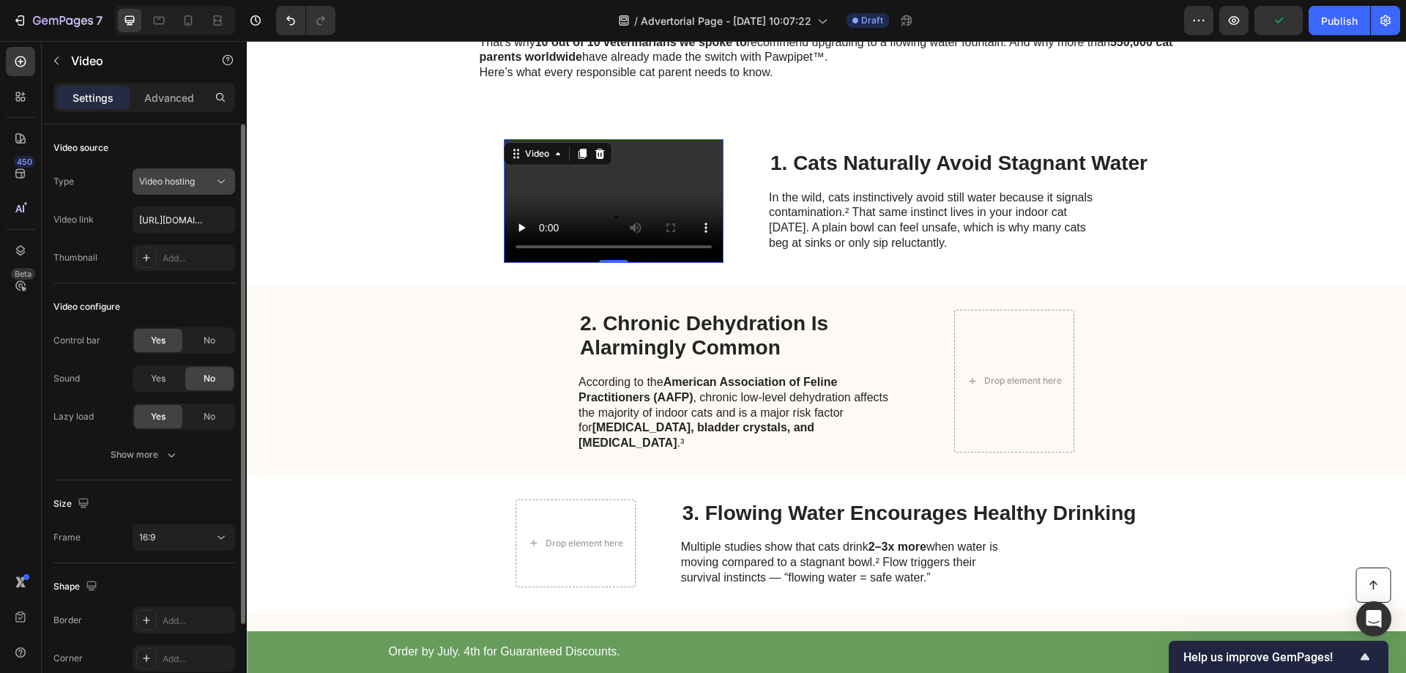
click at [193, 176] on span "Video hosting" at bounding box center [167, 181] width 56 height 11
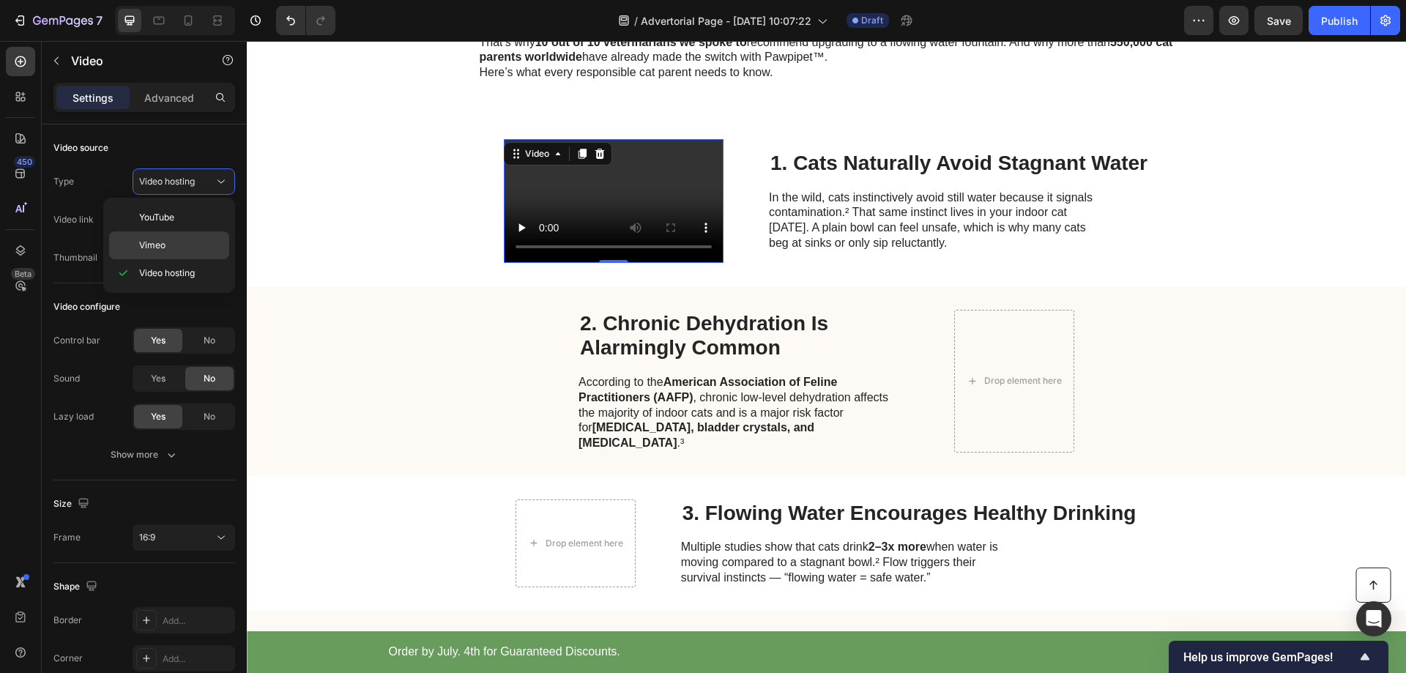
click at [163, 232] on div "Vimeo" at bounding box center [169, 245] width 120 height 28
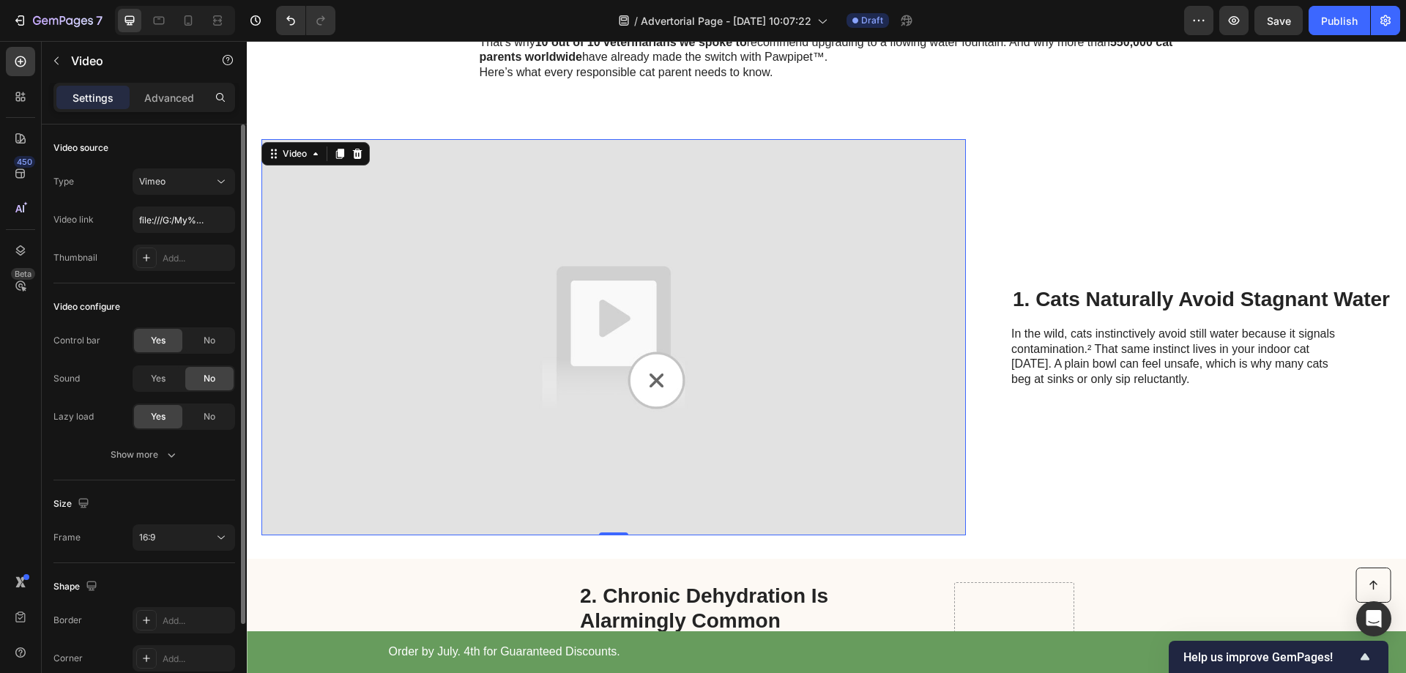
click at [185, 166] on div "Video source Type Vimeo Video link file:///G:/My%20Drive/01.%20WORKING%20PLAN/0…" at bounding box center [144, 204] width 182 height 159
click at [184, 179] on div "Vimeo" at bounding box center [176, 181] width 75 height 13
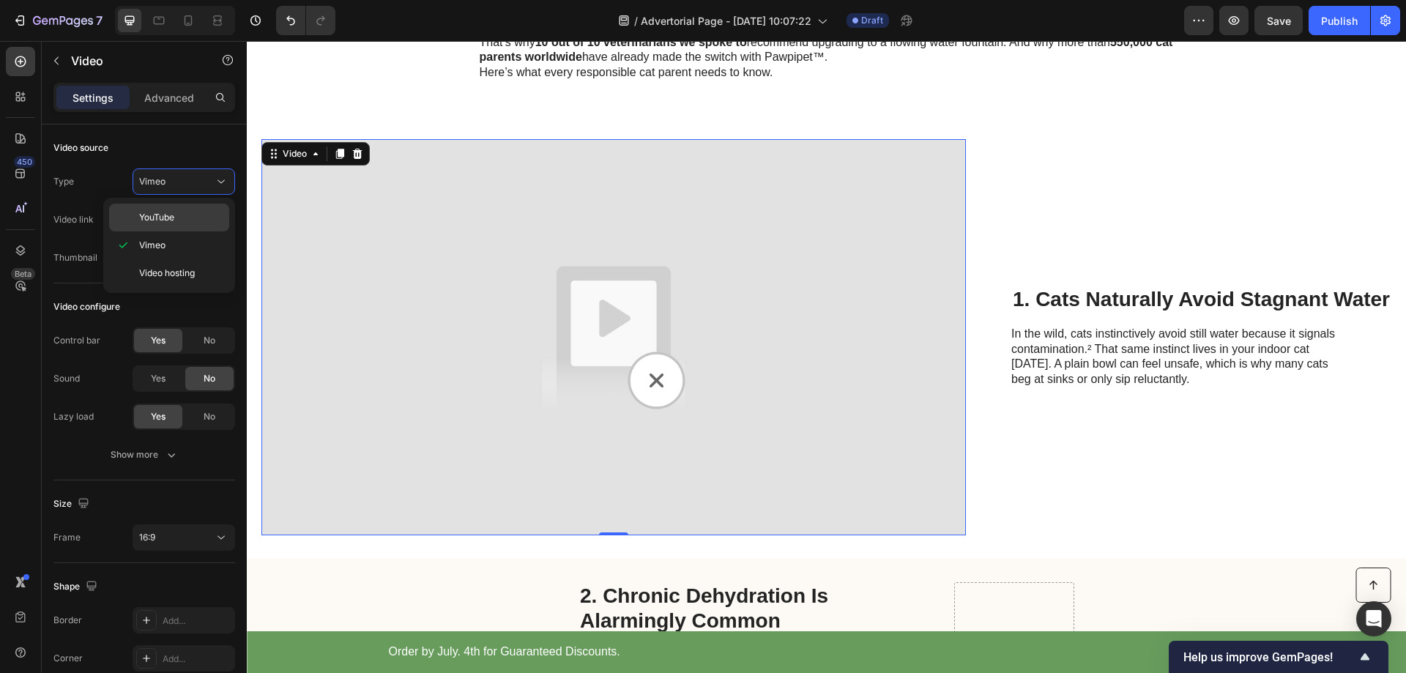
click at [173, 223] on span "YouTube" at bounding box center [156, 217] width 35 height 13
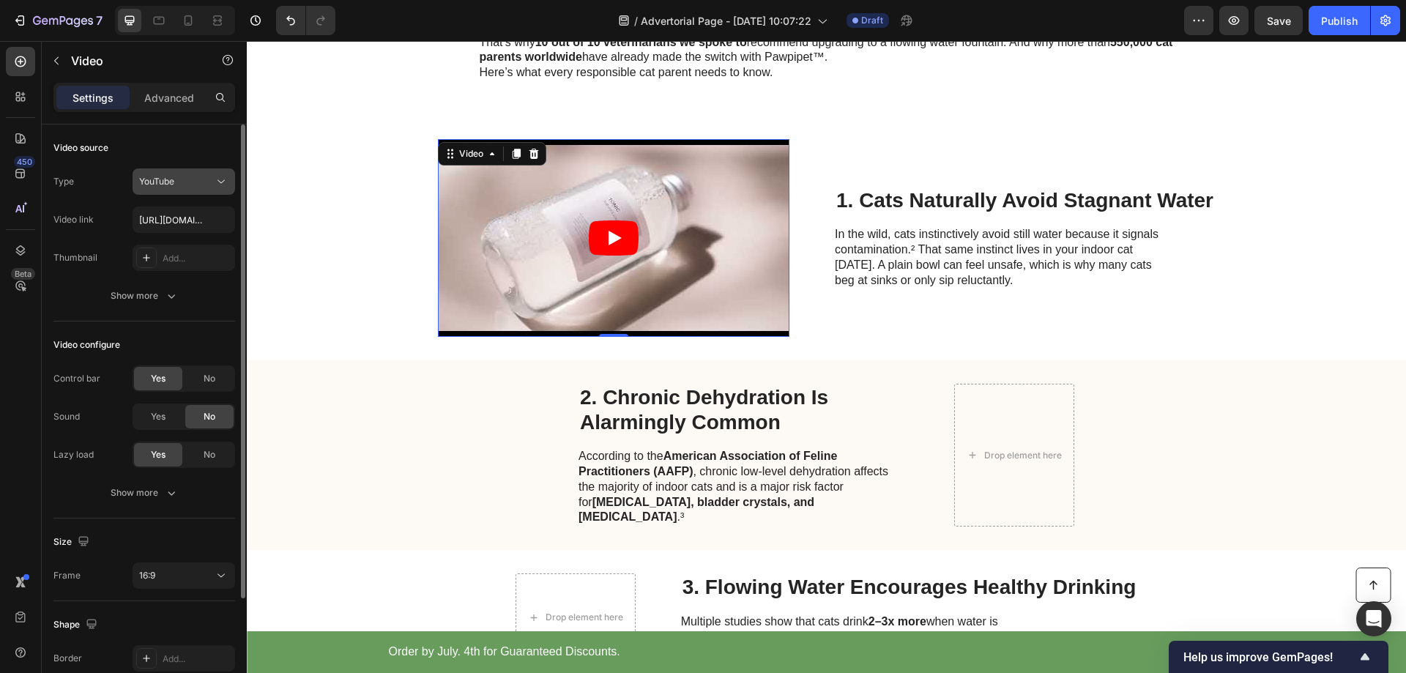
click at [198, 178] on div "YouTube" at bounding box center [176, 181] width 75 height 13
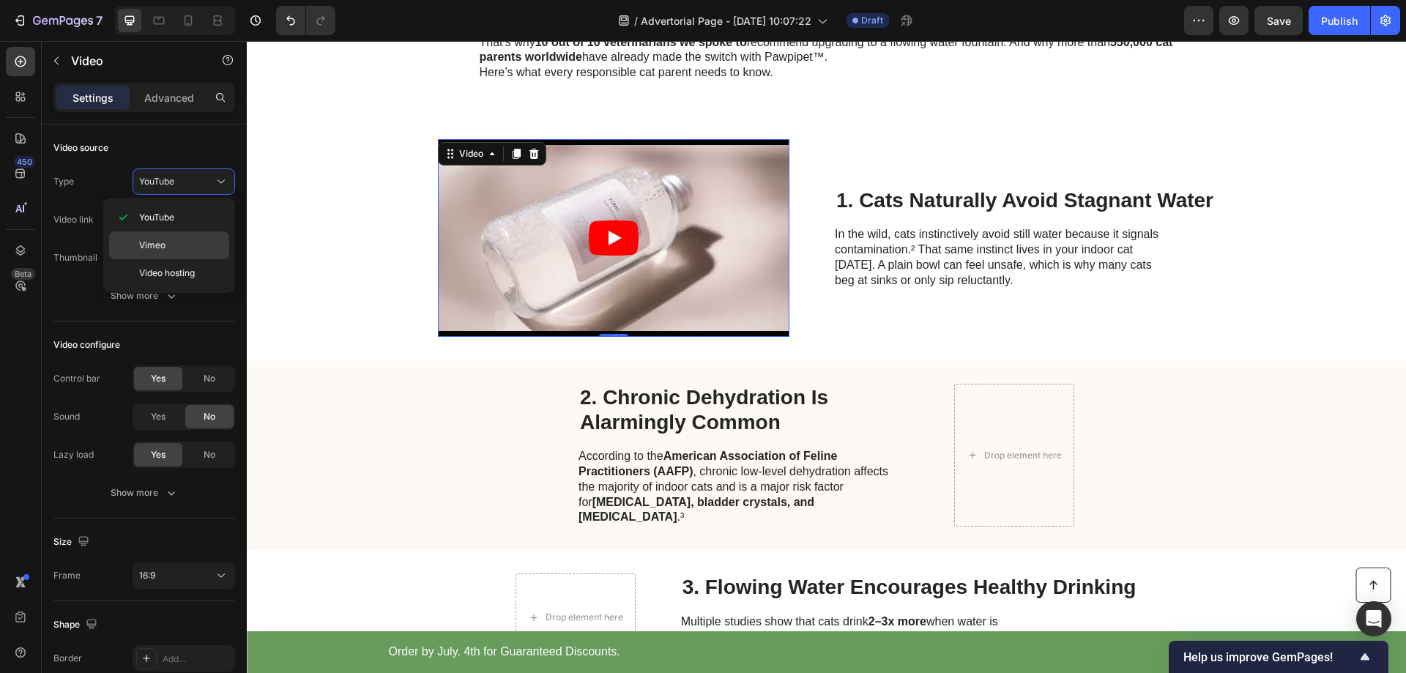
click at [147, 246] on span "Vimeo" at bounding box center [152, 245] width 26 height 13
type input "file:///G:/My%20Drive/01.%20WORKING%20PLAN/01.%20DROPSHIPPING/Website/Dropship-…"
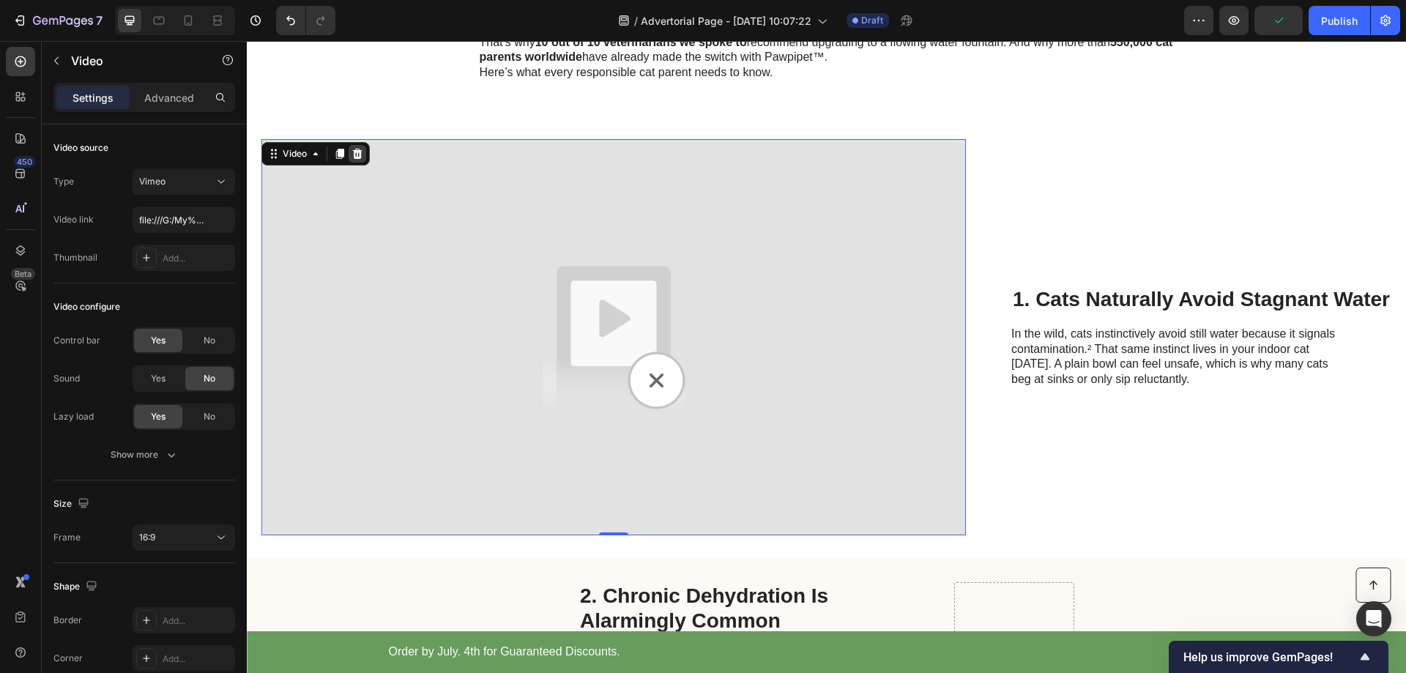
click at [359, 152] on icon at bounding box center [358, 154] width 10 height 10
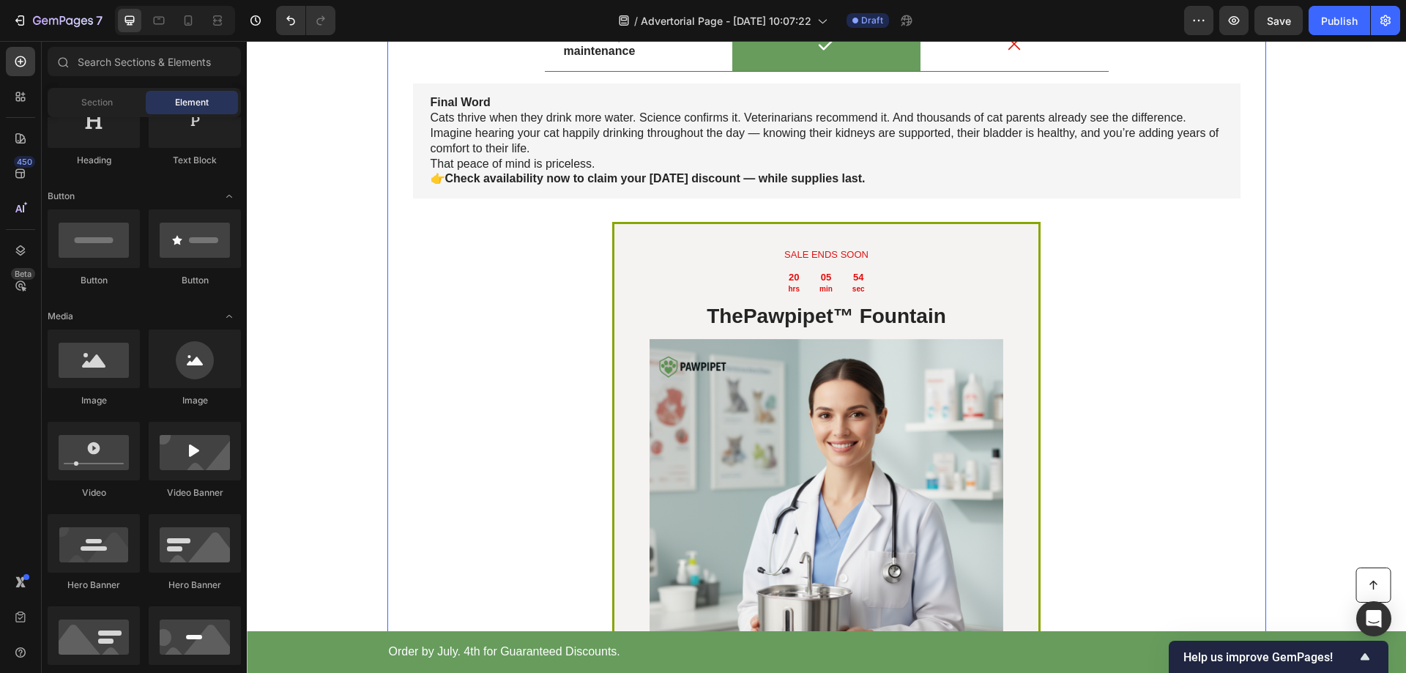
scroll to position [3515, 0]
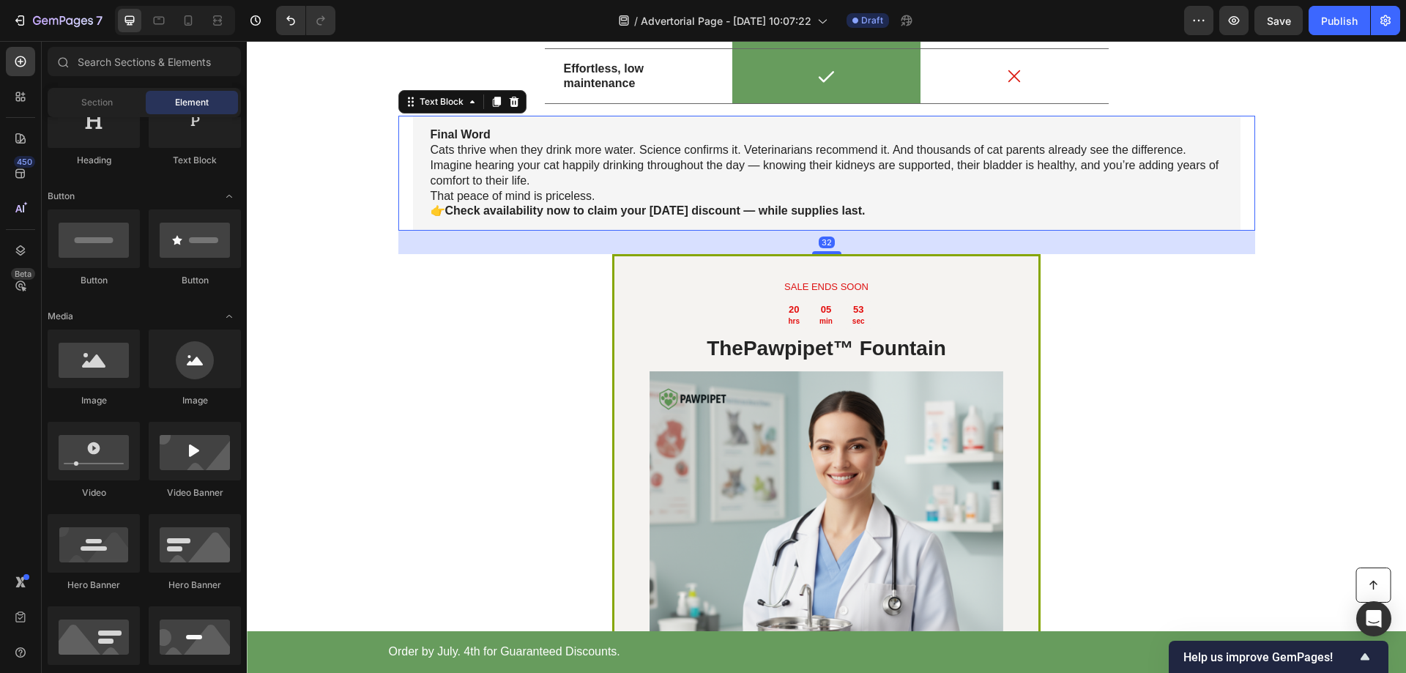
click at [866, 217] on strong "Check availability now to claim your [DATE] discount — while supplies last." at bounding box center [655, 210] width 420 height 12
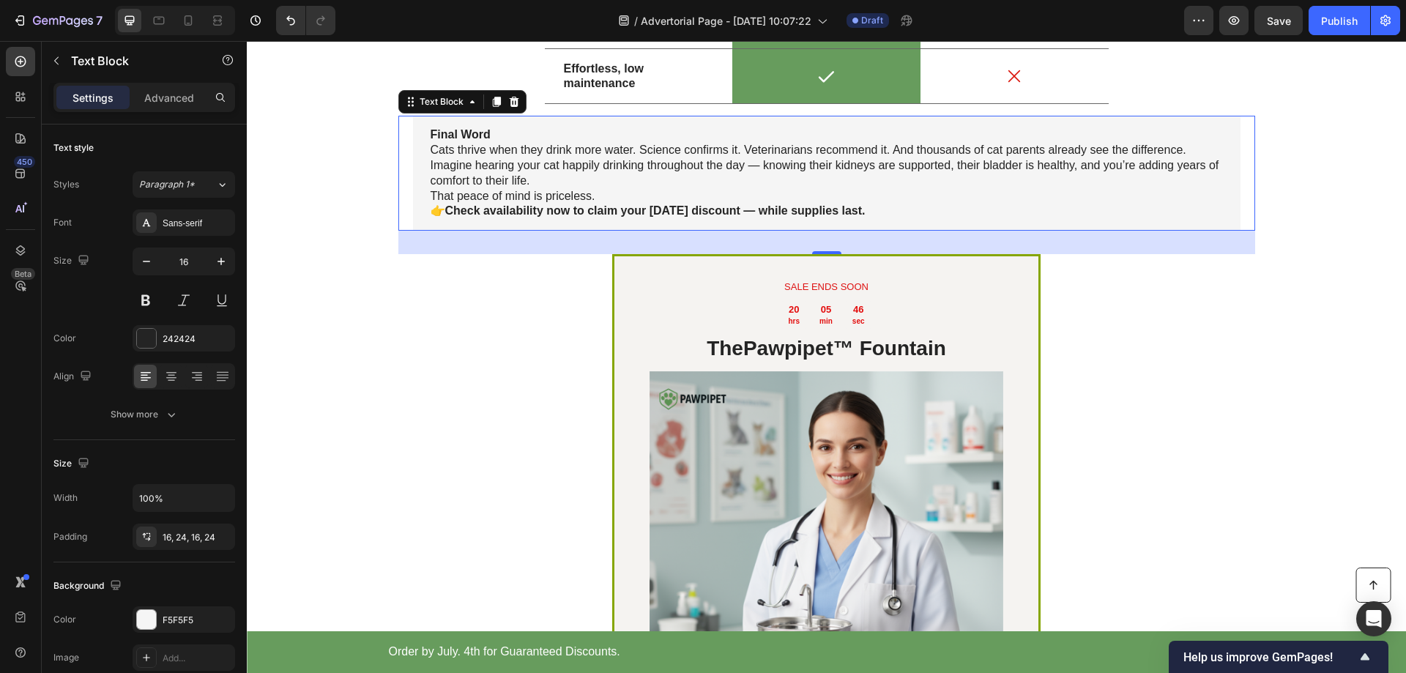
click at [900, 219] on p "👉 Check availability now to claim your [DATE] discount — while supplies last." at bounding box center [827, 211] width 792 height 15
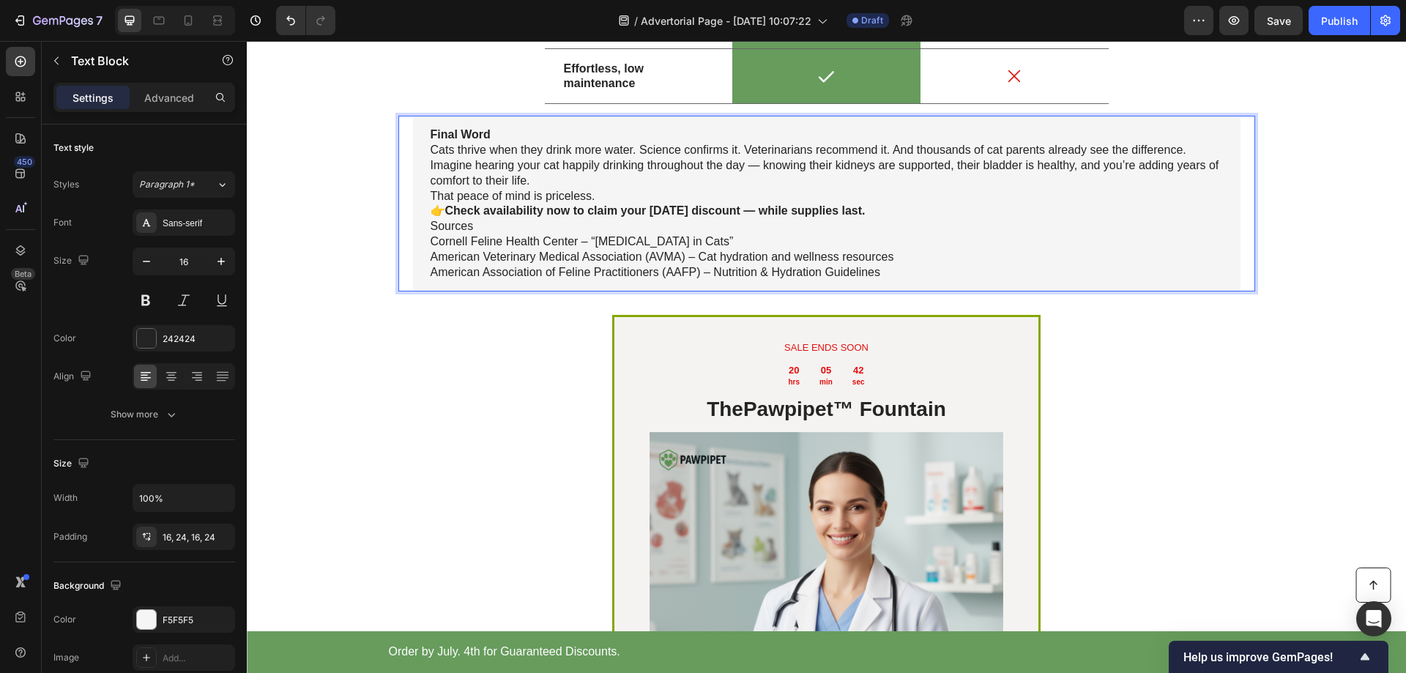
click at [493, 234] on p "Sources" at bounding box center [827, 226] width 792 height 15
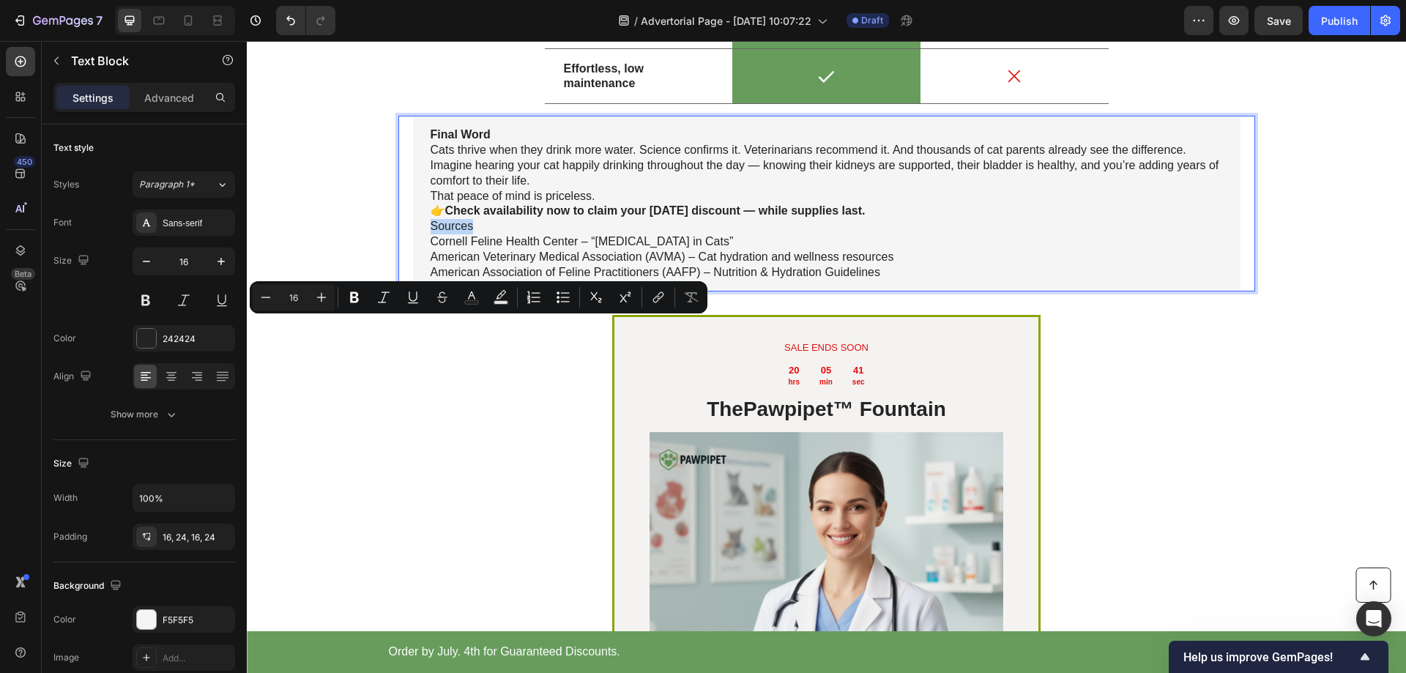
drag, startPoint x: 478, startPoint y: 327, endPoint x: 426, endPoint y: 327, distance: 52.0
click at [431, 234] on p "Sources" at bounding box center [827, 226] width 792 height 15
click at [149, 301] on button at bounding box center [146, 300] width 26 height 26
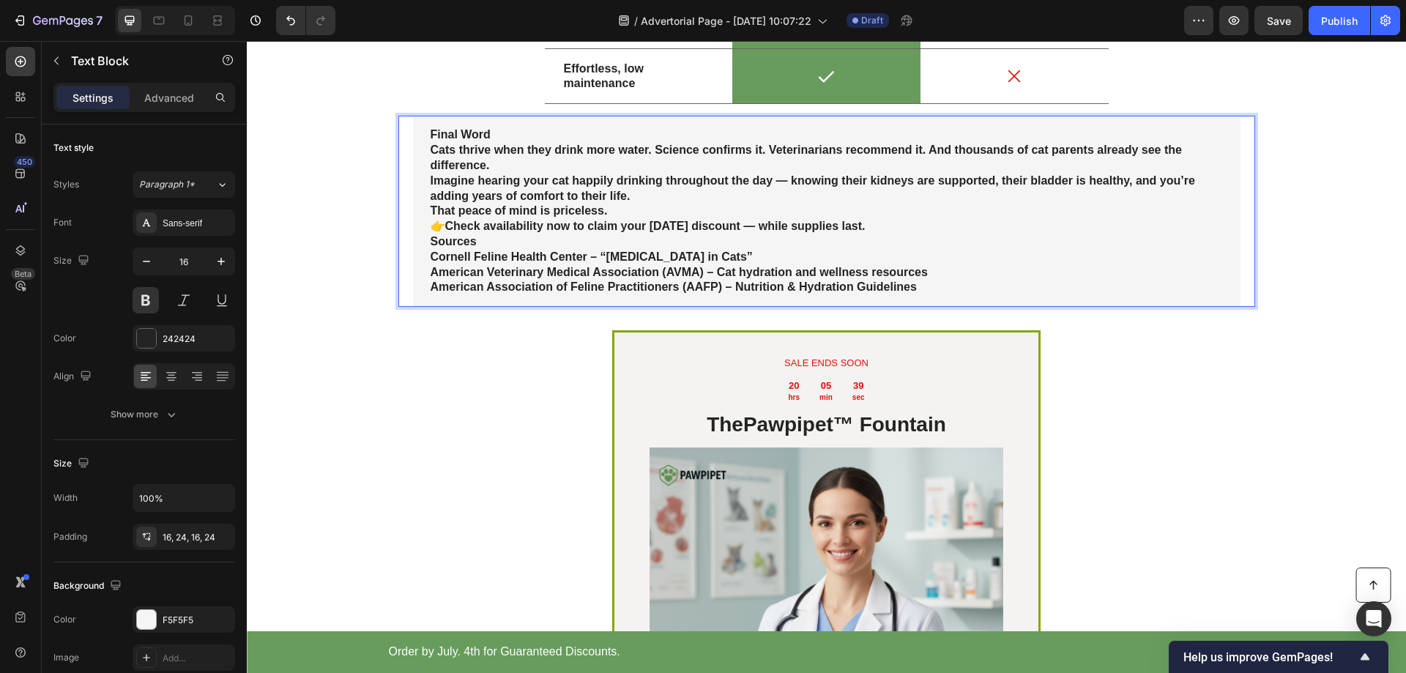
click at [497, 265] on p "Cornell Feline Health Center – “[MEDICAL_DATA] in Cats”" at bounding box center [827, 257] width 792 height 15
click at [524, 265] on p "Cornell Feline Health Center – “[MEDICAL_DATA] in Cats”" at bounding box center [827, 257] width 792 height 15
click at [479, 232] on strong "Check availability now to claim your [DATE] discount — while supplies last." at bounding box center [655, 226] width 420 height 12
click at [823, 281] on p "American Veterinary Medical Association (AVMA) – Cat hydration and wellness res…" at bounding box center [827, 272] width 792 height 15
click at [703, 232] on strong "Check availability now to claim your [DATE] discount — while supplies last." at bounding box center [655, 226] width 420 height 12
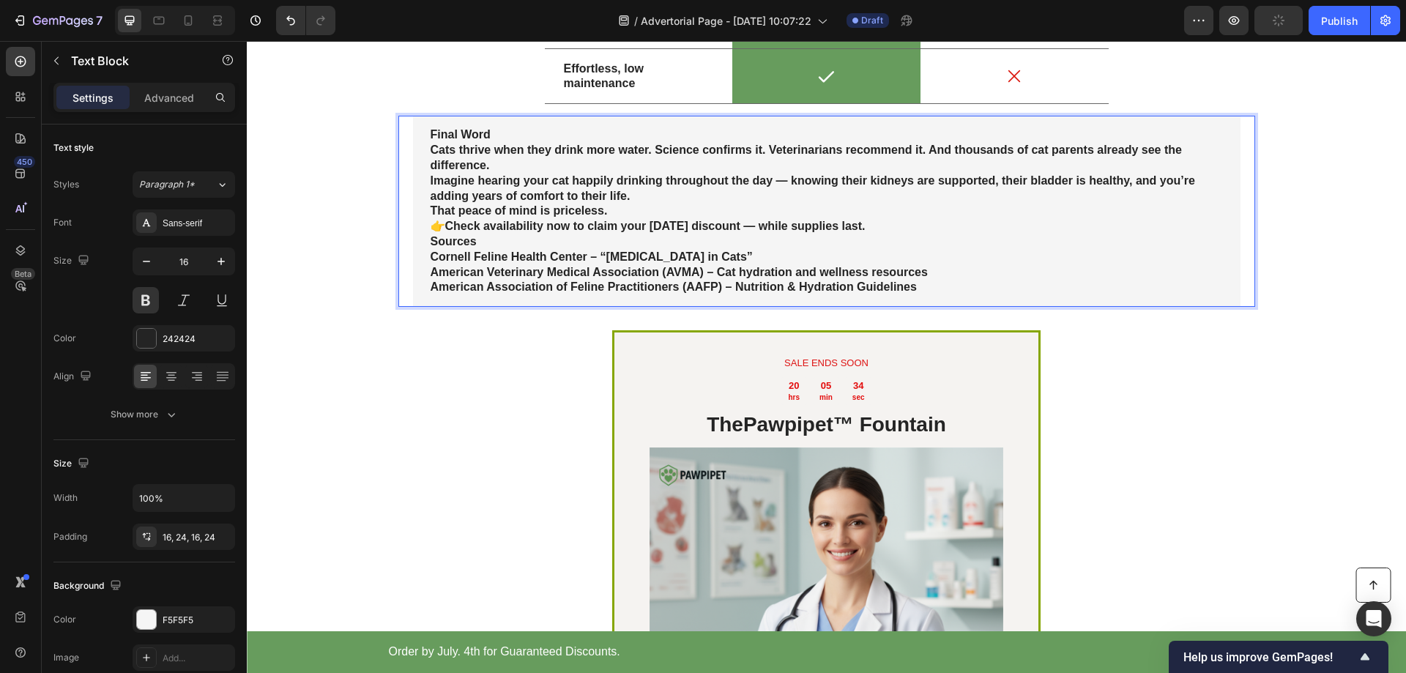
click at [627, 219] on p "That peace of mind is priceless." at bounding box center [827, 211] width 792 height 15
click at [665, 265] on p "Cornell Feline Health Center – “[MEDICAL_DATA] in Cats”" at bounding box center [827, 257] width 792 height 15
click at [286, 20] on icon "Undo/Redo" at bounding box center [290, 20] width 15 height 15
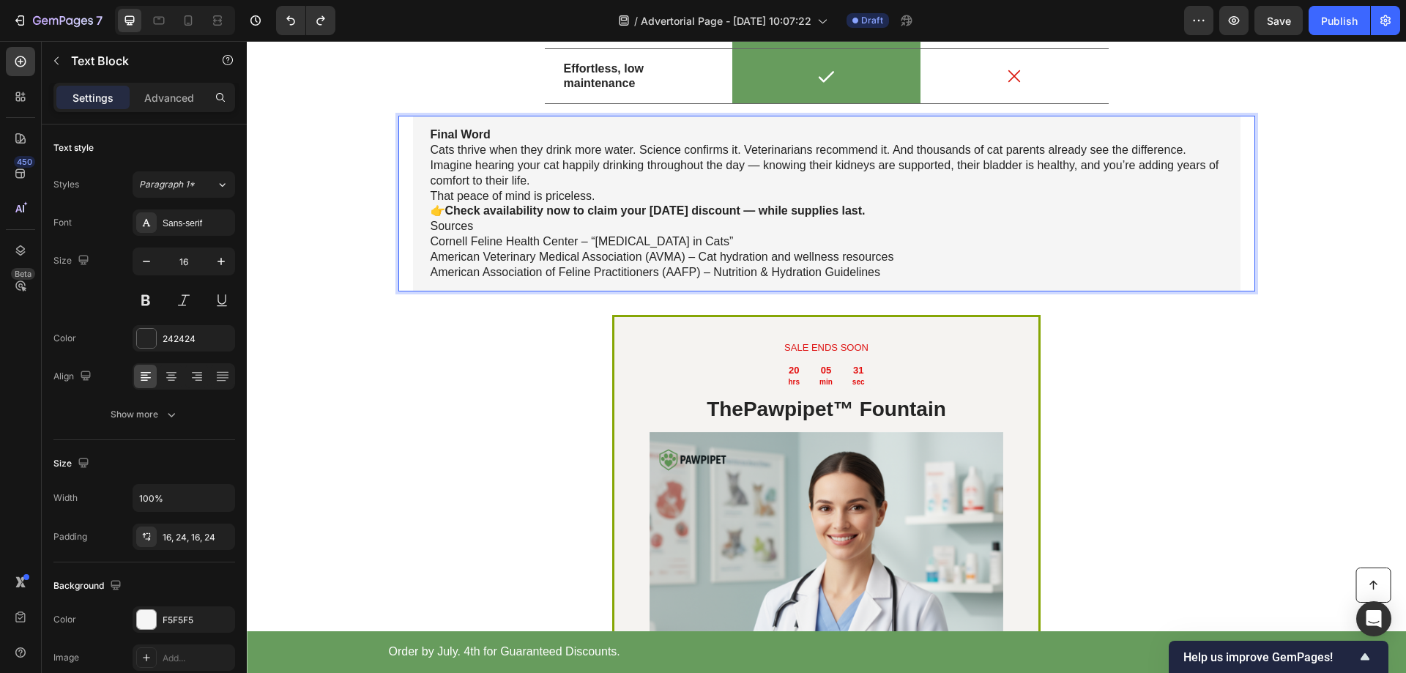
click at [588, 234] on p "Sources" at bounding box center [827, 226] width 792 height 15
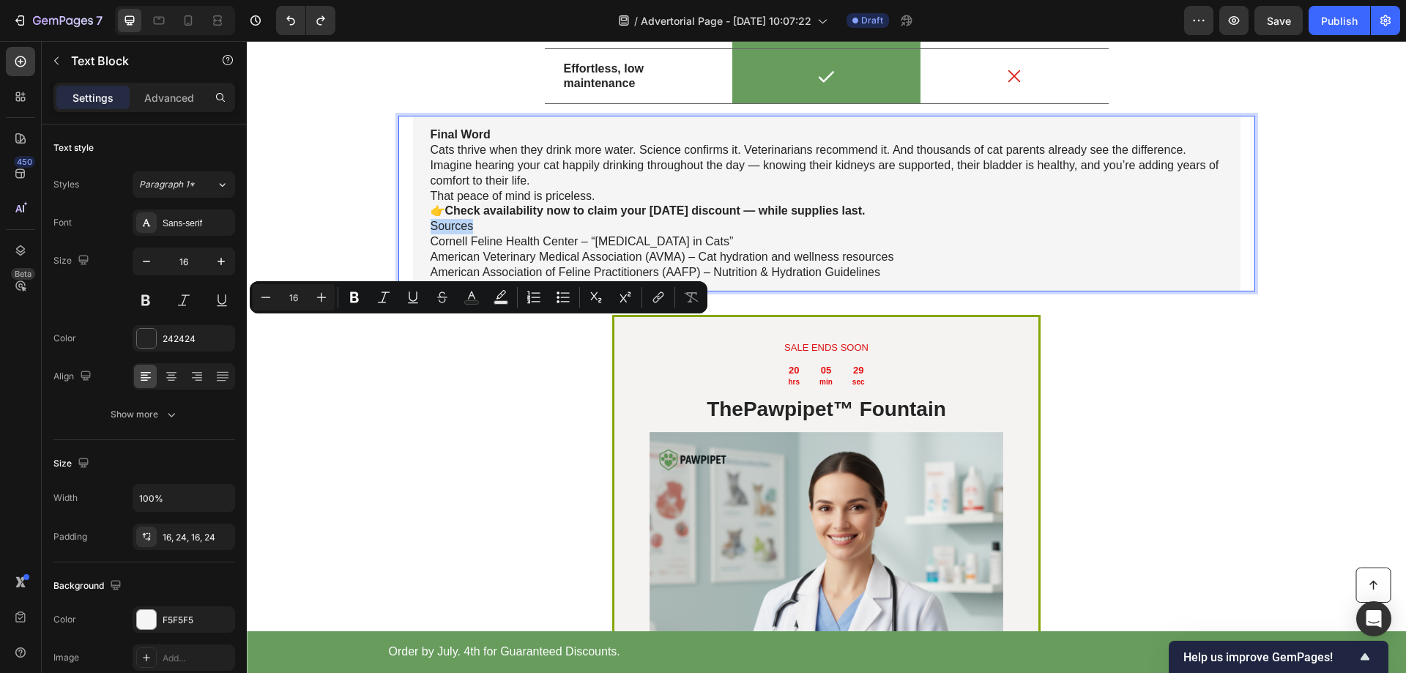
drag, startPoint x: 467, startPoint y: 327, endPoint x: 427, endPoint y: 327, distance: 40.3
click at [431, 234] on p "Sources" at bounding box center [827, 226] width 792 height 15
click at [360, 297] on icon "Editor contextual toolbar" at bounding box center [354, 297] width 15 height 15
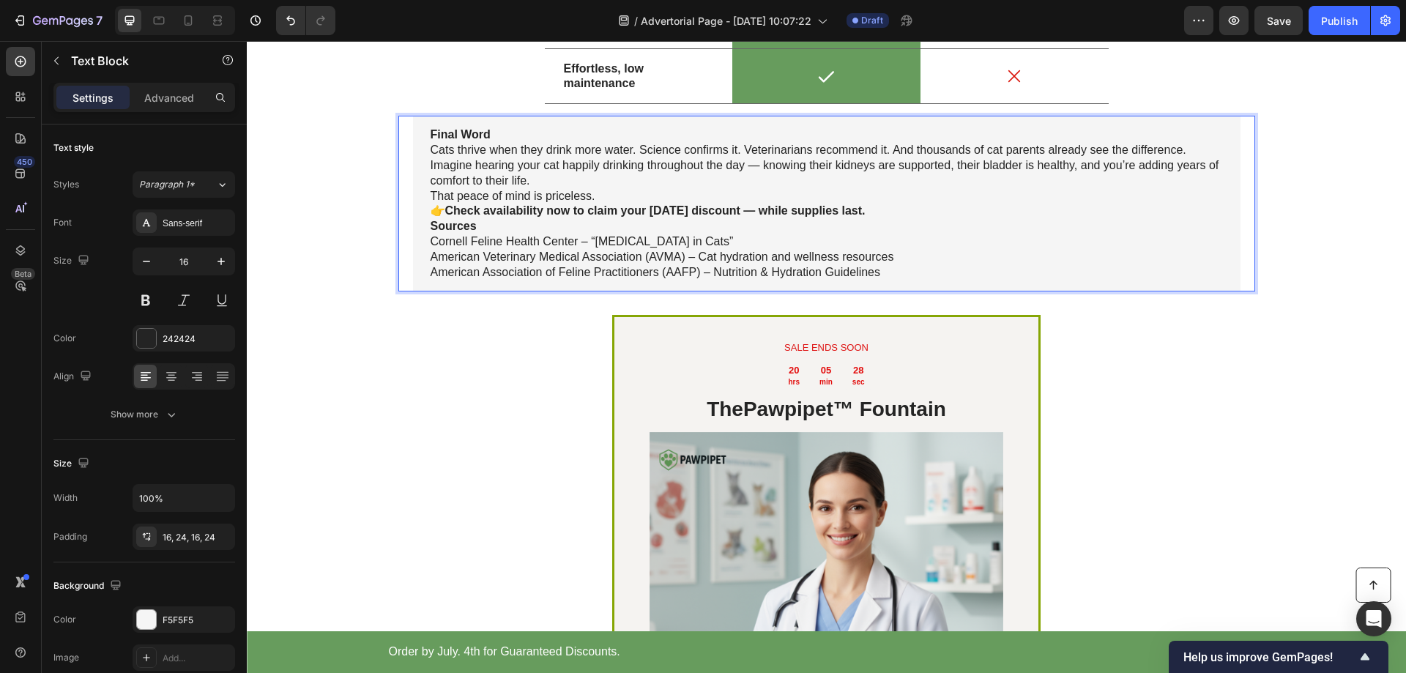
click at [532, 265] on p "American Veterinary Medical Association (AVMA) – Cat hydration and wellness res…" at bounding box center [827, 257] width 792 height 15
click at [535, 250] on p "Cornell Feline Health Center – “[MEDICAL_DATA] in Cats”" at bounding box center [827, 241] width 792 height 15
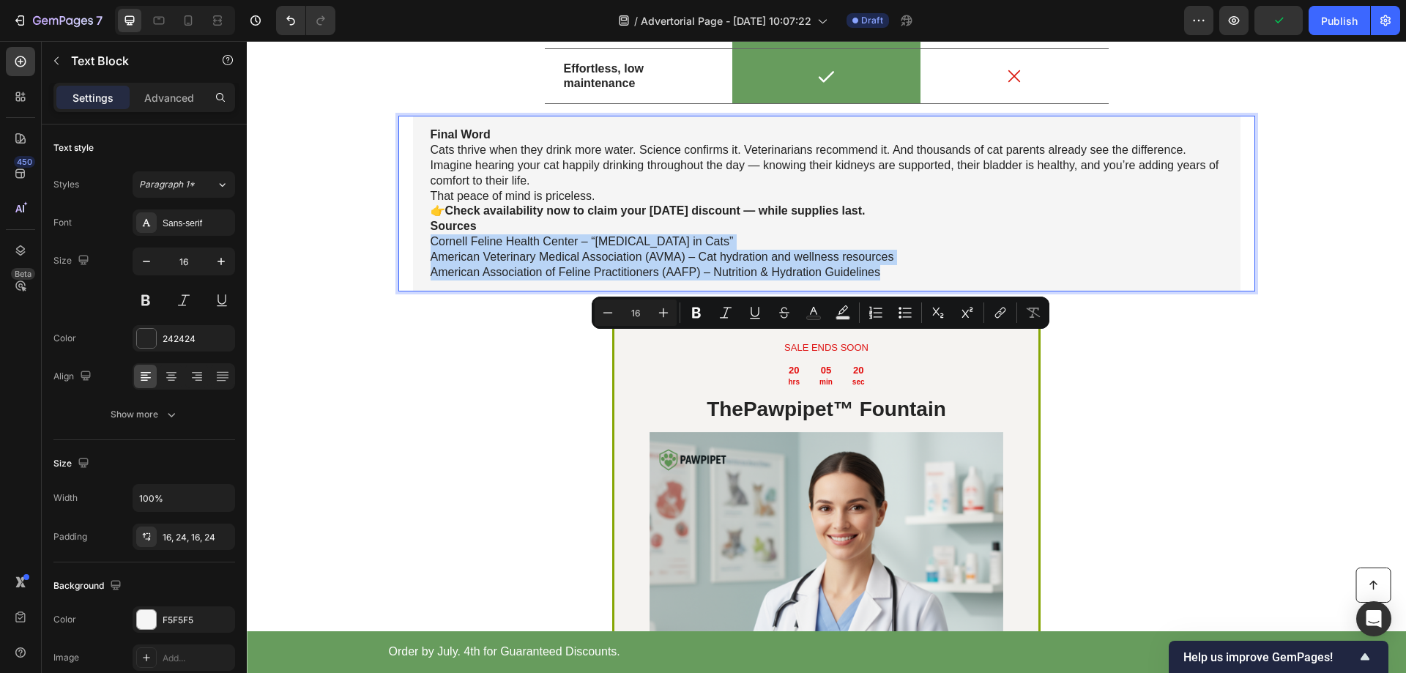
drag, startPoint x: 874, startPoint y: 376, endPoint x: 426, endPoint y: 341, distance: 450.3
click at [426, 291] on div "Final Word Cats thrive when they drink more water. Science confirms it. Veterin…" at bounding box center [827, 204] width 828 height 176
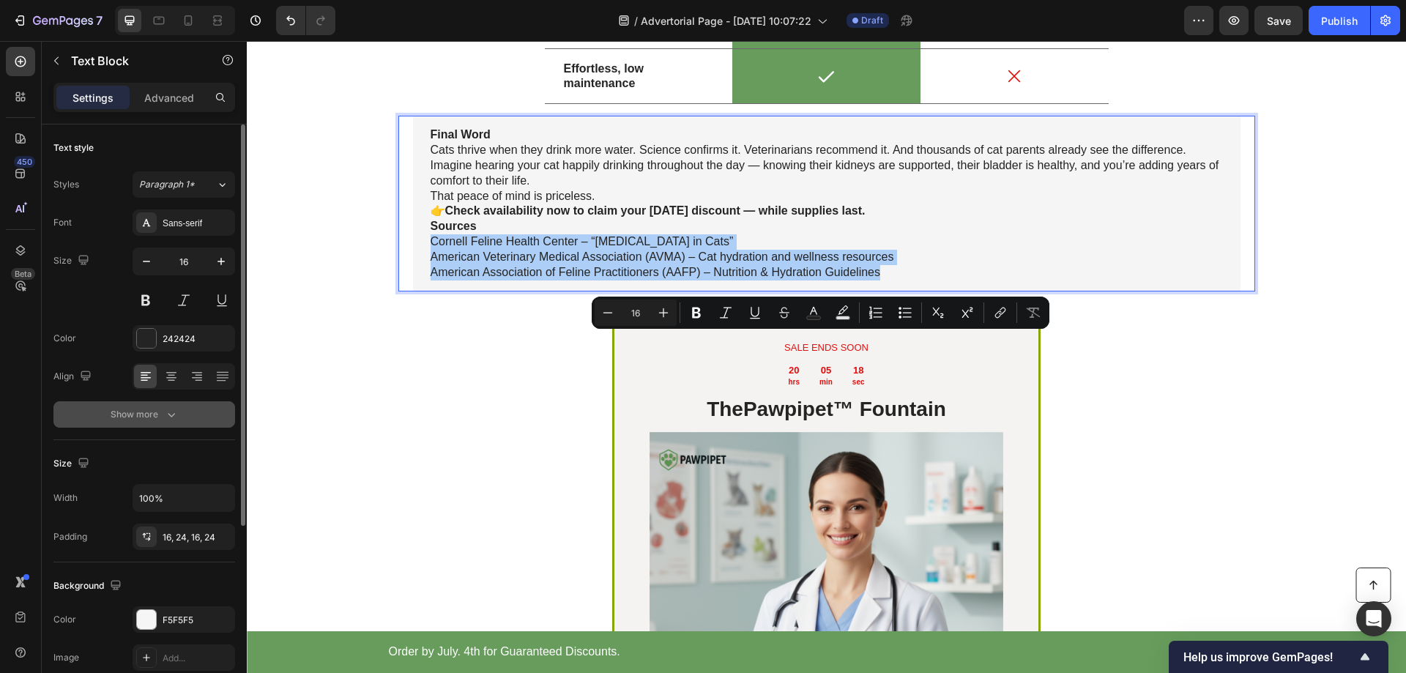
click at [182, 415] on button "Show more" at bounding box center [144, 414] width 182 height 26
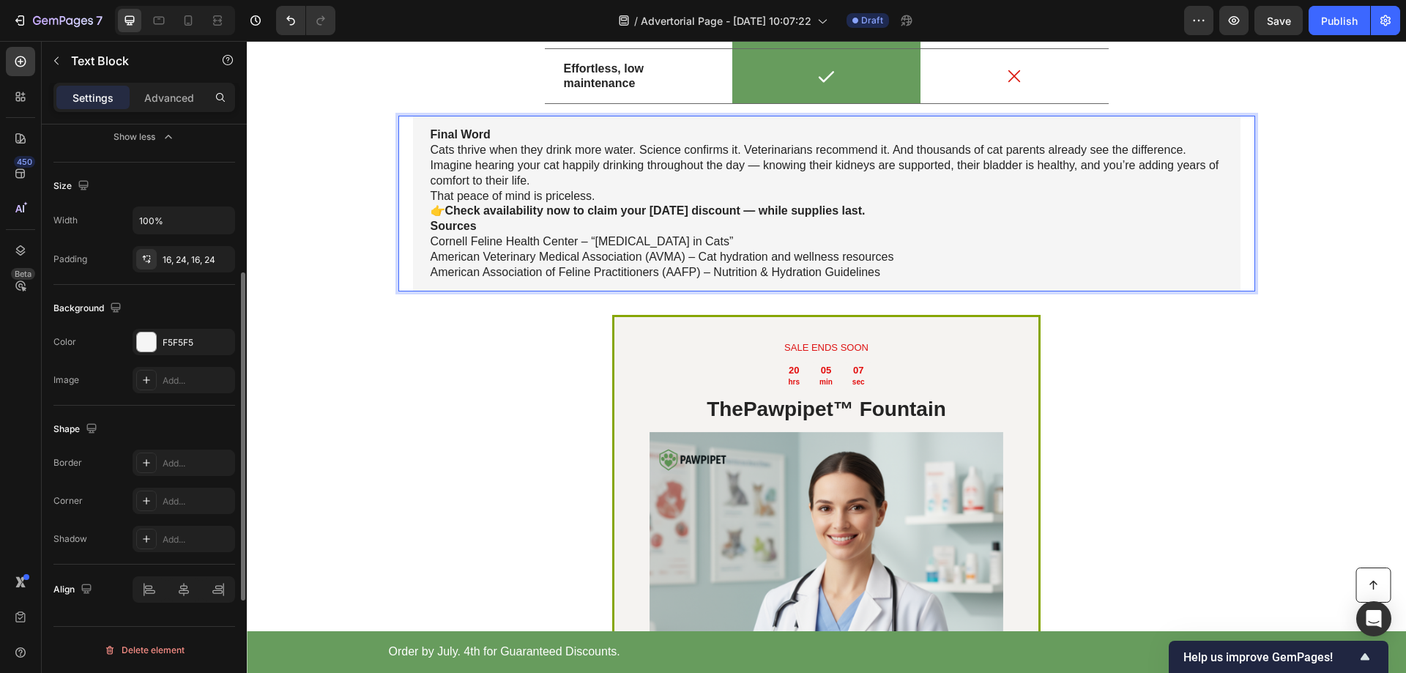
scroll to position [251, 0]
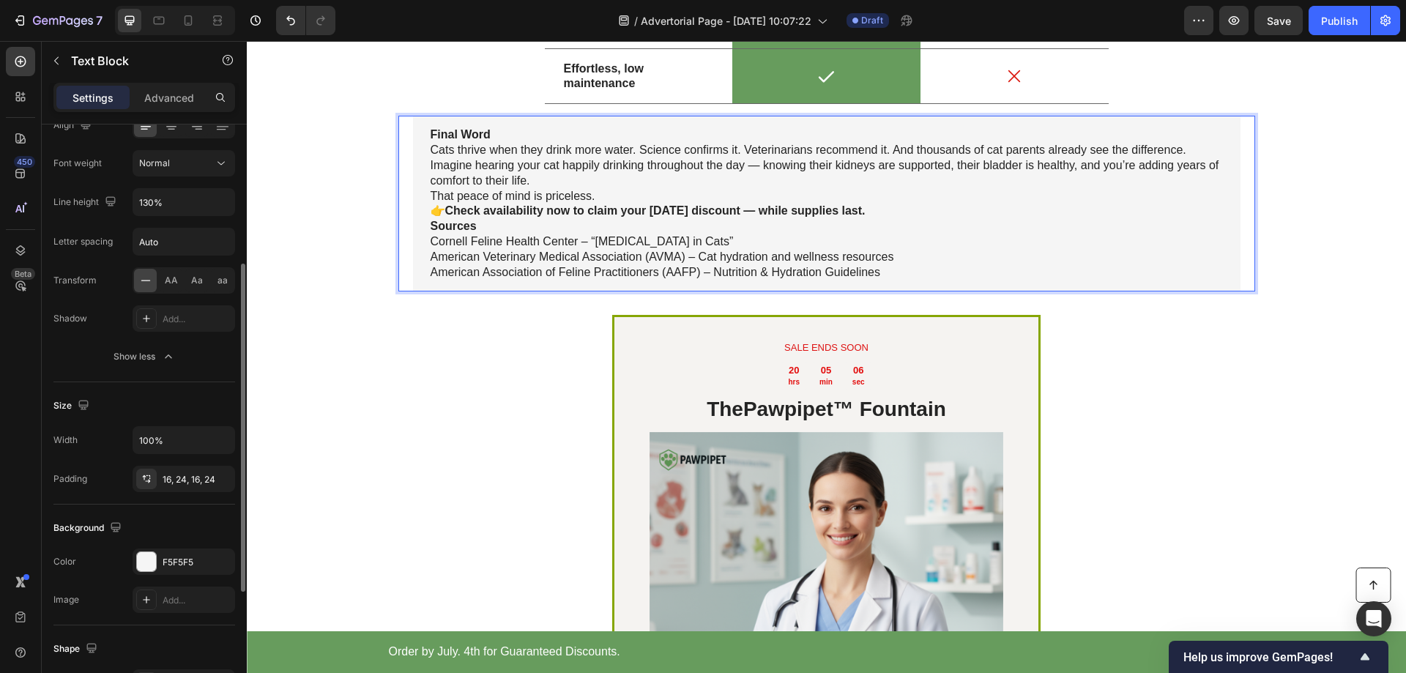
click at [655, 265] on p "American Veterinary Medical Association (AVMA) – Cat hydration and wellness res…" at bounding box center [827, 257] width 792 height 15
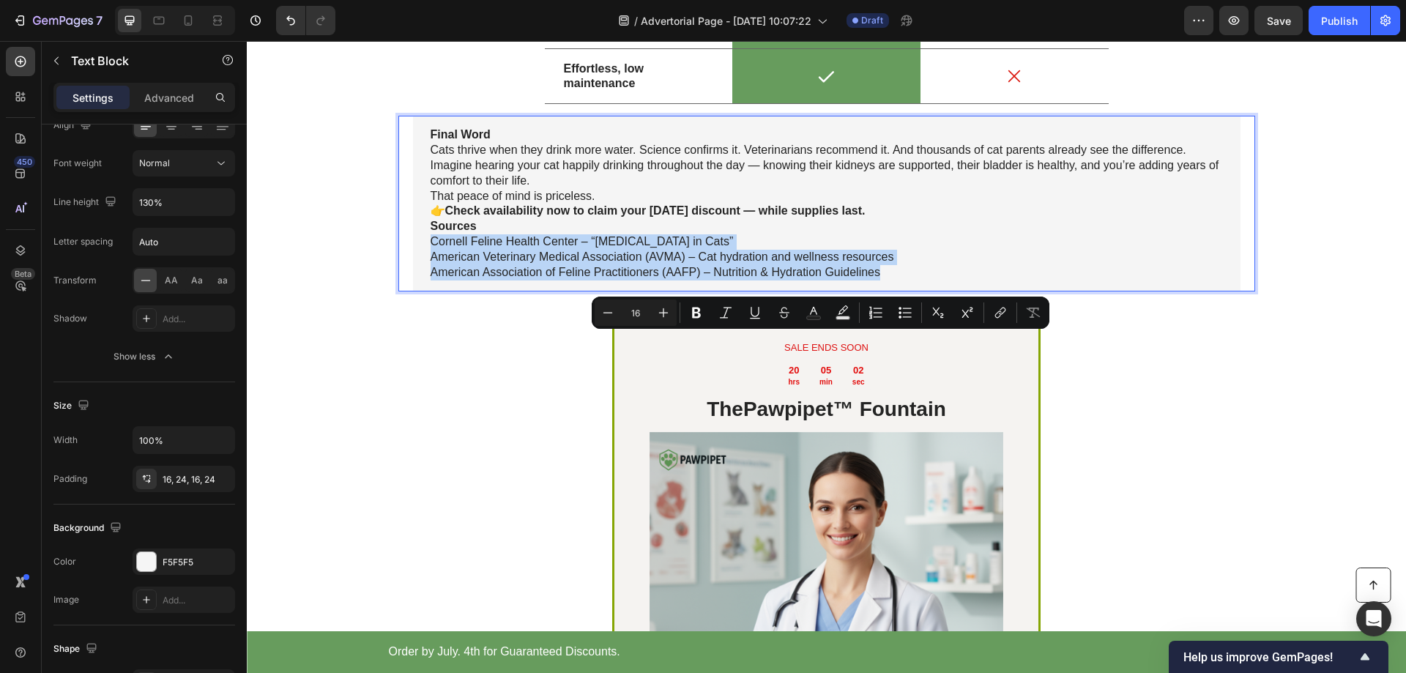
drag, startPoint x: 874, startPoint y: 376, endPoint x: 426, endPoint y: 342, distance: 449.5
click at [426, 291] on div "Final Word Cats thrive when they drink more water. Science confirms it. Veterin…" at bounding box center [827, 204] width 828 height 176
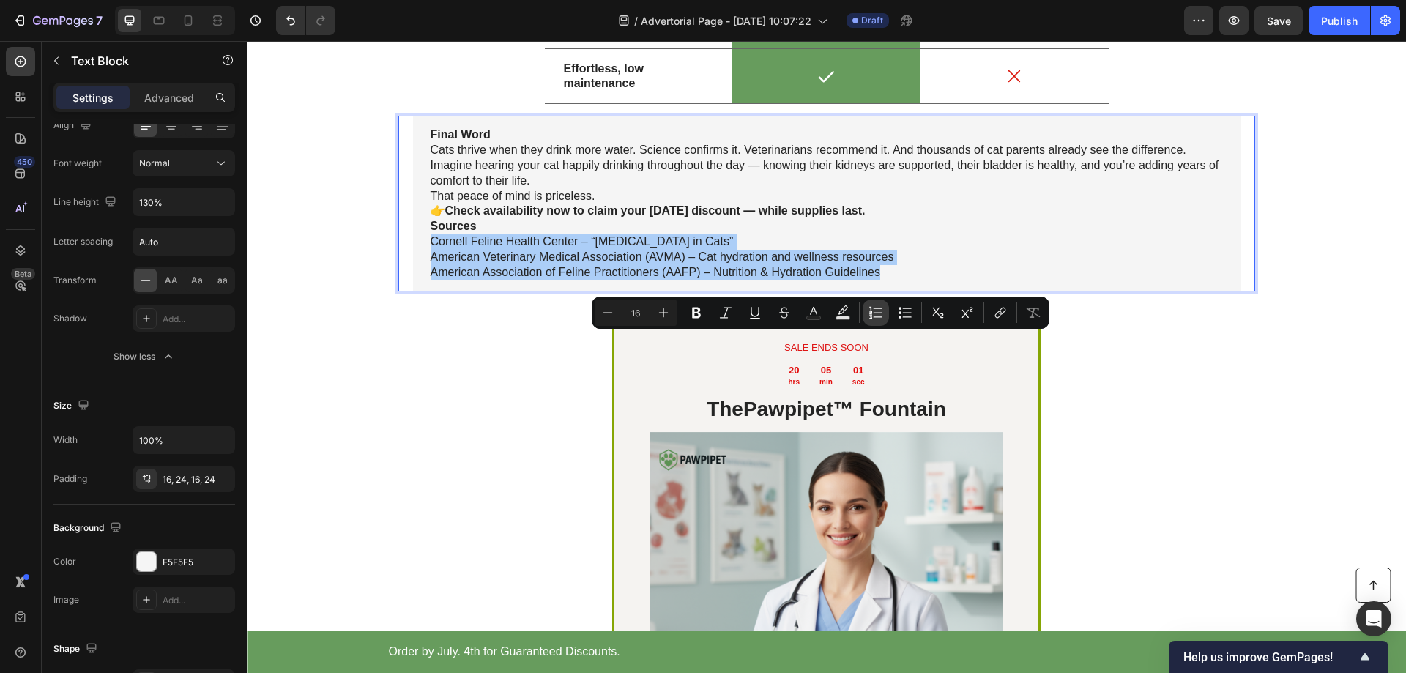
click at [880, 311] on icon "Editor contextual toolbar" at bounding box center [876, 312] width 15 height 15
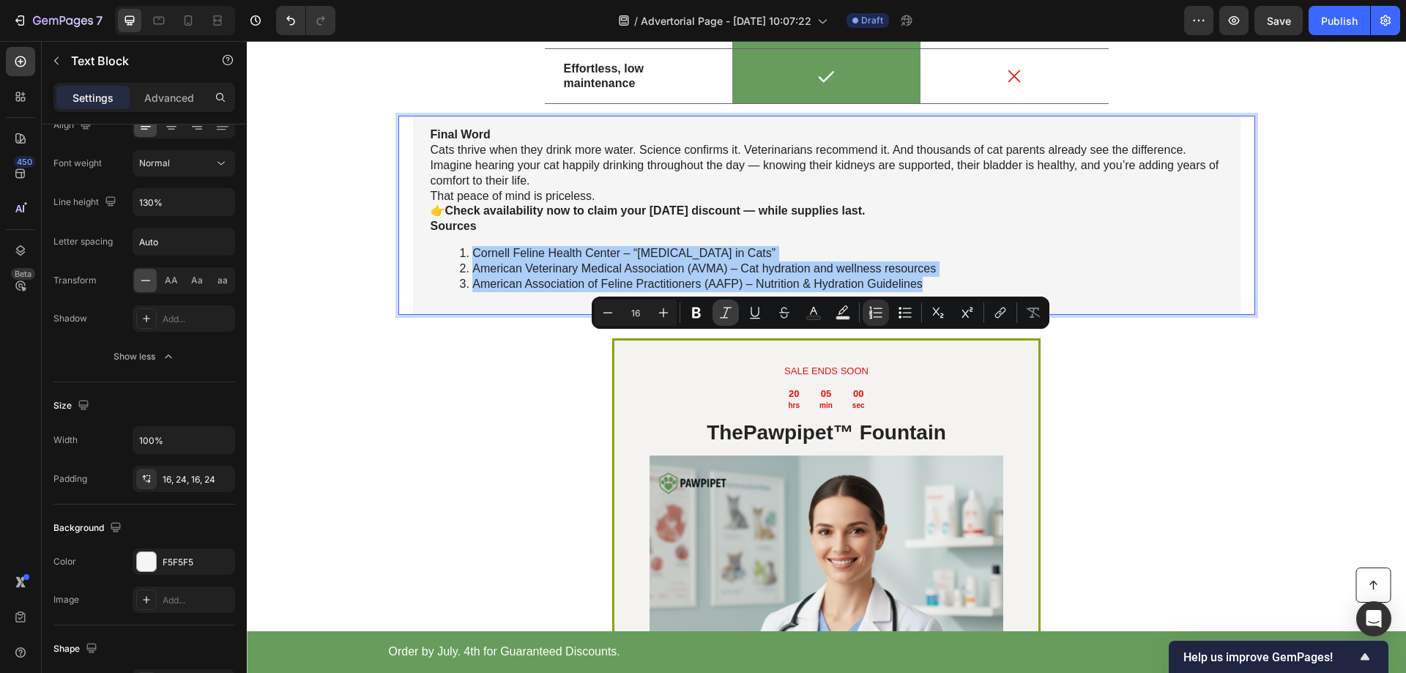
click at [727, 313] on icon "Editor contextual toolbar" at bounding box center [725, 312] width 15 height 15
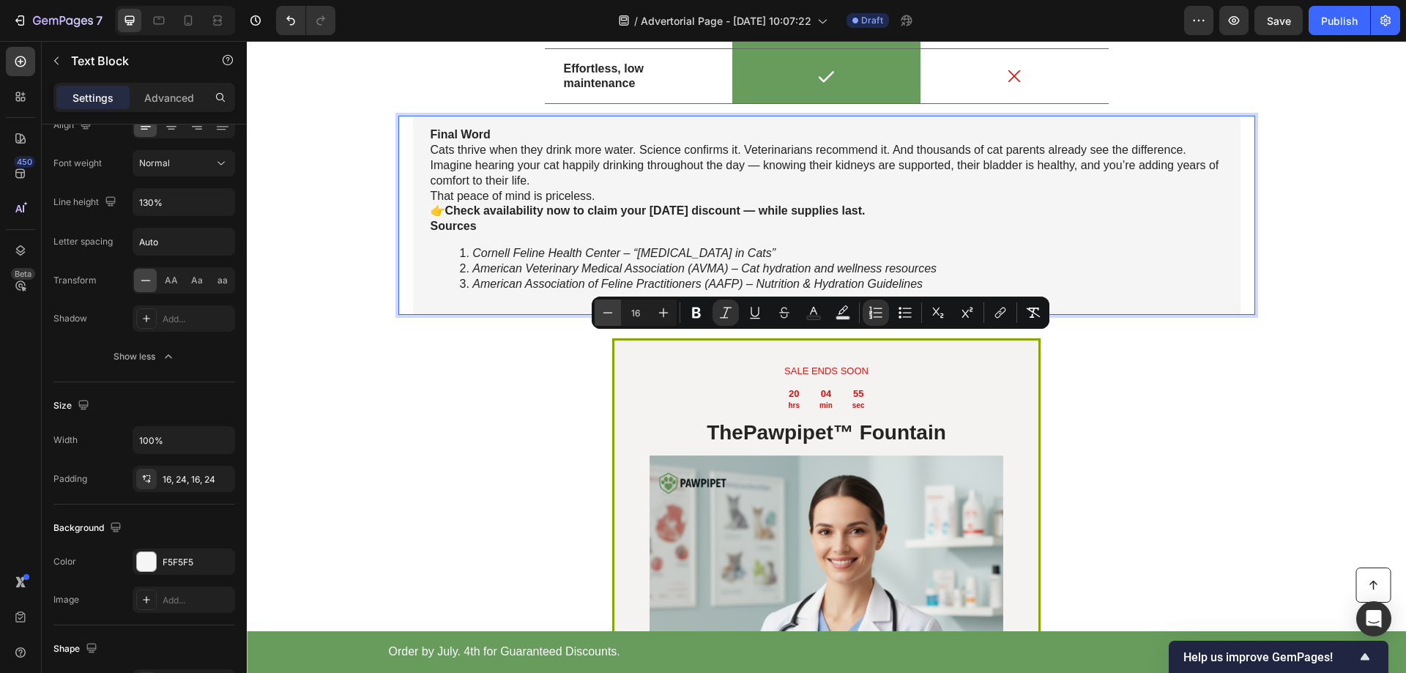
click at [609, 313] on icon "Editor contextual toolbar" at bounding box center [608, 312] width 15 height 15
type input "14"
click at [843, 275] on icon "American Veterinary Medical Association (AVMA) – Cat hydration and wellness res…" at bounding box center [675, 269] width 406 height 12
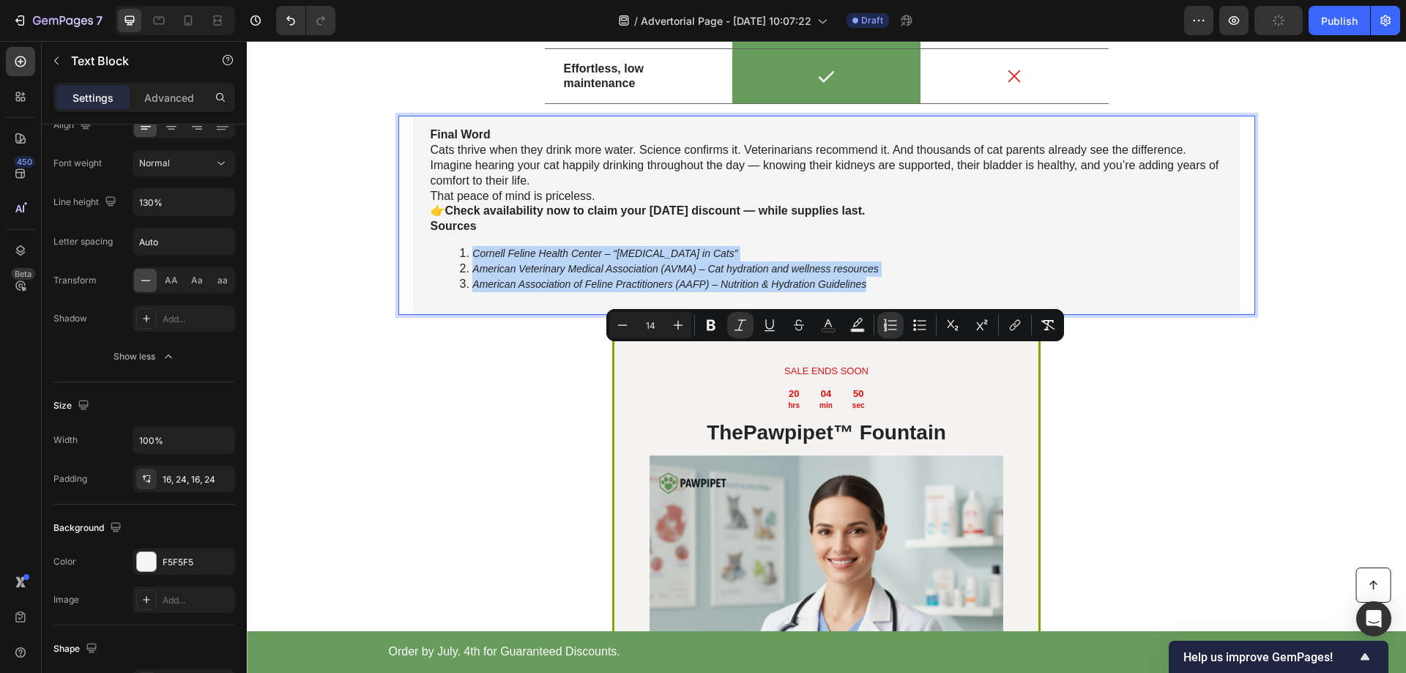
drag, startPoint x: 863, startPoint y: 382, endPoint x: 456, endPoint y: 348, distance: 409.4
click at [456, 291] on ol "Cornell Feline Health Center – “[MEDICAL_DATA] in Cats” American Veterinary Med…" at bounding box center [827, 268] width 792 height 45
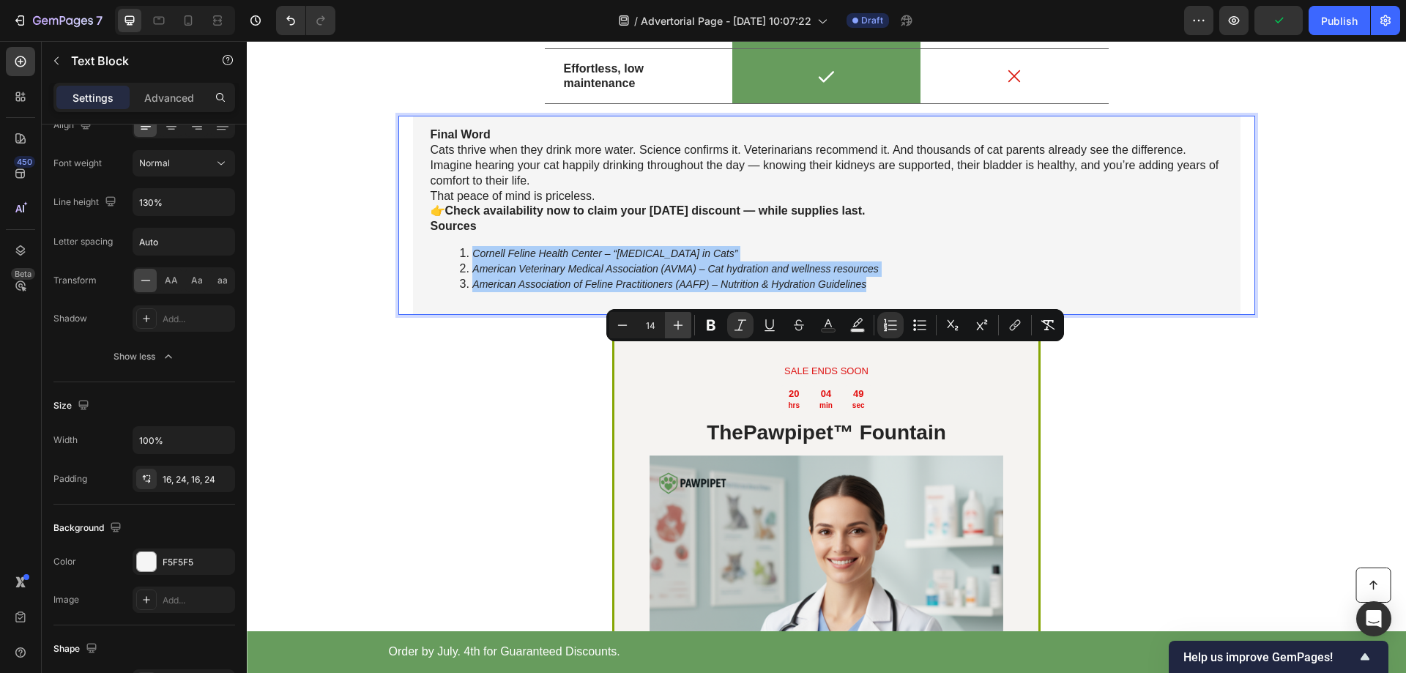
click at [680, 325] on icon "Editor contextual toolbar" at bounding box center [679, 326] width 10 height 10
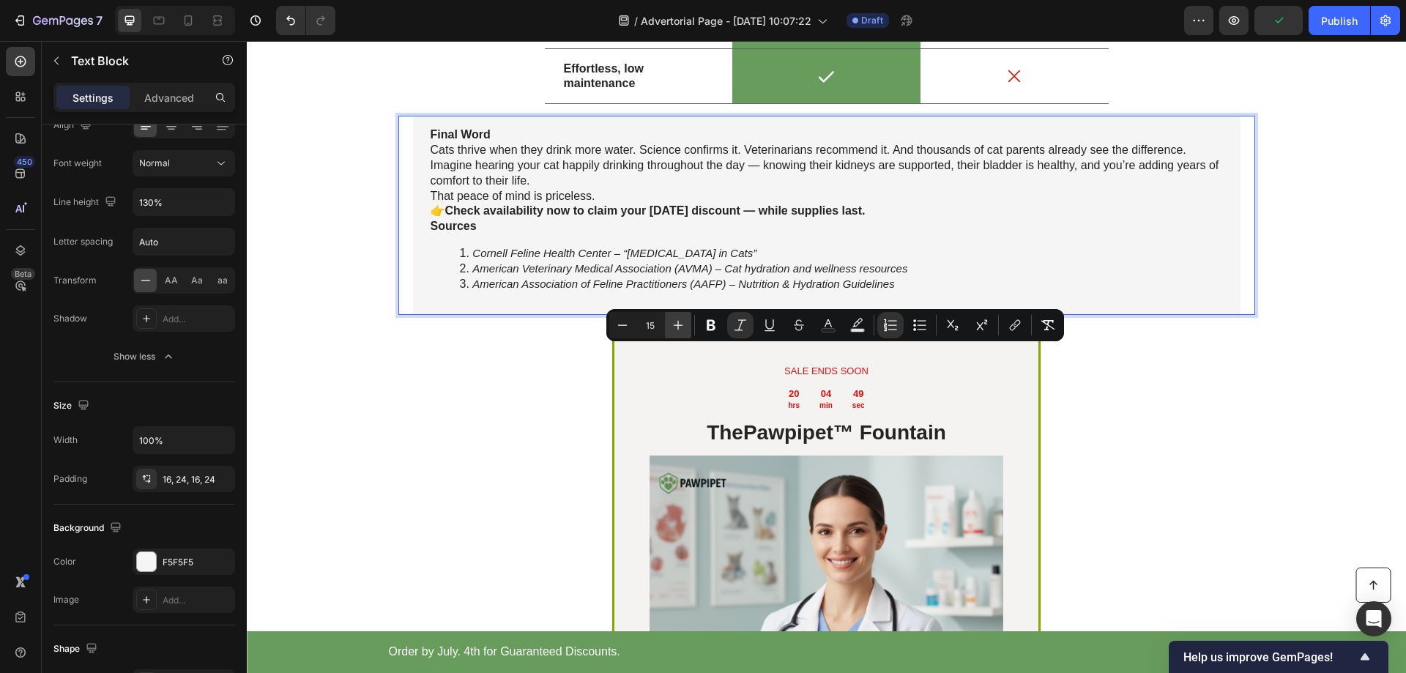
click at [683, 323] on icon "Editor contextual toolbar" at bounding box center [678, 325] width 15 height 15
type input "16"
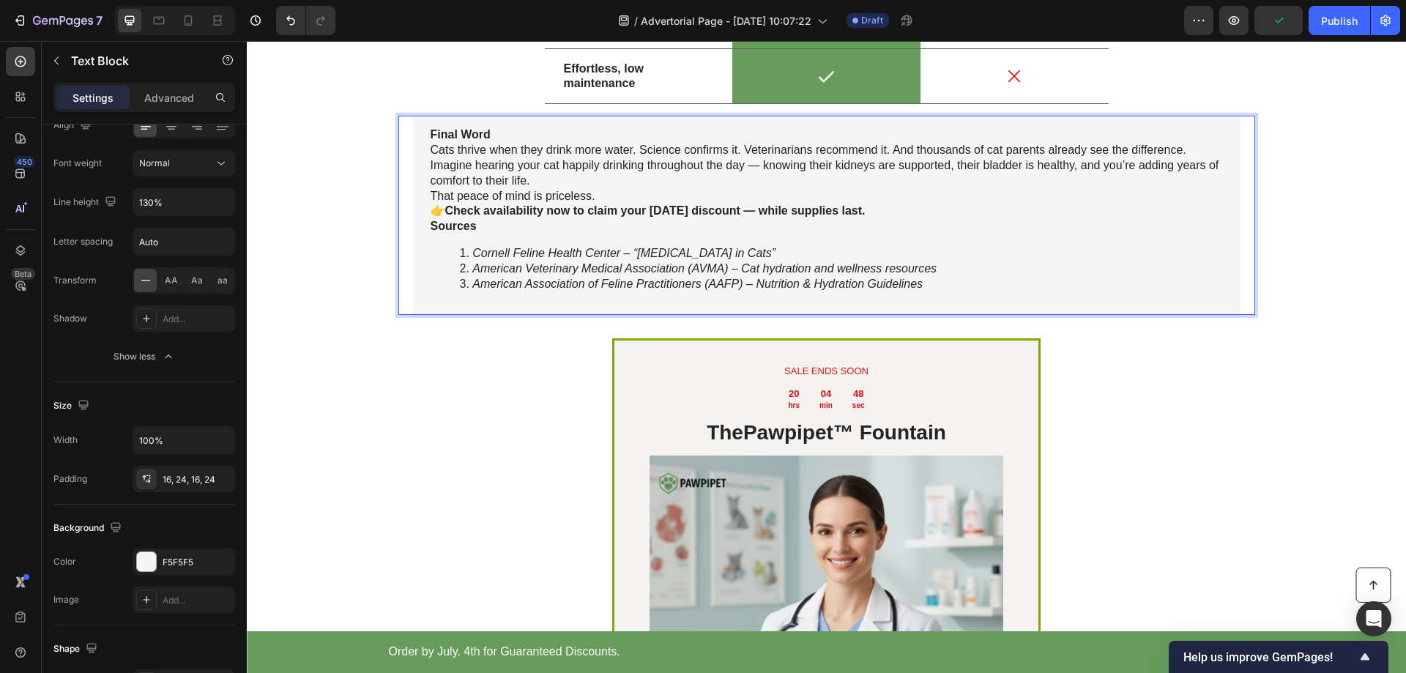
click at [690, 158] on p "Cats thrive when they drink more water. Science confirms it. Veterinarians reco…" at bounding box center [827, 150] width 792 height 15
click at [758, 275] on icon "American Veterinary Medical Association (AVMA) – Cat hydration and wellness res…" at bounding box center [704, 268] width 464 height 12
click at [721, 158] on p "Cats thrive when they drink more water. Science confirms it. Veterinarians reco…" at bounding box center [827, 150] width 792 height 15
click at [535, 315] on div "Final Word Cats thrive when they drink more water. Science confirms it. Veterin…" at bounding box center [827, 215] width 828 height 199
click at [469, 232] on strong "Sources" at bounding box center [454, 226] width 46 height 12
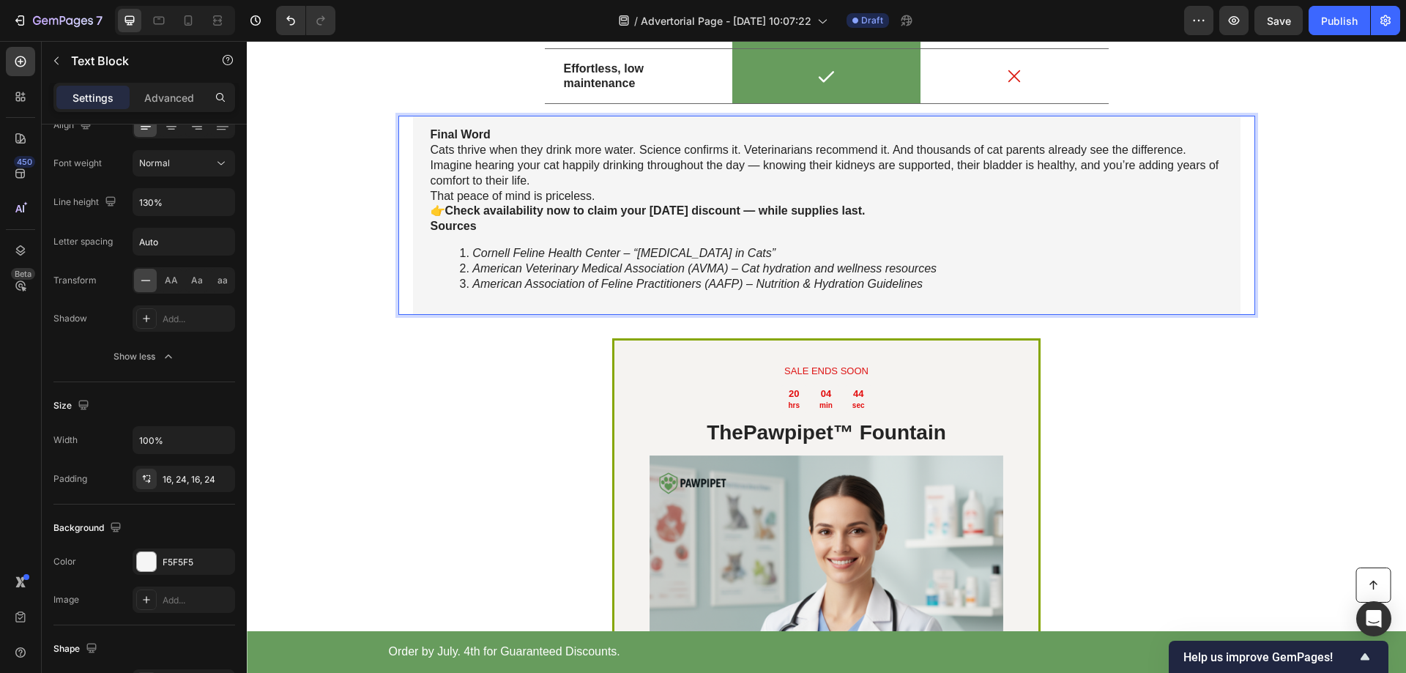
click at [455, 315] on div "Final Word Cats thrive when they drink more water. Science confirms it. Veterin…" at bounding box center [827, 215] width 828 height 199
click at [478, 234] on p "Sources" at bounding box center [827, 226] width 792 height 15
click at [463, 315] on div "Final Word Cats thrive when they drink more water. Science confirms it. Veterin…" at bounding box center [827, 215] width 828 height 199
click at [480, 234] on p "Sources" at bounding box center [827, 226] width 792 height 15
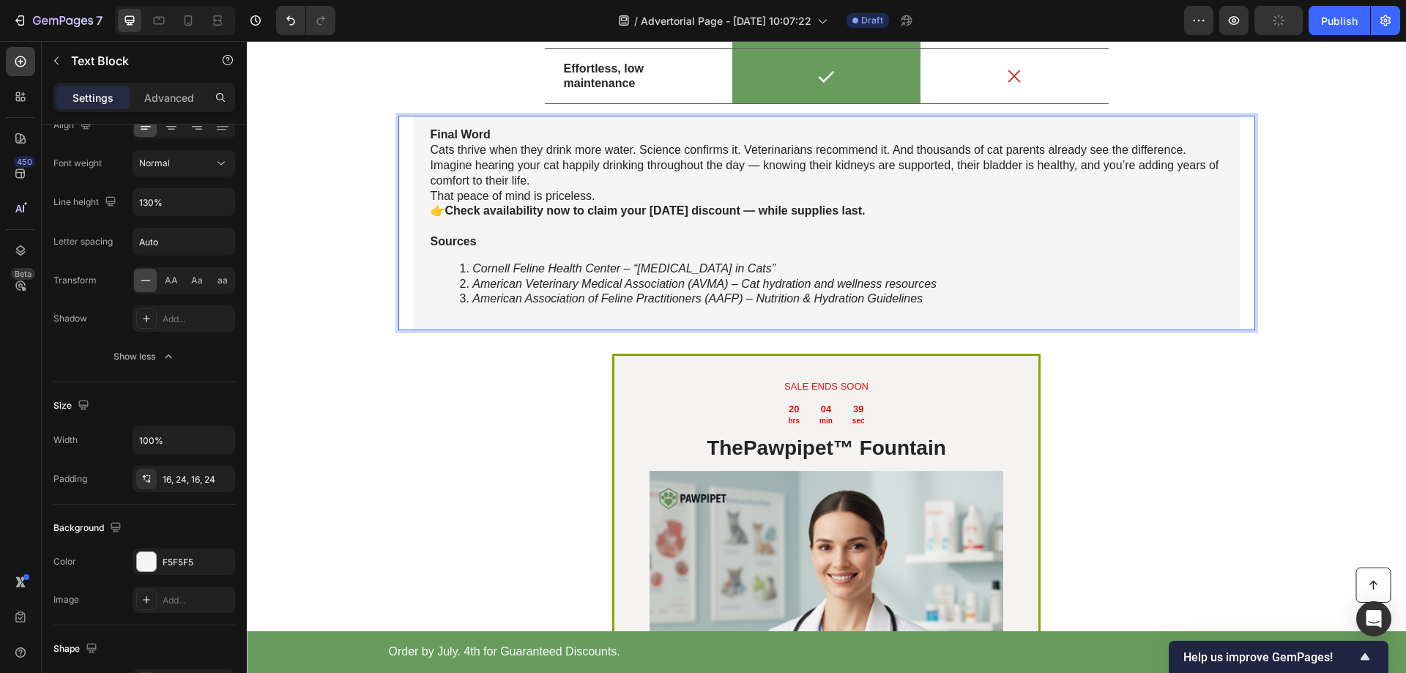
click at [656, 189] on p "Imagine hearing your cat happily drinking throughout the day — knowing their ki…" at bounding box center [827, 173] width 792 height 31
click at [521, 250] on p "Sources" at bounding box center [827, 241] width 792 height 15
click at [481, 250] on p "Sources" at bounding box center [827, 241] width 792 height 15
click at [743, 290] on icon "American Veterinary Medical Association (AVMA) – Cat hydration and wellness res…" at bounding box center [704, 284] width 464 height 12
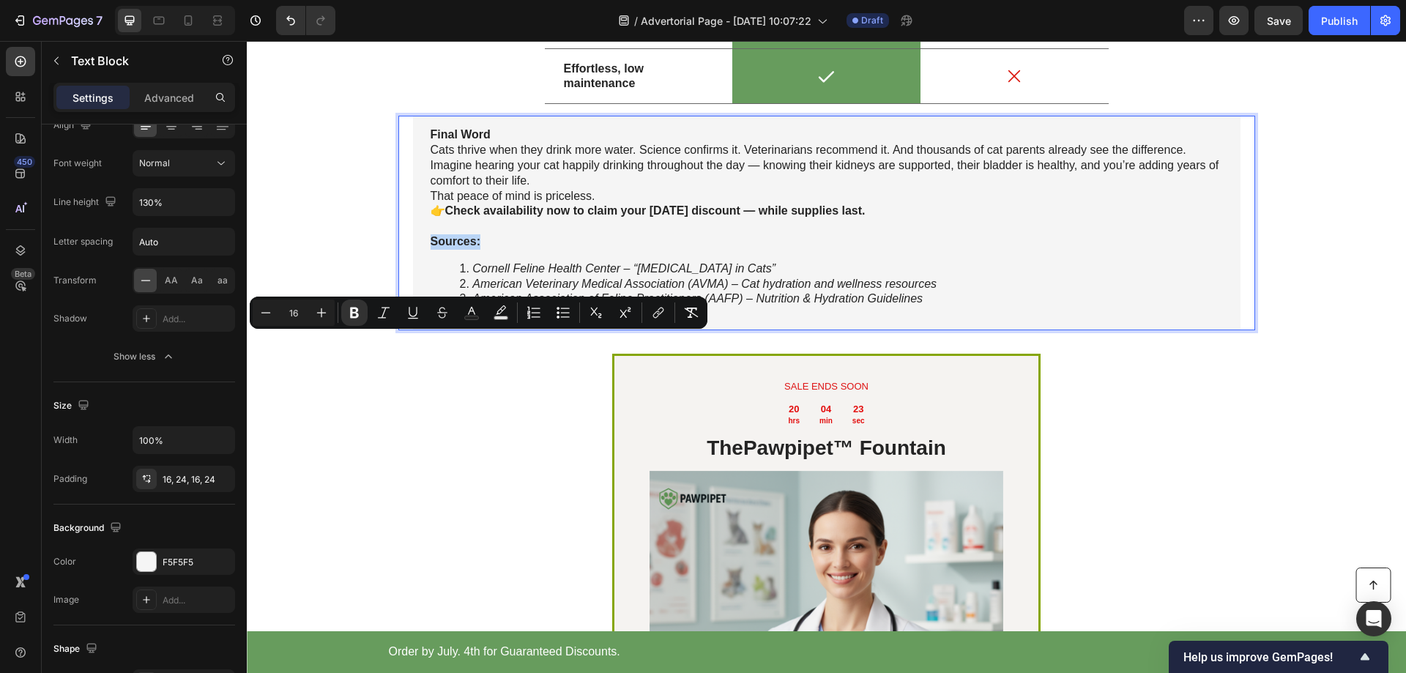
drag, startPoint x: 475, startPoint y: 342, endPoint x: 419, endPoint y: 338, distance: 55.8
click at [419, 330] on div "Final Word Cats thrive when they drink more water. Science confirms it. Veterin…" at bounding box center [827, 223] width 828 height 215
click at [382, 314] on icon "Editor contextual toolbar" at bounding box center [383, 312] width 15 height 15
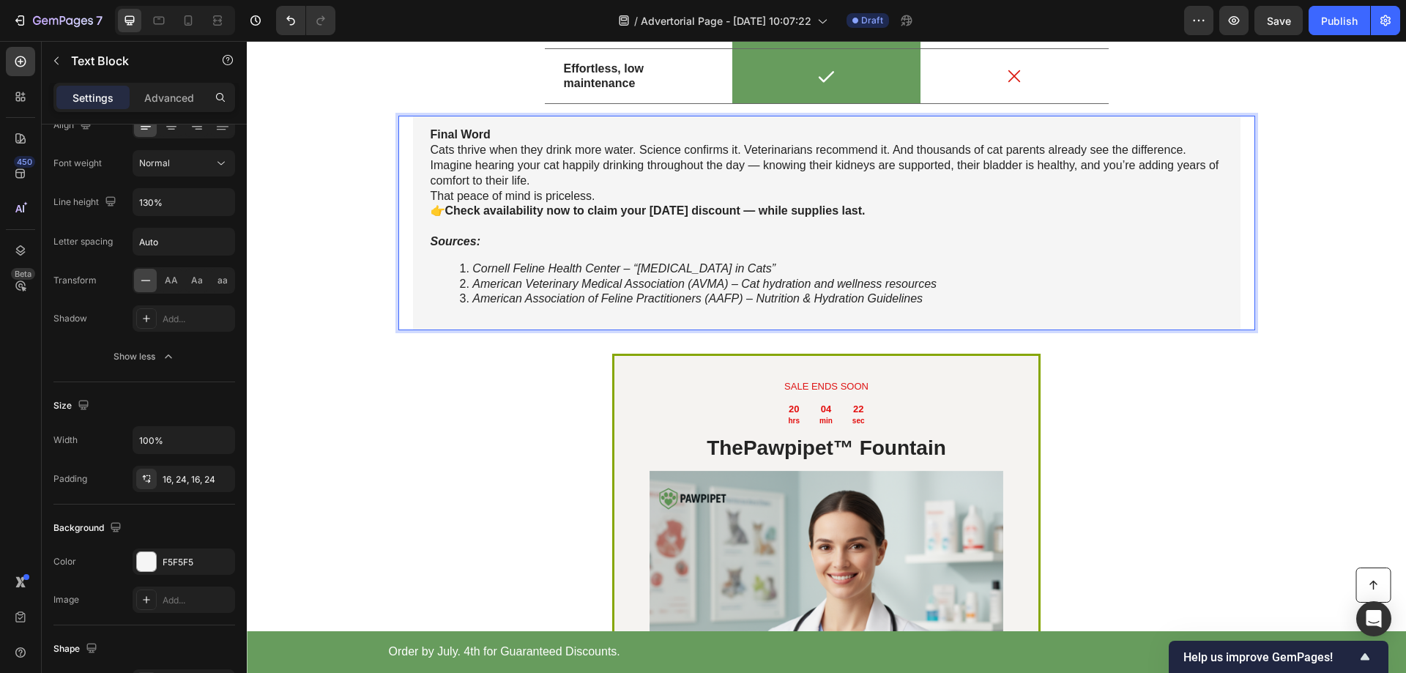
click at [540, 290] on icon "American Veterinary Medical Association (AVMA) – Cat hydration and wellness res…" at bounding box center [704, 284] width 464 height 12
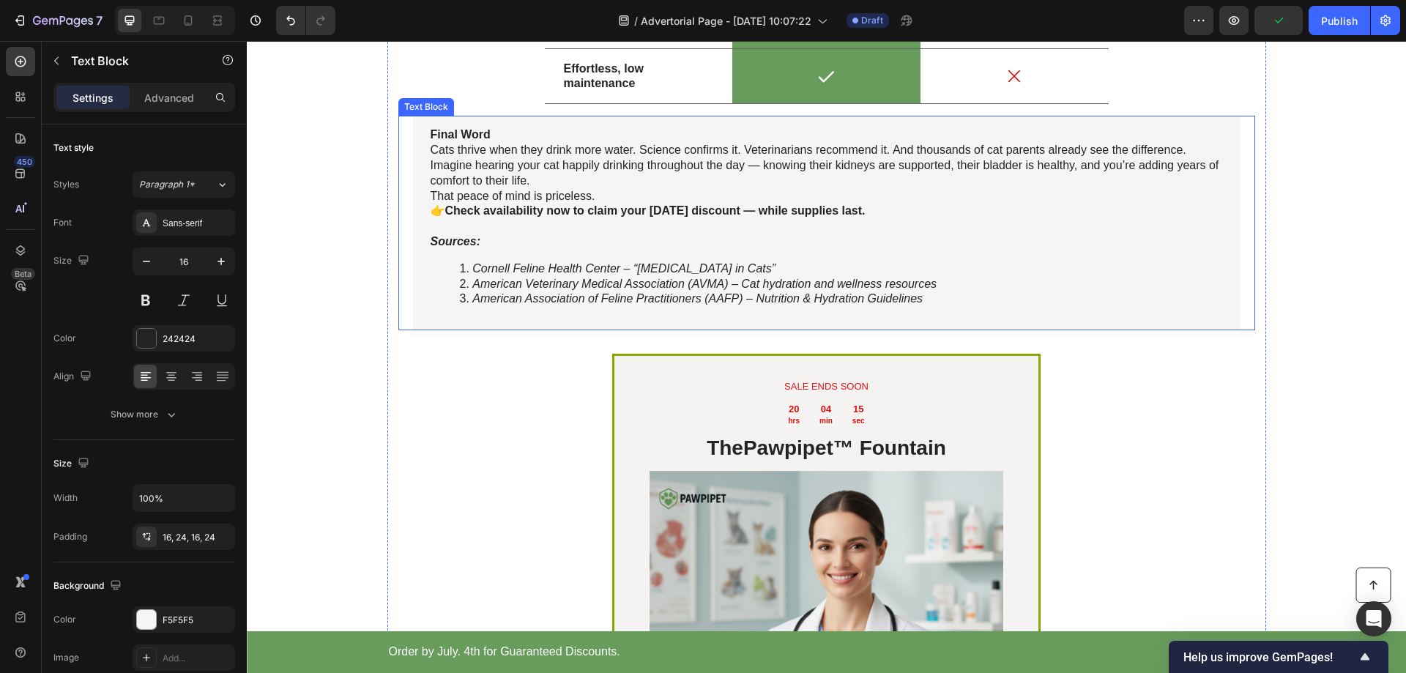
click at [562, 217] on strong "Check availability now to claim your [DATE] discount — while supplies last." at bounding box center [655, 210] width 420 height 12
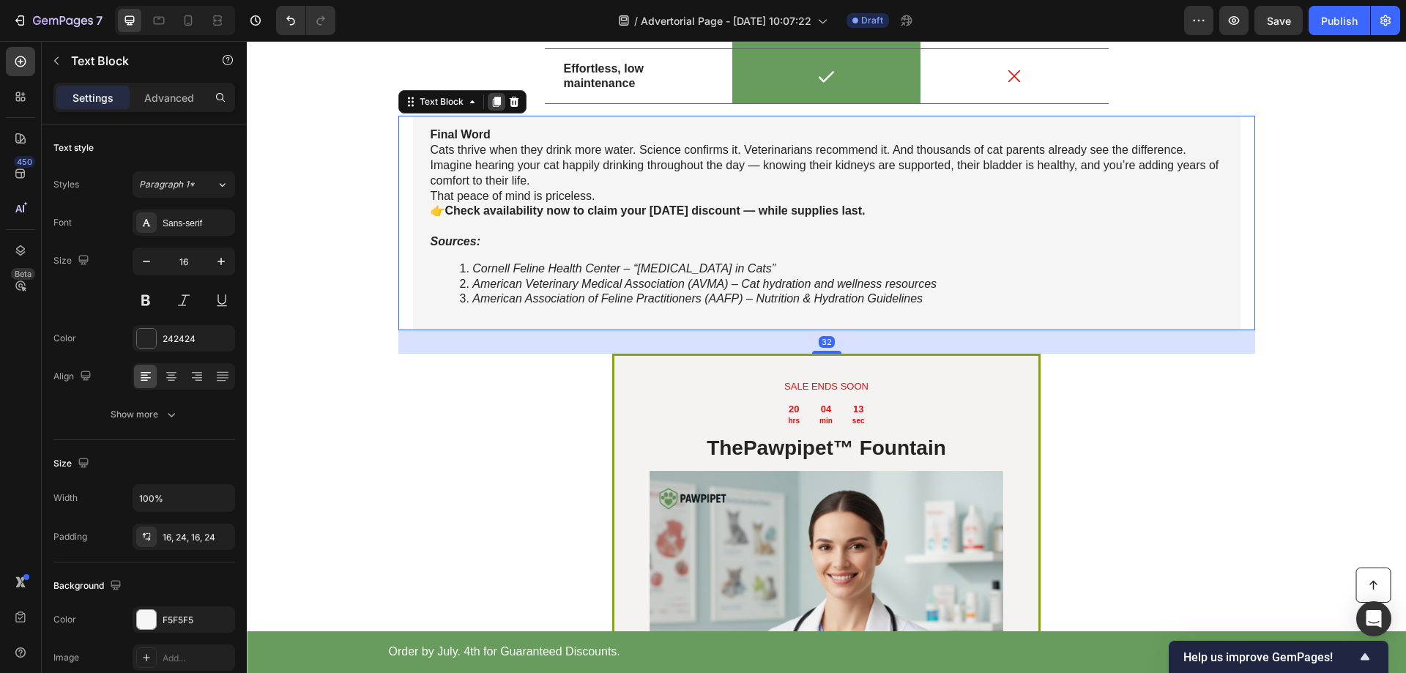
click at [492, 108] on icon at bounding box center [496, 102] width 8 height 10
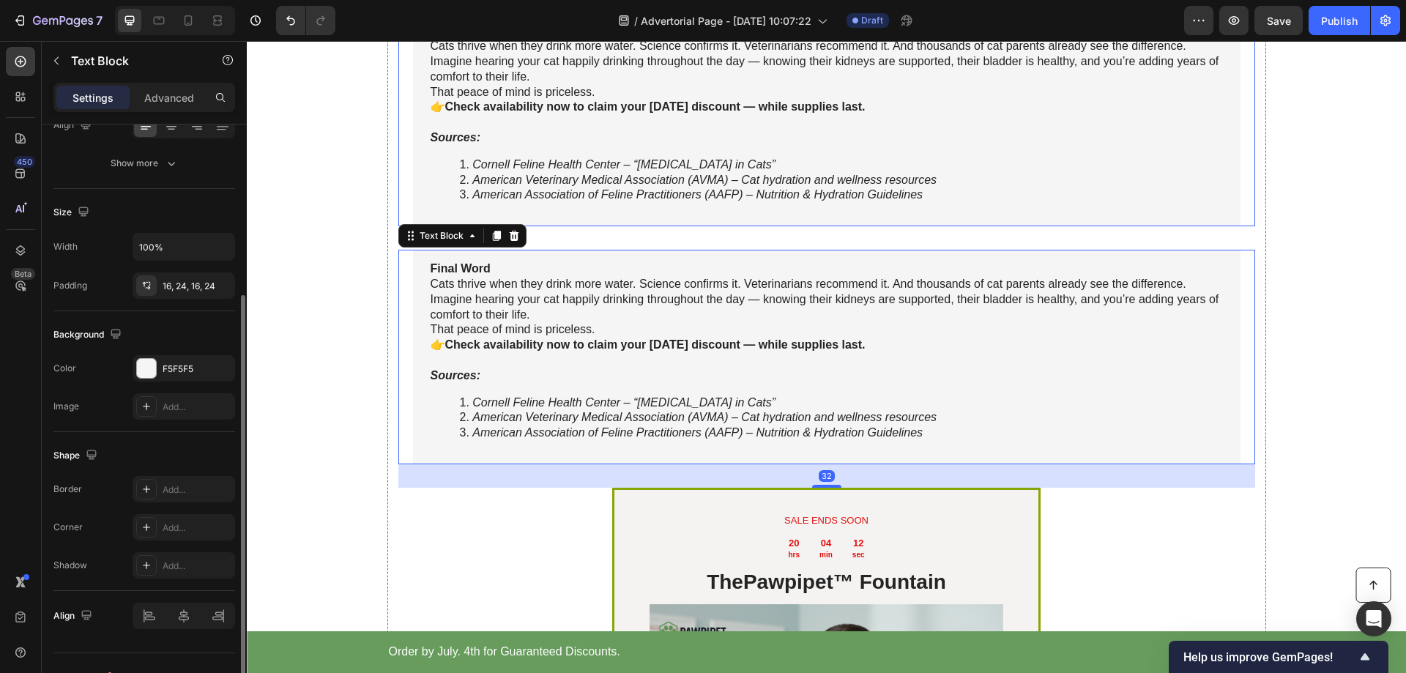
scroll to position [3662, 0]
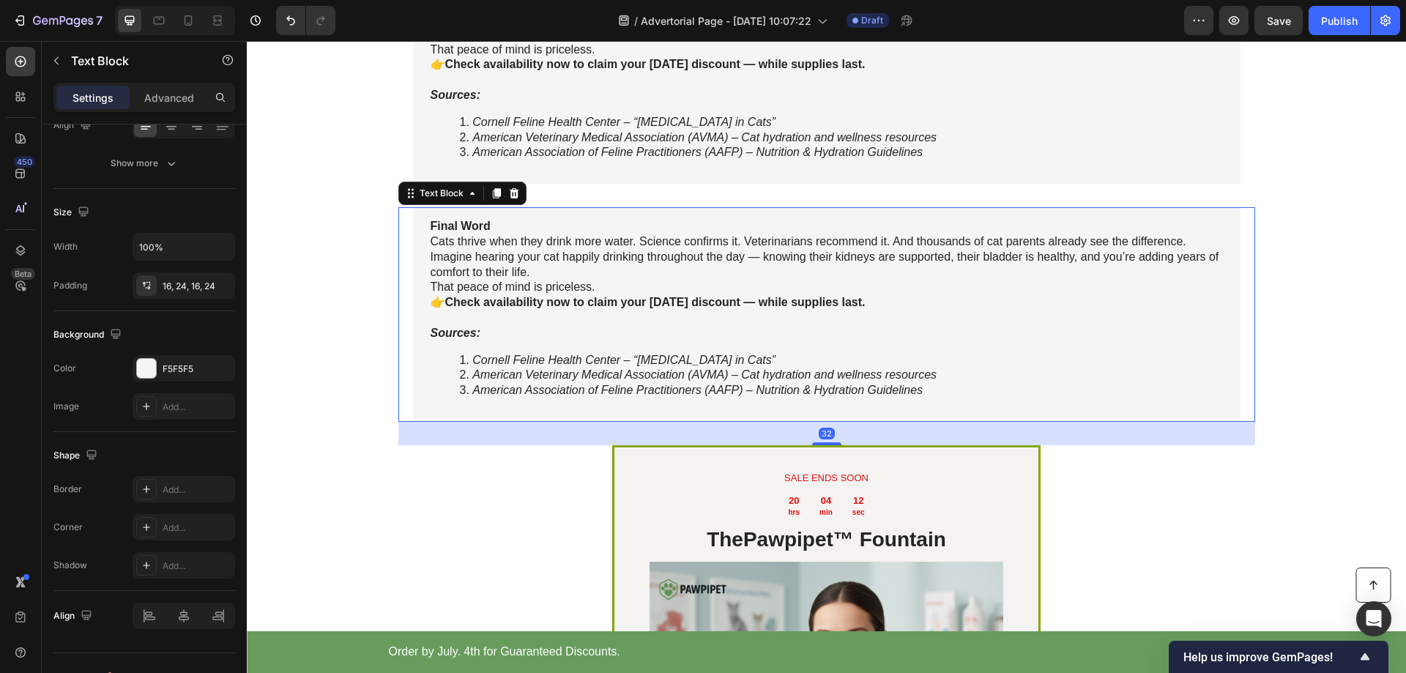
click at [571, 308] on strong "Check availability now to claim your [DATE] discount — while supplies last." at bounding box center [655, 302] width 420 height 12
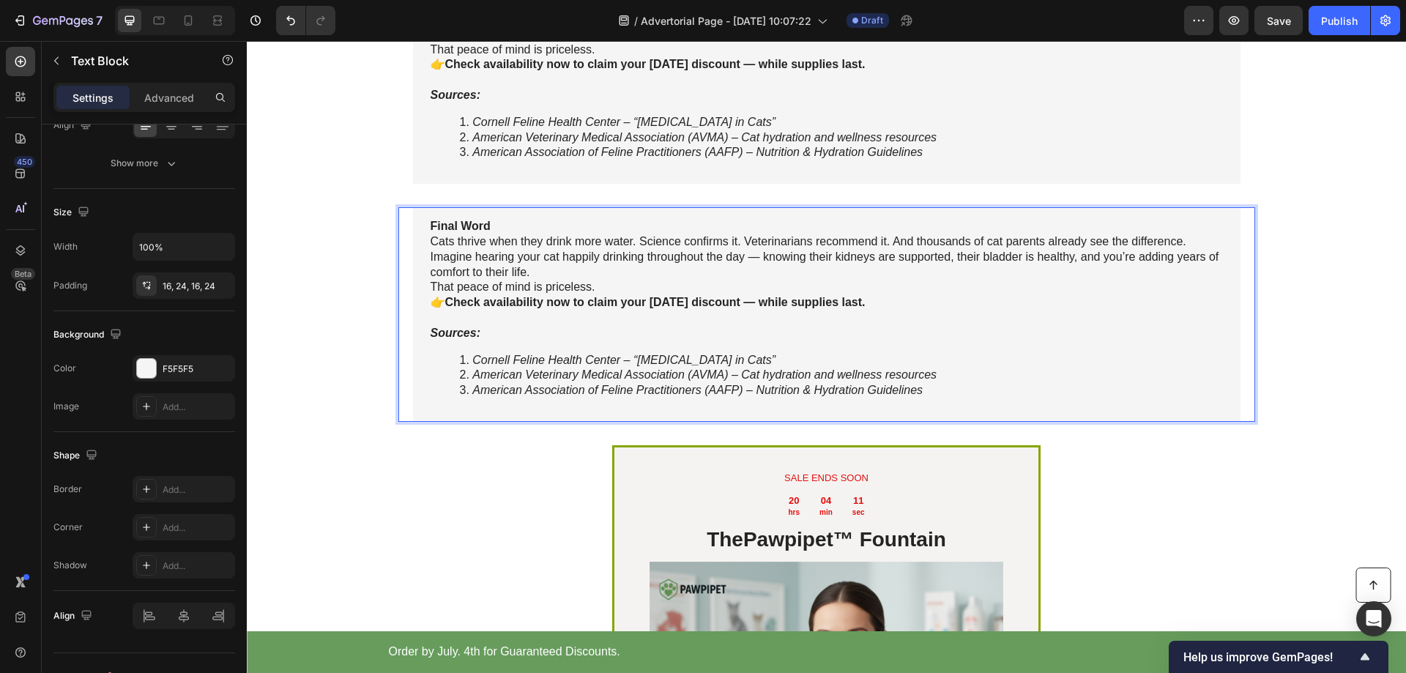
click at [520, 308] on strong "Check availability now to claim your [DATE] discount — while supplies last." at bounding box center [655, 302] width 420 height 12
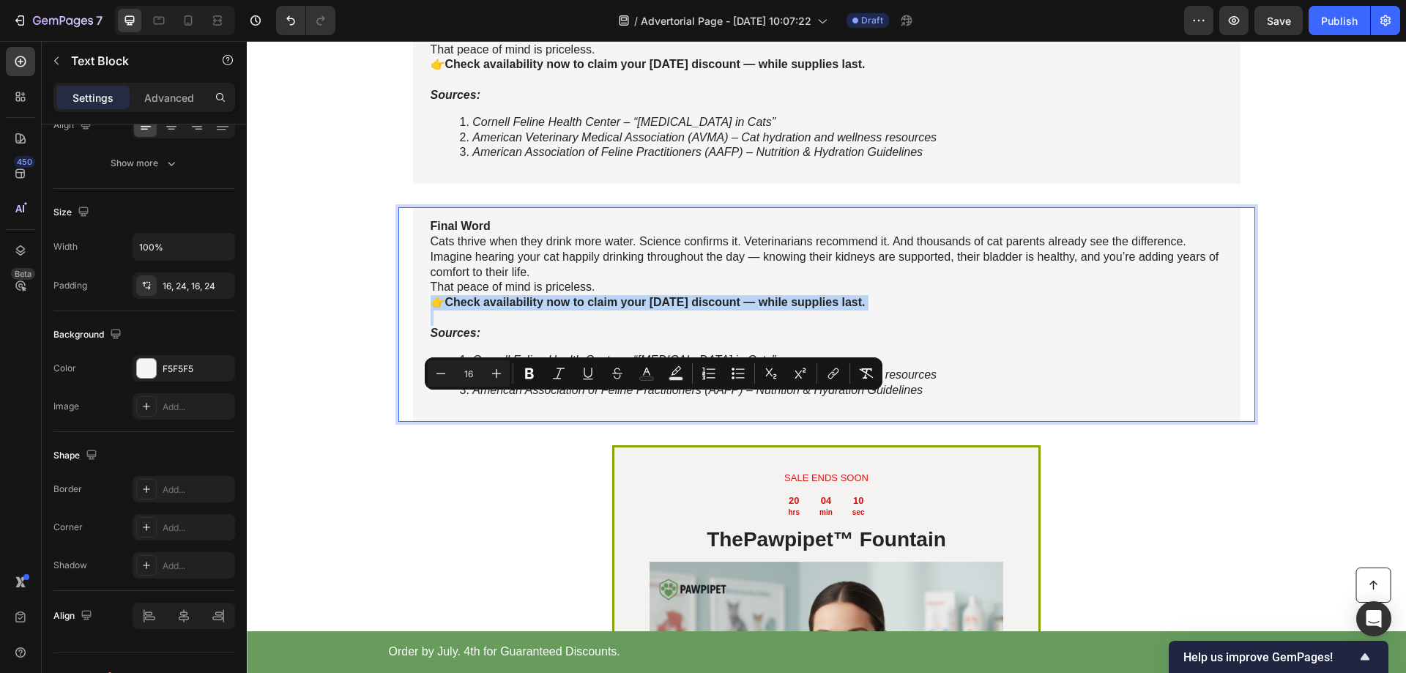
click at [813, 308] on strong "Check availability now to claim your [DATE] discount — while supplies last." at bounding box center [655, 302] width 420 height 12
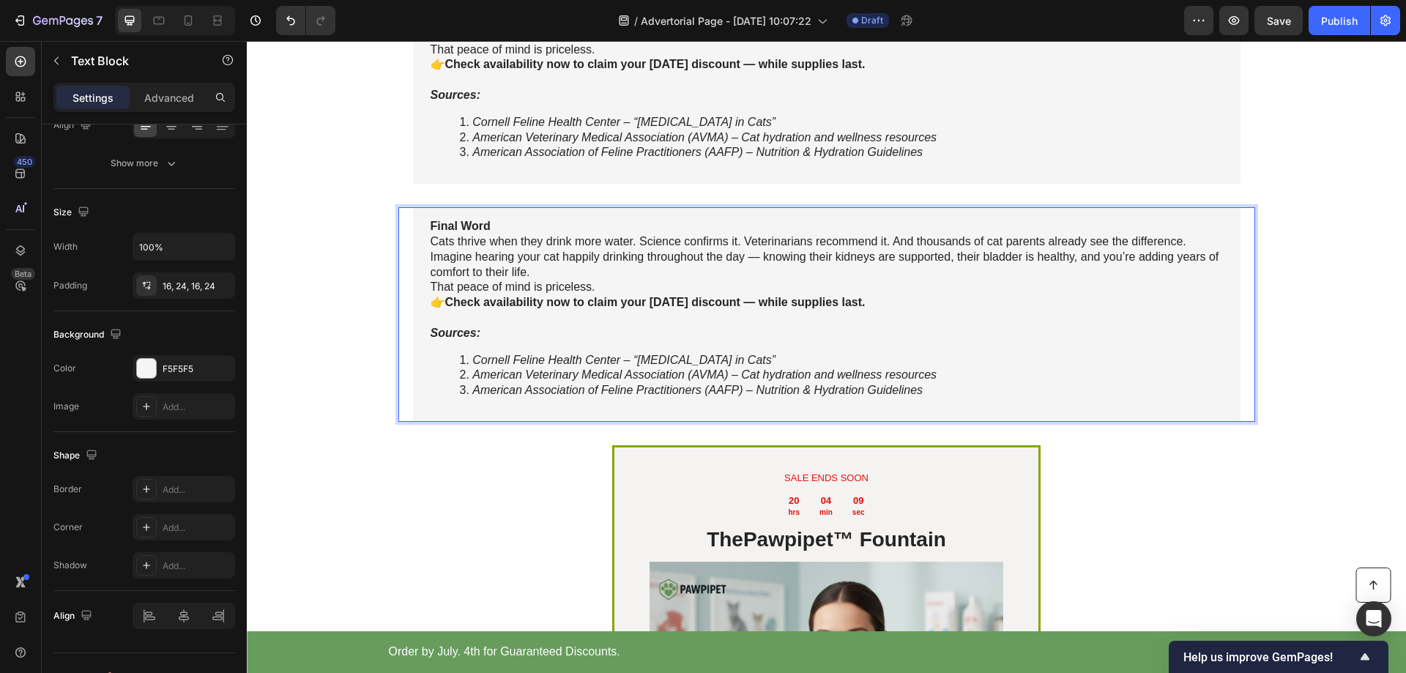
click at [715, 250] on p "Cats thrive when they drink more water. Science confirms it. Veterinarians reco…" at bounding box center [827, 241] width 792 height 15
drag, startPoint x: 901, startPoint y: 404, endPoint x: 415, endPoint y: 319, distance: 493.5
click at [415, 319] on div "Final Word Cats thrive when they drink more water. Science confirms it. Veterin…" at bounding box center [827, 314] width 828 height 215
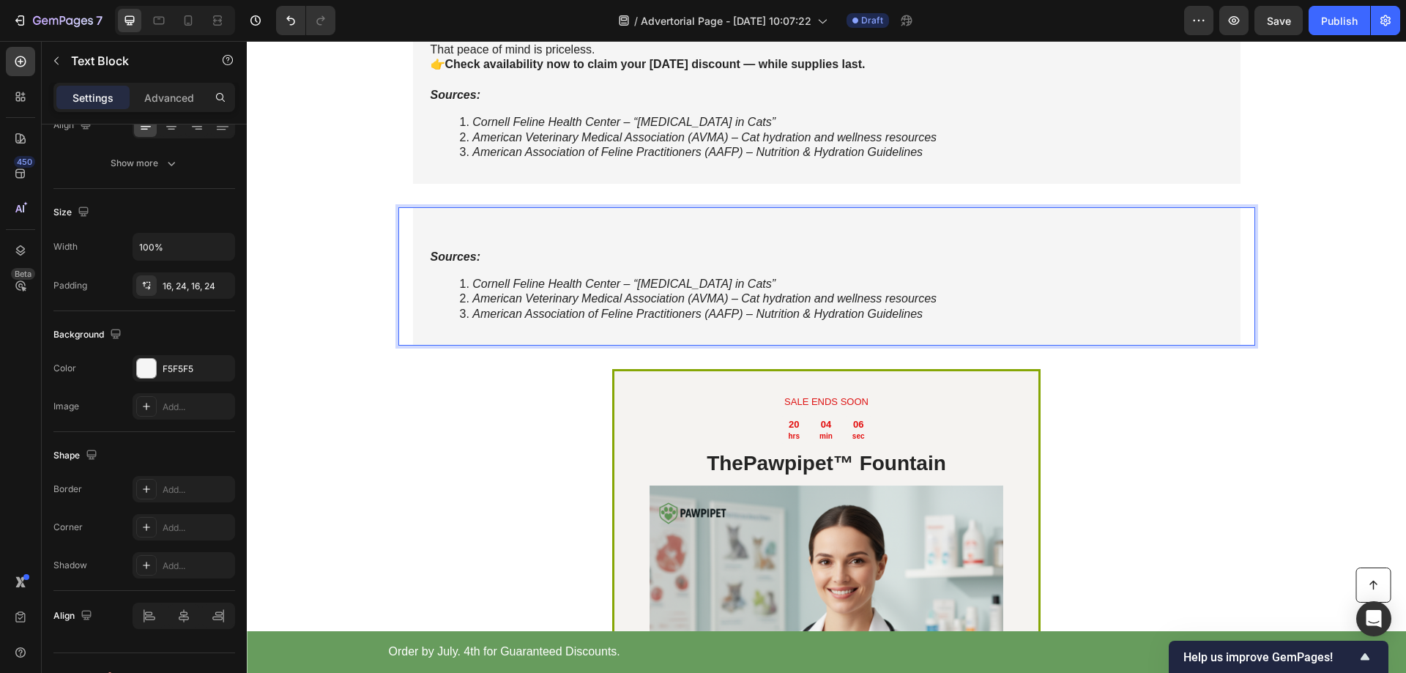
click at [417, 346] on div "Sources: Cornell Feline Health Center – “Chronic Kidney Disease in Cats” Americ…" at bounding box center [827, 276] width 828 height 138
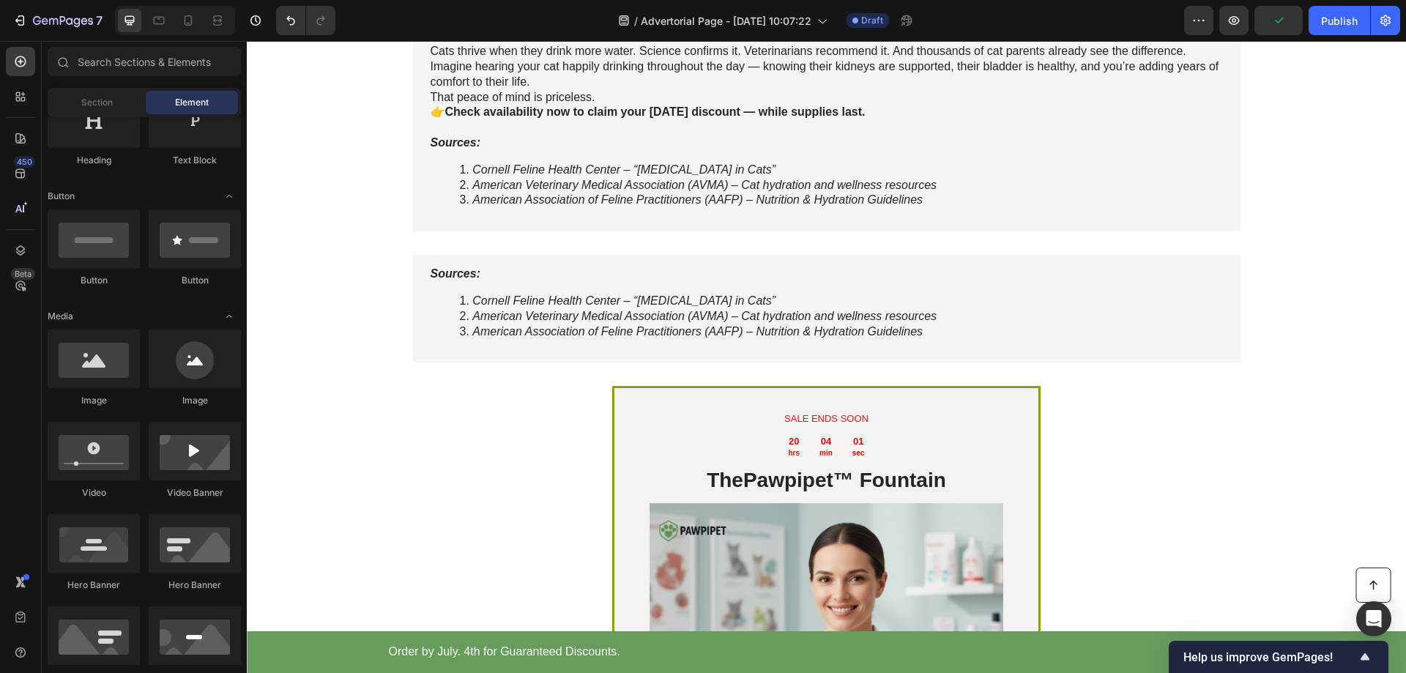
scroll to position [3589, 0]
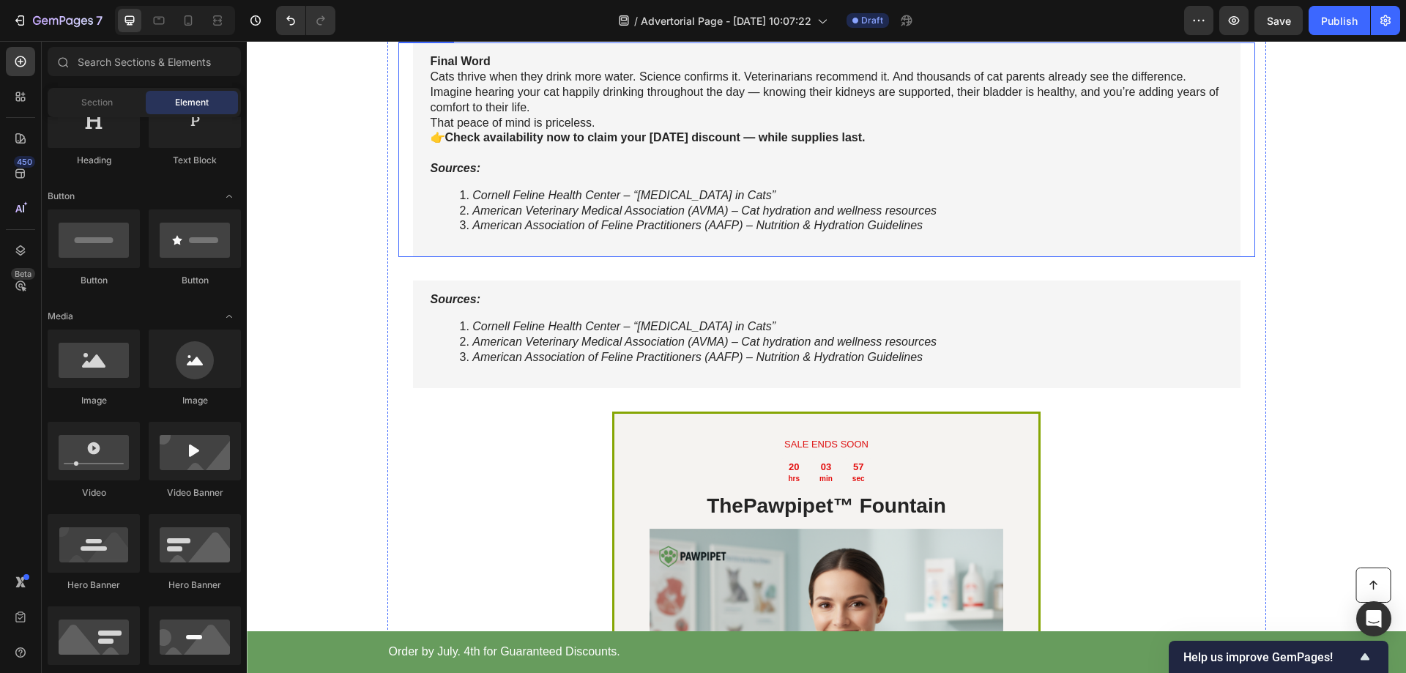
click at [960, 219] on li "American Veterinary Medical Association (AVMA) – Cat hydration and wellness res…" at bounding box center [841, 211] width 763 height 15
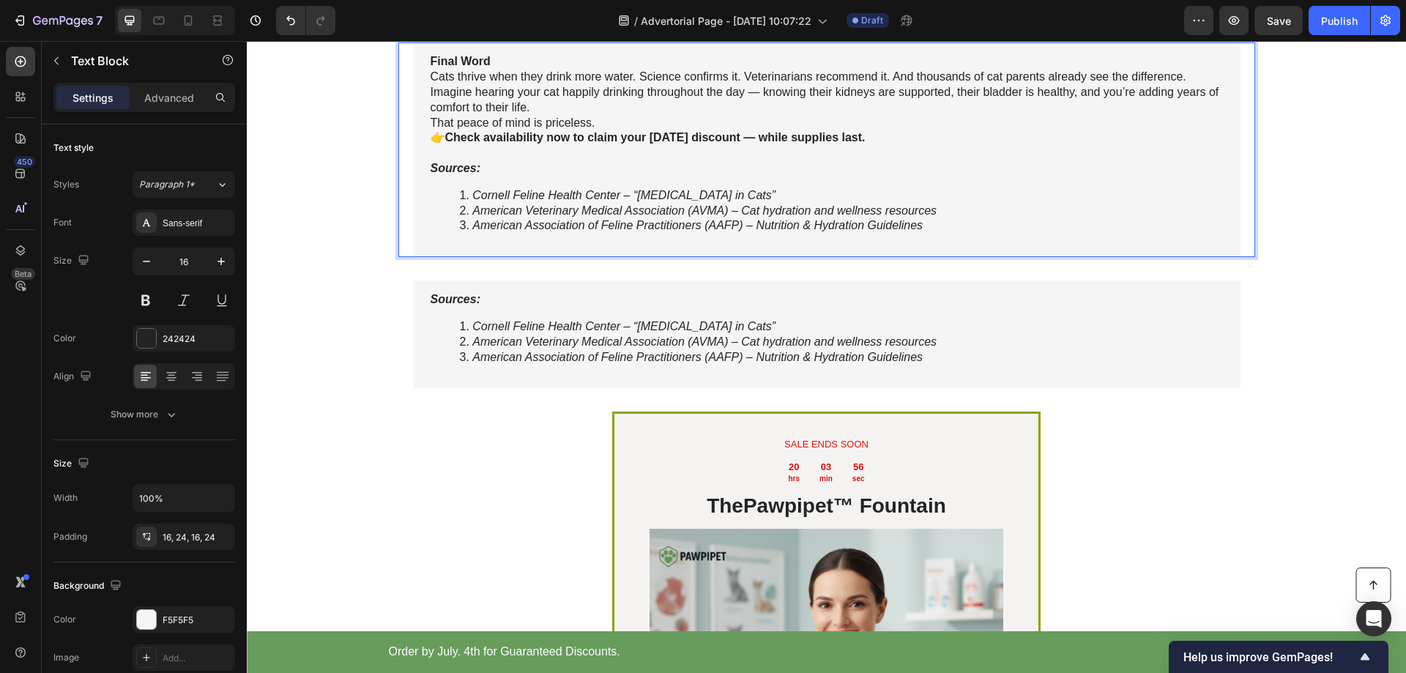
click at [939, 234] on li "American Association of Feline Practitioners (AAFP) – Nutrition & Hydration Gui…" at bounding box center [841, 225] width 763 height 15
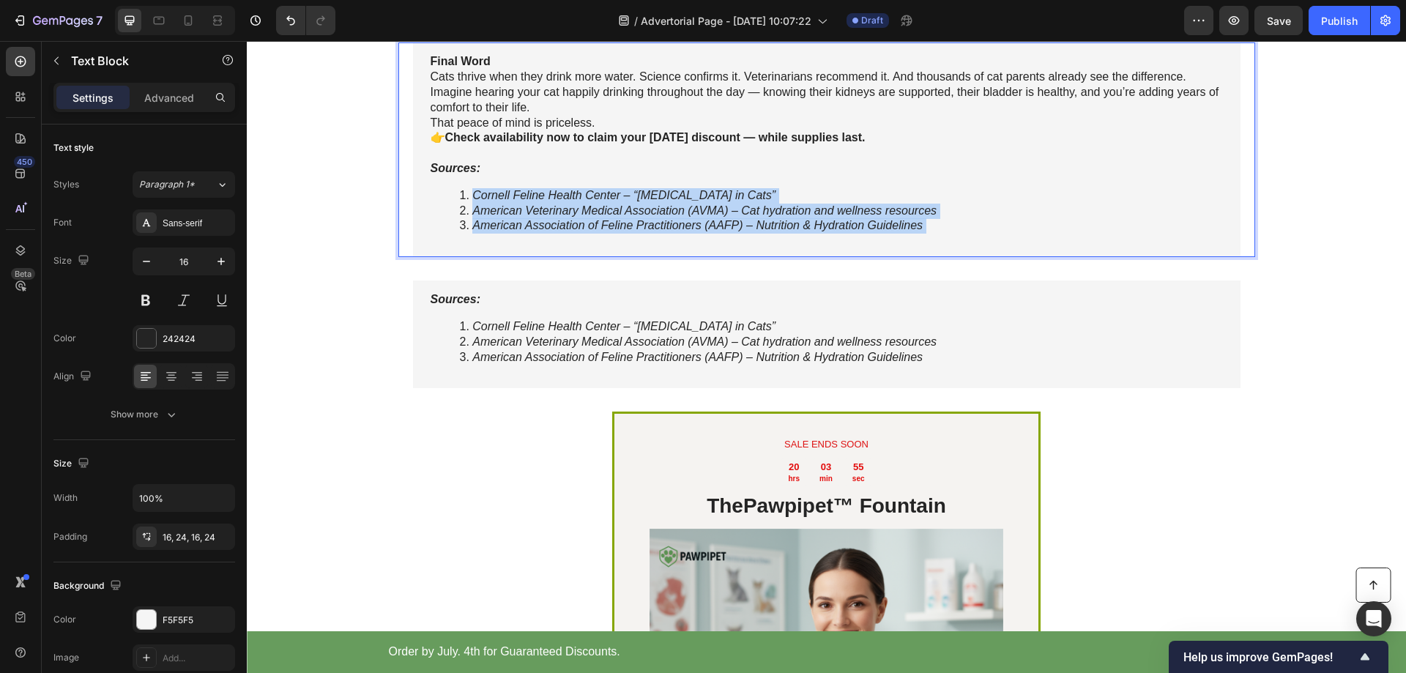
drag, startPoint x: 926, startPoint y: 331, endPoint x: 478, endPoint y: 278, distance: 451.4
click at [478, 257] on div "Final Word Cats thrive when they drink more water. Science confirms it. Veterin…" at bounding box center [827, 149] width 828 height 215
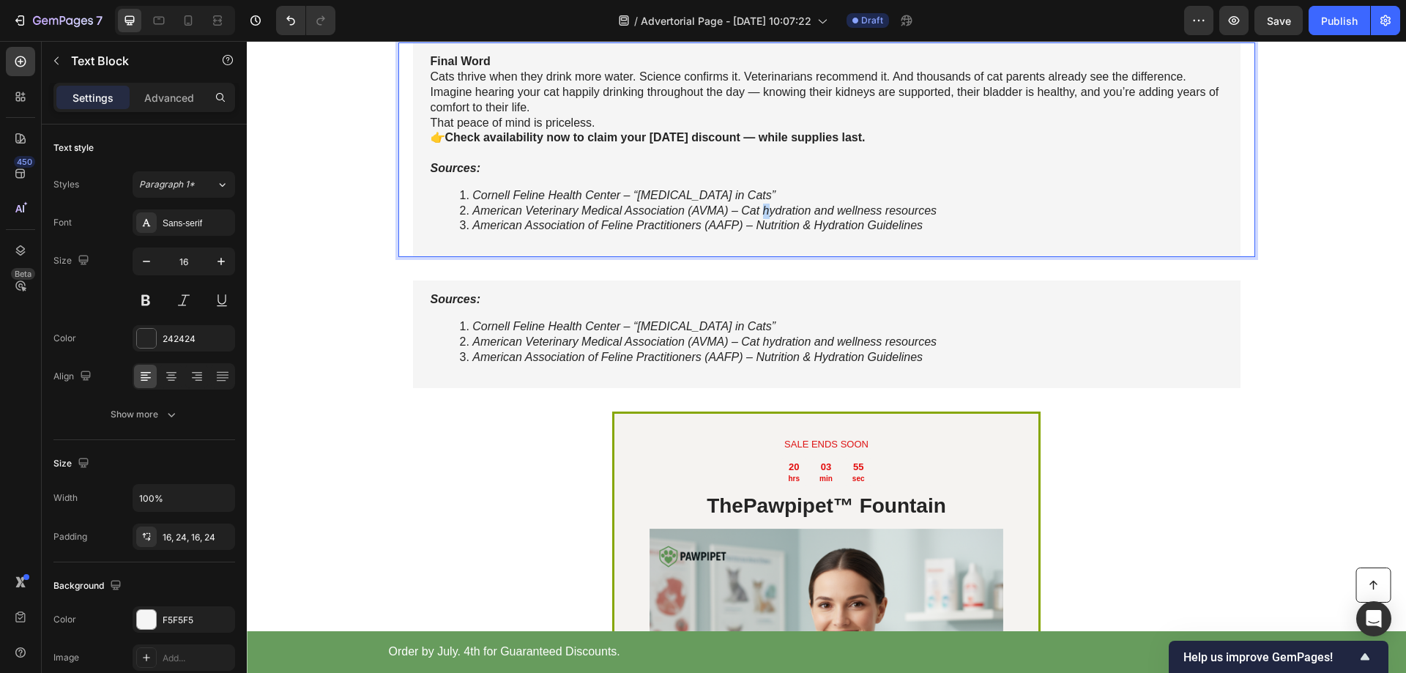
click at [761, 217] on icon "American Veterinary Medical Association (AVMA) – Cat hydration and wellness res…" at bounding box center [704, 210] width 464 height 12
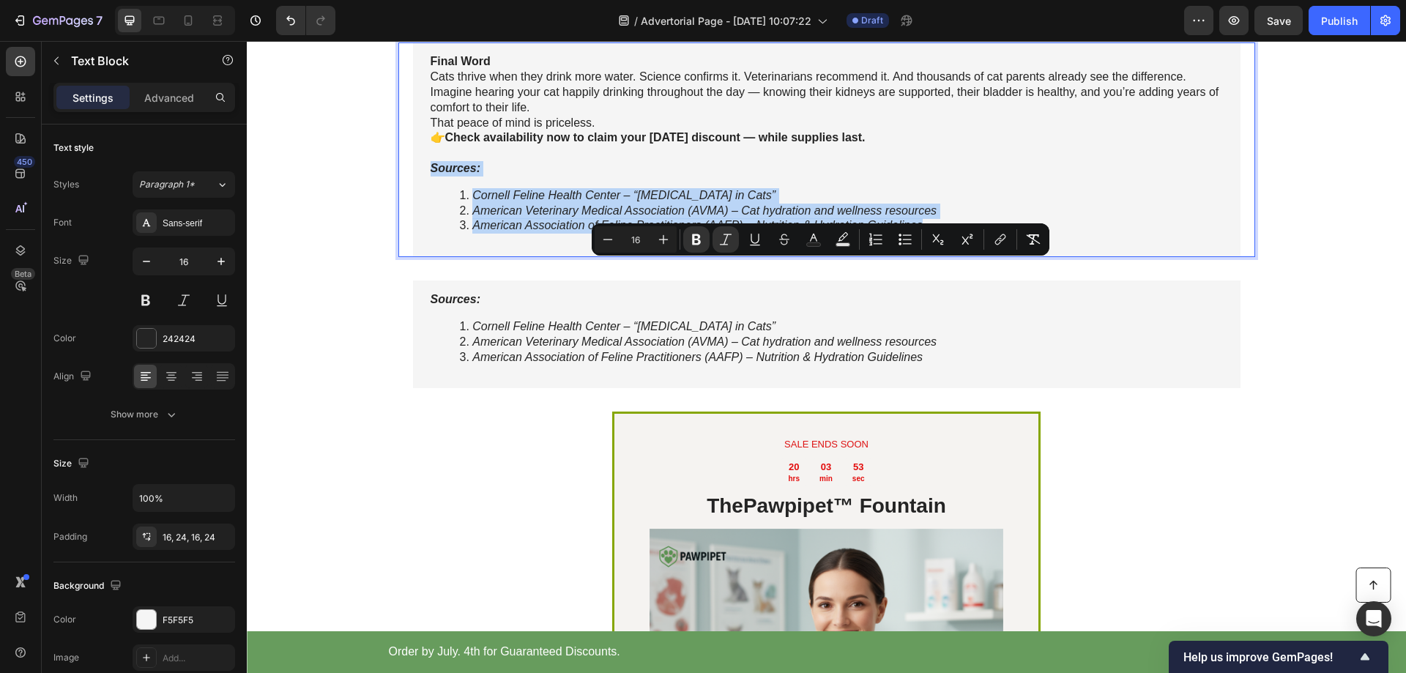
drag, startPoint x: 925, startPoint y: 328, endPoint x: 409, endPoint y: 262, distance: 519.8
click at [413, 257] on div "Final Word Cats thrive when they drink more water. Science confirms it. Veterin…" at bounding box center [827, 149] width 828 height 215
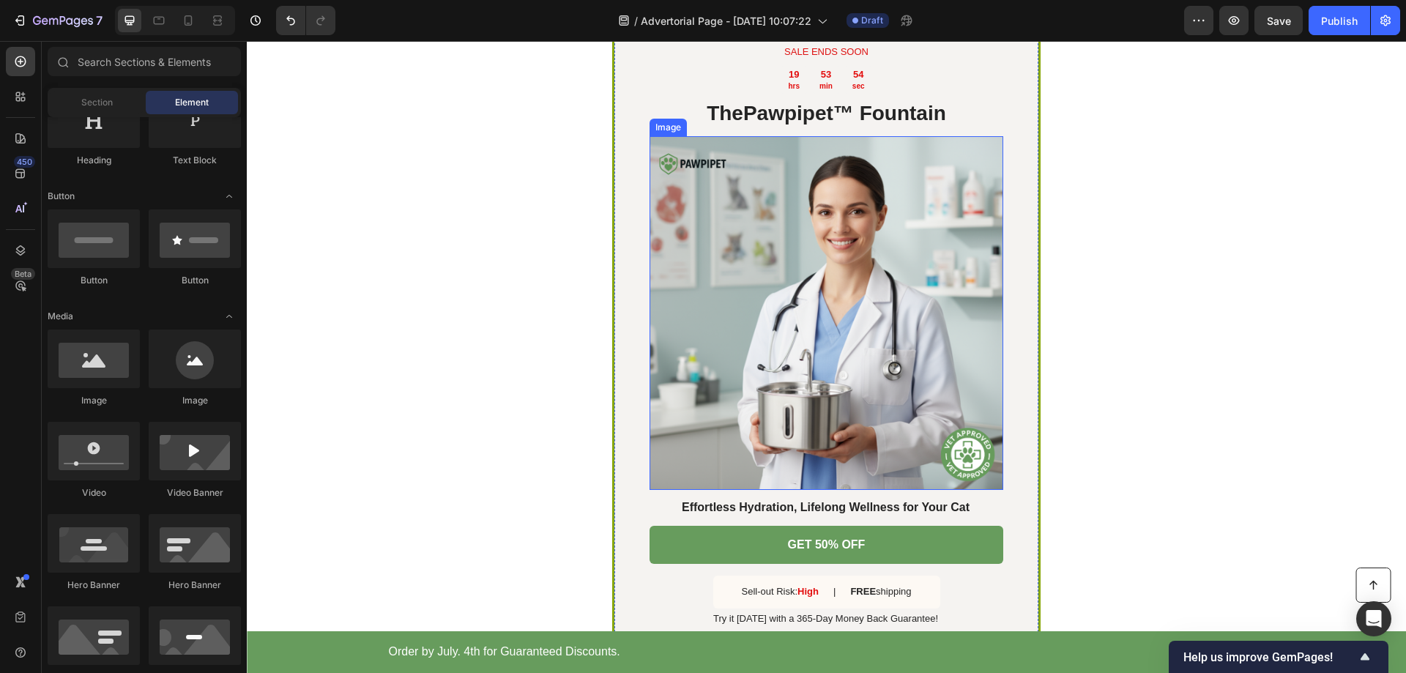
scroll to position [3735, 0]
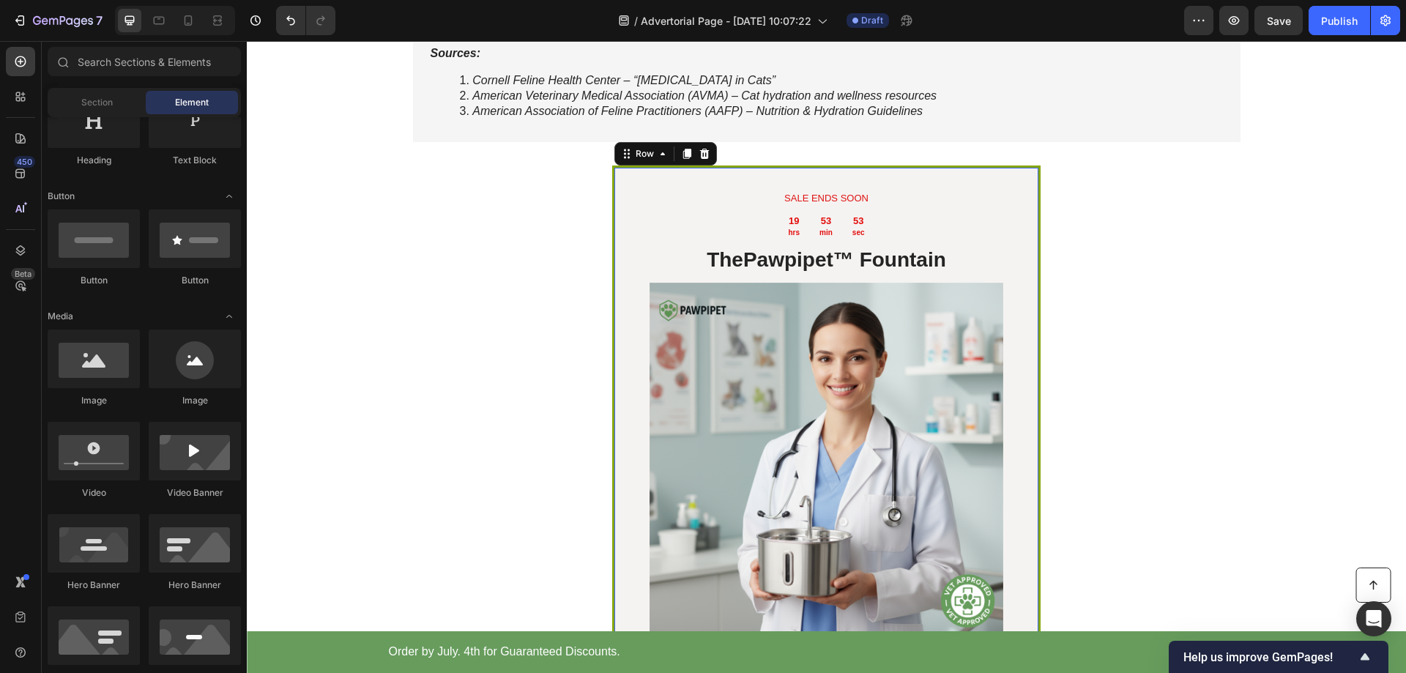
click at [642, 303] on div "SALE ENDS SOON Text Block 19 hrs 53 min 53 sec Countdown Timer The Pawpipet™ Fo…" at bounding box center [826, 483] width 428 height 634
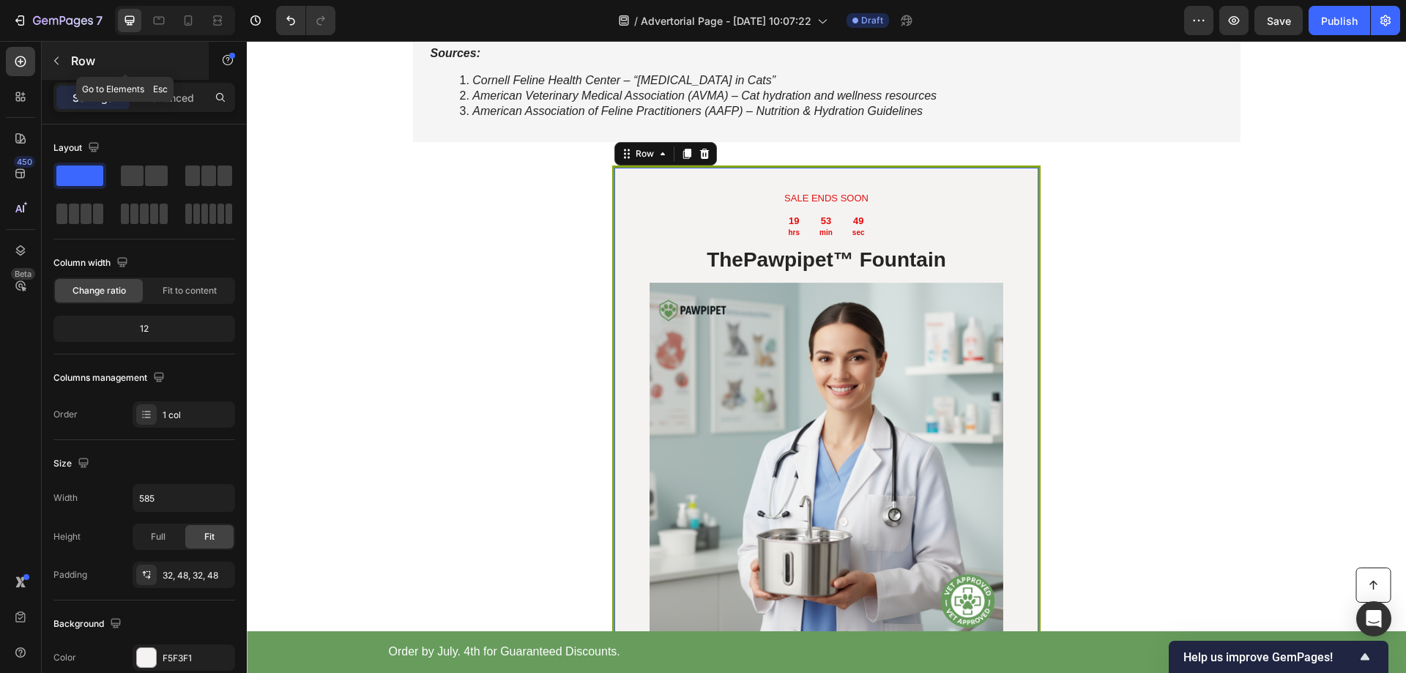
click at [62, 56] on button "button" at bounding box center [56, 60] width 23 height 23
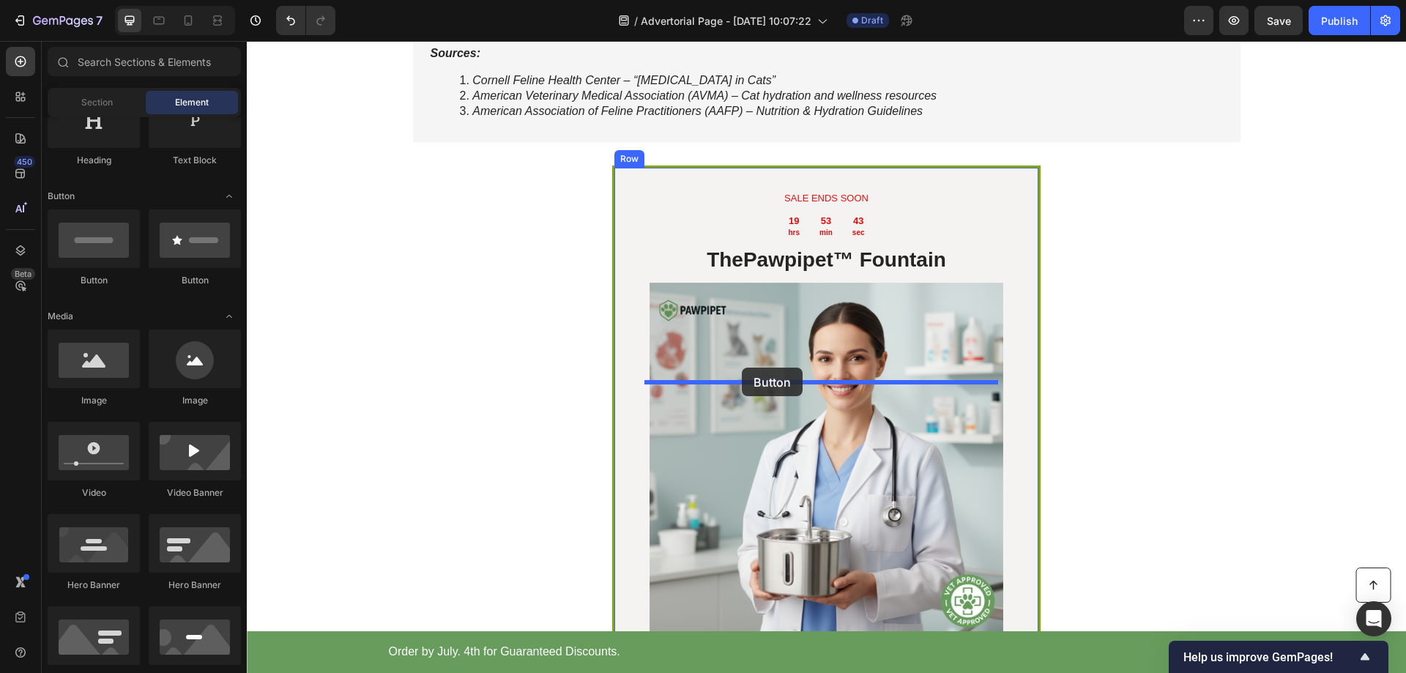
drag, startPoint x: 434, startPoint y: 282, endPoint x: 742, endPoint y: 368, distance: 320.0
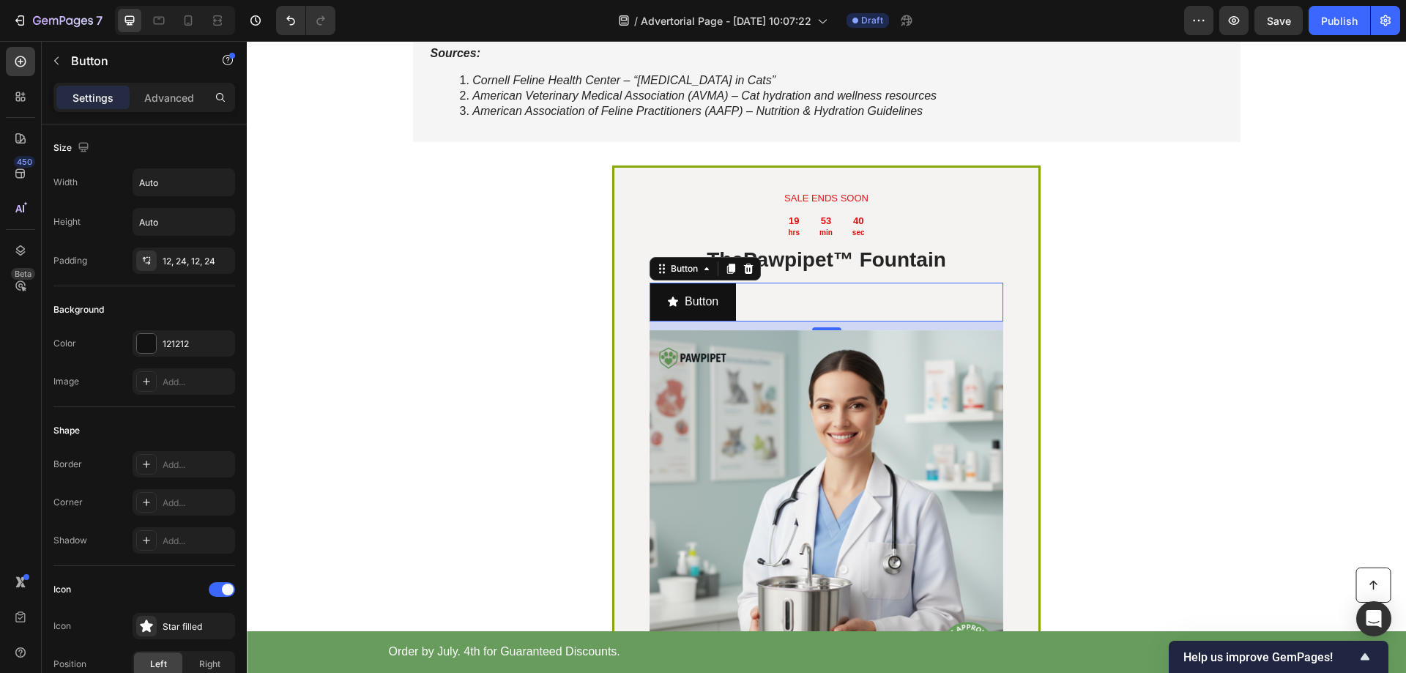
click at [743, 275] on icon at bounding box center [749, 269] width 12 height 12
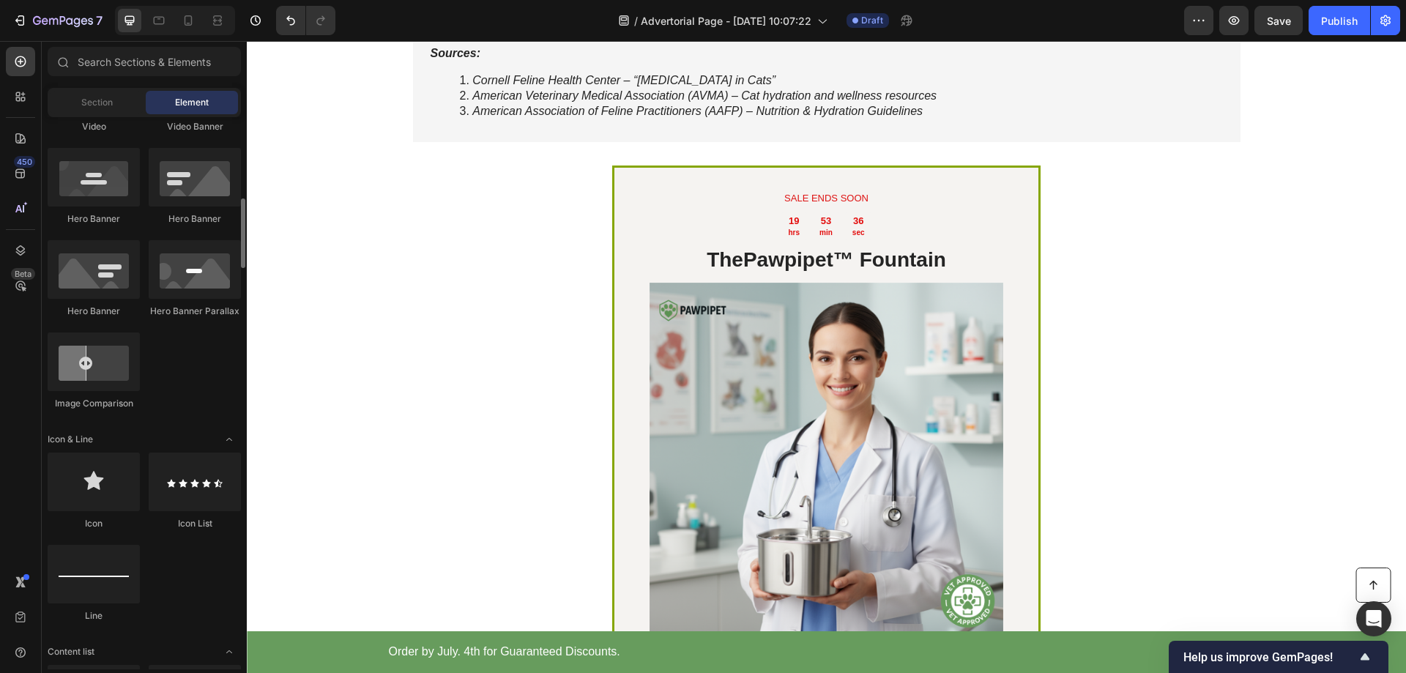
scroll to position [712, 0]
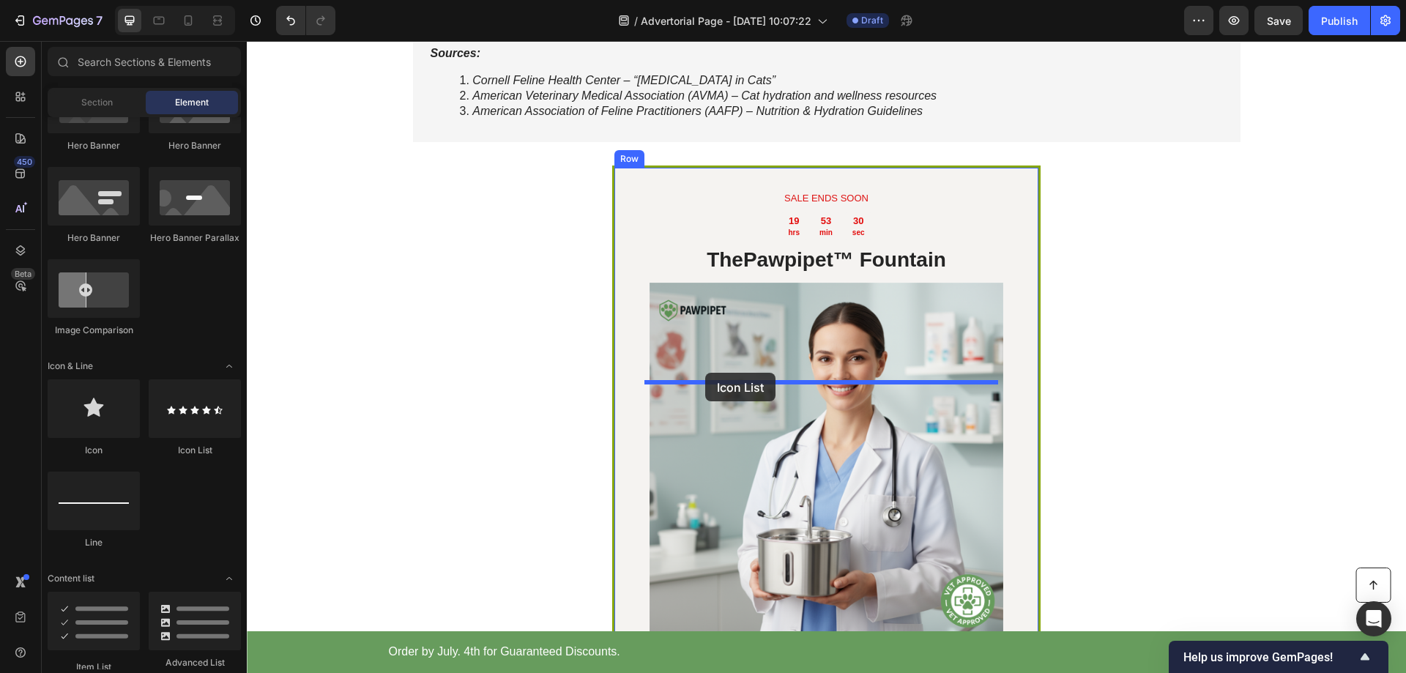
drag, startPoint x: 411, startPoint y: 435, endPoint x: 790, endPoint y: 359, distance: 386.2
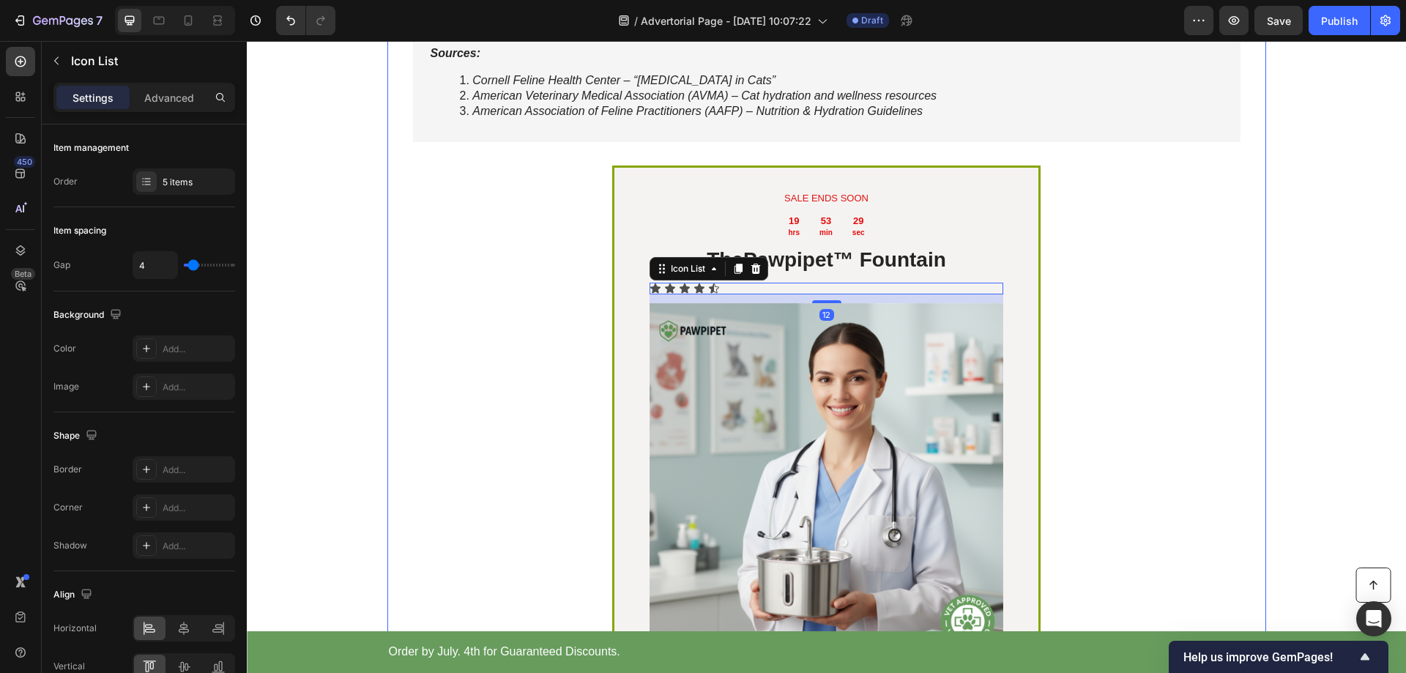
click at [1209, 319] on div "Why Pawpipet™ Stands Out Heading Drop element here Image Row Others Text Block …" at bounding box center [826, 105] width 857 height 1430
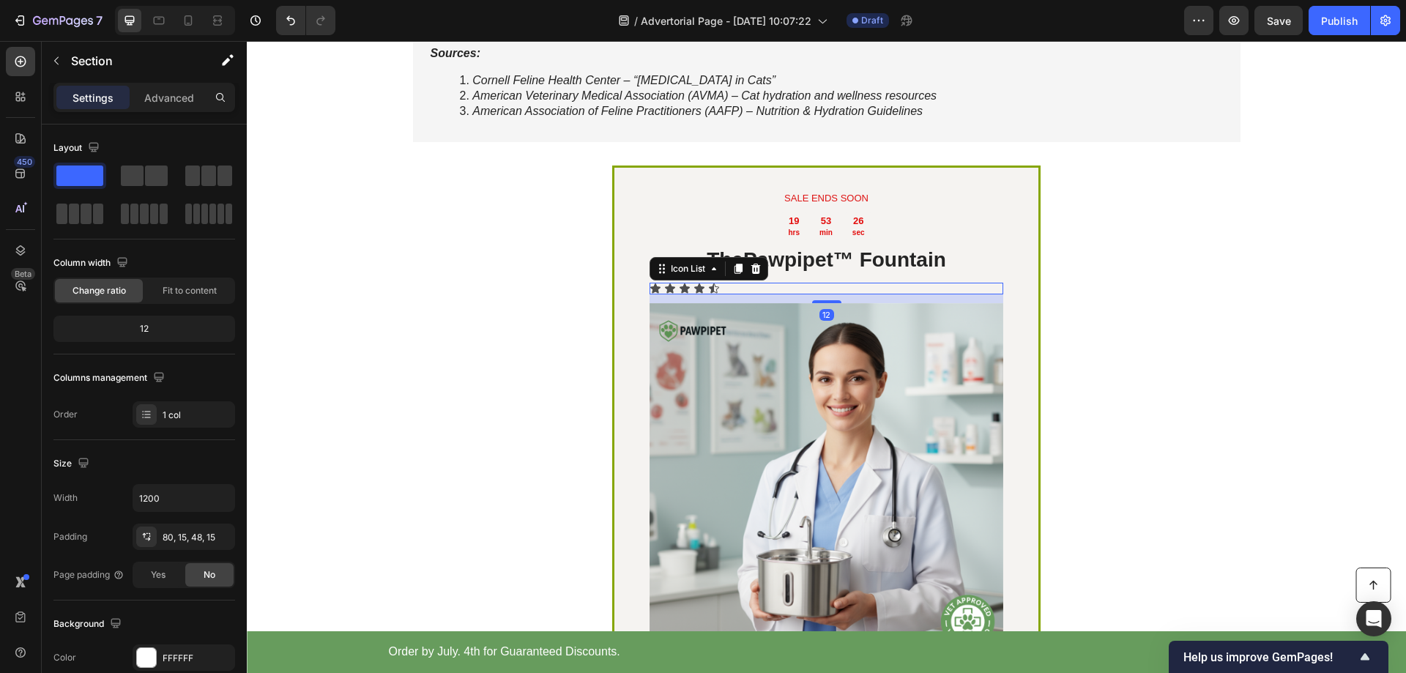
click at [745, 294] on div "Icon Icon Icon Icon Icon" at bounding box center [827, 289] width 354 height 12
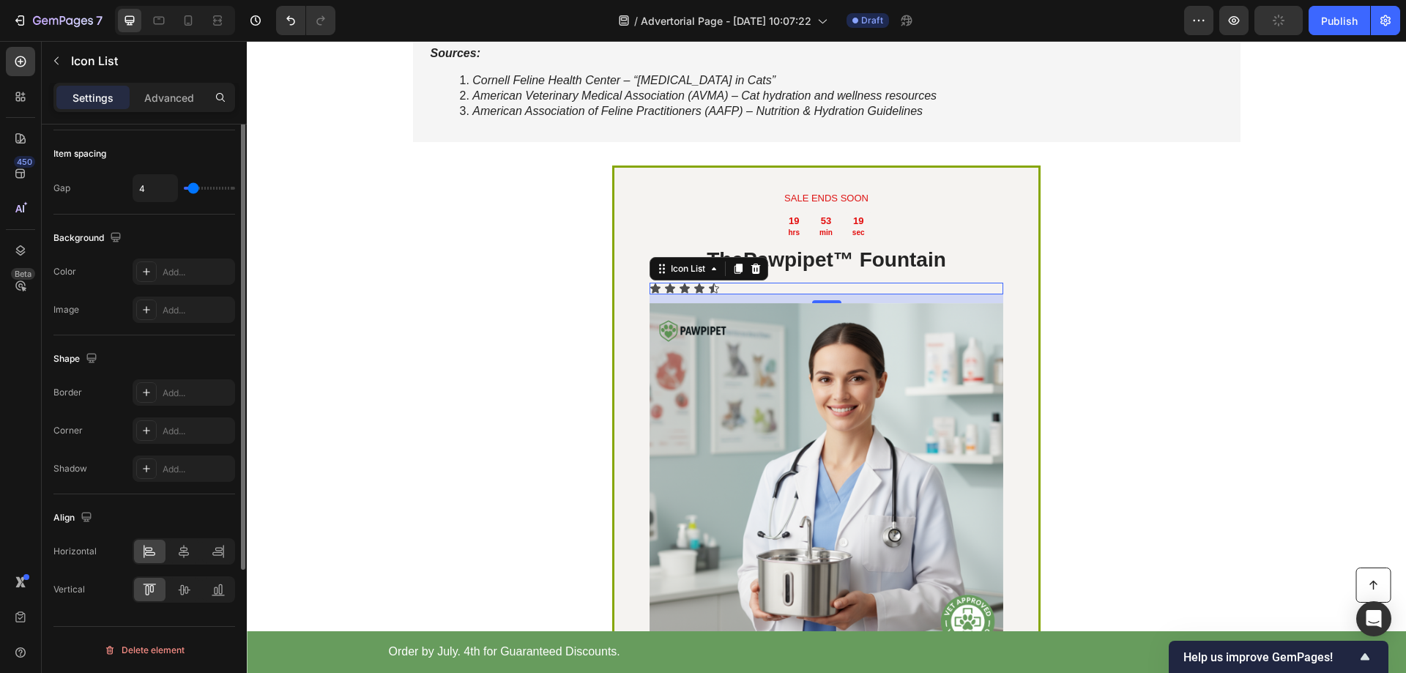
scroll to position [0, 0]
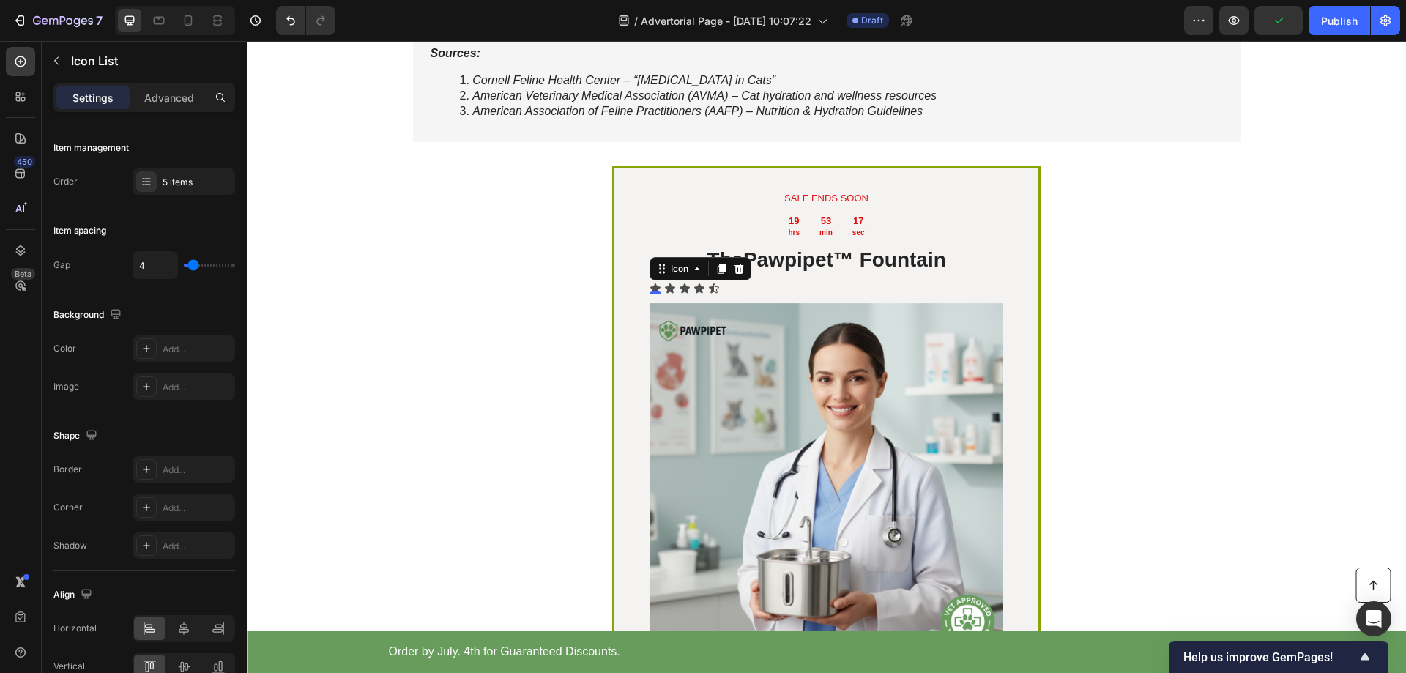
click at [652, 294] on div "Icon 0" at bounding box center [656, 289] width 12 height 12
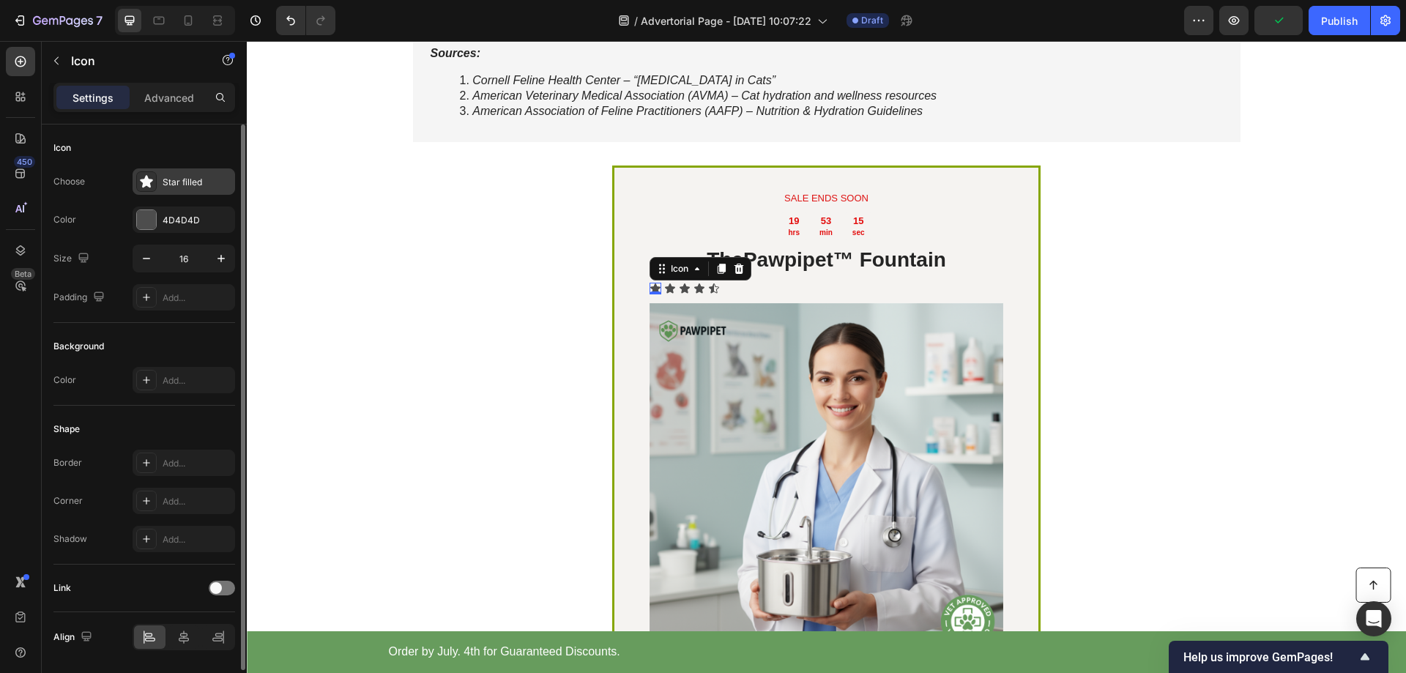
click at [187, 186] on div "Star filled" at bounding box center [197, 182] width 69 height 13
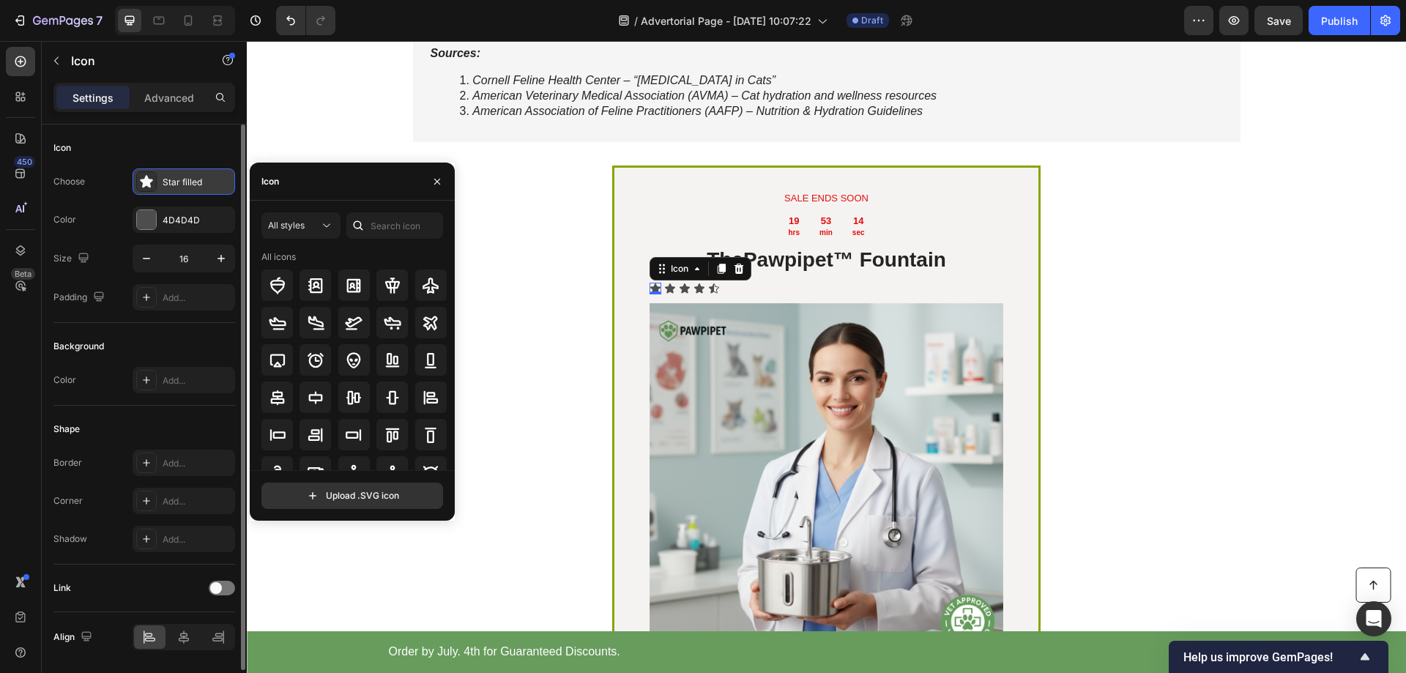
click at [187, 186] on div "Star filled" at bounding box center [197, 182] width 69 height 13
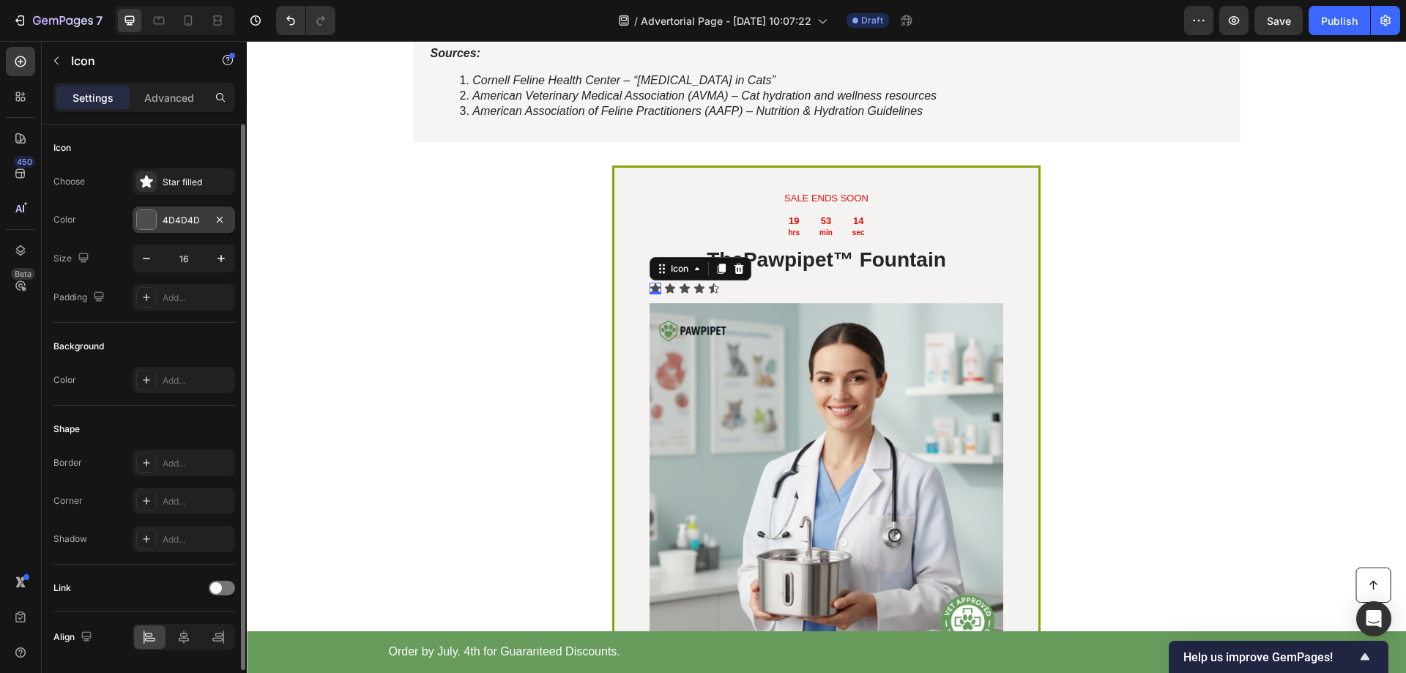
click at [170, 218] on div "4D4D4D" at bounding box center [184, 220] width 42 height 13
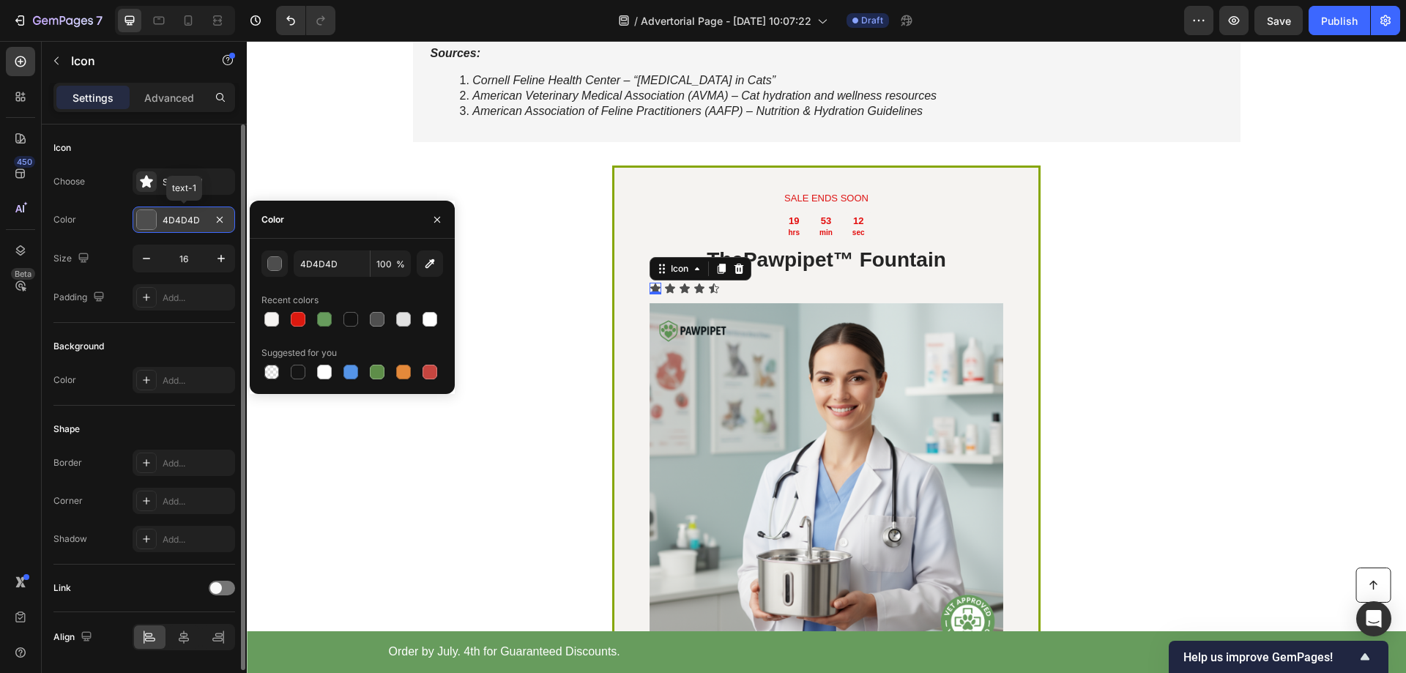
click at [170, 218] on div "4D4D4D" at bounding box center [184, 220] width 42 height 13
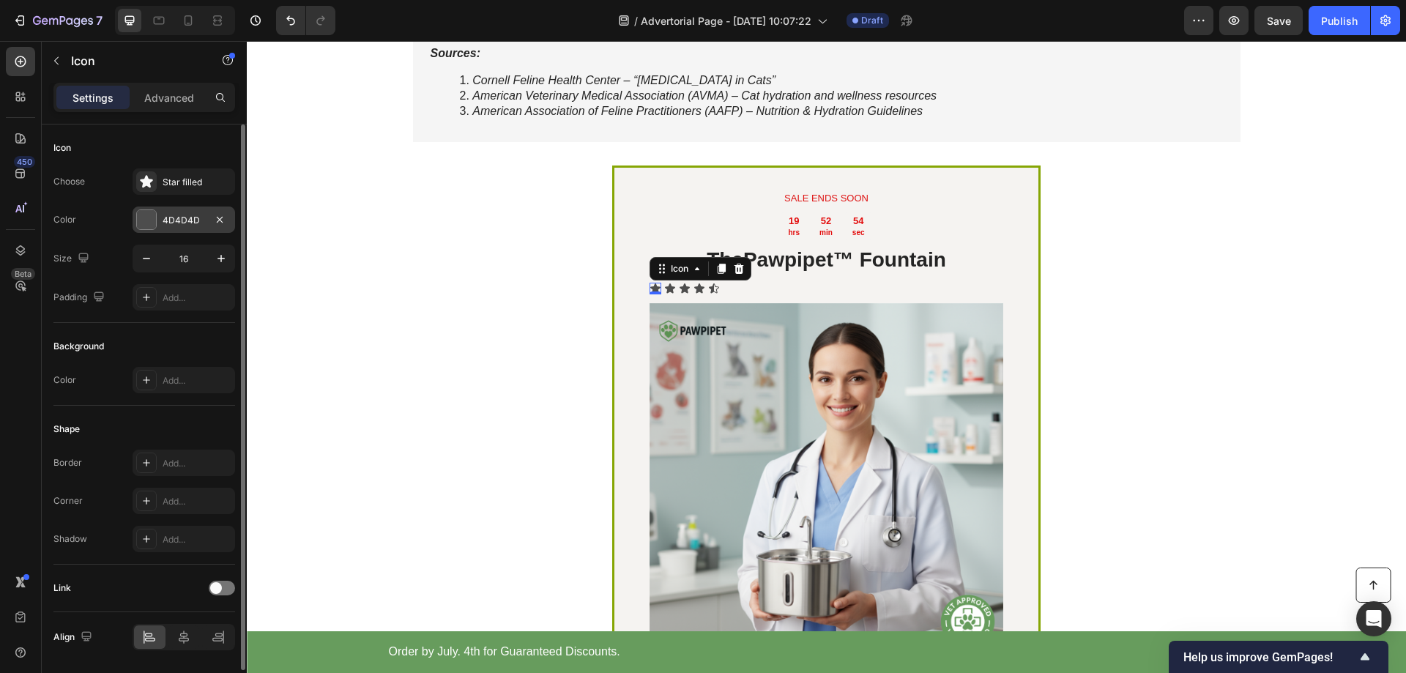
click at [183, 220] on div "4D4D4D" at bounding box center [184, 220] width 42 height 13
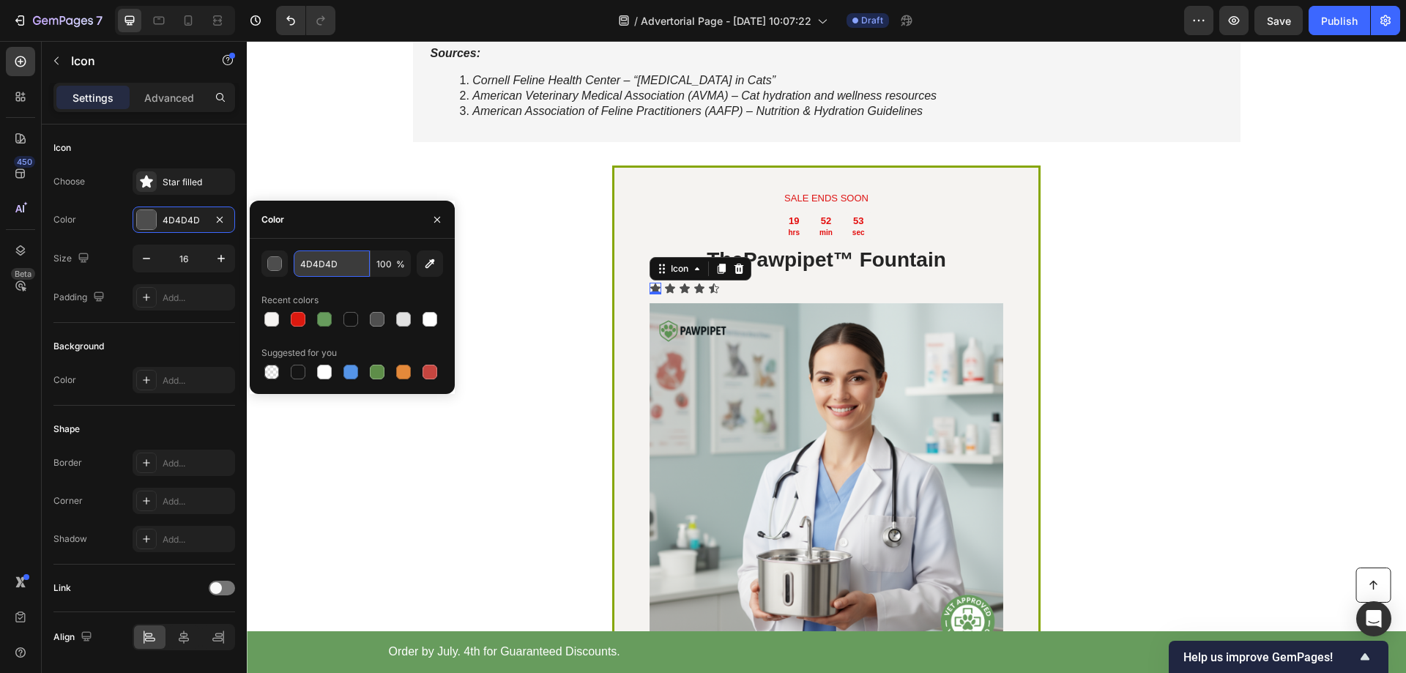
click at [341, 266] on input "4D4D4D" at bounding box center [332, 263] width 76 height 26
paste input "EADD0A"
type input "EADD0A"
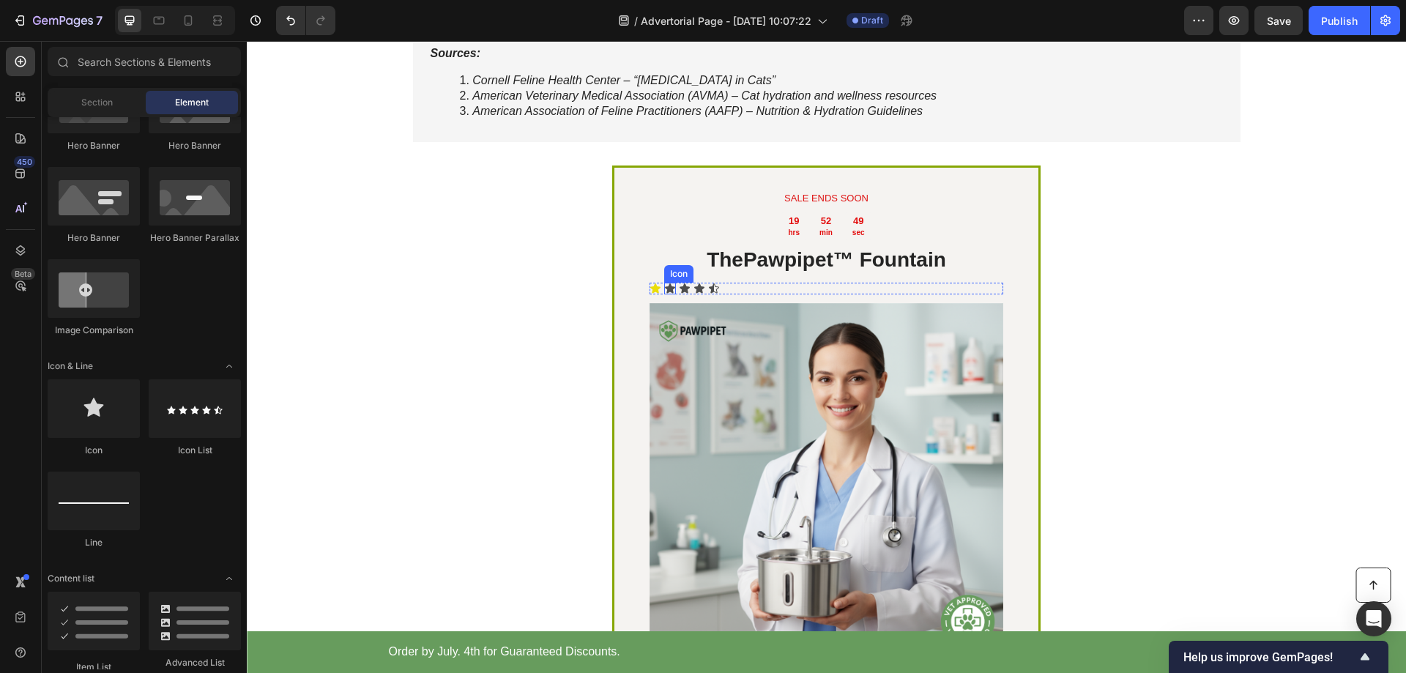
click at [664, 294] on div "Icon" at bounding box center [670, 289] width 12 height 12
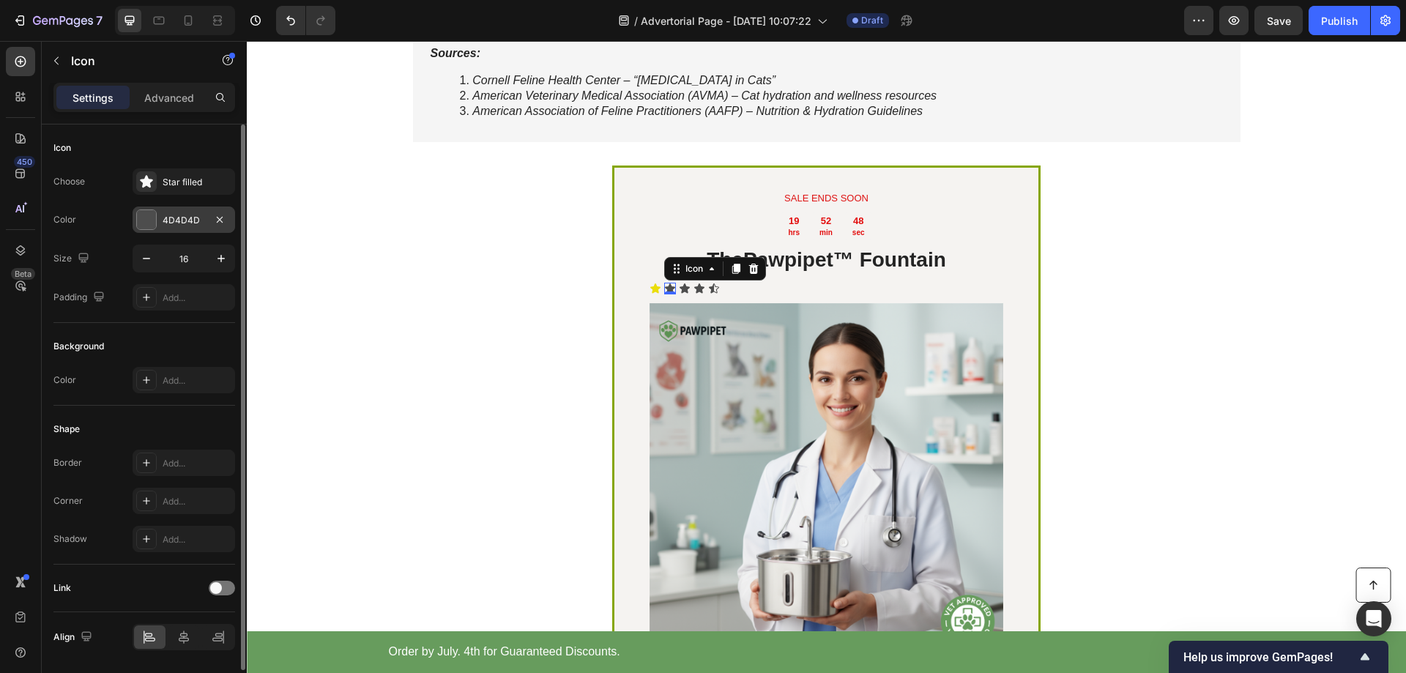
click at [163, 217] on div "4D4D4D" at bounding box center [184, 220] width 42 height 13
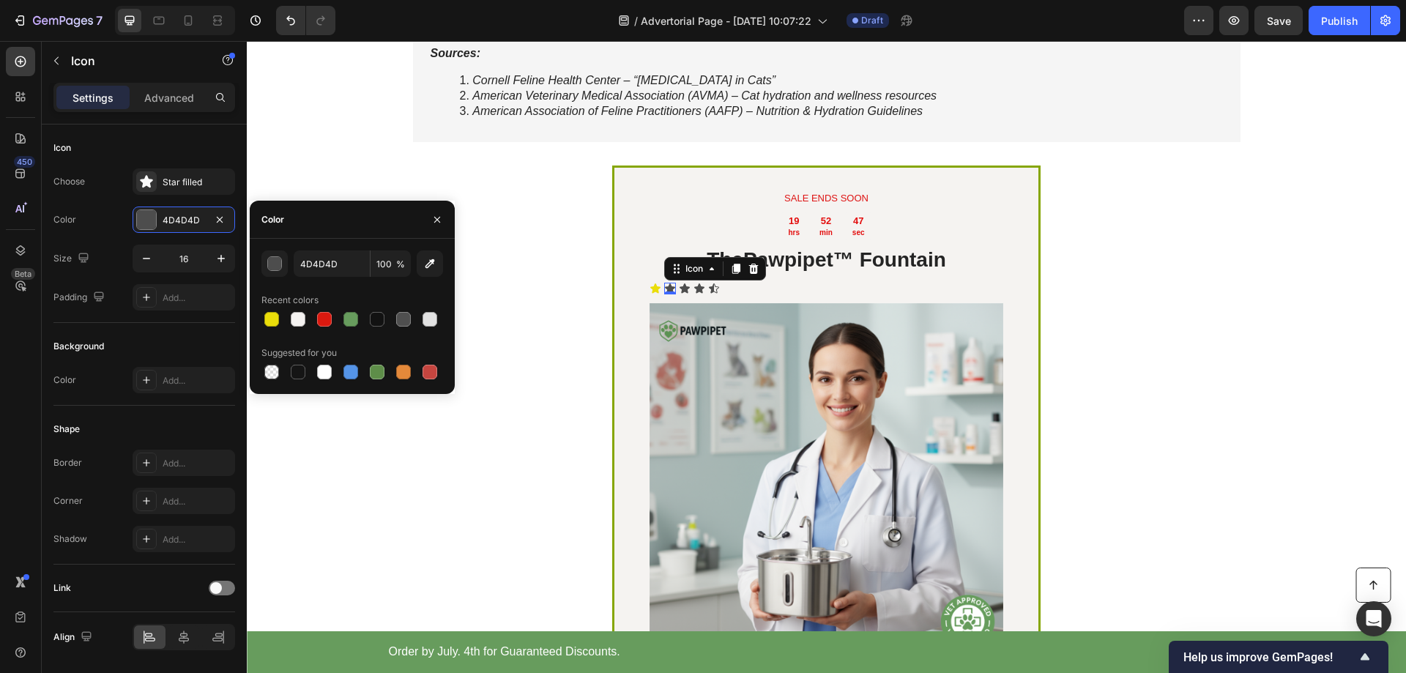
drag, startPoint x: 273, startPoint y: 321, endPoint x: 301, endPoint y: 330, distance: 29.2
click at [273, 320] on div at bounding box center [271, 319] width 15 height 15
type input "EADD0A"
click at [680, 294] on div "Icon" at bounding box center [685, 289] width 12 height 12
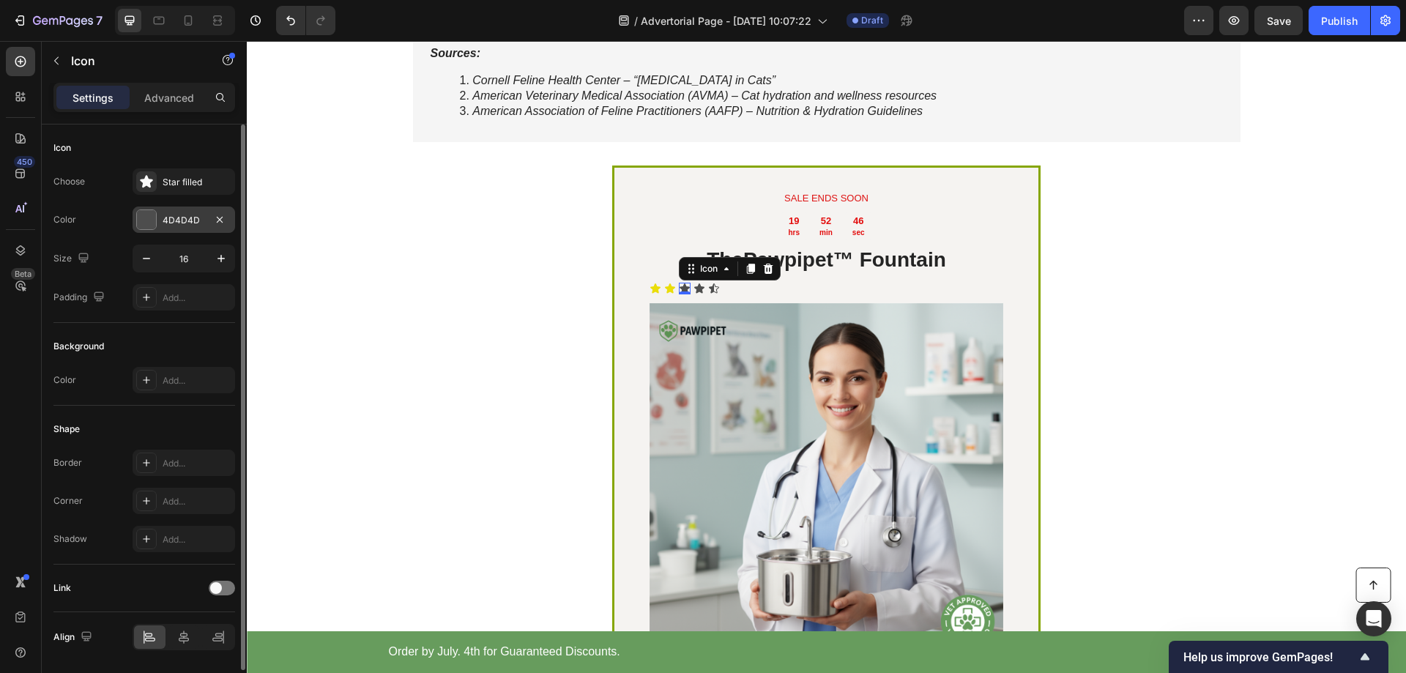
click at [170, 220] on div "4D4D4D" at bounding box center [184, 220] width 42 height 13
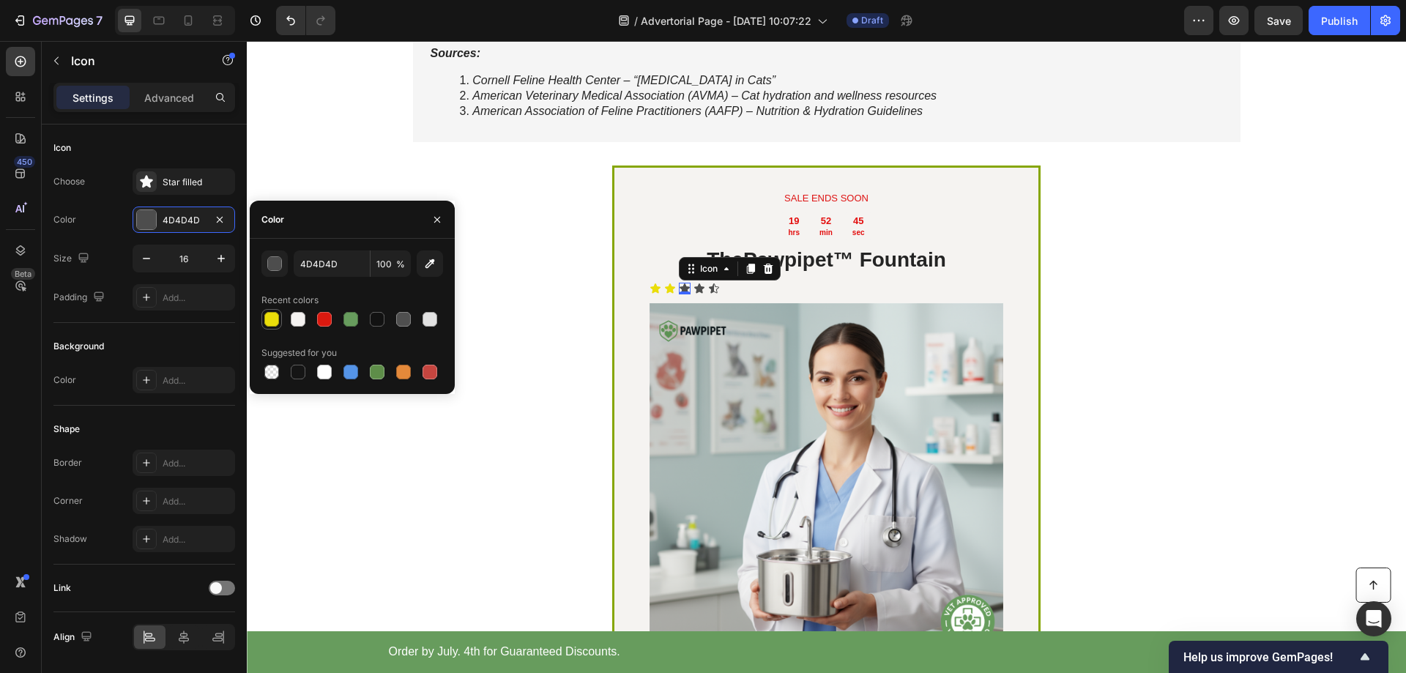
click at [271, 318] on div at bounding box center [271, 319] width 15 height 15
type input "EADD0A"
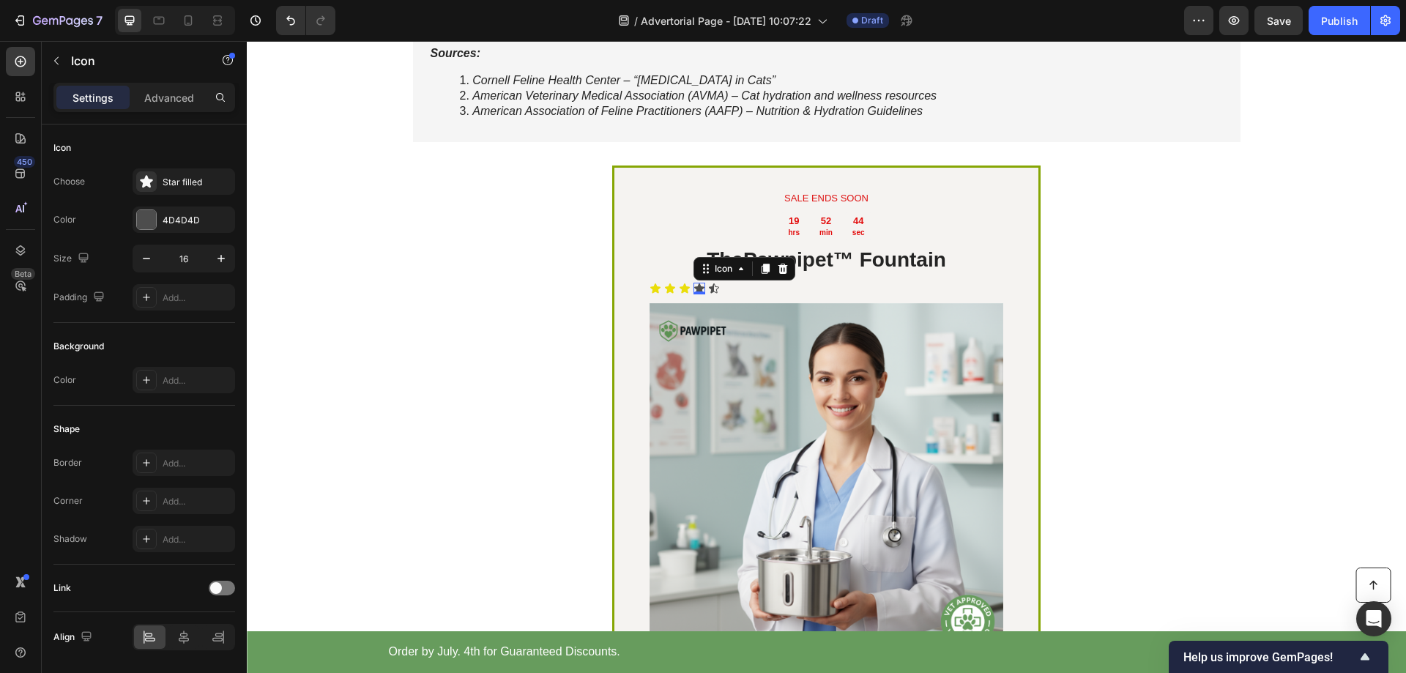
click at [695, 294] on div "Icon 0" at bounding box center [700, 289] width 12 height 12
click at [187, 218] on div "4D4D4D" at bounding box center [184, 220] width 42 height 13
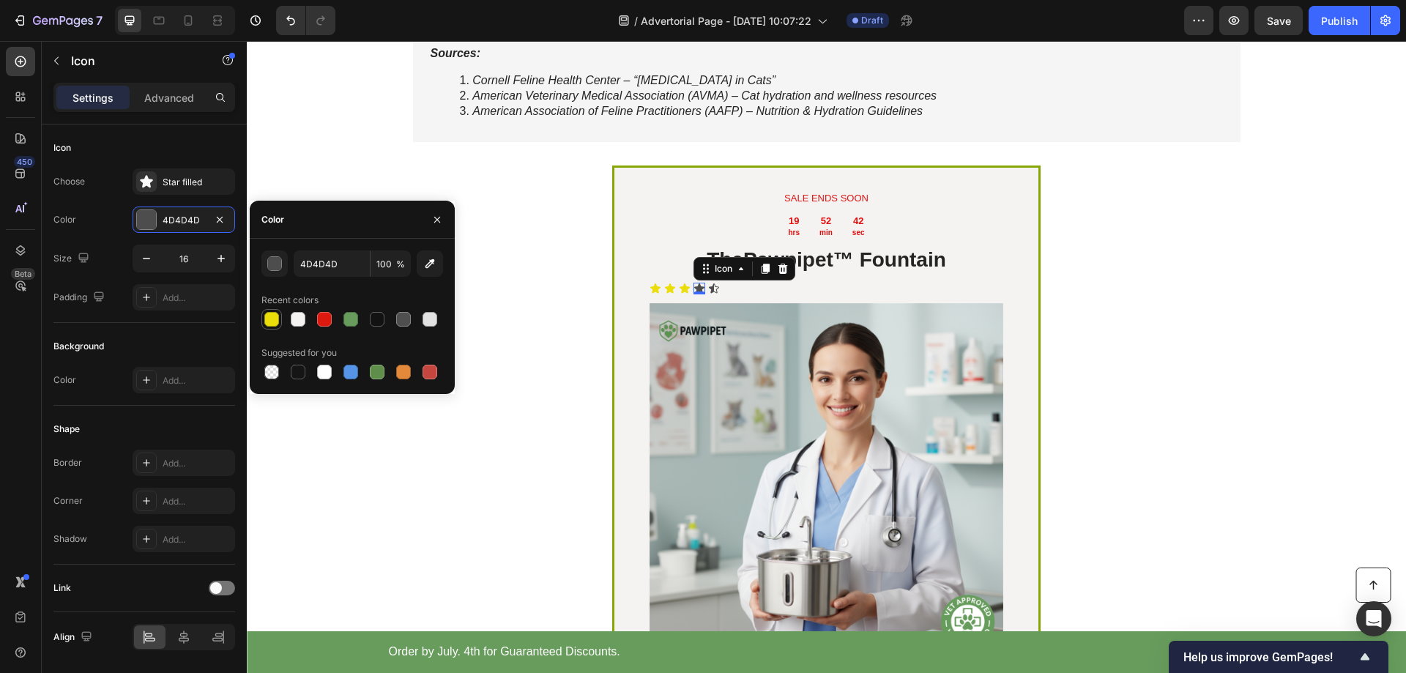
click at [272, 320] on div at bounding box center [271, 319] width 15 height 15
type input "EADD0A"
click at [711, 294] on div "Icon" at bounding box center [714, 289] width 12 height 12
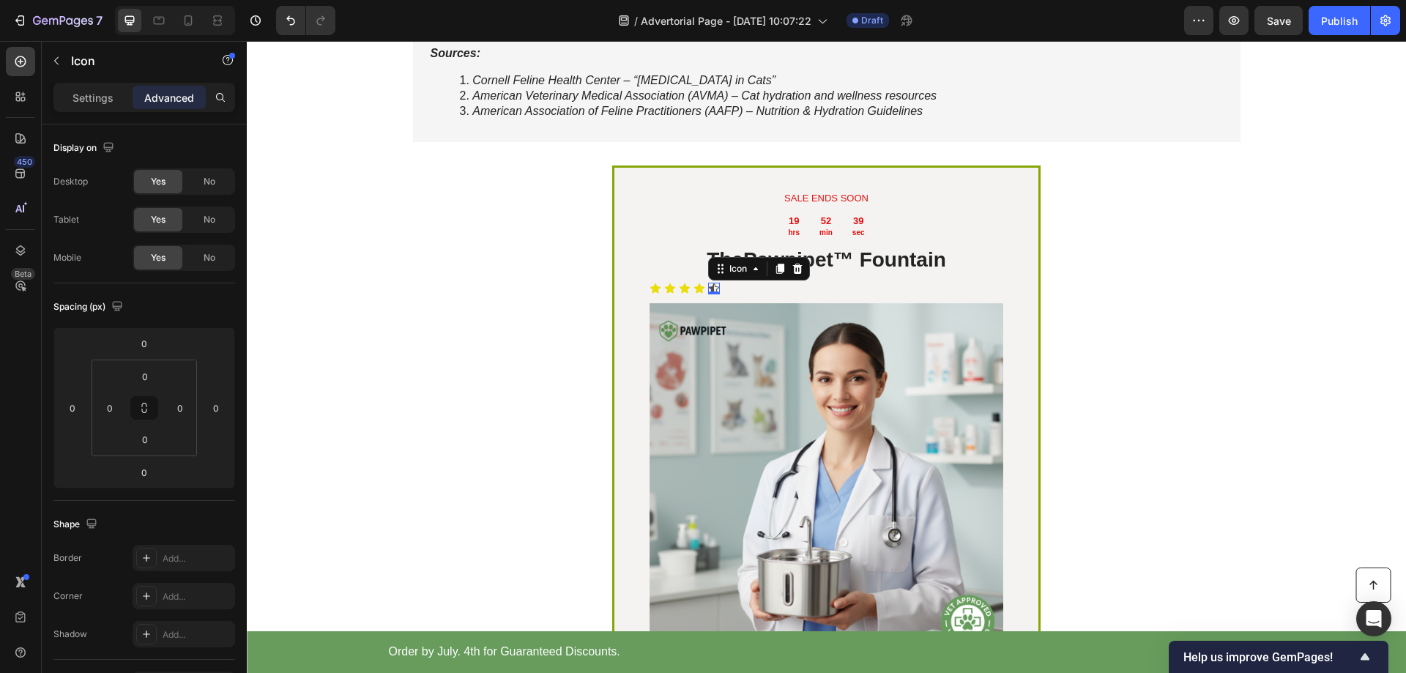
click at [710, 294] on icon at bounding box center [714, 289] width 12 height 12
click at [696, 294] on div "Icon" at bounding box center [700, 289] width 12 height 12
click at [710, 294] on icon at bounding box center [714, 289] width 12 height 12
click at [69, 97] on div "Settings" at bounding box center [92, 97] width 73 height 23
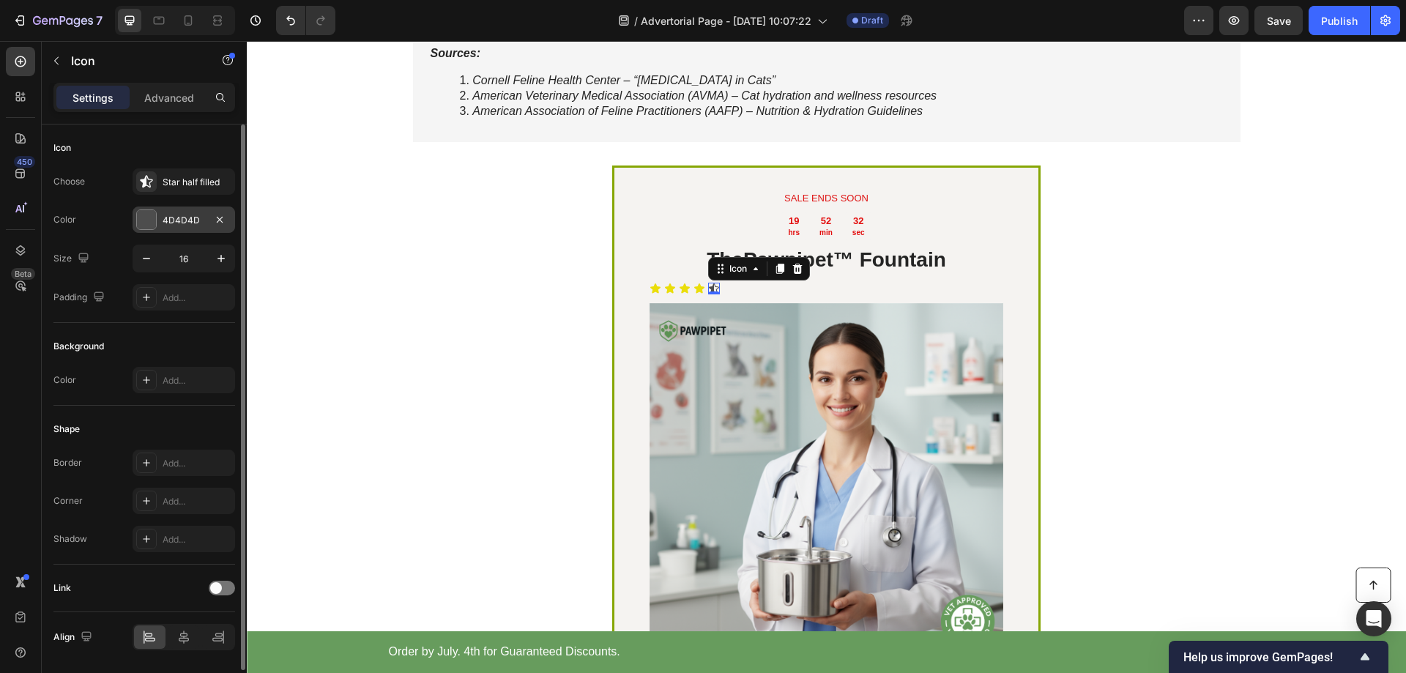
click at [177, 218] on div "4D4D4D" at bounding box center [184, 220] width 42 height 13
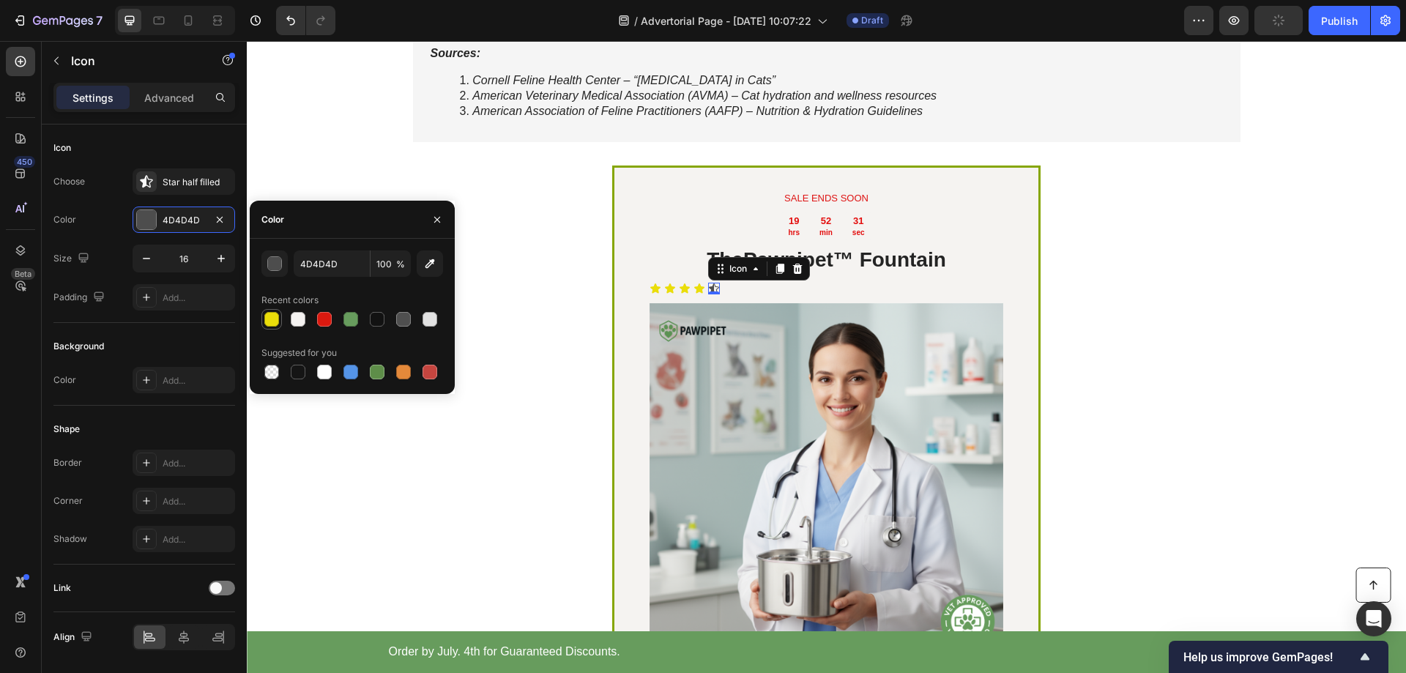
click at [278, 317] on div at bounding box center [271, 319] width 15 height 15
type input "EADD0A"
click at [404, 543] on div "Why Pawpipet™ Stands Out Heading Drop element here Image Row Others Text Block …" at bounding box center [826, 105] width 857 height 1430
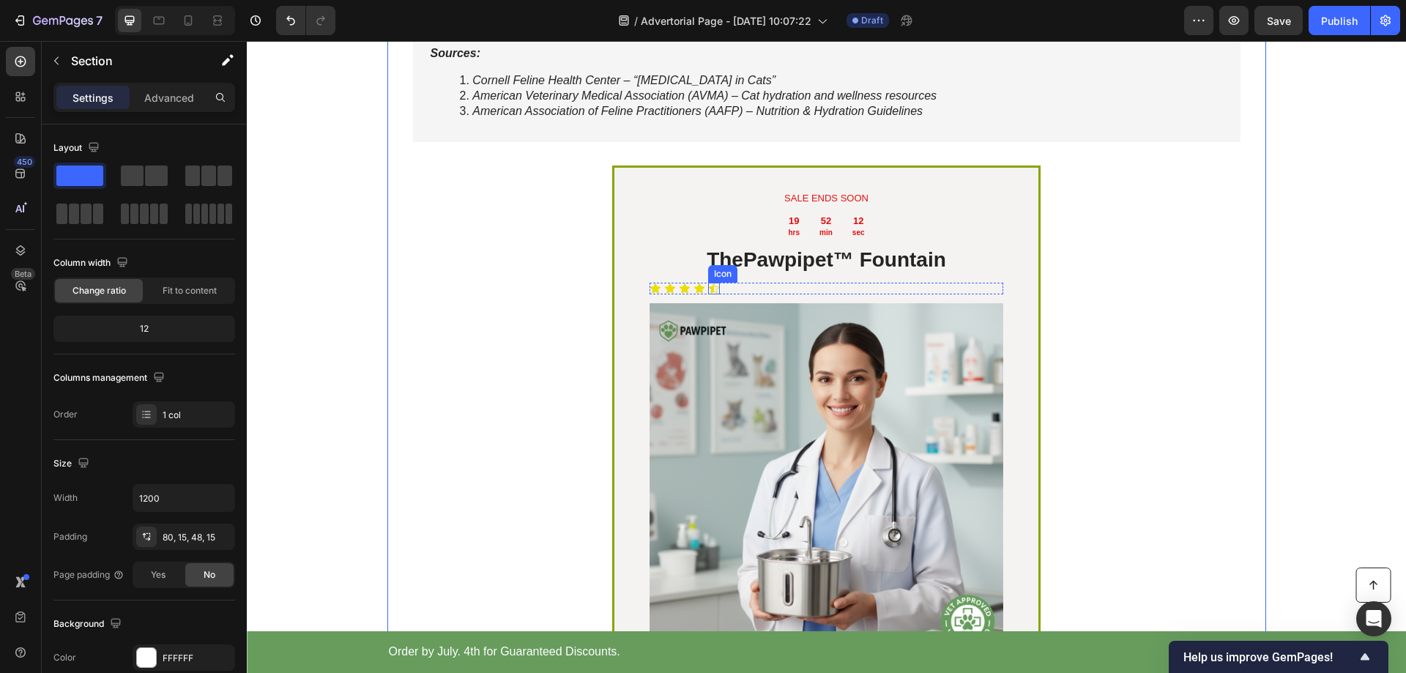
click at [711, 294] on div "Icon" at bounding box center [714, 289] width 12 height 12
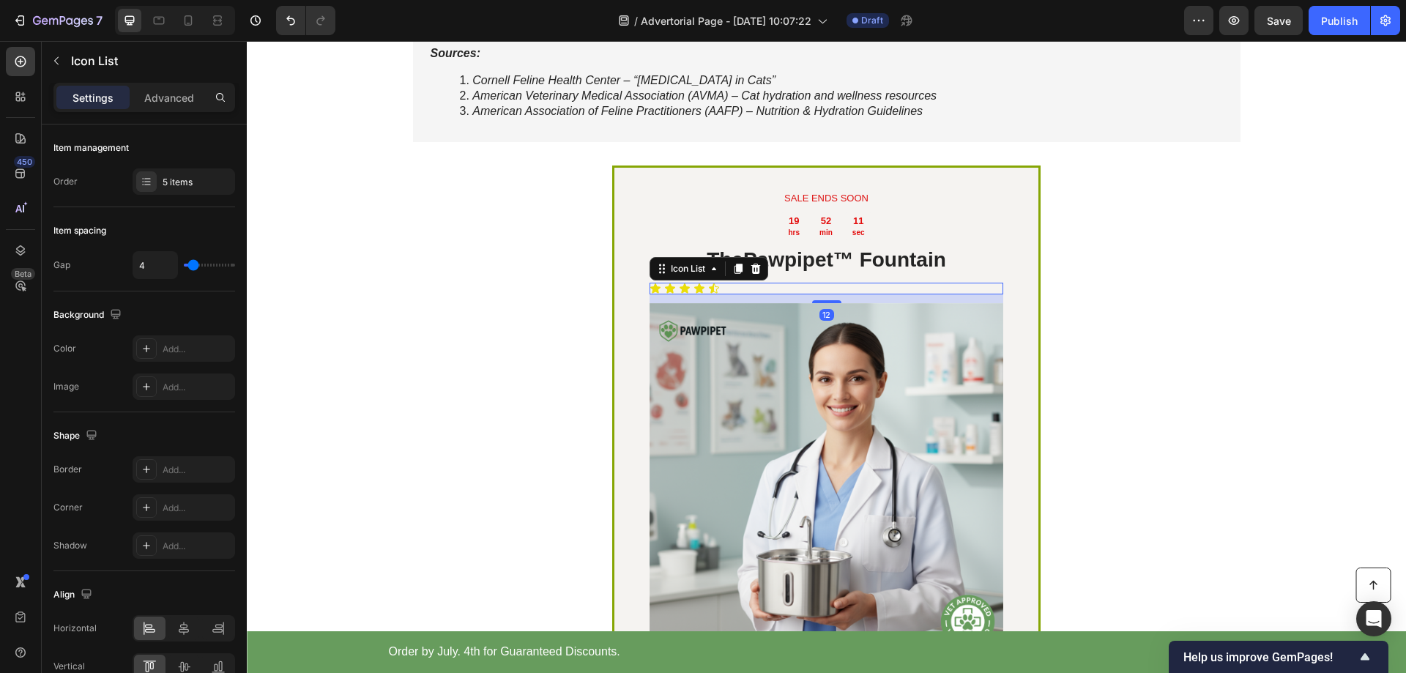
click at [745, 294] on div "Icon Icon Icon Icon Icon" at bounding box center [827, 289] width 354 height 12
click at [761, 294] on div "Icon Icon Icon Icon Icon" at bounding box center [827, 289] width 354 height 12
click at [790, 294] on div "Icon Icon Icon Icon Icon" at bounding box center [827, 289] width 354 height 12
click at [797, 294] on div "Icon Icon Icon Icon Icon" at bounding box center [827, 289] width 354 height 12
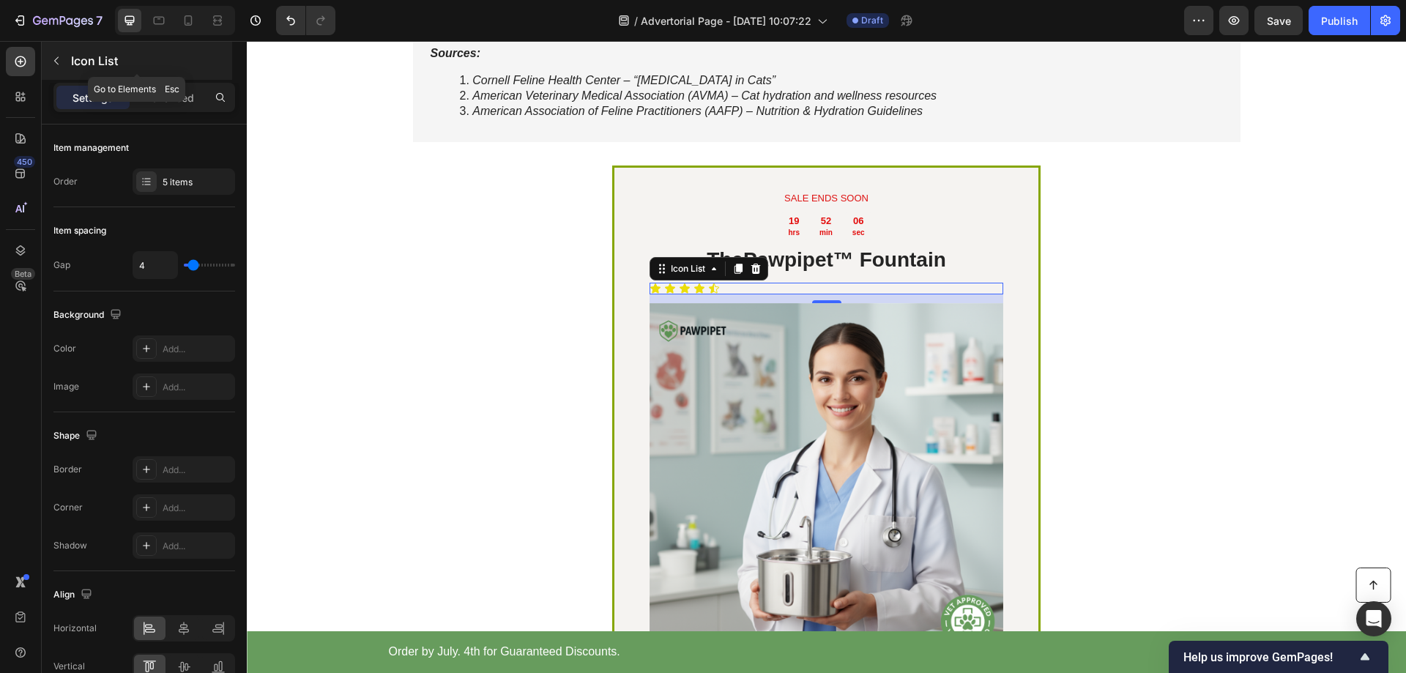
click at [51, 61] on icon "button" at bounding box center [57, 61] width 12 height 12
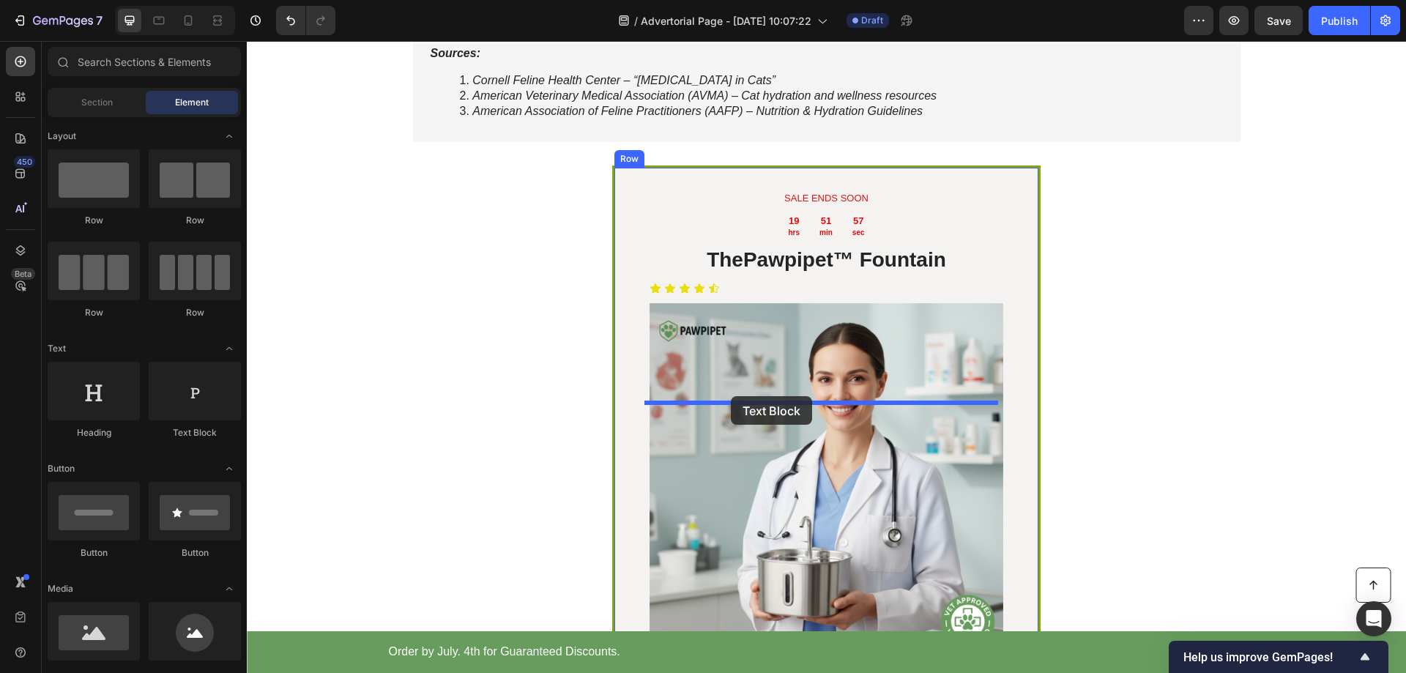
drag, startPoint x: 448, startPoint y: 436, endPoint x: 731, endPoint y: 396, distance: 285.5
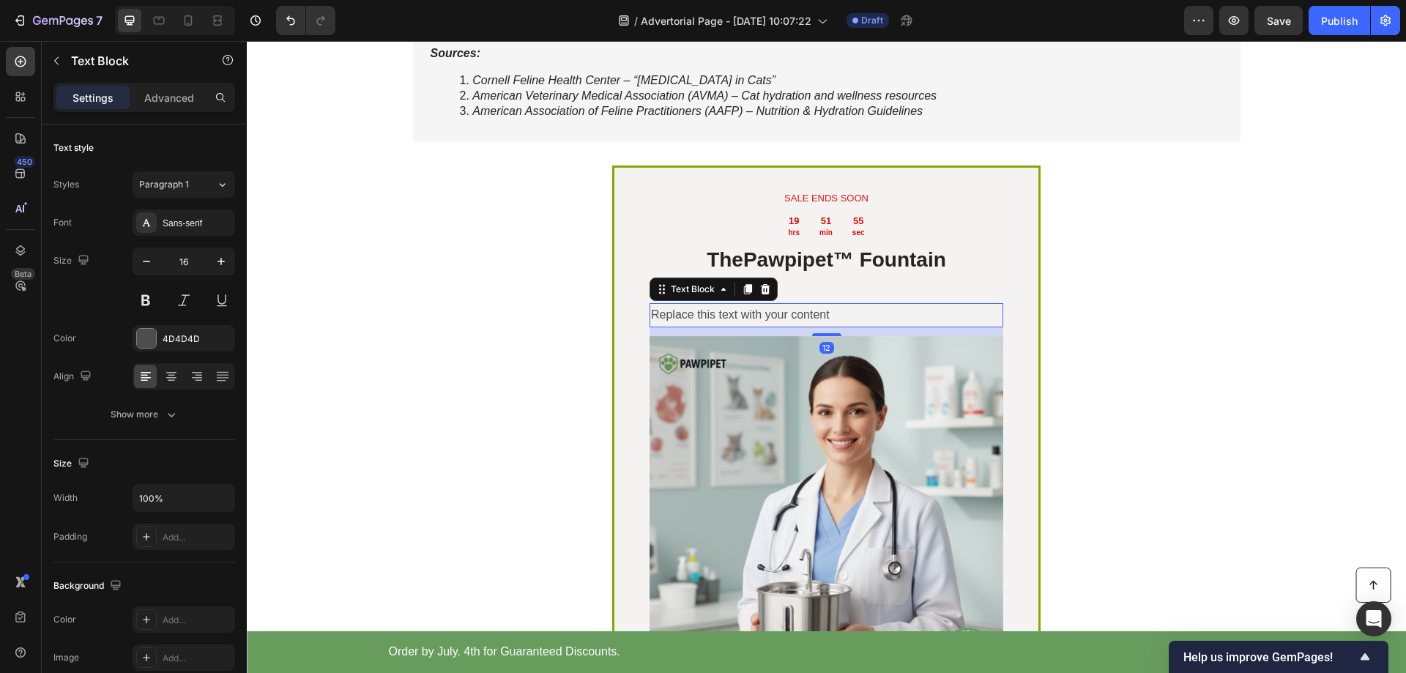
click at [839, 327] on div "Replace this text with your content" at bounding box center [827, 315] width 354 height 24
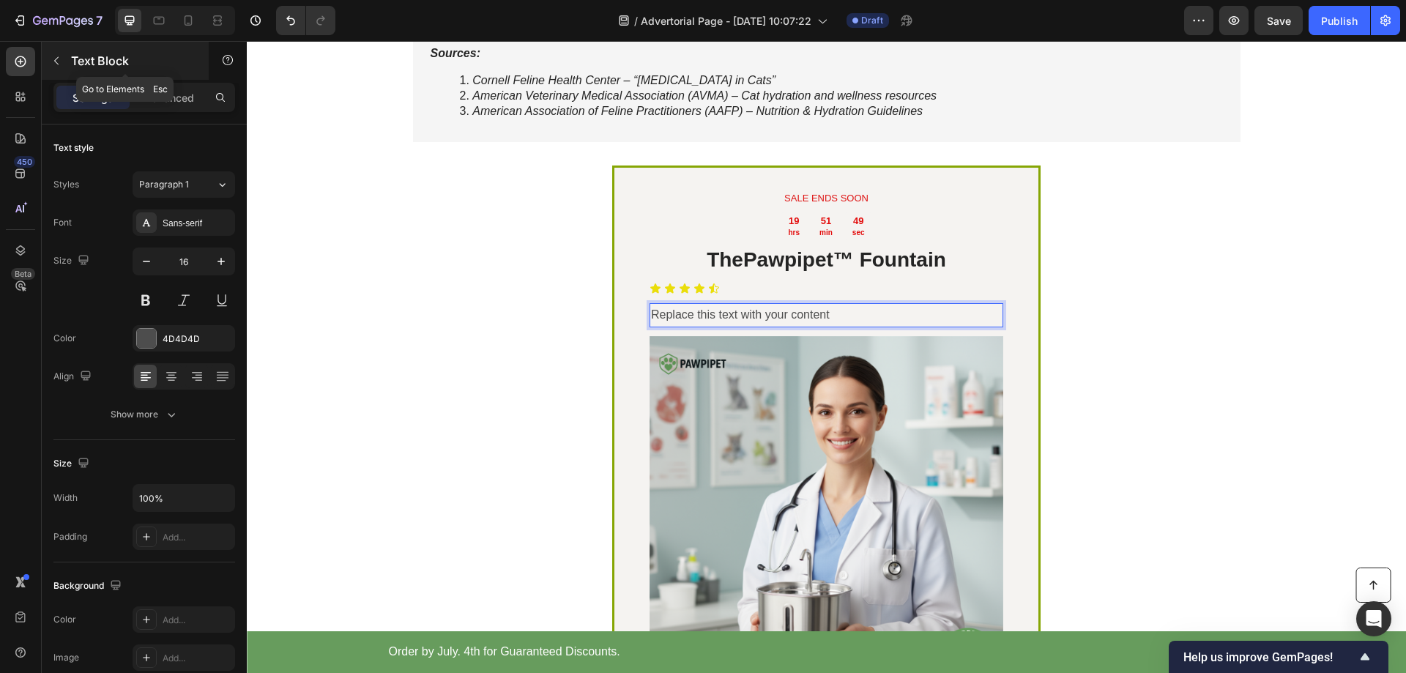
click at [60, 66] on icon "button" at bounding box center [57, 61] width 12 height 12
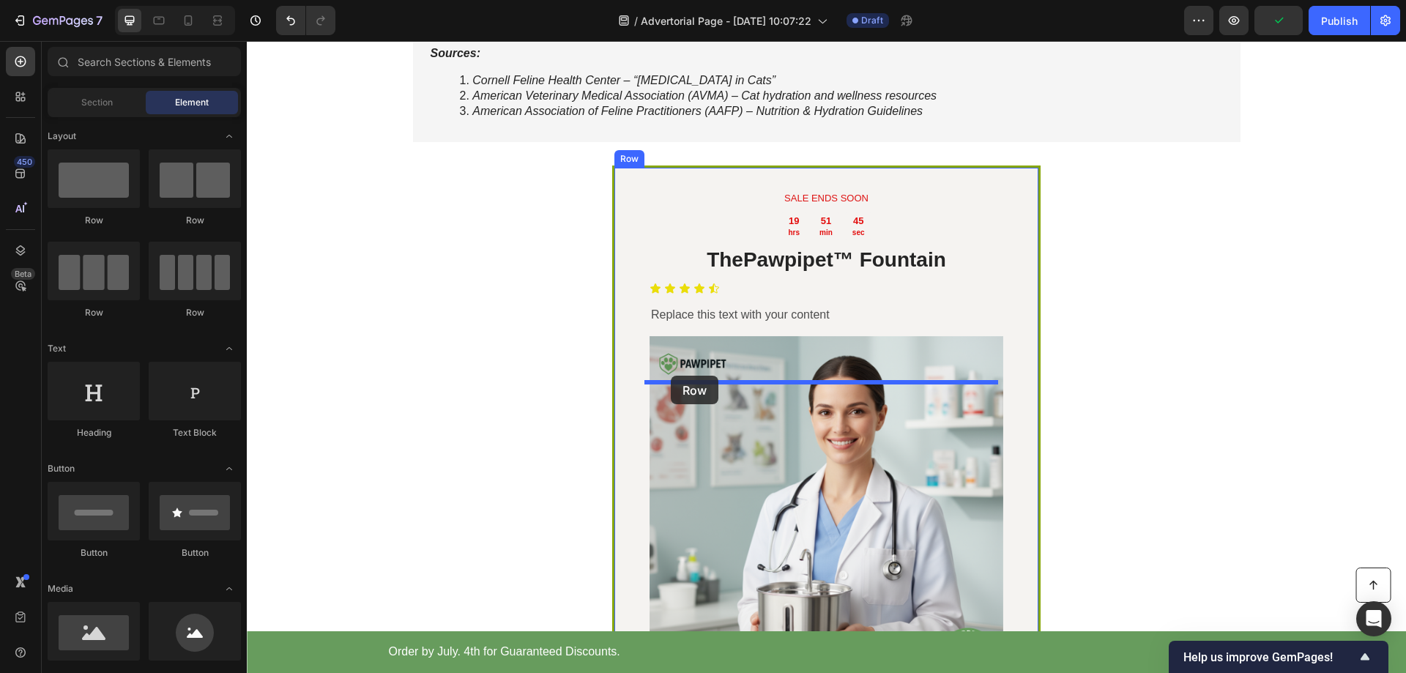
drag, startPoint x: 424, startPoint y: 203, endPoint x: 671, endPoint y: 376, distance: 301.3
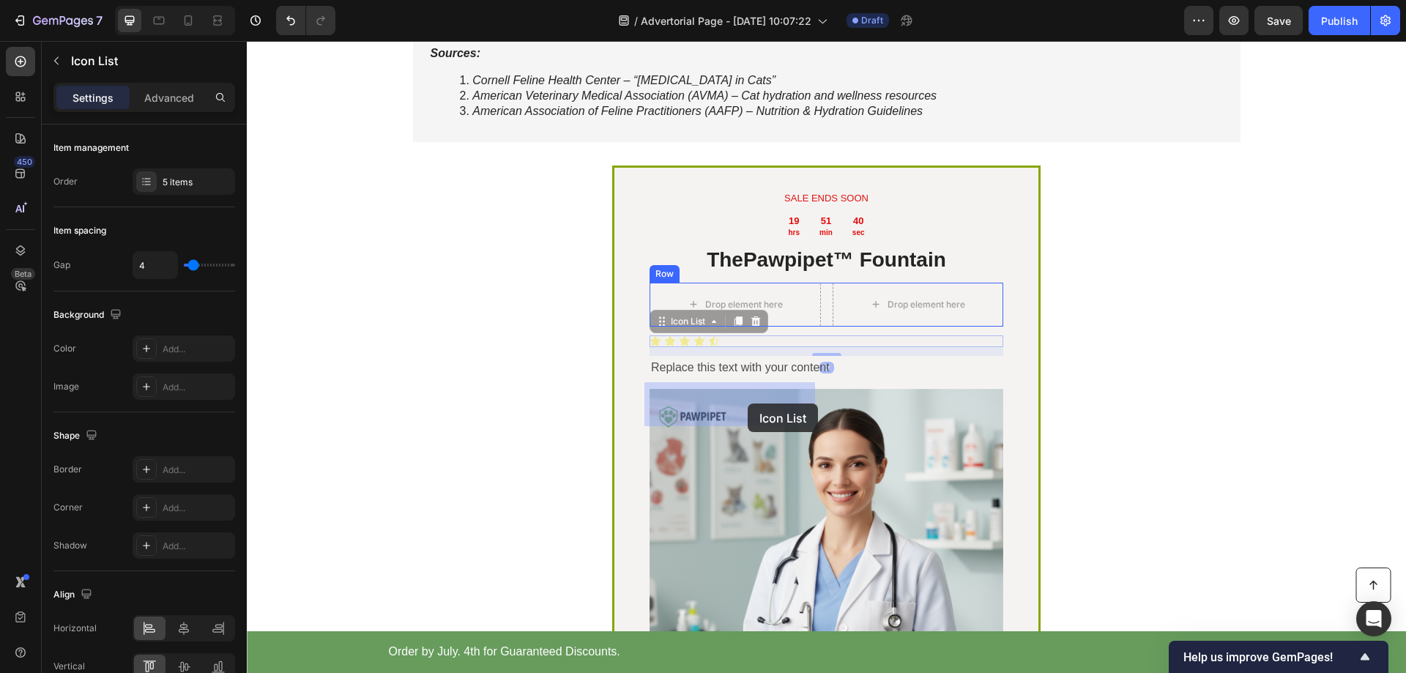
drag, startPoint x: 743, startPoint y: 442, endPoint x: 768, endPoint y: 422, distance: 31.7
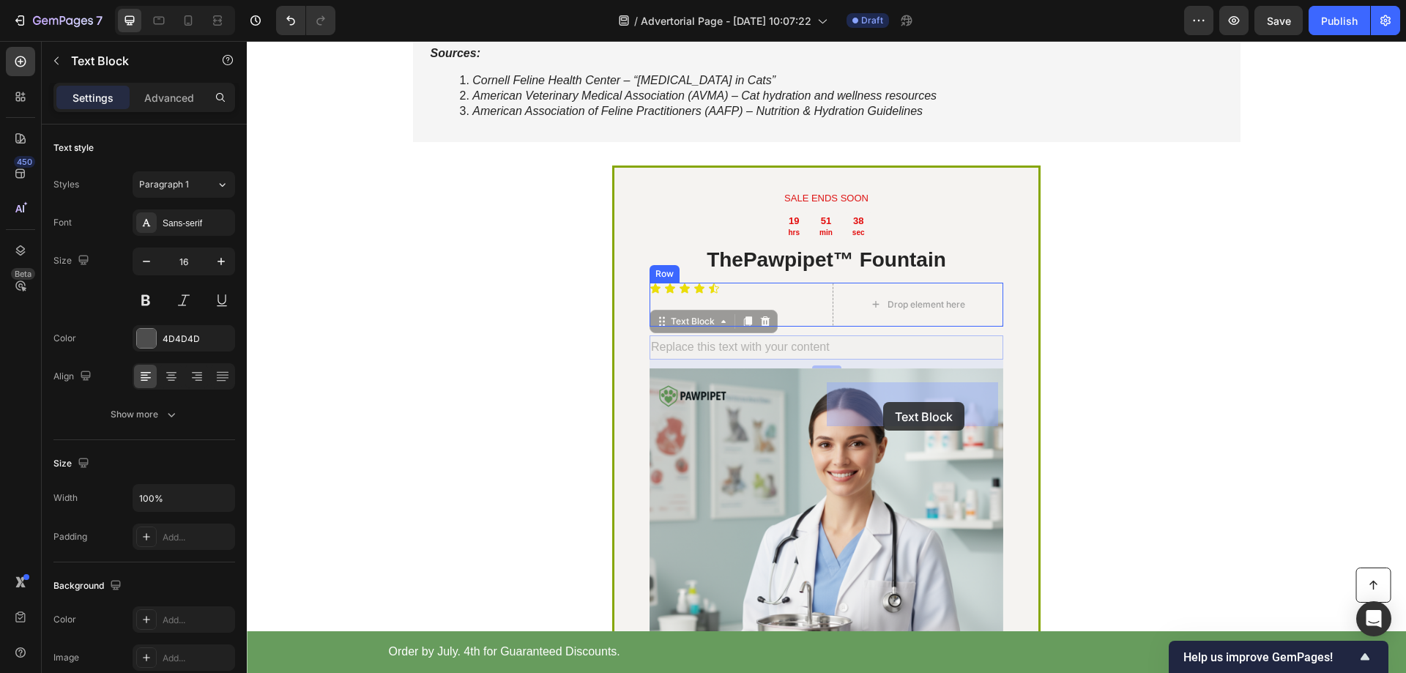
drag, startPoint x: 753, startPoint y: 447, endPoint x: 883, endPoint y: 402, distance: 137.8
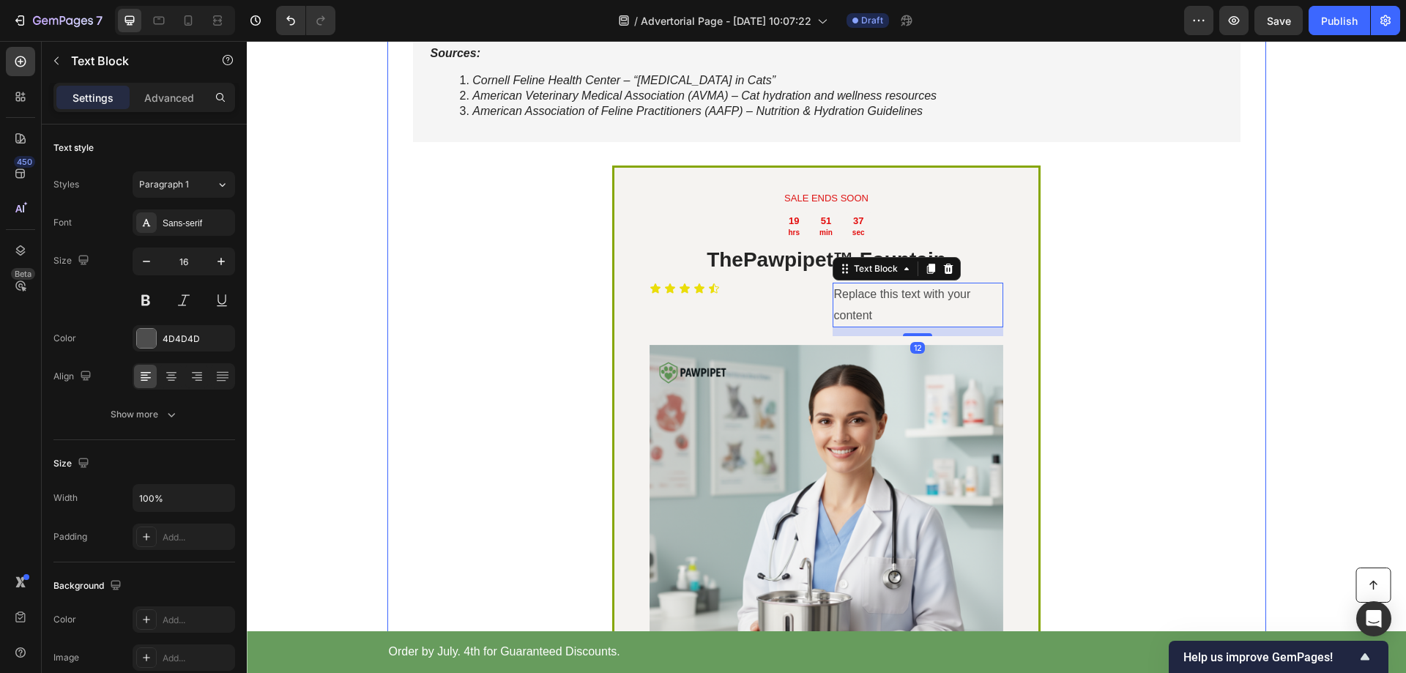
click at [1177, 383] on div "Why Pawpipet™ Stands Out Heading Drop element here Image Row Others Text Block …" at bounding box center [826, 125] width 857 height 1471
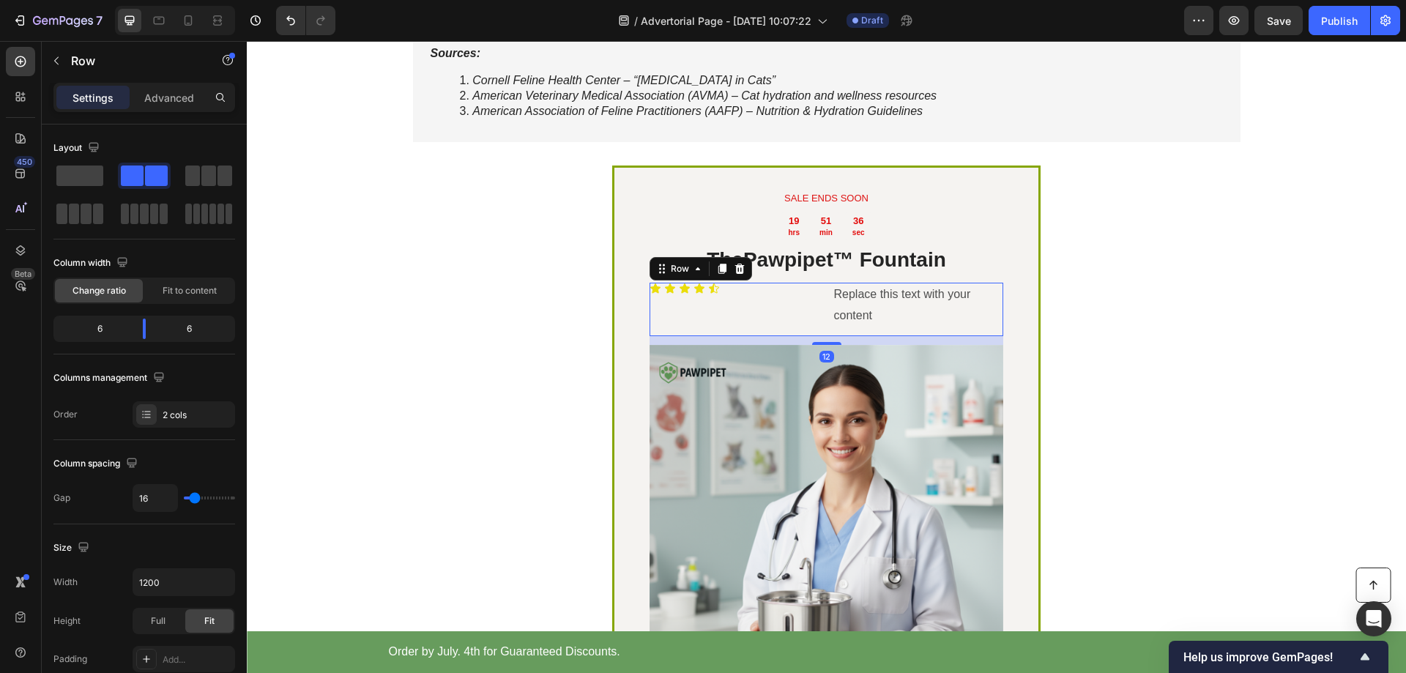
click at [777, 337] on div "Icon Icon Icon Icon Icon Icon List" at bounding box center [735, 310] width 171 height 54
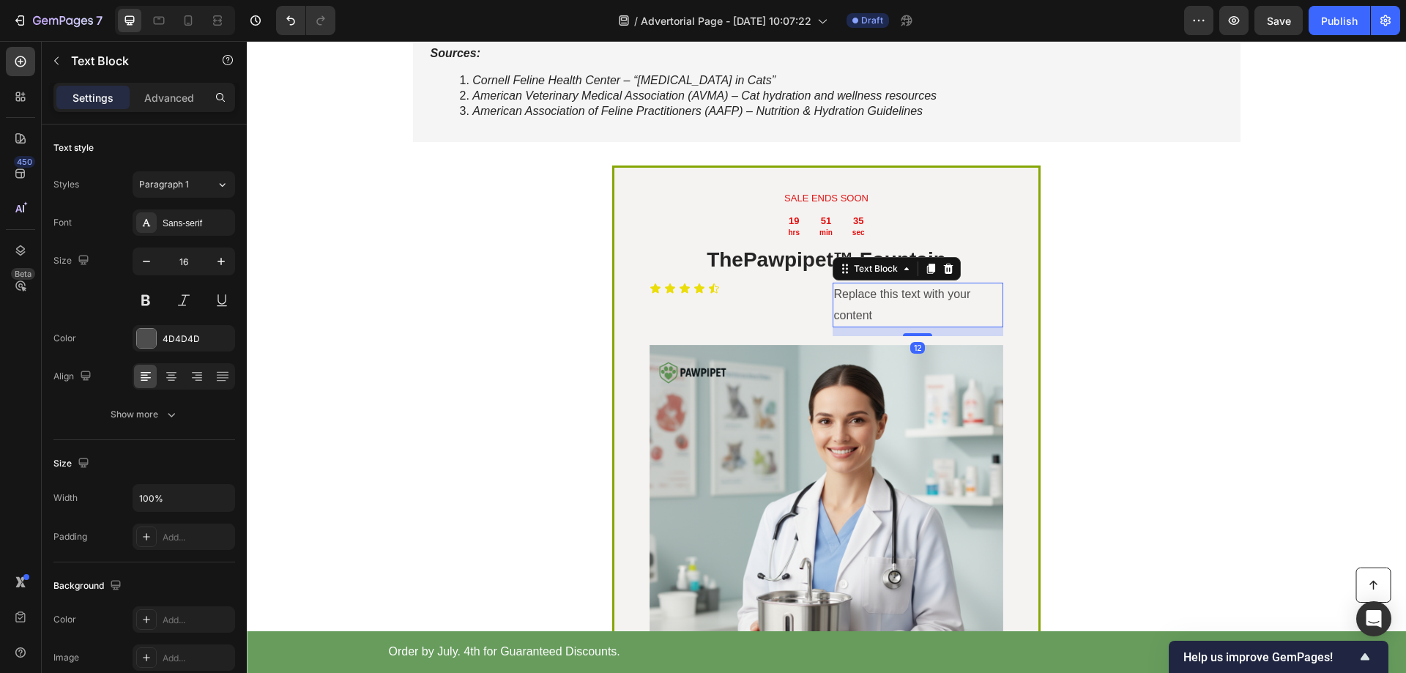
click at [862, 328] on div "Replace this text with your content" at bounding box center [918, 305] width 171 height 45
click at [871, 328] on div "Replace this text with your content" at bounding box center [918, 305] width 171 height 45
click at [872, 327] on p "Replace this text with your content" at bounding box center [918, 305] width 168 height 42
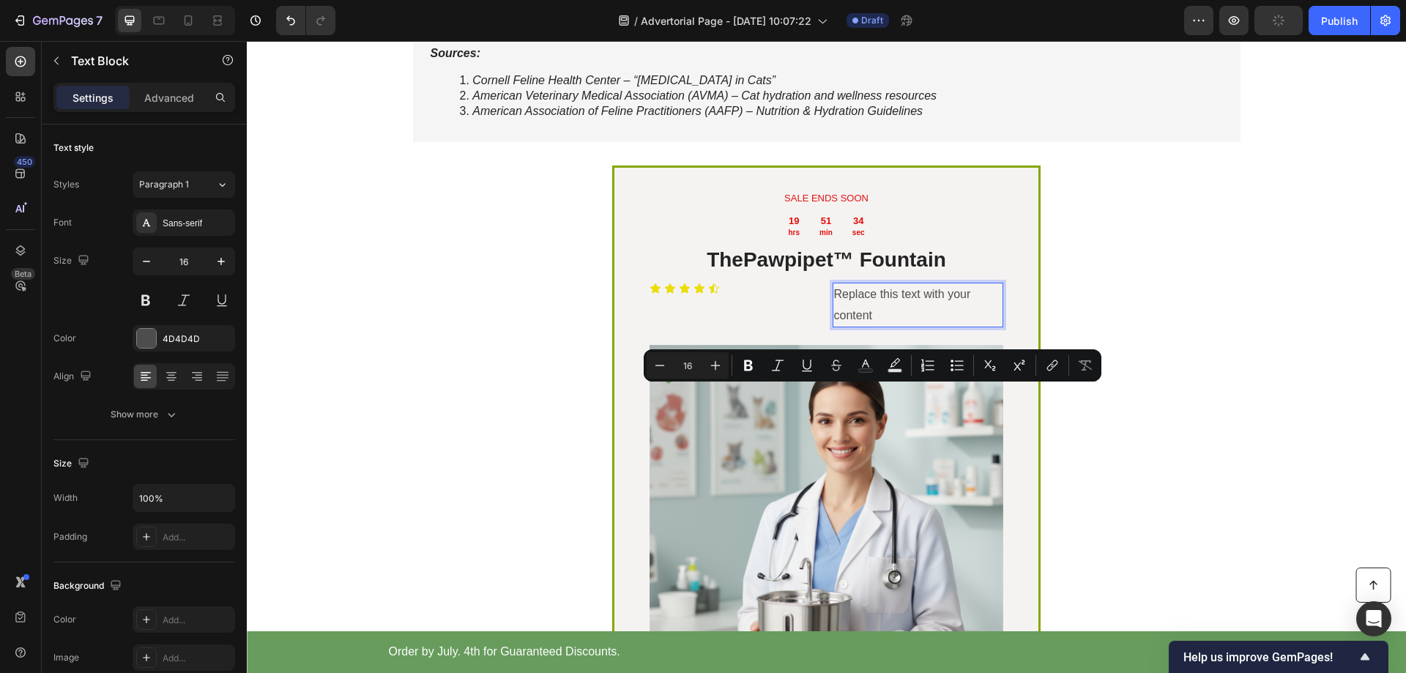
click at [872, 327] on p "Replace this text with your content" at bounding box center [918, 305] width 168 height 42
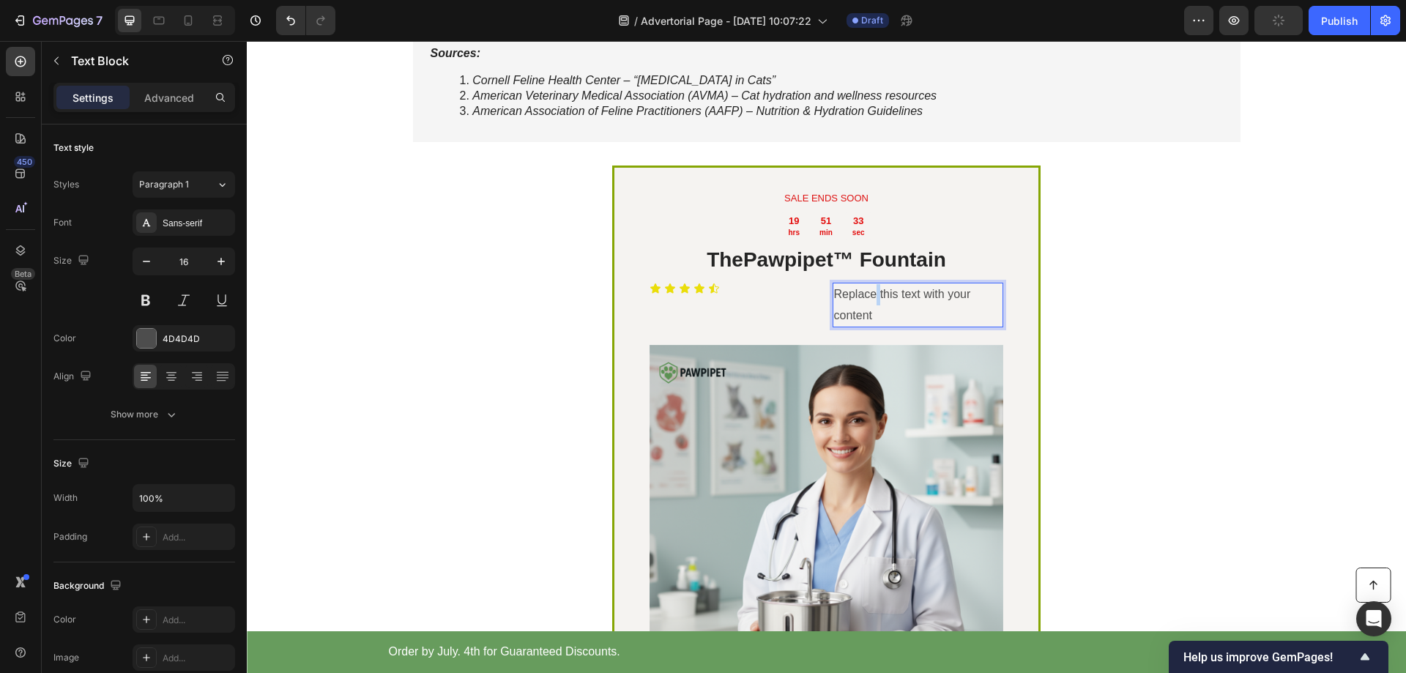
click at [872, 327] on p "Replace this text with your content" at bounding box center [918, 305] width 168 height 42
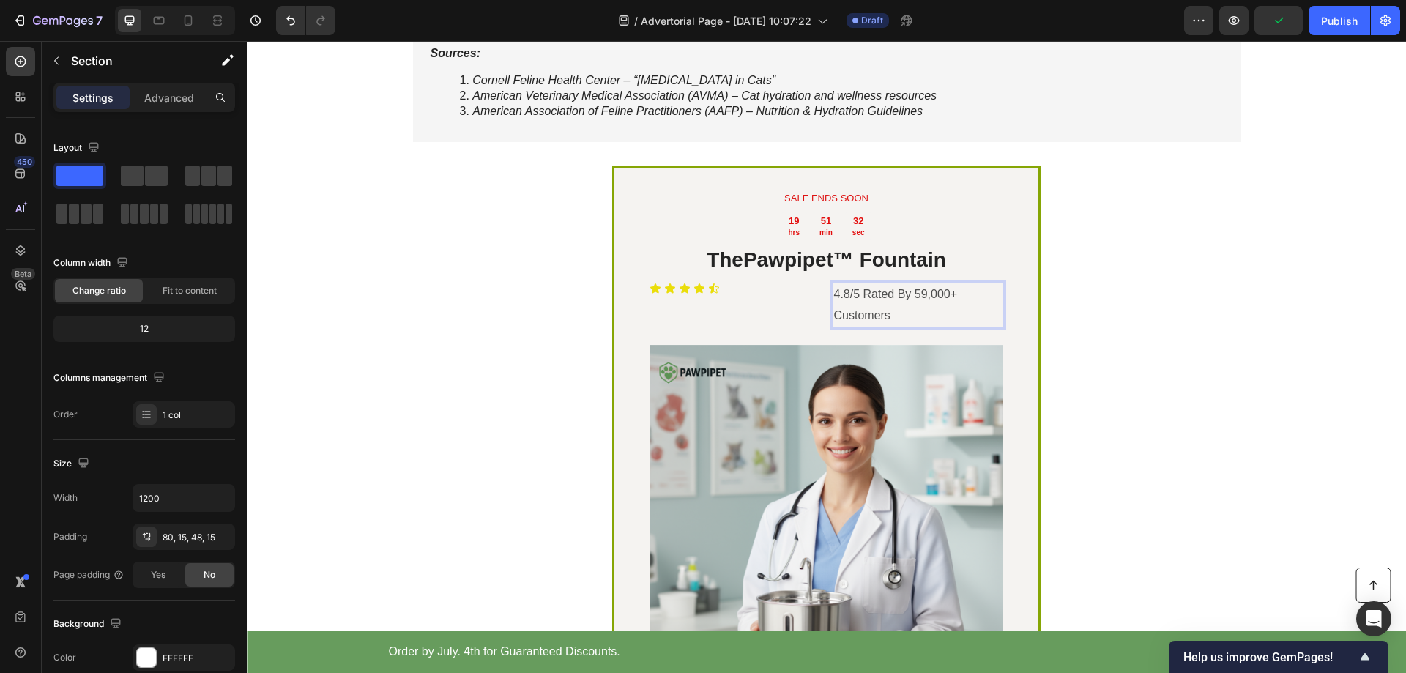
click at [1179, 382] on div "Why Pawpipet™ Stands Out Heading Drop element here Image Row Others Text Block …" at bounding box center [826, 125] width 857 height 1471
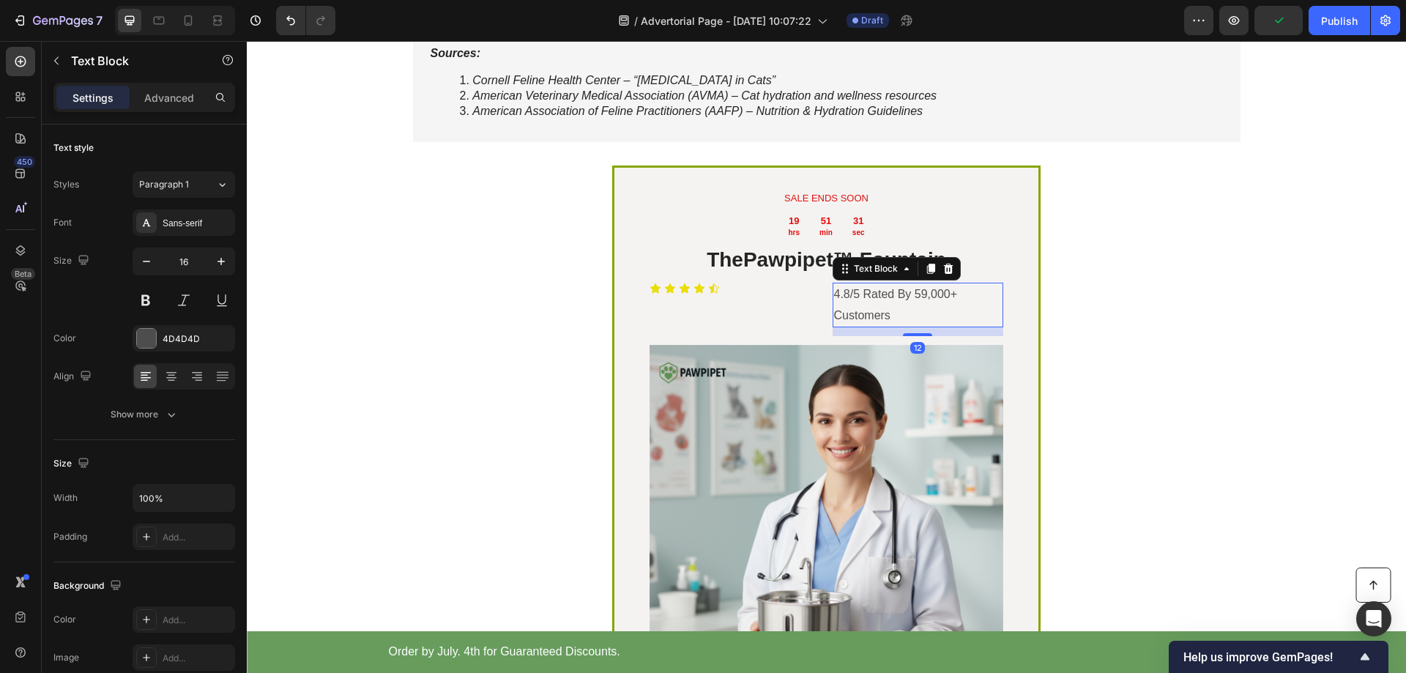
click at [886, 327] on p "4.8/5 Rated By 59,000+ Customers" at bounding box center [918, 305] width 168 height 42
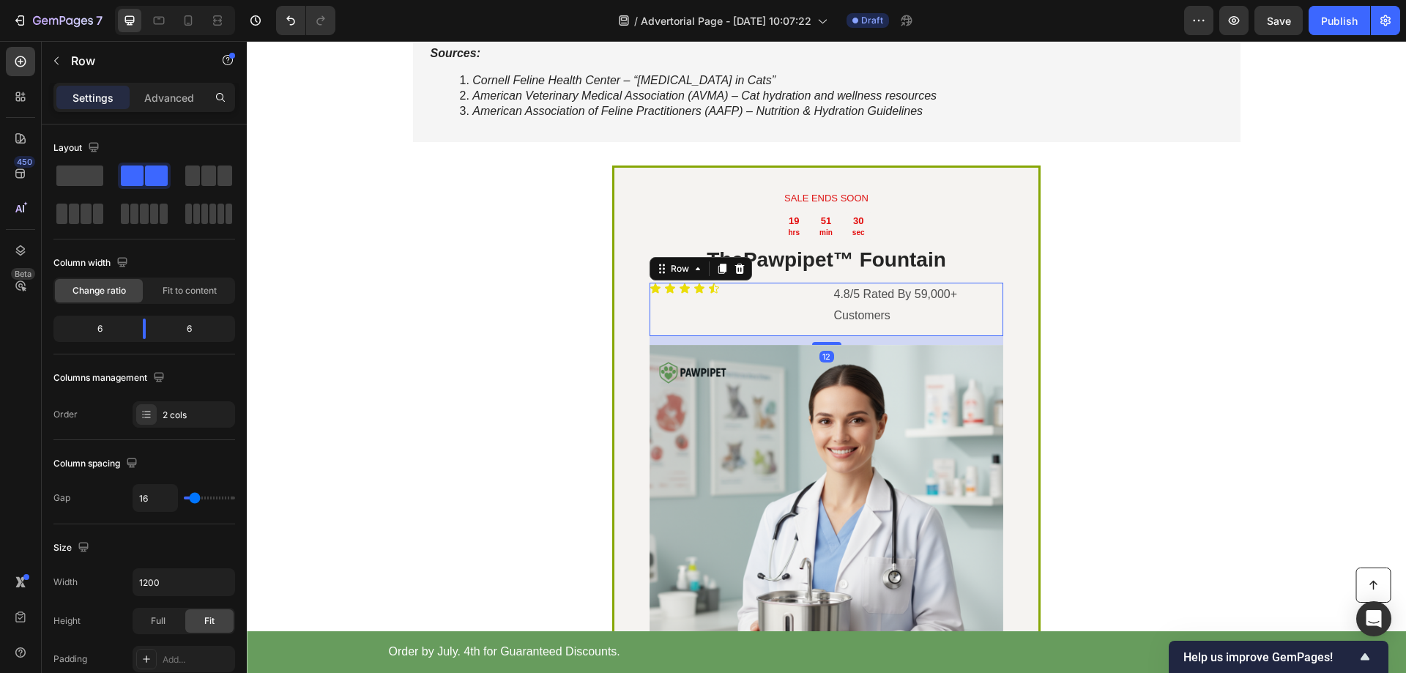
click at [719, 337] on div "Icon Icon Icon Icon Icon Icon List" at bounding box center [735, 310] width 171 height 54
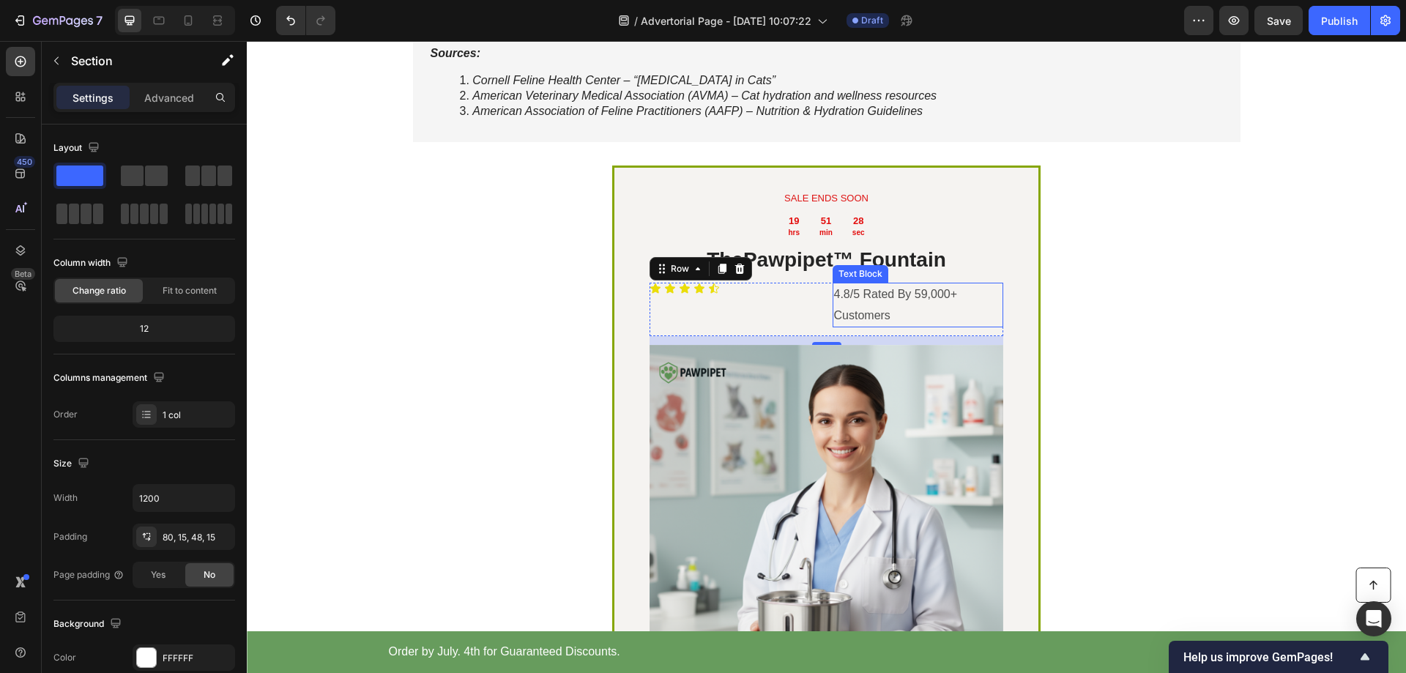
click at [1167, 372] on div "Why Pawpipet™ Stands Out Heading Drop element here Image Row Others Text Block …" at bounding box center [826, 125] width 857 height 1471
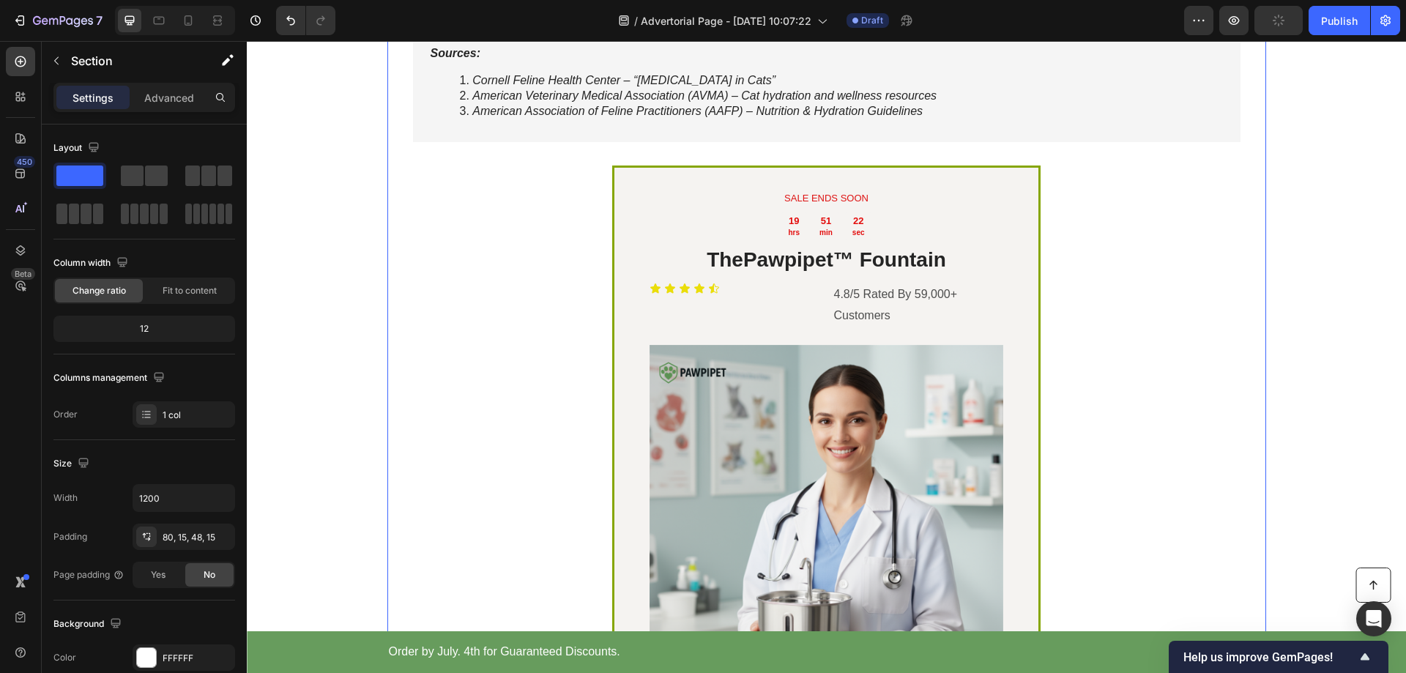
click at [1151, 385] on div "Why Pawpipet™ Stands Out Heading Drop element here Image Row Others Text Block …" at bounding box center [826, 125] width 857 height 1471
click at [734, 294] on div "Icon Icon Icon Icon Icon" at bounding box center [735, 289] width 171 height 12
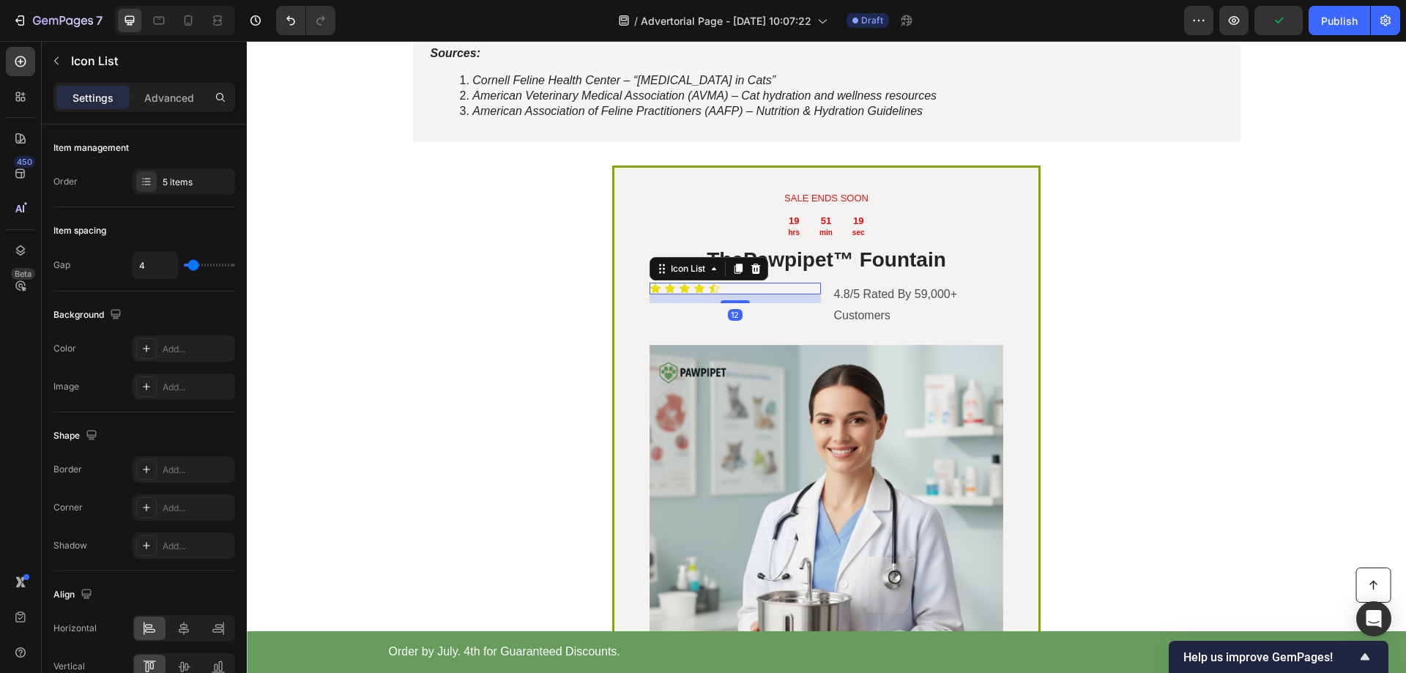
click at [724, 294] on div "Icon Icon Icon Icon Icon" at bounding box center [735, 289] width 171 height 12
click at [723, 294] on div "Icon Icon Icon Icon Icon" at bounding box center [735, 289] width 171 height 12
click at [1208, 367] on div "Why Pawpipet™ Stands Out Heading Drop element here Image Row Others Text Block …" at bounding box center [826, 125] width 857 height 1471
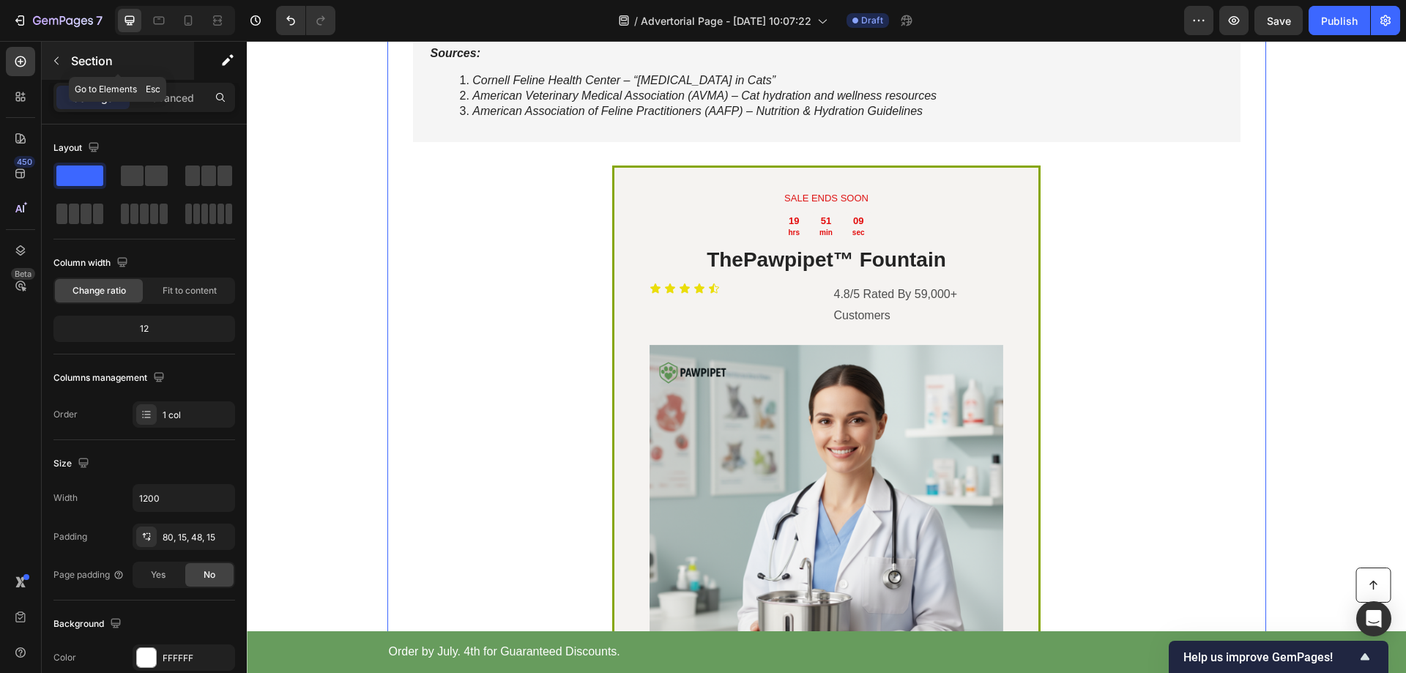
click at [53, 59] on icon "button" at bounding box center [57, 61] width 12 height 12
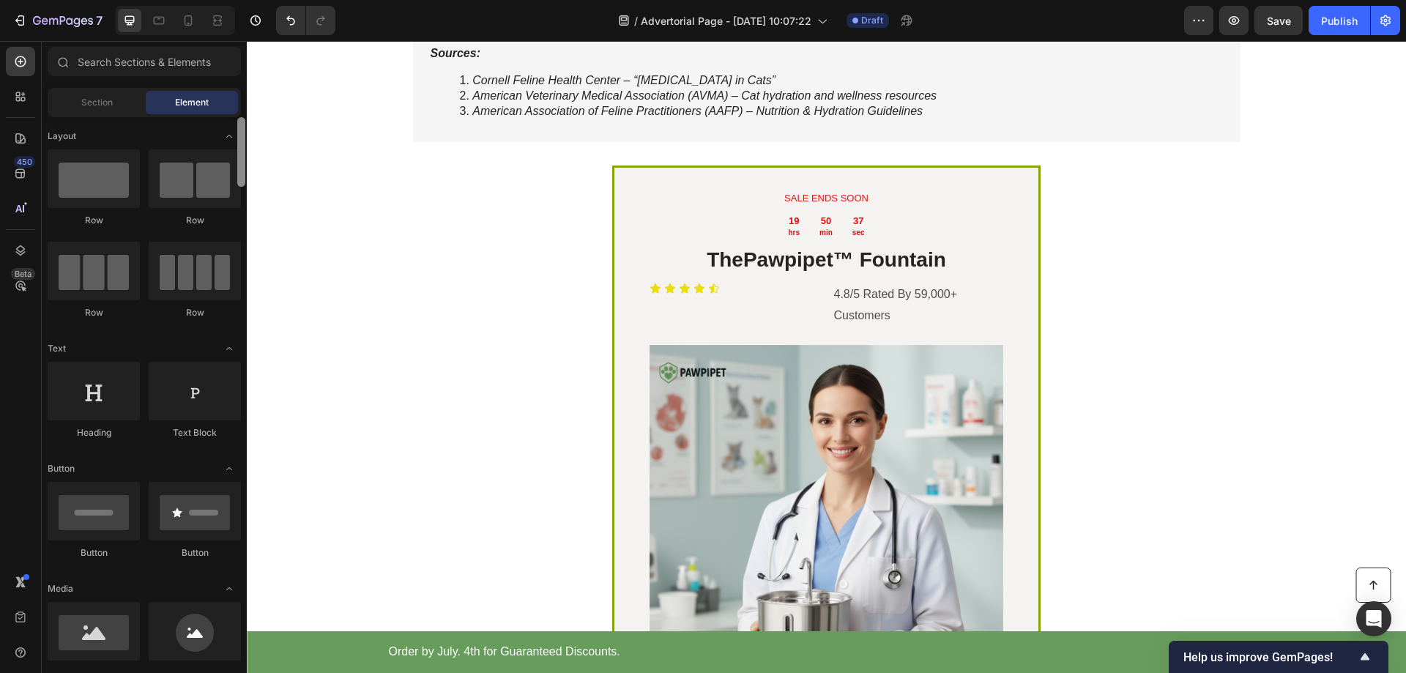
drag, startPoint x: 240, startPoint y: 409, endPoint x: 234, endPoint y: 105, distance: 304.7
click at [234, 105] on div "Sections(18) Elements(83) Section Element Hero Section Product Detail Brands Tr…" at bounding box center [144, 358] width 205 height 623
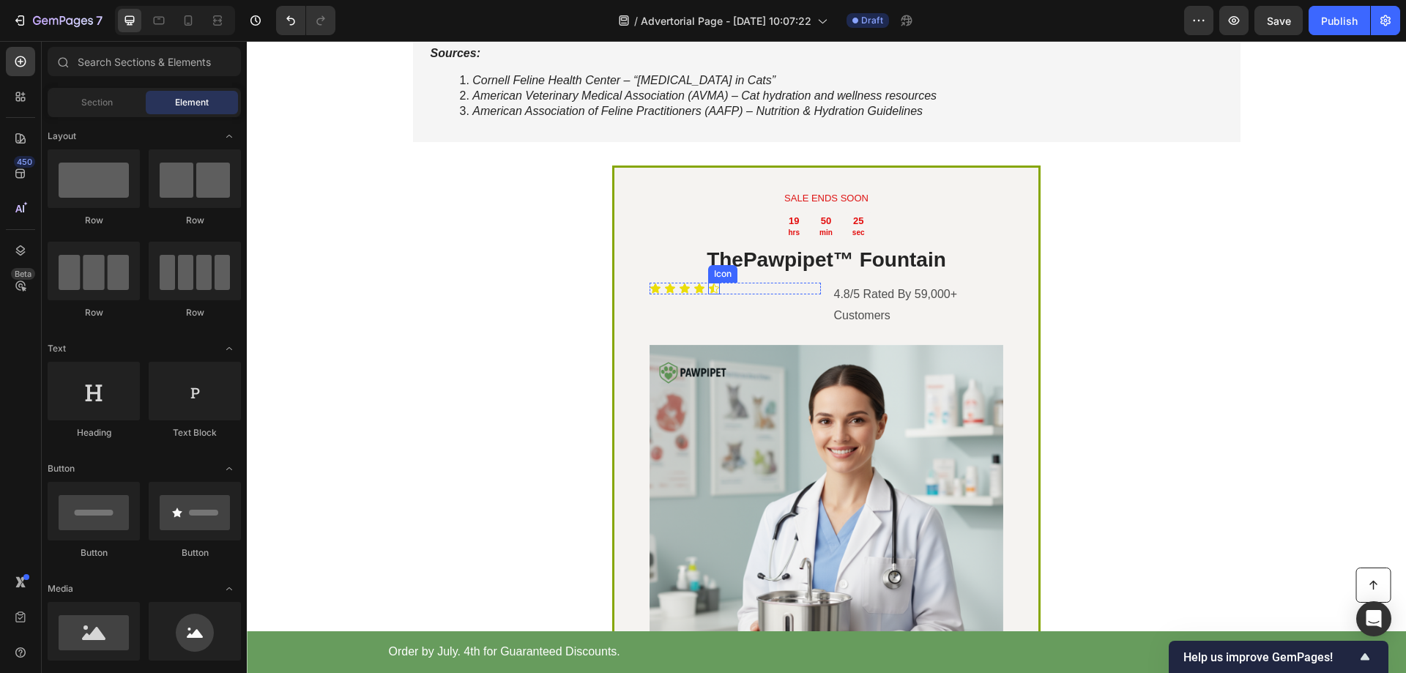
click at [710, 294] on icon at bounding box center [714, 289] width 12 height 12
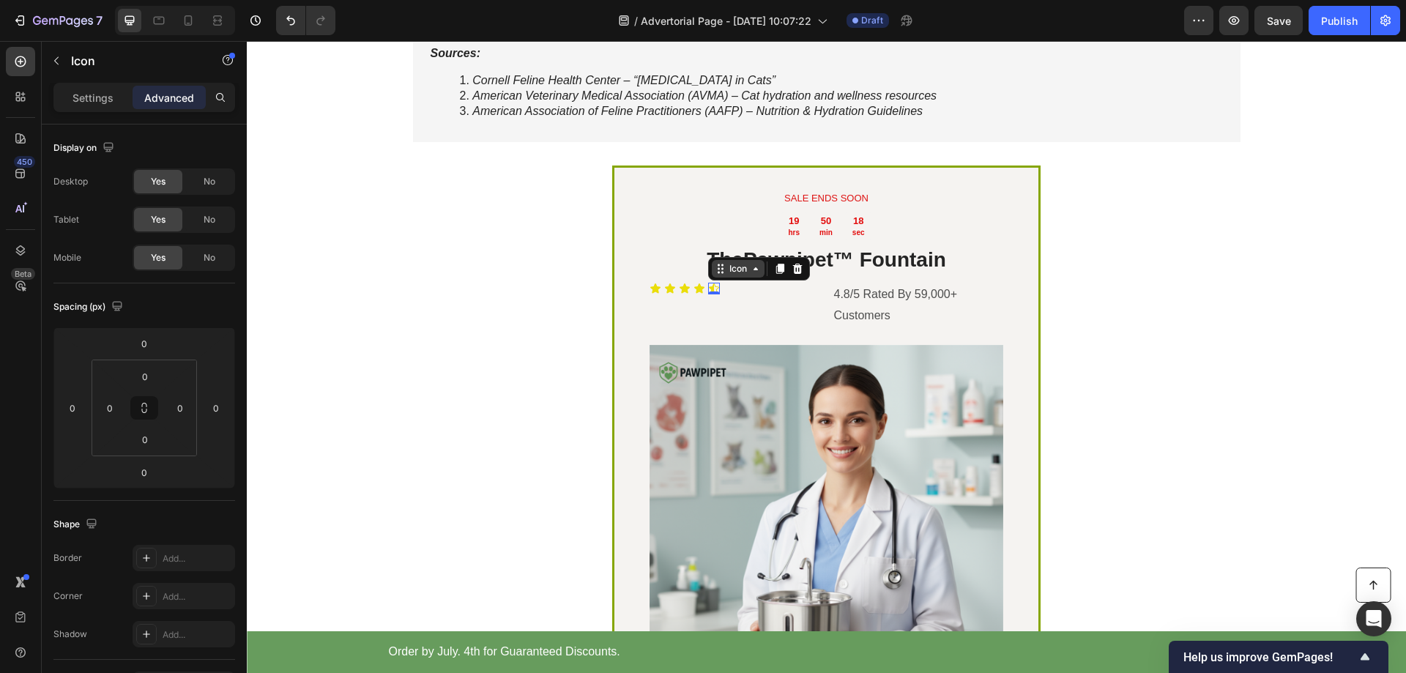
click at [754, 275] on icon at bounding box center [756, 269] width 12 height 12
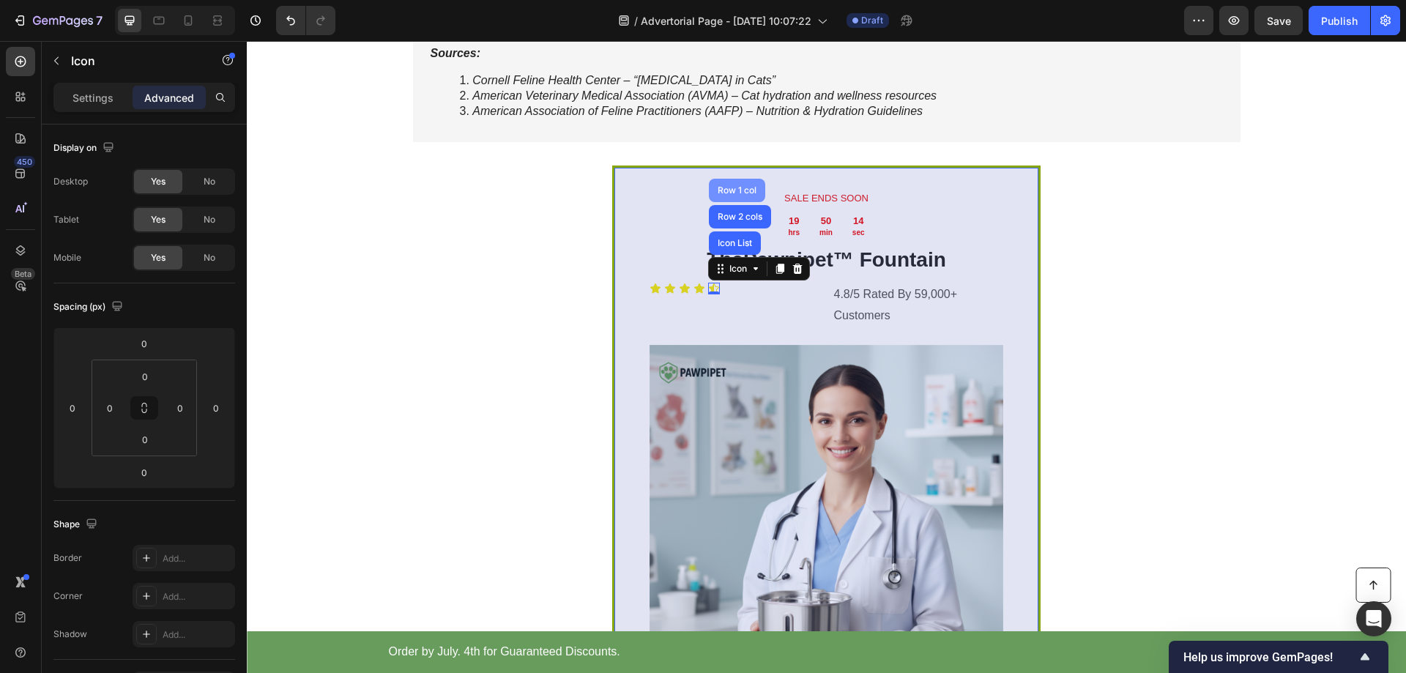
click at [741, 195] on div "Row 1 col" at bounding box center [737, 190] width 45 height 9
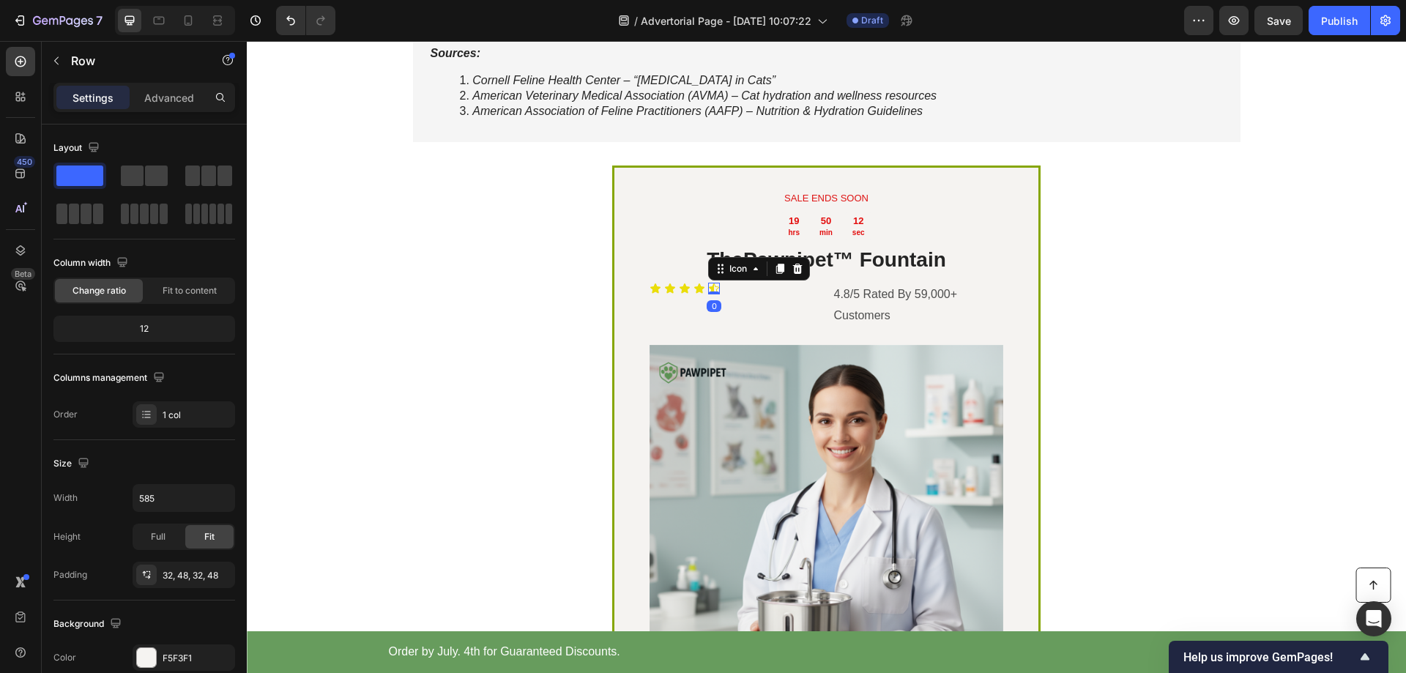
click at [712, 293] on icon at bounding box center [714, 288] width 10 height 10
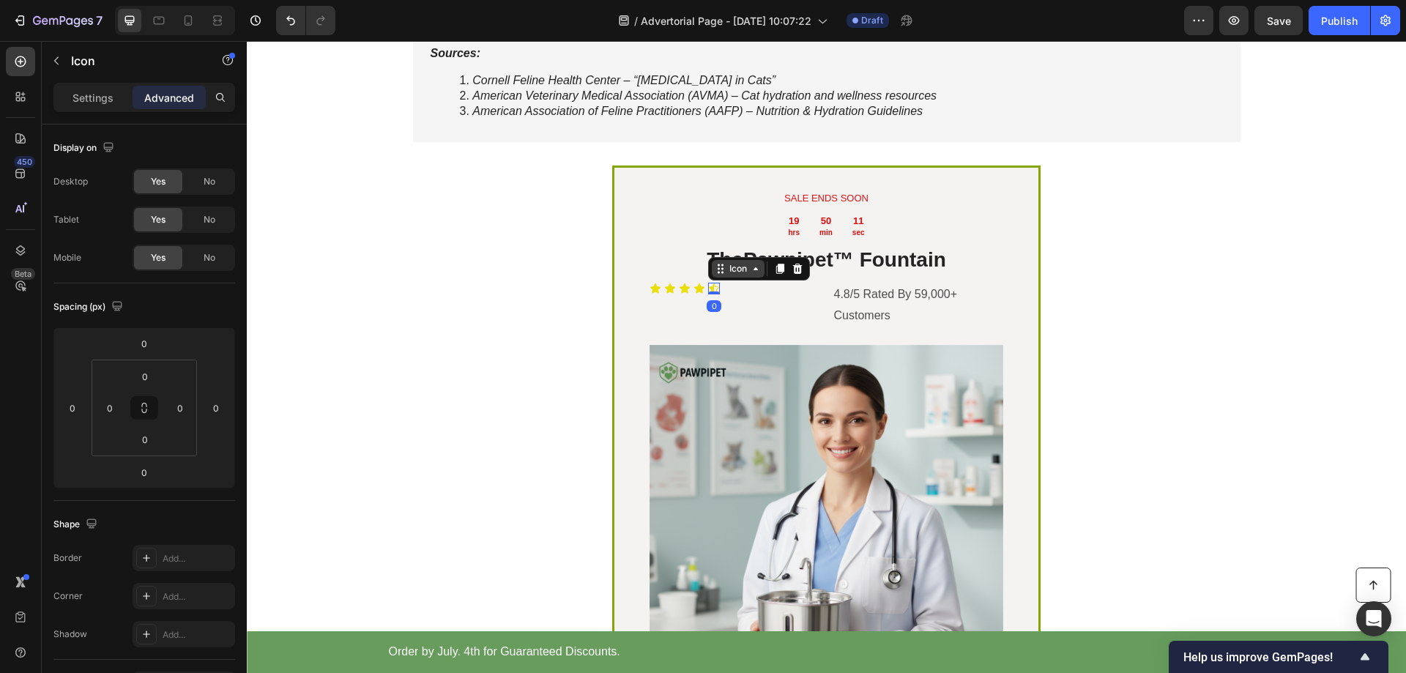
click at [751, 275] on icon at bounding box center [756, 269] width 12 height 12
click at [753, 275] on icon at bounding box center [756, 269] width 12 height 12
click at [694, 294] on div "Icon" at bounding box center [700, 289] width 12 height 12
click at [743, 278] on div "Icon" at bounding box center [723, 269] width 53 height 18
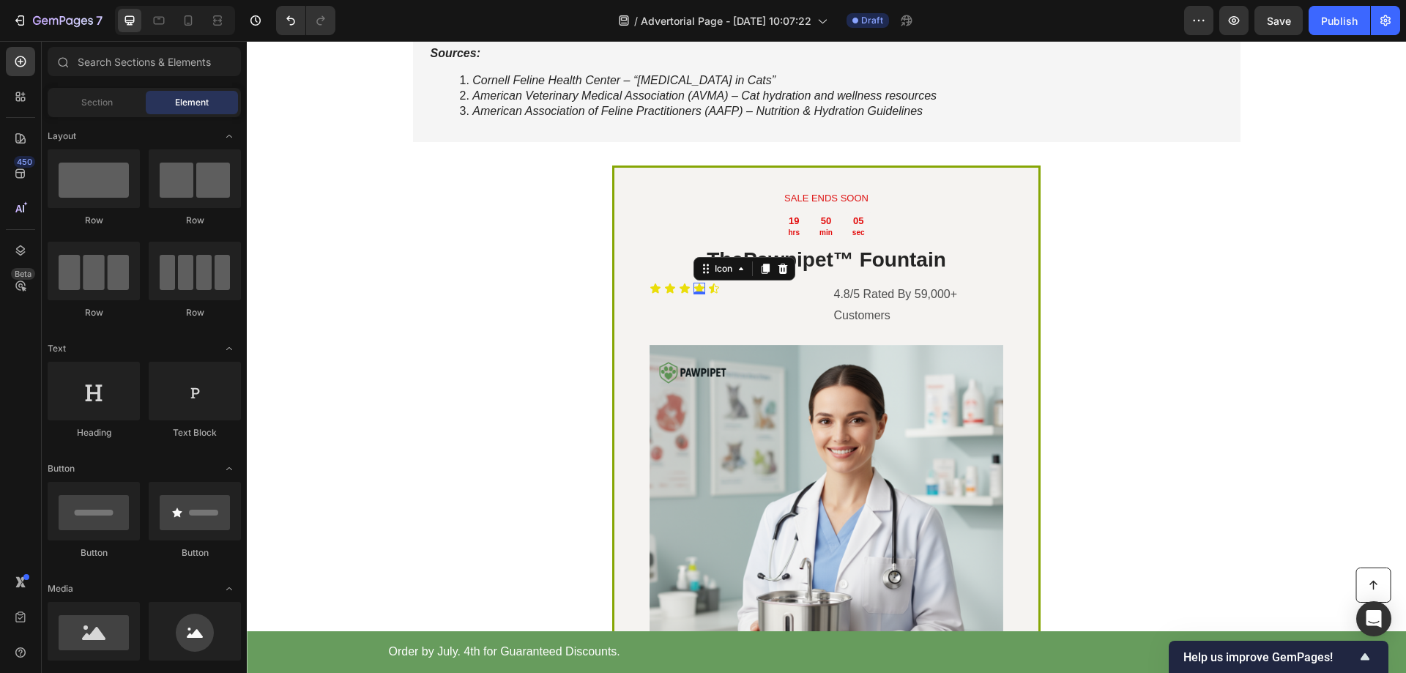
click at [1261, 380] on section "Why Pawpipet™ Stands Out Heading Drop element here Image Row Others Text Block …" at bounding box center [827, 113] width 902 height 1565
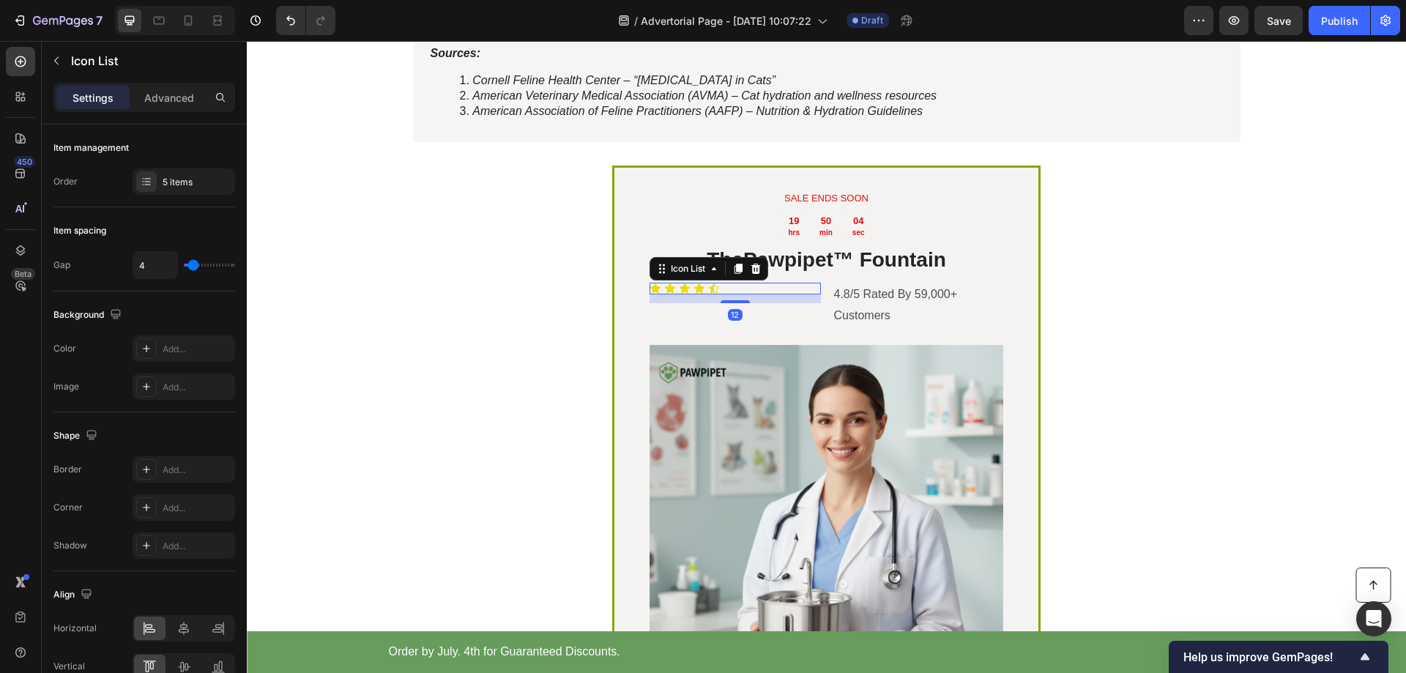
click at [715, 294] on div "Icon Icon Icon Icon Icon Icon List 12" at bounding box center [735, 289] width 171 height 12
click at [692, 337] on div "Icon Icon Icon Icon Icon Icon List 12" at bounding box center [735, 310] width 171 height 54
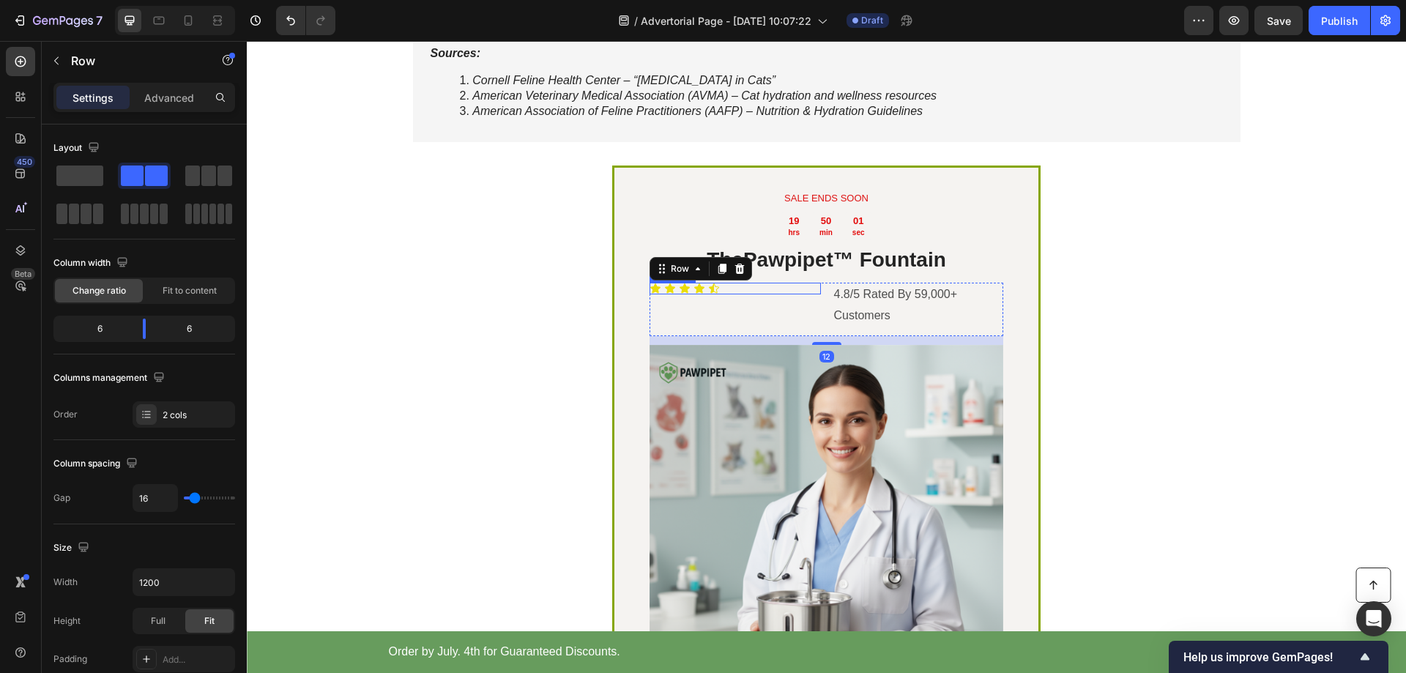
click at [723, 294] on div "Icon Icon Icon Icon Icon" at bounding box center [735, 289] width 171 height 12
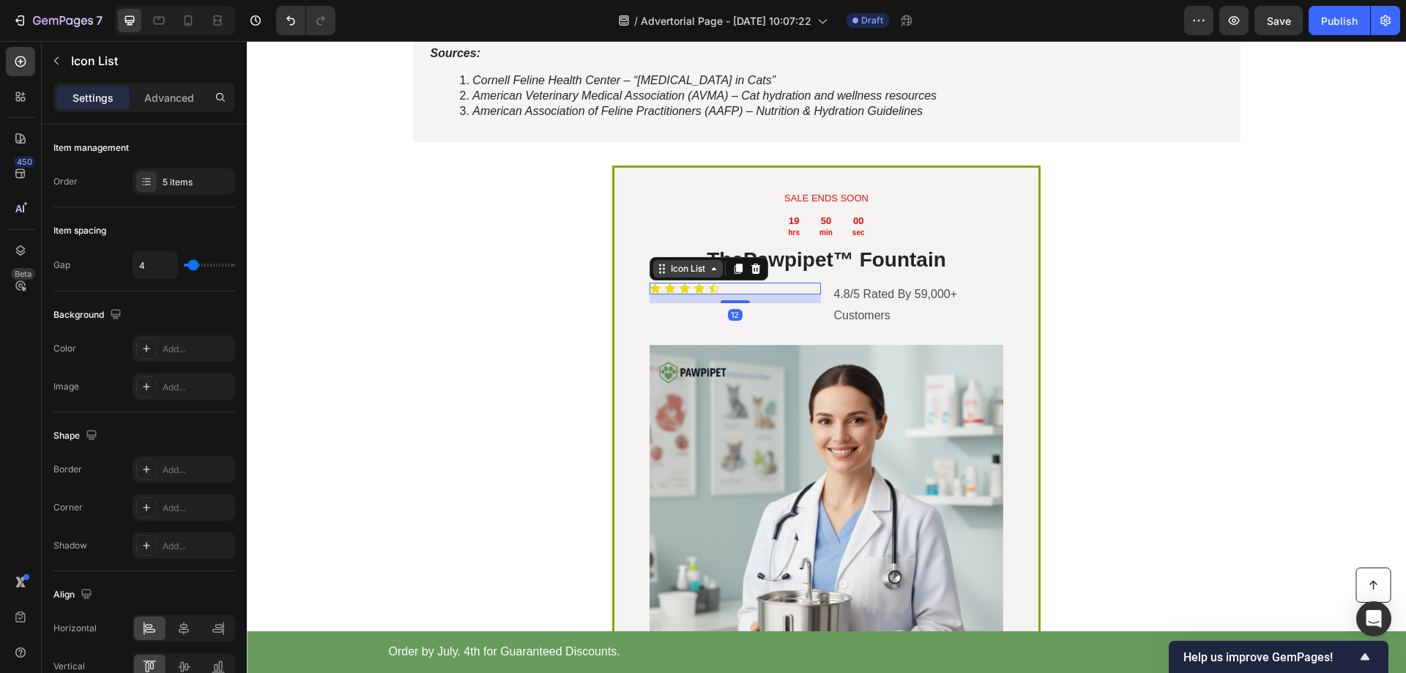
click at [715, 275] on icon at bounding box center [714, 269] width 12 height 12
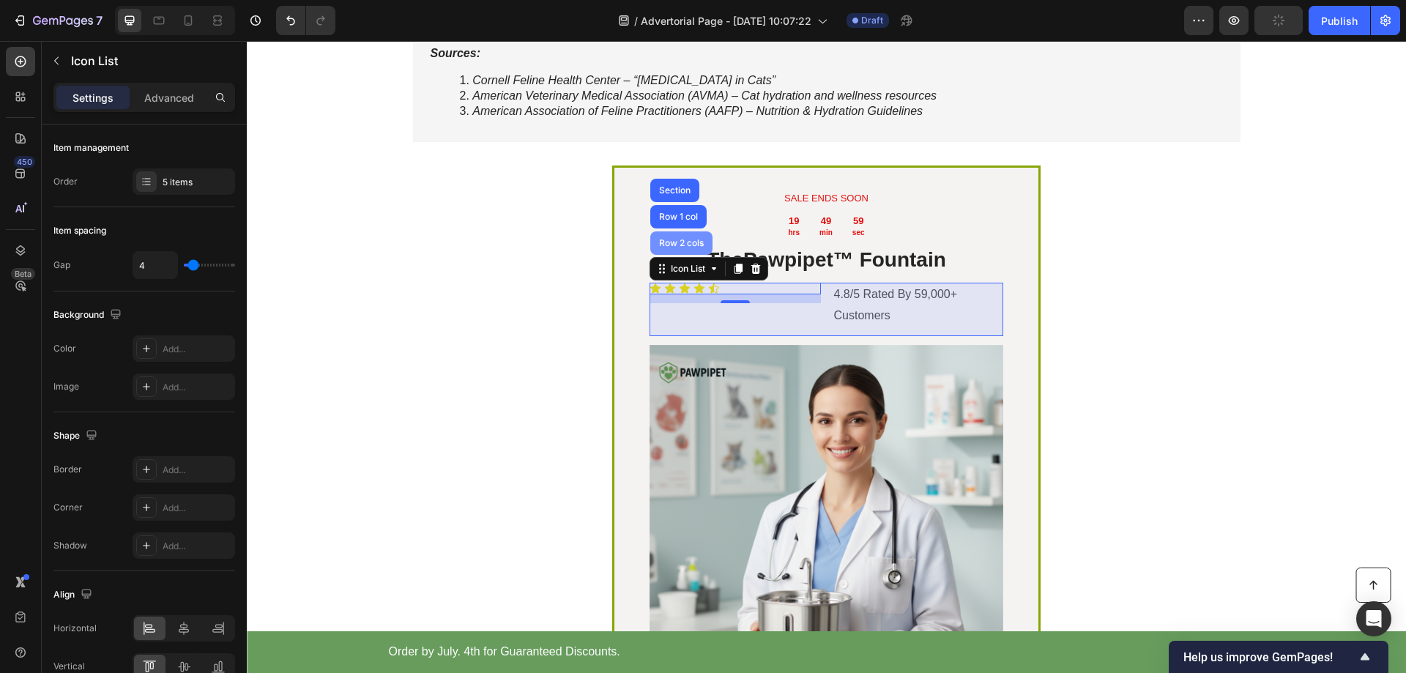
click at [692, 255] on div "Row 2 cols" at bounding box center [681, 242] width 62 height 23
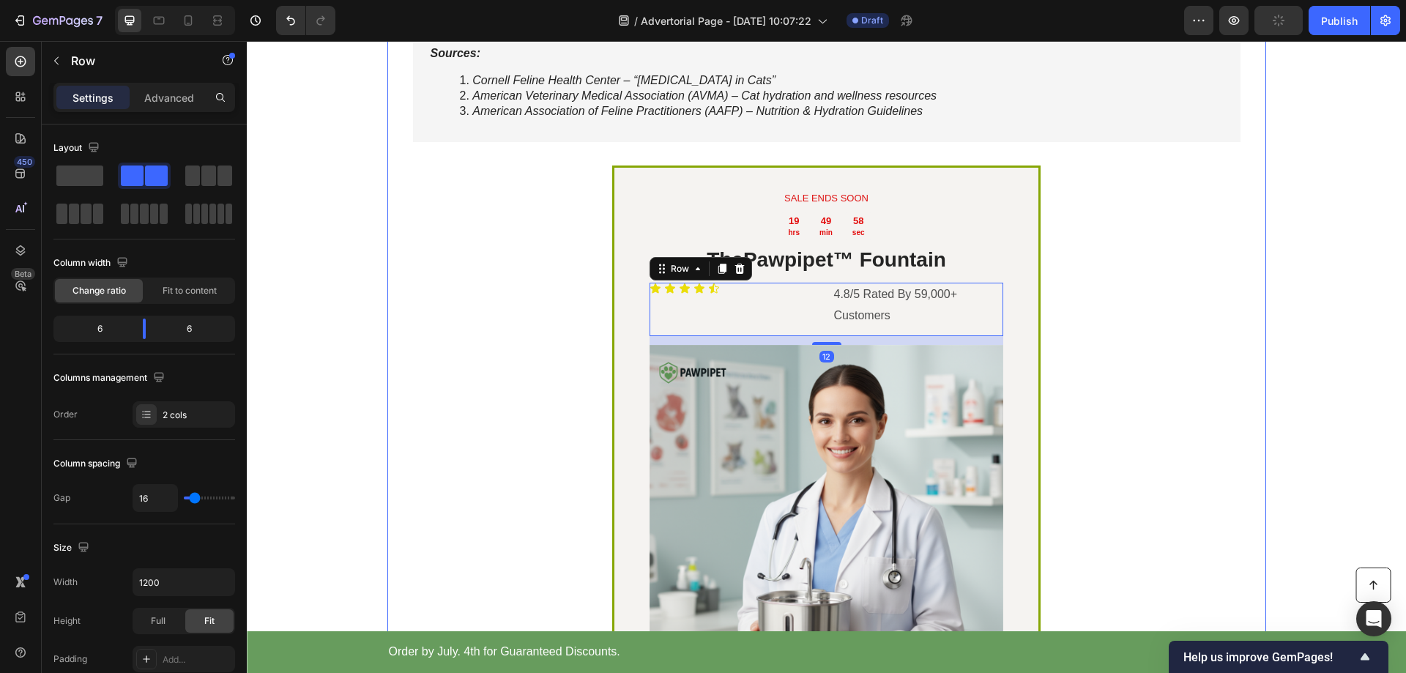
drag, startPoint x: 537, startPoint y: 366, endPoint x: 678, endPoint y: 394, distance: 144.1
click at [538, 366] on div "Why Pawpipet™ Stands Out Heading Drop element here Image Row Others Text Block …" at bounding box center [826, 125] width 857 height 1471
click at [708, 337] on div "Icon Icon Icon Icon Icon Icon List" at bounding box center [735, 310] width 171 height 54
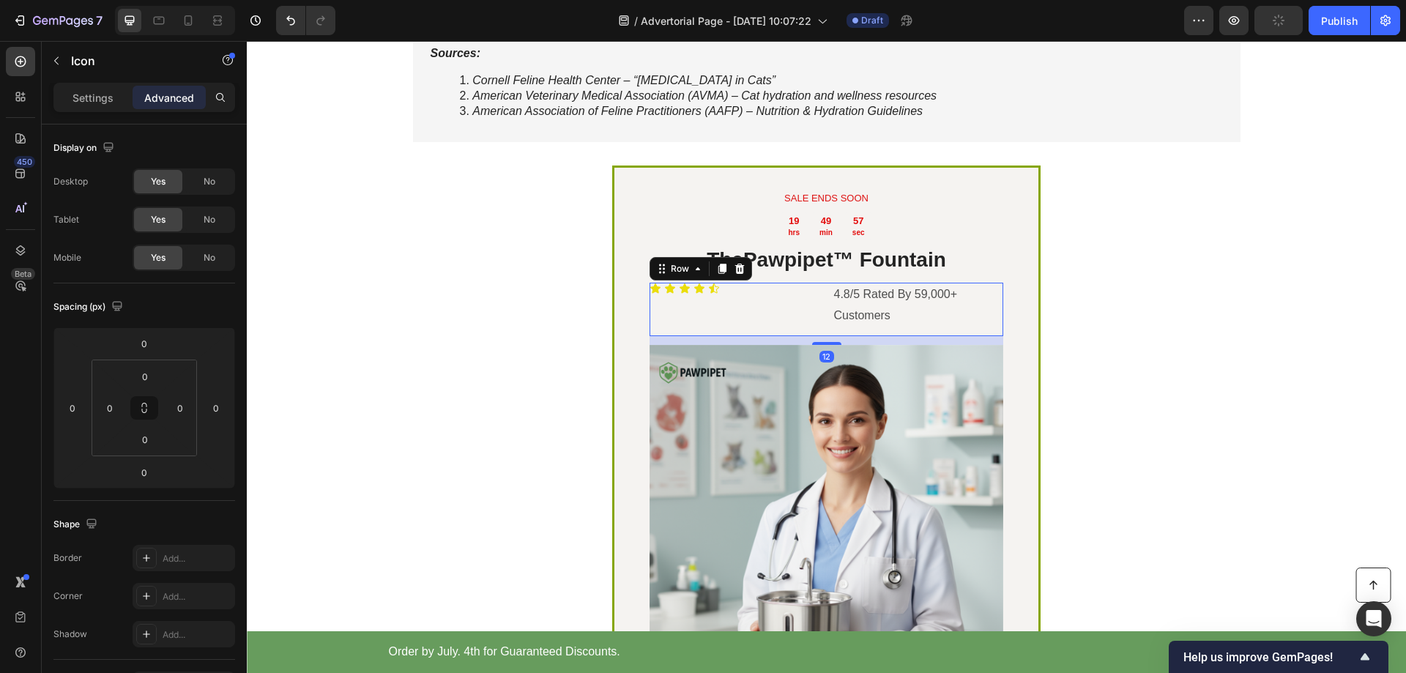
click at [708, 294] on div "Icon" at bounding box center [714, 289] width 12 height 12
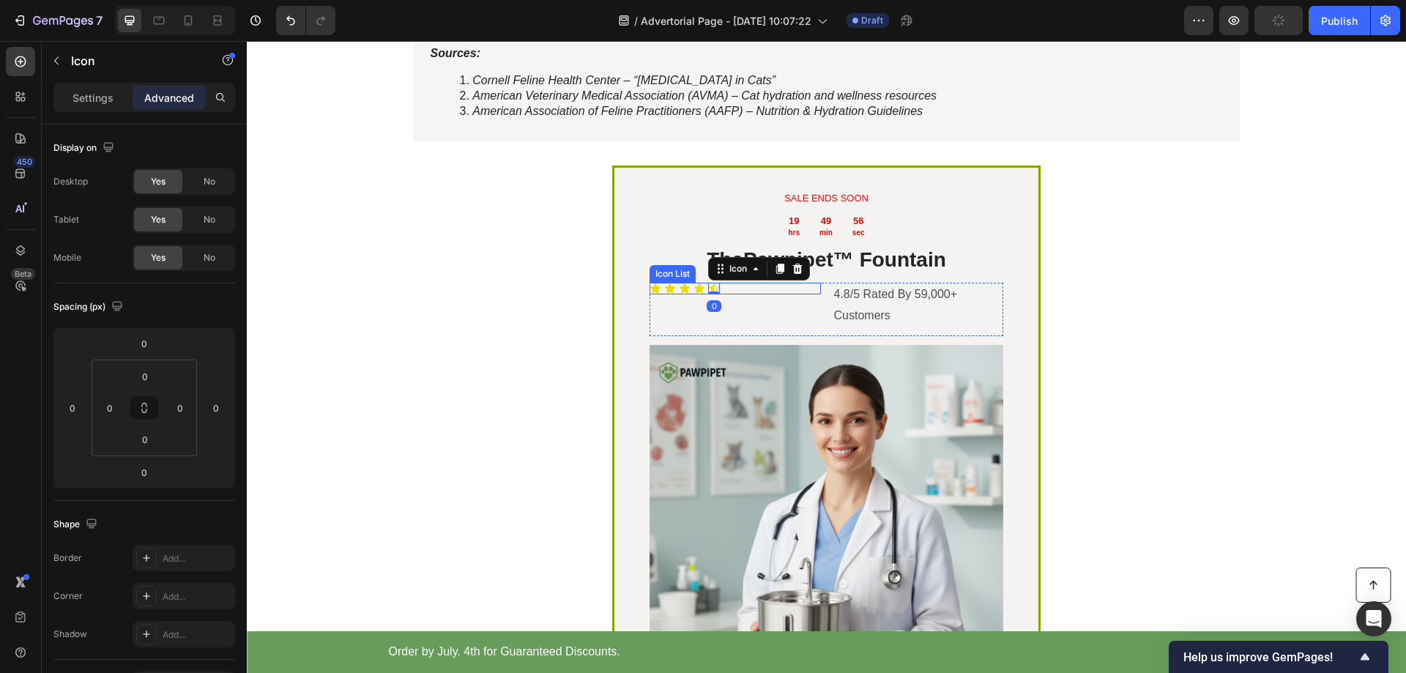
click at [732, 294] on div "Icon Icon Icon Icon Icon 0" at bounding box center [735, 289] width 171 height 12
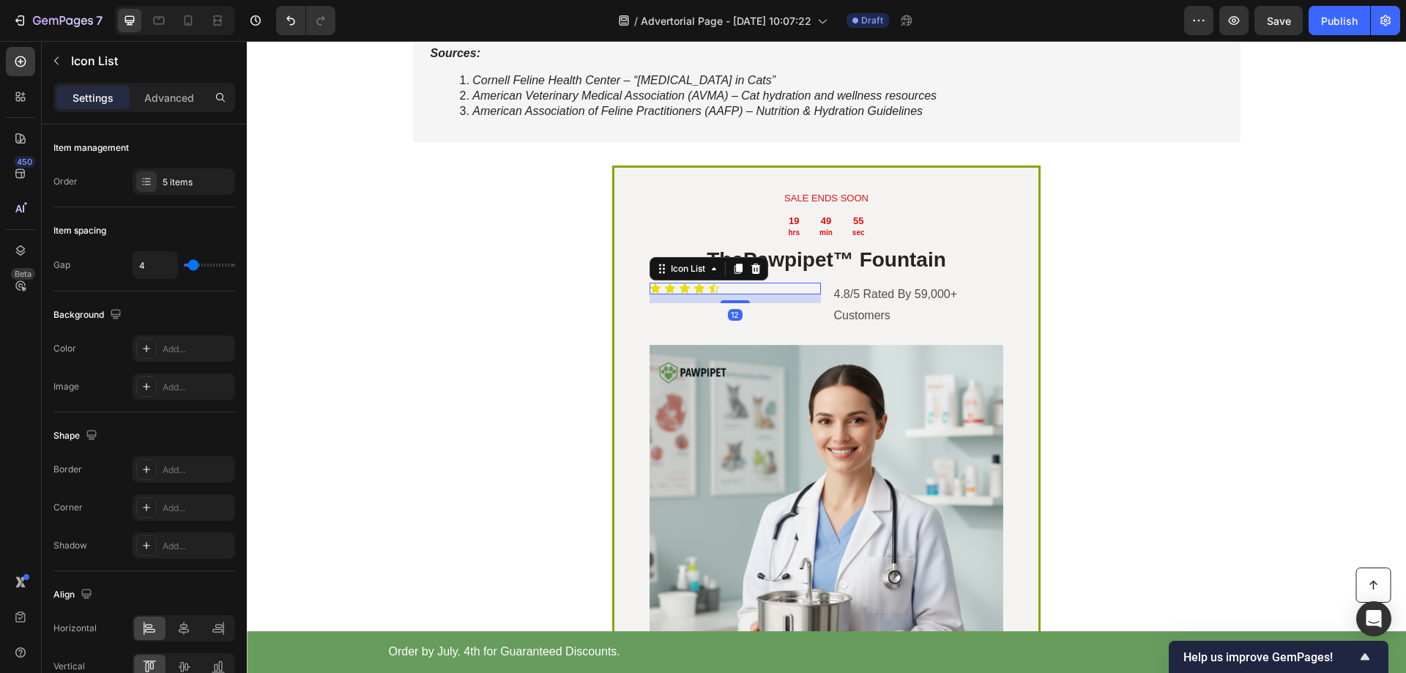
click at [729, 294] on div "Icon Icon Icon Icon Icon" at bounding box center [735, 289] width 171 height 12
click at [675, 303] on div "12" at bounding box center [735, 298] width 171 height 9
drag, startPoint x: 665, startPoint y: 398, endPoint x: 646, endPoint y: 395, distance: 19.3
click at [661, 303] on div "12" at bounding box center [735, 298] width 171 height 9
click at [650, 303] on div "12" at bounding box center [735, 298] width 171 height 9
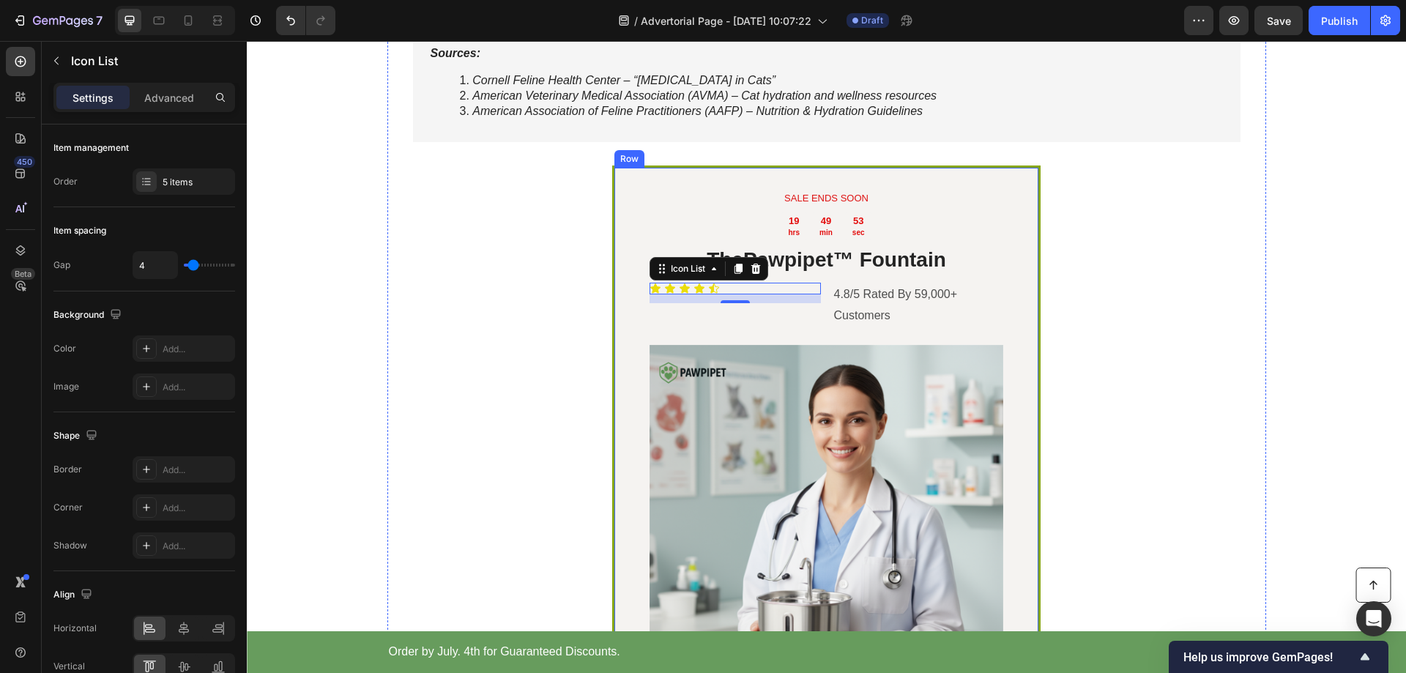
click at [558, 379] on div "Why Pawpipet™ Stands Out Heading Drop element here Image Row Others Text Block …" at bounding box center [826, 125] width 857 height 1471
click at [732, 294] on div "Icon Icon Icon Icon Icon" at bounding box center [735, 289] width 171 height 12
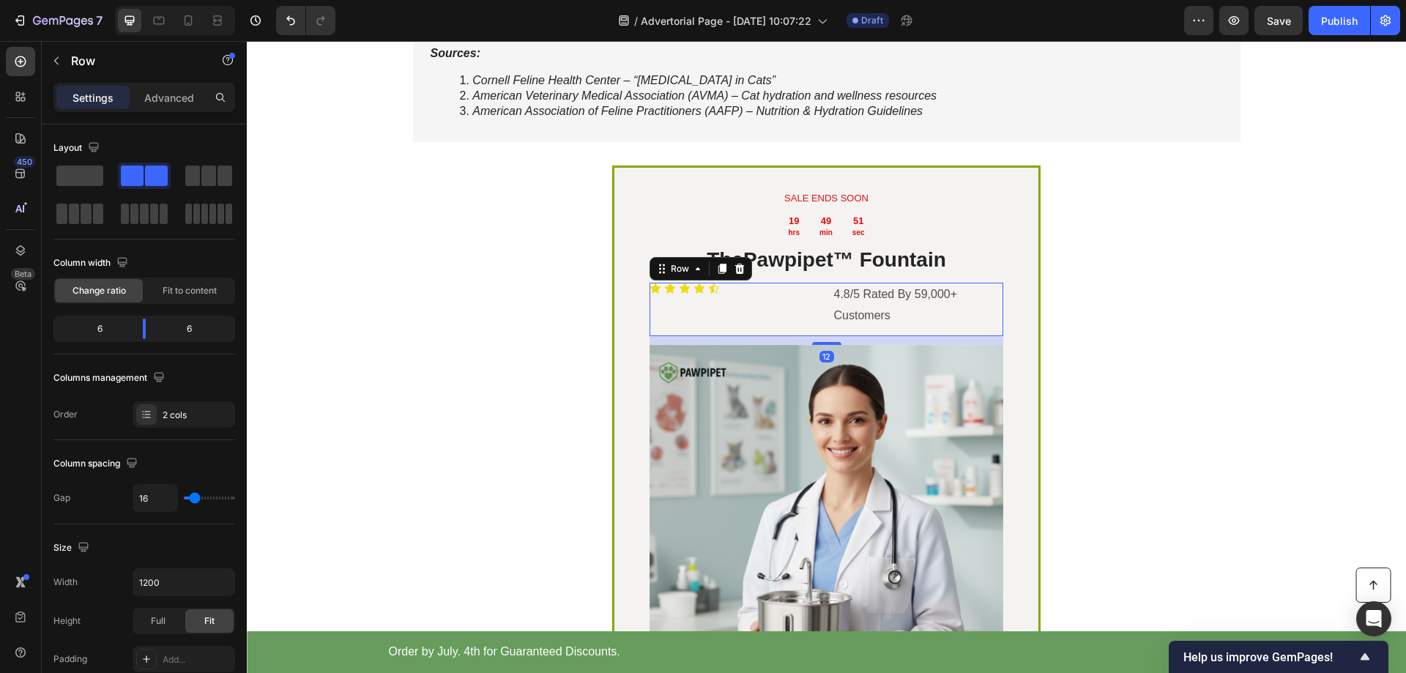
click at [764, 337] on div "Icon Icon Icon Icon Icon Icon List" at bounding box center [735, 310] width 171 height 54
click at [753, 294] on div "Icon Icon Icon Icon Icon" at bounding box center [735, 289] width 171 height 12
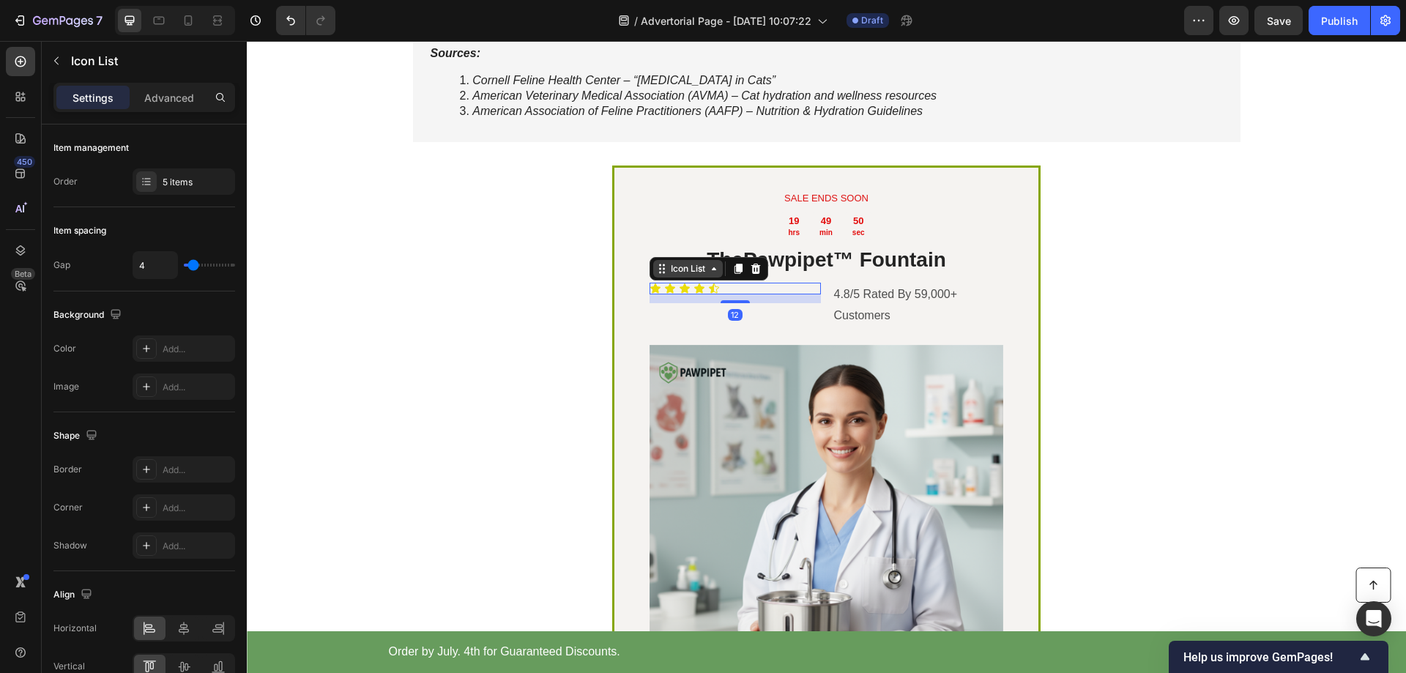
click at [715, 275] on icon at bounding box center [714, 269] width 12 height 12
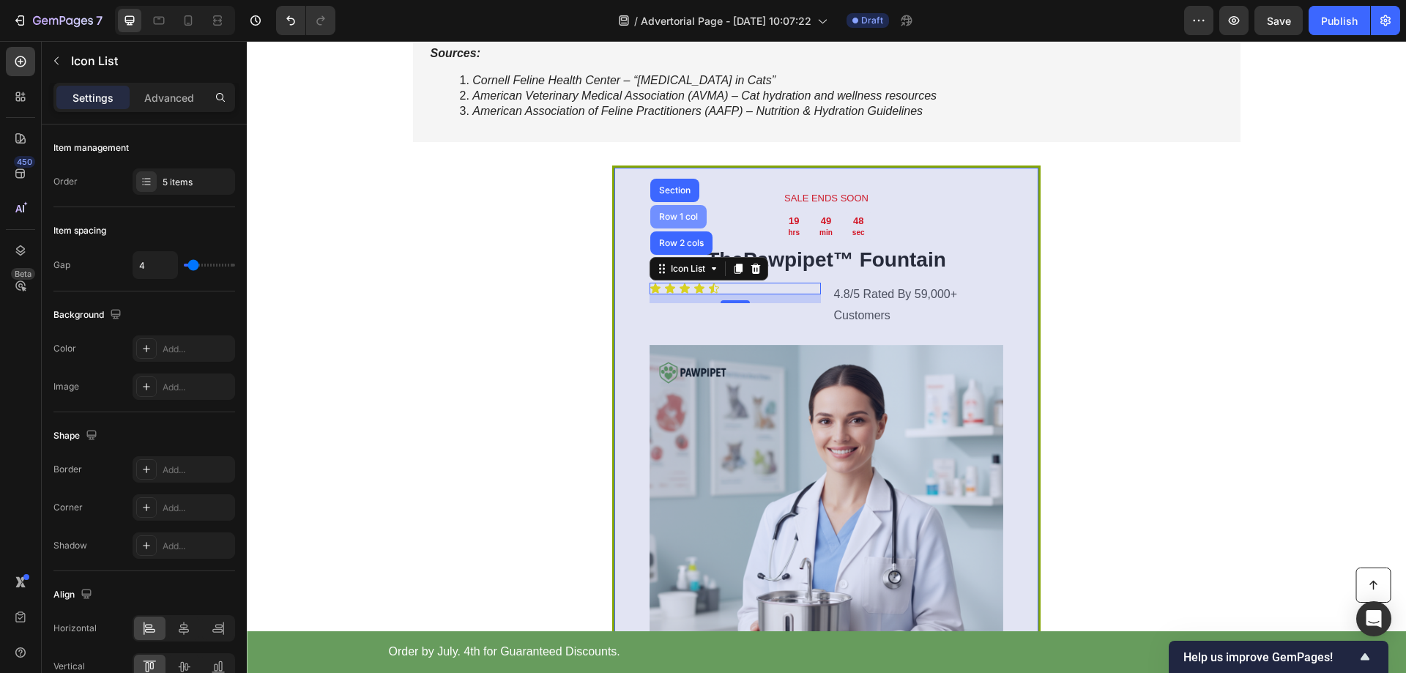
click at [674, 221] on div "Row 1 col" at bounding box center [678, 216] width 45 height 9
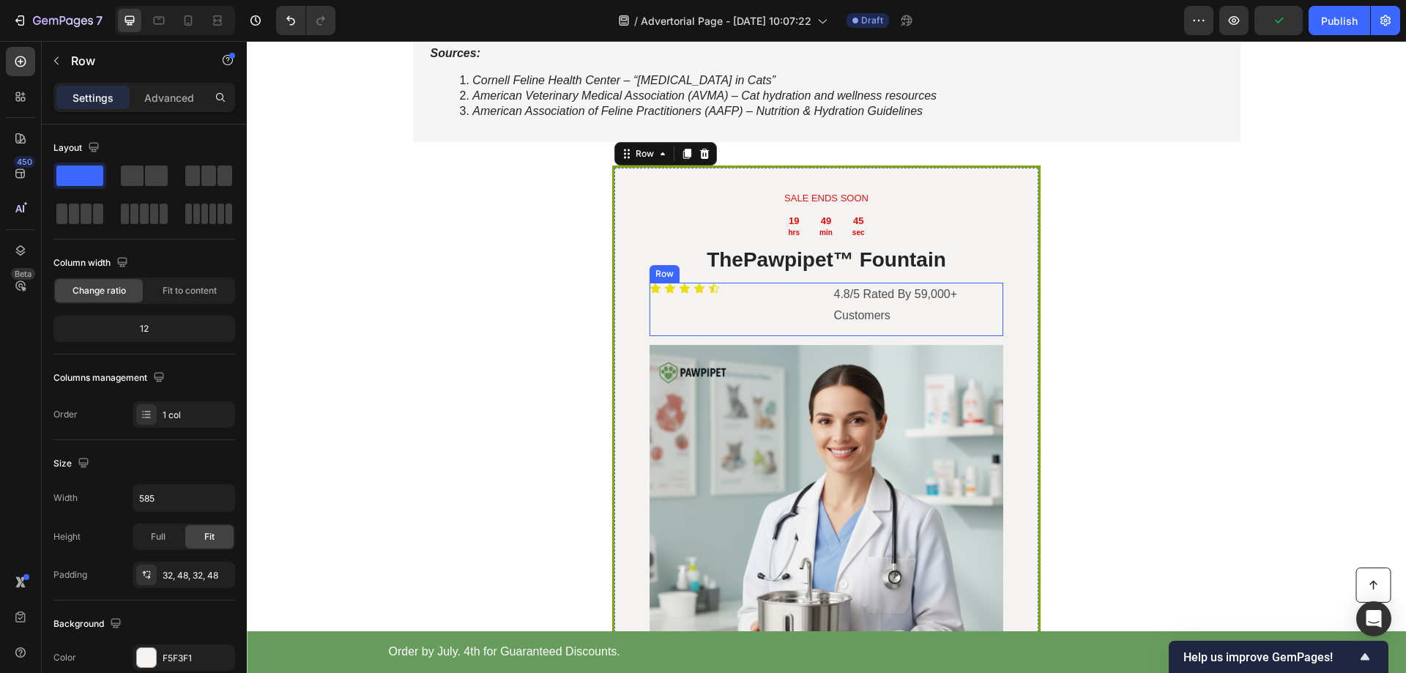
click at [660, 337] on div "Icon Icon Icon Icon Icon Icon List" at bounding box center [735, 310] width 171 height 54
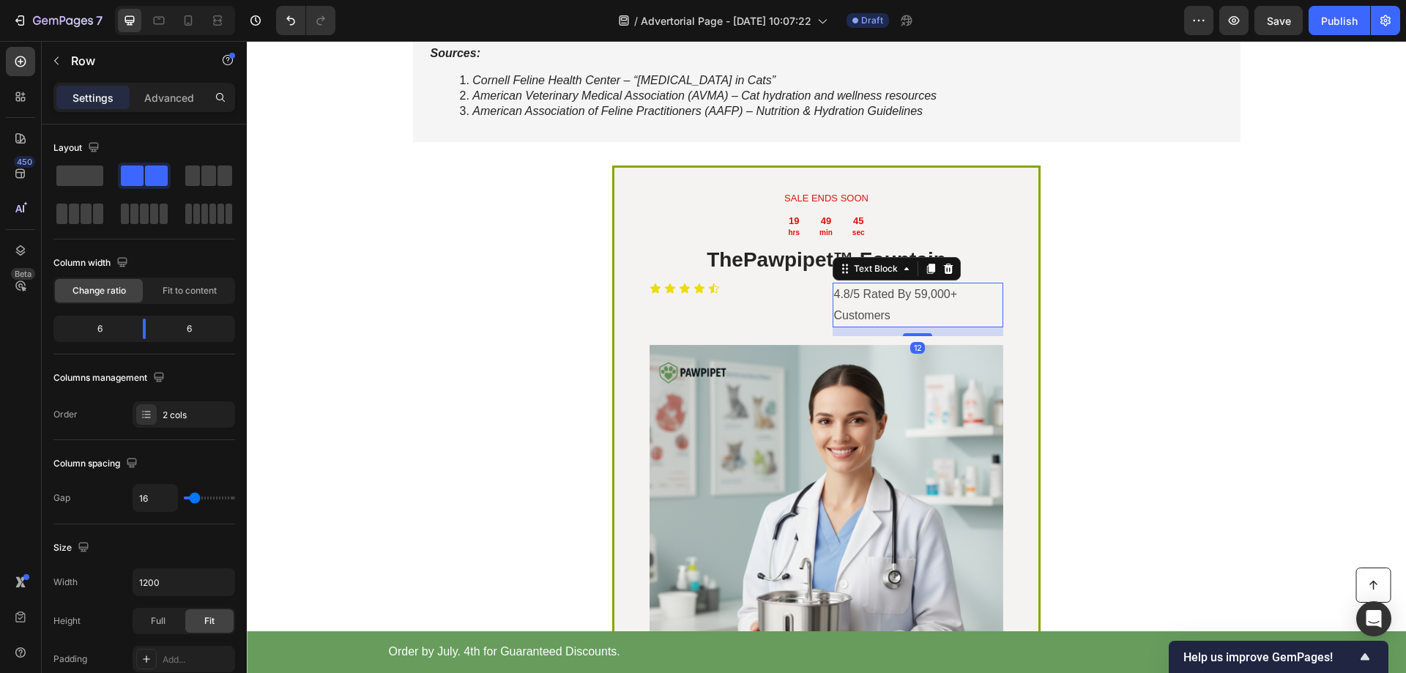
click at [856, 327] on p "4.8/5 Rated By 59,000+ Customers" at bounding box center [918, 305] width 168 height 42
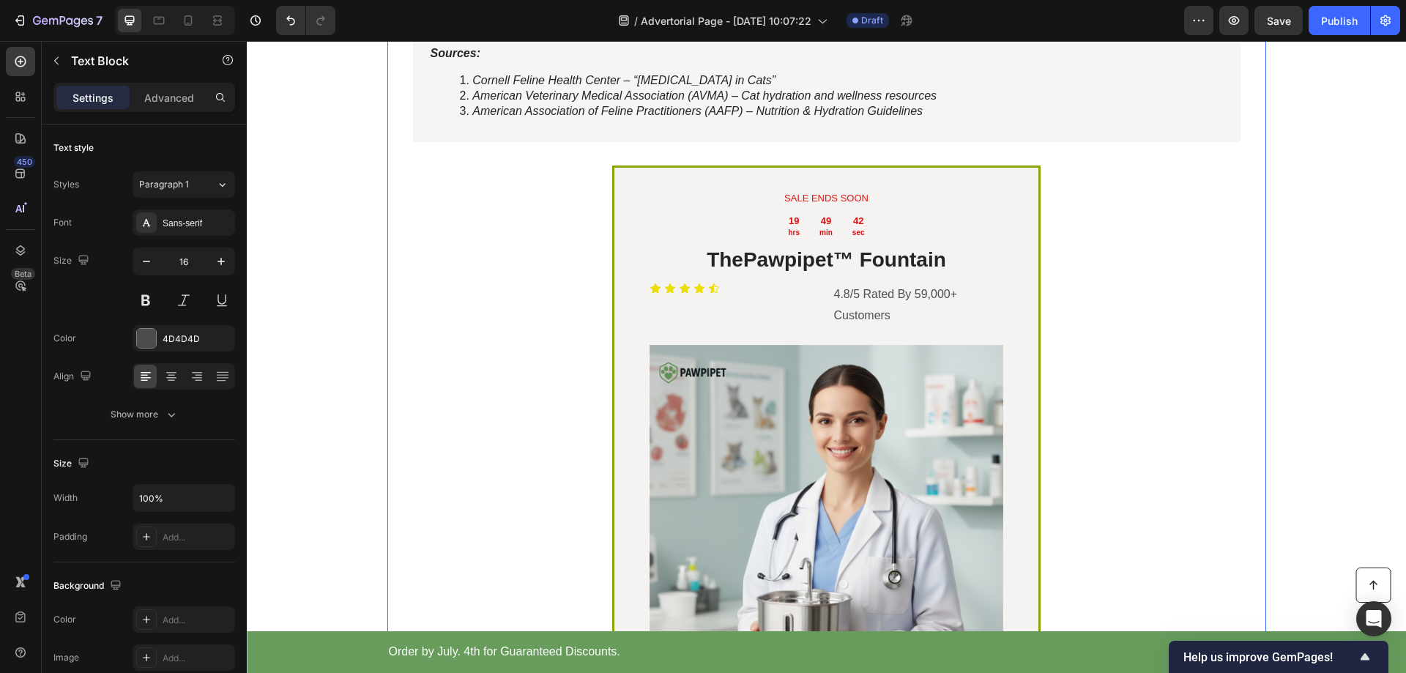
click at [1153, 353] on div "Why Pawpipet™ Stands Out Heading Drop element here Image Row Others Text Block …" at bounding box center [826, 125] width 857 height 1471
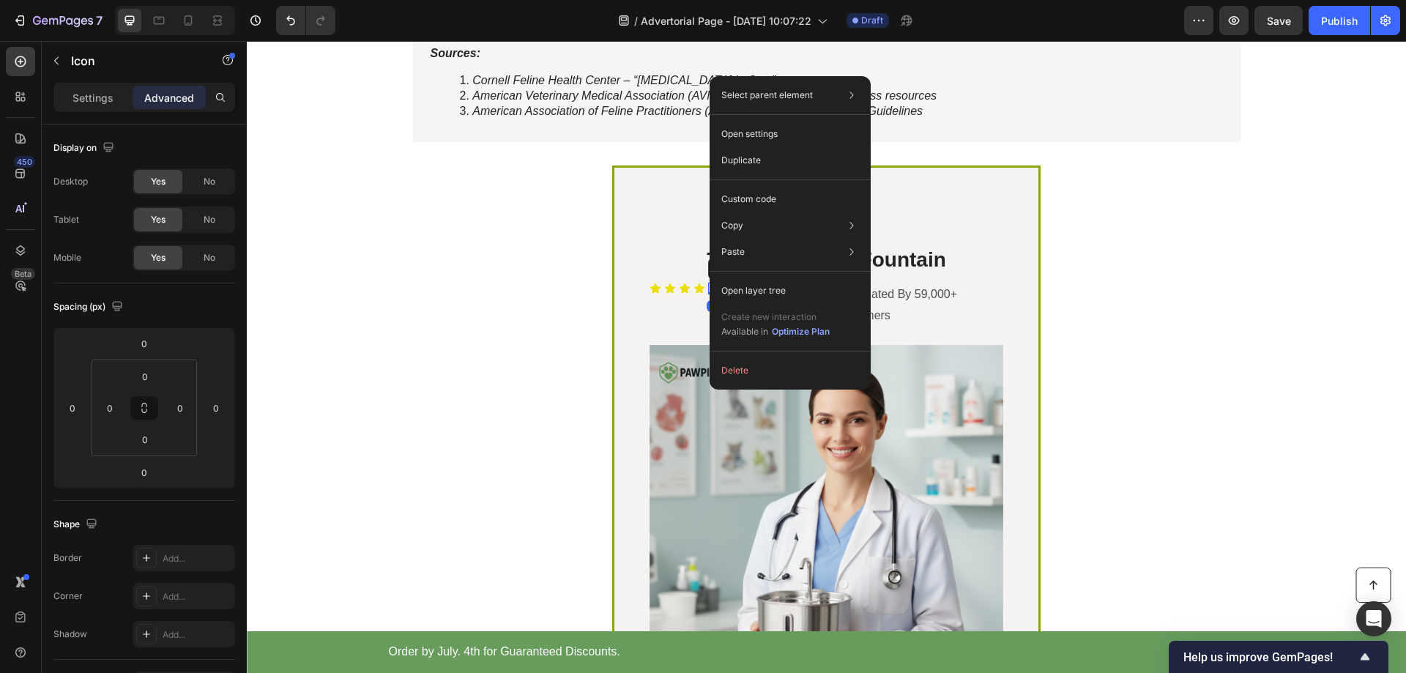
drag, startPoint x: 1345, startPoint y: 368, endPoint x: 895, endPoint y: 398, distance: 451.5
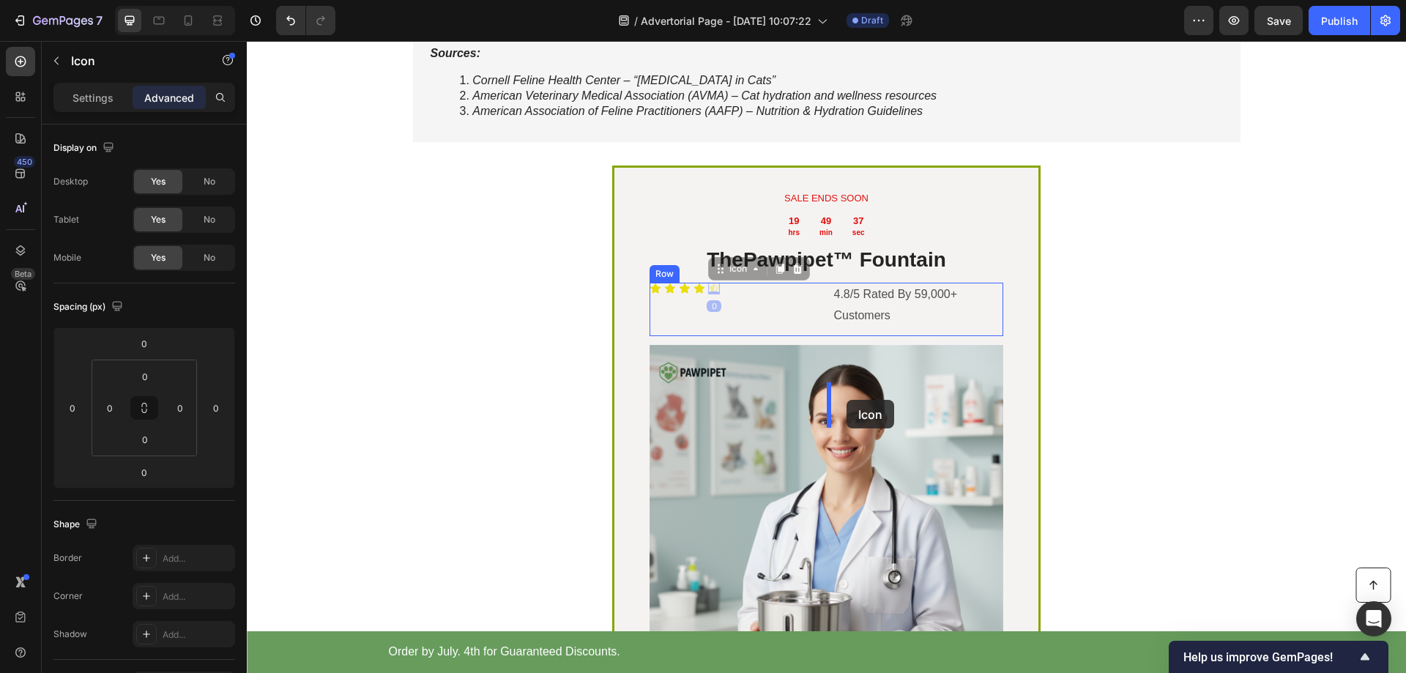
drag, startPoint x: 710, startPoint y: 392, endPoint x: 847, endPoint y: 400, distance: 137.2
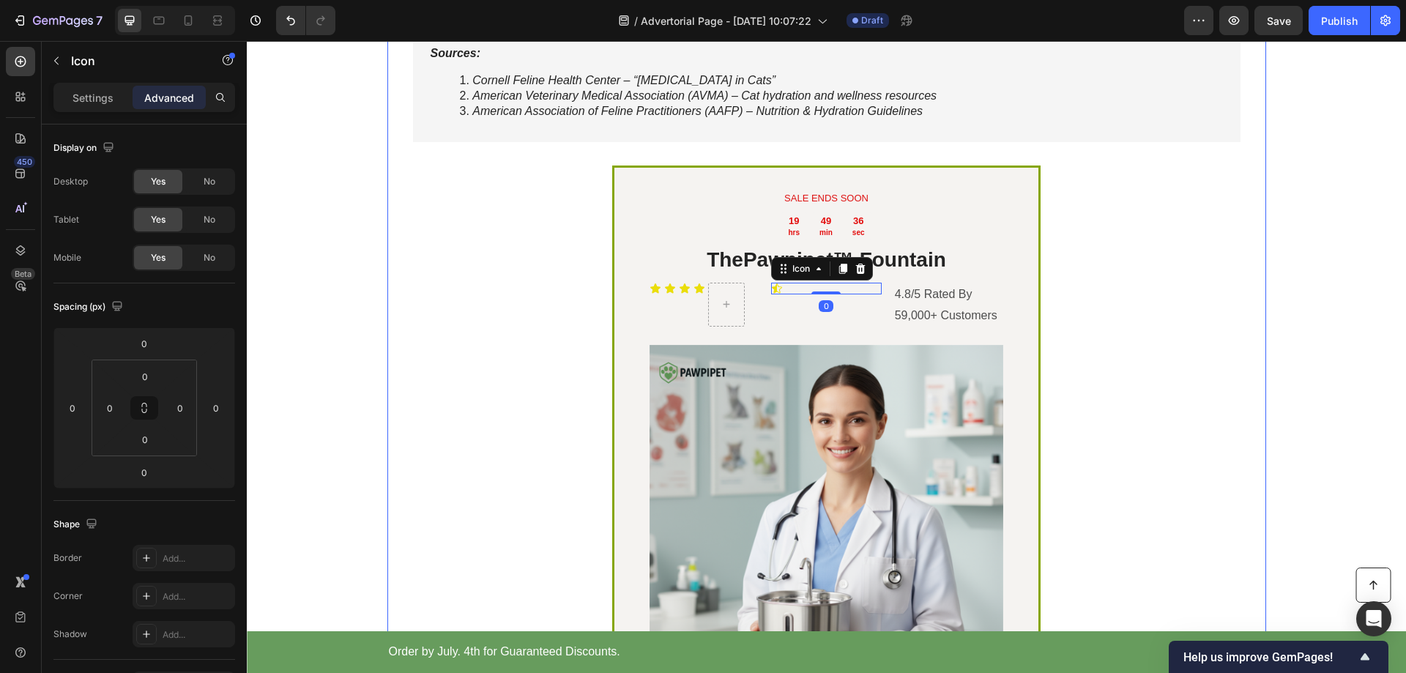
drag, startPoint x: 1158, startPoint y: 379, endPoint x: 1143, endPoint y: 382, distance: 14.9
click at [1159, 379] on div "Why Pawpipet™ Stands Out Heading Drop element here Image Row Others Text Block …" at bounding box center [826, 125] width 857 height 1471
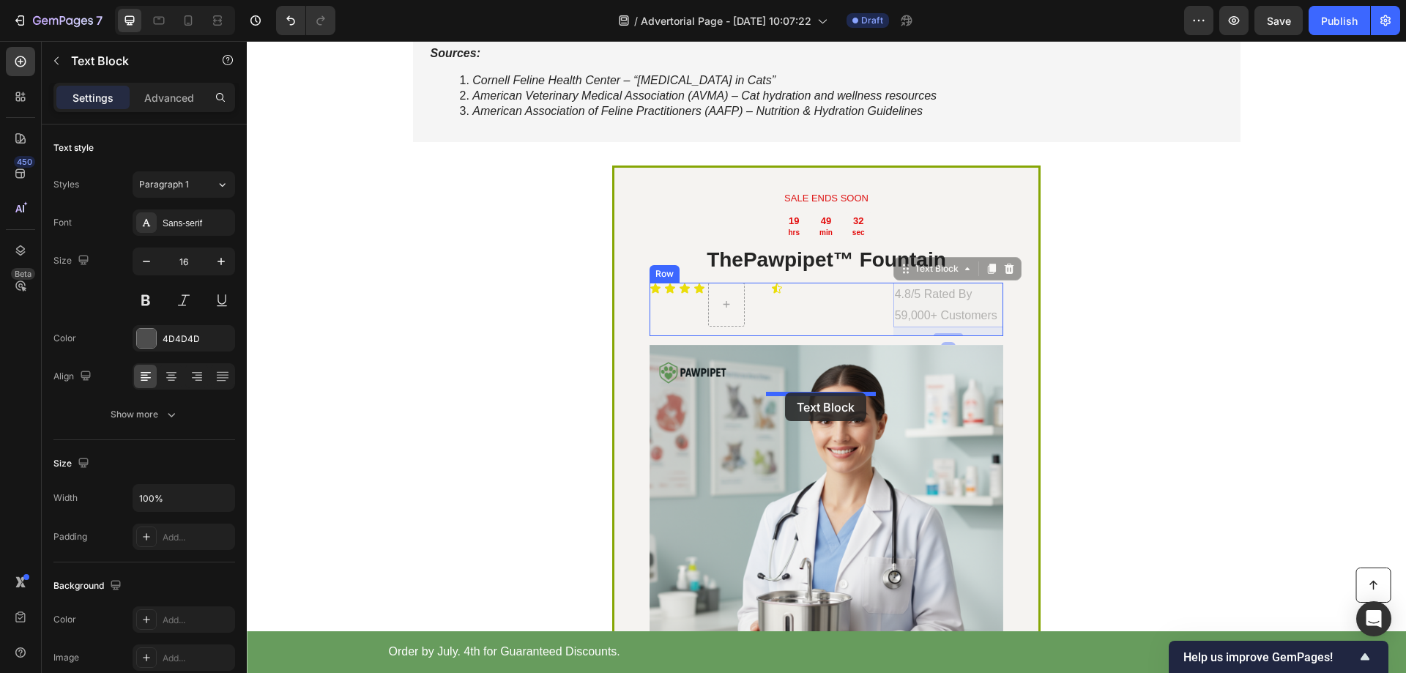
drag, startPoint x: 898, startPoint y: 401, endPoint x: 785, endPoint y: 393, distance: 113.1
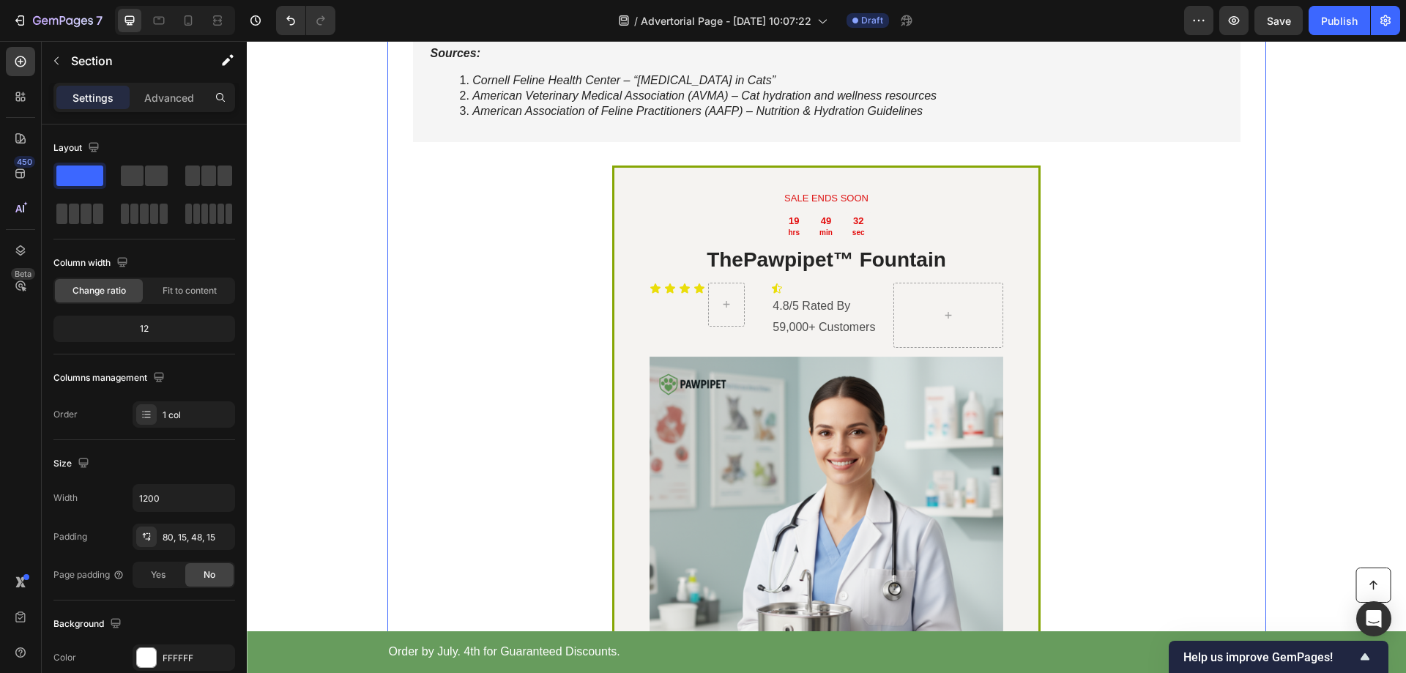
click at [1151, 403] on div "Why Pawpipet™ Stands Out Heading Drop element here Image Row Others Text Block …" at bounding box center [826, 131] width 857 height 1483
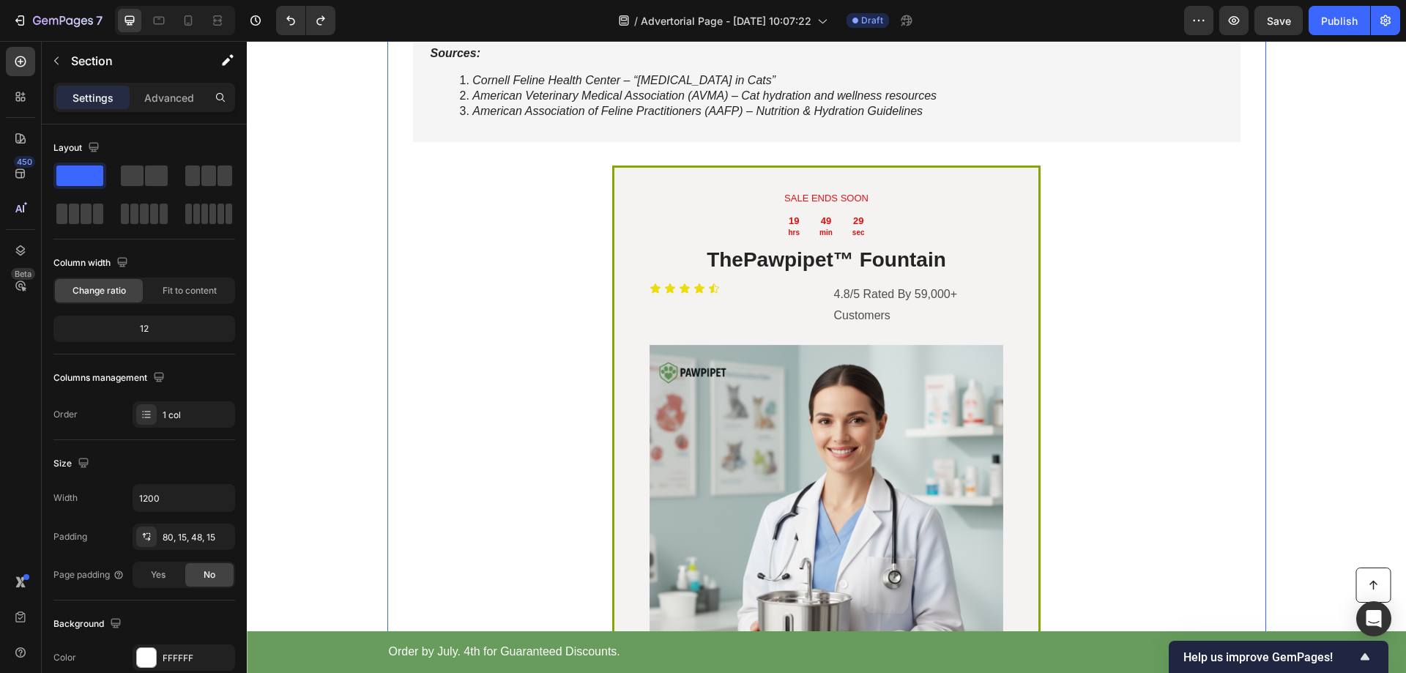
click at [1210, 355] on div "Why Pawpipet™ Stands Out Heading Drop element here Image Row Others Text Block …" at bounding box center [826, 125] width 857 height 1471
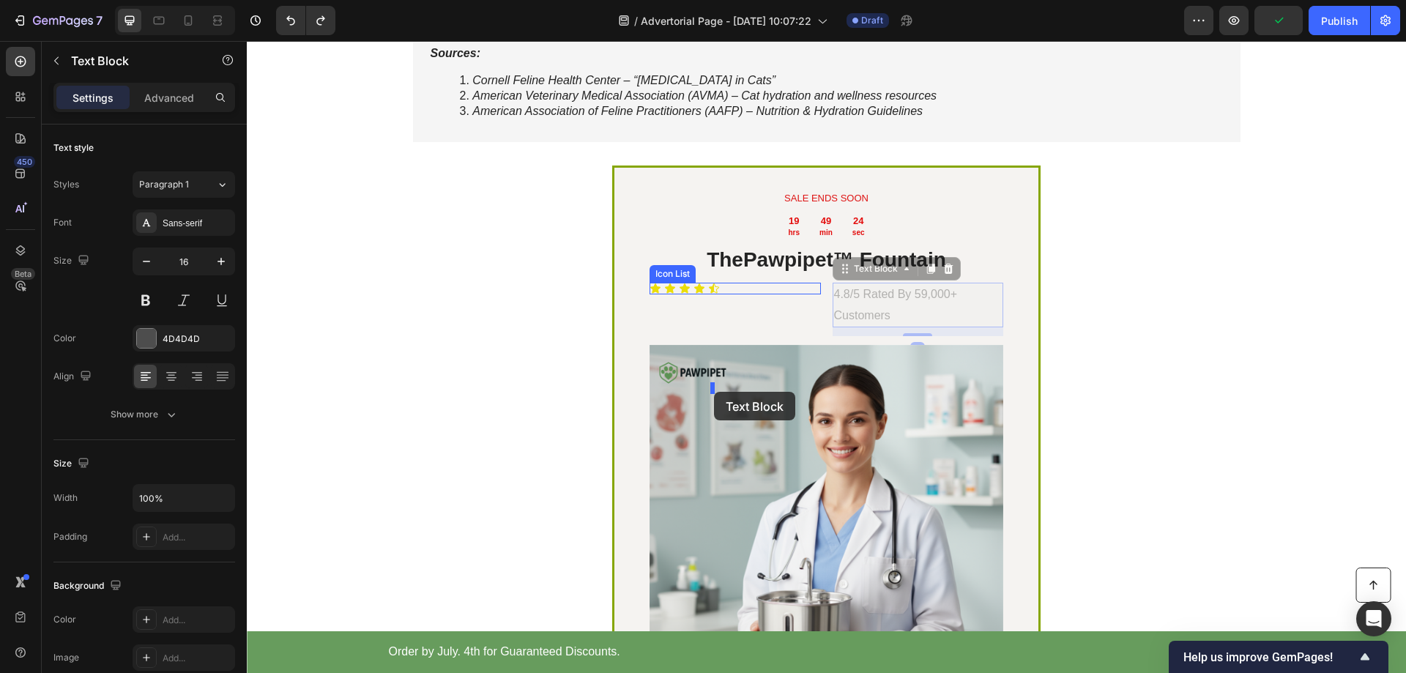
drag, startPoint x: 848, startPoint y: 399, endPoint x: 727, endPoint y: 392, distance: 121.1
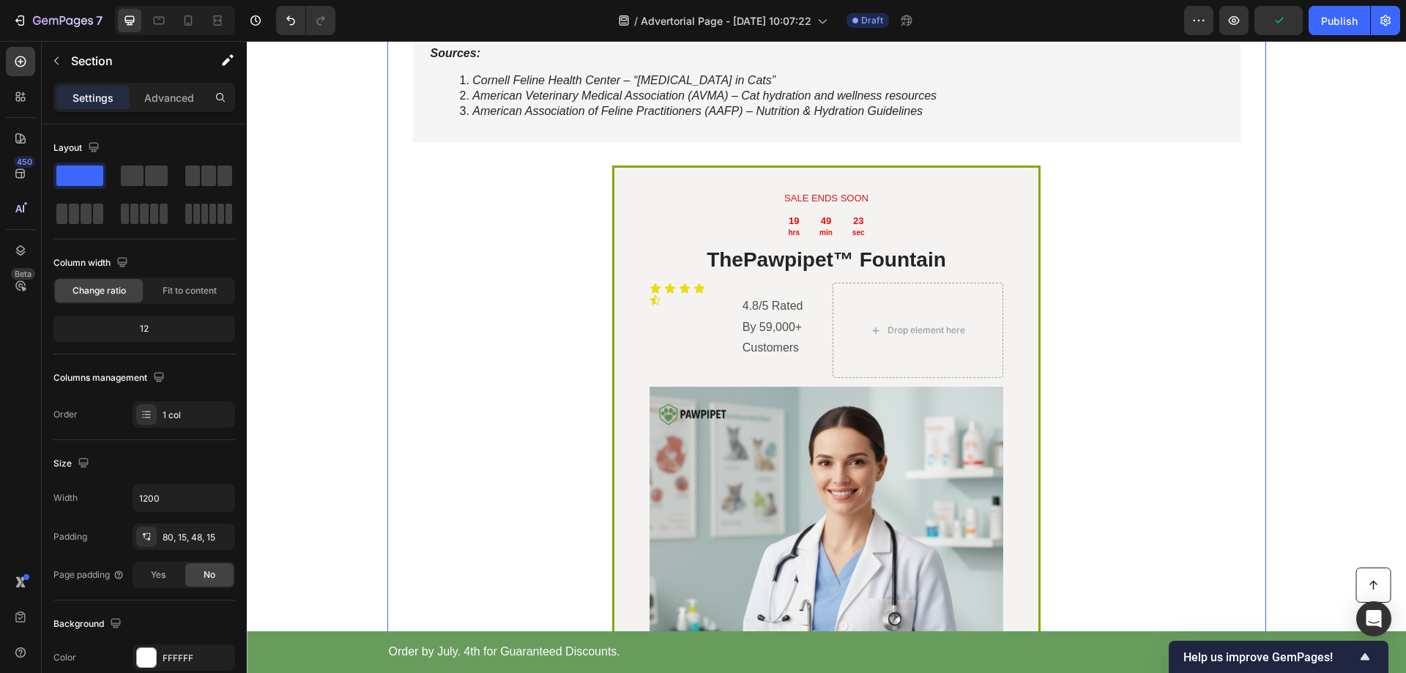
click at [1136, 387] on div "Why Pawpipet™ Stands Out Heading Drop element here Image Row Others Text Block …" at bounding box center [826, 146] width 857 height 1513
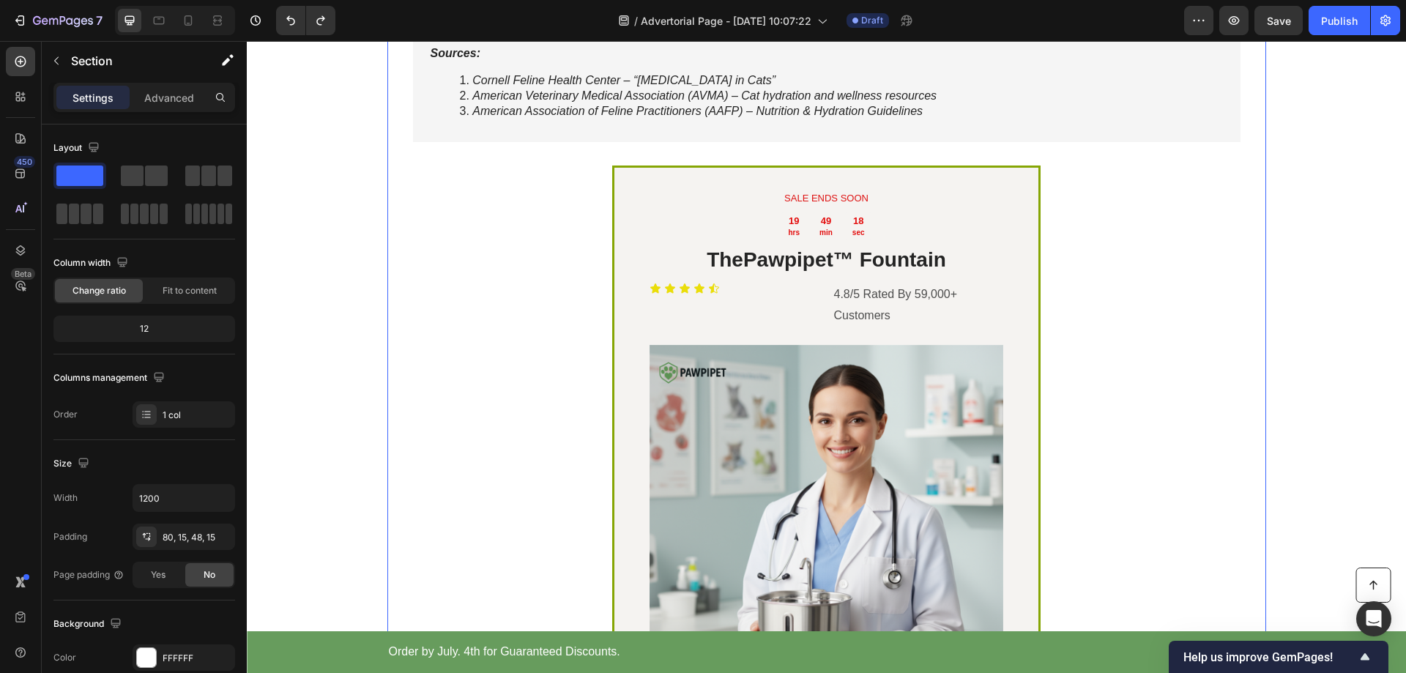
click at [1159, 401] on div "Why Pawpipet™ Stands Out Heading Drop element here Image Row Others Text Block …" at bounding box center [826, 125] width 857 height 1471
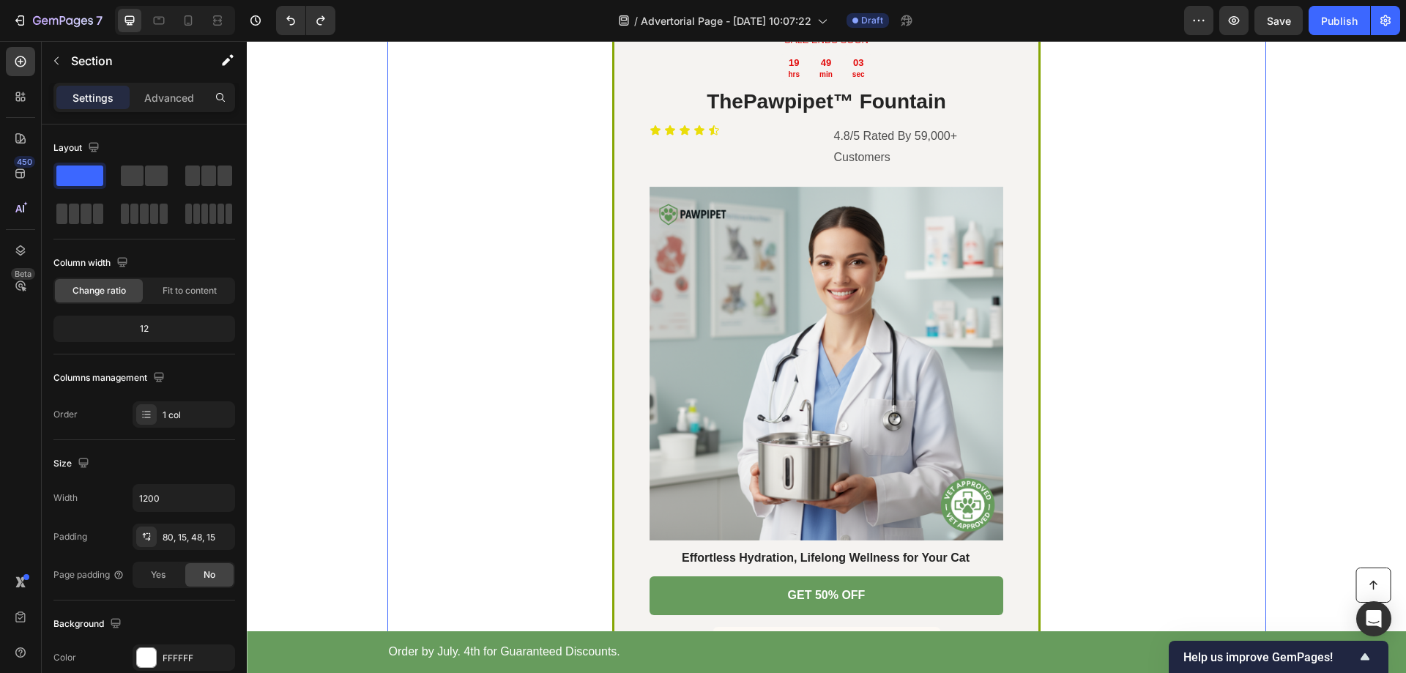
scroll to position [3882, 0]
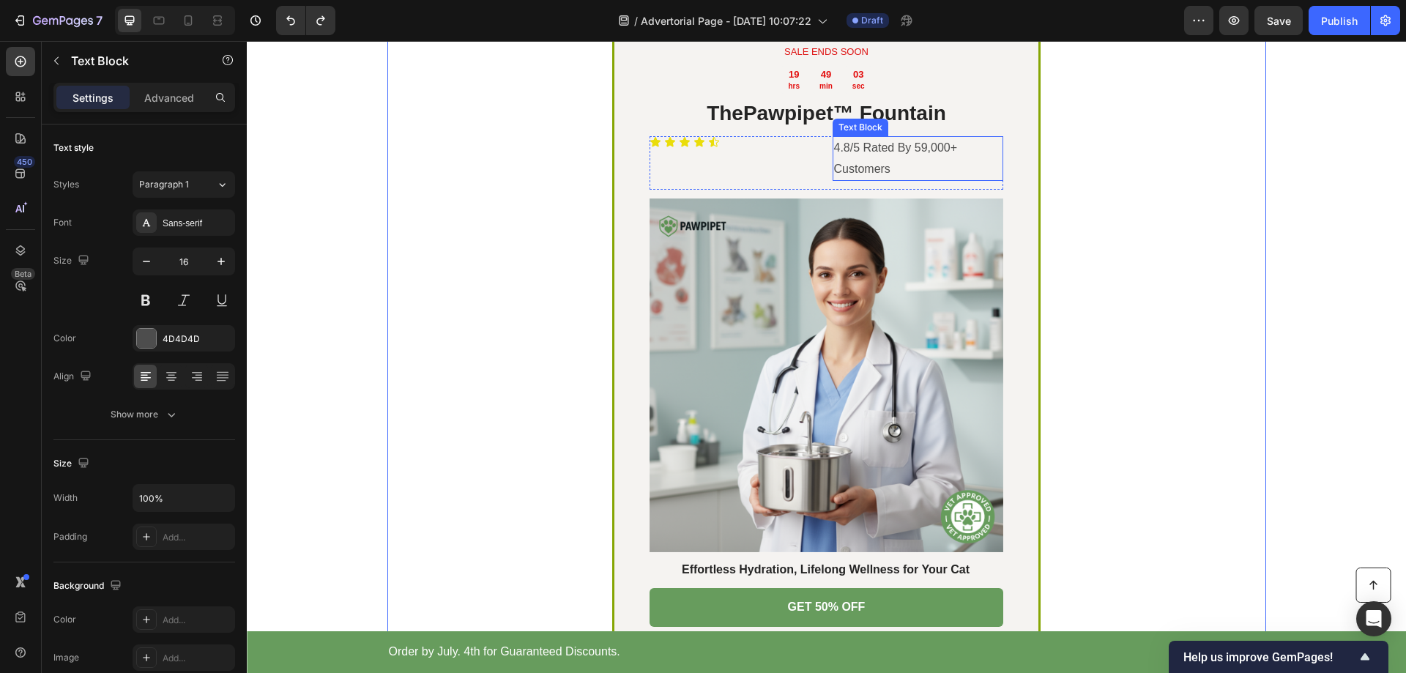
click at [849, 180] on p "4.8/5 Rated By 59,000+ Customers" at bounding box center [918, 159] width 168 height 42
click at [834, 180] on p "4.8/5 Rated By 59,000+ Customers" at bounding box center [918, 159] width 168 height 42
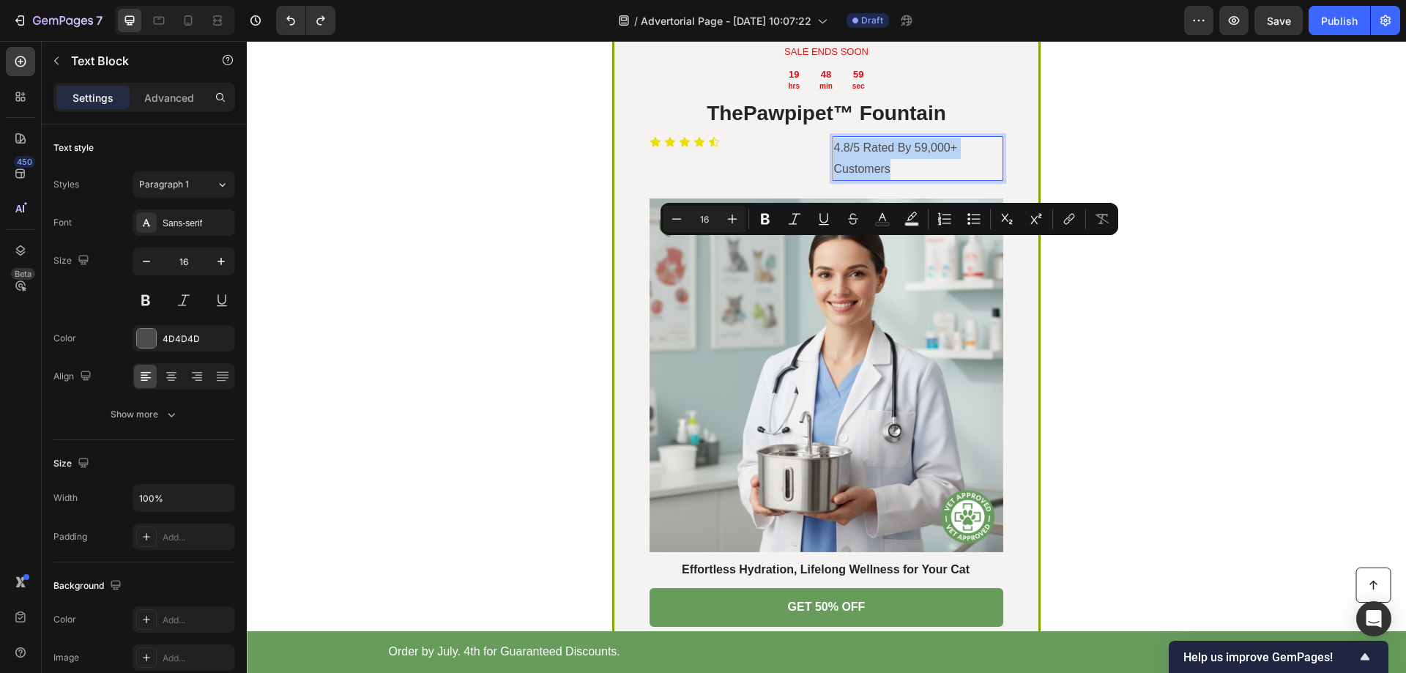
click at [834, 180] on p "4.8/5 Rated By 59,000+ Customers" at bounding box center [918, 159] width 168 height 42
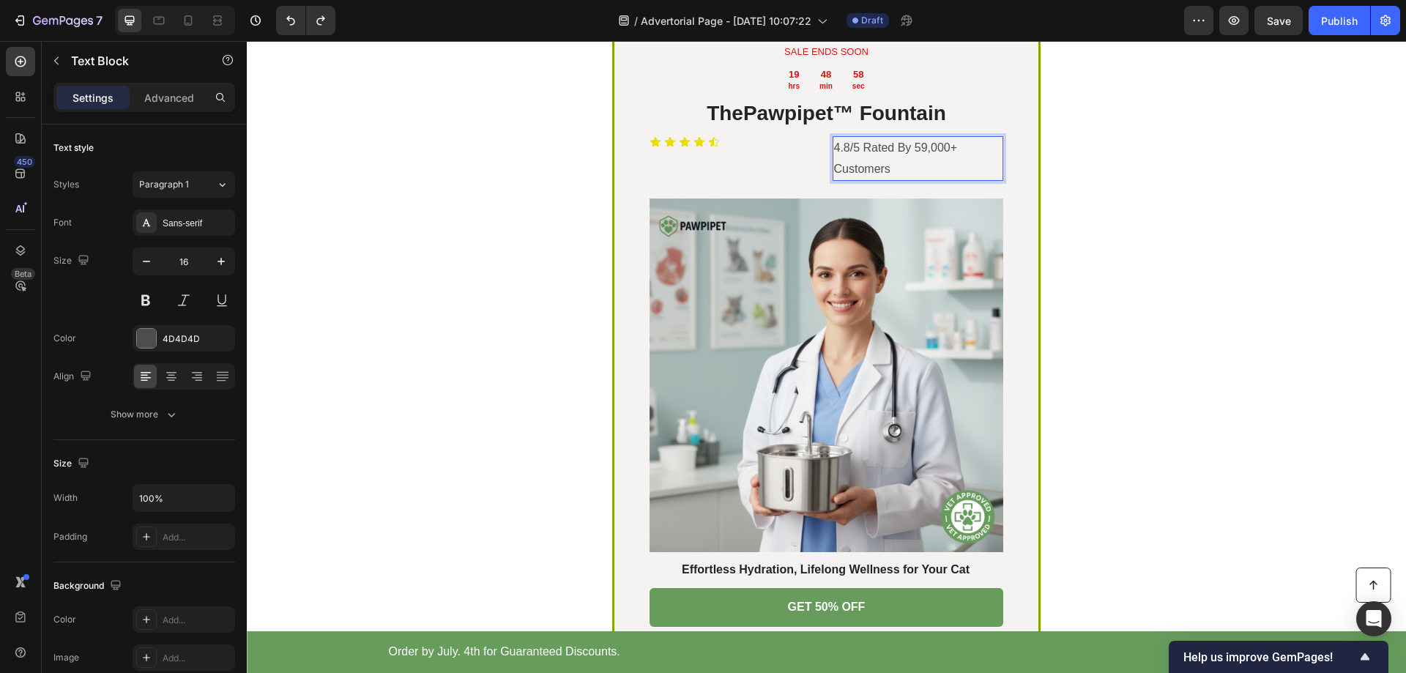
click at [838, 180] on p "4.8/5 Rated By 59,000+ Customers" at bounding box center [918, 159] width 168 height 42
click at [834, 180] on p "4.8/5 Rated By 59,000+ Customers" at bounding box center [918, 159] width 168 height 42
click at [833, 182] on div "4.8/5 Rated By 59,000+ Customers" at bounding box center [918, 158] width 171 height 45
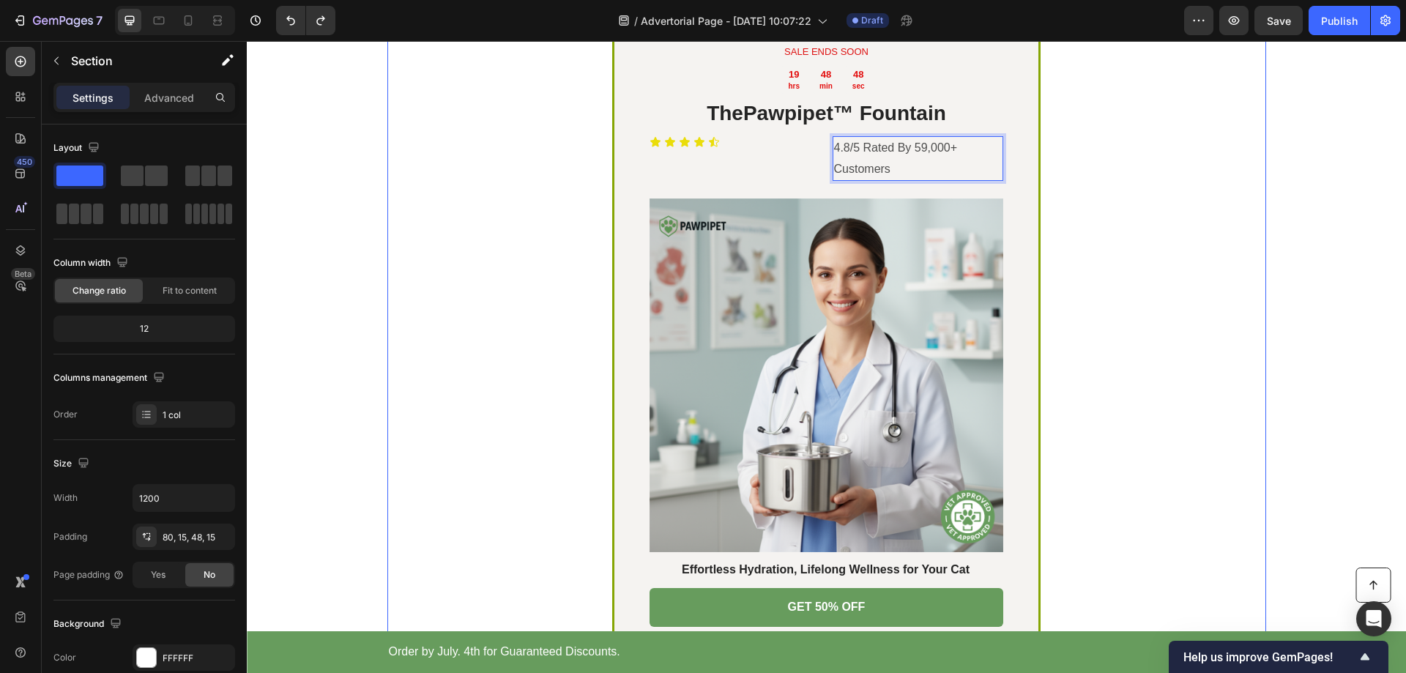
click at [658, 190] on div "Icon Icon Icon Icon Icon Icon List" at bounding box center [735, 163] width 171 height 54
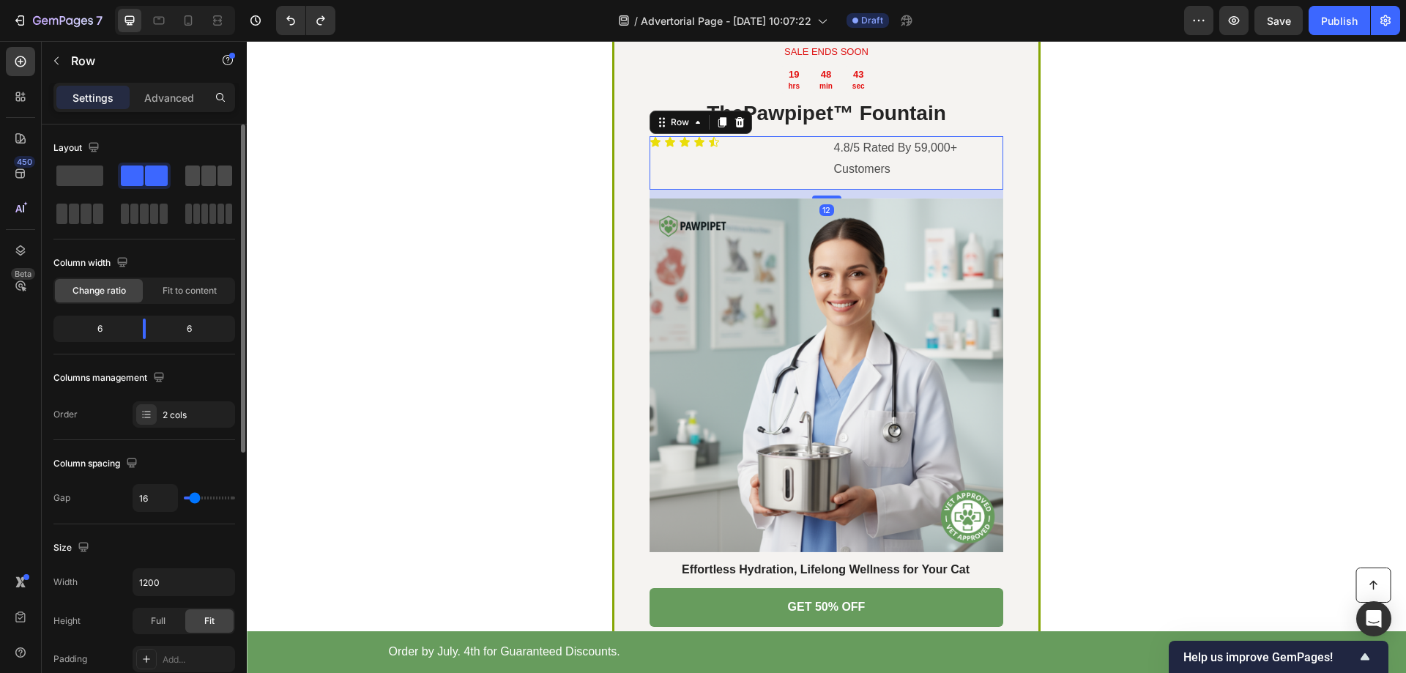
click at [202, 182] on span at bounding box center [208, 176] width 15 height 21
click at [88, 182] on span at bounding box center [79, 176] width 47 height 21
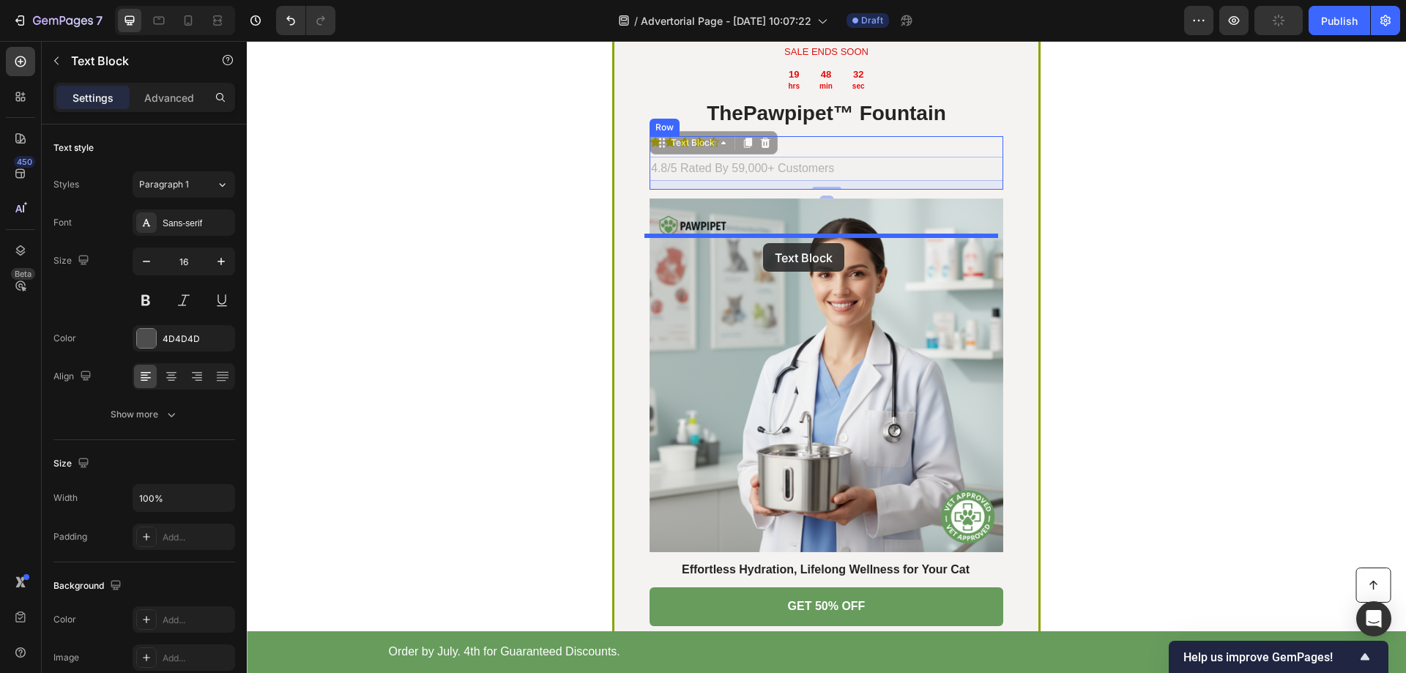
drag, startPoint x: 688, startPoint y: 267, endPoint x: 763, endPoint y: 243, distance: 79.2
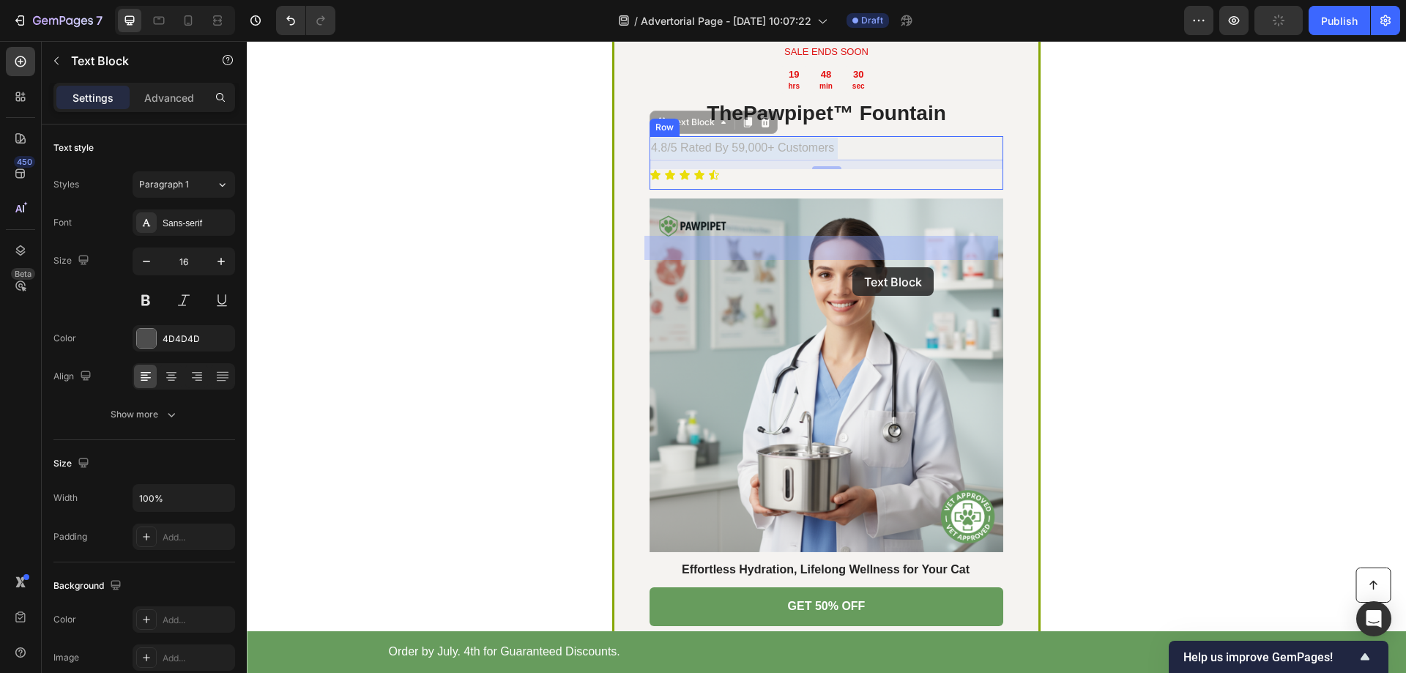
drag, startPoint x: 852, startPoint y: 246, endPoint x: 852, endPoint y: 267, distance: 21.3
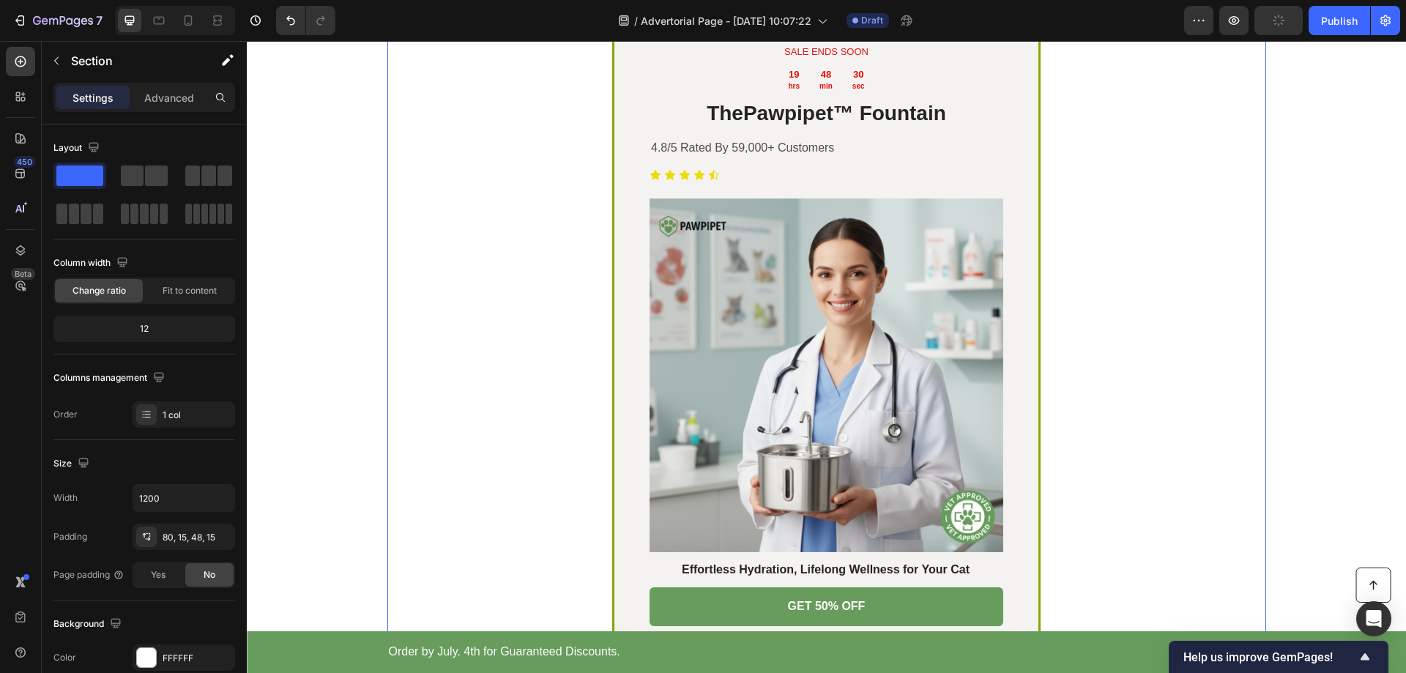
click at [787, 159] on p "4.8/5 Rated By 59,000+ Customers" at bounding box center [826, 148] width 351 height 21
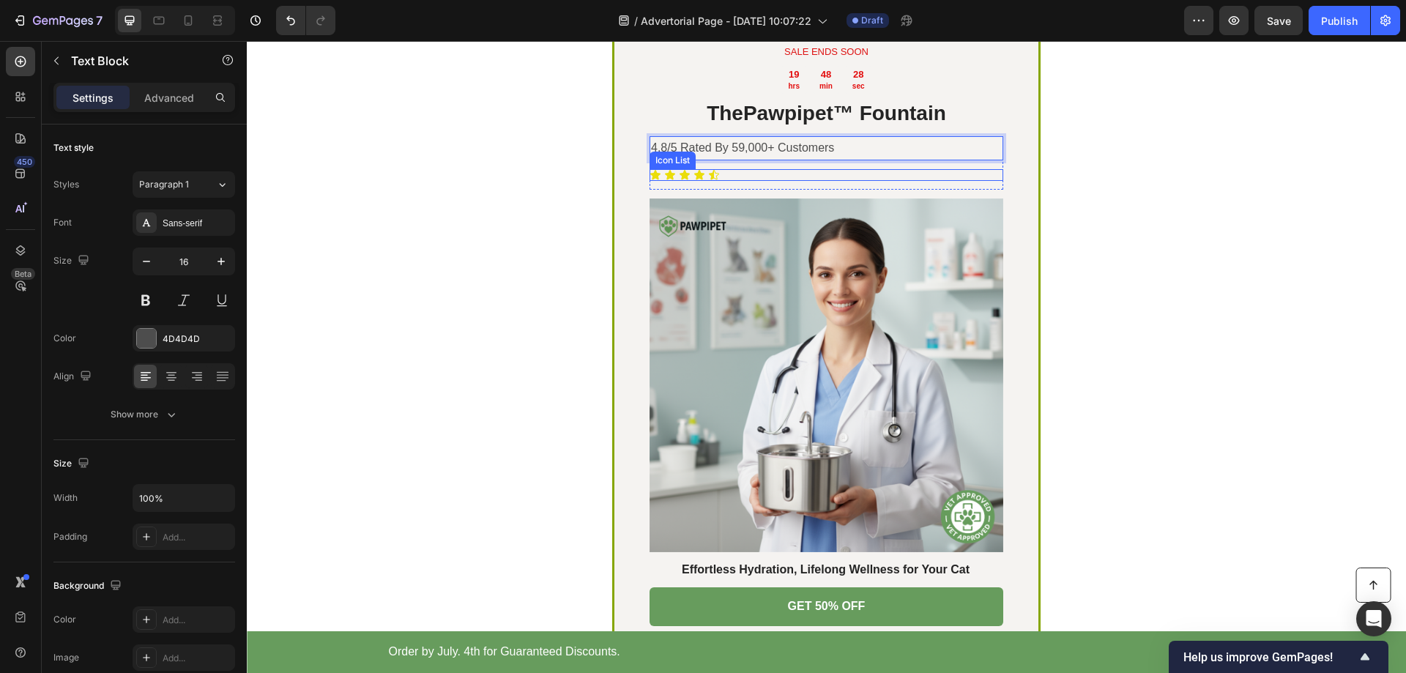
drag, startPoint x: 842, startPoint y: 248, endPoint x: 836, endPoint y: 276, distance: 28.3
drag, startPoint x: 973, startPoint y: 248, endPoint x: 969, endPoint y: 272, distance: 24.6
click at [969, 190] on div "4.8/5 Rated By 59,000+ Customers Text Block 12 Icon Icon Icon Icon Icon Icon Li…" at bounding box center [827, 162] width 354 height 53
drag, startPoint x: 1215, startPoint y: 245, endPoint x: 1093, endPoint y: 248, distance: 121.6
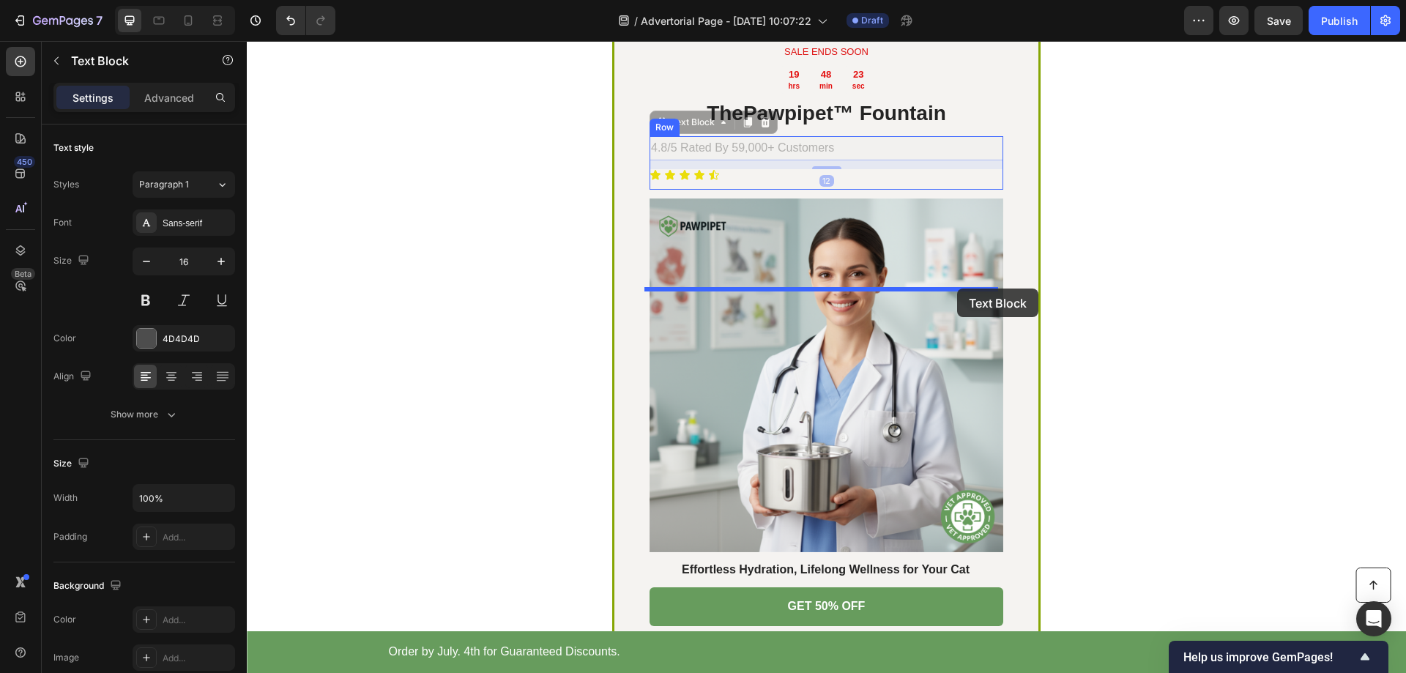
drag, startPoint x: 972, startPoint y: 247, endPoint x: 957, endPoint y: 289, distance: 44.2
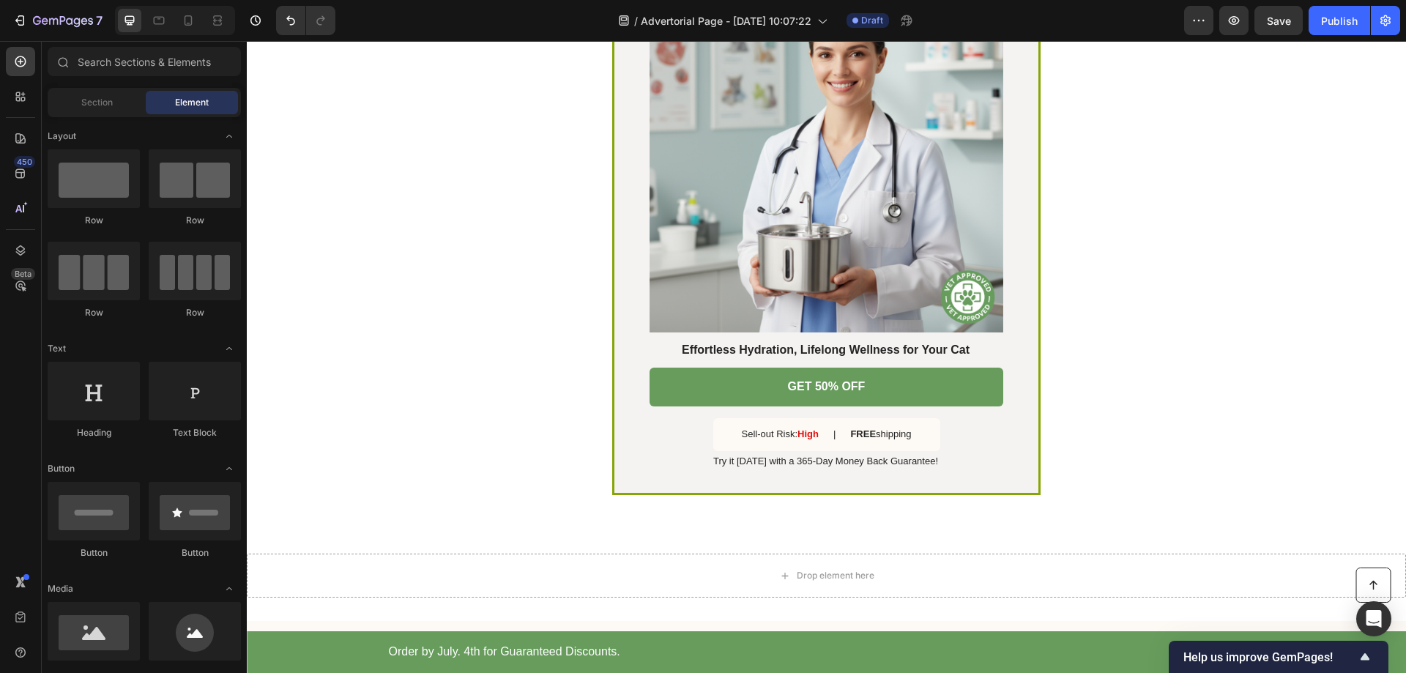
scroll to position [146, 0]
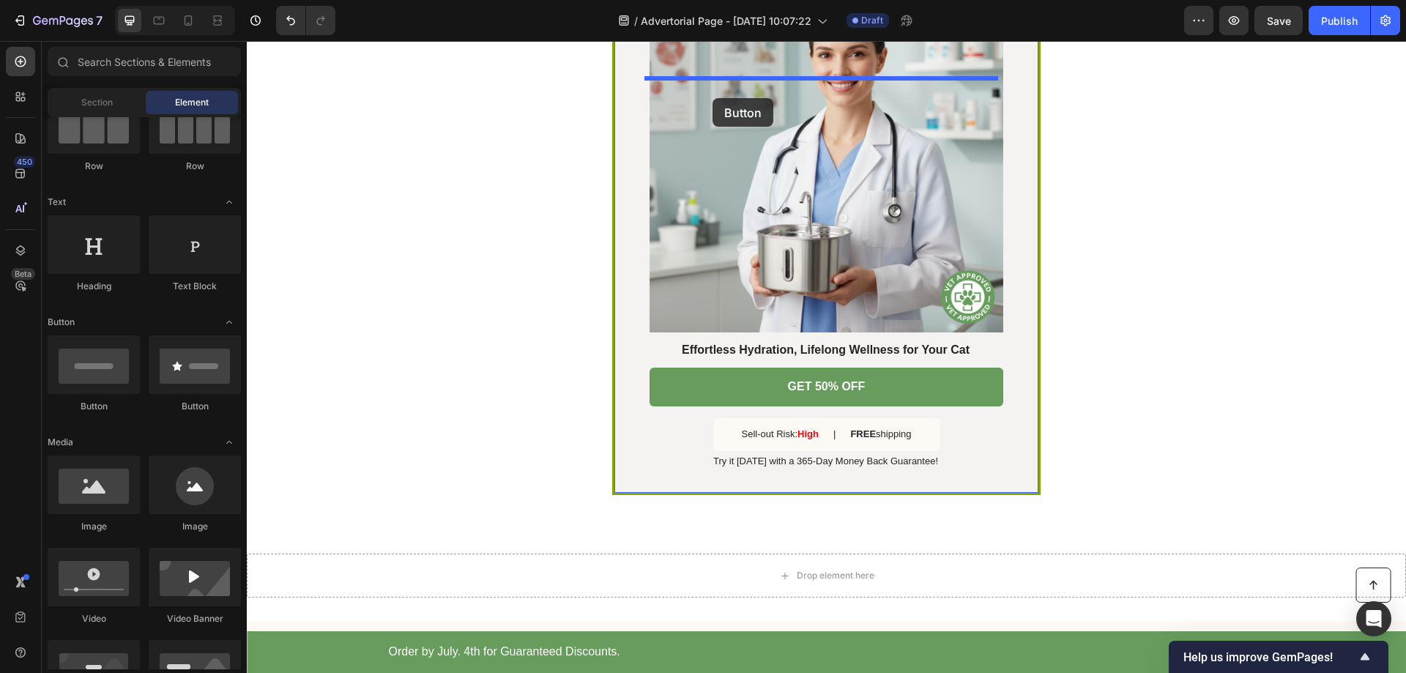
drag, startPoint x: 445, startPoint y: 402, endPoint x: 711, endPoint y: 93, distance: 407.7
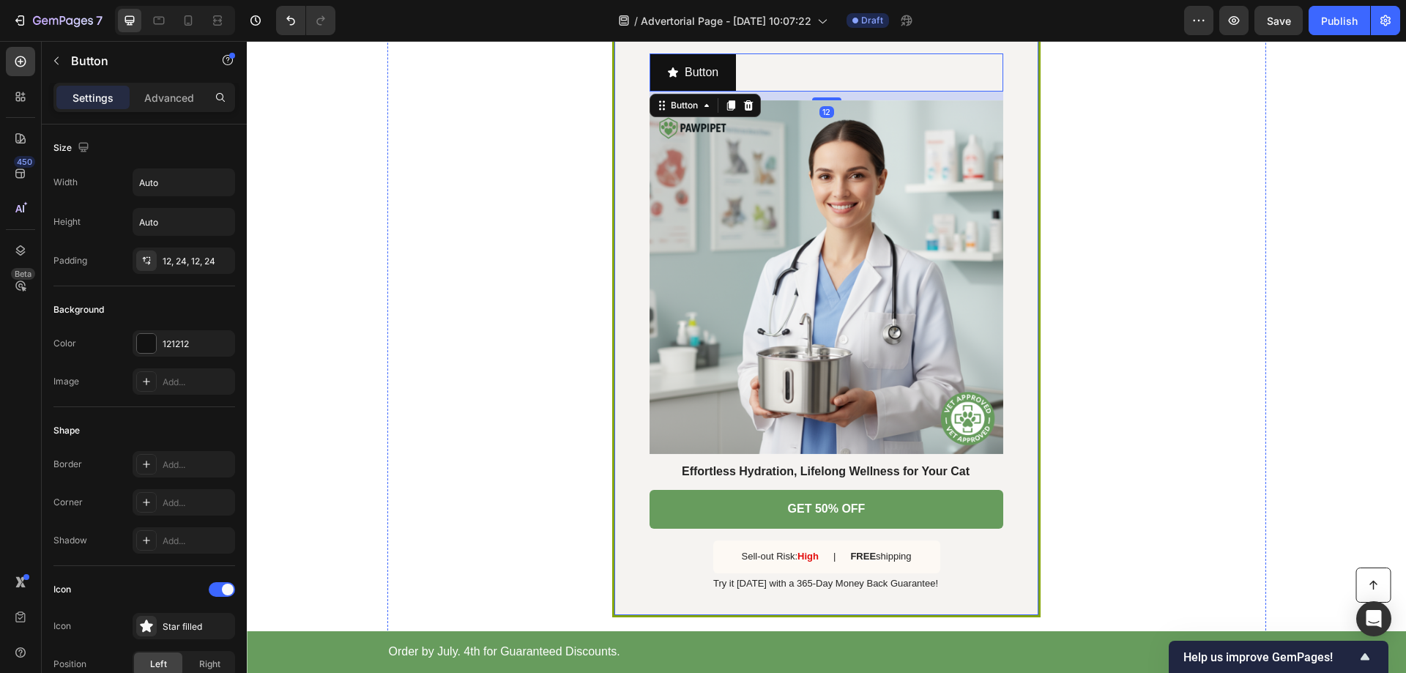
scroll to position [3955, 0]
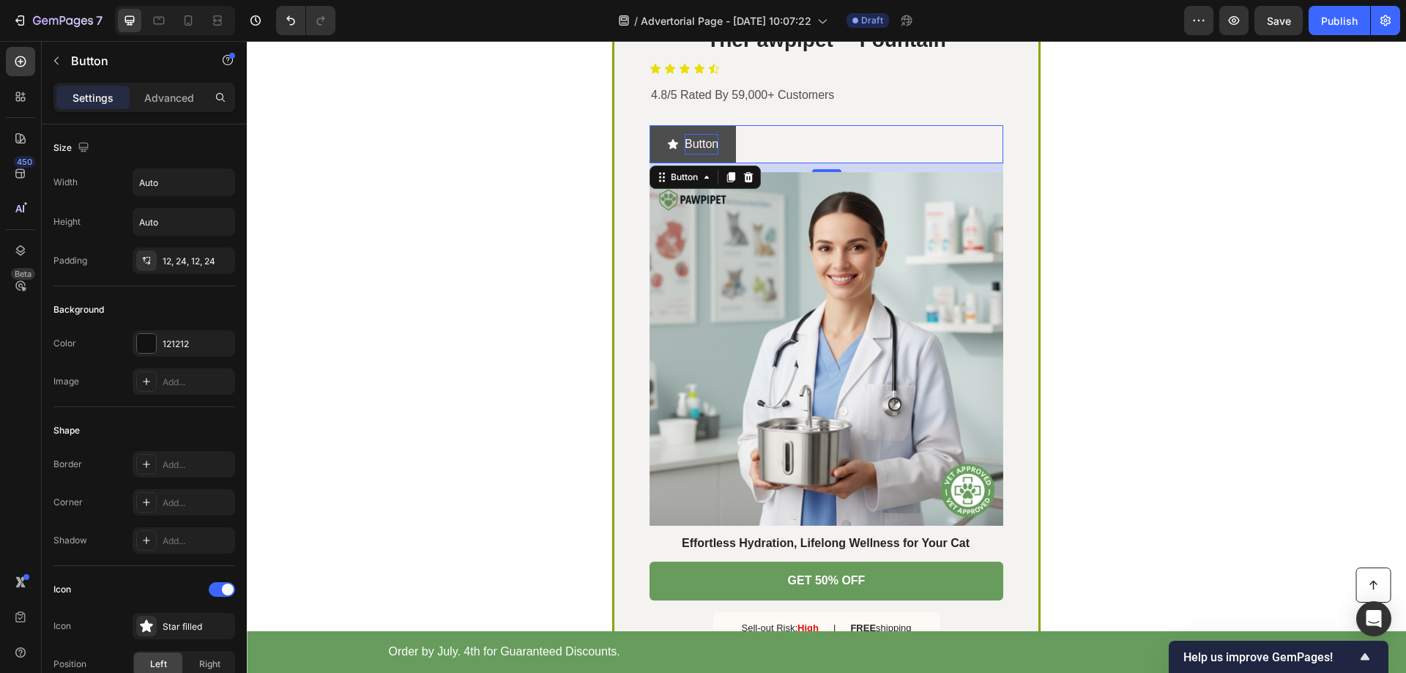
click at [695, 155] on p "Button" at bounding box center [702, 144] width 34 height 21
click at [815, 164] on div "Button Button 12" at bounding box center [827, 144] width 354 height 39
click at [705, 117] on icon at bounding box center [707, 111] width 12 height 12
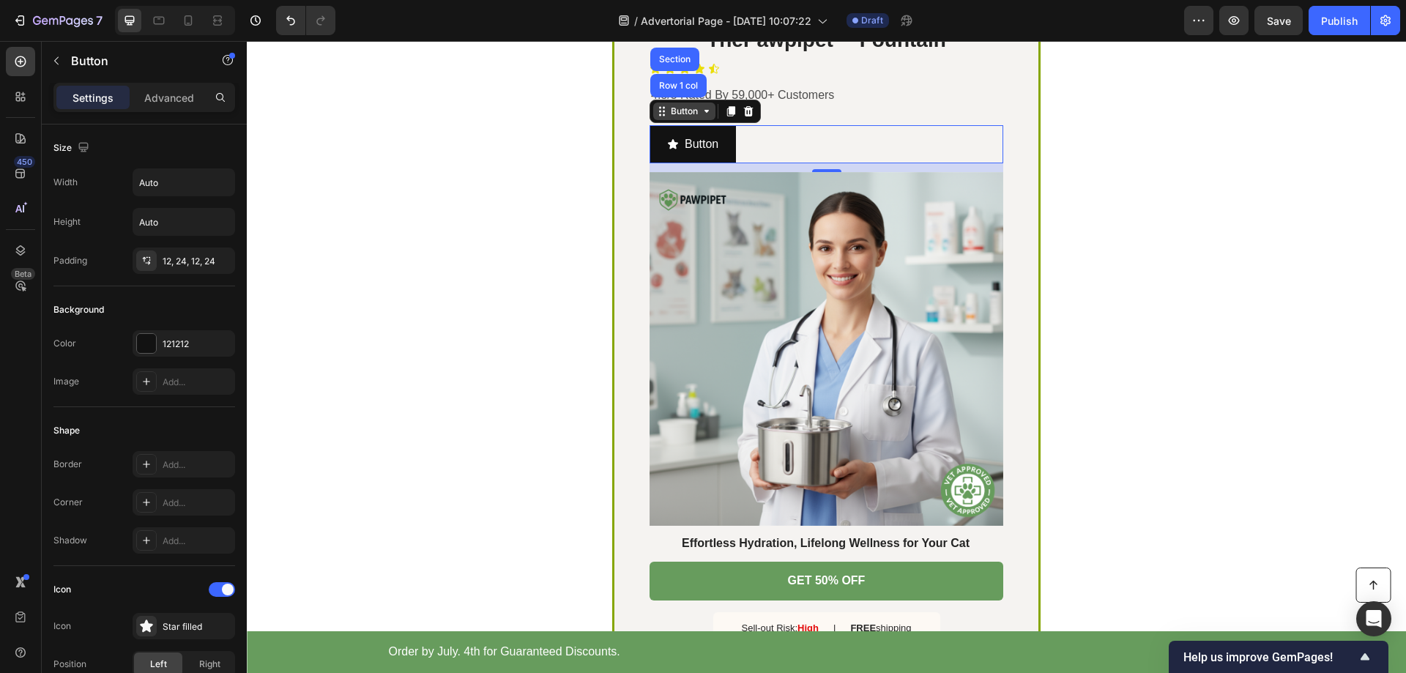
click at [705, 117] on icon at bounding box center [707, 111] width 12 height 12
click at [769, 164] on div "Button Button 12" at bounding box center [827, 144] width 354 height 39
click at [765, 164] on div "Button Button 12" at bounding box center [827, 144] width 354 height 39
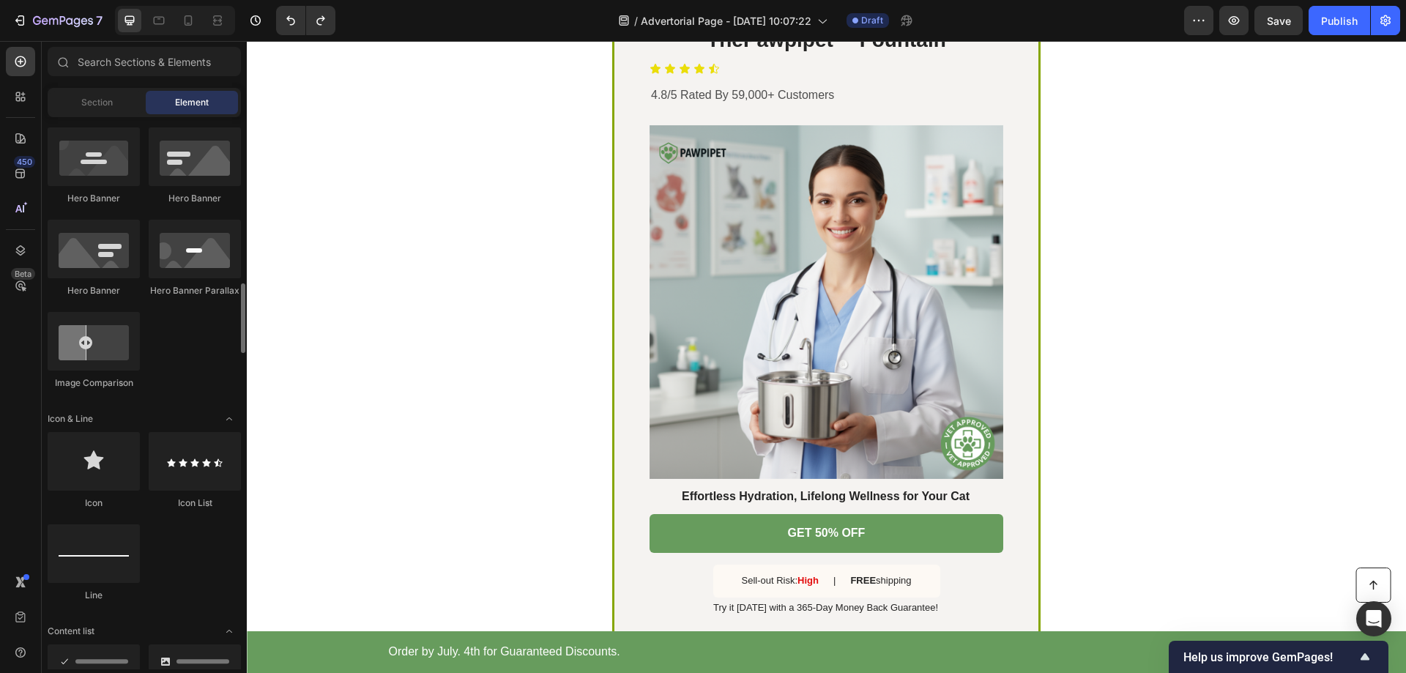
scroll to position [806, 0]
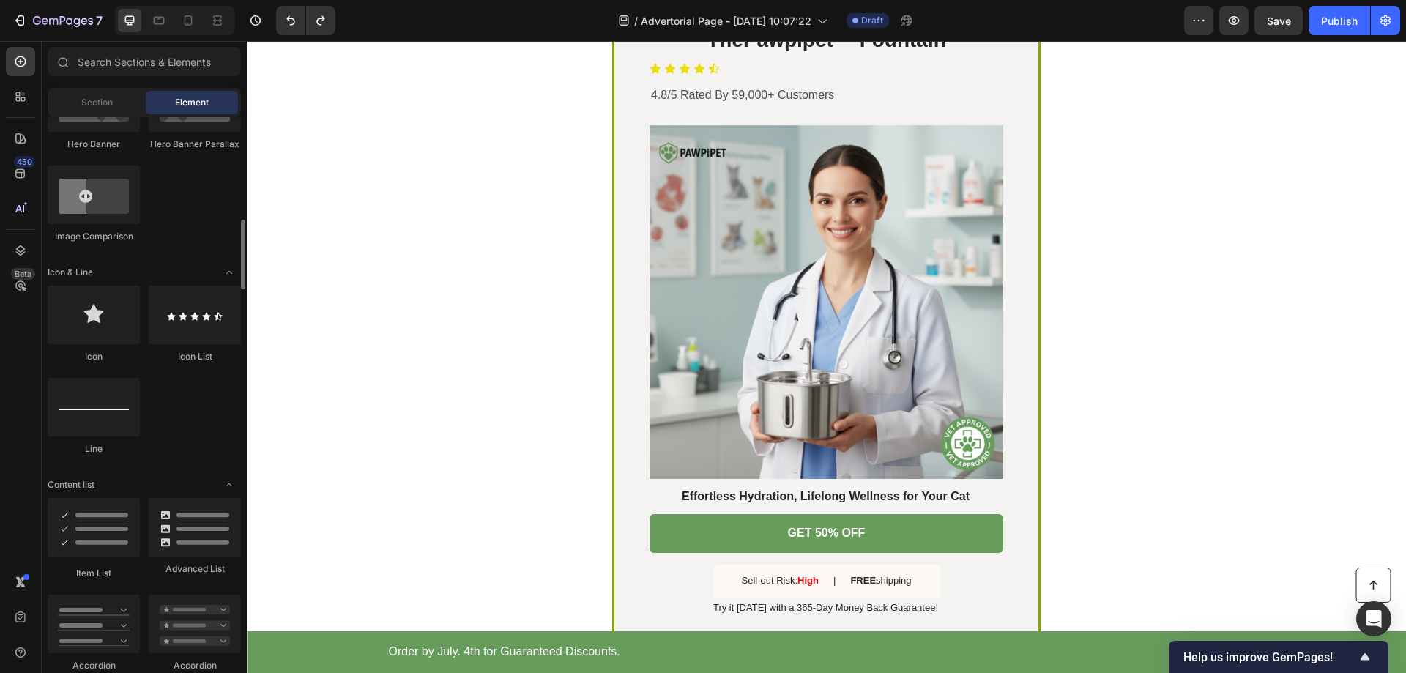
click at [234, 272] on icon "Toggle open" at bounding box center [229, 273] width 12 height 12
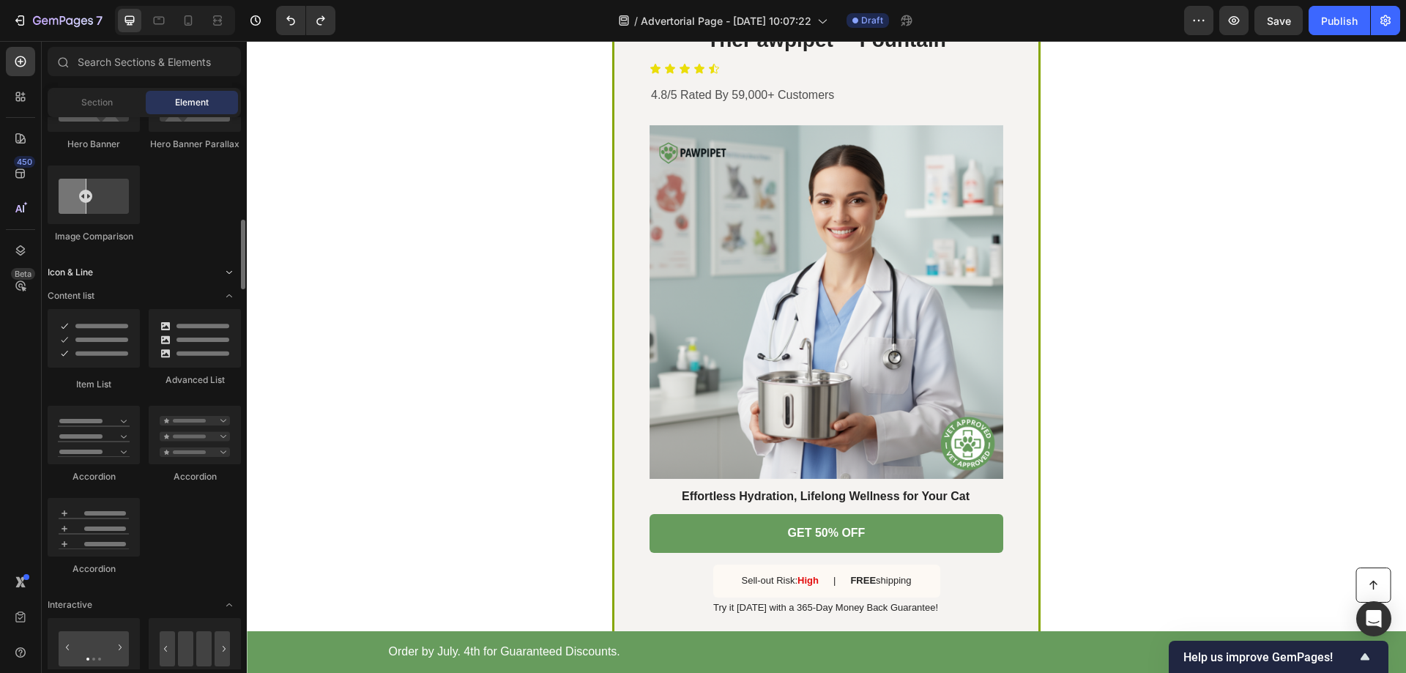
click at [230, 270] on icon "Toggle open" at bounding box center [229, 273] width 12 height 12
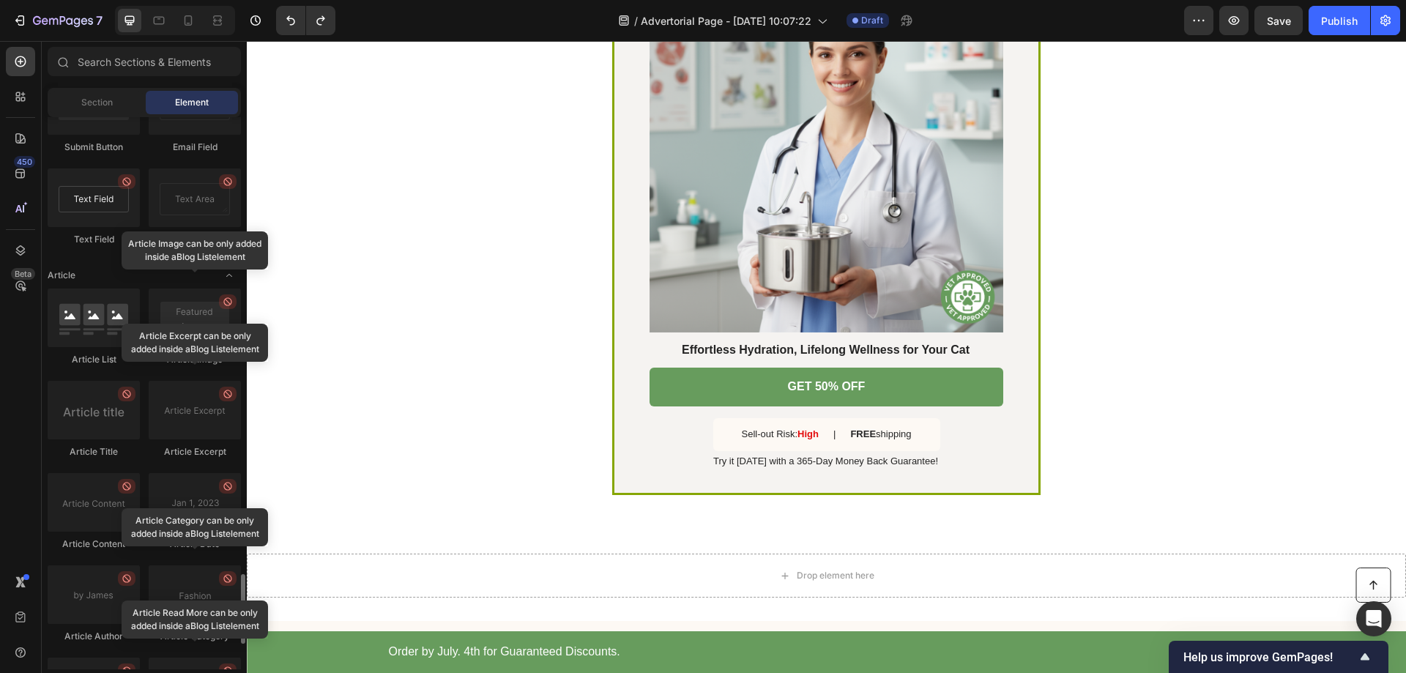
scroll to position [3788, 0]
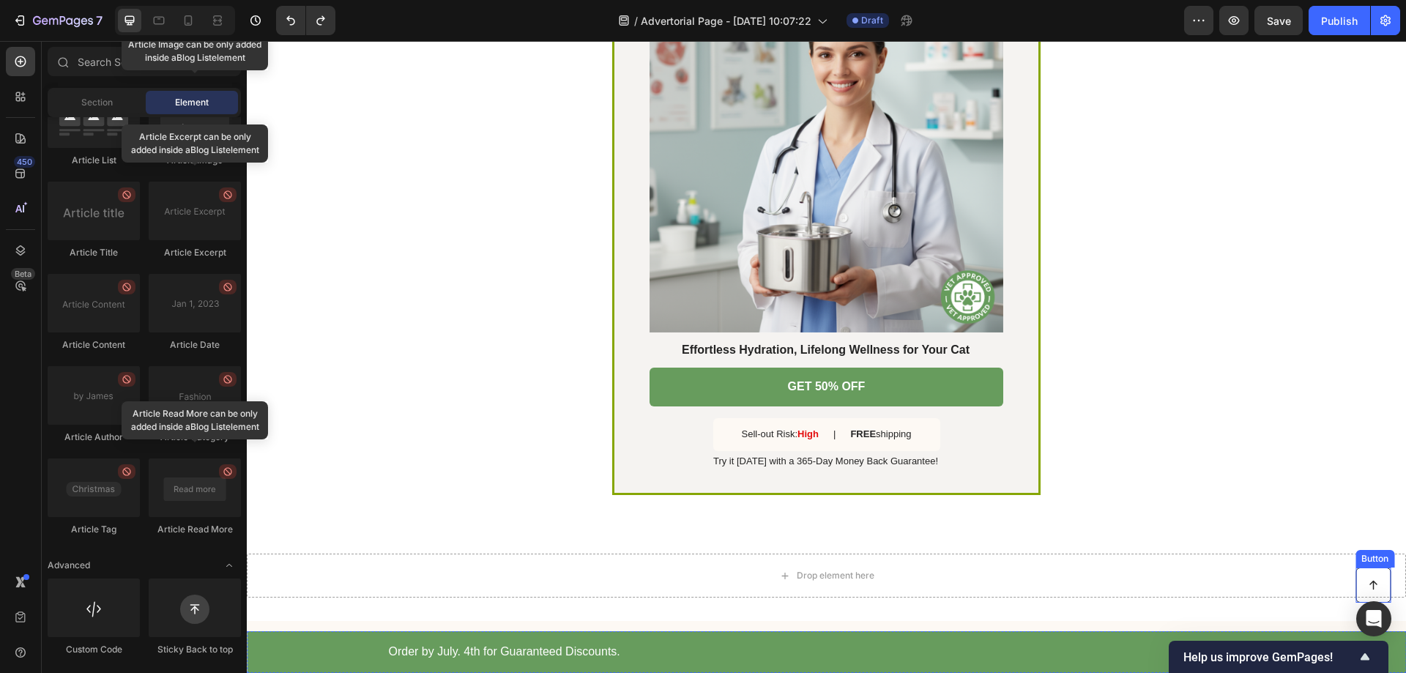
click at [1370, 583] on icon at bounding box center [1374, 586] width 8 height 10
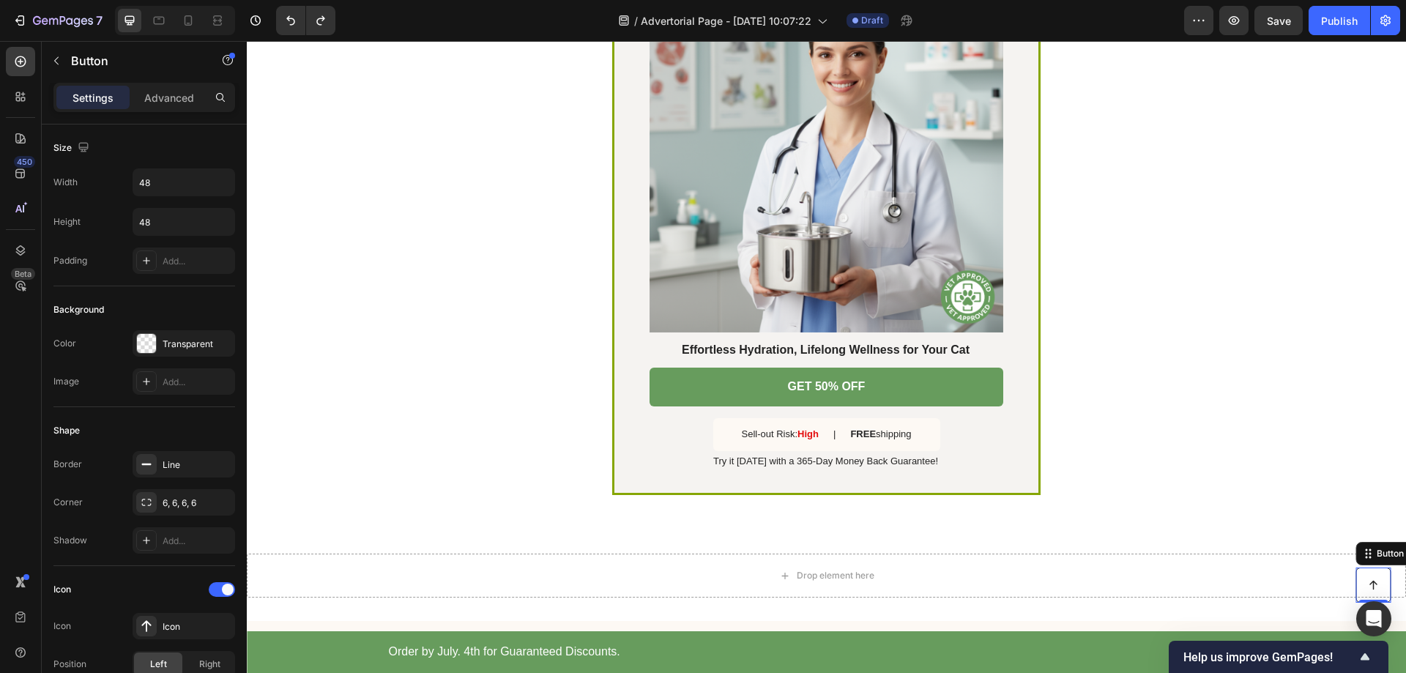
click at [1370, 584] on icon at bounding box center [1374, 586] width 8 height 10
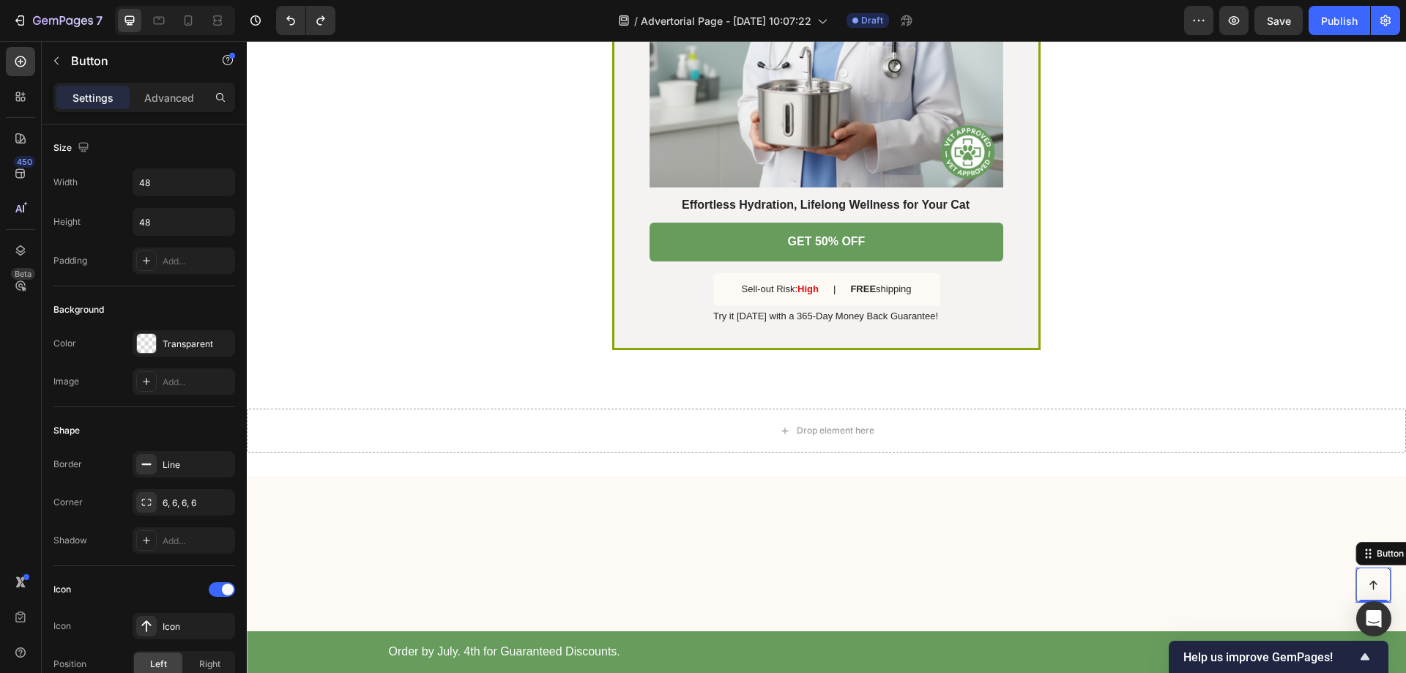
scroll to position [4248, 0]
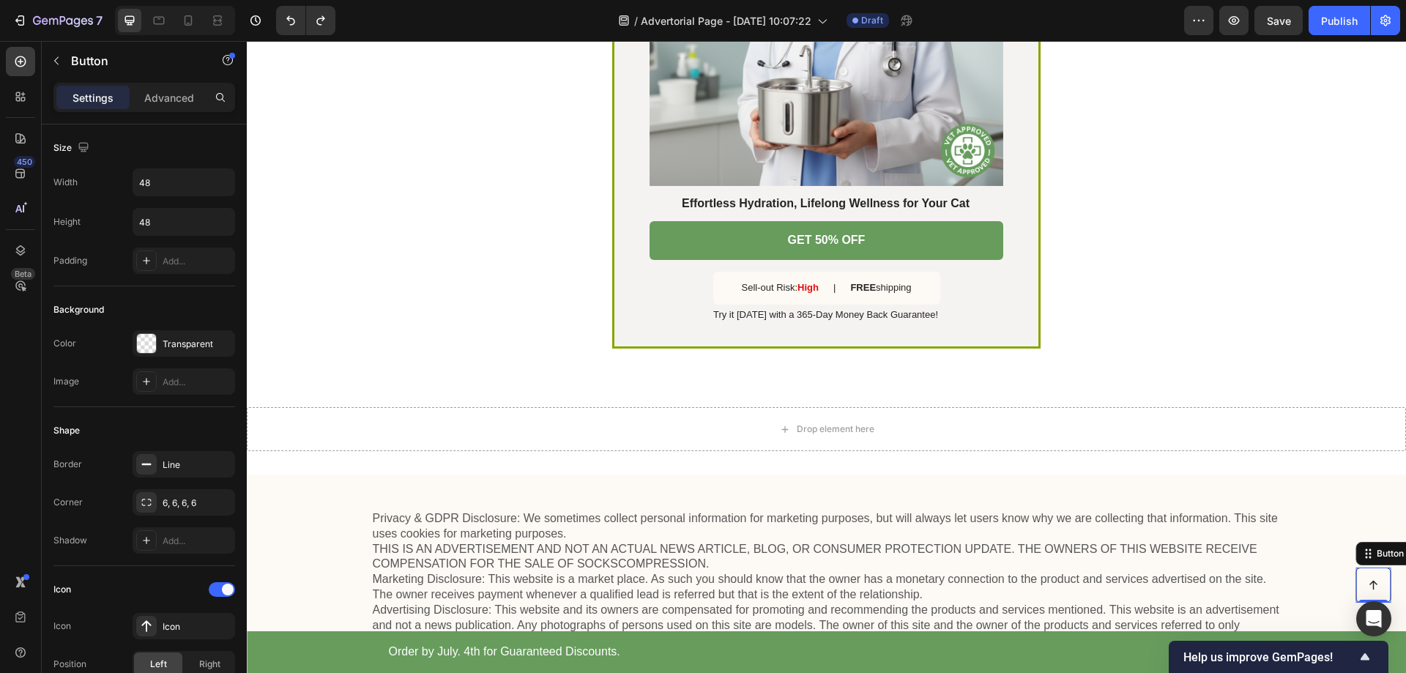
click at [1367, 587] on icon at bounding box center [1373, 585] width 12 height 12
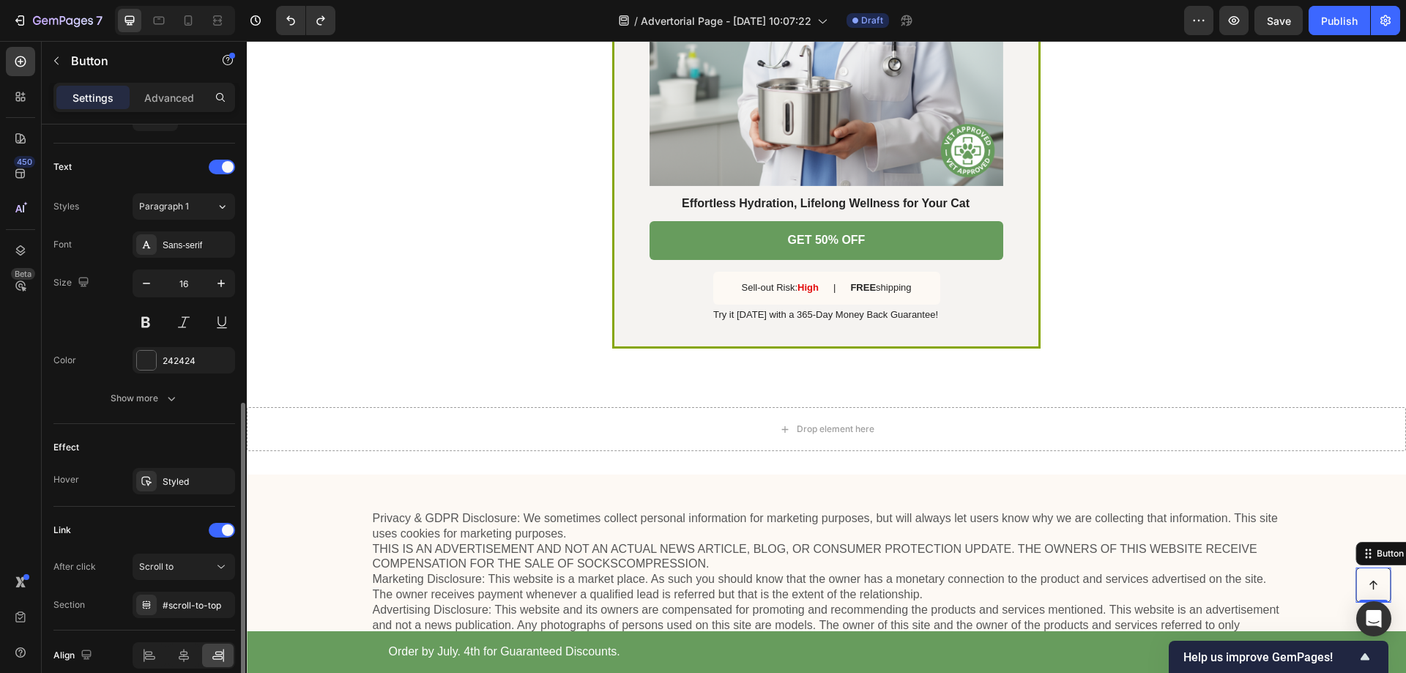
scroll to position [652, 0]
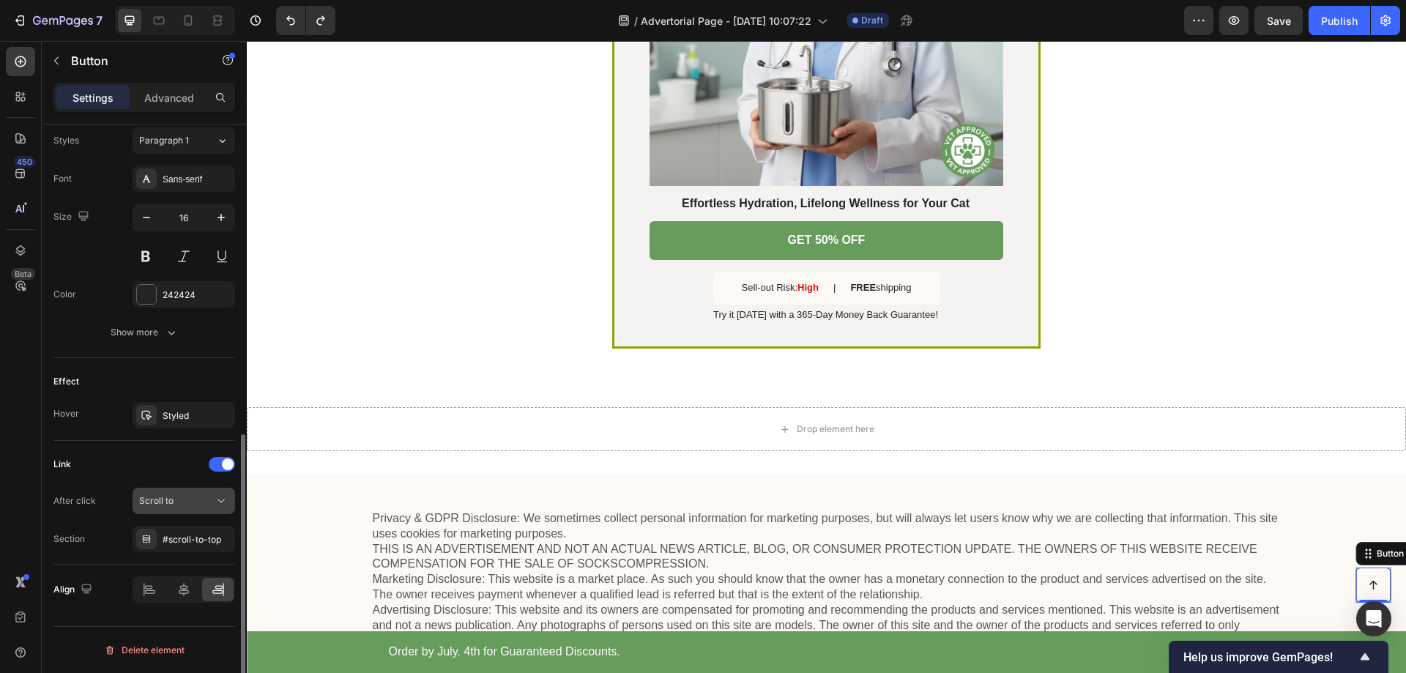
click at [202, 501] on div "Scroll to" at bounding box center [176, 500] width 75 height 13
click at [203, 497] on div "Scroll to" at bounding box center [176, 500] width 75 height 13
click at [1367, 585] on icon at bounding box center [1373, 585] width 12 height 12
click at [187, 538] on div "#scroll-to-top" at bounding box center [184, 539] width 42 height 13
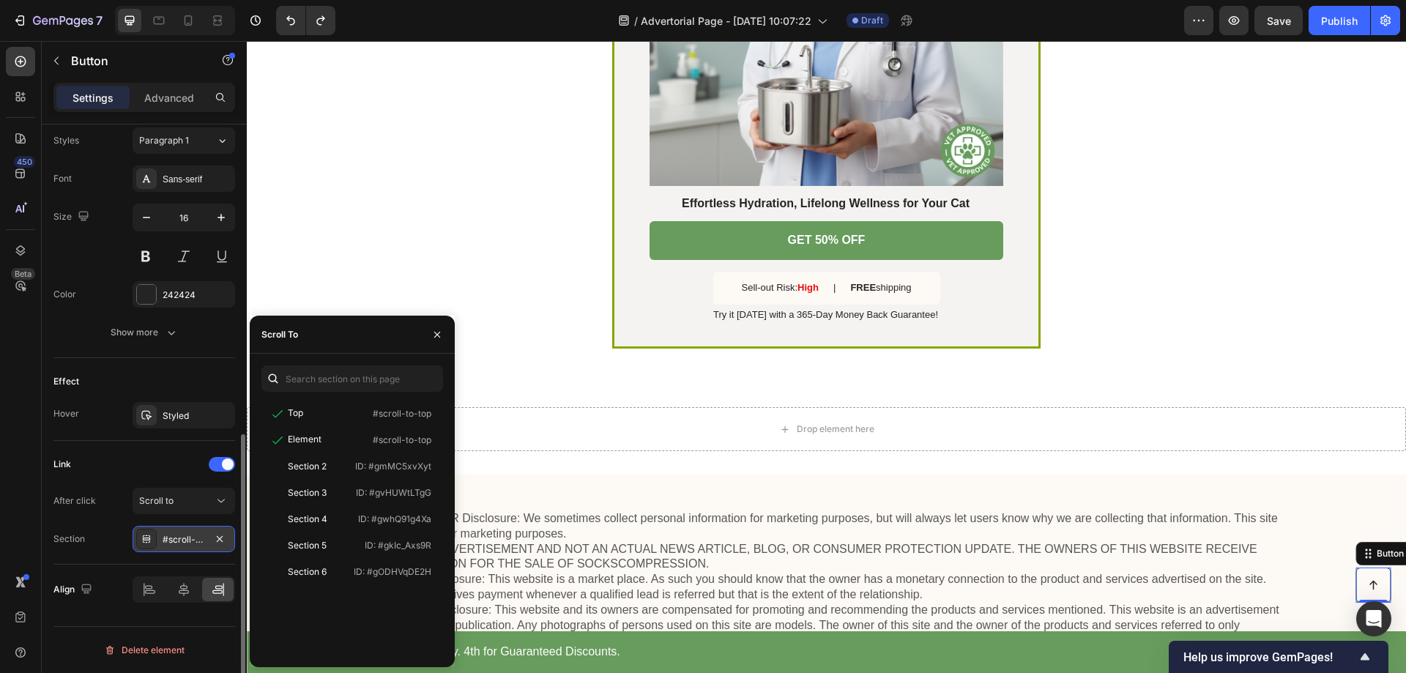
click at [187, 538] on div "#scroll-to-top" at bounding box center [184, 539] width 42 height 13
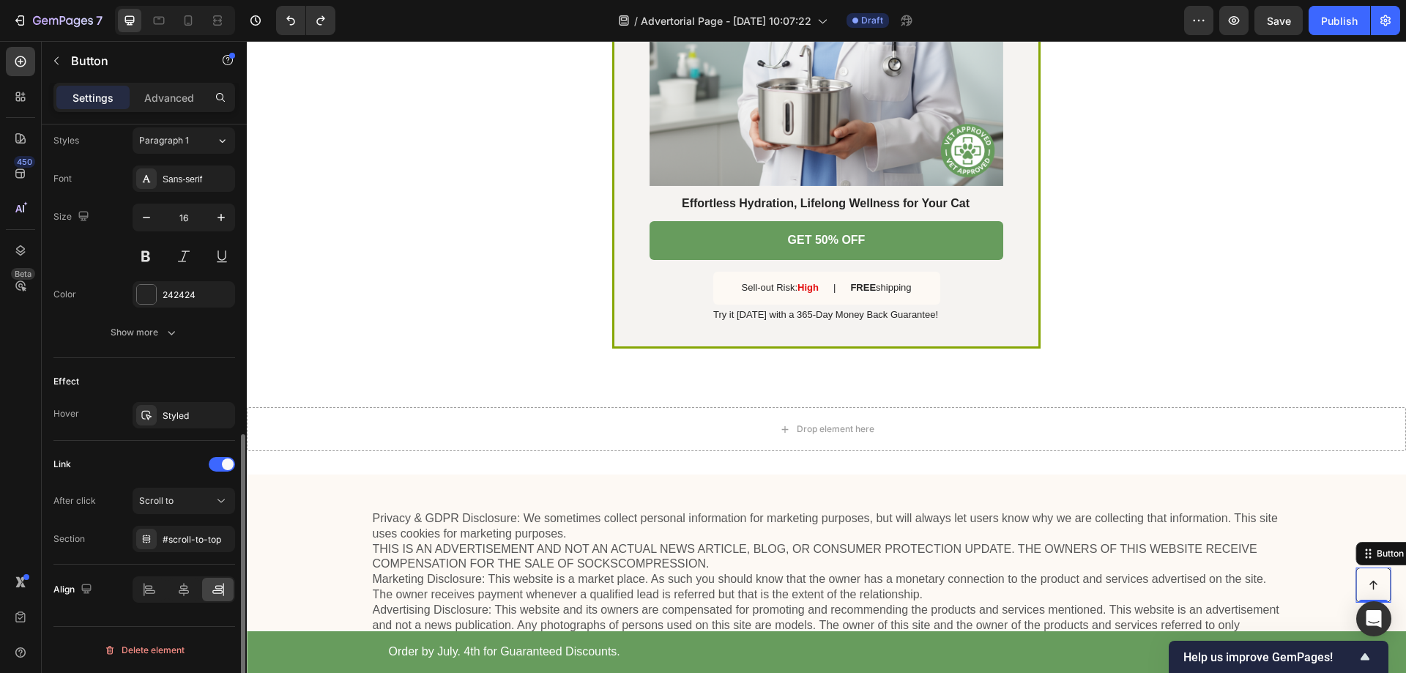
click at [122, 459] on div "Link" at bounding box center [144, 464] width 182 height 23
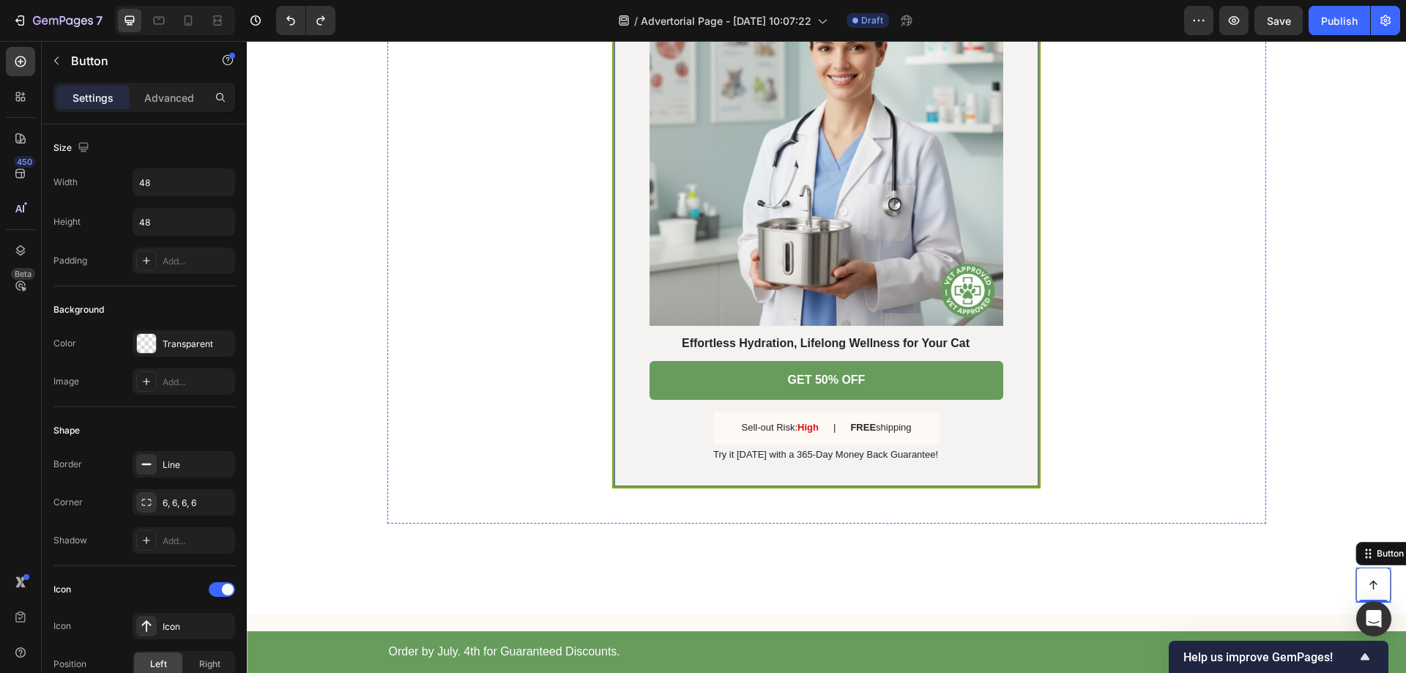
scroll to position [3955, 0]
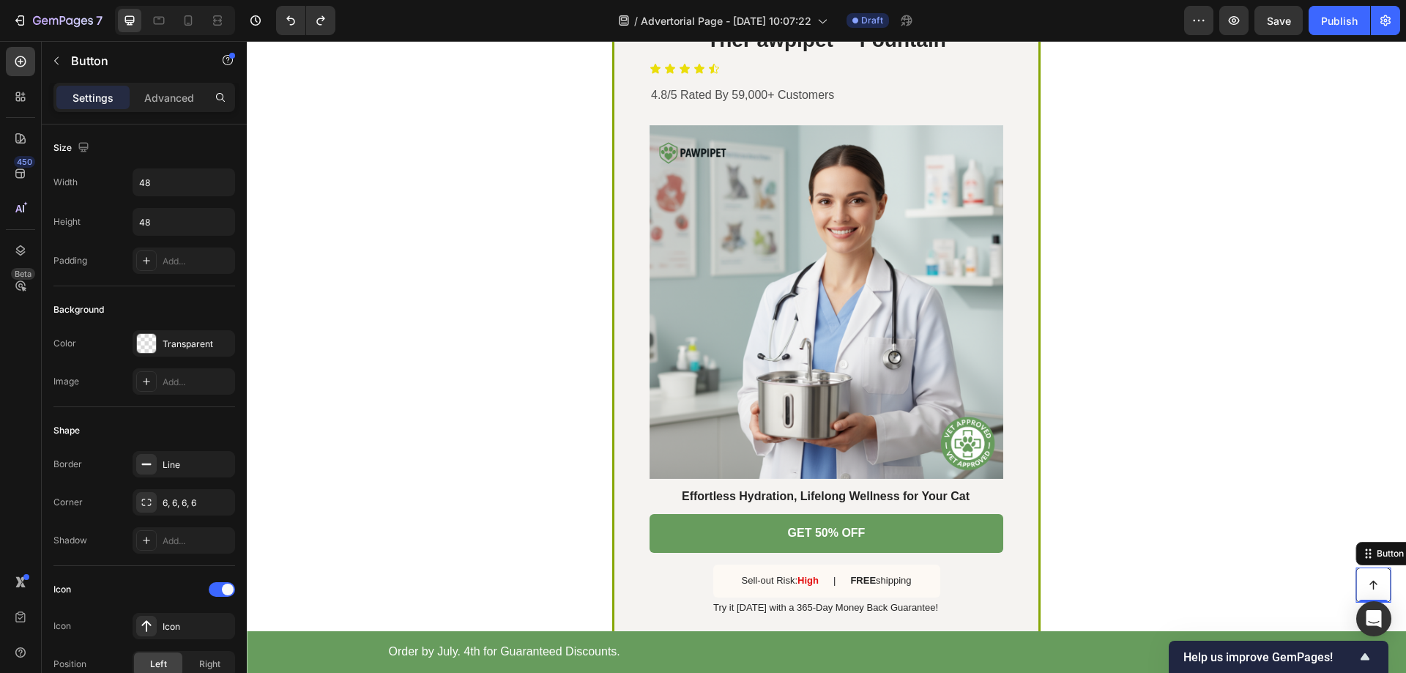
click at [1367, 583] on icon at bounding box center [1373, 585] width 12 height 12
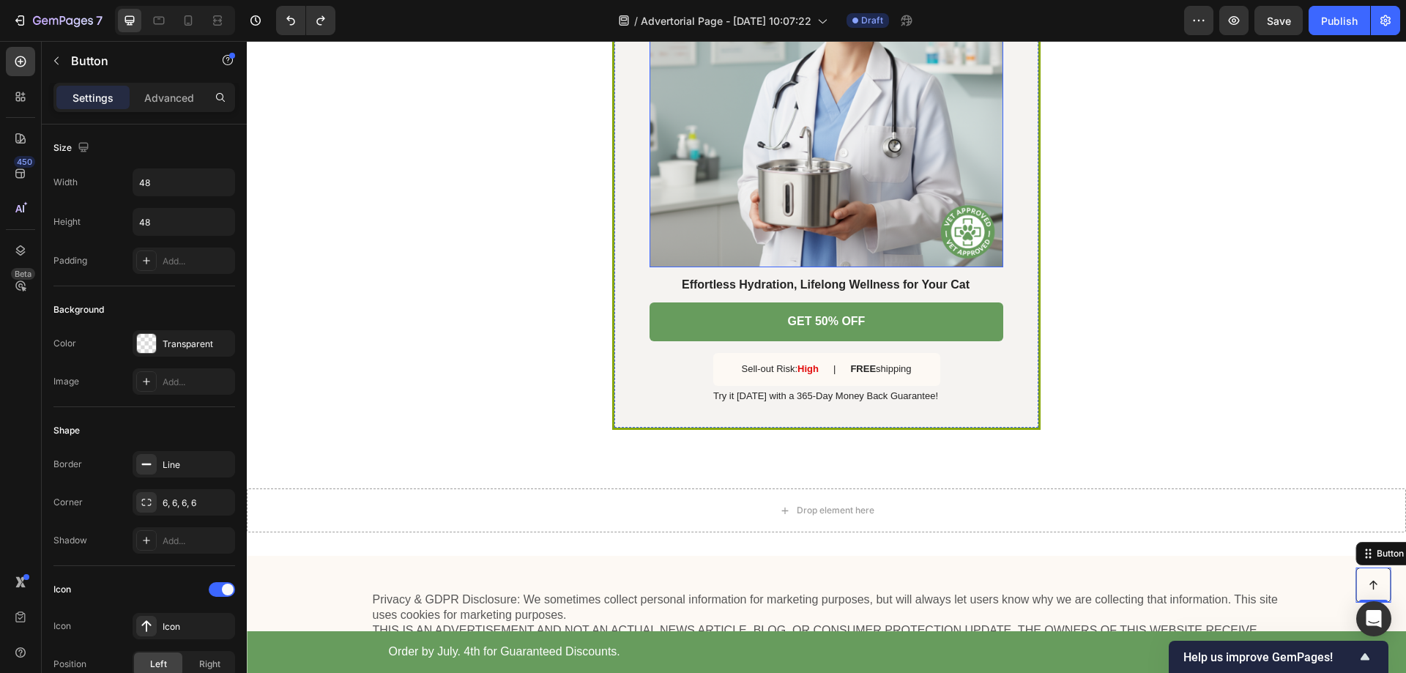
scroll to position [4175, 0]
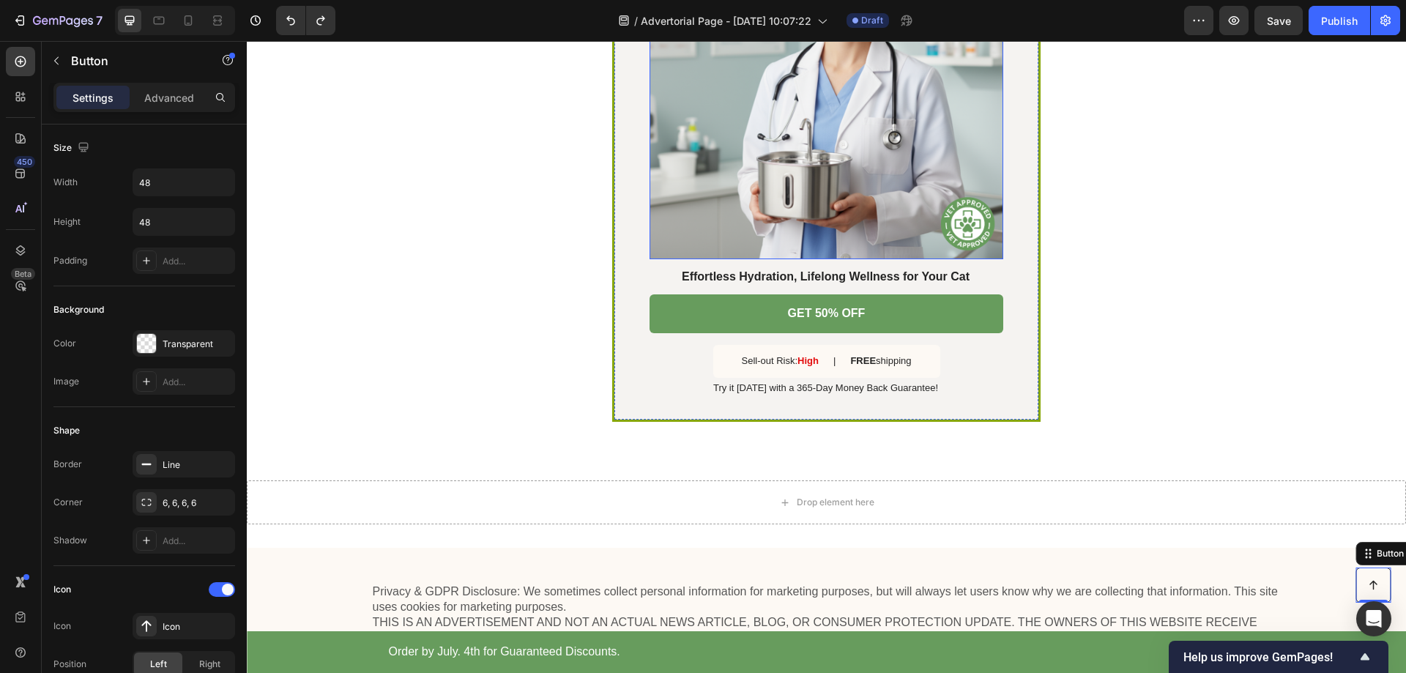
click at [763, 259] on img at bounding box center [827, 83] width 354 height 354
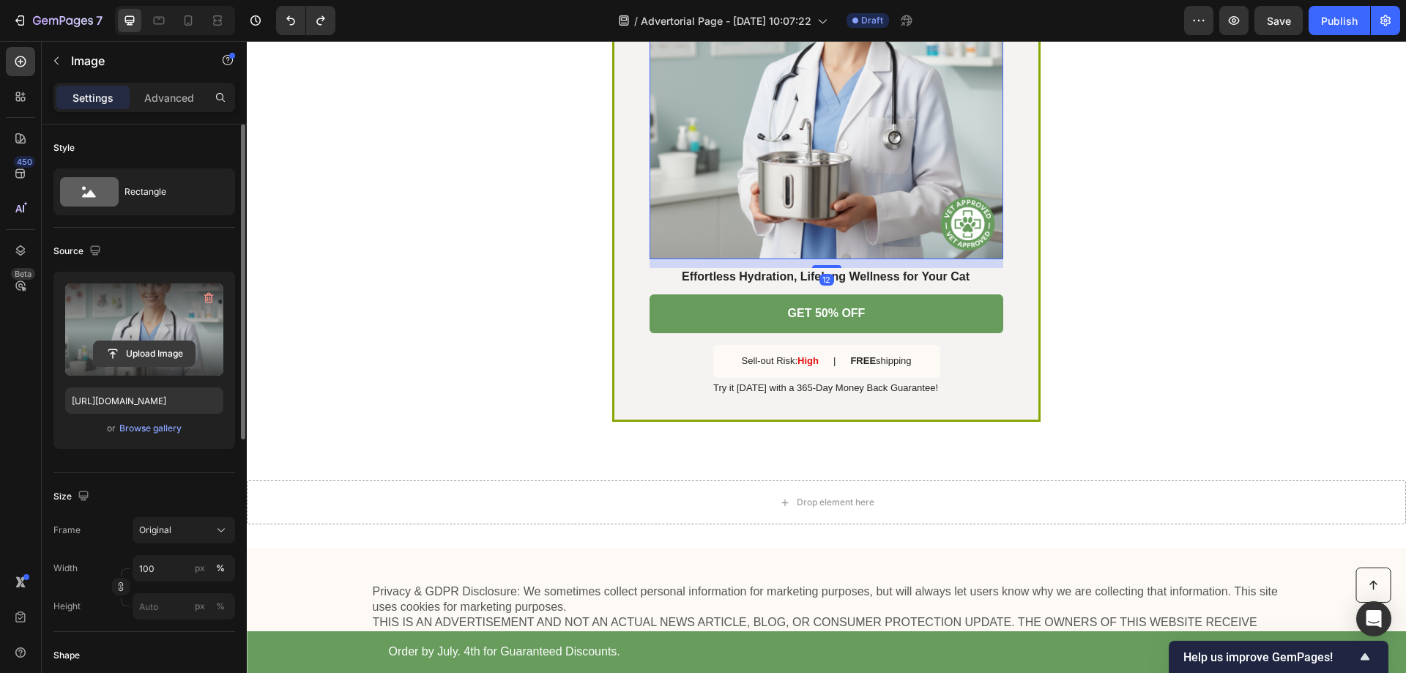
click at [135, 354] on input "file" at bounding box center [144, 353] width 101 height 25
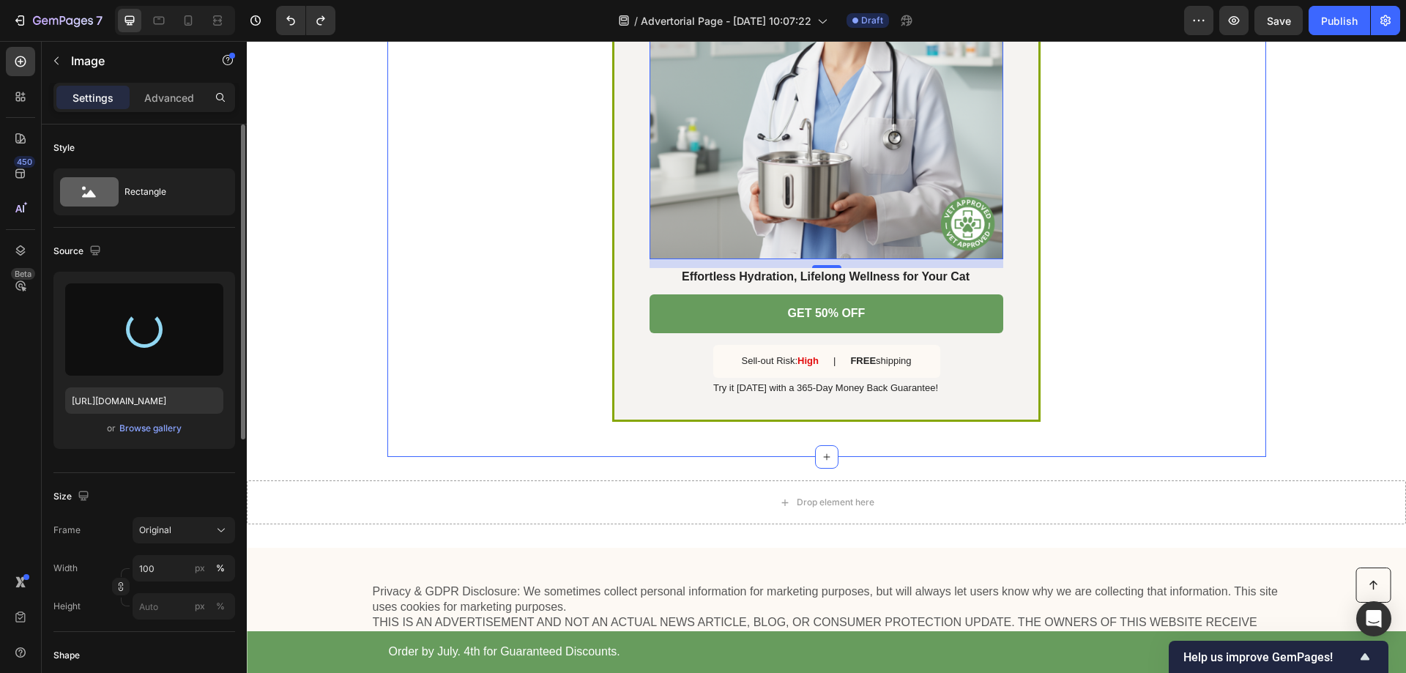
type input "https://cdn.shopify.com/s/files/1/0939/0322/5132/files/gempages_586404213240628…"
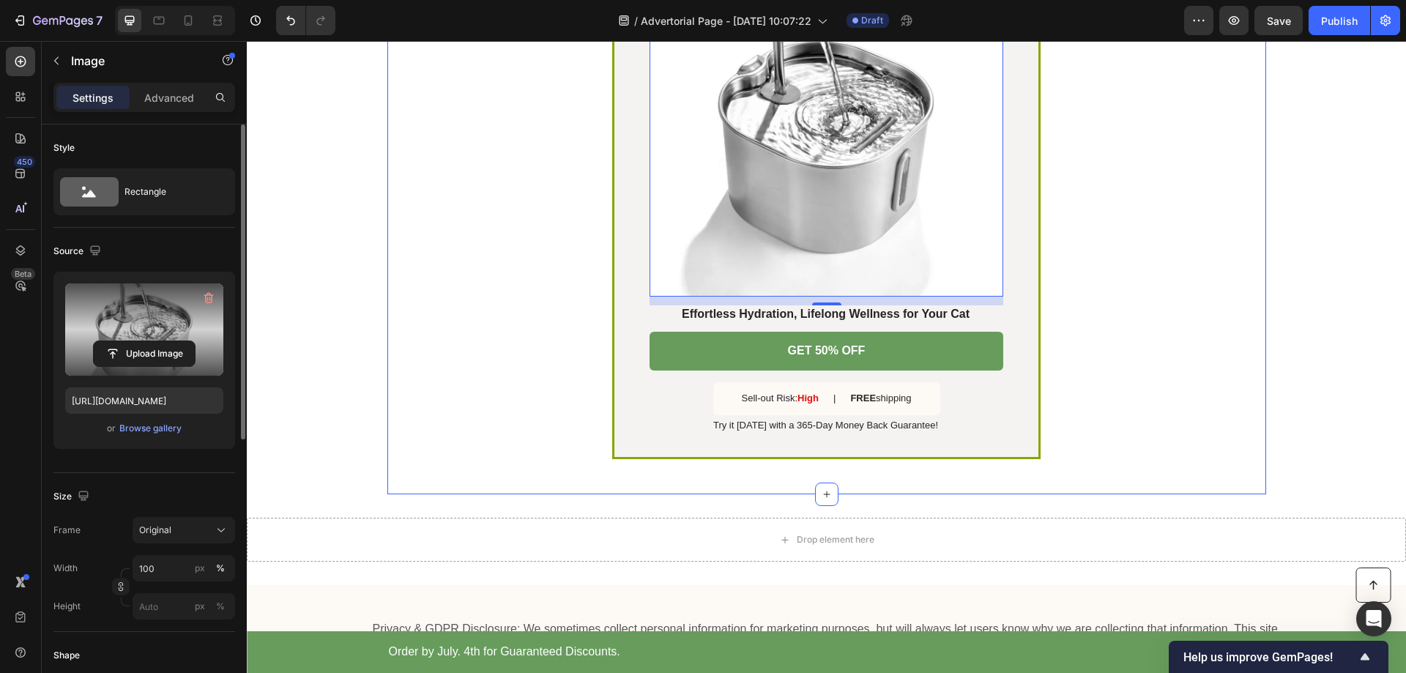
scroll to position [4101, 0]
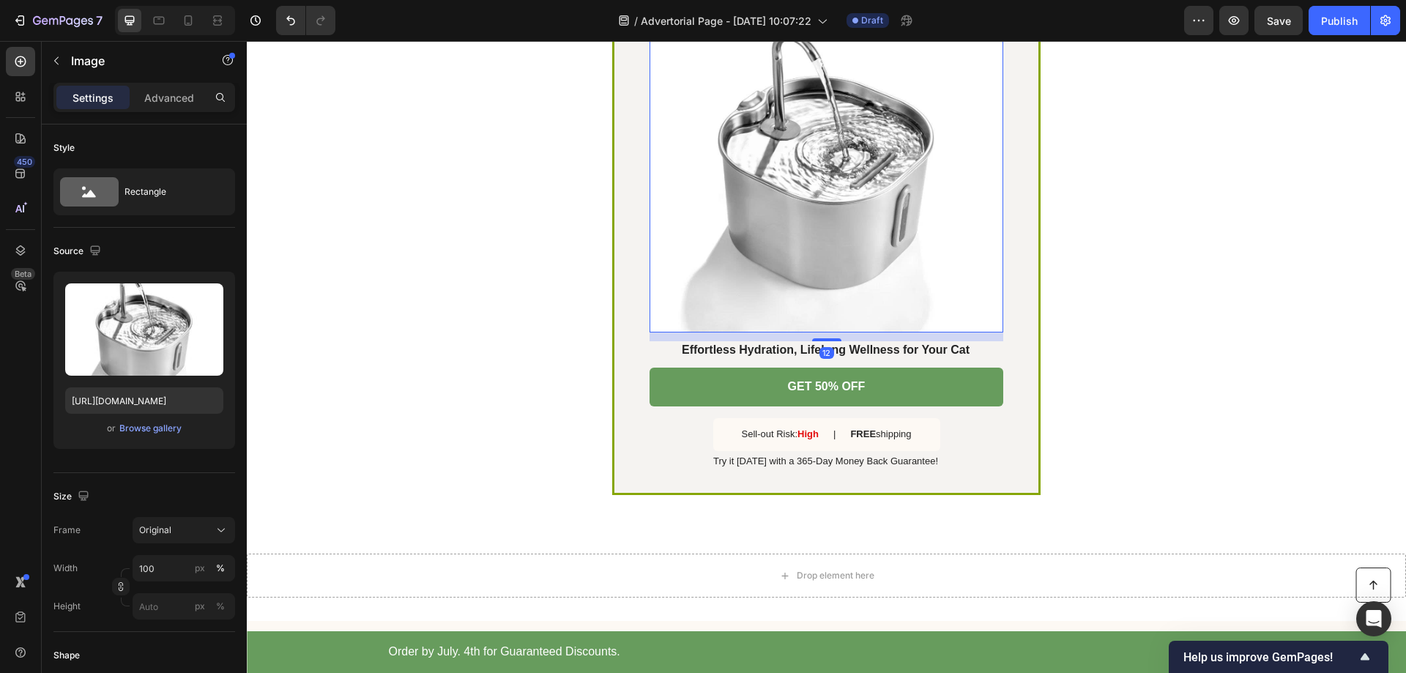
click at [814, 254] on img at bounding box center [827, 156] width 354 height 354
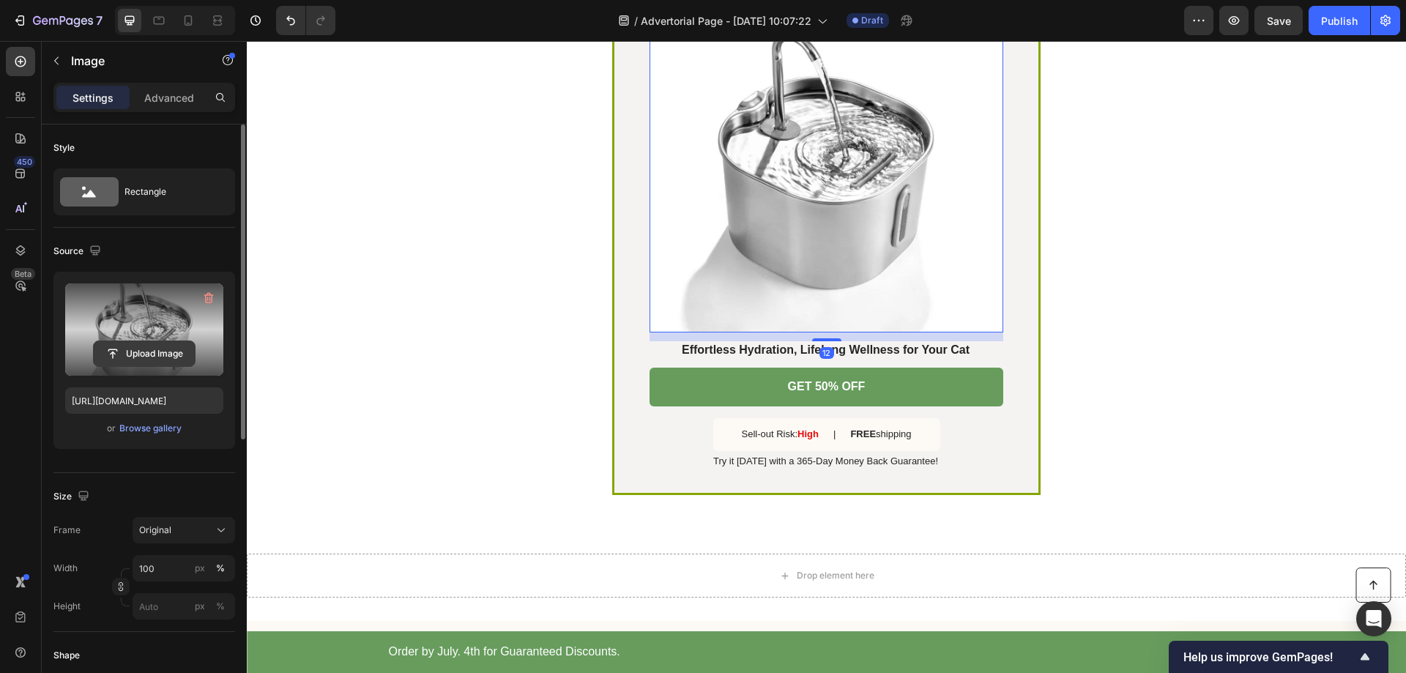
click at [138, 357] on input "file" at bounding box center [144, 353] width 101 height 25
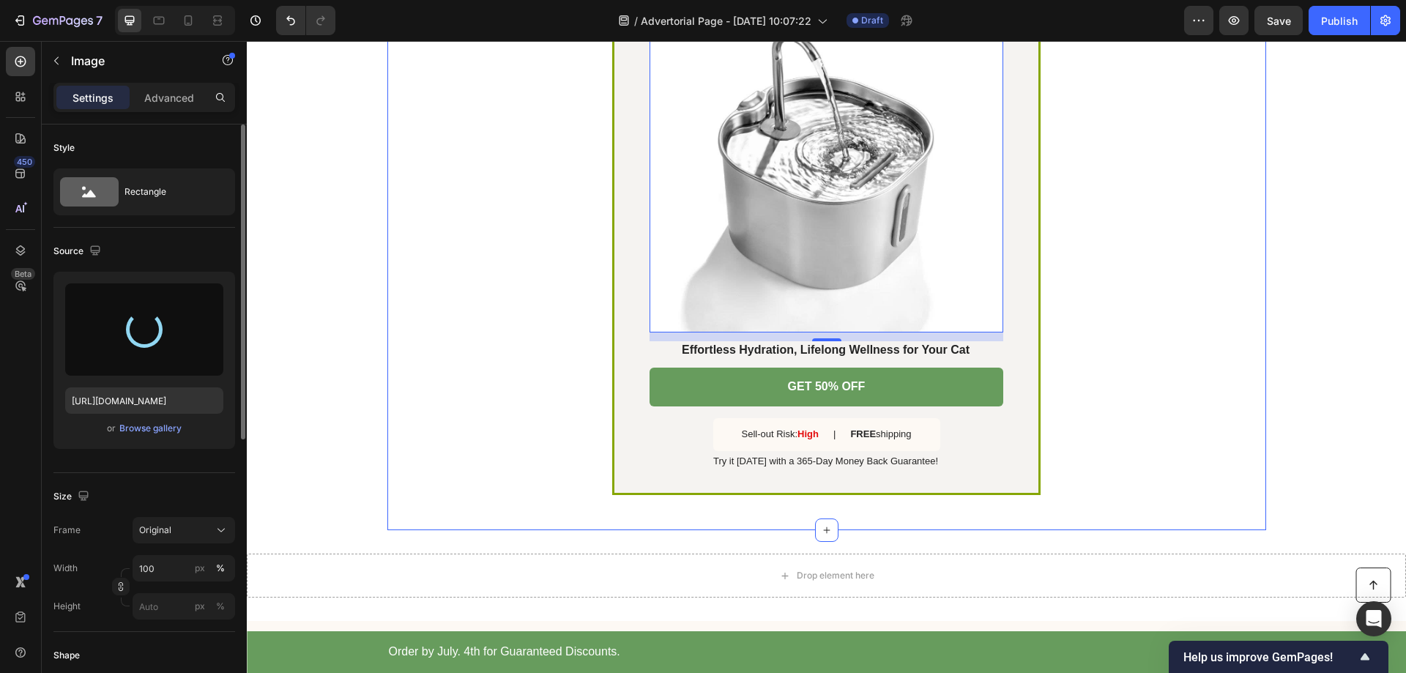
type input "https://cdn.shopify.com/s/files/1/0939/0322/5132/files/gempages_586404213240628…"
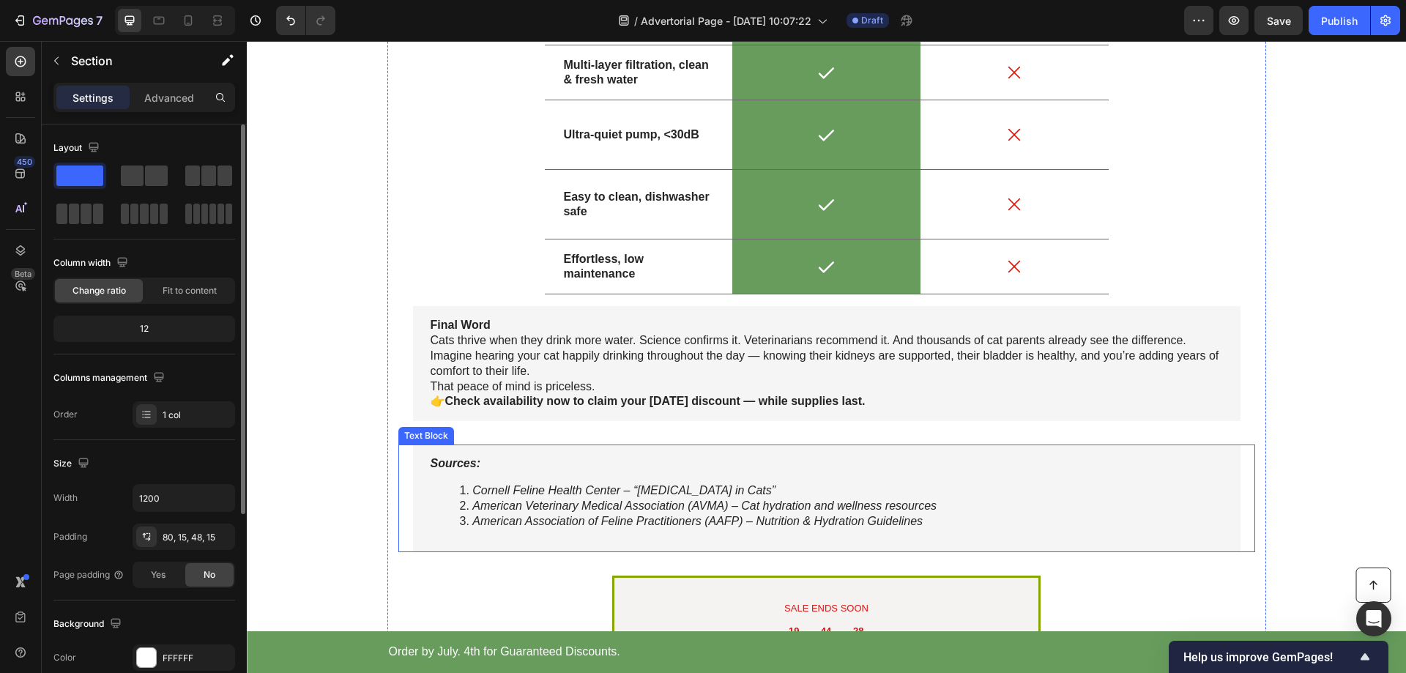
scroll to position [3151, 0]
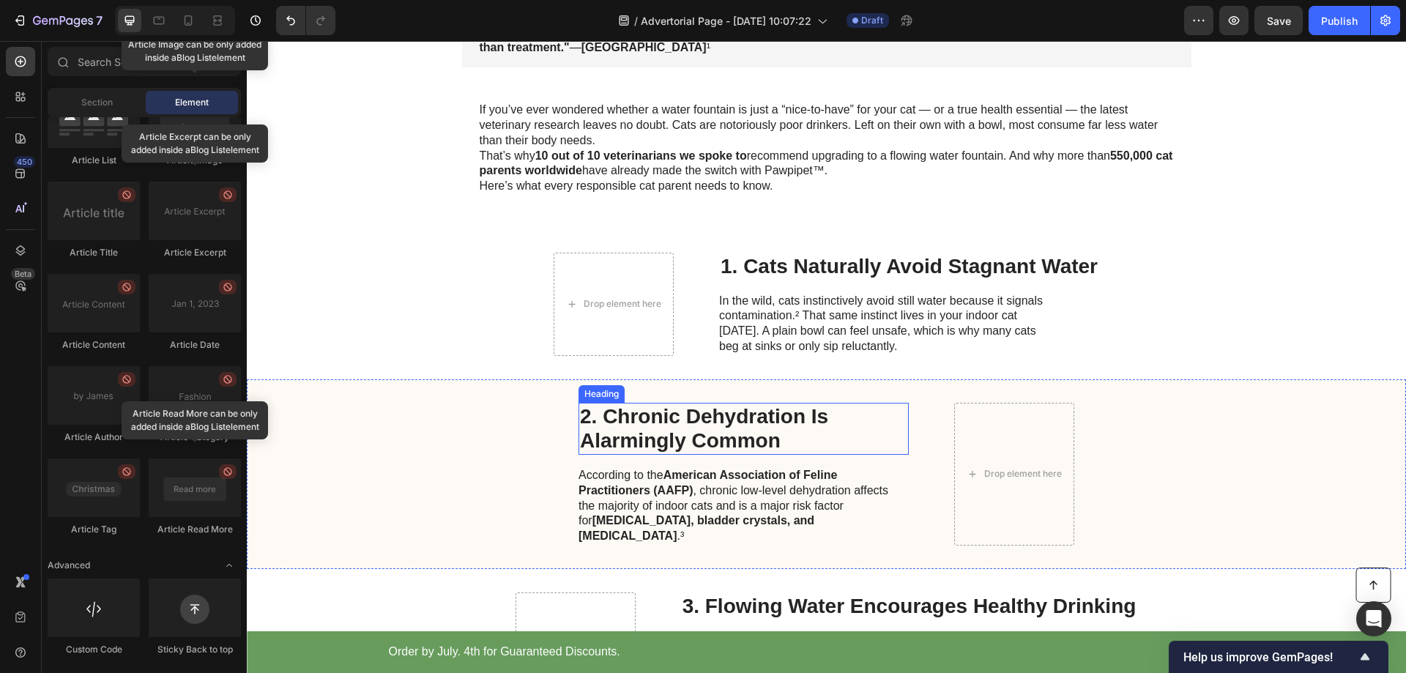
scroll to position [293, 0]
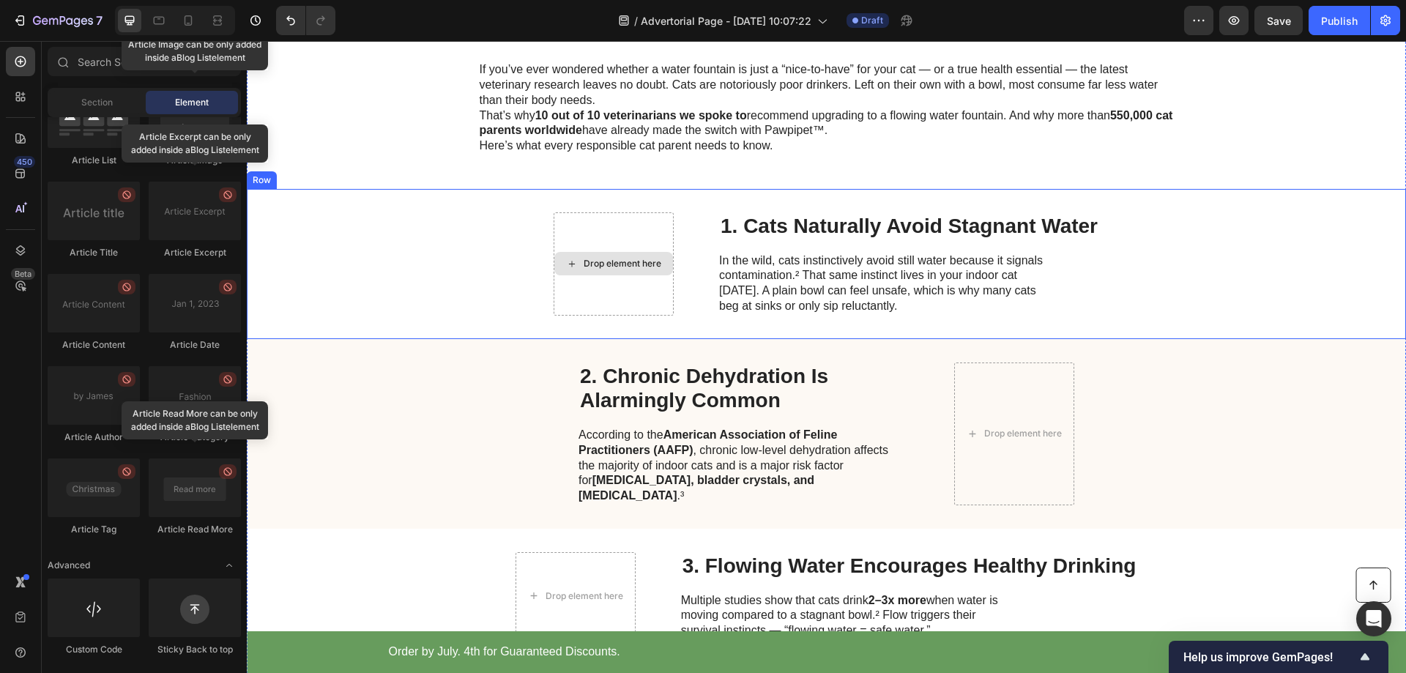
click at [623, 261] on div "Drop element here" at bounding box center [623, 264] width 78 height 12
drag, startPoint x: 558, startPoint y: 251, endPoint x: 561, endPoint y: 261, distance: 10.0
click at [560, 251] on div "Drop element here" at bounding box center [614, 263] width 120 height 103
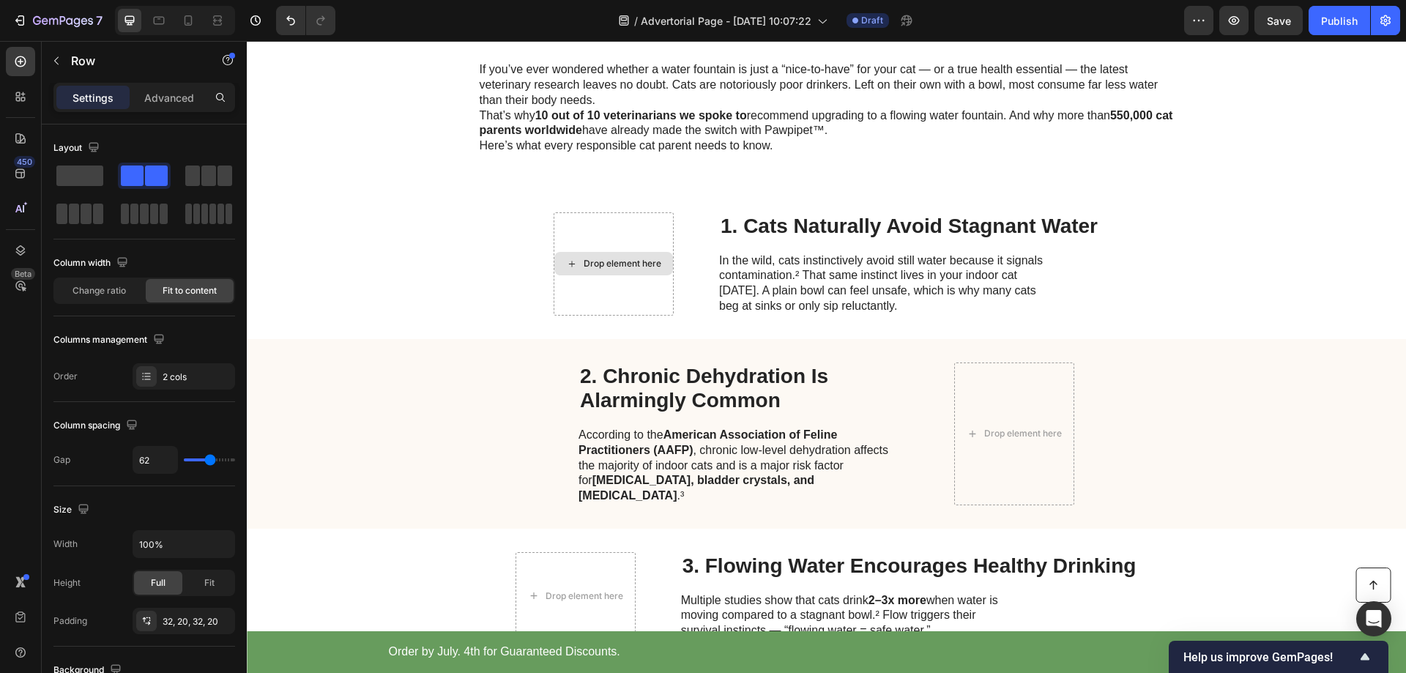
click at [566, 262] on icon at bounding box center [572, 264] width 12 height 12
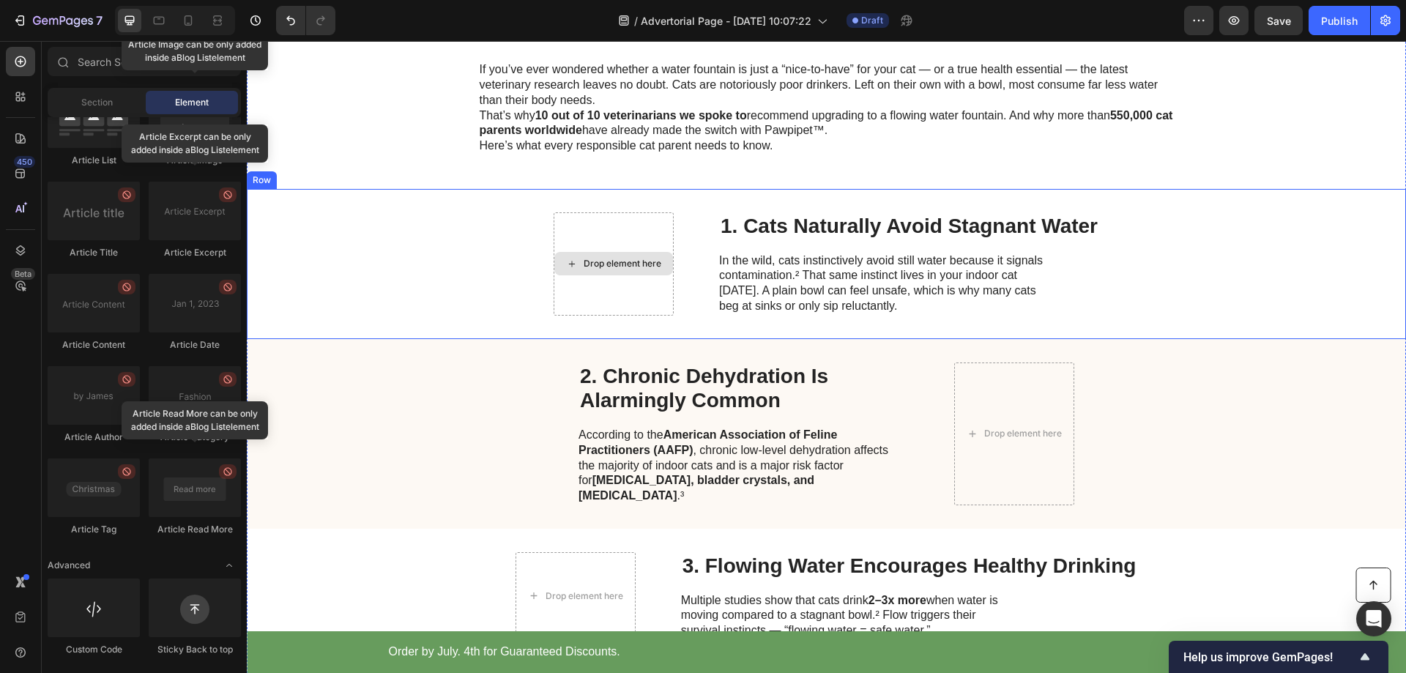
click at [573, 266] on div "Drop element here" at bounding box center [613, 263] width 119 height 23
click at [568, 259] on icon at bounding box center [572, 264] width 12 height 12
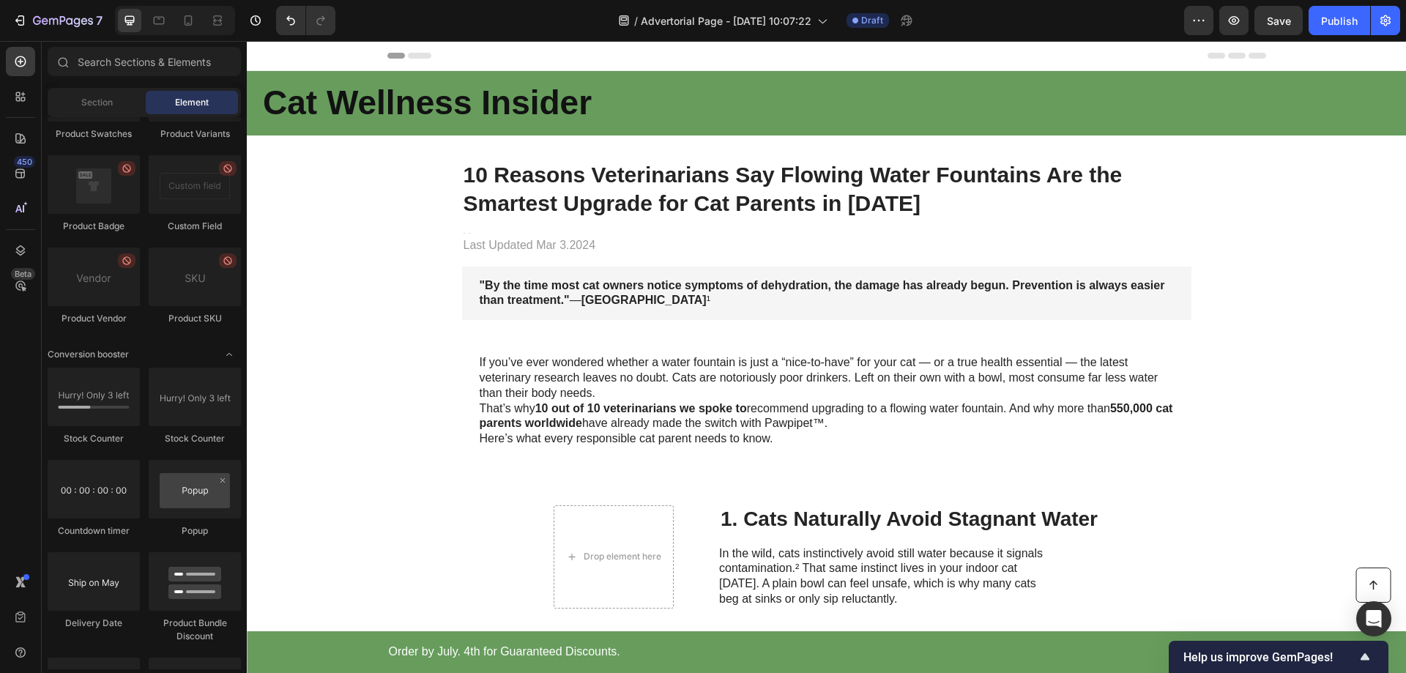
scroll to position [2413, 0]
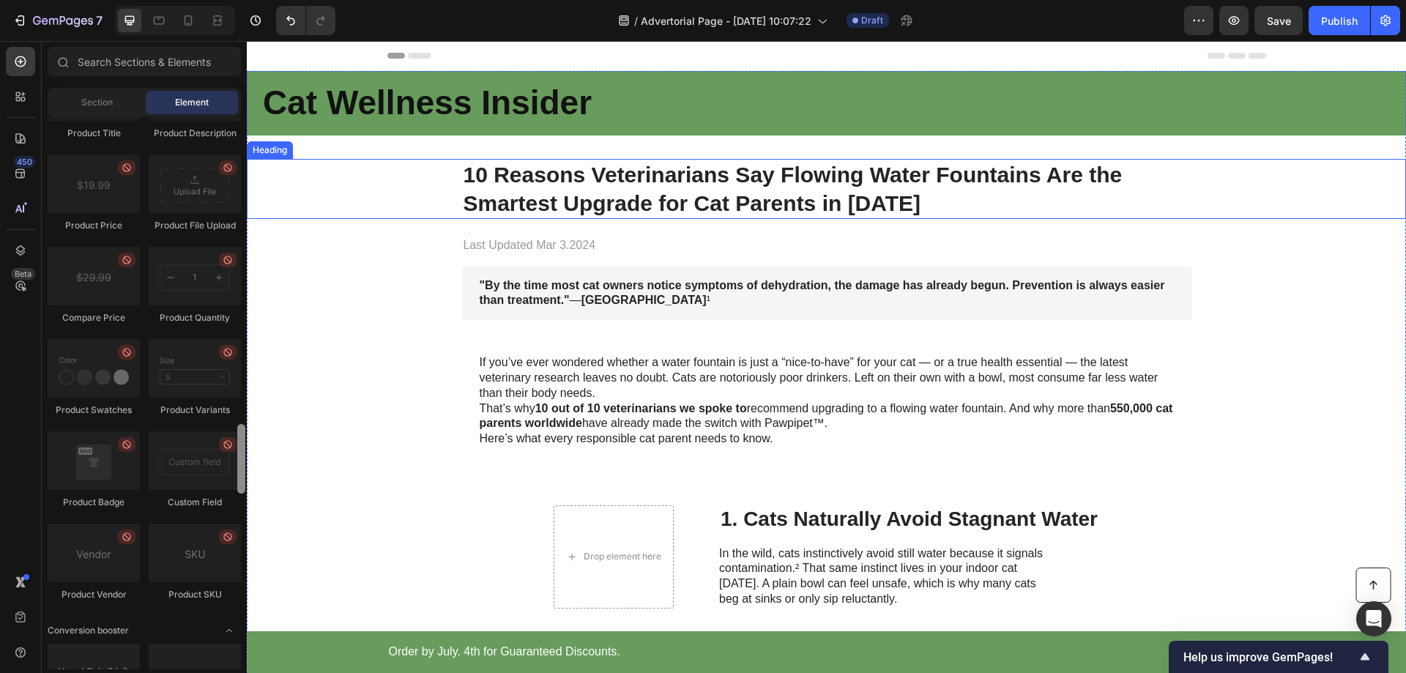
drag, startPoint x: 489, startPoint y: 543, endPoint x: 247, endPoint y: 127, distance: 481.5
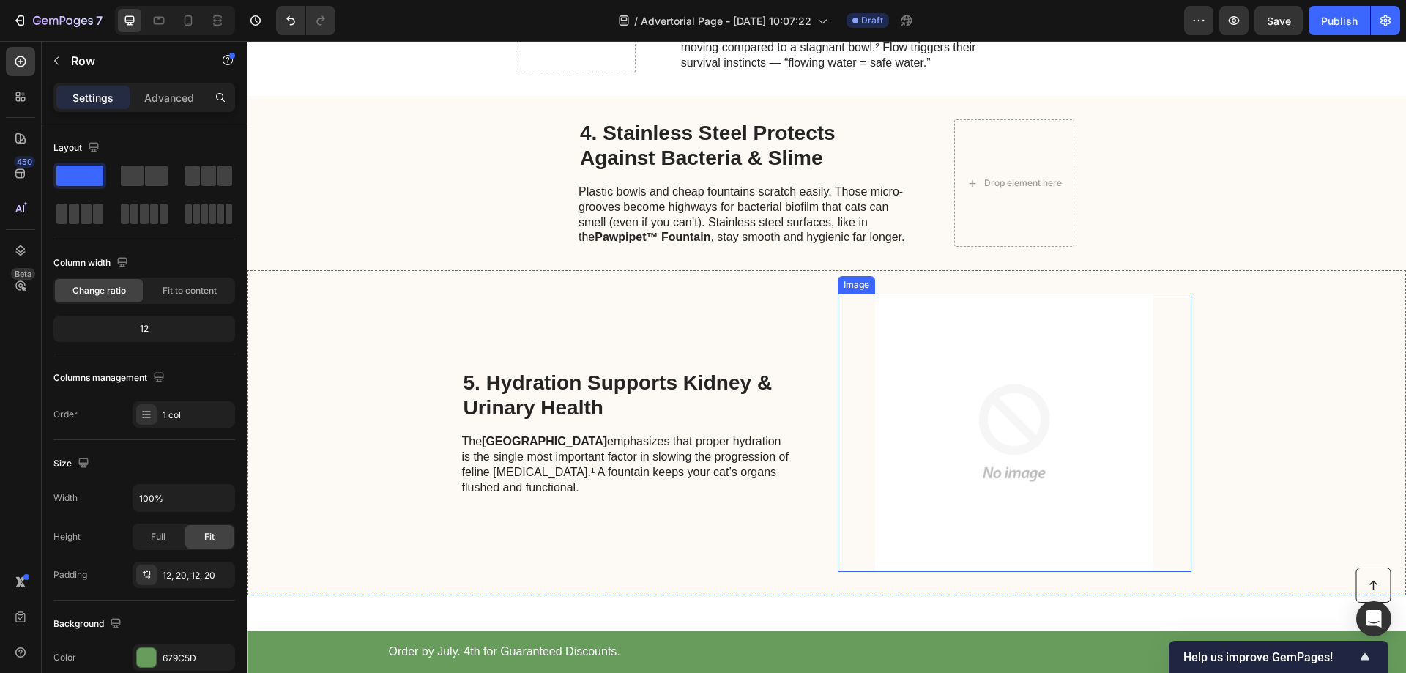
scroll to position [879, 0]
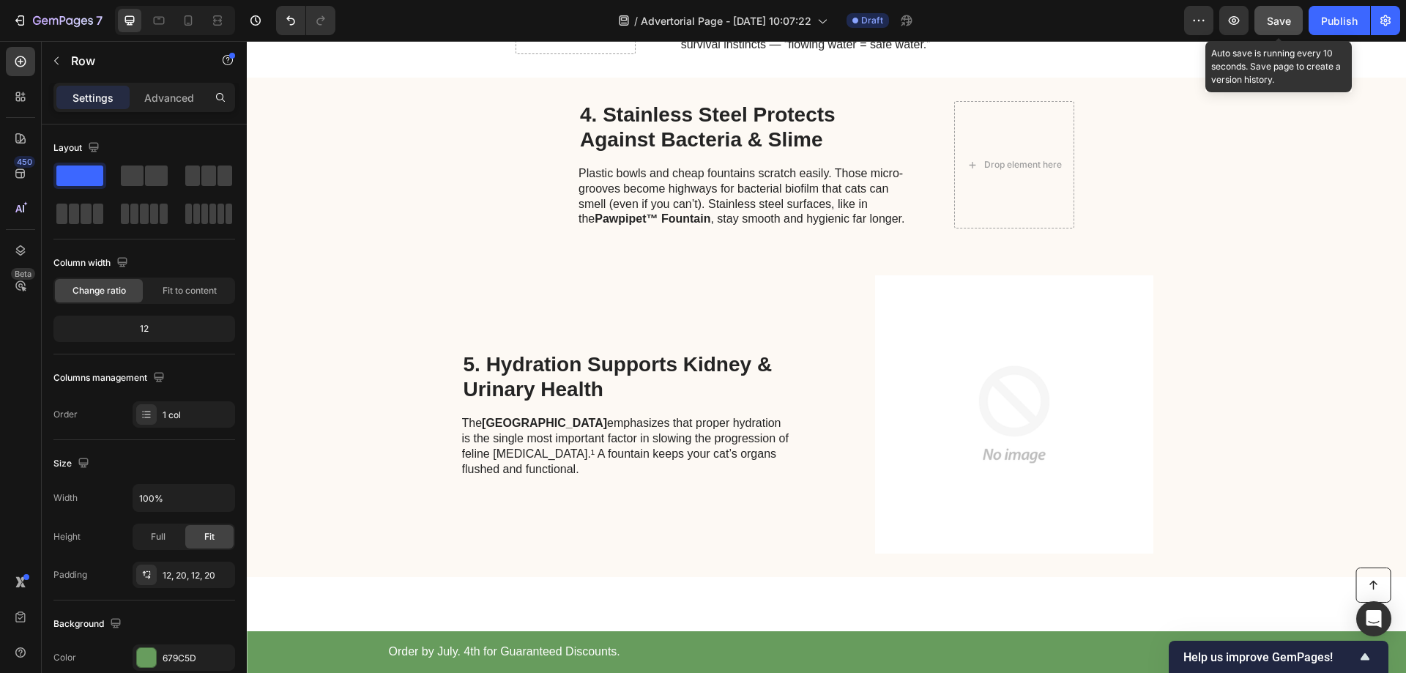
click at [1278, 15] on span "Save" at bounding box center [1279, 21] width 24 height 12
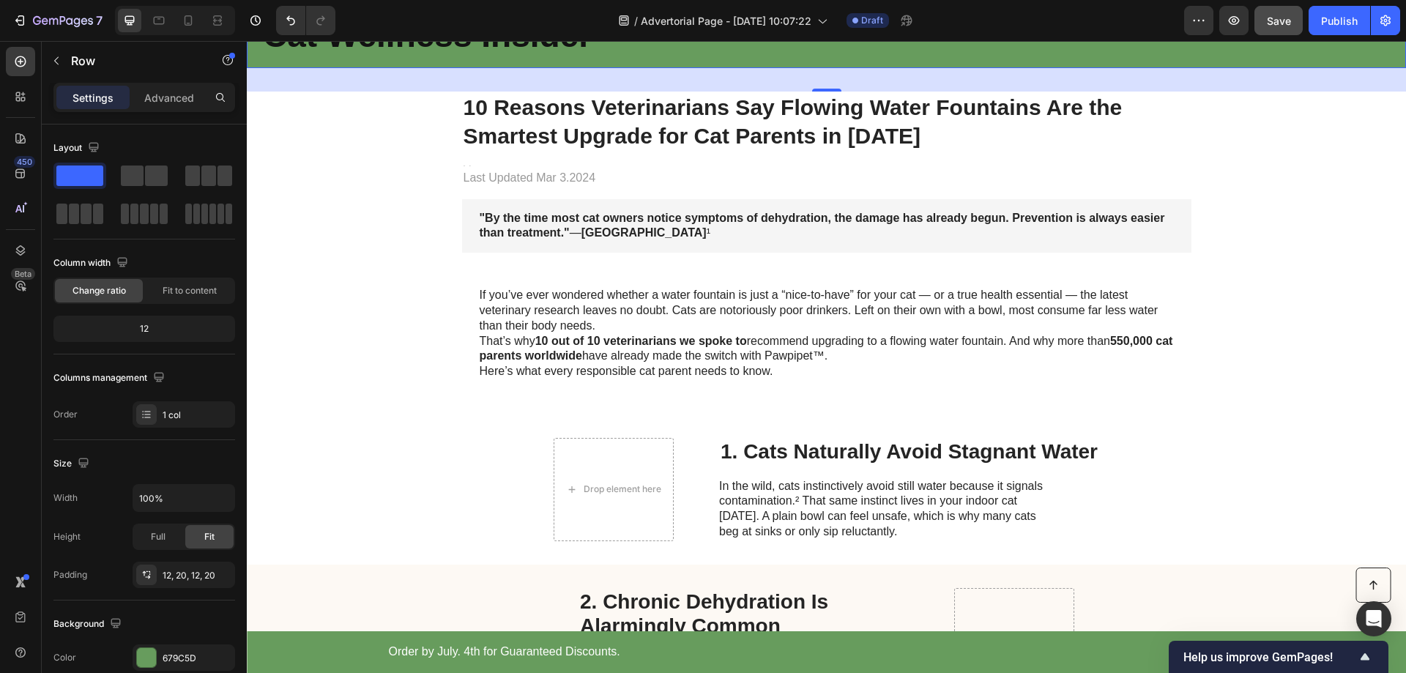
scroll to position [0, 0]
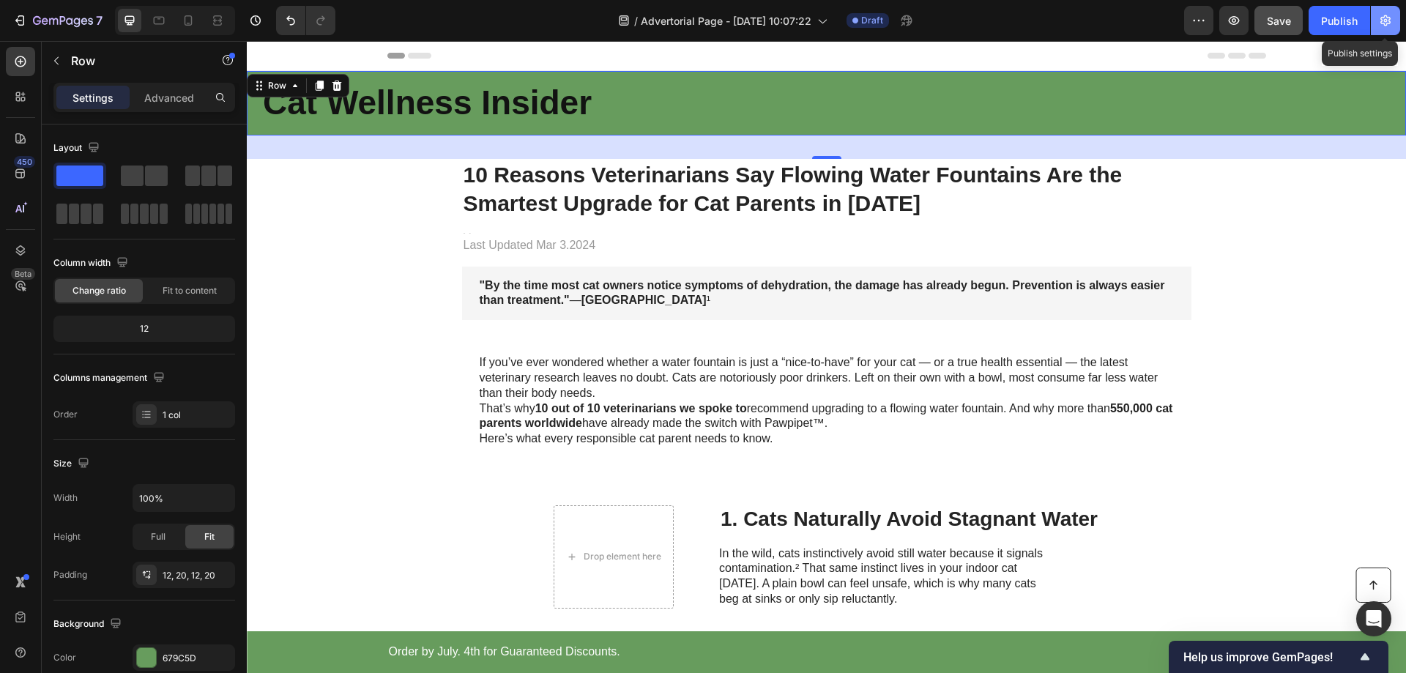
click at [1394, 19] on button "button" at bounding box center [1385, 20] width 29 height 29
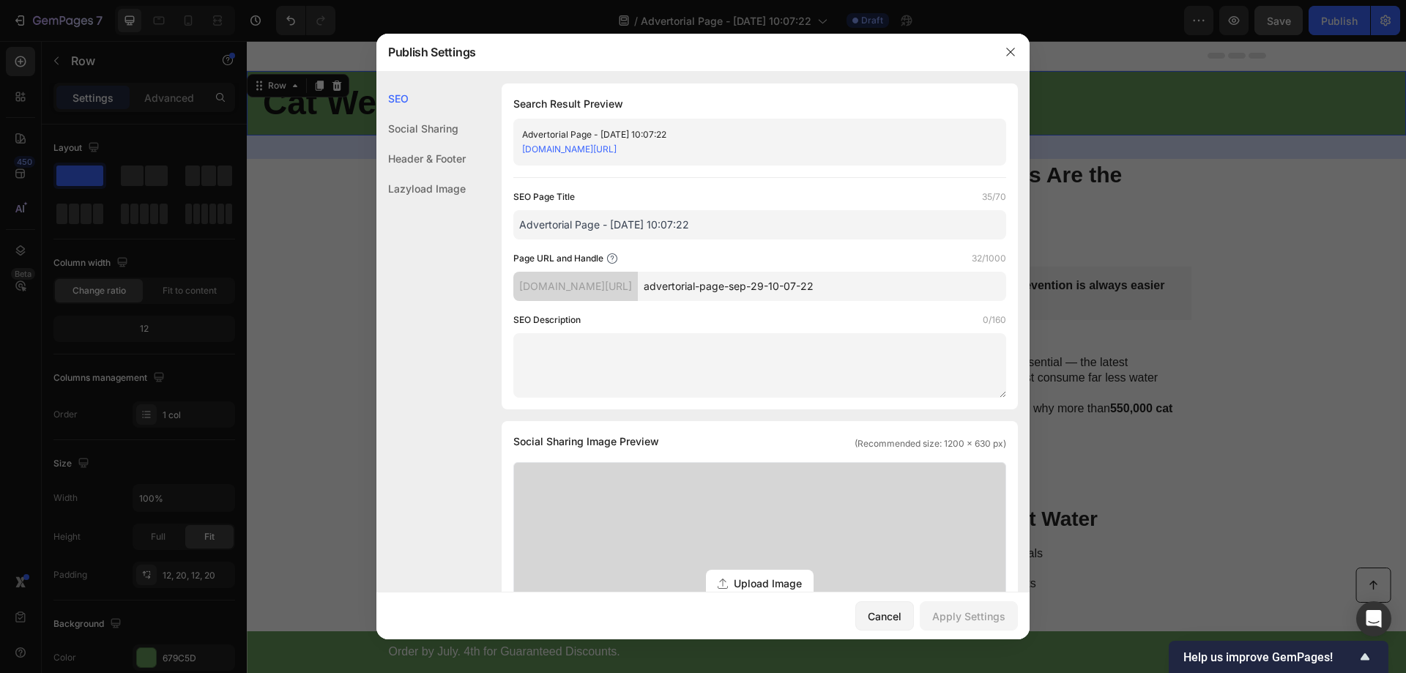
click at [404, 125] on div "Social Sharing" at bounding box center [420, 129] width 89 height 30
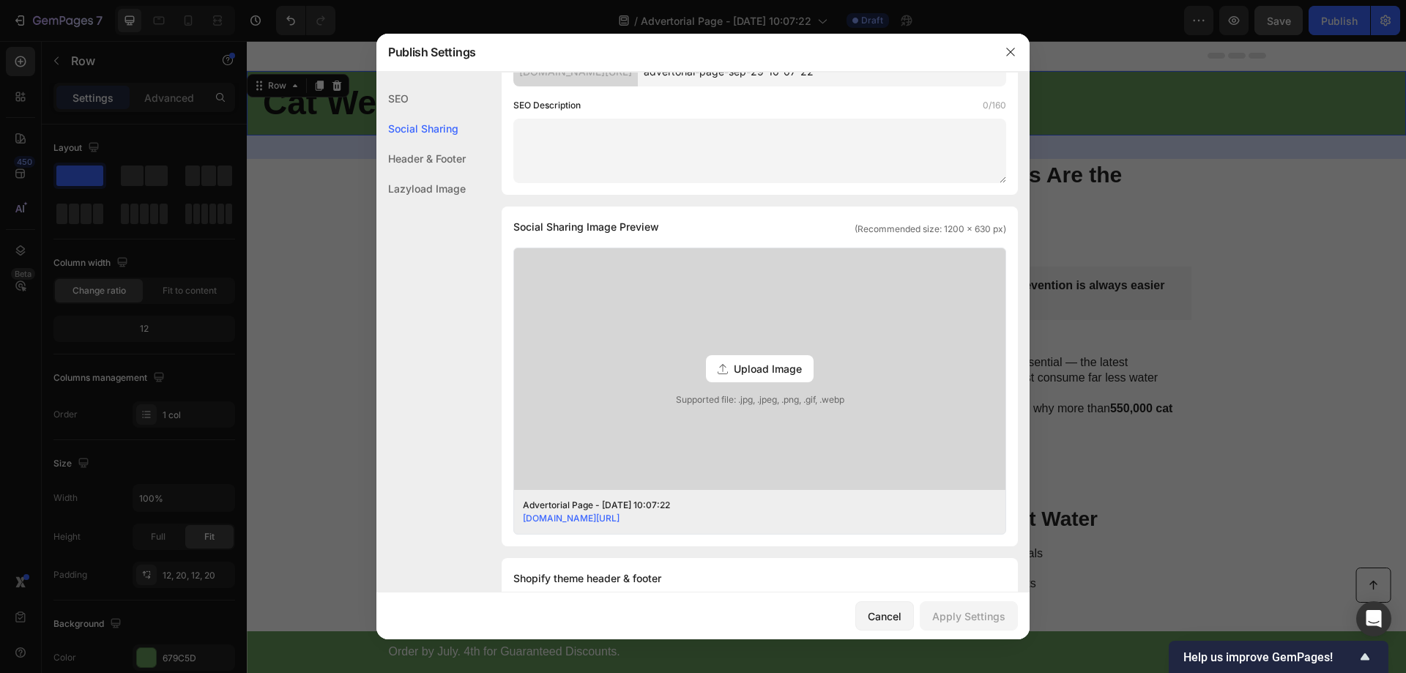
scroll to position [335, 0]
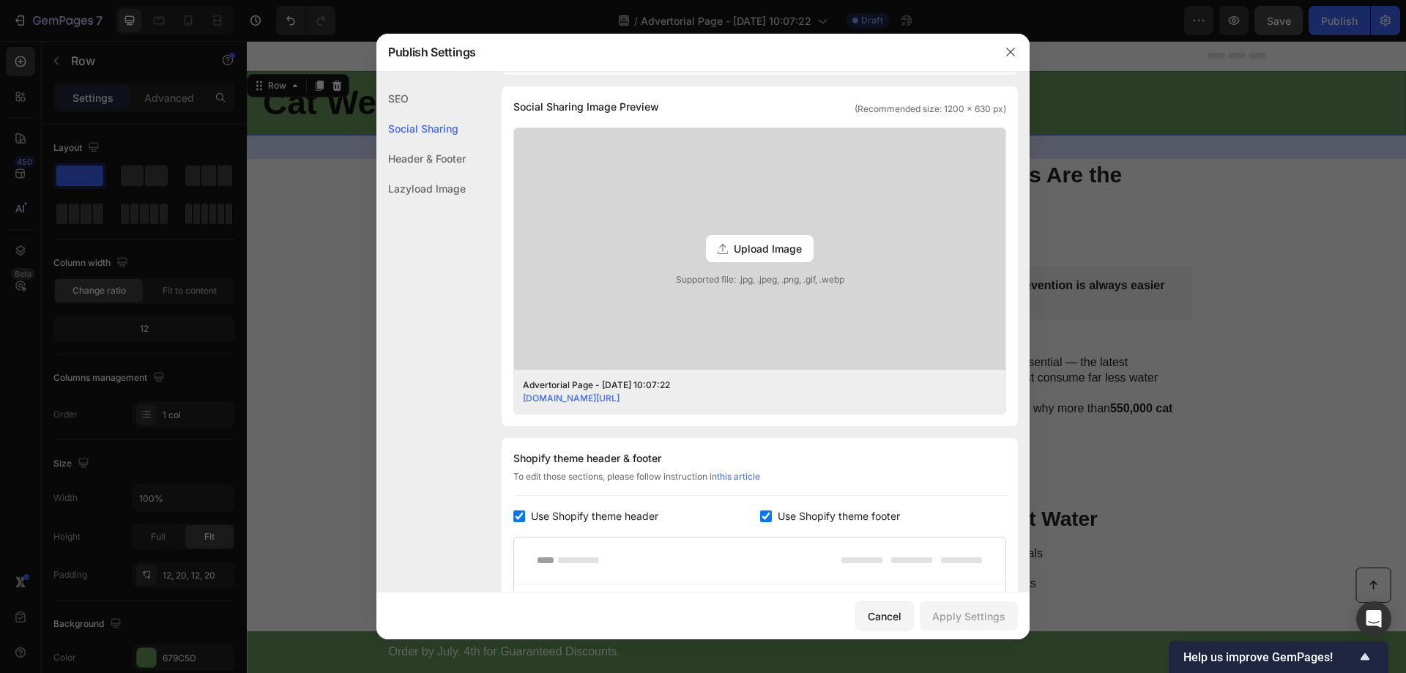
click at [399, 100] on div "SEO" at bounding box center [420, 98] width 89 height 30
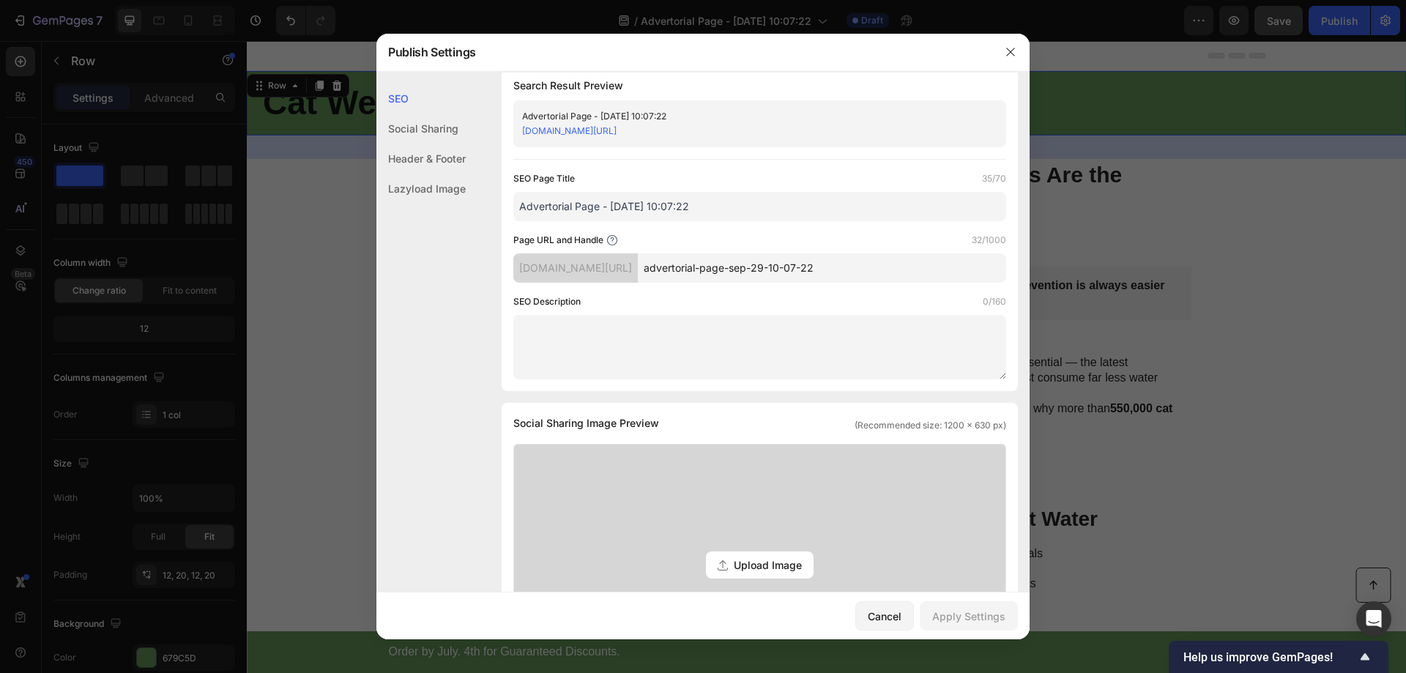
scroll to position [0, 0]
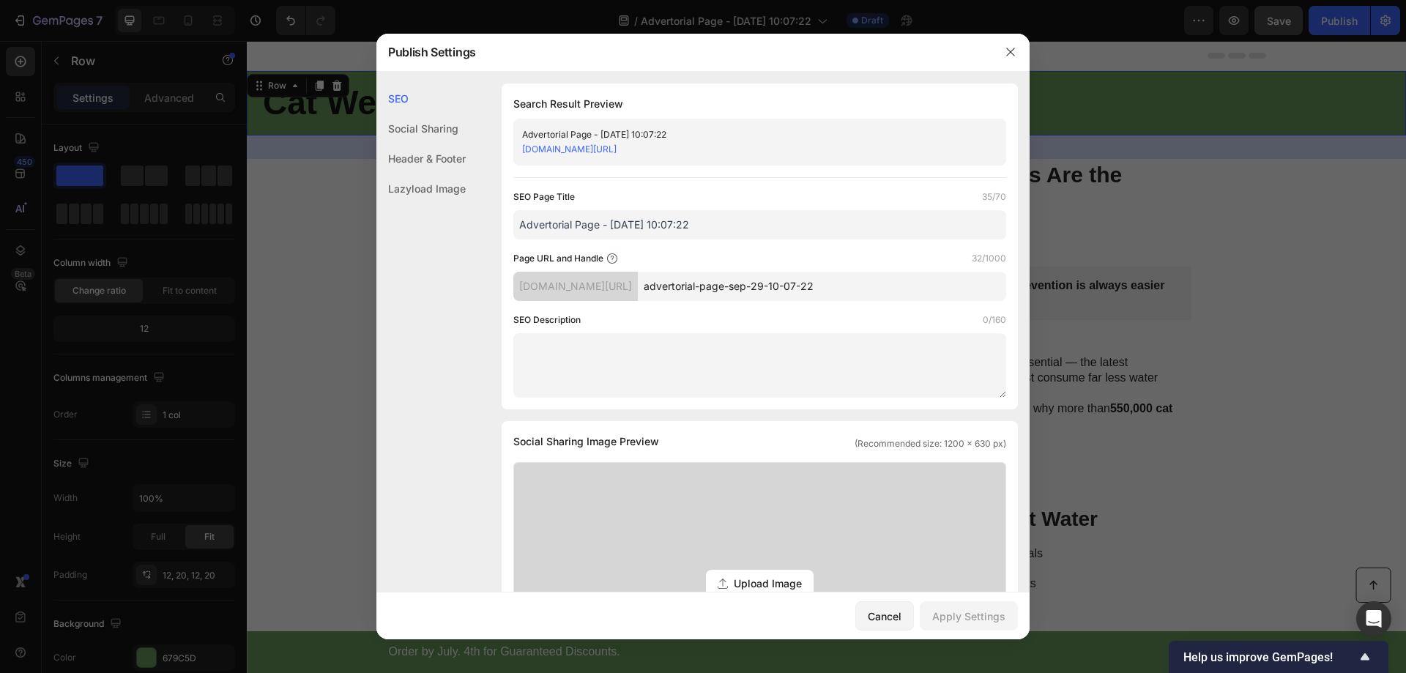
click at [564, 223] on input "Advertorial Page - Sep 29, 10:07:22" at bounding box center [759, 224] width 493 height 29
click at [652, 221] on input "Advertorial Page - Sep 29, 10:07:22" at bounding box center [759, 224] width 493 height 29
click at [724, 226] on input "Advertorial Page - Sep 29, 10:07:22" at bounding box center [759, 224] width 493 height 29
click at [885, 291] on input "advertorial-page-sep-29-10-07-22" at bounding box center [822, 286] width 368 height 29
drag, startPoint x: 1010, startPoint y: 54, endPoint x: 764, endPoint y: 13, distance: 249.5
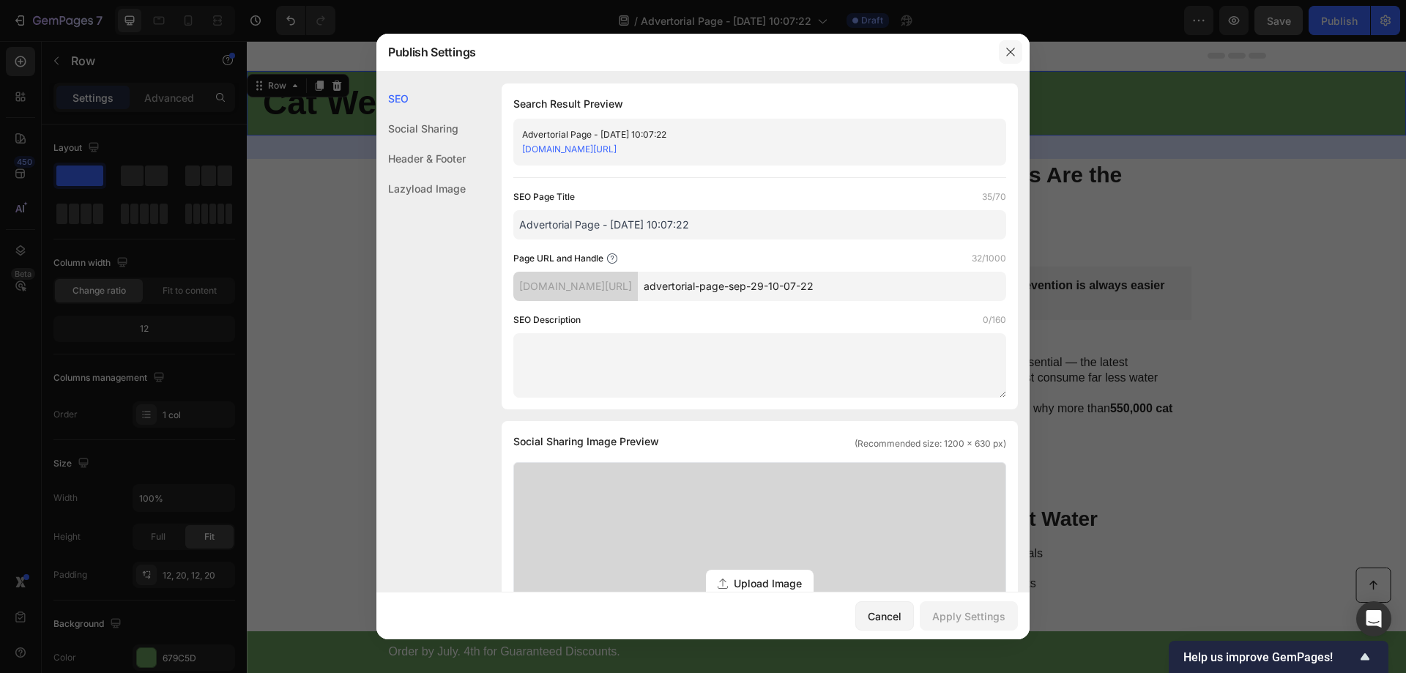
click at [1011, 54] on icon "button" at bounding box center [1011, 52] width 12 height 12
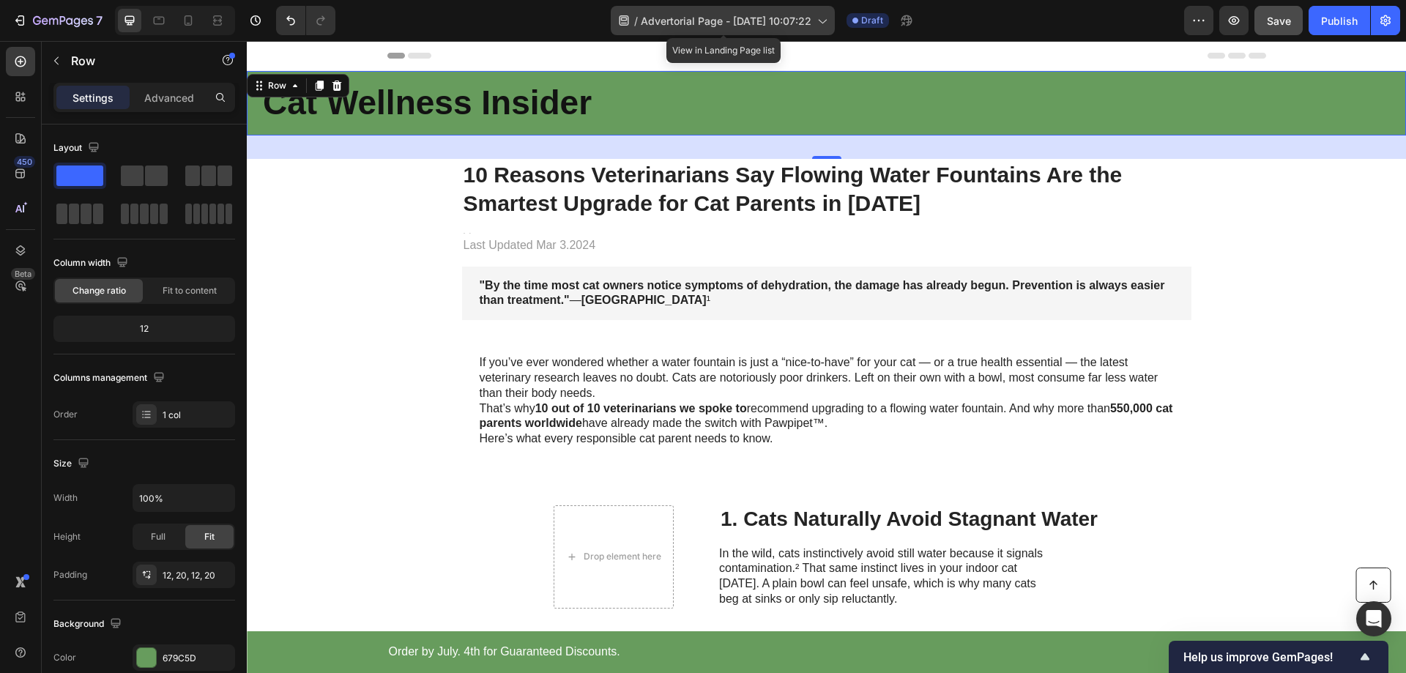
click at [819, 16] on icon at bounding box center [821, 20] width 15 height 15
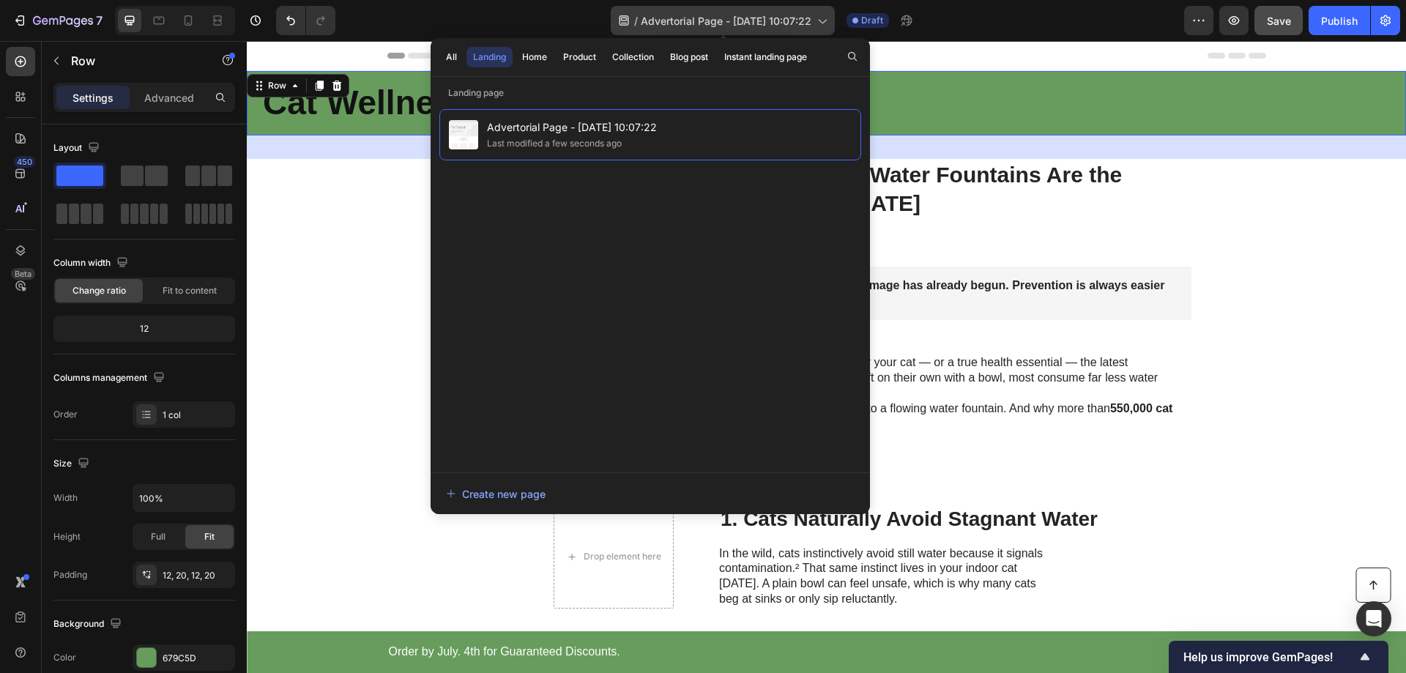
click at [820, 18] on icon at bounding box center [821, 20] width 15 height 15
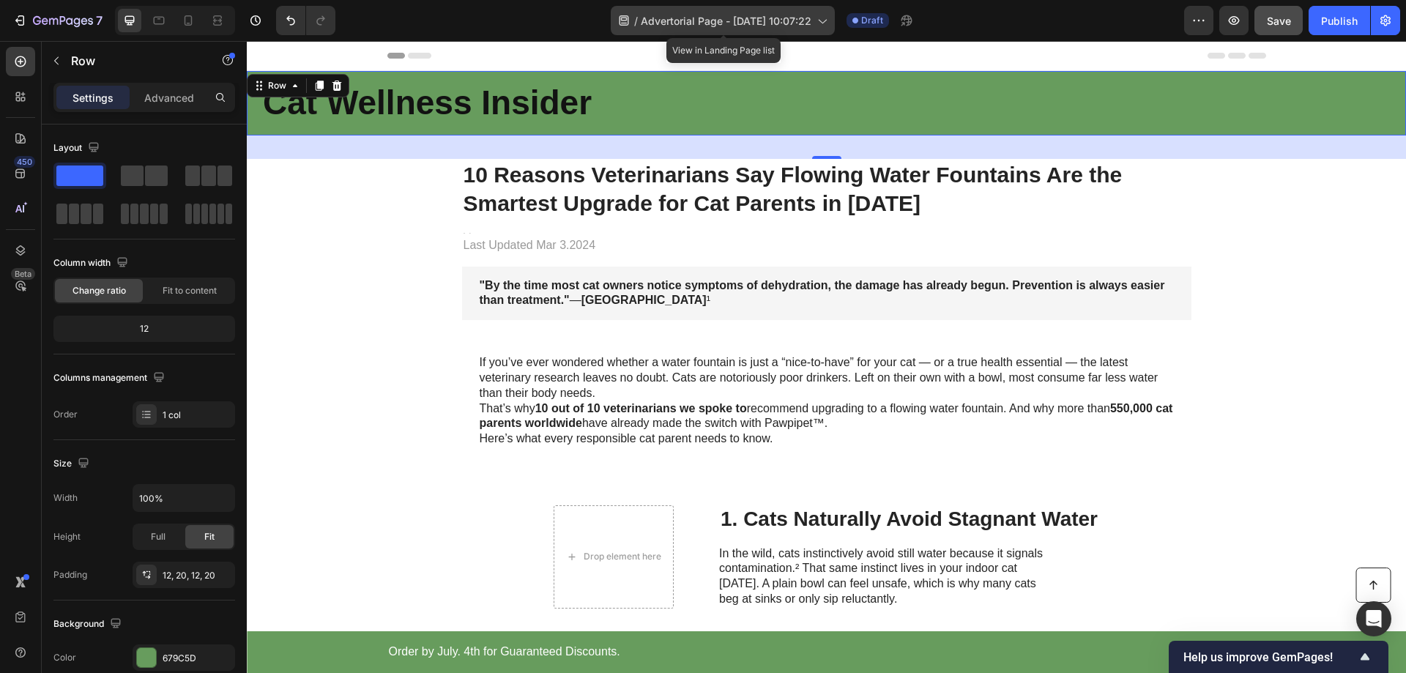
click at [827, 19] on icon at bounding box center [821, 20] width 15 height 15
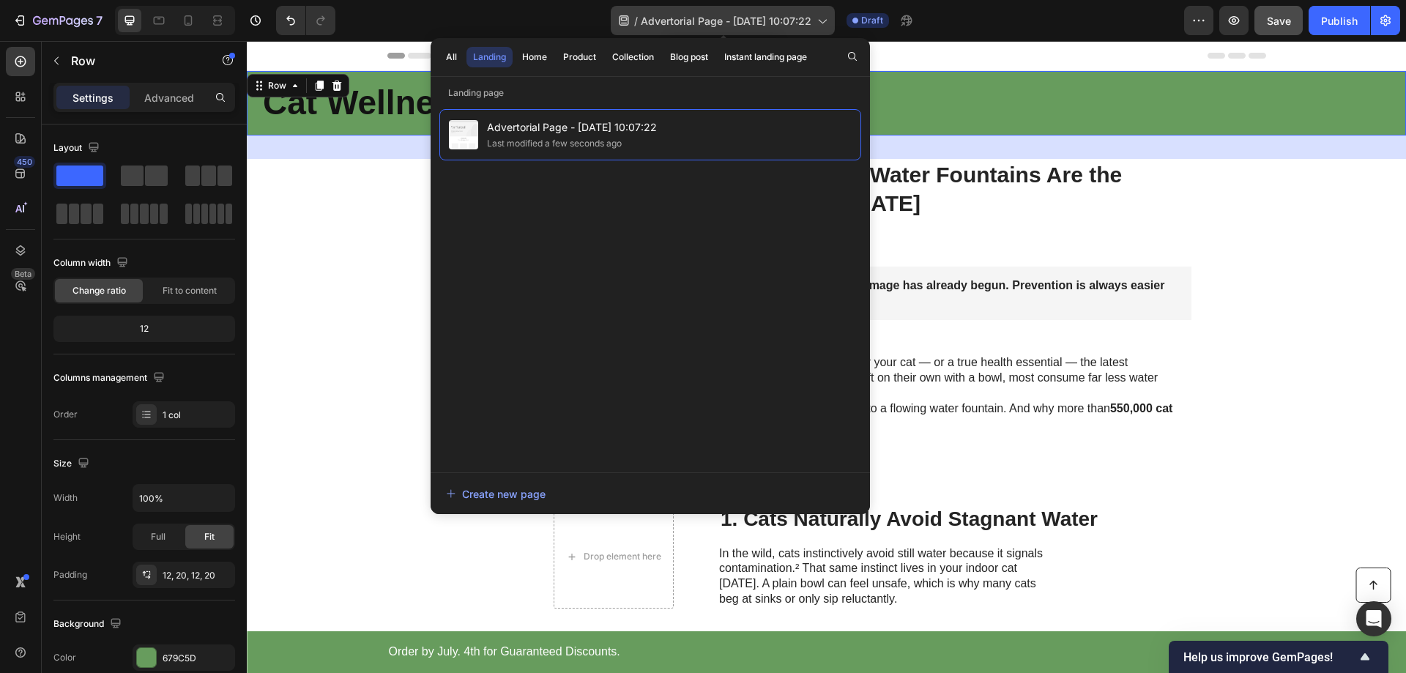
click at [827, 19] on icon at bounding box center [821, 20] width 15 height 15
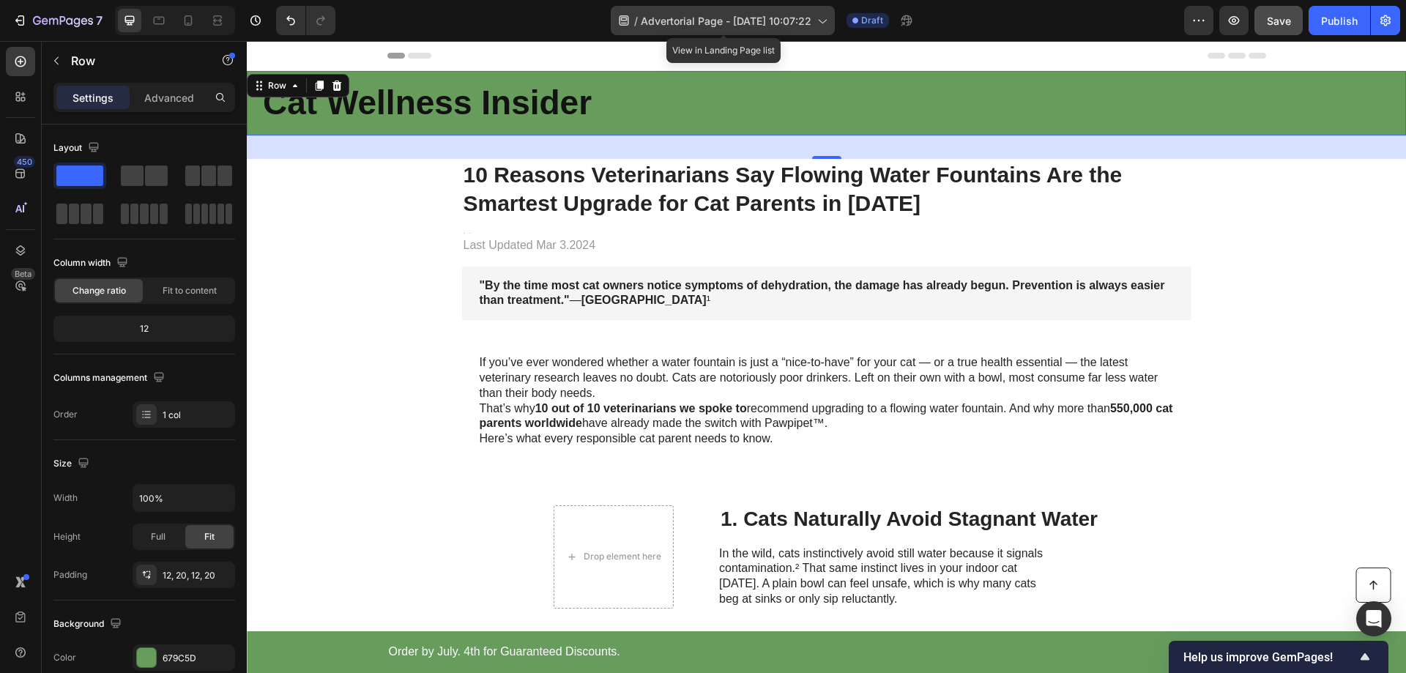
click at [716, 18] on span "Advertorial Page - Sep 29, 10:07:22" at bounding box center [726, 20] width 171 height 15
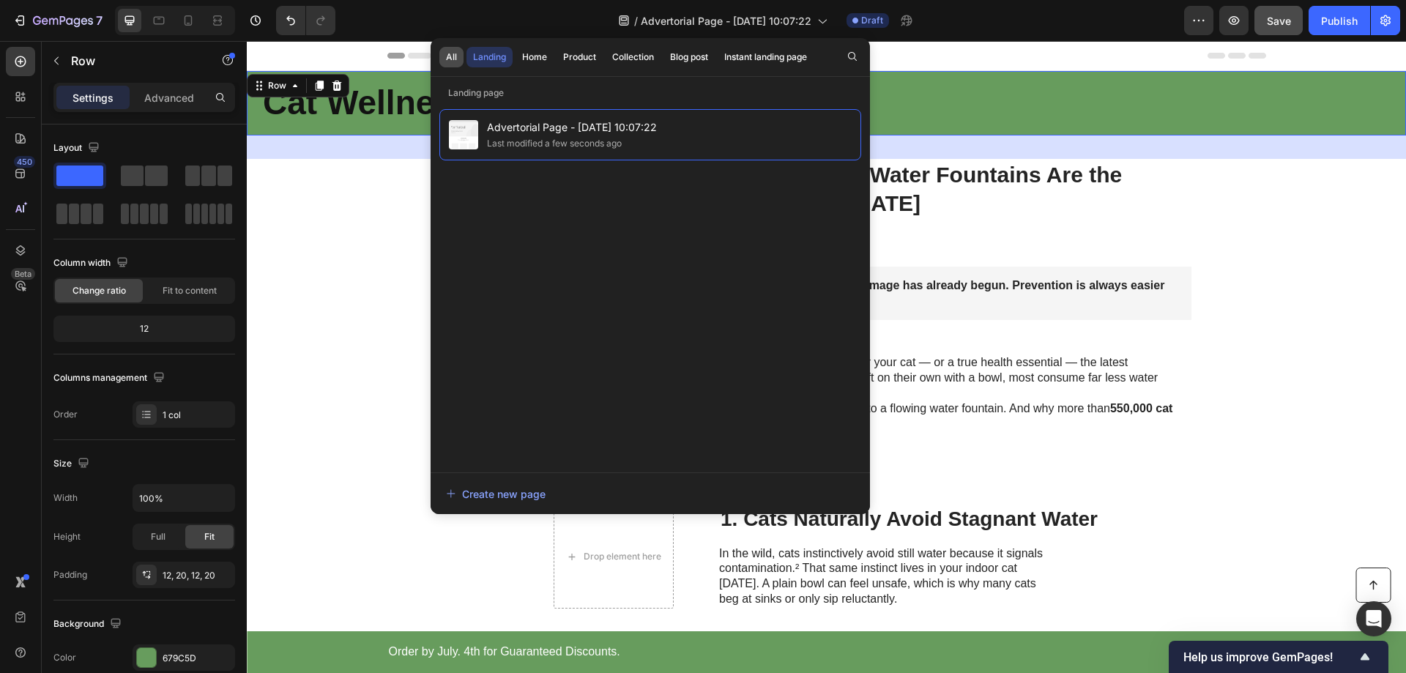
click at [454, 63] on div "All" at bounding box center [451, 57] width 11 height 13
click at [484, 58] on div "Landing" at bounding box center [489, 57] width 33 height 13
click at [447, 58] on div "All" at bounding box center [451, 57] width 11 height 13
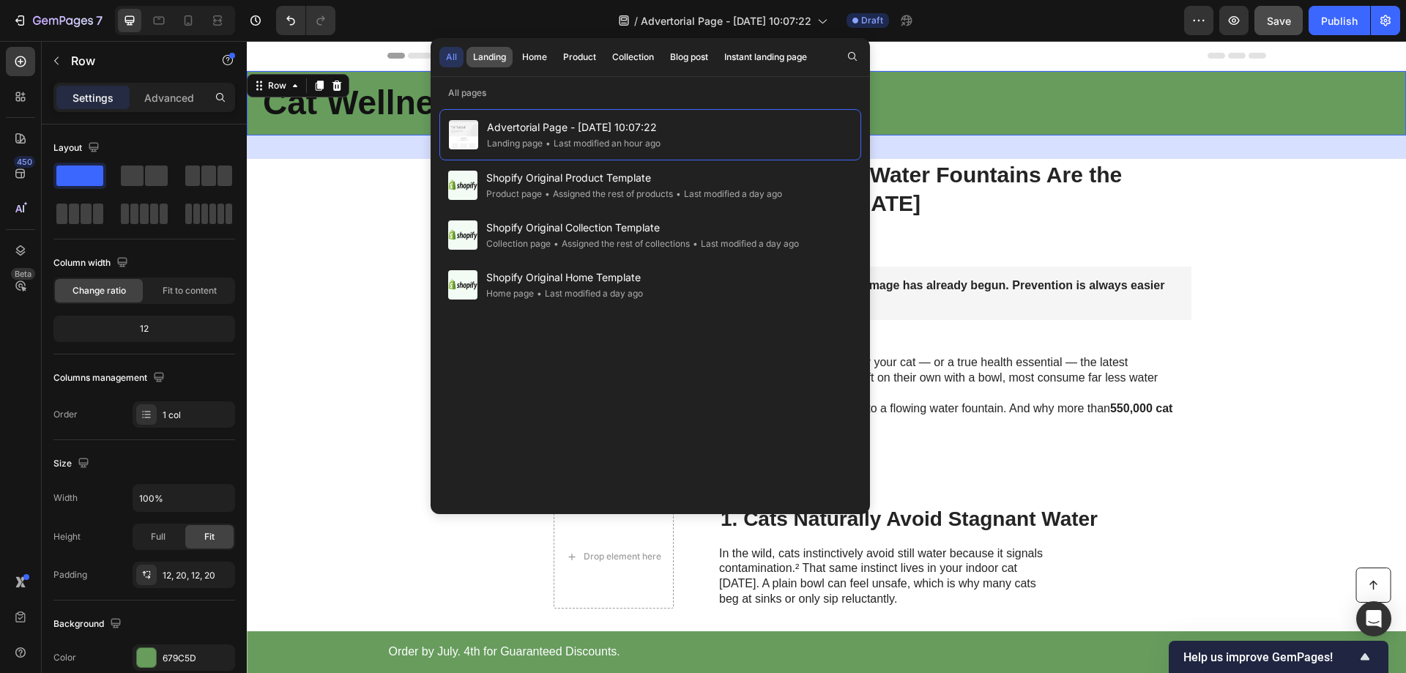
click at [490, 57] on div "Landing" at bounding box center [489, 57] width 33 height 13
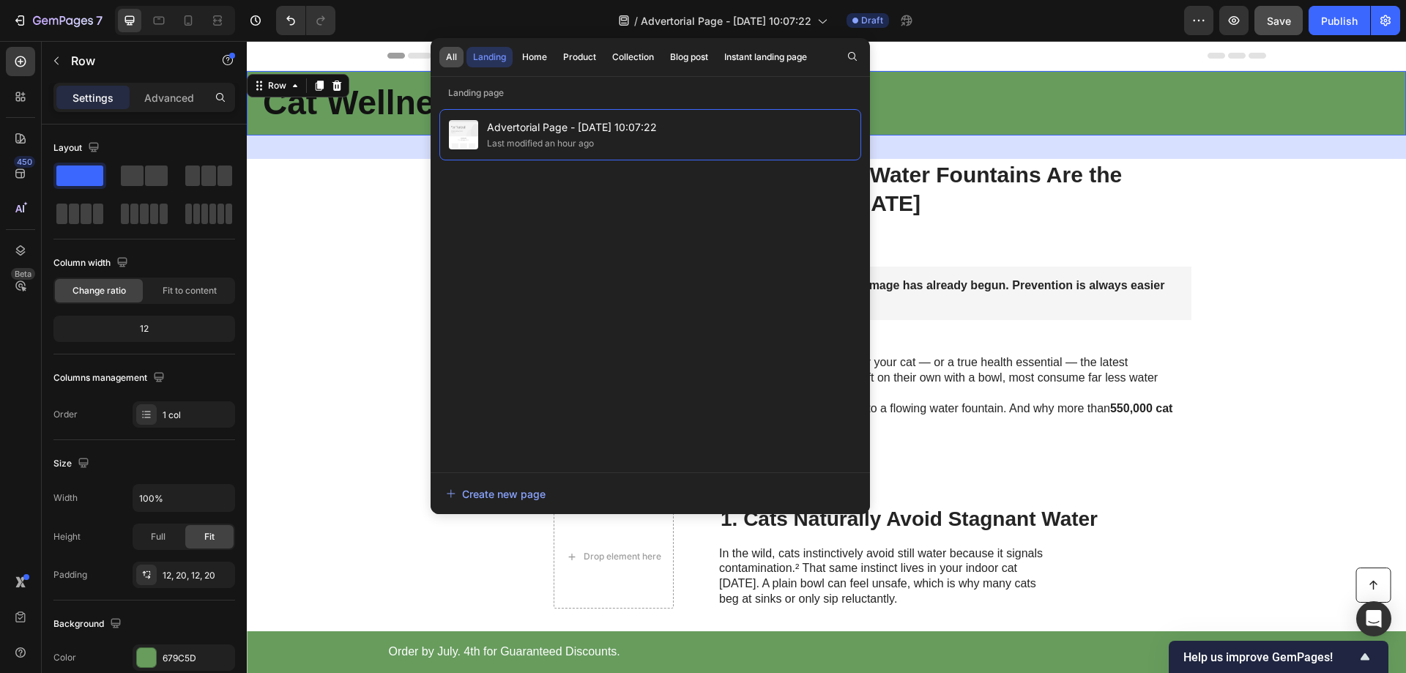
click at [451, 59] on div "All" at bounding box center [451, 57] width 11 height 13
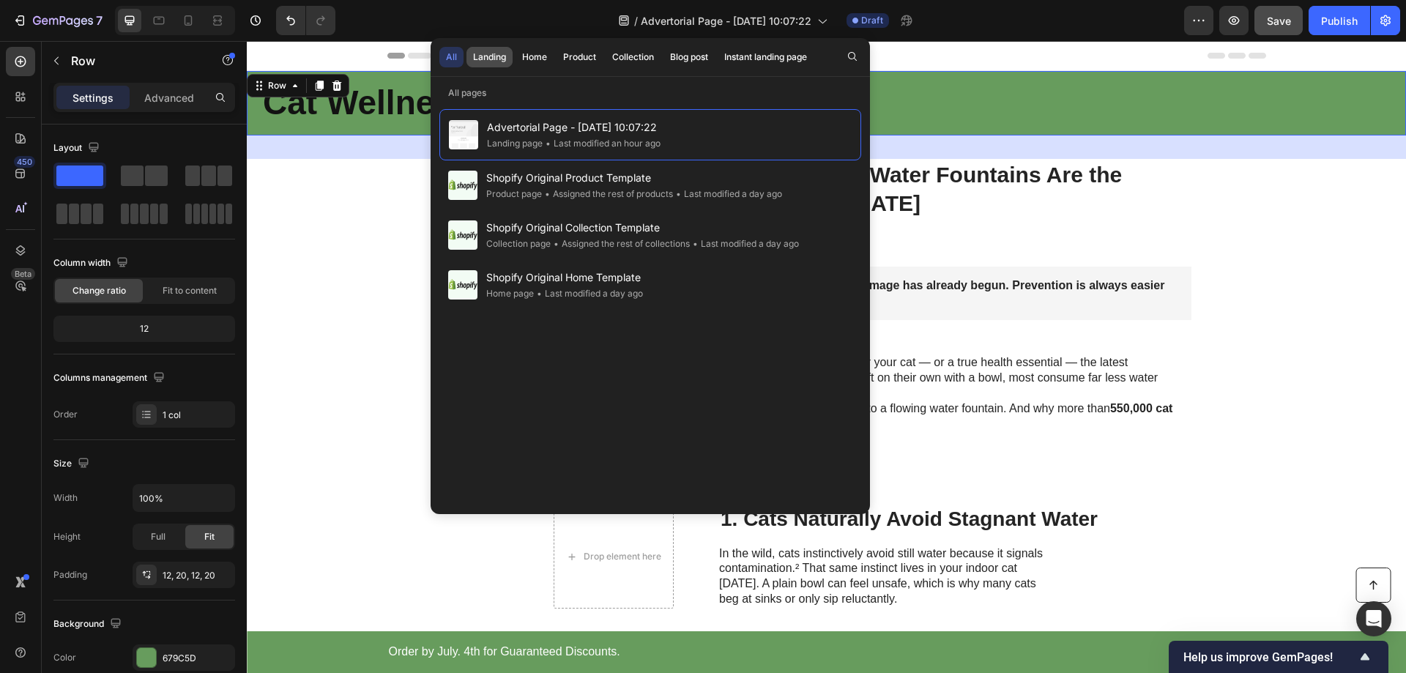
click at [486, 56] on div "Landing" at bounding box center [489, 57] width 33 height 13
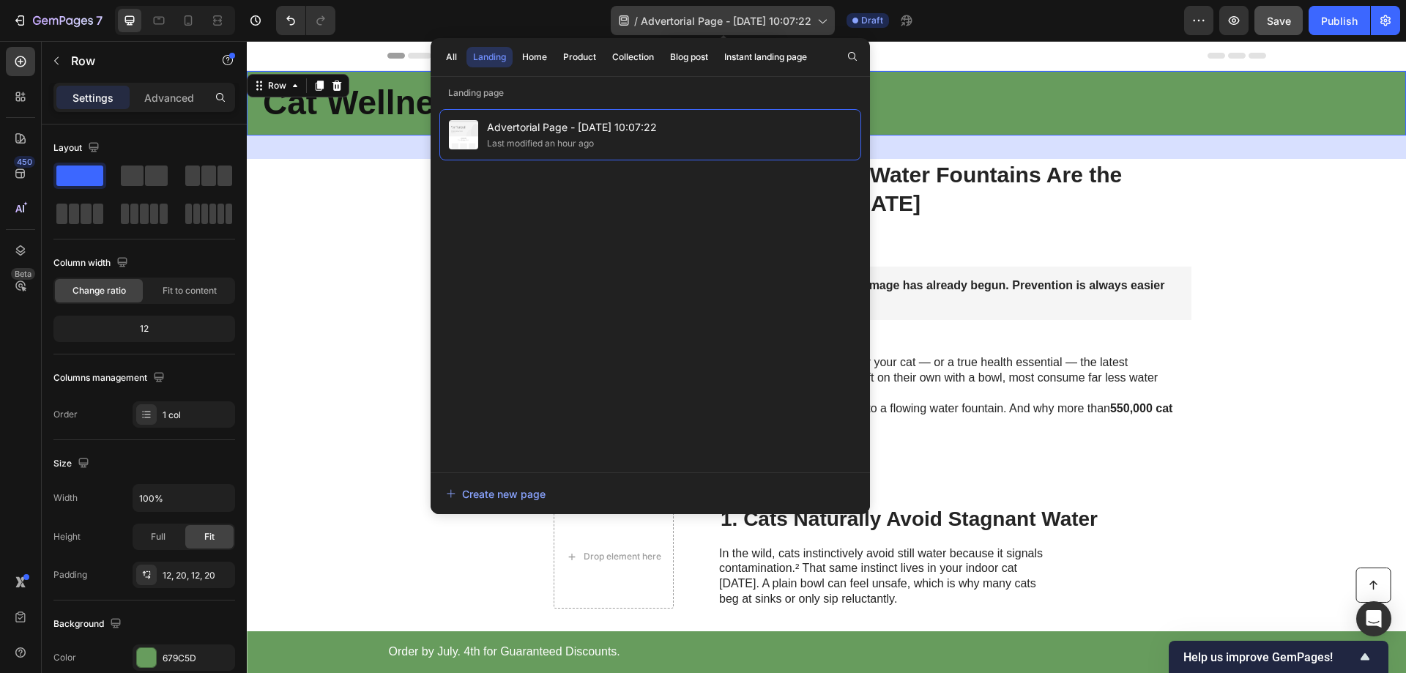
click at [767, 20] on span "Advertorial Page - Sep 29, 10:07:22" at bounding box center [726, 20] width 171 height 15
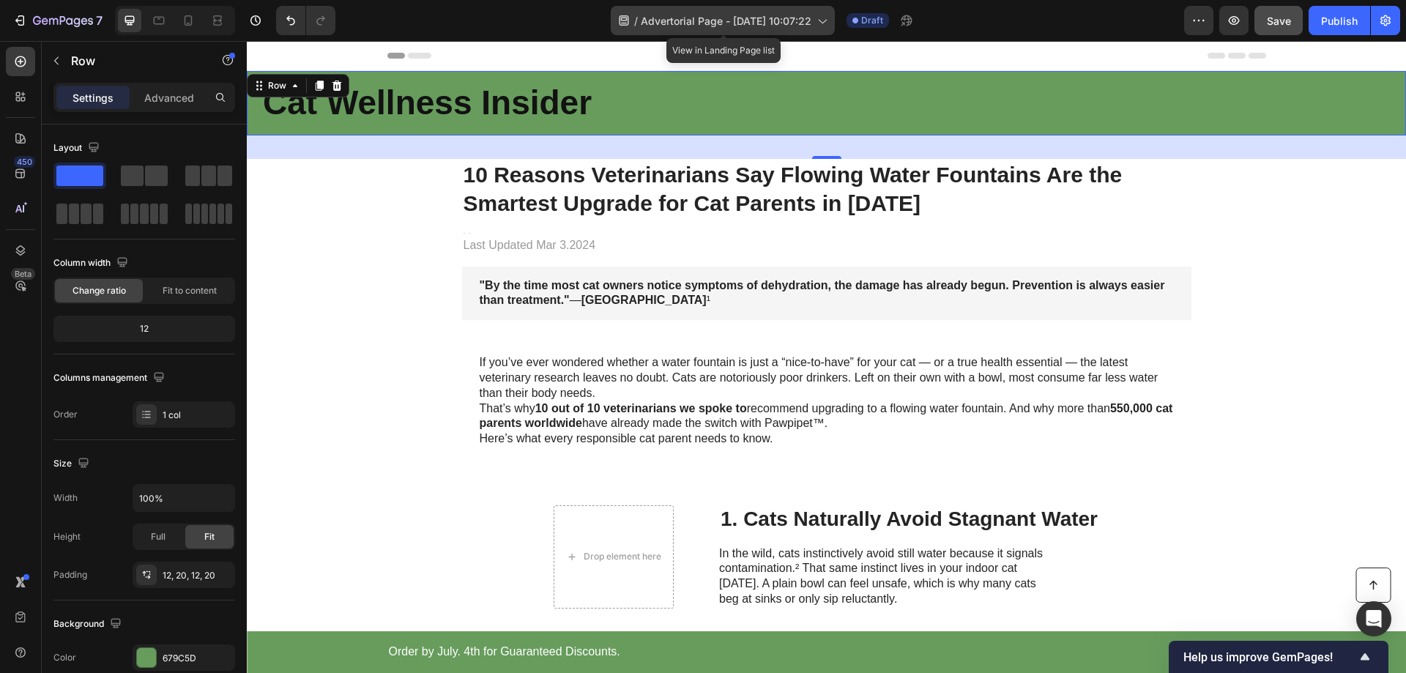
drag, startPoint x: 787, startPoint y: 17, endPoint x: 779, endPoint y: 17, distance: 8.1
click at [779, 17] on span "Advertorial Page - Sep 29, 10:07:22" at bounding box center [726, 20] width 171 height 15
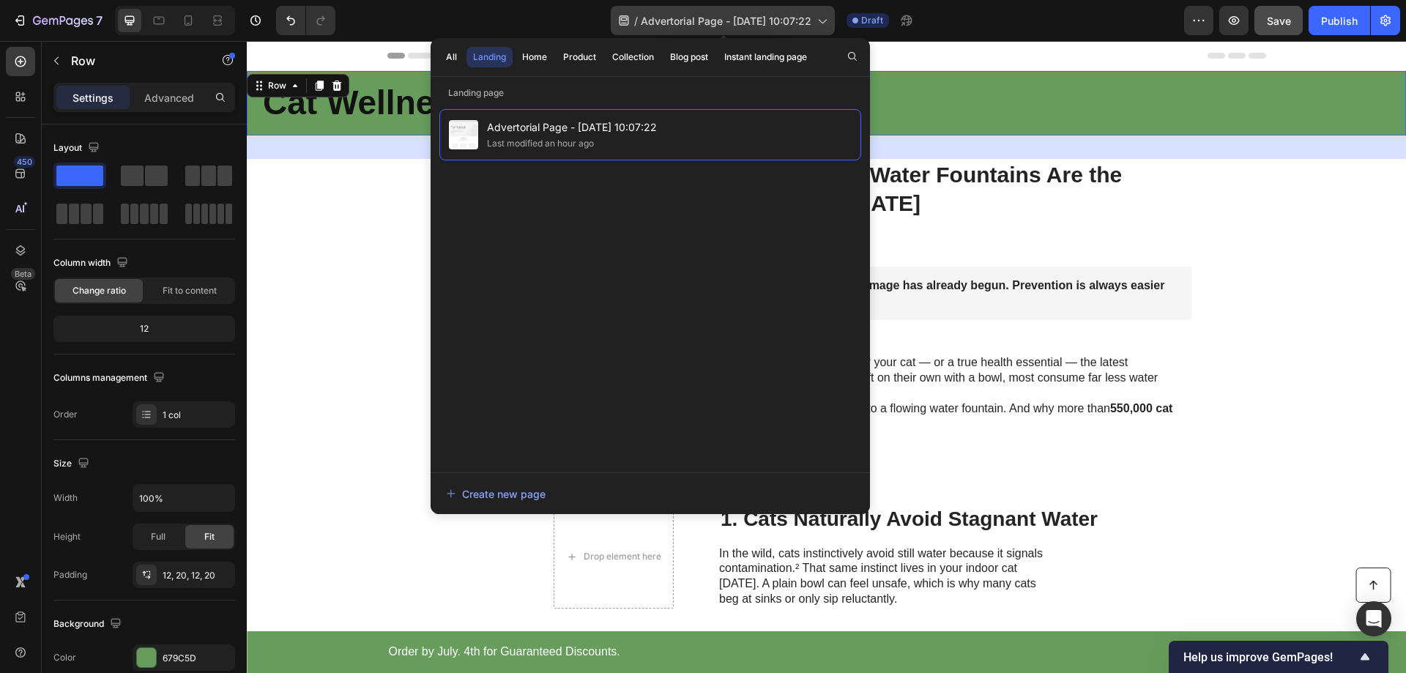
click at [825, 21] on icon at bounding box center [821, 20] width 15 height 15
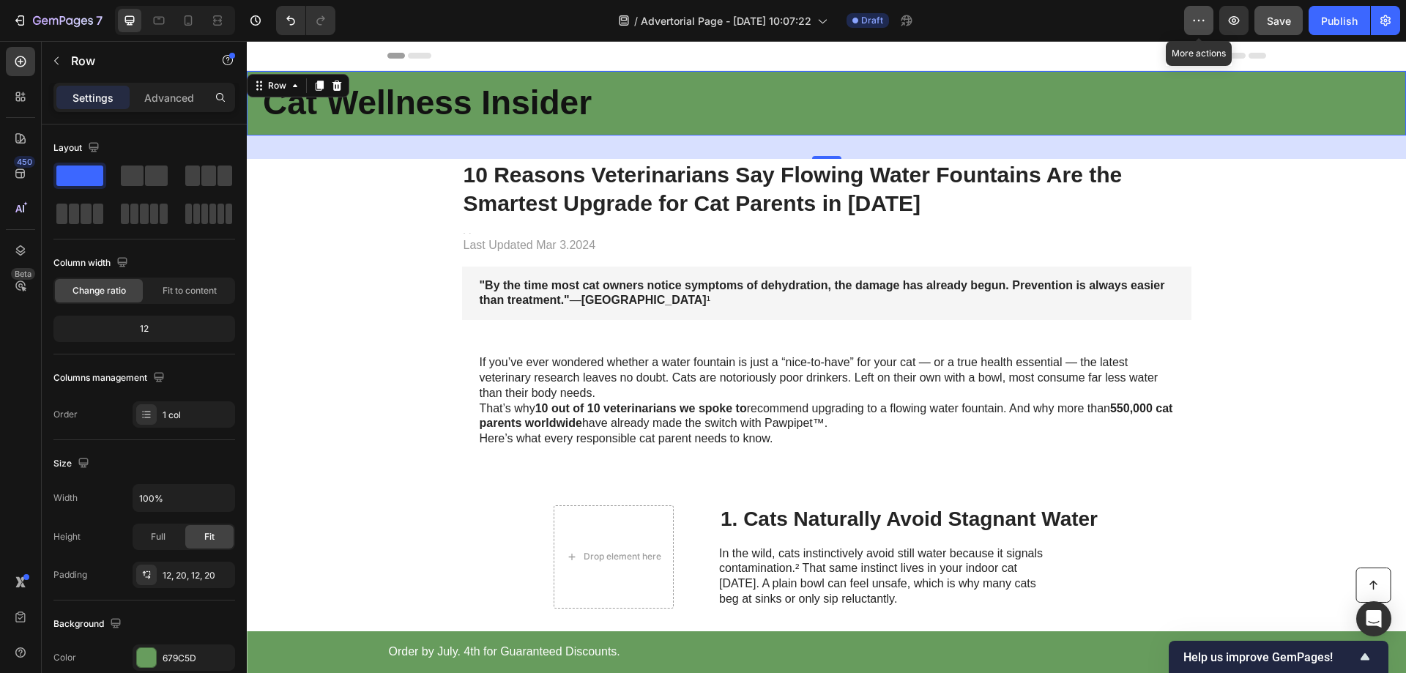
click at [1203, 17] on icon "button" at bounding box center [1199, 20] width 15 height 15
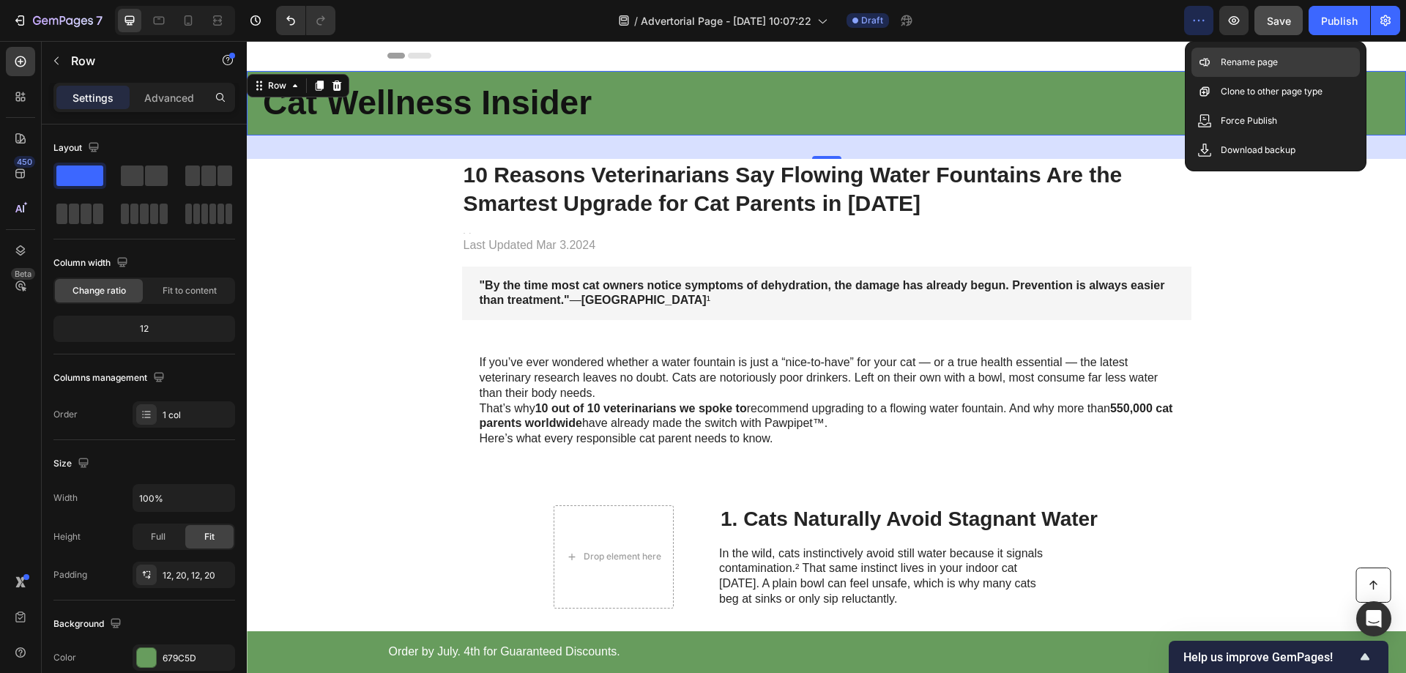
click at [1230, 52] on div "Rename page" at bounding box center [1276, 62] width 168 height 29
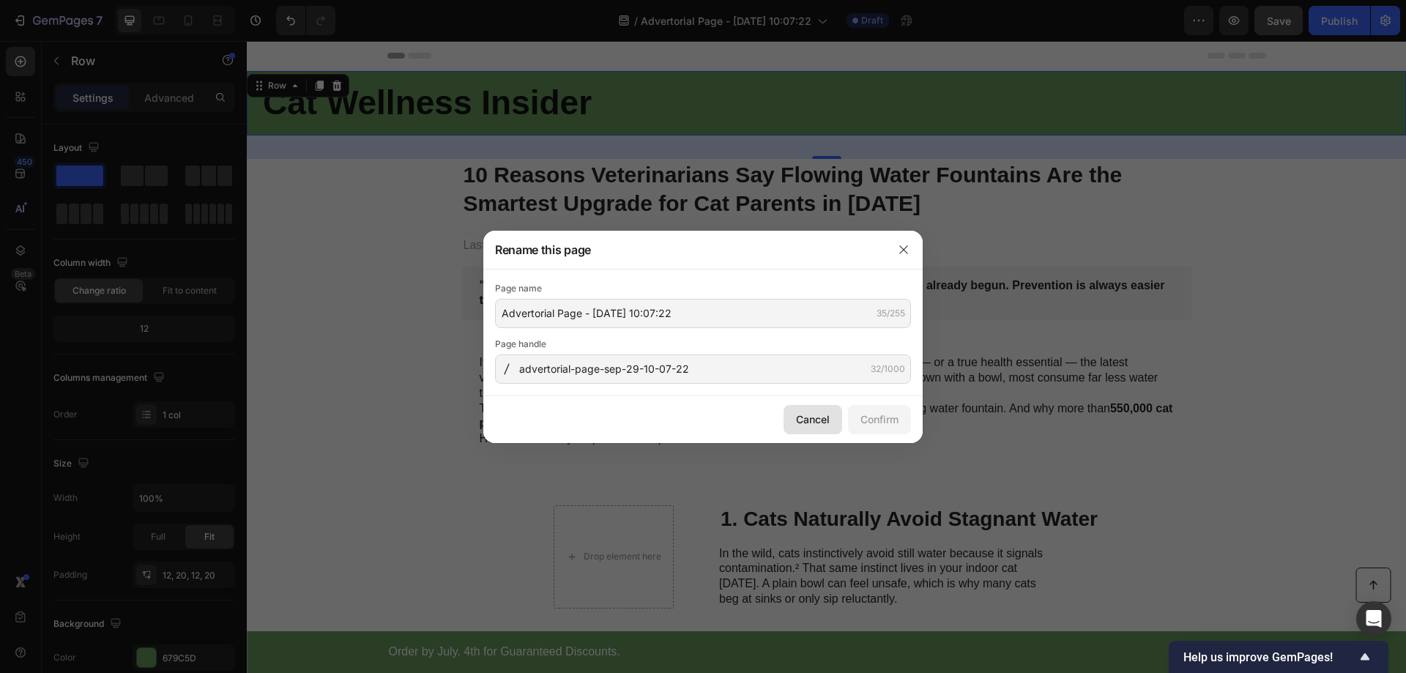
click at [817, 424] on div "Cancel" at bounding box center [813, 419] width 34 height 15
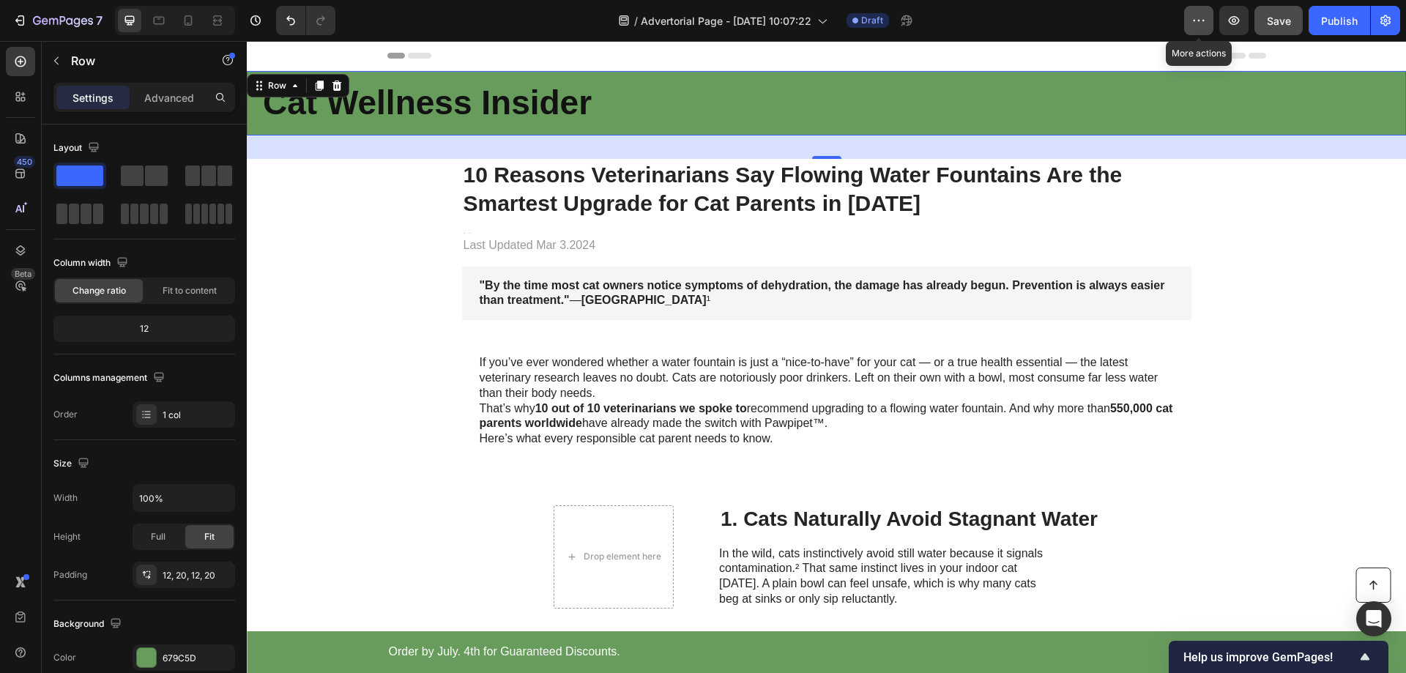
click at [1203, 21] on icon "button" at bounding box center [1204, 20] width 2 height 1
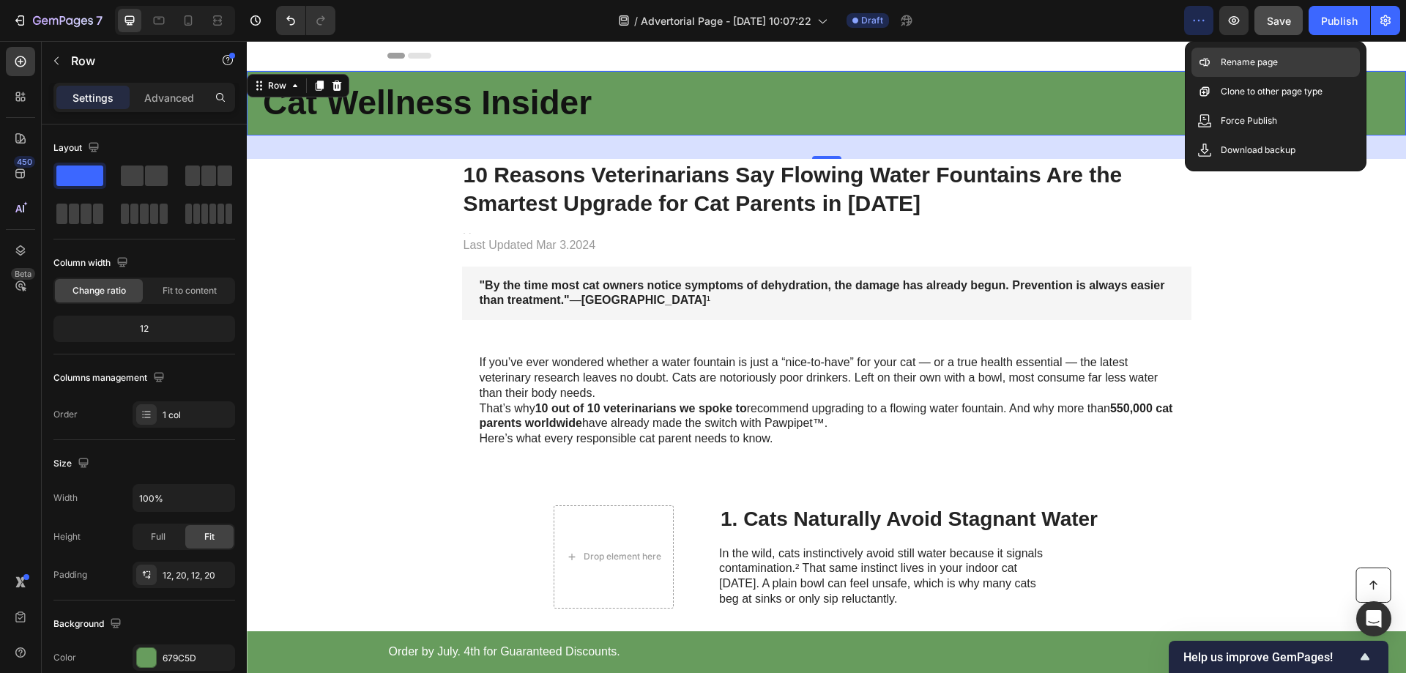
click at [1223, 62] on p "Rename page" at bounding box center [1249, 62] width 57 height 15
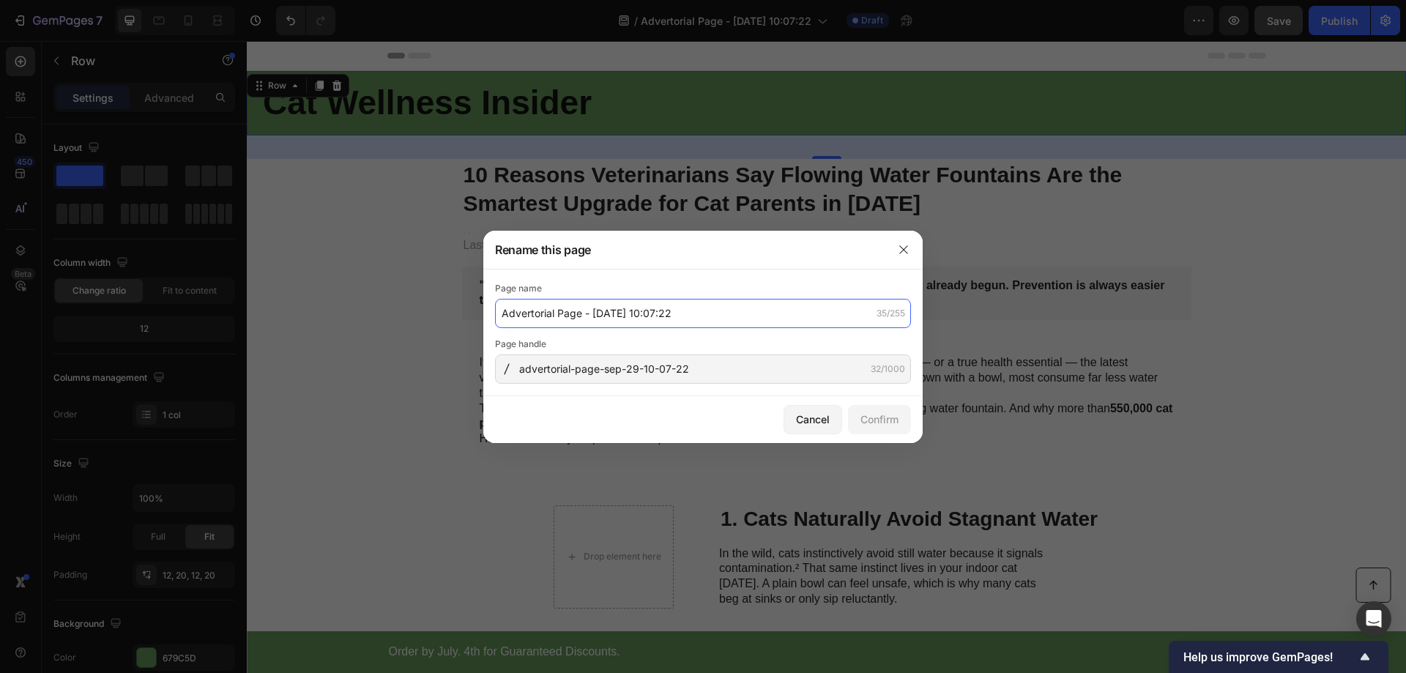
click at [712, 315] on input "Advertorial Page - Sep 29, 10:07:22" at bounding box center [703, 313] width 416 height 29
type input "10 reasons"
click at [892, 425] on div "Confirm" at bounding box center [880, 419] width 38 height 15
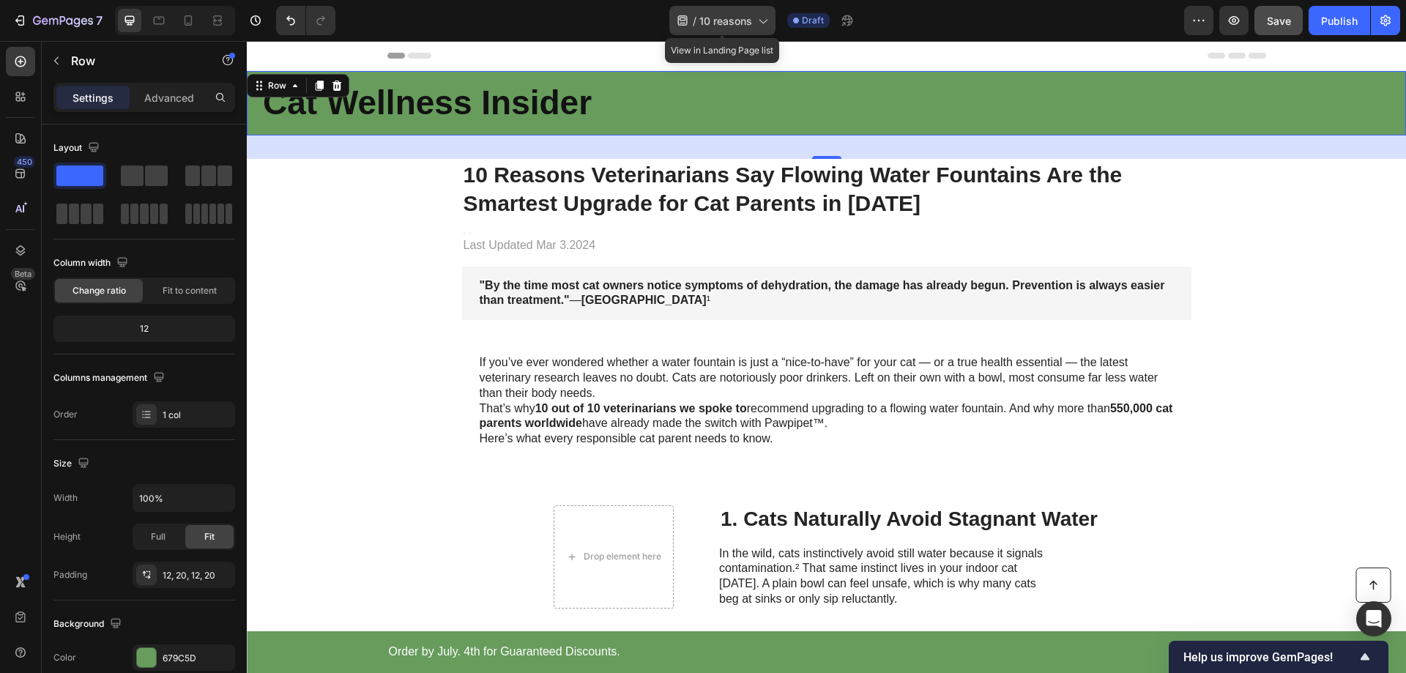
click at [759, 27] on icon at bounding box center [762, 20] width 15 height 15
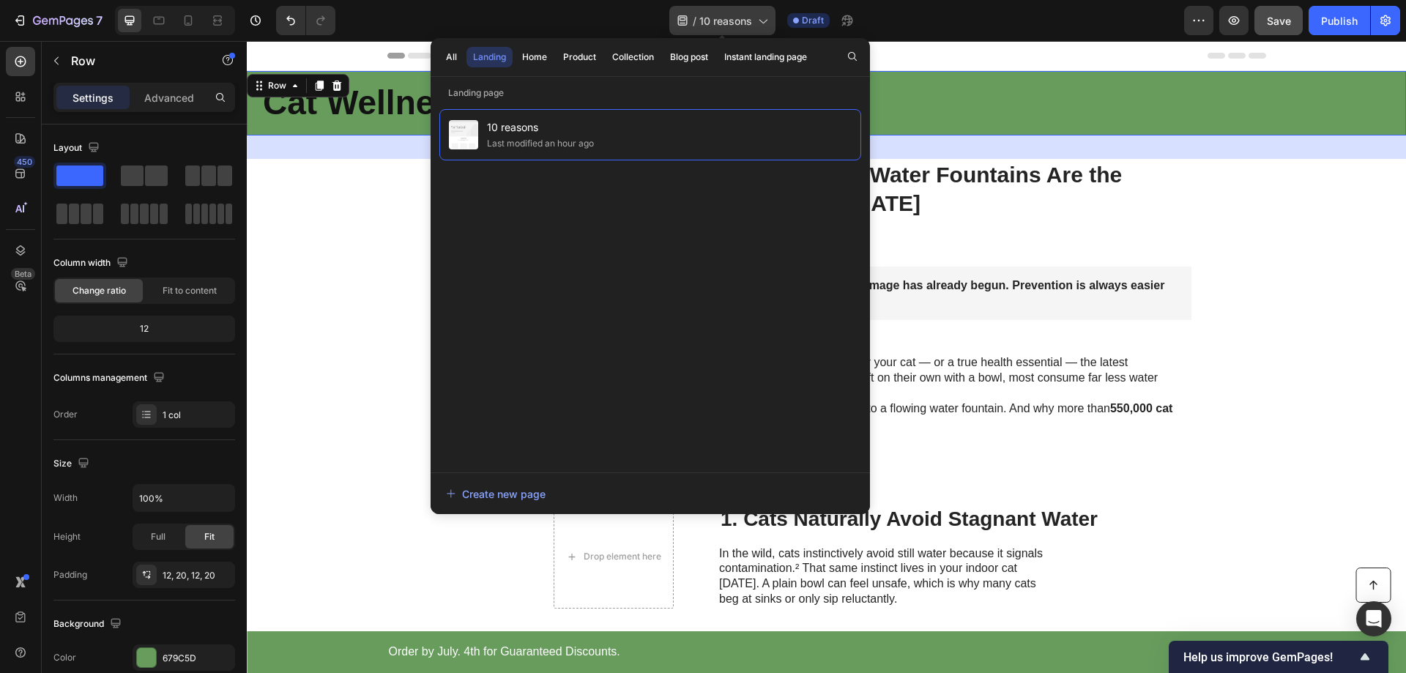
click at [763, 21] on icon at bounding box center [762, 20] width 15 height 15
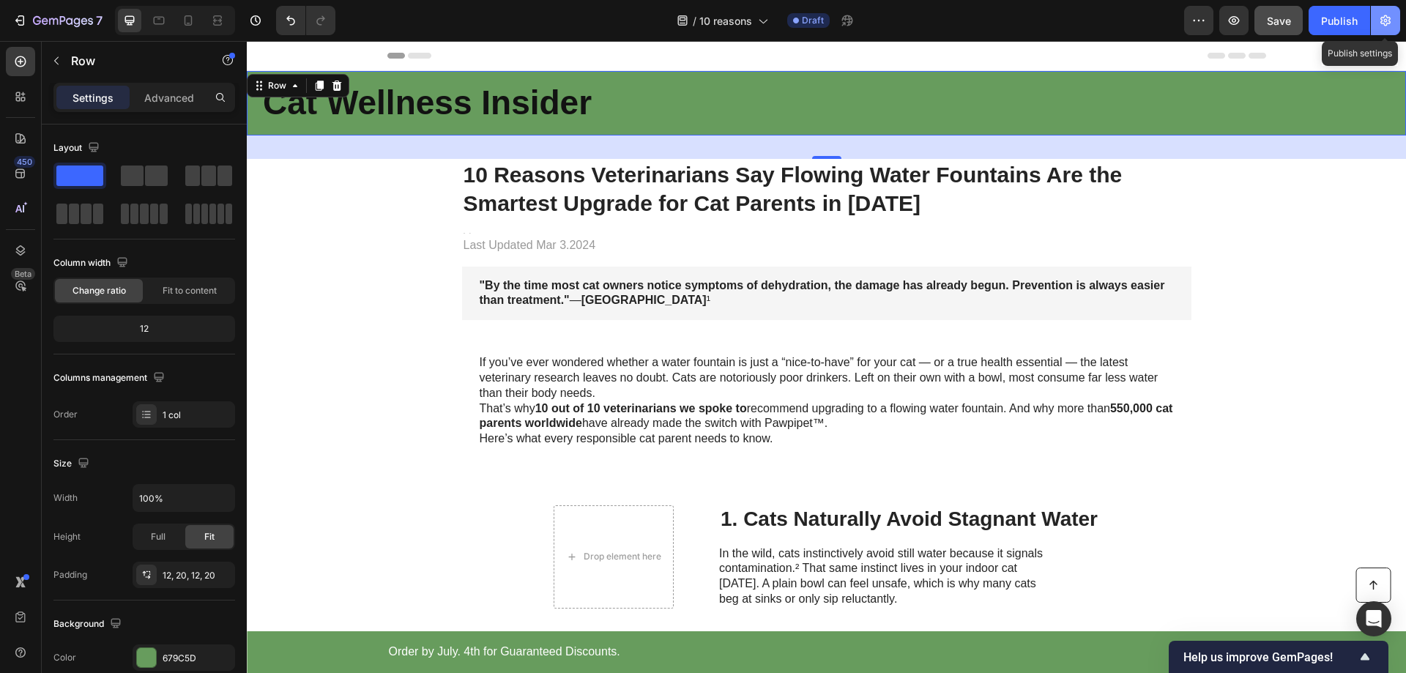
click at [1379, 19] on icon "button" at bounding box center [1385, 20] width 15 height 15
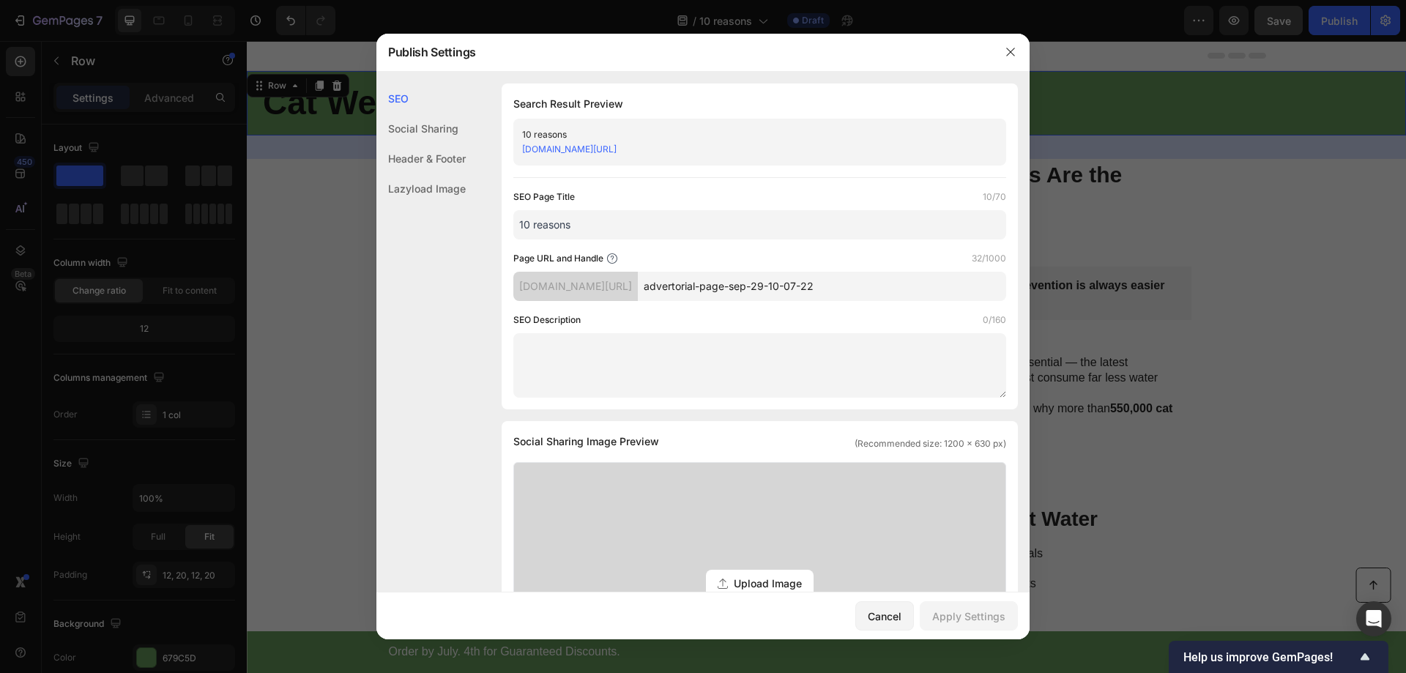
click at [769, 289] on input "advertorial-page-sep-29-10-07-22" at bounding box center [822, 286] width 368 height 29
drag, startPoint x: 891, startPoint y: 289, endPoint x: 751, endPoint y: 297, distance: 140.8
click at [751, 297] on input "advertorial-page-sep-29-10-07-22" at bounding box center [822, 286] width 368 height 29
drag, startPoint x: 708, startPoint y: 285, endPoint x: 581, endPoint y: 284, distance: 127.4
click at [581, 284] on div "udid0y-u5.myshopify.com/pages/ advertorial-reasons" at bounding box center [759, 286] width 493 height 29
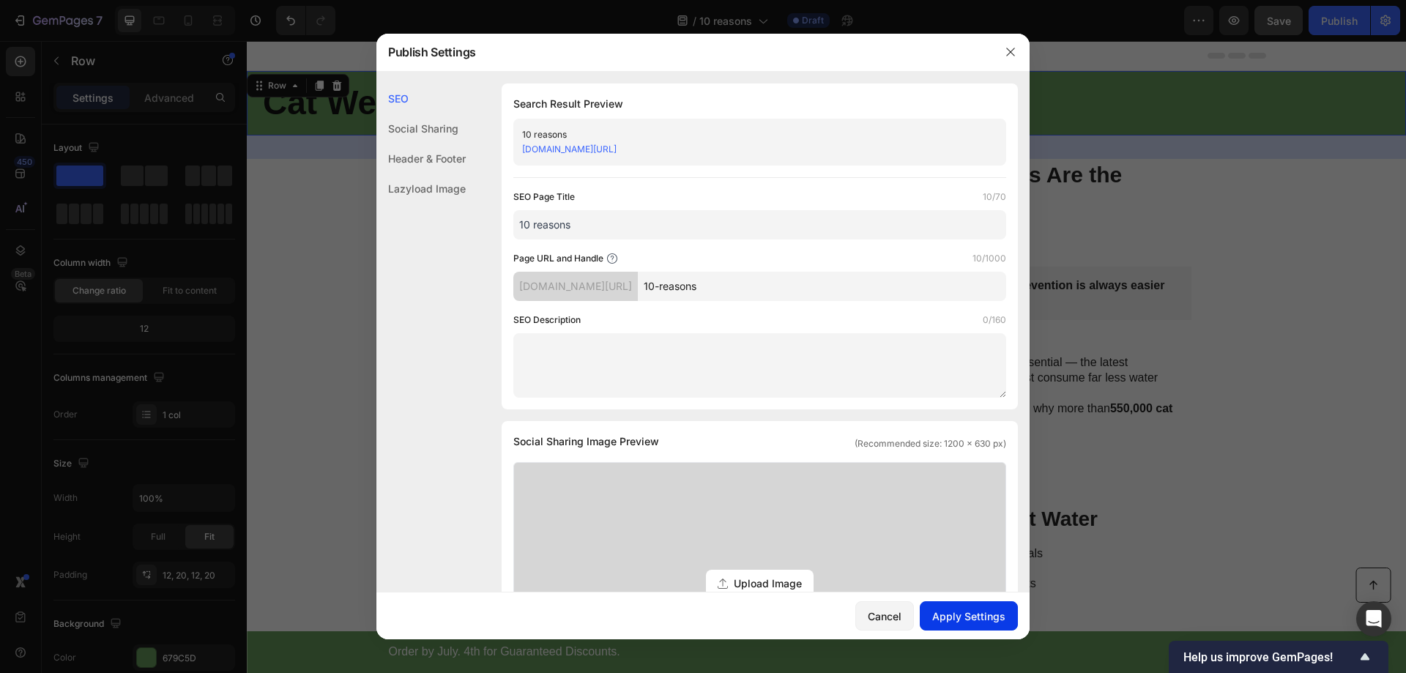
type input "10-reasons"
click at [980, 618] on div "Apply Settings" at bounding box center [968, 616] width 73 height 15
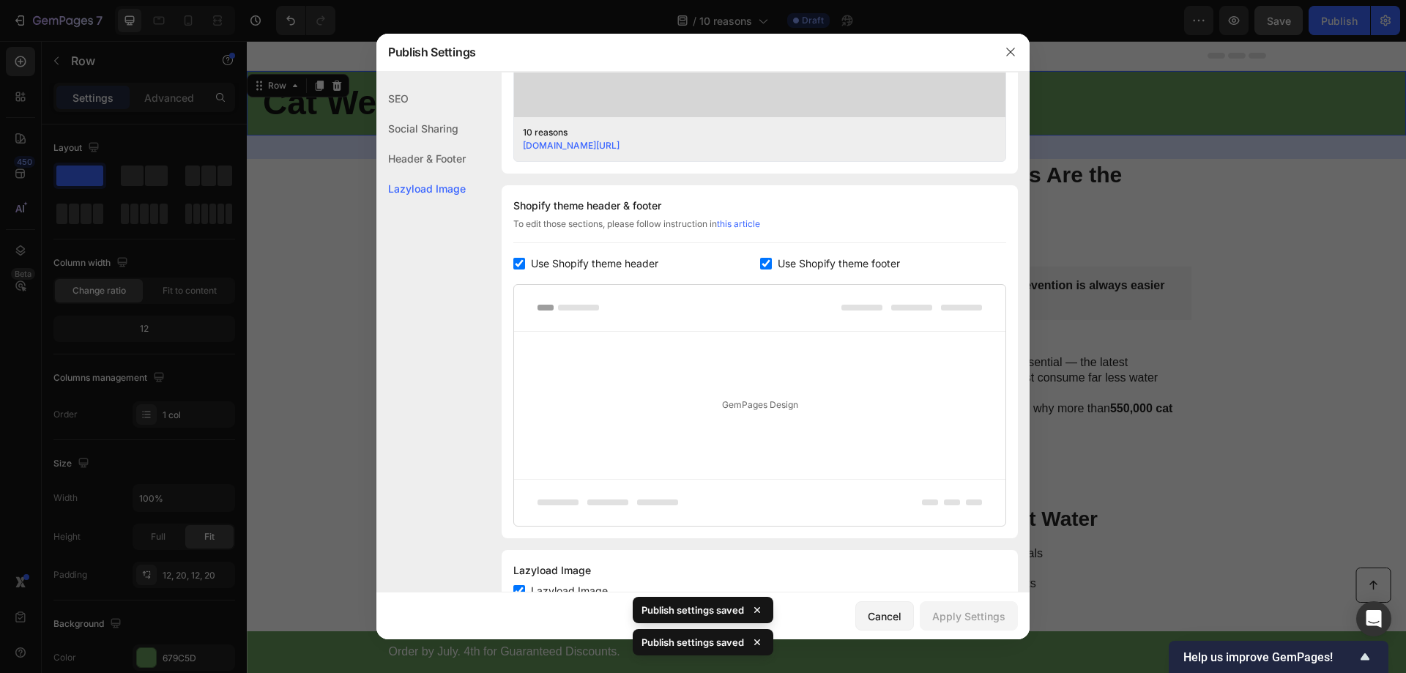
scroll to position [642, 0]
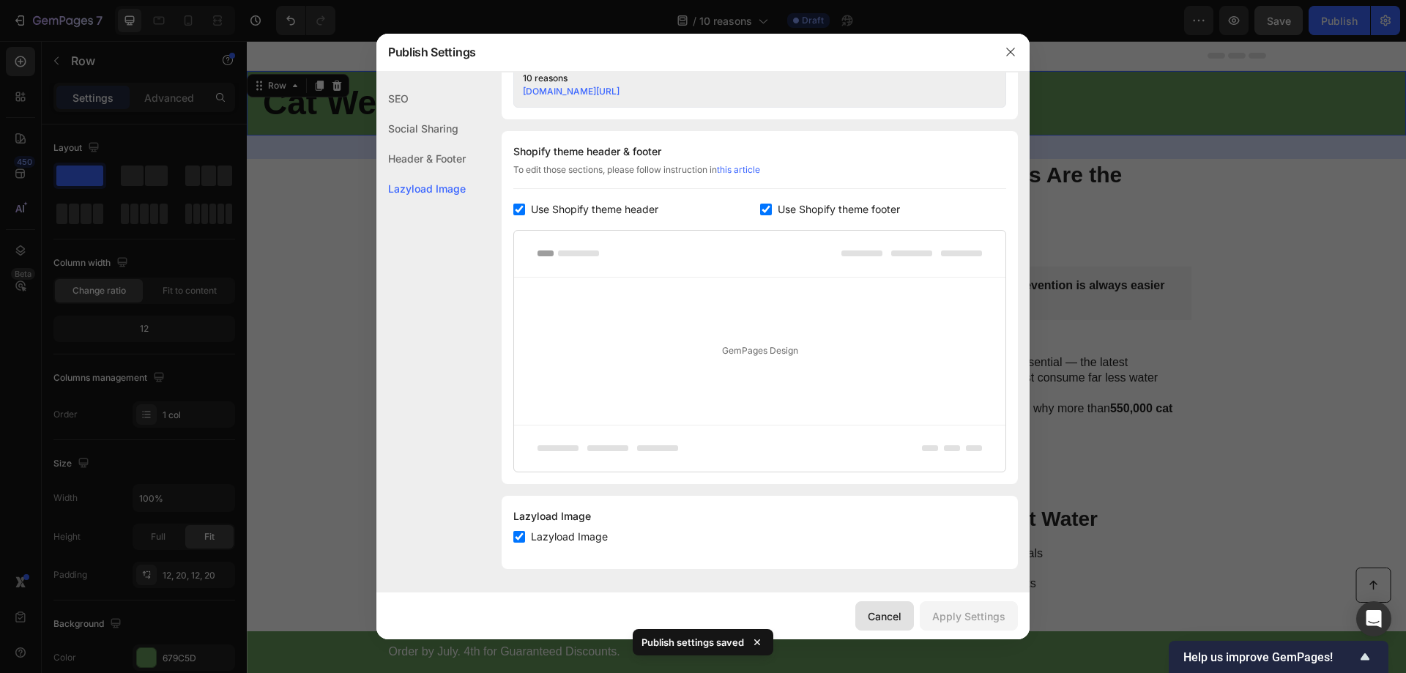
drag, startPoint x: 905, startPoint y: 621, endPoint x: 967, endPoint y: 219, distance: 406.8
click at [905, 621] on button "Cancel" at bounding box center [884, 615] width 59 height 29
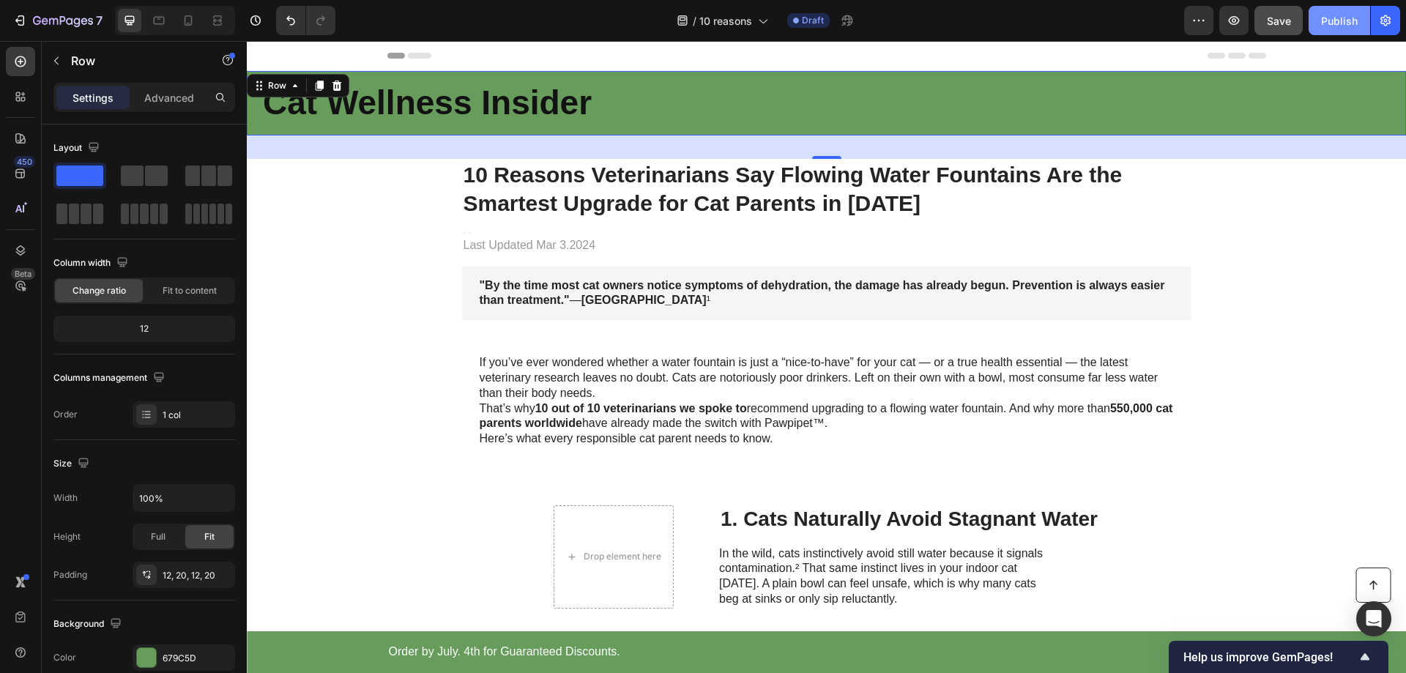
click at [1323, 18] on div "Publish" at bounding box center [1339, 20] width 37 height 15
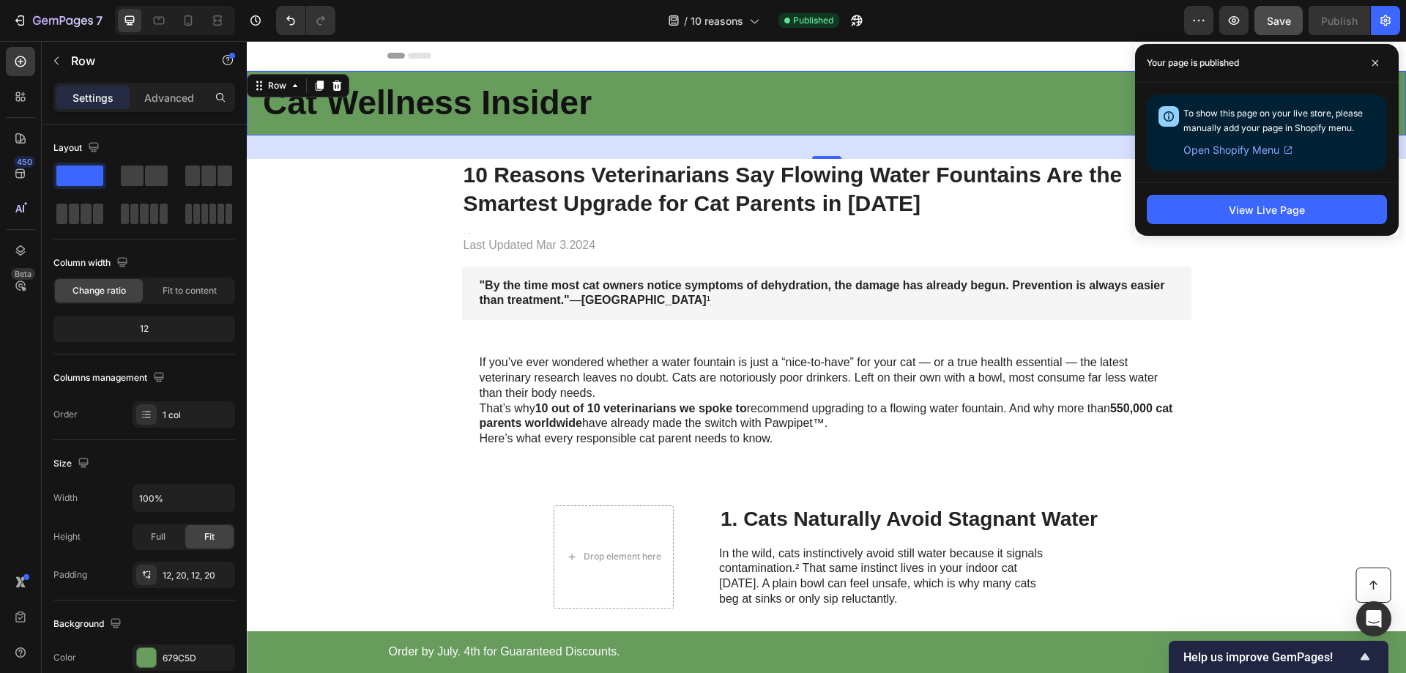
click at [1243, 148] on span "Open Shopify Menu" at bounding box center [1232, 150] width 96 height 18
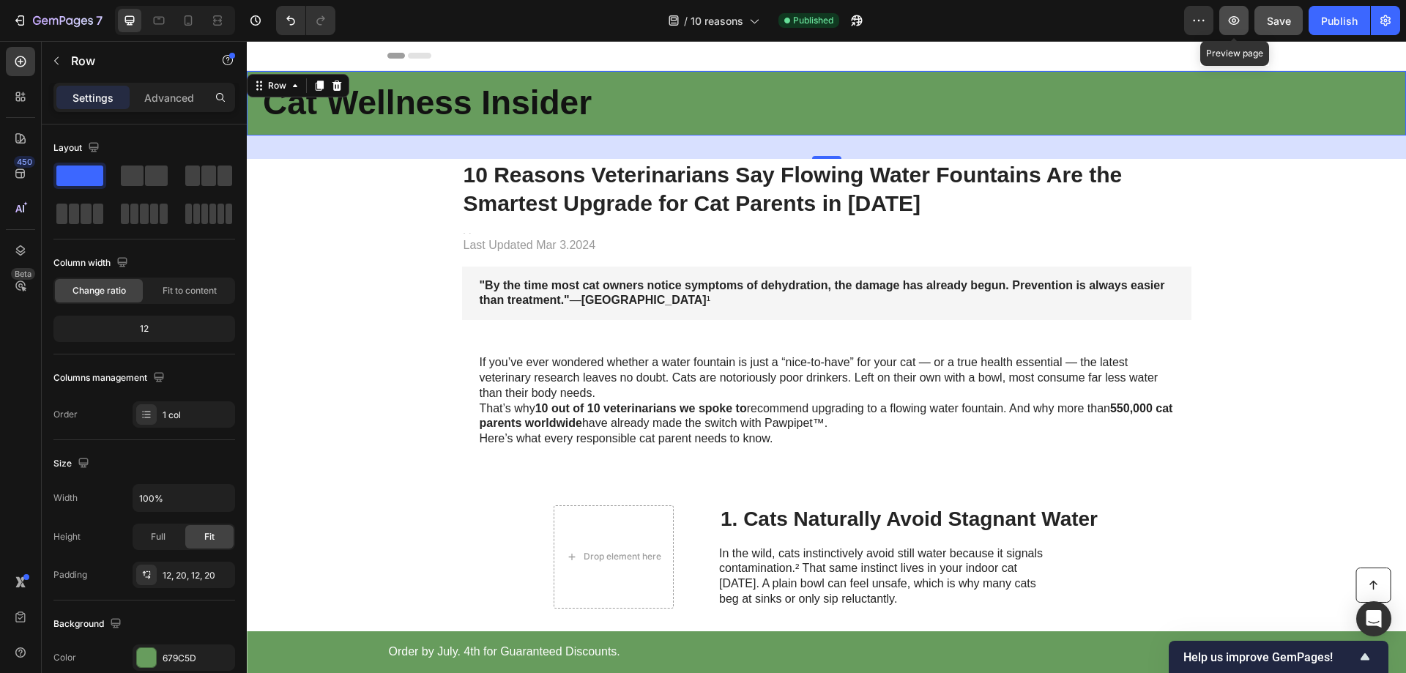
click at [1233, 20] on icon "button" at bounding box center [1234, 20] width 15 height 15
click at [1392, 21] on icon "button" at bounding box center [1385, 20] width 15 height 15
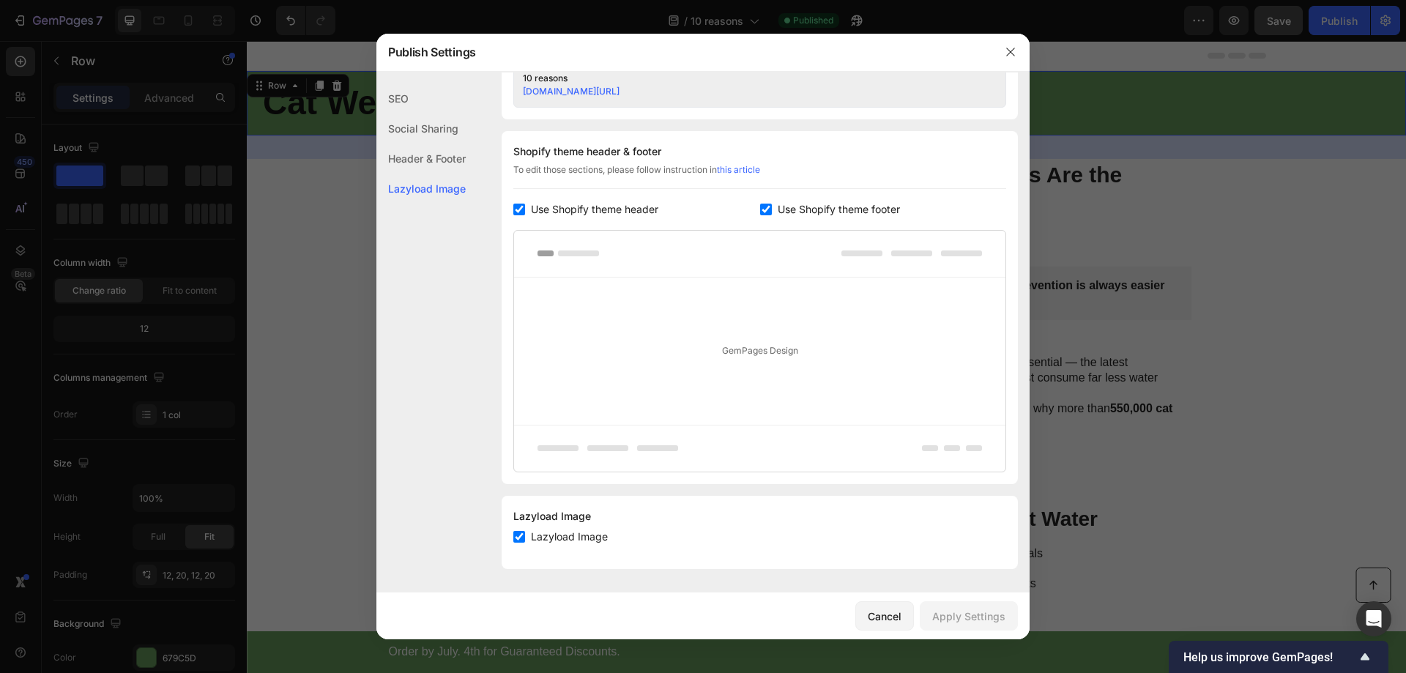
click at [536, 210] on span "Use Shopify theme header" at bounding box center [594, 210] width 127 height 18
checkbox input "false"
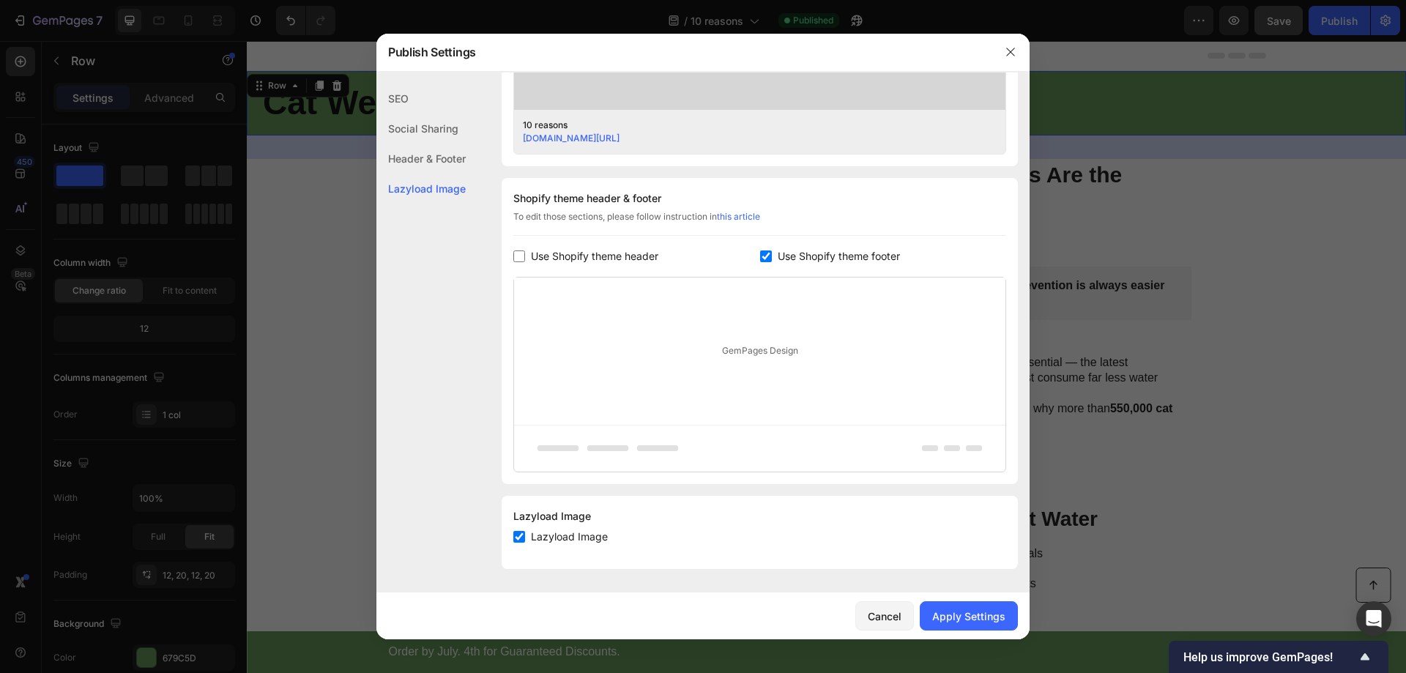
scroll to position [595, 0]
click at [763, 260] on input "checkbox" at bounding box center [766, 256] width 12 height 12
checkbox input "false"
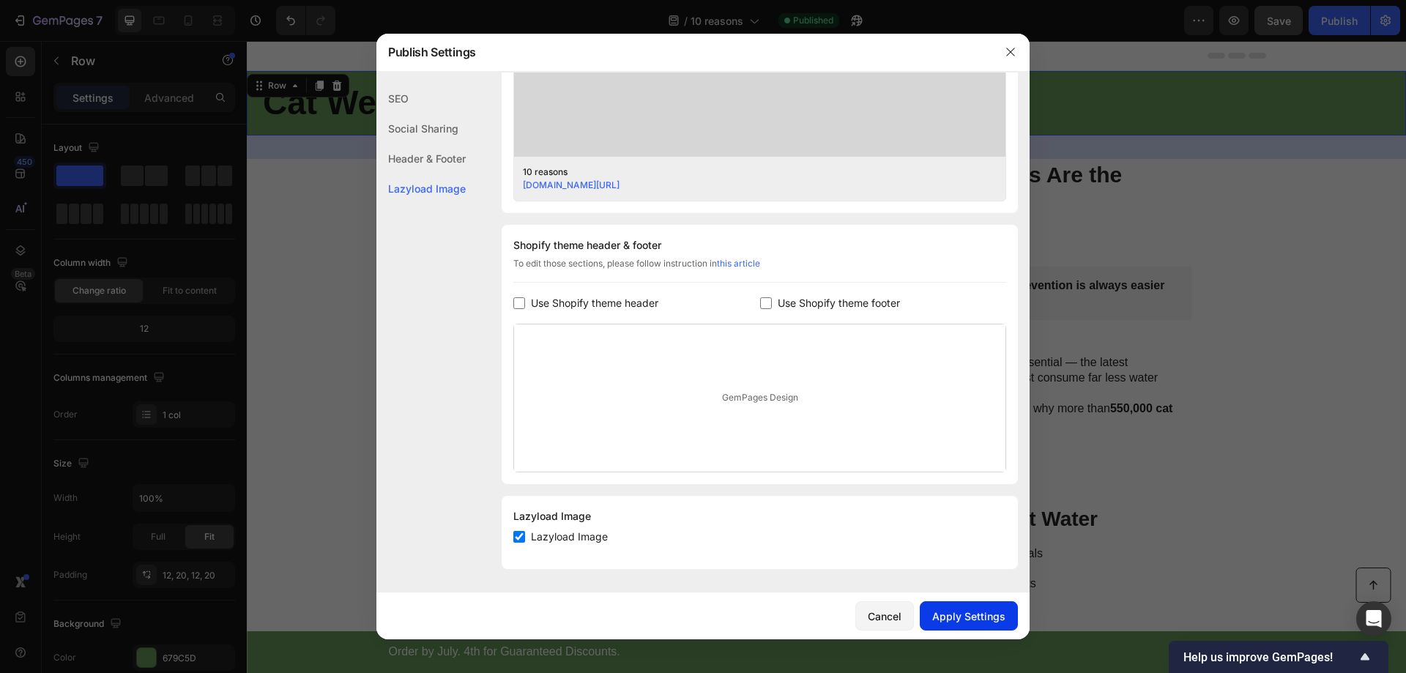
click at [978, 620] on div "Apply Settings" at bounding box center [968, 616] width 73 height 15
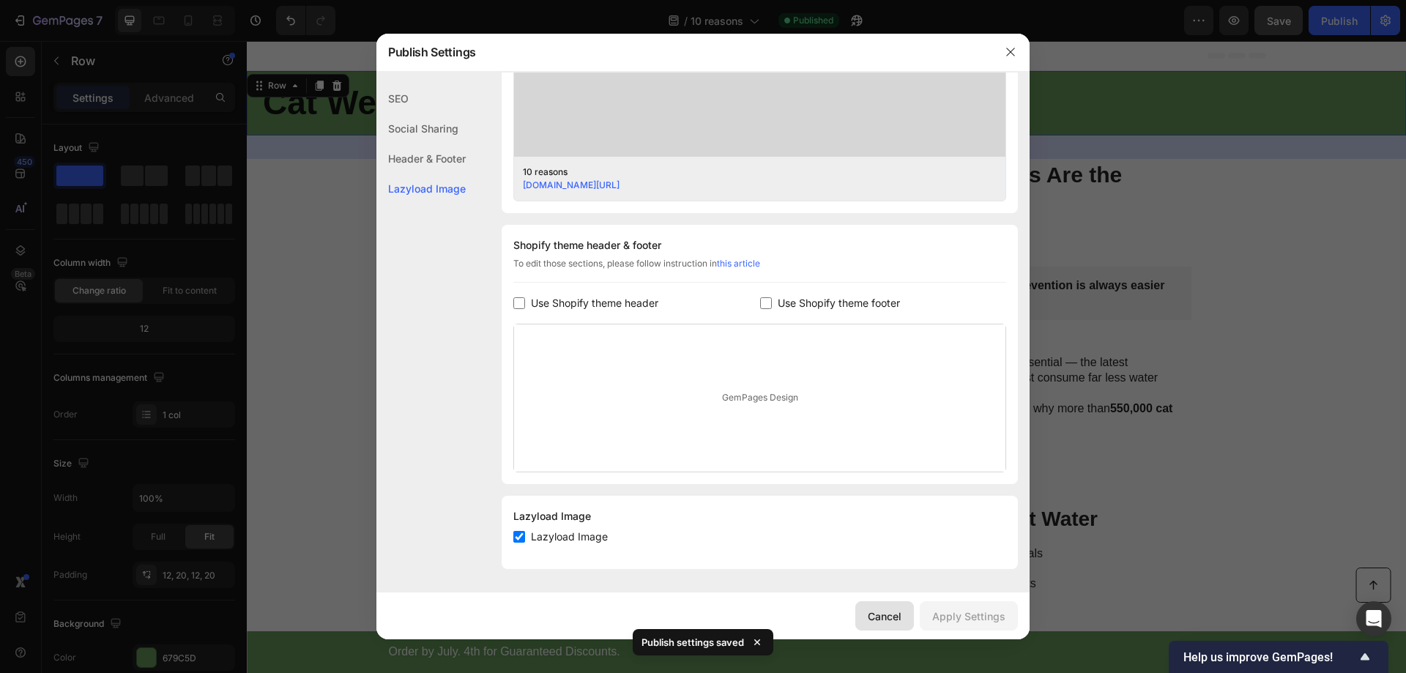
click at [877, 617] on div "Cancel" at bounding box center [885, 616] width 34 height 15
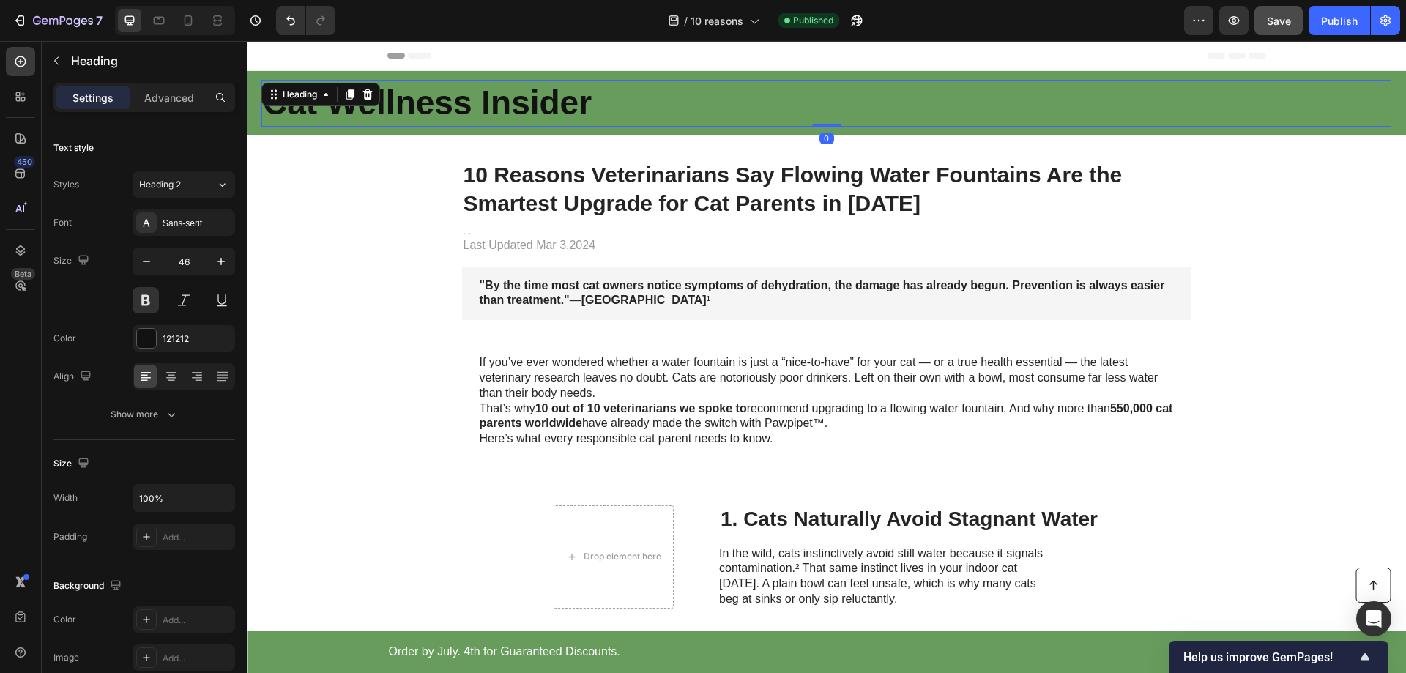
click at [488, 103] on h2 "Cat Wellness Insider" at bounding box center [826, 103] width 1130 height 47
click at [187, 264] on input "46" at bounding box center [184, 261] width 48 height 26
click at [196, 260] on input "46" at bounding box center [184, 261] width 48 height 26
click at [203, 183] on div "Heading 2" at bounding box center [177, 184] width 77 height 13
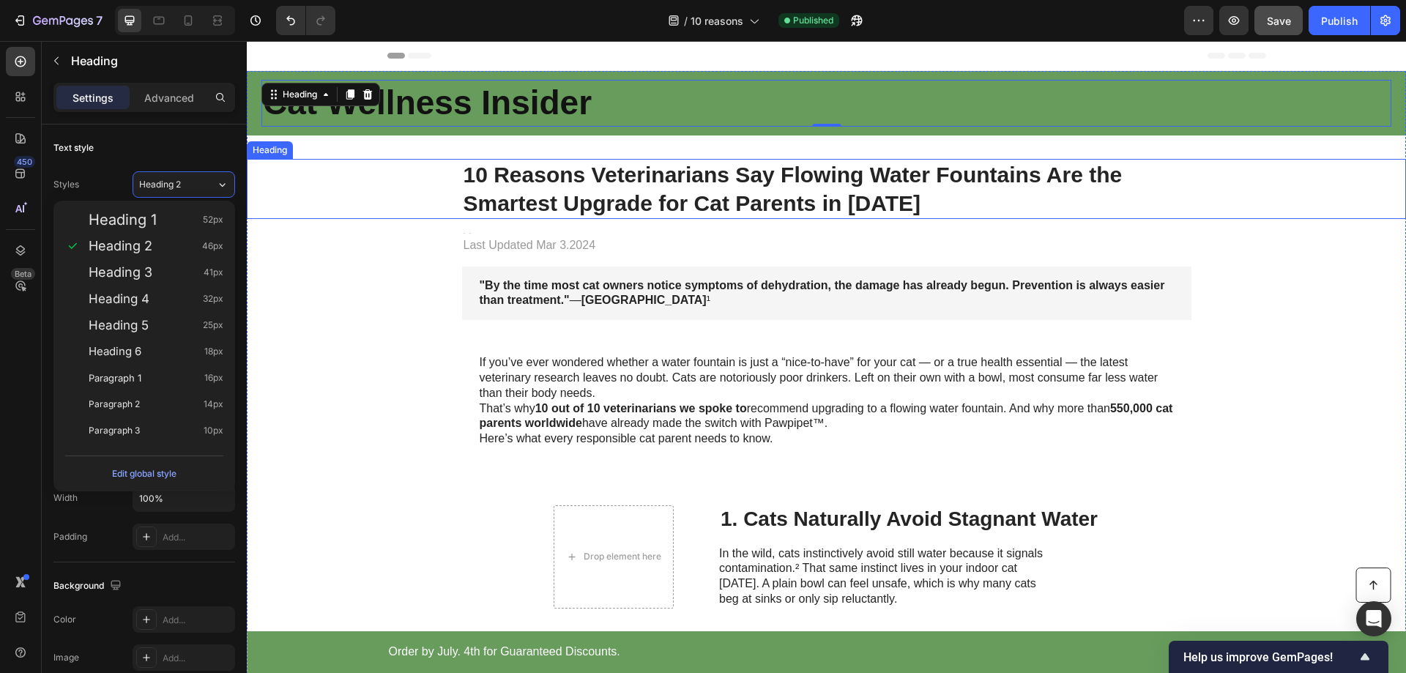
click at [647, 199] on h1 "10 Reasons Veterinarians Say Flowing Water Fountains Are the Smartest Upgrade f…" at bounding box center [826, 189] width 729 height 60
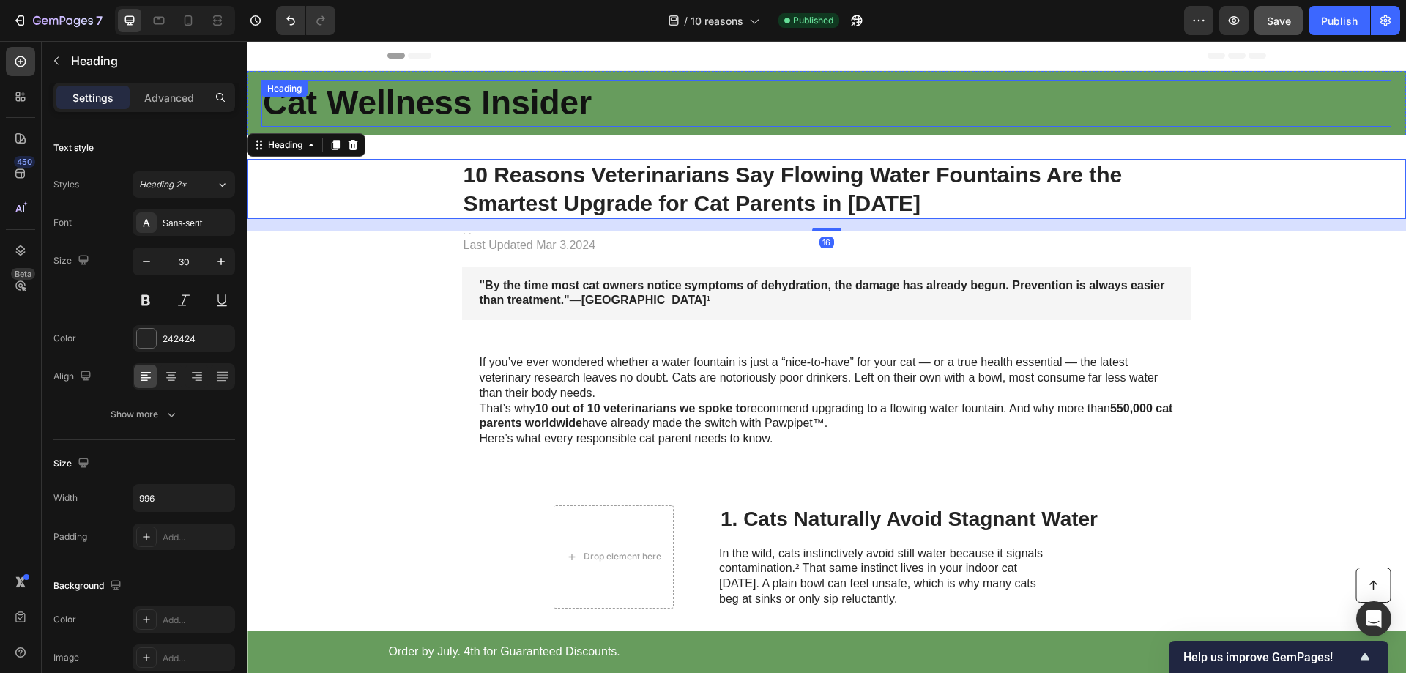
click at [498, 100] on h2 "Cat Wellness Insider" at bounding box center [826, 103] width 1130 height 47
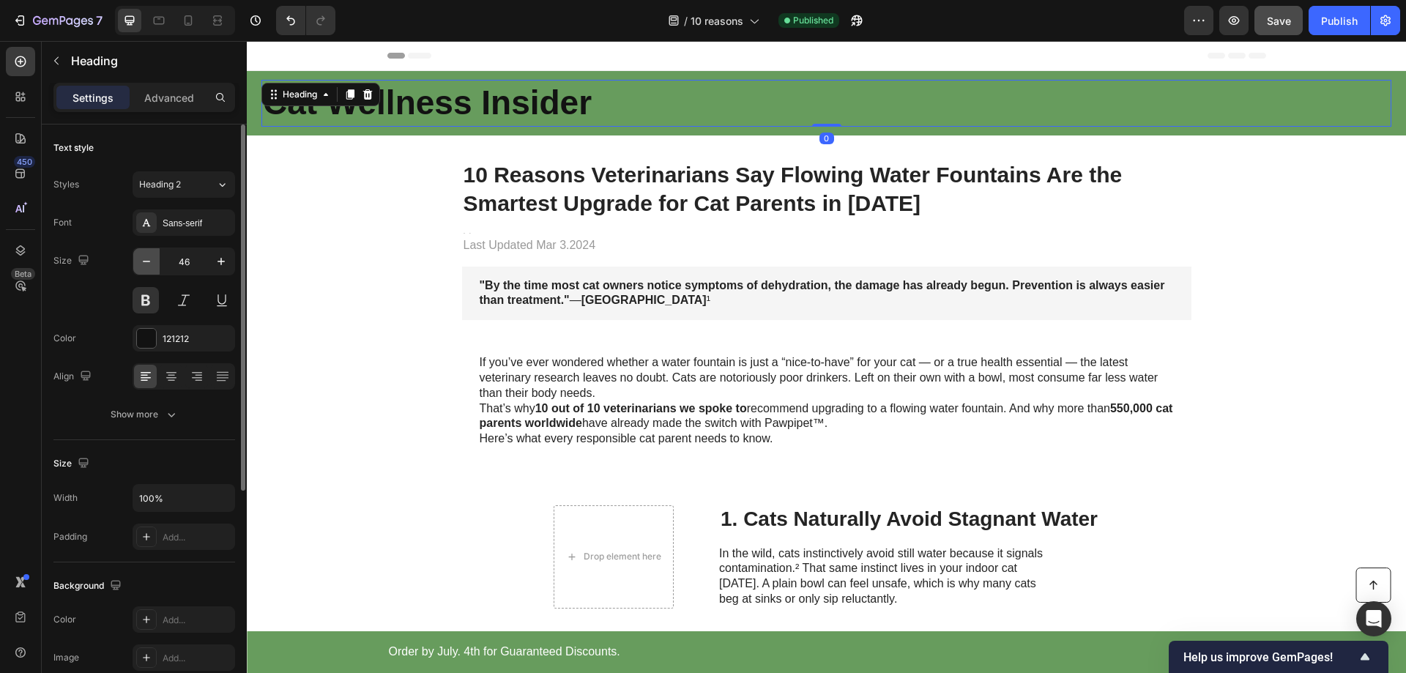
click at [151, 263] on icon "button" at bounding box center [146, 261] width 15 height 15
click at [150, 261] on icon "button" at bounding box center [146, 261] width 7 height 1
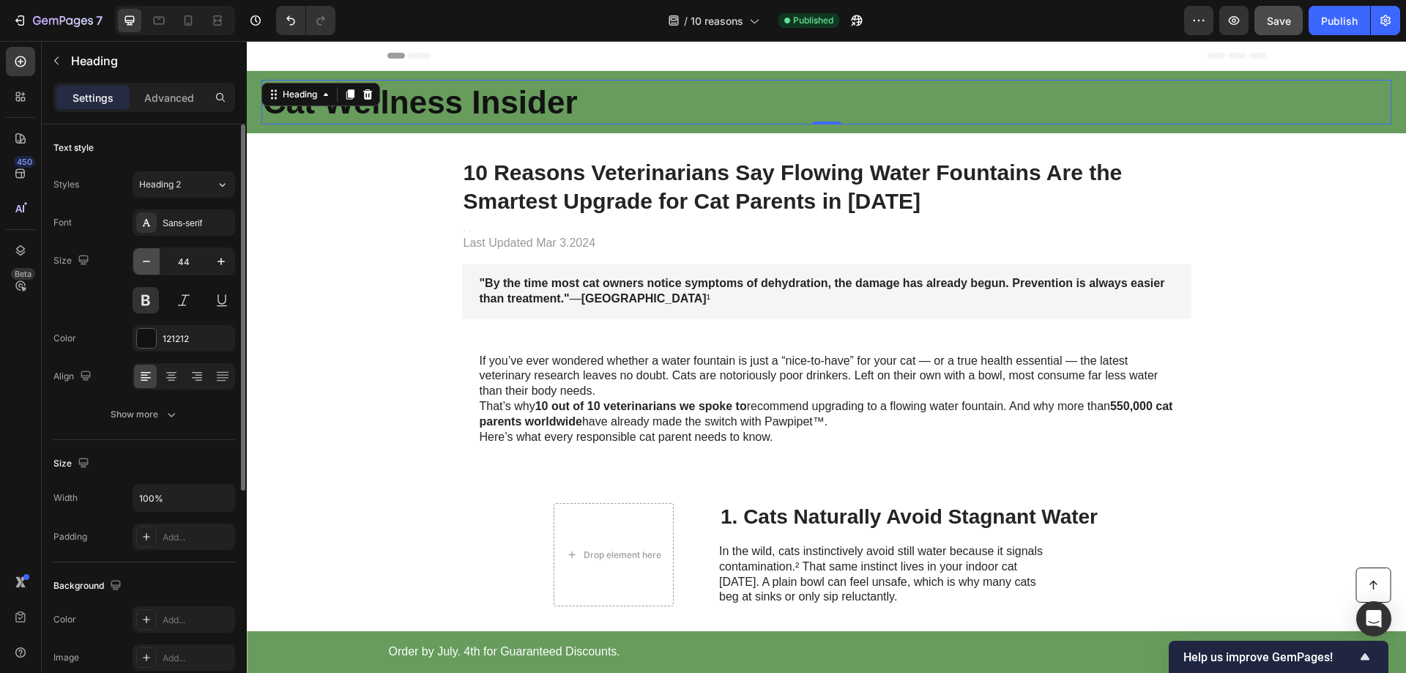
click at [149, 259] on icon "button" at bounding box center [146, 261] width 15 height 15
click at [148, 259] on icon "button" at bounding box center [146, 261] width 15 height 15
type input "42"
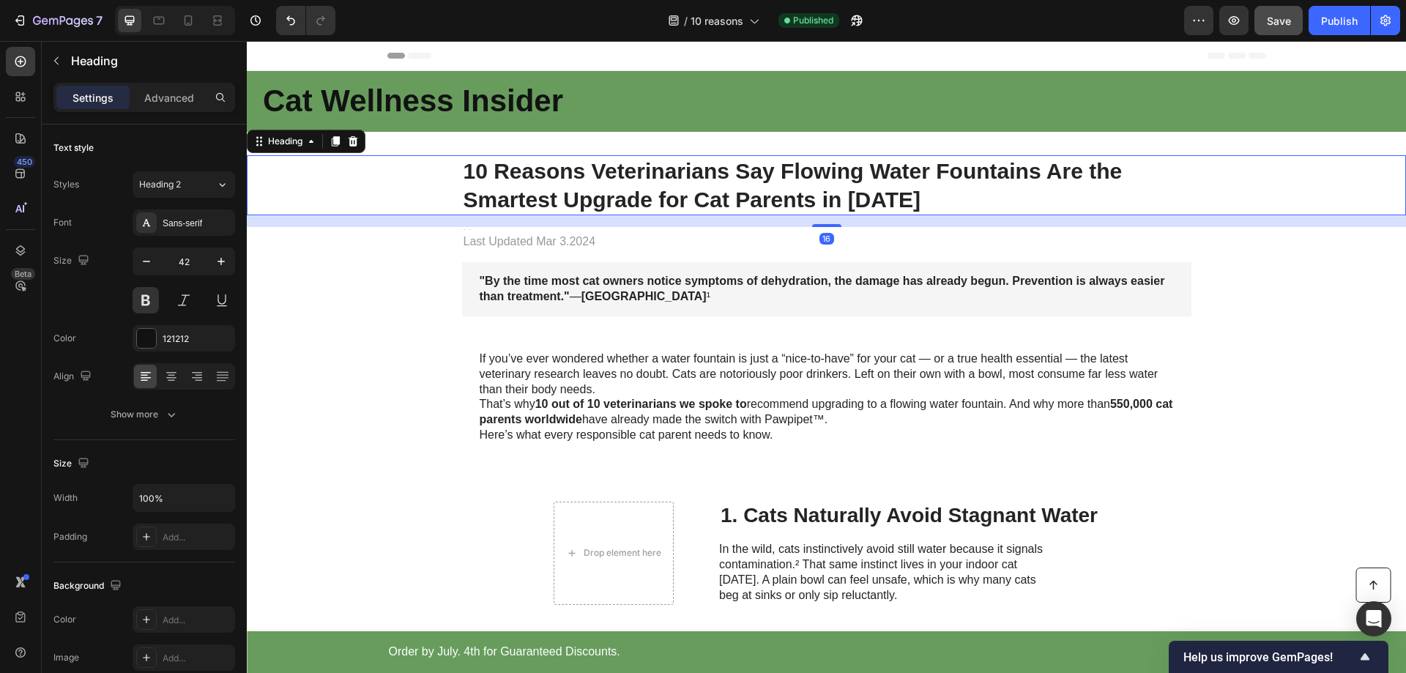
click at [579, 177] on h1 "10 Reasons Veterinarians Say Flowing Water Fountains Are the Smartest Upgrade f…" at bounding box center [826, 185] width 729 height 60
click at [224, 263] on icon "button" at bounding box center [221, 261] width 15 height 15
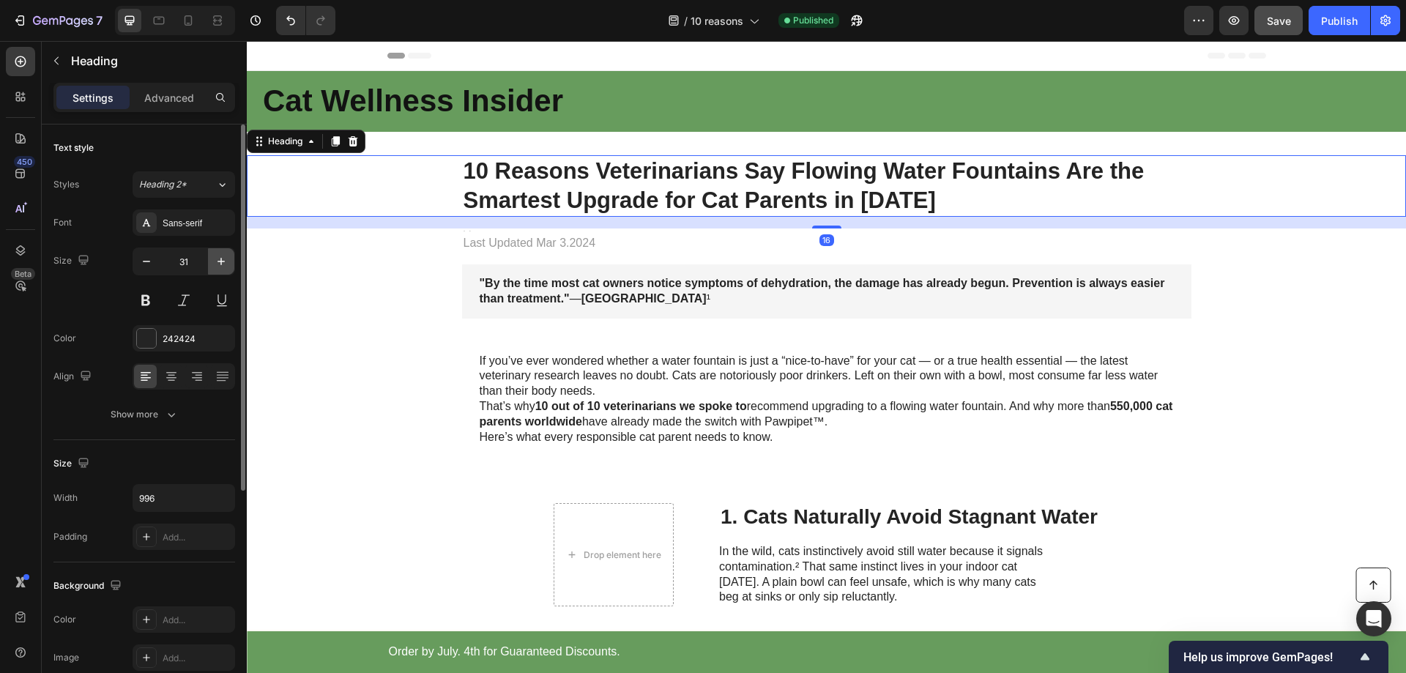
click at [223, 261] on icon "button" at bounding box center [221, 261] width 15 height 15
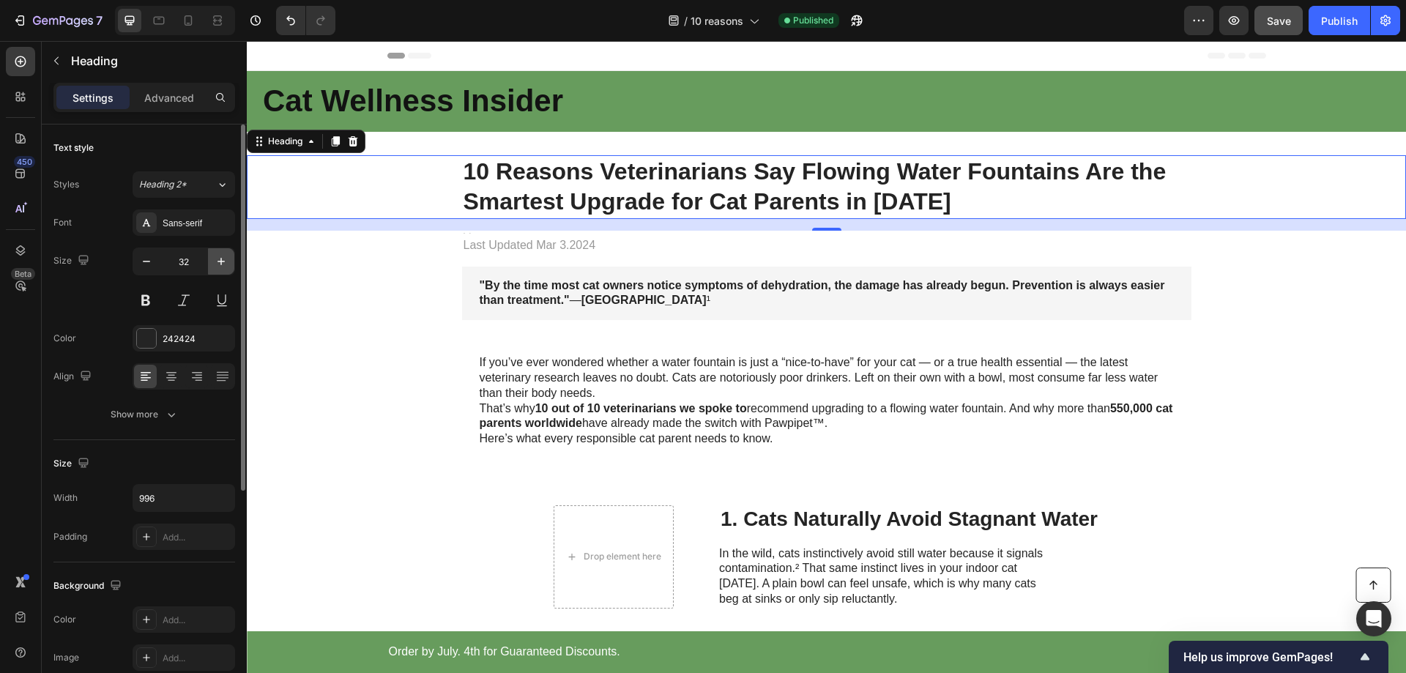
click at [223, 260] on icon "button" at bounding box center [221, 261] width 15 height 15
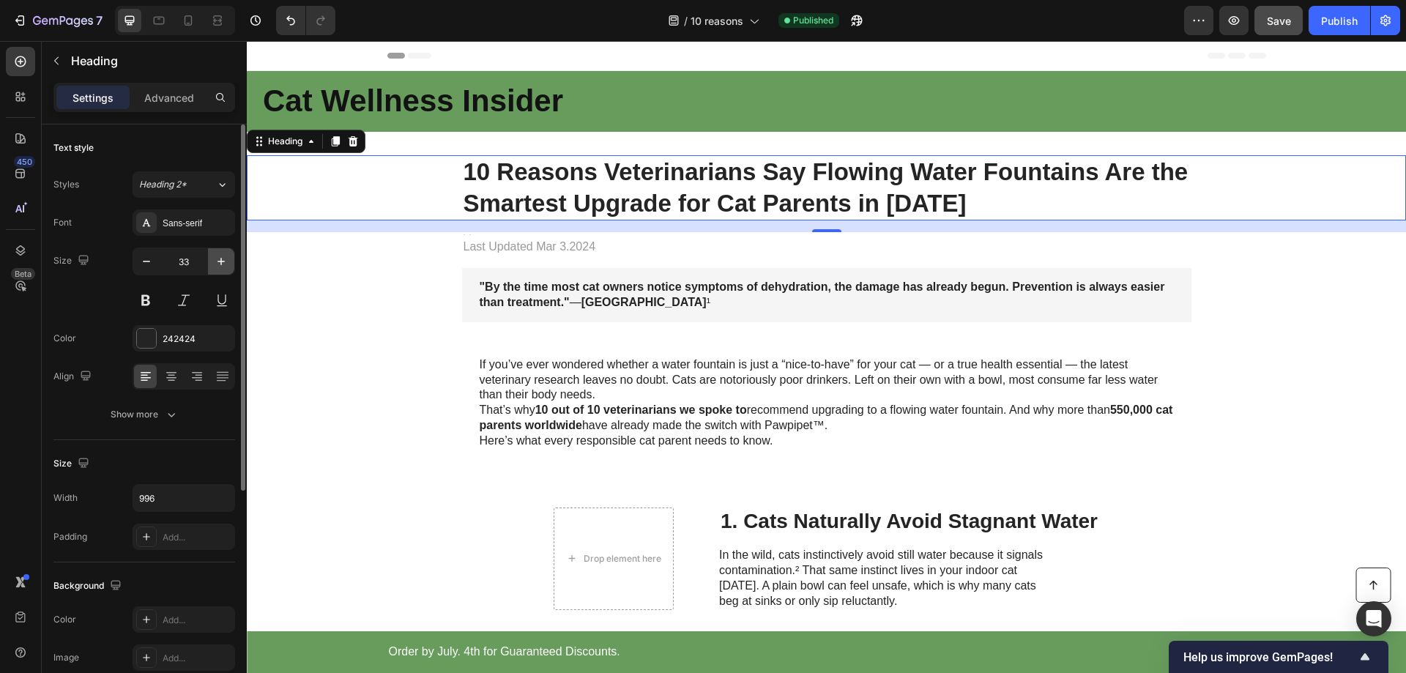
click at [223, 260] on icon "button" at bounding box center [221, 261] width 15 height 15
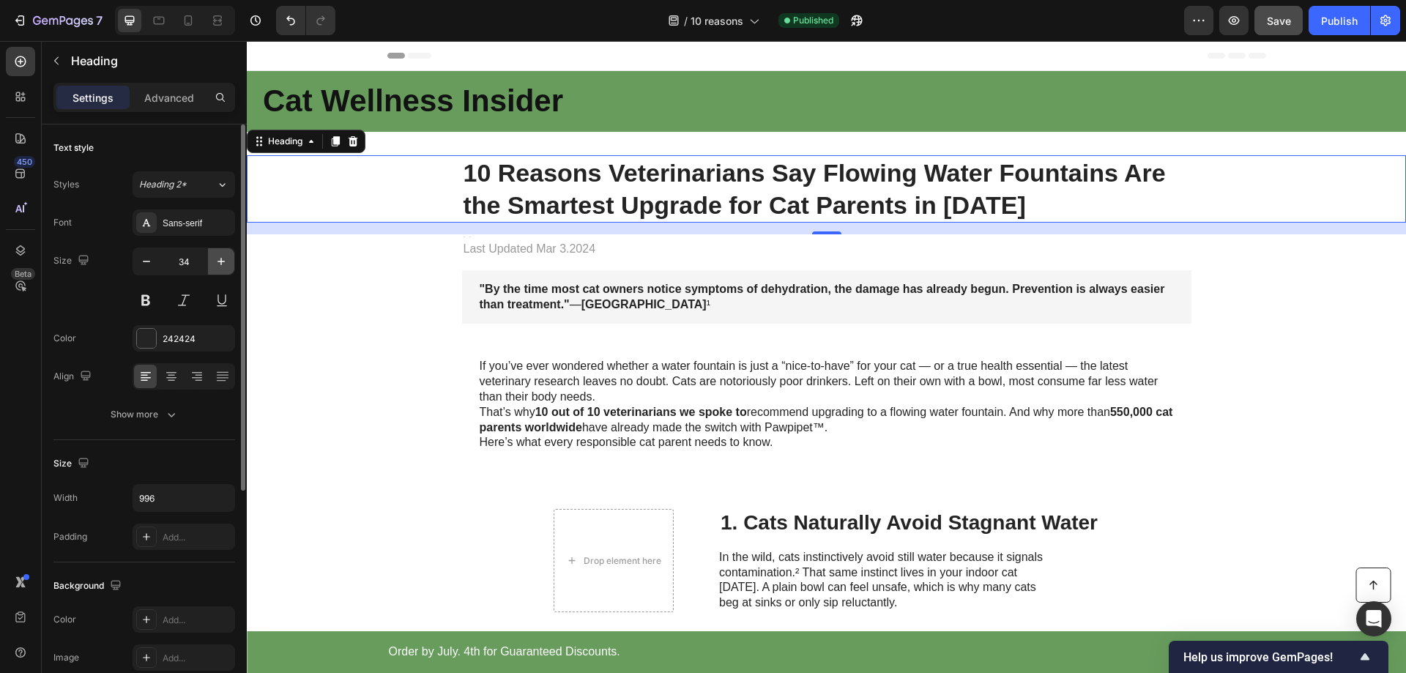
click at [223, 260] on icon "button" at bounding box center [221, 261] width 15 height 15
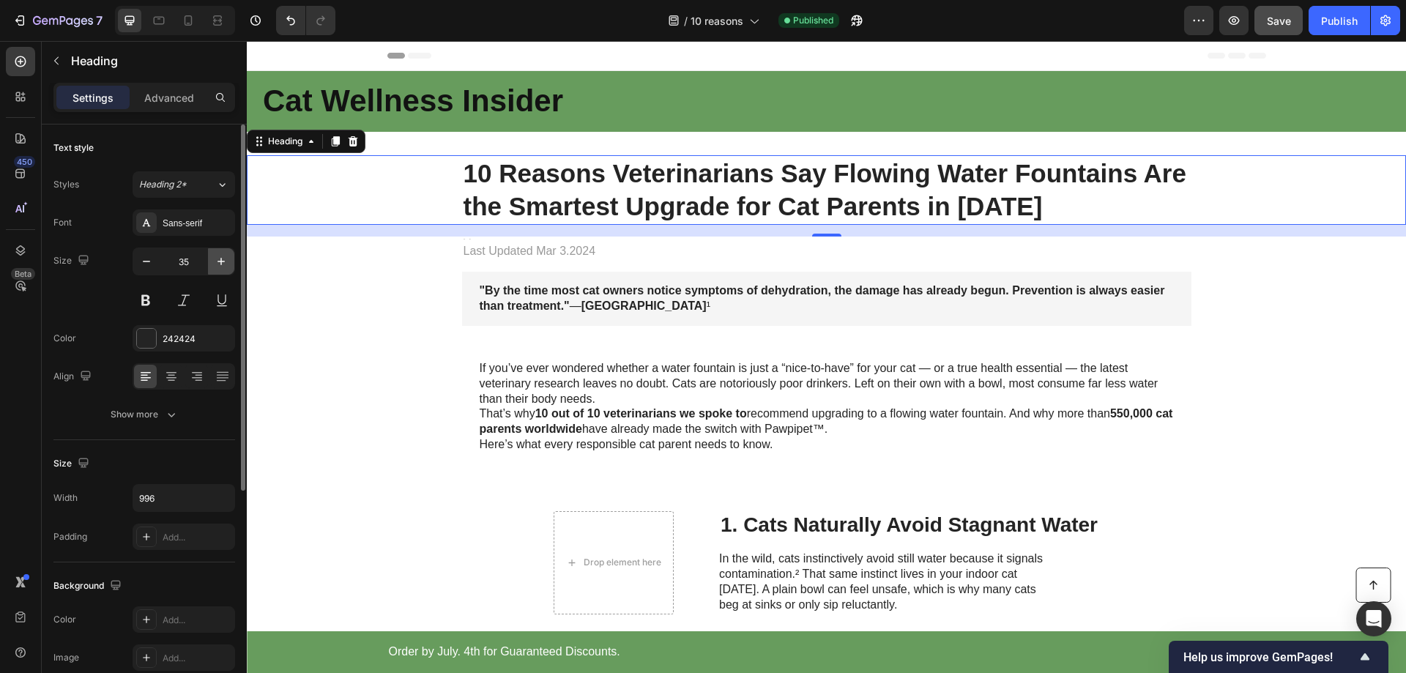
click at [223, 260] on icon "button" at bounding box center [221, 261] width 15 height 15
type input "36"
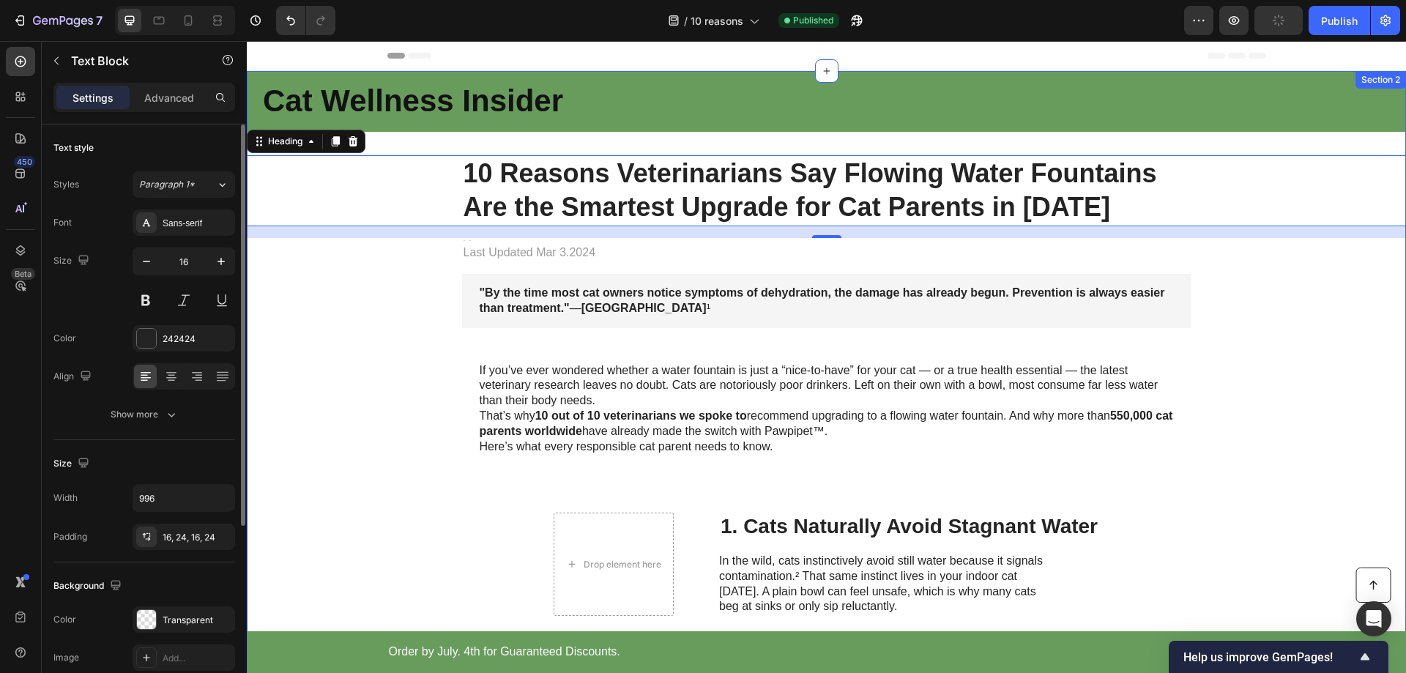
click at [645, 352] on div "If you’ve ever wondered whether a water fountain is just a “nice-to-have” for y…" at bounding box center [826, 409] width 729 height 115
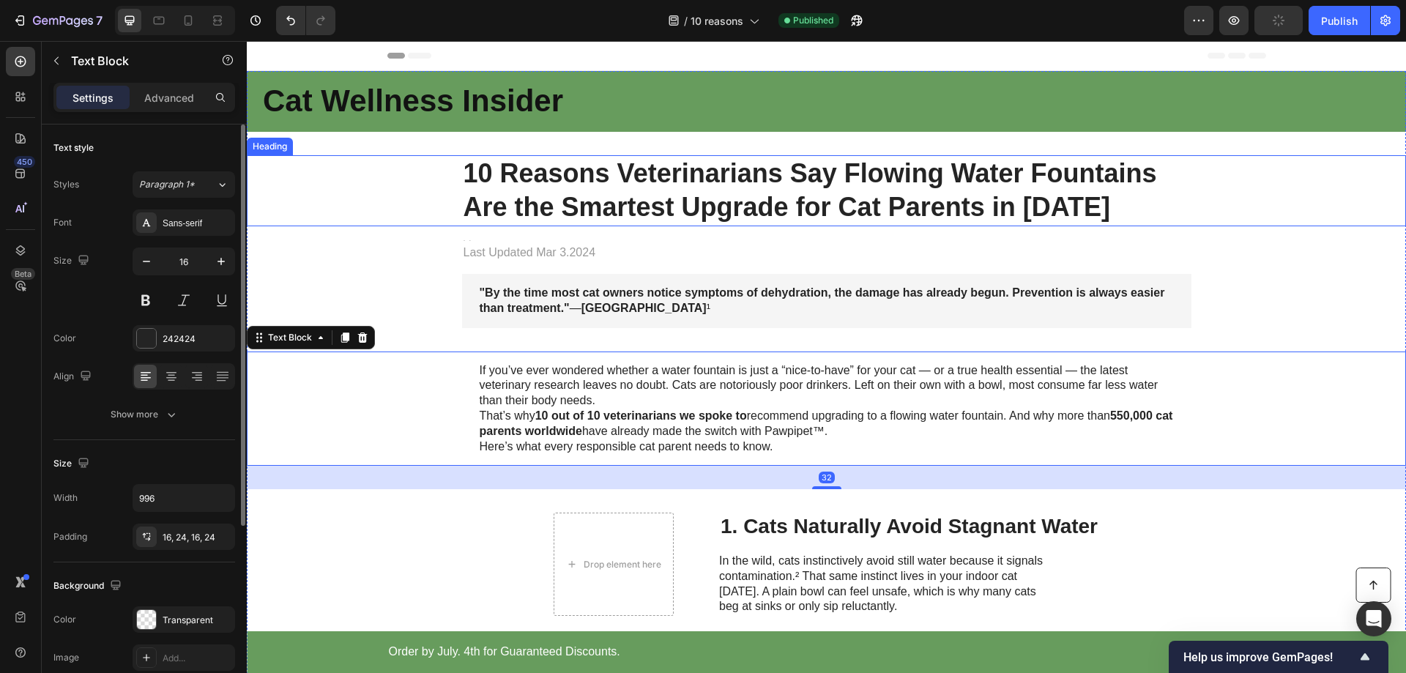
click at [664, 163] on h1 "10 Reasons Veterinarians Say Flowing Water Fountains Are the Smartest Upgrade f…" at bounding box center [826, 191] width 729 height 72
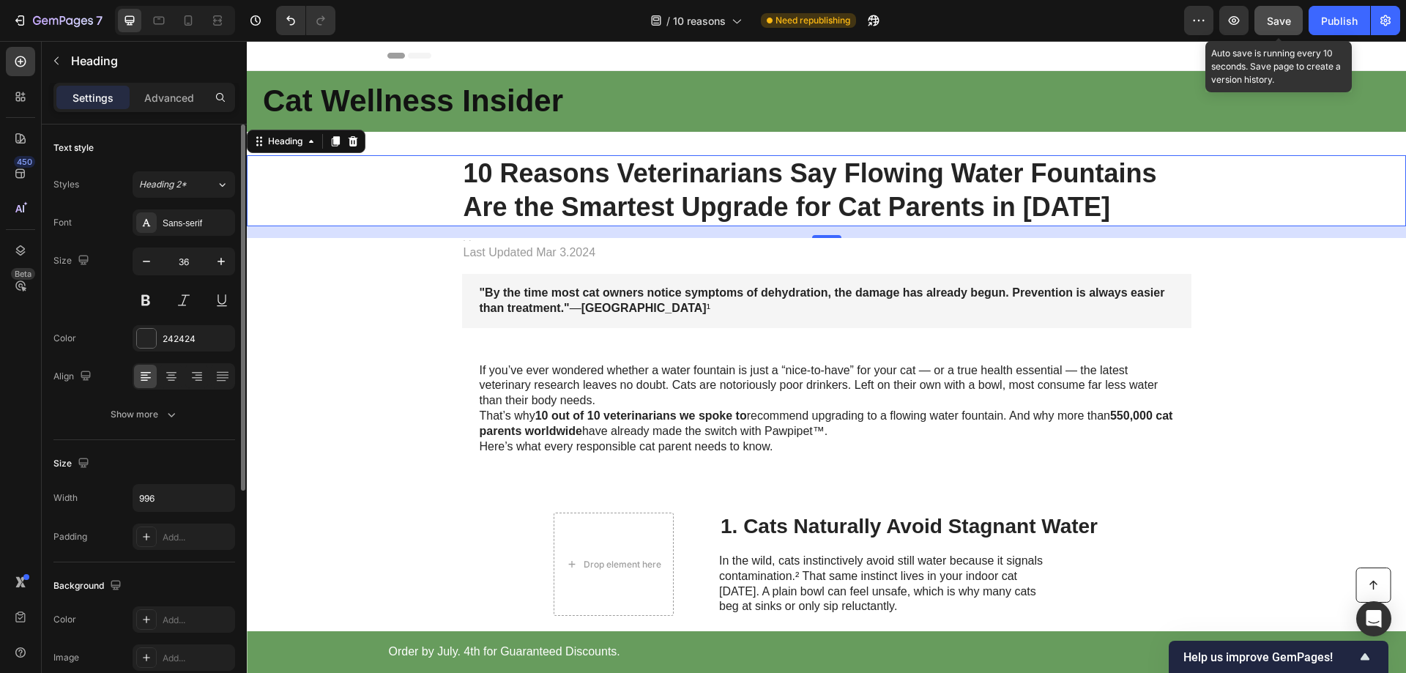
click at [1277, 19] on span "Save" at bounding box center [1279, 21] width 24 height 12
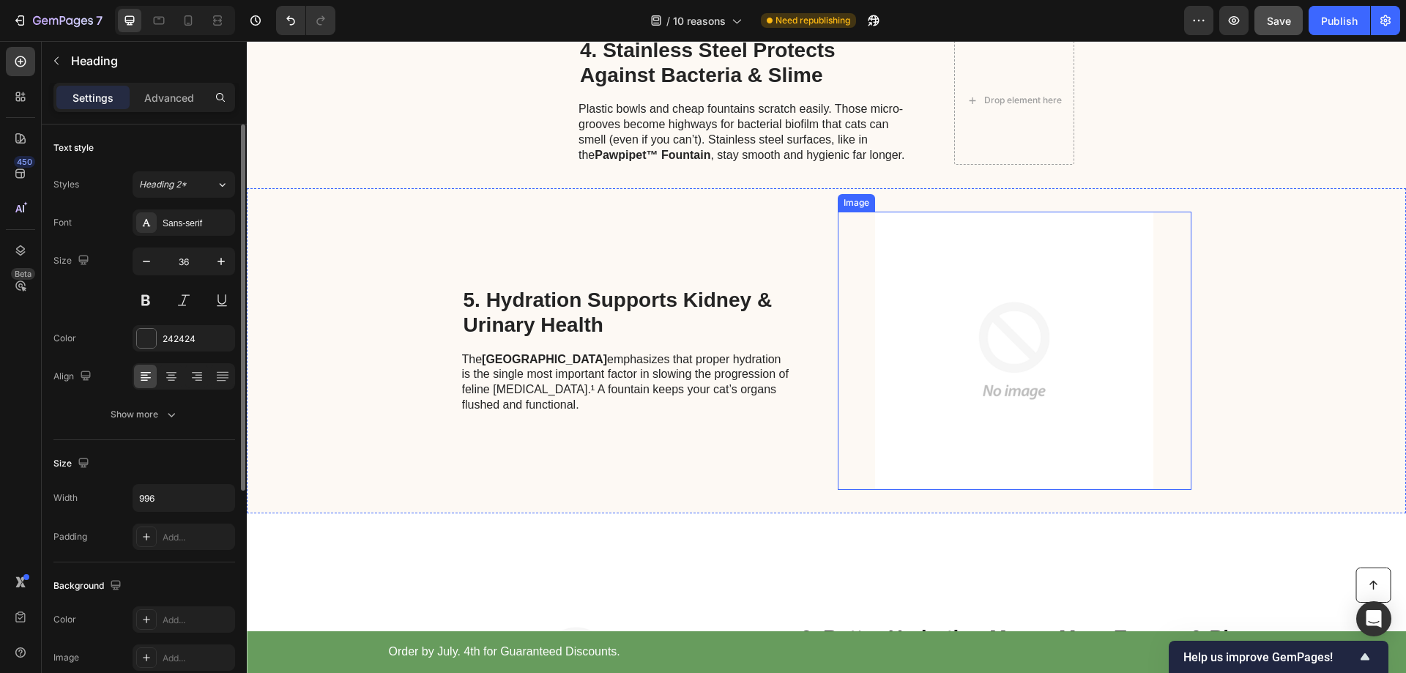
scroll to position [952, 0]
click at [937, 301] on img at bounding box center [1015, 349] width 354 height 278
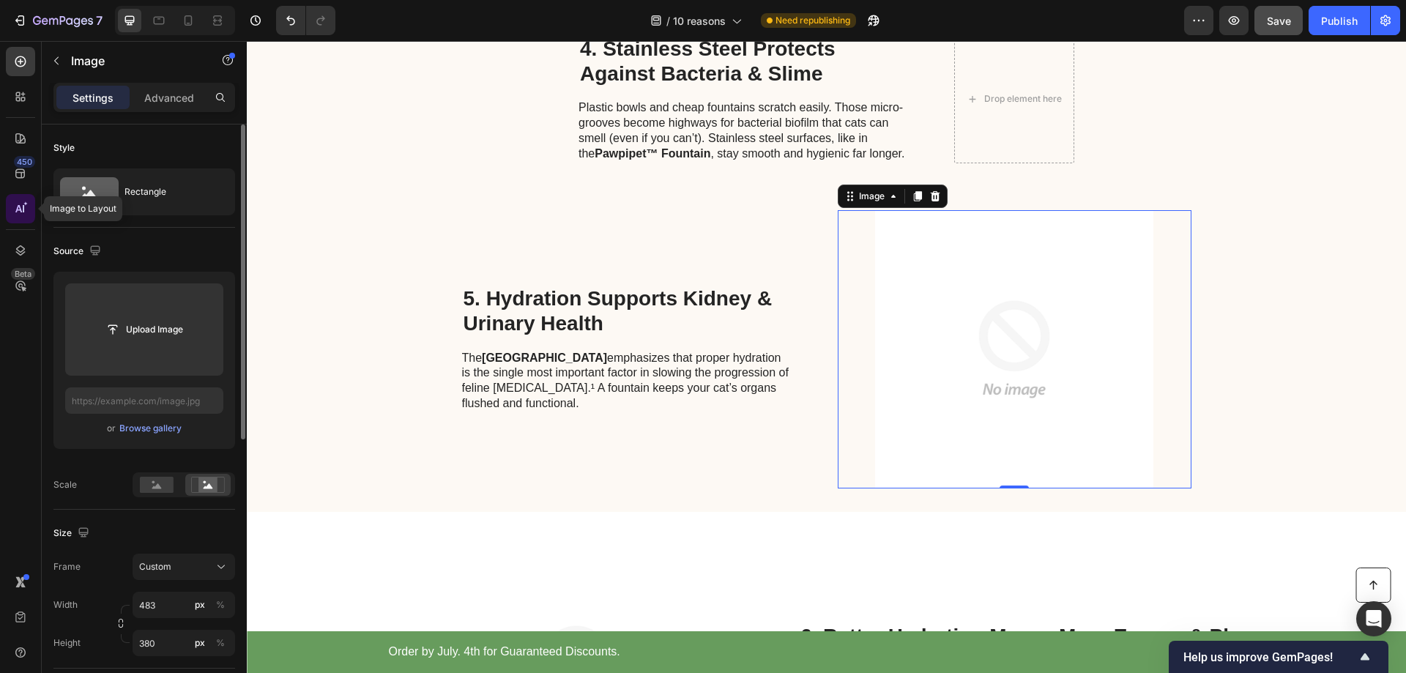
click at [21, 208] on icon at bounding box center [18, 208] width 7 height 7
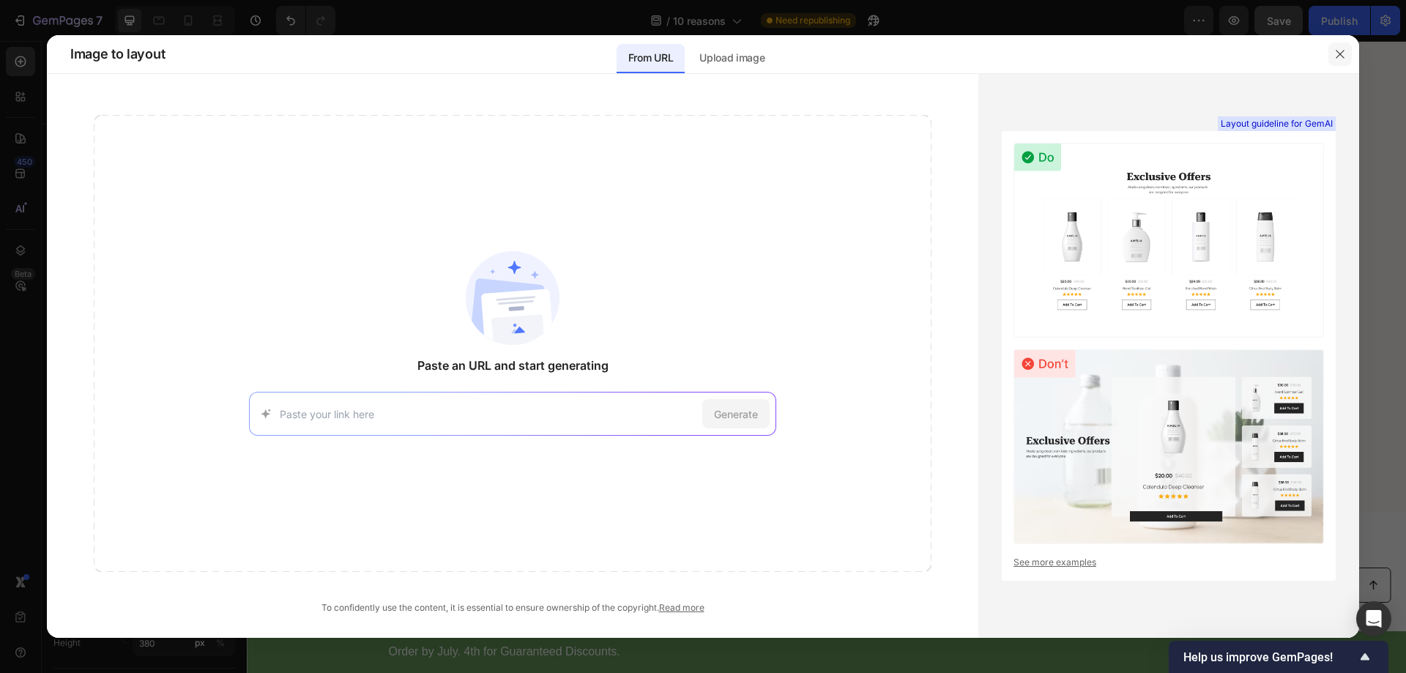
click at [1340, 57] on icon "button" at bounding box center [1340, 54] width 12 height 12
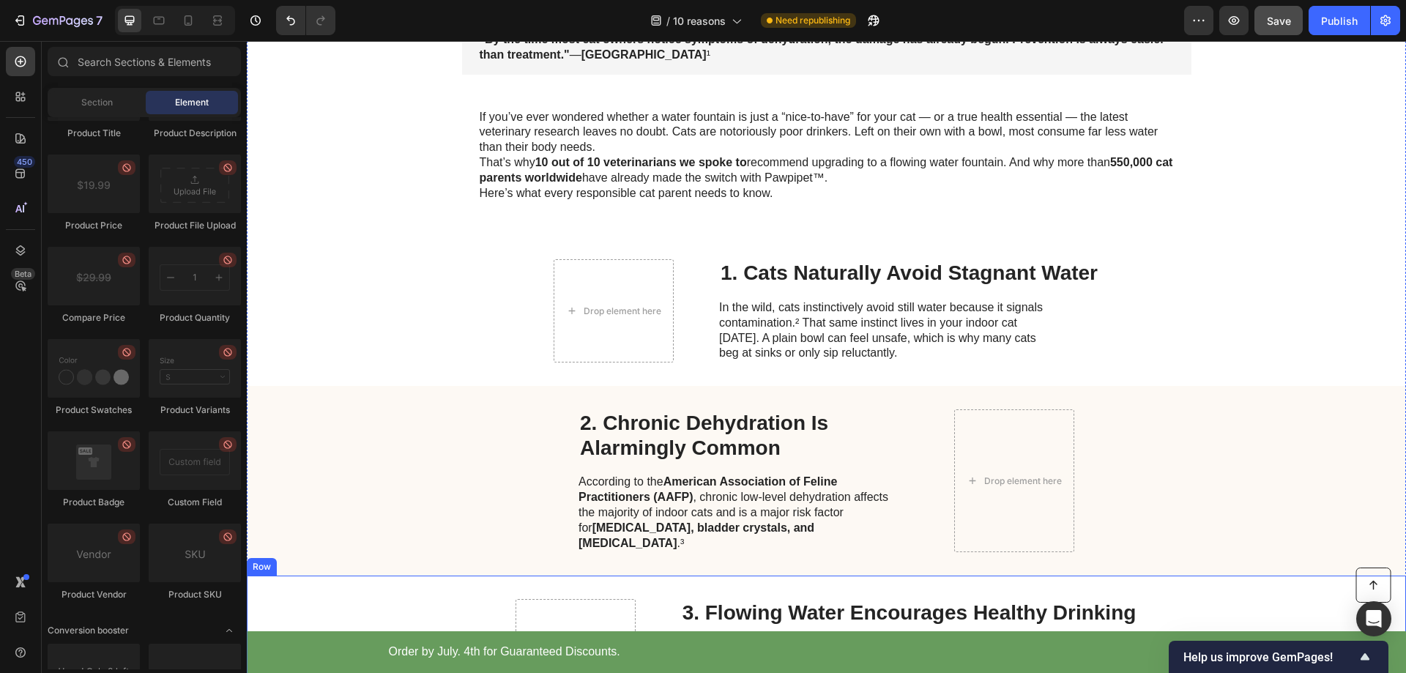
scroll to position [220, 0]
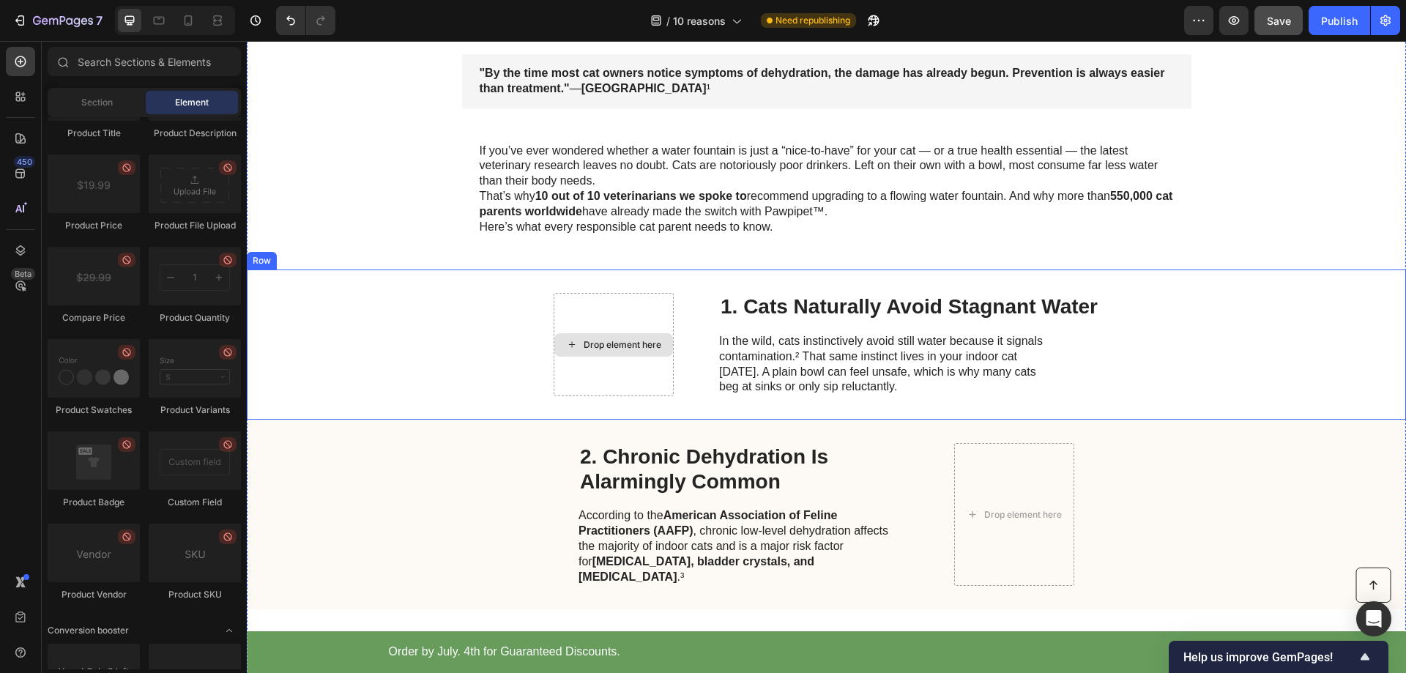
click at [614, 305] on div "Drop element here" at bounding box center [614, 344] width 120 height 103
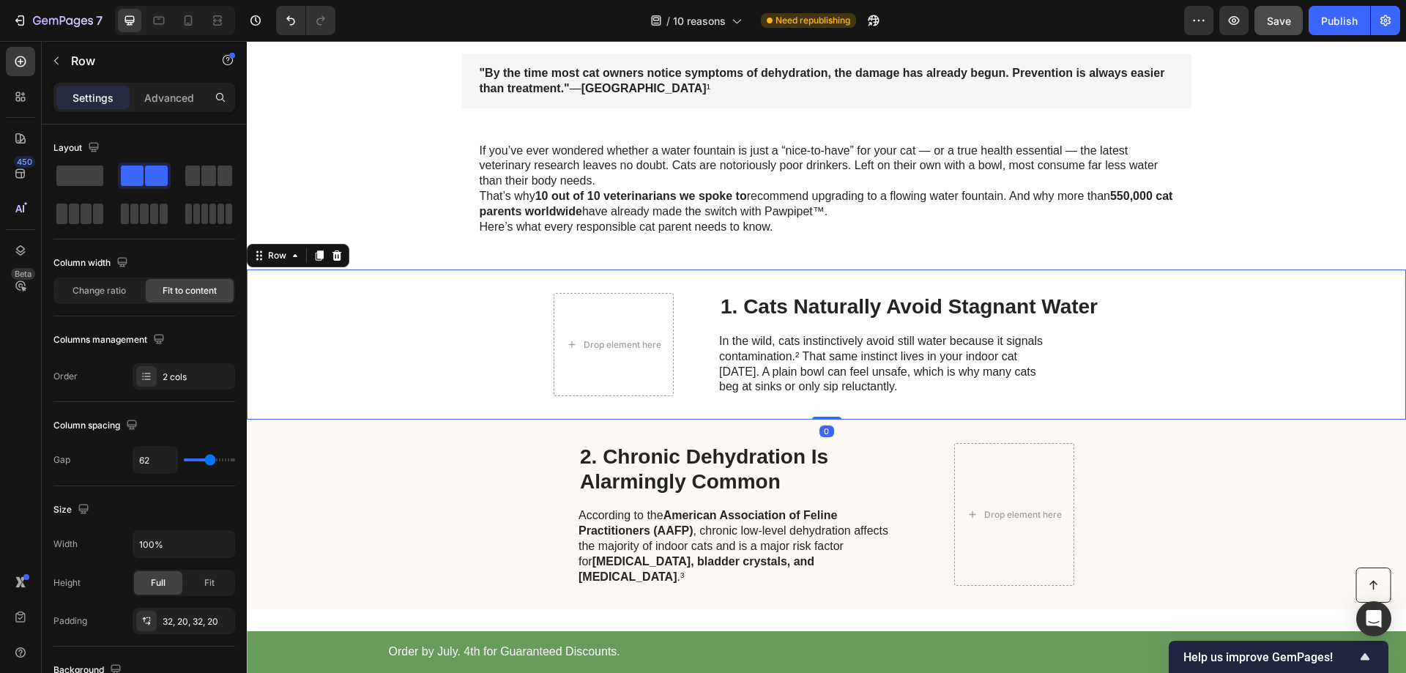
click at [422, 317] on div "Drop element here 1. Cats Naturally Avoid Stagnant Water Heading In the wild, c…" at bounding box center [826, 345] width 1159 height 150
click at [58, 56] on icon "button" at bounding box center [57, 61] width 12 height 12
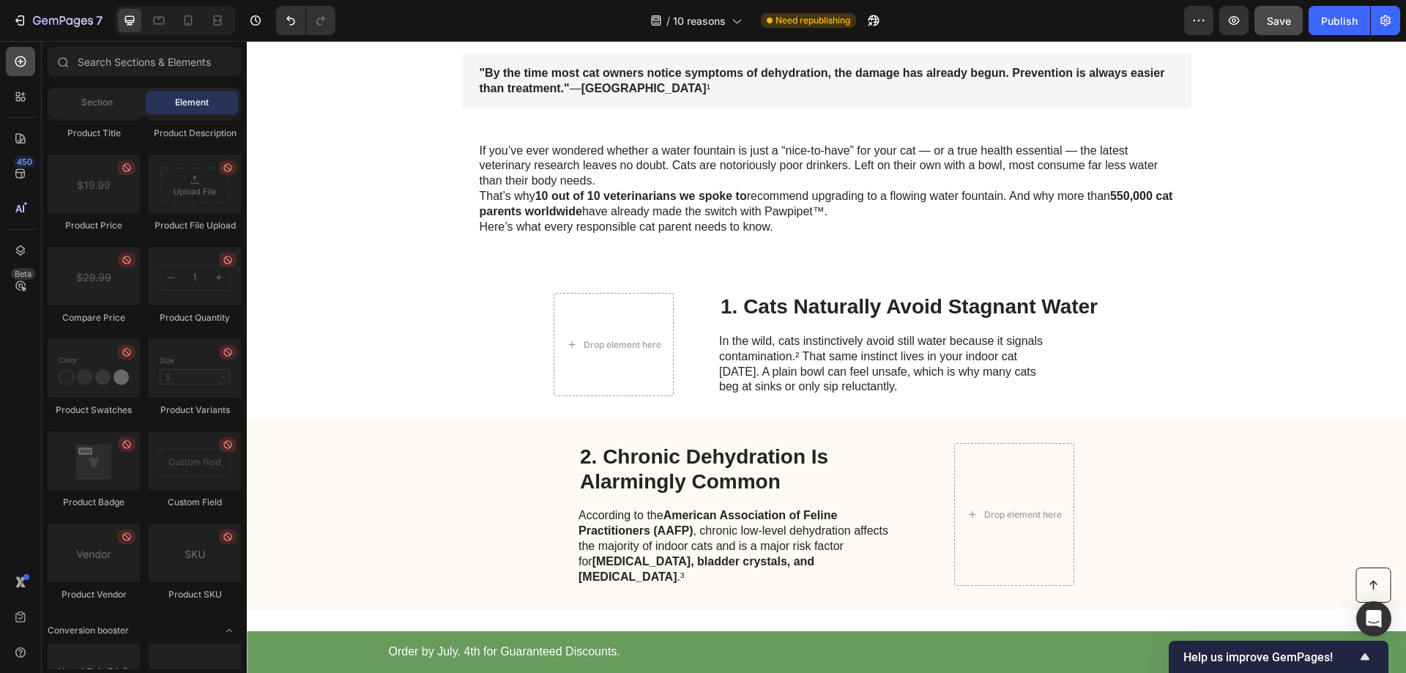
click at [16, 59] on icon at bounding box center [20, 61] width 11 height 11
click at [190, 102] on span "Element" at bounding box center [192, 102] width 34 height 13
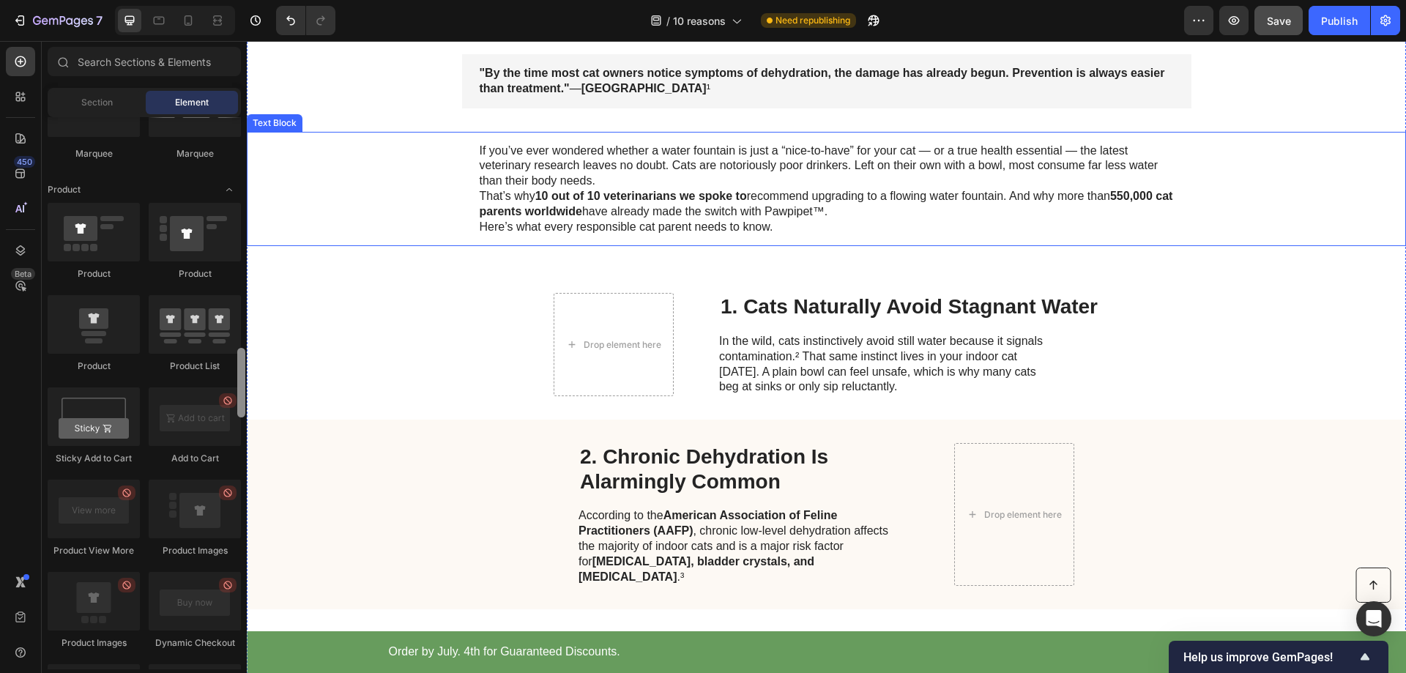
drag, startPoint x: 491, startPoint y: 437, endPoint x: 250, endPoint y: 148, distance: 376.5
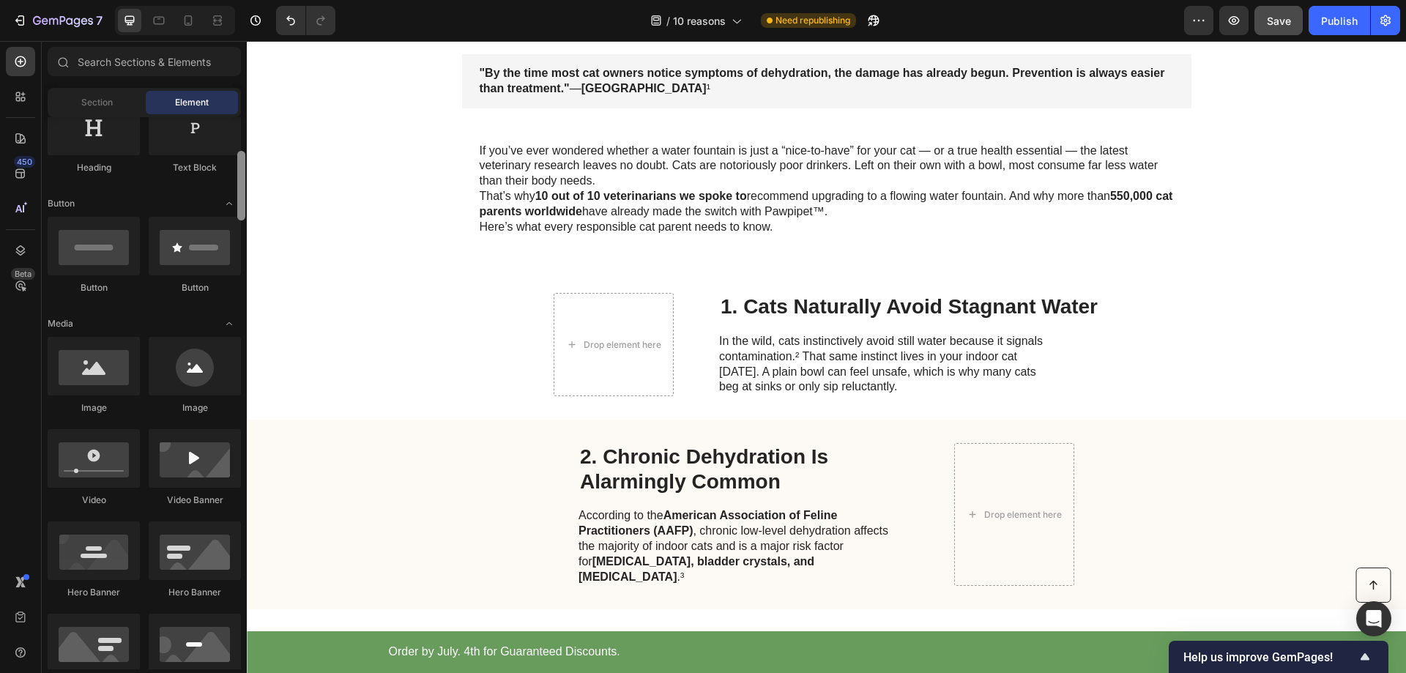
scroll to position [271, 0]
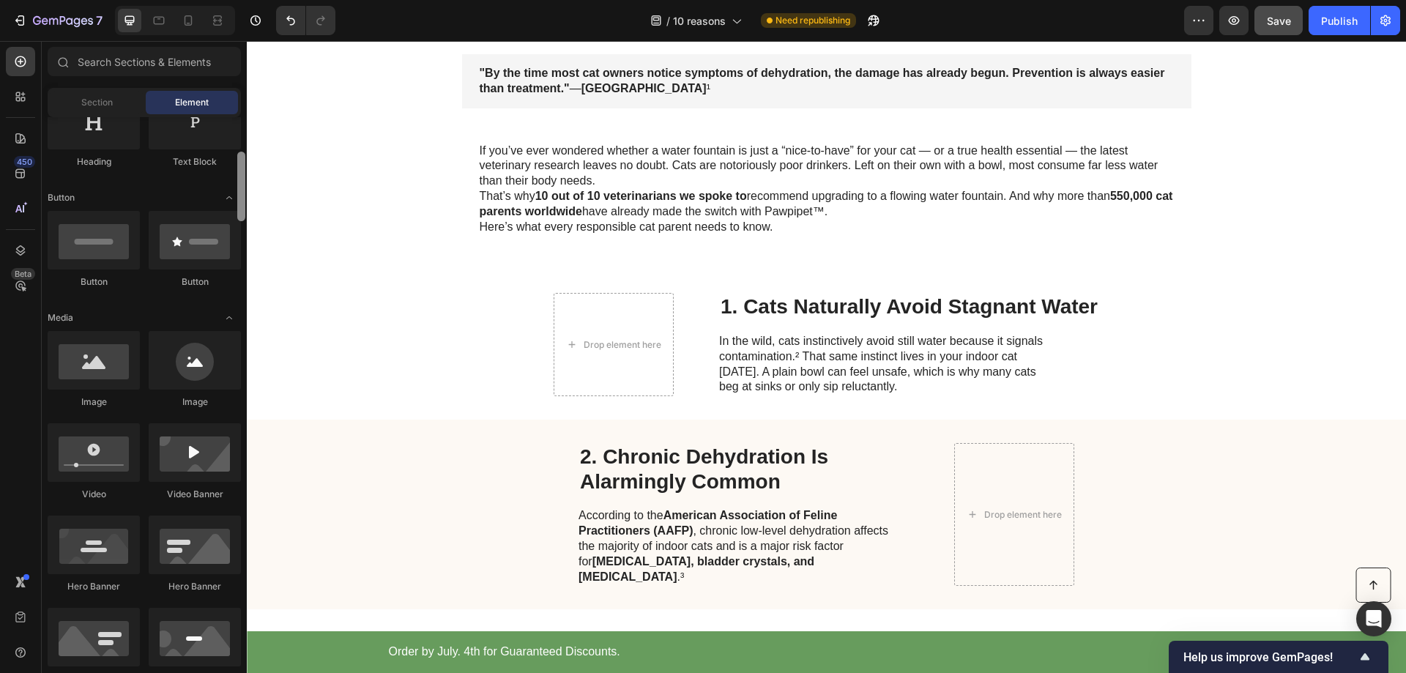
click at [240, 200] on div at bounding box center [241, 187] width 8 height 70
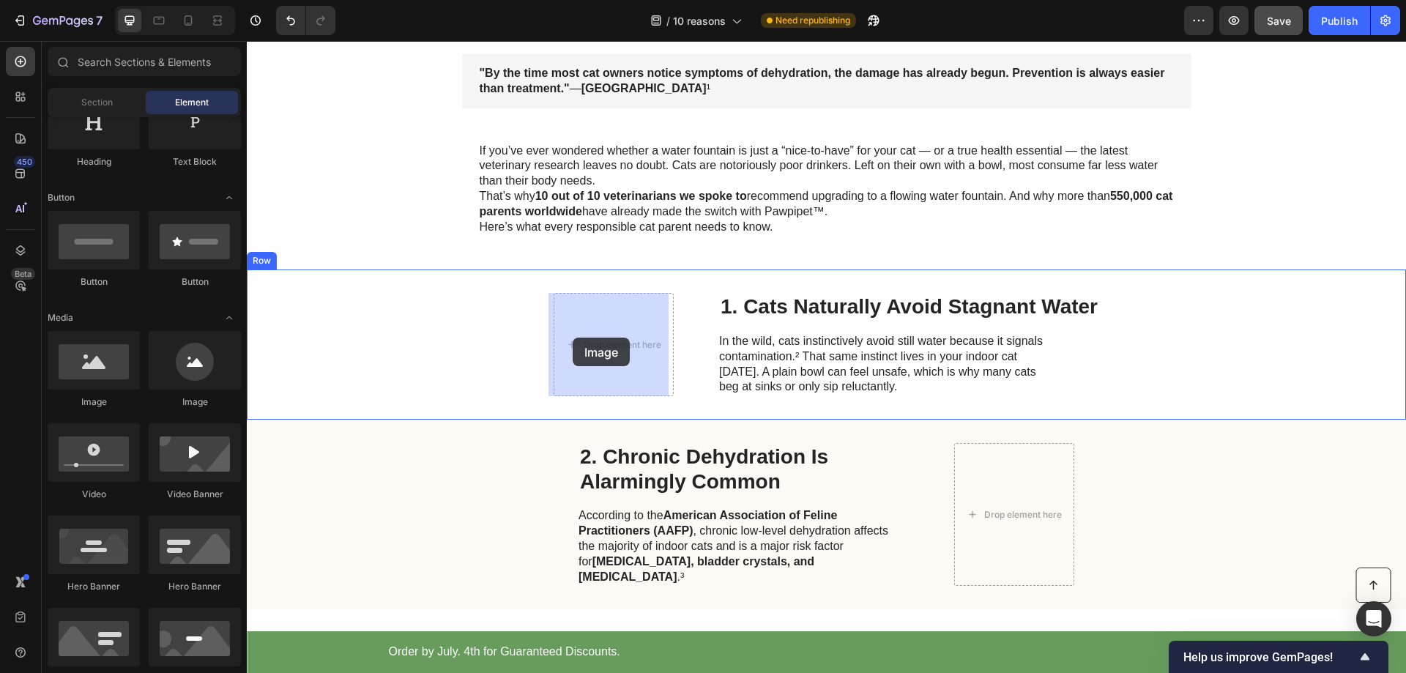
drag, startPoint x: 335, startPoint y: 416, endPoint x: 603, endPoint y: 327, distance: 282.5
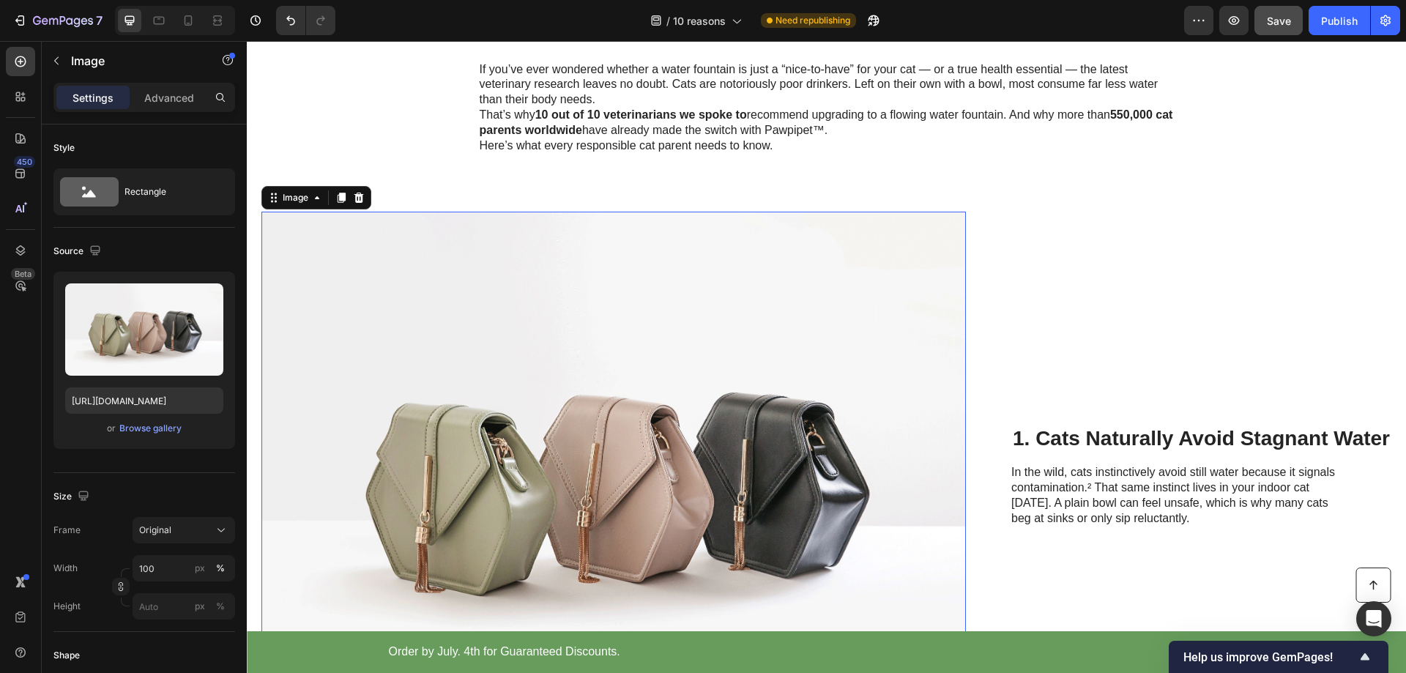
scroll to position [439, 0]
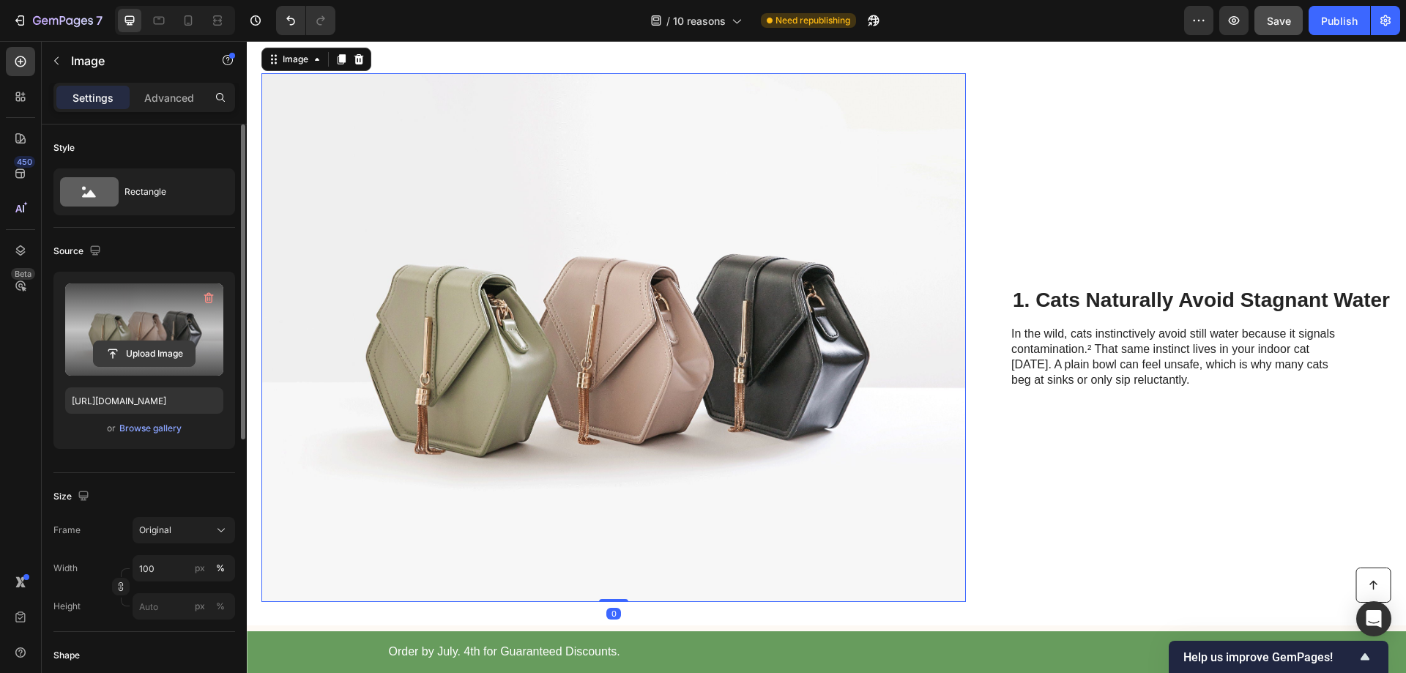
click at [138, 349] on input "file" at bounding box center [144, 353] width 101 height 25
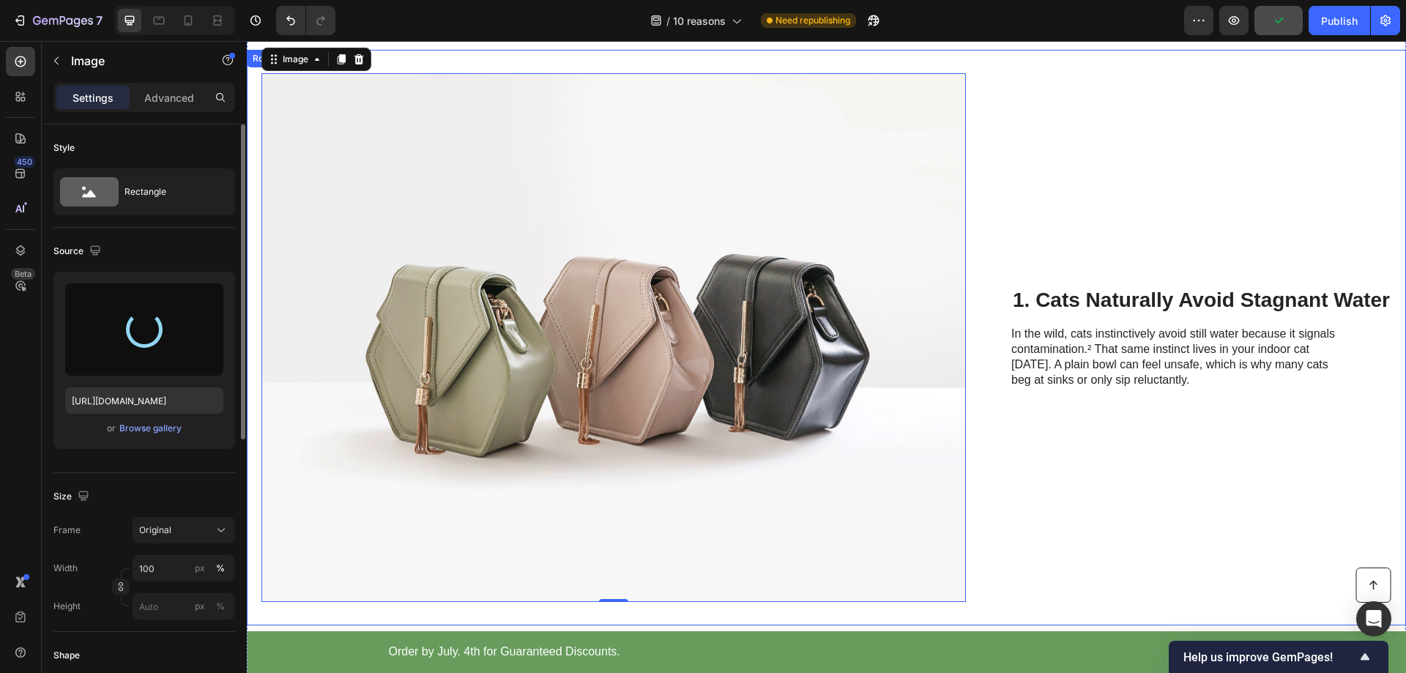
type input "[URL][DOMAIN_NAME]"
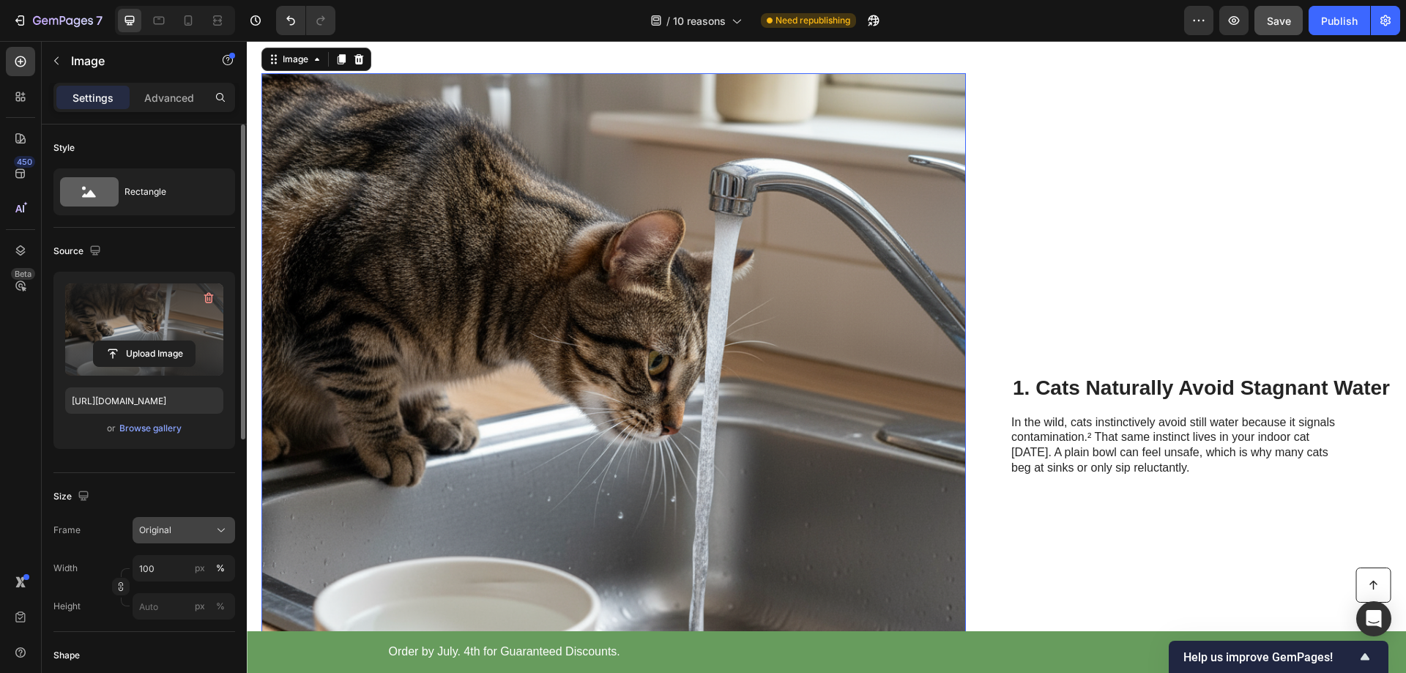
click at [201, 527] on div "Original" at bounding box center [175, 530] width 72 height 13
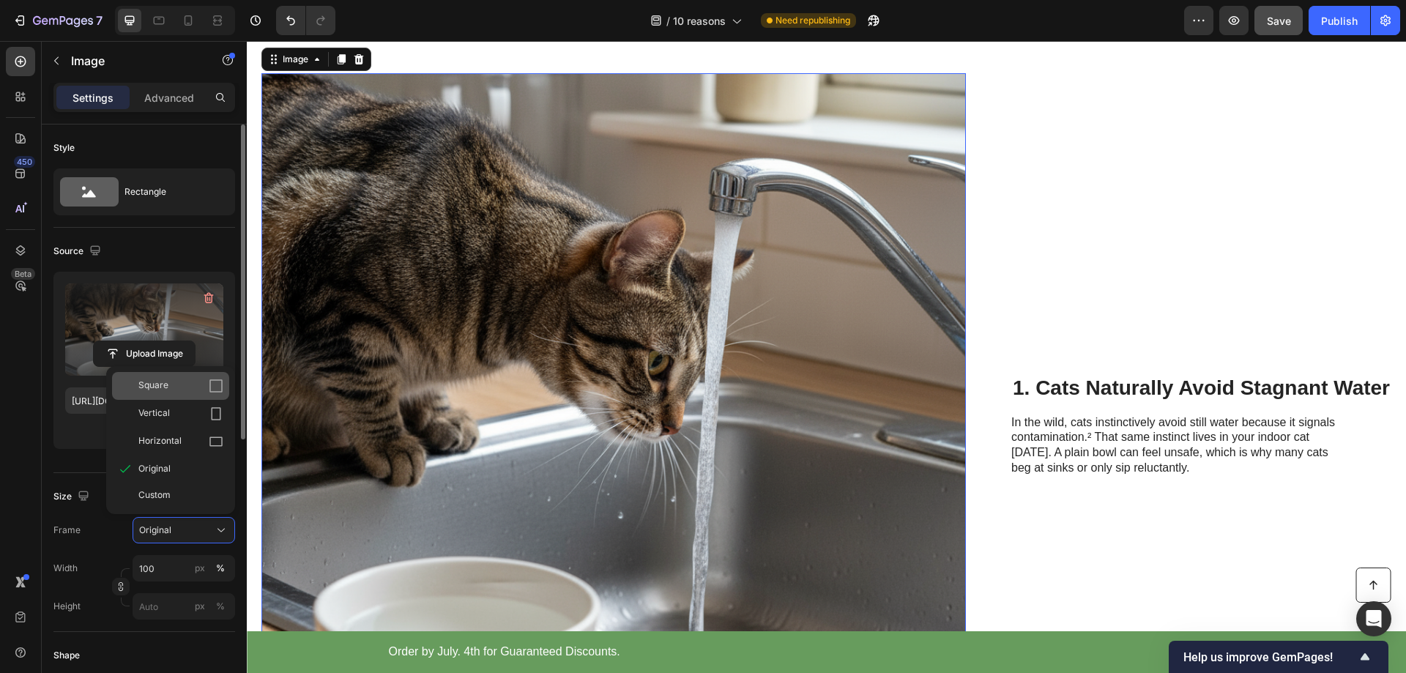
click at [154, 380] on span "Square" at bounding box center [153, 386] width 30 height 15
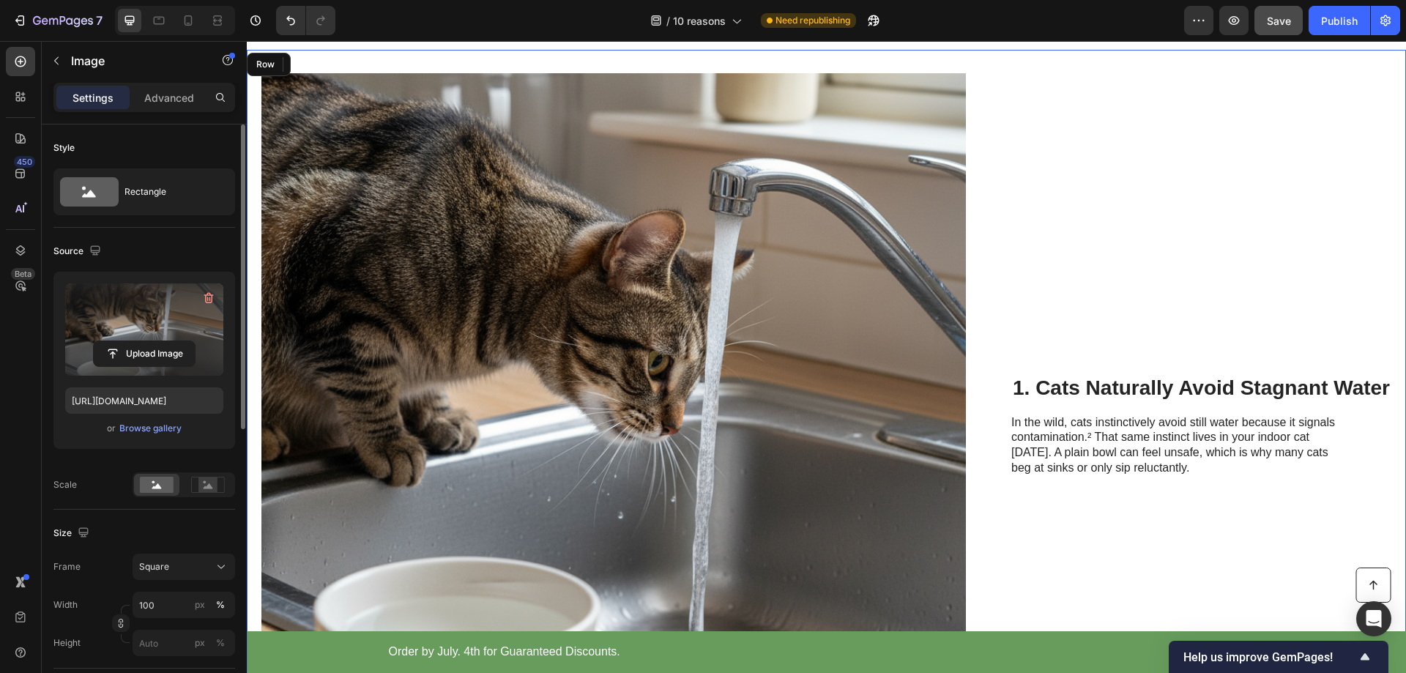
click at [1123, 349] on div "1. Cats Naturally Avoid Stagnant Water Heading In the wild, cats instinctively …" at bounding box center [1201, 425] width 380 height 705
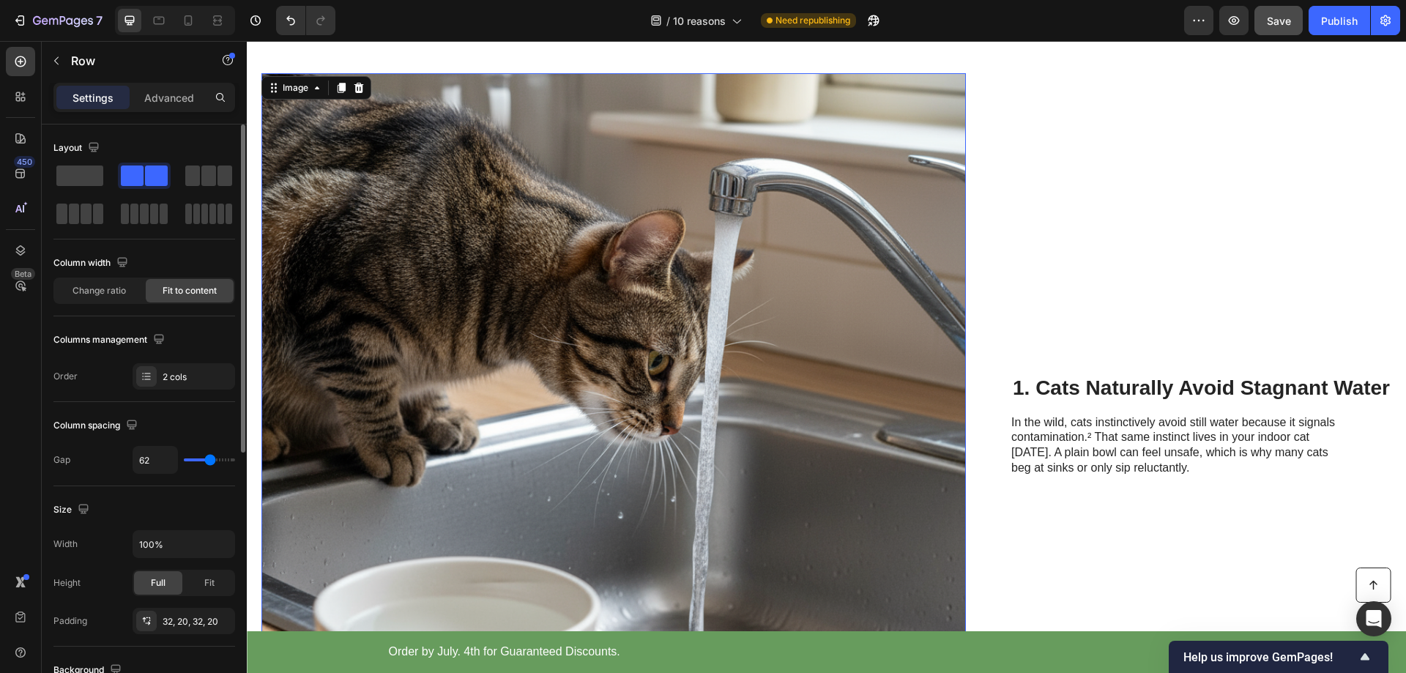
click at [491, 385] on img at bounding box center [613, 425] width 705 height 705
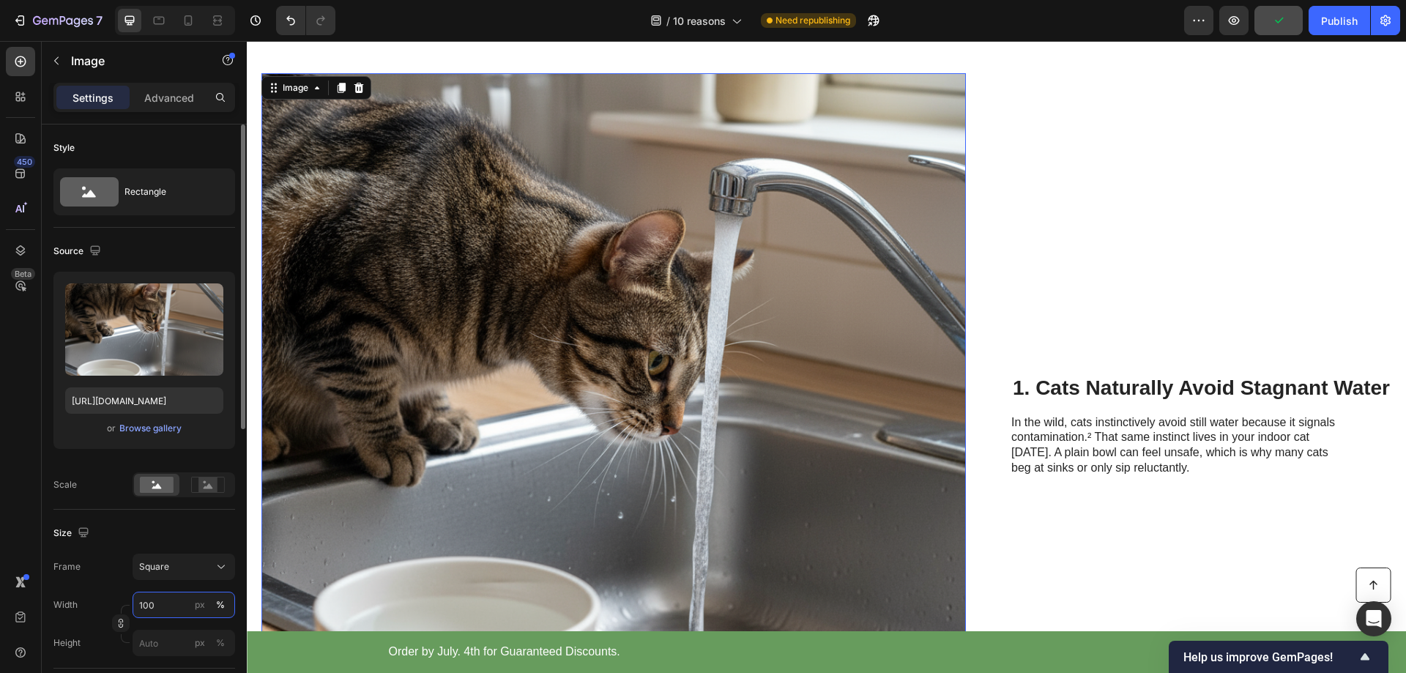
click at [170, 610] on input "100" at bounding box center [184, 605] width 103 height 26
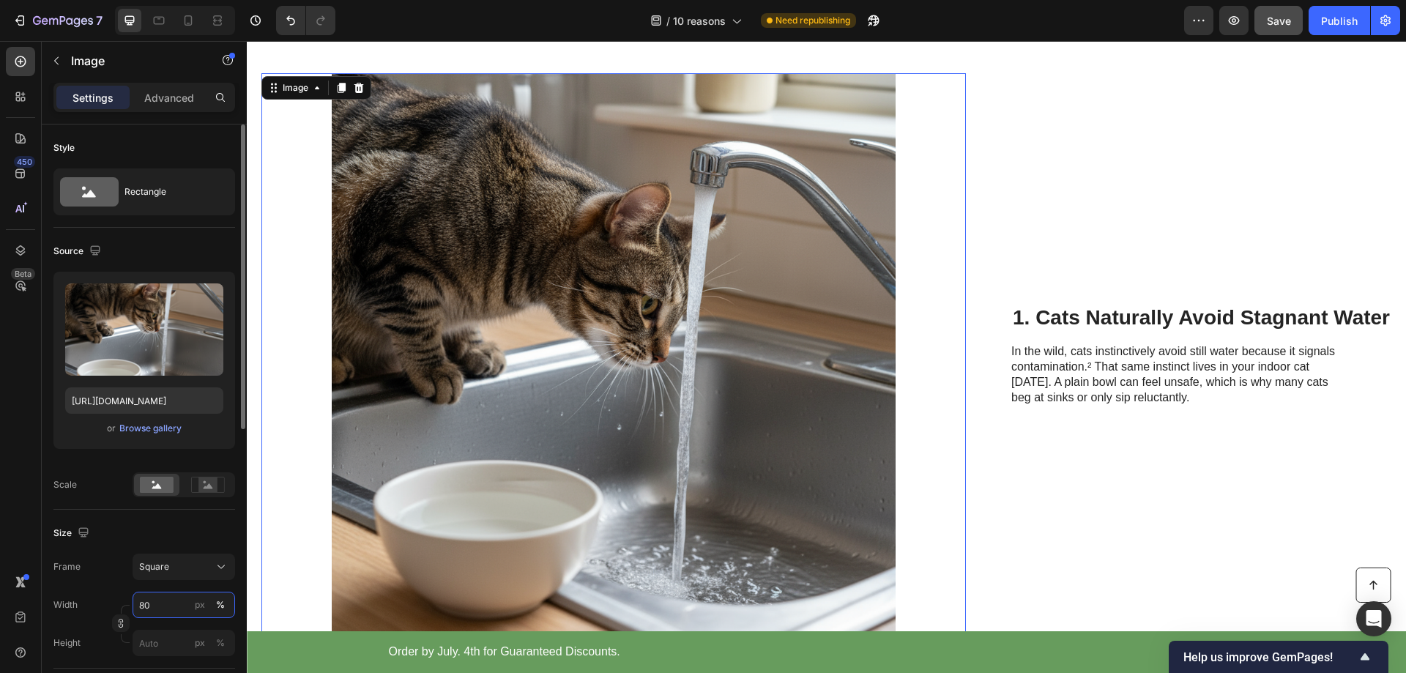
type input "8"
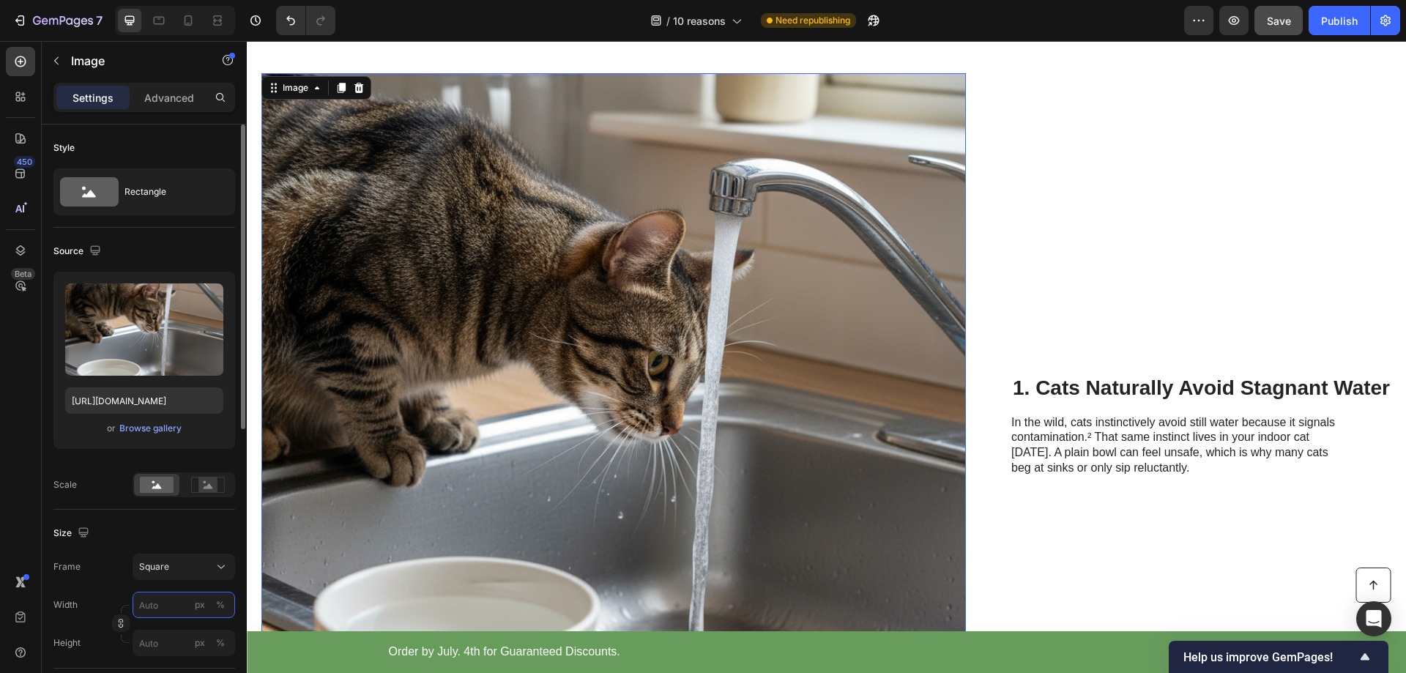
type input "7"
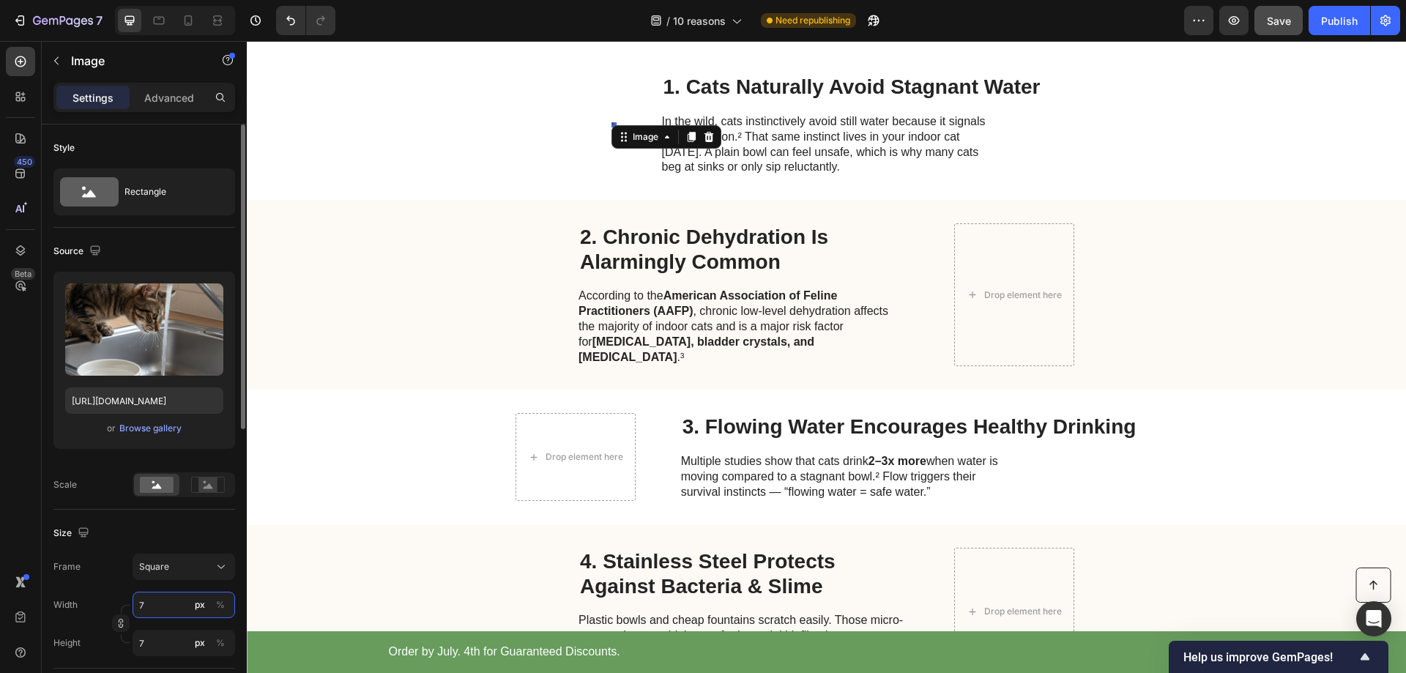
type input "70"
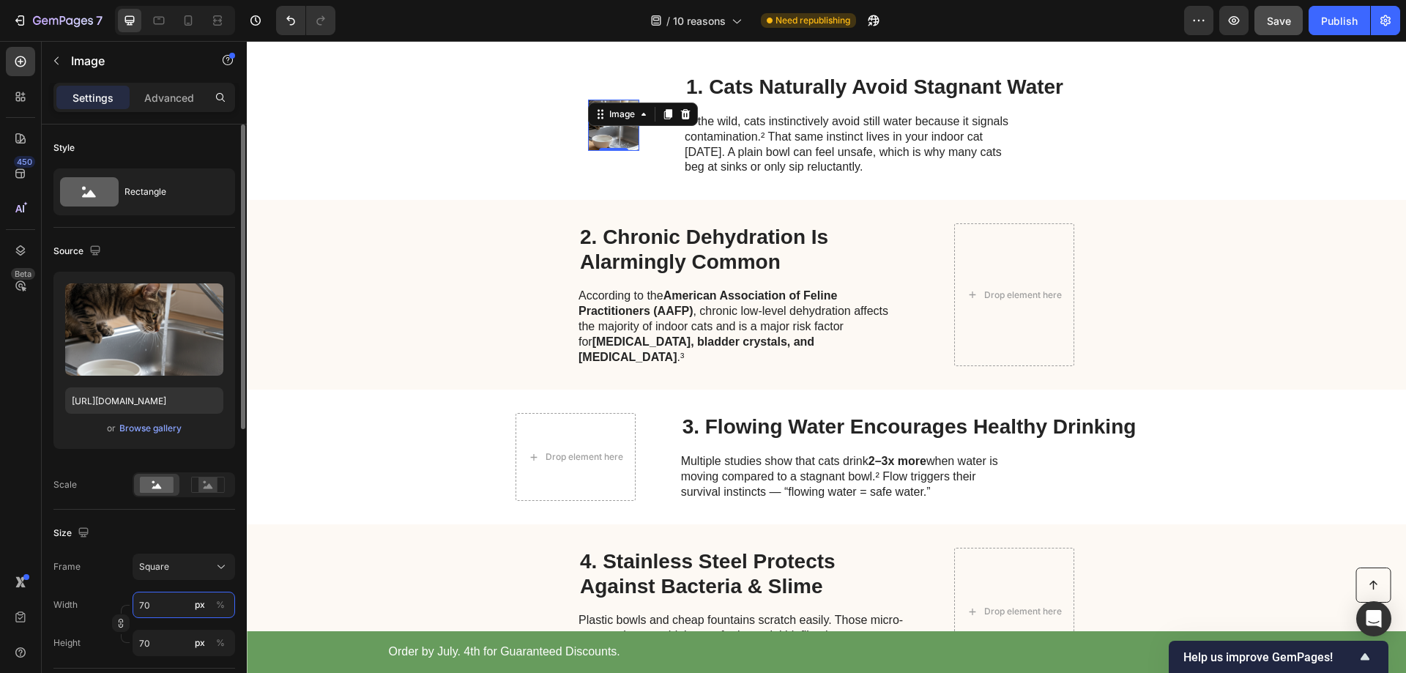
type input "70"
click at [119, 533] on div "Size" at bounding box center [144, 532] width 182 height 23
click at [221, 603] on div "%" at bounding box center [220, 604] width 9 height 13
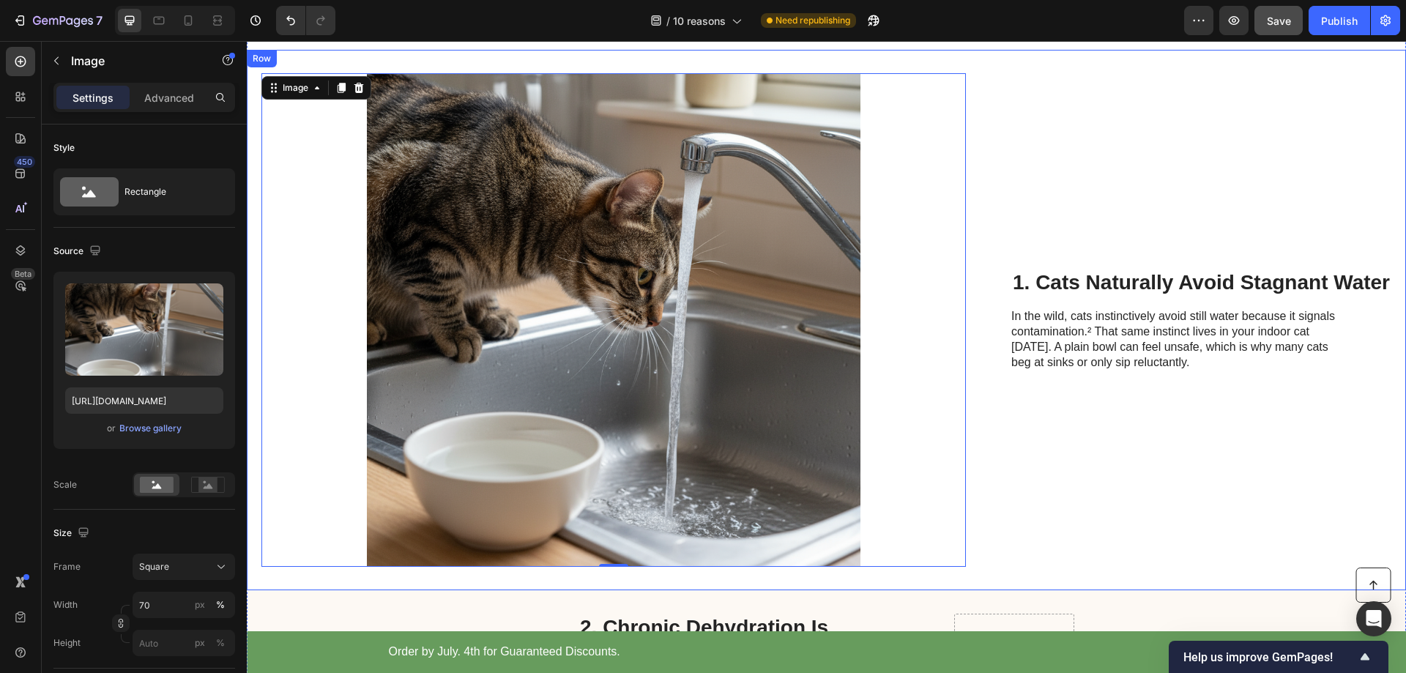
click at [1179, 420] on div "1. Cats Naturally Avoid Stagnant Water Heading In the wild, cats instinctively …" at bounding box center [1201, 319] width 380 height 493
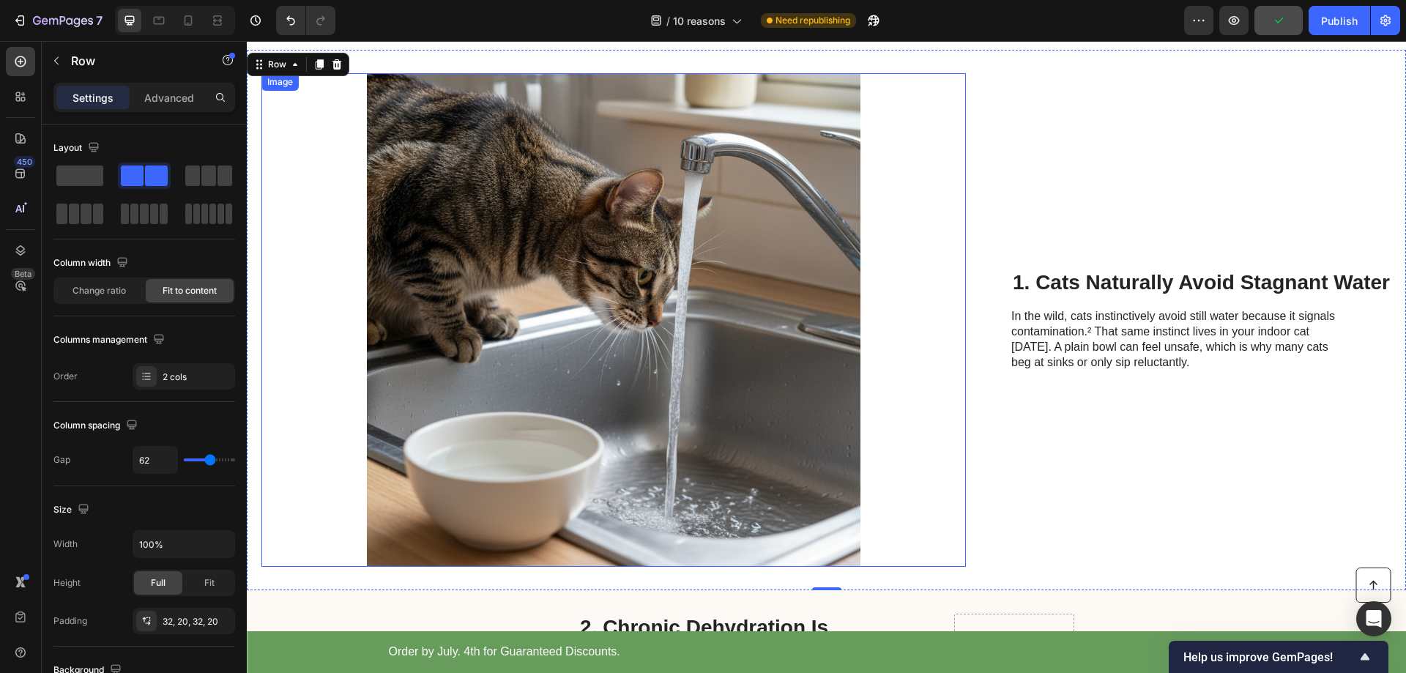
click at [556, 394] on img at bounding box center [613, 319] width 493 height 493
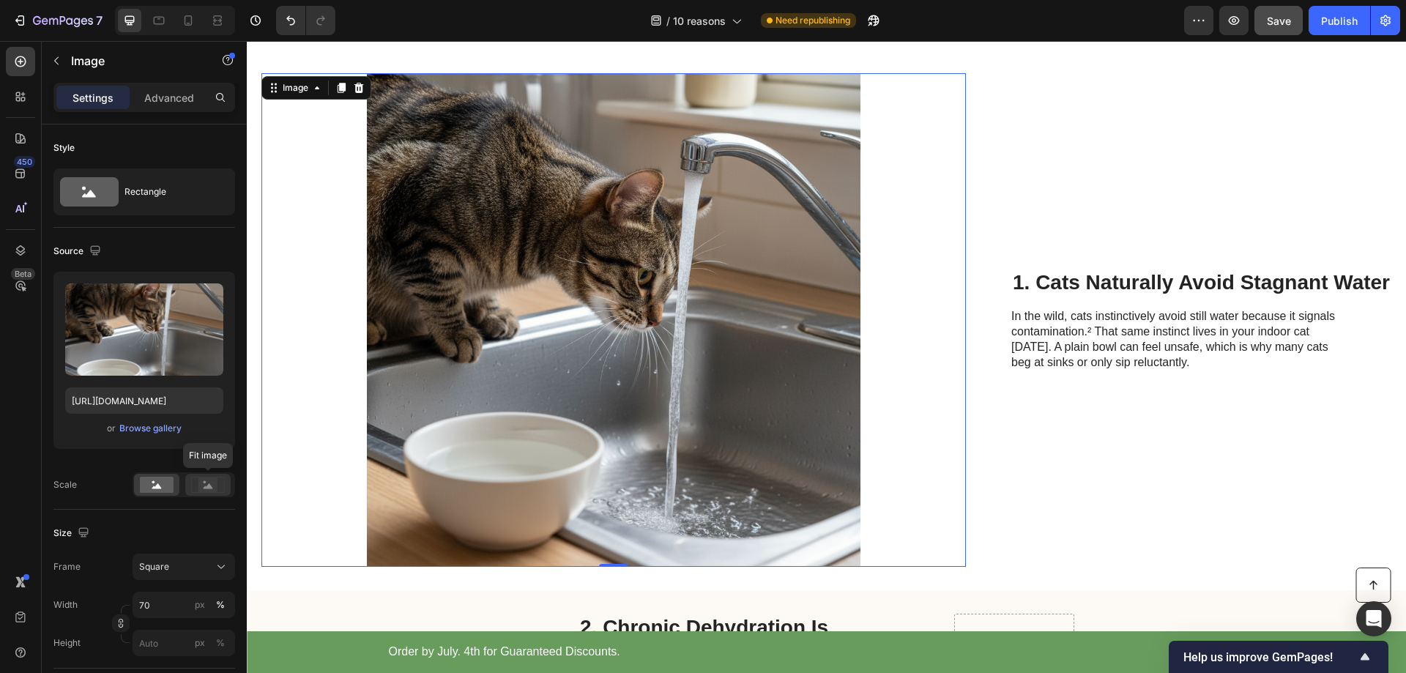
click at [202, 486] on rect at bounding box center [207, 485] width 19 height 15
click at [146, 485] on rect at bounding box center [157, 485] width 34 height 16
click at [175, 527] on div "Size" at bounding box center [144, 532] width 182 height 23
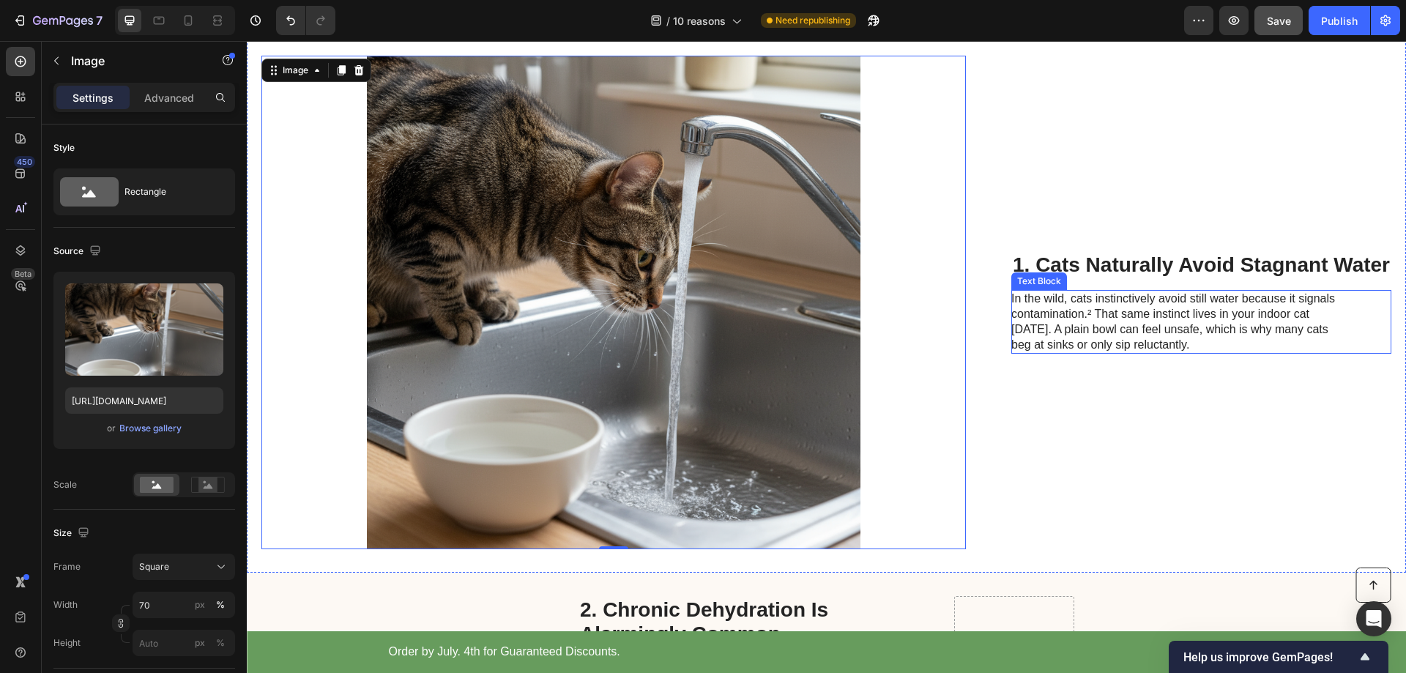
scroll to position [659, 0]
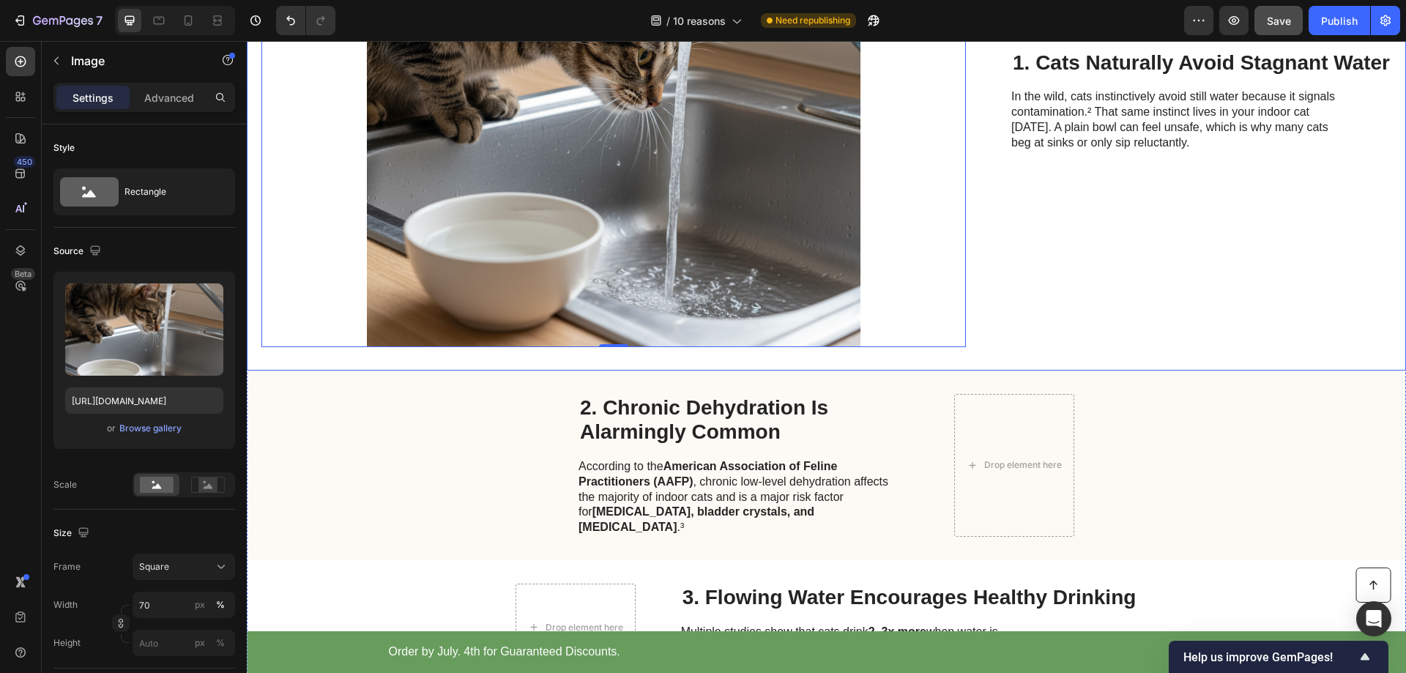
click at [1131, 299] on div "1. Cats Naturally Avoid Stagnant Water Heading In the wild, cats instinctively …" at bounding box center [1201, 100] width 380 height 493
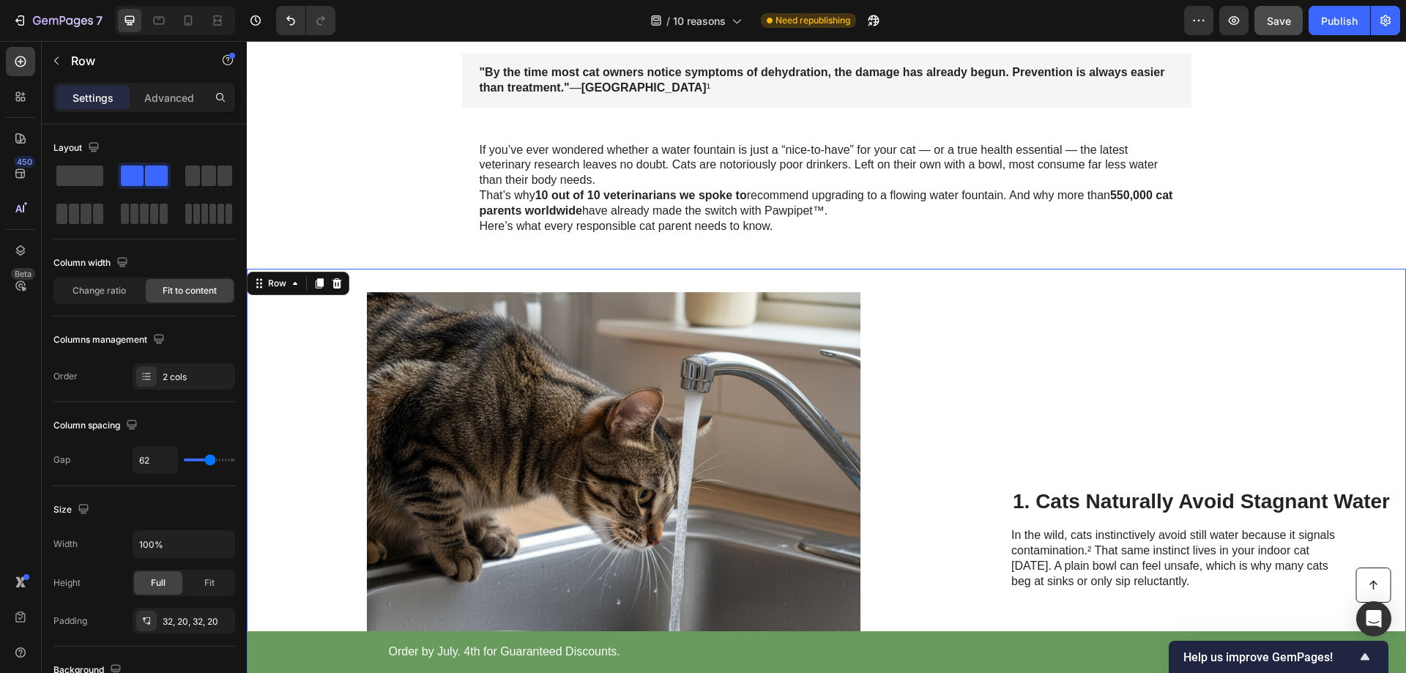
scroll to position [220, 0]
drag, startPoint x: 185, startPoint y: 23, endPoint x: 215, endPoint y: 40, distance: 34.7
click at [185, 23] on icon at bounding box center [189, 20] width 8 height 10
type input "0"
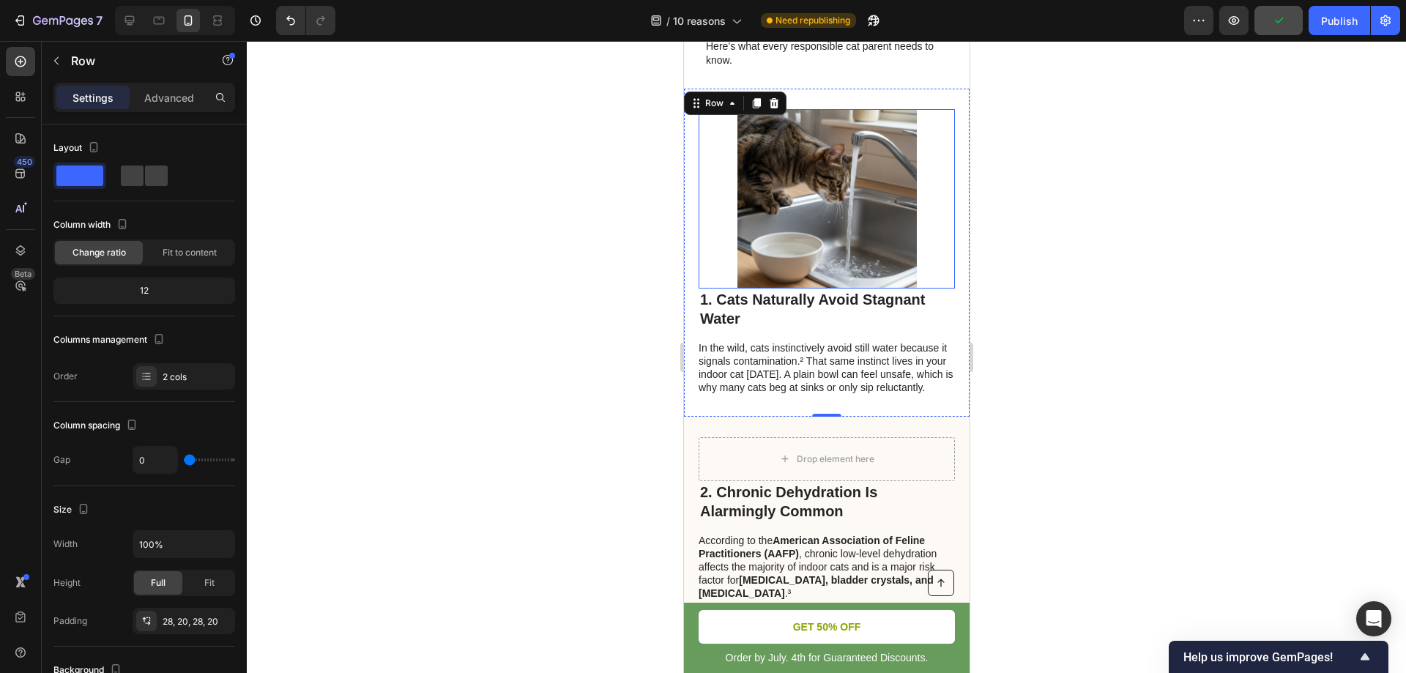
scroll to position [669, 0]
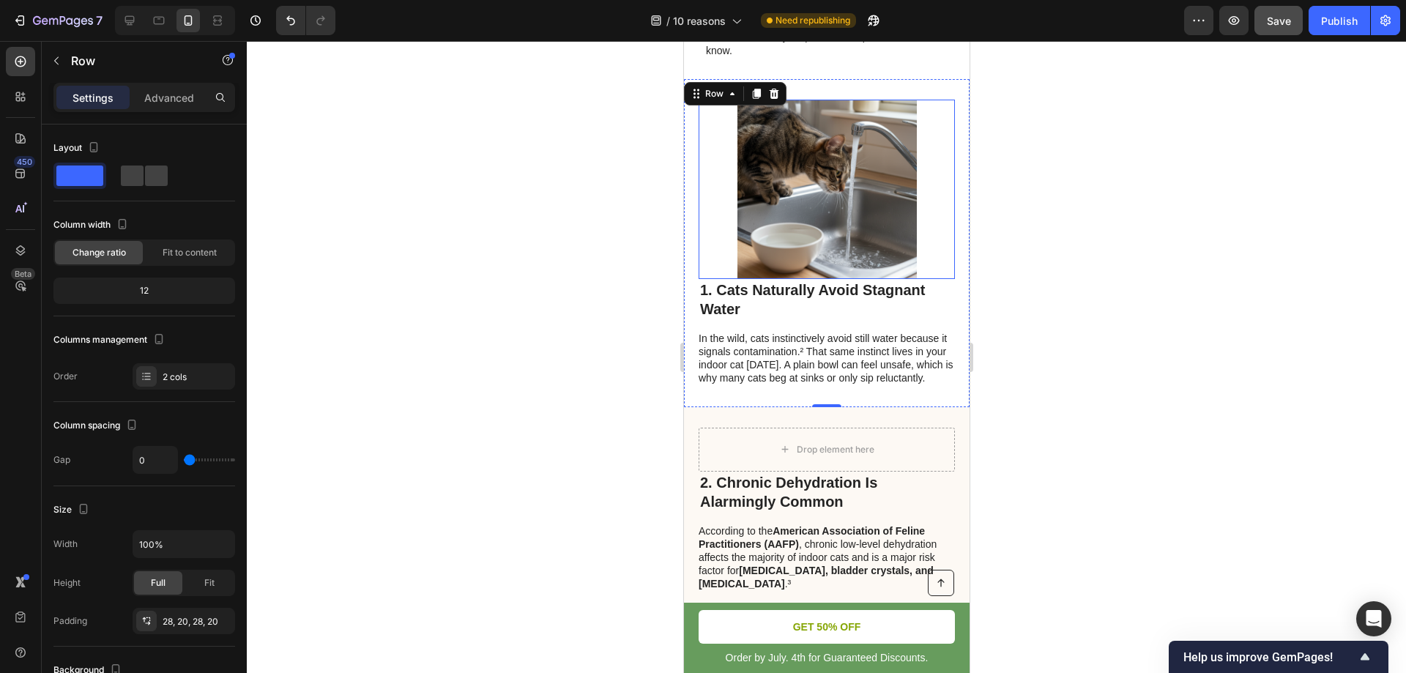
click at [864, 219] on img at bounding box center [826, 189] width 179 height 179
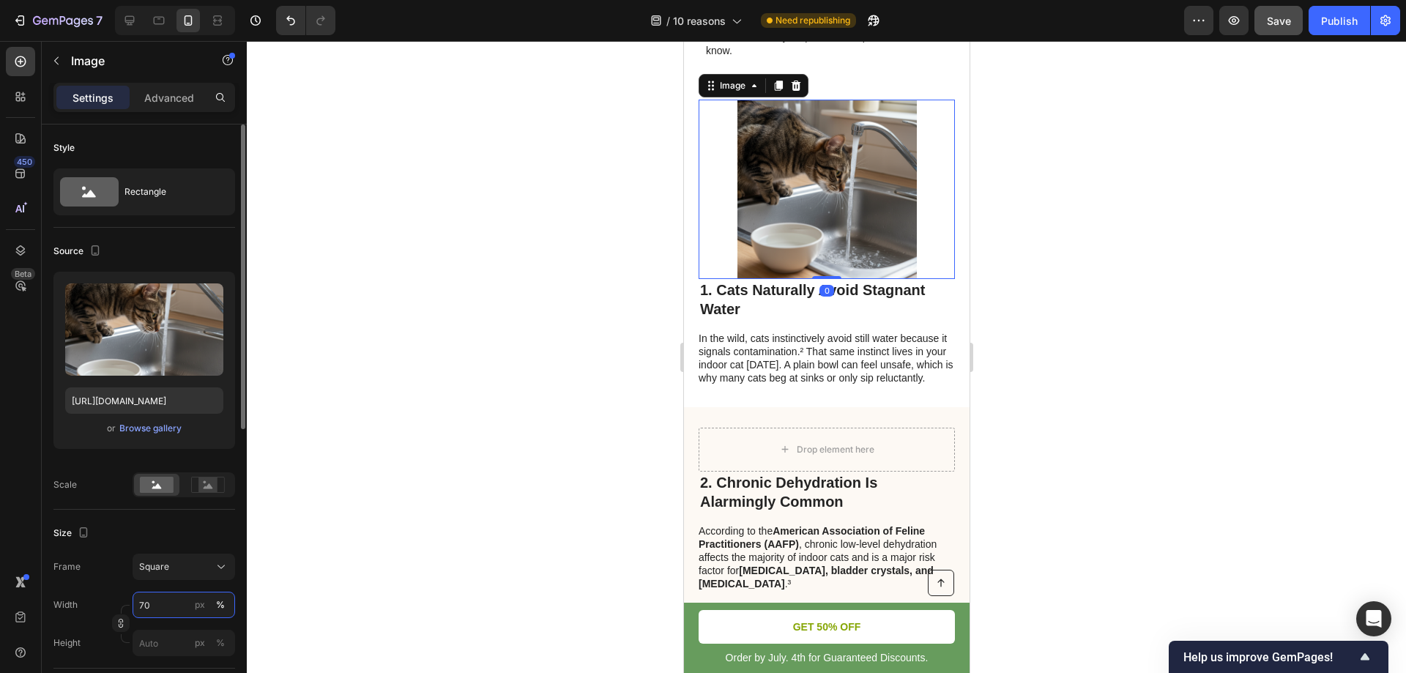
click at [163, 604] on input "70" at bounding box center [184, 605] width 103 height 26
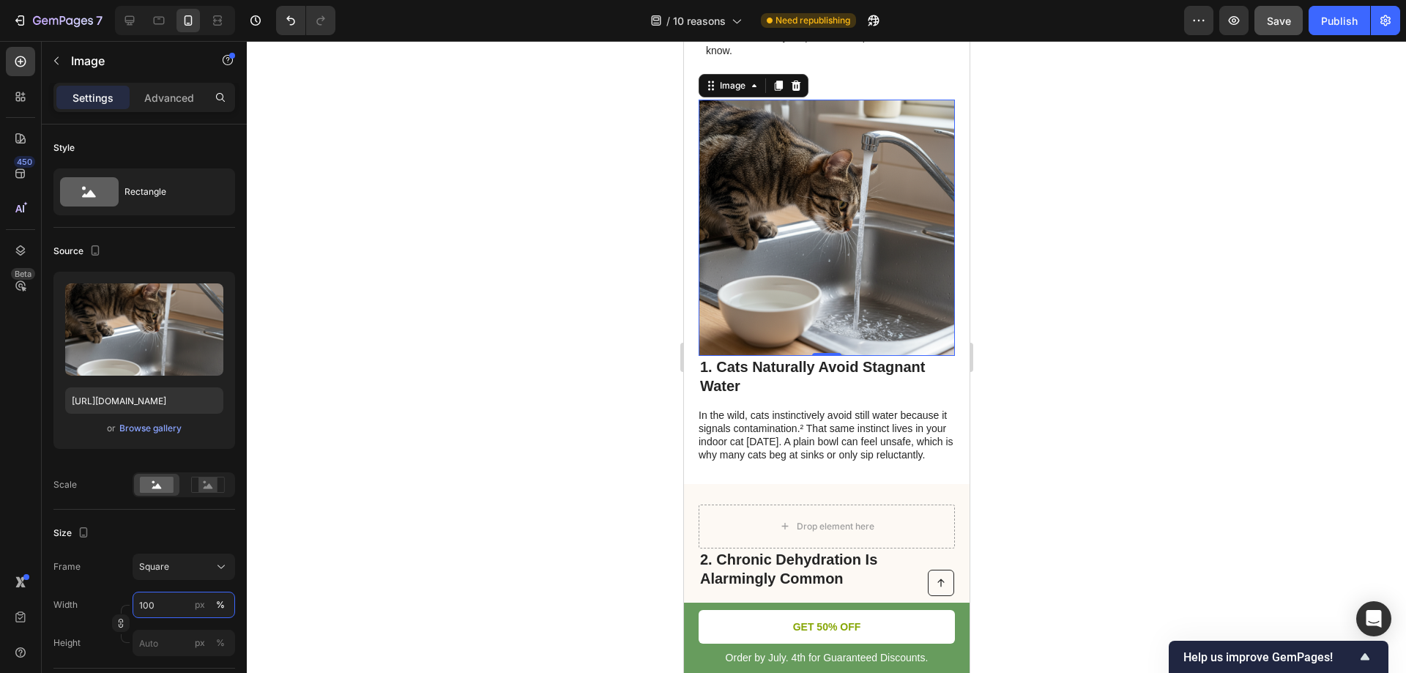
type input "100"
click at [453, 337] on div at bounding box center [826, 357] width 1159 height 632
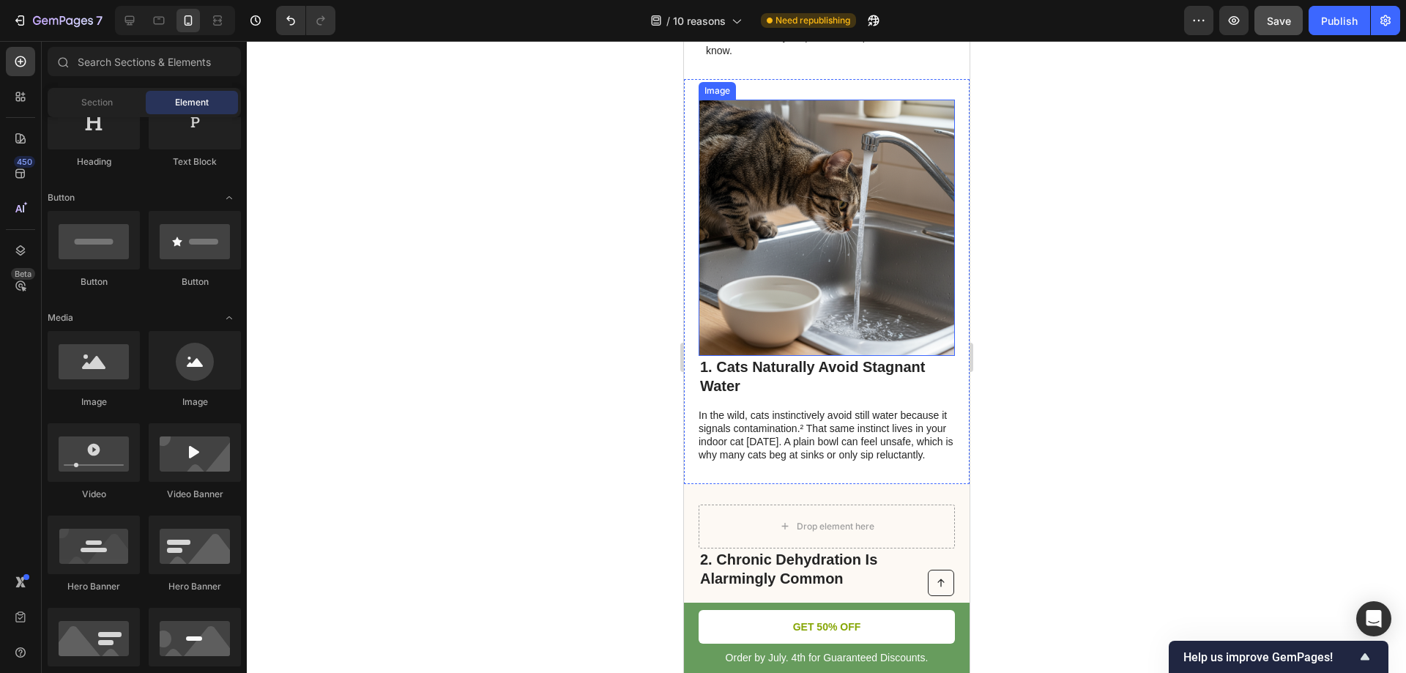
click at [1129, 245] on div at bounding box center [826, 357] width 1159 height 632
click at [1219, 259] on div at bounding box center [826, 357] width 1159 height 632
click at [758, 220] on img at bounding box center [826, 228] width 256 height 256
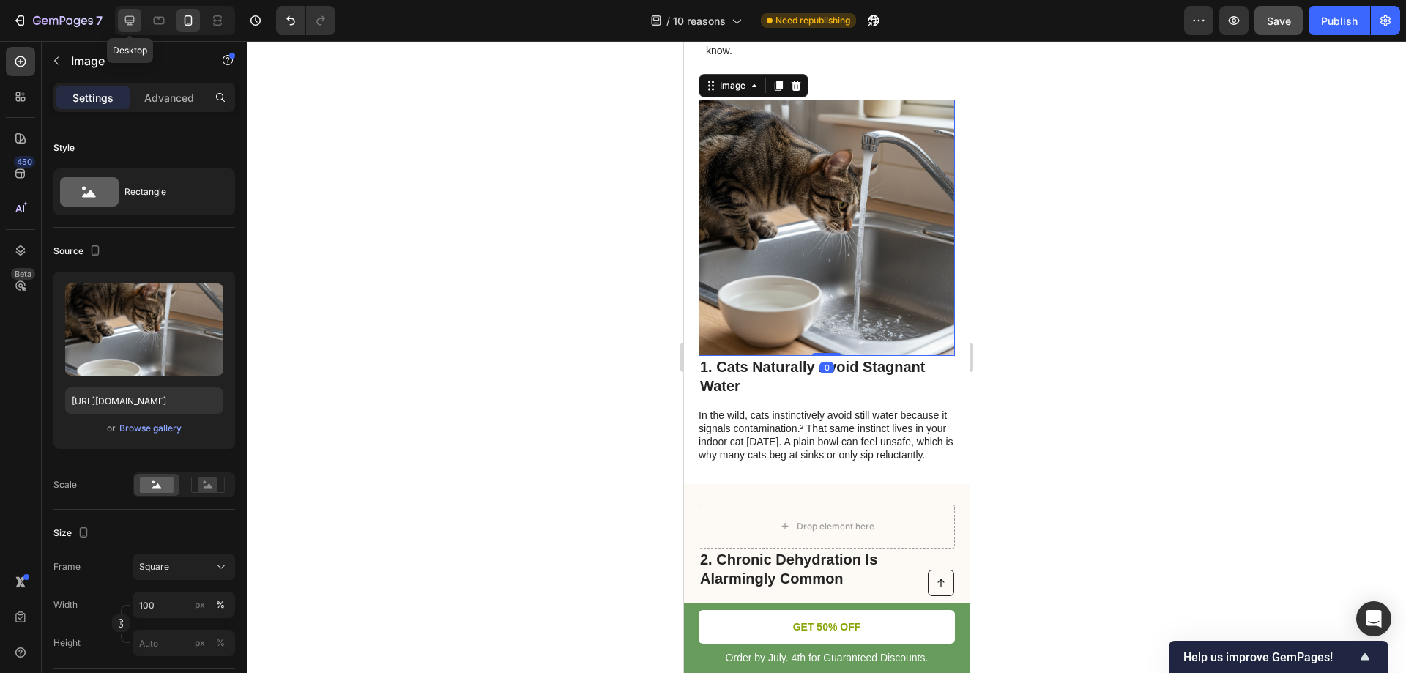
click at [133, 21] on icon at bounding box center [130, 21] width 10 height 10
type input "70"
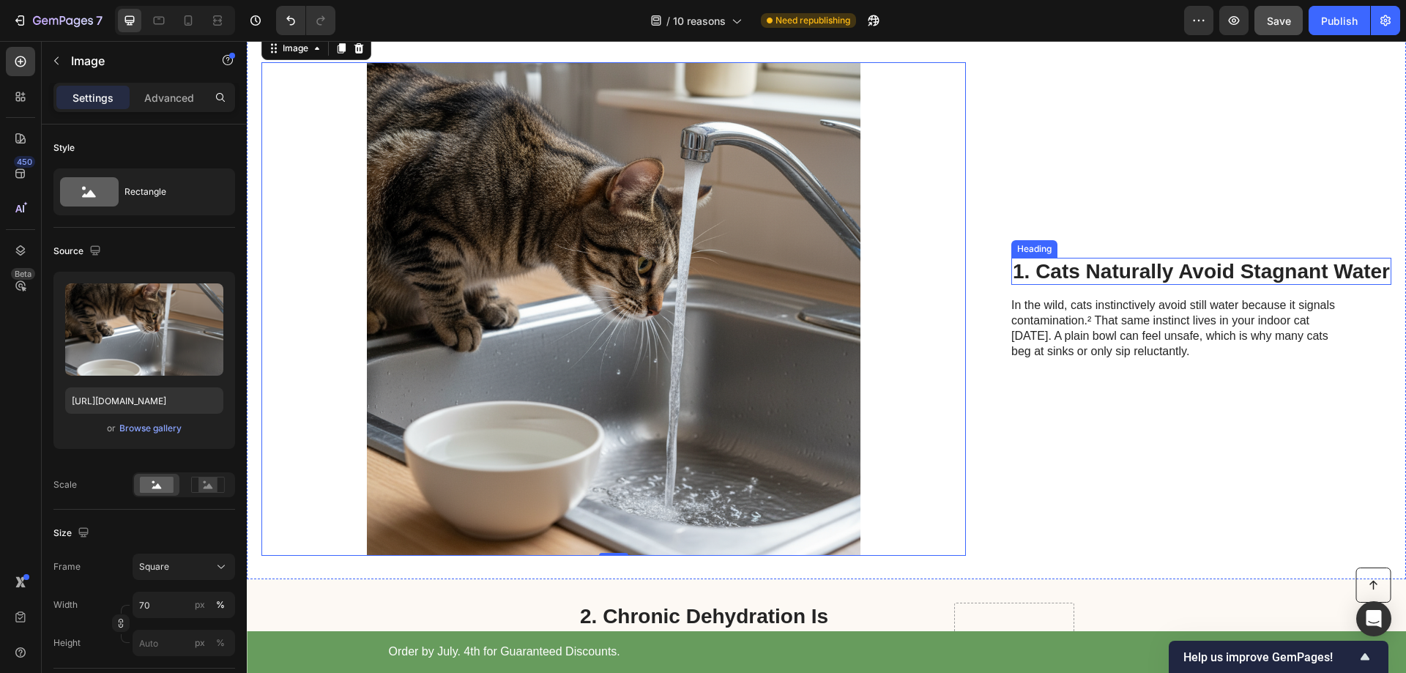
scroll to position [420, 0]
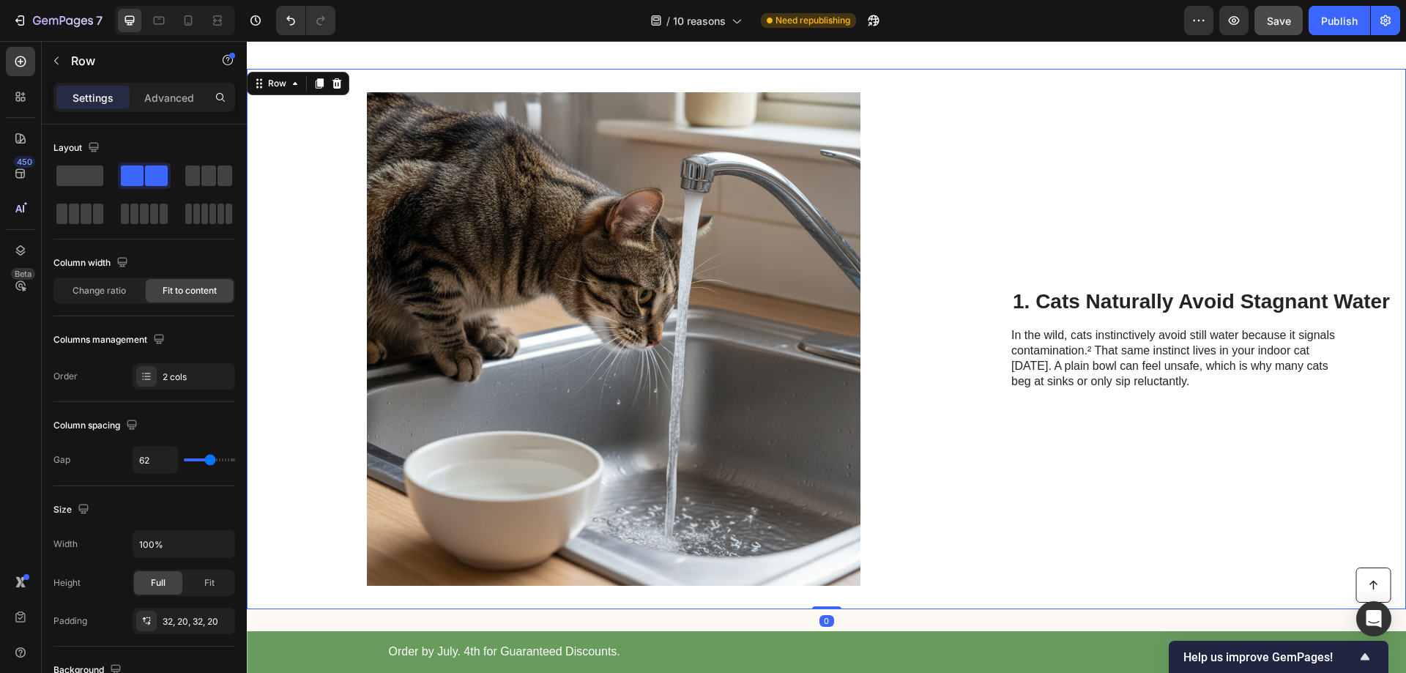
click at [1234, 206] on div "1. Cats Naturally Avoid Stagnant Water Heading In the wild, cats instinctively …" at bounding box center [1201, 338] width 380 height 493
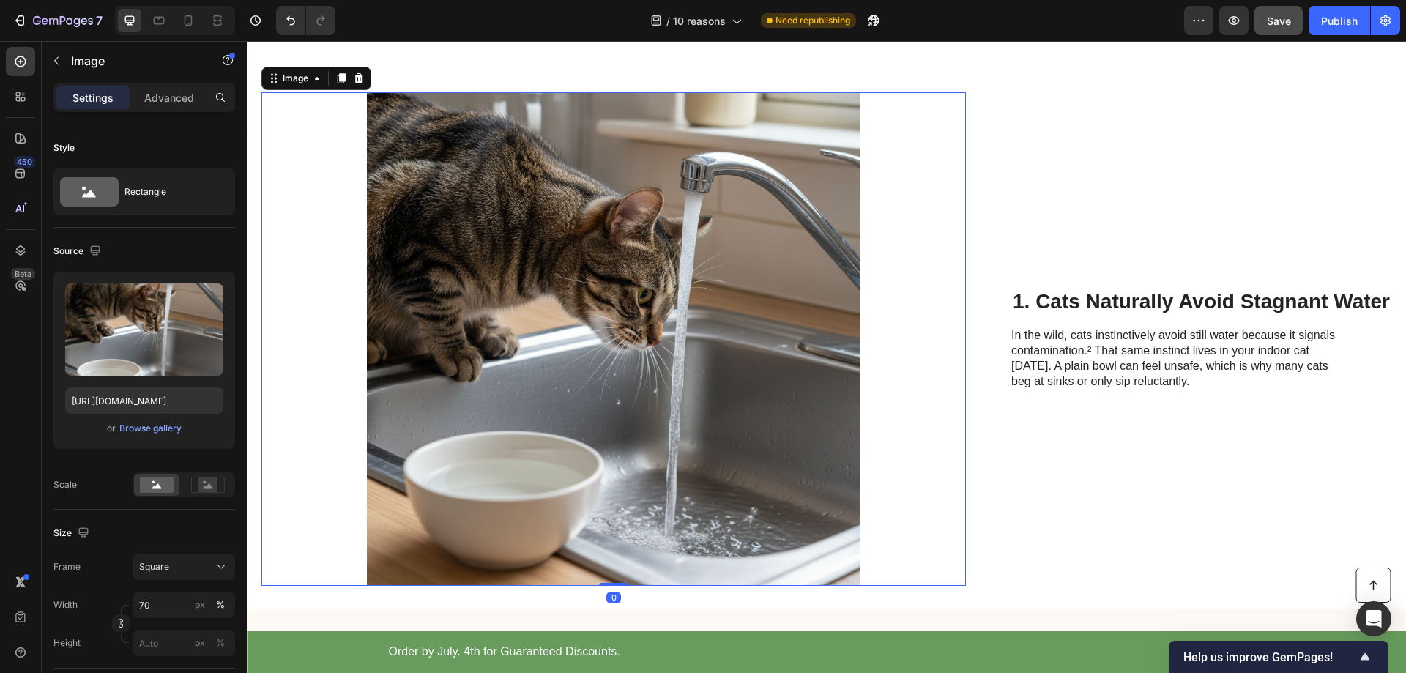
click at [717, 294] on img at bounding box center [613, 338] width 493 height 493
click at [154, 612] on input "70" at bounding box center [184, 605] width 103 height 26
click at [146, 635] on span "Full" at bounding box center [145, 640] width 15 height 13
type input "100"
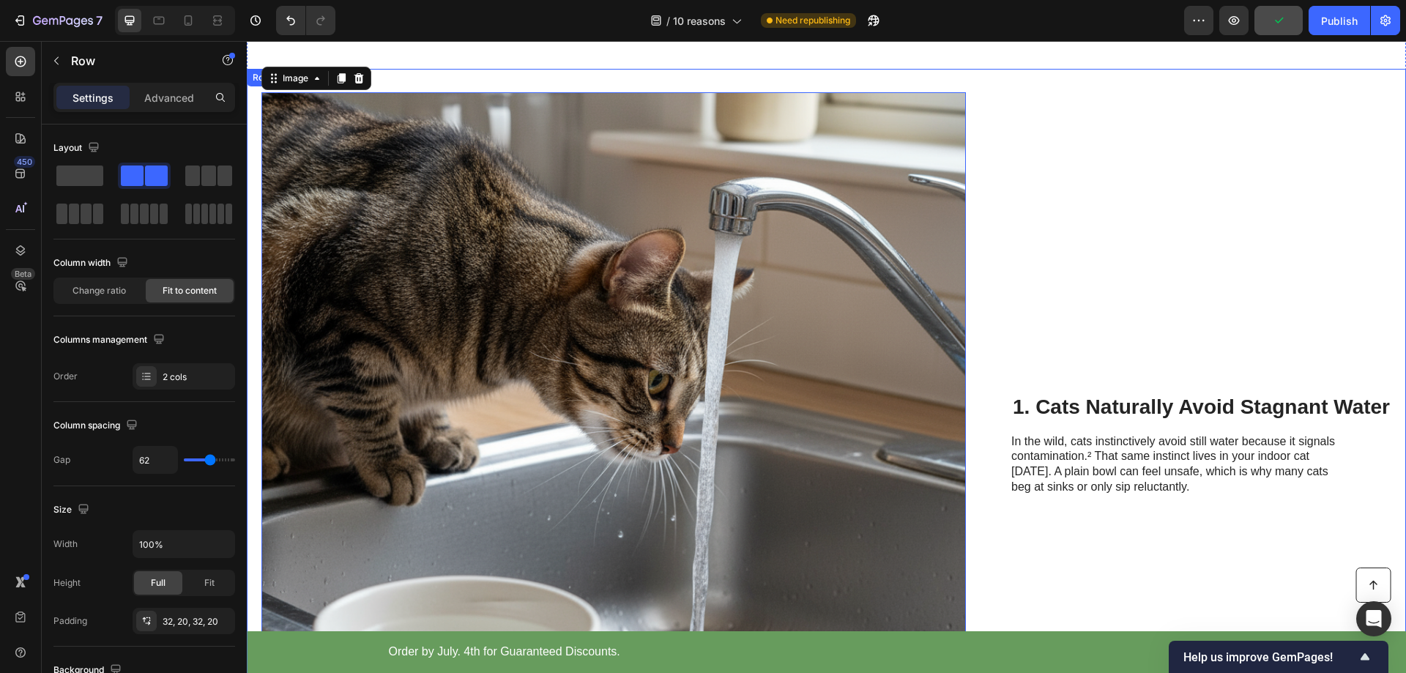
click at [1228, 223] on div "1. Cats Naturally Avoid Stagnant Water Heading In the wild, cats instinctively …" at bounding box center [1201, 444] width 380 height 705
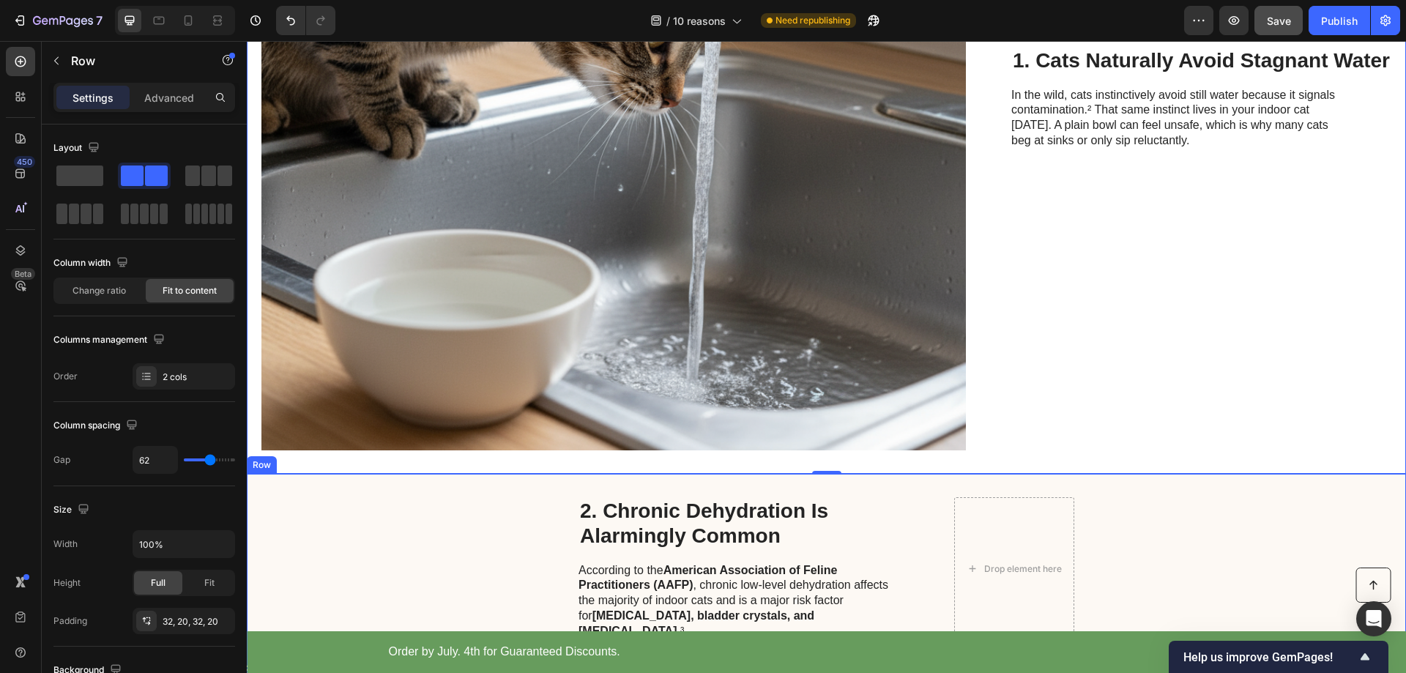
scroll to position [713, 0]
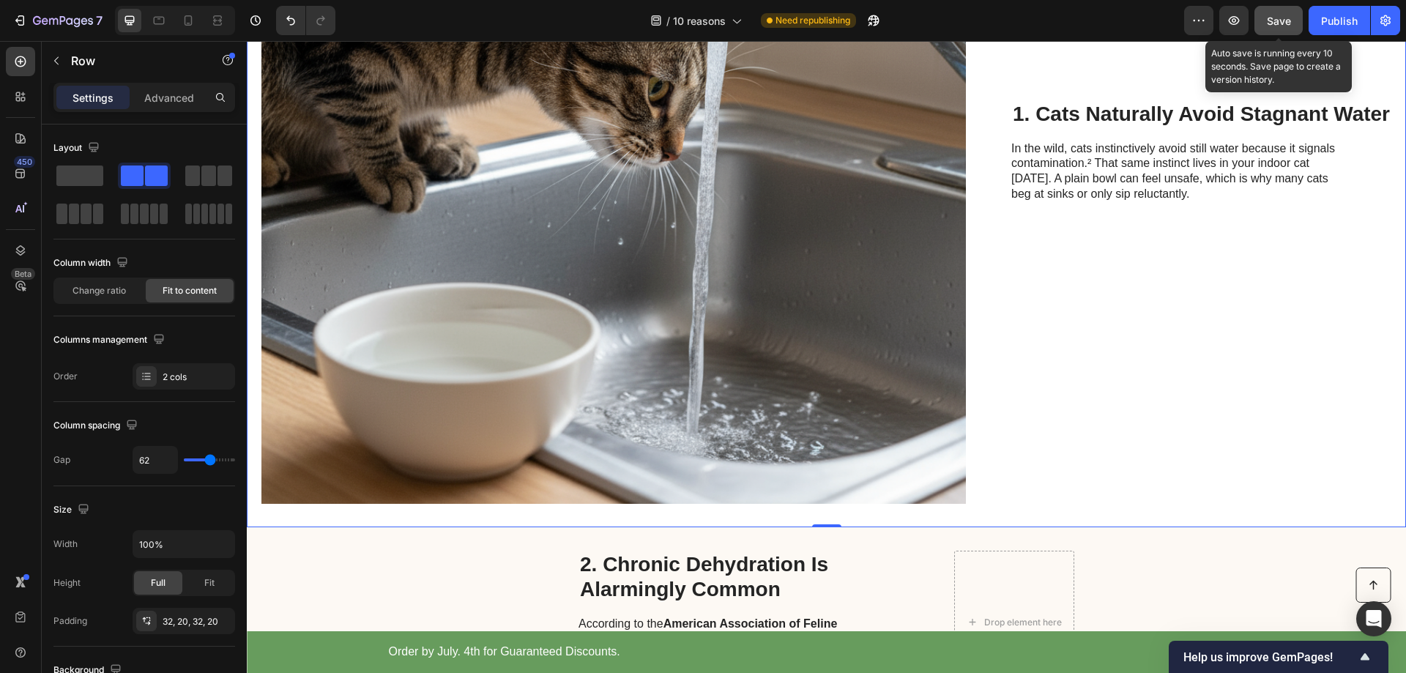
click at [1275, 27] on div "Save" at bounding box center [1279, 20] width 24 height 15
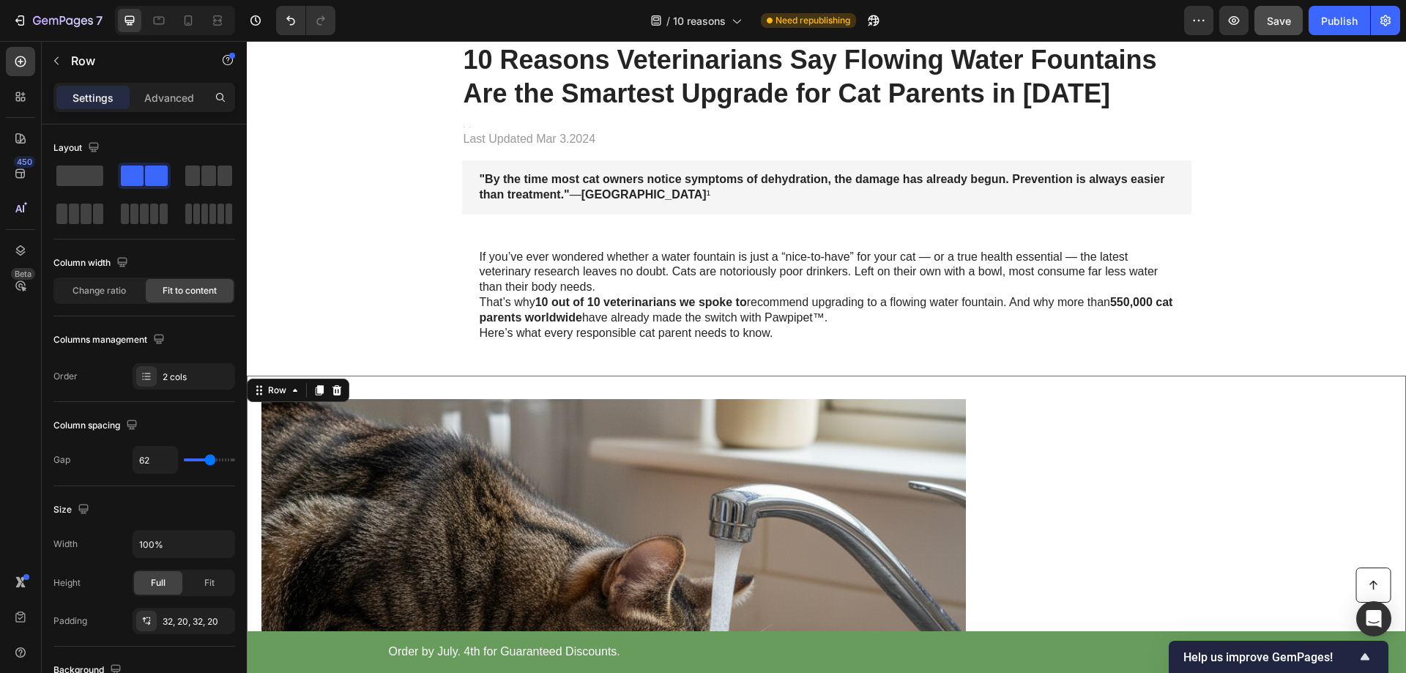
scroll to position [54, 0]
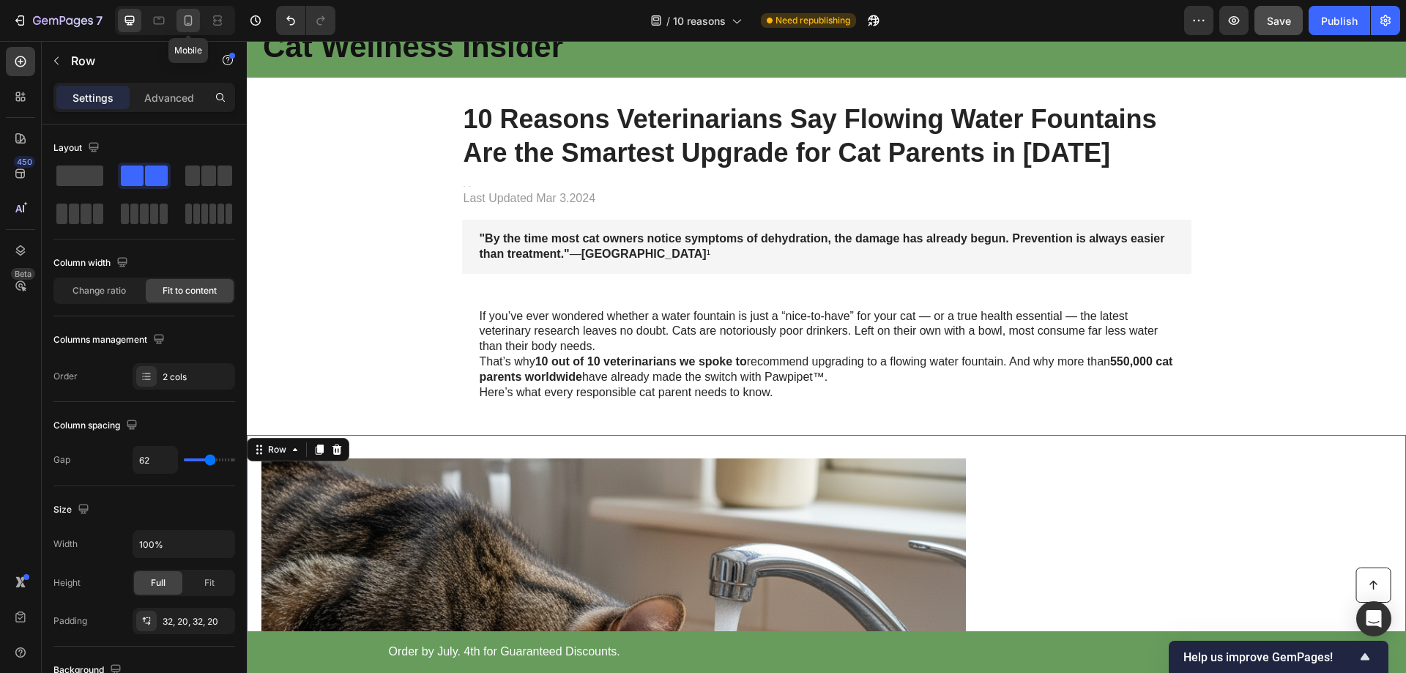
click at [186, 23] on icon at bounding box center [188, 20] width 15 height 15
type input "0"
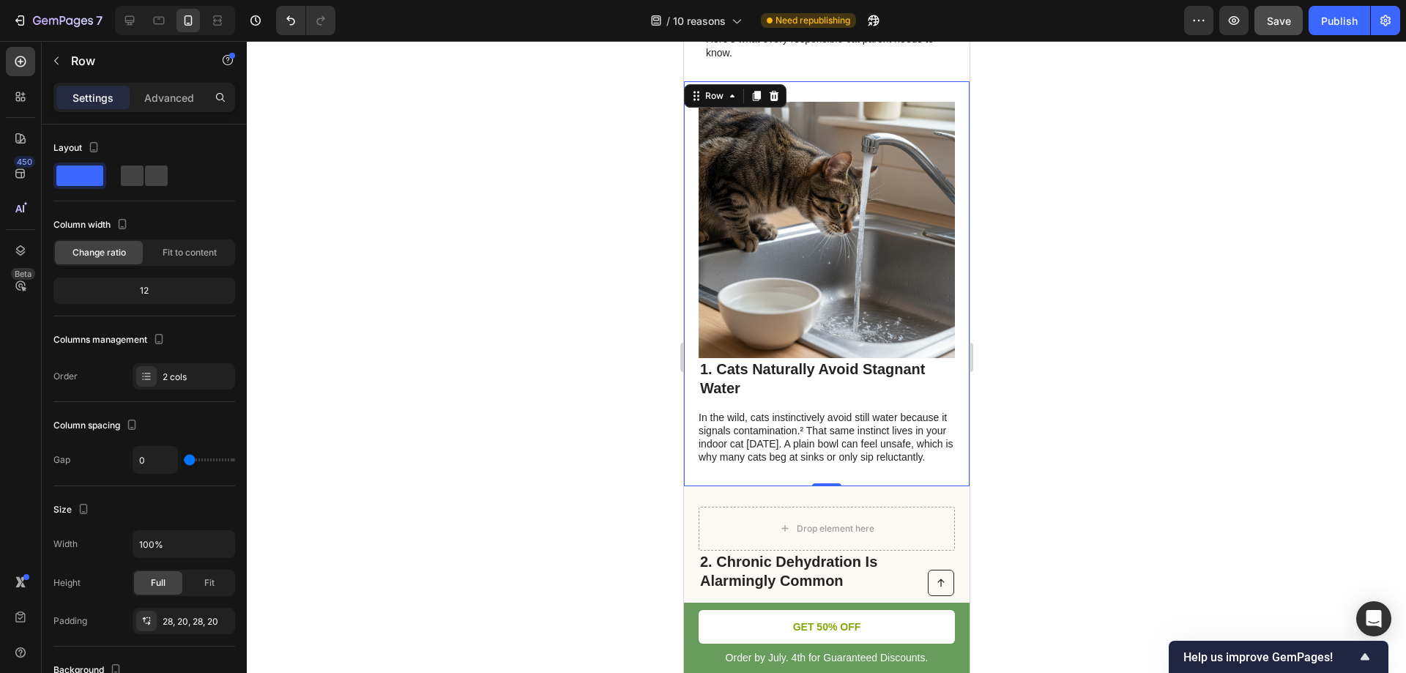
scroll to position [669, 0]
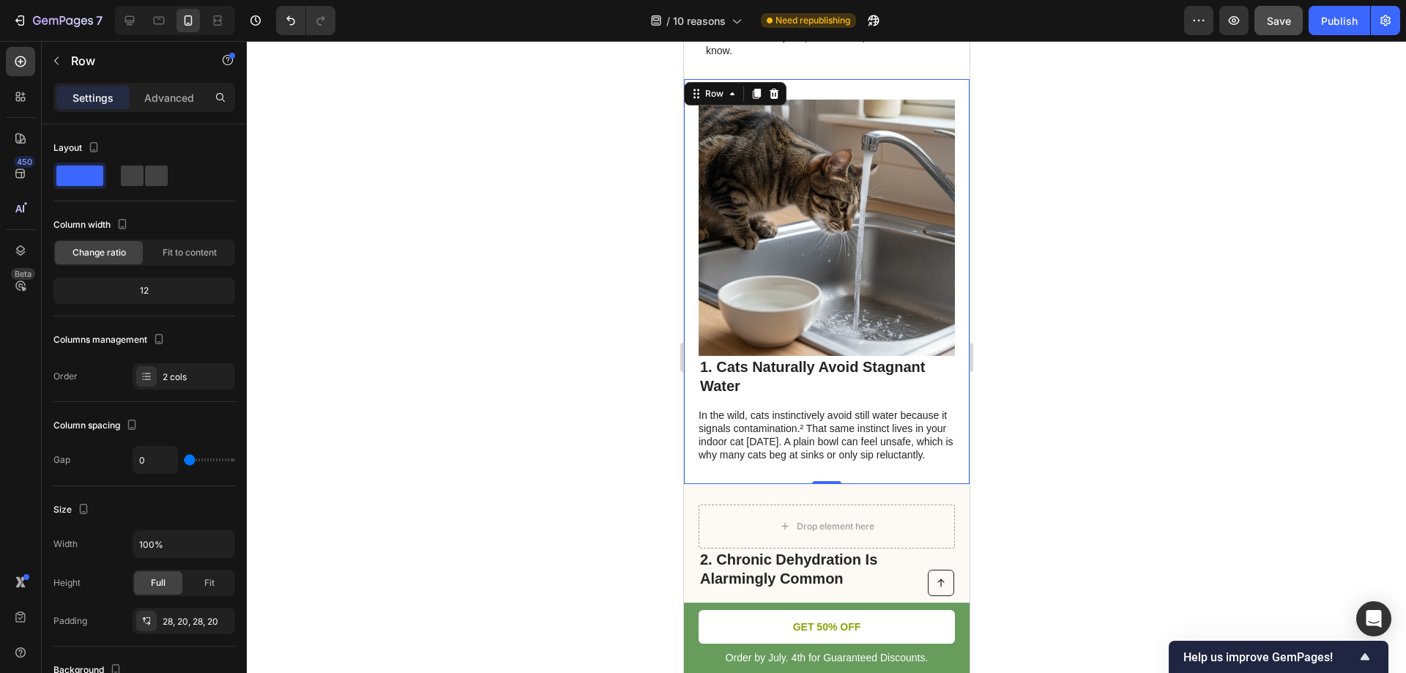
click at [1144, 330] on div at bounding box center [826, 357] width 1159 height 632
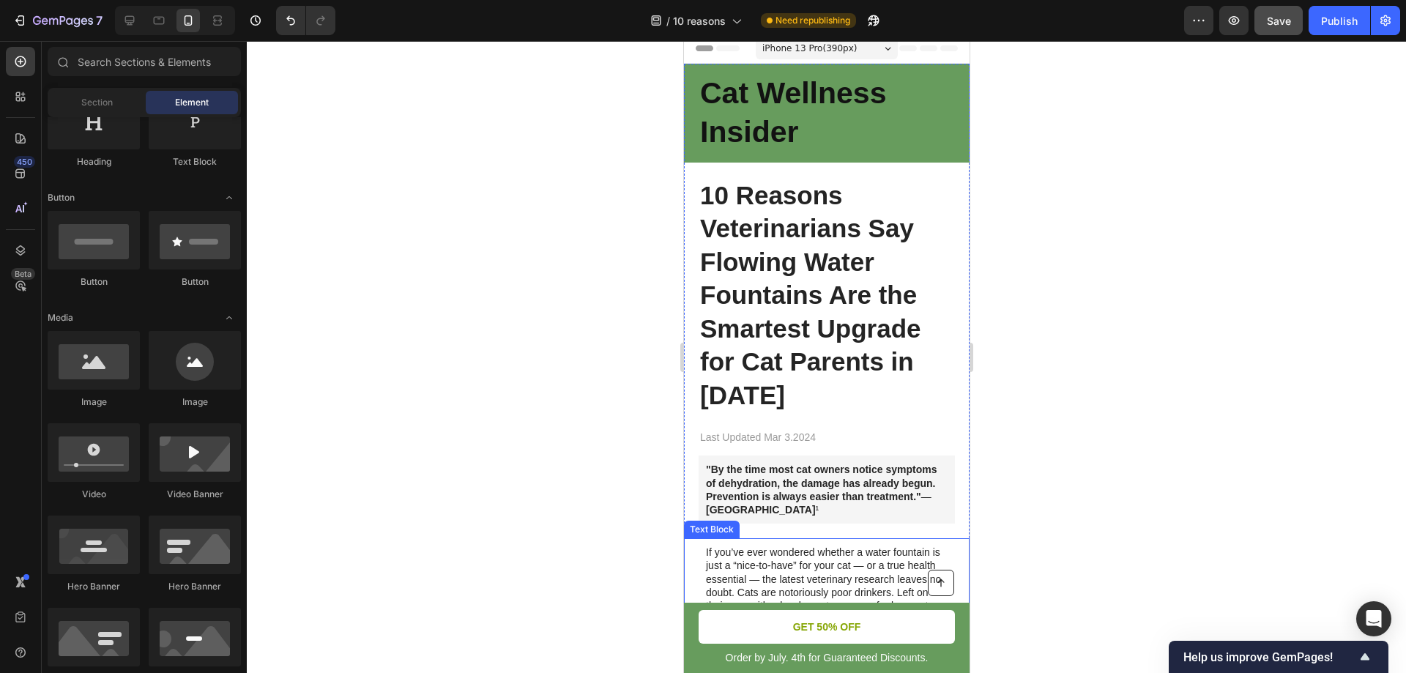
scroll to position [0, 0]
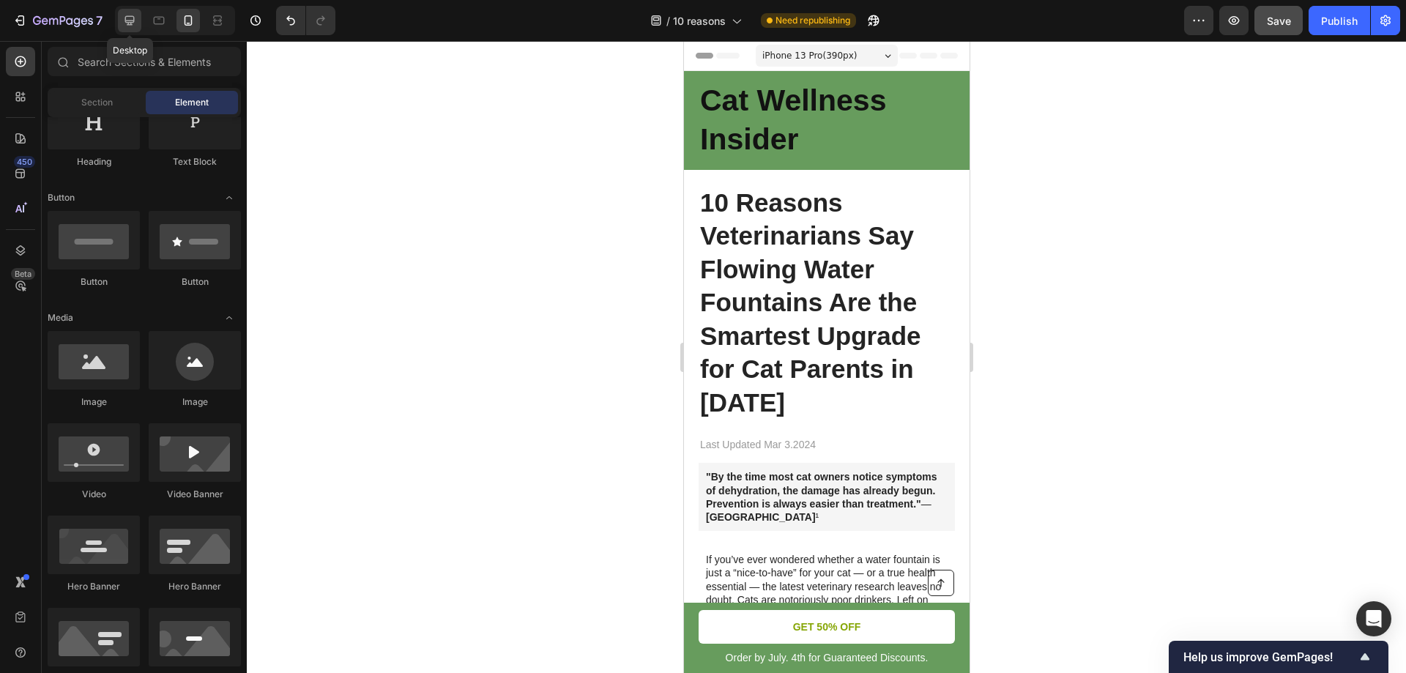
click at [128, 23] on icon at bounding box center [130, 21] width 10 height 10
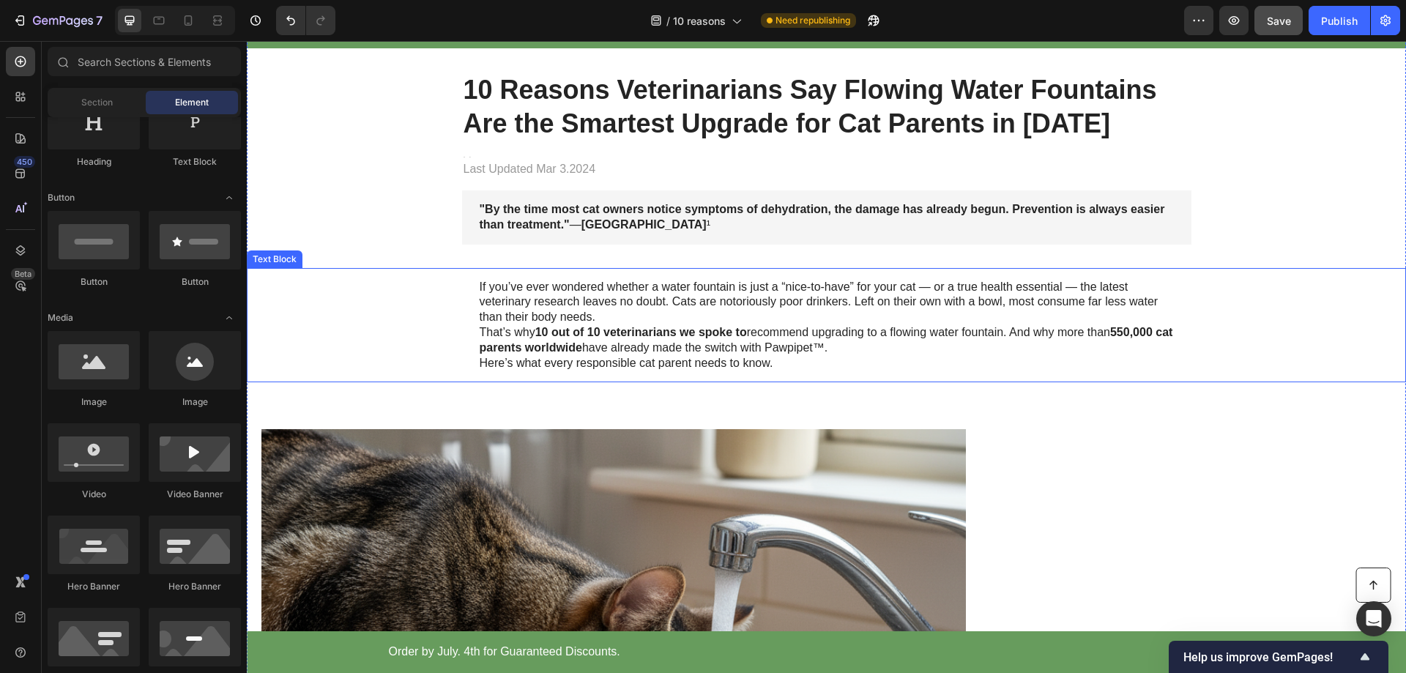
scroll to position [293, 0]
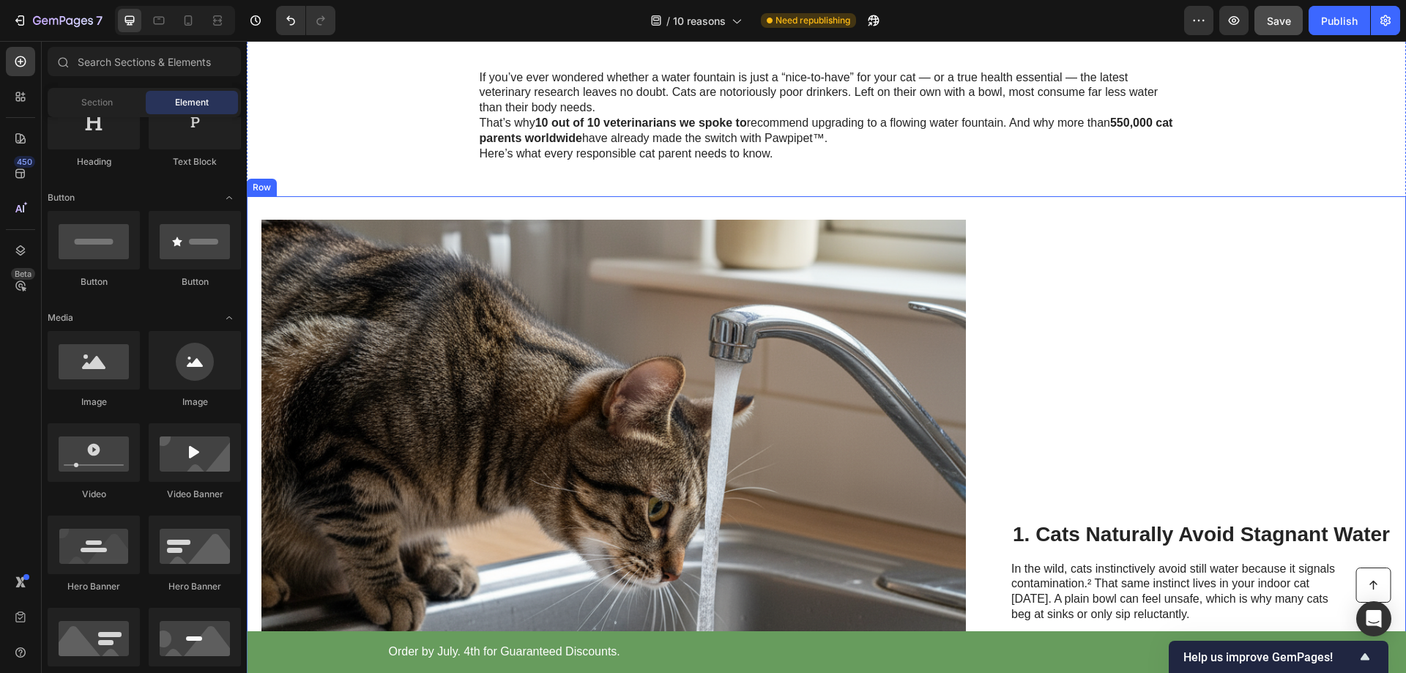
click at [1062, 244] on div "1. Cats Naturally Avoid Stagnant Water Heading In the wild, cats instinctively …" at bounding box center [1201, 572] width 380 height 705
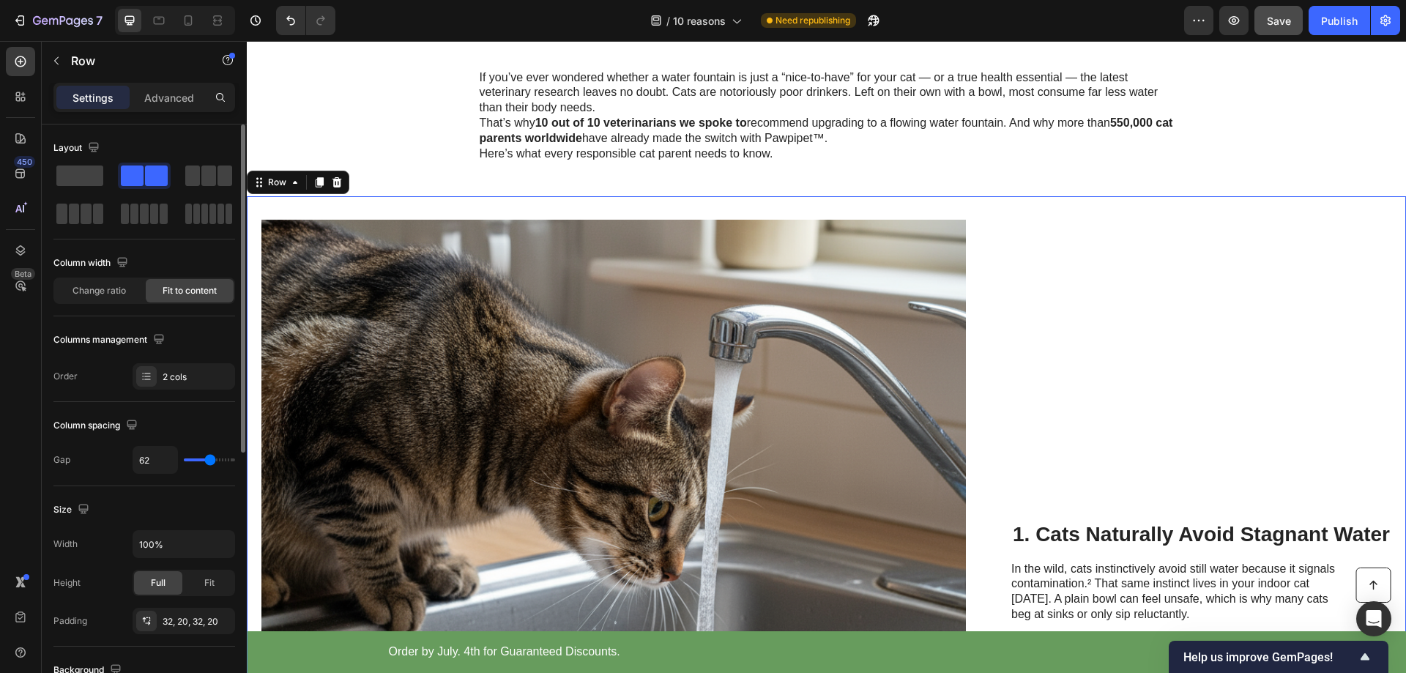
scroll to position [73, 0]
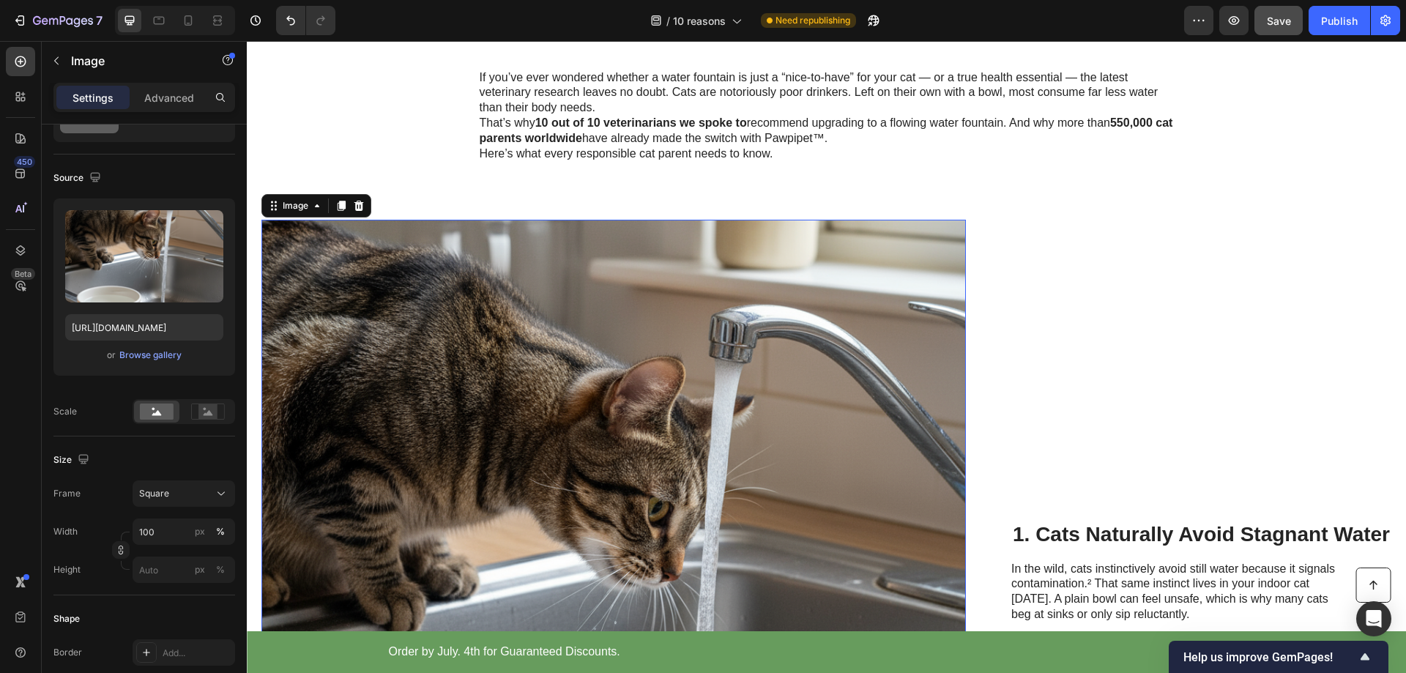
click at [408, 365] on img at bounding box center [613, 572] width 705 height 705
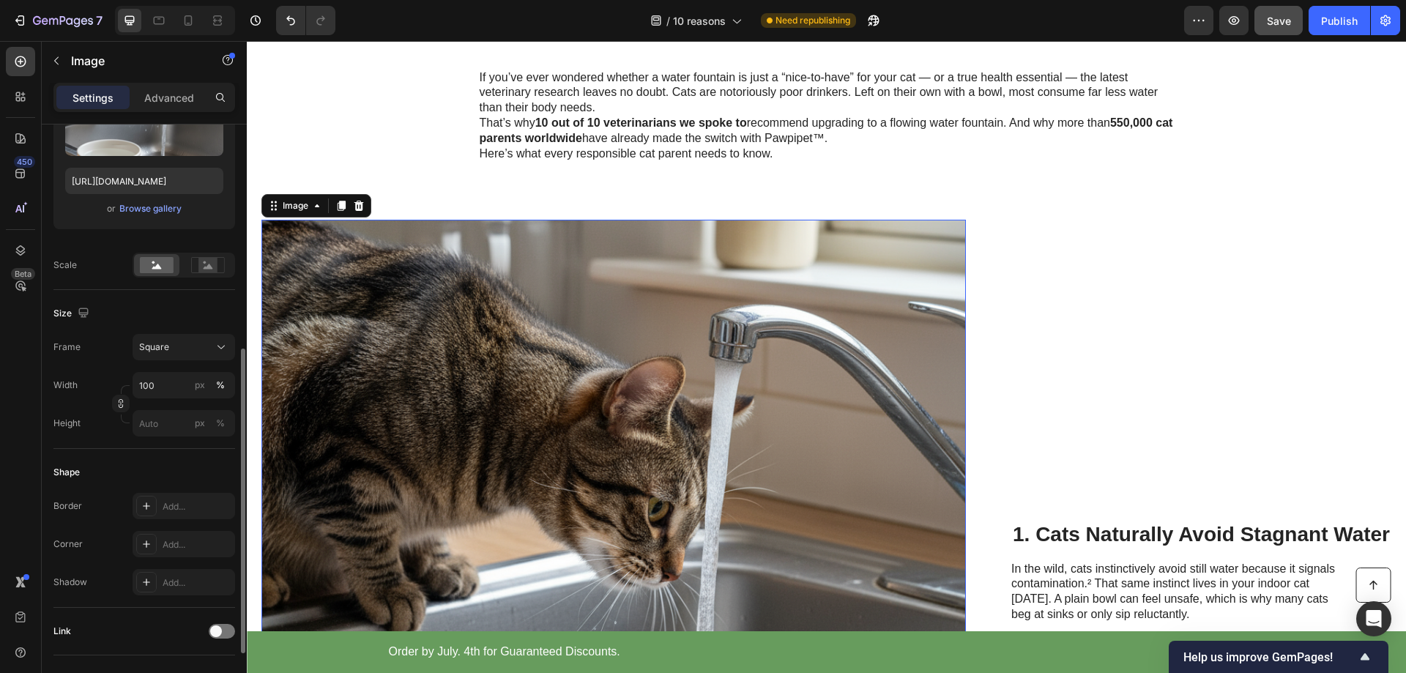
scroll to position [293, 0]
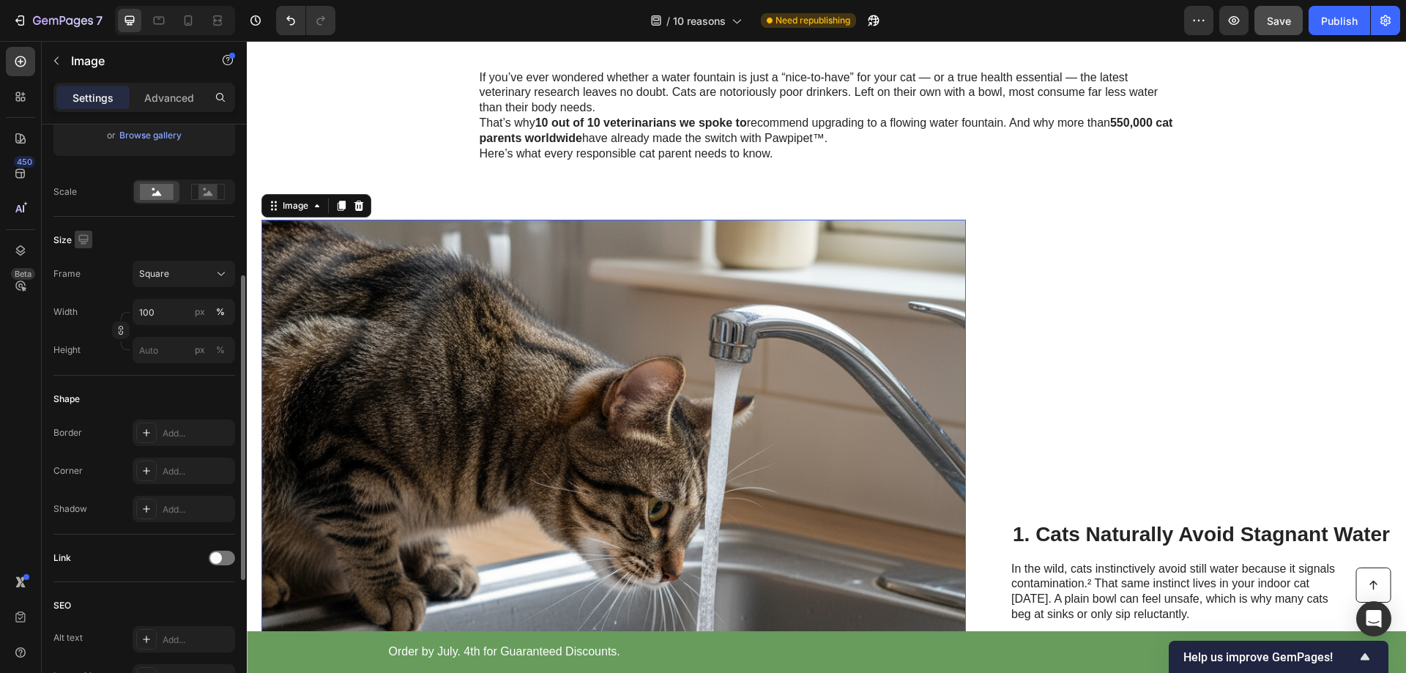
click at [86, 237] on icon "button" at bounding box center [83, 239] width 15 height 15
click at [88, 316] on icon "button" at bounding box center [86, 315] width 15 height 15
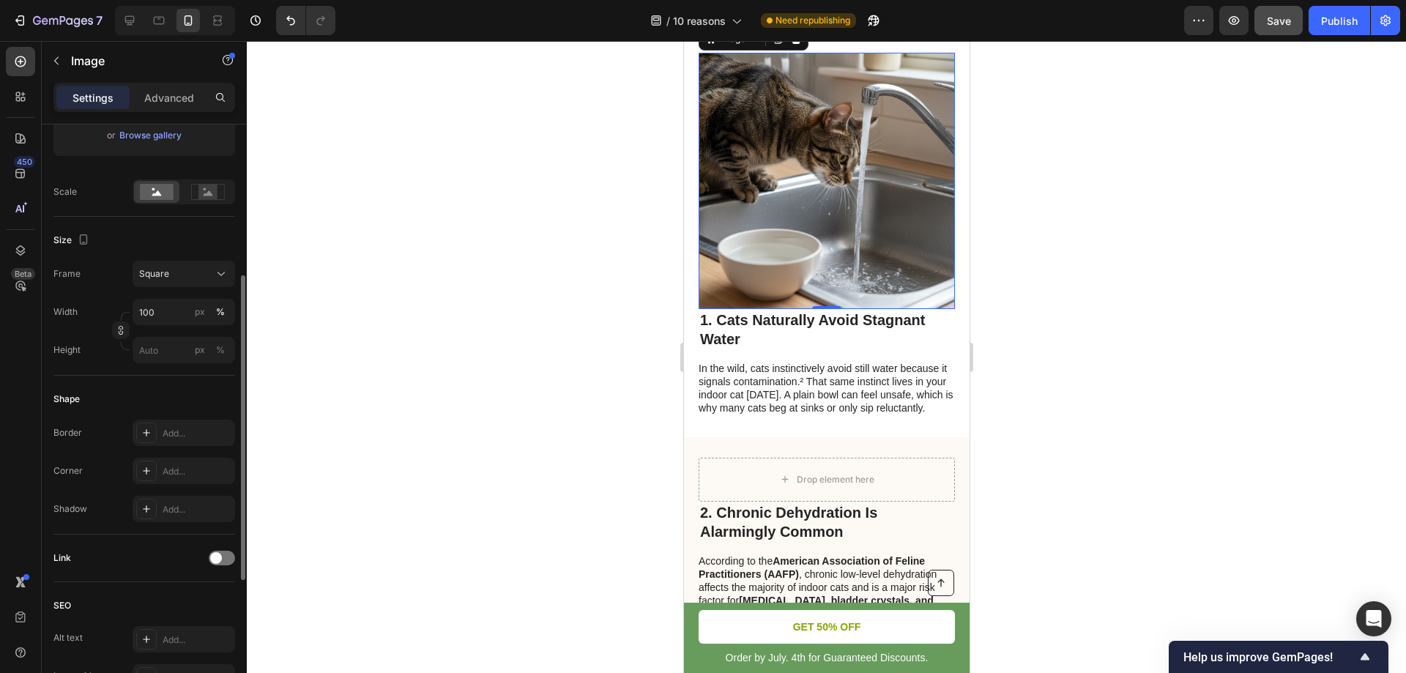
scroll to position [690, 0]
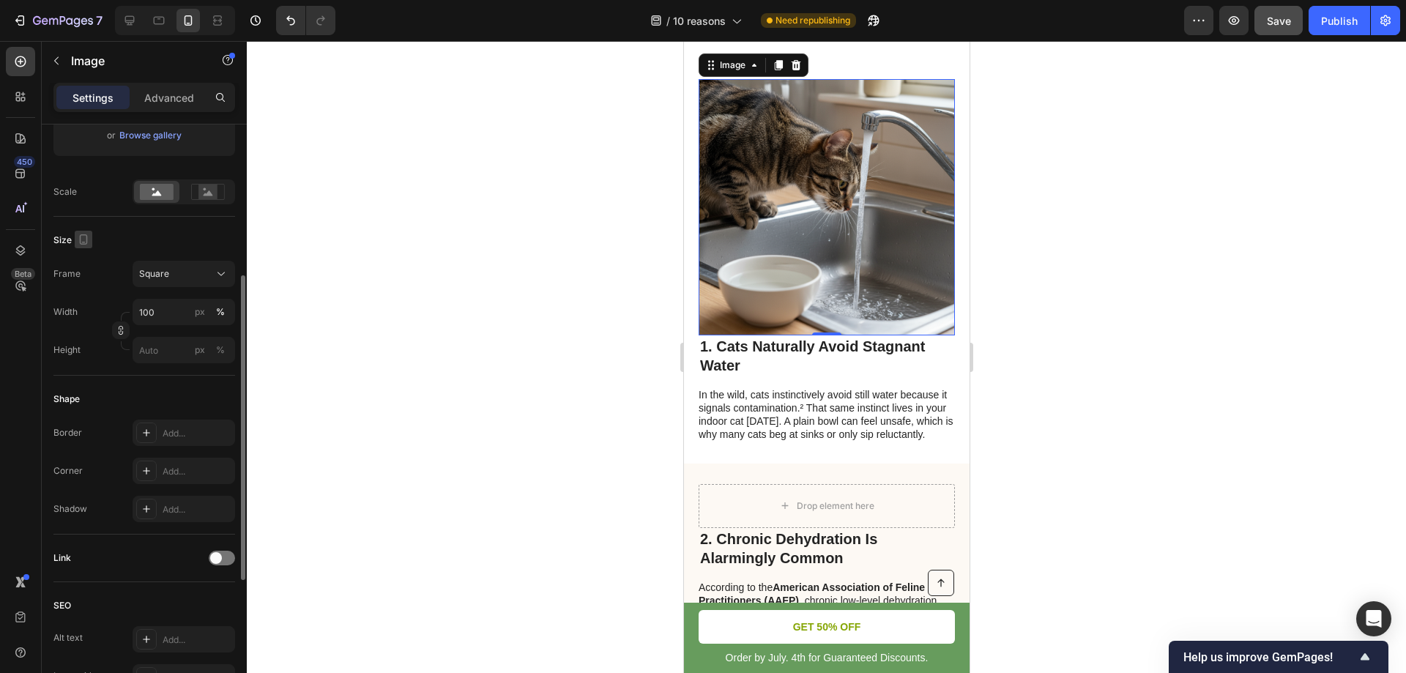
click at [82, 239] on icon "button" at bounding box center [83, 239] width 15 height 15
click at [86, 261] on icon "button" at bounding box center [86, 263] width 15 height 15
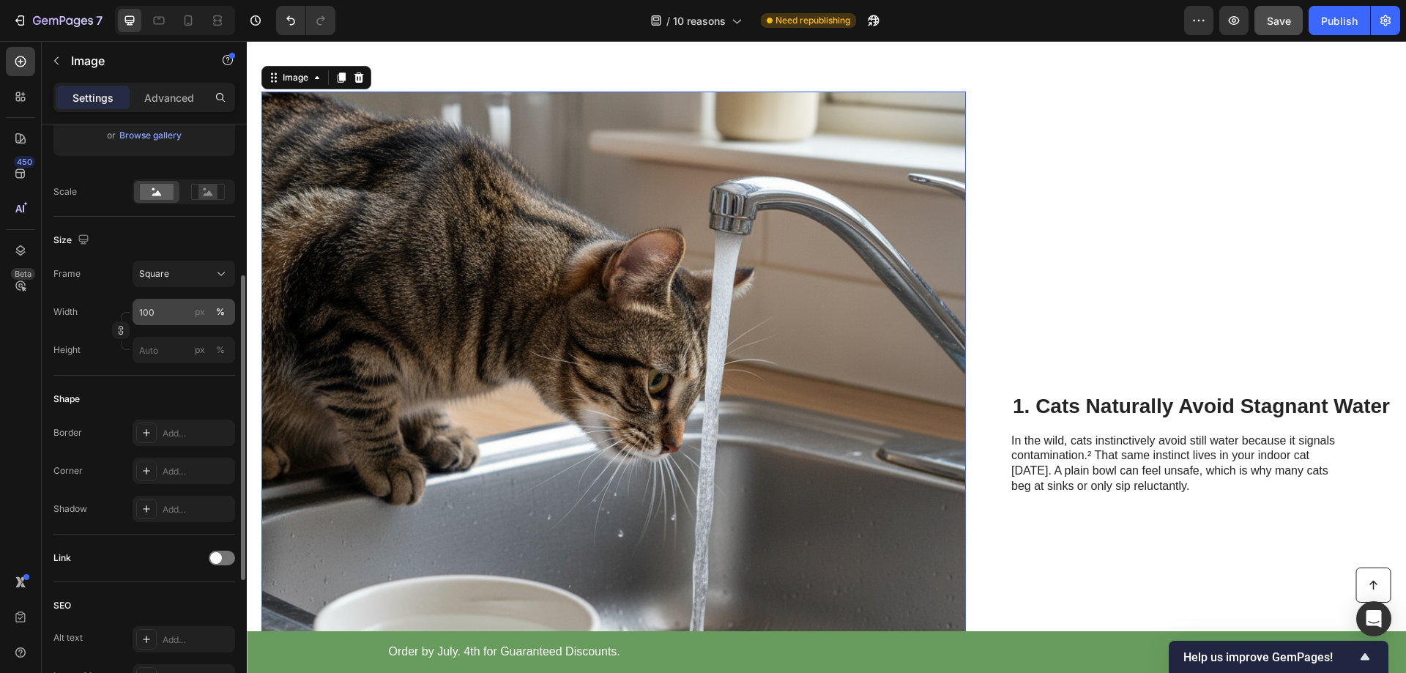
scroll to position [420, 0]
click at [196, 268] on div "Square" at bounding box center [175, 273] width 72 height 13
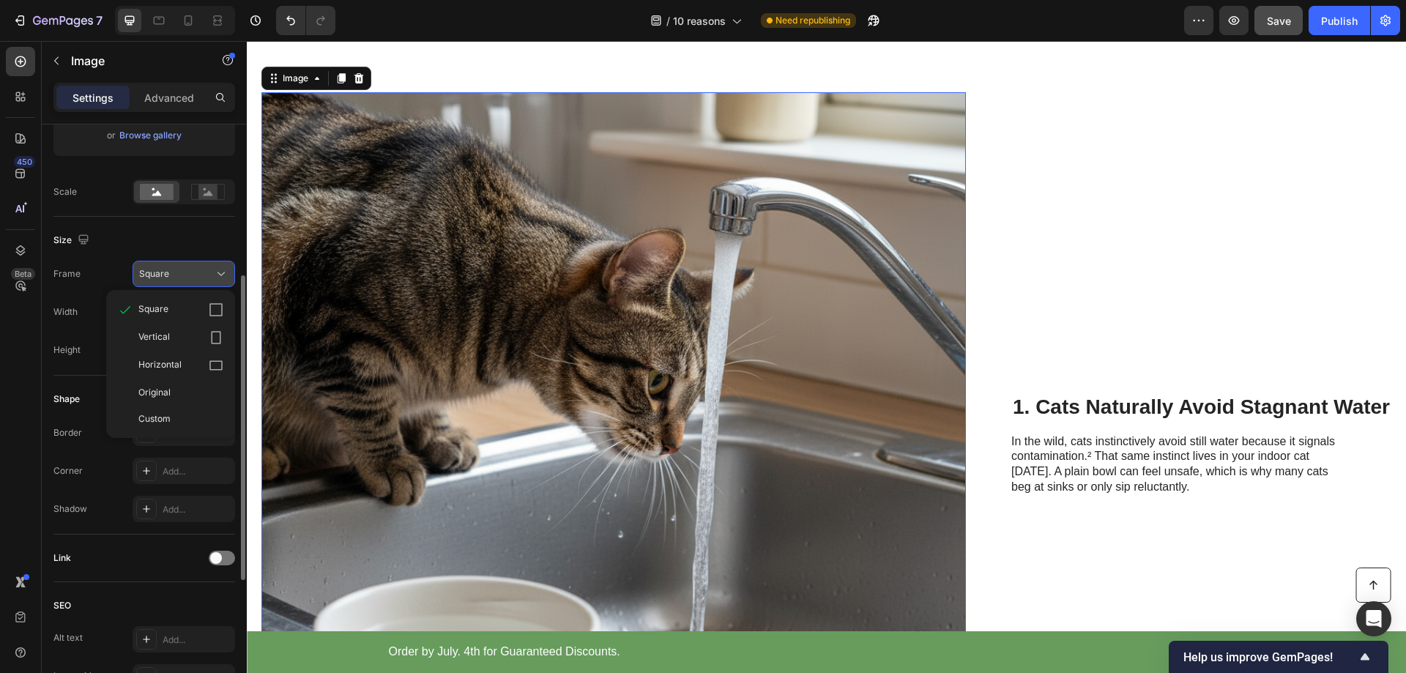
click at [196, 268] on div "Square" at bounding box center [175, 273] width 72 height 13
click at [193, 268] on div "Square" at bounding box center [175, 273] width 72 height 13
click at [160, 338] on span "Vertical" at bounding box center [153, 337] width 31 height 15
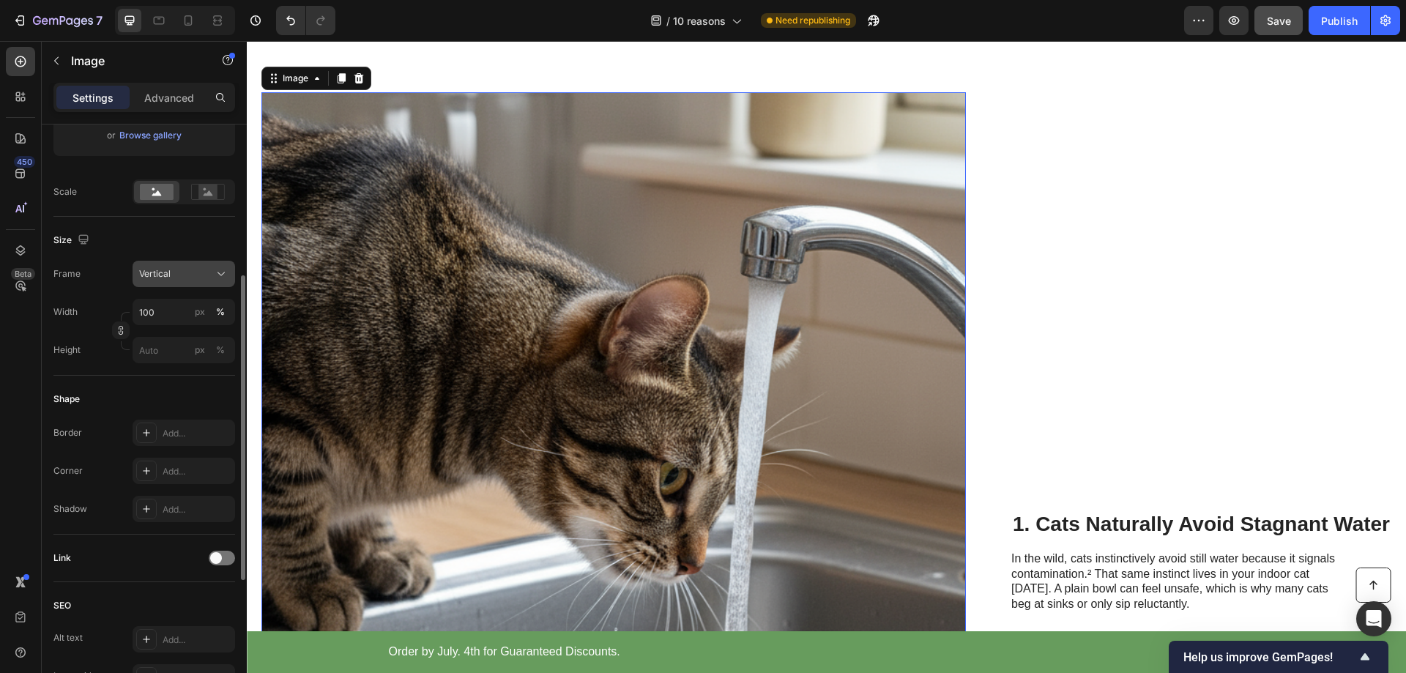
click at [188, 274] on div "Vertical" at bounding box center [175, 273] width 72 height 13
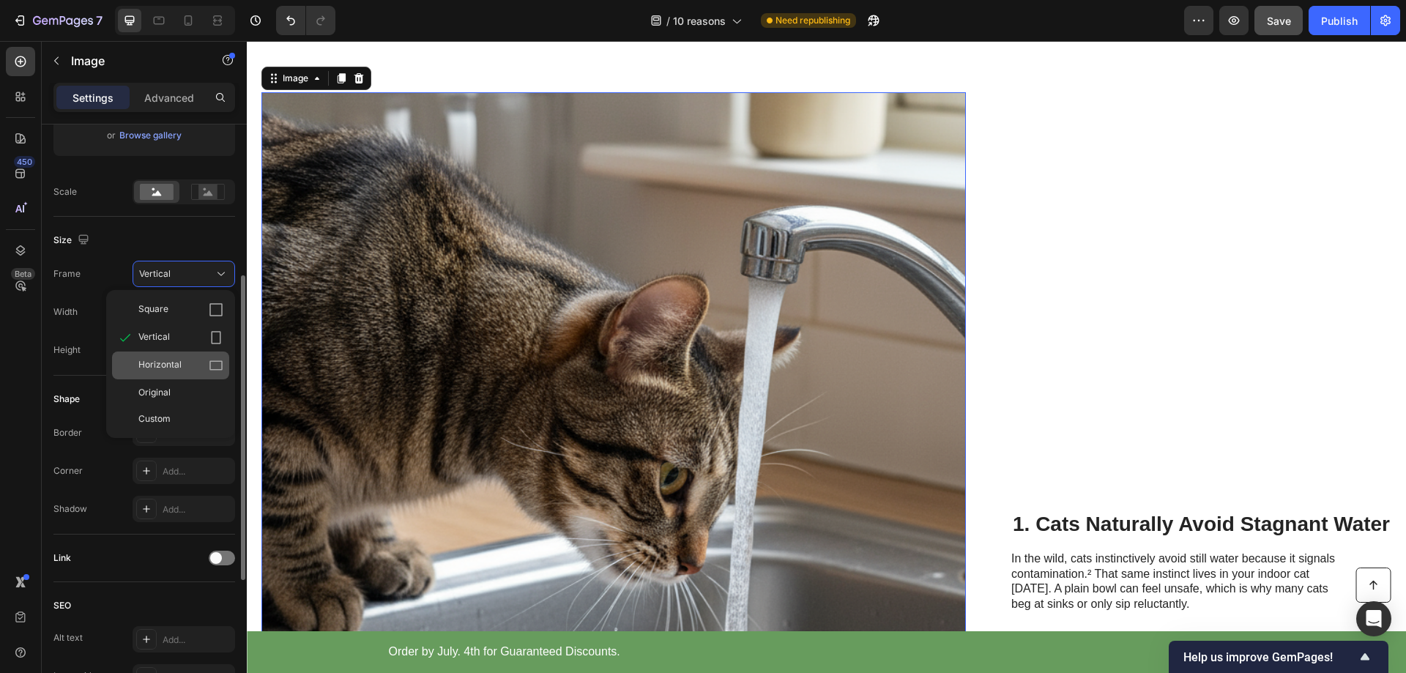
click at [164, 361] on span "Horizontal" at bounding box center [159, 365] width 43 height 15
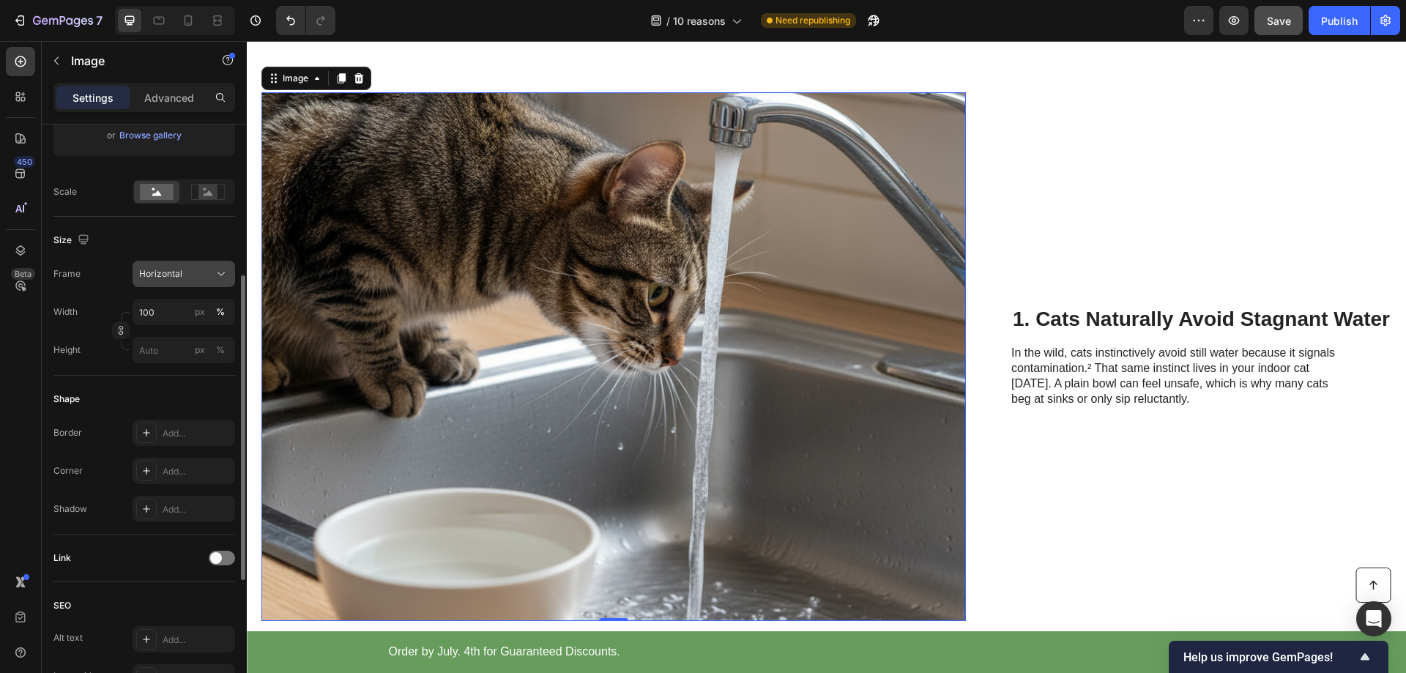
click at [172, 271] on span "Horizontal" at bounding box center [160, 273] width 43 height 13
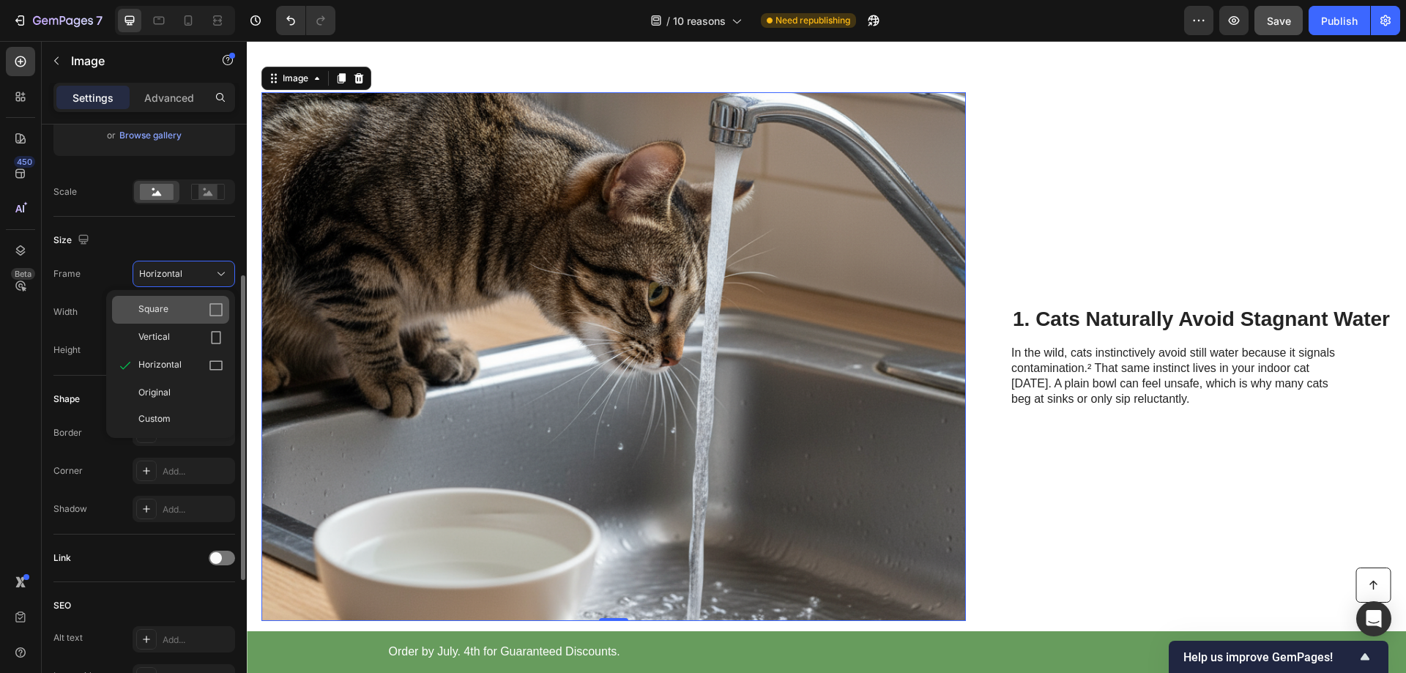
click at [171, 308] on div "Square" at bounding box center [180, 309] width 85 height 15
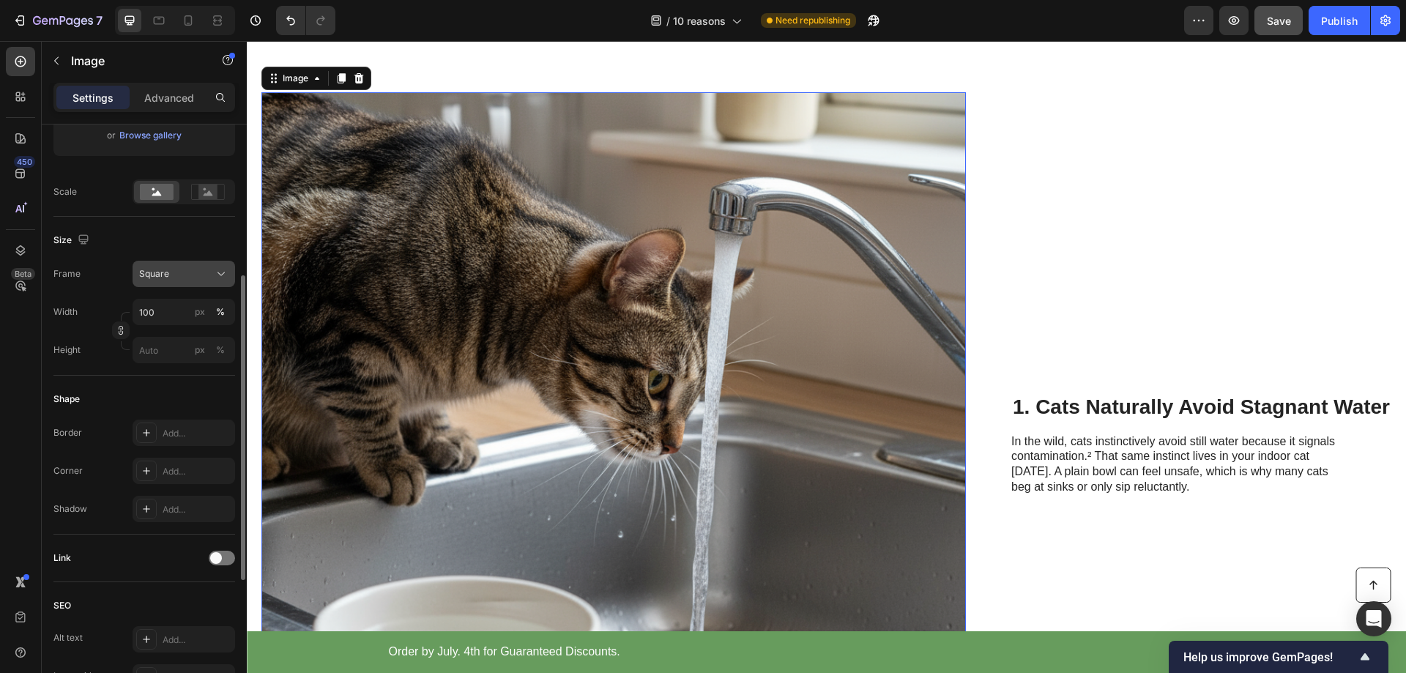
click at [171, 275] on div "Square" at bounding box center [175, 273] width 72 height 13
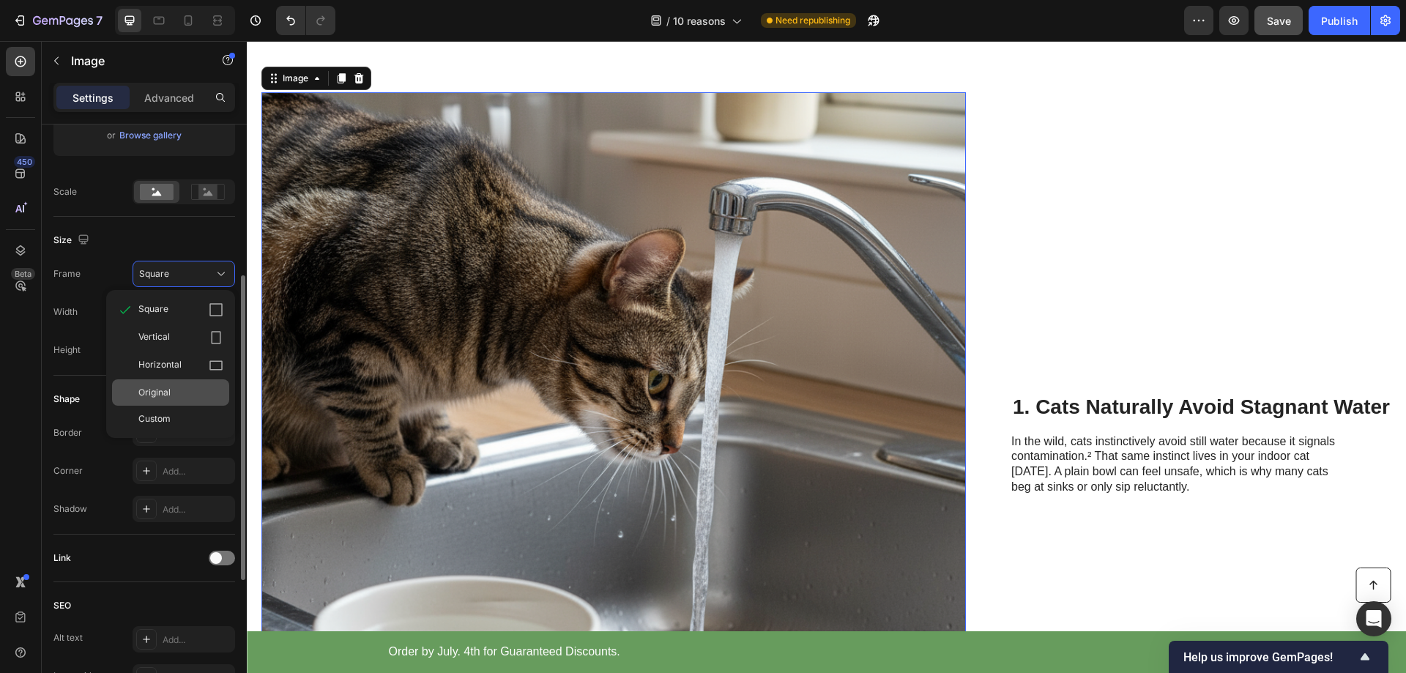
click at [155, 389] on span "Original" at bounding box center [154, 392] width 32 height 13
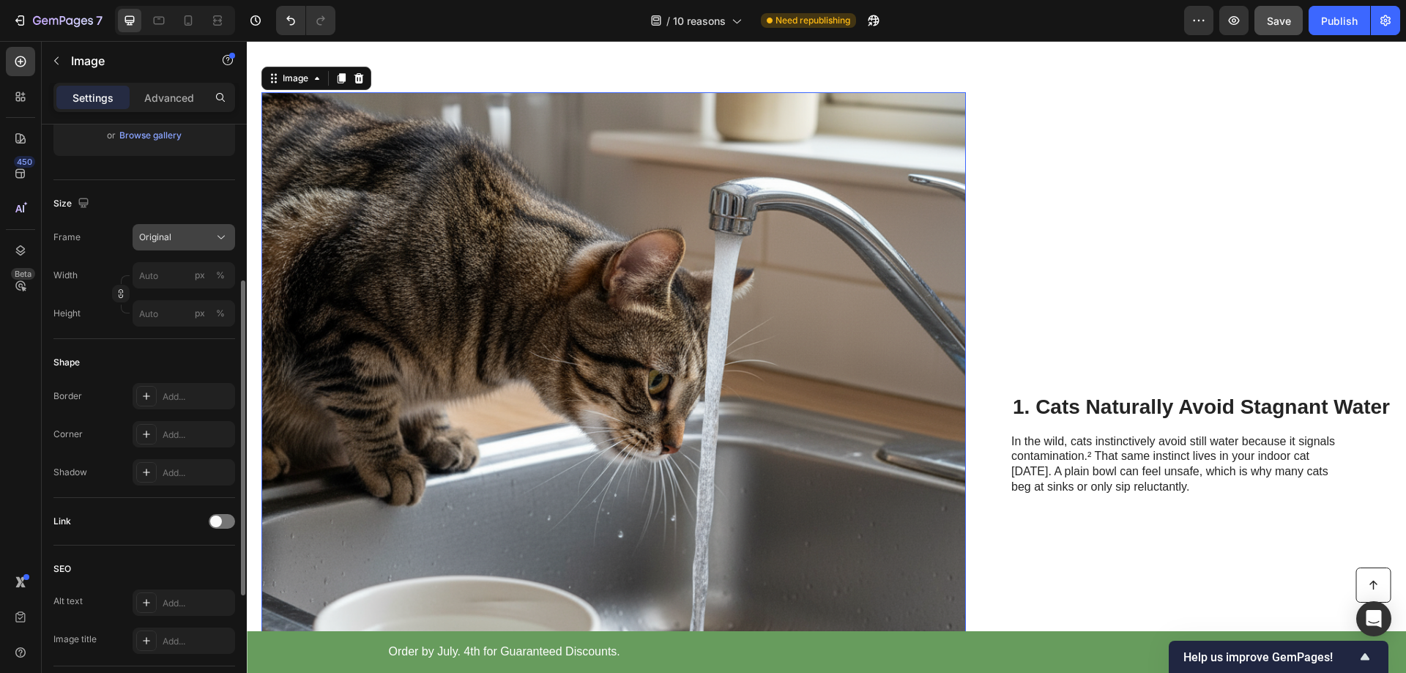
click at [173, 236] on div "Original" at bounding box center [175, 237] width 72 height 13
click at [147, 379] on span "Custom" at bounding box center [154, 382] width 32 height 13
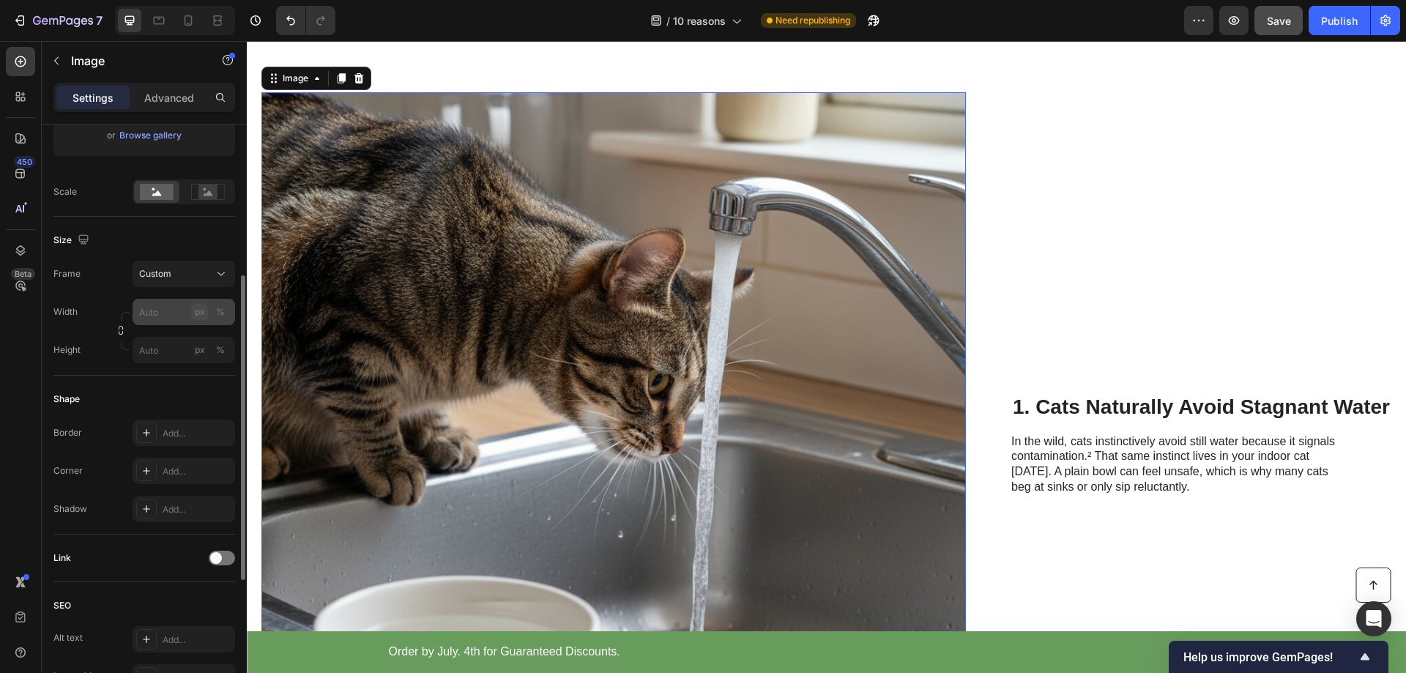
click at [198, 313] on div "Width px % Height px %" at bounding box center [144, 331] width 182 height 64
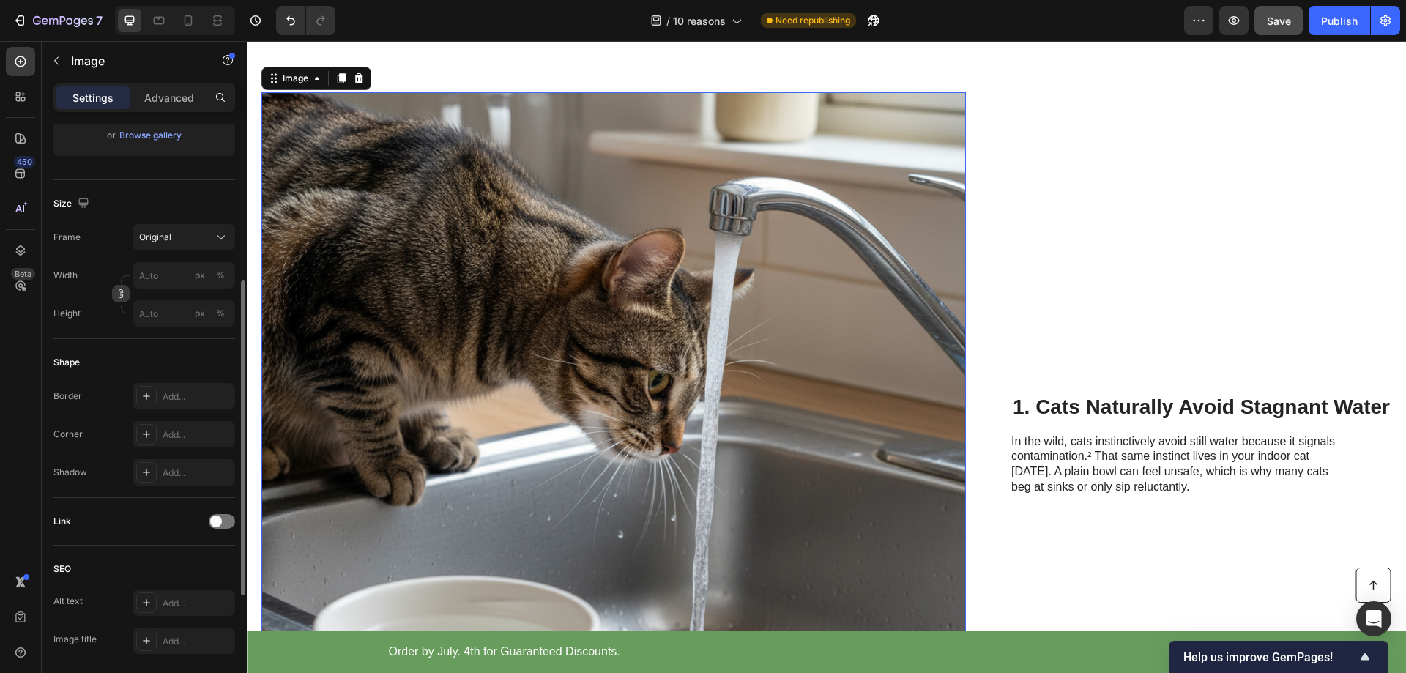
click at [114, 292] on button "button" at bounding box center [121, 294] width 18 height 18
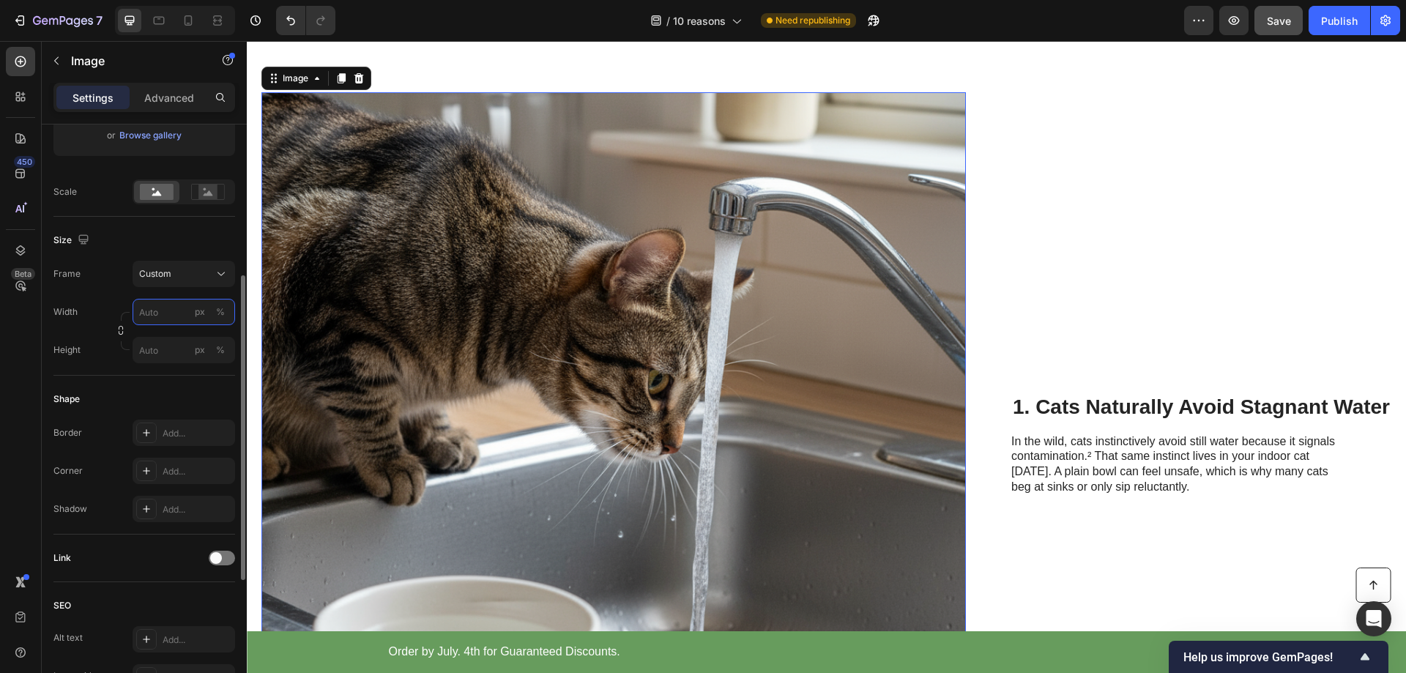
click at [159, 312] on input "px %" at bounding box center [184, 312] width 103 height 26
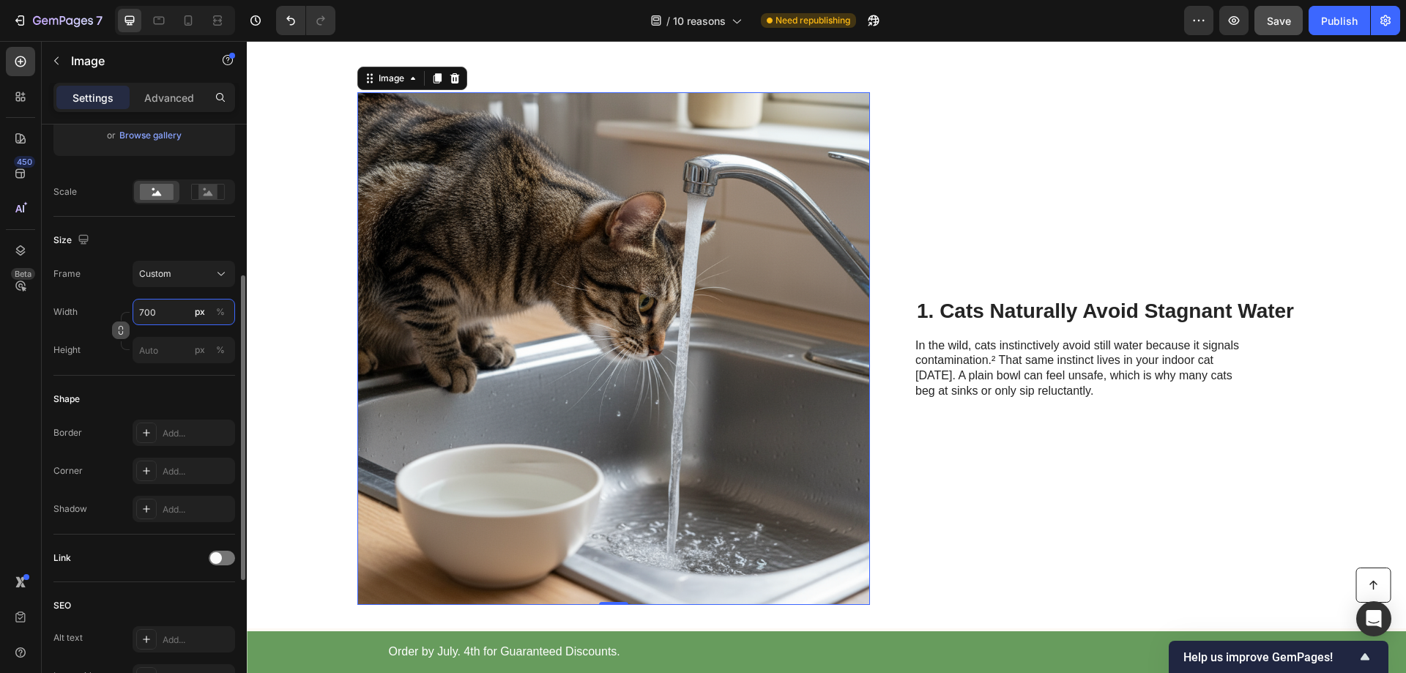
type input "700"
click at [119, 330] on icon "button" at bounding box center [121, 330] width 10 height 10
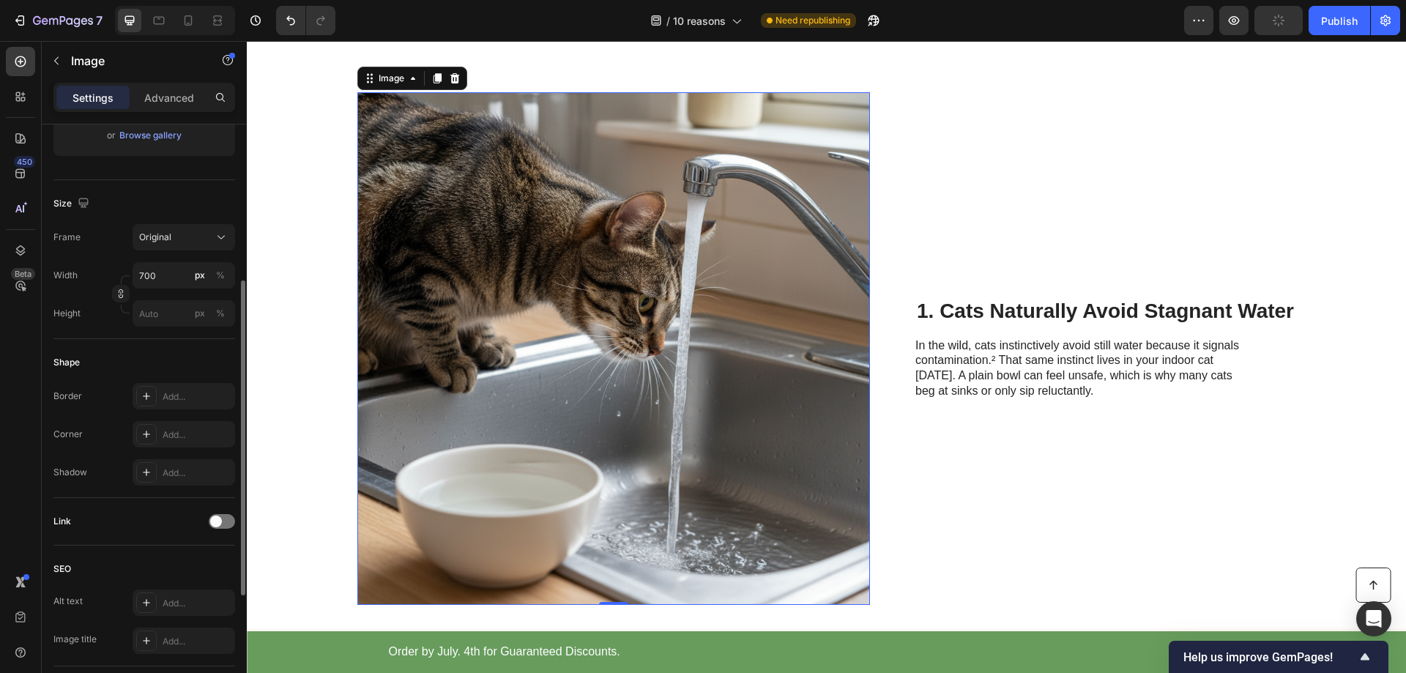
click at [132, 346] on div "Shape Border Add... Corner Add... Shadow Add..." at bounding box center [144, 418] width 182 height 159
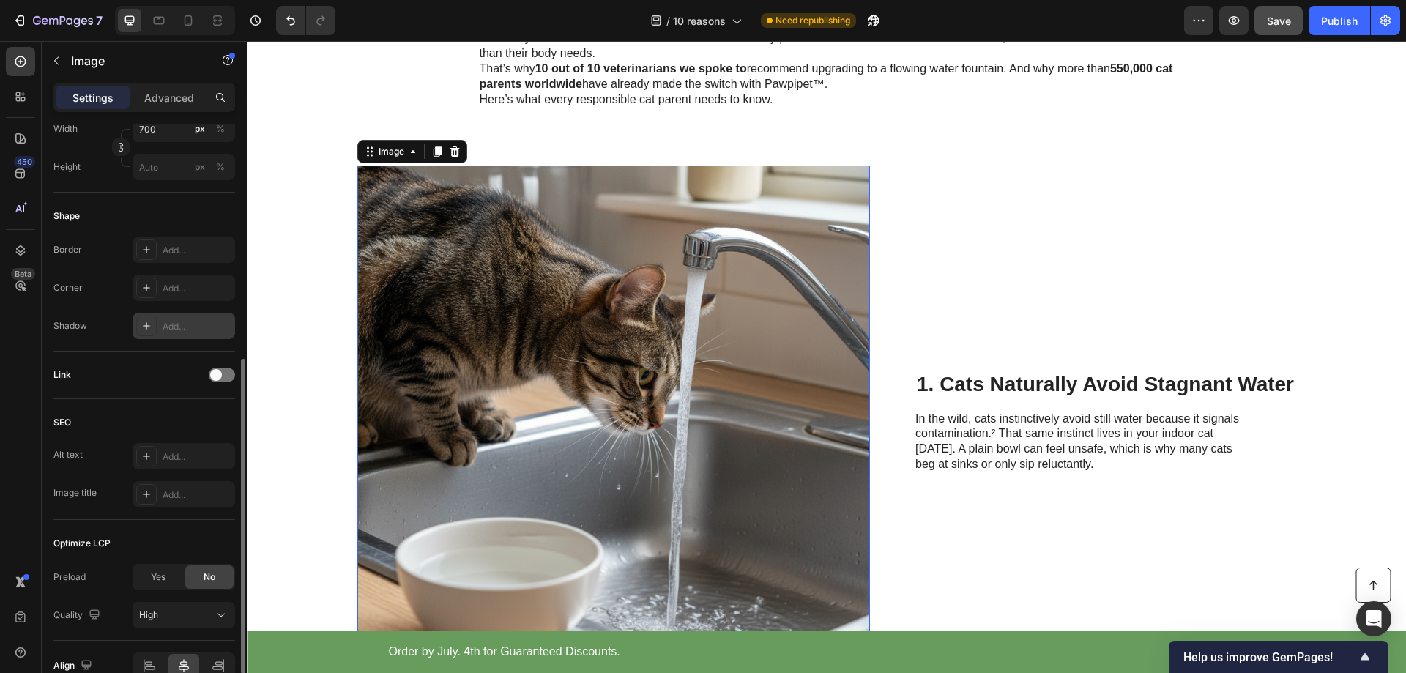
scroll to position [293, 0]
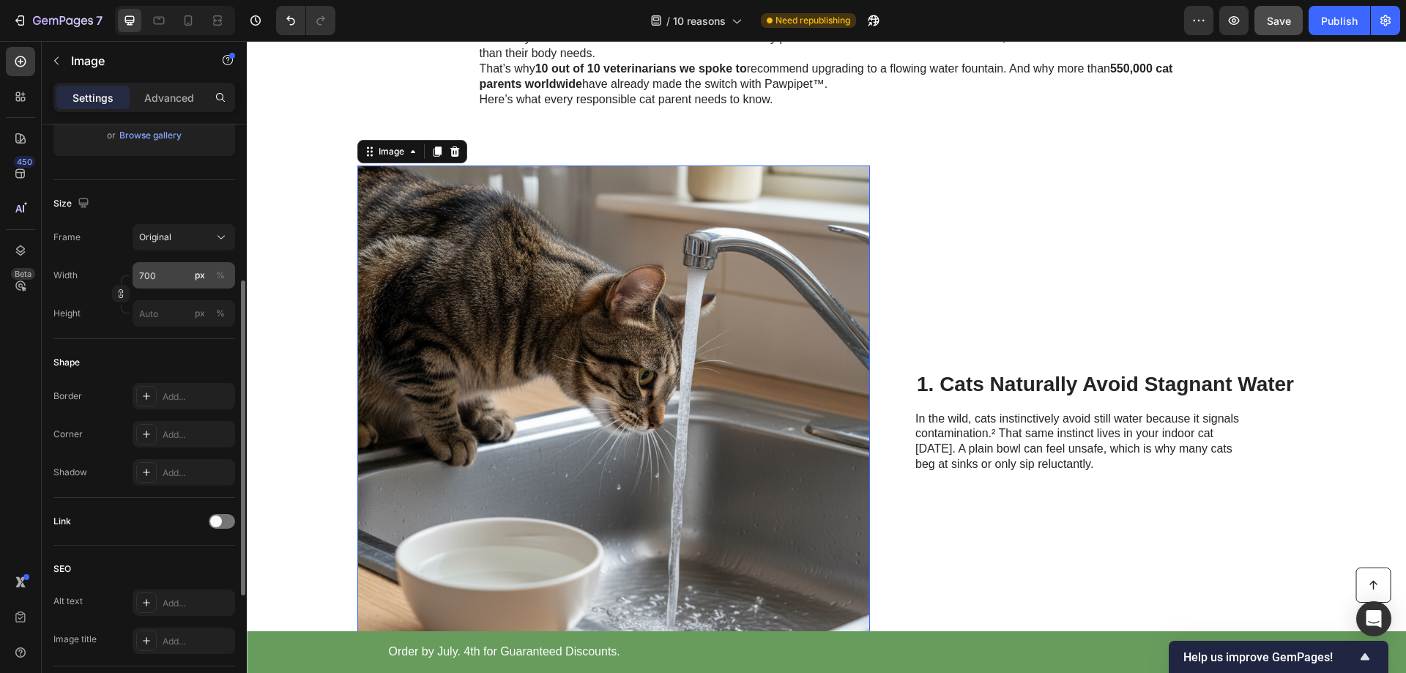
click at [203, 275] on div "px" at bounding box center [200, 275] width 10 height 13
click at [206, 241] on div "Original" at bounding box center [175, 237] width 72 height 13
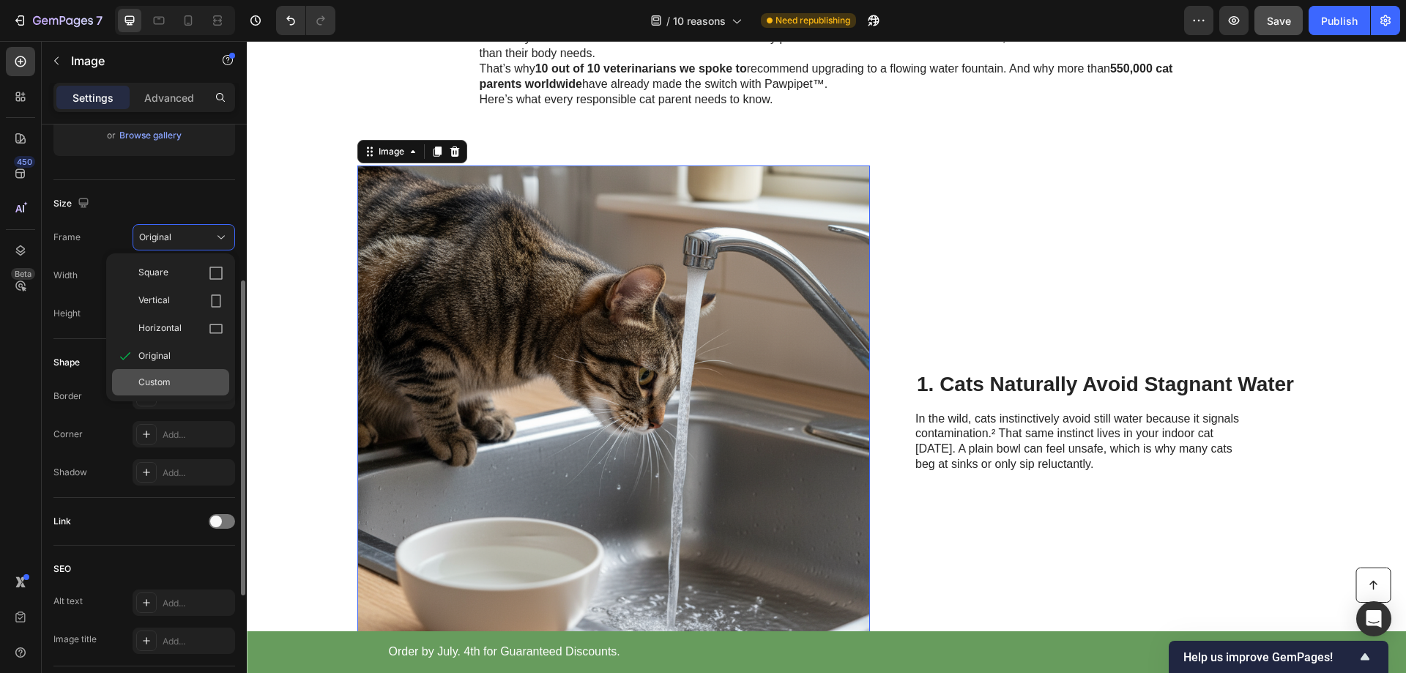
click at [154, 381] on span "Custom" at bounding box center [154, 382] width 32 height 13
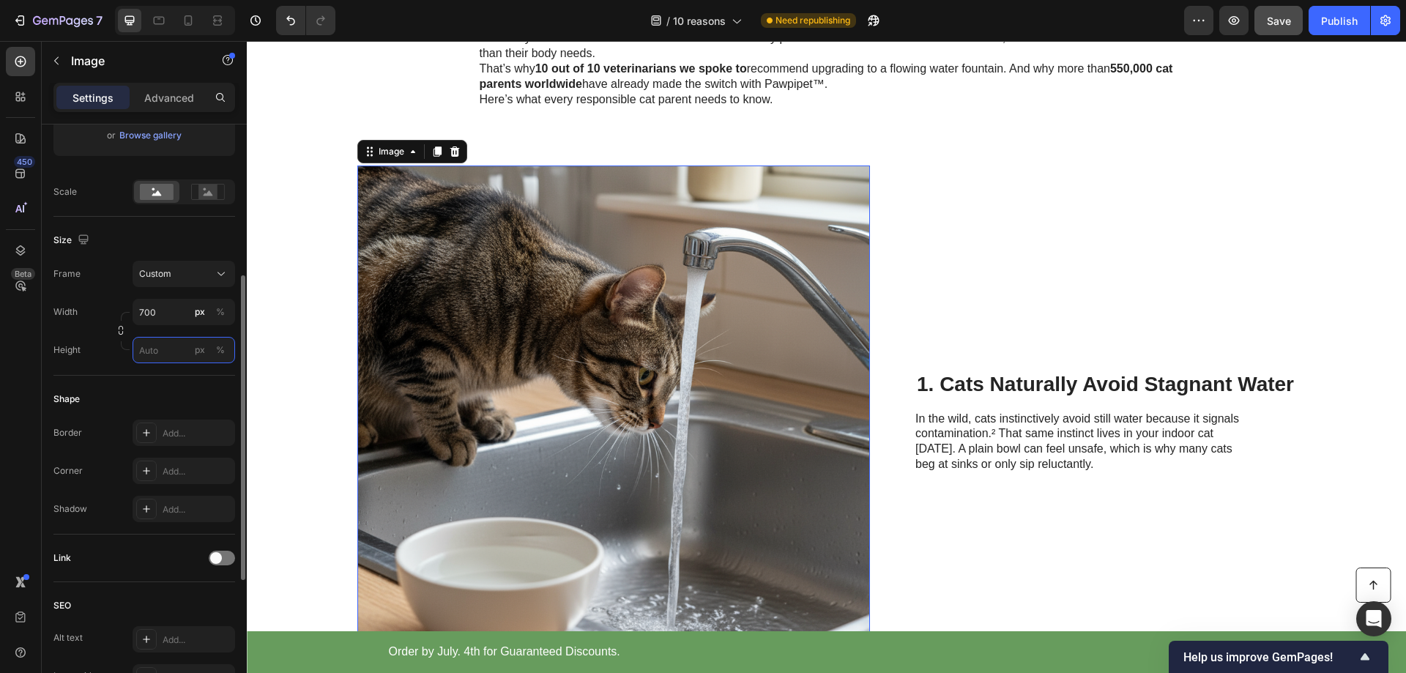
click at [166, 351] on input "px %" at bounding box center [184, 350] width 103 height 26
type input "700"
click at [163, 380] on div "Shape Border Add... Corner Add... Shadow Add..." at bounding box center [144, 455] width 182 height 159
click at [120, 334] on icon "button" at bounding box center [121, 330] width 10 height 10
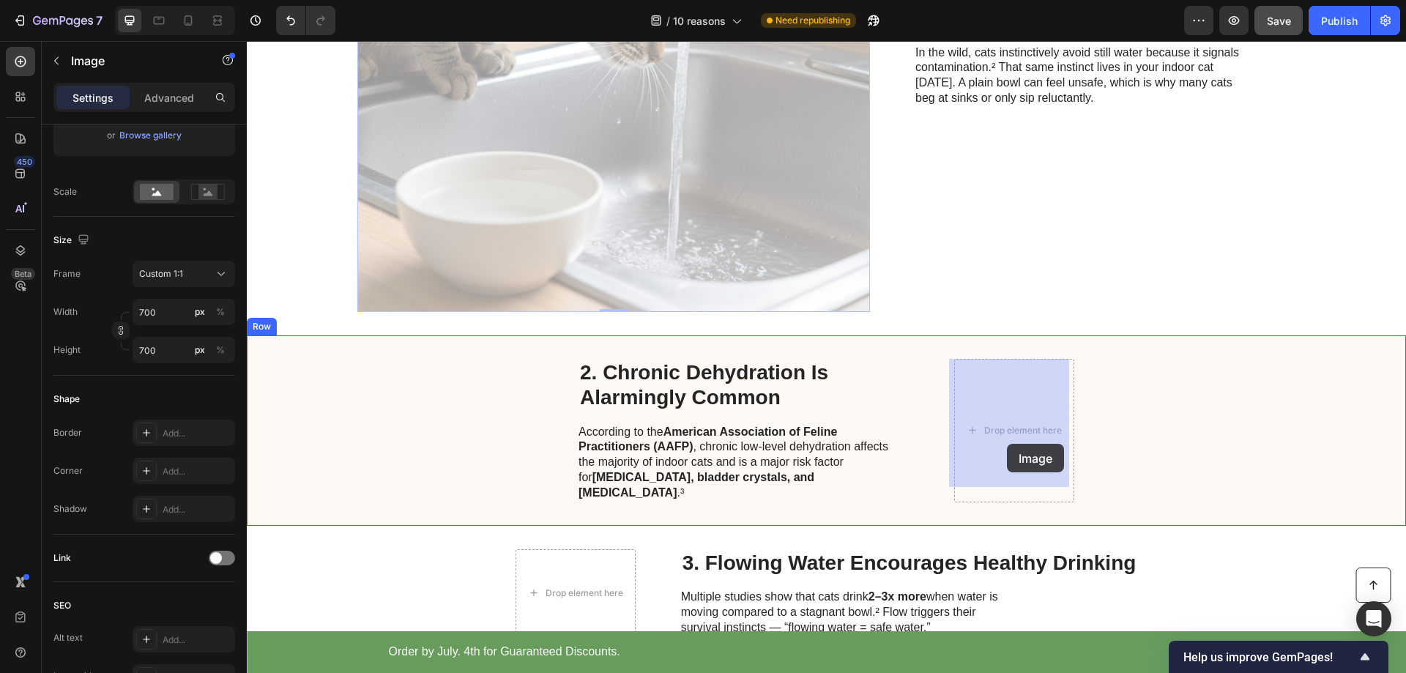
drag, startPoint x: 671, startPoint y: 171, endPoint x: 1009, endPoint y: 444, distance: 434.9
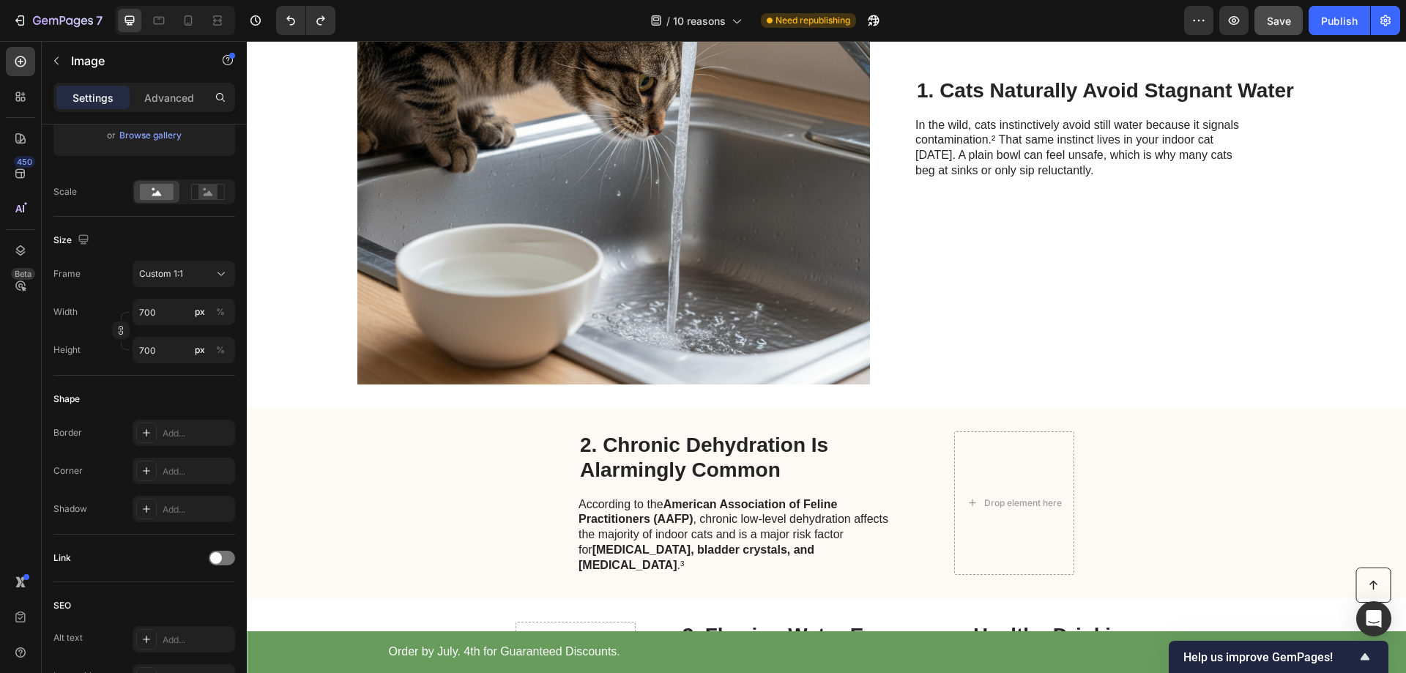
click at [733, 245] on img at bounding box center [613, 128] width 513 height 513
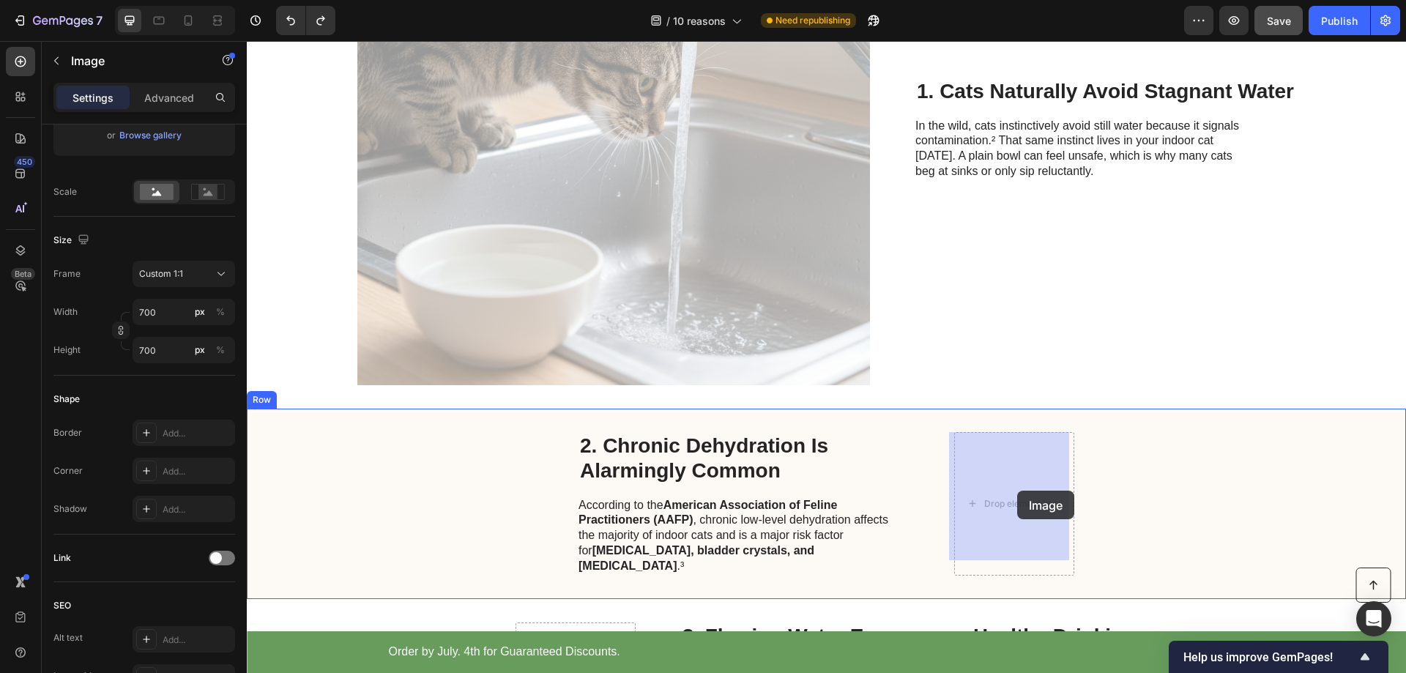
drag, startPoint x: 710, startPoint y: 259, endPoint x: 1017, endPoint y: 491, distance: 384.9
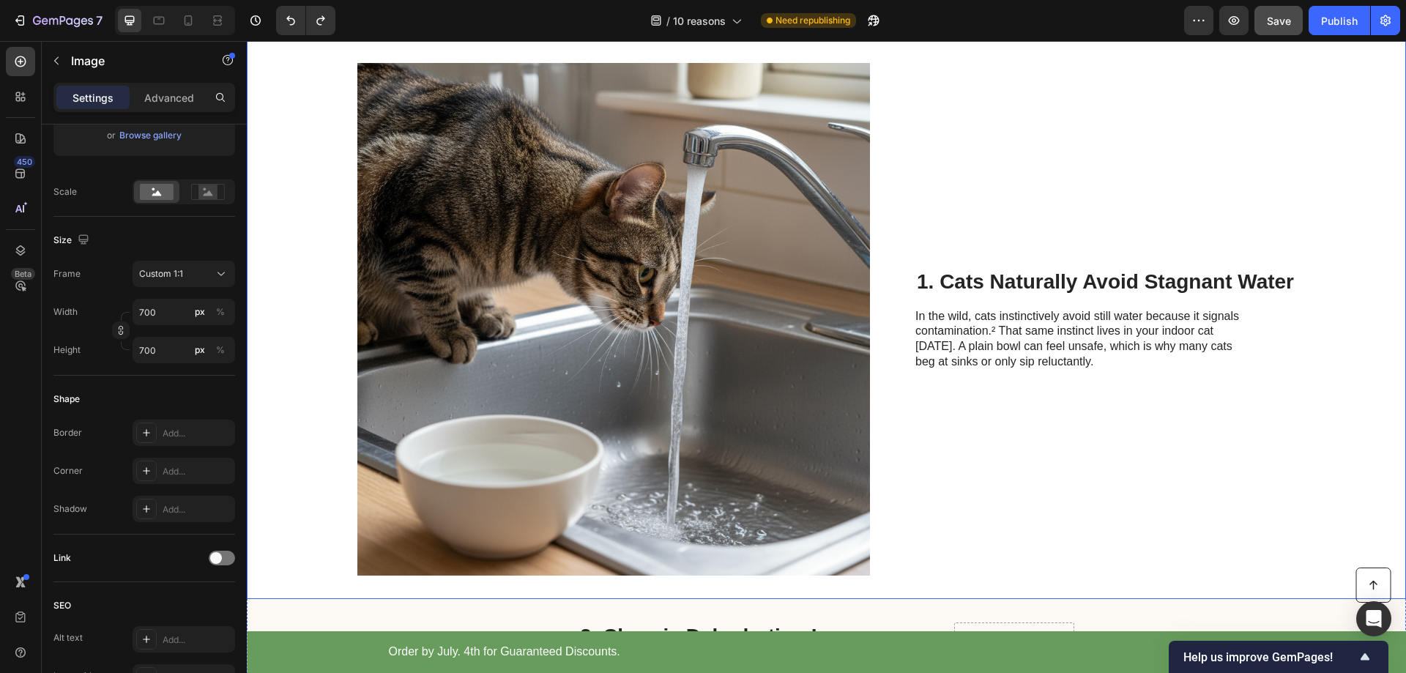
scroll to position [586, 0]
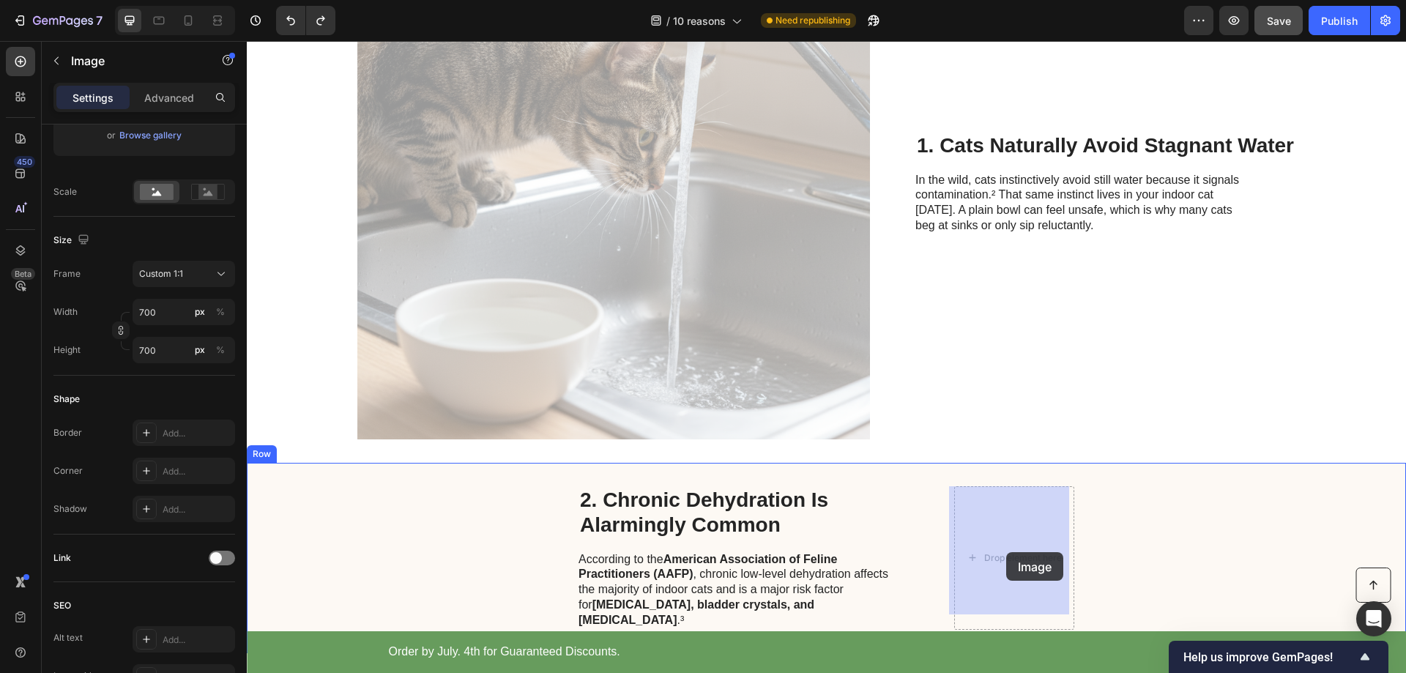
drag, startPoint x: 743, startPoint y: 297, endPoint x: 1007, endPoint y: 552, distance: 367.2
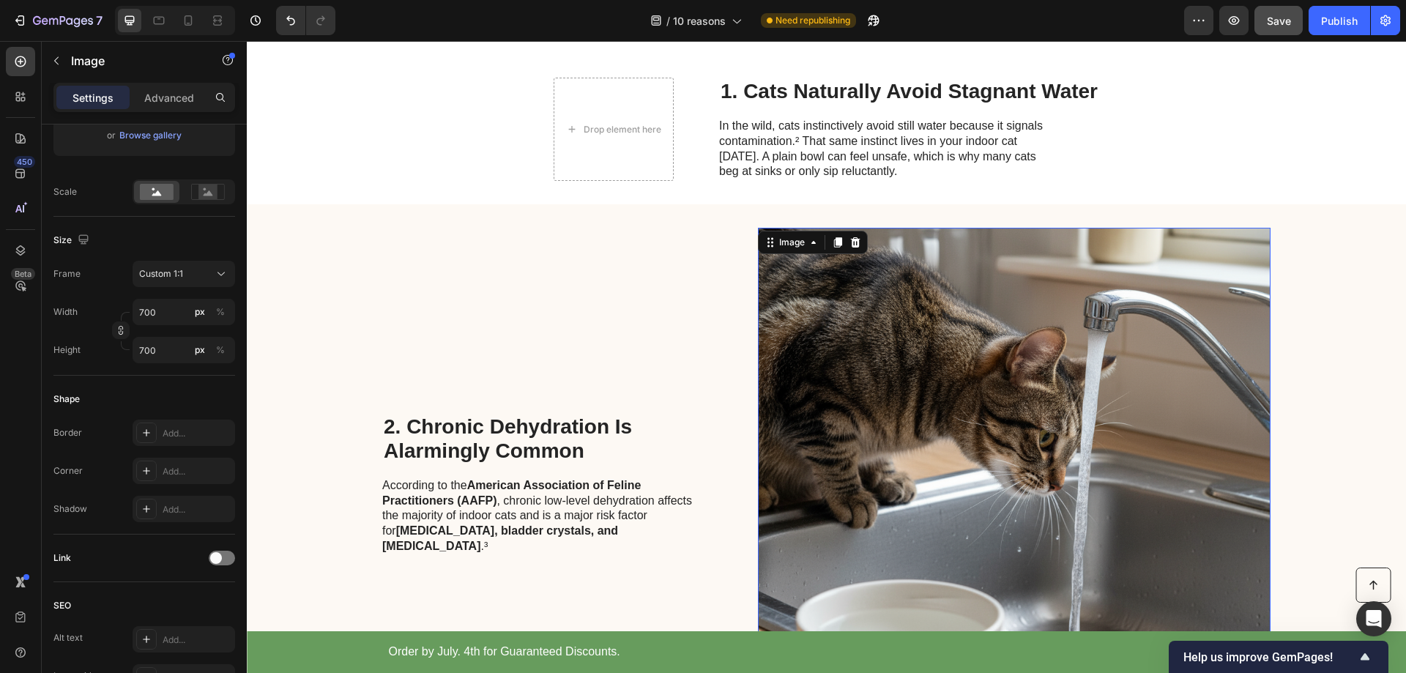
scroll to position [220, 0]
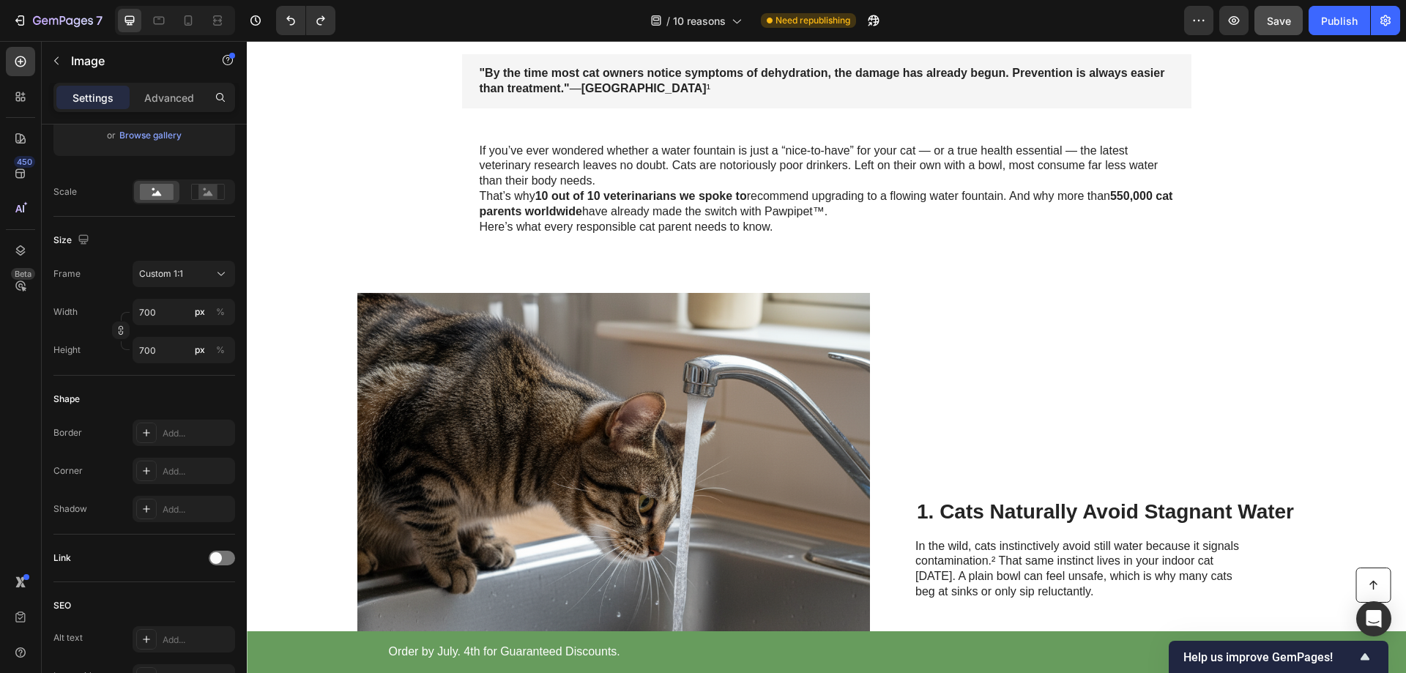
click at [665, 363] on img at bounding box center [613, 549] width 513 height 513
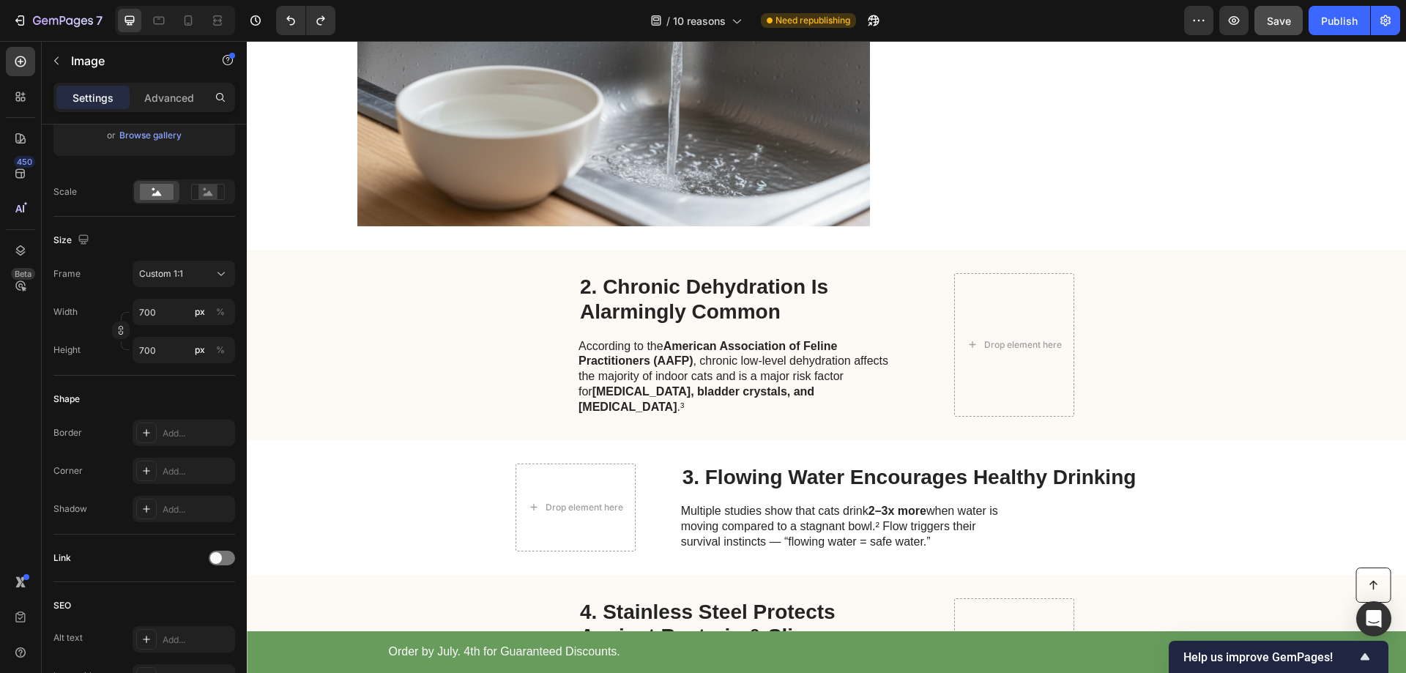
scroll to position [806, 0]
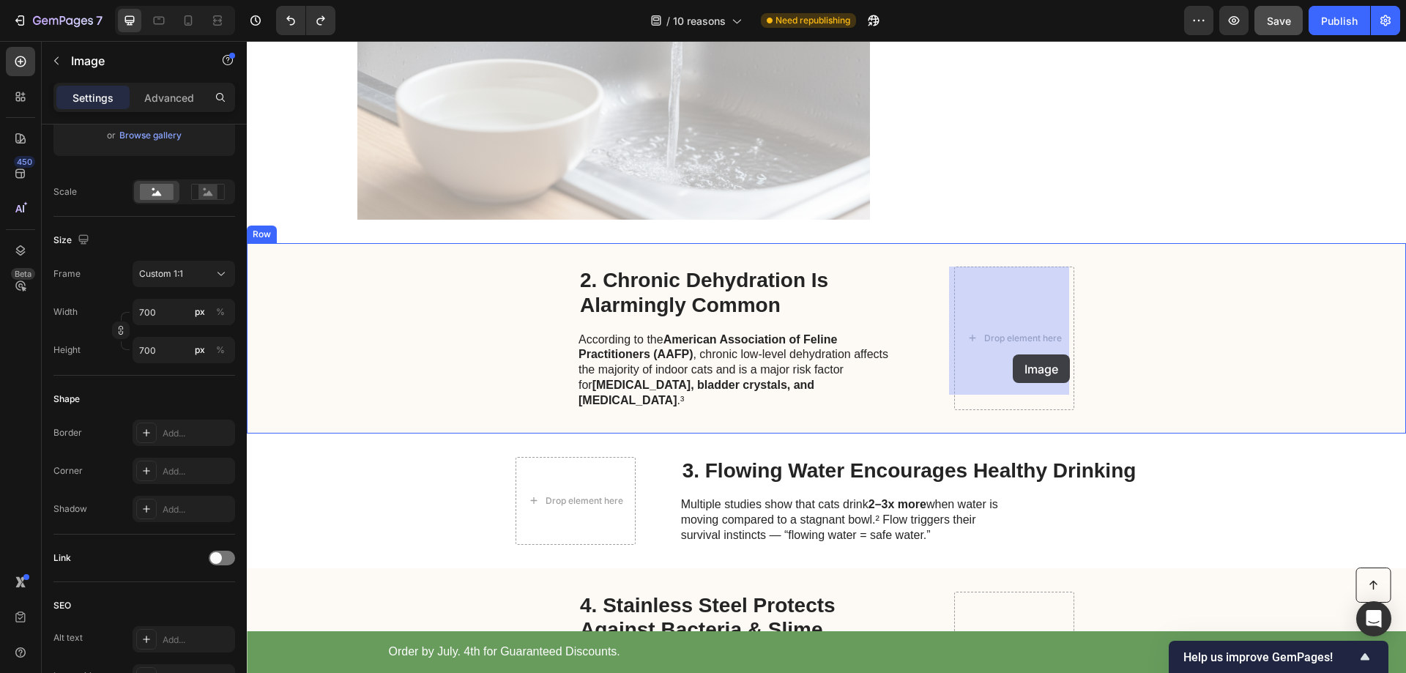
drag, startPoint x: 691, startPoint y: 141, endPoint x: 1014, endPoint y: 354, distance: 387.4
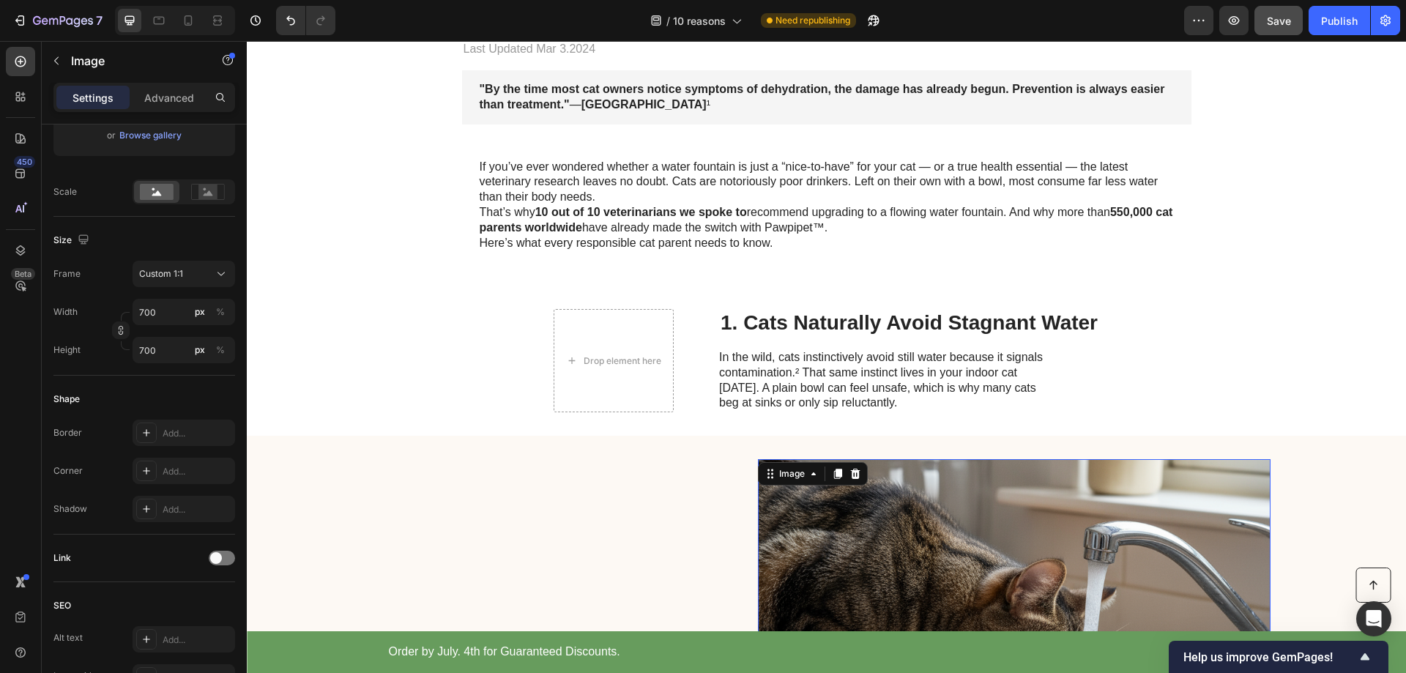
scroll to position [146, 0]
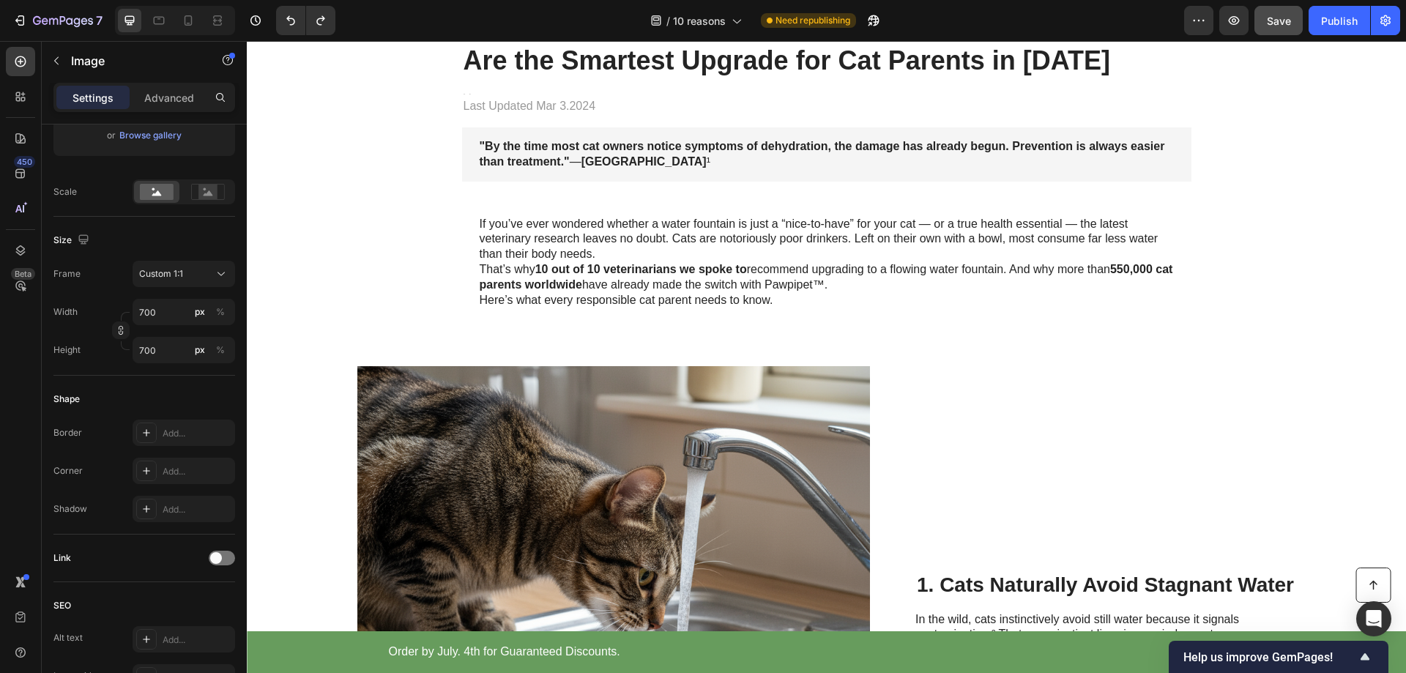
click at [713, 425] on img at bounding box center [613, 622] width 513 height 513
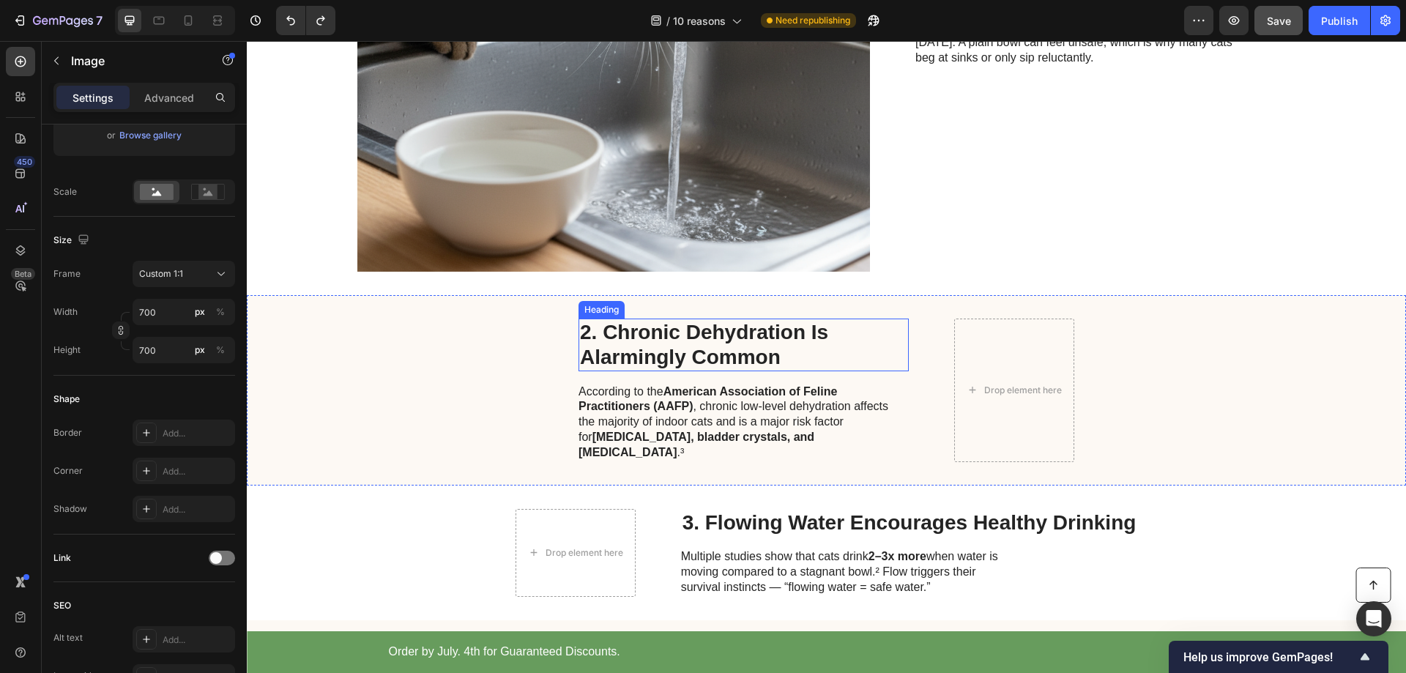
scroll to position [806, 0]
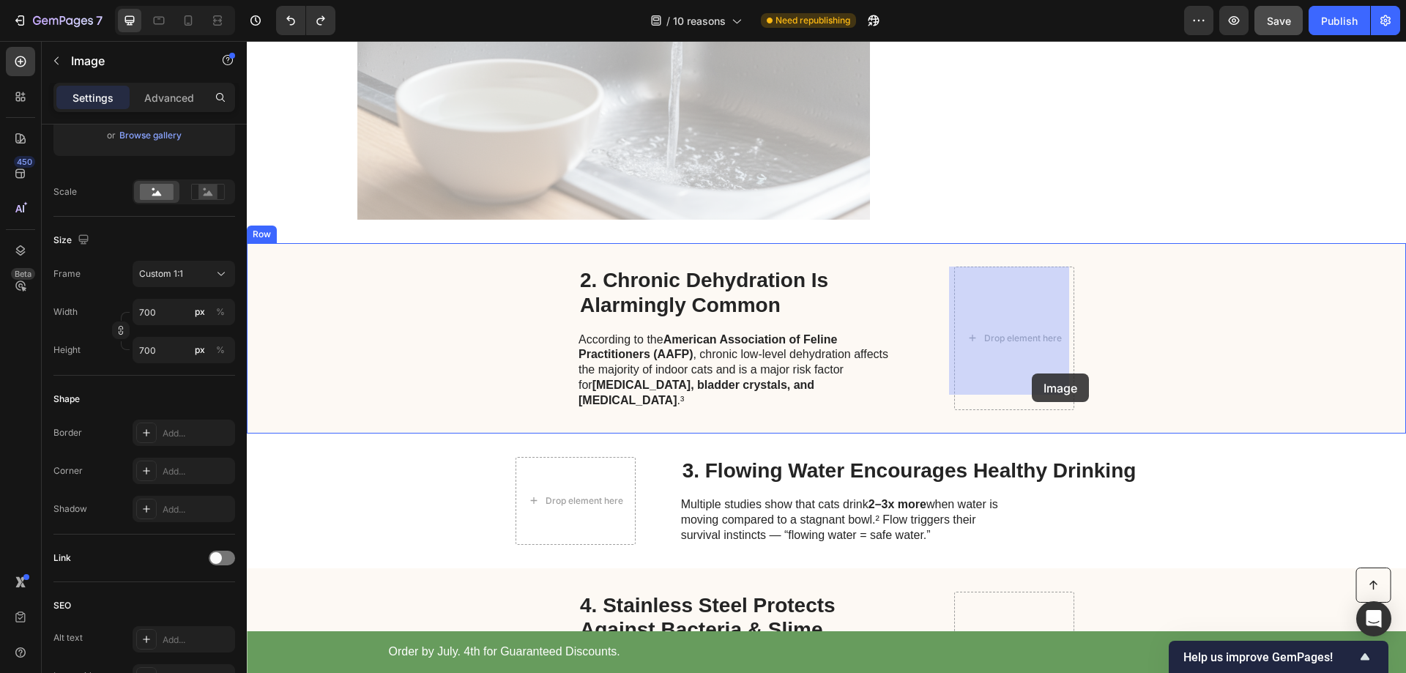
drag, startPoint x: 705, startPoint y: 171, endPoint x: 1032, endPoint y: 374, distance: 384.7
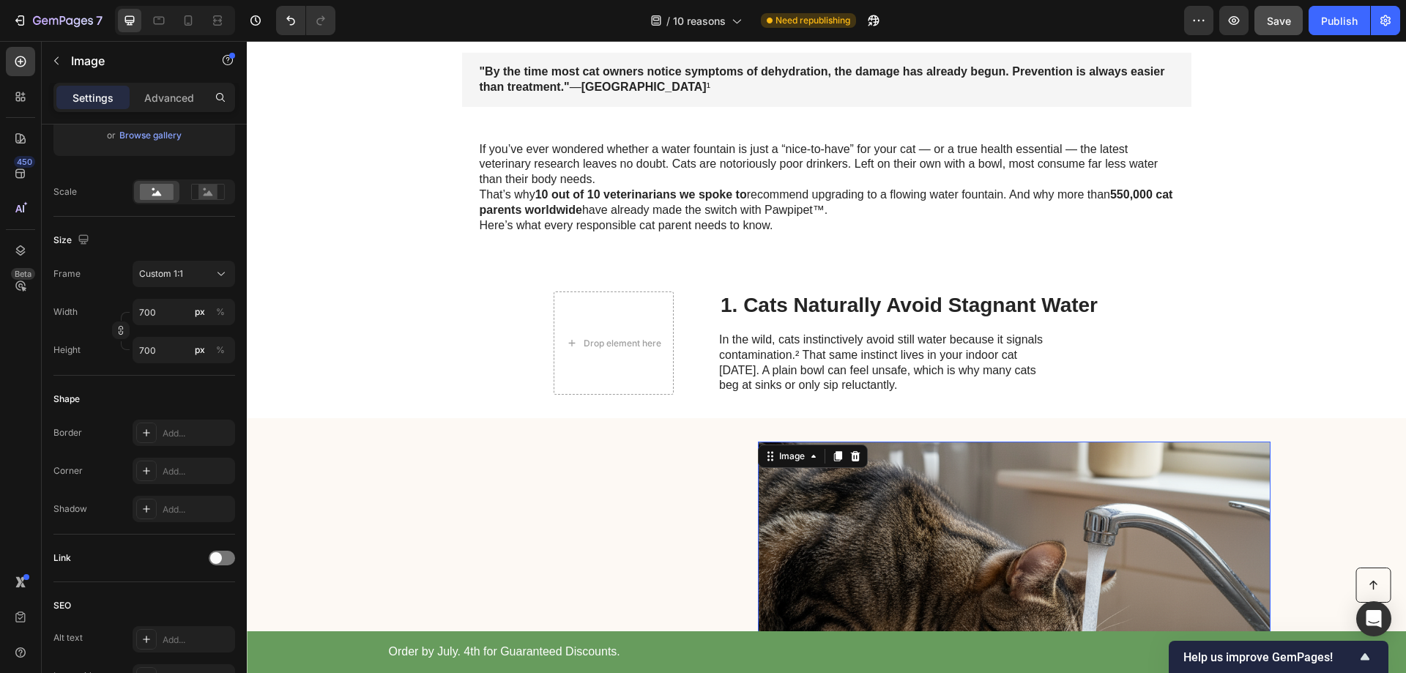
scroll to position [220, 0]
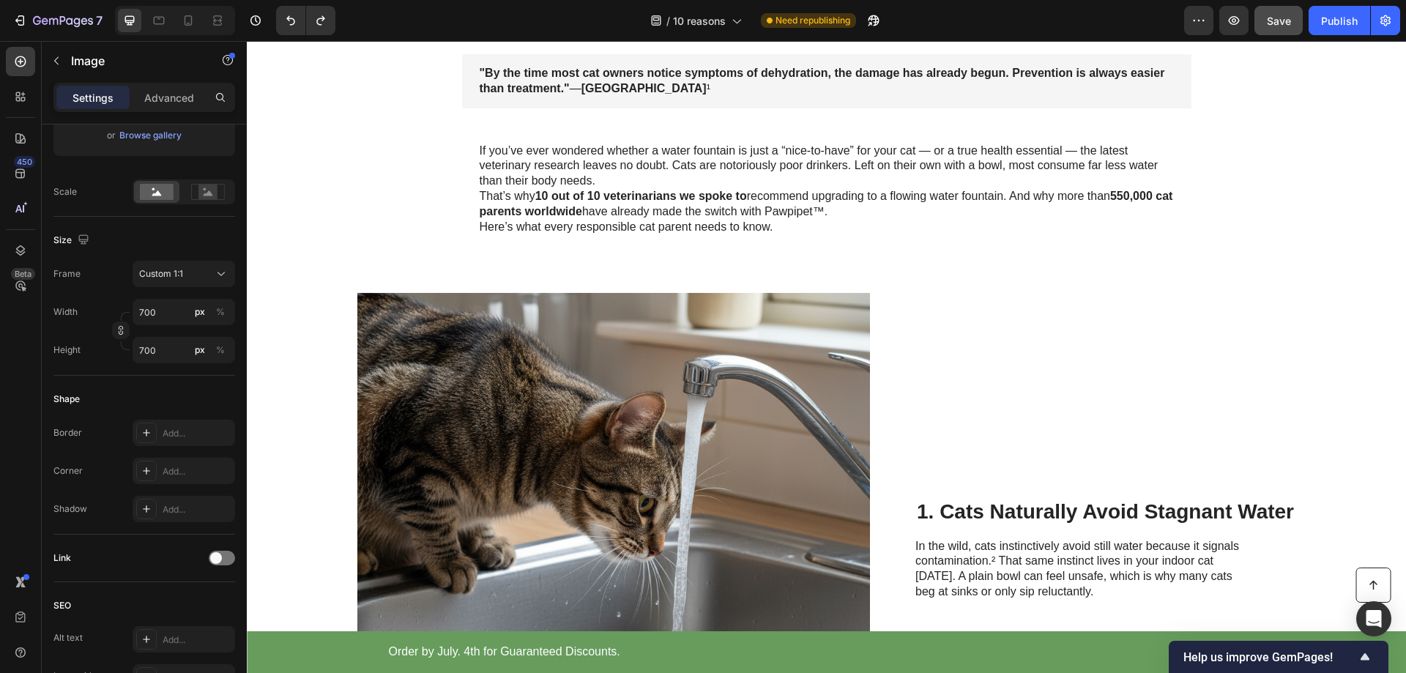
click at [647, 374] on img at bounding box center [613, 549] width 513 height 513
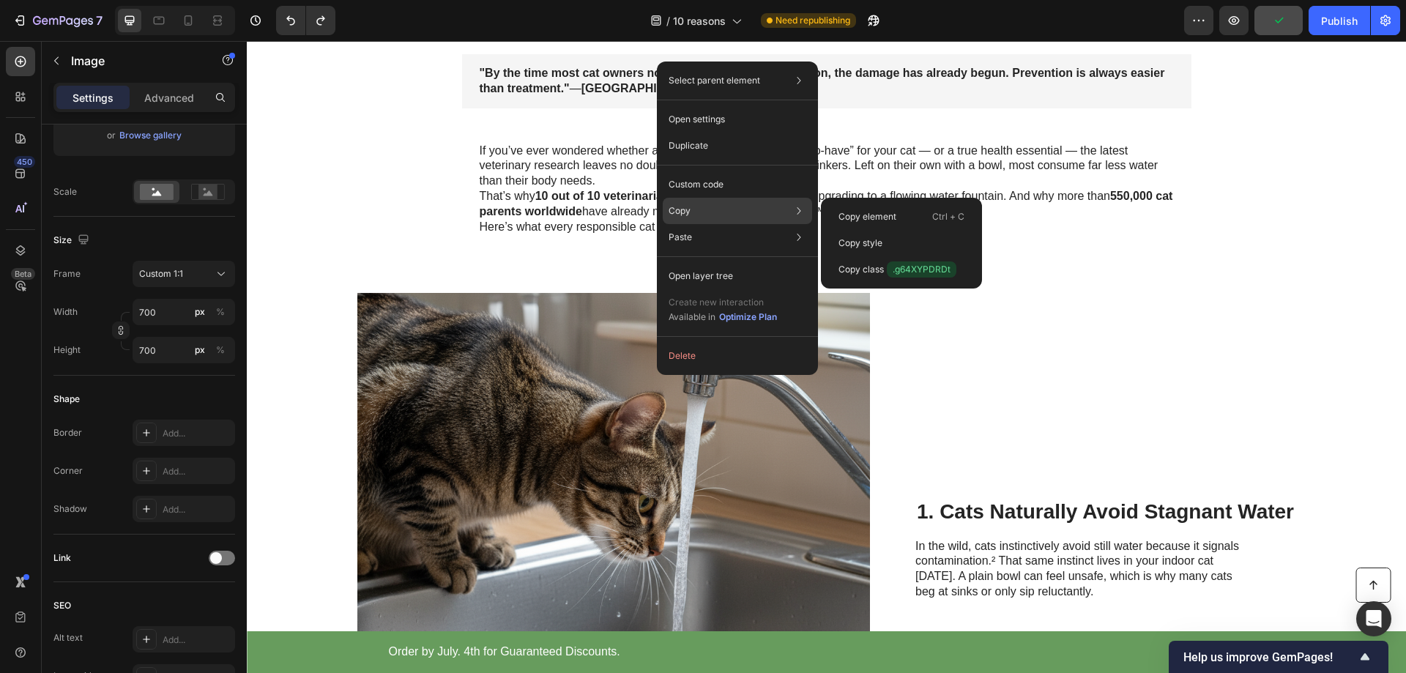
click at [682, 215] on p "Copy" at bounding box center [680, 210] width 22 height 13
click at [869, 212] on p "Copy element" at bounding box center [868, 216] width 58 height 13
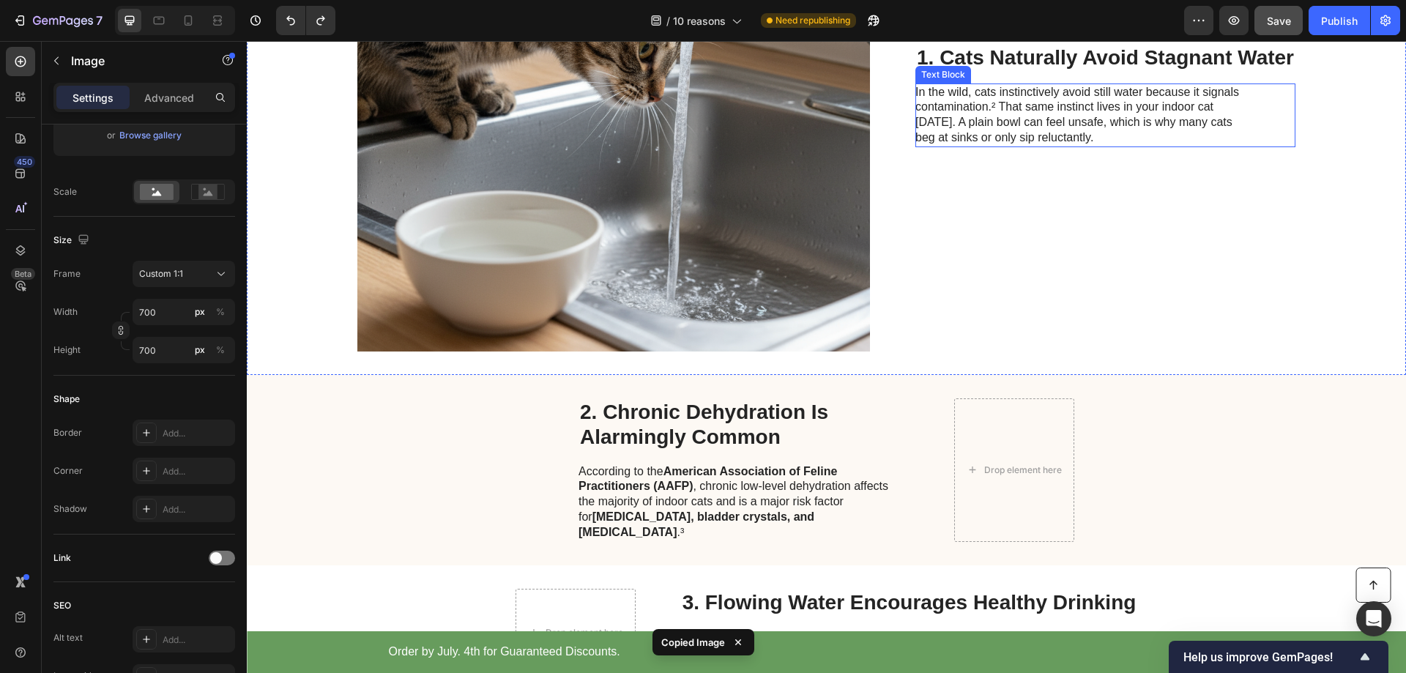
scroll to position [806, 0]
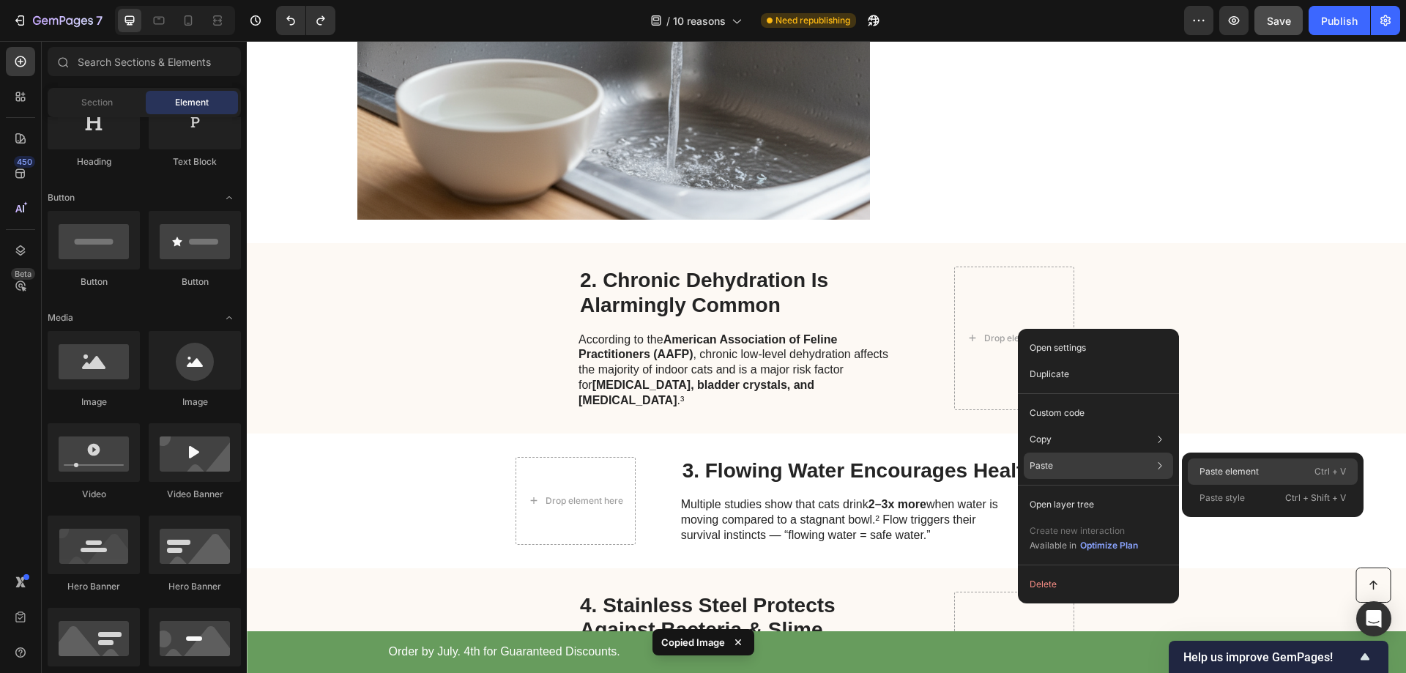
click at [1218, 464] on div "Paste element Ctrl + V" at bounding box center [1273, 471] width 170 height 26
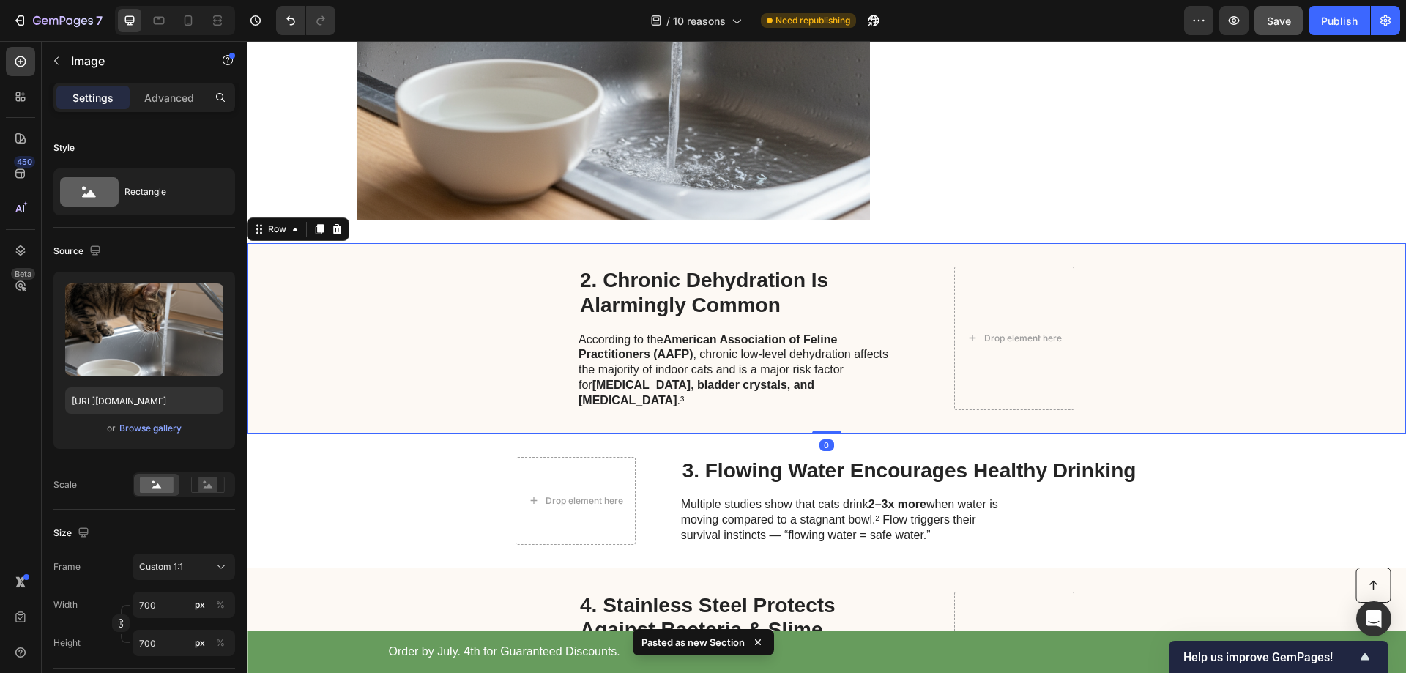
click at [1244, 319] on div "2. Chronic Dehydration Is Alarmingly Common Heading According to the American A…" at bounding box center [826, 338] width 1159 height 190
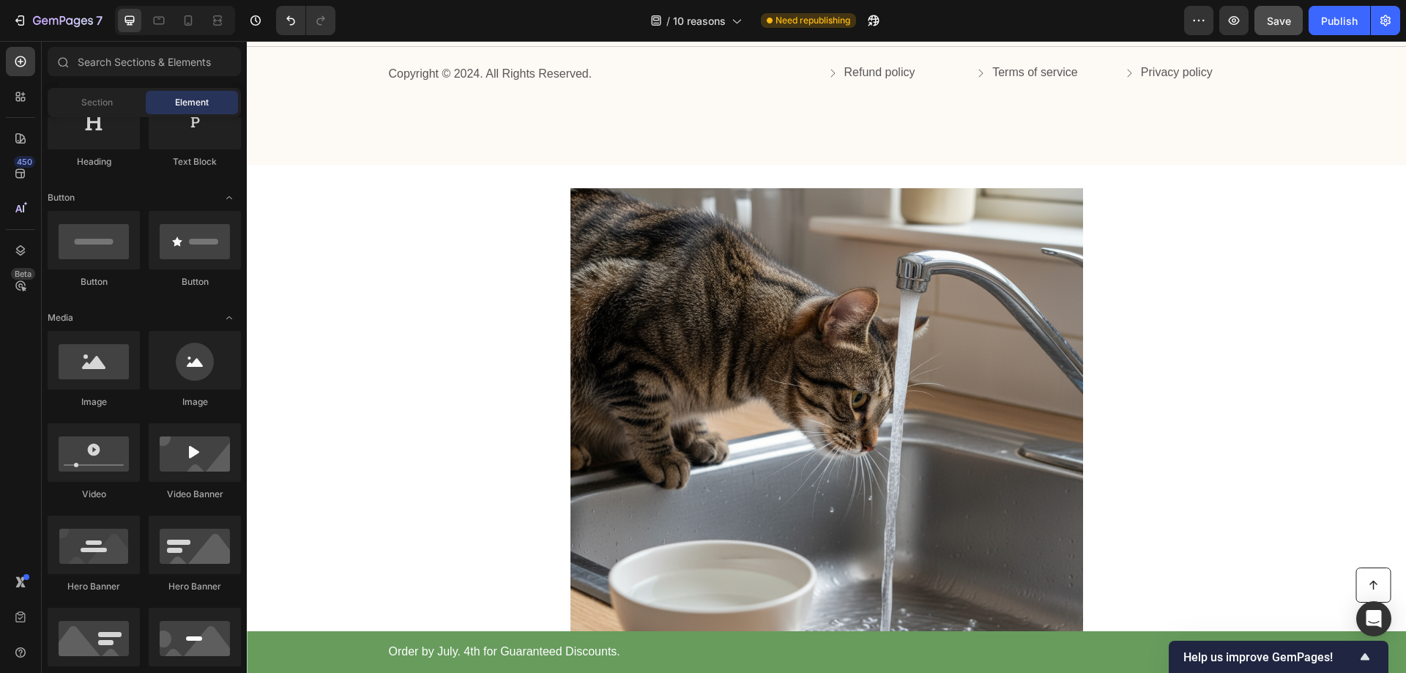
scroll to position [5434, 0]
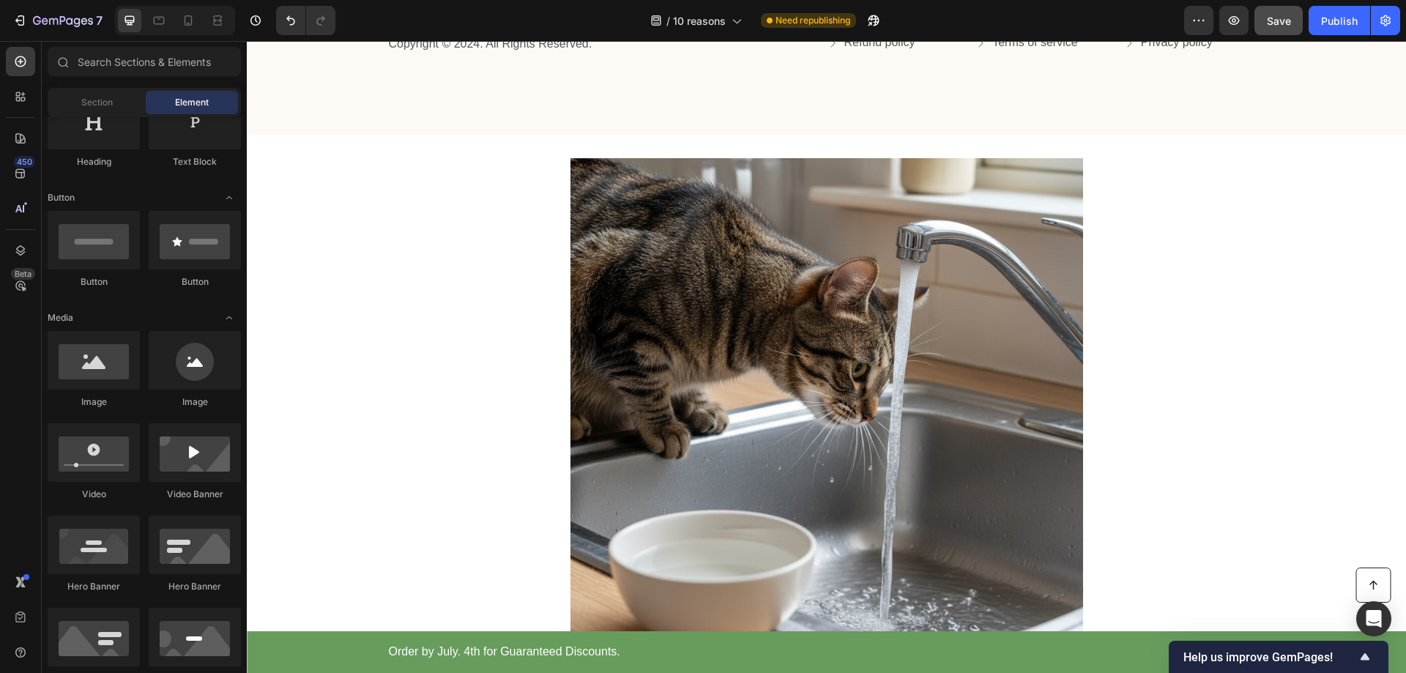
drag, startPoint x: 1402, startPoint y: 297, endPoint x: 1622, endPoint y: 642, distance: 409.4
click at [958, 451] on img at bounding box center [827, 414] width 513 height 513
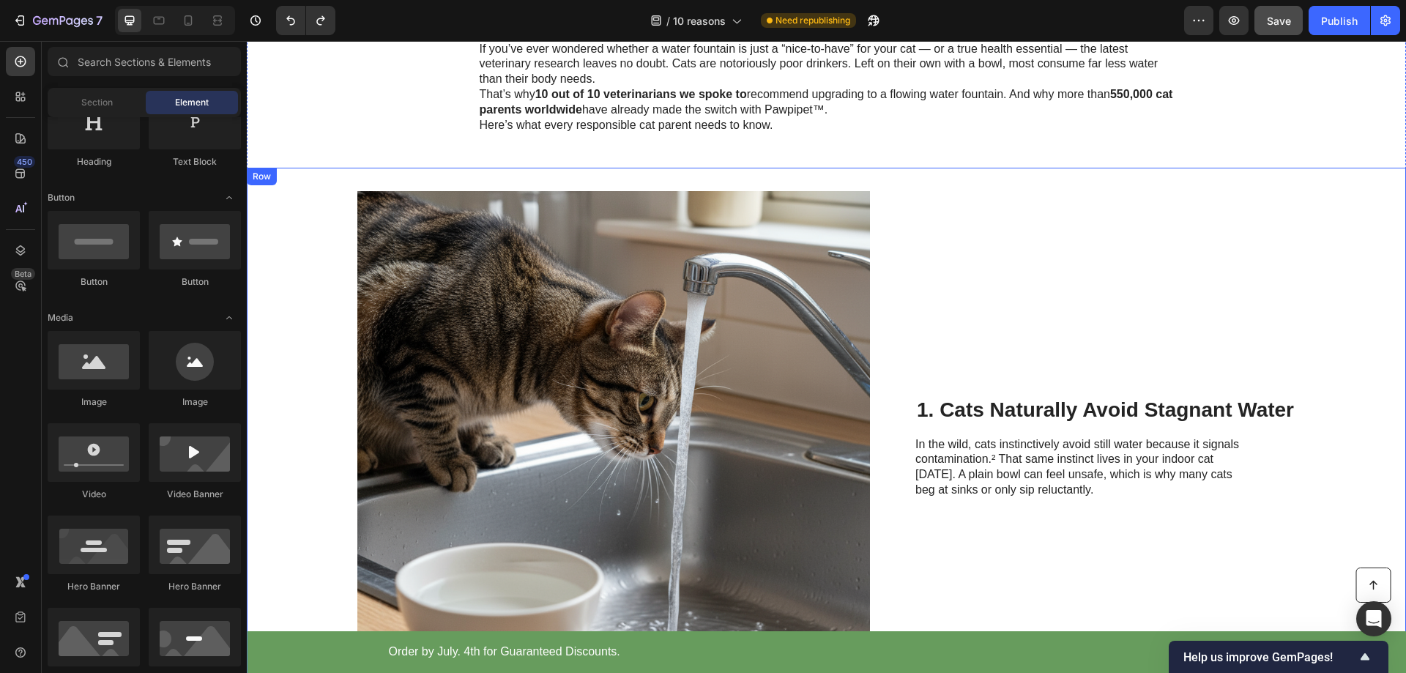
scroll to position [468, 0]
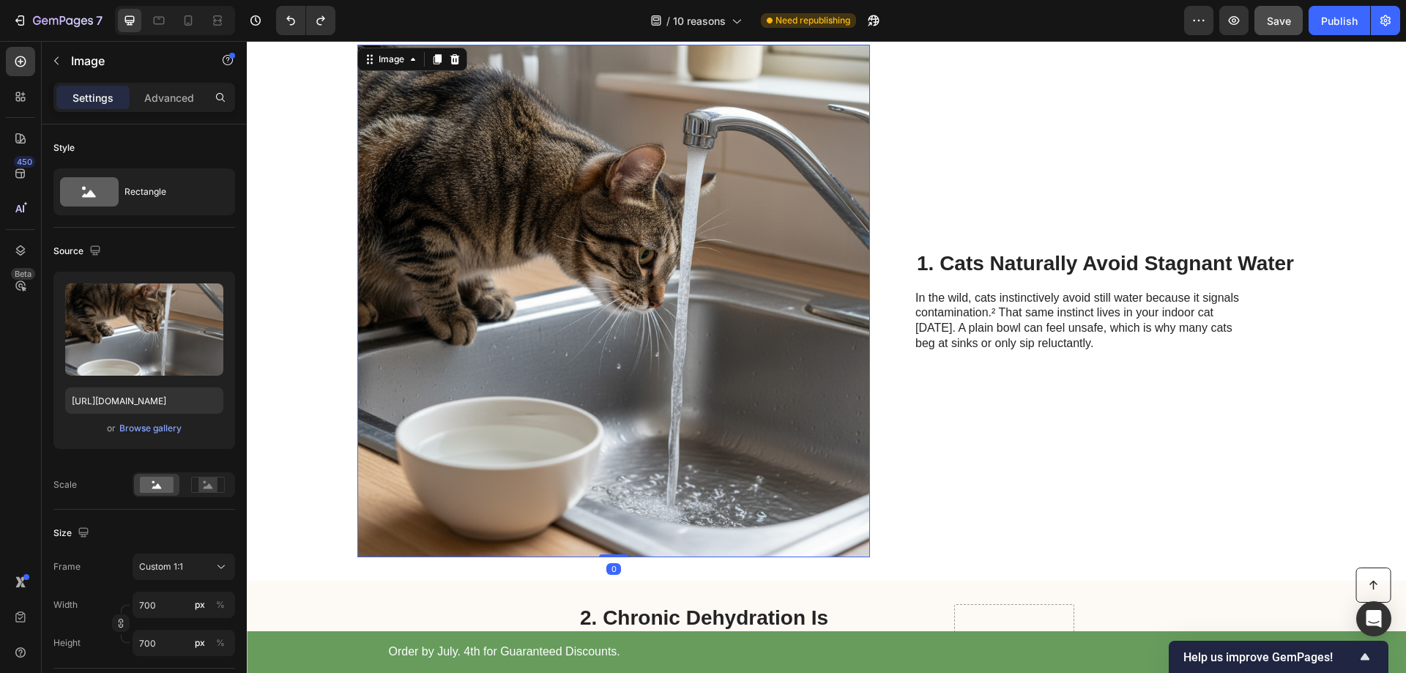
click at [718, 349] on img at bounding box center [613, 301] width 513 height 513
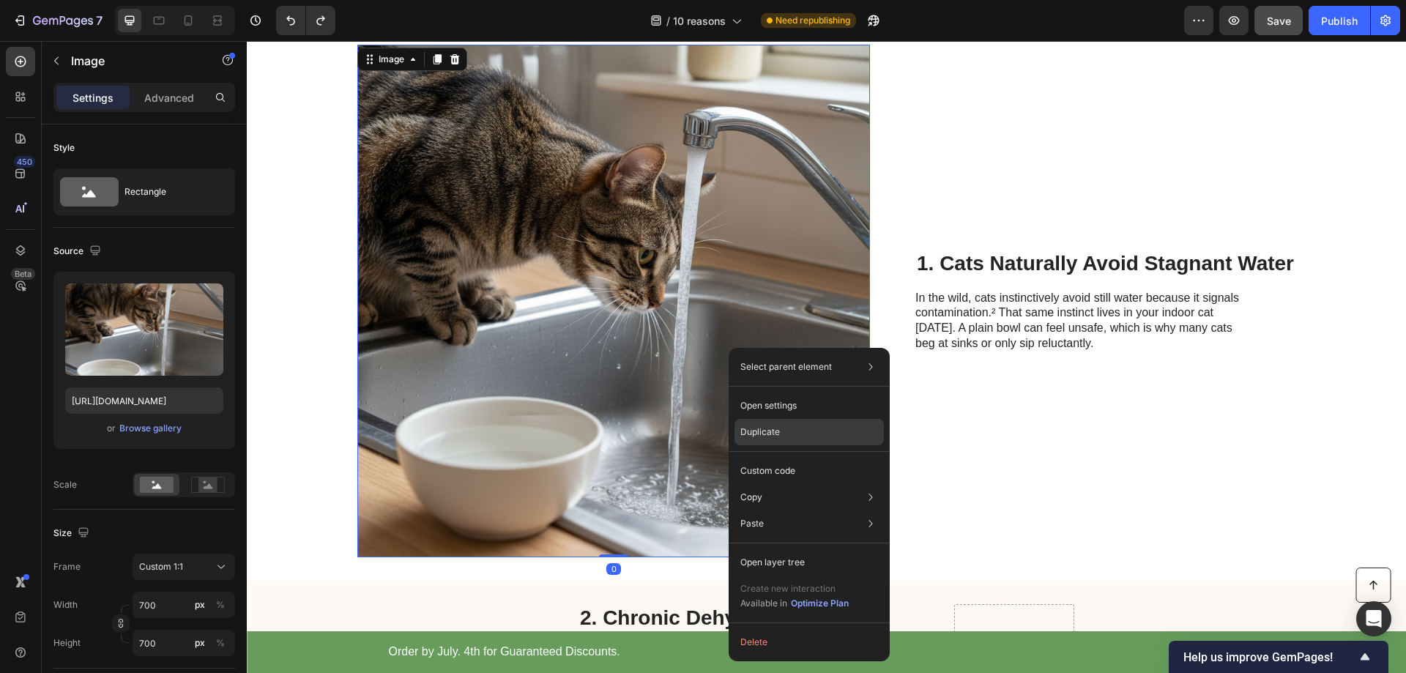
click at [754, 432] on p "Duplicate" at bounding box center [760, 432] width 40 height 13
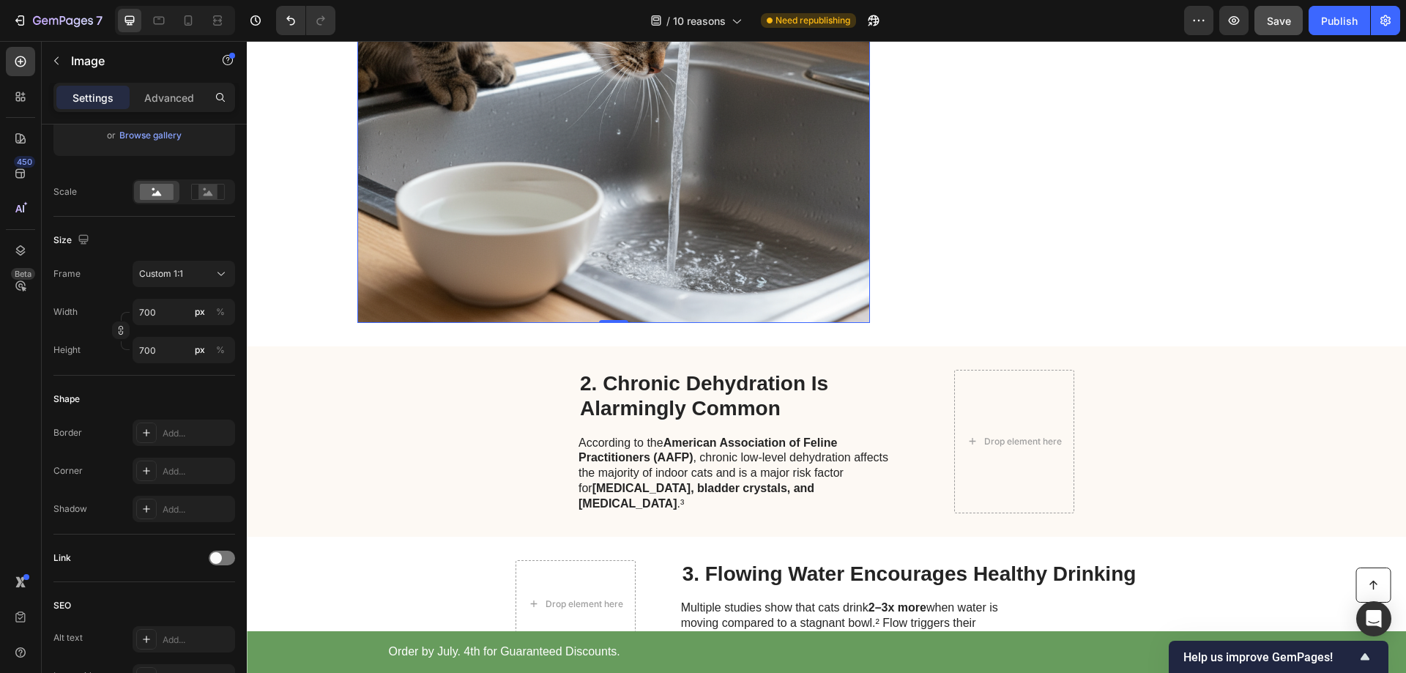
scroll to position [1226, 0]
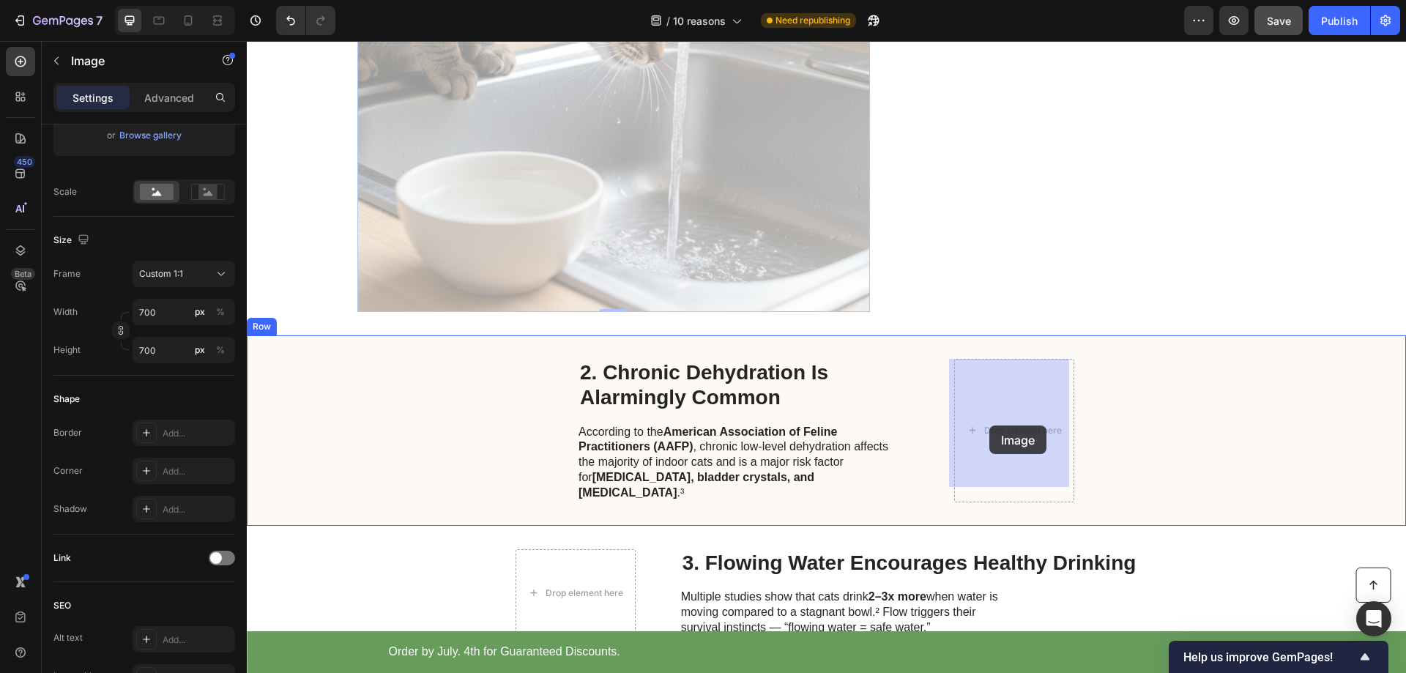
drag, startPoint x: 738, startPoint y: 235, endPoint x: 1036, endPoint y: 442, distance: 363.1
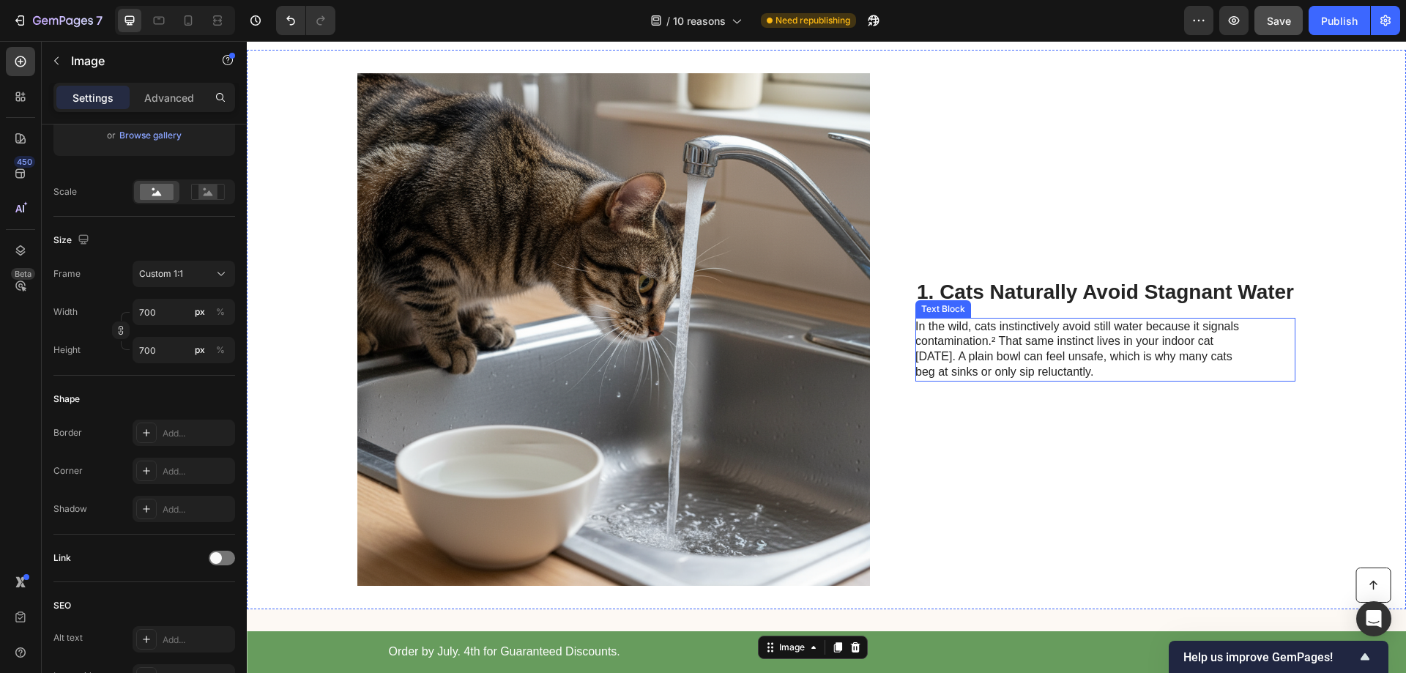
scroll to position [366, 0]
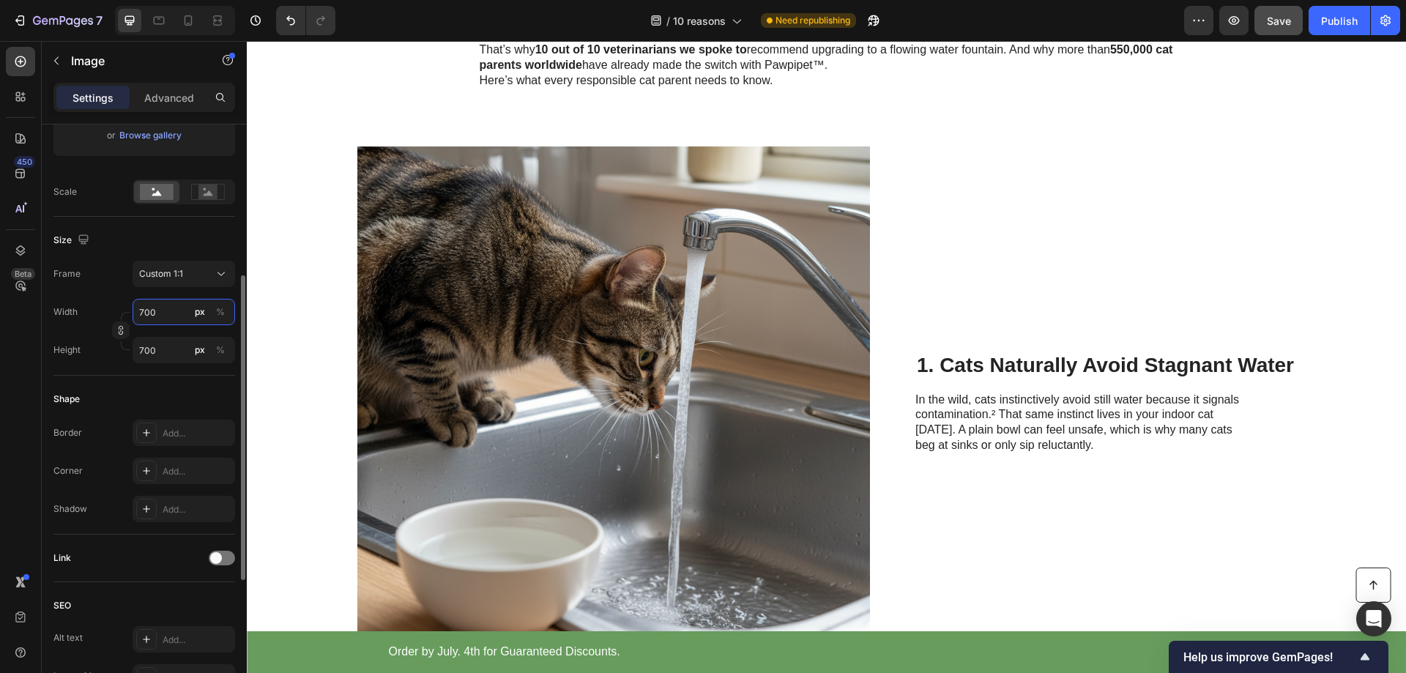
click at [144, 315] on input "700" at bounding box center [184, 312] width 103 height 26
type input "6"
type input "60"
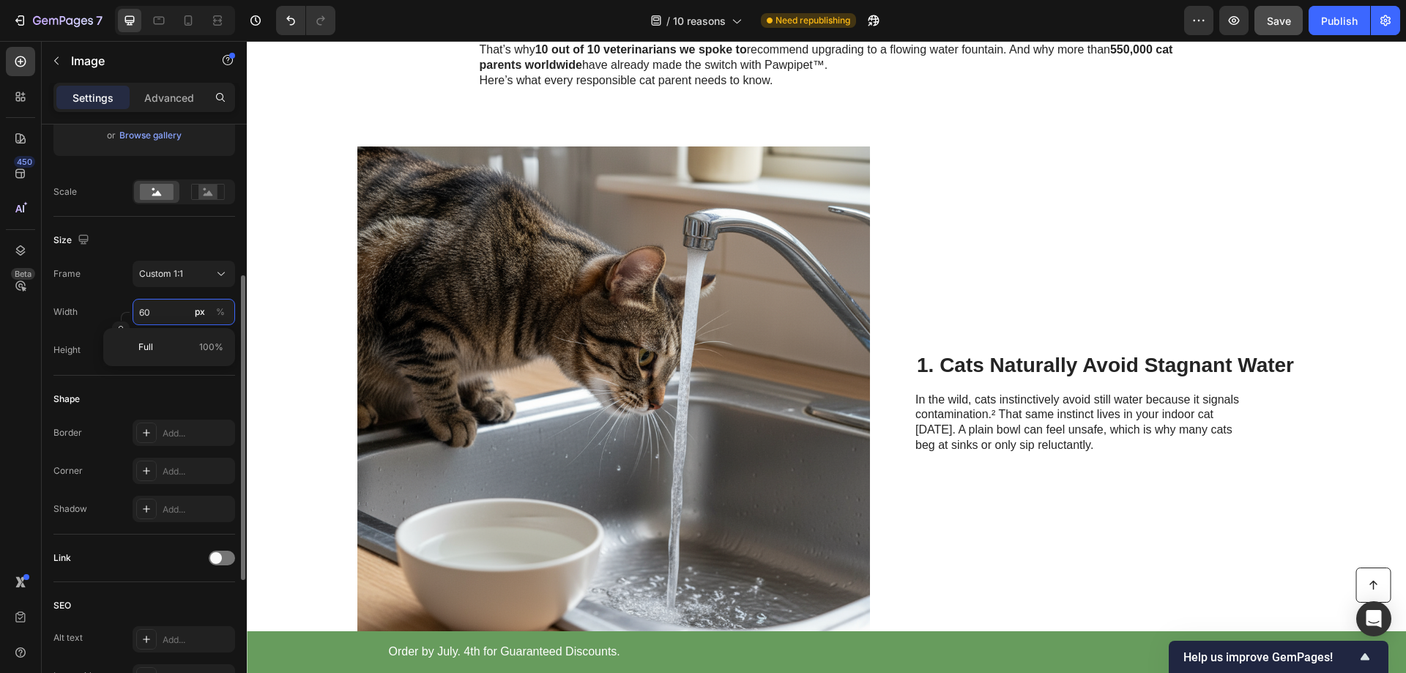
type input "600"
click at [111, 365] on div "Size Frame Custom 1:1 Width 600 px % Height 600 px %" at bounding box center [144, 296] width 182 height 159
click at [138, 382] on div "Shape Border Add... Corner Add... Shadow Add..." at bounding box center [144, 455] width 182 height 159
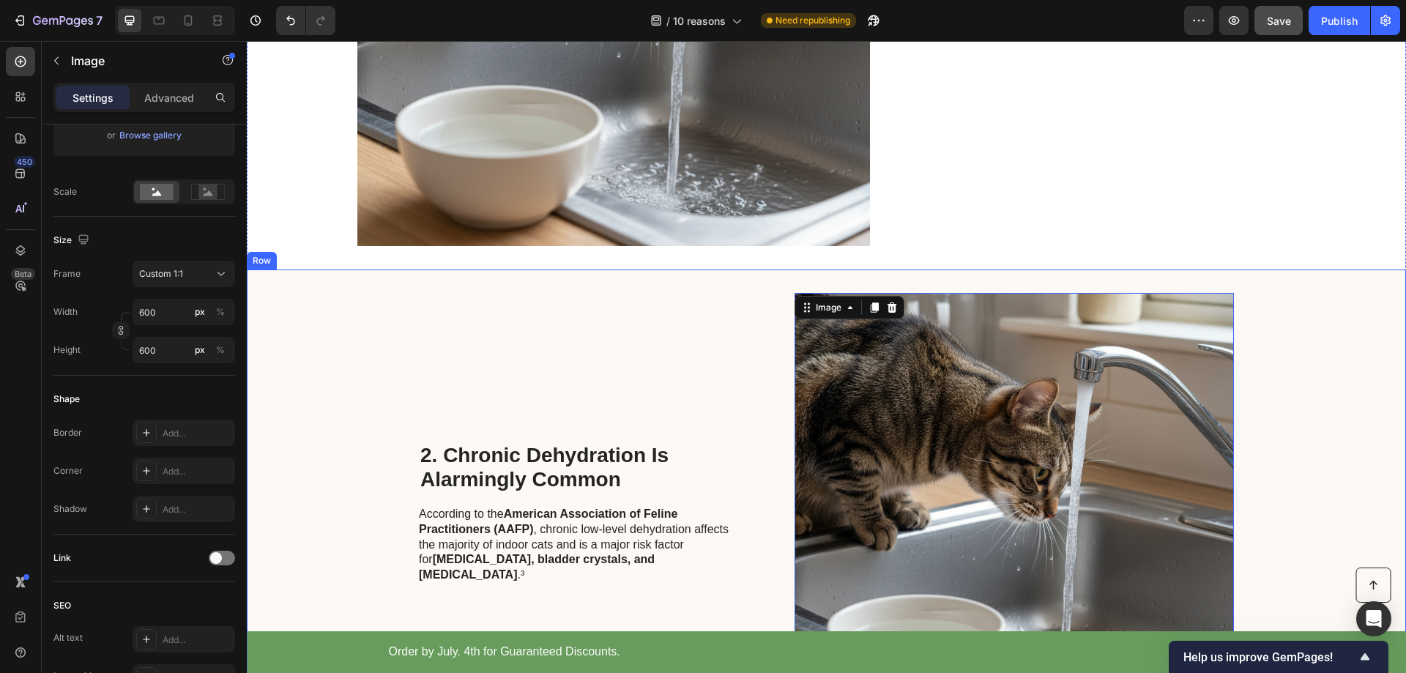
scroll to position [806, 0]
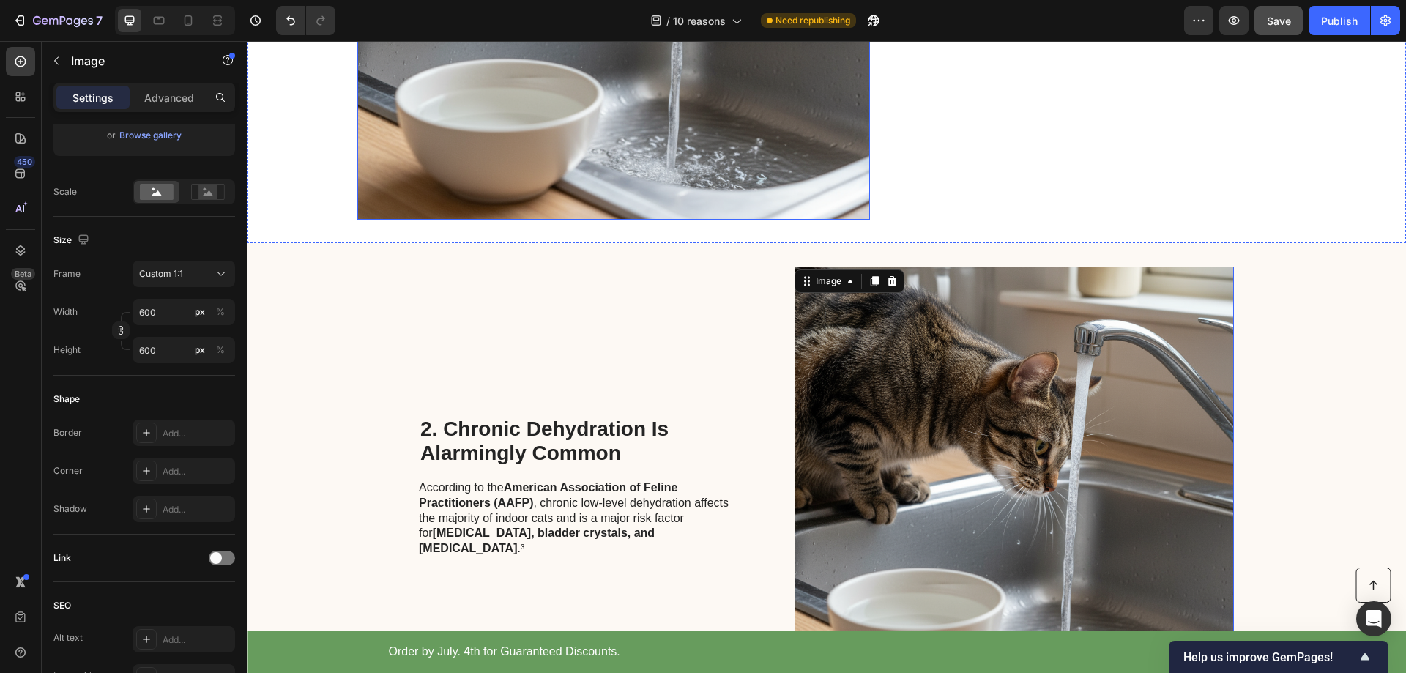
click at [159, 319] on input "700" at bounding box center [184, 312] width 103 height 26
type input "6"
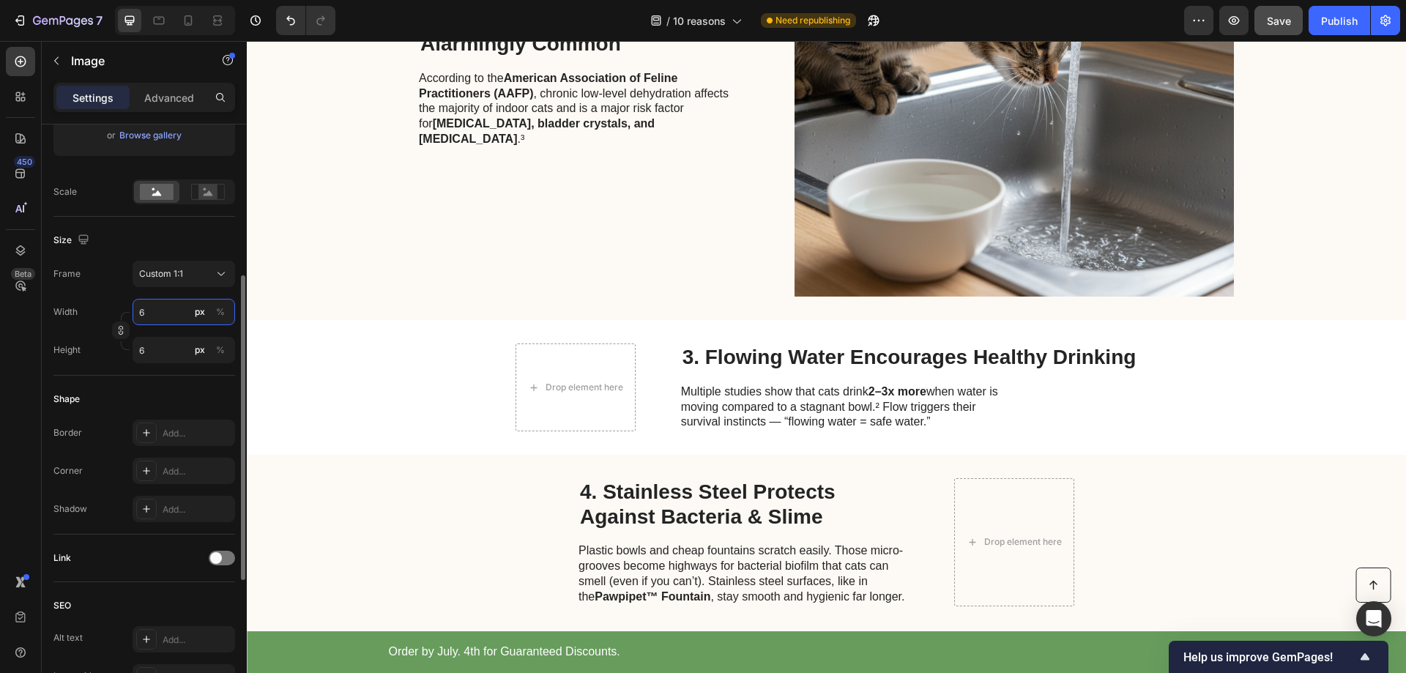
type input "60"
type input "600"
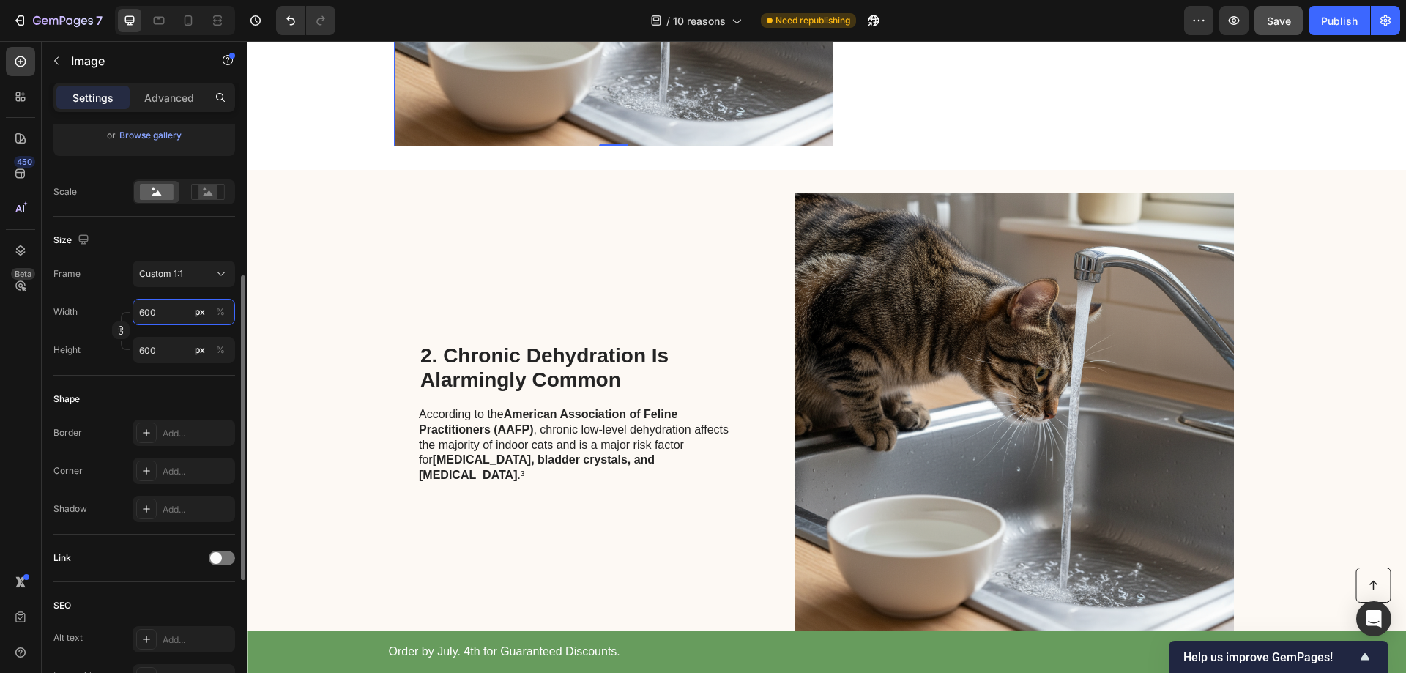
scroll to position [1142, 0]
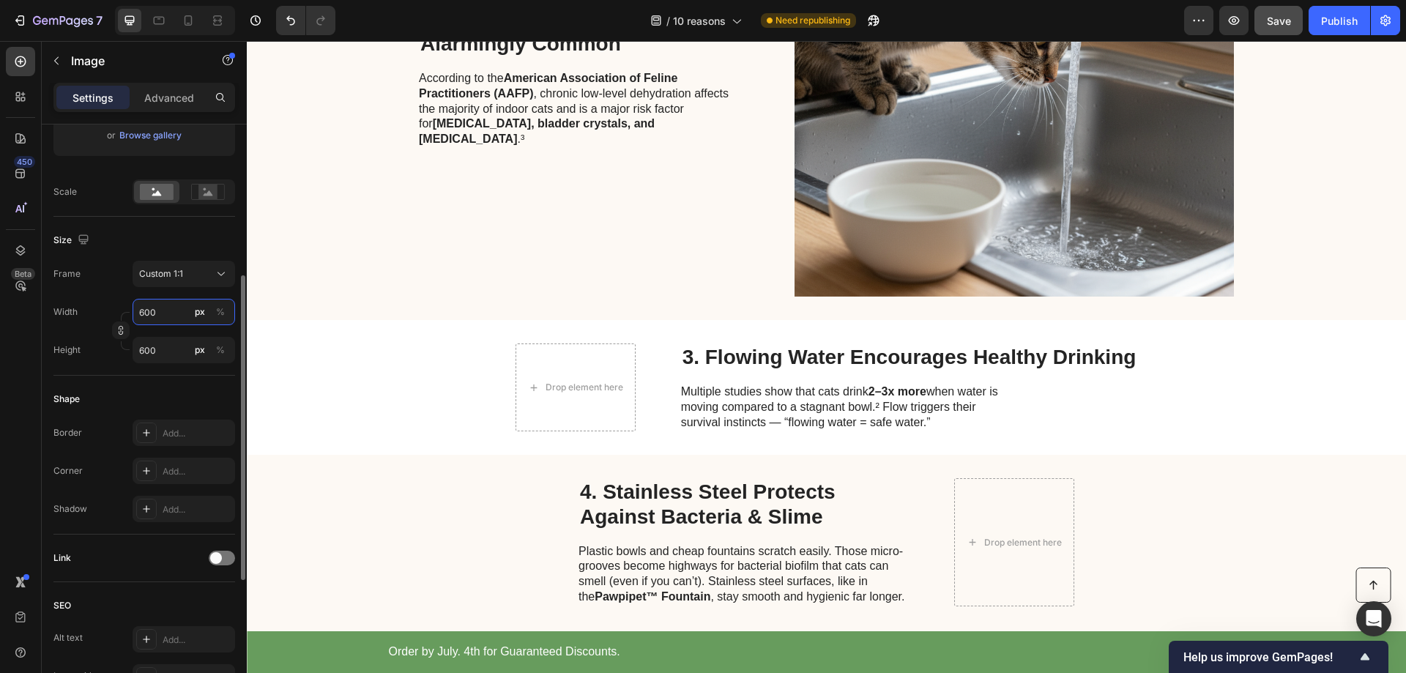
type input "600"
click at [111, 293] on div "Frame Custom 1:1 Width 600 px % Height 600 px %" at bounding box center [144, 312] width 182 height 103
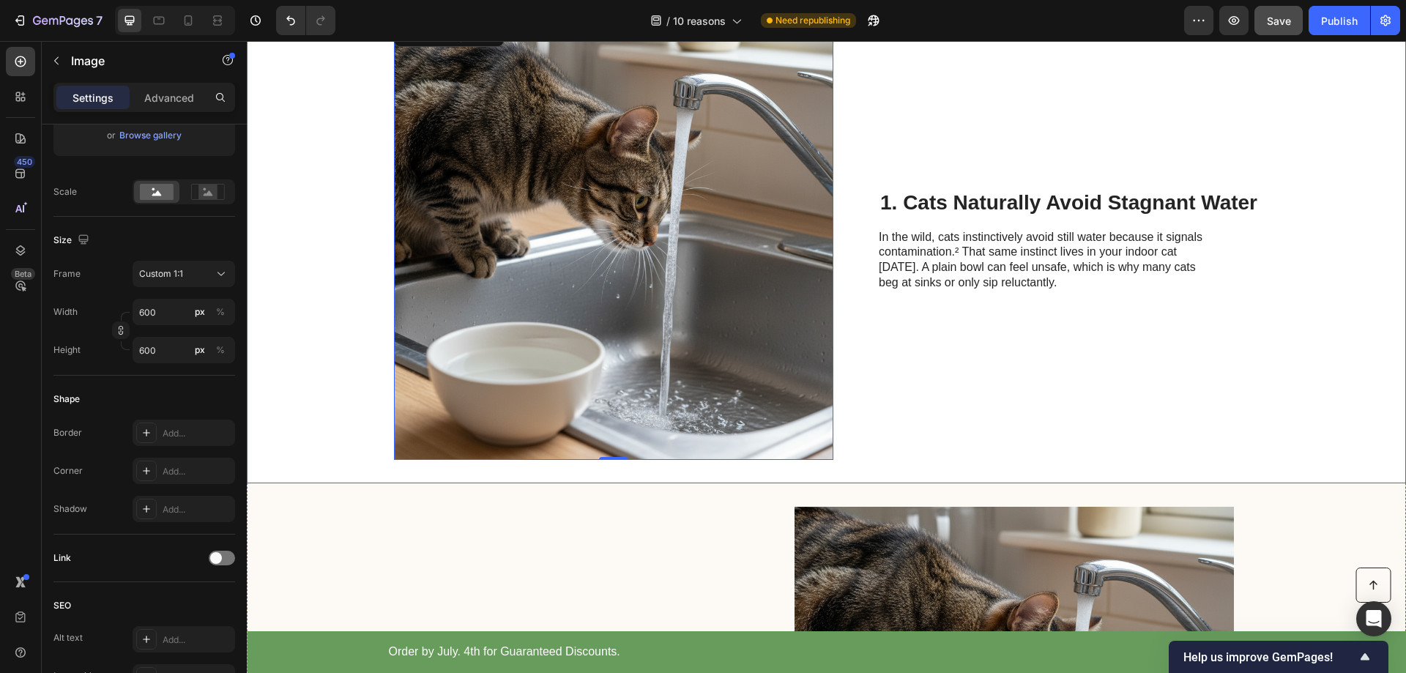
scroll to position [483, 0]
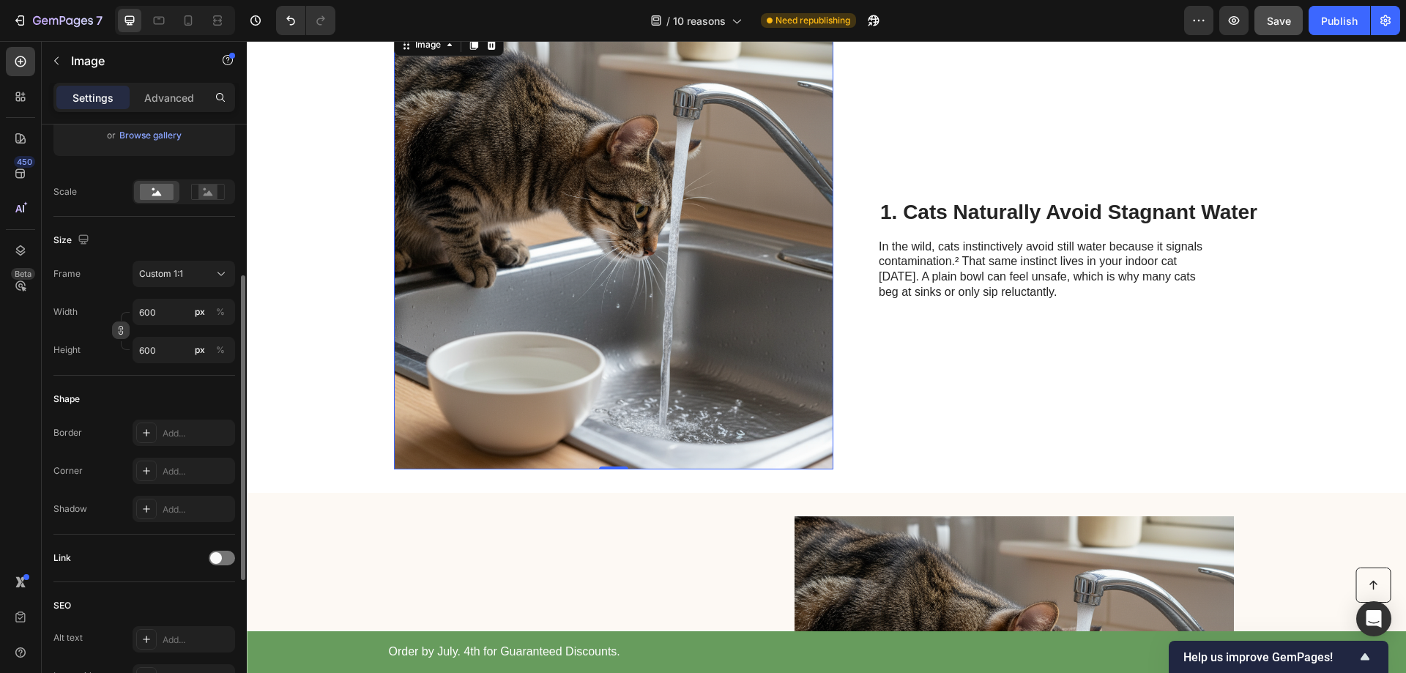
click at [117, 335] on icon "button" at bounding box center [121, 330] width 10 height 10
click at [529, 310] on img at bounding box center [613, 249] width 439 height 439
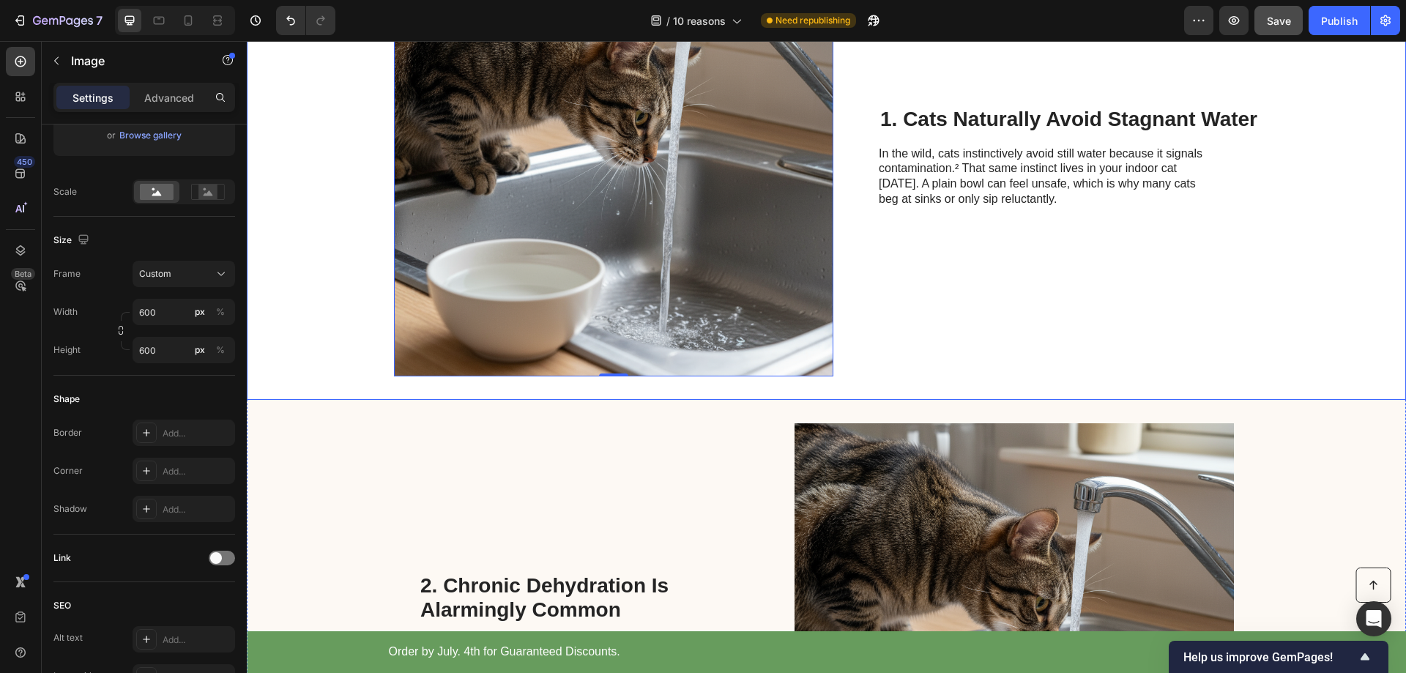
scroll to position [702, 0]
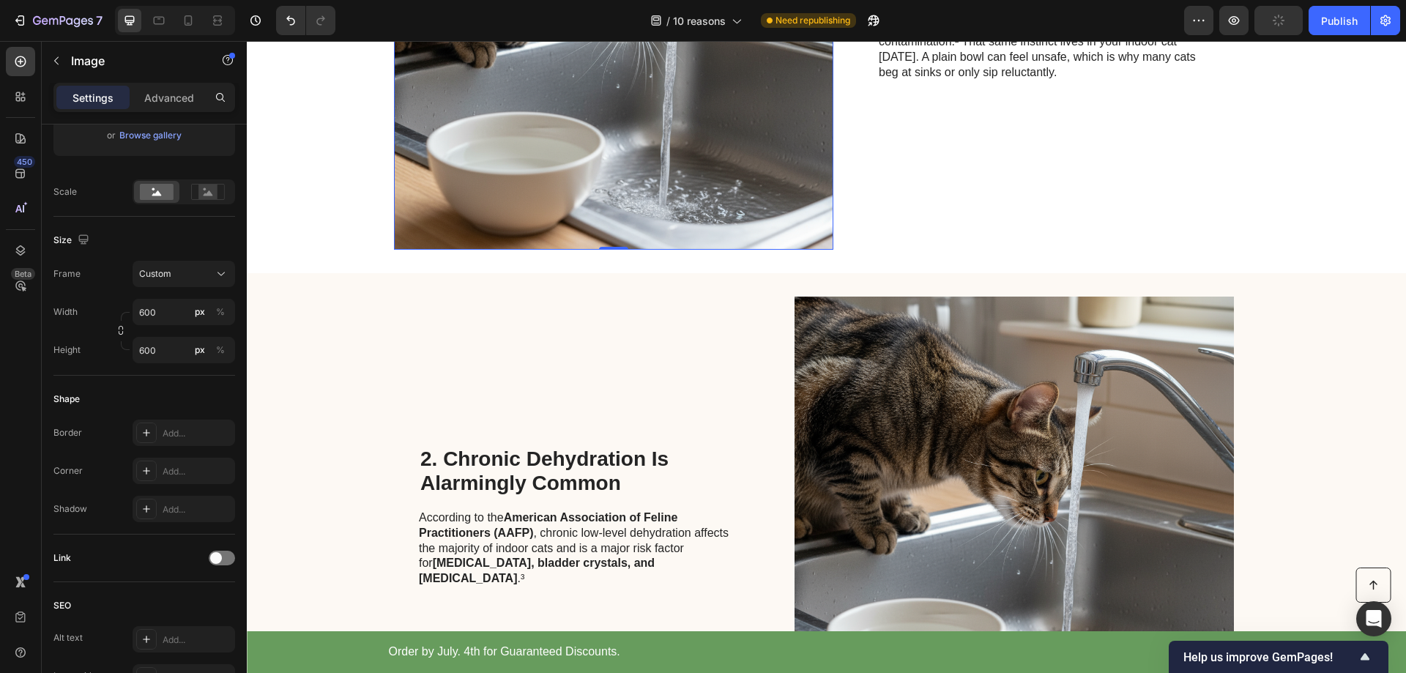
click at [487, 138] on img at bounding box center [613, 29] width 439 height 439
drag, startPoint x: 122, startPoint y: 334, endPoint x: 125, endPoint y: 352, distance: 18.5
click at [121, 335] on icon "button" at bounding box center [121, 330] width 10 height 10
click at [919, 418] on img at bounding box center [1014, 516] width 439 height 439
click at [394, 191] on img at bounding box center [613, 29] width 439 height 439
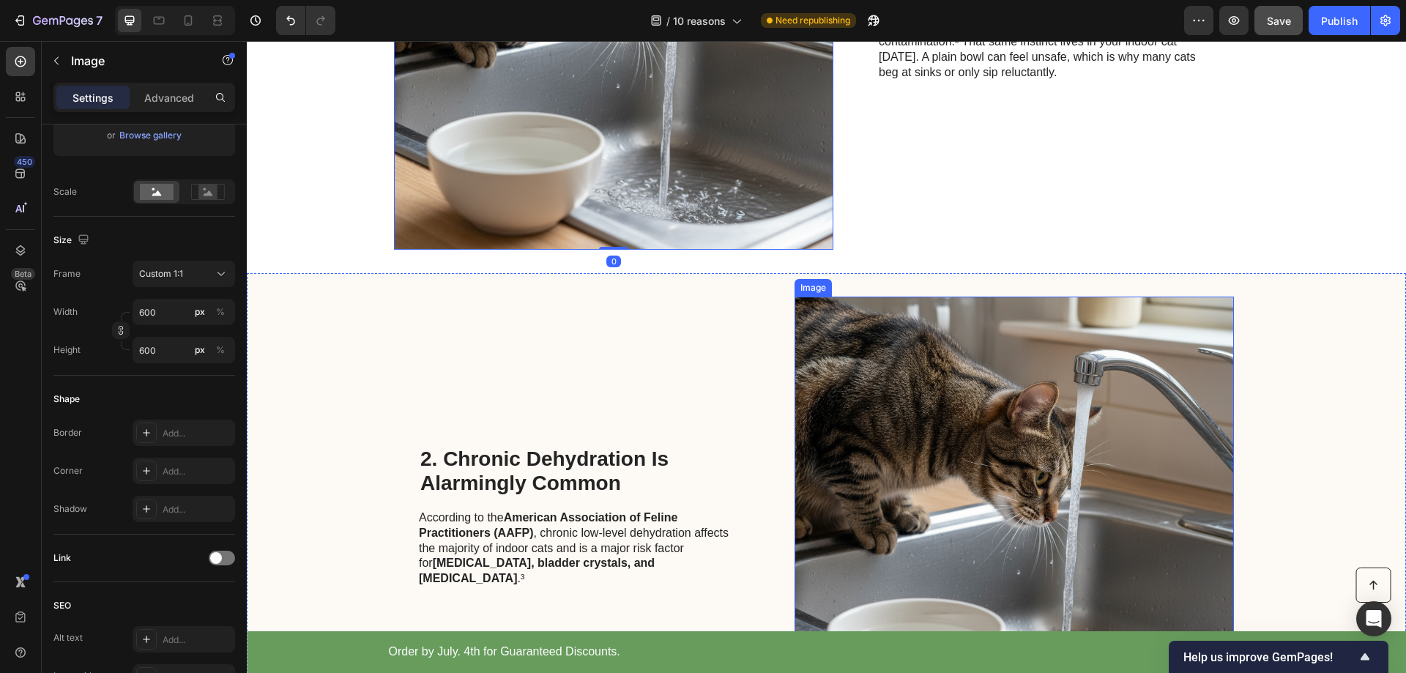
click at [920, 354] on img at bounding box center [1014, 516] width 439 height 439
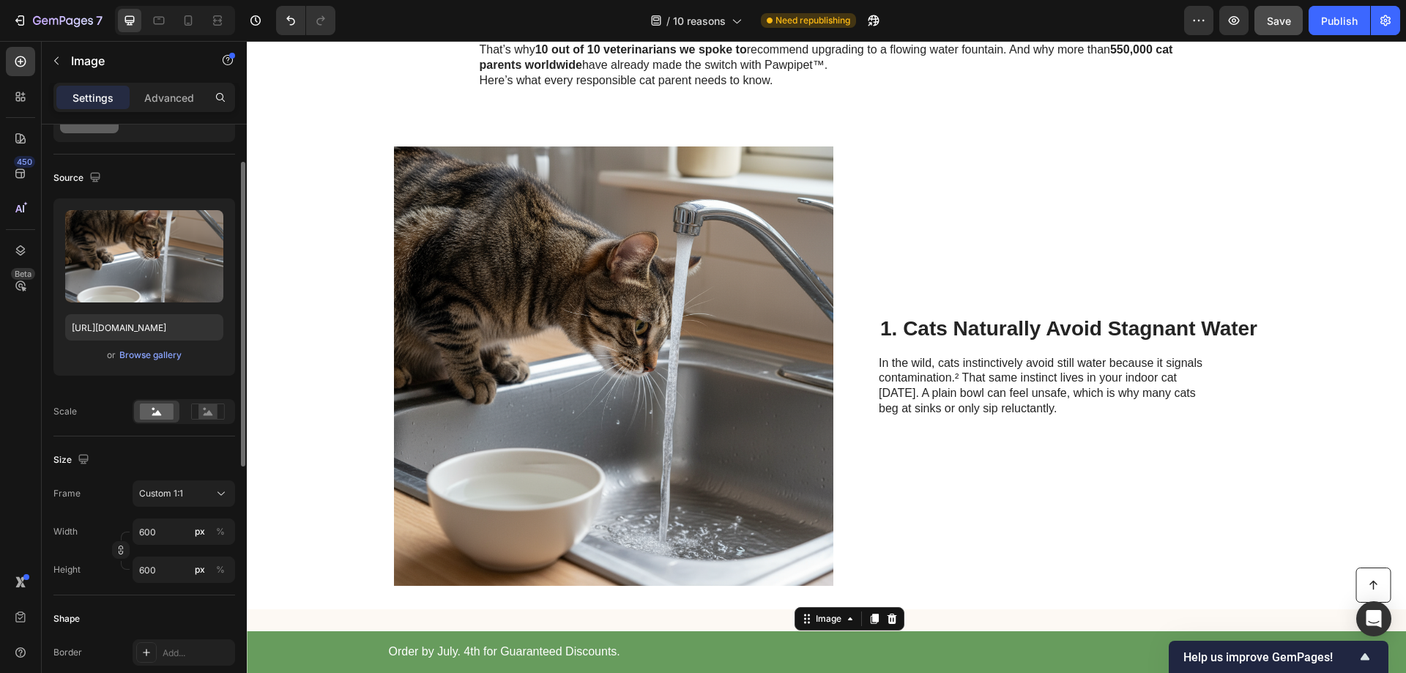
scroll to position [0, 0]
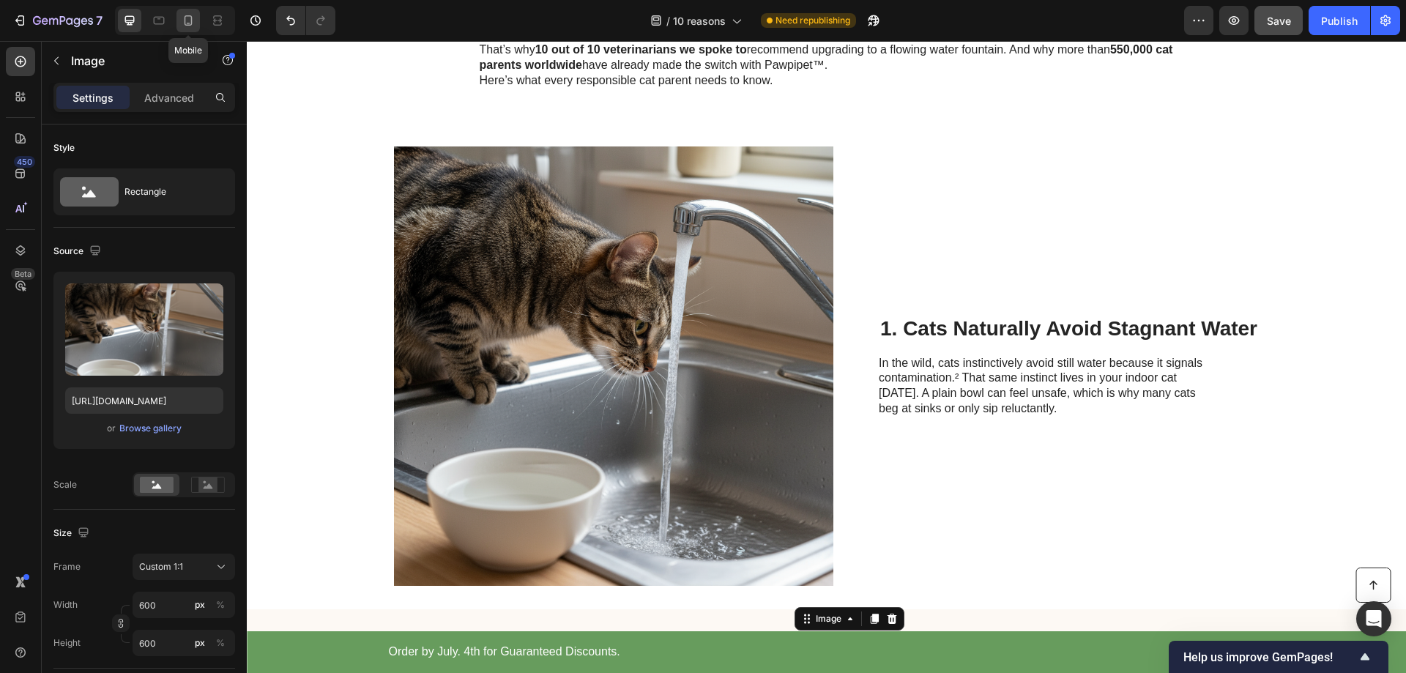
click at [187, 17] on icon at bounding box center [188, 20] width 15 height 15
type input "100"
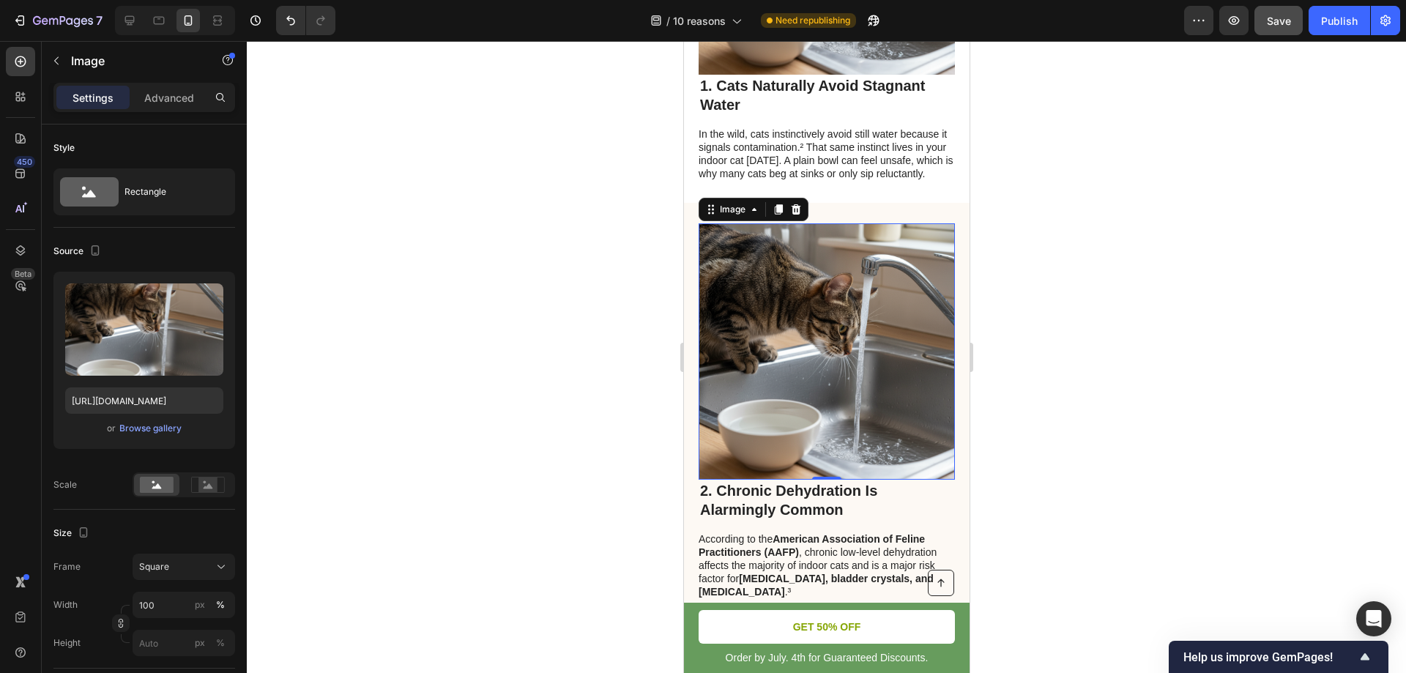
scroll to position [1024, 0]
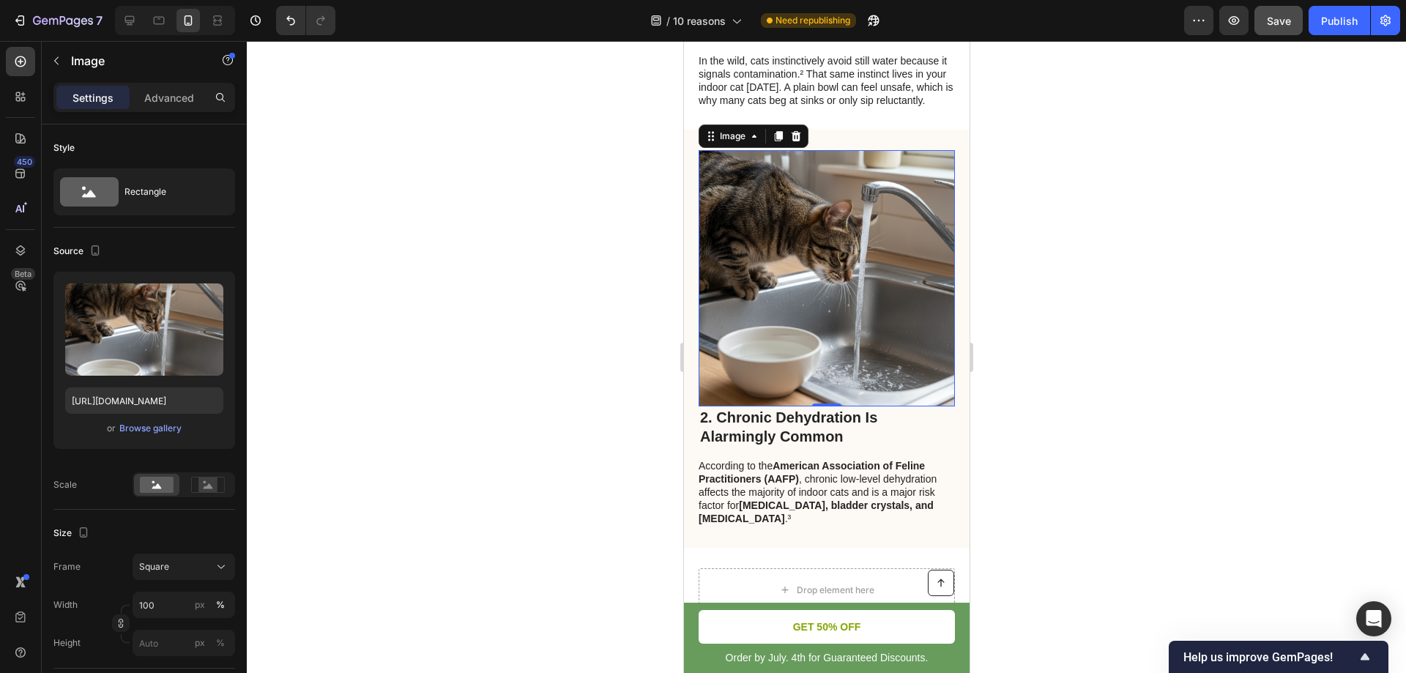
click at [1151, 260] on div at bounding box center [826, 357] width 1159 height 632
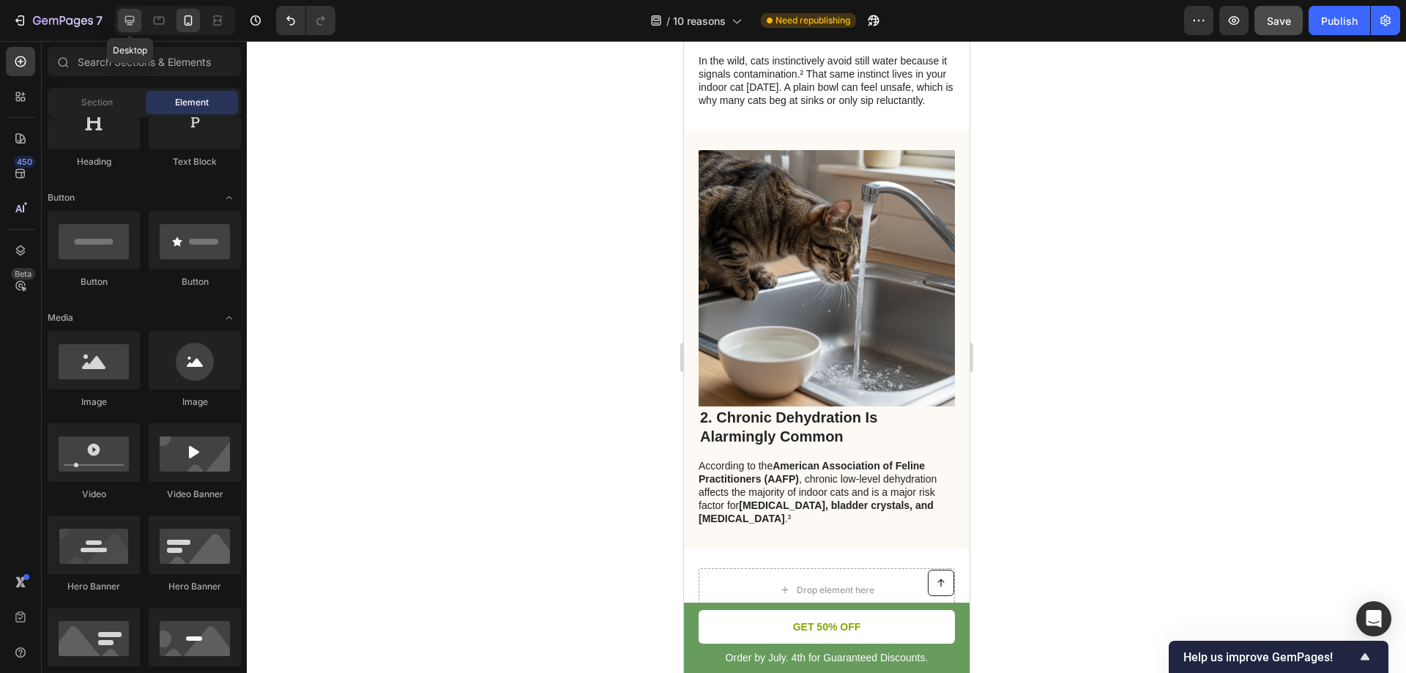
click at [133, 23] on icon at bounding box center [129, 20] width 15 height 15
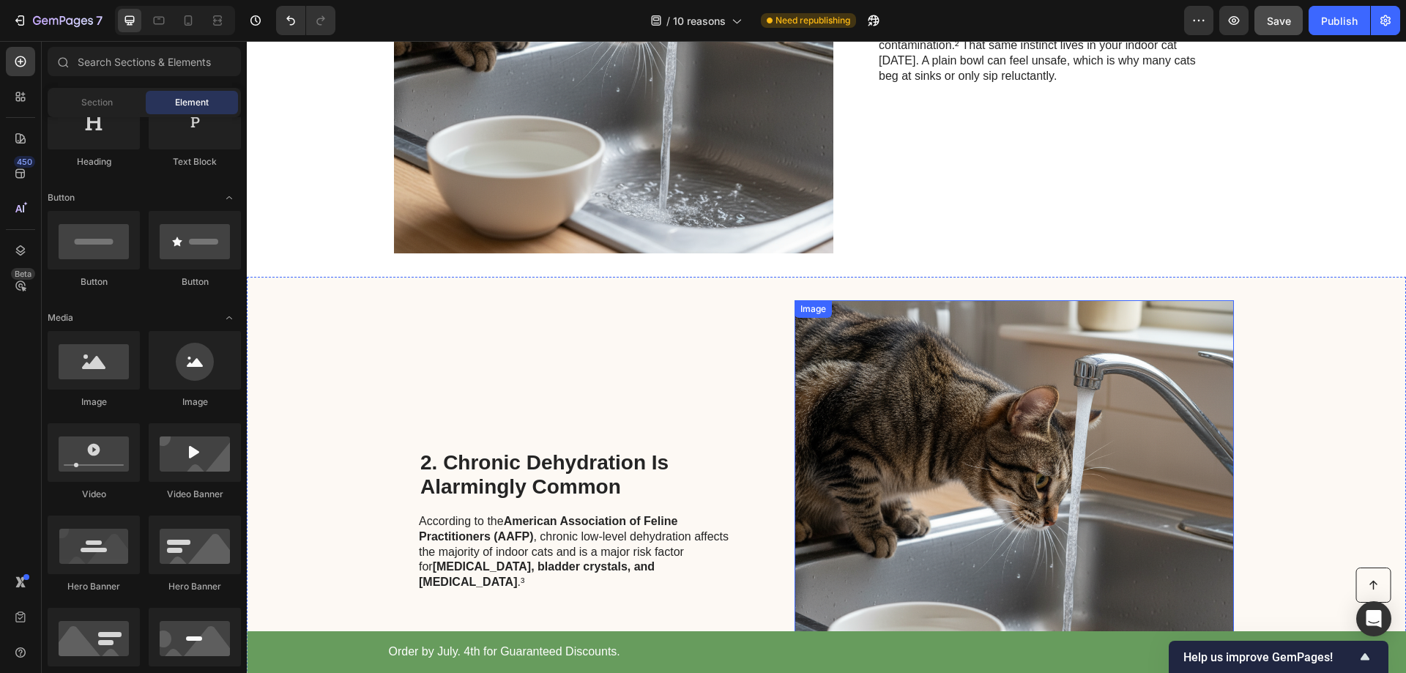
scroll to position [822, 0]
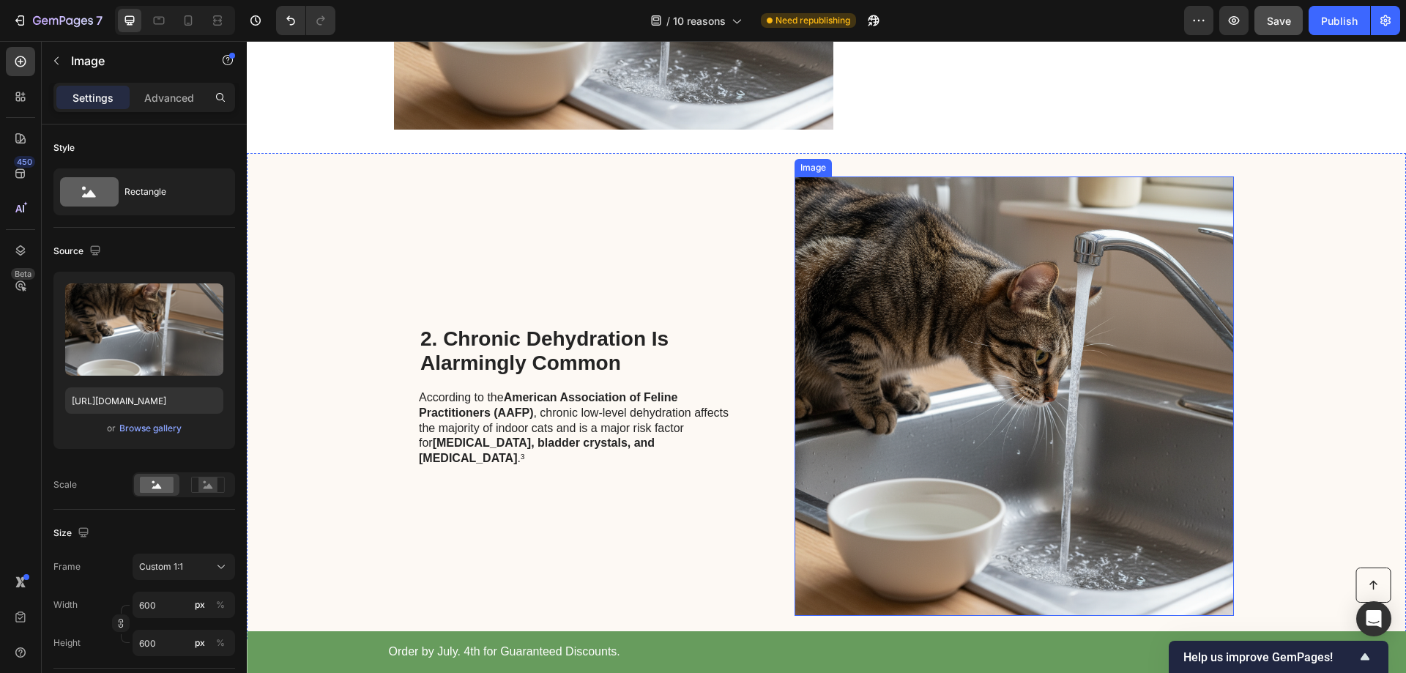
click at [1007, 347] on img at bounding box center [1014, 396] width 439 height 439
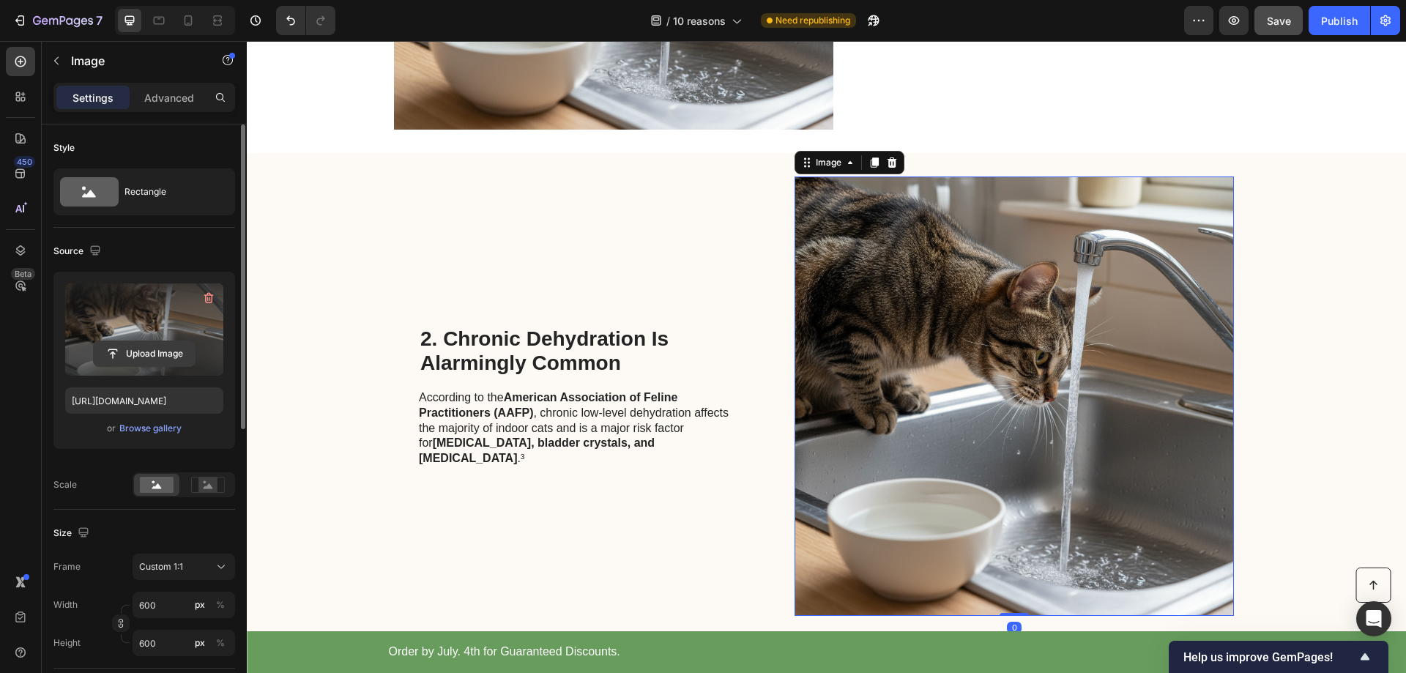
click at [141, 354] on input "file" at bounding box center [144, 353] width 101 height 25
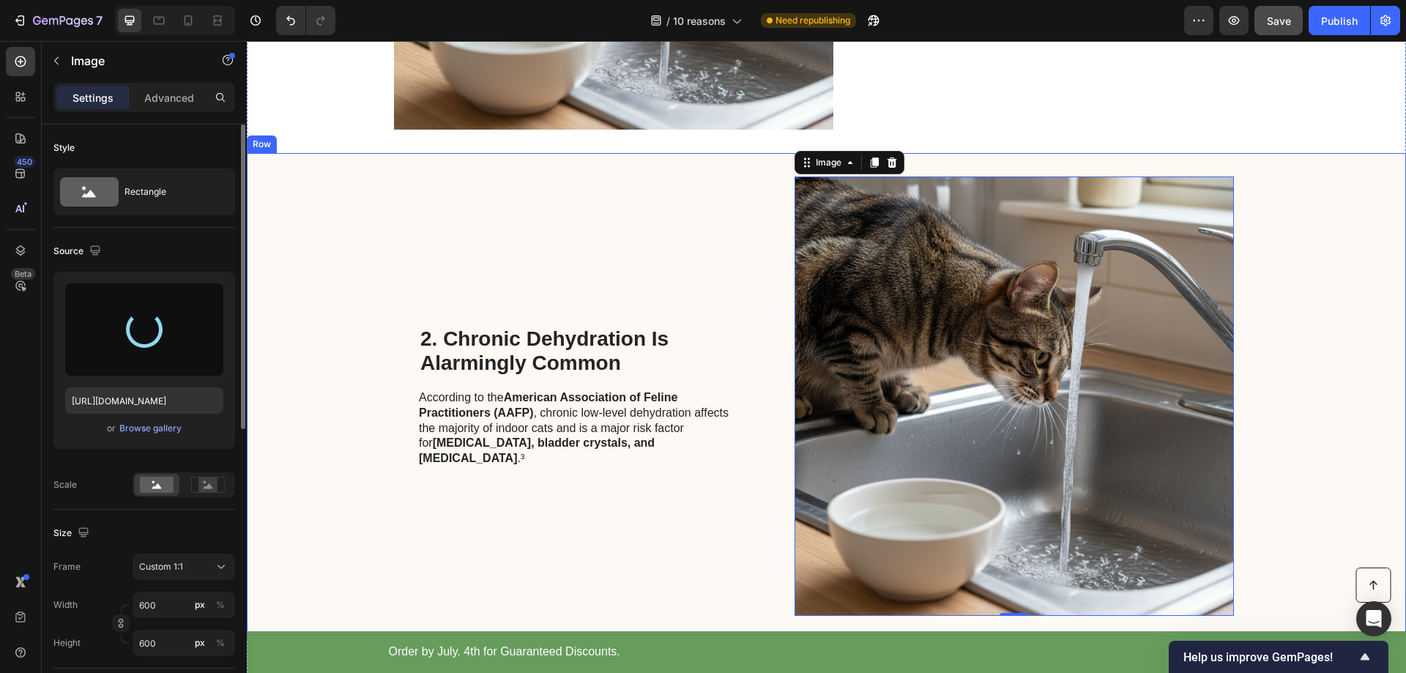
type input "[URL][DOMAIN_NAME]"
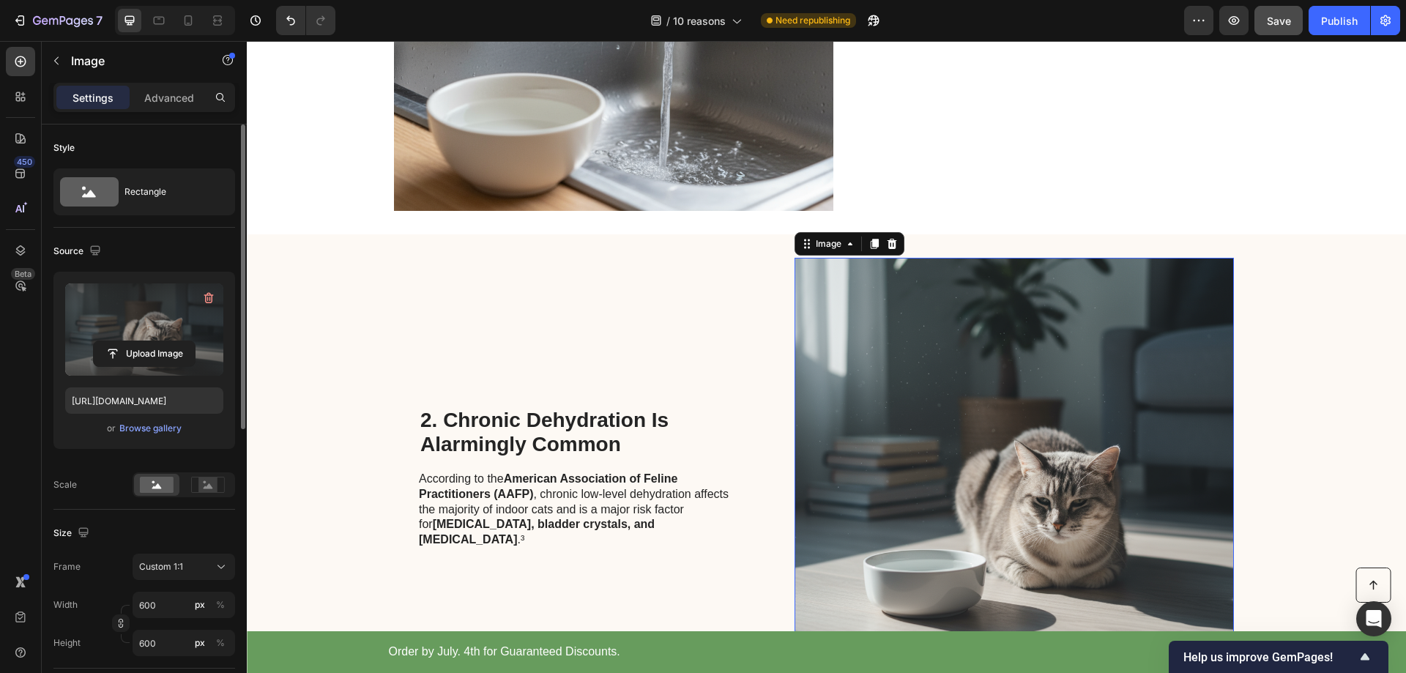
scroll to position [896, 0]
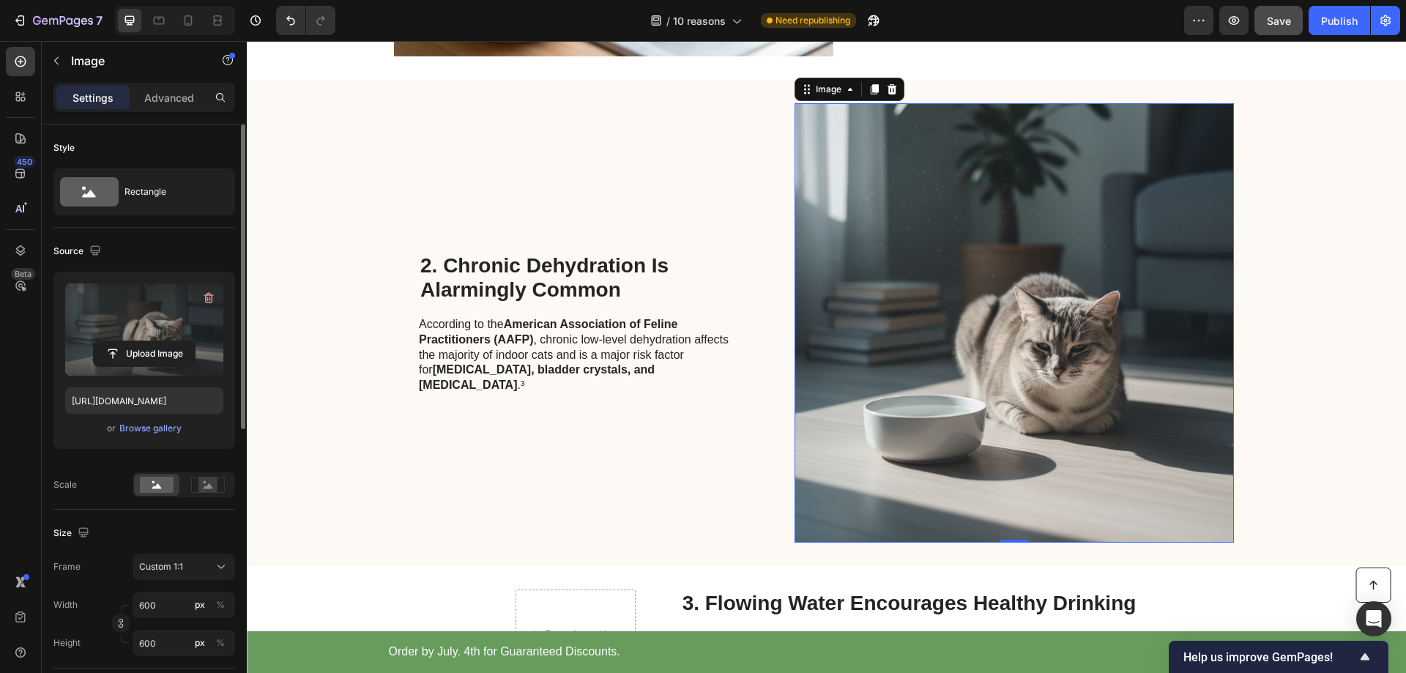
click at [953, 333] on img at bounding box center [1014, 322] width 439 height 439
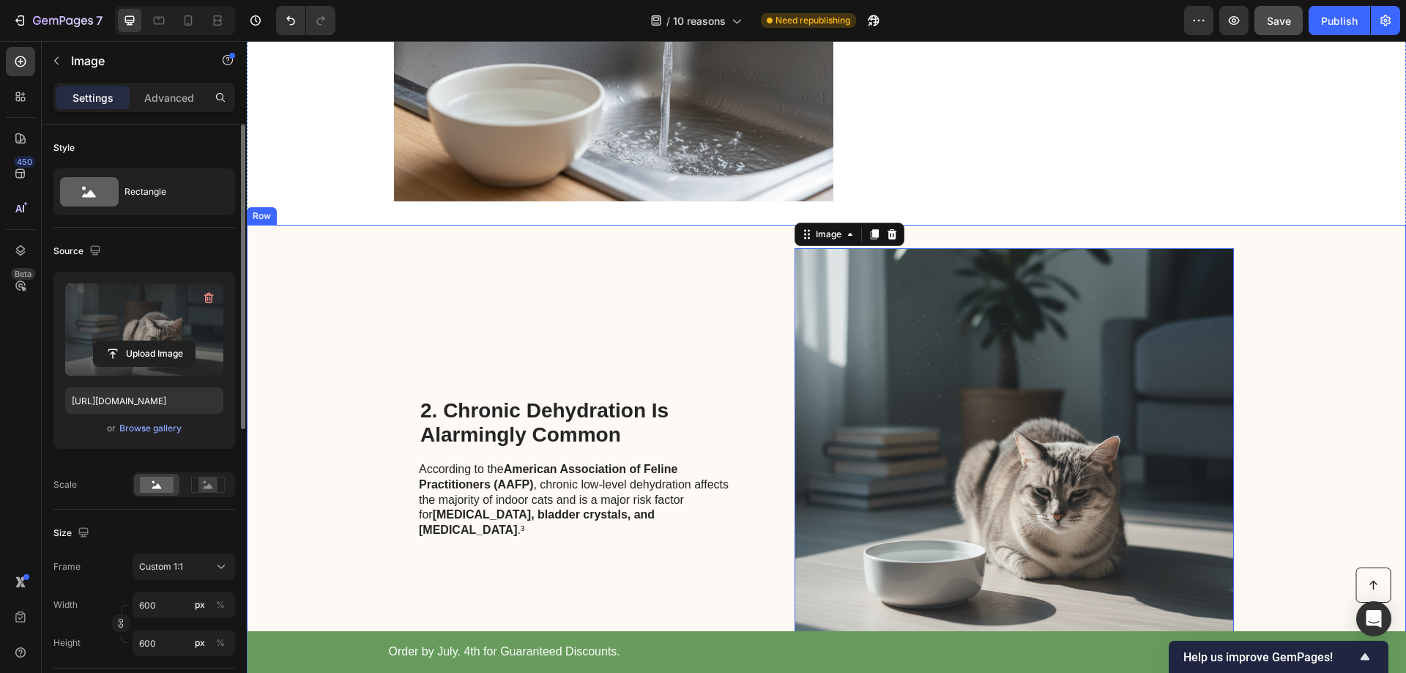
scroll to position [749, 0]
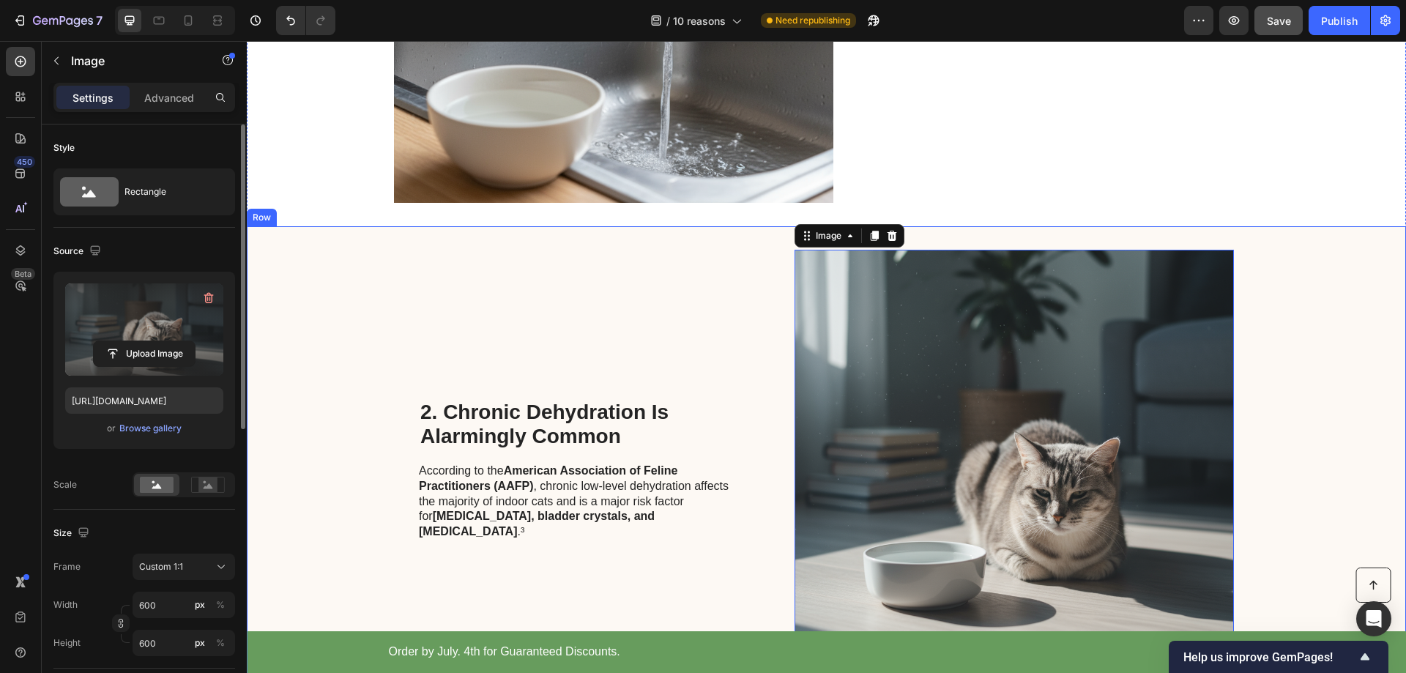
click at [1302, 316] on div "2. Chronic Dehydration Is Alarmingly Common Heading According to the American A…" at bounding box center [826, 469] width 1159 height 486
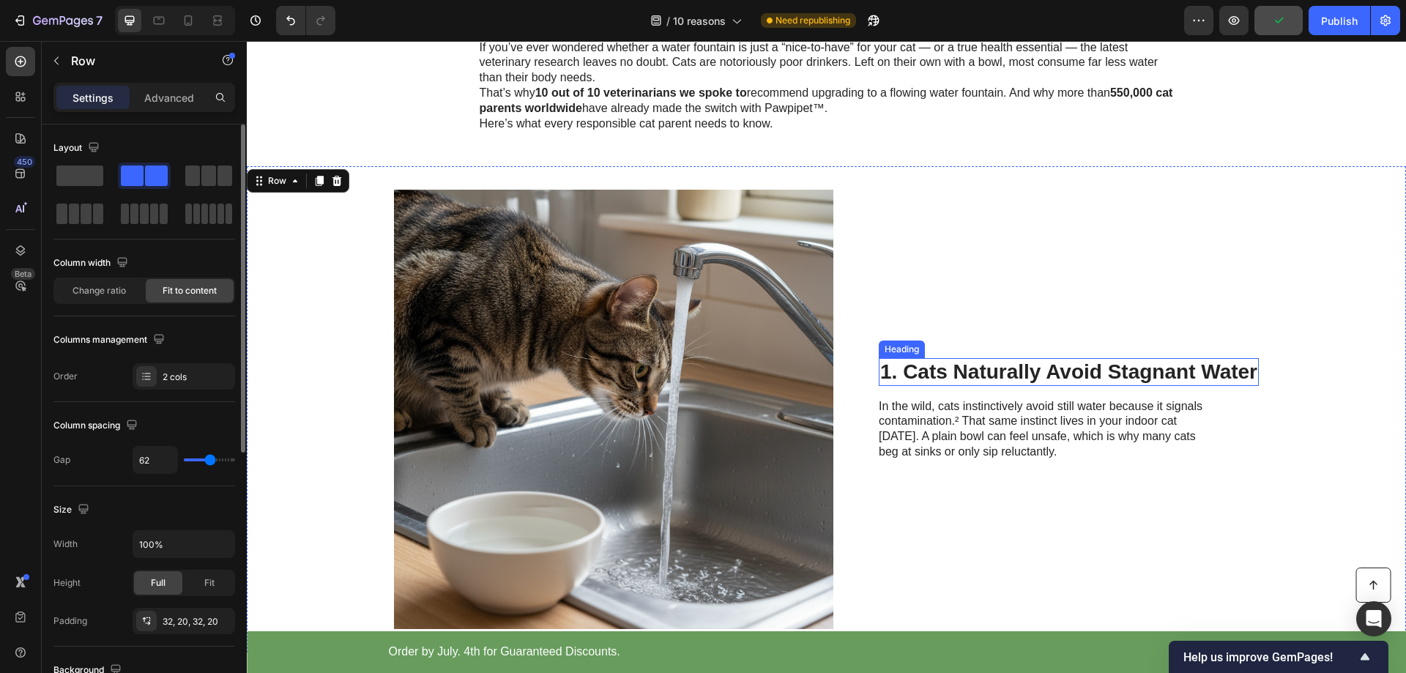
scroll to position [90, 0]
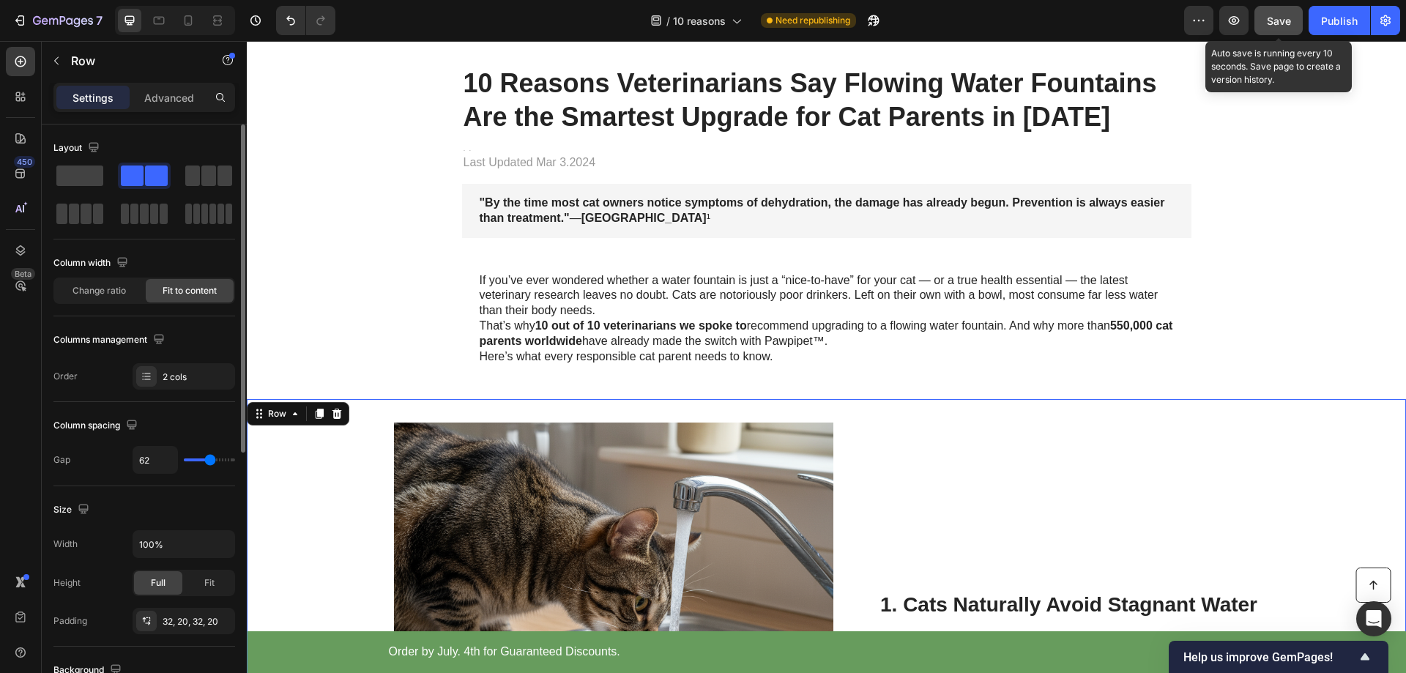
click at [1277, 15] on span "Save" at bounding box center [1279, 21] width 24 height 12
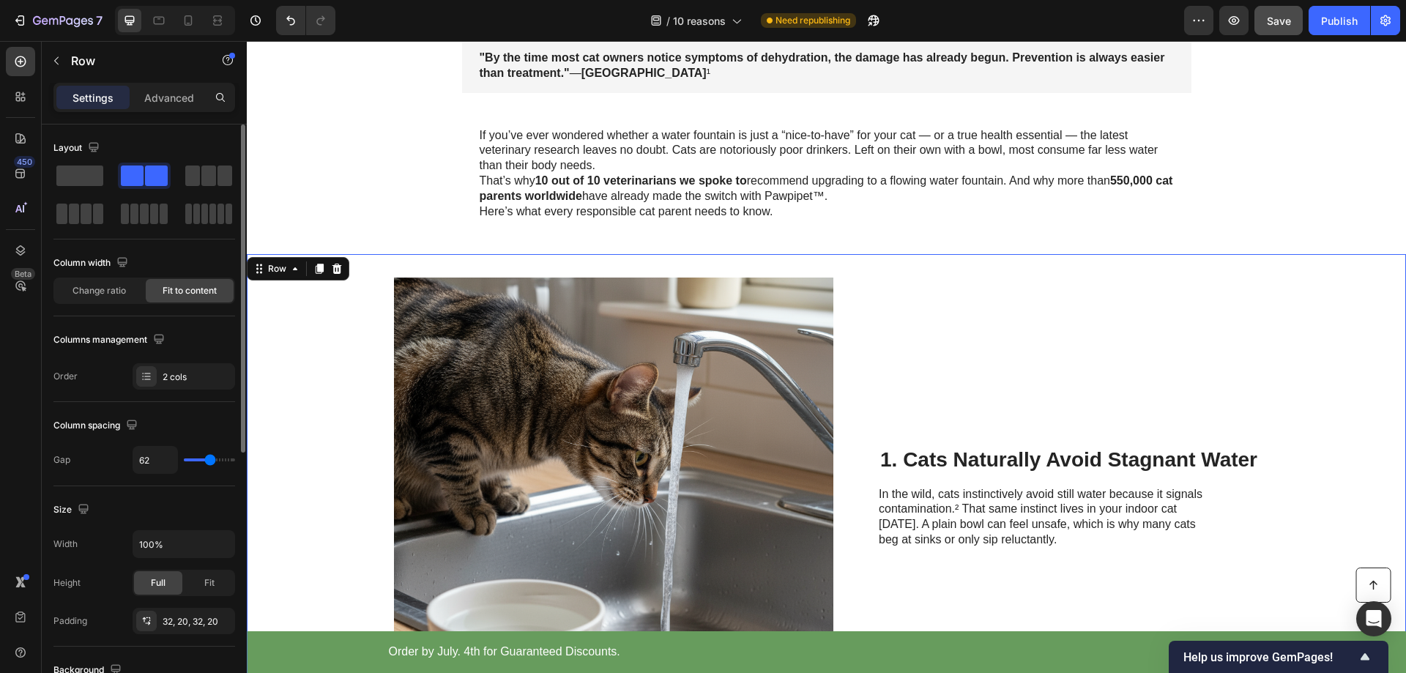
scroll to position [366, 0]
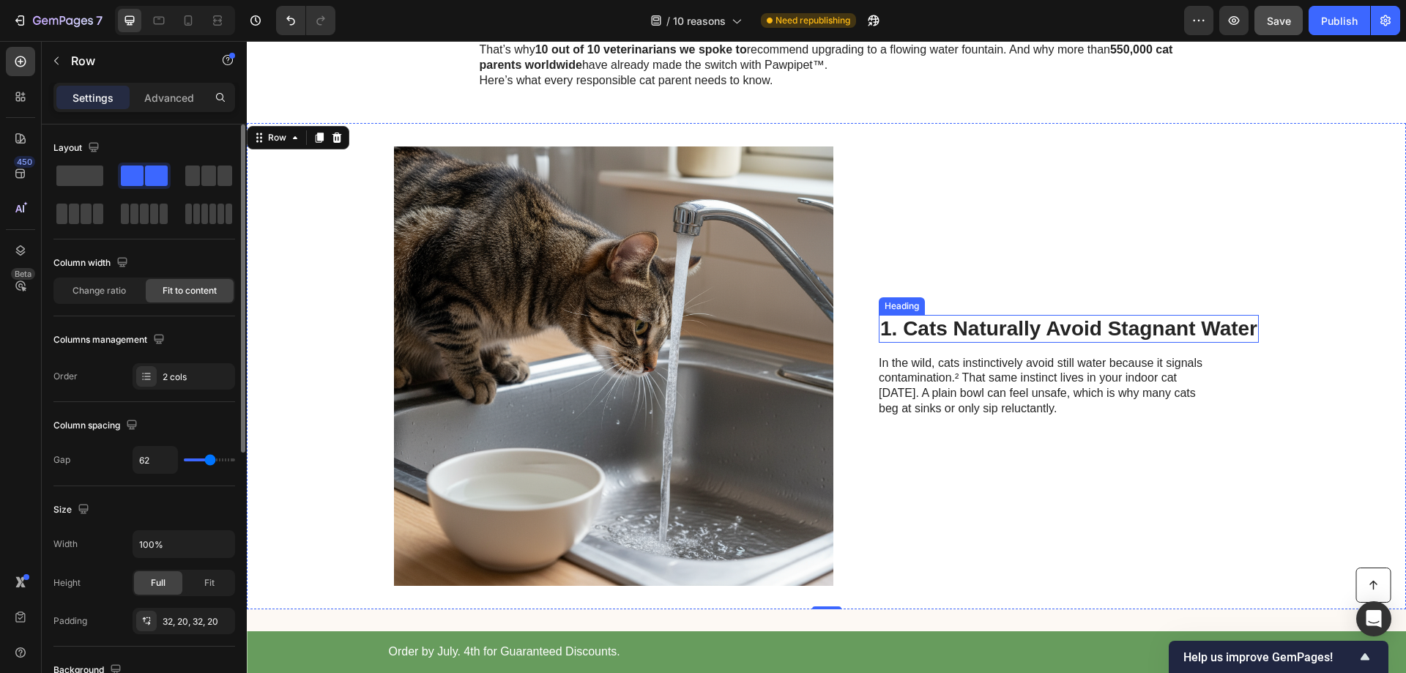
click at [942, 253] on div "1. Cats Naturally Avoid Stagnant Water Heading In the wild, cats instinctively …" at bounding box center [1069, 365] width 380 height 439
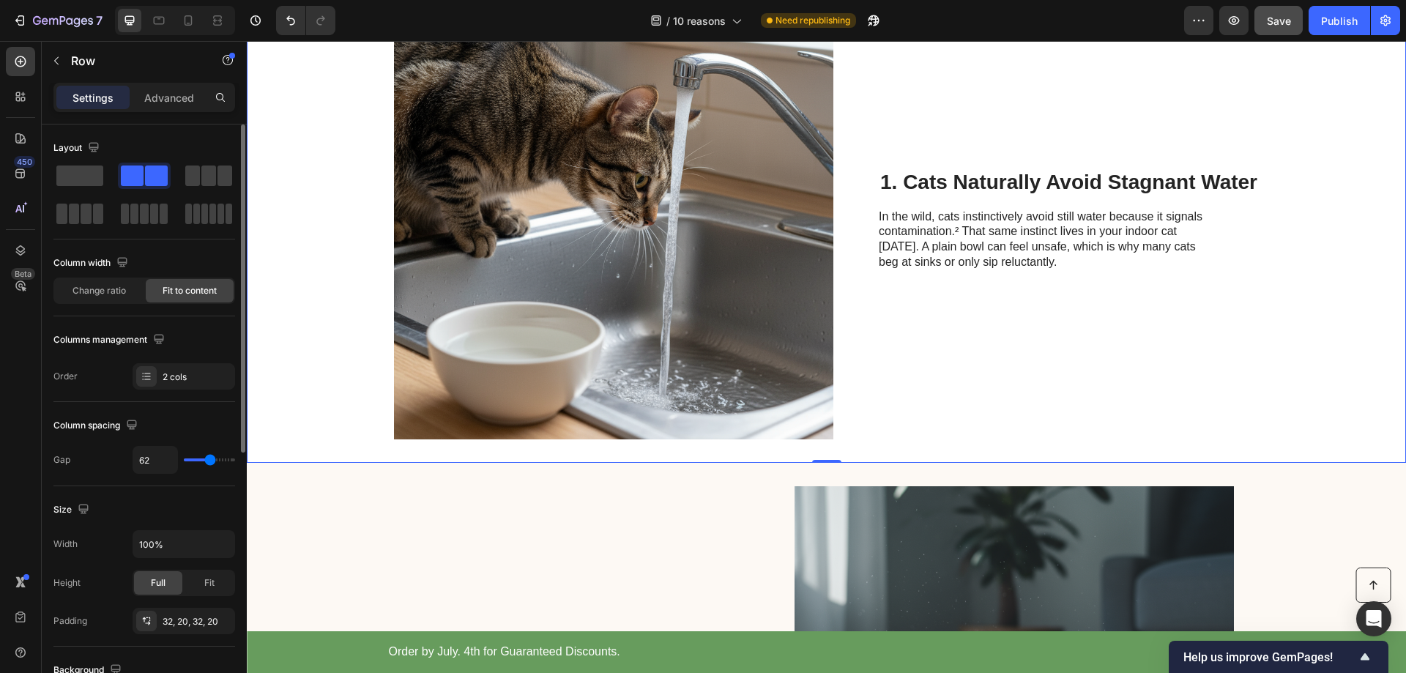
scroll to position [73, 0]
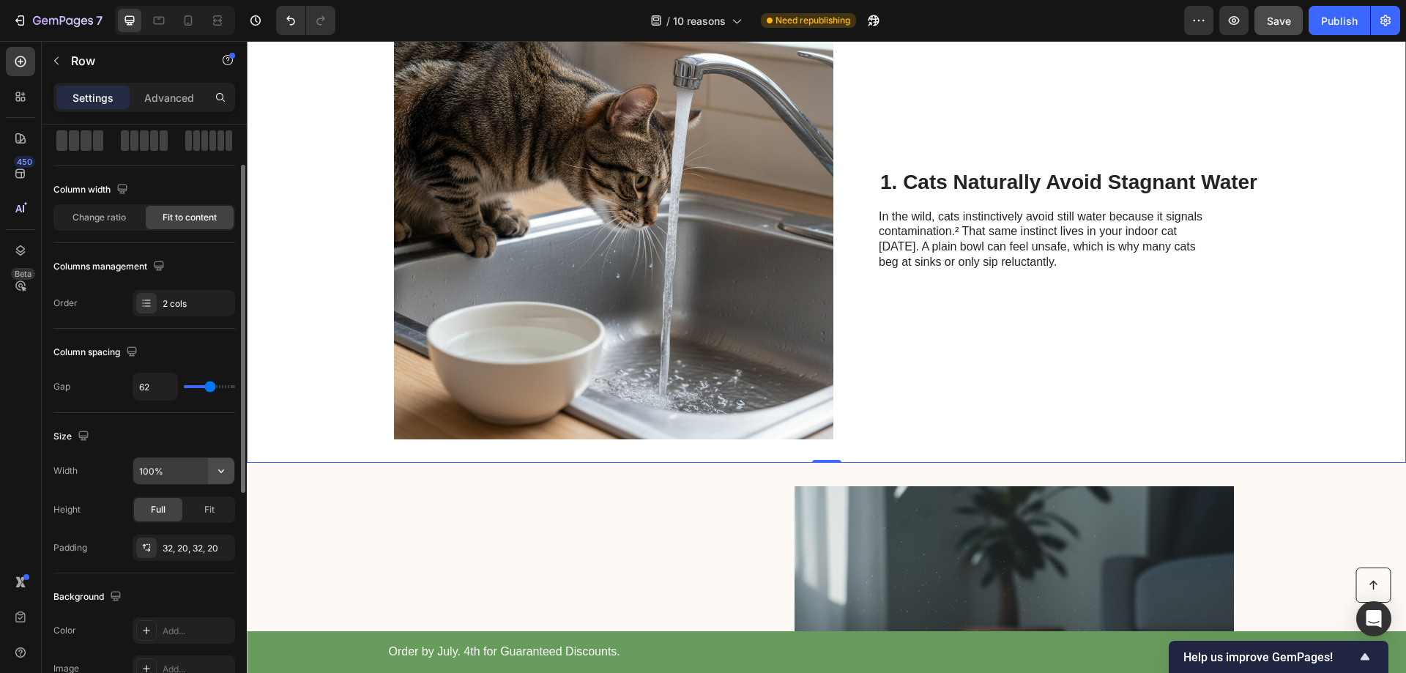
click at [212, 473] on button "button" at bounding box center [221, 471] width 26 height 26
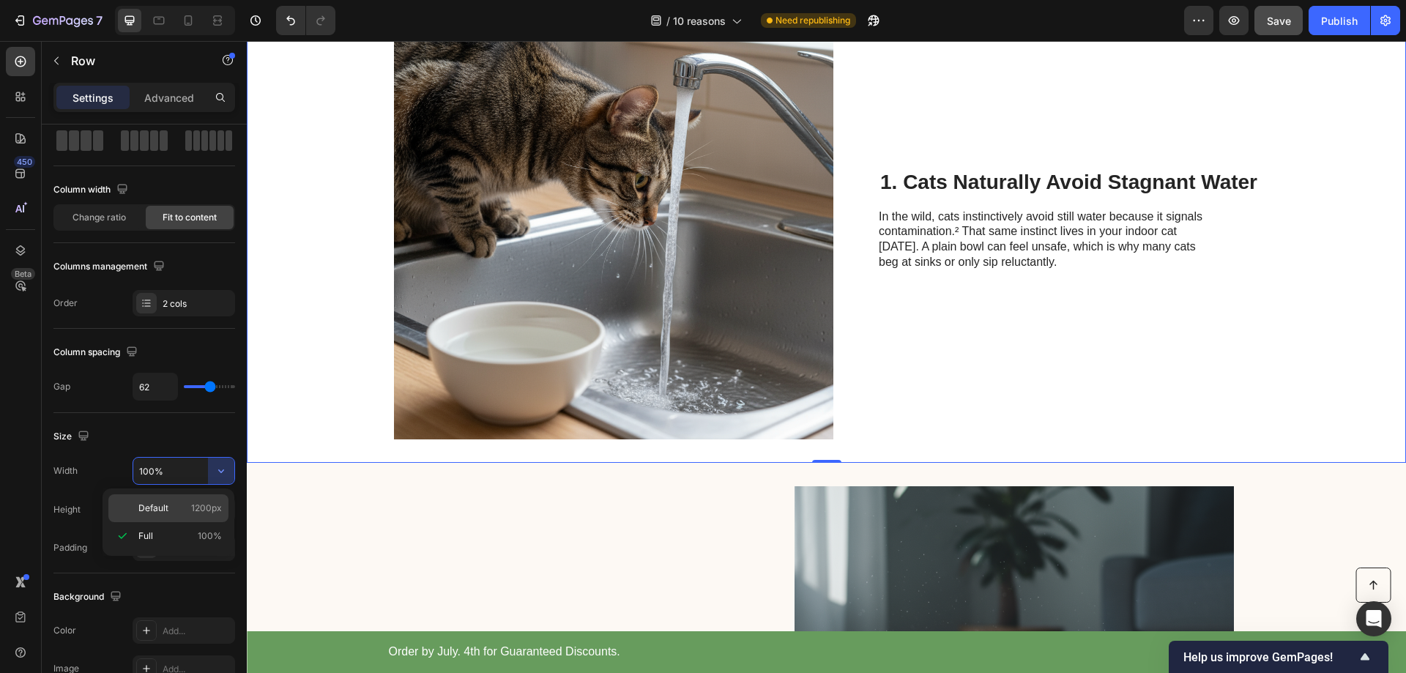
click at [145, 507] on span "Default" at bounding box center [153, 508] width 30 height 13
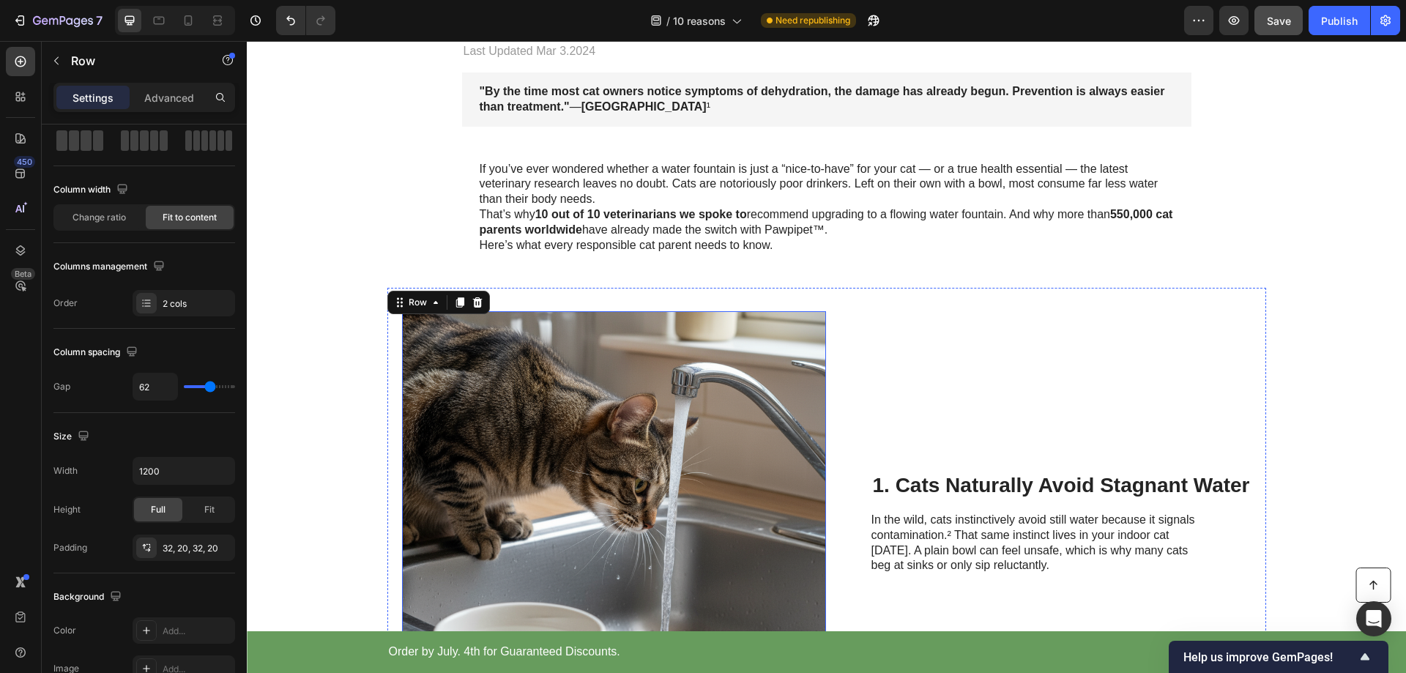
scroll to position [220, 0]
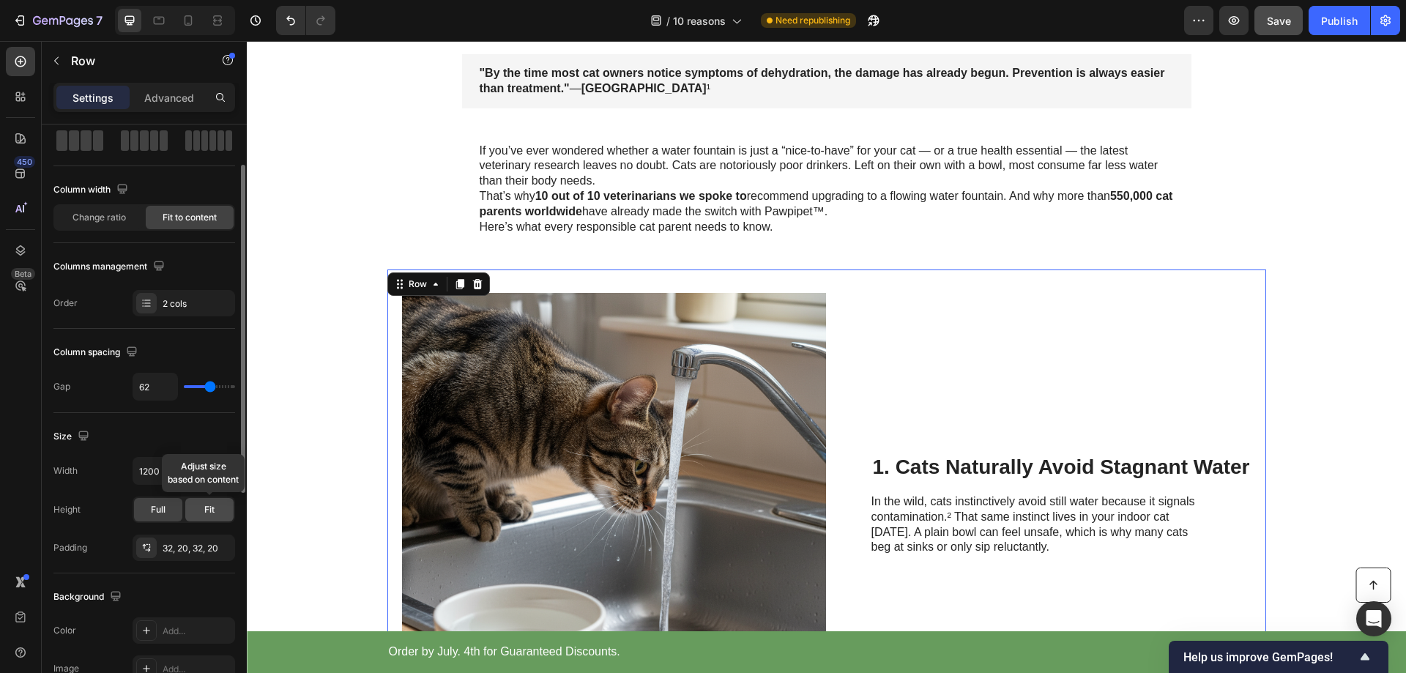
click at [207, 514] on span "Fit" at bounding box center [209, 509] width 10 height 13
click at [154, 510] on span "Full" at bounding box center [158, 509] width 15 height 13
click at [160, 471] on input "1200" at bounding box center [183, 471] width 101 height 26
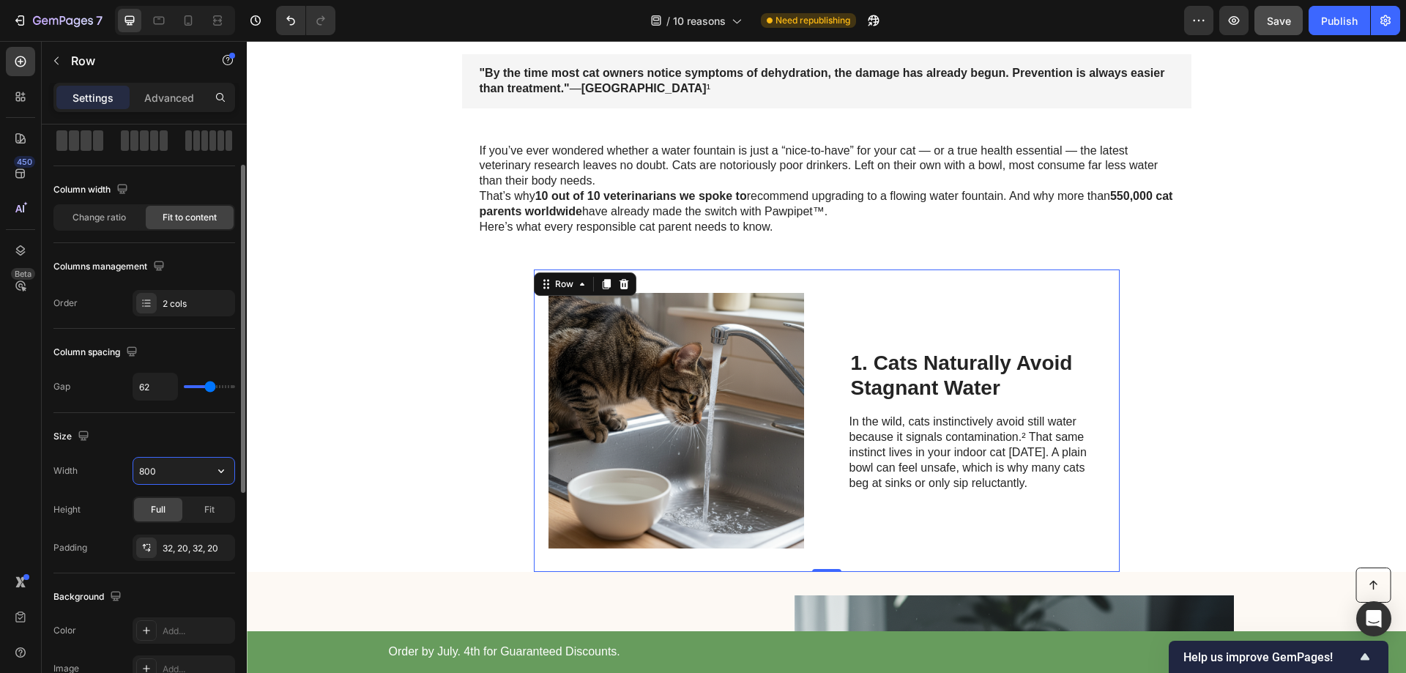
click at [162, 472] on input "800" at bounding box center [183, 471] width 101 height 26
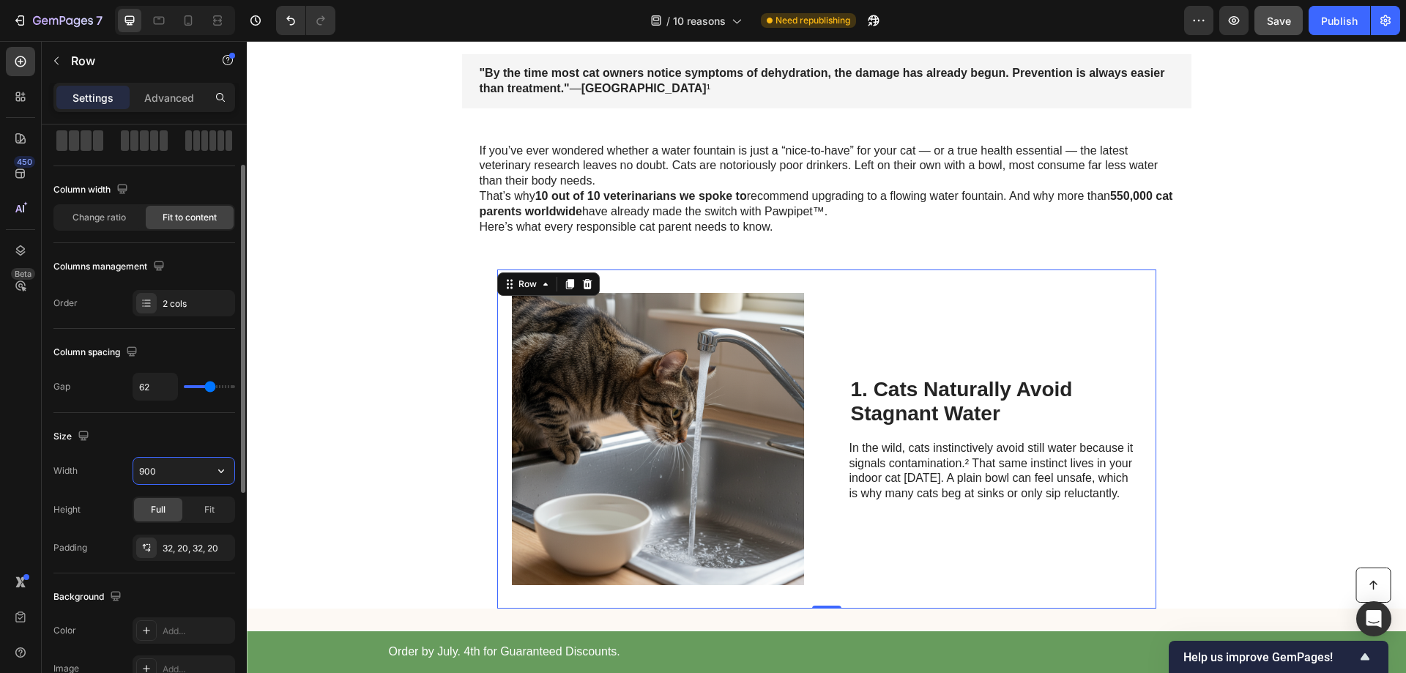
click at [162, 472] on input "900" at bounding box center [183, 471] width 101 height 26
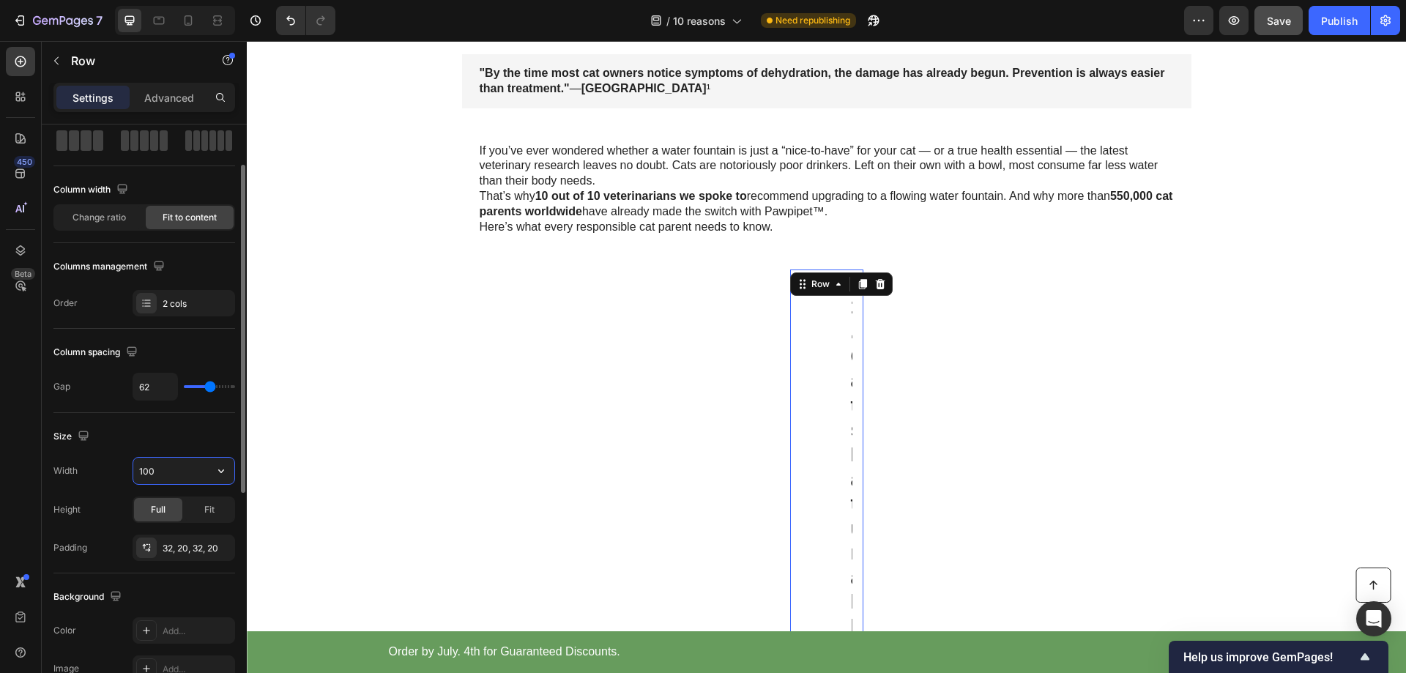
type input "1000"
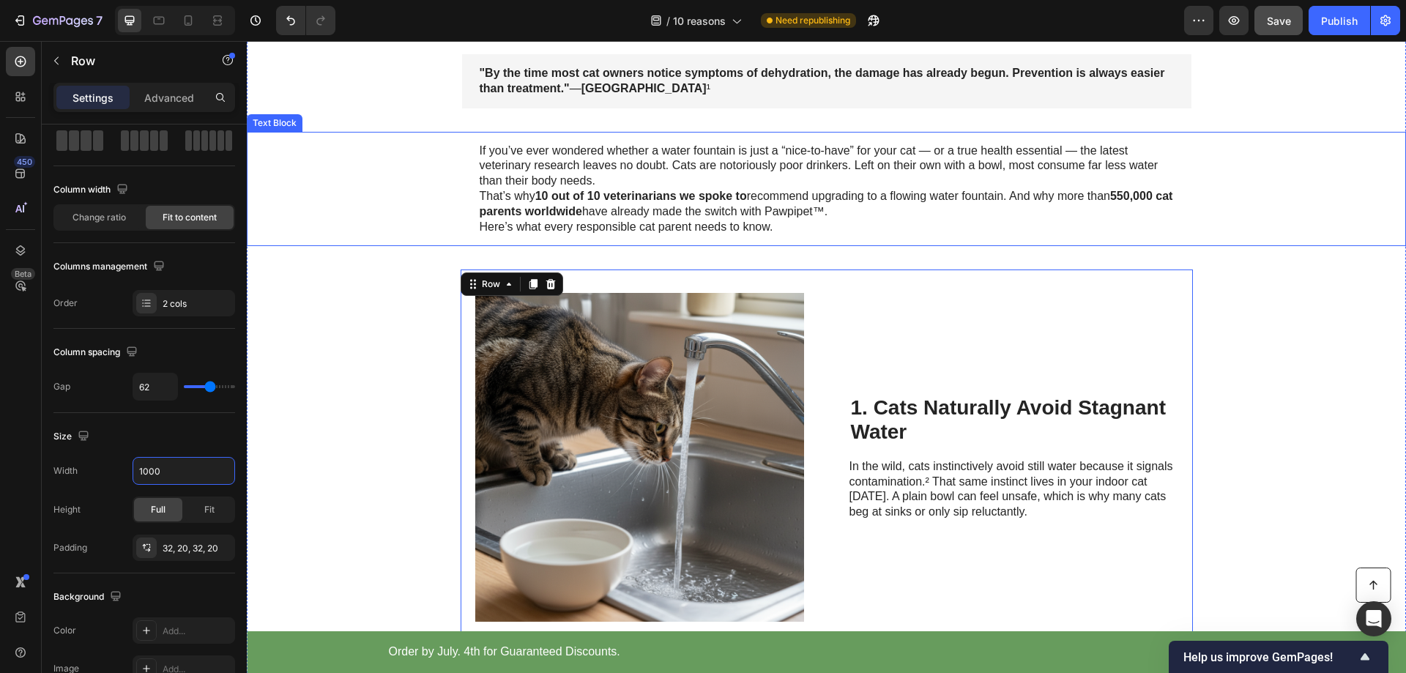
click at [364, 207] on div "If you’ve ever wondered whether a water fountain is just a “nice-to-have” for y…" at bounding box center [826, 189] width 1130 height 115
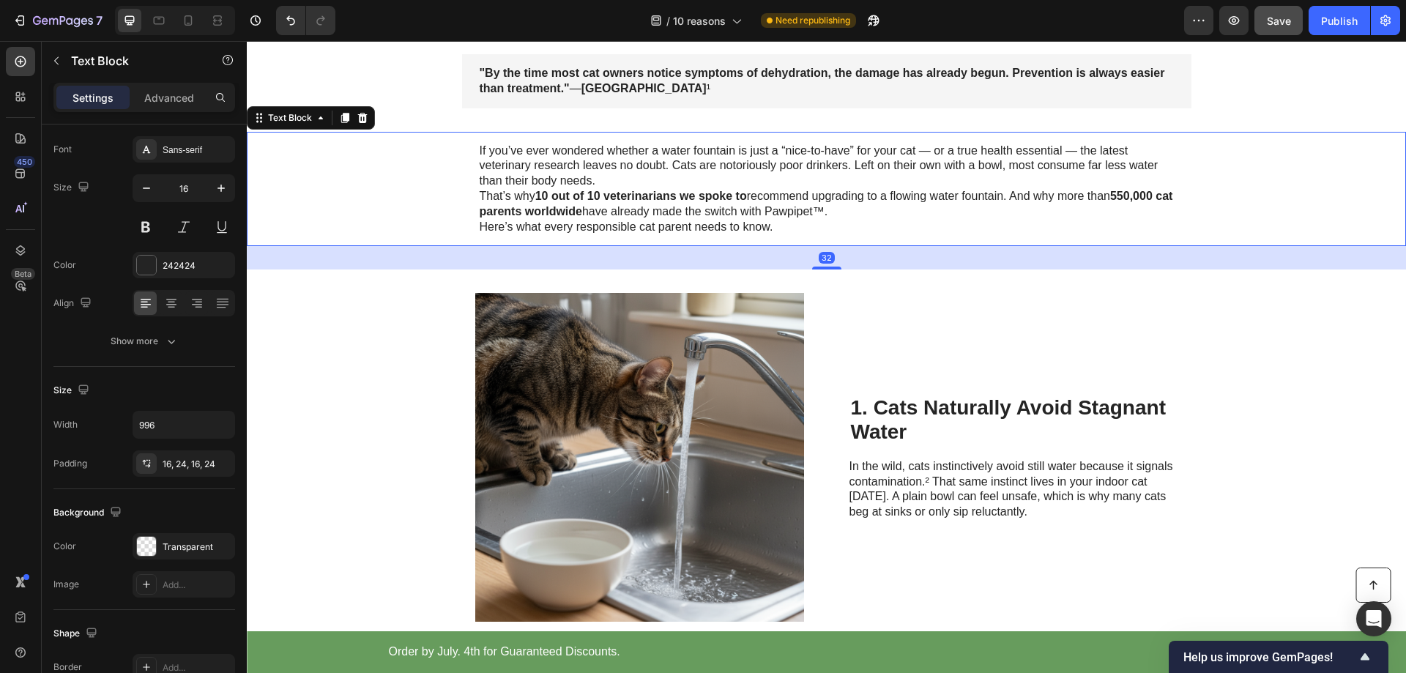
scroll to position [0, 0]
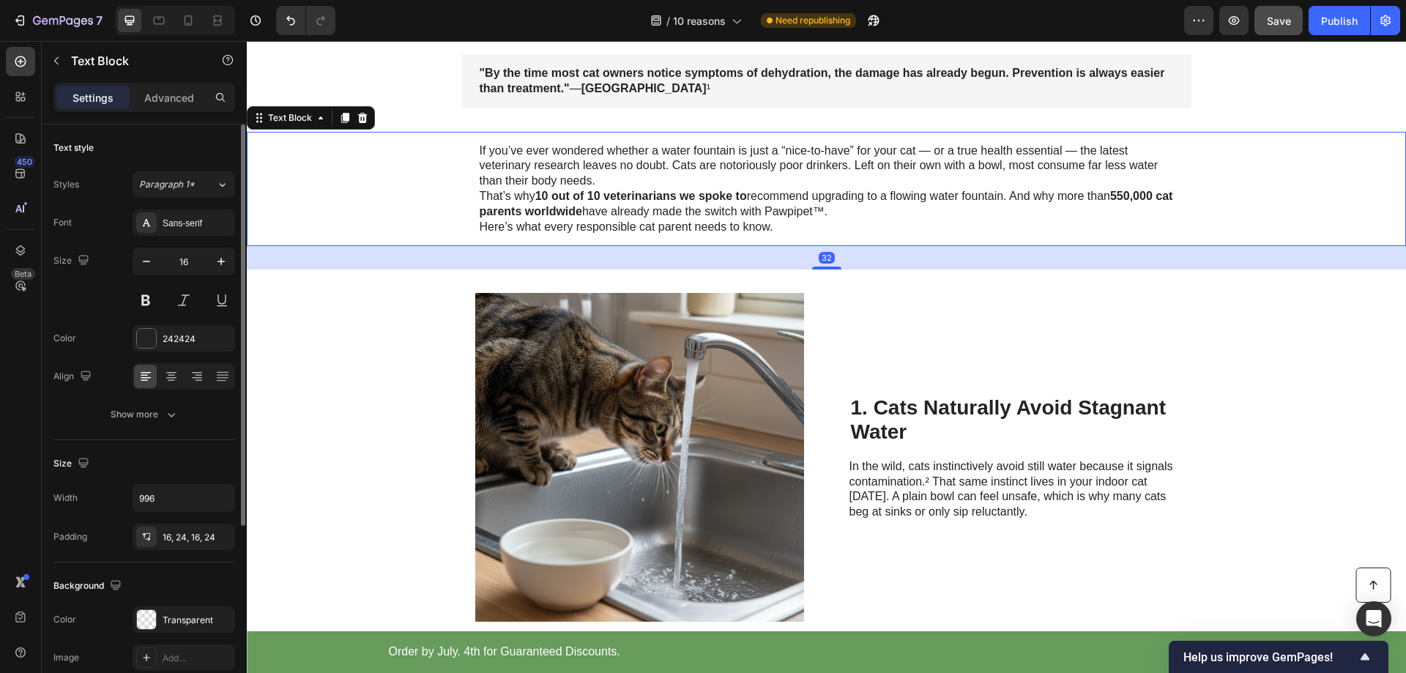
click at [1356, 196] on div "If you’ve ever wondered whether a water fountain is just a “nice-to-have” for y…" at bounding box center [826, 189] width 1130 height 115
click at [1331, 397] on div "Cat Wellness Insider Heading Row 10 Reasons Veterinarians Say Flowing Water Fou…" at bounding box center [826, 646] width 1159 height 1590
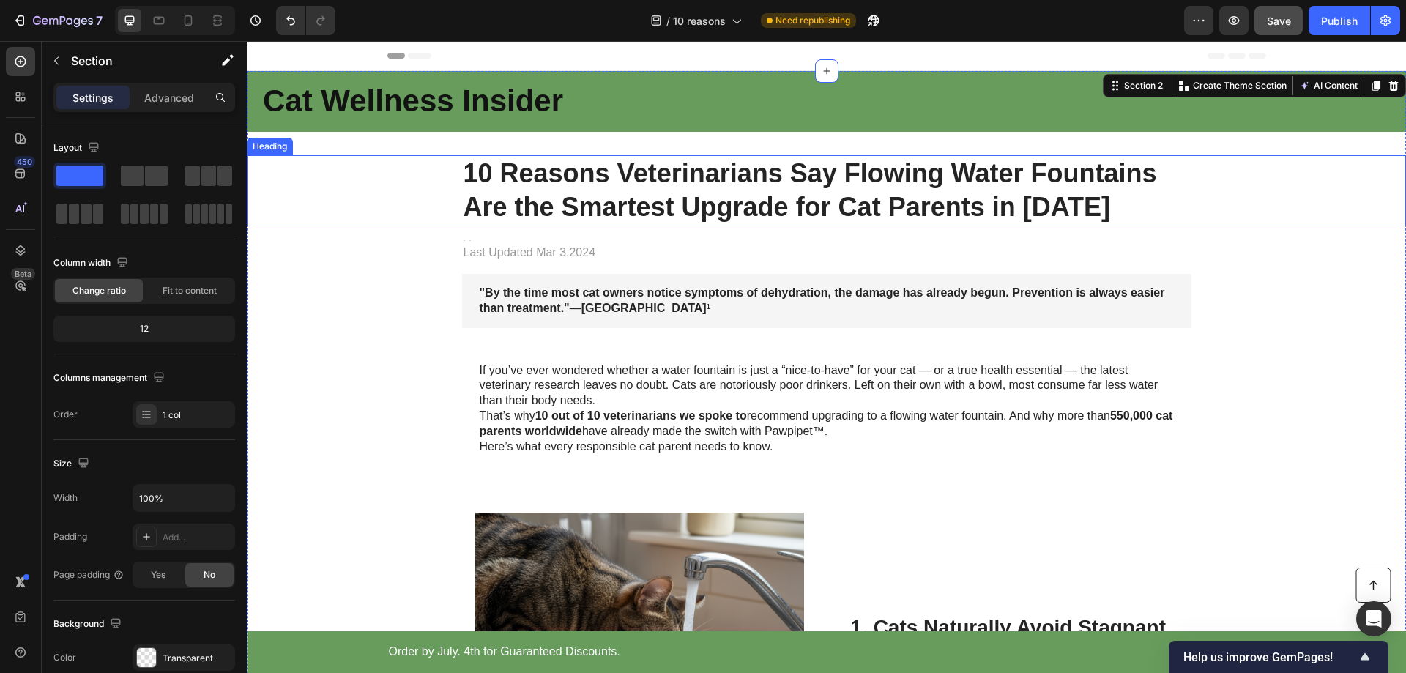
click at [543, 182] on h1 "10 Reasons Veterinarians Say Flowing Water Fountains Are the Smartest Upgrade f…" at bounding box center [826, 191] width 729 height 72
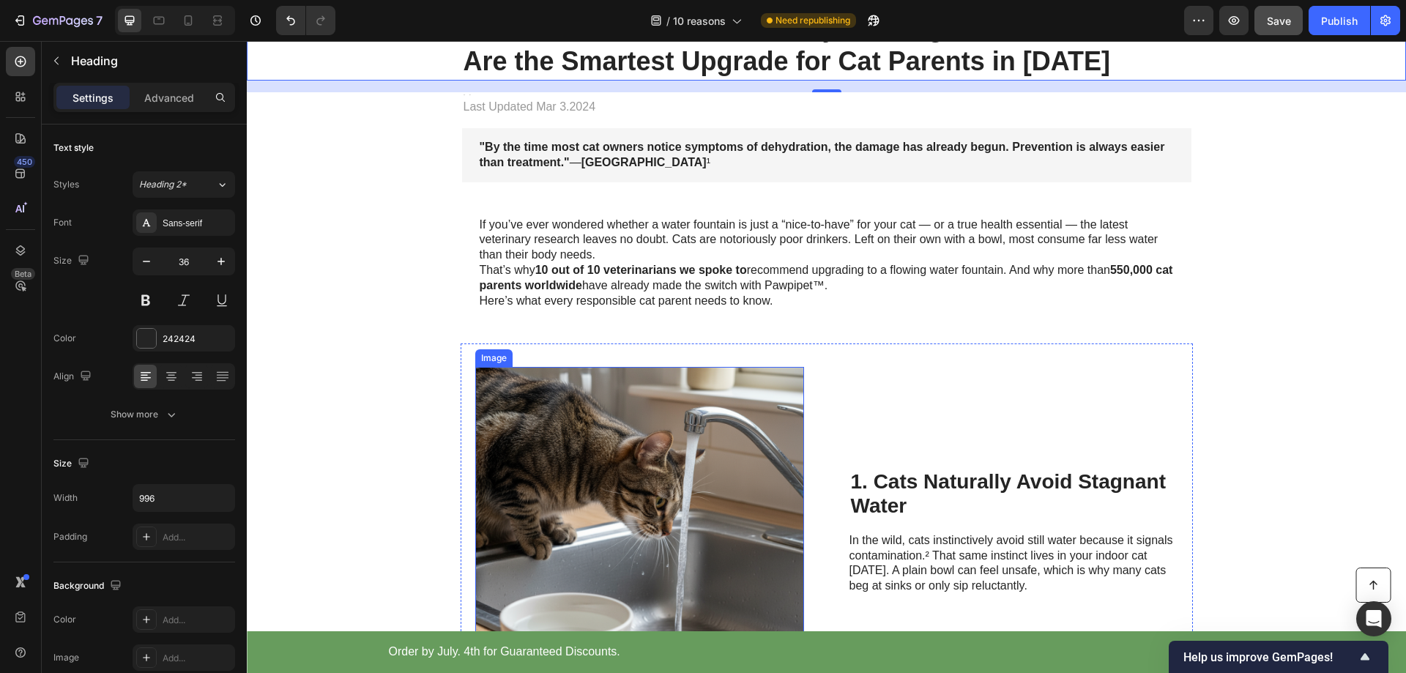
scroll to position [146, 0]
click at [165, 499] on input "996" at bounding box center [183, 498] width 101 height 26
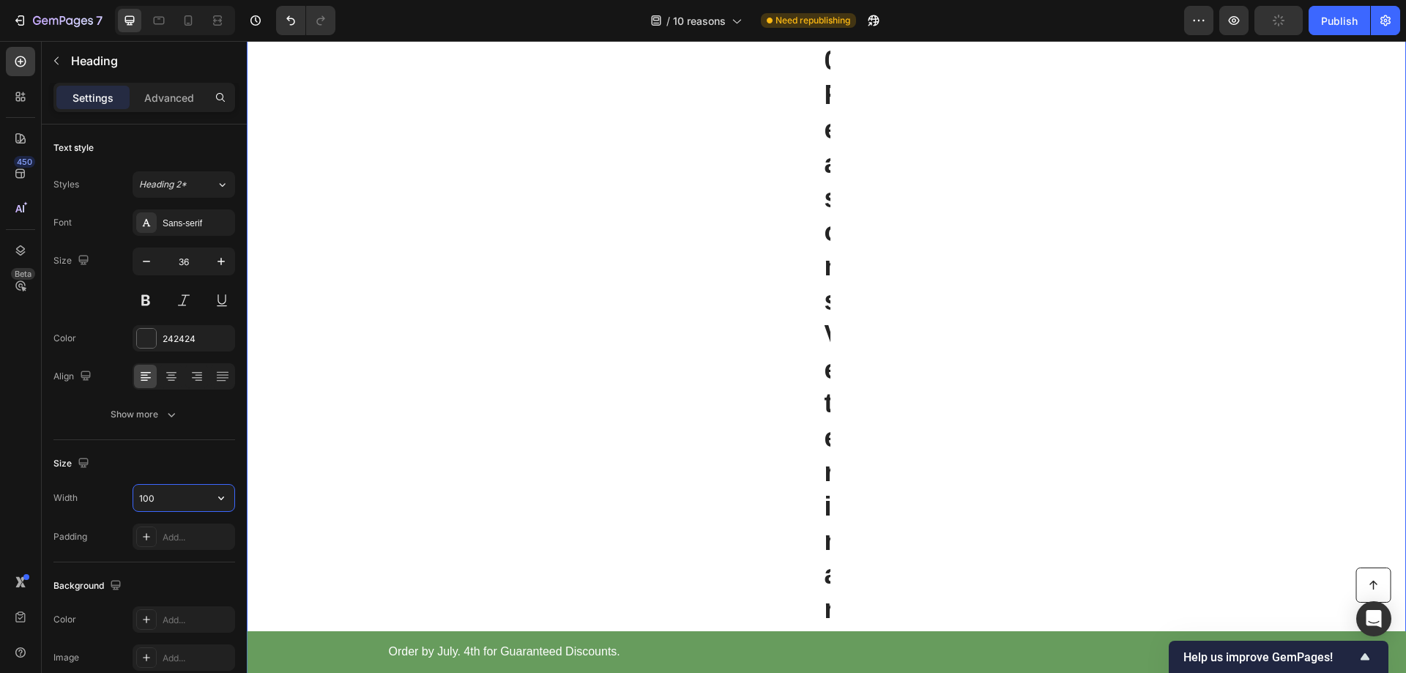
type input "1000"
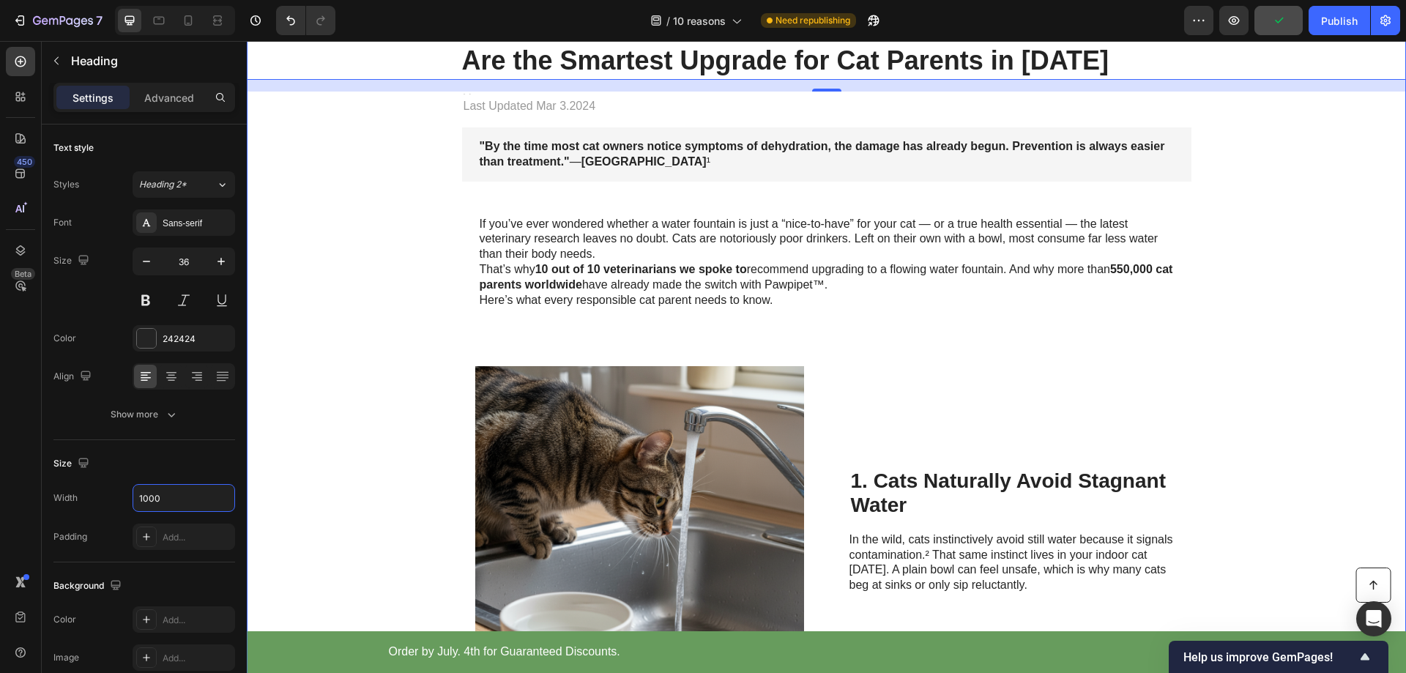
click at [415, 306] on div "If you’ve ever wondered whether a water fountain is just a “nice-to-have” for y…" at bounding box center [826, 262] width 1130 height 115
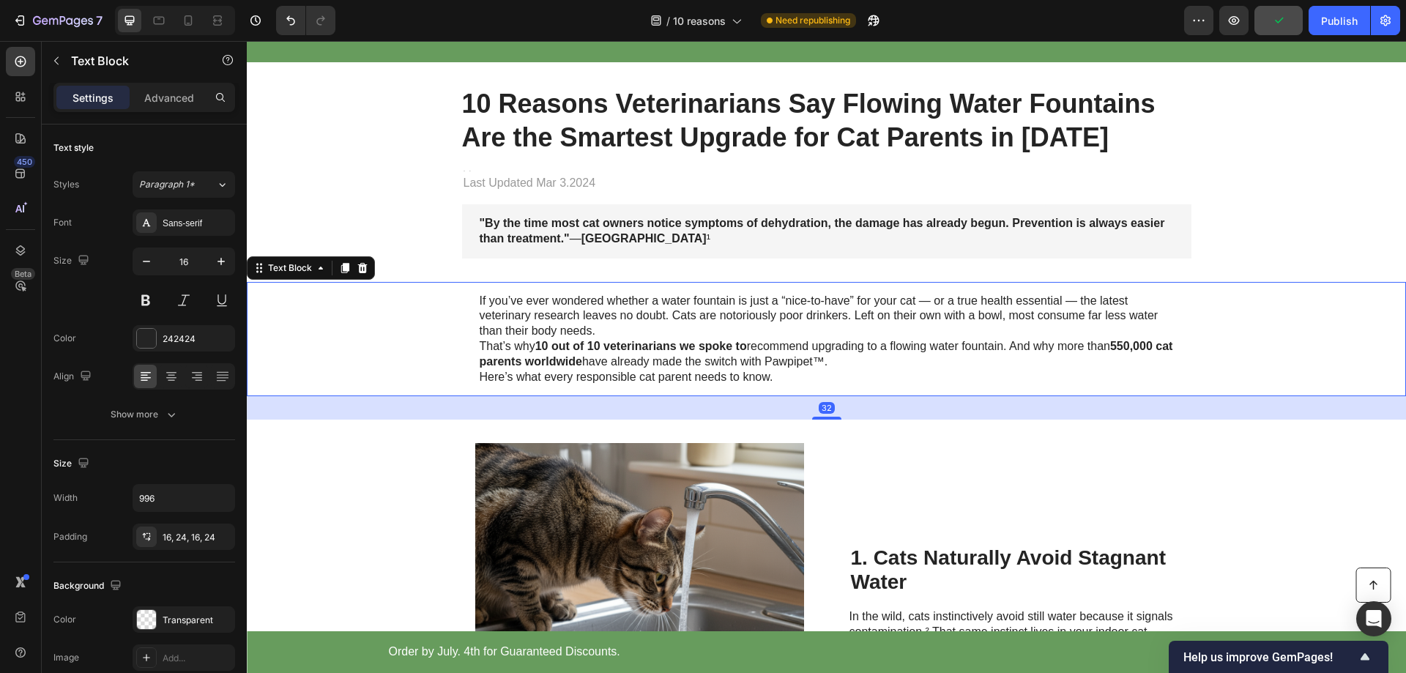
scroll to position [0, 0]
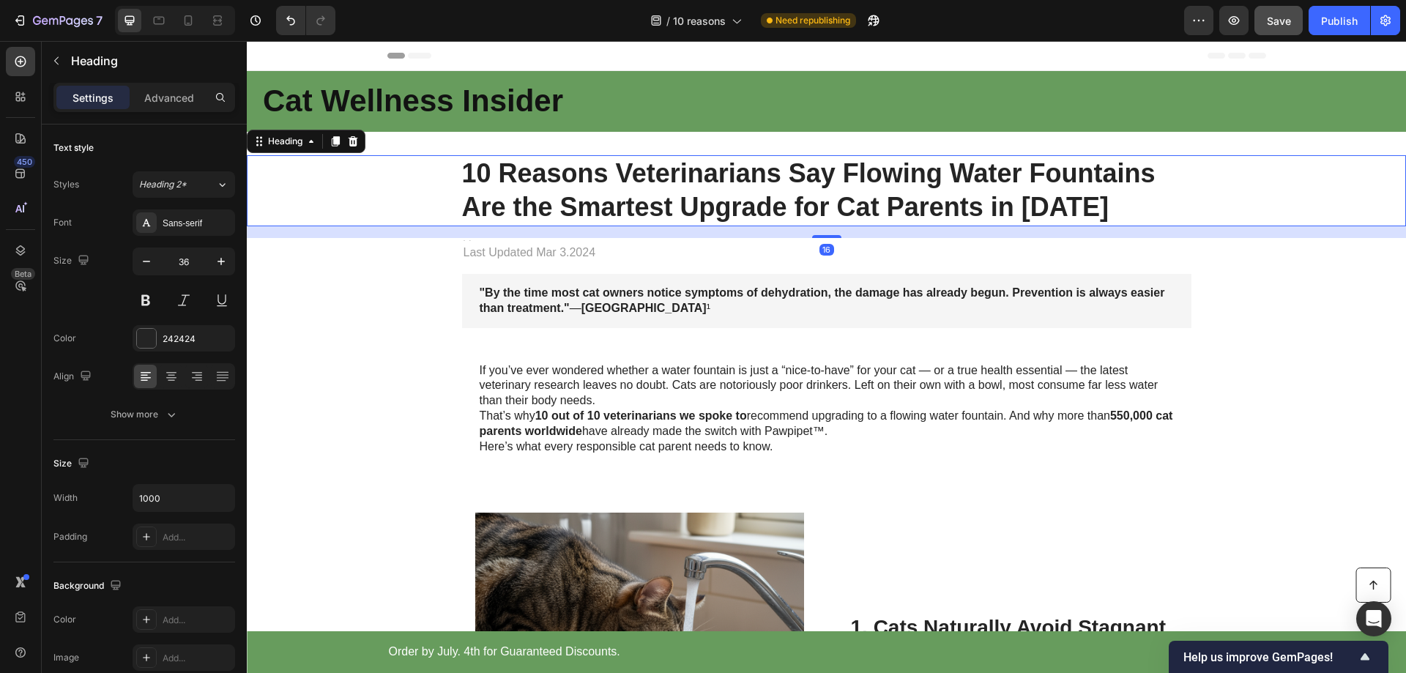
click at [624, 197] on h1 "10 Reasons Veterinarians Say Flowing Water Fountains Are the Smartest Upgrade f…" at bounding box center [827, 191] width 732 height 72
click at [623, 261] on div "Heading Last Updated Mar 3.2024 Text Block Row" at bounding box center [826, 250] width 759 height 24
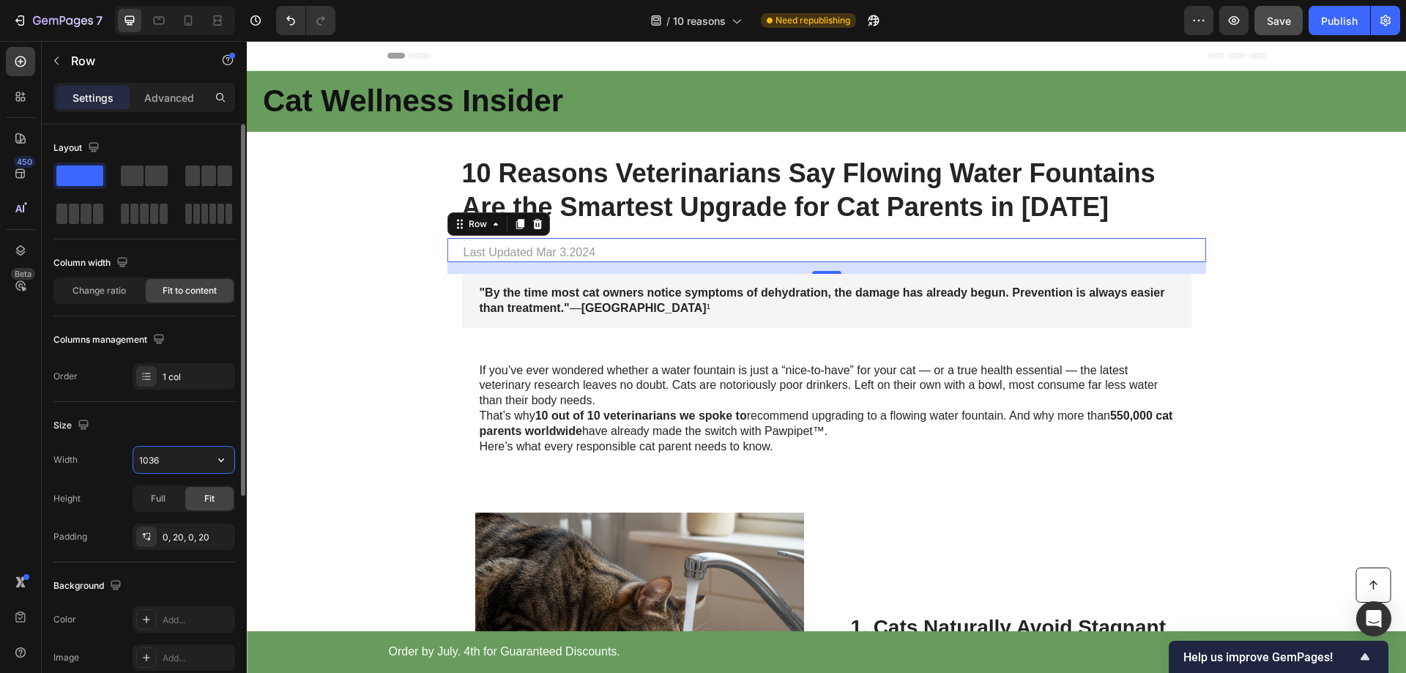
click at [173, 458] on input "1036" at bounding box center [183, 460] width 101 height 26
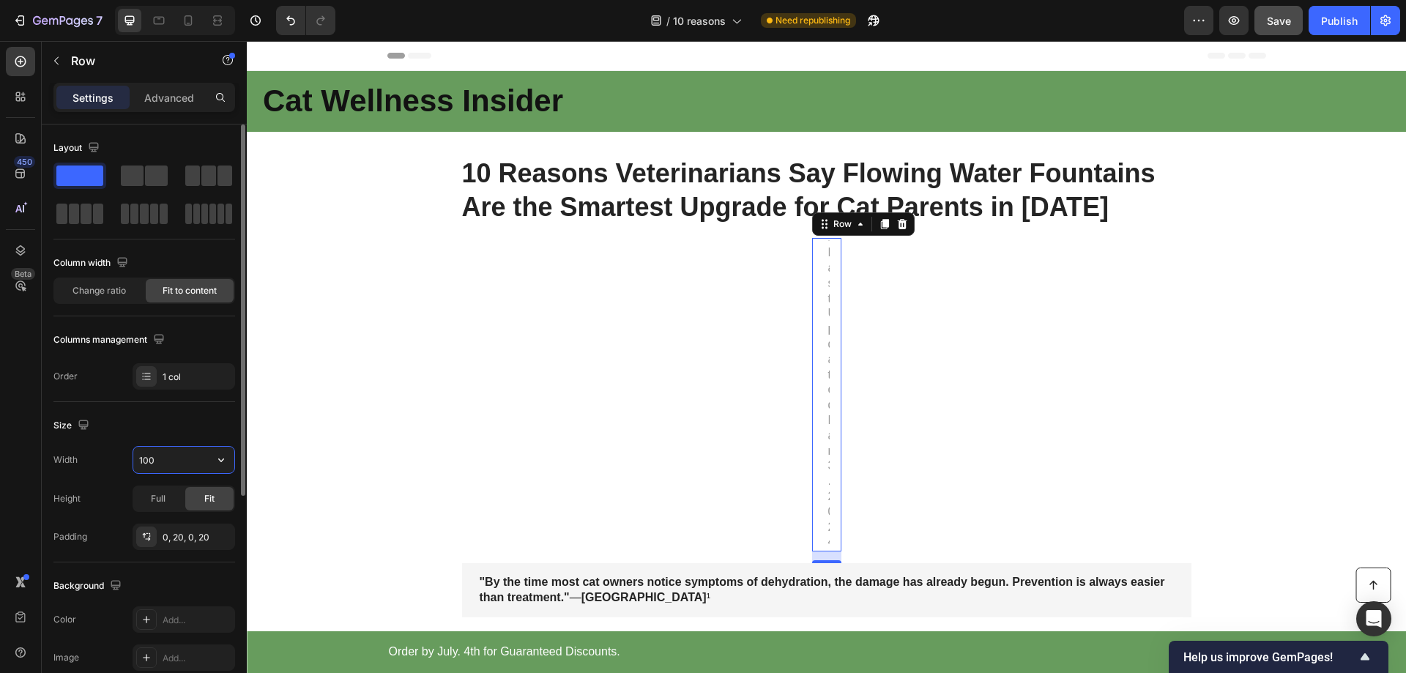
type input "1000"
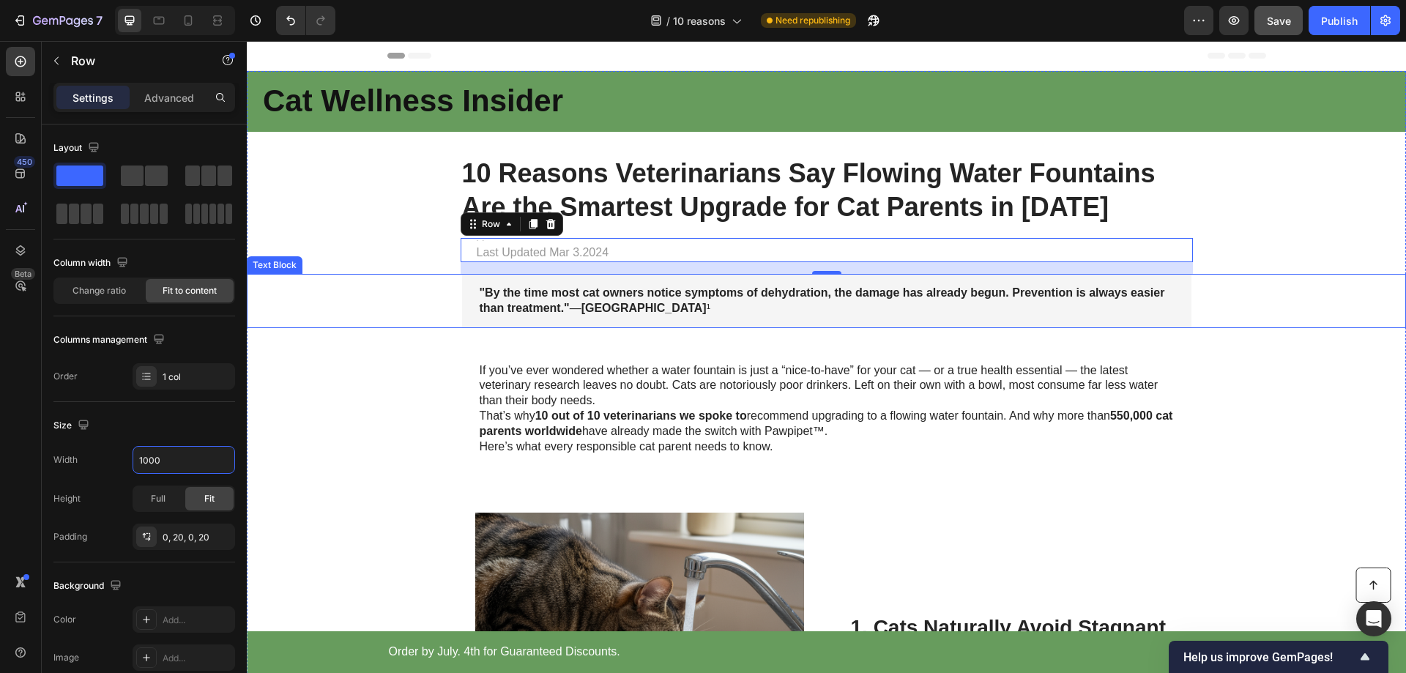
click at [573, 297] on strong ""By the time most cat owners notice symptoms of dehydration, the damage has alr…" at bounding box center [823, 300] width 686 height 28
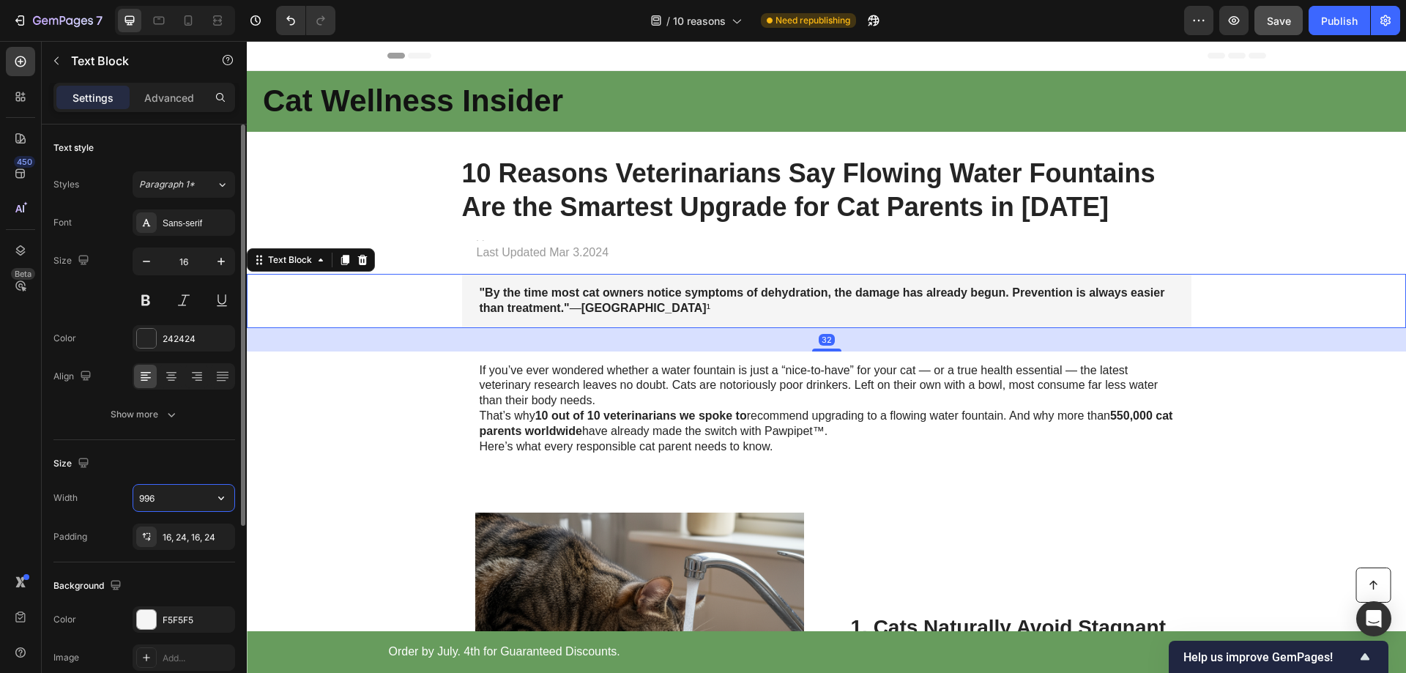
click at [174, 493] on input "996" at bounding box center [183, 498] width 101 height 26
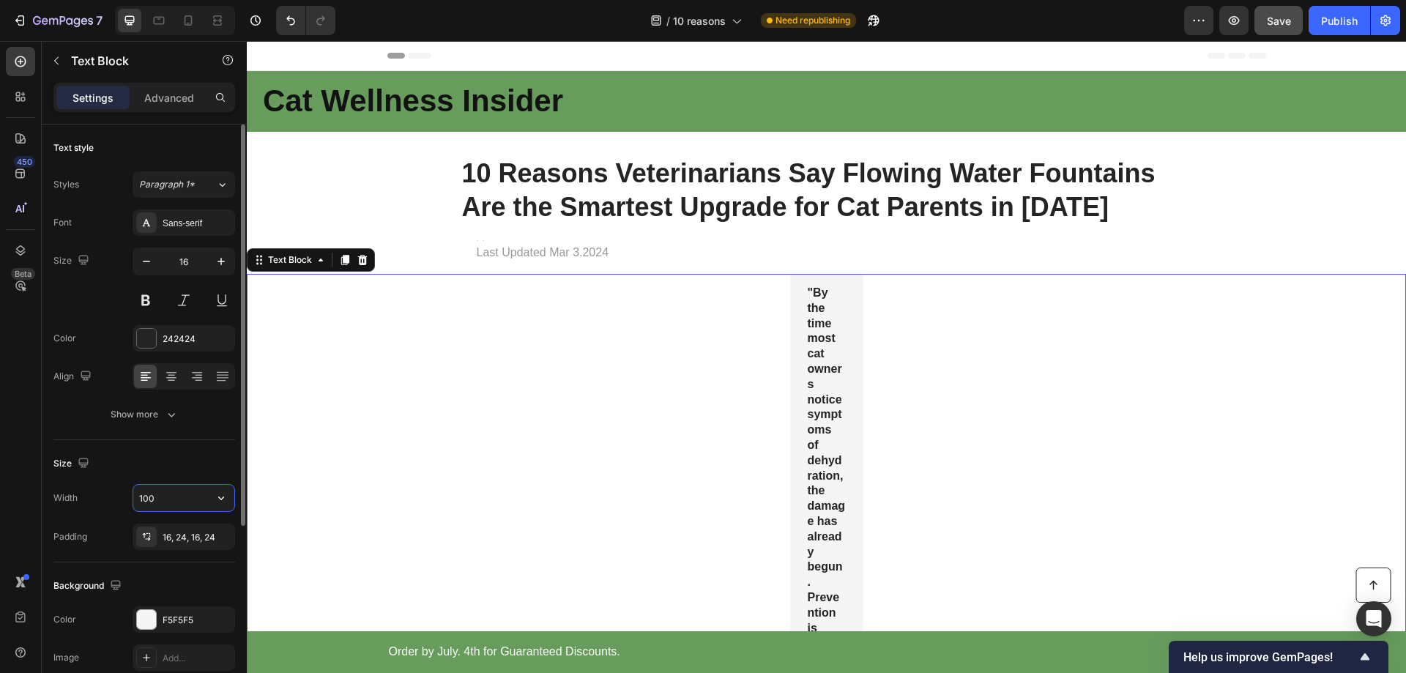
type input "1000"
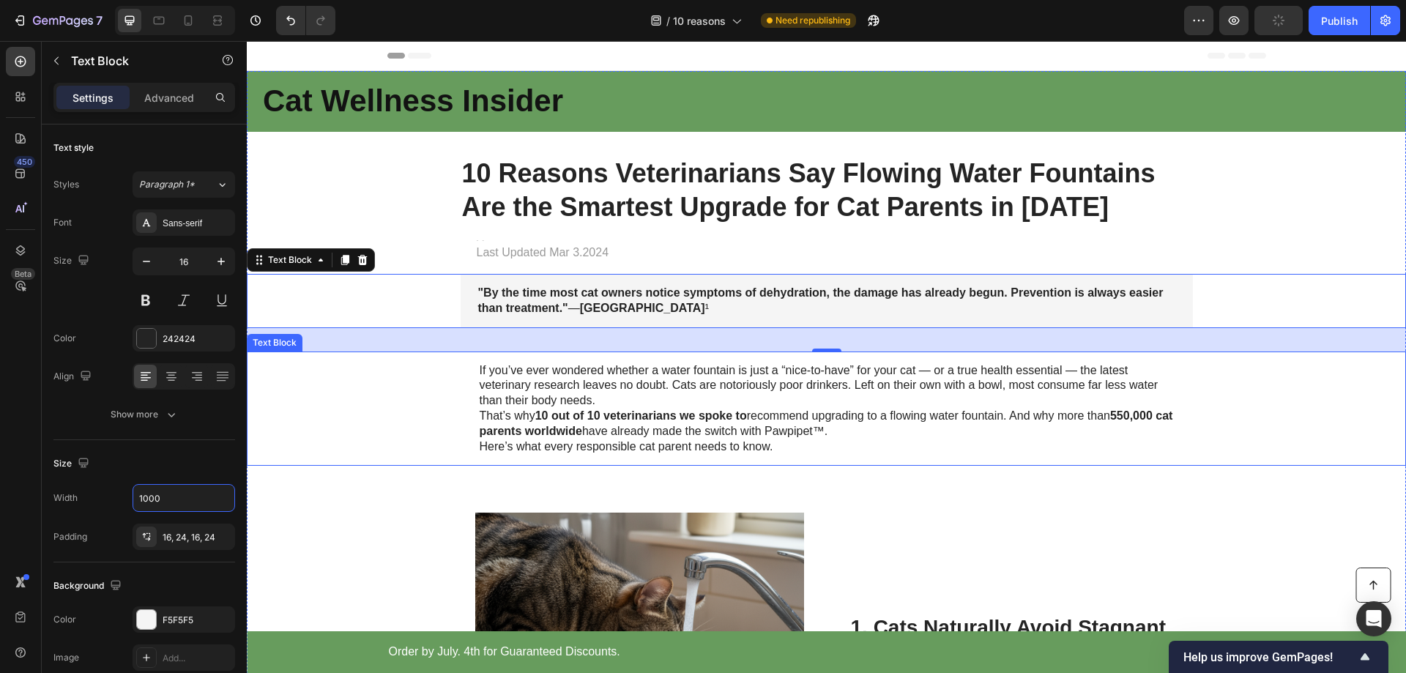
click at [595, 409] on p "That’s why 10 out of 10 veterinarians we spoke to recommend upgrading to a flow…" at bounding box center [827, 424] width 694 height 31
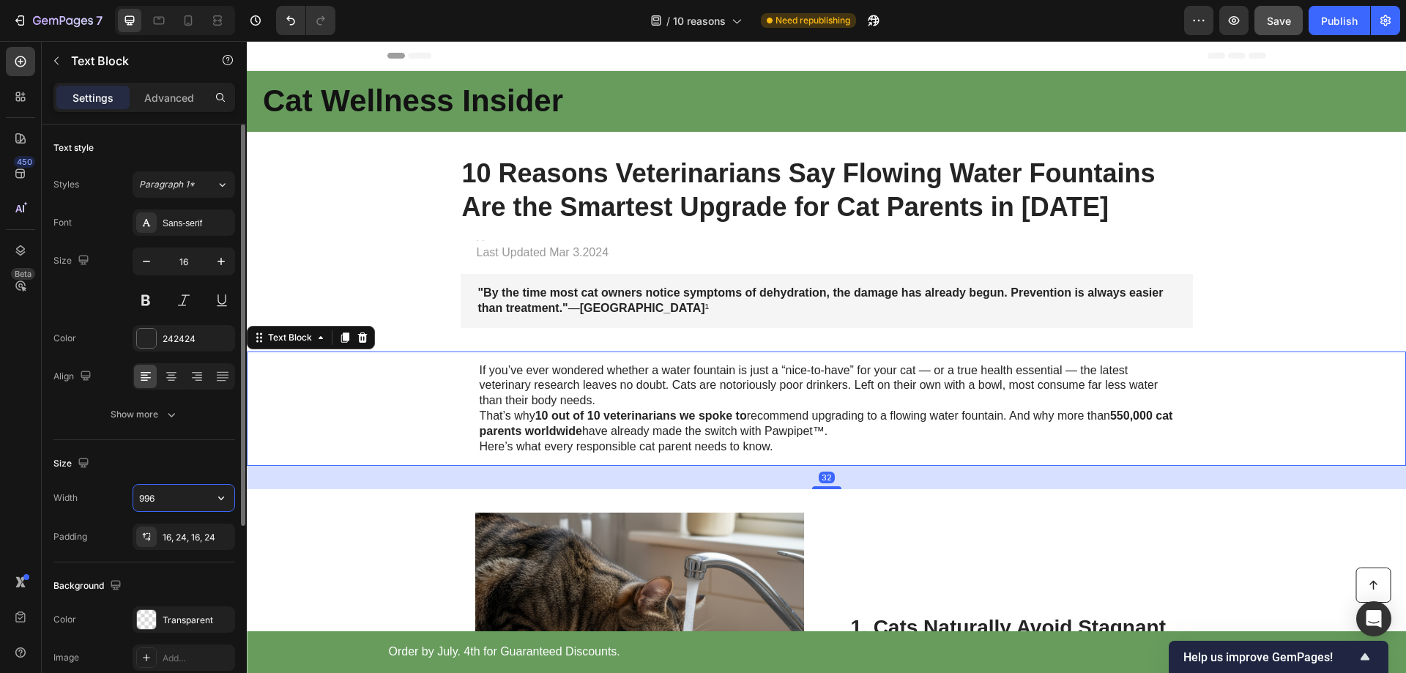
click at [184, 499] on input "996" at bounding box center [183, 498] width 101 height 26
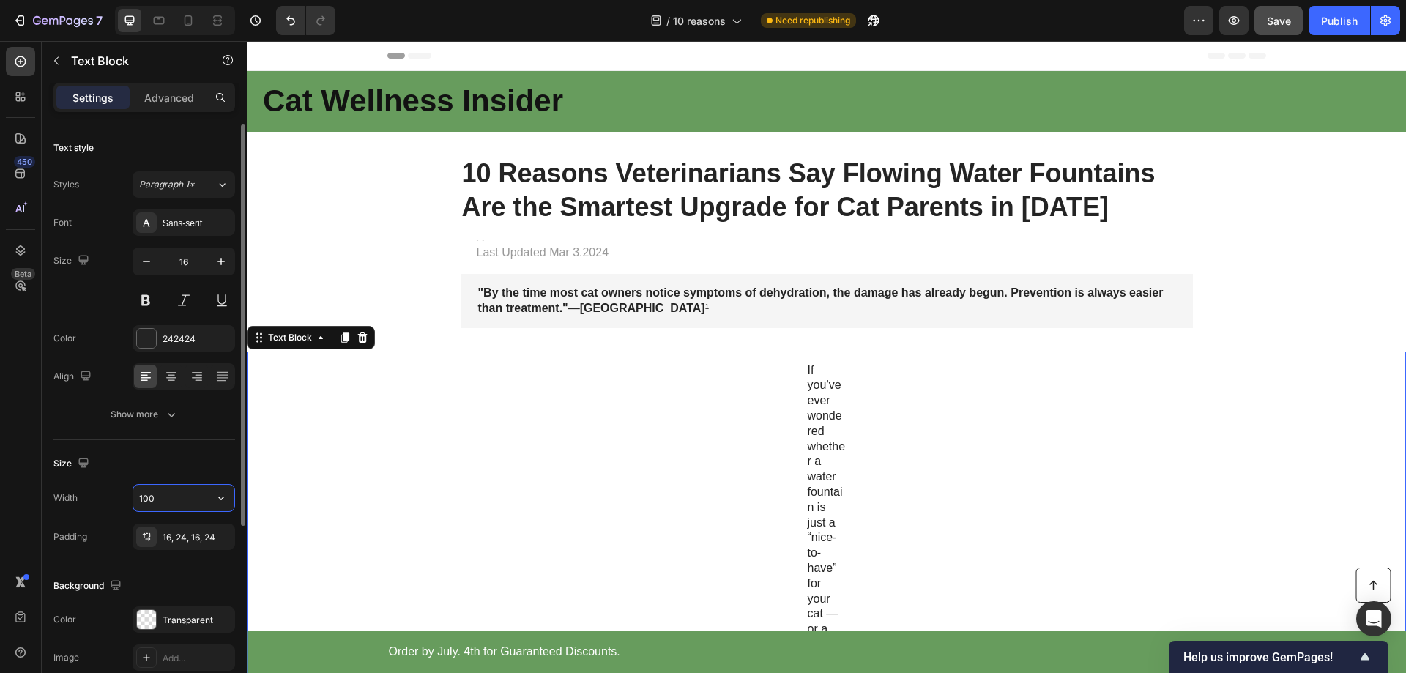
type input "1000"
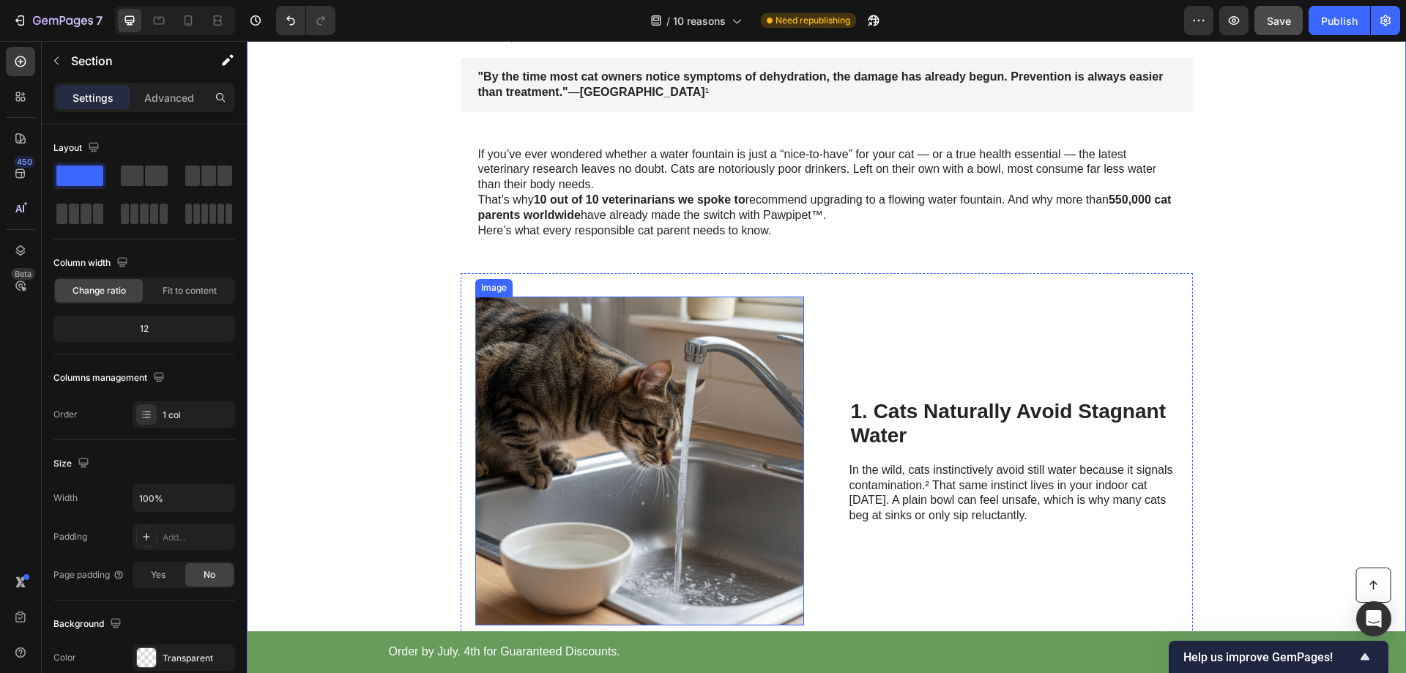
scroll to position [220, 0]
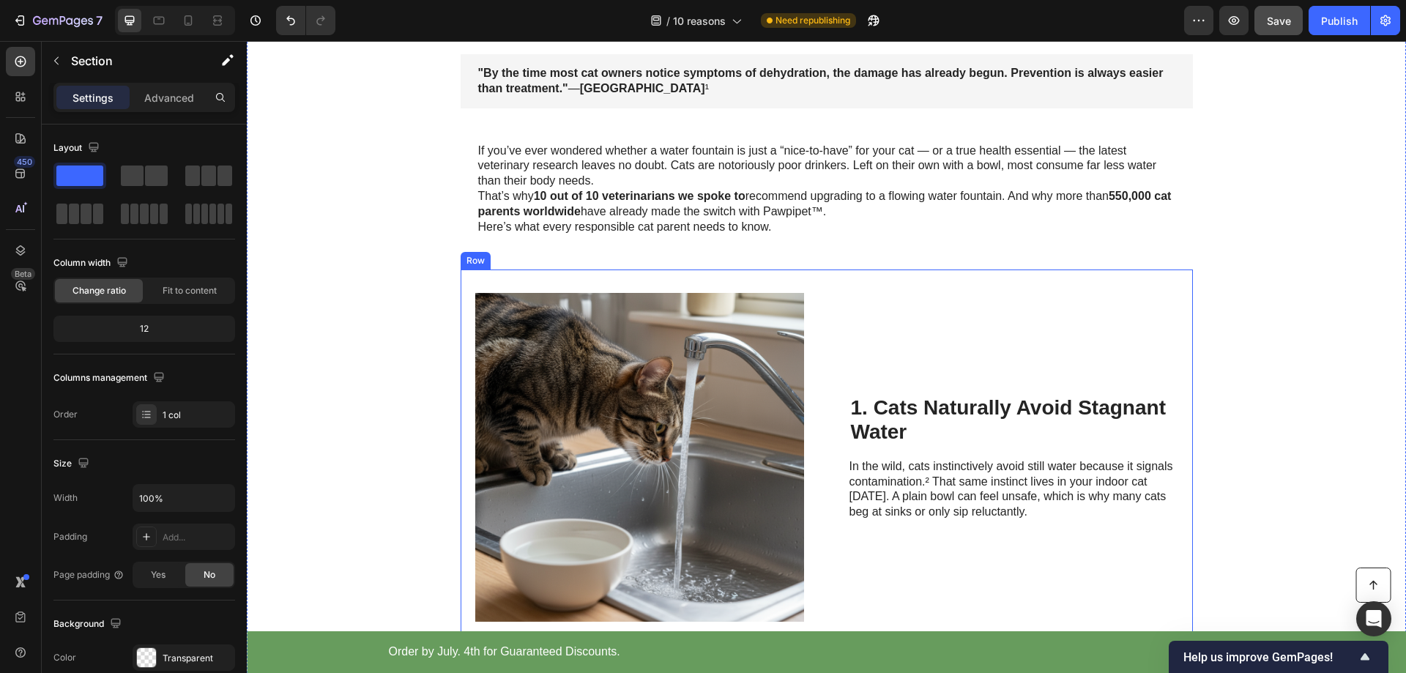
click at [940, 343] on div "1. Cats Naturally Avoid Stagnant Water Heading In the wild, cats instinctively …" at bounding box center [1014, 457] width 329 height 329
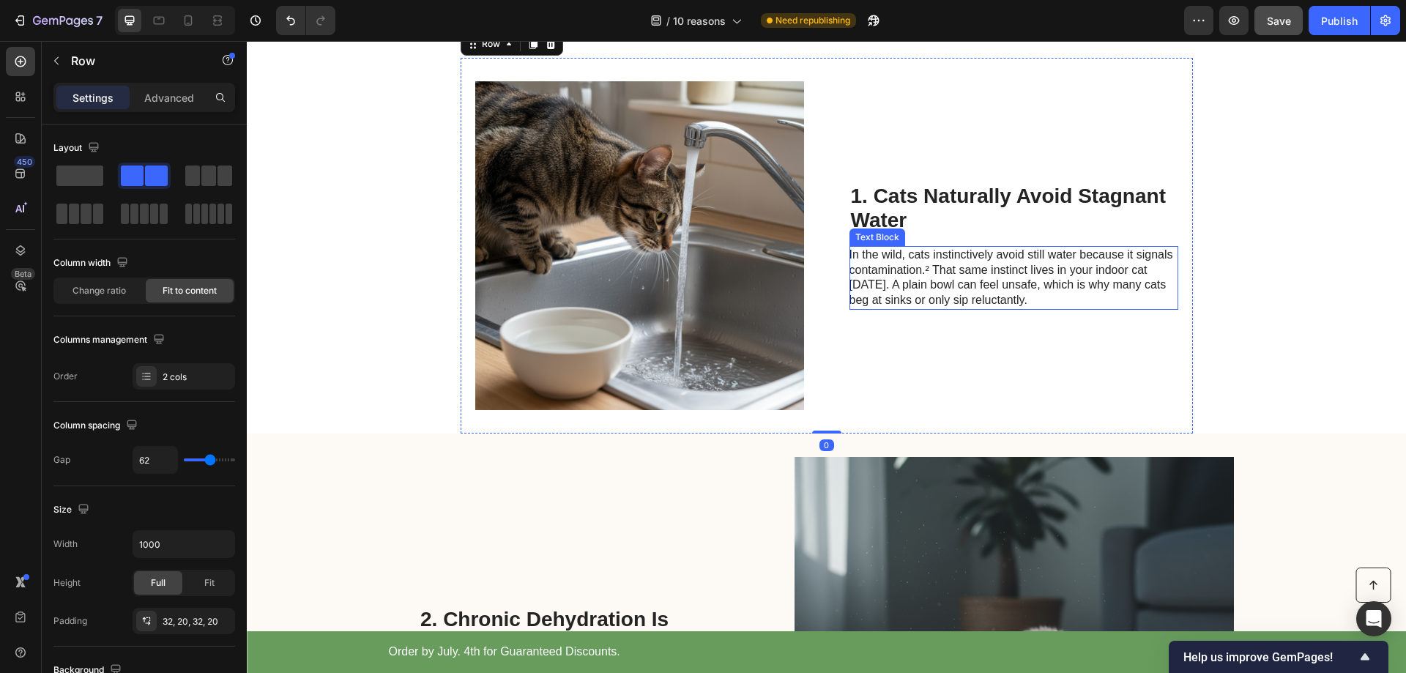
scroll to position [439, 0]
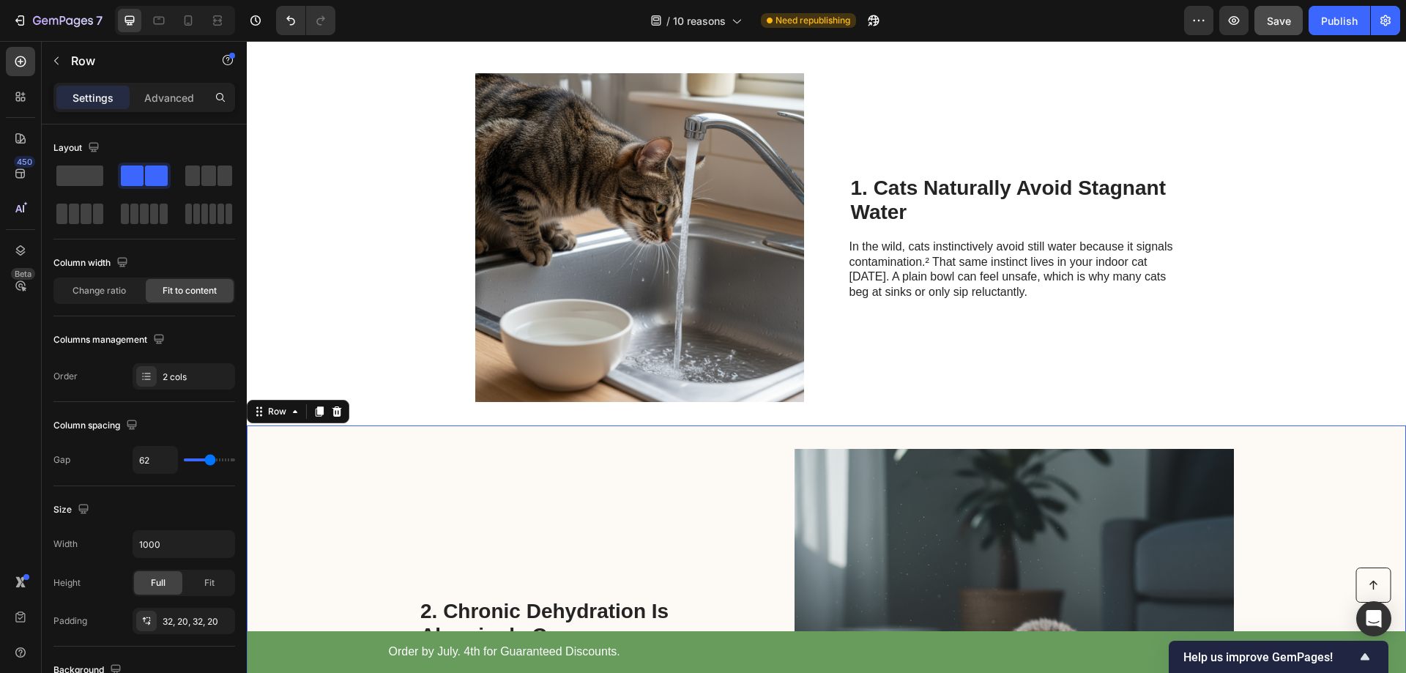
click at [680, 519] on div "2. Chronic Dehydration Is Alarmingly Common Heading According to the American A…" at bounding box center [584, 668] width 330 height 439
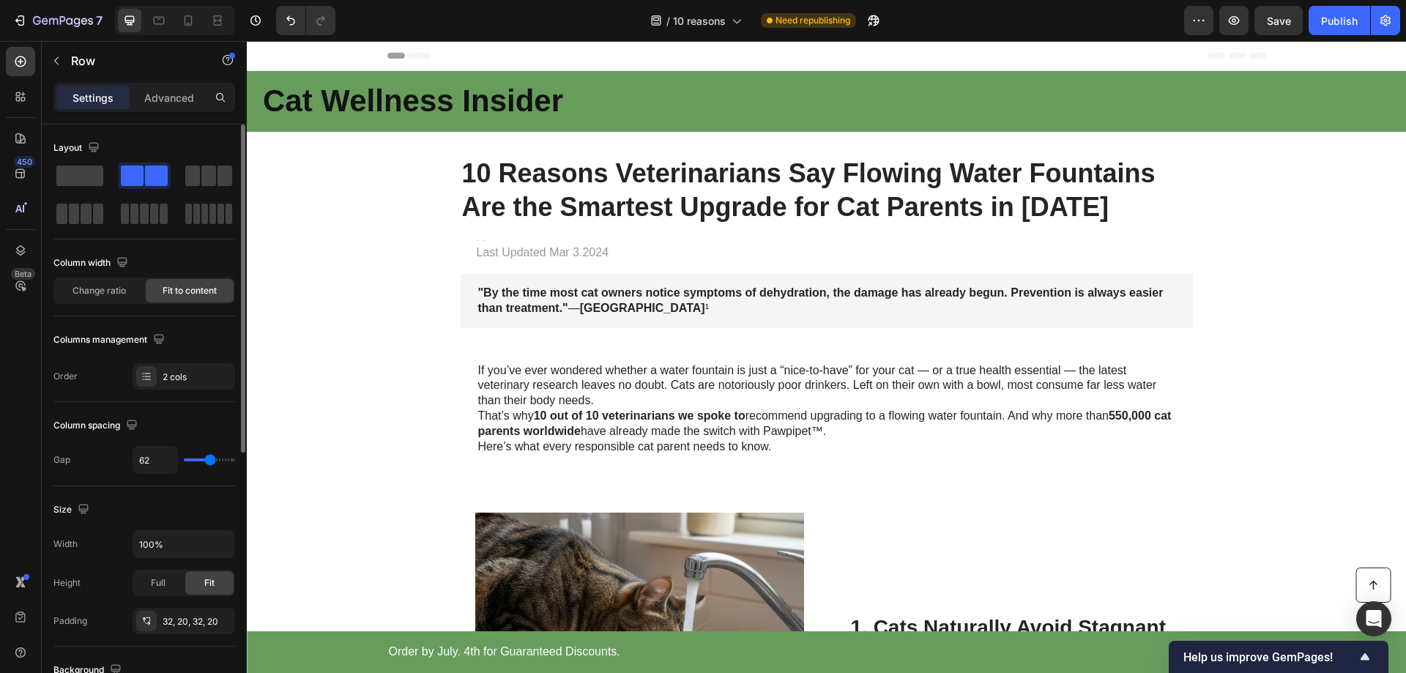
scroll to position [439, 0]
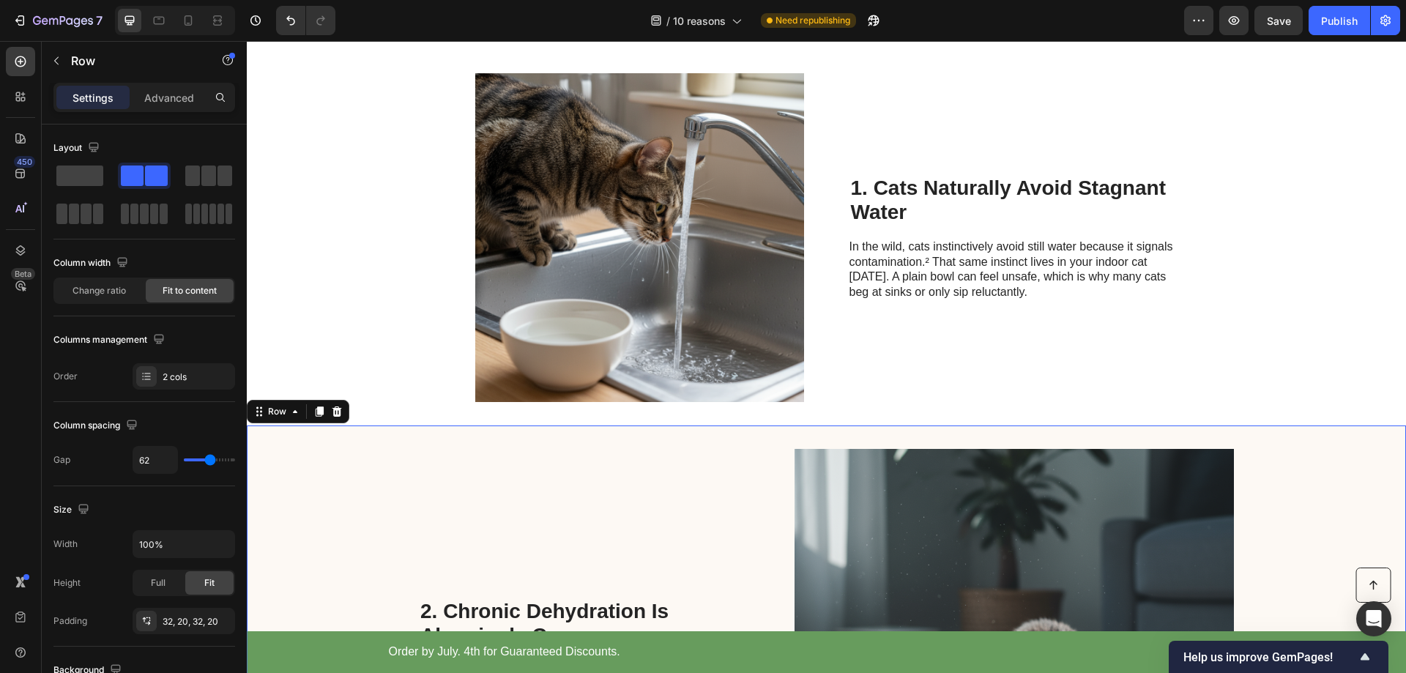
click at [287, 453] on div "2. Chronic Dehydration Is Alarmingly Common Heading According to the American A…" at bounding box center [826, 669] width 1159 height 486
click at [202, 553] on input "100%" at bounding box center [183, 544] width 101 height 26
click at [221, 544] on icon "button" at bounding box center [221, 544] width 15 height 15
click at [153, 576] on span "Default" at bounding box center [153, 581] width 30 height 13
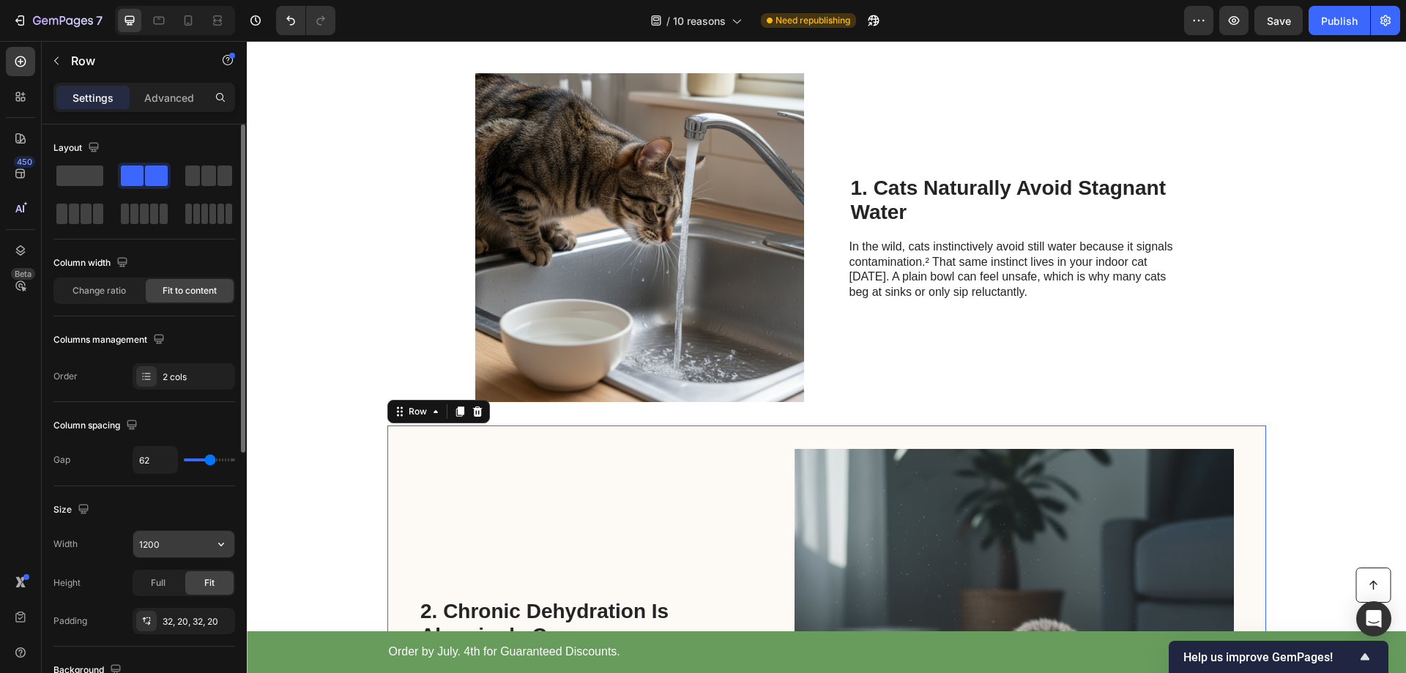
click at [179, 543] on input "1200" at bounding box center [183, 544] width 101 height 26
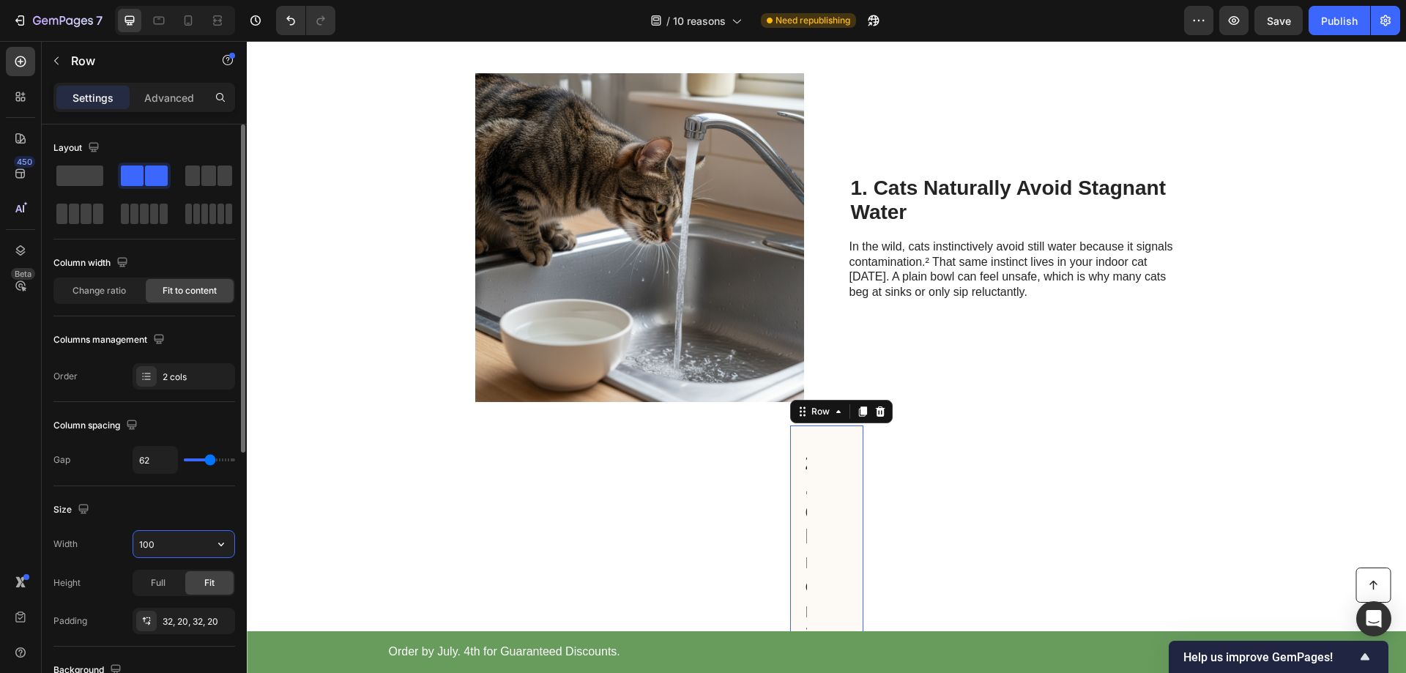
type input "1000"
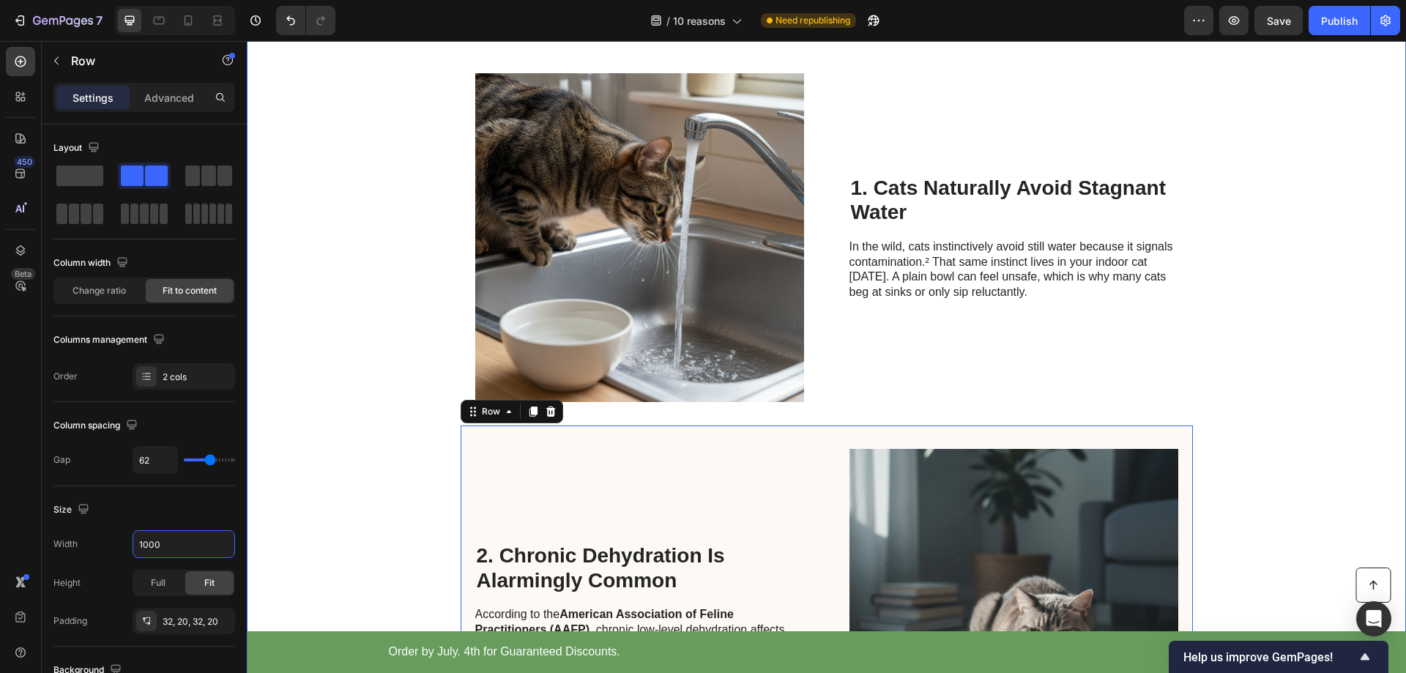
click at [324, 365] on div "Cat Wellness Insider Heading Row 10 Reasons Veterinarians Say Flowing Water Fou…" at bounding box center [826, 371] width 1159 height 1479
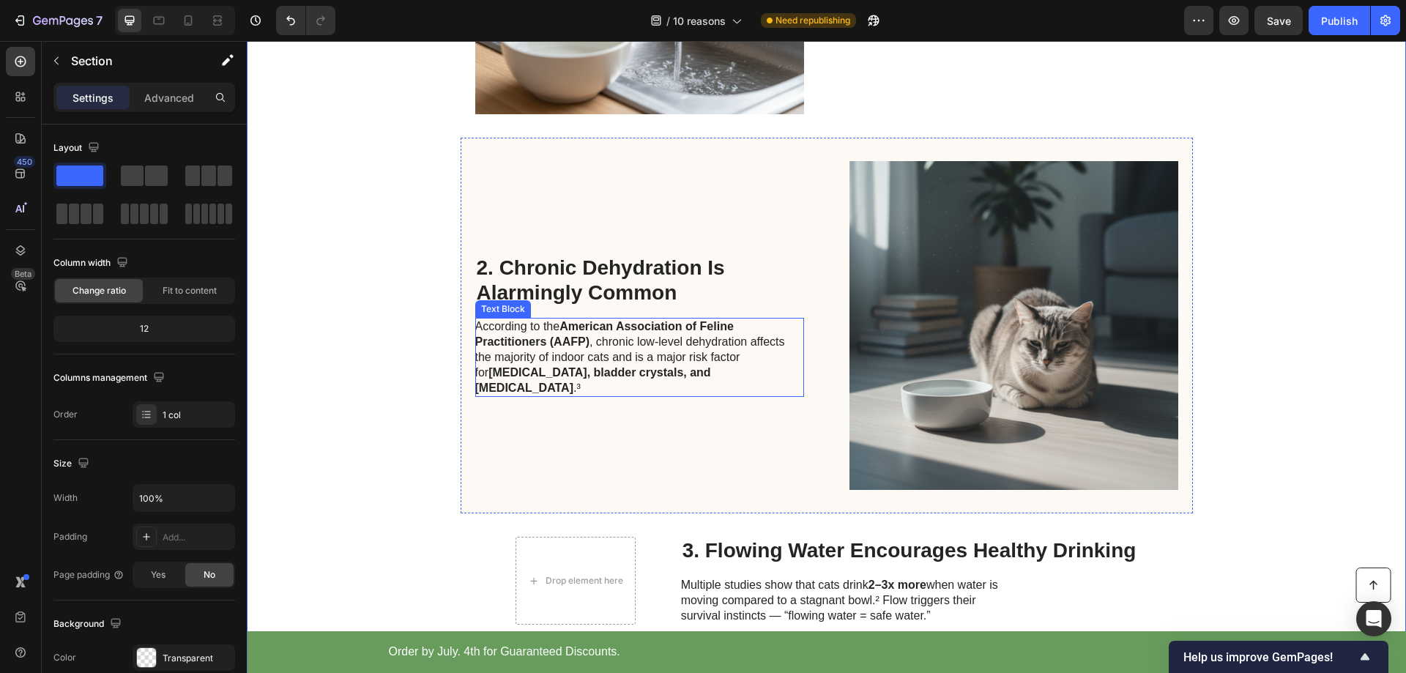
scroll to position [732, 0]
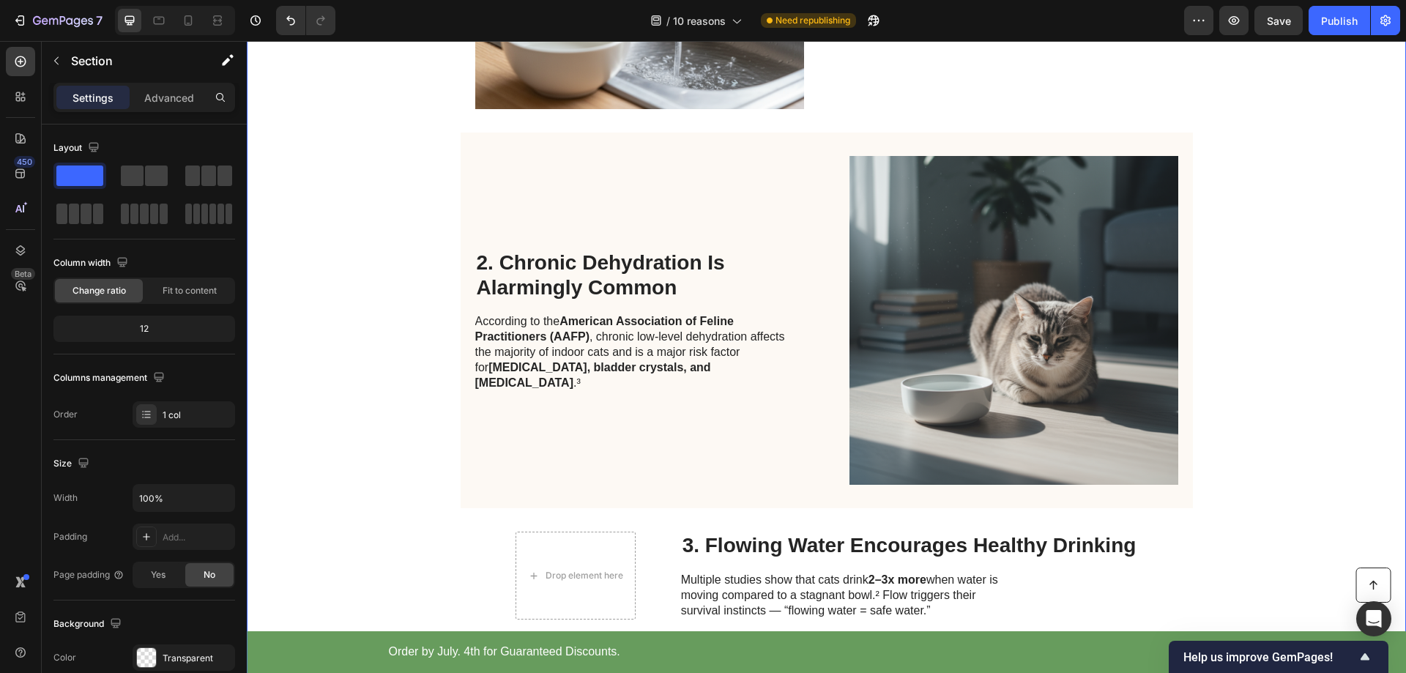
click at [1290, 196] on div "Cat Wellness Insider Heading Row 10 Reasons Veterinarians Say Flowing Water Fou…" at bounding box center [826, 78] width 1159 height 1479
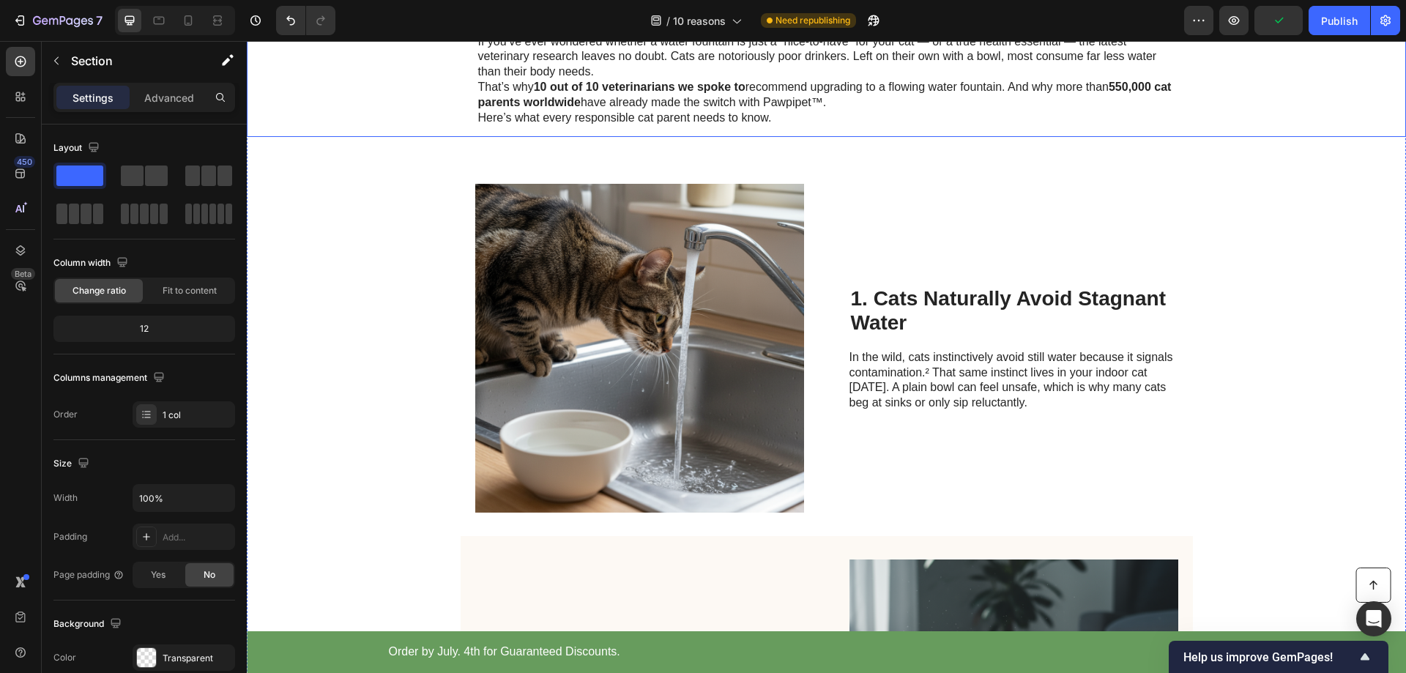
scroll to position [586, 0]
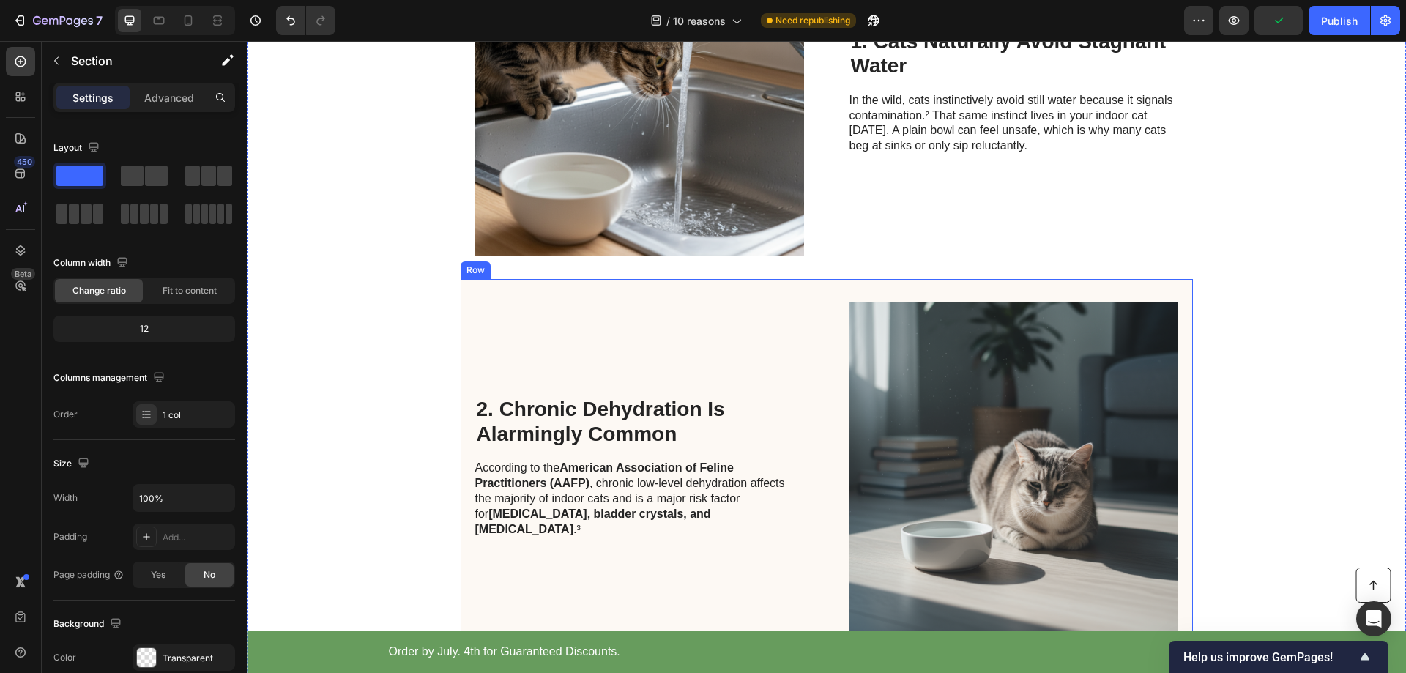
click at [710, 340] on div "2. Chronic Dehydration Is Alarmingly Common Heading According to the American A…" at bounding box center [639, 466] width 329 height 329
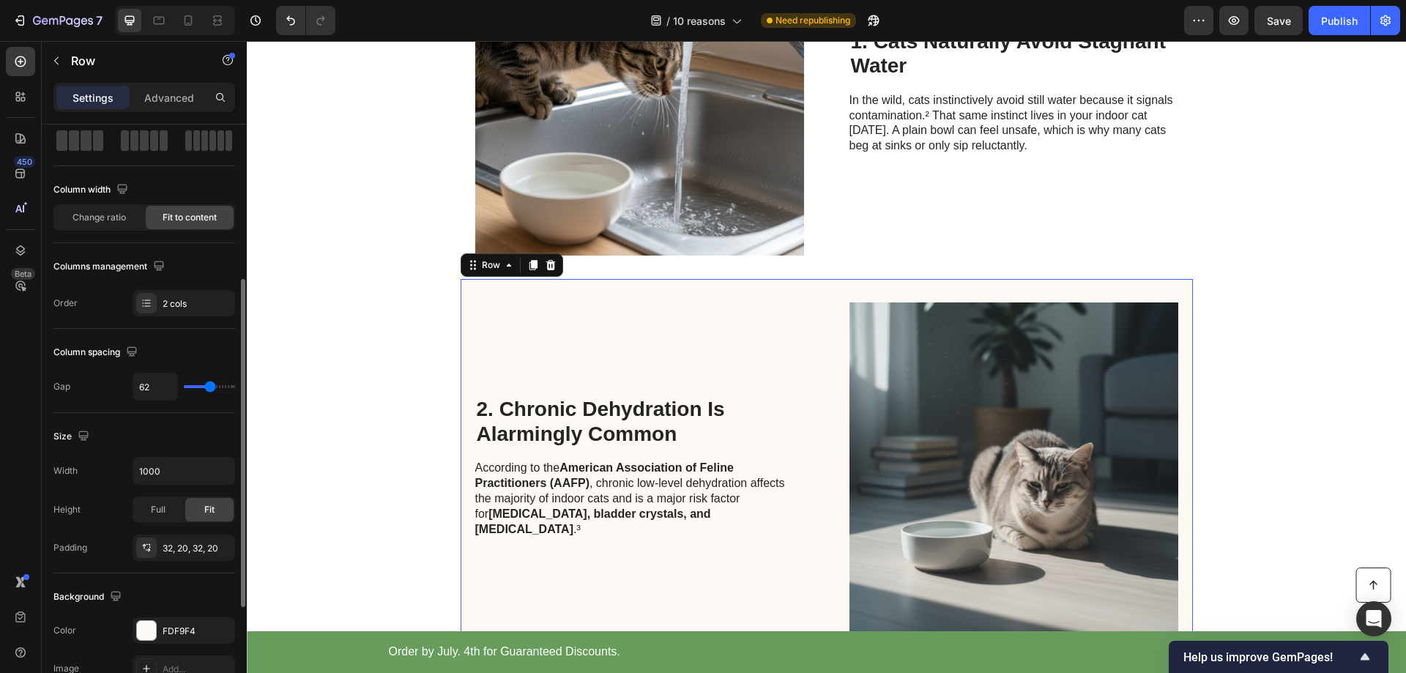
scroll to position [220, 0]
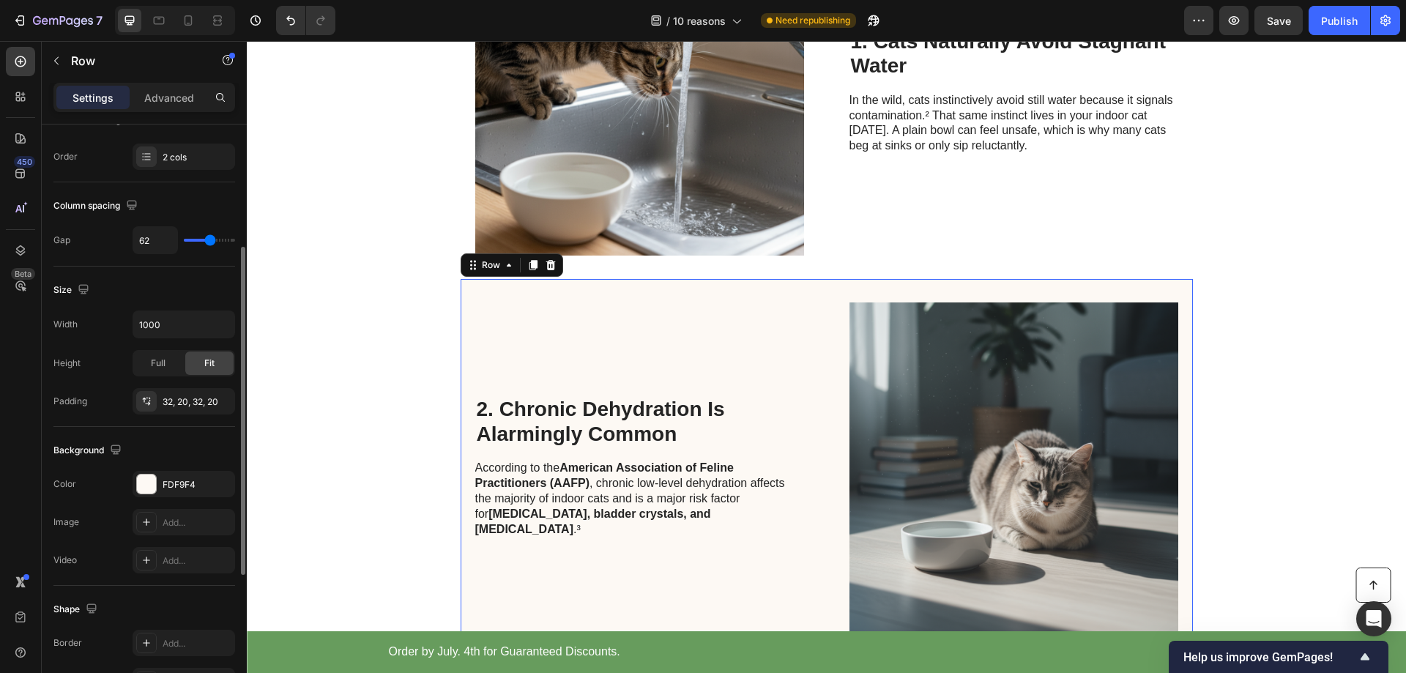
click at [497, 346] on div "2. Chronic Dehydration Is Alarmingly Common Heading According to the American A…" at bounding box center [639, 466] width 329 height 329
click at [178, 478] on div "FDF9F4" at bounding box center [184, 484] width 42 height 13
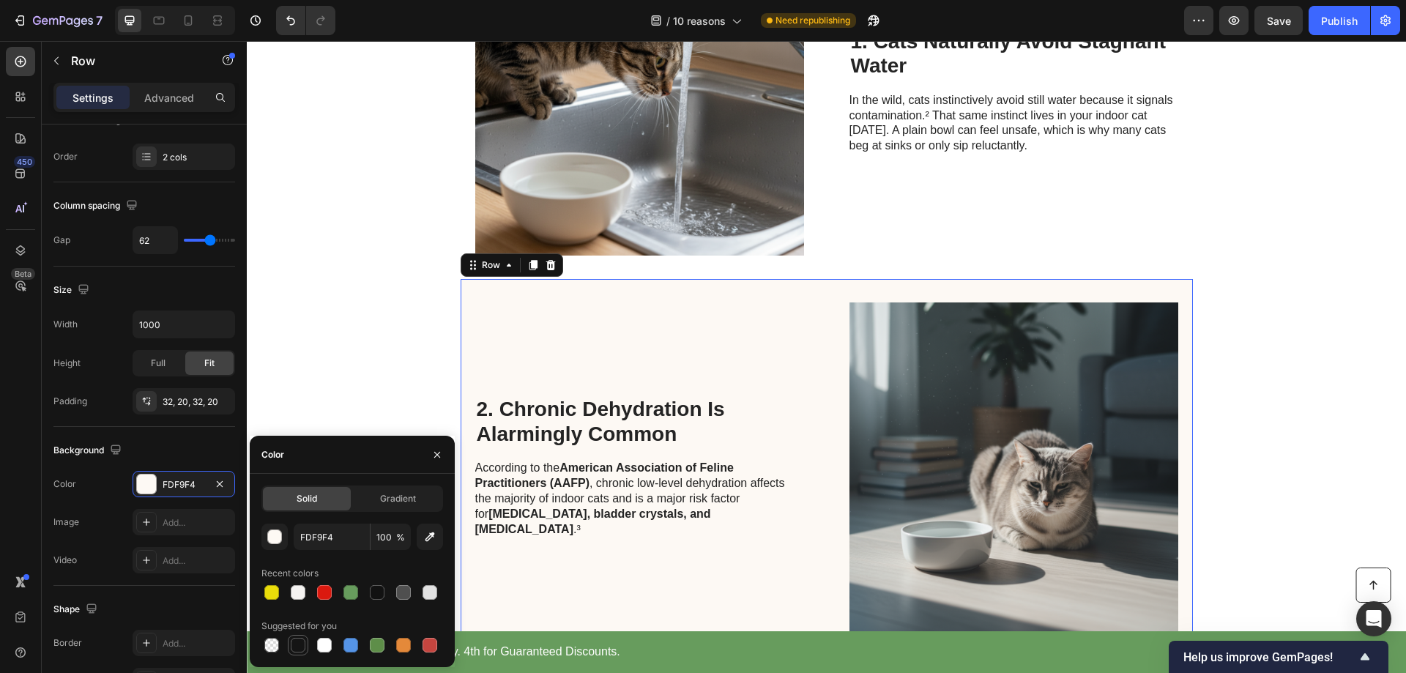
click at [269, 647] on div at bounding box center [271, 645] width 15 height 15
type input "000000"
type input "0"
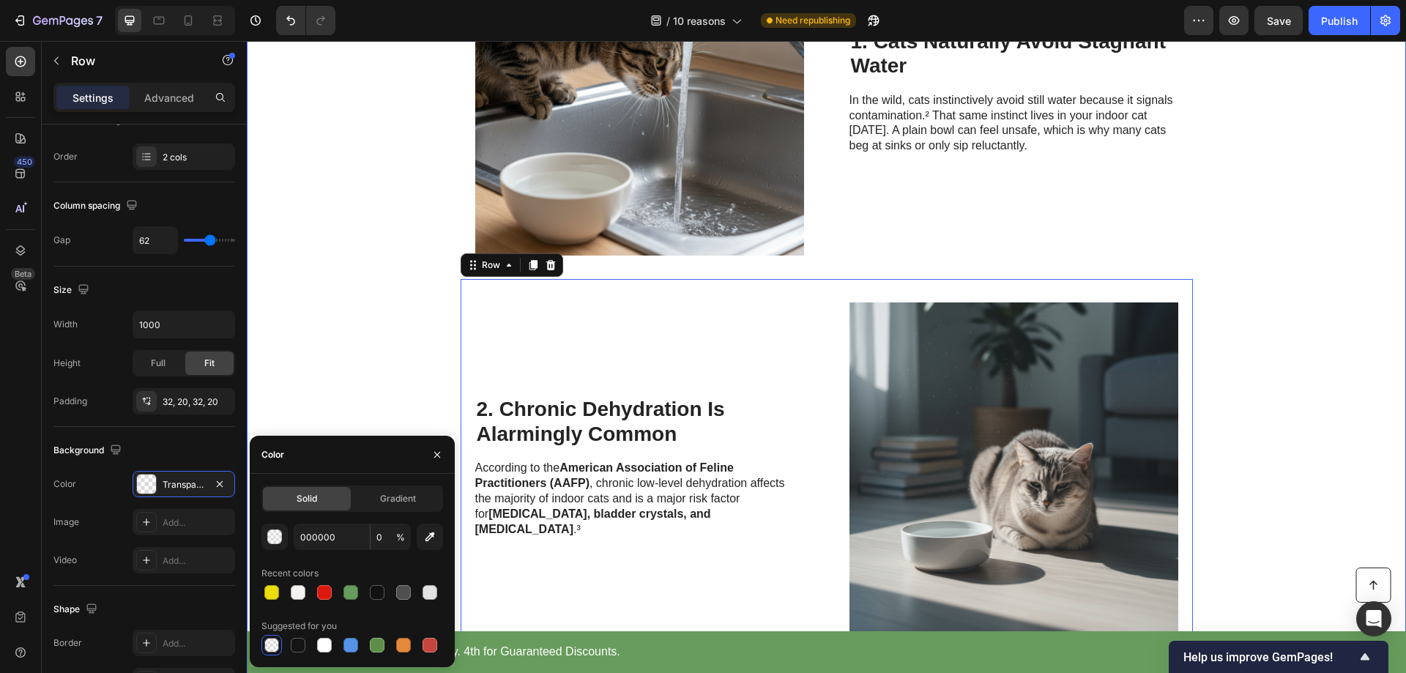
click at [351, 267] on div "Cat Wellness Insider Heading Row 10 Reasons Veterinarians Say Flowing Water Fou…" at bounding box center [826, 224] width 1159 height 1479
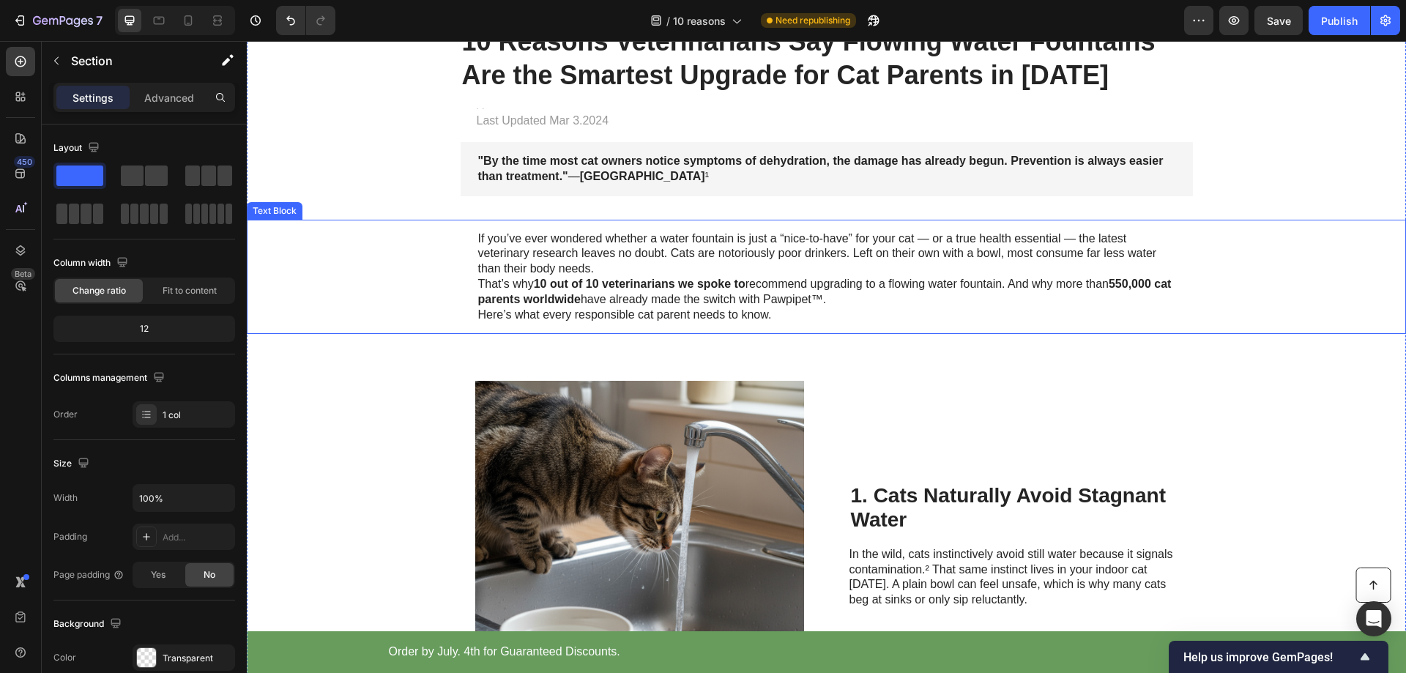
scroll to position [366, 0]
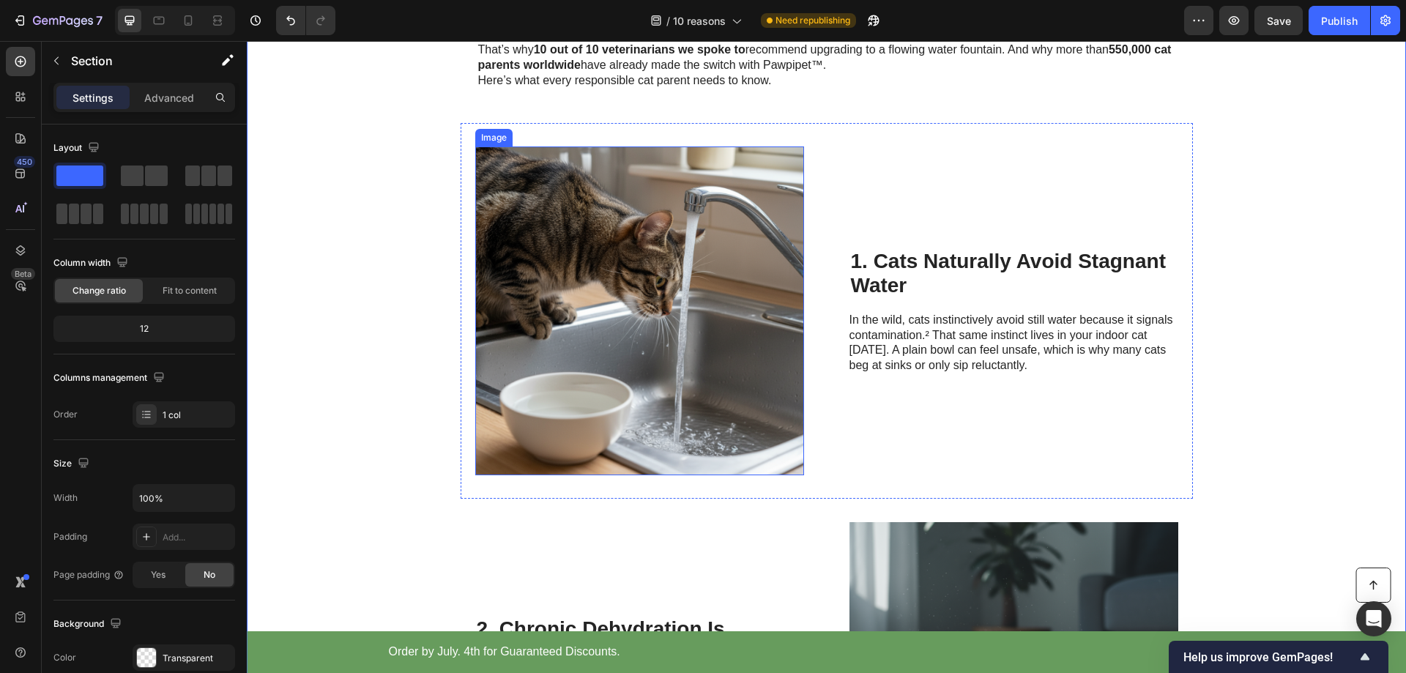
click at [716, 335] on img at bounding box center [639, 310] width 329 height 329
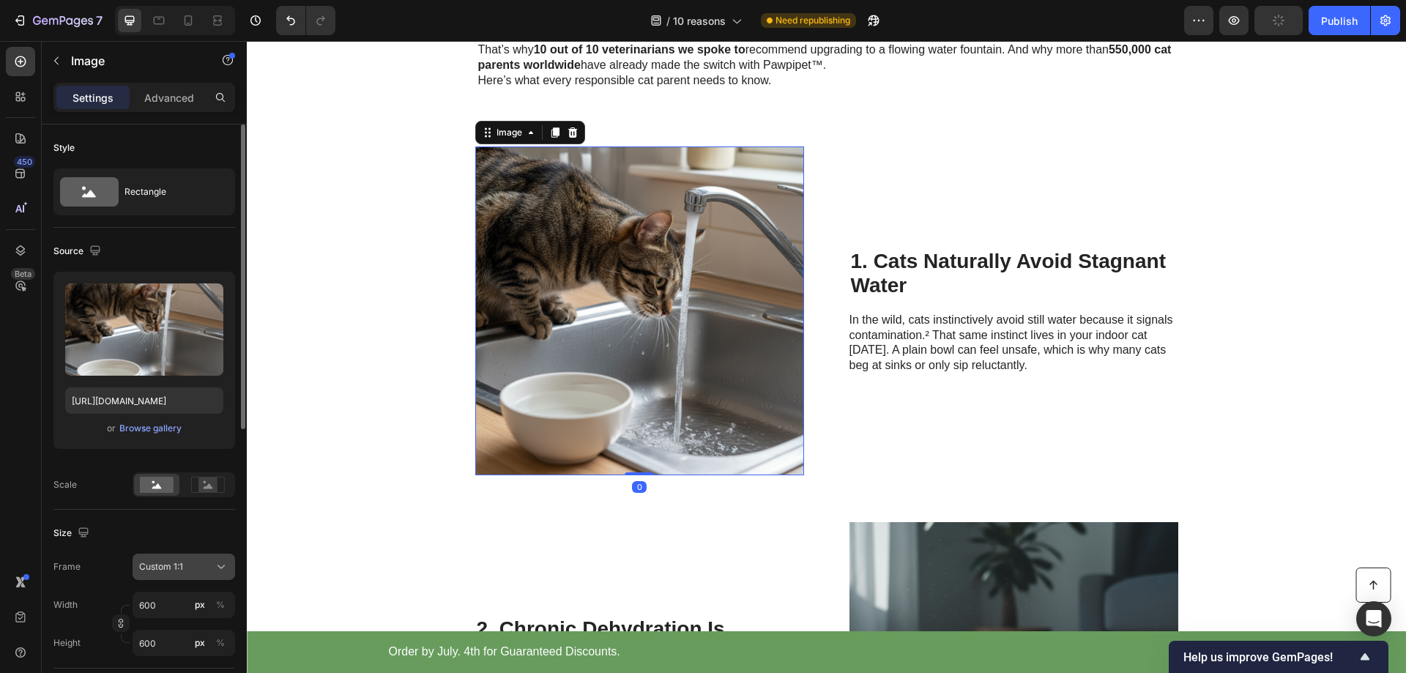
scroll to position [73, 0]
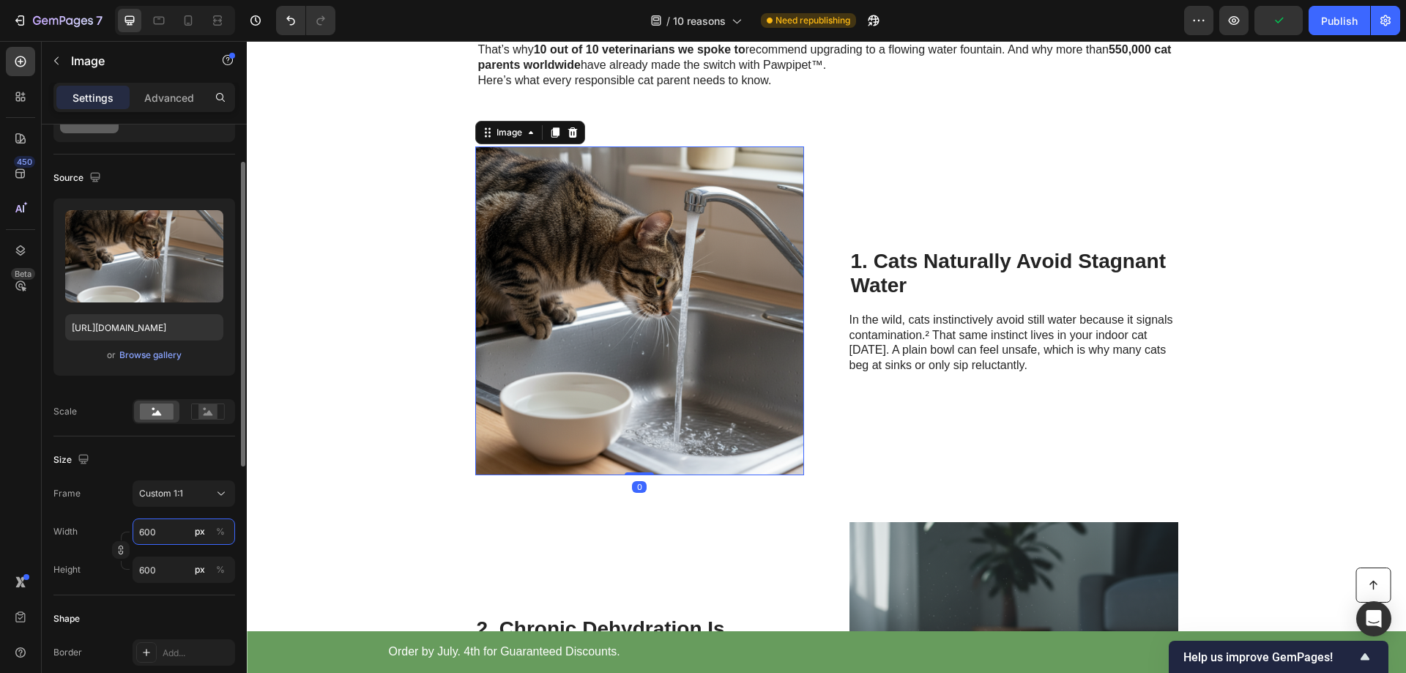
click at [155, 527] on input "600" at bounding box center [184, 532] width 103 height 26
type input "7"
type input "70"
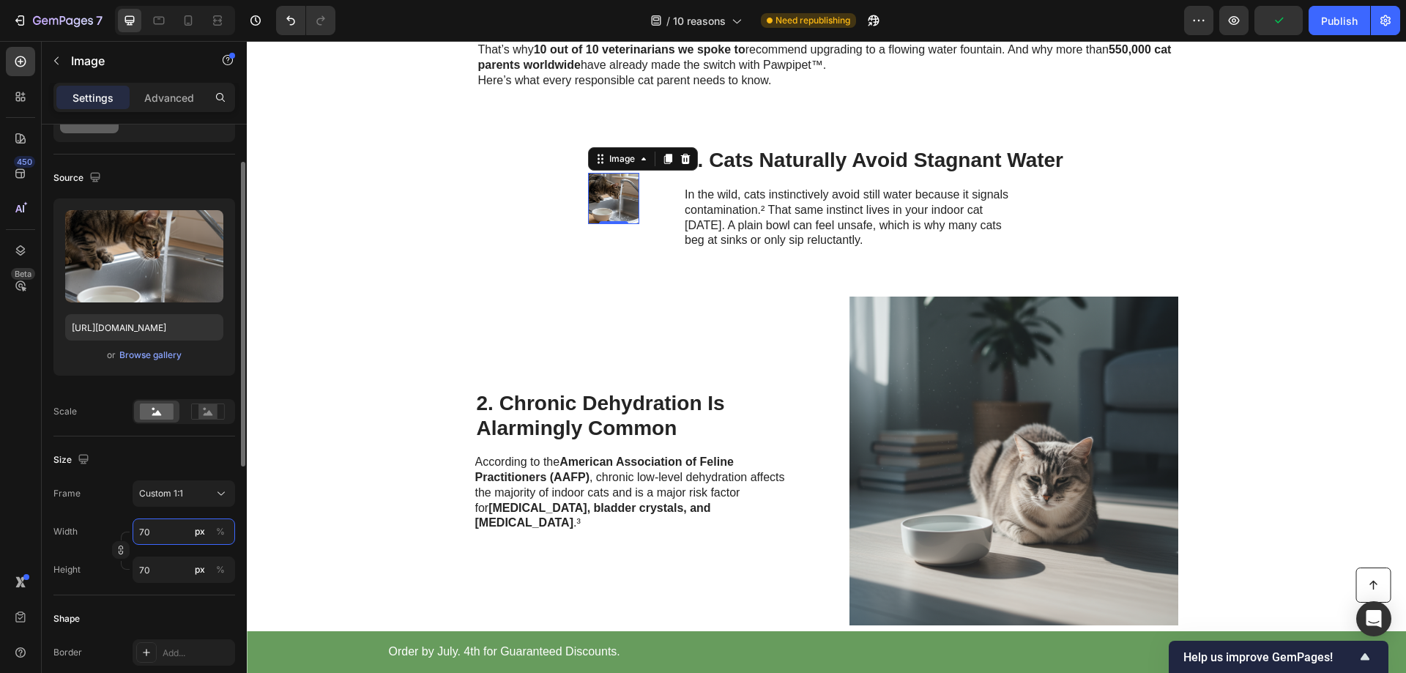
type input "700"
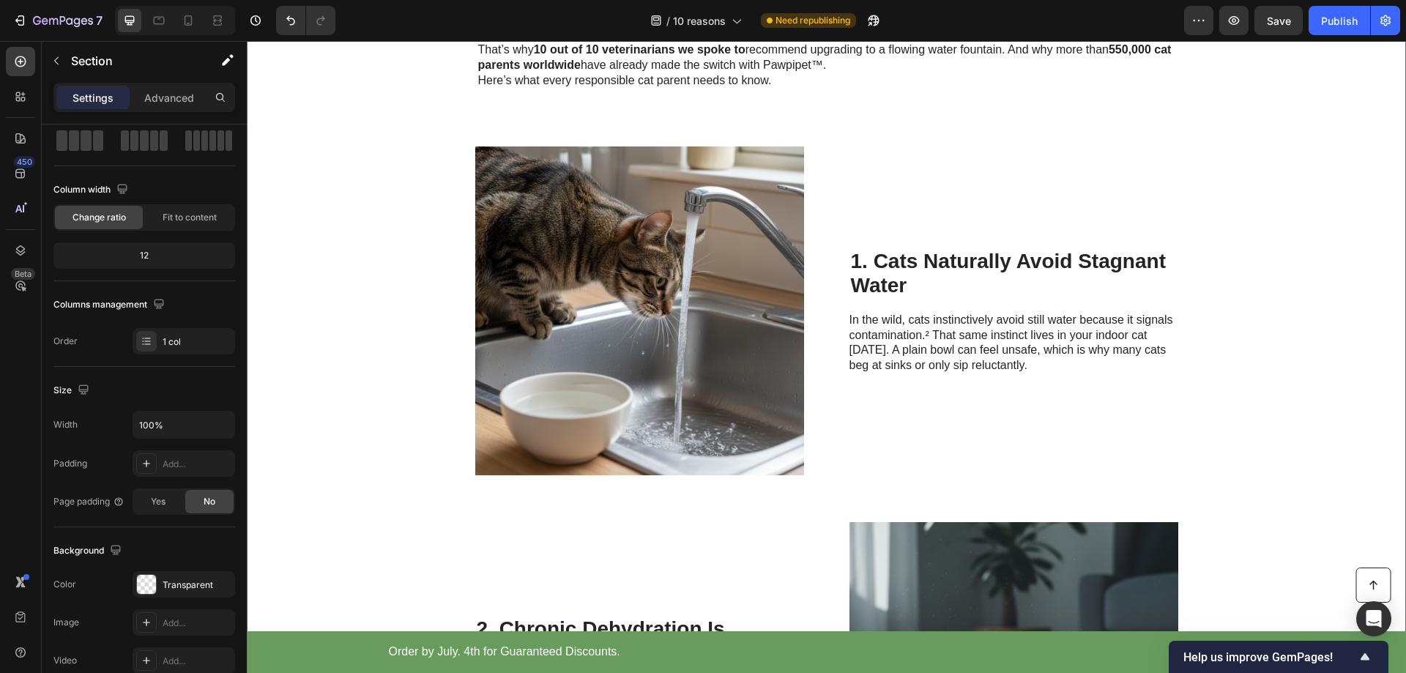
click at [352, 391] on div "Cat Wellness Insider Heading Row 10 Reasons Veterinarians Say Flowing Water Fou…" at bounding box center [826, 444] width 1159 height 1479
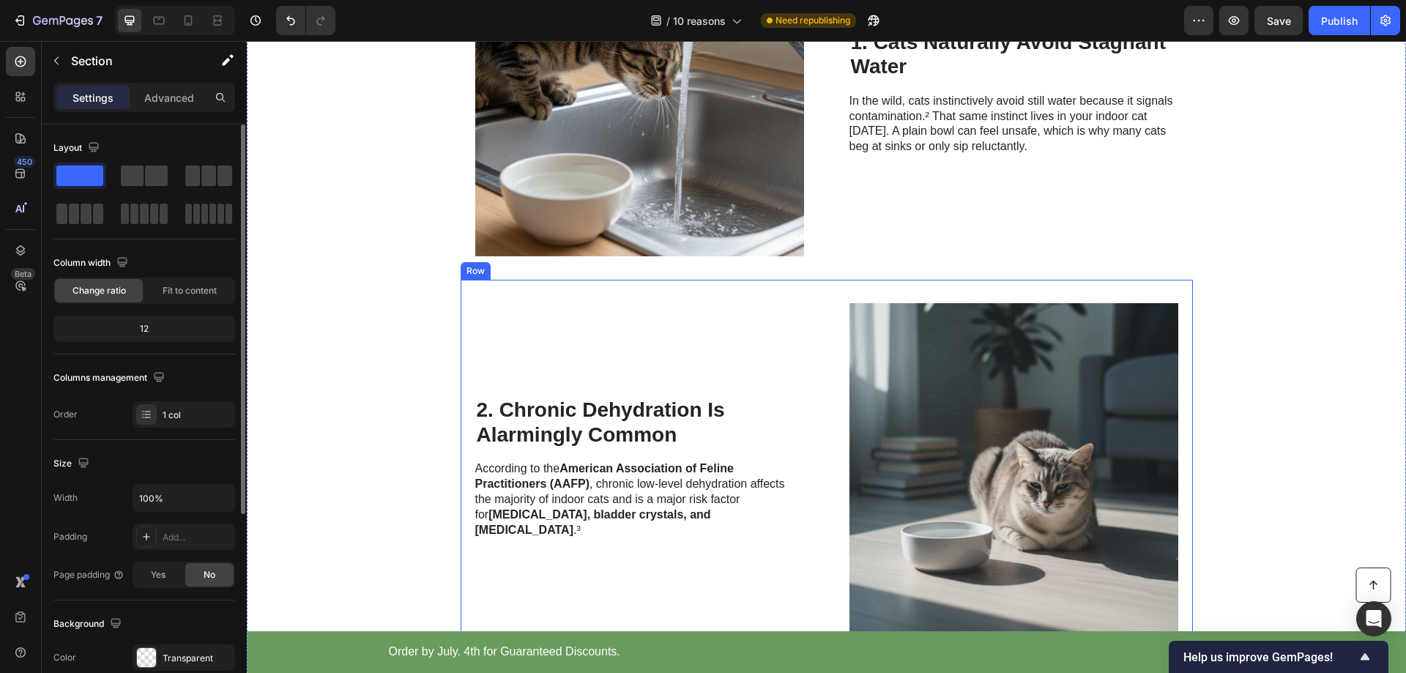
scroll to position [586, 0]
click at [1009, 395] on img at bounding box center [1014, 466] width 329 height 329
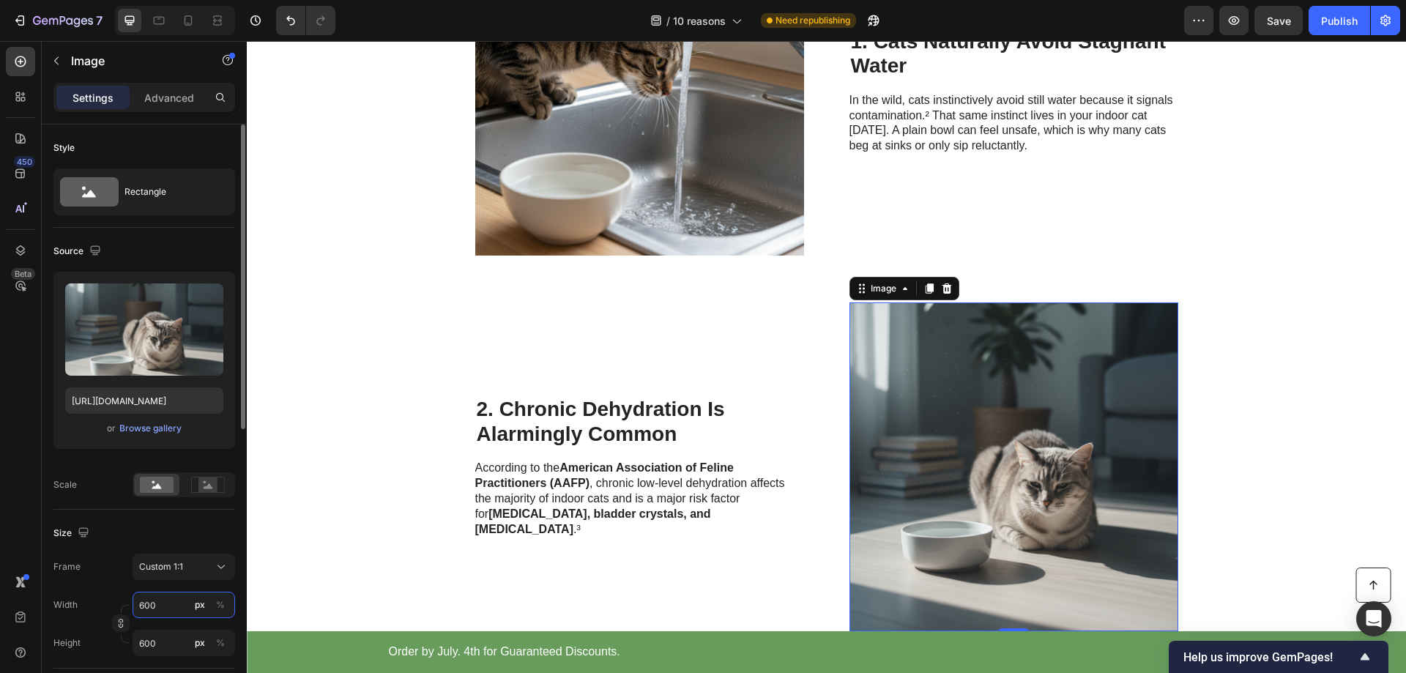
click at [164, 598] on input "600" at bounding box center [184, 605] width 103 height 26
type input "7"
type input "70"
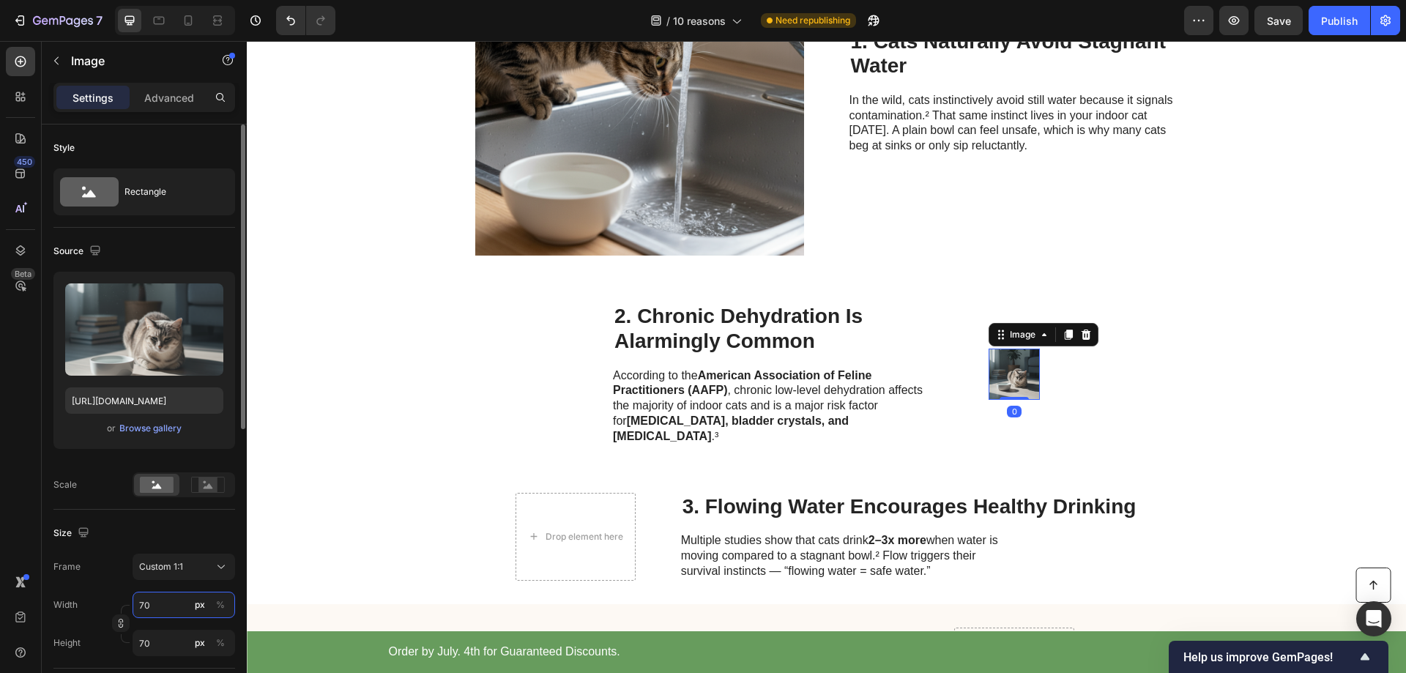
type input "700"
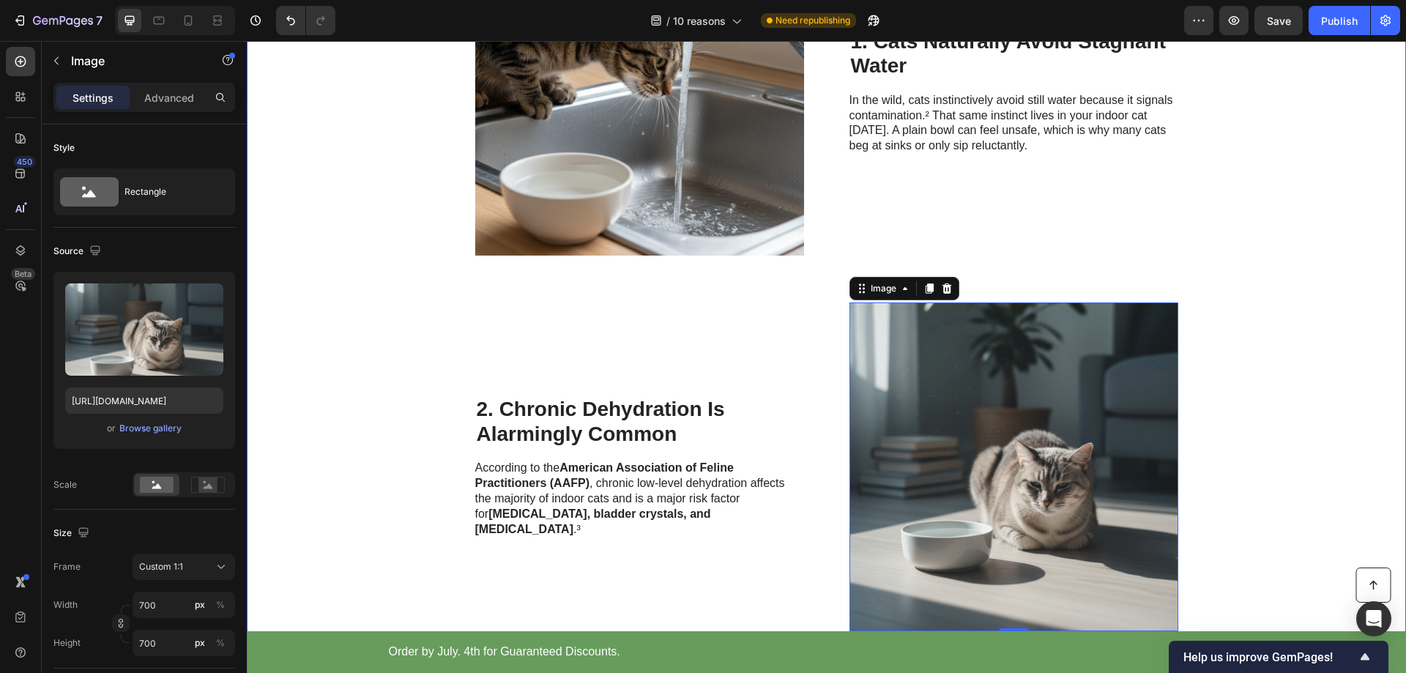
click at [326, 364] on div "Cat Wellness Insider Heading Row 10 Reasons Veterinarians Say Flowing Water Fou…" at bounding box center [826, 224] width 1159 height 1479
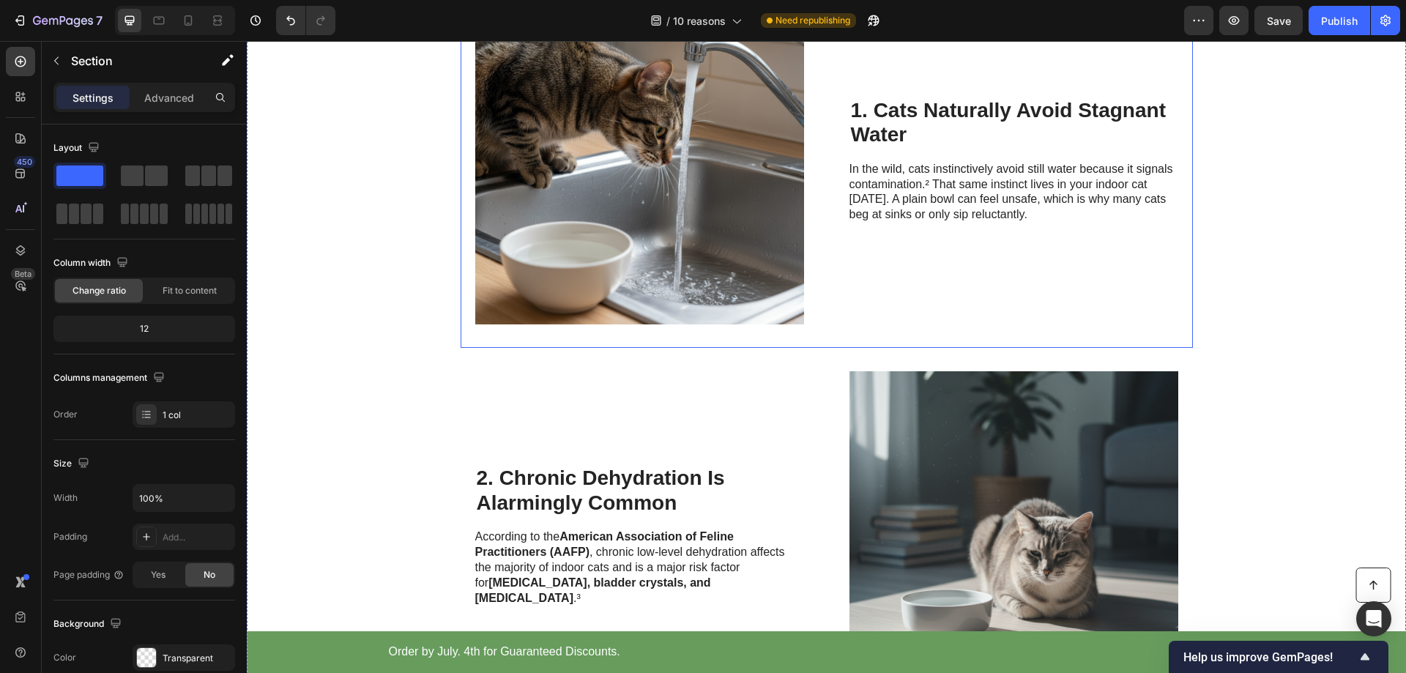
scroll to position [293, 0]
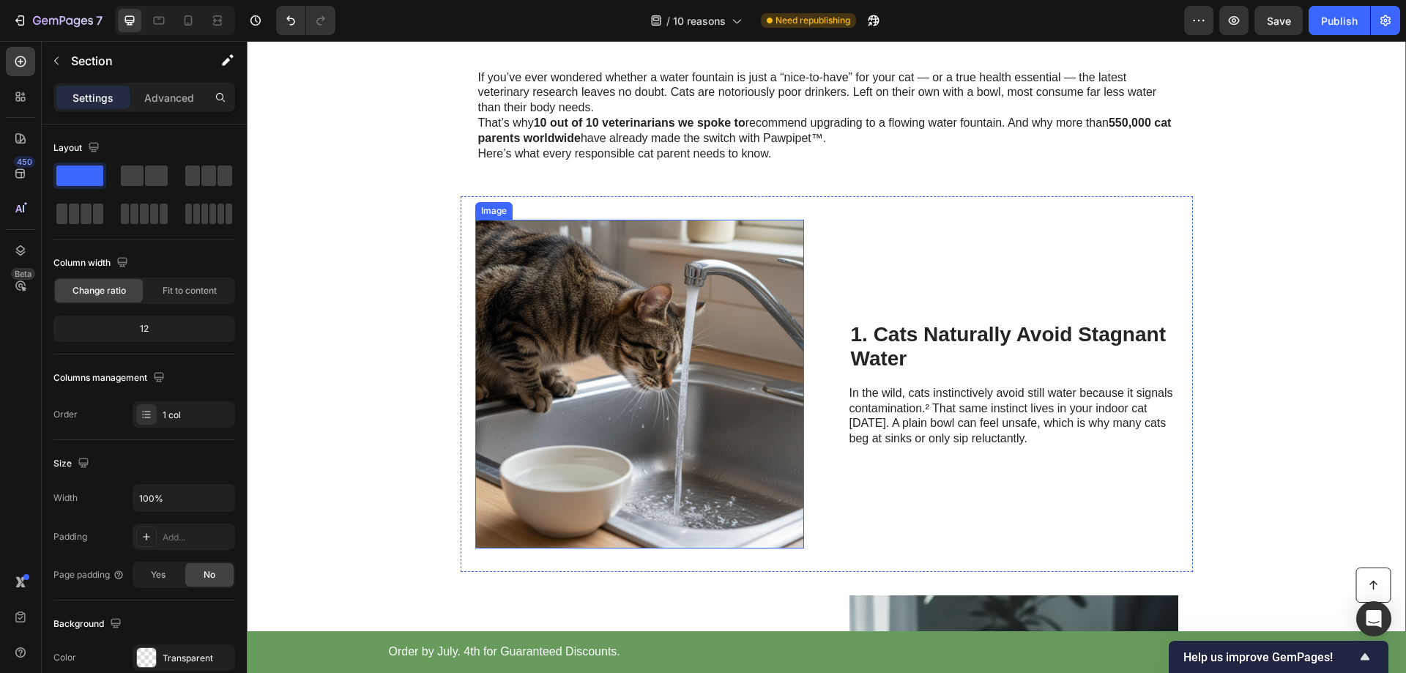
click at [740, 359] on img at bounding box center [639, 384] width 329 height 329
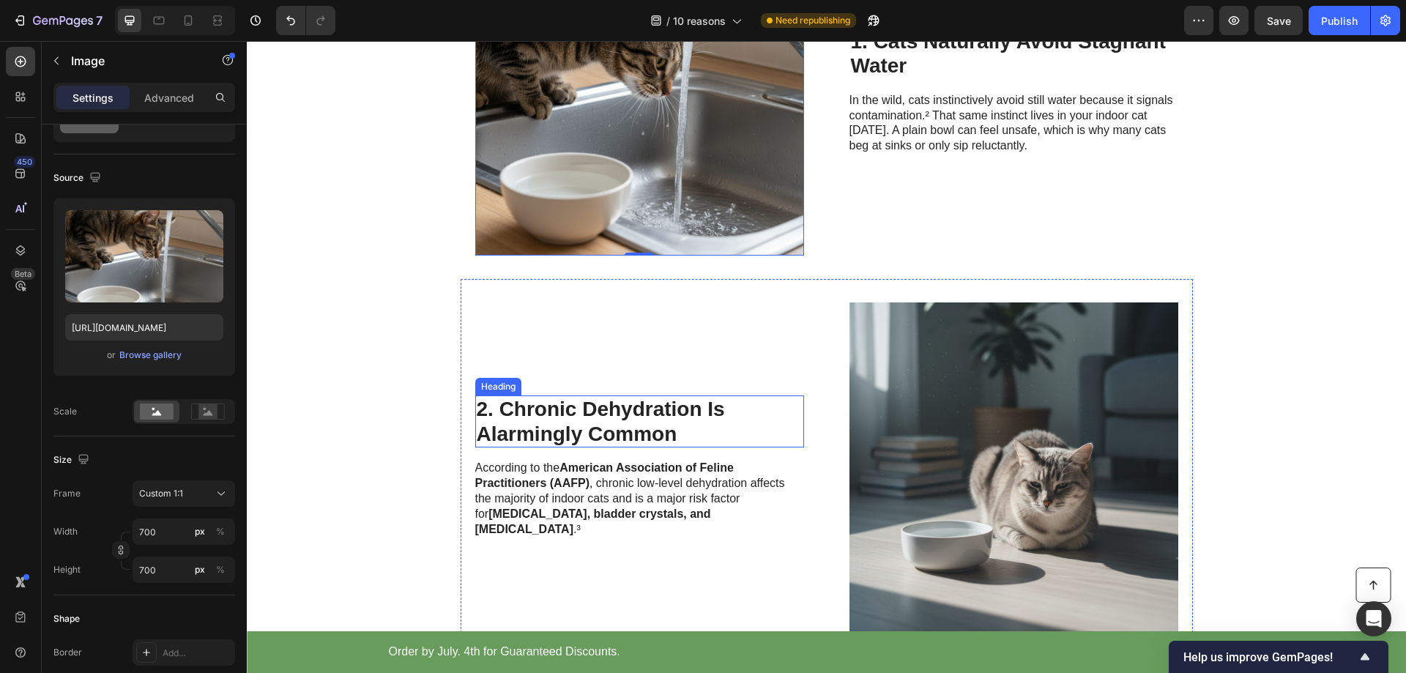
scroll to position [366, 0]
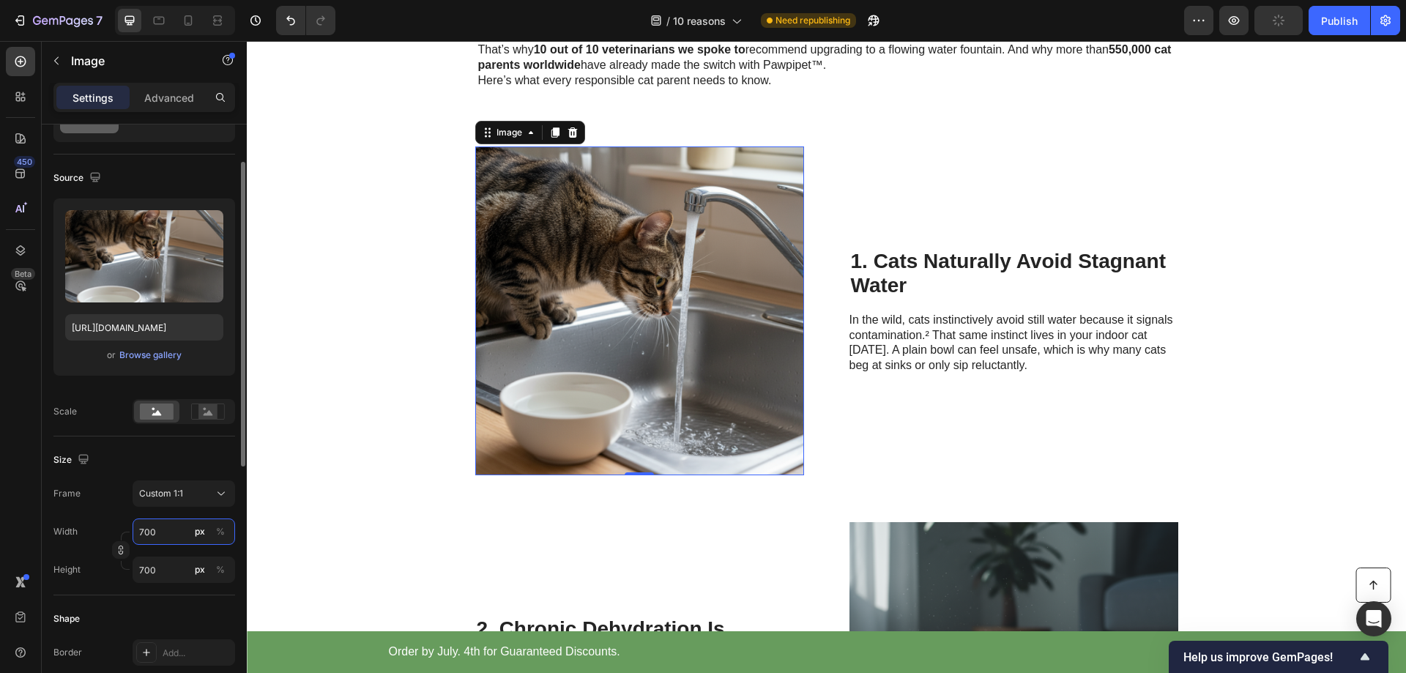
click at [152, 535] on input "700" at bounding box center [184, 532] width 103 height 26
type input "8"
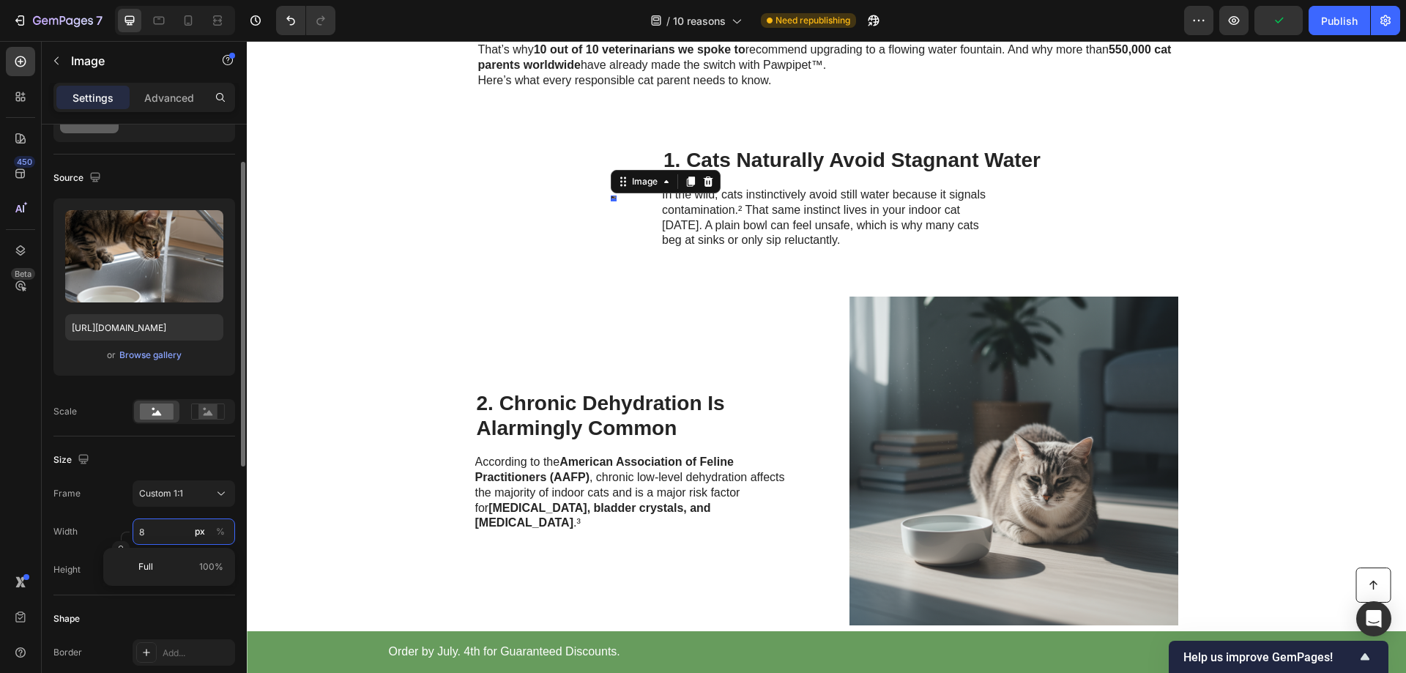
type input "80"
type input "800"
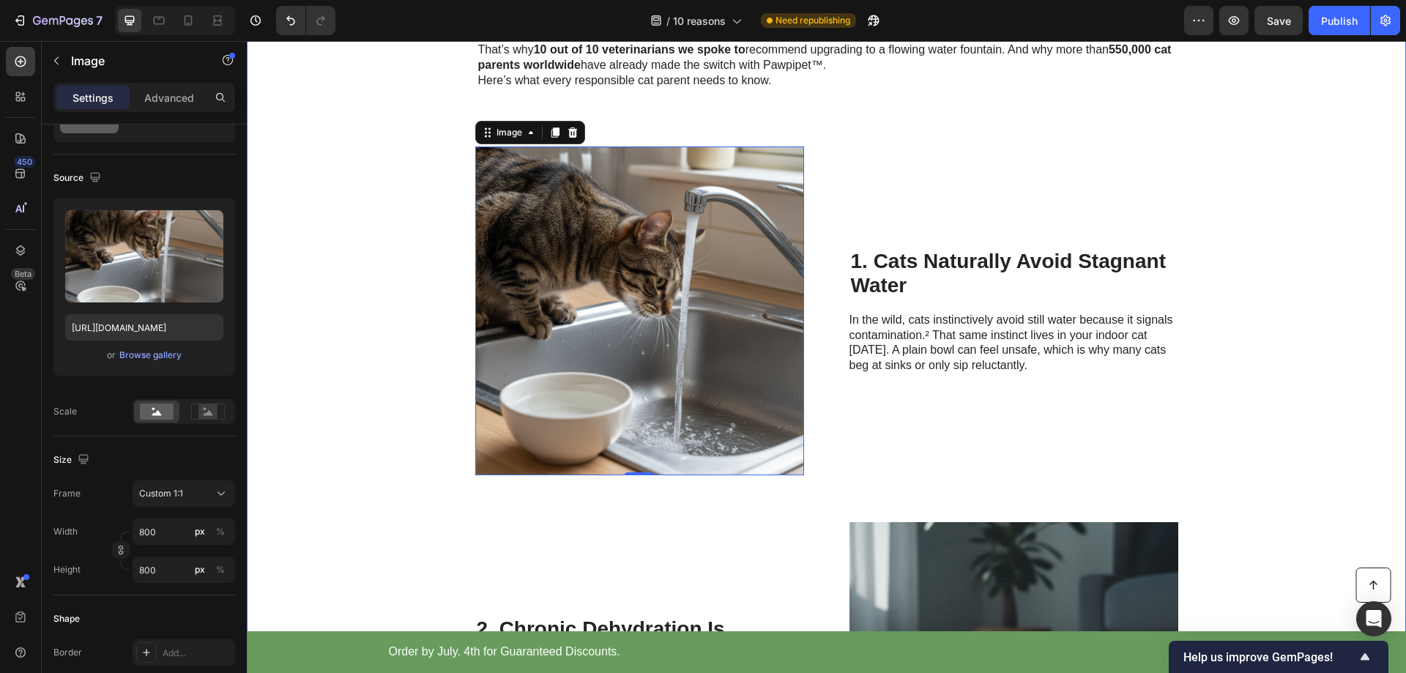
click at [325, 455] on div "Cat Wellness Insider Heading Row 10 Reasons Veterinarians Say Flowing Water Fou…" at bounding box center [826, 444] width 1159 height 1479
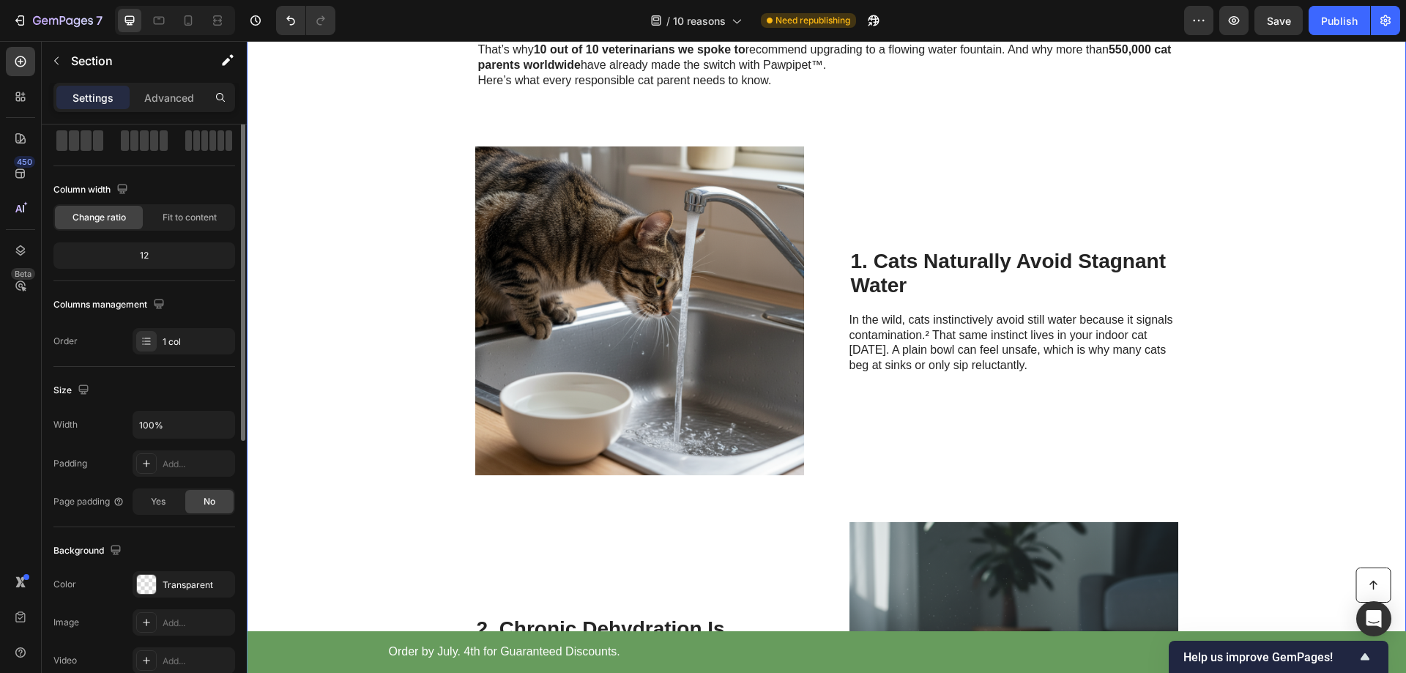
scroll to position [0, 0]
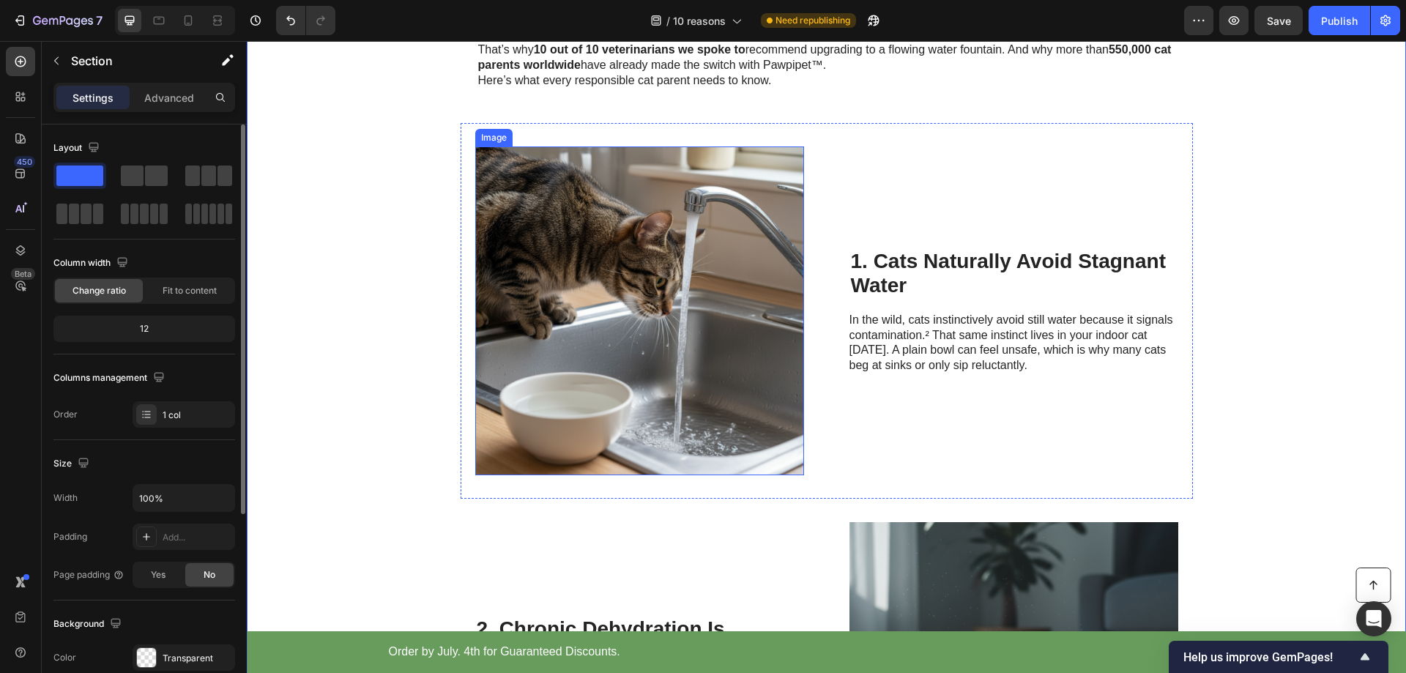
click at [675, 366] on img at bounding box center [639, 310] width 329 height 329
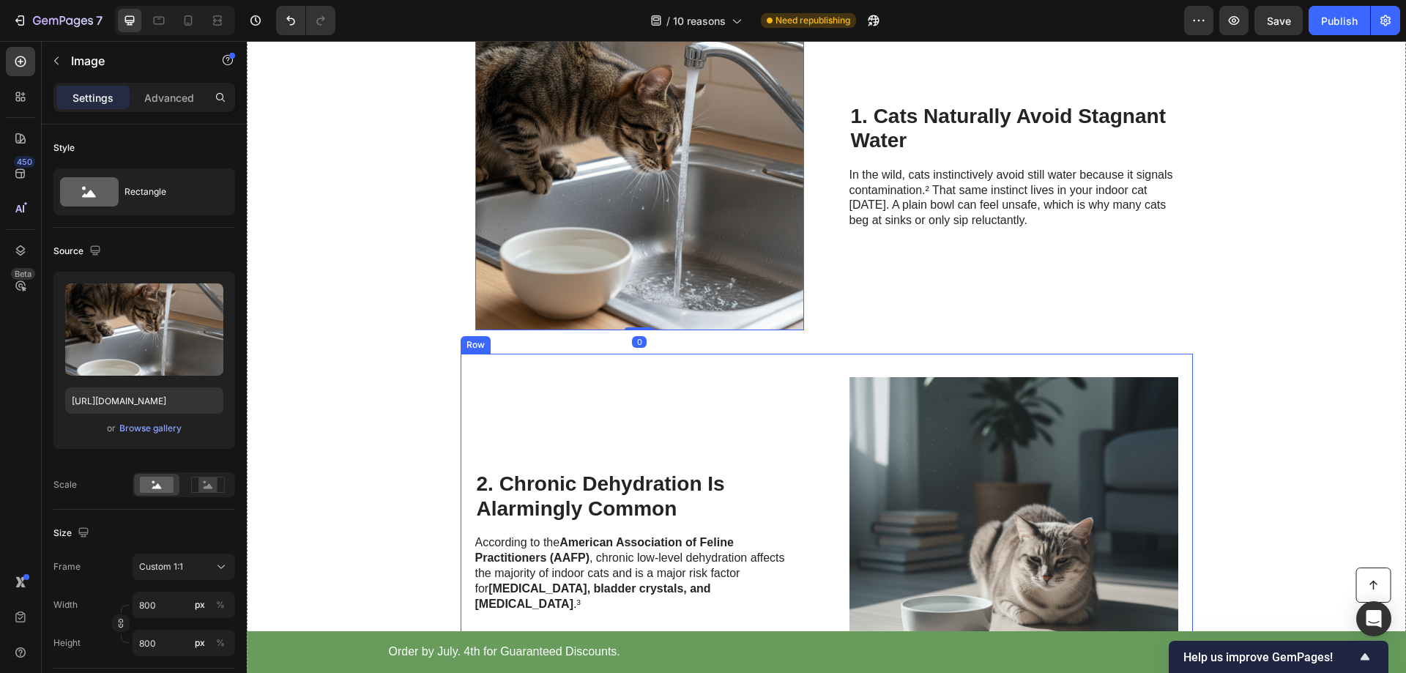
scroll to position [513, 0]
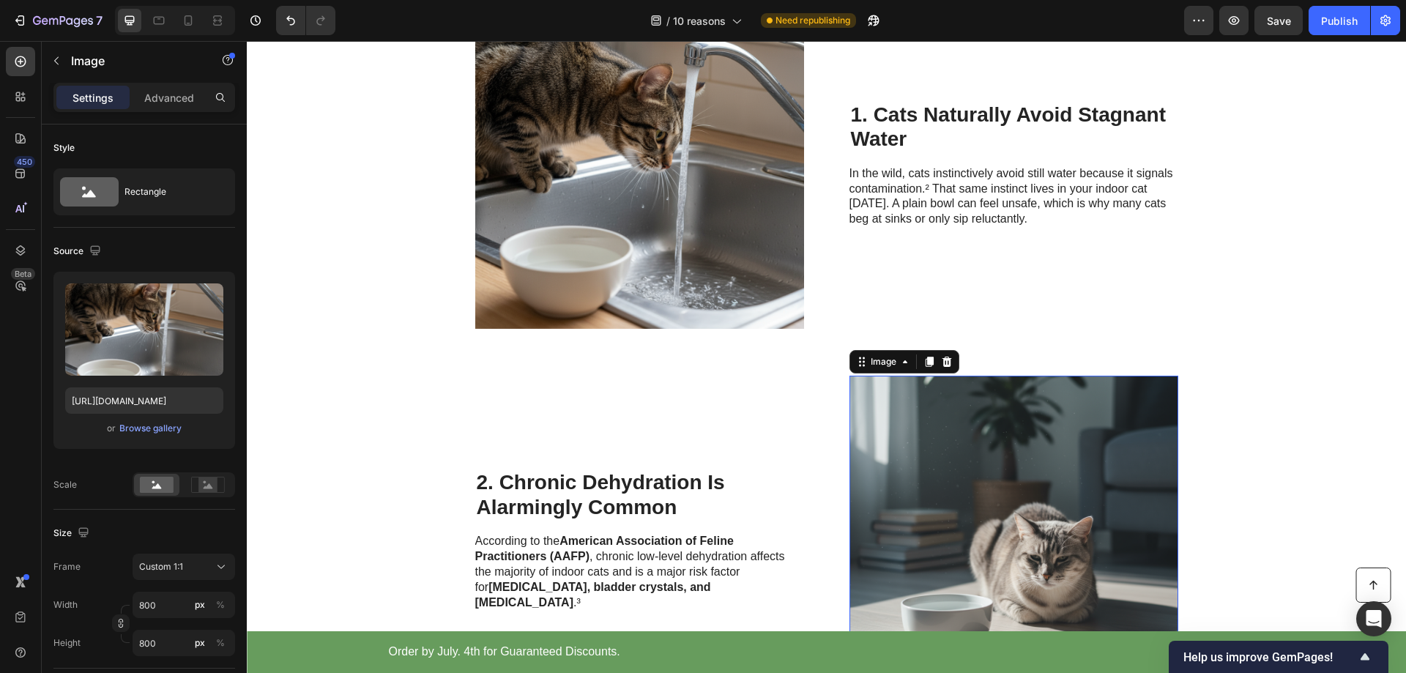
click at [934, 482] on img at bounding box center [1014, 540] width 329 height 329
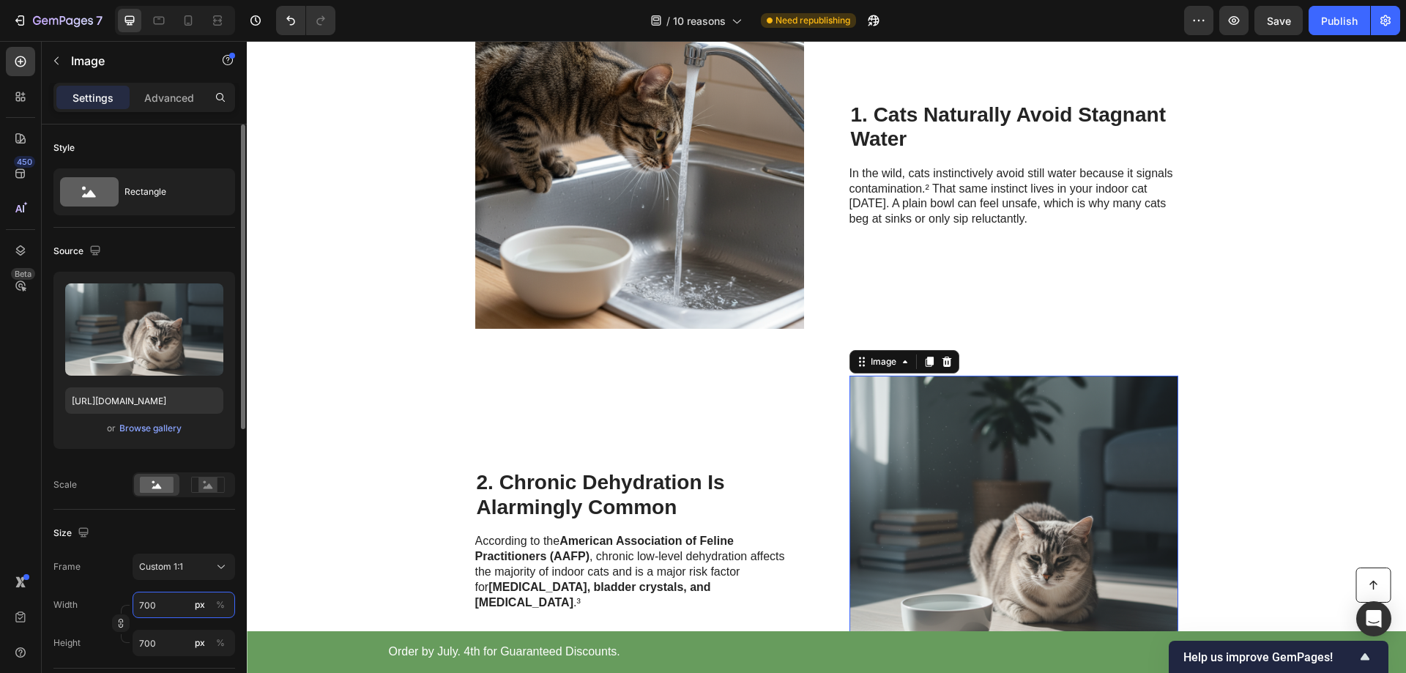
click at [168, 600] on input "700" at bounding box center [184, 605] width 103 height 26
type input "8"
type input "80"
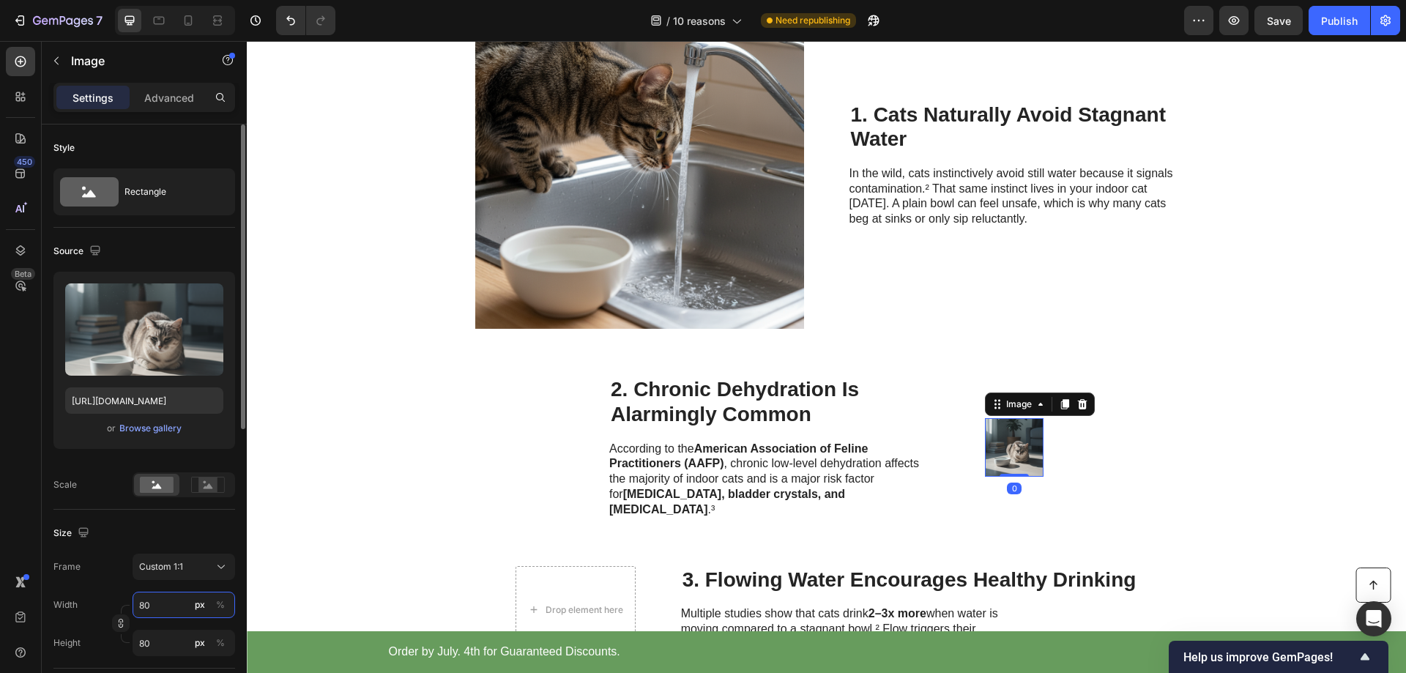
type input "800"
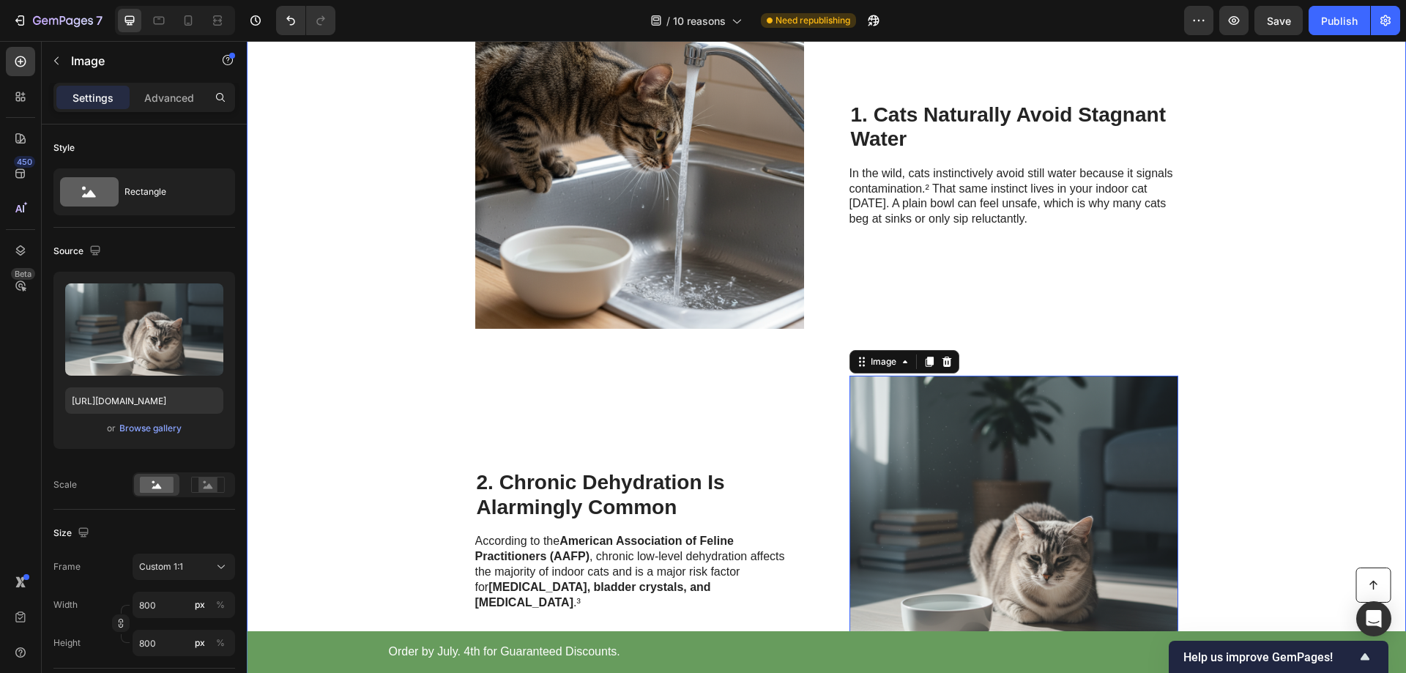
click at [364, 418] on div "Cat Wellness Insider Heading Row 10 Reasons Veterinarians Say Flowing Water Fou…" at bounding box center [826, 297] width 1159 height 1479
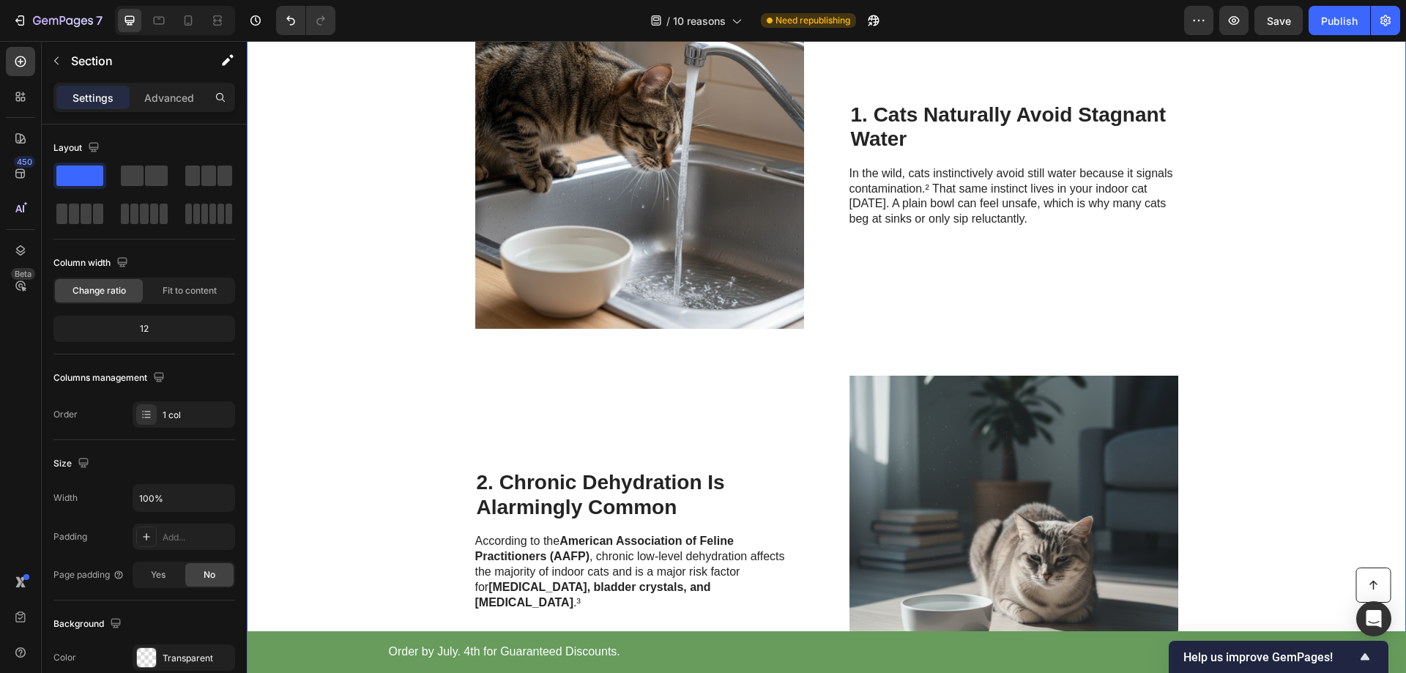
click at [1267, 285] on div "Cat Wellness Insider Heading Row 10 Reasons Veterinarians Say Flowing Water Fou…" at bounding box center [826, 297] width 1159 height 1479
click at [624, 235] on img at bounding box center [639, 164] width 329 height 329
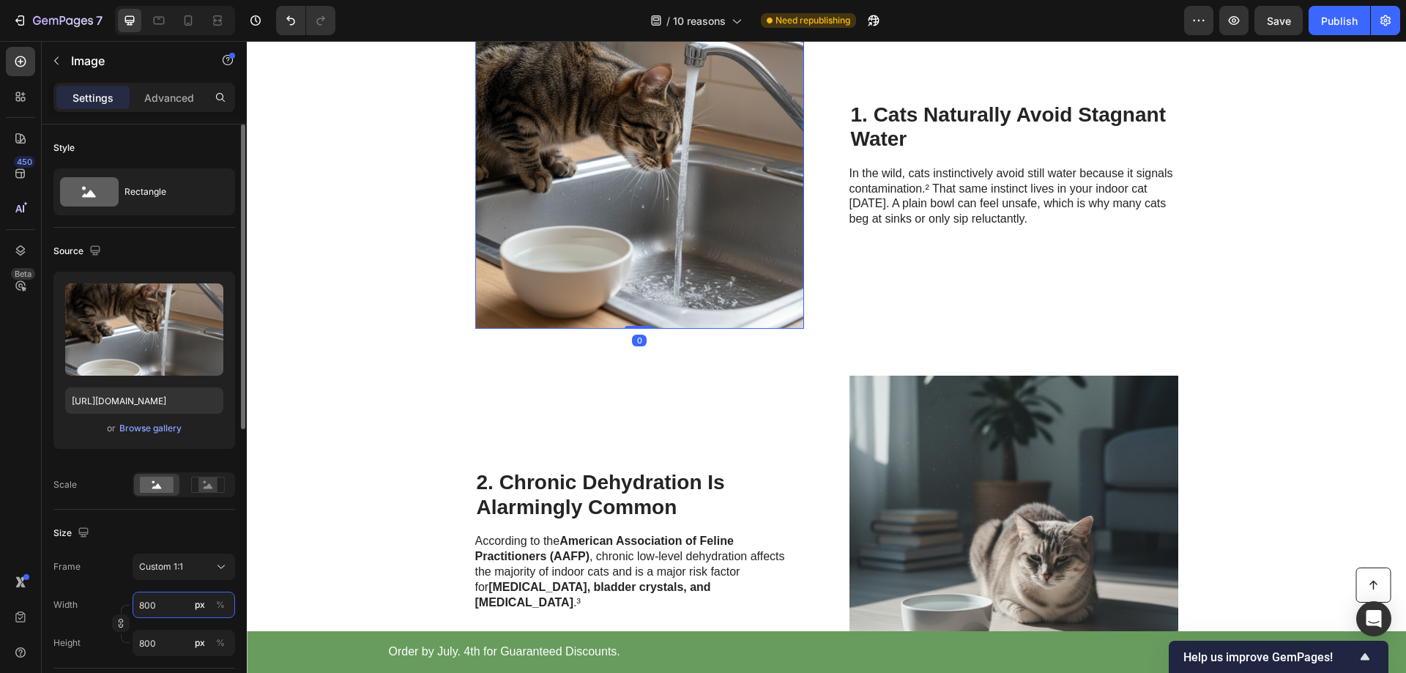
click at [160, 611] on input "800" at bounding box center [184, 605] width 103 height 26
type input "1"
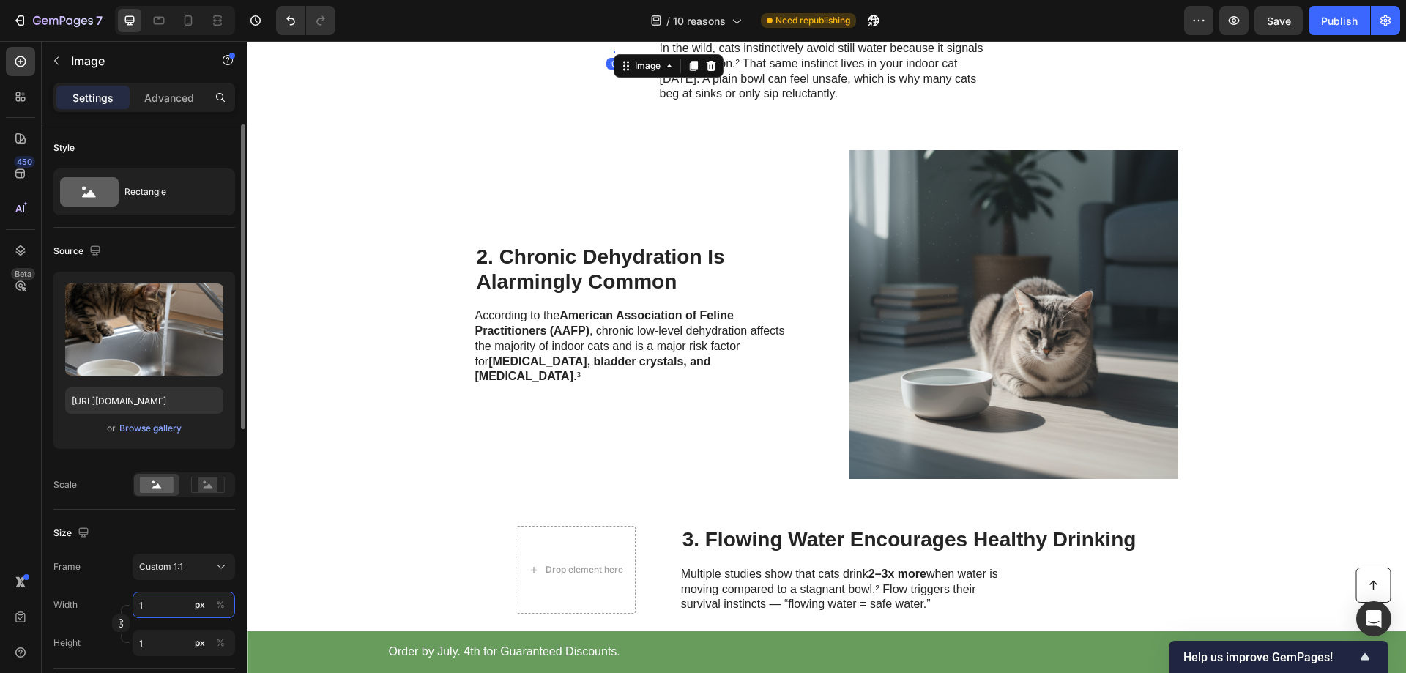
type input "10"
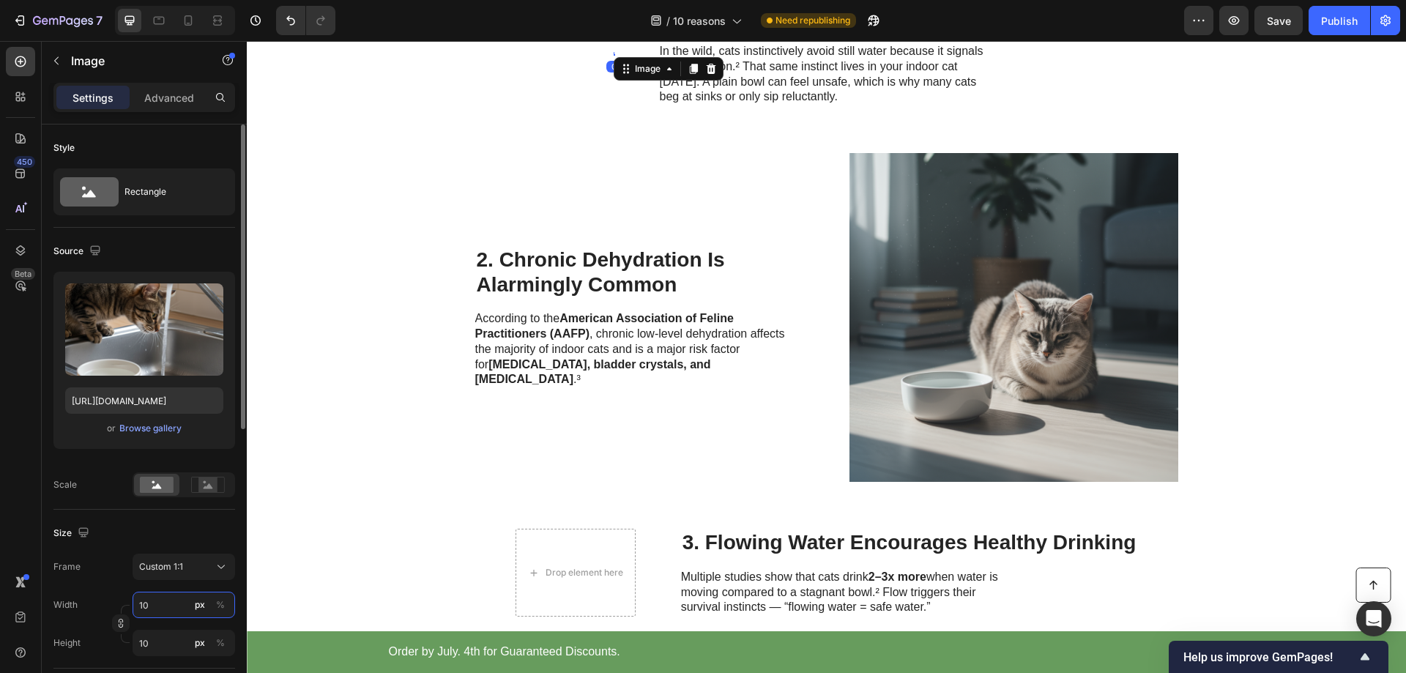
type input "100"
type input "1000"
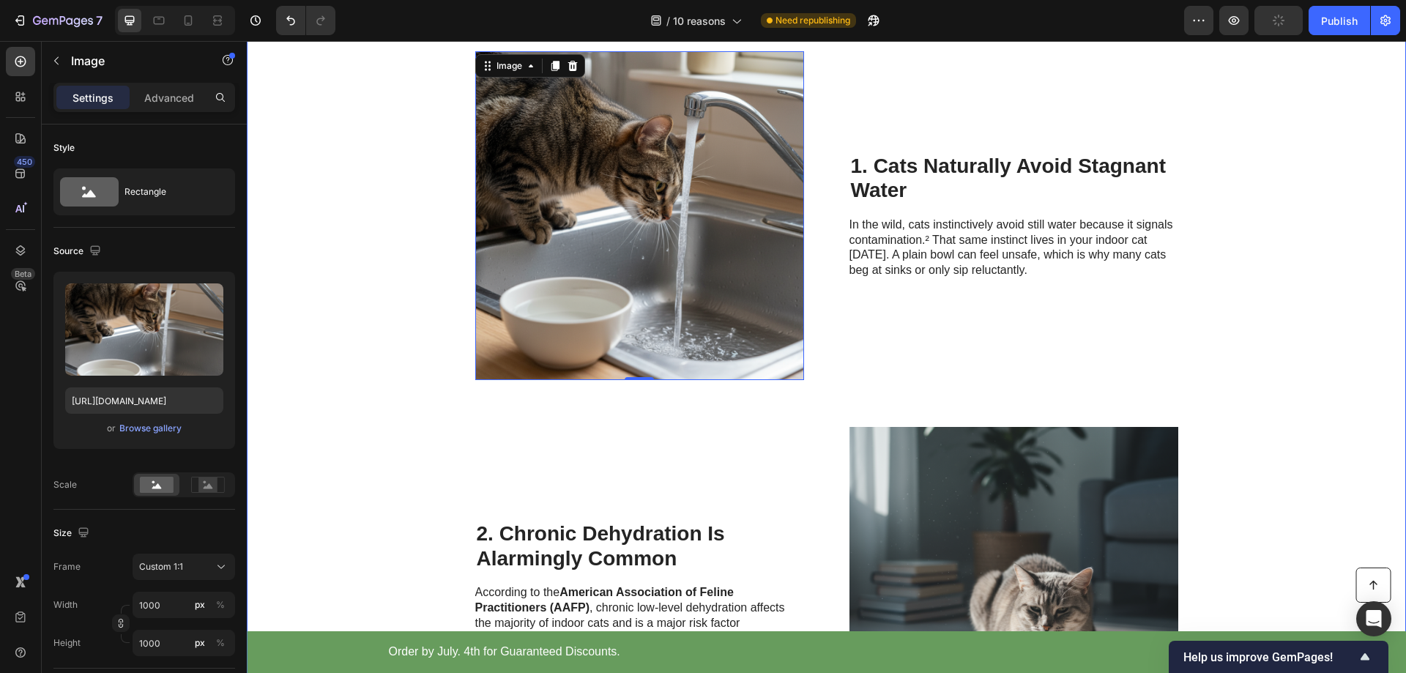
click at [428, 337] on div "Cat Wellness Insider Heading Row 10 Reasons Veterinarians Say Flowing Water Fou…" at bounding box center [826, 349] width 1159 height 1479
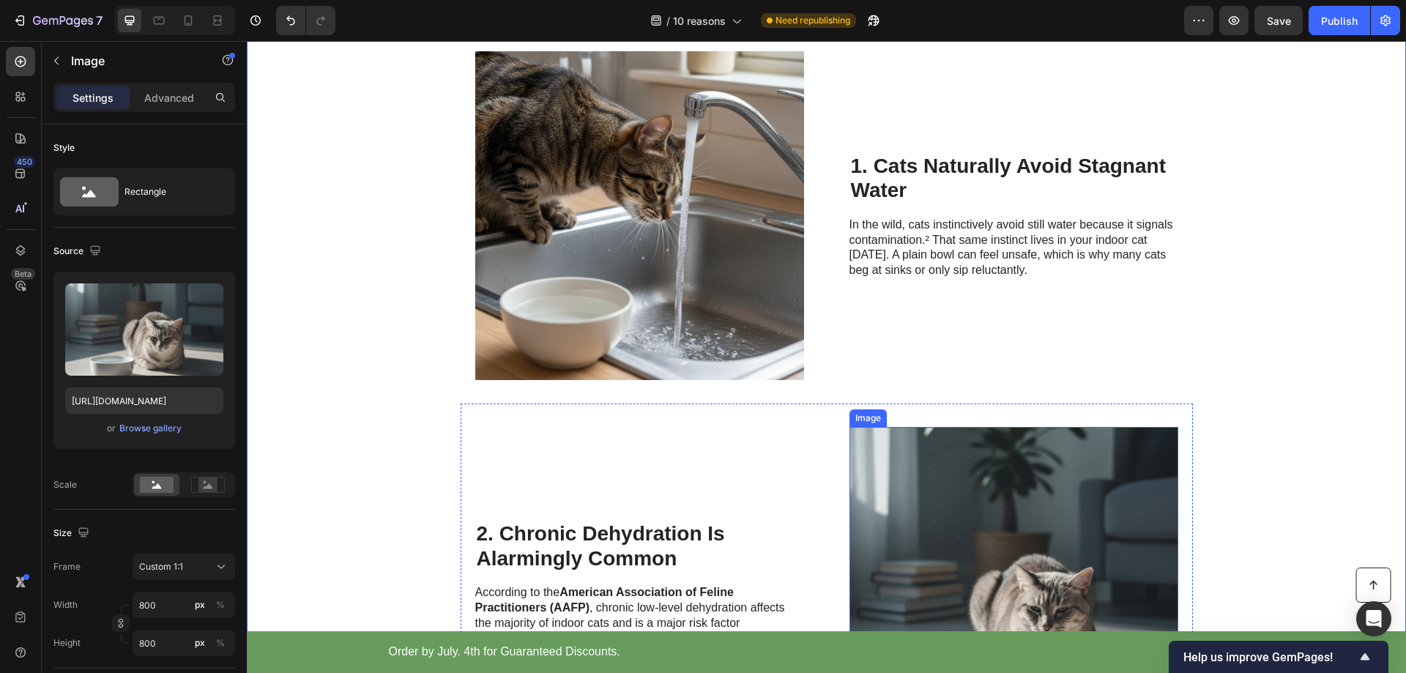
click at [967, 534] on img at bounding box center [1014, 591] width 329 height 329
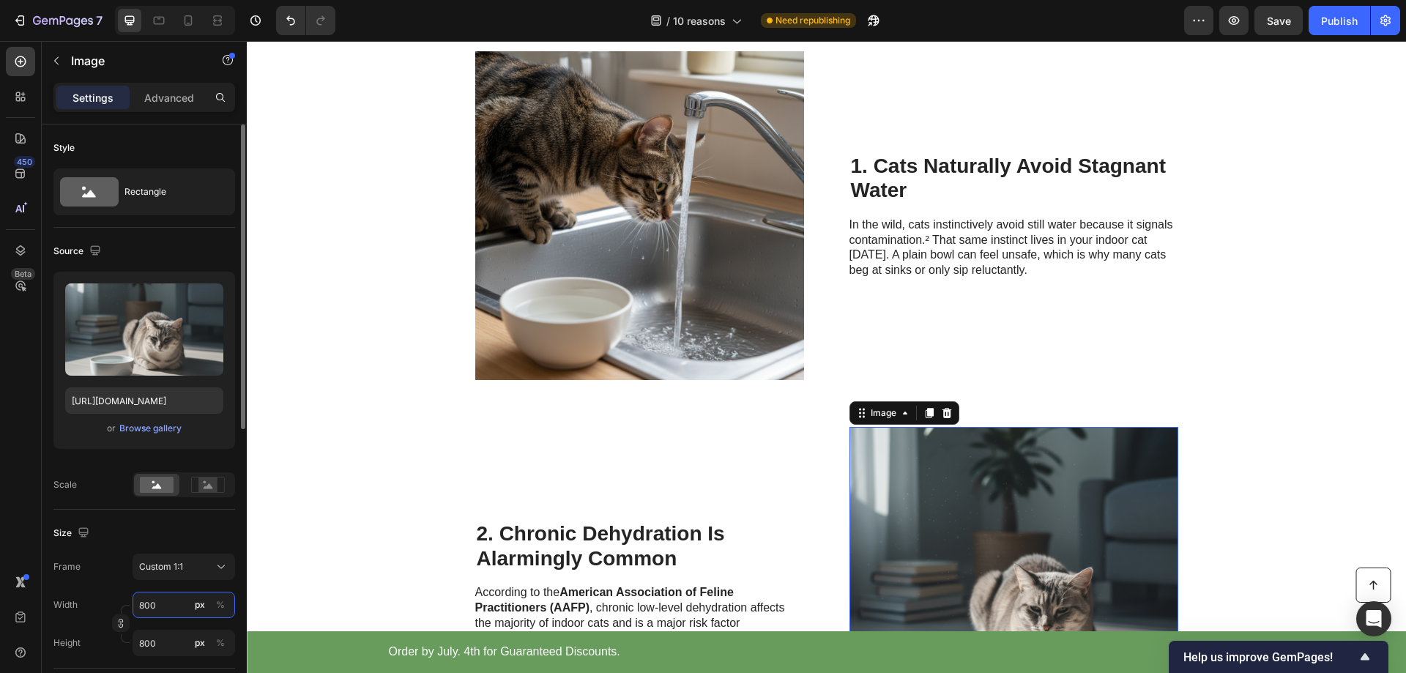
click at [168, 610] on input "800" at bounding box center [184, 605] width 103 height 26
type input "1"
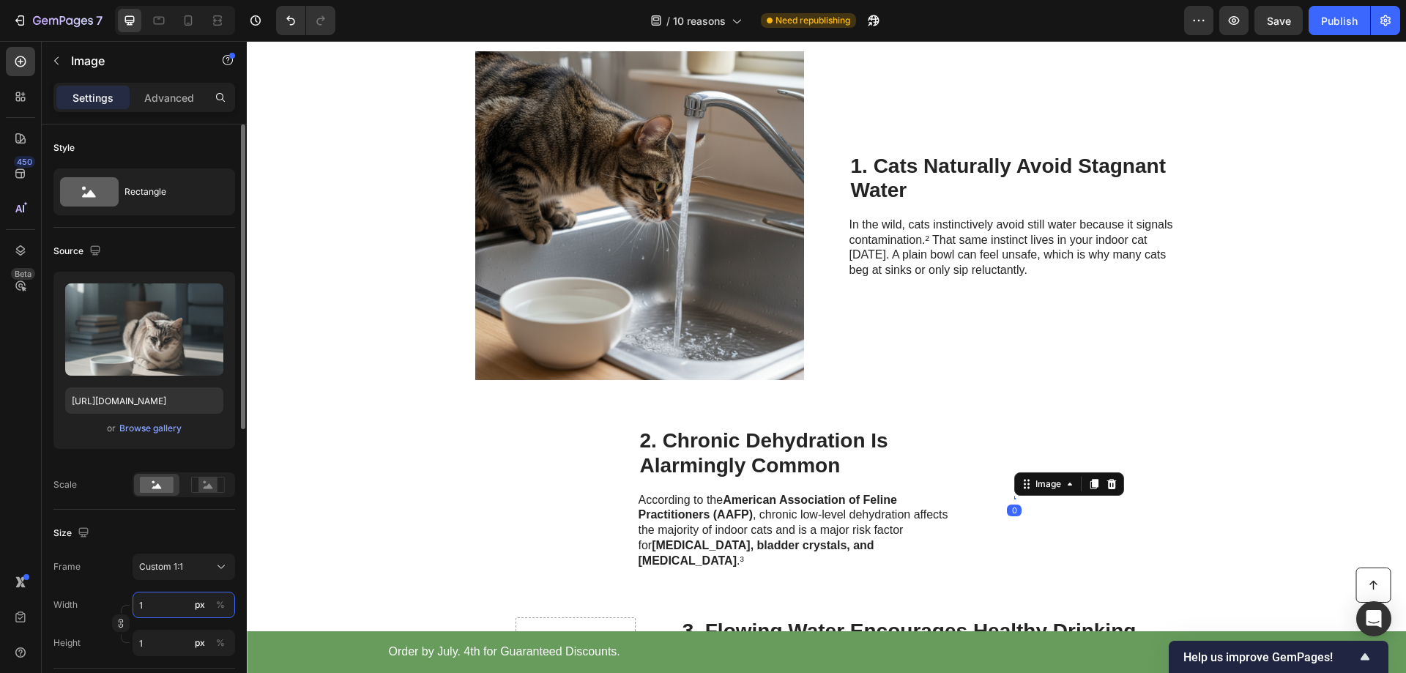
type input "10"
type input "100"
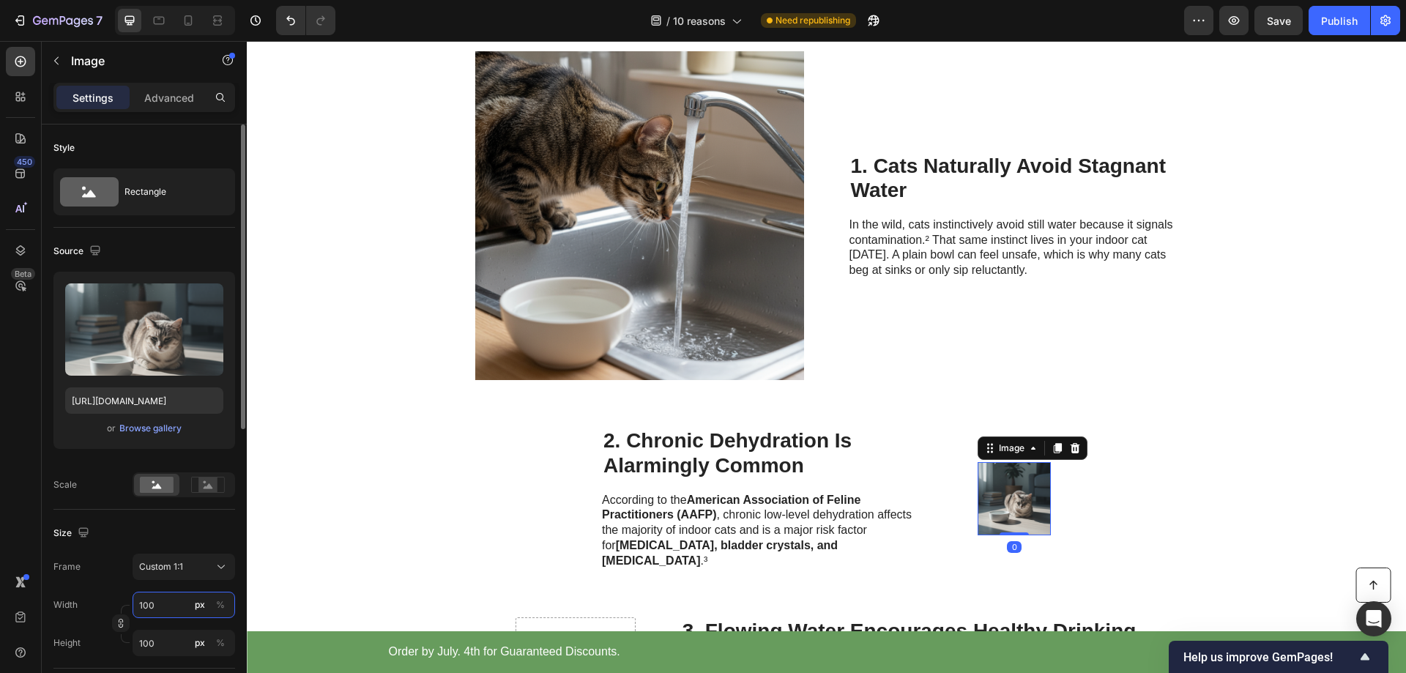
type input "1000"
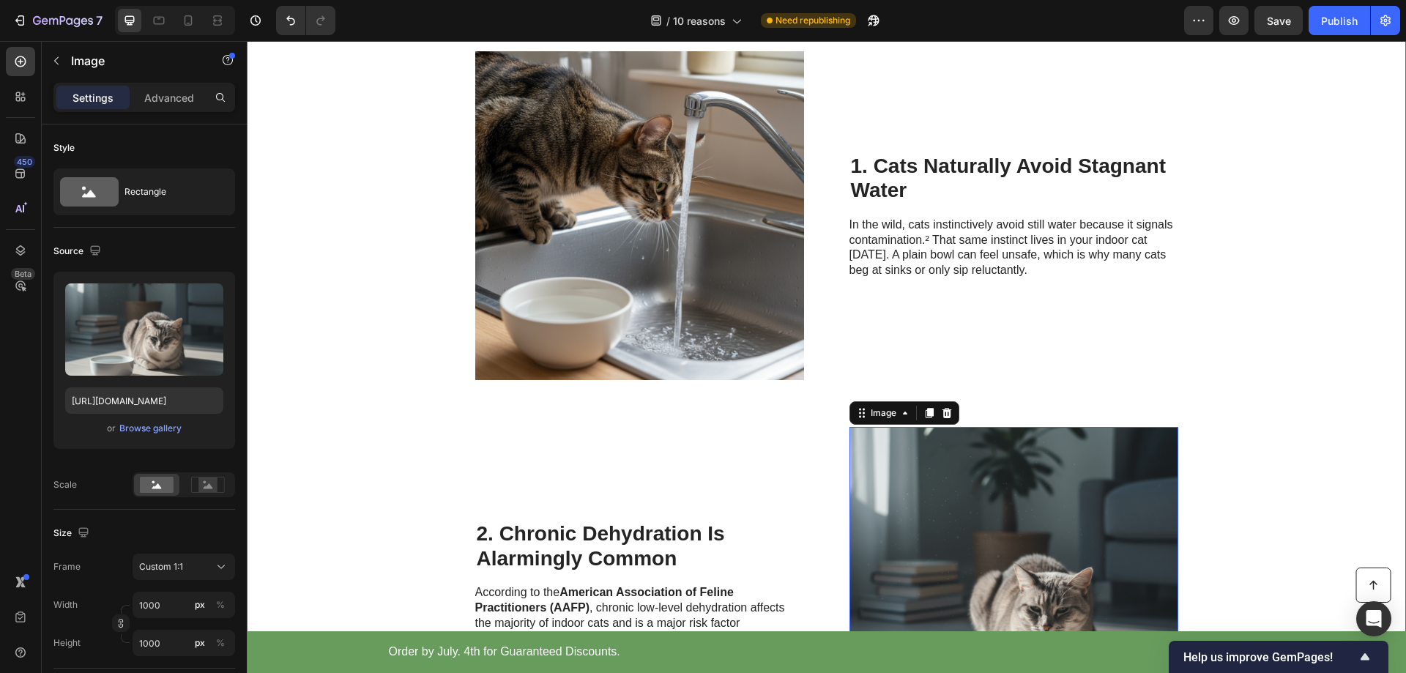
click at [1268, 338] on div "Cat Wellness Insider Heading Row 10 Reasons Veterinarians Say Flowing Water Fou…" at bounding box center [826, 349] width 1159 height 1479
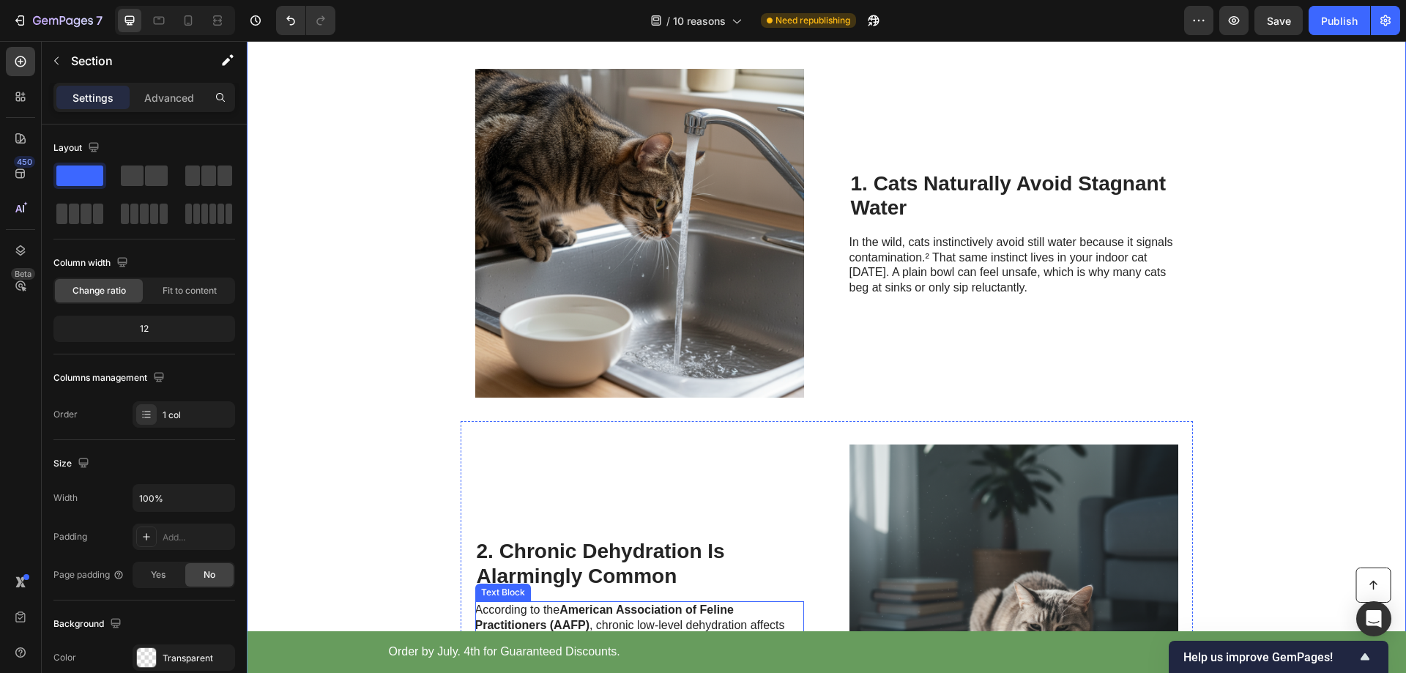
scroll to position [439, 0]
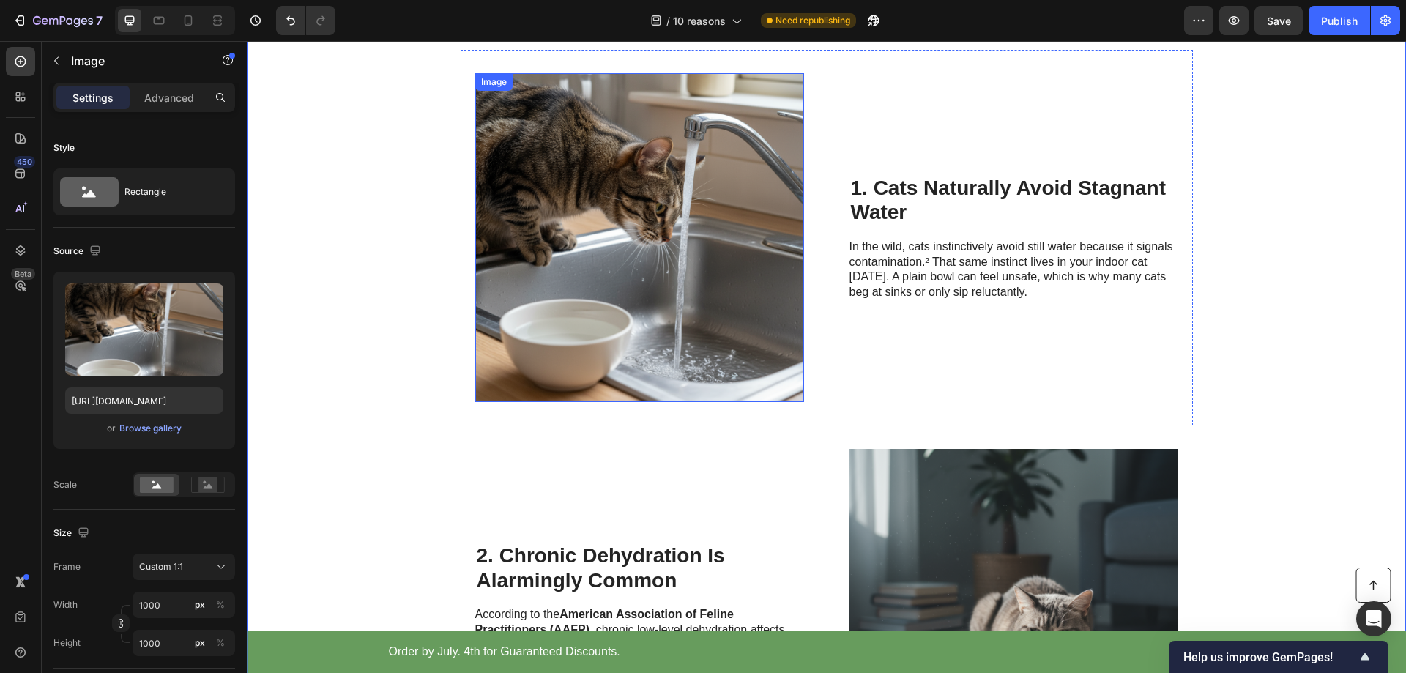
click at [646, 220] on img at bounding box center [639, 237] width 329 height 329
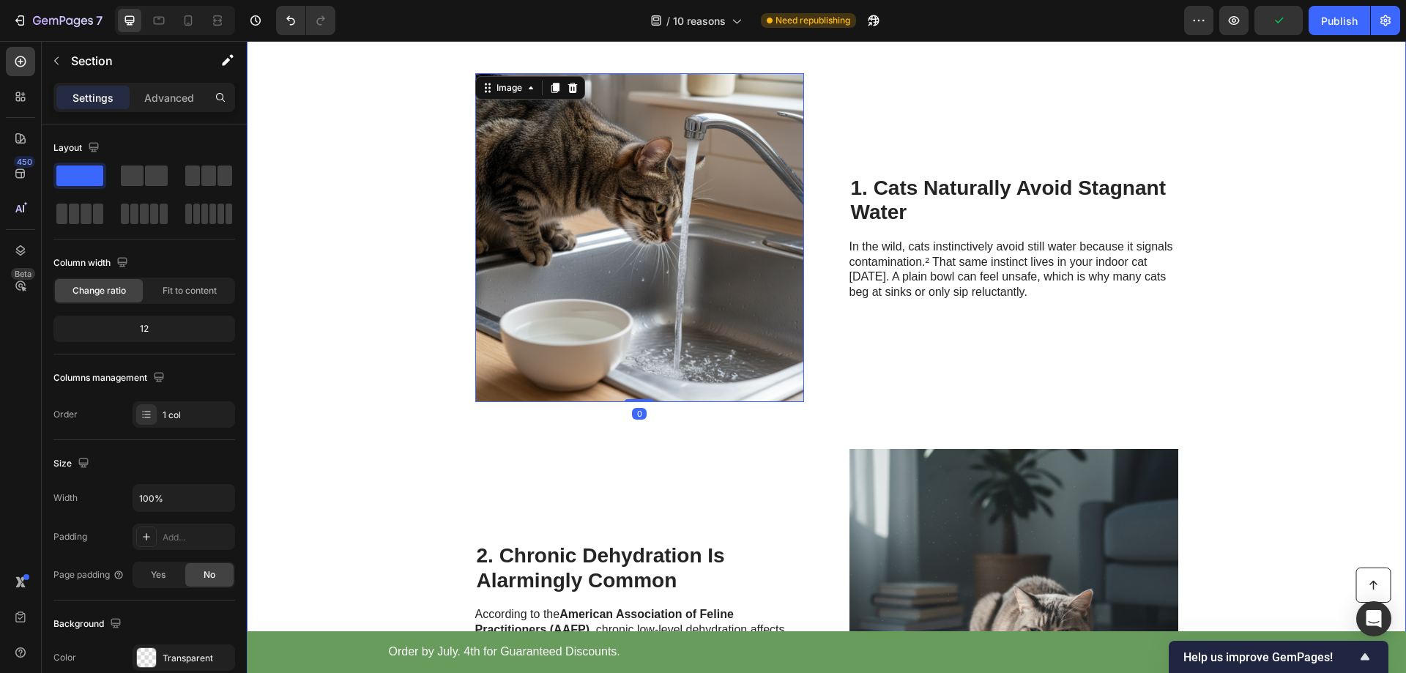
click at [1335, 372] on div "Cat Wellness Insider Heading Row 10 Reasons Veterinarians Say Flowing Water Fou…" at bounding box center [826, 371] width 1159 height 1479
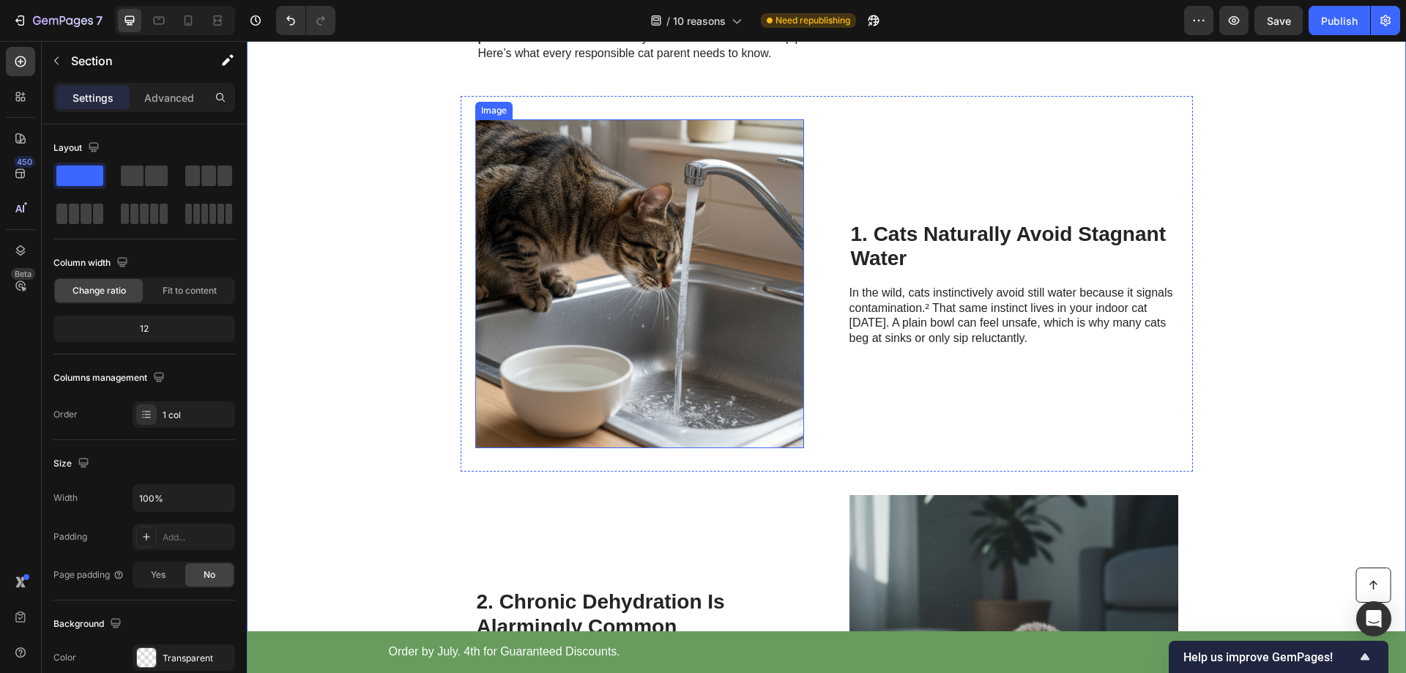
scroll to position [366, 0]
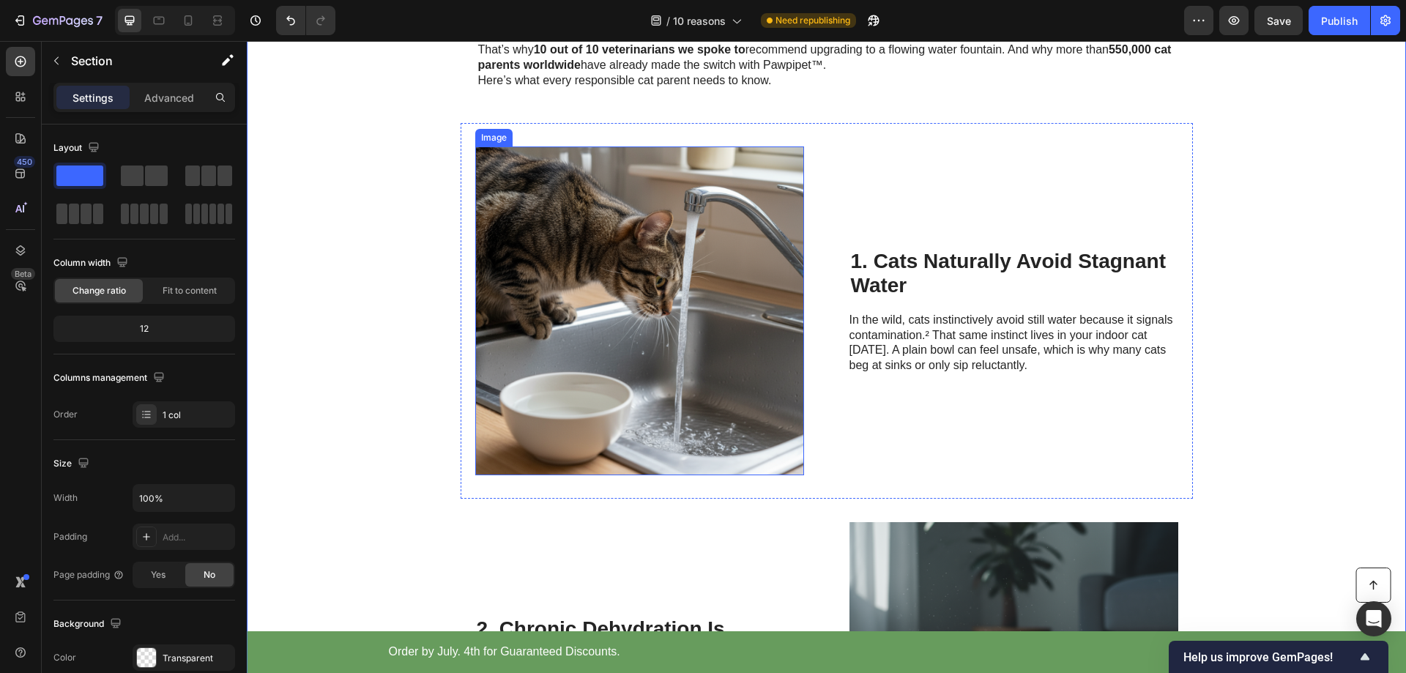
click at [691, 343] on img at bounding box center [639, 310] width 329 height 329
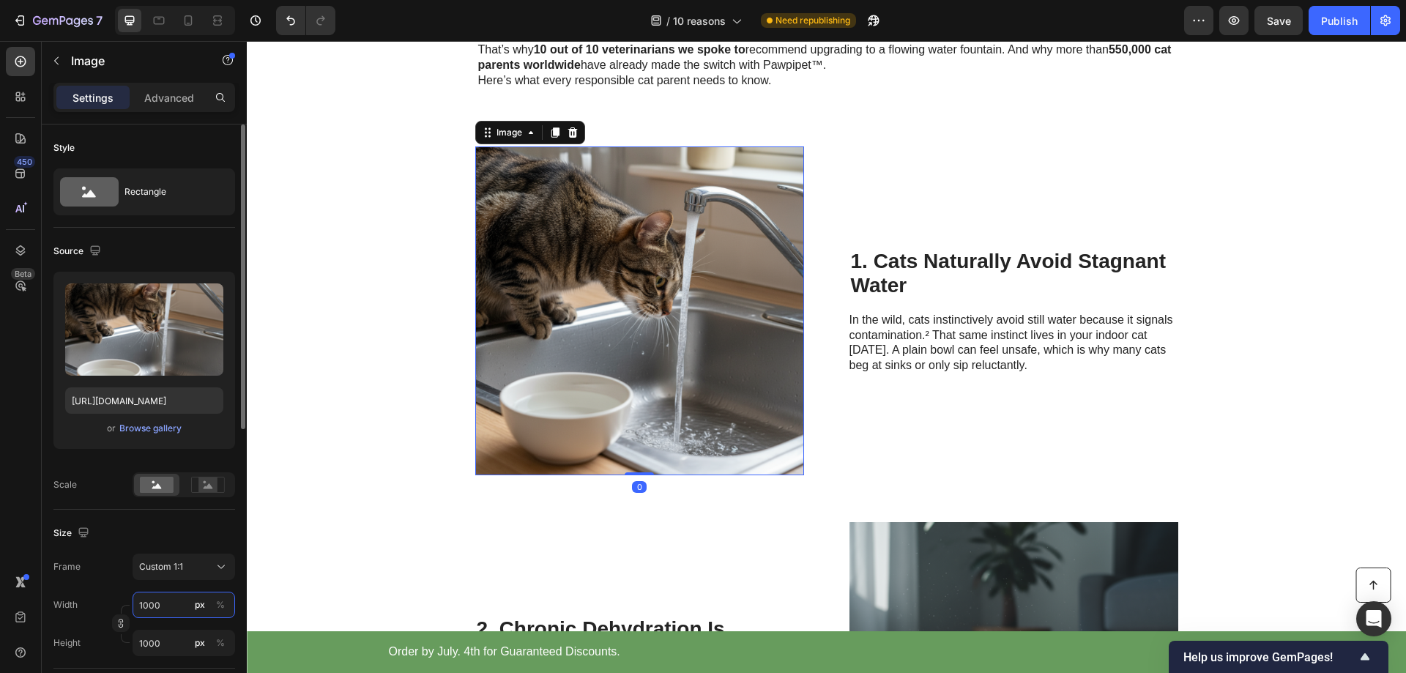
click at [171, 609] on input "1000" at bounding box center [184, 605] width 103 height 26
type input "2"
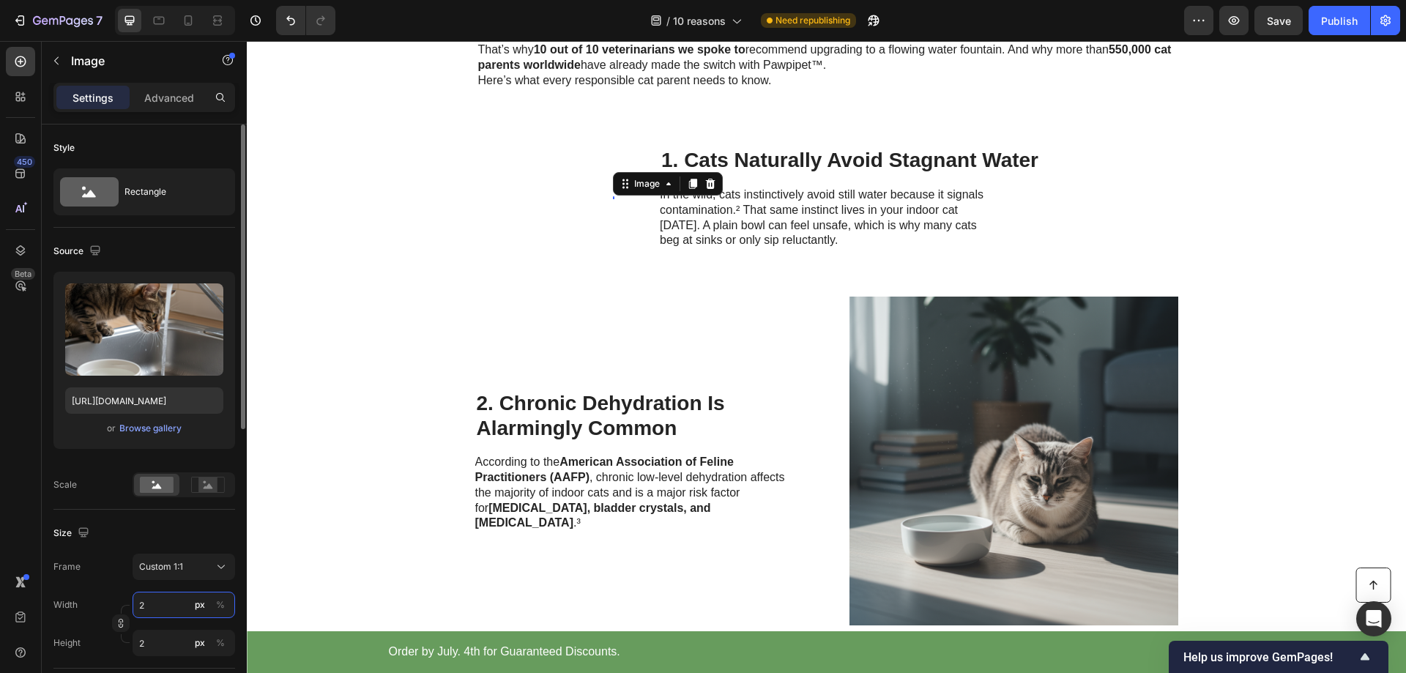
type input "20"
type input "200"
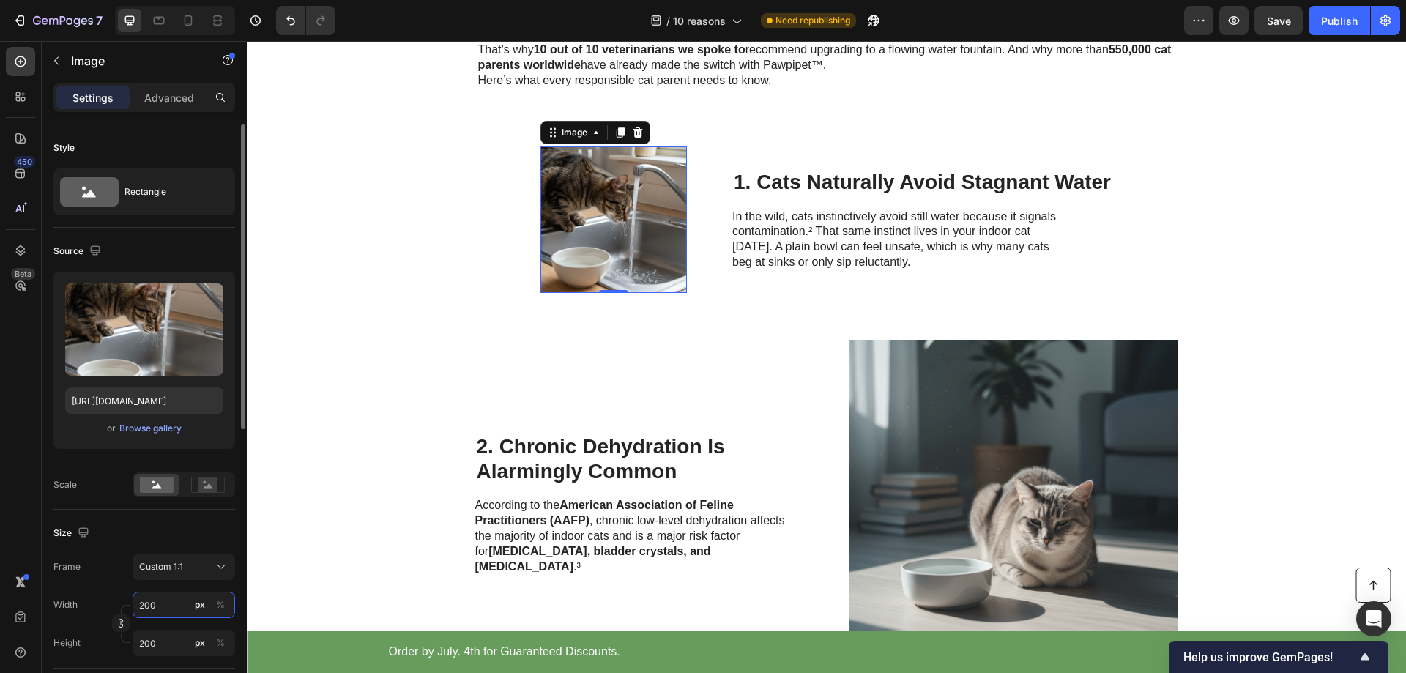
type input "2000"
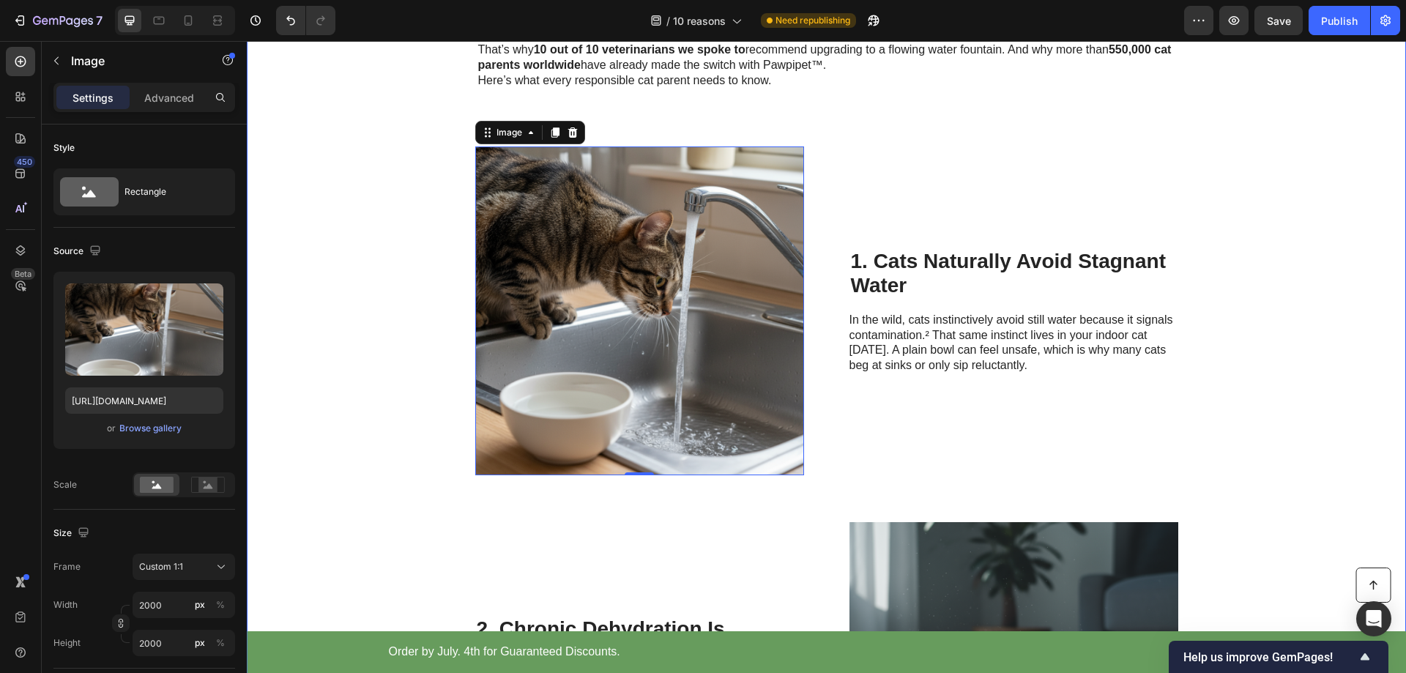
click at [1309, 378] on div "Cat Wellness Insider Heading Row 10 Reasons Veterinarians Say Flowing Water Fou…" at bounding box center [826, 444] width 1159 height 1479
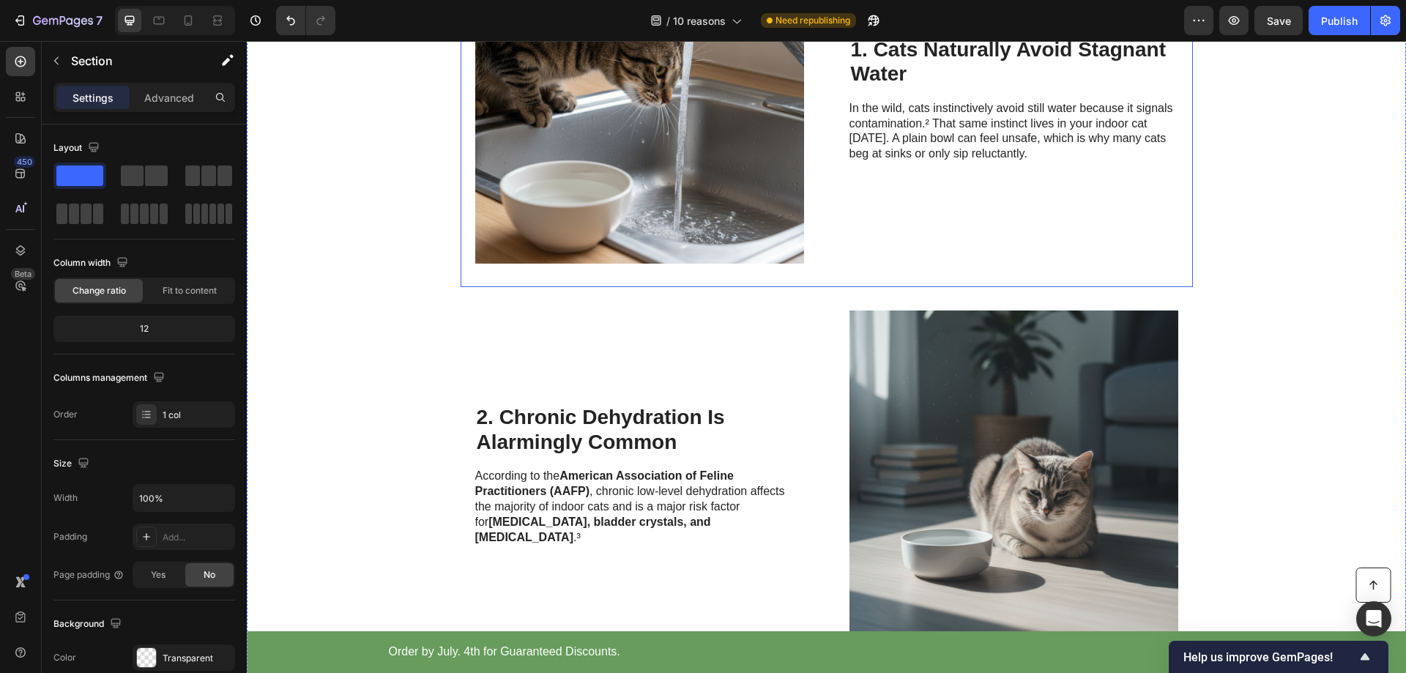
scroll to position [586, 0]
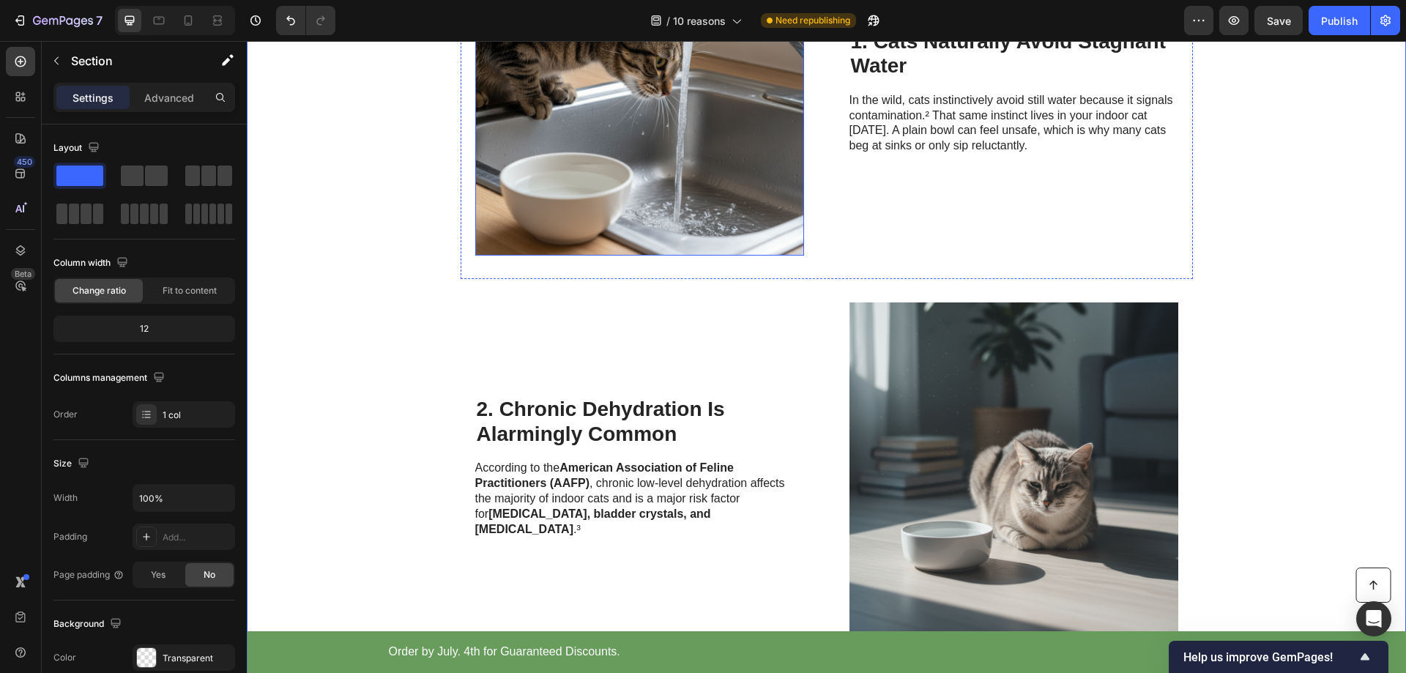
click at [602, 149] on img at bounding box center [639, 91] width 329 height 329
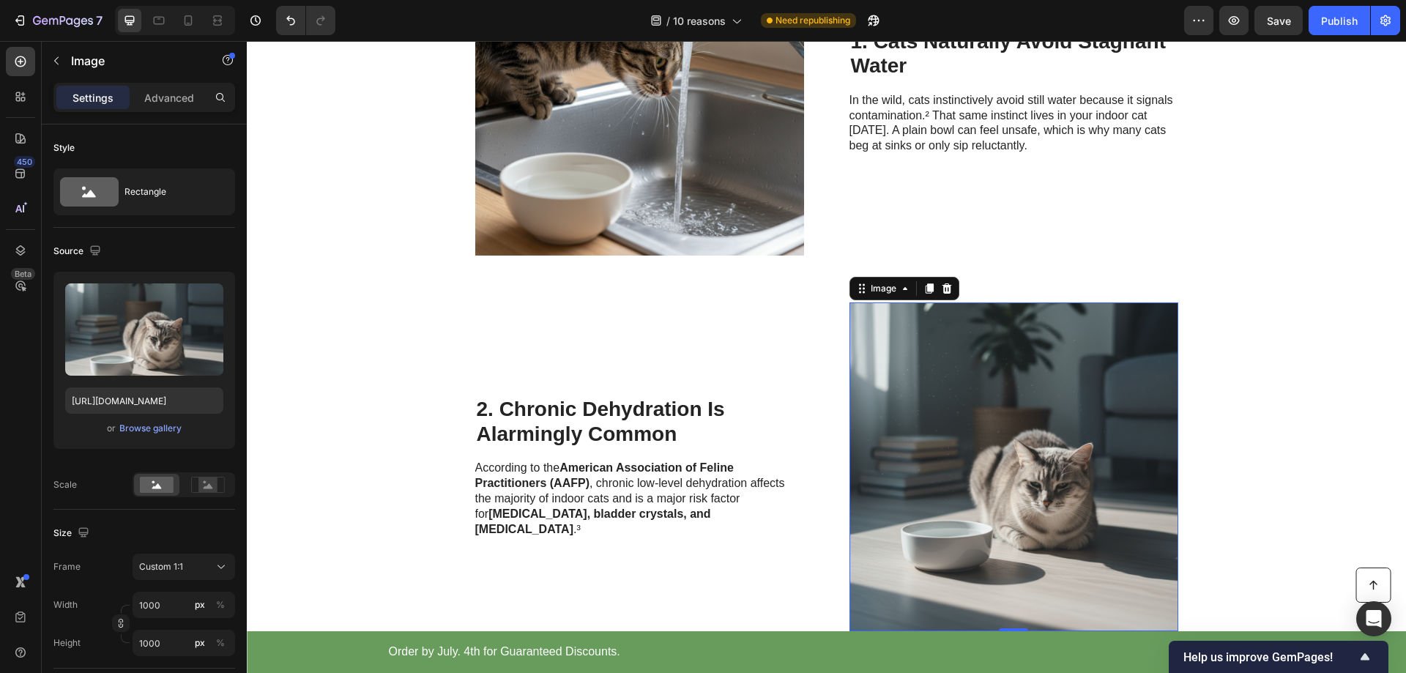
click at [1014, 416] on img at bounding box center [1014, 466] width 329 height 329
click at [157, 613] on input "1000" at bounding box center [184, 605] width 103 height 26
type input "2"
type input "20"
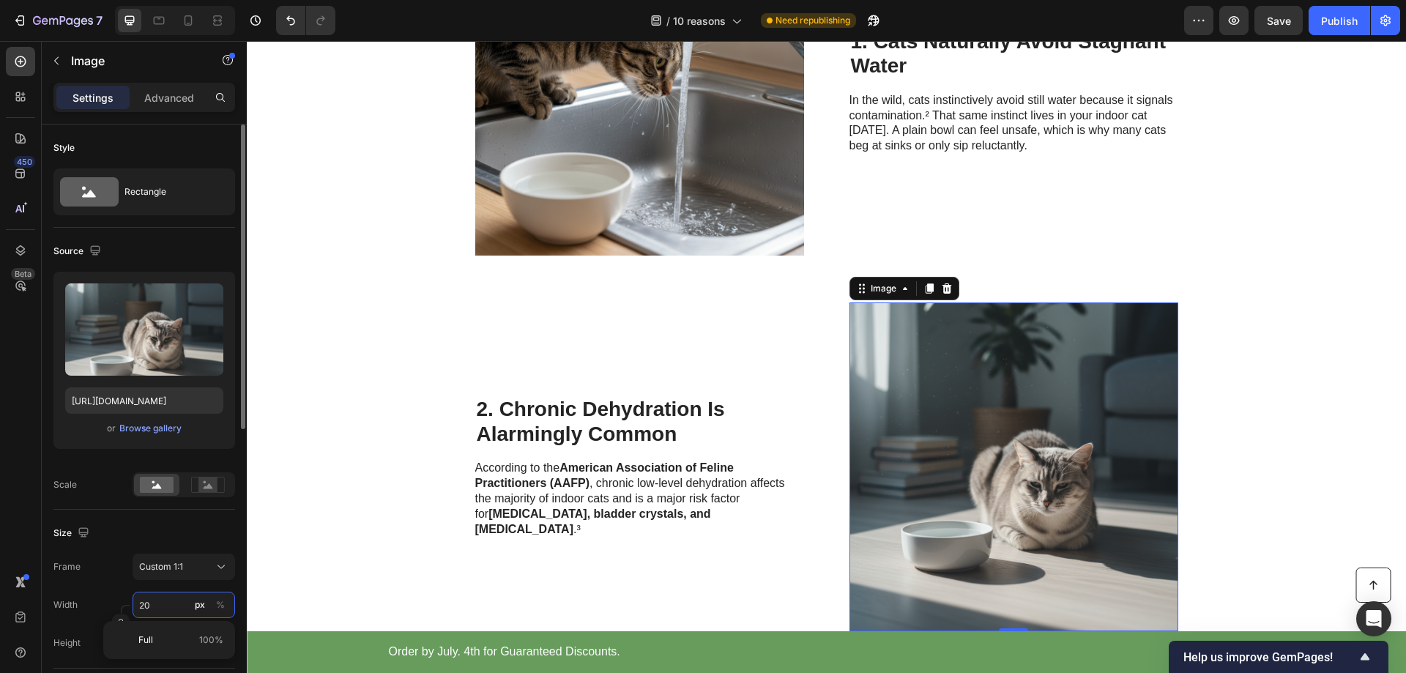
type input "20"
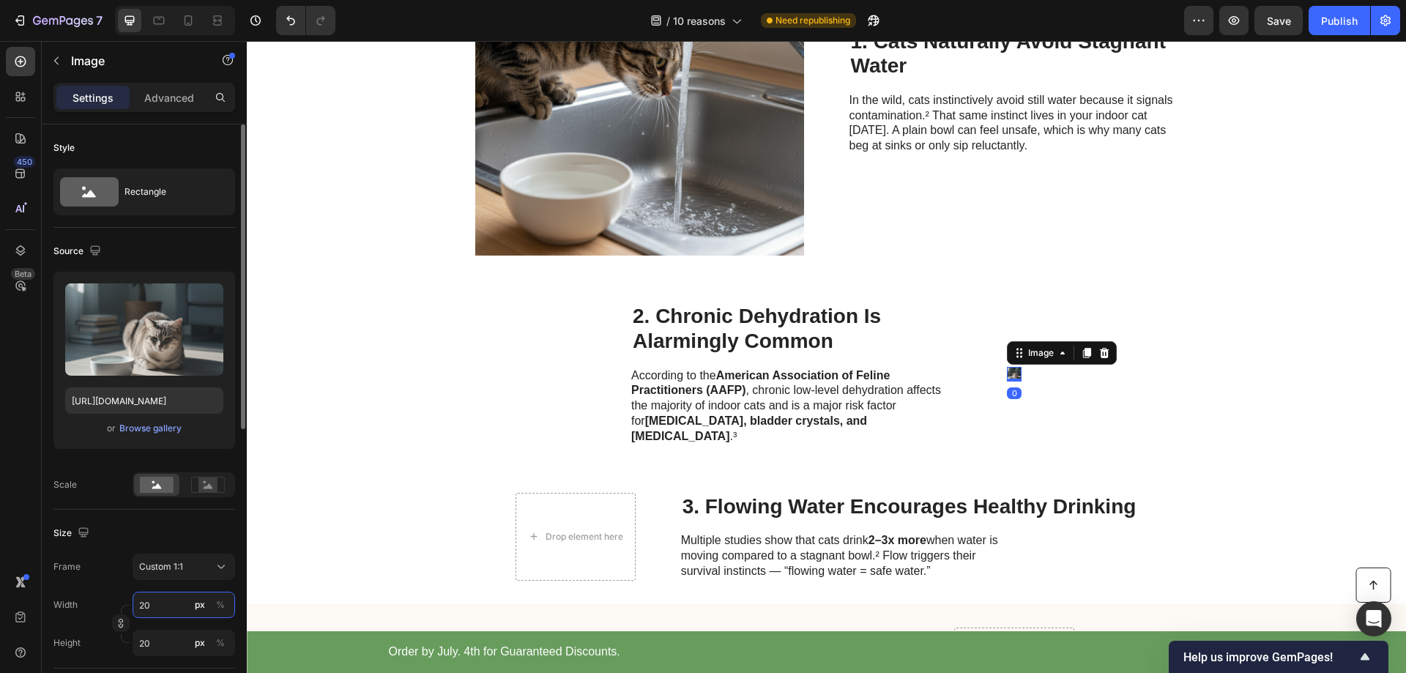
type input "200"
type input "2000"
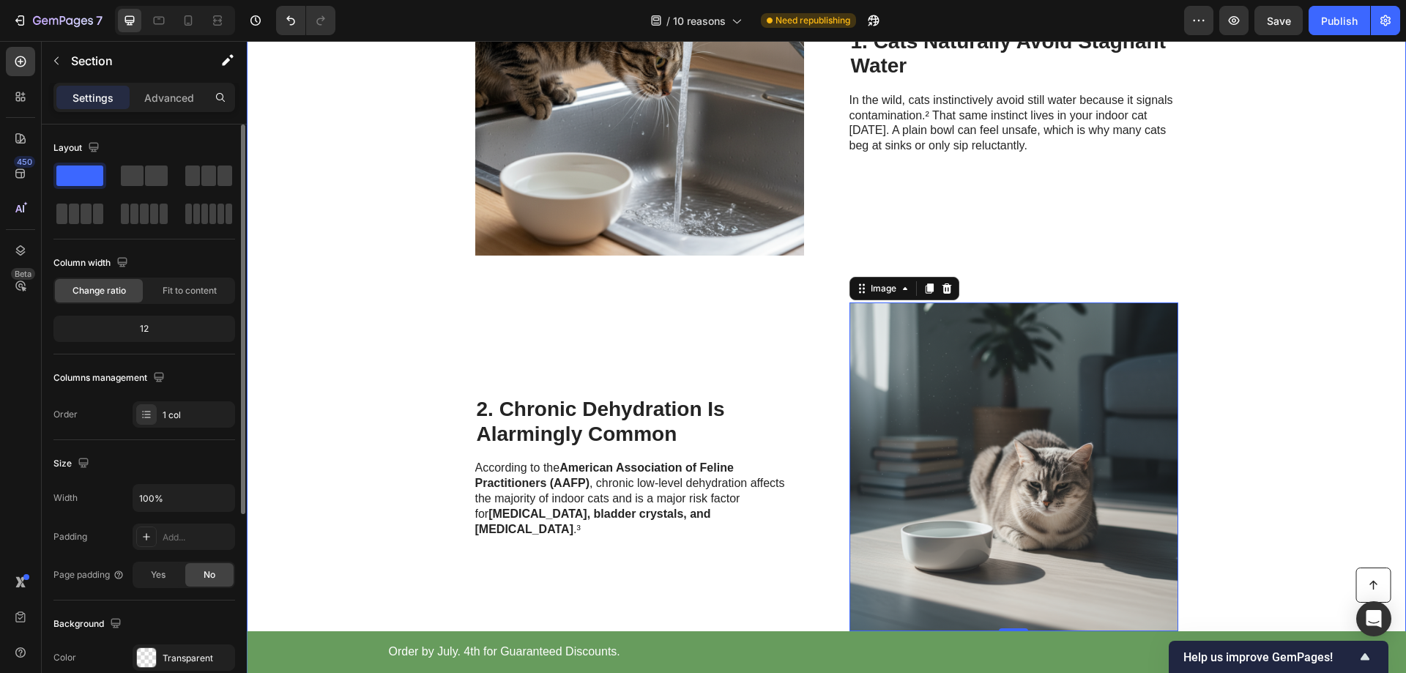
click at [384, 377] on div "Cat Wellness Insider Heading Row 10 Reasons Veterinarians Say Flowing Water Fou…" at bounding box center [826, 224] width 1159 height 1479
click at [661, 168] on img at bounding box center [639, 91] width 329 height 329
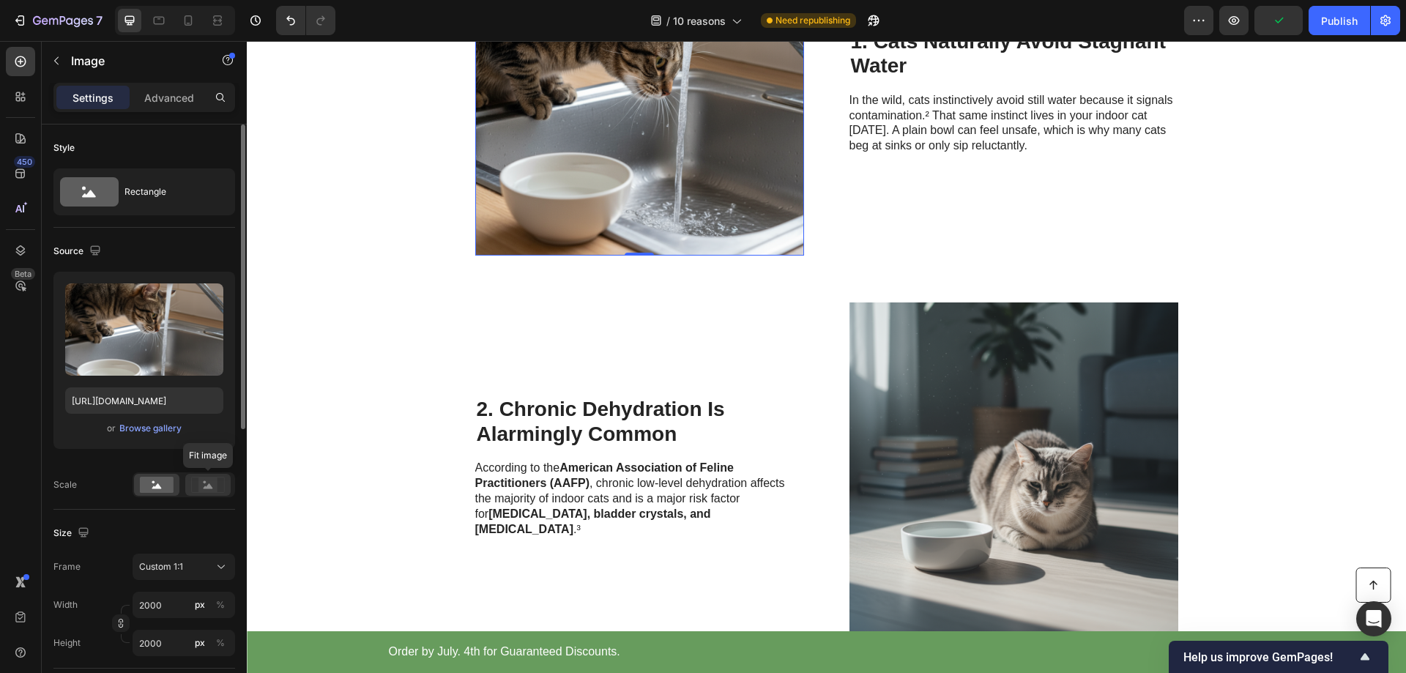
click at [214, 483] on rect at bounding box center [207, 485] width 19 height 15
click at [155, 482] on rect at bounding box center [157, 485] width 34 height 16
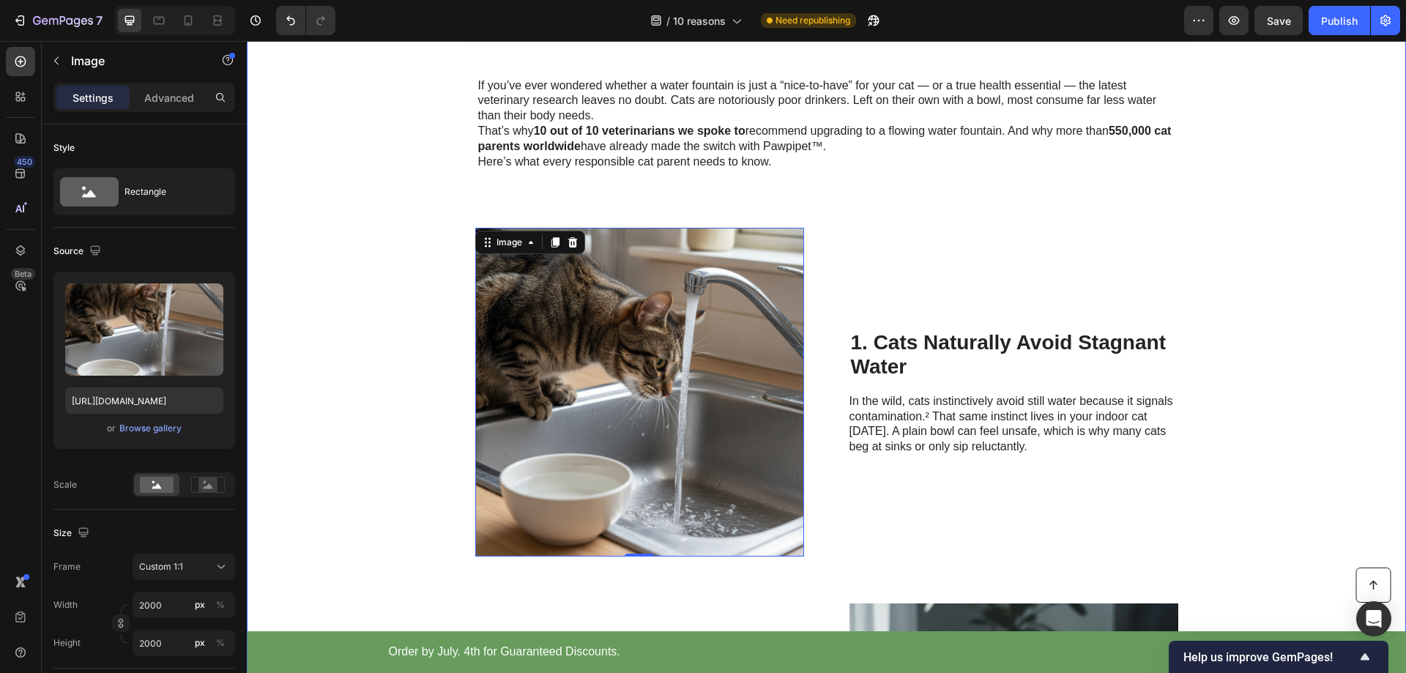
scroll to position [293, 0]
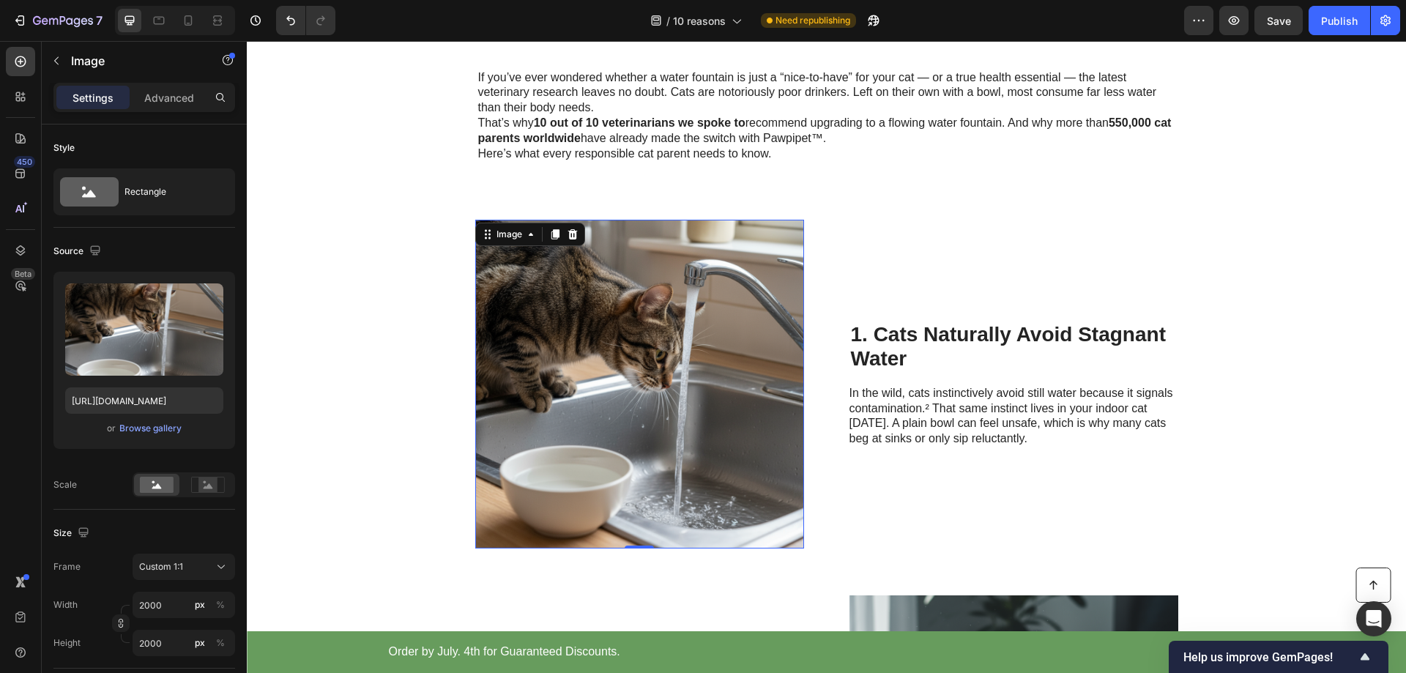
click at [703, 343] on img at bounding box center [639, 384] width 329 height 329
click at [165, 611] on input "2000" at bounding box center [184, 605] width 103 height 26
type input "1"
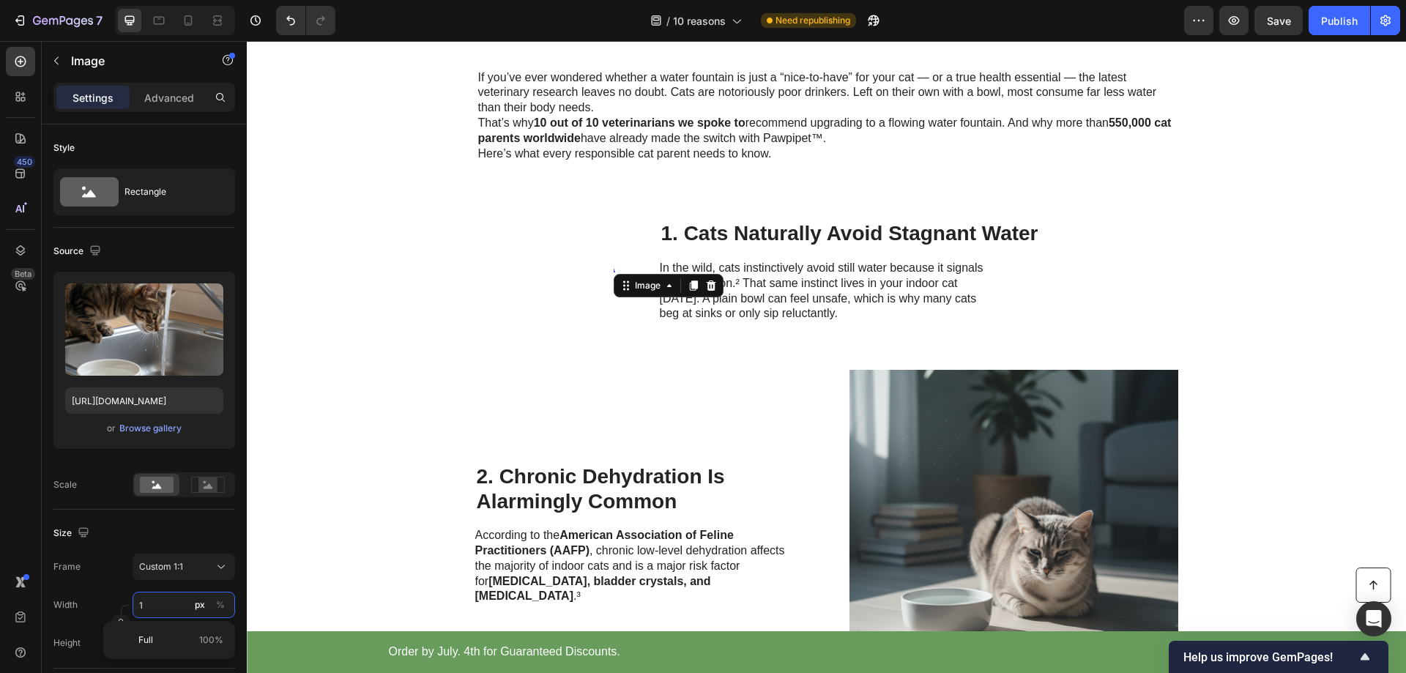
type input "10"
type input "100"
type input "1000"
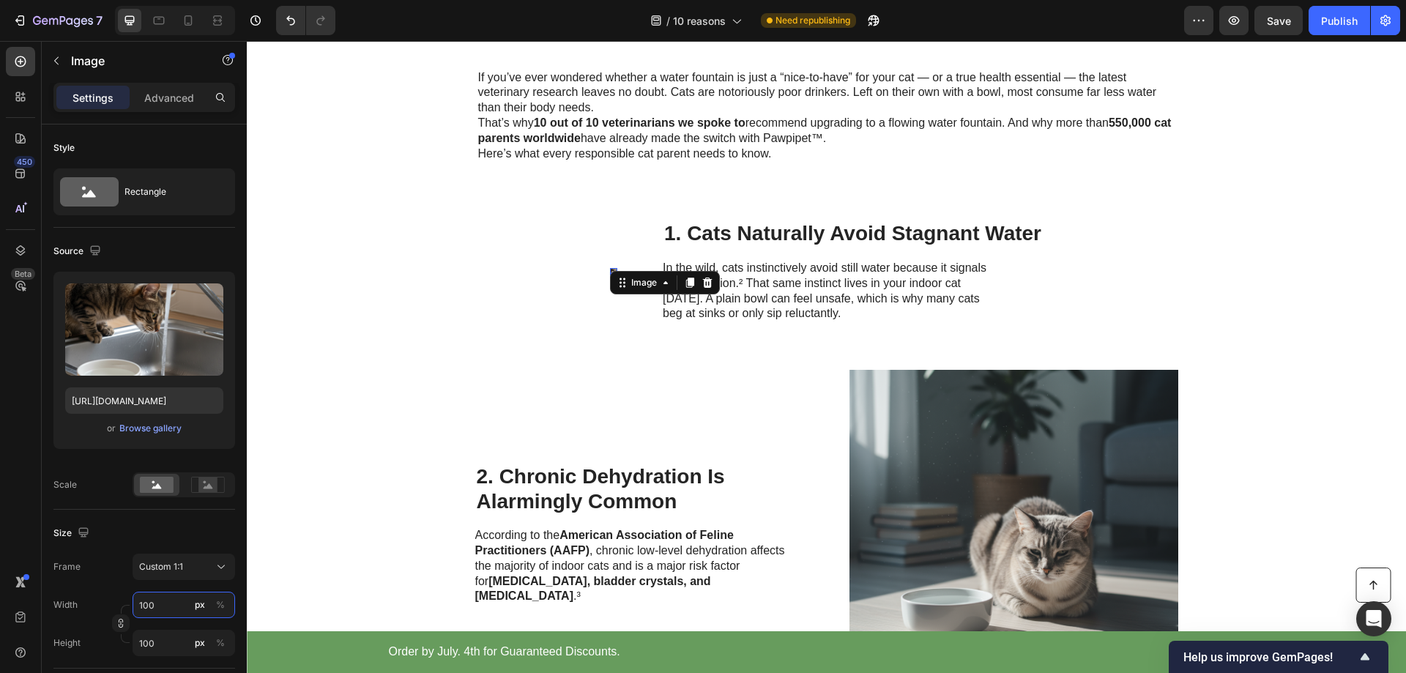
type input "1000"
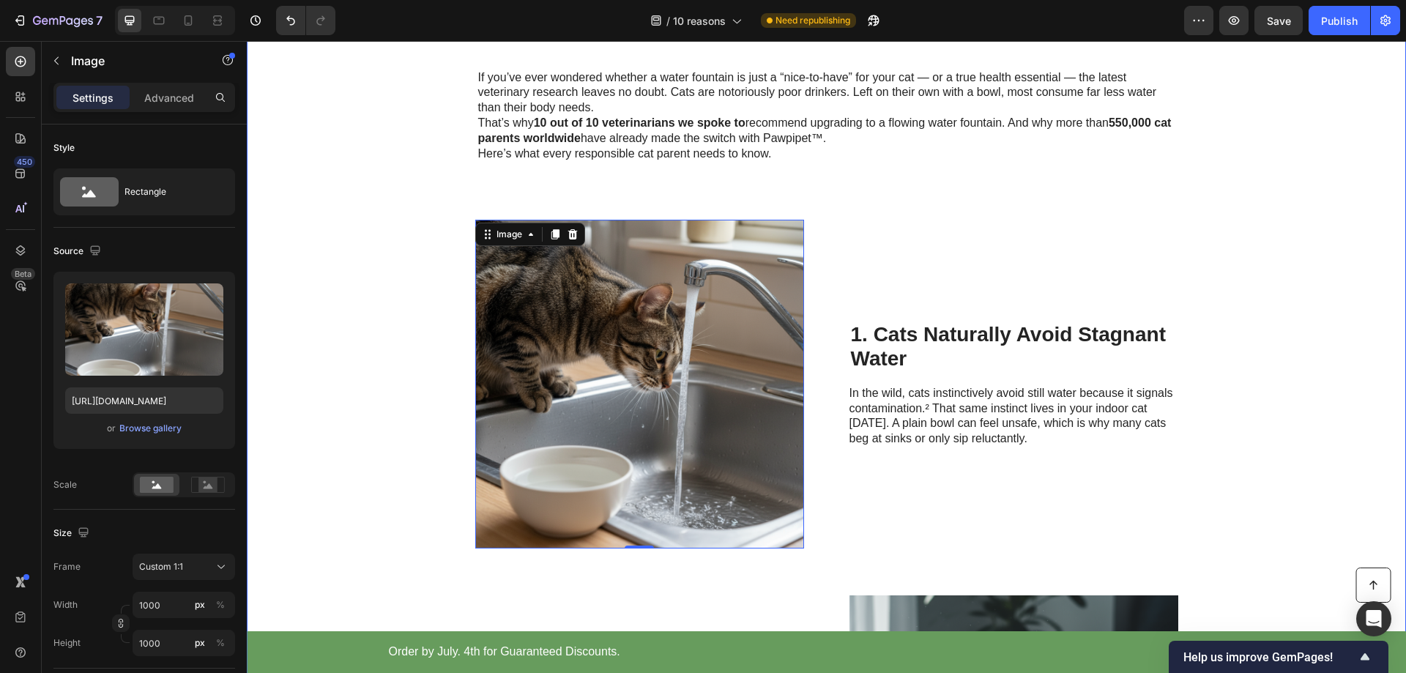
click at [353, 400] on div "Cat Wellness Insider Heading Row 10 Reasons Veterinarians Say Flowing Water Fou…" at bounding box center [826, 517] width 1159 height 1479
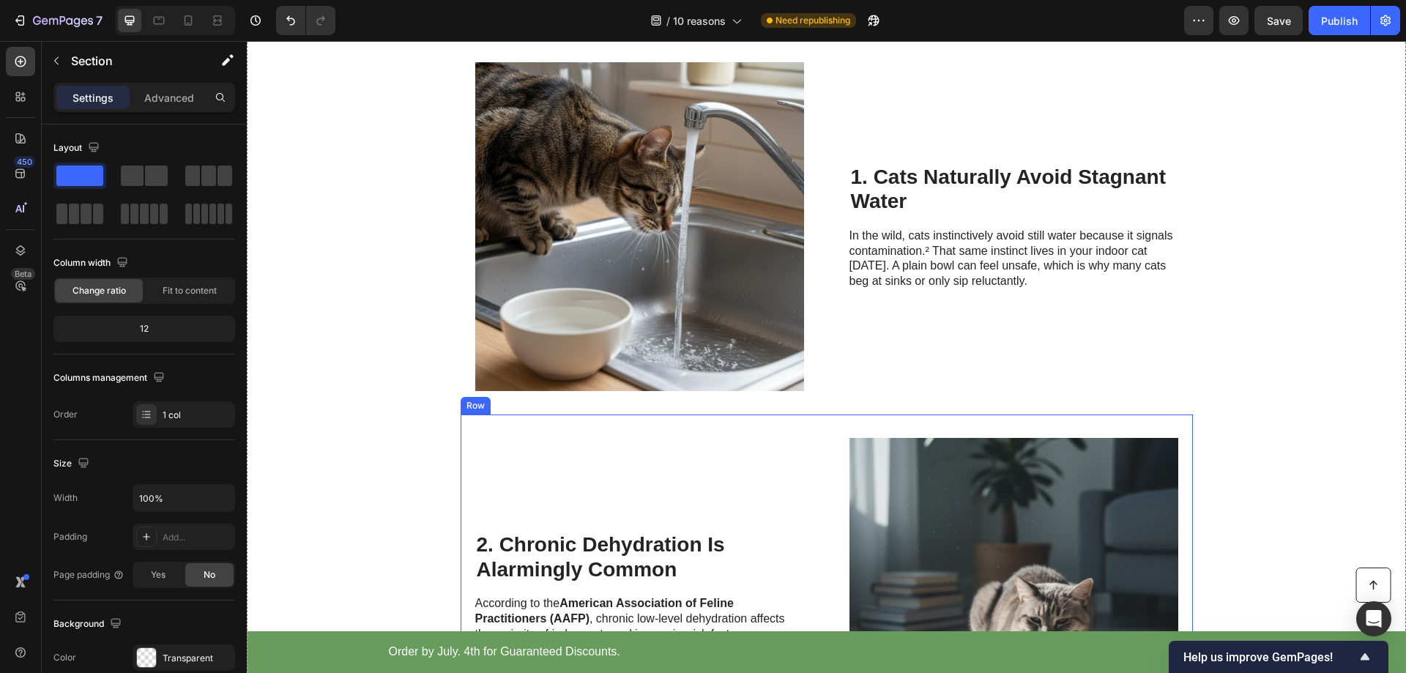
scroll to position [659, 0]
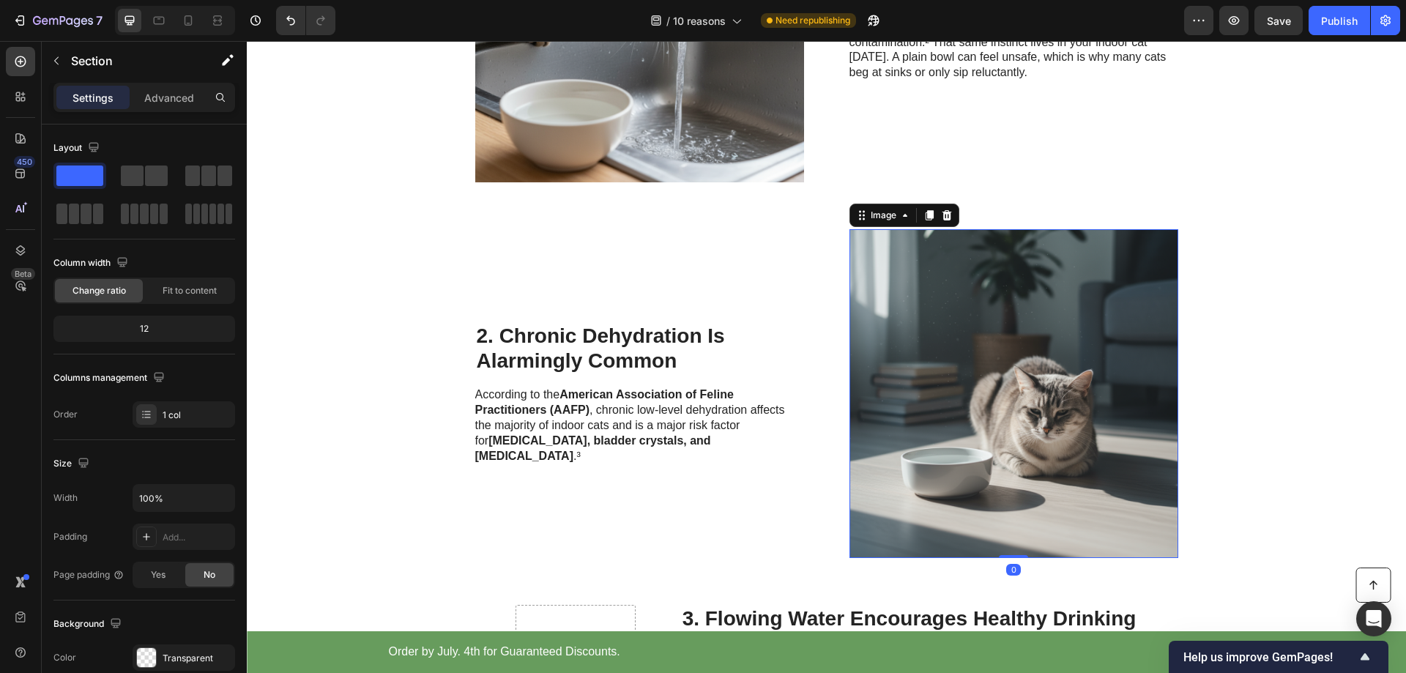
click at [1034, 355] on img at bounding box center [1014, 393] width 329 height 329
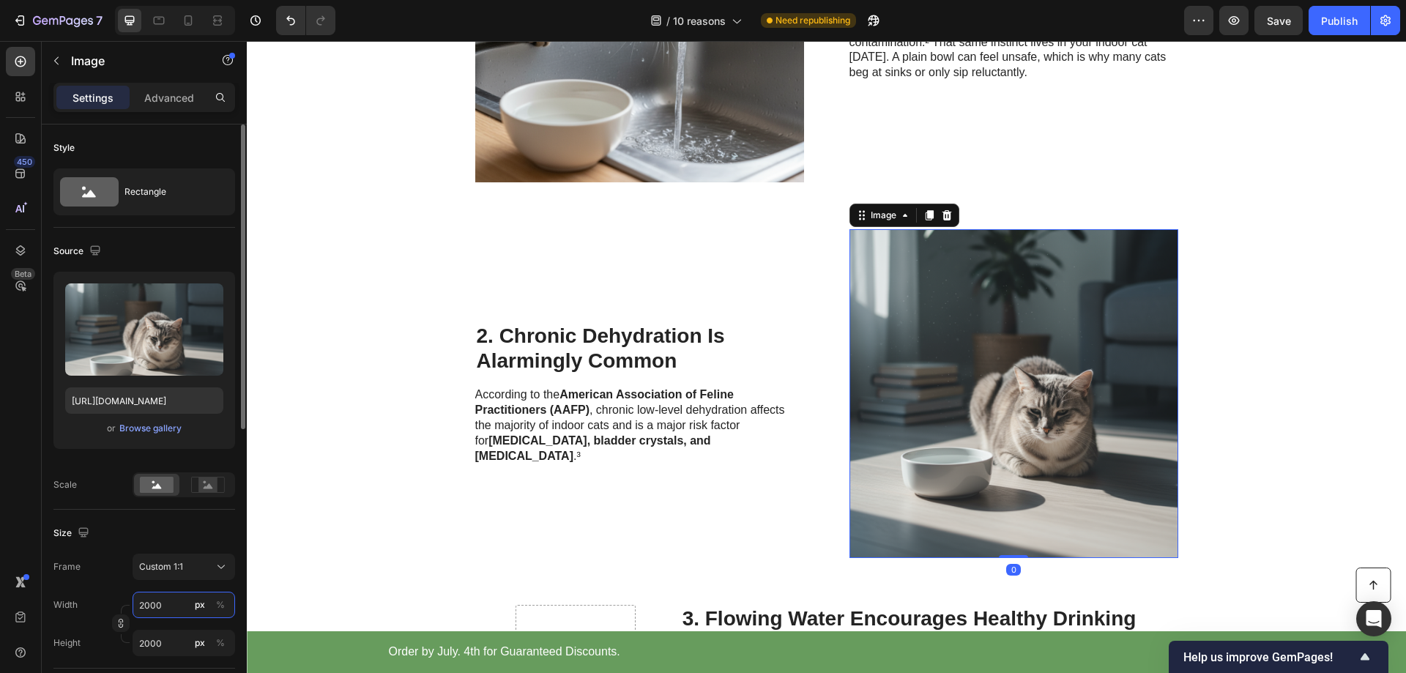
click at [162, 607] on input "2000" at bounding box center [184, 605] width 103 height 26
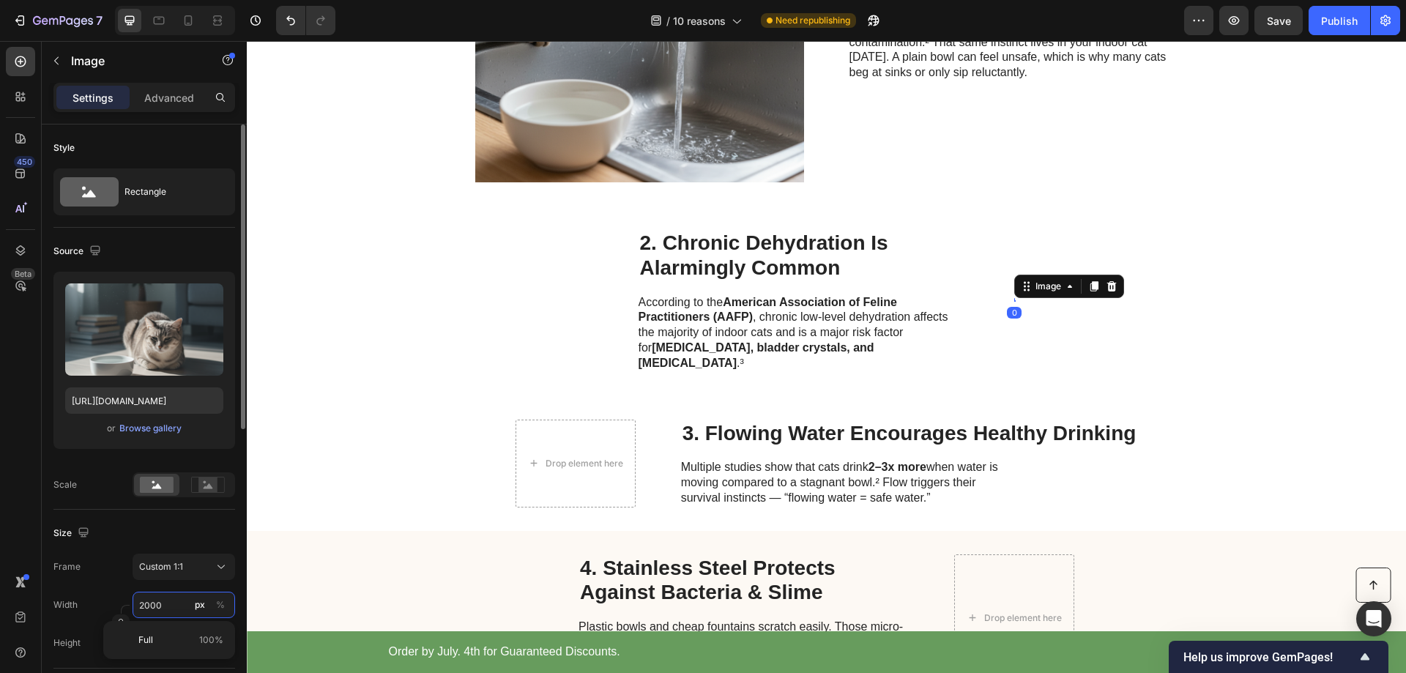
type input "1"
type input "10"
type input "100"
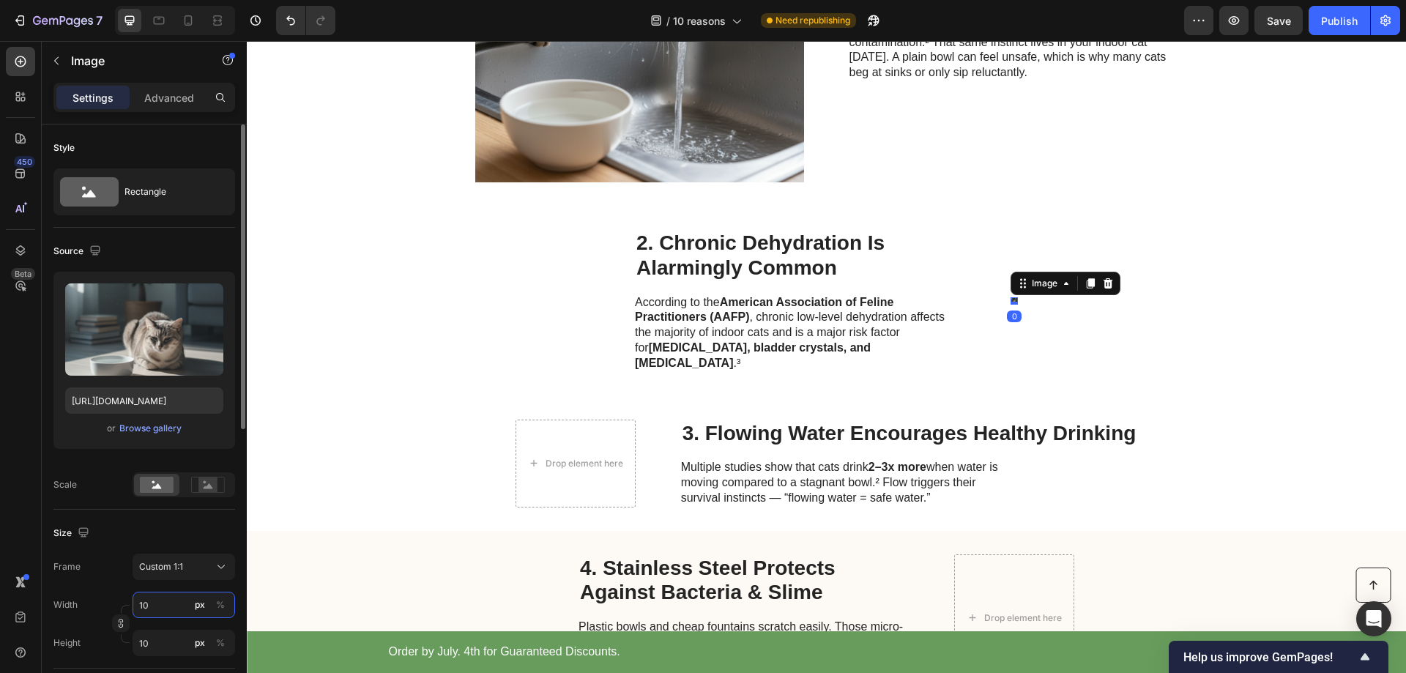
type input "100"
type input "1000"
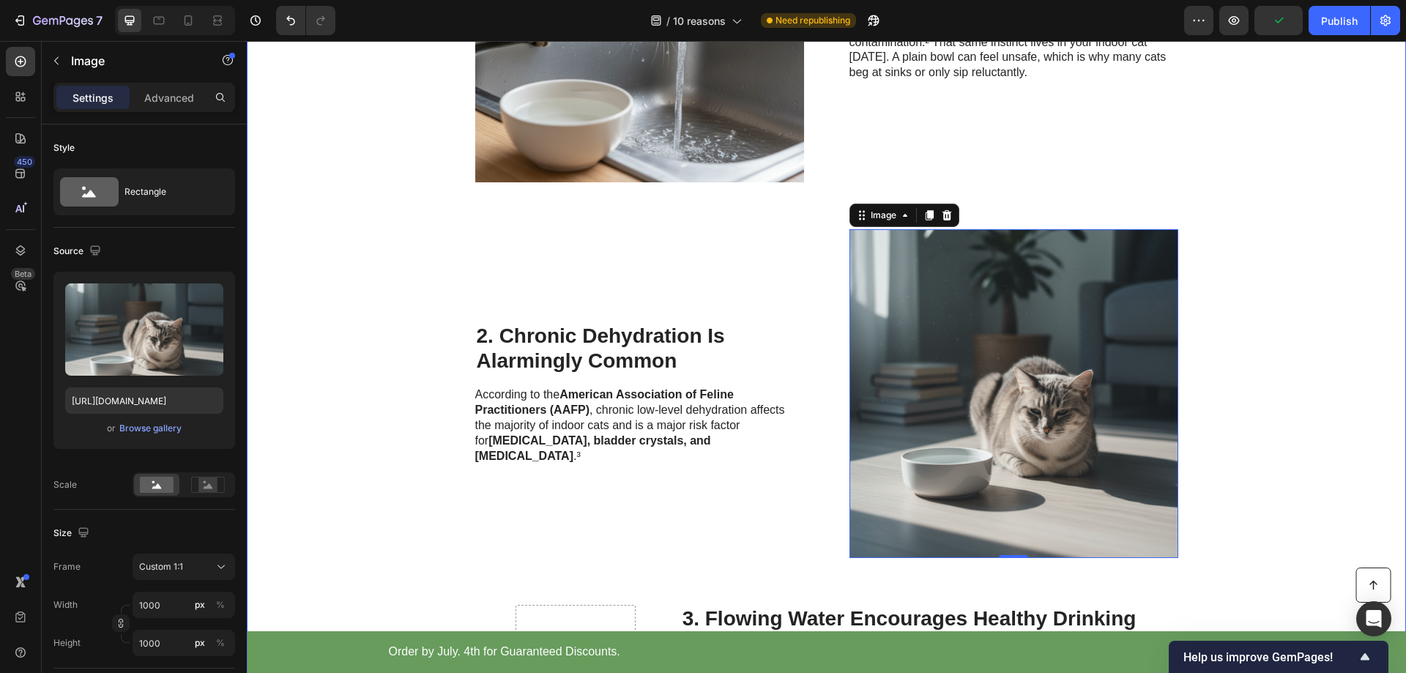
click at [335, 332] on div "Cat Wellness Insider Heading Row 10 Reasons Veterinarians Say Flowing Water Fou…" at bounding box center [826, 151] width 1159 height 1479
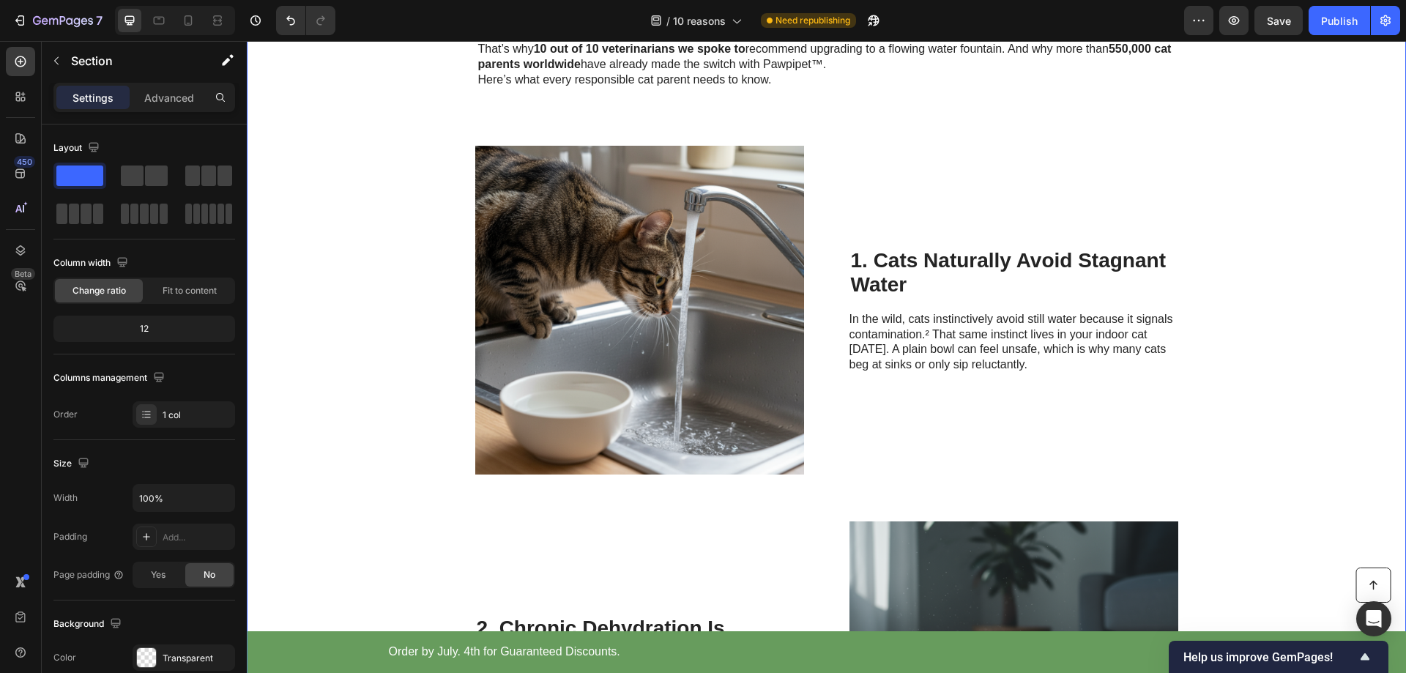
scroll to position [366, 0]
click at [163, 21] on icon at bounding box center [159, 20] width 15 height 15
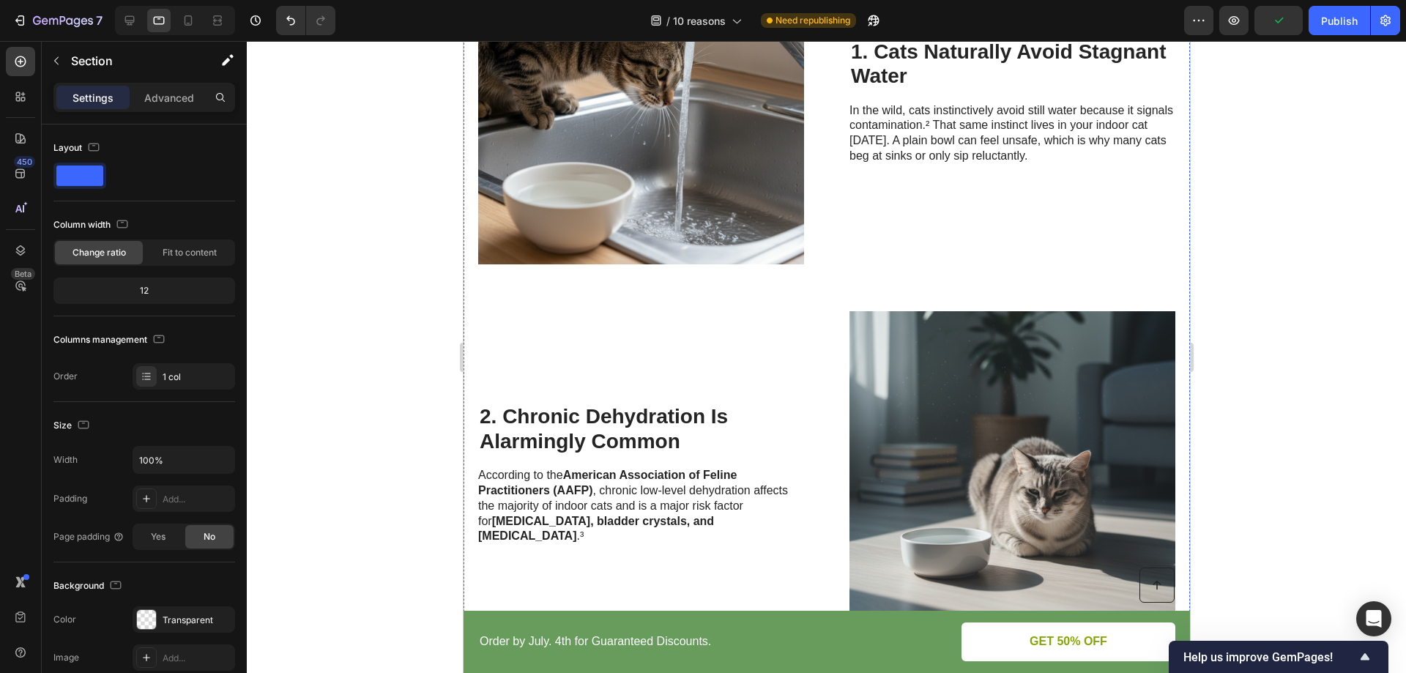
scroll to position [879, 0]
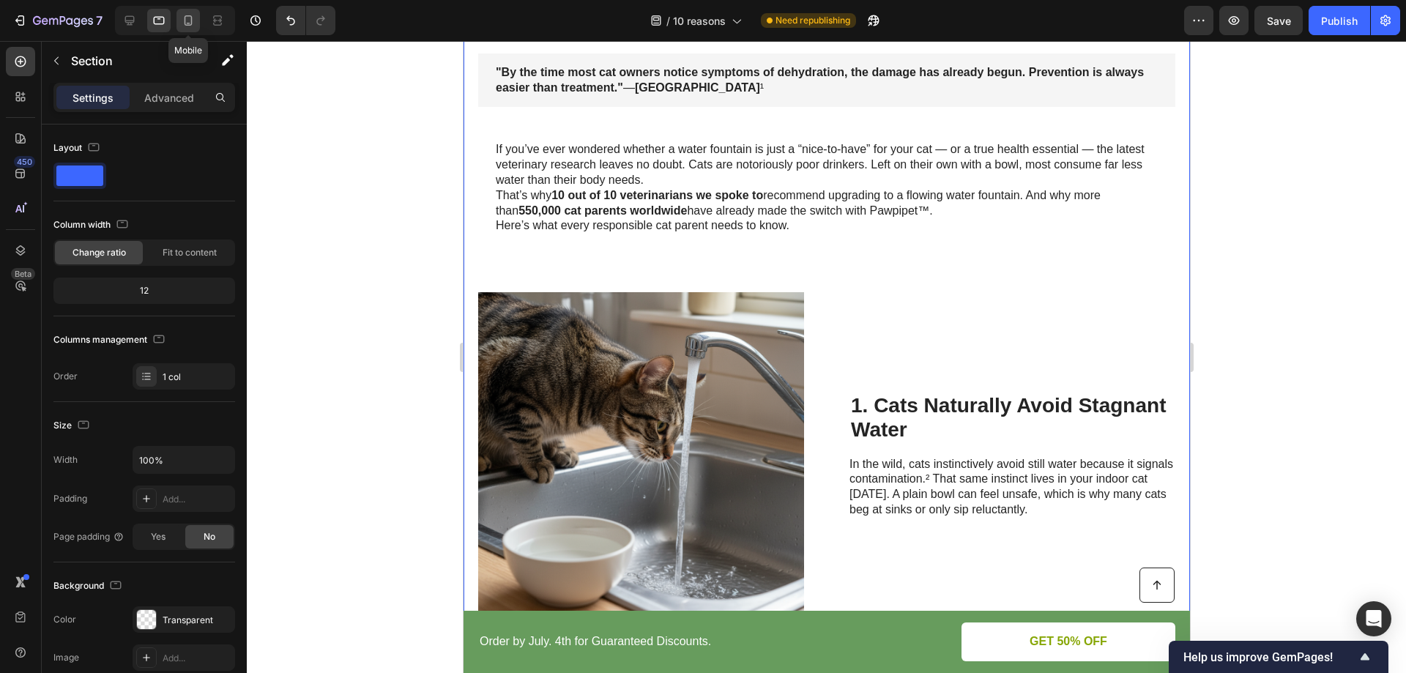
click at [185, 21] on icon at bounding box center [189, 20] width 8 height 10
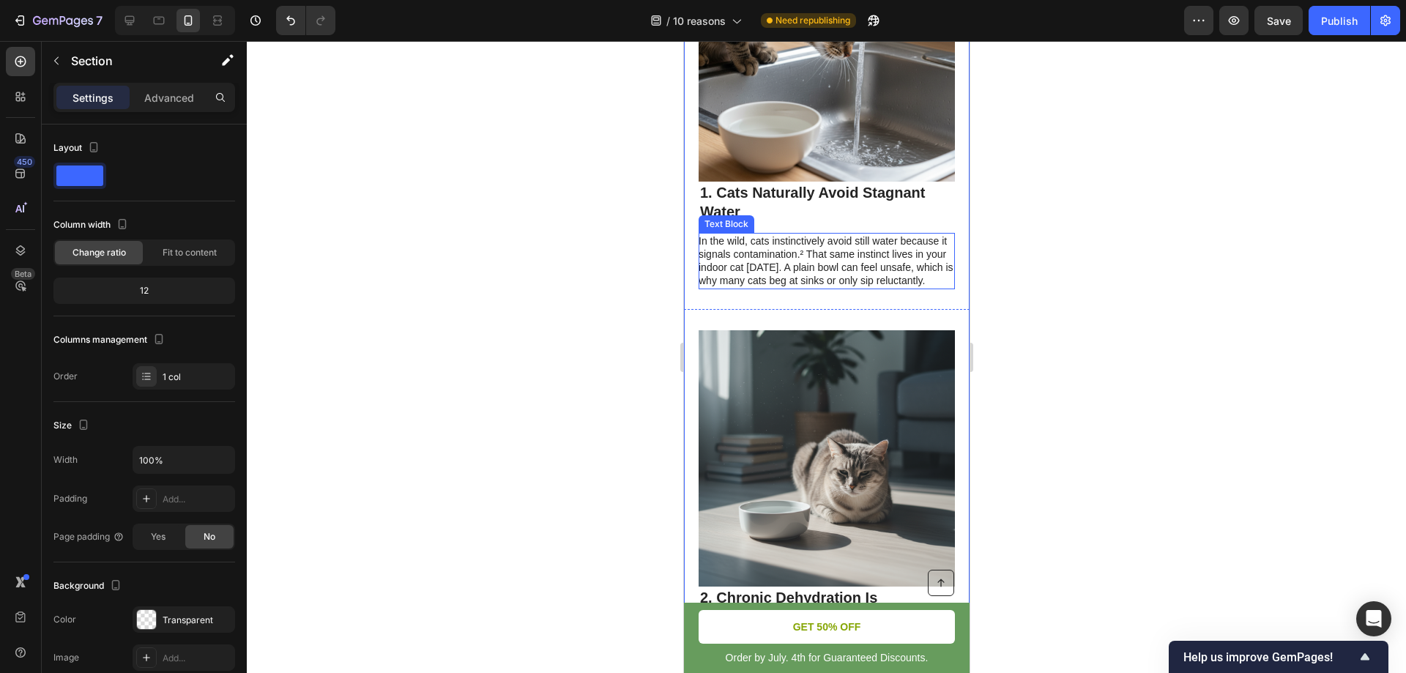
scroll to position [1099, 0]
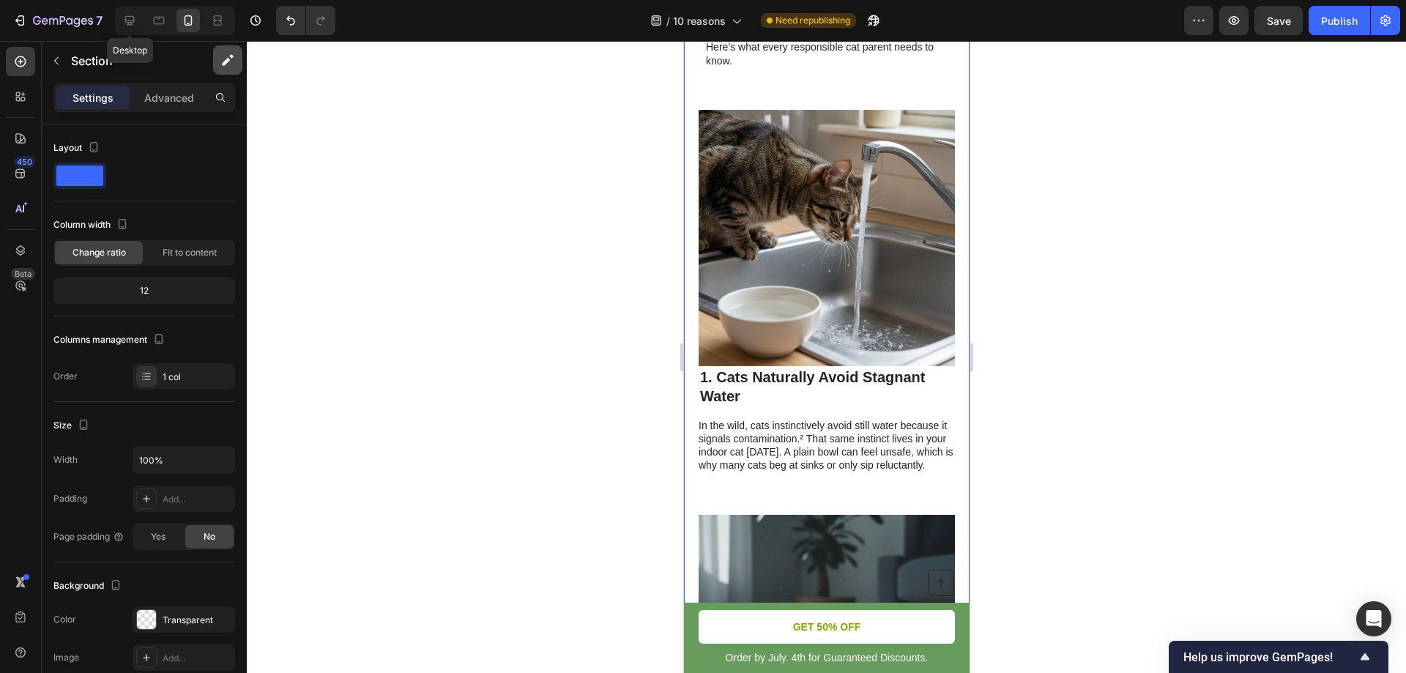
click at [125, 23] on icon at bounding box center [129, 20] width 15 height 15
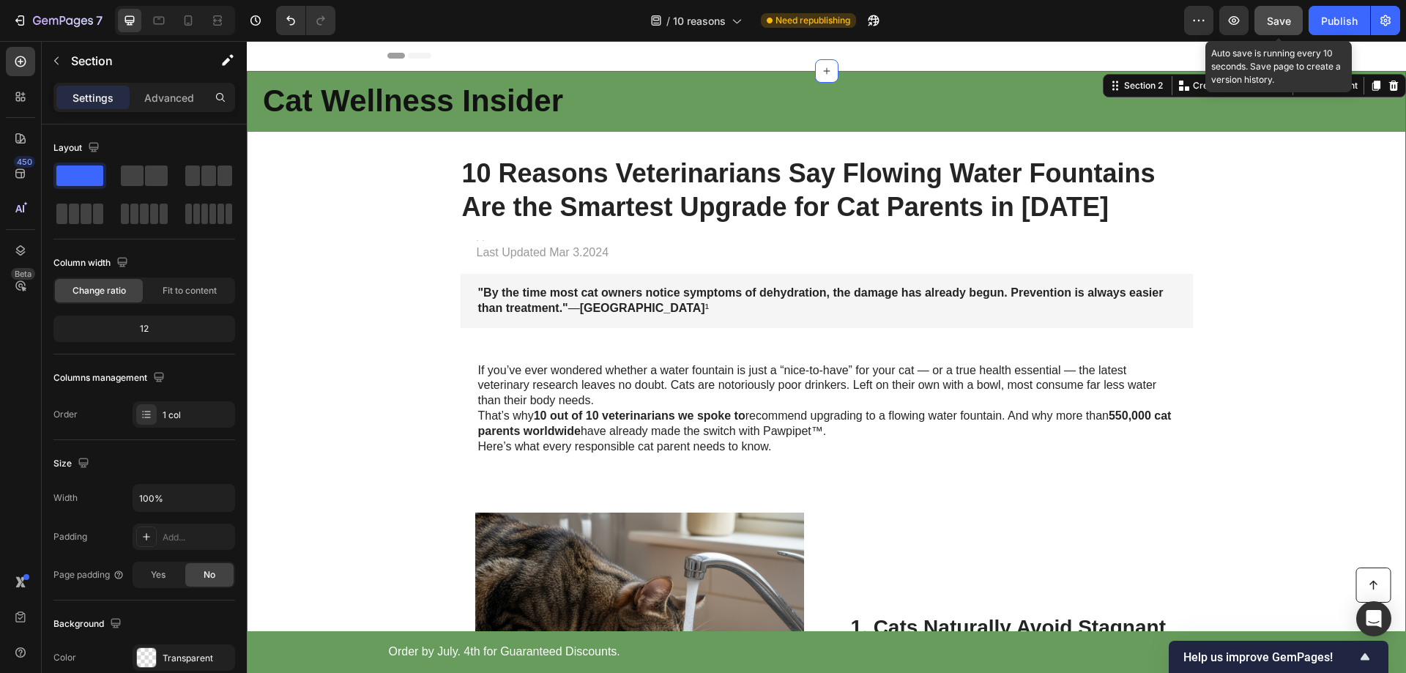
click at [1280, 19] on span "Save" at bounding box center [1279, 21] width 24 height 12
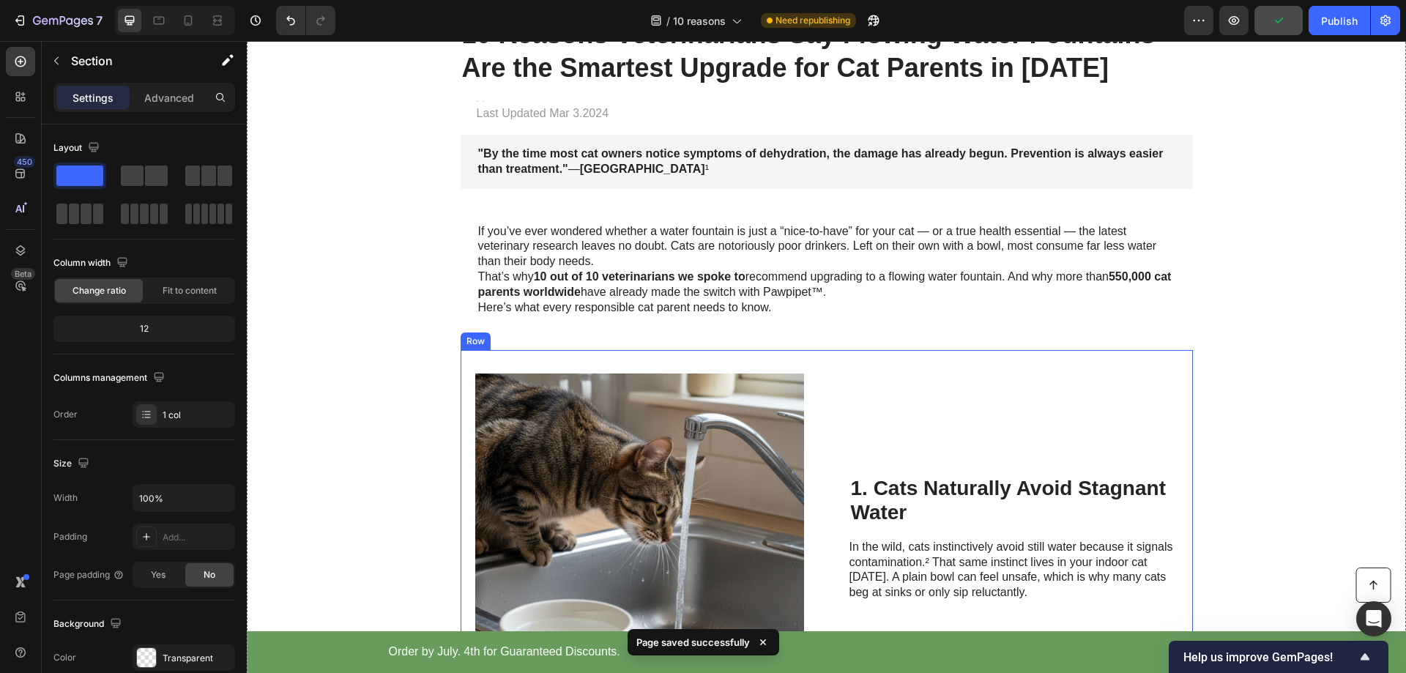
scroll to position [293, 0]
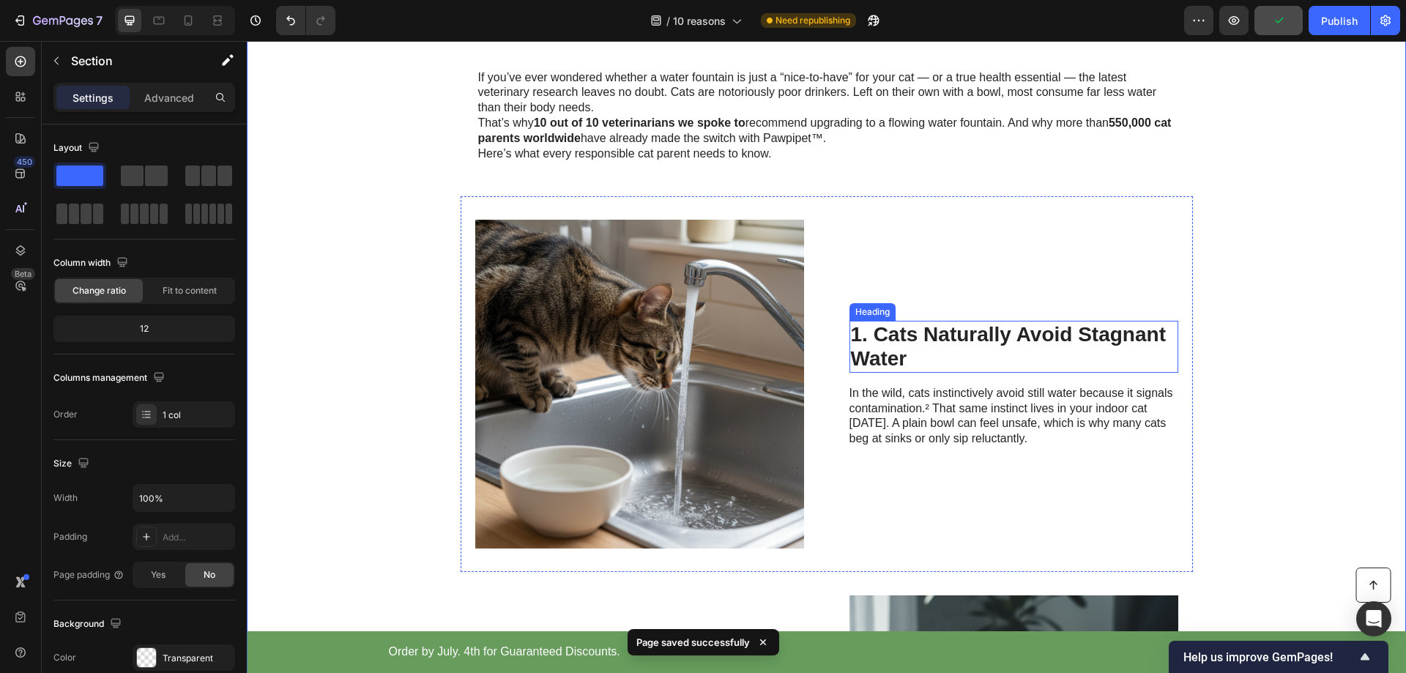
click at [953, 343] on h2 "1. Cats Naturally Avoid Stagnant Water" at bounding box center [1014, 347] width 329 height 52
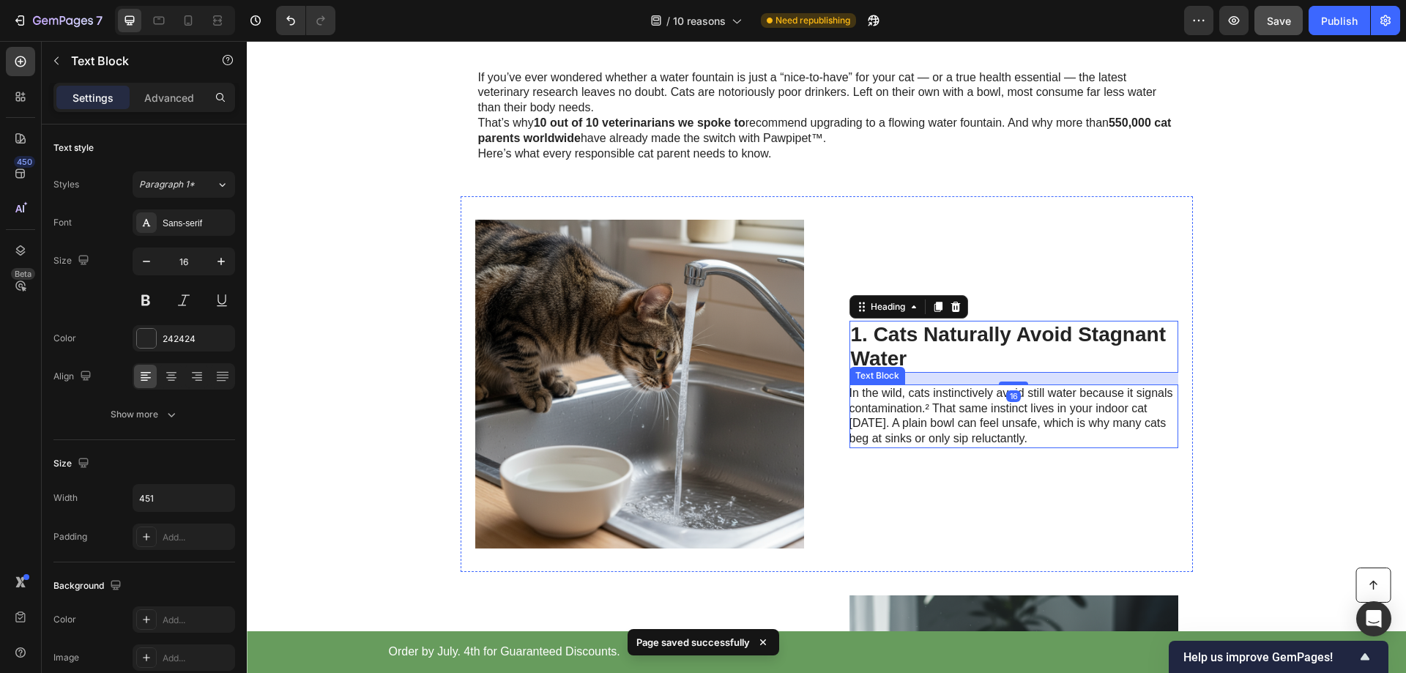
click at [913, 411] on p "In the wild, cats instinctively avoid still water because it signals contaminat…" at bounding box center [1013, 416] width 327 height 61
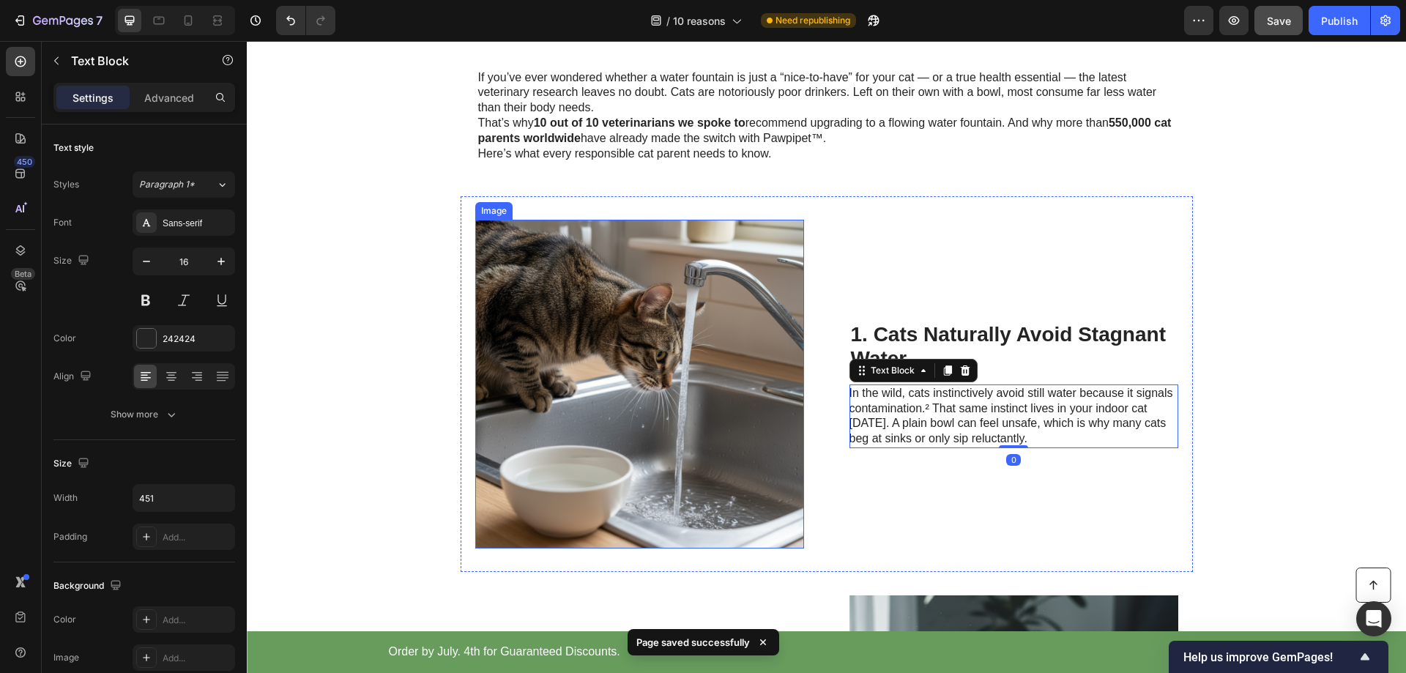
click at [735, 365] on img at bounding box center [639, 384] width 329 height 329
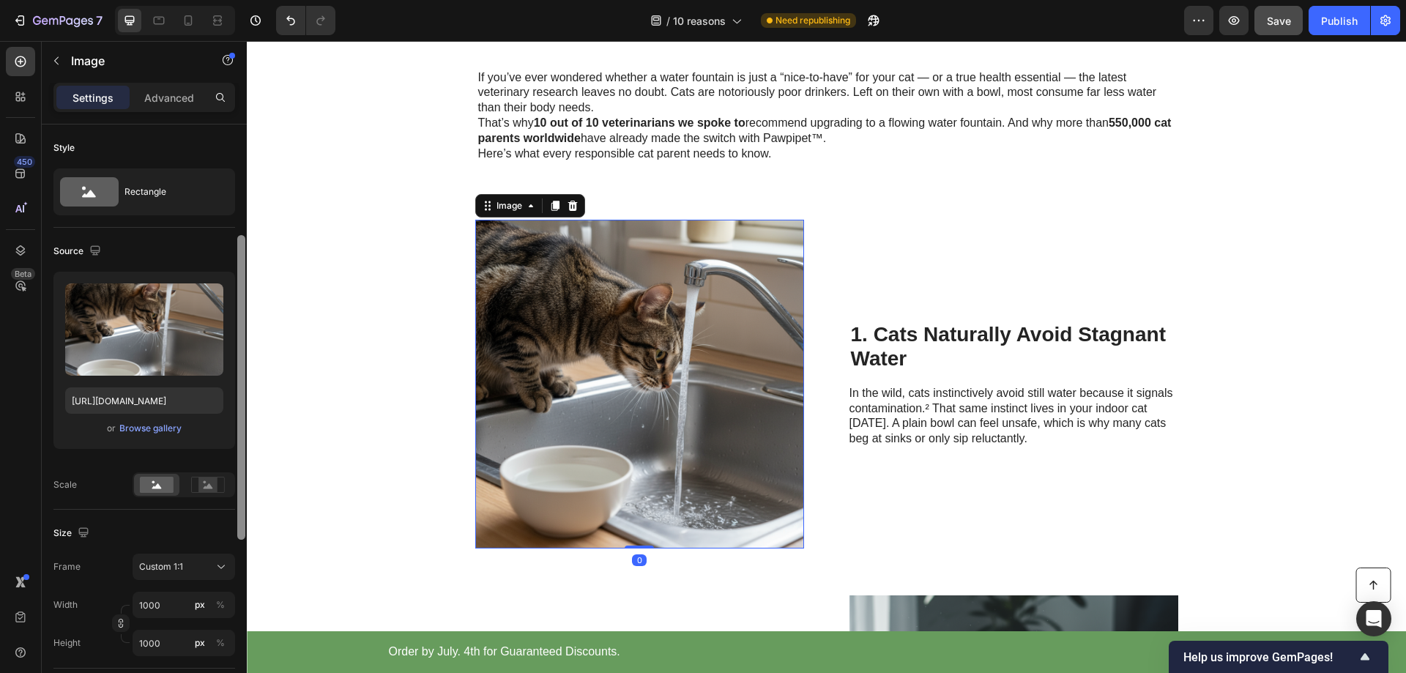
scroll to position [146, 0]
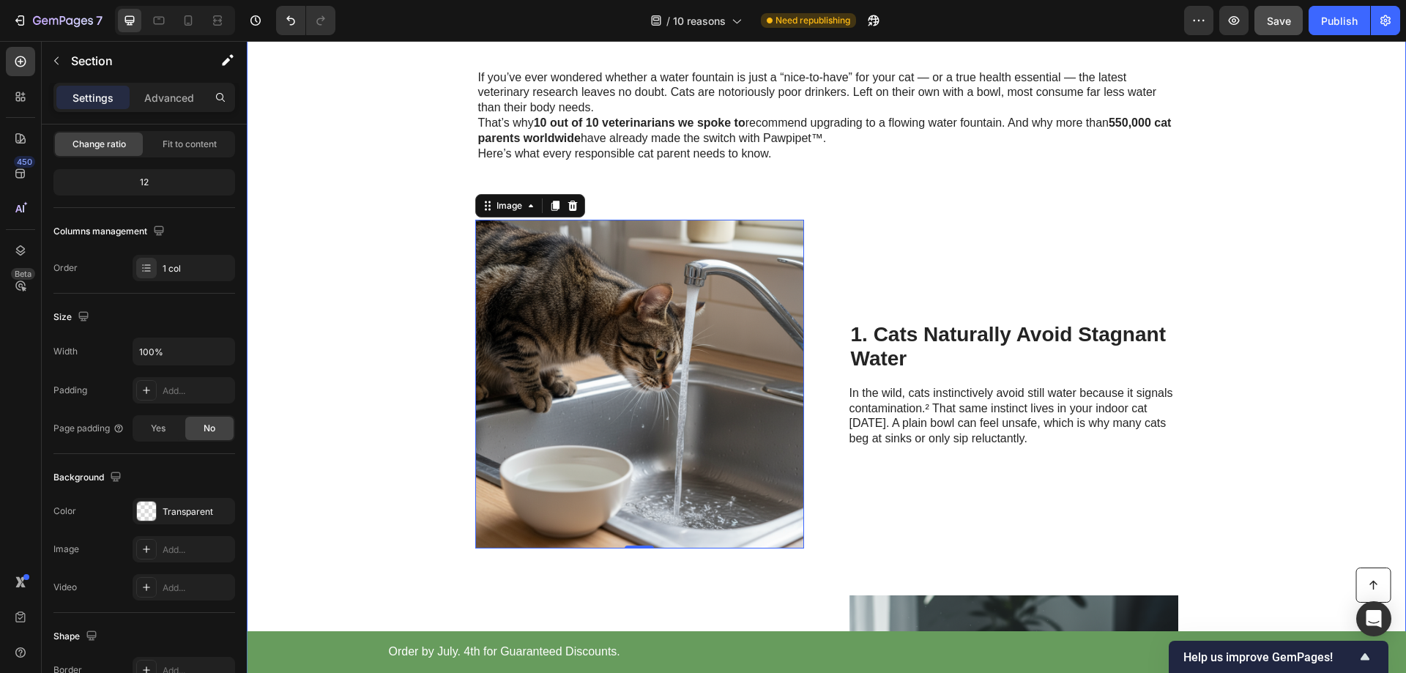
click at [1303, 247] on div "Cat Wellness Insider Heading Row 10 Reasons Veterinarians Say Flowing Water Fou…" at bounding box center [826, 517] width 1159 height 1479
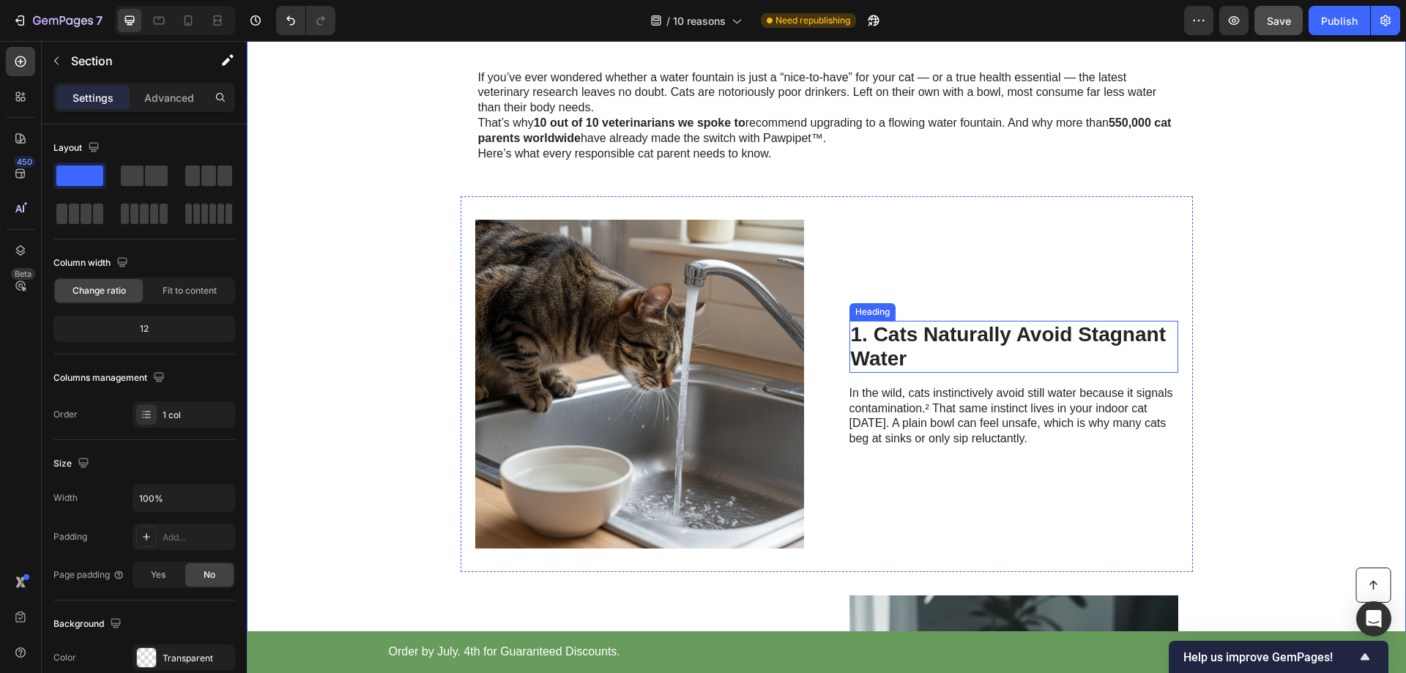
click at [942, 341] on h2 "1. Cats Naturally Avoid Stagnant Water" at bounding box center [1014, 347] width 329 height 52
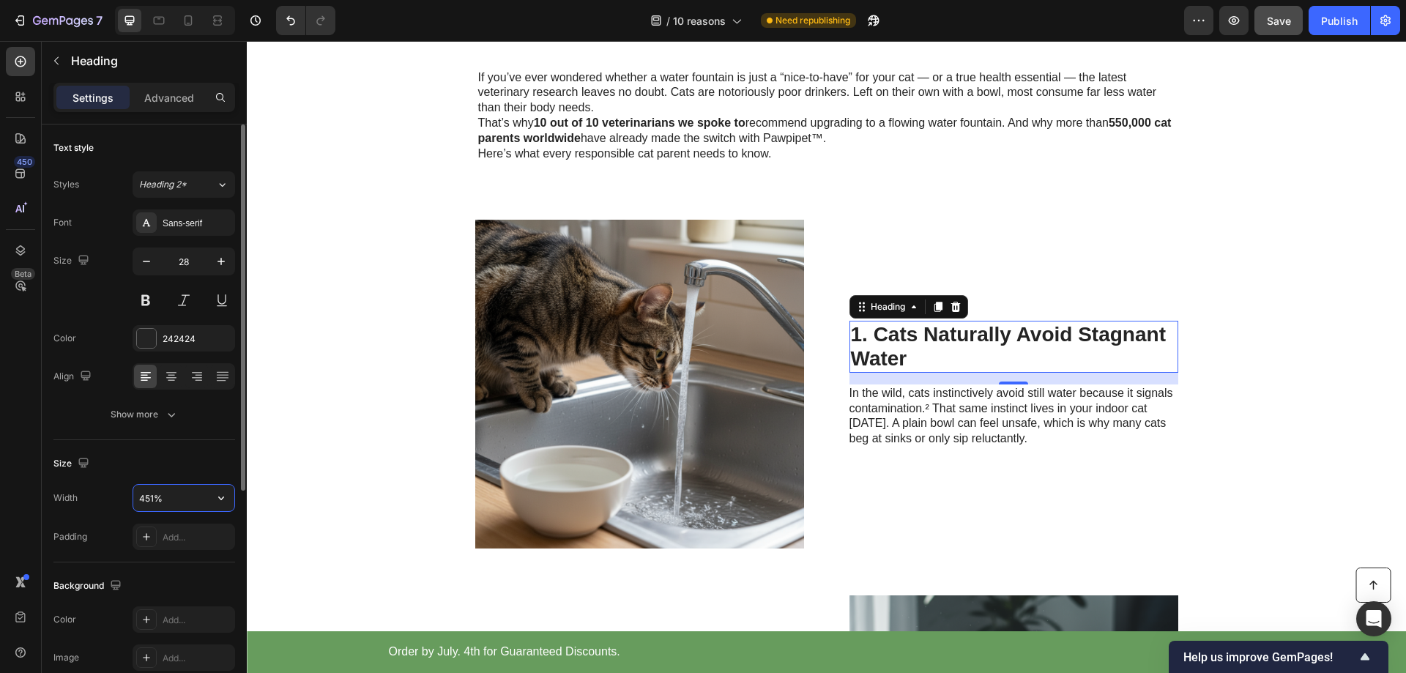
click at [176, 496] on input "451%" at bounding box center [183, 498] width 101 height 26
click at [223, 499] on icon "button" at bounding box center [221, 498] width 15 height 15
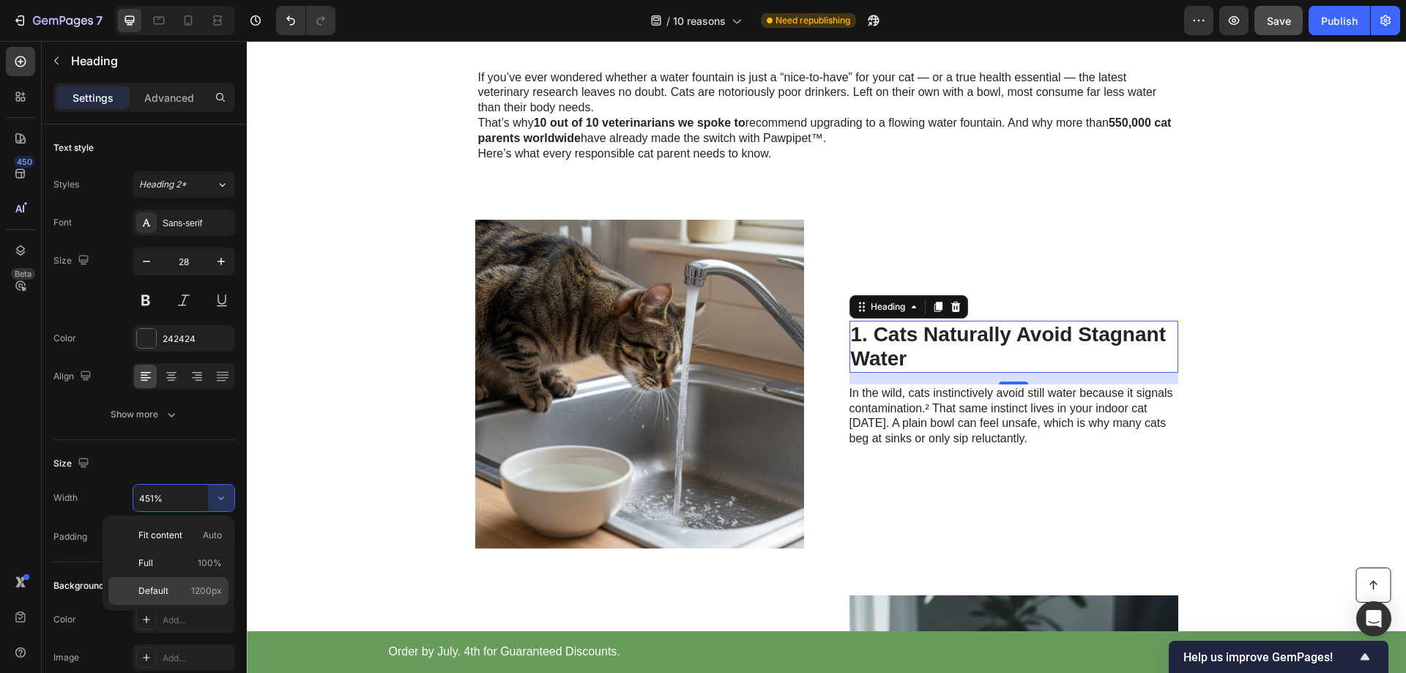
click at [157, 588] on span "Default" at bounding box center [153, 590] width 30 height 13
type input "1200"
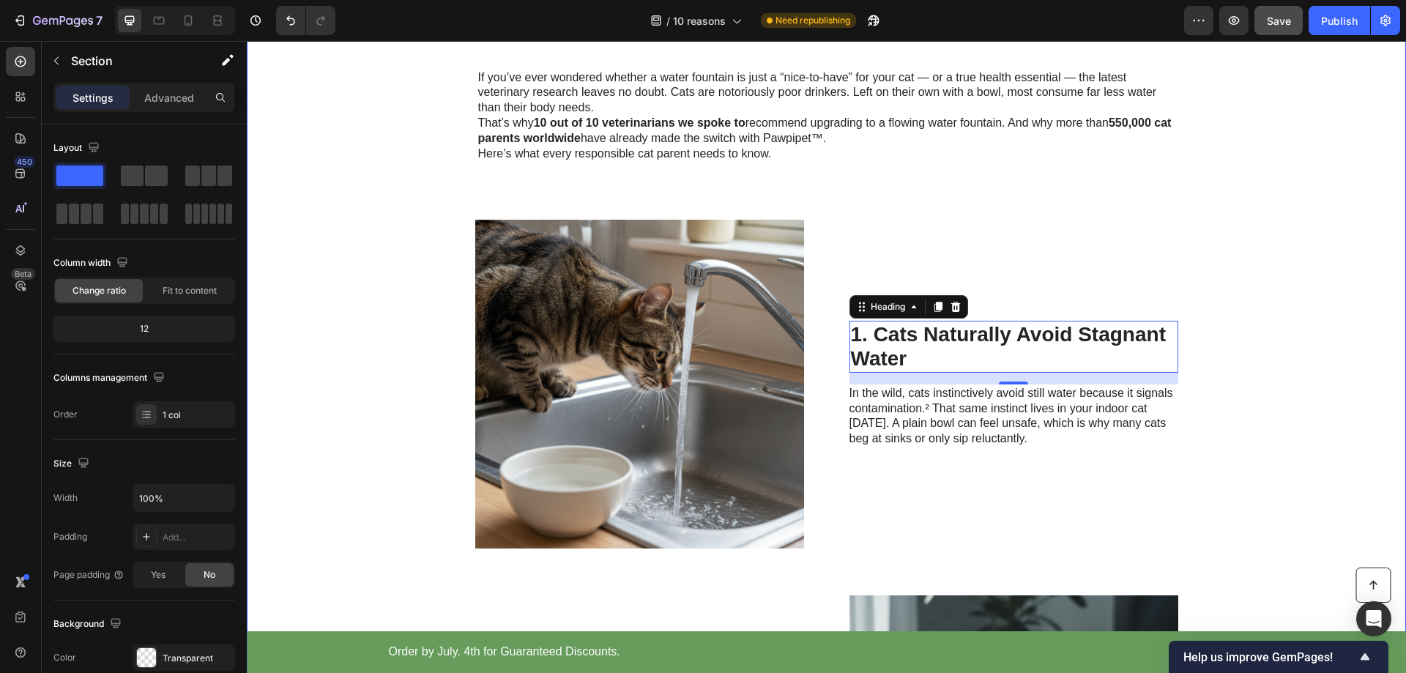
click at [1265, 289] on div "Cat Wellness Insider Heading Row 10 Reasons Veterinarians Say Flowing Water Fou…" at bounding box center [826, 517] width 1159 height 1479
click at [903, 335] on h2 "1. Cats Naturally Avoid Stagnant Water" at bounding box center [1014, 347] width 329 height 52
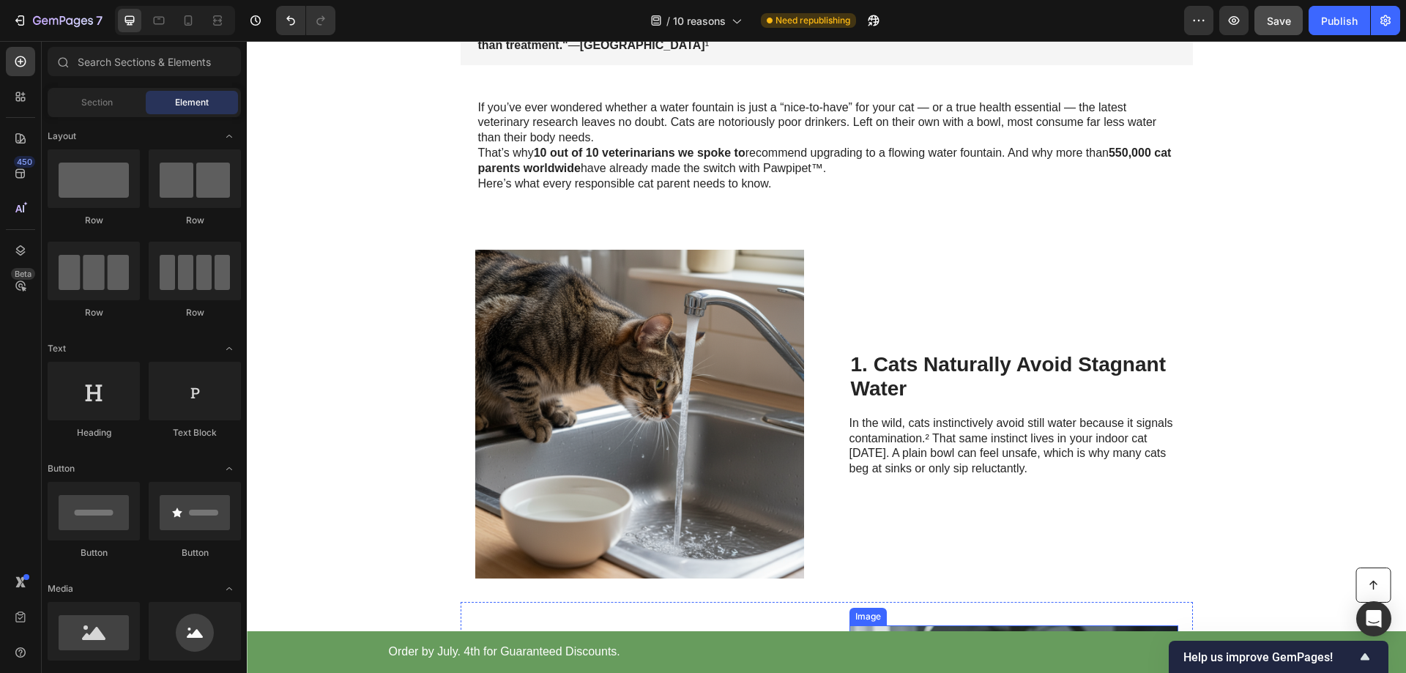
scroll to position [260, 0]
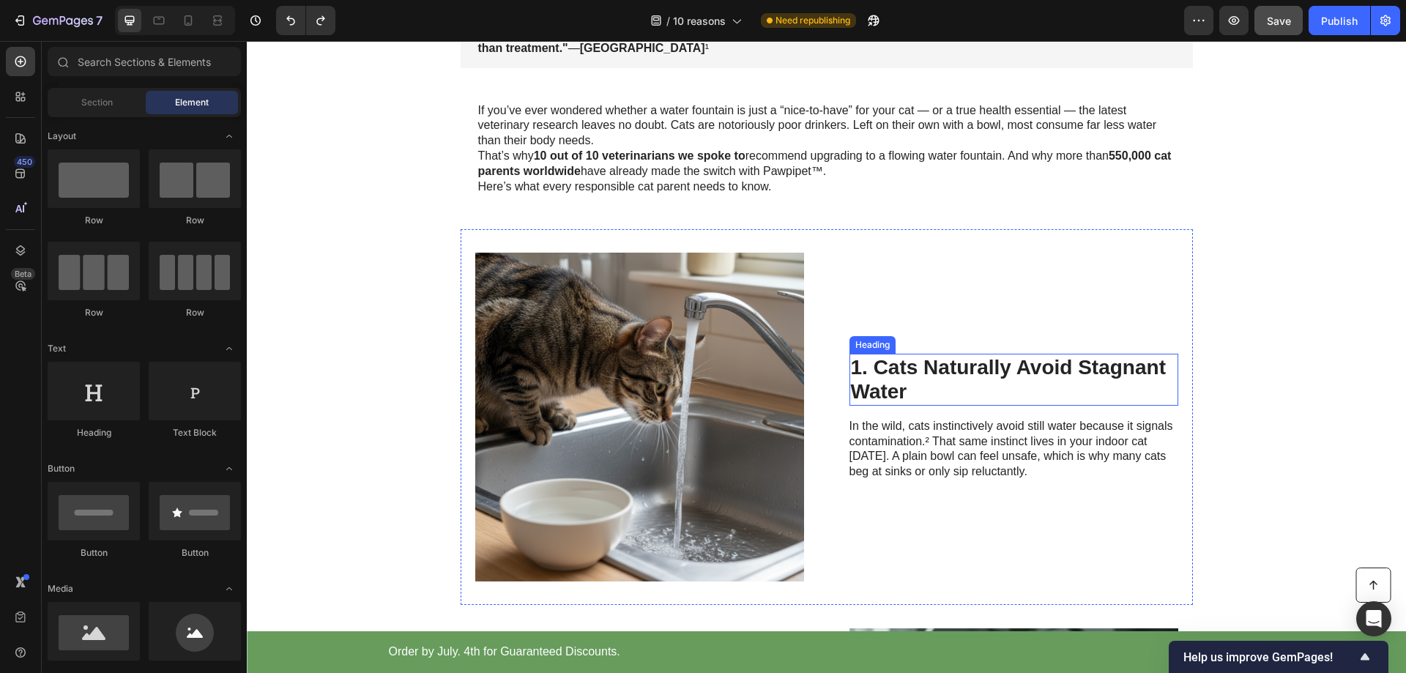
click at [967, 382] on h2 "1. Cats Naturally Avoid Stagnant Water" at bounding box center [1014, 380] width 329 height 52
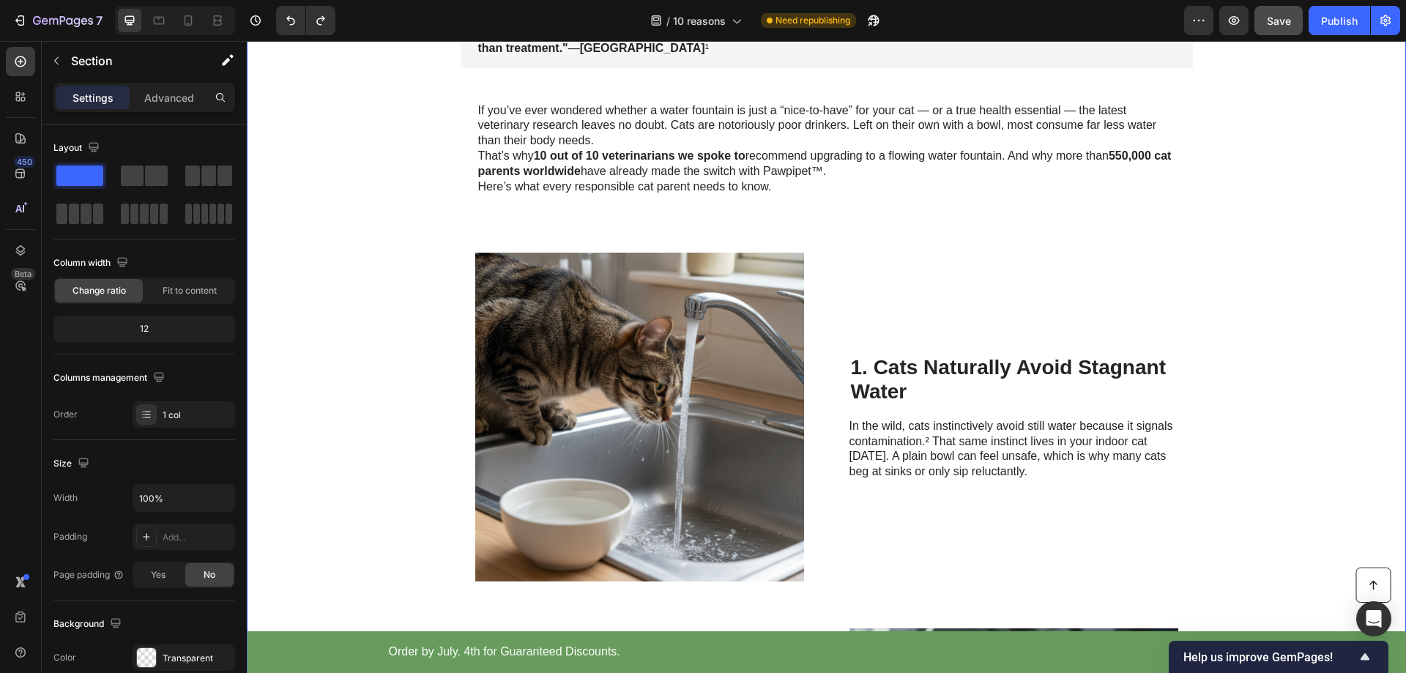
click at [1299, 282] on div "Cat Wellness Insider Heading Row 10 Reasons Veterinarians Say Flowing Water Fou…" at bounding box center [826, 550] width 1159 height 1479
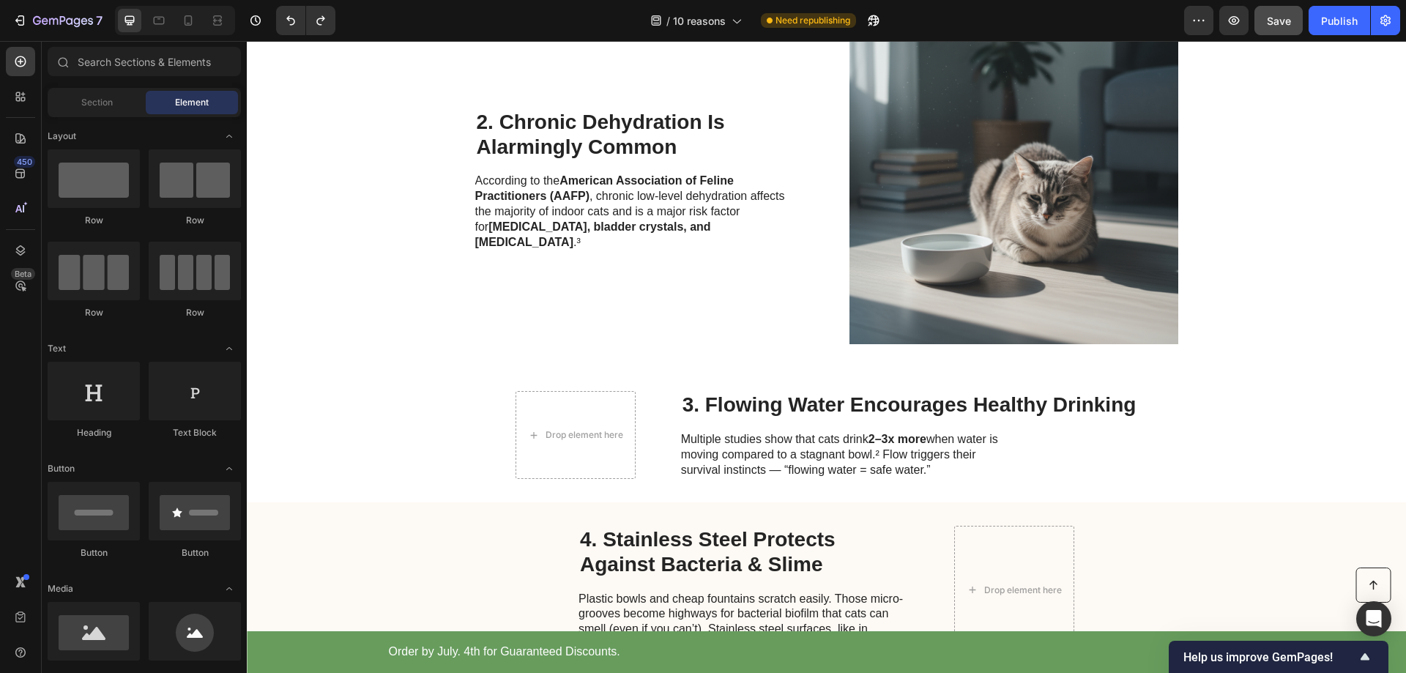
scroll to position [921, 0]
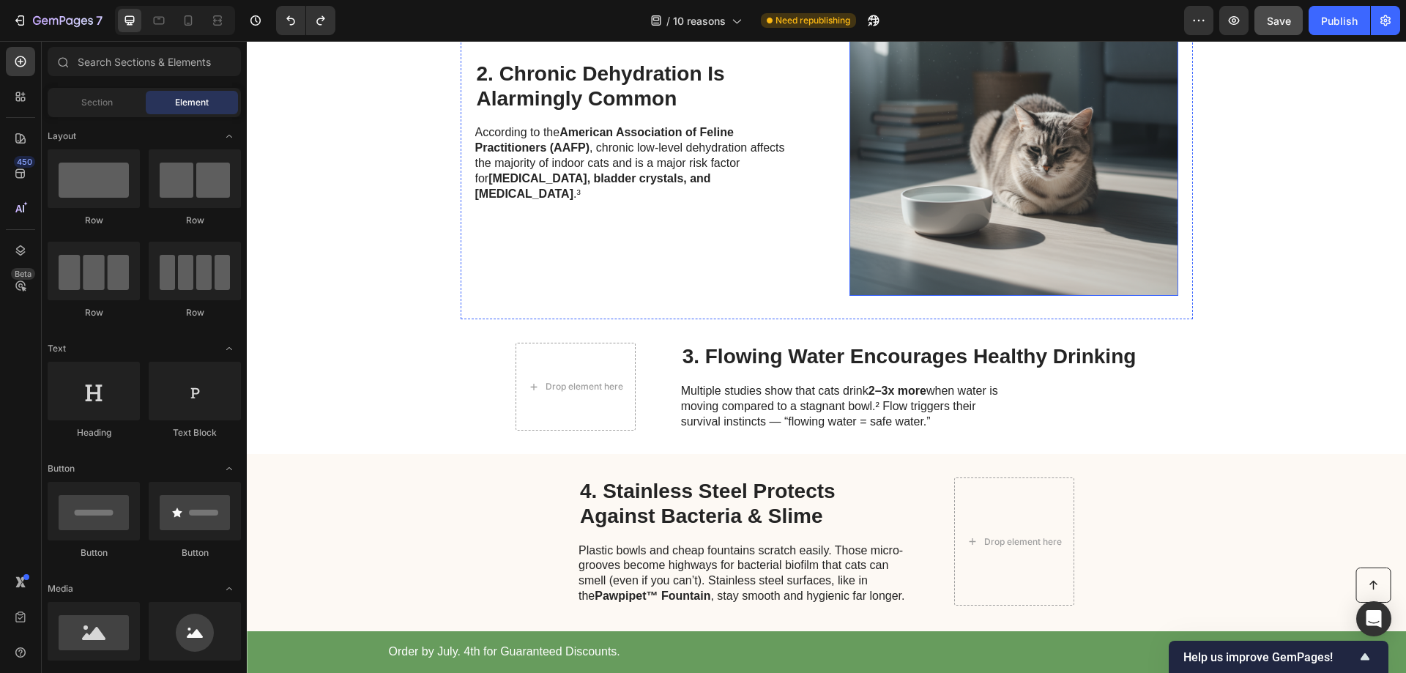
click at [1065, 244] on img at bounding box center [1014, 131] width 329 height 329
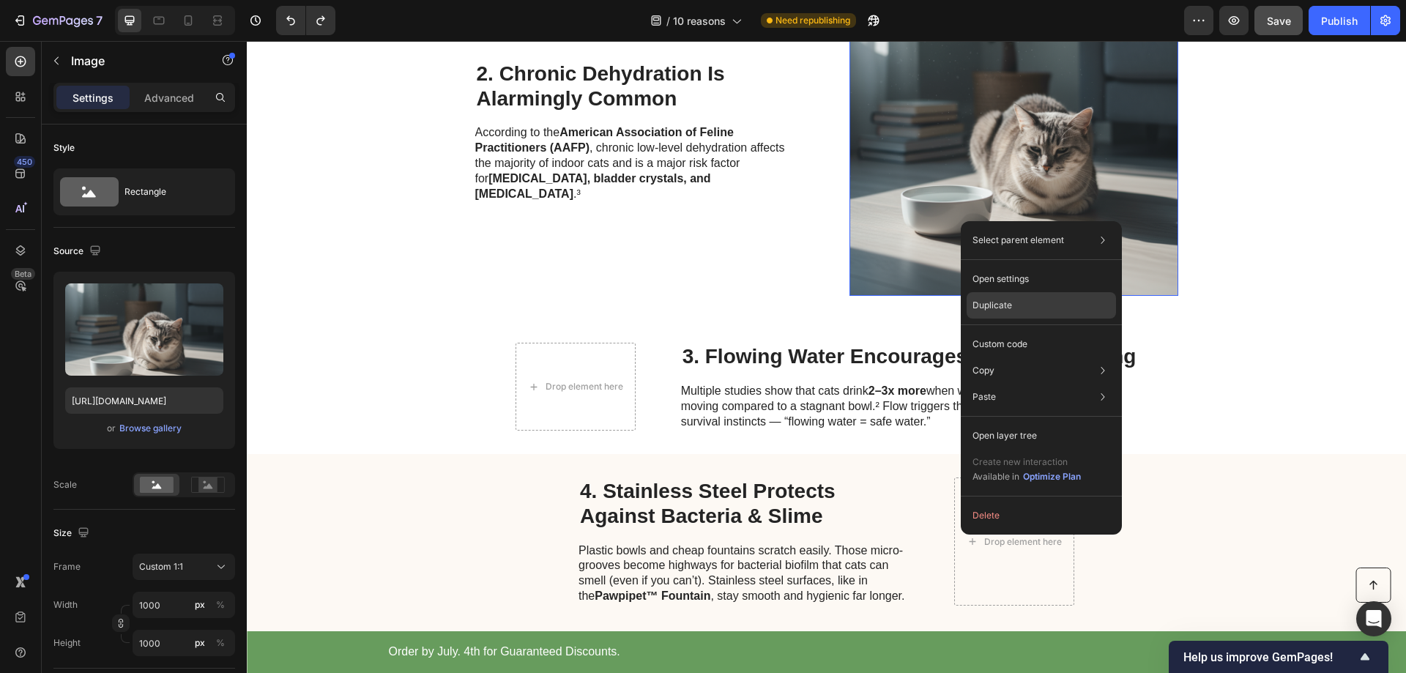
click at [994, 302] on p "Duplicate" at bounding box center [993, 305] width 40 height 13
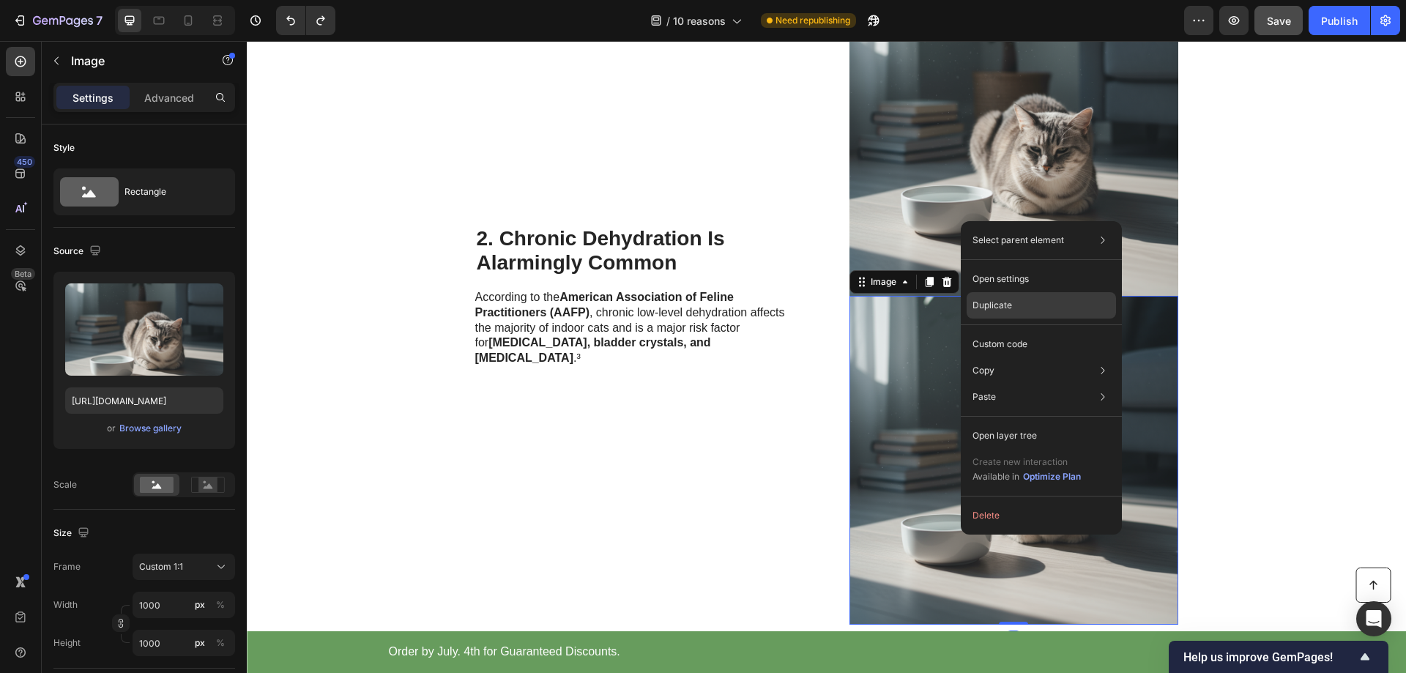
scroll to position [1085, 0]
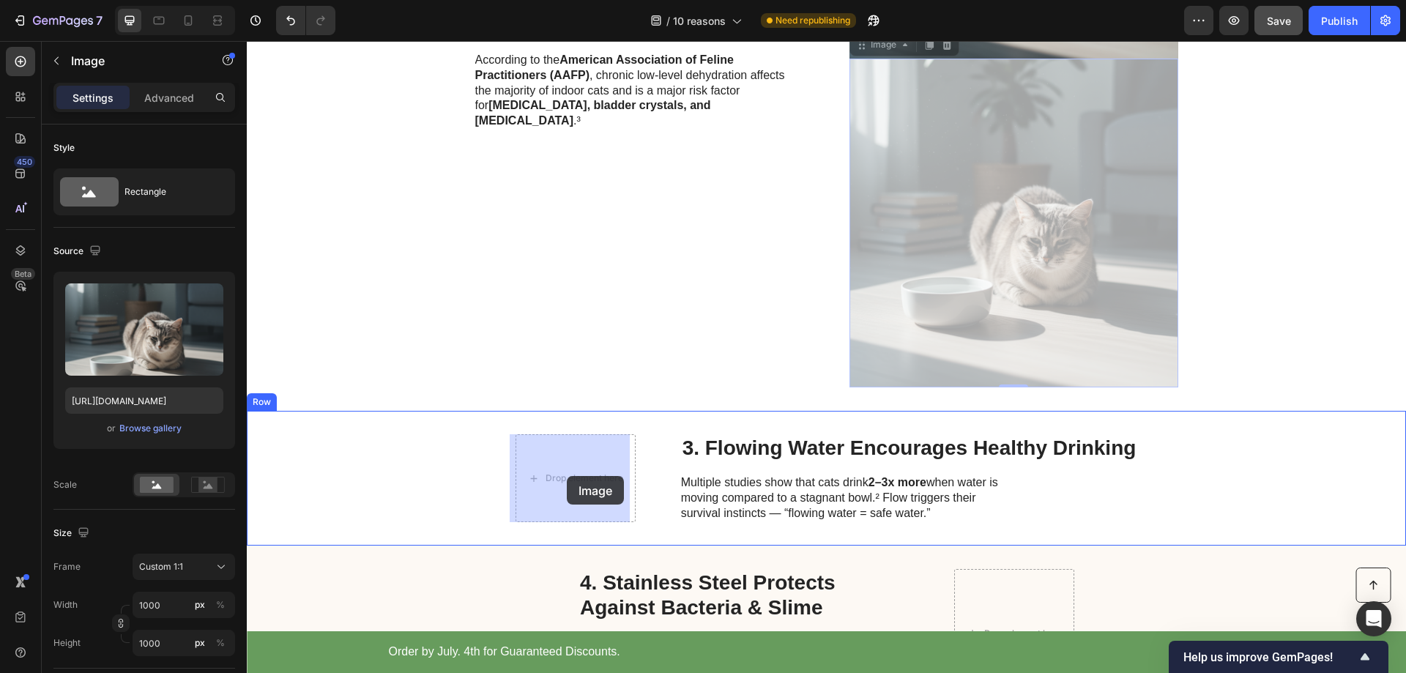
drag, startPoint x: 953, startPoint y: 272, endPoint x: 567, endPoint y: 476, distance: 436.4
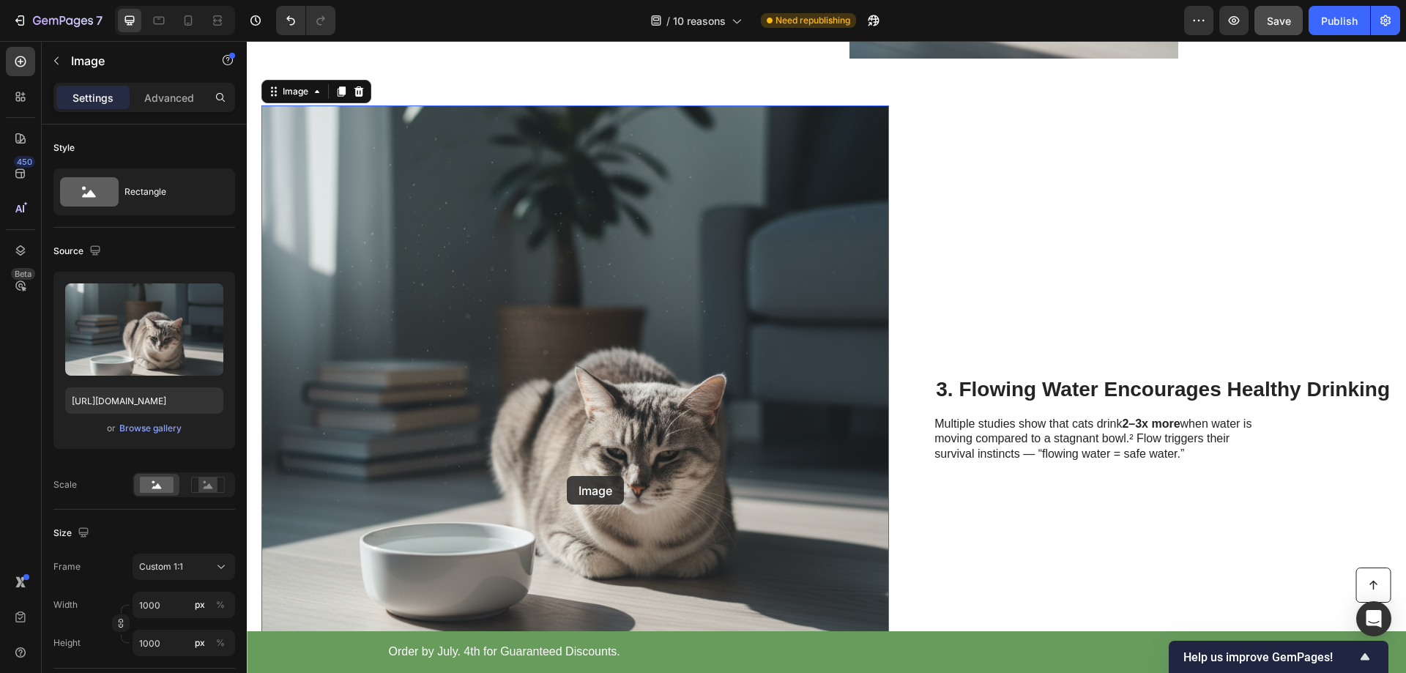
scroll to position [995, 0]
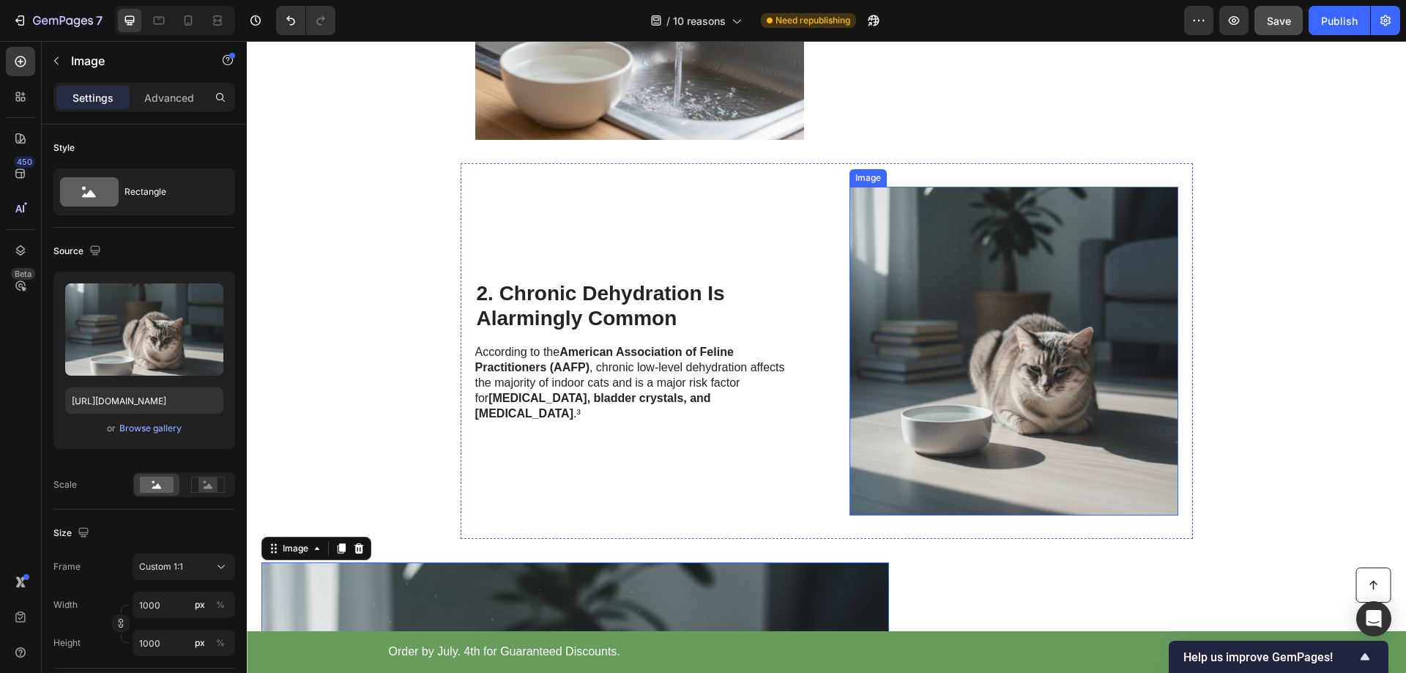
click at [1009, 324] on img at bounding box center [1014, 351] width 329 height 329
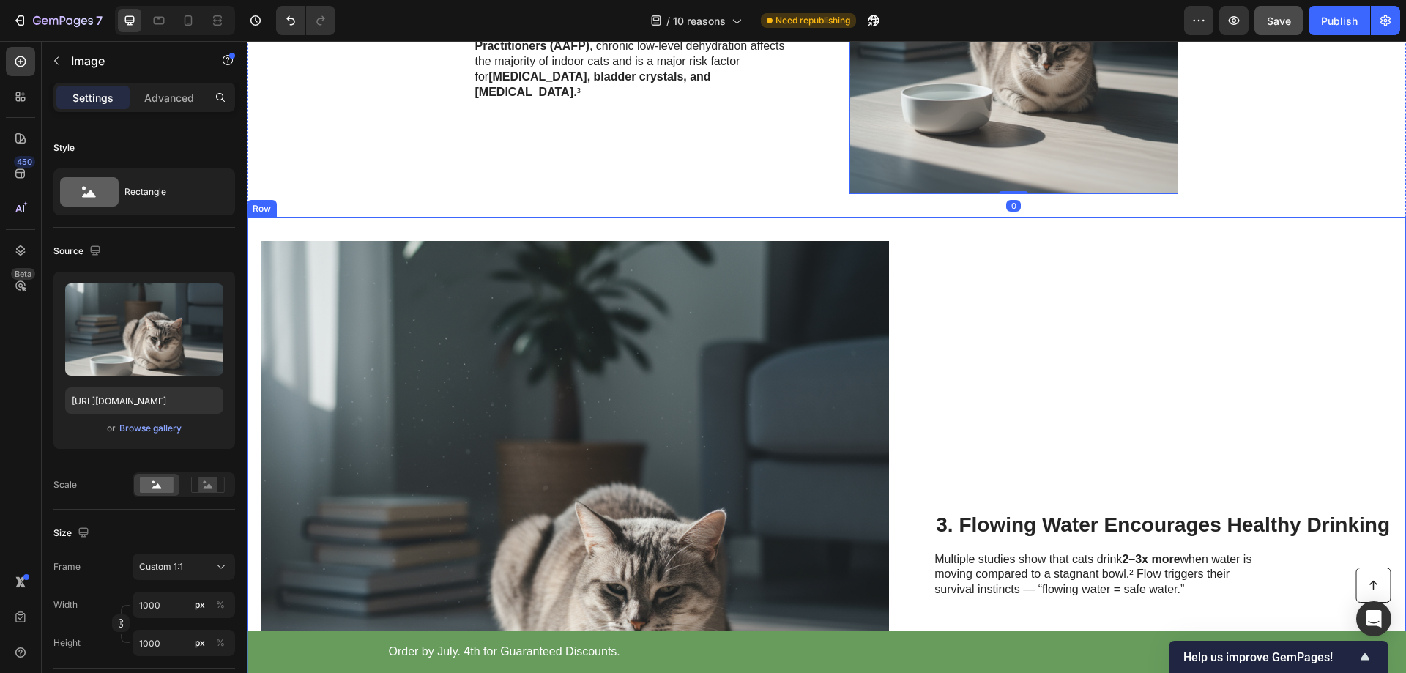
scroll to position [1068, 0]
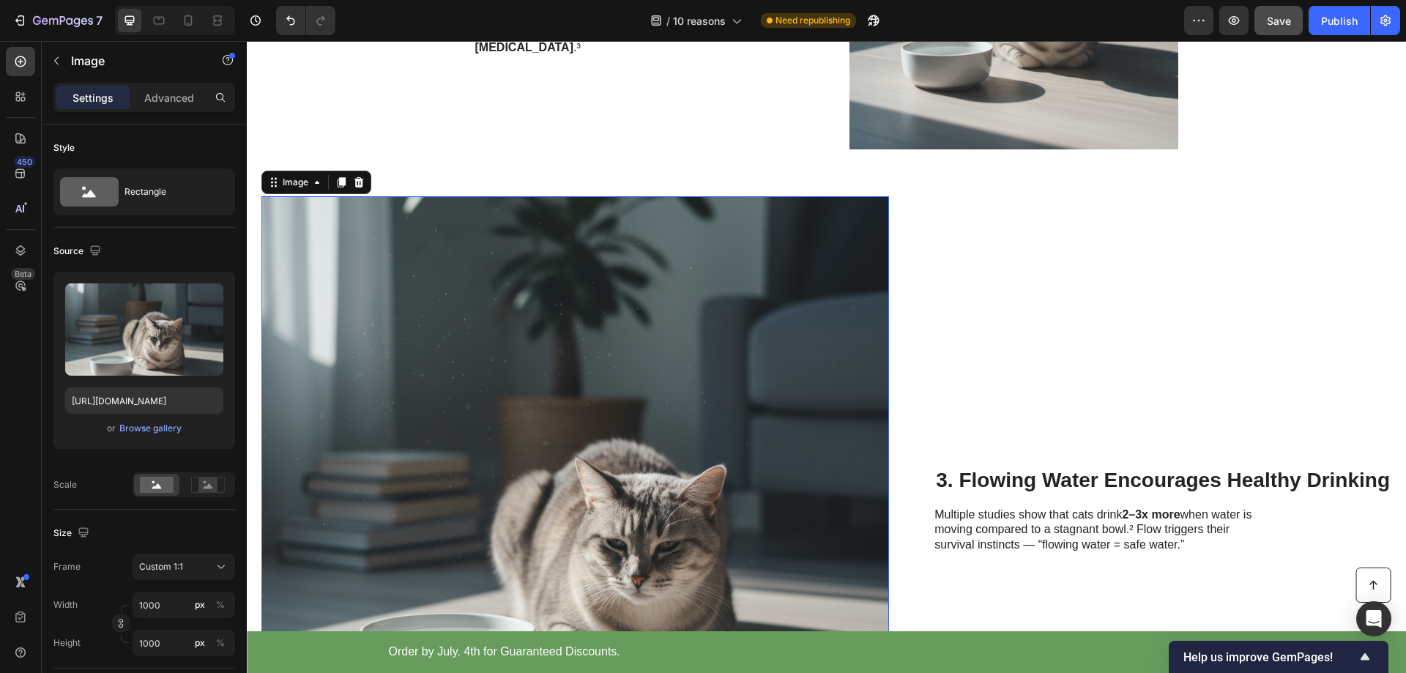
click at [730, 336] on img at bounding box center [575, 510] width 628 height 628
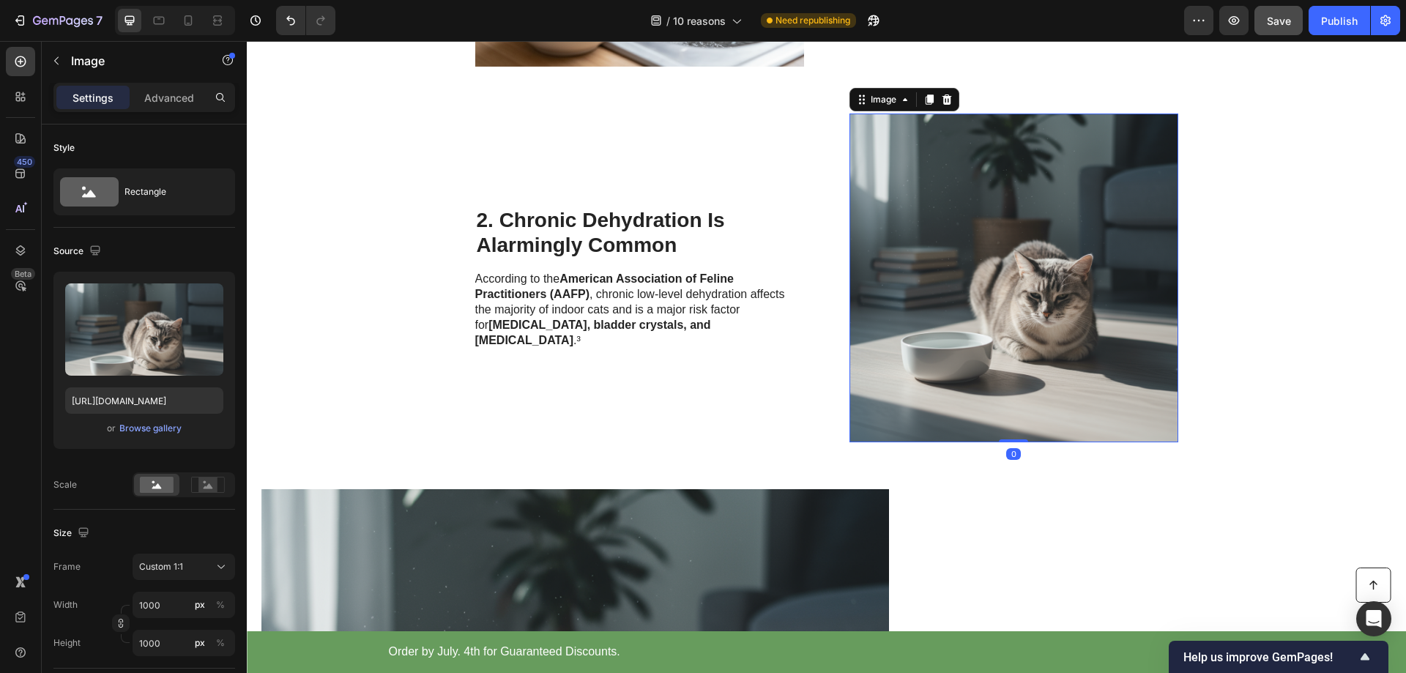
click at [992, 256] on img at bounding box center [1014, 278] width 329 height 329
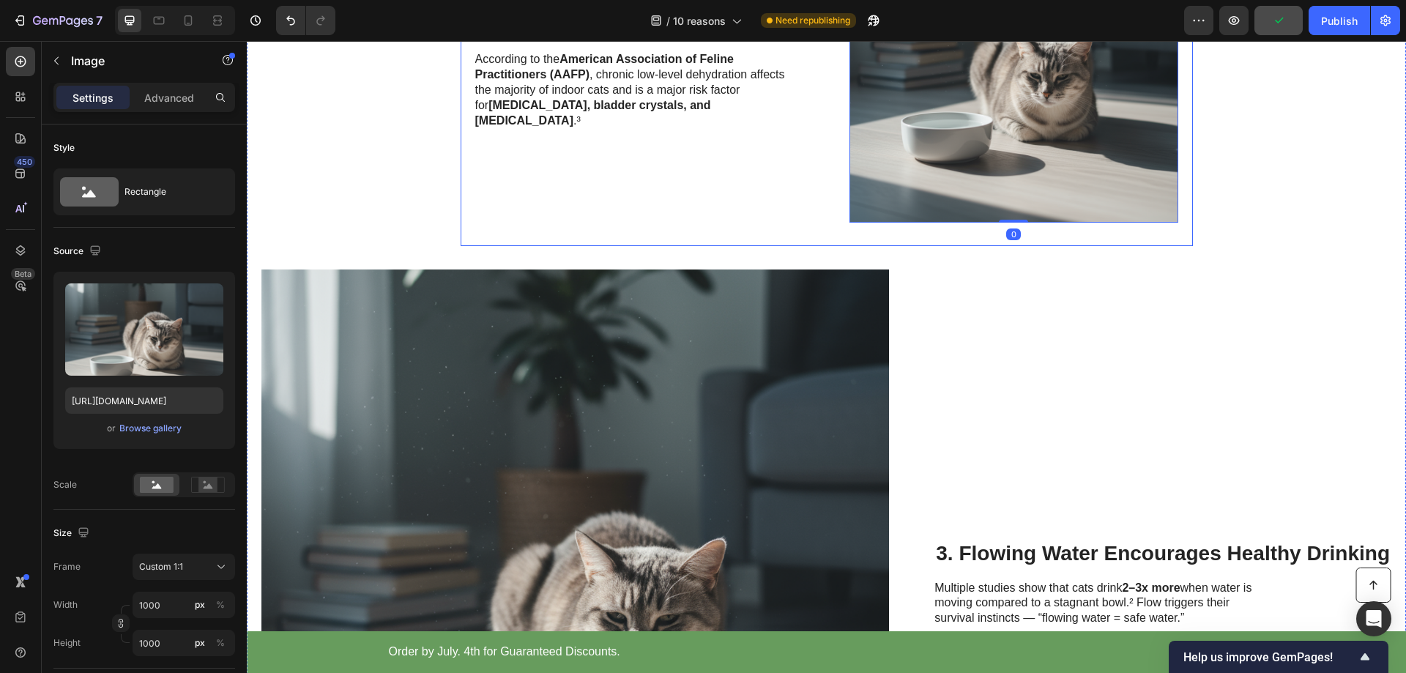
click at [669, 213] on div "2. Chronic Dehydration Is Alarmingly Common Heading According to the American A…" at bounding box center [639, 58] width 329 height 329
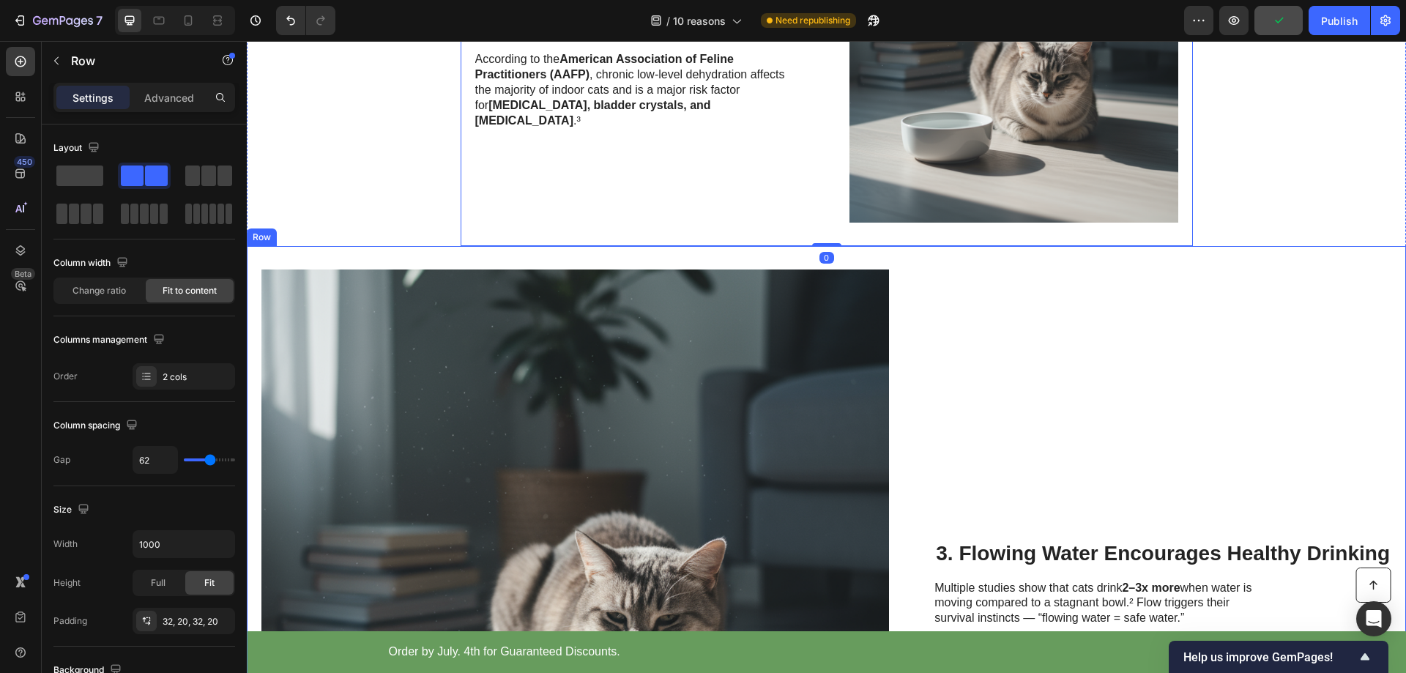
click at [1004, 375] on div "3. Flowing Water Encourages Healthy Drinking Heading Multiple studies show that…" at bounding box center [1163, 584] width 457 height 628
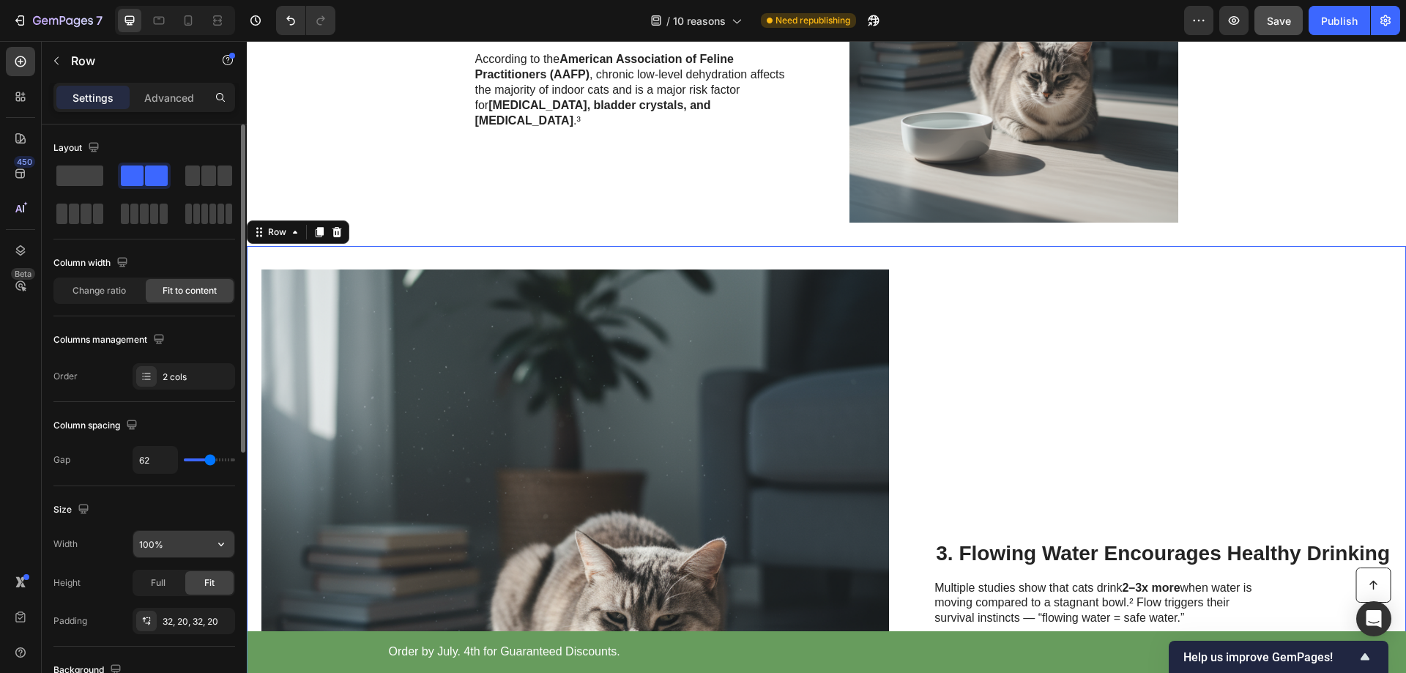
click at [162, 545] on input "100%" at bounding box center [183, 544] width 101 height 26
click at [219, 547] on icon "button" at bounding box center [221, 544] width 15 height 15
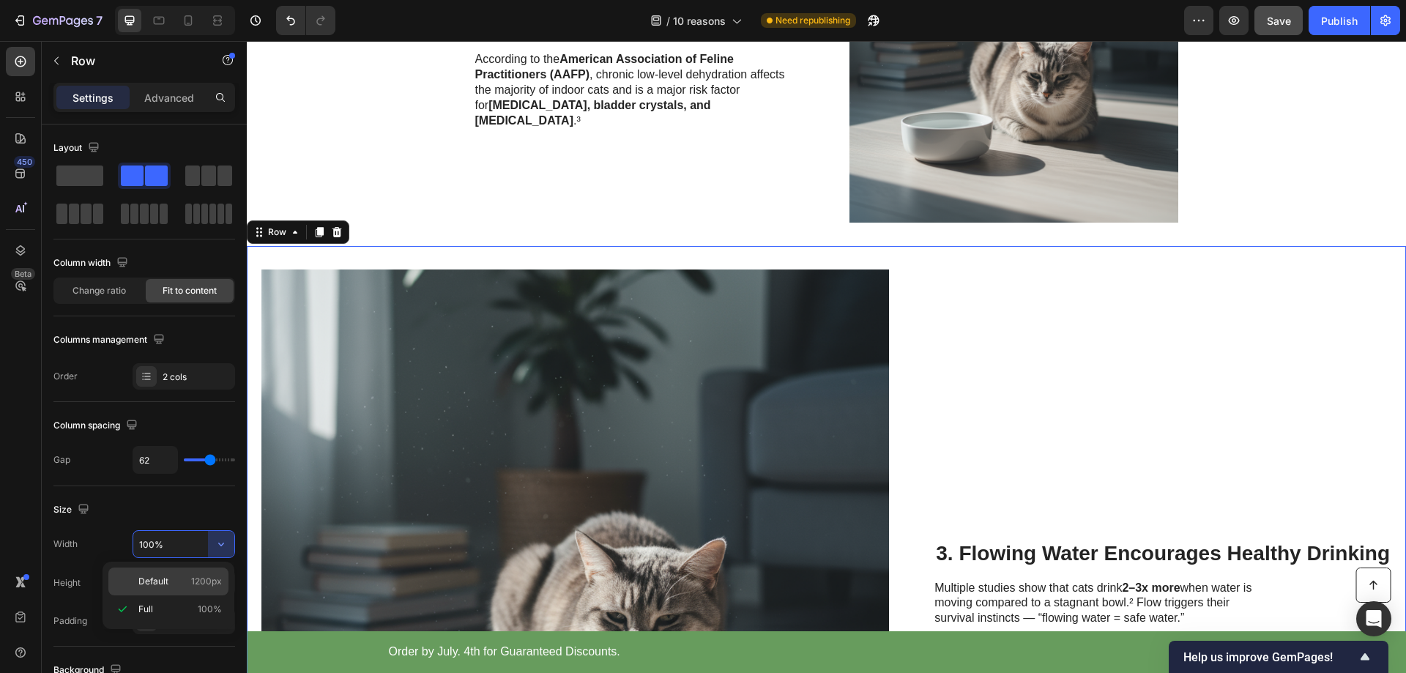
click at [163, 585] on span "Default" at bounding box center [153, 581] width 30 height 13
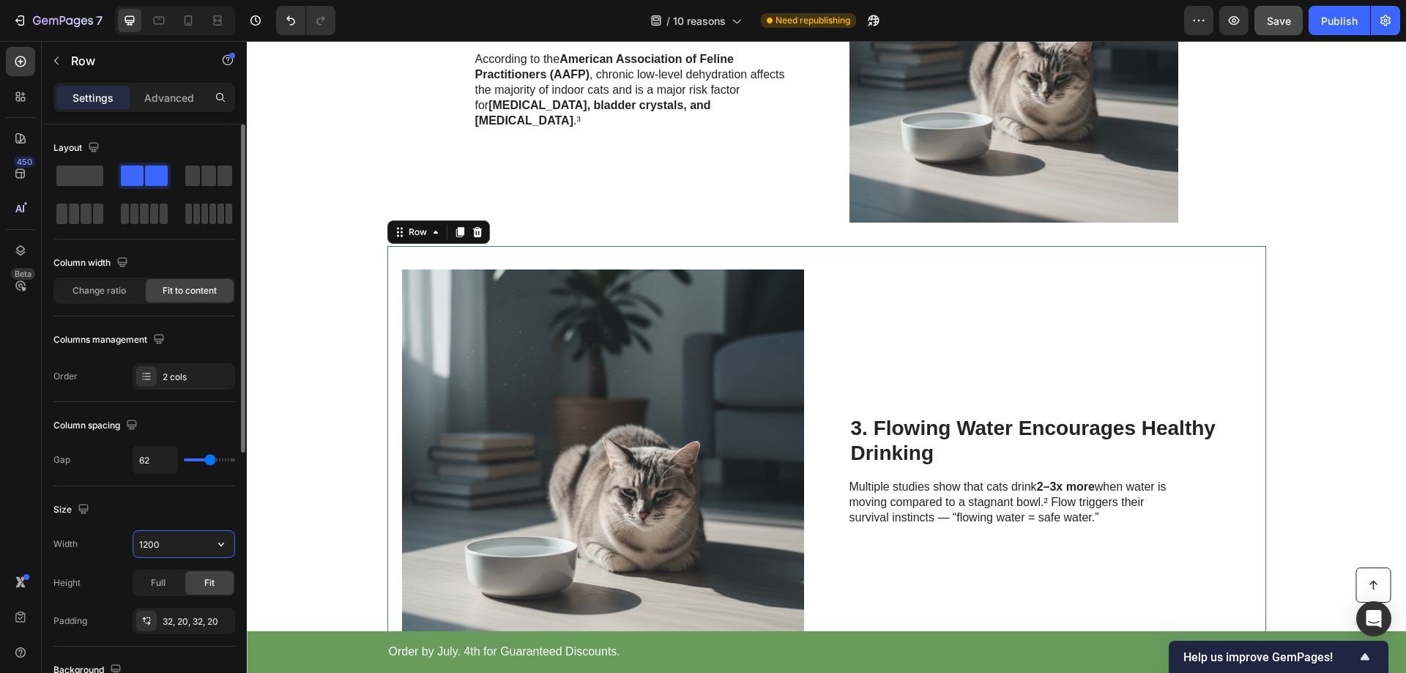
click at [172, 547] on input "1200" at bounding box center [183, 544] width 101 height 26
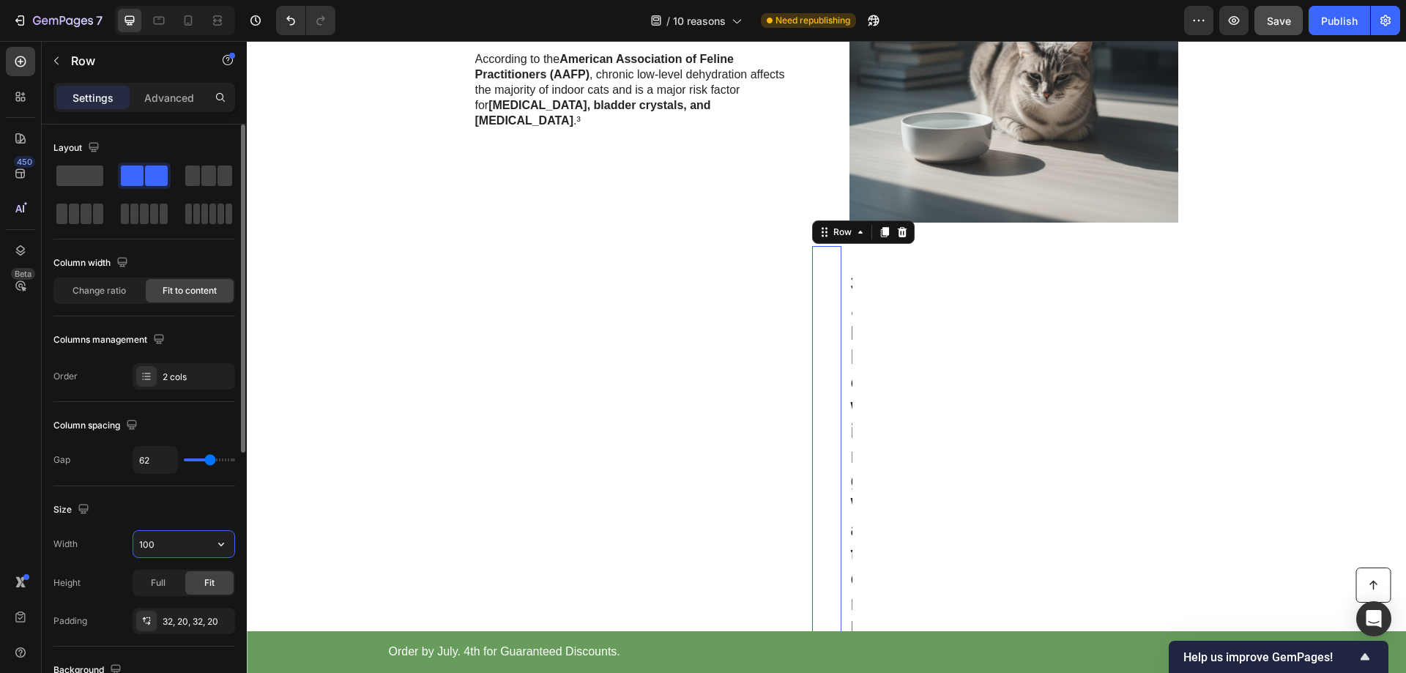
type input "1000"
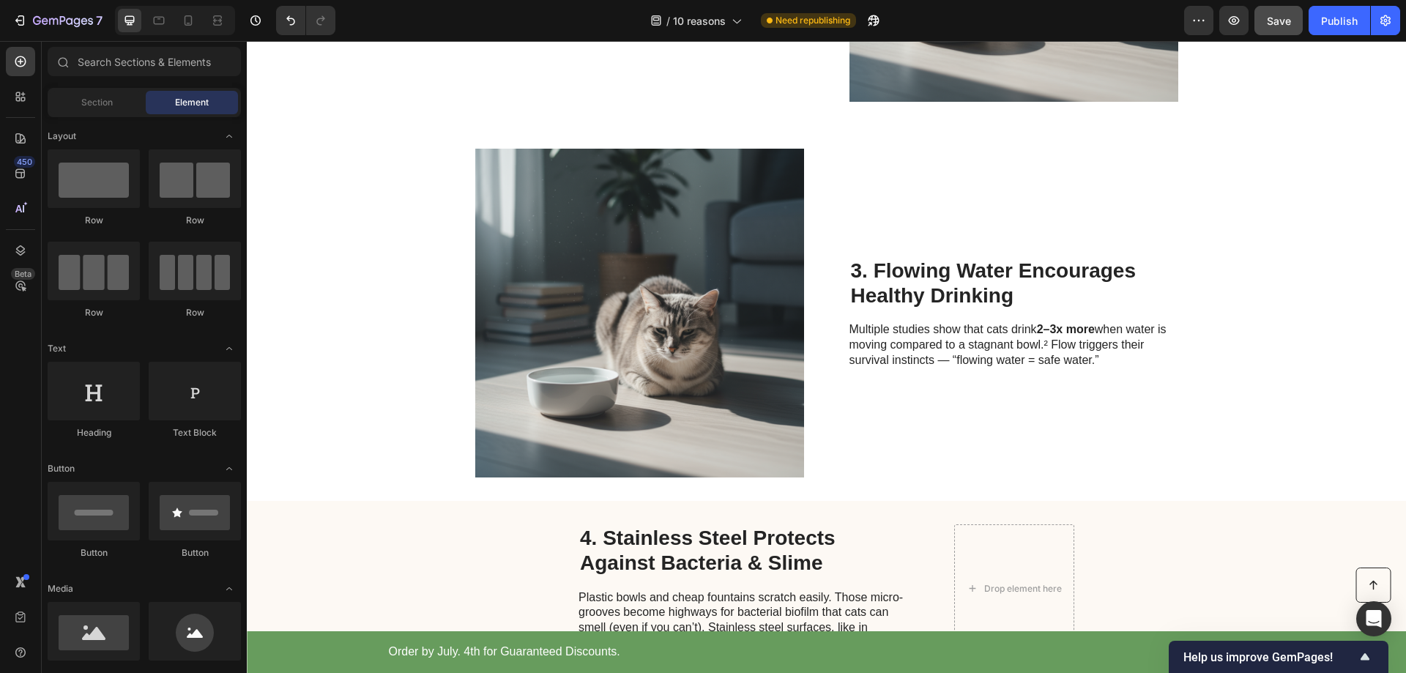
scroll to position [1447, 0]
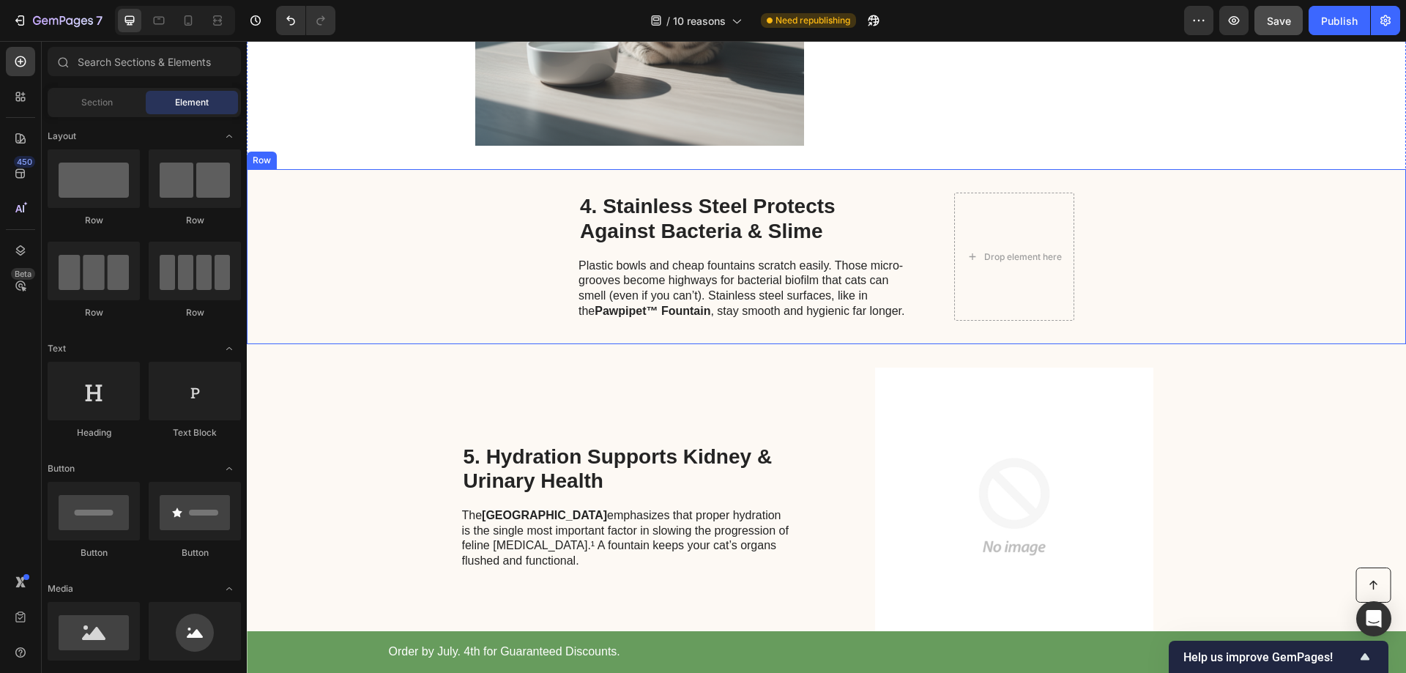
click at [1178, 305] on div "4. Stainless Steel Protects Against Bacteria & Slime Heading Plastic bowls and …" at bounding box center [826, 256] width 1159 height 174
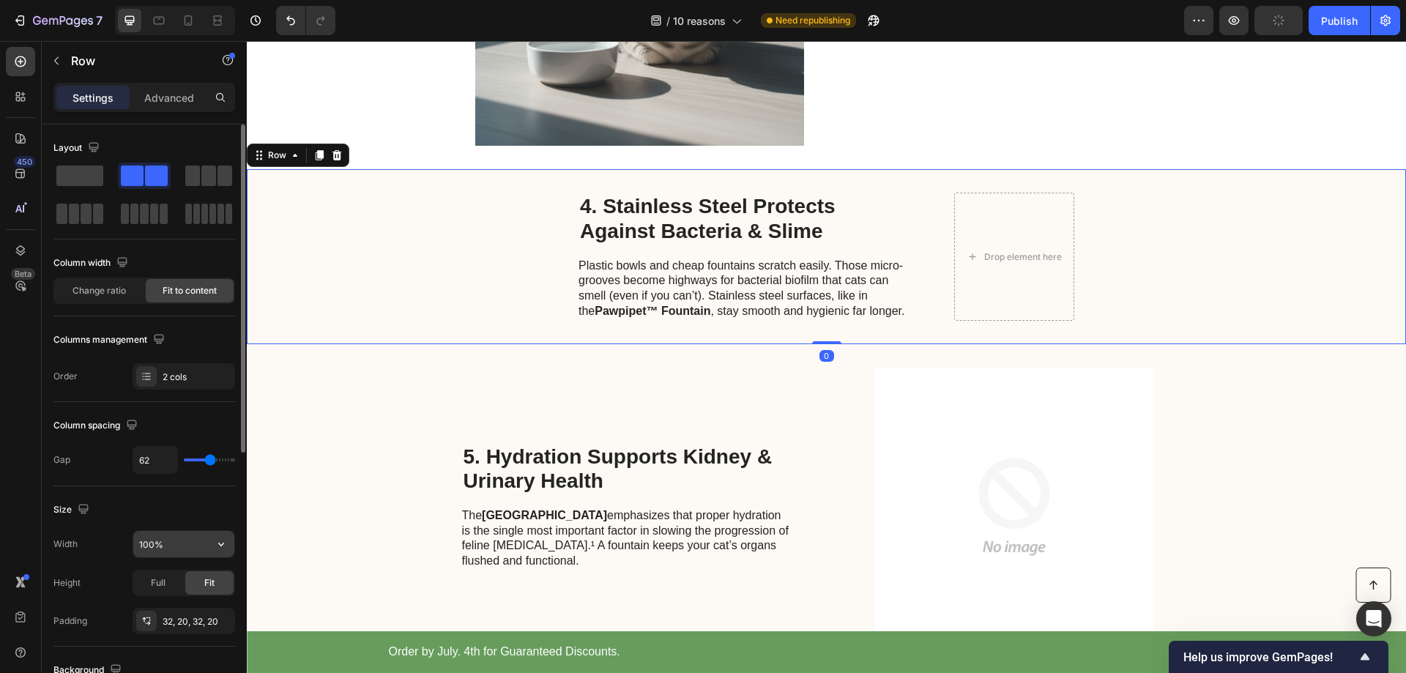
click at [168, 549] on input "100%" at bounding box center [183, 544] width 101 height 26
click at [223, 545] on icon "button" at bounding box center [221, 544] width 15 height 15
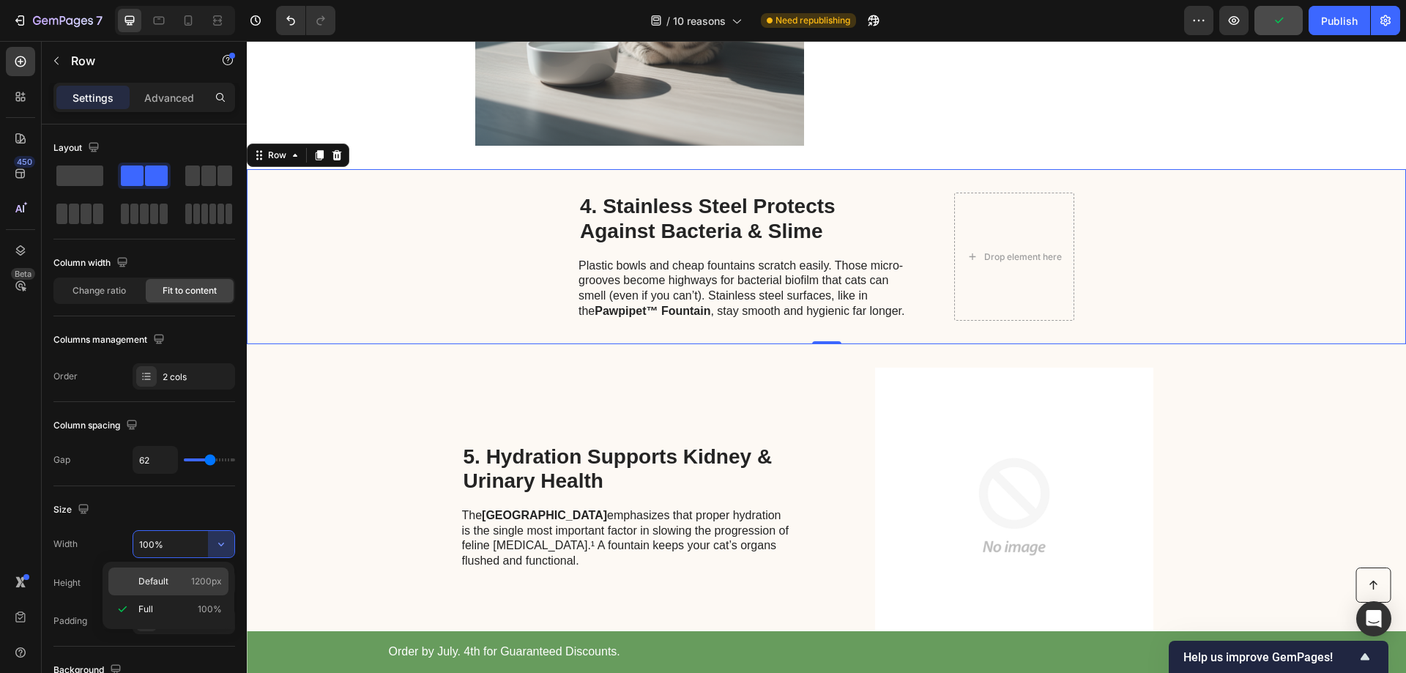
click at [160, 592] on div "Default 1200px" at bounding box center [168, 582] width 120 height 28
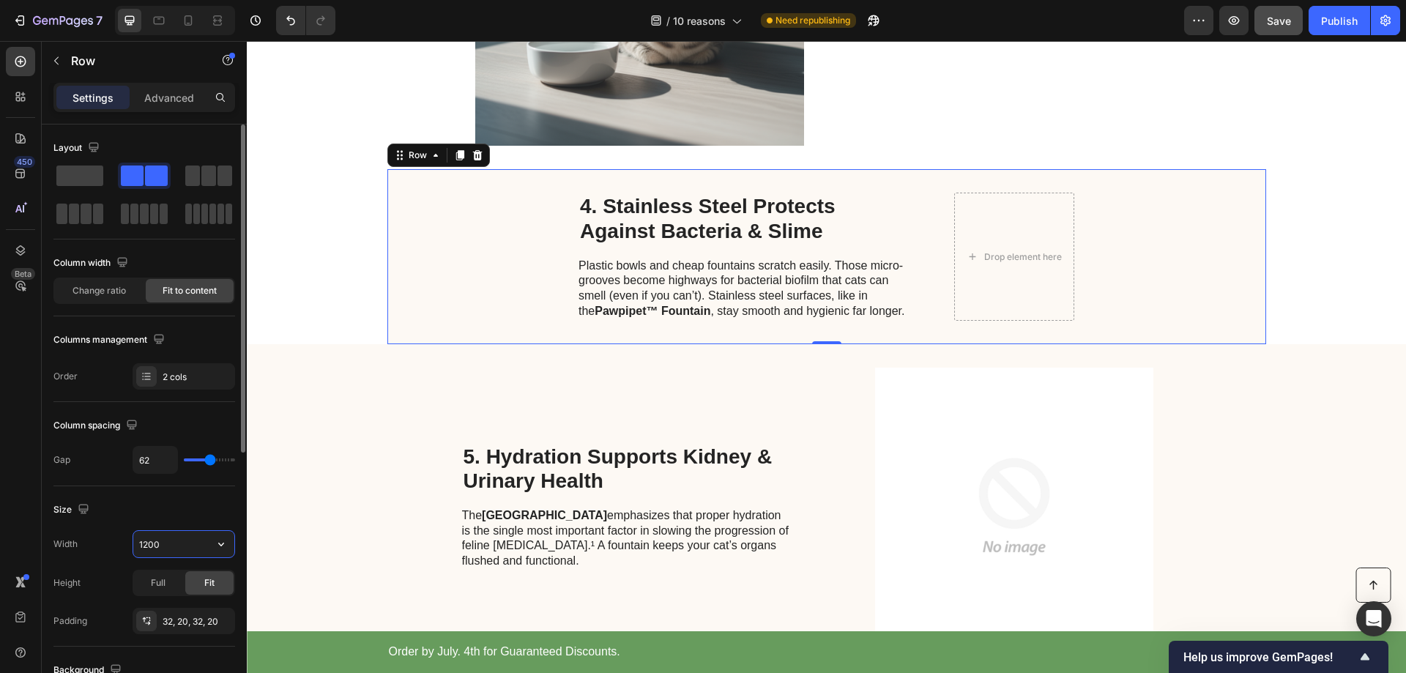
click at [180, 543] on input "1200" at bounding box center [183, 544] width 101 height 26
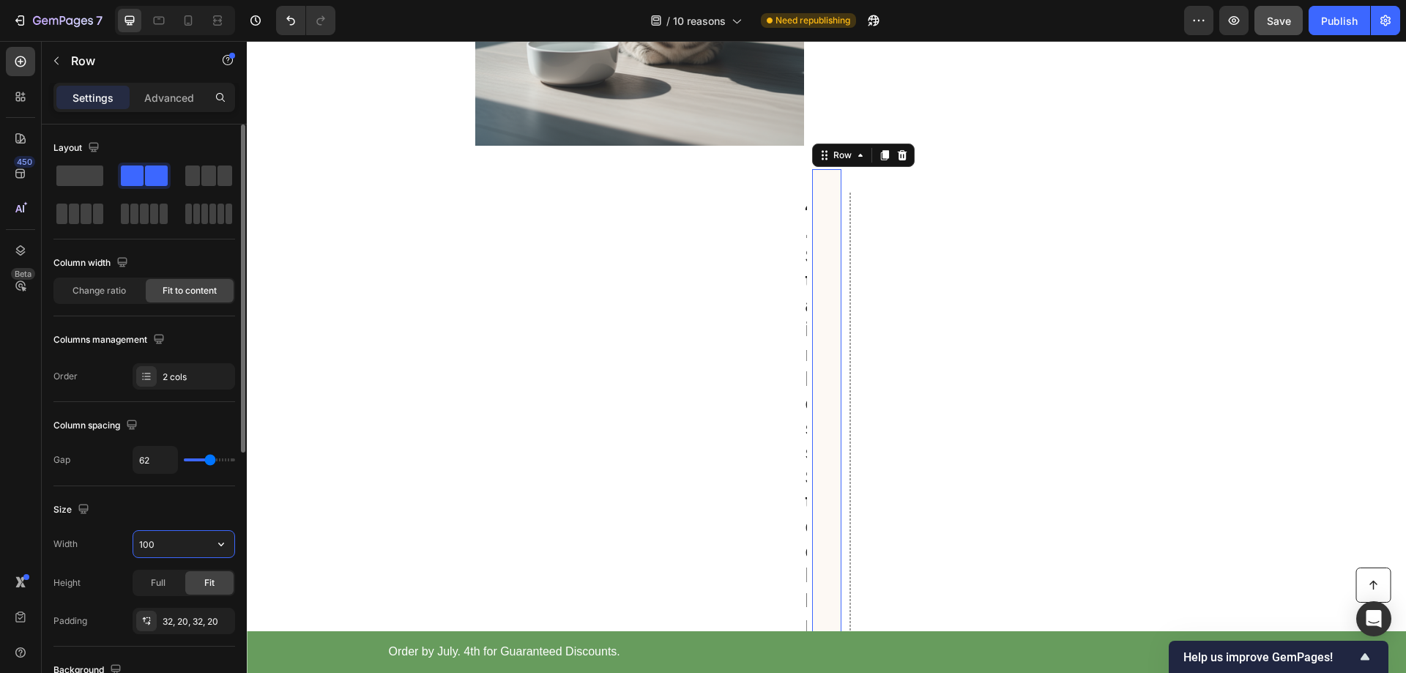
type input "1000"
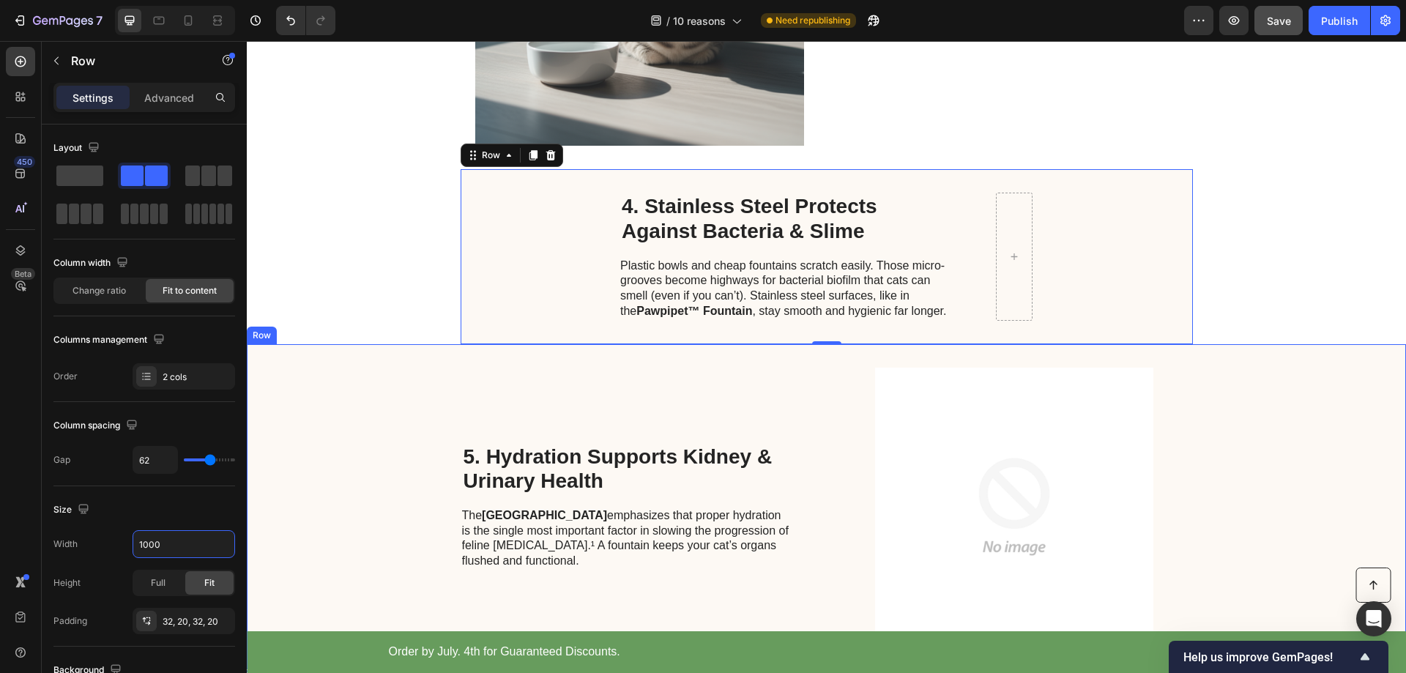
click at [1284, 435] on div "5. Hydration Supports Kidney & Urinary Health Heading The Cornell Feline Health…" at bounding box center [826, 506] width 1159 height 325
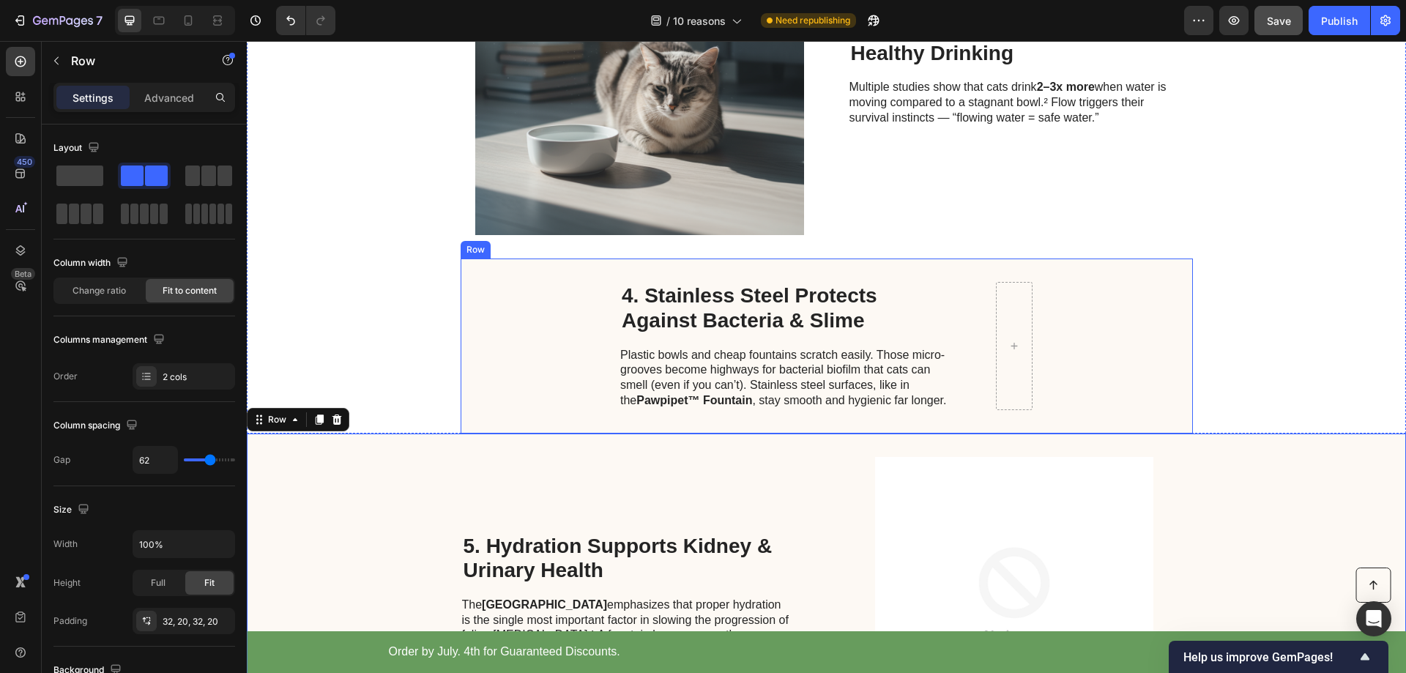
scroll to position [1594, 0]
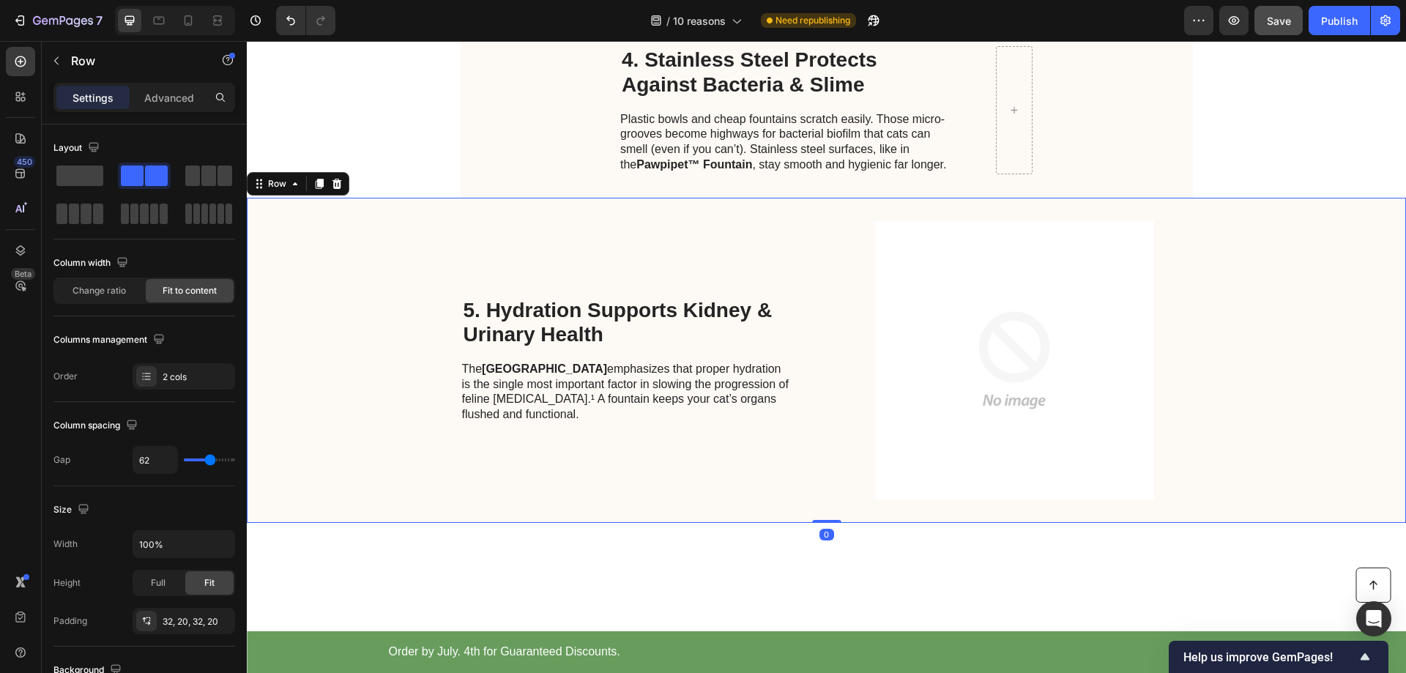
click at [1283, 286] on div "5. Hydration Supports Kidney & Urinary Health Heading The Cornell Feline Health…" at bounding box center [826, 360] width 1159 height 325
click at [513, 153] on div "4. Stainless Steel Protects Against Bacteria & Slime Heading Plastic bowls and …" at bounding box center [827, 110] width 732 height 174
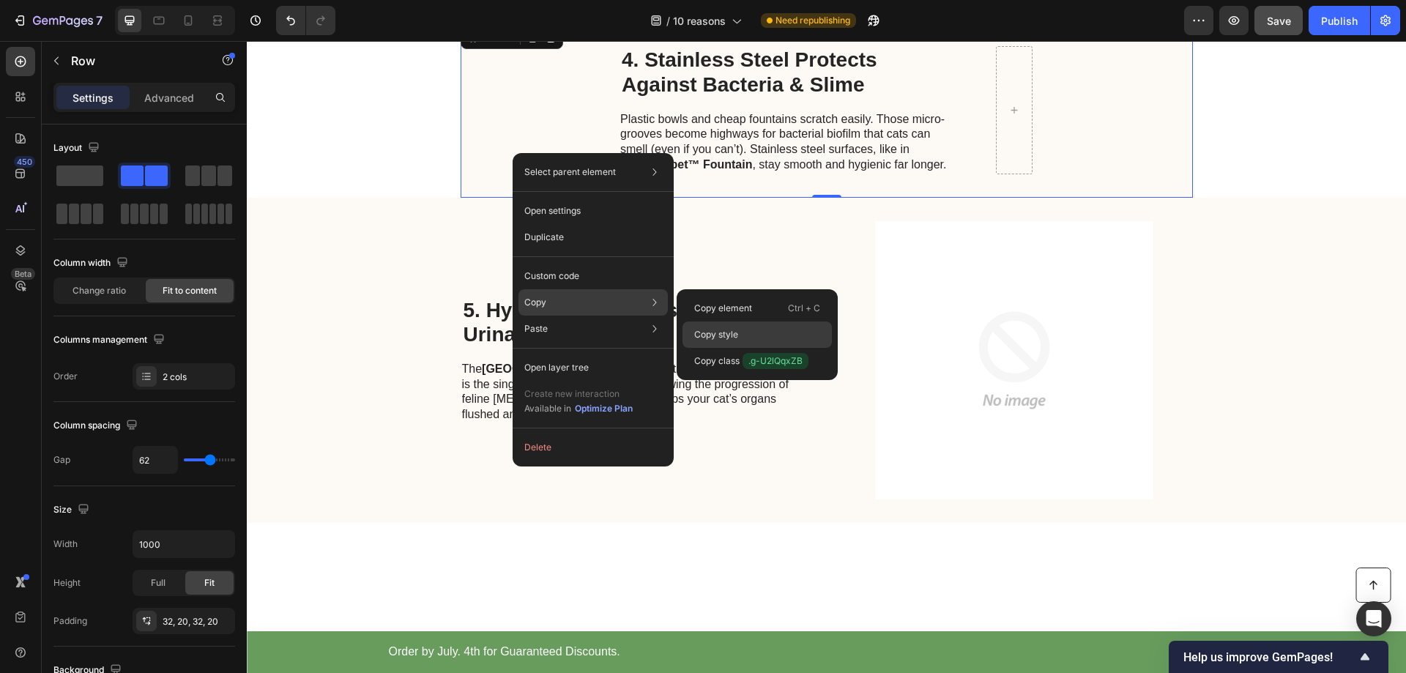
click at [732, 335] on p "Copy style" at bounding box center [716, 334] width 44 height 13
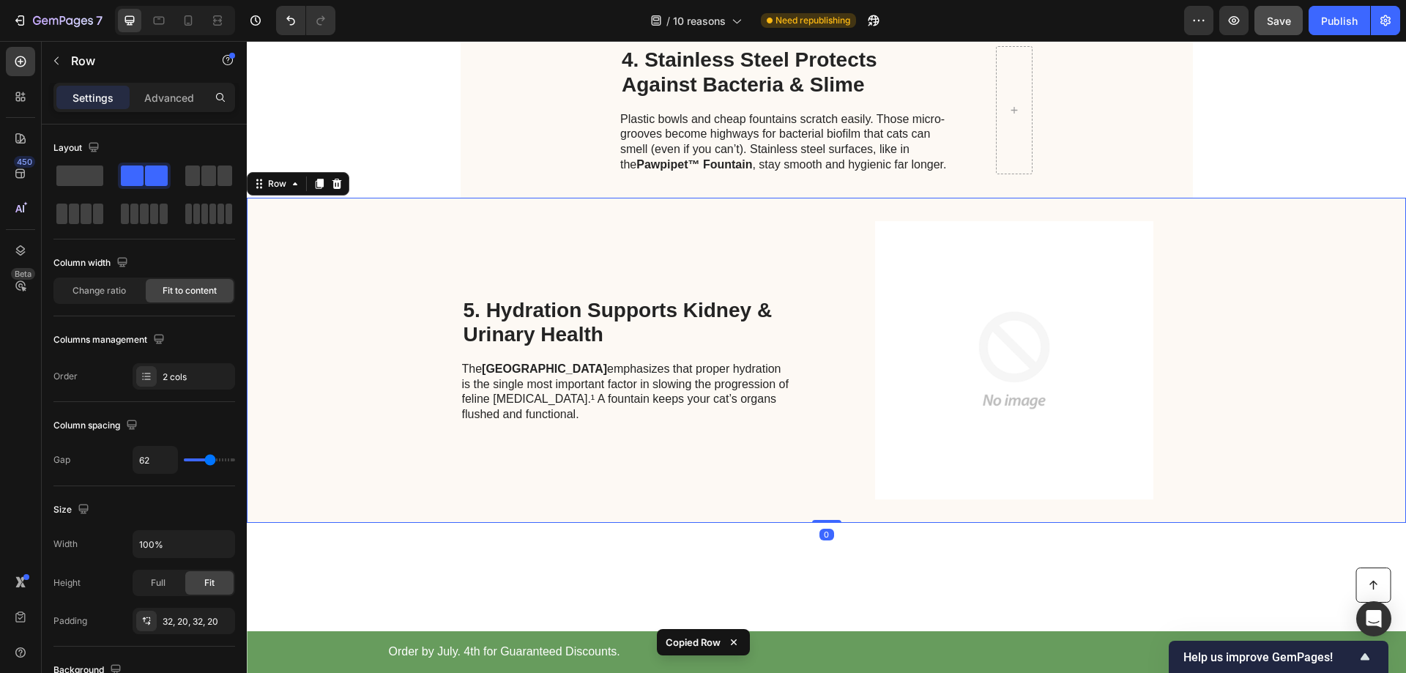
click at [389, 270] on div "5. Hydration Supports Kidney & Urinary Health Heading The Cornell Feline Health…" at bounding box center [826, 360] width 1159 height 325
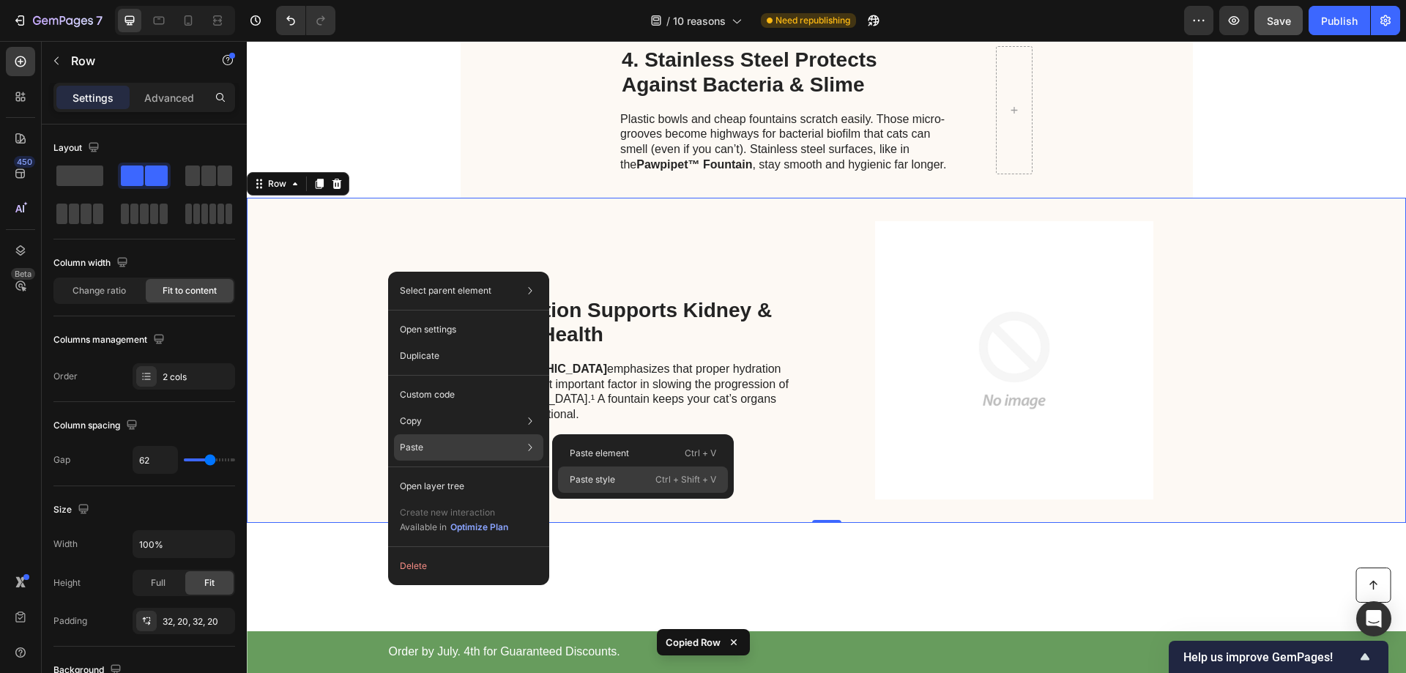
click at [597, 480] on p "Paste style" at bounding box center [592, 479] width 45 height 13
type input "1000"
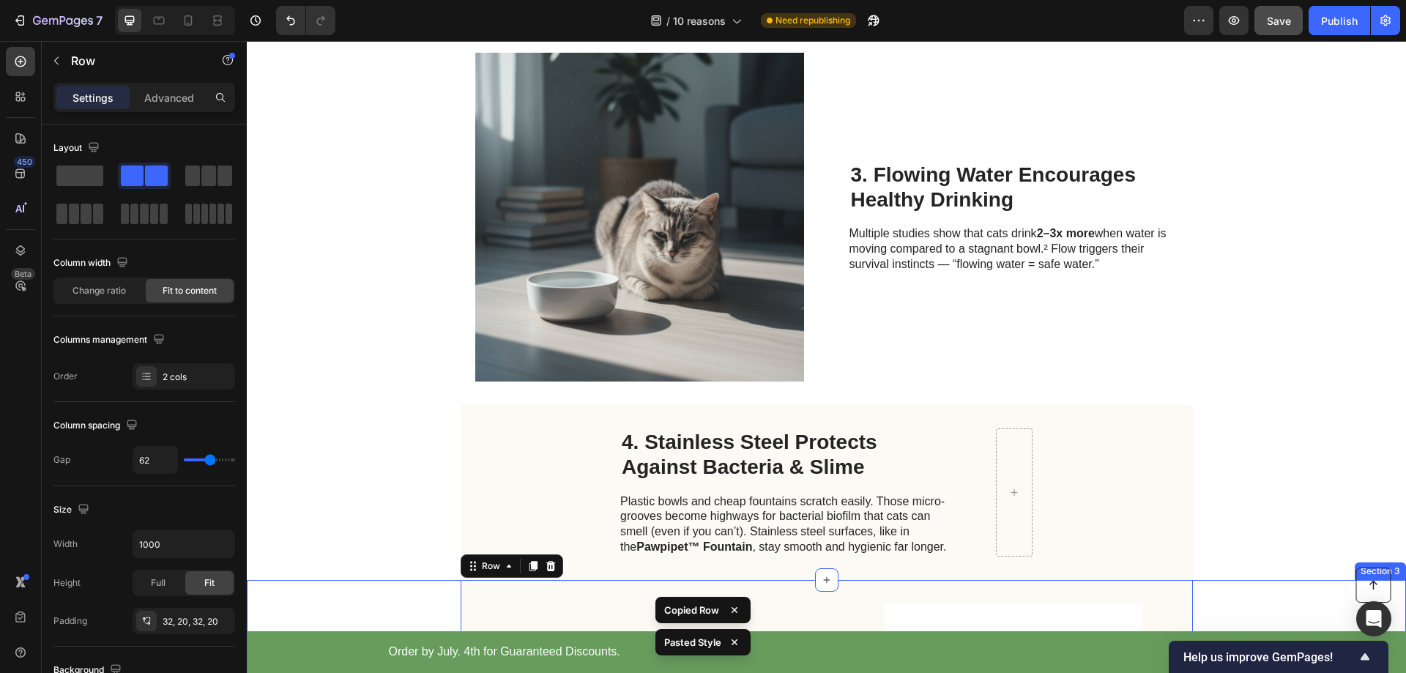
scroll to position [1154, 0]
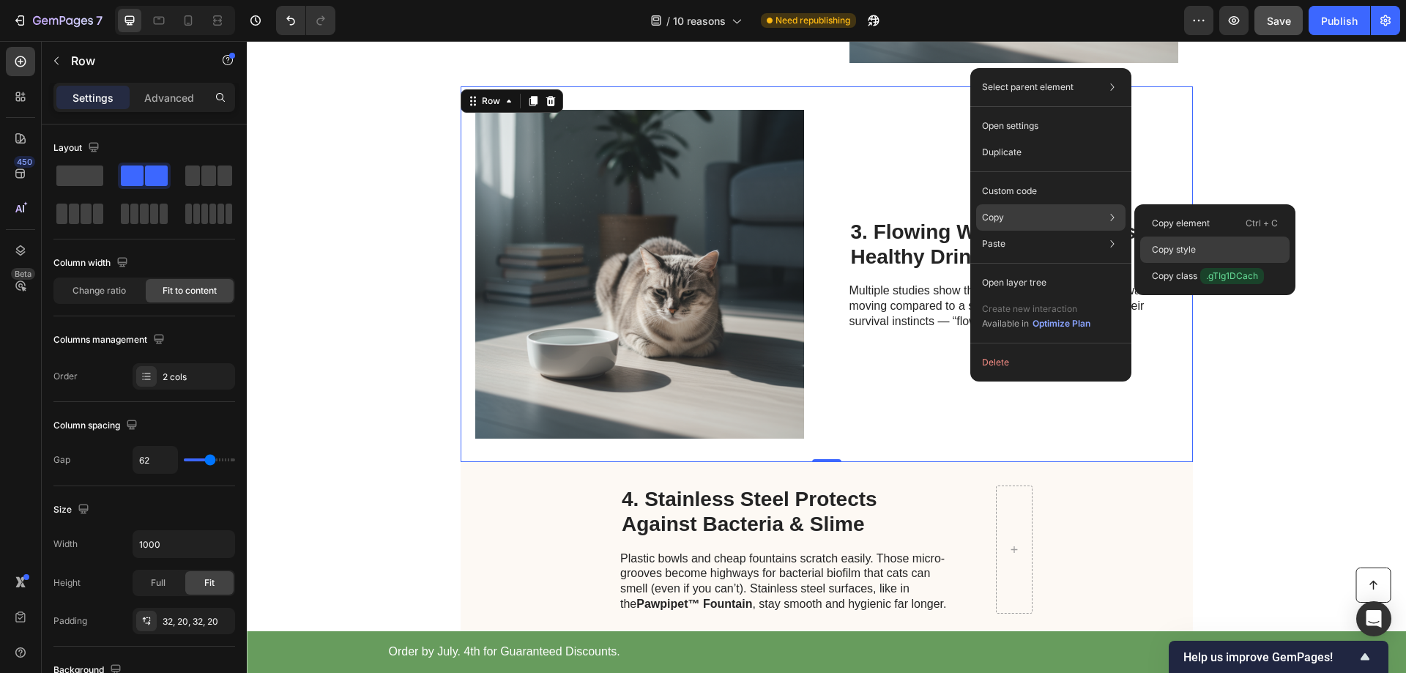
click at [1178, 252] on p "Copy style" at bounding box center [1174, 249] width 44 height 13
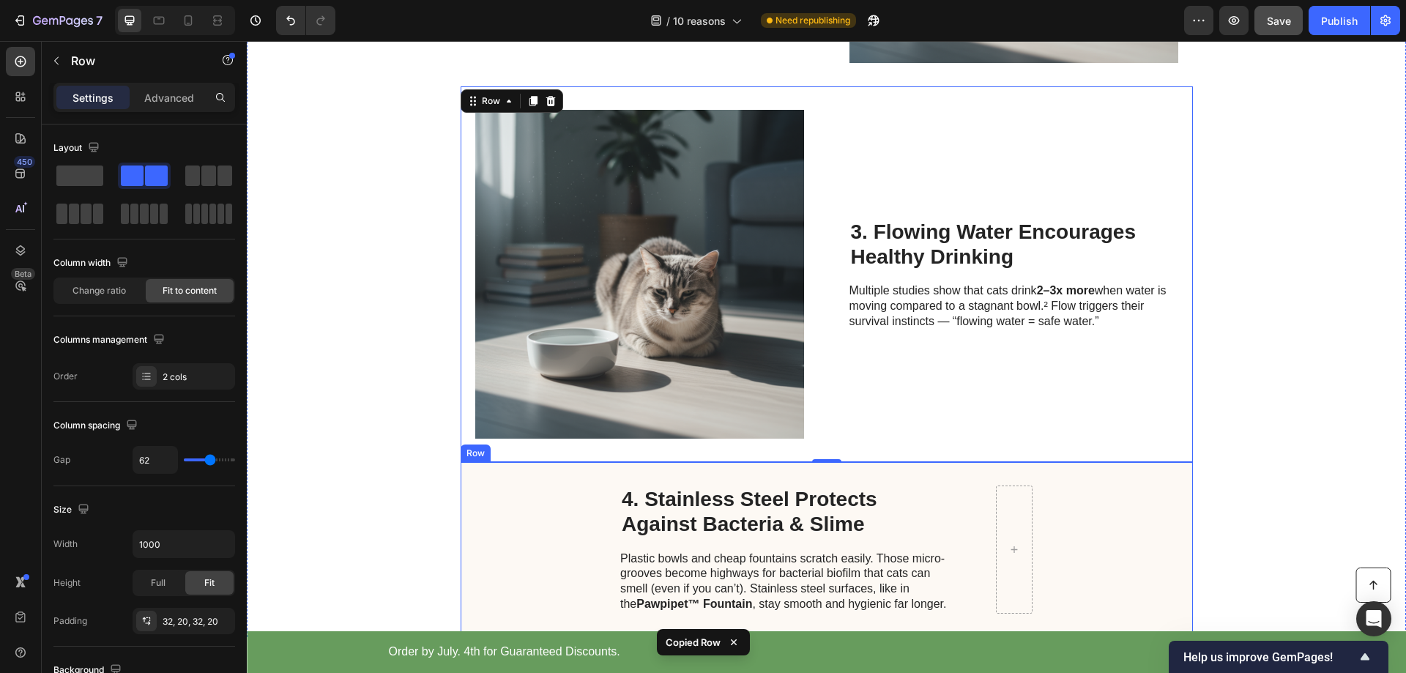
click at [1126, 502] on div "4. Stainless Steel Protects Against Bacteria & Slime Heading Plastic bowls and …" at bounding box center [827, 549] width 732 height 174
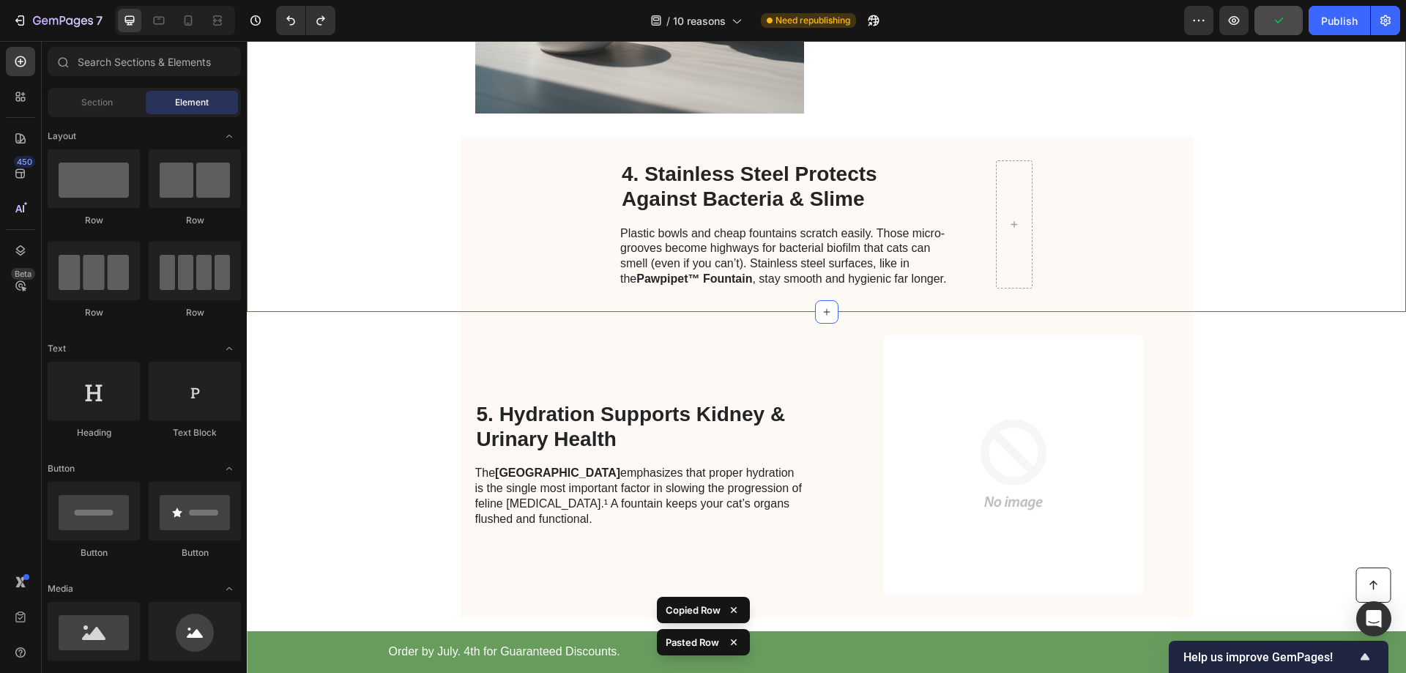
scroll to position [1333, 0]
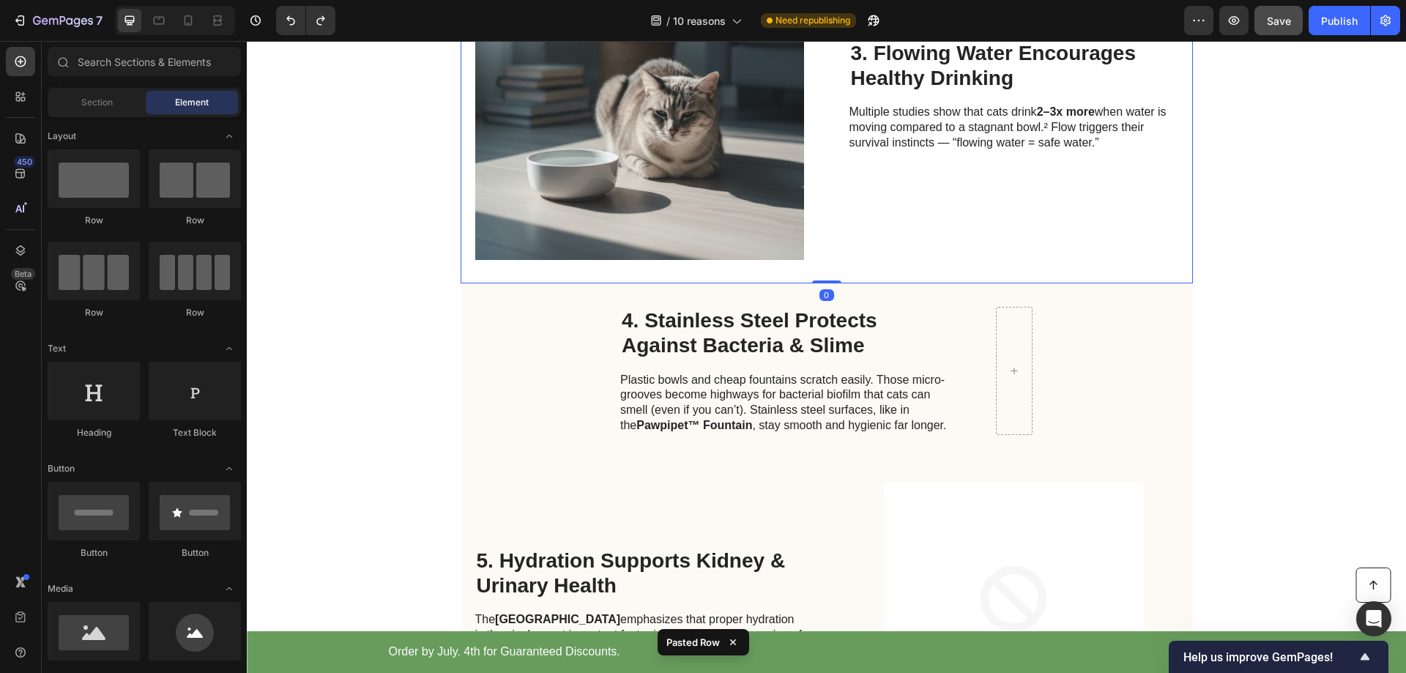
click at [1007, 237] on div "3. Flowing Water Encourages Healthy Drinking Heading Multiple studies show that…" at bounding box center [1014, 95] width 329 height 329
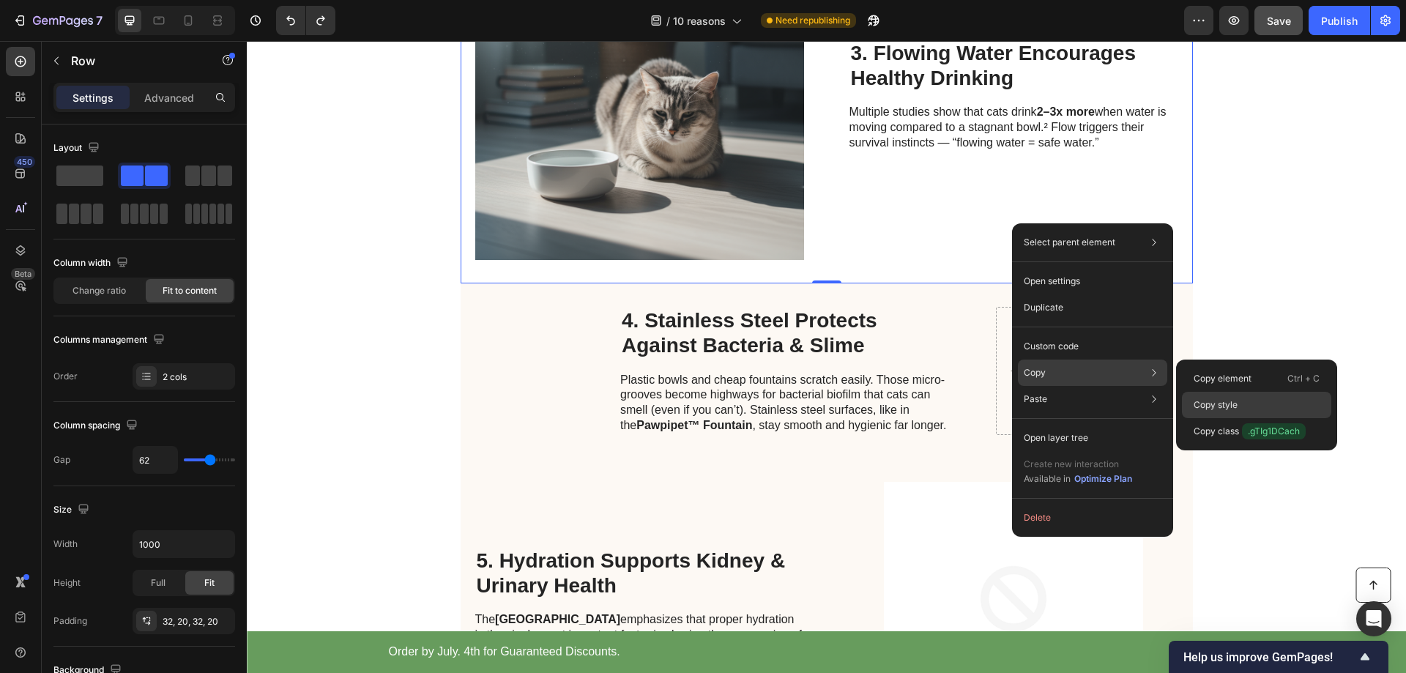
click at [1222, 402] on p "Copy style" at bounding box center [1216, 404] width 44 height 13
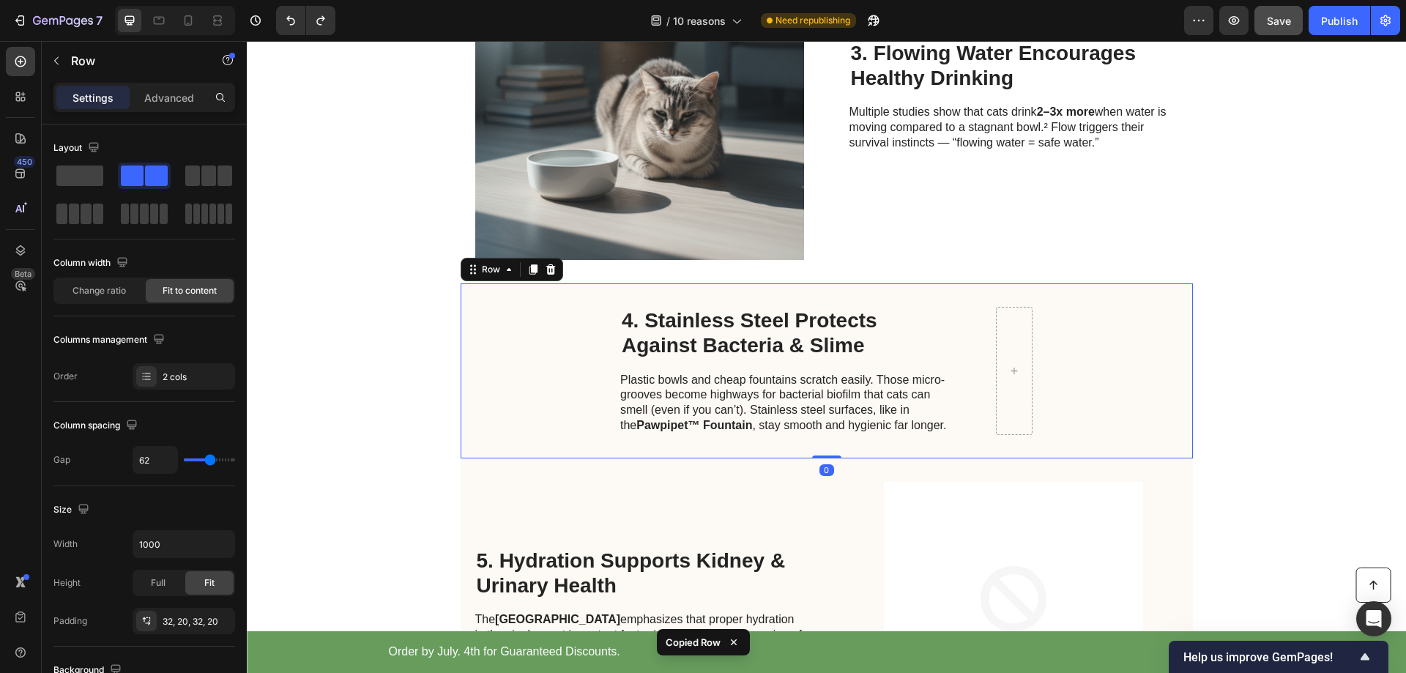
click at [1120, 370] on div "4. Stainless Steel Protects Against Bacteria & Slime Heading Plastic bowls and …" at bounding box center [827, 370] width 732 height 174
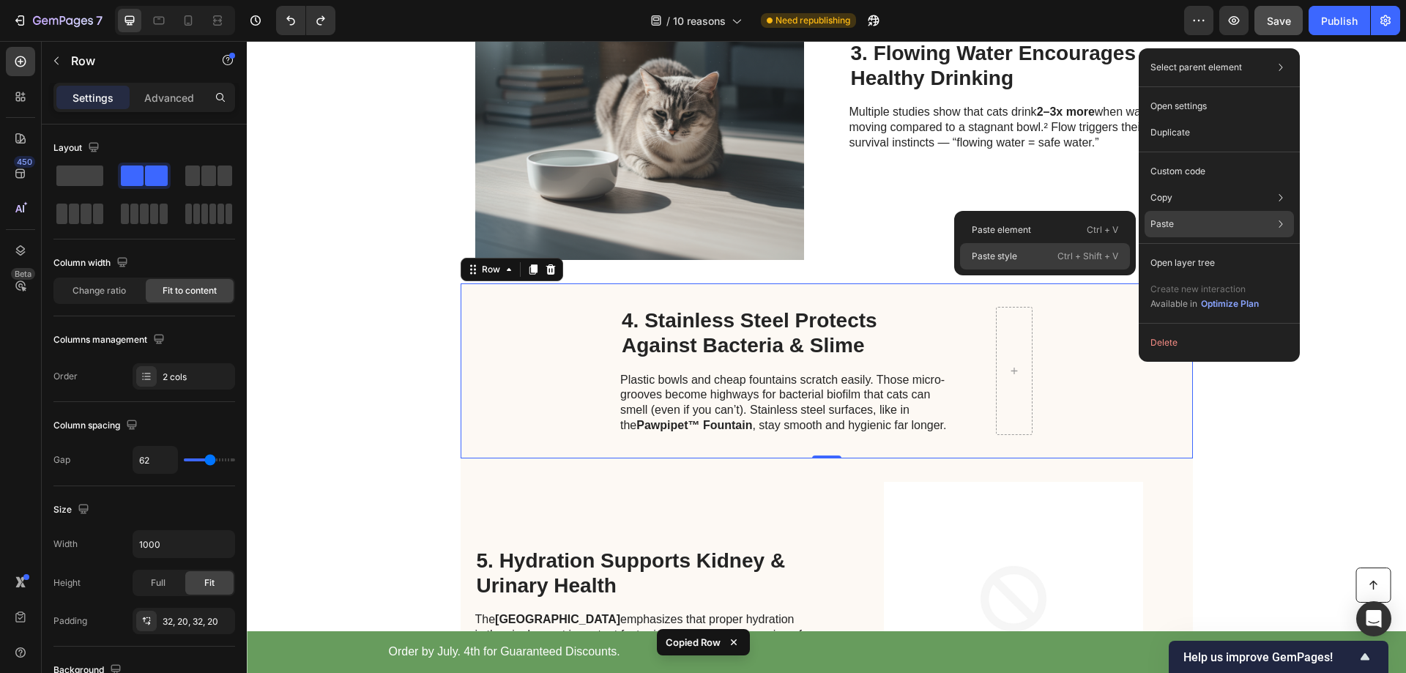
click at [1002, 258] on p "Paste style" at bounding box center [994, 256] width 45 height 13
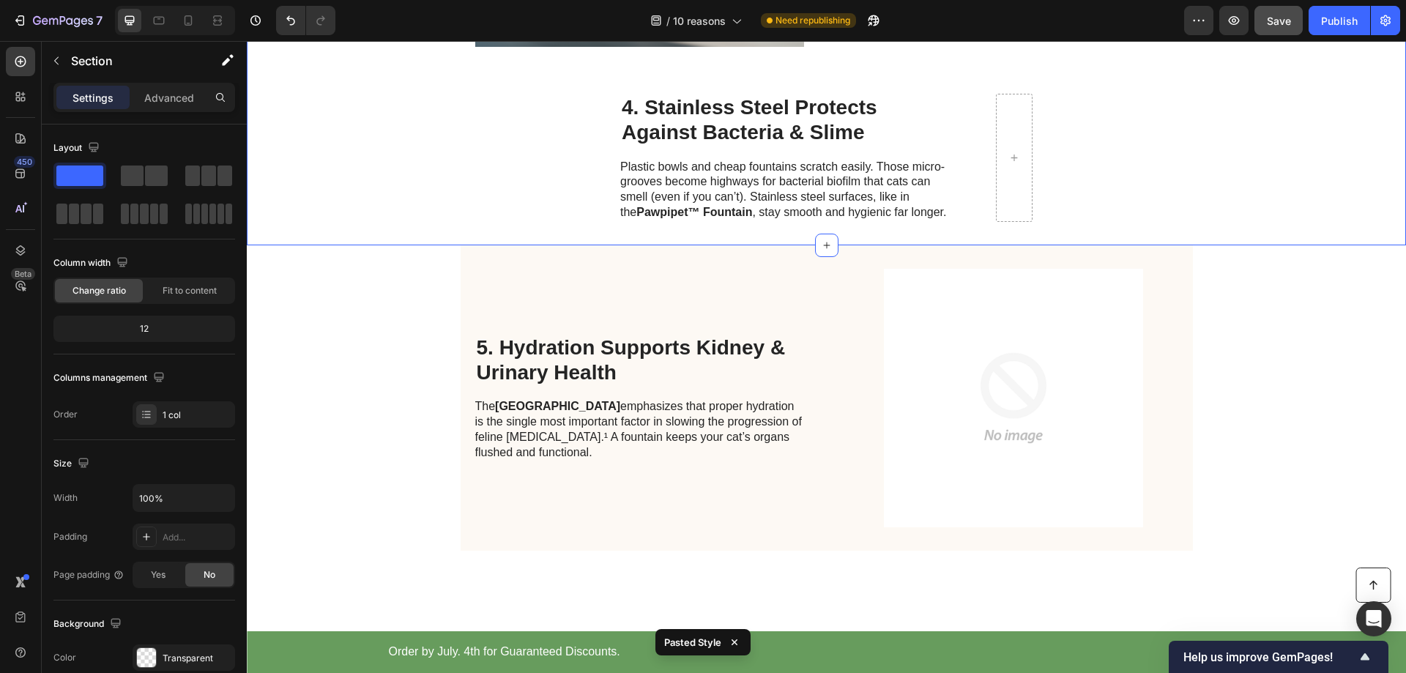
scroll to position [1553, 0]
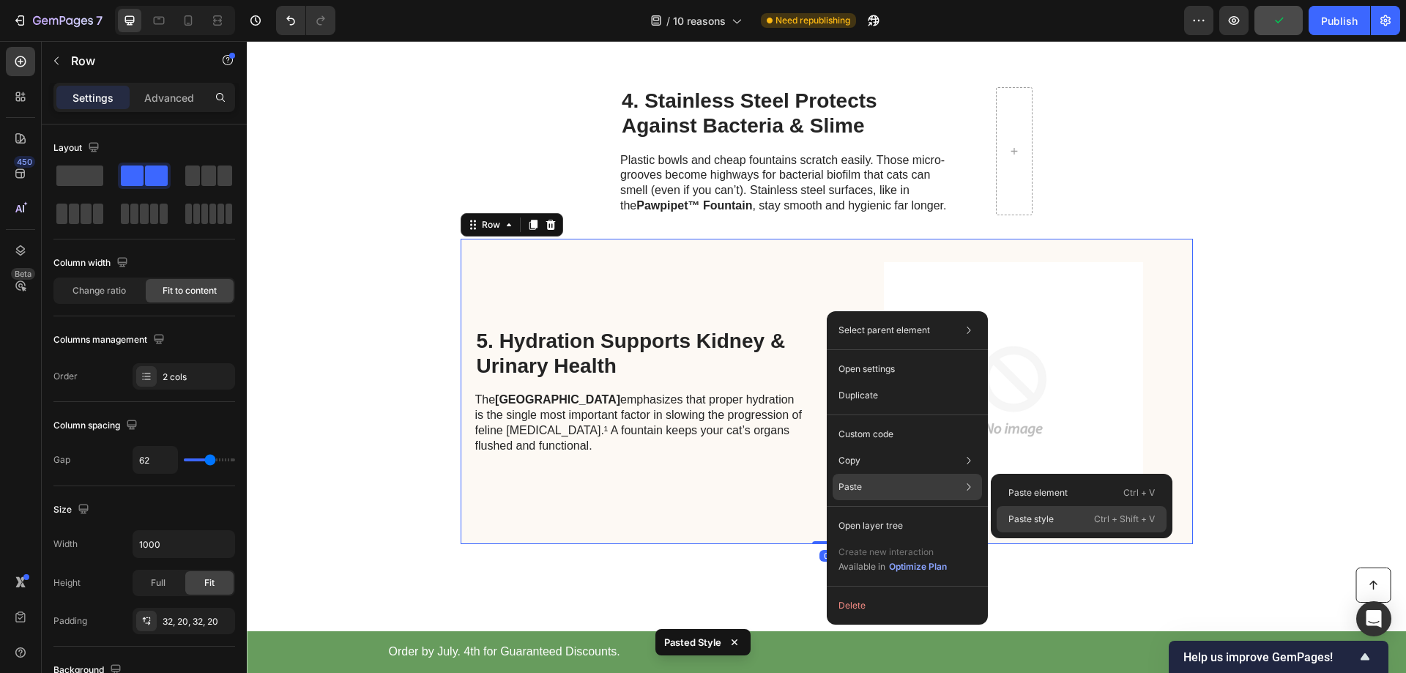
click at [1021, 519] on p "Paste style" at bounding box center [1030, 519] width 45 height 13
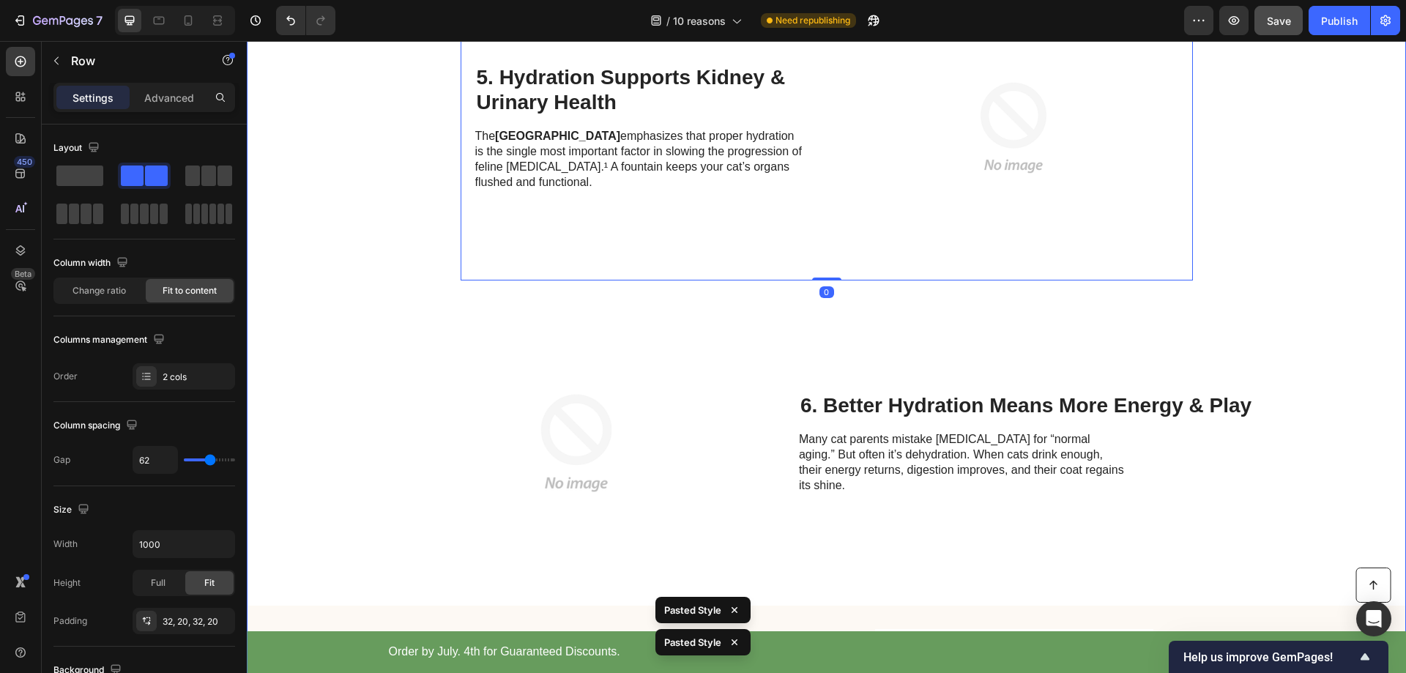
scroll to position [1846, 0]
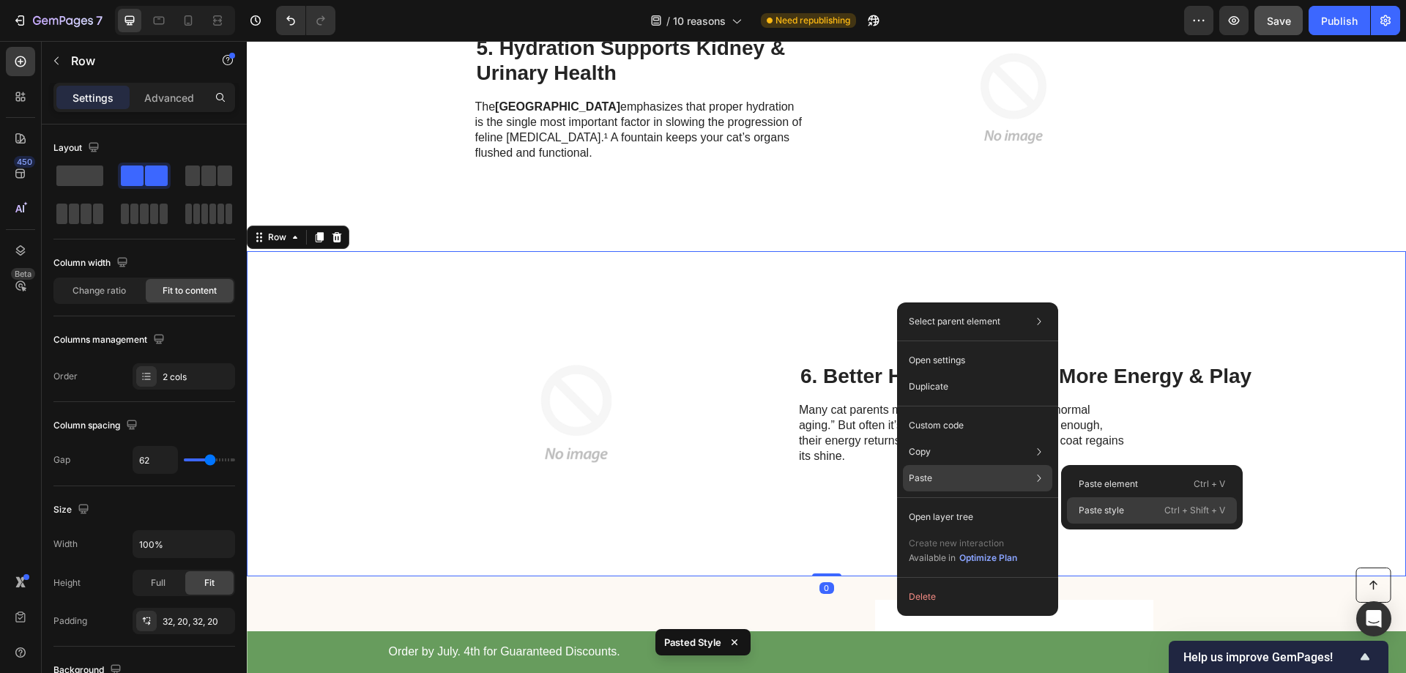
click at [1095, 516] on p "Paste style" at bounding box center [1101, 510] width 45 height 13
type input "1000"
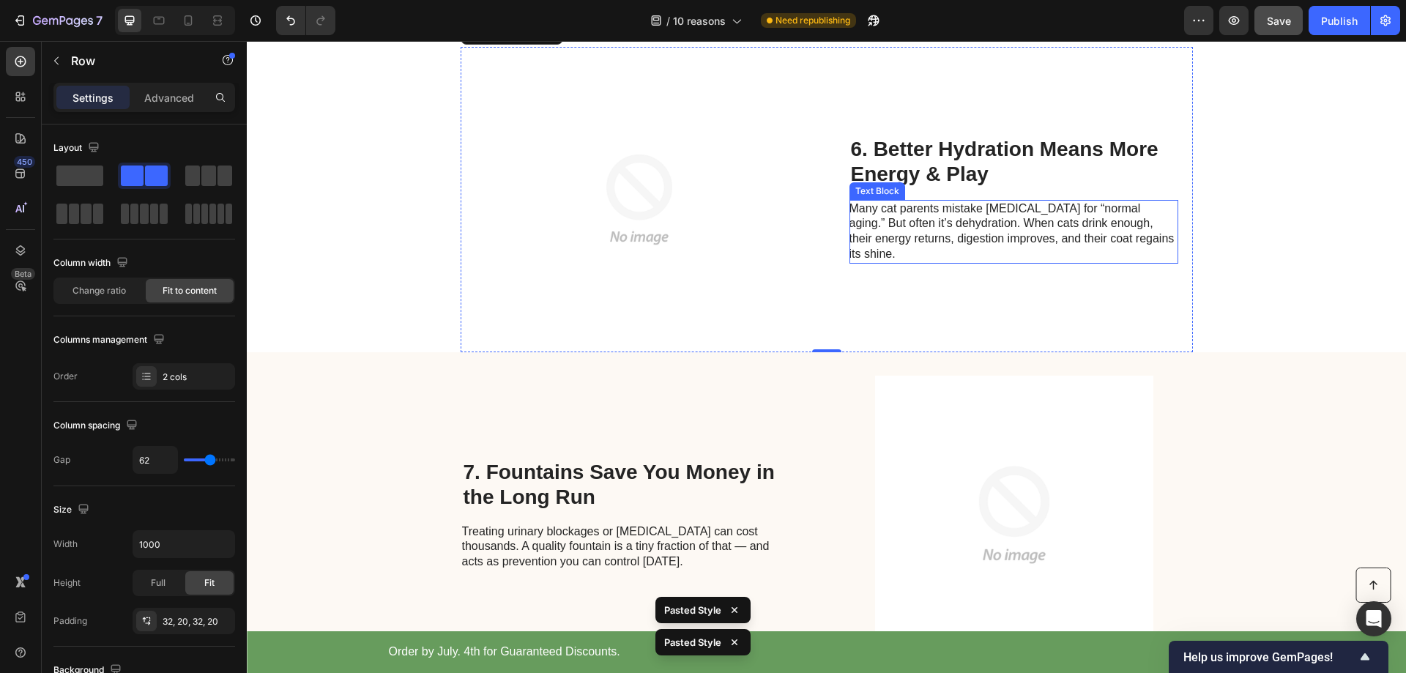
scroll to position [2065, 0]
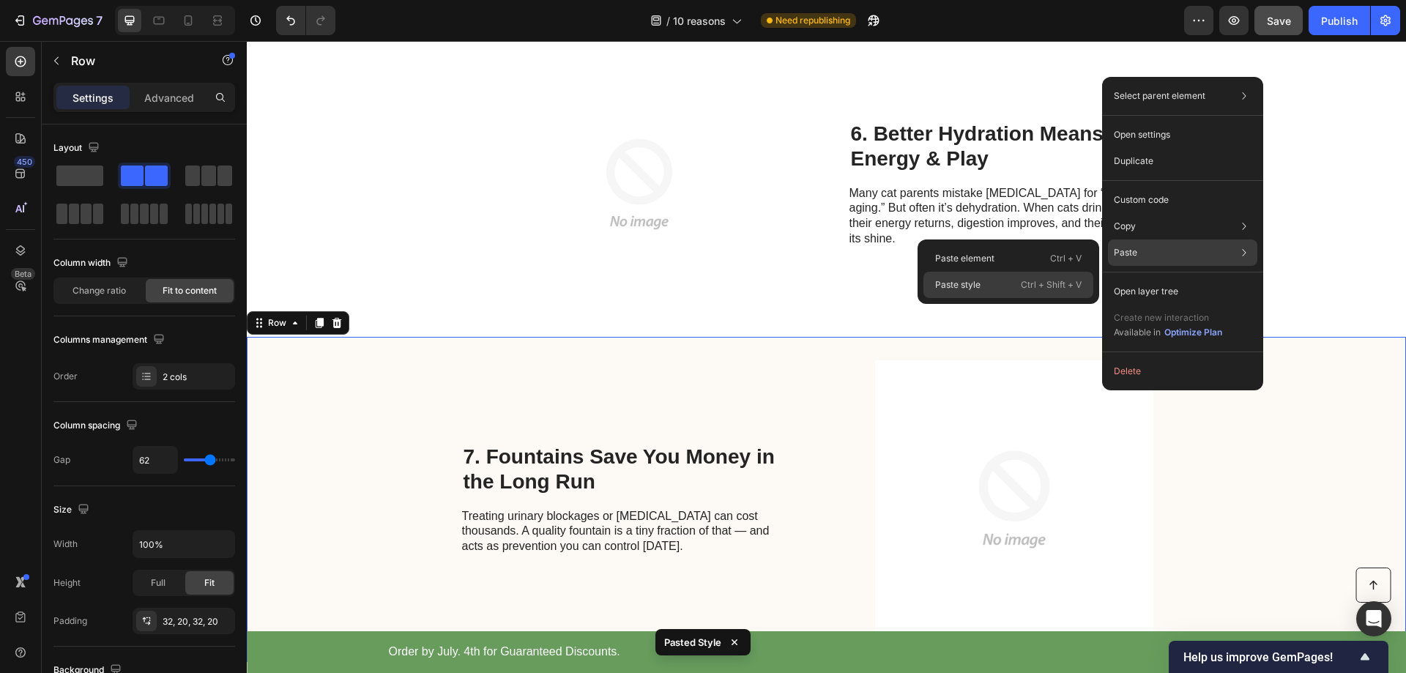
click at [965, 289] on p "Paste style" at bounding box center [957, 284] width 45 height 13
type input "1000"
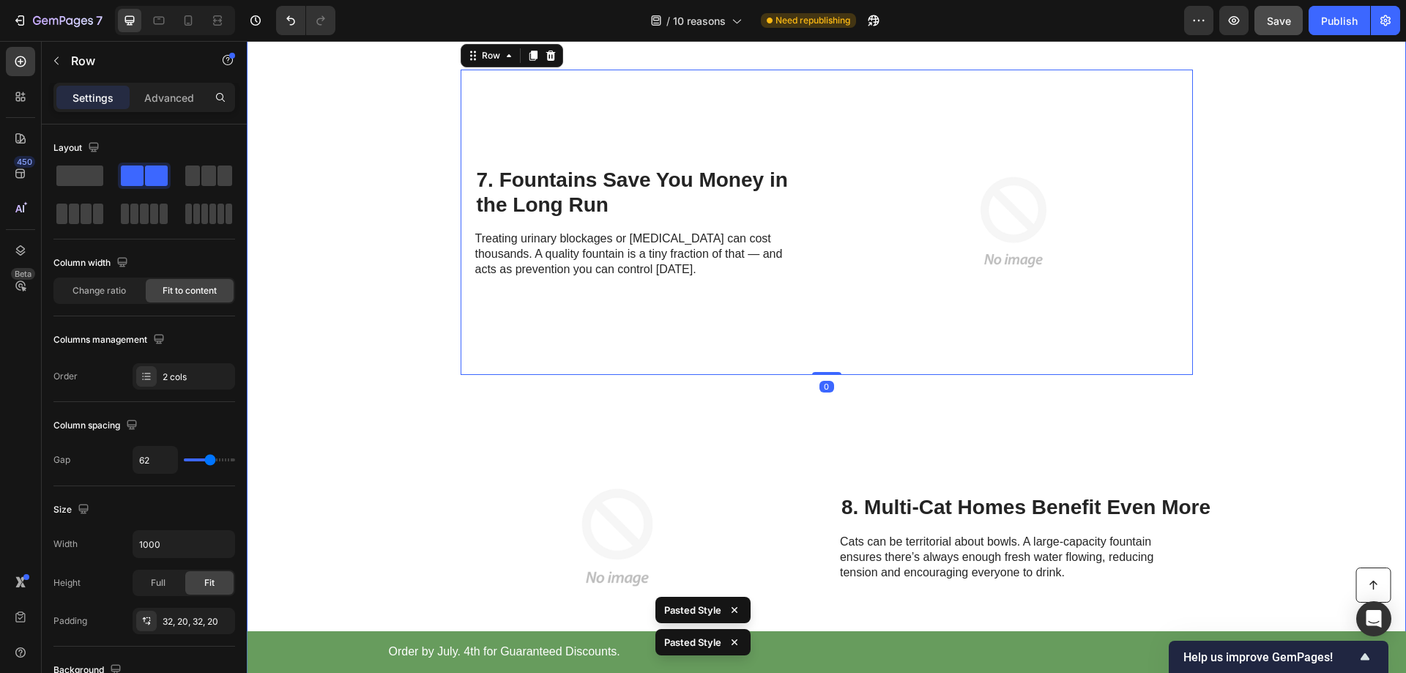
scroll to position [2358, 0]
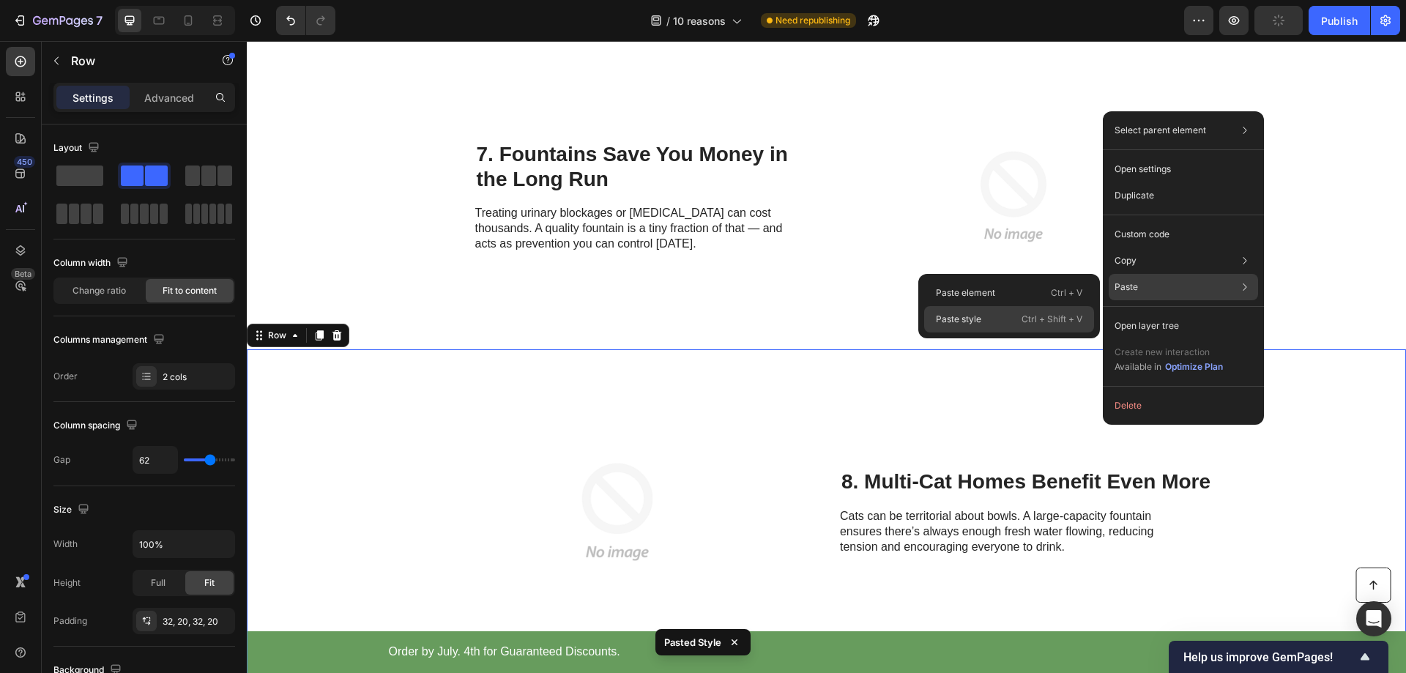
click at [954, 322] on p "Paste style" at bounding box center [958, 319] width 45 height 13
type input "1000"
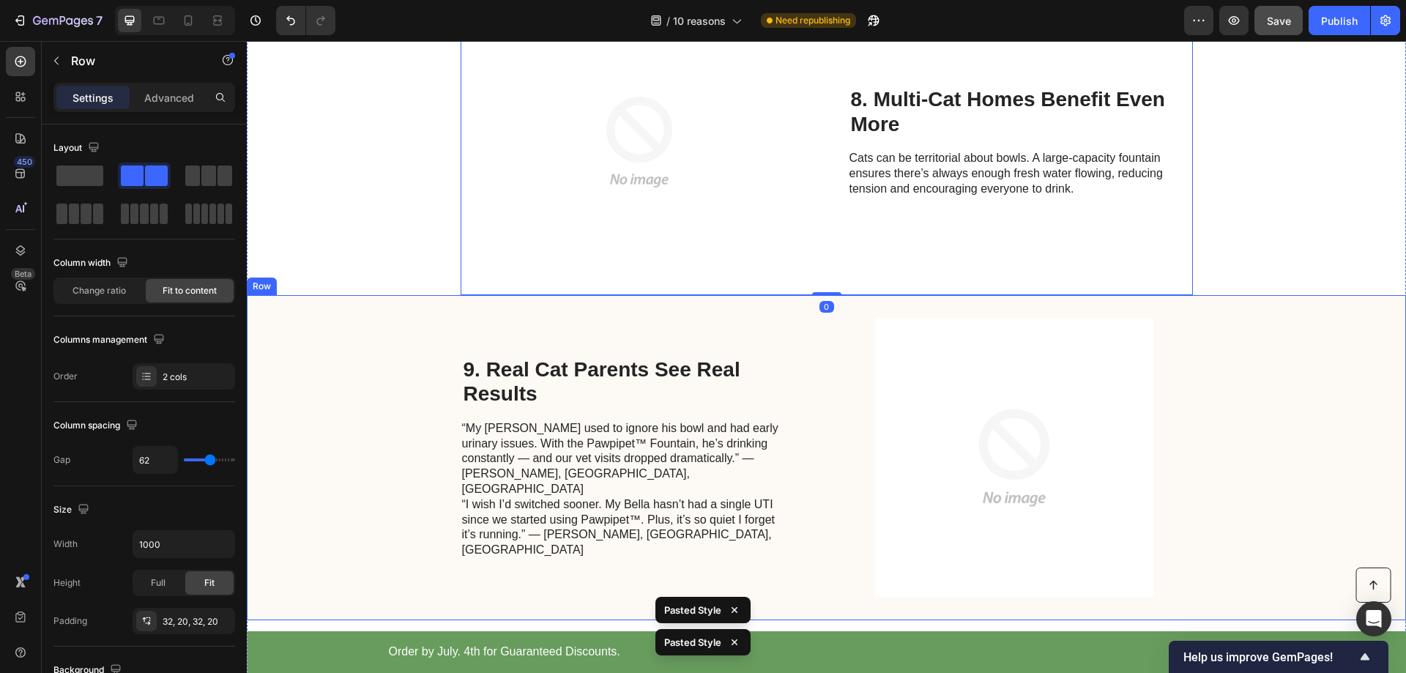
scroll to position [2798, 0]
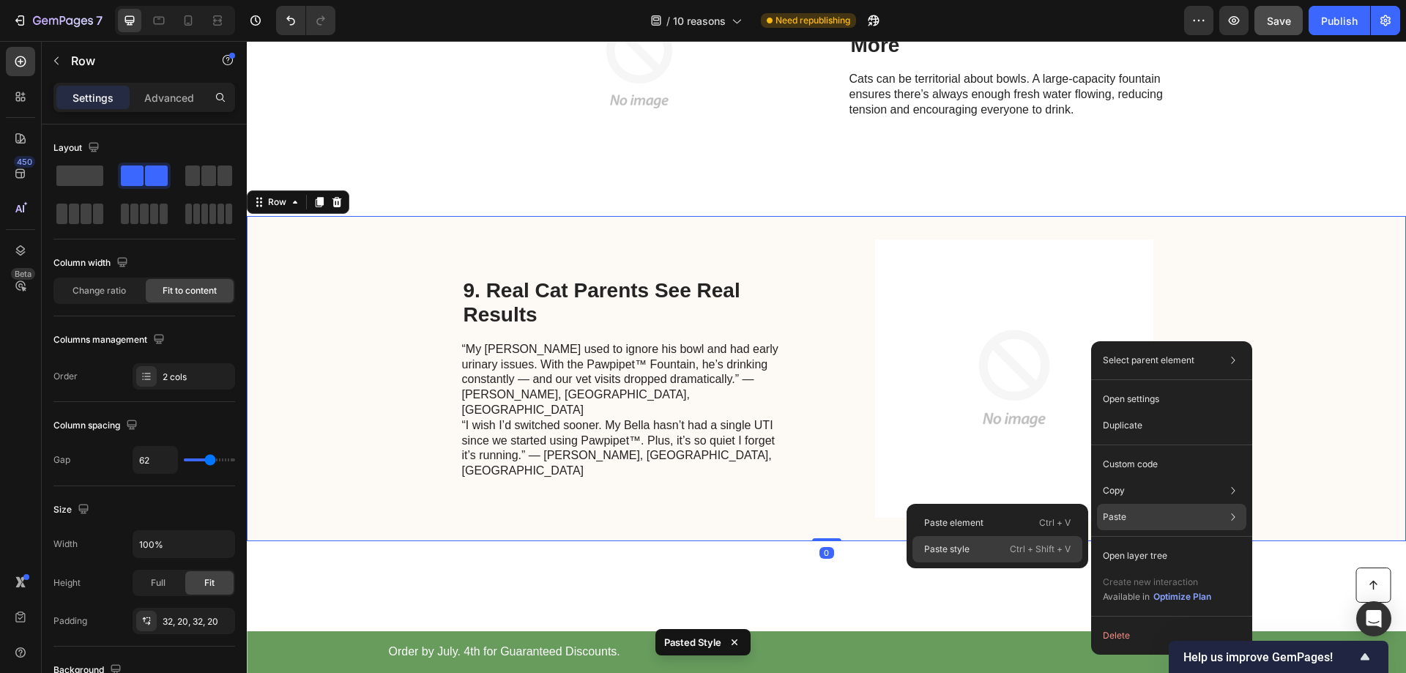
click at [962, 549] on p "Paste style" at bounding box center [946, 549] width 45 height 13
type input "1000"
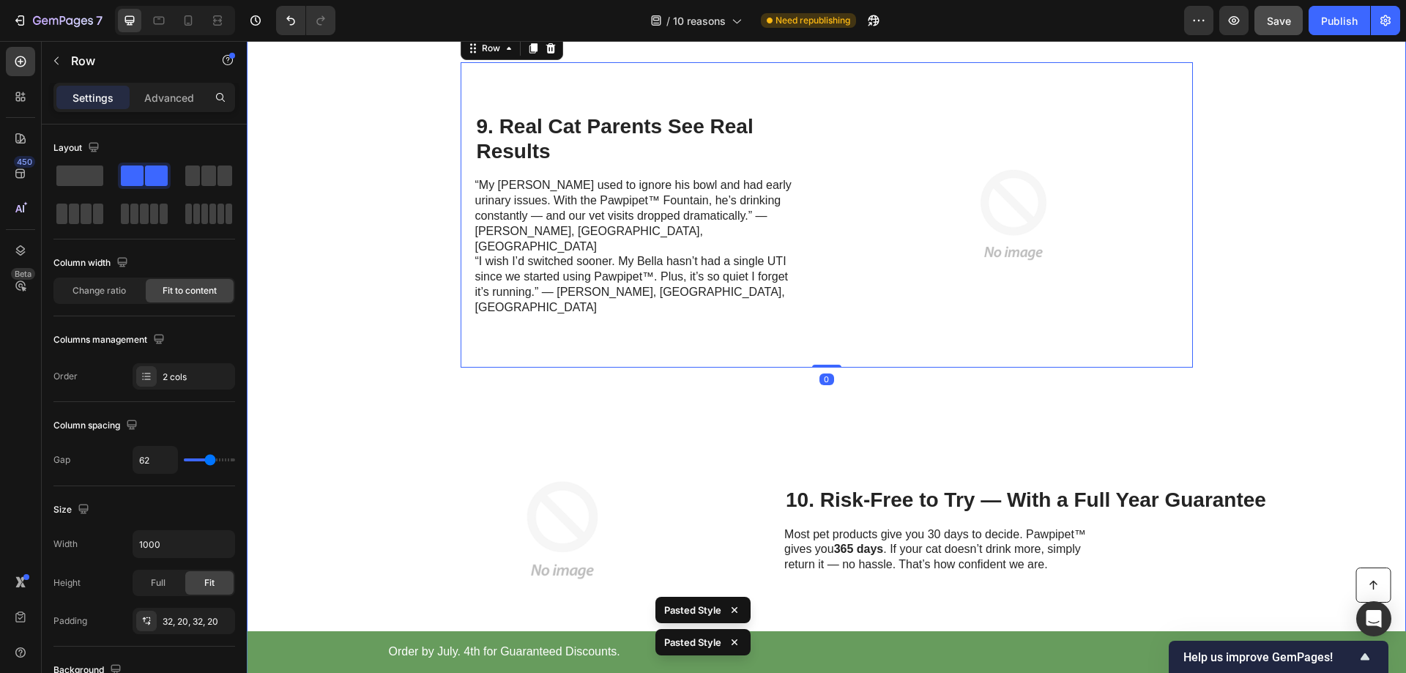
scroll to position [3091, 0]
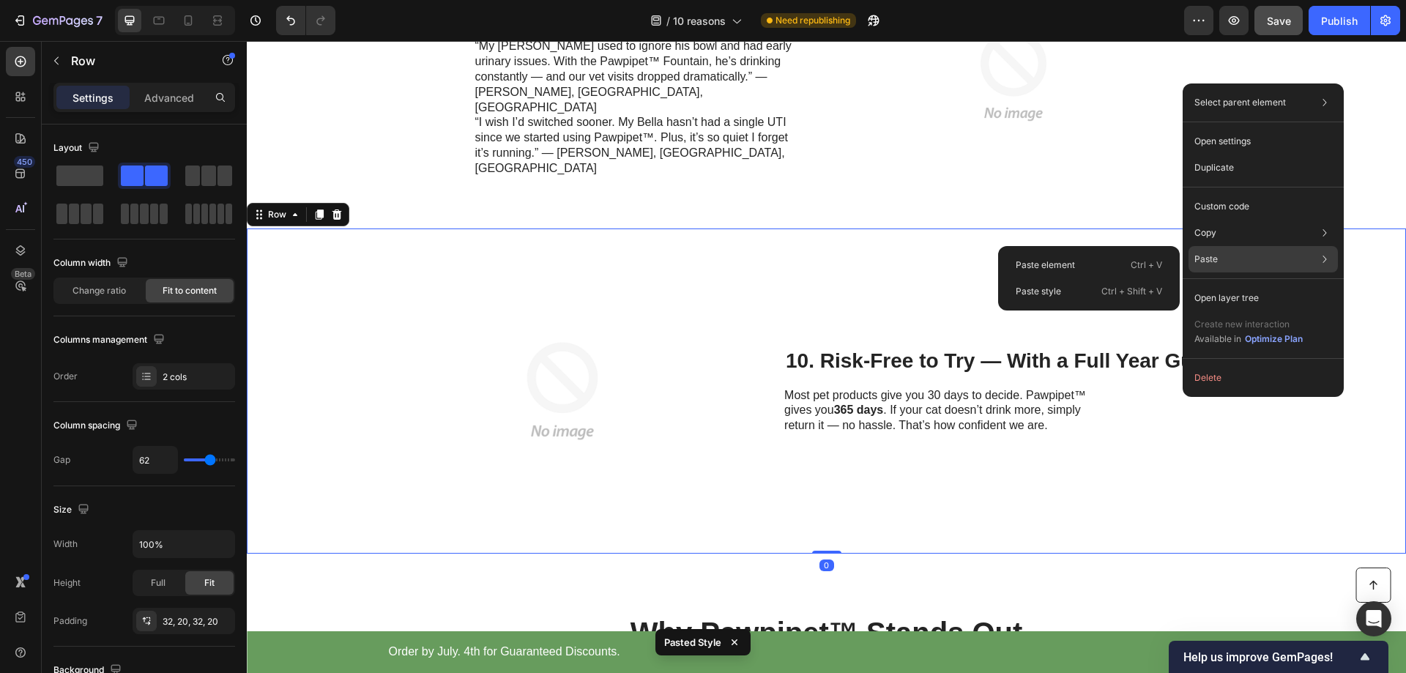
click at [1211, 256] on p "Paste" at bounding box center [1206, 259] width 23 height 13
click at [1049, 287] on p "Paste style" at bounding box center [1038, 291] width 45 height 13
type input "1000"
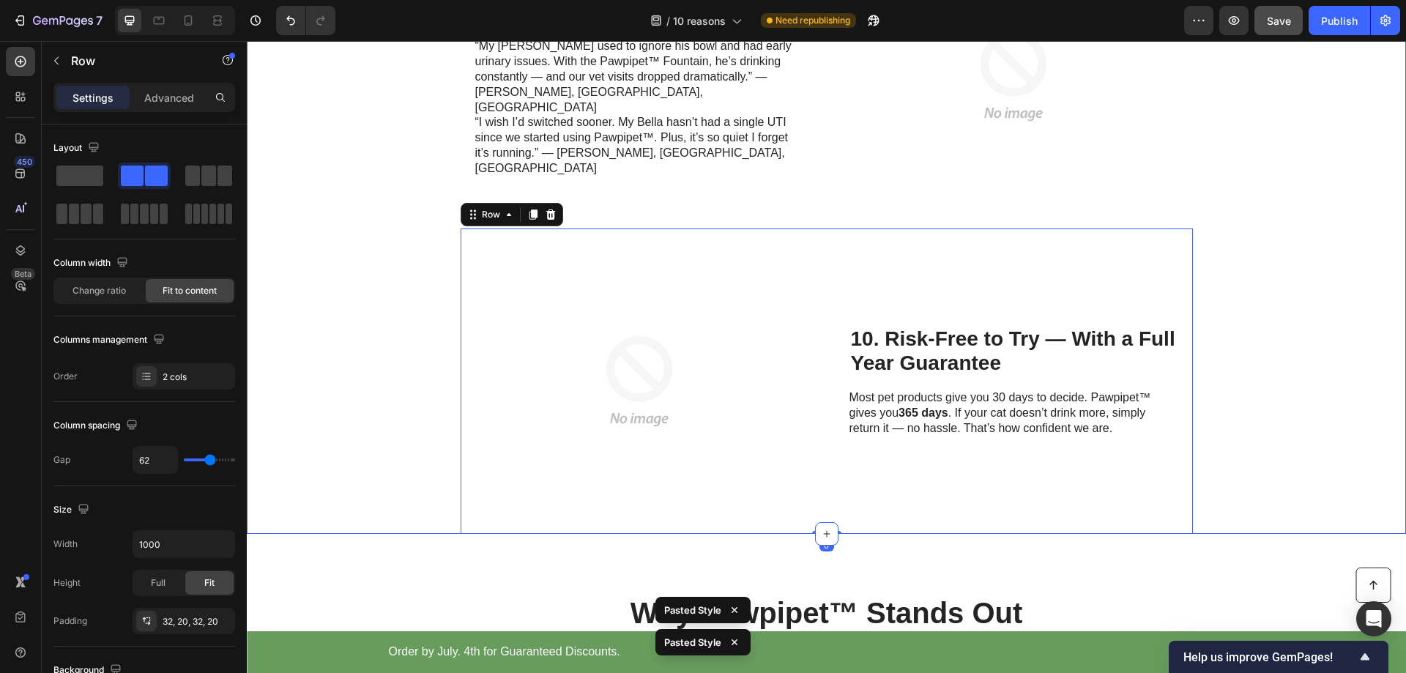
scroll to position [3384, 0]
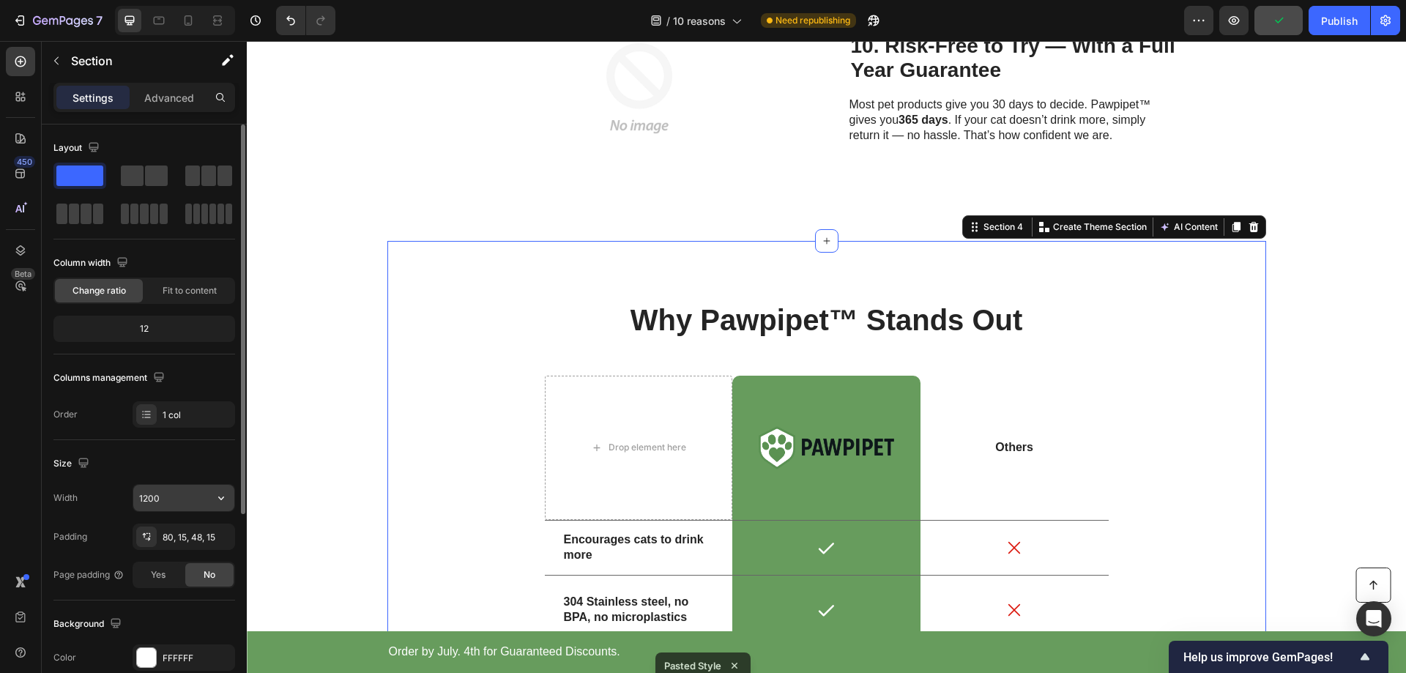
click at [177, 499] on input "1200" at bounding box center [183, 498] width 101 height 26
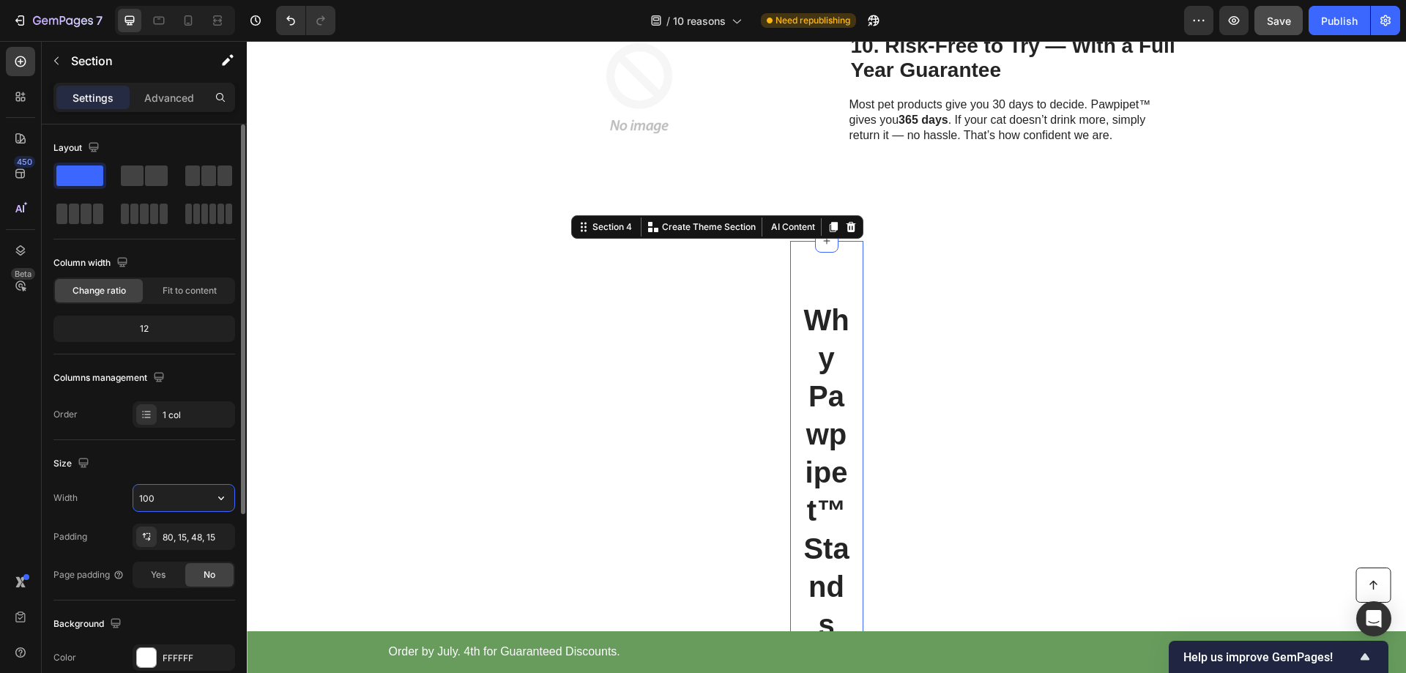
type input "1000"
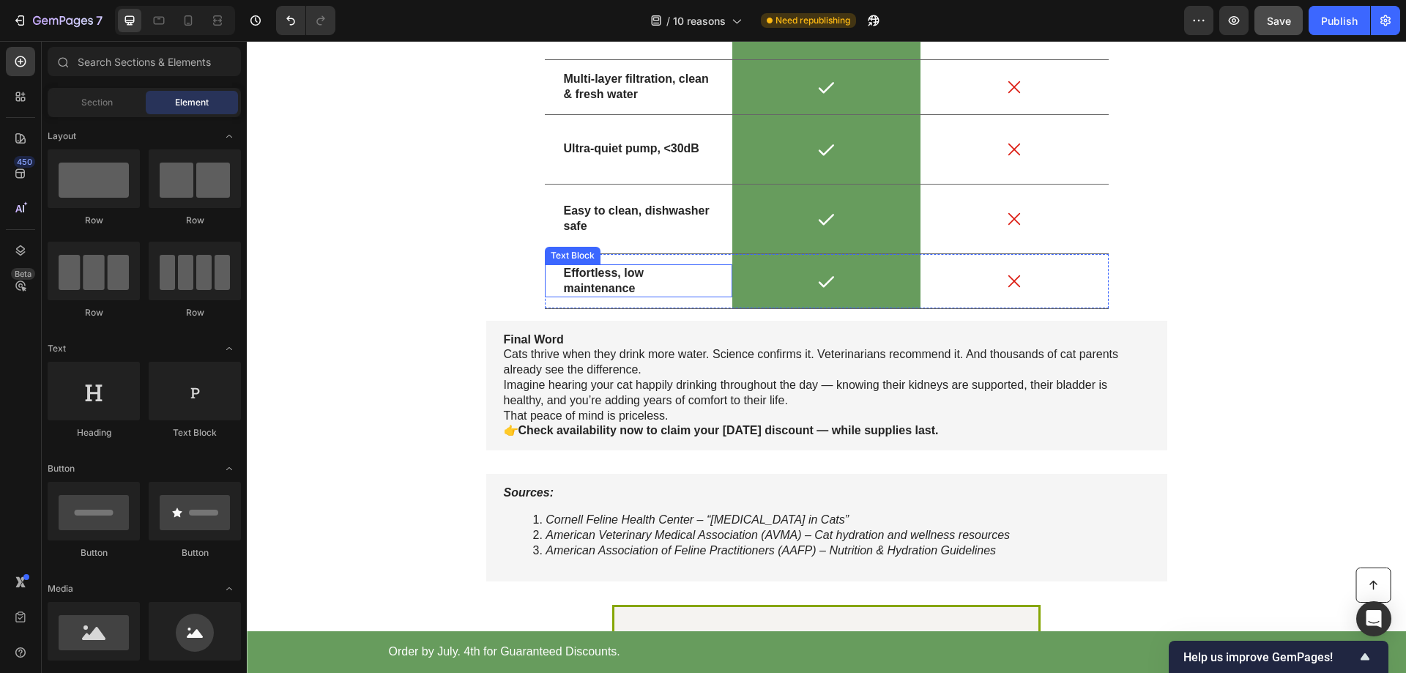
scroll to position [3969, 0]
click at [858, 341] on p "Final Word" at bounding box center [827, 339] width 646 height 15
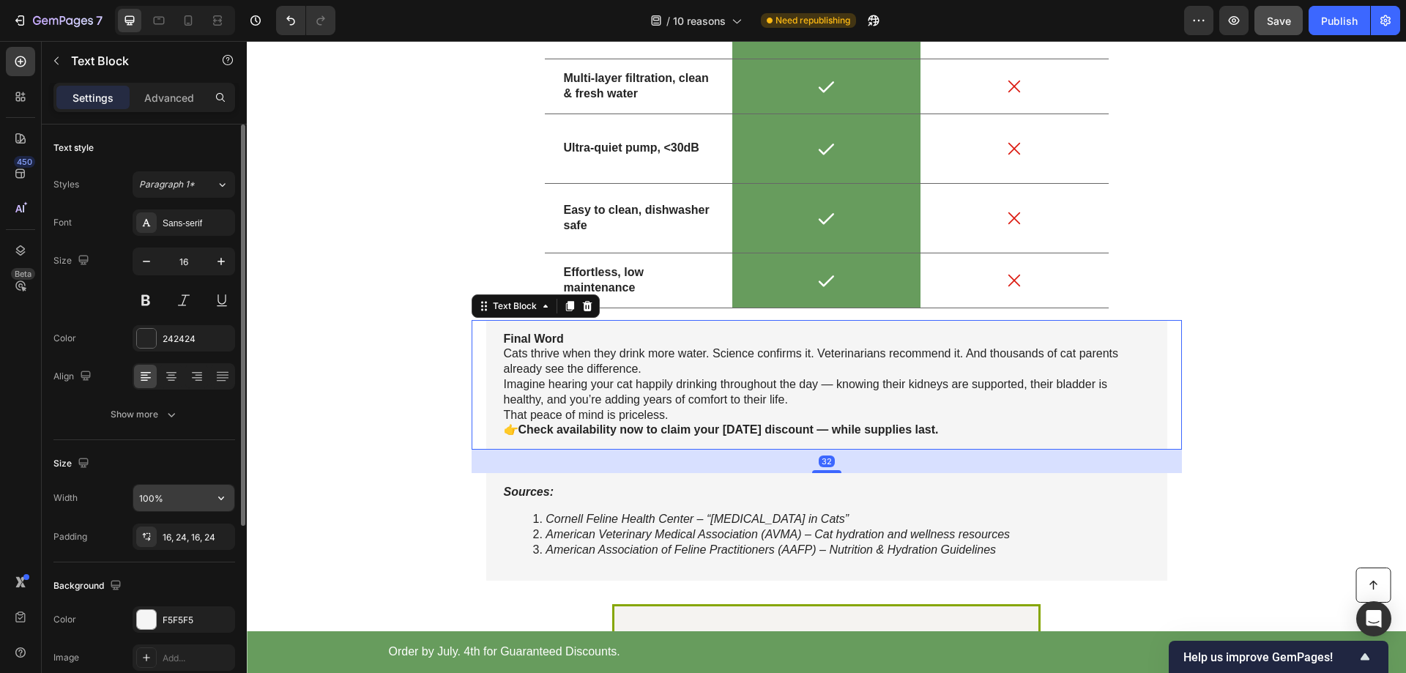
click at [179, 498] on input "100%" at bounding box center [183, 498] width 101 height 26
click at [220, 499] on icon "button" at bounding box center [221, 499] width 6 height 4
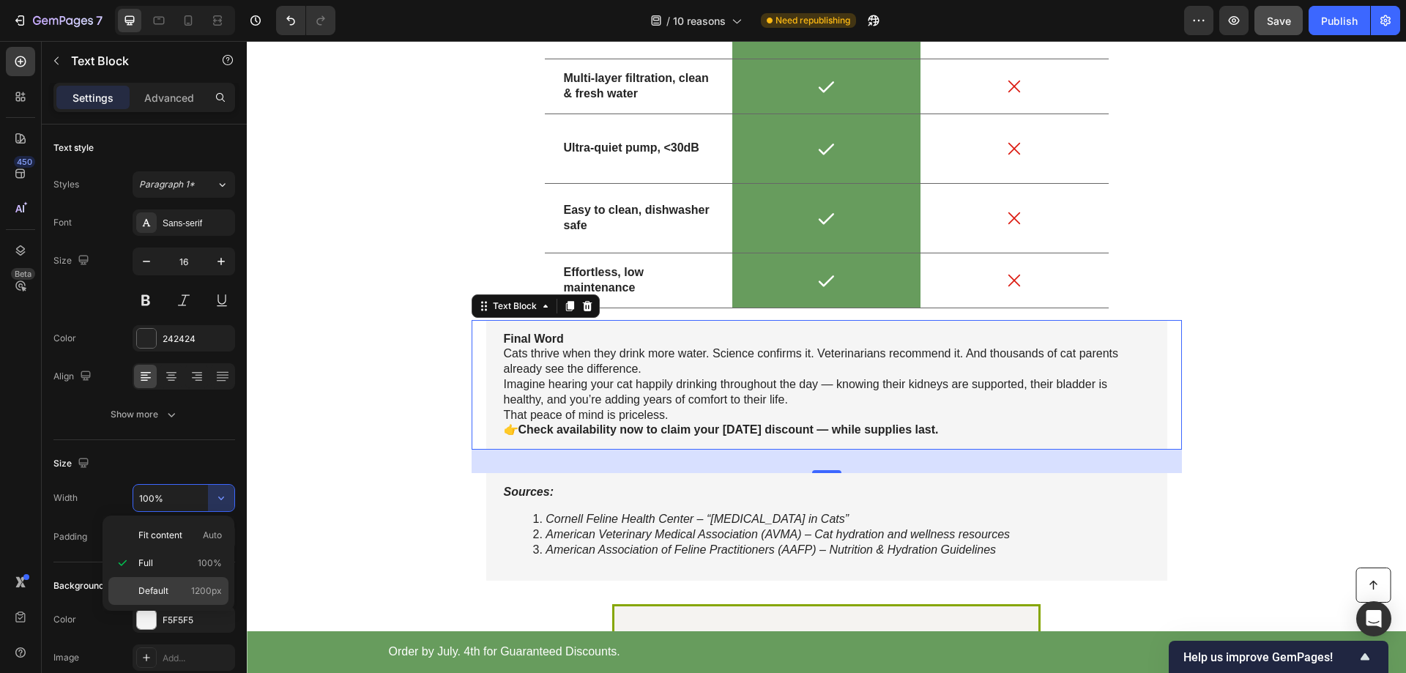
click at [155, 593] on span "Default" at bounding box center [153, 590] width 30 height 13
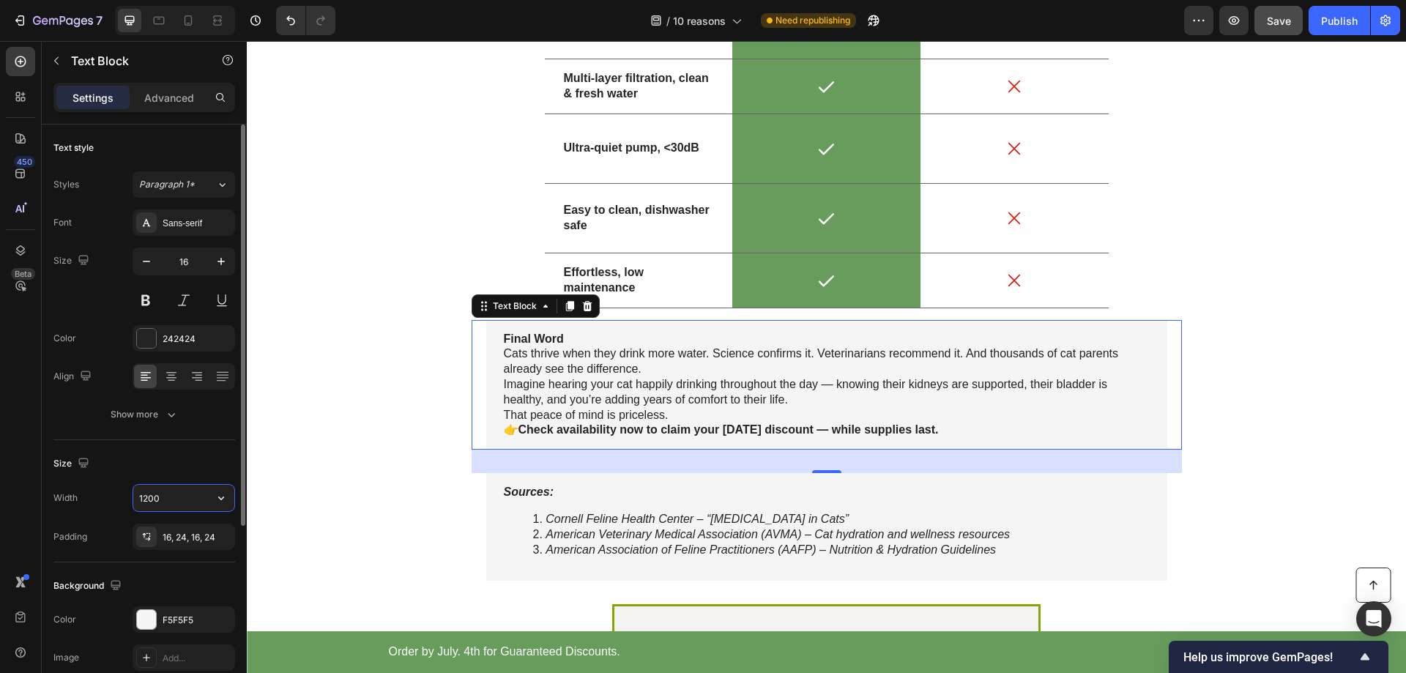
click at [168, 500] on input "1200" at bounding box center [183, 498] width 101 height 26
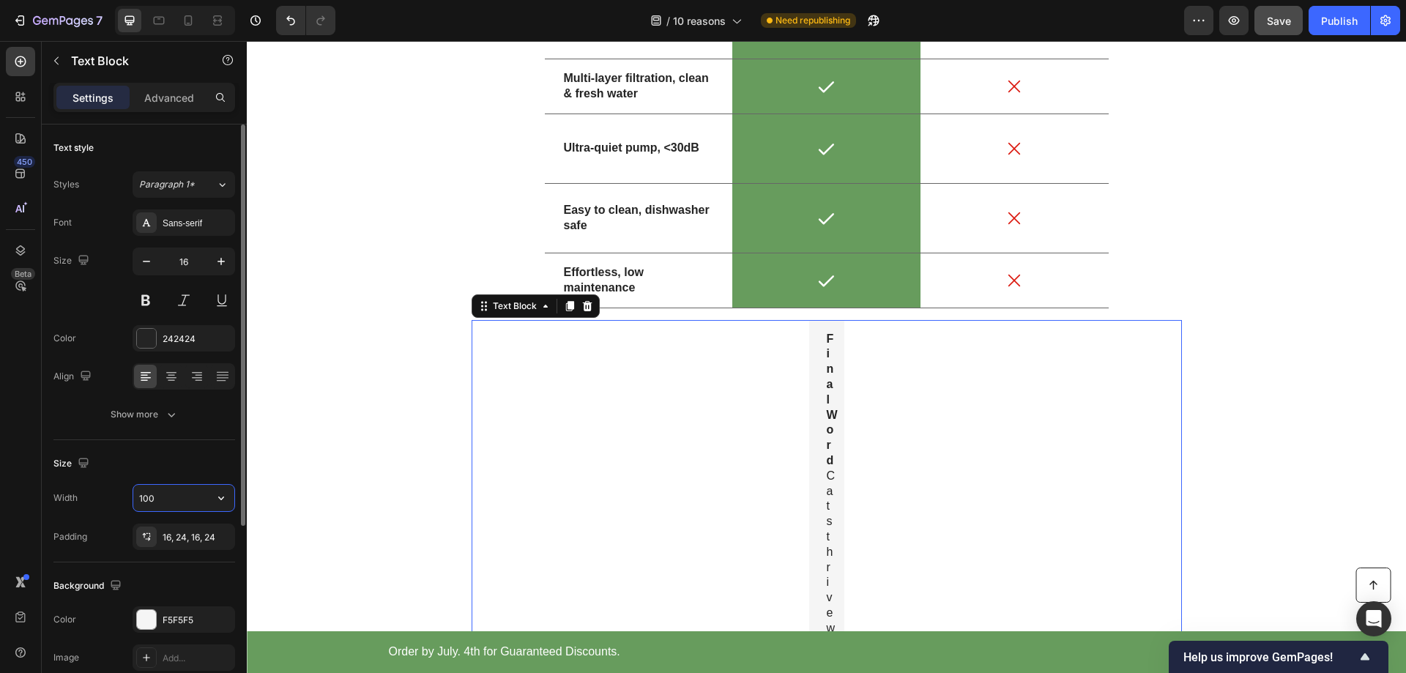
type input "1000"
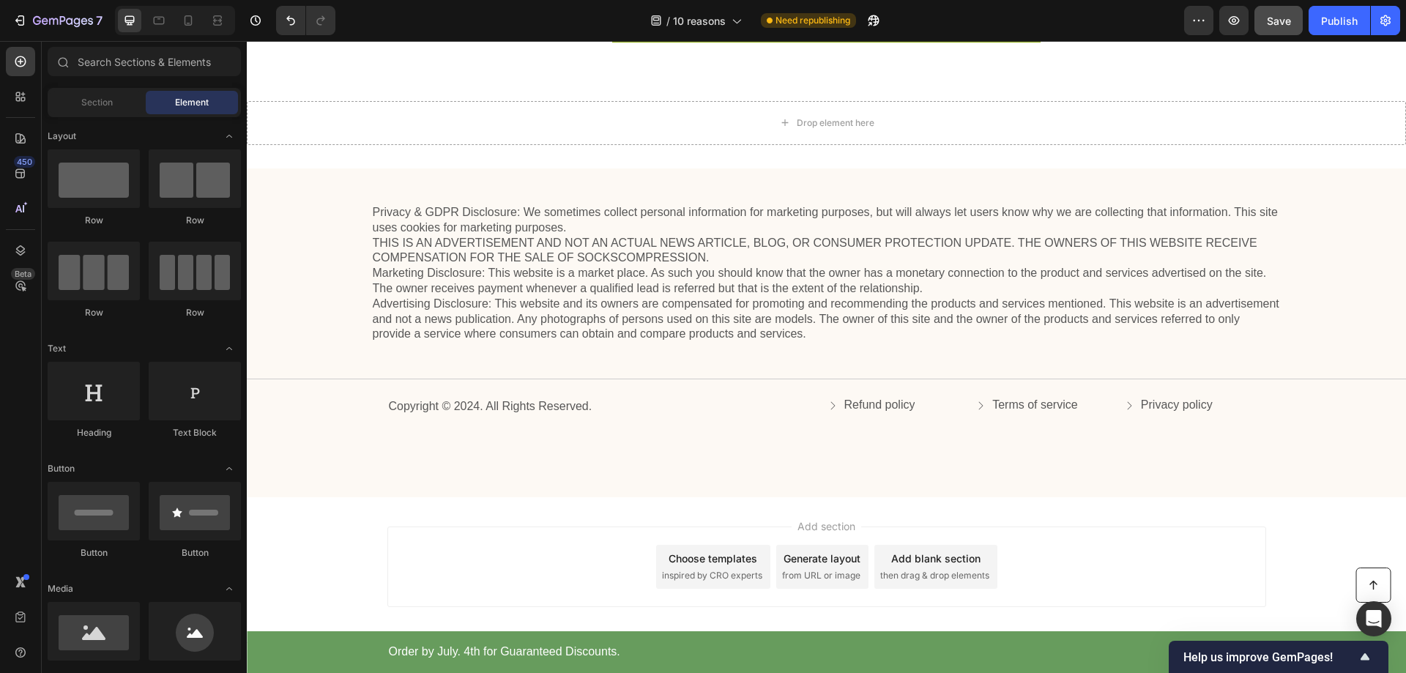
scroll to position [5068, 0]
click at [1277, 21] on span "Save" at bounding box center [1279, 21] width 24 height 12
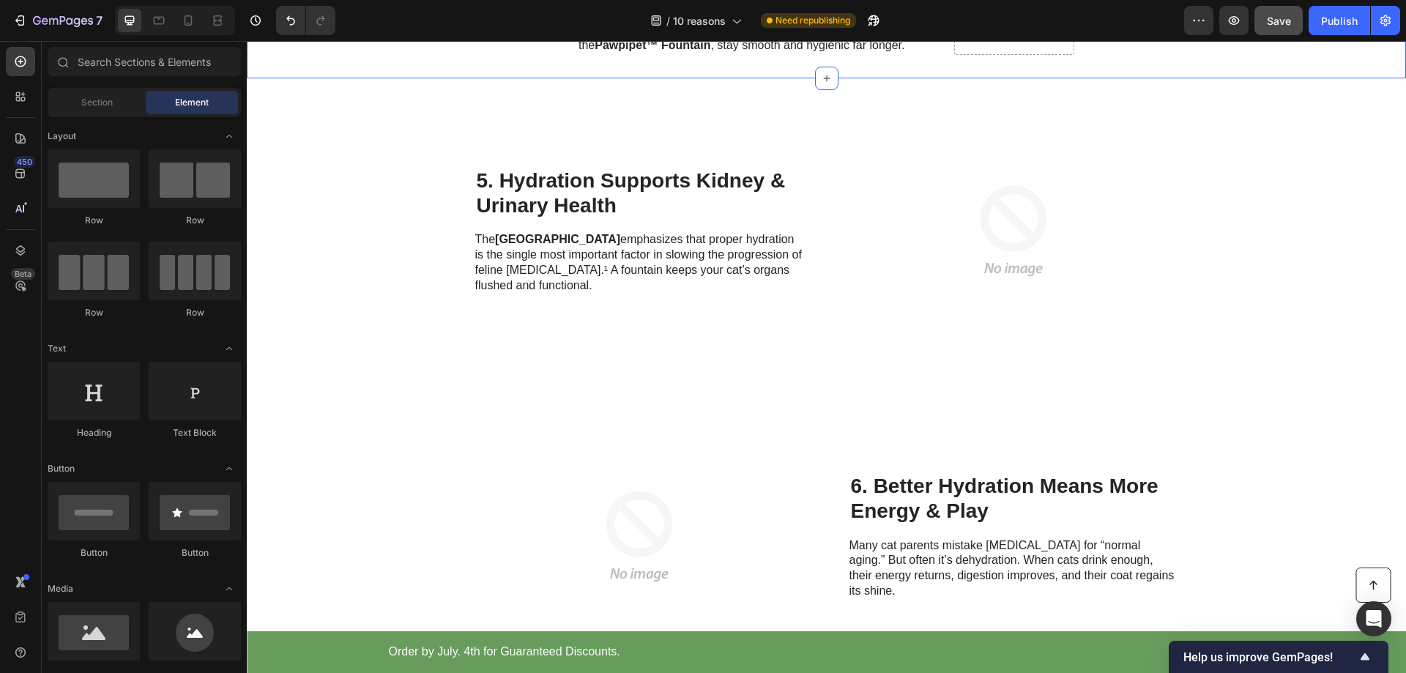
scroll to position [2051, 0]
